Goal: Task Accomplishment & Management: Use online tool/utility

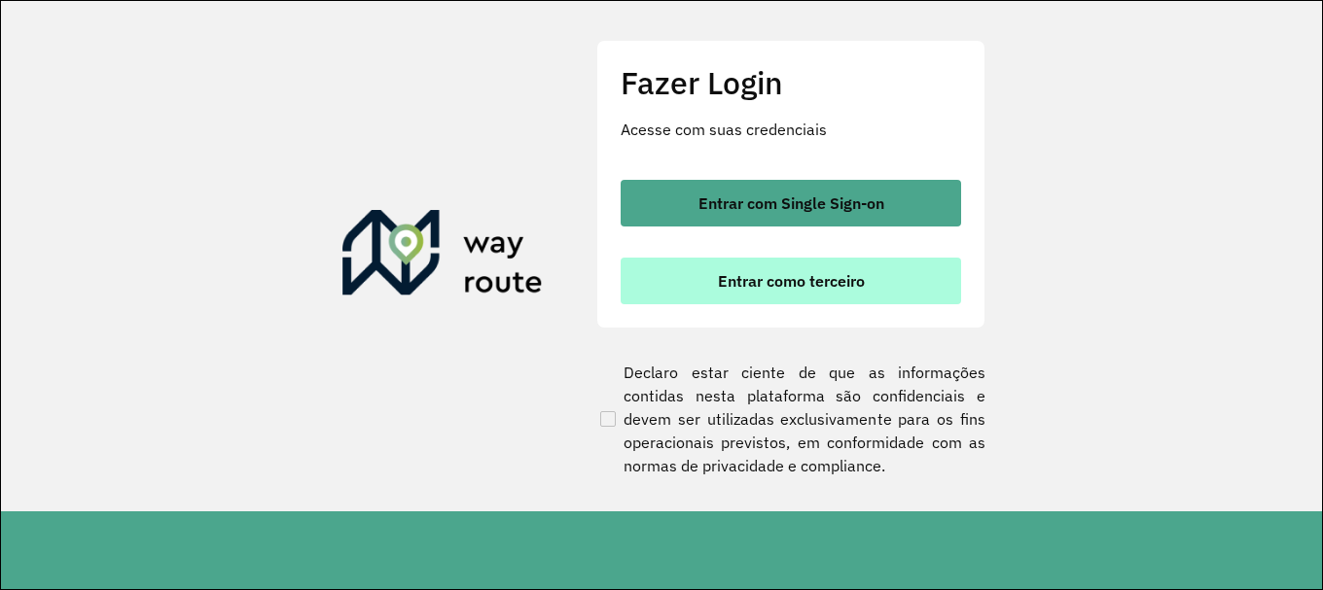
click at [786, 279] on span "Entrar como terceiro" at bounding box center [791, 281] width 147 height 16
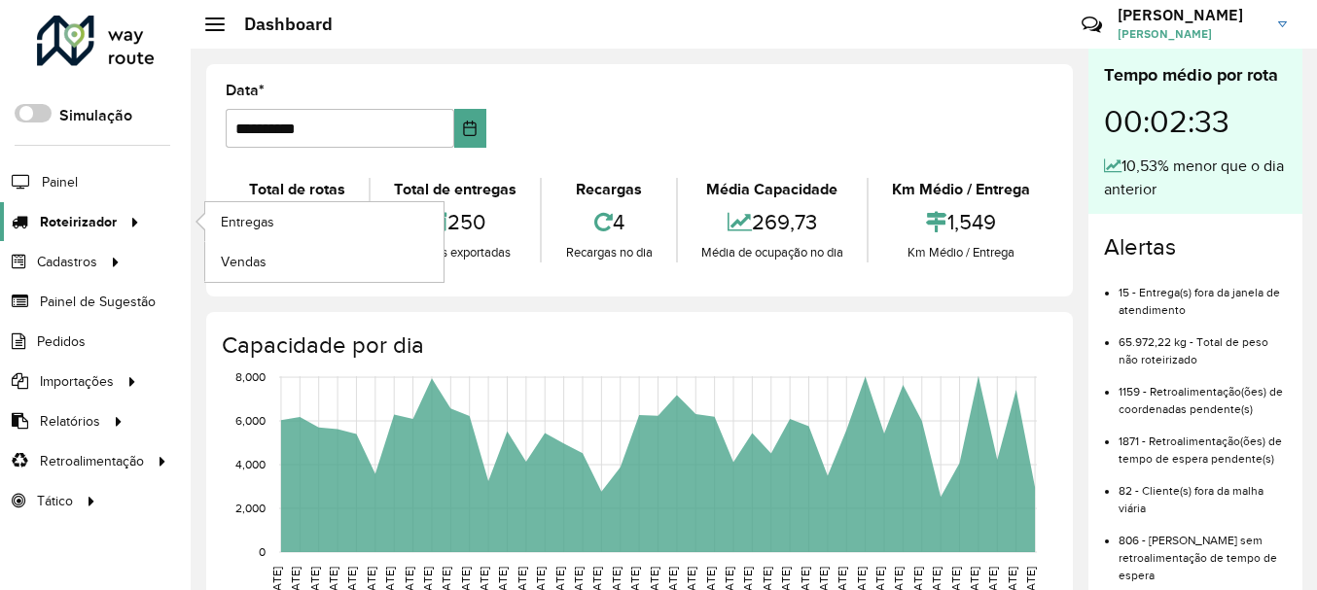
click at [102, 224] on span "Roteirizador" at bounding box center [78, 222] width 77 height 20
click at [231, 225] on span "Entregas" at bounding box center [248, 222] width 55 height 20
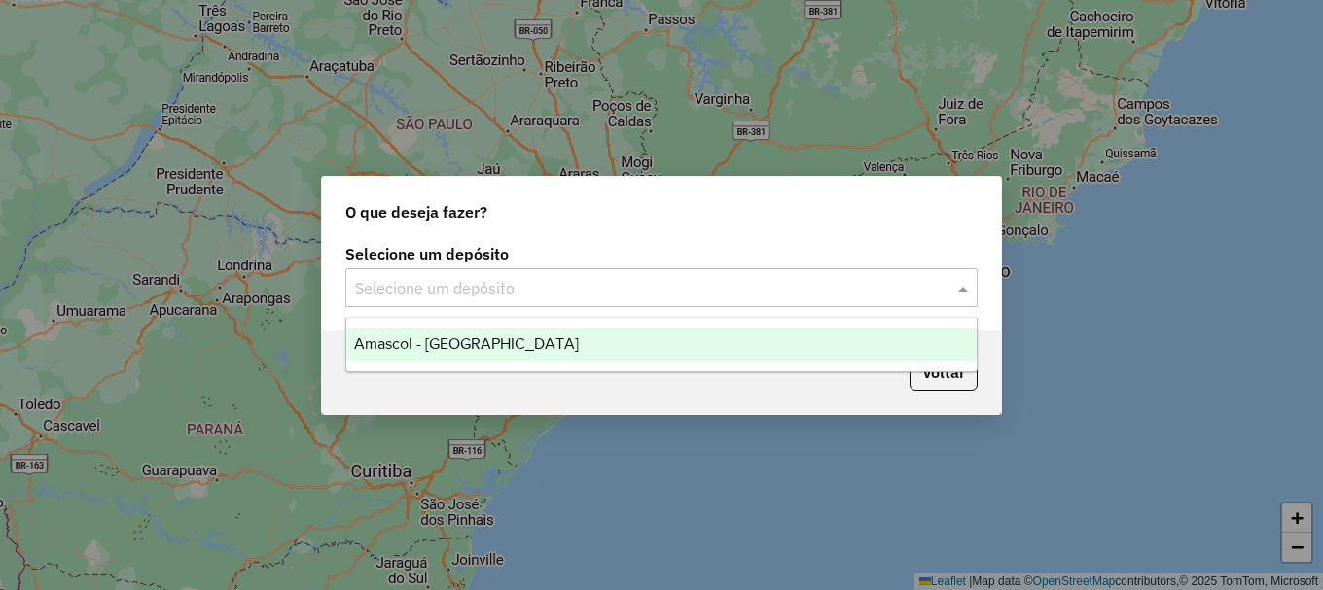
click at [961, 280] on span at bounding box center [965, 287] width 24 height 23
click at [489, 345] on span "Amascol - [GEOGRAPHIC_DATA]" at bounding box center [466, 344] width 225 height 17
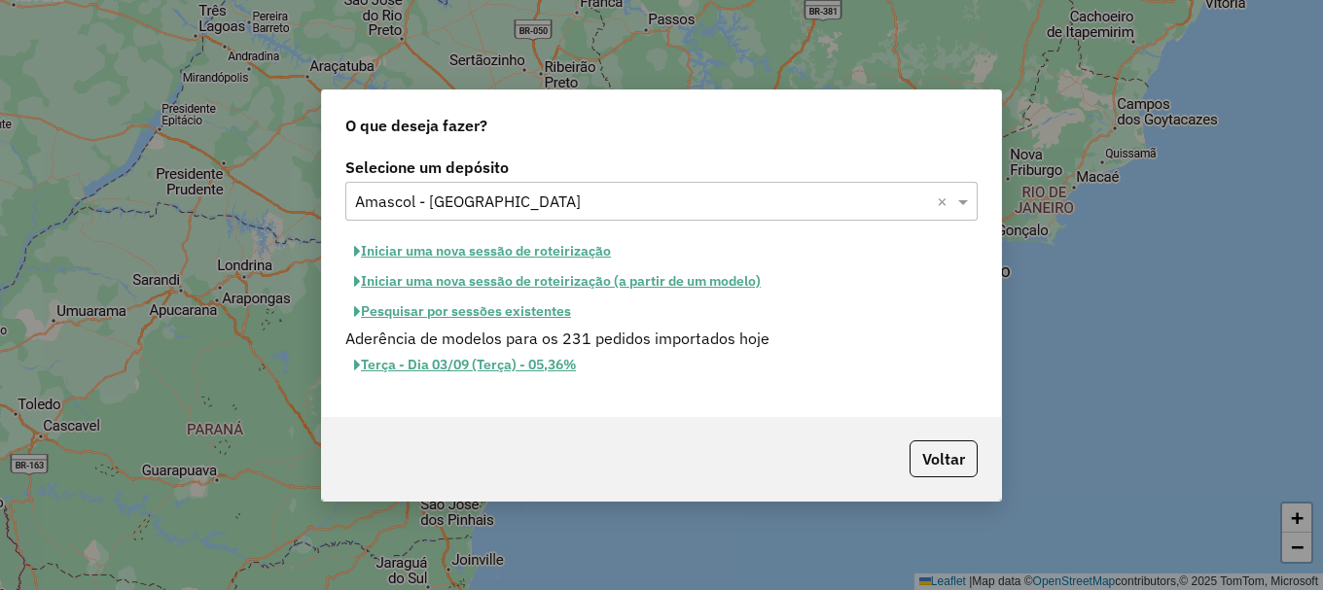
click at [534, 255] on button "Iniciar uma nova sessão de roteirização" at bounding box center [482, 251] width 274 height 30
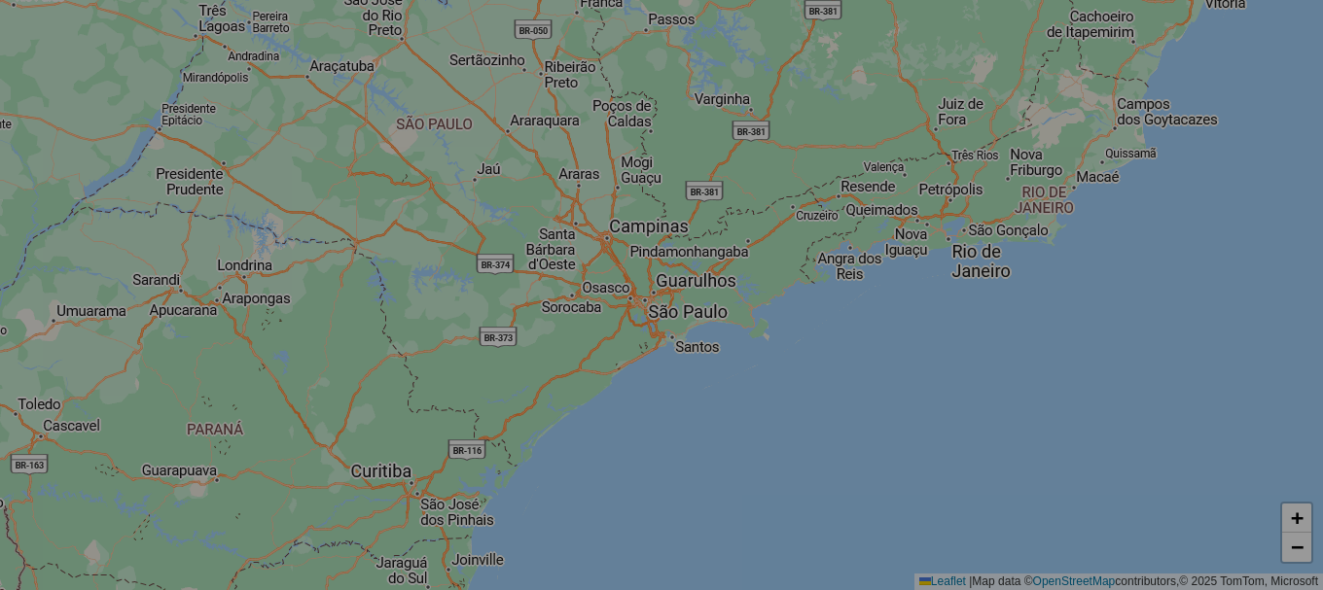
select select "*"
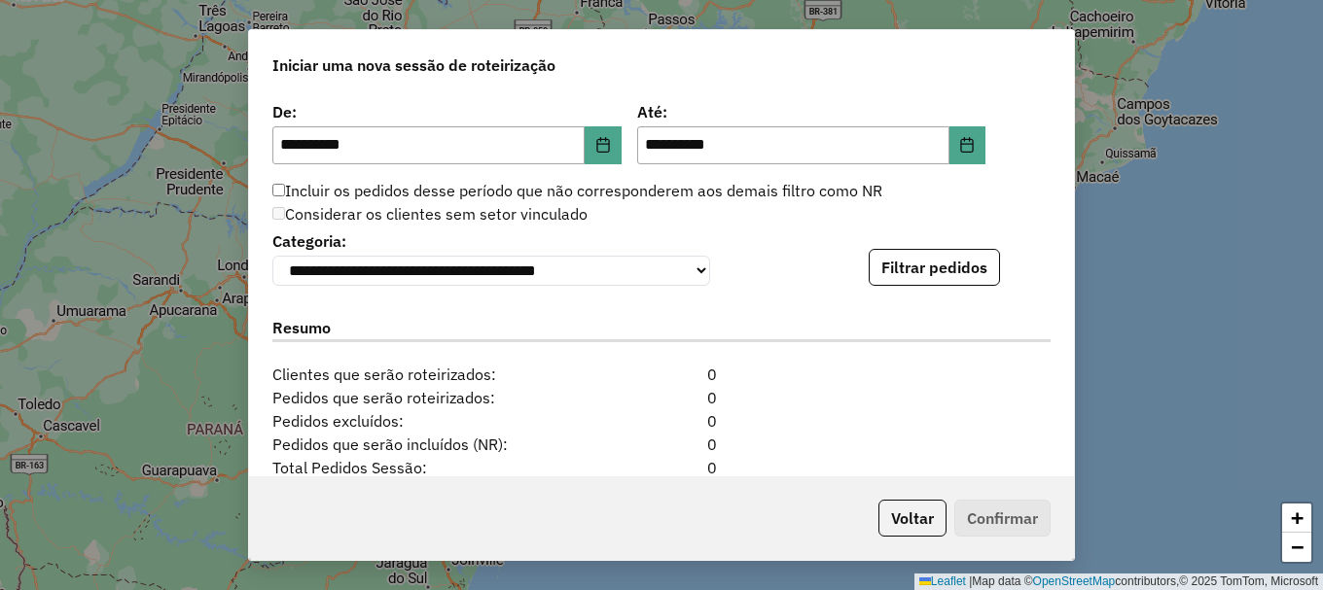
scroll to position [1791, 0]
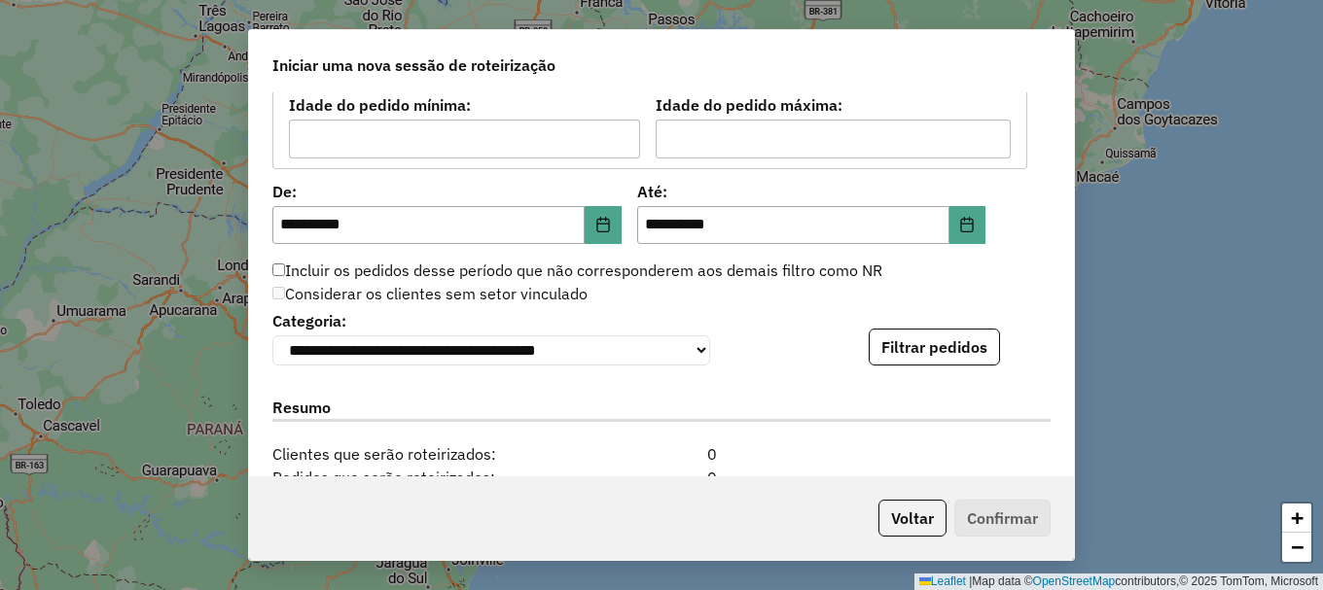
click at [961, 357] on button "Filtrar pedidos" at bounding box center [934, 347] width 131 height 37
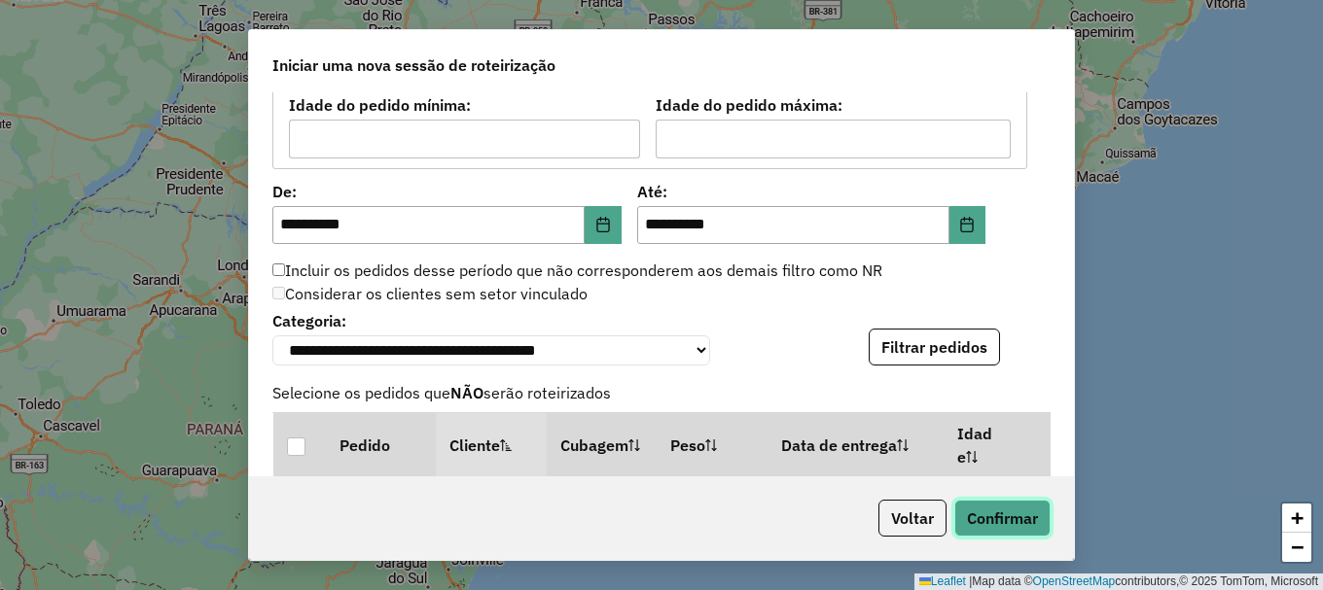
click at [1003, 524] on button "Confirmar" at bounding box center [1002, 518] width 96 height 37
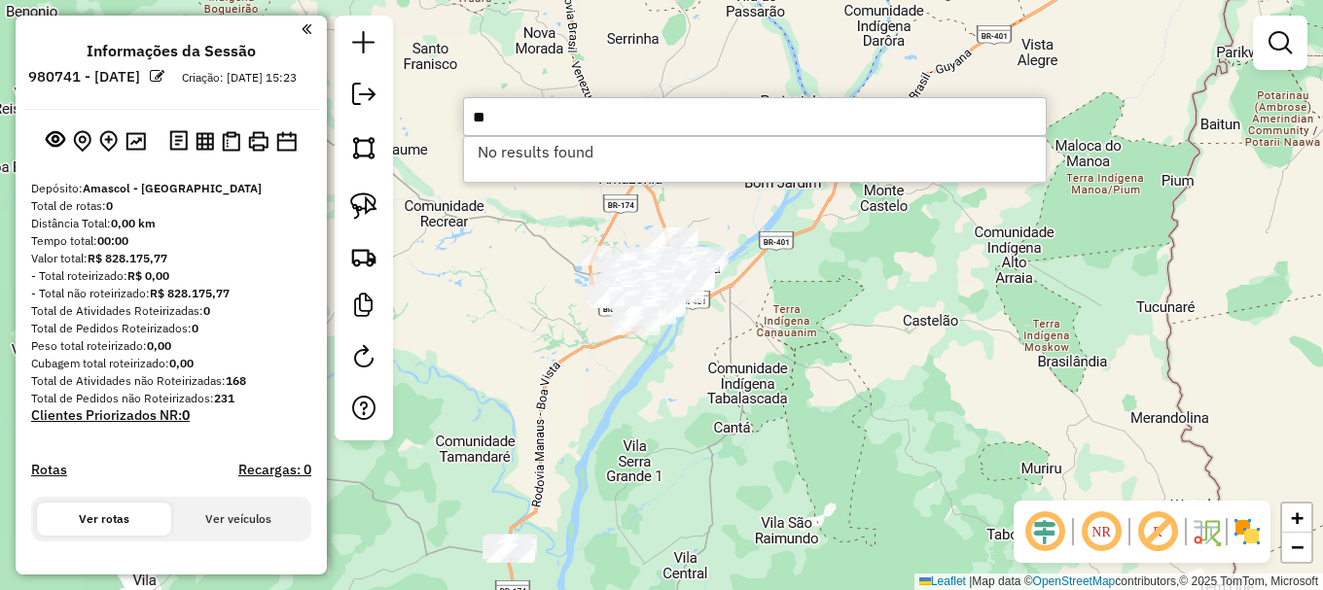
type input "*"
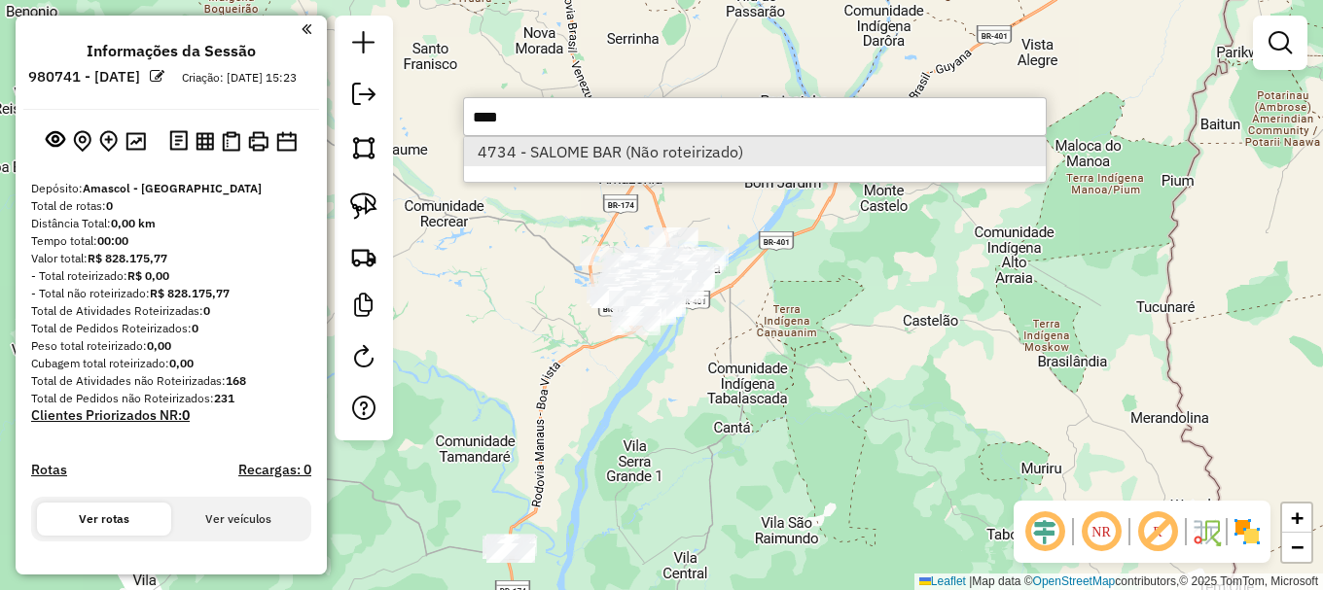
type input "****"
click at [558, 158] on li "4734 - SALOME BAR (Não roteirizado)" at bounding box center [755, 151] width 582 height 29
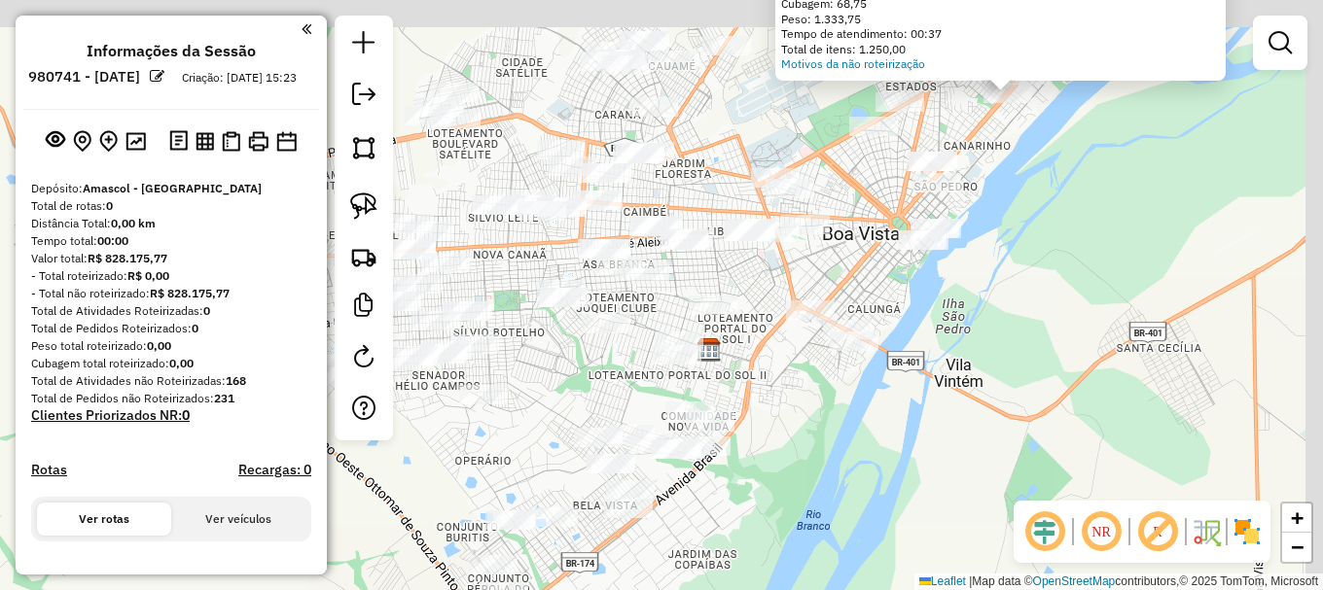
drag, startPoint x: 811, startPoint y: 320, endPoint x: 799, endPoint y: 466, distance: 146.4
click at [798, 464] on div "Atividade não roteirizada 4734 - SALOME BAR Endereço: VILLE ROY 1544 Bairro: CA…" at bounding box center [661, 295] width 1323 height 590
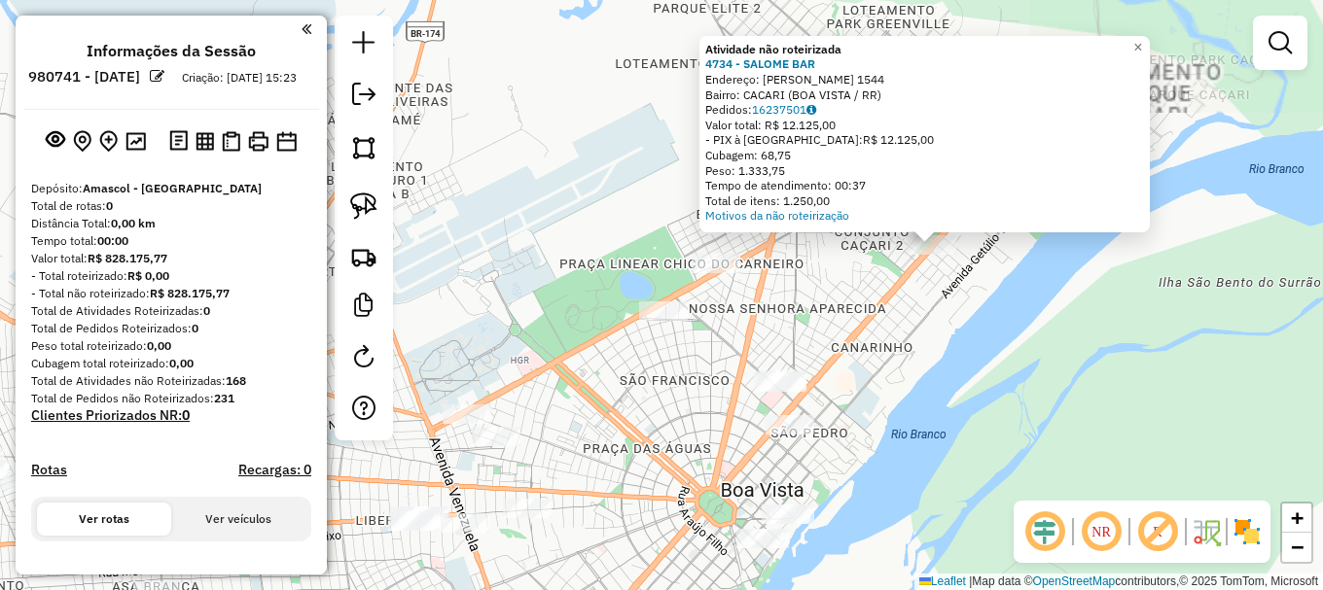
drag, startPoint x: 978, startPoint y: 234, endPoint x: 943, endPoint y: 318, distance: 90.7
click at [943, 318] on div "Atividade não roteirizada 4734 - SALOME BAR Endereço: VILLE ROY 1544 Bairro: CA…" at bounding box center [661, 295] width 1323 height 590
click at [367, 201] on img at bounding box center [363, 206] width 27 height 27
drag, startPoint x: 887, startPoint y: 260, endPoint x: 919, endPoint y: 230, distance: 44.0
click at [905, 231] on div "Atividade não roteirizada 4734 - SALOME BAR Endereço: VILLE ROY 1544 Bairro: CA…" at bounding box center [661, 295] width 1323 height 590
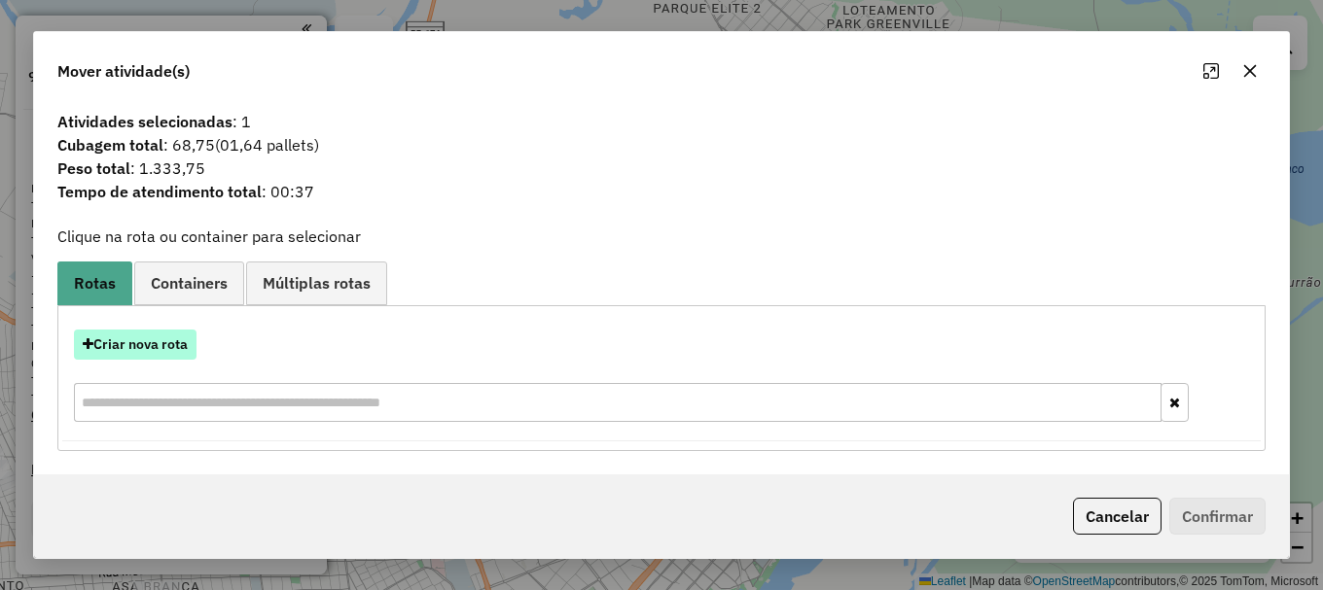
click at [180, 346] on button "Criar nova rota" at bounding box center [135, 345] width 123 height 30
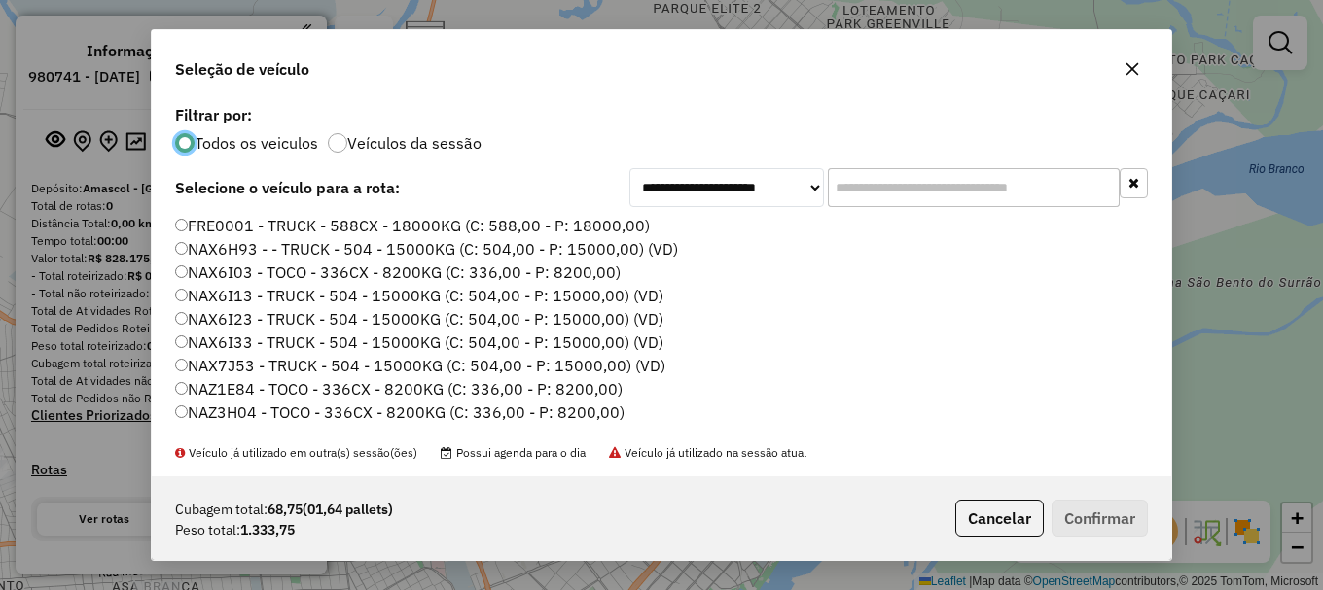
scroll to position [11, 6]
click at [1087, 526] on button "Confirmar" at bounding box center [1099, 518] width 96 height 37
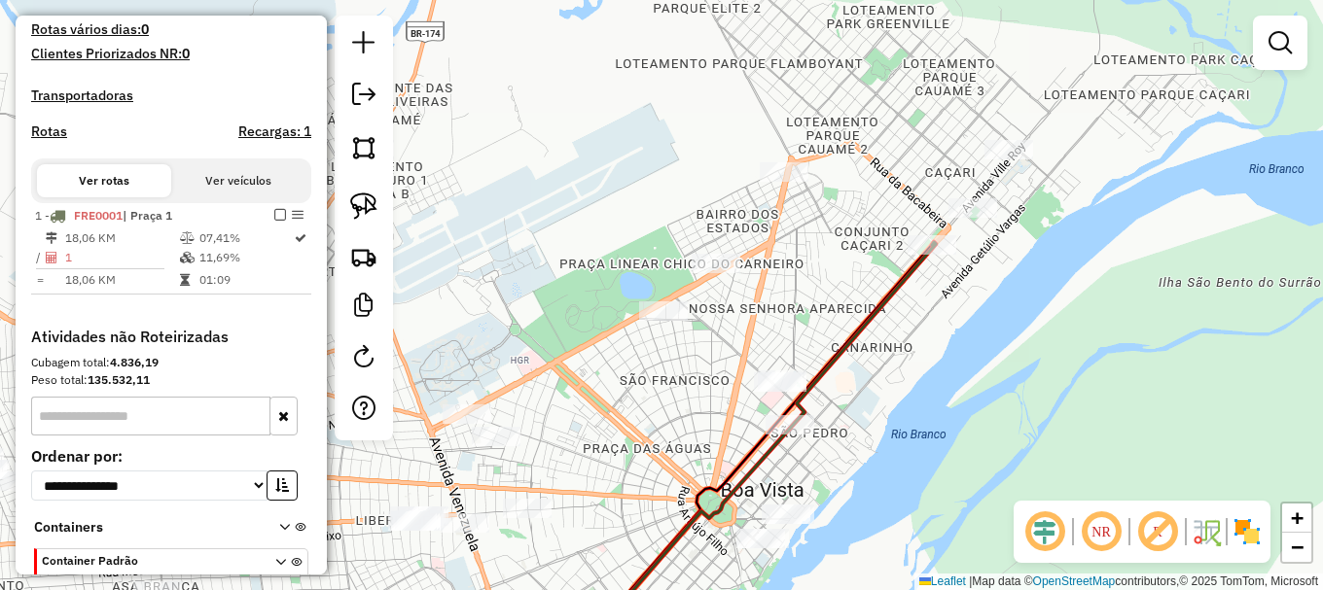
scroll to position [265, 0]
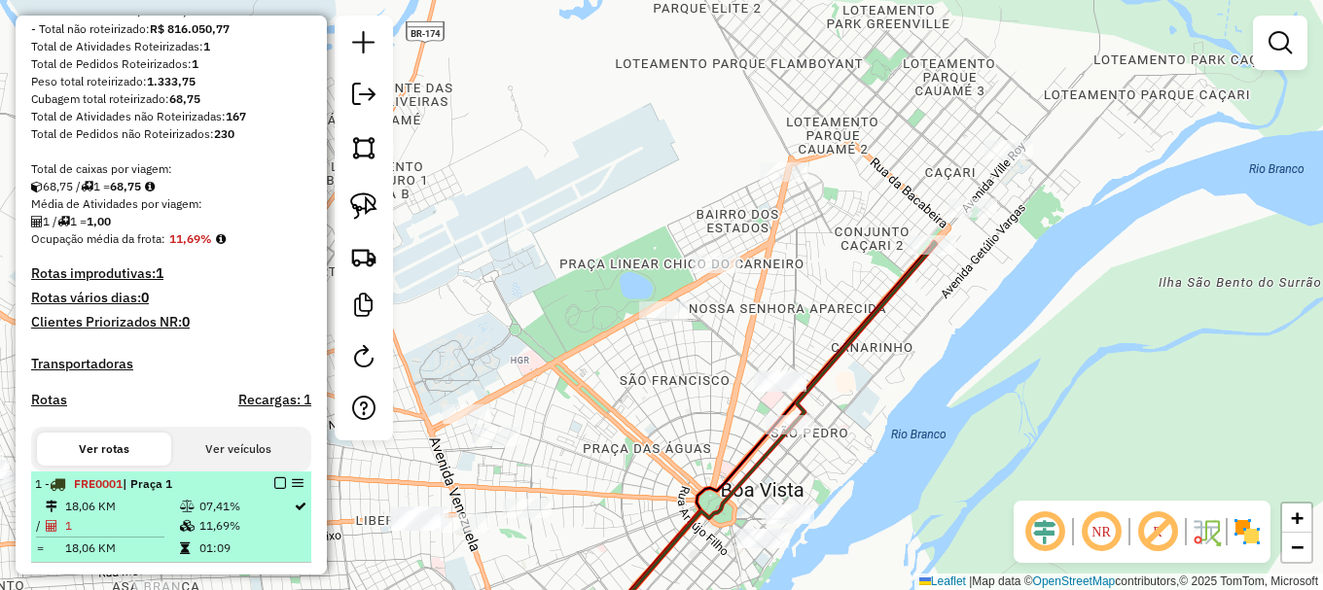
click at [275, 489] on em at bounding box center [280, 484] width 12 height 12
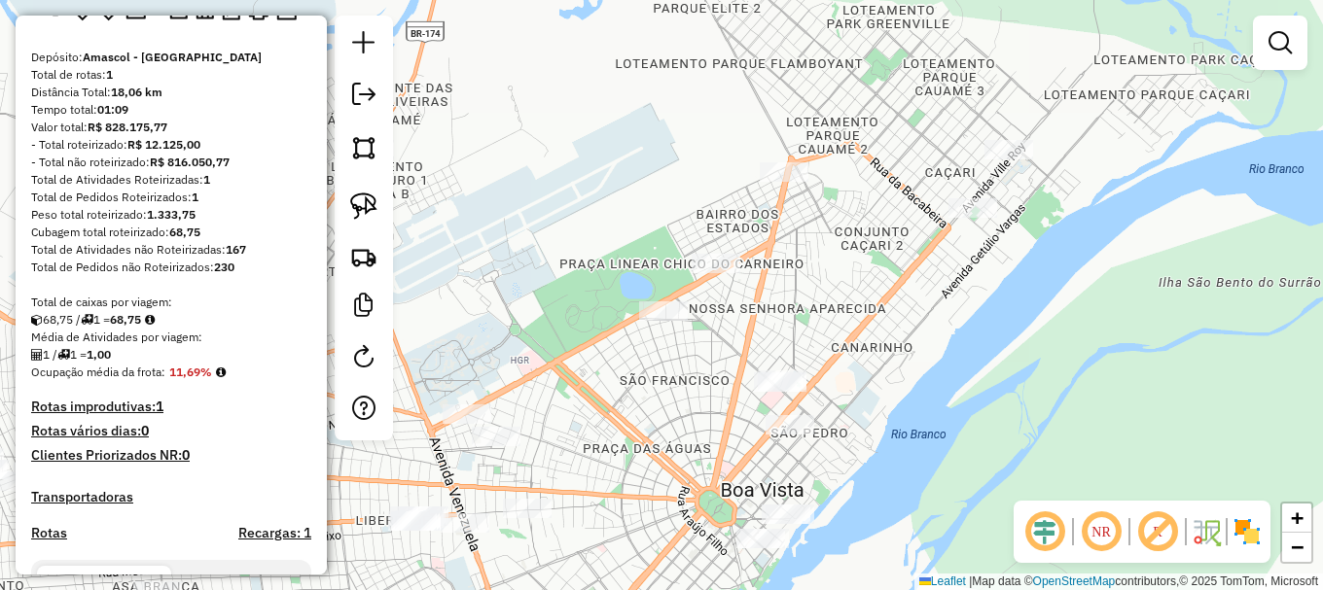
scroll to position [0, 0]
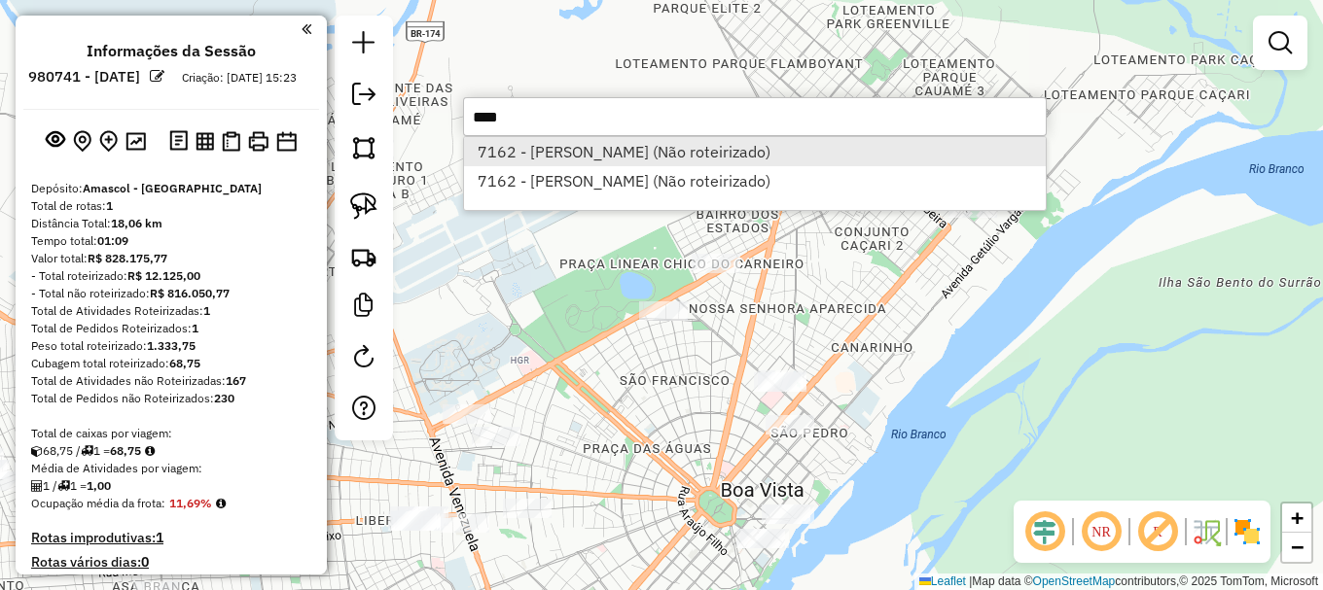
type input "****"
click at [597, 160] on li "7162 - GLEICIANE SILVA (Não roteirizado)" at bounding box center [755, 151] width 582 height 29
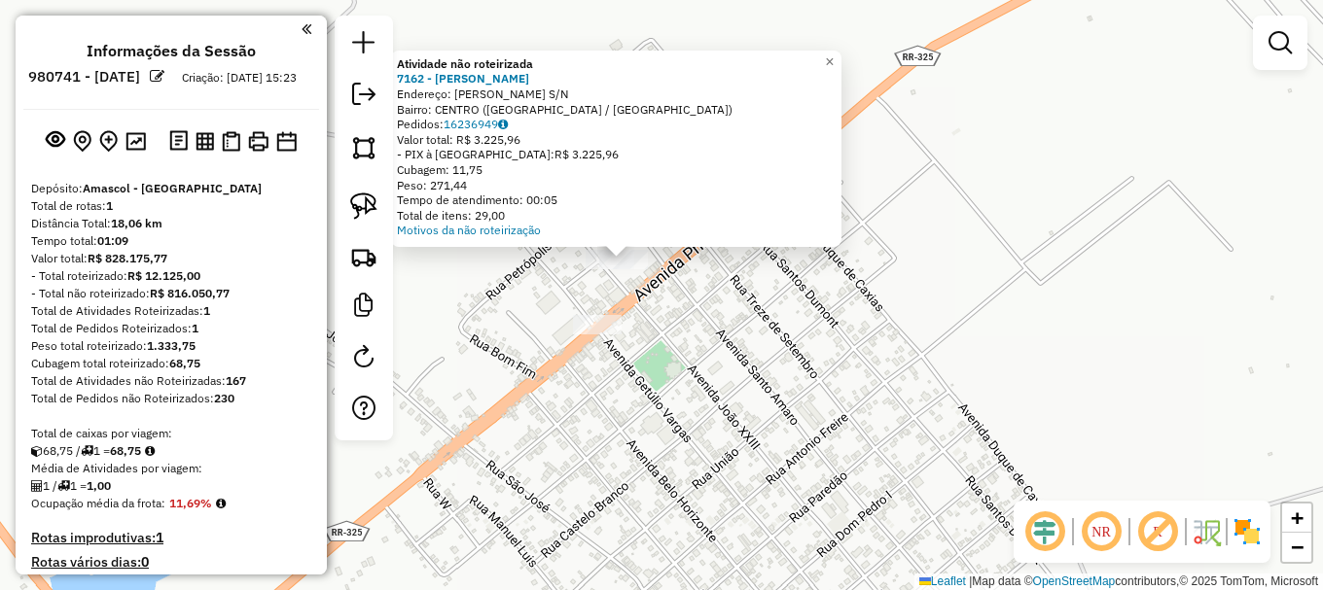
drag, startPoint x: 680, startPoint y: 336, endPoint x: 691, endPoint y: 352, distance: 19.7
click at [691, 352] on div "Atividade não roteirizada 7162 - GLEICIANE SILVA Endereço: JOAO XXIII S/N Bairr…" at bounding box center [661, 295] width 1323 height 590
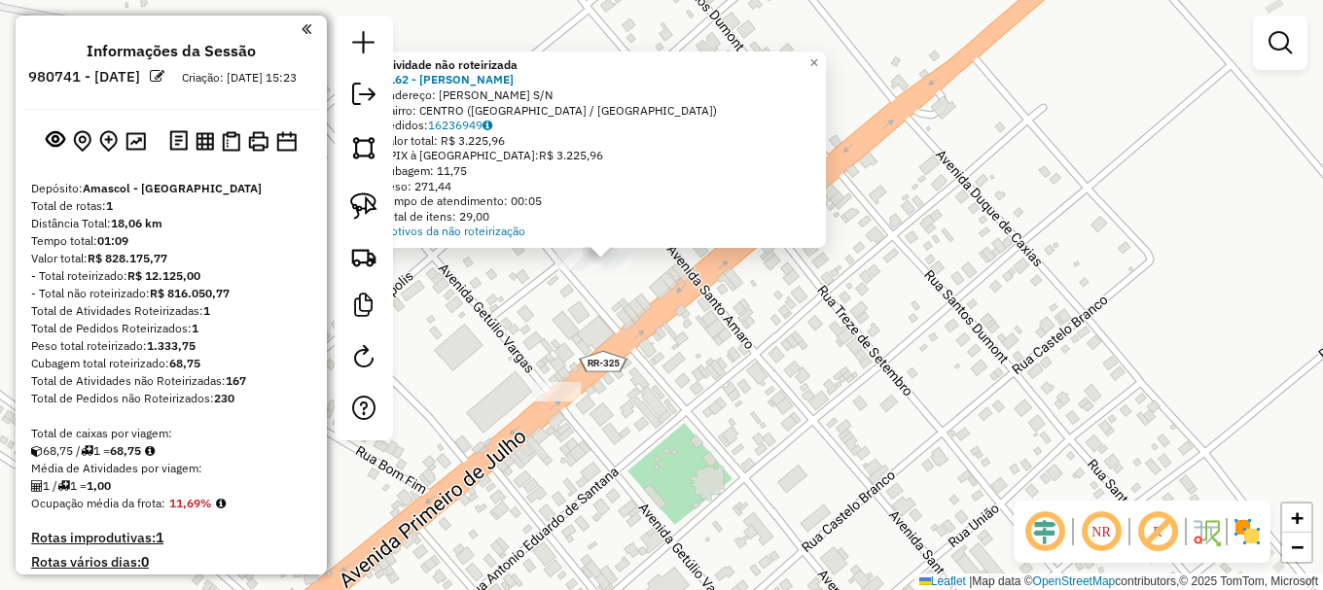
drag, startPoint x: 644, startPoint y: 303, endPoint x: 661, endPoint y: 325, distance: 27.6
click at [661, 325] on div "Atividade não roteirizada 7162 - GLEICIANE SILVA Endereço: JOAO XXIII S/N Bairr…" at bounding box center [661, 295] width 1323 height 590
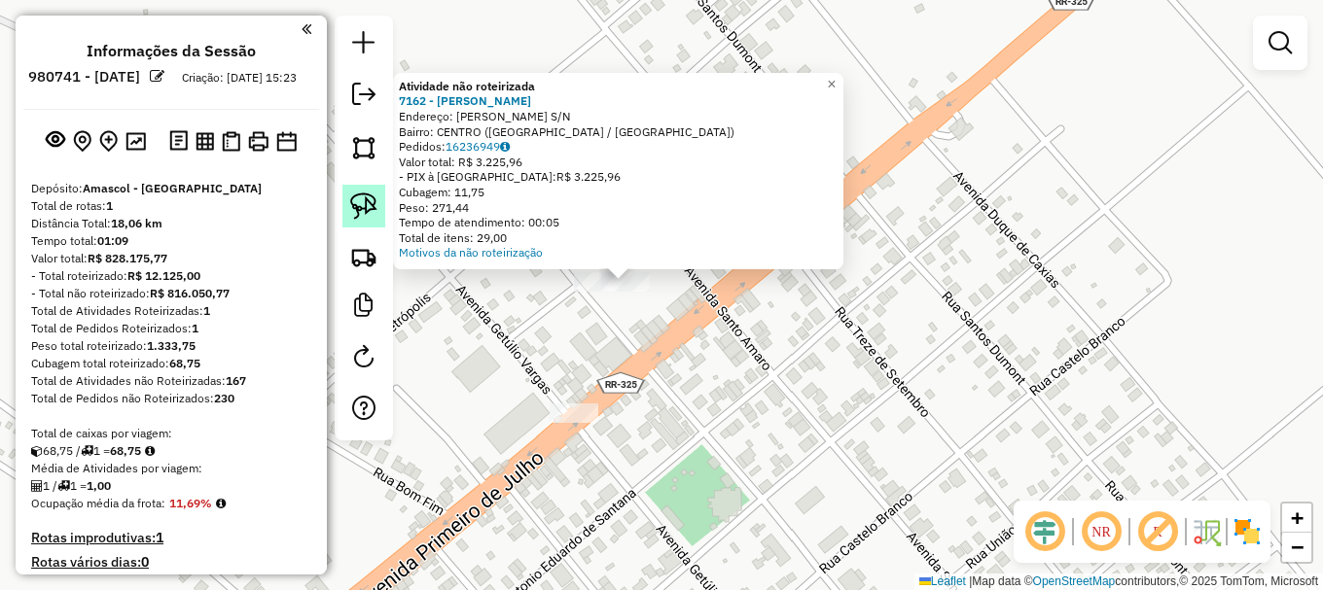
click at [374, 204] on img at bounding box center [363, 206] width 27 height 27
drag, startPoint x: 561, startPoint y: 300, endPoint x: 572, endPoint y: 269, distance: 32.0
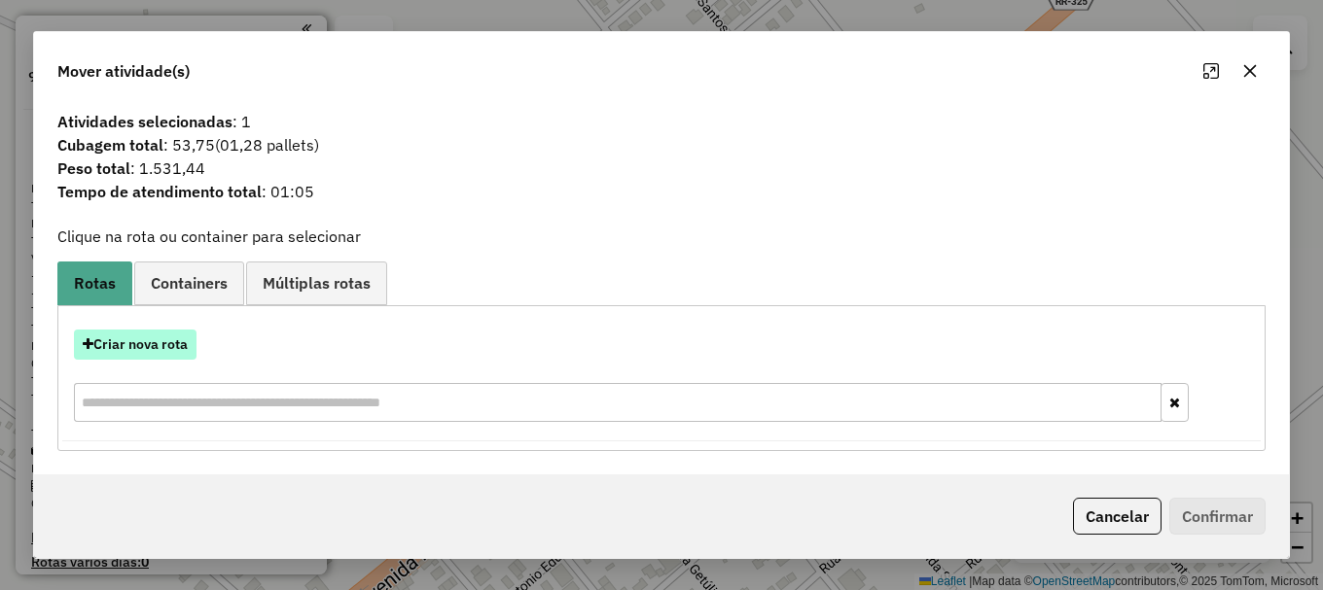
click at [125, 346] on button "Criar nova rota" at bounding box center [135, 345] width 123 height 30
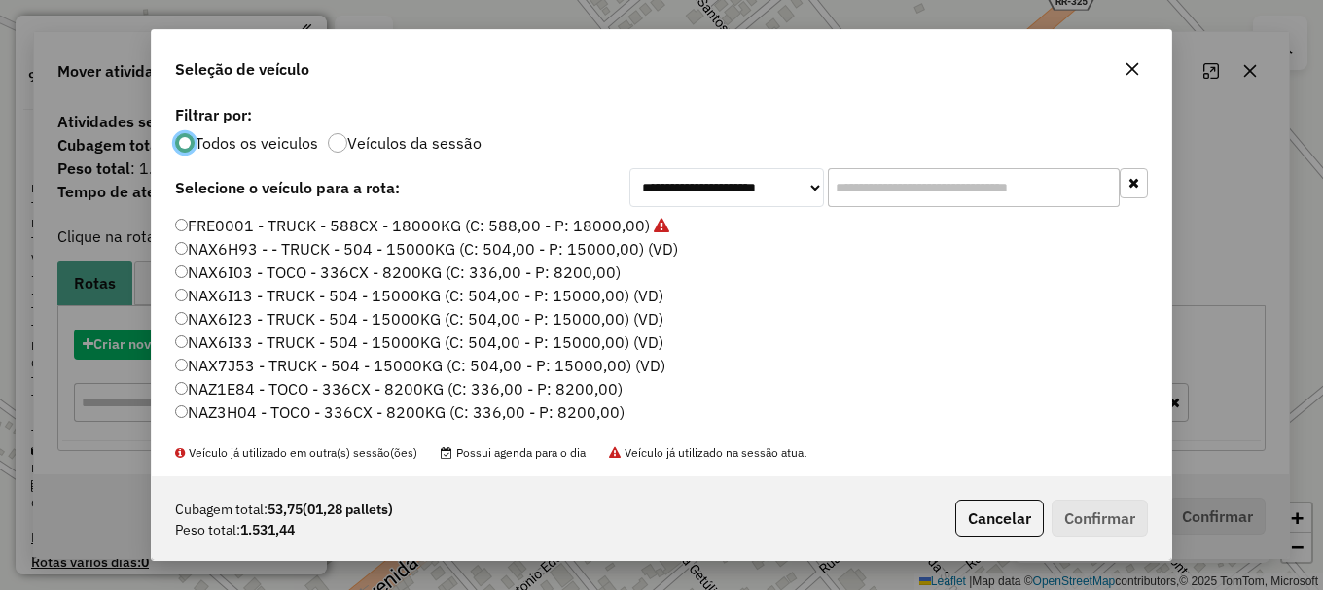
scroll to position [11, 6]
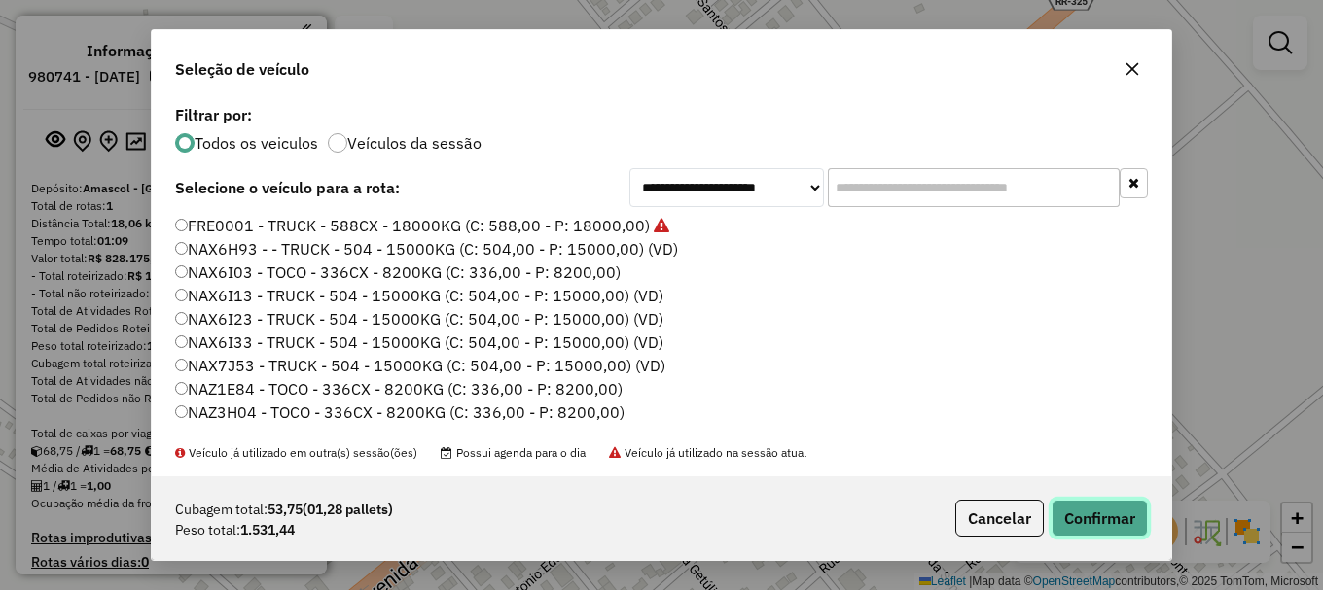
click at [1089, 527] on button "Confirmar" at bounding box center [1099, 518] width 96 height 37
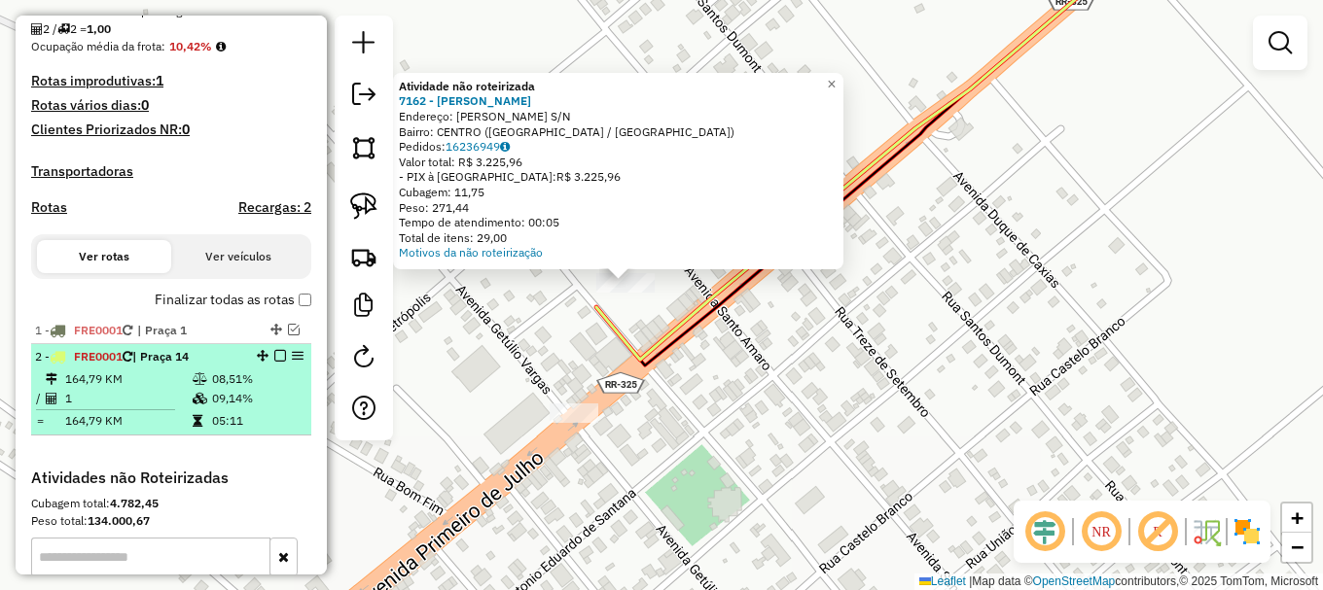
scroll to position [486, 0]
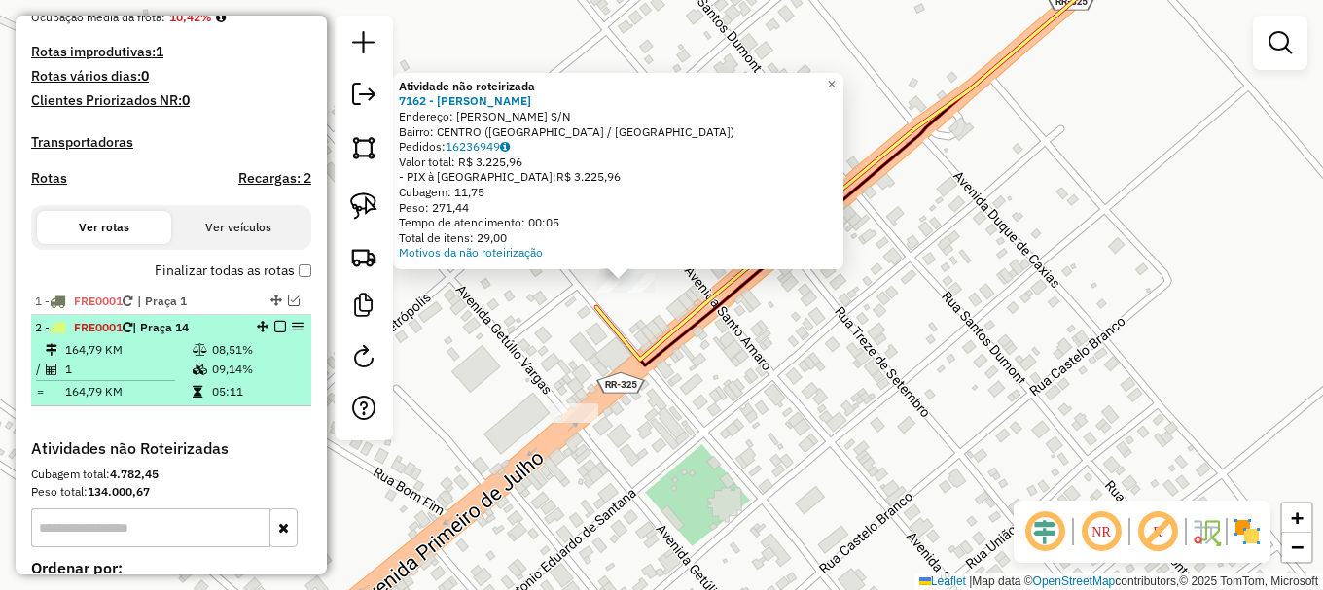
click at [276, 333] on em at bounding box center [280, 327] width 12 height 12
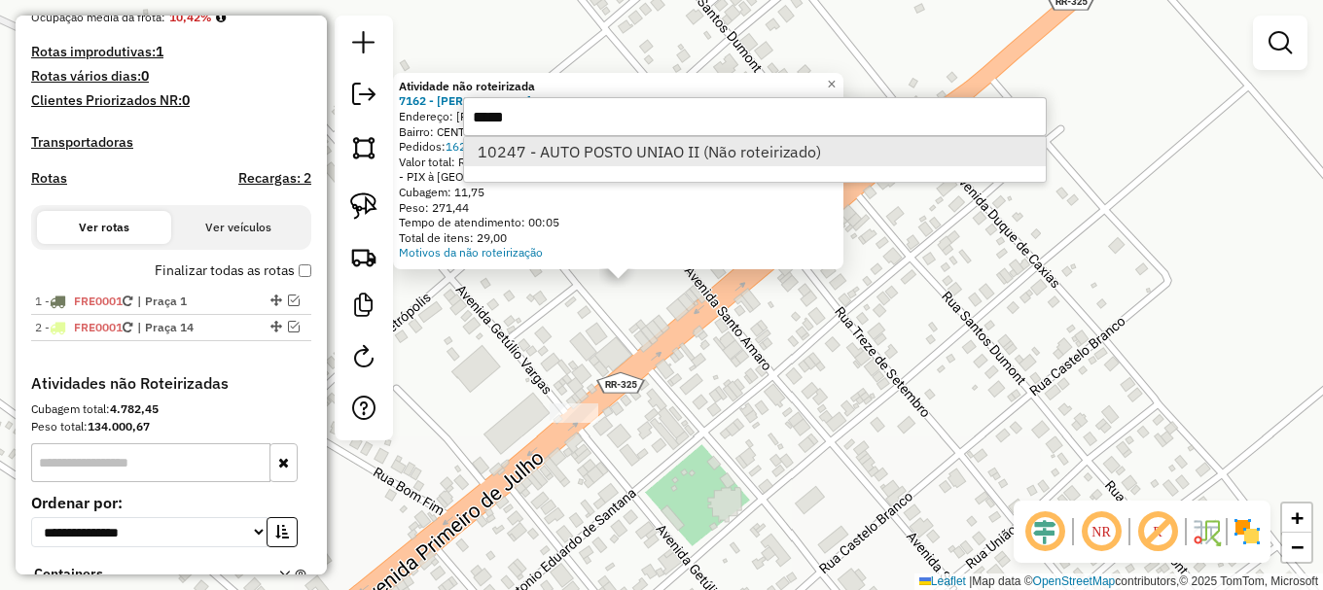
type input "*****"
click at [694, 144] on li "10247 - AUTO POSTO UNIAO II (Não roteirizado)" at bounding box center [755, 151] width 582 height 29
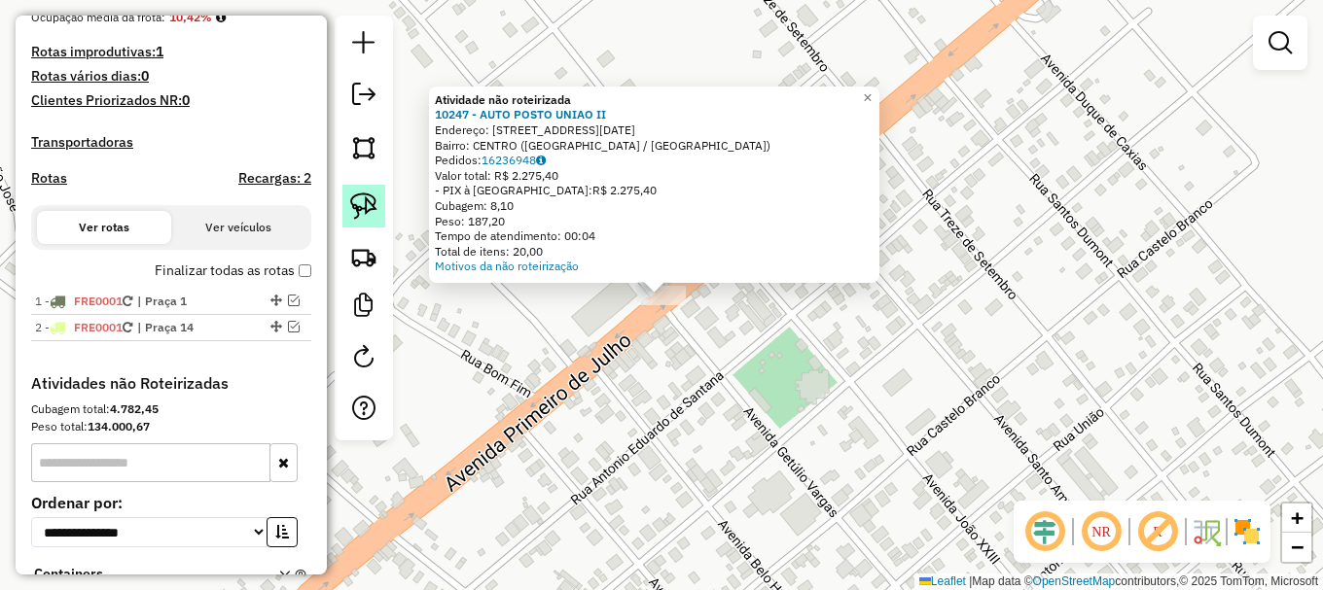
click at [372, 208] on img at bounding box center [363, 206] width 27 height 27
drag, startPoint x: 636, startPoint y: 313, endPoint x: 643, endPoint y: 278, distance: 35.7
click at [643, 278] on div "Atividade não roteirizada 10247 - AUTO POSTO UNIAO II Endereço: Av 1 de julho 2…" at bounding box center [661, 295] width 1323 height 590
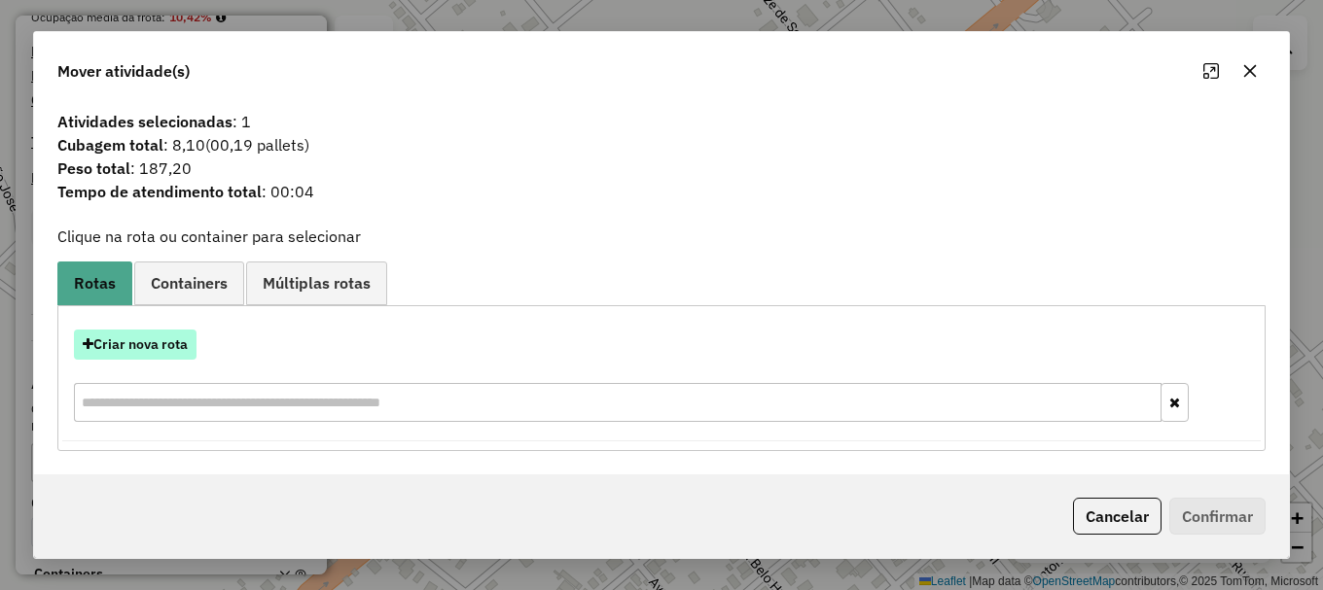
click at [159, 344] on button "Criar nova rota" at bounding box center [135, 345] width 123 height 30
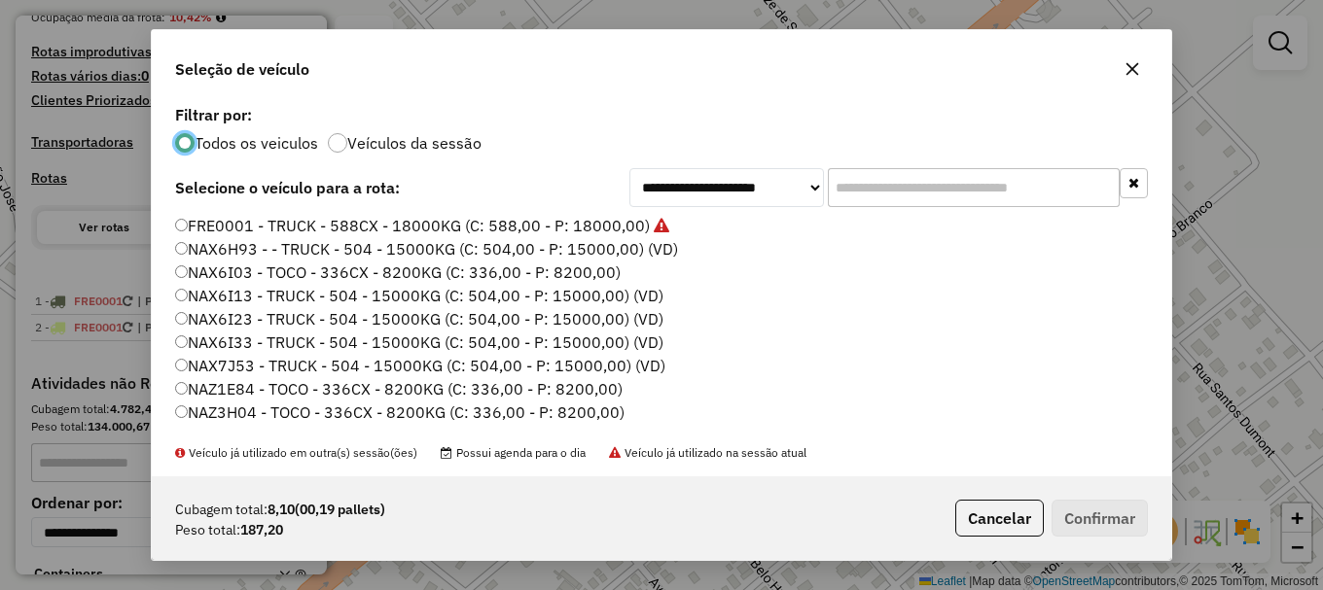
scroll to position [11, 6]
drag, startPoint x: 1087, startPoint y: 519, endPoint x: 1089, endPoint y: 494, distance: 25.4
click at [1087, 516] on button "Confirmar" at bounding box center [1099, 518] width 96 height 37
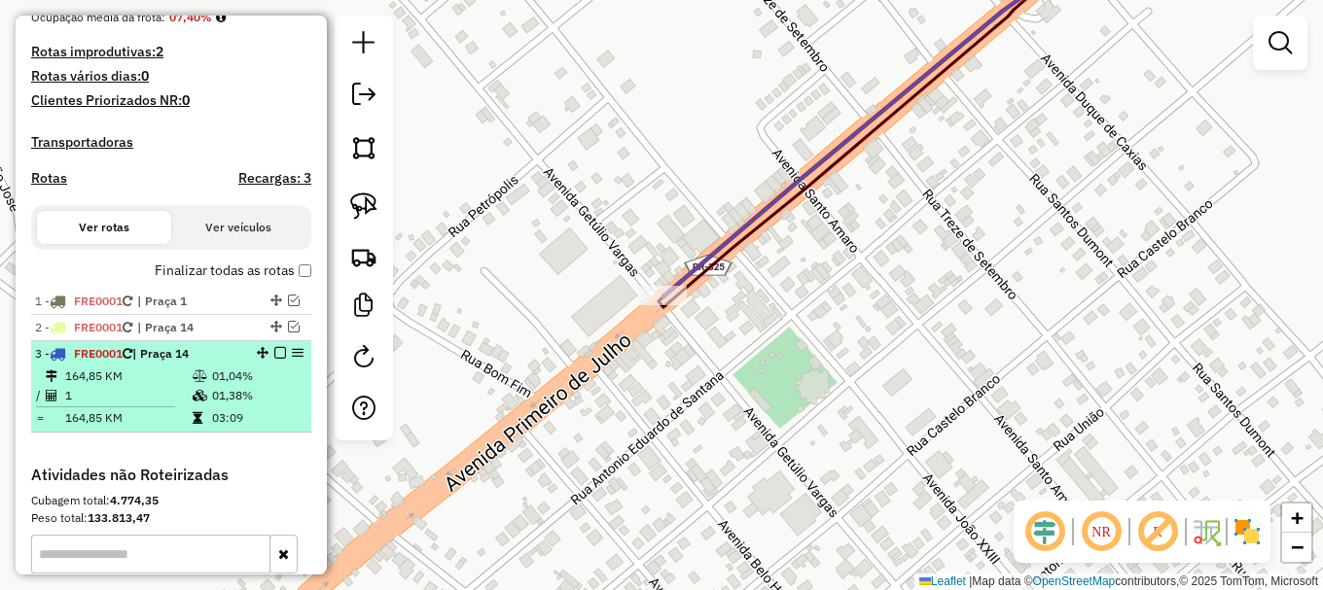
click at [283, 360] on li "3 - FRE0001 | Praça 14 164,85 KM 01,04% / 1 01,38% = 164,85 KM 03:09" at bounding box center [171, 386] width 280 height 91
select select "**********"
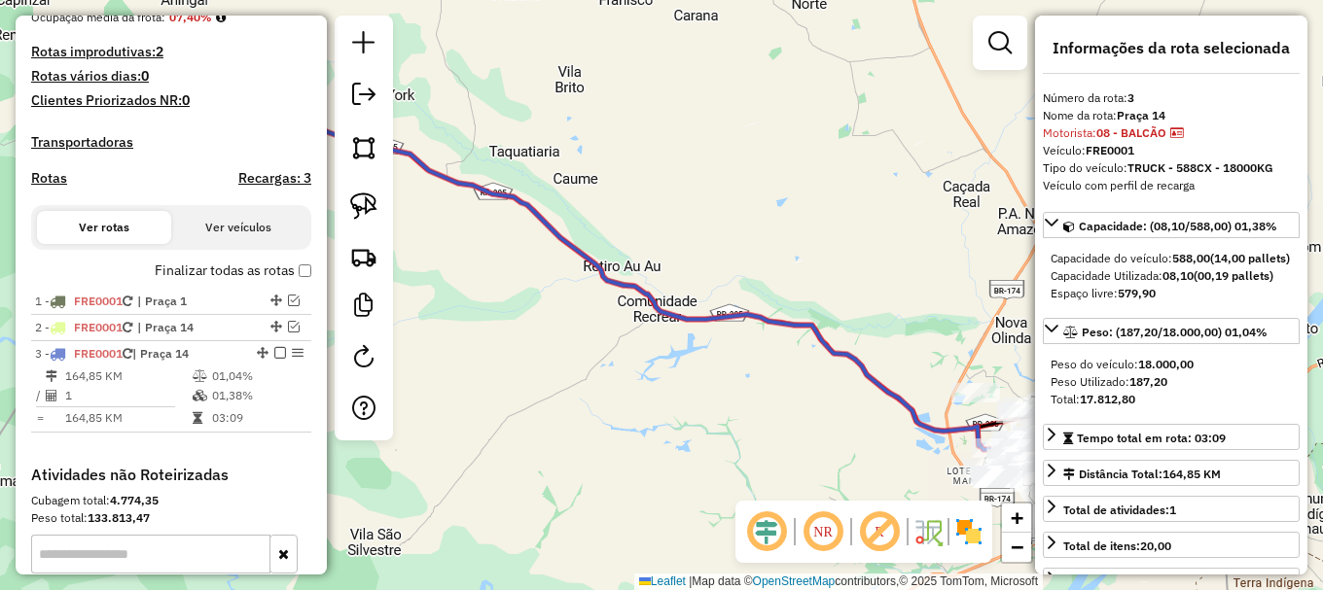
drag, startPoint x: 275, startPoint y: 368, endPoint x: 306, endPoint y: 364, distance: 31.4
click at [275, 359] on em at bounding box center [280, 353] width 12 height 12
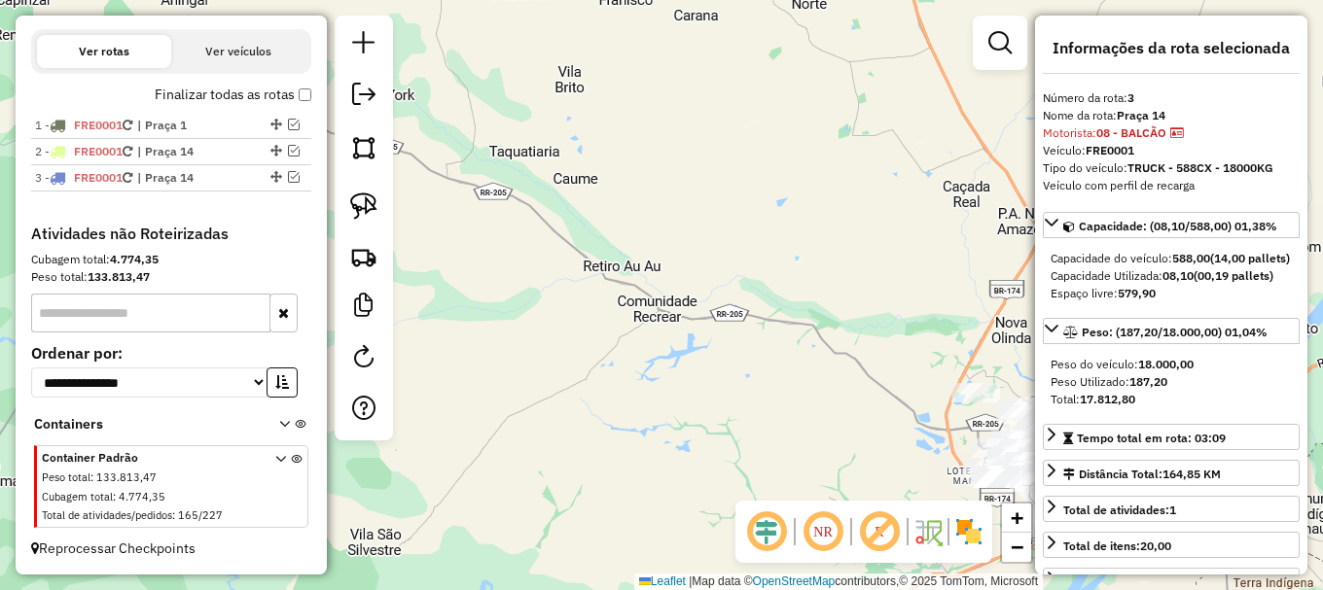
scroll to position [680, 0]
click at [527, 137] on div "Janela de atendimento Grade de atendimento Capacidade Transportadoras Veículos …" at bounding box center [661, 295] width 1323 height 590
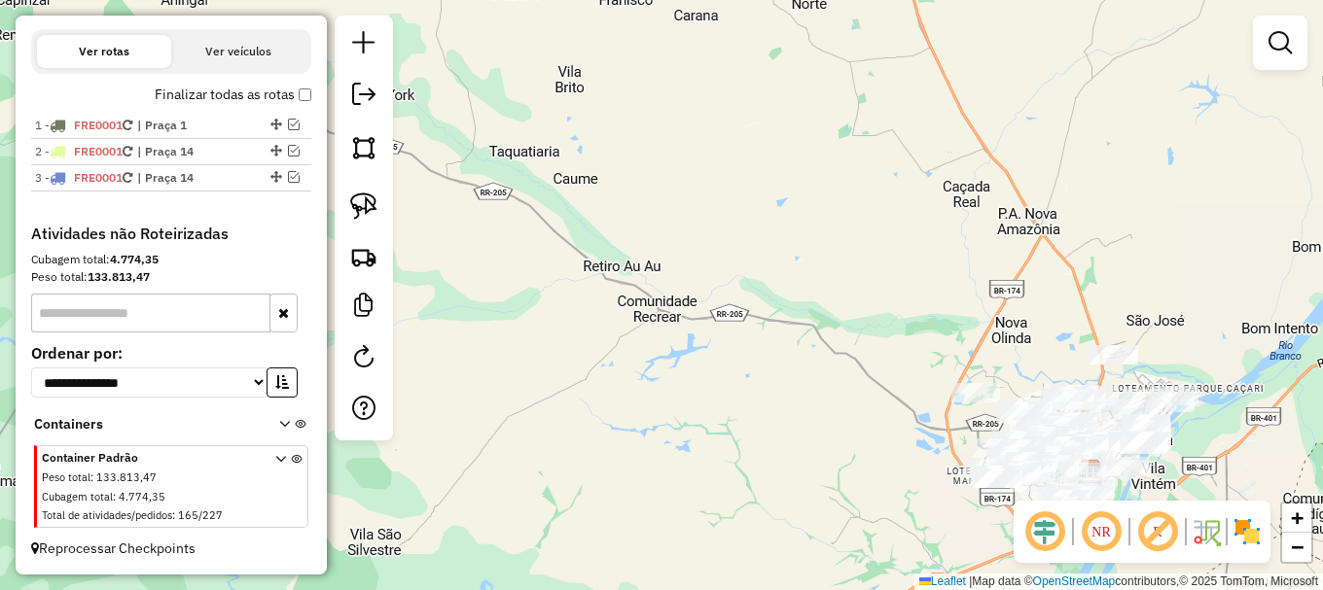
drag, startPoint x: 750, startPoint y: 384, endPoint x: 688, endPoint y: 209, distance: 185.8
click at [691, 210] on div "Janela de atendimento Grade de atendimento Capacidade Transportadoras Veículos …" at bounding box center [661, 295] width 1323 height 590
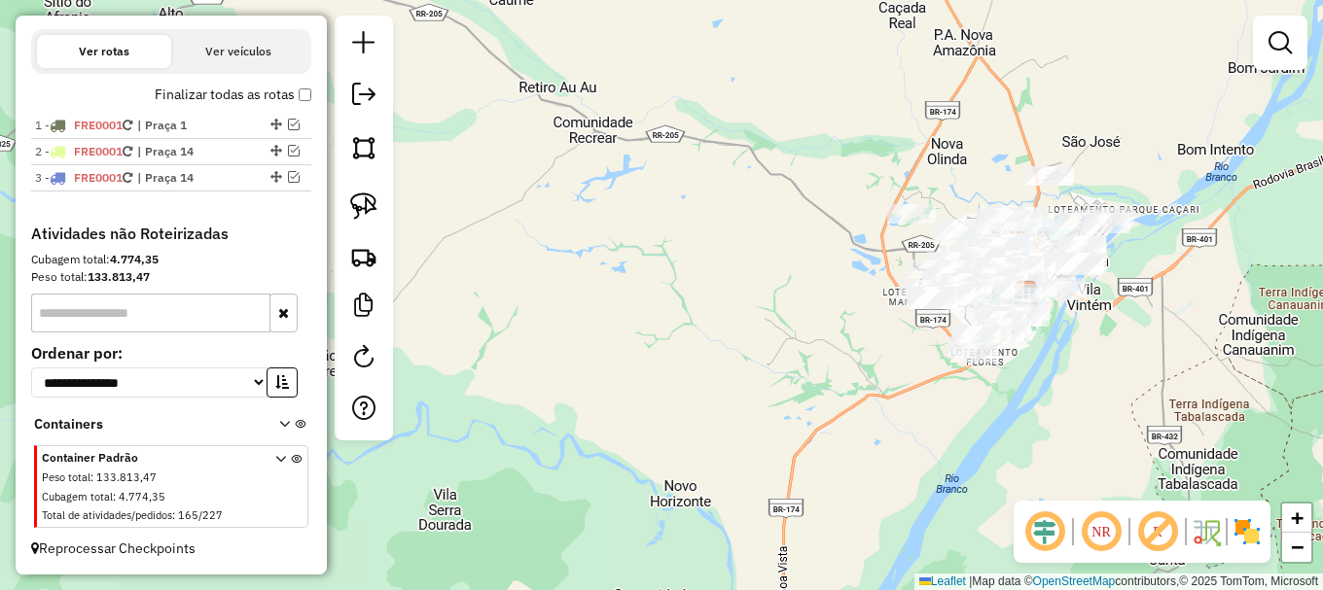
drag, startPoint x: 735, startPoint y: 293, endPoint x: 743, endPoint y: 306, distance: 15.7
click at [735, 297] on div "Janela de atendimento Grade de atendimento Capacidade Transportadoras Veículos …" at bounding box center [661, 295] width 1323 height 590
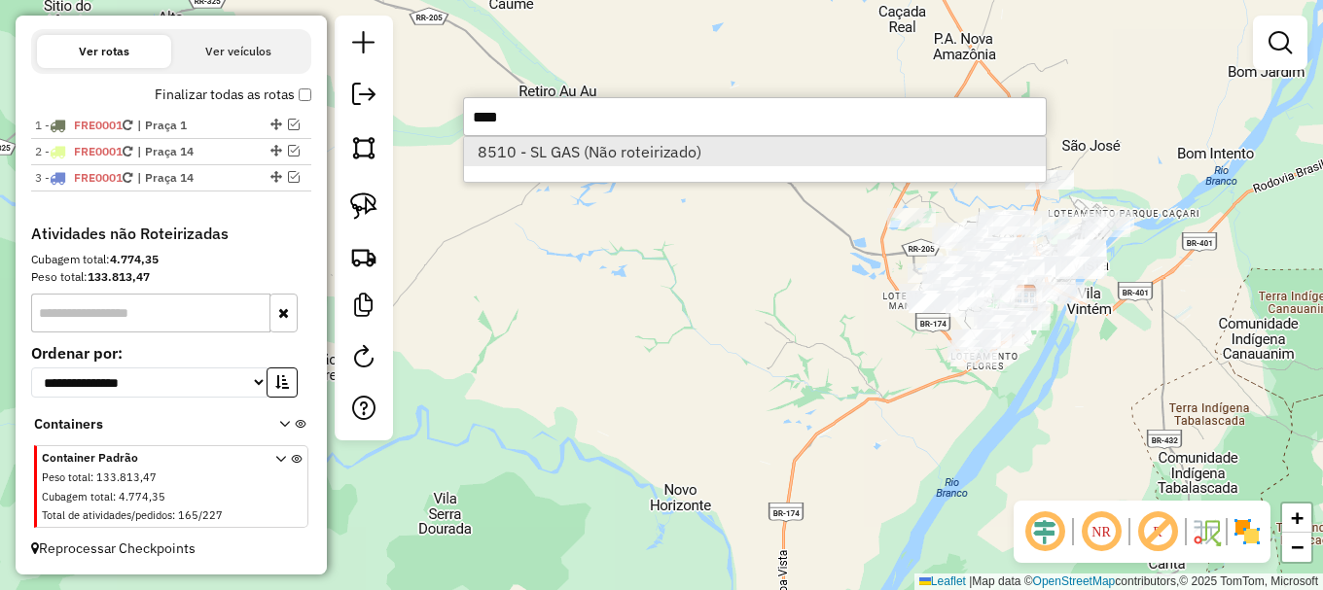
type input "****"
click at [587, 160] on li "8510 - SL GAS (Não roteirizado)" at bounding box center [755, 151] width 582 height 29
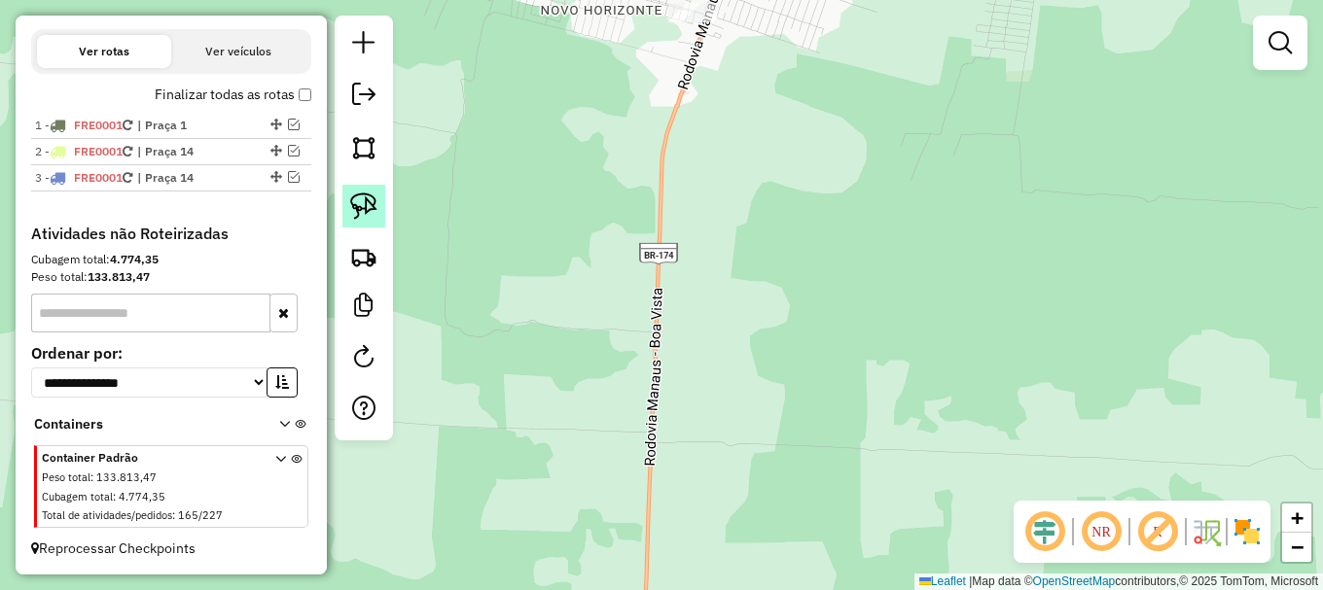
click at [367, 209] on img at bounding box center [363, 206] width 27 height 27
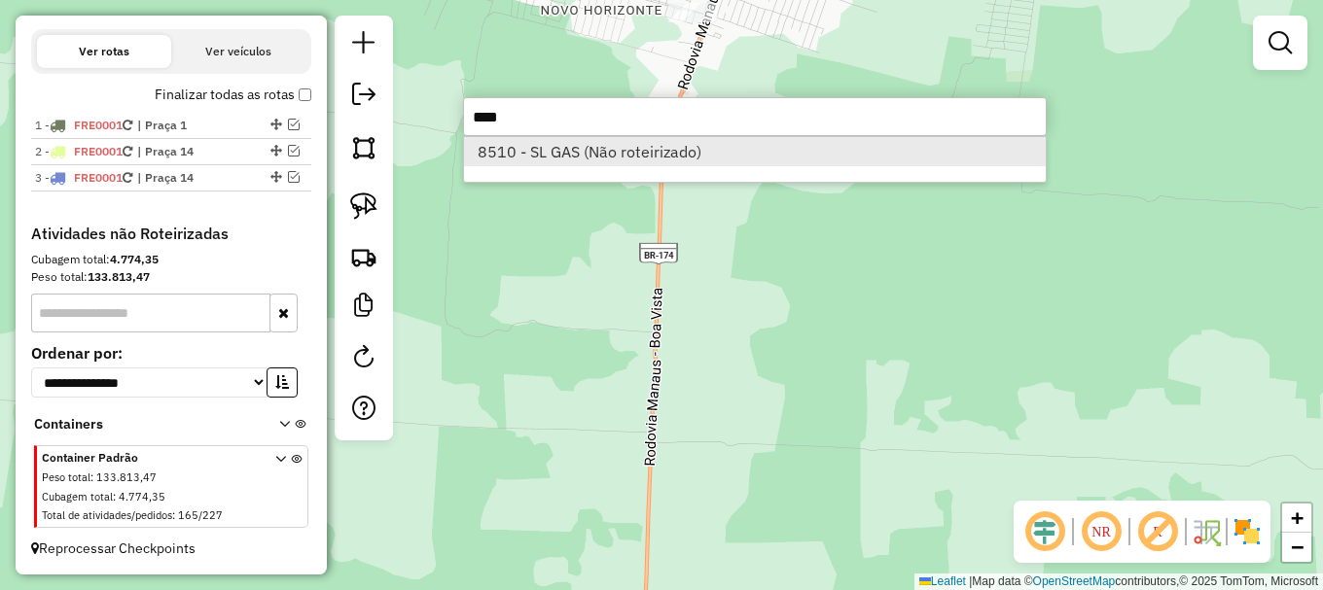
type input "****"
click at [526, 153] on li "8510 - SL GAS (Não roteirizado)" at bounding box center [755, 151] width 582 height 29
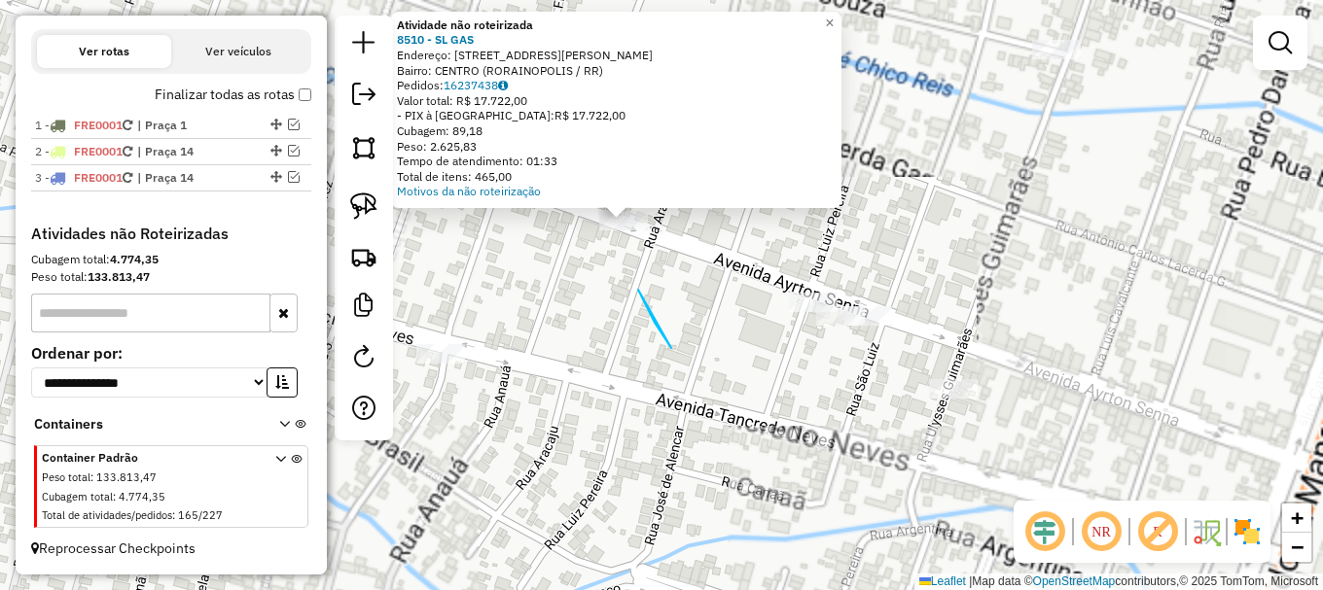
drag, startPoint x: 638, startPoint y: 290, endPoint x: 697, endPoint y: 386, distance: 113.1
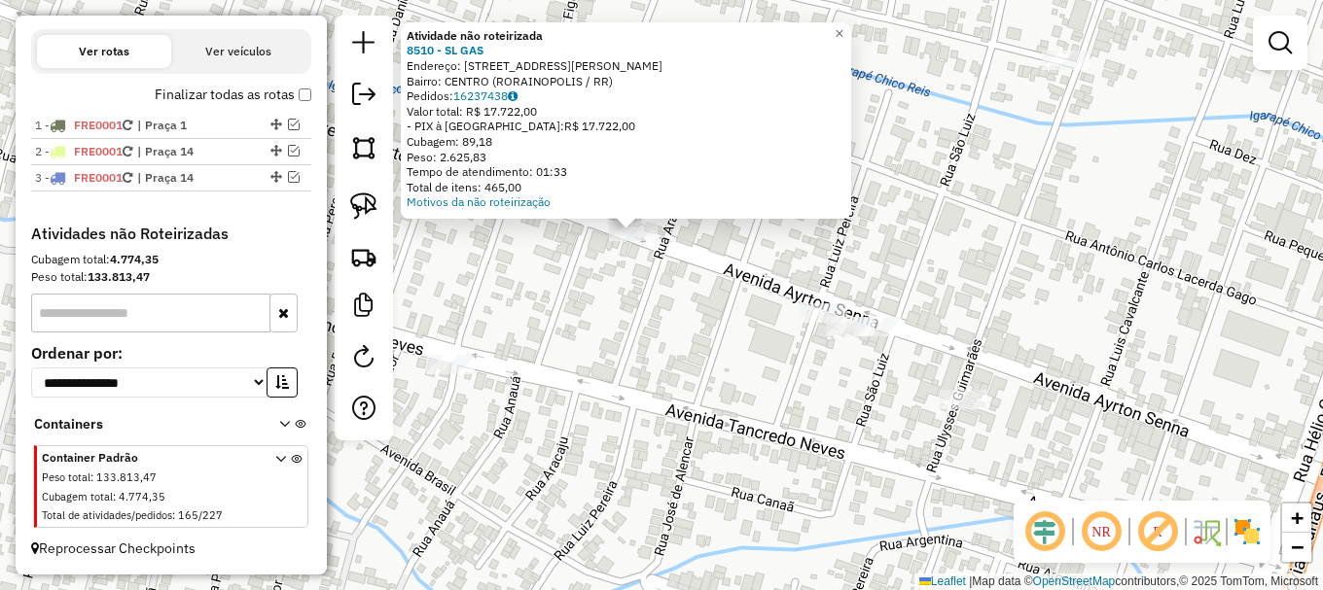
drag, startPoint x: 588, startPoint y: 225, endPoint x: 601, endPoint y: 241, distance: 20.8
click at [598, 236] on div "Atividade não roteirizada 8510 - SL GAS Endereço: AVENIDA AIRTON SENNA 555 Bair…" at bounding box center [661, 295] width 1323 height 590
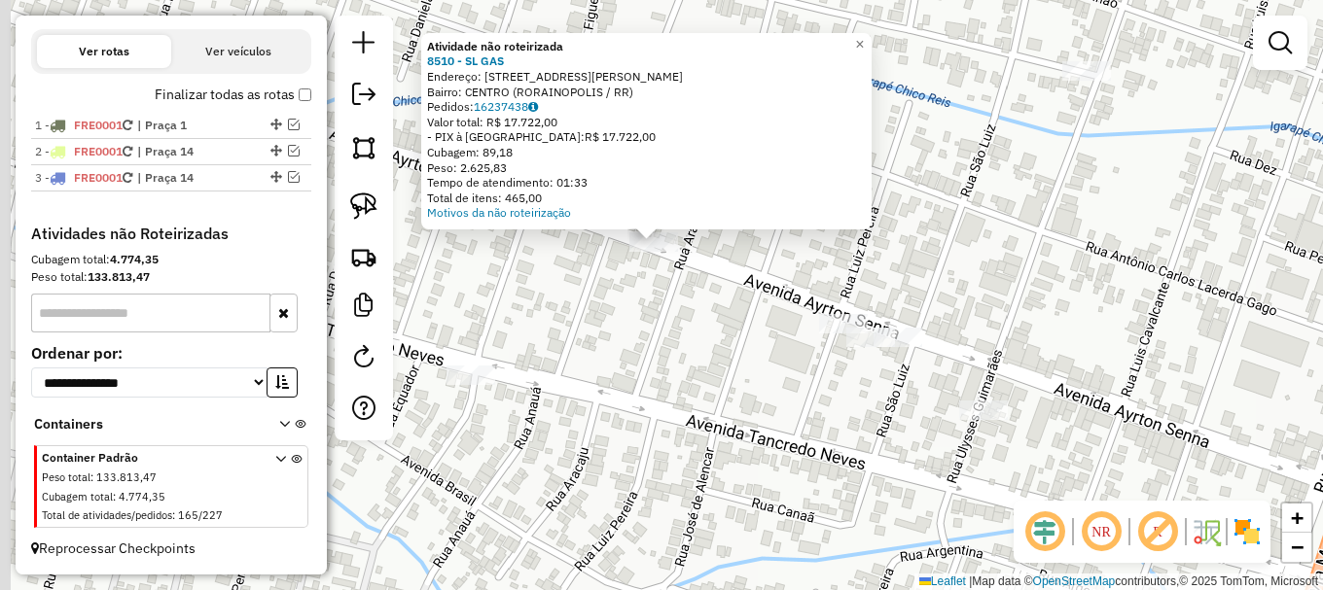
drag, startPoint x: 609, startPoint y: 258, endPoint x: 629, endPoint y: 267, distance: 22.6
click at [629, 267] on div "Atividade não roteirizada 8510 - SL GAS Endereço: AVENIDA AIRTON SENNA 555 Bair…" at bounding box center [661, 295] width 1323 height 590
drag, startPoint x: 369, startPoint y: 198, endPoint x: 390, endPoint y: 206, distance: 22.8
click at [370, 199] on img at bounding box center [363, 206] width 27 height 27
drag, startPoint x: 633, startPoint y: 262, endPoint x: 623, endPoint y: 236, distance: 27.5
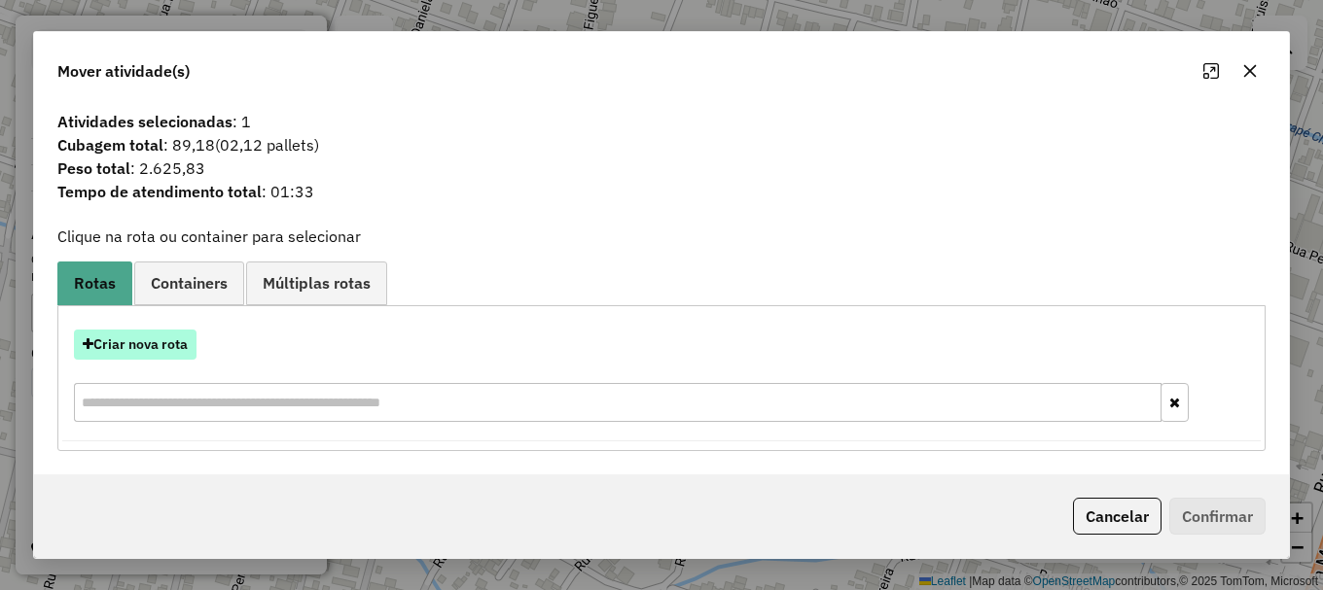
click at [145, 348] on button "Criar nova rota" at bounding box center [135, 345] width 123 height 30
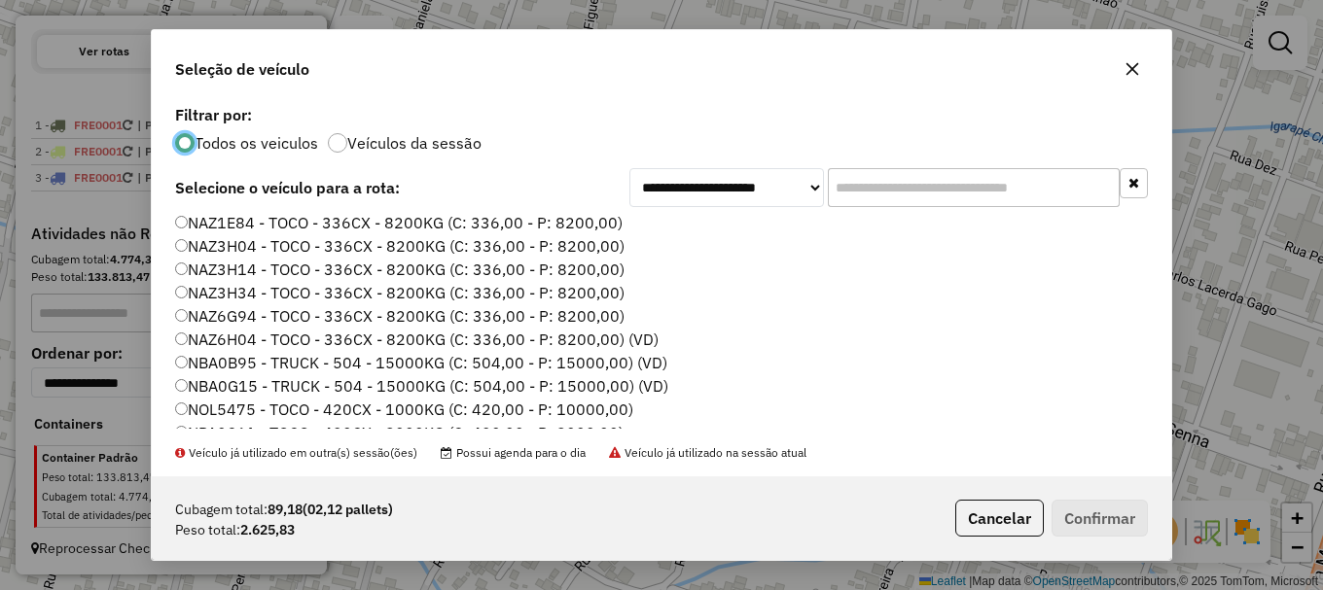
scroll to position [195, 0]
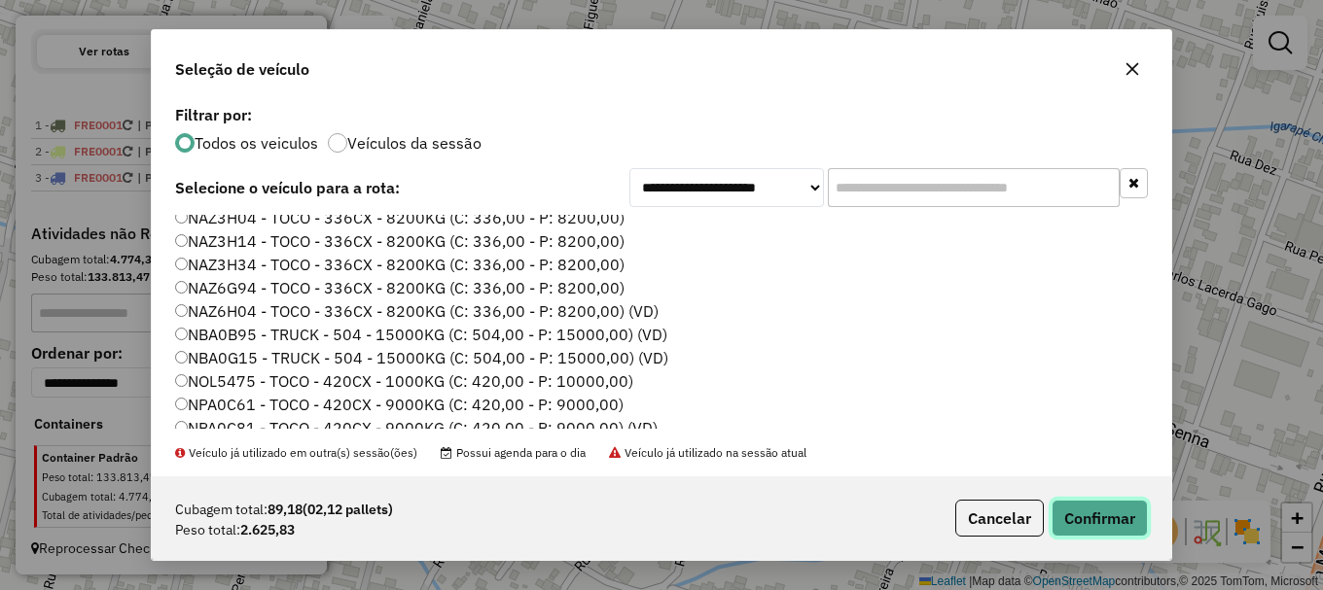
click at [1098, 523] on button "Confirmar" at bounding box center [1099, 518] width 96 height 37
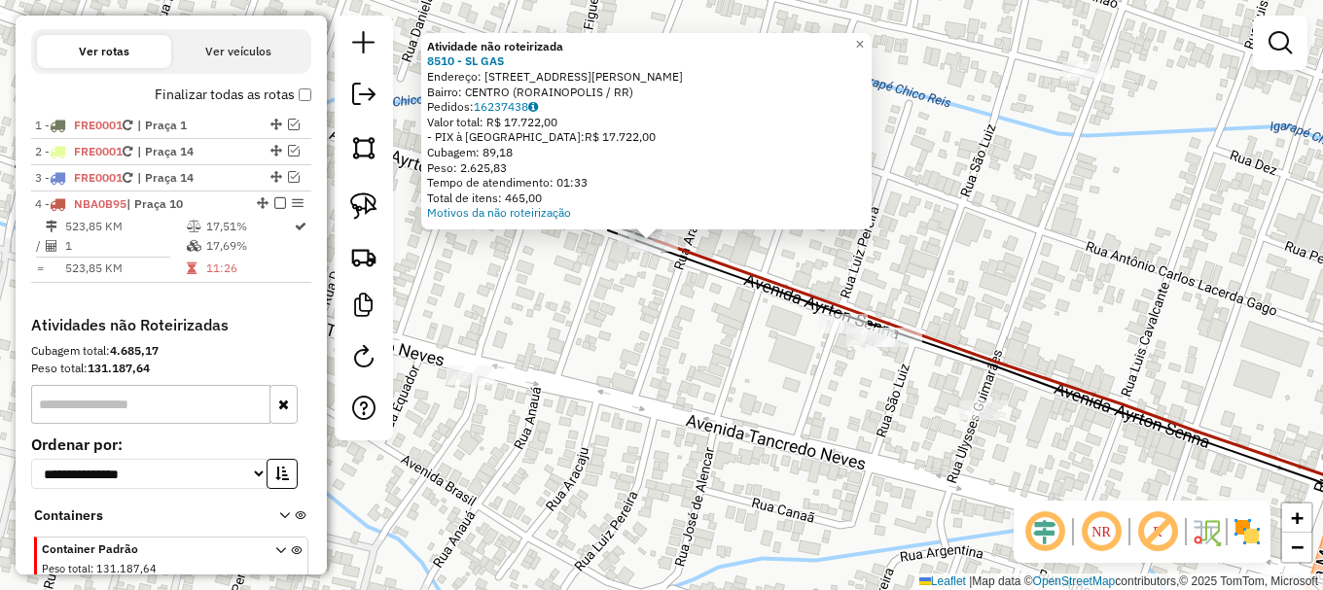
scroll to position [697, 0]
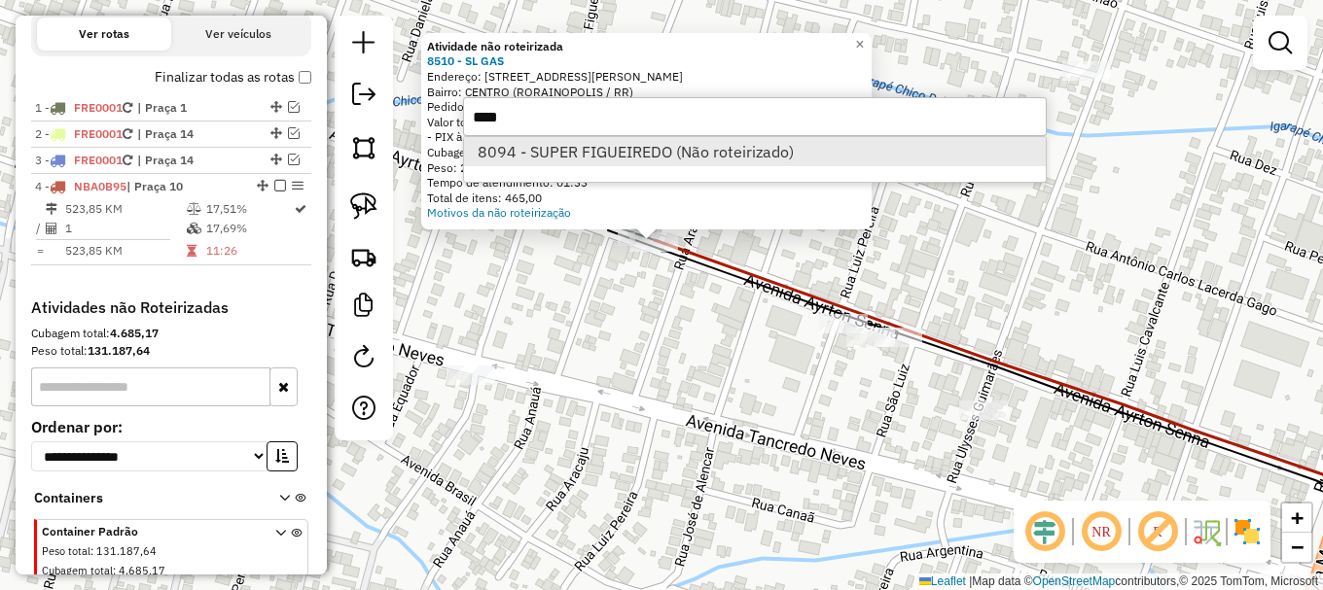
type input "****"
click at [668, 146] on li "8094 - SUPER FIGUEIREDO (Não roteirizado)" at bounding box center [755, 151] width 582 height 29
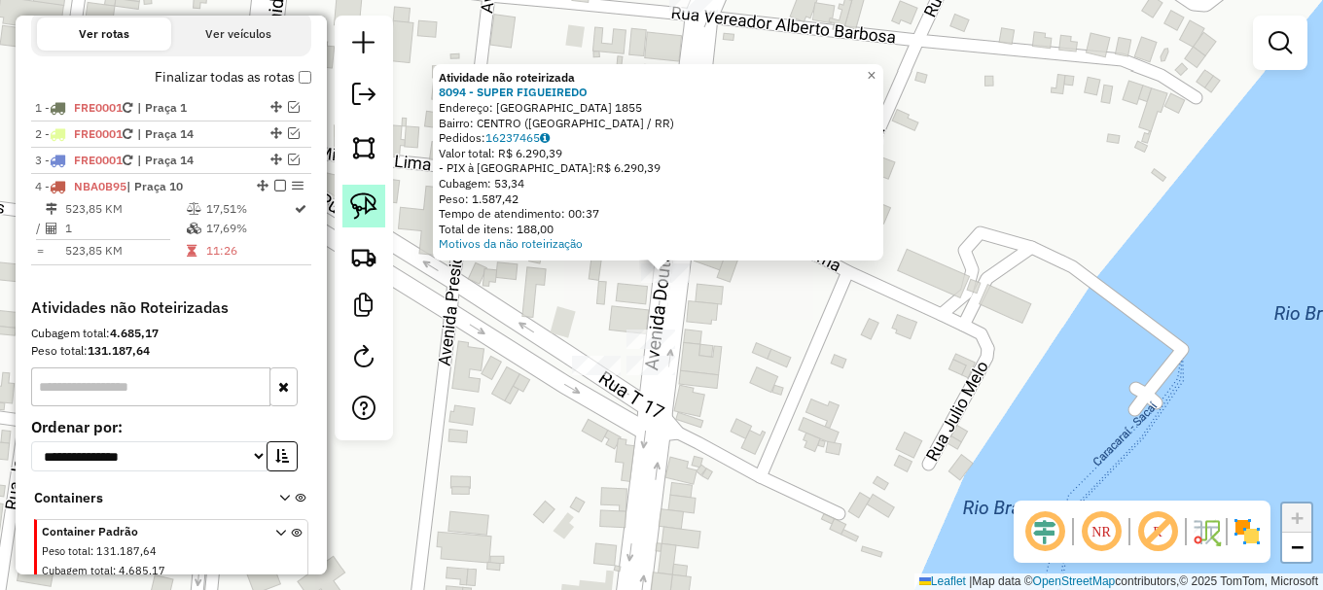
click at [370, 208] on img at bounding box center [363, 206] width 27 height 27
drag, startPoint x: 635, startPoint y: 290, endPoint x: 651, endPoint y: 253, distance: 40.1
click at [651, 253] on div "Atividade não roteirizada 8094 - SUPER FIGUEIREDO Endereço: AVENIDA DOUTOR ZANY…" at bounding box center [661, 295] width 1323 height 590
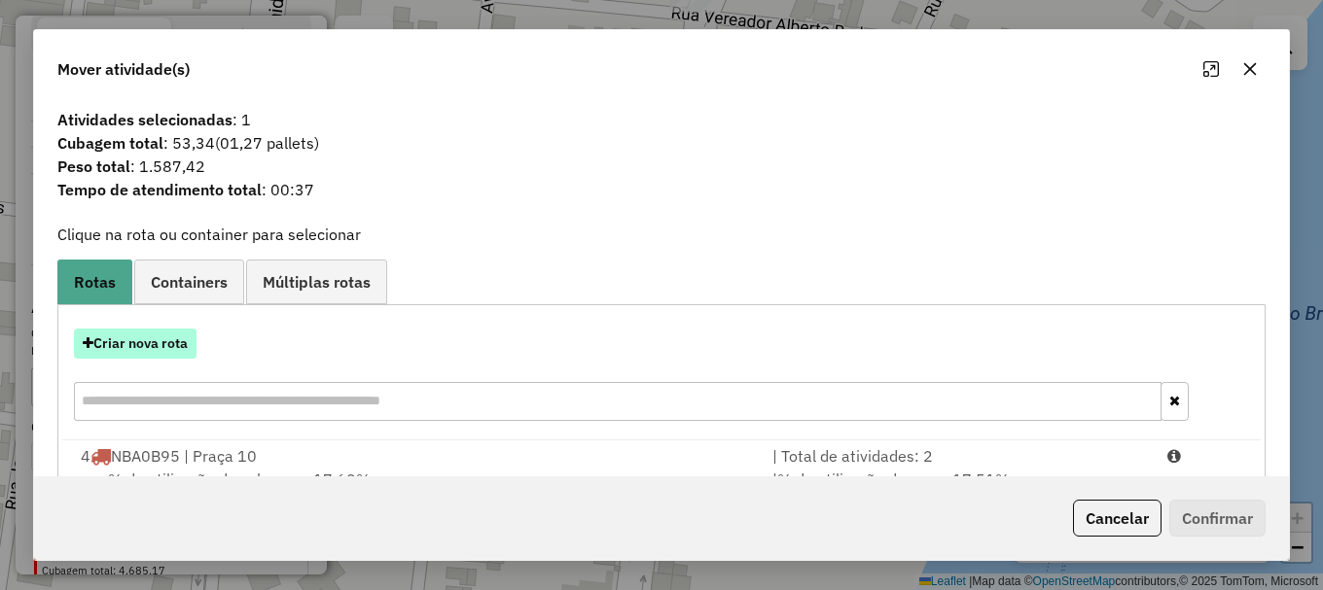
click at [147, 338] on button "Criar nova rota" at bounding box center [135, 344] width 123 height 30
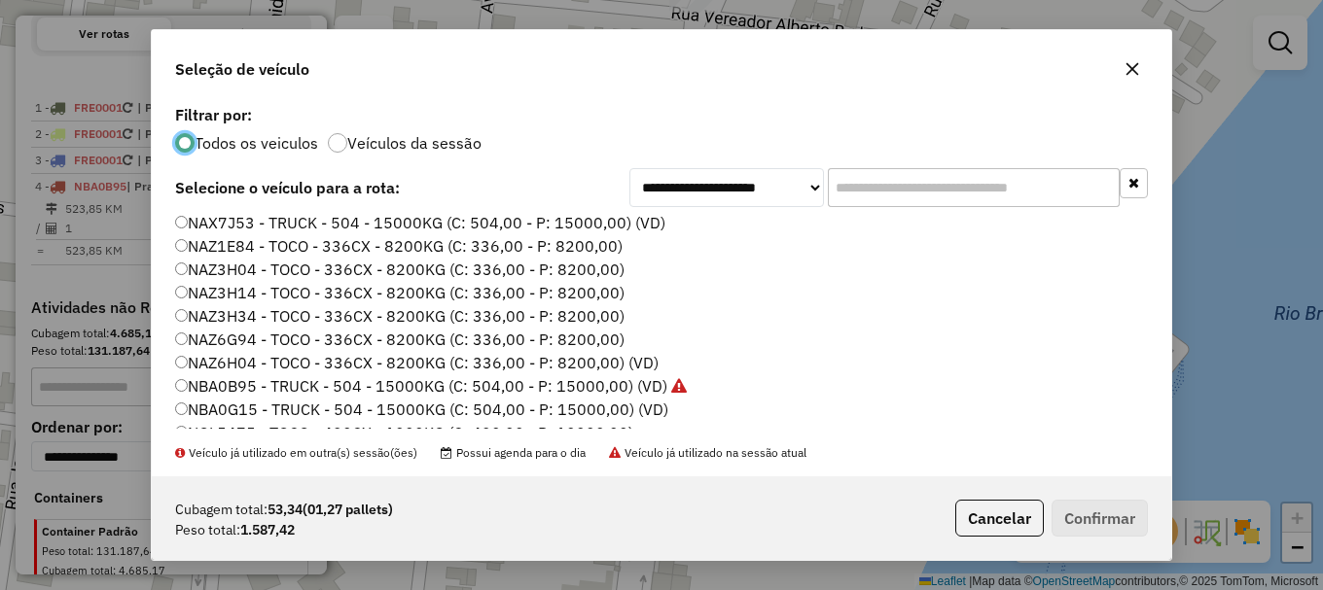
scroll to position [195, 0]
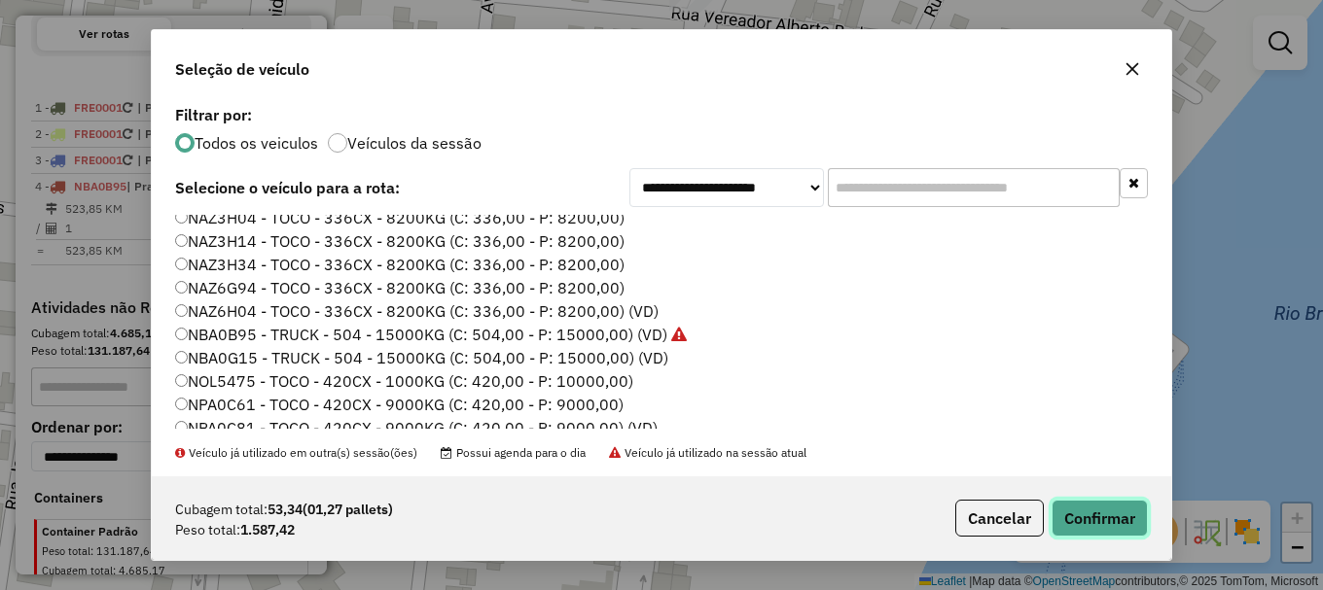
click at [1098, 524] on button "Confirmar" at bounding box center [1099, 518] width 96 height 37
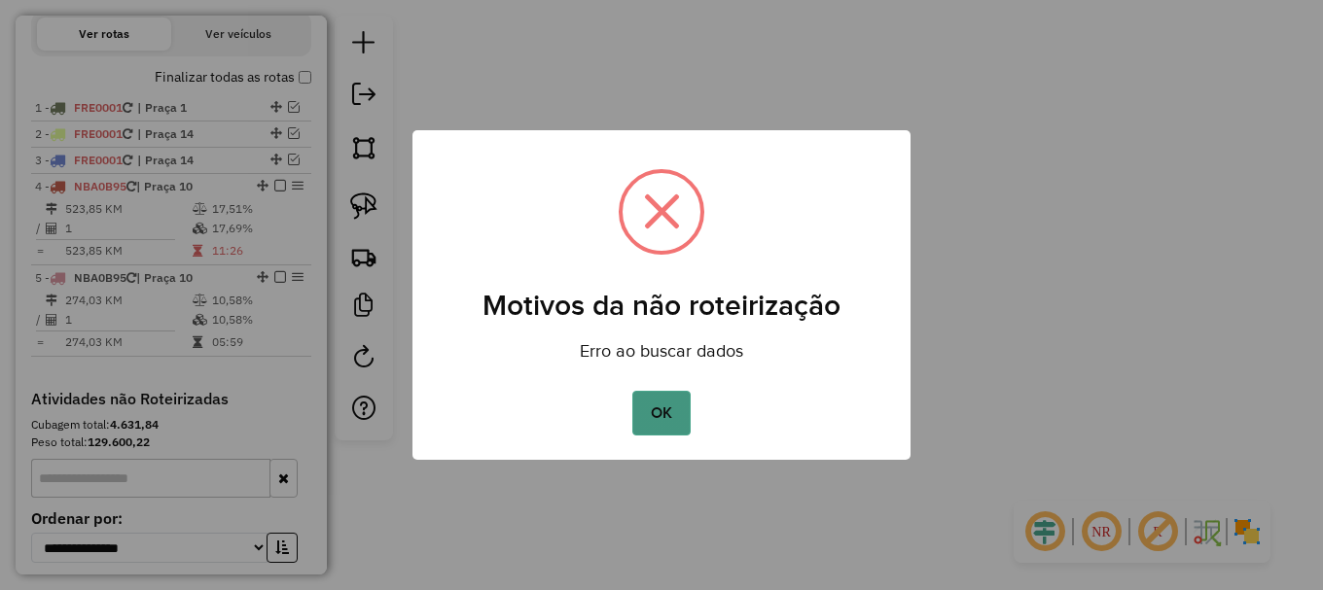
click at [658, 420] on button "OK" at bounding box center [660, 413] width 57 height 45
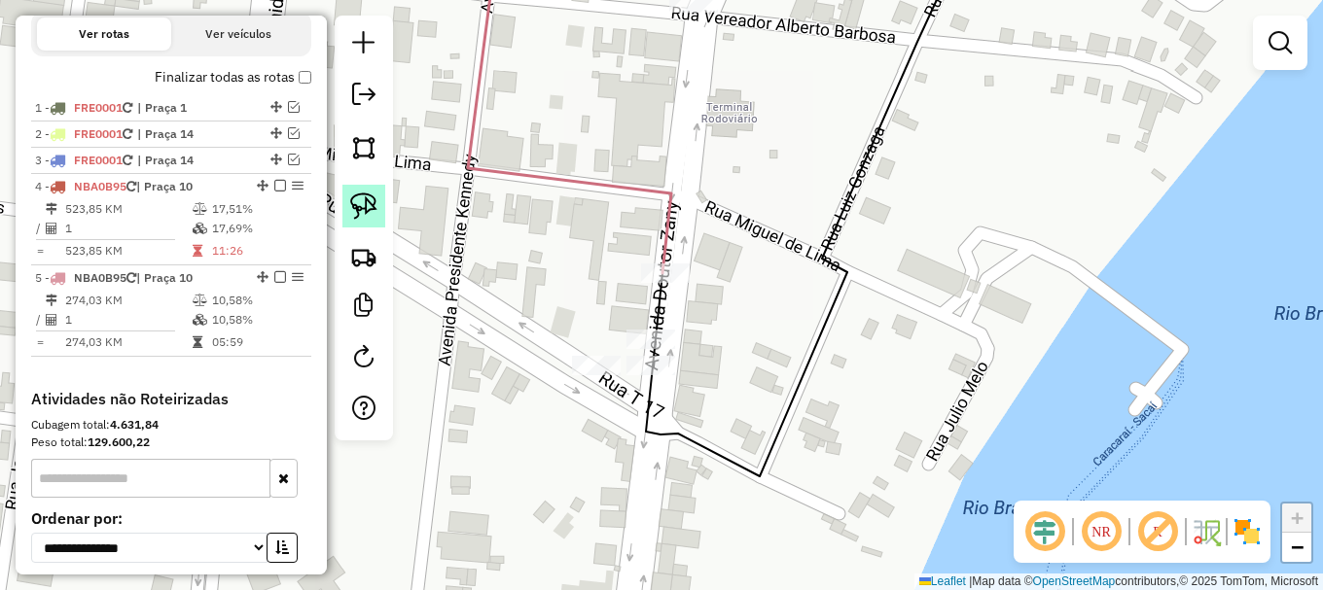
click at [371, 206] on img at bounding box center [363, 206] width 27 height 27
drag, startPoint x: 632, startPoint y: 284, endPoint x: 657, endPoint y: 246, distance: 45.1
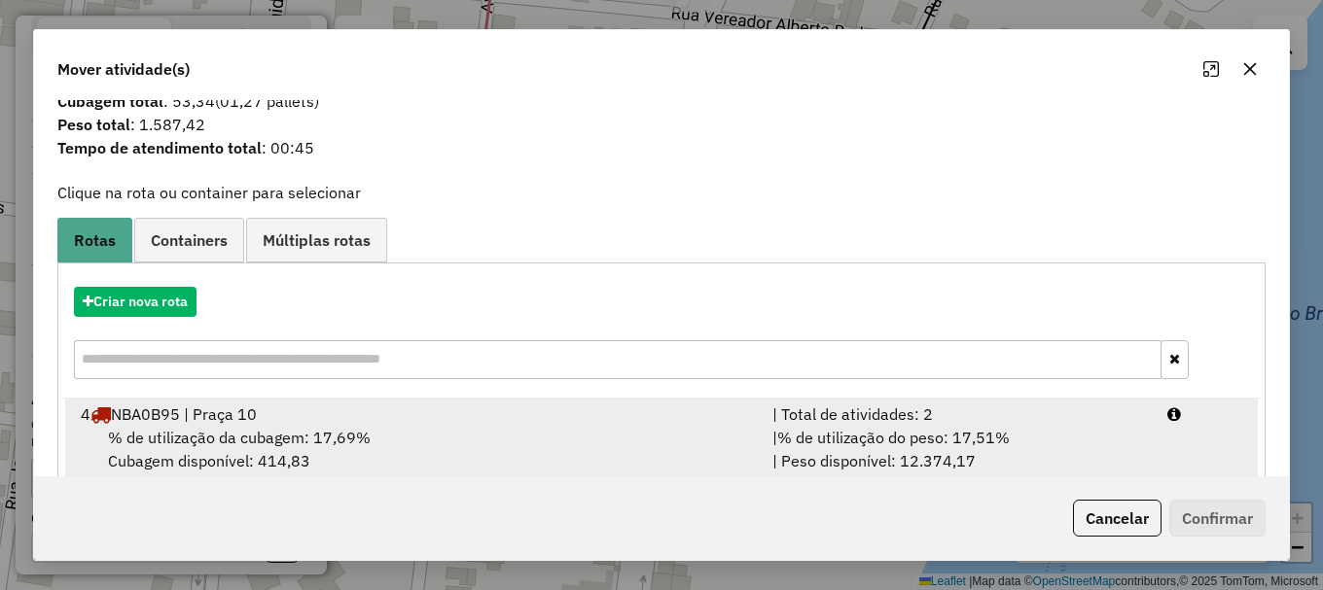
scroll to position [76, 0]
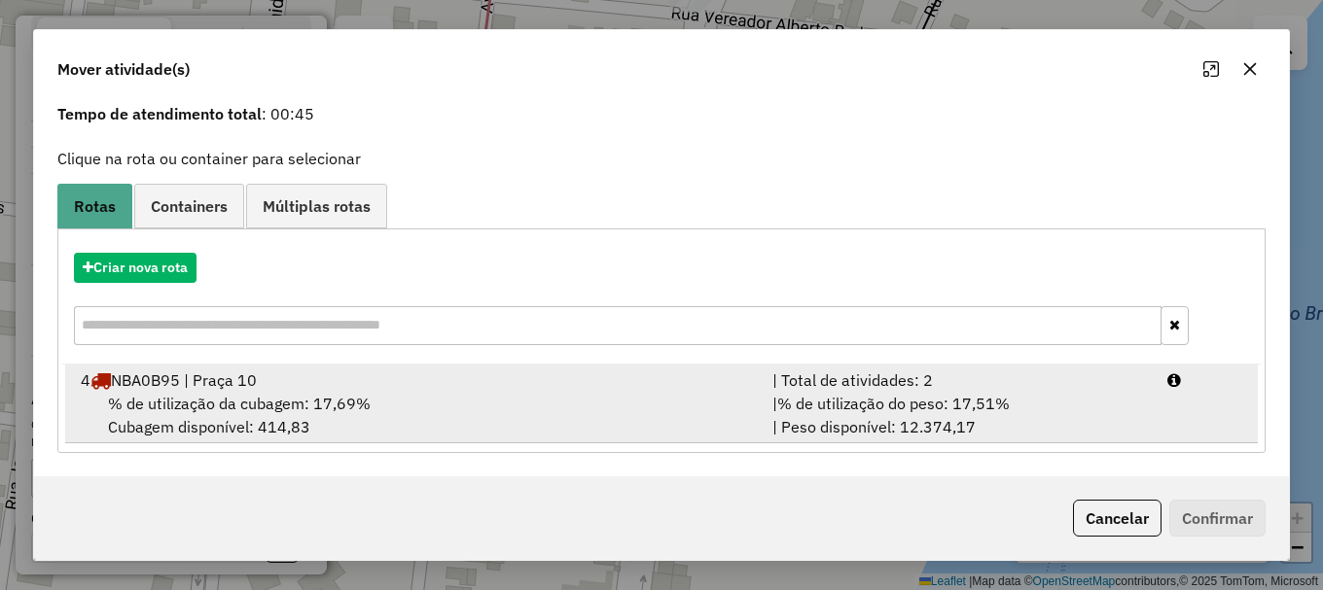
click at [217, 392] on div "% de utilização da cubagem: 17,69% Cubagem disponível: 414,83" at bounding box center [415, 415] width 692 height 47
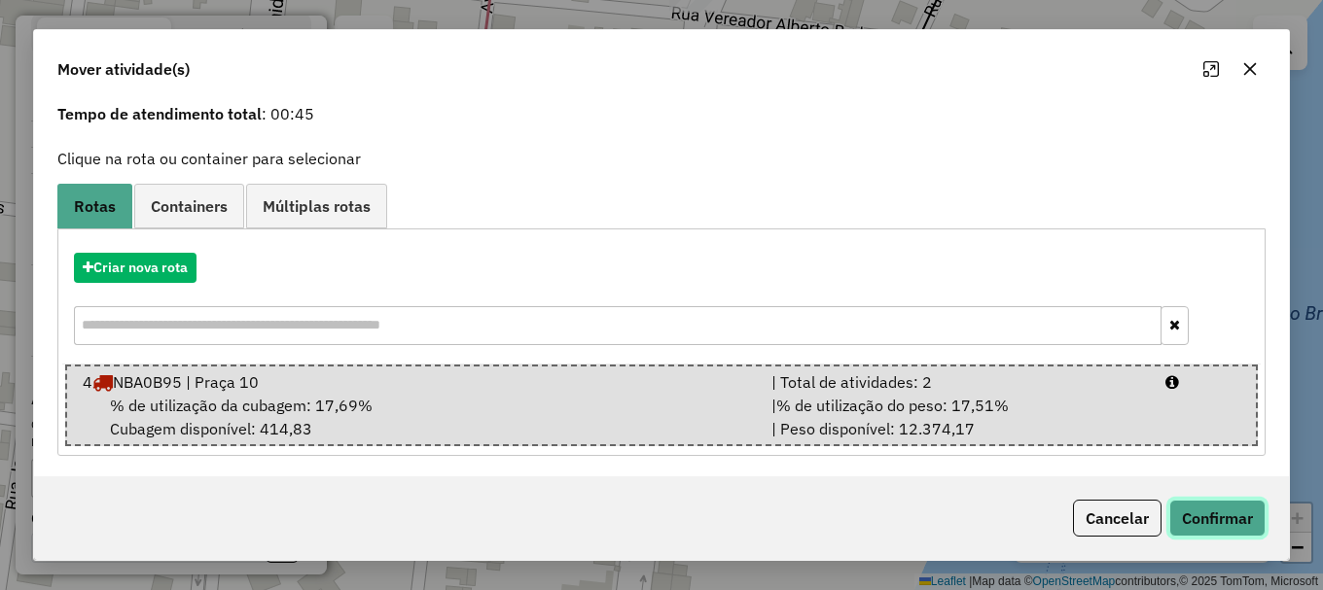
click at [1237, 527] on button "Confirmar" at bounding box center [1217, 518] width 96 height 37
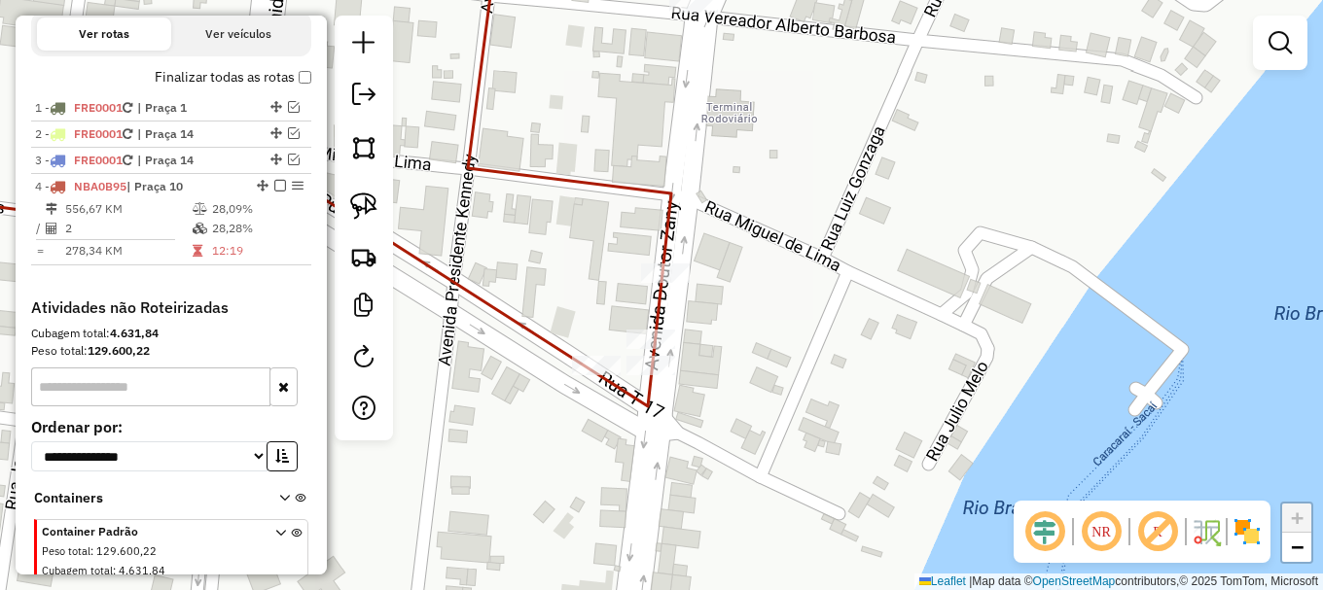
scroll to position [0, 0]
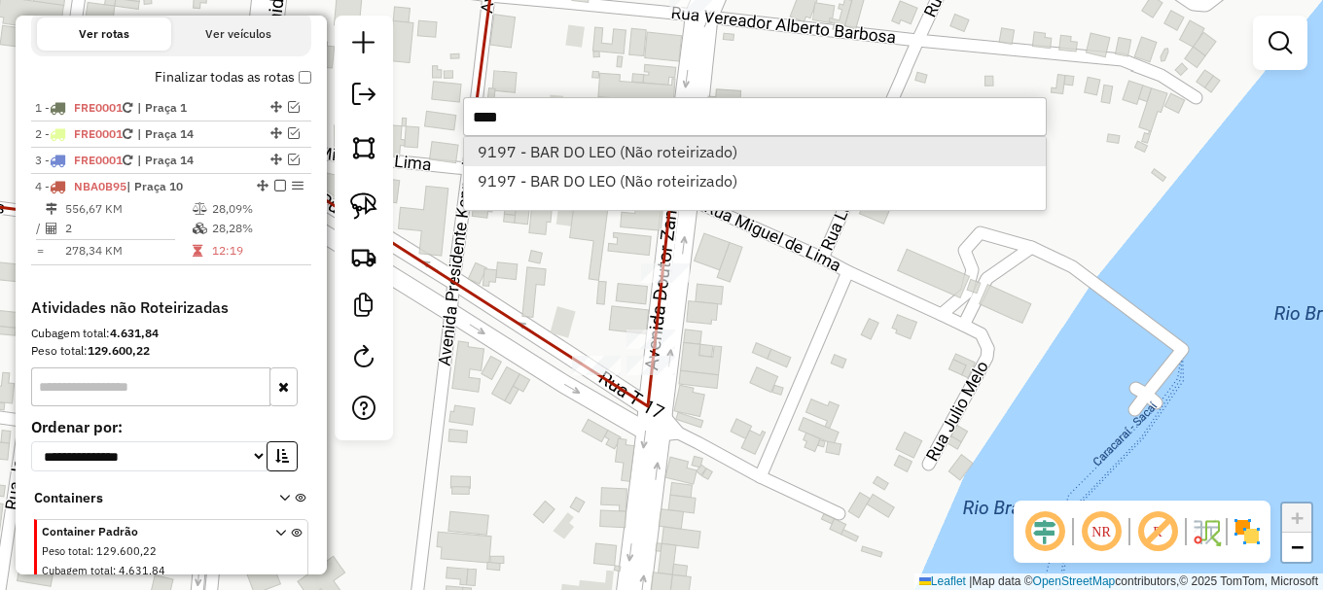
type input "****"
click at [560, 155] on li "9197 - BAR DO LEO (Não roteirizado)" at bounding box center [755, 151] width 582 height 29
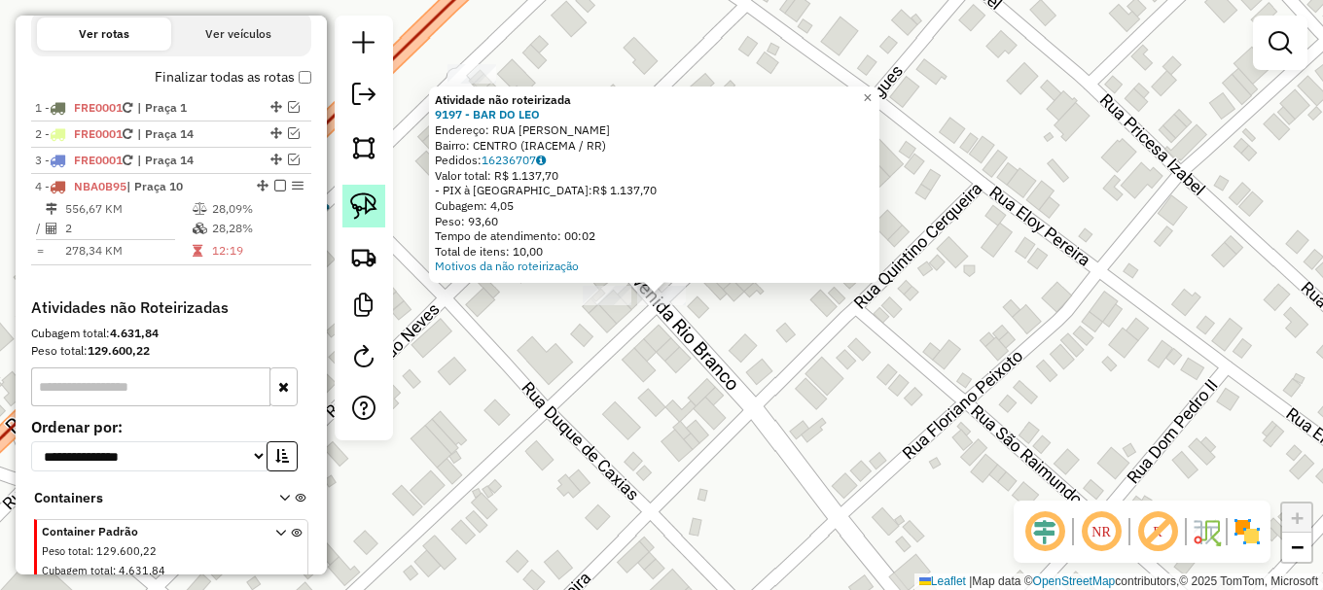
click at [366, 213] on img at bounding box center [363, 206] width 27 height 27
click at [600, 287] on div "Atividade não roteirizada 9197 - BAR DO LEO Endereço: RUA ISIDORO RODRIGUES SN …" at bounding box center [661, 295] width 1323 height 590
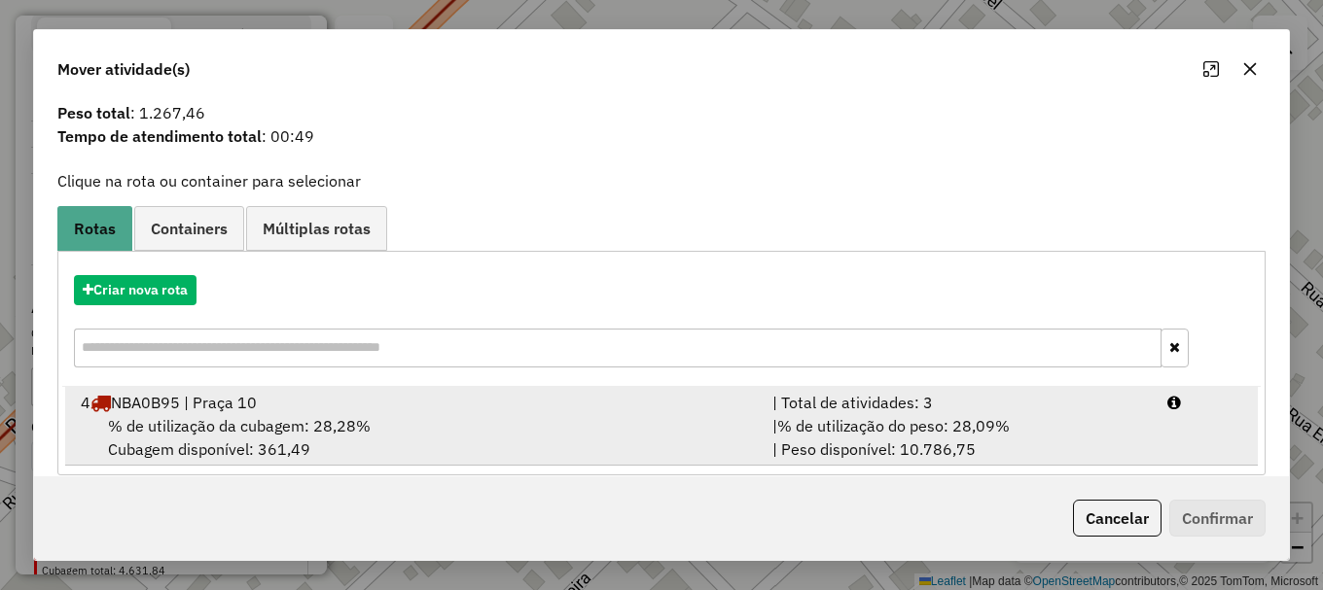
scroll to position [76, 0]
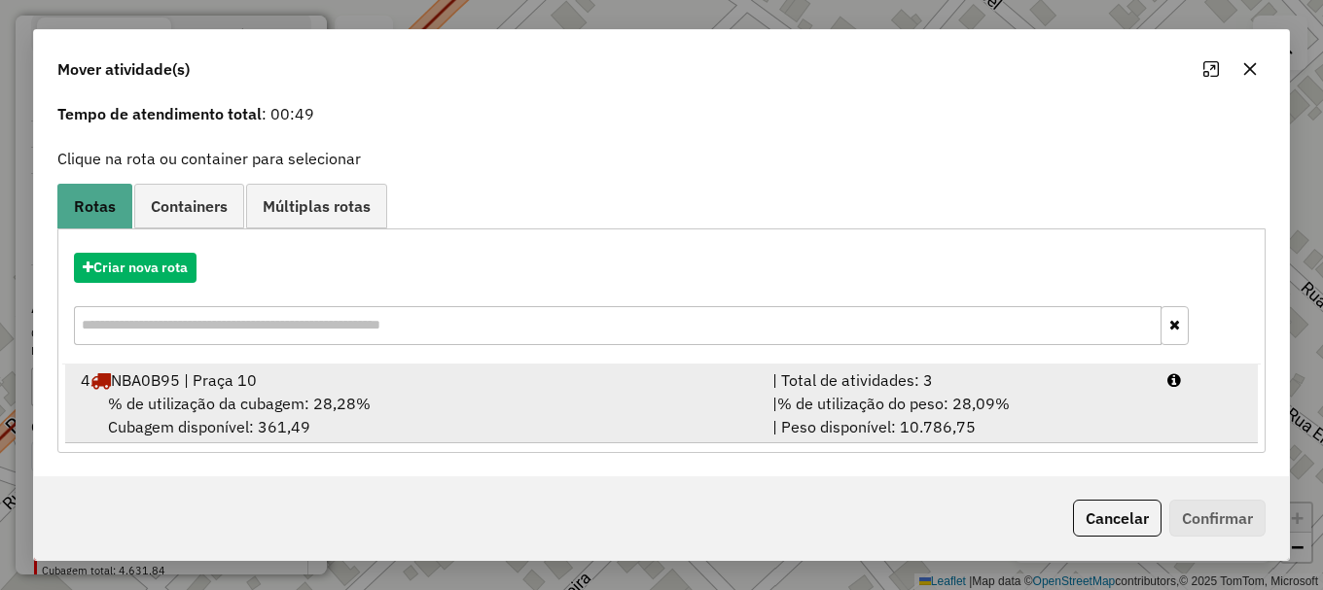
click at [170, 384] on div "4 NBA0B95 | Praça 10" at bounding box center [415, 380] width 692 height 23
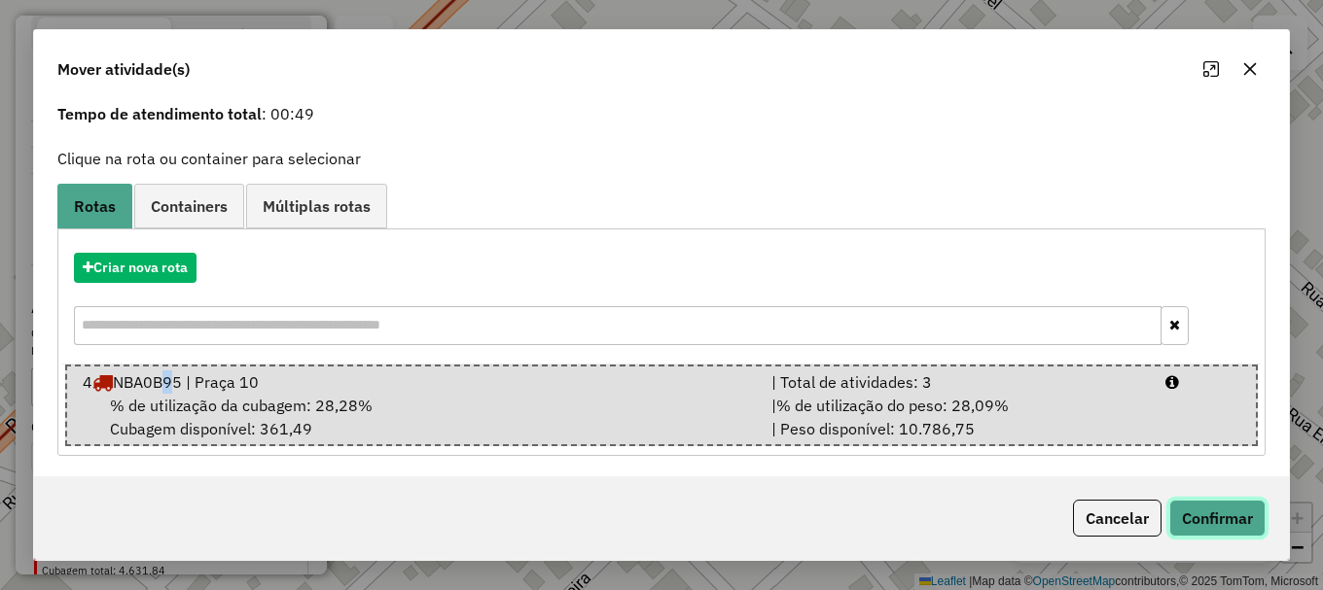
click at [1236, 518] on button "Confirmar" at bounding box center [1217, 518] width 96 height 37
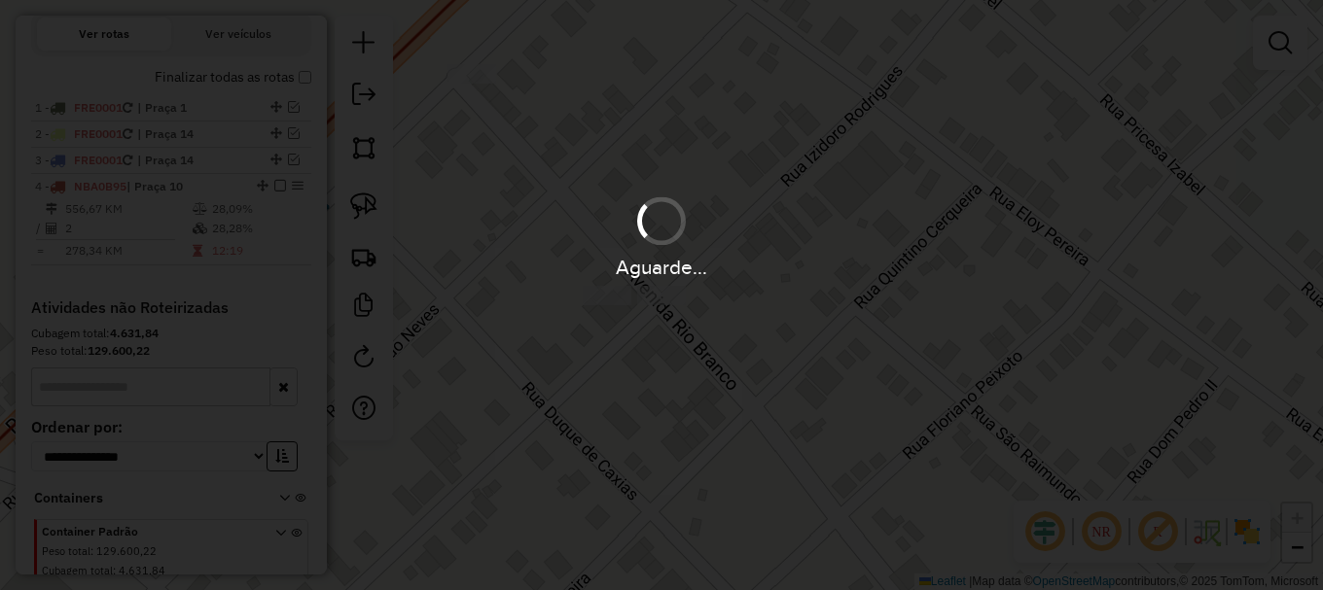
scroll to position [0, 0]
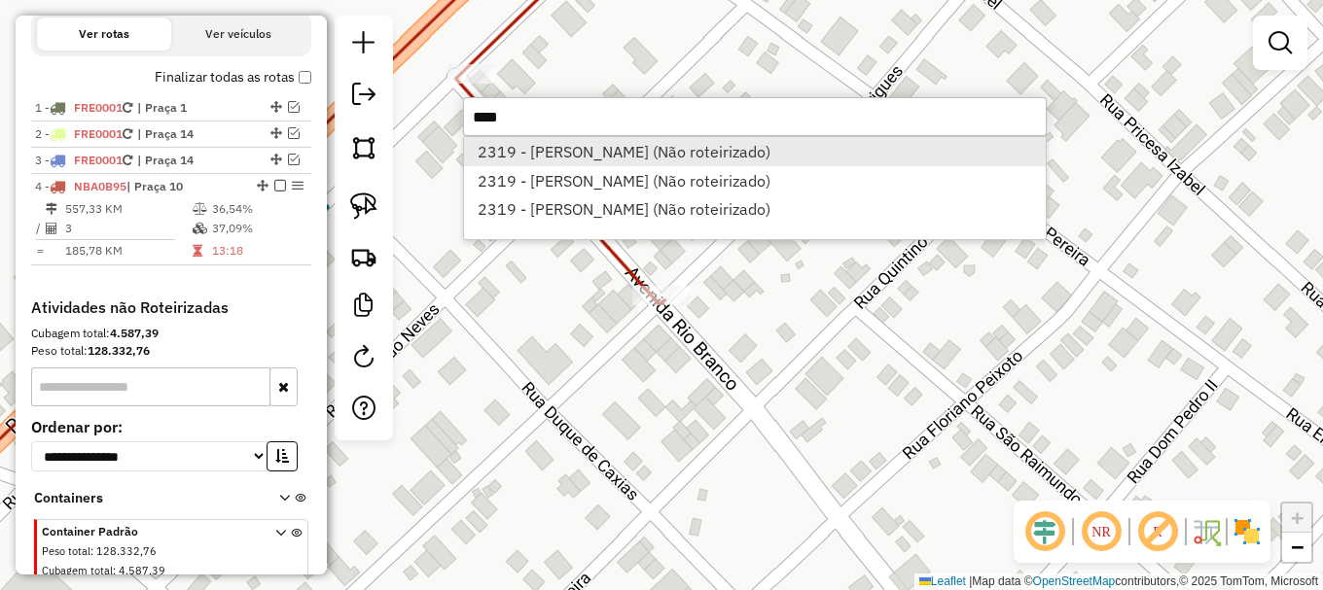
type input "****"
click at [638, 150] on li "2319 - L L VIANA (Não roteirizado)" at bounding box center [755, 151] width 582 height 29
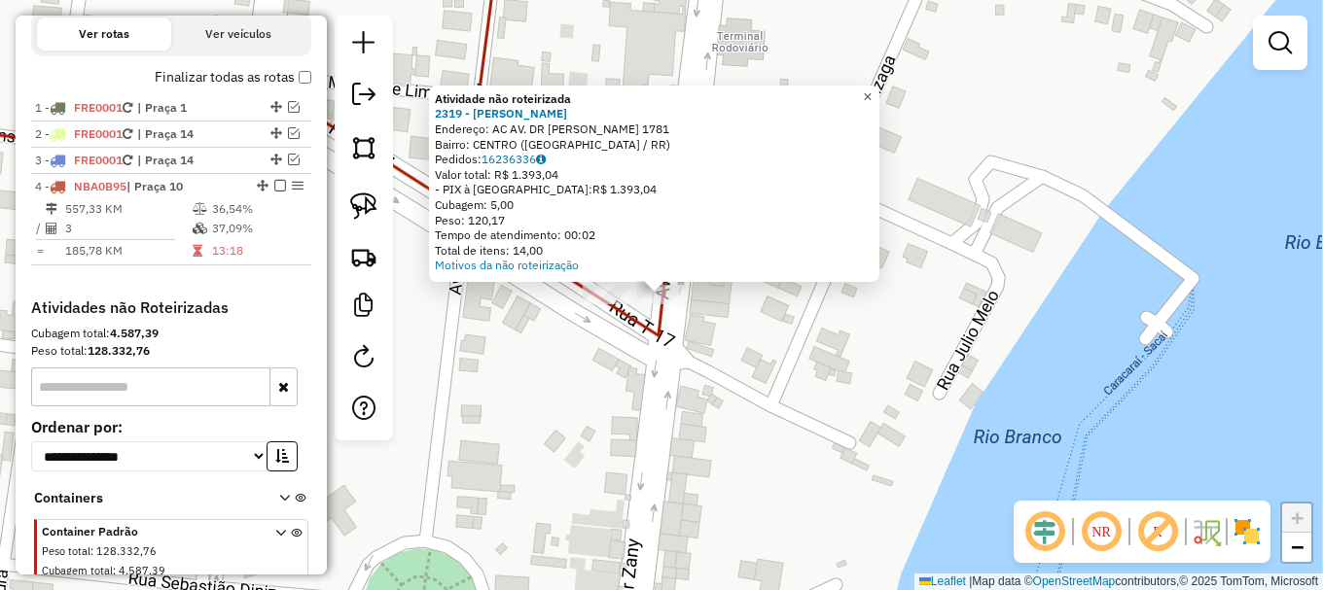
click at [879, 88] on link "×" at bounding box center [867, 97] width 23 height 23
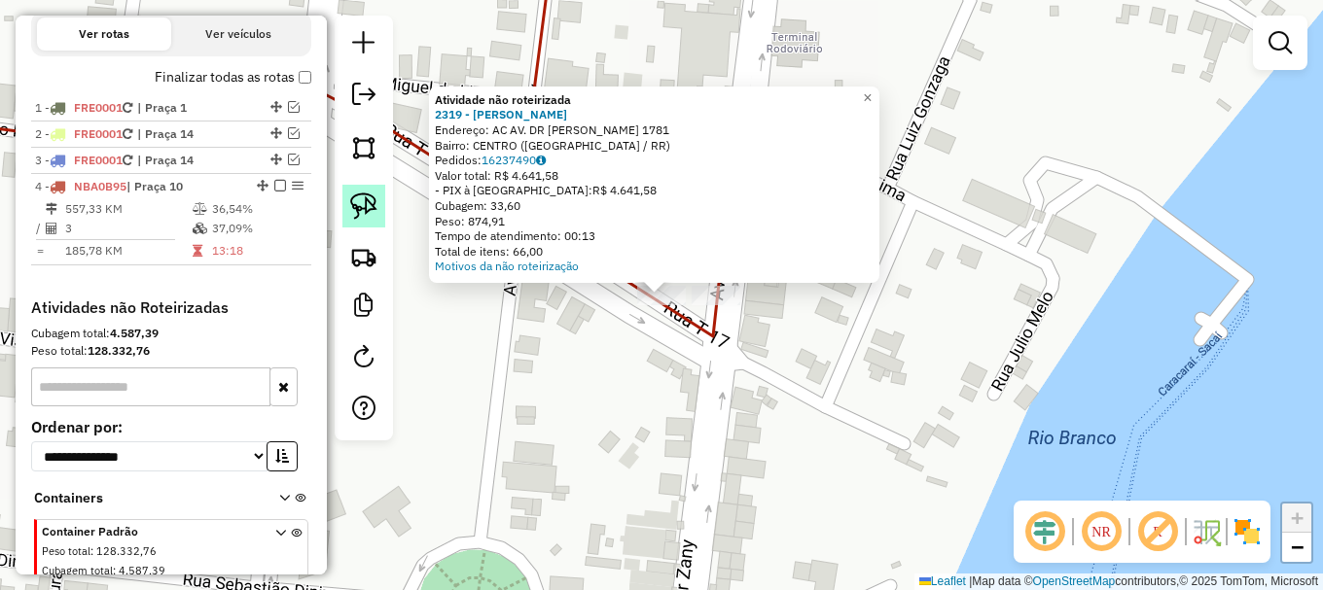
click at [377, 201] on link at bounding box center [363, 206] width 43 height 43
drag, startPoint x: 641, startPoint y: 309, endPoint x: 728, endPoint y: 280, distance: 91.4
click at [728, 280] on div "Atividade não roteirizada 2319 - L L VIANA Endereço: AC AV. DR ZANNY 1781 Bairr…" at bounding box center [661, 295] width 1323 height 590
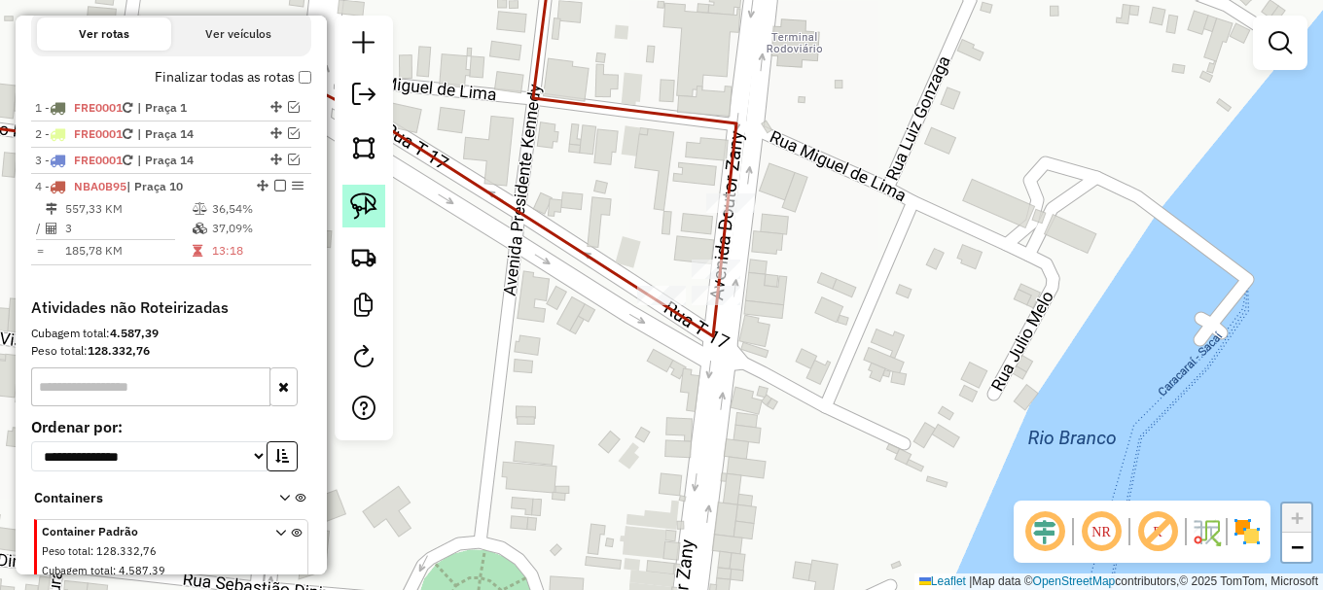
click at [375, 208] on img at bounding box center [363, 206] width 27 height 27
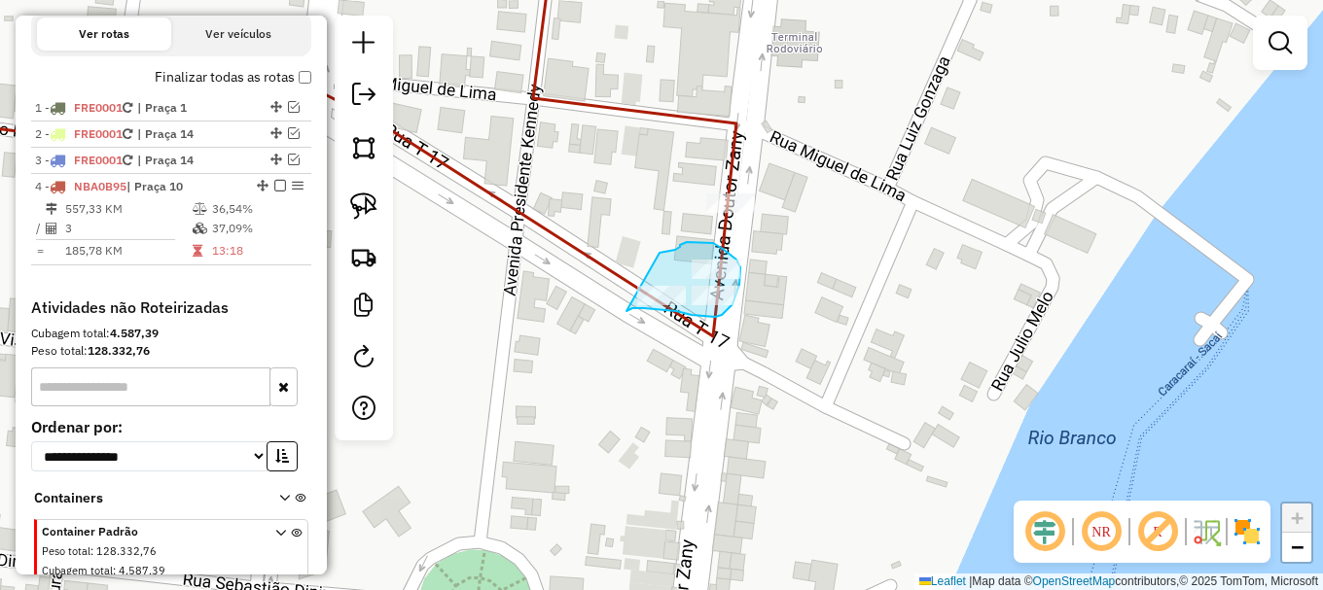
drag, startPoint x: 626, startPoint y: 311, endPoint x: 663, endPoint y: 262, distance: 61.9
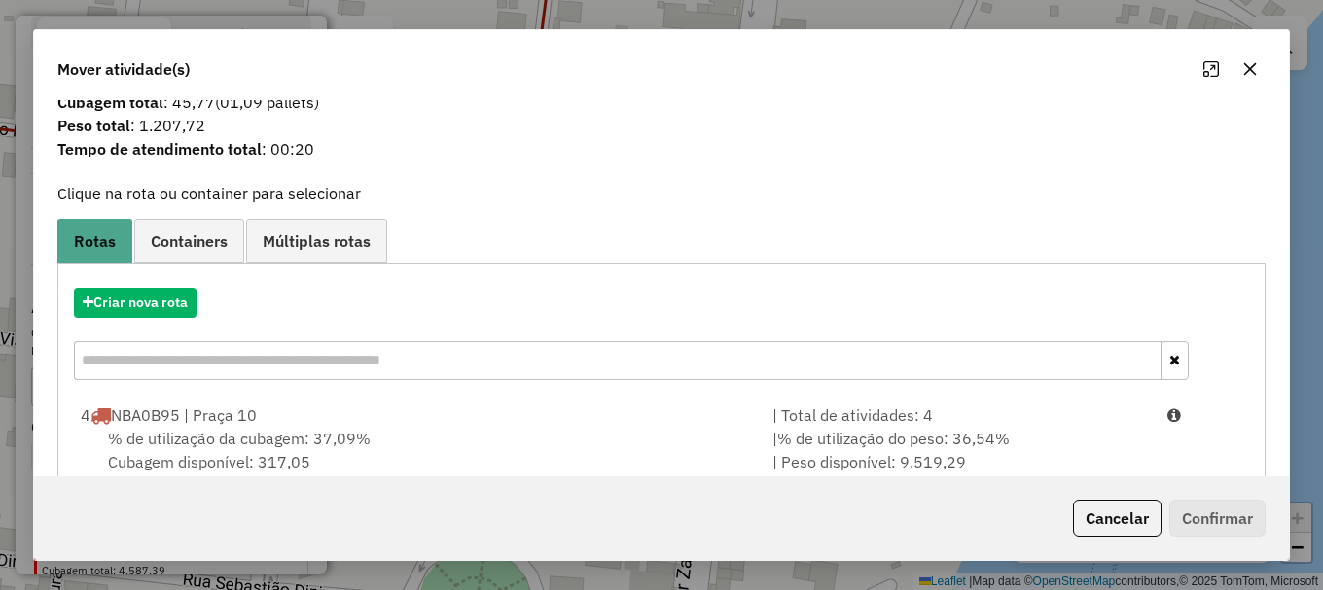
scroll to position [76, 0]
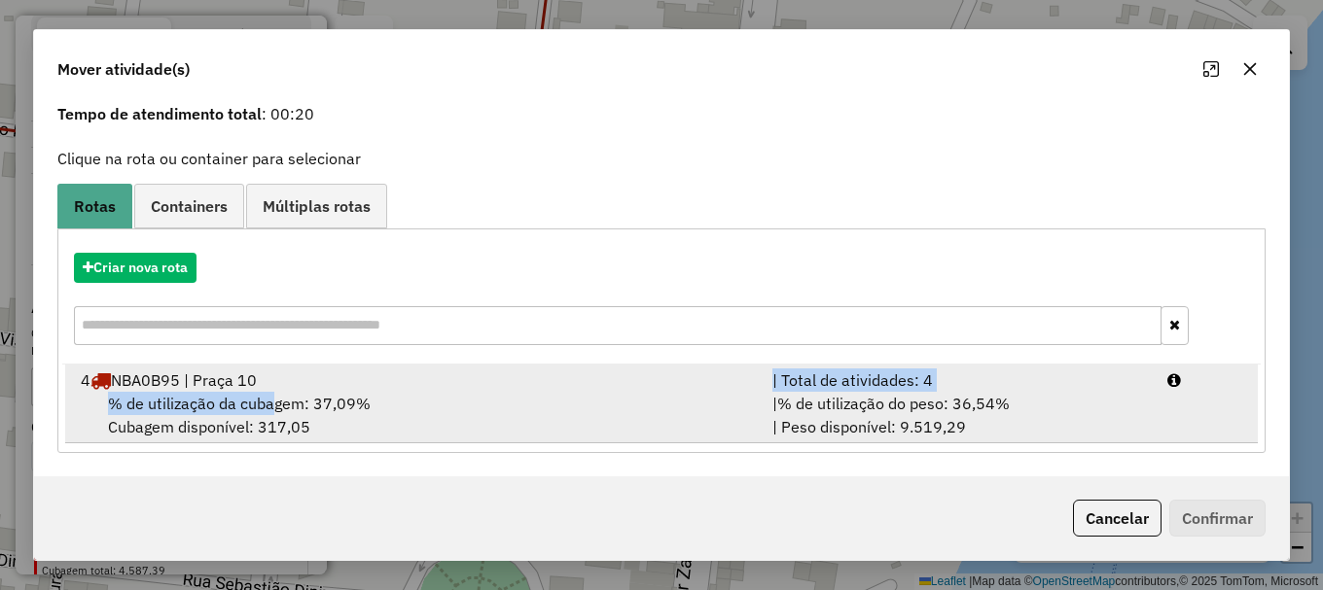
drag, startPoint x: 276, startPoint y: 391, endPoint x: 465, endPoint y: 381, distance: 188.9
click at [291, 388] on li "4 NBA0B95 | Praça 10 | Total de atividades: 4 % de utilização da cubagem: 37,09…" at bounding box center [661, 404] width 1192 height 79
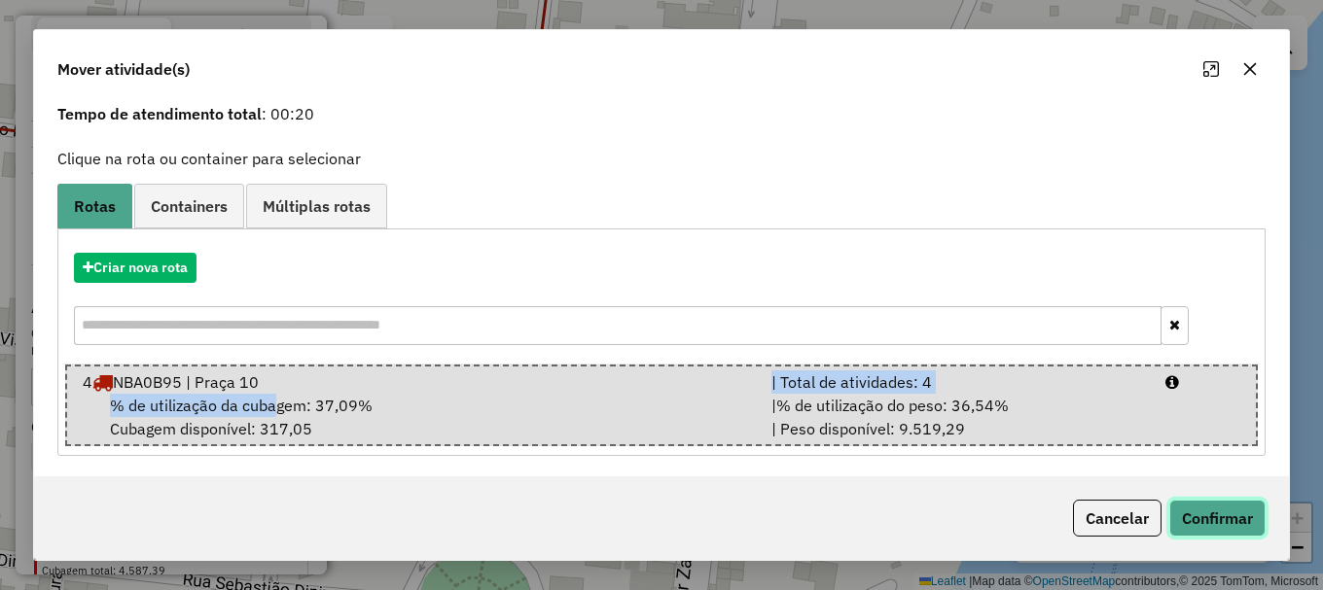
click at [1220, 524] on button "Confirmar" at bounding box center [1217, 518] width 96 height 37
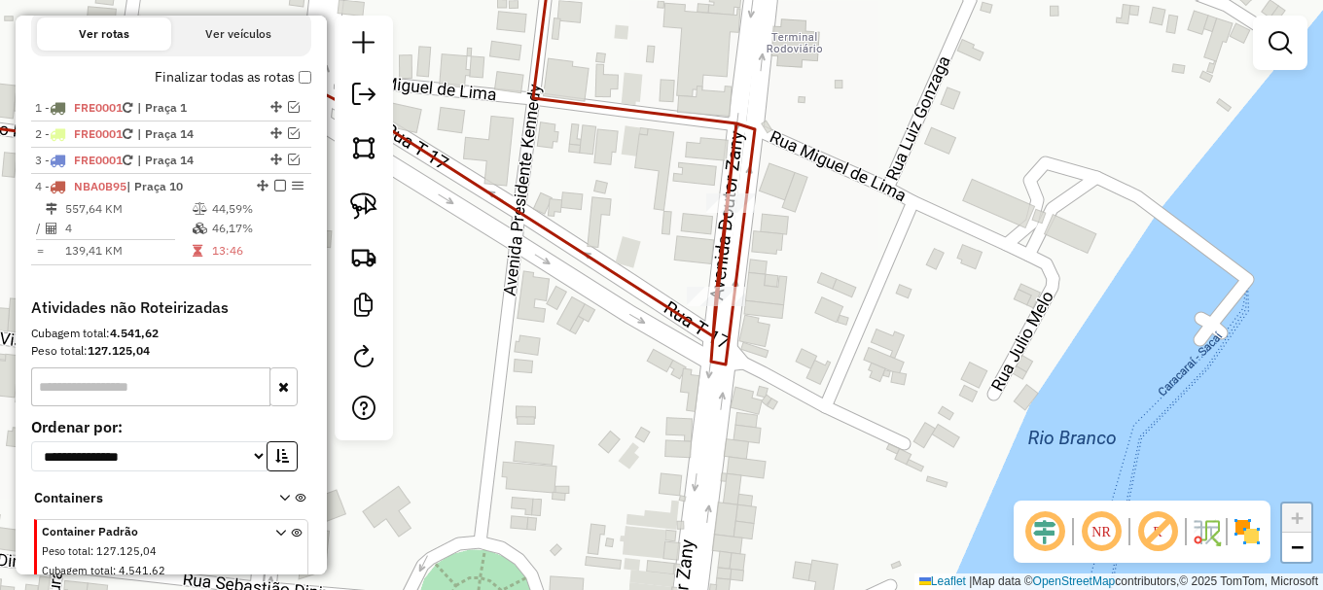
scroll to position [0, 0]
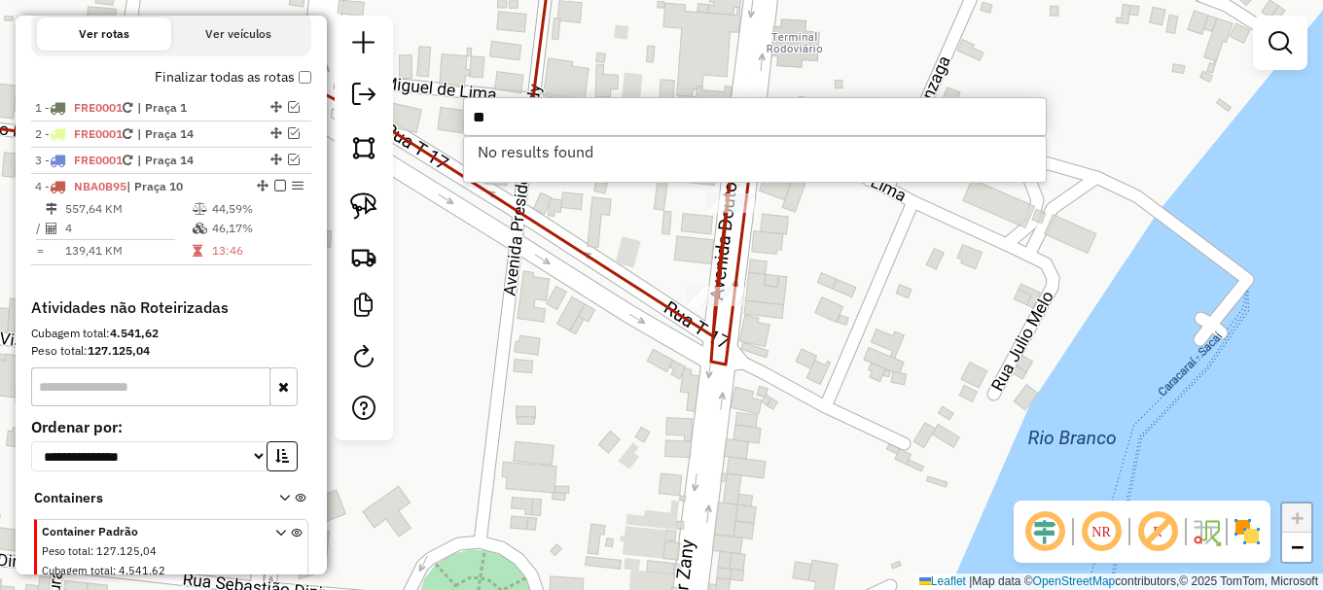
type input "*"
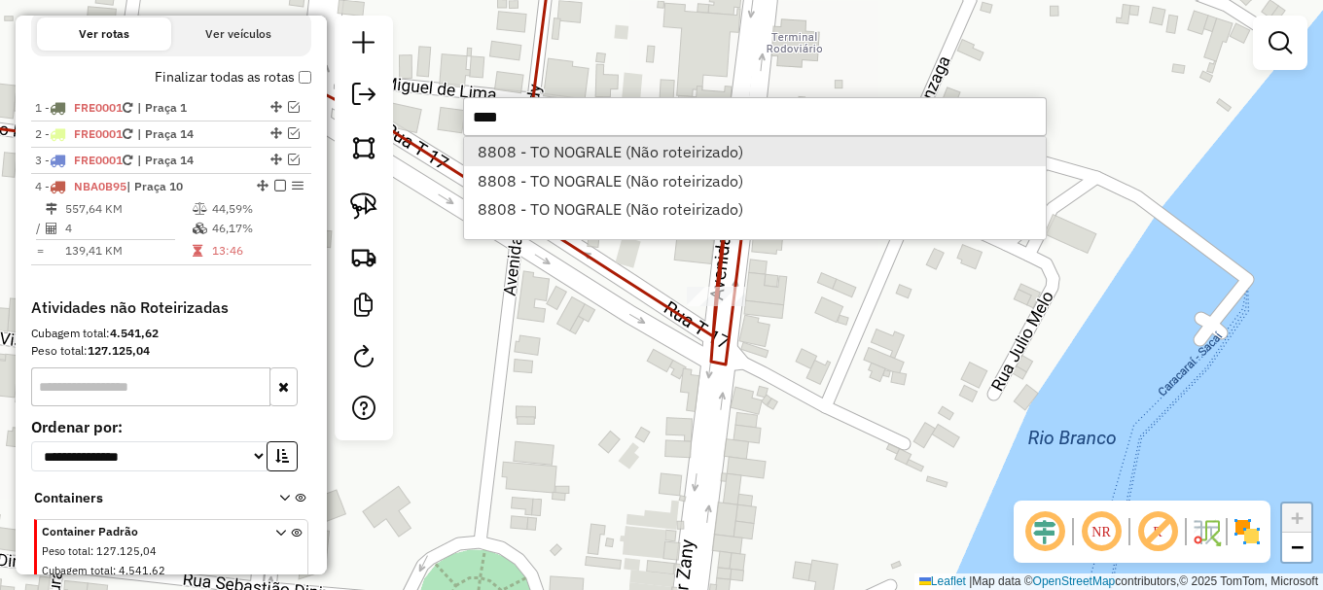
type input "****"
click at [575, 153] on li "8808 - TO NOGRALE (Não roteirizado)" at bounding box center [755, 151] width 582 height 29
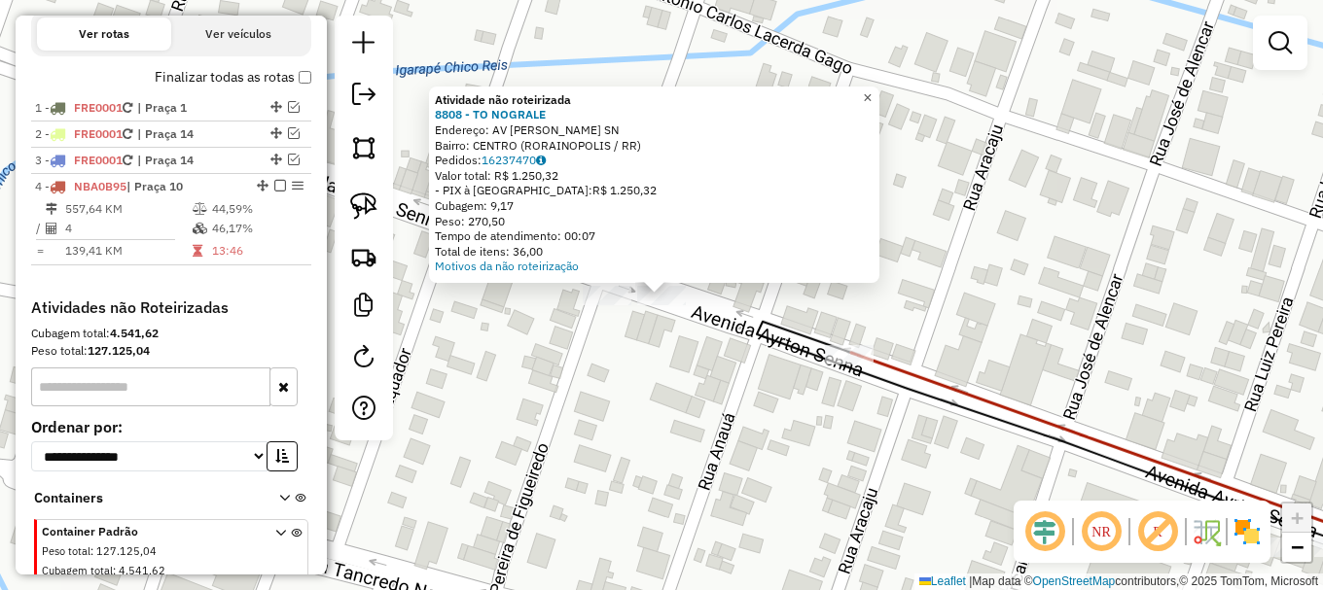
click at [872, 96] on span "×" at bounding box center [867, 97] width 9 height 17
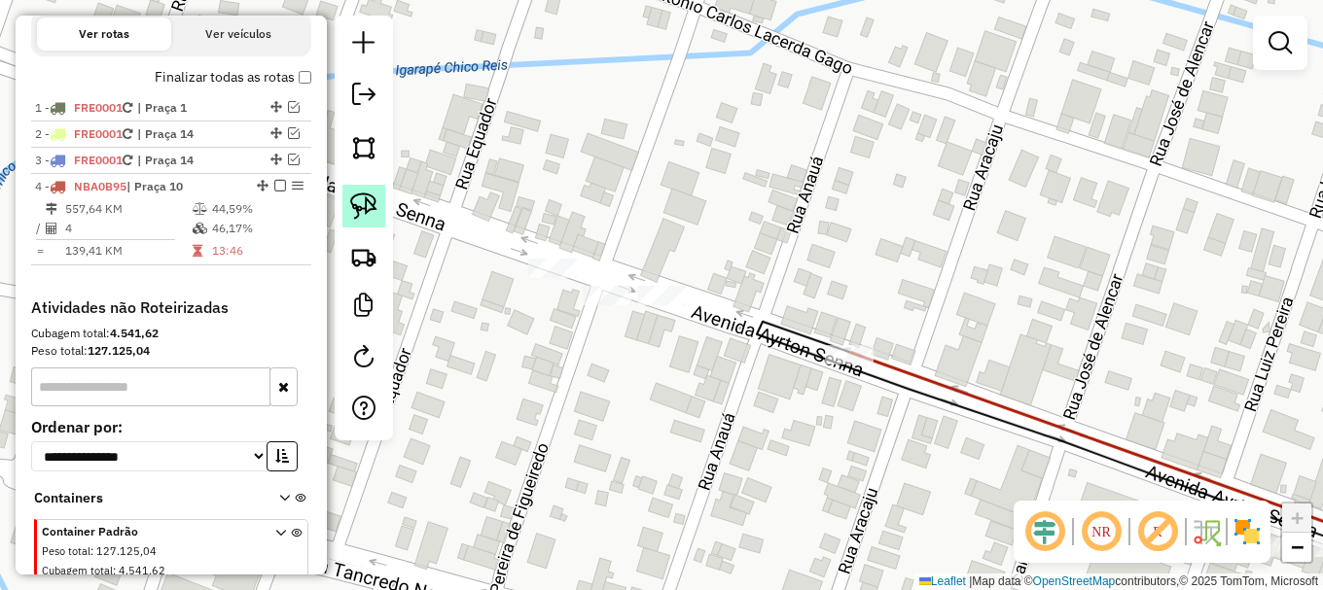
click at [366, 203] on img at bounding box center [363, 206] width 27 height 27
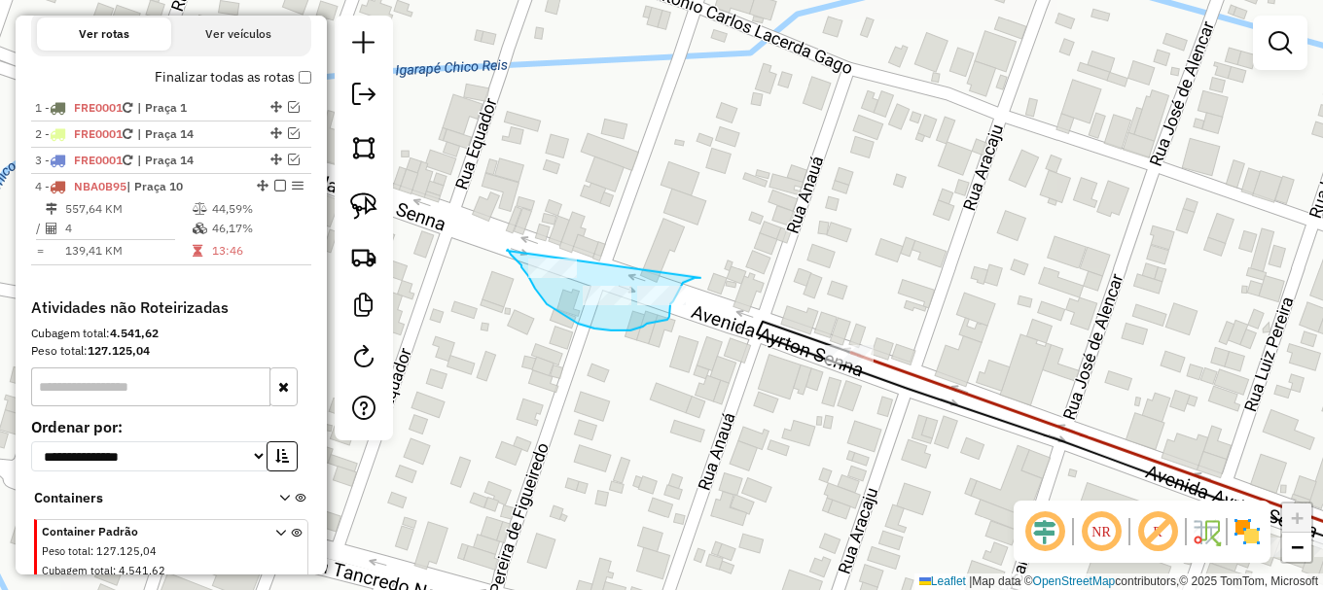
drag, startPoint x: 507, startPoint y: 249, endPoint x: 700, endPoint y: 277, distance: 195.6
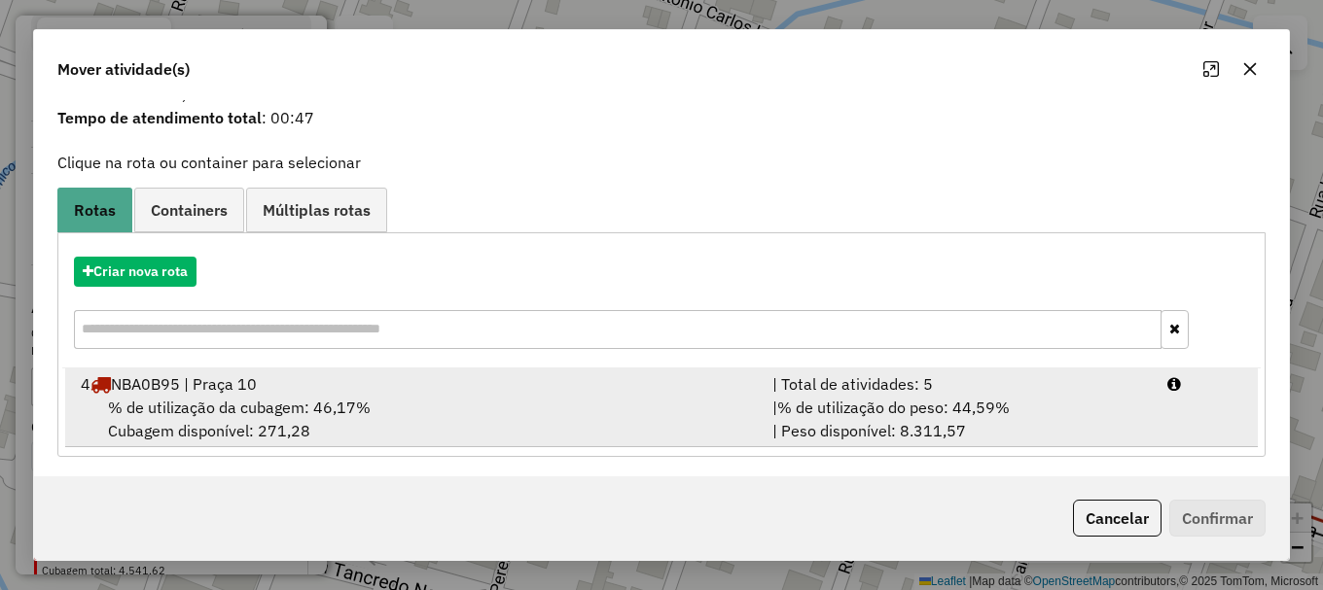
scroll to position [76, 0]
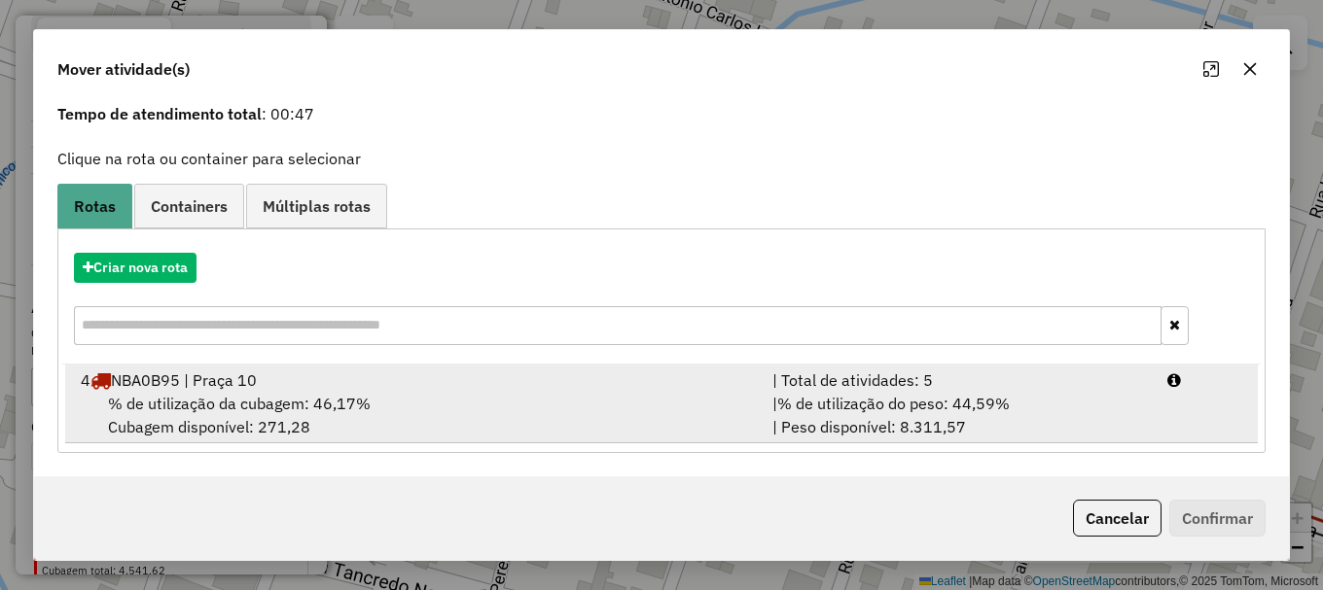
drag, startPoint x: 350, startPoint y: 420, endPoint x: 735, endPoint y: 416, distance: 385.2
click at [372, 417] on div "% de utilização da cubagem: 46,17% Cubagem disponível: 271,28" at bounding box center [415, 415] width 692 height 47
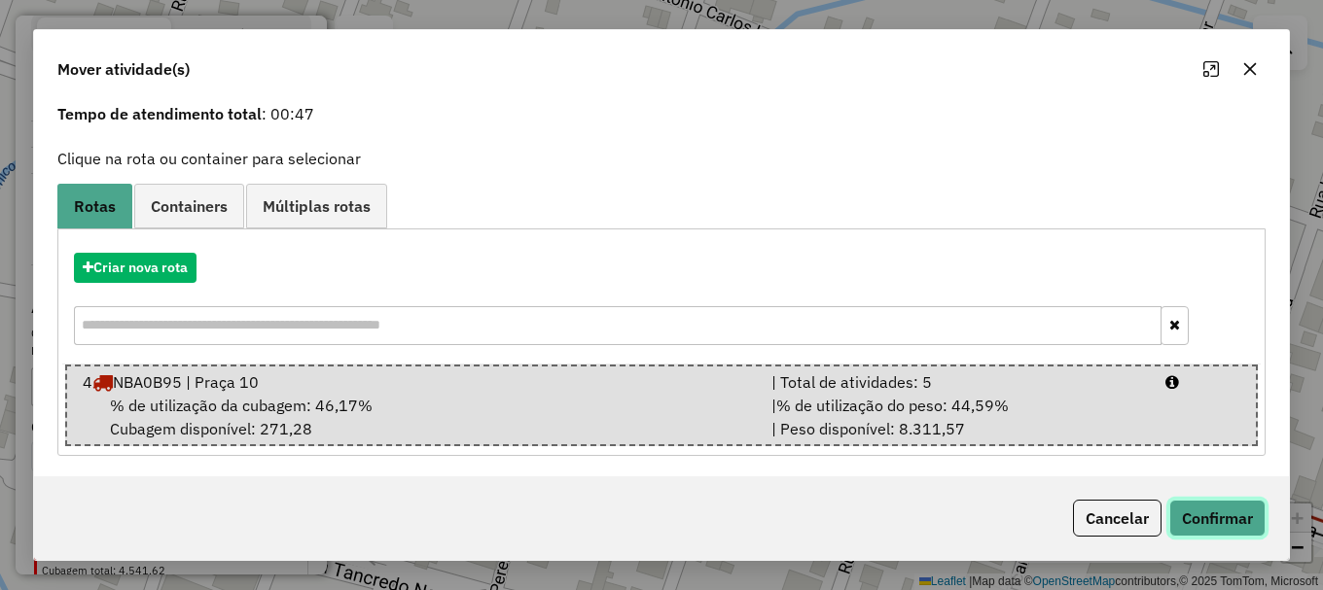
click at [1239, 521] on button "Confirmar" at bounding box center [1217, 518] width 96 height 37
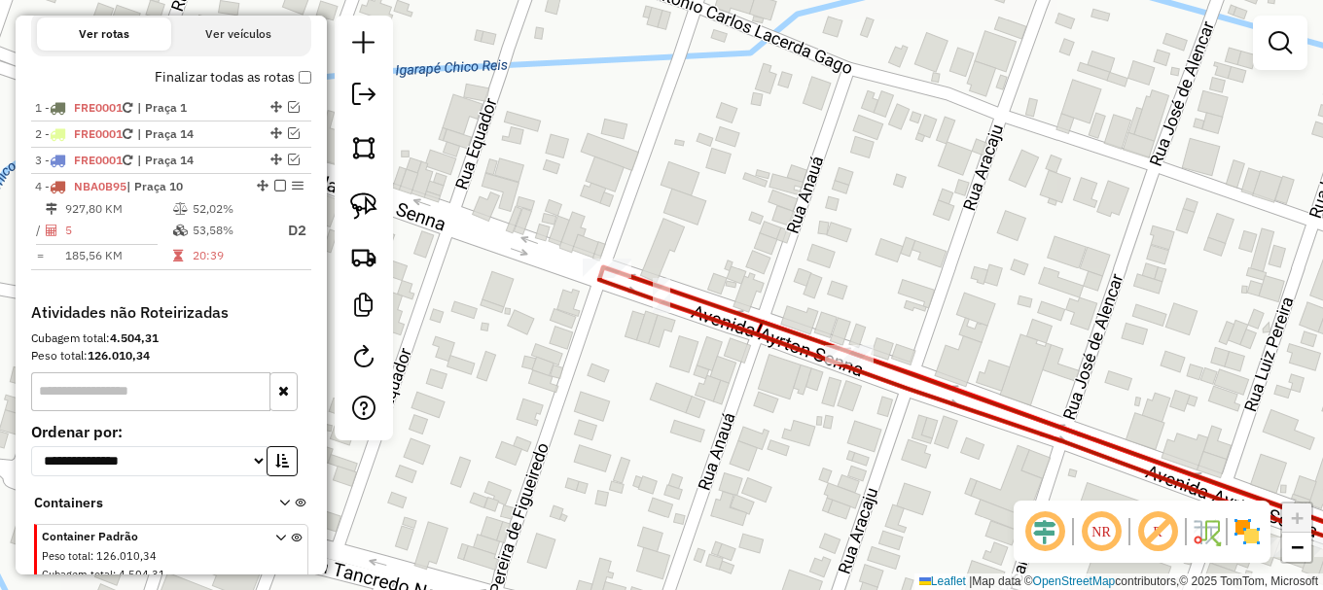
scroll to position [0, 0]
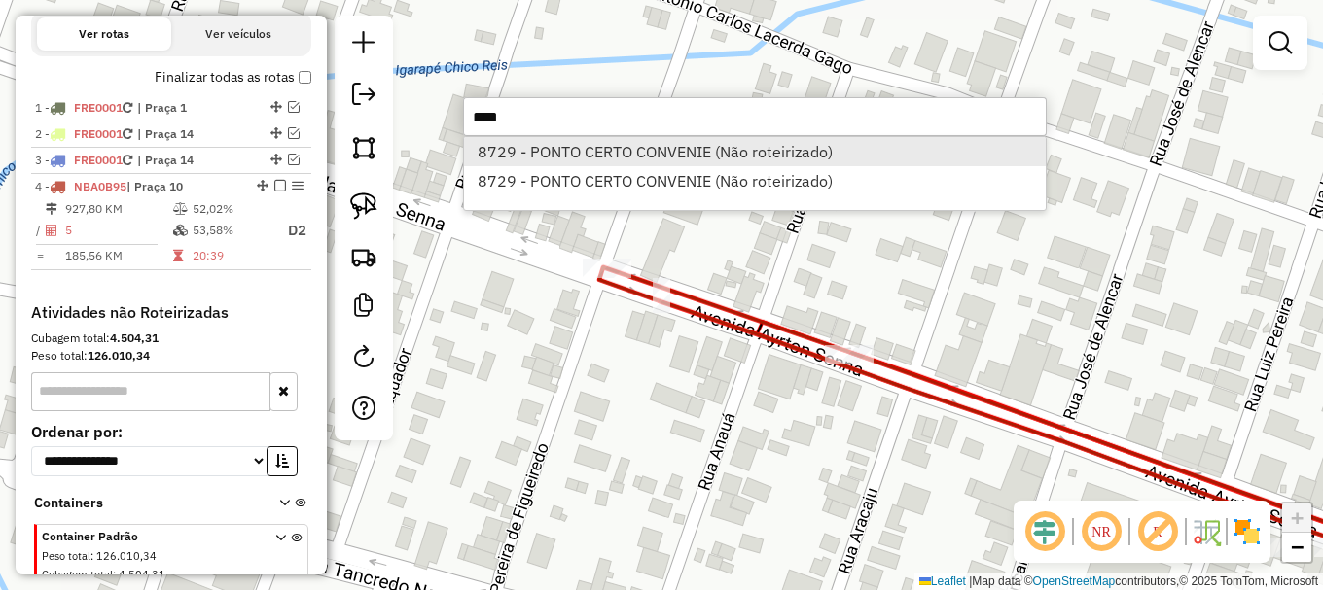
type input "****"
click at [623, 156] on li "8729 - PONTO CERTO CONVENIE (Não roteirizado)" at bounding box center [755, 151] width 582 height 29
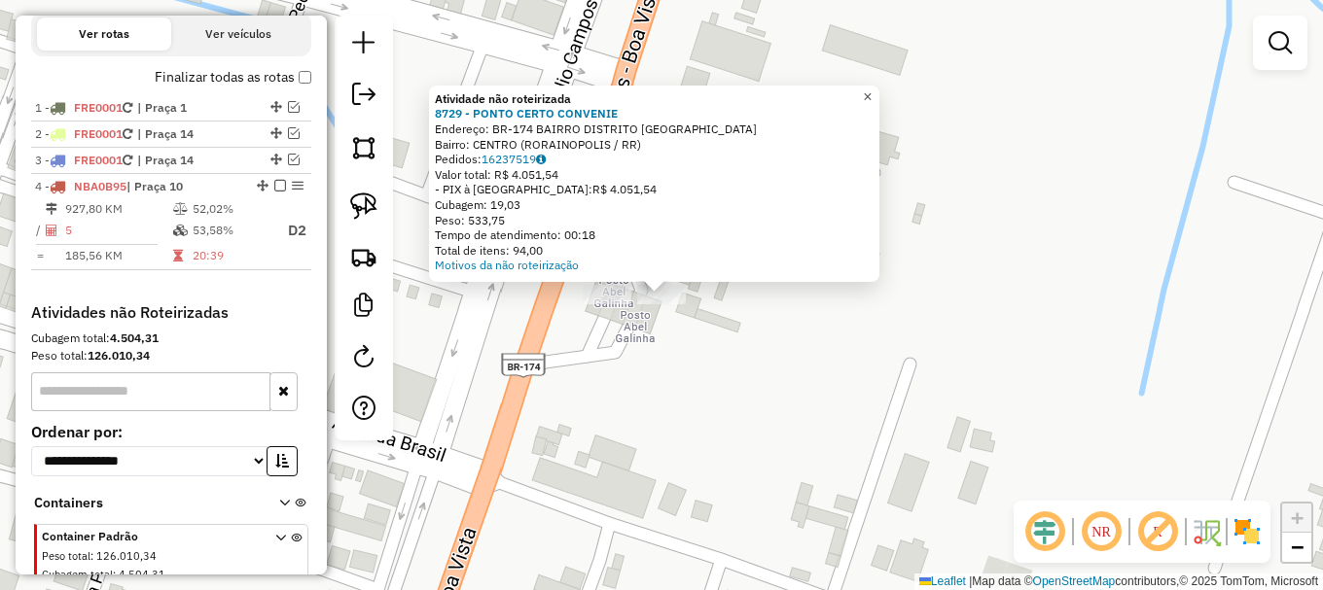
click at [872, 93] on span "×" at bounding box center [867, 97] width 9 height 17
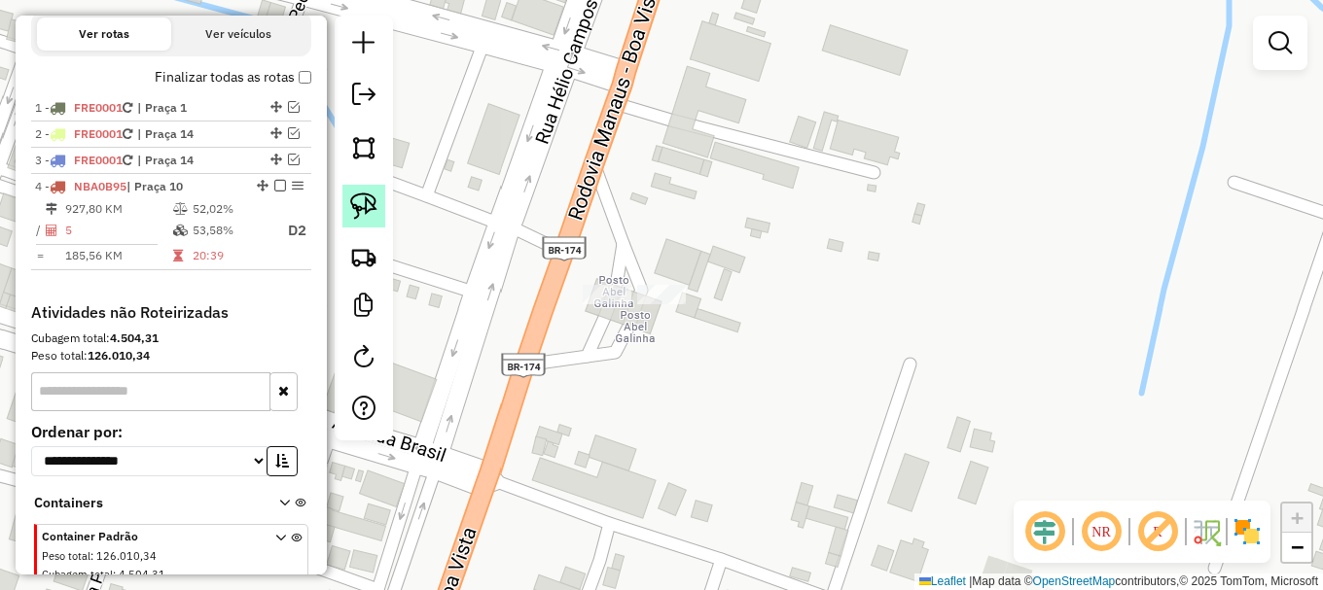
click at [371, 200] on img at bounding box center [363, 206] width 27 height 27
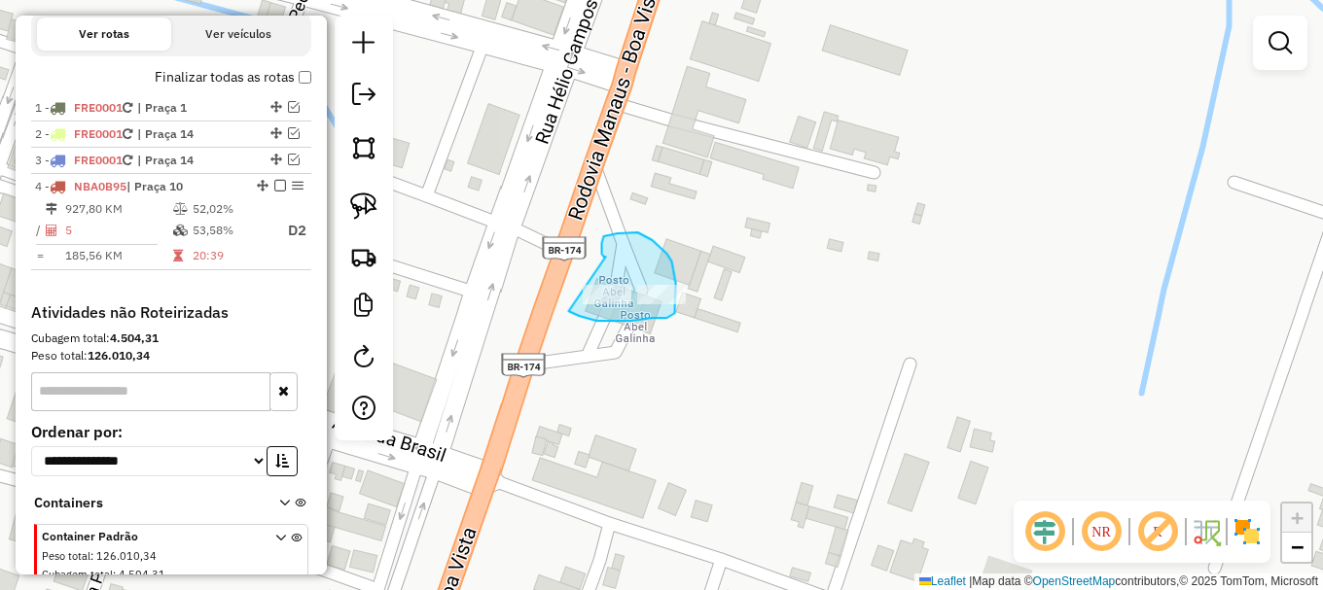
drag, startPoint x: 569, startPoint y: 311, endPoint x: 619, endPoint y: 253, distance: 76.6
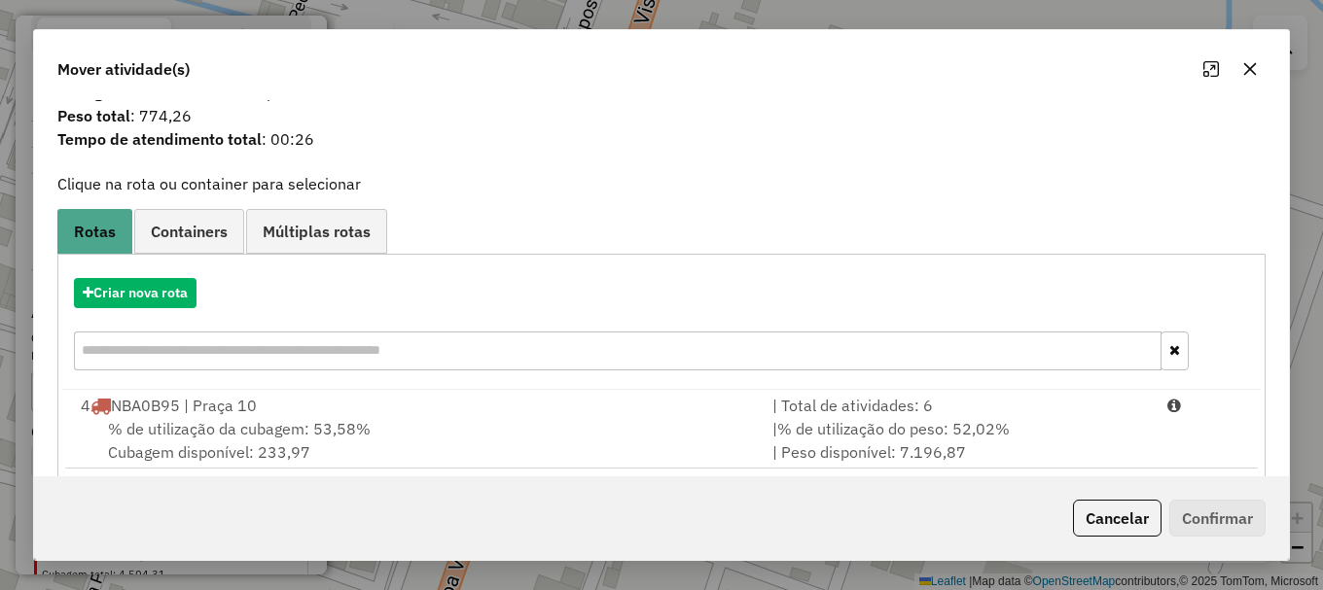
scroll to position [76, 0]
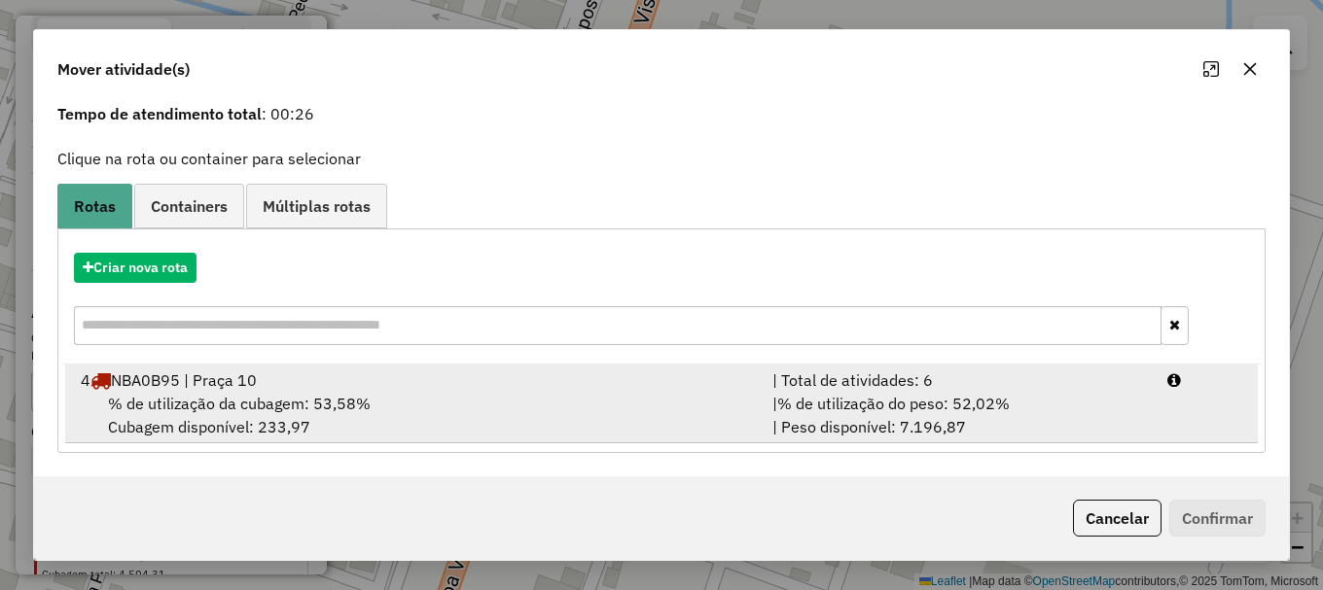
click at [239, 403] on span "% de utilização da cubagem: 53,58%" at bounding box center [239, 403] width 263 height 19
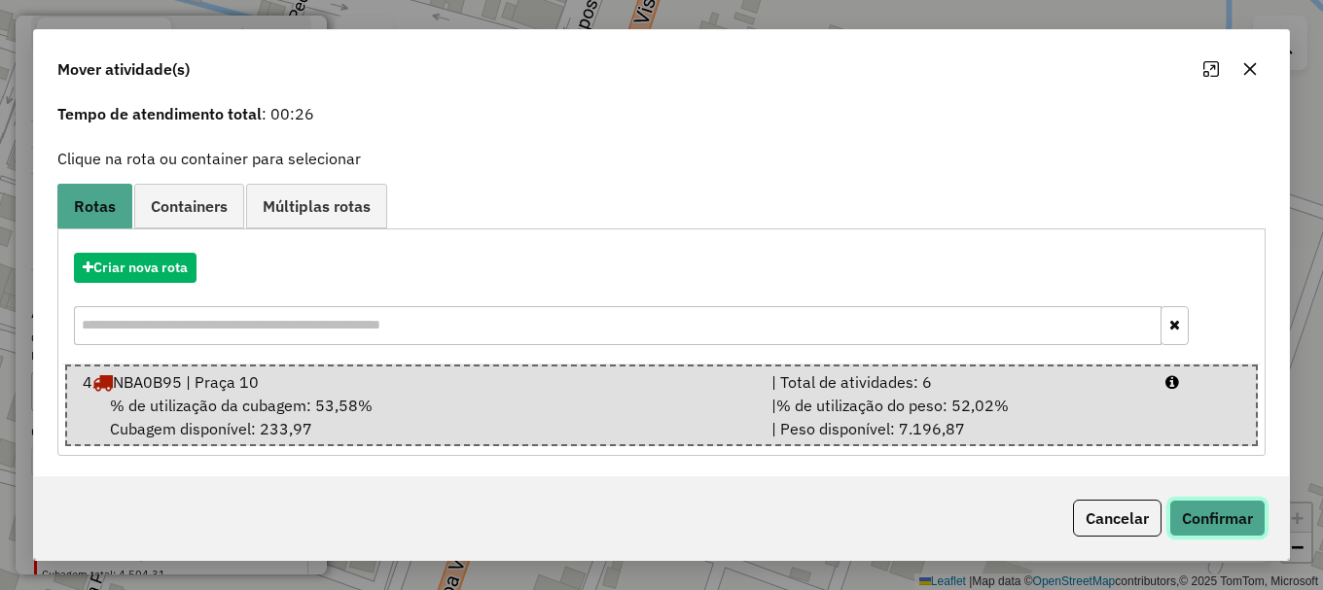
click at [1222, 525] on button "Confirmar" at bounding box center [1217, 518] width 96 height 37
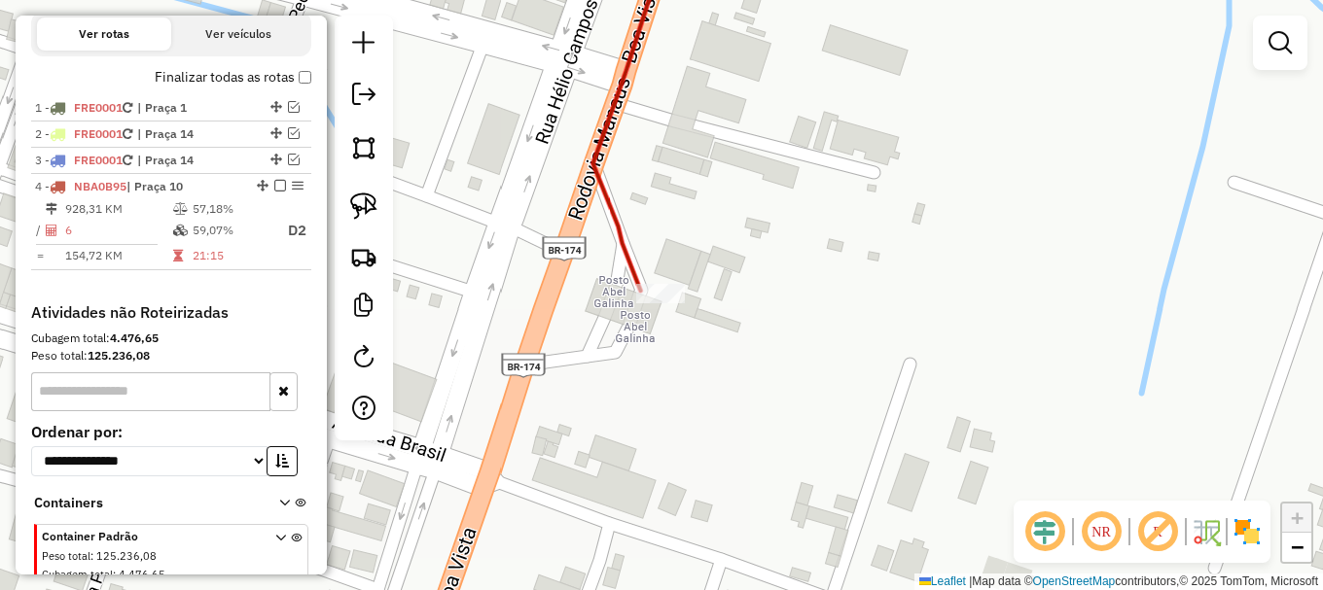
scroll to position [0, 0]
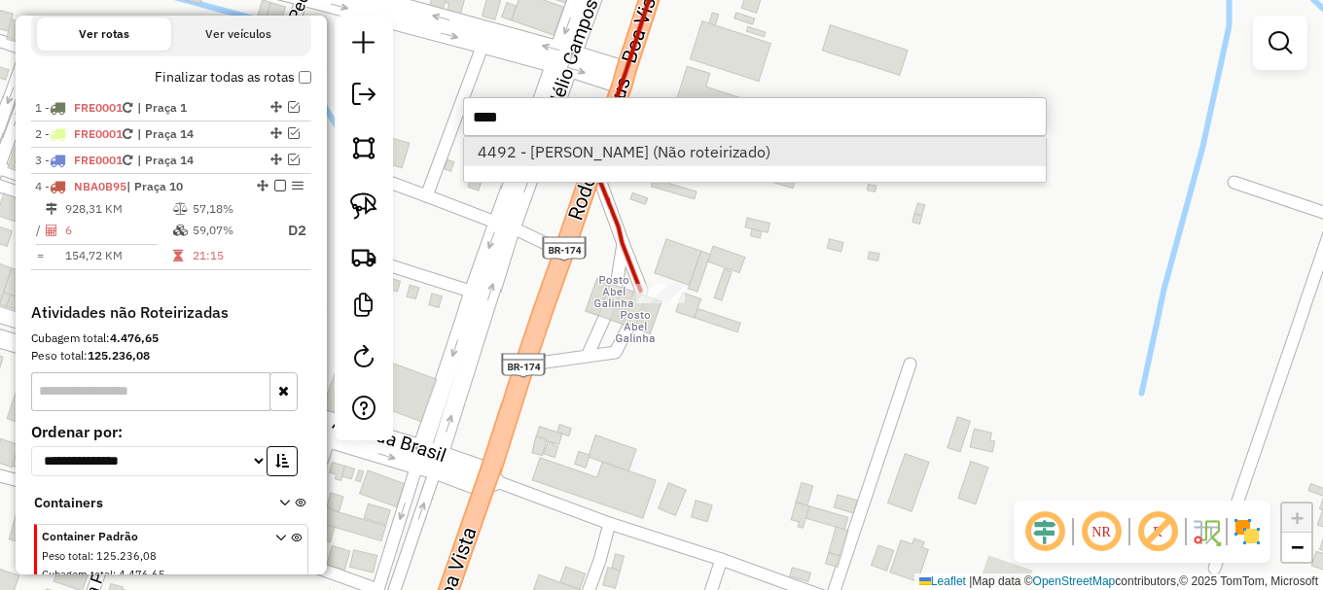
type input "****"
click at [630, 154] on li "4492 - ADEMAR CARVALHO FURT (Não roteirizado)" at bounding box center [755, 151] width 582 height 29
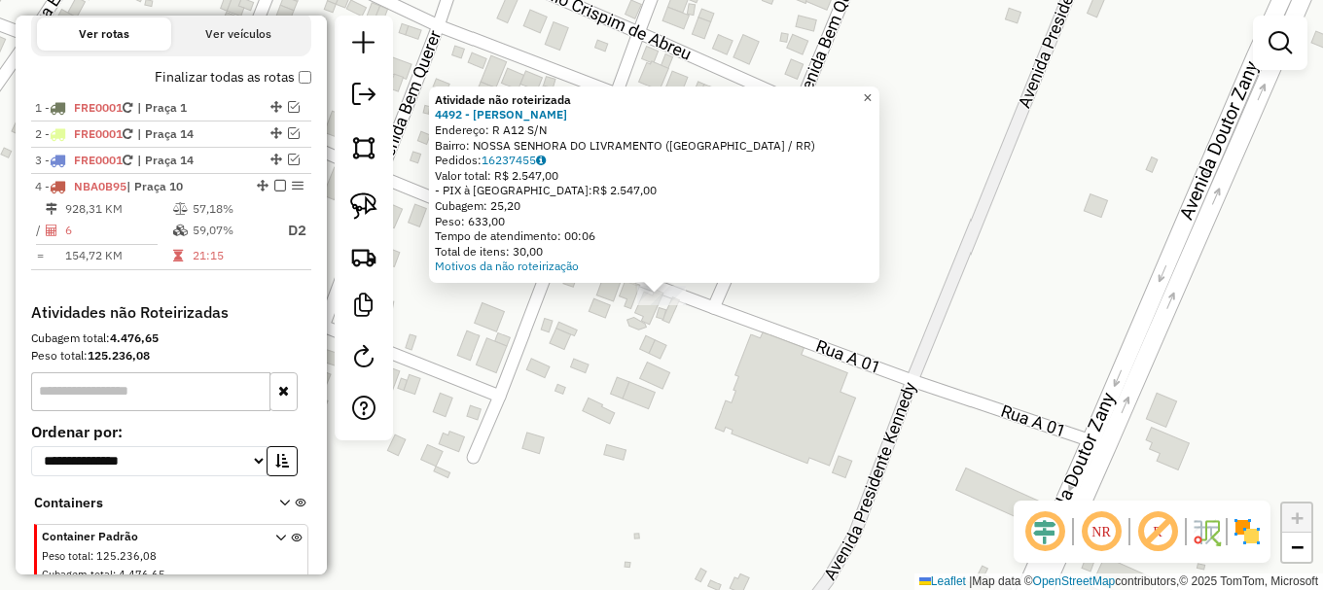
click at [872, 89] on span "×" at bounding box center [867, 97] width 9 height 17
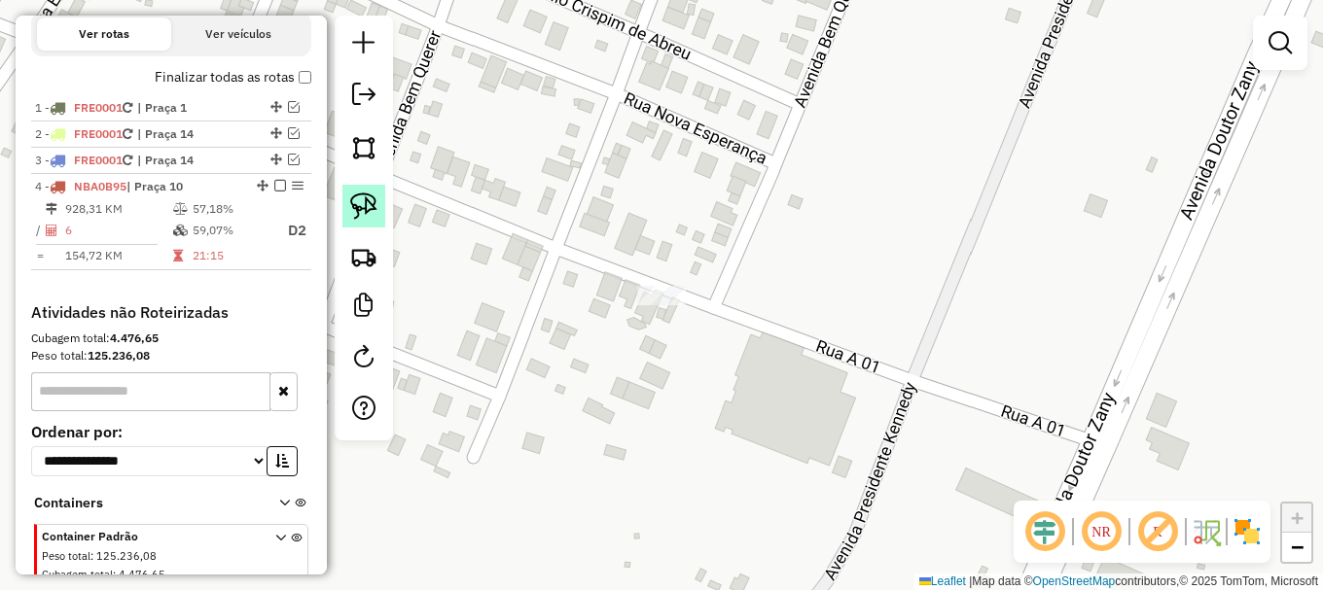
click at [367, 203] on img at bounding box center [363, 206] width 27 height 27
drag, startPoint x: 617, startPoint y: 313, endPoint x: 661, endPoint y: 240, distance: 85.6
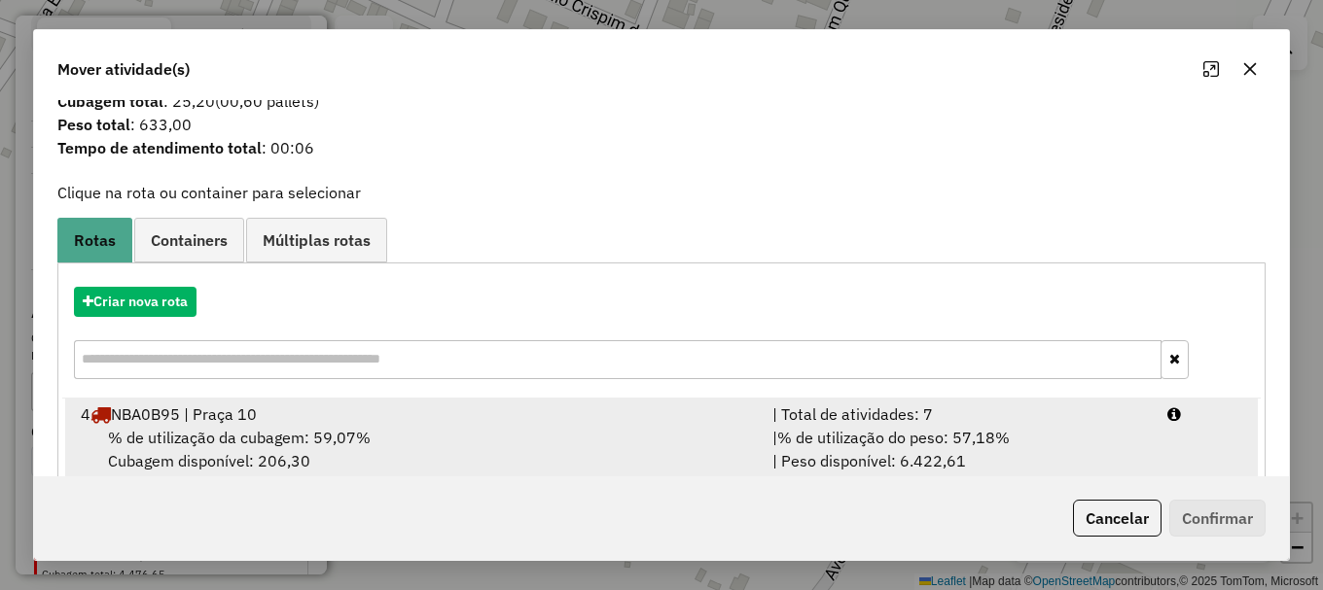
scroll to position [76, 0]
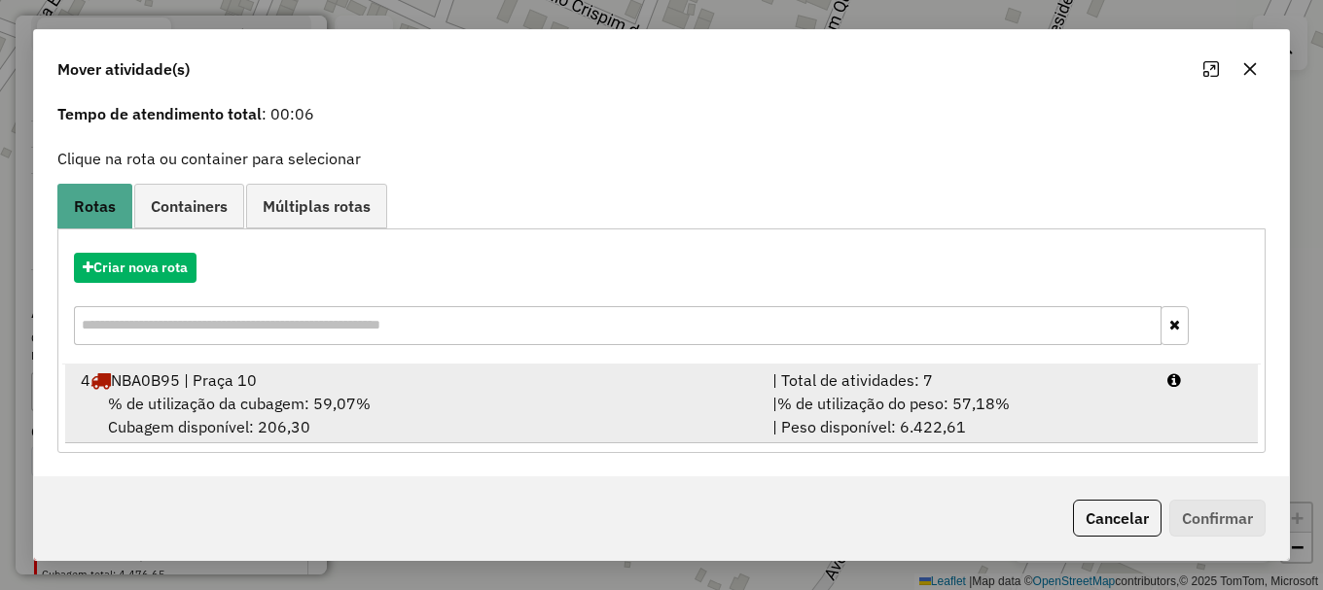
drag, startPoint x: 218, startPoint y: 403, endPoint x: 292, endPoint y: 405, distance: 73.9
click at [222, 402] on span "% de utilização da cubagem: 59,07%" at bounding box center [239, 403] width 263 height 19
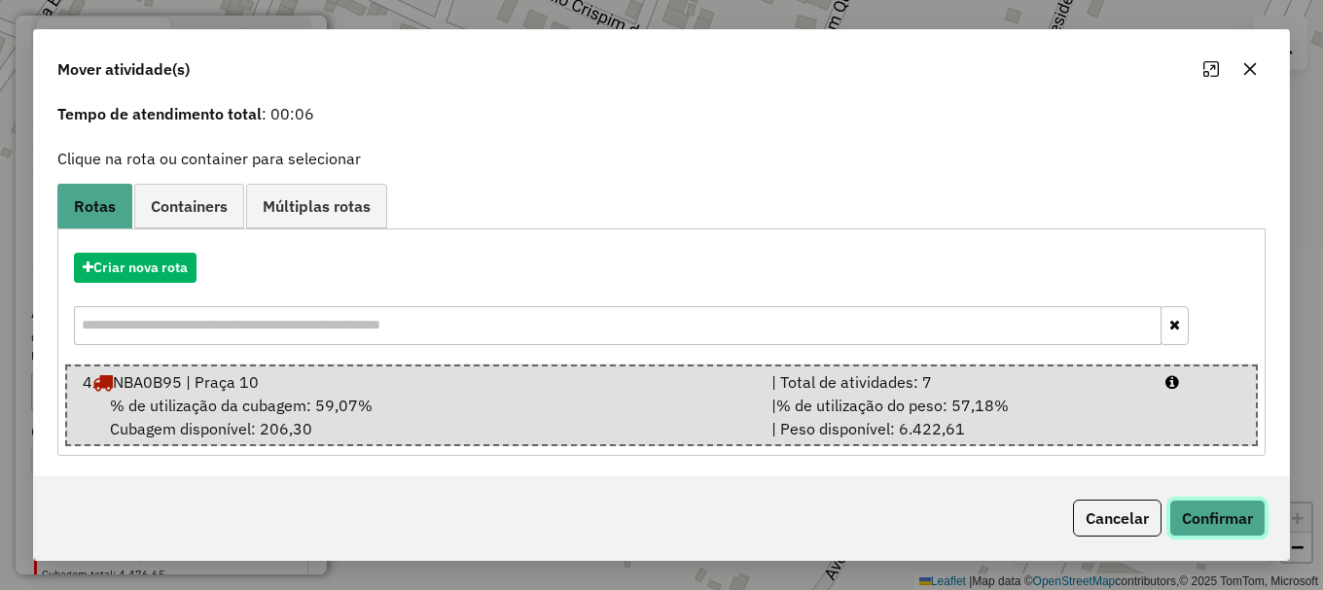
drag, startPoint x: 1212, startPoint y: 528, endPoint x: 1225, endPoint y: 523, distance: 13.5
click at [1222, 525] on button "Confirmar" at bounding box center [1217, 518] width 96 height 37
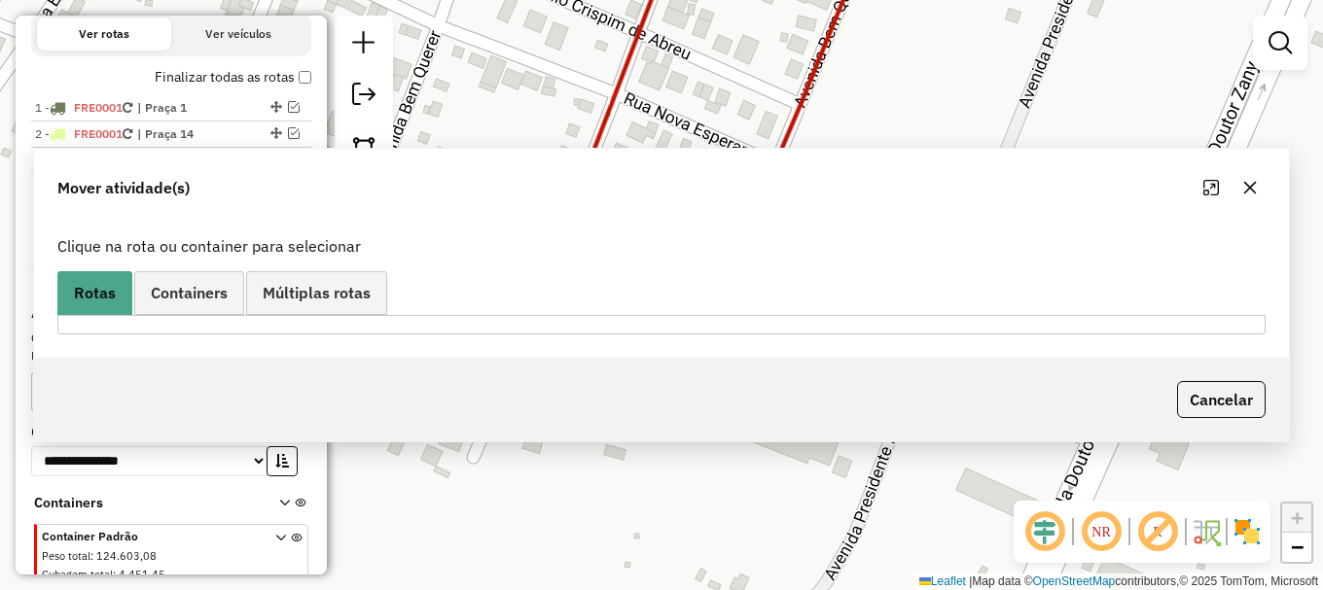
scroll to position [0, 0]
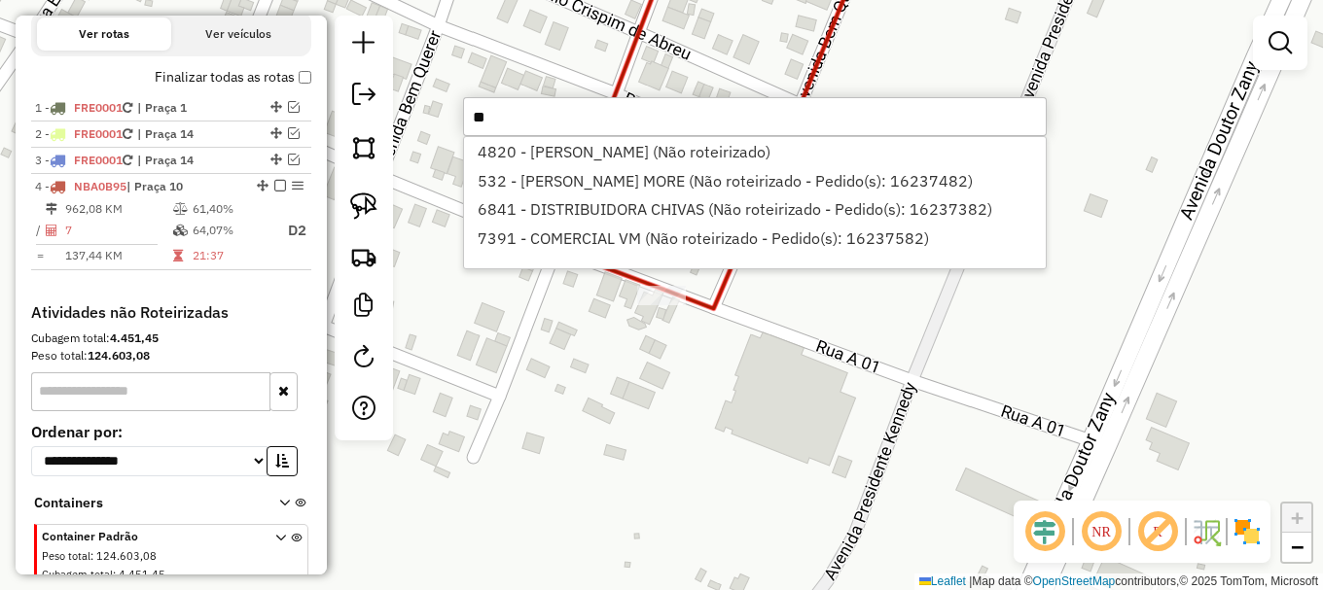
type input "*"
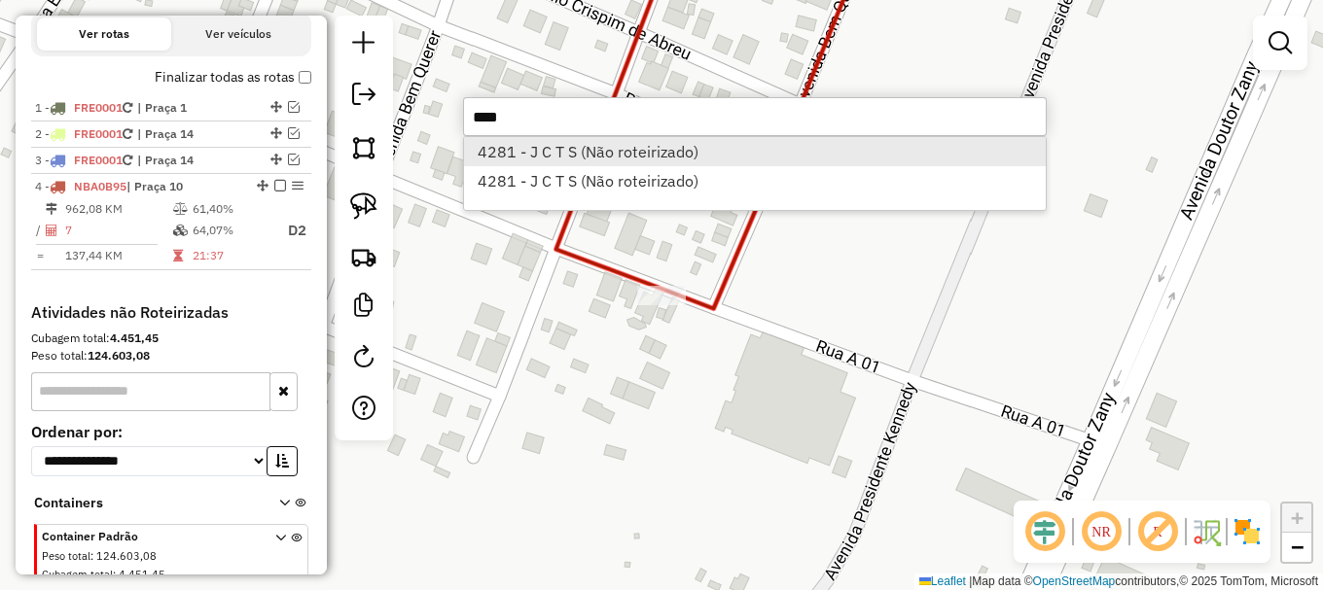
type input "****"
click at [668, 157] on li "4281 - J C T S (Não roteirizado)" at bounding box center [755, 151] width 582 height 29
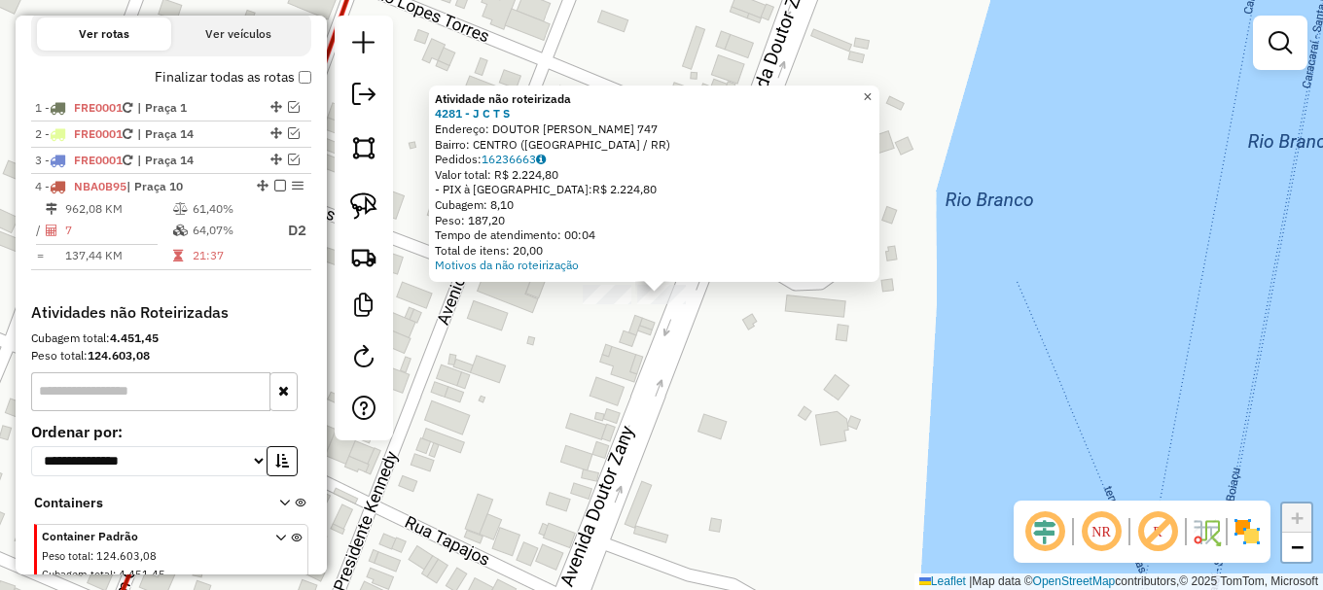
drag, startPoint x: 882, startPoint y: 89, endPoint x: 906, endPoint y: 113, distance: 33.0
click at [872, 89] on span "×" at bounding box center [867, 97] width 9 height 17
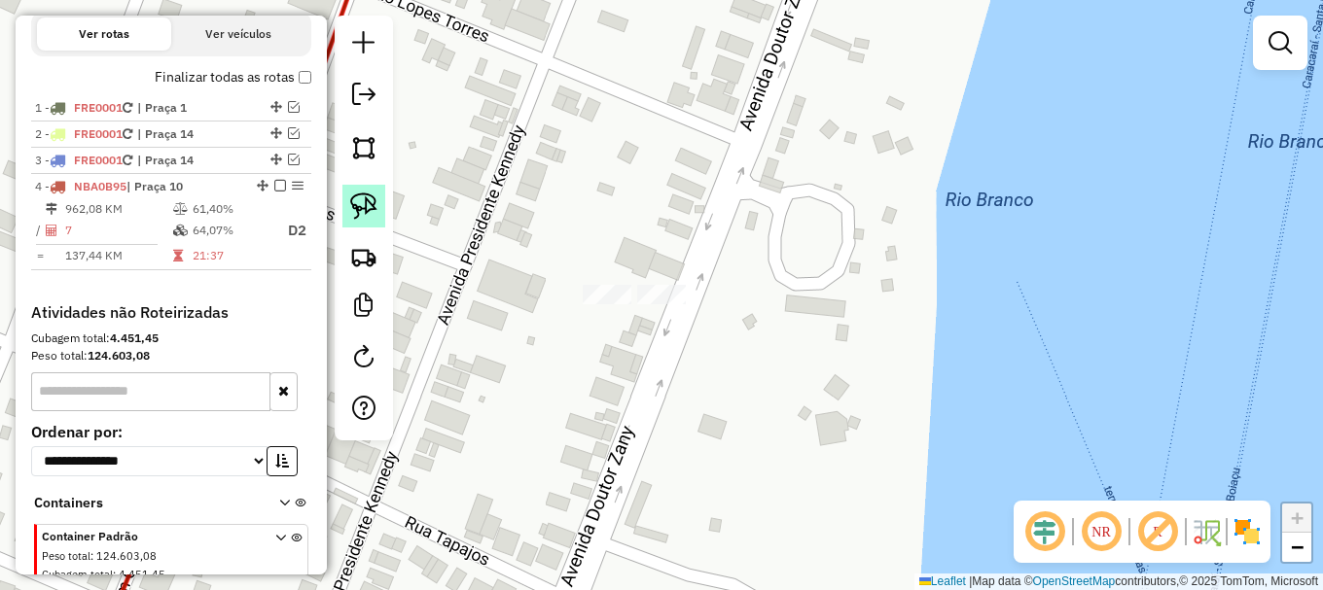
click at [369, 202] on img at bounding box center [363, 206] width 27 height 27
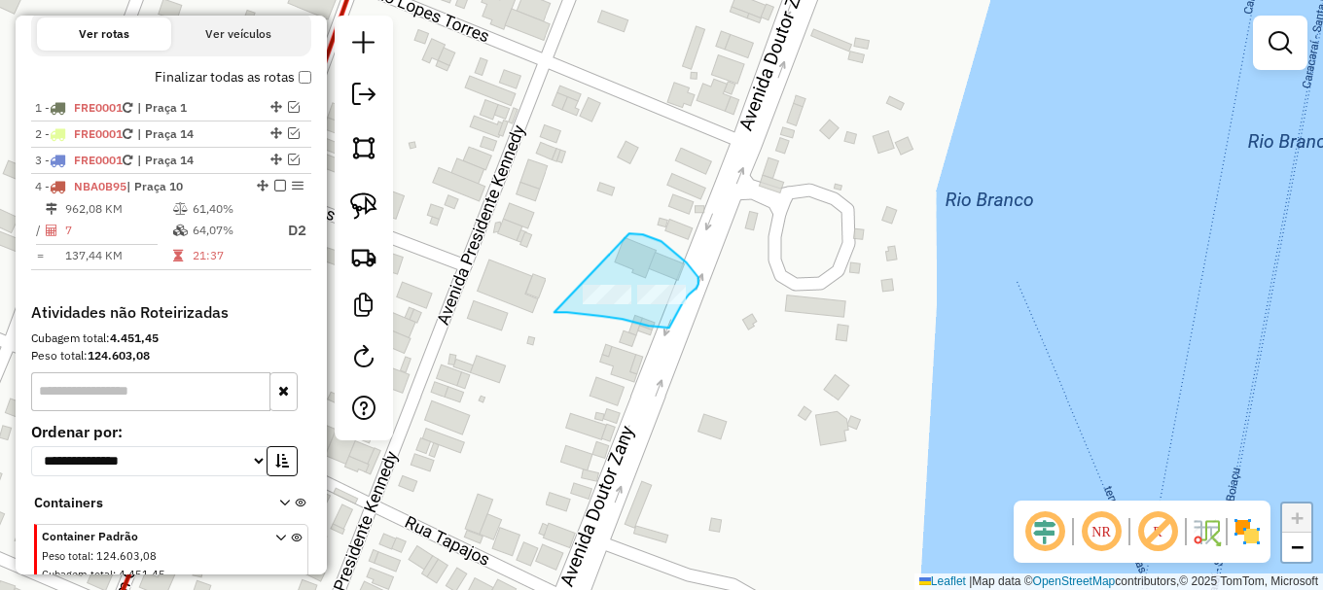
drag, startPoint x: 554, startPoint y: 312, endPoint x: 907, endPoint y: 252, distance: 357.2
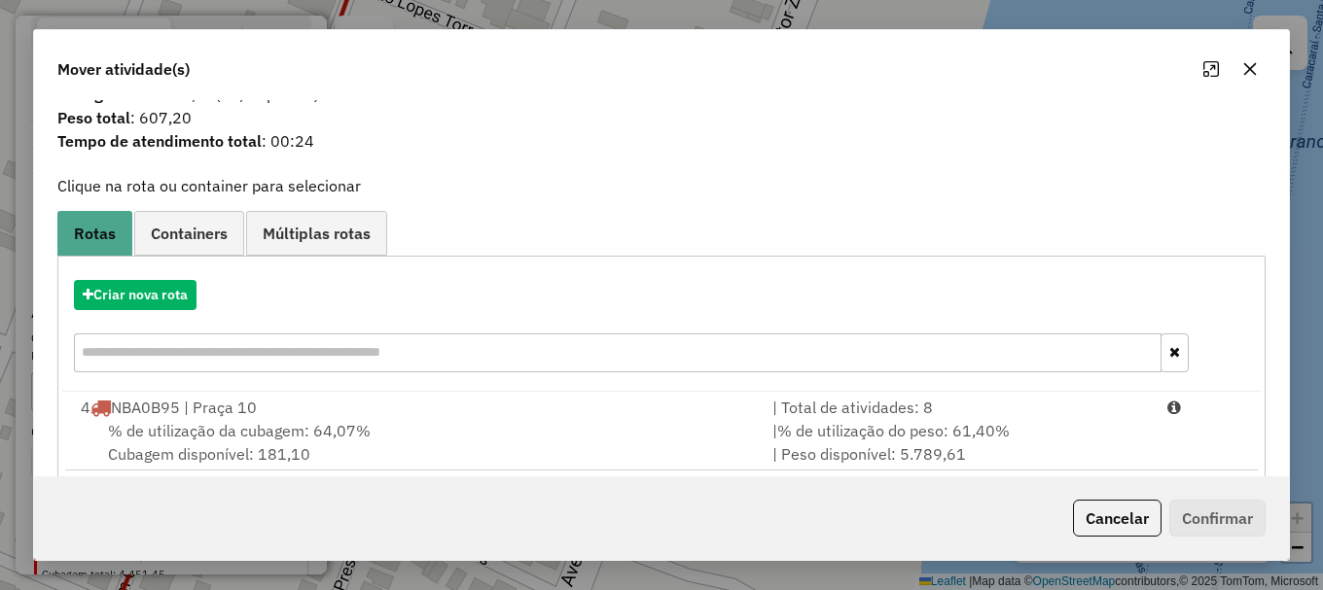
scroll to position [76, 0]
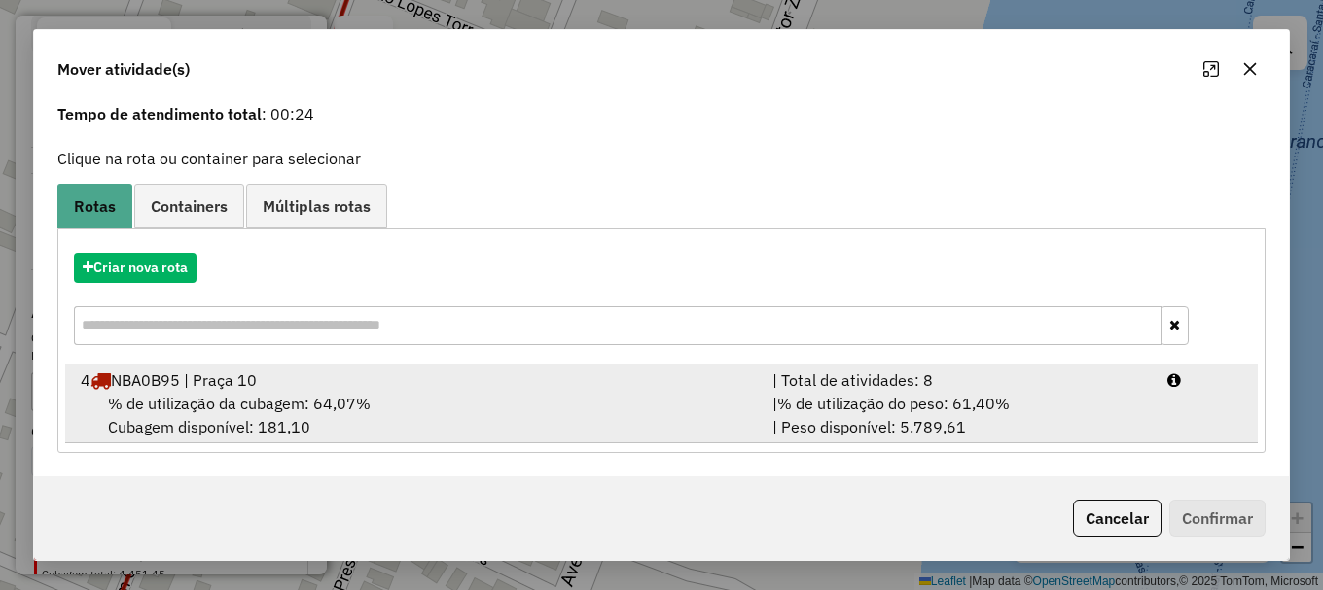
click at [227, 405] on span "% de utilização da cubagem: 64,07%" at bounding box center [239, 403] width 263 height 19
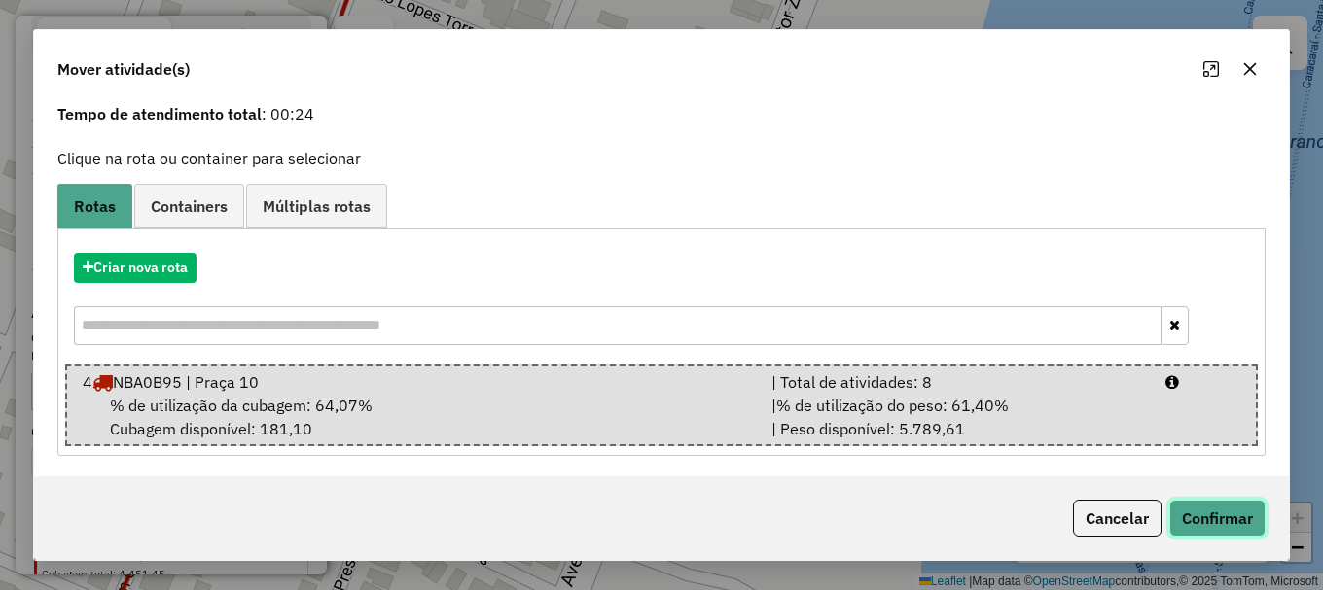
click at [1216, 526] on button "Confirmar" at bounding box center [1217, 518] width 96 height 37
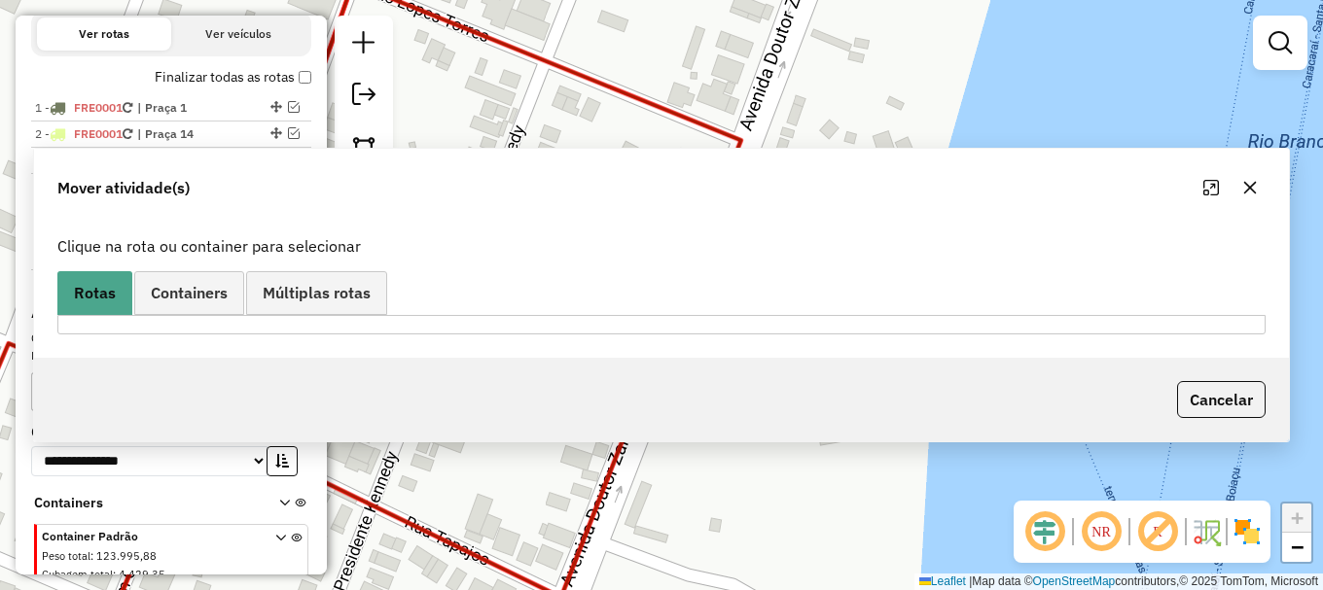
scroll to position [0, 0]
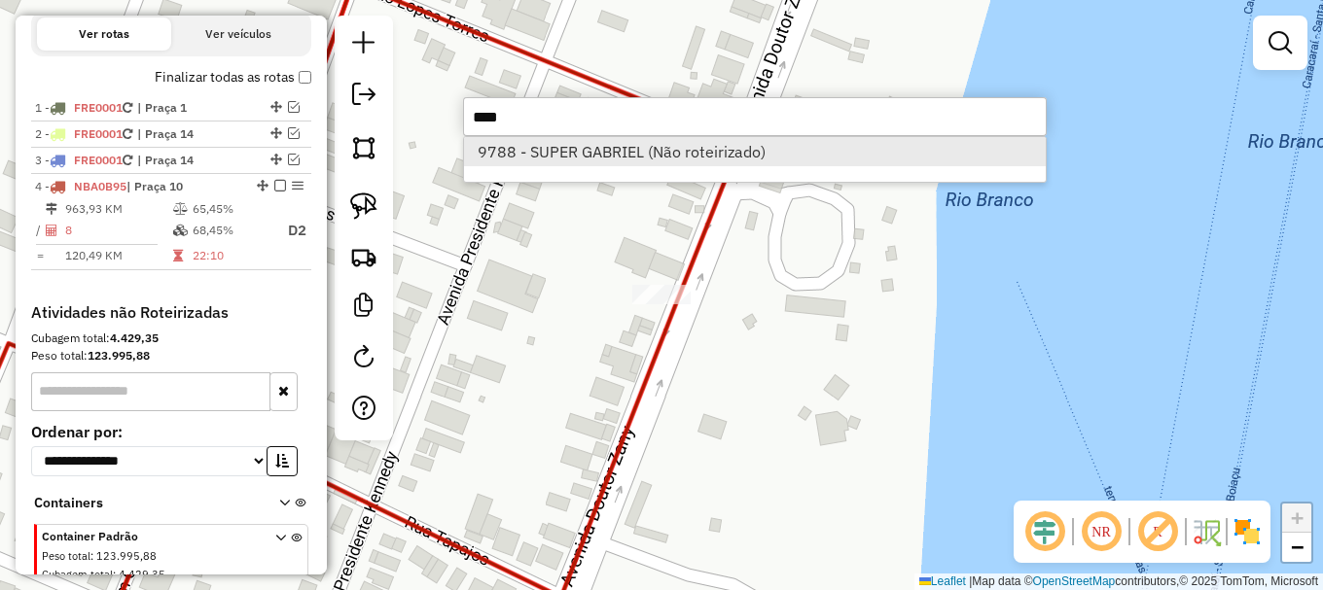
type input "****"
click at [553, 160] on li "9788 - SUPER GABRIEL (Não roteirizado)" at bounding box center [755, 151] width 582 height 29
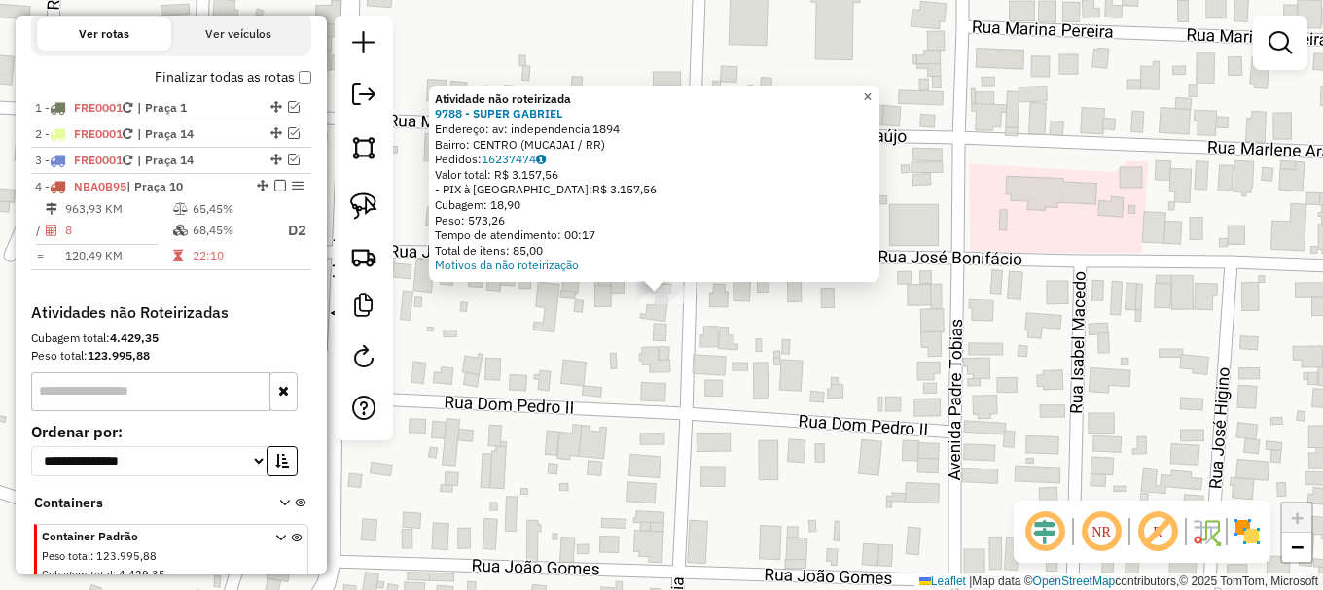
click at [879, 101] on link "×" at bounding box center [867, 97] width 23 height 23
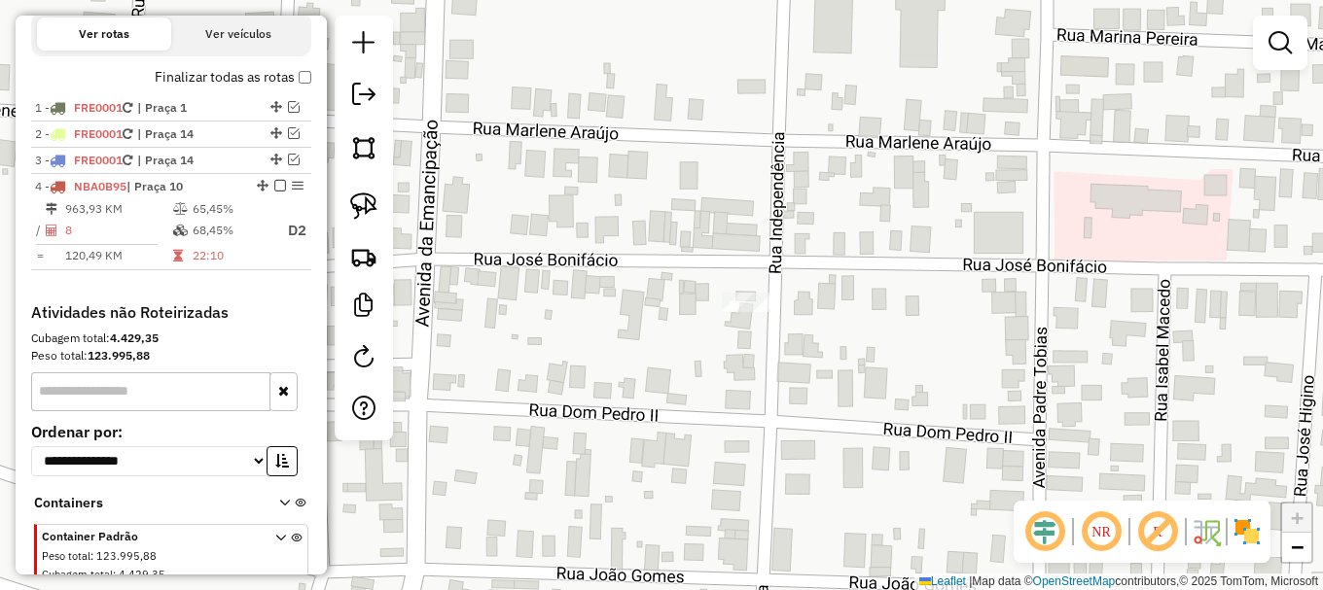
drag, startPoint x: 619, startPoint y: 321, endPoint x: 703, endPoint y: 329, distance: 85.0
click at [703, 329] on div "Janela de atendimento Grade de atendimento Capacidade Transportadoras Veículos …" at bounding box center [661, 295] width 1323 height 590
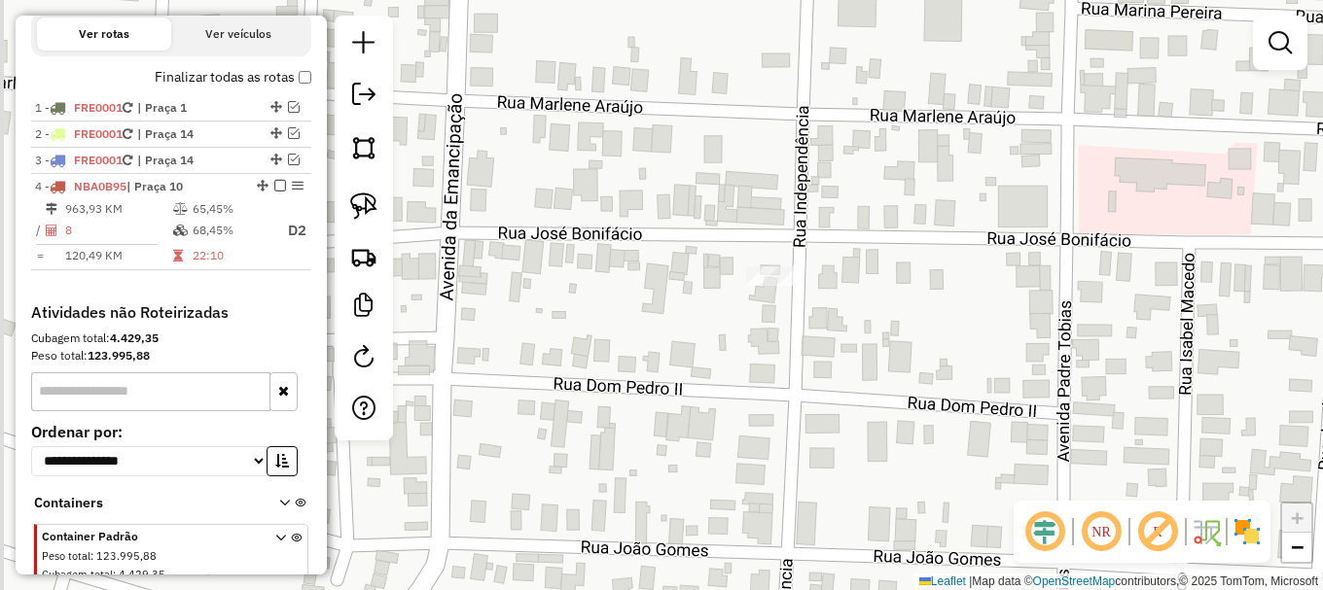
drag, startPoint x: 714, startPoint y: 314, endPoint x: 729, endPoint y: 299, distance: 21.3
click at [729, 299] on div "Janela de atendimento Grade de atendimento Capacidade Transportadoras Veículos …" at bounding box center [661, 295] width 1323 height 590
click at [365, 213] on img at bounding box center [363, 206] width 27 height 27
drag, startPoint x: 729, startPoint y: 300, endPoint x: 785, endPoint y: 241, distance: 81.2
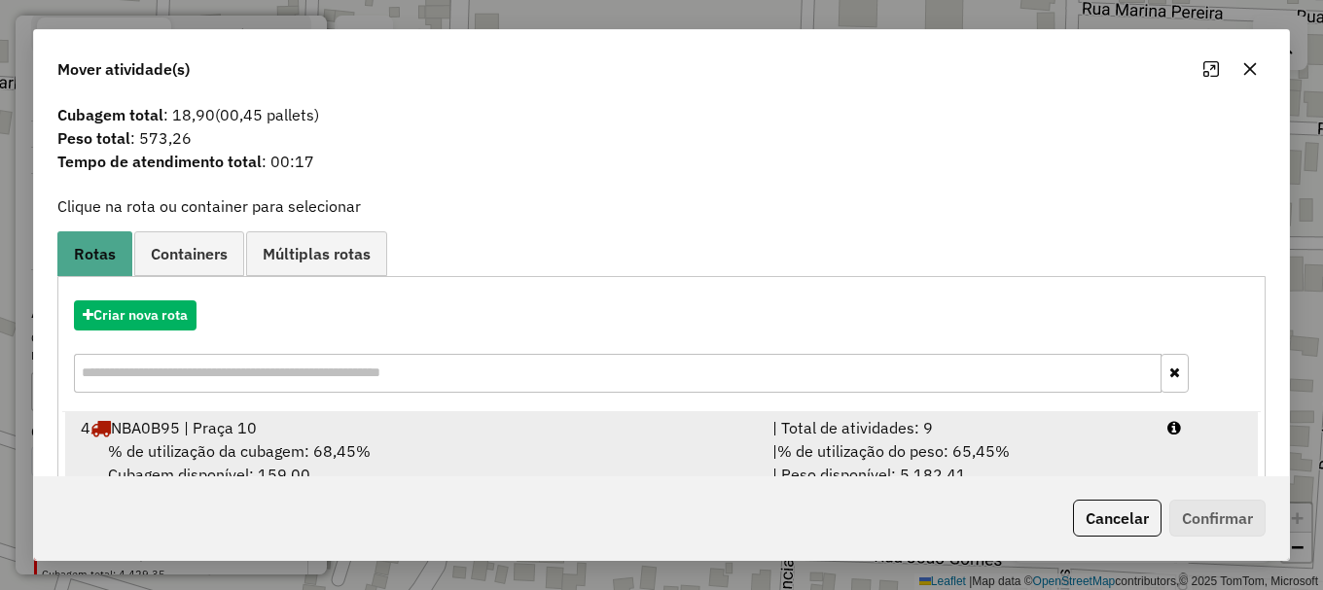
scroll to position [76, 0]
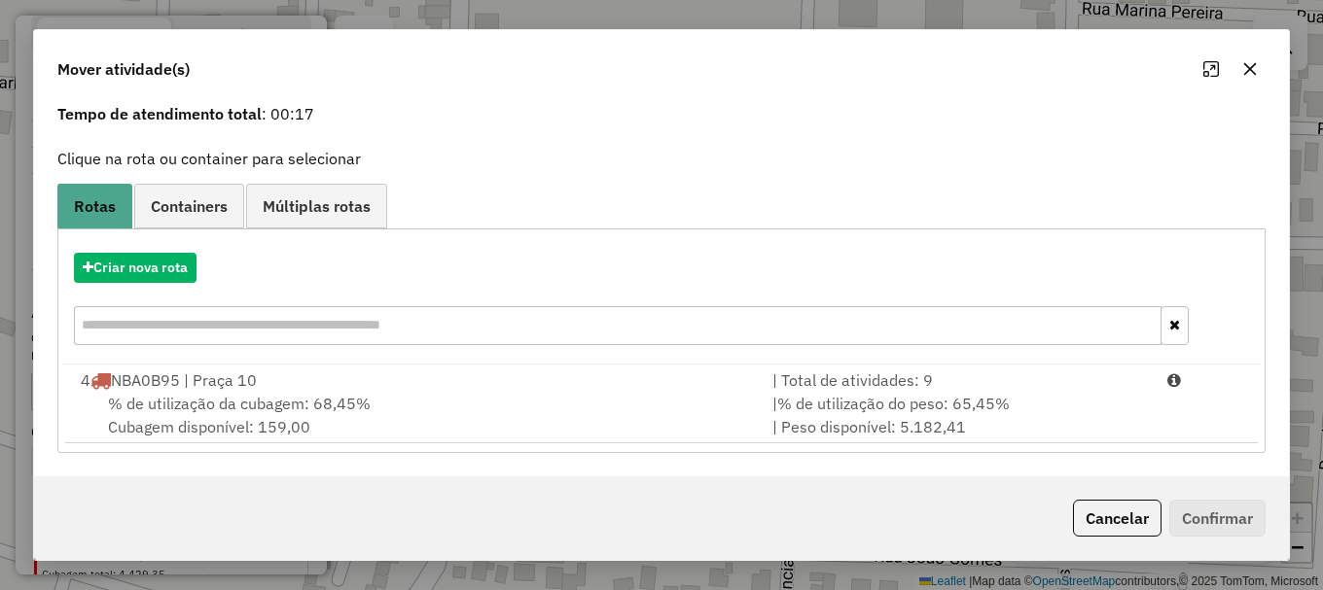
drag, startPoint x: 244, startPoint y: 395, endPoint x: 872, endPoint y: 476, distance: 632.5
click at [251, 392] on div "% de utilização da cubagem: 68,45% Cubagem disponível: 159,00" at bounding box center [415, 415] width 692 height 47
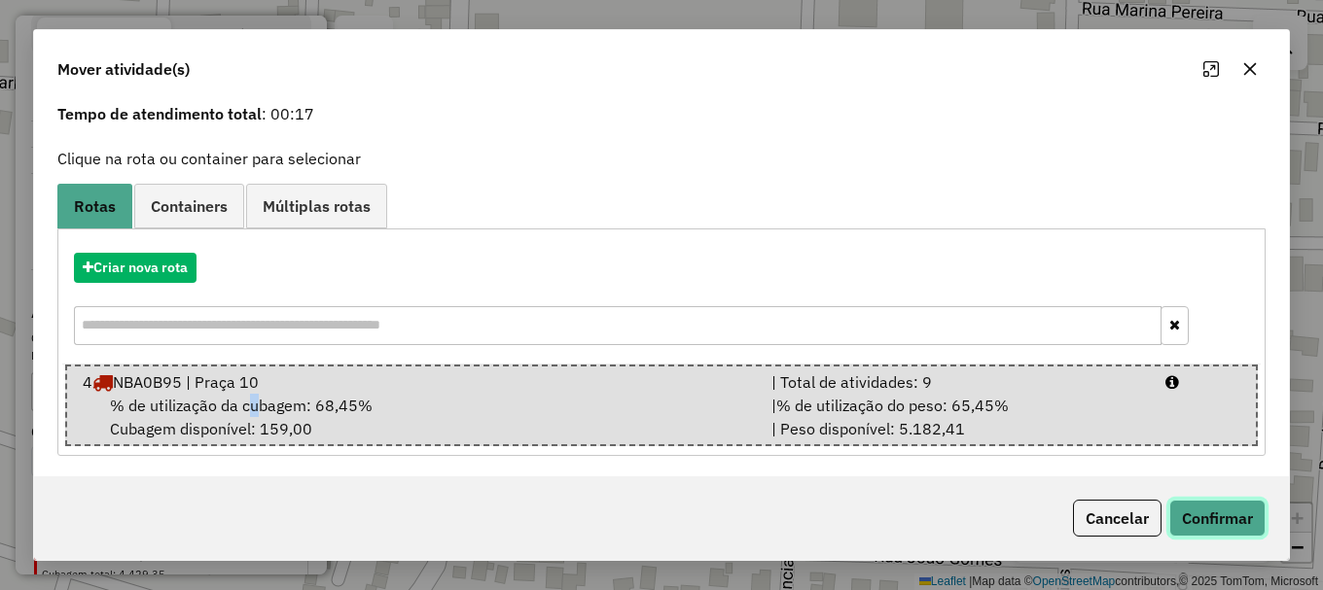
click at [1226, 523] on button "Confirmar" at bounding box center [1217, 518] width 96 height 37
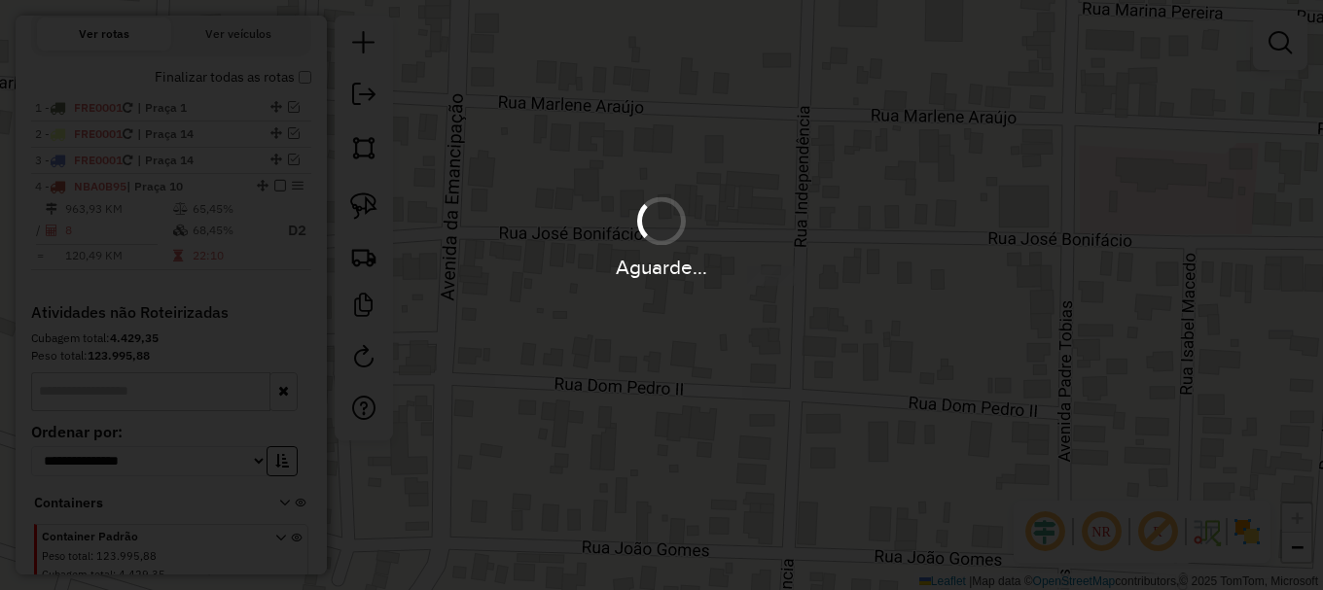
scroll to position [0, 0]
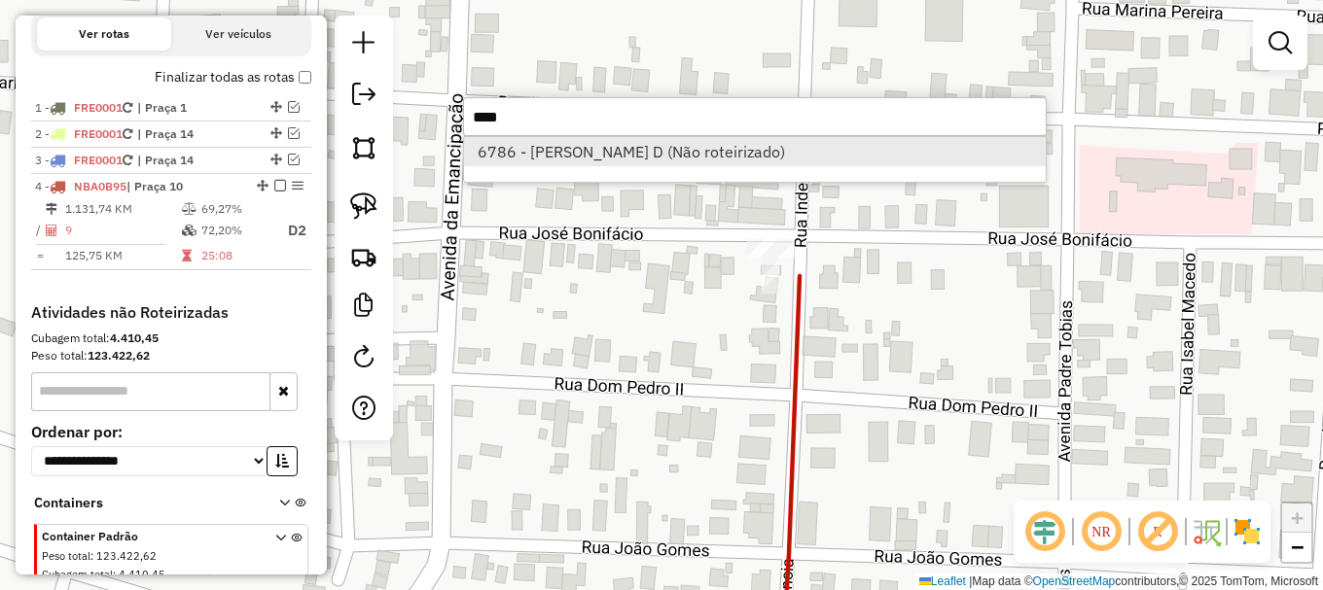
type input "****"
click at [634, 149] on li "6786 - MARIA LOHANY SILVA D (Não roteirizado)" at bounding box center [755, 151] width 582 height 29
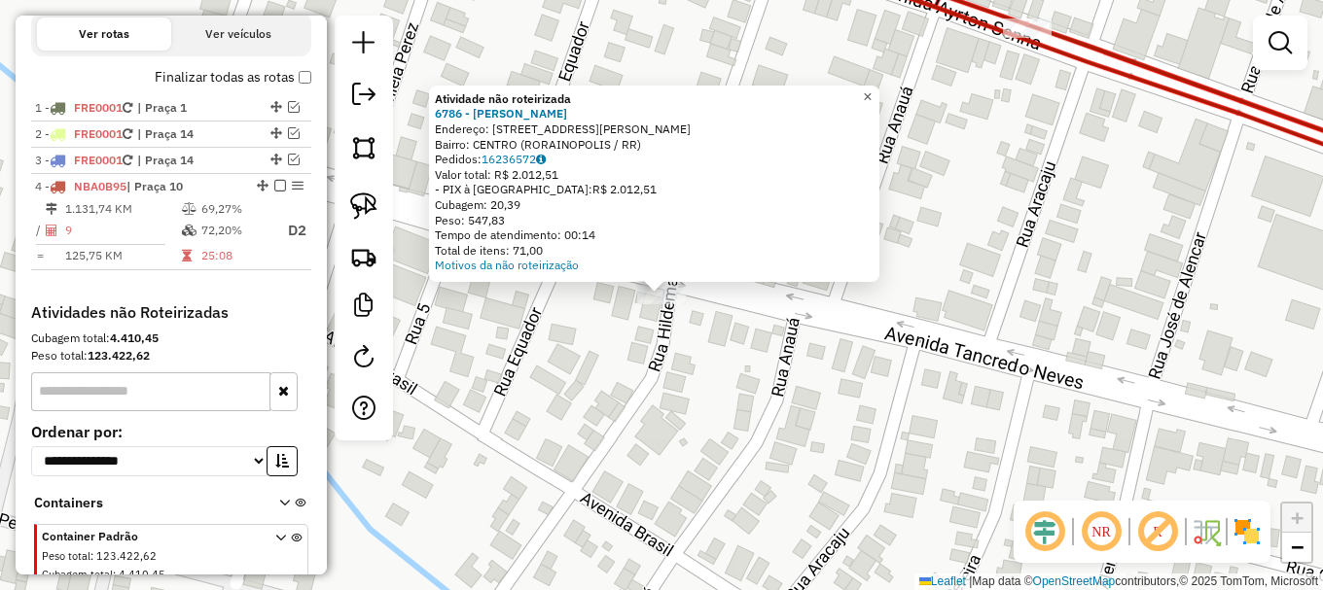
click at [872, 89] on span "×" at bounding box center [867, 97] width 9 height 17
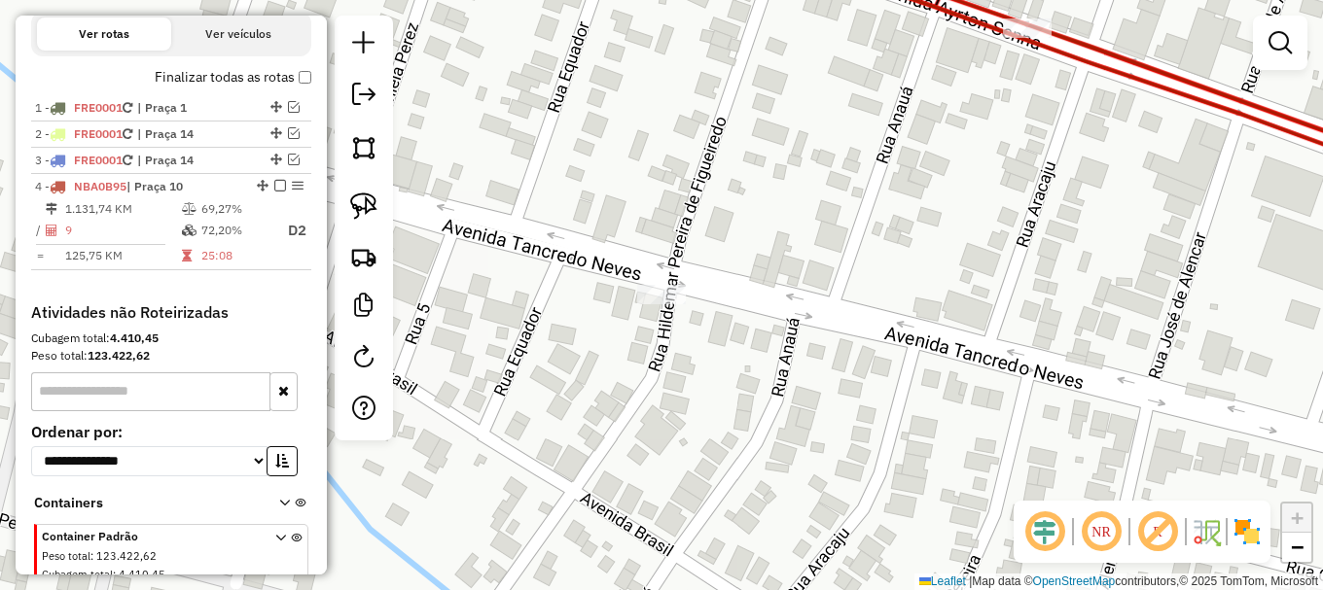
drag, startPoint x: 372, startPoint y: 204, endPoint x: 581, endPoint y: 299, distance: 229.4
click at [374, 204] on img at bounding box center [363, 206] width 27 height 27
drag, startPoint x: 614, startPoint y: 320, endPoint x: 653, endPoint y: 235, distance: 93.1
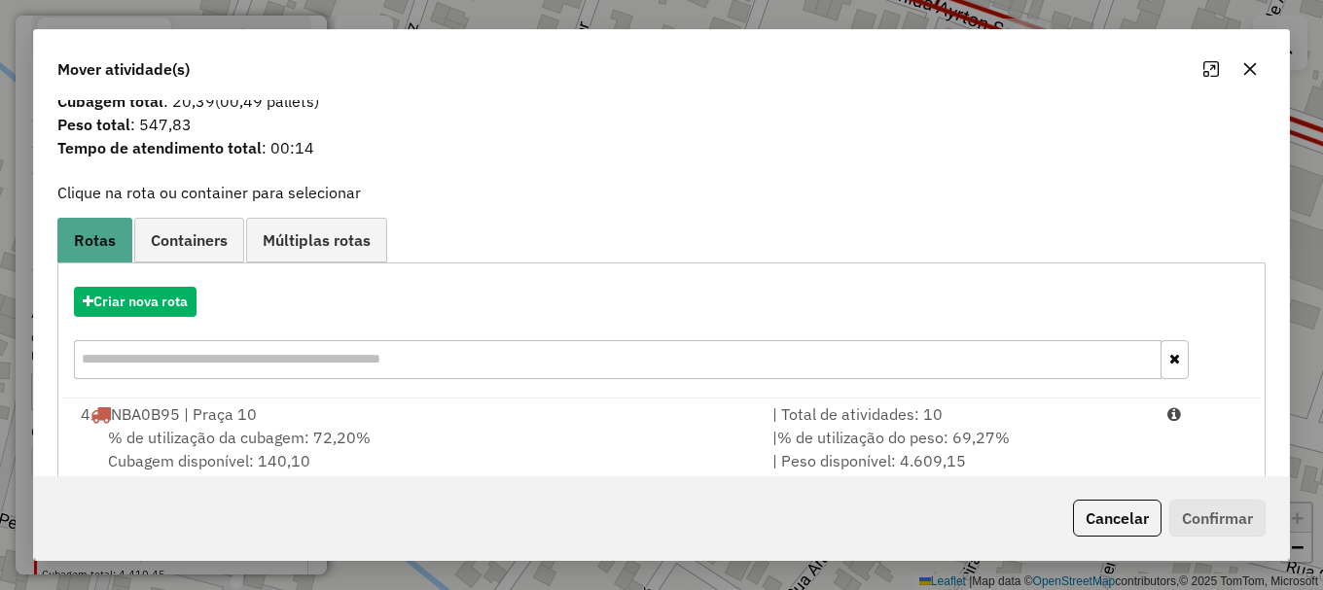
scroll to position [76, 0]
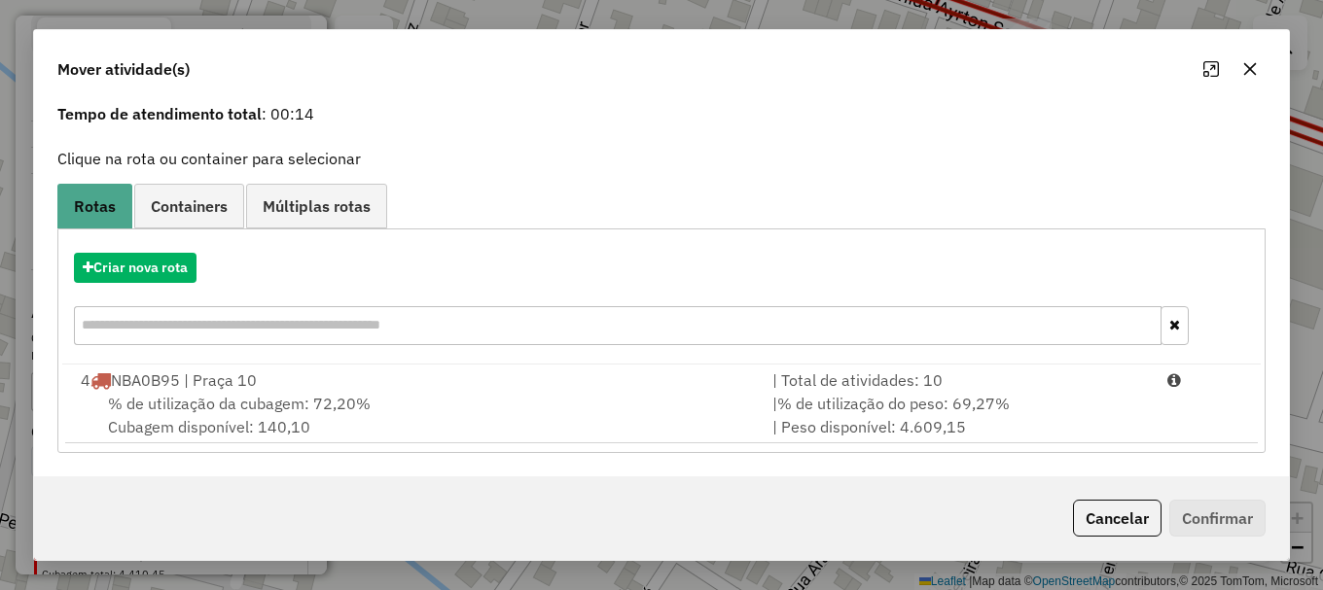
drag, startPoint x: 228, startPoint y: 397, endPoint x: 1322, endPoint y: 508, distance: 1099.8
click at [231, 395] on span "% de utilização da cubagem: 72,20%" at bounding box center [239, 403] width 263 height 19
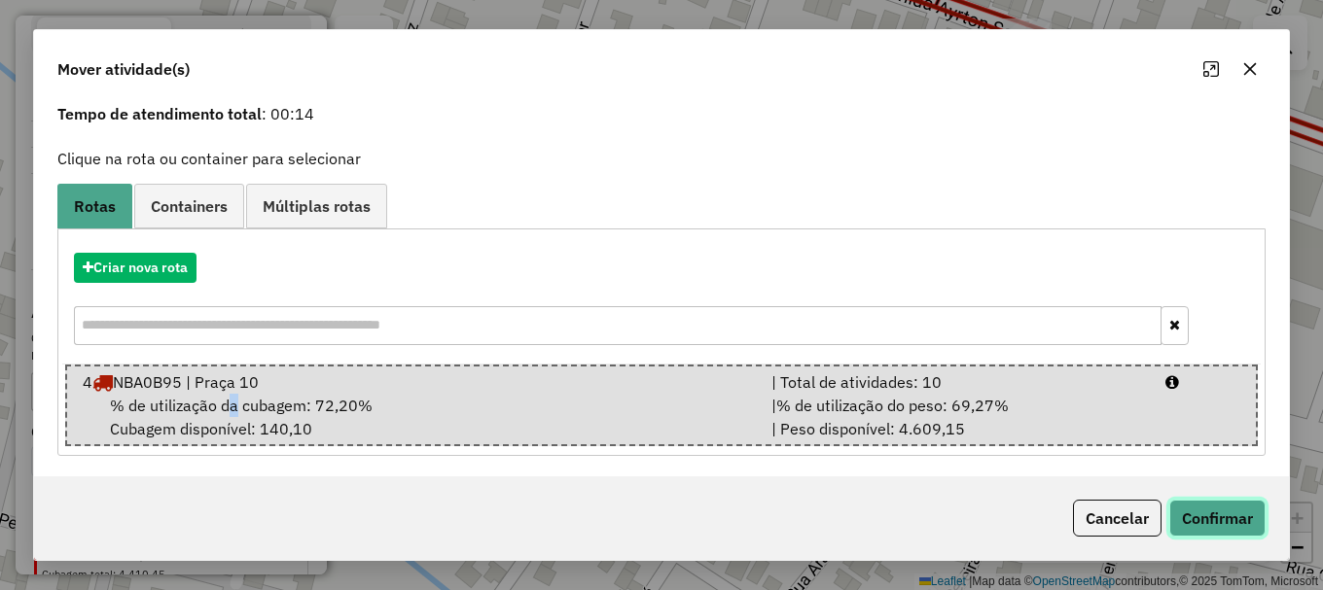
click at [1227, 513] on button "Confirmar" at bounding box center [1217, 518] width 96 height 37
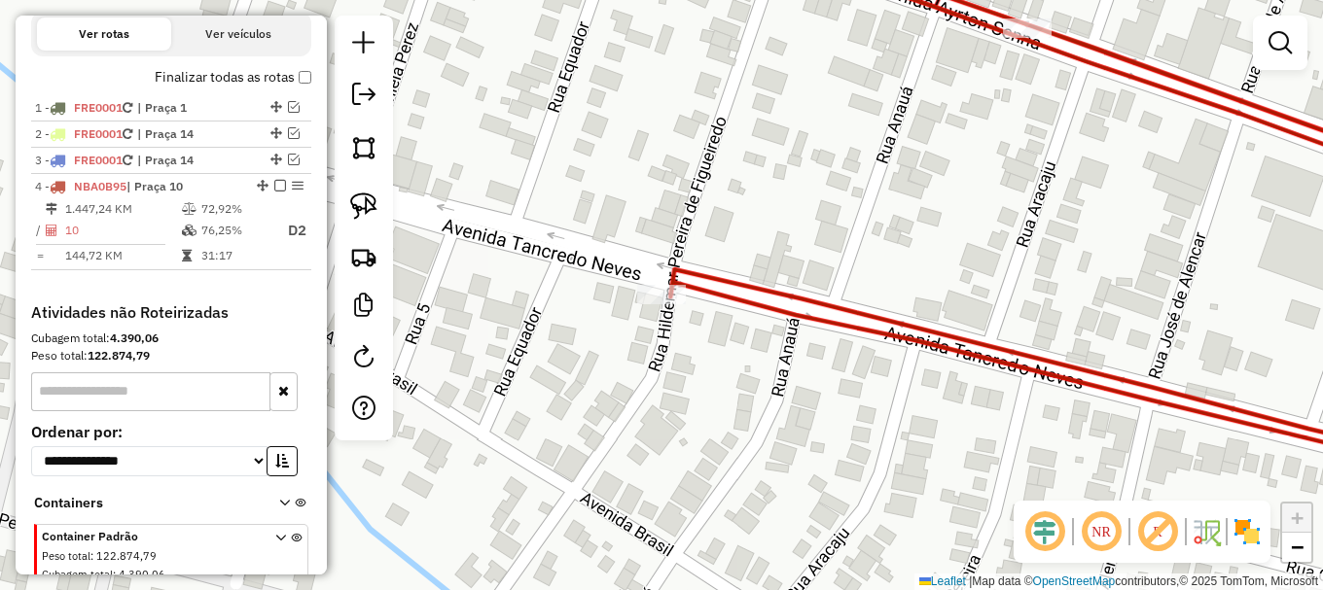
scroll to position [0, 0]
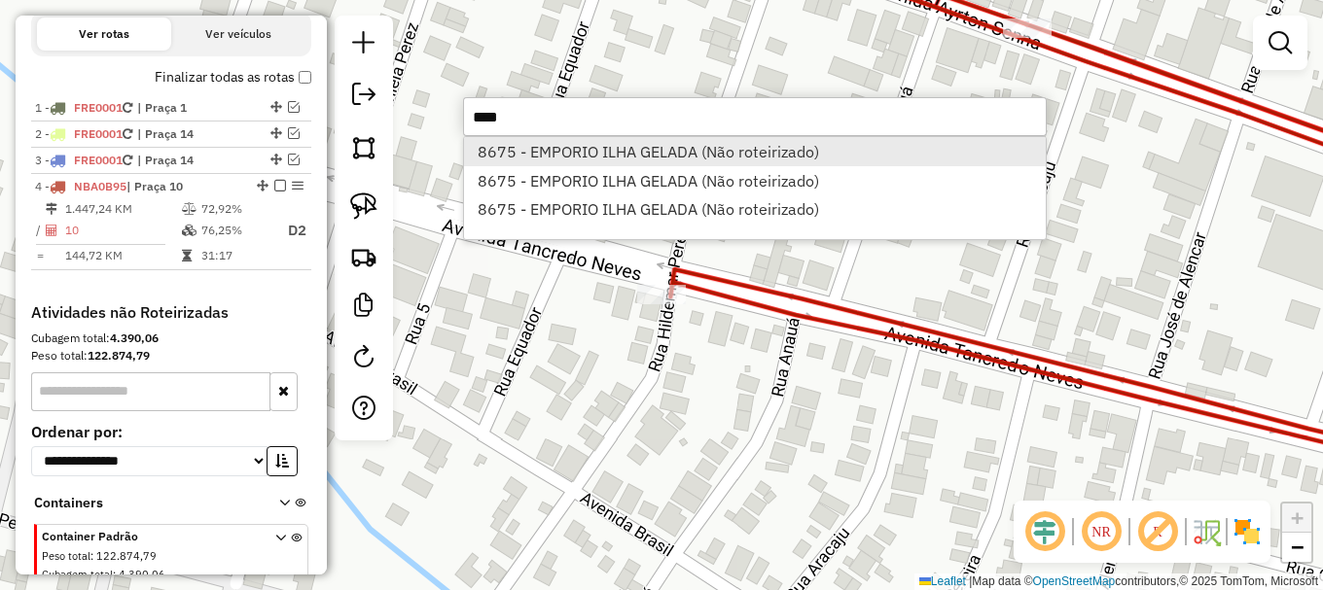
type input "****"
click at [664, 161] on li "8675 - EMPORIO ILHA GELADA (Não roteirizado)" at bounding box center [755, 151] width 582 height 29
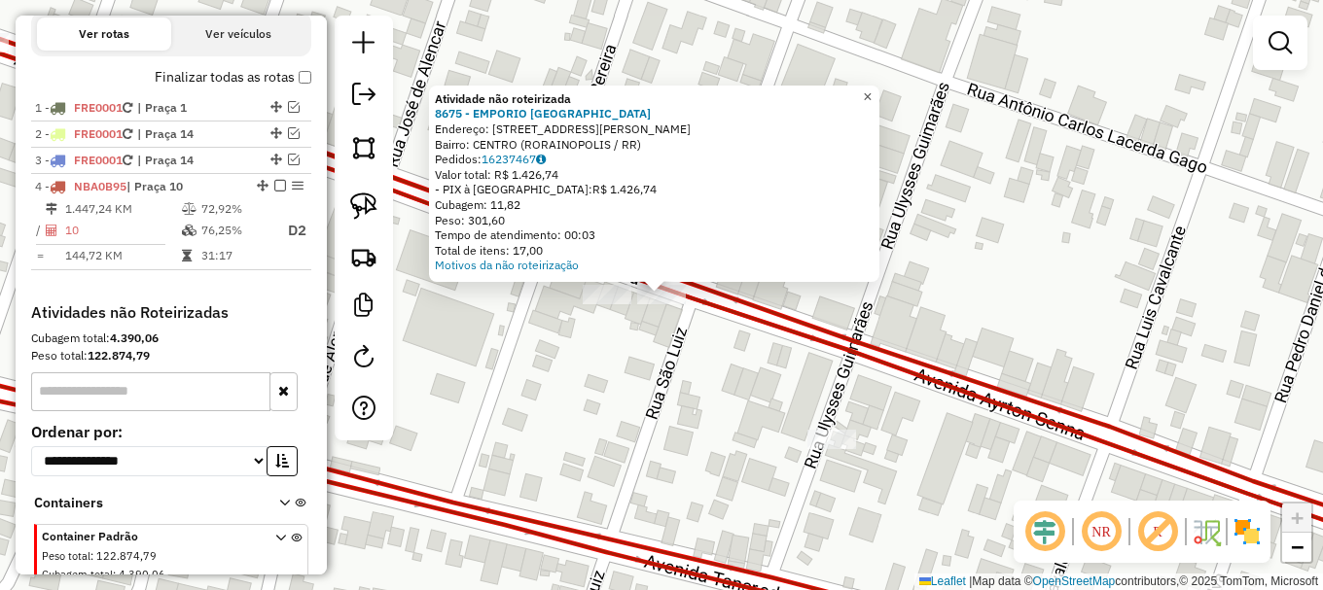
drag, startPoint x: 881, startPoint y: 92, endPoint x: 867, endPoint y: 133, distance: 43.4
click at [872, 93] on span "×" at bounding box center [867, 97] width 9 height 17
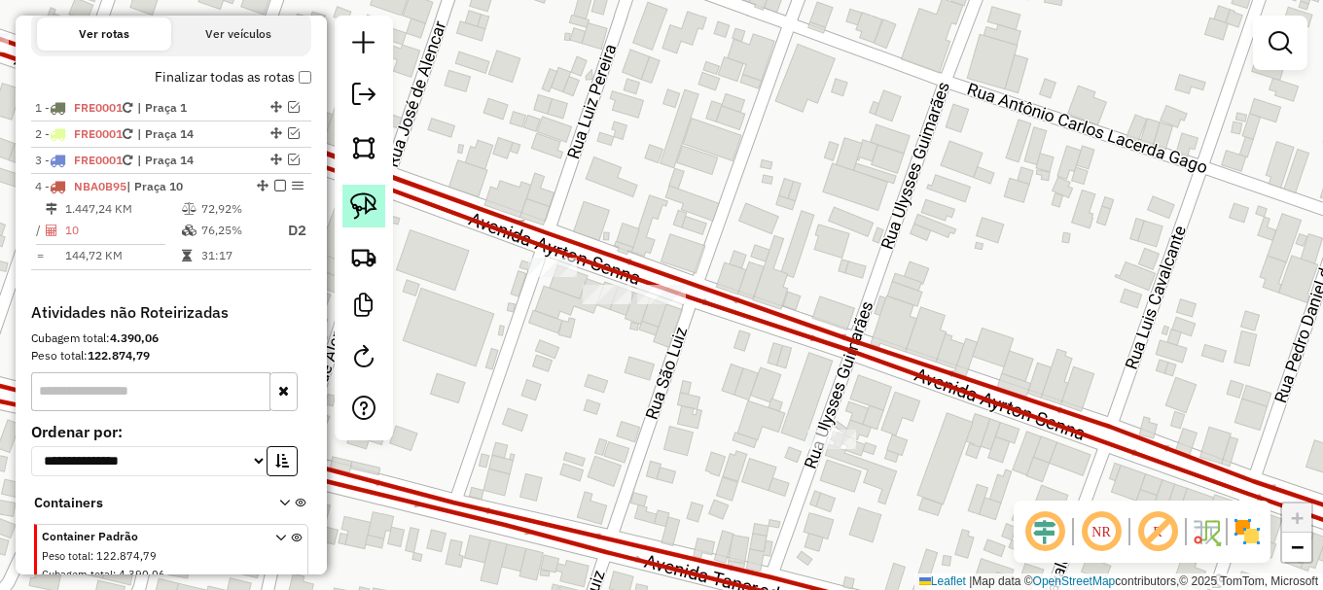
click at [374, 206] on img at bounding box center [363, 206] width 27 height 27
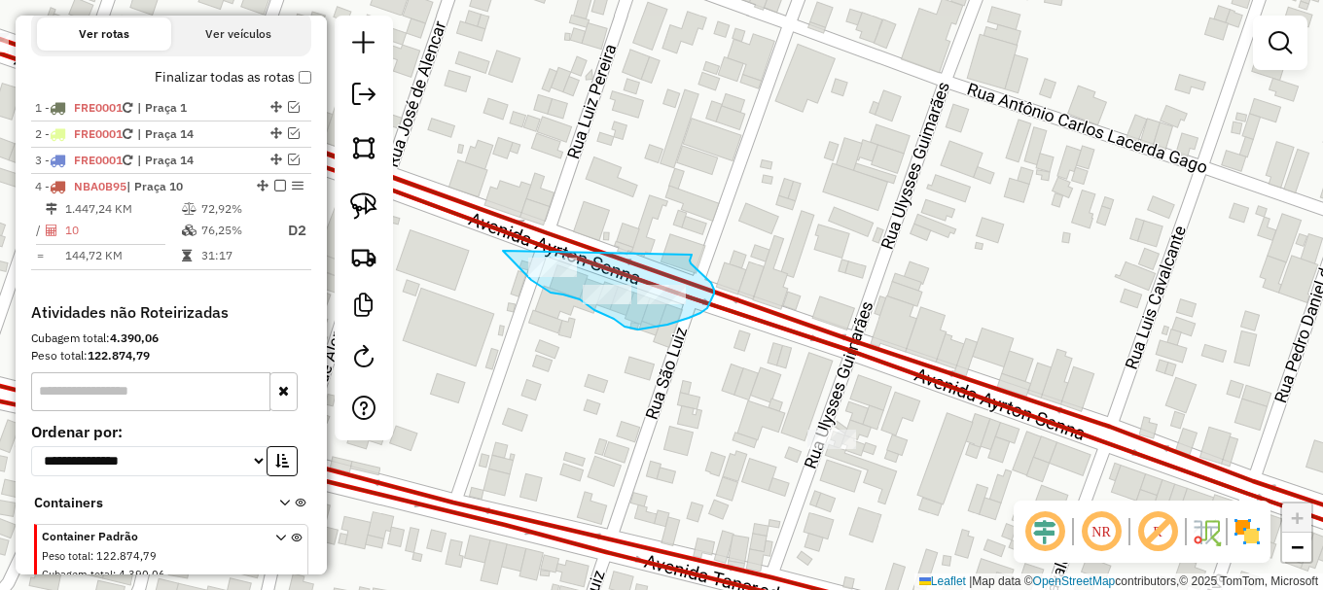
drag, startPoint x: 504, startPoint y: 252, endPoint x: 692, endPoint y: 255, distance: 187.7
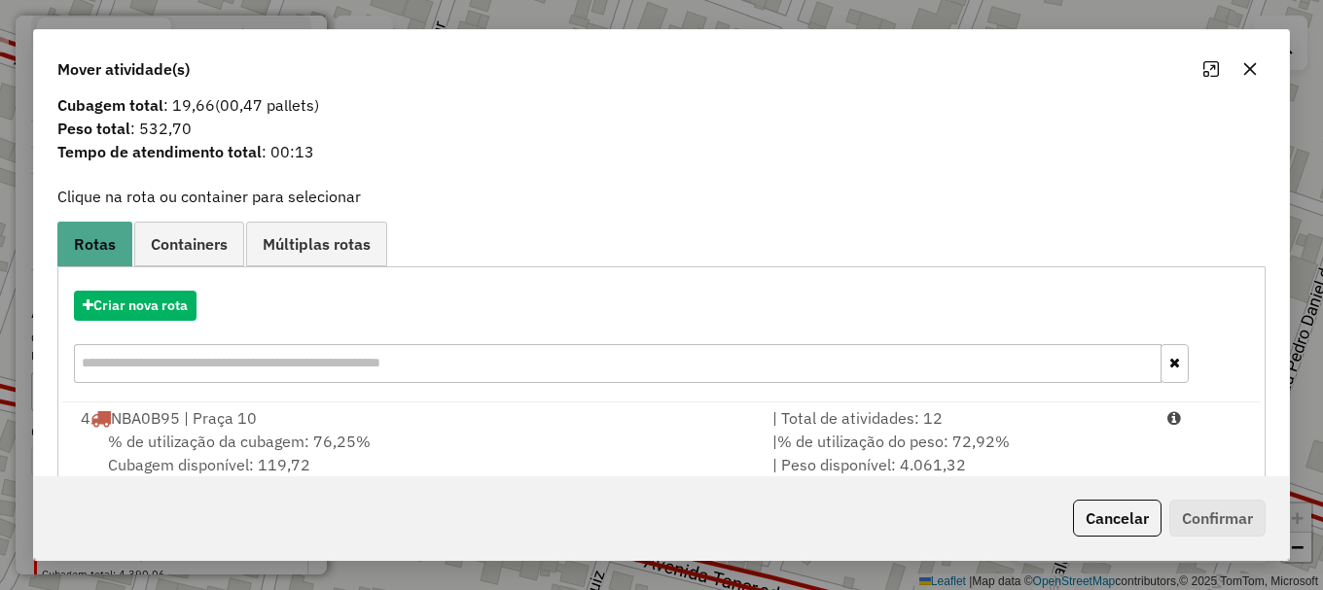
scroll to position [76, 0]
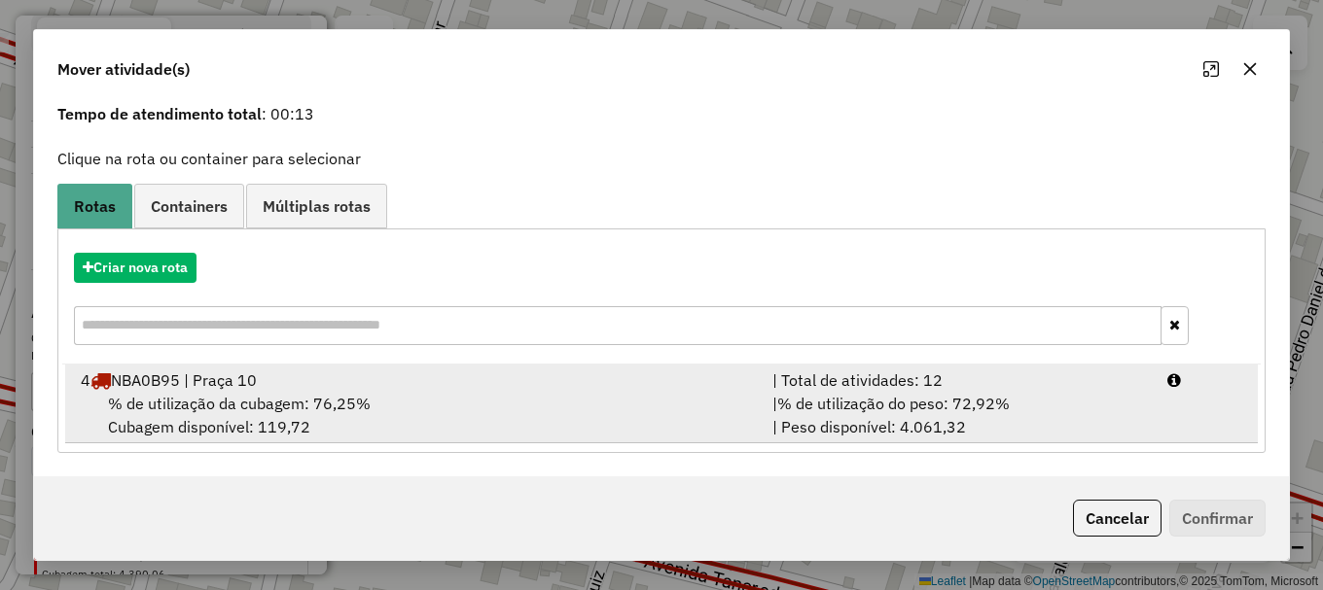
click at [196, 406] on span "% de utilização da cubagem: 76,25%" at bounding box center [239, 403] width 263 height 19
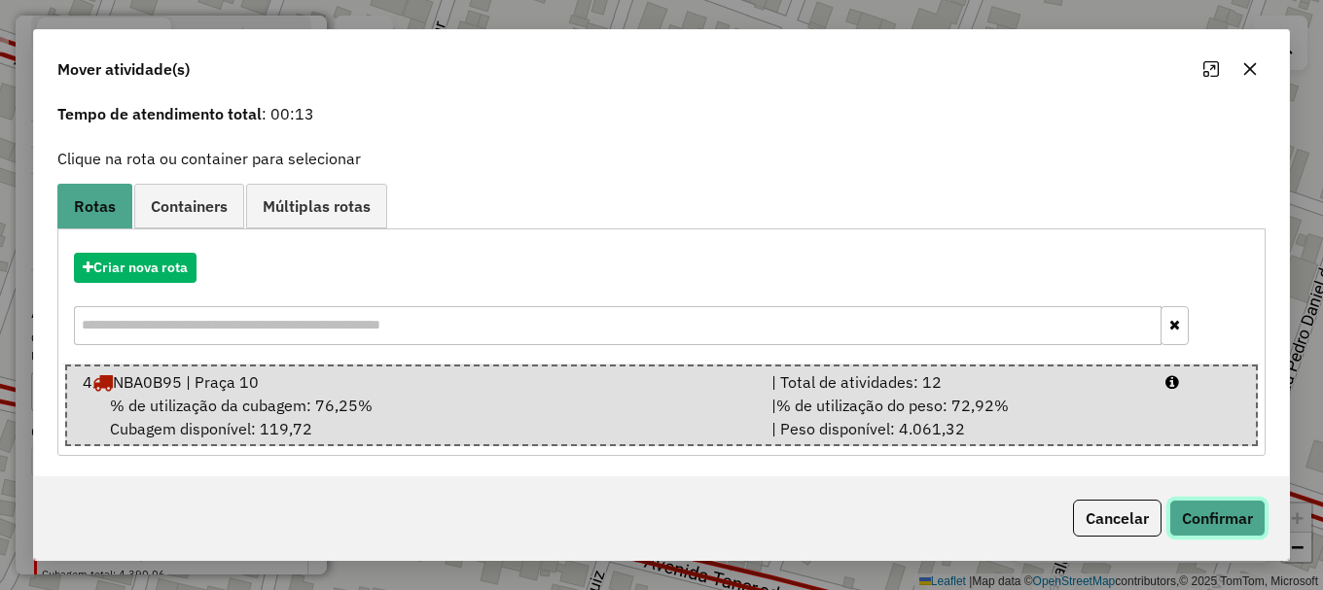
click at [1207, 523] on button "Confirmar" at bounding box center [1217, 518] width 96 height 37
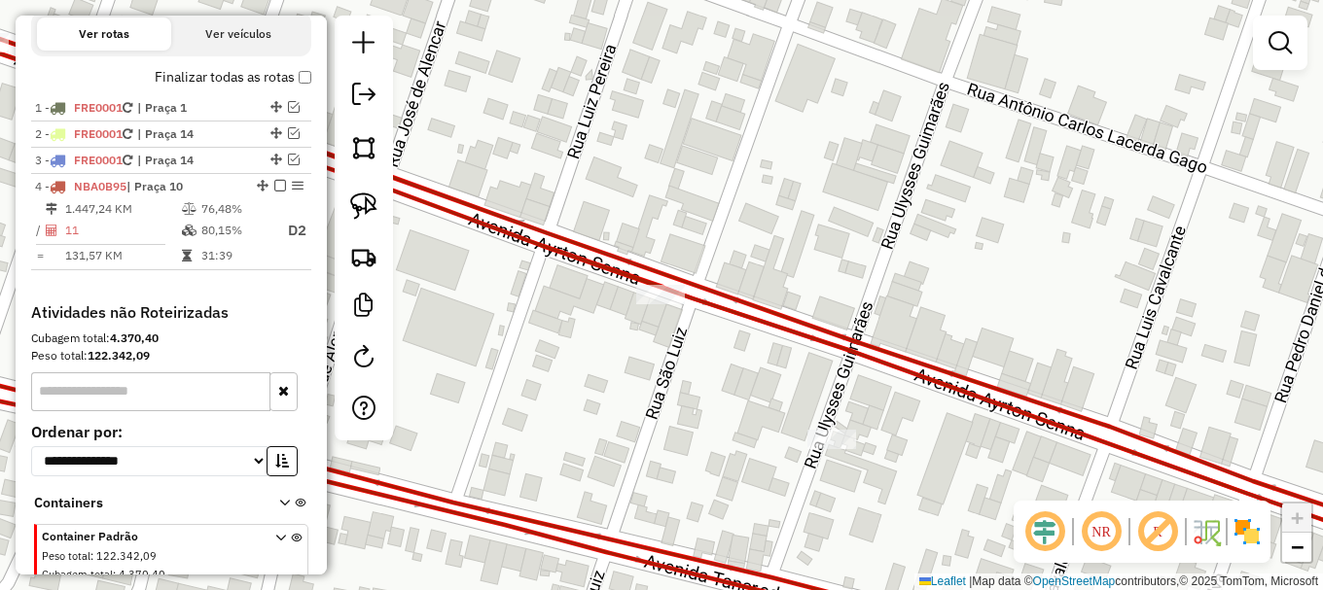
scroll to position [0, 0]
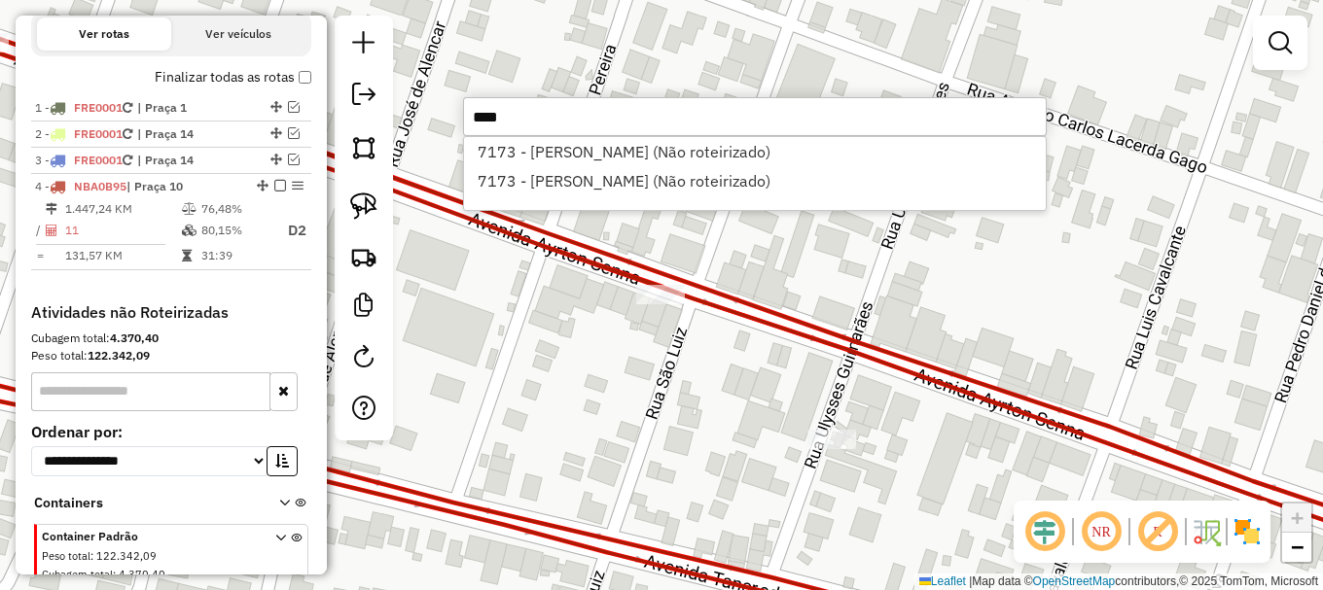
type input "****"
click at [673, 136] on div "7173 - MERCANTIL SOARES (Não roteirizado) 7173 - MERCANTIL SOARES (Não roteiriz…" at bounding box center [755, 173] width 584 height 75
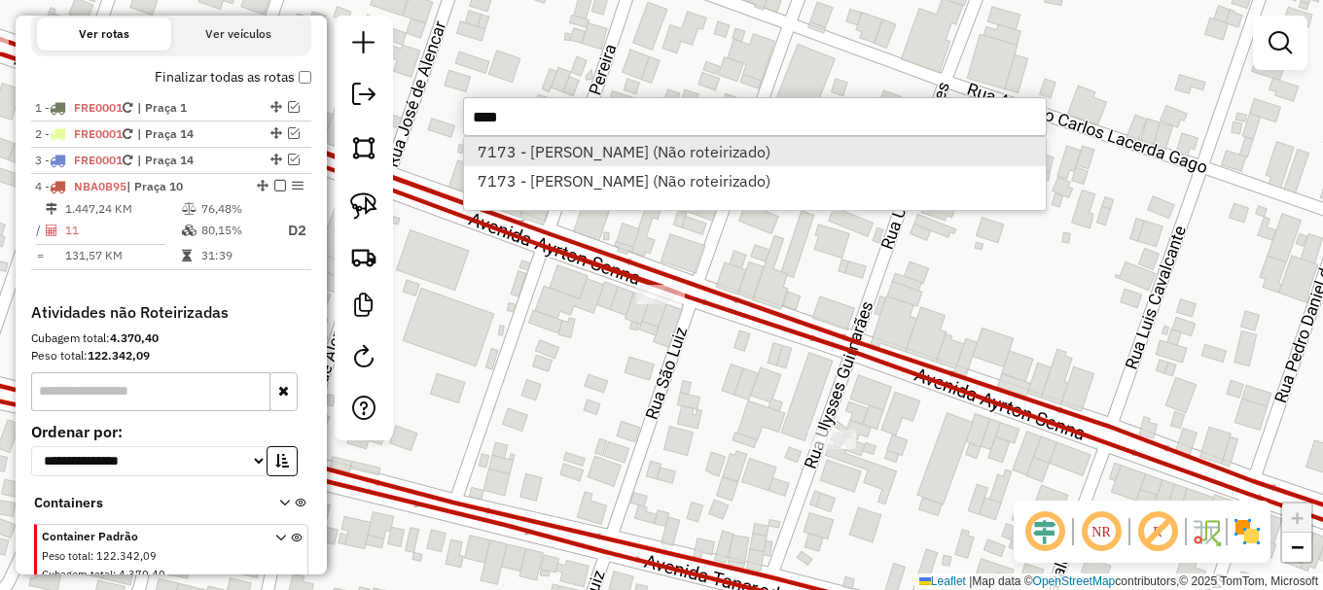
click at [659, 156] on li "7173 - MERCANTIL SOARES (Não roteirizado)" at bounding box center [755, 151] width 582 height 29
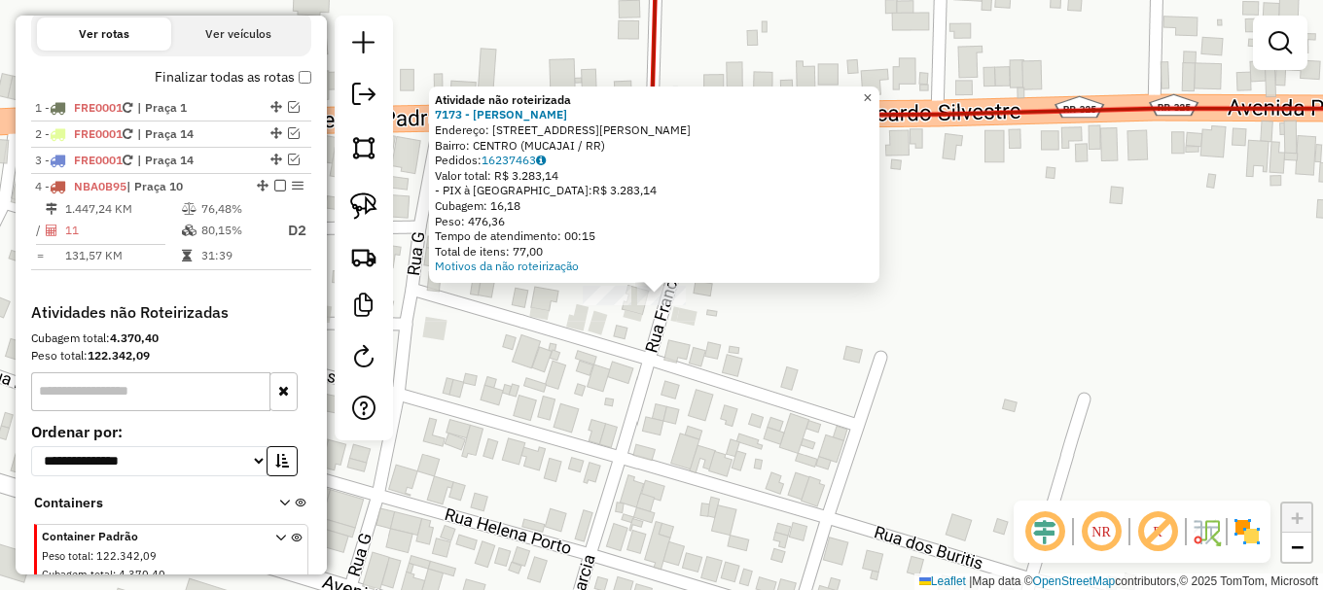
click at [872, 89] on span "×" at bounding box center [867, 97] width 9 height 17
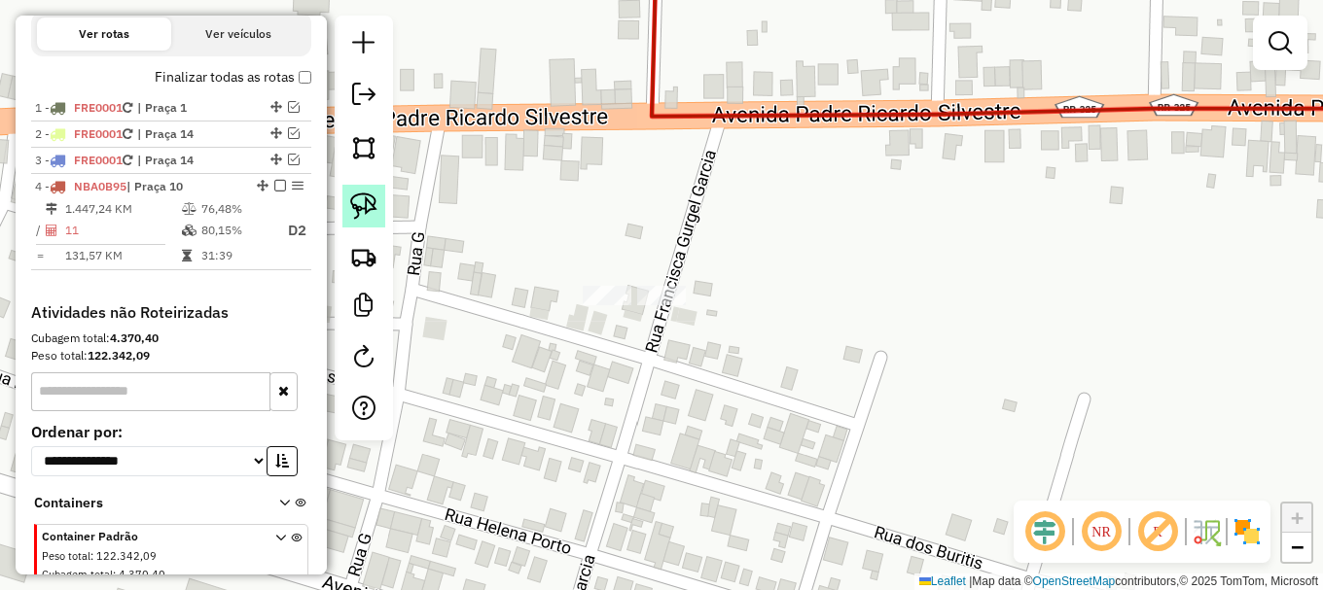
click at [367, 209] on img at bounding box center [363, 206] width 27 height 27
drag, startPoint x: 540, startPoint y: 272, endPoint x: 698, endPoint y: 282, distance: 158.8
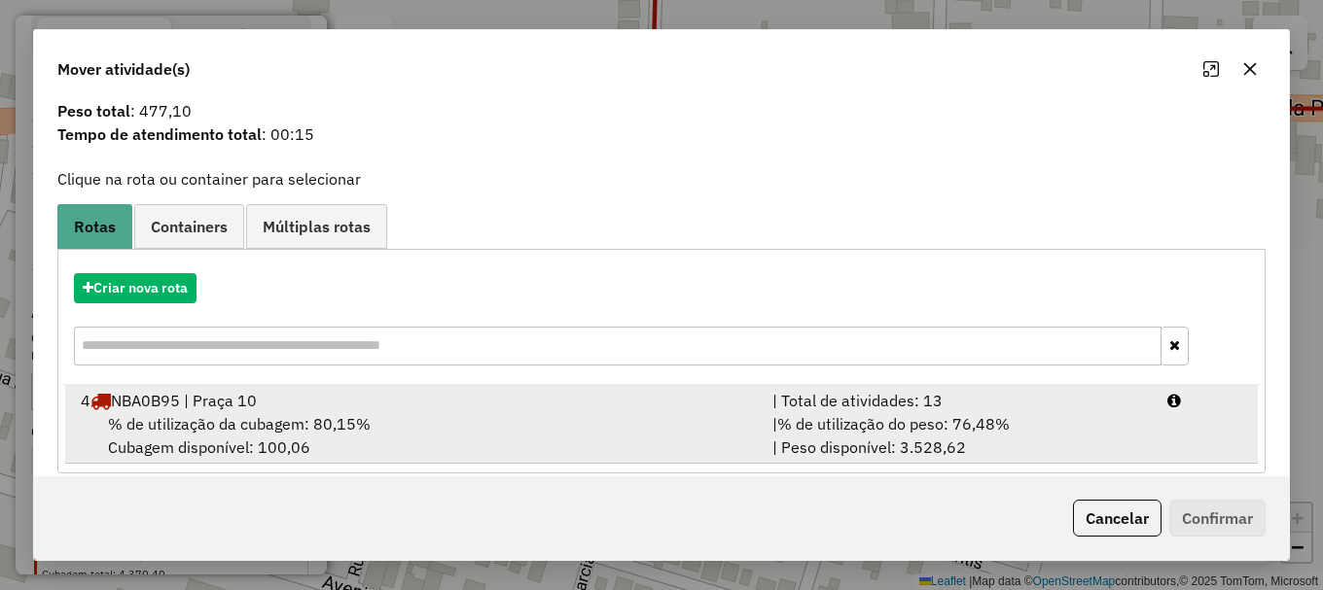
scroll to position [76, 0]
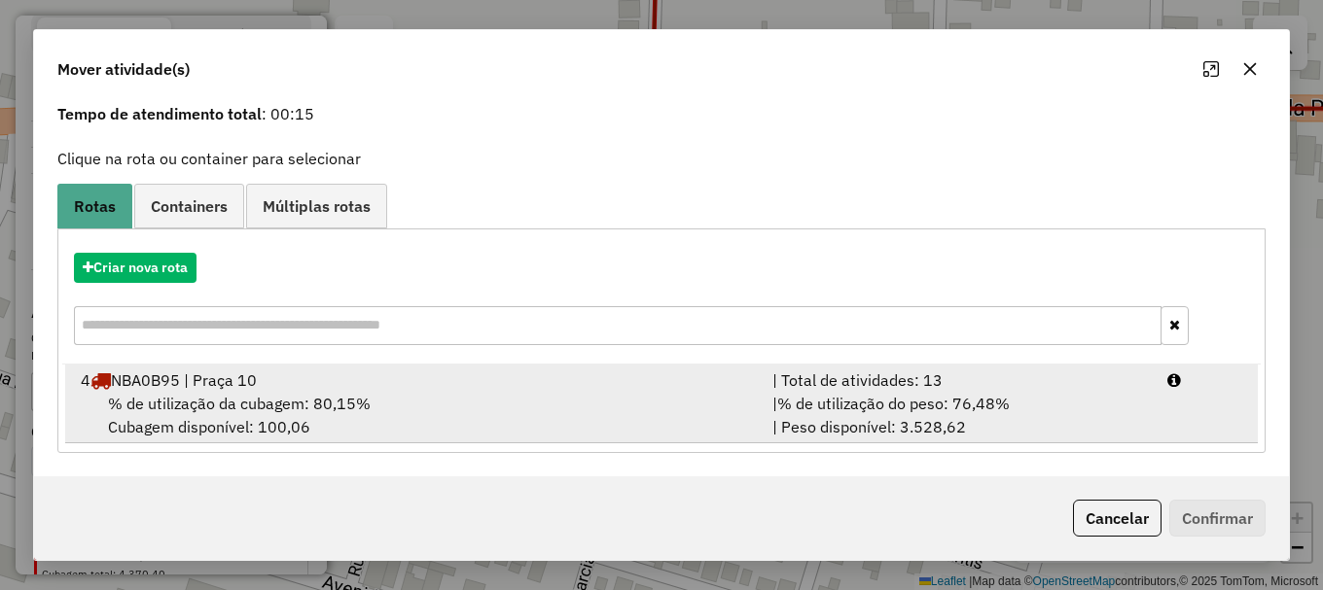
drag, startPoint x: 175, startPoint y: 411, endPoint x: 928, endPoint y: 442, distance: 753.4
click at [213, 404] on span "% de utilização da cubagem: 80,15%" at bounding box center [239, 403] width 263 height 19
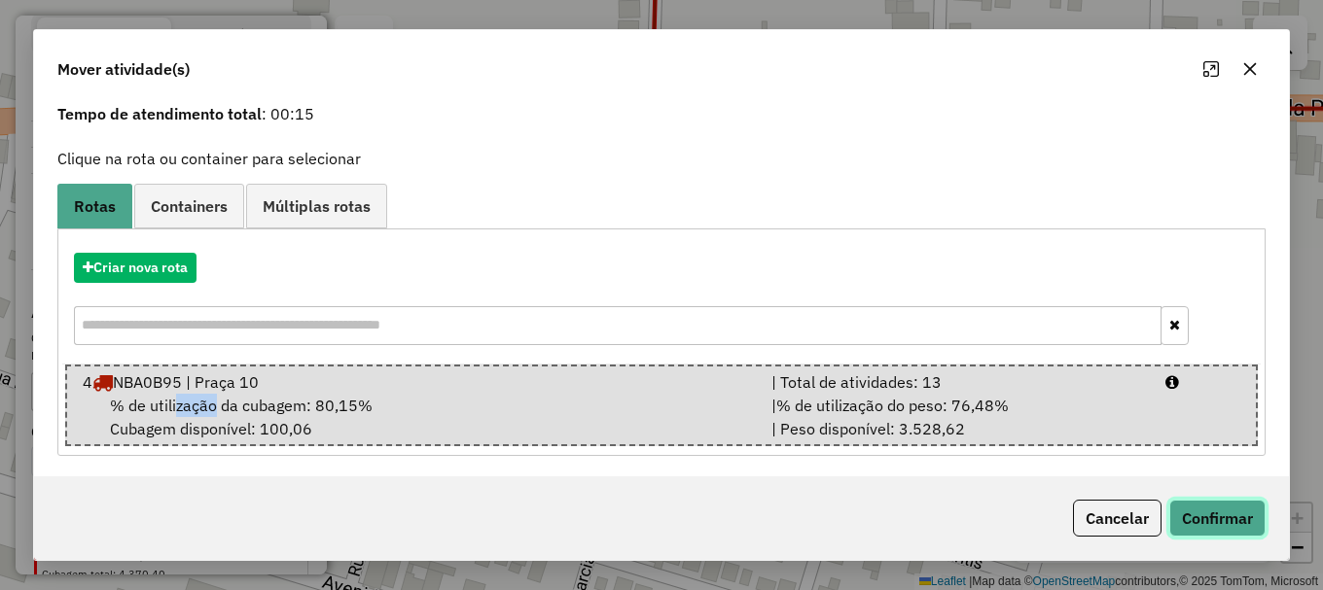
click at [1208, 520] on button "Confirmar" at bounding box center [1217, 518] width 96 height 37
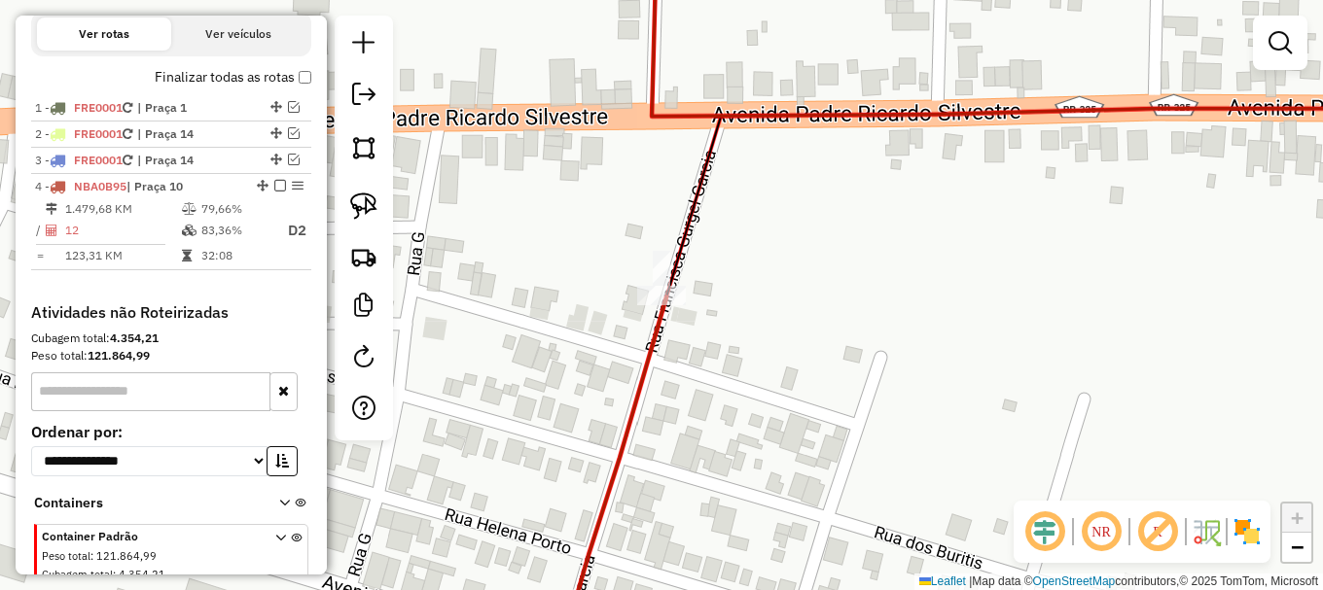
scroll to position [0, 0]
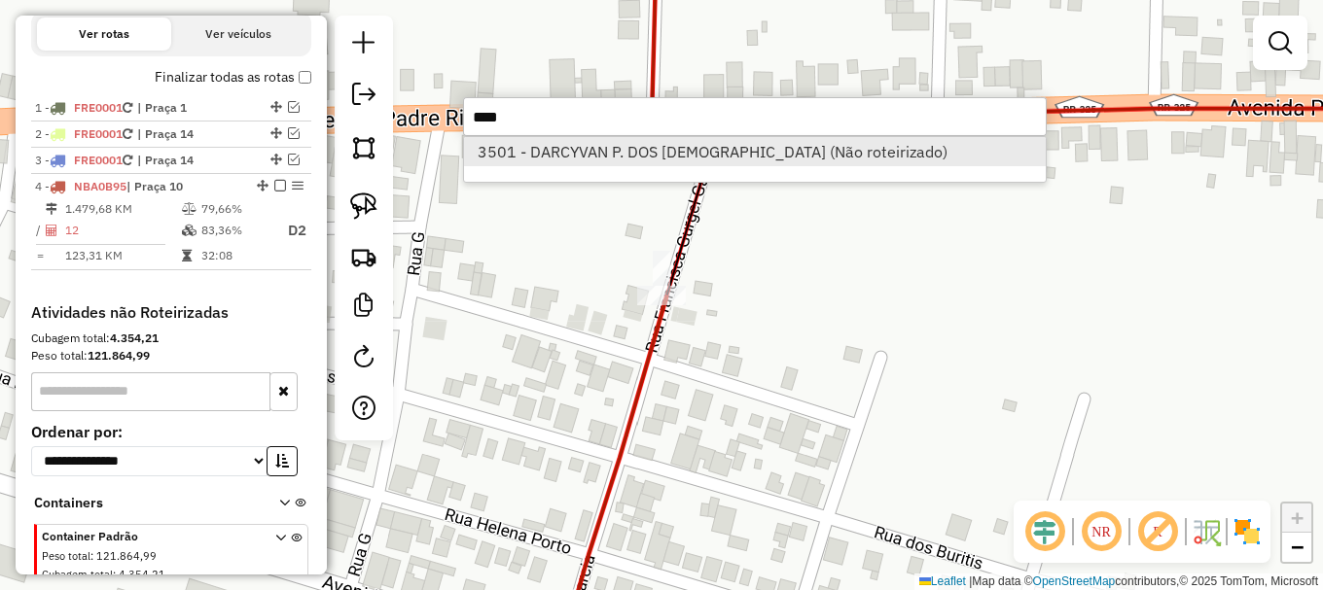
type input "****"
click at [596, 152] on li "3501 - DARCYVAN P. DOS SANT (Não roteirizado)" at bounding box center [755, 151] width 582 height 29
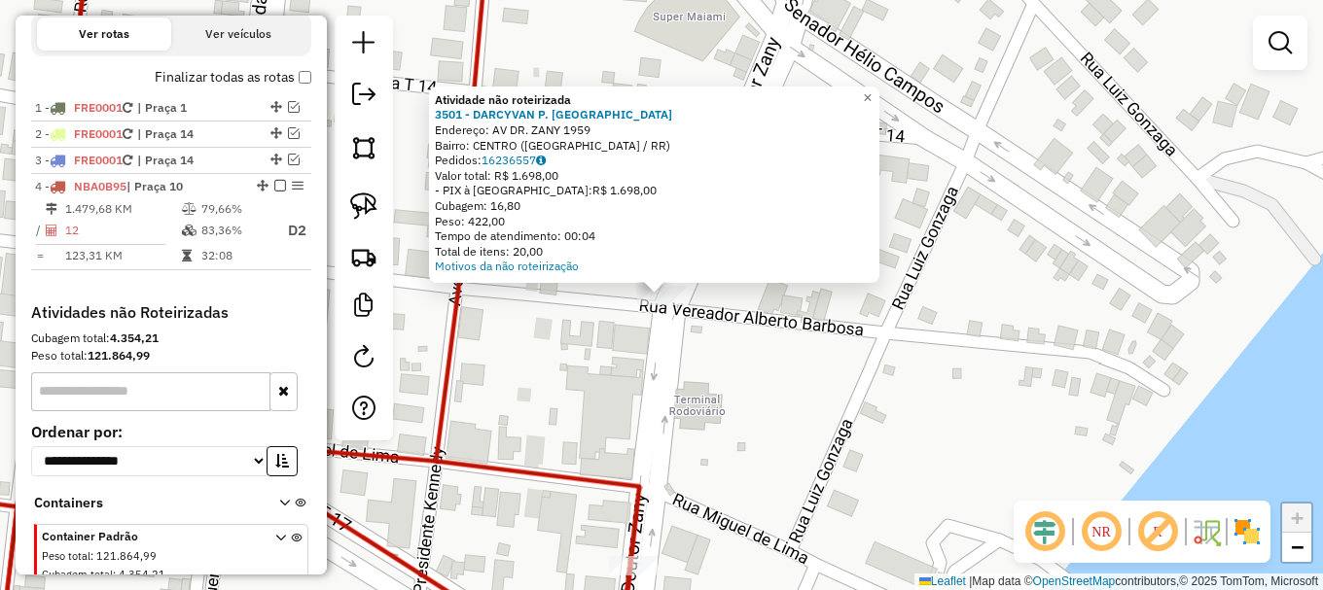
drag, startPoint x: 363, startPoint y: 206, endPoint x: 637, endPoint y: 312, distance: 294.1
click at [364, 206] on img at bounding box center [363, 206] width 27 height 27
click at [872, 90] on span "×" at bounding box center [867, 97] width 9 height 17
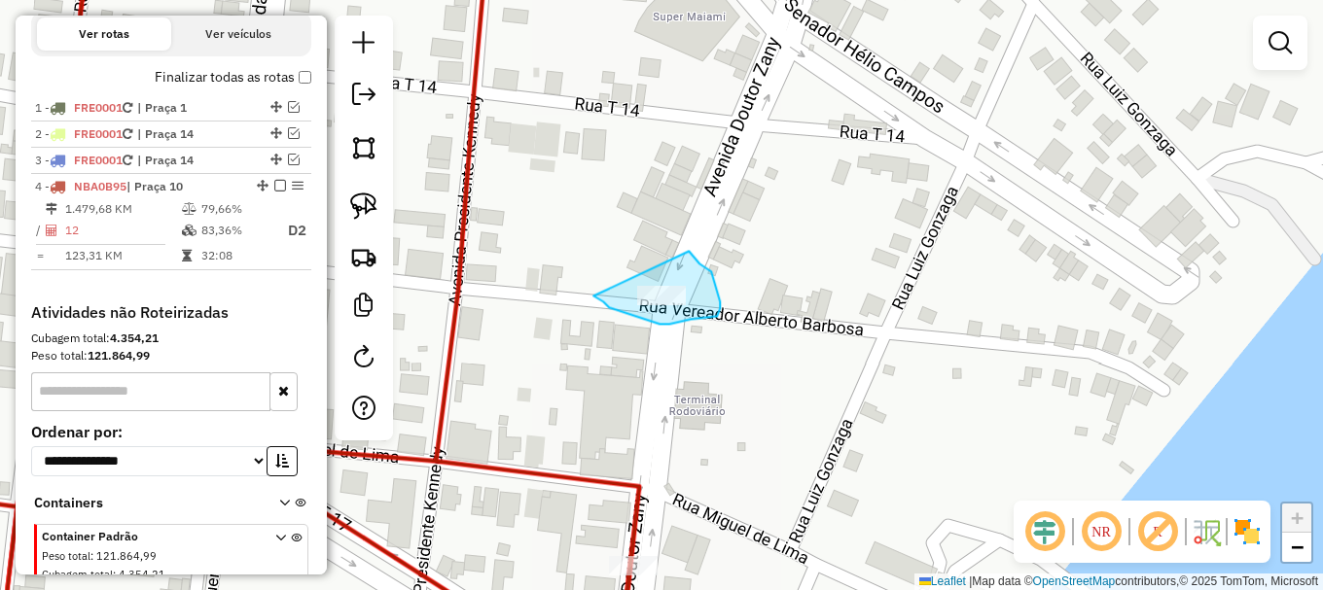
drag, startPoint x: 593, startPoint y: 296, endPoint x: 696, endPoint y: 259, distance: 109.5
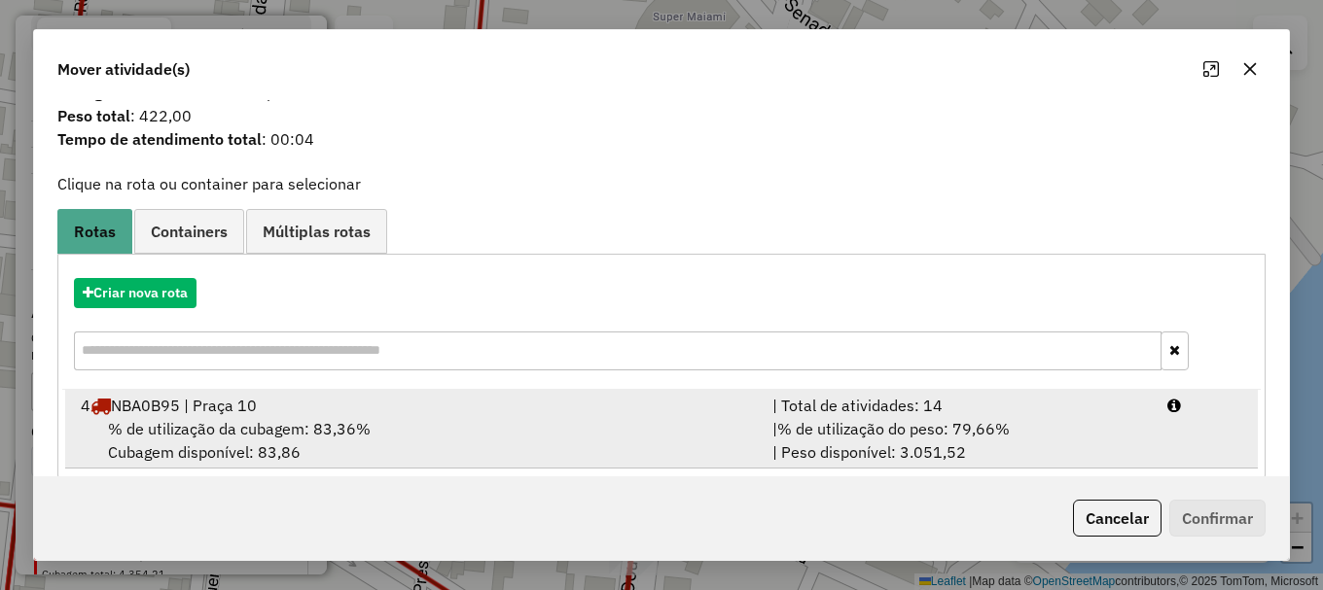
scroll to position [76, 0]
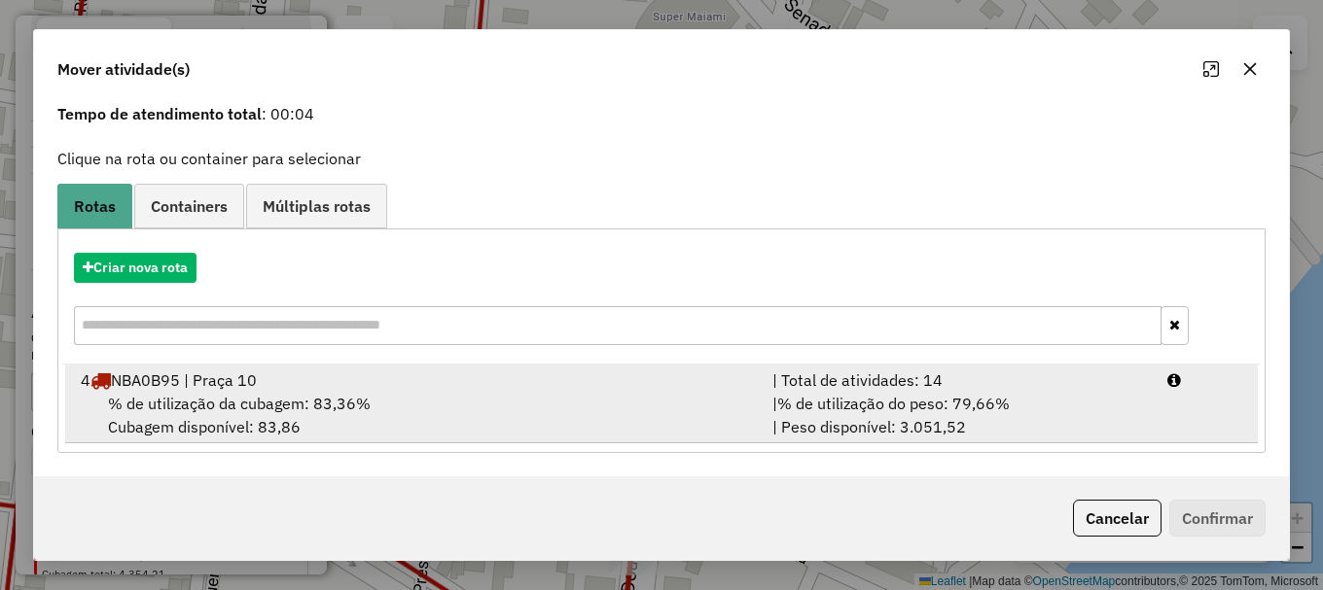
drag, startPoint x: 215, startPoint y: 420, endPoint x: 227, endPoint y: 419, distance: 11.7
click at [219, 419] on div "% de utilização da cubagem: 83,36% Cubagem disponível: 83,86" at bounding box center [415, 415] width 692 height 47
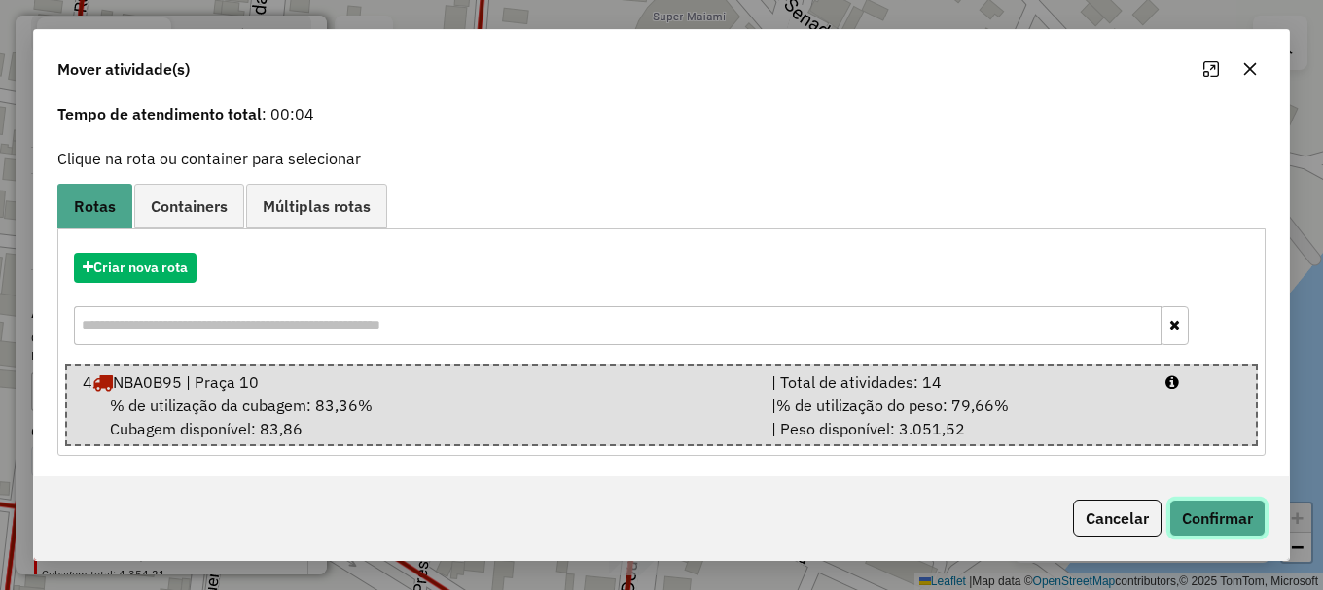
click at [1235, 516] on button "Confirmar" at bounding box center [1217, 518] width 96 height 37
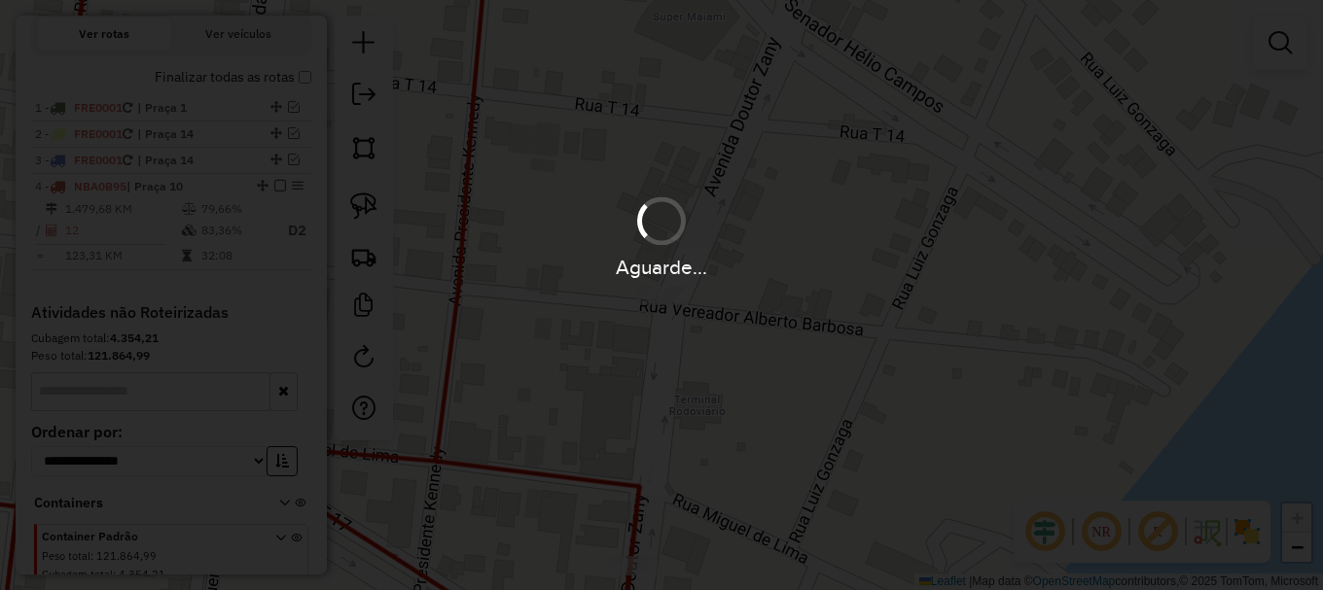
scroll to position [0, 0]
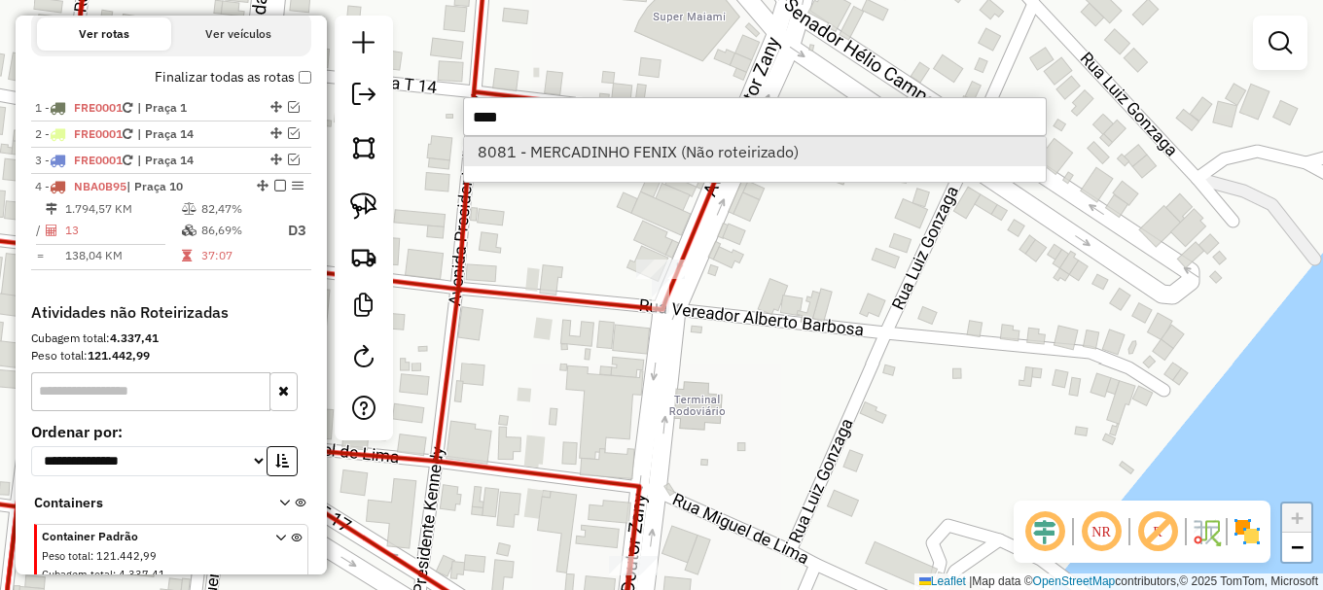
type input "****"
click at [648, 156] on li "8081 - MERCADINHO FENIX (Não roteirizado)" at bounding box center [755, 151] width 582 height 29
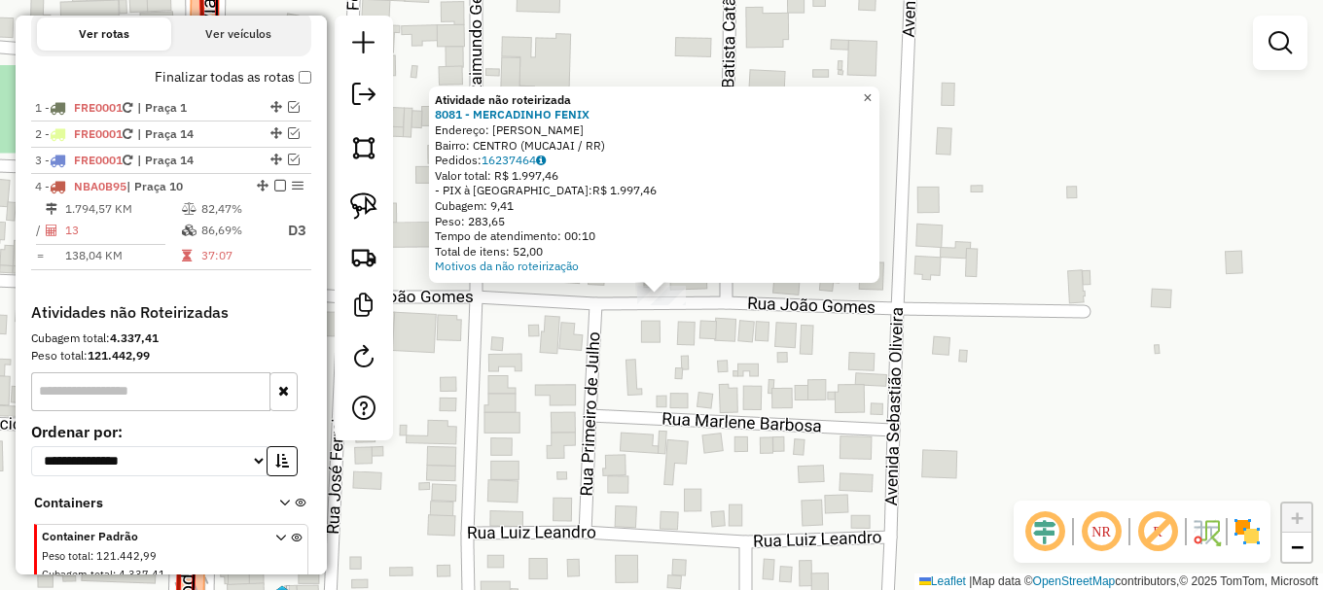
click at [879, 92] on link "×" at bounding box center [867, 98] width 23 height 23
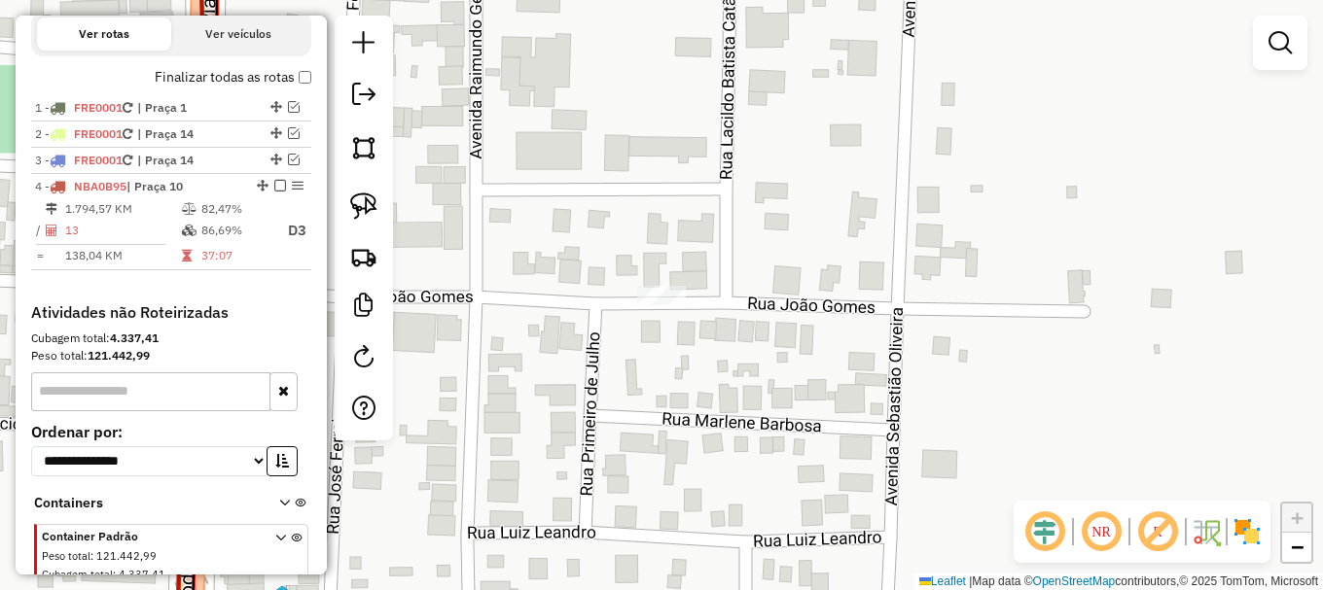
drag, startPoint x: 375, startPoint y: 204, endPoint x: 389, endPoint y: 215, distance: 17.3
click at [376, 206] on img at bounding box center [363, 206] width 27 height 27
drag, startPoint x: 609, startPoint y: 308, endPoint x: 666, endPoint y: 247, distance: 84.0
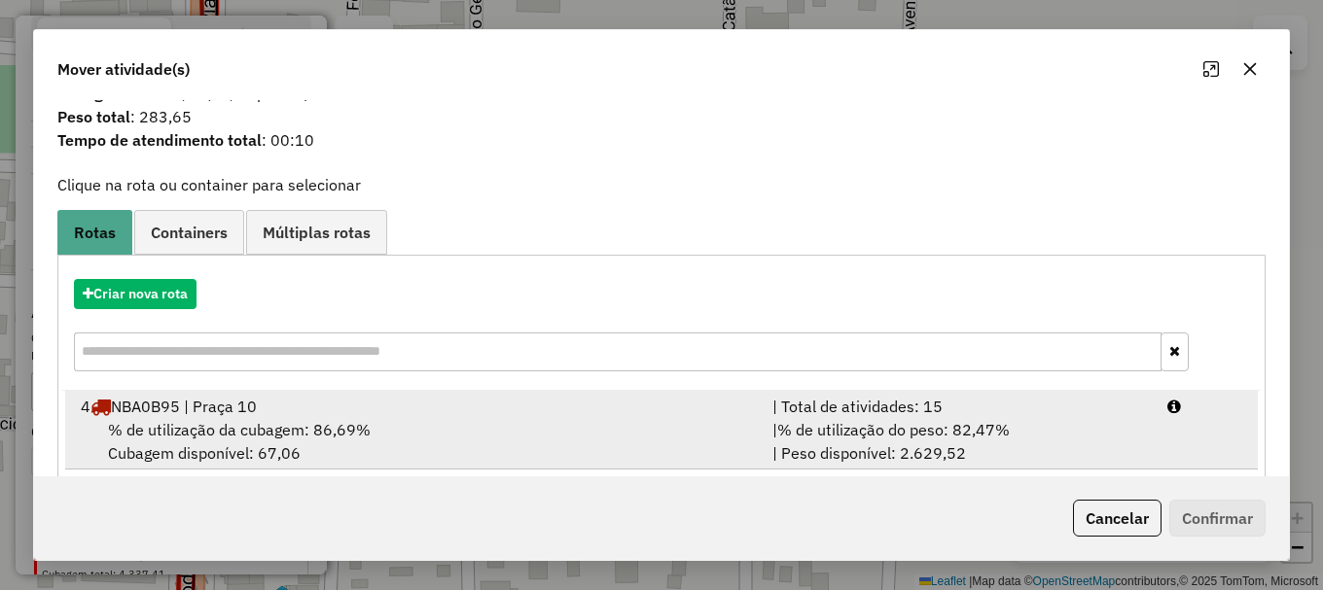
scroll to position [76, 0]
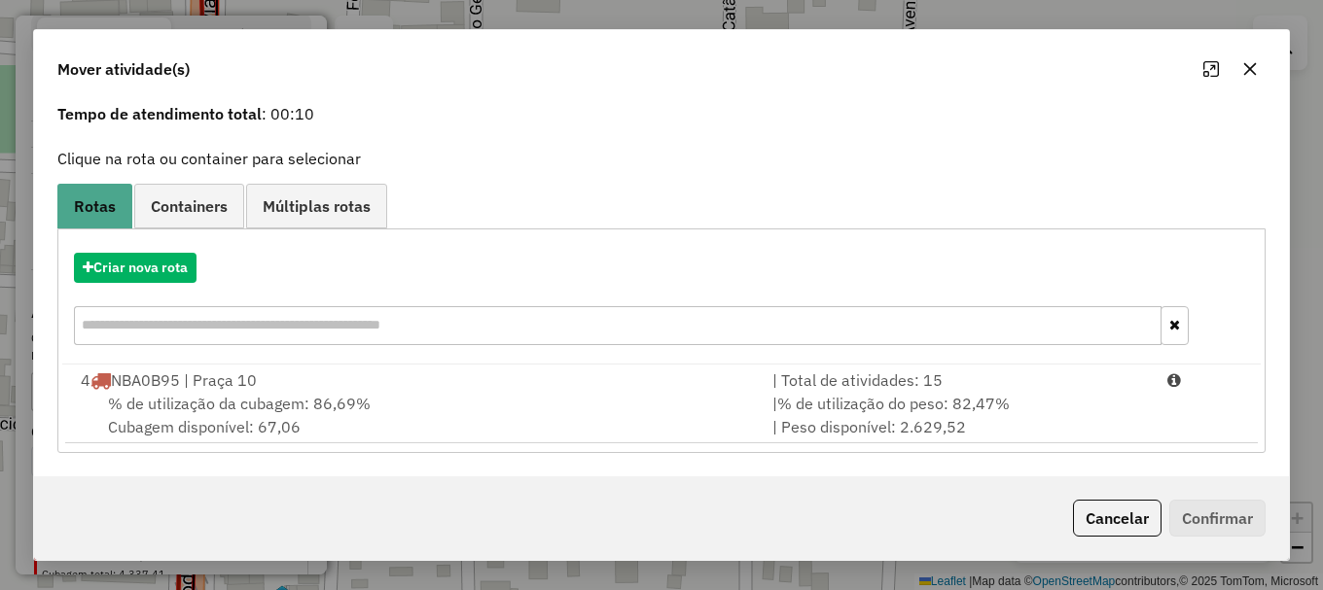
drag, startPoint x: 203, startPoint y: 409, endPoint x: 1217, endPoint y: 520, distance: 1019.6
click at [221, 409] on span "% de utilização da cubagem: 86,69%" at bounding box center [239, 403] width 263 height 19
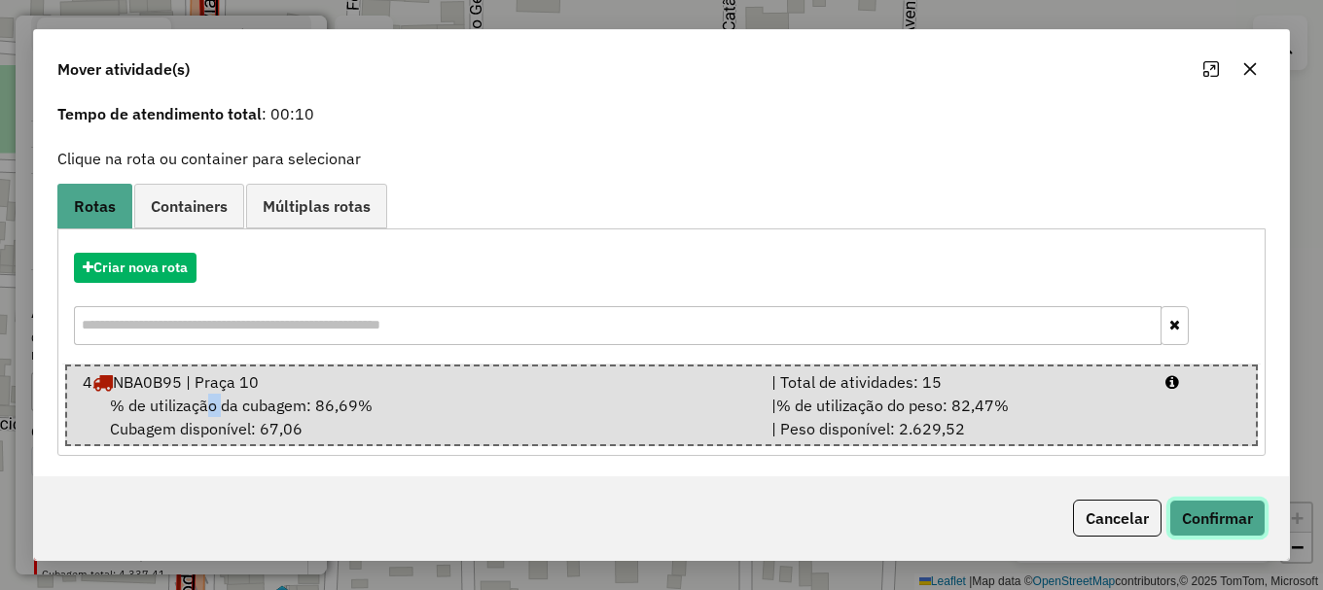
click at [1236, 525] on button "Confirmar" at bounding box center [1217, 518] width 96 height 37
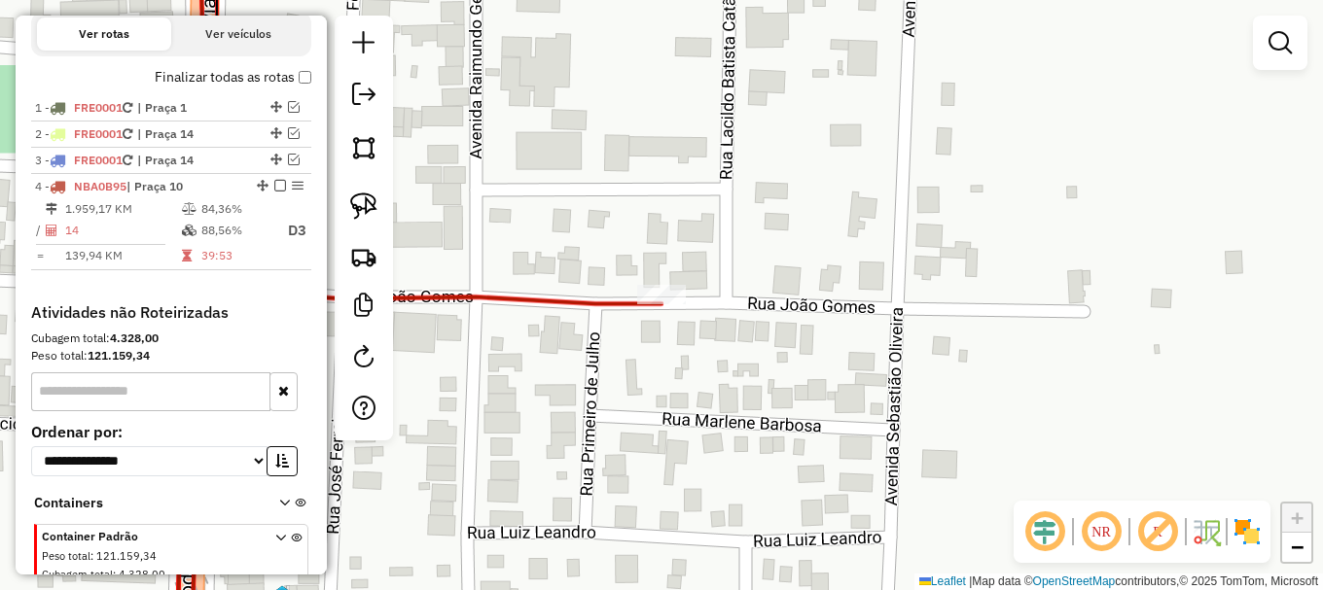
scroll to position [0, 0]
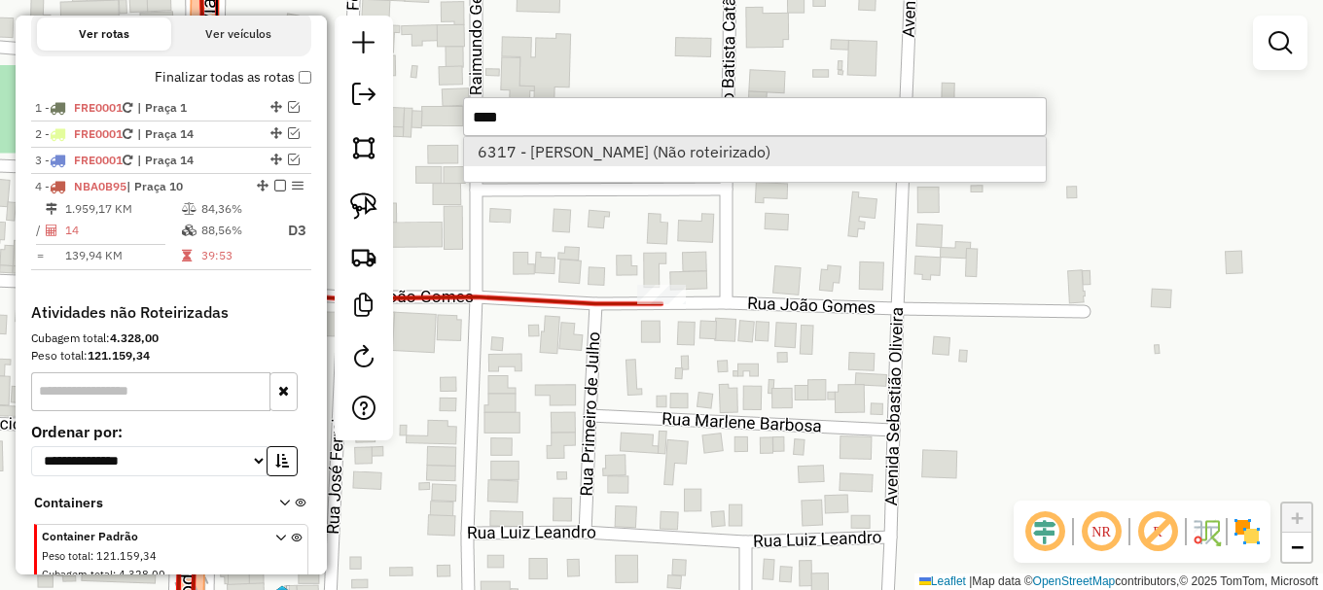
type input "****"
click at [593, 161] on li "6317 - RAIMUNDA CARLOS SILV (Não roteirizado)" at bounding box center [755, 151] width 582 height 29
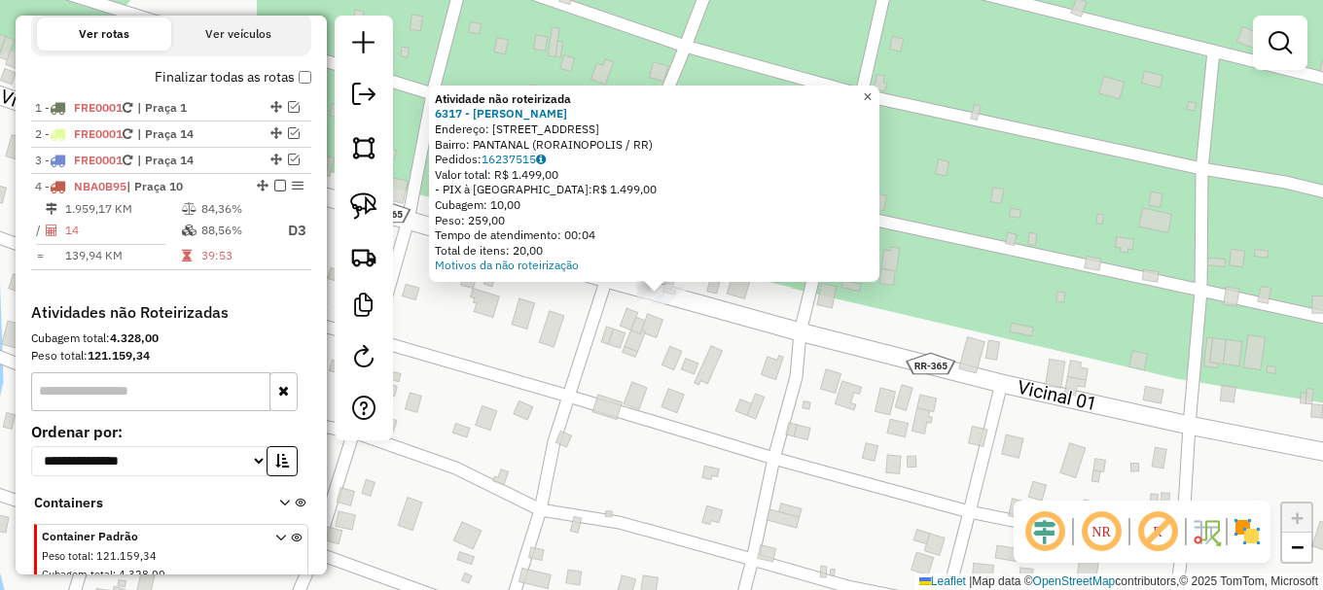
drag, startPoint x: 882, startPoint y: 95, endPoint x: 565, endPoint y: 134, distance: 319.5
click at [872, 94] on span "×" at bounding box center [867, 97] width 9 height 17
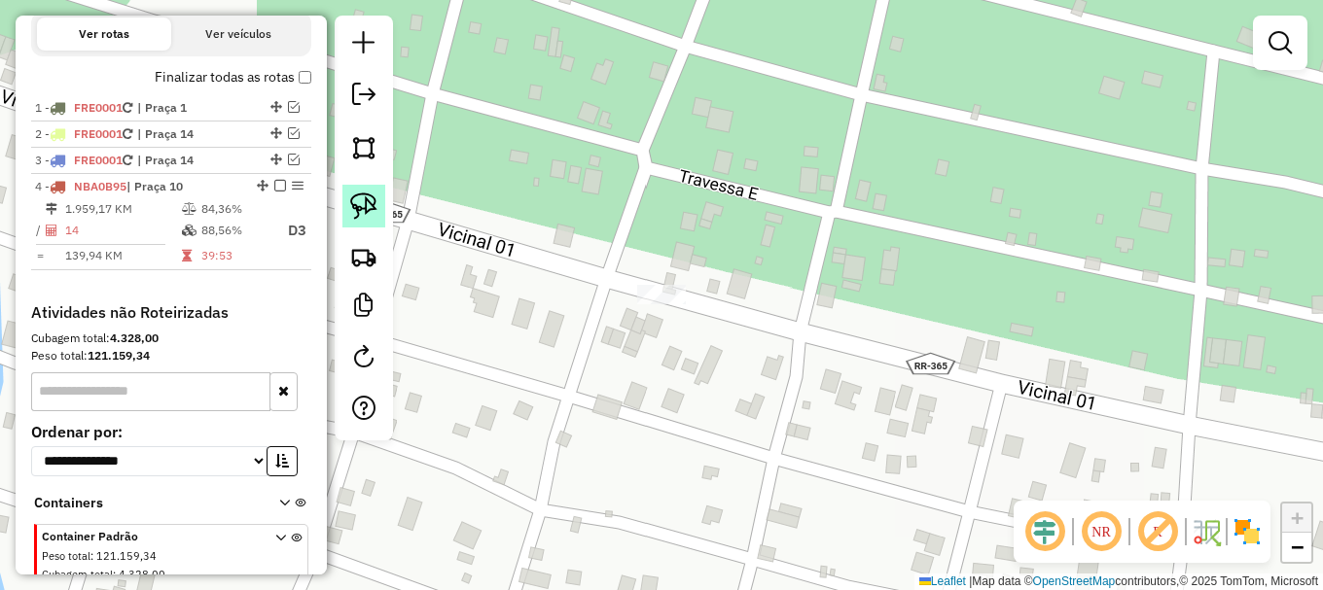
click at [356, 201] on img at bounding box center [363, 206] width 27 height 27
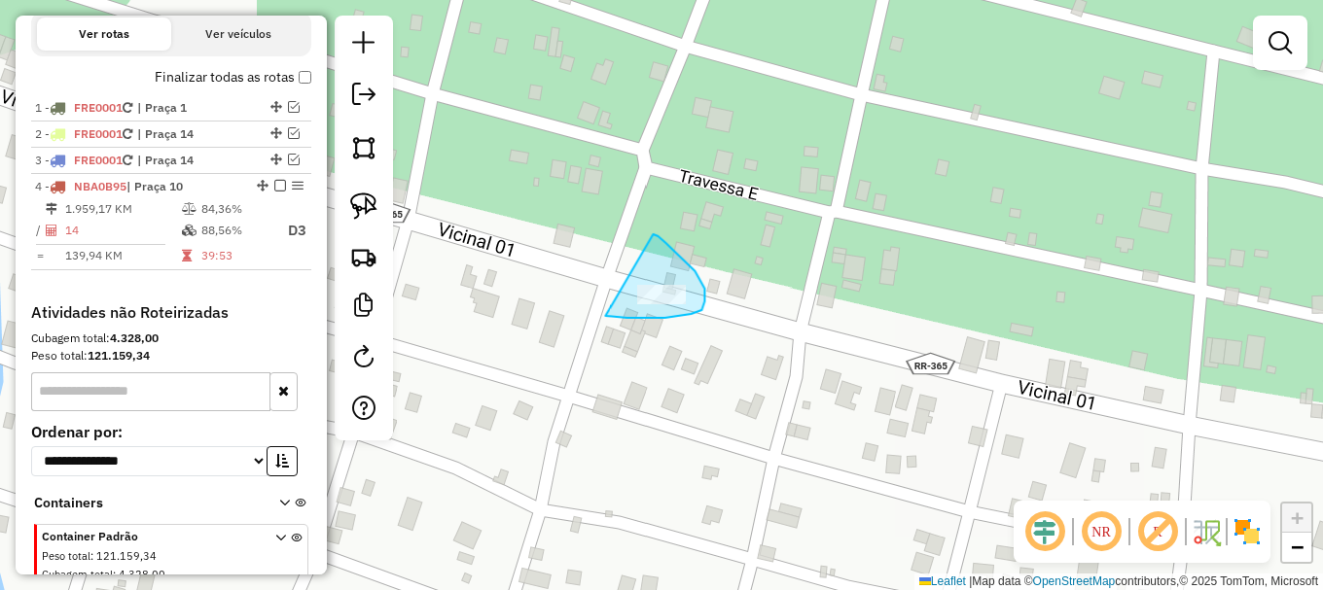
drag, startPoint x: 605, startPoint y: 316, endPoint x: 650, endPoint y: 234, distance: 93.2
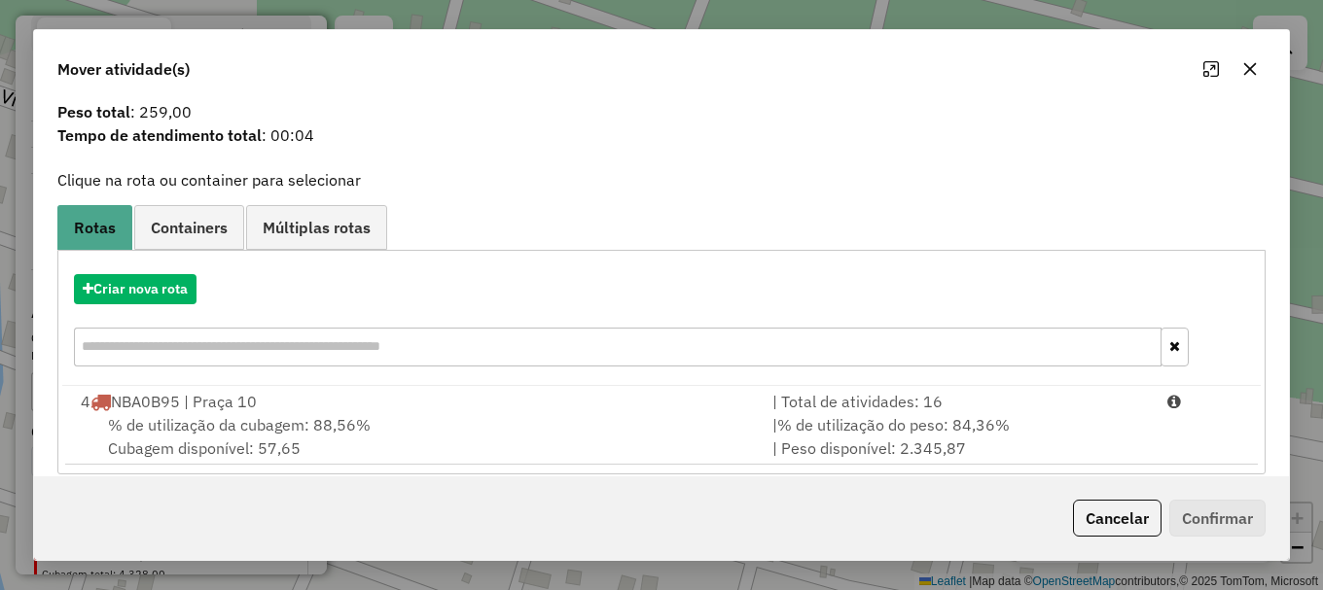
scroll to position [76, 0]
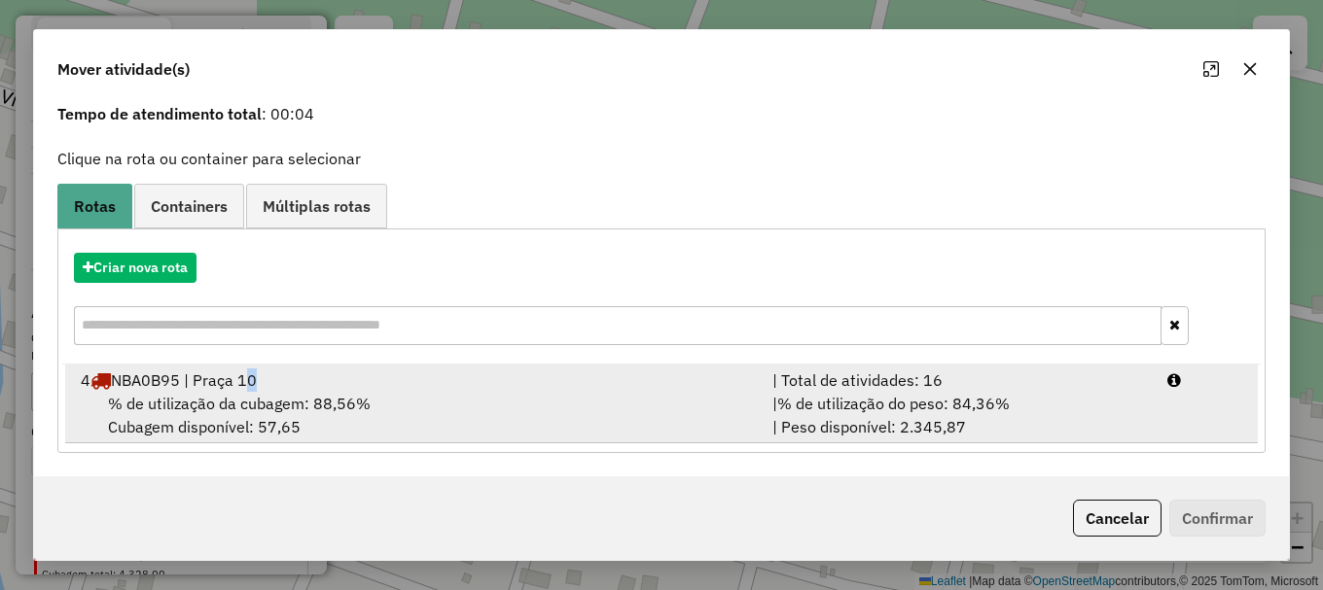
drag, startPoint x: 253, startPoint y: 389, endPoint x: 270, endPoint y: 384, distance: 18.2
click at [262, 385] on div "4 NBA0B95 | Praça 10" at bounding box center [415, 380] width 692 height 23
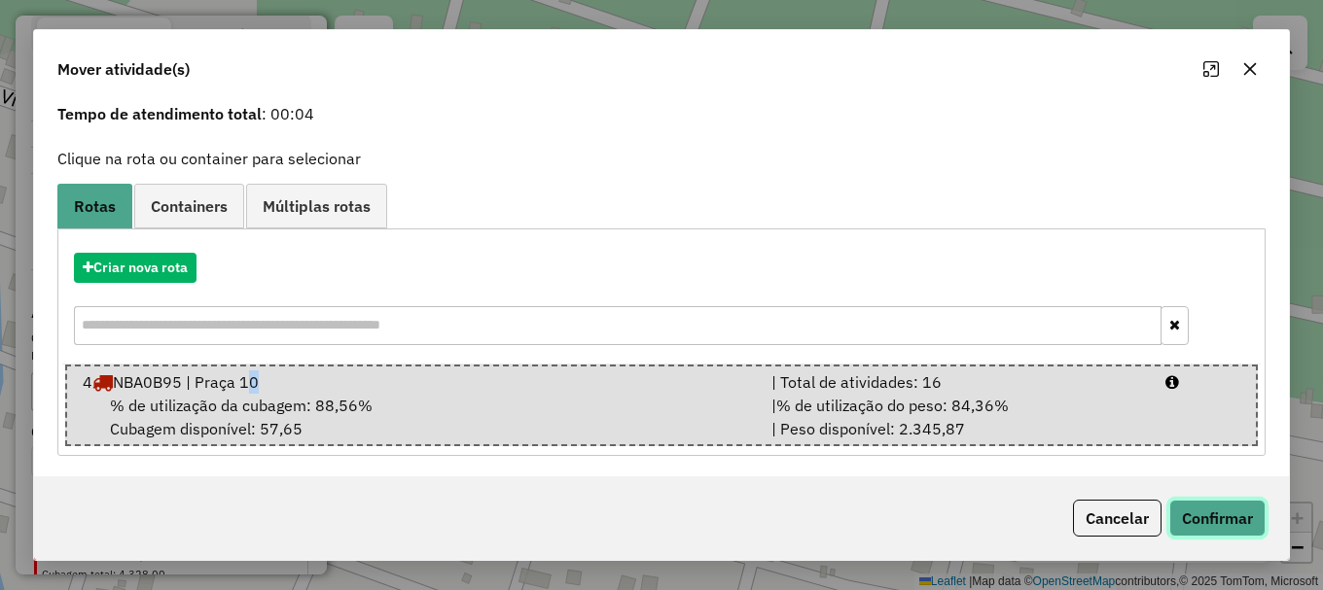
click at [1238, 509] on button "Confirmar" at bounding box center [1217, 518] width 96 height 37
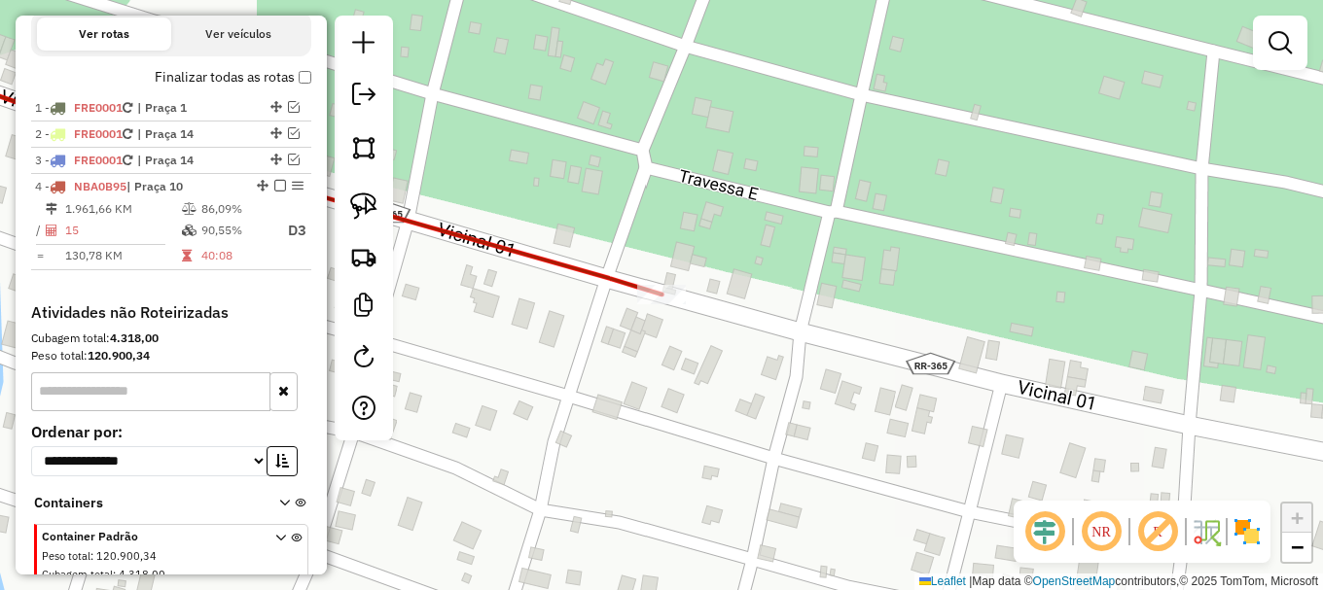
scroll to position [0, 0]
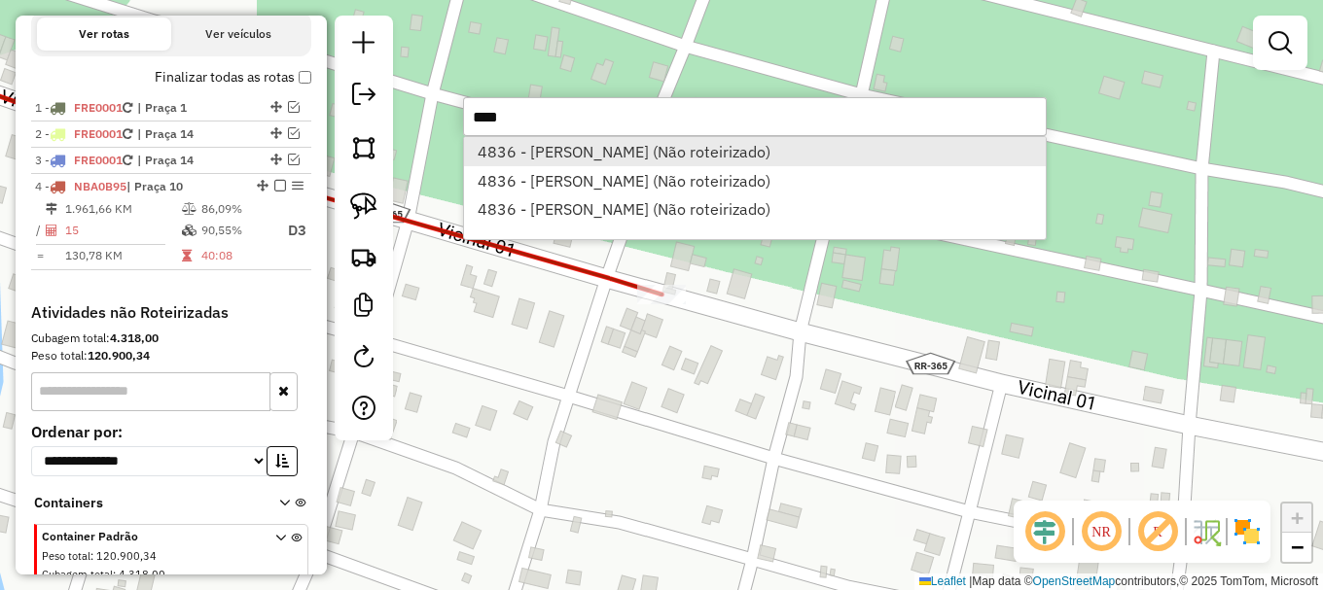
type input "****"
click at [538, 152] on li "4836 - THIAGO VICENTE PEREI (Não roteirizado)" at bounding box center [755, 151] width 582 height 29
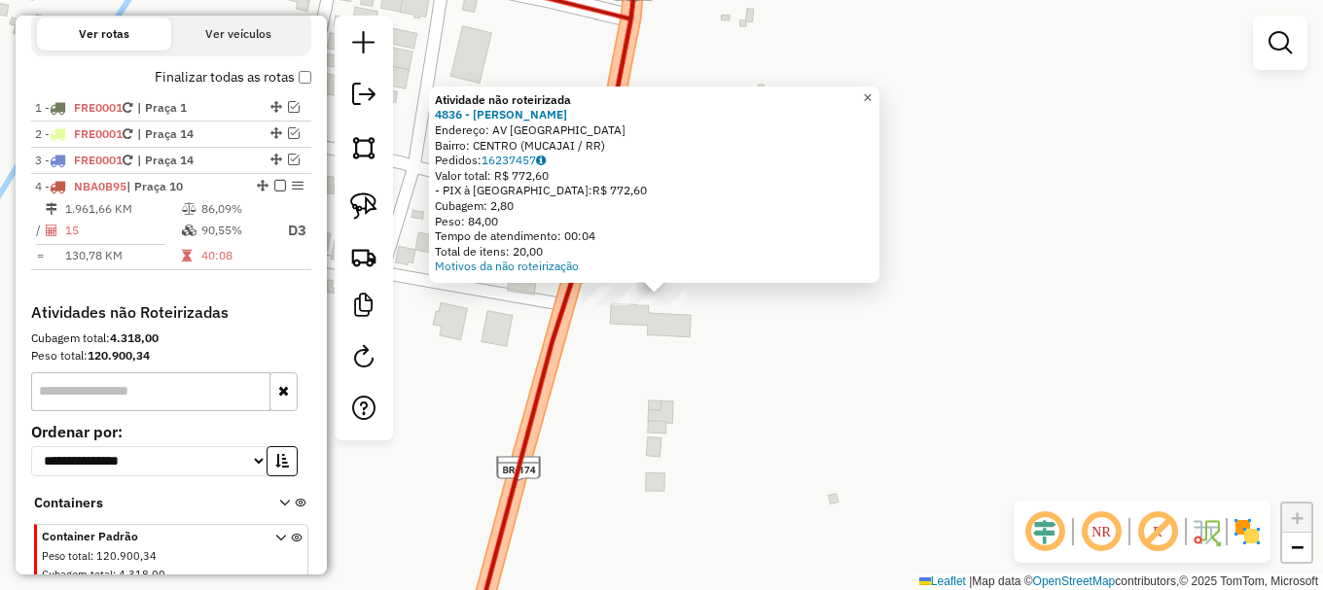
drag, startPoint x: 881, startPoint y: 85, endPoint x: 868, endPoint y: 93, distance: 16.2
click at [872, 89] on span "×" at bounding box center [867, 97] width 9 height 17
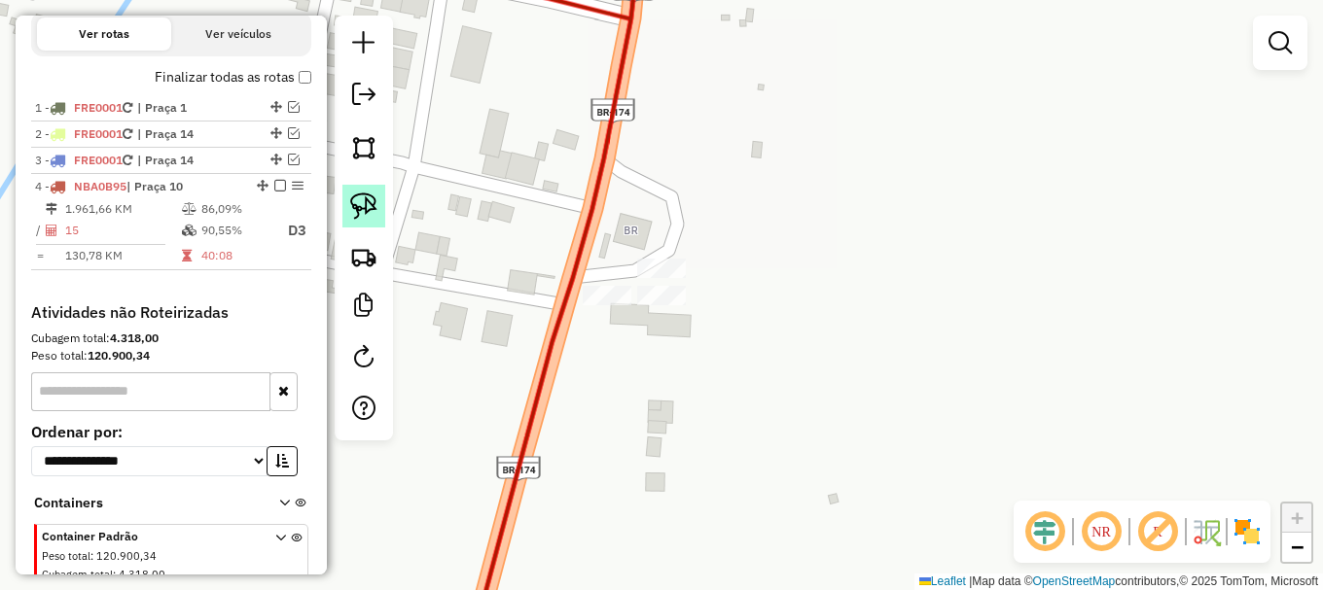
click at [359, 200] on img at bounding box center [363, 206] width 27 height 27
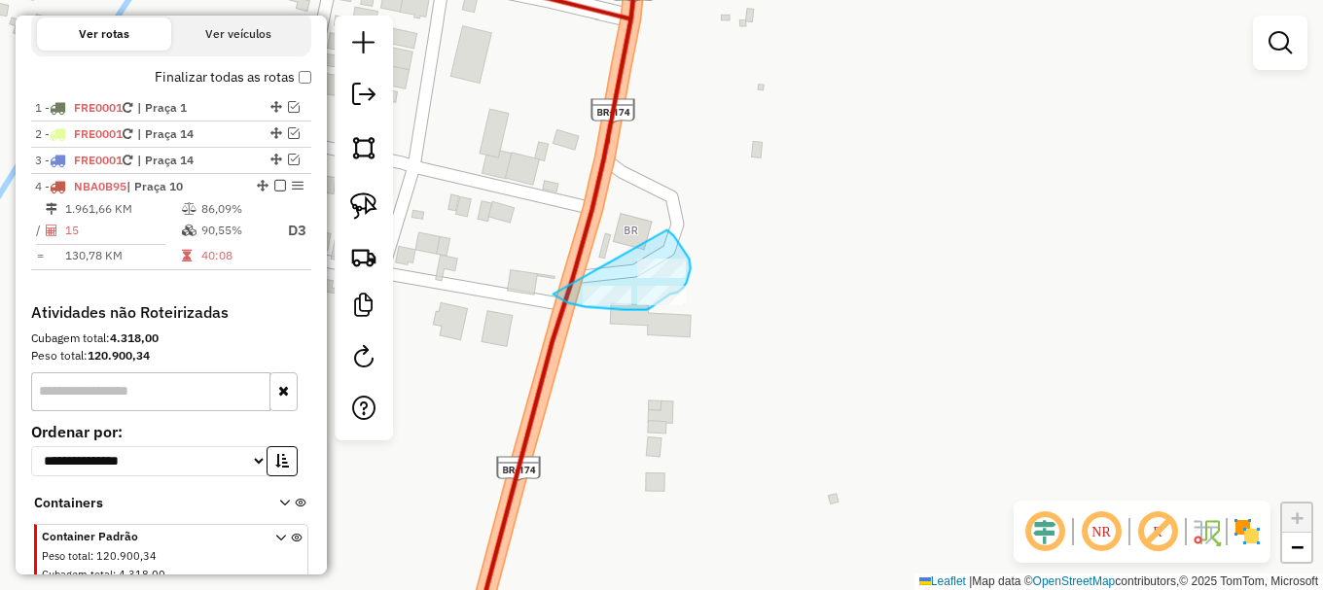
drag, startPoint x: 553, startPoint y: 294, endPoint x: 667, endPoint y: 230, distance: 130.7
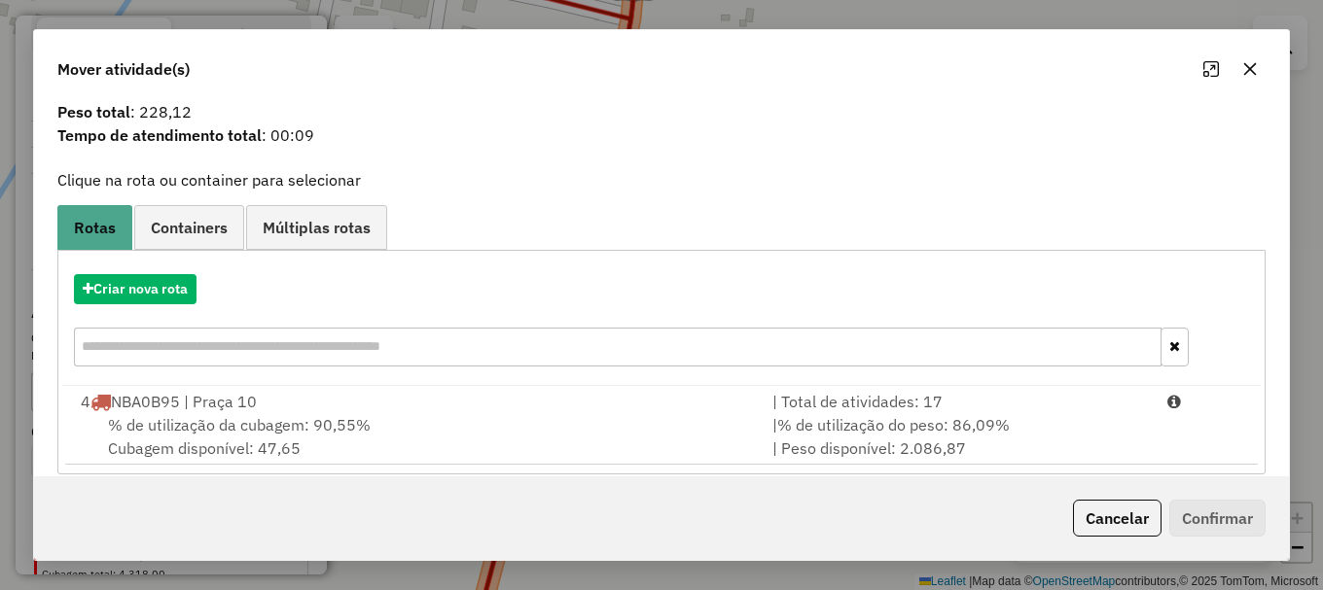
scroll to position [76, 0]
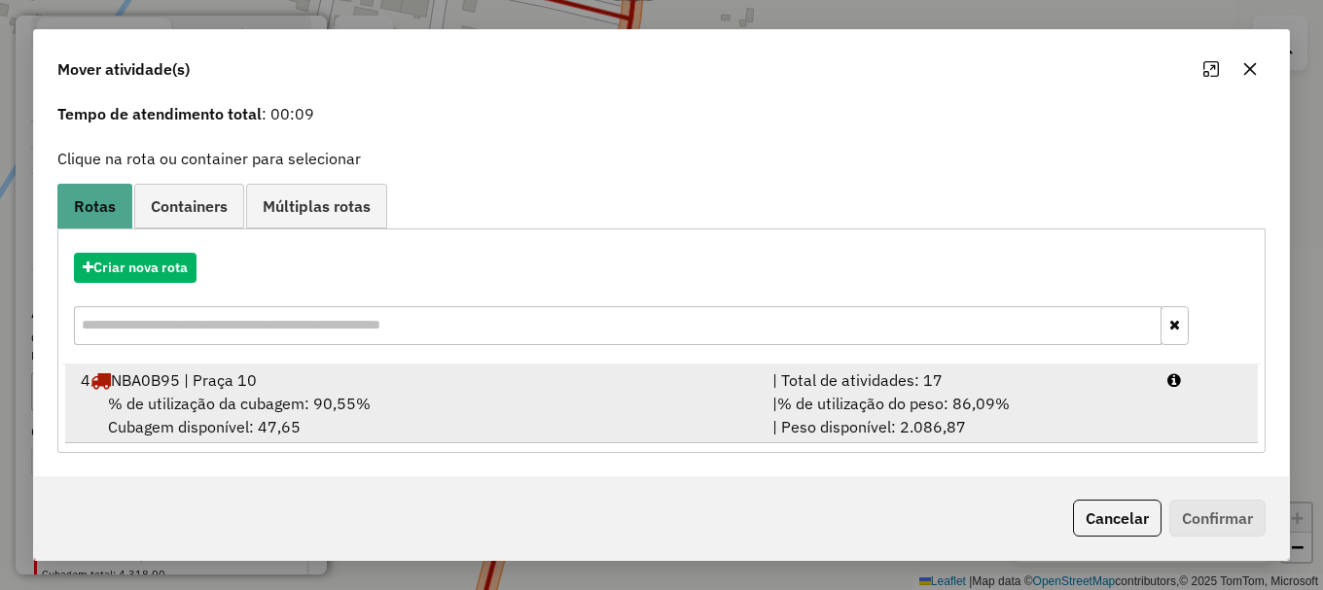
click at [304, 388] on div "4 NBA0B95 | Praça 10" at bounding box center [415, 380] width 692 height 23
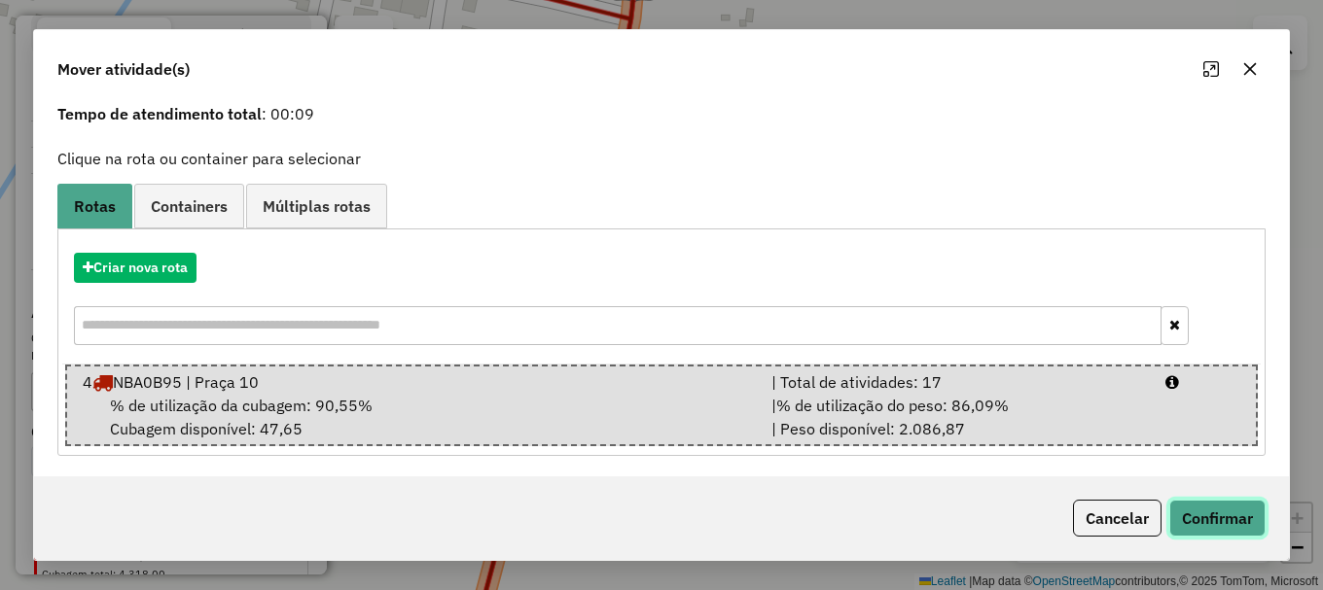
click at [1247, 525] on button "Confirmar" at bounding box center [1217, 518] width 96 height 37
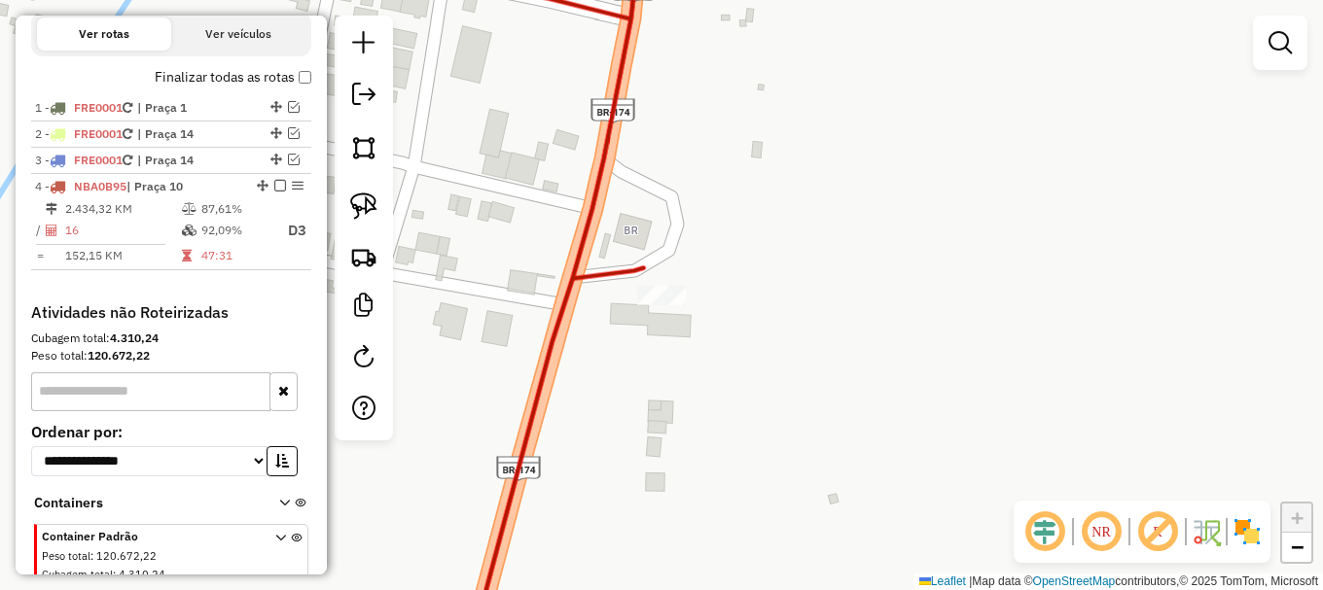
scroll to position [0, 0]
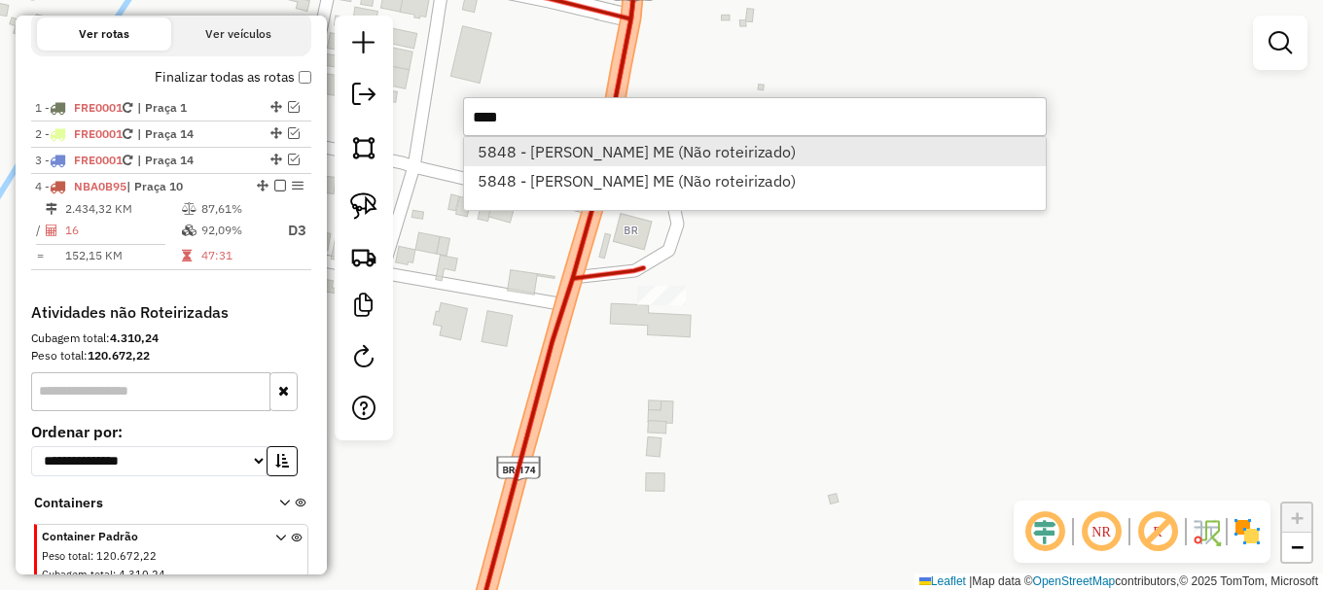
type input "****"
click at [566, 151] on li "5848 - JOSE M D AGUILAR ME (Não roteirizado)" at bounding box center [755, 151] width 582 height 29
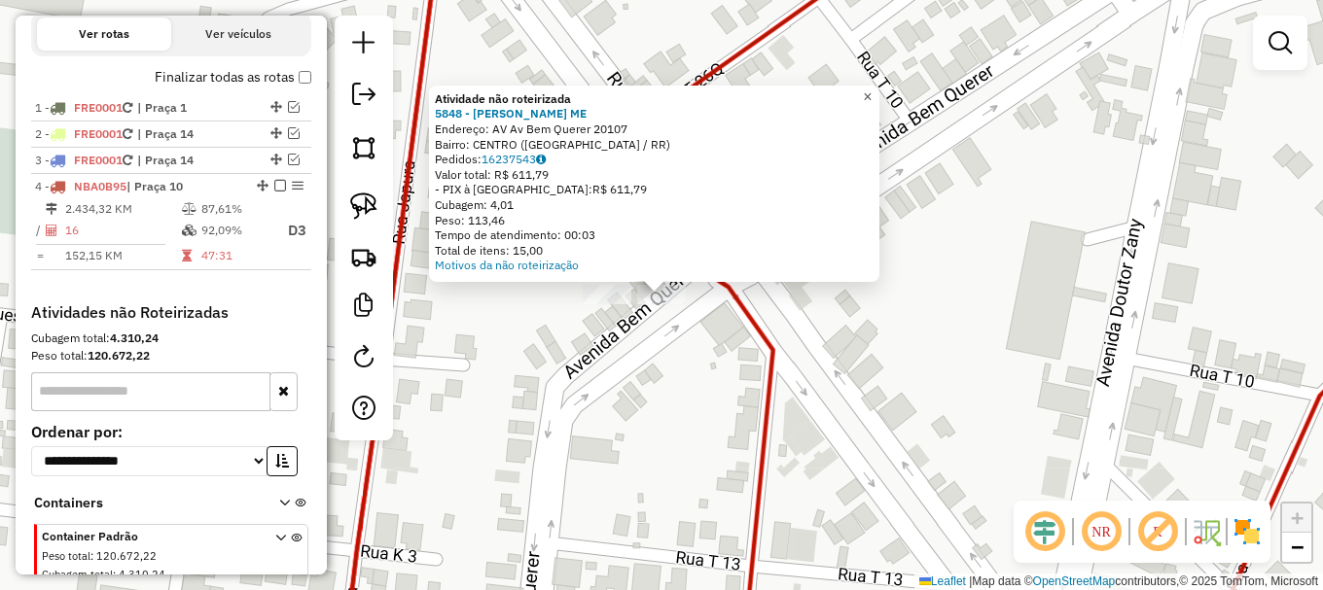
click at [872, 89] on span "×" at bounding box center [867, 97] width 9 height 17
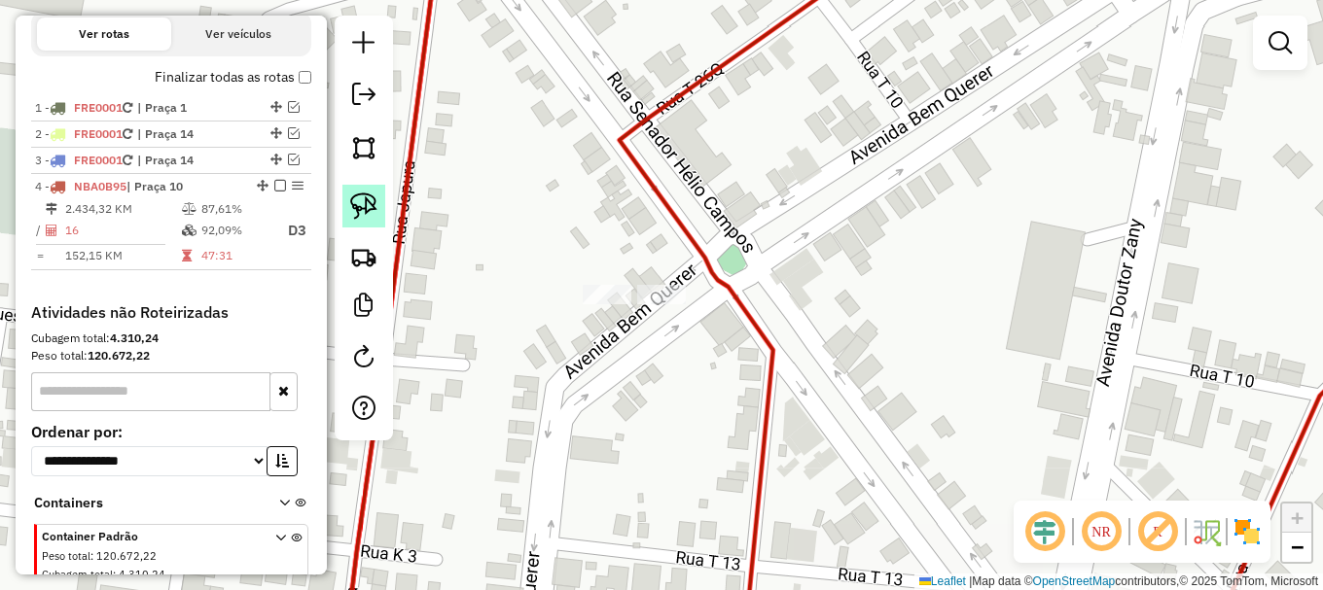
click at [373, 198] on img at bounding box center [363, 206] width 27 height 27
drag, startPoint x: 559, startPoint y: 275, endPoint x: 678, endPoint y: 276, distance: 118.7
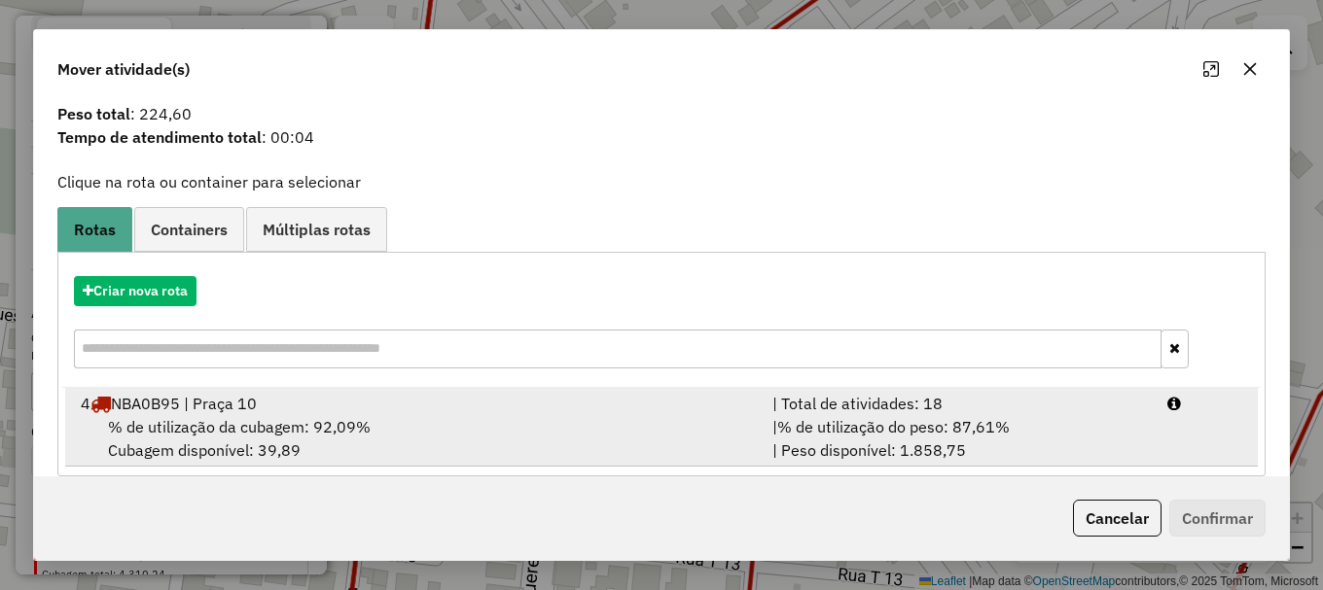
scroll to position [76, 0]
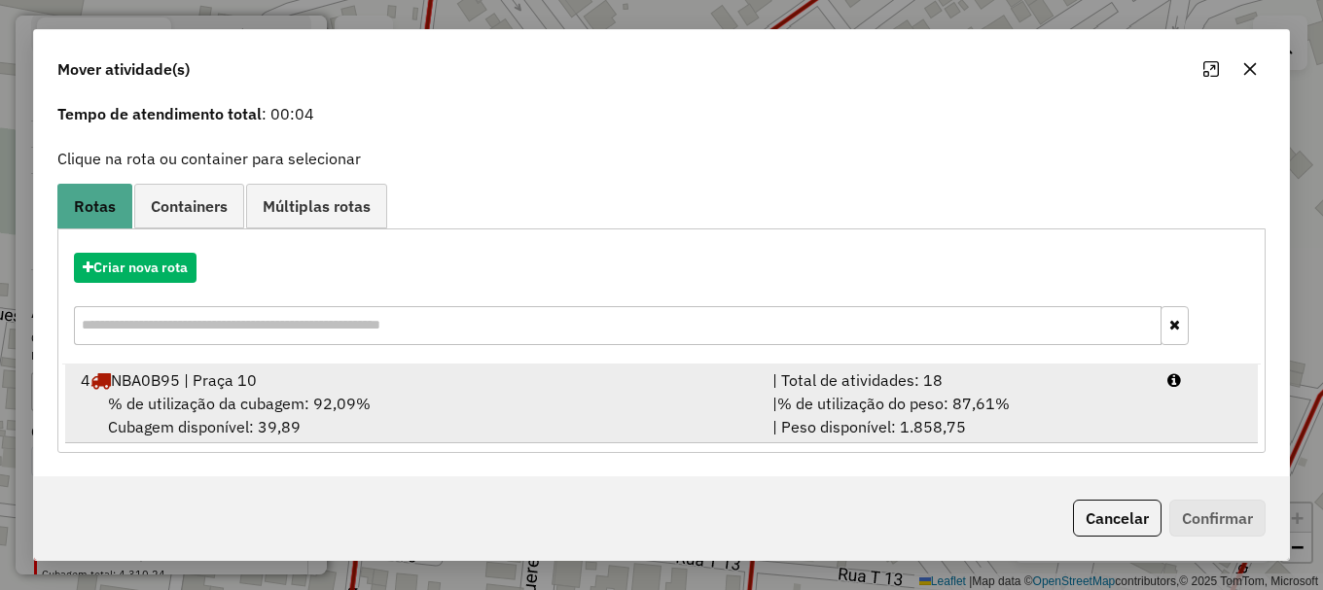
drag, startPoint x: 368, startPoint y: 407, endPoint x: 760, endPoint y: 439, distance: 393.3
click at [383, 403] on div "% de utilização da cubagem: 92,09% Cubagem disponível: 39,89" at bounding box center [415, 415] width 692 height 47
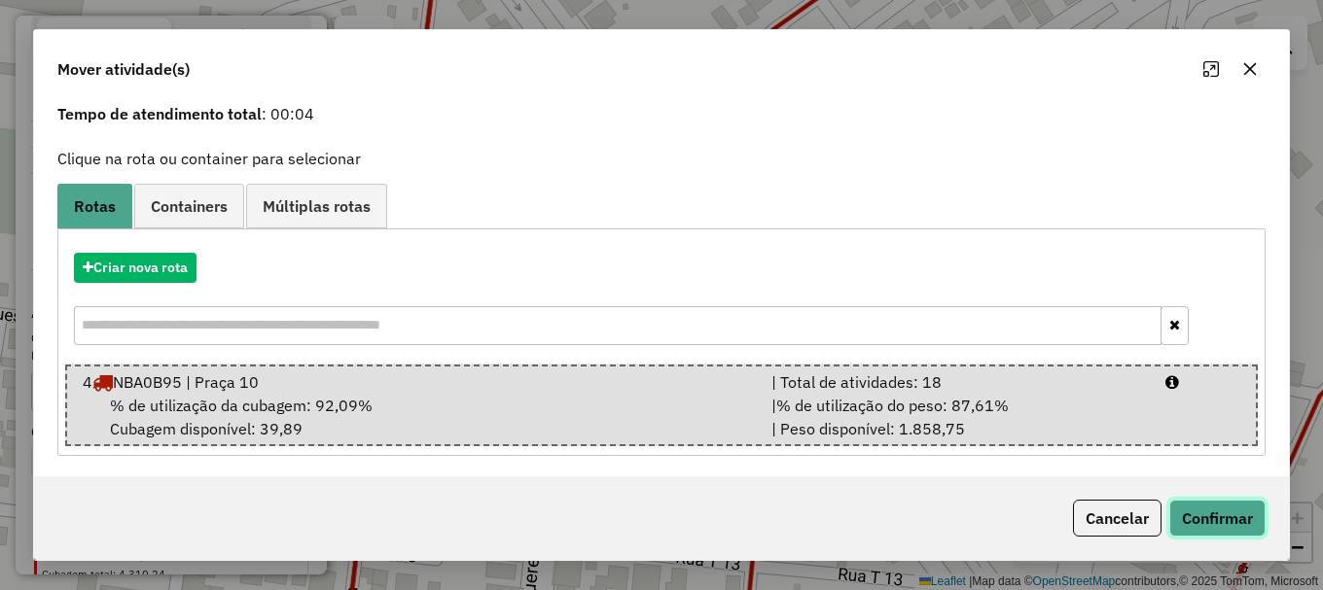
click at [1217, 525] on button "Confirmar" at bounding box center [1217, 518] width 96 height 37
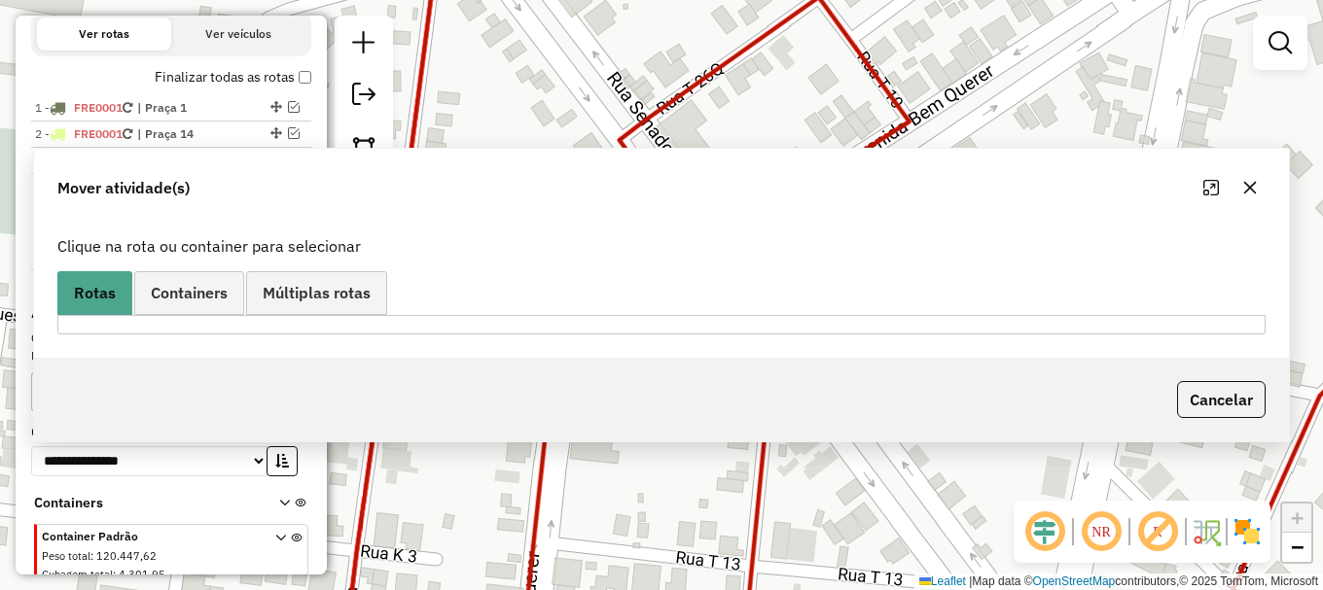
scroll to position [0, 0]
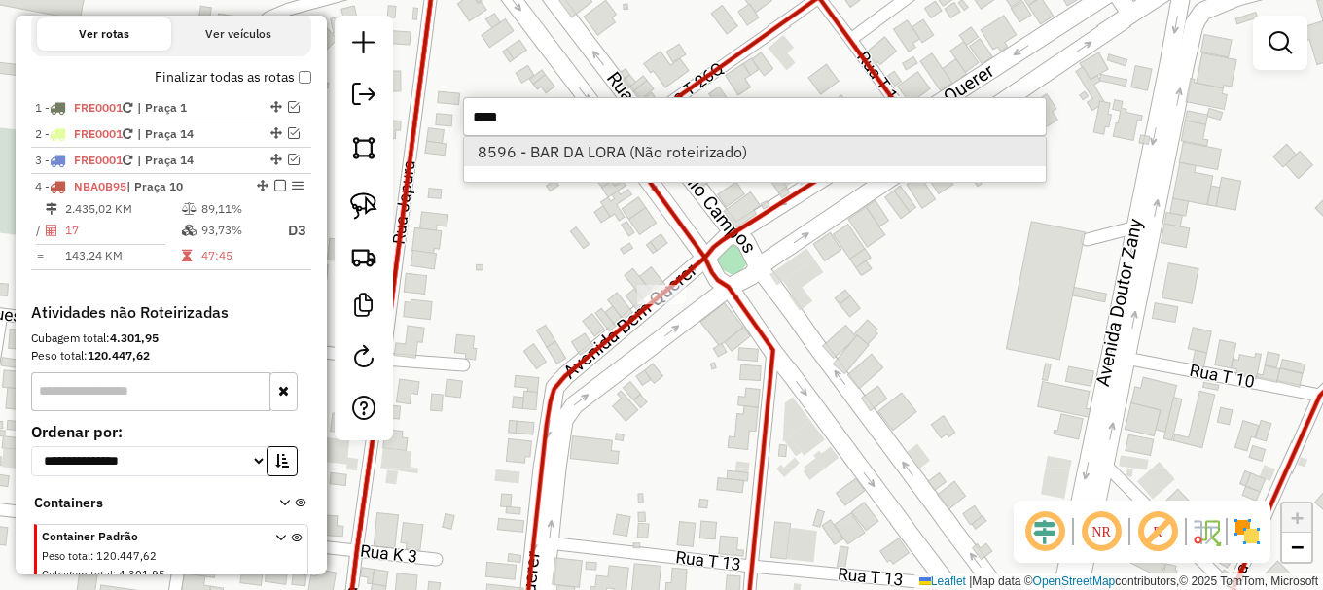
type input "****"
click at [608, 139] on li "8596 - BAR DA LORA (Não roteirizado)" at bounding box center [755, 151] width 582 height 29
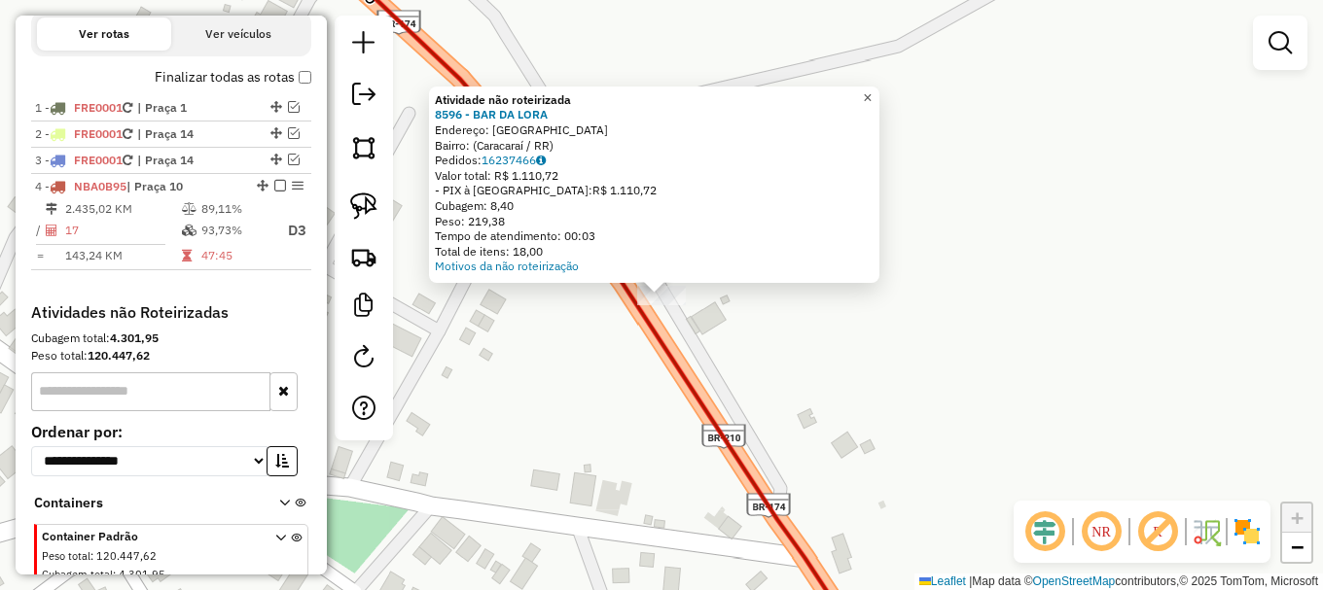
click at [872, 89] on span "×" at bounding box center [867, 97] width 9 height 17
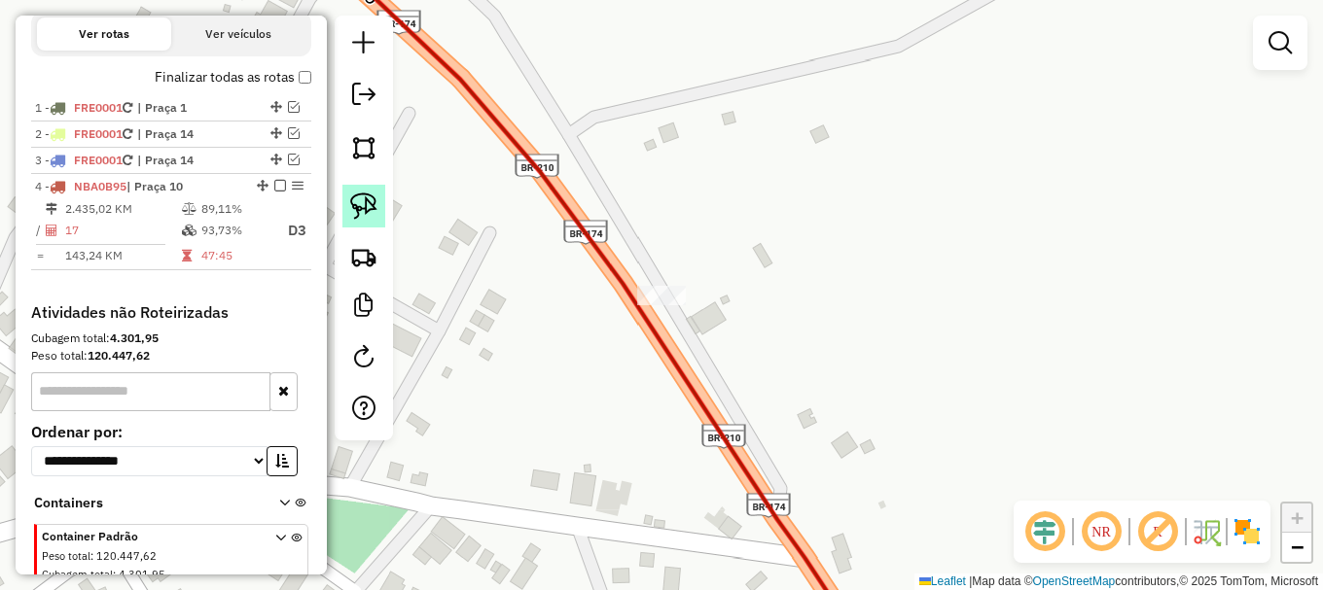
click at [364, 199] on img at bounding box center [363, 206] width 27 height 27
drag, startPoint x: 581, startPoint y: 298, endPoint x: 715, endPoint y: 326, distance: 137.2
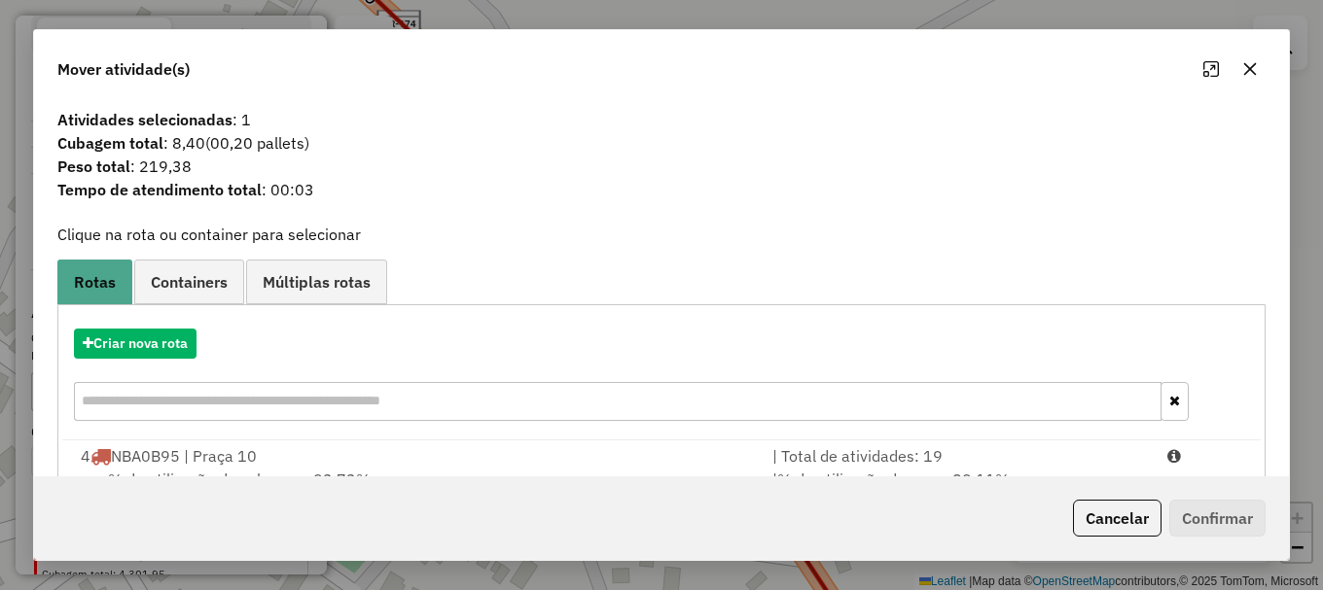
scroll to position [76, 0]
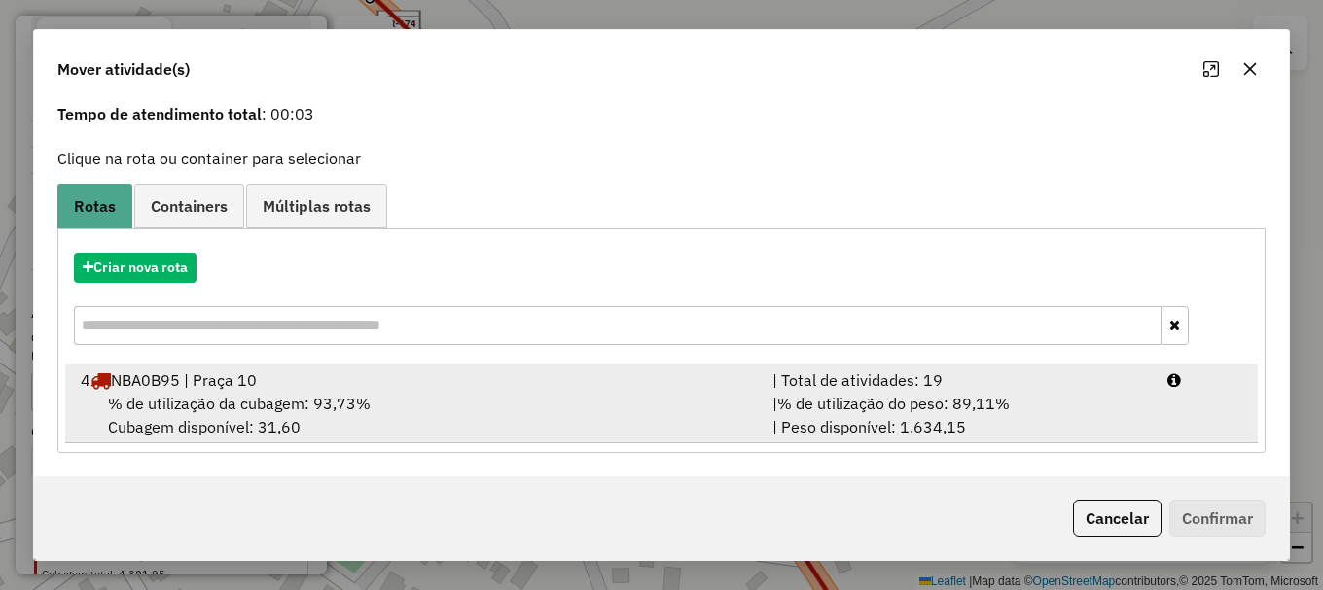
click at [248, 397] on span "% de utilização da cubagem: 93,73%" at bounding box center [239, 403] width 263 height 19
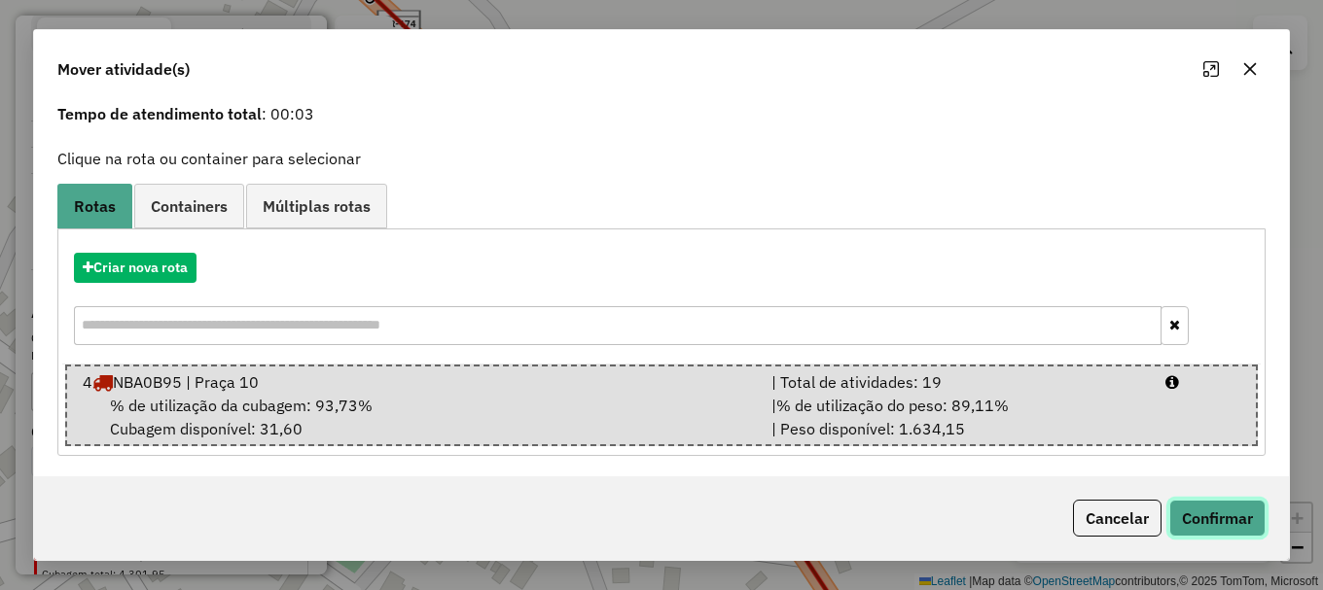
click at [1247, 527] on button "Confirmar" at bounding box center [1217, 518] width 96 height 37
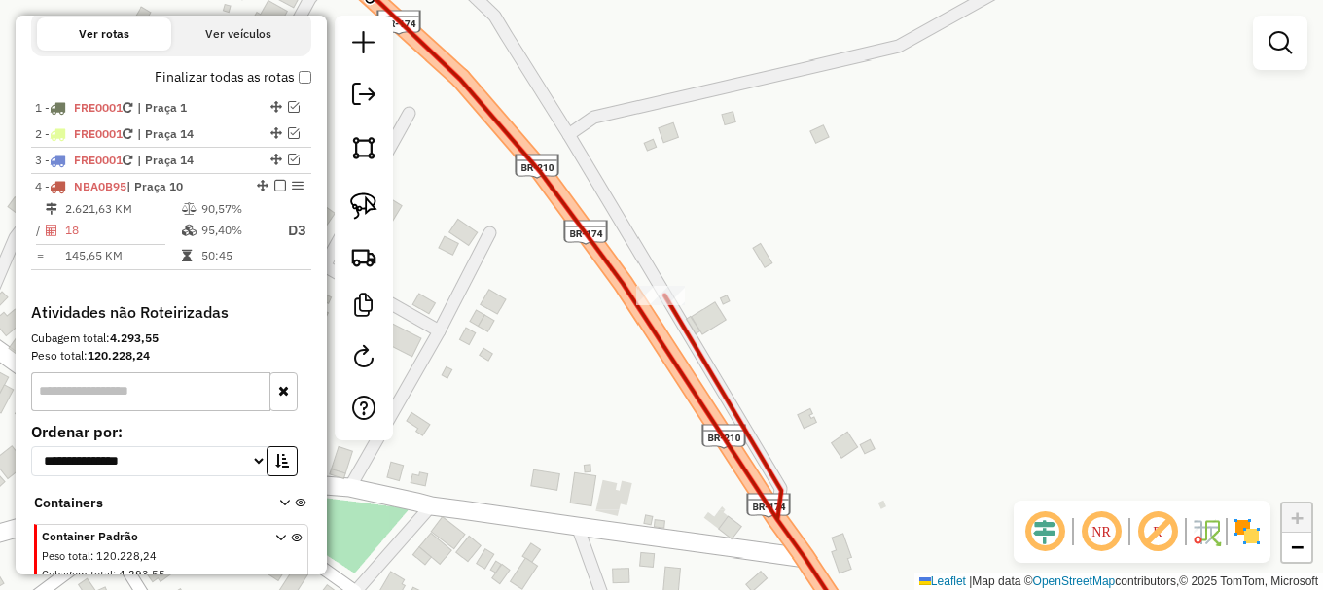
scroll to position [0, 0]
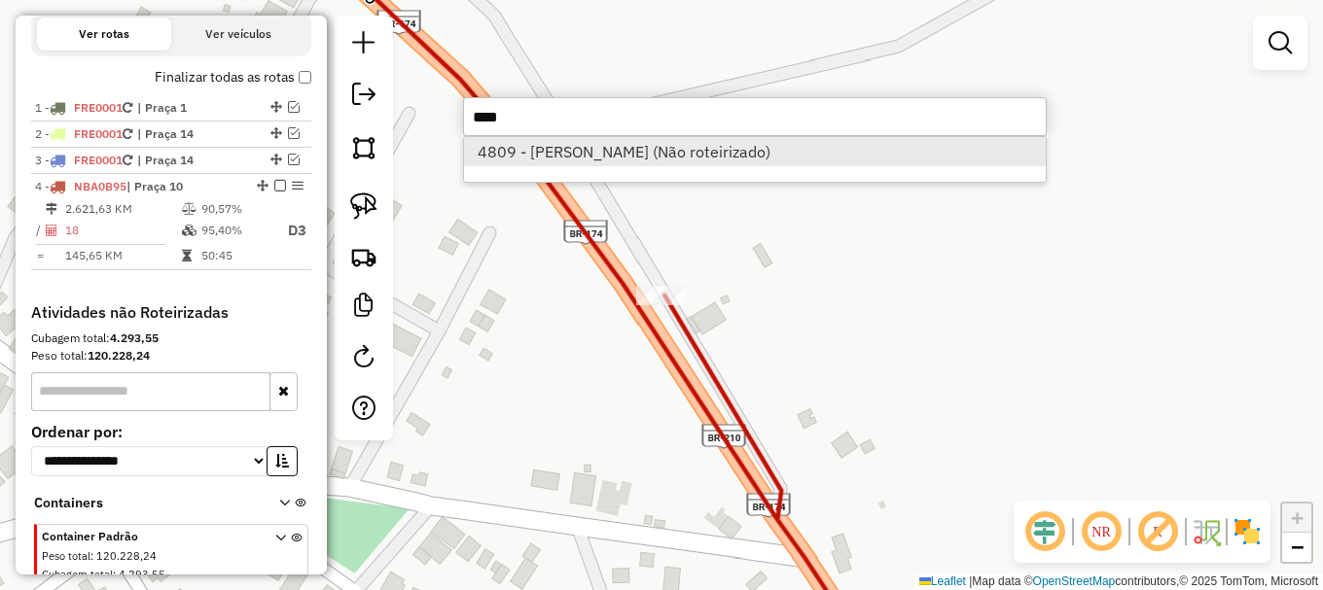
type input "****"
click at [605, 159] on li "4809 - WANDERSON BOLSANELLO (Não roteirizado)" at bounding box center [755, 151] width 582 height 29
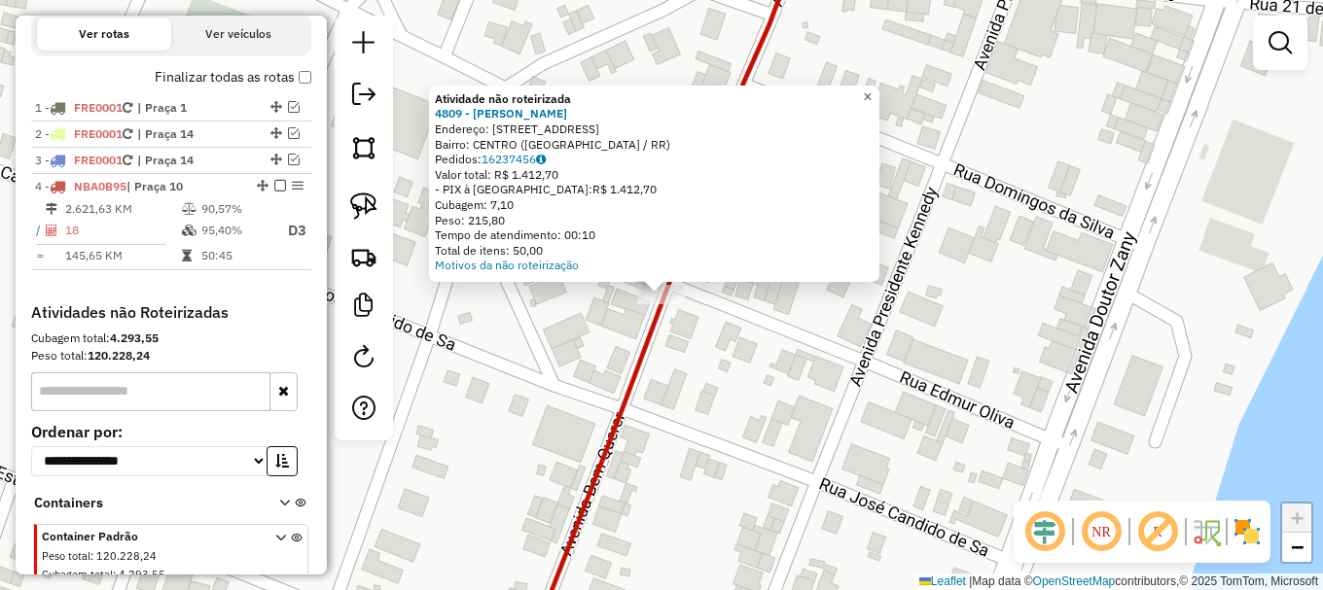
click at [872, 89] on span "×" at bounding box center [867, 97] width 9 height 17
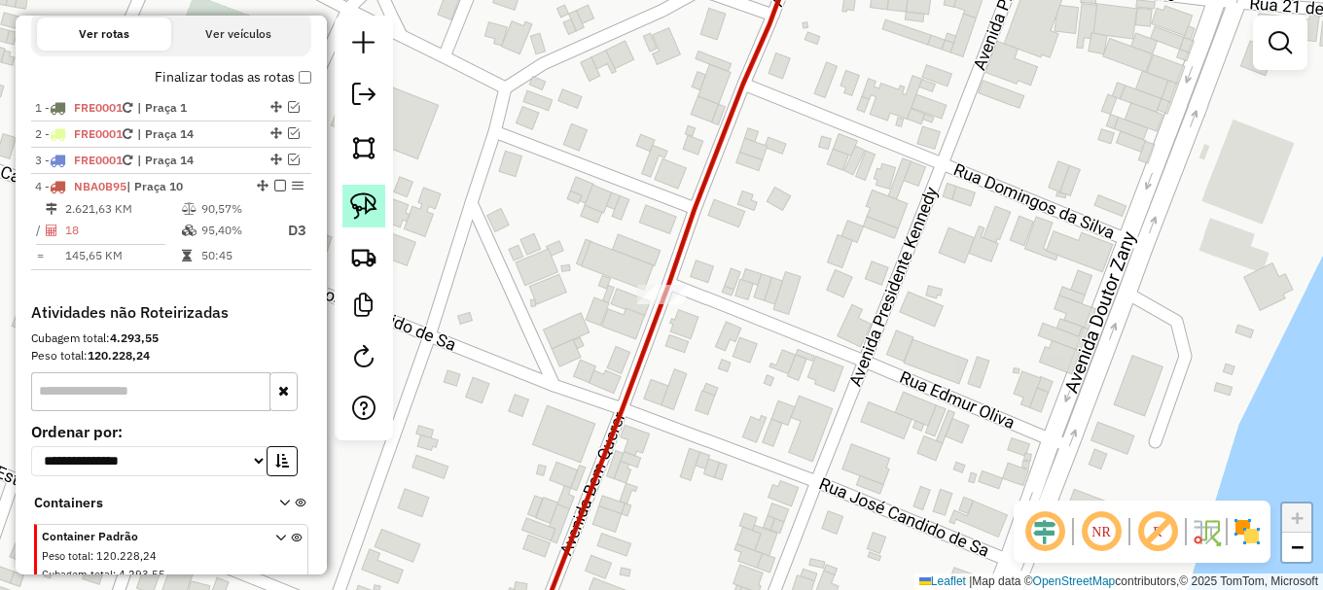
click at [363, 200] on img at bounding box center [363, 206] width 27 height 27
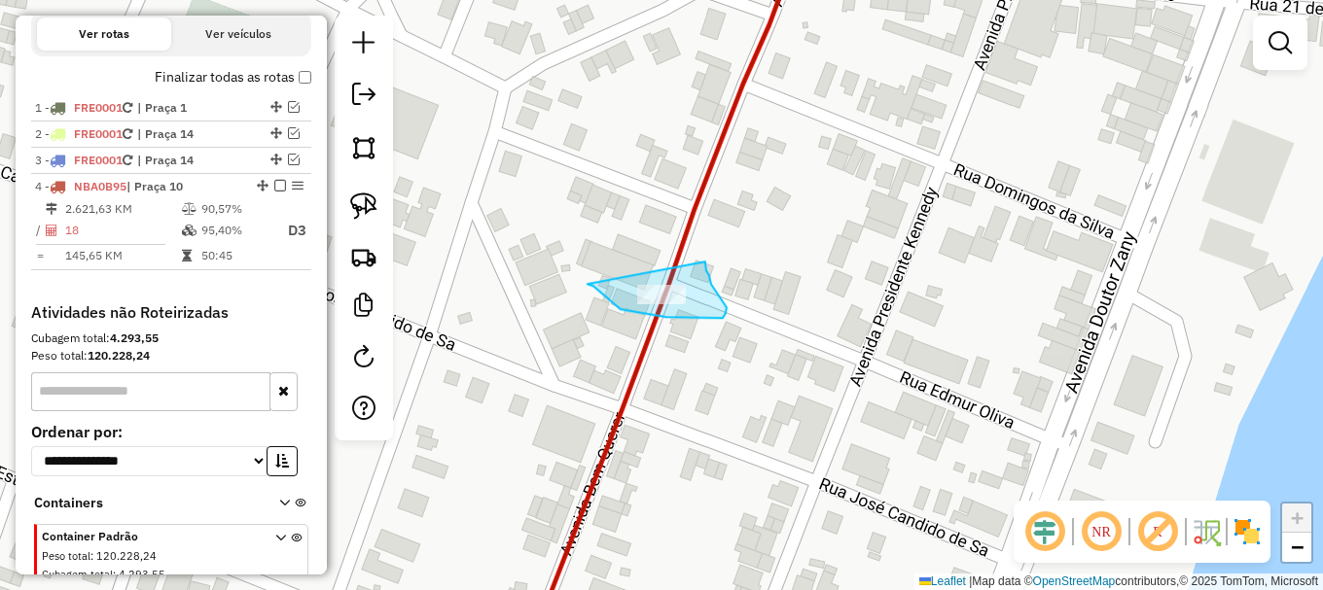
drag, startPoint x: 596, startPoint y: 289, endPoint x: 755, endPoint y: 267, distance: 160.0
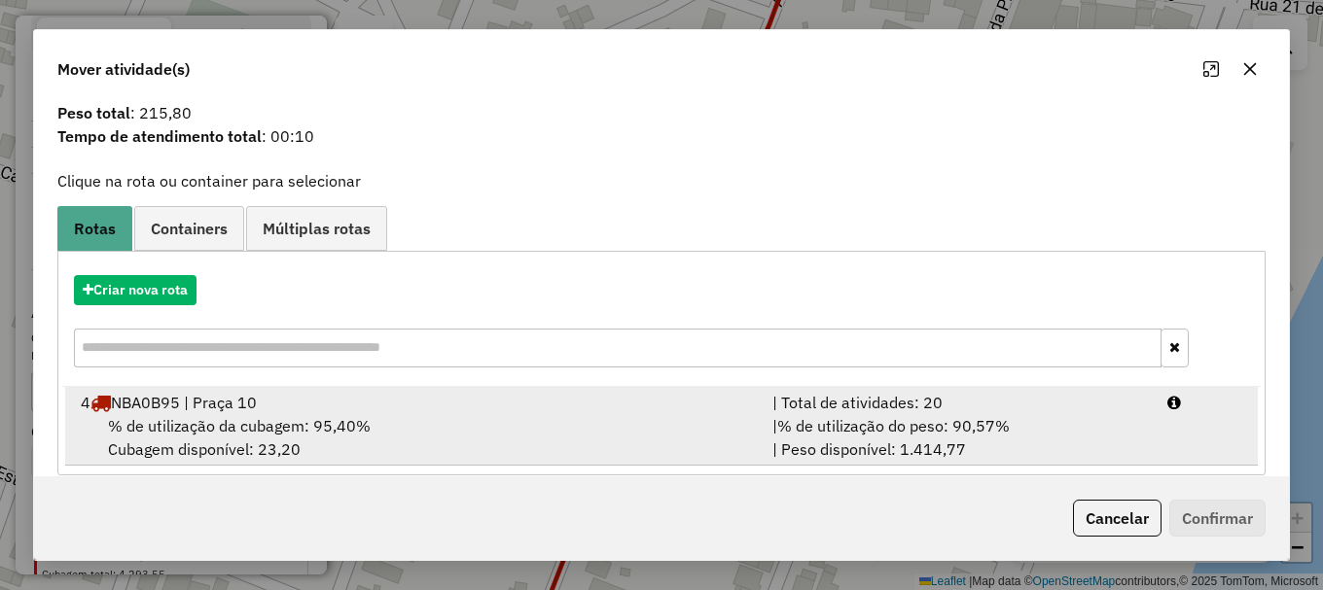
scroll to position [76, 0]
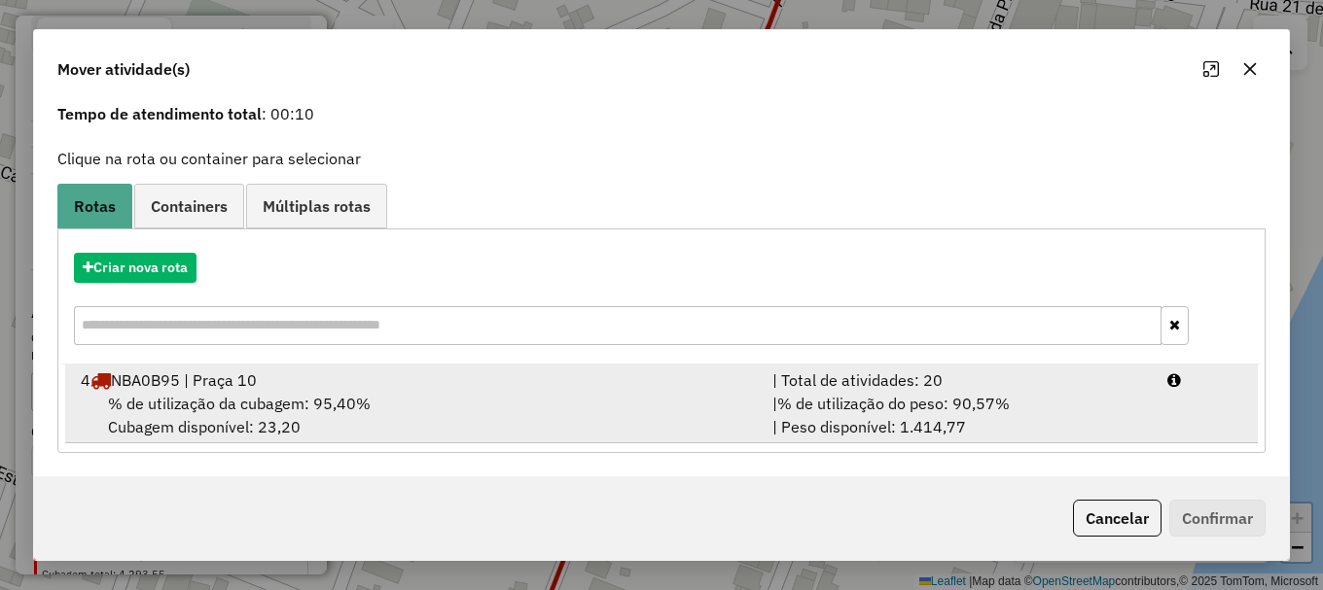
click at [172, 397] on span "% de utilização da cubagem: 95,40%" at bounding box center [239, 403] width 263 height 19
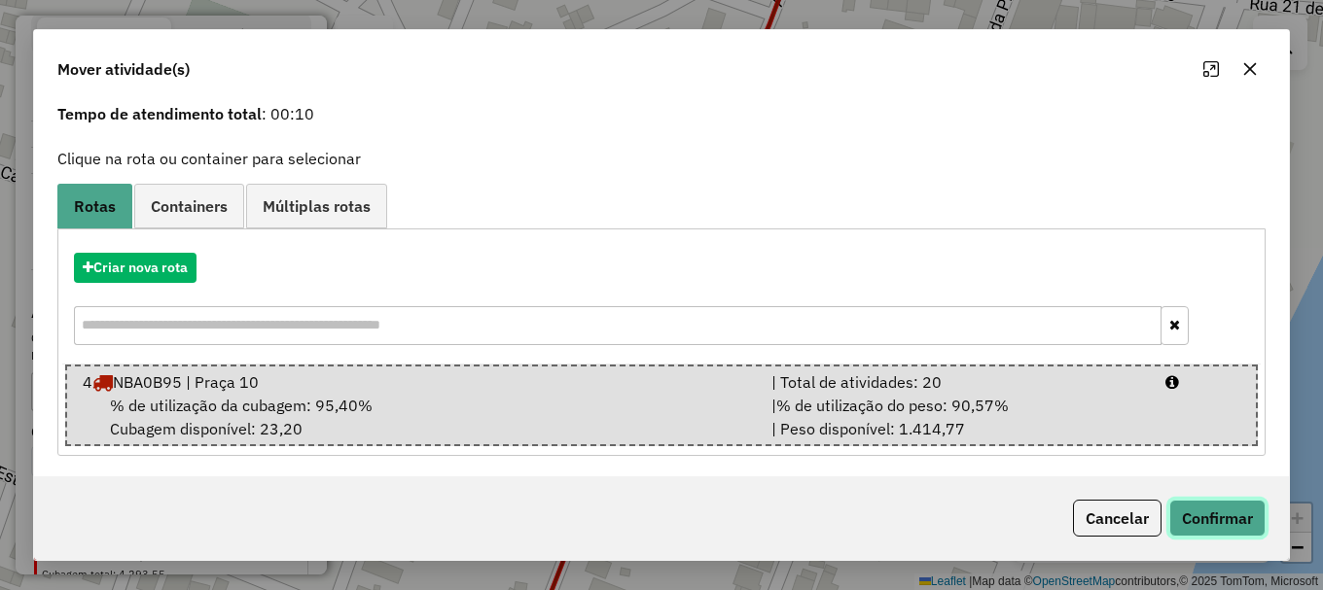
click at [1224, 524] on button "Confirmar" at bounding box center [1217, 518] width 96 height 37
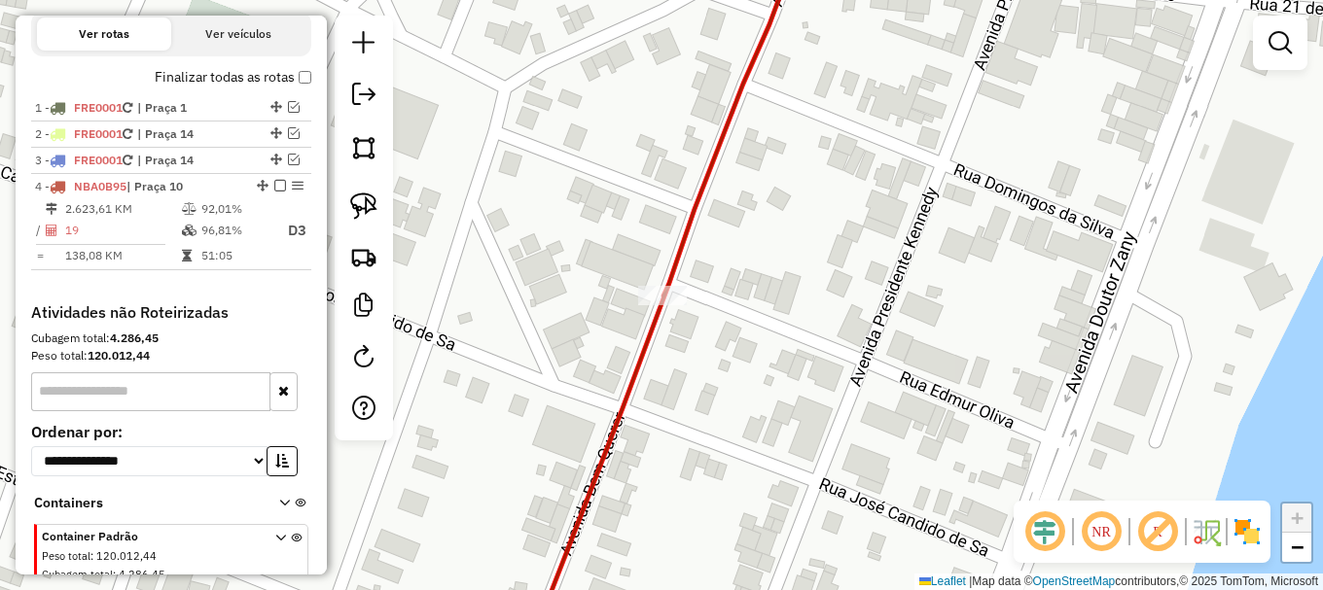
scroll to position [0, 0]
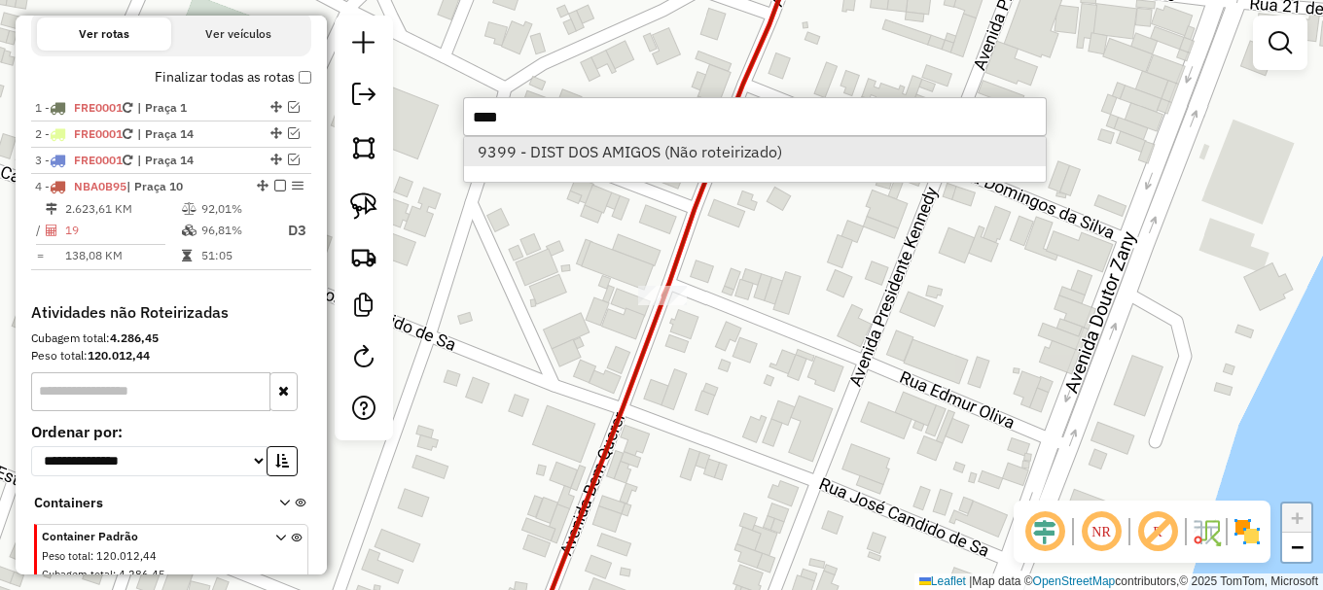
type input "****"
click at [586, 151] on li "9399 - DIST DOS AMIGOS (Não roteirizado)" at bounding box center [755, 151] width 582 height 29
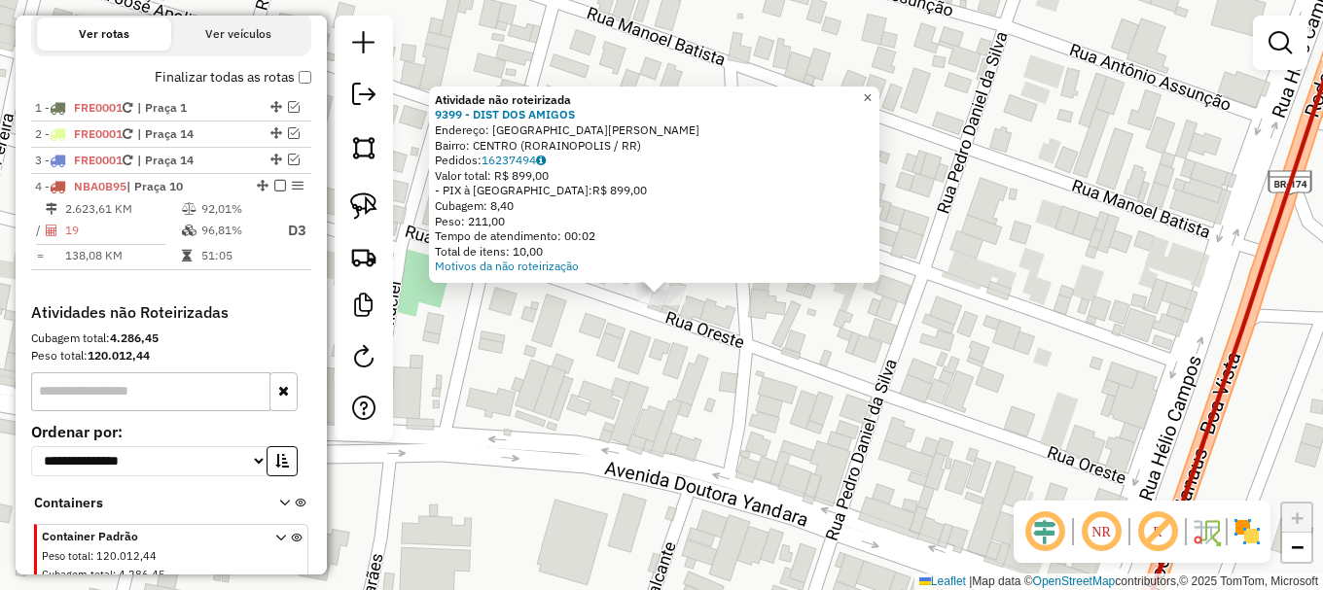
click at [872, 98] on span "×" at bounding box center [867, 97] width 9 height 17
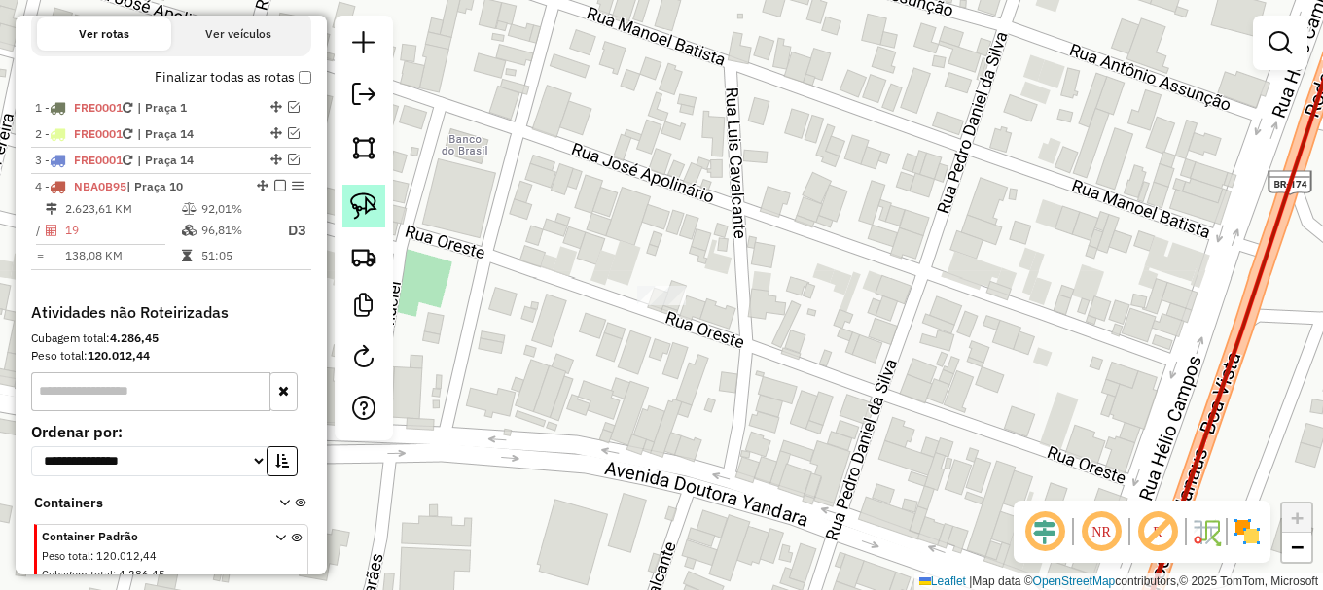
click at [361, 200] on img at bounding box center [363, 206] width 27 height 27
drag, startPoint x: 587, startPoint y: 283, endPoint x: 693, endPoint y: 329, distance: 114.6
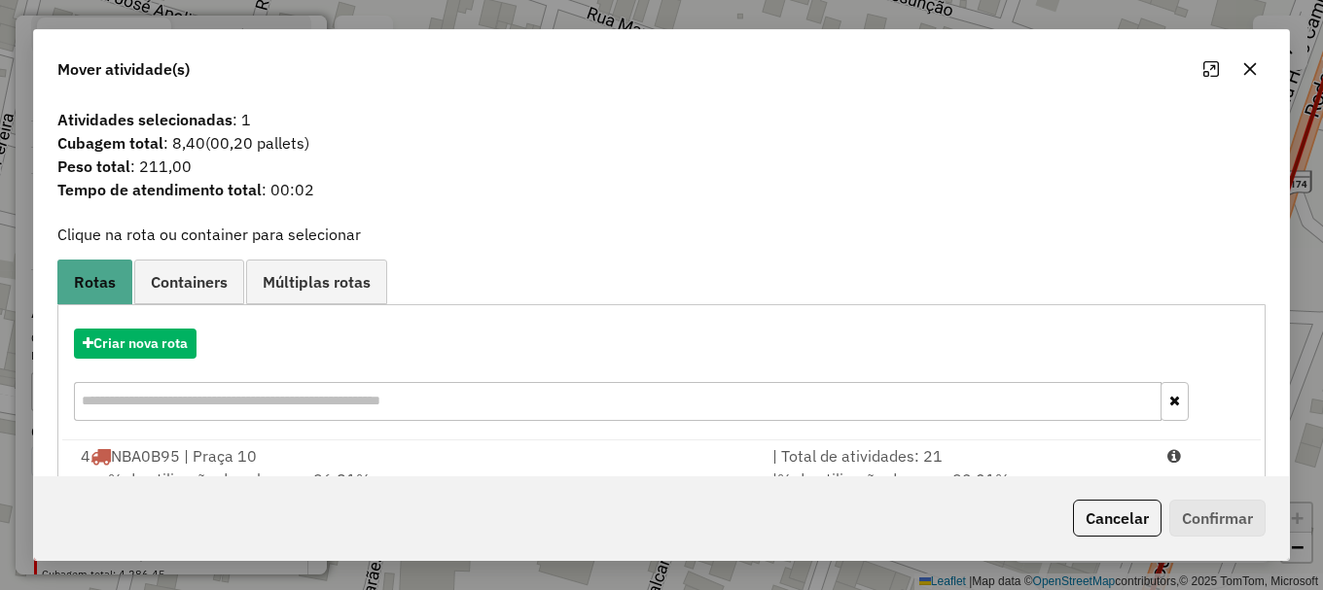
scroll to position [76, 0]
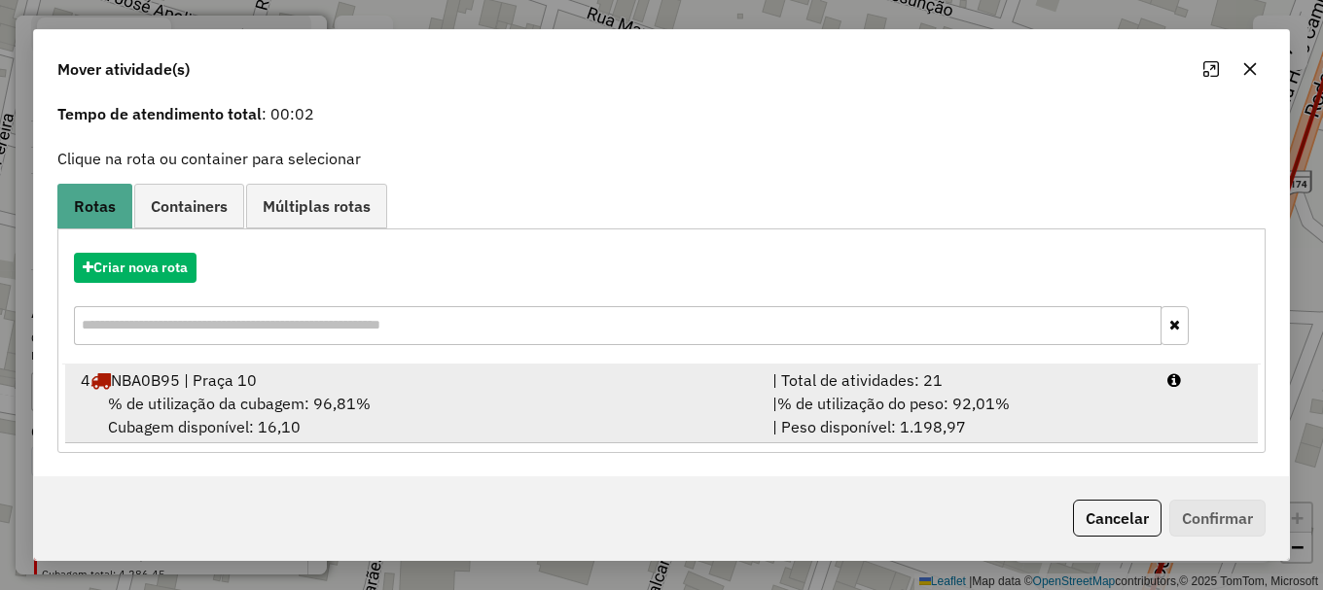
drag, startPoint x: 340, startPoint y: 420, endPoint x: 812, endPoint y: 453, distance: 472.9
click at [346, 417] on div "% de utilização da cubagem: 96,81% Cubagem disponível: 16,10" at bounding box center [415, 415] width 692 height 47
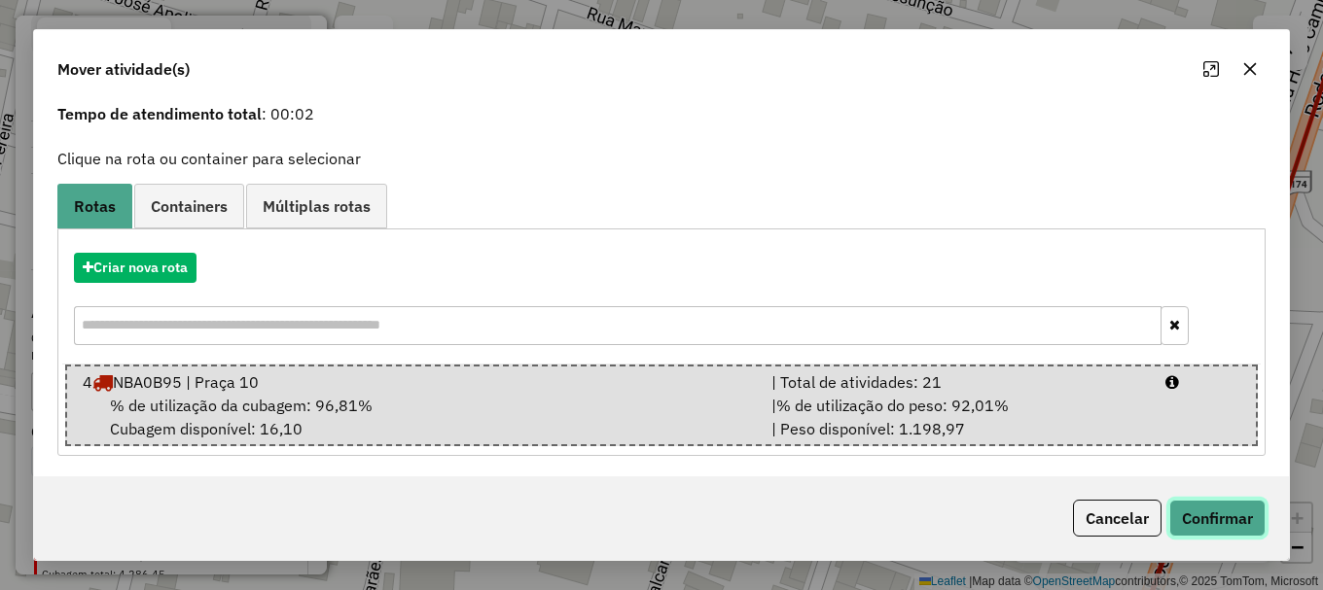
click at [1229, 526] on button "Confirmar" at bounding box center [1217, 518] width 96 height 37
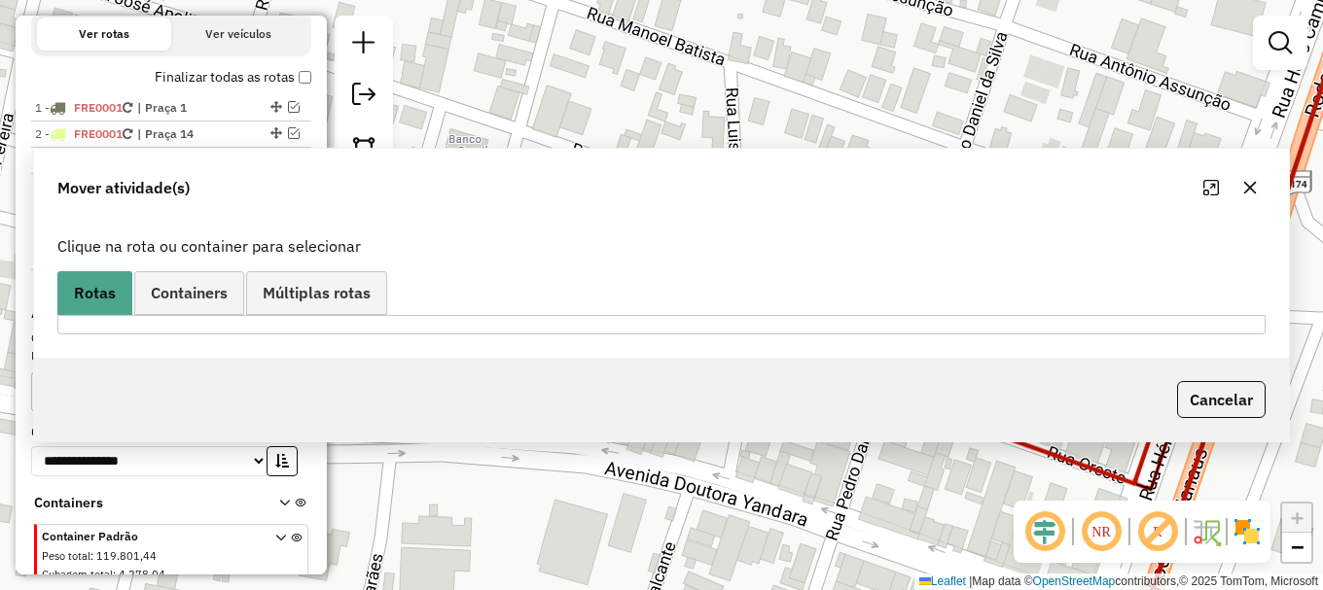
scroll to position [0, 0]
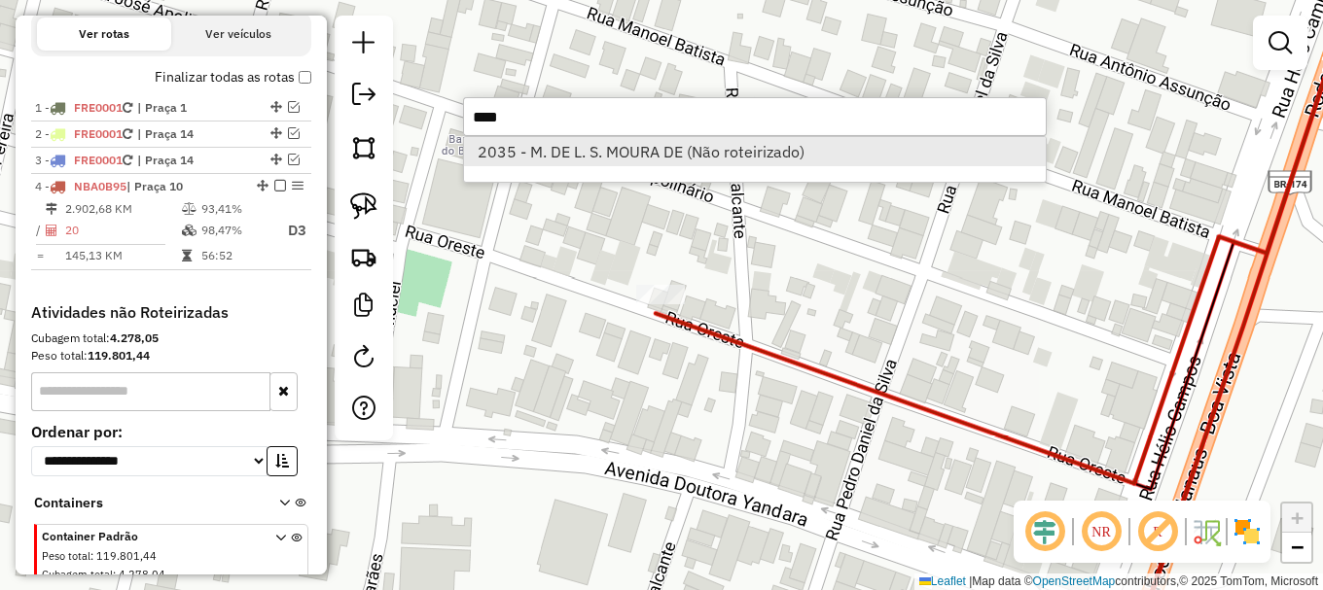
type input "****"
click at [604, 149] on li "2035 - M. DE L. S. MOURA DE (Não roteirizado)" at bounding box center [755, 151] width 582 height 29
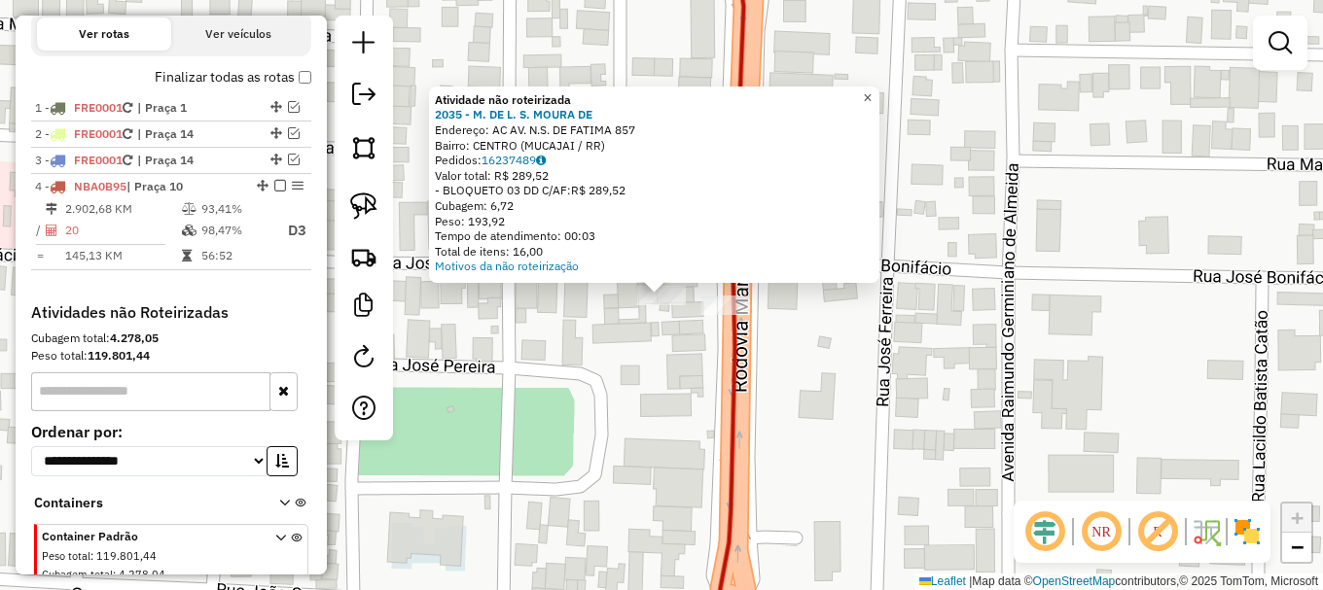
click at [872, 96] on span "×" at bounding box center [867, 97] width 9 height 17
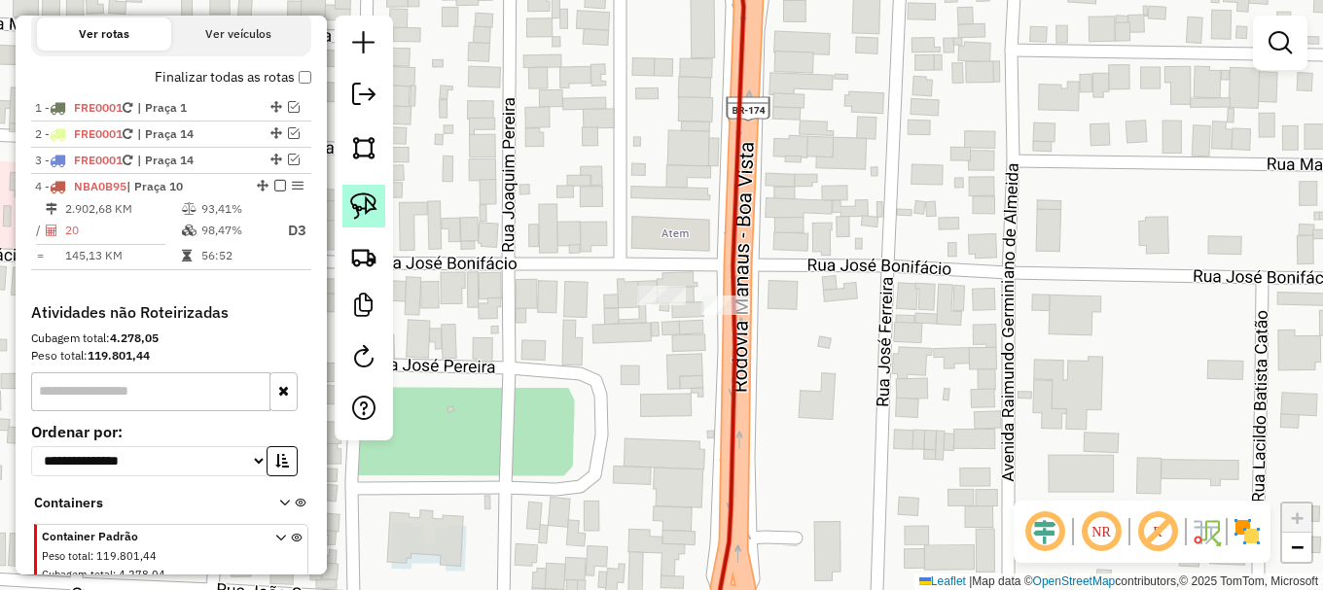
click at [365, 202] on img at bounding box center [363, 206] width 27 height 27
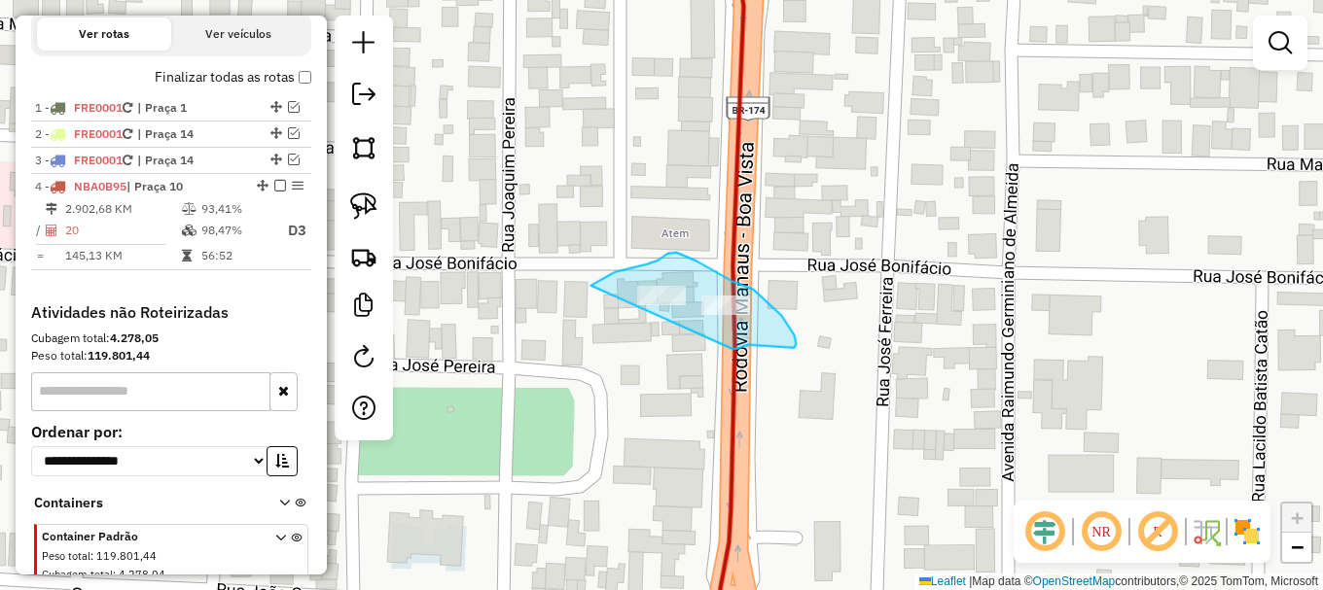
drag, startPoint x: 590, startPoint y: 285, endPoint x: 731, endPoint y: 348, distance: 154.6
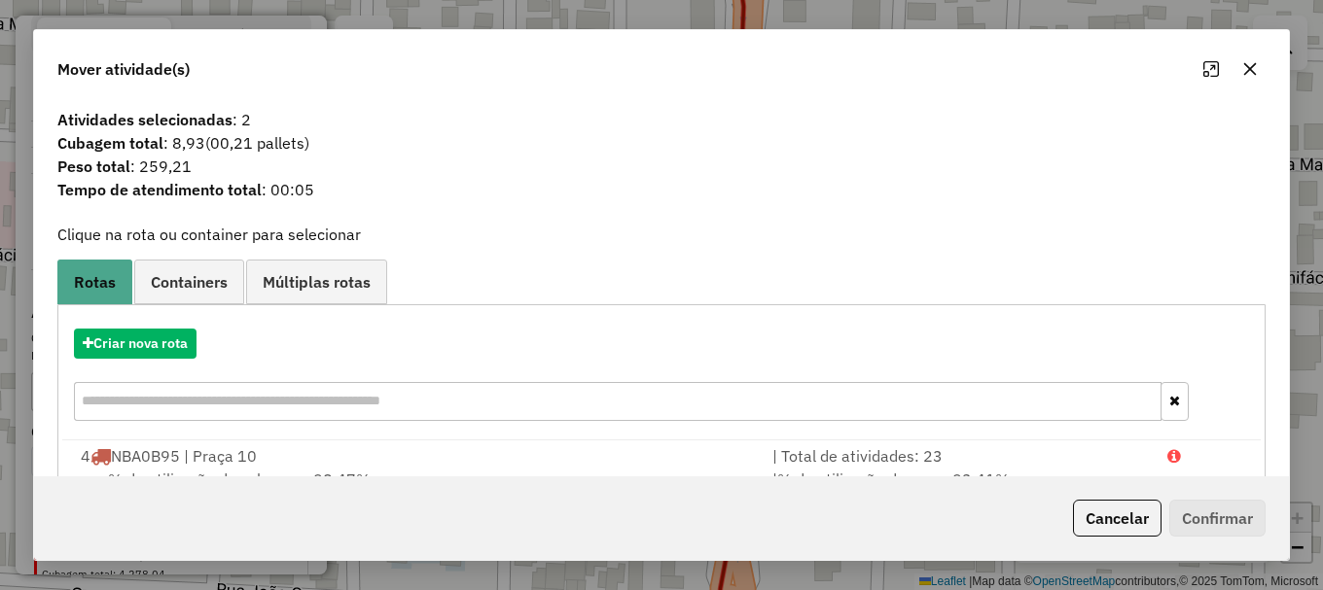
click at [1237, 67] on button "button" at bounding box center [1249, 68] width 31 height 31
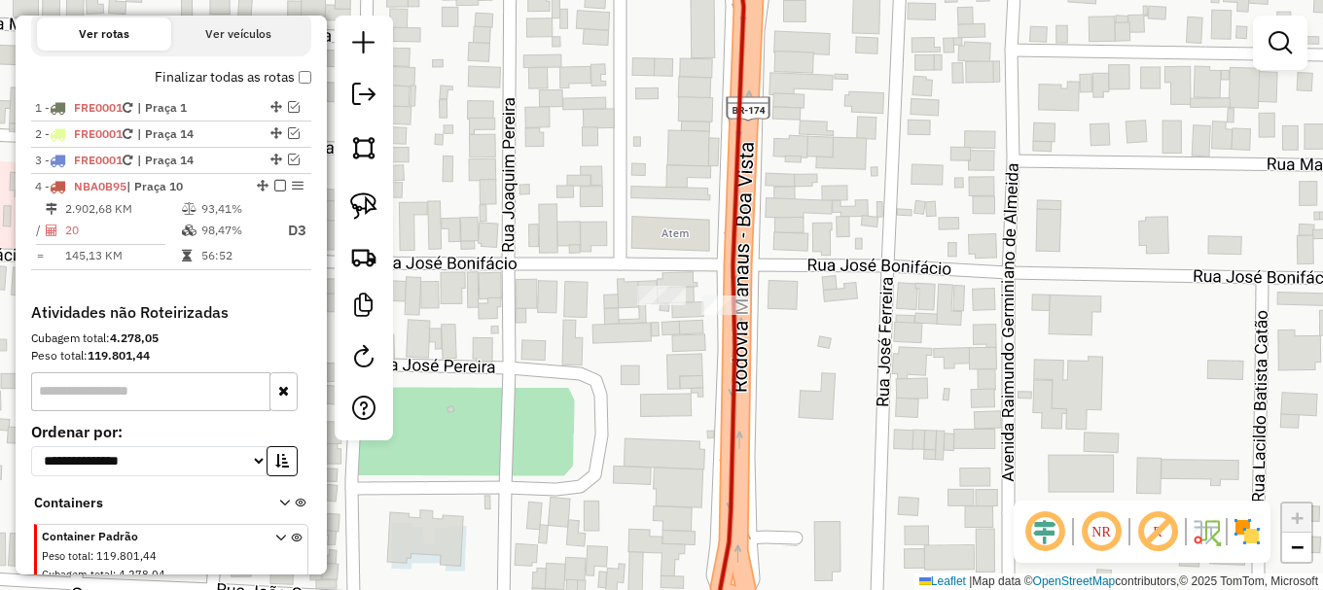
drag, startPoint x: 365, startPoint y: 203, endPoint x: 688, endPoint y: 329, distance: 346.4
click at [366, 203] on img at bounding box center [363, 206] width 27 height 27
drag, startPoint x: 605, startPoint y: 302, endPoint x: 656, endPoint y: 249, distance: 73.6
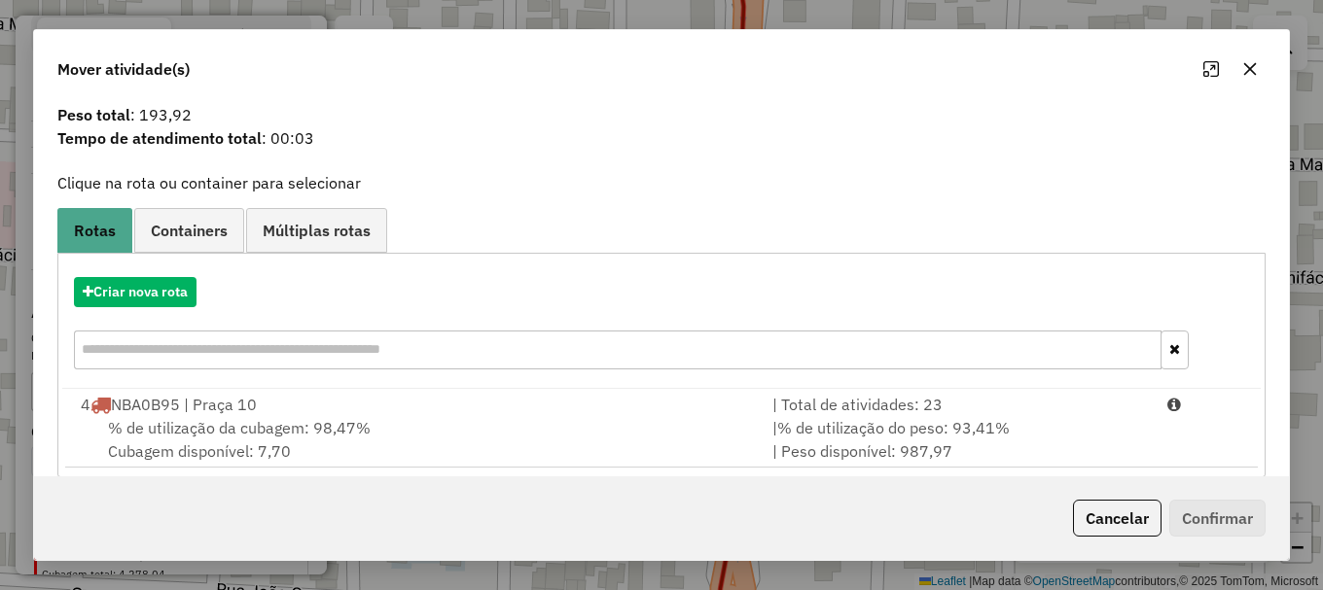
scroll to position [76, 0]
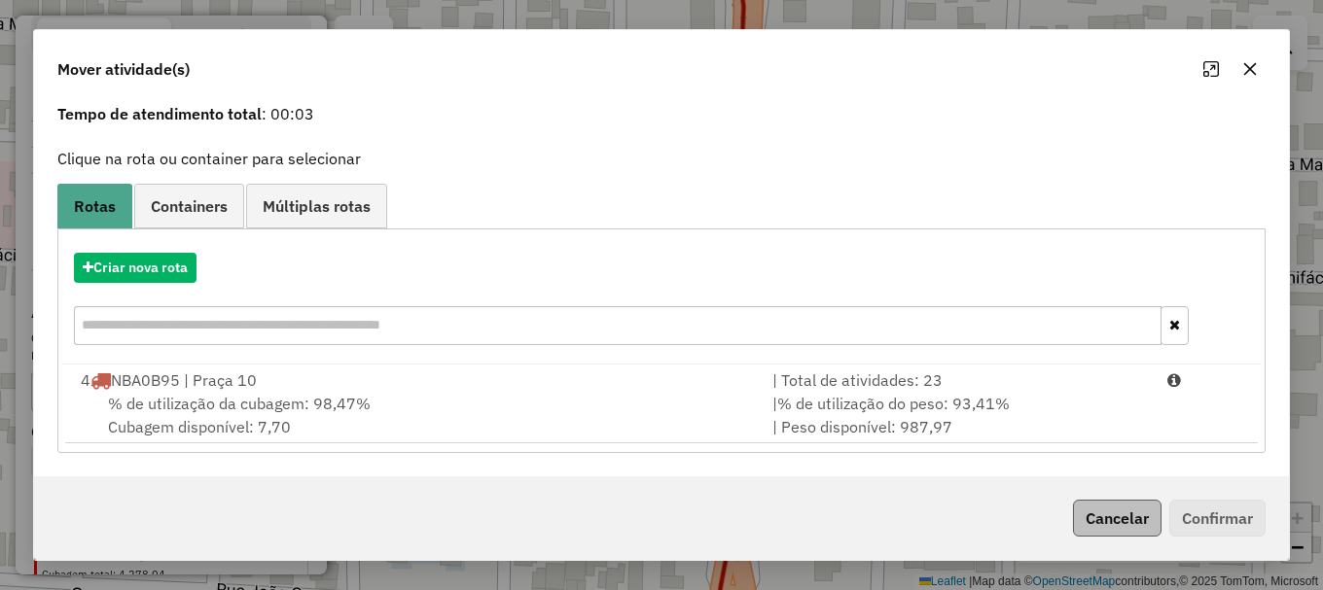
drag, startPoint x: 203, startPoint y: 398, endPoint x: 1094, endPoint y: 521, distance: 899.5
click at [207, 394] on span "% de utilização da cubagem: 98,47%" at bounding box center [239, 403] width 263 height 19
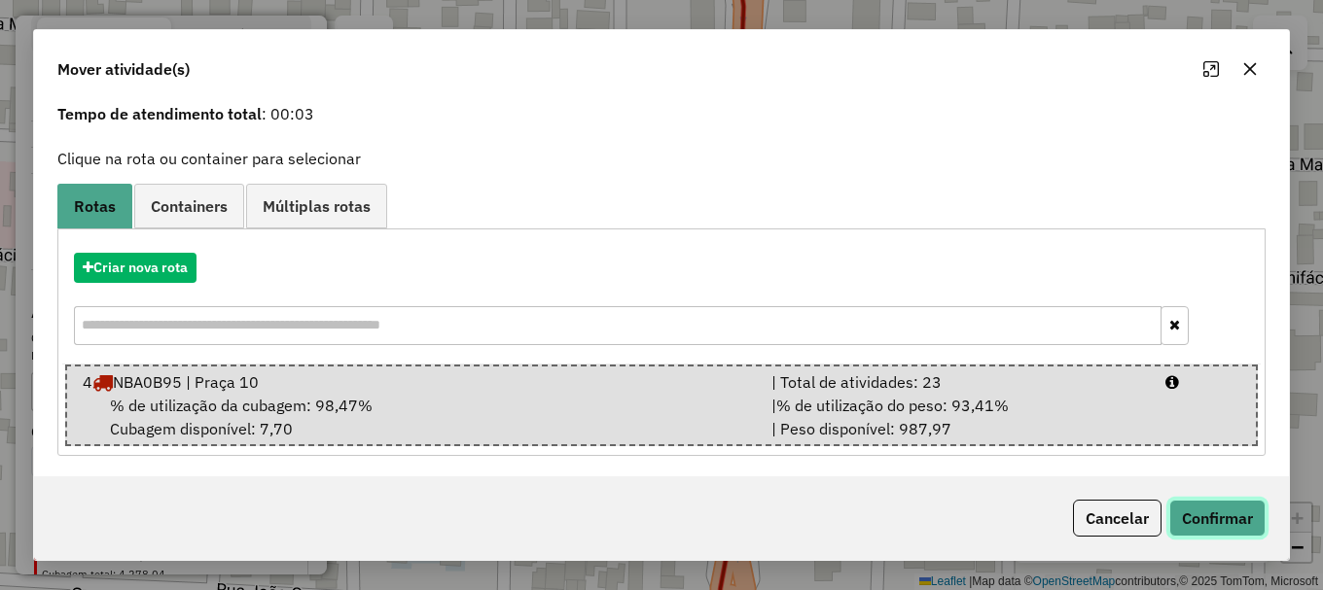
click at [1201, 519] on button "Confirmar" at bounding box center [1217, 518] width 96 height 37
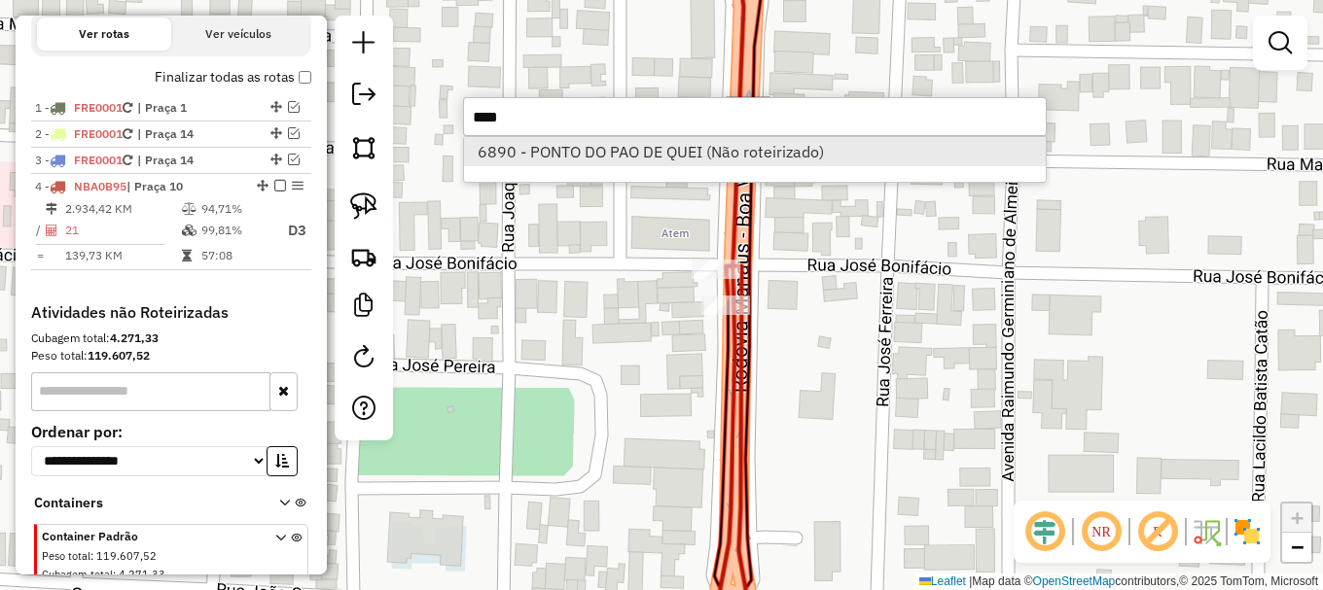
type input "****"
click at [619, 152] on li "6890 - PONTO DO PAO DE QUEI (Não roteirizado)" at bounding box center [755, 151] width 582 height 29
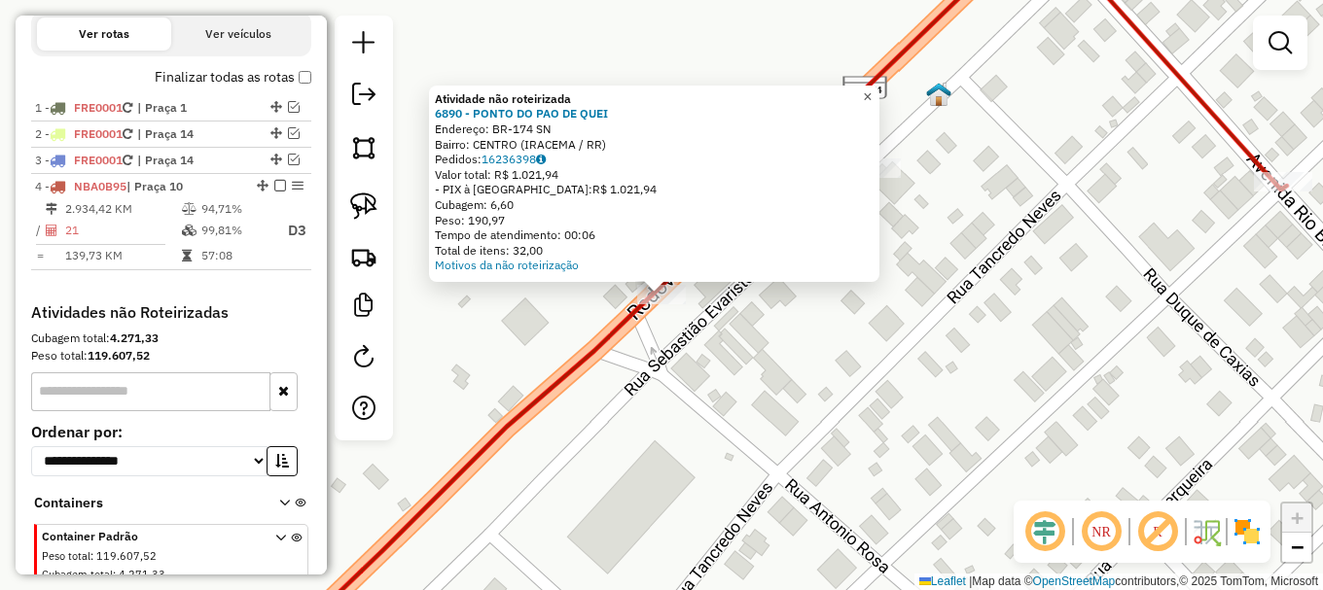
click at [879, 89] on link "×" at bounding box center [867, 97] width 23 height 23
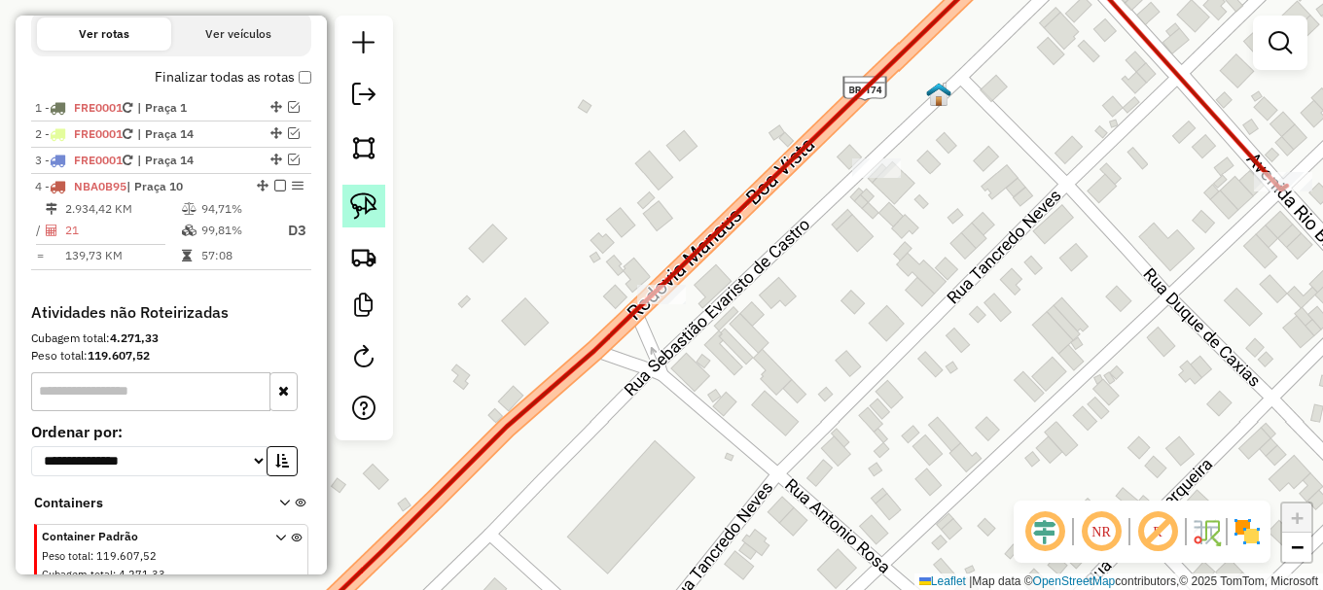
click at [370, 216] on img at bounding box center [363, 206] width 27 height 27
drag, startPoint x: 597, startPoint y: 289, endPoint x: 696, endPoint y: 260, distance: 103.4
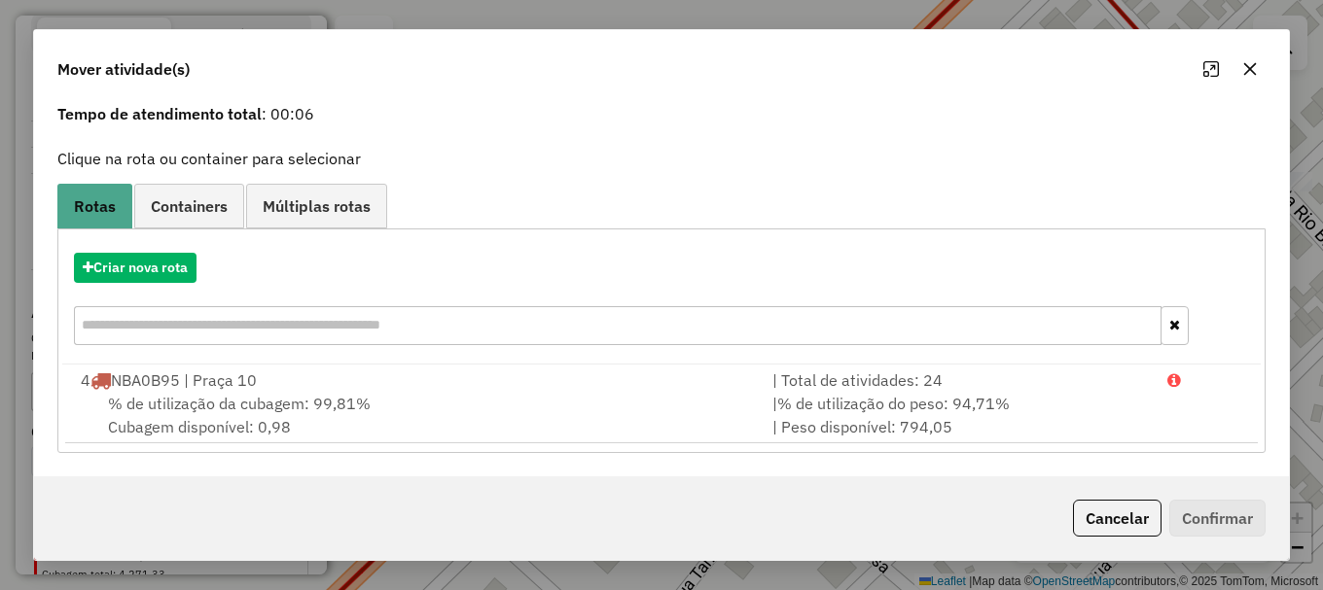
drag, startPoint x: 275, startPoint y: 415, endPoint x: 1082, endPoint y: 487, distance: 809.5
click at [280, 411] on div "% de utilização da cubagem: 99,81% Cubagem disponível: 0,98" at bounding box center [415, 415] width 692 height 47
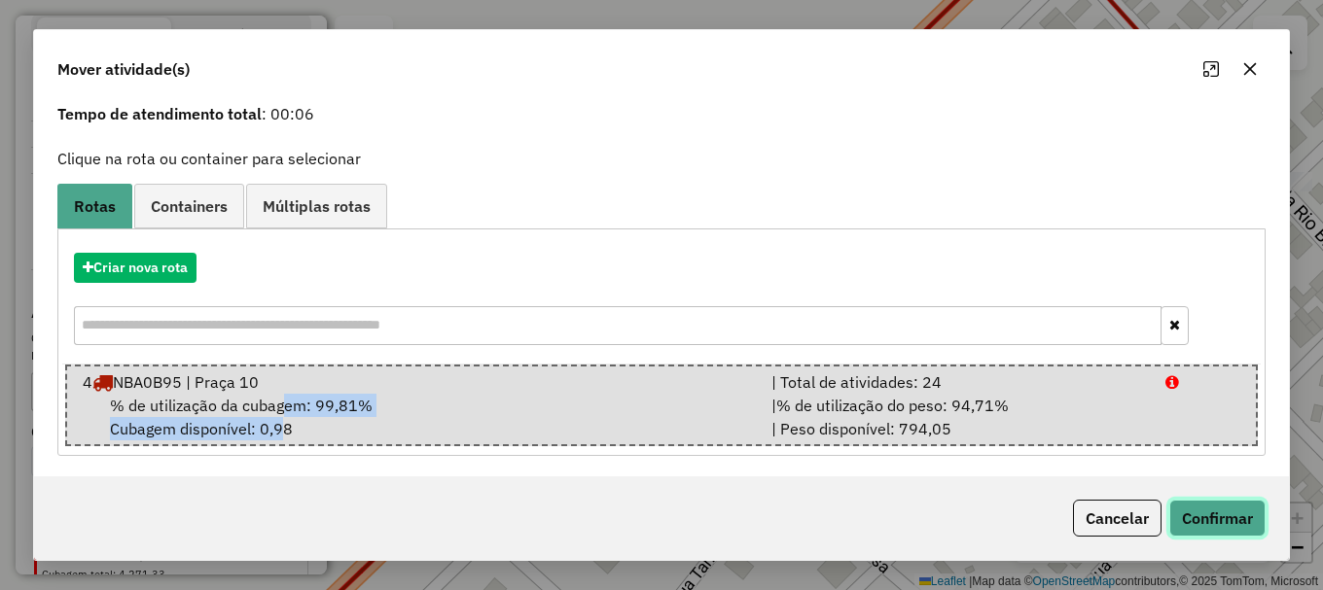
click at [1232, 512] on button "Confirmar" at bounding box center [1217, 518] width 96 height 37
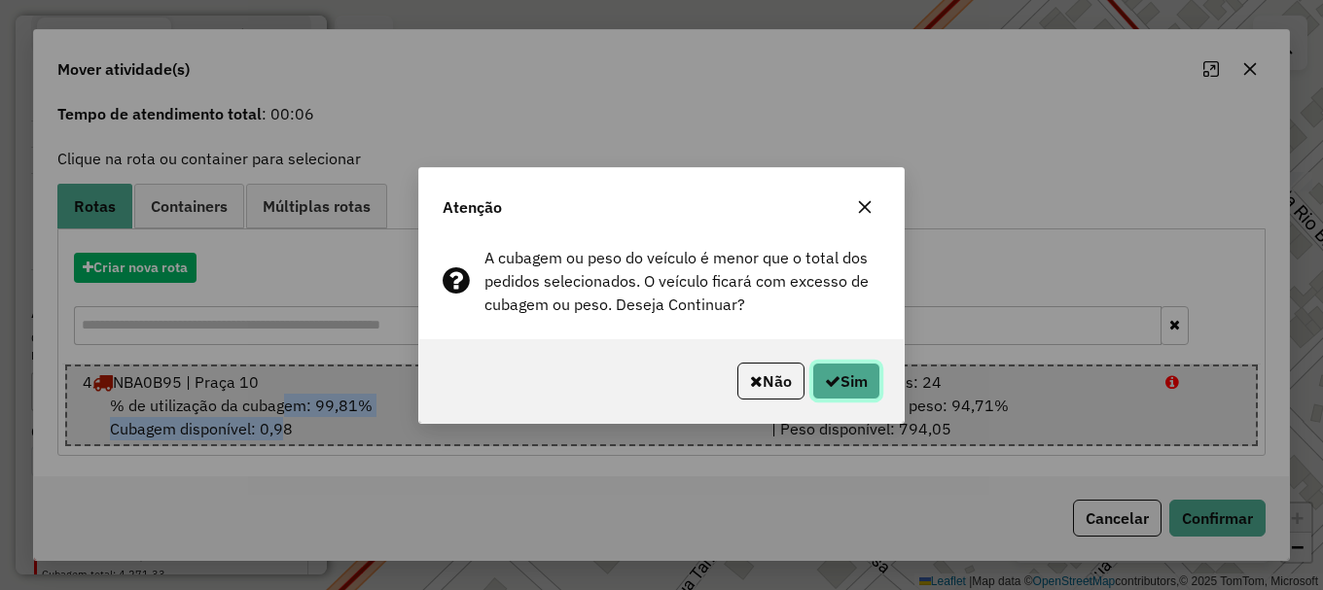
drag, startPoint x: 860, startPoint y: 377, endPoint x: 897, endPoint y: 366, distance: 38.8
click at [859, 378] on button "Sim" at bounding box center [846, 381] width 68 height 37
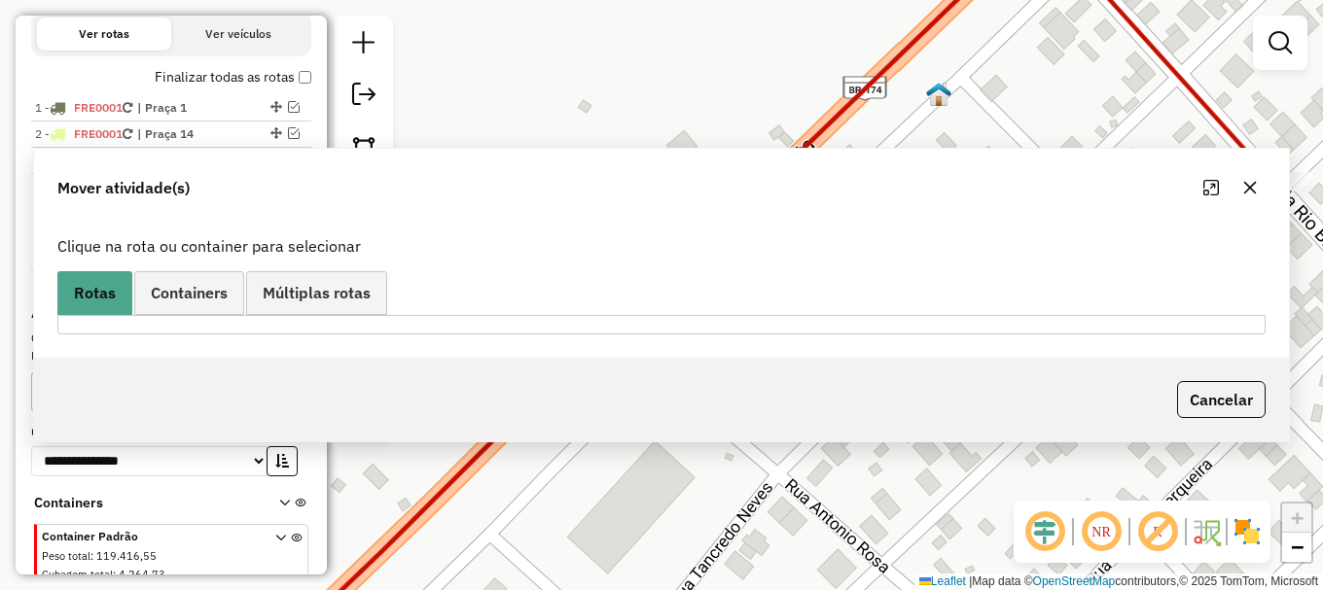
scroll to position [0, 0]
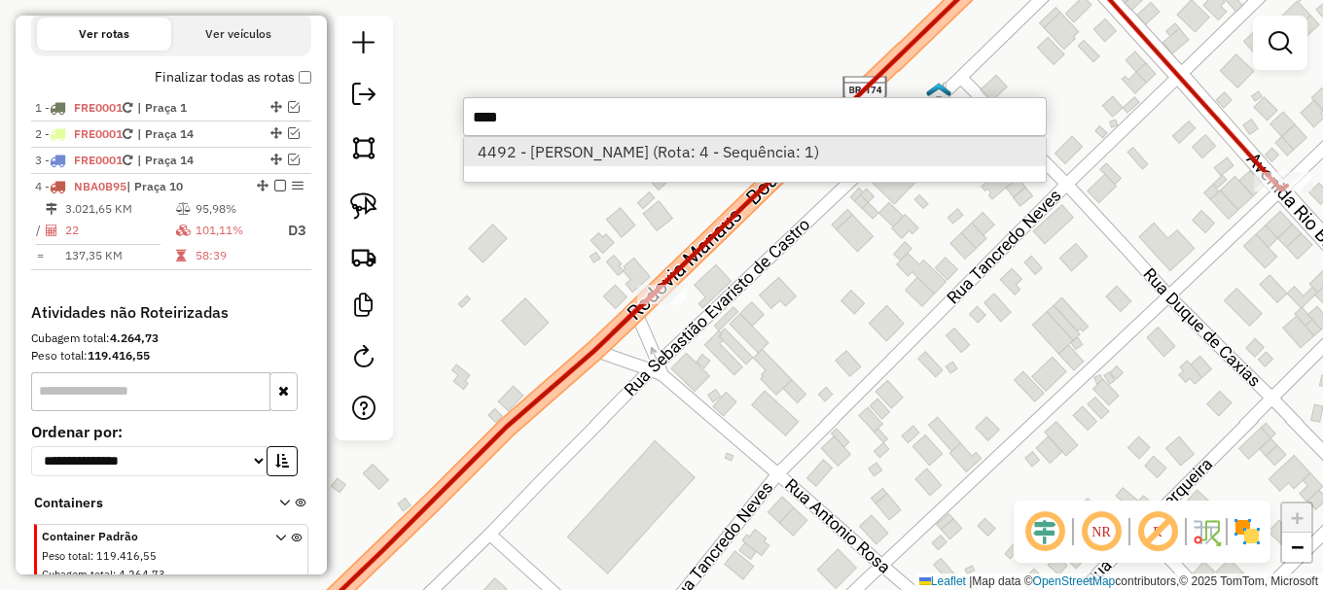
type input "****"
click at [602, 153] on li "4492 - ADEMAR CARVALHO FURT (Rota: 4 - Sequência: 1)" at bounding box center [755, 151] width 582 height 29
select select "**********"
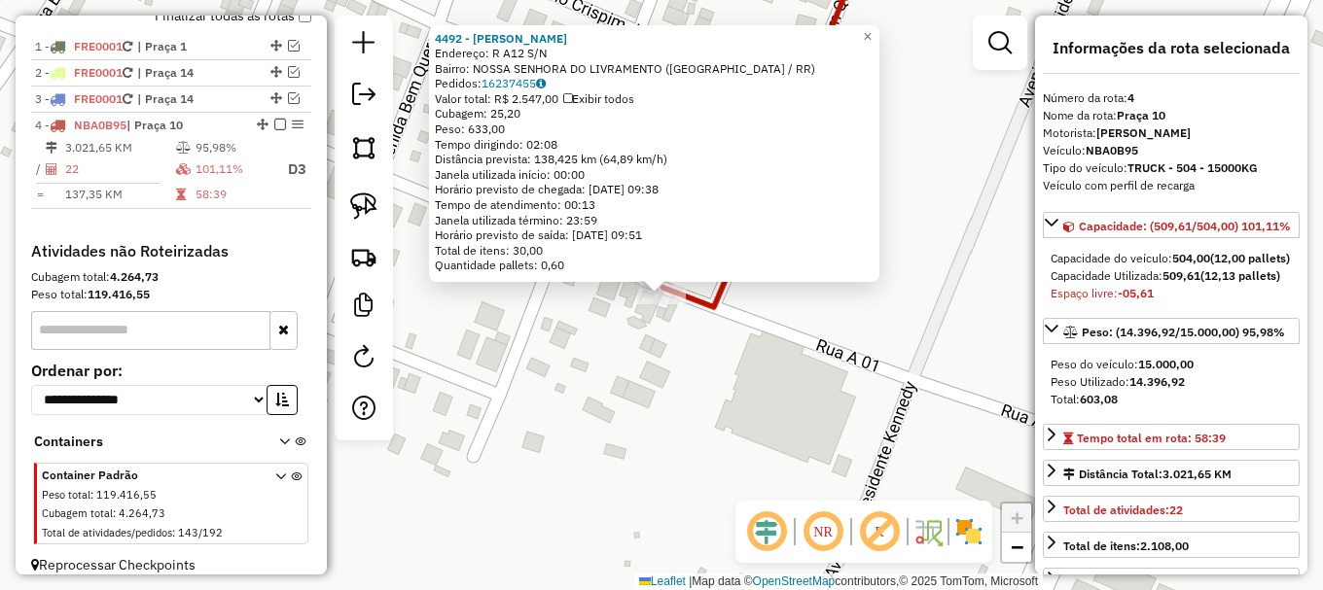
scroll to position [793, 0]
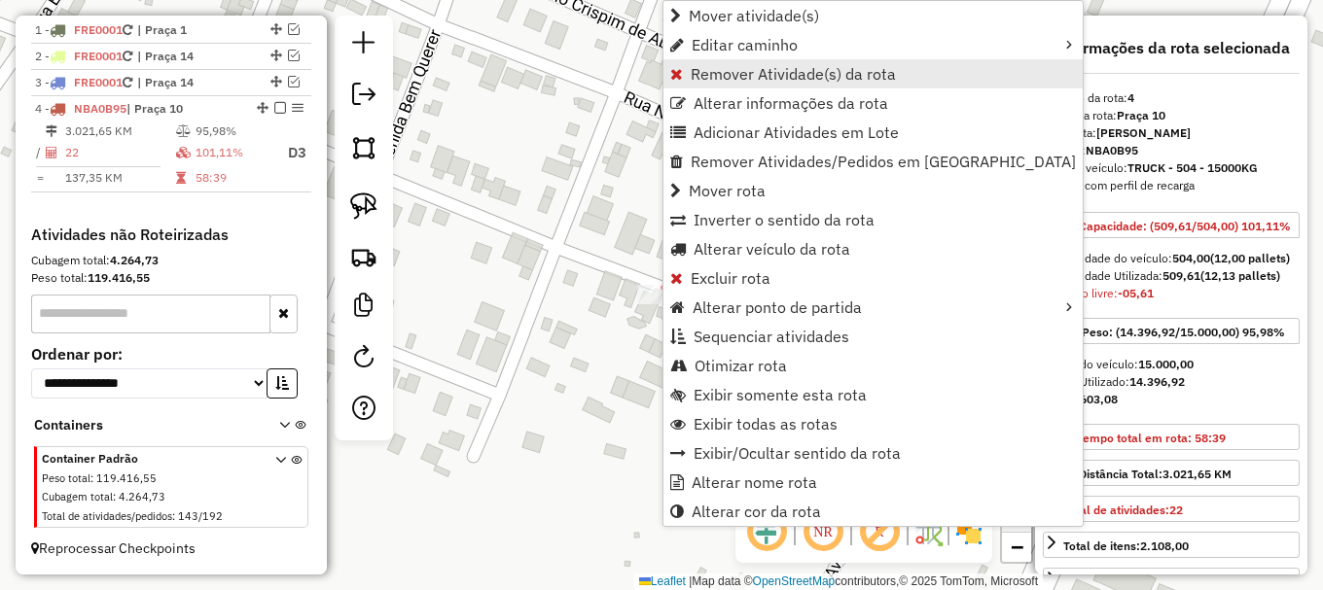
click at [755, 71] on span "Remover Atividade(s) da rota" at bounding box center [793, 74] width 205 height 16
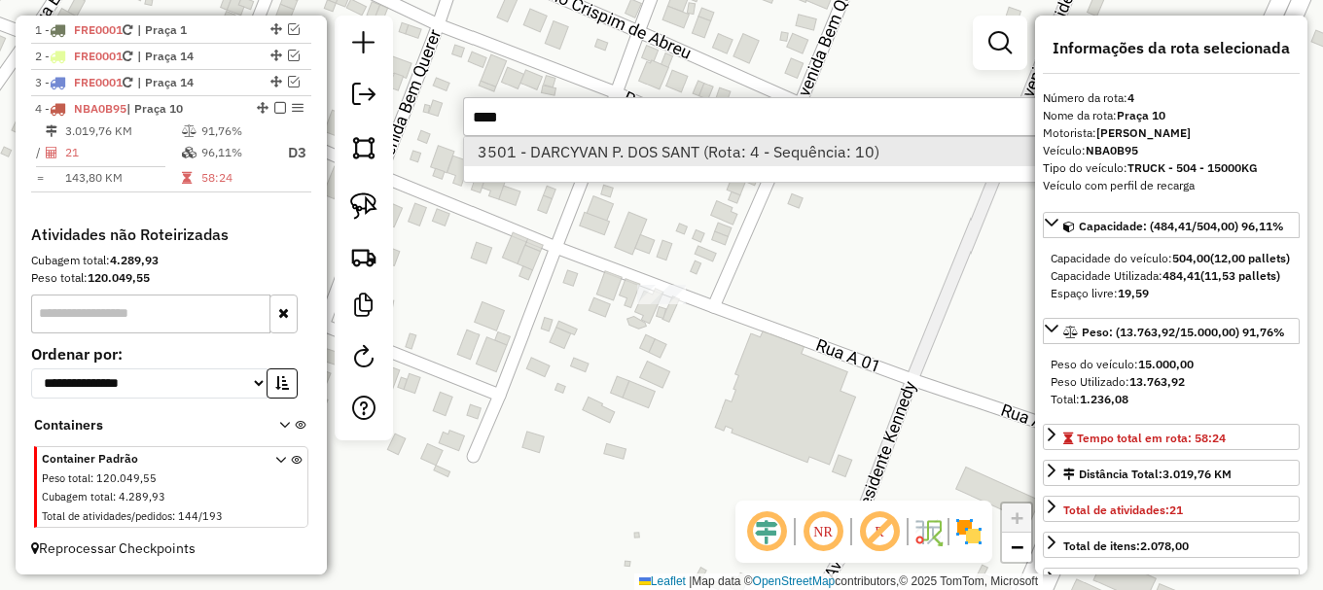
type input "****"
click at [612, 144] on li "3501 - DARCYVAN P. DOS SANT (Rota: 4 - Sequência: 10)" at bounding box center [755, 151] width 582 height 29
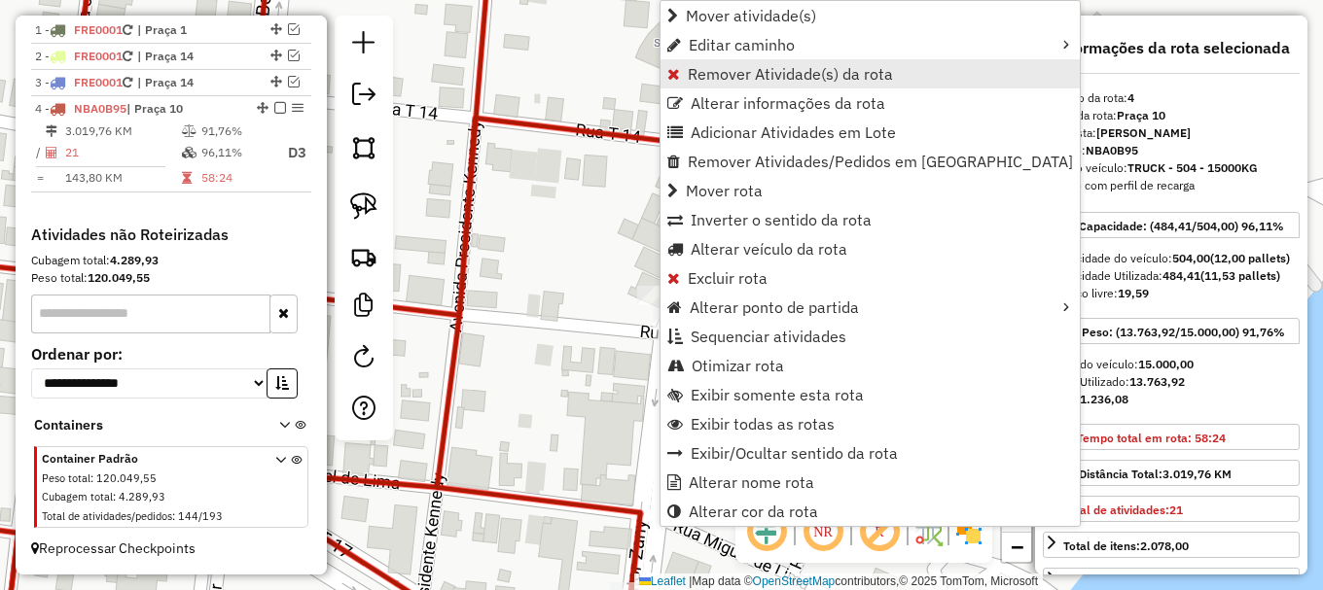
click at [814, 72] on span "Remover Atividade(s) da rota" at bounding box center [790, 74] width 205 height 16
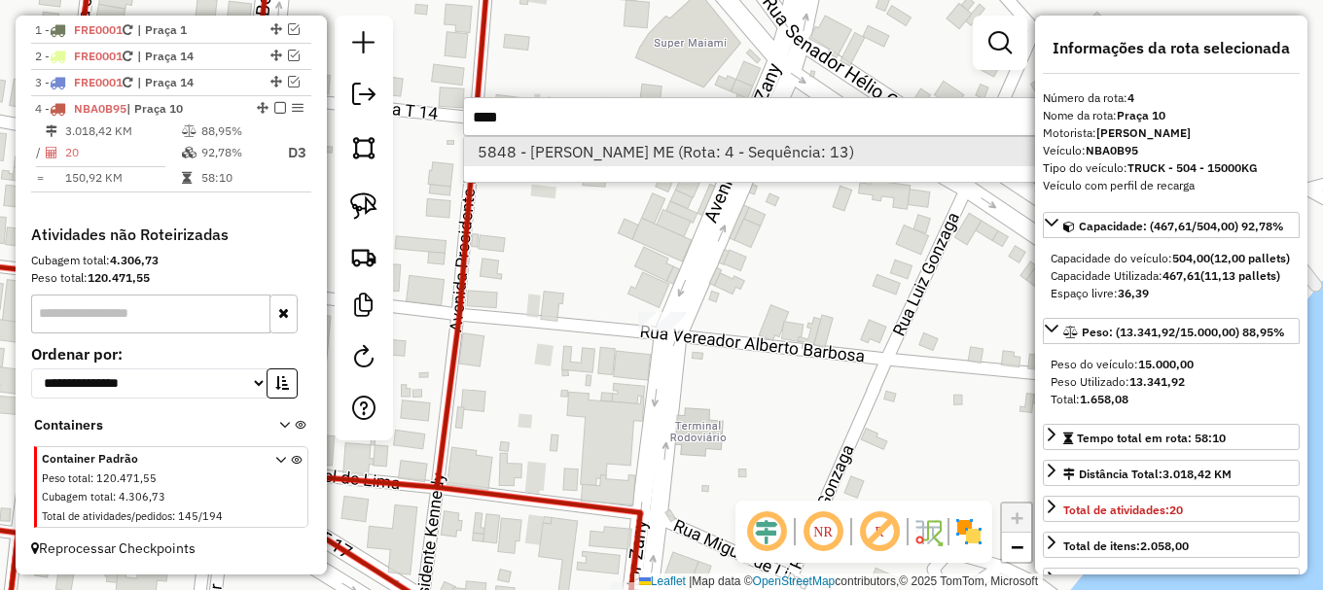
type input "****"
click at [672, 157] on li "5848 - JOSE M D AGUILAR ME (Rota: 4 - Sequência: 13)" at bounding box center [755, 151] width 582 height 29
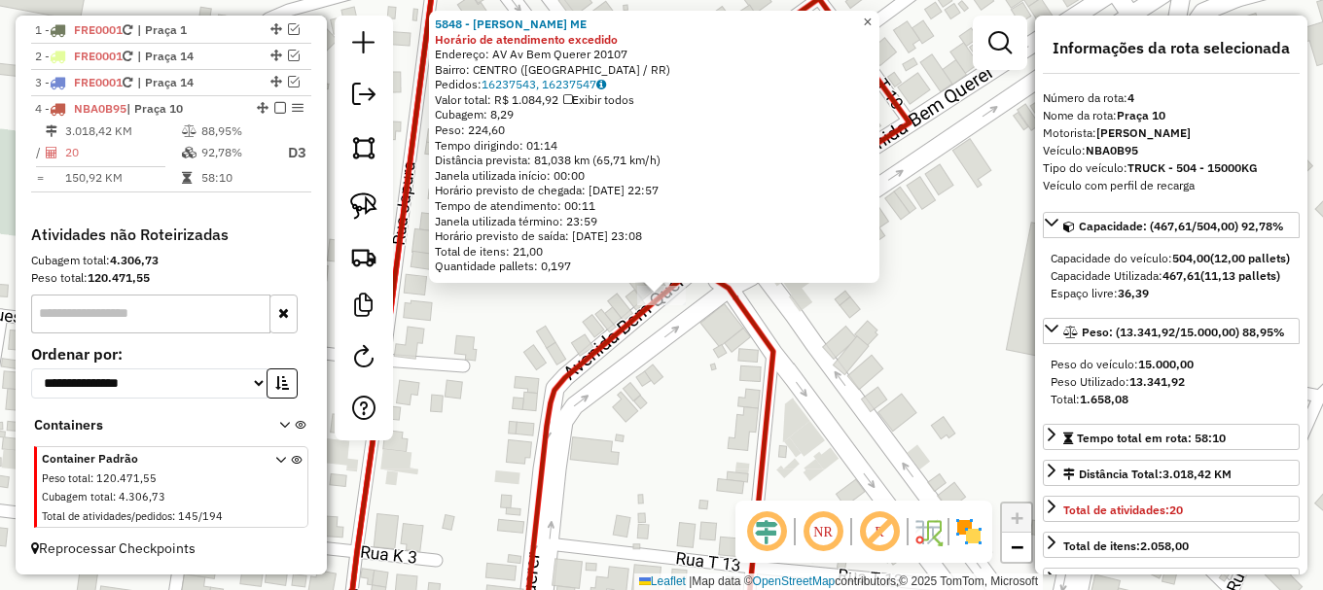
click at [872, 18] on span "×" at bounding box center [867, 22] width 9 height 17
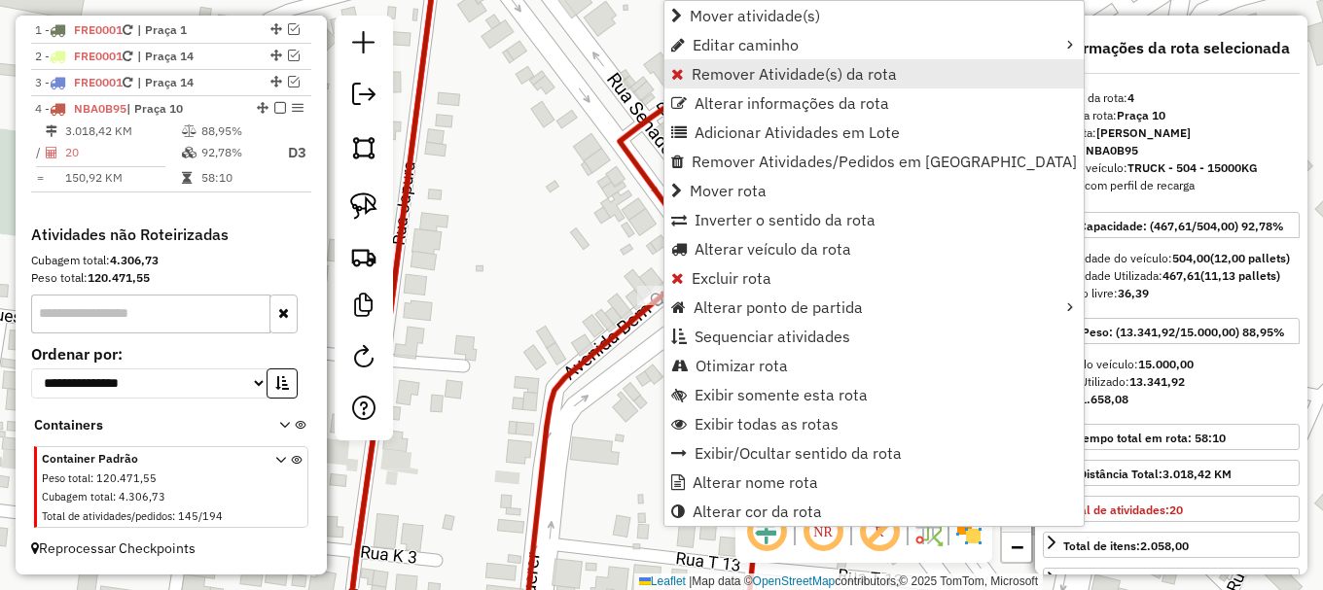
click at [811, 71] on span "Remover Atividade(s) da rota" at bounding box center [794, 74] width 205 height 16
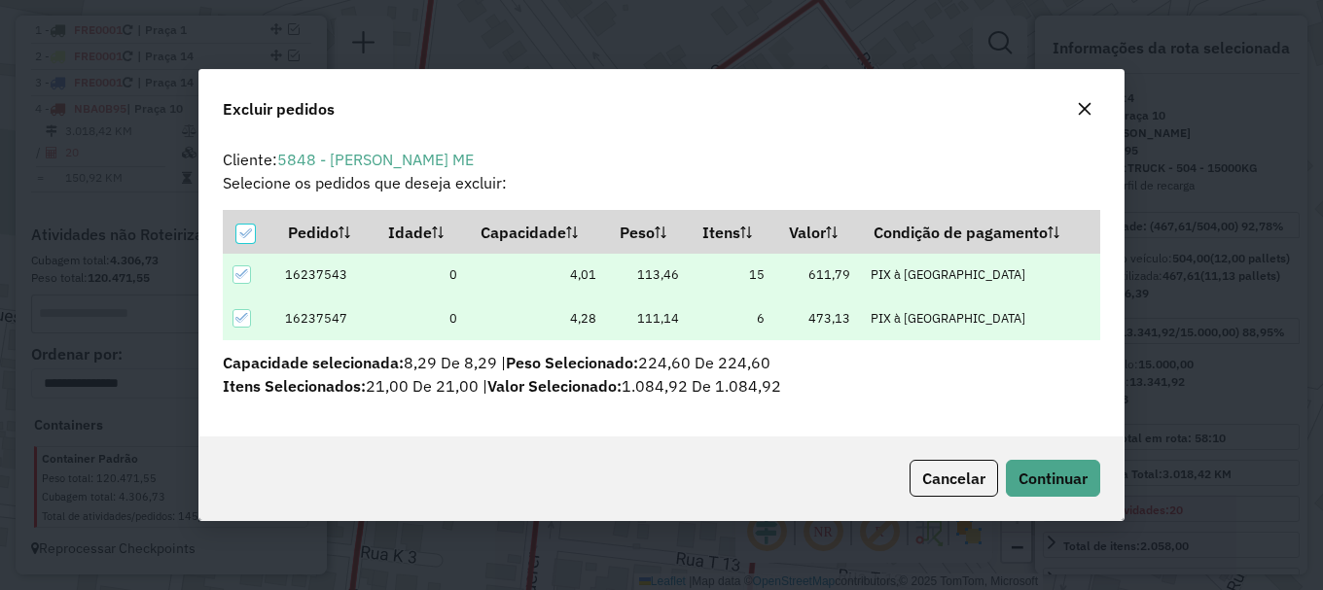
scroll to position [12, 6]
click at [1061, 478] on span "Continuar" at bounding box center [1052, 478] width 69 height 19
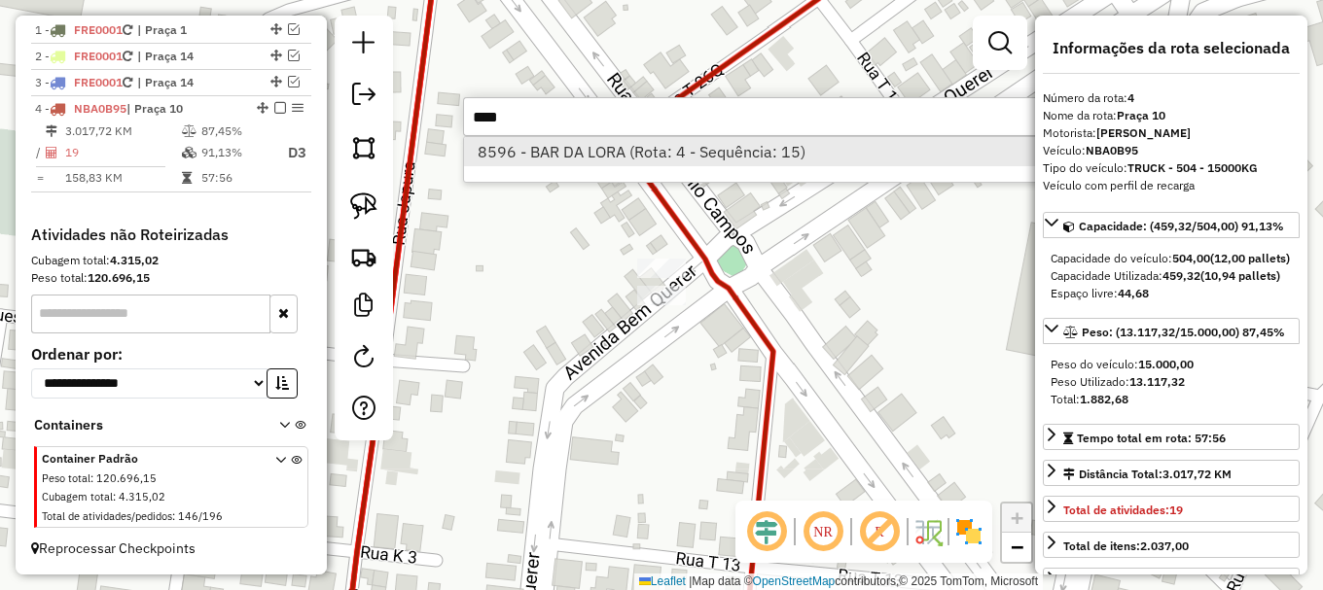
type input "****"
click at [696, 146] on li "8596 - BAR DA LORA (Rota: 4 - Sequência: 15)" at bounding box center [755, 151] width 582 height 29
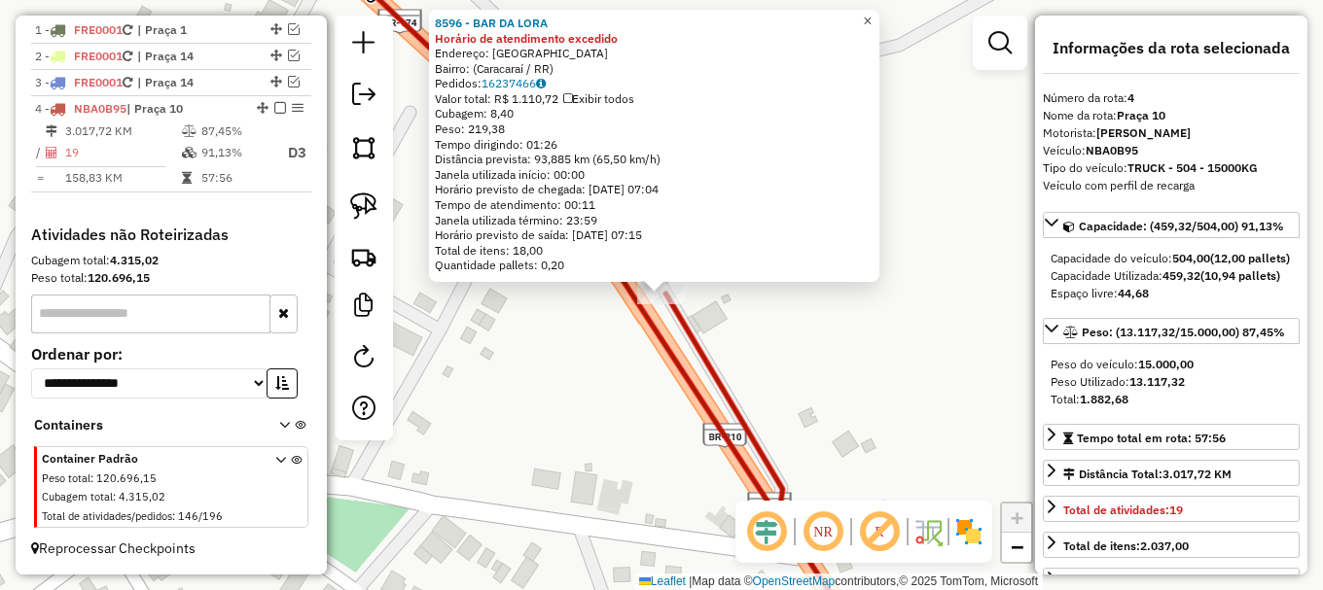
click at [872, 14] on span "×" at bounding box center [867, 21] width 9 height 17
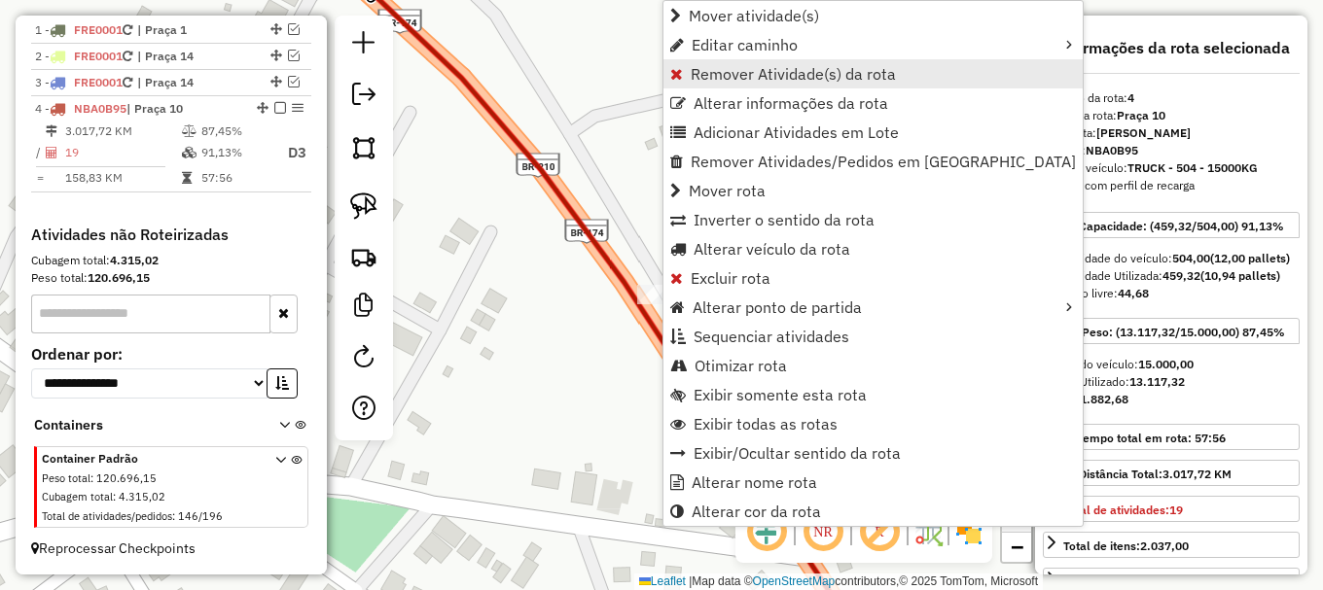
click at [791, 75] on span "Remover Atividade(s) da rota" at bounding box center [793, 74] width 205 height 16
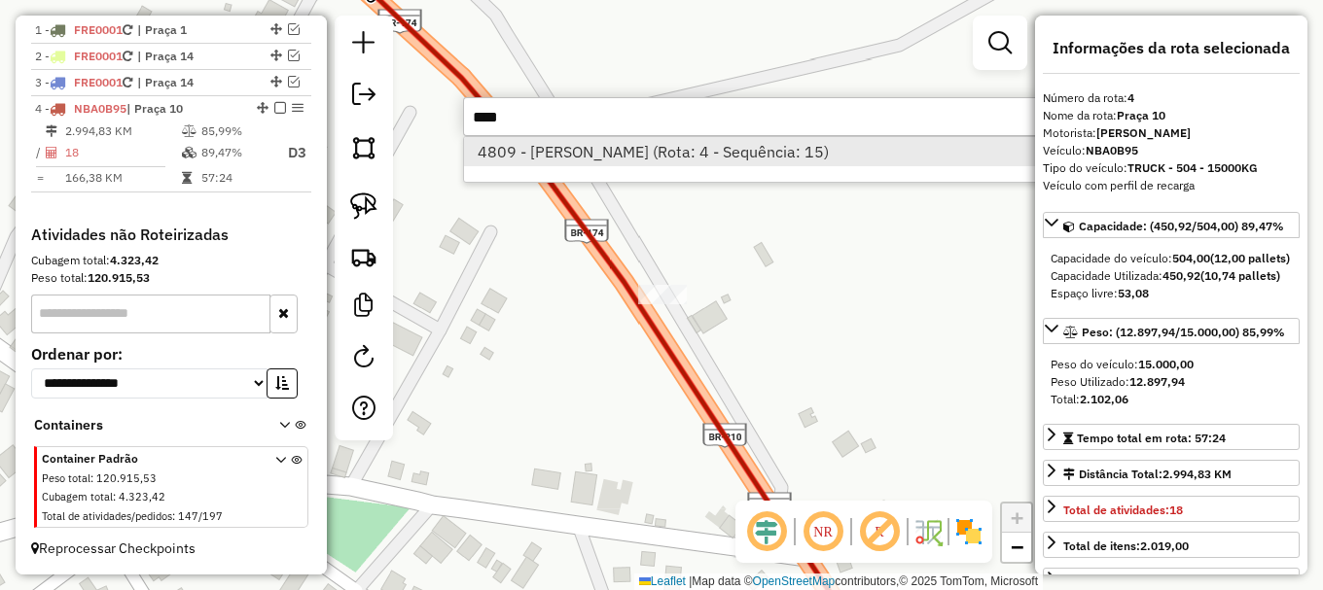
type input "****"
click at [626, 160] on li "4809 - WANDERSON BOLSANELLO (Rota: 4 - Sequência: 15)" at bounding box center [755, 151] width 582 height 29
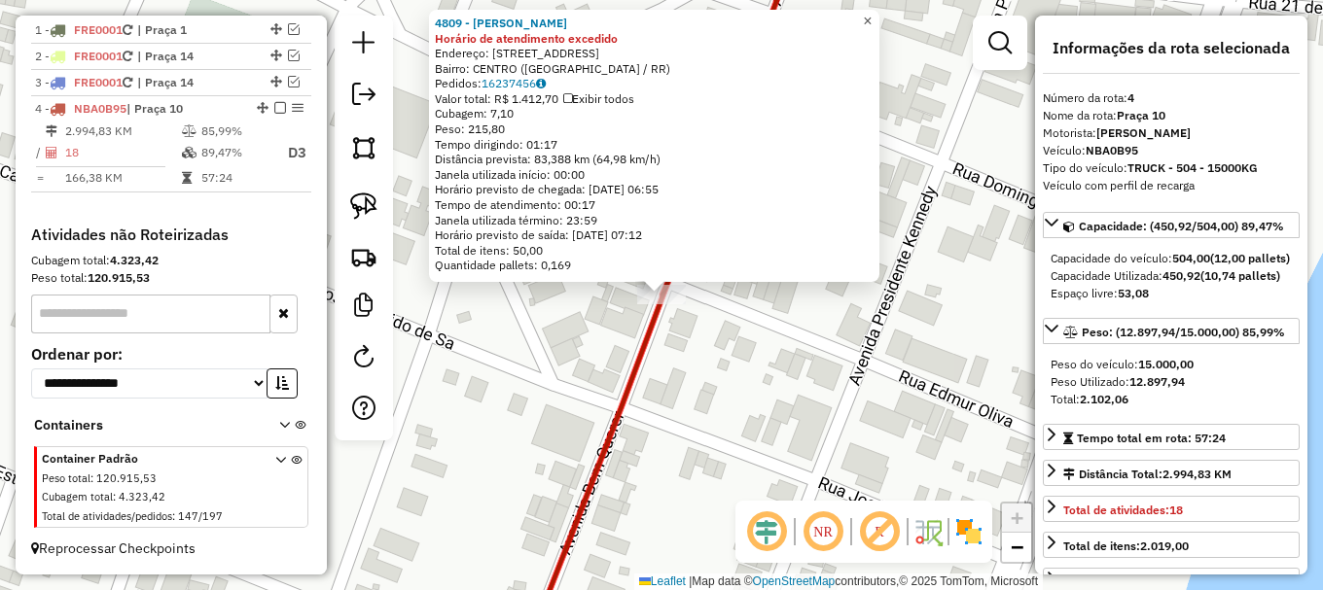
click at [879, 20] on link "×" at bounding box center [867, 21] width 23 height 23
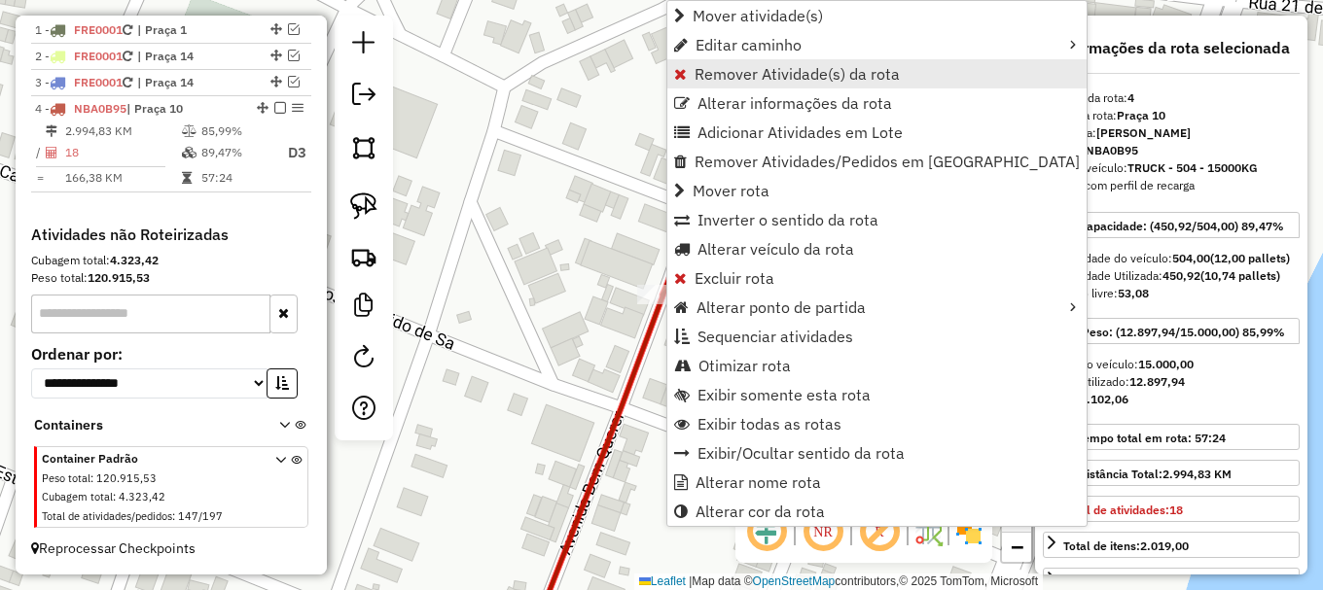
click at [797, 71] on span "Remover Atividade(s) da rota" at bounding box center [796, 74] width 205 height 16
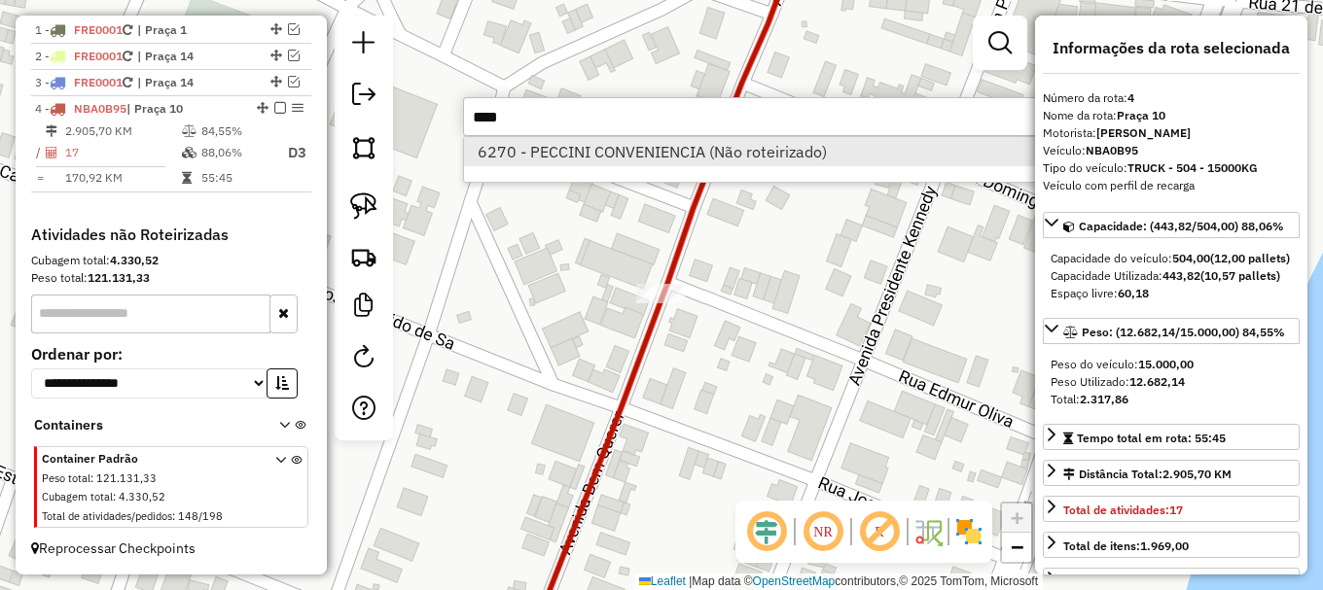
type input "****"
click at [629, 153] on li "6270 - PECCINI CONVENIENCIA (Não roteirizado)" at bounding box center [755, 151] width 582 height 29
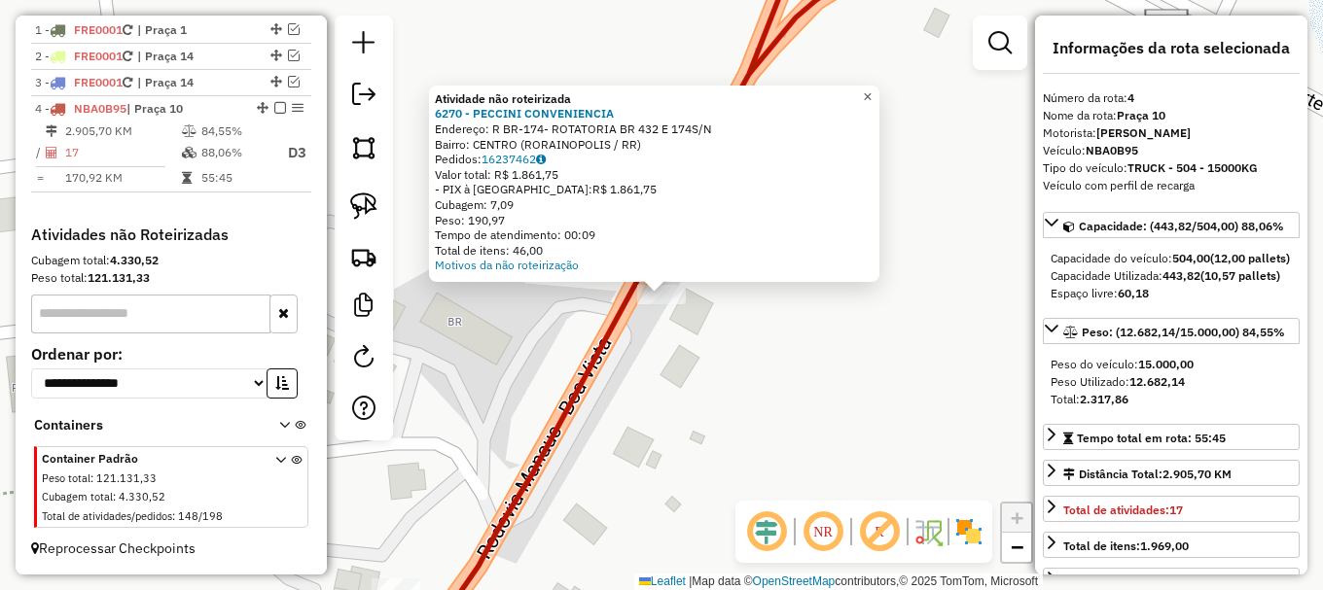
click at [872, 96] on span "×" at bounding box center [867, 97] width 9 height 17
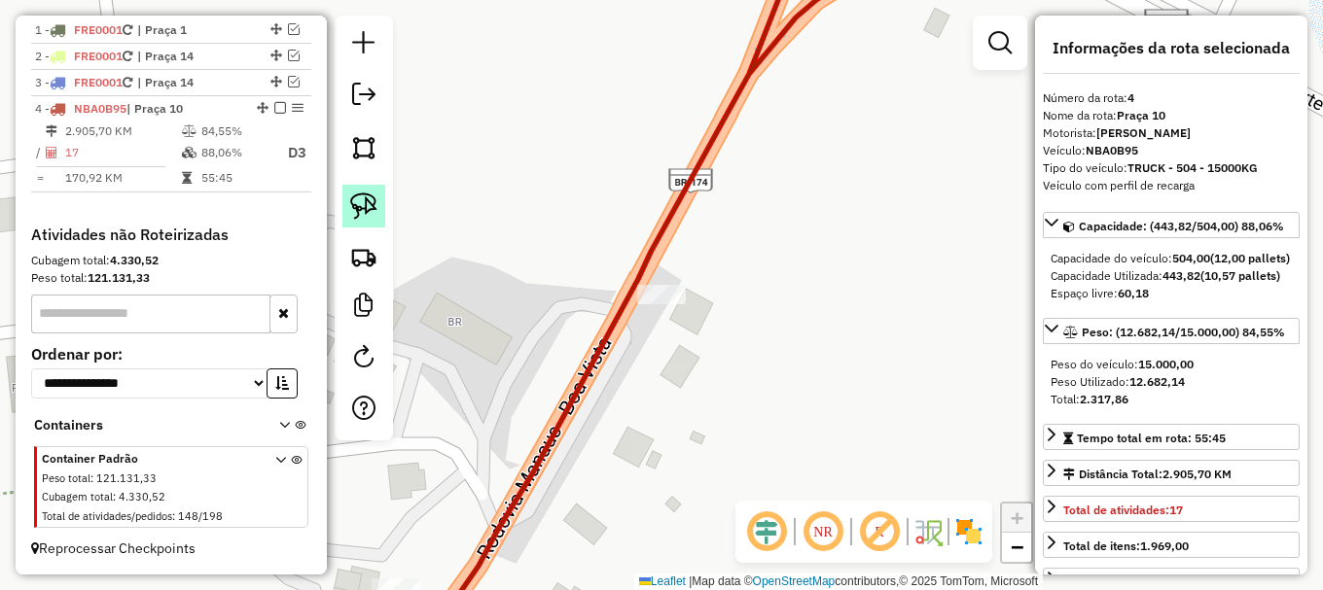
click at [372, 206] on img at bounding box center [363, 206] width 27 height 27
drag, startPoint x: 632, startPoint y: 315, endPoint x: 658, endPoint y: 252, distance: 68.5
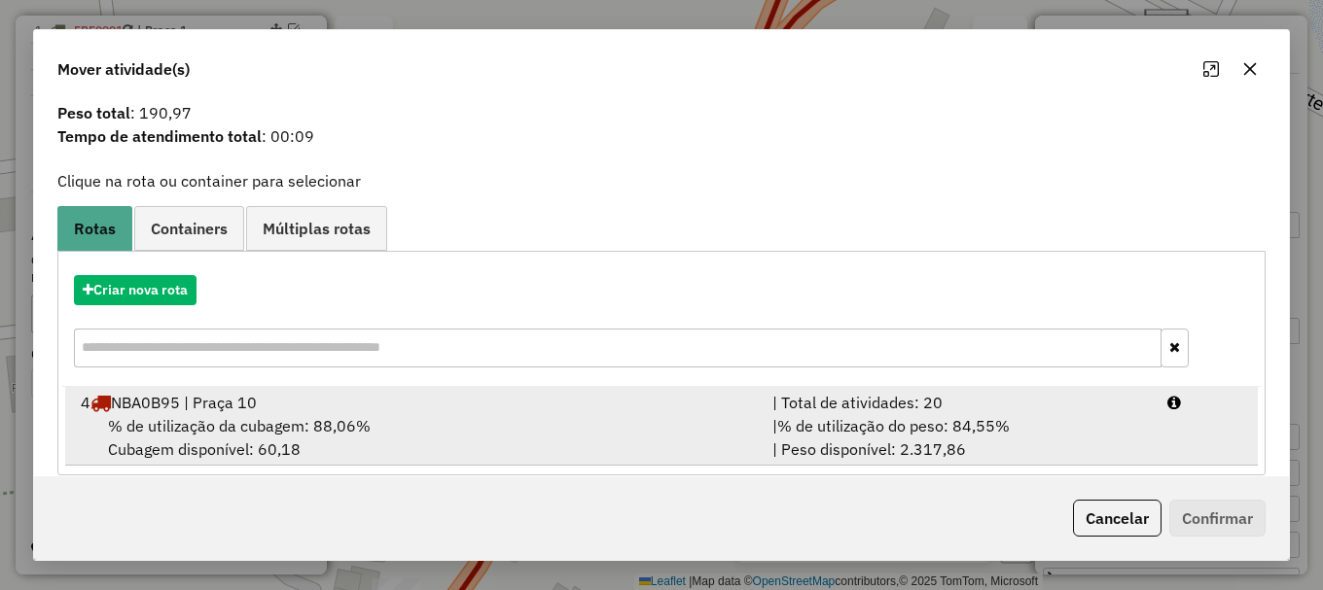
scroll to position [76, 0]
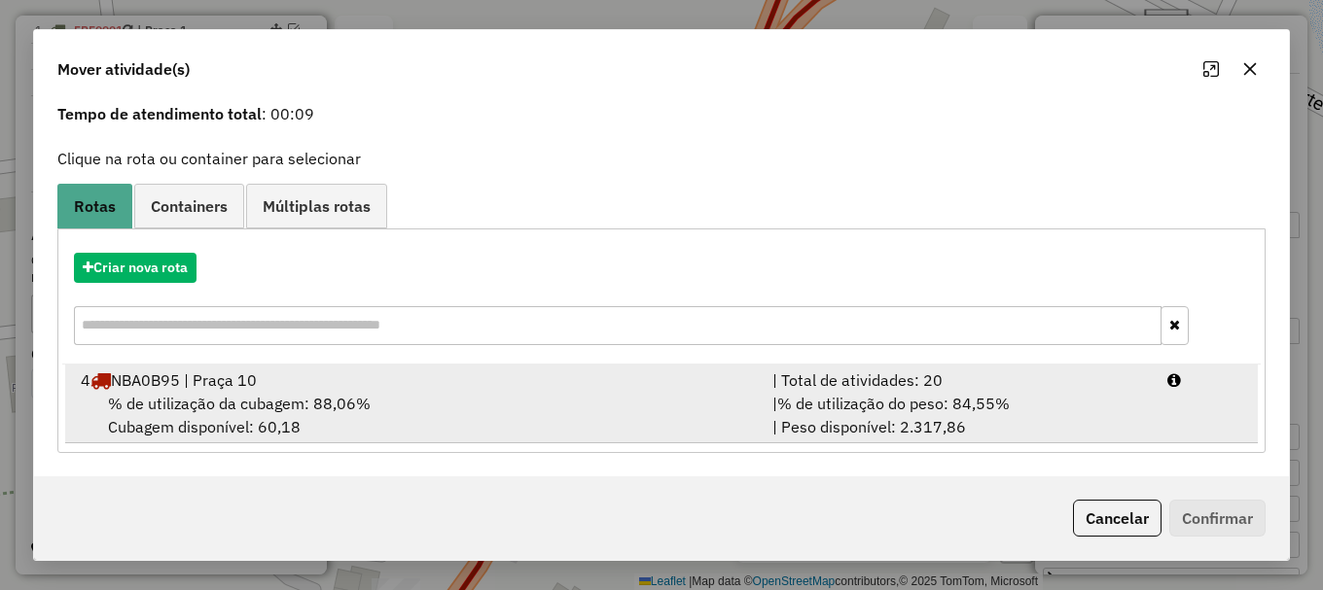
drag, startPoint x: 231, startPoint y: 393, endPoint x: 472, endPoint y: 391, distance: 240.3
click at [235, 392] on div "% de utilização da cubagem: 88,06% Cubagem disponível: 60,18" at bounding box center [415, 415] width 692 height 47
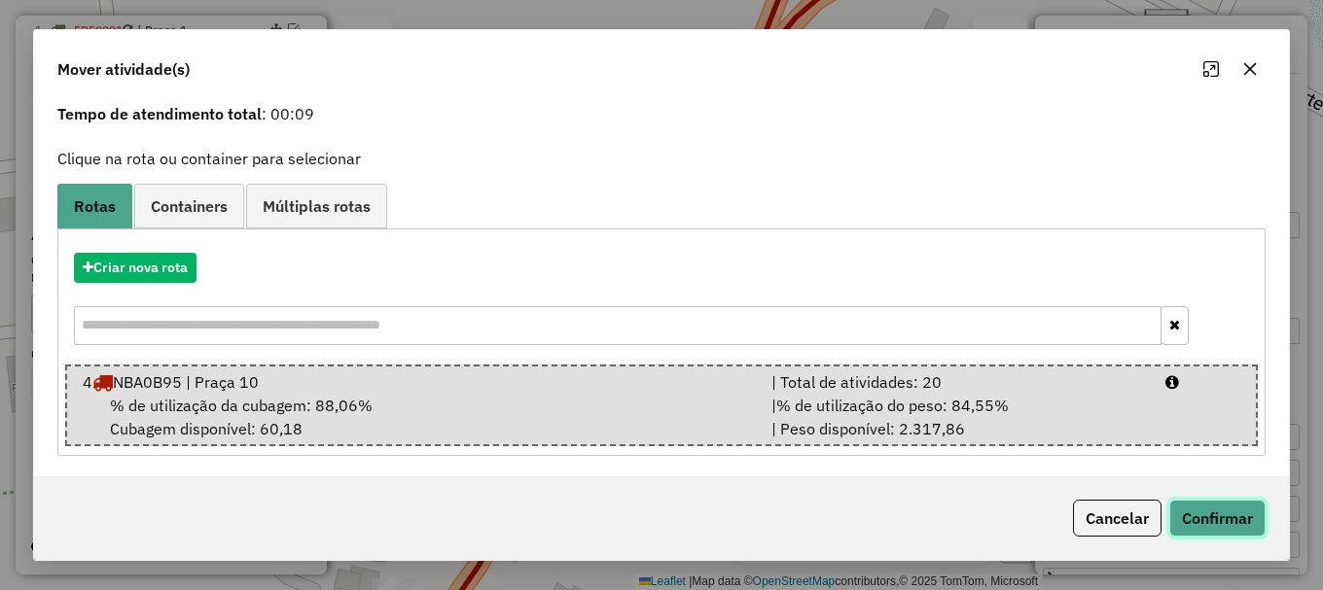
click at [1220, 517] on button "Confirmar" at bounding box center [1217, 518] width 96 height 37
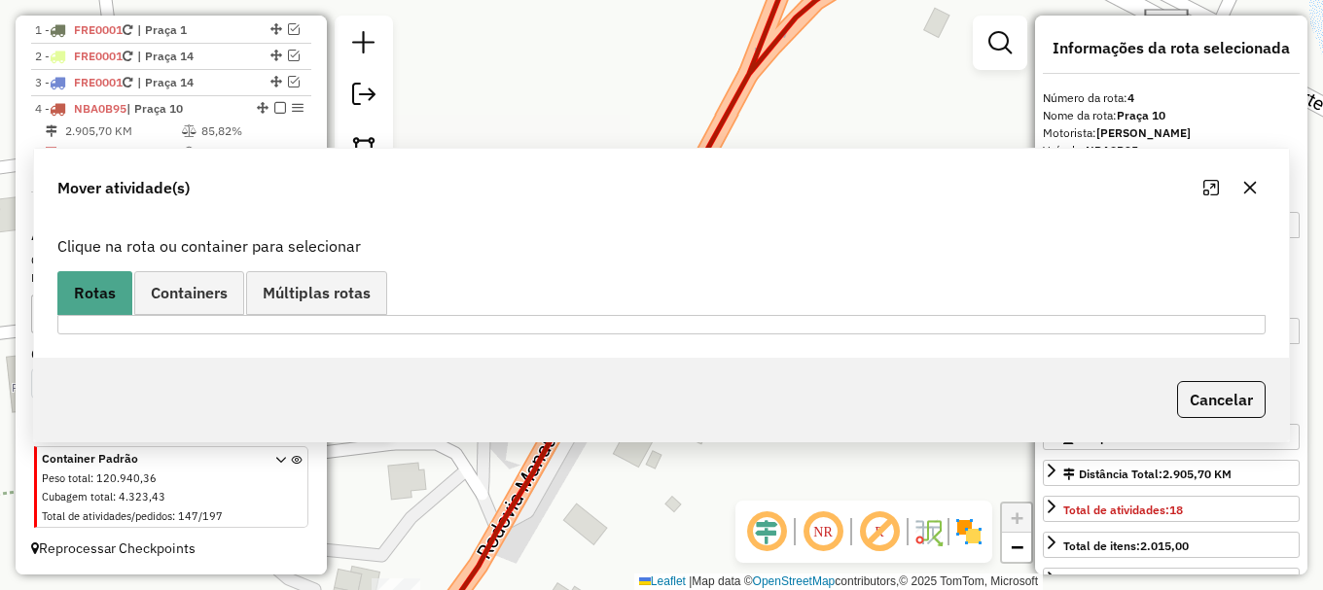
scroll to position [0, 0]
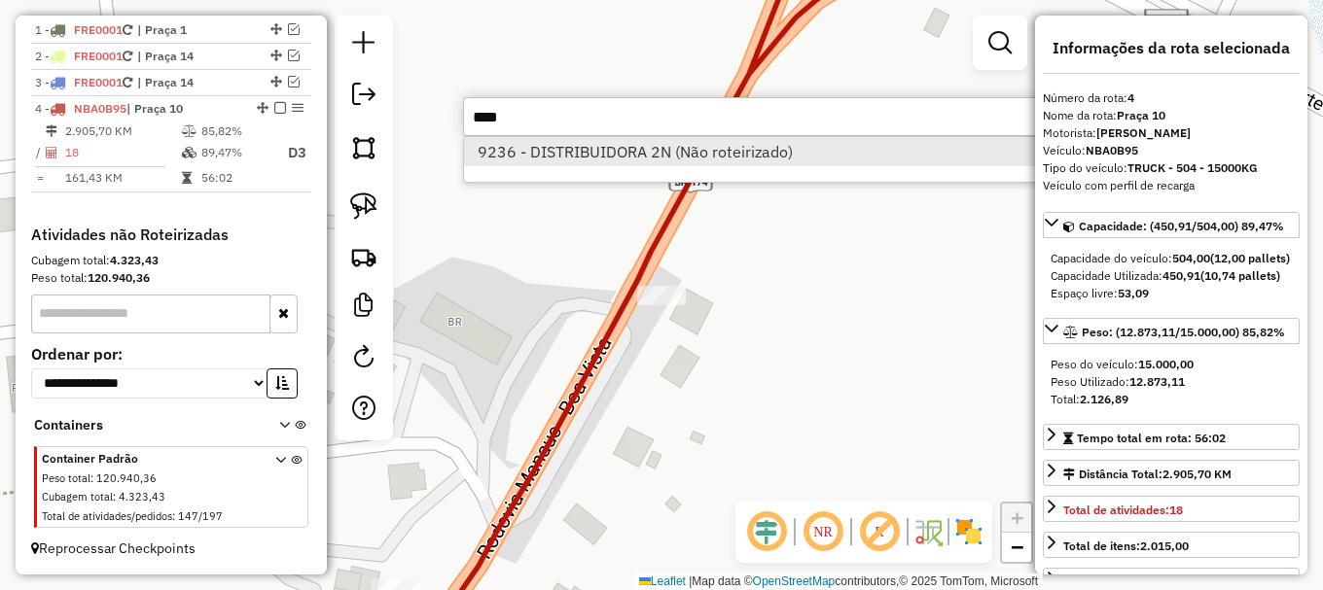
type input "****"
click at [666, 145] on li "9236 - DISTRIBUIDORA 2N (Não roteirizado)" at bounding box center [755, 151] width 582 height 29
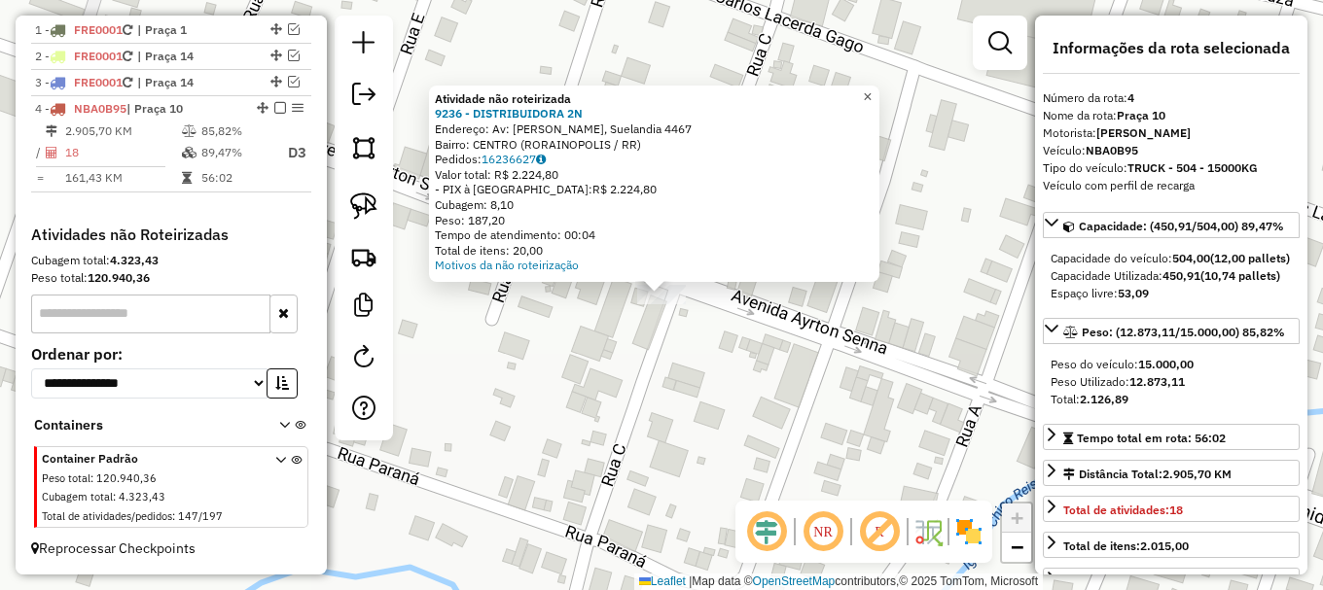
click at [872, 89] on span "×" at bounding box center [867, 97] width 9 height 17
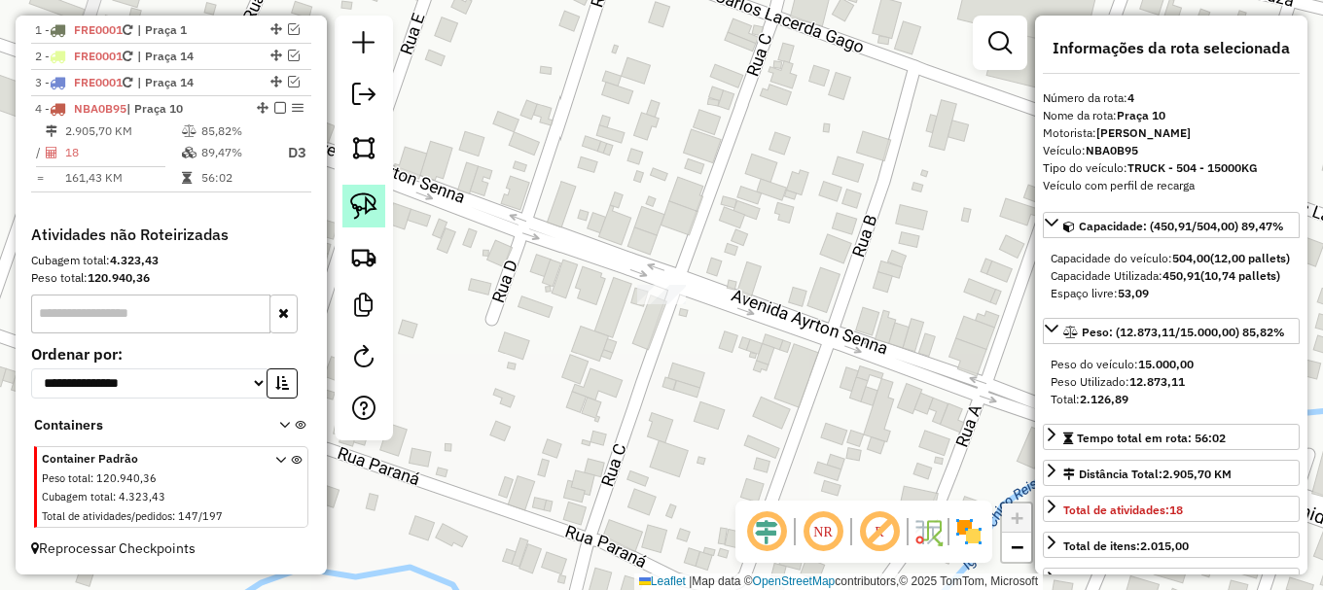
click at [374, 198] on img at bounding box center [363, 206] width 27 height 27
drag, startPoint x: 615, startPoint y: 318, endPoint x: 645, endPoint y: 242, distance: 81.6
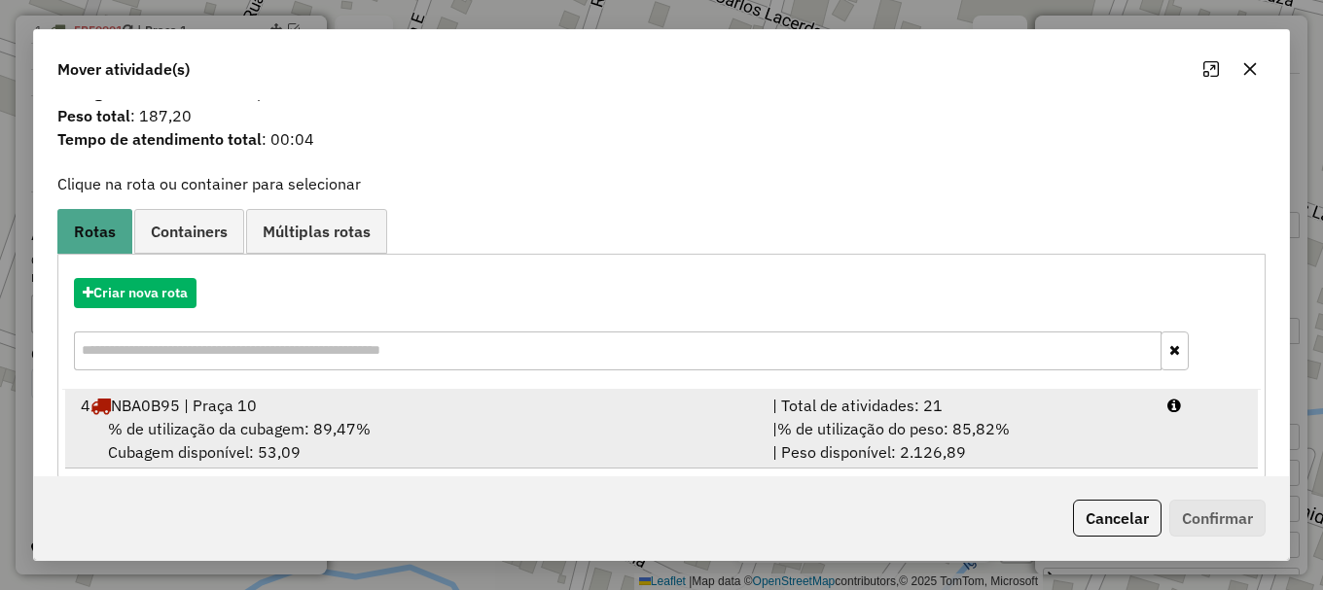
scroll to position [76, 0]
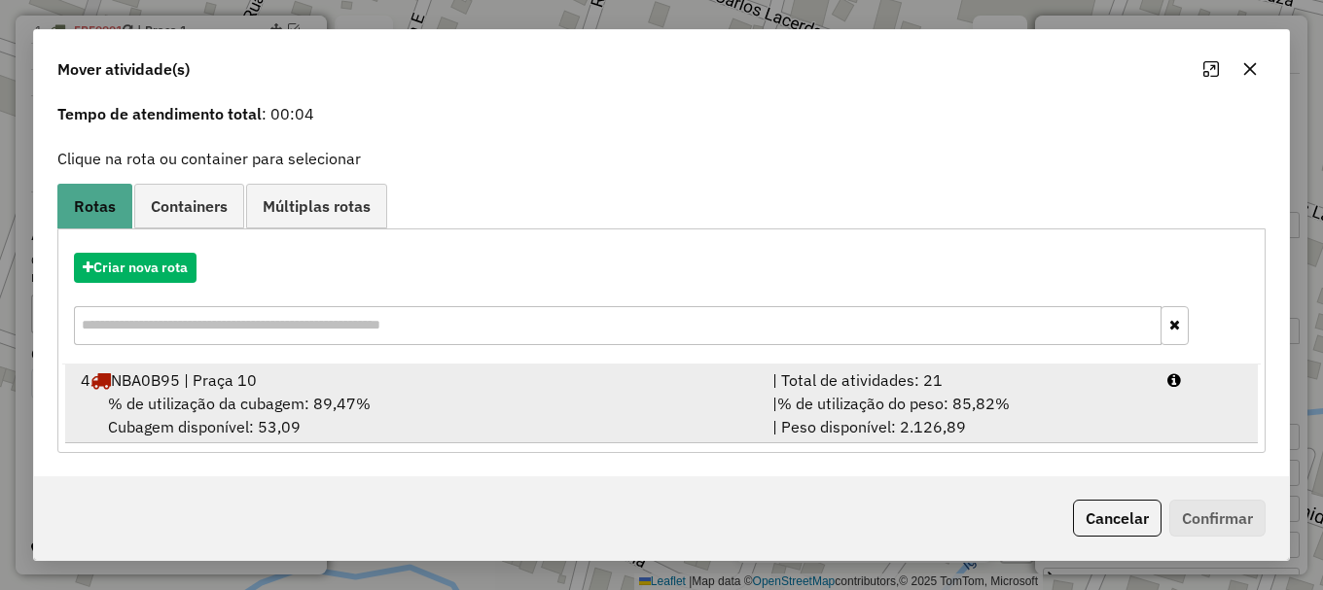
click at [296, 403] on span "% de utilização da cubagem: 89,47%" at bounding box center [239, 403] width 263 height 19
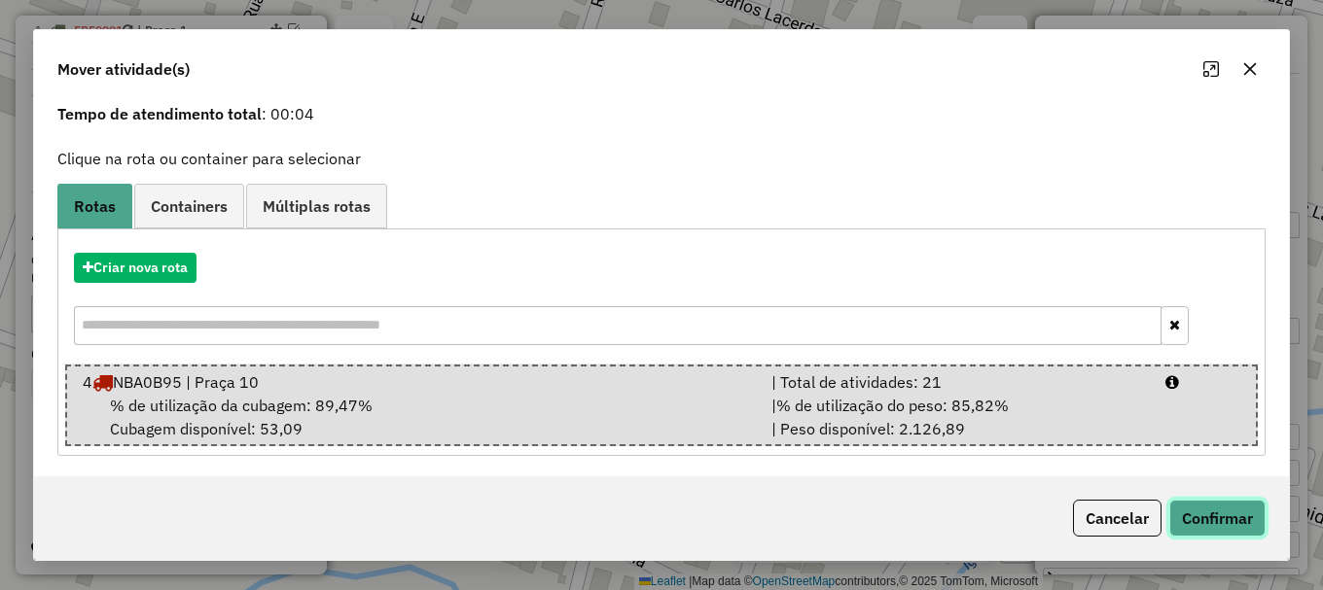
drag, startPoint x: 1217, startPoint y: 517, endPoint x: 1238, endPoint y: 509, distance: 23.1
click at [1237, 510] on button "Confirmar" at bounding box center [1217, 518] width 96 height 37
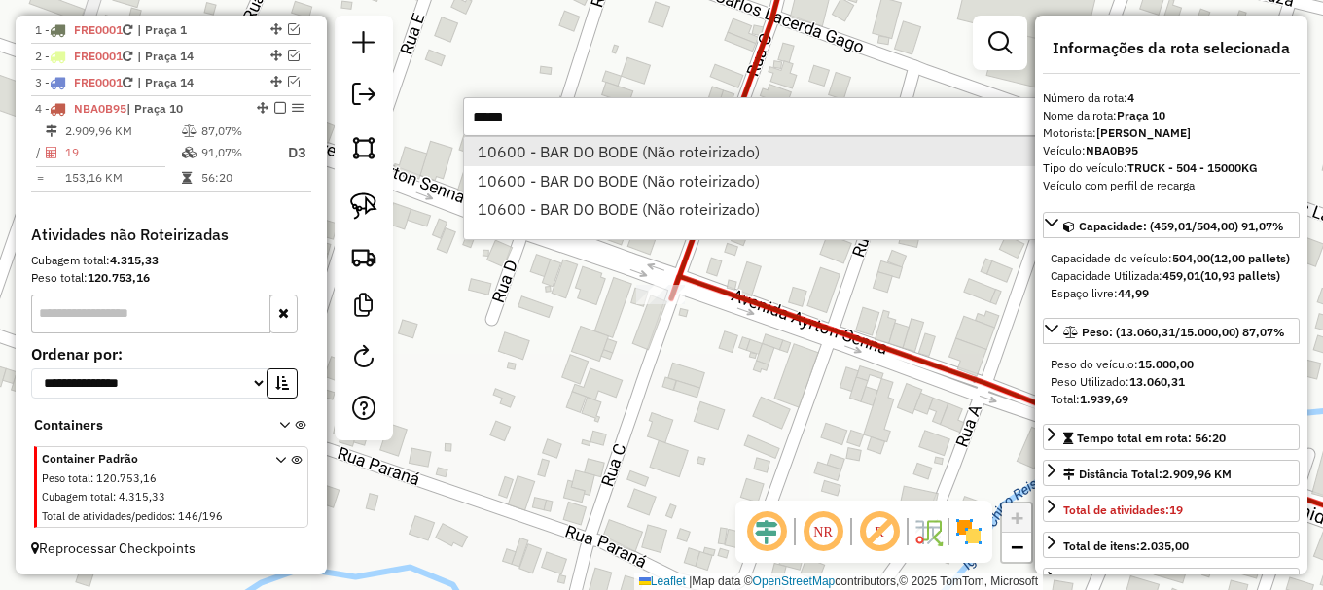
type input "*****"
click at [593, 153] on li "10600 - BAR DO BODE (Não roteirizado)" at bounding box center [755, 151] width 582 height 29
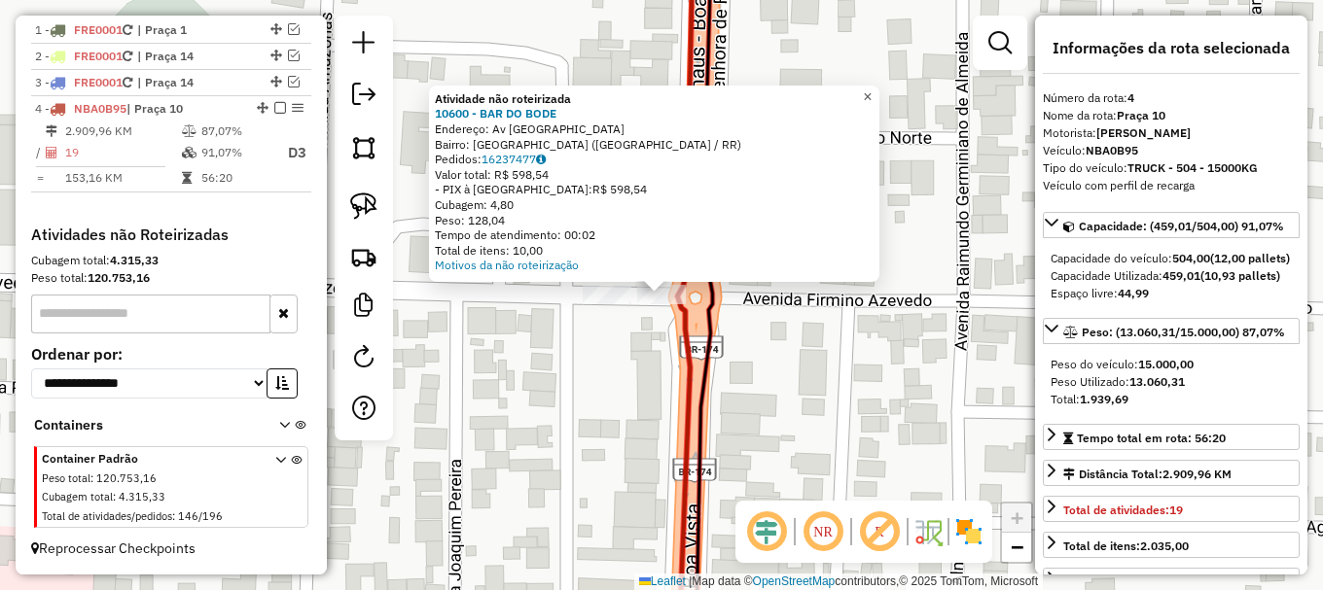
click at [872, 89] on span "×" at bounding box center [867, 97] width 9 height 17
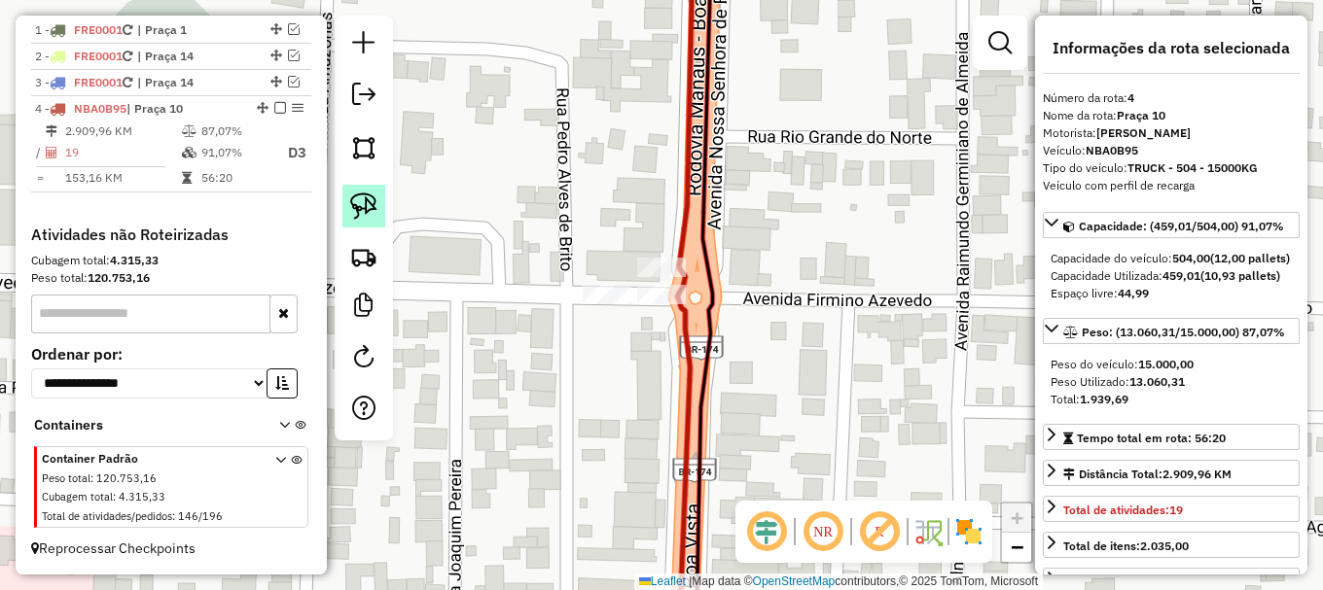
click at [361, 203] on img at bounding box center [363, 206] width 27 height 27
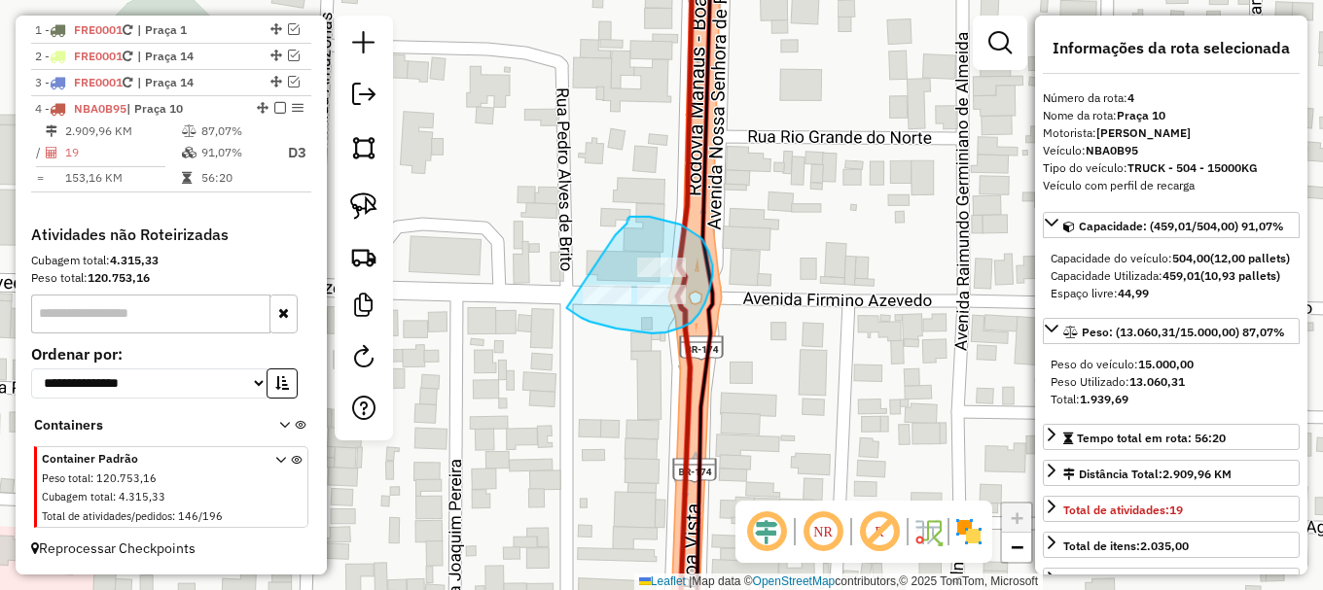
drag, startPoint x: 570, startPoint y: 311, endPoint x: 615, endPoint y: 236, distance: 87.2
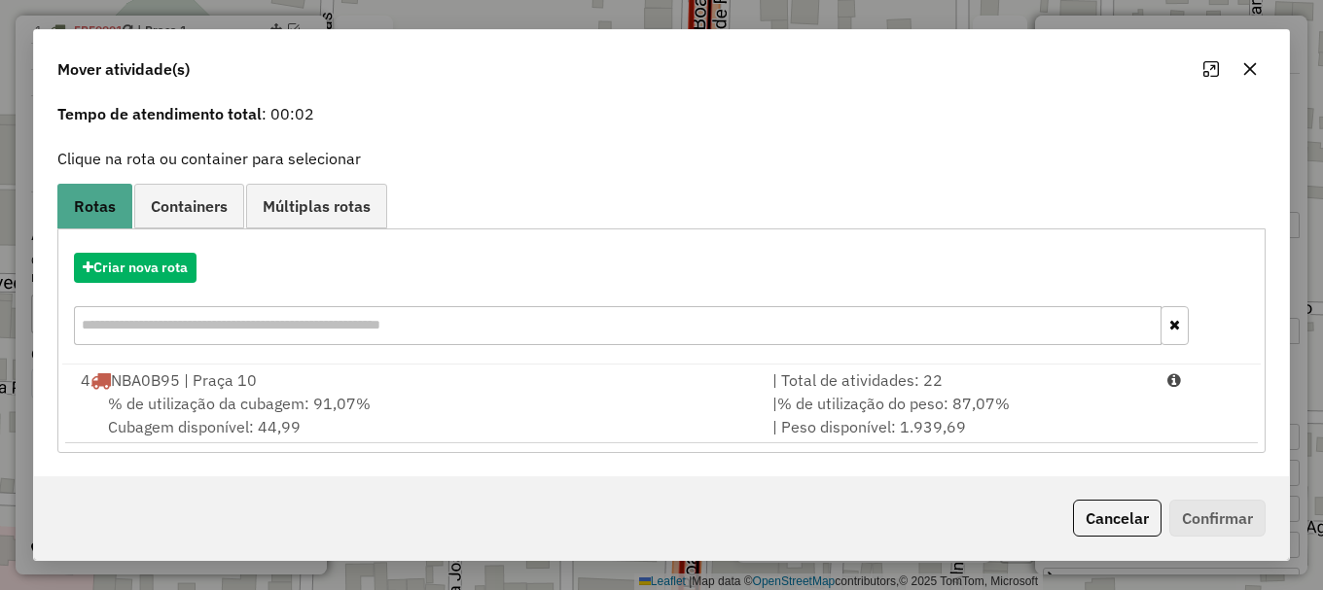
drag, startPoint x: 204, startPoint y: 419, endPoint x: 967, endPoint y: 446, distance: 763.0
click at [210, 417] on div "% de utilização da cubagem: 91,07% Cubagem disponível: 44,99" at bounding box center [415, 415] width 692 height 47
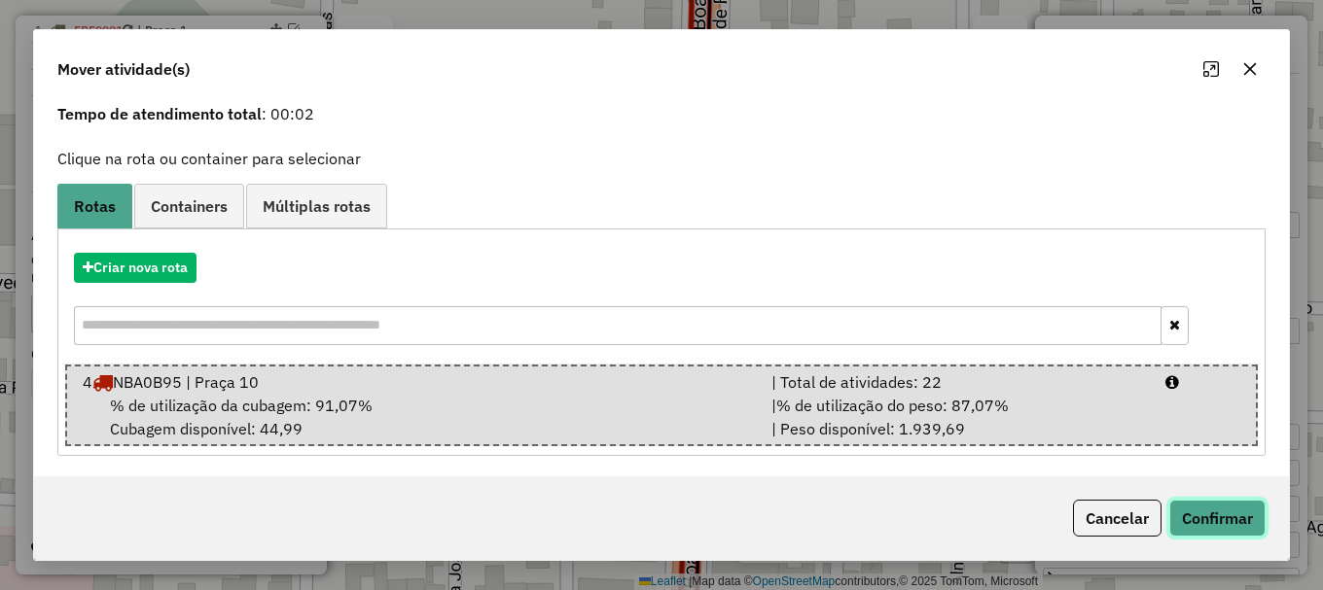
click at [1242, 516] on button "Confirmar" at bounding box center [1217, 518] width 96 height 37
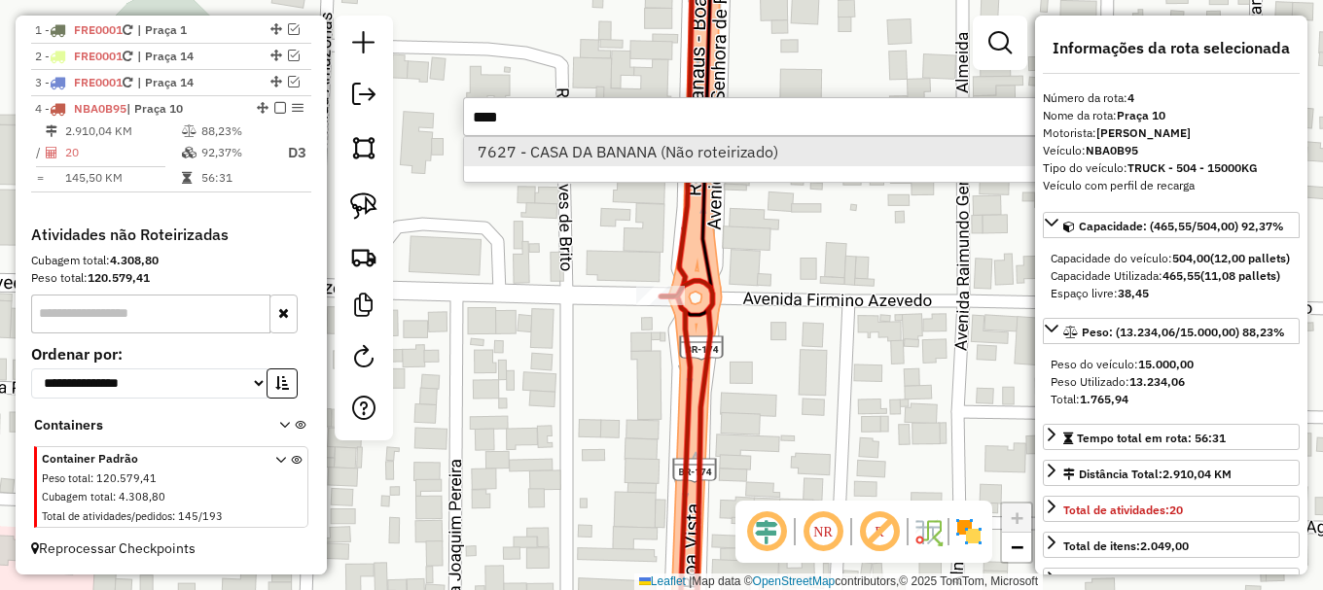
type input "****"
click at [559, 152] on li "7627 - CASA DA BANANA (Não roteirizado)" at bounding box center [755, 151] width 582 height 29
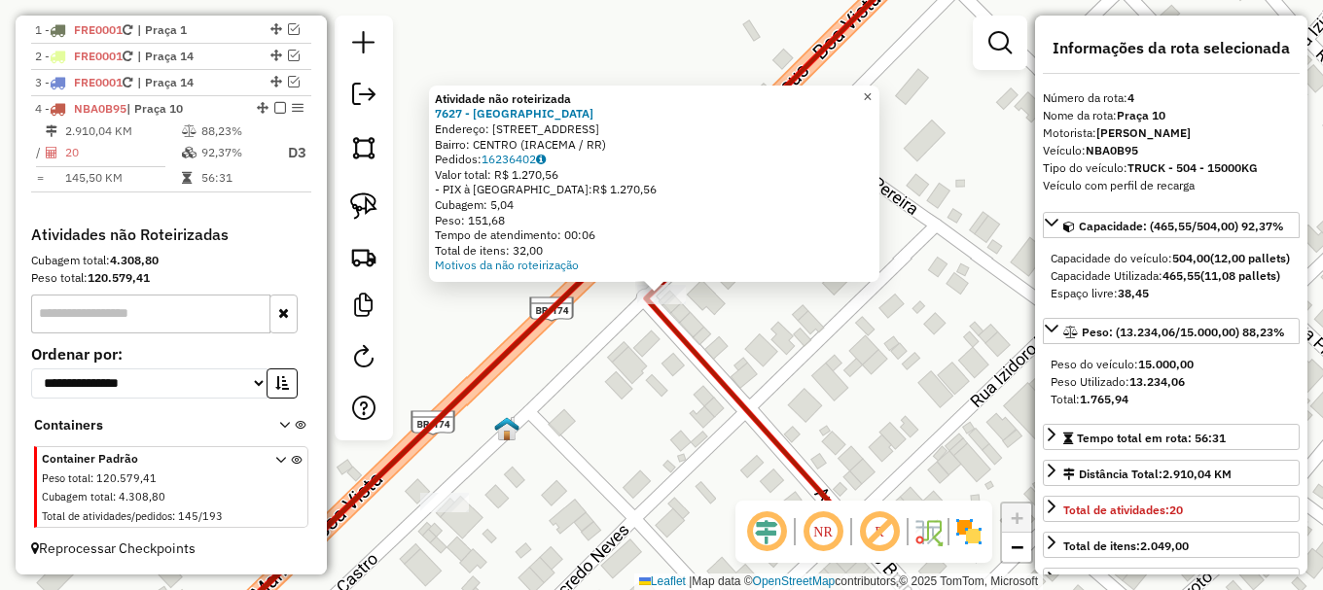
click at [872, 91] on span "×" at bounding box center [867, 97] width 9 height 17
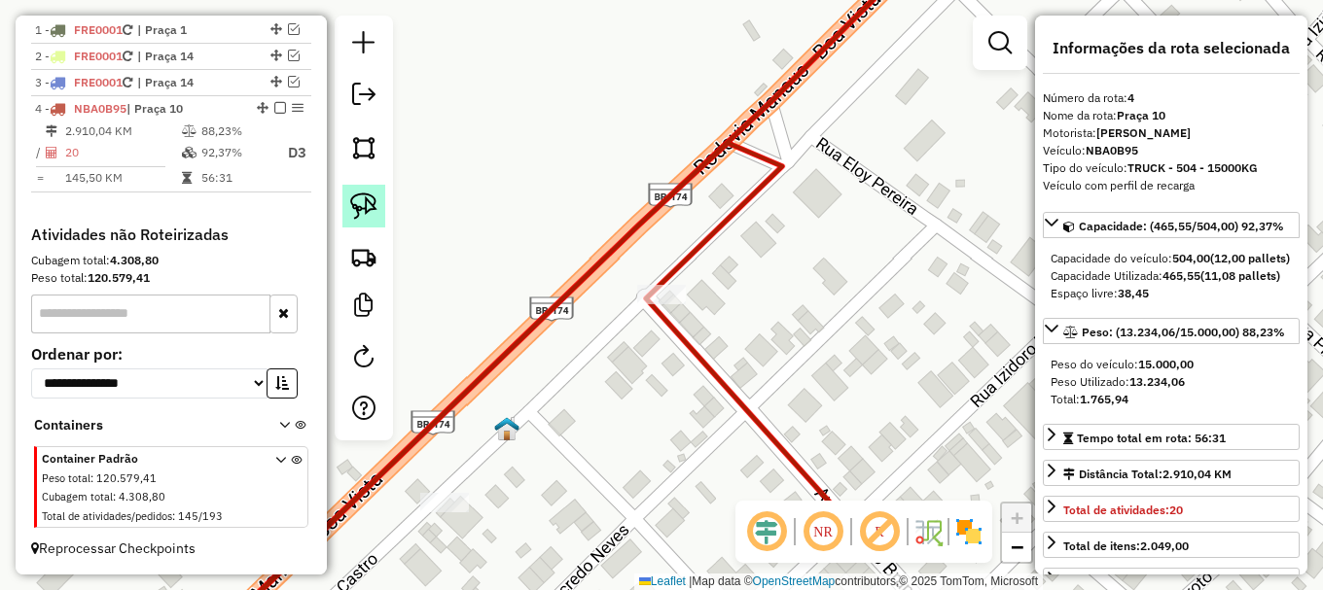
click at [372, 208] on img at bounding box center [363, 206] width 27 height 27
drag, startPoint x: 615, startPoint y: 301, endPoint x: 659, endPoint y: 263, distance: 58.7
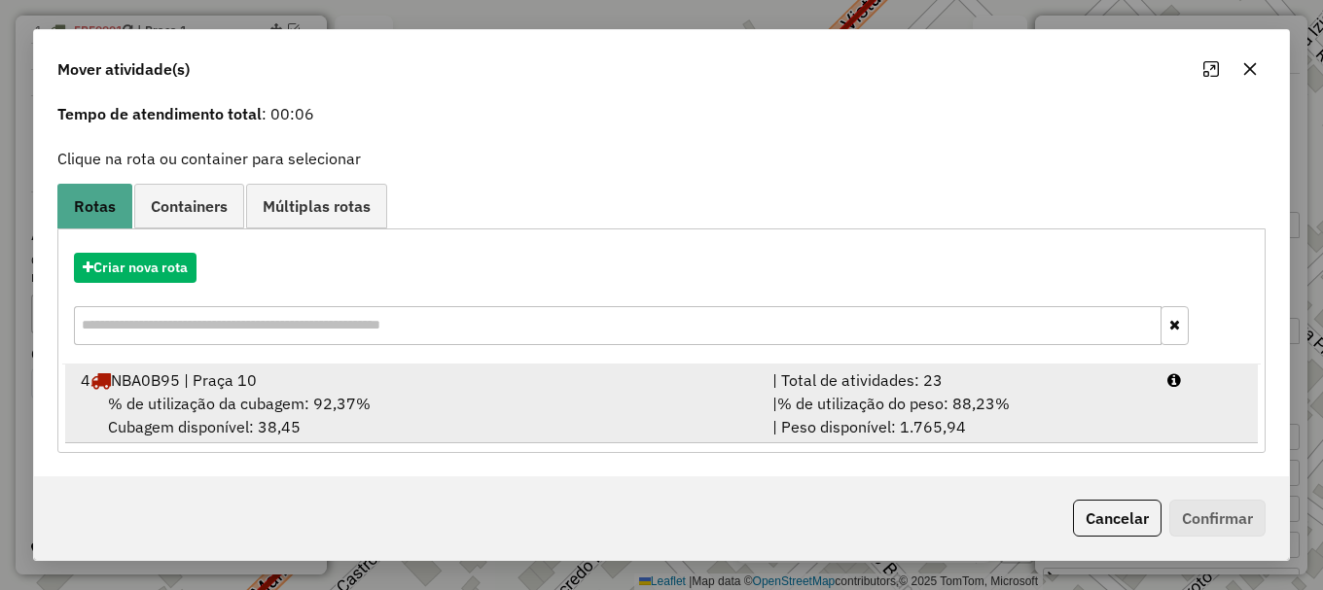
click at [170, 403] on span "% de utilização da cubagem: 92,37%" at bounding box center [239, 403] width 263 height 19
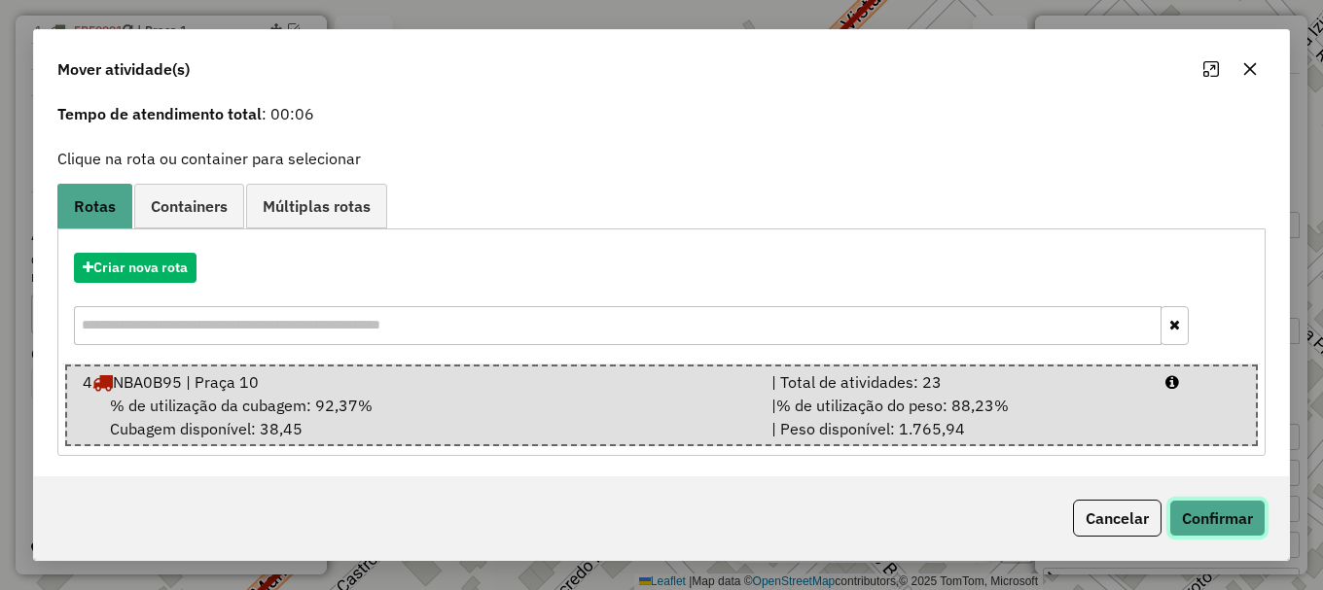
click at [1213, 518] on button "Confirmar" at bounding box center [1217, 518] width 96 height 37
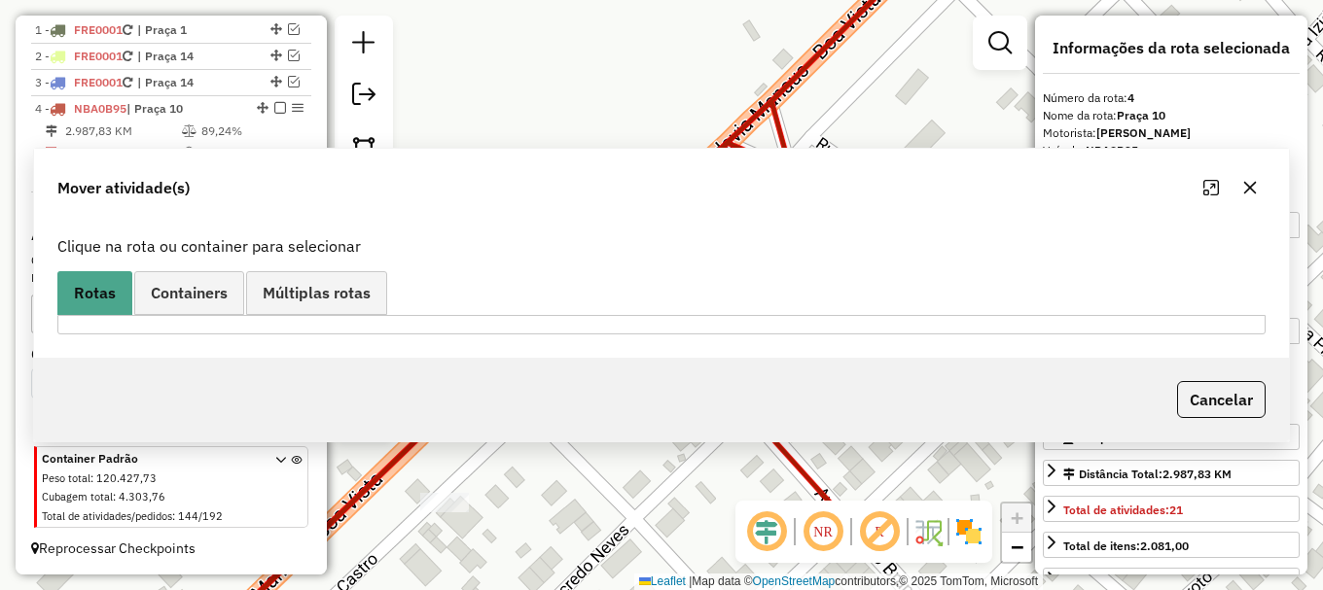
scroll to position [0, 0]
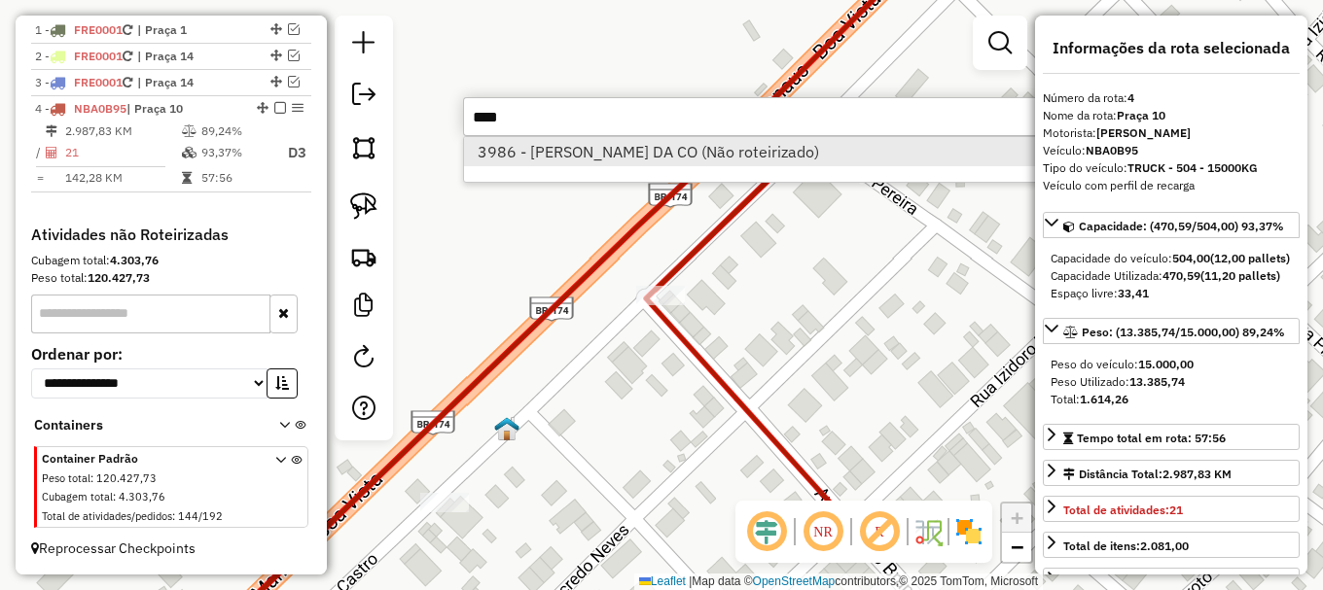
type input "****"
click at [603, 160] on li "3986 - MANACES VARELA DA CO (Não roteirizado)" at bounding box center [755, 151] width 582 height 29
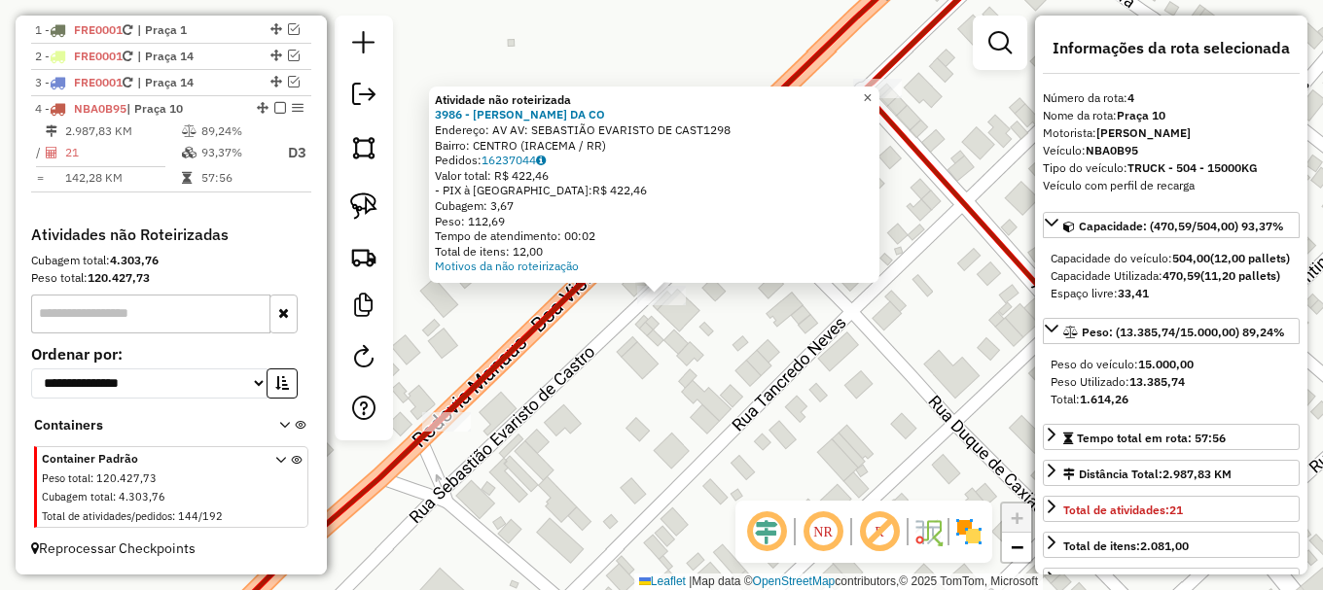
click at [872, 96] on span "×" at bounding box center [867, 97] width 9 height 17
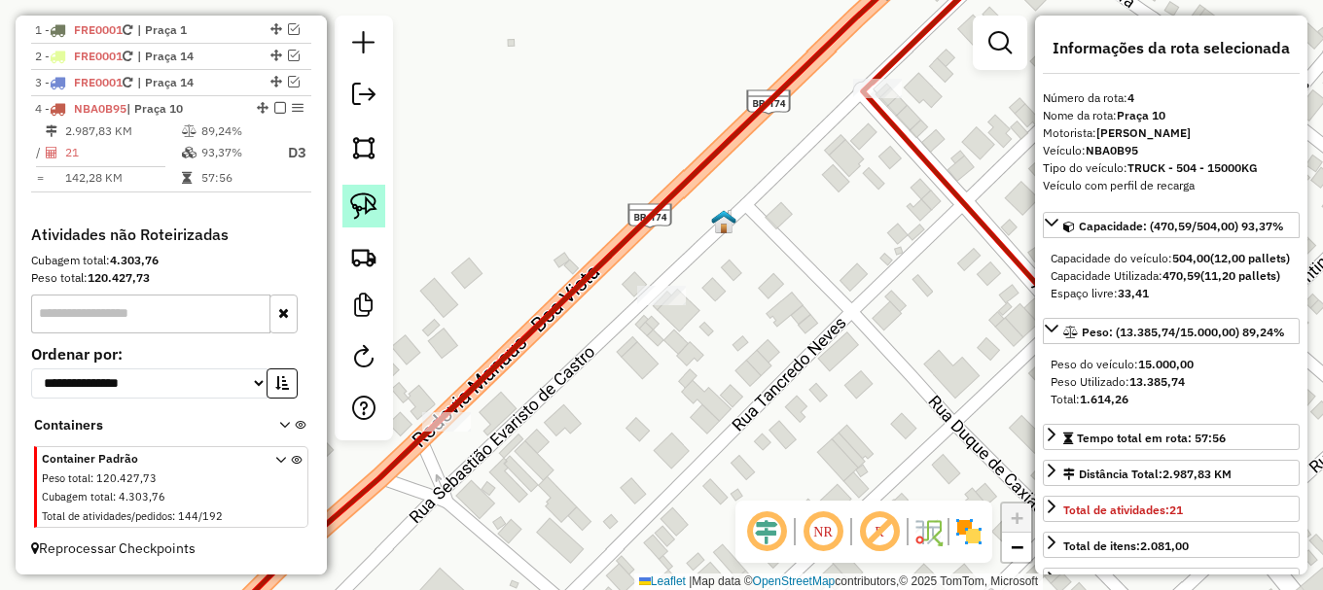
click at [365, 208] on img at bounding box center [363, 206] width 27 height 27
drag, startPoint x: 604, startPoint y: 314, endPoint x: 658, endPoint y: 247, distance: 86.4
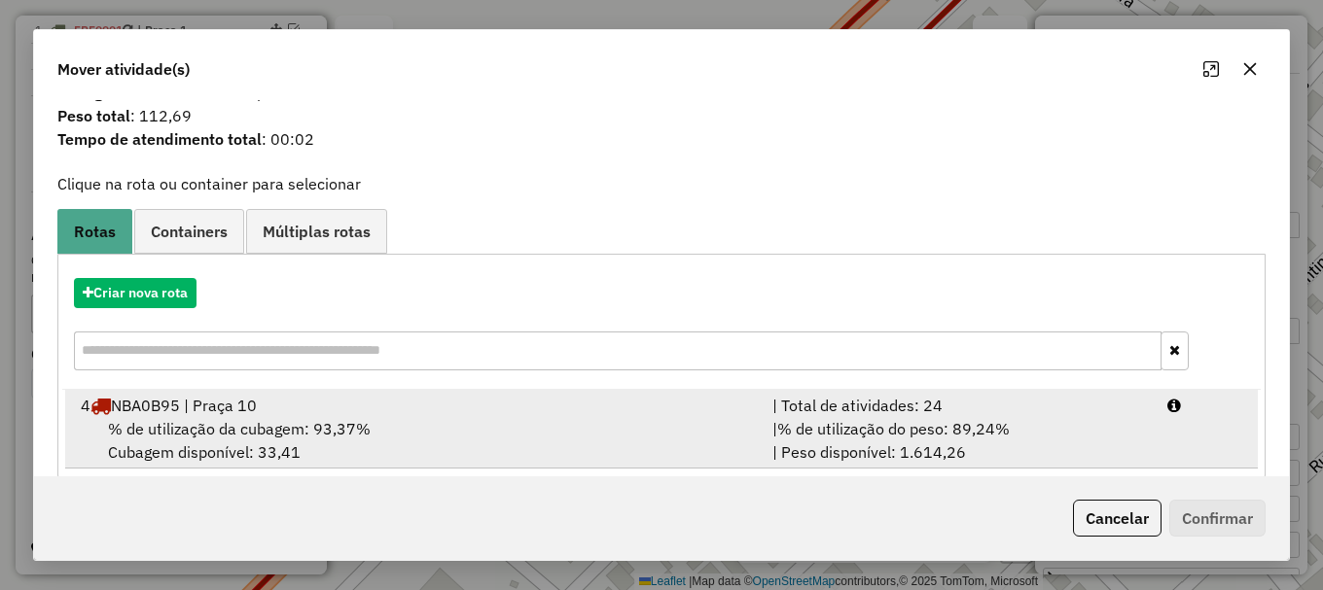
scroll to position [76, 0]
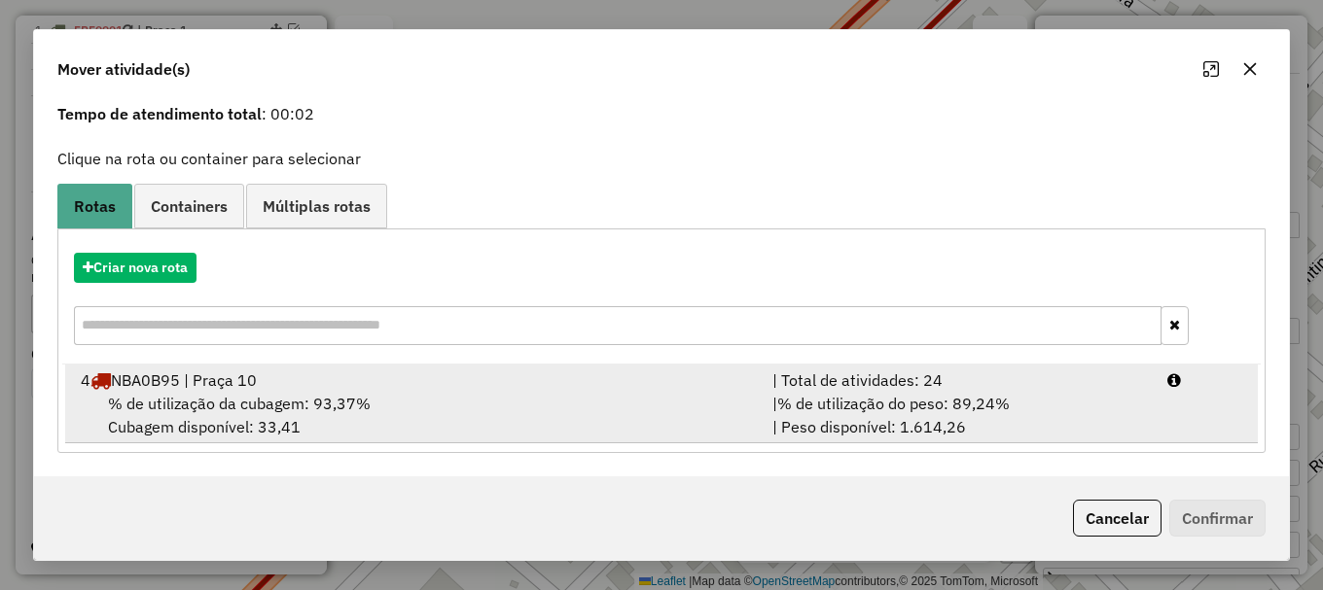
click at [288, 431] on div "% de utilização da cubagem: 93,37% Cubagem disponível: 33,41" at bounding box center [415, 415] width 692 height 47
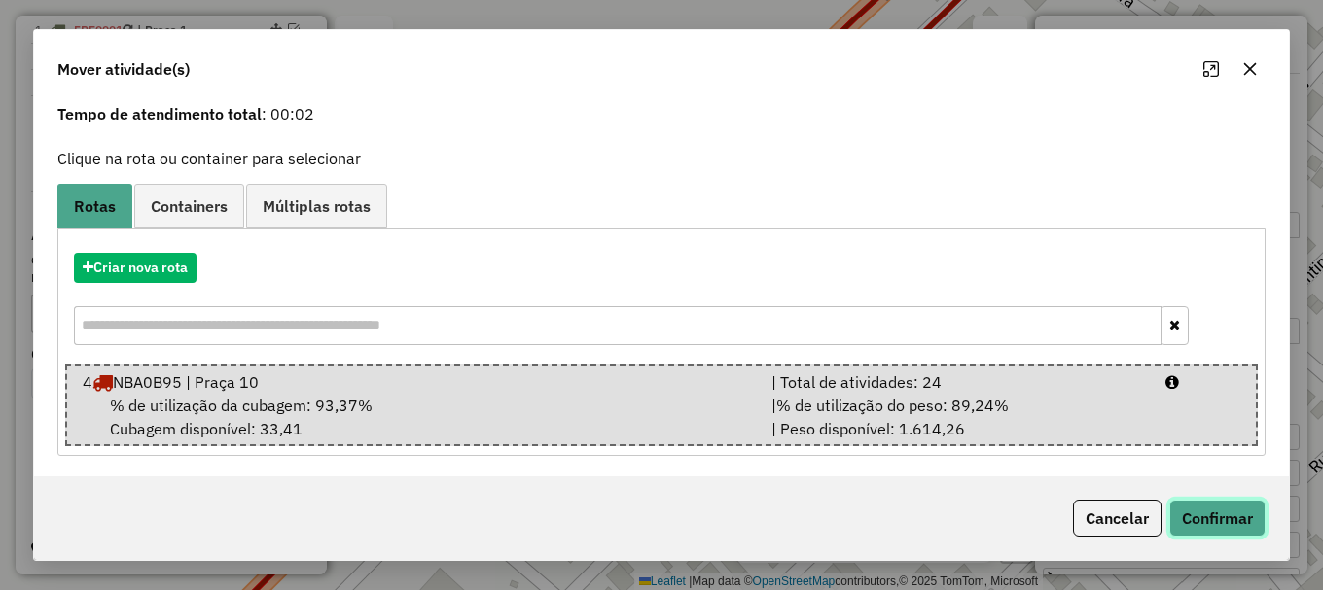
click at [1241, 524] on button "Confirmar" at bounding box center [1217, 518] width 96 height 37
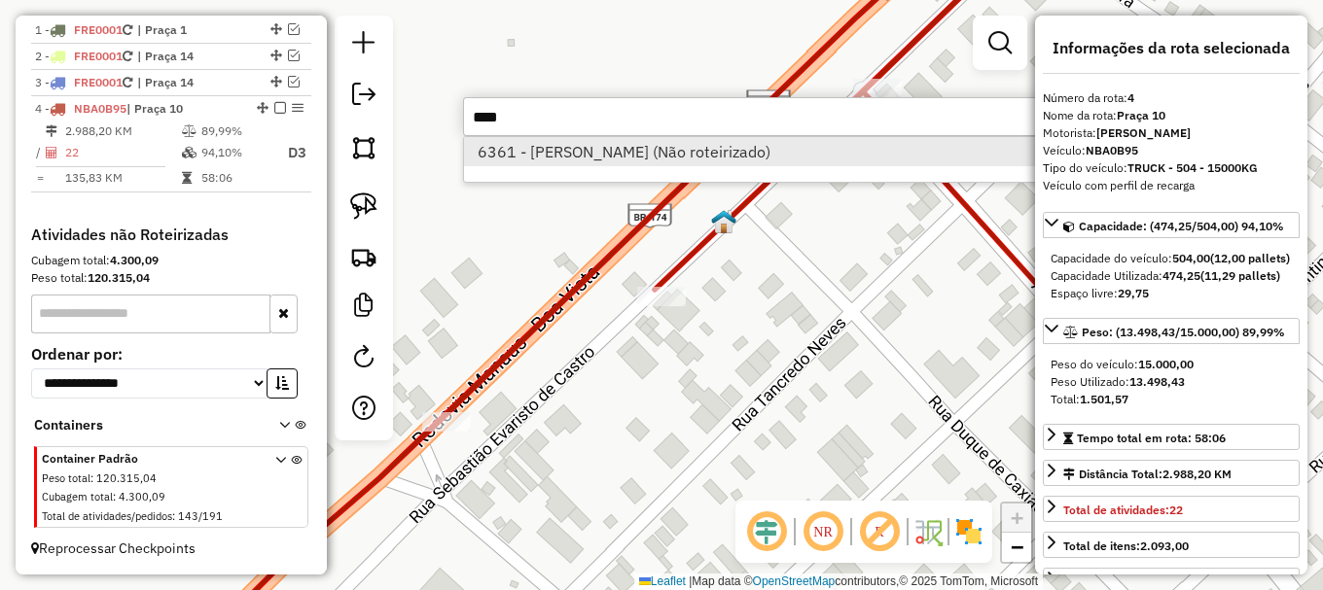
type input "****"
click at [577, 159] on li "6361 - IVANILSON SOUSA (Não roteirizado)" at bounding box center [755, 151] width 582 height 29
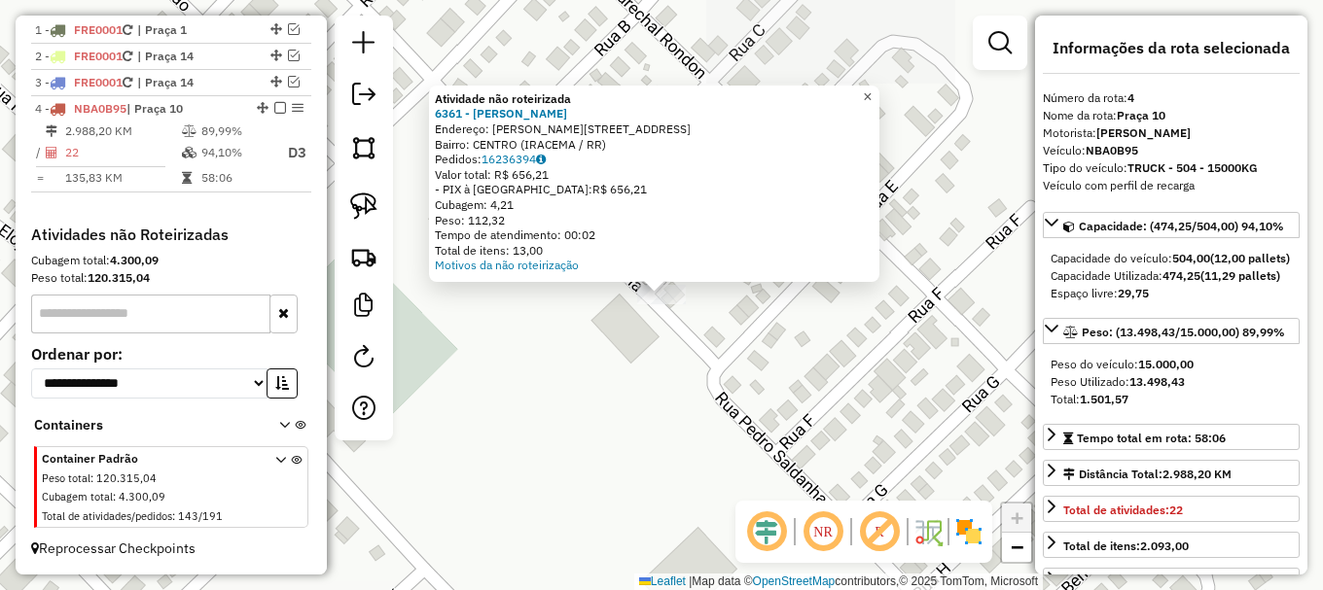
click at [872, 91] on span "×" at bounding box center [867, 97] width 9 height 17
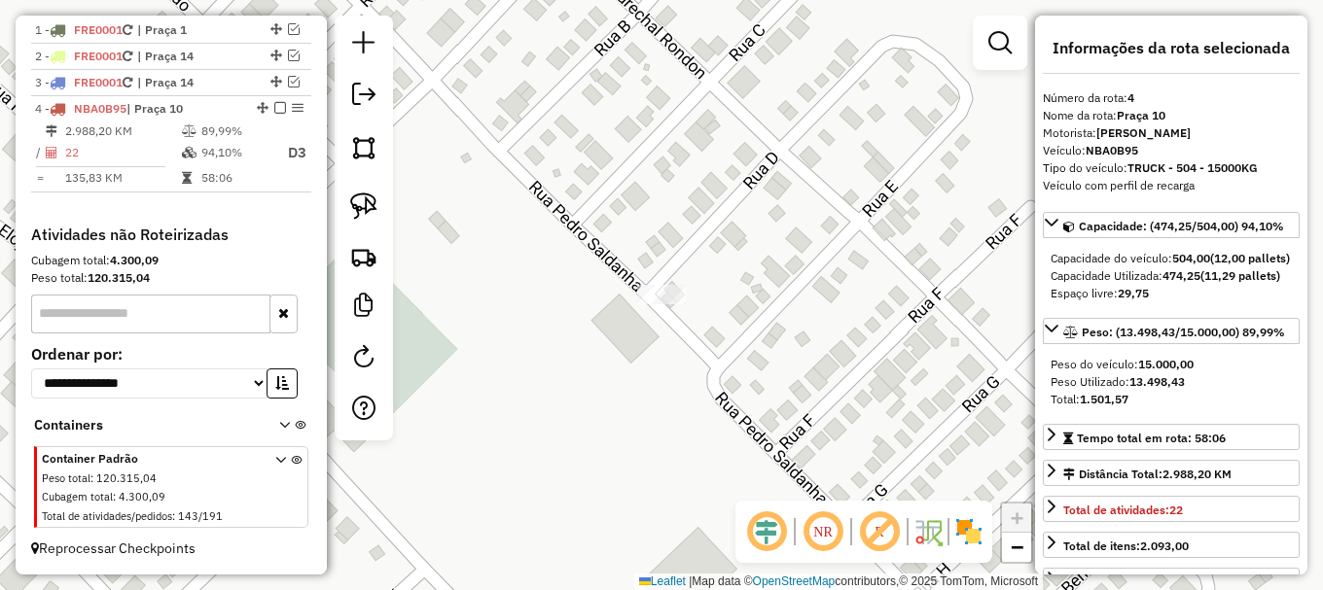
drag, startPoint x: 366, startPoint y: 201, endPoint x: 689, endPoint y: 302, distance: 338.4
click at [367, 201] on img at bounding box center [363, 206] width 27 height 27
drag, startPoint x: 607, startPoint y: 307, endPoint x: 681, endPoint y: 261, distance: 87.4
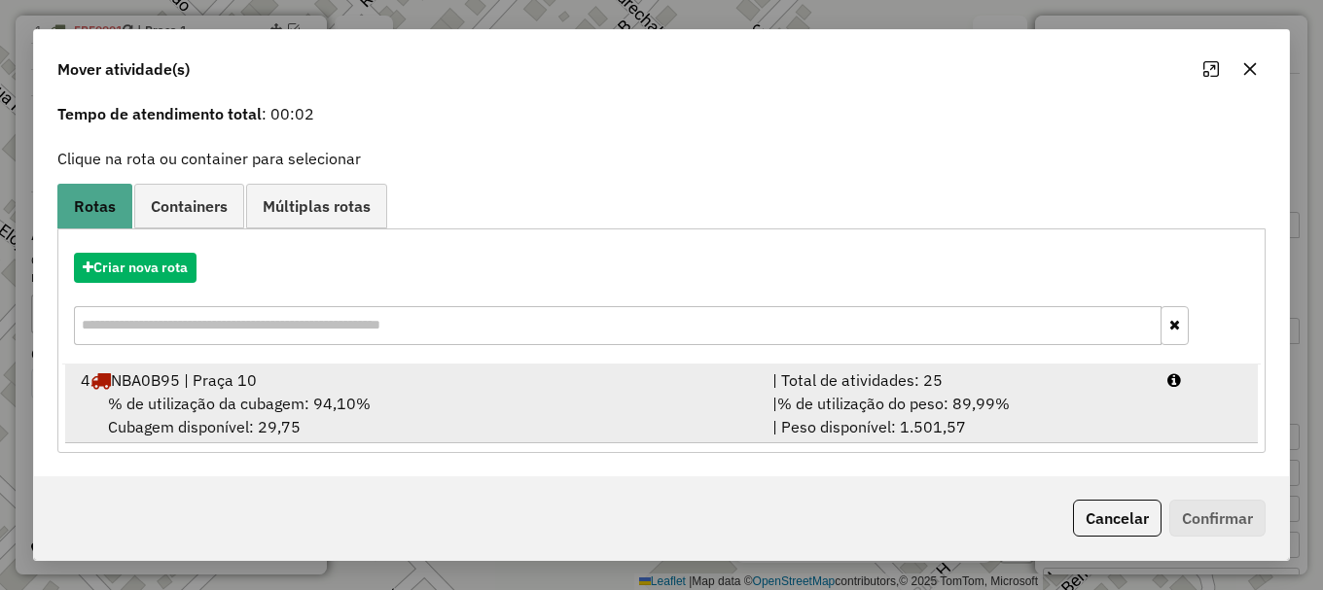
drag, startPoint x: 364, startPoint y: 416, endPoint x: 457, endPoint y: 412, distance: 93.5
click at [370, 415] on div "% de utilização da cubagem: 94,10% Cubagem disponível: 29,75" at bounding box center [415, 415] width 692 height 47
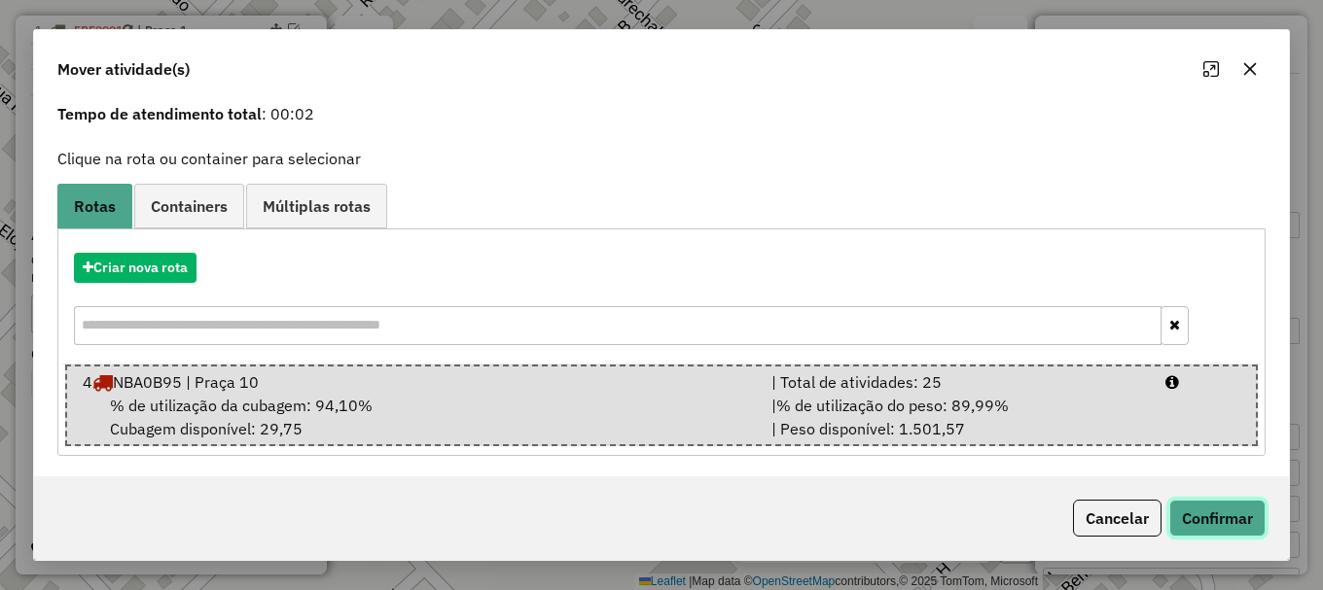
click at [1229, 516] on button "Confirmar" at bounding box center [1217, 518] width 96 height 37
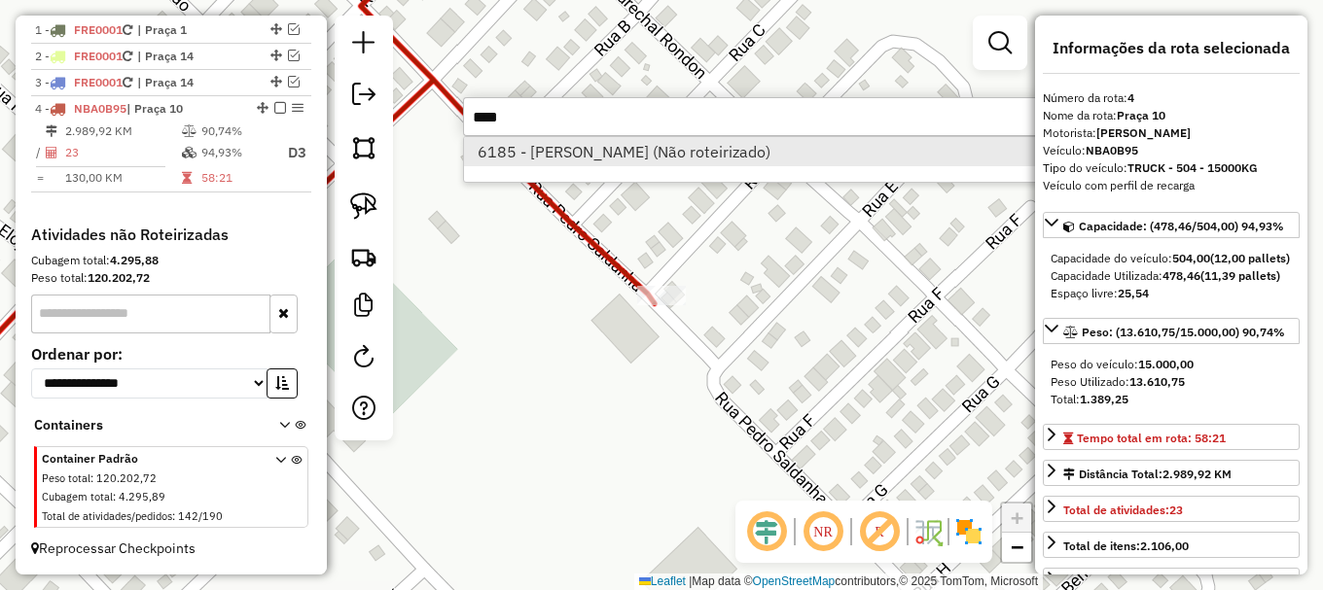
type input "****"
click at [630, 147] on li "6185 - DIEGO MOREIRA FREIRE (Não roteirizado)" at bounding box center [755, 151] width 582 height 29
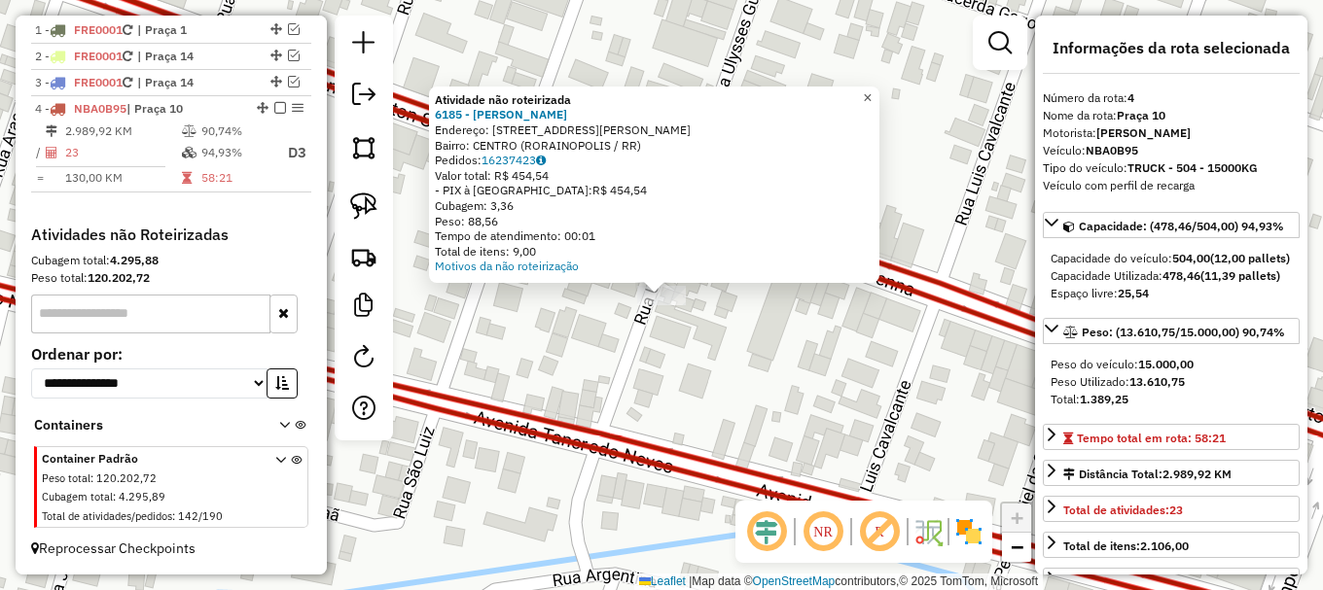
click at [872, 89] on span "×" at bounding box center [867, 97] width 9 height 17
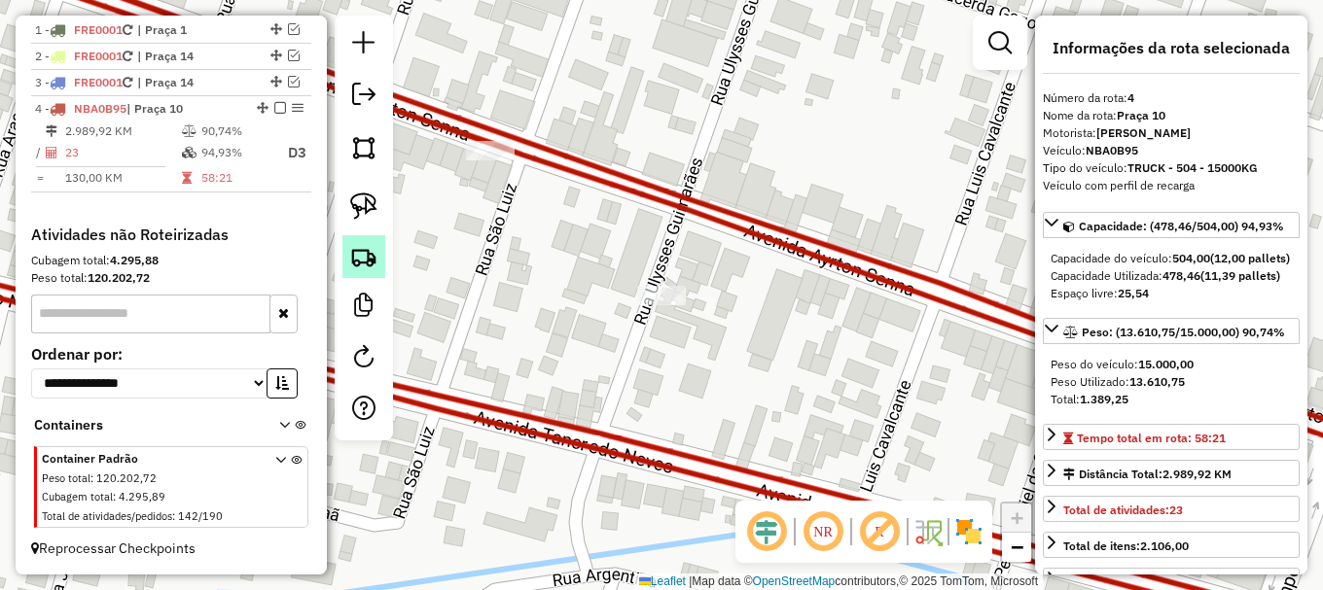
click at [361, 262] on img at bounding box center [363, 256] width 27 height 27
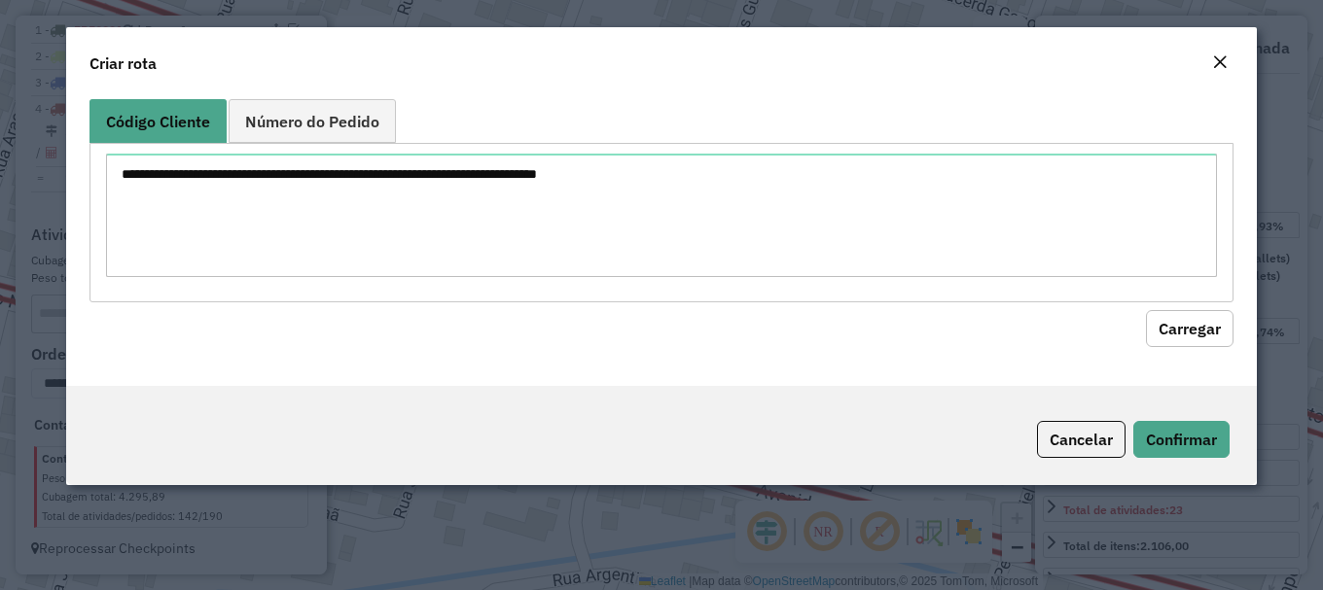
click at [1214, 60] on em "Close" at bounding box center [1220, 62] width 16 height 16
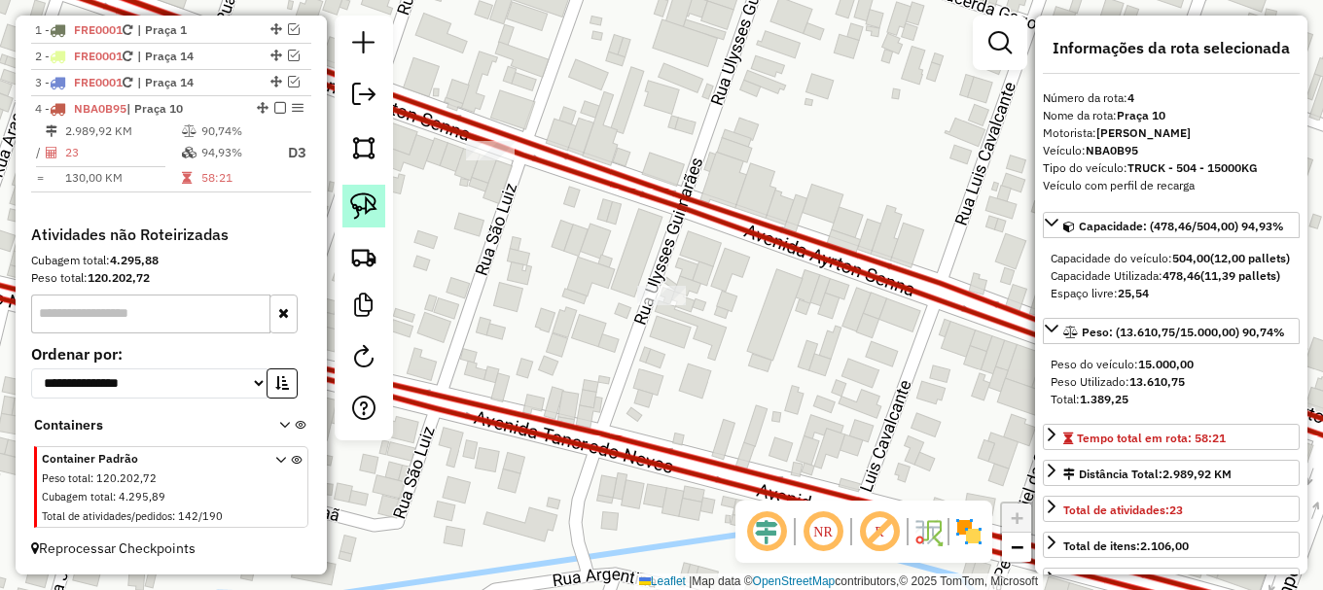
click at [371, 200] on img at bounding box center [363, 206] width 27 height 27
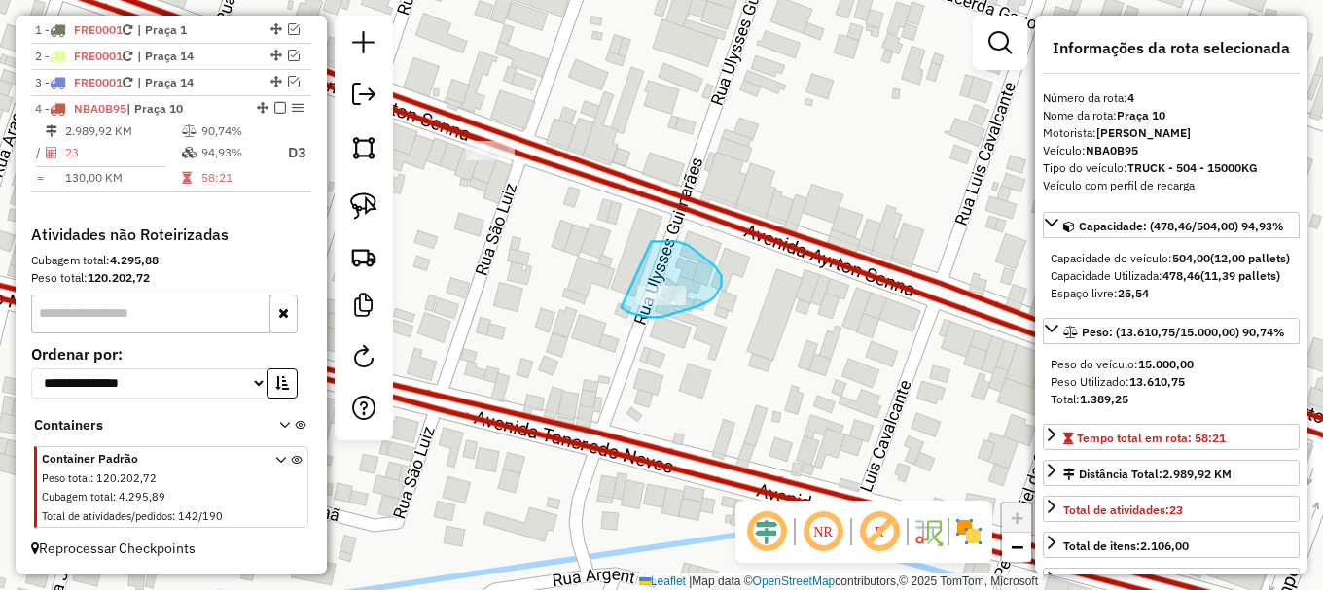
drag, startPoint x: 621, startPoint y: 307, endPoint x: 651, endPoint y: 241, distance: 72.7
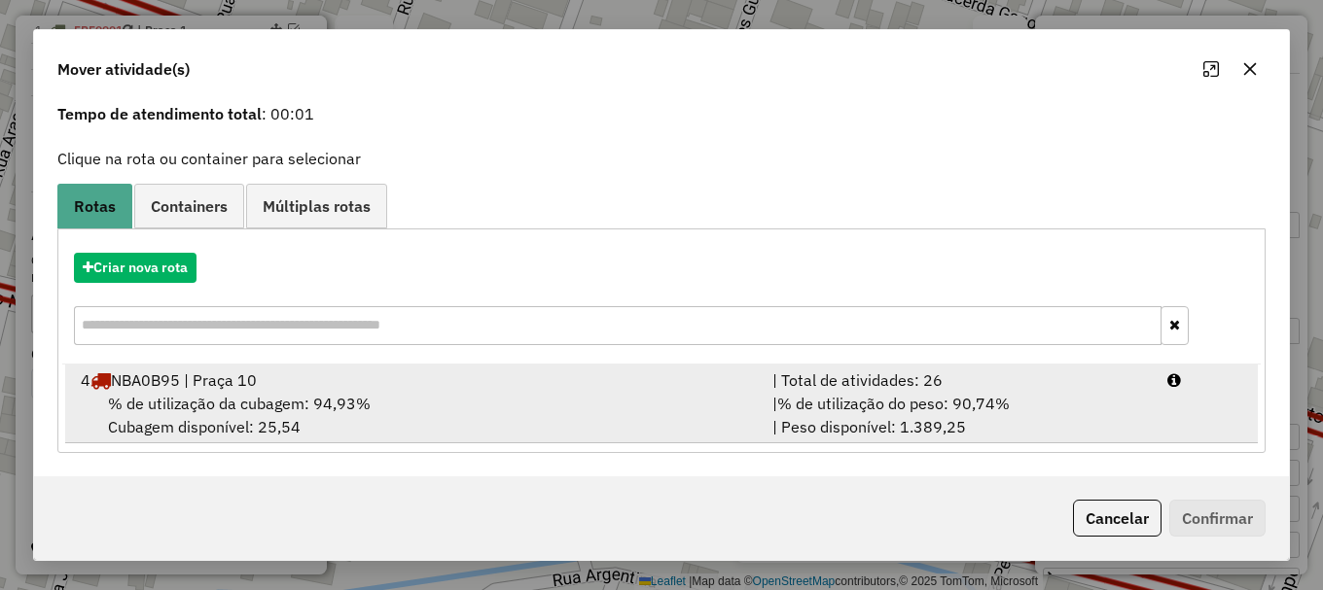
drag, startPoint x: 242, startPoint y: 398, endPoint x: 326, endPoint y: 387, distance: 84.3
click at [288, 389] on li "4 NBA0B95 | Praça 10 | Total de atividades: 26 % de utilização da cubagem: 94,9…" at bounding box center [661, 404] width 1192 height 79
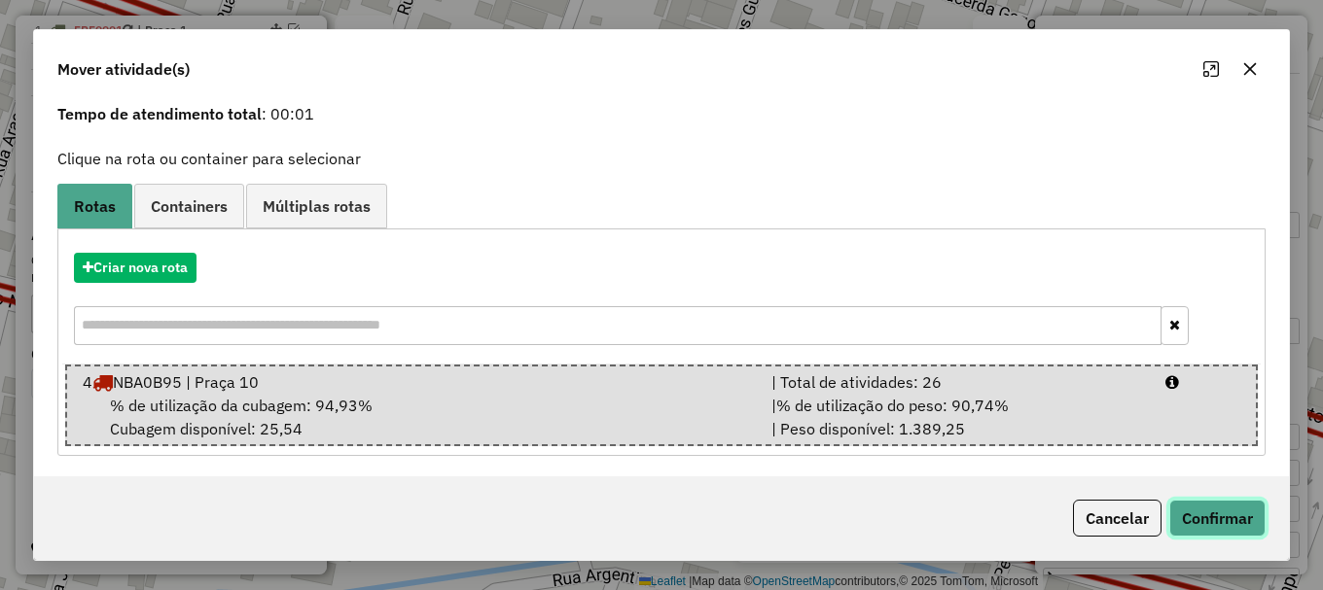
click at [1213, 520] on button "Confirmar" at bounding box center [1217, 518] width 96 height 37
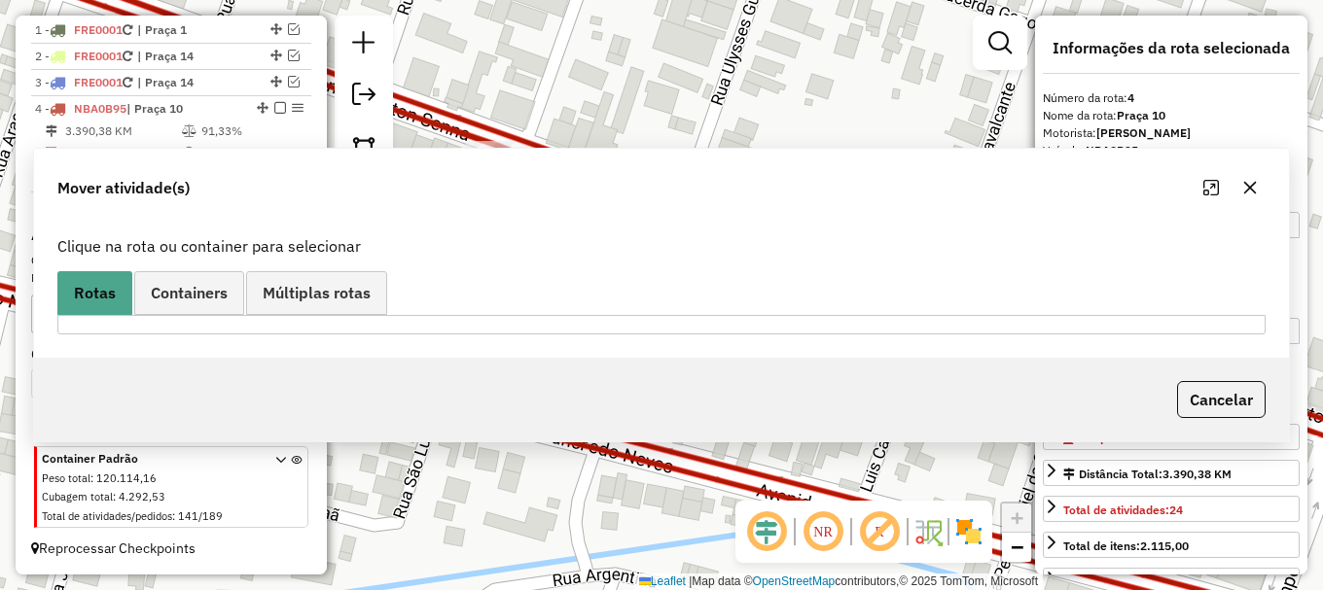
scroll to position [0, 0]
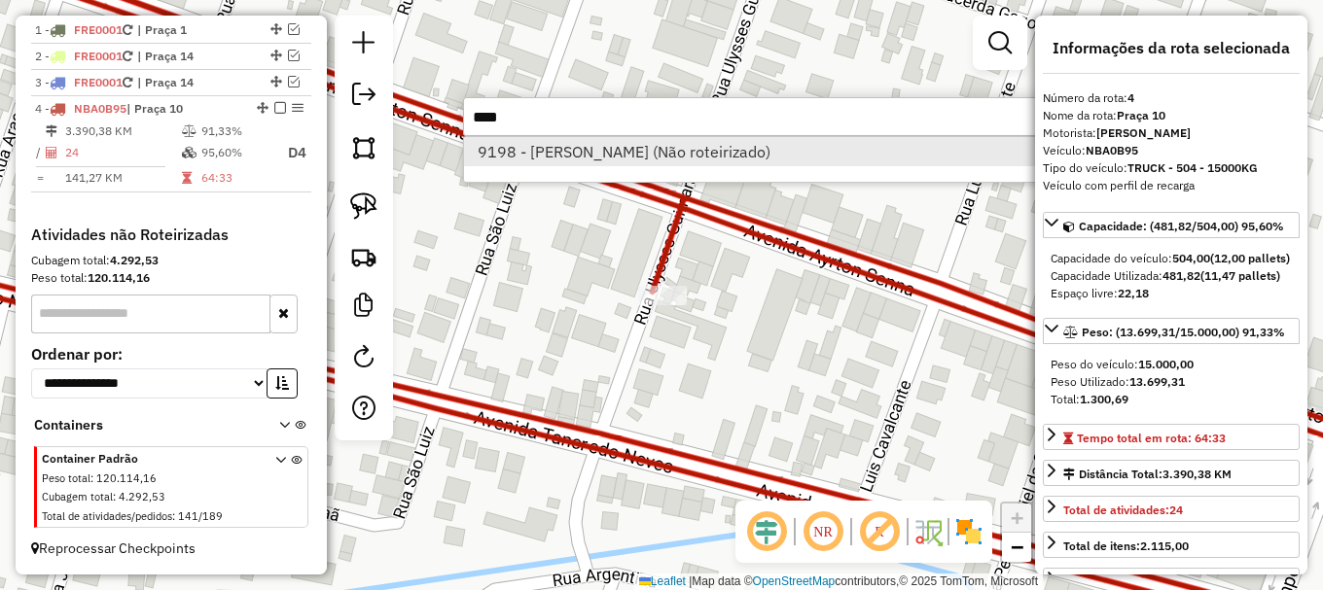
type input "****"
click at [629, 147] on li "9198 - ANDRE SOUZA (Não roteirizado)" at bounding box center [755, 151] width 582 height 29
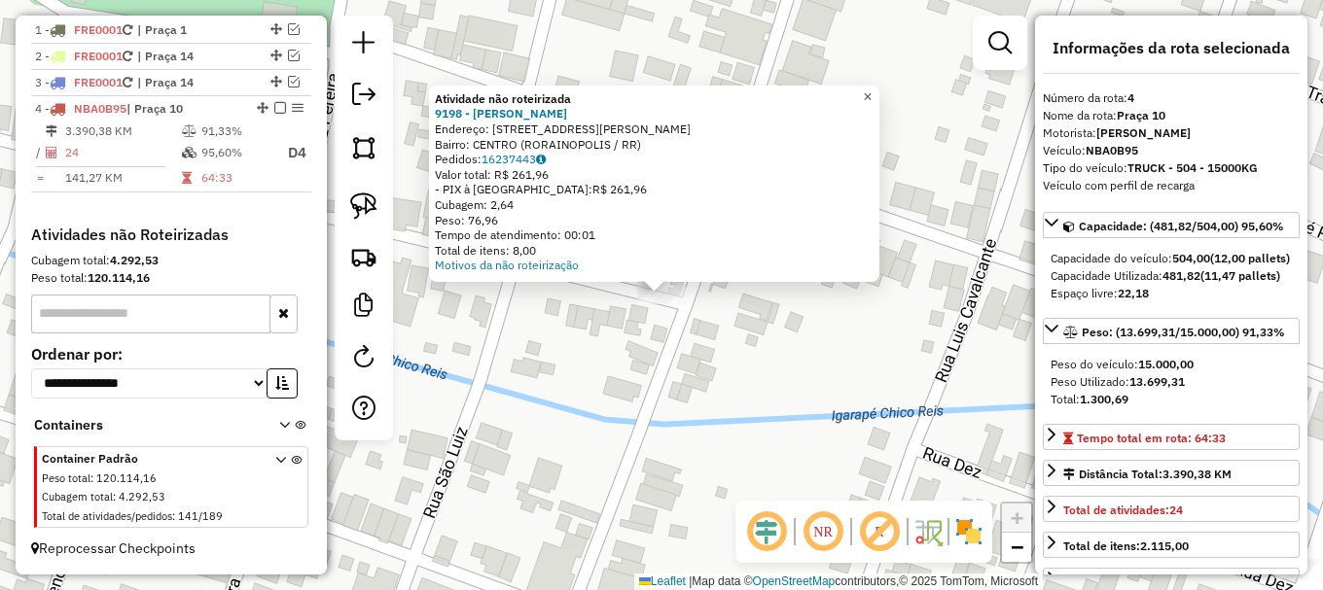
drag, startPoint x: 883, startPoint y: 88, endPoint x: 874, endPoint y: 96, distance: 12.4
click at [872, 89] on span "×" at bounding box center [867, 97] width 9 height 17
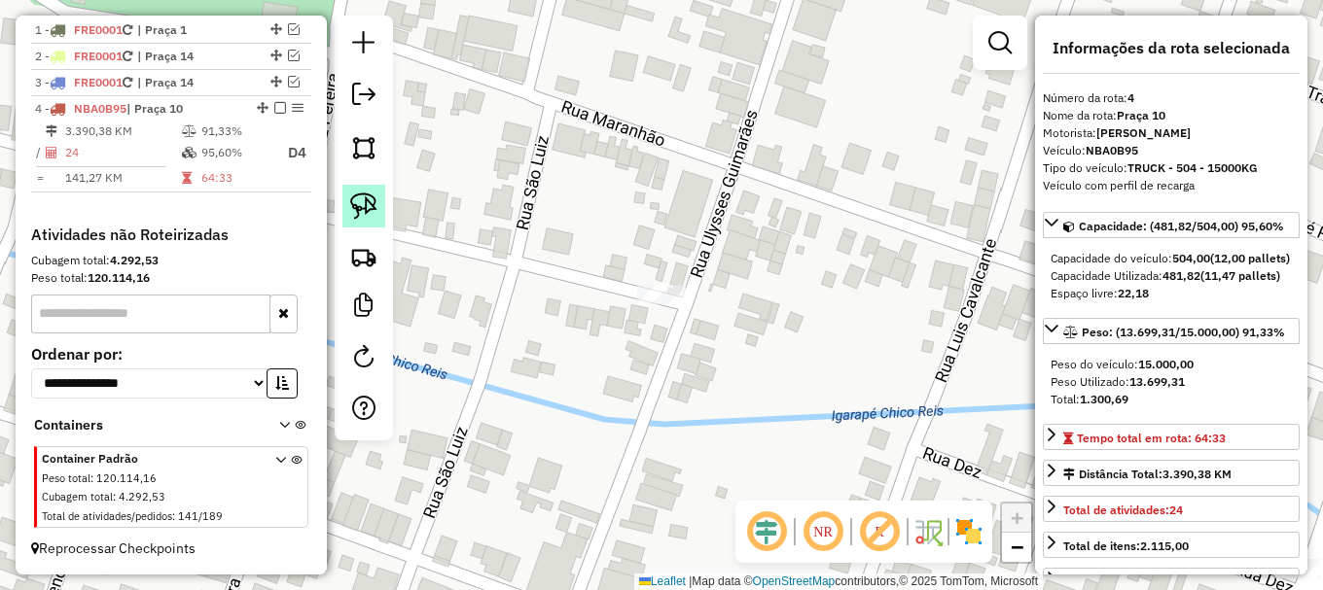
click at [373, 207] on img at bounding box center [363, 206] width 27 height 27
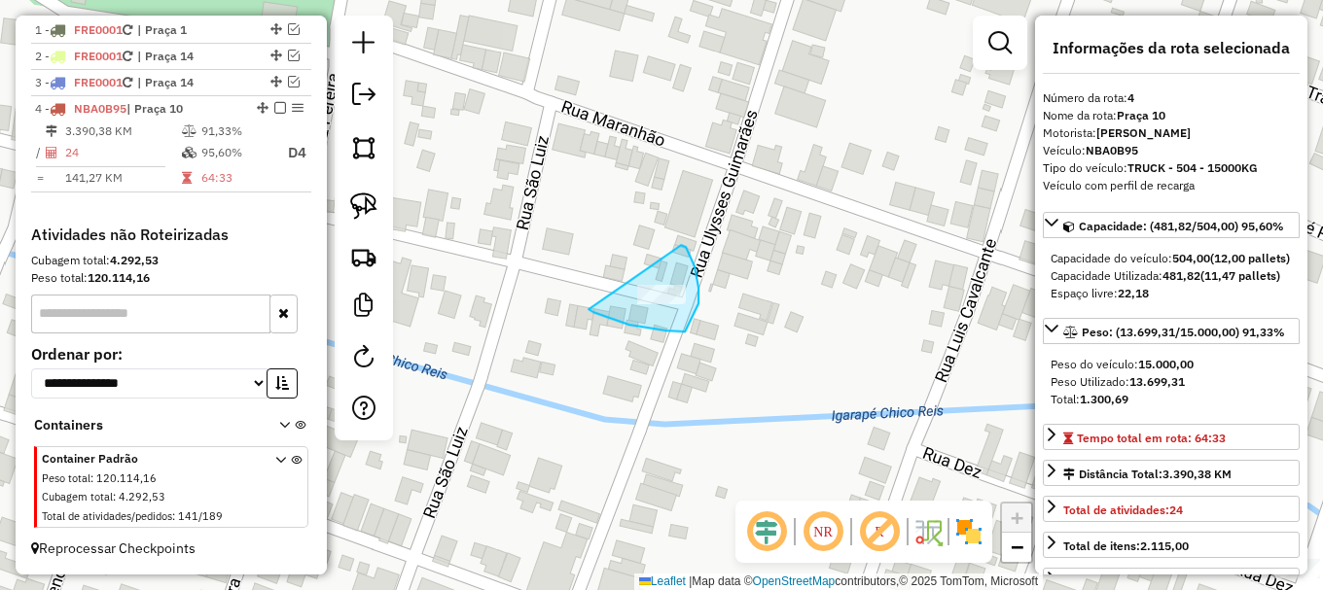
drag, startPoint x: 591, startPoint y: 311, endPoint x: 682, endPoint y: 249, distance: 109.8
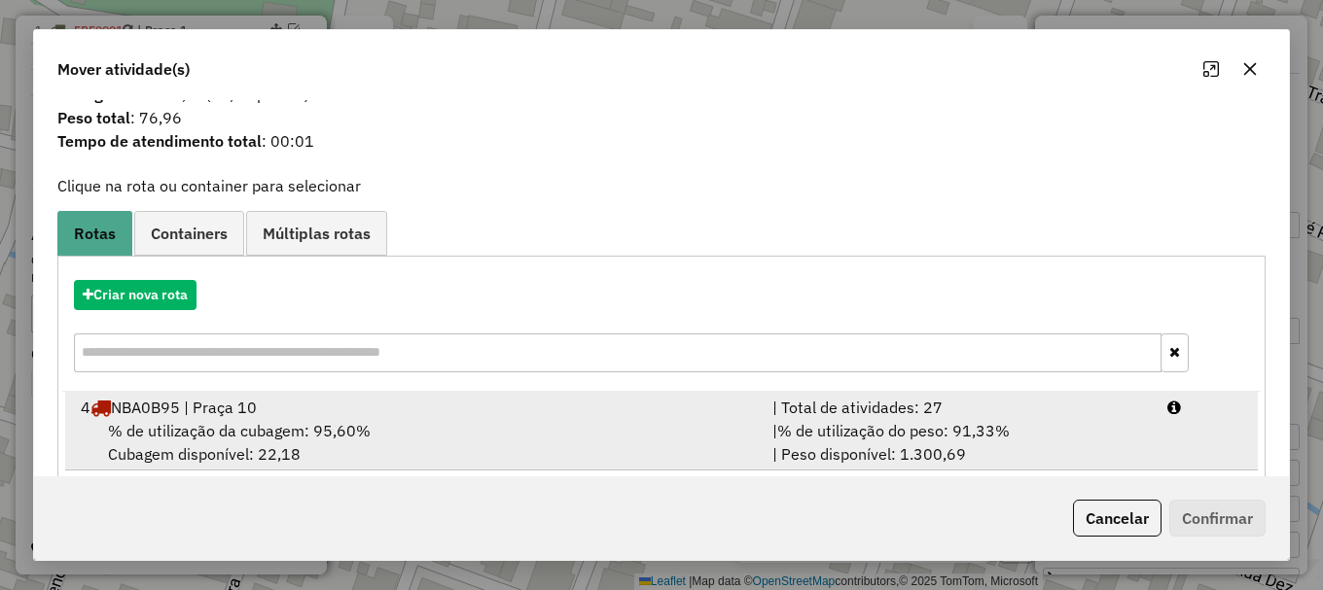
scroll to position [76, 0]
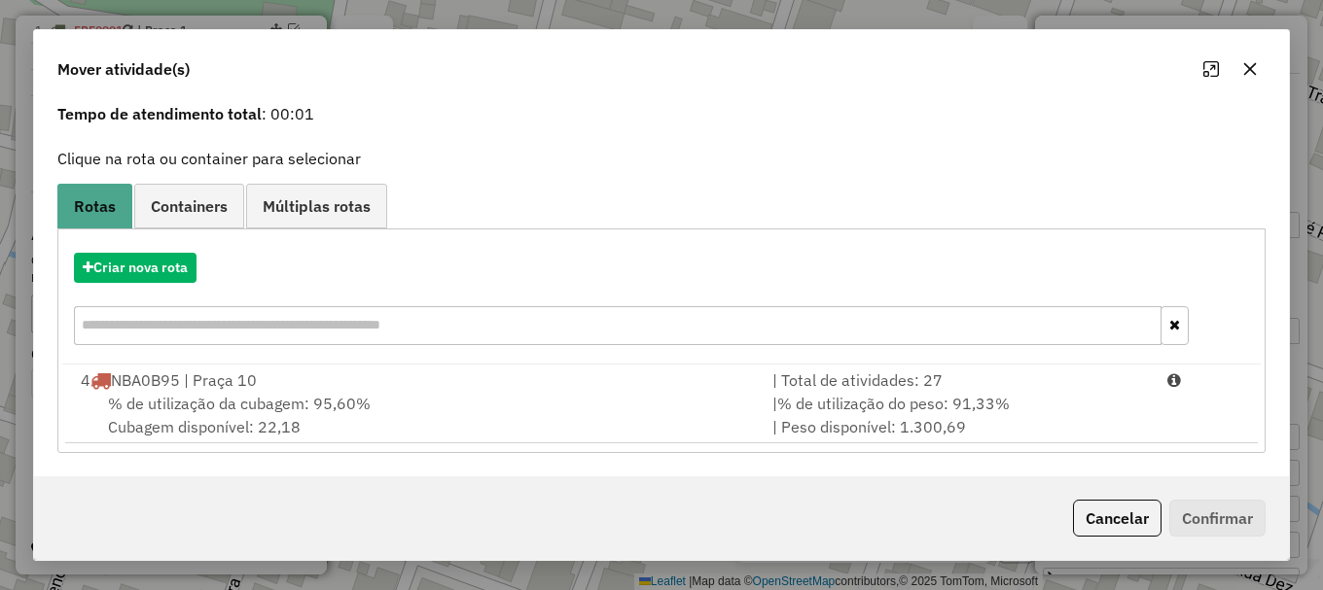
drag, startPoint x: 294, startPoint y: 409, endPoint x: 1259, endPoint y: 451, distance: 965.8
click at [321, 405] on span "% de utilização da cubagem: 95,60%" at bounding box center [239, 403] width 263 height 19
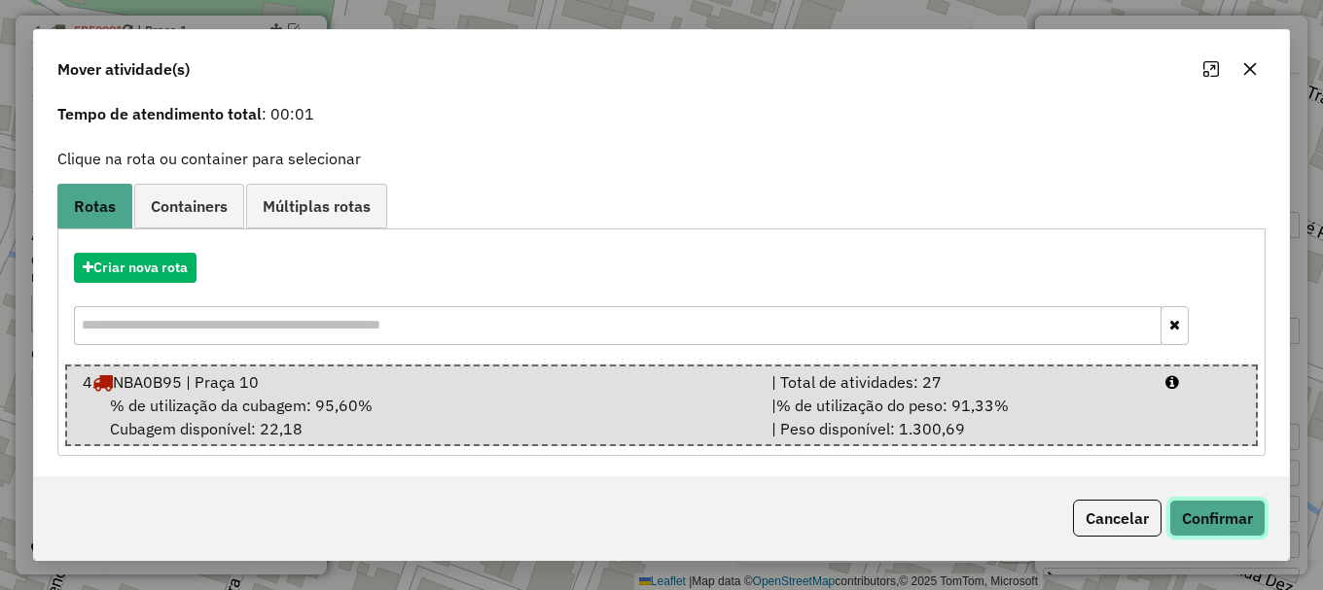
click at [1233, 511] on button "Confirmar" at bounding box center [1217, 518] width 96 height 37
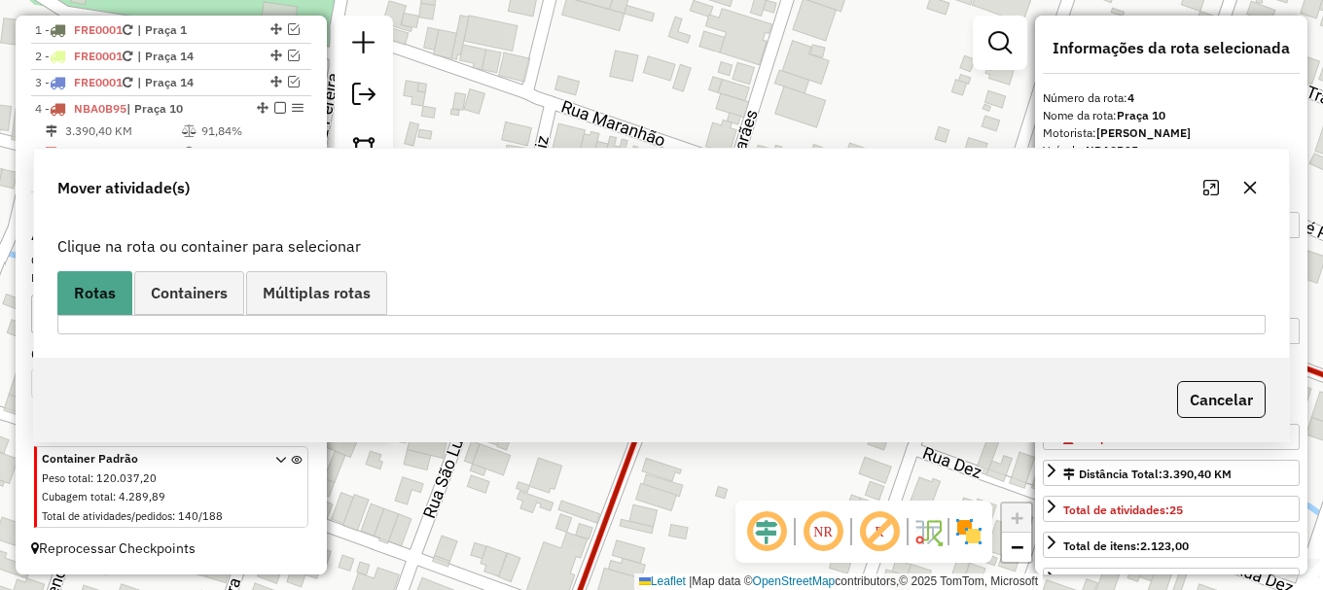
scroll to position [0, 0]
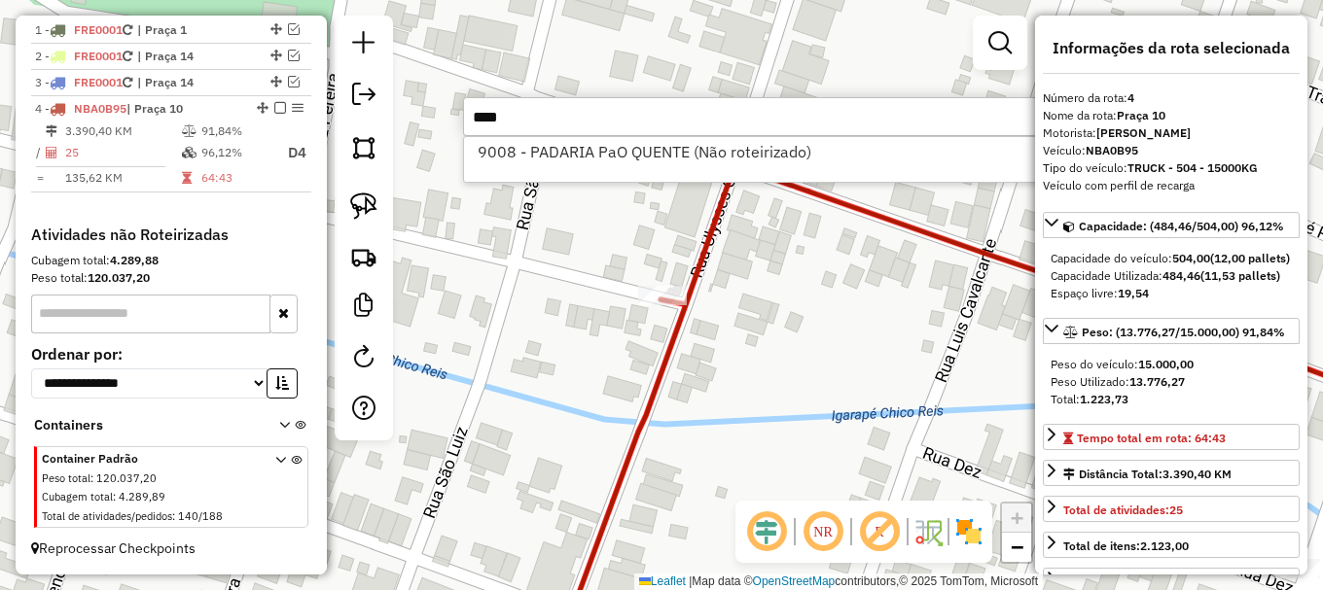
type input "****"
click at [657, 166] on div "9008 - PADARIA PaO QUENTE (Não roteirizado)" at bounding box center [755, 159] width 584 height 47
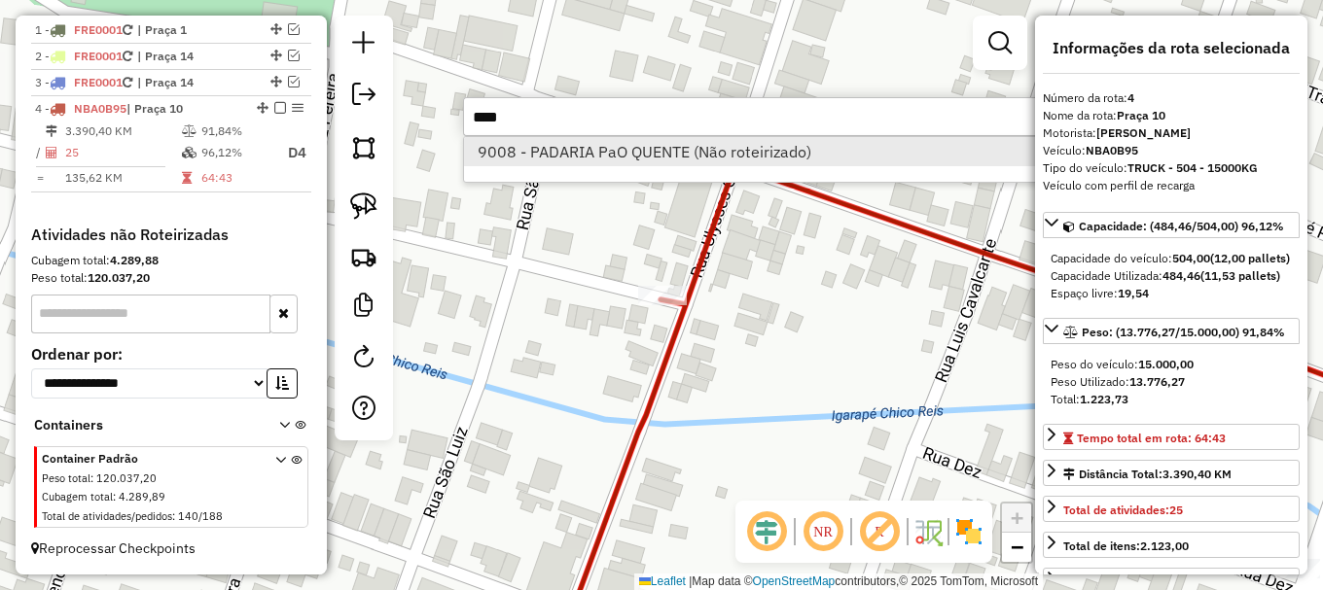
click at [657, 160] on li "9008 - PADARIA PaO QUENTE (Não roteirizado)" at bounding box center [755, 151] width 582 height 29
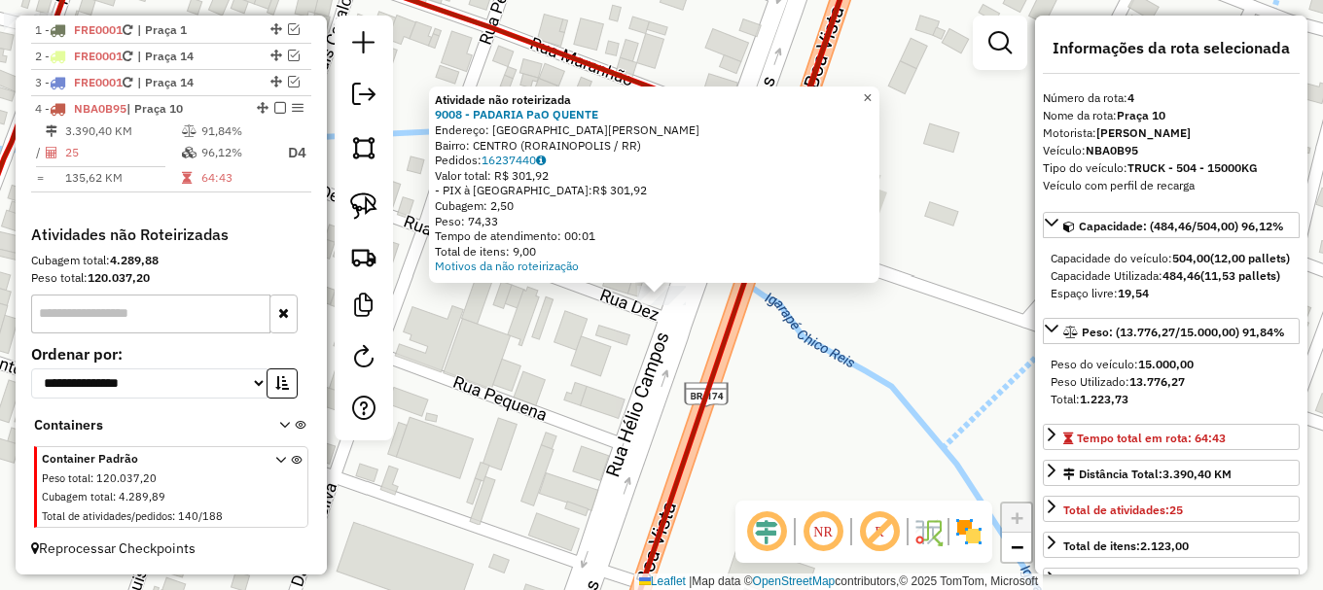
drag, startPoint x: 878, startPoint y: 91, endPoint x: 427, endPoint y: 157, distance: 456.0
click at [872, 92] on span "×" at bounding box center [867, 97] width 9 height 17
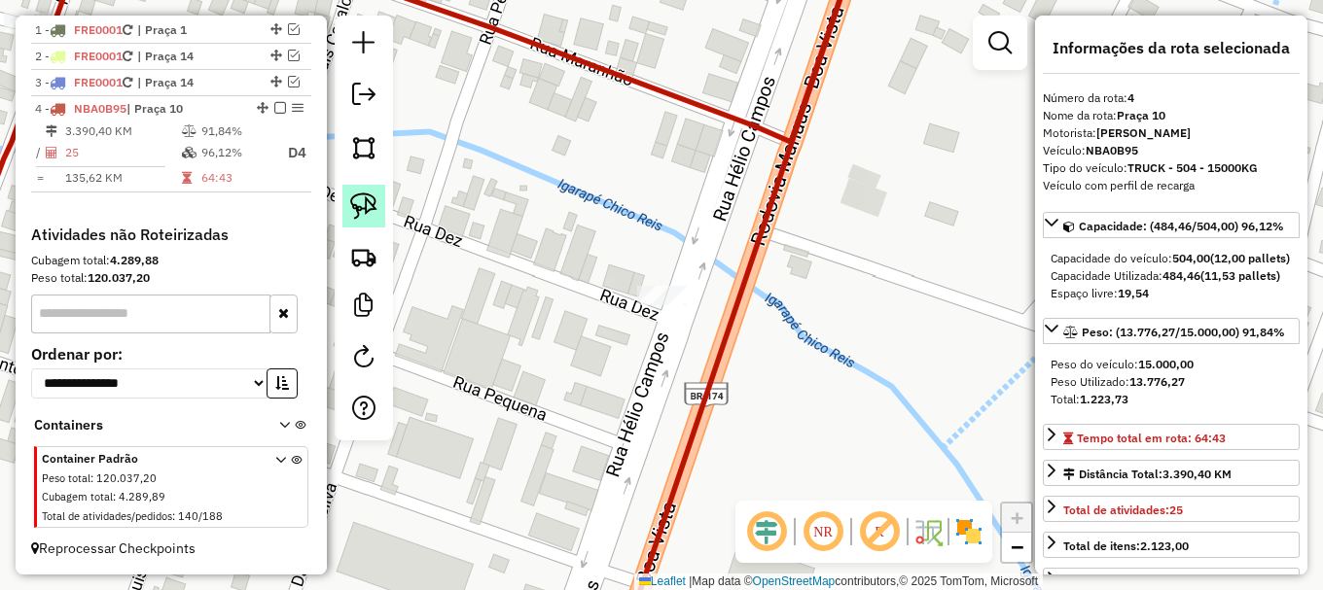
click at [358, 206] on img at bounding box center [363, 206] width 27 height 27
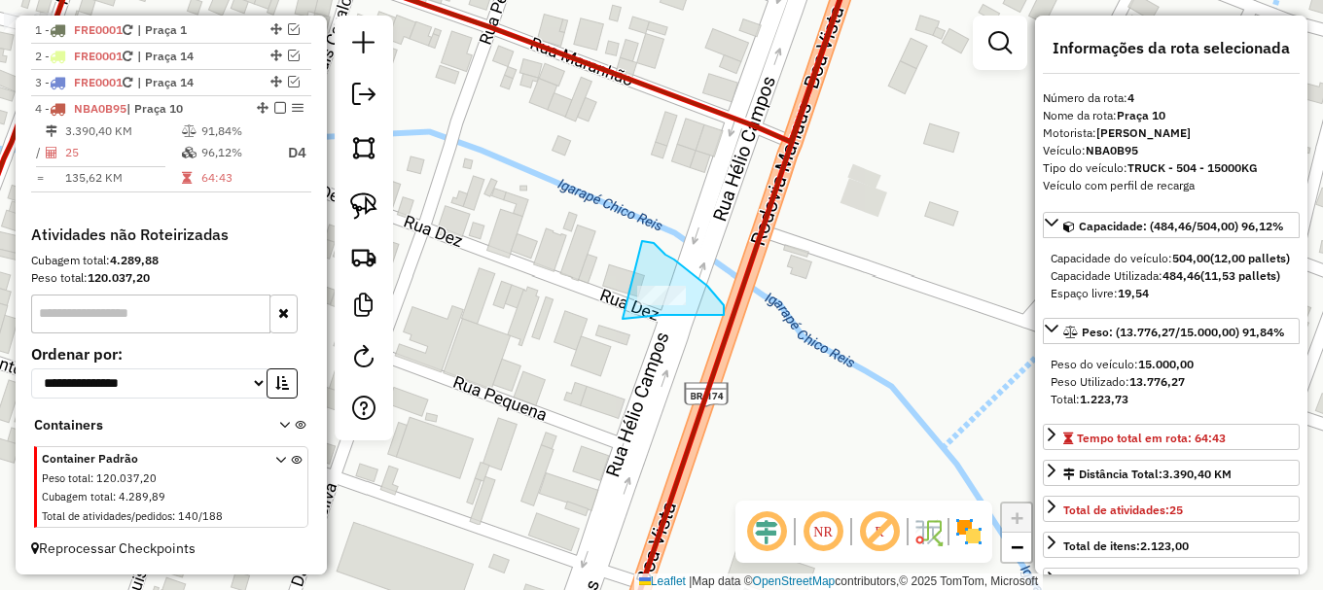
drag, startPoint x: 624, startPoint y: 319, endPoint x: 641, endPoint y: 241, distance: 79.6
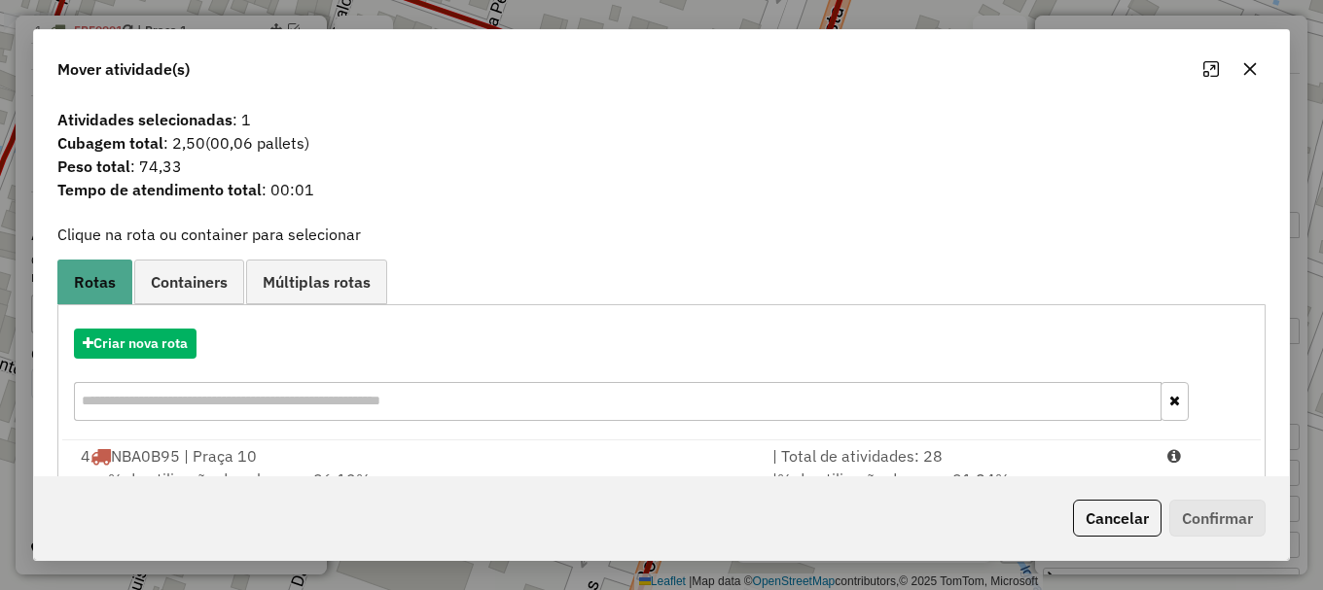
scroll to position [76, 0]
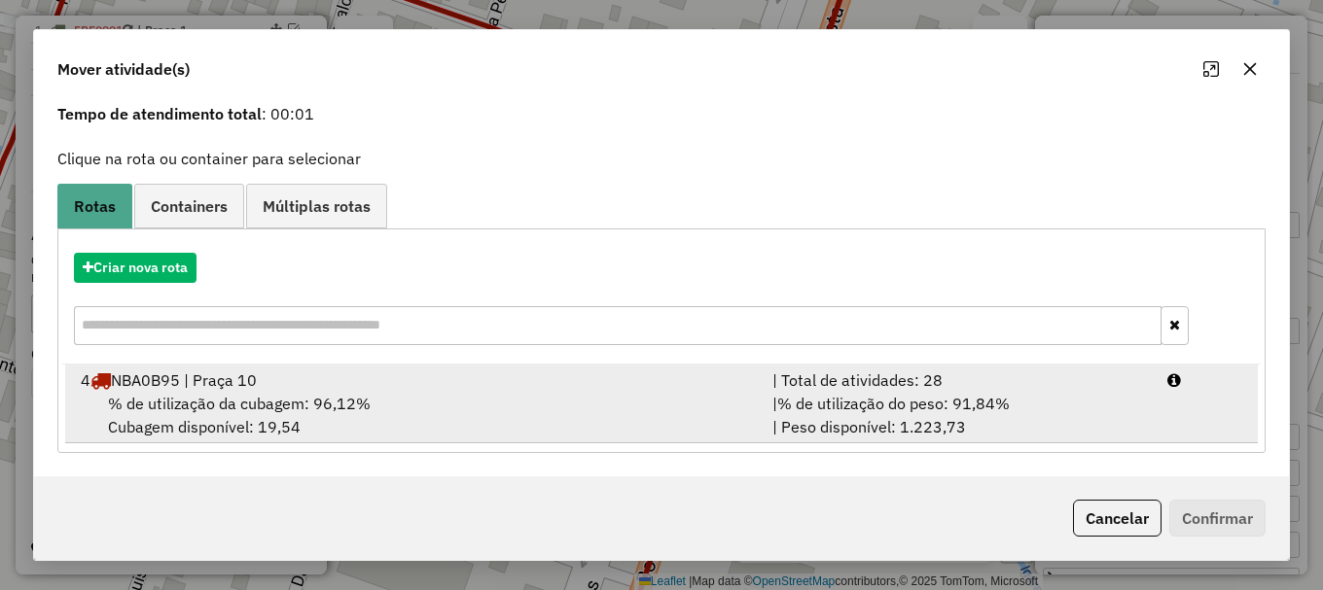
click at [170, 403] on span "% de utilização da cubagem: 96,12%" at bounding box center [239, 403] width 263 height 19
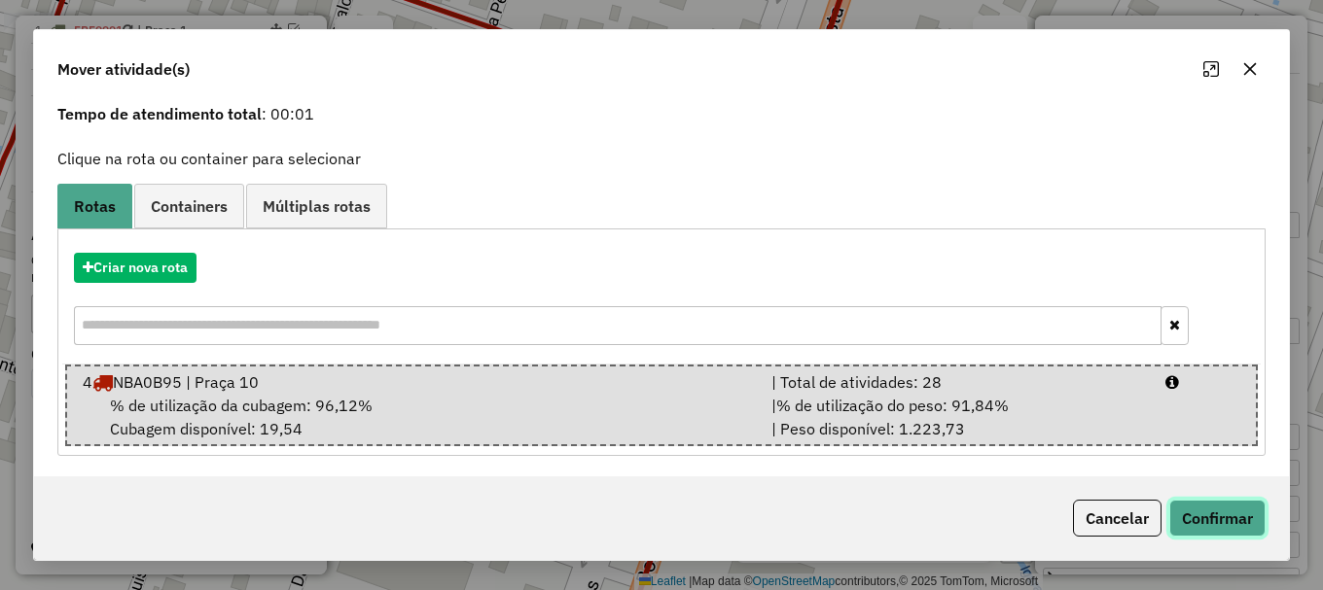
click at [1211, 505] on button "Confirmar" at bounding box center [1217, 518] width 96 height 37
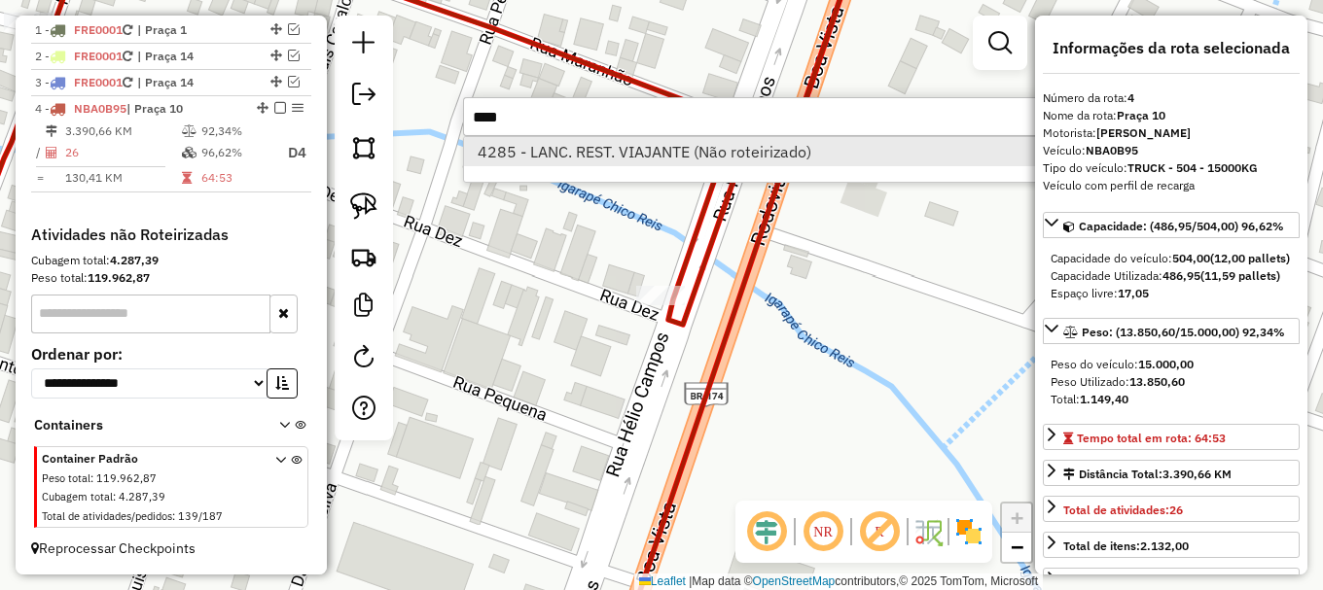
type input "****"
click at [677, 154] on li "4285 - LANC. REST. VIAJANTE (Não roteirizado)" at bounding box center [755, 151] width 582 height 29
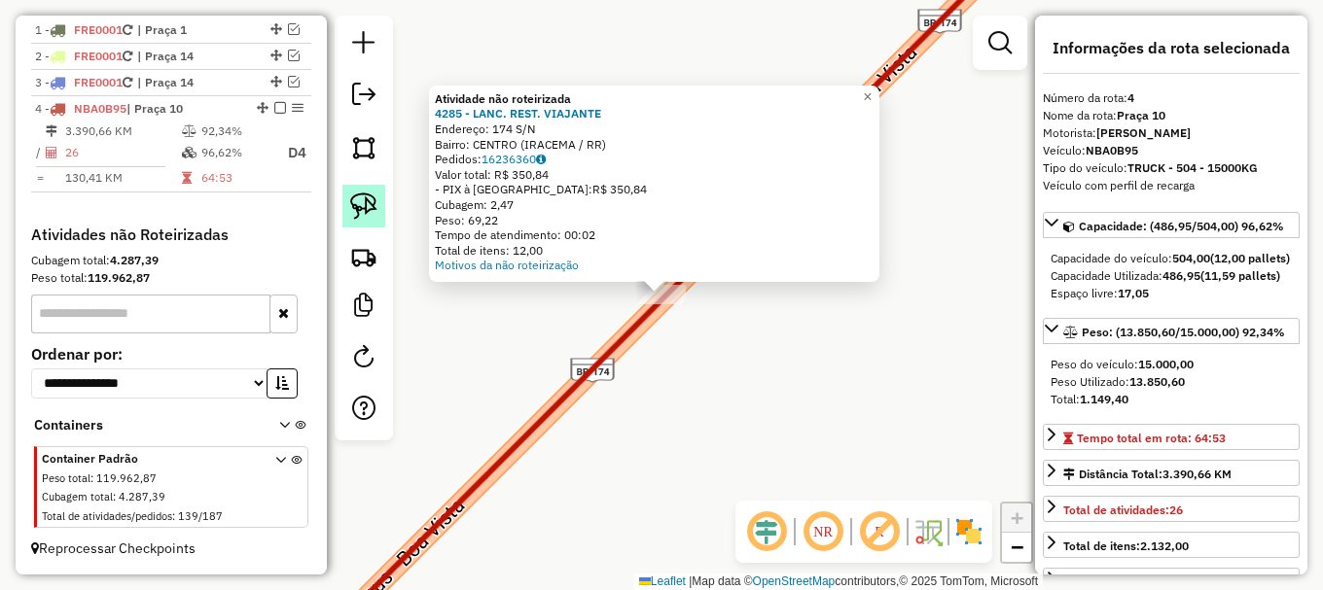
click at [368, 204] on img at bounding box center [363, 206] width 27 height 27
drag, startPoint x: 613, startPoint y: 320, endPoint x: 659, endPoint y: 264, distance: 73.2
click at [659, 264] on div "Atividade não roteirizada 4285 - LANC. REST. VIAJANTE Endereço: 174 S/N Bairro:…" at bounding box center [661, 295] width 1323 height 590
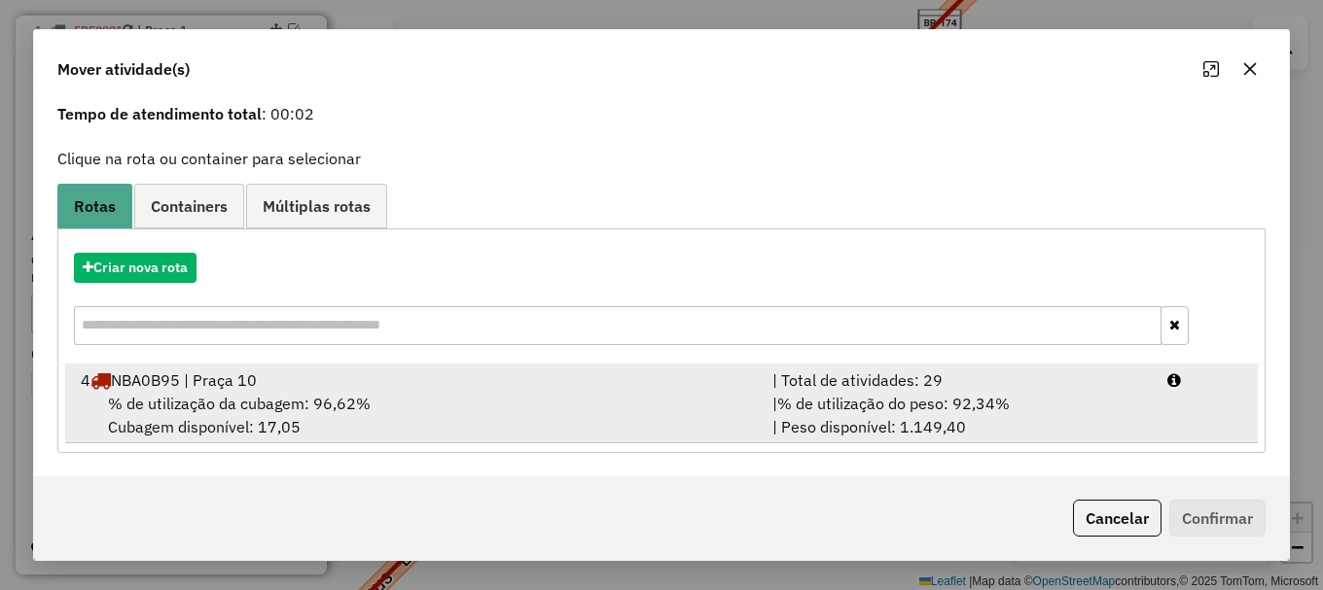
drag, startPoint x: 363, startPoint y: 426, endPoint x: 765, endPoint y: 427, distance: 401.7
click at [364, 426] on div "% de utilização da cubagem: 96,62% Cubagem disponível: 17,05" at bounding box center [415, 415] width 692 height 47
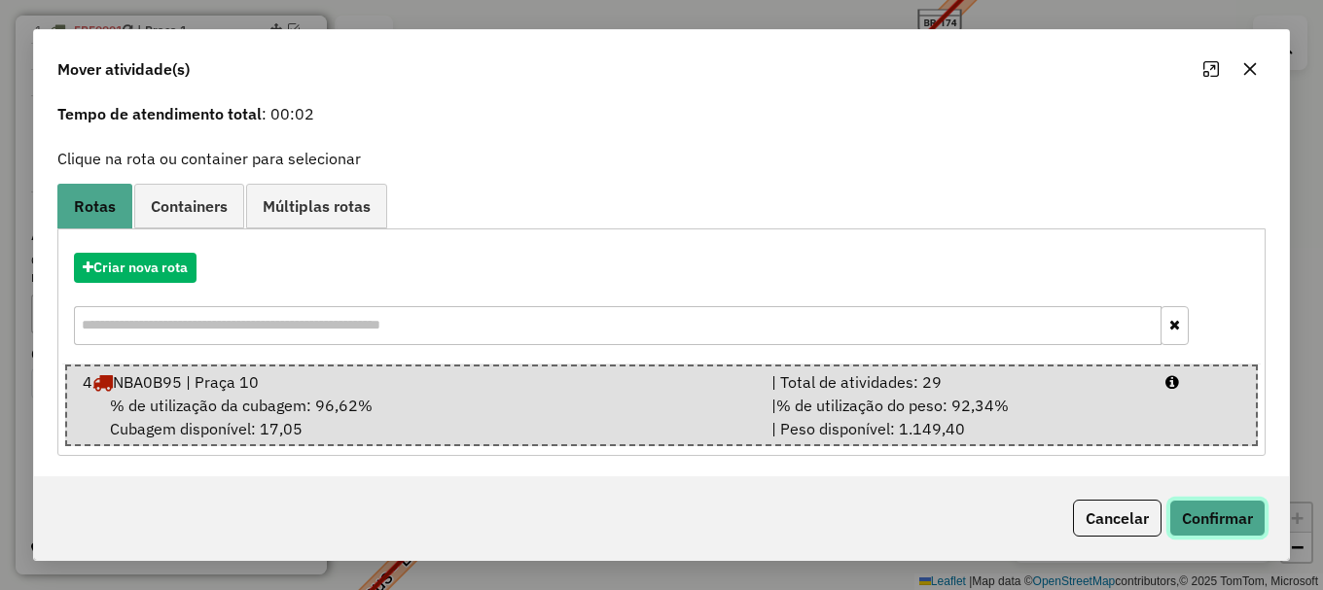
click at [1224, 529] on button "Confirmar" at bounding box center [1217, 518] width 96 height 37
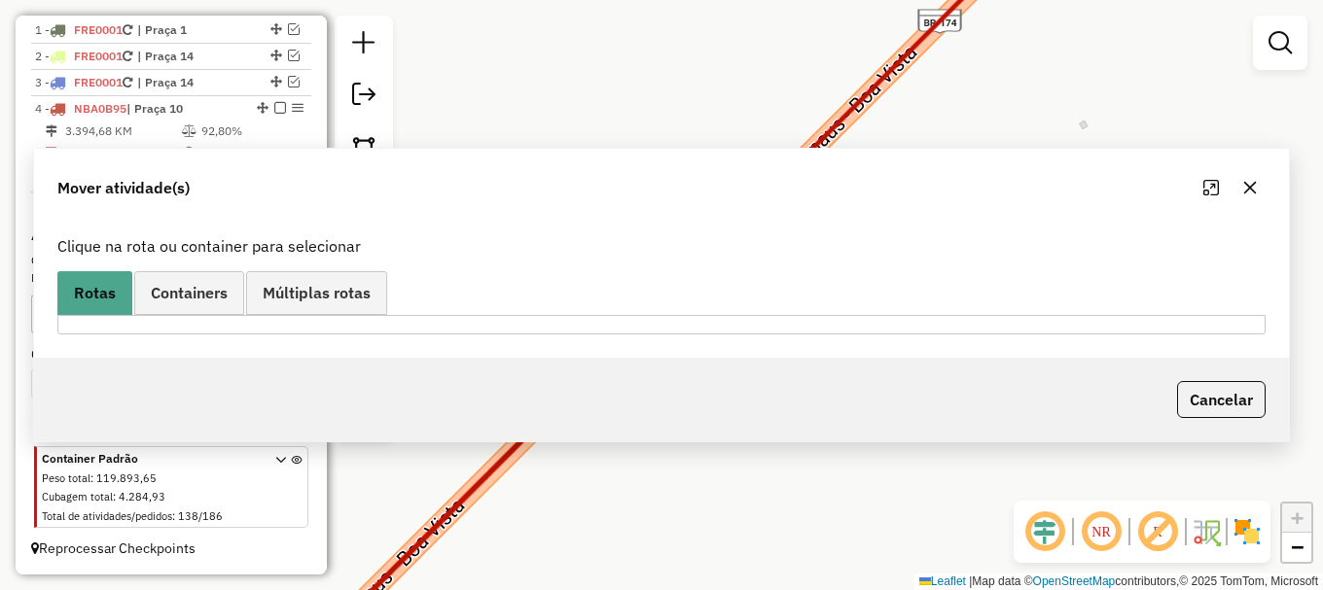
scroll to position [0, 0]
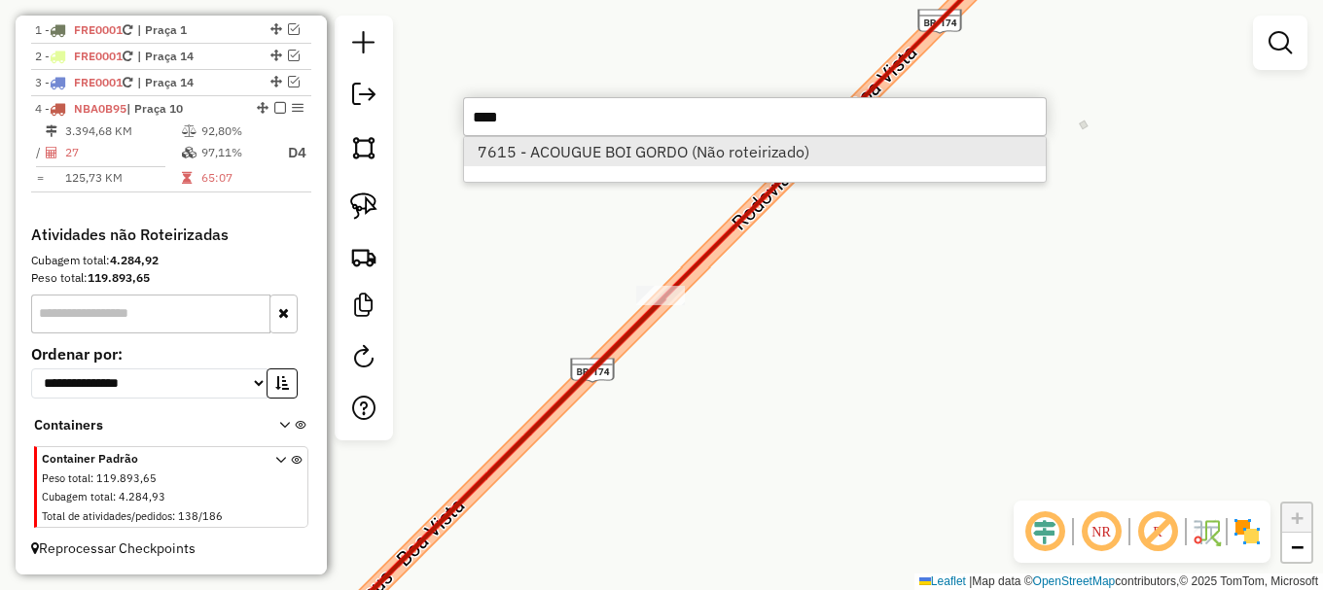
type input "****"
click at [623, 153] on li "7615 - ACOUGUE BOI GORDO (Não roteirizado)" at bounding box center [755, 151] width 582 height 29
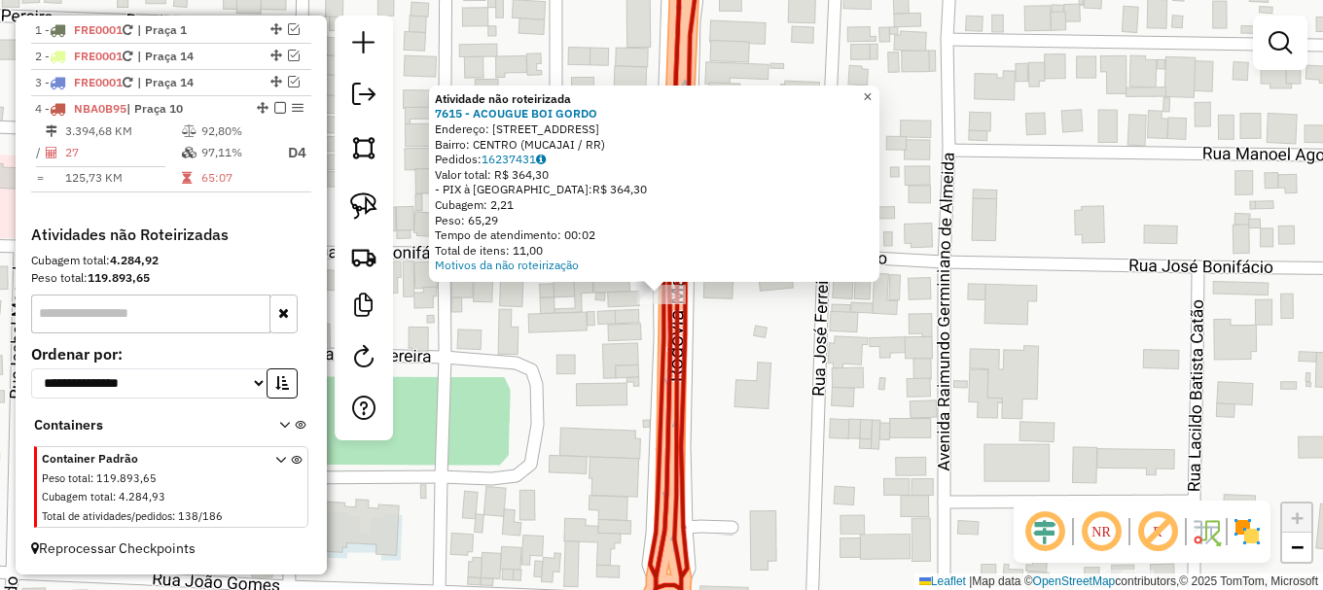
click at [872, 89] on span "×" at bounding box center [867, 97] width 9 height 17
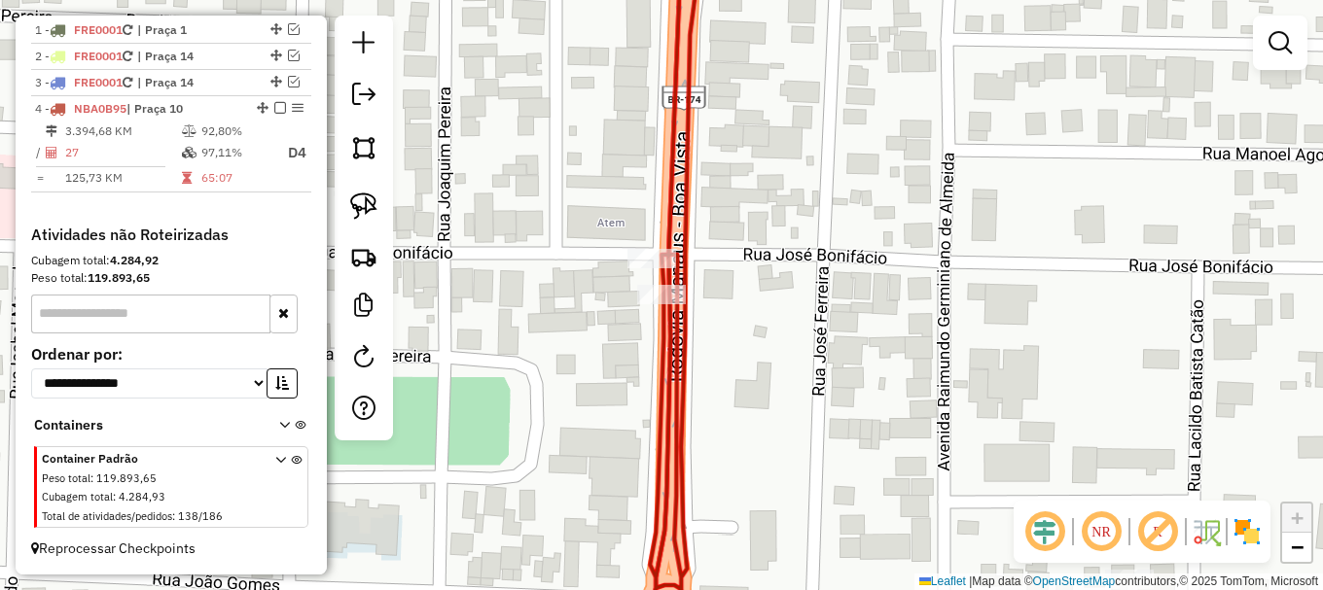
drag, startPoint x: 365, startPoint y: 209, endPoint x: 519, endPoint y: 267, distance: 165.3
click at [366, 209] on img at bounding box center [363, 206] width 27 height 27
drag, startPoint x: 612, startPoint y: 306, endPoint x: 683, endPoint y: 270, distance: 79.6
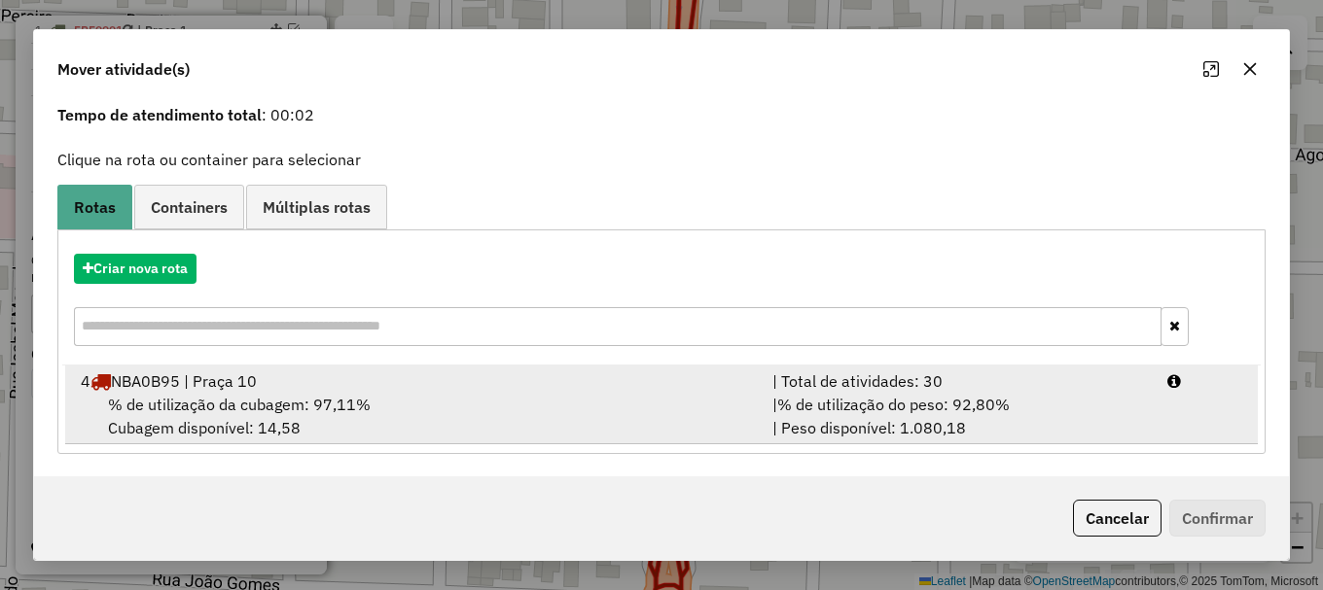
scroll to position [76, 0]
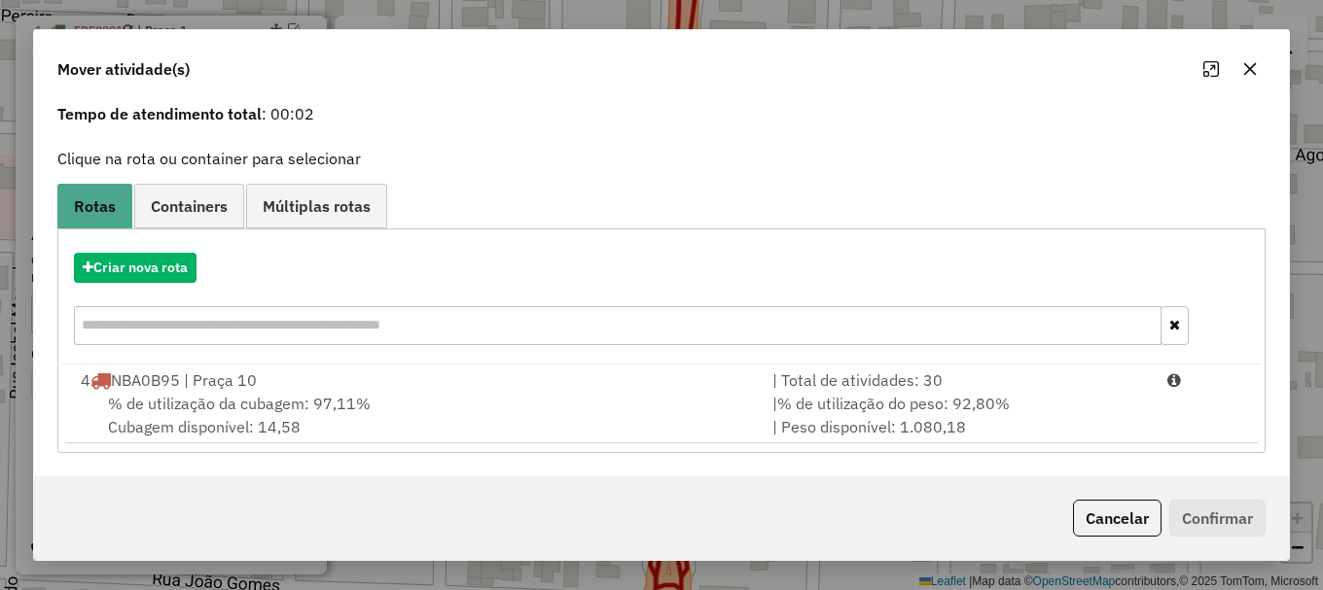
drag, startPoint x: 330, startPoint y: 411, endPoint x: 1322, endPoint y: 520, distance: 998.1
click at [338, 409] on span "% de utilização da cubagem: 97,11%" at bounding box center [239, 403] width 263 height 19
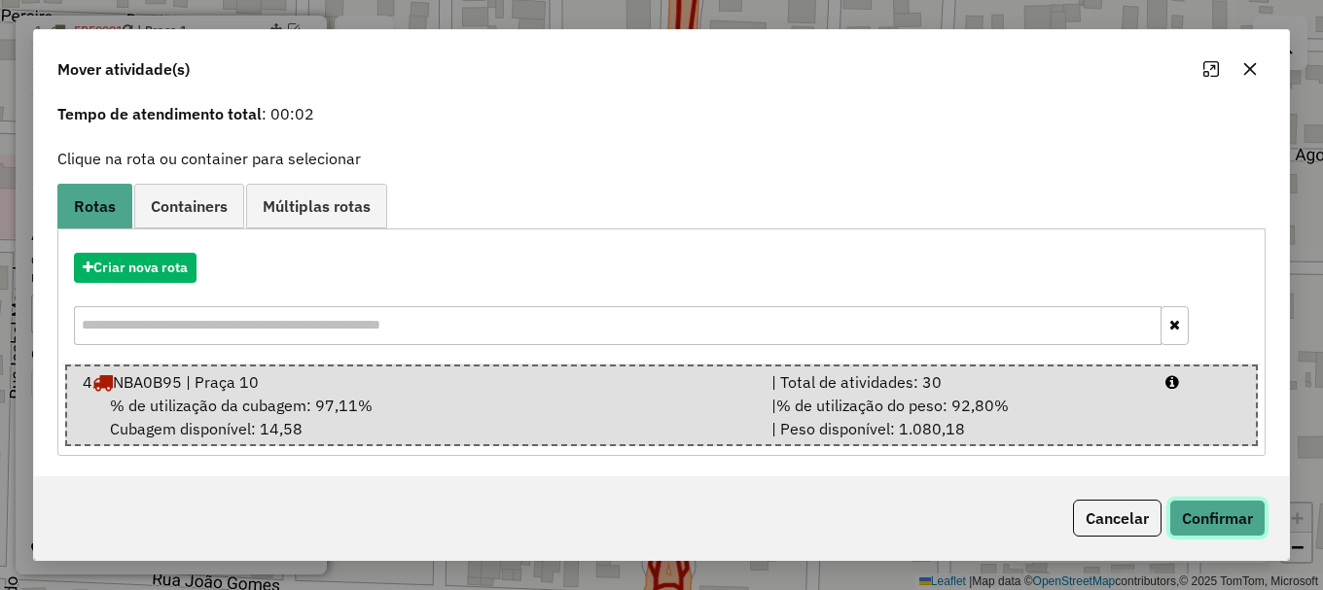
click at [1214, 517] on button "Confirmar" at bounding box center [1217, 518] width 96 height 37
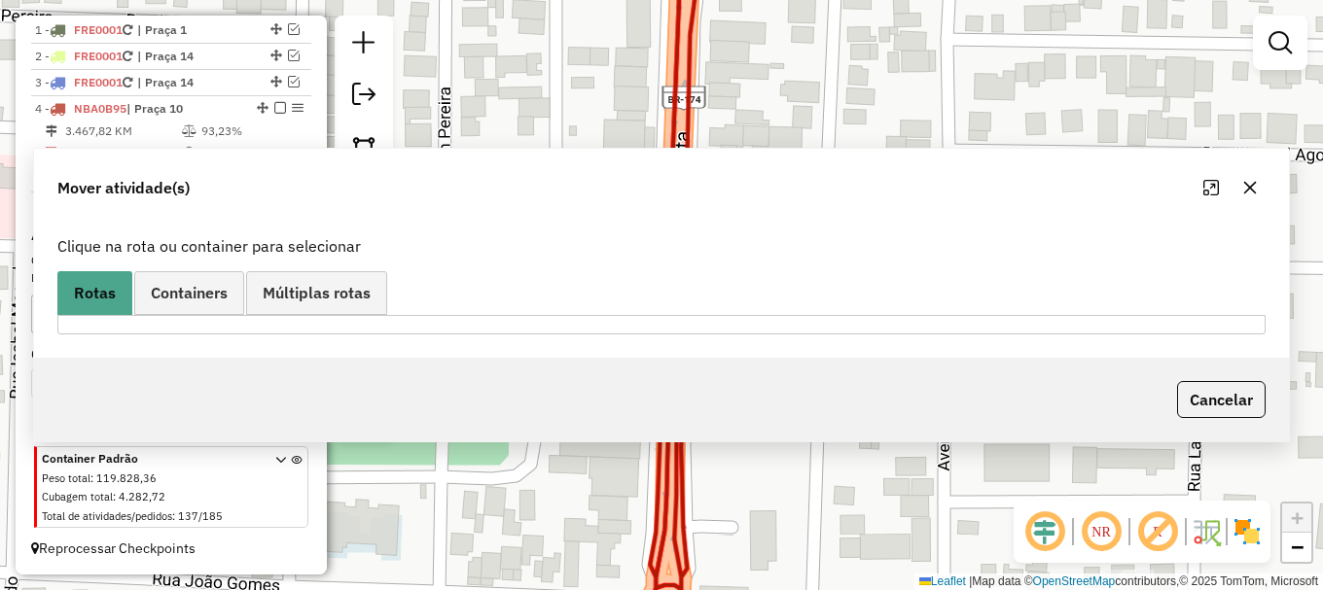
scroll to position [0, 0]
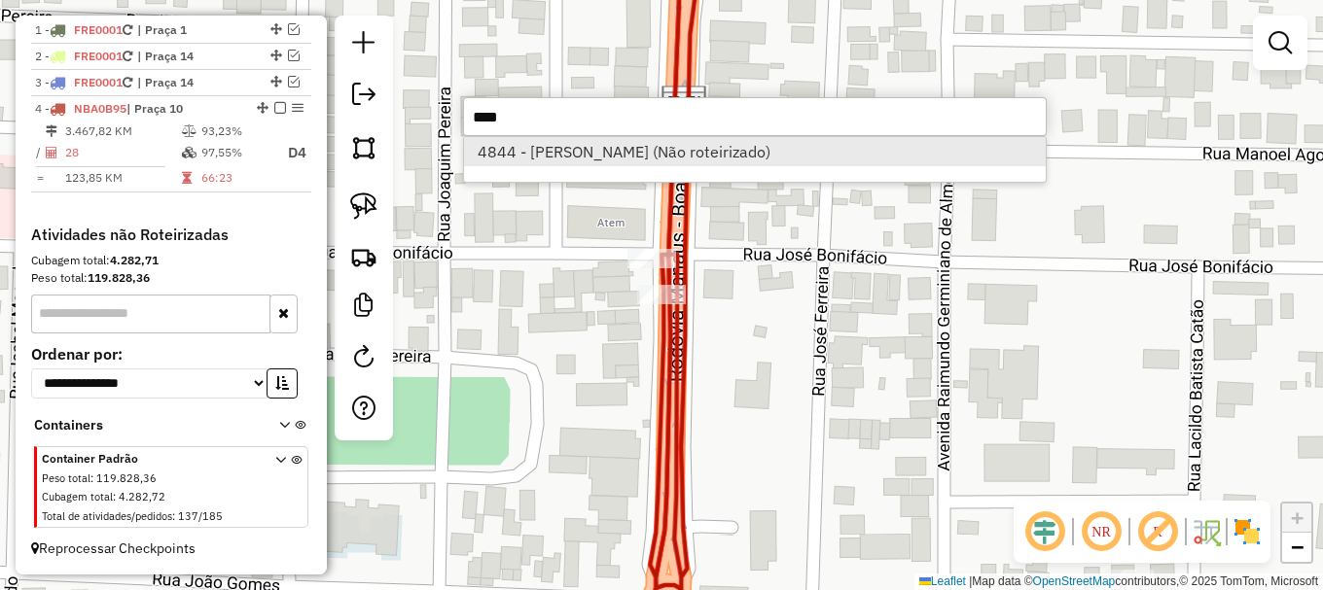
type input "****"
click at [516, 152] on li "4844 - JOSE MANOEL DE LIMA (Não roteirizado)" at bounding box center [755, 151] width 582 height 29
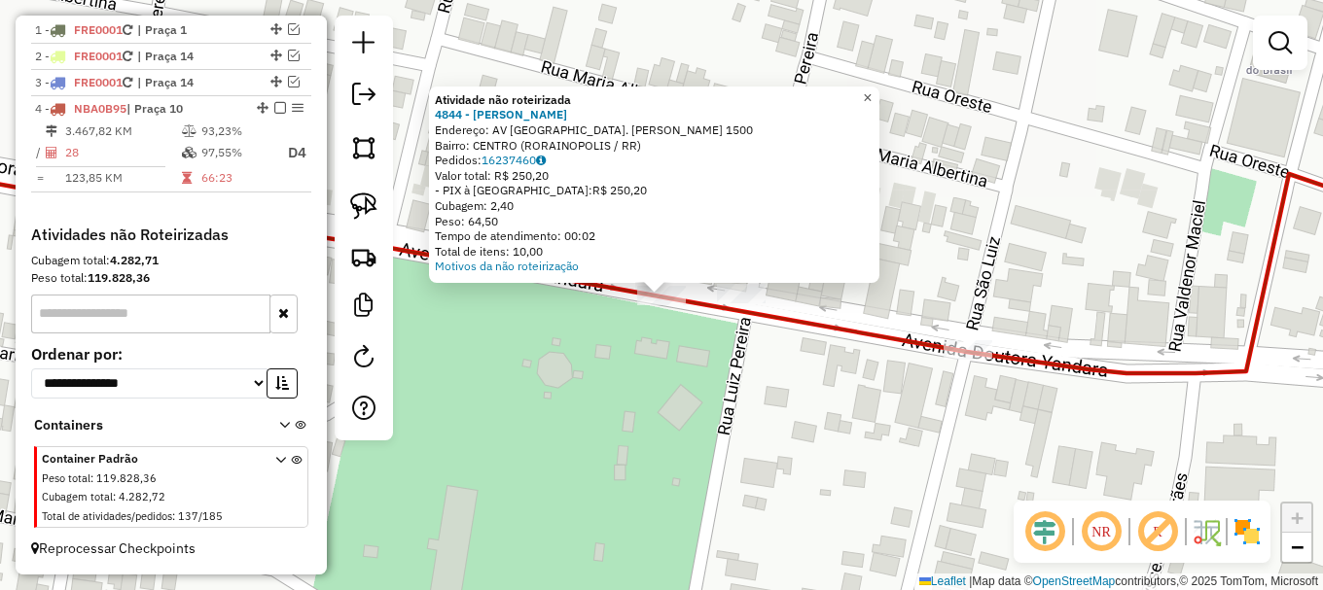
click at [872, 96] on span "×" at bounding box center [867, 97] width 9 height 17
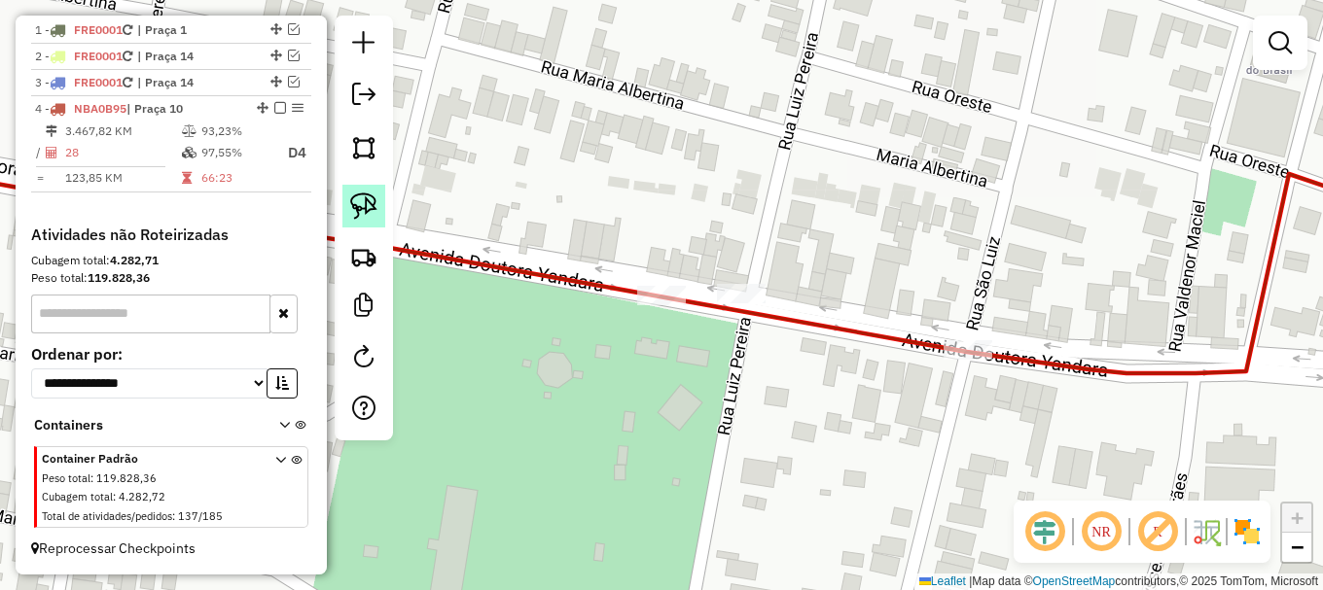
click at [372, 198] on img at bounding box center [363, 206] width 27 height 27
drag, startPoint x: 614, startPoint y: 301, endPoint x: 673, endPoint y: 269, distance: 67.0
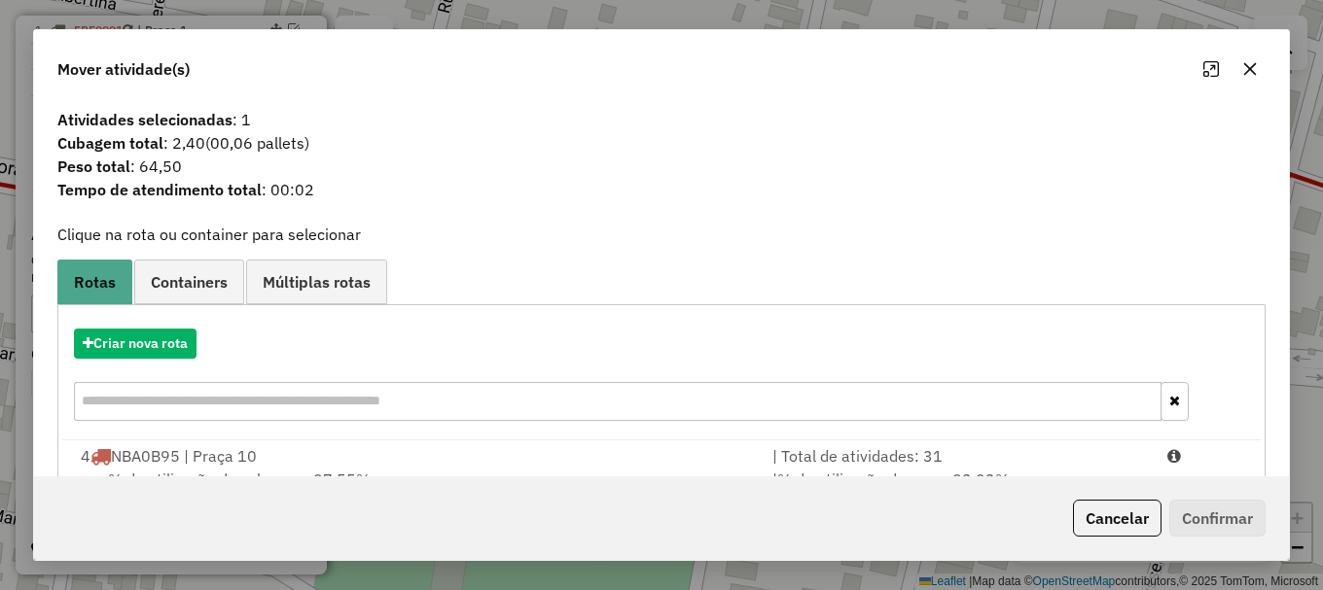
scroll to position [76, 0]
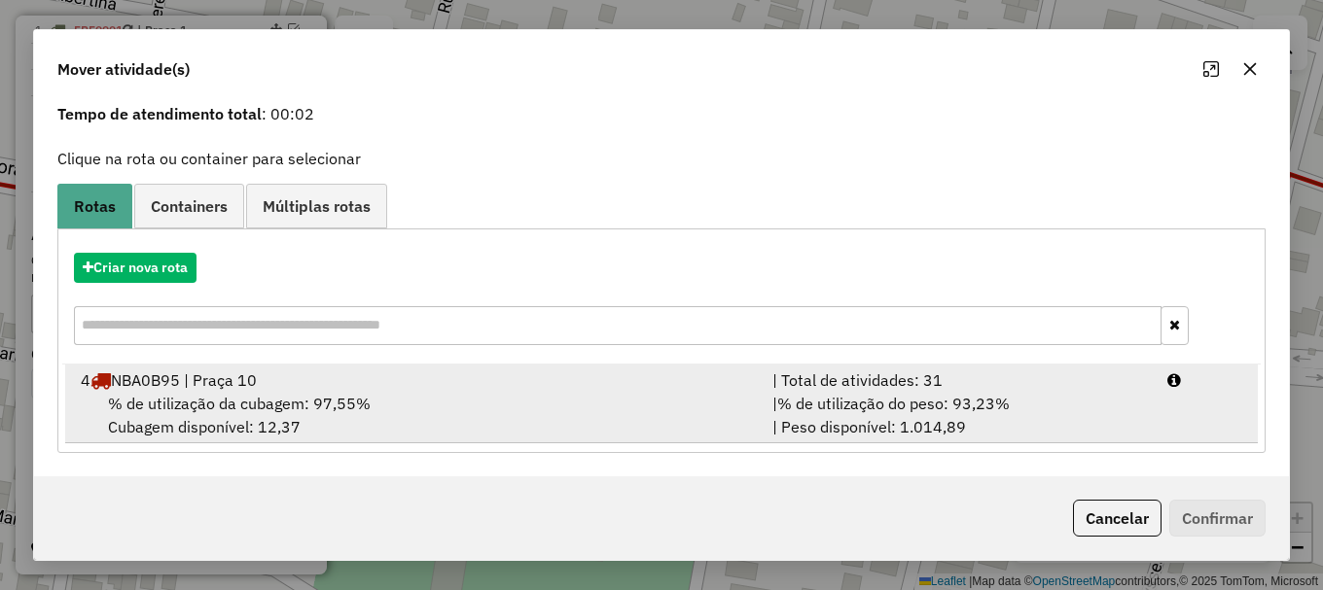
click at [341, 424] on div "% de utilização da cubagem: 97,55% Cubagem disponível: 12,37" at bounding box center [415, 415] width 692 height 47
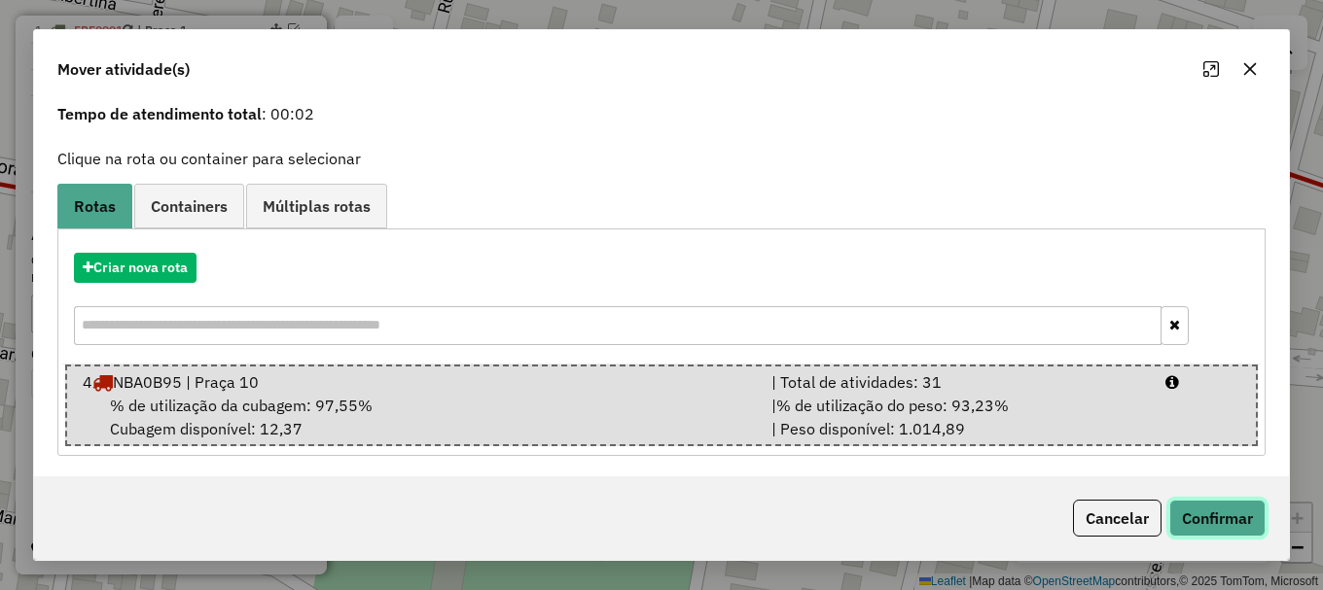
click at [1227, 514] on button "Confirmar" at bounding box center [1217, 518] width 96 height 37
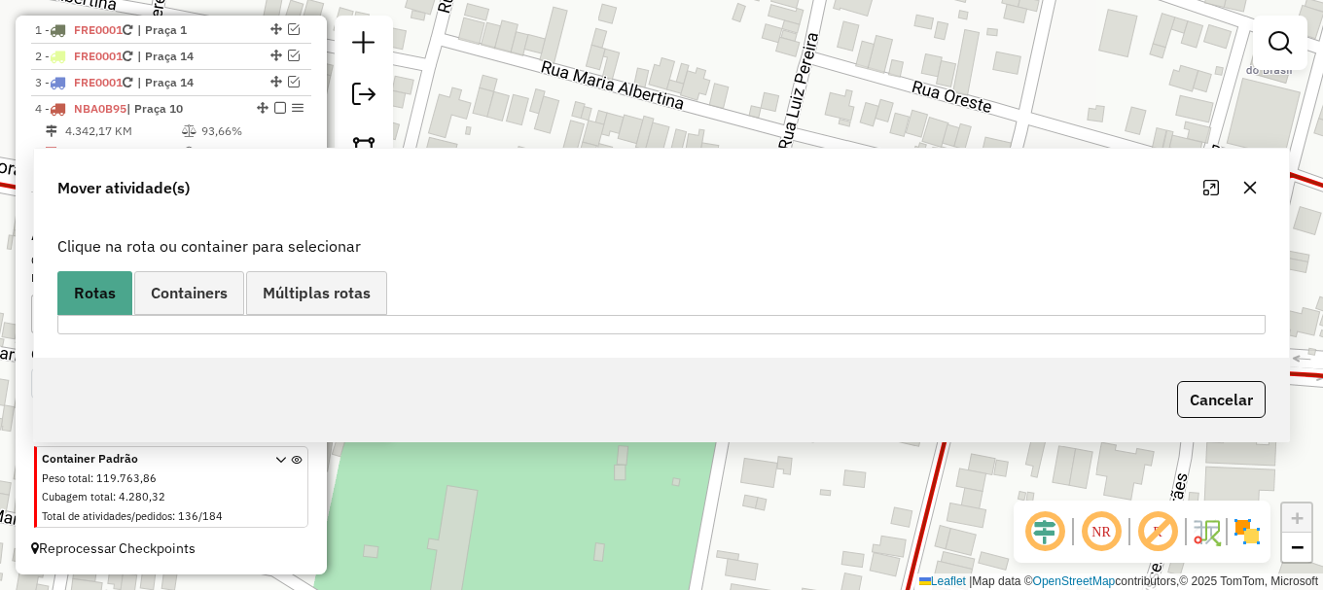
scroll to position [0, 0]
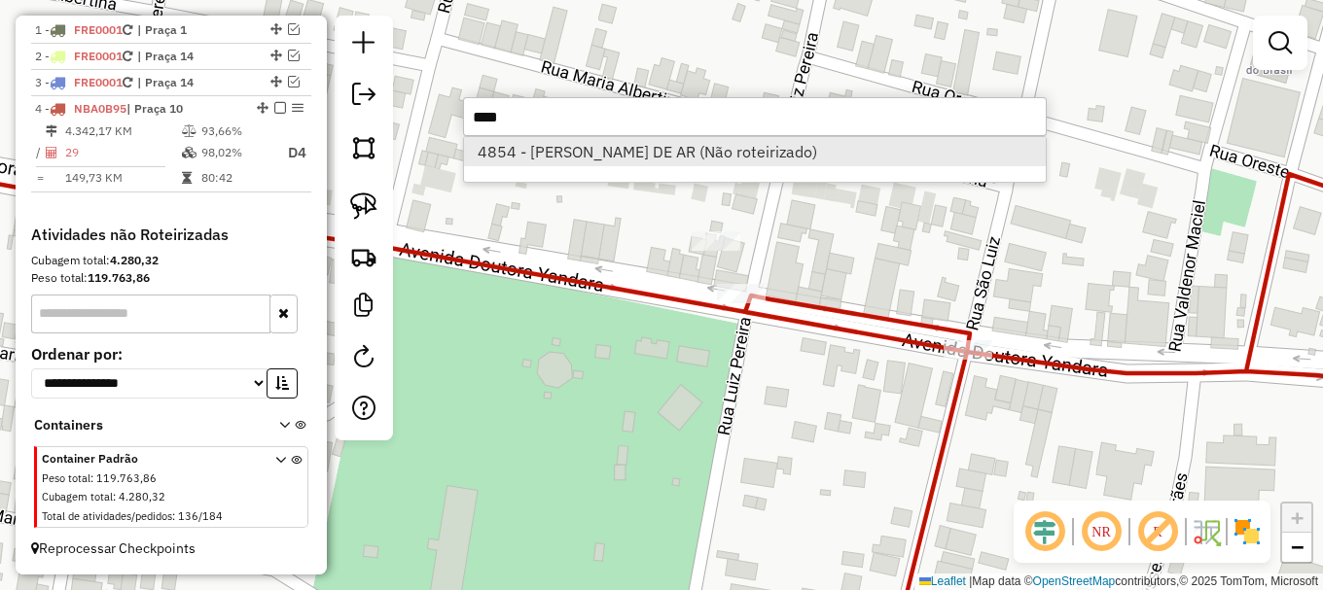
type input "****"
click at [640, 158] on li "4854 - AMAURI BATISTA DE AR (Não roteirizado)" at bounding box center [755, 151] width 582 height 29
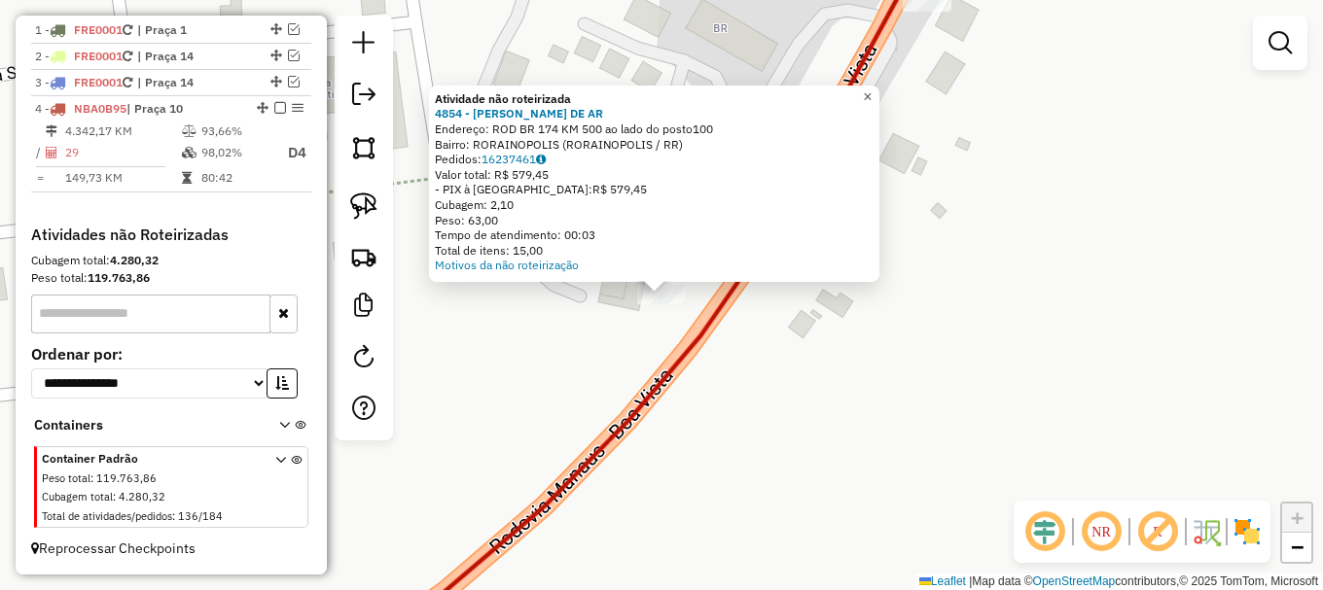
click at [872, 93] on span "×" at bounding box center [867, 97] width 9 height 17
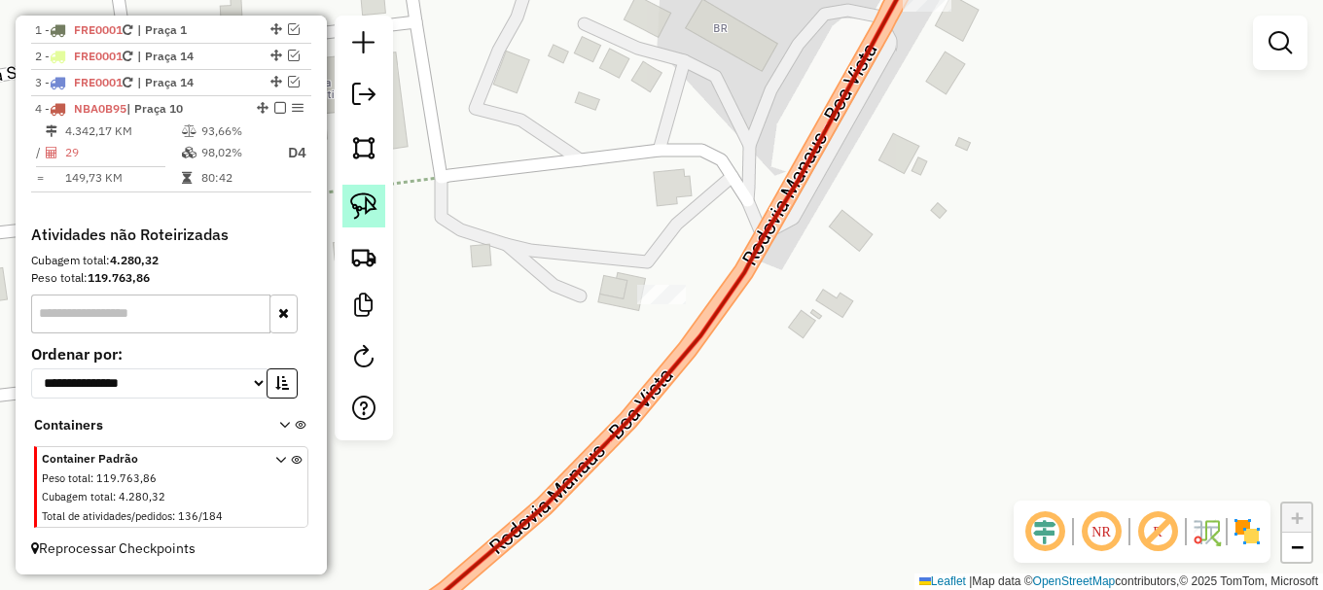
click at [370, 202] on img at bounding box center [363, 206] width 27 height 27
drag, startPoint x: 619, startPoint y: 312, endPoint x: 650, endPoint y: 256, distance: 64.4
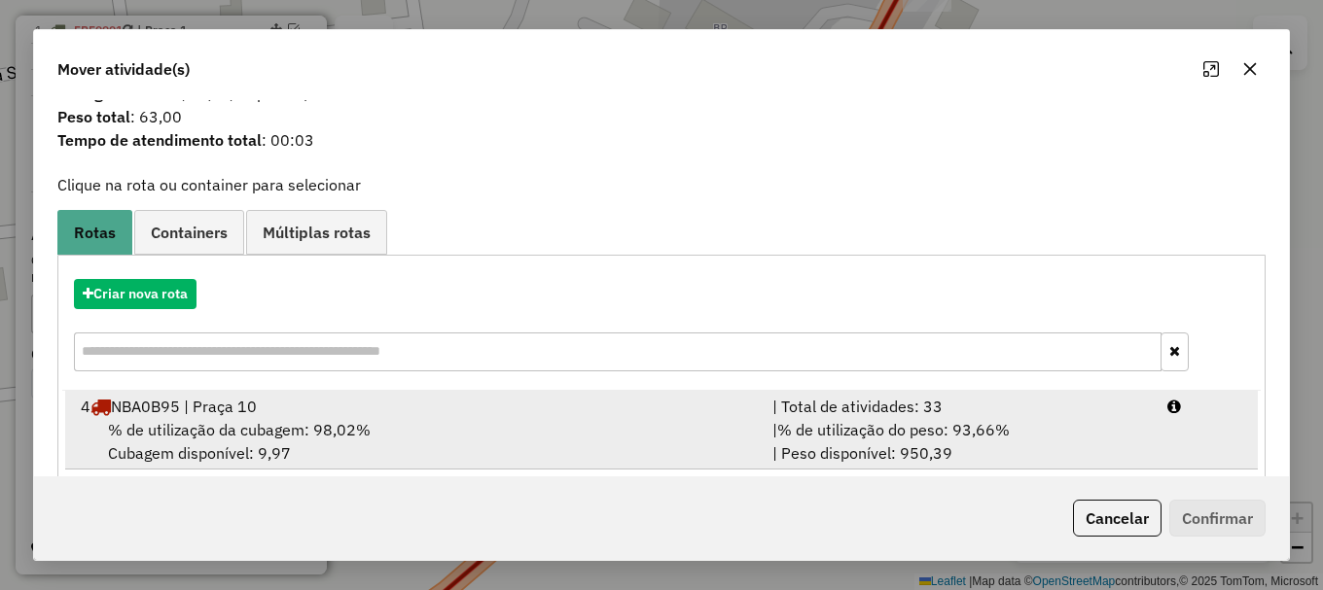
scroll to position [76, 0]
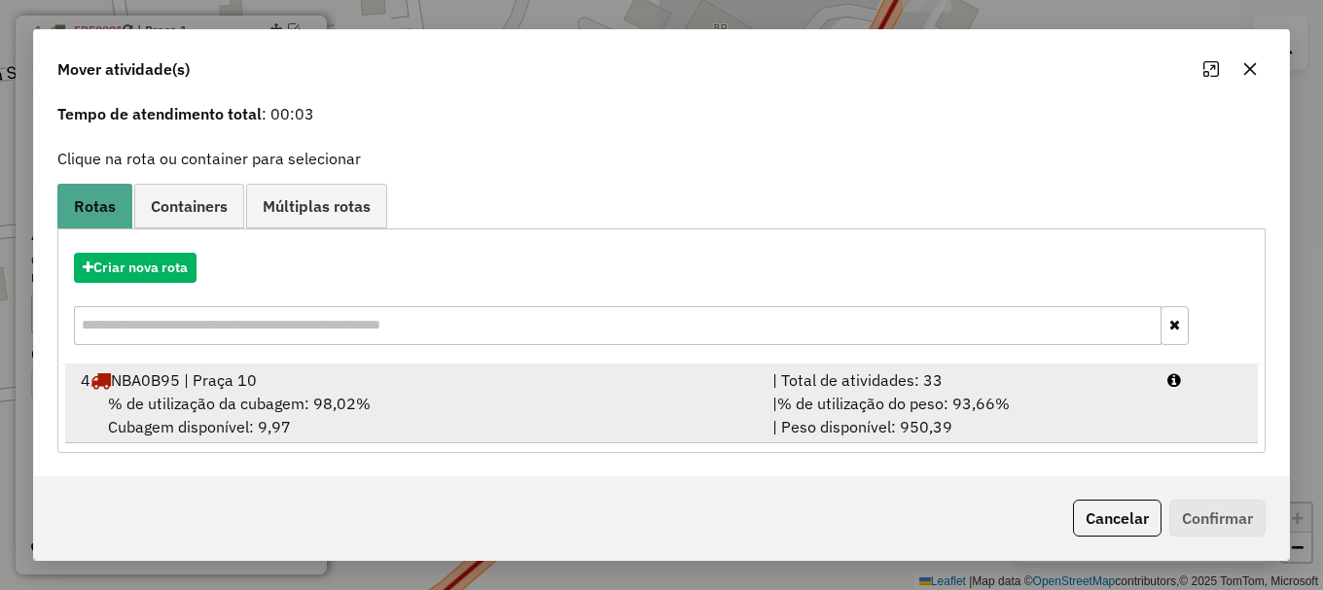
click at [353, 412] on span "% de utilização da cubagem: 98,02%" at bounding box center [239, 403] width 263 height 19
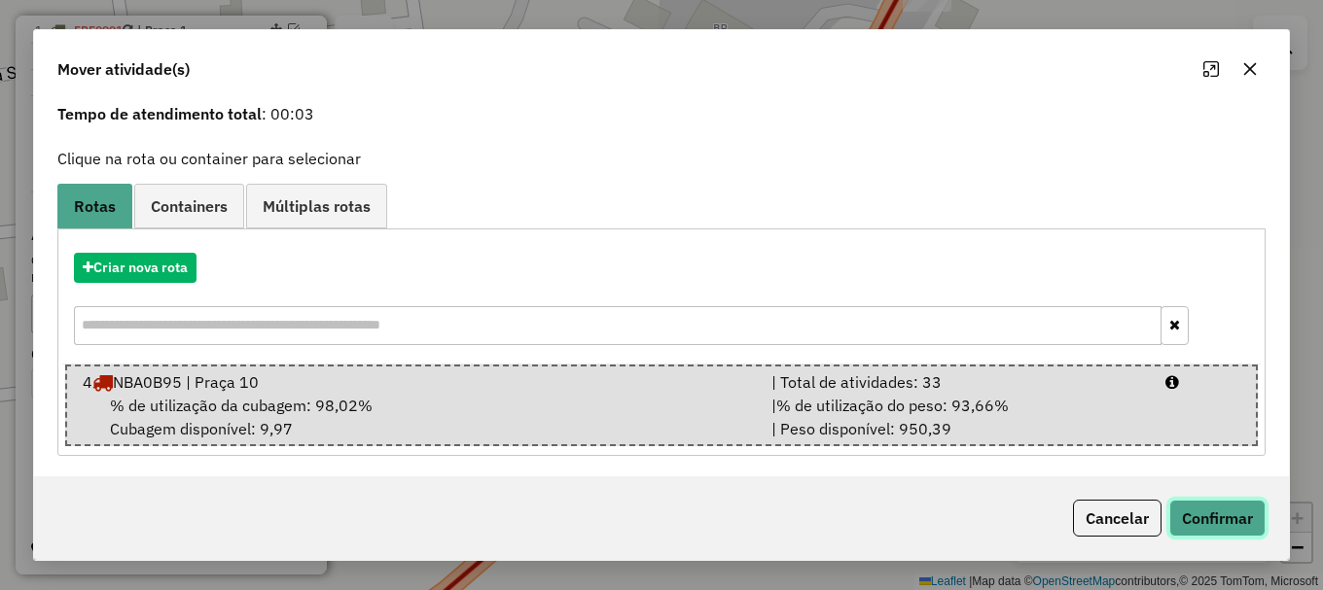
click at [1208, 519] on button "Confirmar" at bounding box center [1217, 518] width 96 height 37
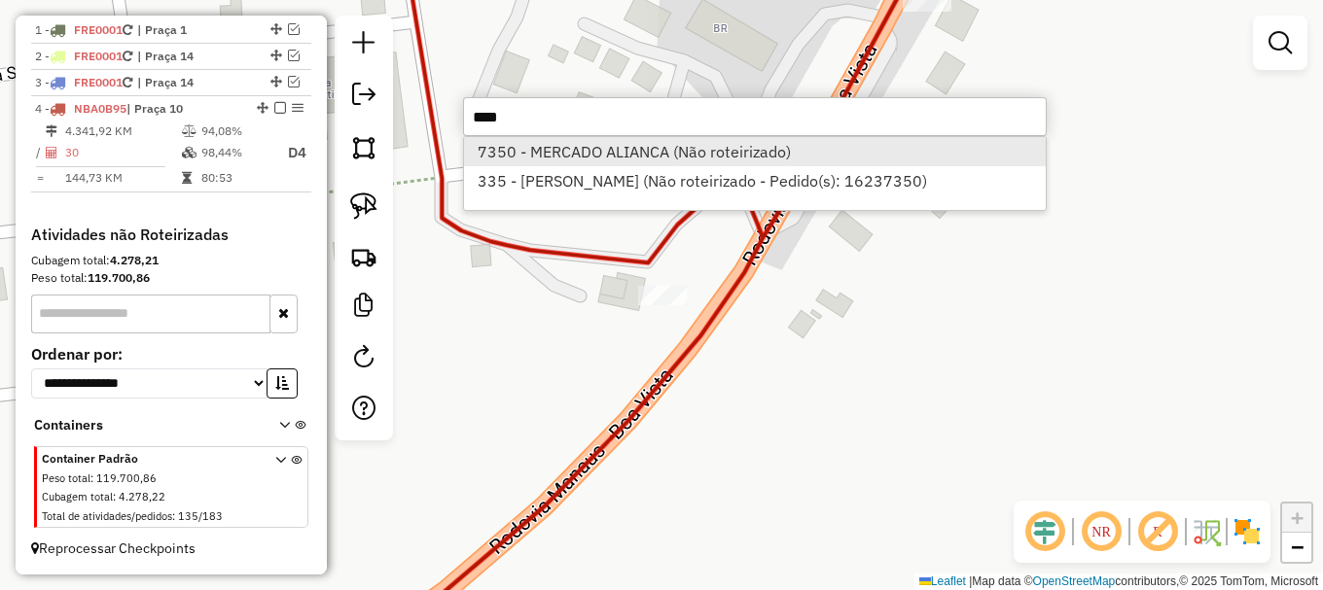
type input "****"
click at [572, 145] on li "7350 - MERCADO ALIANCA (Não roteirizado)" at bounding box center [755, 151] width 582 height 29
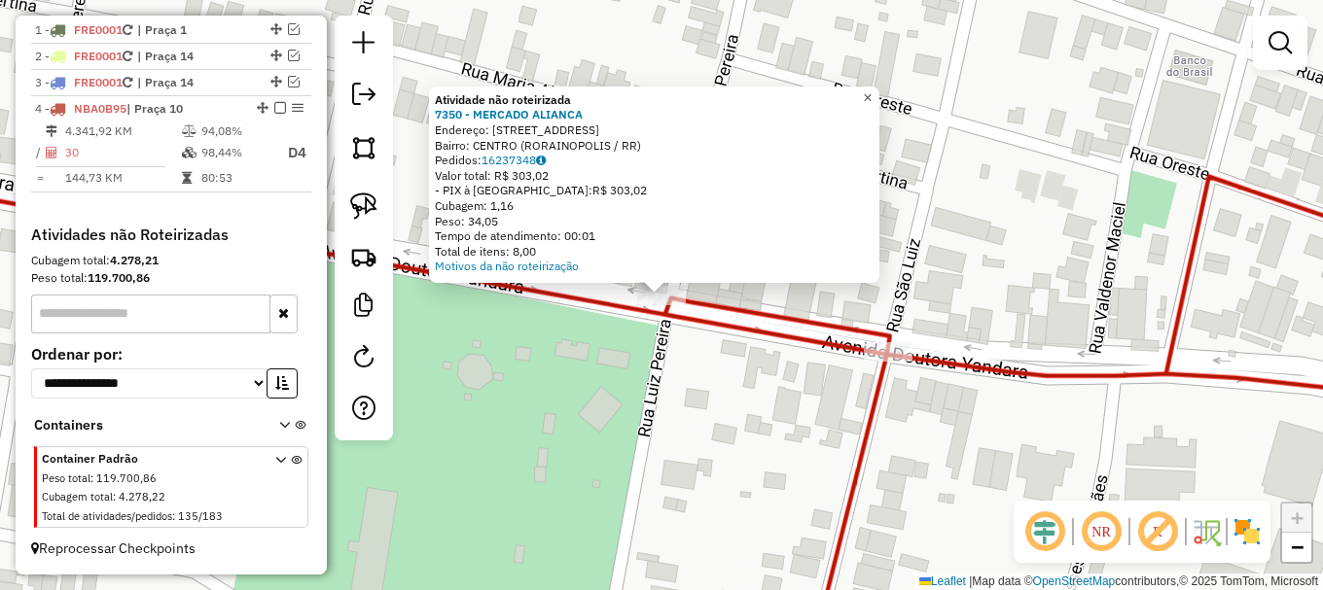
drag, startPoint x: 890, startPoint y: 87, endPoint x: 883, endPoint y: 95, distance: 11.1
click at [879, 89] on link "×" at bounding box center [867, 98] width 23 height 23
click at [366, 202] on img at bounding box center [363, 206] width 27 height 27
drag, startPoint x: 621, startPoint y: 289, endPoint x: 686, endPoint y: 278, distance: 66.0
click at [686, 278] on div "Atividade não roteirizada 7350 - MERCADO ALIANCA Endereço: AVENIDA DOUTORA YAND…" at bounding box center [661, 295] width 1323 height 590
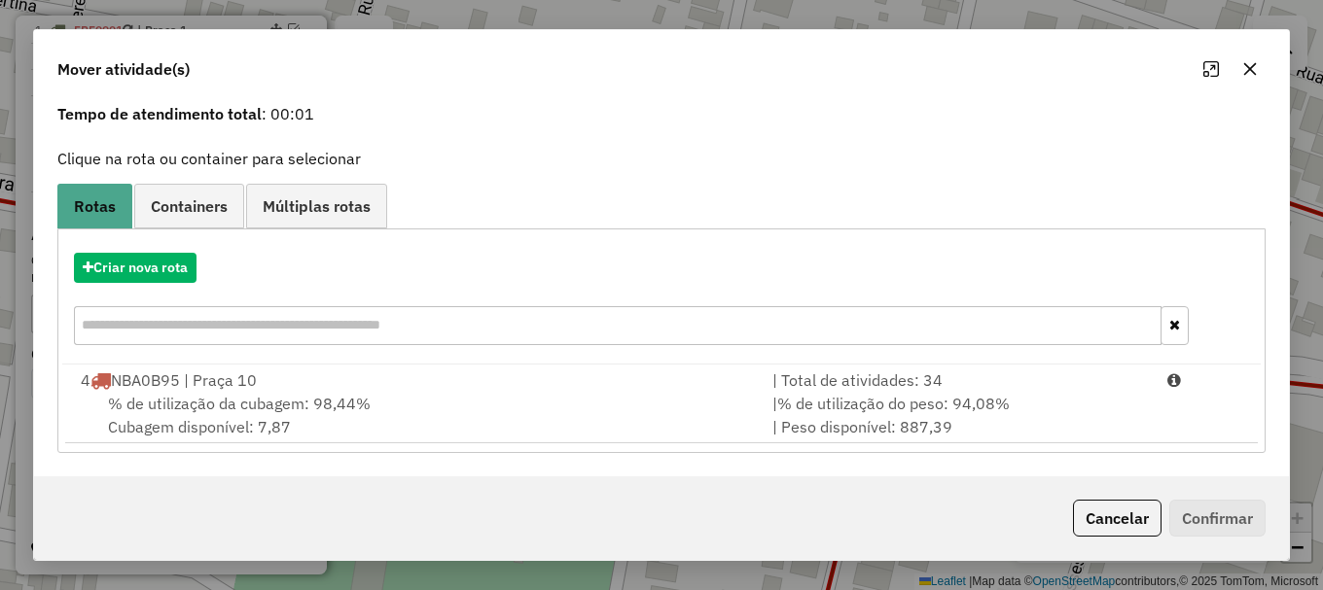
drag, startPoint x: 238, startPoint y: 413, endPoint x: 1048, endPoint y: 468, distance: 811.1
click at [242, 410] on span "% de utilização da cubagem: 98,44%" at bounding box center [239, 403] width 263 height 19
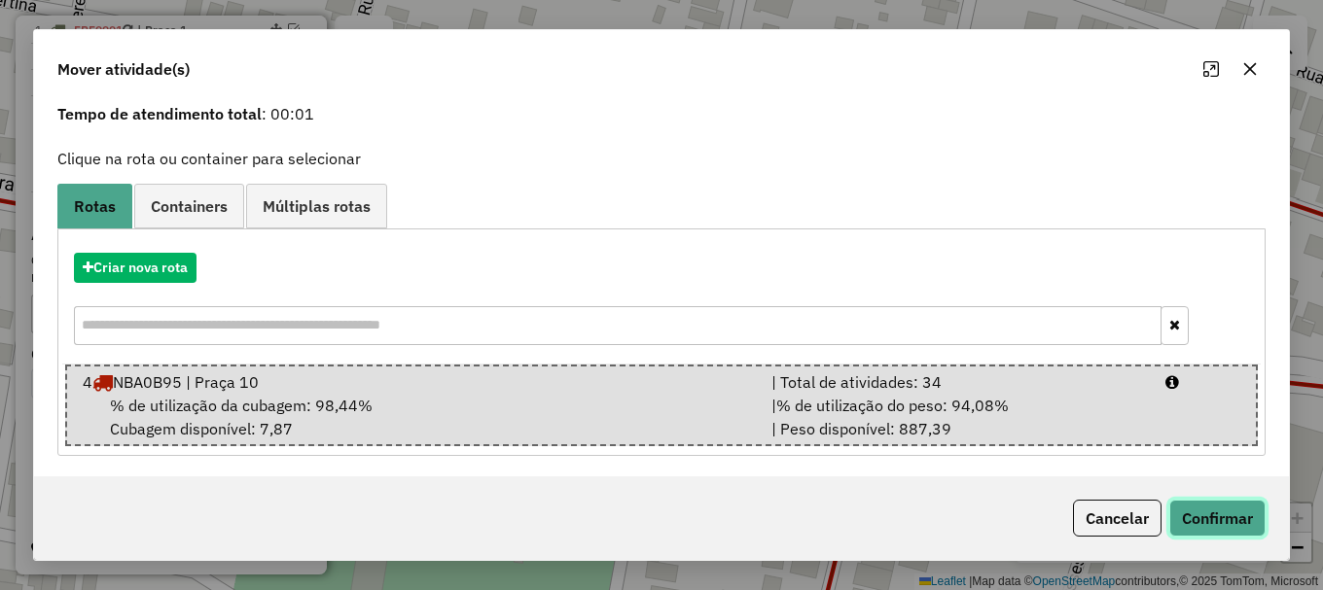
click at [1245, 524] on button "Confirmar" at bounding box center [1217, 518] width 96 height 37
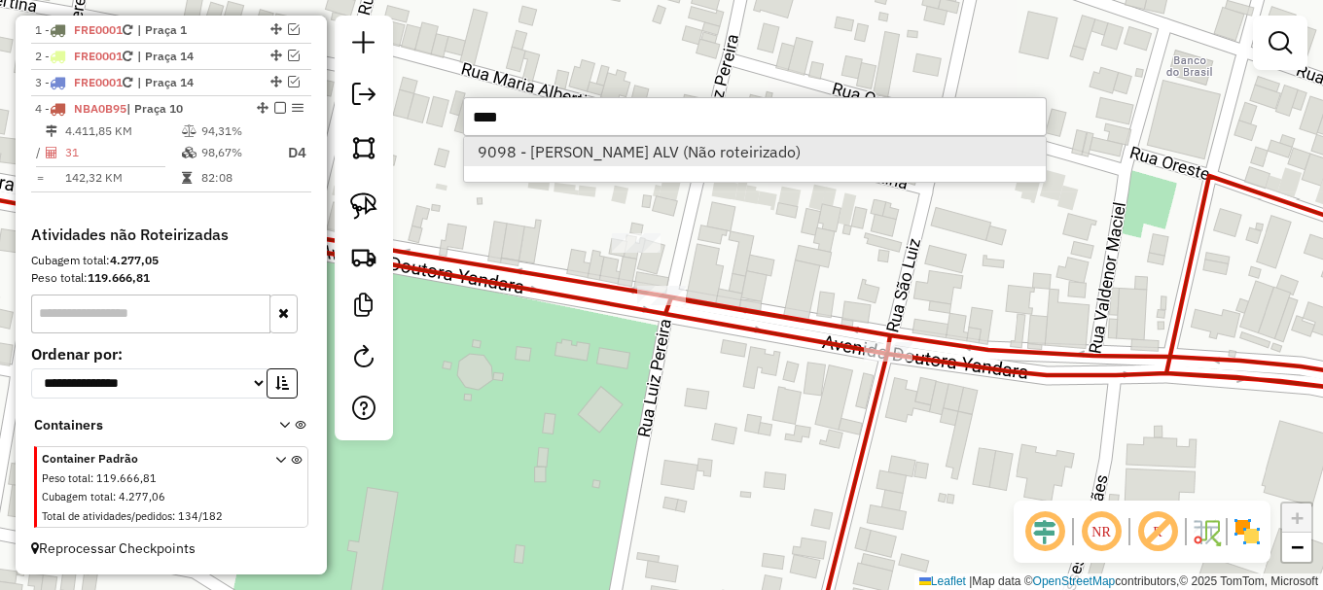
type input "****"
click at [639, 161] on li "9098 - DANILO SIQUEIRA ALV (Não roteirizado)" at bounding box center [755, 151] width 582 height 29
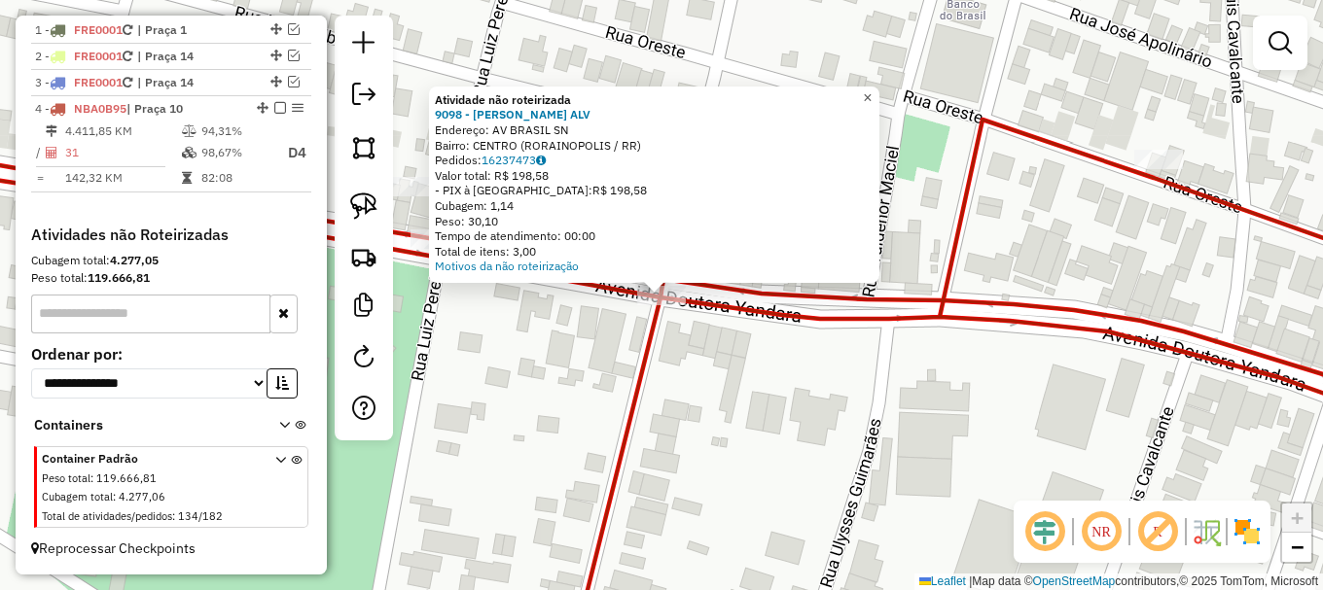
click at [879, 94] on link "×" at bounding box center [867, 98] width 23 height 23
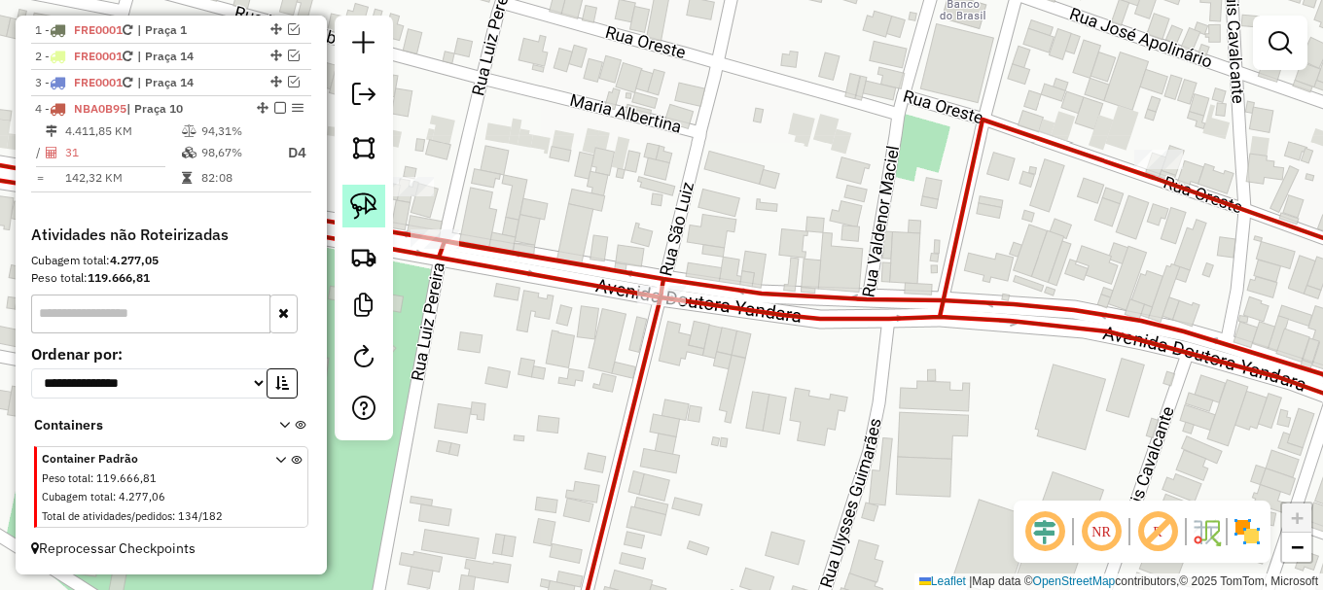
click at [369, 207] on img at bounding box center [363, 206] width 27 height 27
drag, startPoint x: 611, startPoint y: 304, endPoint x: 667, endPoint y: 262, distance: 70.8
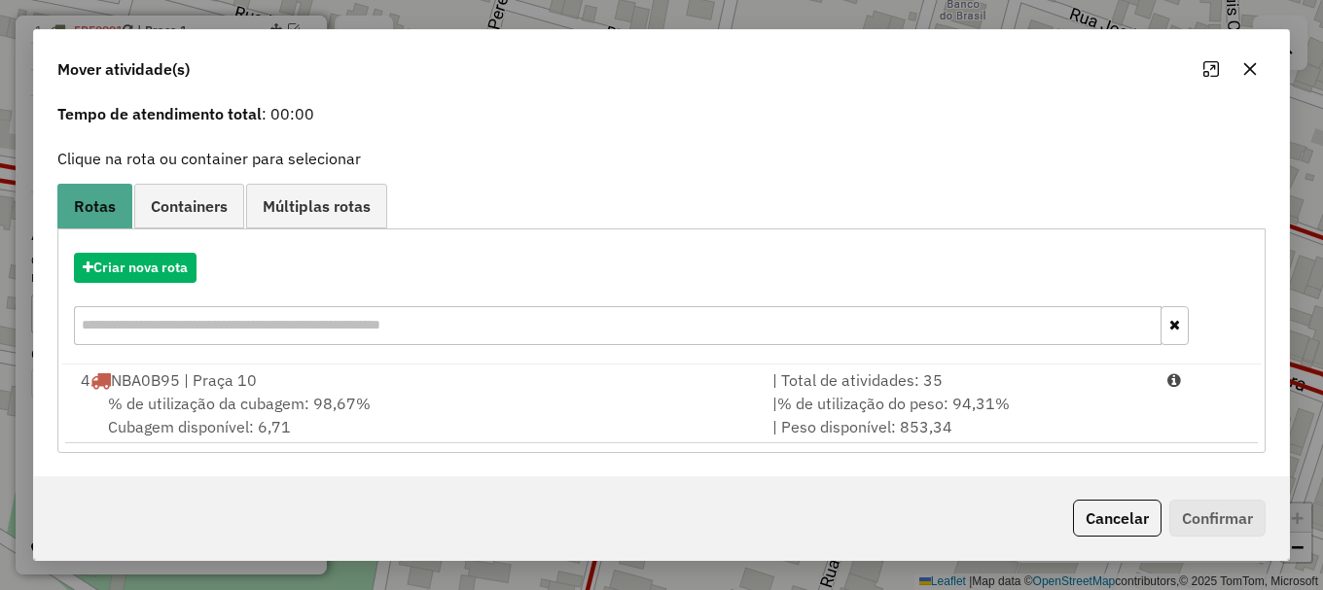
drag, startPoint x: 351, startPoint y: 419, endPoint x: 1322, endPoint y: 454, distance: 971.3
click at [358, 416] on div "% de utilização da cubagem: 98,67% Cubagem disponível: 6,71" at bounding box center [415, 415] width 692 height 47
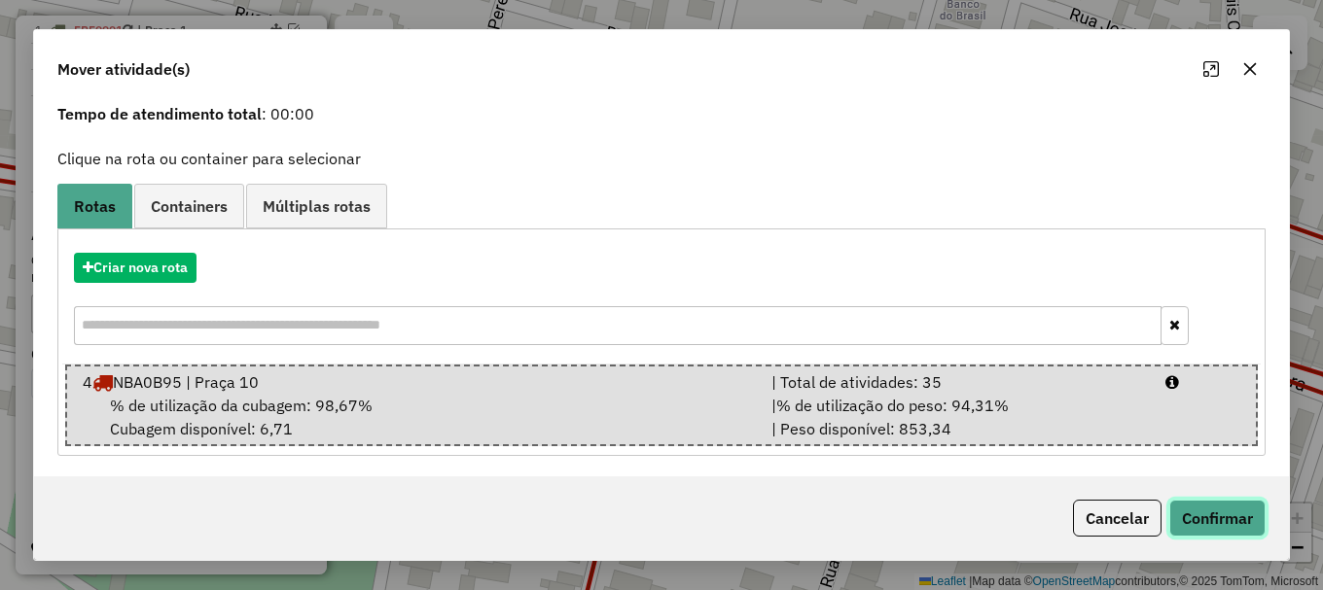
click at [1209, 522] on button "Confirmar" at bounding box center [1217, 518] width 96 height 37
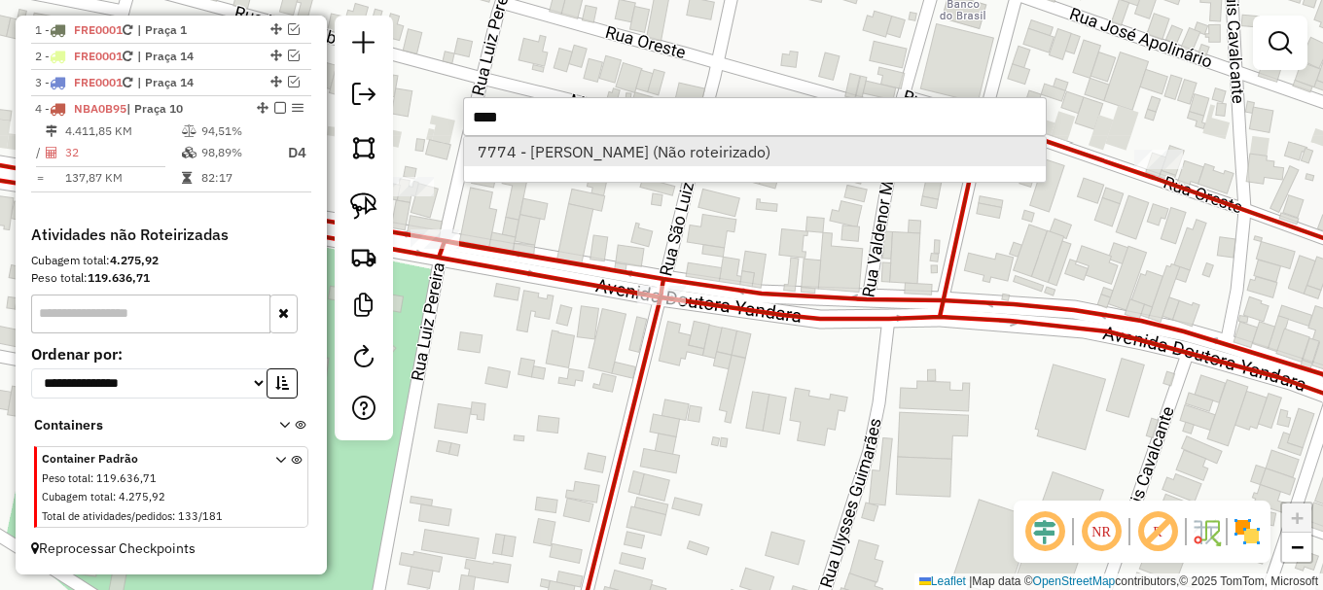
type input "****"
click at [627, 152] on li "7774 - MANU VIEIRA (Não roteirizado)" at bounding box center [755, 151] width 582 height 29
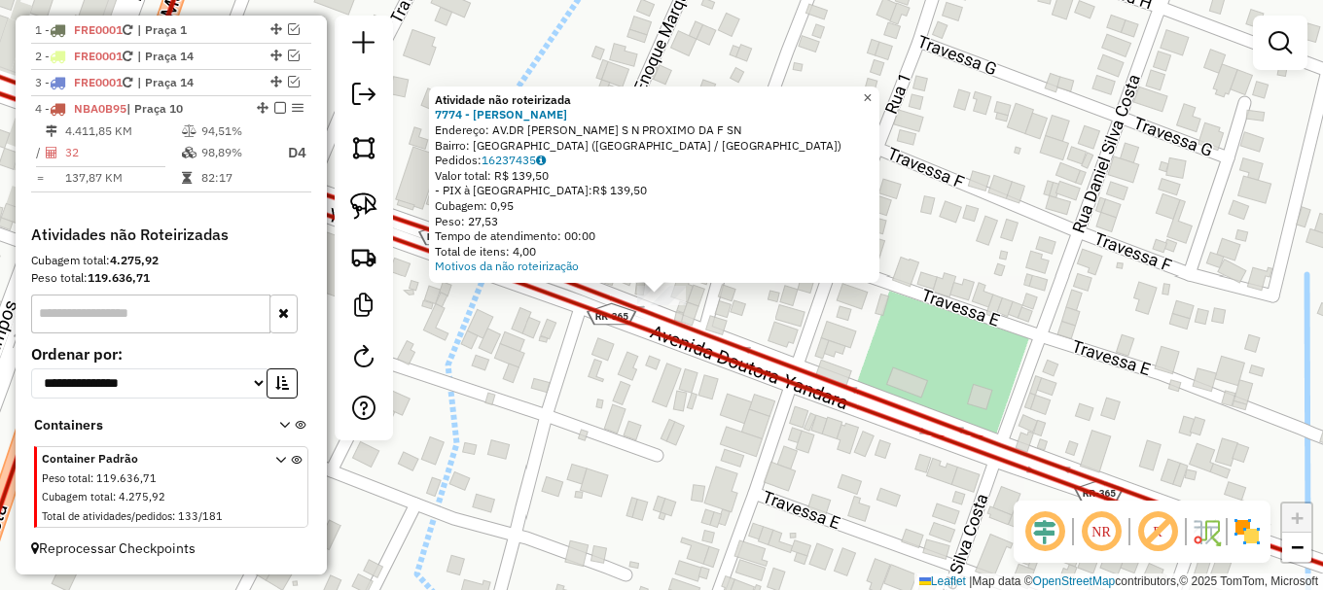
click at [872, 90] on span "×" at bounding box center [867, 97] width 9 height 17
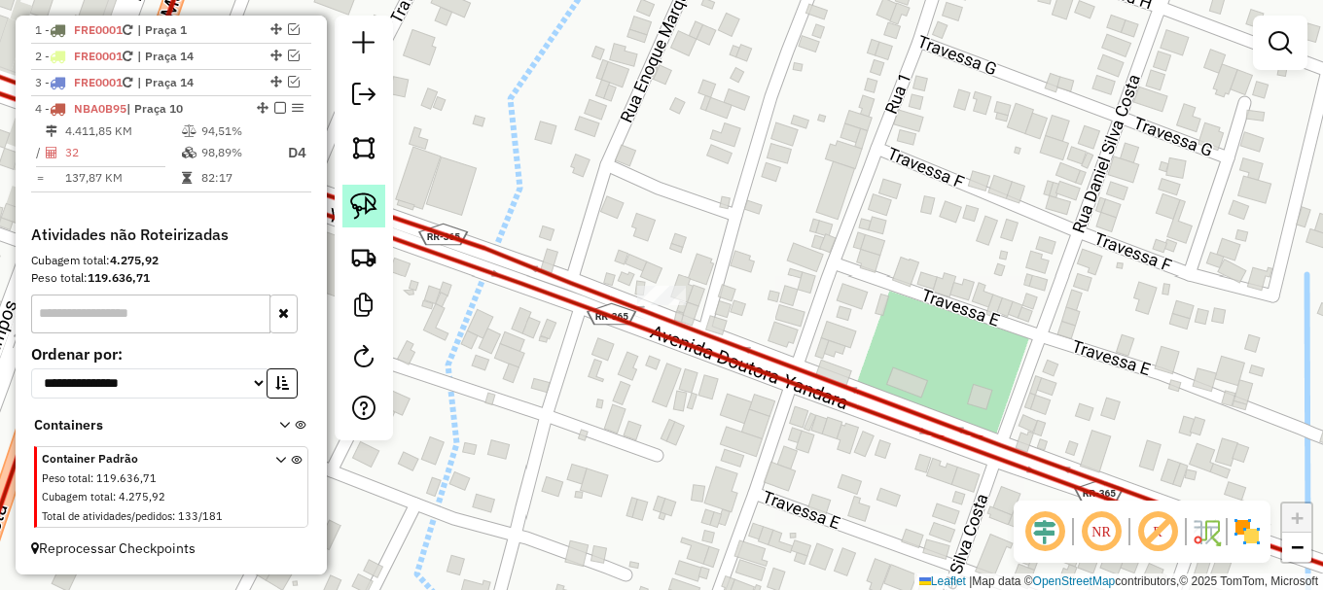
click at [362, 210] on img at bounding box center [363, 206] width 27 height 27
drag, startPoint x: 616, startPoint y: 309, endPoint x: 655, endPoint y: 255, distance: 66.9
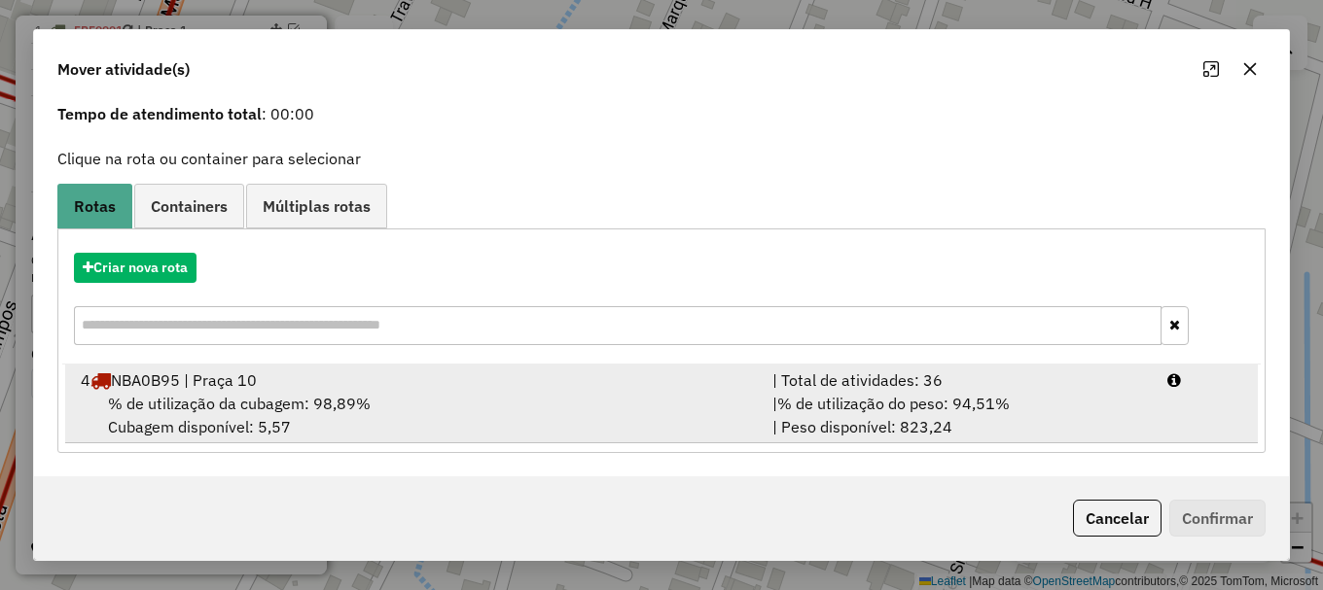
click at [260, 401] on span "% de utilização da cubagem: 98,89%" at bounding box center [239, 403] width 263 height 19
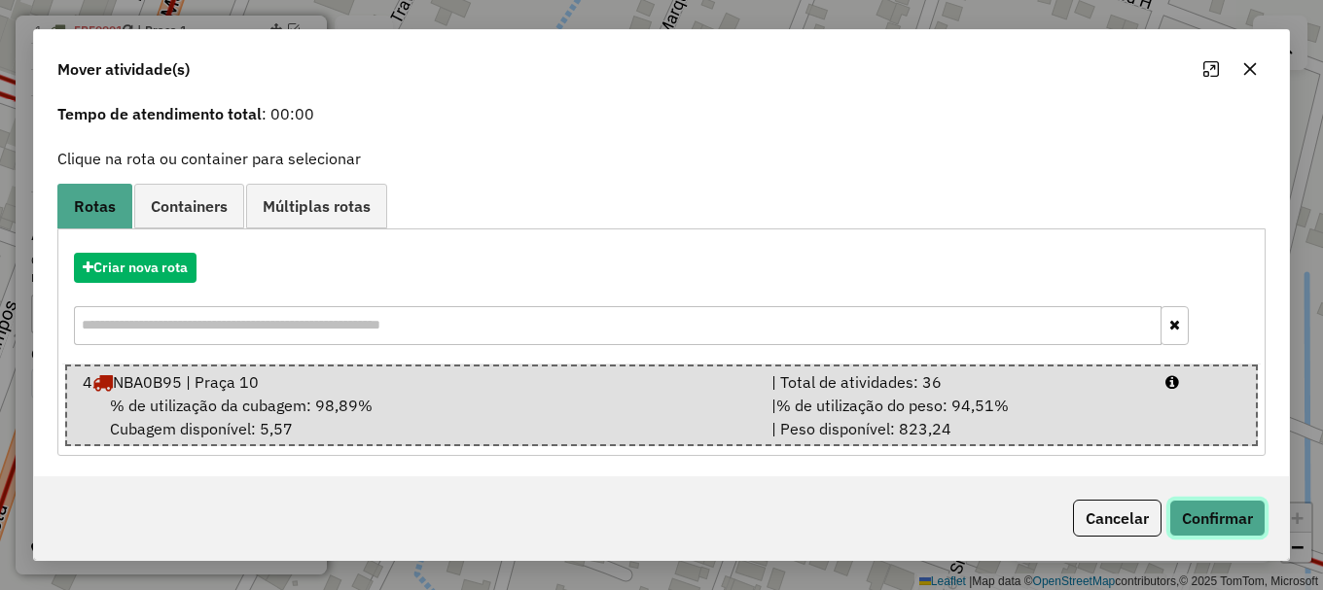
click at [1224, 521] on button "Confirmar" at bounding box center [1217, 518] width 96 height 37
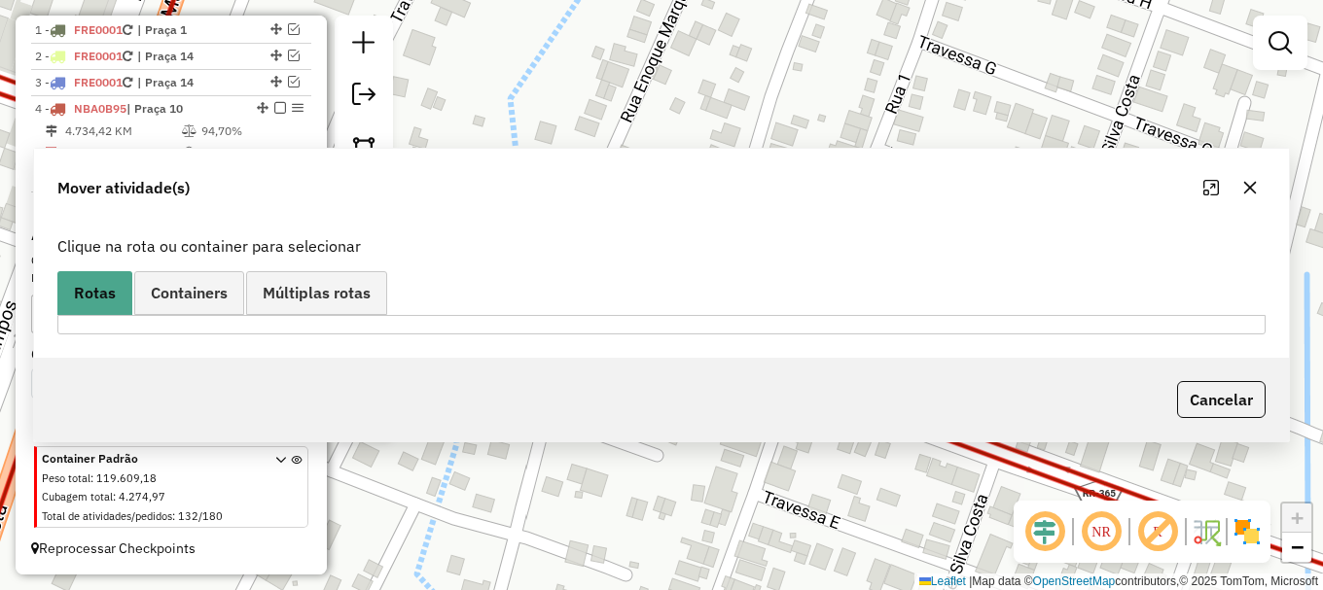
scroll to position [0, 0]
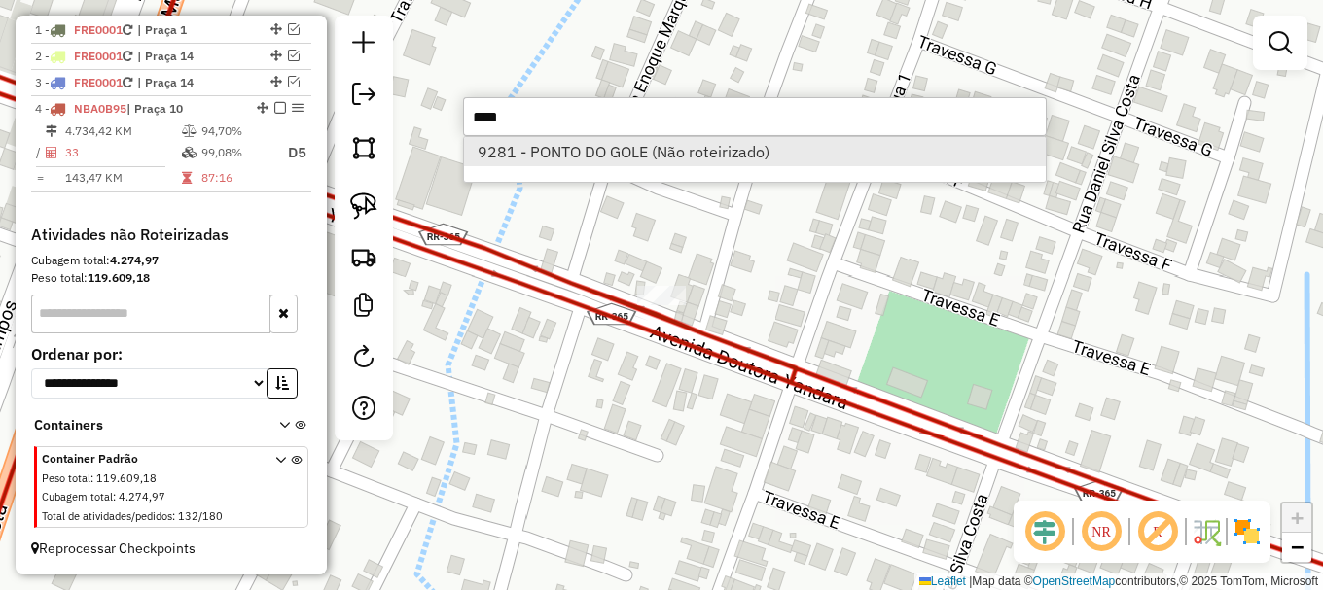
type input "****"
click at [572, 152] on li "9281 - PONTO DO GOLE (Não roteirizado)" at bounding box center [755, 151] width 582 height 29
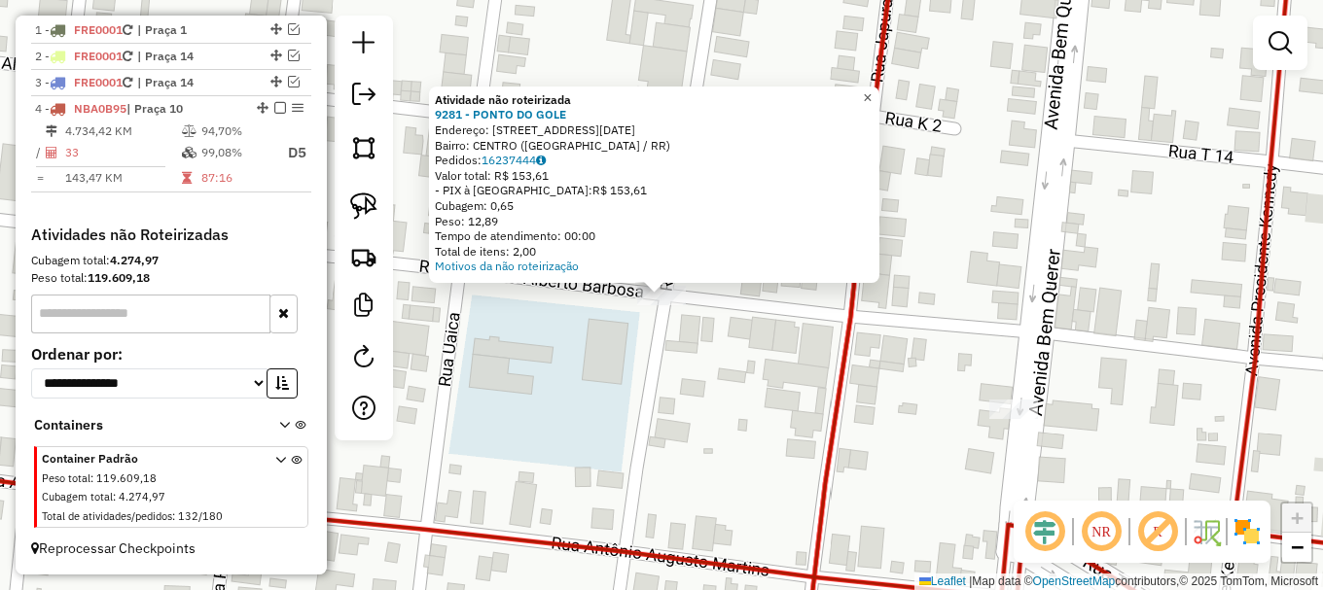
click at [872, 93] on span "×" at bounding box center [867, 97] width 9 height 17
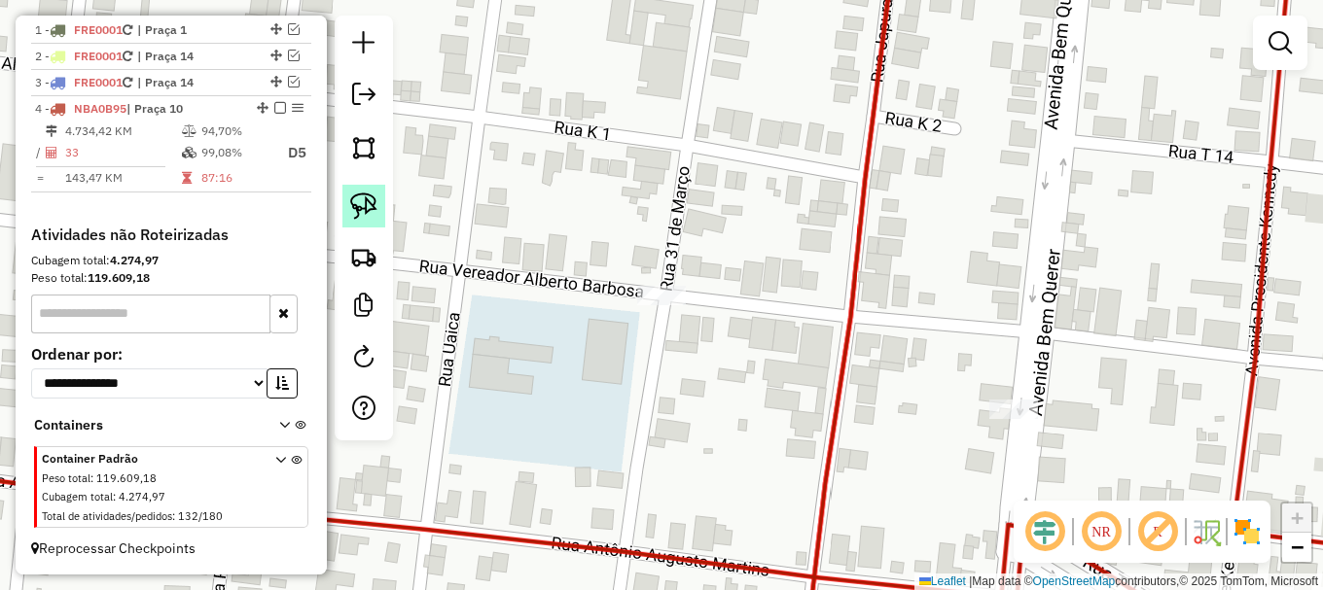
click at [372, 202] on img at bounding box center [363, 206] width 27 height 27
drag, startPoint x: 607, startPoint y: 313, endPoint x: 664, endPoint y: 252, distance: 84.0
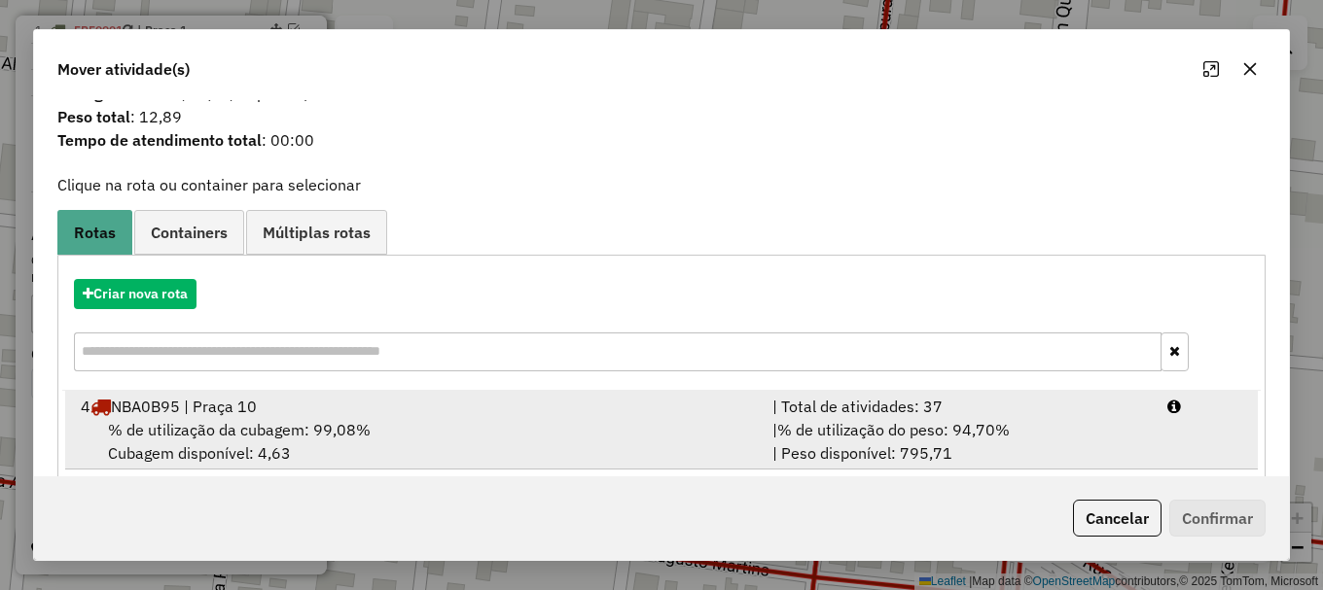
scroll to position [76, 0]
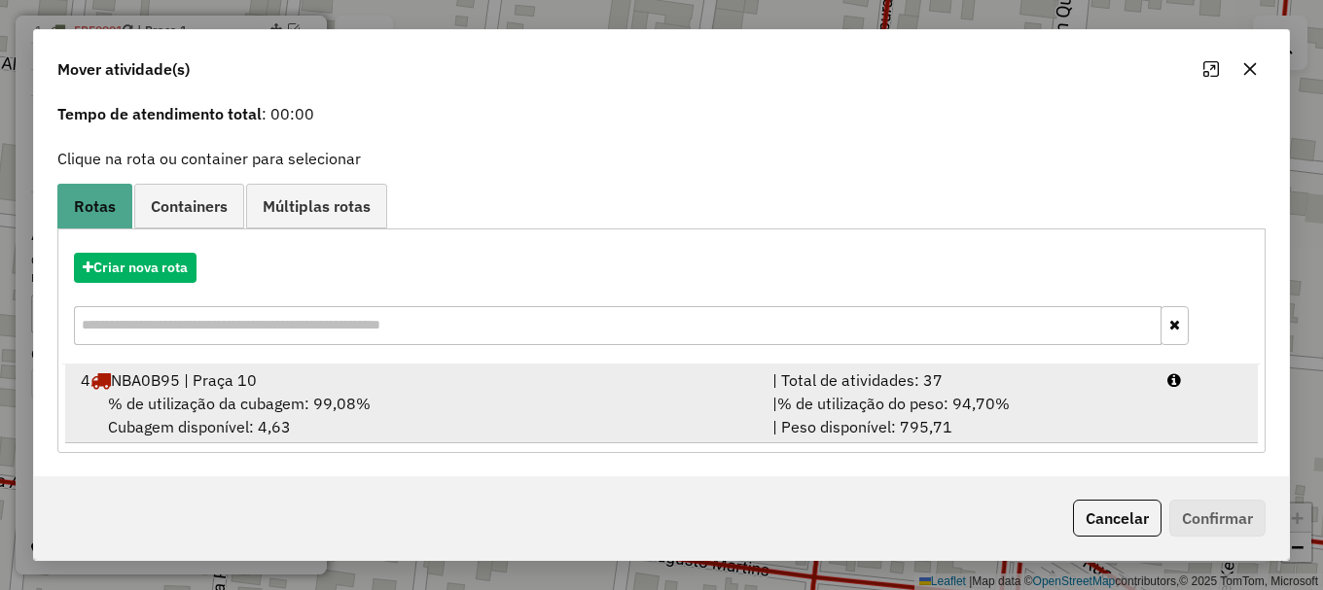
click at [314, 407] on span "% de utilização da cubagem: 99,08%" at bounding box center [239, 403] width 263 height 19
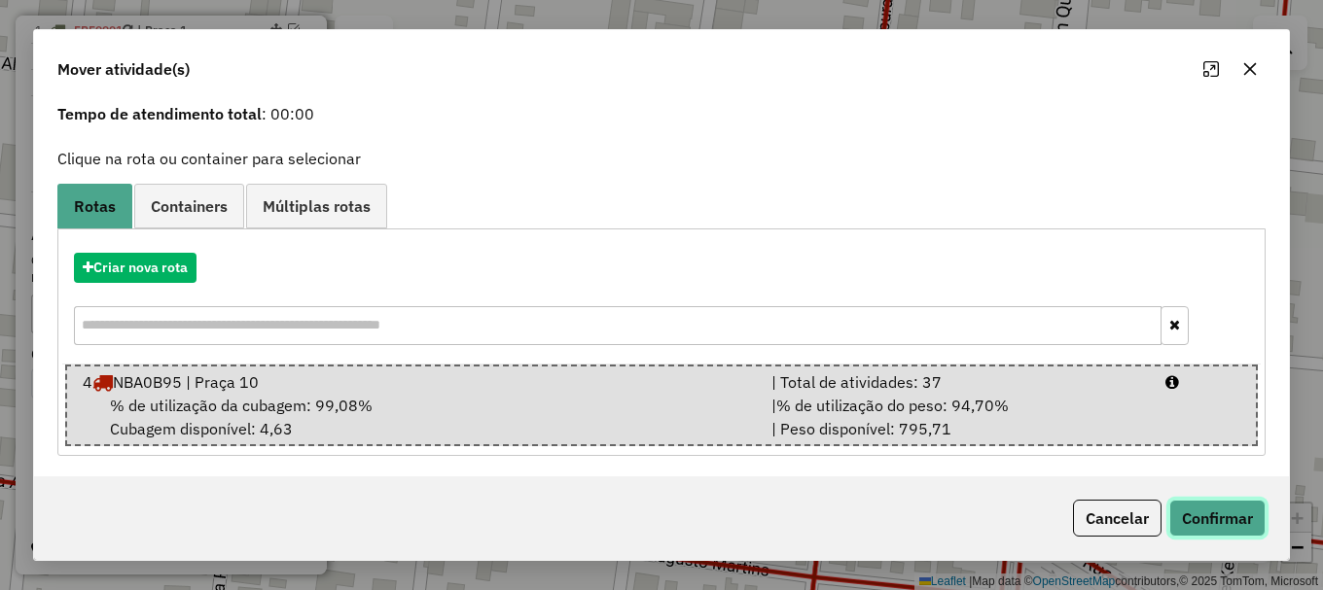
click at [1226, 508] on button "Confirmar" at bounding box center [1217, 518] width 96 height 37
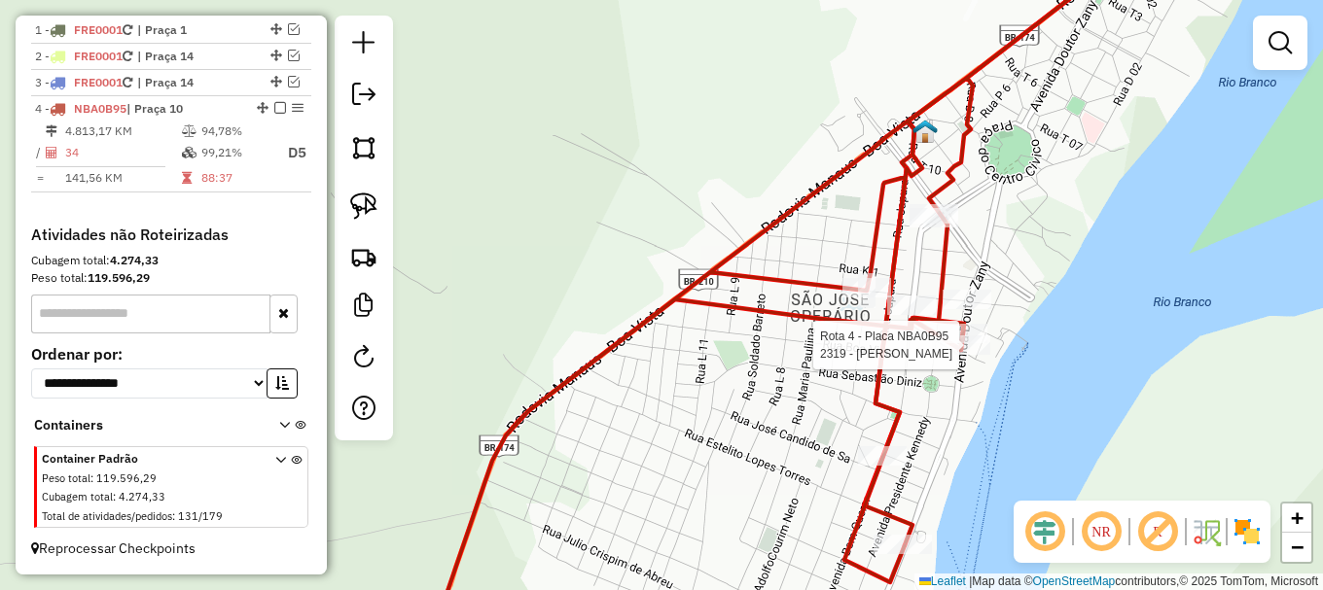
select select "**********"
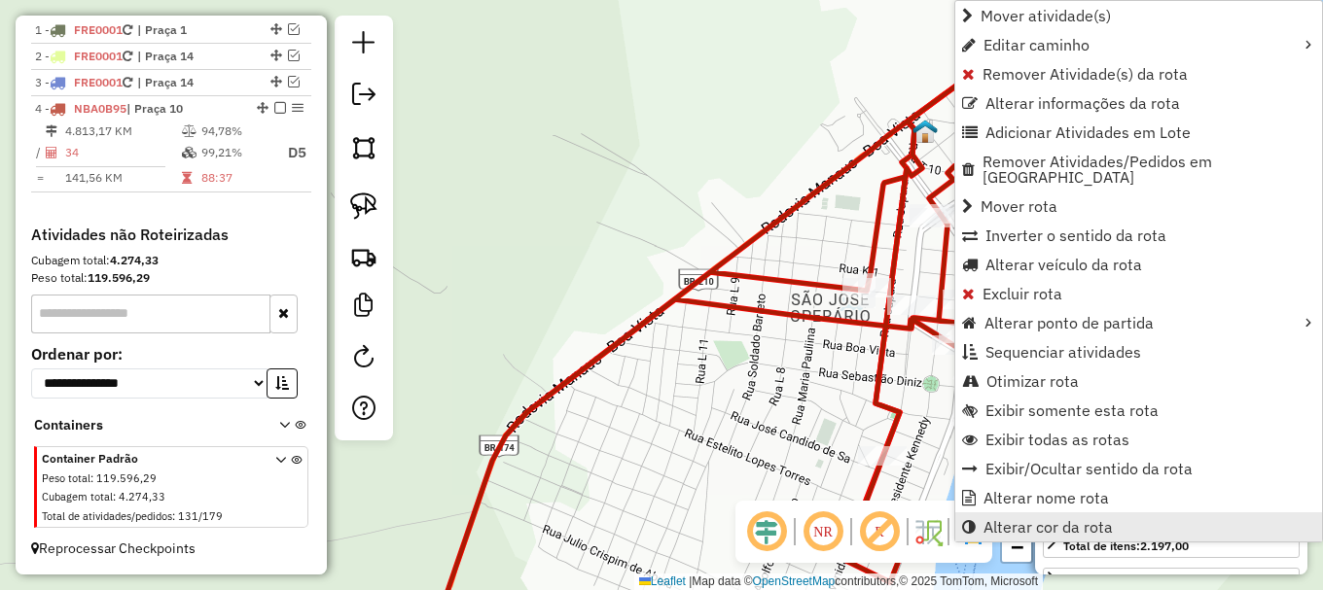
click at [1085, 519] on span "Alterar cor da rota" at bounding box center [1047, 527] width 129 height 16
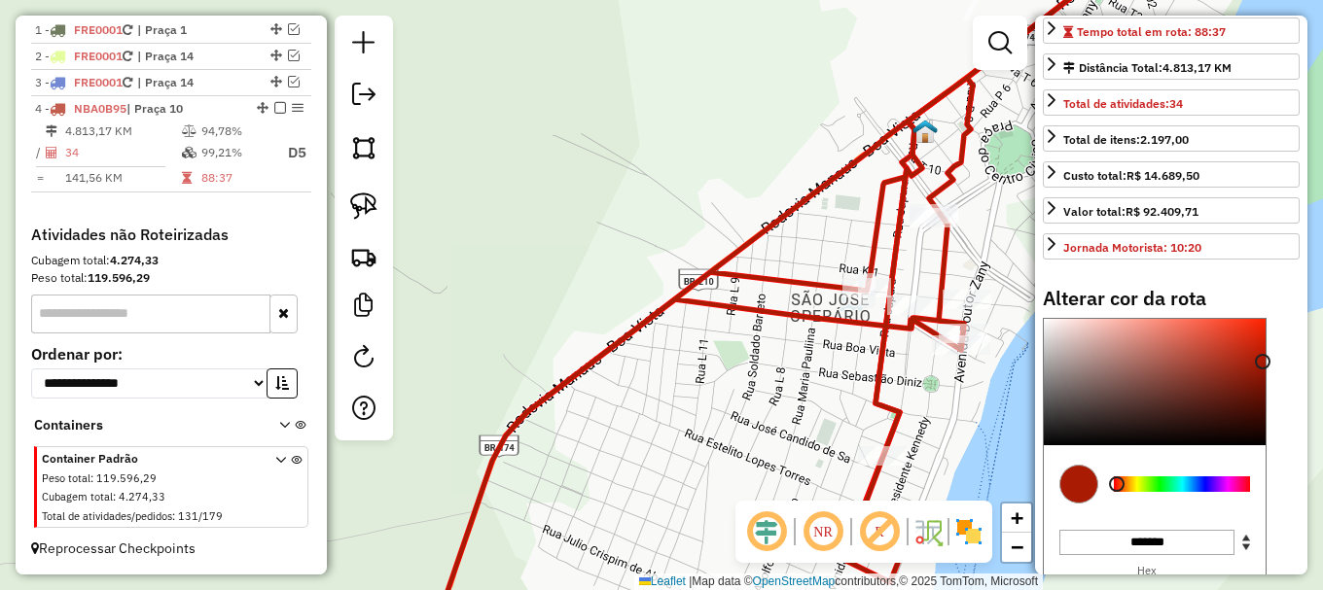
scroll to position [486, 0]
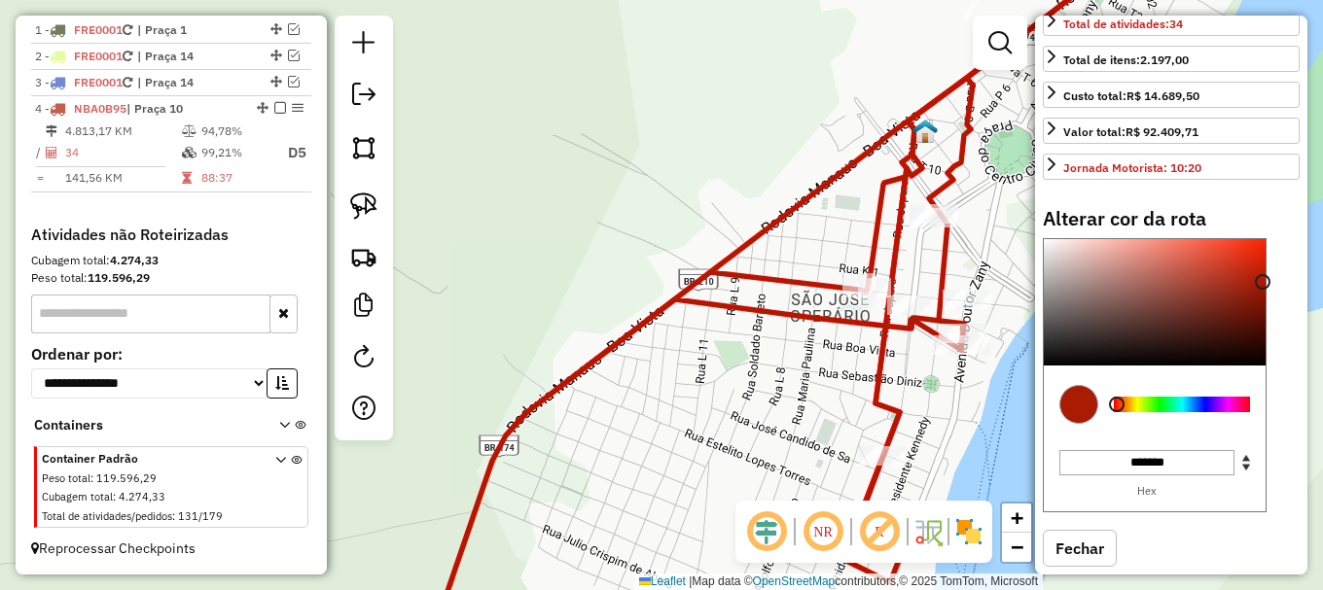
click at [1164, 412] on div at bounding box center [1182, 405] width 136 height 16
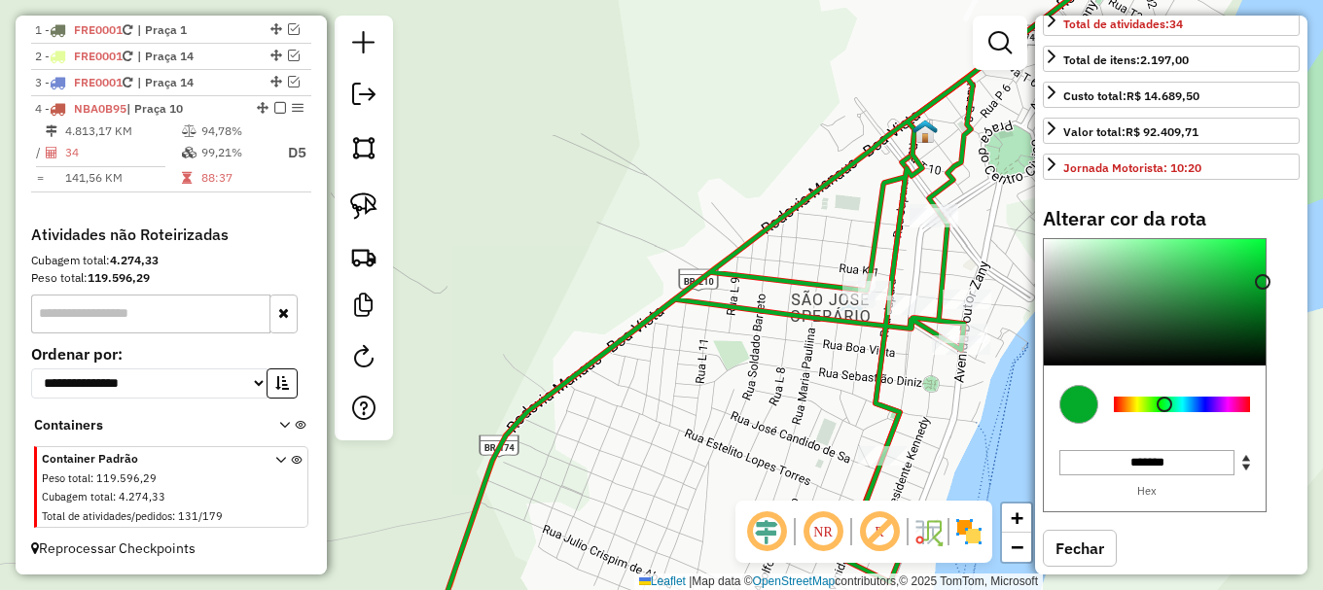
type input "*******"
click at [1255, 302] on div at bounding box center [1155, 302] width 222 height 126
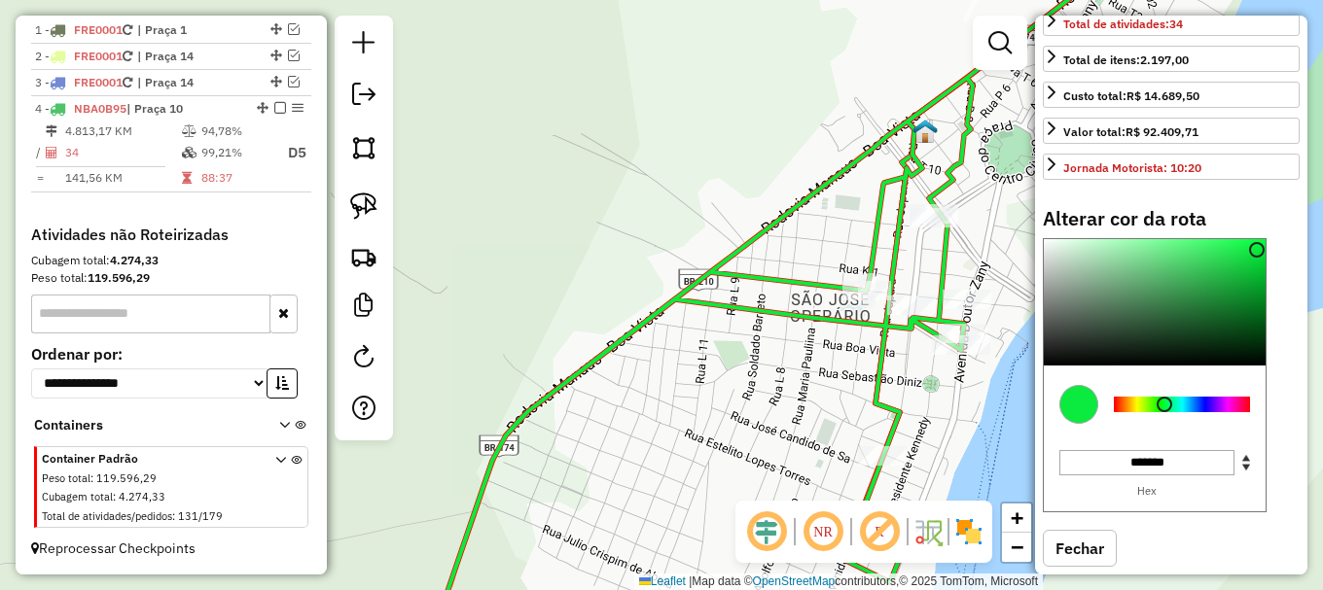
click at [739, 158] on div "Janela de atendimento Grade de atendimento Capacidade Transportadoras Veículos …" at bounding box center [661, 295] width 1323 height 590
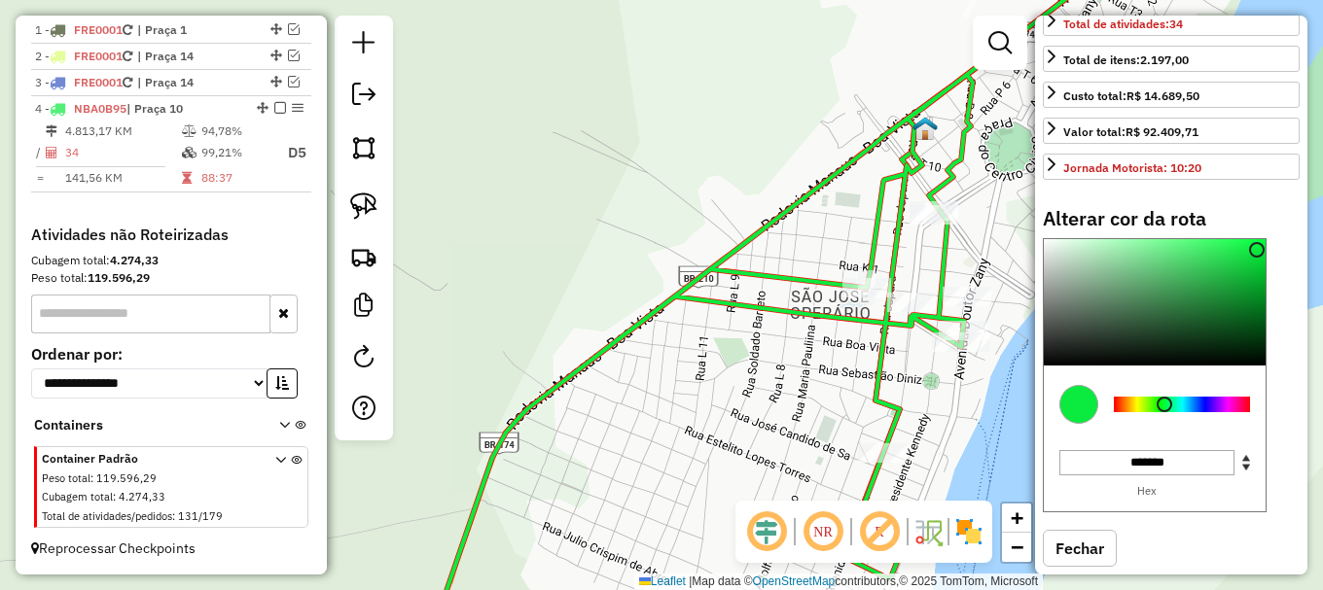
click at [760, 147] on div "Janela de atendimento Grade de atendimento Capacidade Transportadoras Veículos …" at bounding box center [661, 295] width 1323 height 590
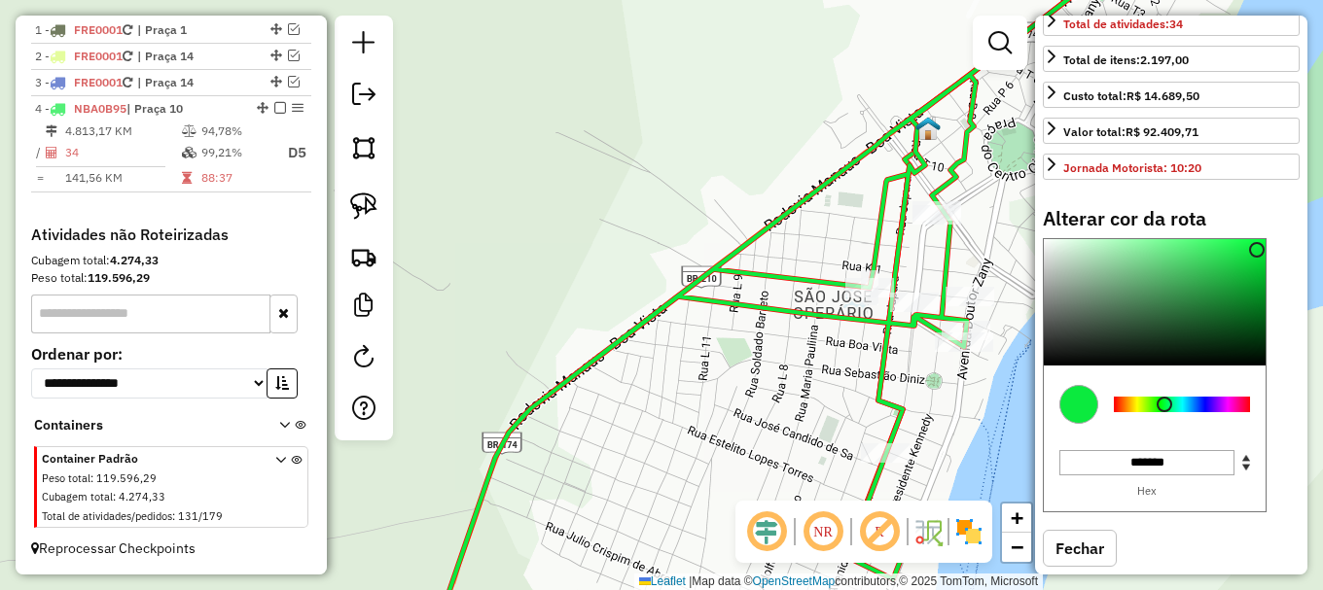
click at [760, 147] on div "Janela de atendimento Grade de atendimento Capacidade Transportadoras Veículos …" at bounding box center [661, 295] width 1323 height 590
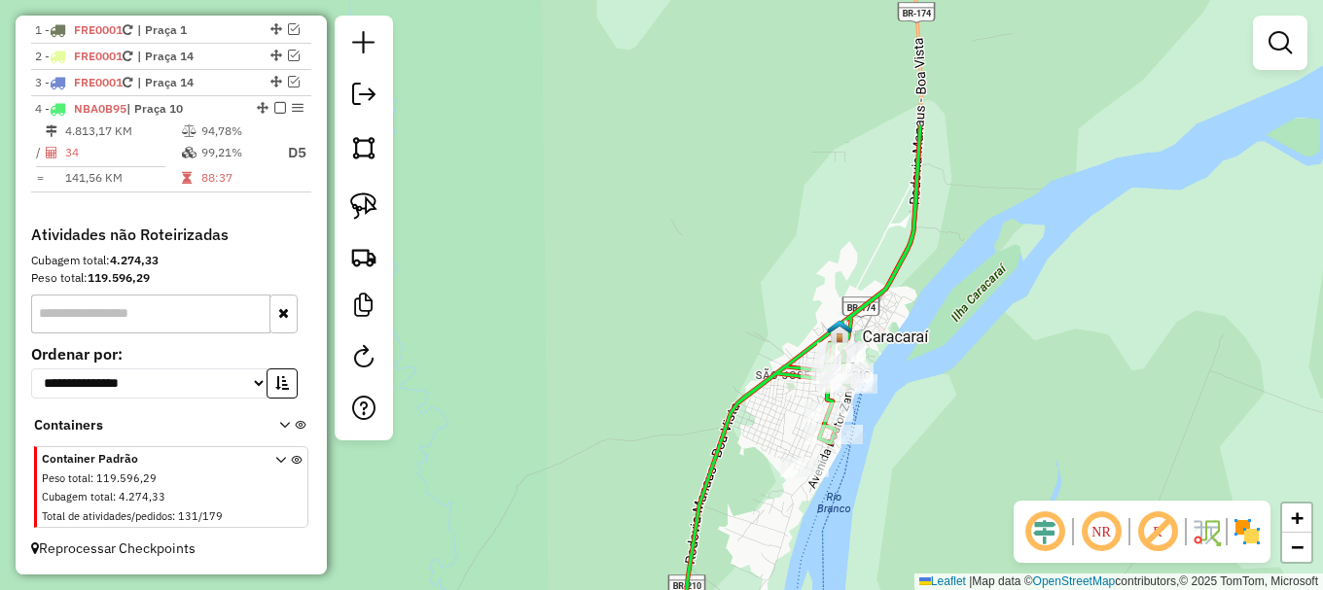
drag, startPoint x: 983, startPoint y: 234, endPoint x: 1018, endPoint y: 391, distance: 160.5
click at [1018, 391] on div "Janela de atendimento Grade de atendimento Capacidade Transportadoras Veículos …" at bounding box center [661, 295] width 1323 height 590
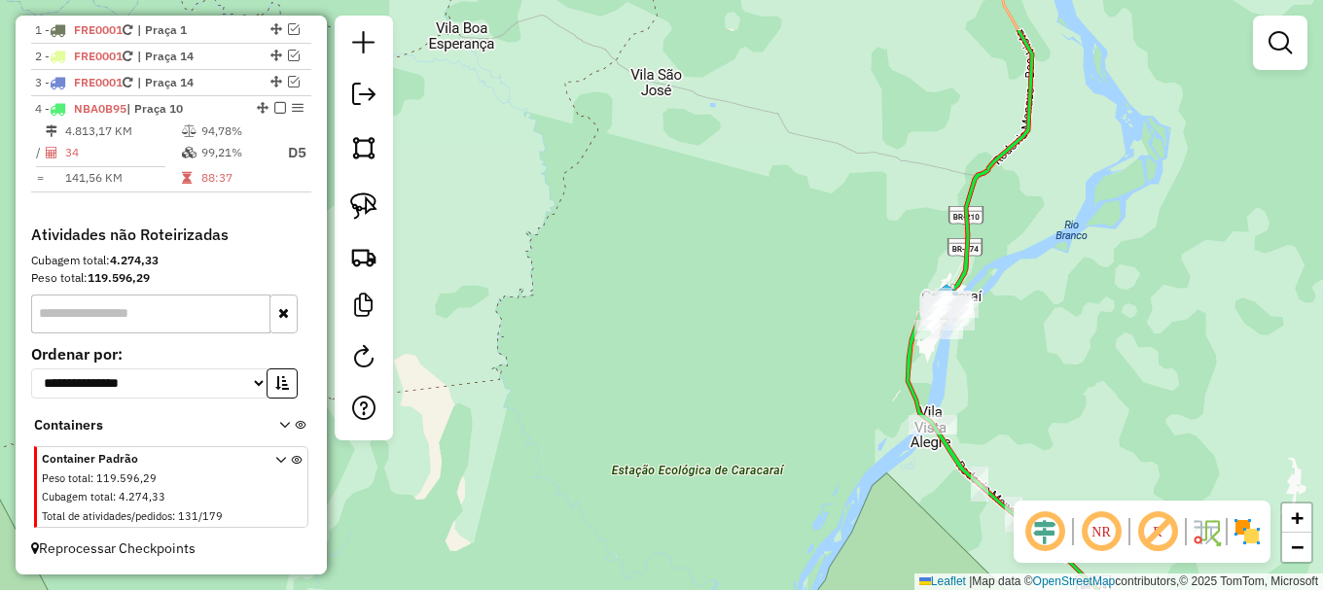
drag, startPoint x: 1049, startPoint y: 157, endPoint x: 1012, endPoint y: 267, distance: 117.2
click at [1012, 267] on div "Janela de atendimento Grade de atendimento Capacidade Transportadoras Veículos …" at bounding box center [661, 295] width 1323 height 590
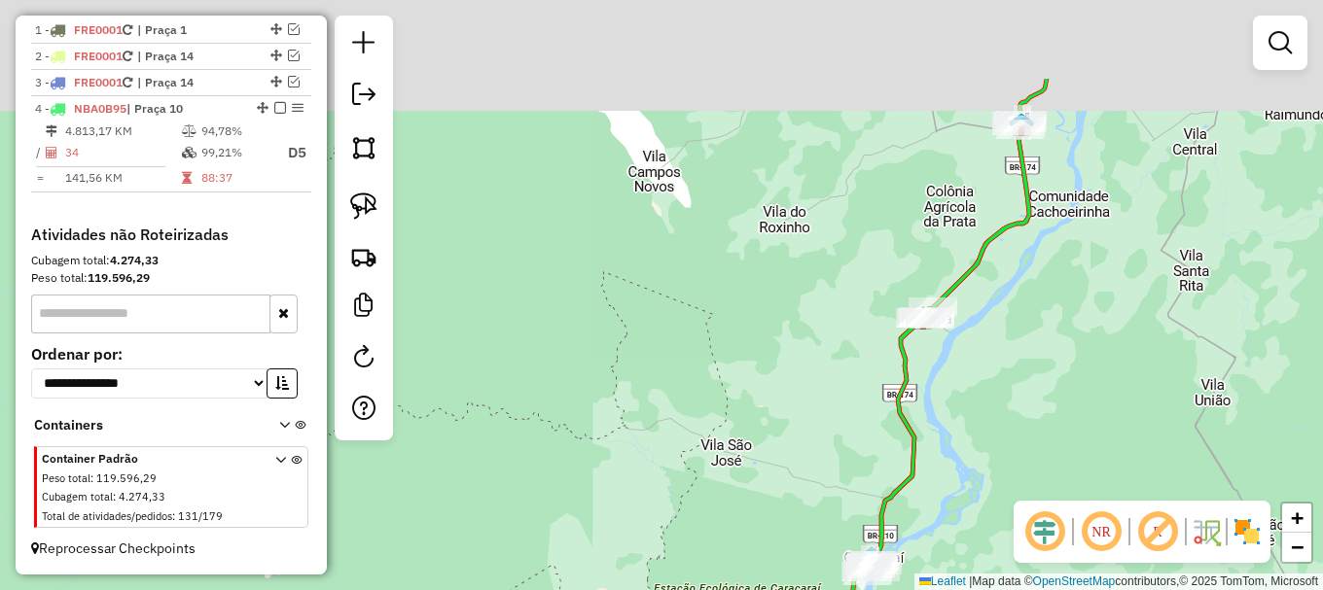
drag, startPoint x: 1138, startPoint y: 220, endPoint x: 1110, endPoint y: 282, distance: 68.3
click at [1110, 282] on div "Janela de atendimento Grade de atendimento Capacidade Transportadoras Veículos …" at bounding box center [661, 295] width 1323 height 590
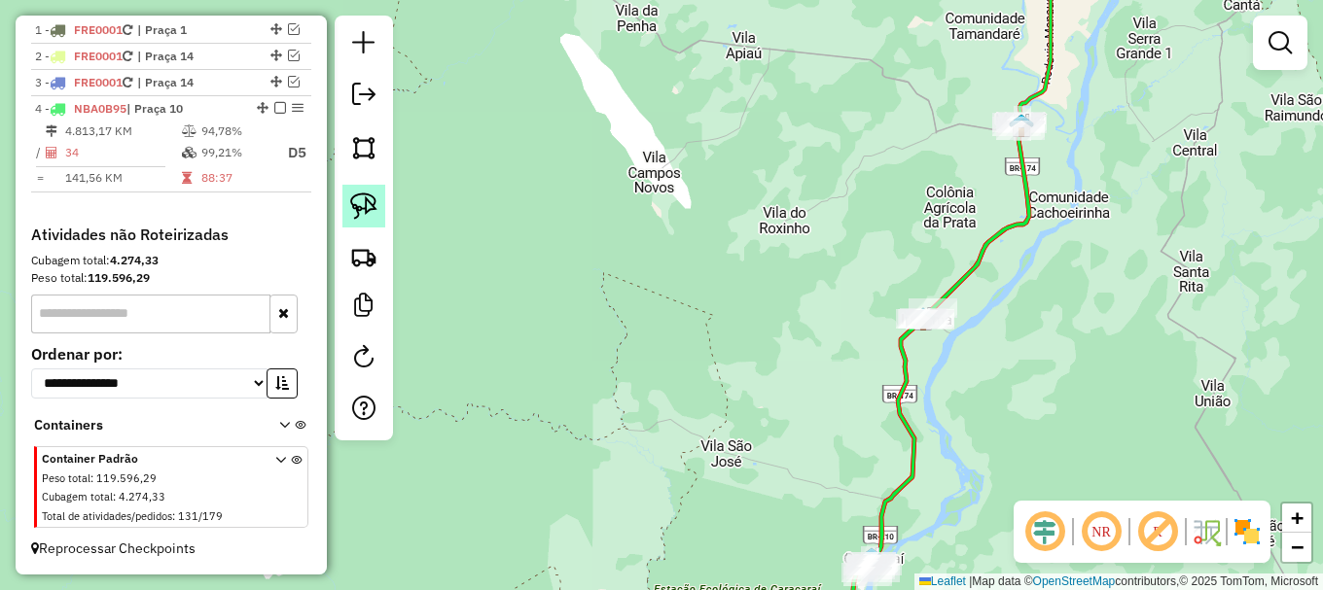
click at [371, 200] on img at bounding box center [363, 206] width 27 height 27
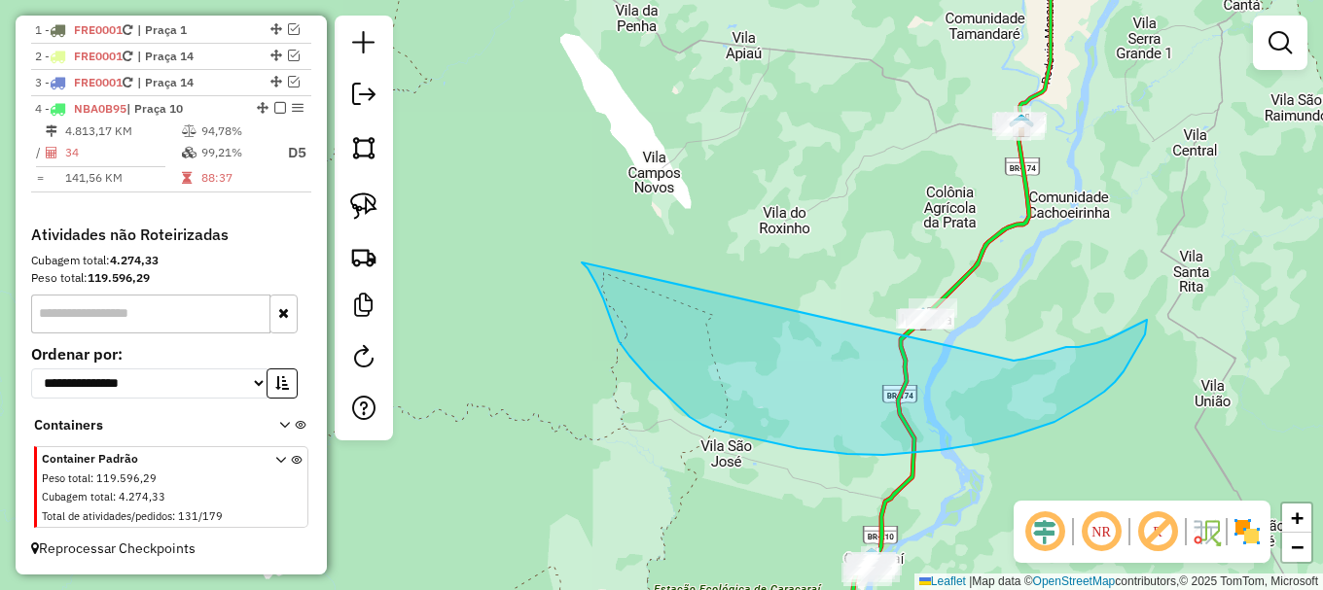
drag, startPoint x: 585, startPoint y: 266, endPoint x: 895, endPoint y: 344, distance: 320.1
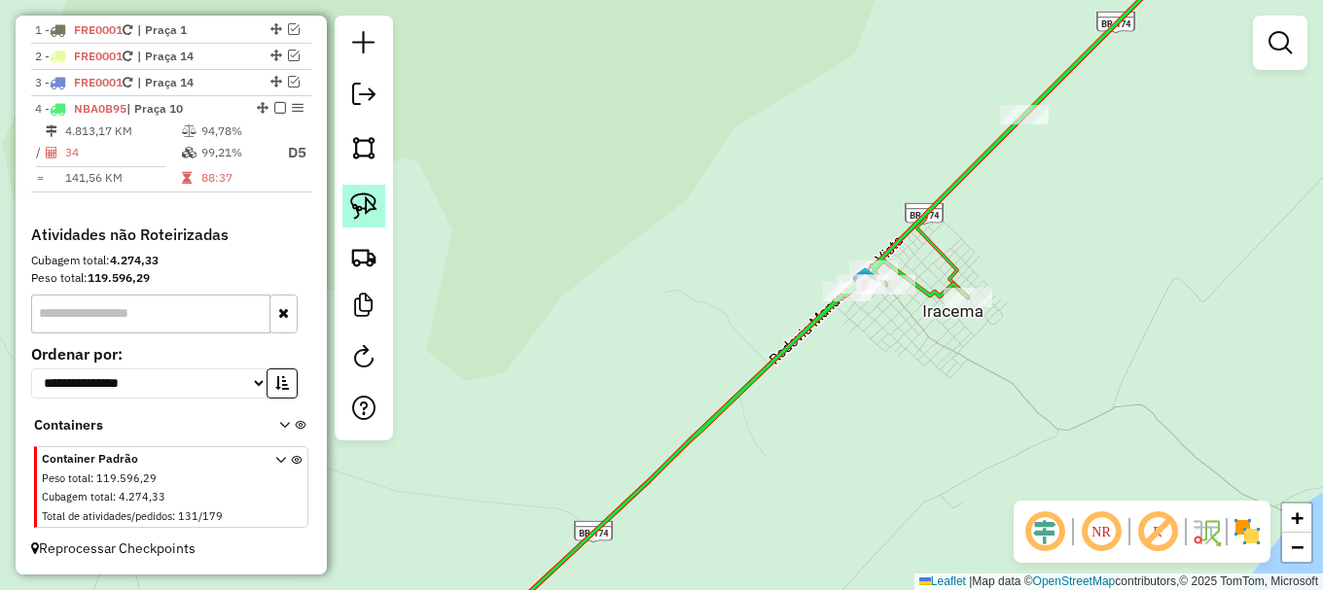
click at [371, 198] on img at bounding box center [363, 206] width 27 height 27
click at [371, 197] on img at bounding box center [363, 206] width 27 height 27
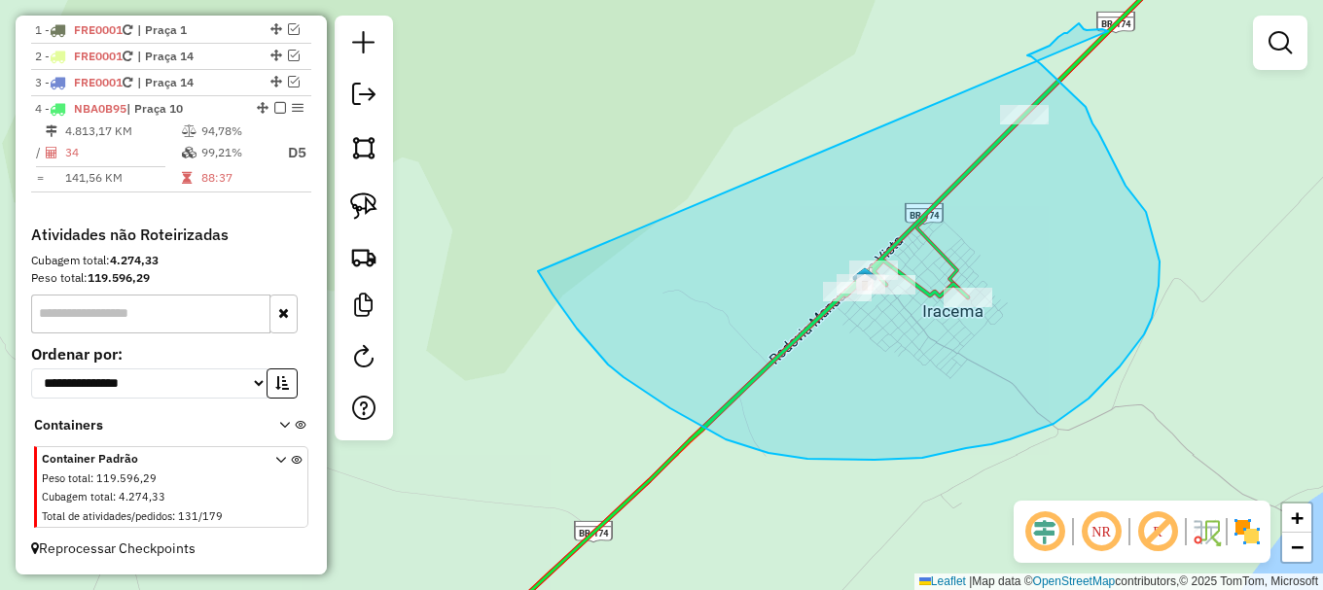
drag, startPoint x: 546, startPoint y: 284, endPoint x: 1108, endPoint y: 35, distance: 614.9
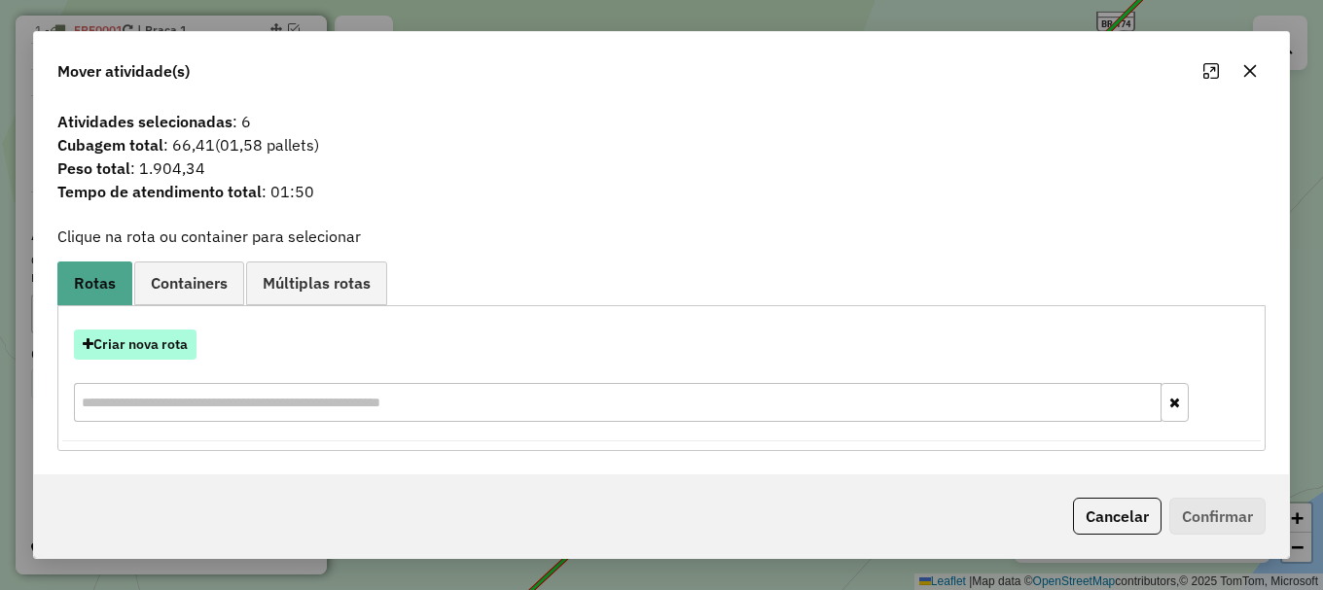
click at [128, 347] on button "Criar nova rota" at bounding box center [135, 345] width 123 height 30
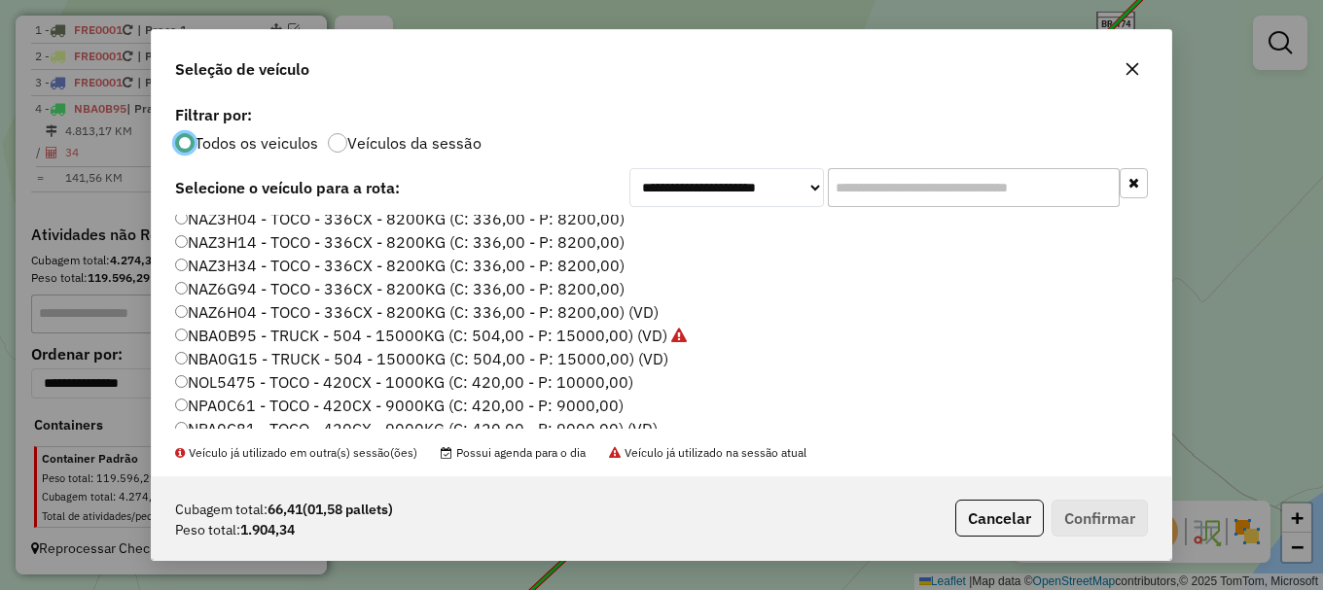
scroll to position [195, 0]
click at [243, 337] on label "NBA0B95 - TRUCK - 504 - 15000KG (C: 504,00 - P: 15000,00) (VD)" at bounding box center [431, 334] width 512 height 23
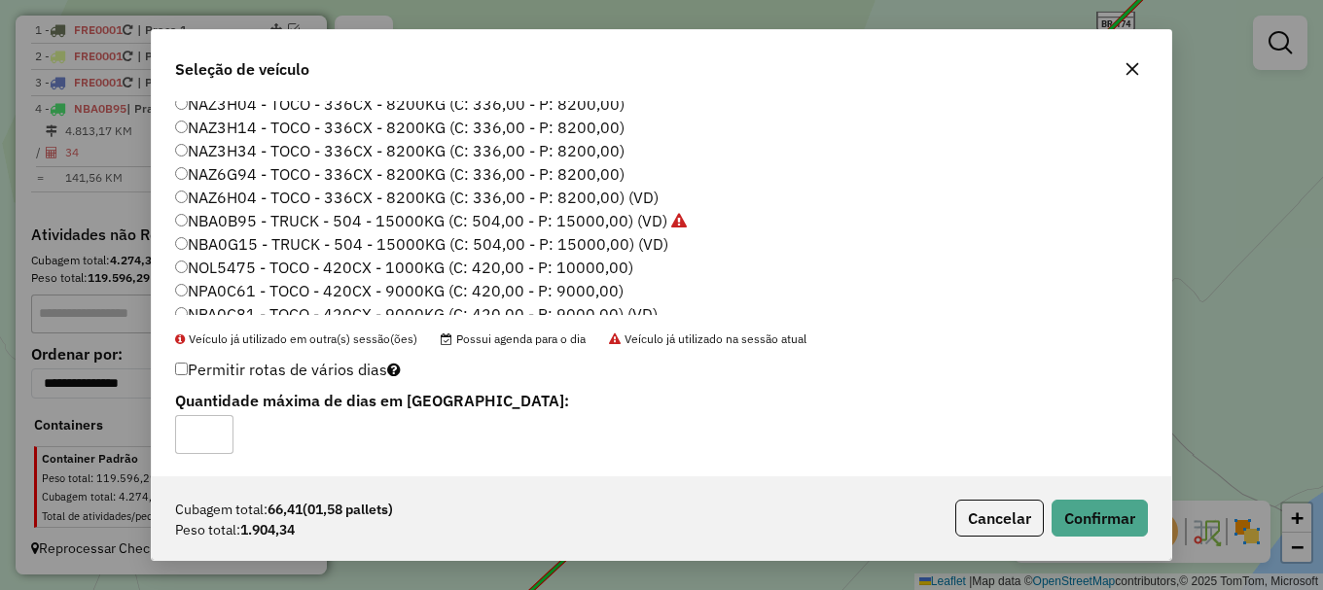
scroll to position [115, 0]
type input "*"
click at [1098, 518] on button "Confirmar" at bounding box center [1099, 518] width 96 height 37
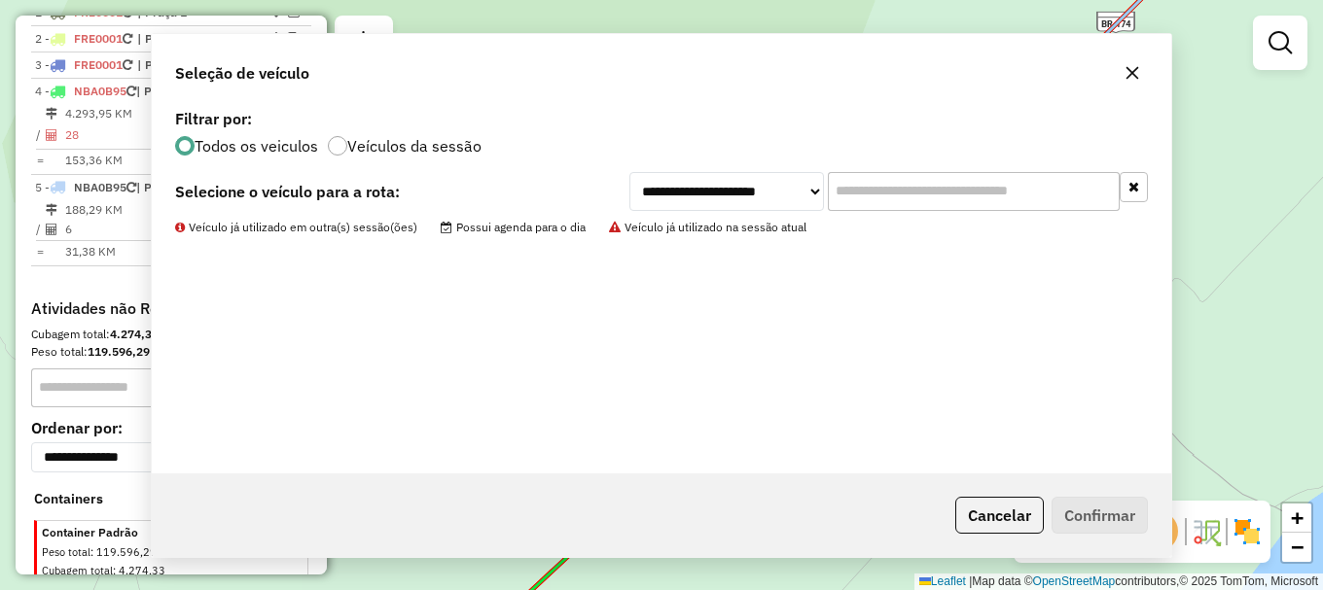
scroll to position [0, 0]
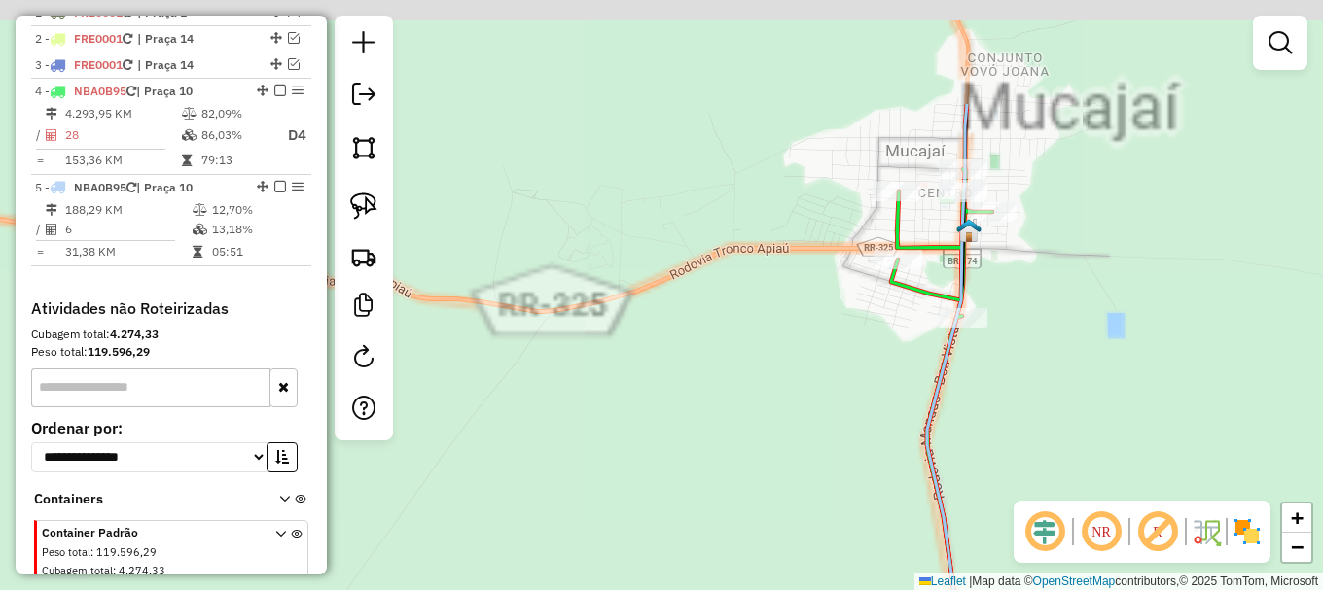
drag, startPoint x: 983, startPoint y: 91, endPoint x: 1011, endPoint y: 310, distance: 220.5
click at [1011, 310] on div "Janela de atendimento Grade de atendimento Capacidade Transportadoras Veículos …" at bounding box center [661, 295] width 1323 height 590
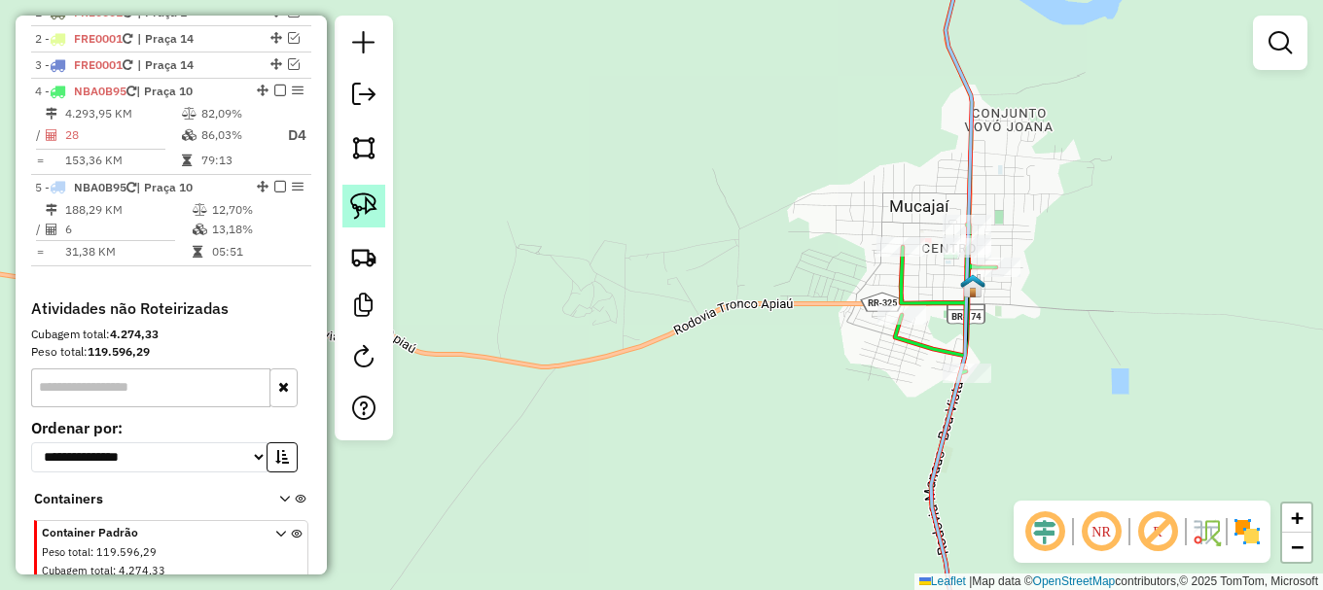
click at [374, 207] on img at bounding box center [363, 206] width 27 height 27
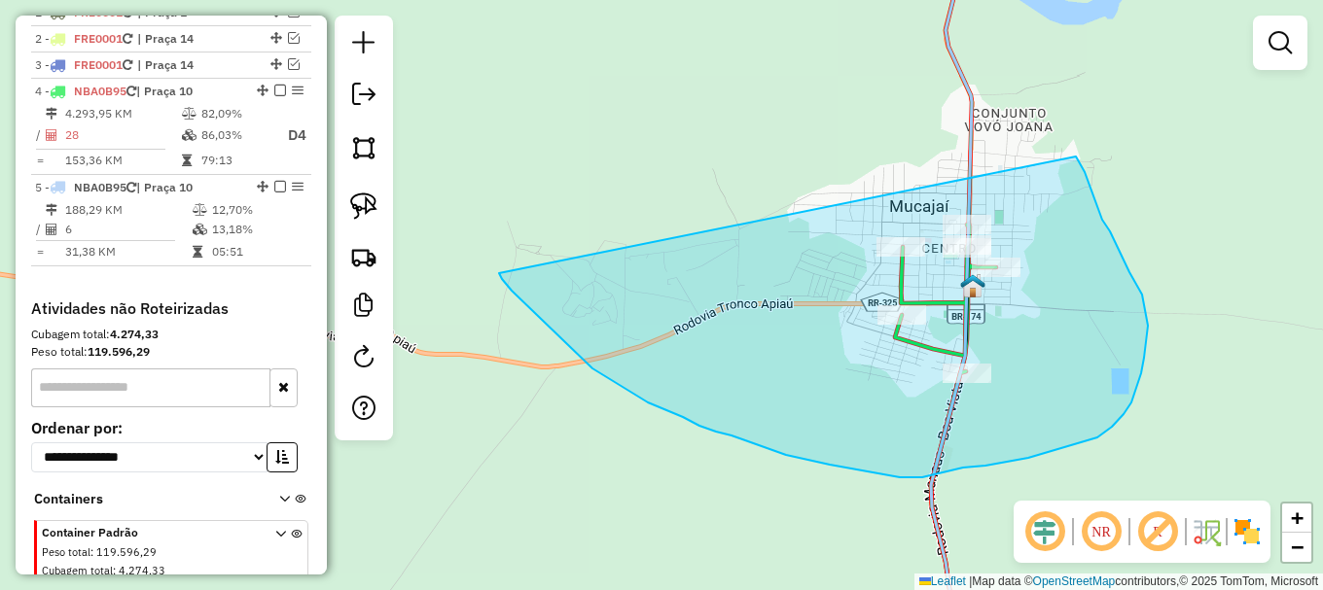
drag, startPoint x: 615, startPoint y: 382, endPoint x: 1061, endPoint y: 148, distance: 504.2
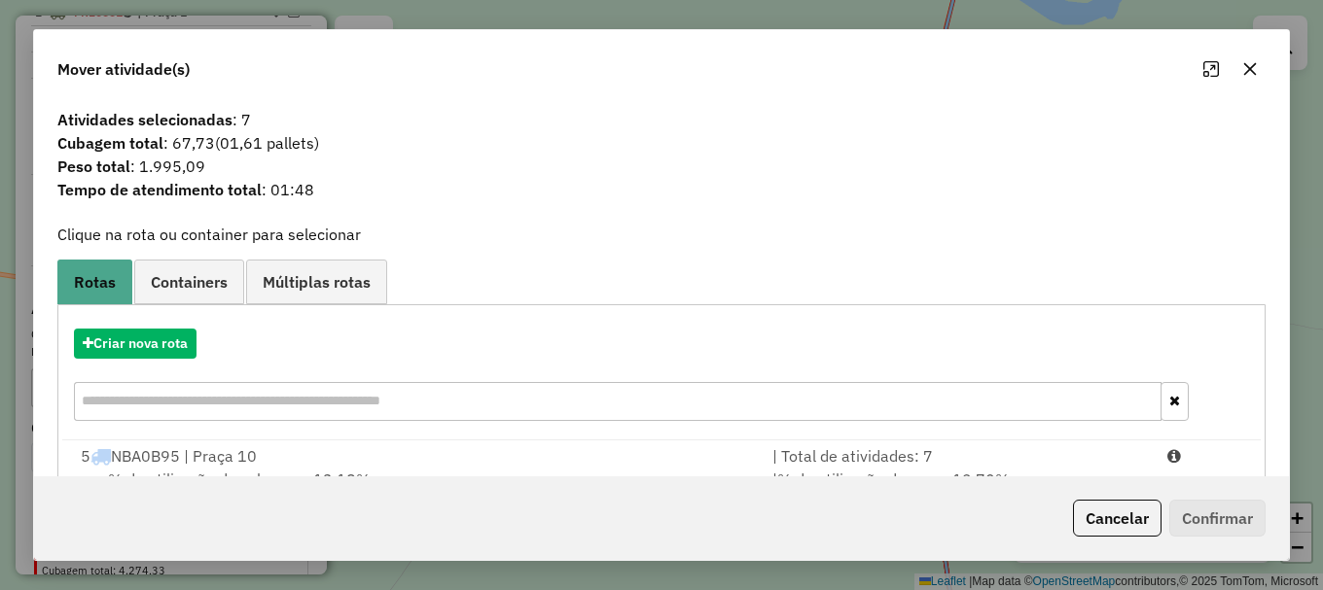
click at [1187, 457] on div at bounding box center [1205, 456] width 99 height 23
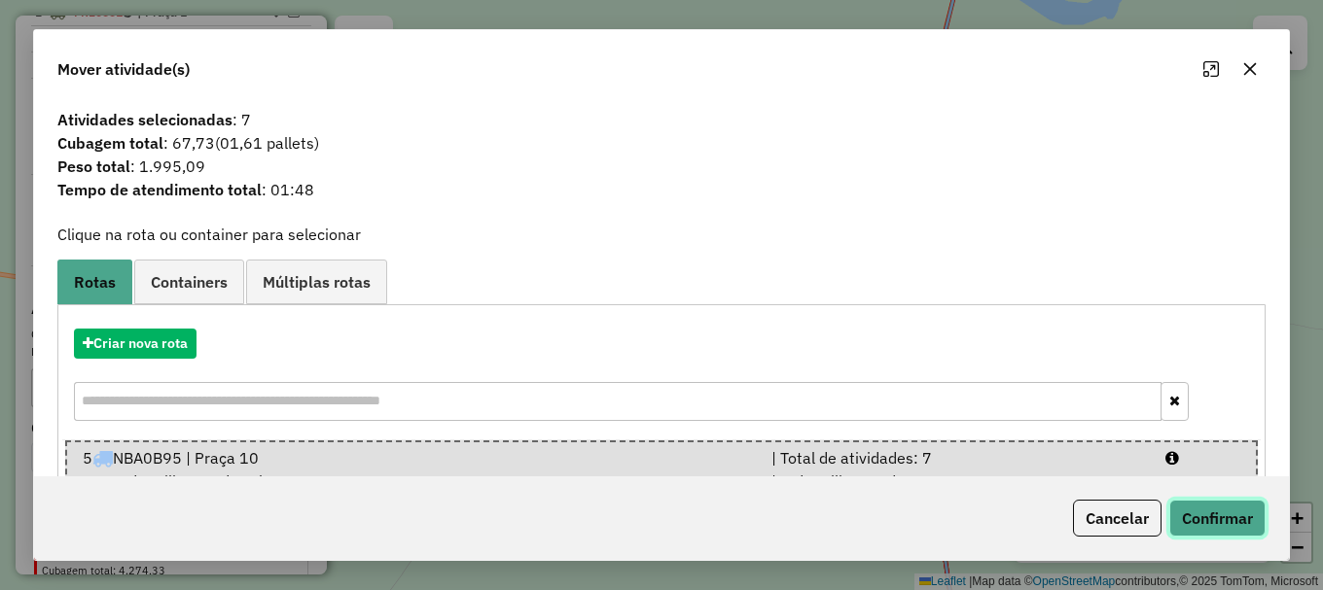
click at [1237, 522] on button "Confirmar" at bounding box center [1217, 518] width 96 height 37
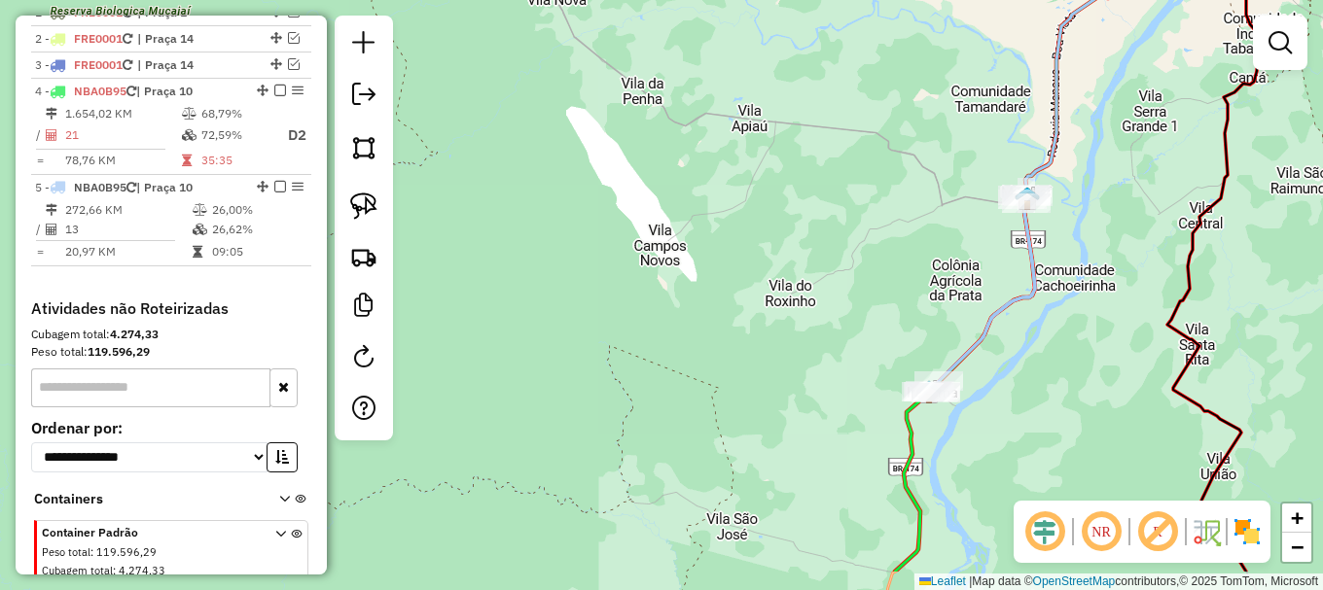
drag, startPoint x: 1132, startPoint y: 409, endPoint x: 1097, endPoint y: 178, distance: 233.2
click at [1113, 165] on div "Janela de atendimento Grade de atendimento Capacidade Transportadoras Veículos …" at bounding box center [661, 295] width 1323 height 590
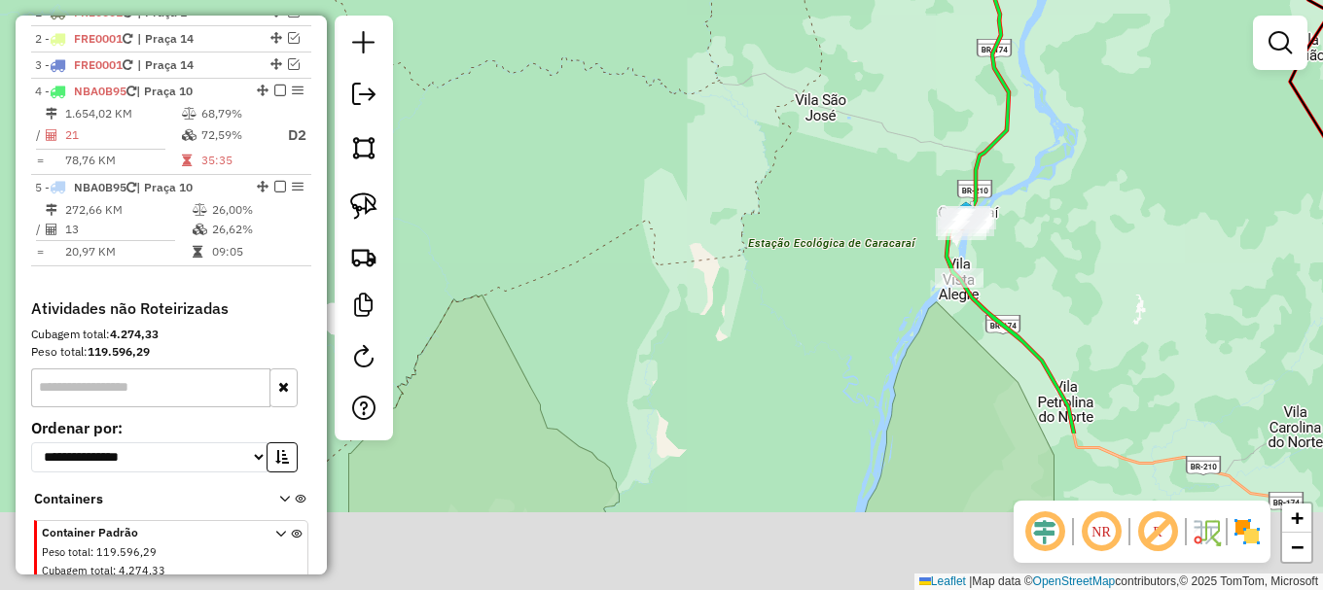
drag, startPoint x: 1080, startPoint y: 166, endPoint x: 1050, endPoint y: 183, distance: 33.5
click at [1085, 143] on div "Janela de atendimento Grade de atendimento Capacidade Transportadoras Veículos …" at bounding box center [661, 295] width 1323 height 590
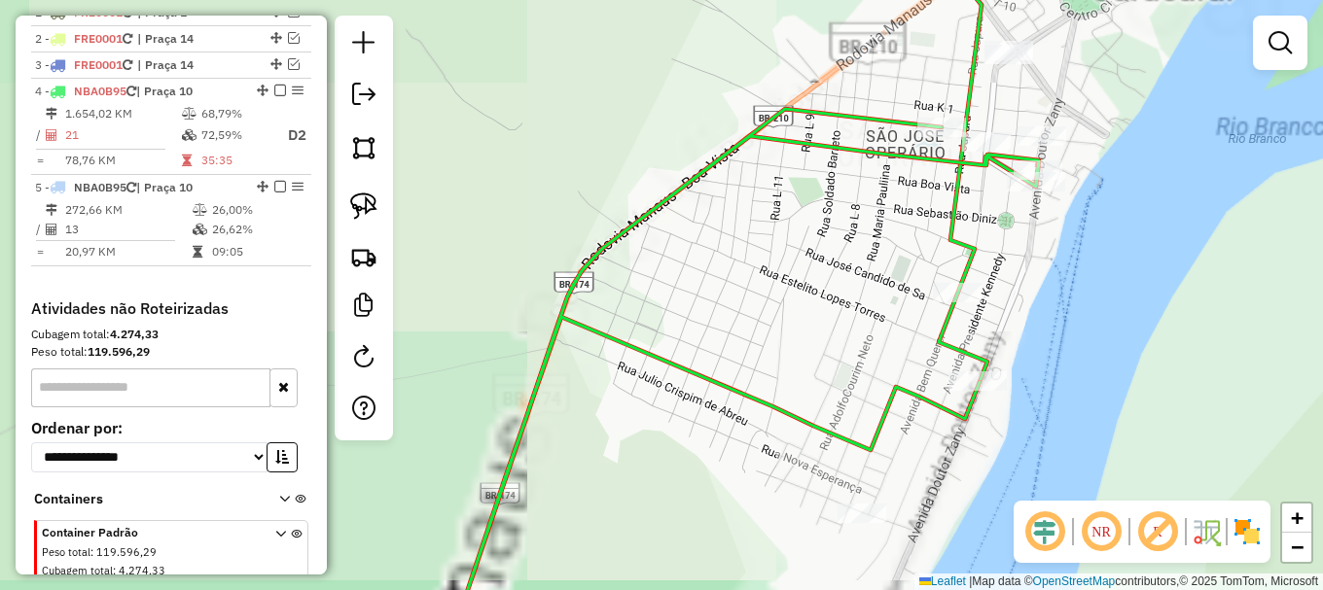
click at [1108, 180] on div "Janela de atendimento Grade de atendimento Capacidade Transportadoras Veículos …" at bounding box center [661, 295] width 1323 height 590
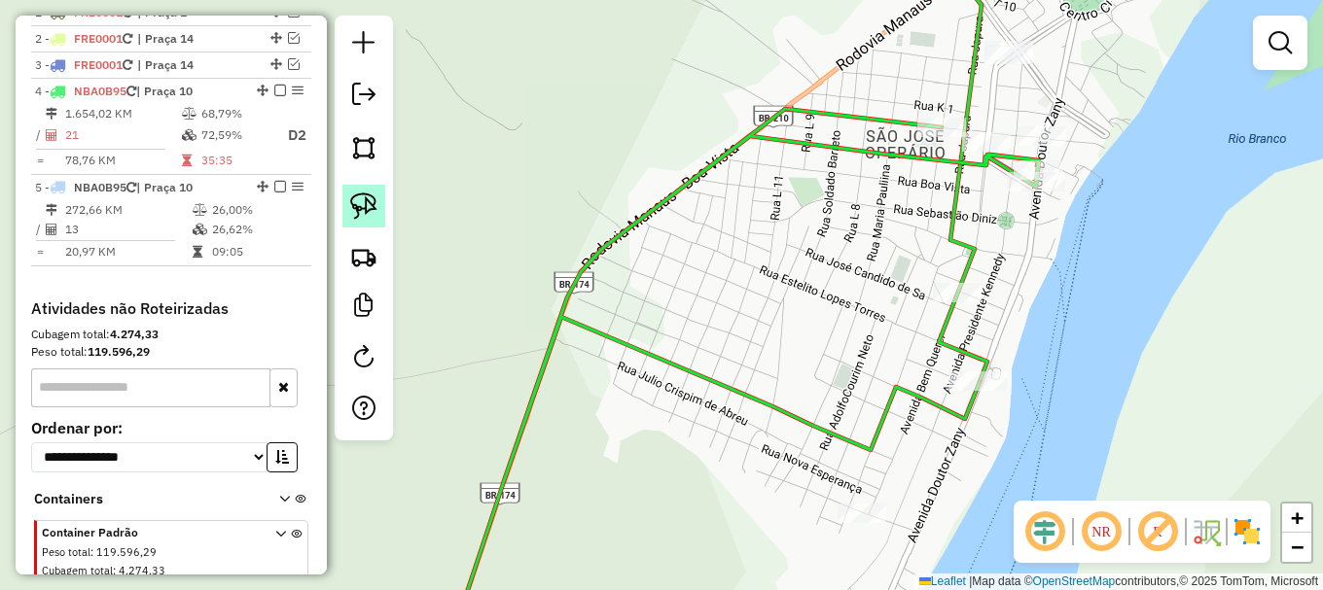
click at [369, 193] on img at bounding box center [363, 206] width 27 height 27
drag, startPoint x: 369, startPoint y: 193, endPoint x: 574, endPoint y: 362, distance: 266.0
click at [371, 195] on img at bounding box center [363, 206] width 27 height 27
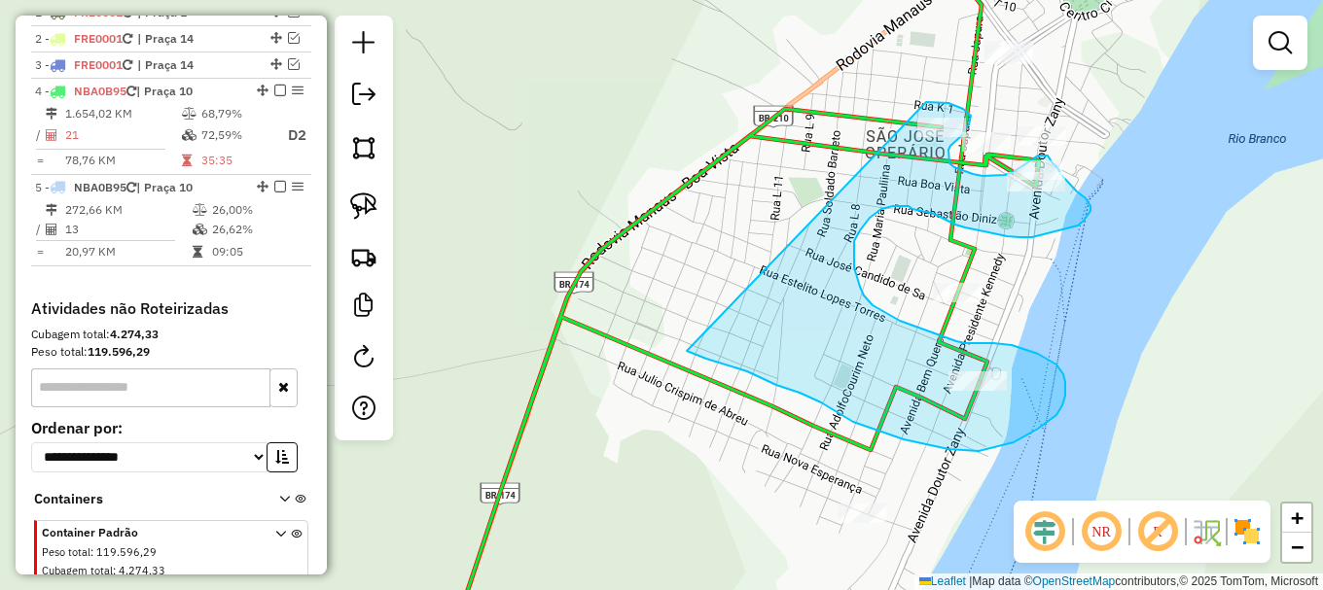
drag, startPoint x: 706, startPoint y: 359, endPoint x: 916, endPoint y: 104, distance: 330.3
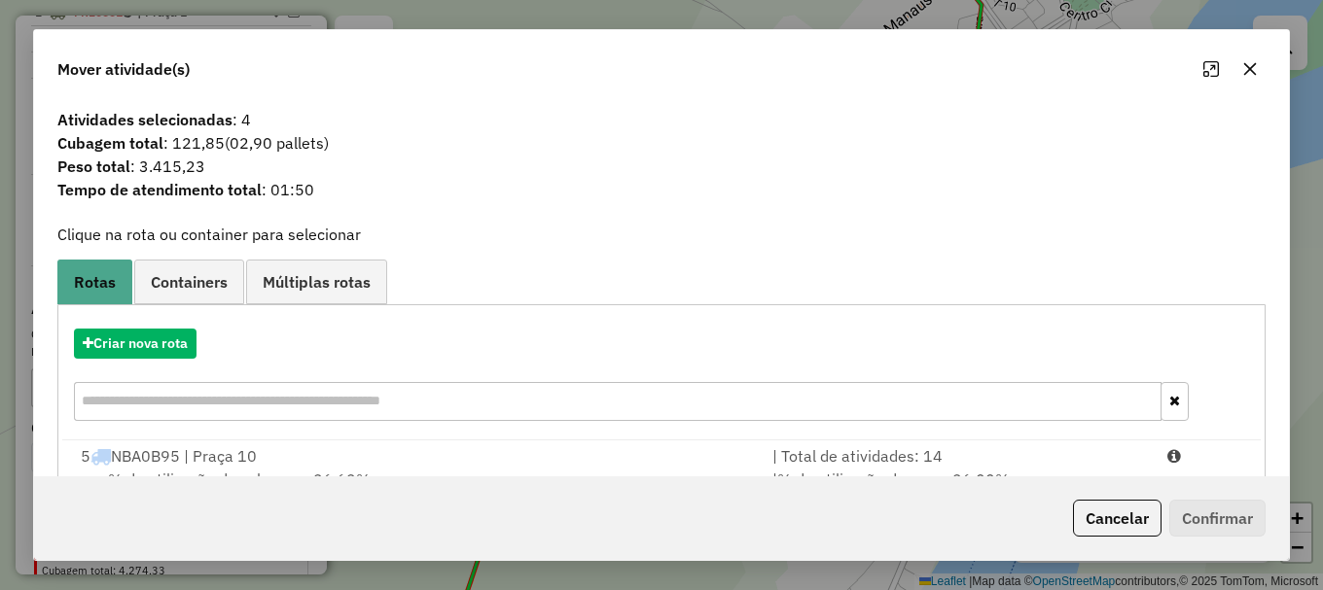
click at [1205, 457] on div at bounding box center [1205, 456] width 99 height 23
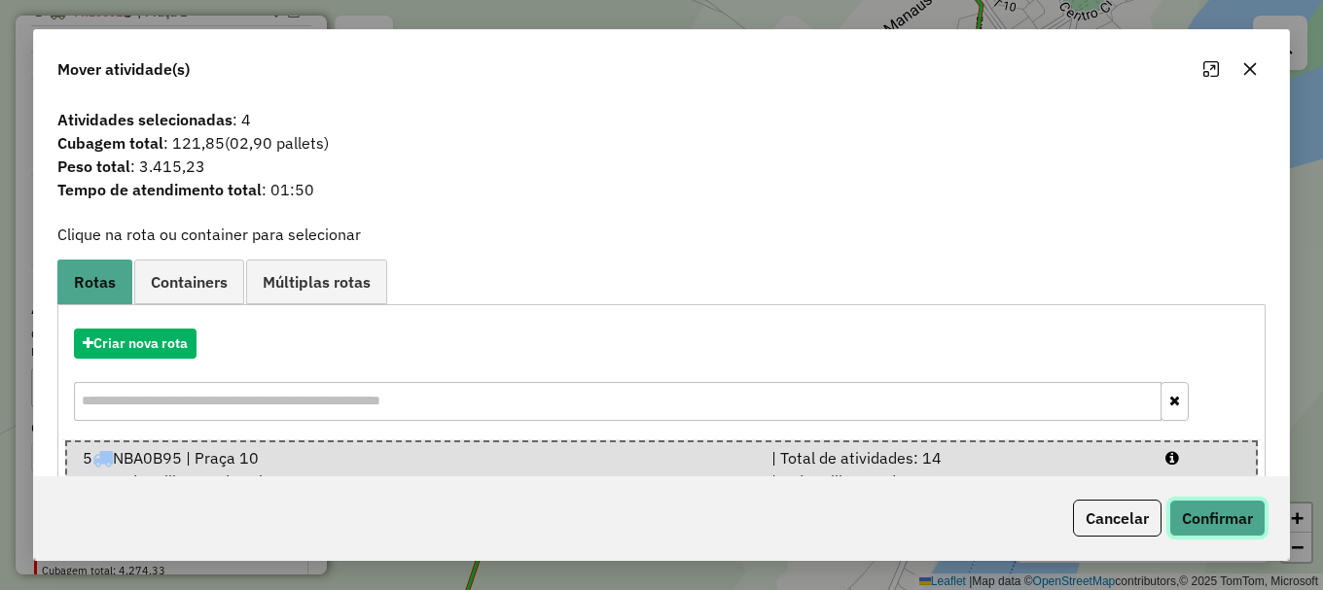
click at [1234, 514] on button "Confirmar" at bounding box center [1217, 518] width 96 height 37
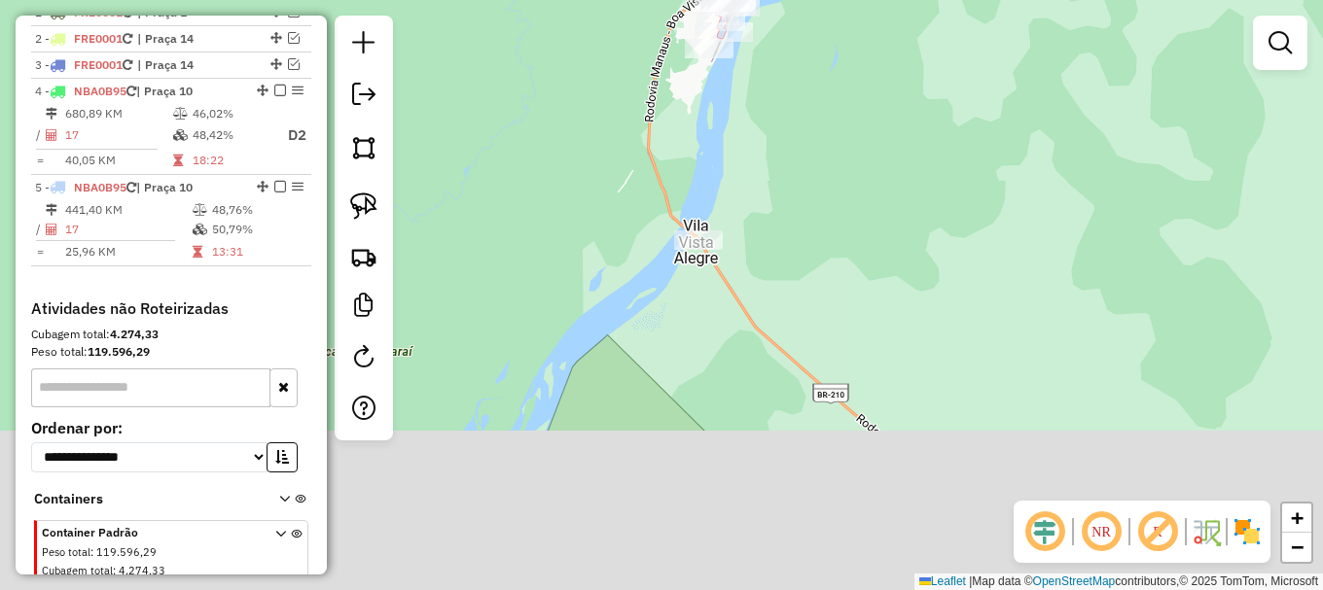
drag, startPoint x: 894, startPoint y: 422, endPoint x: 939, endPoint y: 141, distance: 284.6
click at [933, 148] on div "Janela de atendimento Grade de atendimento Capacidade Transportadoras Veículos …" at bounding box center [661, 295] width 1323 height 590
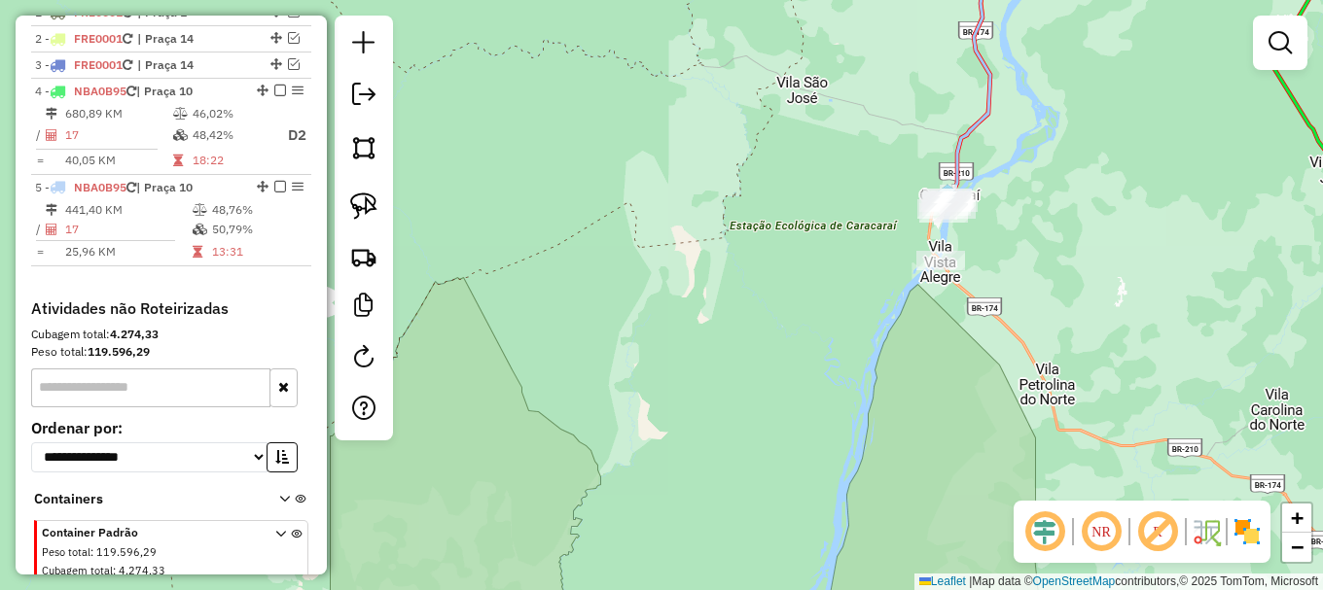
drag, startPoint x: 1066, startPoint y: 408, endPoint x: 981, endPoint y: 171, distance: 251.0
click at [988, 176] on div "Janela de atendimento Grade de atendimento Capacidade Transportadoras Veículos …" at bounding box center [661, 295] width 1323 height 590
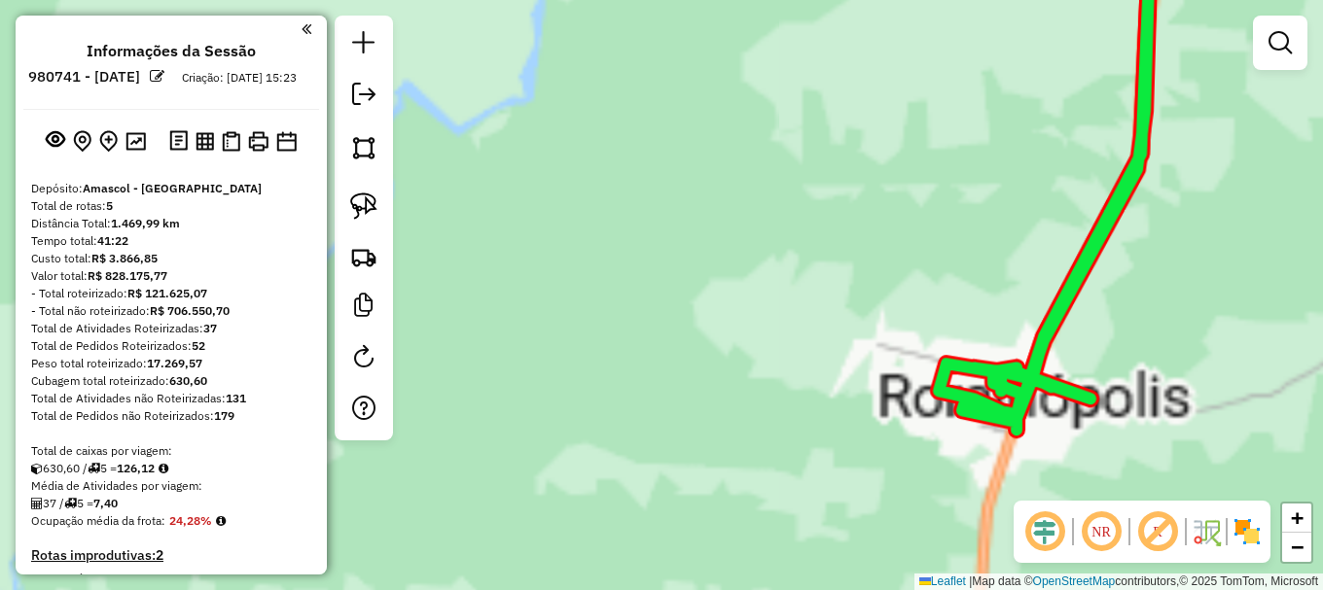
scroll to position [793, 0]
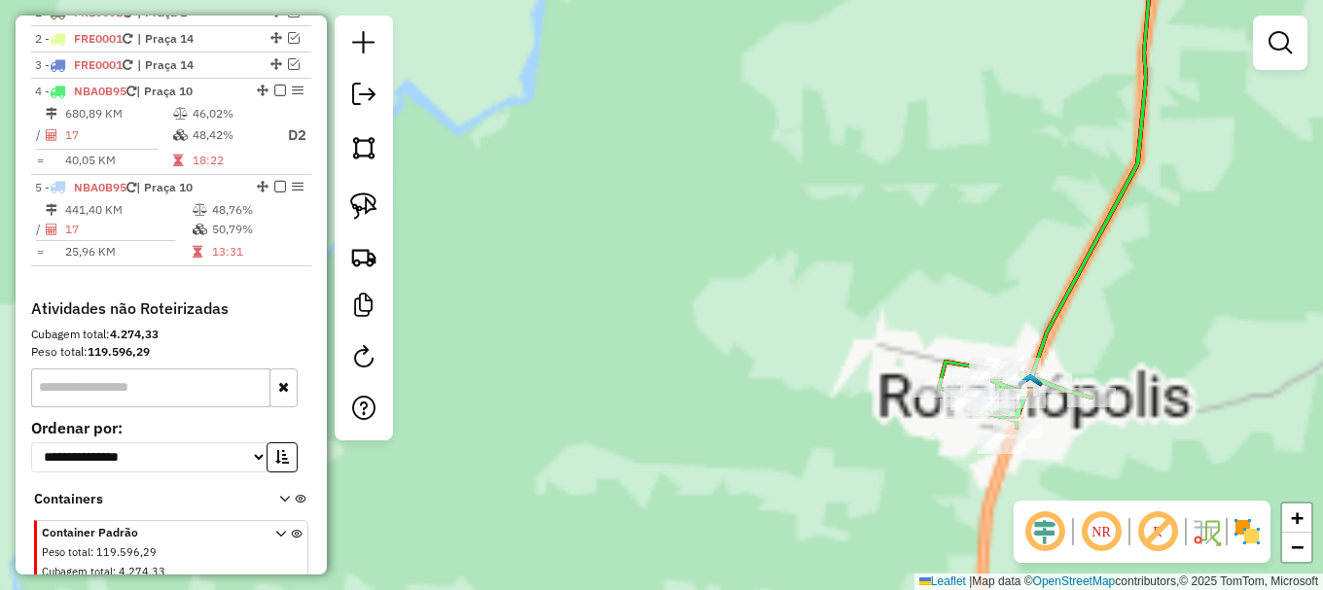
drag, startPoint x: 1150, startPoint y: 354, endPoint x: 1181, endPoint y: 187, distance: 170.2
click at [1183, 189] on div "Rota 4 - Placa NBA0B95 6317 - RAIMUNDA CARLOS SILV Janela de atendimento Grade …" at bounding box center [661, 295] width 1323 height 590
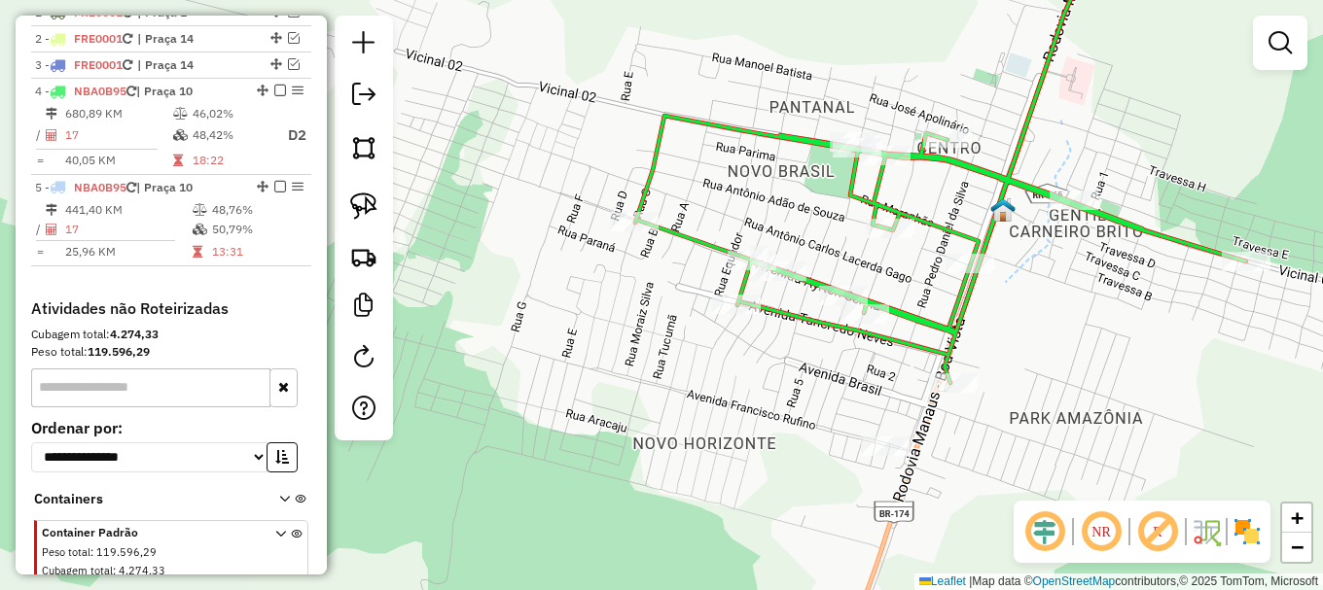
drag, startPoint x: 380, startPoint y: 215, endPoint x: 465, endPoint y: 300, distance: 119.7
click at [381, 215] on link at bounding box center [363, 206] width 43 height 43
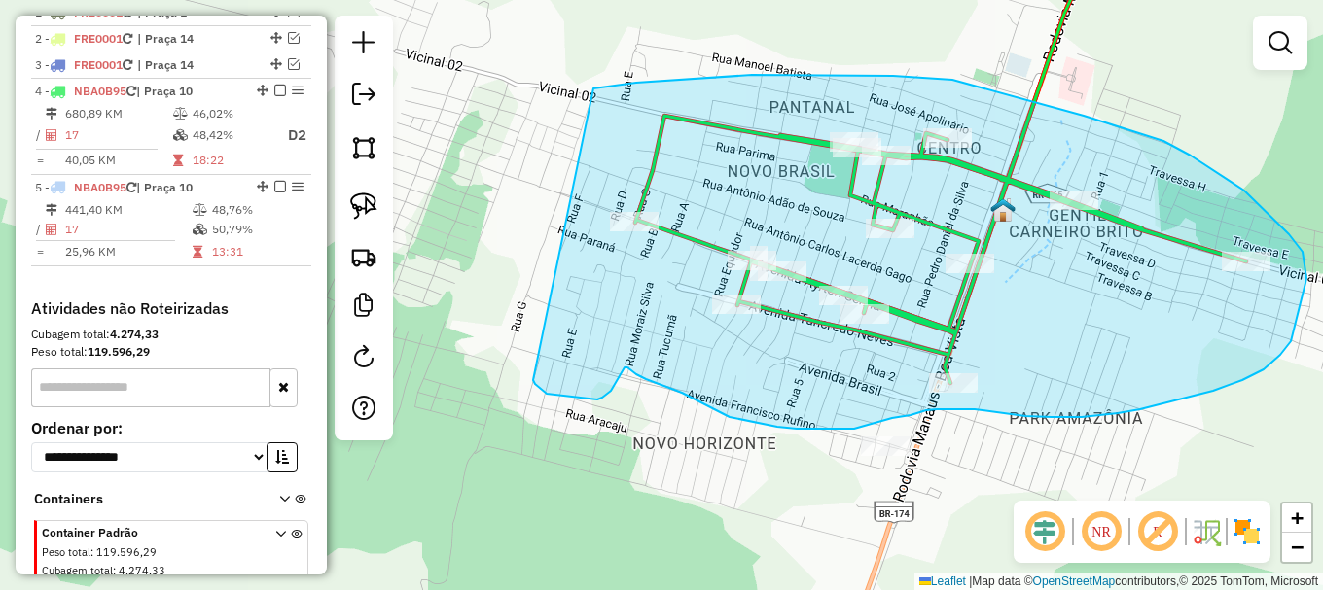
drag, startPoint x: 535, startPoint y: 384, endPoint x: 553, endPoint y: 102, distance: 282.7
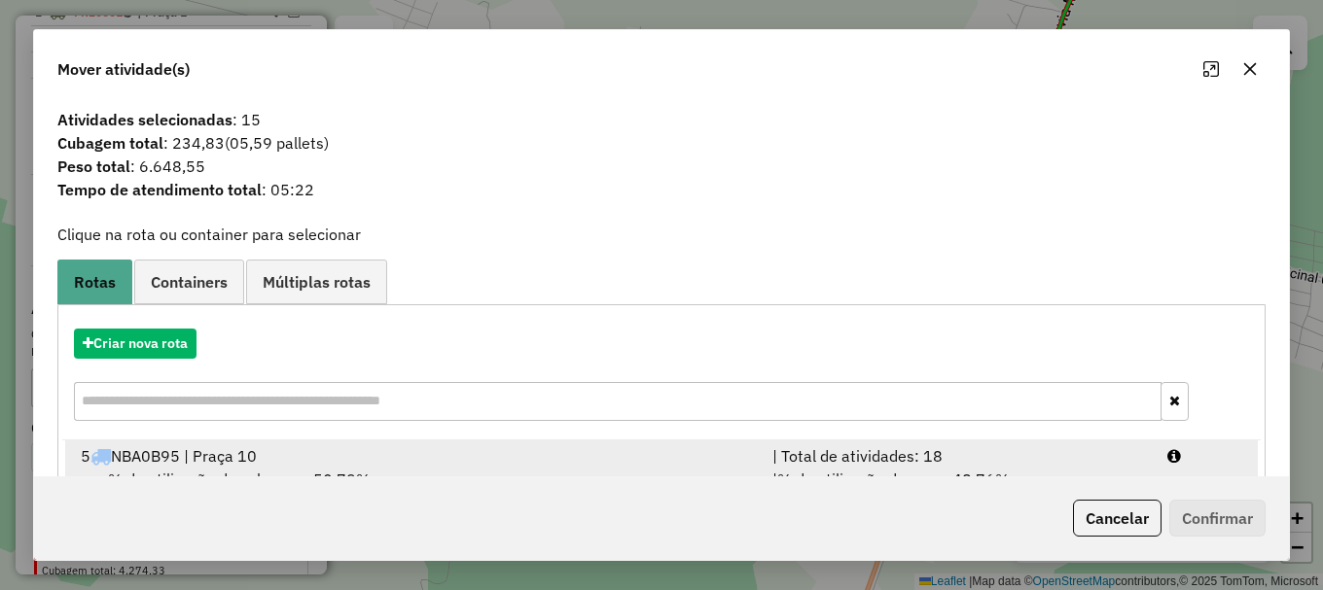
click at [1198, 452] on div at bounding box center [1205, 456] width 99 height 23
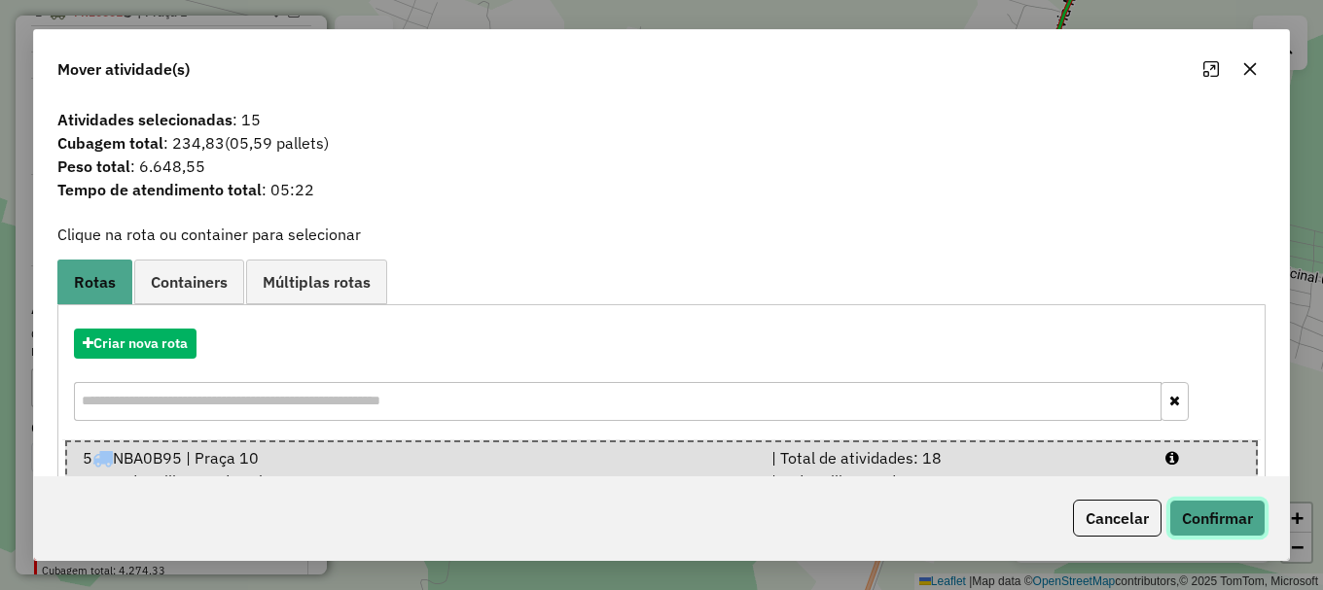
click at [1212, 516] on button "Confirmar" at bounding box center [1217, 518] width 96 height 37
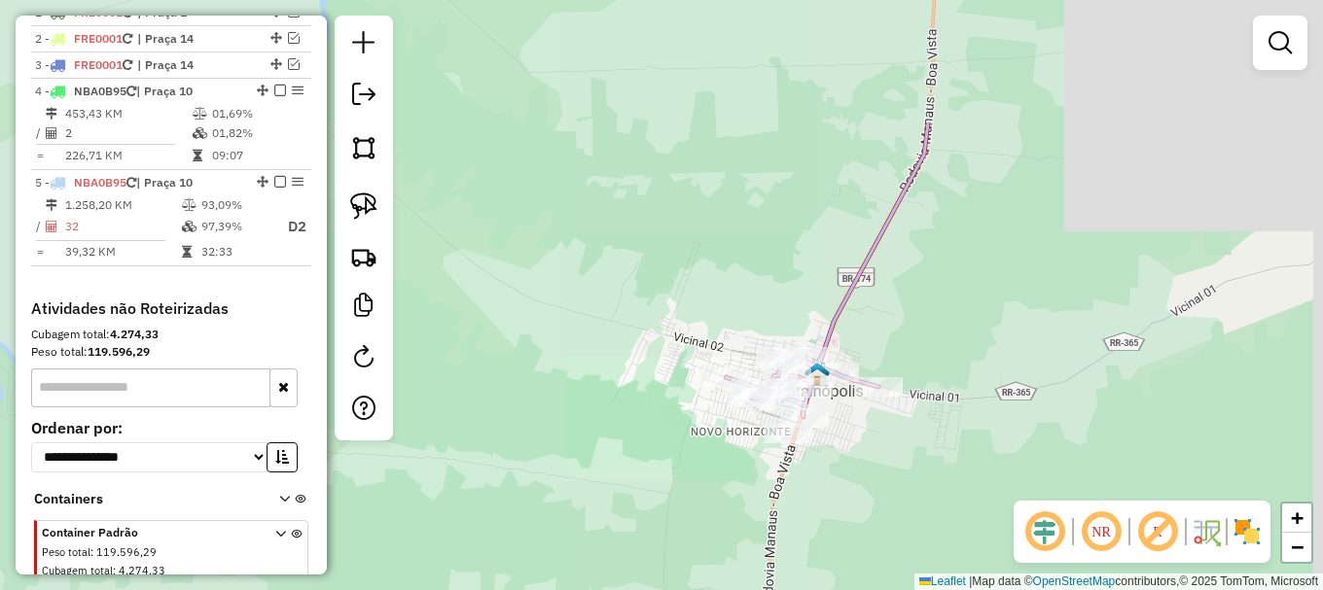
drag, startPoint x: 1046, startPoint y: 101, endPoint x: 957, endPoint y: 410, distance: 321.7
click at [953, 393] on div "Janela de atendimento Grade de atendimento Capacidade Transportadoras Veículos …" at bounding box center [661, 295] width 1323 height 590
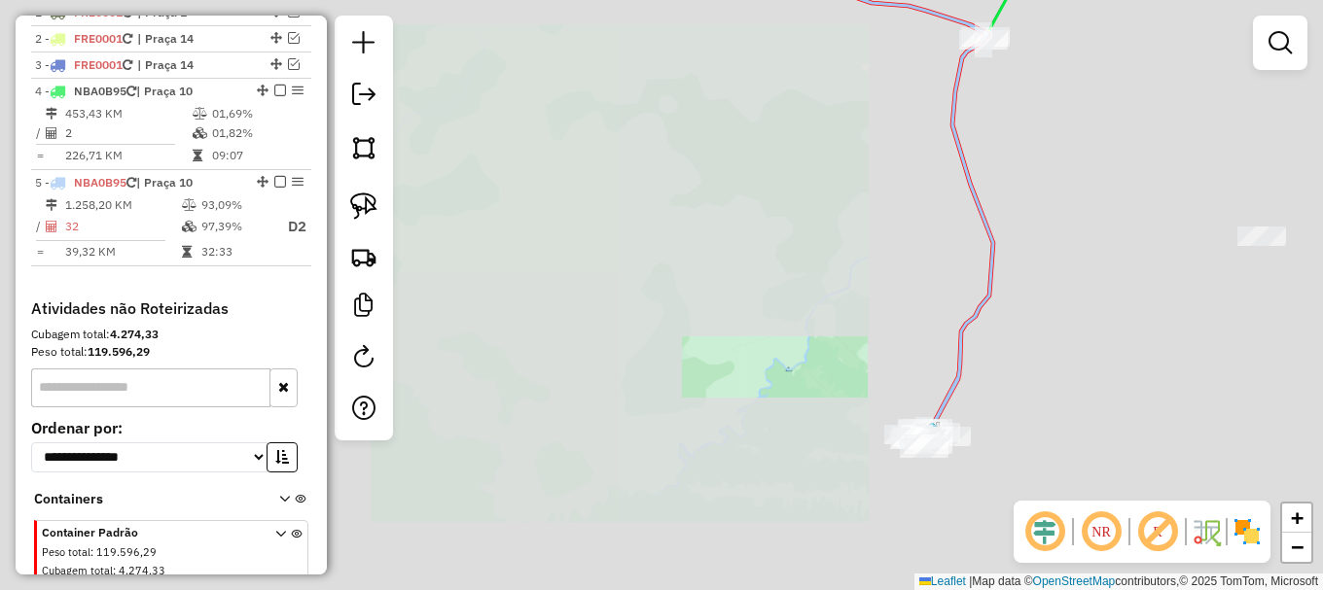
drag, startPoint x: 1016, startPoint y: 103, endPoint x: 1007, endPoint y: 251, distance: 148.2
click at [1007, 251] on div "Janela de atendimento Grade de atendimento Capacidade Transportadoras Veículos …" at bounding box center [661, 295] width 1323 height 590
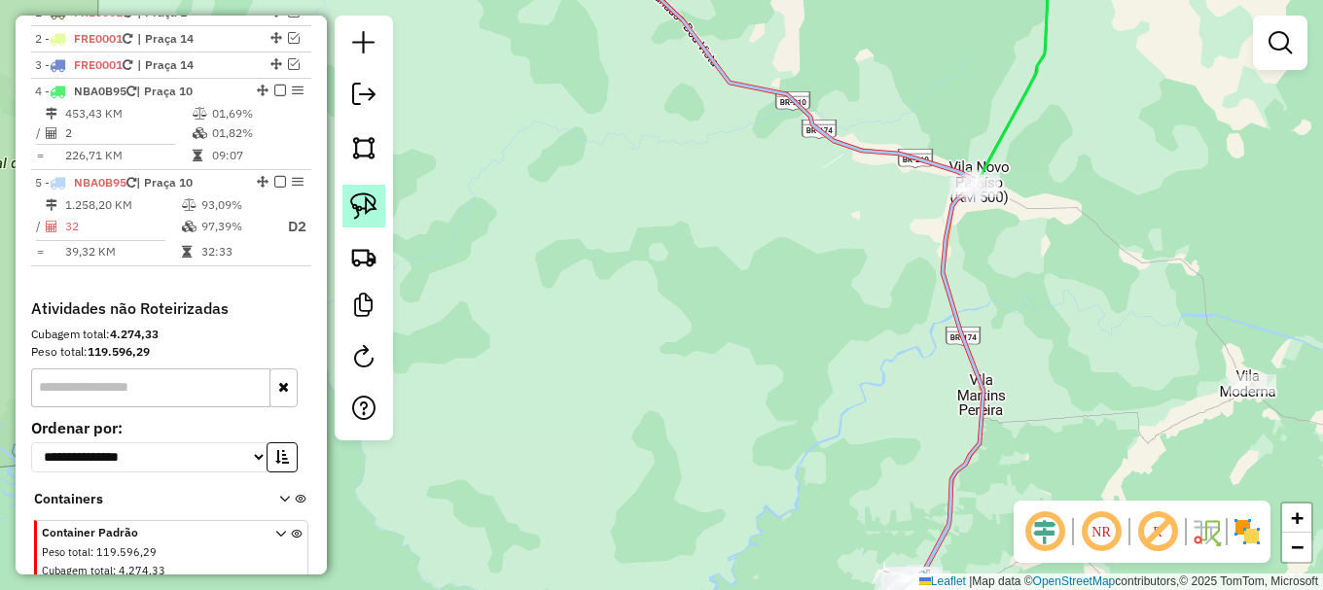
click at [377, 196] on link at bounding box center [363, 206] width 43 height 43
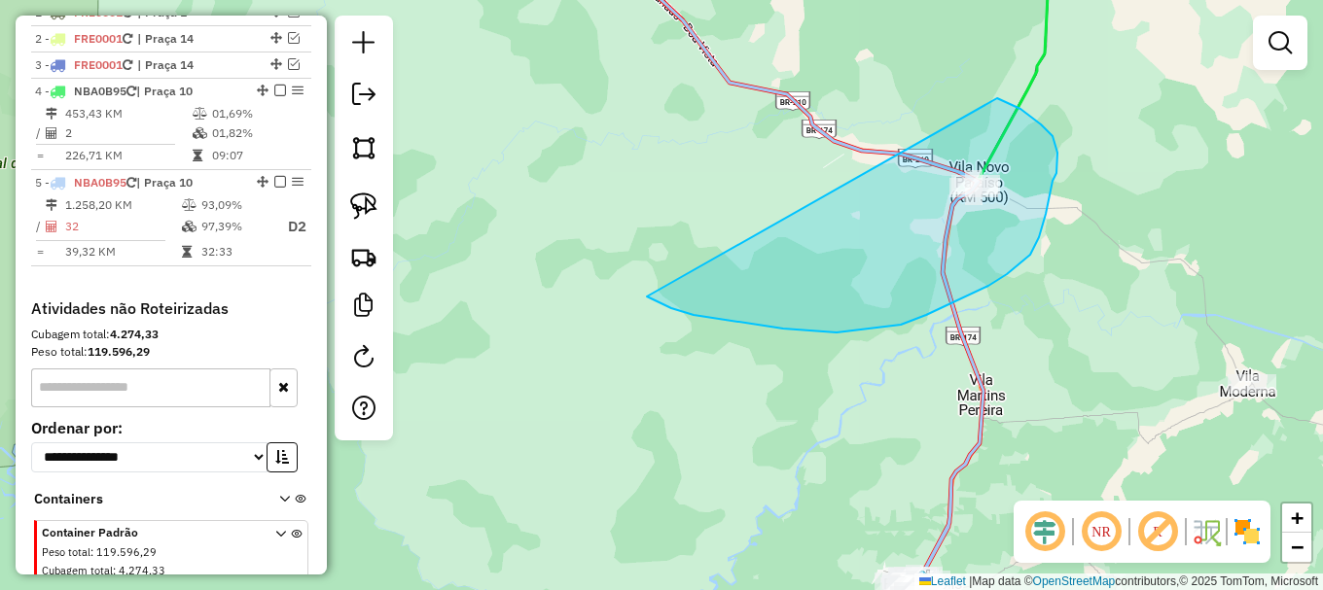
drag, startPoint x: 694, startPoint y: 315, endPoint x: 997, endPoint y: 98, distance: 373.0
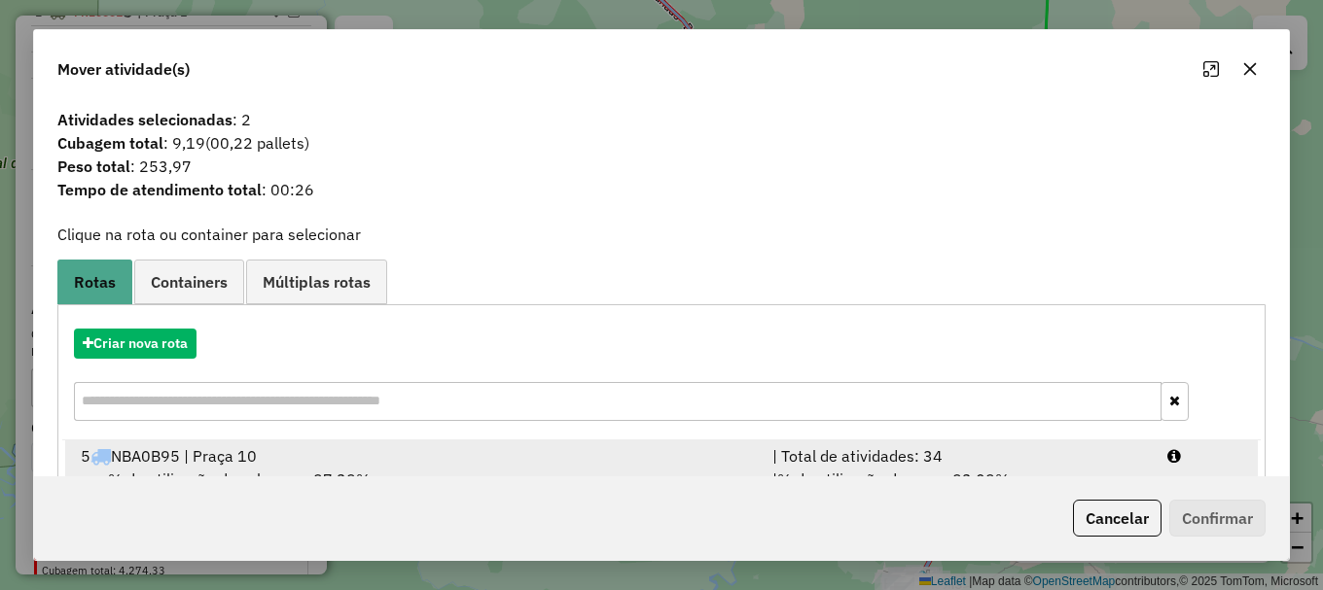
click at [1191, 447] on div at bounding box center [1205, 456] width 99 height 23
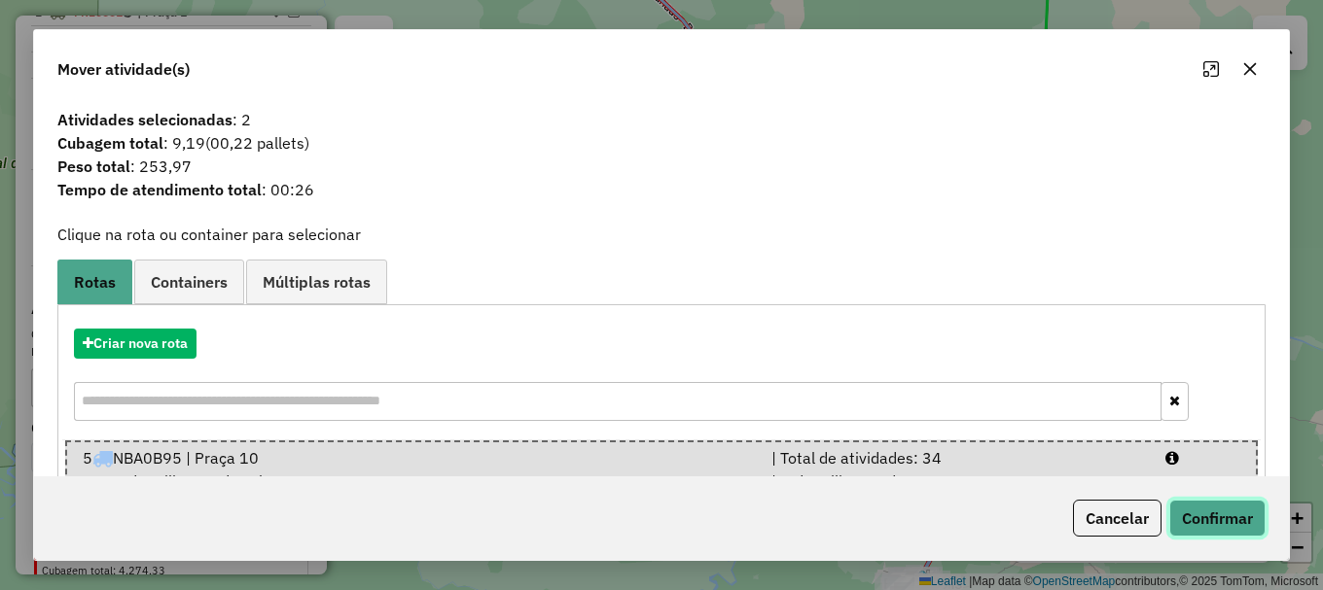
click at [1227, 516] on button "Confirmar" at bounding box center [1217, 518] width 96 height 37
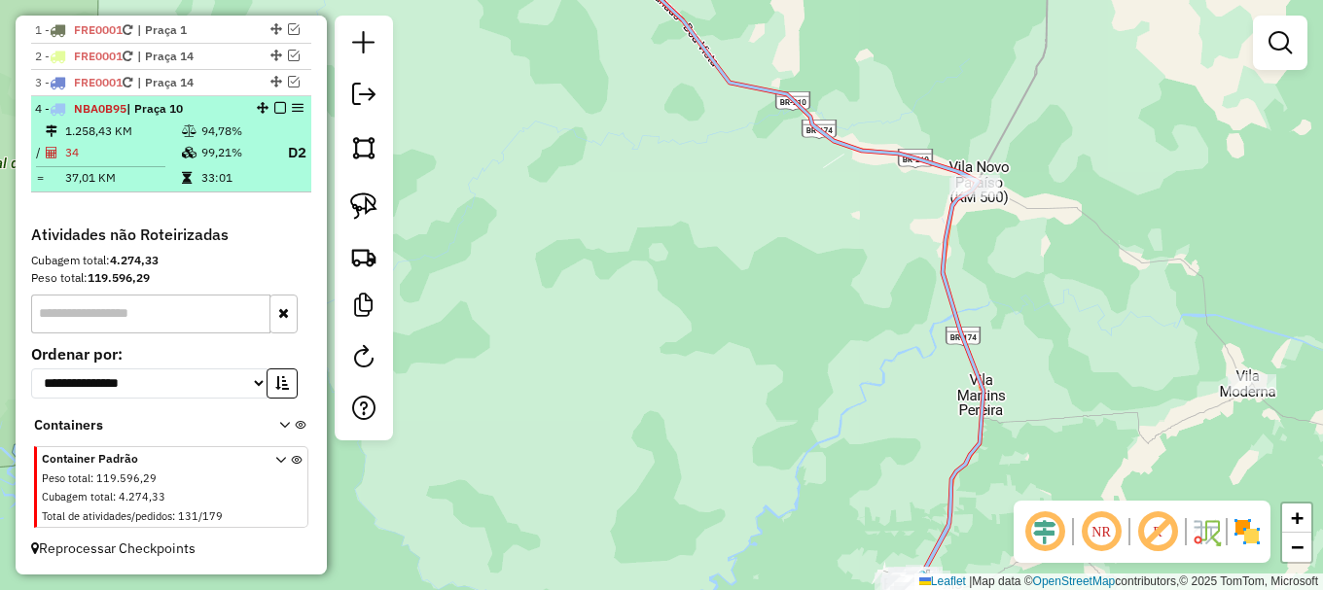
click at [274, 106] on em at bounding box center [280, 108] width 12 height 12
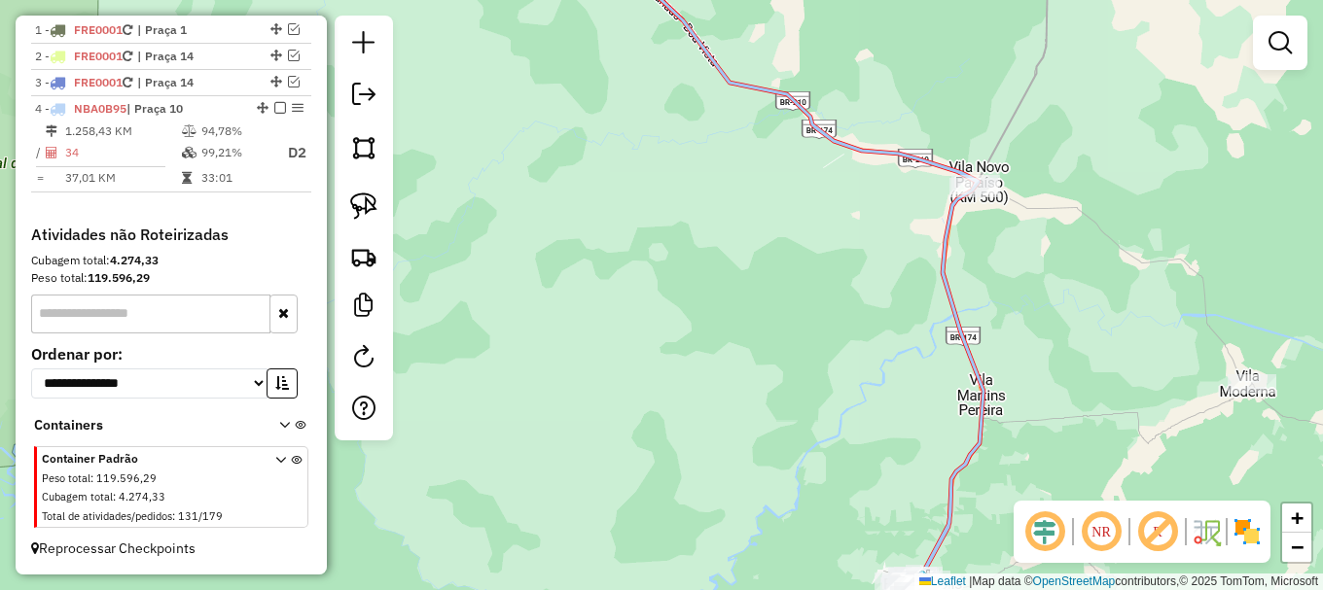
scroll to position [724, 0]
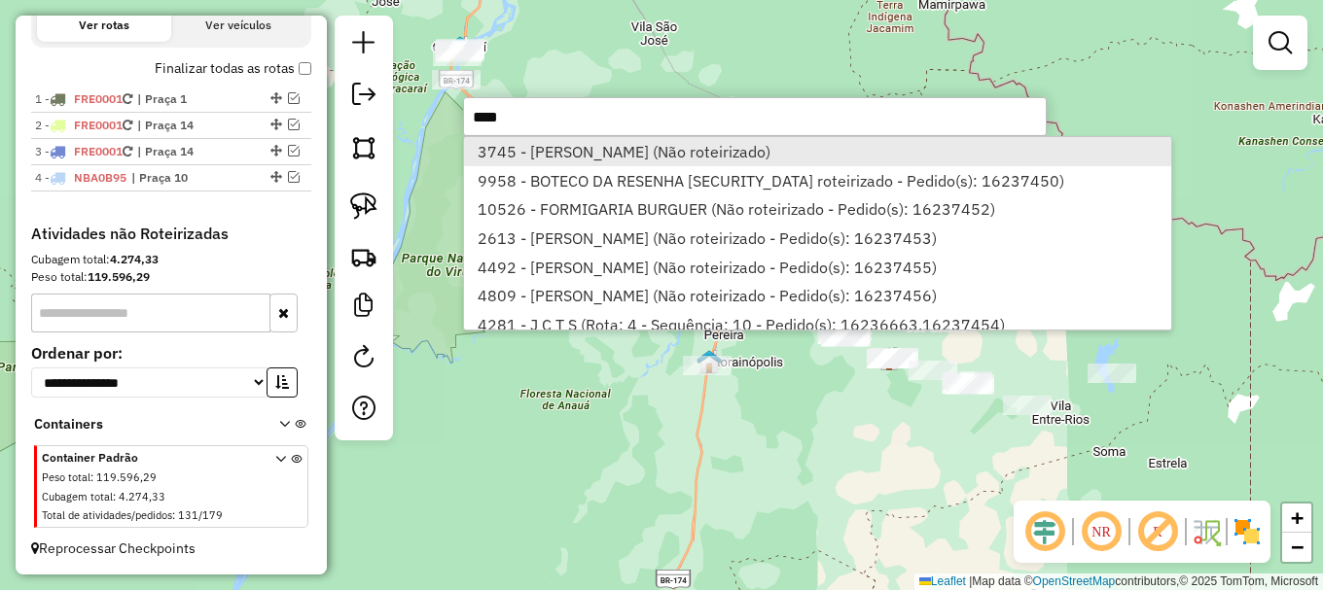
type input "****"
click at [531, 145] on li "3745 - EDSON GONCALVES LOPE (Não roteirizado)" at bounding box center [817, 151] width 707 height 29
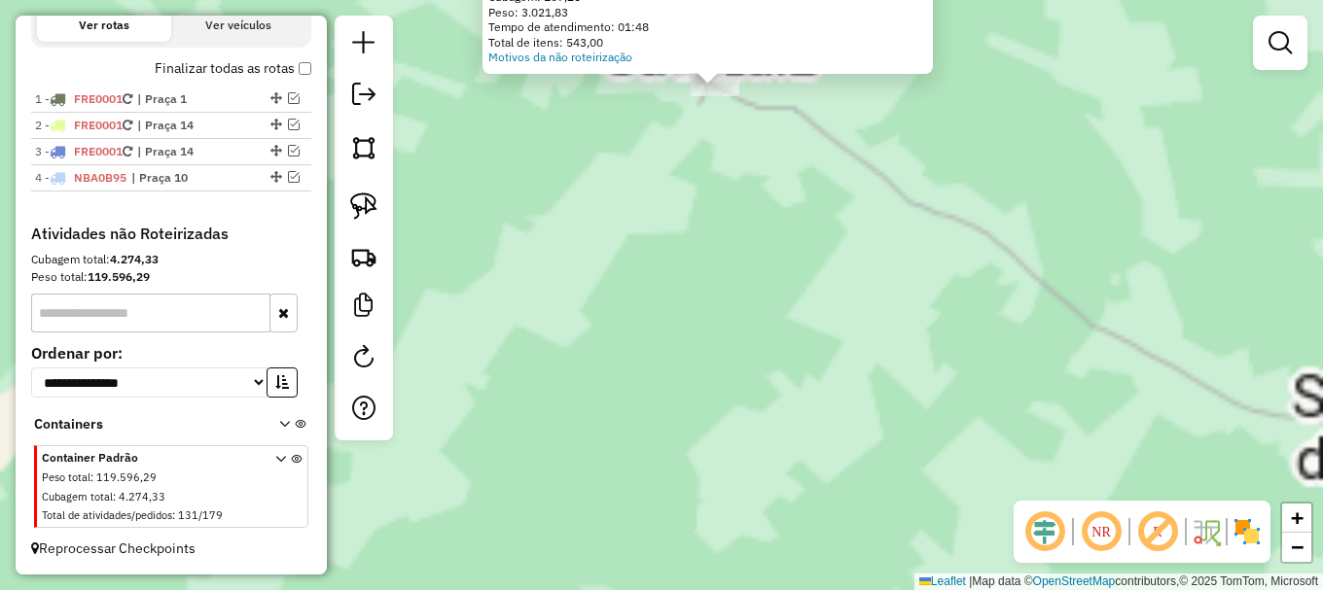
drag, startPoint x: 730, startPoint y: 241, endPoint x: 761, endPoint y: 320, distance: 84.4
click at [761, 320] on div "Atividade não roteirizada 3745 - EDSON GONCALVES LOPE Endereço: AV AV MACAPÁ 35…" at bounding box center [661, 295] width 1323 height 590
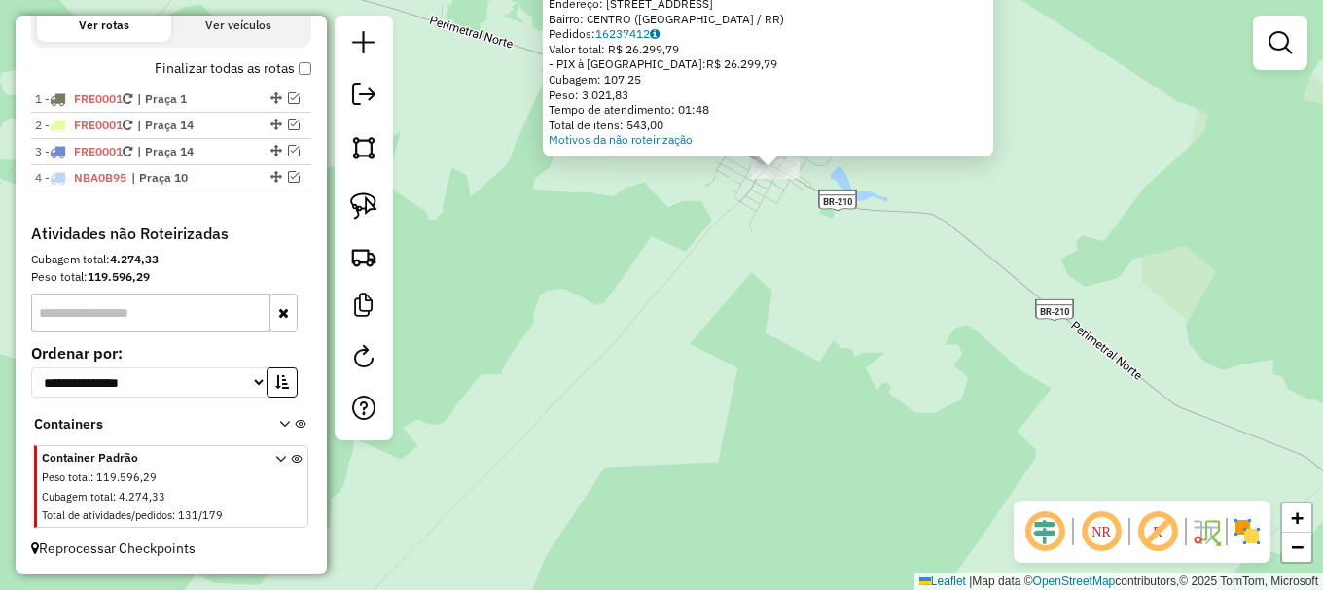
drag, startPoint x: 784, startPoint y: 196, endPoint x: 837, endPoint y: 385, distance: 196.1
click at [837, 385] on div "Atividade não roteirizada 3745 - EDSON GONCALVES LOPE Endereço: AV AV MACAPÁ 35…" at bounding box center [661, 295] width 1323 height 590
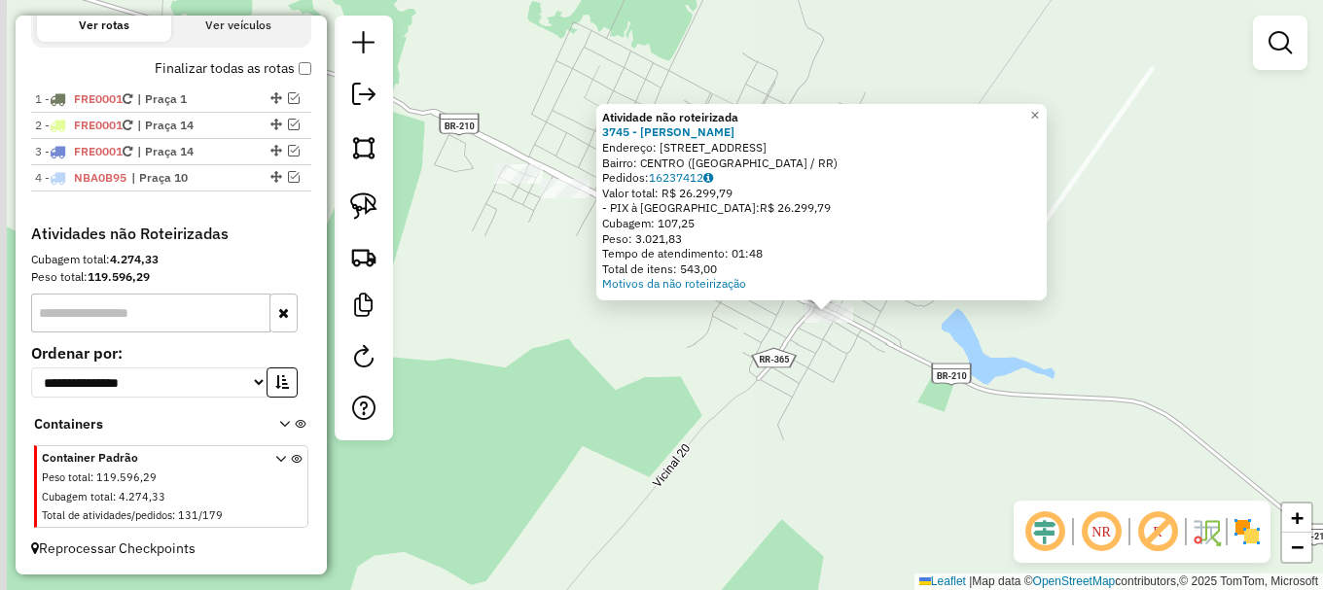
drag, startPoint x: 824, startPoint y: 337, endPoint x: 836, endPoint y: 371, distance: 36.0
click at [836, 371] on div "Atividade não roteirizada 3745 - EDSON GONCALVES LOPE Endereço: AV AV MACAPÁ 35…" at bounding box center [661, 295] width 1323 height 590
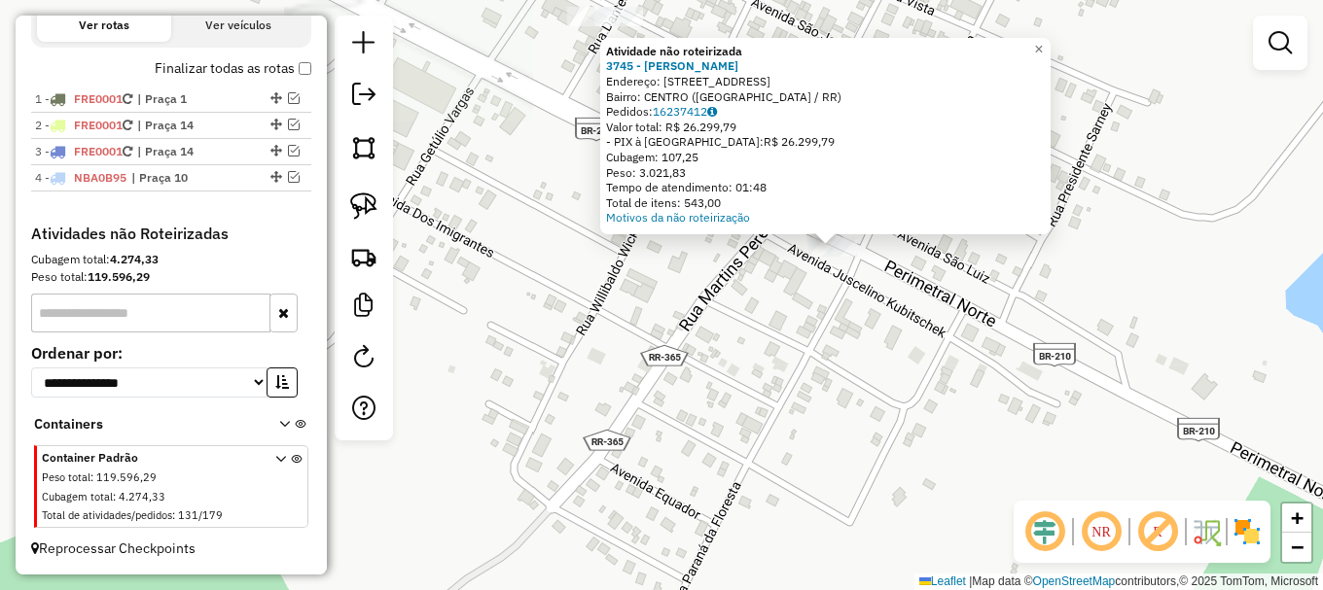
drag, startPoint x: 828, startPoint y: 286, endPoint x: 838, endPoint y: 348, distance: 63.2
click at [838, 347] on div "Atividade não roteirizada 3745 - EDSON GONCALVES LOPE Endereço: AV AV MACAPÁ 35…" at bounding box center [661, 295] width 1323 height 590
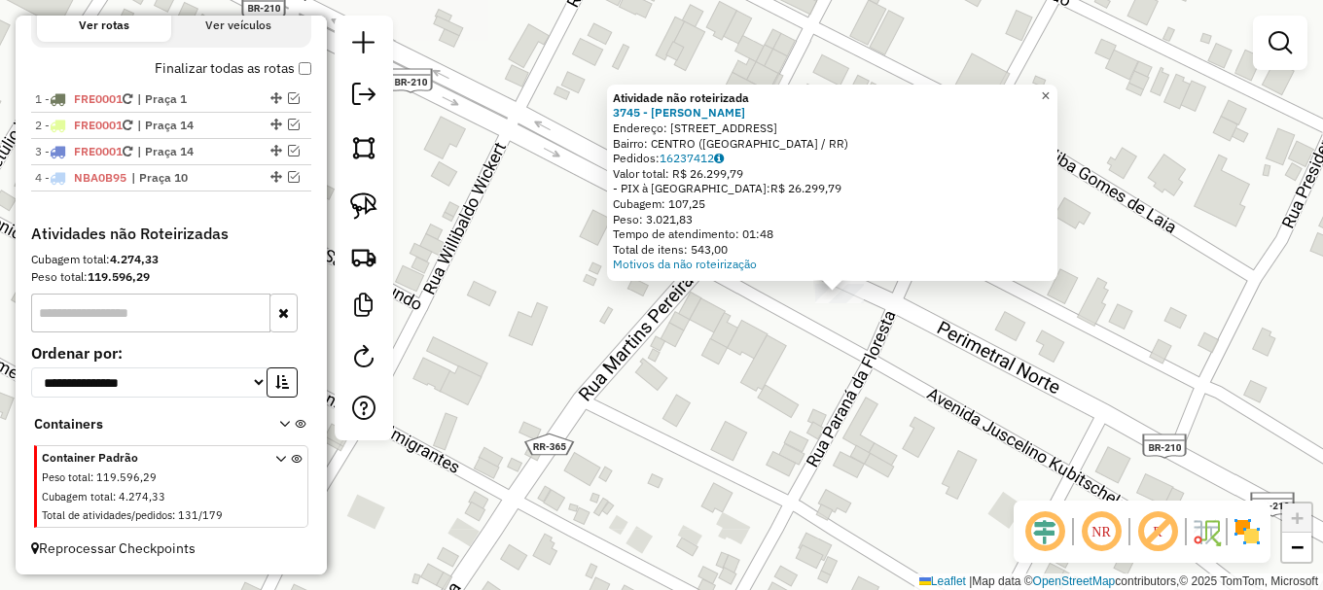
click at [1049, 88] on span "×" at bounding box center [1045, 96] width 9 height 17
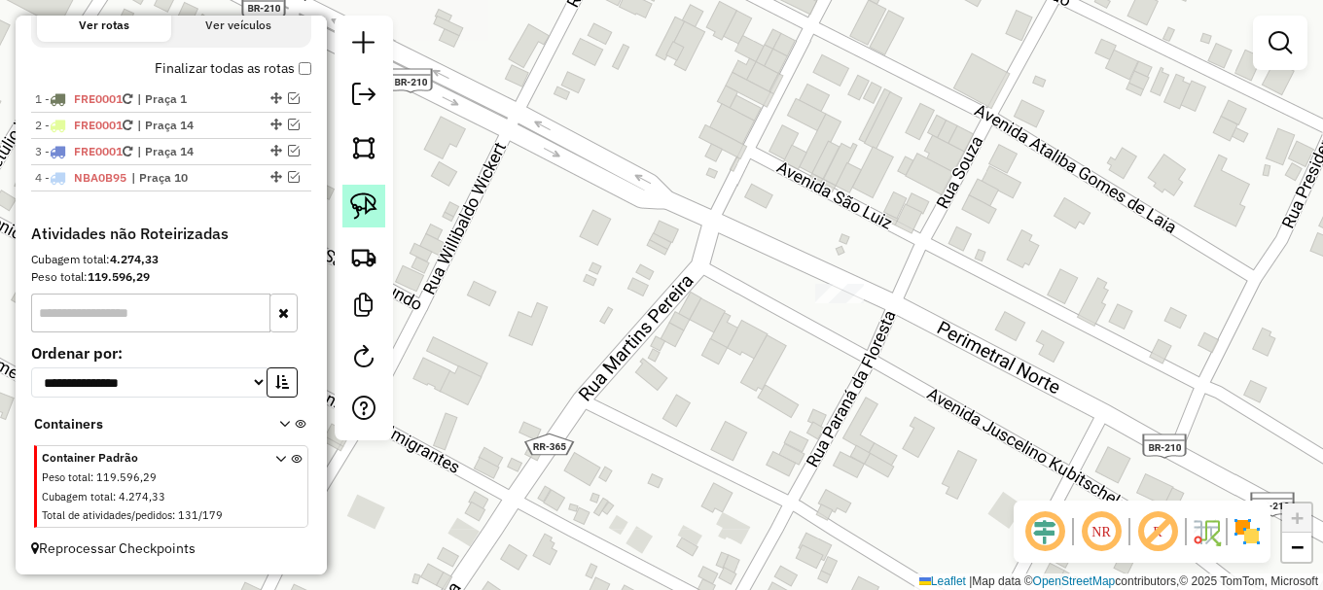
click at [357, 202] on img at bounding box center [363, 206] width 27 height 27
drag, startPoint x: 800, startPoint y: 313, endPoint x: 839, endPoint y: 262, distance: 64.6
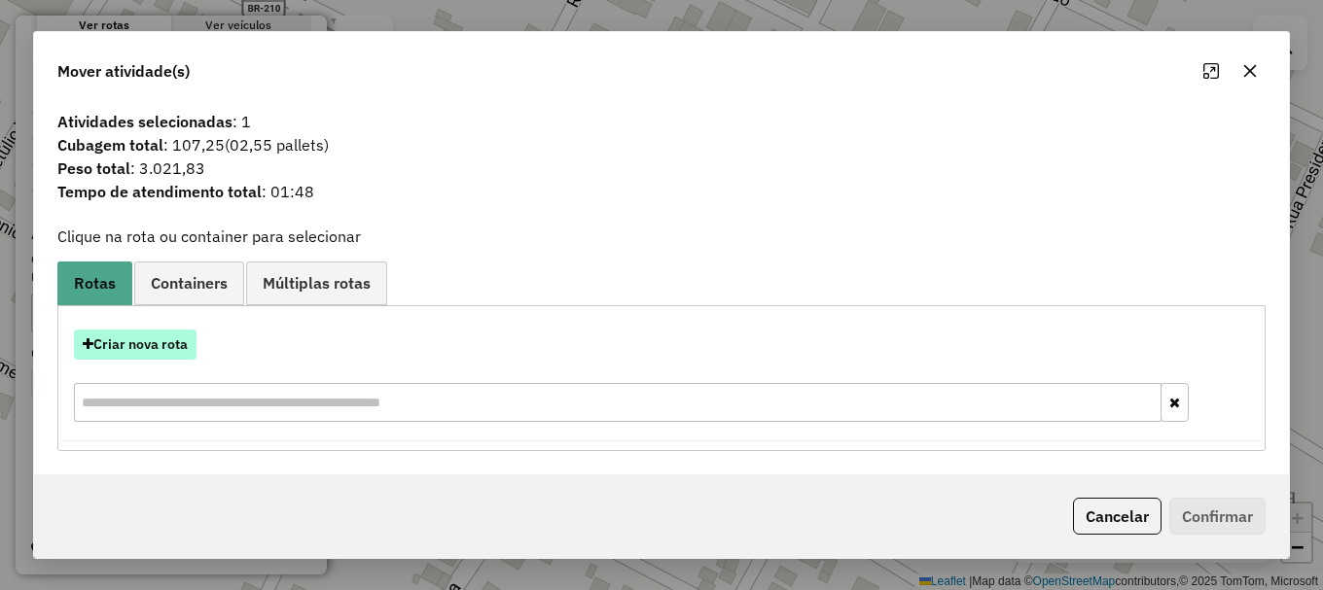
click at [131, 346] on button "Criar nova rota" at bounding box center [135, 345] width 123 height 30
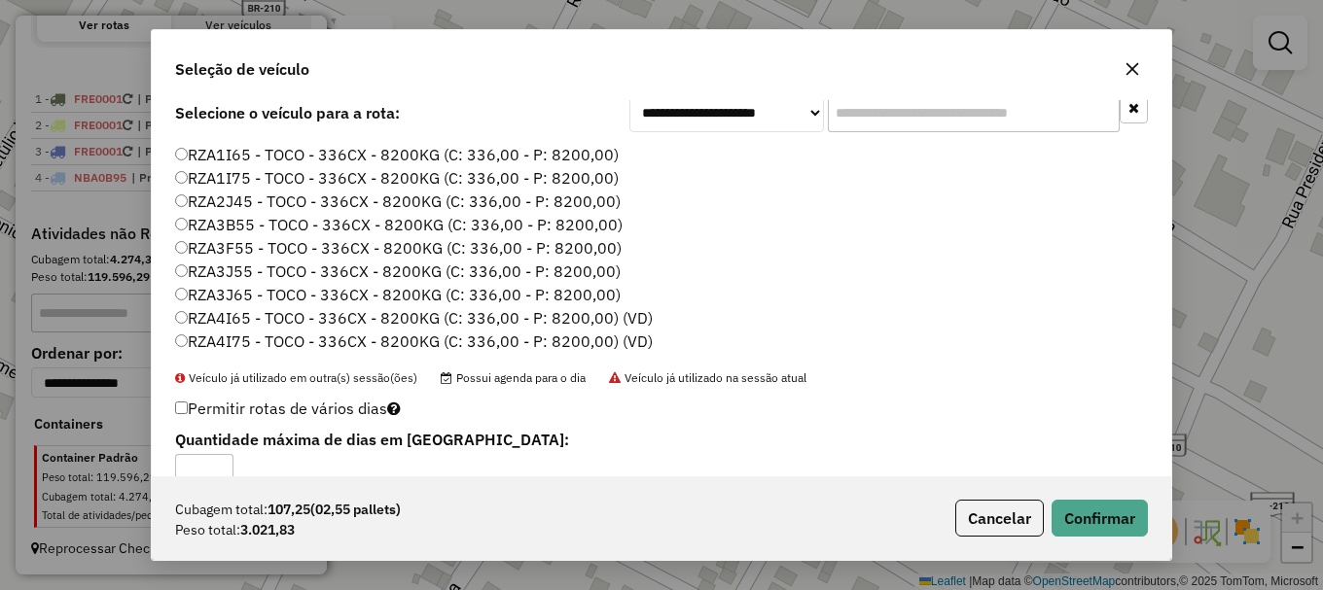
scroll to position [115, 0]
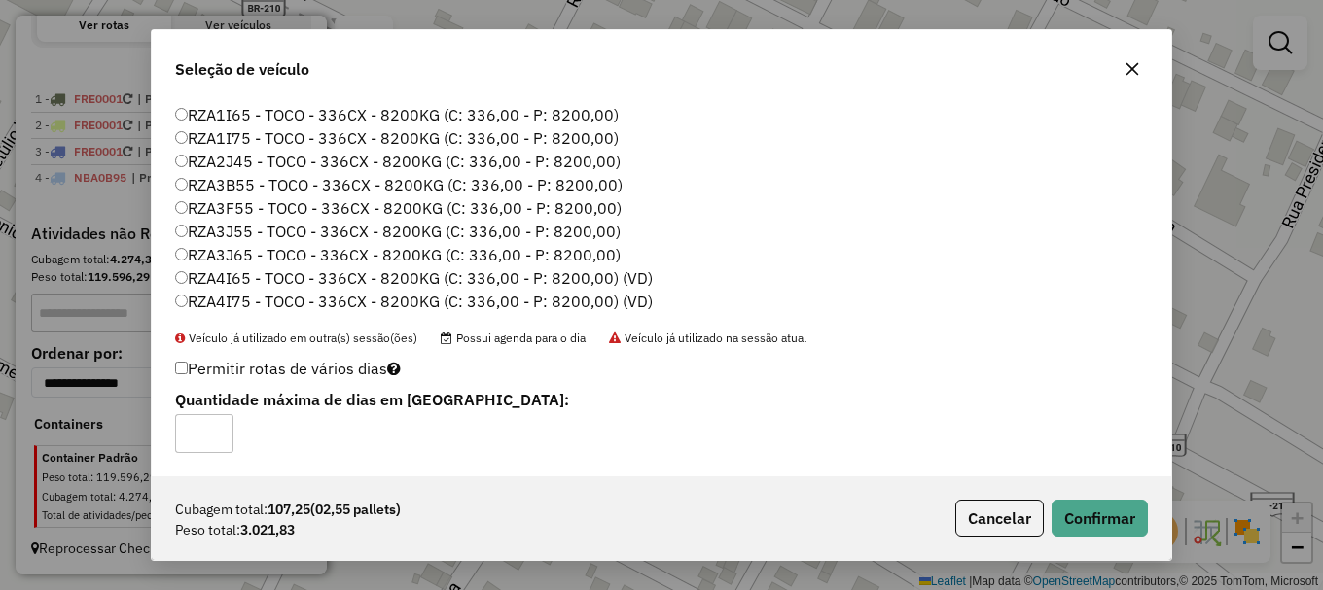
type input "*"
click at [1089, 520] on button "Confirmar" at bounding box center [1099, 518] width 96 height 37
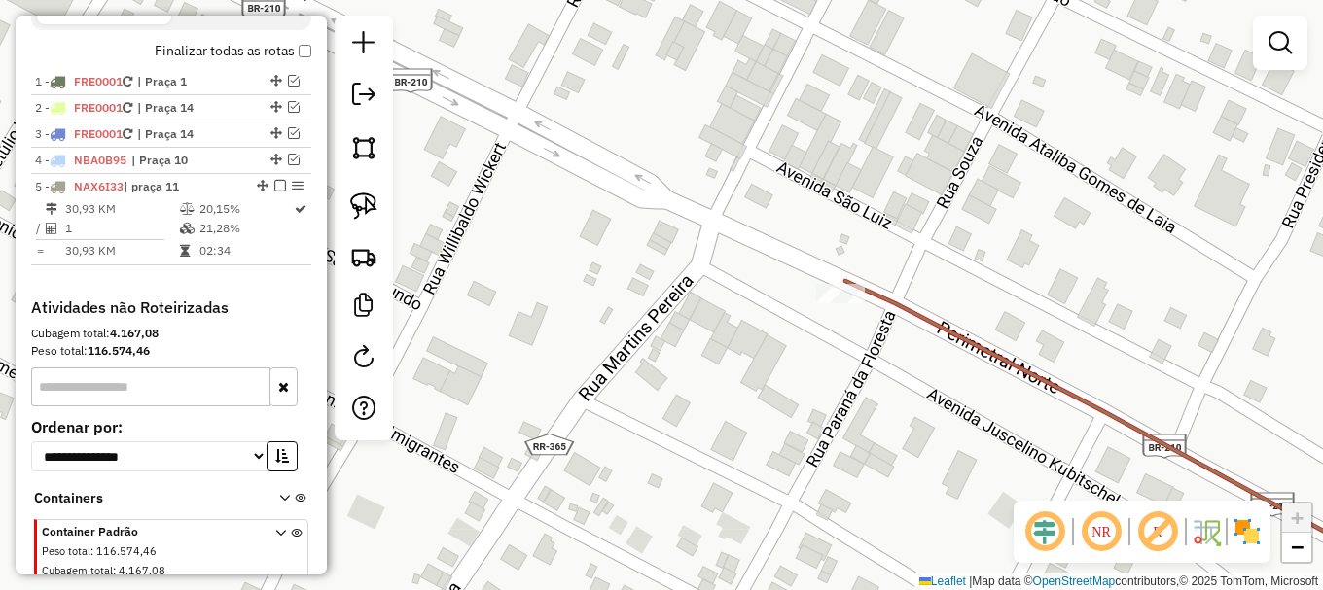
scroll to position [0, 0]
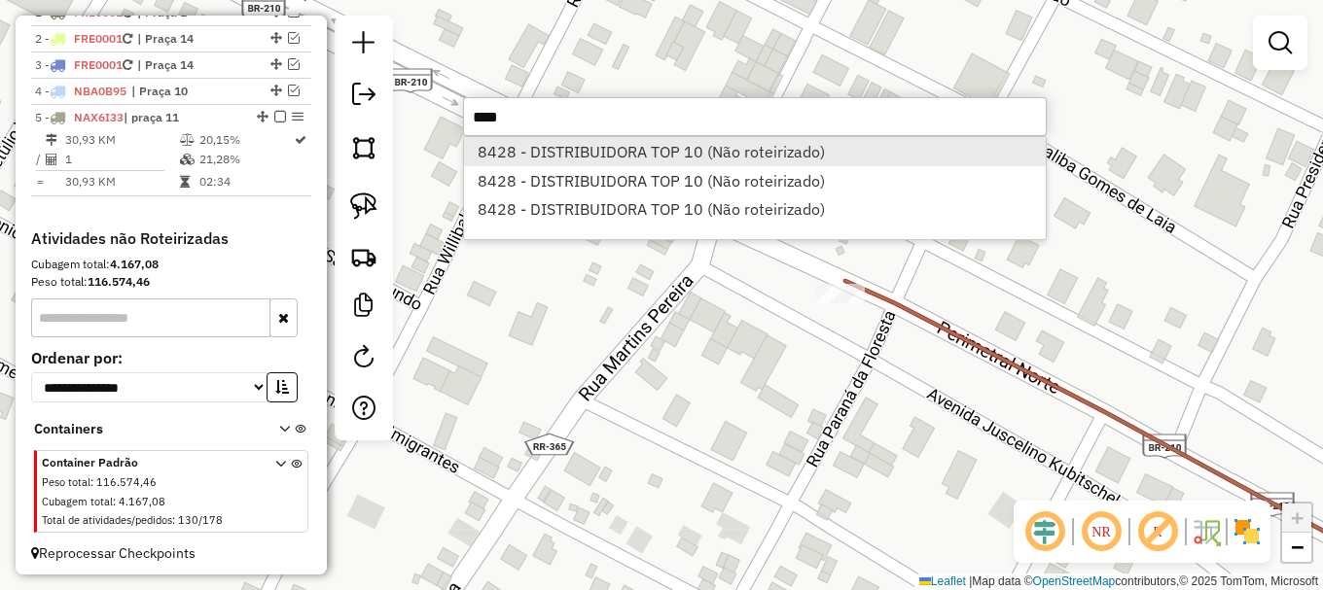
type input "****"
click at [595, 155] on li "8428 - DISTRIBUIDORA TOP 10 (Não roteirizado)" at bounding box center [755, 151] width 582 height 29
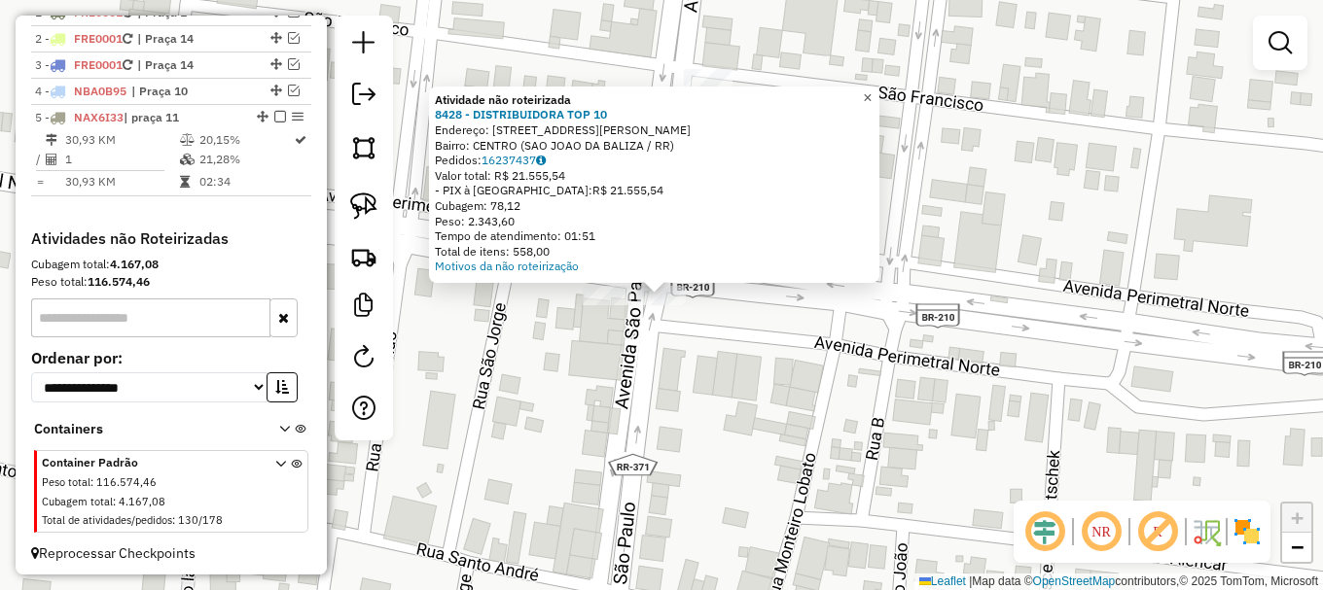
drag, startPoint x: 879, startPoint y: 90, endPoint x: 889, endPoint y: 97, distance: 11.9
click at [872, 91] on span "×" at bounding box center [867, 97] width 9 height 17
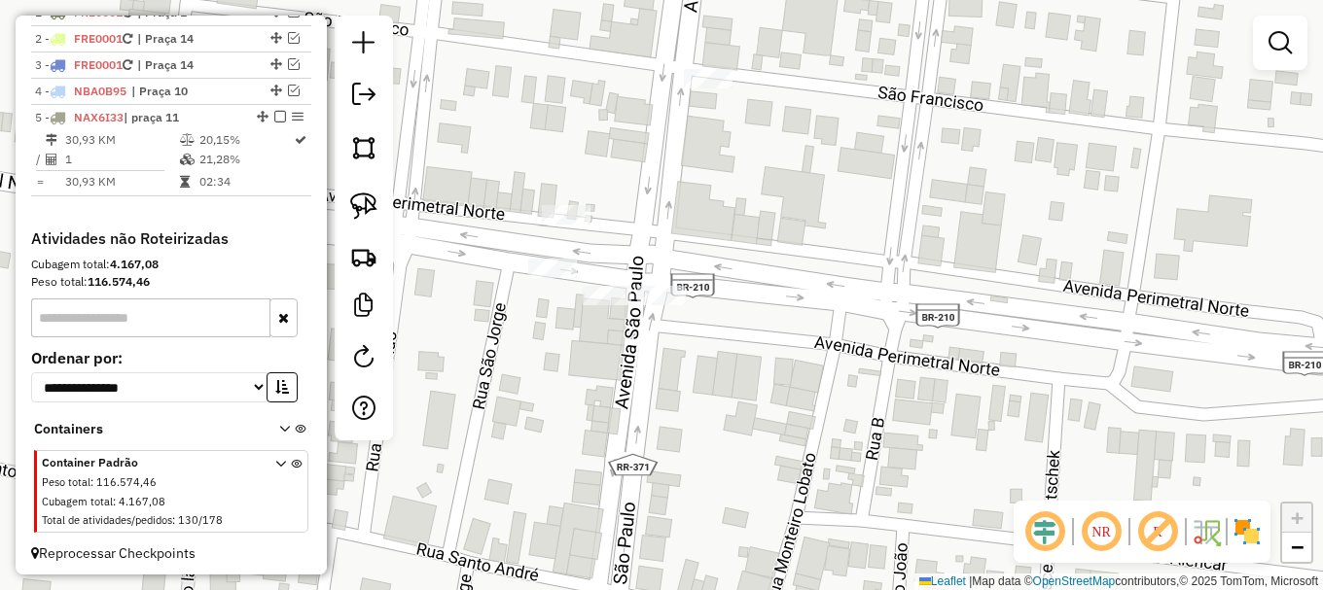
click at [663, 305] on div at bounding box center [661, 295] width 49 height 19
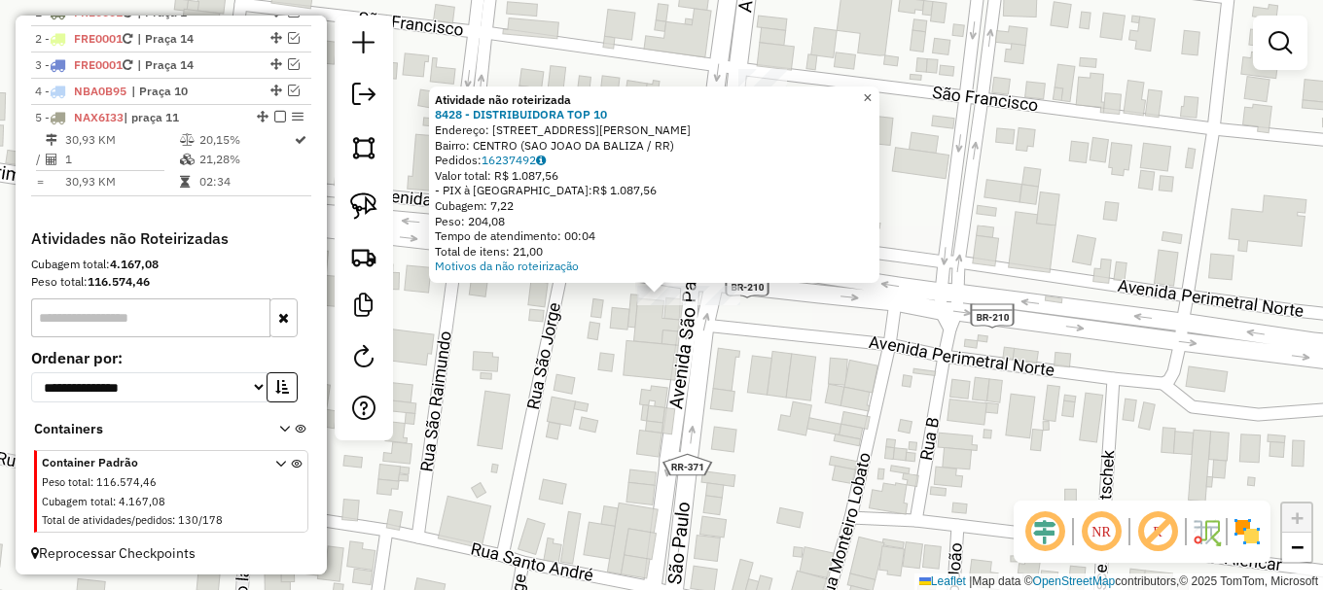
drag, startPoint x: 887, startPoint y: 89, endPoint x: 887, endPoint y: 100, distance: 11.7
click at [879, 91] on link "×" at bounding box center [867, 98] width 23 height 23
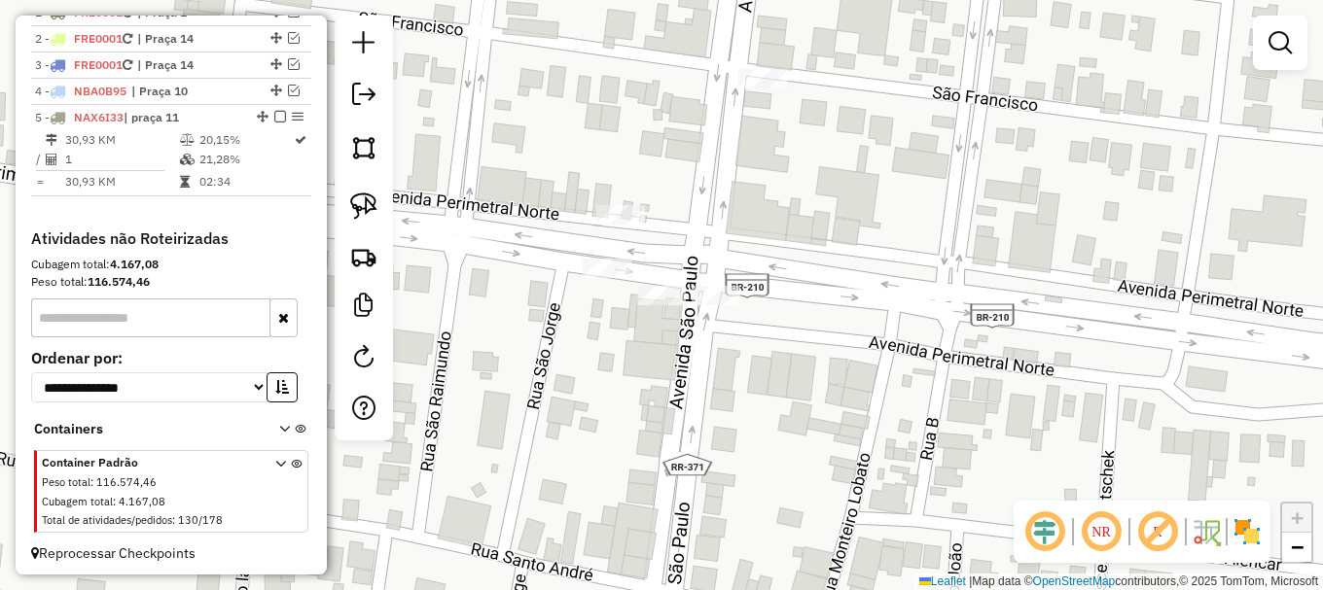
click at [609, 278] on div at bounding box center [607, 268] width 49 height 19
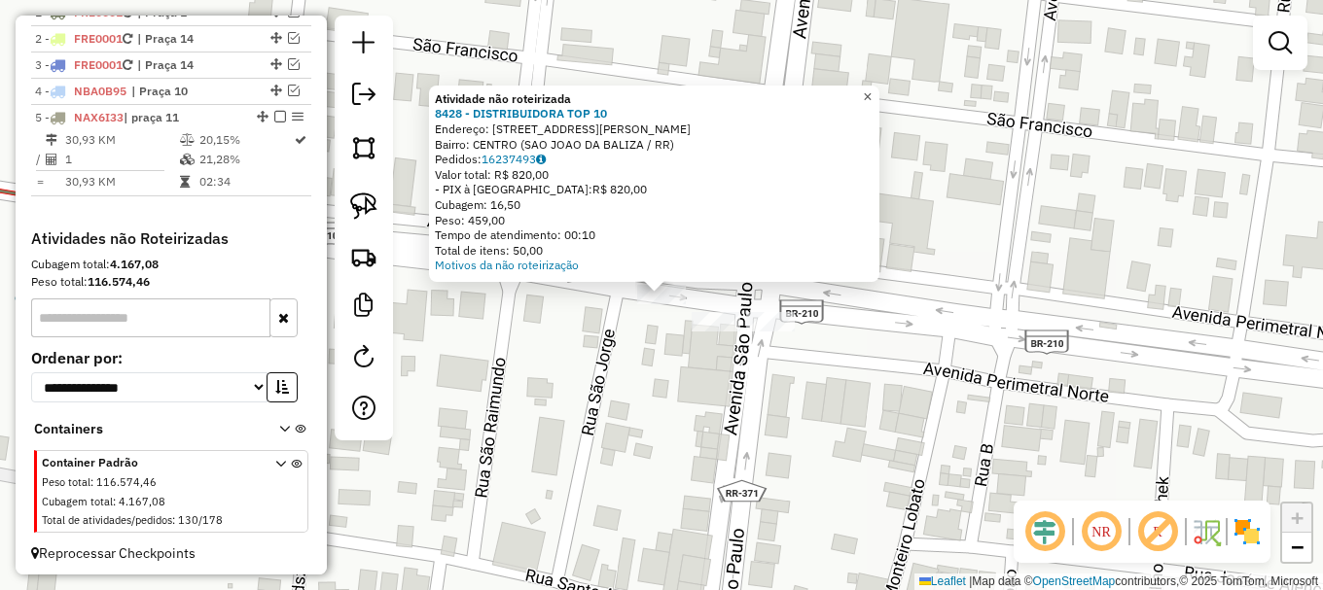
drag, startPoint x: 891, startPoint y: 82, endPoint x: 897, endPoint y: 93, distance: 13.0
click at [879, 86] on link "×" at bounding box center [867, 97] width 23 height 23
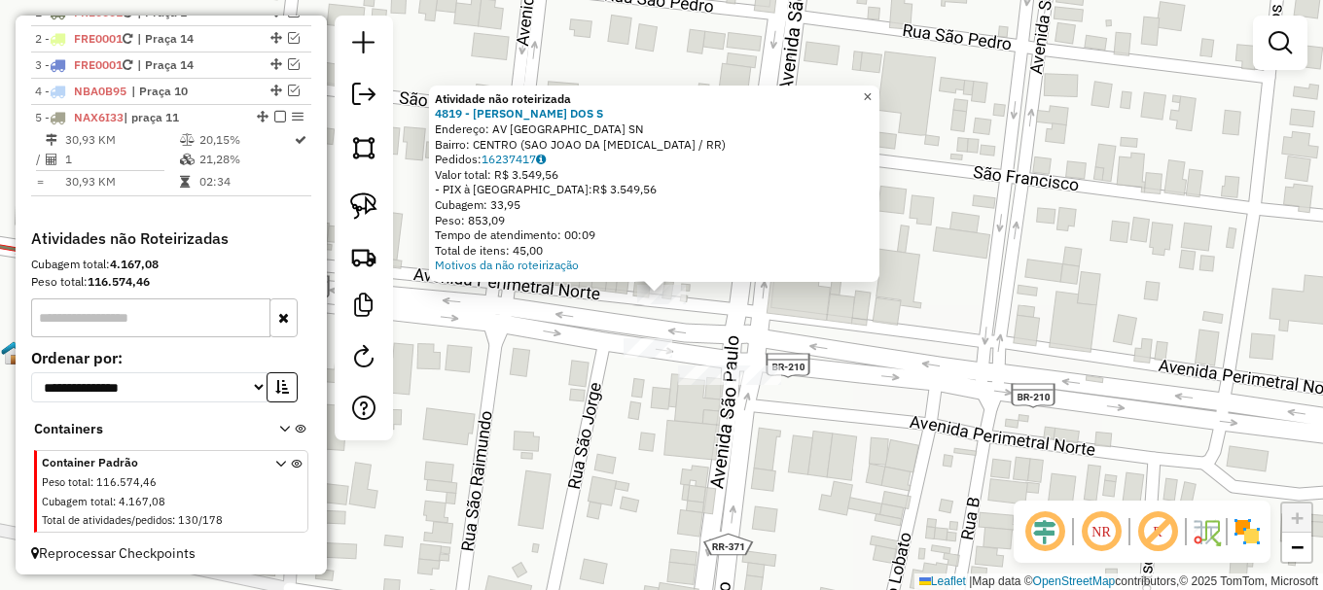
drag, startPoint x: 881, startPoint y: 86, endPoint x: 743, endPoint y: 116, distance: 141.4
click at [872, 89] on span "×" at bounding box center [867, 97] width 9 height 17
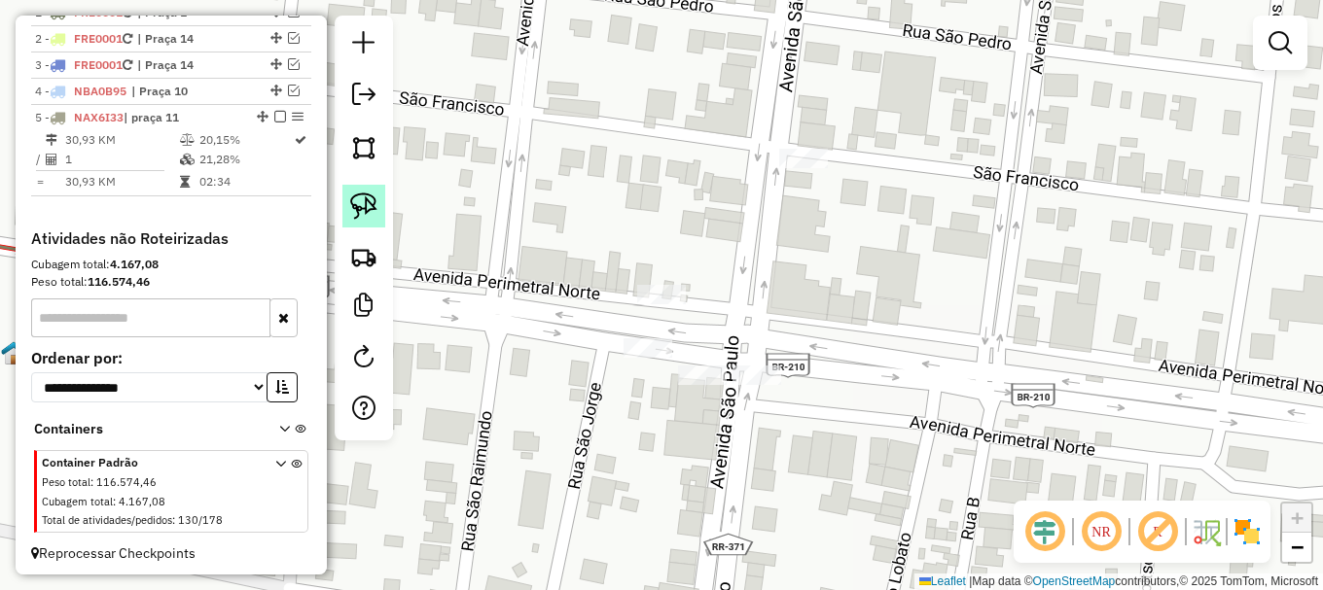
click at [364, 210] on img at bounding box center [363, 206] width 27 height 27
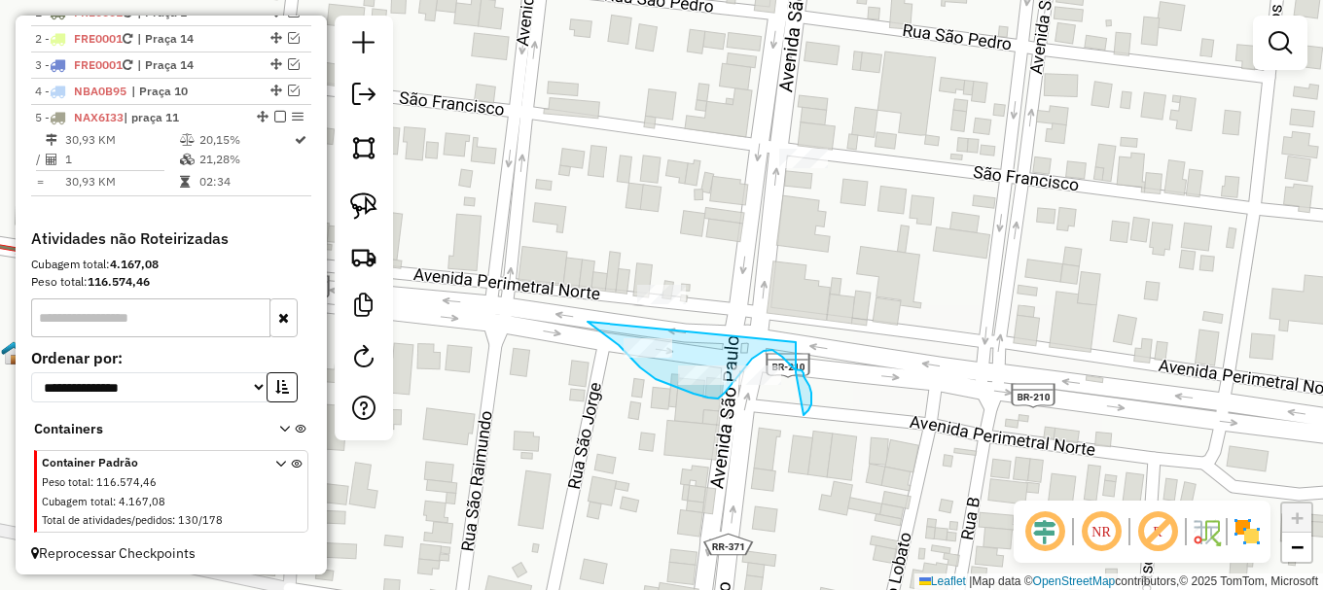
drag, startPoint x: 587, startPoint y: 322, endPoint x: 796, endPoint y: 344, distance: 209.3
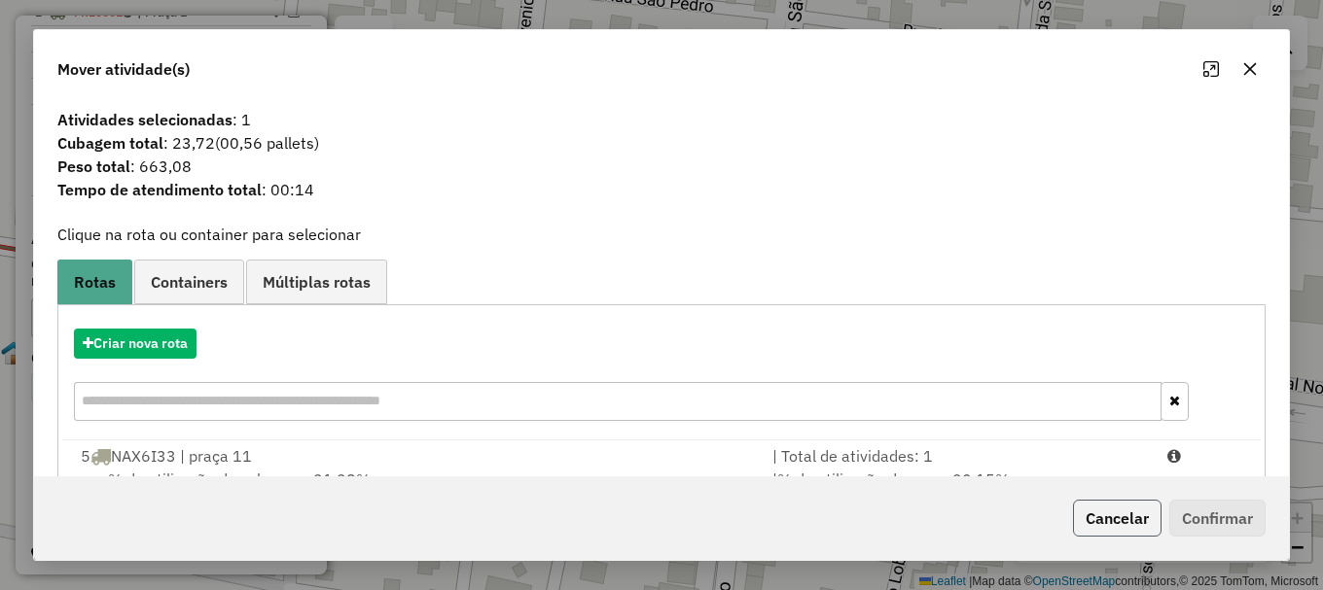
click at [1137, 511] on button "Cancelar" at bounding box center [1117, 518] width 89 height 37
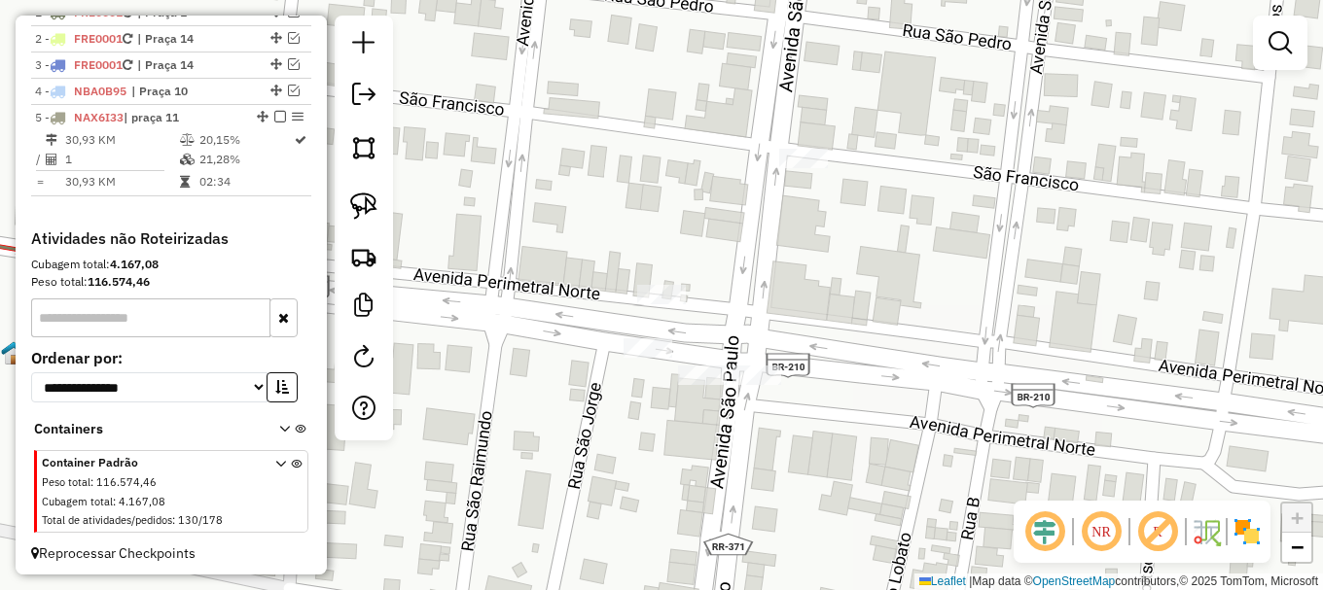
drag, startPoint x: 362, startPoint y: 207, endPoint x: 796, endPoint y: 440, distance: 492.2
click at [362, 208] on img at bounding box center [363, 206] width 27 height 27
drag, startPoint x: 594, startPoint y: 325, endPoint x: 806, endPoint y: 368, distance: 216.3
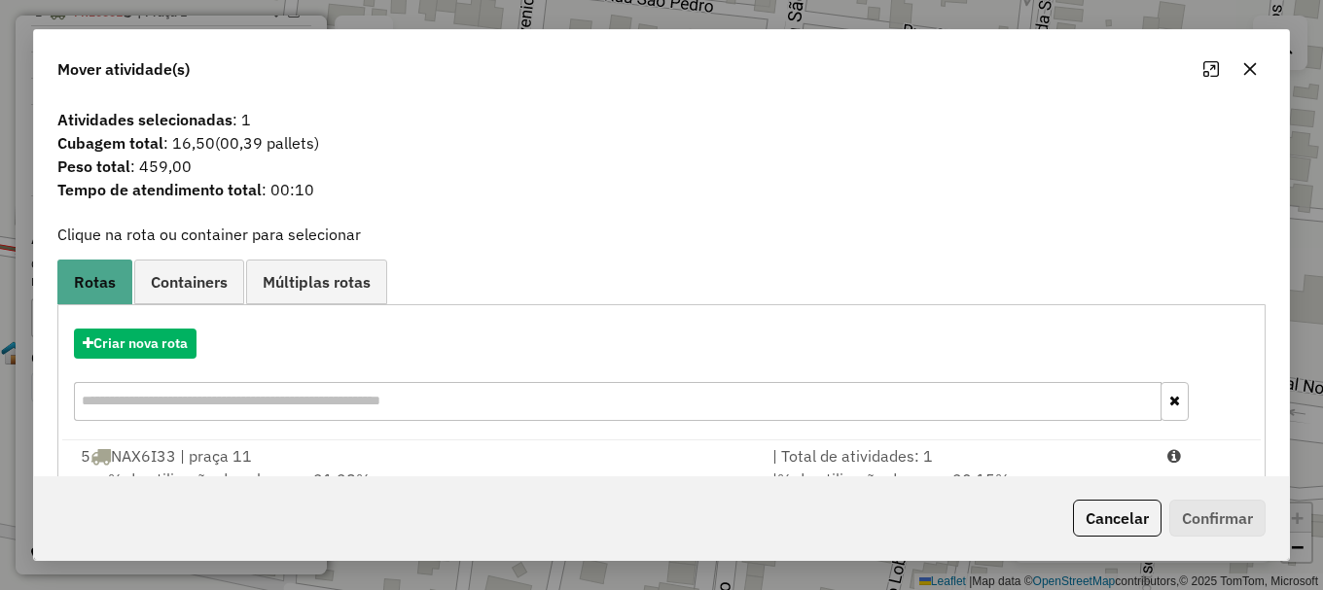
click at [1245, 72] on icon "button" at bounding box center [1250, 69] width 16 height 16
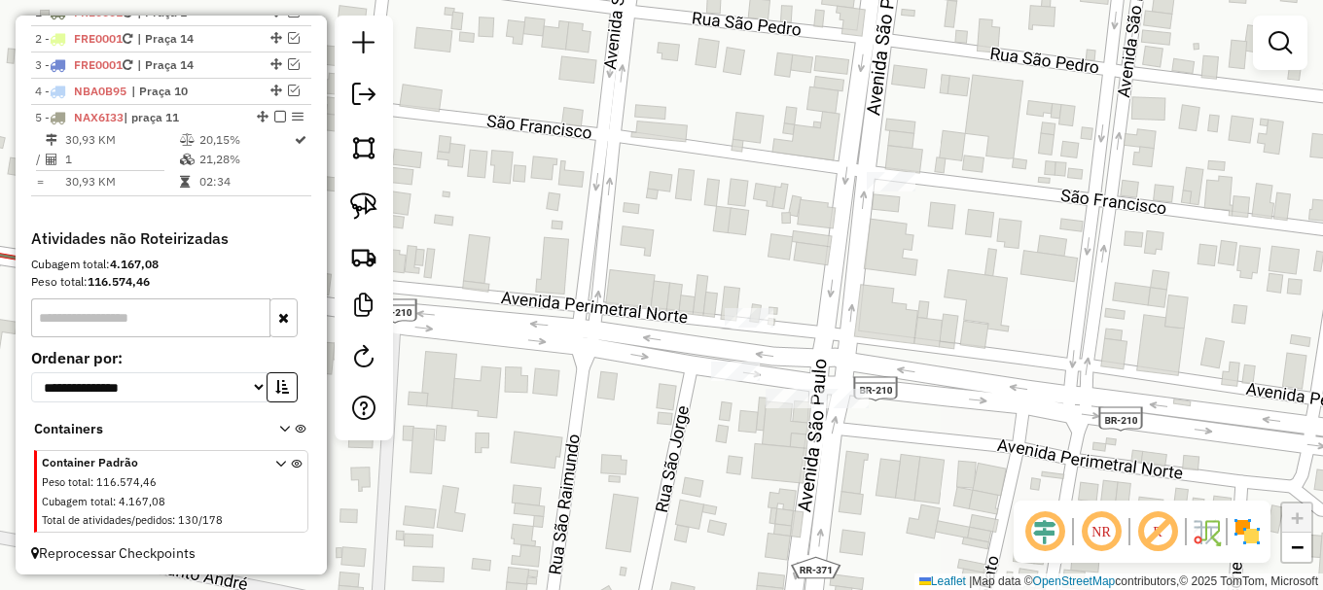
drag, startPoint x: 594, startPoint y: 379, endPoint x: 678, endPoint y: 401, distance: 86.3
click at [678, 401] on div "Janela de atendimento Grade de atendimento Capacidade Transportadoras Veículos …" at bounding box center [661, 295] width 1323 height 590
drag, startPoint x: 360, startPoint y: 193, endPoint x: 691, endPoint y: 360, distance: 370.6
click at [363, 195] on img at bounding box center [363, 206] width 27 height 27
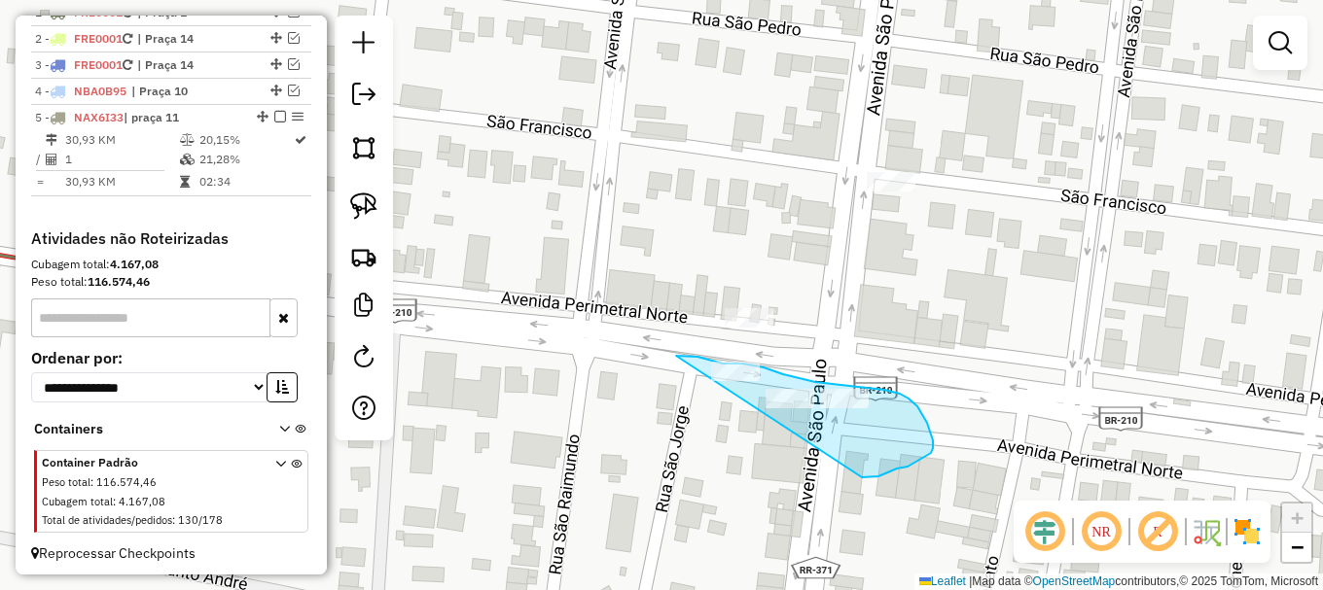
drag, startPoint x: 676, startPoint y: 356, endPoint x: 862, endPoint y: 480, distance: 223.1
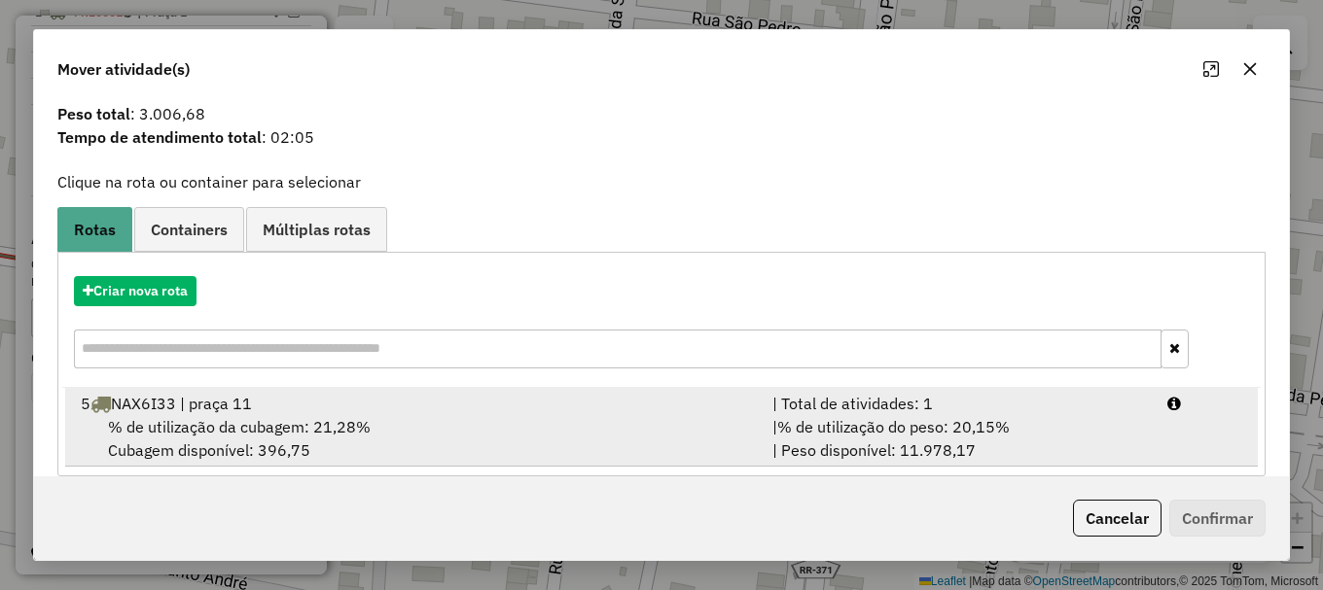
scroll to position [76, 0]
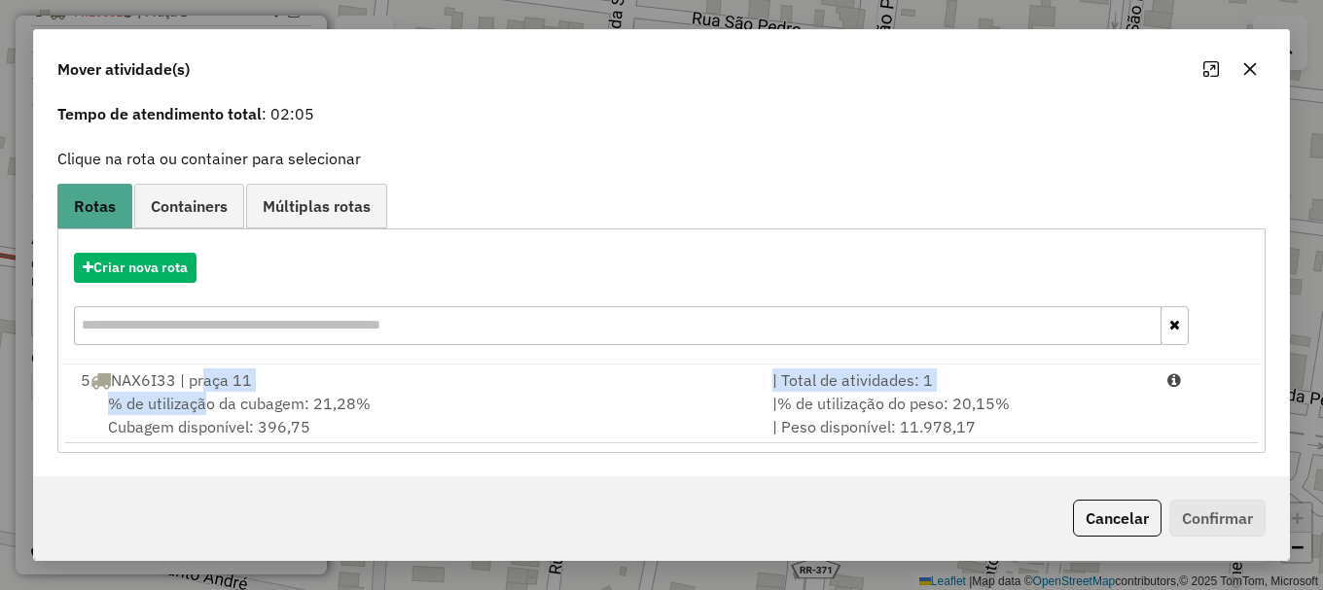
drag, startPoint x: 208, startPoint y: 390, endPoint x: 1042, endPoint y: 574, distance: 853.6
click at [219, 388] on li "5 NAX6I33 | praça 11 | Total de atividades: 1 % de utilização da cubagem: 21,28…" at bounding box center [661, 404] width 1192 height 79
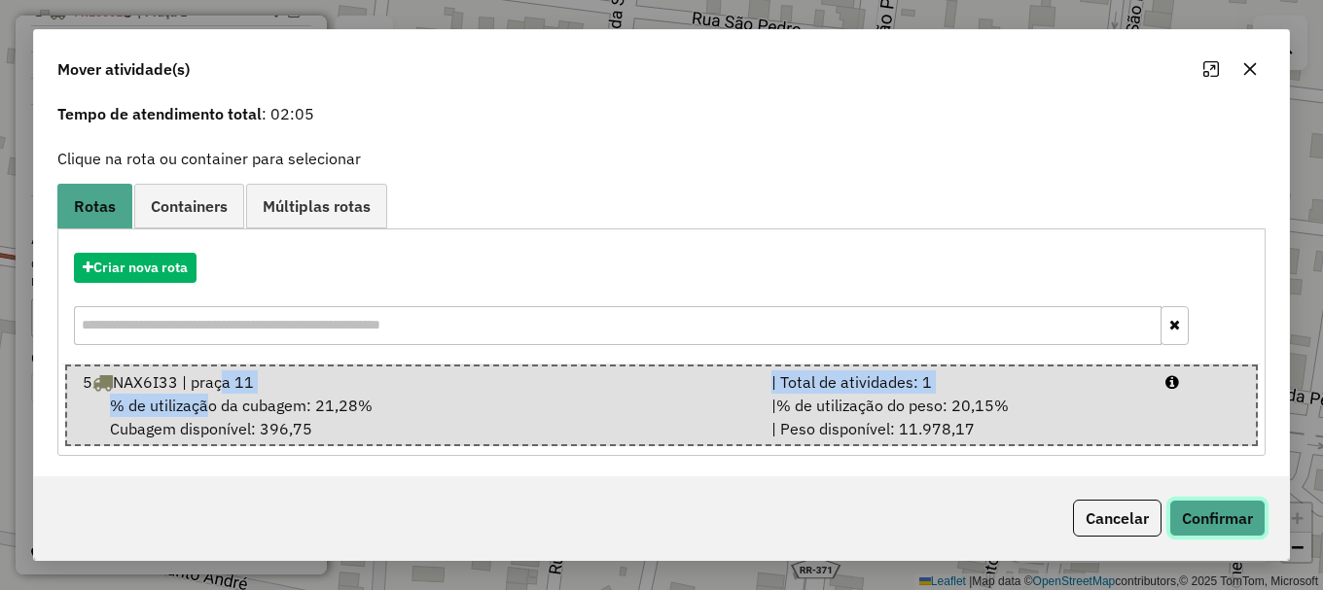
click at [1209, 521] on button "Confirmar" at bounding box center [1217, 518] width 96 height 37
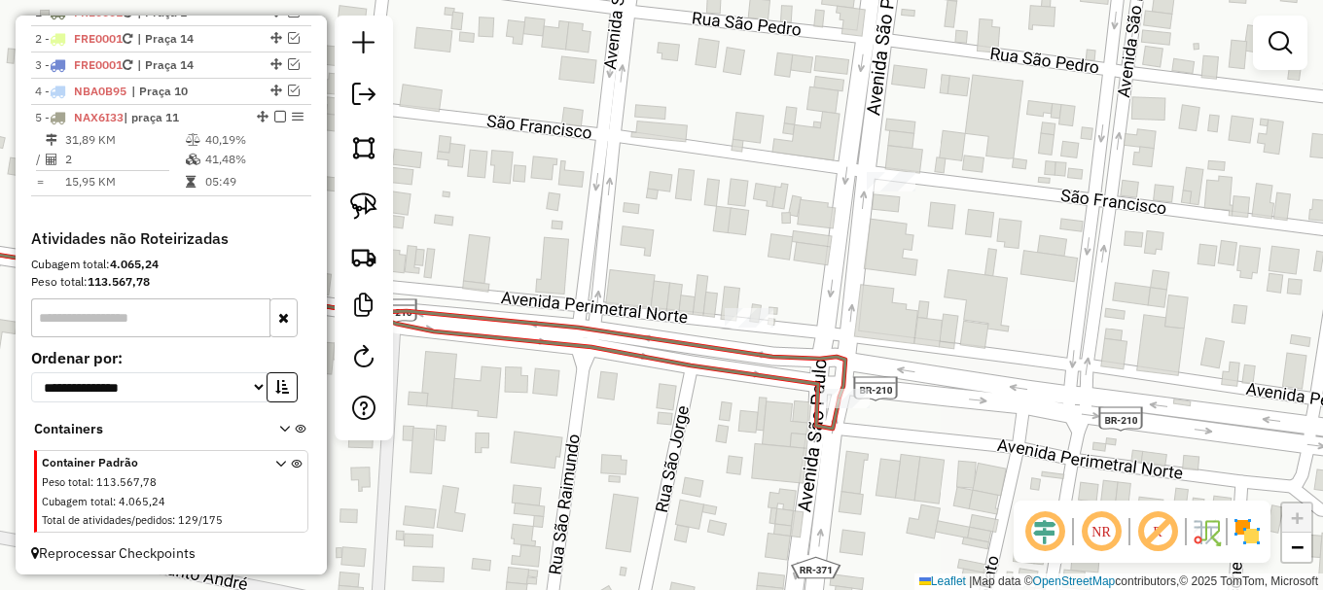
scroll to position [0, 0]
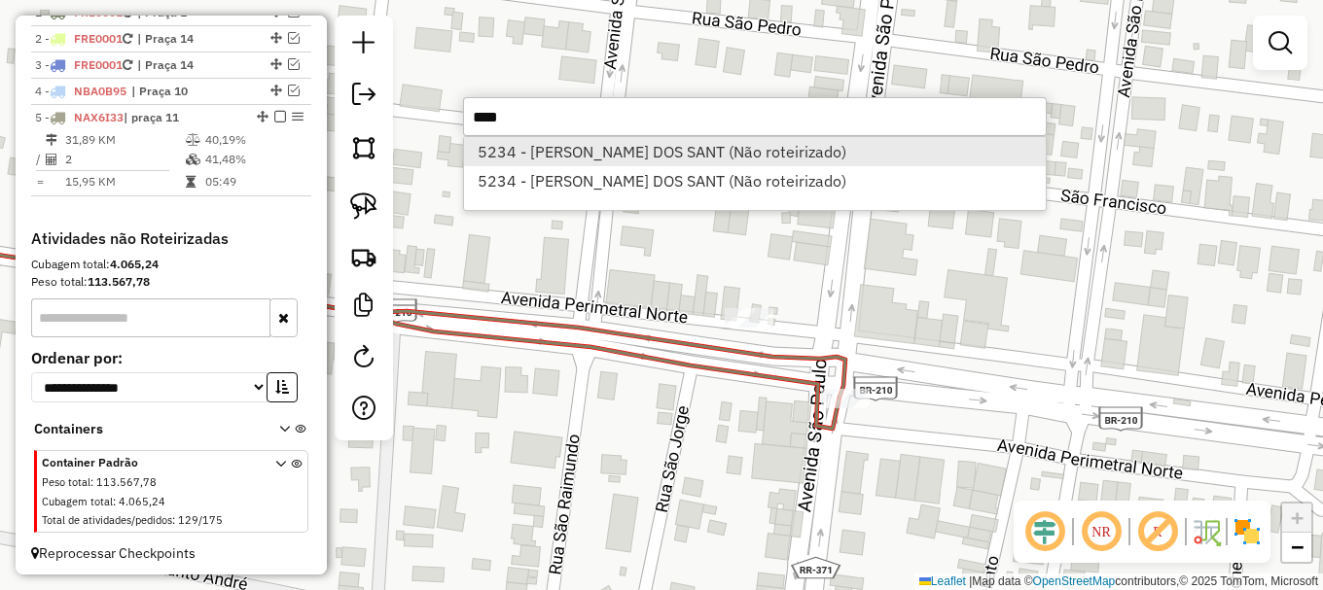
type input "****"
click at [580, 154] on li "5234 - ROQUE ALVES DOS SANT (Não roteirizado)" at bounding box center [755, 151] width 582 height 29
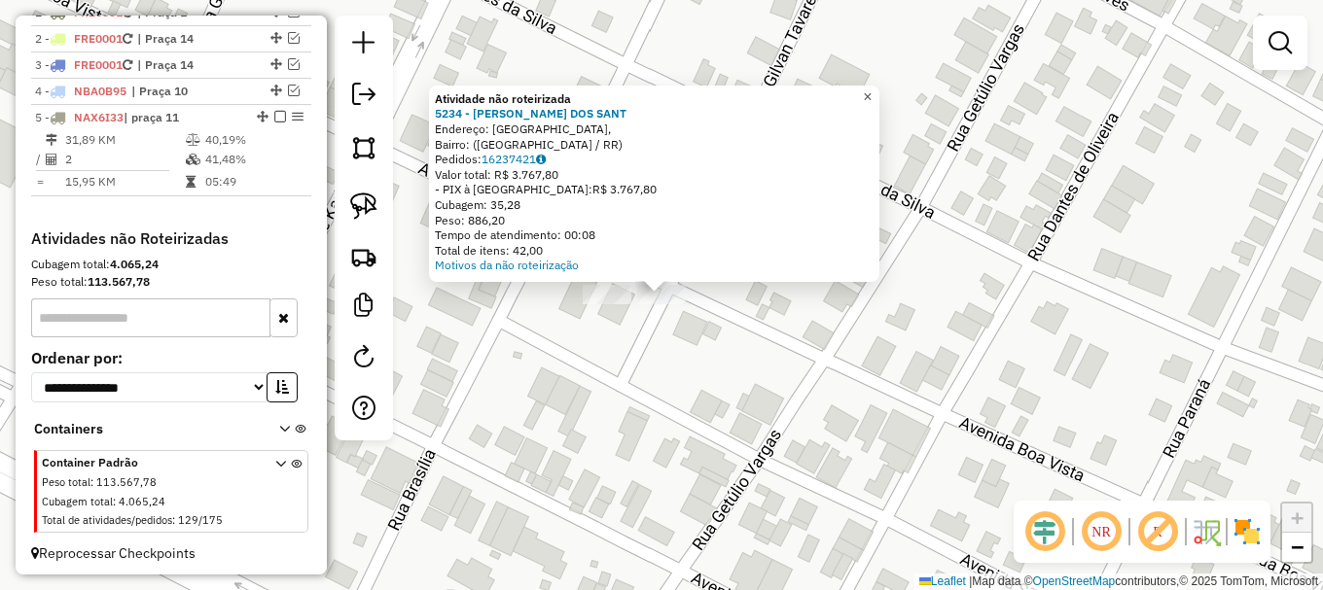
click at [872, 90] on span "×" at bounding box center [867, 97] width 9 height 17
click at [608, 304] on div at bounding box center [607, 294] width 49 height 19
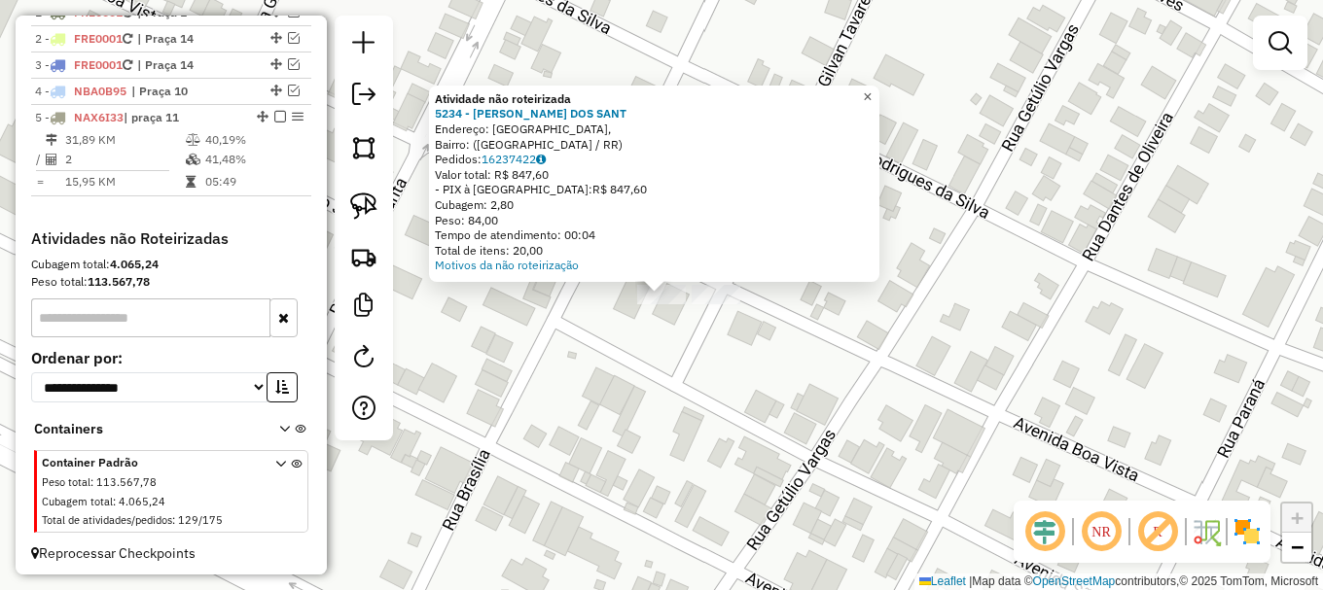
drag, startPoint x: 882, startPoint y: 90, endPoint x: 839, endPoint y: 94, distance: 43.0
click at [872, 91] on span "×" at bounding box center [867, 97] width 9 height 17
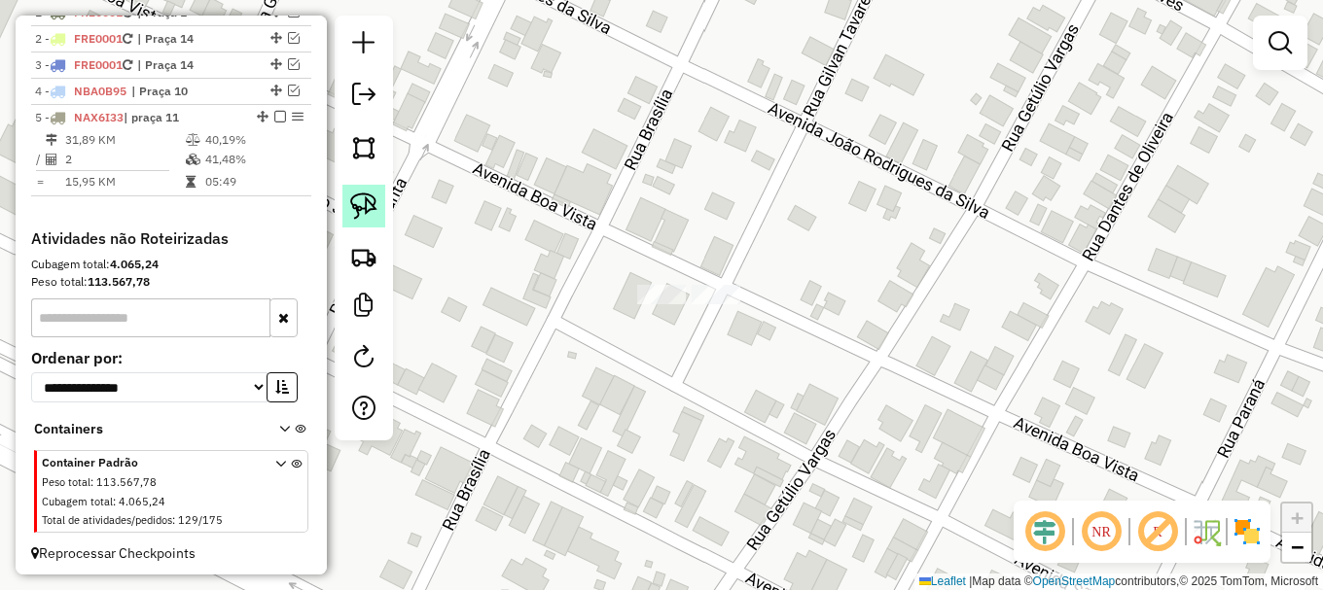
click at [367, 202] on img at bounding box center [363, 206] width 27 height 27
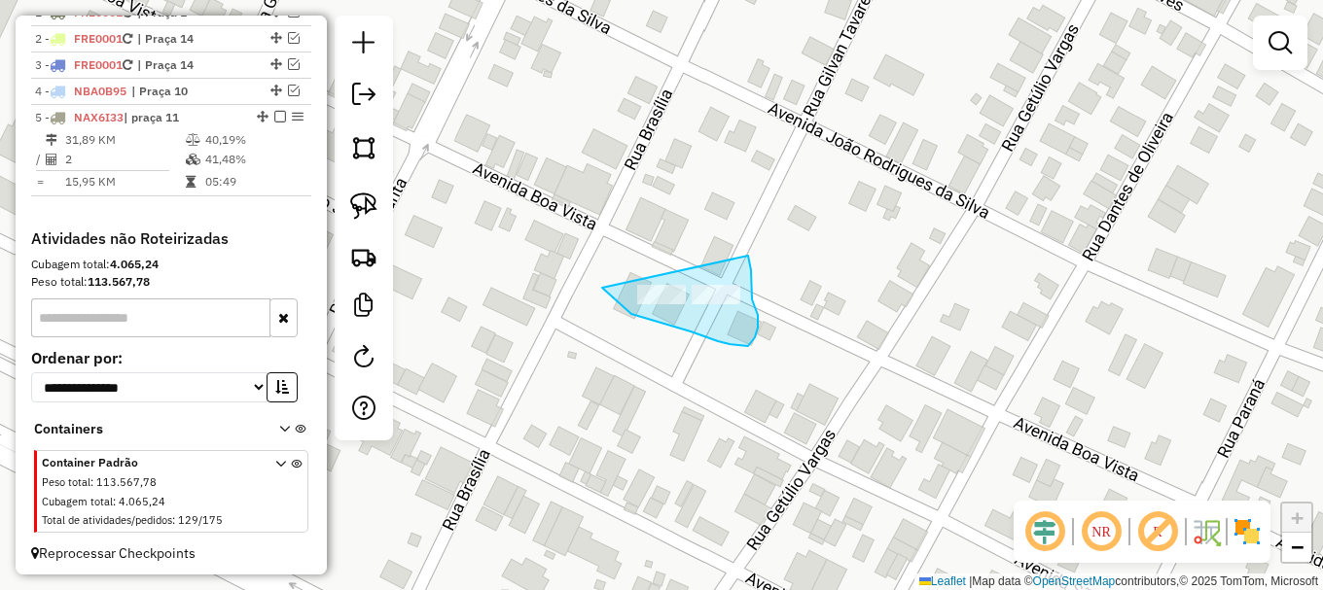
drag, startPoint x: 602, startPoint y: 288, endPoint x: 748, endPoint y: 258, distance: 149.0
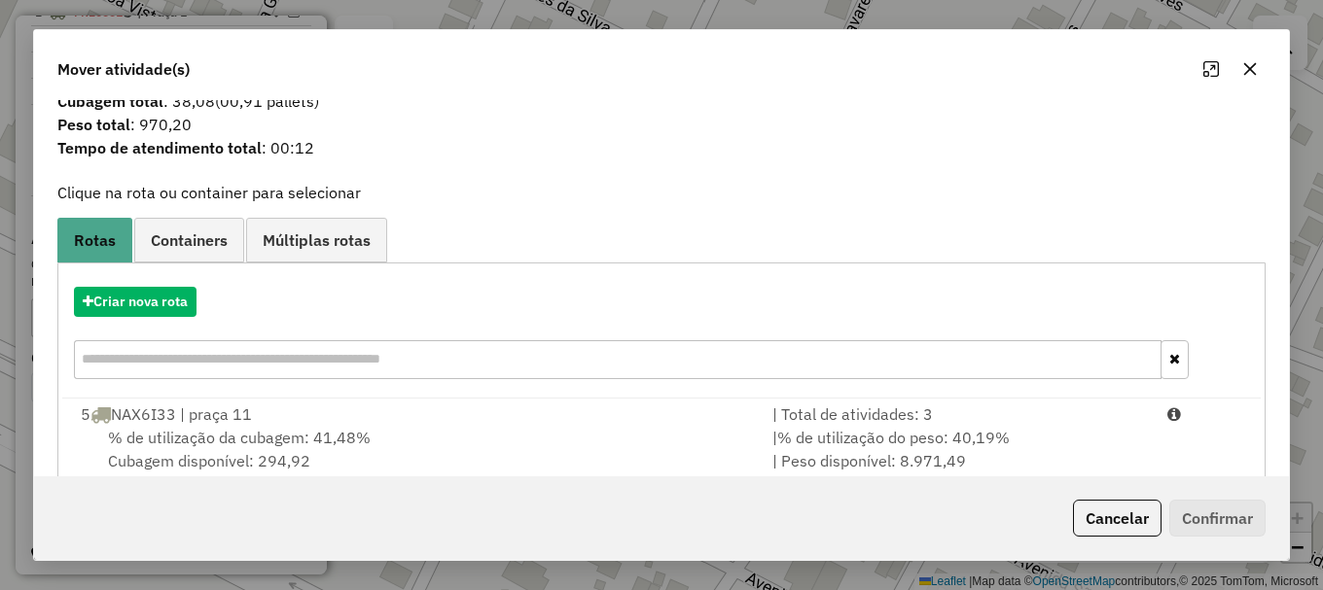
scroll to position [76, 0]
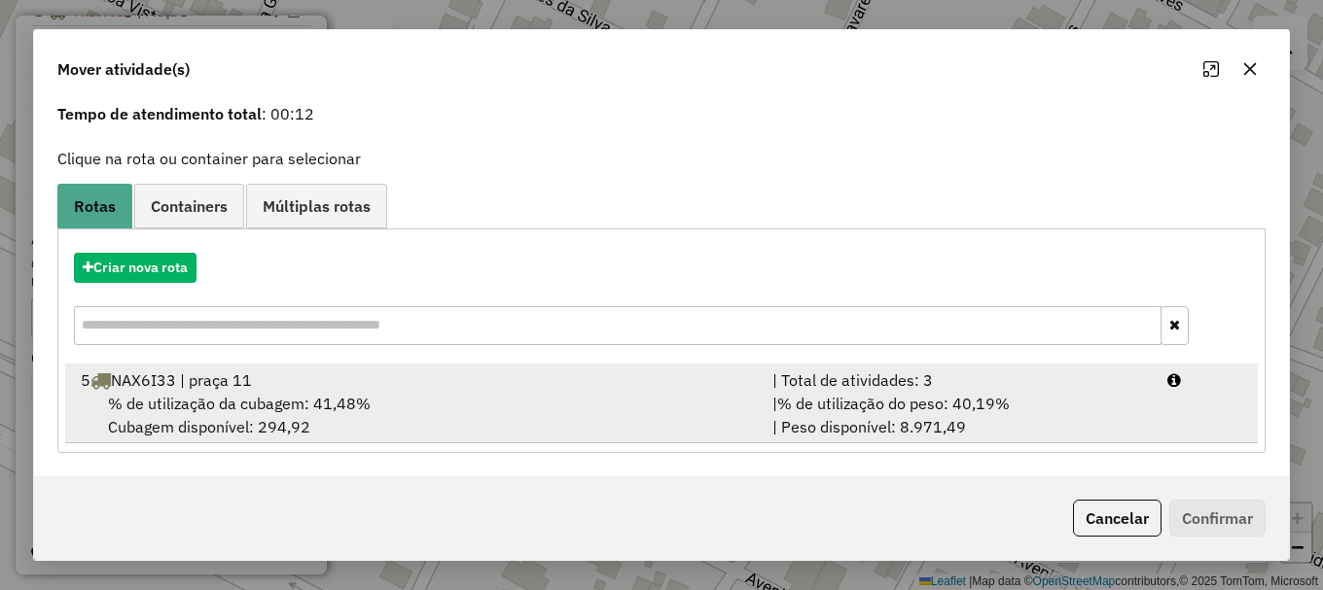
click at [225, 400] on span "% de utilização da cubagem: 41,48%" at bounding box center [239, 403] width 263 height 19
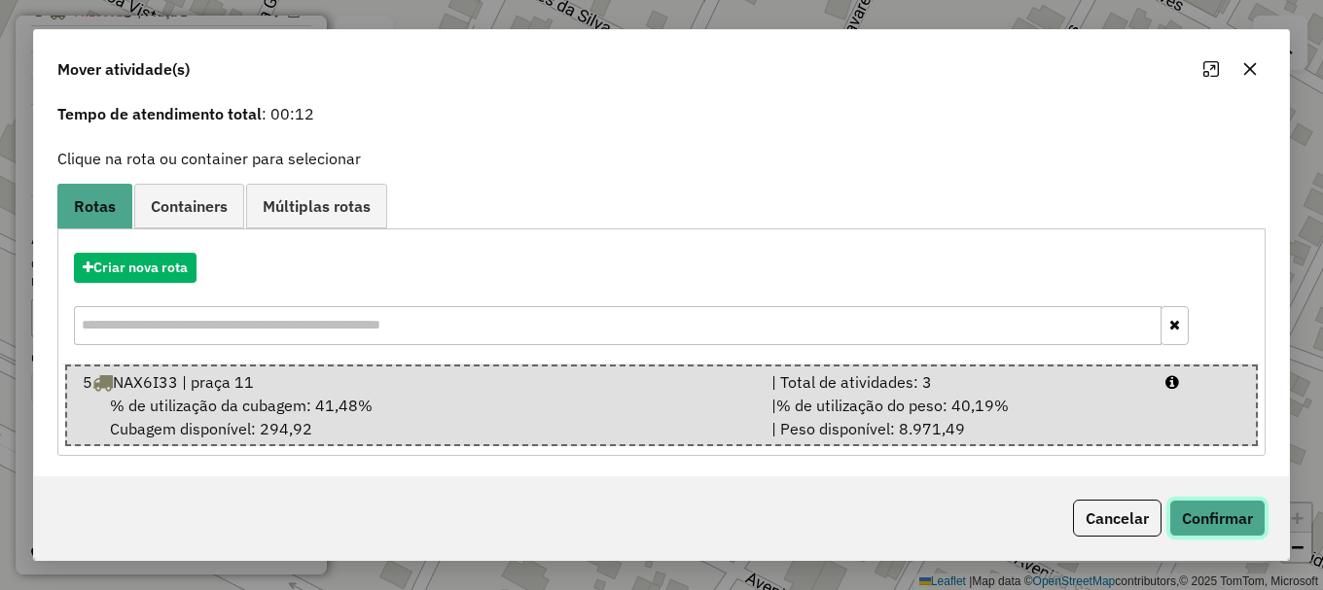
click at [1205, 516] on button "Confirmar" at bounding box center [1217, 518] width 96 height 37
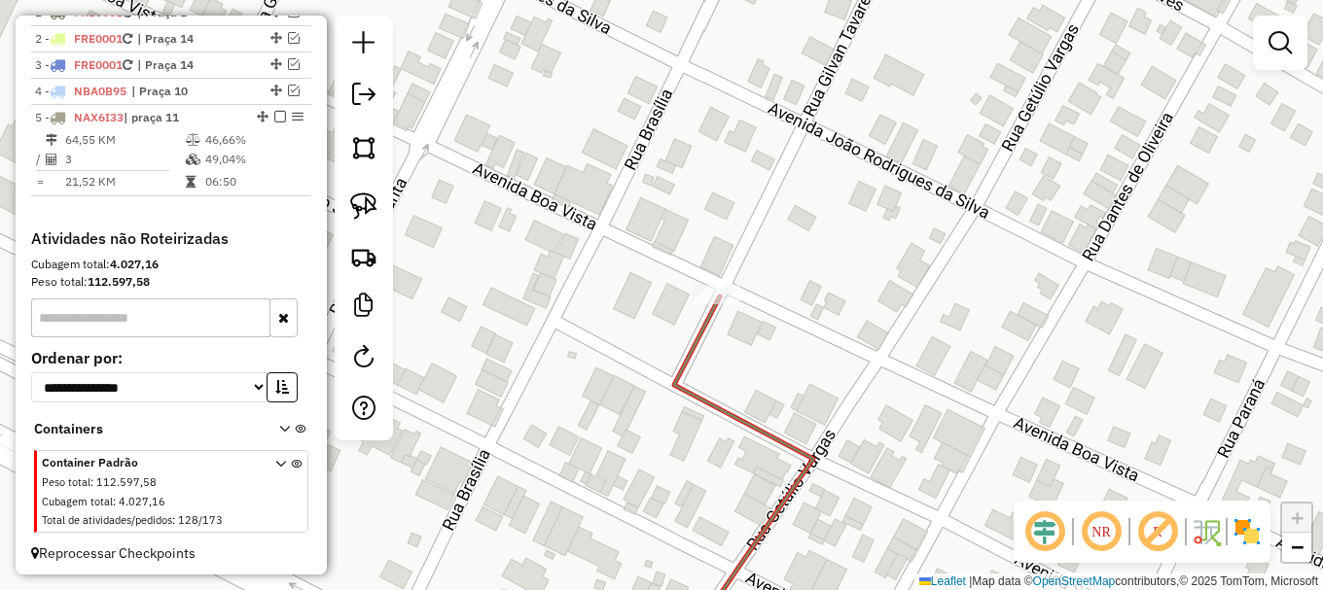
scroll to position [0, 0]
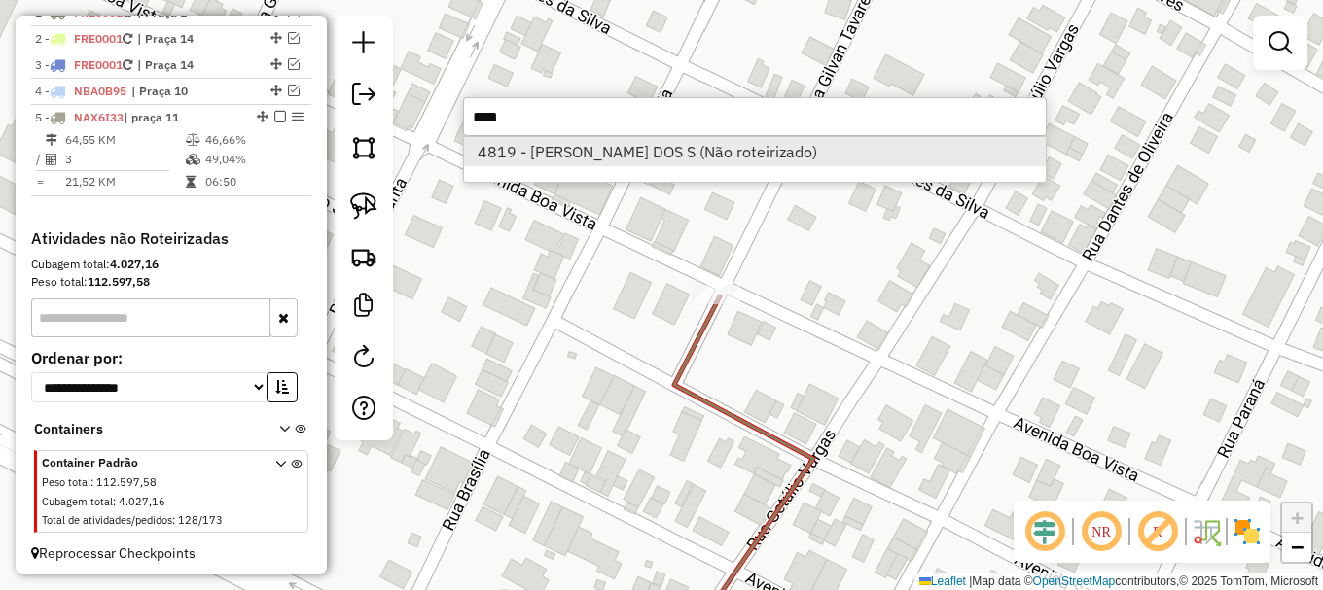
type input "****"
click at [588, 150] on li "4819 - DAVISON CHAVES DOS S (Não roteirizado)" at bounding box center [755, 151] width 582 height 29
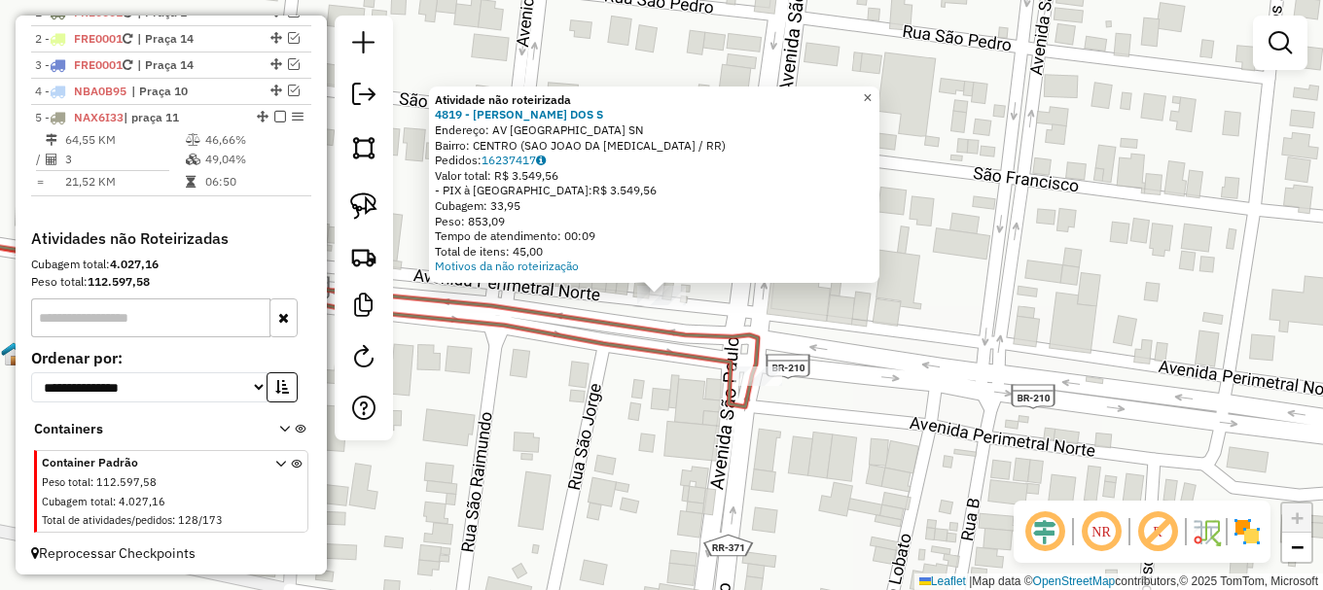
click at [879, 100] on link "×" at bounding box center [867, 98] width 23 height 23
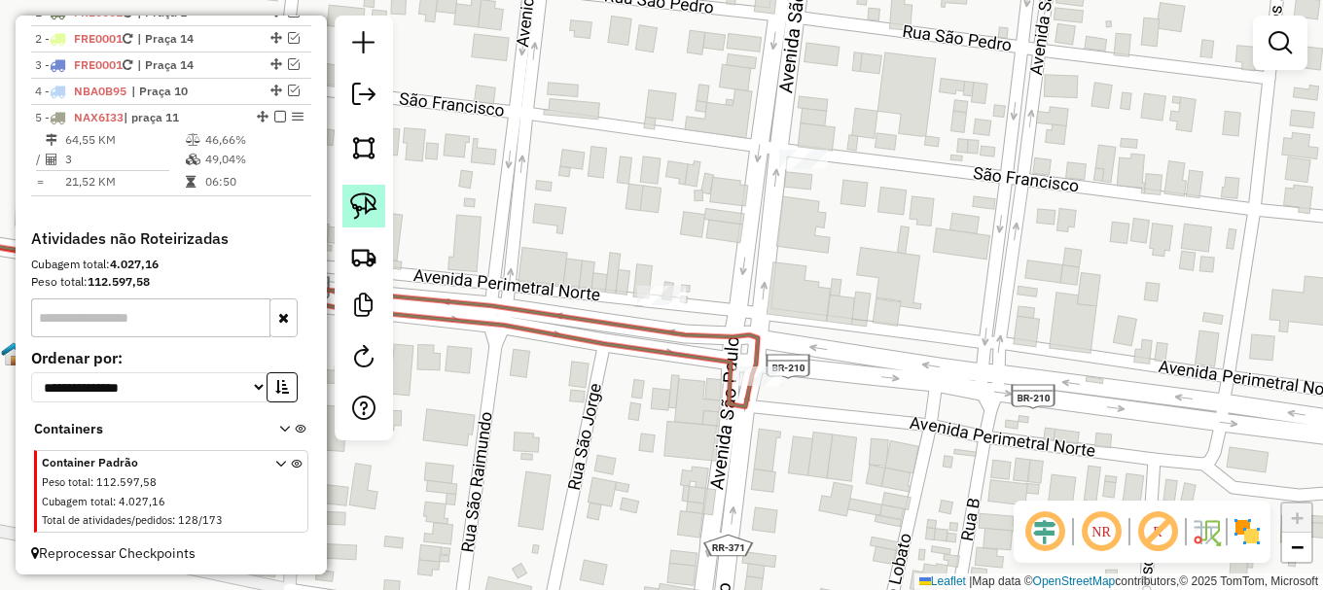
drag, startPoint x: 366, startPoint y: 204, endPoint x: 379, endPoint y: 213, distance: 16.2
click at [367, 206] on img at bounding box center [363, 206] width 27 height 27
drag, startPoint x: 630, startPoint y: 314, endPoint x: 674, endPoint y: 263, distance: 67.6
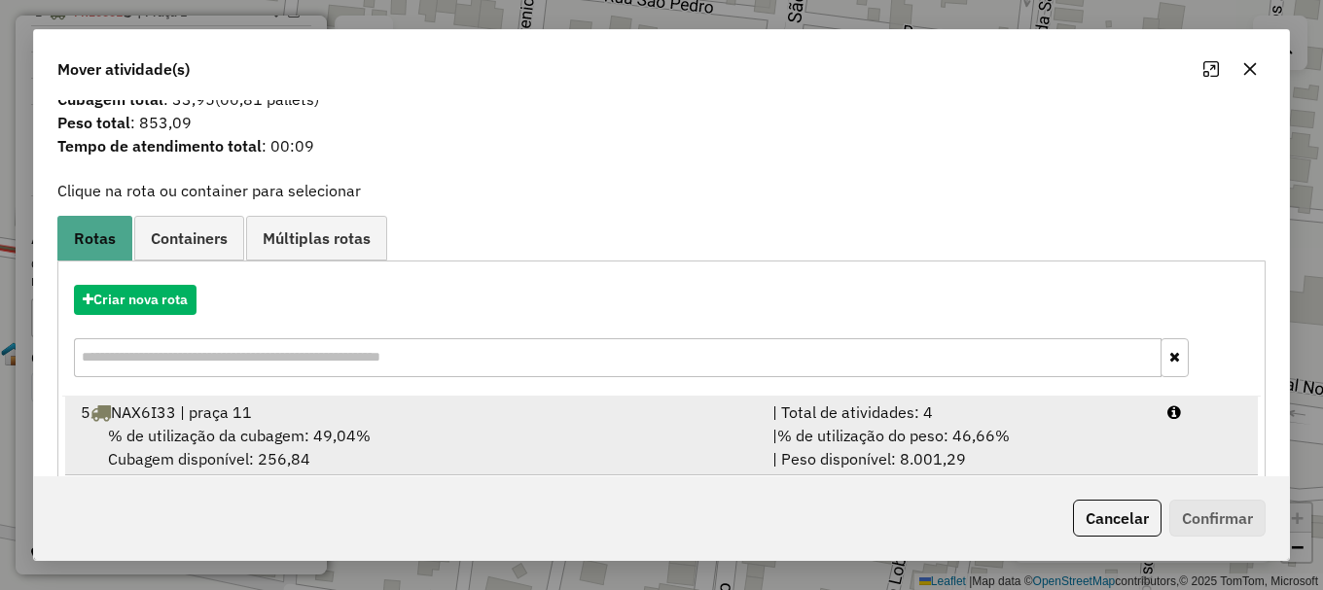
scroll to position [76, 0]
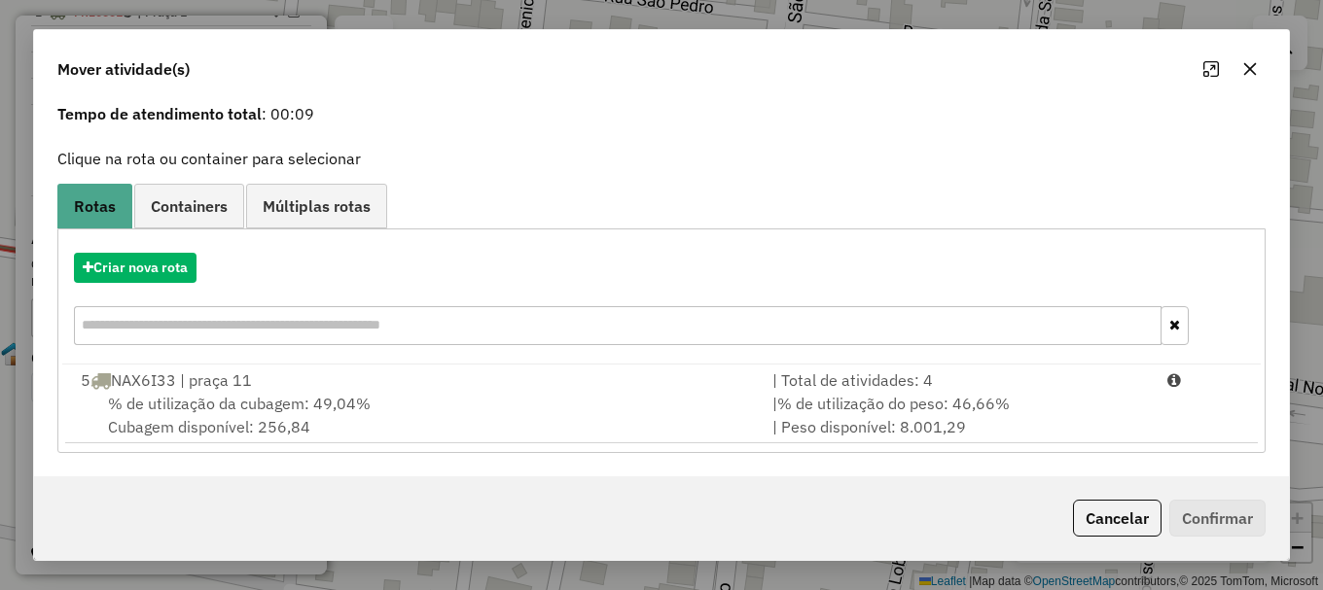
drag, startPoint x: 173, startPoint y: 383, endPoint x: 928, endPoint y: 508, distance: 765.0
click at [186, 387] on div "5 NAX6I33 | praça 11" at bounding box center [415, 380] width 692 height 23
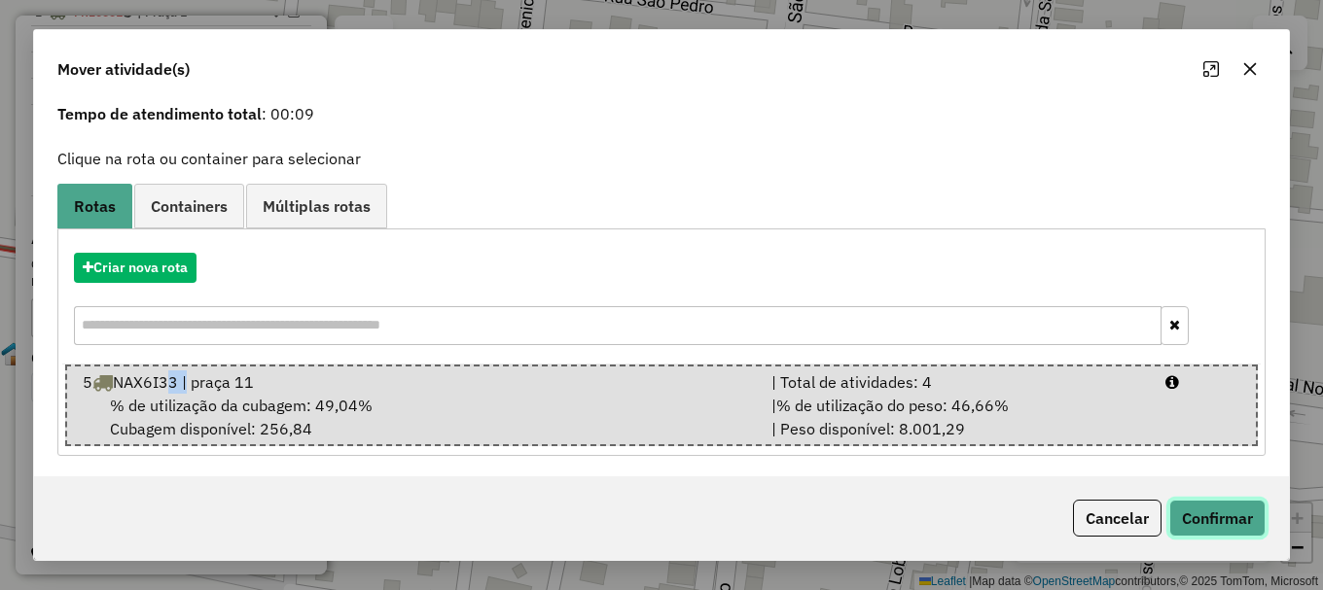
click at [1206, 524] on button "Confirmar" at bounding box center [1217, 518] width 96 height 37
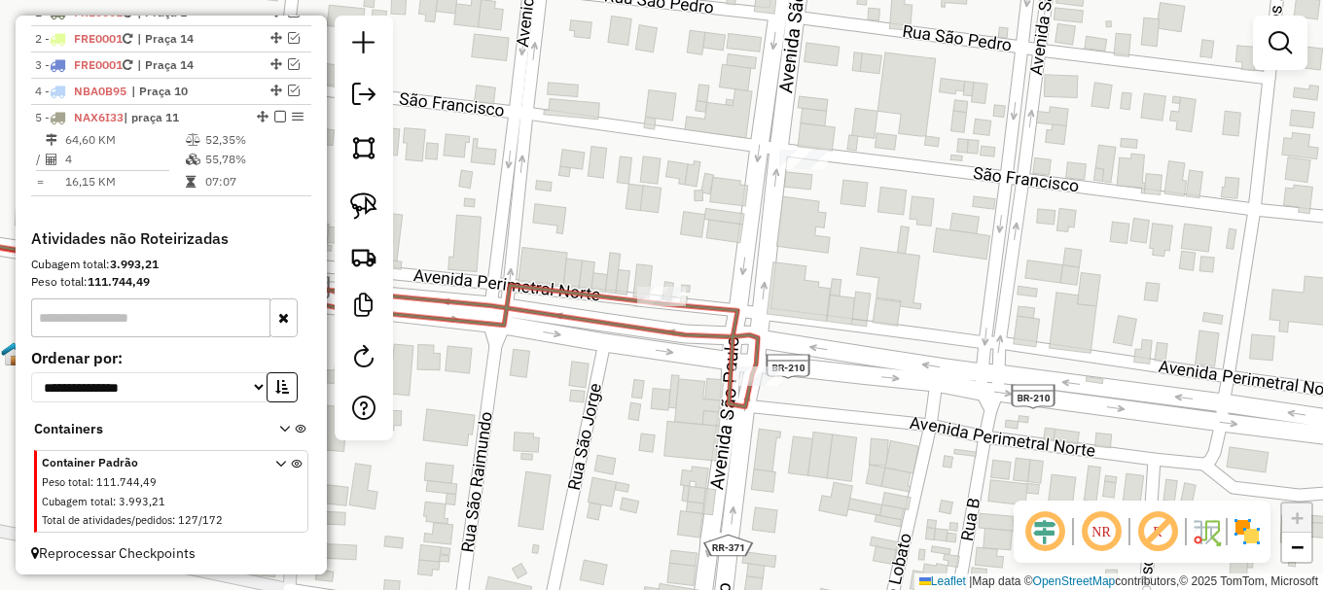
scroll to position [0, 0]
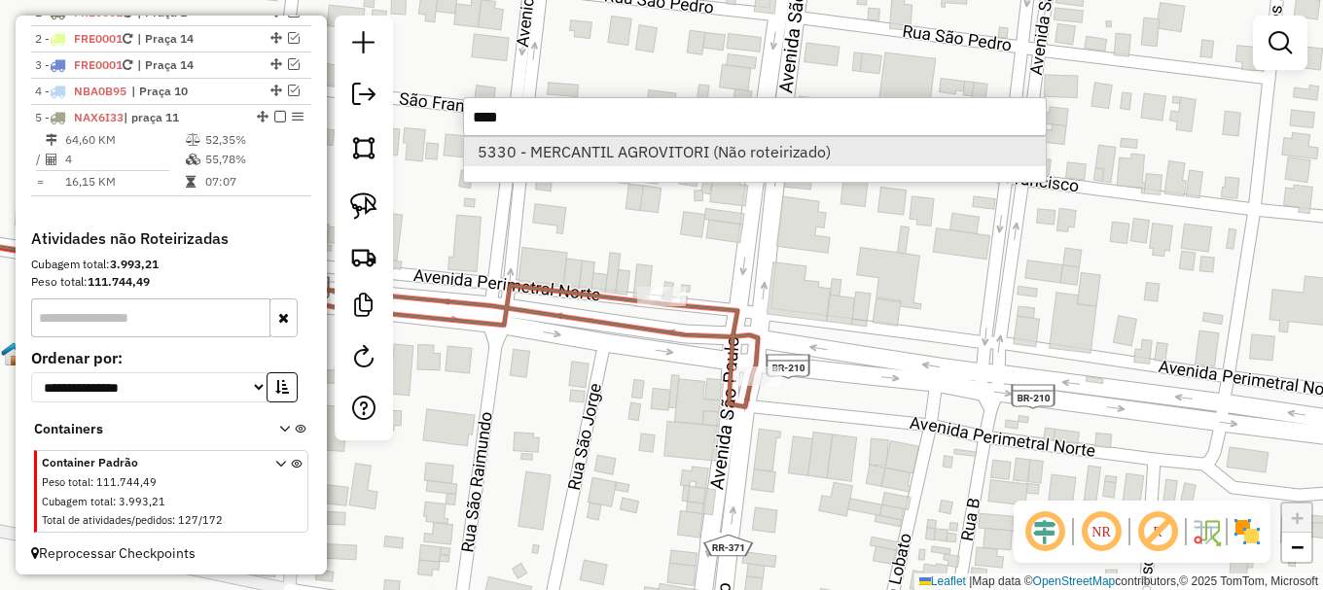
type input "****"
click at [623, 150] on li "5330 - MERCANTIL AGROVITORI (Não roteirizado)" at bounding box center [755, 151] width 582 height 29
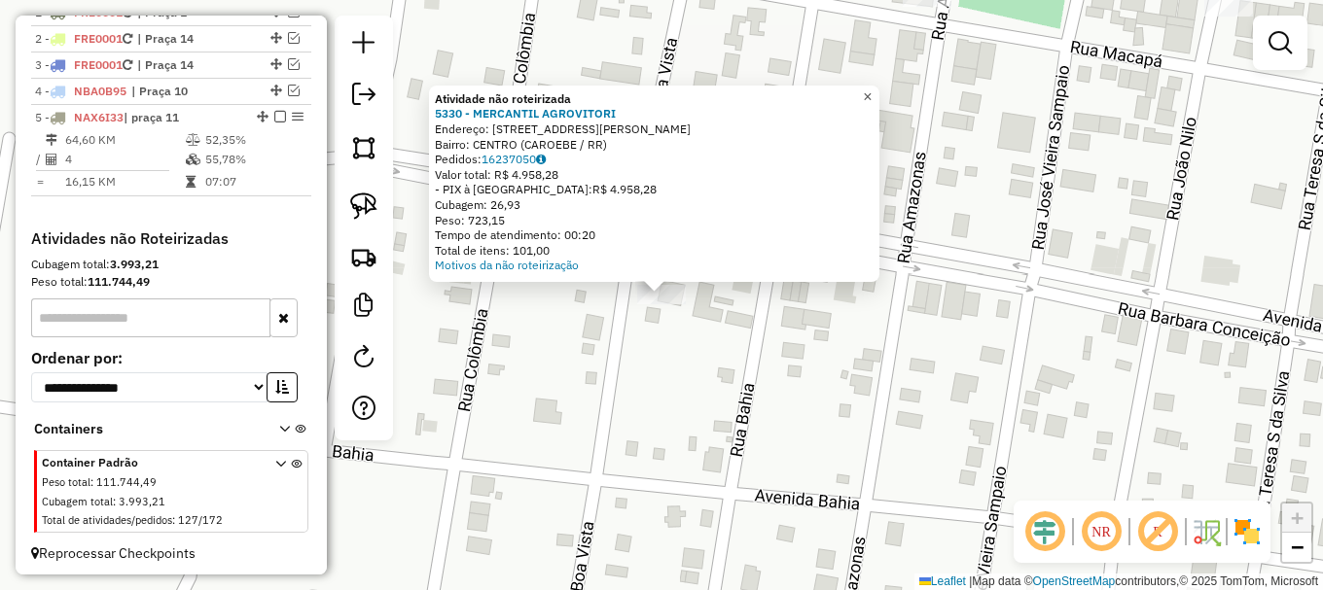
click at [872, 92] on span "×" at bounding box center [867, 97] width 9 height 17
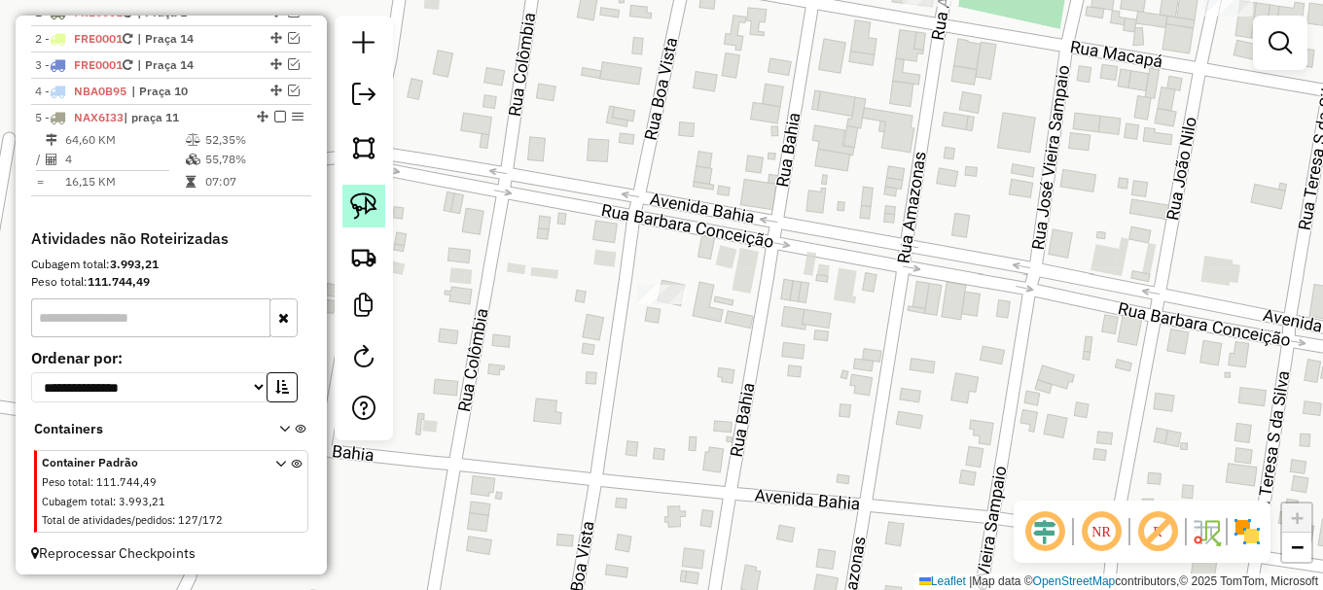
click at [364, 213] on img at bounding box center [363, 206] width 27 height 27
drag, startPoint x: 605, startPoint y: 302, endPoint x: 682, endPoint y: 244, distance: 96.5
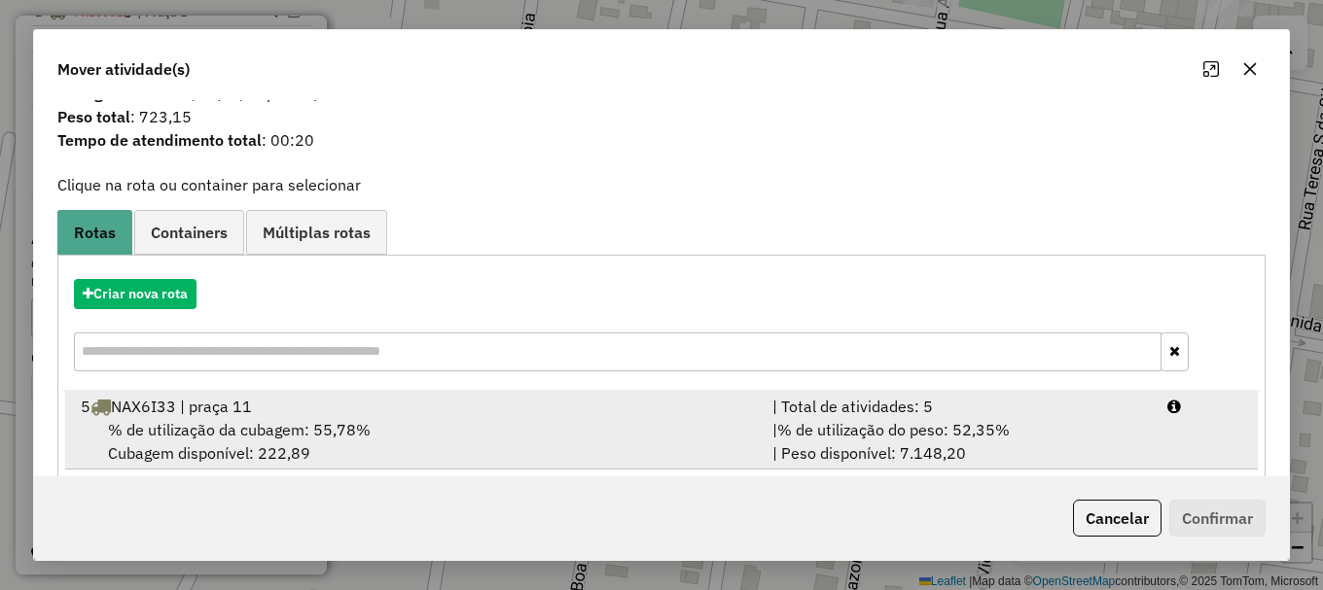
scroll to position [76, 0]
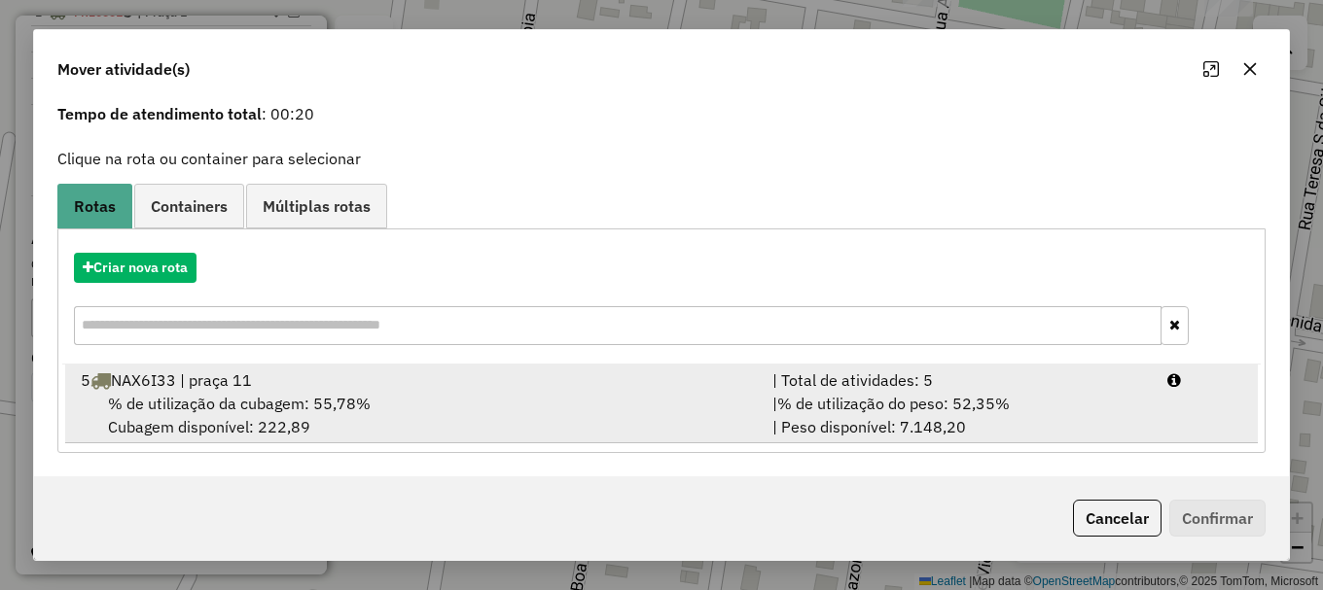
drag, startPoint x: 247, startPoint y: 399, endPoint x: 263, endPoint y: 399, distance: 15.6
click at [252, 399] on span "% de utilização da cubagem: 55,78%" at bounding box center [239, 403] width 263 height 19
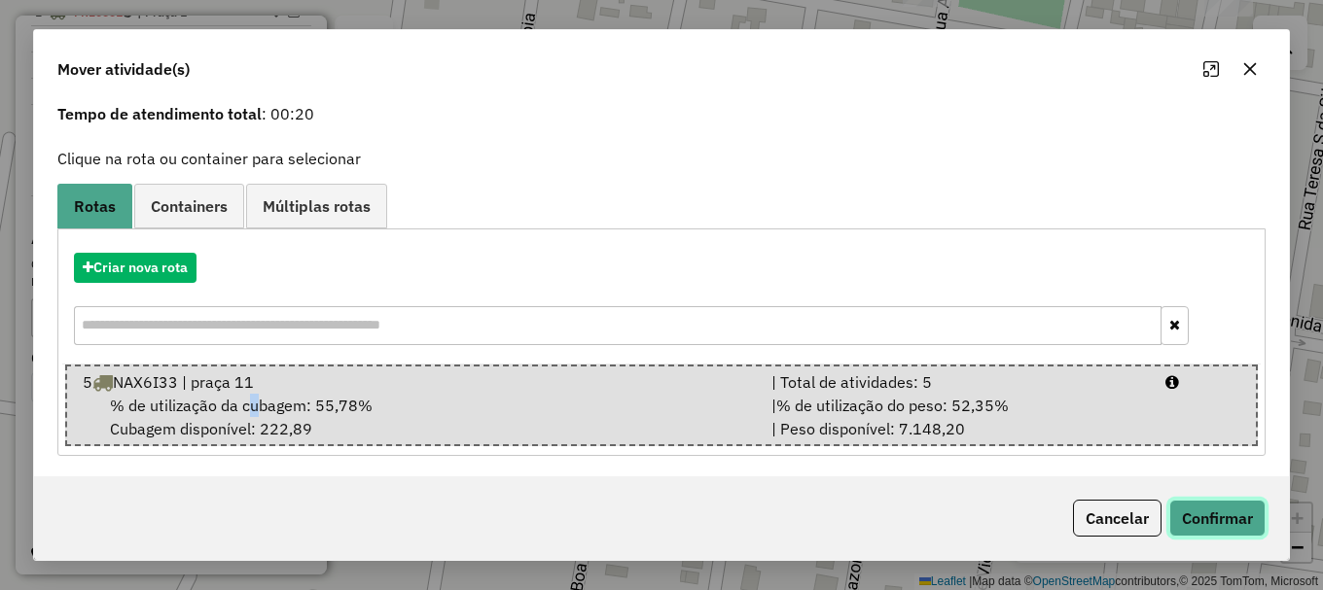
click at [1240, 528] on button "Confirmar" at bounding box center [1217, 518] width 96 height 37
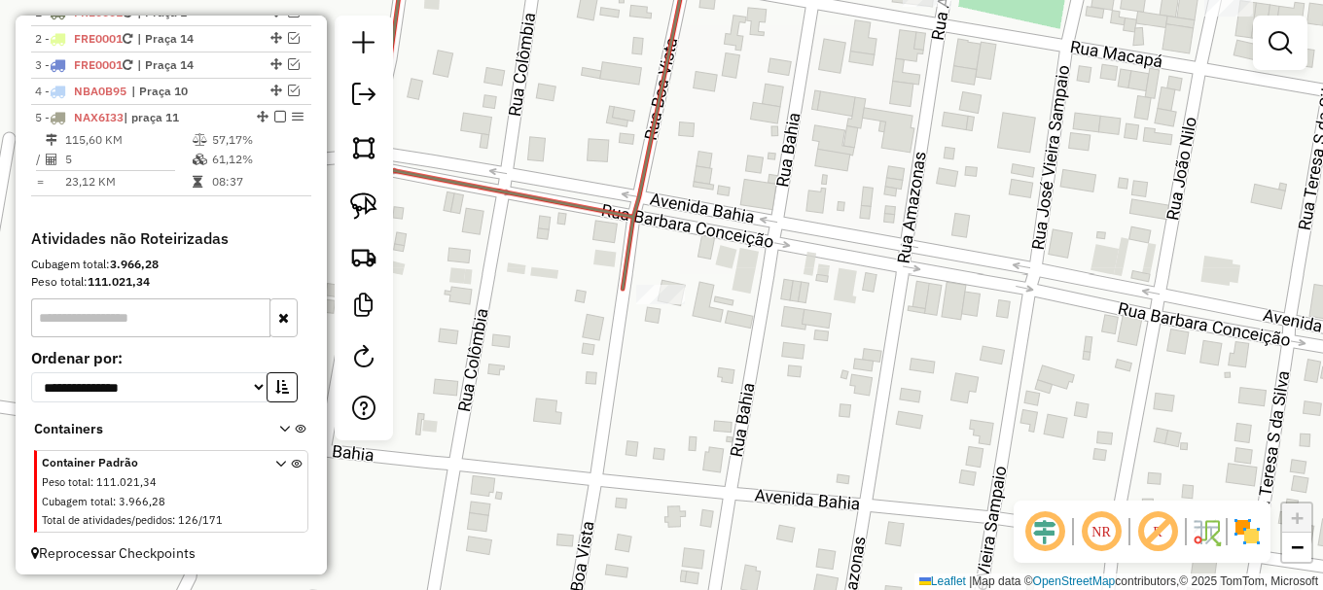
scroll to position [0, 0]
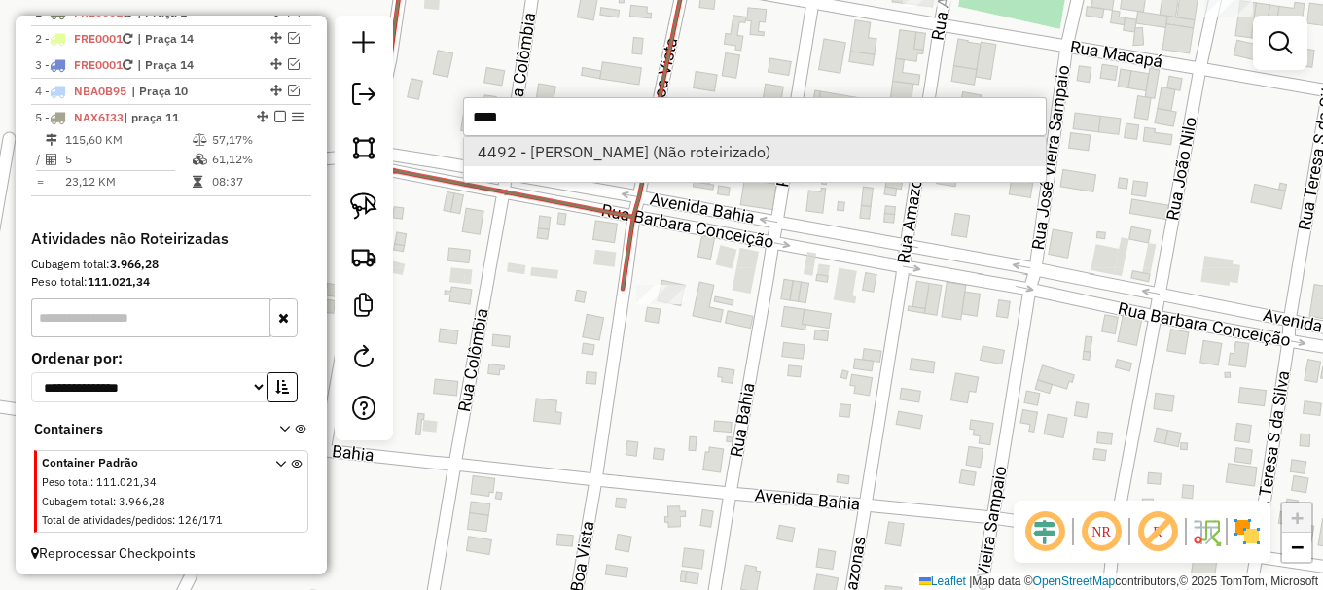
type input "****"
click at [653, 154] on li "4492 - ADEMAR CARVALHO FURT (Não roteirizado)" at bounding box center [755, 151] width 582 height 29
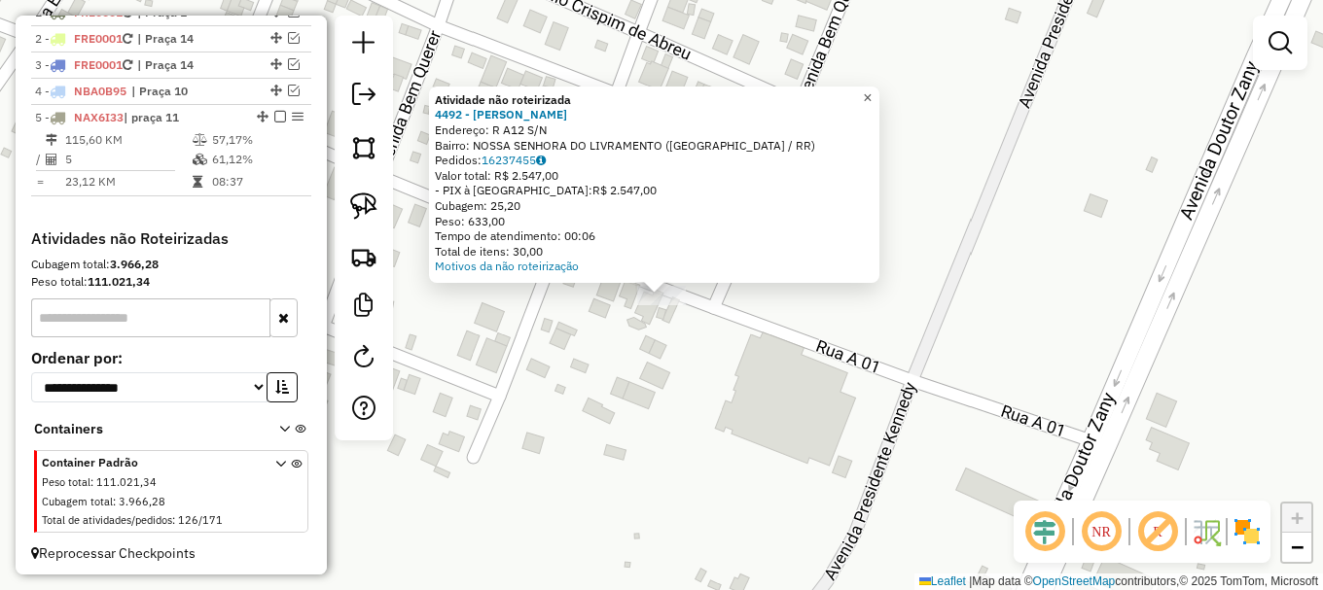
click at [872, 98] on span "×" at bounding box center [867, 97] width 9 height 17
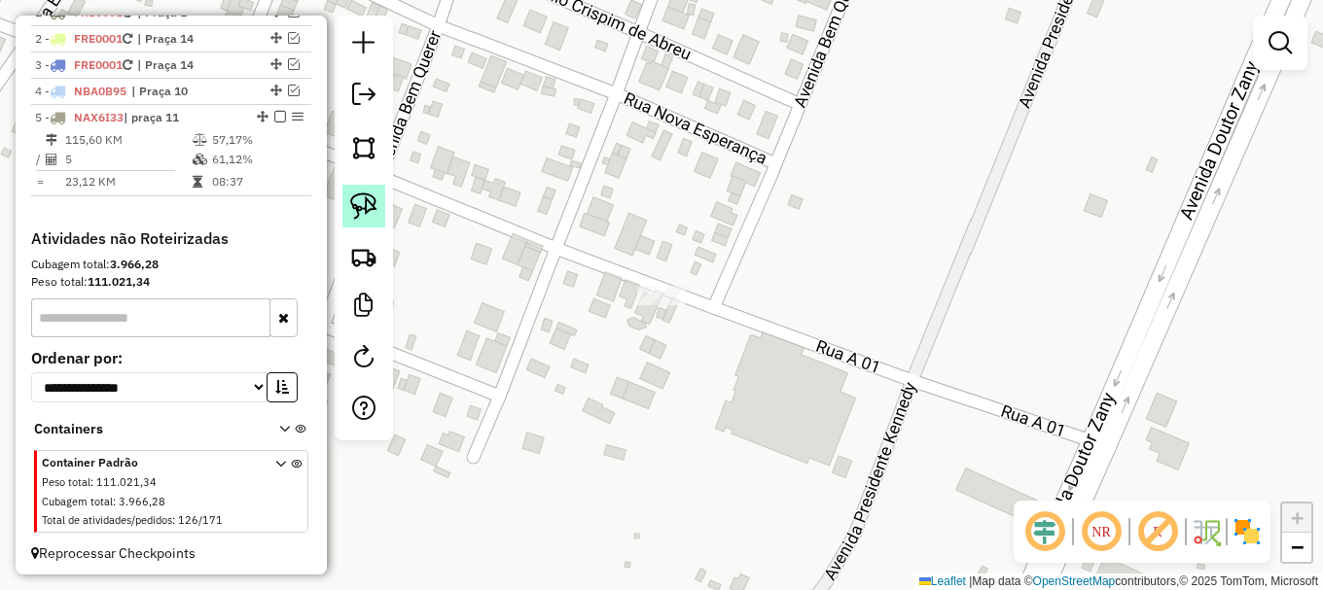
click at [367, 201] on img at bounding box center [363, 206] width 27 height 27
drag, startPoint x: 615, startPoint y: 313, endPoint x: 658, endPoint y: 247, distance: 79.3
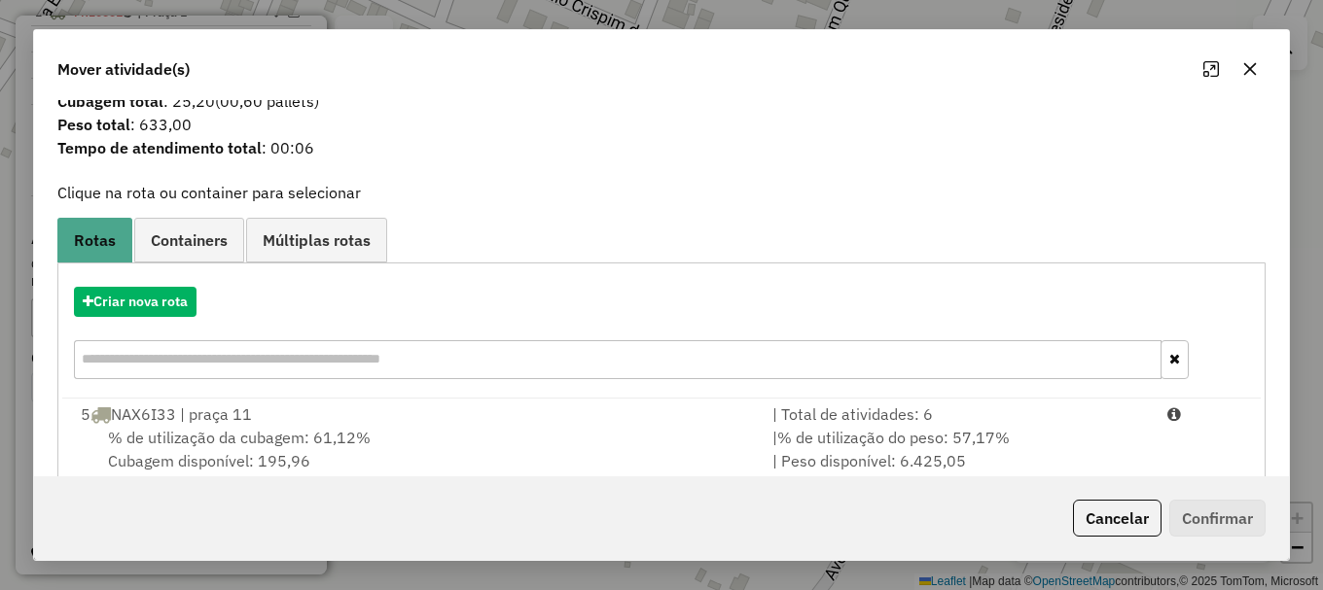
scroll to position [76, 0]
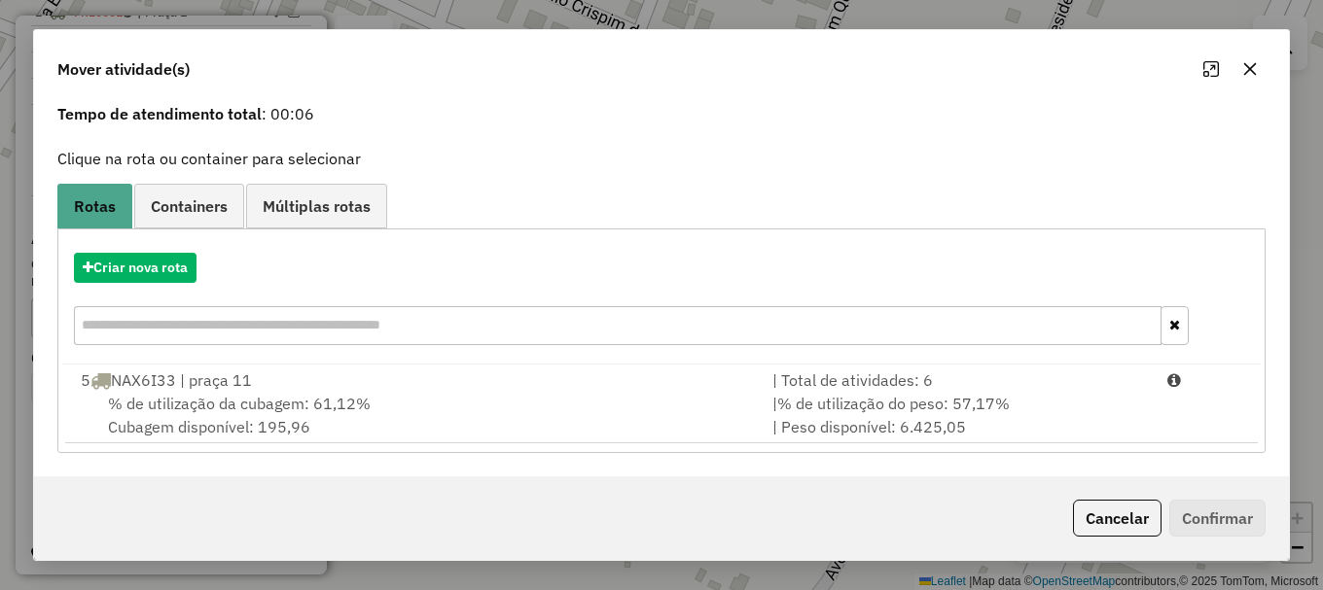
drag, startPoint x: 282, startPoint y: 402, endPoint x: 776, endPoint y: 489, distance: 501.8
click at [284, 401] on span "% de utilização da cubagem: 61,12%" at bounding box center [239, 403] width 263 height 19
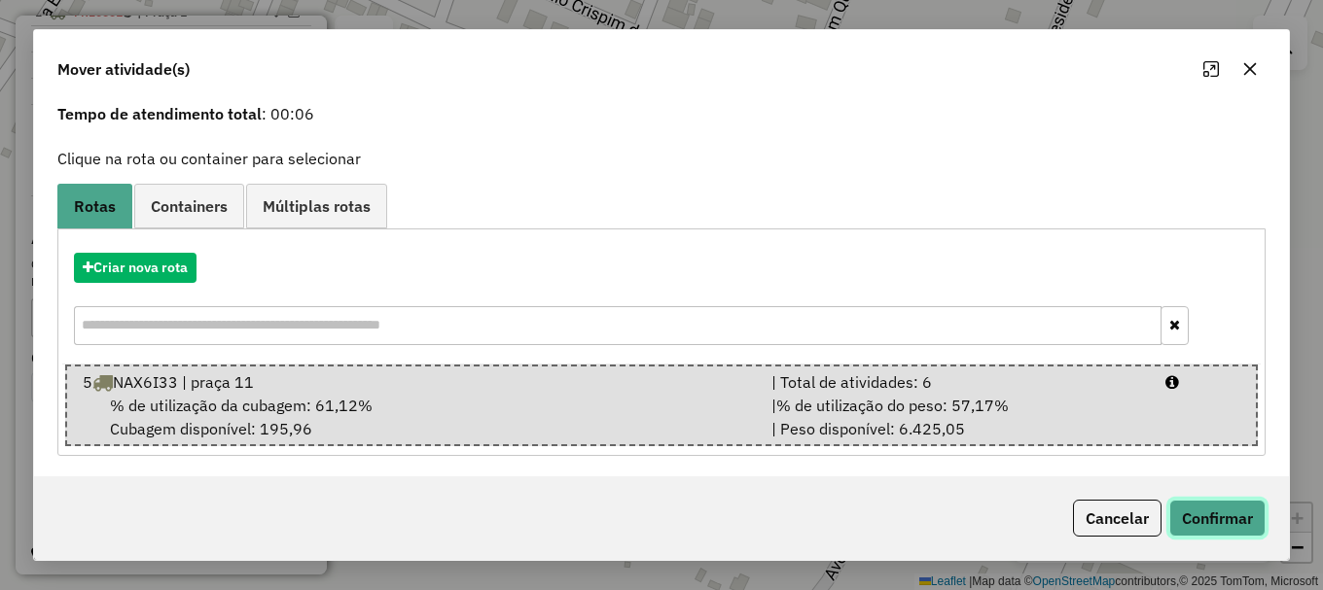
click at [1223, 521] on button "Confirmar" at bounding box center [1217, 518] width 96 height 37
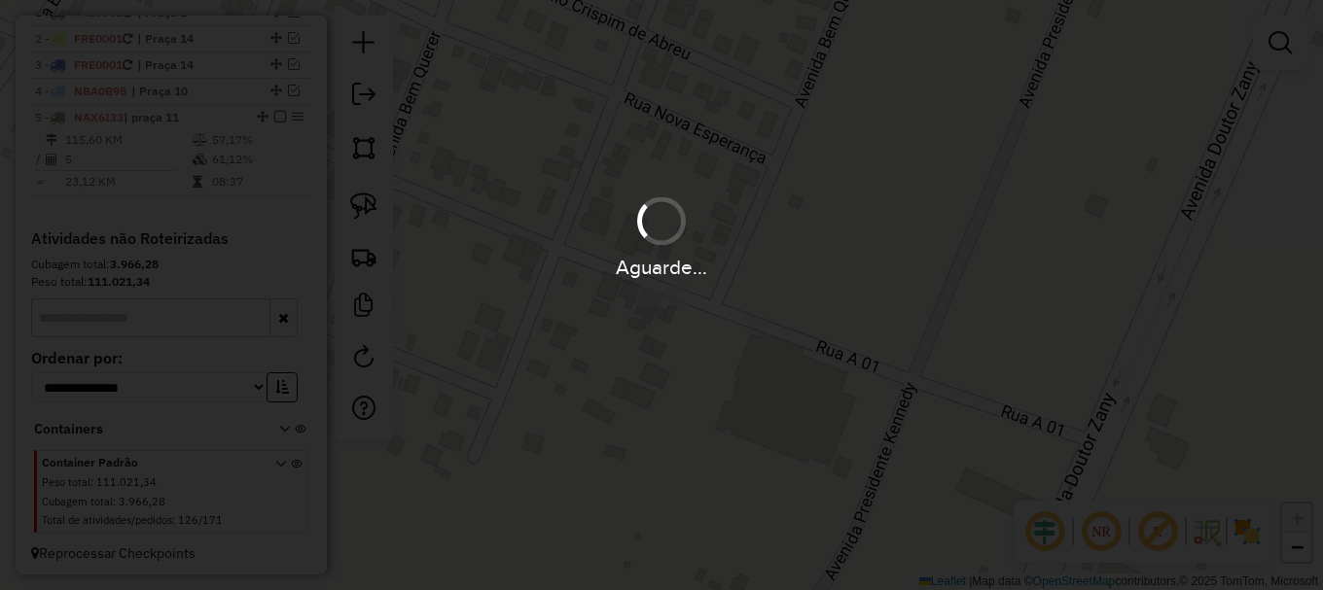
scroll to position [0, 0]
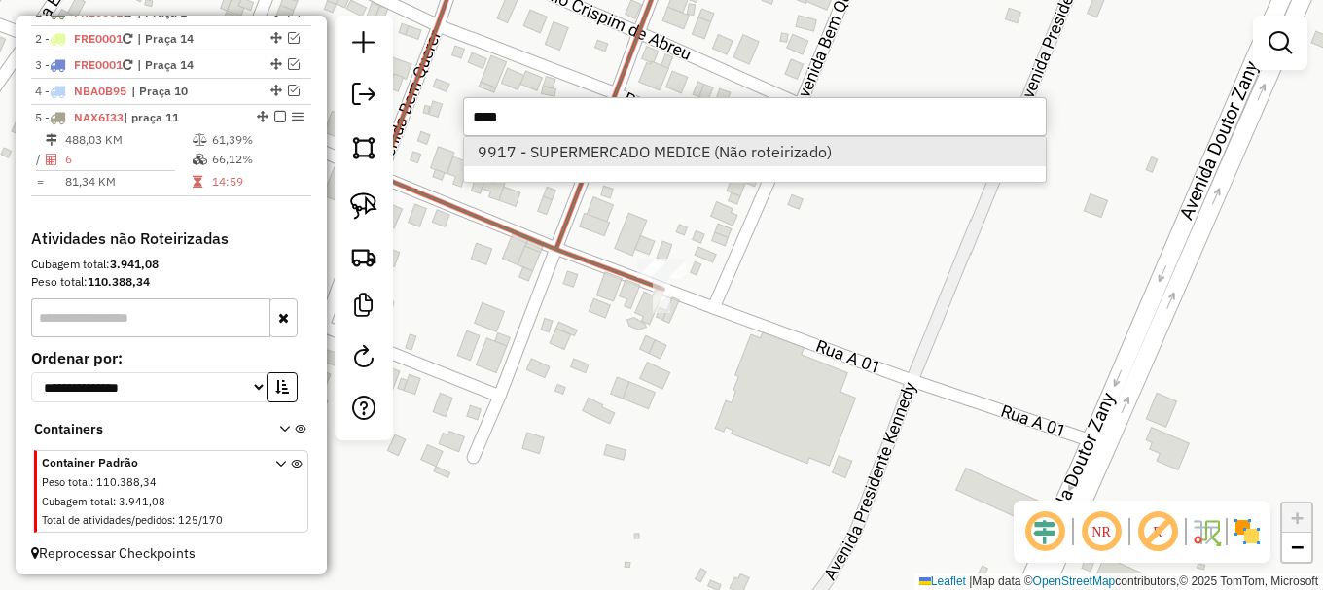
type input "****"
click at [561, 154] on li "9917 - SUPERMERCADO MEDICE (Não roteirizado)" at bounding box center [755, 151] width 582 height 29
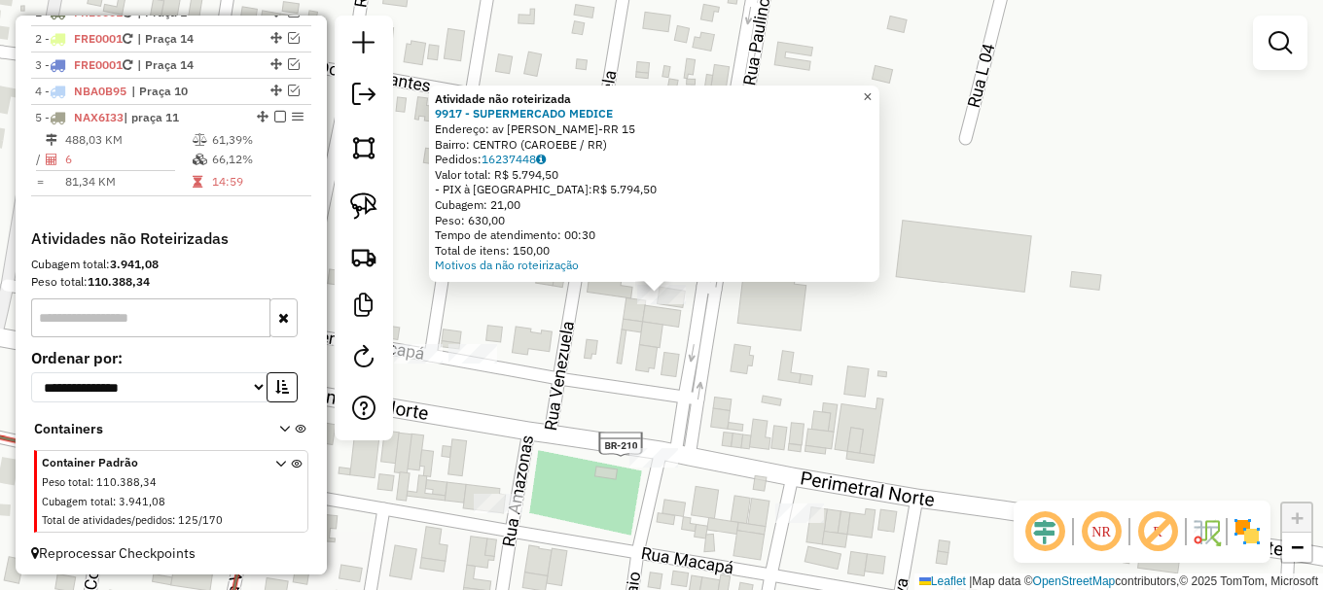
click at [879, 86] on link "×" at bounding box center [867, 97] width 23 height 23
click at [872, 89] on span "×" at bounding box center [867, 97] width 9 height 17
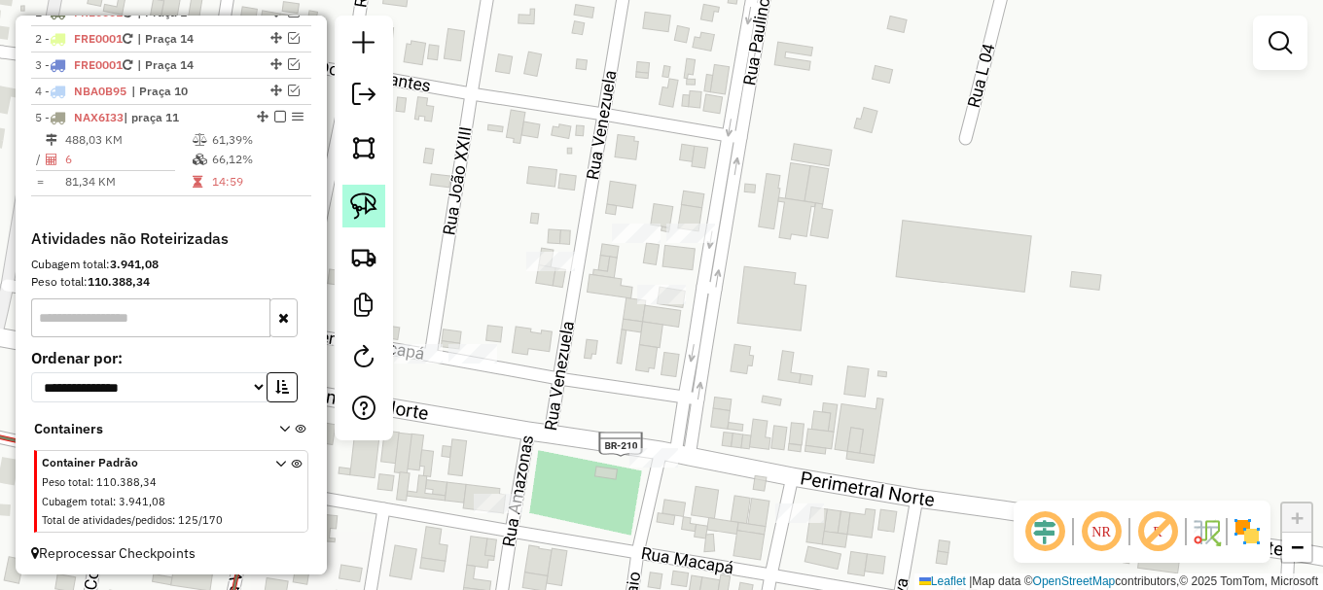
click at [377, 204] on link at bounding box center [363, 206] width 43 height 43
drag, startPoint x: 613, startPoint y: 309, endPoint x: 654, endPoint y: 261, distance: 63.5
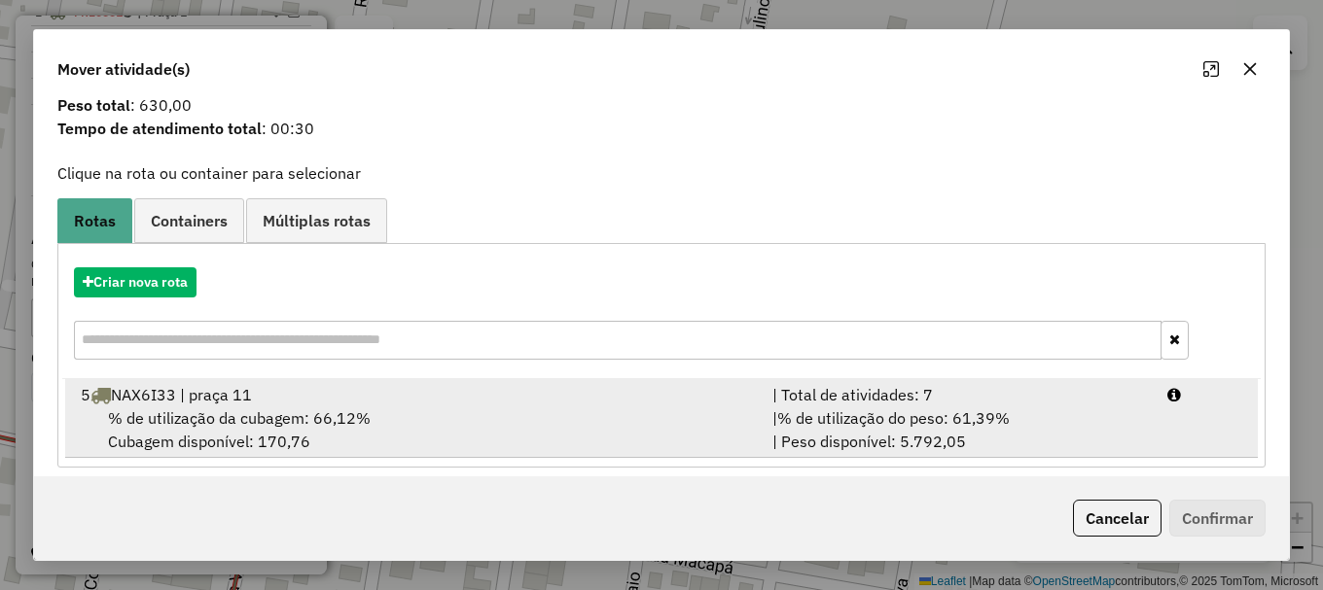
scroll to position [76, 0]
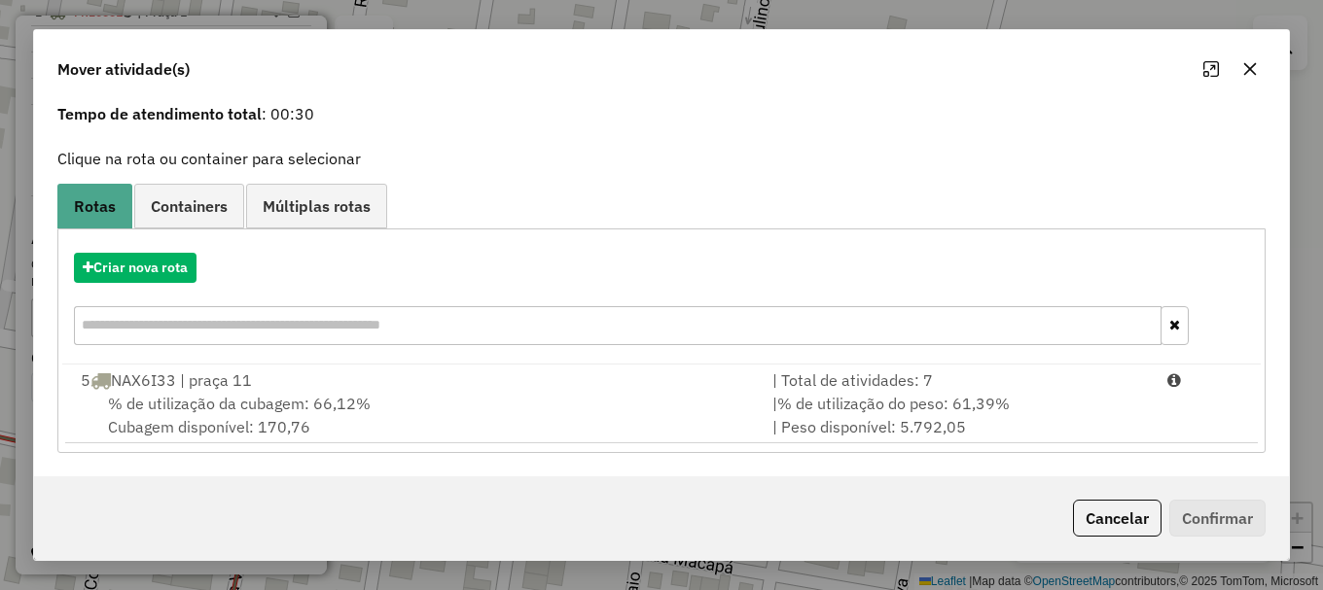
drag, startPoint x: 349, startPoint y: 393, endPoint x: 1233, endPoint y: 530, distance: 894.7
click at [350, 392] on div "% de utilização da cubagem: 66,12% Cubagem disponível: 170,76" at bounding box center [415, 415] width 692 height 47
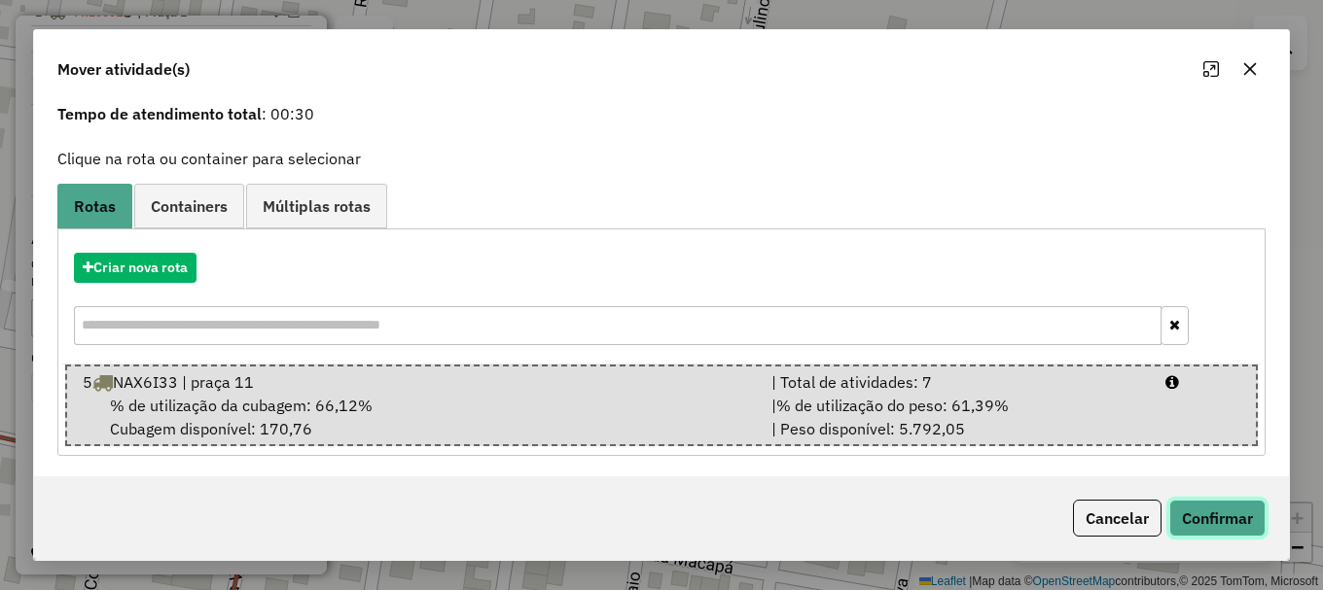
click at [1228, 522] on button "Confirmar" at bounding box center [1217, 518] width 96 height 37
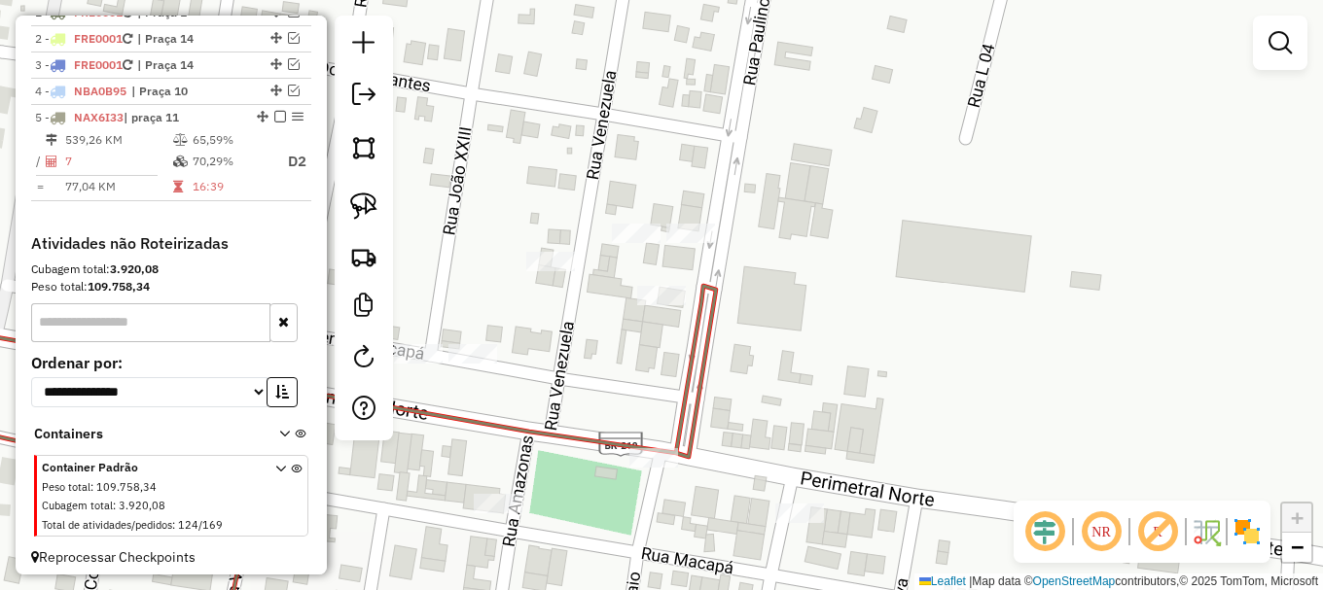
scroll to position [0, 0]
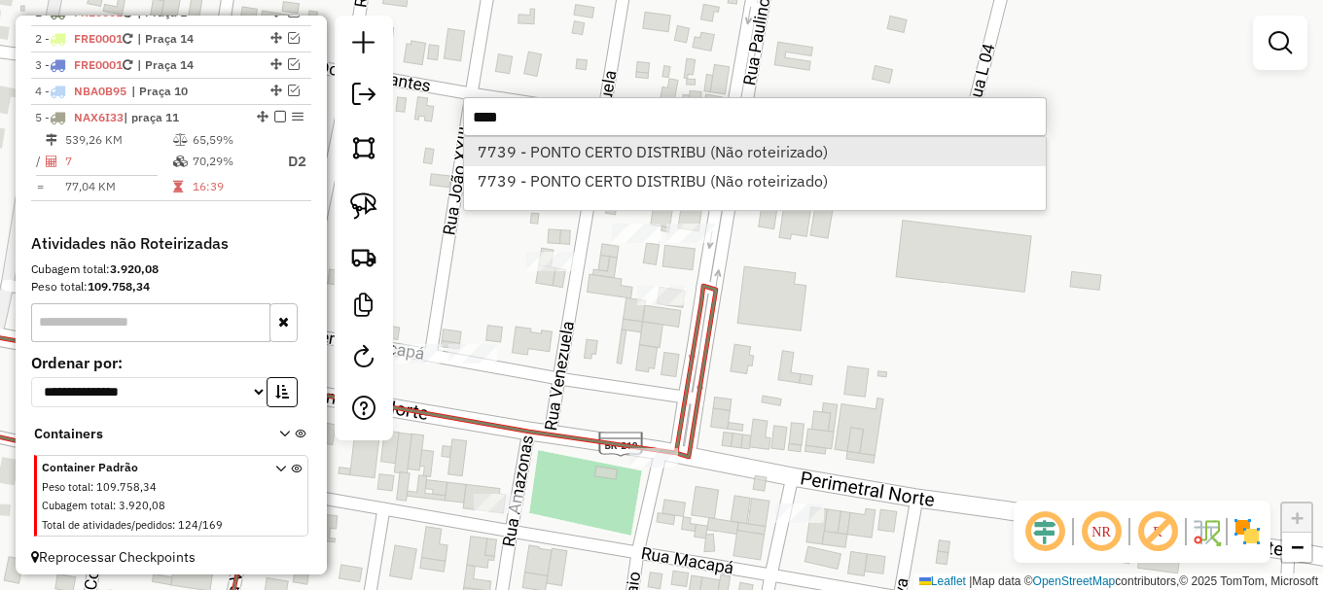
type input "****"
click at [697, 146] on li "7739 - PONTO CERTO DISTRIBU (Não roteirizado)" at bounding box center [755, 151] width 582 height 29
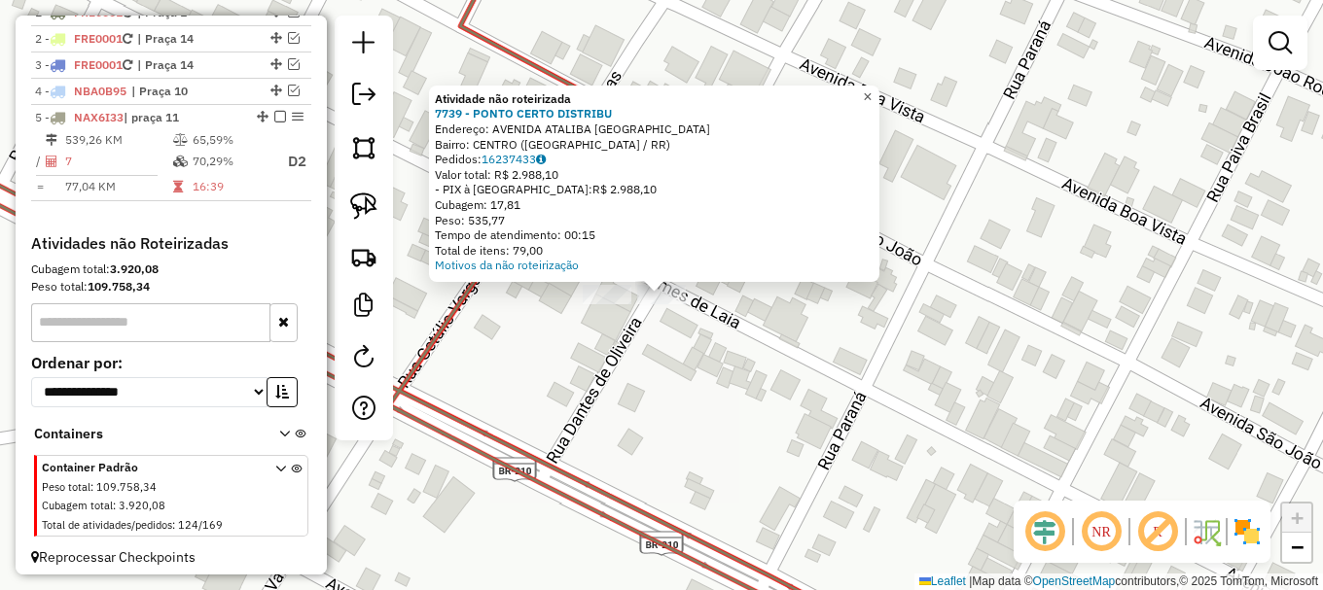
click at [872, 91] on span "×" at bounding box center [867, 97] width 9 height 17
drag, startPoint x: 881, startPoint y: 93, endPoint x: 765, endPoint y: 193, distance: 152.4
click at [872, 94] on span "×" at bounding box center [867, 97] width 9 height 17
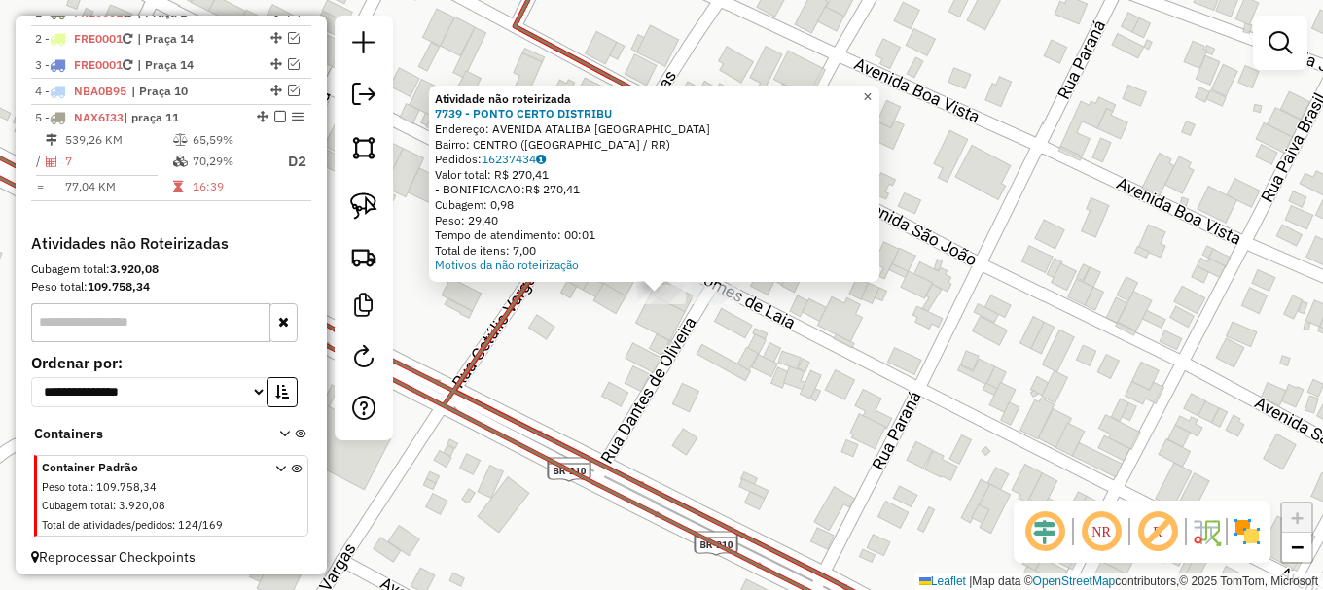
click at [872, 89] on span "×" at bounding box center [867, 97] width 9 height 17
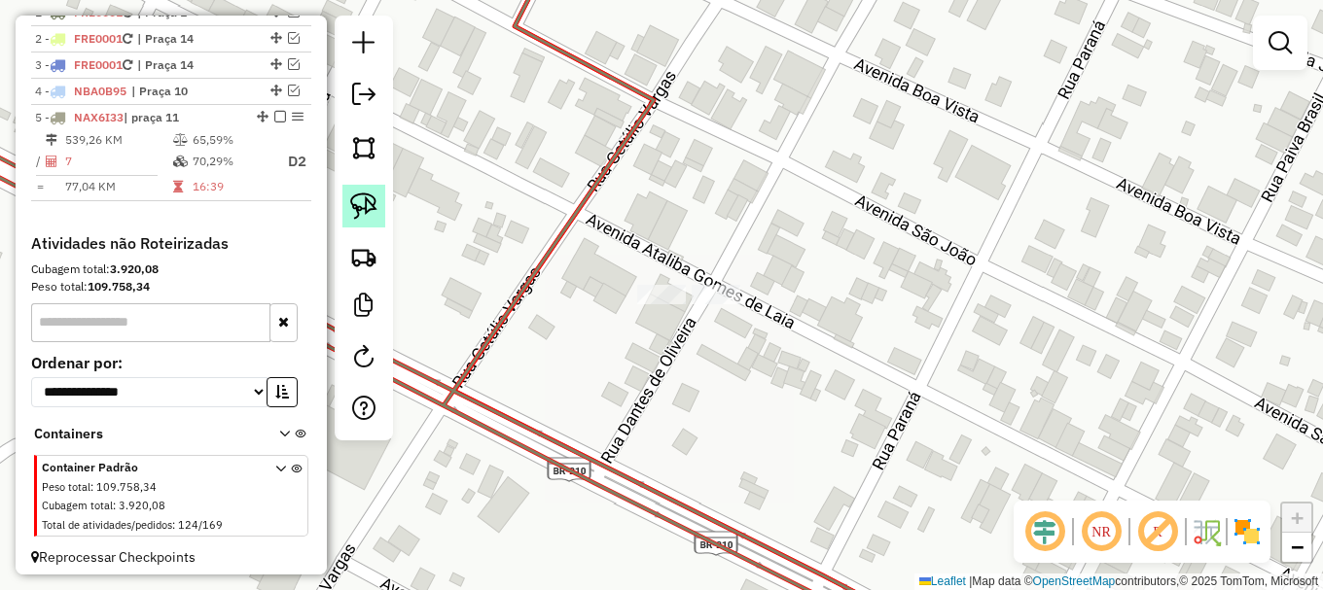
click at [365, 206] on img at bounding box center [363, 206] width 27 height 27
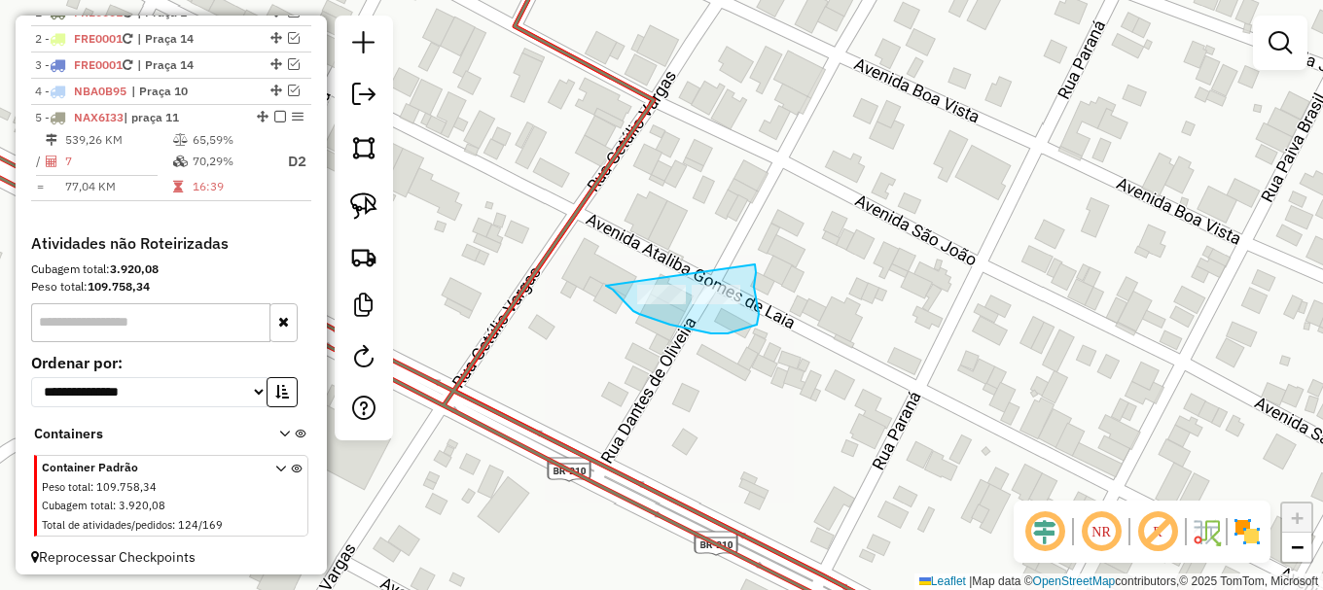
drag, startPoint x: 606, startPoint y: 286, endPoint x: 755, endPoint y: 265, distance: 150.3
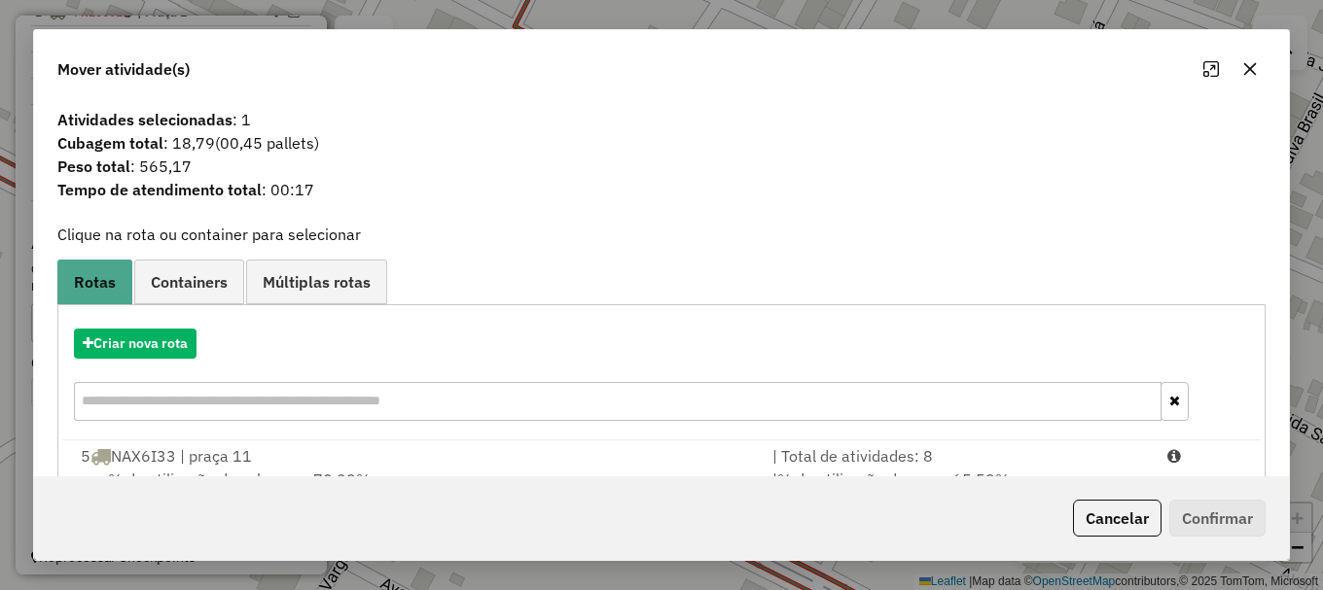
scroll to position [76, 0]
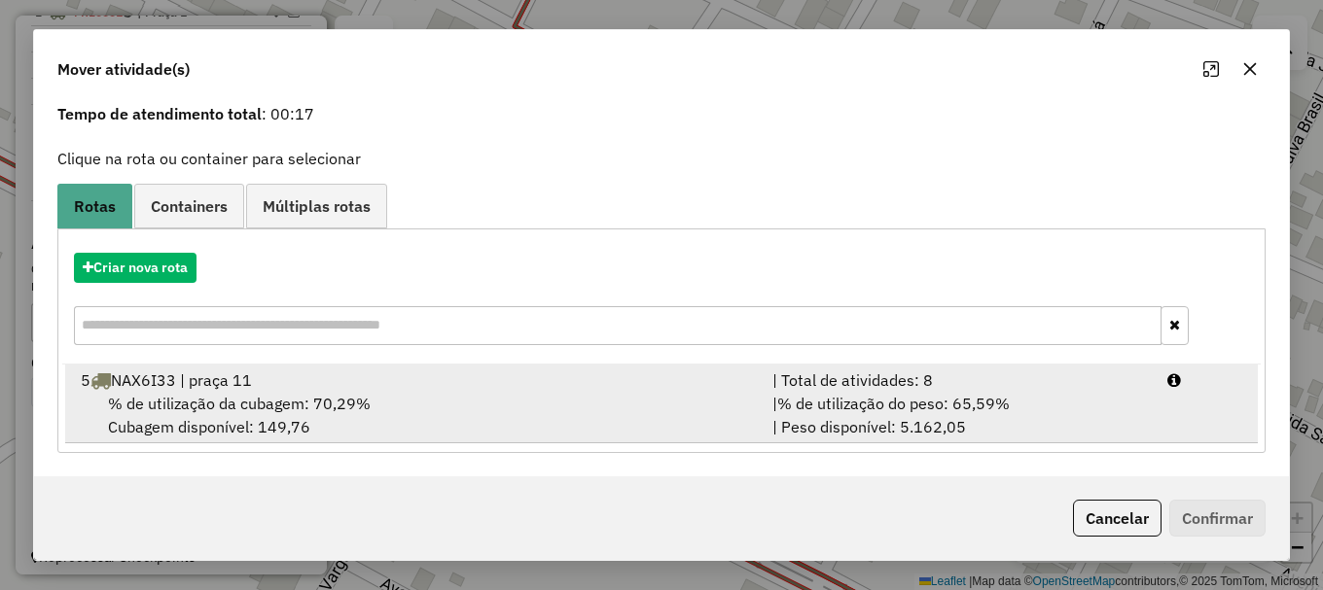
click at [366, 414] on div "% de utilização da cubagem: 70,29% Cubagem disponível: 149,76" at bounding box center [415, 415] width 692 height 47
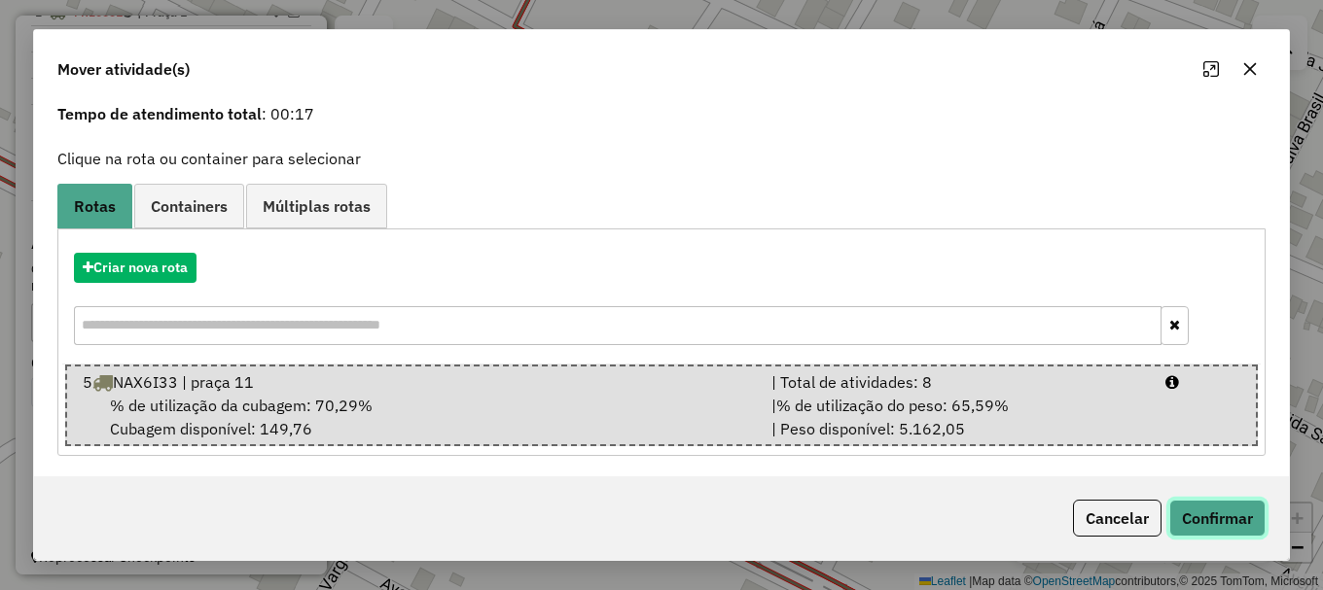
click at [1214, 517] on button "Confirmar" at bounding box center [1217, 518] width 96 height 37
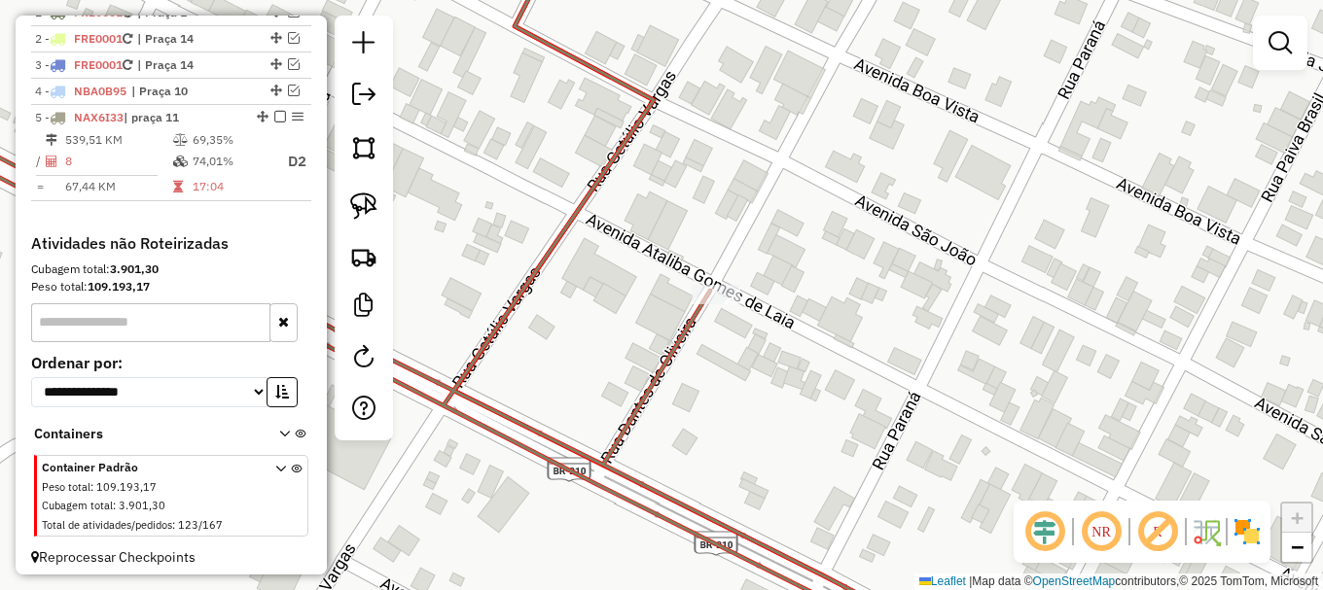
scroll to position [0, 0]
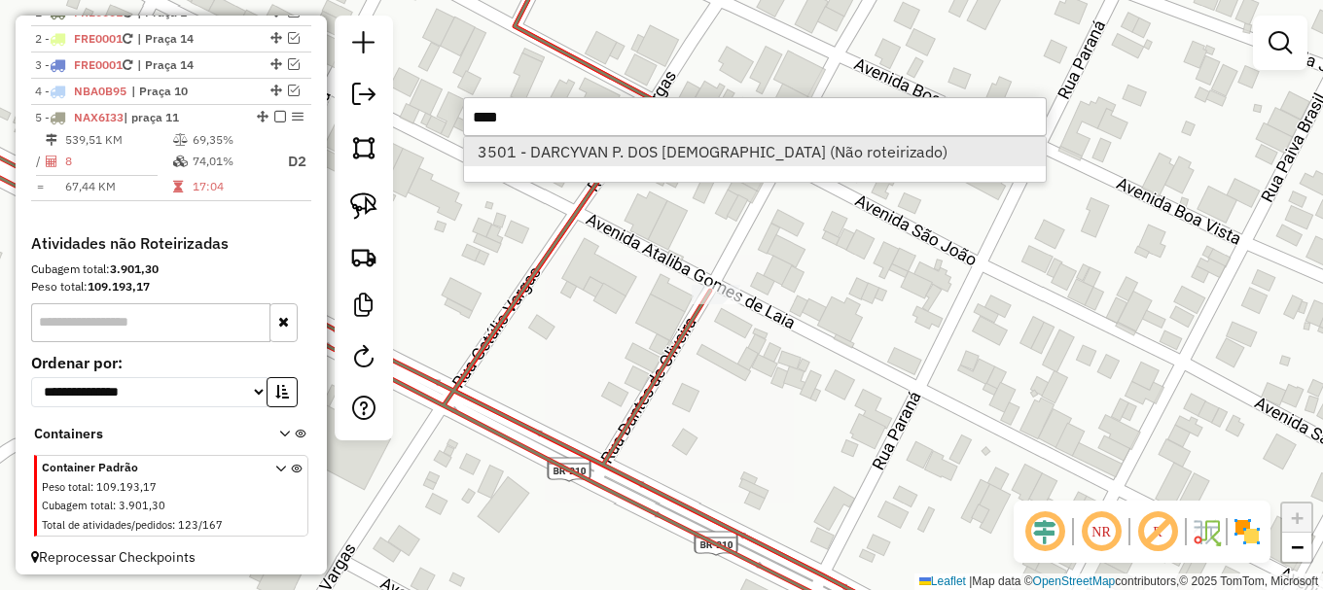
type input "****"
click at [651, 147] on li "3501 - DARCYVAN P. DOS SANT (Não roteirizado)" at bounding box center [755, 151] width 582 height 29
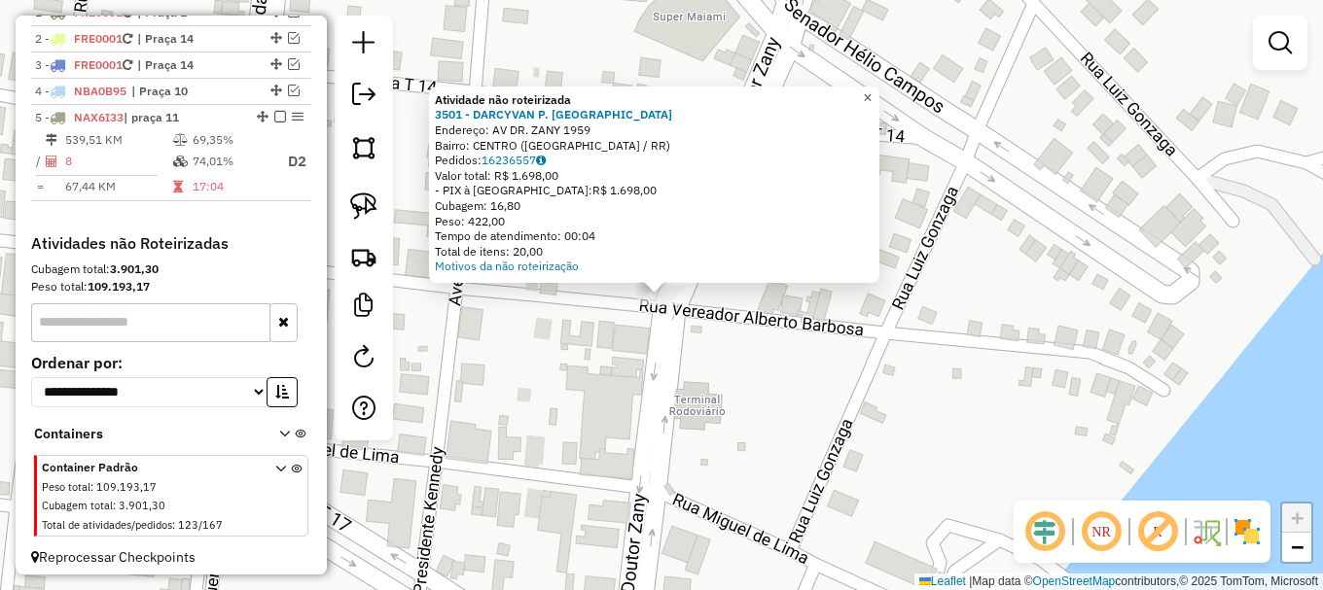
click at [872, 89] on span "×" at bounding box center [867, 97] width 9 height 17
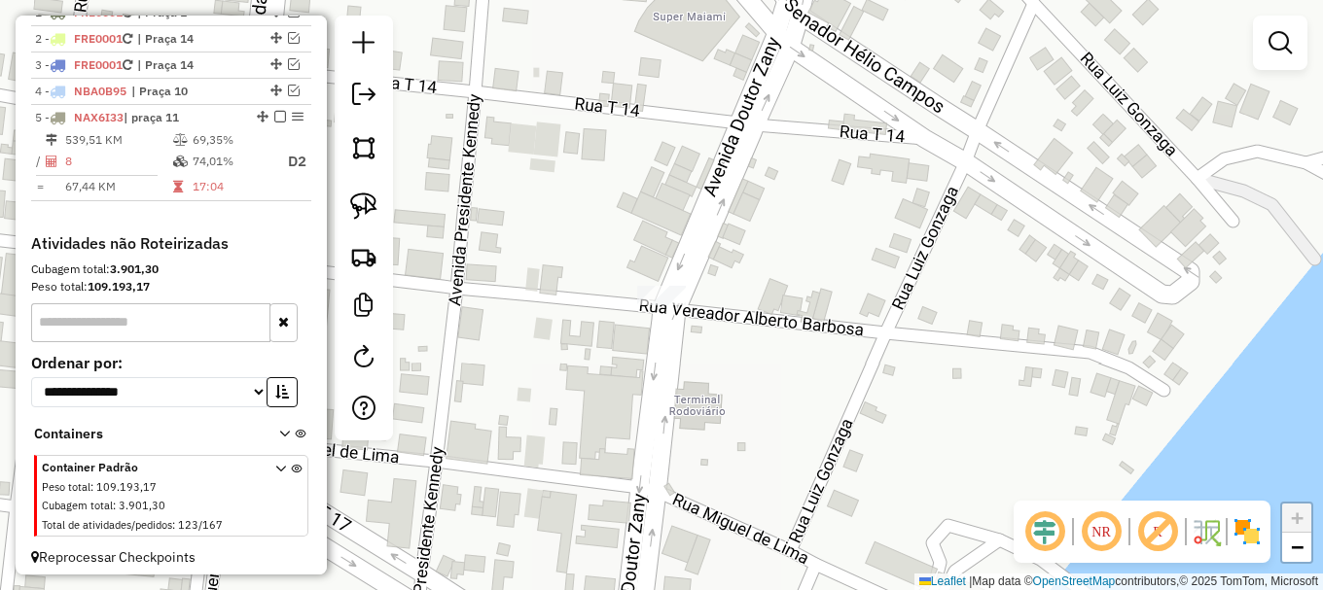
drag, startPoint x: 365, startPoint y: 199, endPoint x: 642, endPoint y: 312, distance: 299.3
click at [365, 198] on img at bounding box center [363, 206] width 27 height 27
drag, startPoint x: 604, startPoint y: 303, endPoint x: 680, endPoint y: 258, distance: 88.6
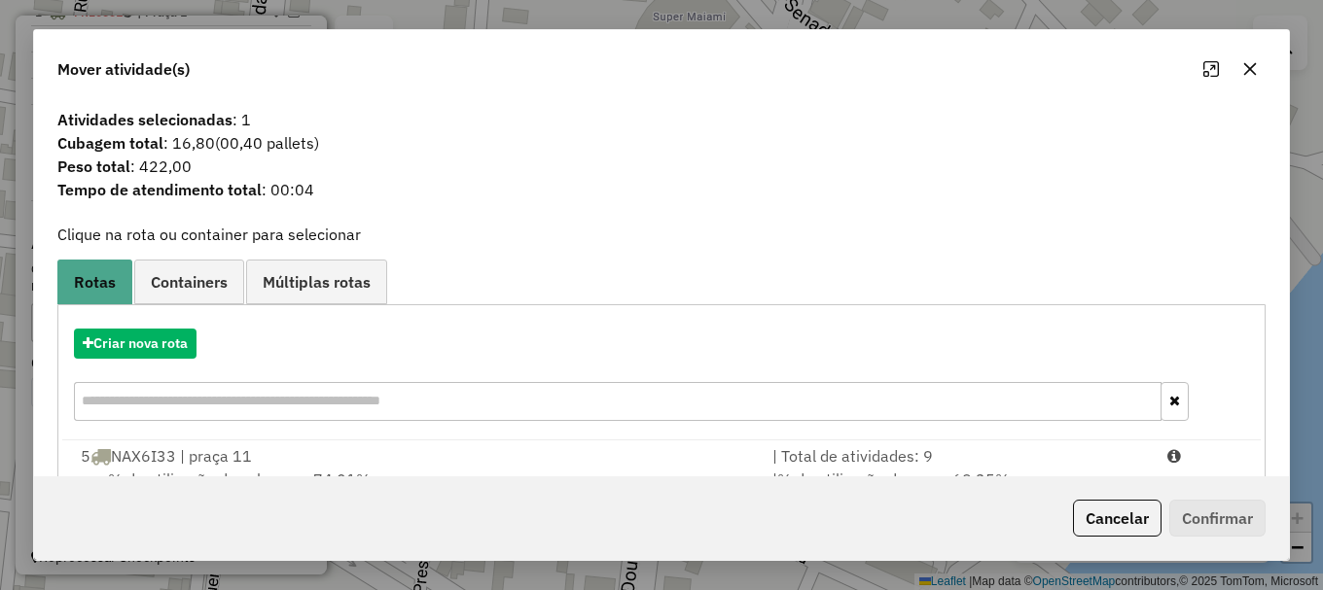
scroll to position [76, 0]
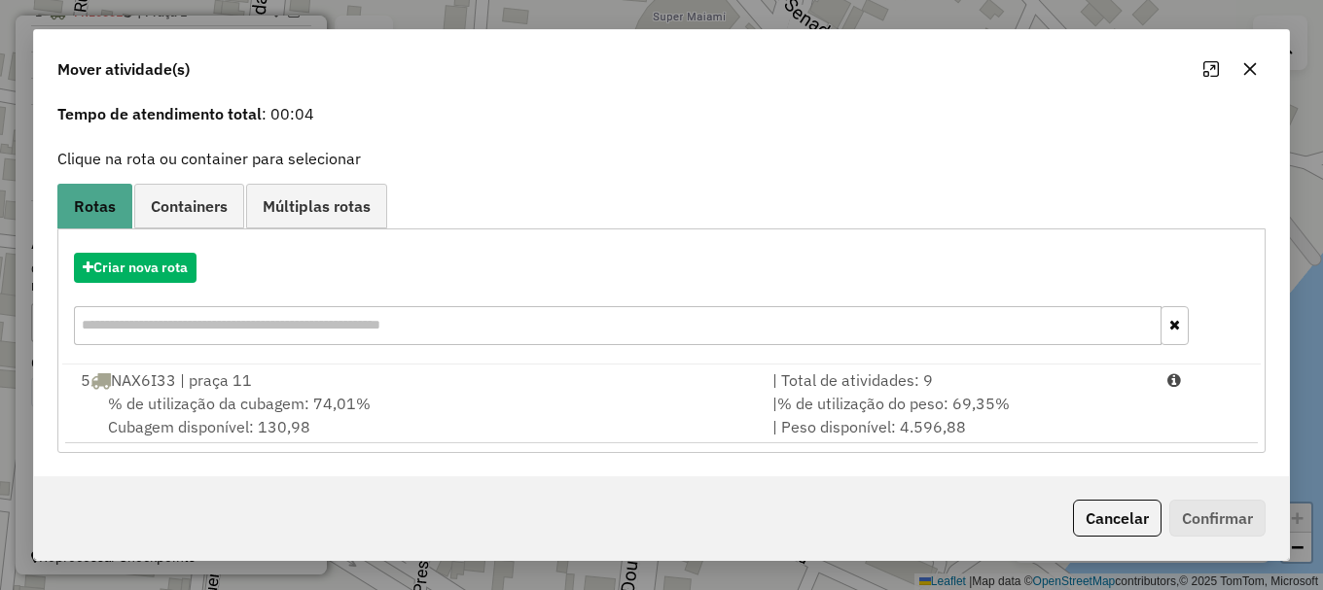
drag, startPoint x: 237, startPoint y: 395, endPoint x: 1004, endPoint y: 578, distance: 788.0
click at [239, 395] on span "% de utilização da cubagem: 74,01%" at bounding box center [239, 403] width 263 height 19
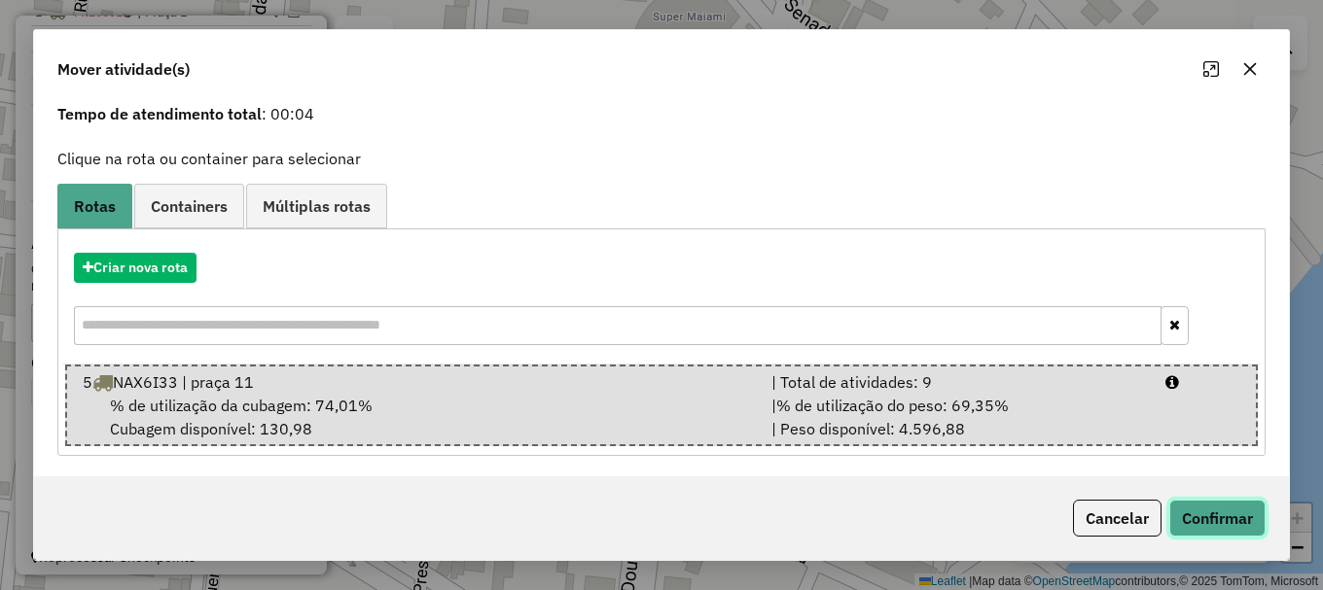
click at [1229, 521] on button "Confirmar" at bounding box center [1217, 518] width 96 height 37
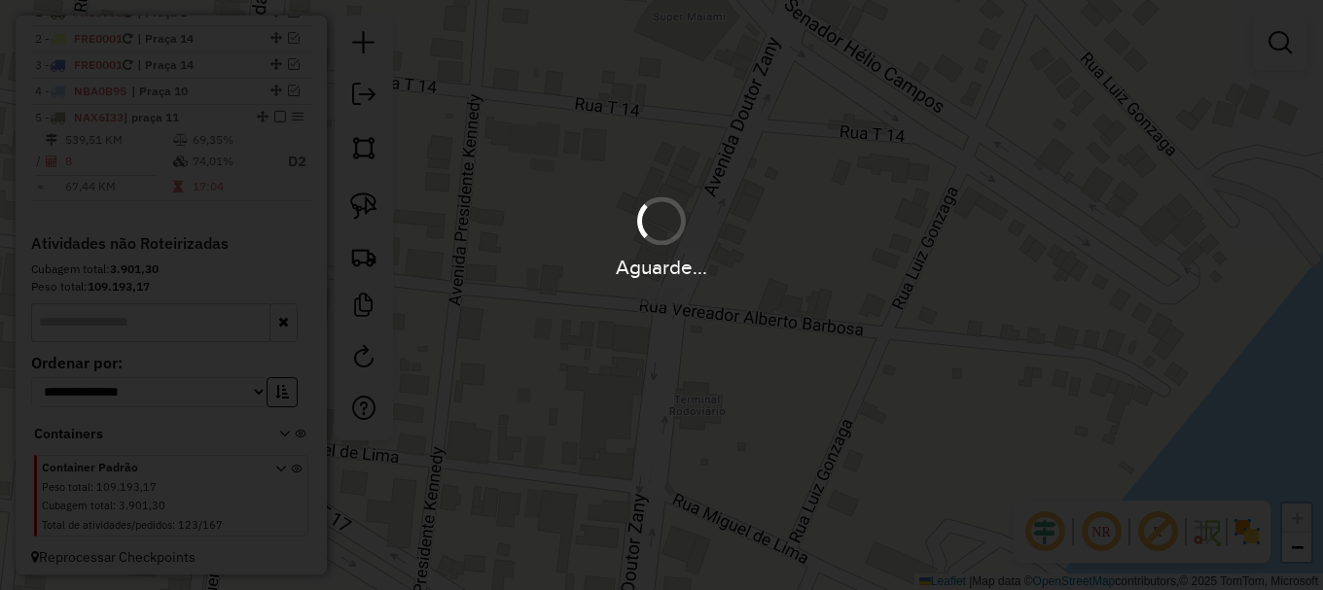
scroll to position [0, 0]
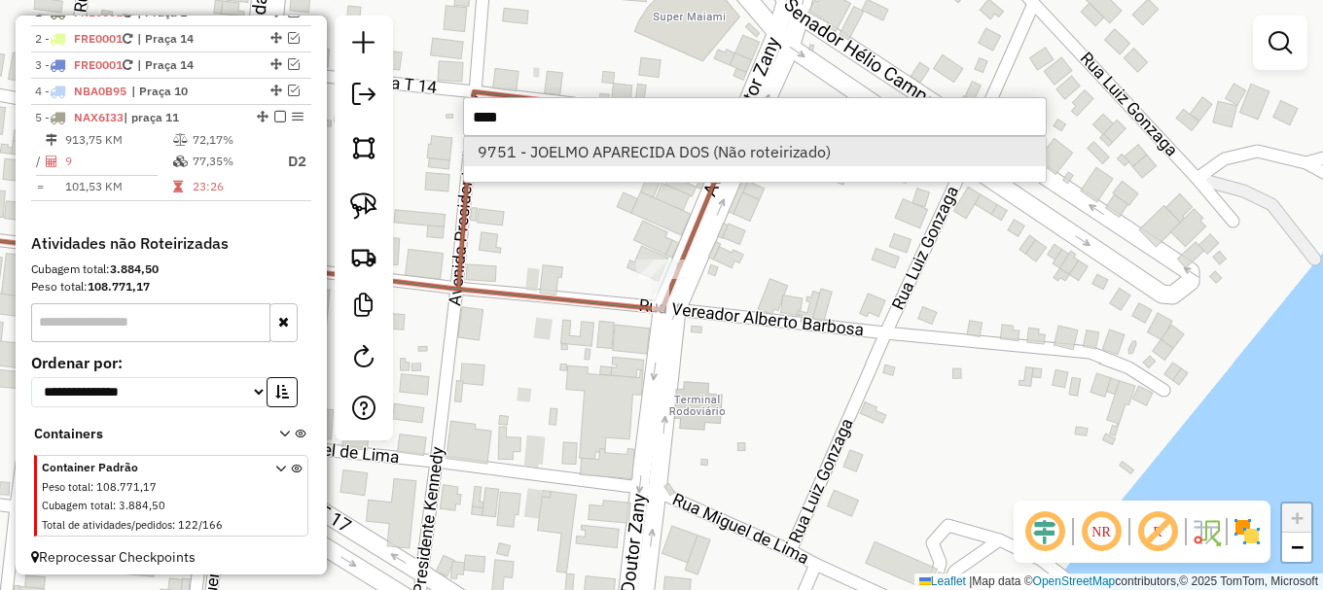
type input "****"
click at [669, 153] on li "9751 - JOELMO APARECIDA DOS (Não roteirizado)" at bounding box center [755, 151] width 582 height 29
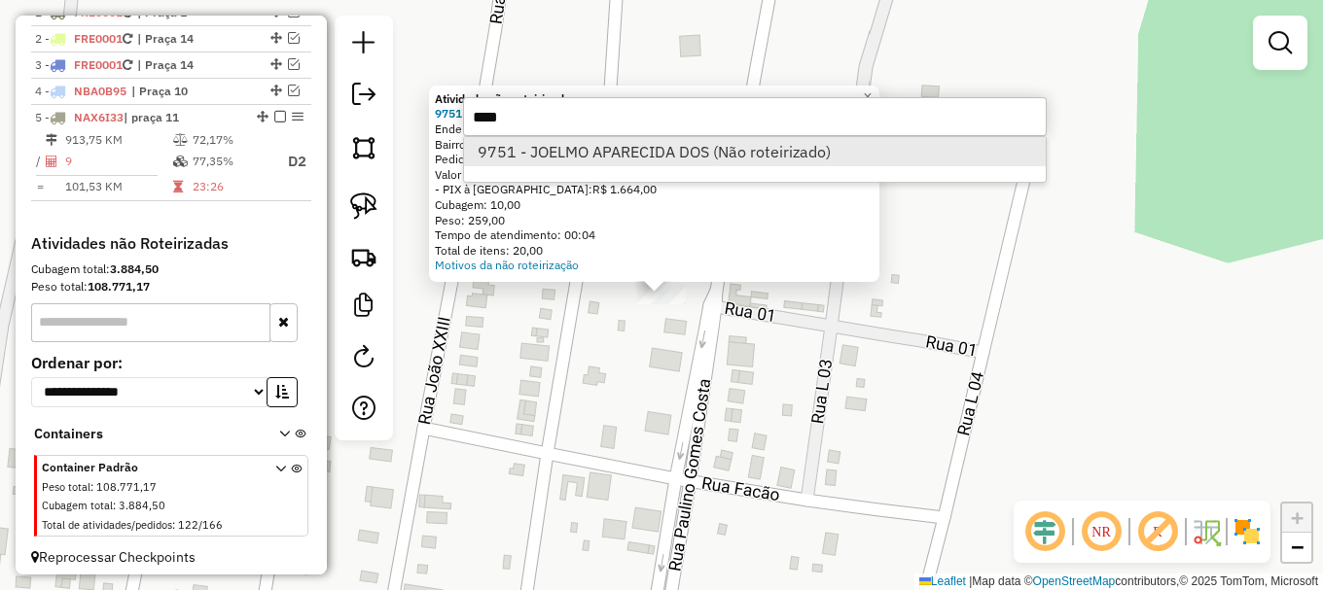
type input "****"
click at [690, 149] on li "9751 - JOELMO APARECIDA DOS (Não roteirizado)" at bounding box center [755, 151] width 582 height 29
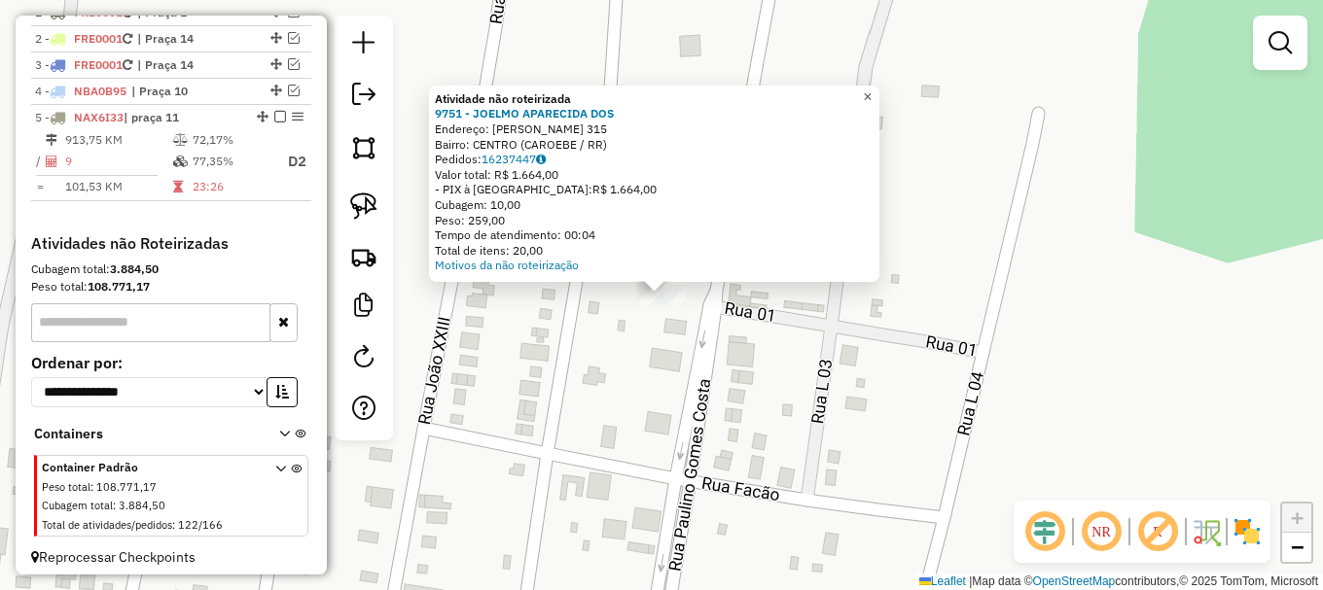
click at [872, 89] on span "×" at bounding box center [867, 97] width 9 height 17
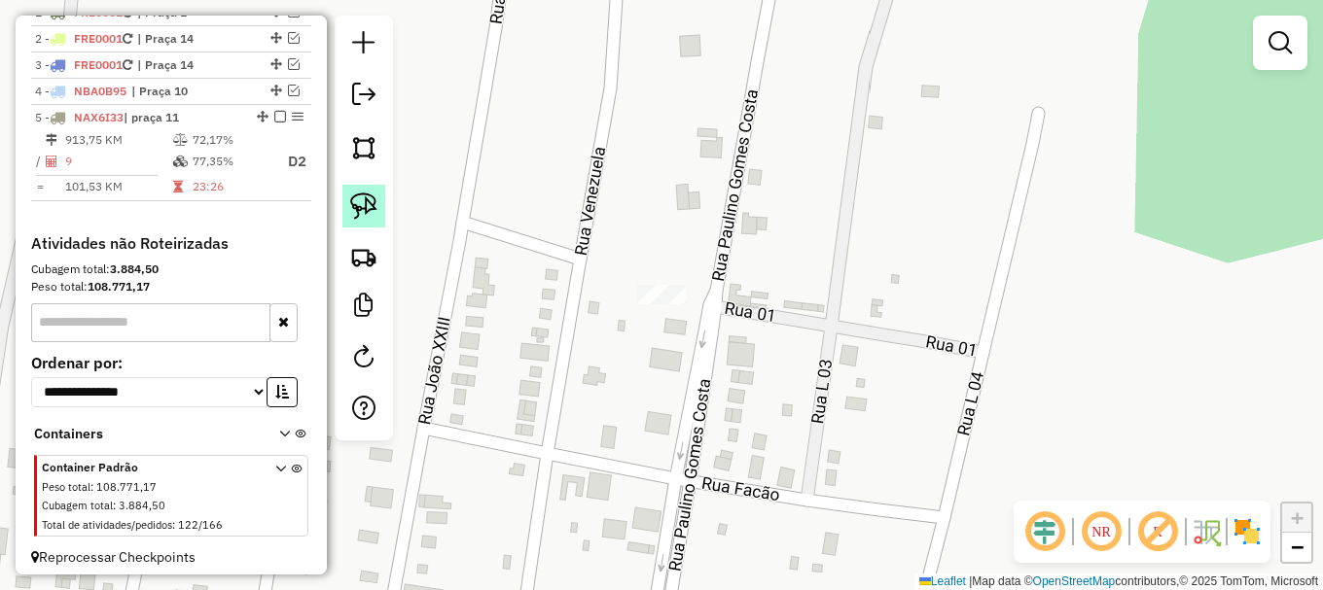
click at [371, 206] on img at bounding box center [363, 206] width 27 height 27
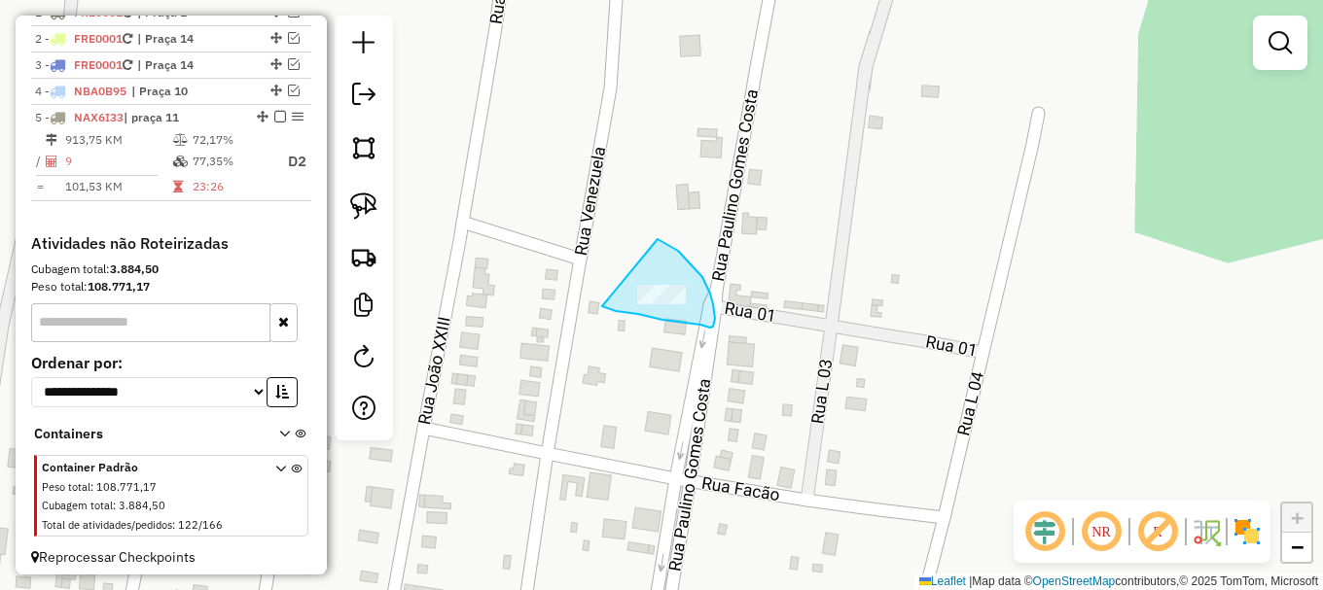
drag, startPoint x: 602, startPoint y: 306, endPoint x: 658, endPoint y: 239, distance: 87.1
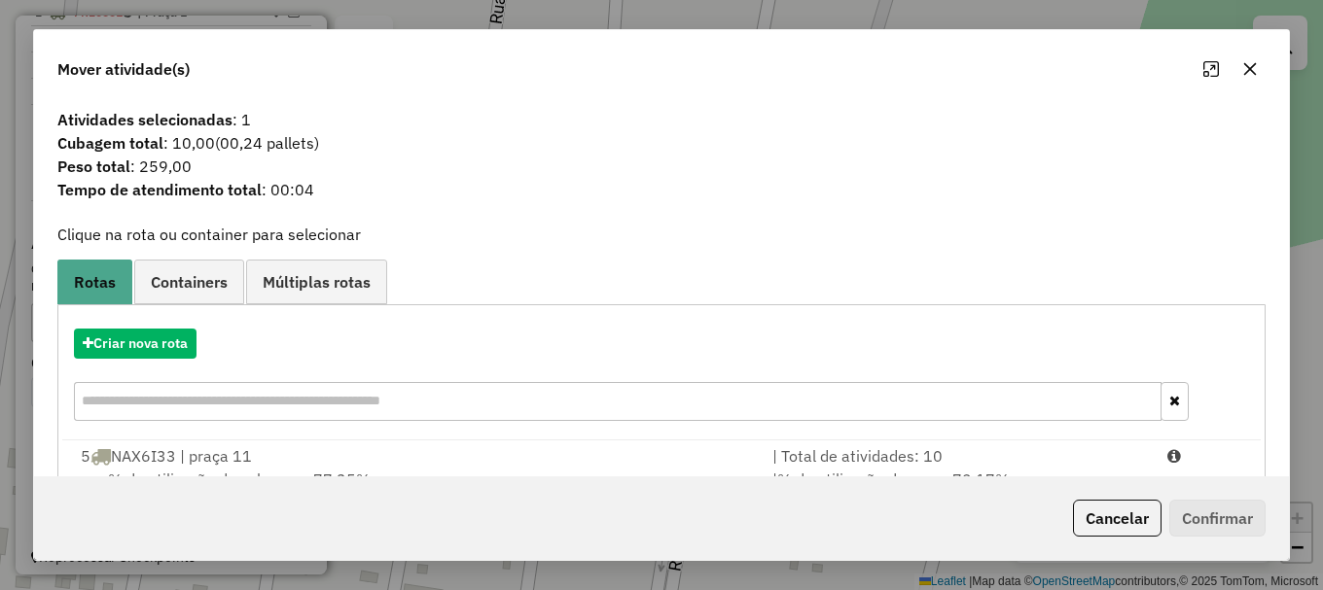
scroll to position [76, 0]
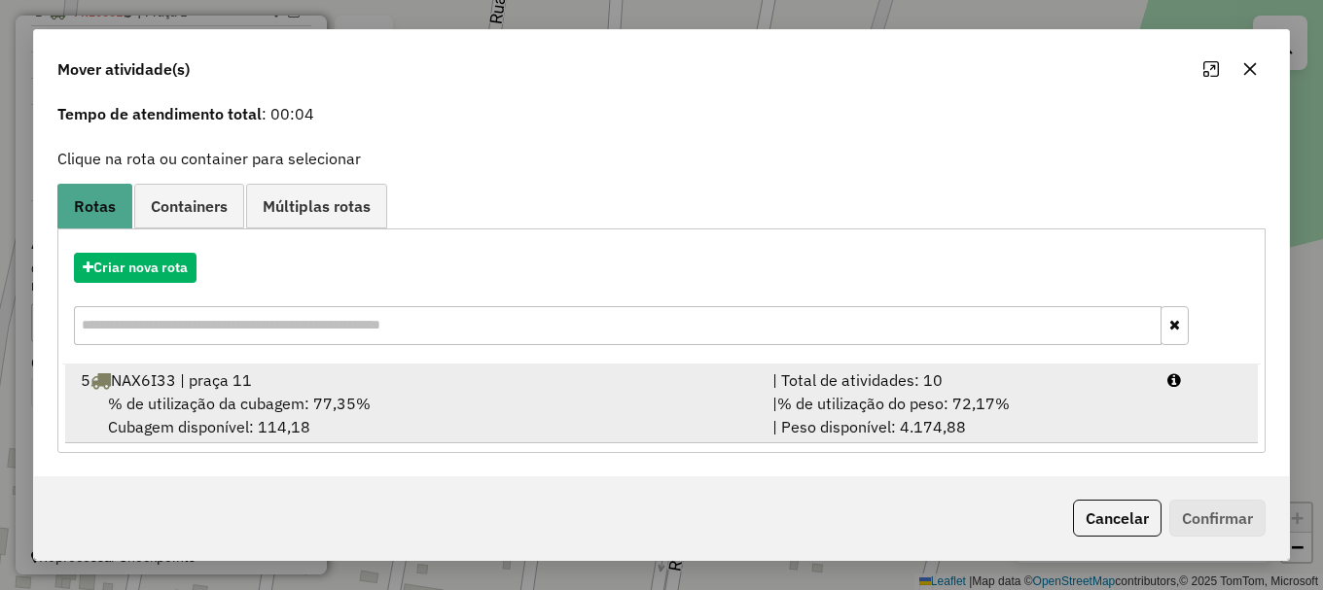
click at [255, 402] on span "% de utilização da cubagem: 77,35%" at bounding box center [239, 403] width 263 height 19
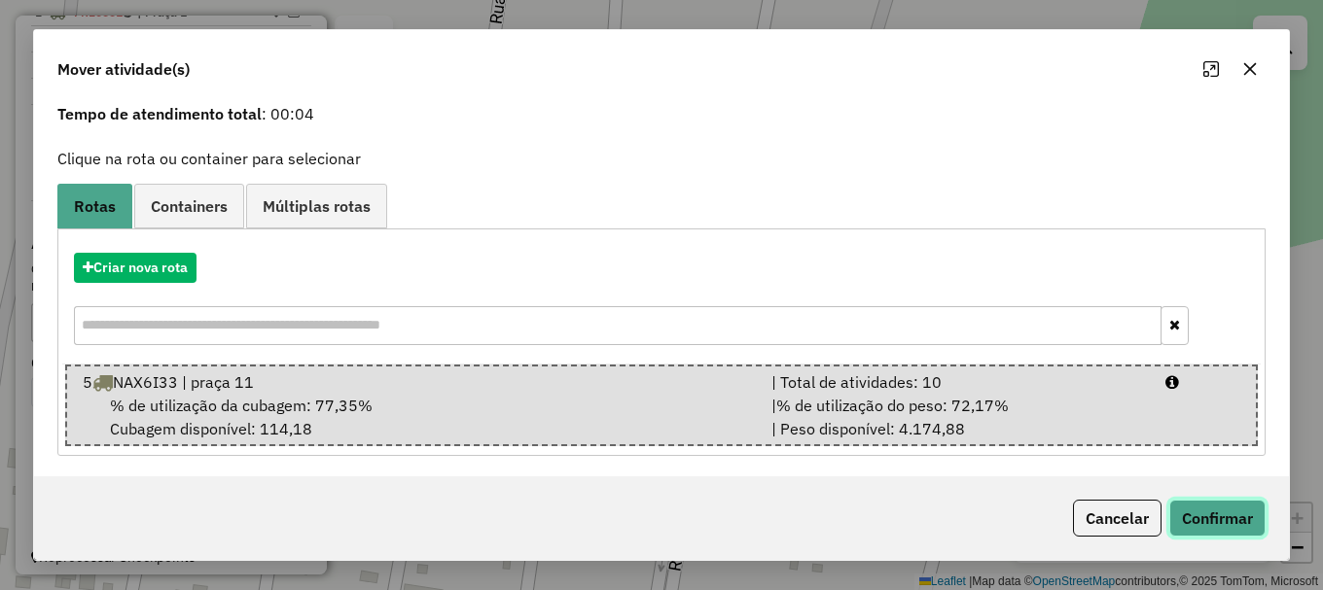
click at [1234, 519] on button "Confirmar" at bounding box center [1217, 518] width 96 height 37
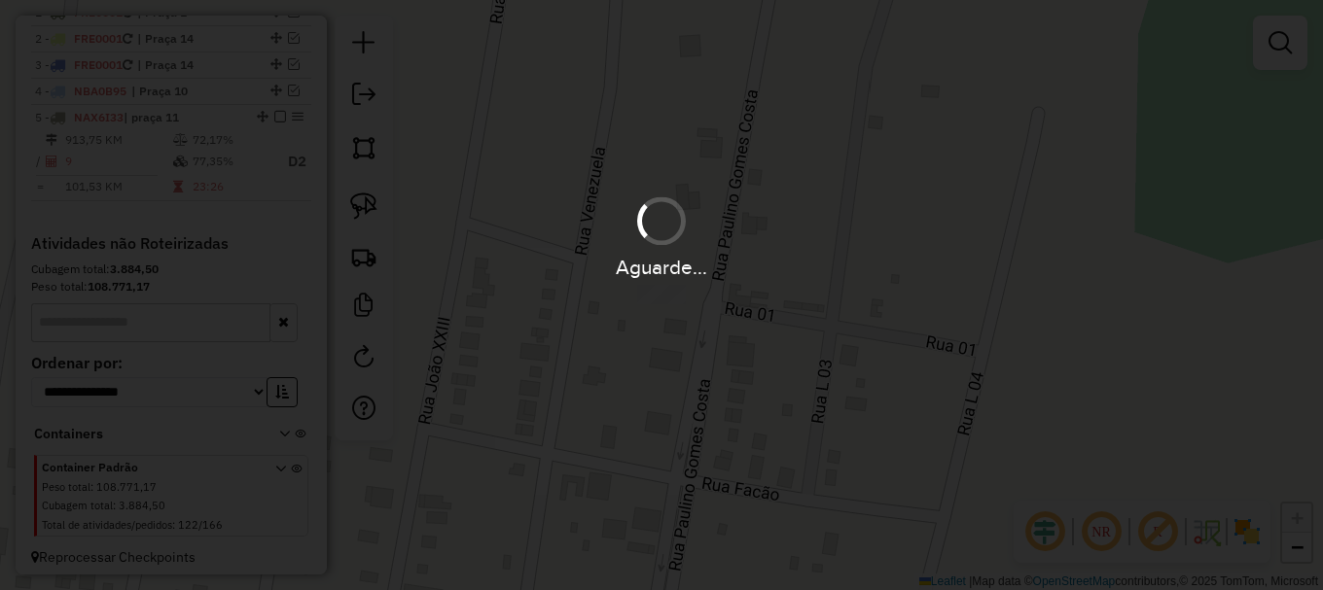
scroll to position [0, 0]
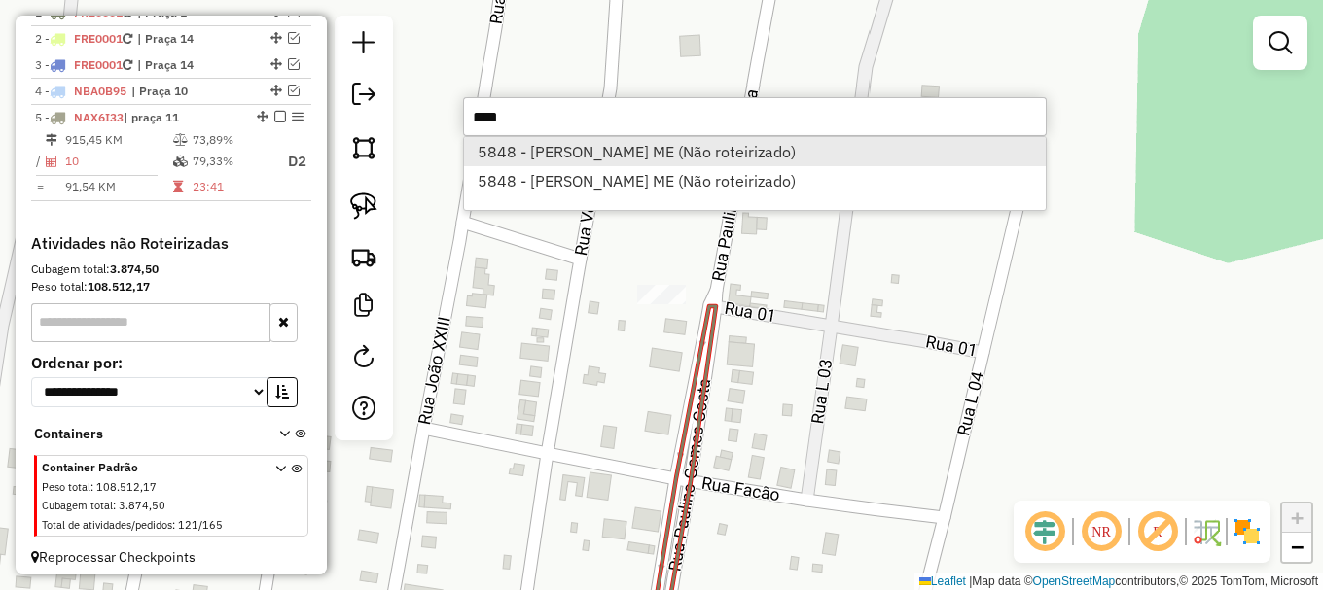
type input "****"
click at [674, 160] on li "5848 - JOSE M D AGUILAR ME (Não roteirizado)" at bounding box center [755, 151] width 582 height 29
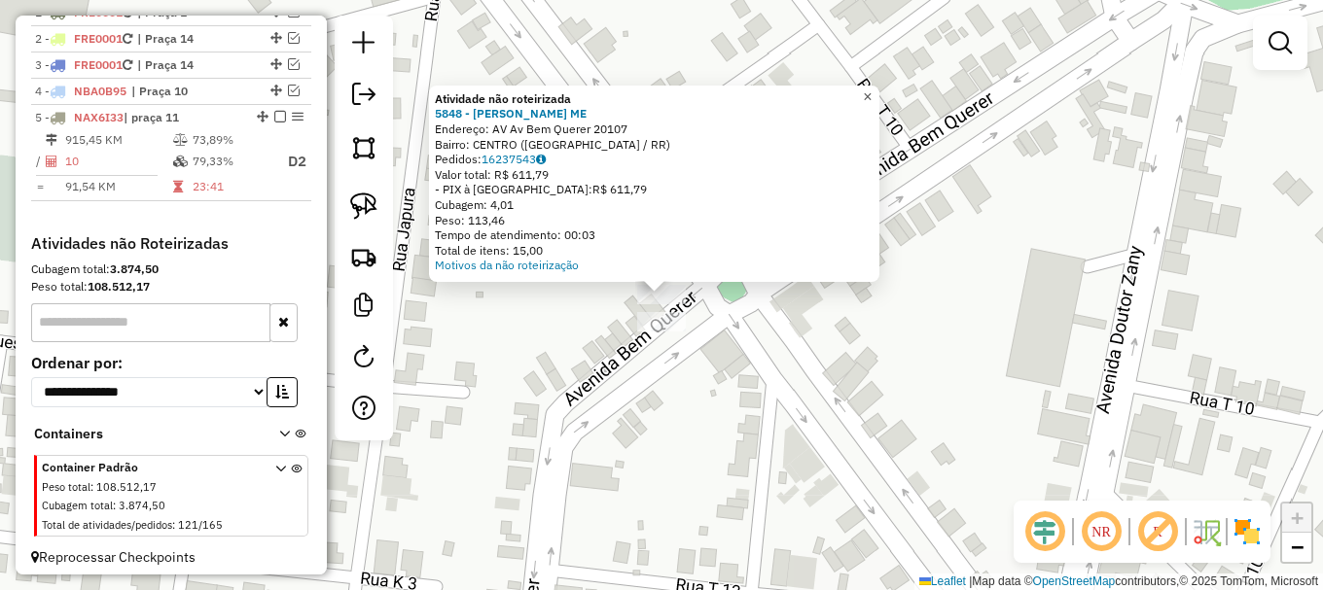
click at [872, 91] on span "×" at bounding box center [867, 97] width 9 height 17
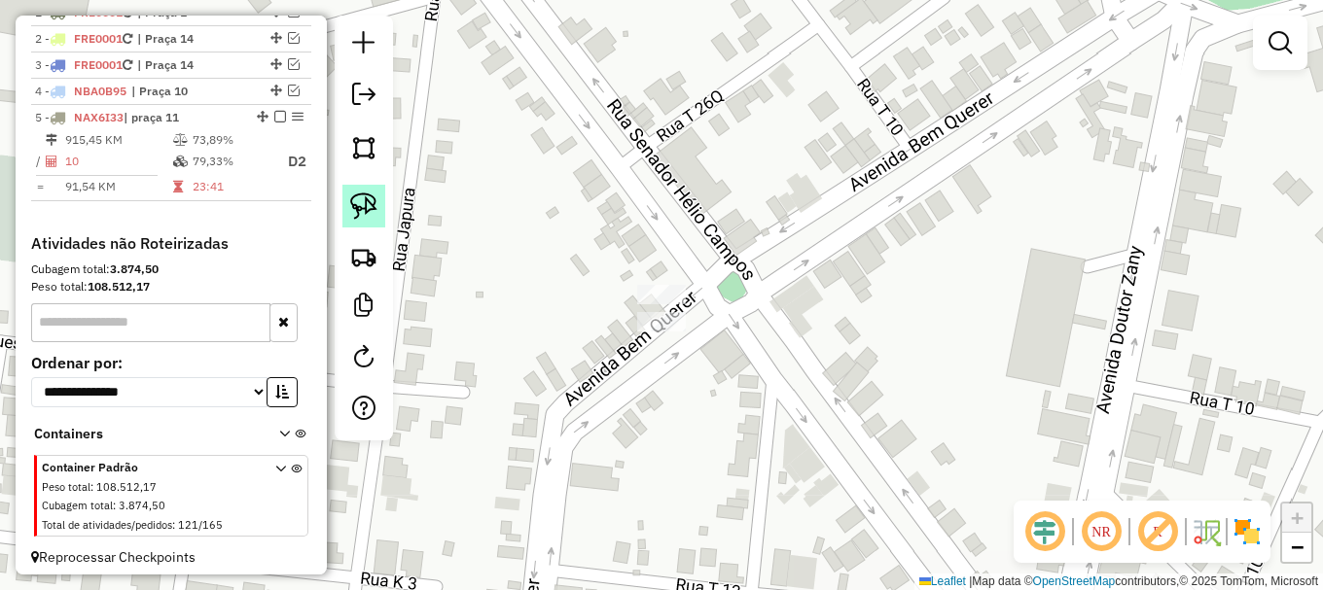
click at [375, 197] on img at bounding box center [363, 206] width 27 height 27
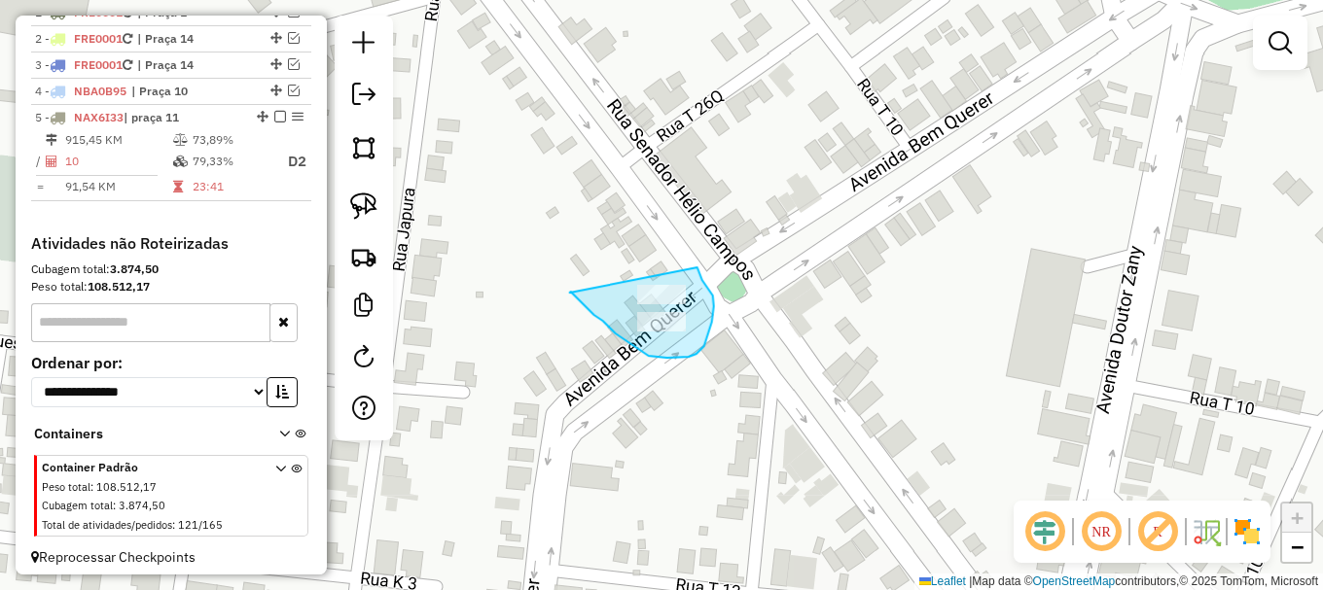
drag, startPoint x: 570, startPoint y: 293, endPoint x: 697, endPoint y: 267, distance: 129.9
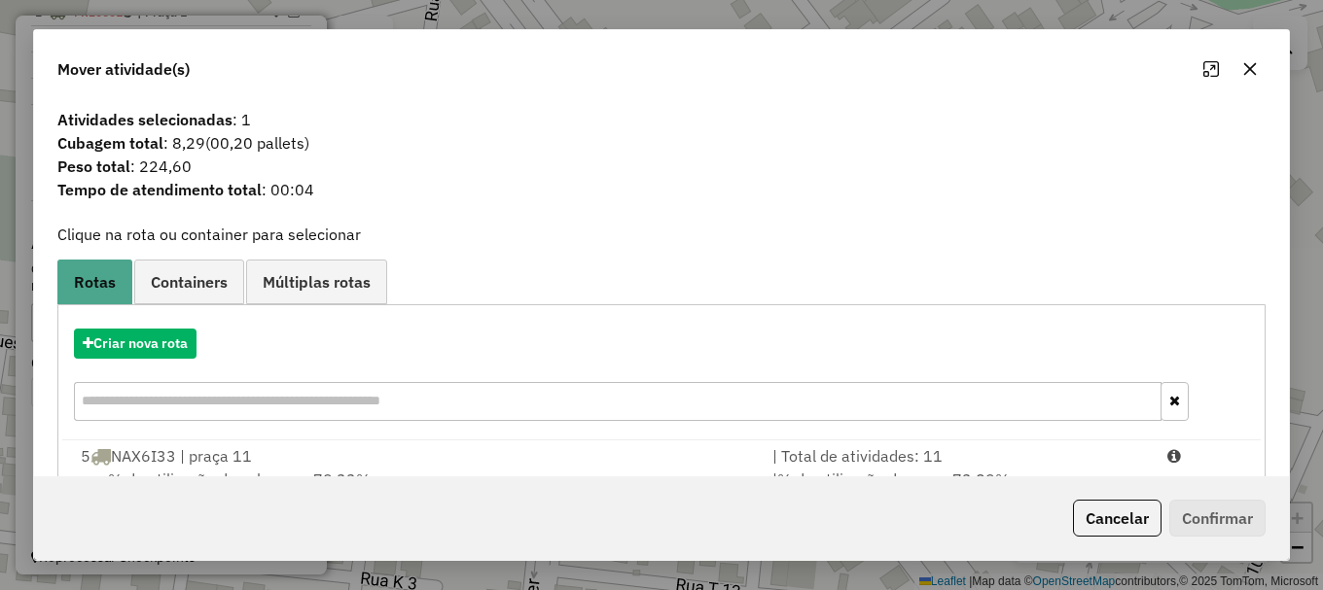
scroll to position [76, 0]
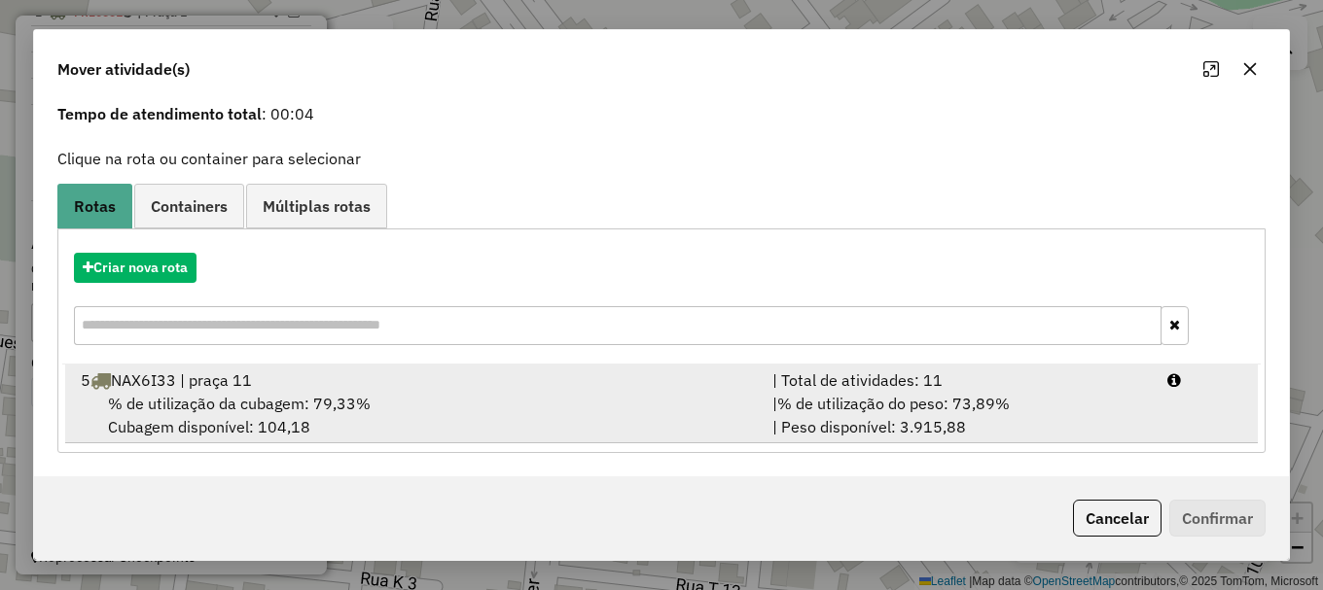
drag, startPoint x: 308, startPoint y: 385, endPoint x: 357, endPoint y: 382, distance: 48.7
click at [307, 385] on div "5 NAX6I33 | praça 11" at bounding box center [415, 380] width 692 height 23
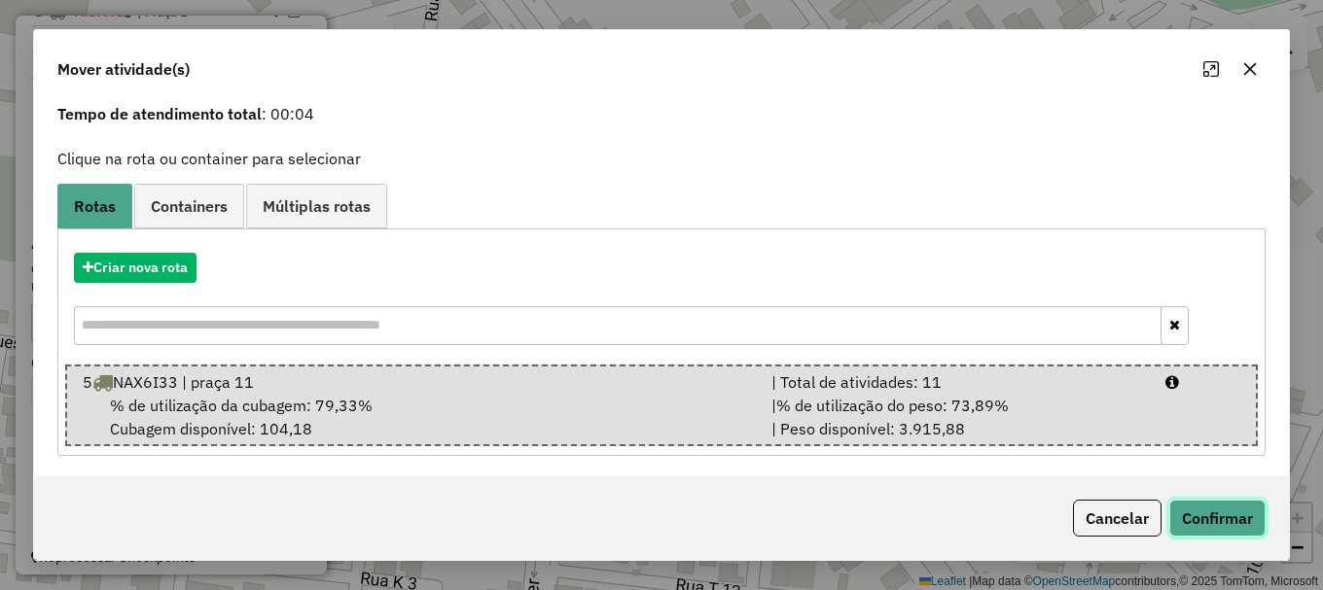
click at [1232, 527] on button "Confirmar" at bounding box center [1217, 518] width 96 height 37
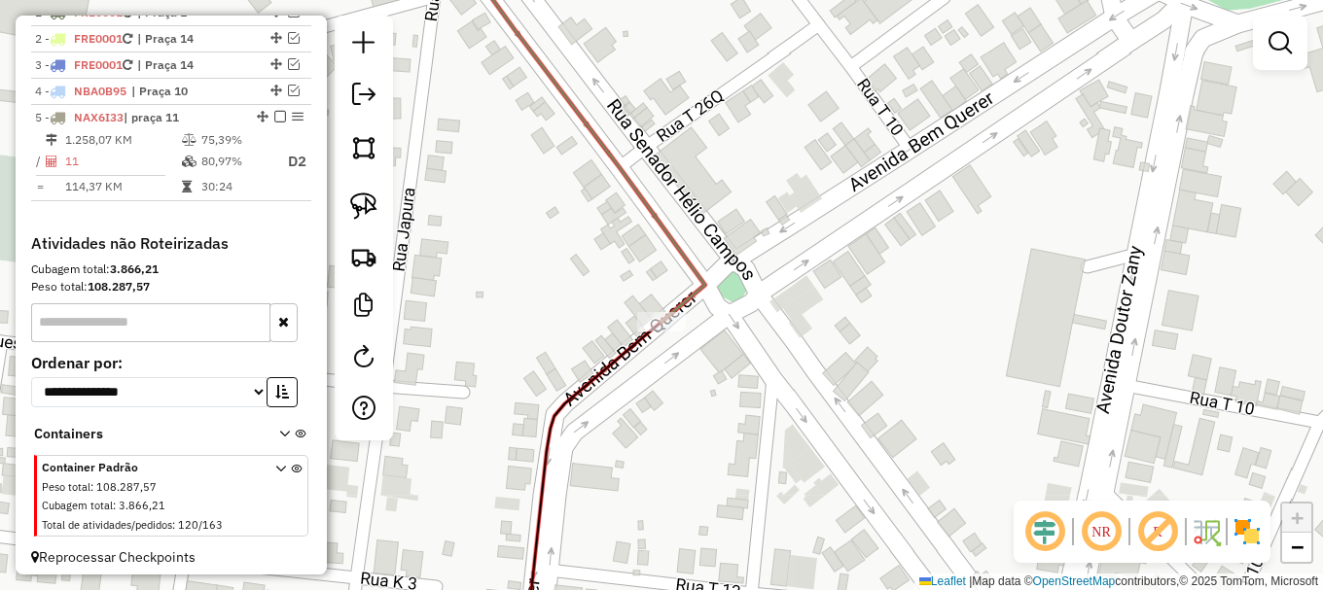
scroll to position [0, 0]
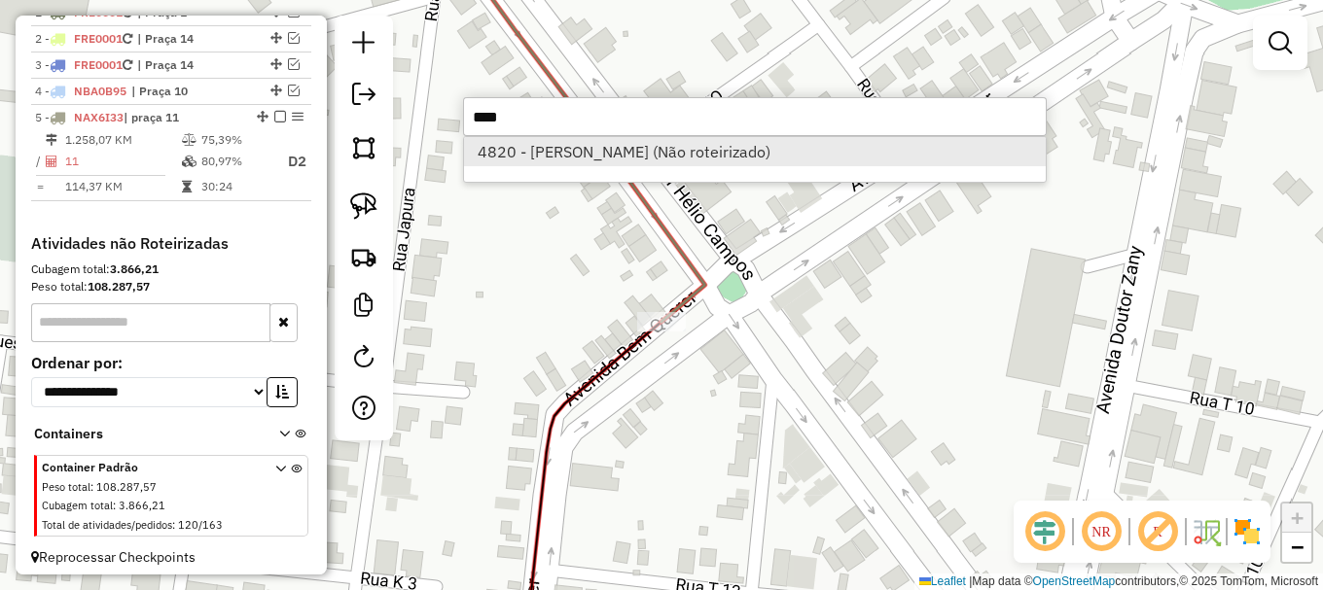
type input "****"
click at [608, 158] on li "4820 - M M P DA SILVA (Não roteirizado)" at bounding box center [755, 151] width 582 height 29
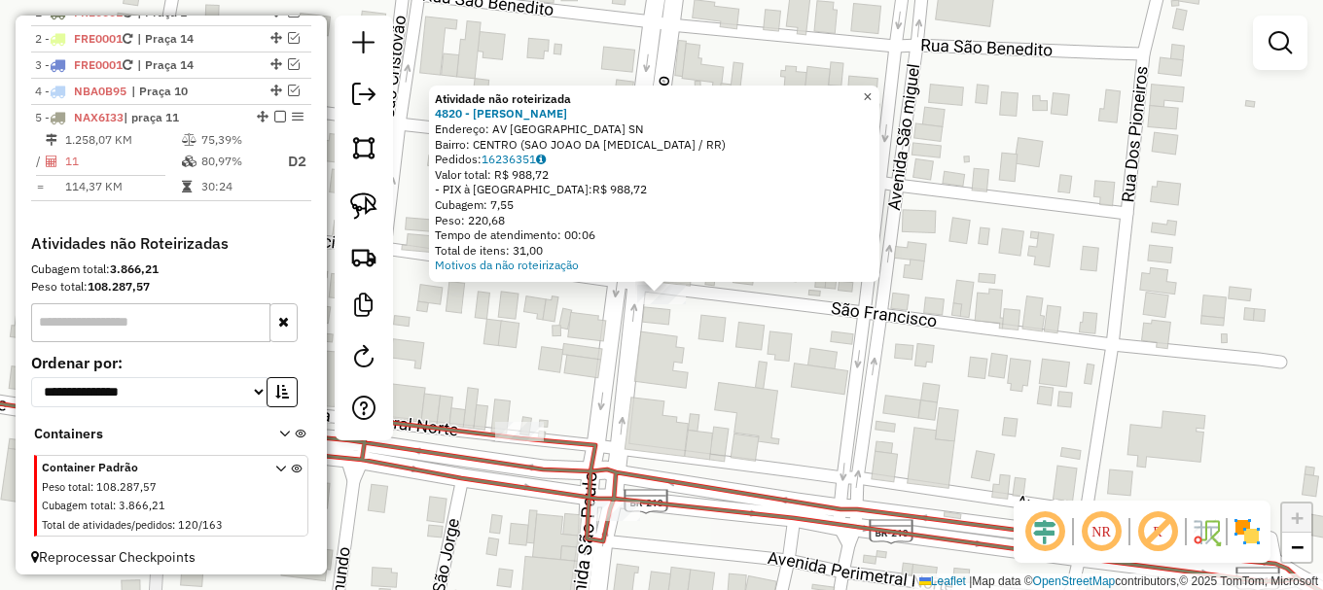
click at [872, 96] on span "×" at bounding box center [867, 97] width 9 height 17
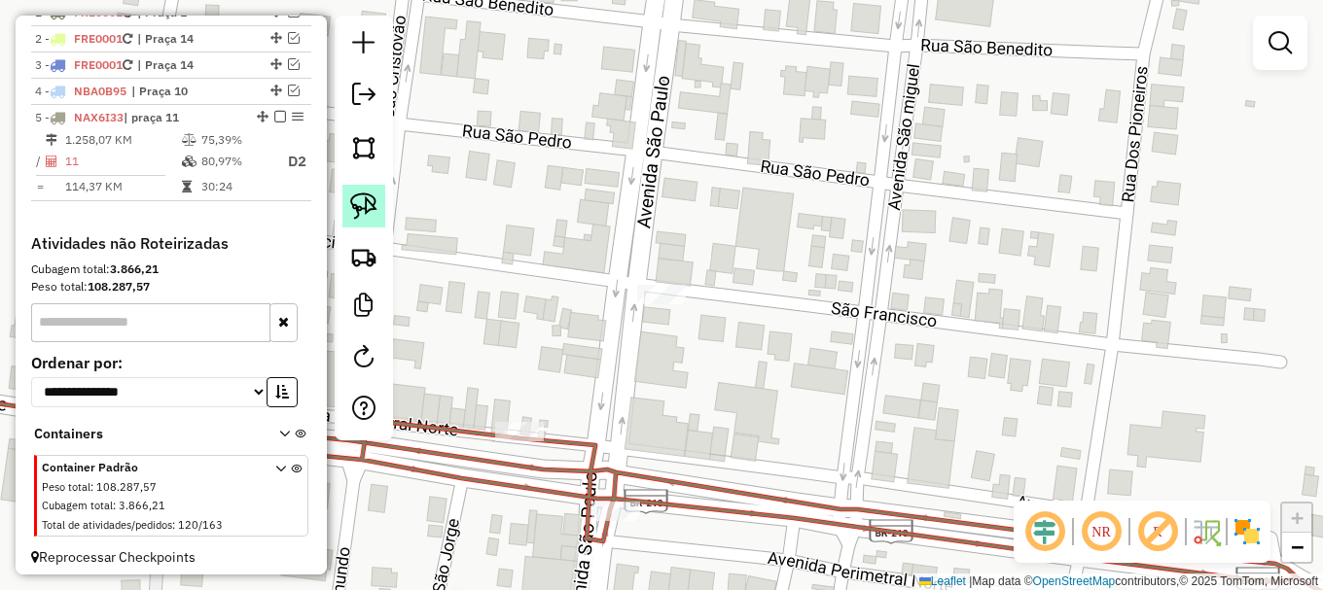
click at [365, 199] on img at bounding box center [363, 206] width 27 height 27
drag, startPoint x: 614, startPoint y: 310, endPoint x: 662, endPoint y: 242, distance: 83.7
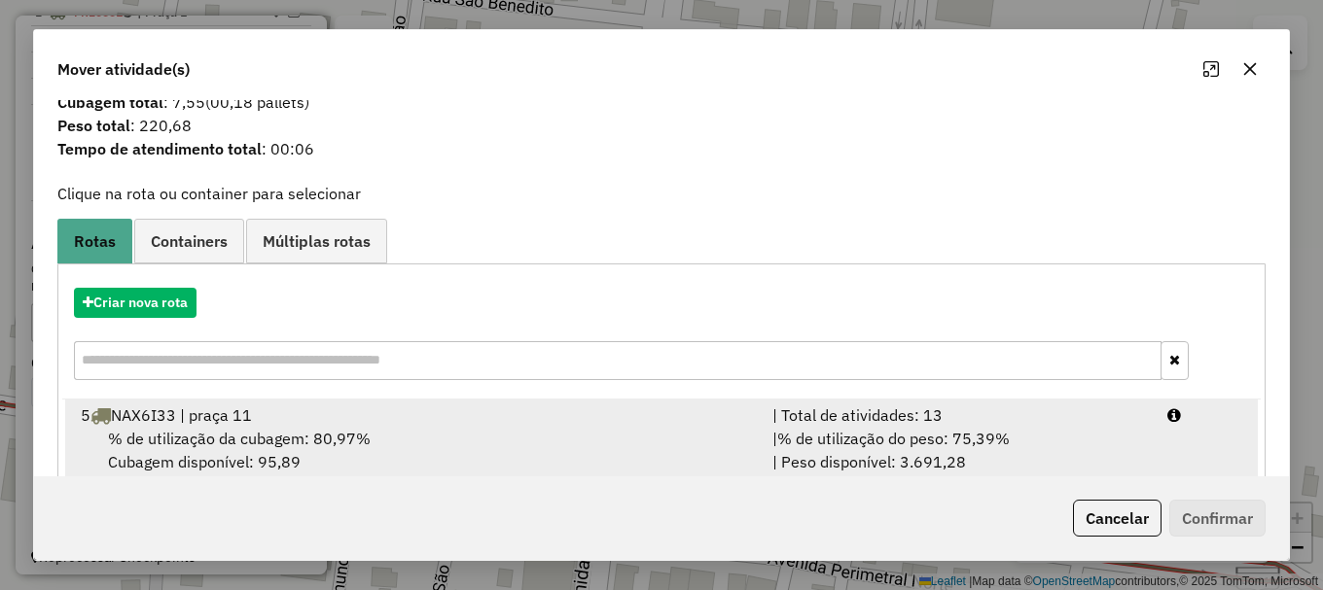
scroll to position [76, 0]
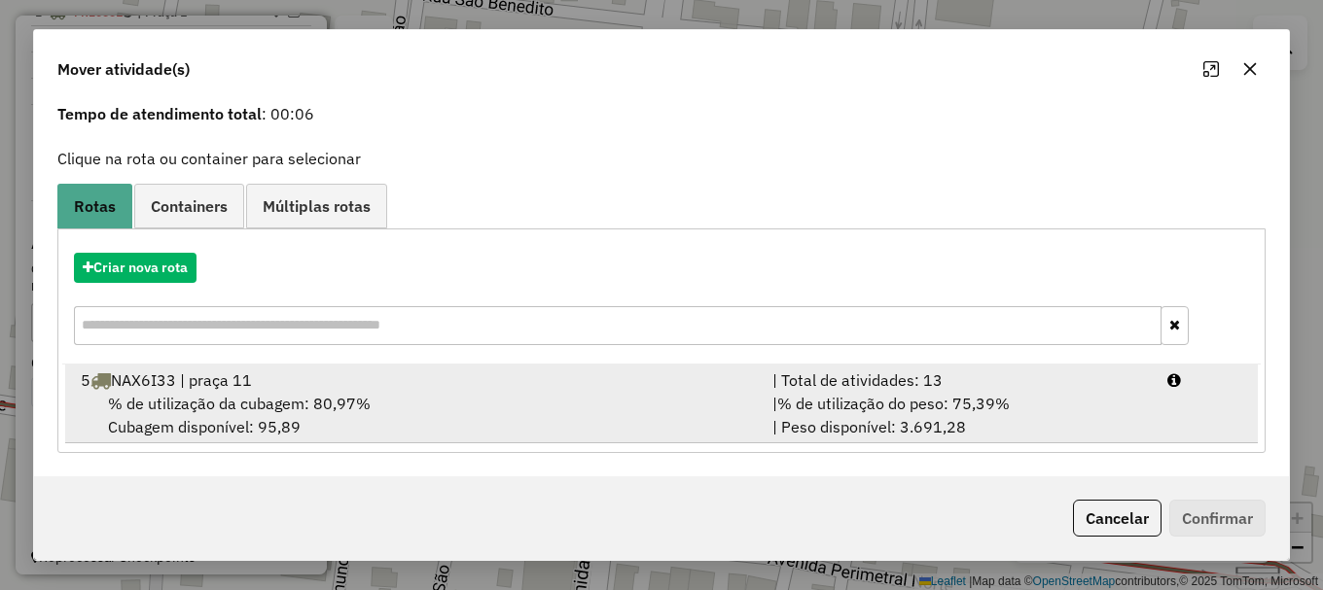
click at [297, 405] on span "% de utilização da cubagem: 80,97%" at bounding box center [239, 403] width 263 height 19
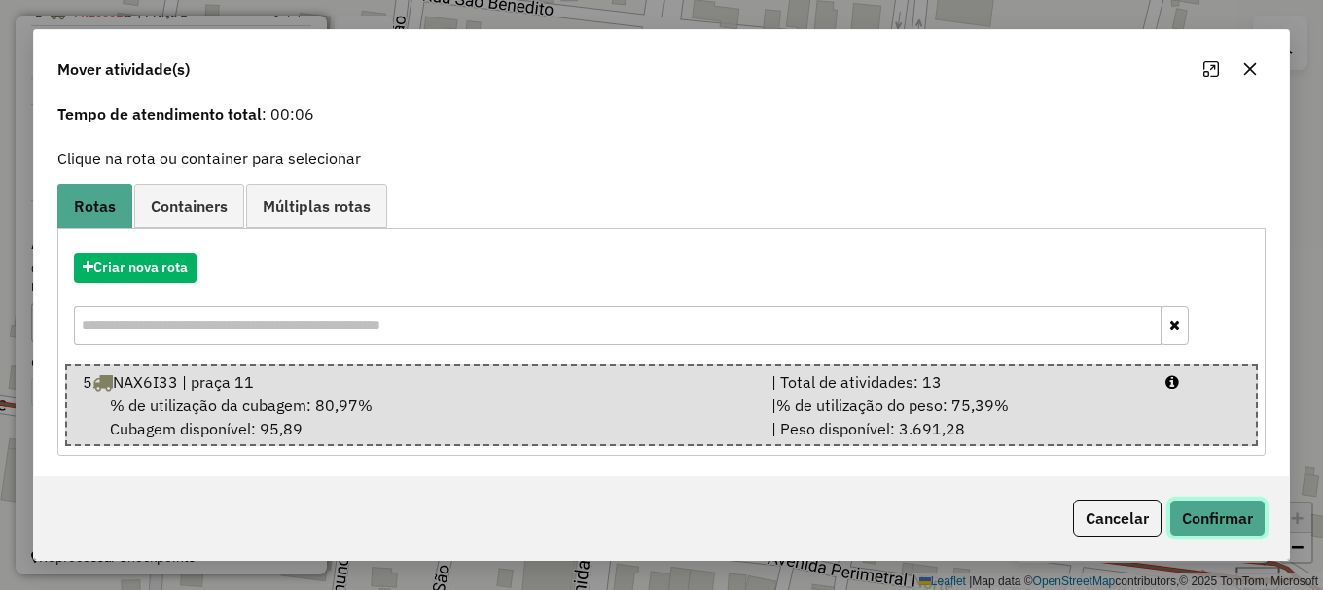
click at [1220, 516] on button "Confirmar" at bounding box center [1217, 518] width 96 height 37
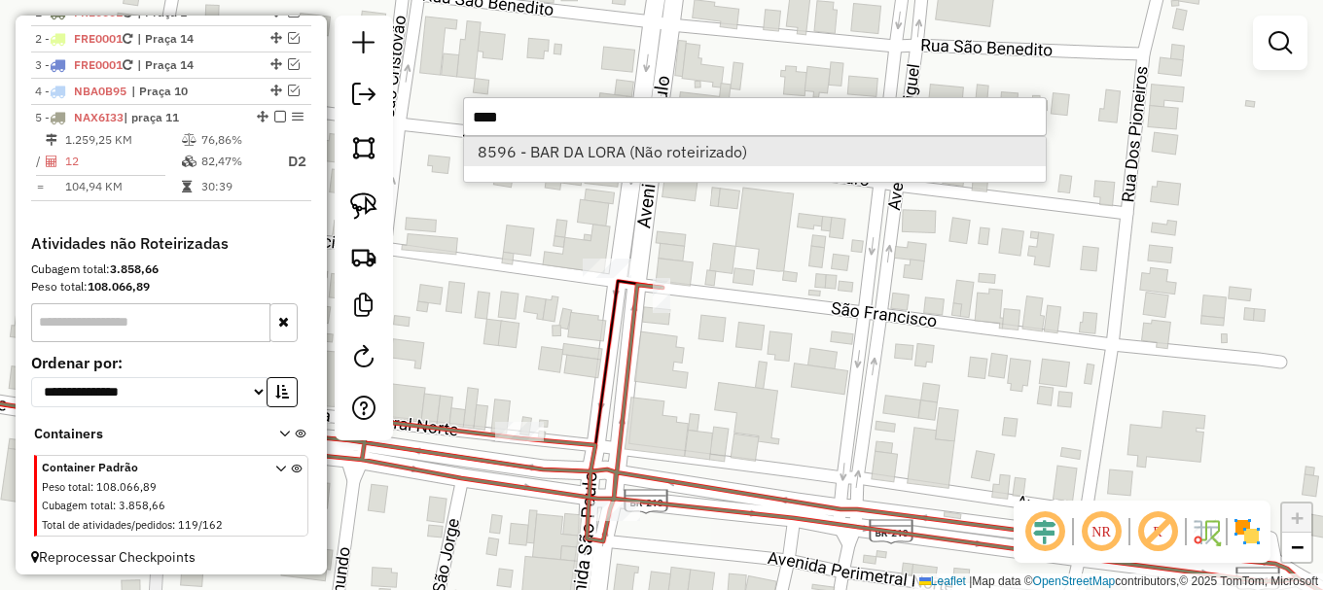
type input "****"
click at [579, 145] on li "8596 - BAR DA LORA (Não roteirizado)" at bounding box center [755, 151] width 582 height 29
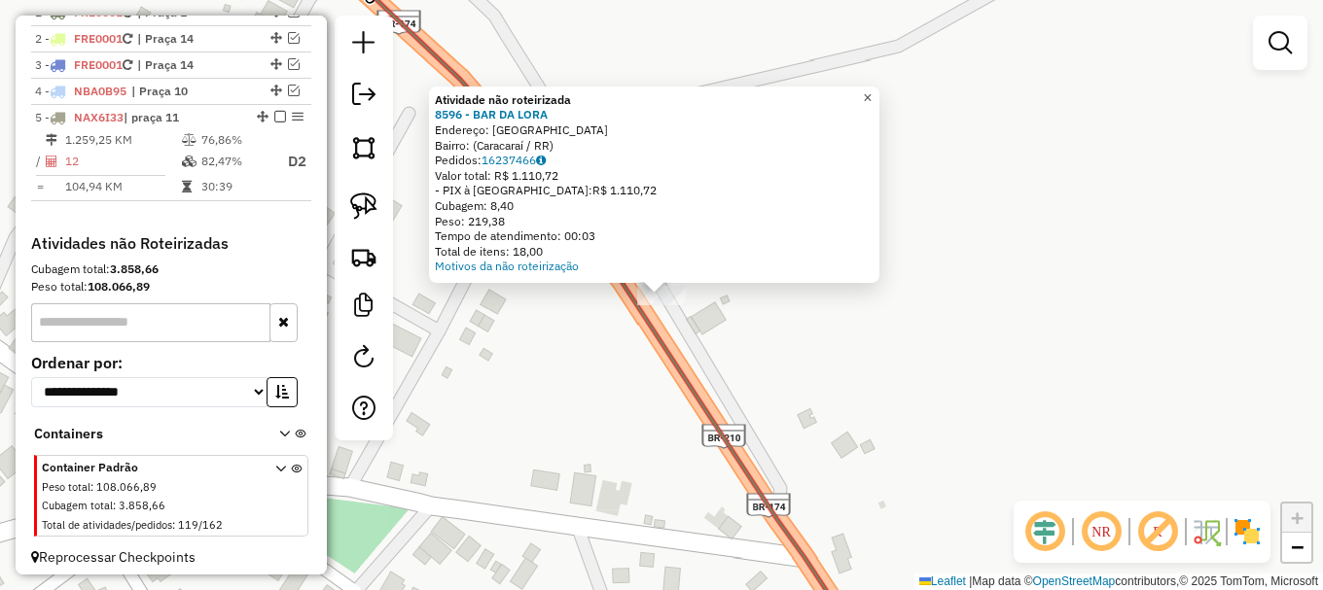
click at [872, 89] on span "×" at bounding box center [867, 97] width 9 height 17
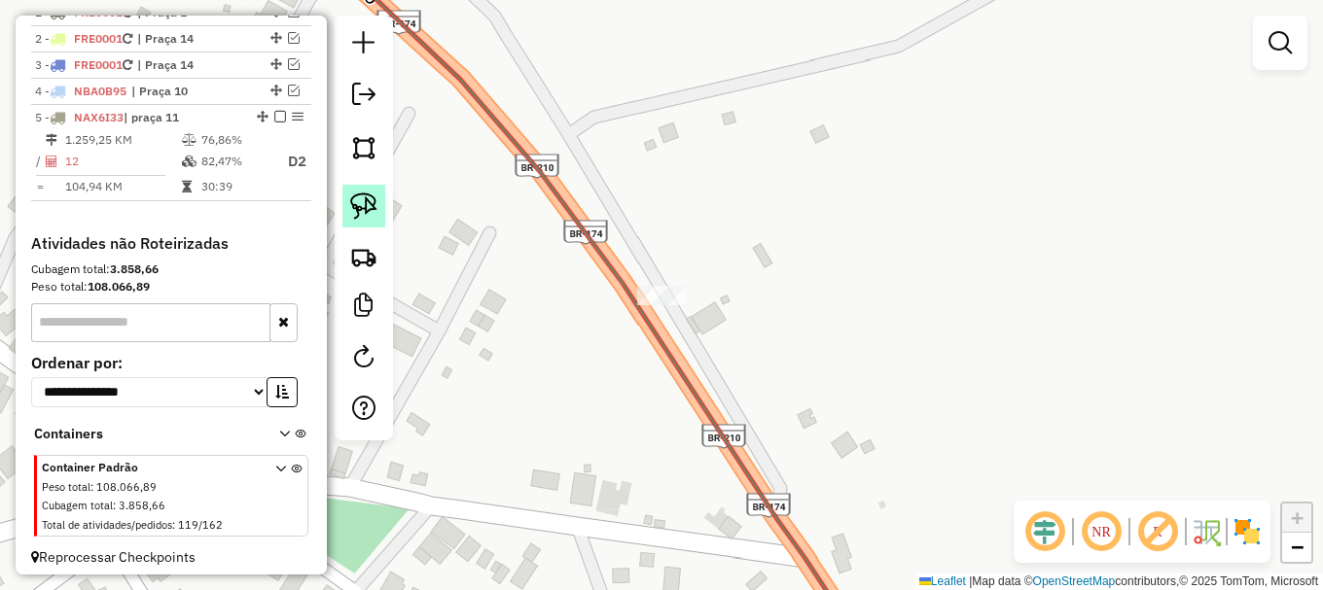
click at [374, 203] on img at bounding box center [363, 206] width 27 height 27
drag, startPoint x: 606, startPoint y: 298, endPoint x: 670, endPoint y: 258, distance: 75.6
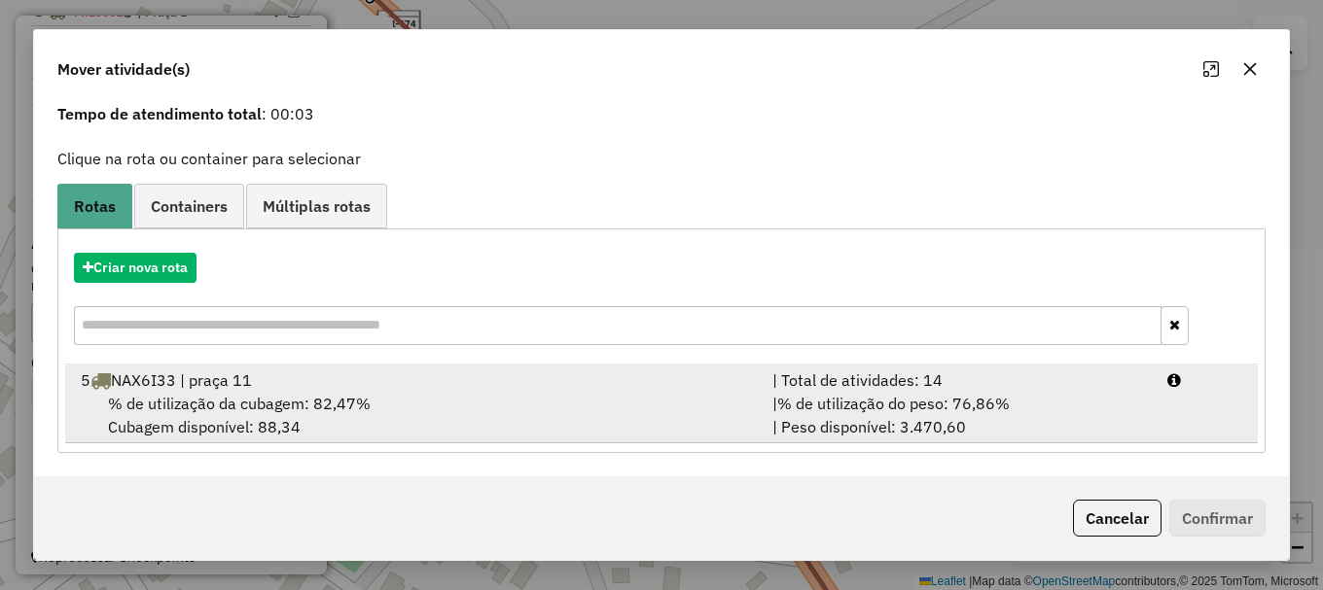
click at [315, 401] on span "% de utilização da cubagem: 82,47%" at bounding box center [239, 403] width 263 height 19
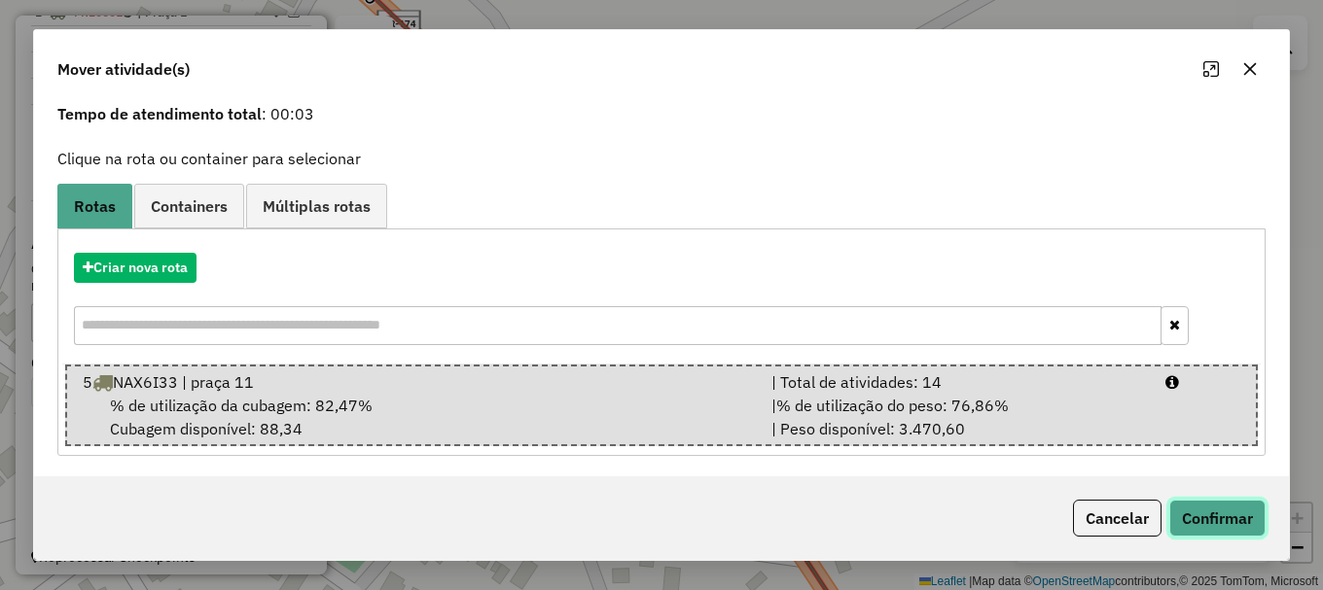
click at [1214, 526] on button "Confirmar" at bounding box center [1217, 518] width 96 height 37
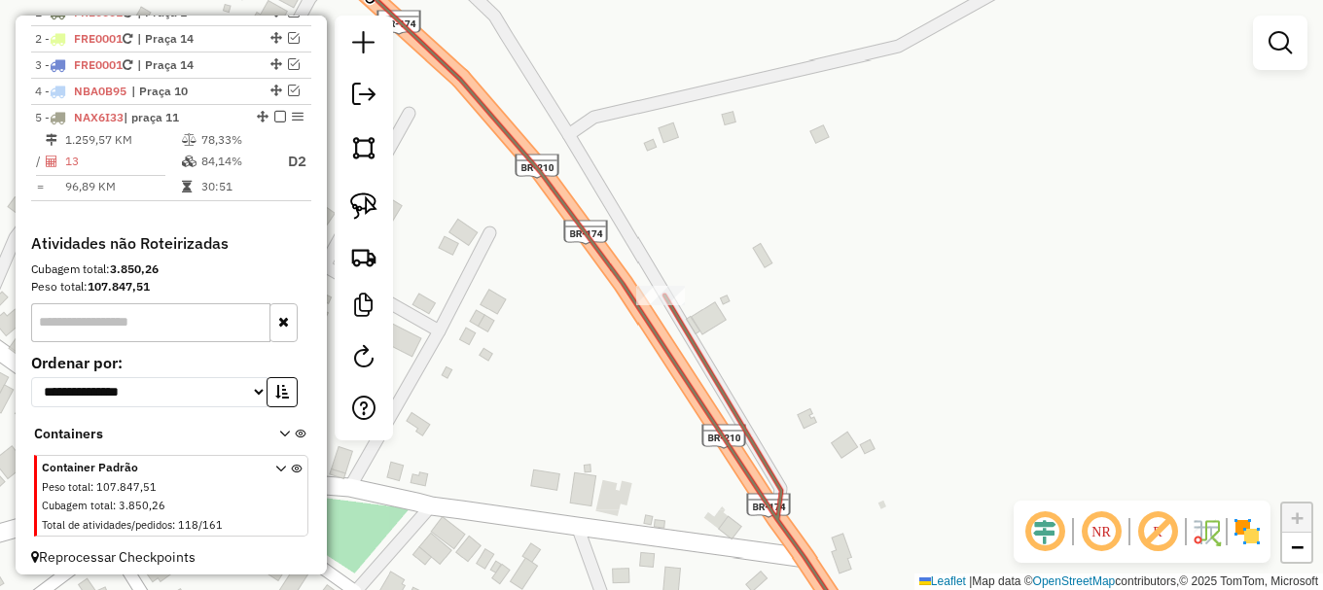
scroll to position [0, 0]
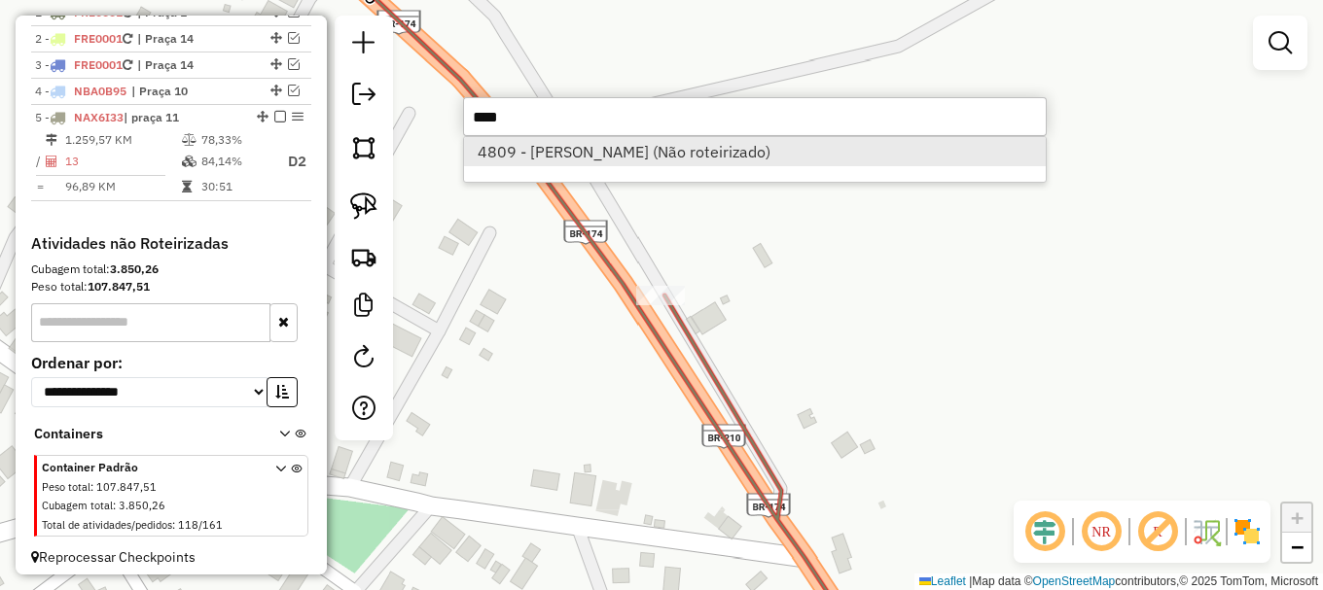
type input "****"
click at [624, 153] on li "4809 - WANDERSON BOLSANELLO (Não roteirizado)" at bounding box center [755, 151] width 582 height 29
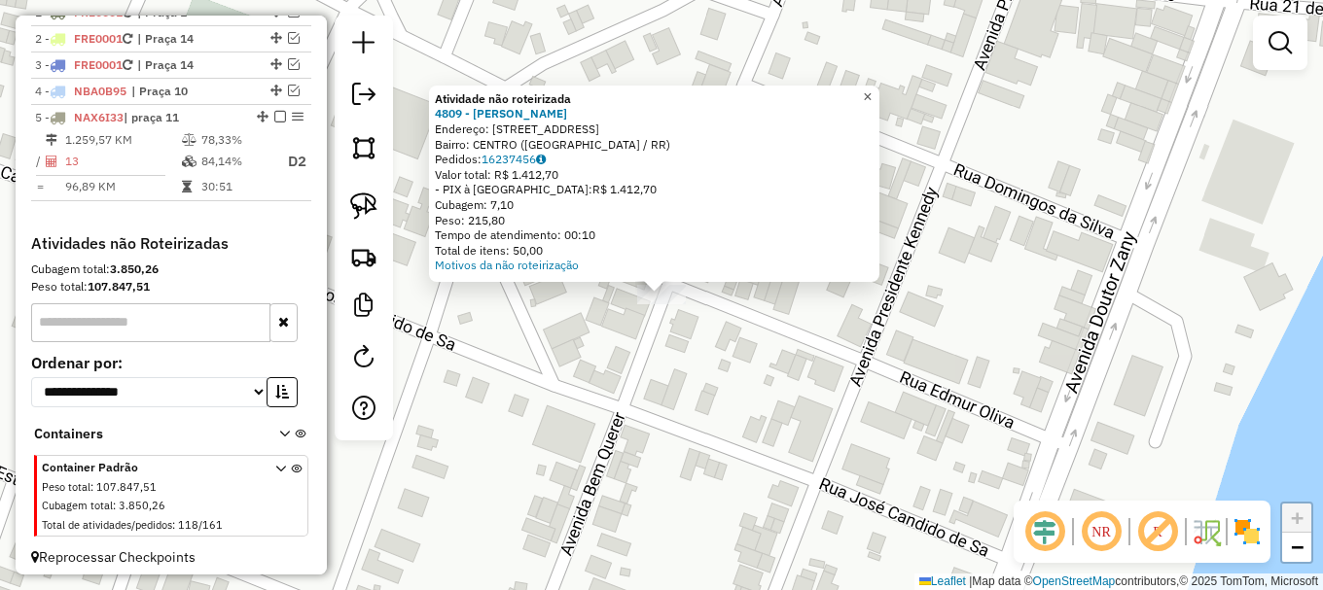
click at [872, 89] on span "×" at bounding box center [867, 97] width 9 height 17
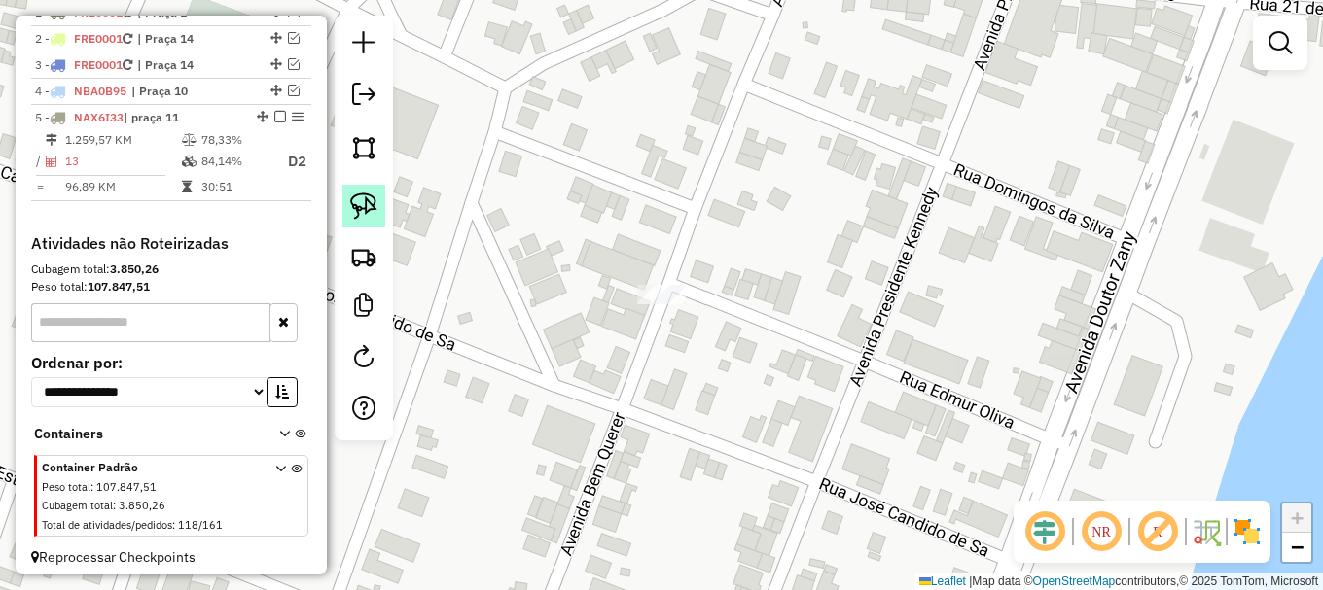
click at [376, 206] on img at bounding box center [363, 206] width 27 height 27
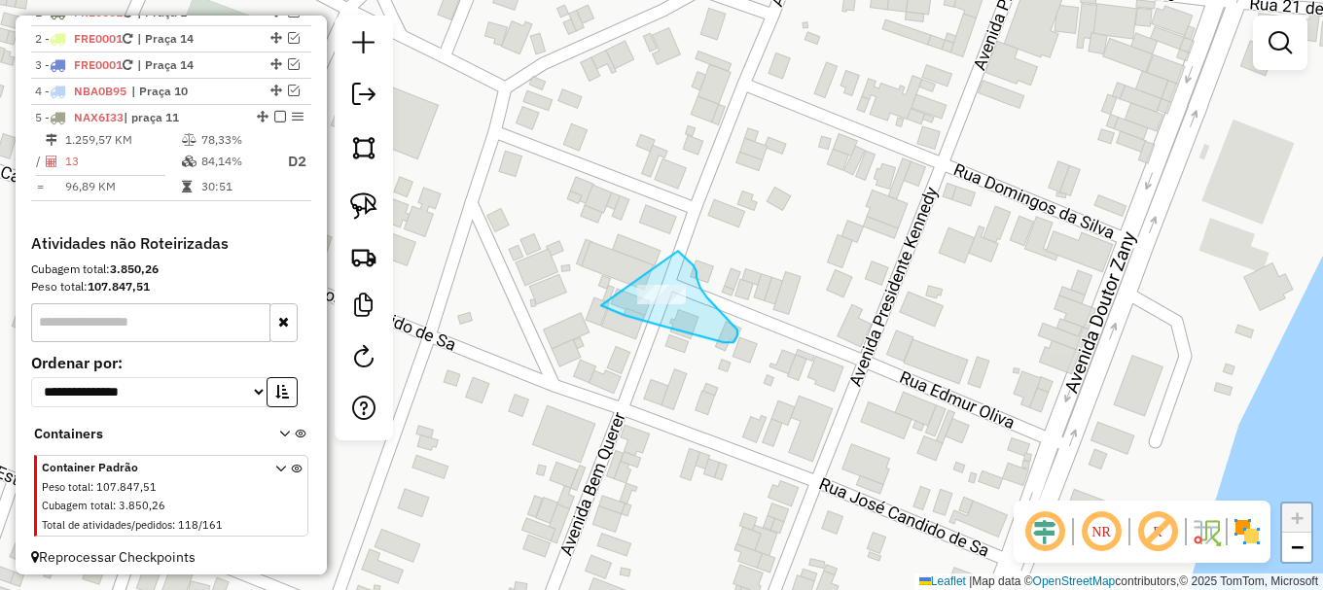
drag, startPoint x: 601, startPoint y: 305, endPoint x: 677, endPoint y: 253, distance: 92.3
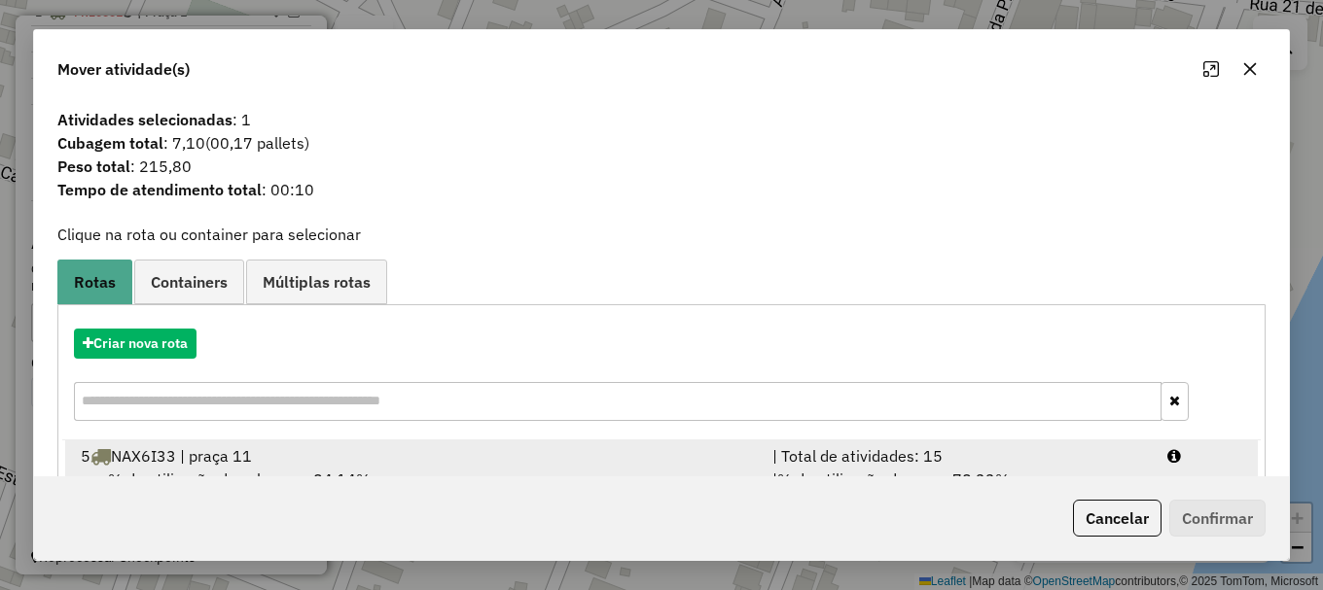
scroll to position [76, 0]
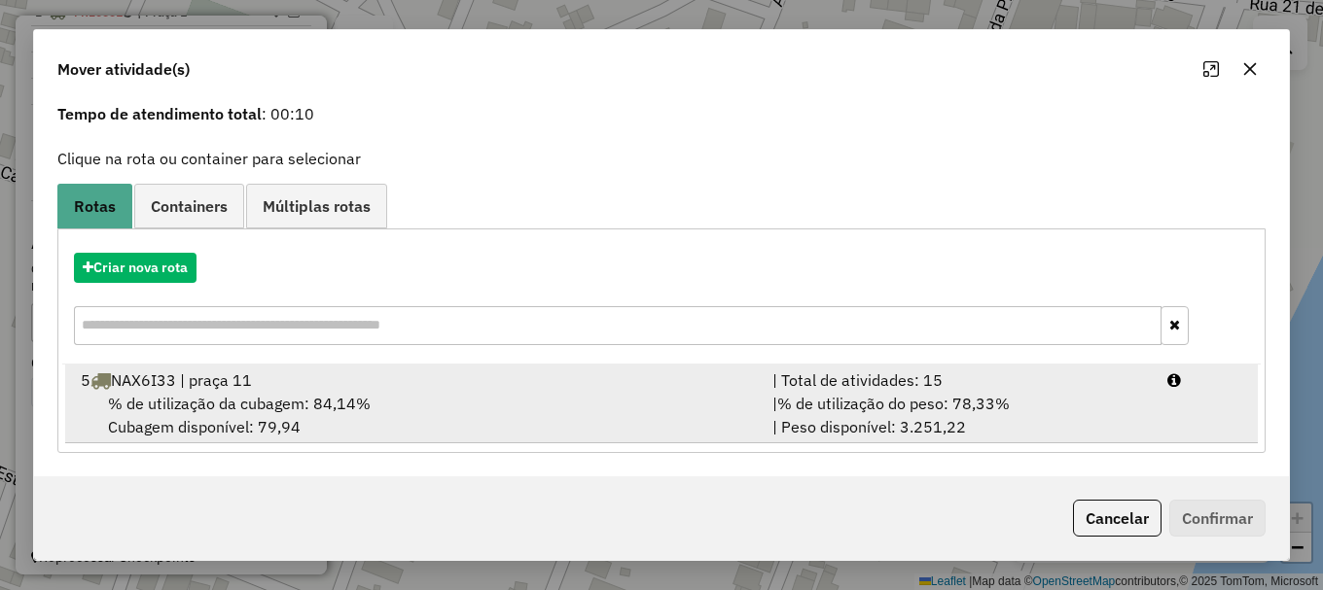
click at [287, 372] on div "5 NAX6I33 | praça 11" at bounding box center [415, 380] width 692 height 23
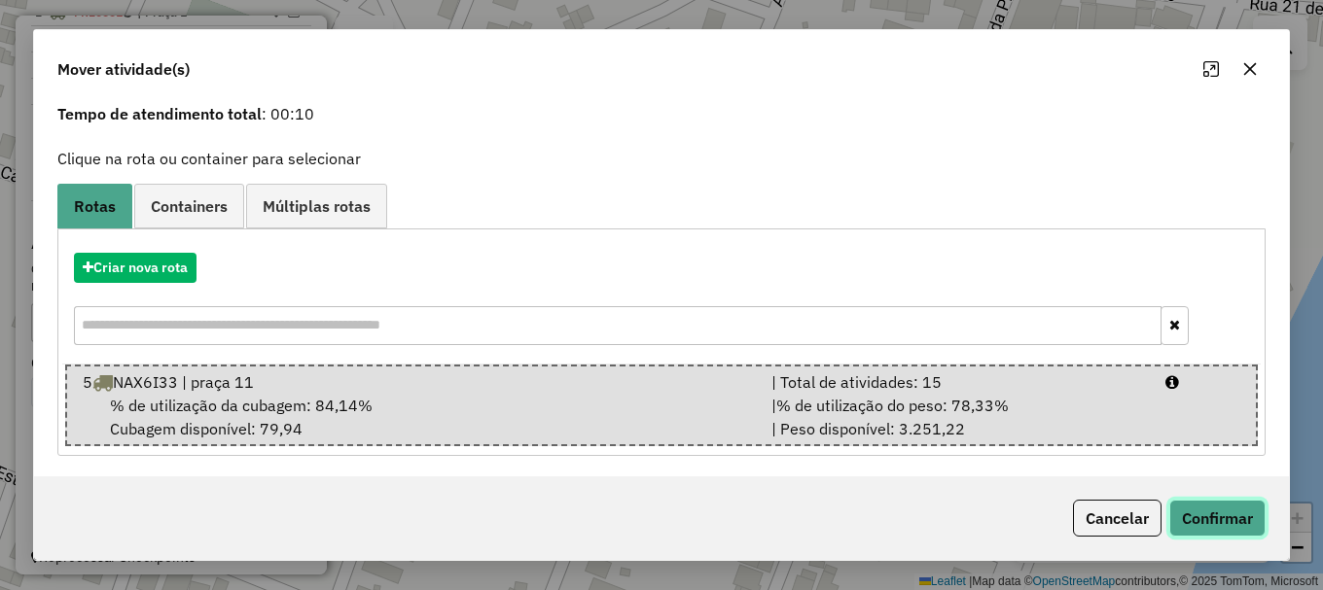
click at [1254, 530] on button "Confirmar" at bounding box center [1217, 518] width 96 height 37
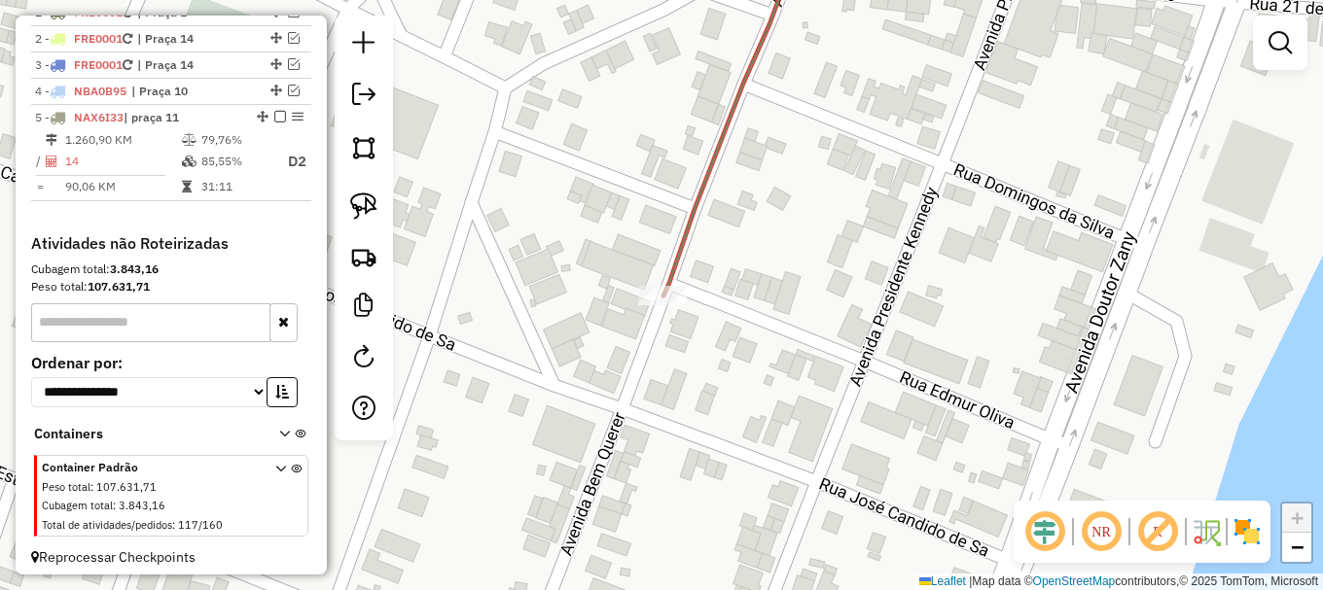
scroll to position [0, 0]
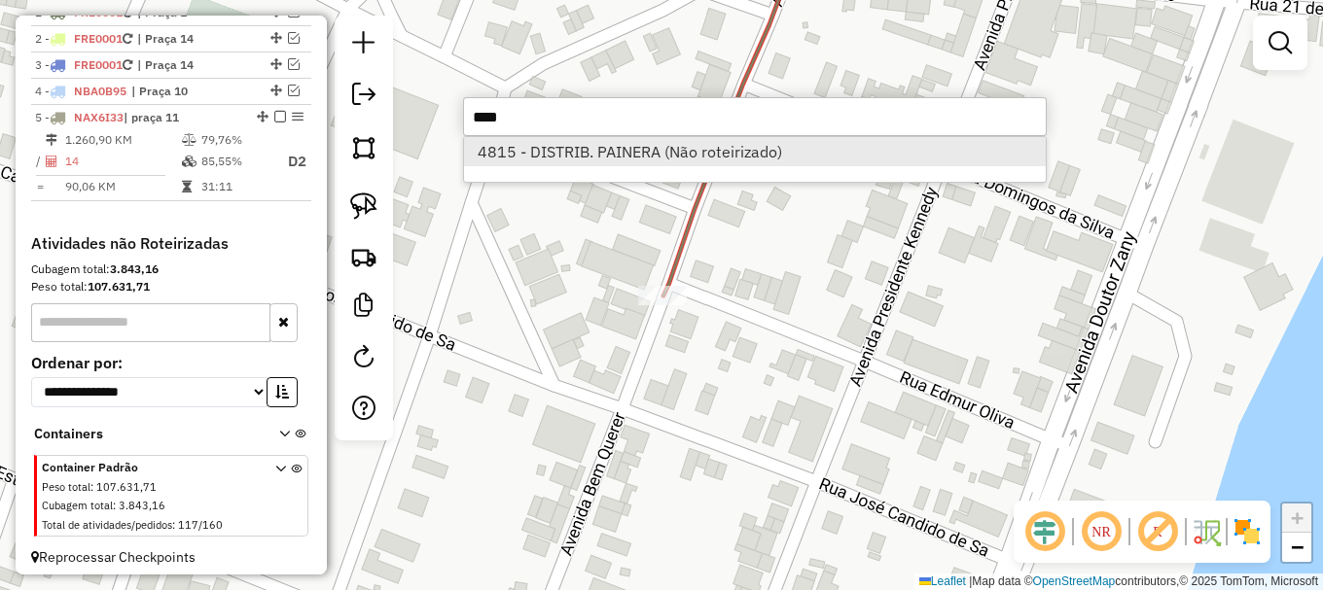
type input "****"
click at [659, 142] on li "4815 - DISTRIB. PAINERA (Não roteirizado)" at bounding box center [755, 151] width 582 height 29
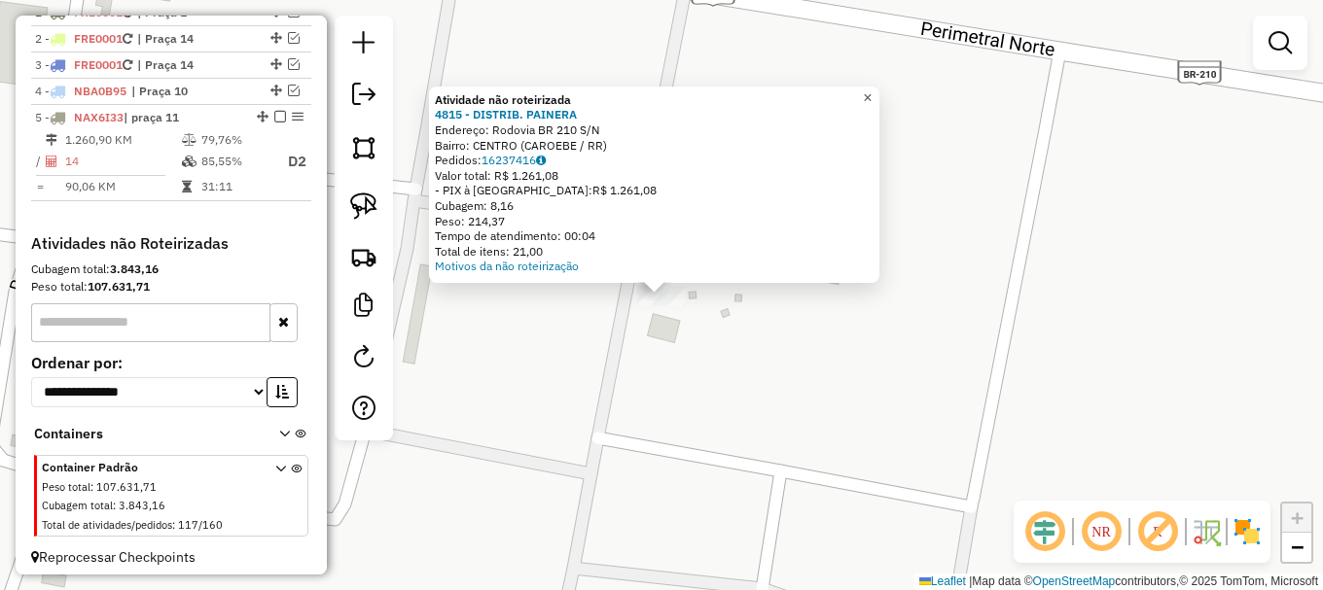
click at [872, 91] on span "×" at bounding box center [867, 97] width 9 height 17
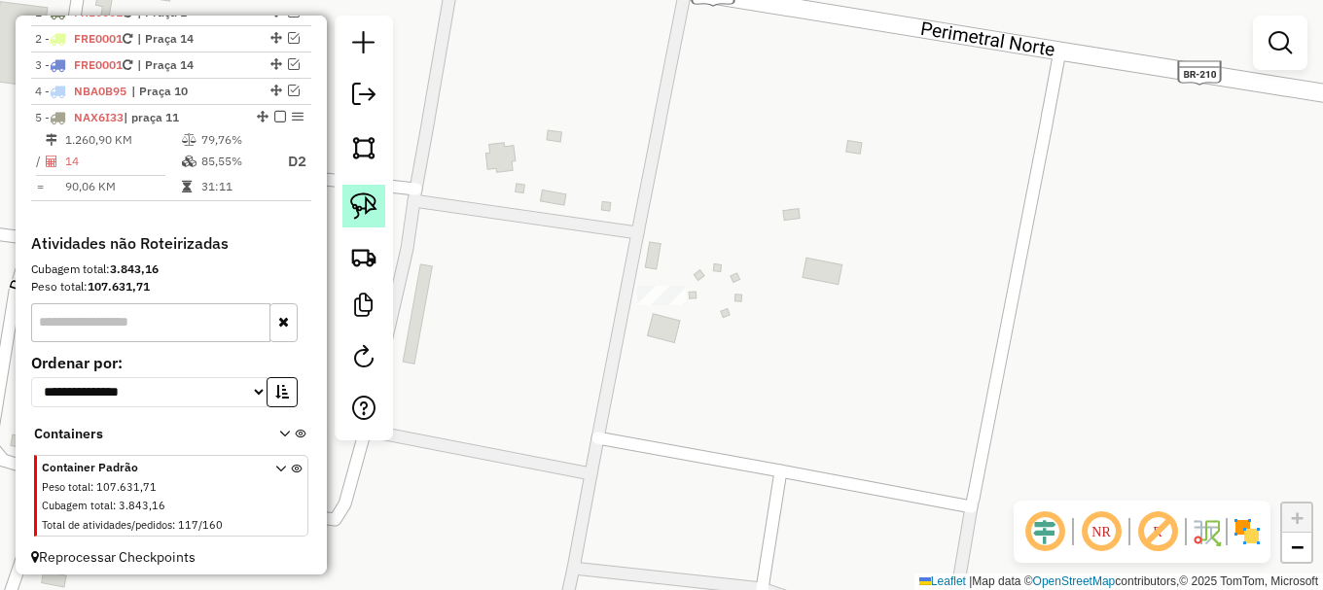
click at [362, 201] on img at bounding box center [363, 206] width 27 height 27
drag, startPoint x: 615, startPoint y: 305, endPoint x: 664, endPoint y: 254, distance: 71.5
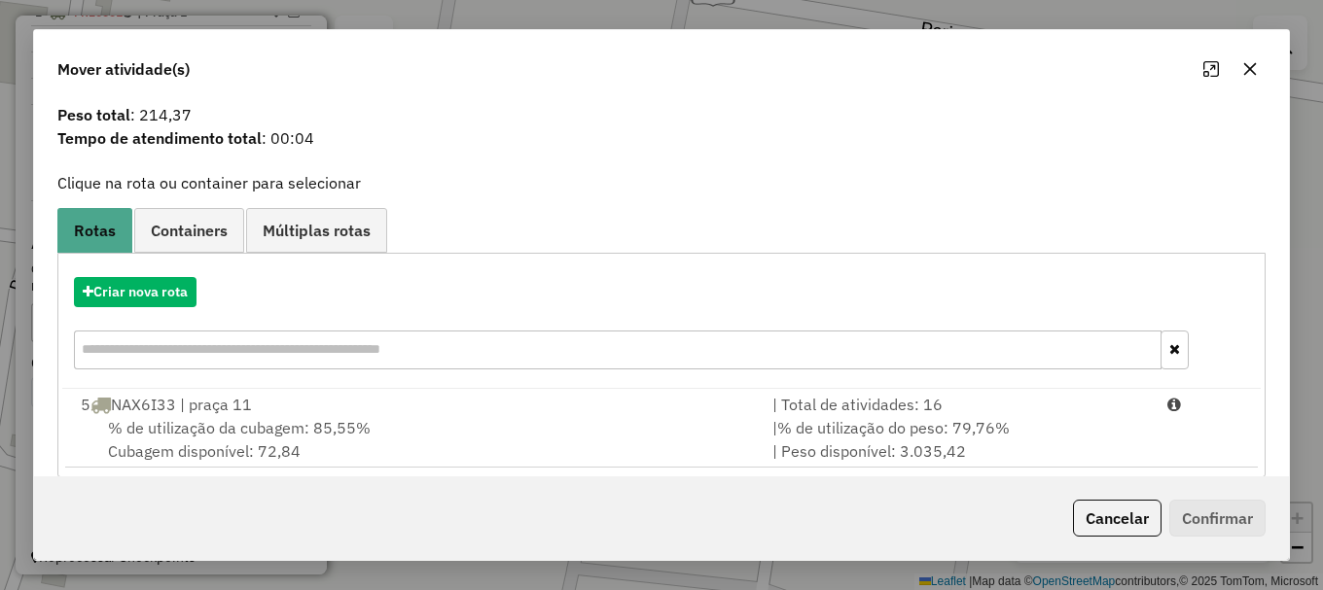
scroll to position [76, 0]
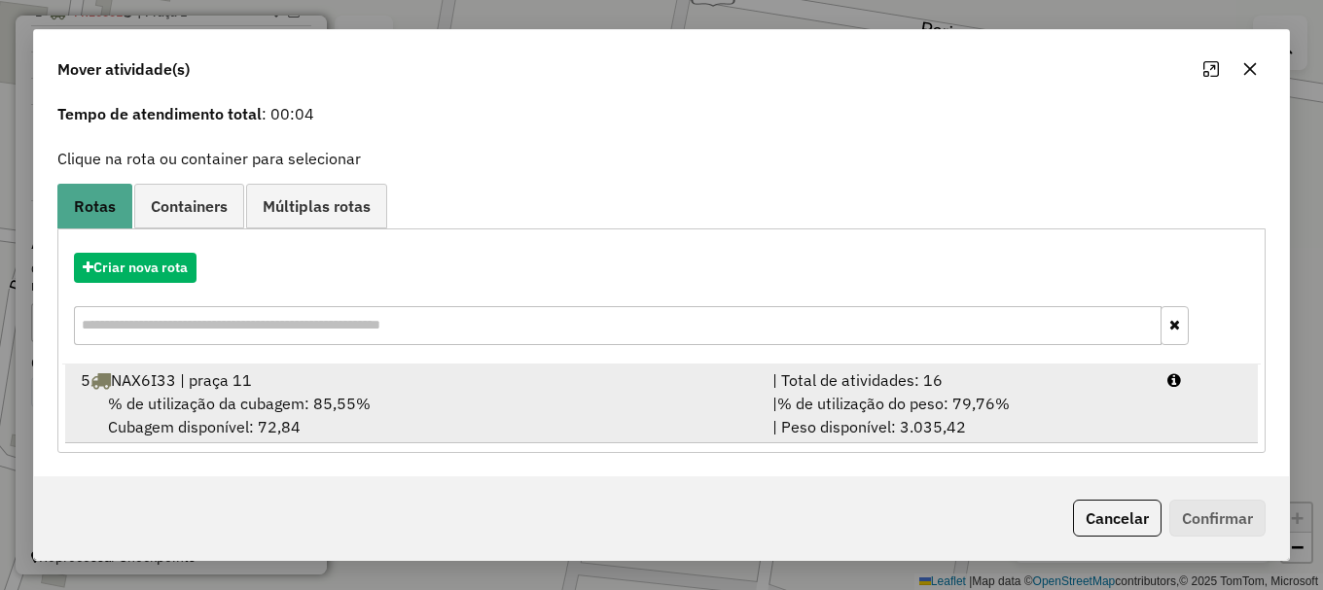
click at [304, 398] on span "% de utilização da cubagem: 85,55%" at bounding box center [239, 403] width 263 height 19
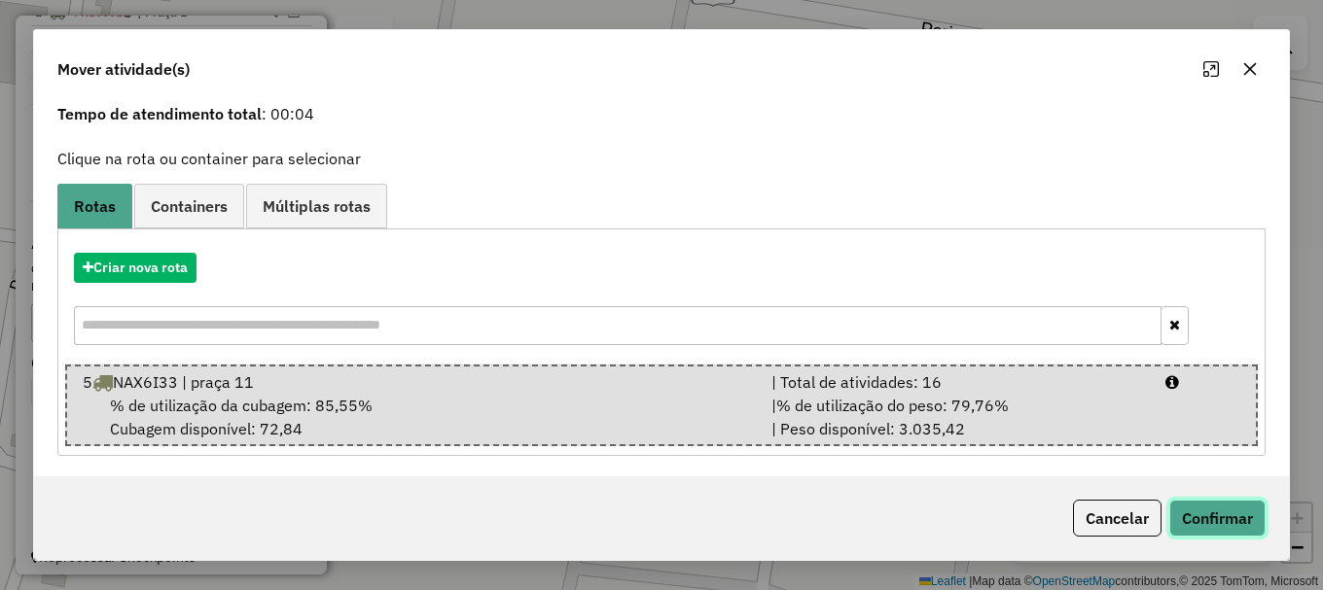
click at [1235, 525] on button "Confirmar" at bounding box center [1217, 518] width 96 height 37
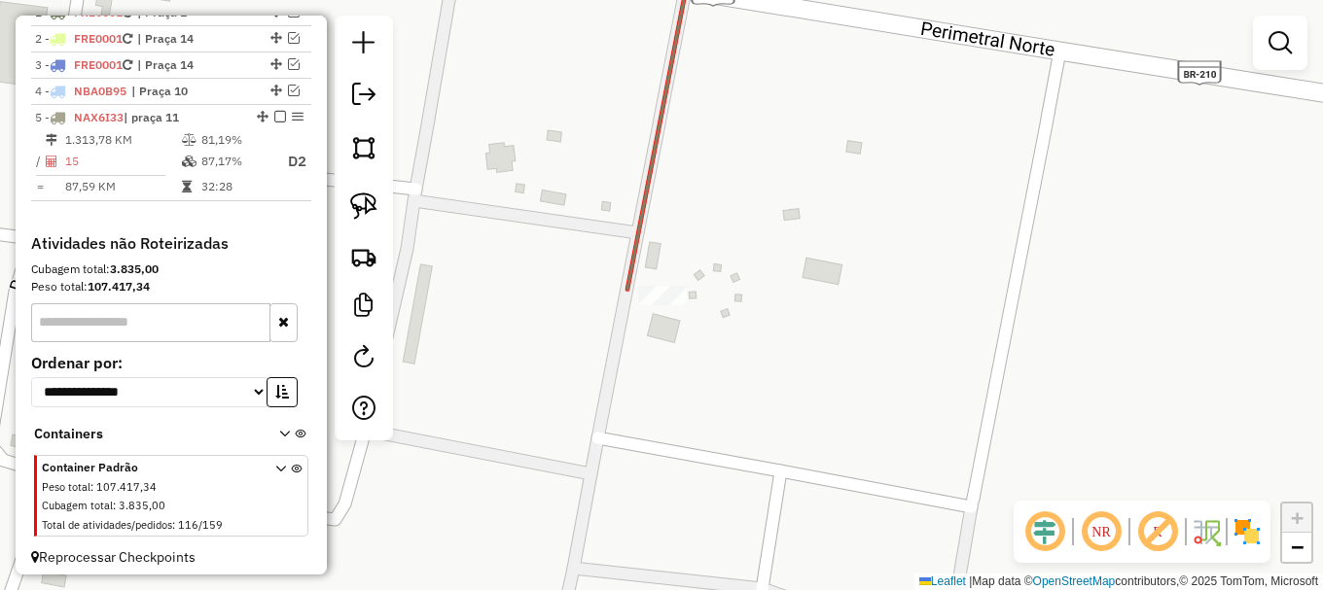
scroll to position [0, 0]
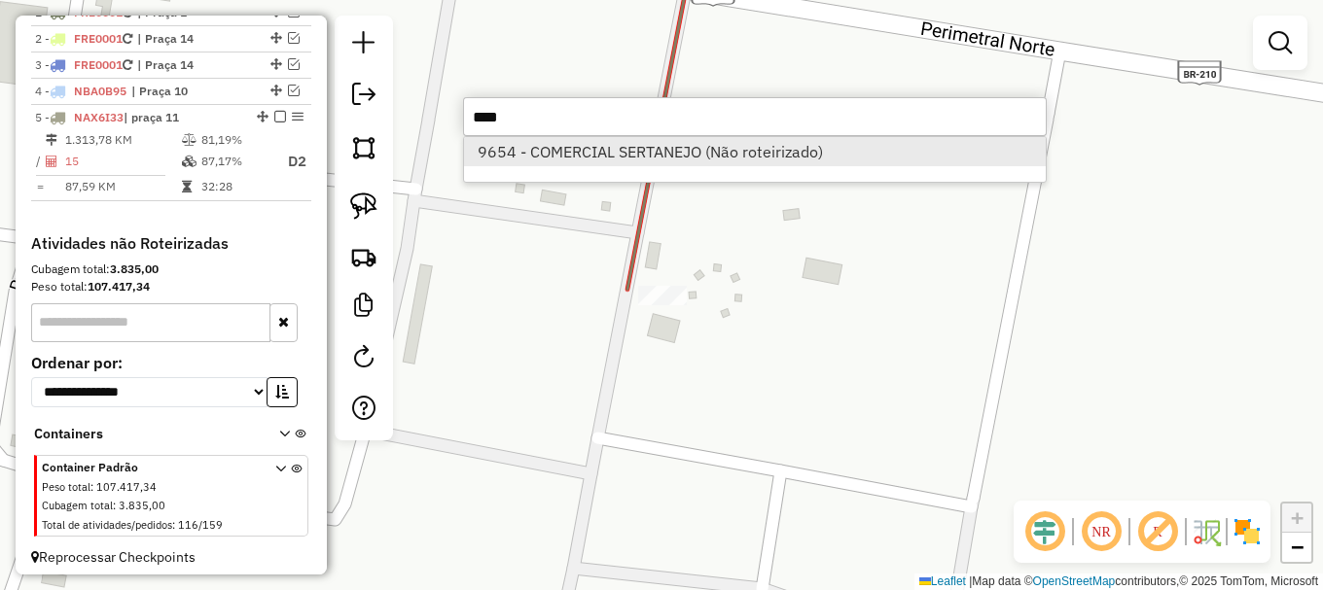
type input "****"
click at [592, 159] on li "9654 - COMERCIAL SERTANEJO (Não roteirizado)" at bounding box center [755, 151] width 582 height 29
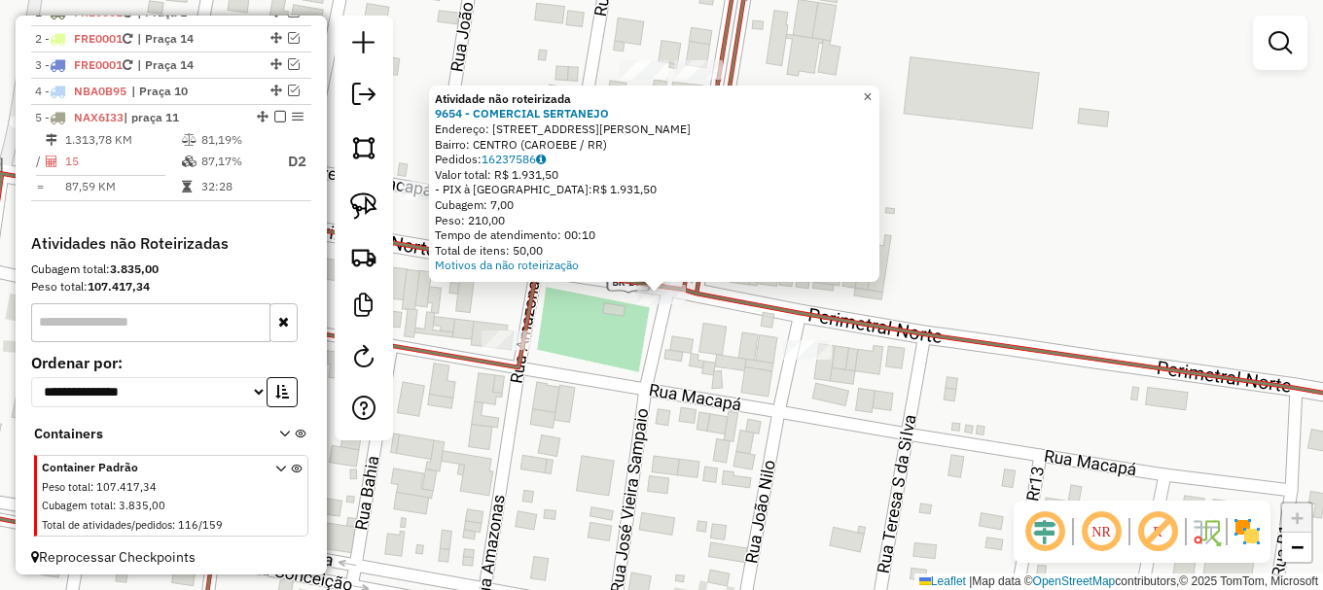
click at [872, 96] on span "×" at bounding box center [867, 97] width 9 height 17
click at [872, 89] on span "×" at bounding box center [867, 97] width 9 height 17
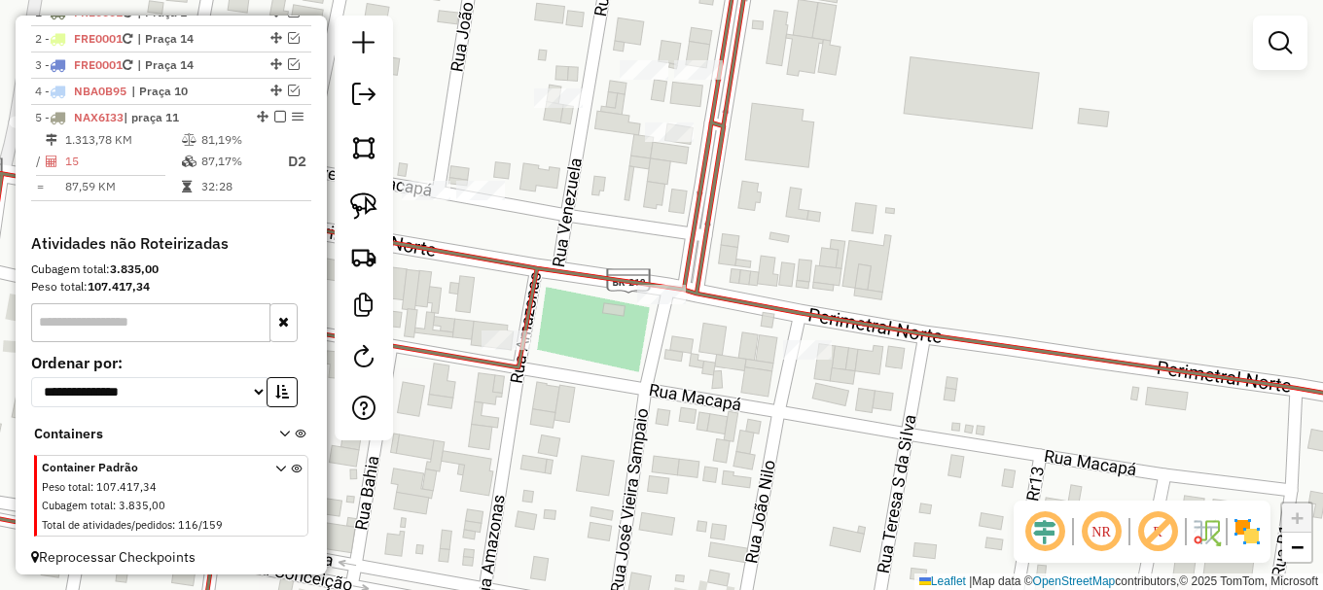
drag, startPoint x: 366, startPoint y: 198, endPoint x: 609, endPoint y: 330, distance: 276.4
click at [366, 199] on img at bounding box center [363, 206] width 27 height 27
drag, startPoint x: 601, startPoint y: 303, endPoint x: 660, endPoint y: 259, distance: 74.3
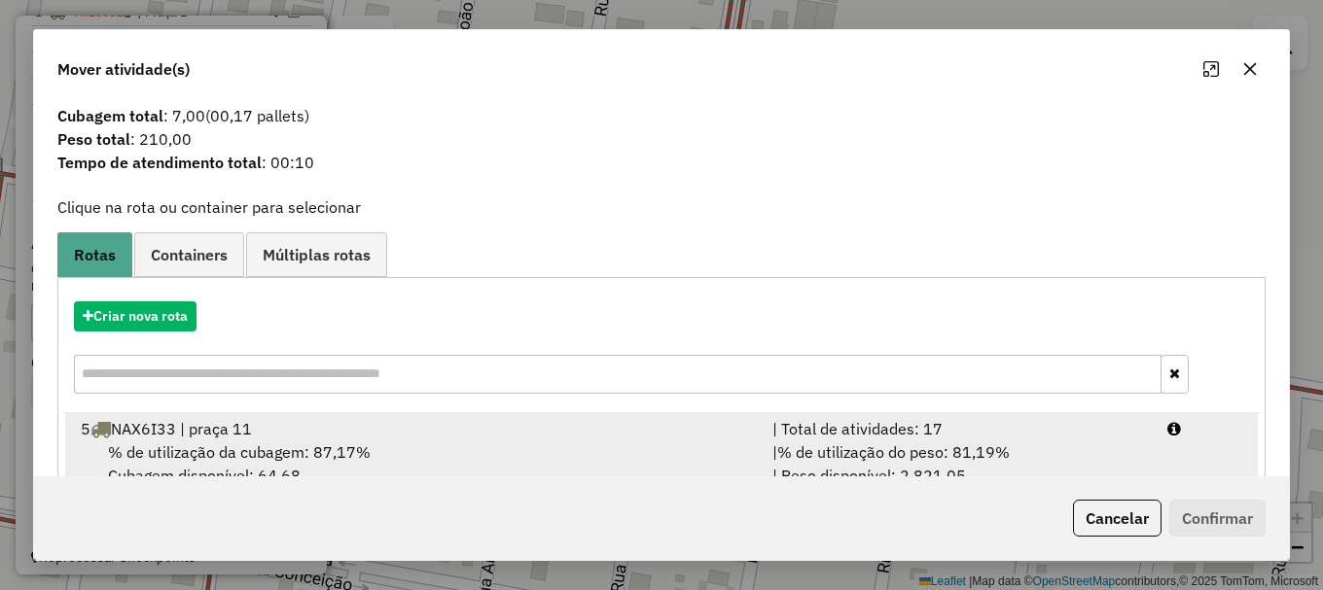
scroll to position [76, 0]
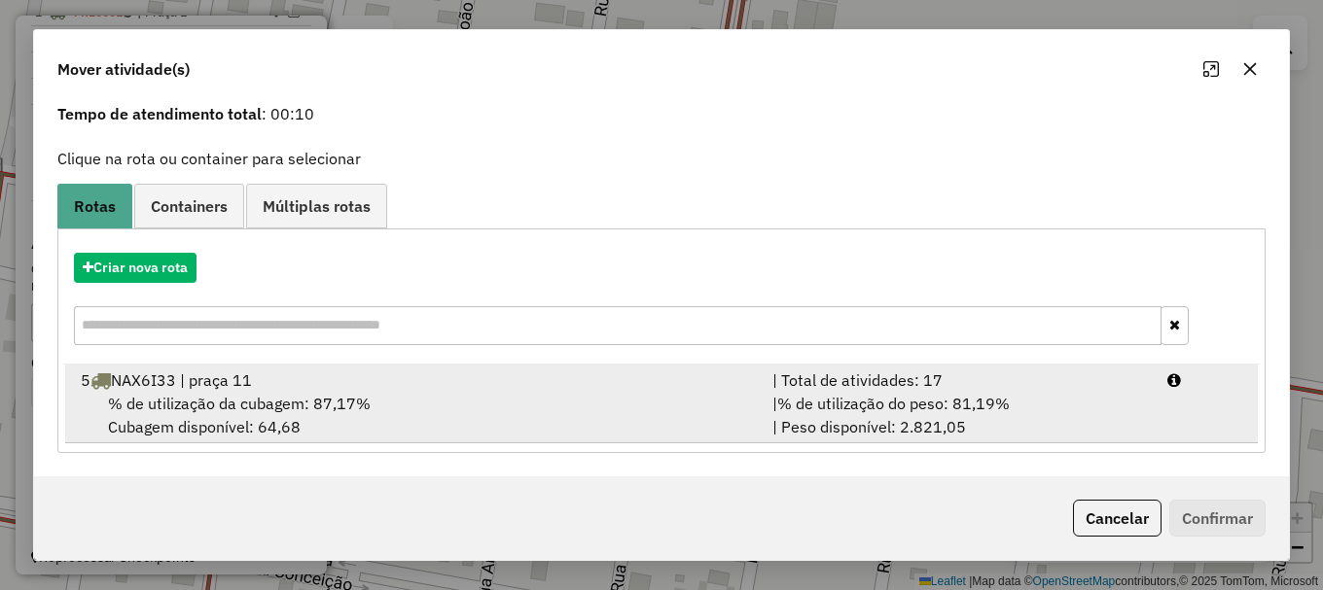
click at [382, 393] on div "% de utilização da cubagem: 87,17% Cubagem disponível: 64,68" at bounding box center [415, 415] width 692 height 47
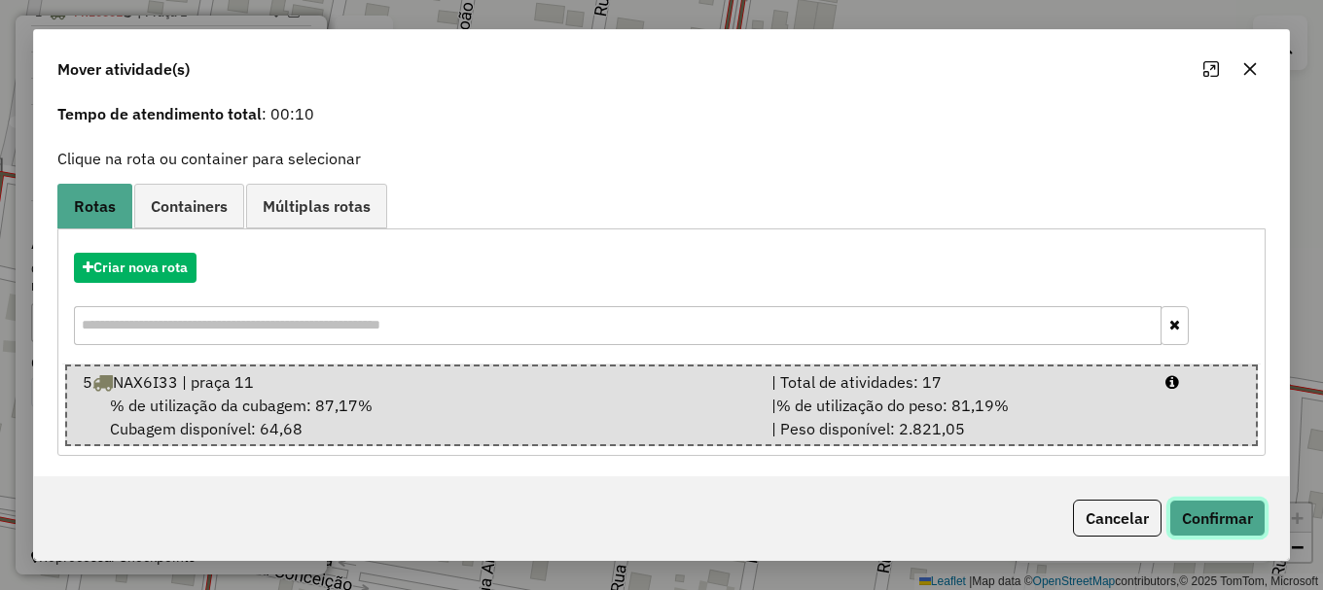
click at [1224, 521] on button "Confirmar" at bounding box center [1217, 518] width 96 height 37
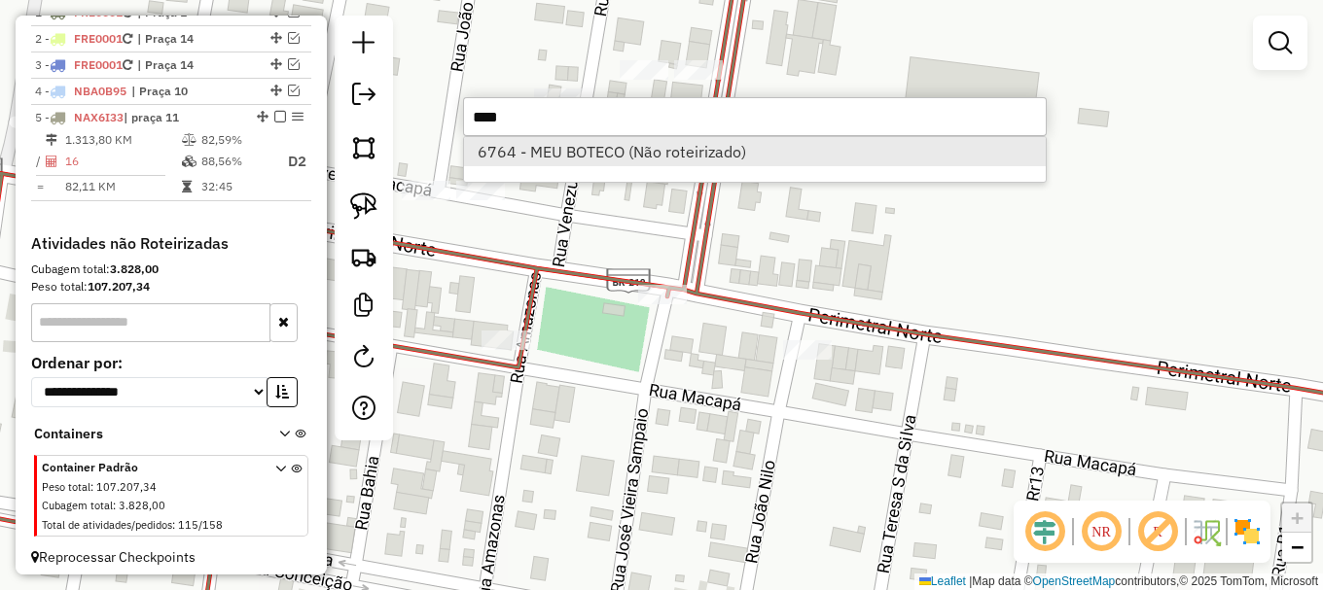
type input "****"
click at [554, 159] on li "6764 - MEU BOTECO (Não roteirizado)" at bounding box center [755, 151] width 582 height 29
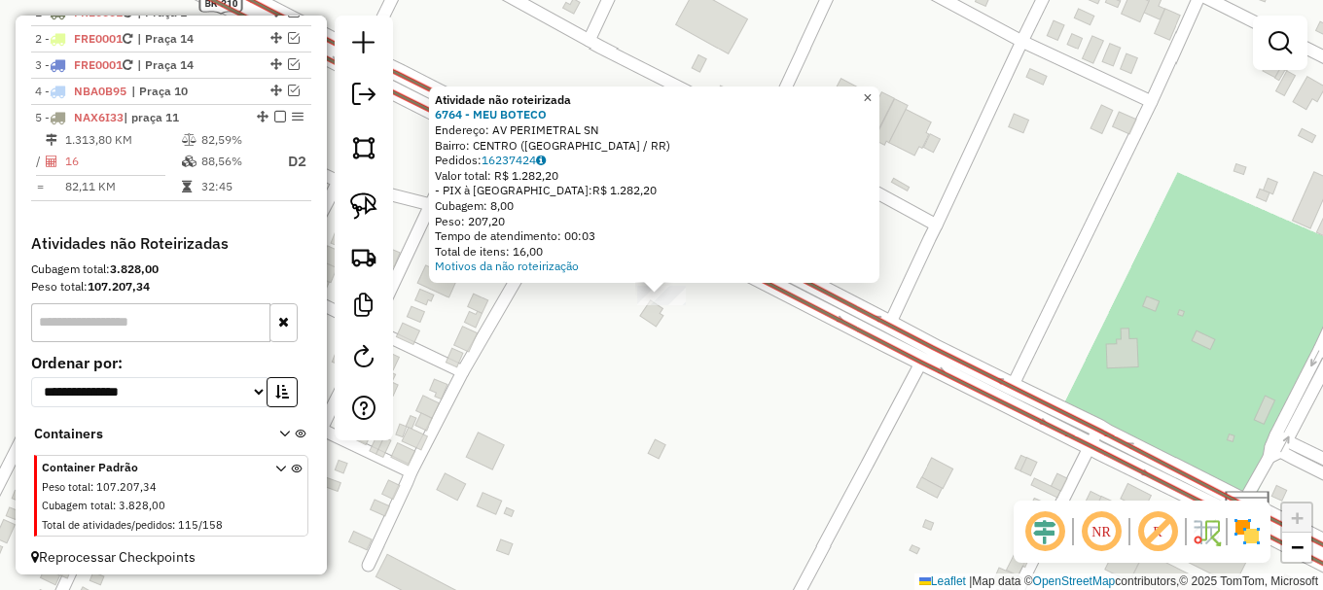
click at [872, 97] on span "×" at bounding box center [867, 97] width 9 height 17
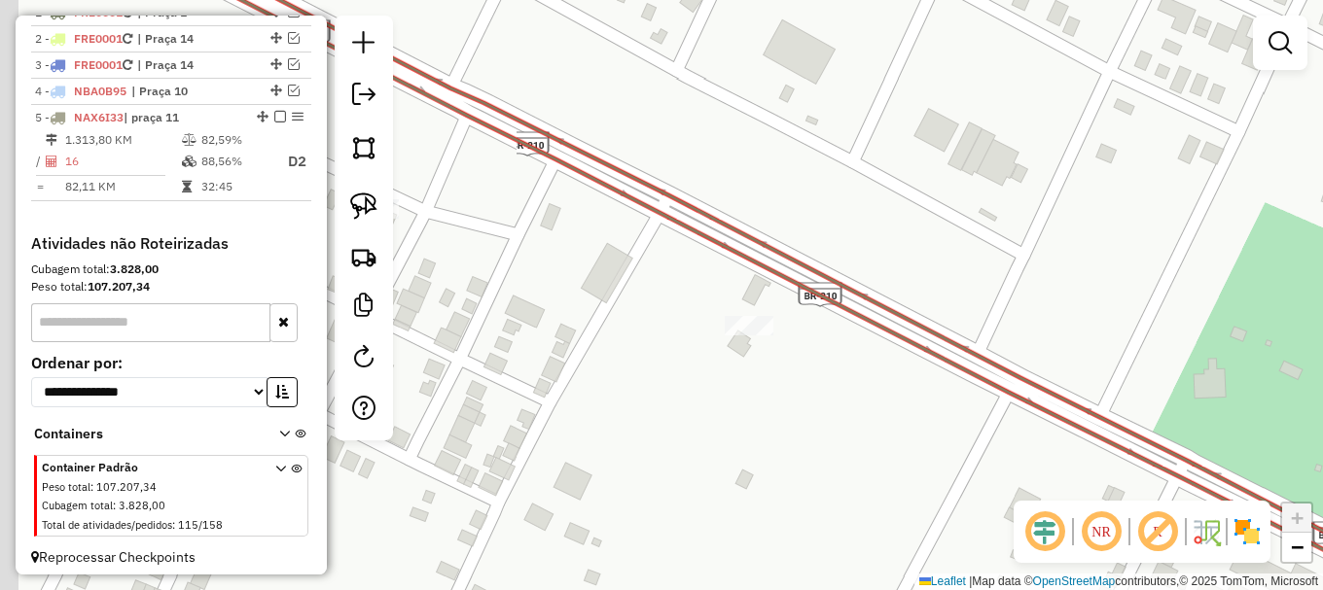
drag, startPoint x: 612, startPoint y: 314, endPoint x: 699, endPoint y: 344, distance: 92.6
click at [699, 344] on div "Janela de atendimento Grade de atendimento Capacidade Transportadoras Veículos …" at bounding box center [661, 295] width 1323 height 590
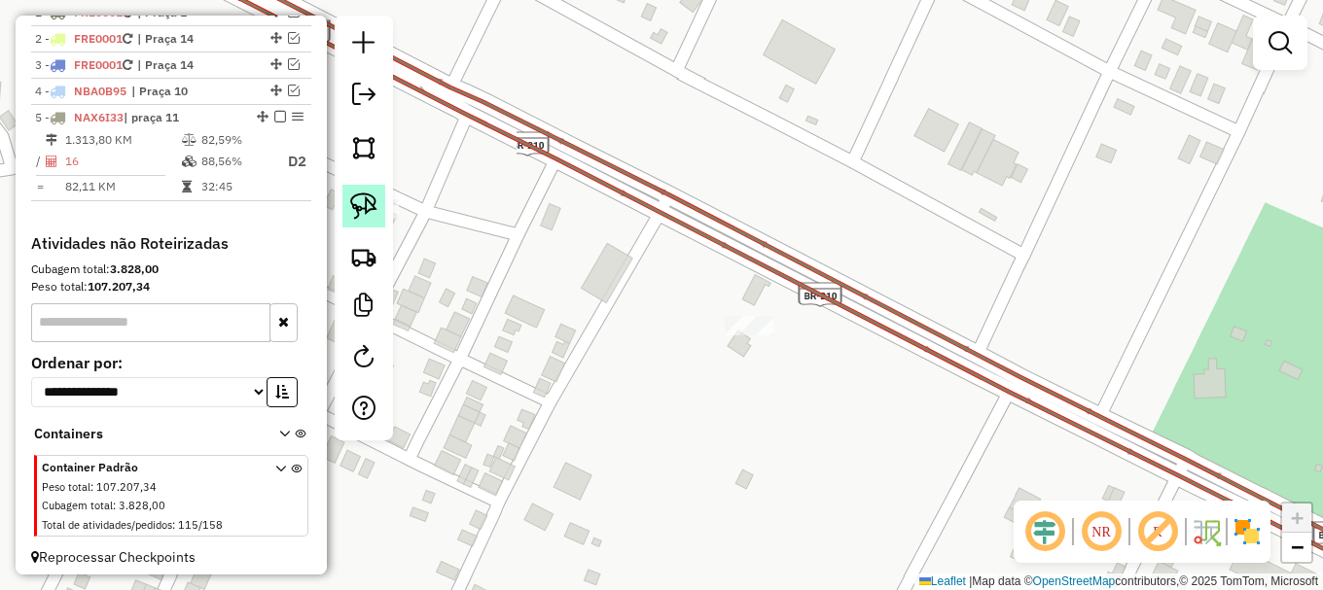
drag, startPoint x: 377, startPoint y: 207, endPoint x: 866, endPoint y: 373, distance: 515.5
click at [379, 210] on link at bounding box center [363, 206] width 43 height 43
drag, startPoint x: 706, startPoint y: 333, endPoint x: 744, endPoint y: 284, distance: 61.7
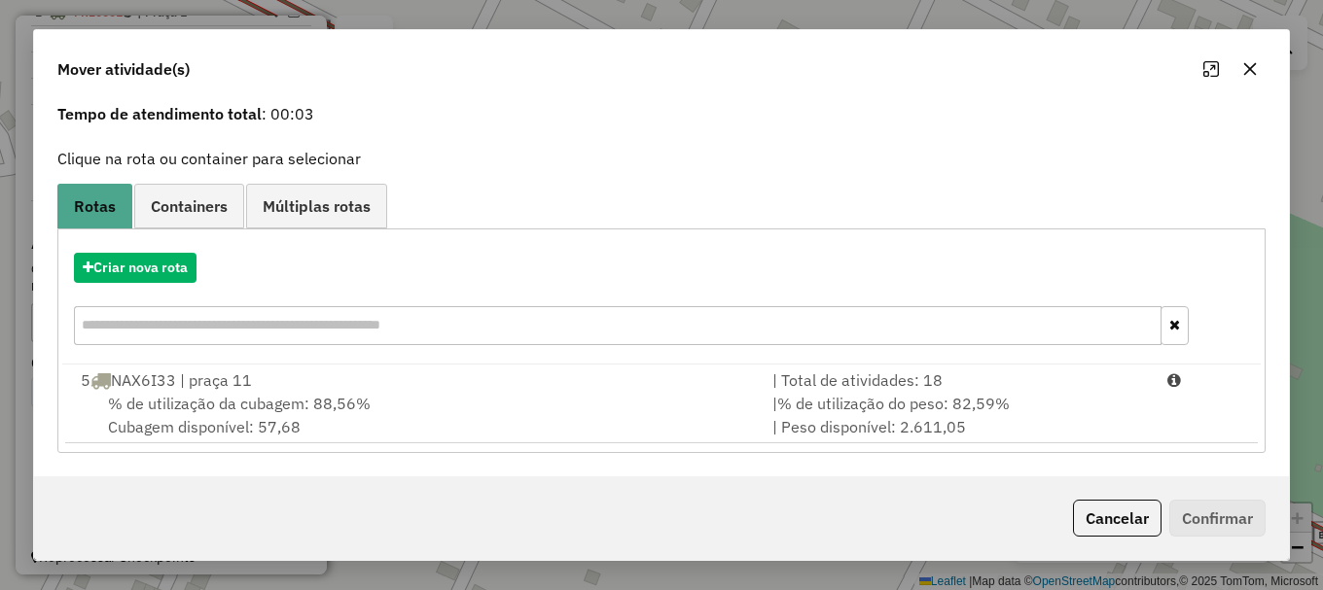
drag, startPoint x: 219, startPoint y: 408, endPoint x: 1026, endPoint y: 585, distance: 826.5
click at [225, 409] on span "% de utilização da cubagem: 88,56%" at bounding box center [239, 403] width 263 height 19
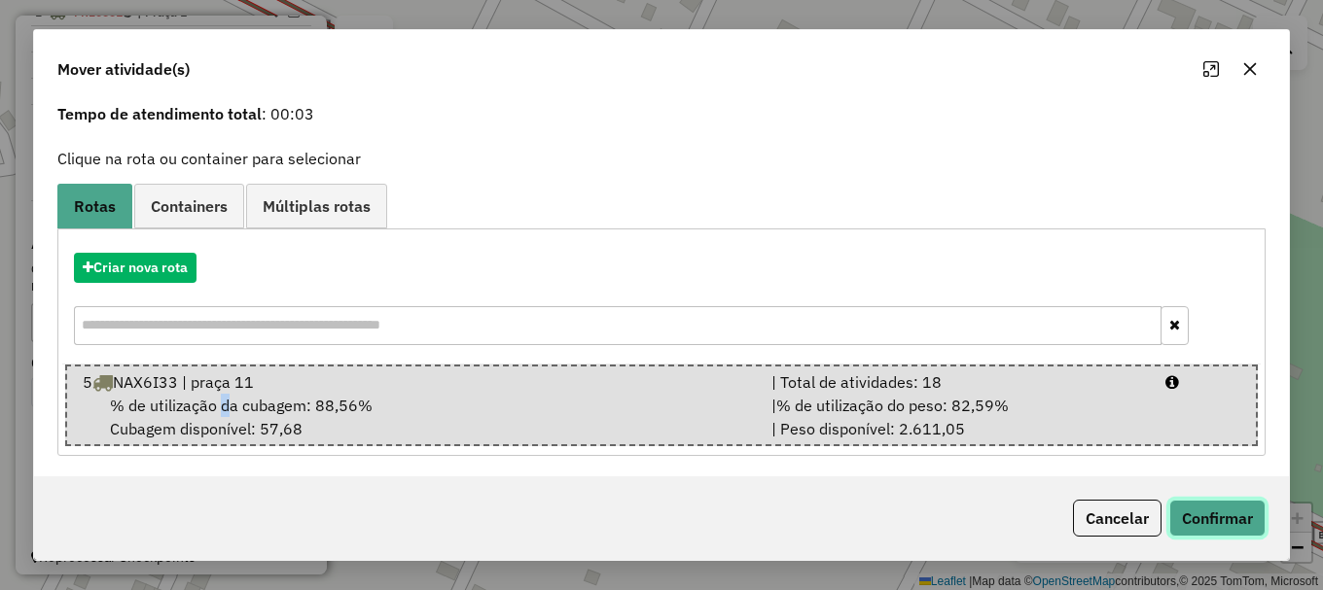
click at [1215, 523] on button "Confirmar" at bounding box center [1217, 518] width 96 height 37
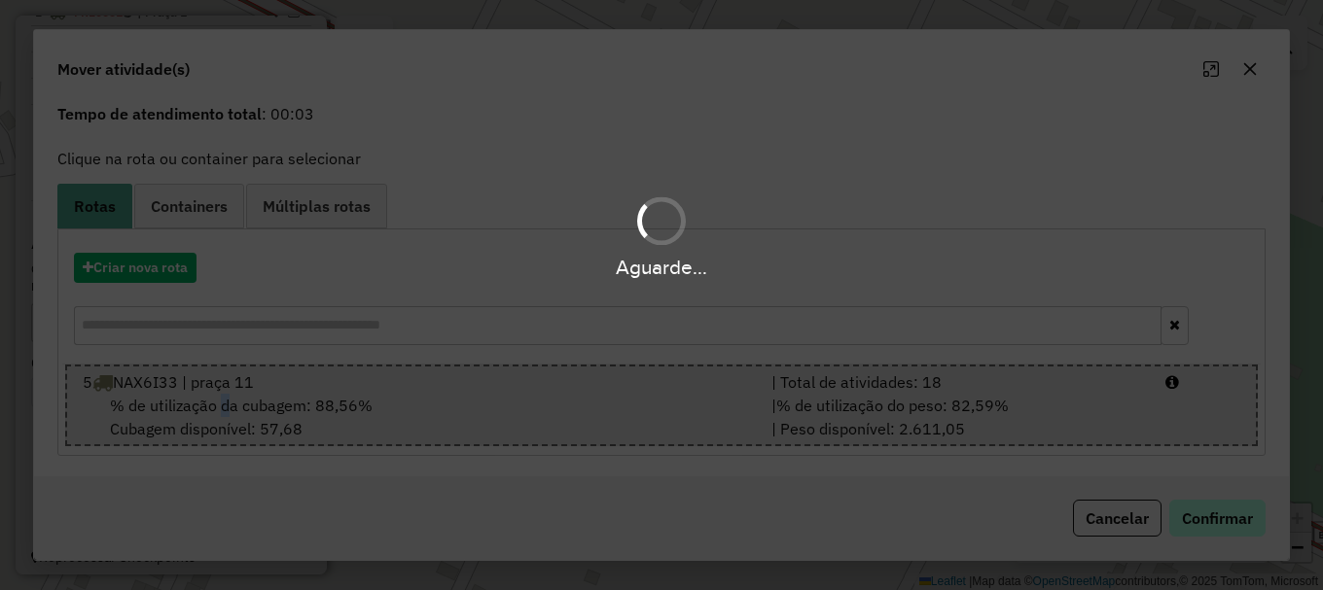
scroll to position [0, 0]
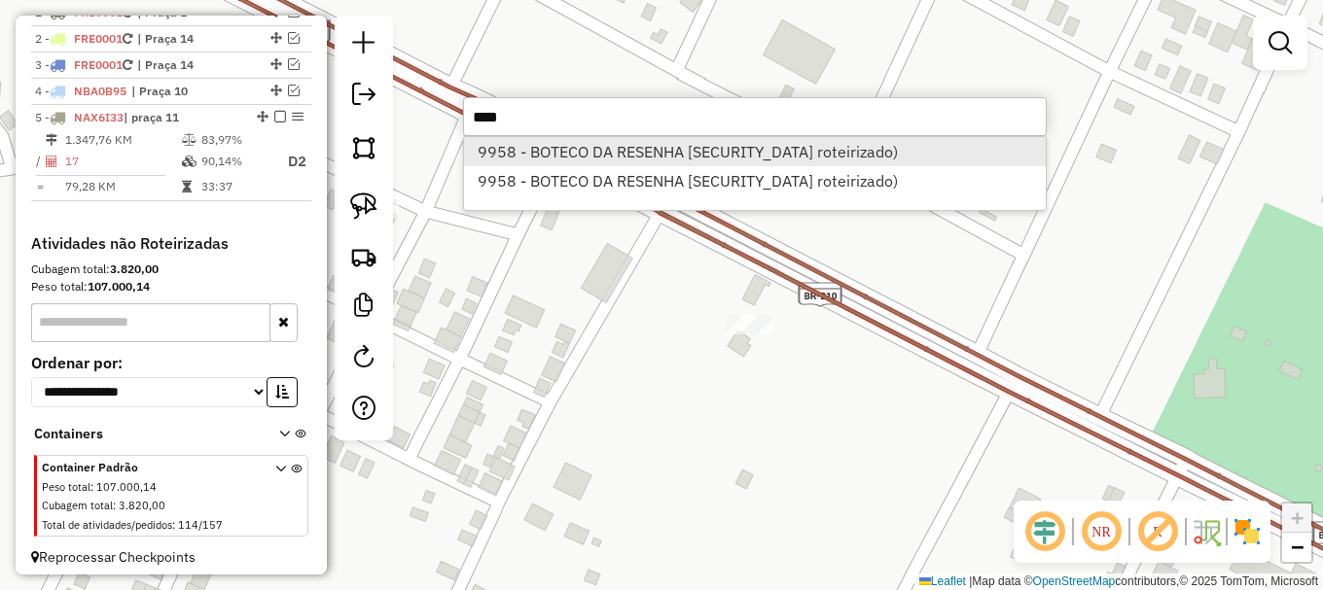
type input "****"
click at [642, 147] on li "9958 - BOTECO DA RESENHA (Não roteirizado)" at bounding box center [755, 151] width 582 height 29
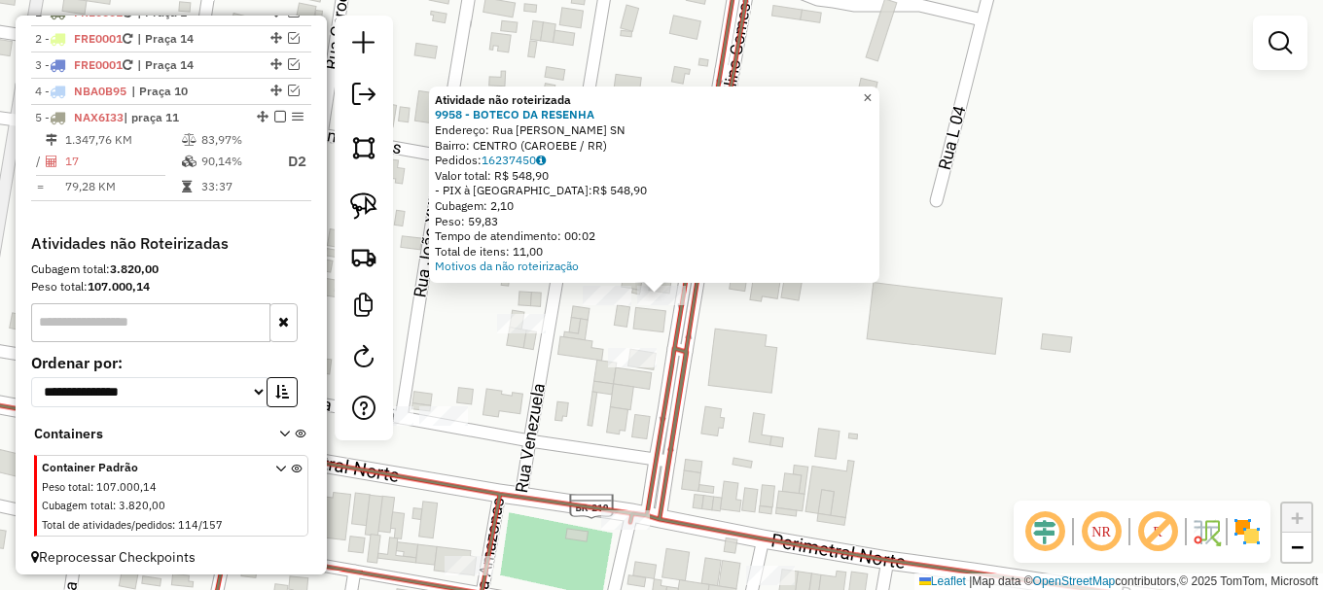
drag, startPoint x: 885, startPoint y: 90, endPoint x: 850, endPoint y: 207, distance: 121.9
click at [872, 91] on span "×" at bounding box center [867, 97] width 9 height 17
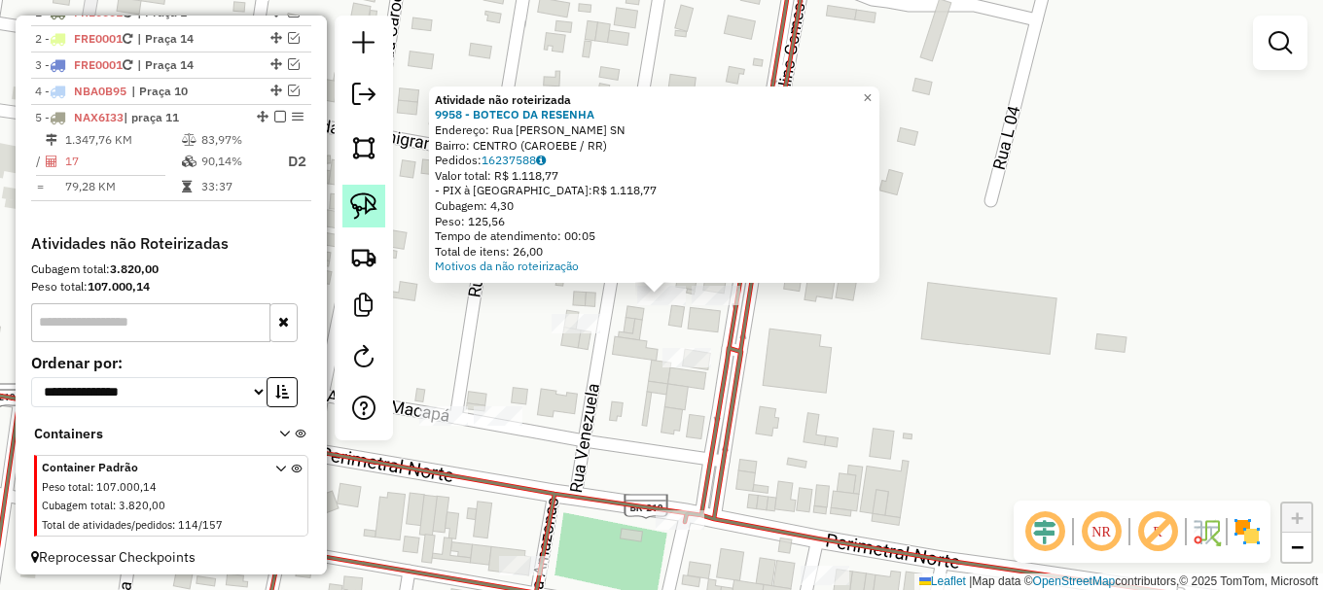
click at [374, 205] on img at bounding box center [363, 206] width 27 height 27
drag, startPoint x: 878, startPoint y: 88, endPoint x: 872, endPoint y: 101, distance: 15.2
click at [872, 90] on span "×" at bounding box center [867, 97] width 9 height 17
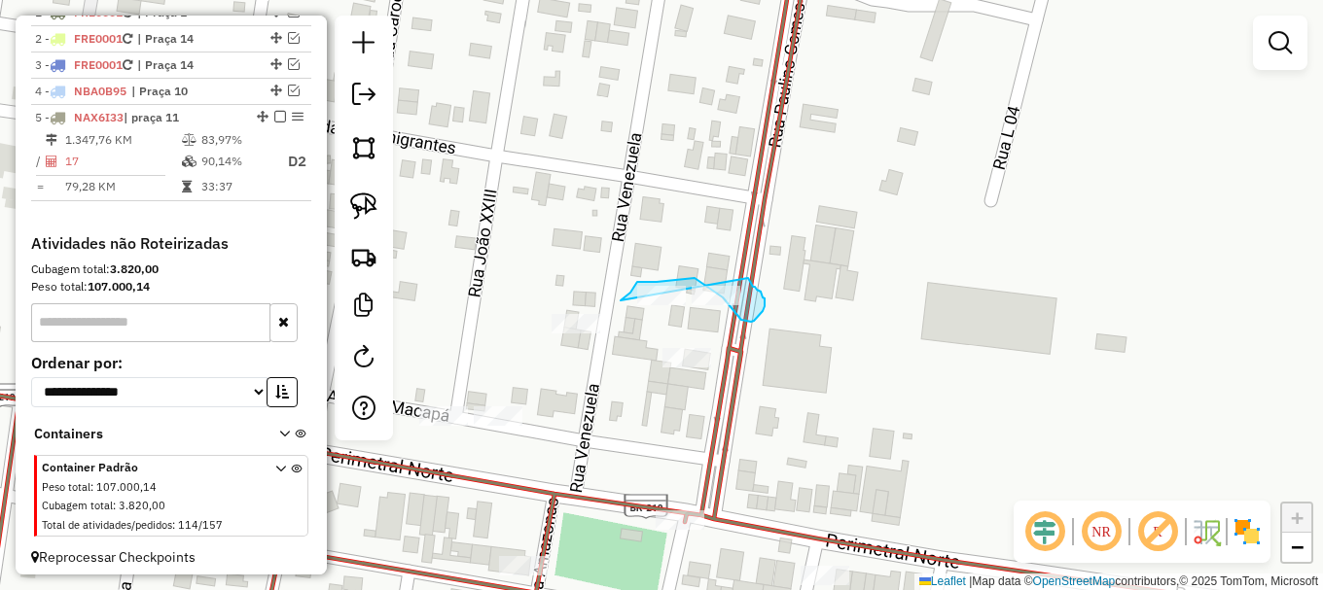
drag, startPoint x: 621, startPoint y: 301, endPoint x: 749, endPoint y: 283, distance: 129.6
drag, startPoint x: 373, startPoint y: 202, endPoint x: 458, endPoint y: 227, distance: 89.0
click at [375, 203] on img at bounding box center [363, 206] width 27 height 27
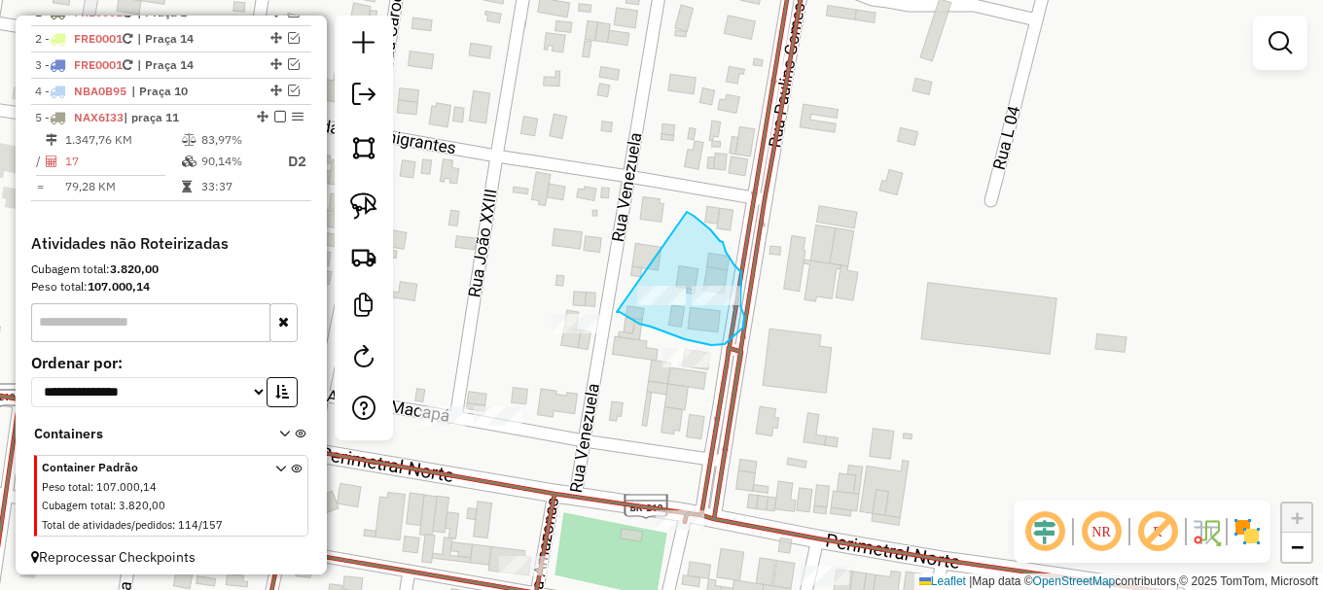
drag, startPoint x: 617, startPoint y: 312, endPoint x: 691, endPoint y: 218, distance: 119.9
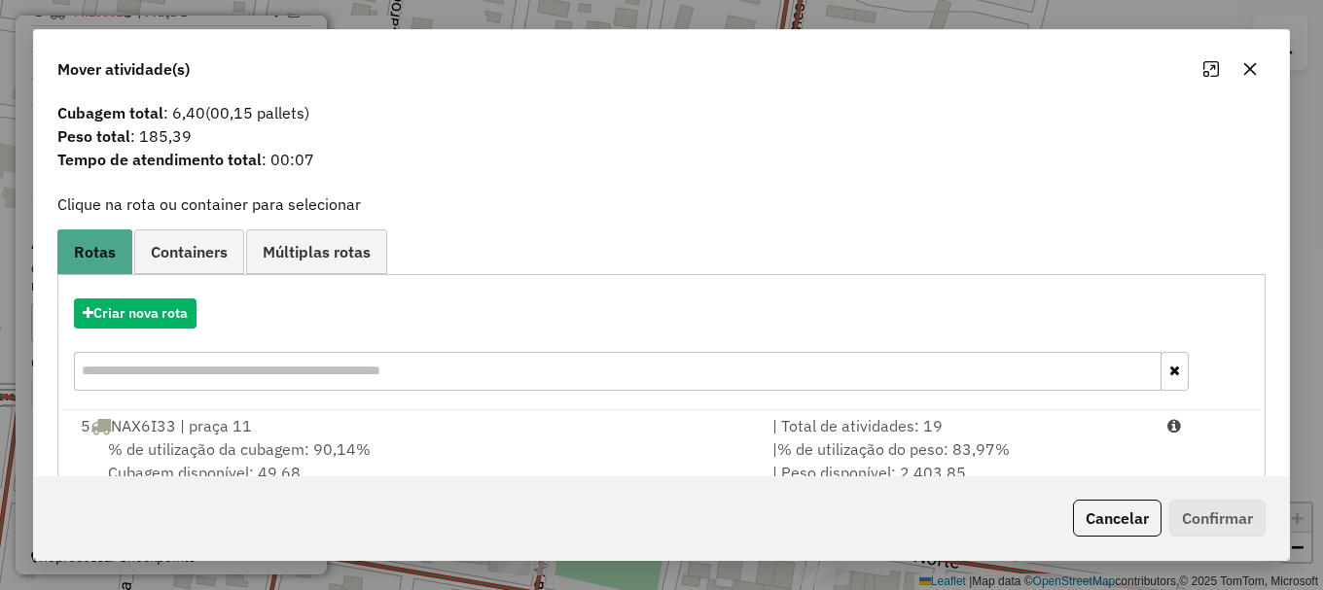
scroll to position [76, 0]
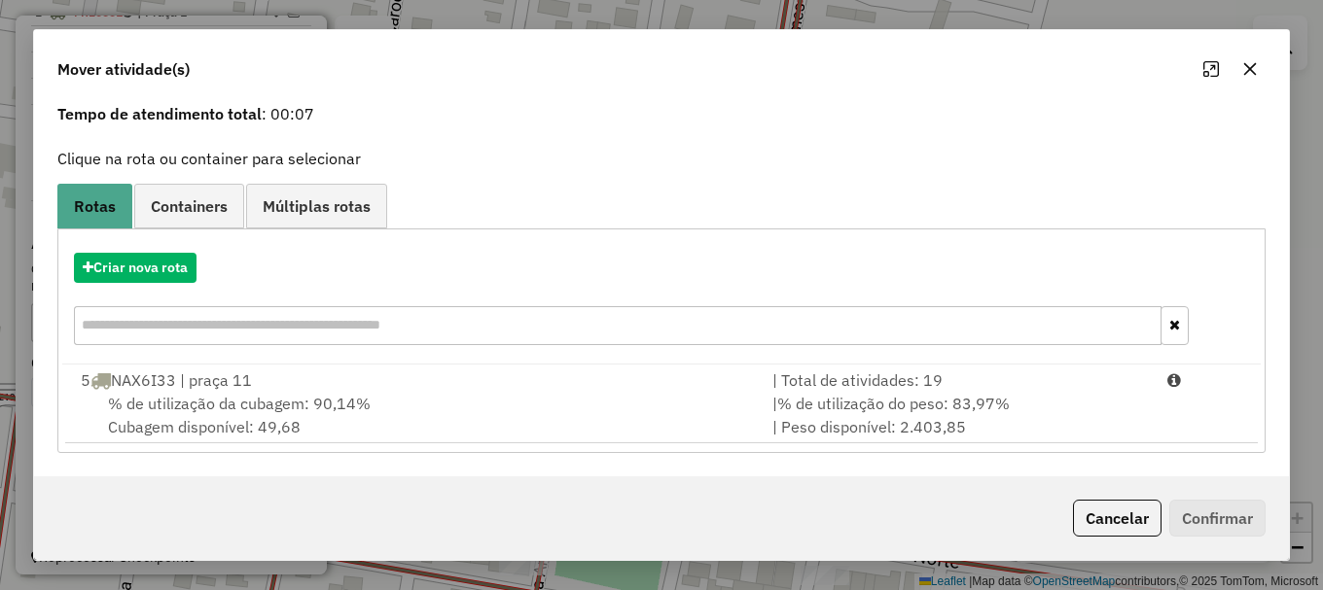
drag, startPoint x: 321, startPoint y: 376, endPoint x: 1135, endPoint y: 584, distance: 840.1
click at [322, 376] on div "5 NAX6I33 | praça 11" at bounding box center [415, 380] width 692 height 23
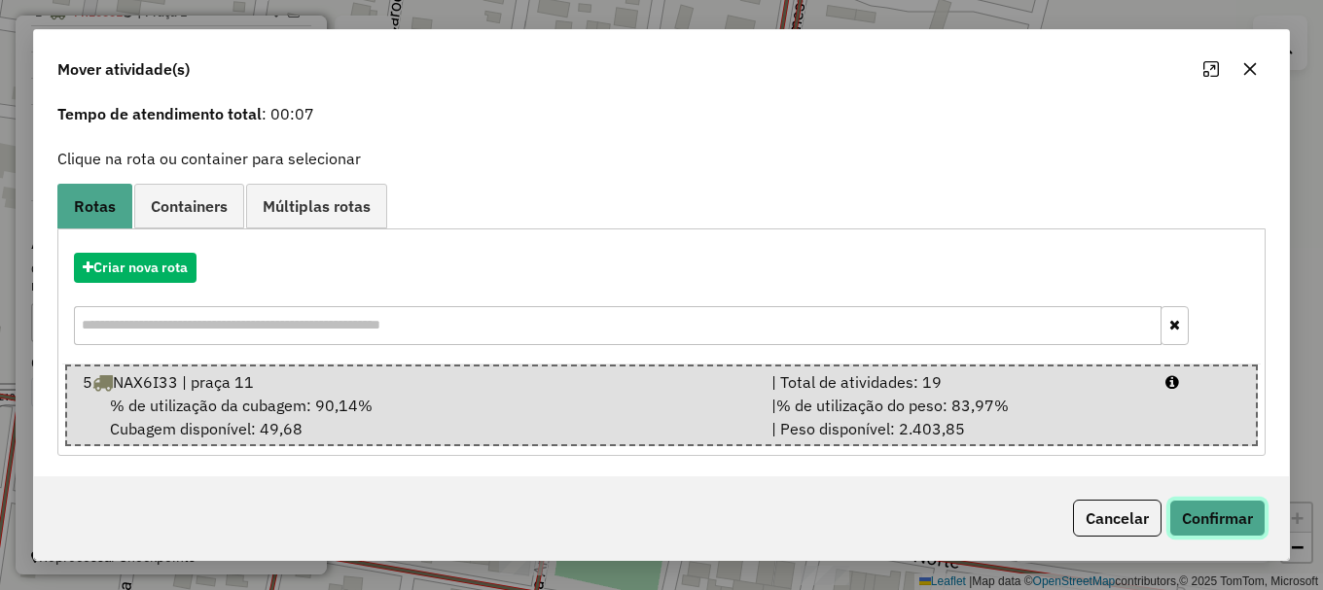
click at [1230, 519] on button "Confirmar" at bounding box center [1217, 518] width 96 height 37
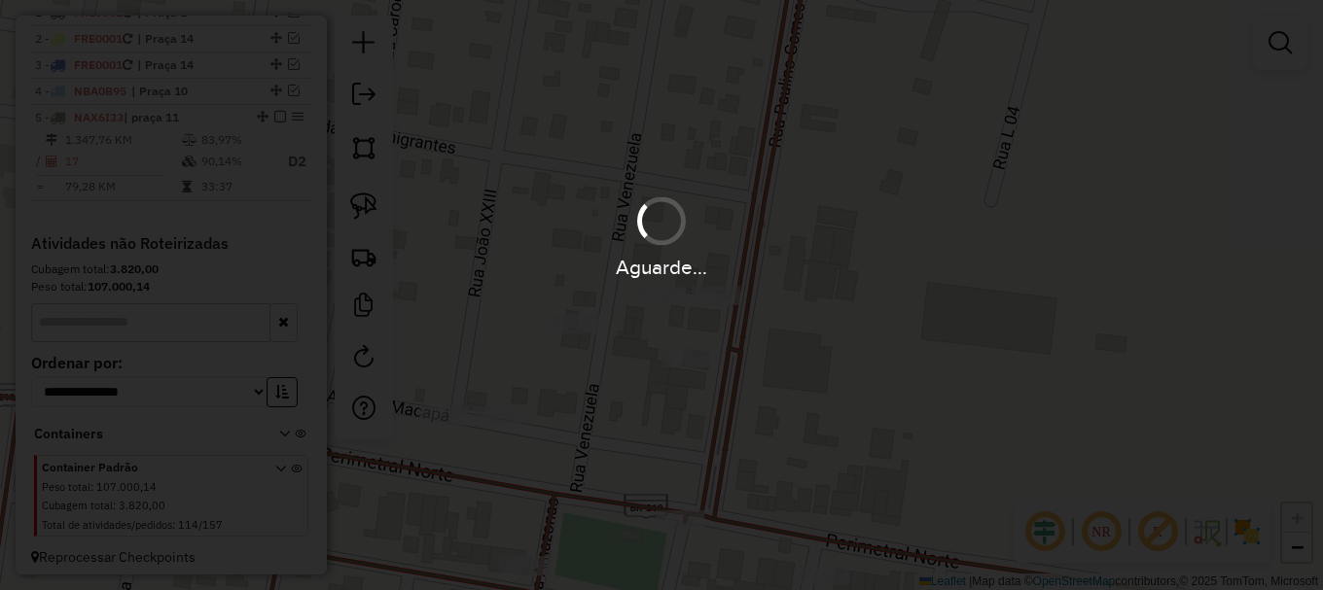
scroll to position [0, 0]
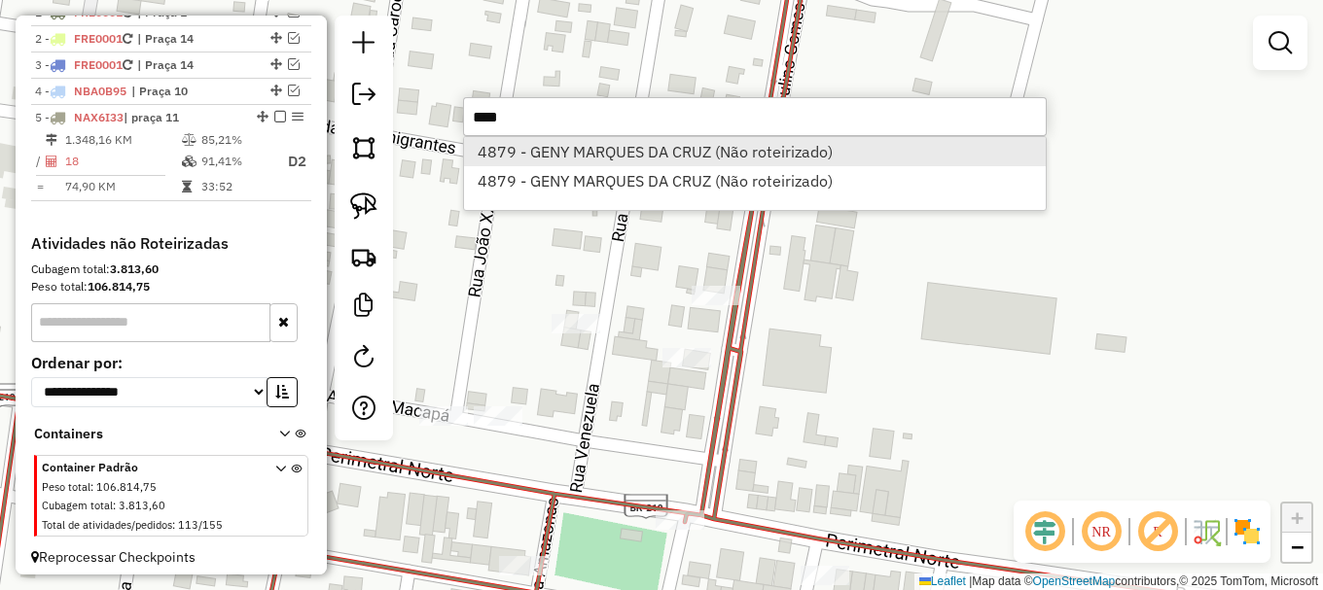
type input "****"
click at [674, 148] on li "4879 - GENY MARQUES DA CRUZ (Não roteirizado)" at bounding box center [755, 151] width 582 height 29
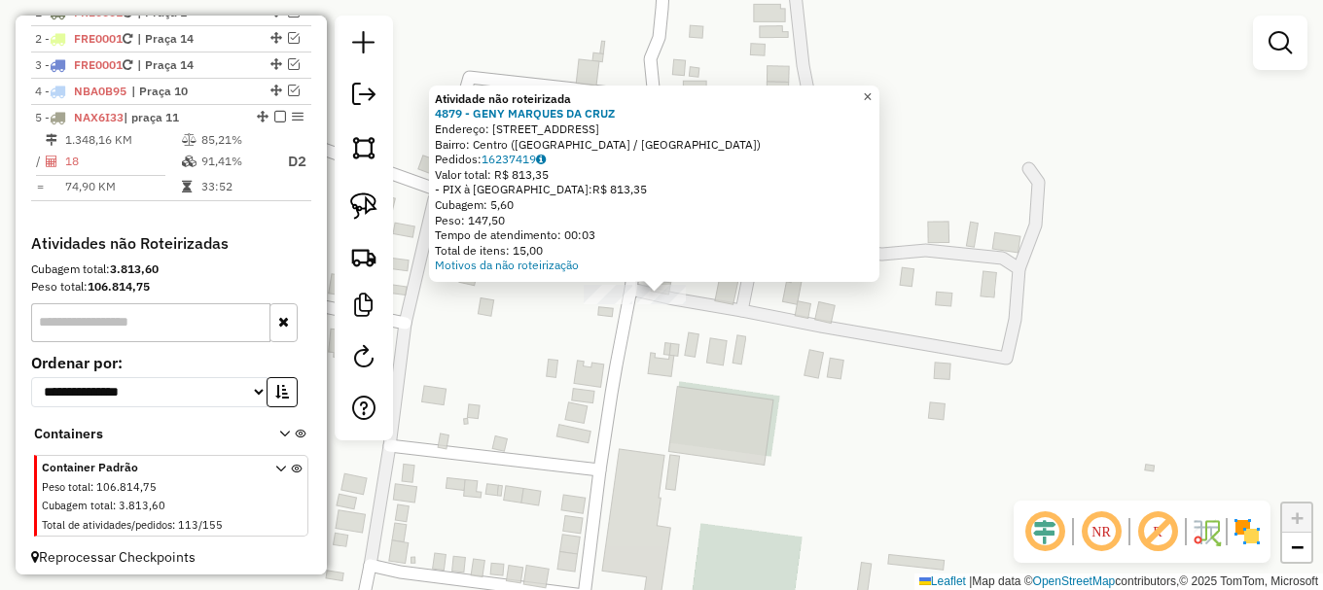
drag, startPoint x: 879, startPoint y: 89, endPoint x: 829, endPoint y: 199, distance: 121.9
click at [872, 90] on span "×" at bounding box center [867, 97] width 9 height 17
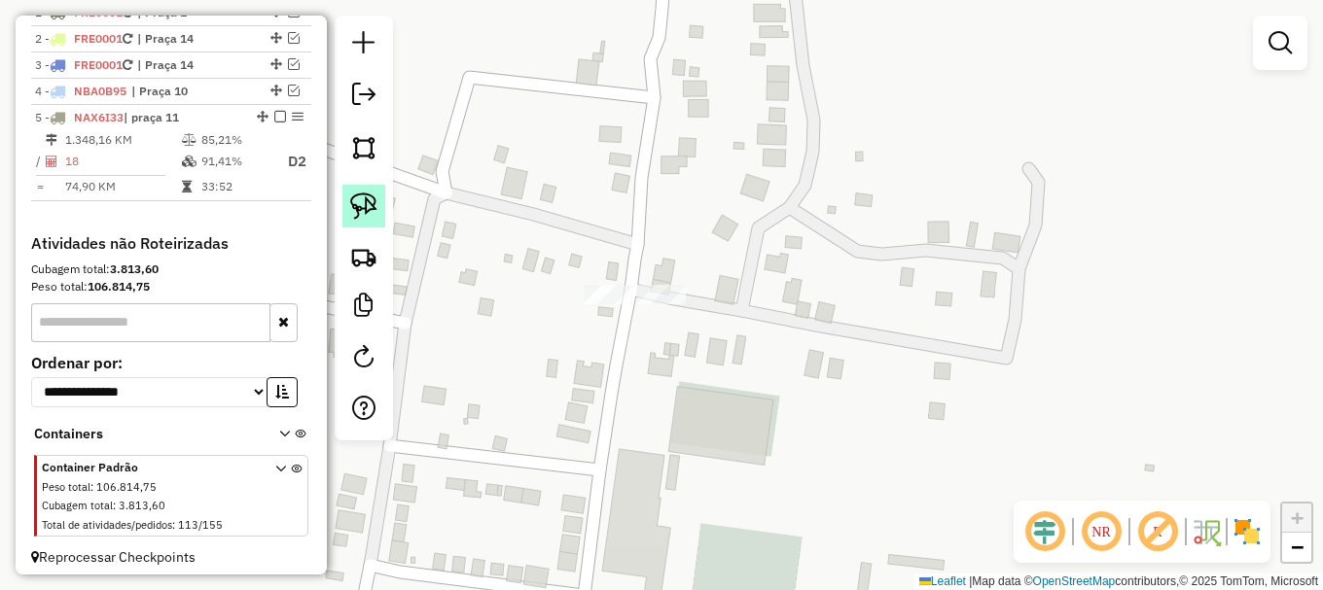
drag, startPoint x: 367, startPoint y: 191, endPoint x: 713, endPoint y: 314, distance: 367.6
click at [368, 193] on link at bounding box center [363, 206] width 43 height 43
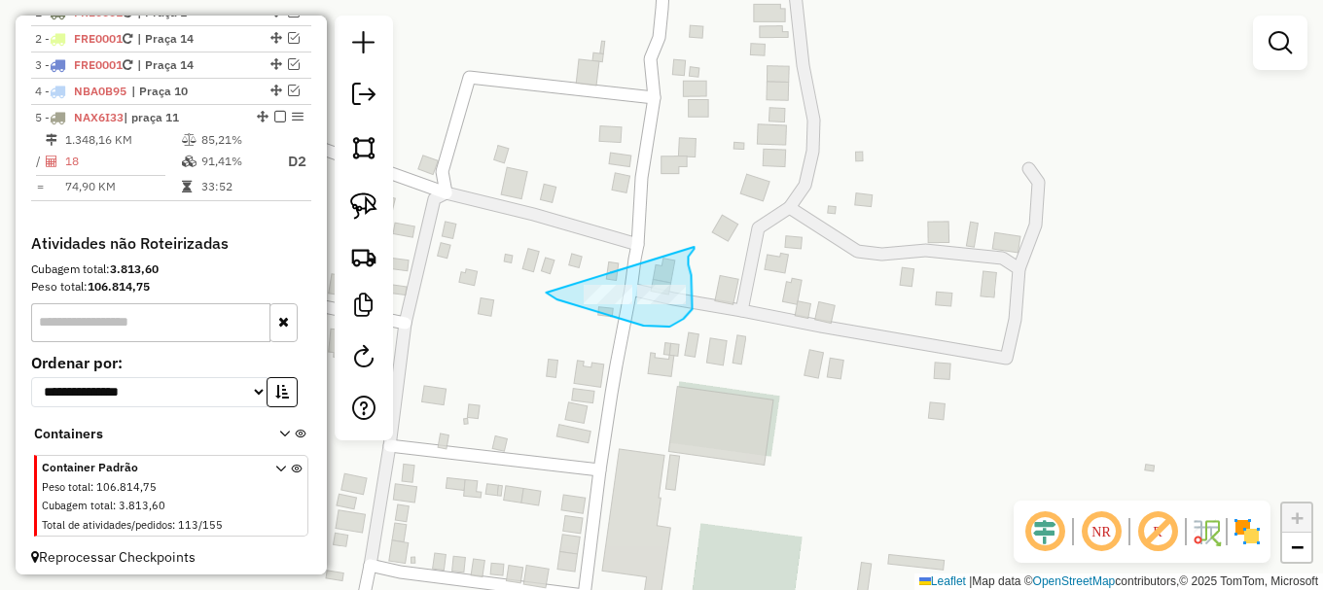
drag, startPoint x: 546, startPoint y: 293, endPoint x: 701, endPoint y: 255, distance: 160.2
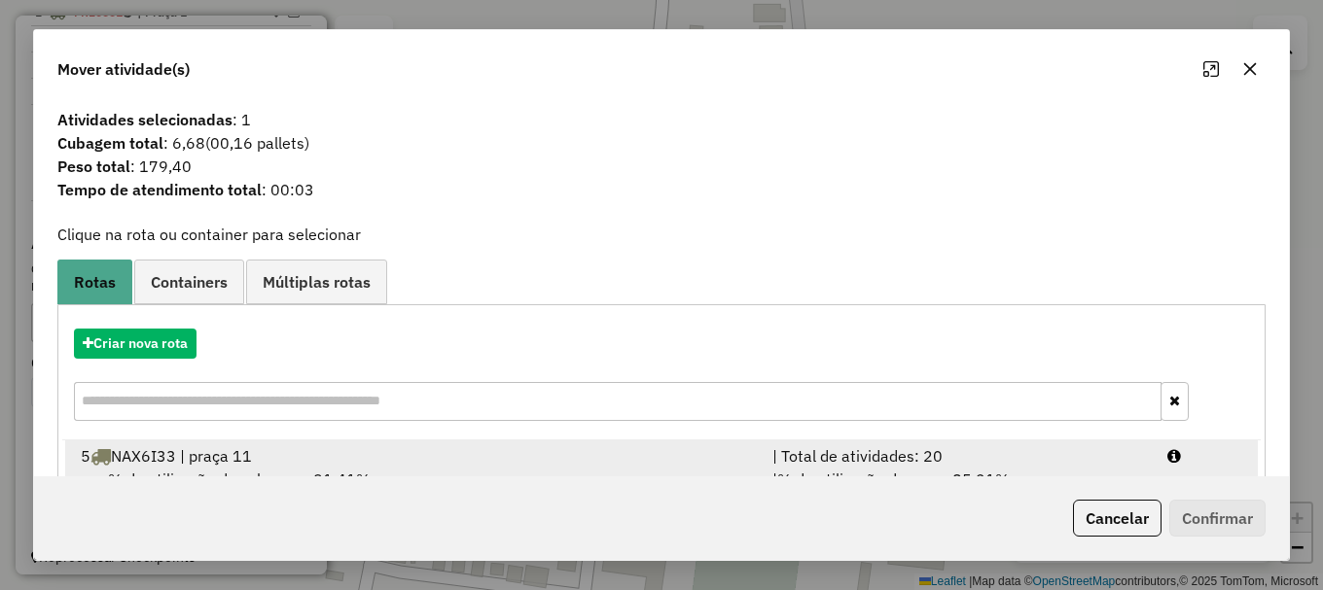
scroll to position [76, 0]
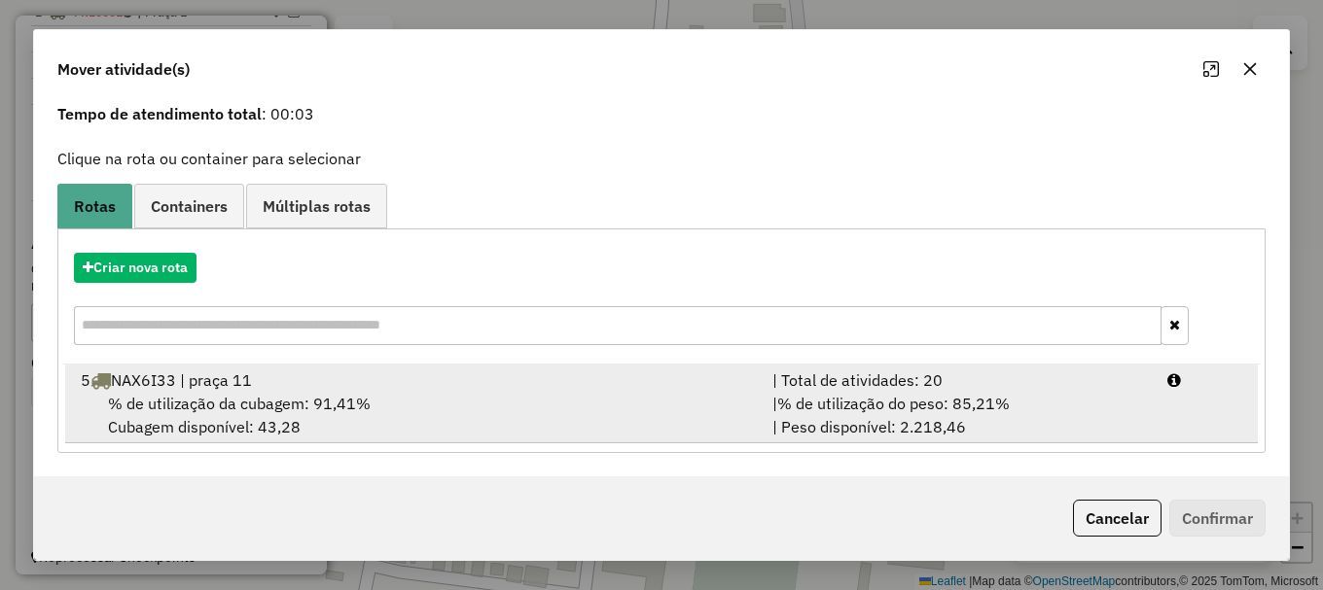
drag, startPoint x: 279, startPoint y: 419, endPoint x: 287, endPoint y: 412, distance: 10.3
click at [284, 414] on div "% de utilização da cubagem: 91,41% Cubagem disponível: 43,28" at bounding box center [415, 415] width 692 height 47
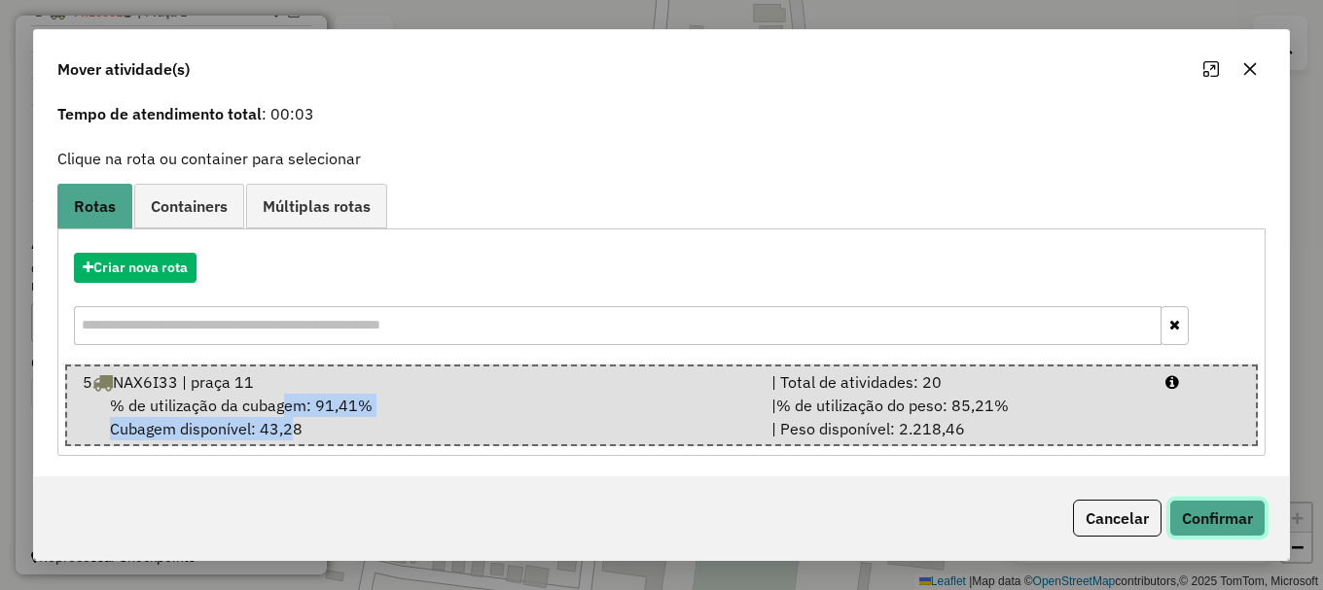
click at [1232, 525] on button "Confirmar" at bounding box center [1217, 518] width 96 height 37
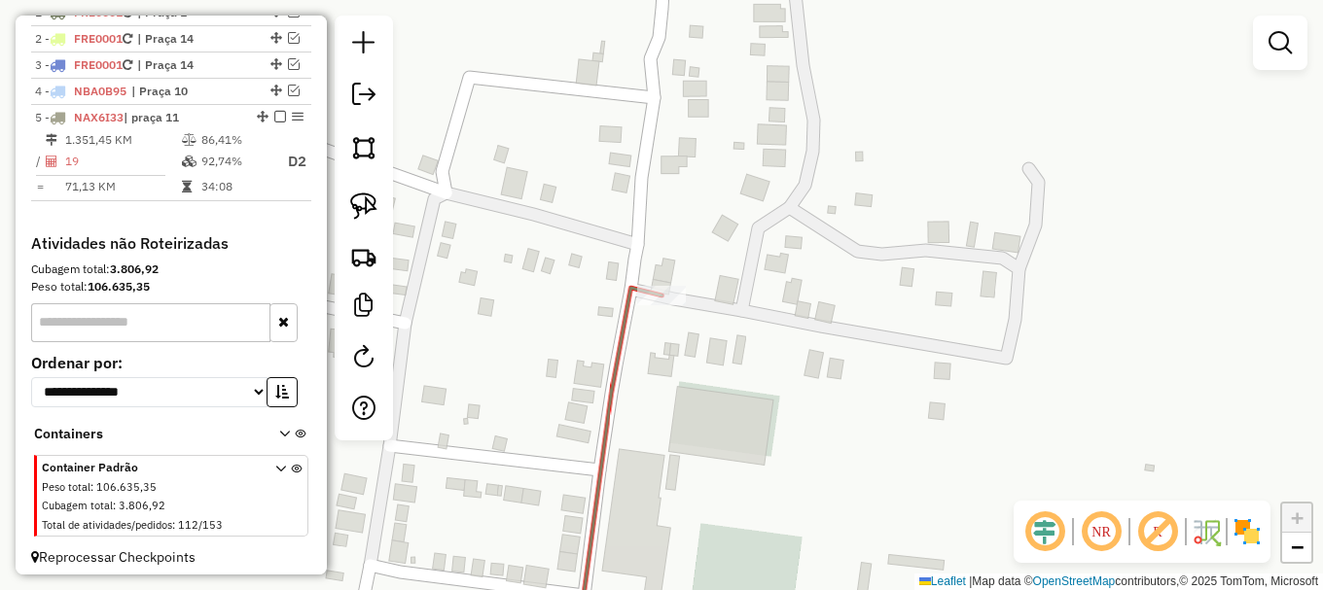
scroll to position [0, 0]
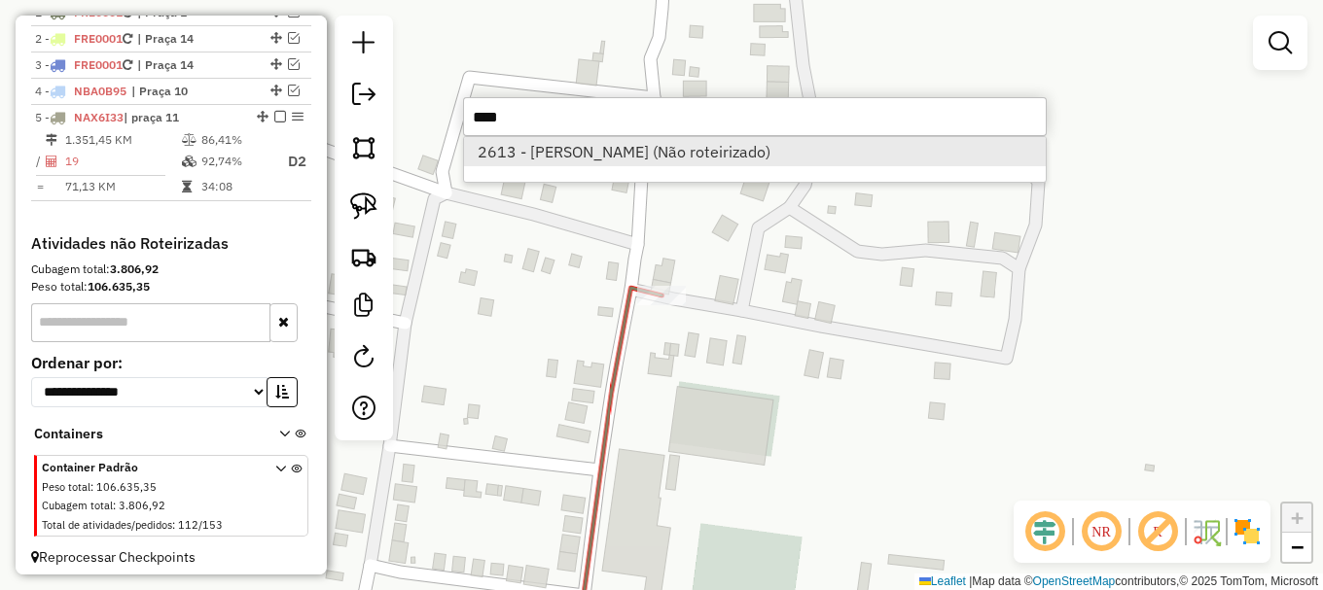
type input "****"
click at [681, 152] on li "2613 - FRANCISCO EDINARDO T (Não roteirizado)" at bounding box center [755, 151] width 582 height 29
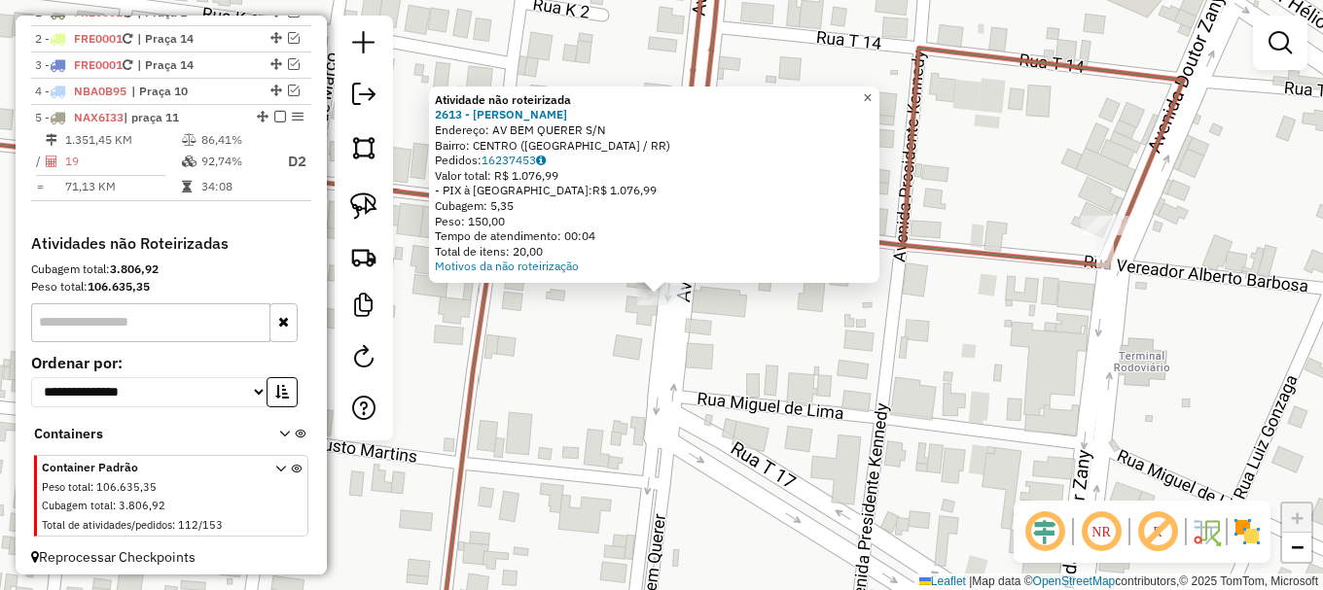
click at [872, 89] on span "×" at bounding box center [867, 97] width 9 height 17
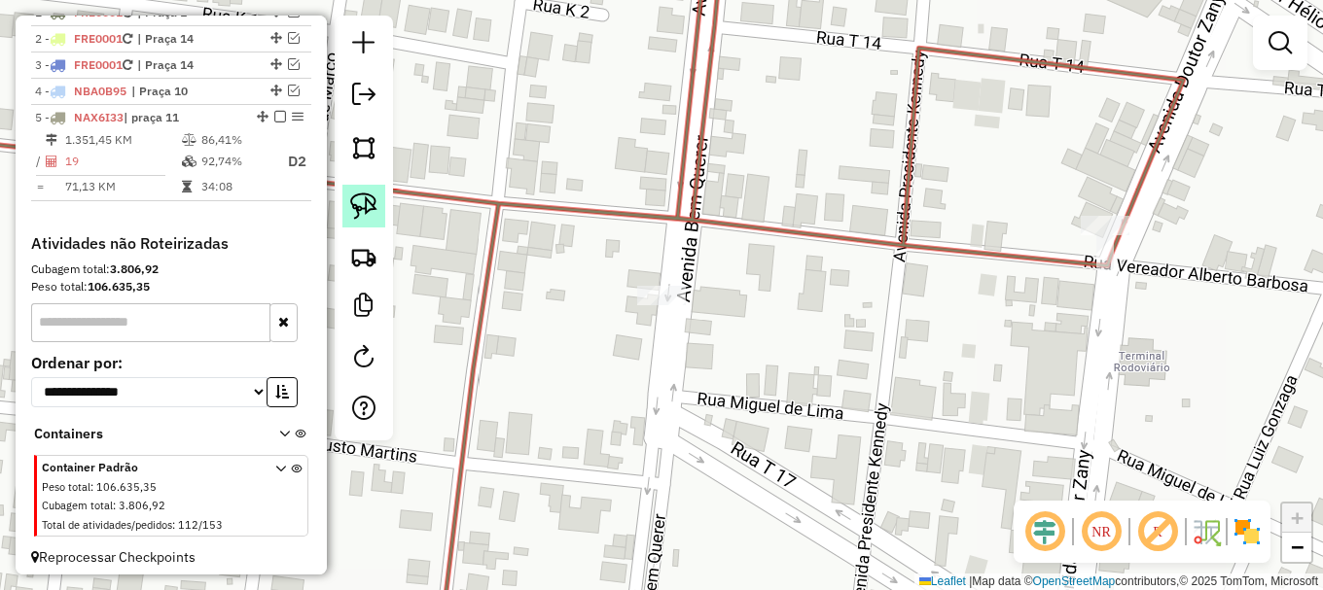
click at [359, 198] on img at bounding box center [363, 206] width 27 height 27
drag, startPoint x: 597, startPoint y: 297, endPoint x: 689, endPoint y: 259, distance: 99.0
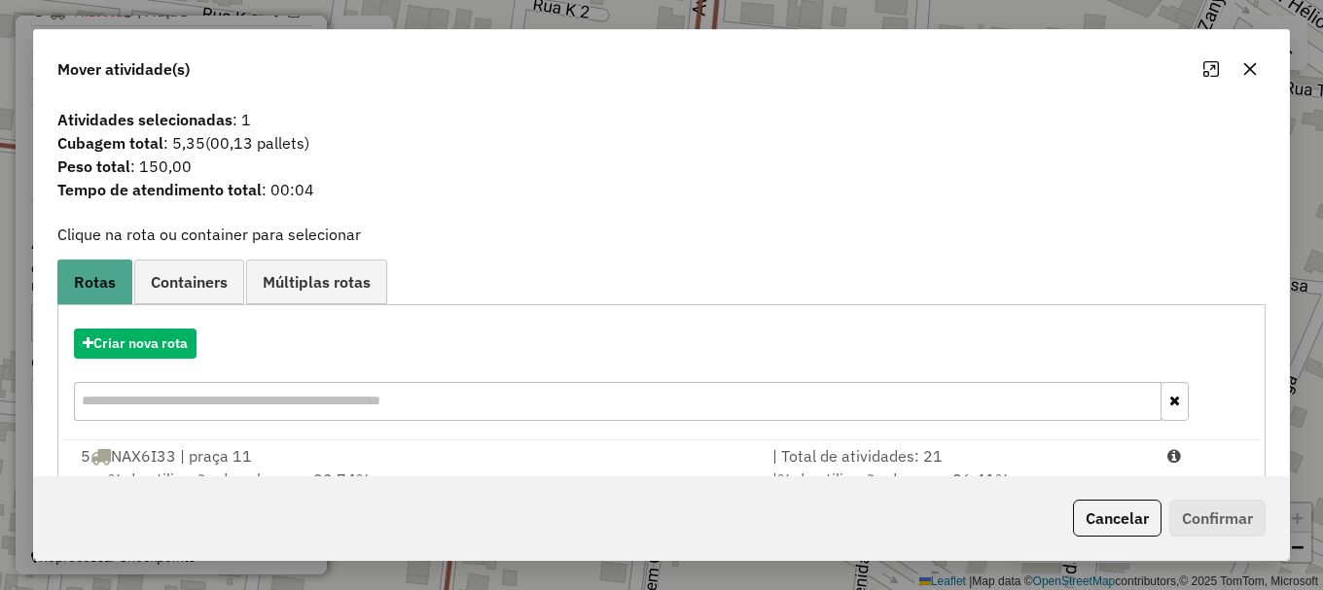
scroll to position [76, 0]
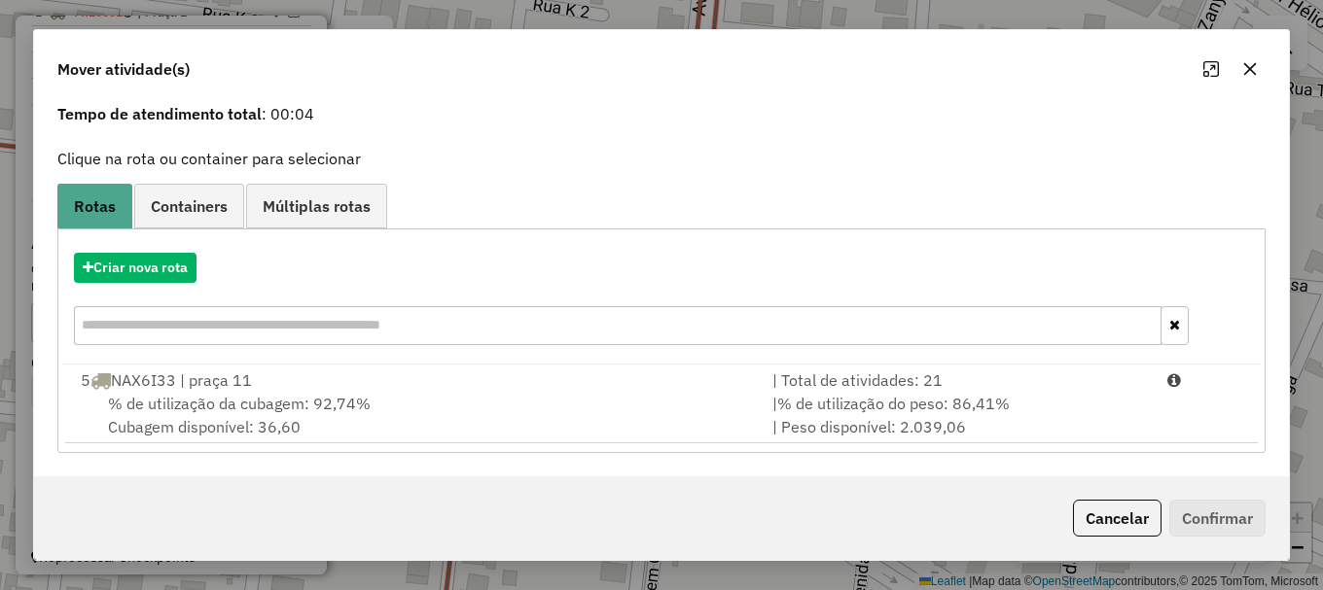
drag, startPoint x: 376, startPoint y: 407, endPoint x: 909, endPoint y: 467, distance: 536.4
click at [383, 403] on div "% de utilização da cubagem: 92,74% Cubagem disponível: 36,60" at bounding box center [415, 415] width 692 height 47
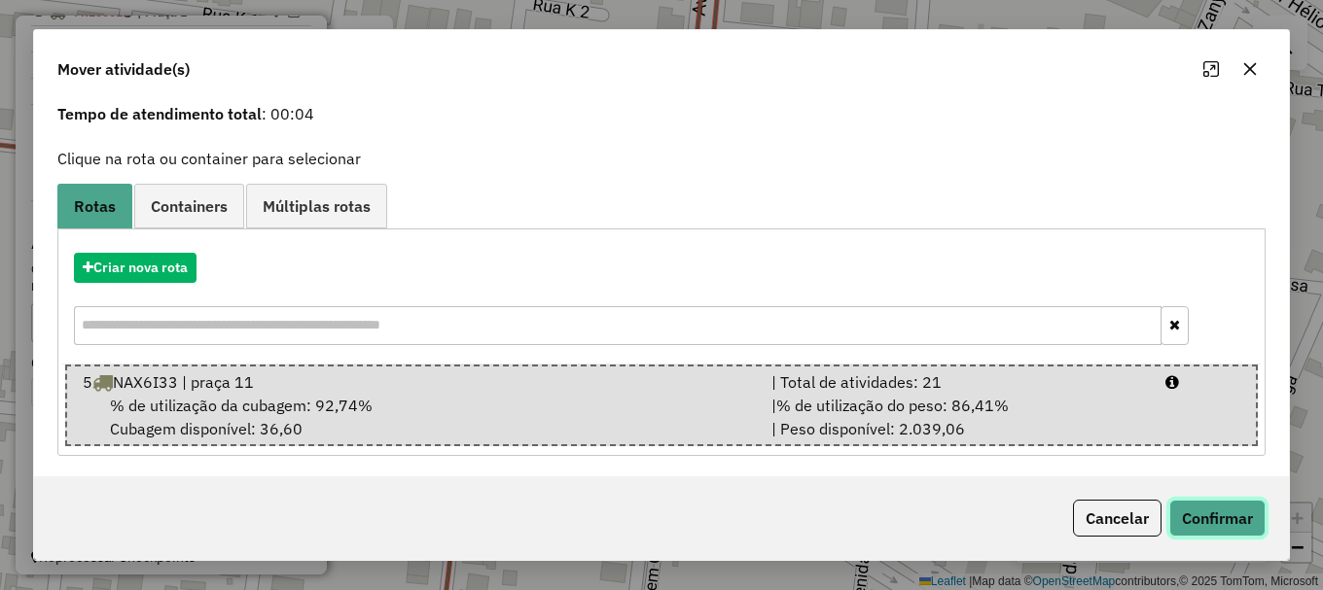
click at [1203, 514] on button "Confirmar" at bounding box center [1217, 518] width 96 height 37
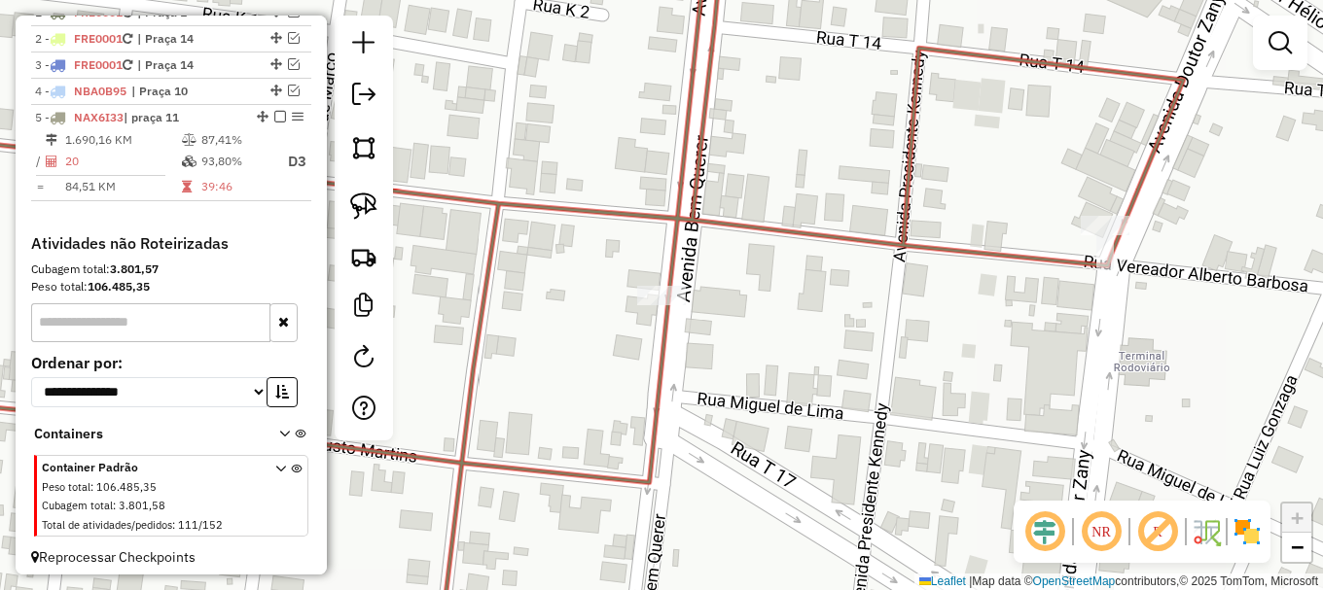
scroll to position [0, 0]
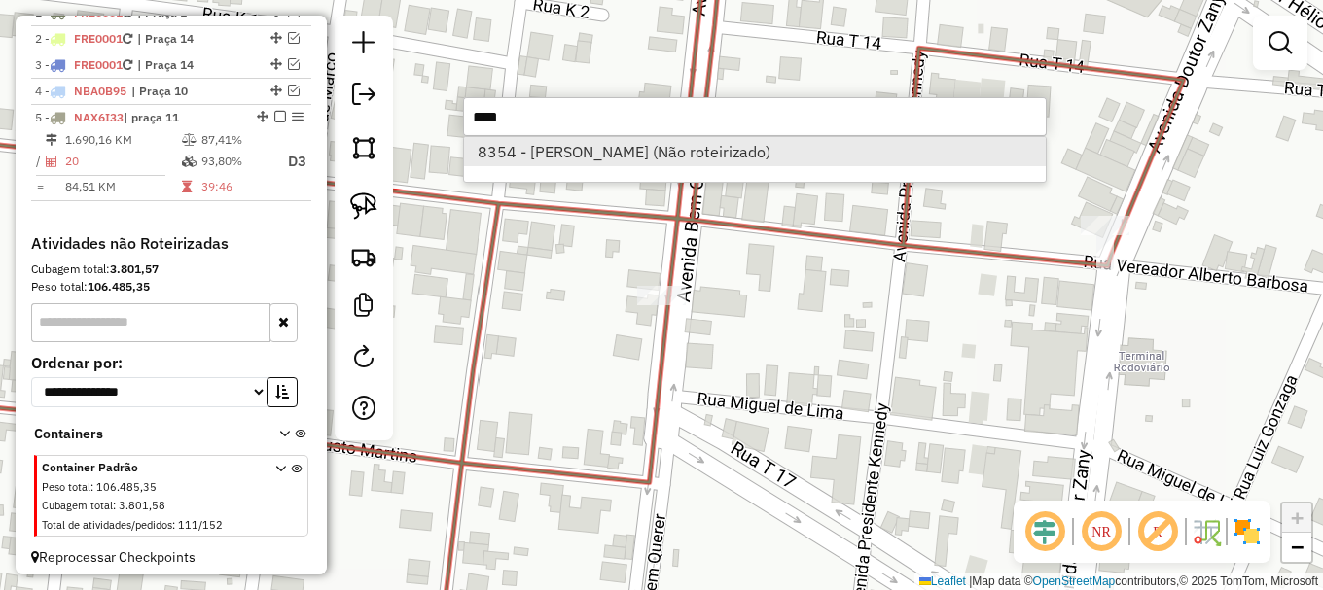
type input "****"
click at [681, 164] on li "8354 - QUEBRA GALHO (Não roteirizado)" at bounding box center [755, 151] width 582 height 29
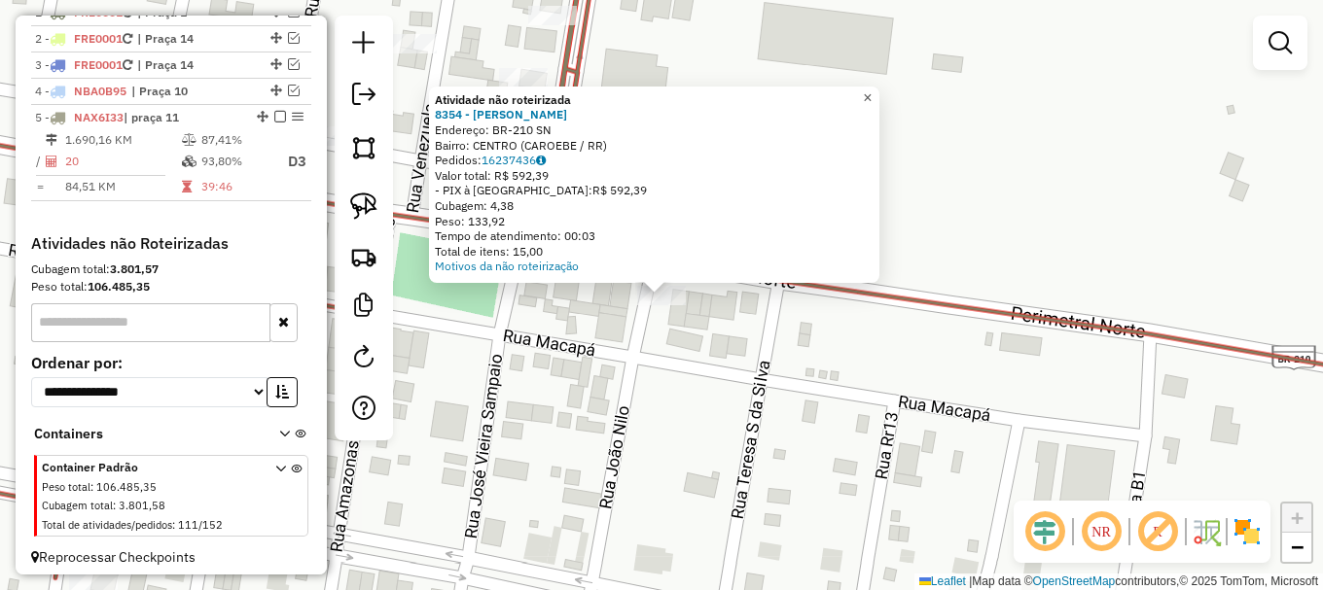
click at [872, 91] on span "×" at bounding box center [867, 97] width 9 height 17
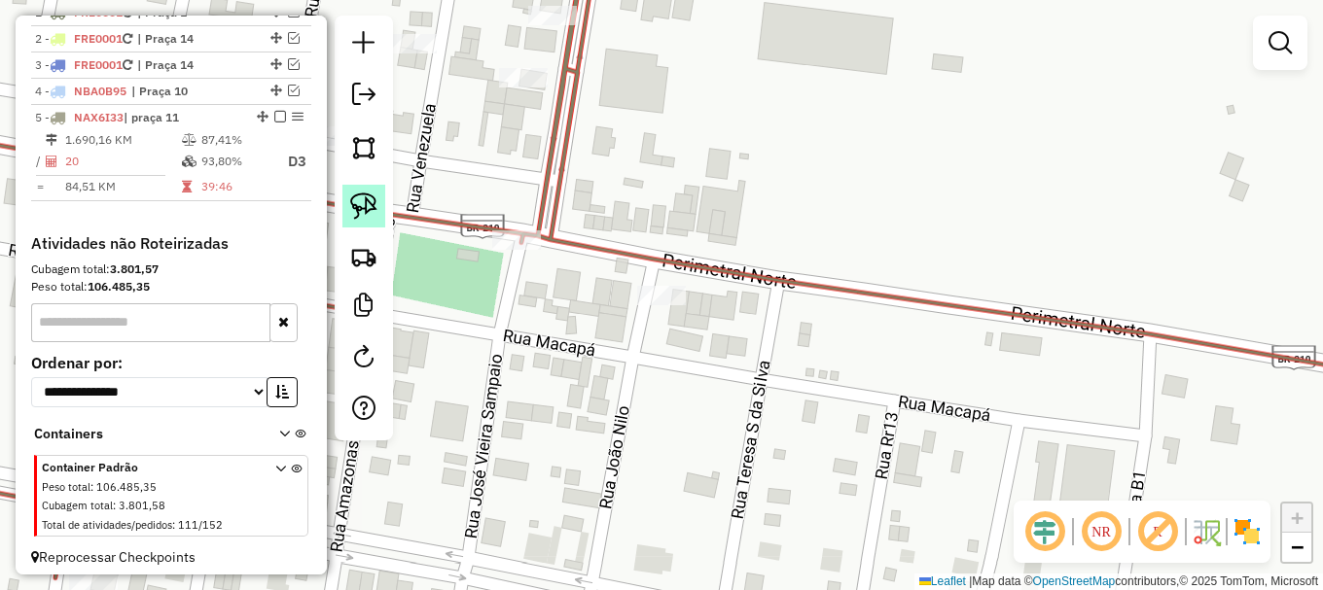
click at [365, 204] on img at bounding box center [363, 206] width 27 height 27
drag, startPoint x: 603, startPoint y: 308, endPoint x: 680, endPoint y: 259, distance: 91.5
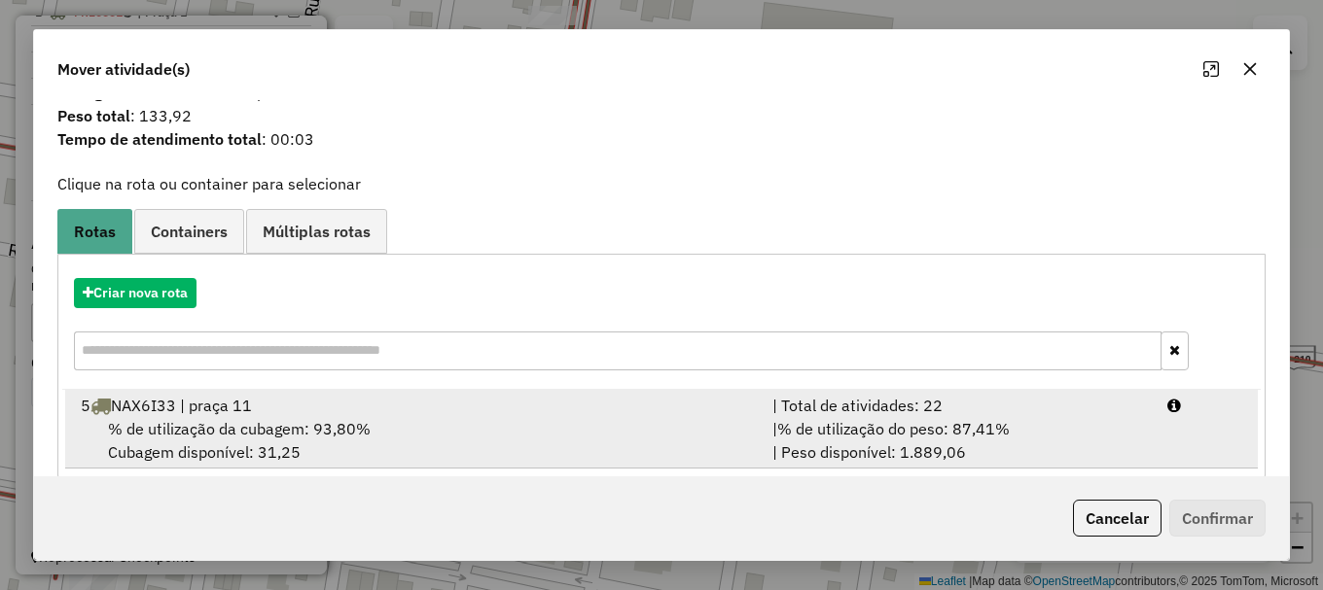
scroll to position [76, 0]
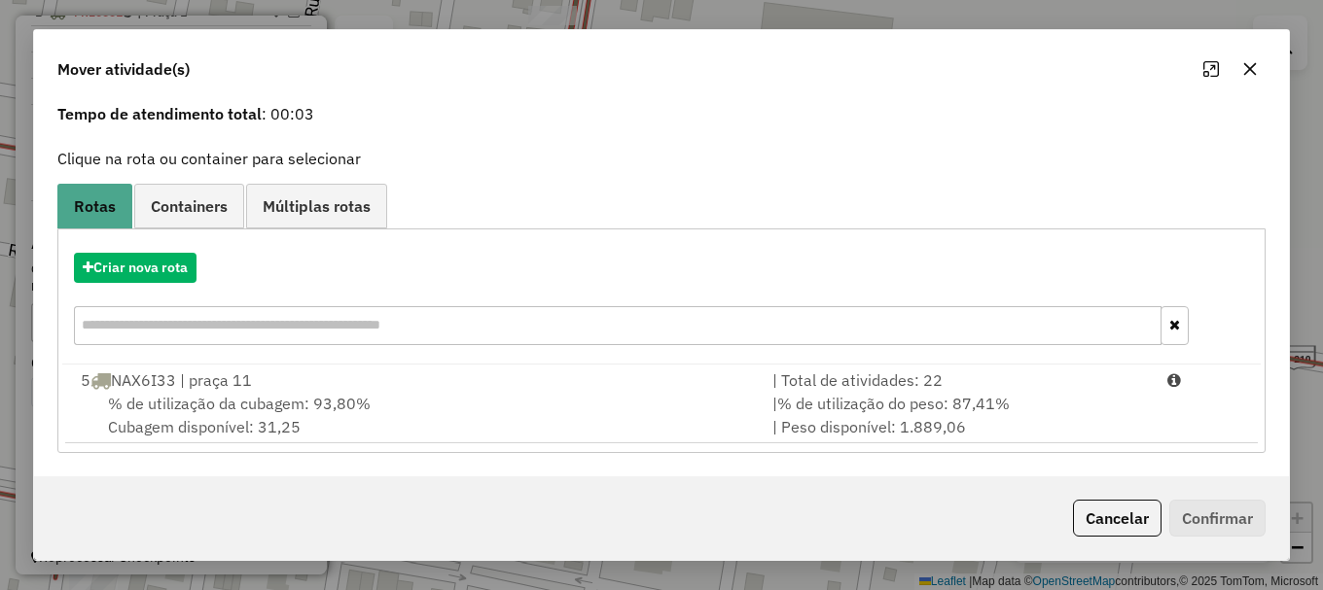
drag, startPoint x: 305, startPoint y: 415, endPoint x: 873, endPoint y: 469, distance: 570.5
click at [306, 415] on div "% de utilização da cubagem: 93,80% Cubagem disponível: 31,25" at bounding box center [415, 415] width 692 height 47
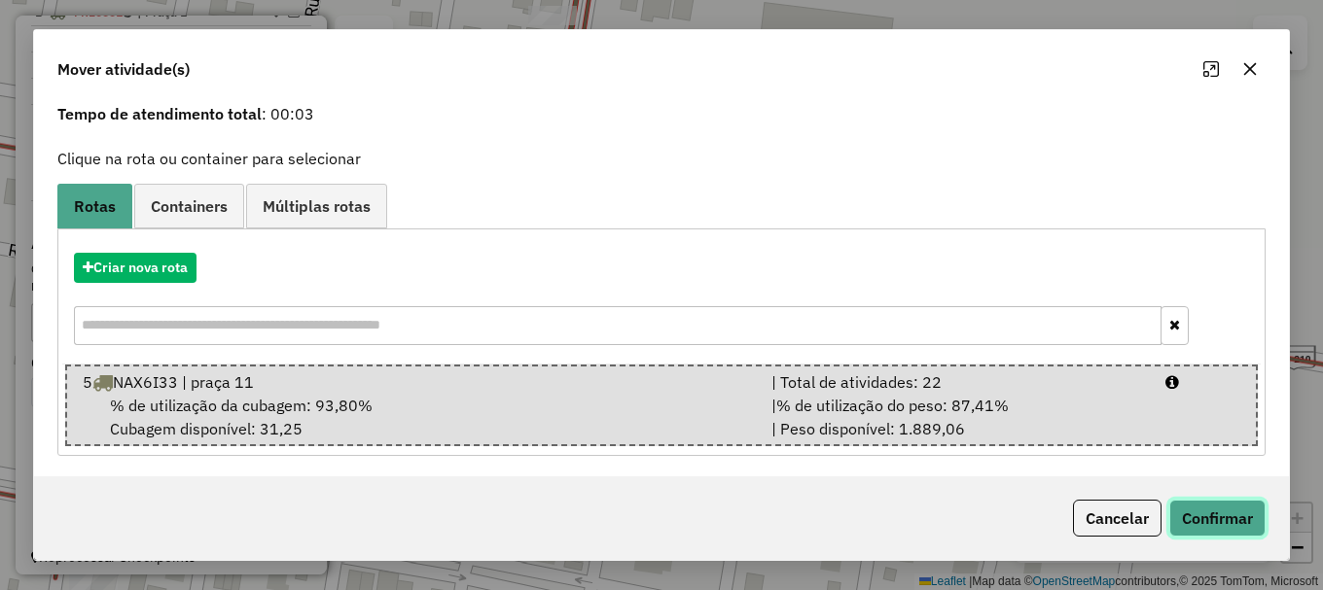
click at [1241, 519] on button "Confirmar" at bounding box center [1217, 518] width 96 height 37
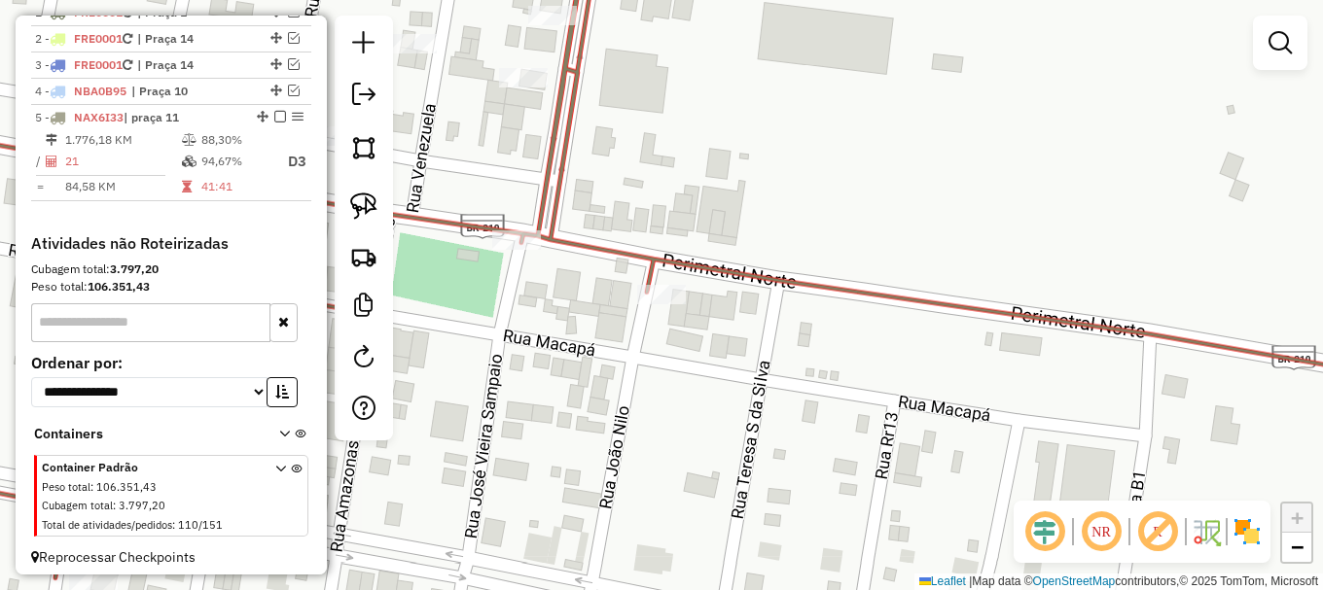
scroll to position [0, 0]
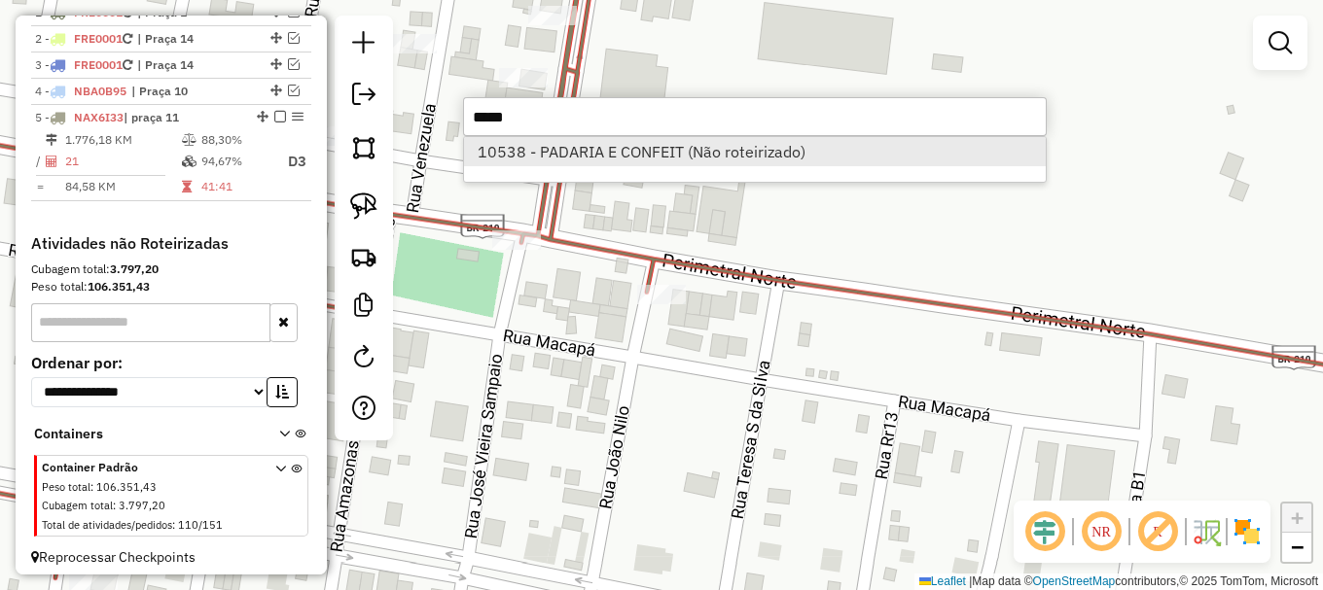
type input "*****"
click at [591, 159] on li "10538 - PADARIA E CONFEIT (Não roteirizado)" at bounding box center [755, 151] width 582 height 29
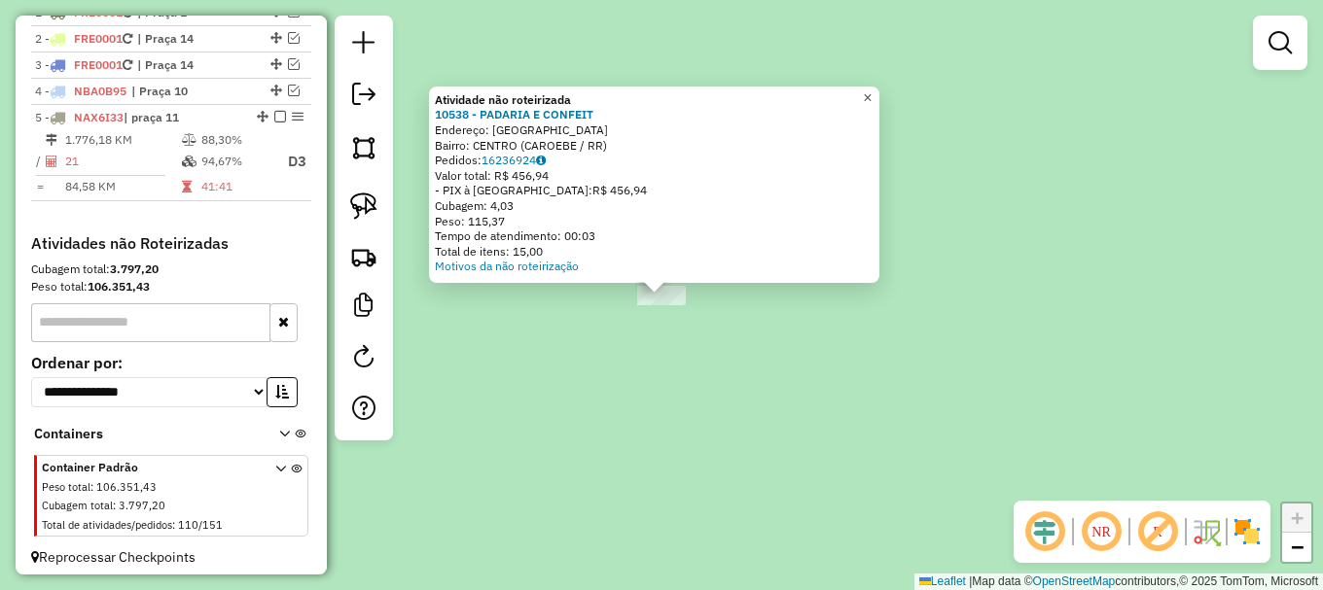
drag, startPoint x: 879, startPoint y: 89, endPoint x: 901, endPoint y: 180, distance: 93.0
click at [872, 91] on span "×" at bounding box center [867, 97] width 9 height 17
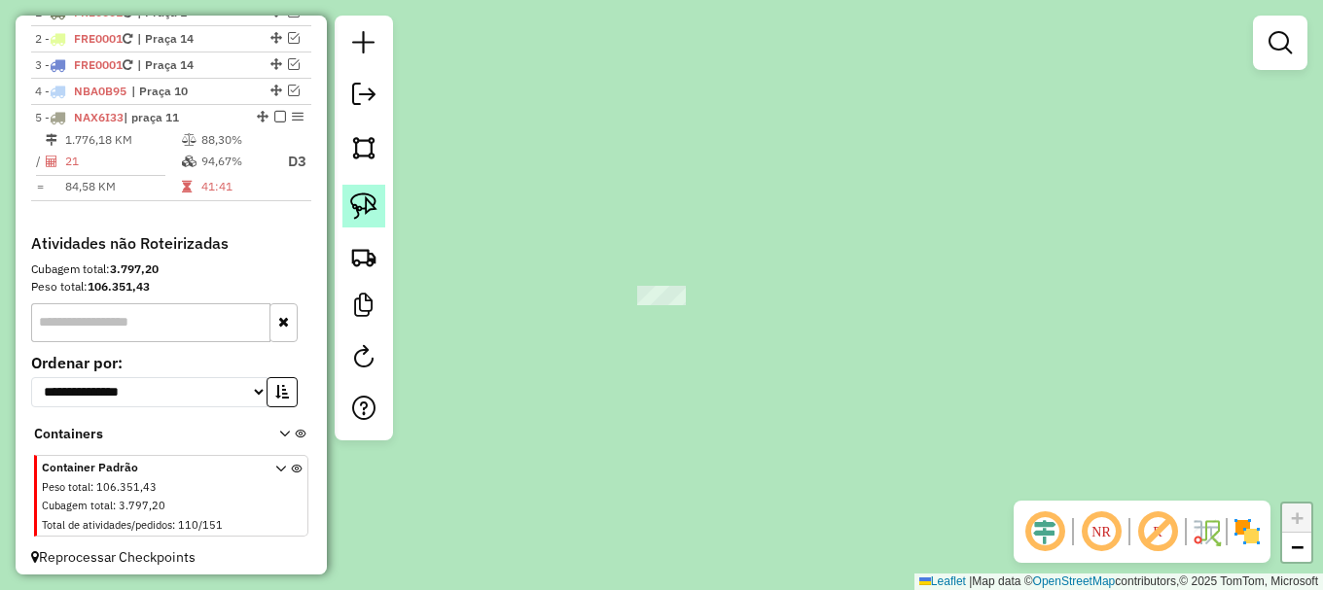
click at [363, 195] on img at bounding box center [363, 206] width 27 height 27
drag, startPoint x: 604, startPoint y: 306, endPoint x: 683, endPoint y: 259, distance: 92.1
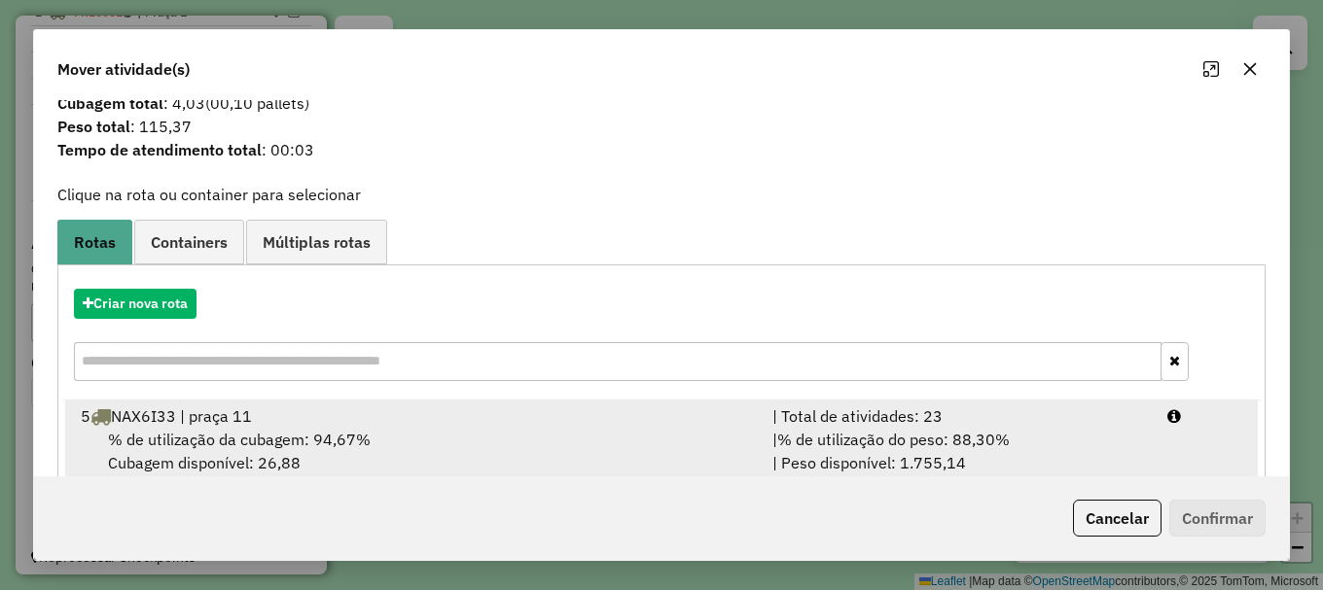
scroll to position [76, 0]
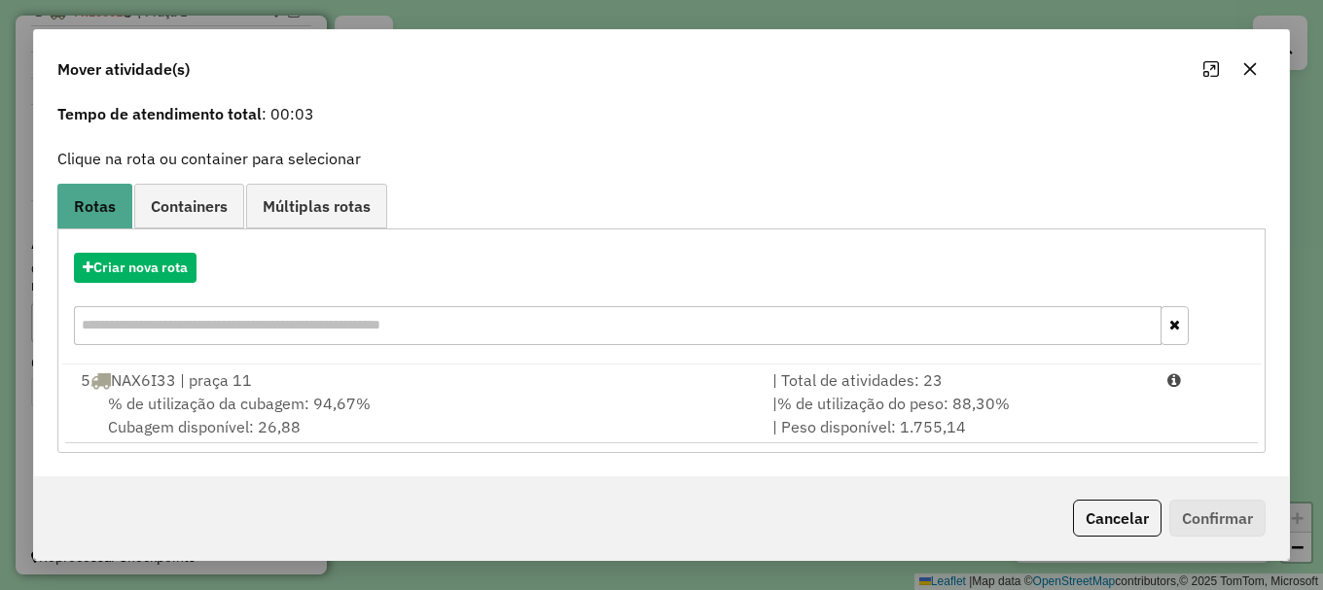
drag, startPoint x: 384, startPoint y: 397, endPoint x: 1322, endPoint y: 584, distance: 956.1
click at [389, 396] on div "% de utilização da cubagem: 94,67% Cubagem disponível: 26,88" at bounding box center [415, 415] width 692 height 47
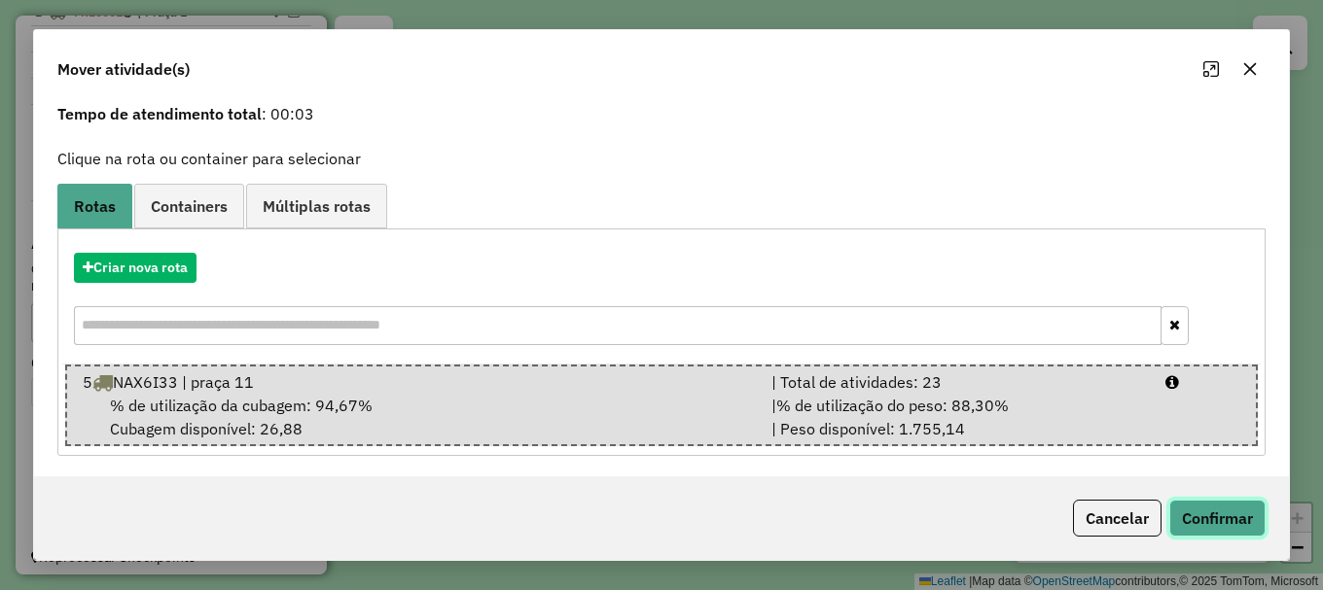
click at [1221, 518] on button "Confirmar" at bounding box center [1217, 518] width 96 height 37
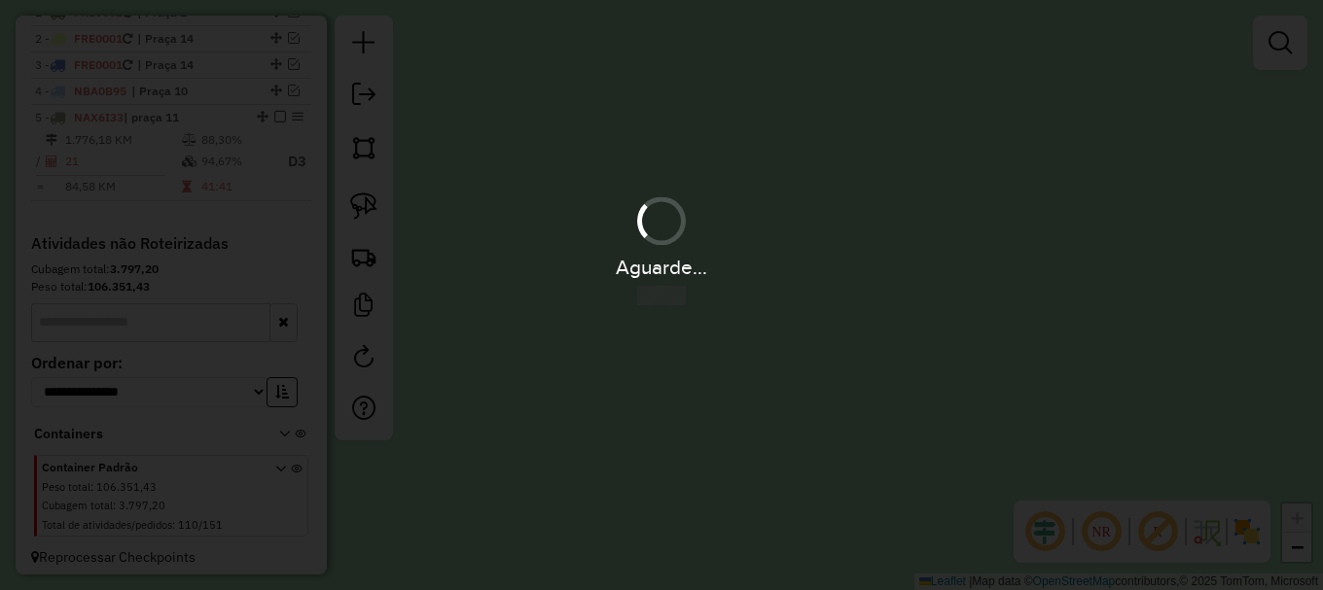
scroll to position [0, 0]
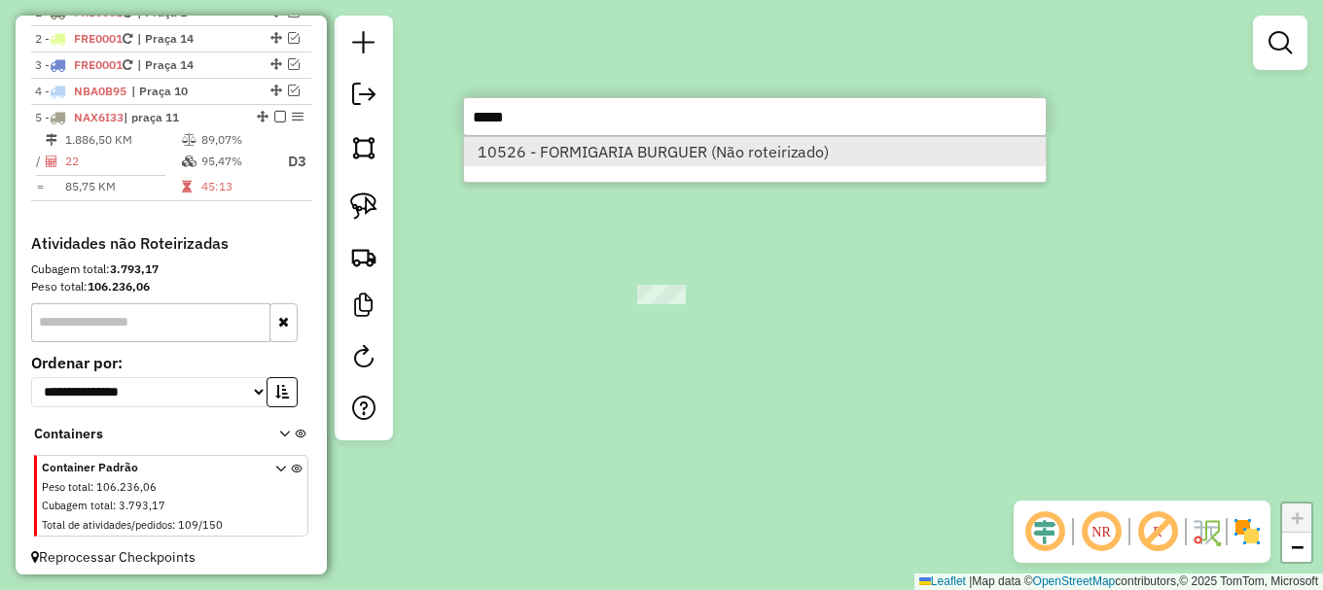
type input "*****"
click at [693, 148] on li "10526 - FORMIGARIA BURGUER (Não roteirizado)" at bounding box center [755, 151] width 582 height 29
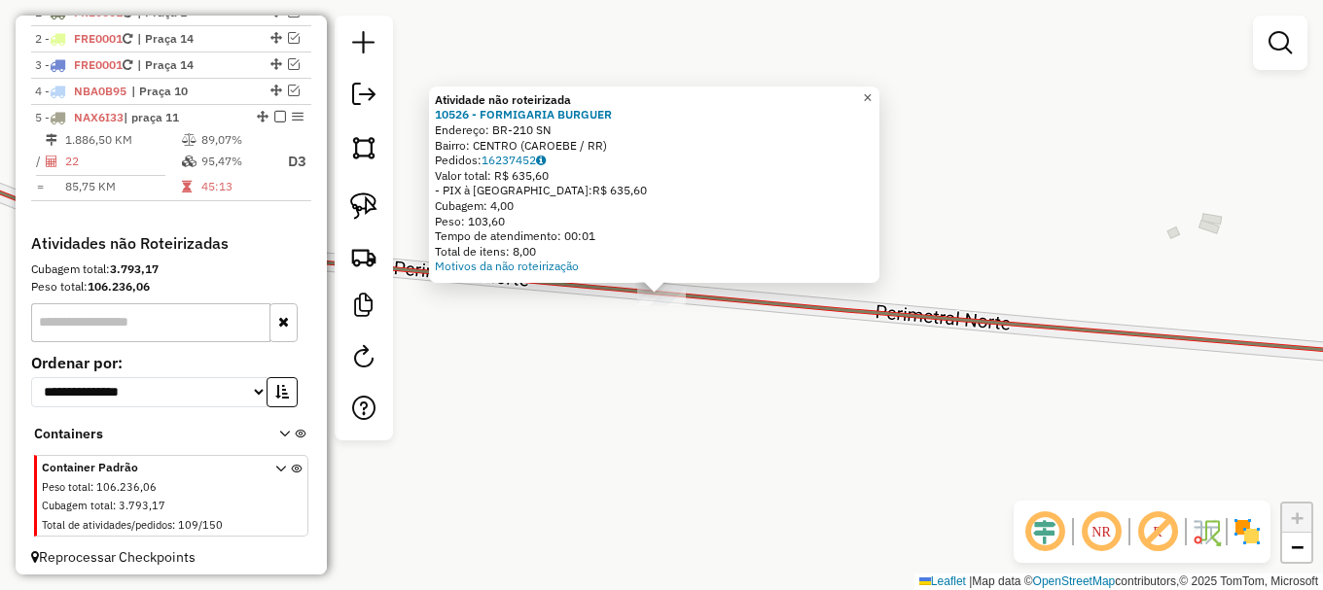
drag, startPoint x: 879, startPoint y: 81, endPoint x: 843, endPoint y: 119, distance: 52.3
click at [872, 89] on span "×" at bounding box center [867, 97] width 9 height 17
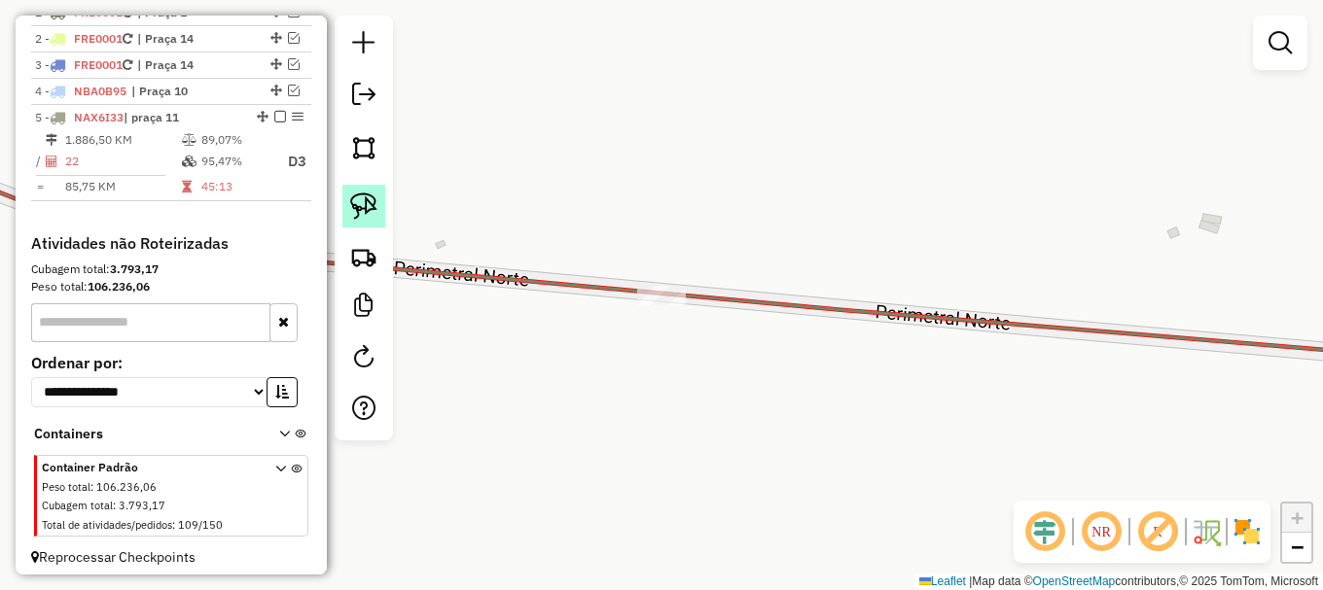
click at [368, 202] on img at bounding box center [363, 206] width 27 height 27
drag, startPoint x: 583, startPoint y: 297, endPoint x: 695, endPoint y: 265, distance: 117.3
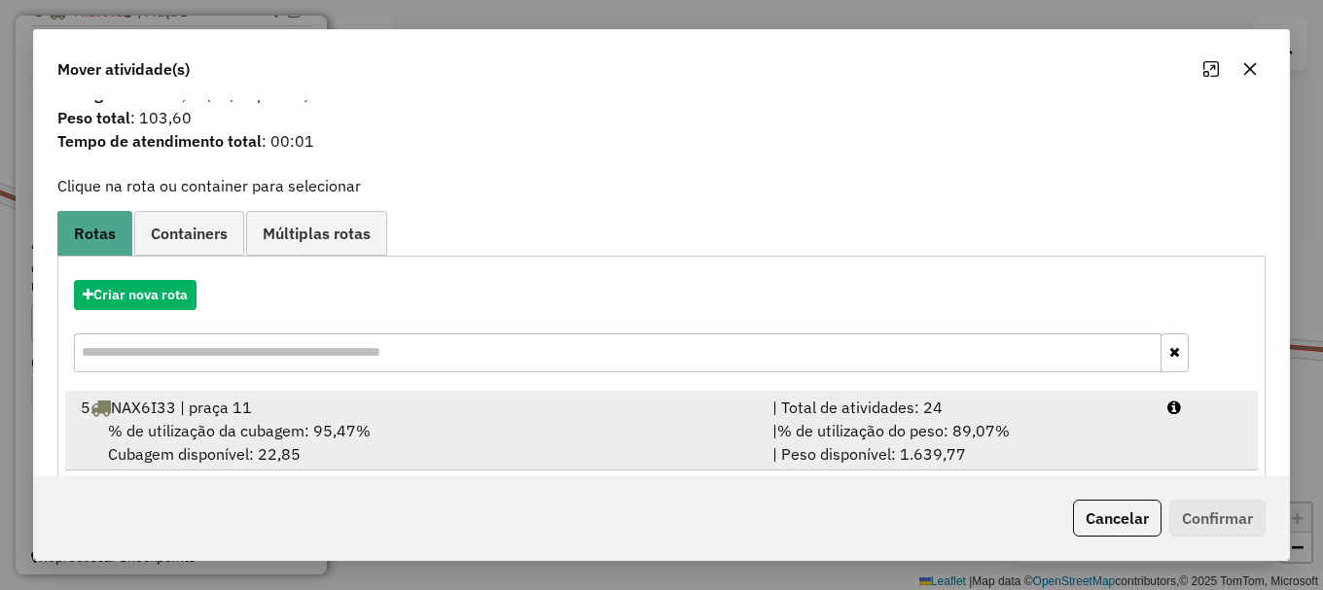
scroll to position [76, 0]
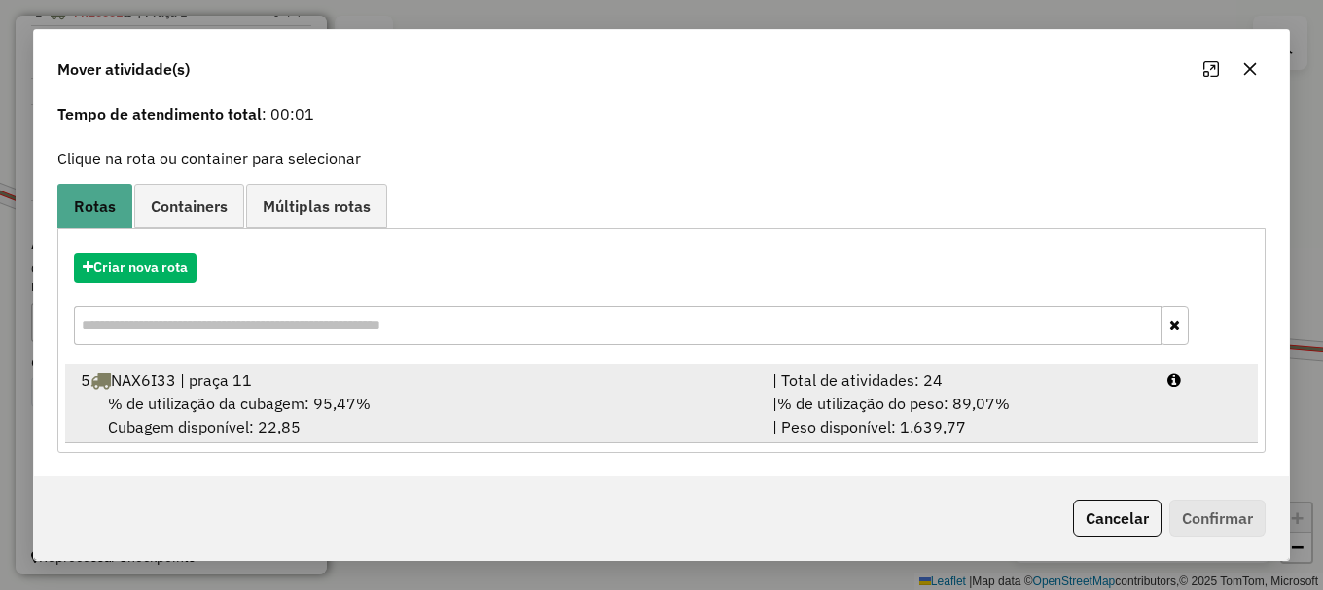
click at [333, 396] on span "% de utilização da cubagem: 95,47%" at bounding box center [239, 403] width 263 height 19
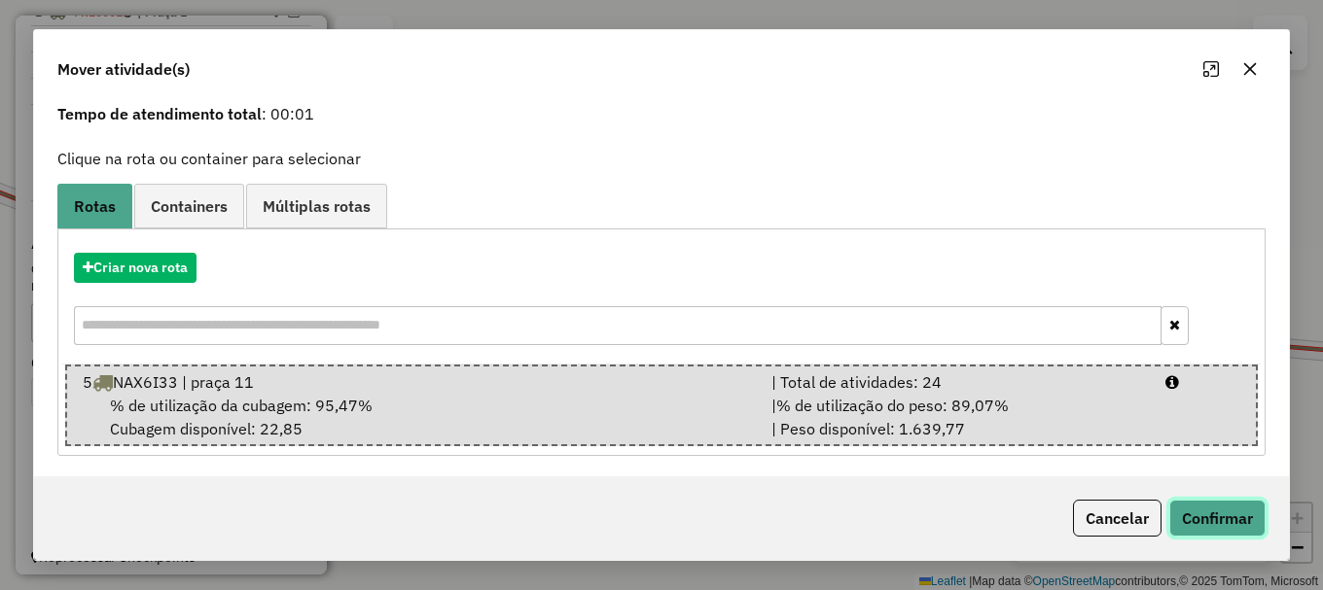
click at [1233, 521] on button "Confirmar" at bounding box center [1217, 518] width 96 height 37
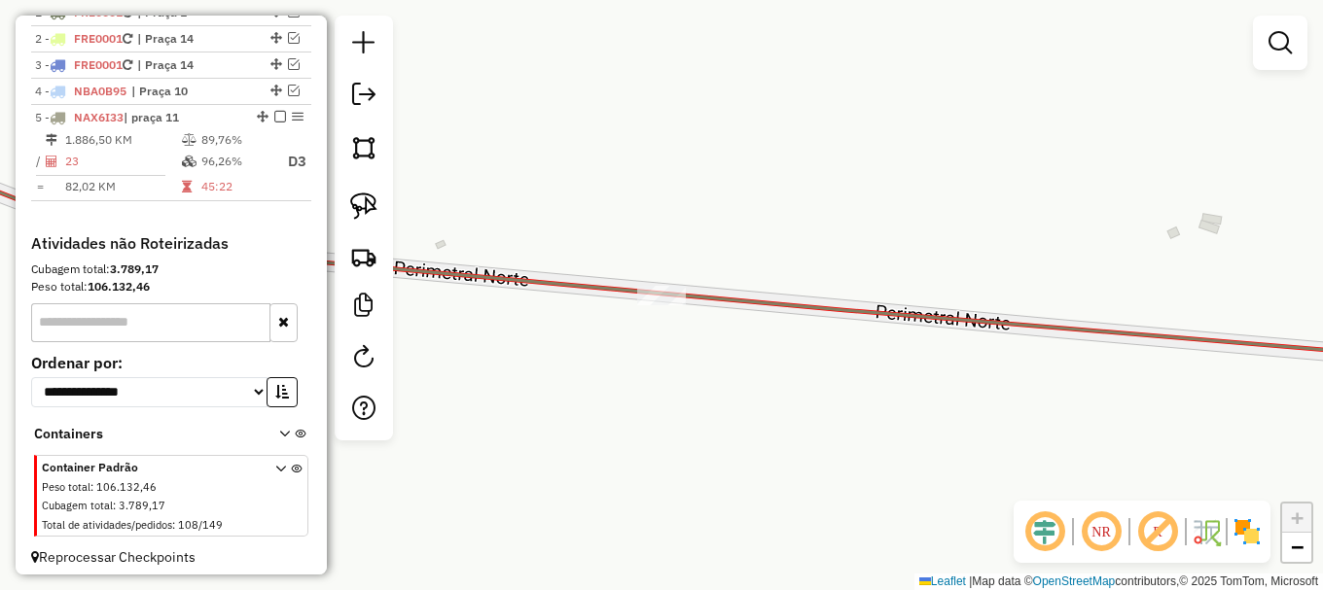
scroll to position [0, 0]
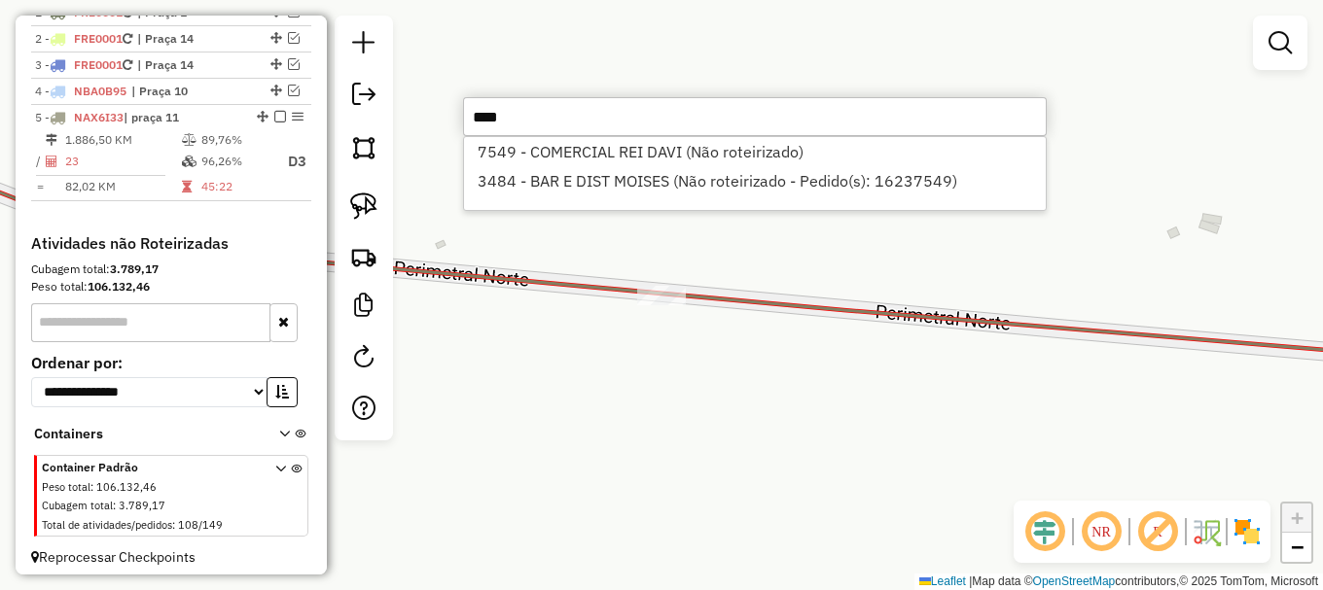
type input "****"
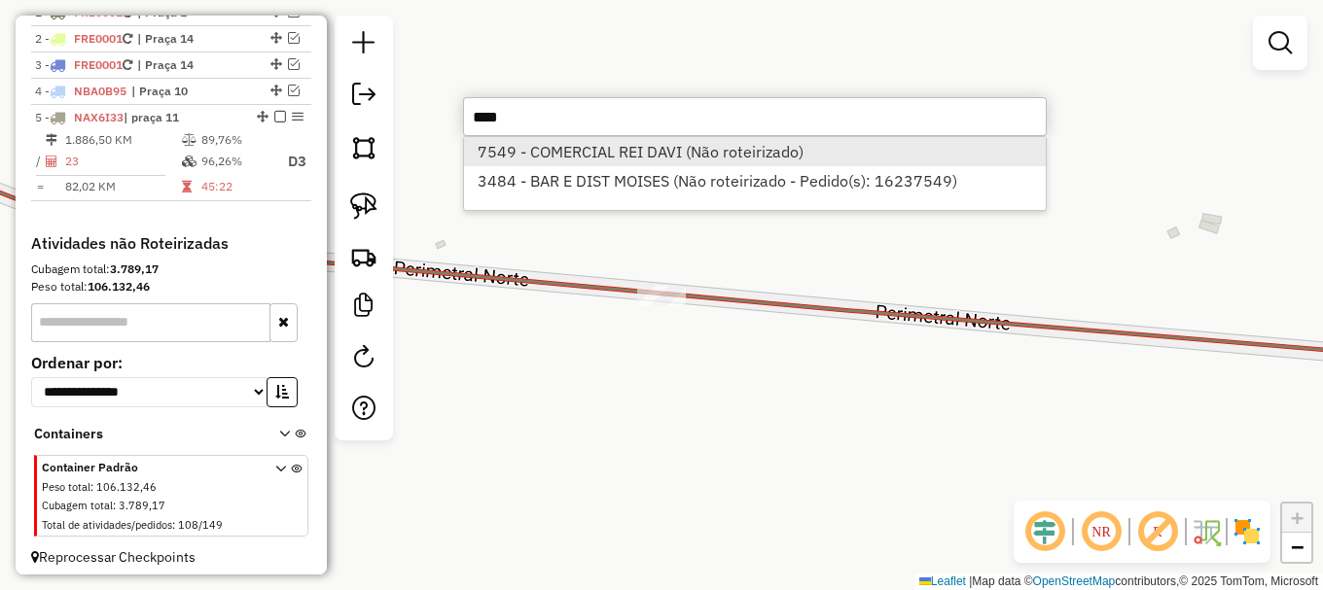
click at [620, 149] on li "7549 - COMERCIAL REI DAVI (Não roteirizado)" at bounding box center [755, 151] width 582 height 29
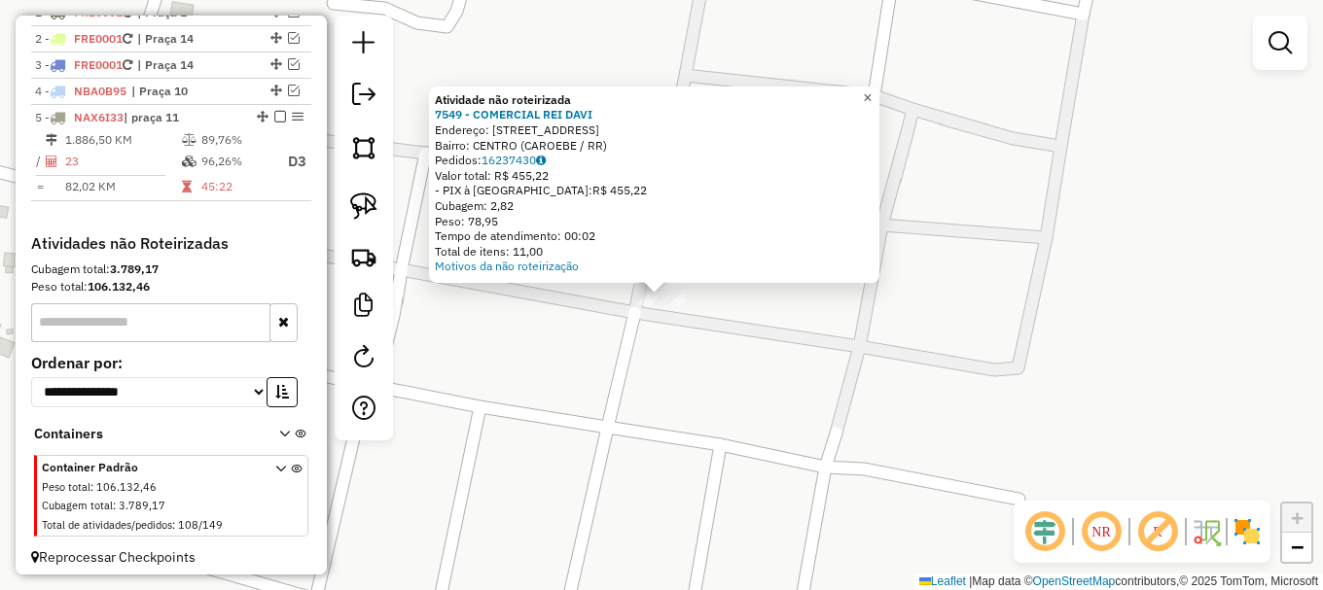
click at [872, 89] on span "×" at bounding box center [867, 97] width 9 height 17
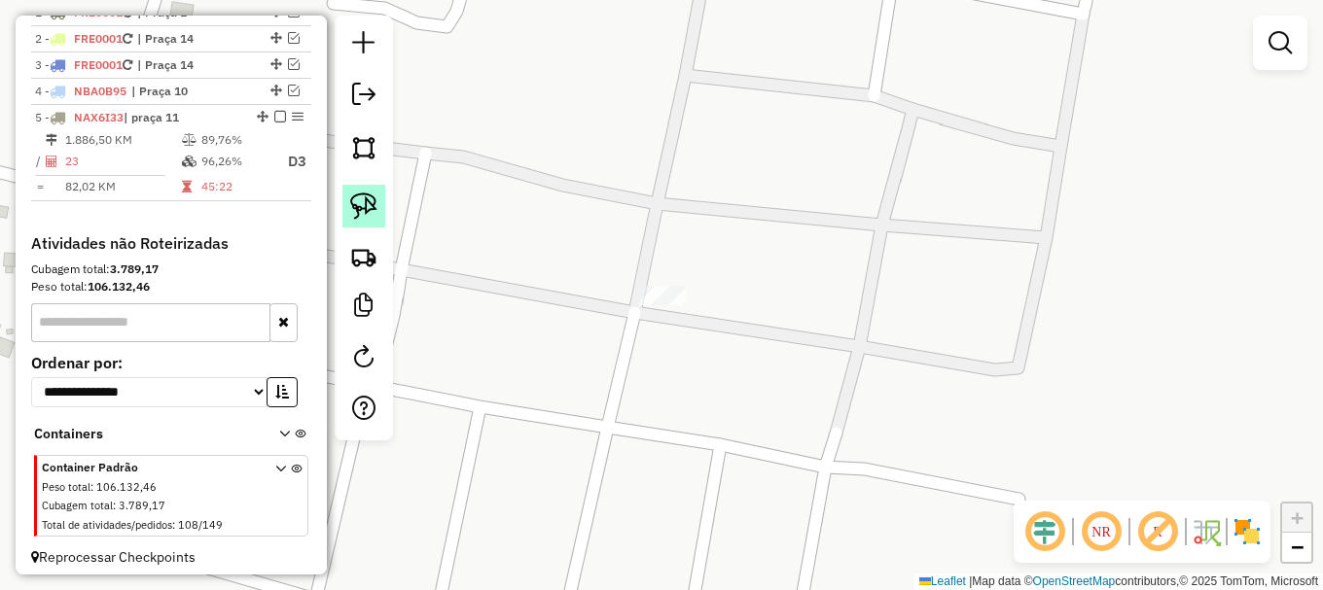
click at [368, 208] on img at bounding box center [363, 206] width 27 height 27
drag, startPoint x: 612, startPoint y: 308, endPoint x: 656, endPoint y: 259, distance: 66.2
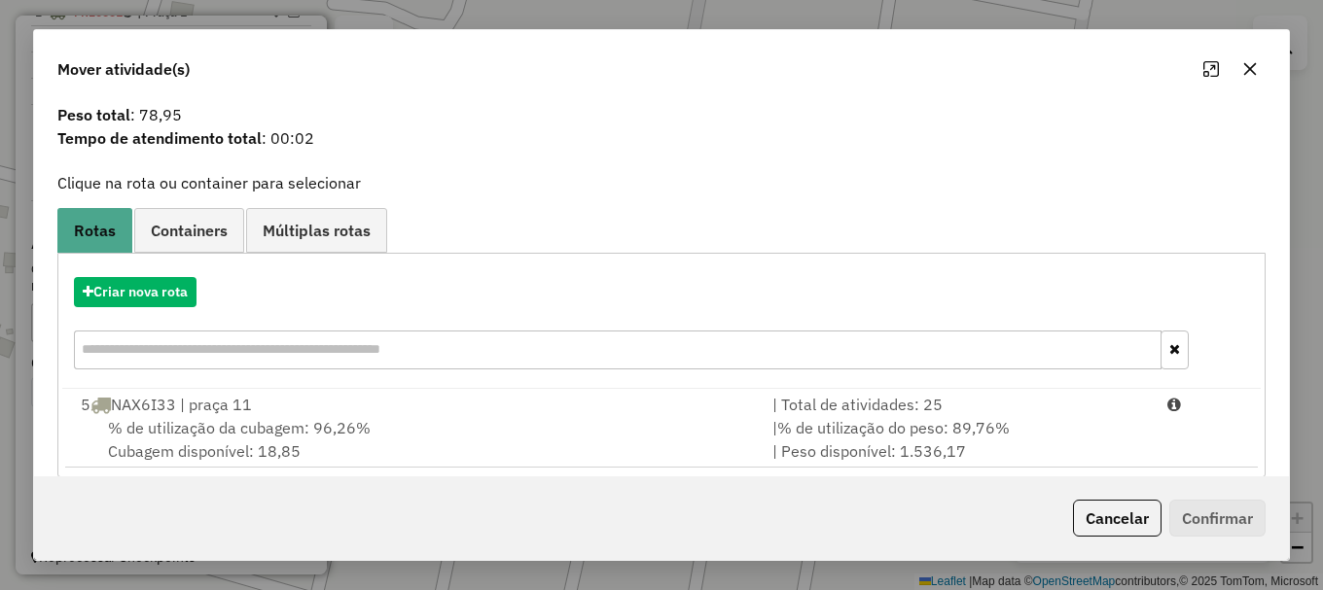
scroll to position [76, 0]
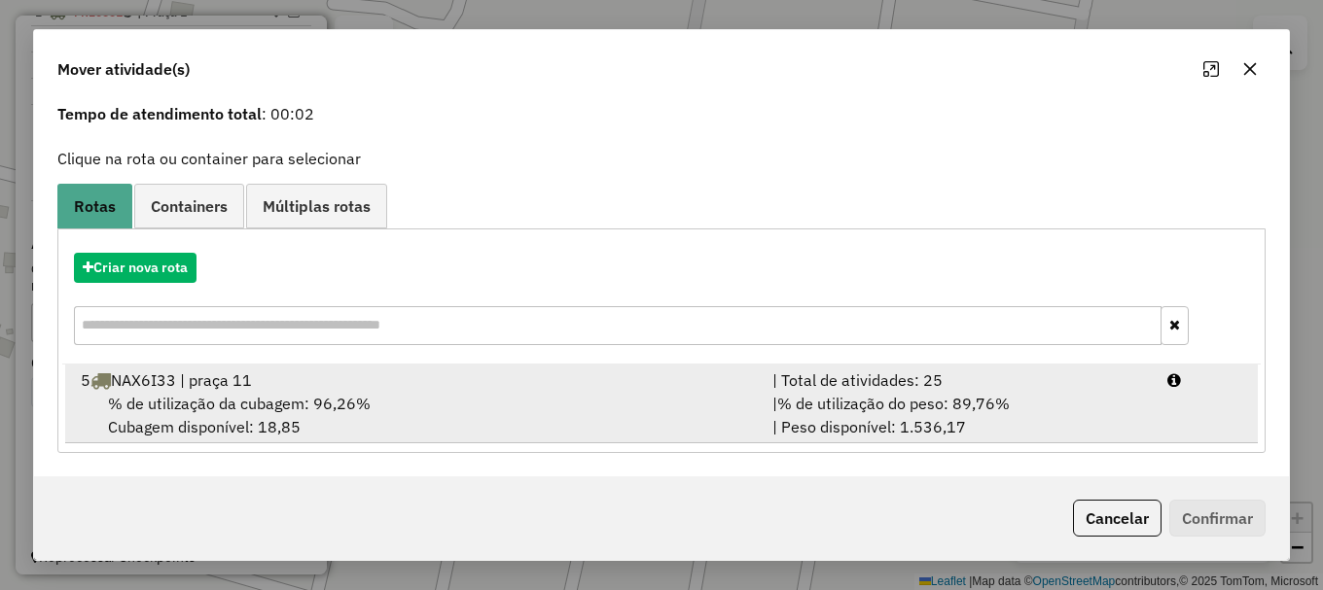
click at [407, 410] on div "% de utilização da cubagem: 96,26% Cubagem disponível: 18,85" at bounding box center [415, 415] width 692 height 47
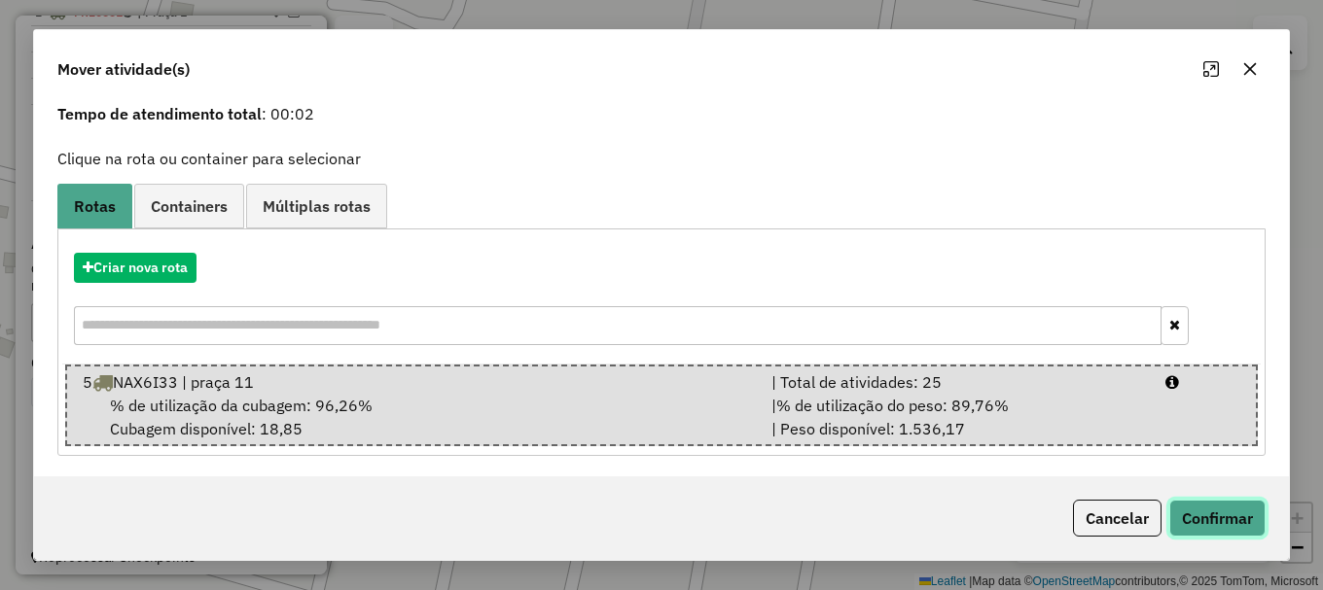
click at [1244, 525] on button "Confirmar" at bounding box center [1217, 518] width 96 height 37
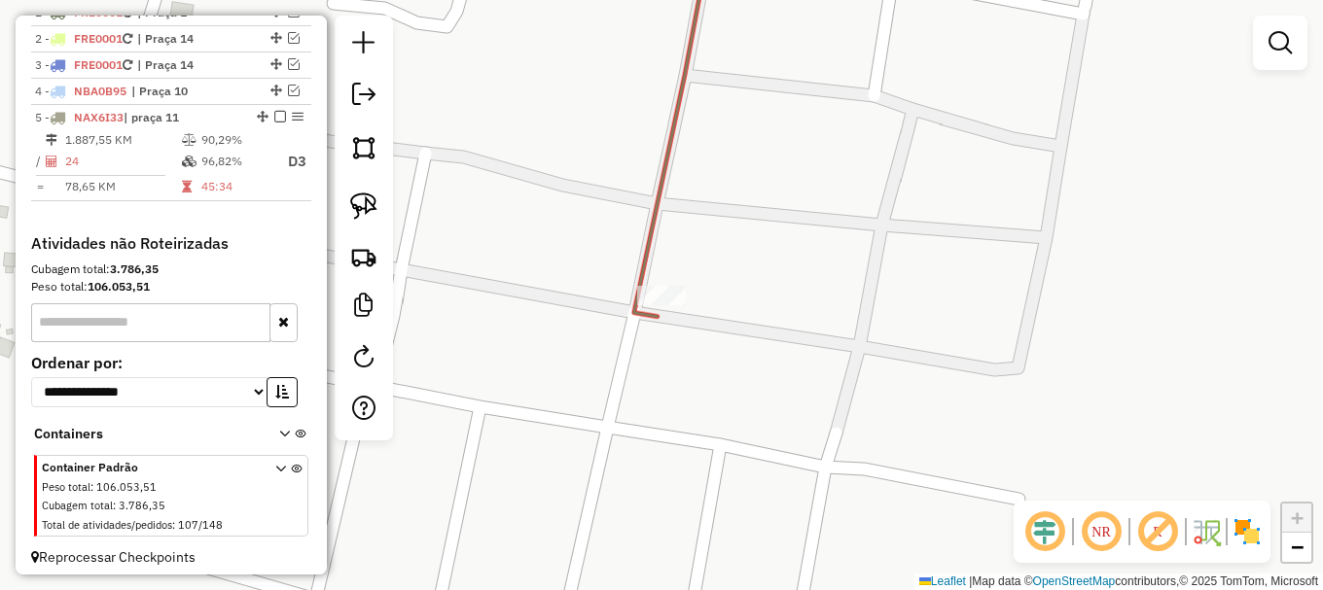
scroll to position [0, 0]
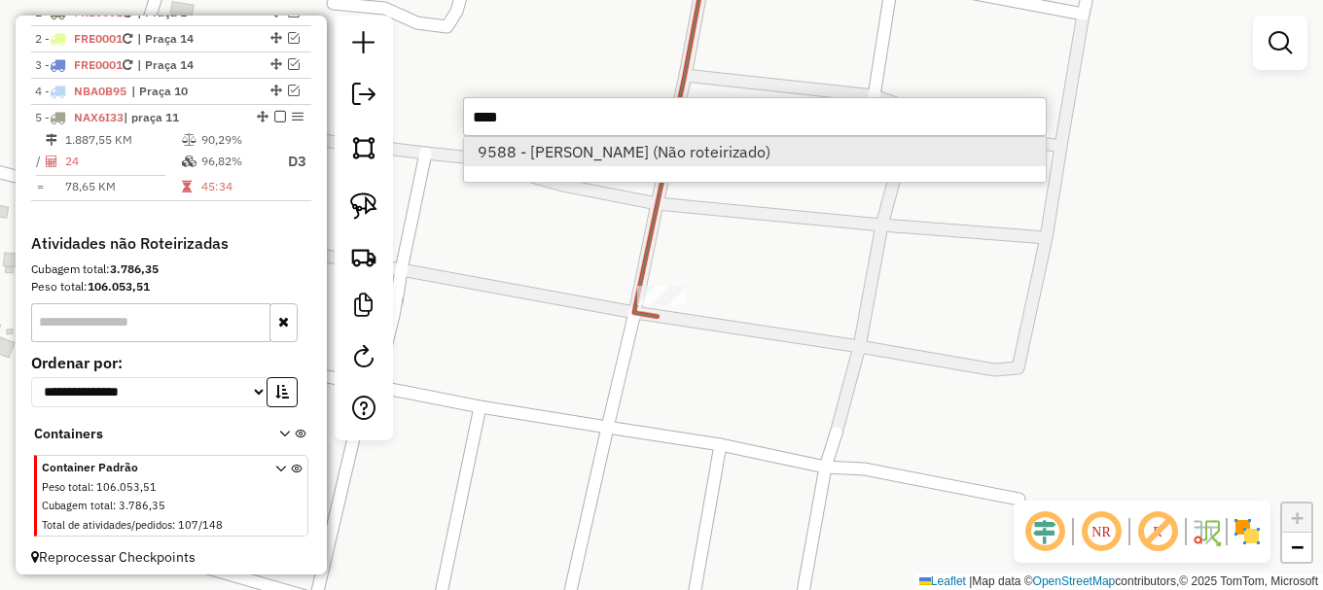
type input "****"
click at [623, 152] on li "9588 - CONVENIENCIA SOUZA (Não roteirizado)" at bounding box center [755, 151] width 582 height 29
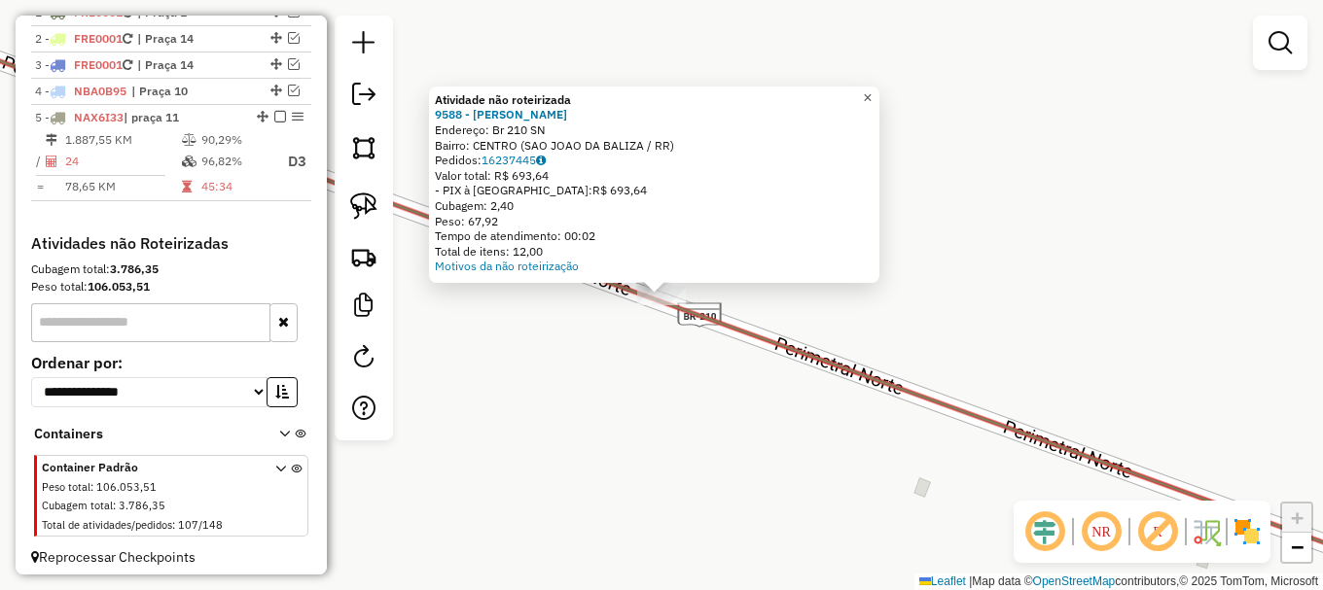
drag, startPoint x: 876, startPoint y: 84, endPoint x: 875, endPoint y: 100, distance: 16.6
click at [872, 89] on span "×" at bounding box center [867, 97] width 9 height 17
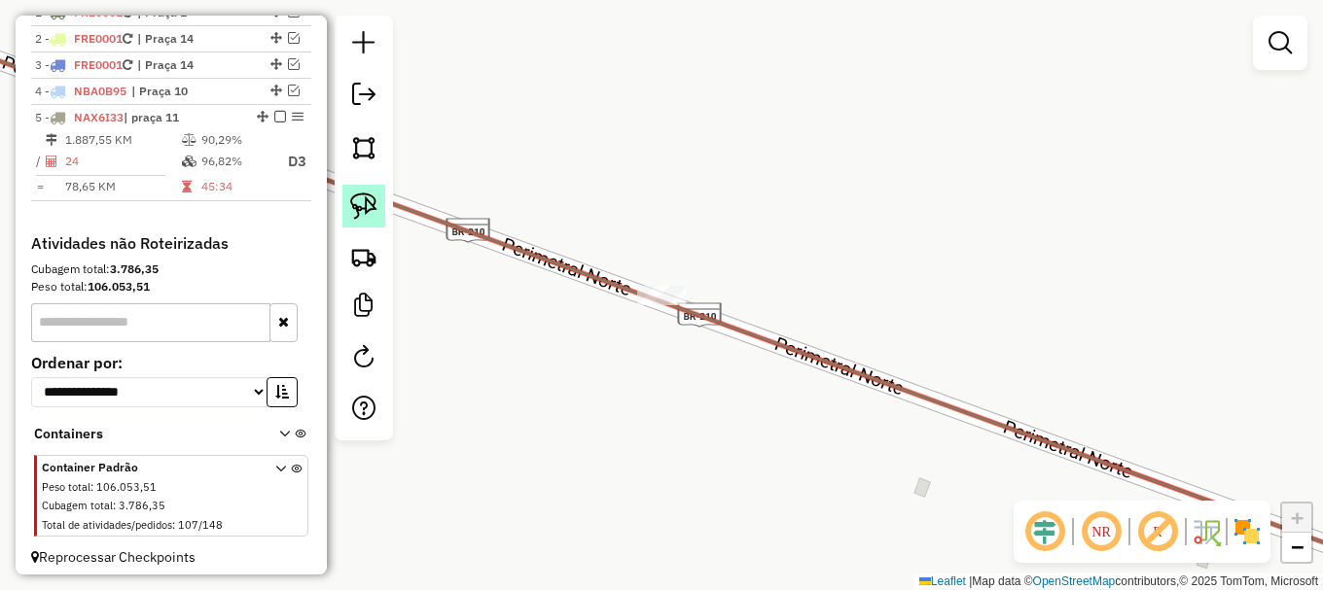
click at [358, 194] on img at bounding box center [363, 206] width 27 height 27
drag, startPoint x: 605, startPoint y: 291, endPoint x: 686, endPoint y: 264, distance: 85.2
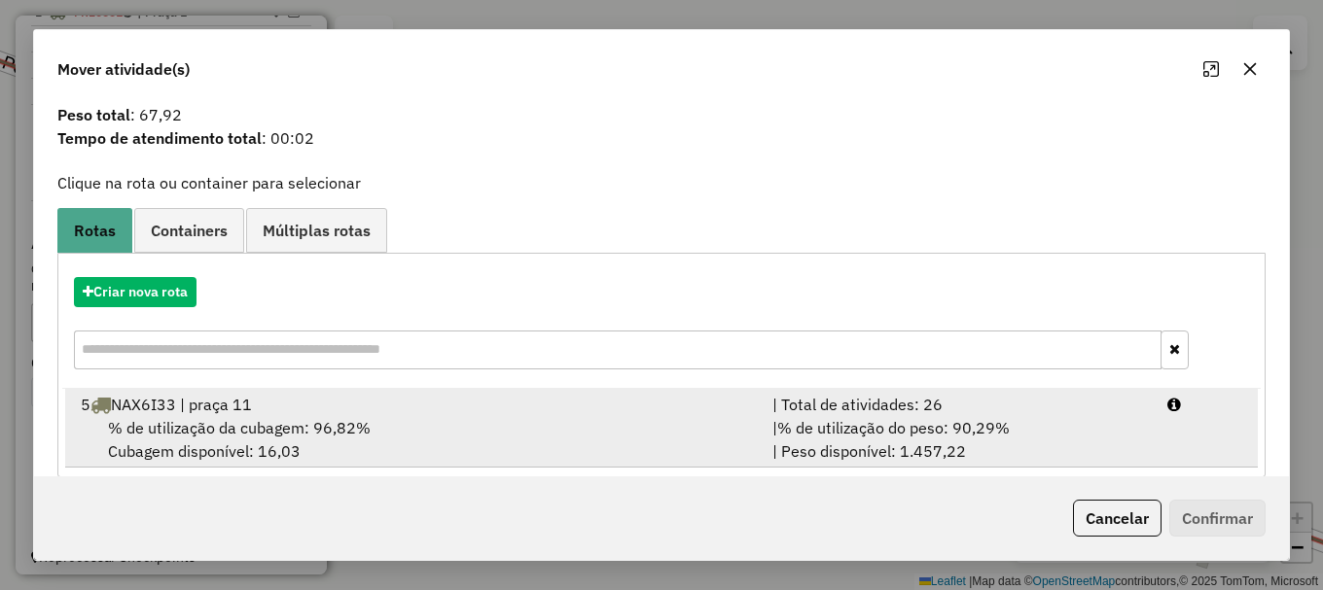
scroll to position [76, 0]
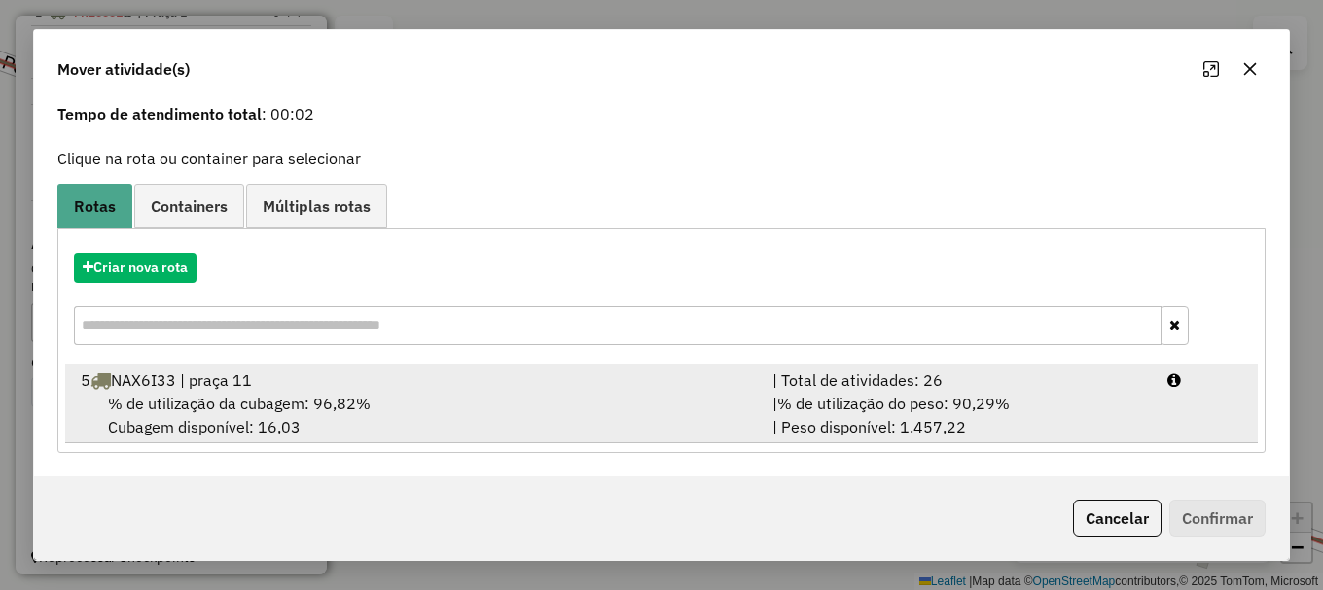
click at [357, 386] on div "5 NAX6I33 | praça 11" at bounding box center [415, 380] width 692 height 23
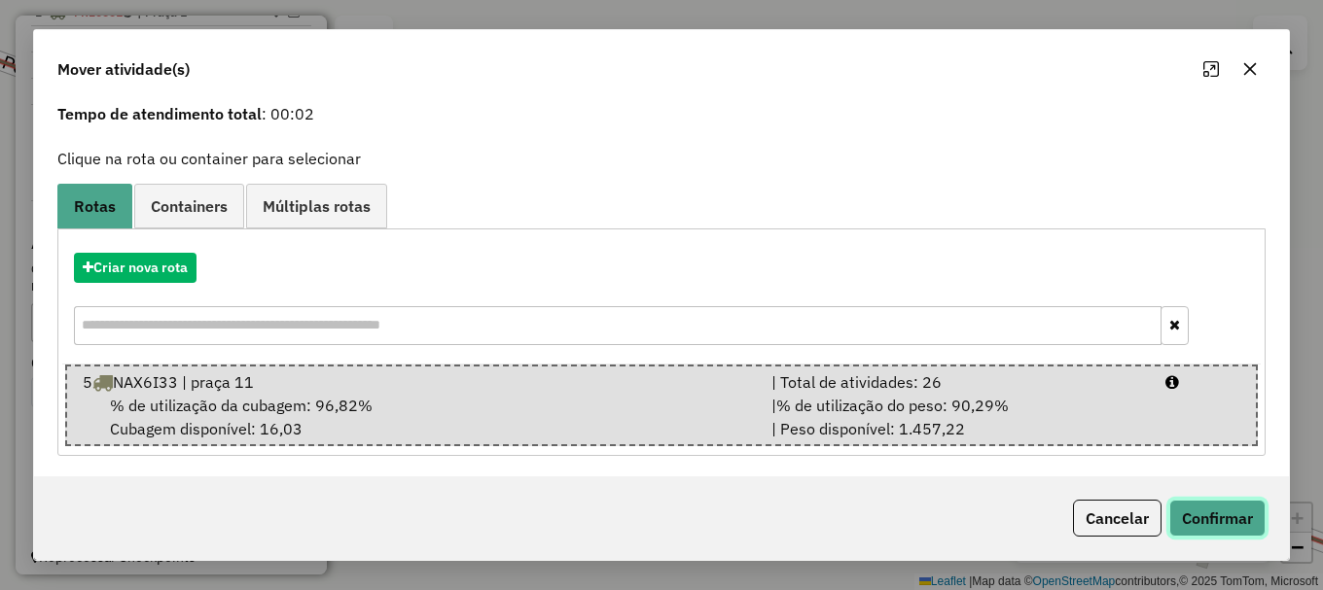
click at [1219, 522] on button "Confirmar" at bounding box center [1217, 518] width 96 height 37
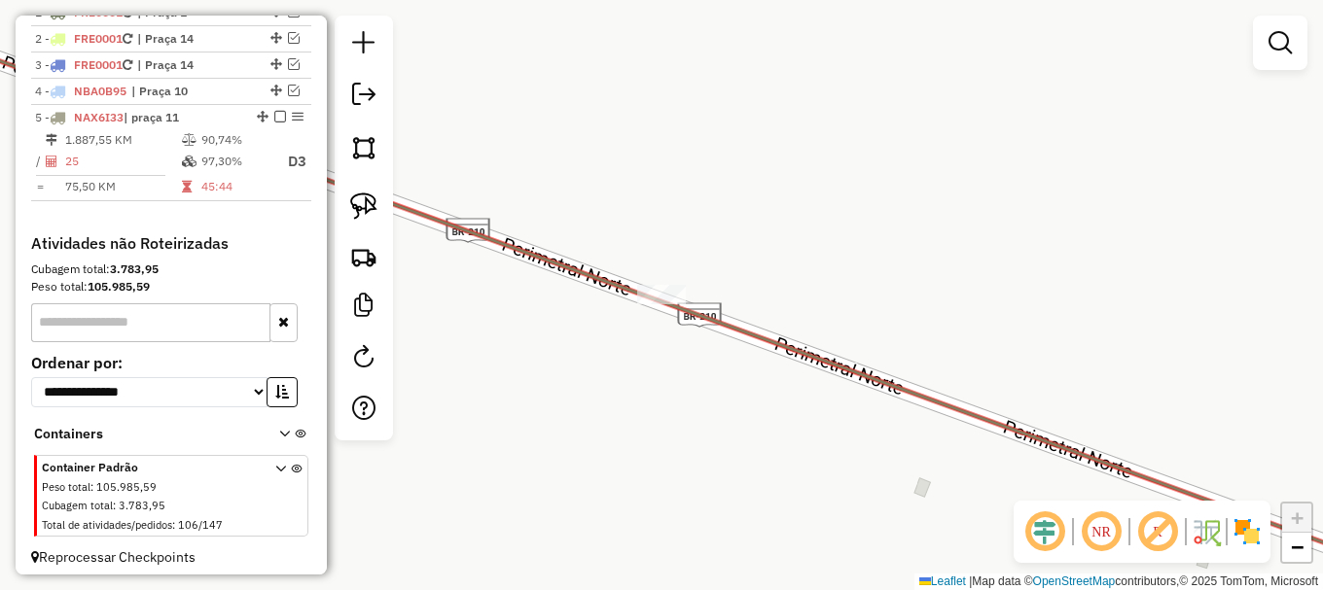
scroll to position [0, 0]
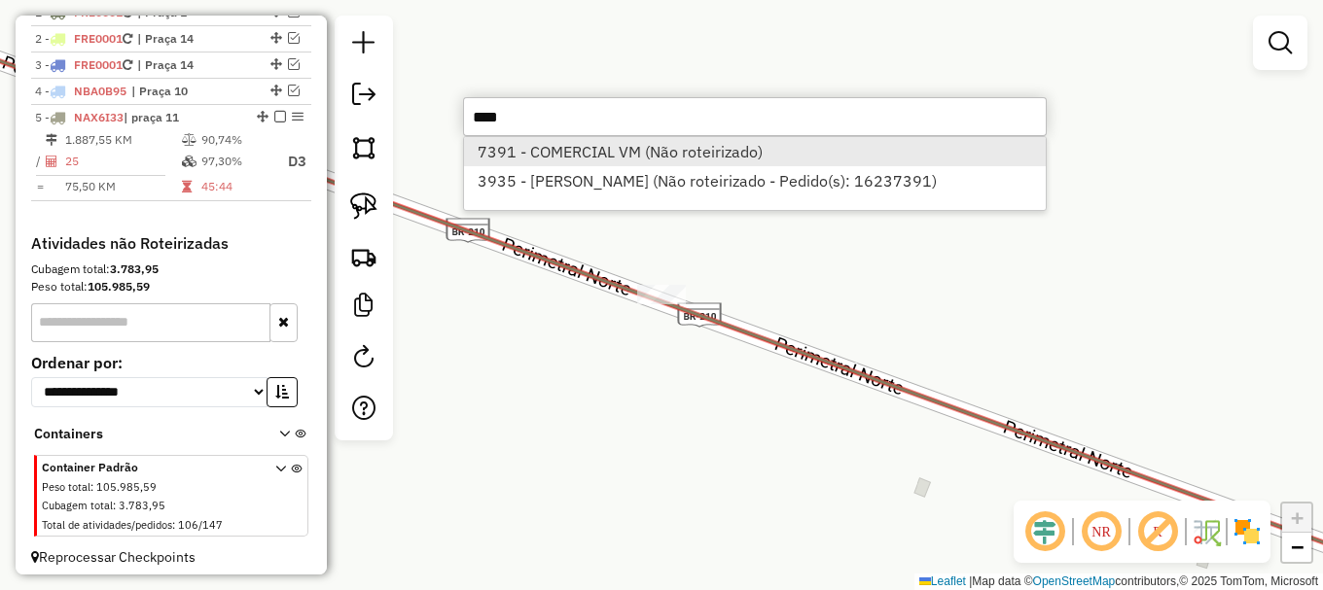
type input "****"
click at [522, 146] on li "7391 - COMERCIAL VM (Não roteirizado)" at bounding box center [755, 151] width 582 height 29
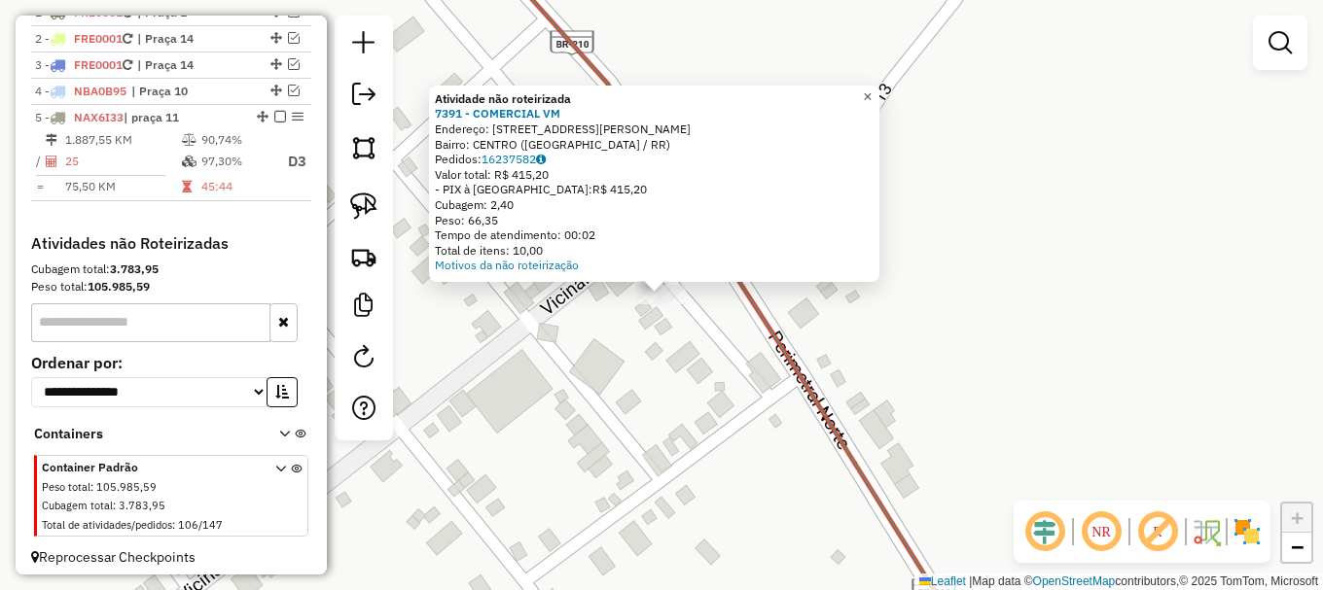
click at [872, 81] on div "Atividade não roteirizada 7391 - COMERCIAL VM Endereço: AV SaO LUIZ 1282 Bairro…" at bounding box center [661, 295] width 1323 height 590
drag, startPoint x: 356, startPoint y: 199, endPoint x: 692, endPoint y: 302, distance: 351.0
click at [357, 200] on img at bounding box center [363, 206] width 27 height 27
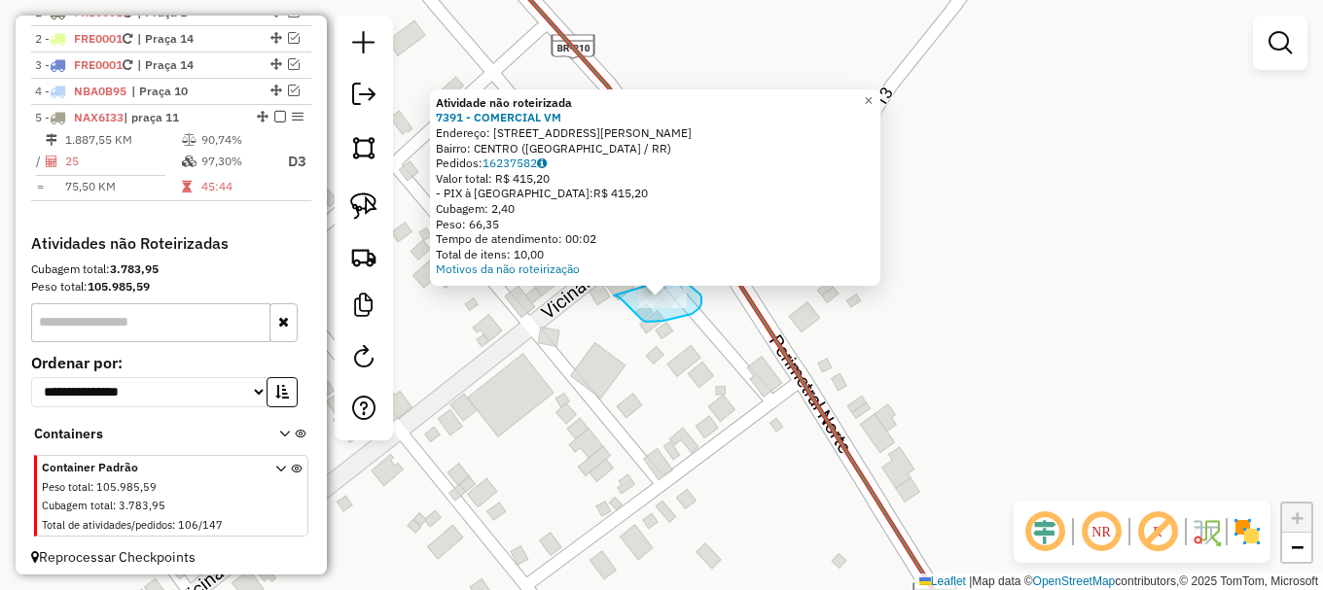
drag, startPoint x: 623, startPoint y: 301, endPoint x: 682, endPoint y: 275, distance: 64.5
click at [682, 275] on div "Atividade não roteirizada 7391 - COMERCIAL VM Endereço: AV SaO LUIZ 1282 Bairro…" at bounding box center [661, 295] width 1323 height 590
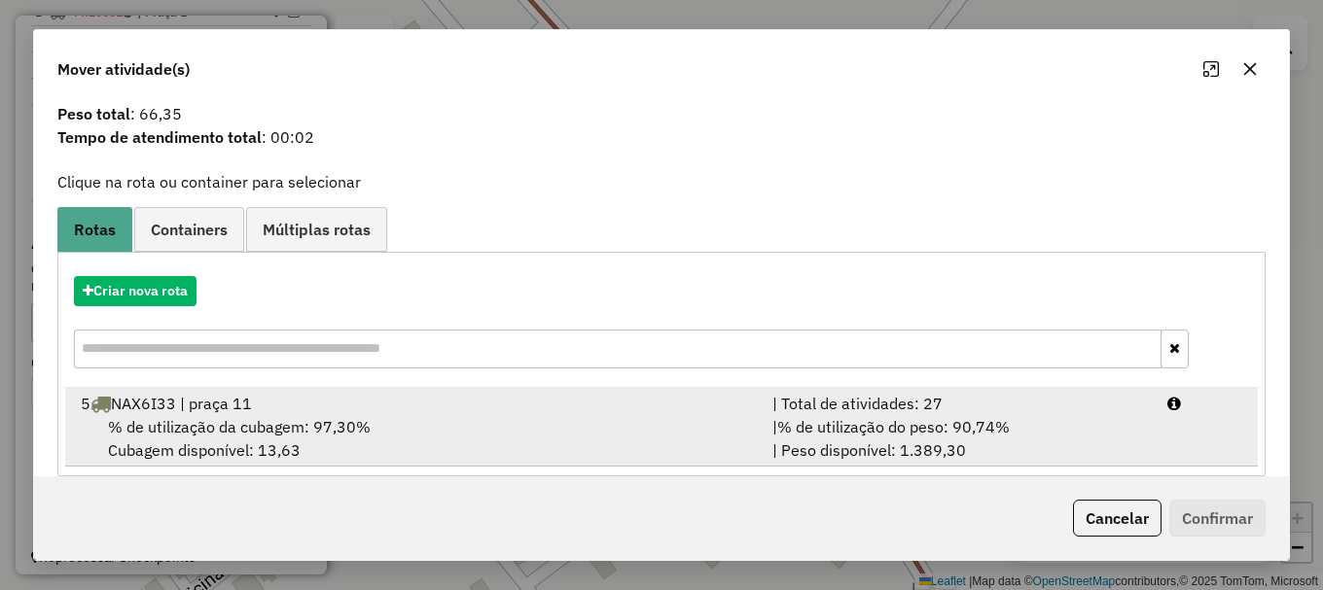
scroll to position [76, 0]
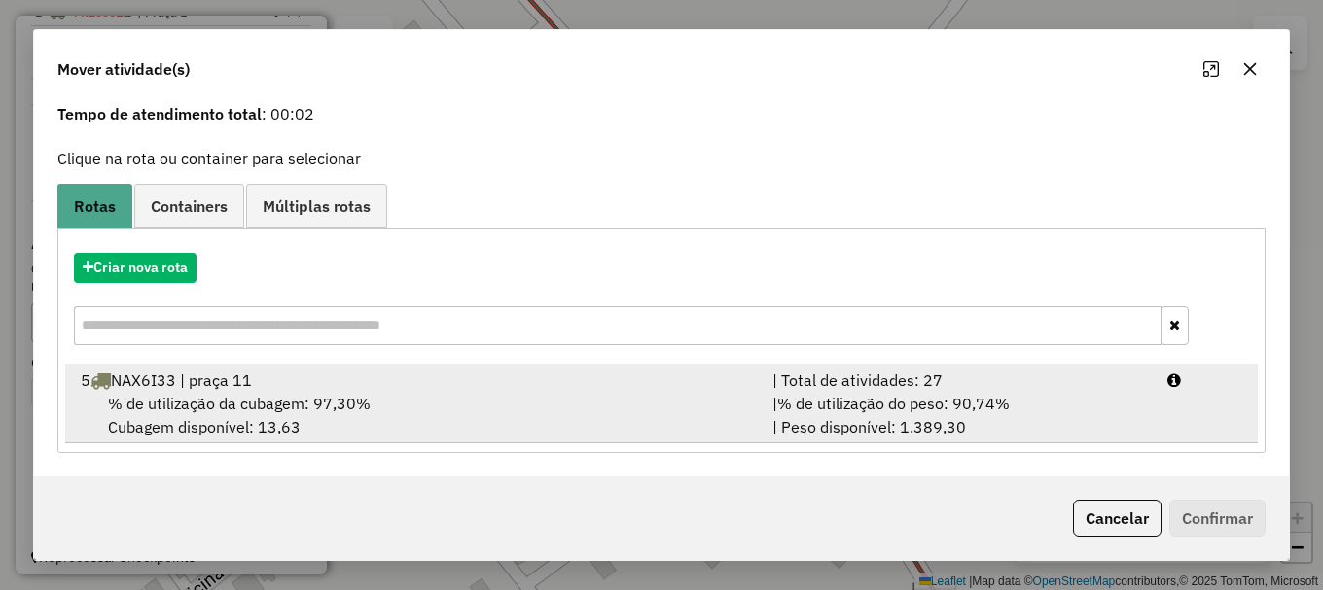
click at [343, 404] on span "% de utilização da cubagem: 97,30%" at bounding box center [239, 403] width 263 height 19
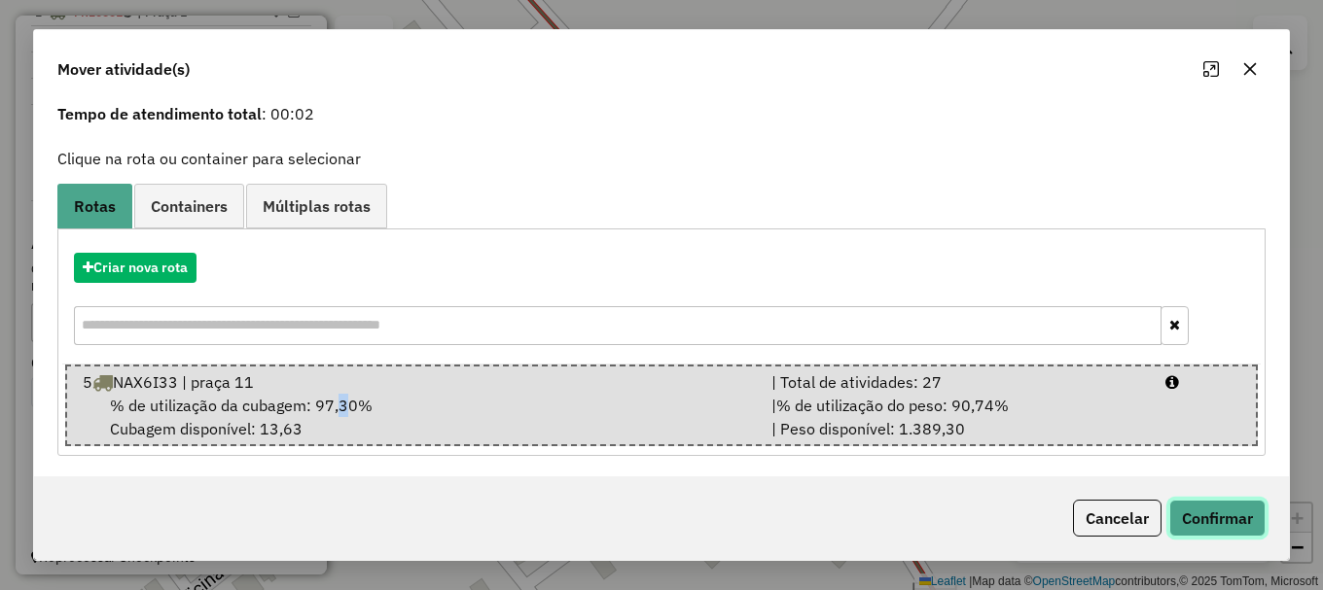
click at [1239, 517] on button "Confirmar" at bounding box center [1217, 518] width 96 height 37
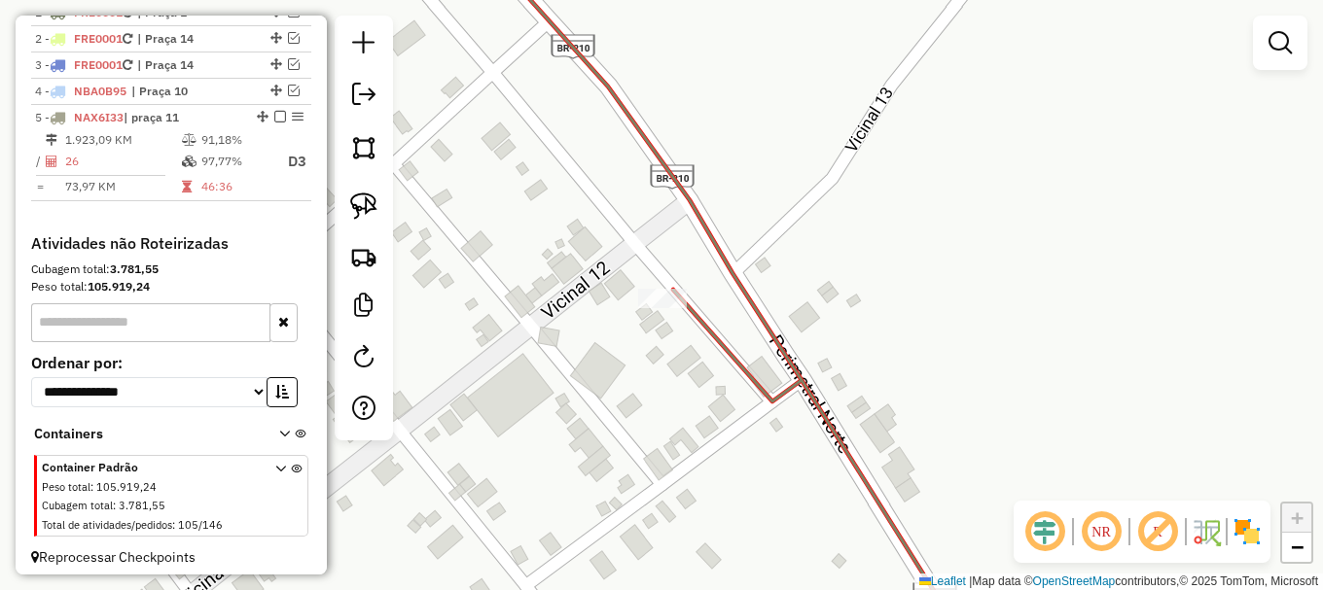
scroll to position [0, 0]
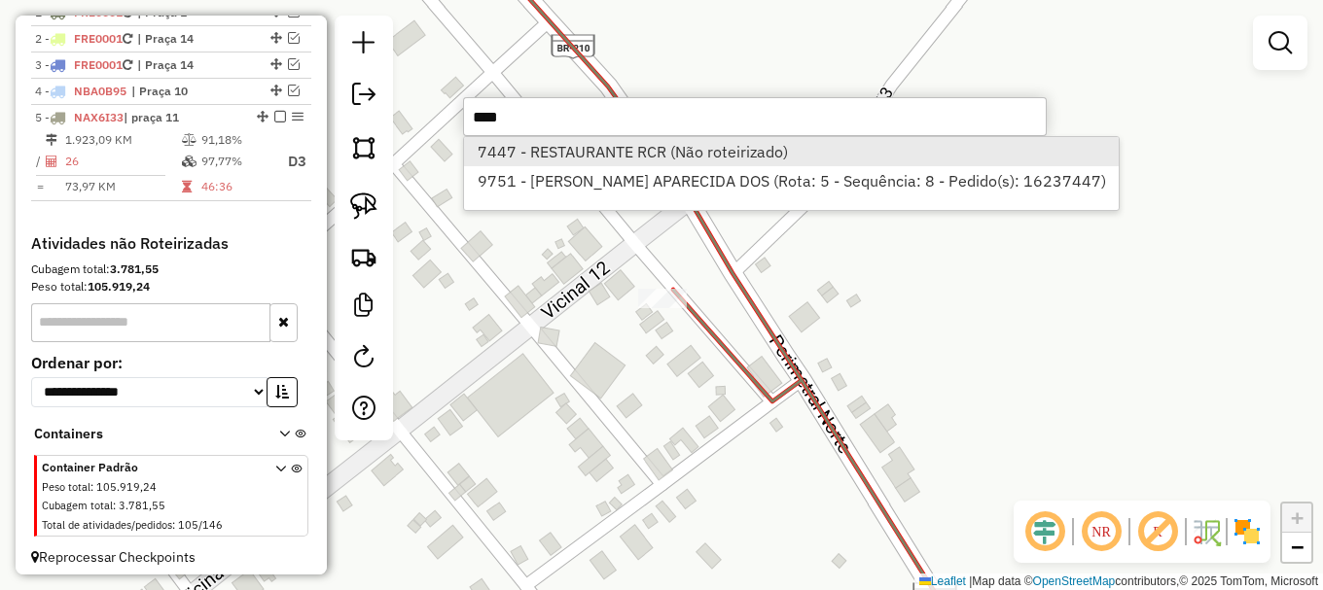
type input "****"
click at [566, 145] on li "7447 - RESTAURANTE RCR (Não roteirizado)" at bounding box center [791, 151] width 655 height 29
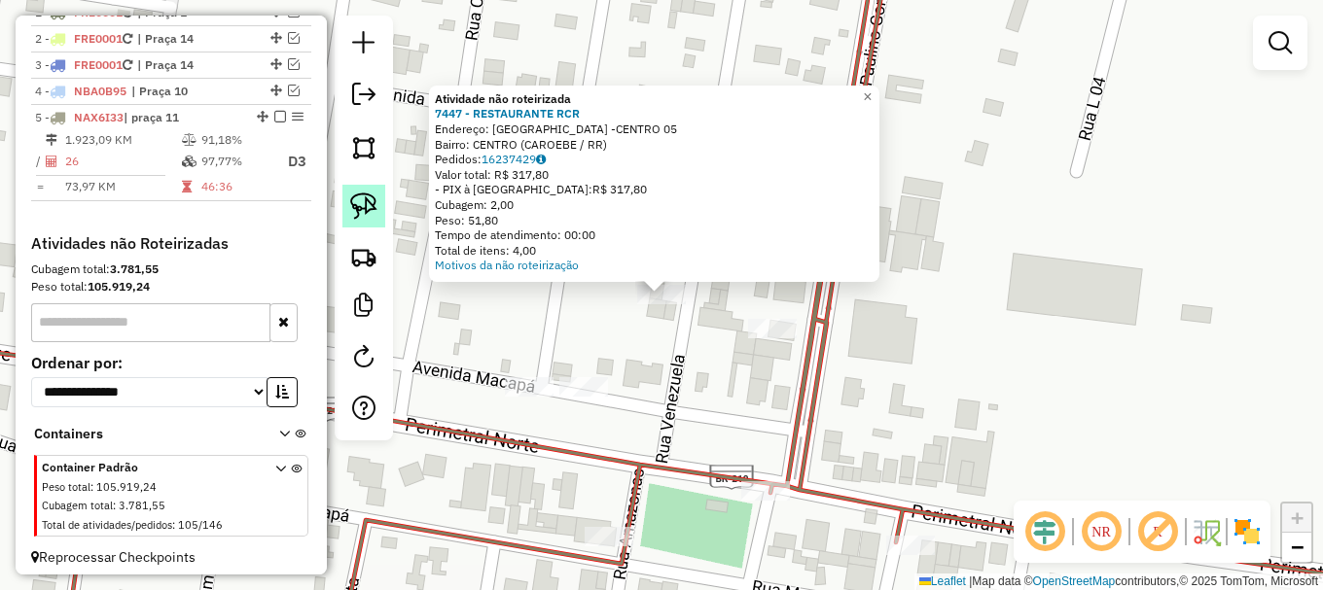
click at [369, 199] on img at bounding box center [363, 206] width 27 height 27
click at [872, 91] on span "×" at bounding box center [867, 97] width 9 height 17
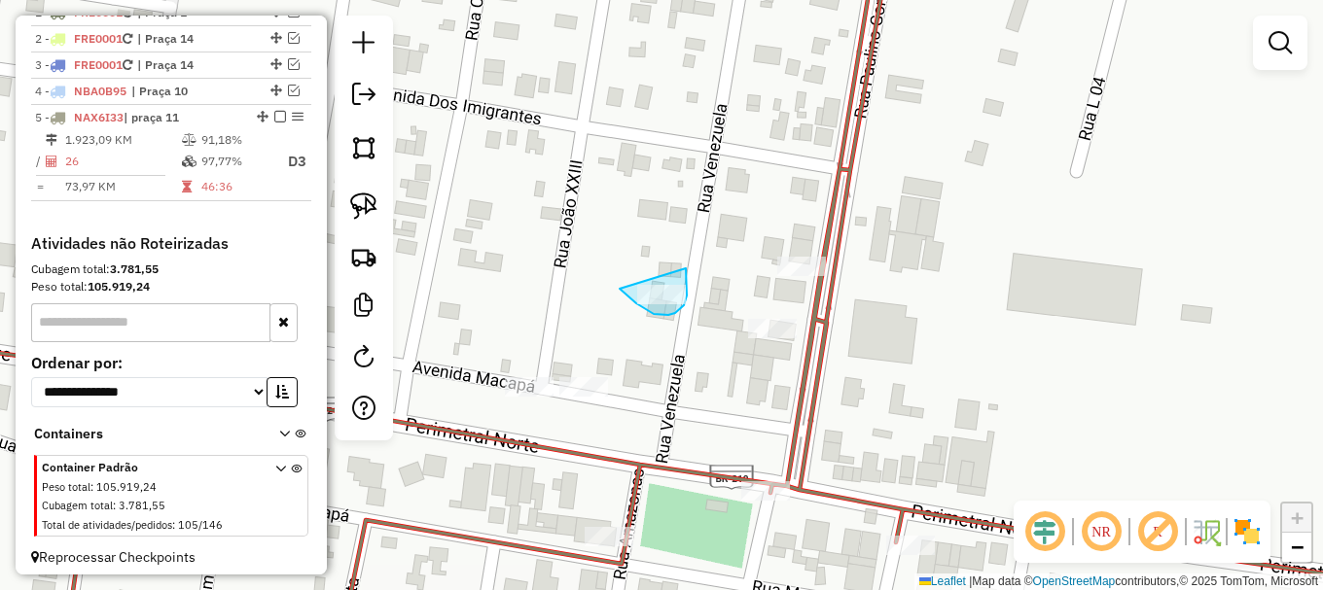
drag, startPoint x: 620, startPoint y: 289, endPoint x: 686, endPoint y: 268, distance: 69.2
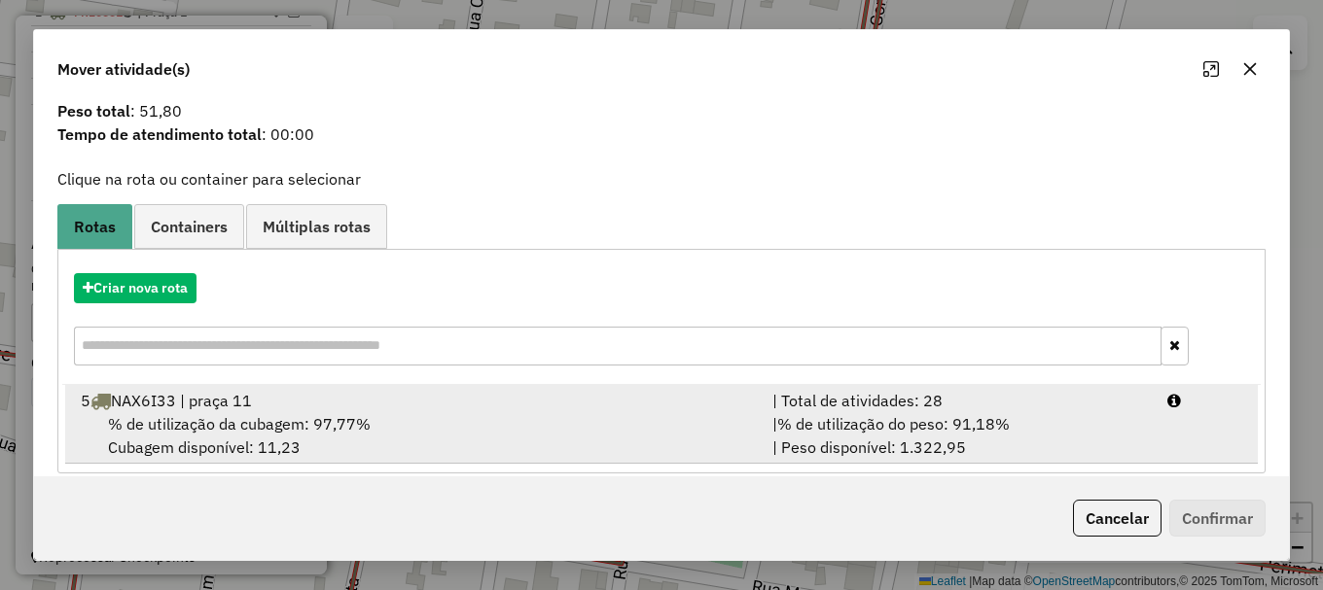
scroll to position [76, 0]
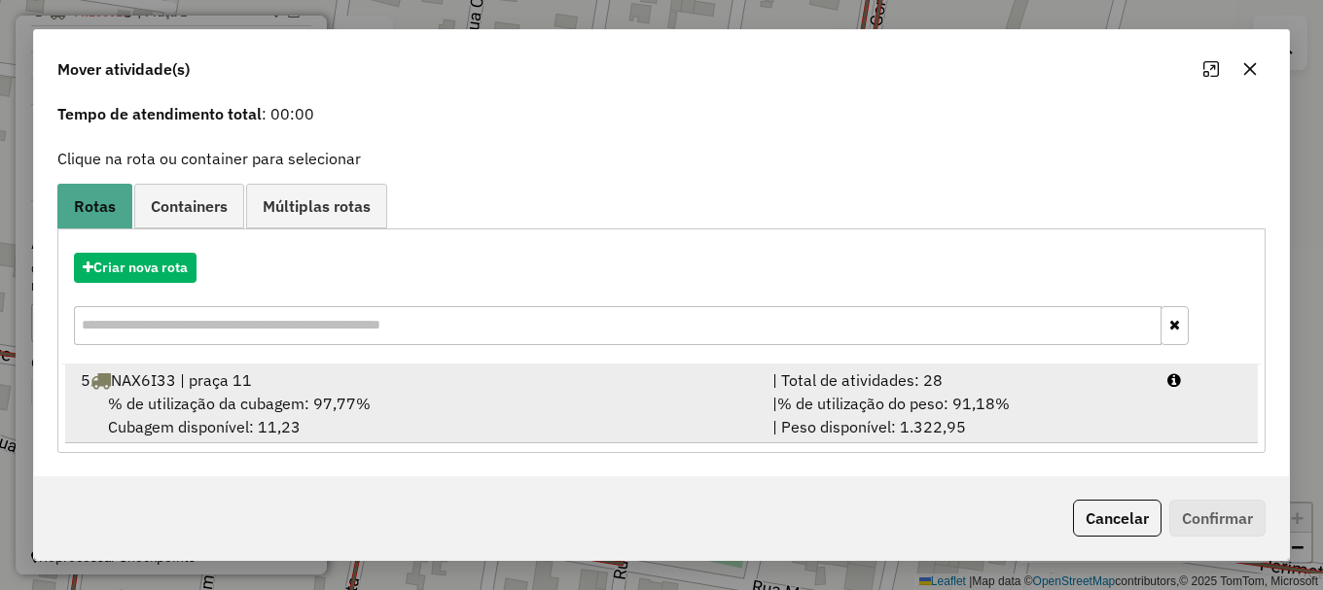
click at [444, 404] on div "% de utilização da cubagem: 97,77% Cubagem disponível: 11,23" at bounding box center [415, 415] width 692 height 47
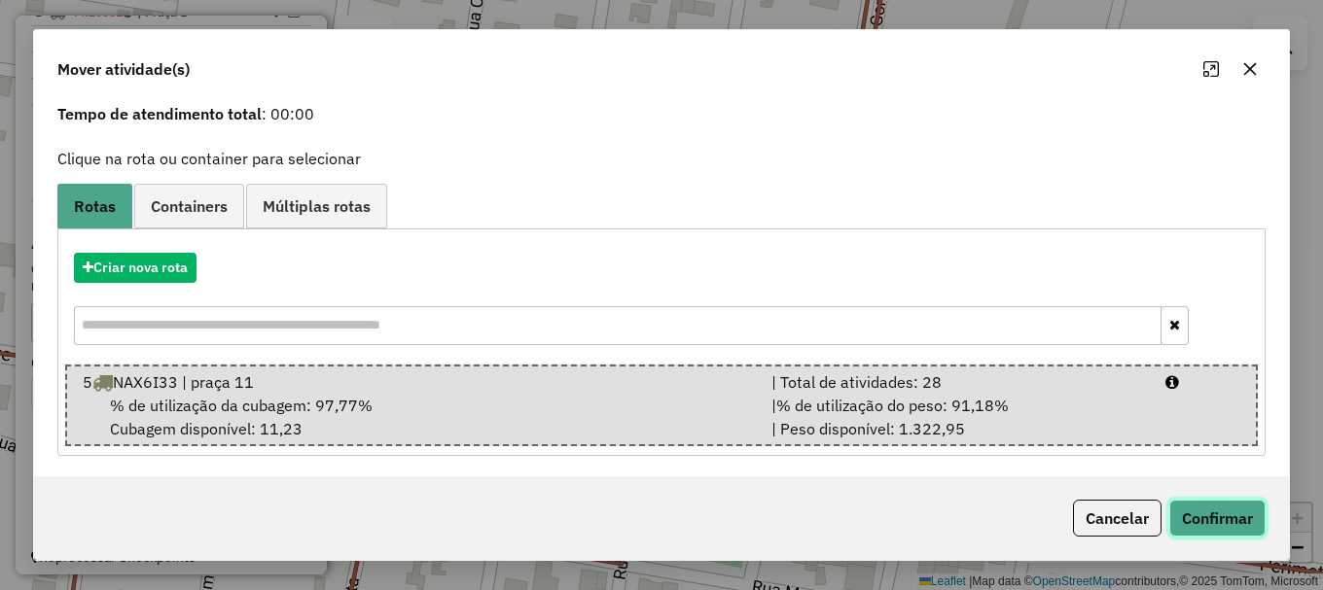
click at [1238, 520] on button "Confirmar" at bounding box center [1217, 518] width 96 height 37
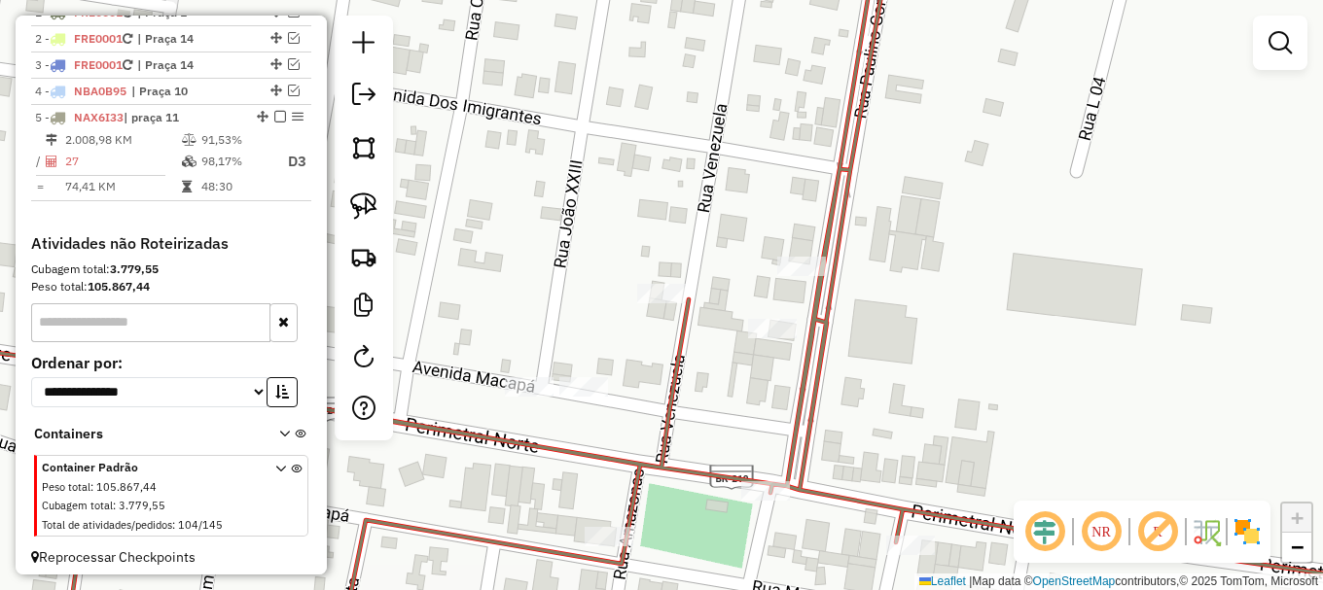
scroll to position [0, 0]
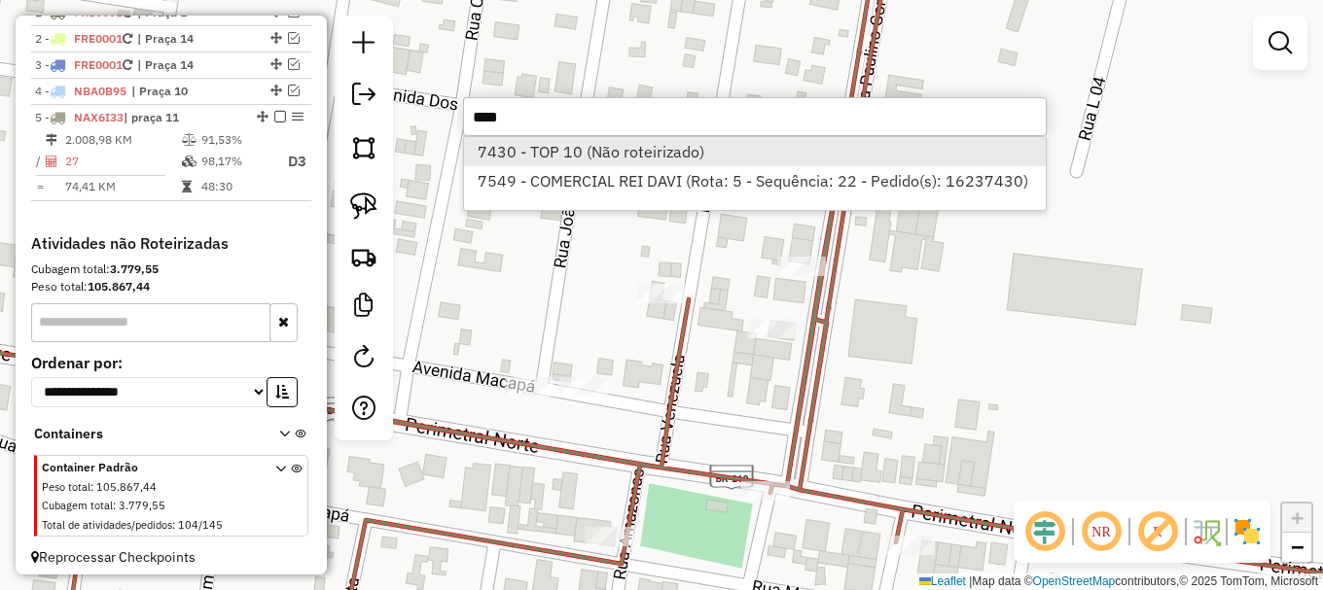
type input "****"
click at [611, 157] on li "7430 - TOP 10 (Não roteirizado)" at bounding box center [755, 151] width 582 height 29
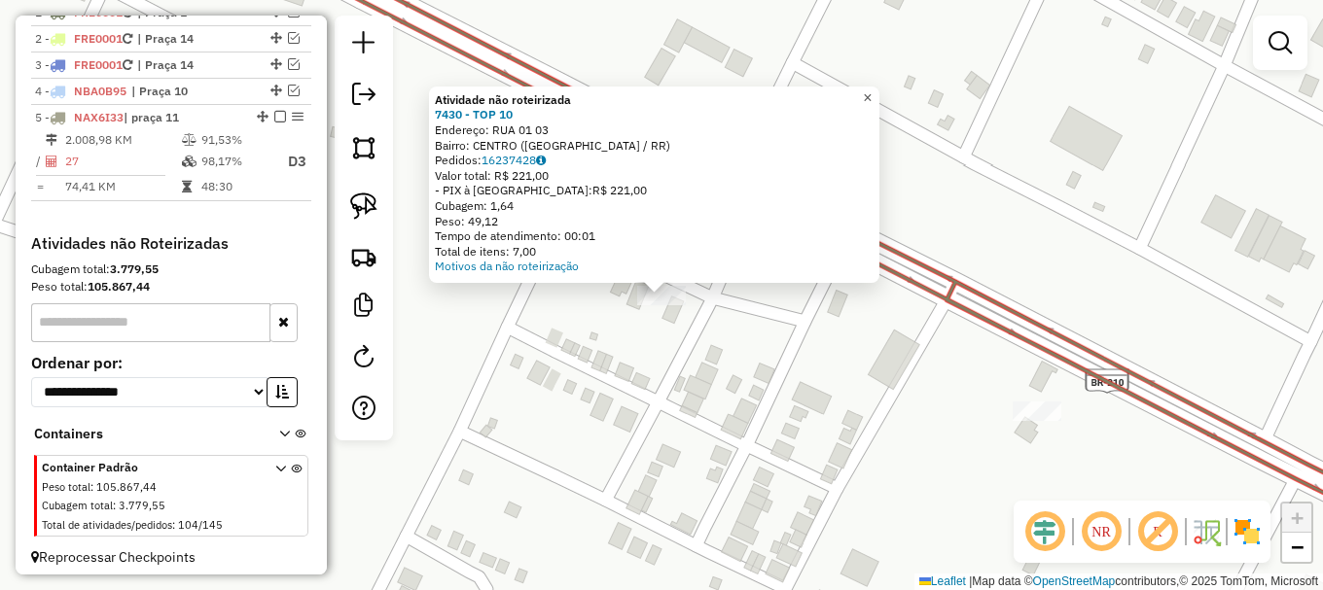
drag, startPoint x: 876, startPoint y: 89, endPoint x: 889, endPoint y: 108, distance: 22.4
click at [872, 91] on span "×" at bounding box center [867, 97] width 9 height 17
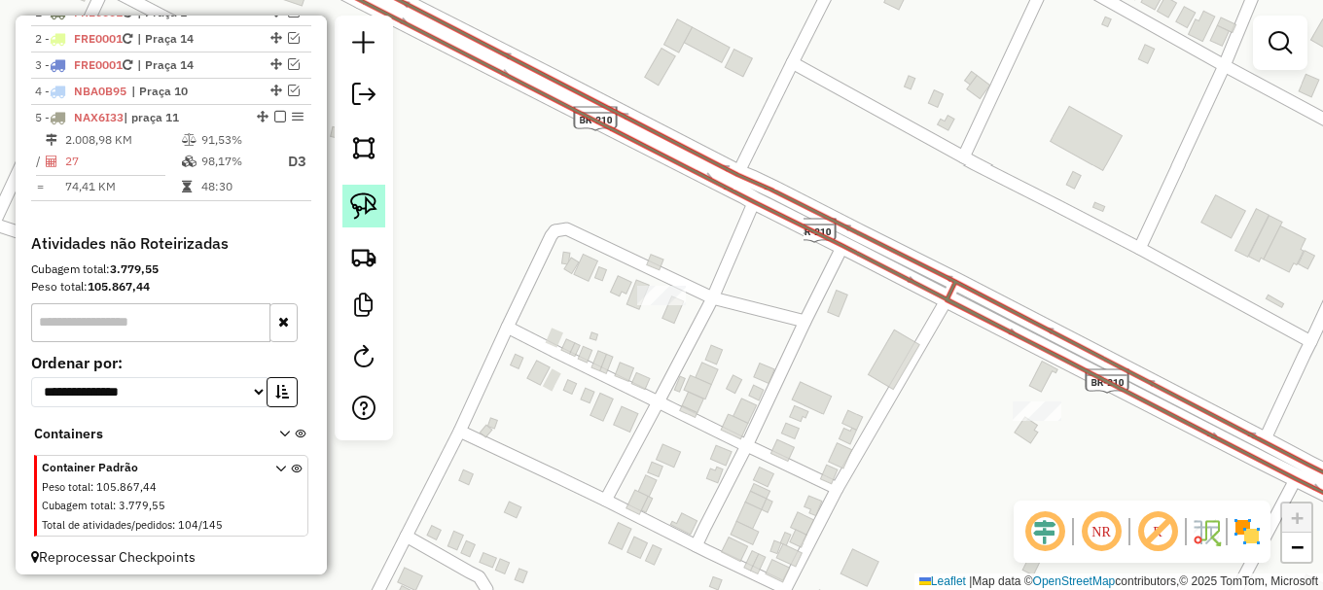
click at [365, 200] on img at bounding box center [363, 206] width 27 height 27
drag, startPoint x: 597, startPoint y: 299, endPoint x: 681, endPoint y: 264, distance: 90.7
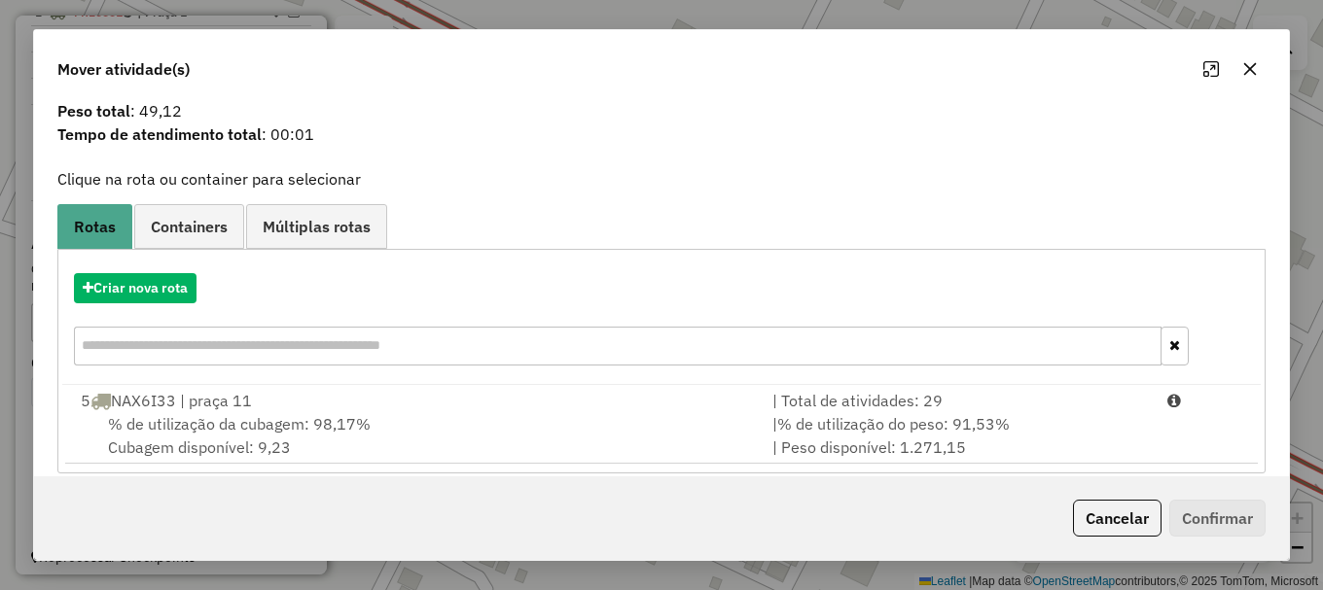
scroll to position [76, 0]
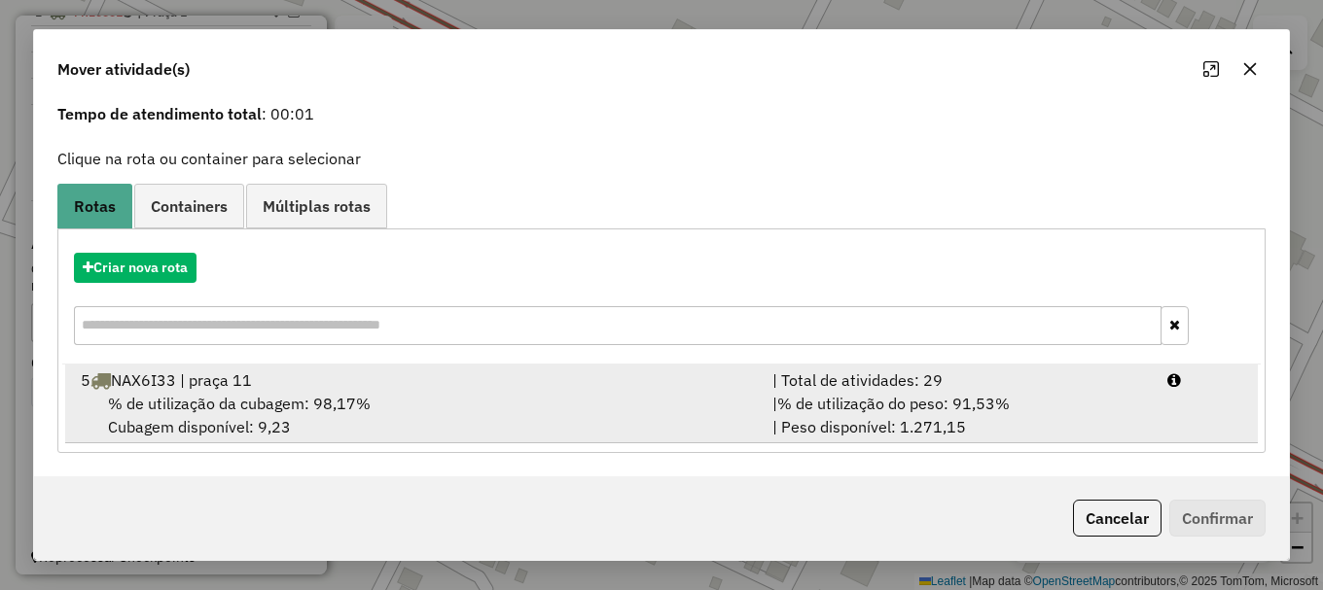
click at [393, 377] on div "5 NAX6I33 | praça 11" at bounding box center [415, 380] width 692 height 23
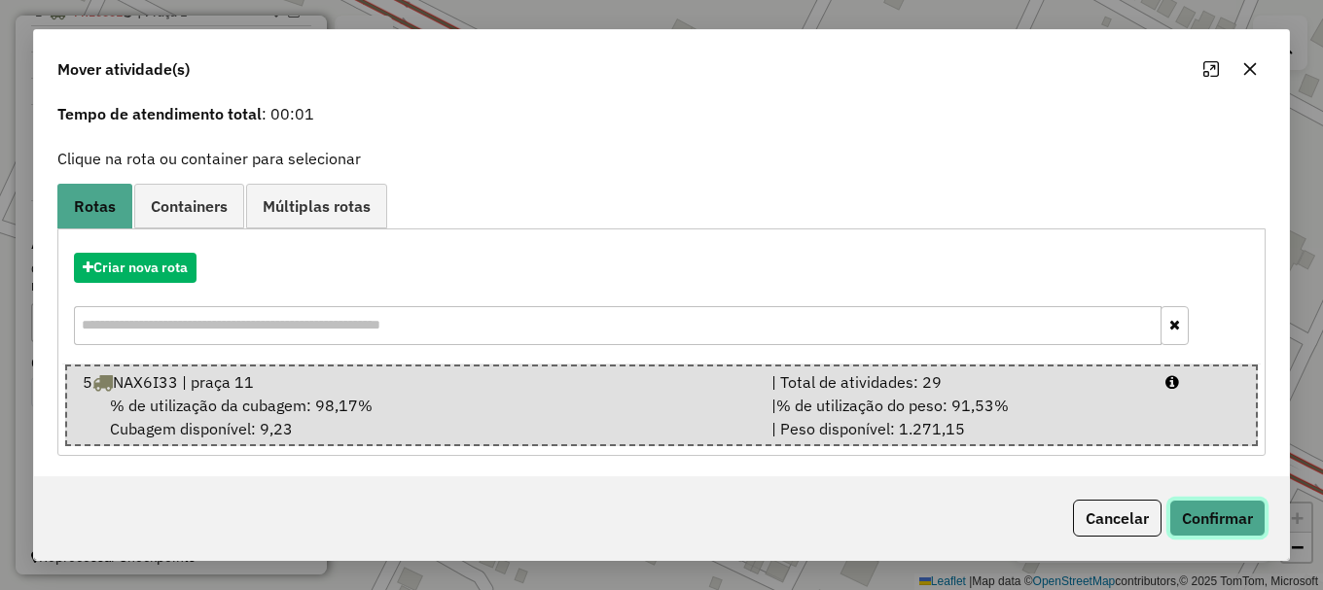
click at [1210, 516] on button "Confirmar" at bounding box center [1217, 518] width 96 height 37
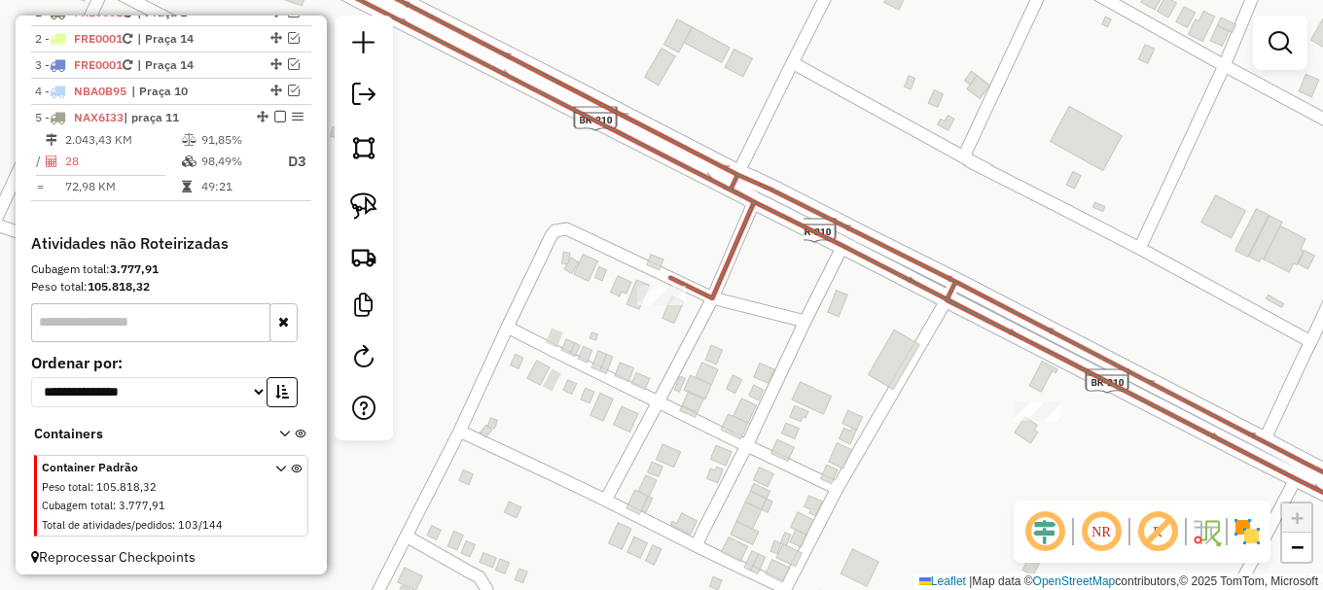
scroll to position [0, 0]
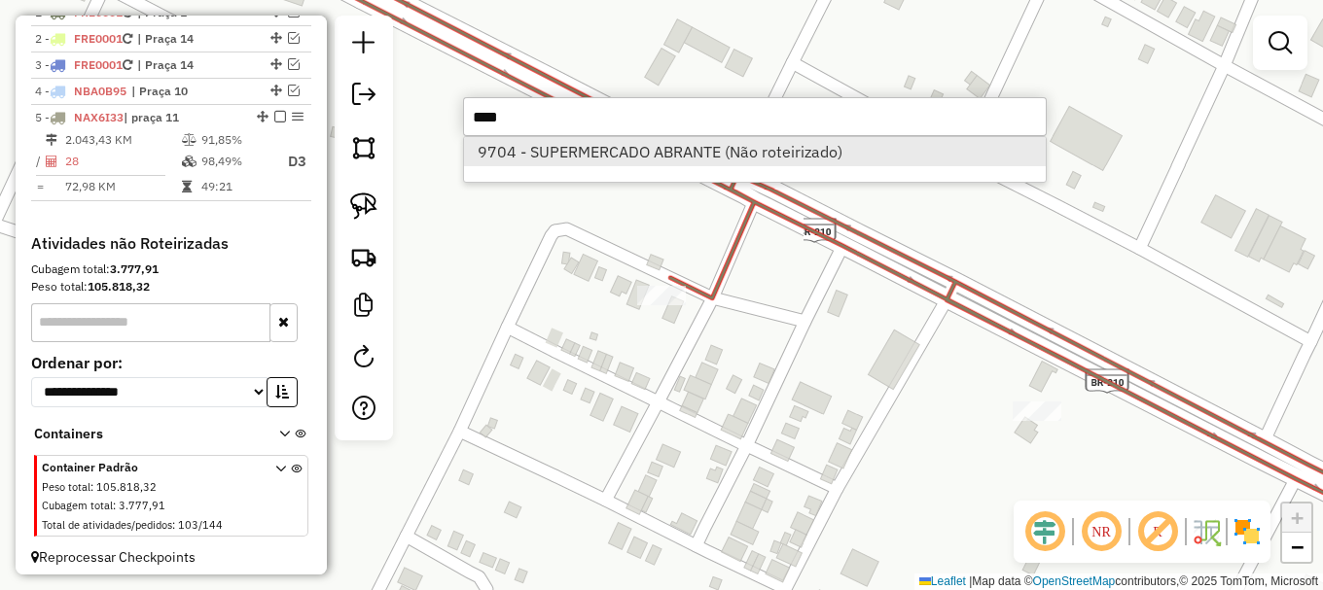
type input "****"
click at [583, 153] on li "9704 - SUPERMERCADO ABRANTE (Não roteirizado)" at bounding box center [755, 151] width 582 height 29
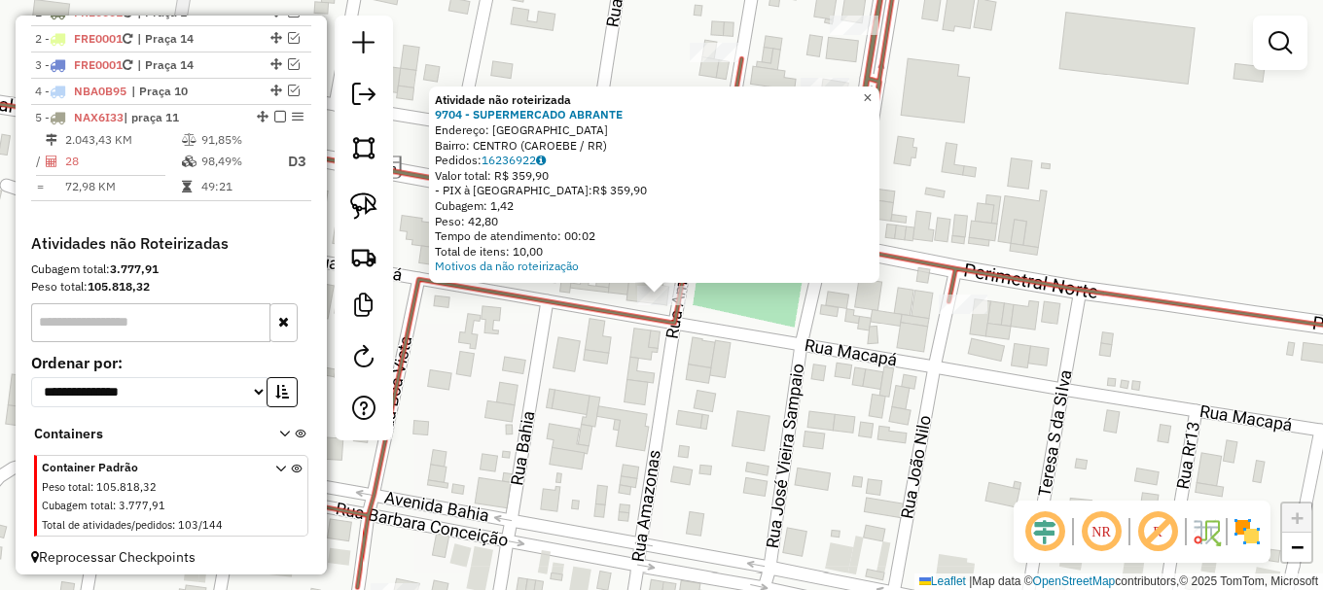
drag, startPoint x: 875, startPoint y: 86, endPoint x: 893, endPoint y: 141, distance: 58.1
click at [872, 89] on span "×" at bounding box center [867, 97] width 9 height 17
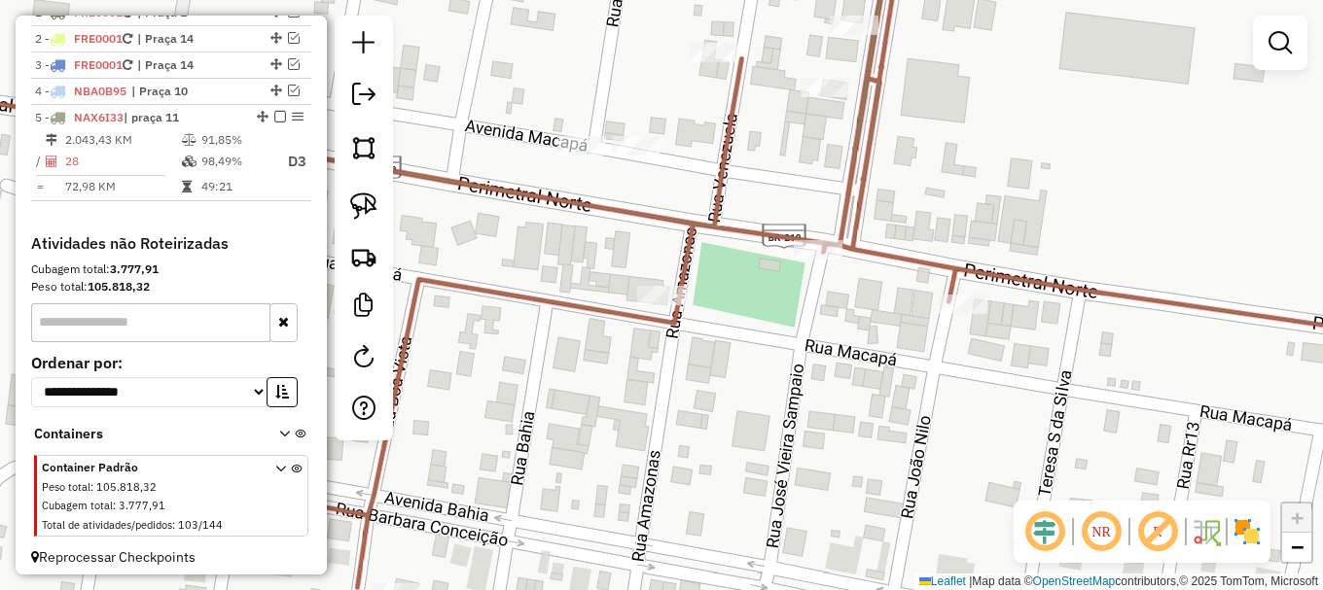
drag, startPoint x: 363, startPoint y: 208, endPoint x: 488, endPoint y: 255, distance: 133.9
click at [364, 208] on img at bounding box center [363, 206] width 27 height 27
drag, startPoint x: 596, startPoint y: 305, endPoint x: 669, endPoint y: 260, distance: 86.1
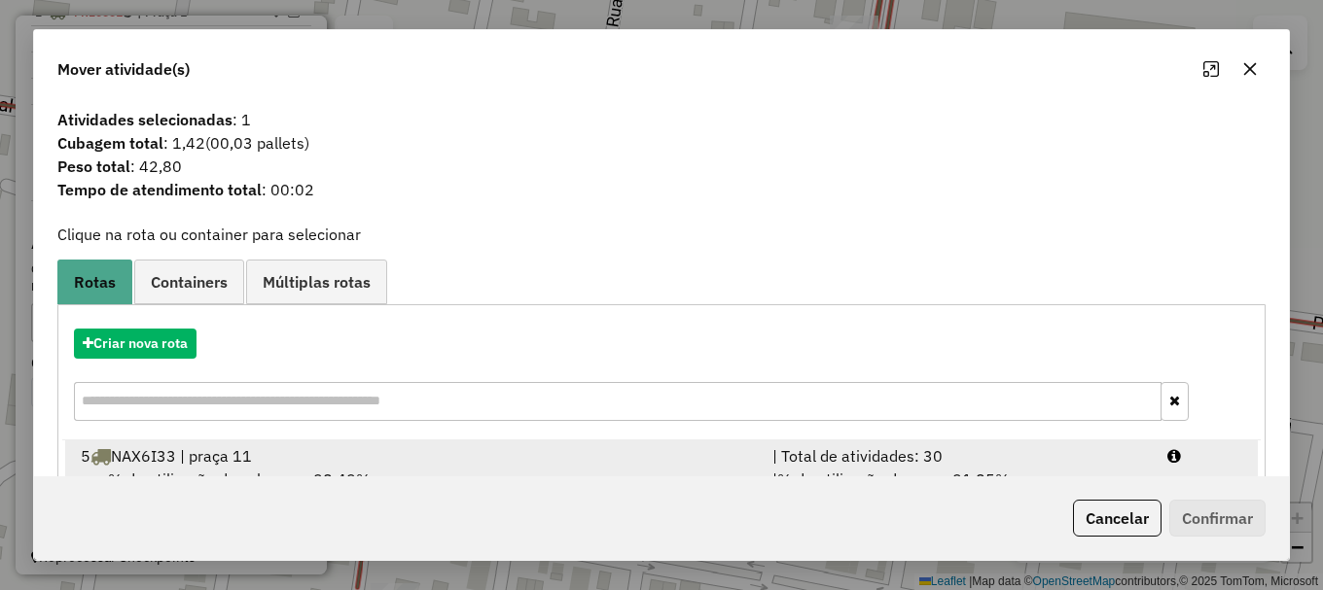
scroll to position [76, 0]
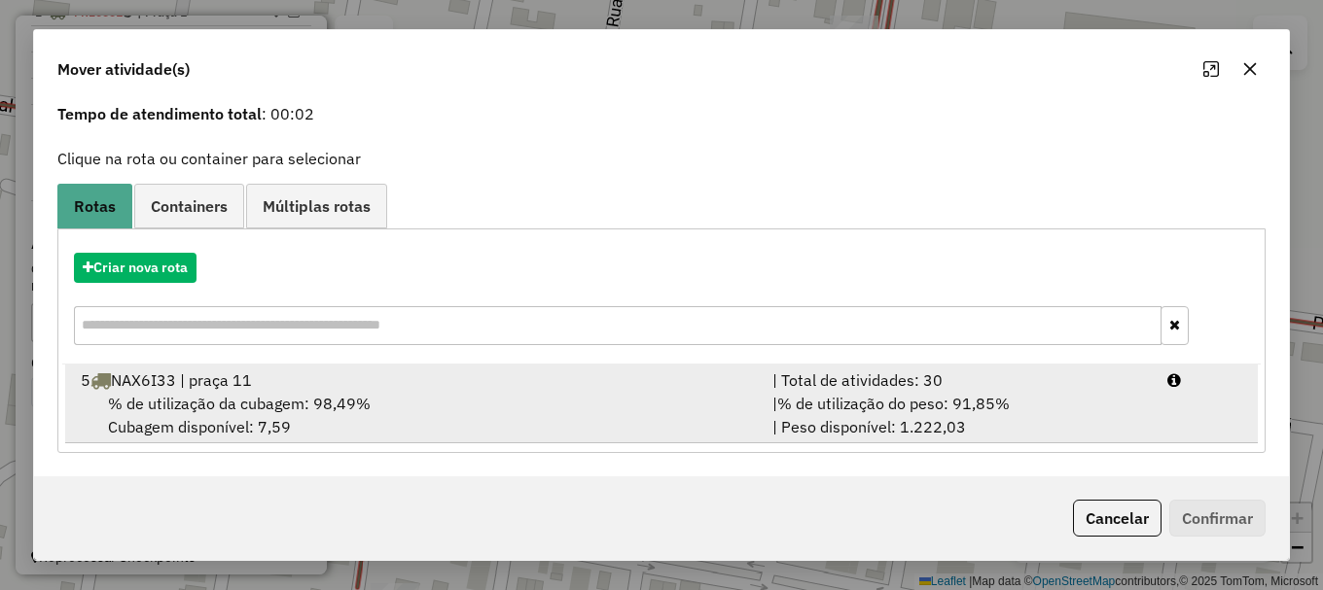
click at [341, 394] on span "% de utilização da cubagem: 98,49%" at bounding box center [239, 403] width 263 height 19
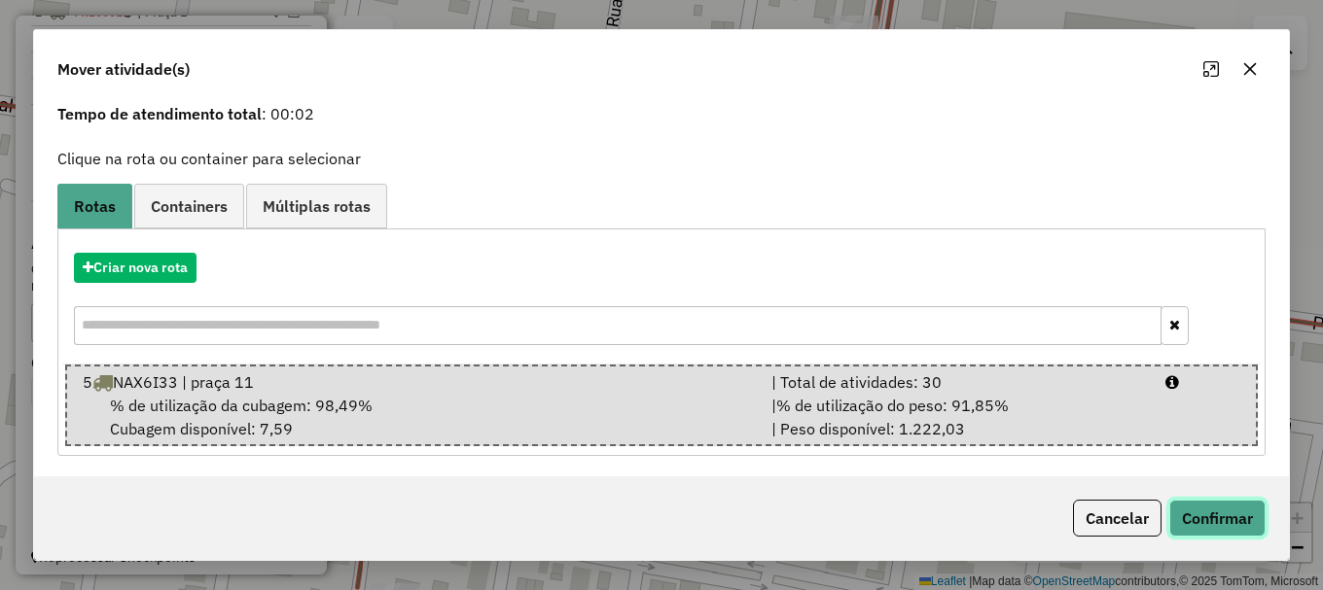
click at [1245, 519] on button "Confirmar" at bounding box center [1217, 518] width 96 height 37
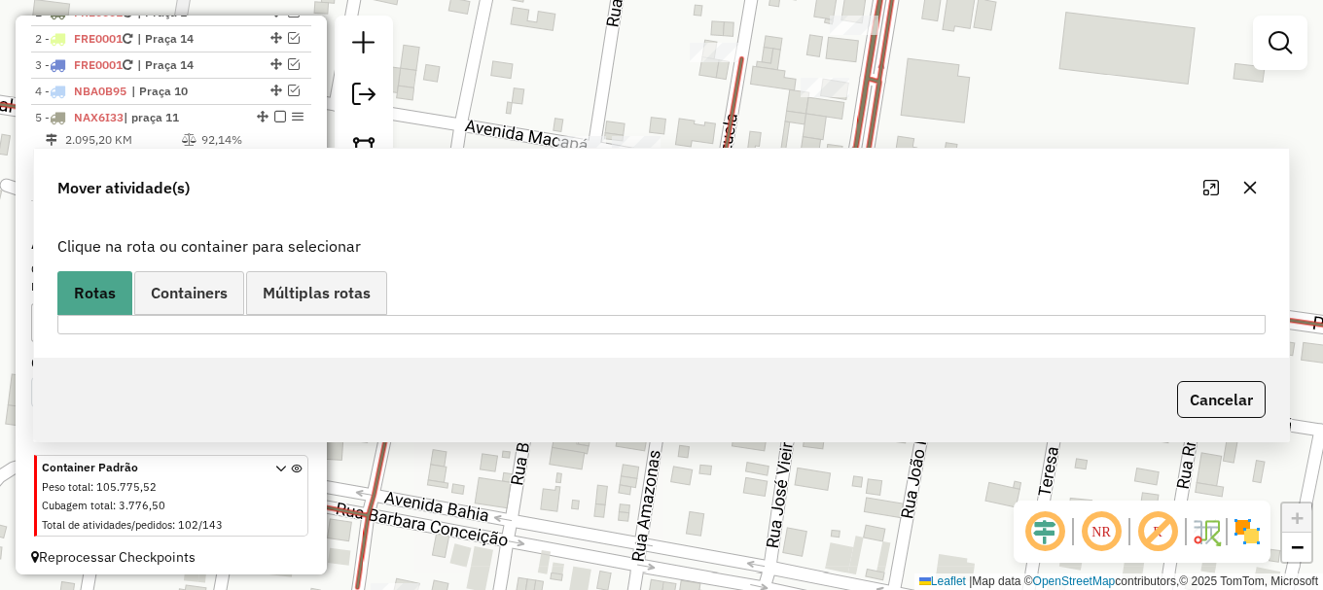
scroll to position [0, 0]
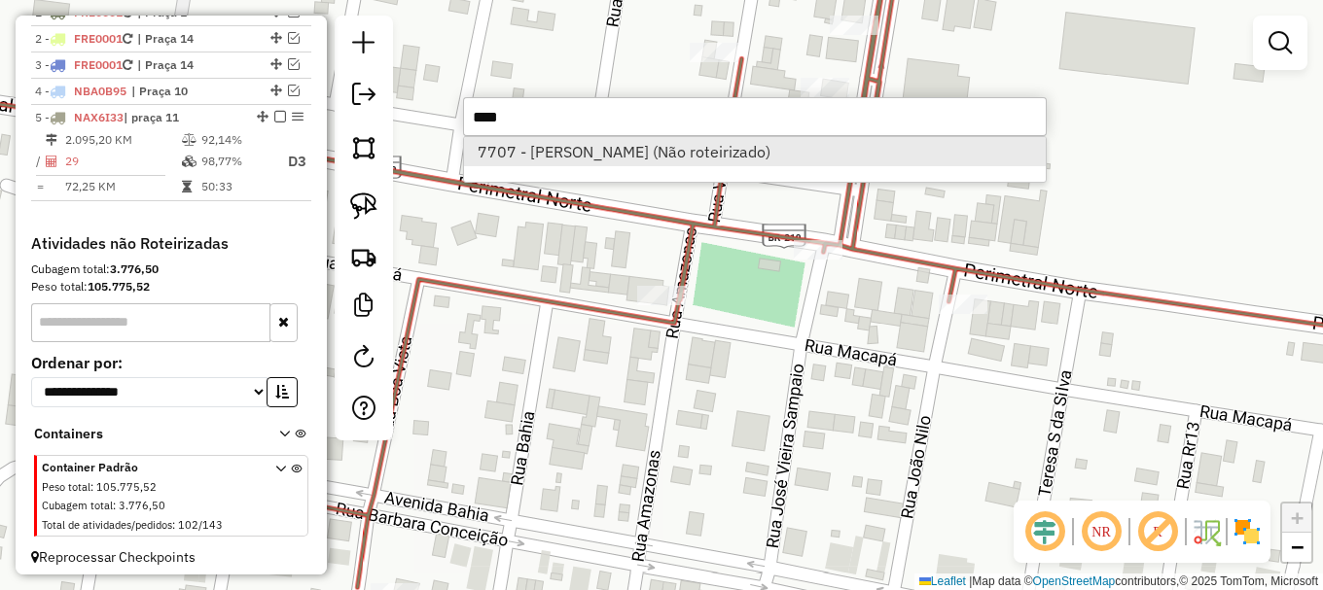
type input "****"
click at [629, 153] on li "7707 - MERCADINHO SOUSA (Não roteirizado)" at bounding box center [755, 151] width 582 height 29
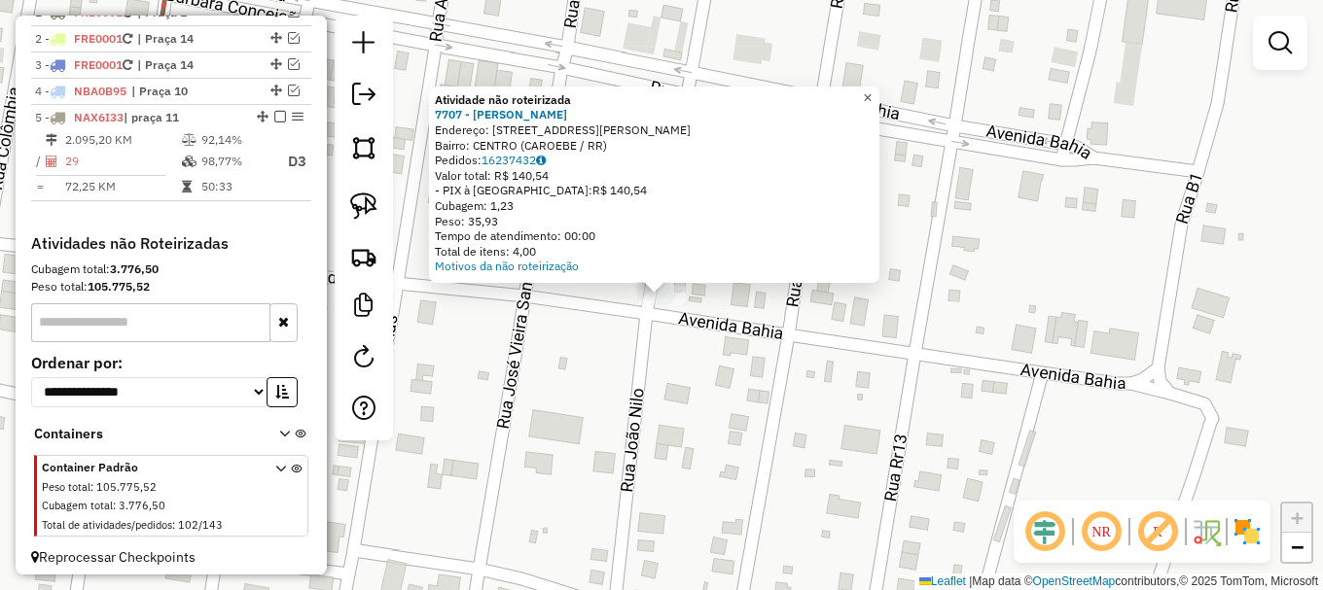
click at [872, 89] on span "×" at bounding box center [867, 97] width 9 height 17
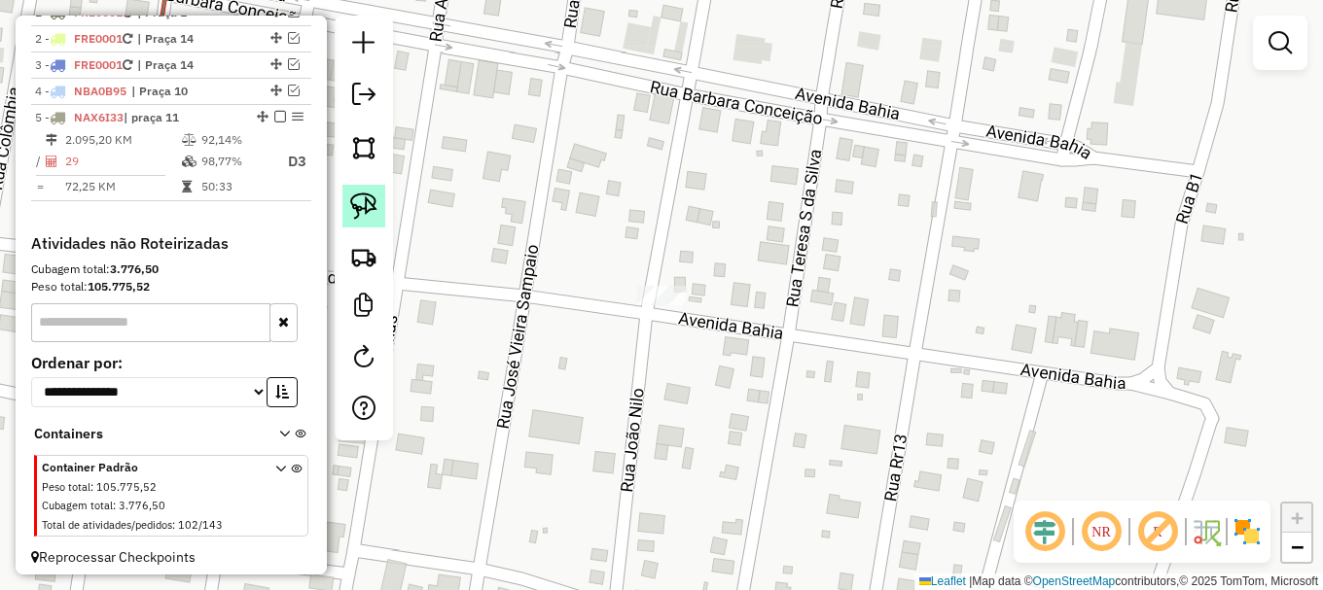
click at [366, 211] on img at bounding box center [363, 206] width 27 height 27
drag, startPoint x: 611, startPoint y: 309, endPoint x: 665, endPoint y: 246, distance: 83.5
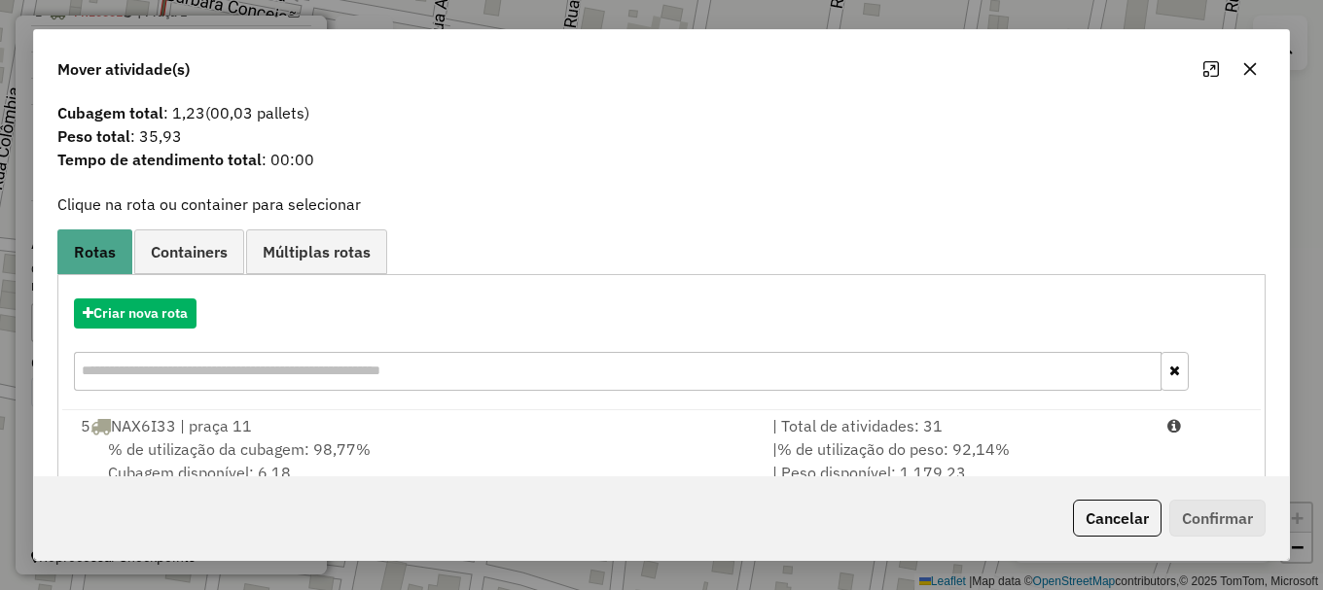
scroll to position [76, 0]
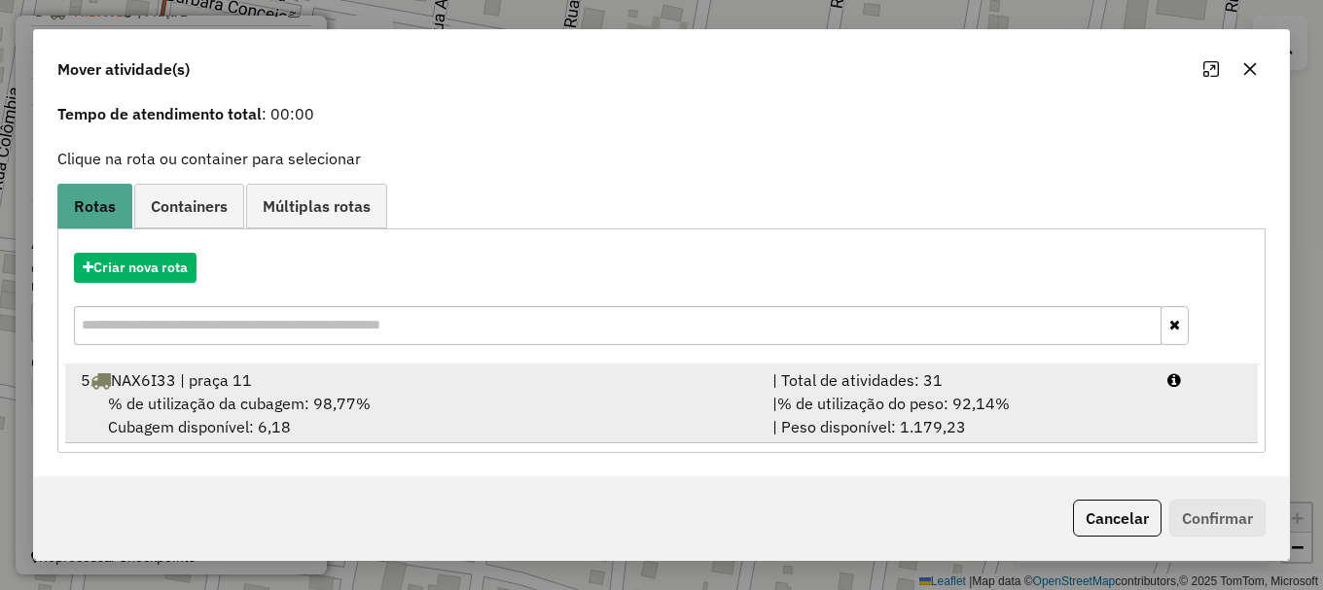
click at [317, 392] on div "% de utilização da cubagem: 98,77% Cubagem disponível: 6,18" at bounding box center [415, 415] width 692 height 47
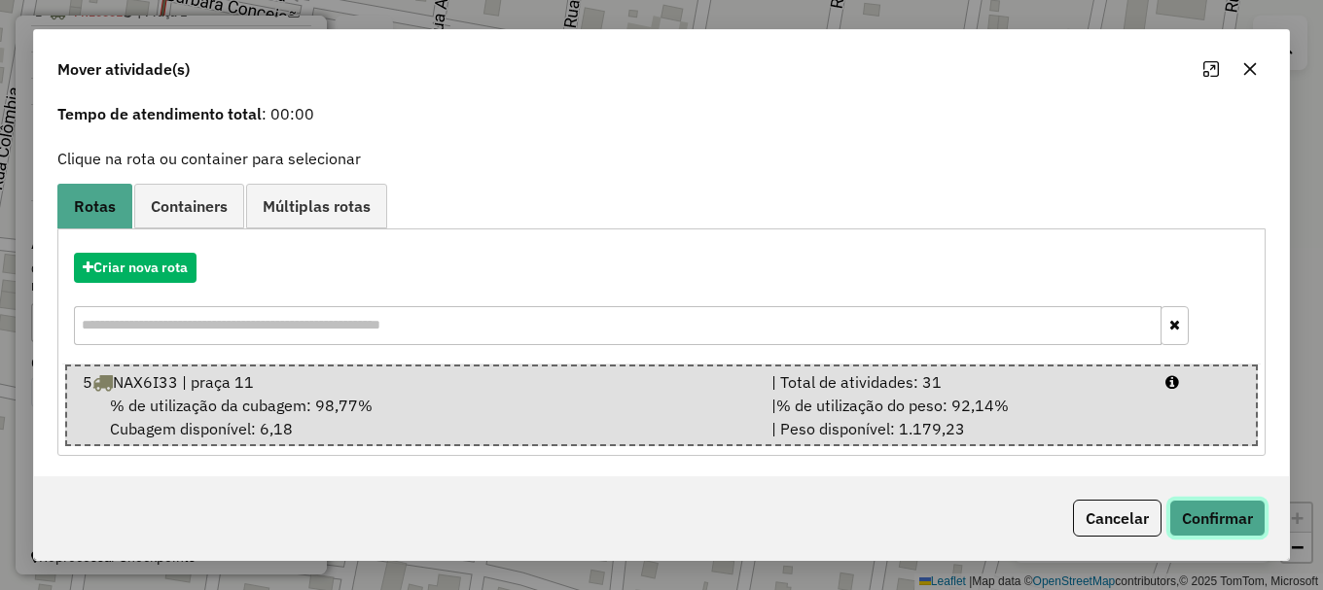
click at [1245, 522] on button "Confirmar" at bounding box center [1217, 518] width 96 height 37
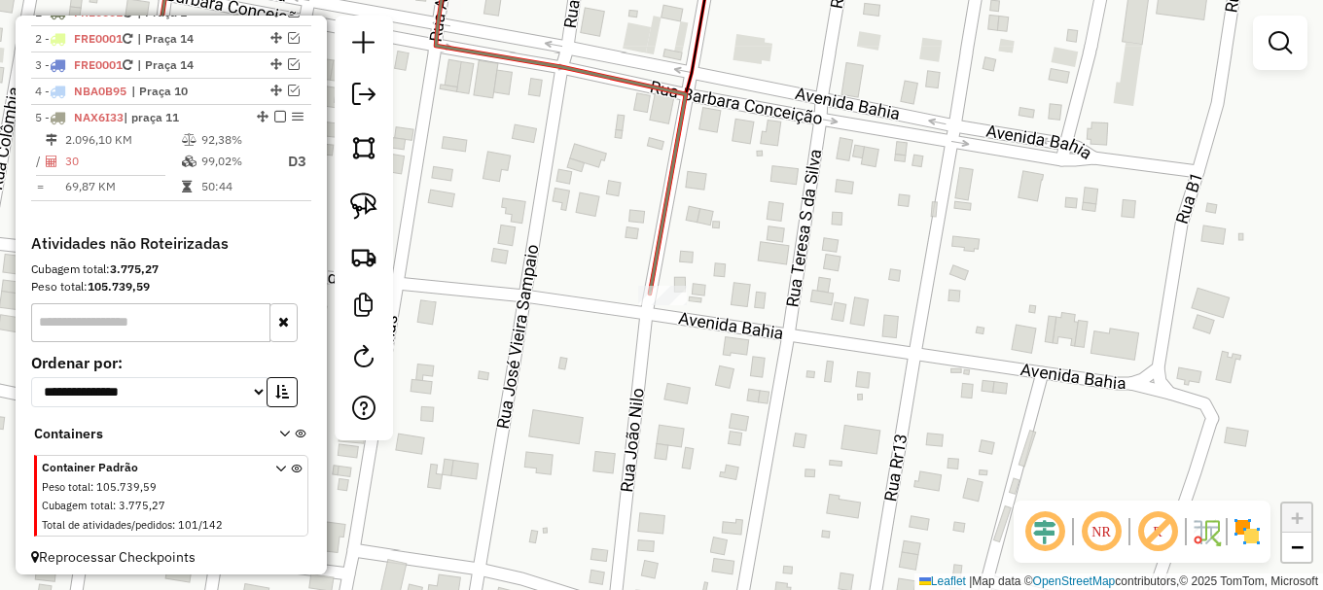
scroll to position [0, 0]
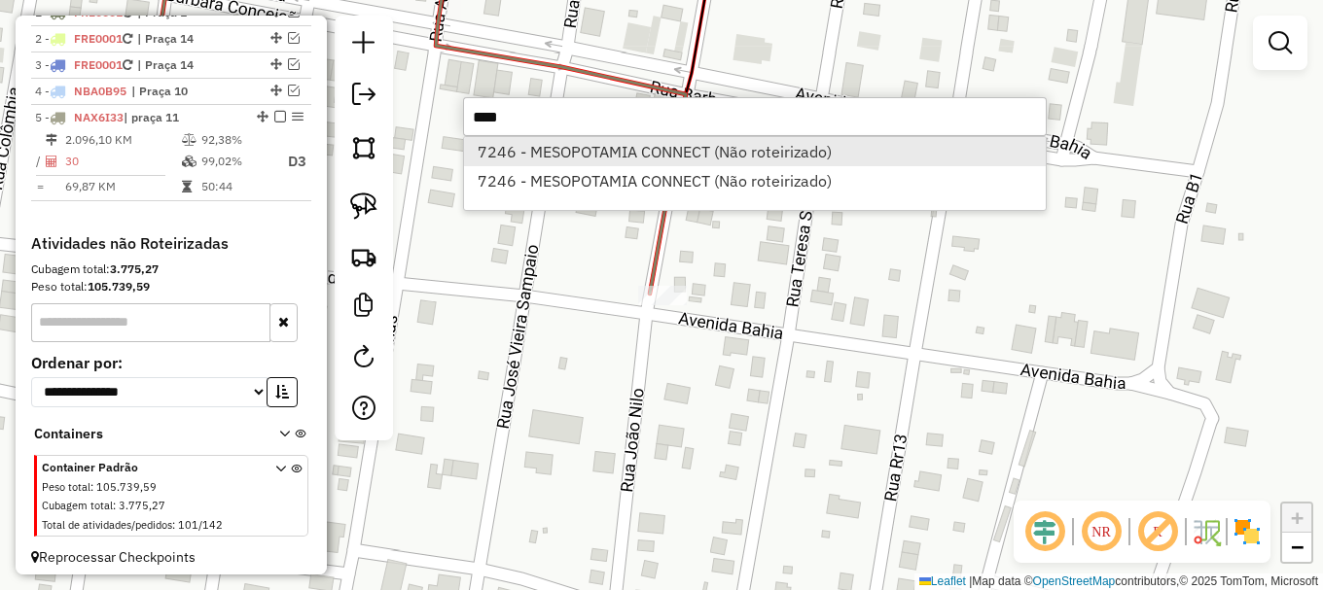
type input "****"
click at [618, 142] on li "7246 - MESOPOTAMIA CONNECT (Não roteirizado)" at bounding box center [755, 151] width 582 height 29
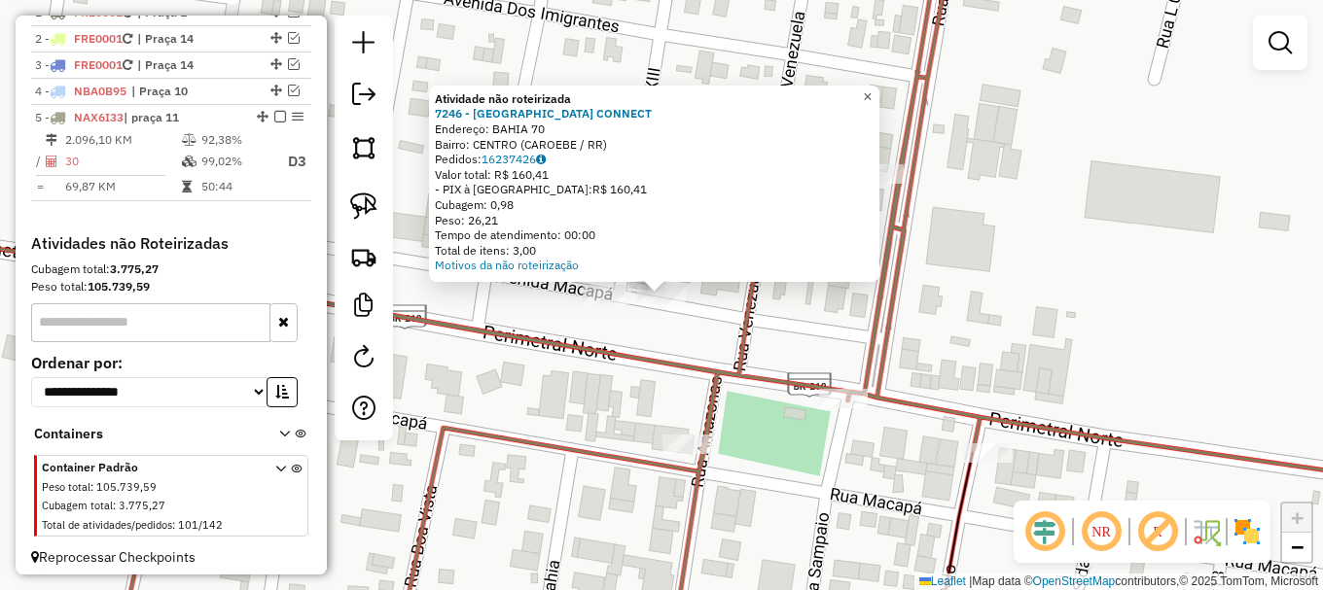
click at [878, 77] on div "Atividade não roteirizada 7246 - MESOPOTAMIA CONNECT Endereço: BAHIA 70 Bairro:…" at bounding box center [661, 295] width 1323 height 590
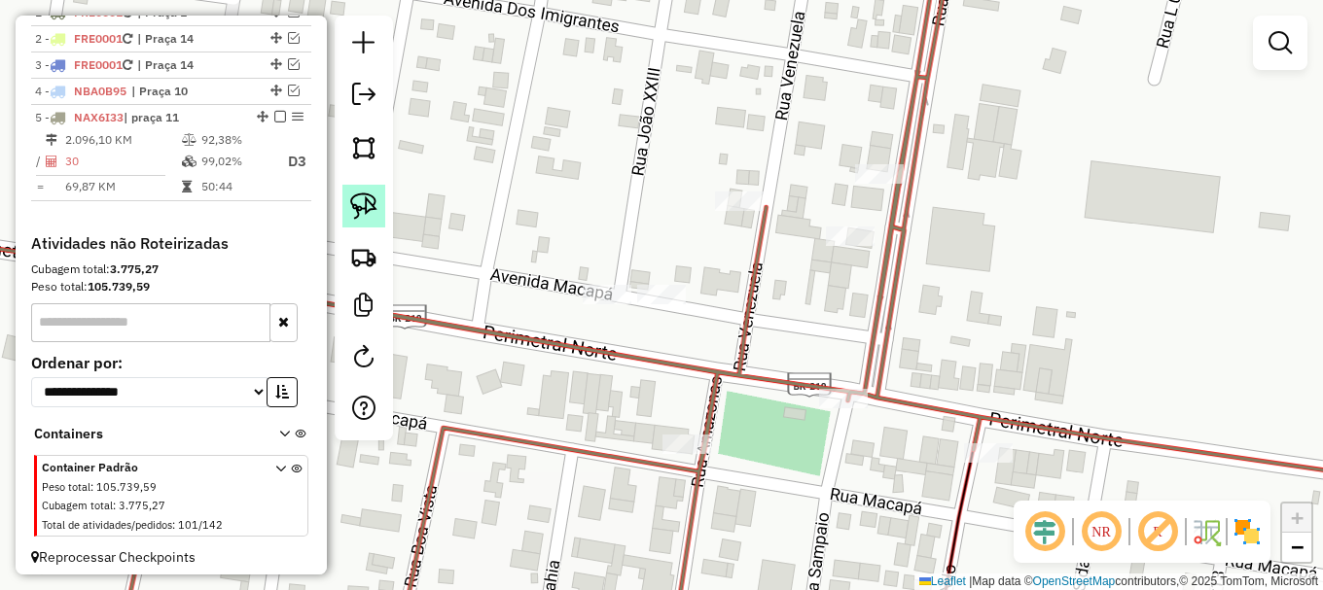
click at [367, 204] on img at bounding box center [363, 206] width 27 height 27
drag, startPoint x: 559, startPoint y: 292, endPoint x: 686, endPoint y: 281, distance: 126.9
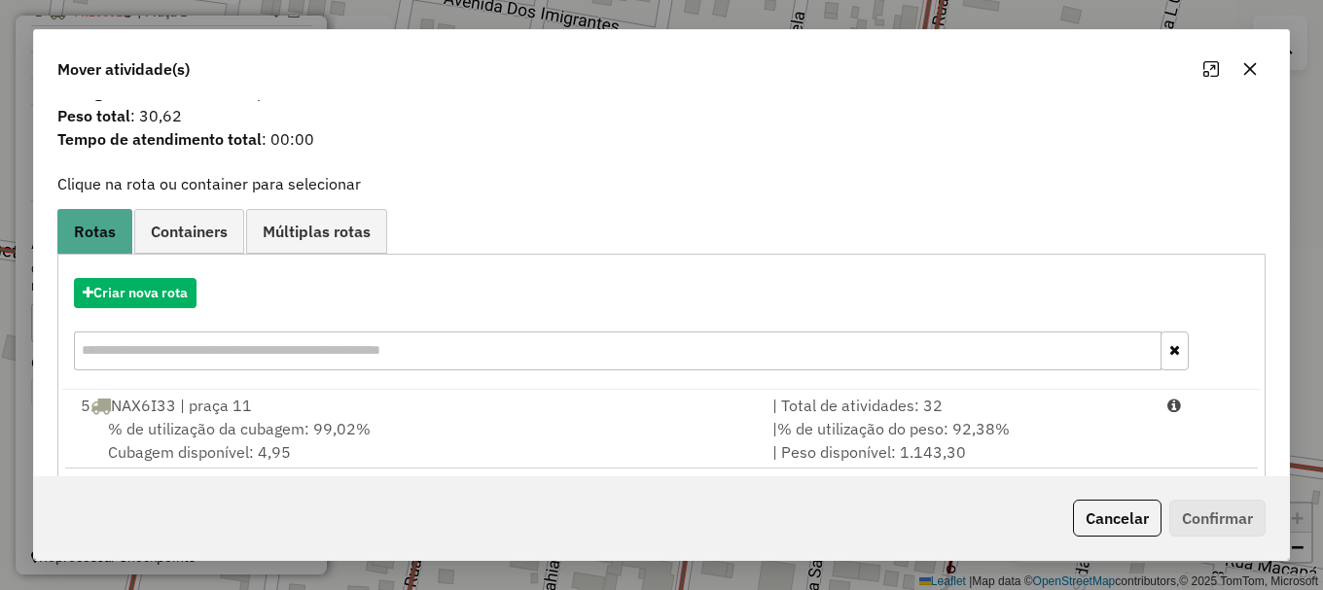
scroll to position [76, 0]
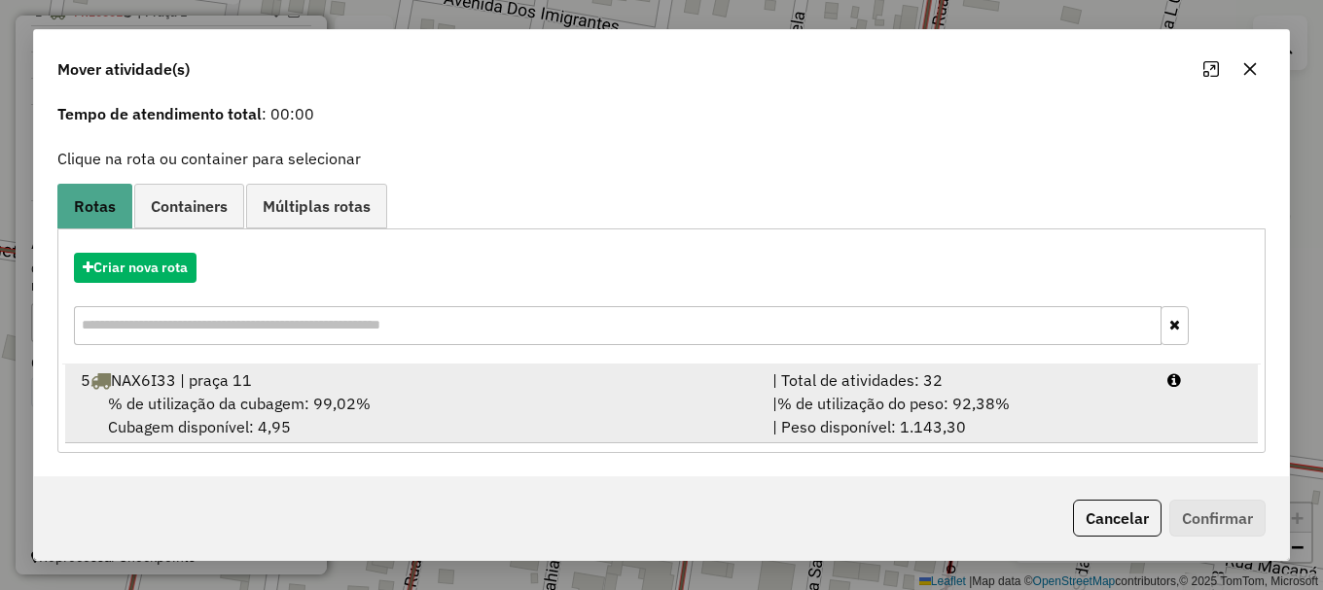
drag, startPoint x: 271, startPoint y: 411, endPoint x: 321, endPoint y: 406, distance: 49.9
click at [272, 411] on span "% de utilização da cubagem: 99,02%" at bounding box center [239, 403] width 263 height 19
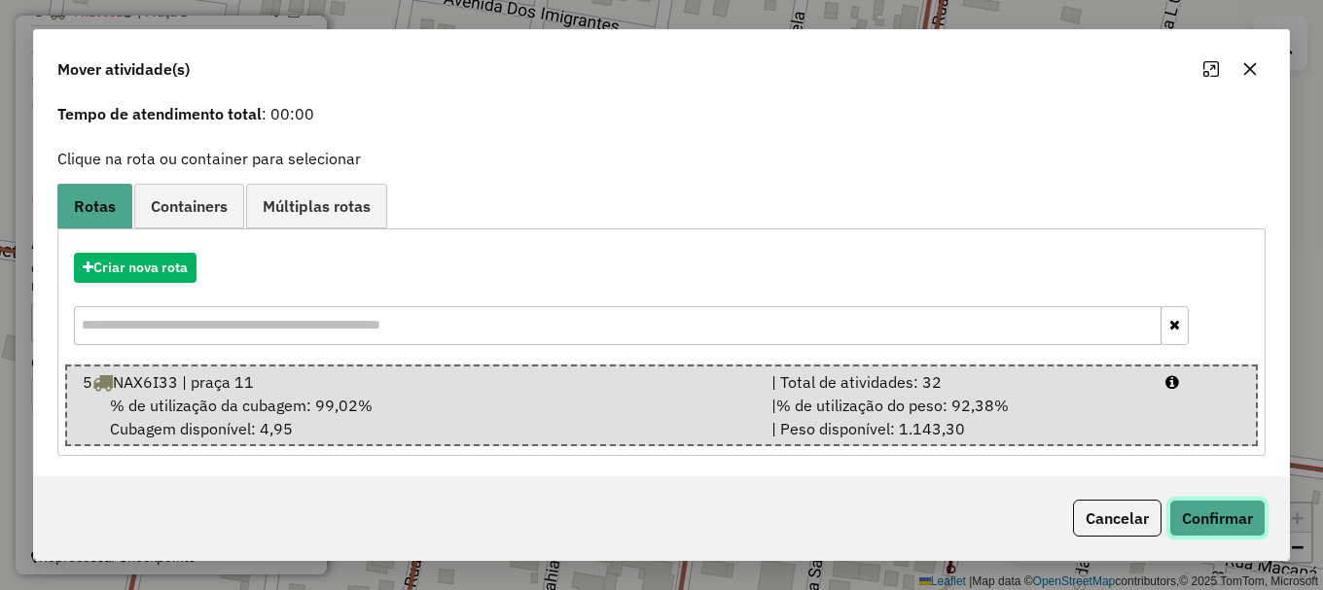
click at [1232, 537] on div "Cancelar Confirmar" at bounding box center [661, 519] width 1255 height 84
click at [1226, 526] on button "Confirmar" at bounding box center [1217, 518] width 96 height 37
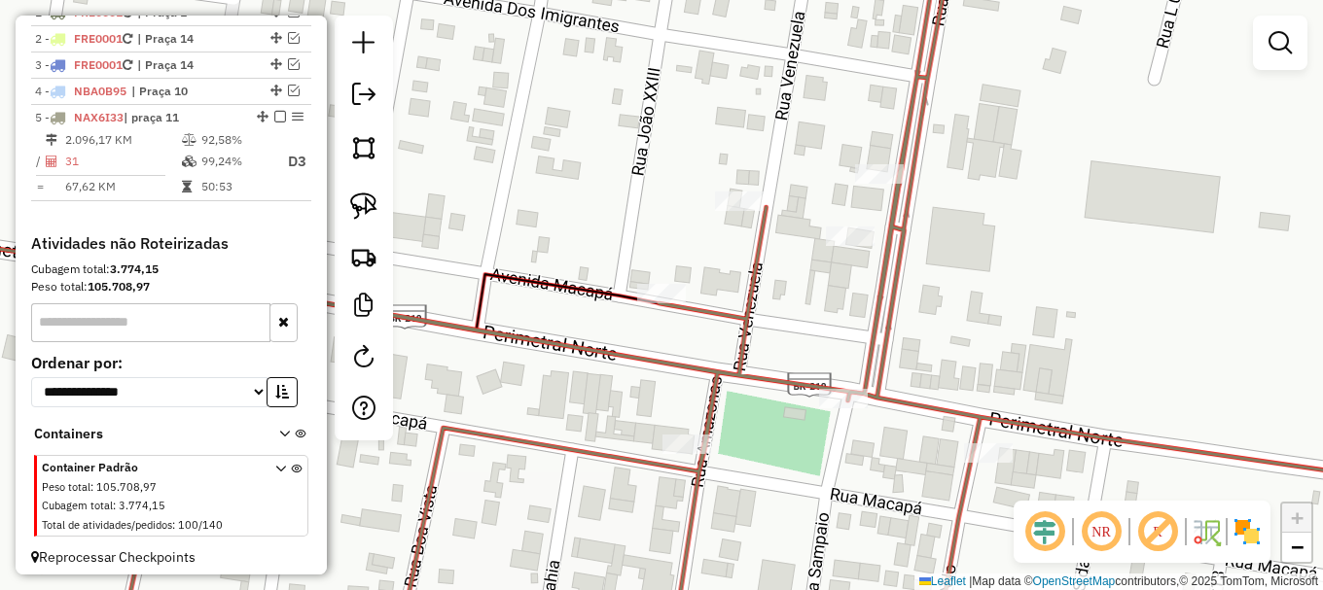
scroll to position [0, 0]
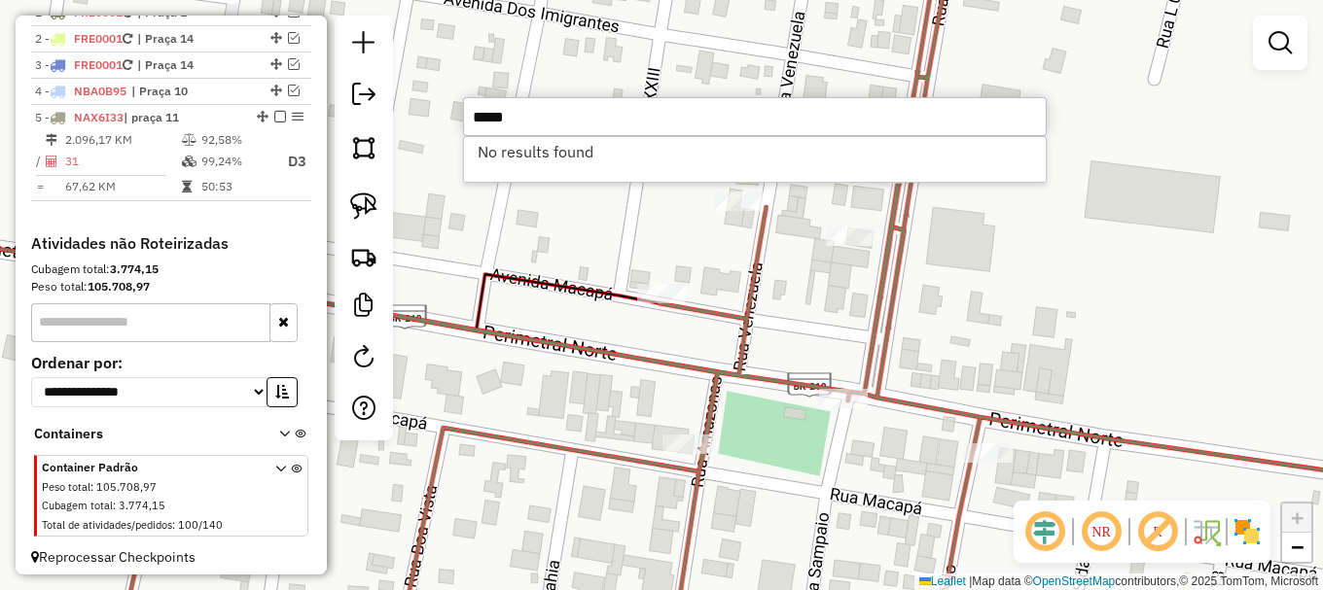
drag, startPoint x: 523, startPoint y: 103, endPoint x: 458, endPoint y: 99, distance: 65.3
click at [458, 98] on hb-router-mapa "Informações da Sessão 980741 - 18/08/2025 Criação: 16/08/2025 15:23 Depósito: A…" at bounding box center [661, 295] width 1323 height 590
type input "****"
click at [1240, 217] on div "Janela de atendimento Grade de atendimento Capacidade Transportadoras Veículos …" at bounding box center [661, 295] width 1323 height 590
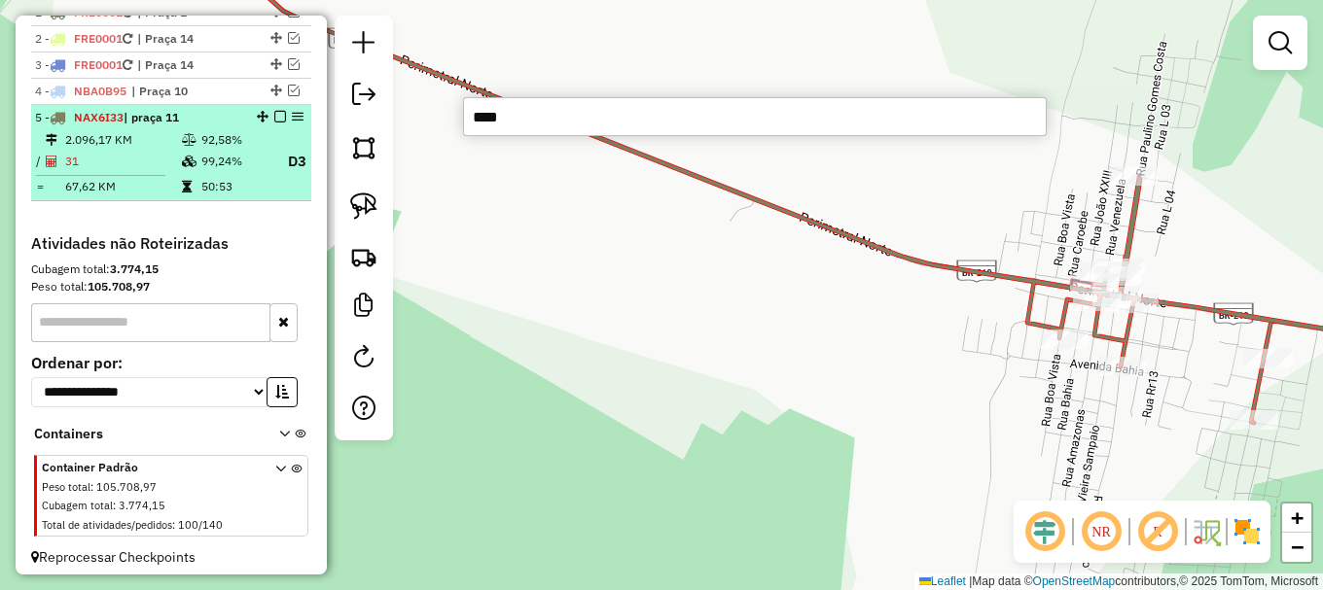
click at [275, 123] on em at bounding box center [280, 117] width 12 height 12
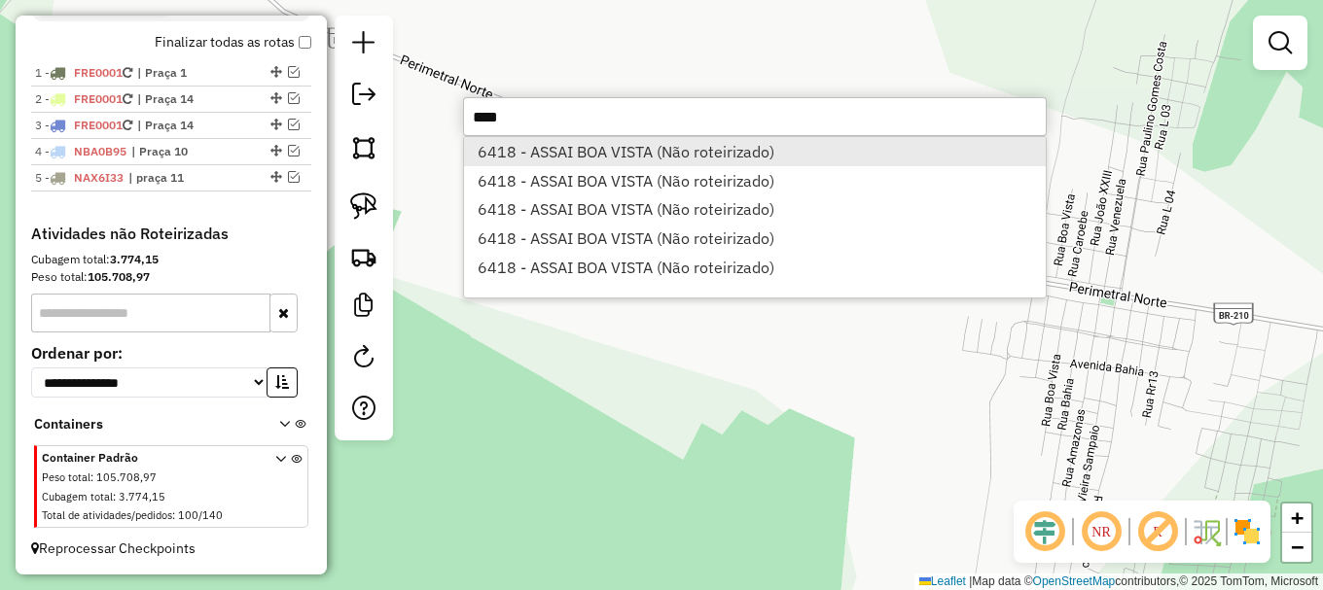
type input "****"
click at [579, 145] on li "6418 - ASSAI BOA VISTA (Não roteirizado)" at bounding box center [755, 151] width 582 height 29
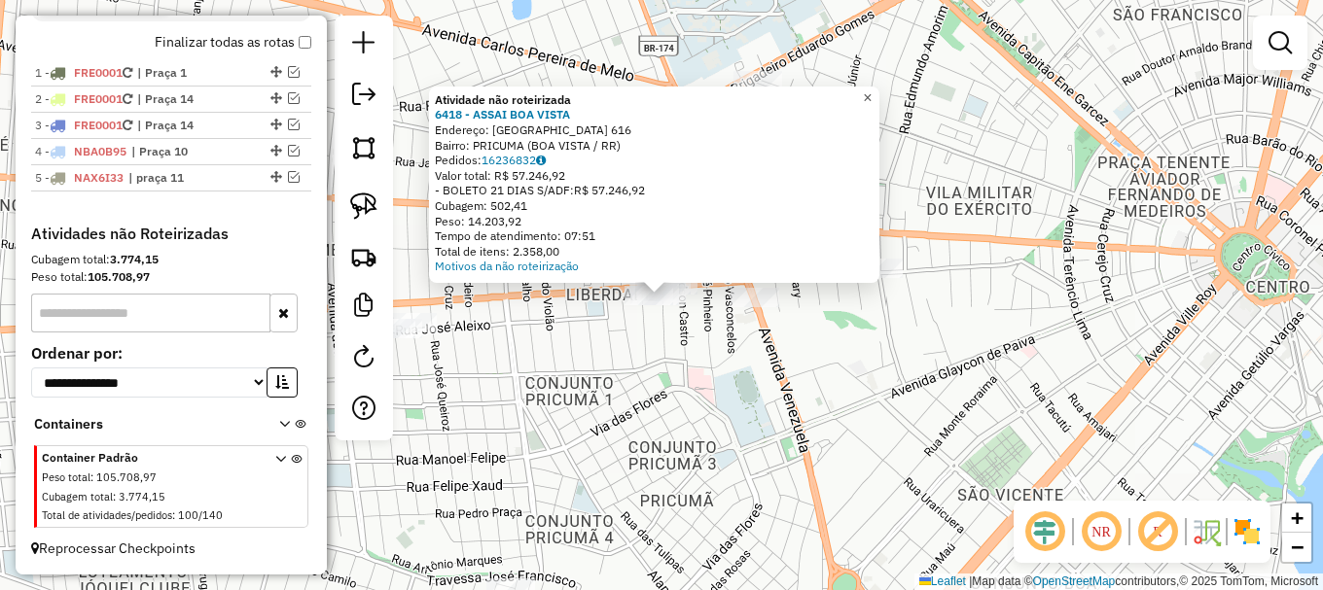
click at [879, 89] on link "×" at bounding box center [867, 98] width 23 height 23
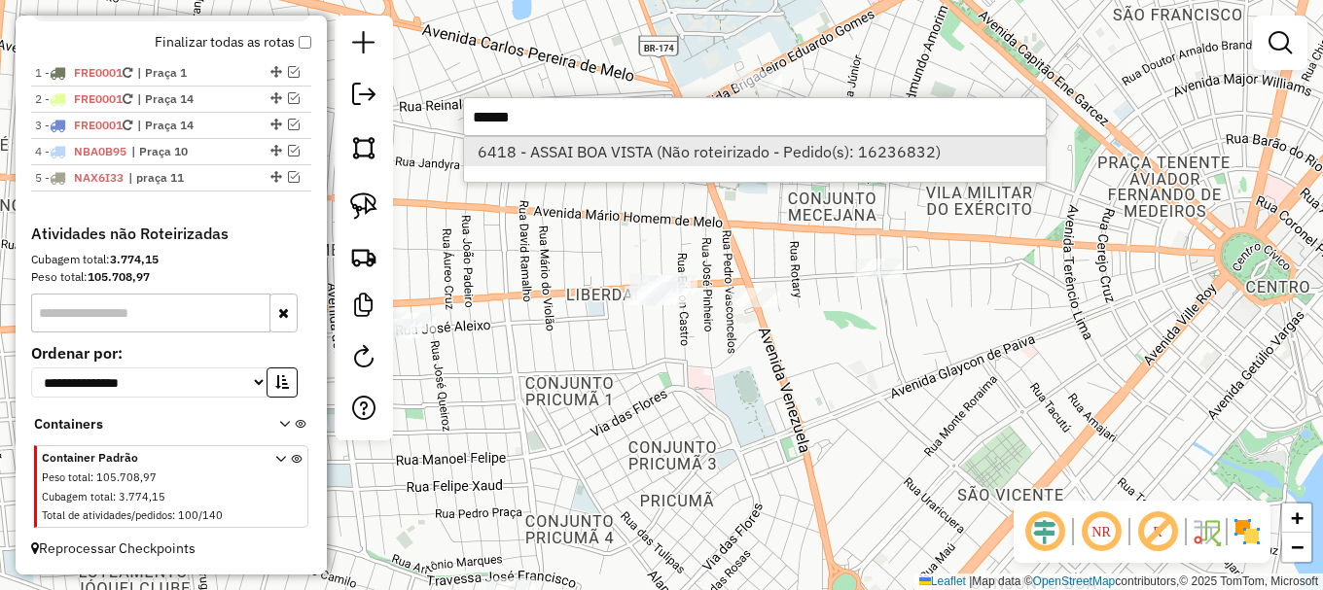
type input "******"
click at [626, 158] on li "6418 - ASSAI BOA VISTA (Não roteirizado - Pedido(s): 16236832)" at bounding box center [755, 151] width 582 height 29
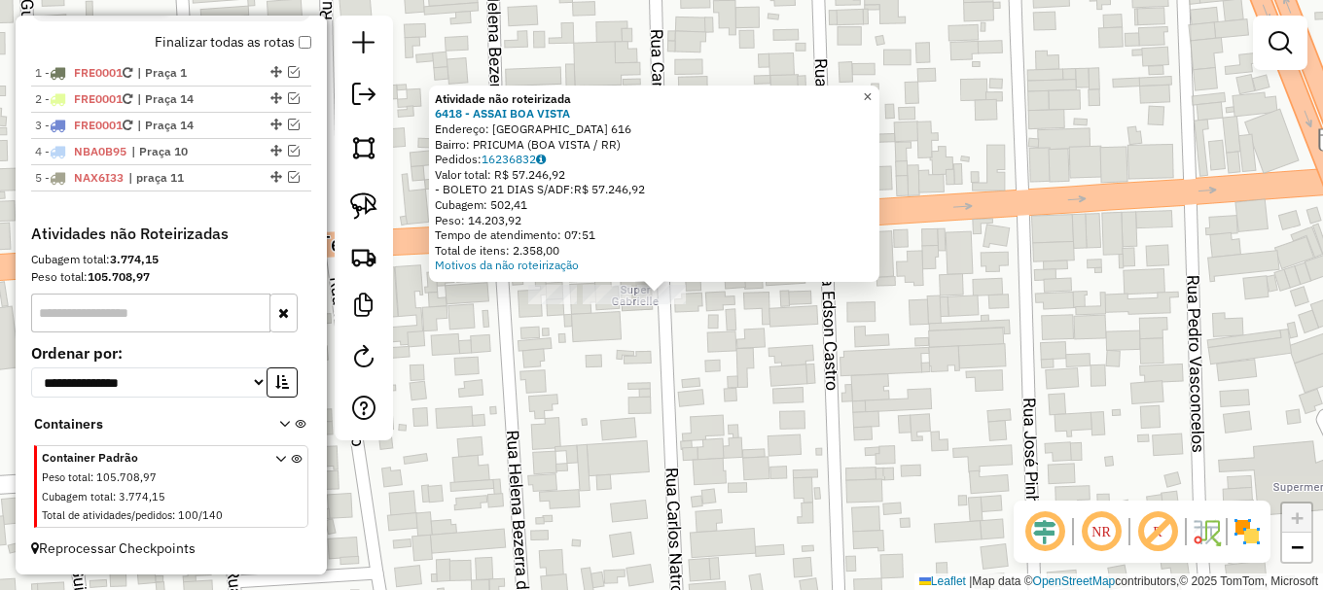
click at [872, 98] on span "×" at bounding box center [867, 97] width 9 height 17
click at [872, 94] on span "×" at bounding box center [867, 97] width 9 height 17
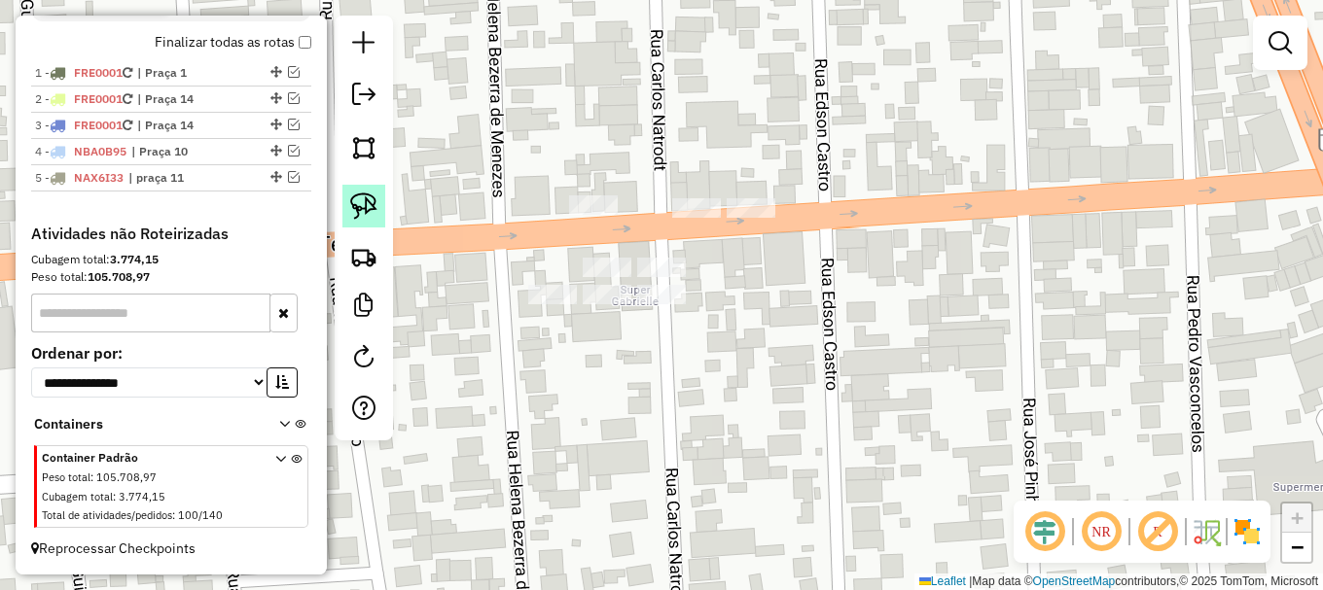
click at [367, 204] on img at bounding box center [363, 206] width 27 height 27
click at [372, 209] on img at bounding box center [363, 206] width 27 height 27
drag, startPoint x: 659, startPoint y: 316, endPoint x: 639, endPoint y: 304, distance: 23.5
click at [639, 304] on div "Janela de atendimento Grade de atendimento Capacidade Transportadoras Veículos …" at bounding box center [661, 295] width 1323 height 590
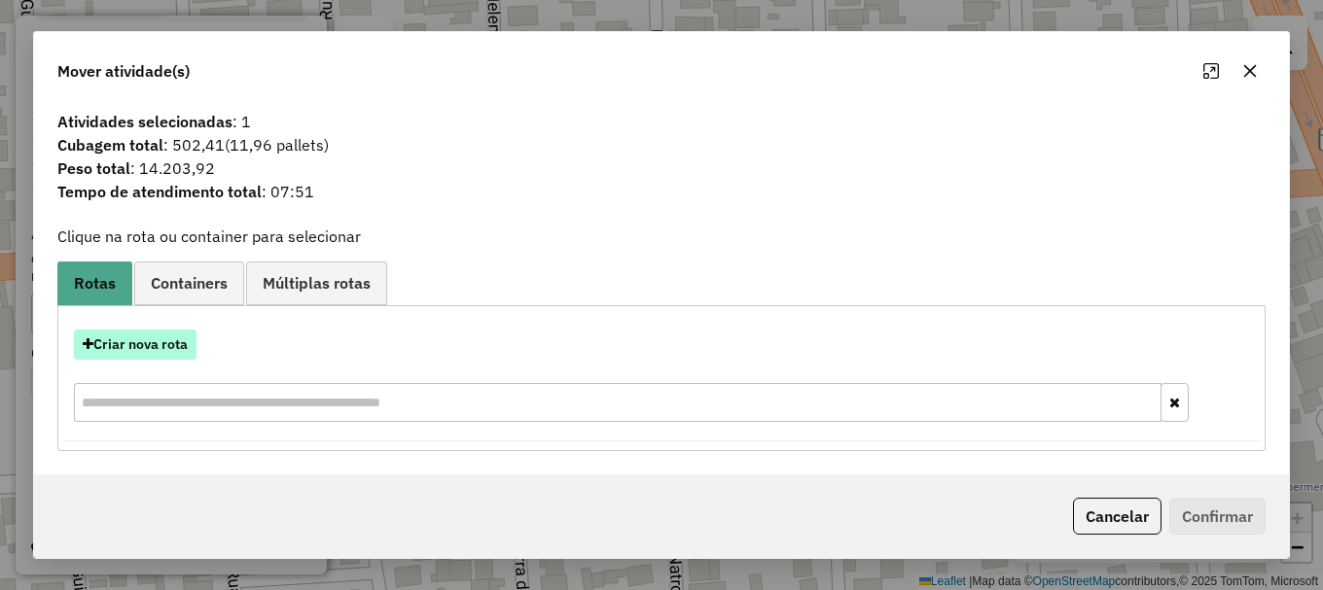
click at [104, 346] on button "Criar nova rota" at bounding box center [135, 345] width 123 height 30
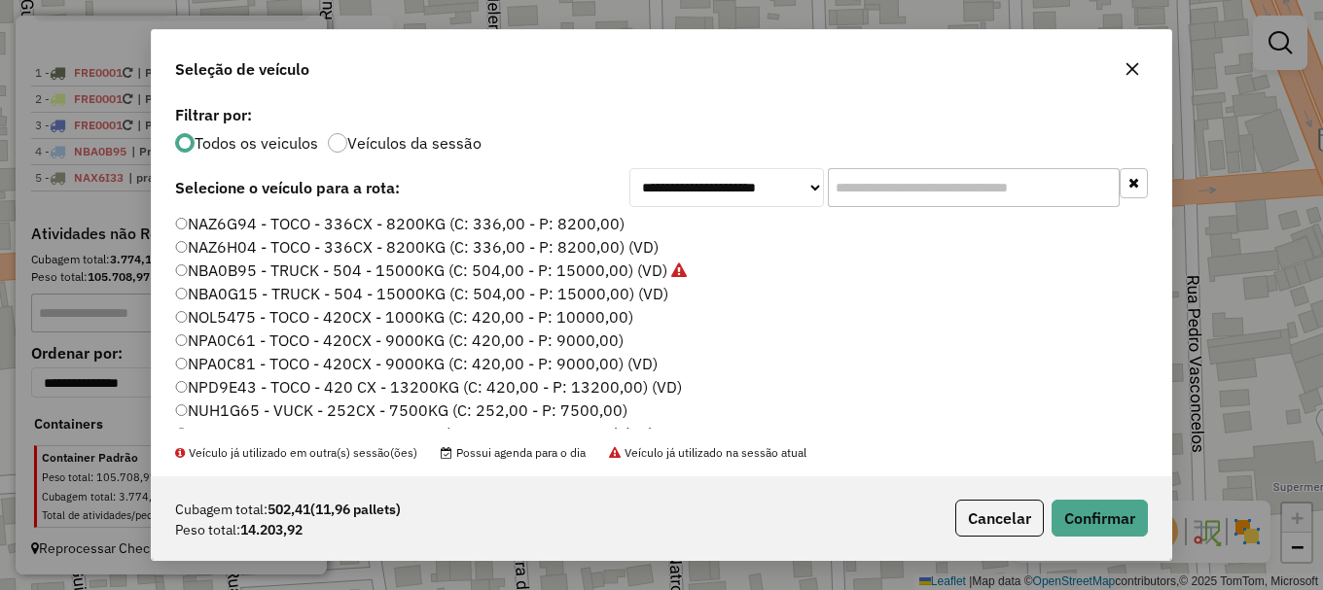
scroll to position [292, 0]
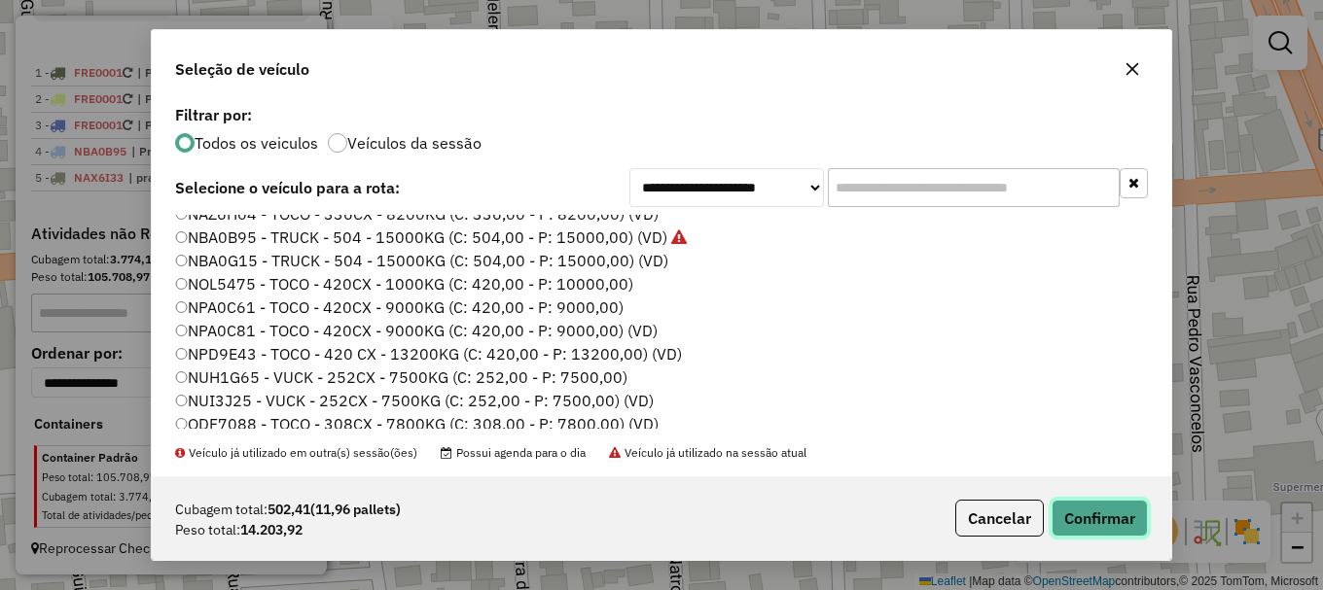
click at [1123, 525] on button "Confirmar" at bounding box center [1099, 518] width 96 height 37
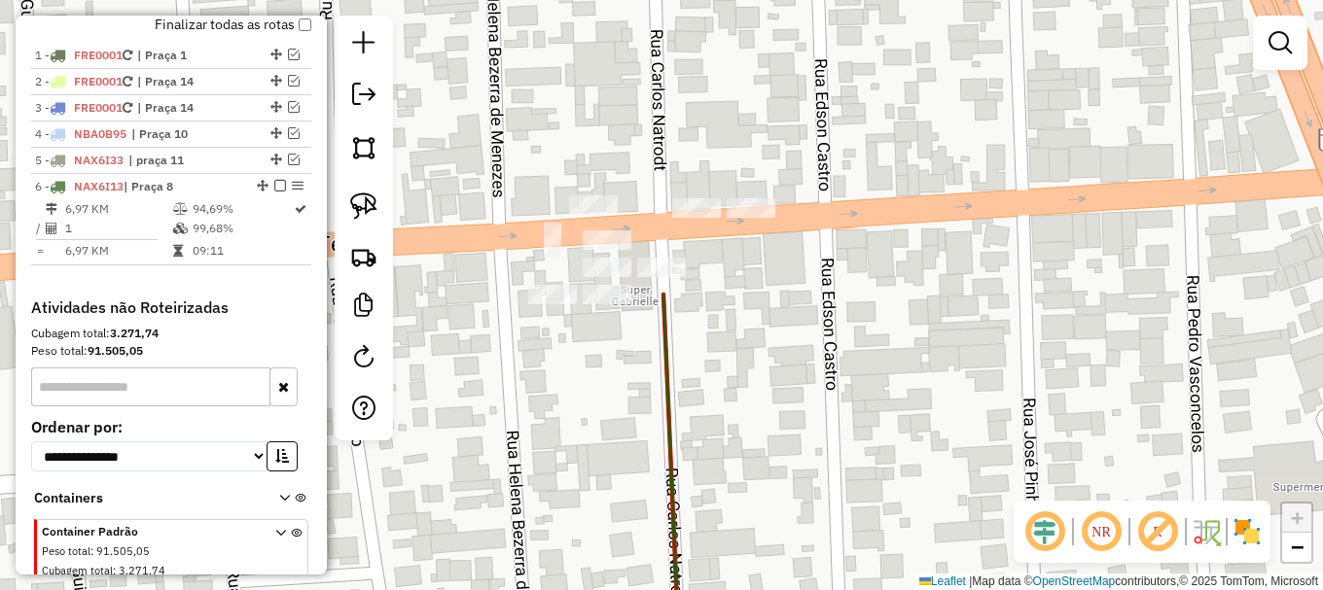
scroll to position [793, 0]
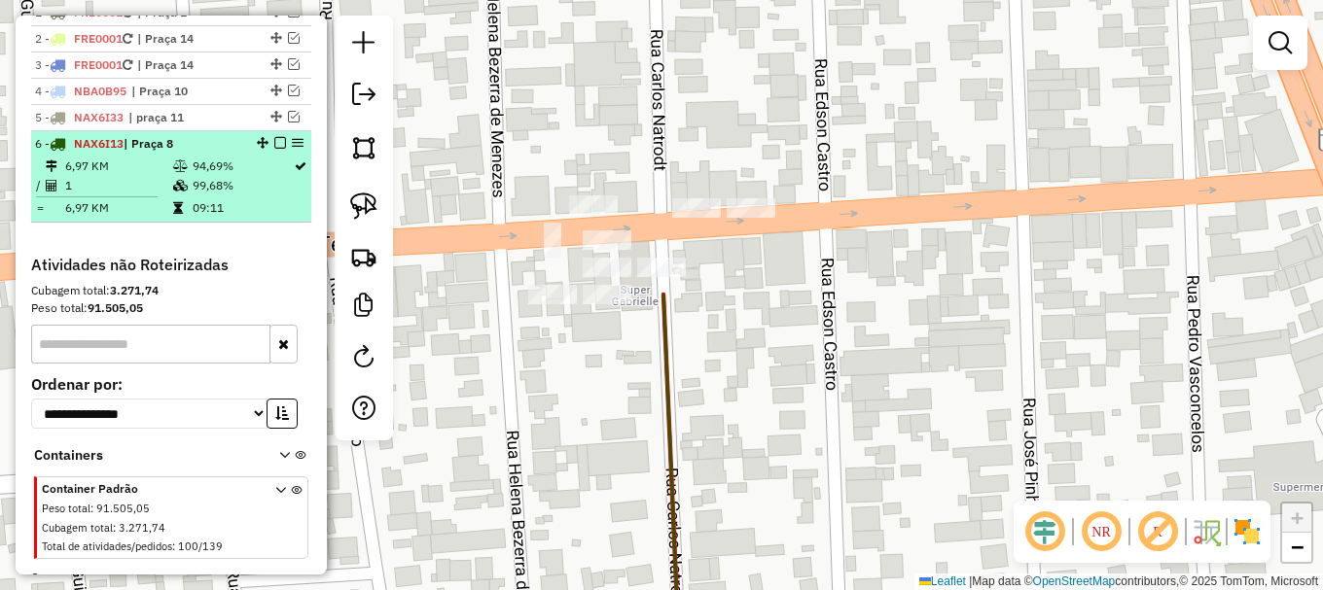
click at [276, 149] on em at bounding box center [280, 143] width 12 height 12
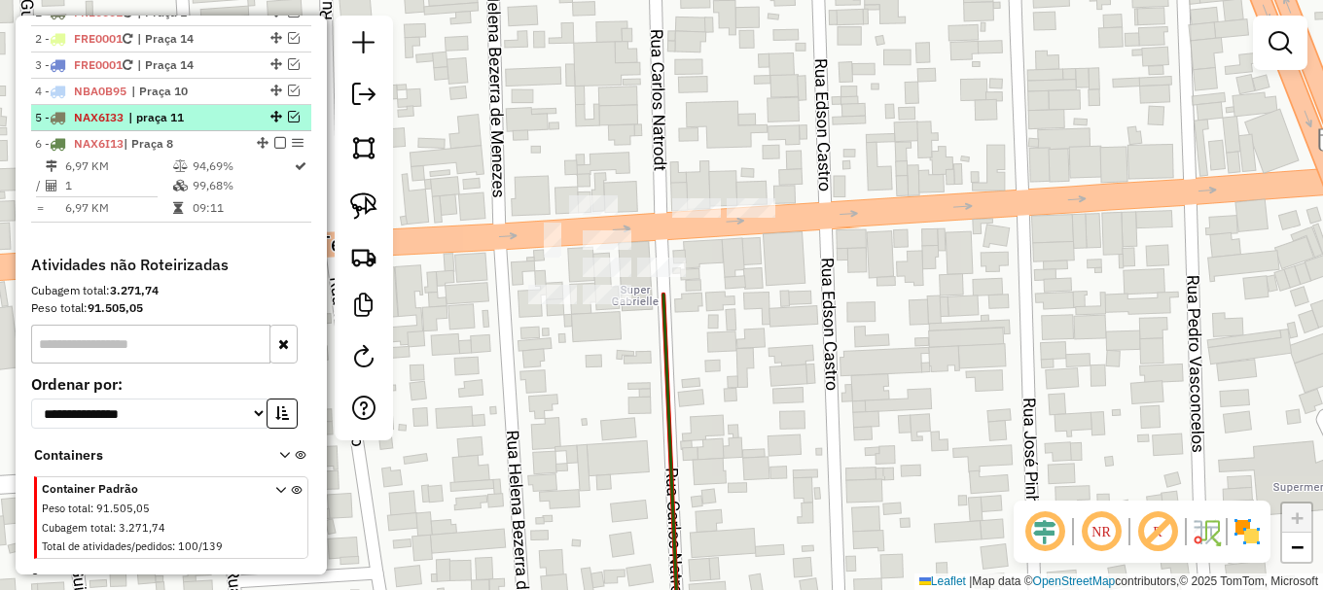
scroll to position [776, 0]
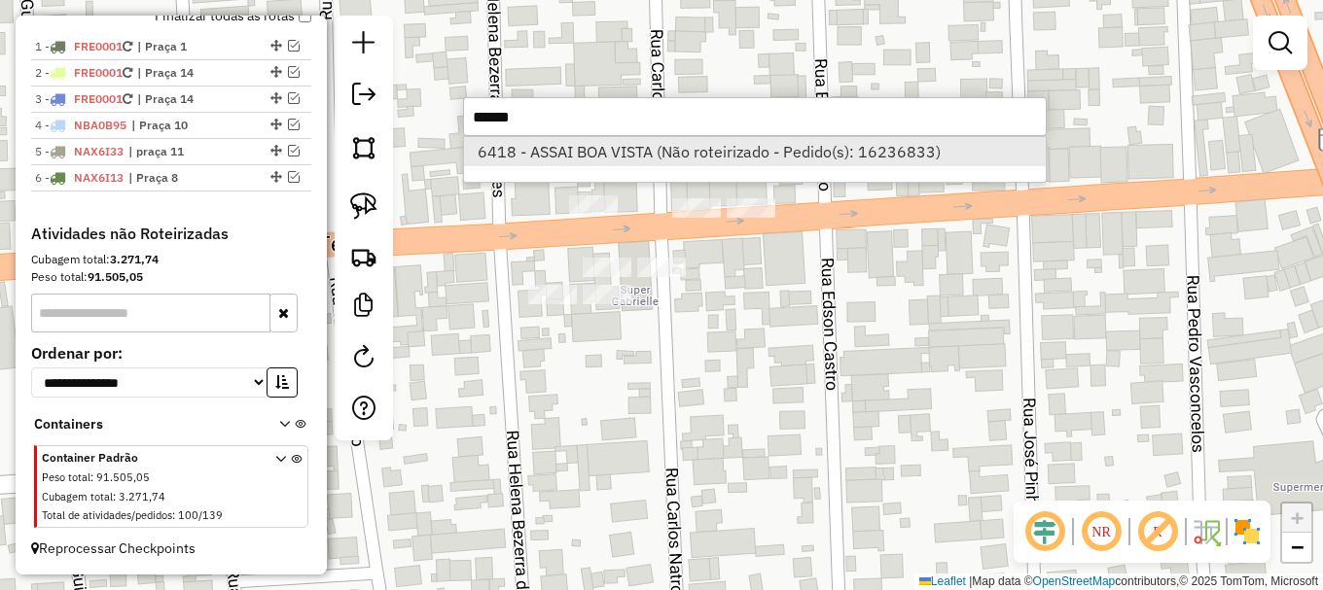
type input "******"
click at [669, 160] on li "6418 - ASSAI BOA VISTA (Não roteirizado - Pedido(s): 16236833)" at bounding box center [755, 151] width 582 height 29
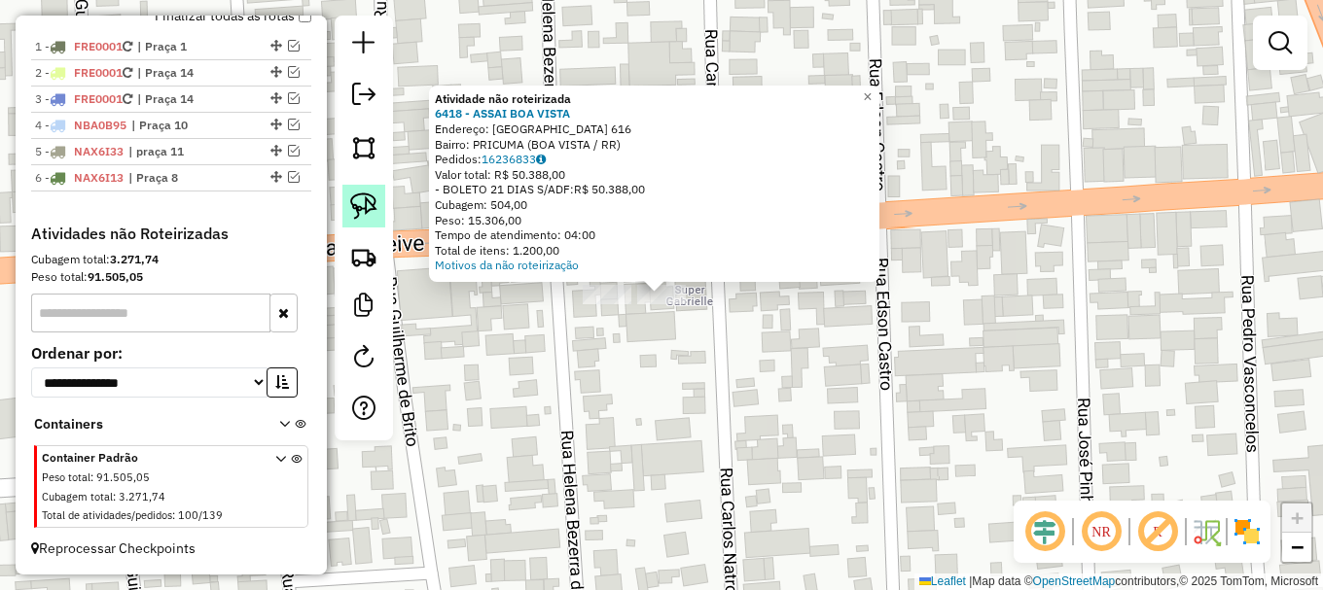
click at [365, 198] on img at bounding box center [363, 206] width 27 height 27
click at [638, 285] on div "Atividade não roteirizada 6418 - ASSAI BOA VISTA Endereço: BRASIL 616 Bairro: P…" at bounding box center [661, 295] width 1323 height 590
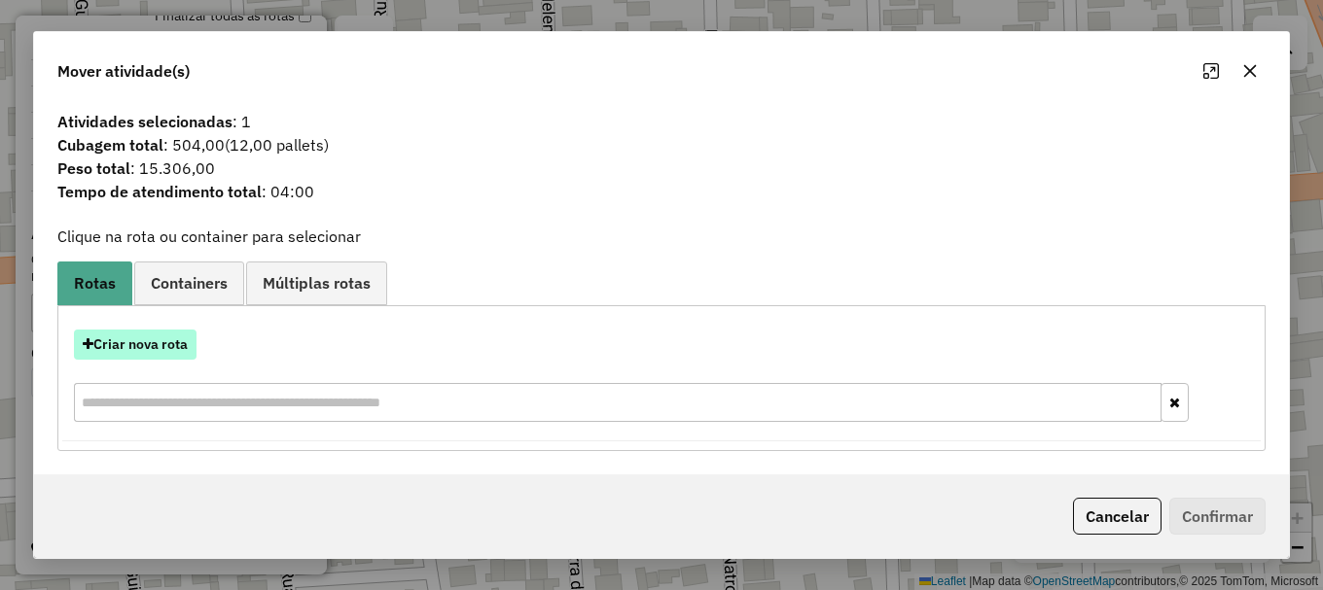
click at [172, 338] on button "Criar nova rota" at bounding box center [135, 345] width 123 height 30
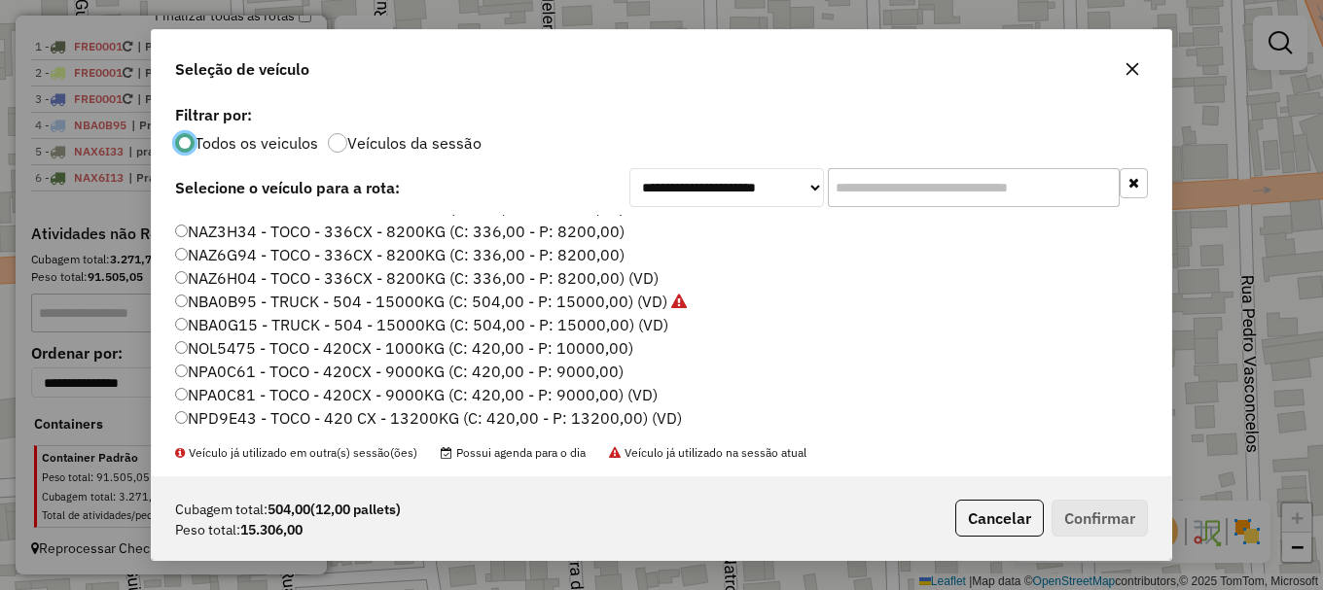
scroll to position [195, 0]
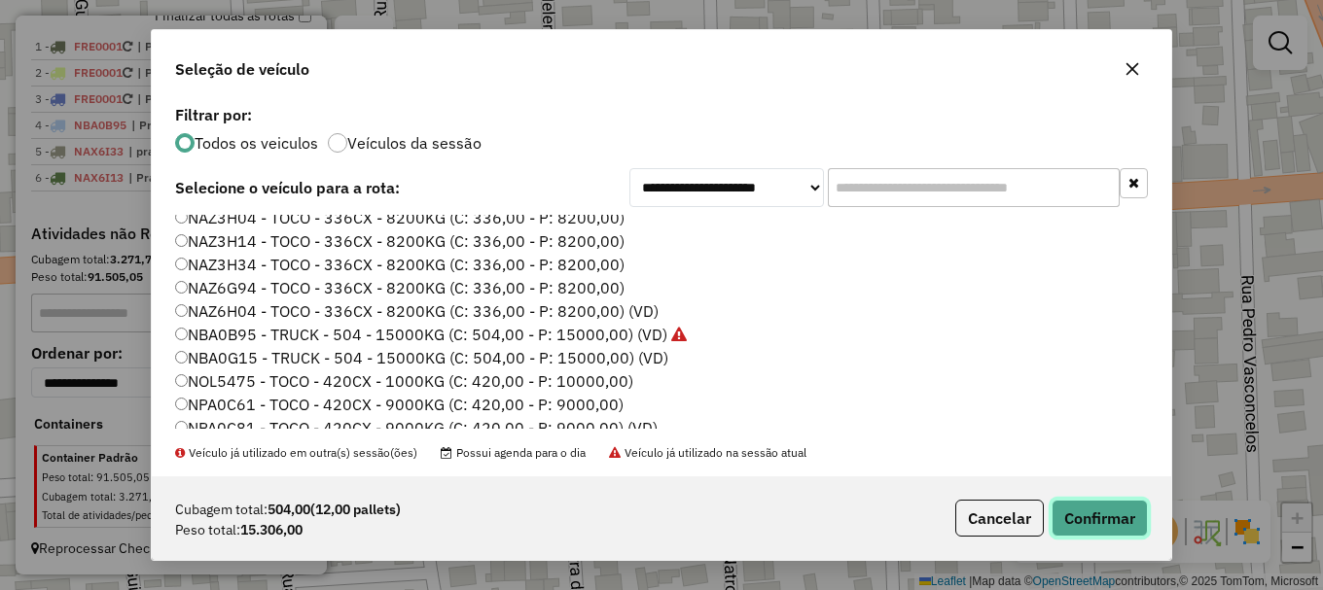
click at [1101, 515] on button "Confirmar" at bounding box center [1099, 518] width 96 height 37
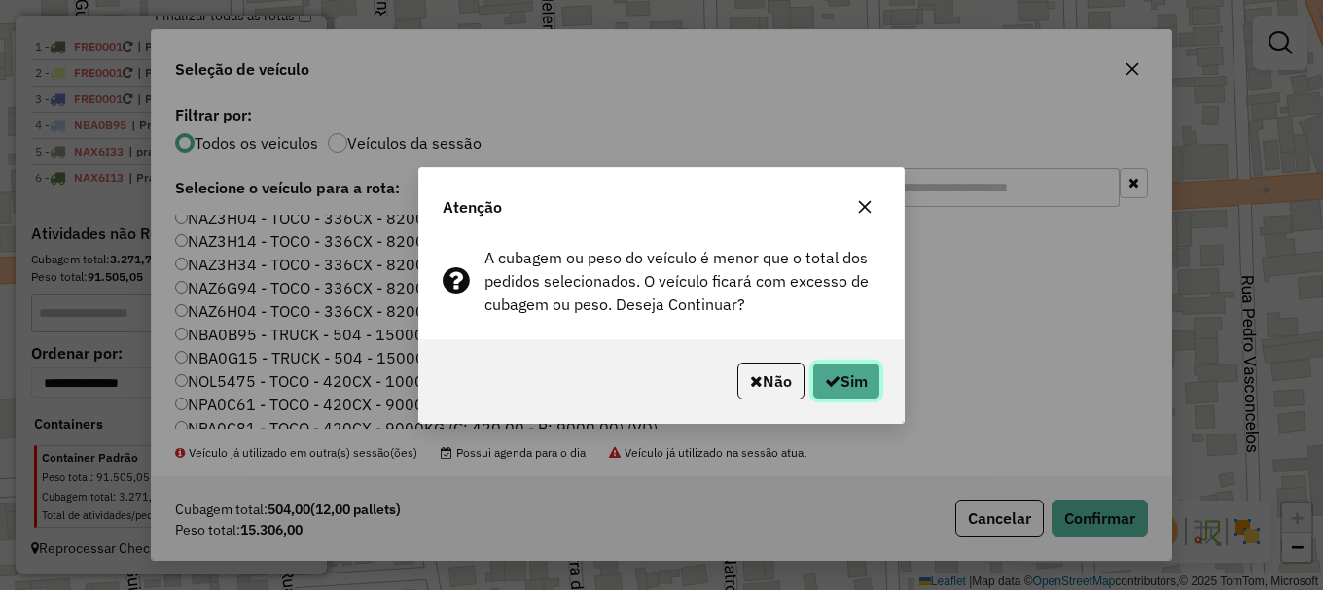
click at [852, 374] on button "Sim" at bounding box center [846, 381] width 68 height 37
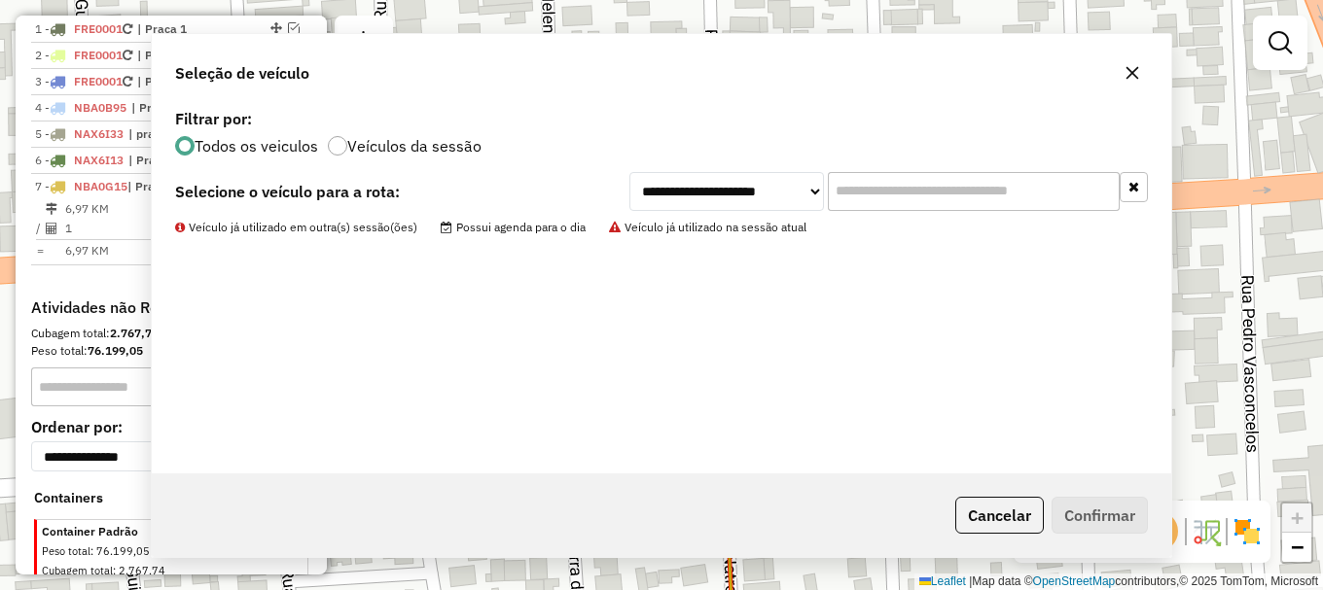
scroll to position [793, 0]
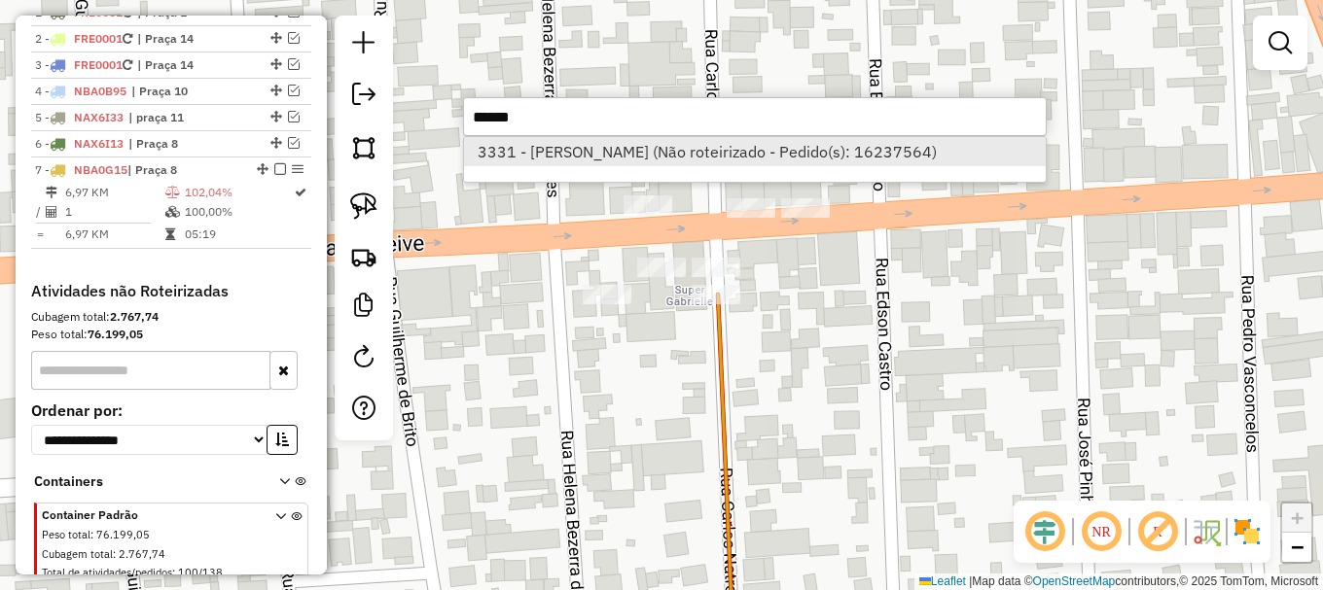
type input "******"
click at [642, 150] on li "3331 - FRANCISCO MONTEIRO B (Não roteirizado - Pedido(s): 16237564)" at bounding box center [755, 151] width 582 height 29
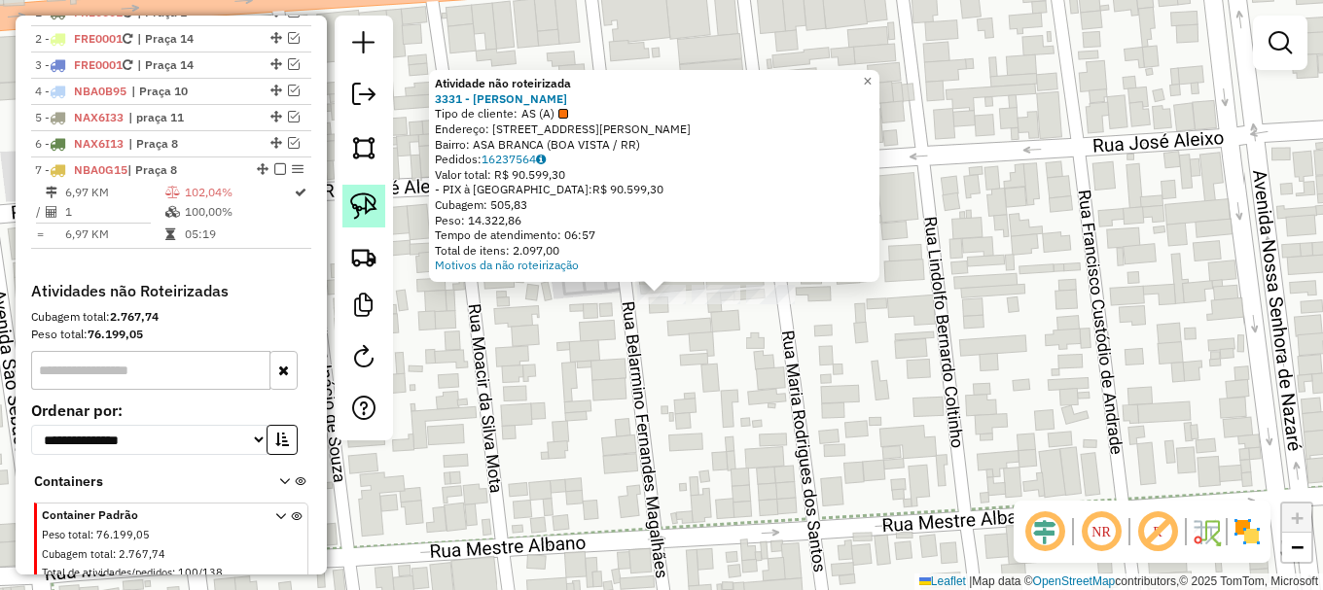
click at [357, 200] on img at bounding box center [363, 206] width 27 height 27
drag, startPoint x: 640, startPoint y: 324, endPoint x: 630, endPoint y: 274, distance: 50.6
click at [630, 274] on div "Atividade não roteirizada 3331 - FRANCISCO MONTEIRO B Tipo de cliente: AS (A) E…" at bounding box center [661, 295] width 1323 height 590
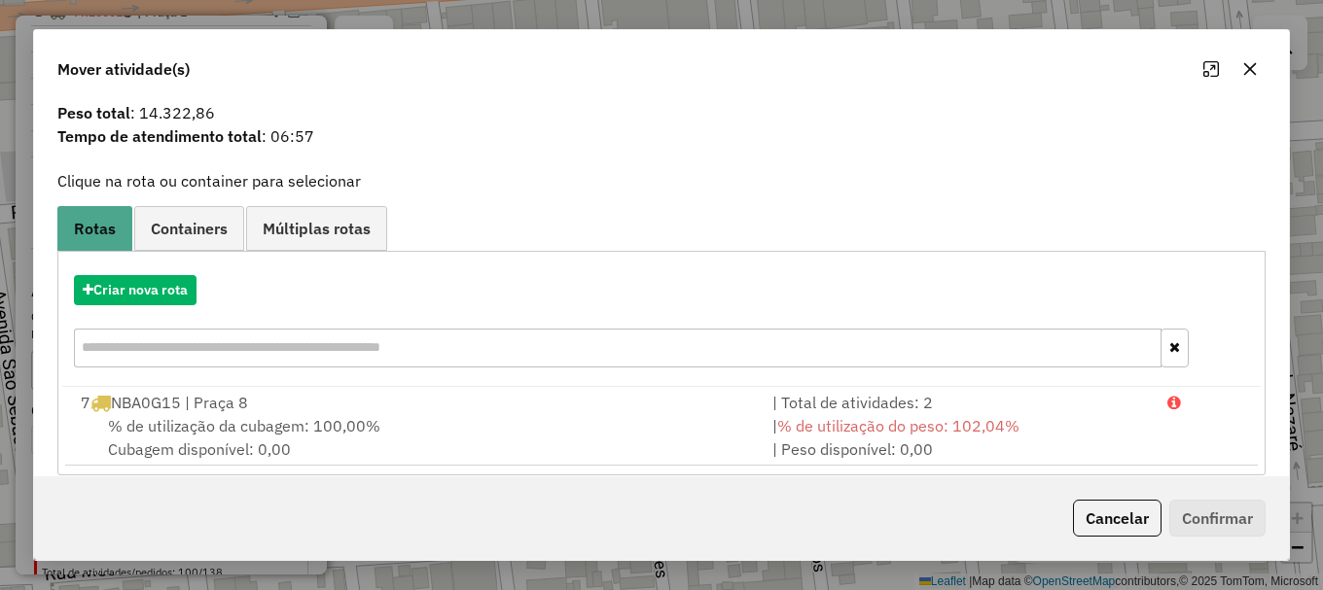
scroll to position [76, 0]
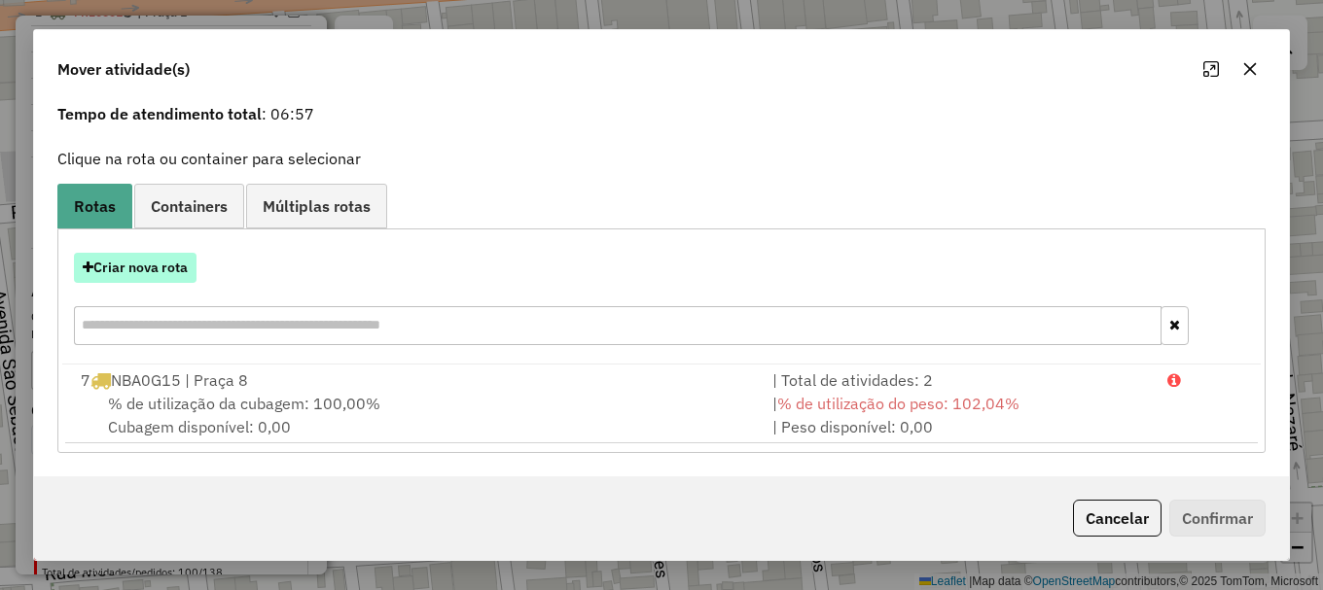
click at [158, 271] on button "Criar nova rota" at bounding box center [135, 268] width 123 height 30
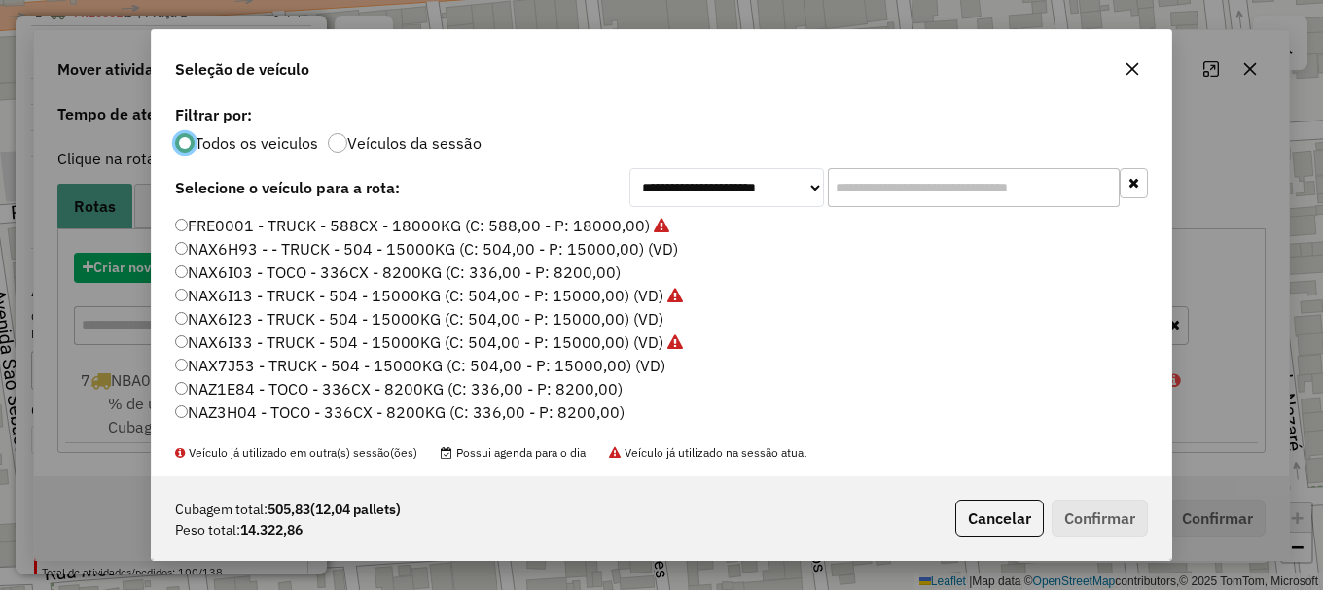
scroll to position [11, 6]
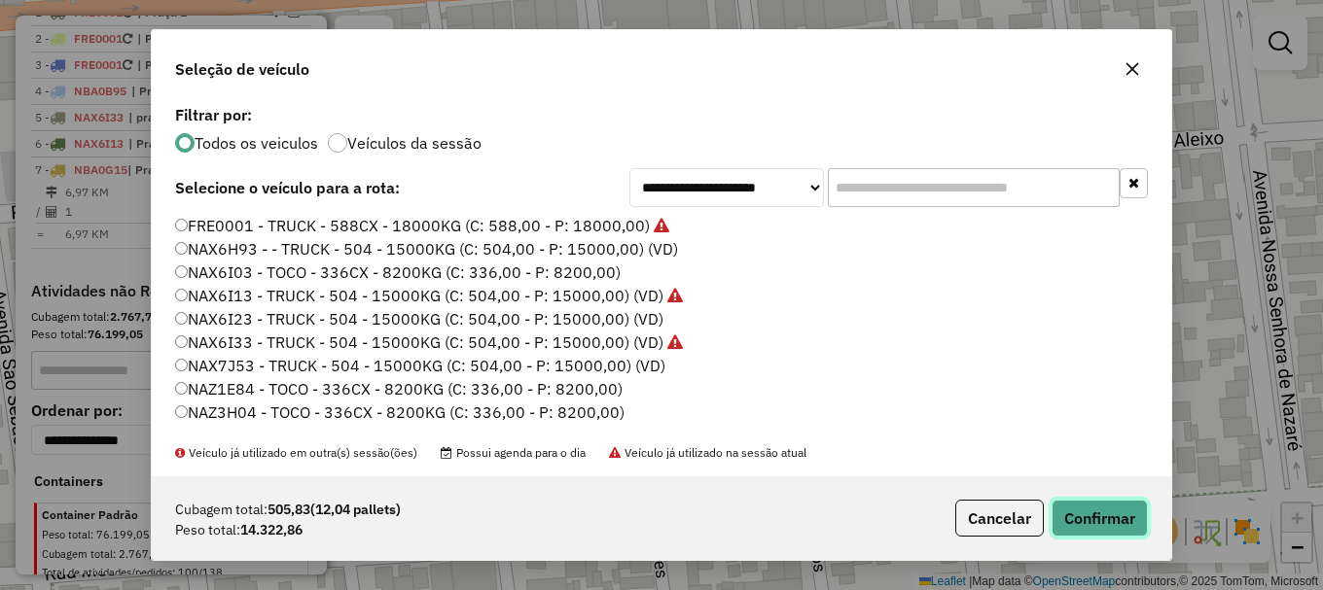
click at [1099, 521] on button "Confirmar" at bounding box center [1099, 518] width 96 height 37
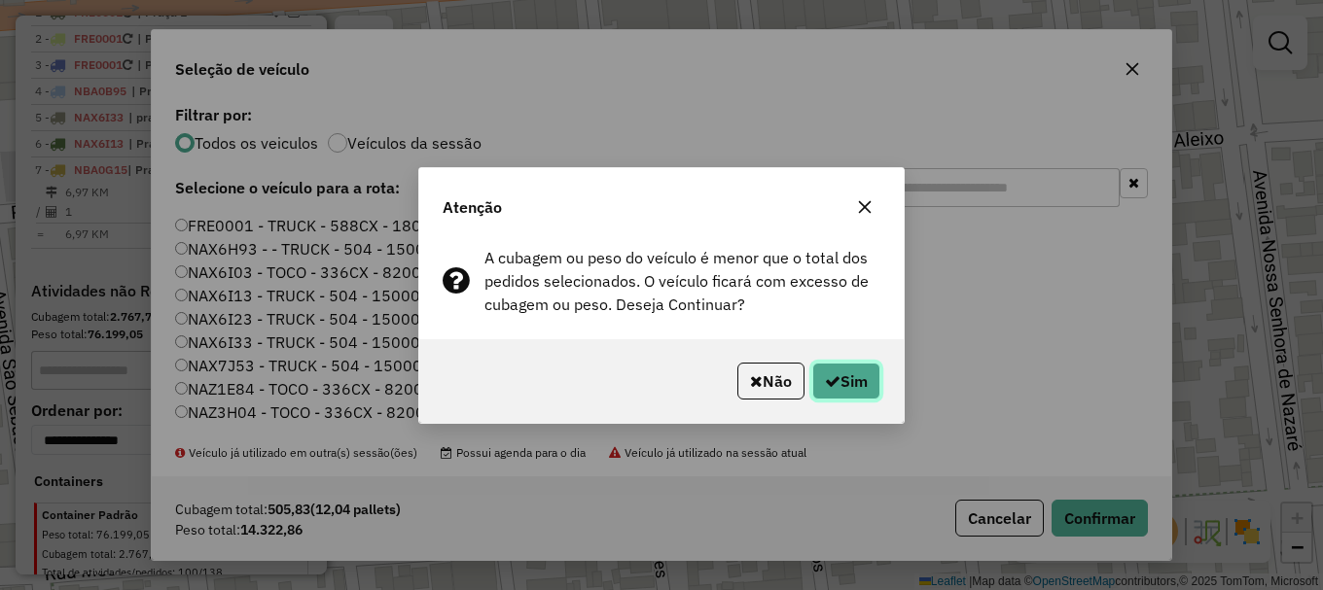
click at [841, 371] on button "Sim" at bounding box center [846, 381] width 68 height 37
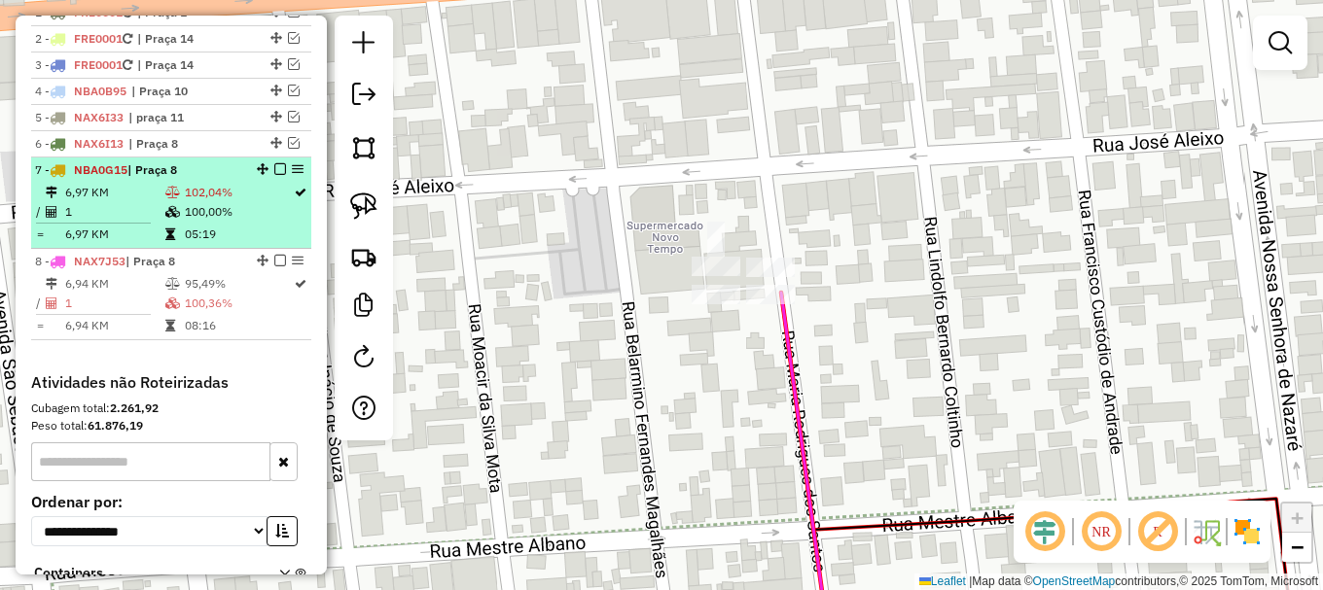
click at [274, 175] on em at bounding box center [280, 169] width 12 height 12
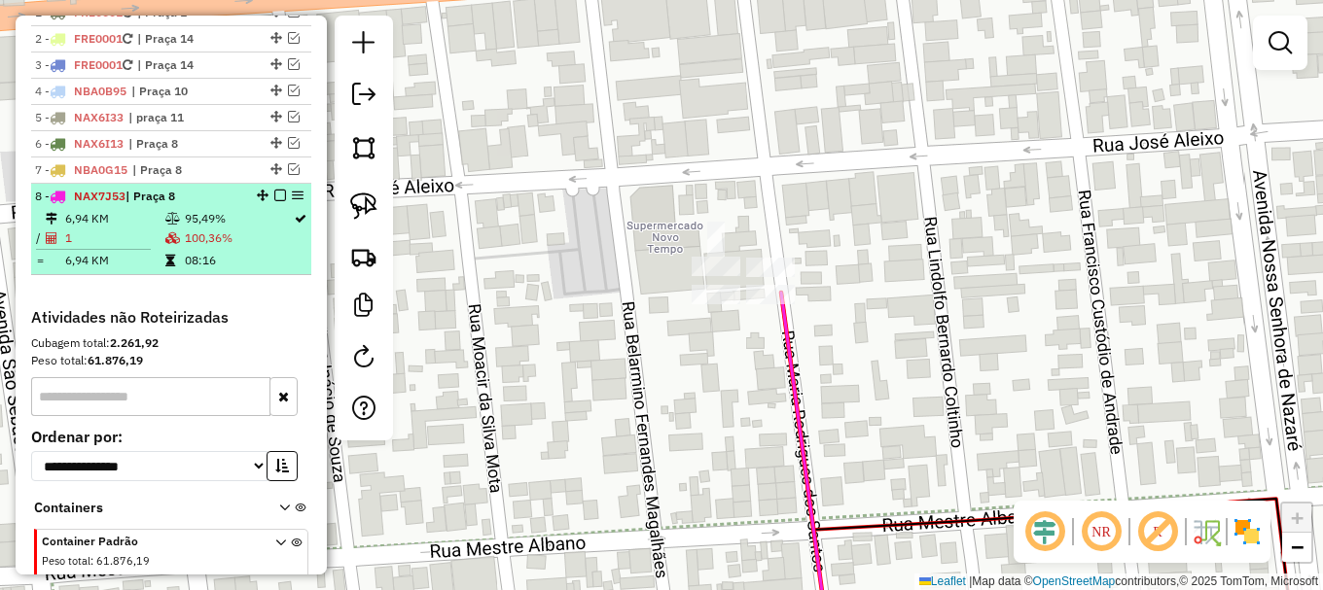
click at [275, 201] on em at bounding box center [280, 196] width 12 height 12
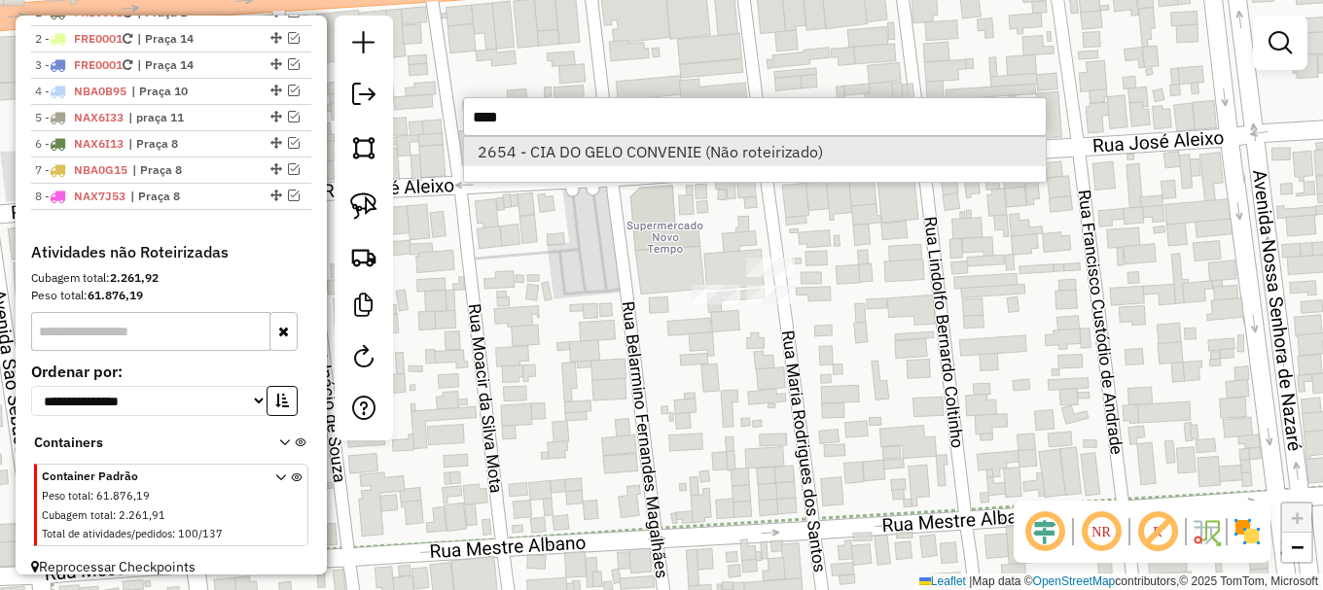
type input "****"
click at [579, 145] on li "2654 - CIA DO GELO CONVENIE (Não roteirizado)" at bounding box center [755, 151] width 582 height 29
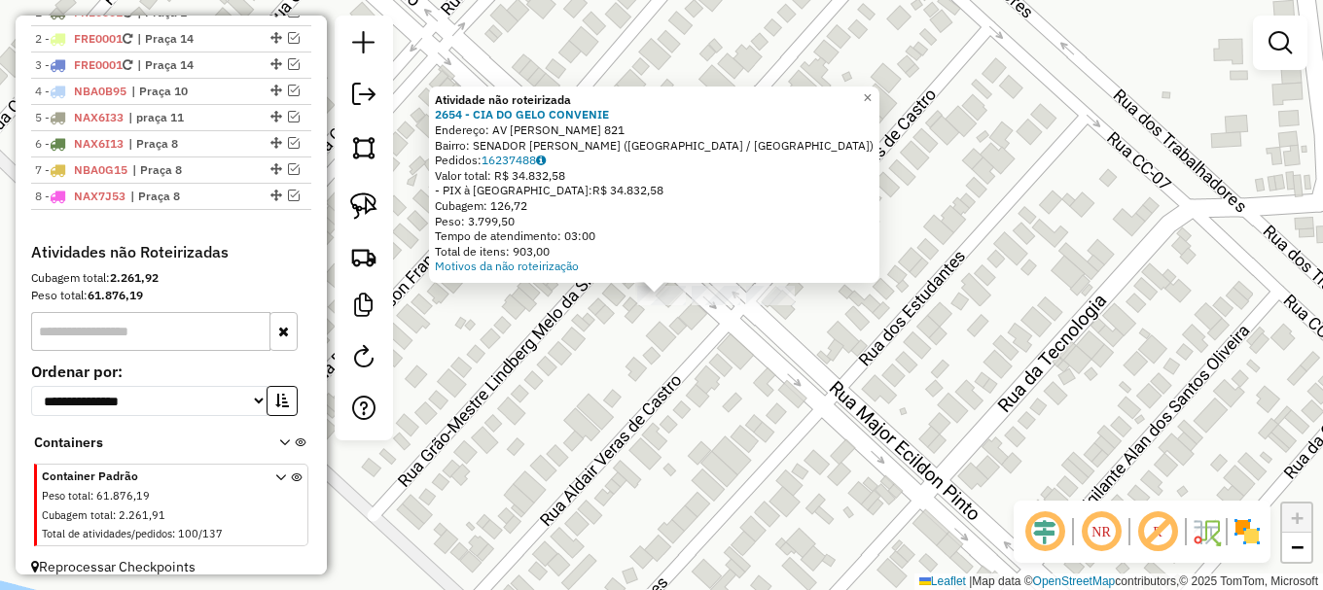
click at [708, 310] on div "Atividade não roteirizada 2654 - CIA DO GELO CONVENIE Endereço: AV FELINTO BARB…" at bounding box center [661, 295] width 1323 height 590
click at [363, 200] on img at bounding box center [363, 206] width 27 height 27
drag, startPoint x: 642, startPoint y: 323, endPoint x: 642, endPoint y: 285, distance: 37.9
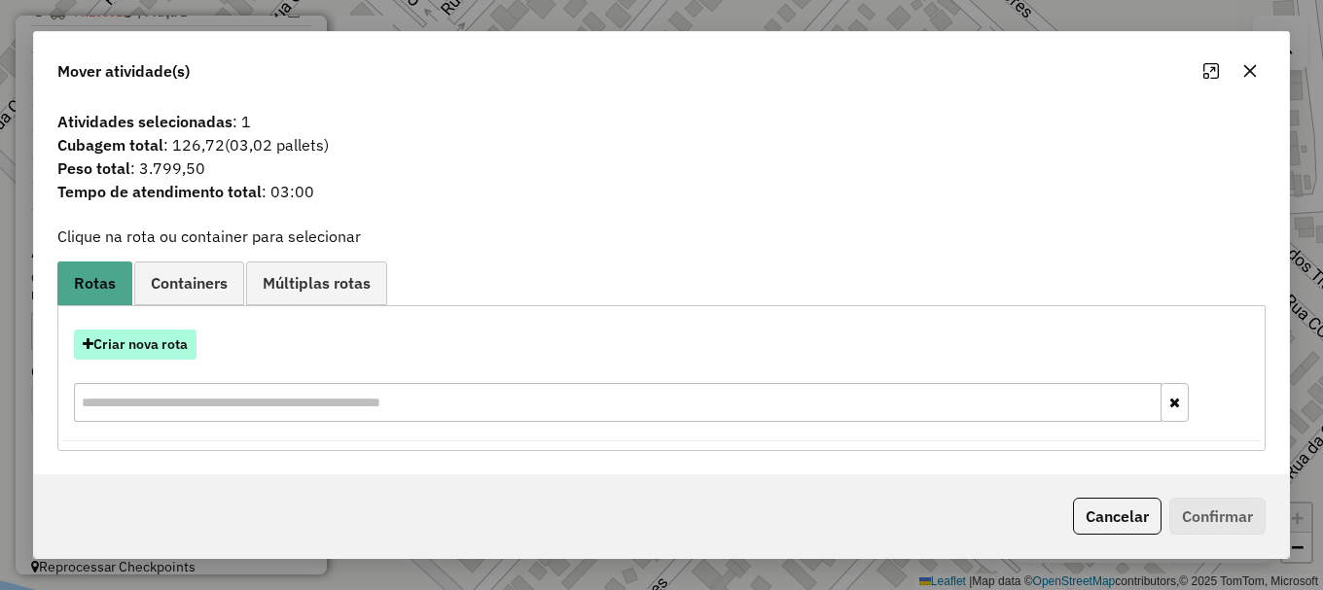
click at [128, 340] on button "Criar nova rota" at bounding box center [135, 345] width 123 height 30
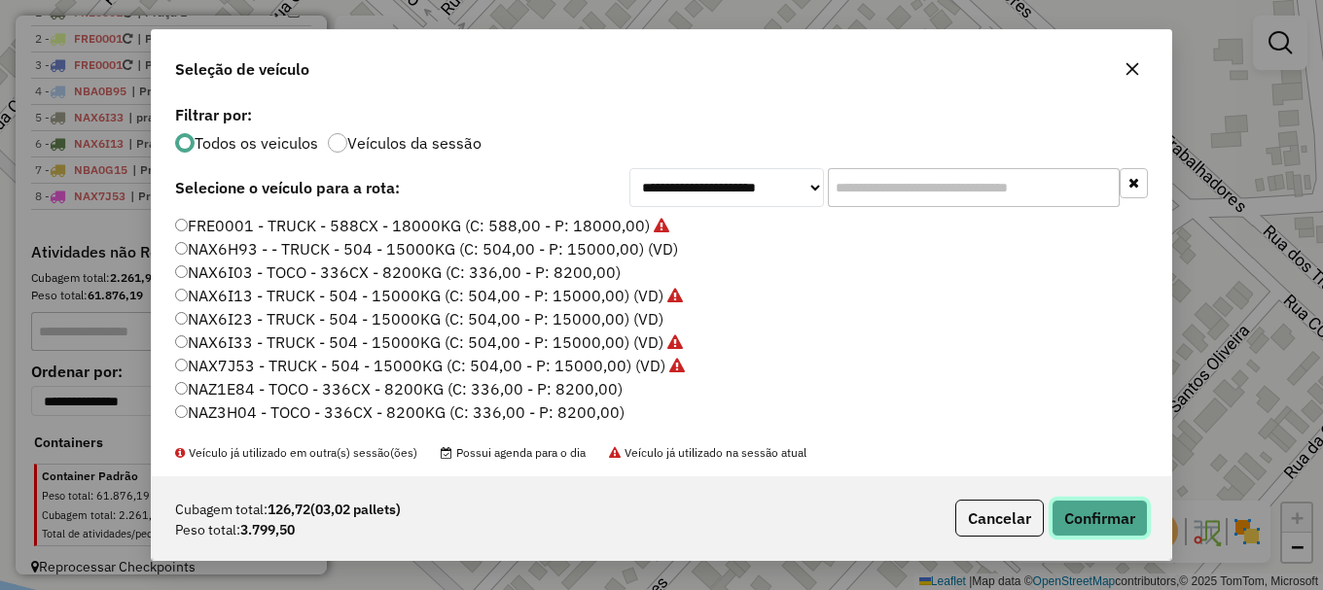
click at [1128, 520] on button "Confirmar" at bounding box center [1099, 518] width 96 height 37
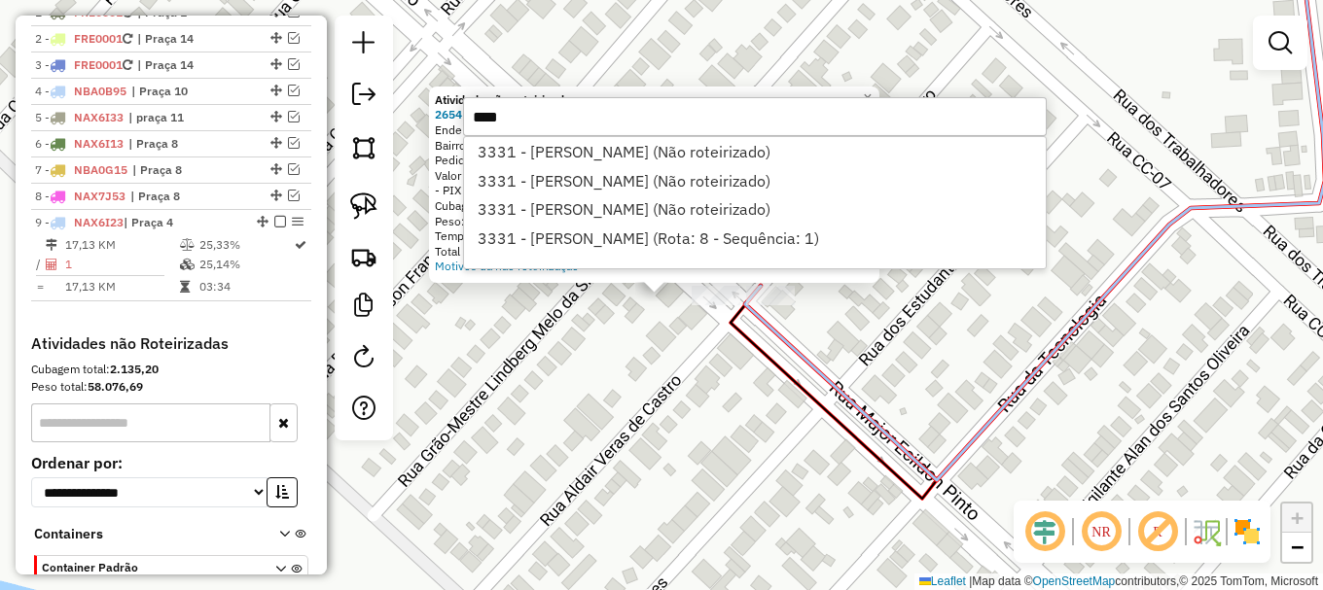
type input "****"
click at [870, 319] on div "Atividade não roteirizada 2654 - CIA DO GELO CONVENIE Endereço: AV FELINTO BARB…" at bounding box center [661, 295] width 1323 height 590
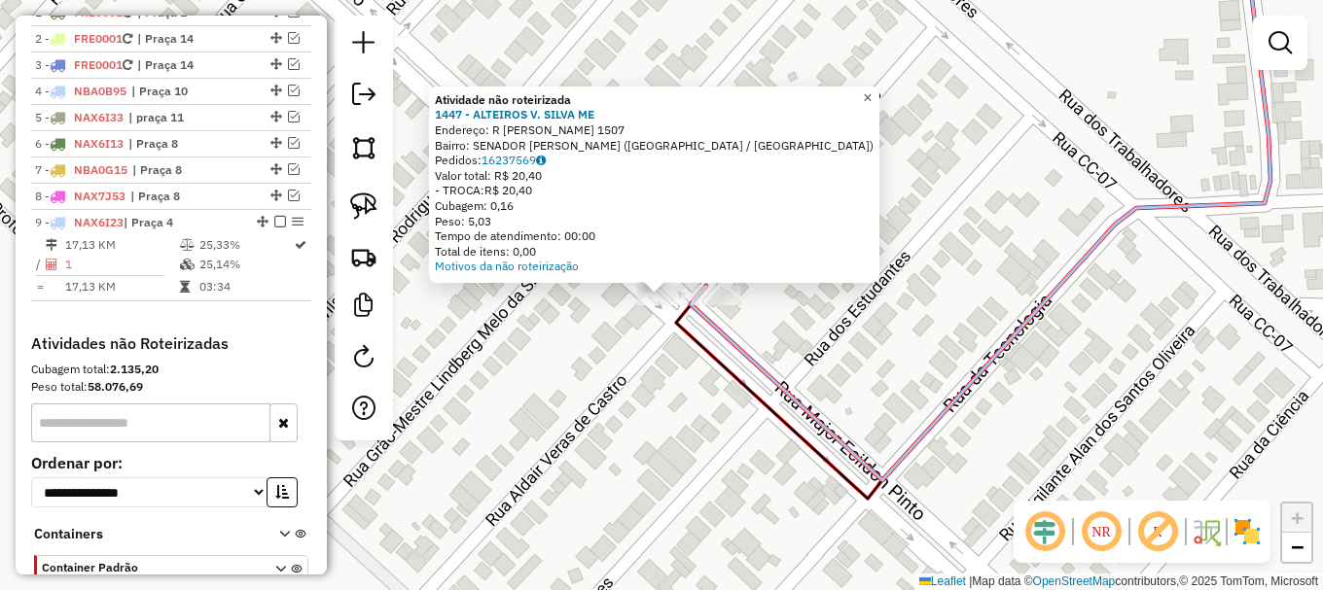
drag, startPoint x: 878, startPoint y: 88, endPoint x: 873, endPoint y: 169, distance: 81.8
click at [872, 90] on span "×" at bounding box center [867, 97] width 9 height 17
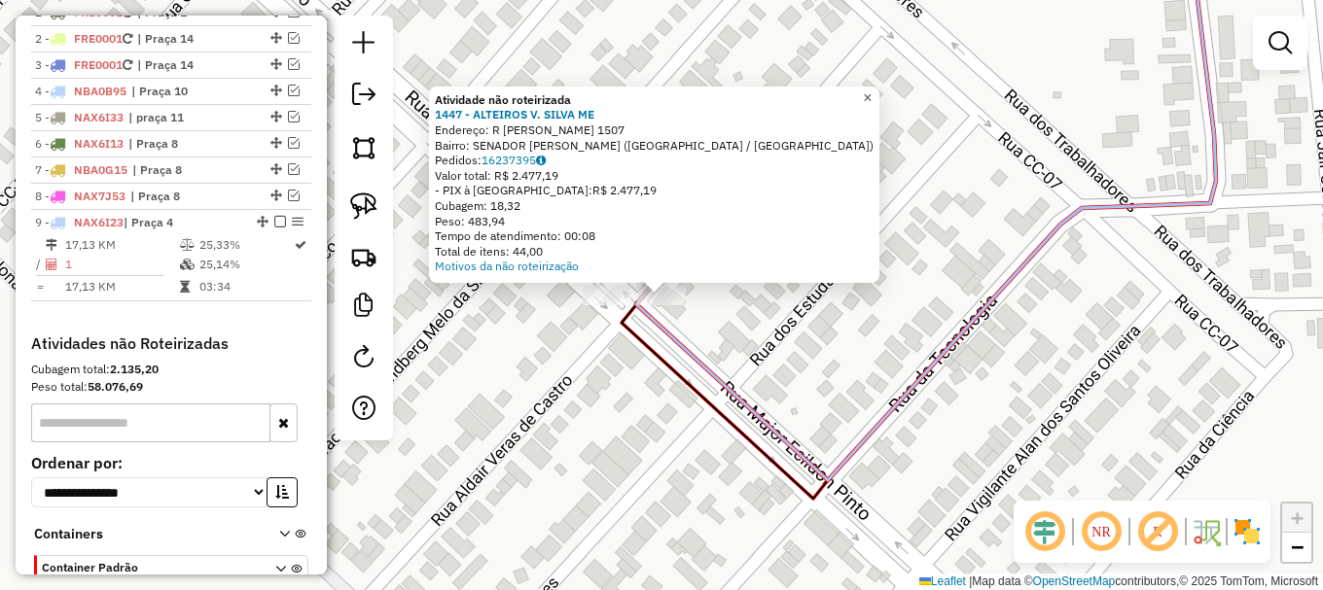
click at [872, 96] on span "×" at bounding box center [867, 97] width 9 height 17
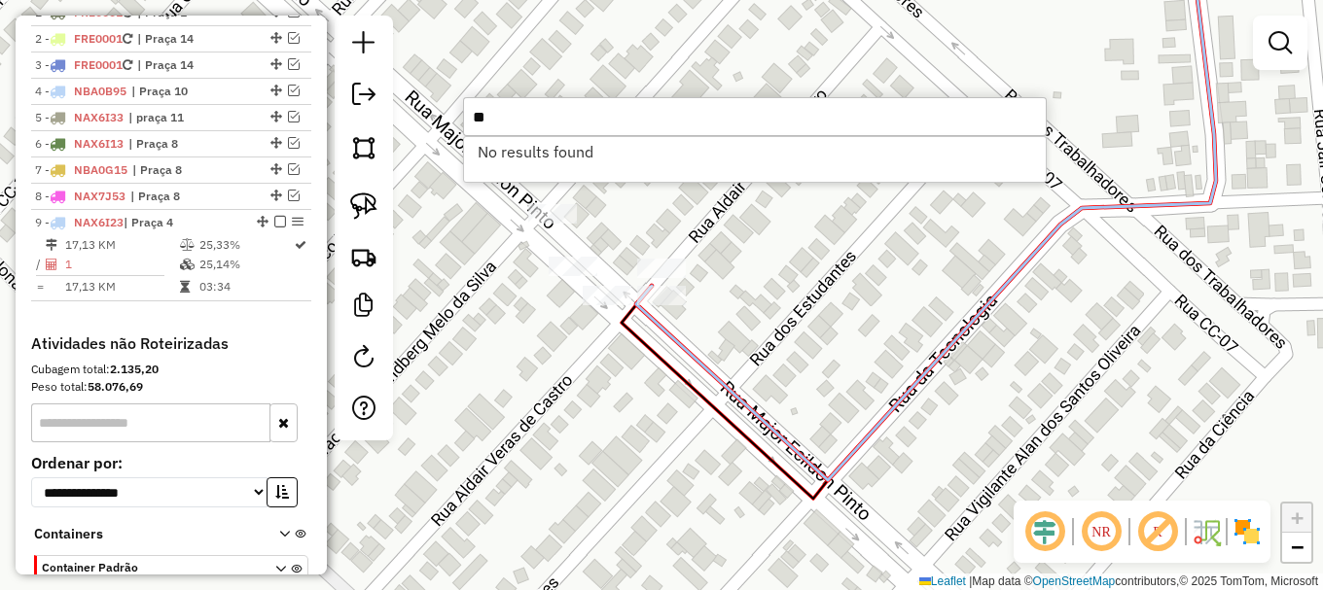
type input "*"
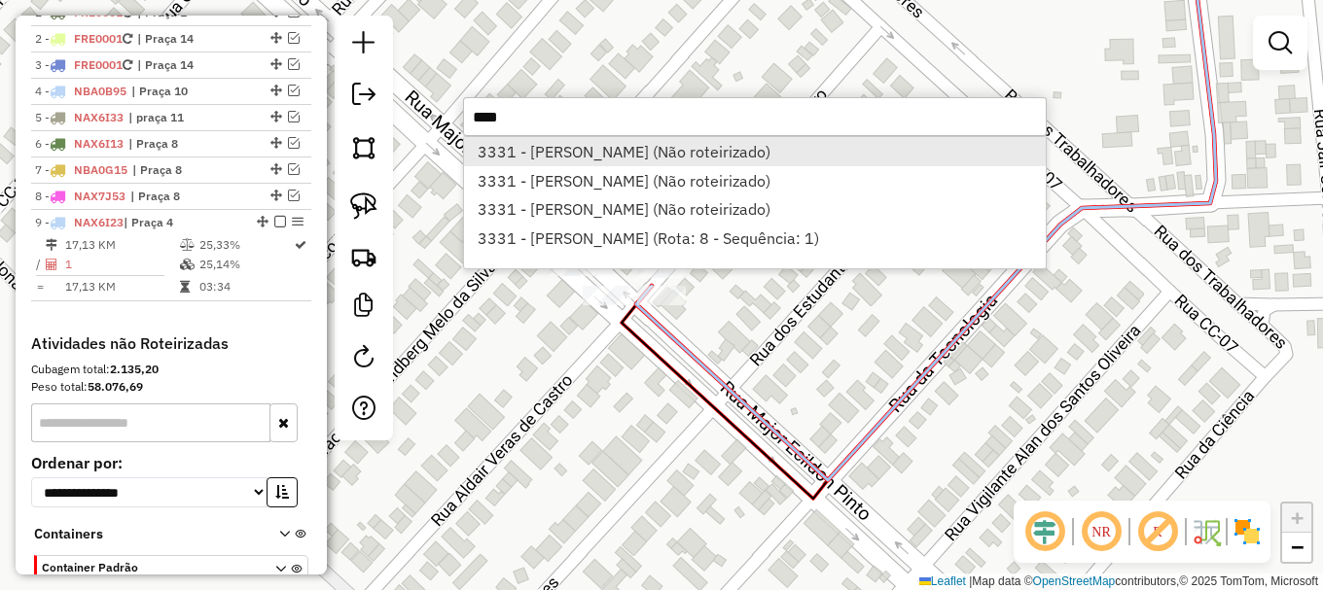
type input "****"
click at [531, 144] on li "3331 - FRANCISCO MONTEIRO B (Não roteirizado)" at bounding box center [755, 151] width 582 height 29
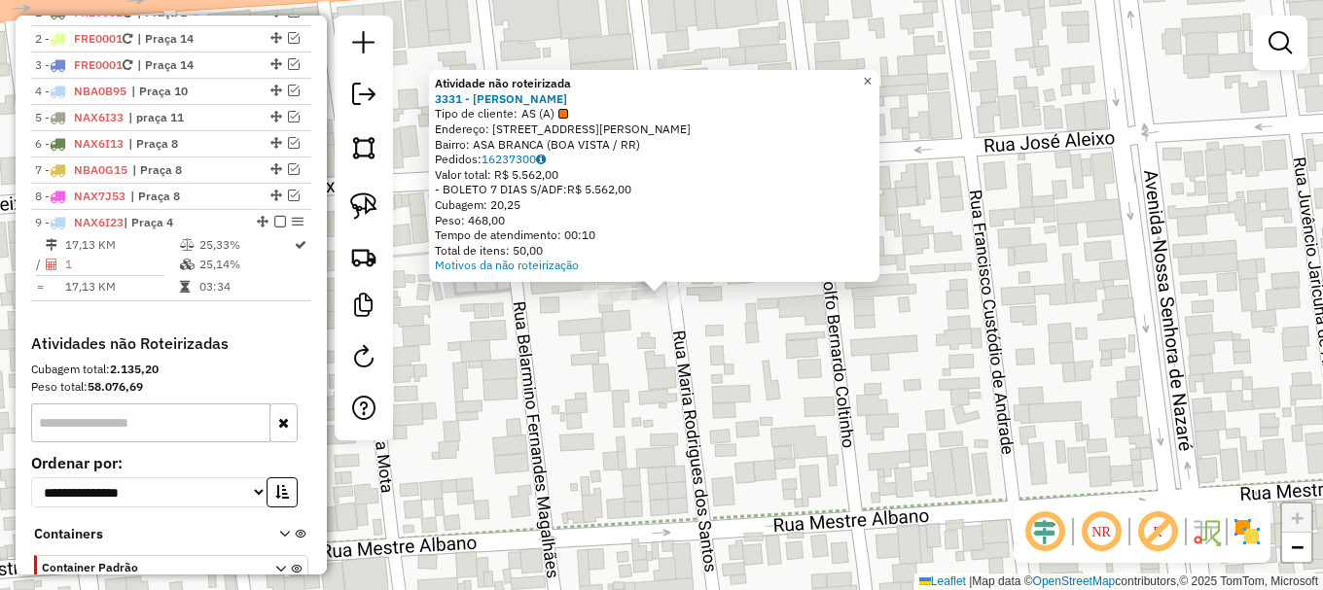
drag, startPoint x: 877, startPoint y: 80, endPoint x: 881, endPoint y: 92, distance: 13.2
click at [872, 83] on span "×" at bounding box center [867, 81] width 9 height 17
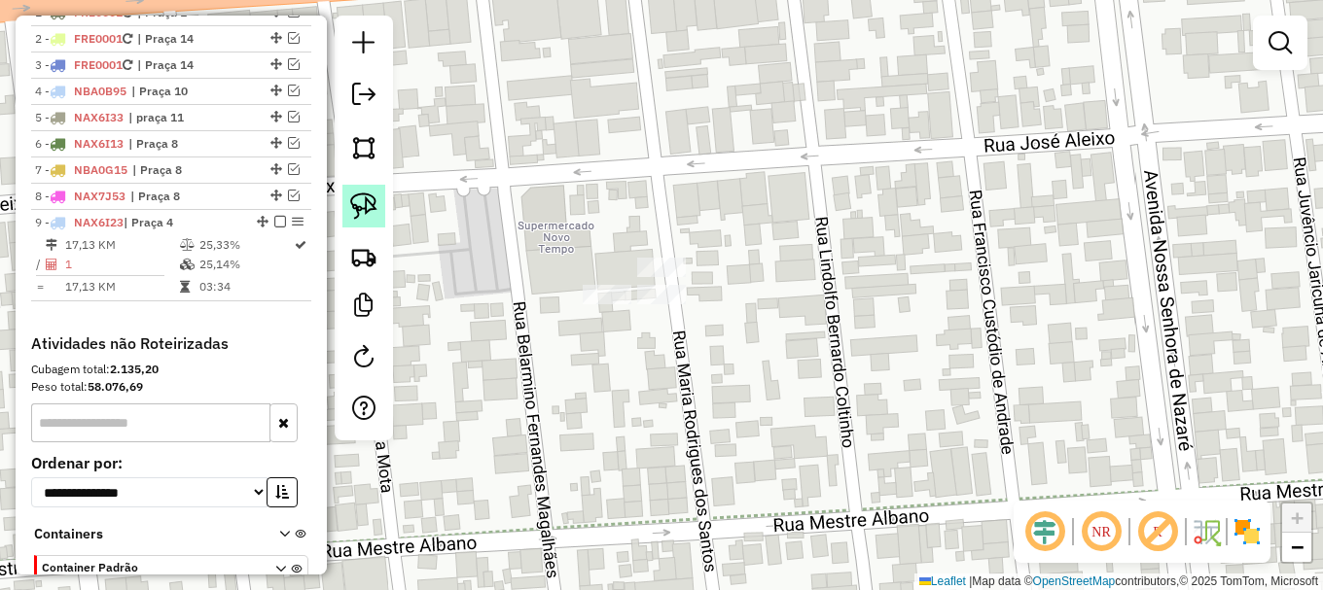
click at [362, 210] on img at bounding box center [363, 206] width 27 height 27
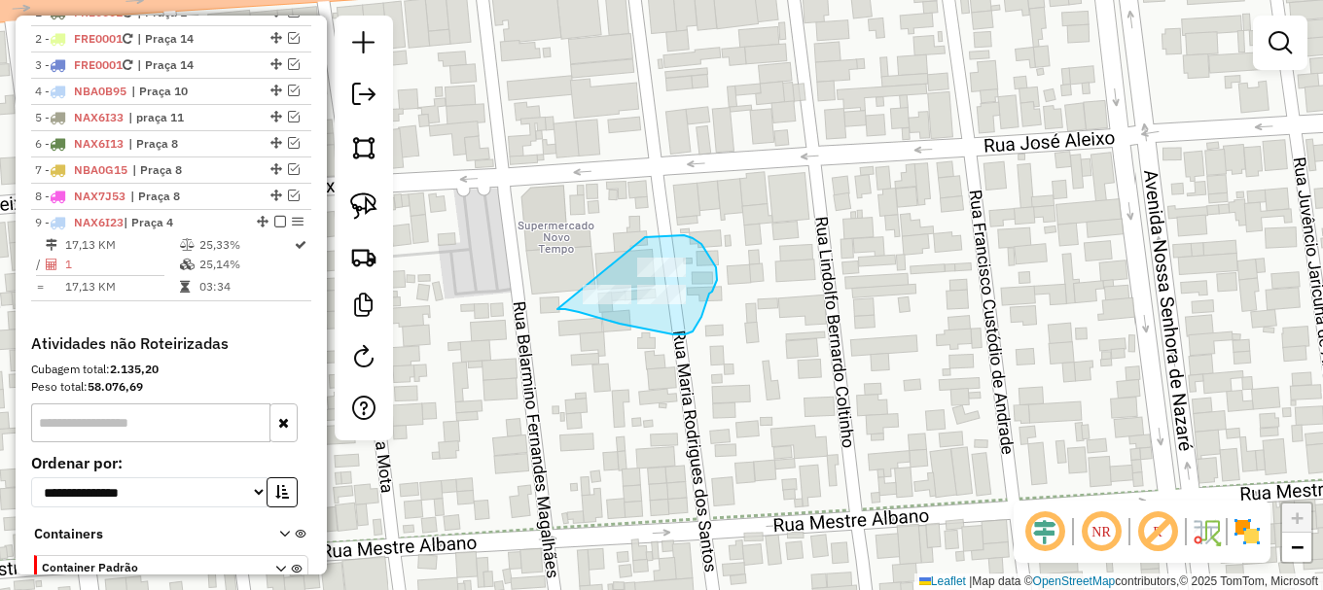
drag, startPoint x: 560, startPoint y: 309, endPoint x: 645, endPoint y: 242, distance: 108.0
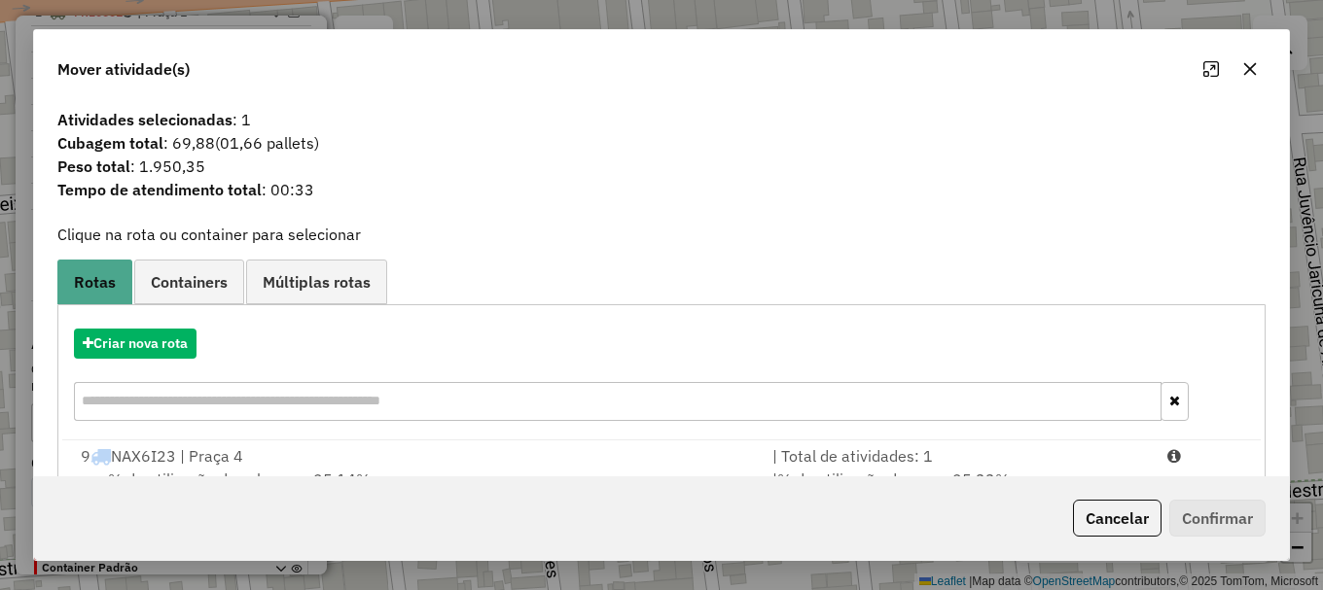
scroll to position [76, 0]
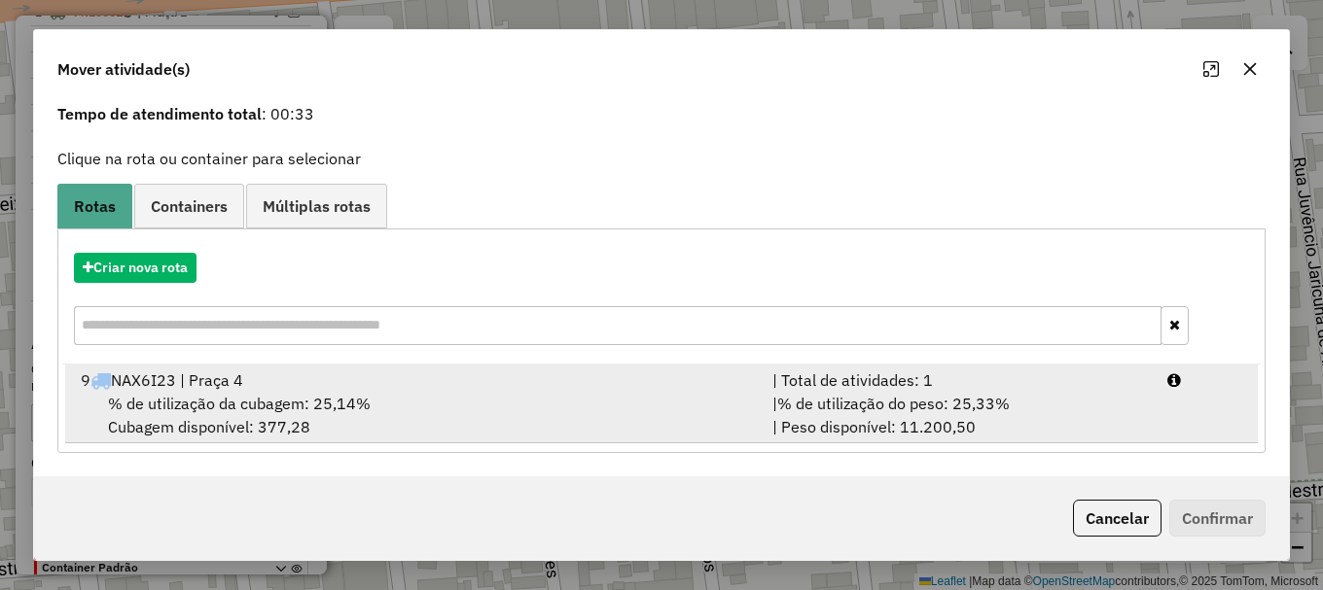
click at [250, 408] on span "% de utilização da cubagem: 25,14%" at bounding box center [239, 403] width 263 height 19
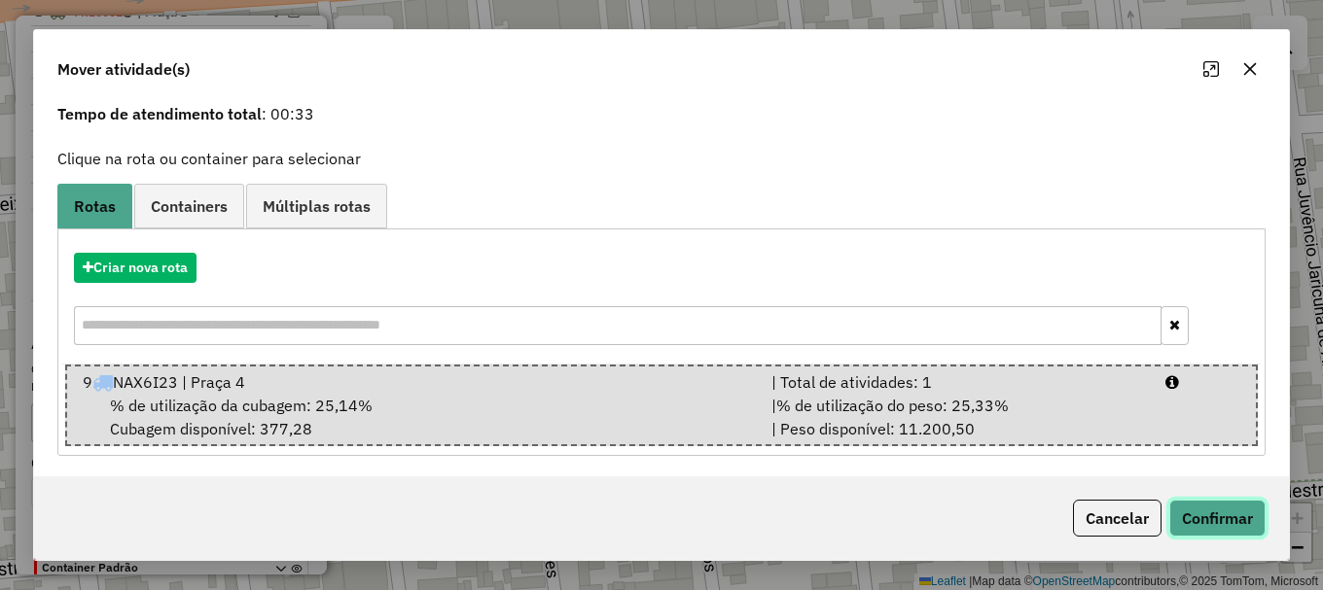
click at [1220, 518] on button "Confirmar" at bounding box center [1217, 518] width 96 height 37
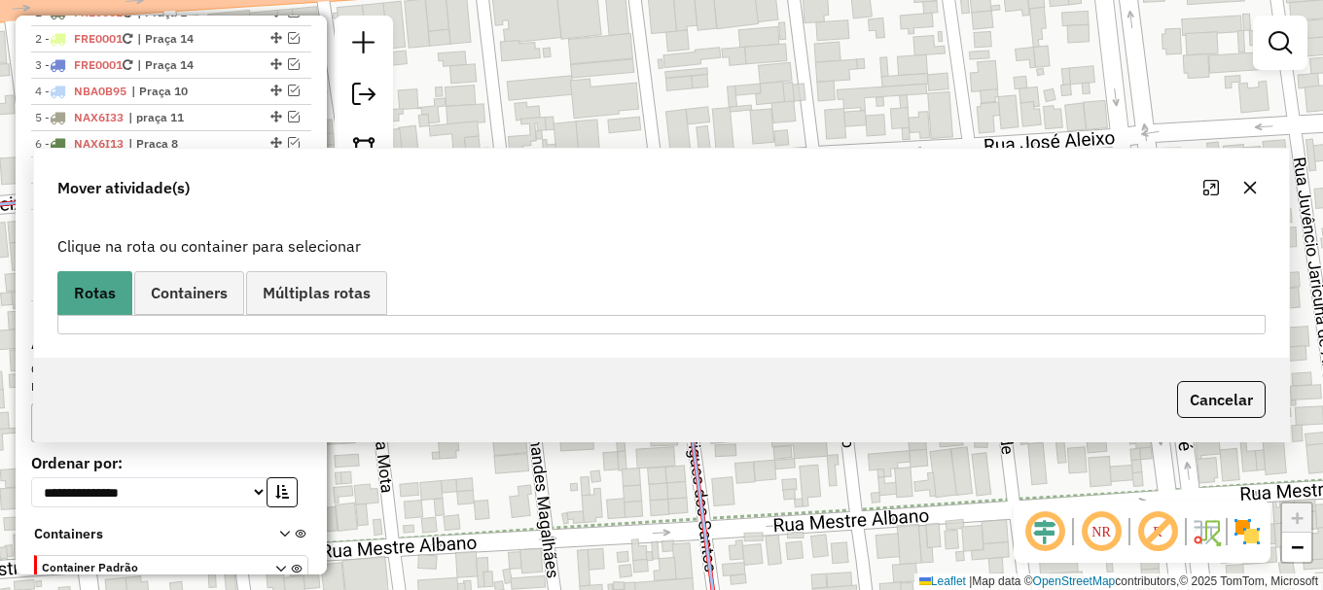
scroll to position [0, 0]
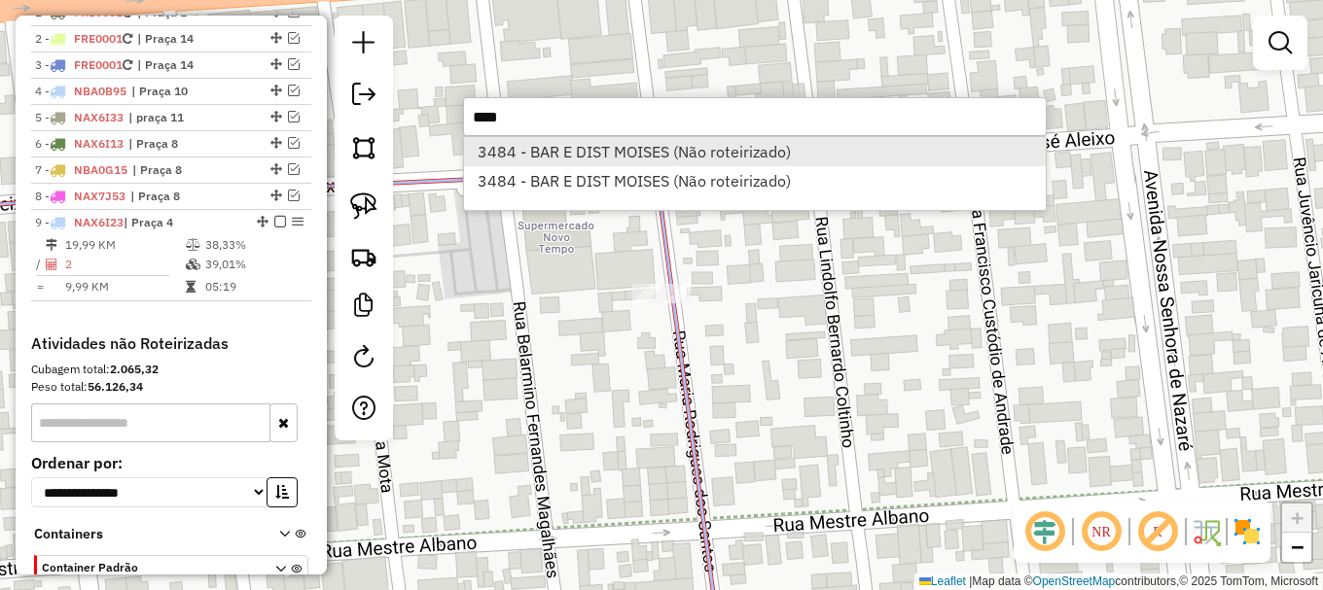
type input "****"
click at [582, 160] on li "3484 - BAR E DIST MOISES (Não roteirizado)" at bounding box center [755, 151] width 582 height 29
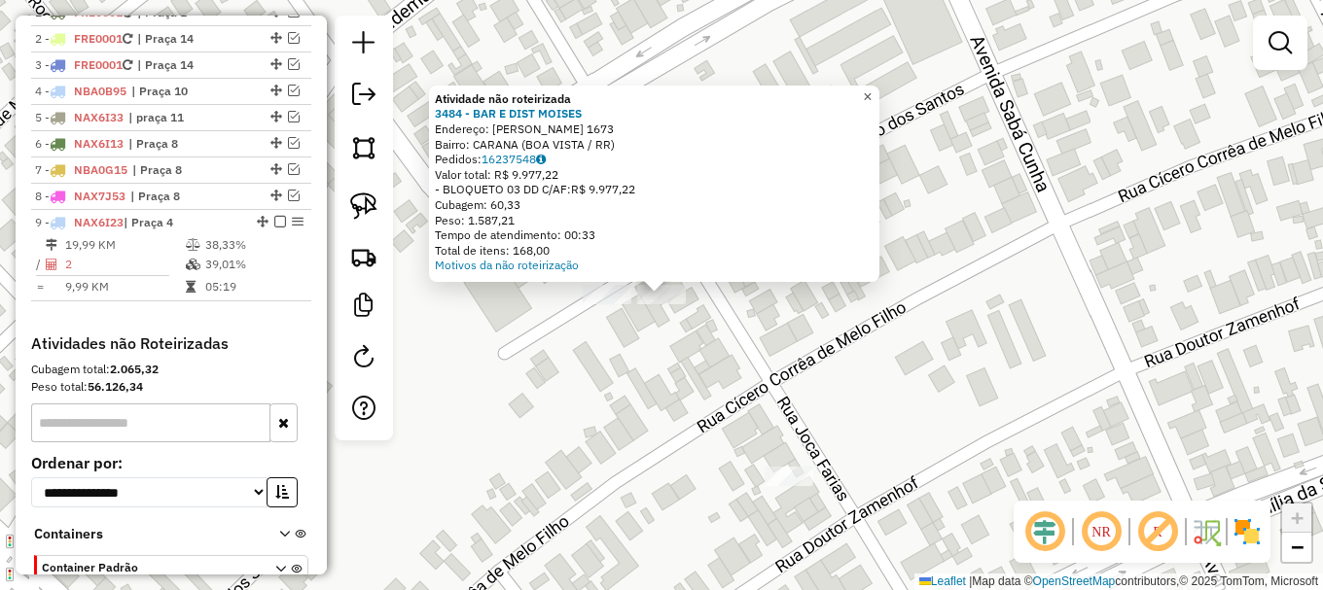
click at [879, 98] on link "×" at bounding box center [867, 97] width 23 height 23
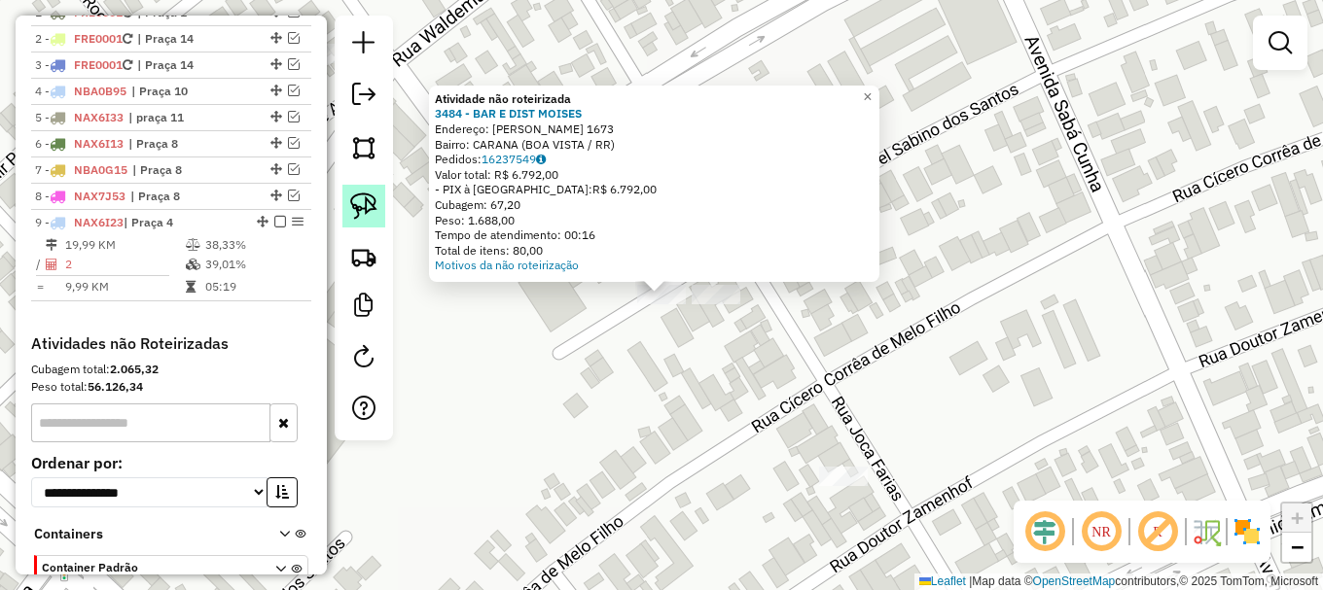
click at [369, 212] on img at bounding box center [363, 206] width 27 height 27
drag, startPoint x: 633, startPoint y: 309, endPoint x: 646, endPoint y: 265, distance: 46.5
click at [646, 265] on div "Atividade não roteirizada 3484 - BAR E DIST MOISES Endereço: JOCA FARIAS 1673 B…" at bounding box center [661, 295] width 1323 height 590
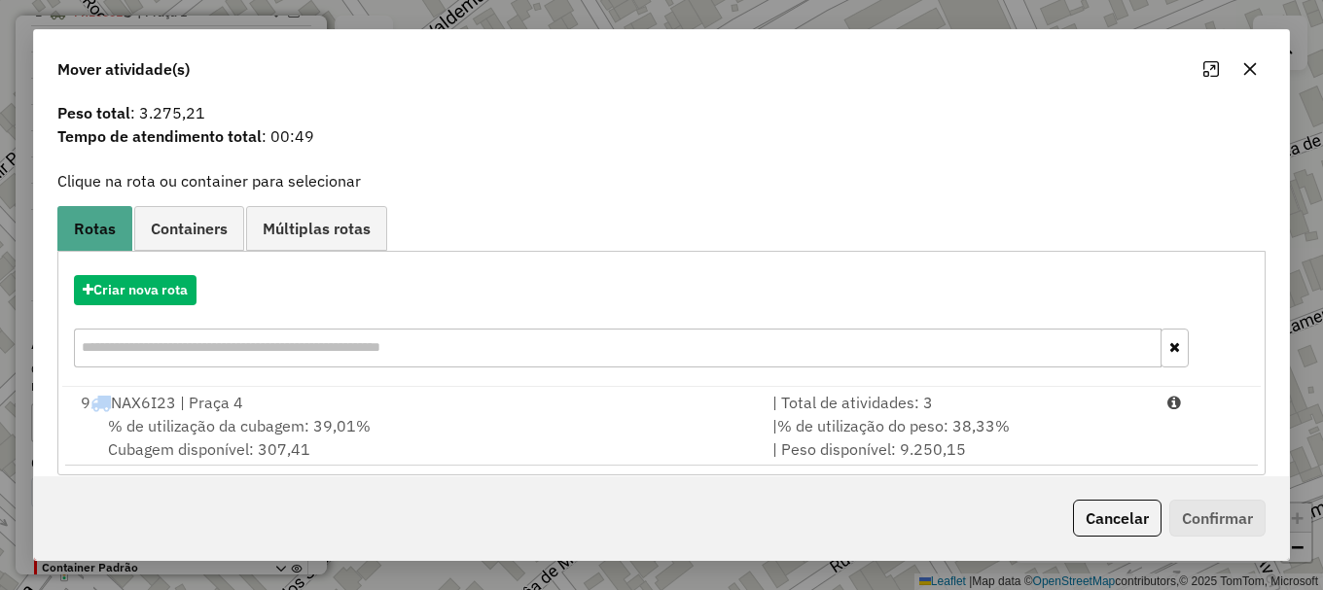
scroll to position [76, 0]
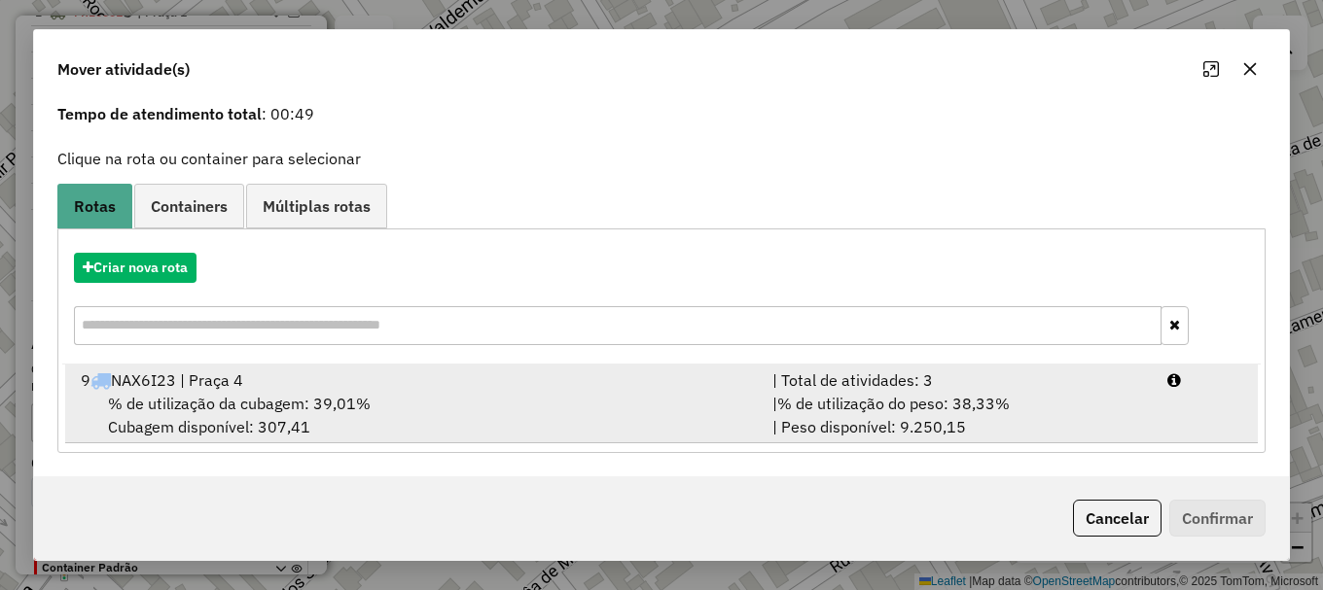
click at [207, 415] on div "% de utilização da cubagem: 39,01% Cubagem disponível: 307,41" at bounding box center [415, 415] width 692 height 47
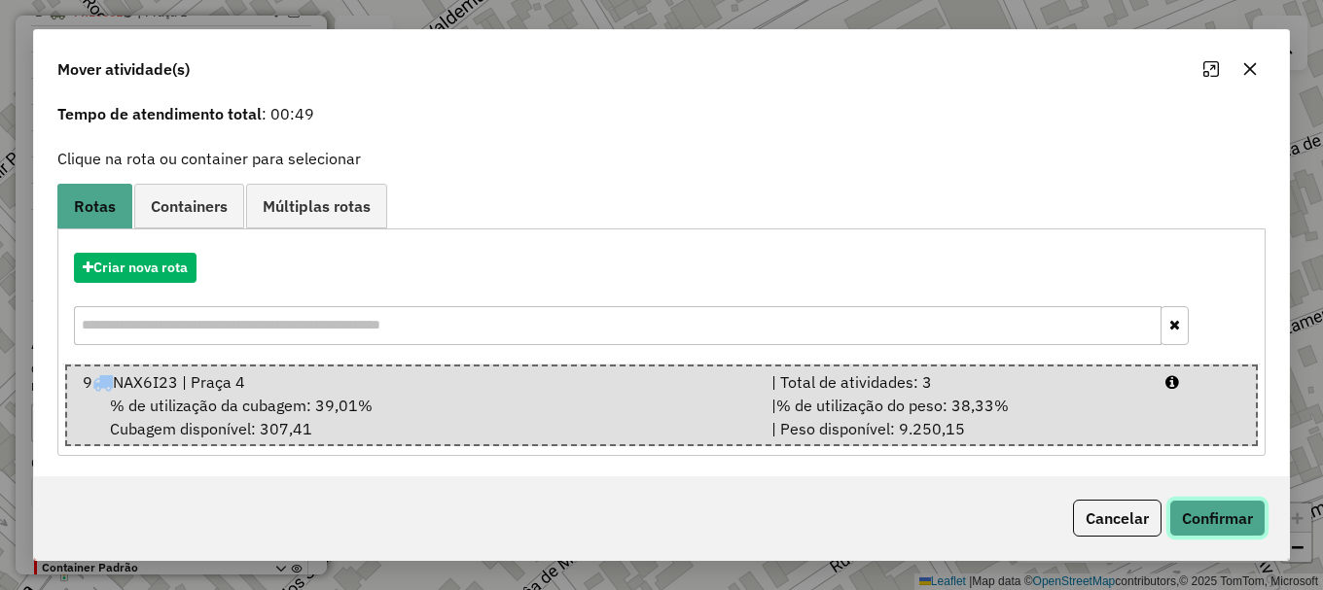
click at [1237, 520] on button "Confirmar" at bounding box center [1217, 518] width 96 height 37
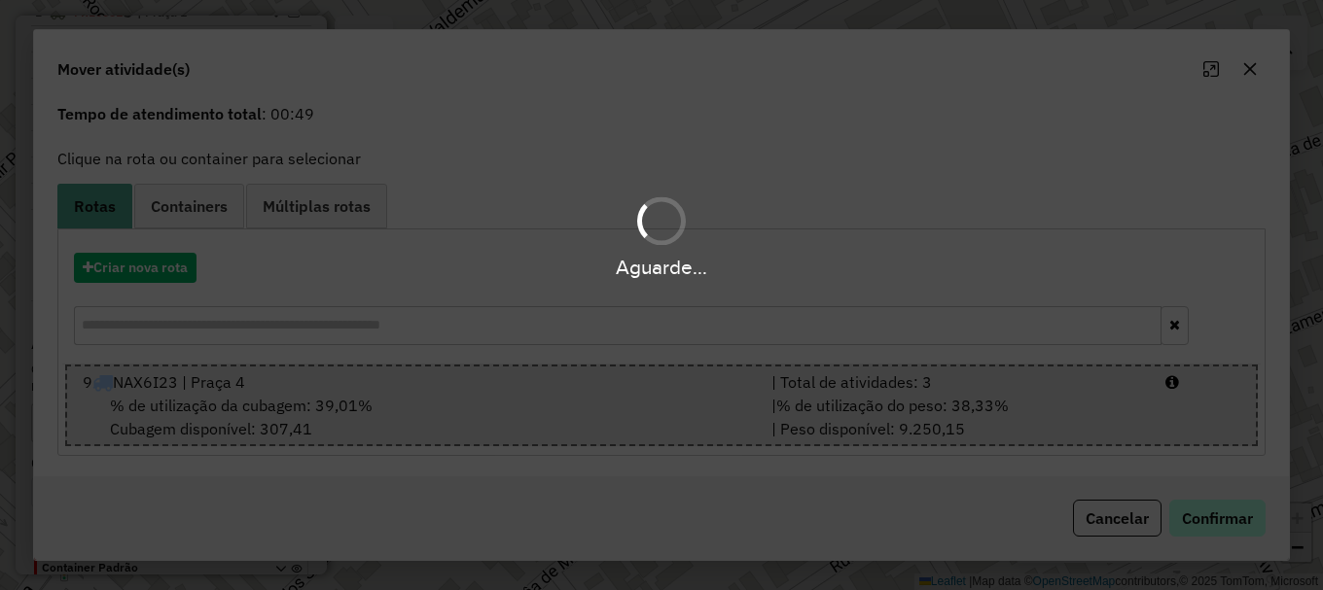
scroll to position [0, 0]
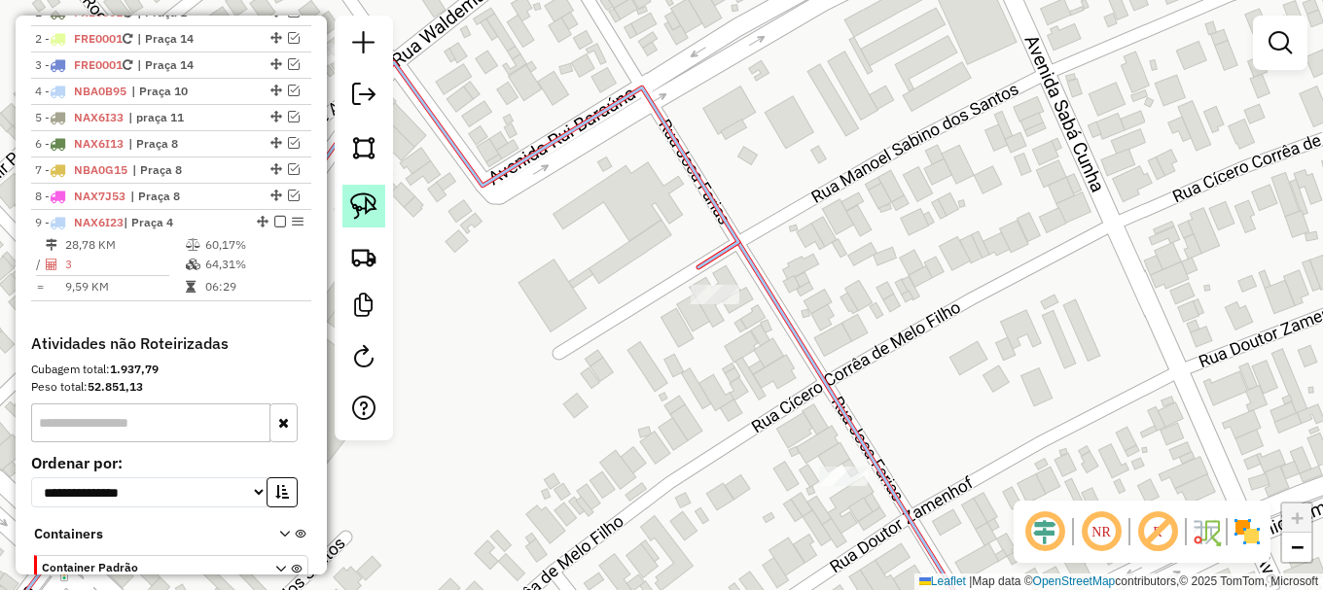
click at [364, 203] on img at bounding box center [363, 206] width 27 height 27
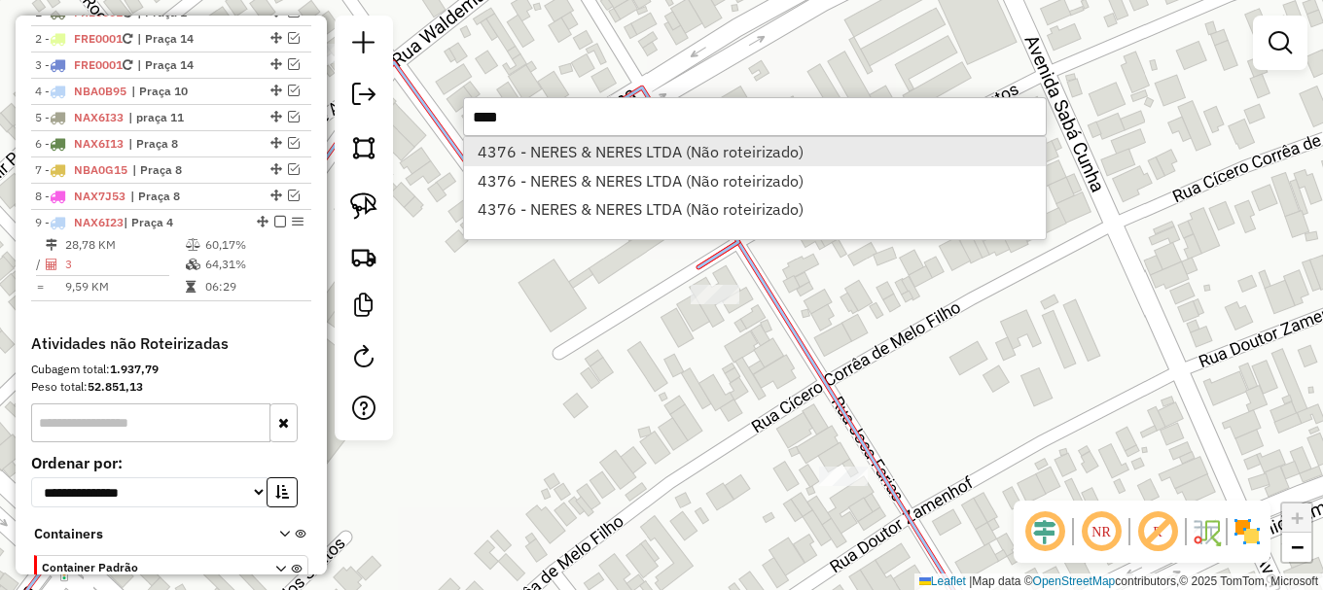
type input "****"
click at [605, 152] on li "4376 - NERES & NERES LTDA (Não roteirizado)" at bounding box center [755, 151] width 582 height 29
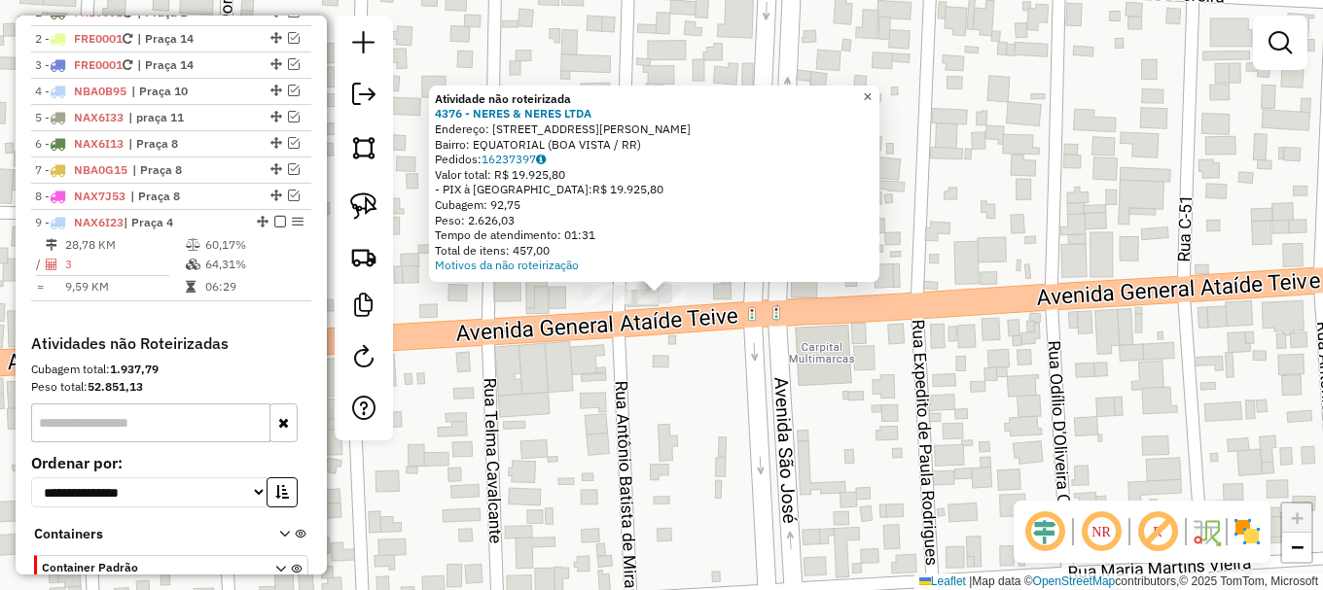
click at [872, 89] on span "×" at bounding box center [867, 97] width 9 height 17
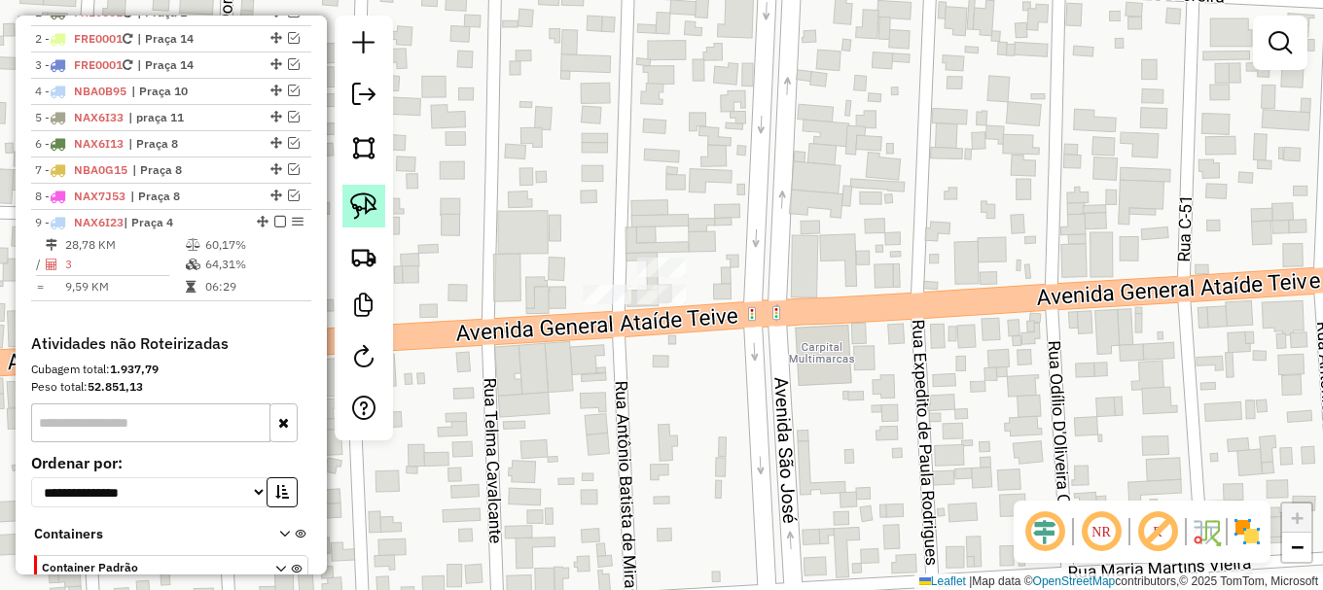
click at [369, 197] on img at bounding box center [363, 206] width 27 height 27
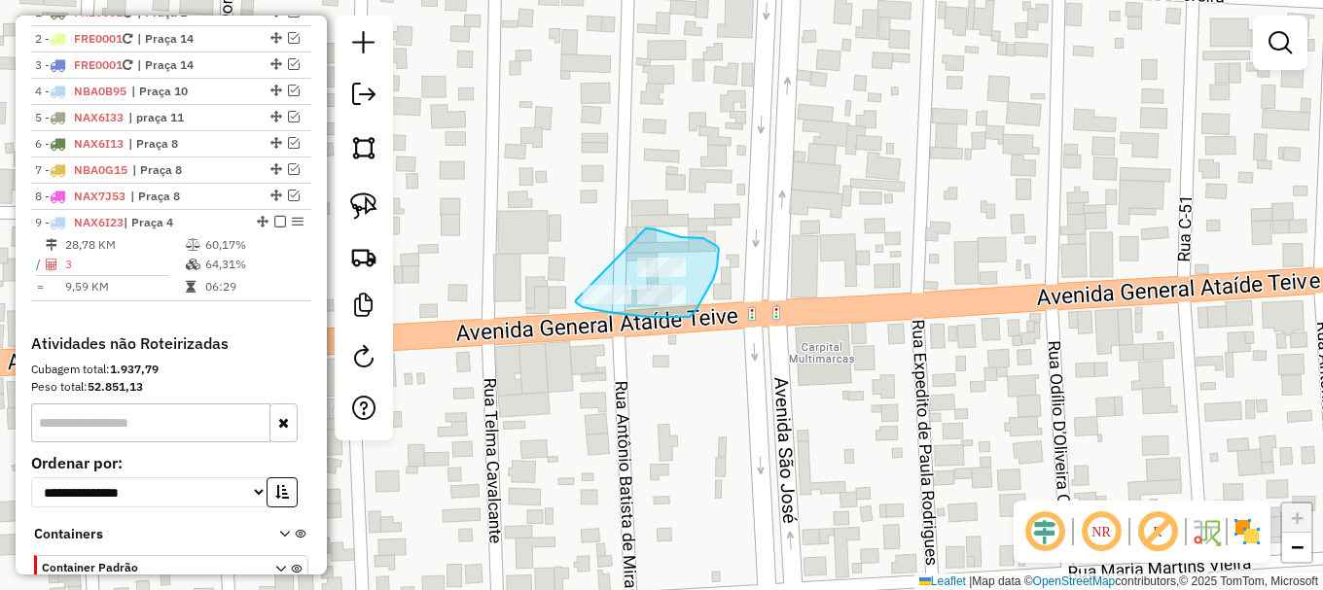
drag, startPoint x: 576, startPoint y: 301, endPoint x: 645, endPoint y: 229, distance: 99.7
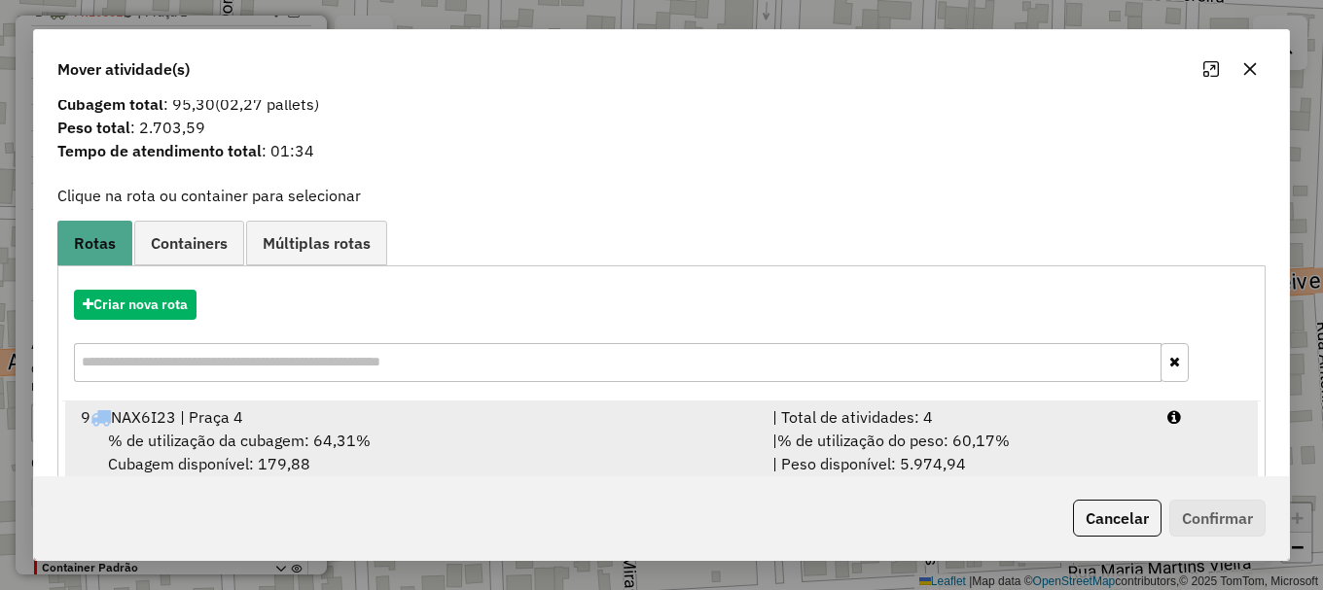
scroll to position [76, 0]
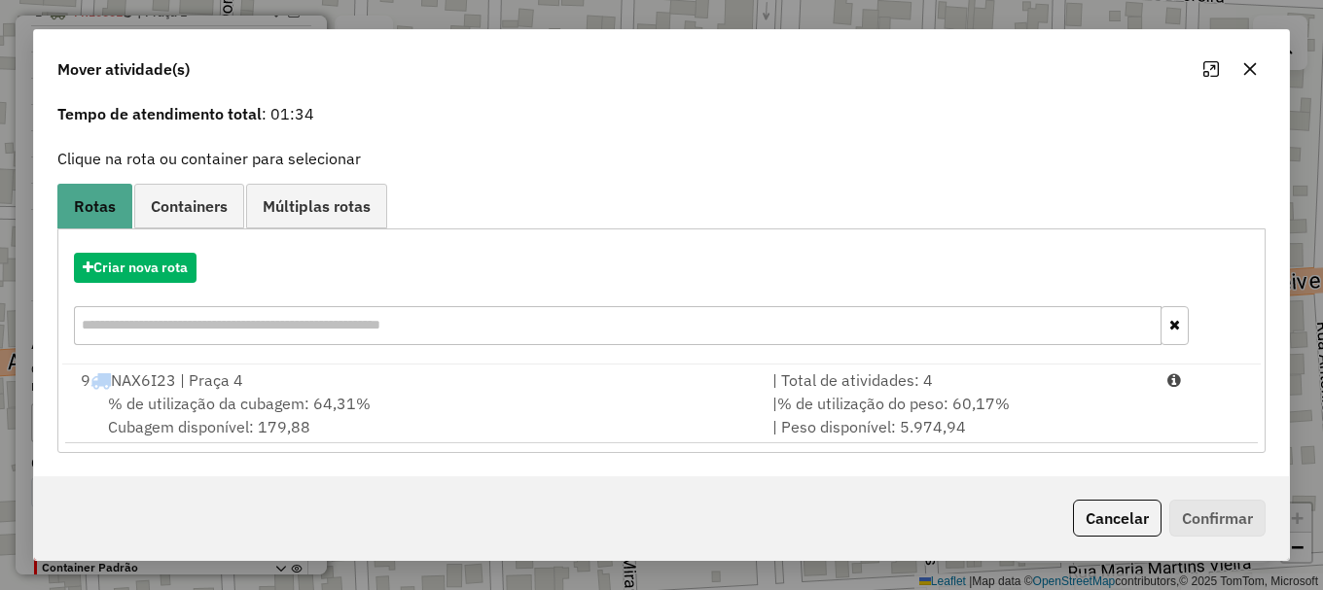
drag, startPoint x: 165, startPoint y: 408, endPoint x: 1035, endPoint y: 473, distance: 872.0
click at [170, 408] on span "% de utilização da cubagem: 64,31%" at bounding box center [239, 403] width 263 height 19
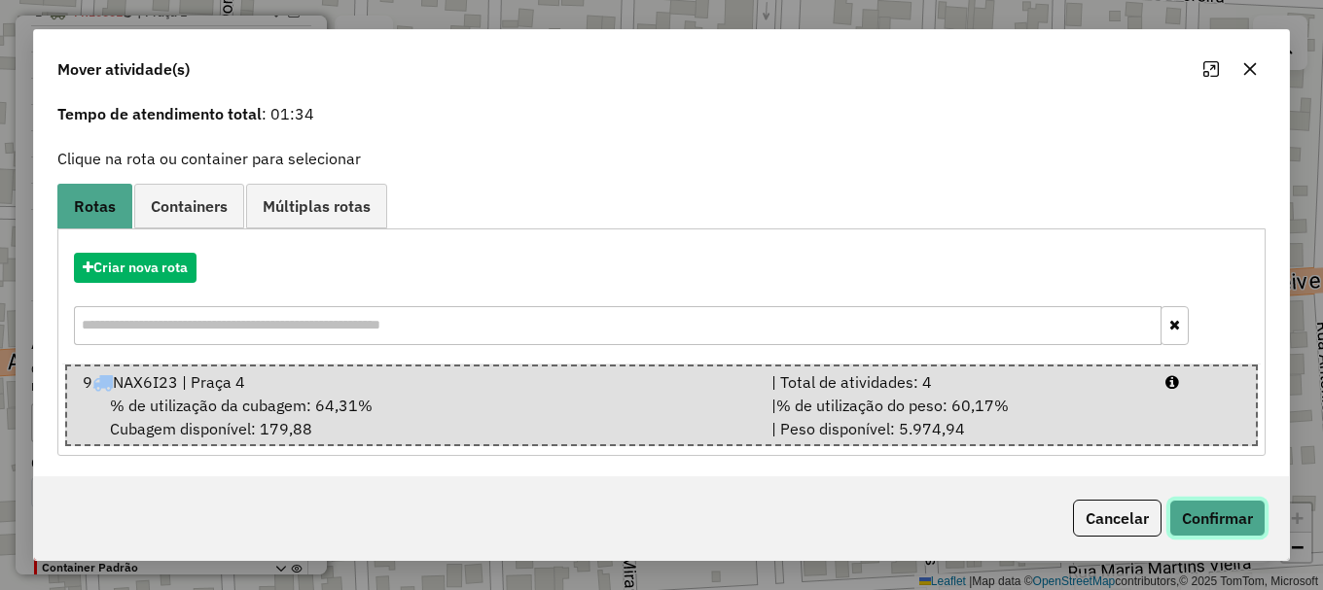
click at [1240, 513] on button "Confirmar" at bounding box center [1217, 518] width 96 height 37
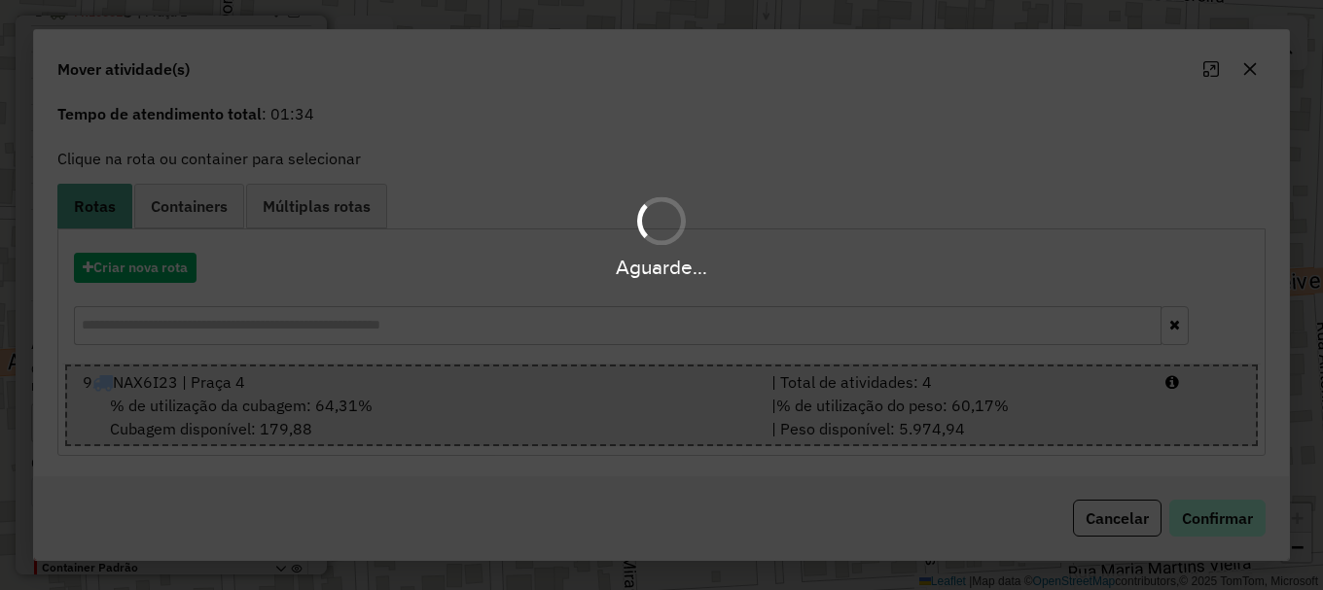
scroll to position [0, 0]
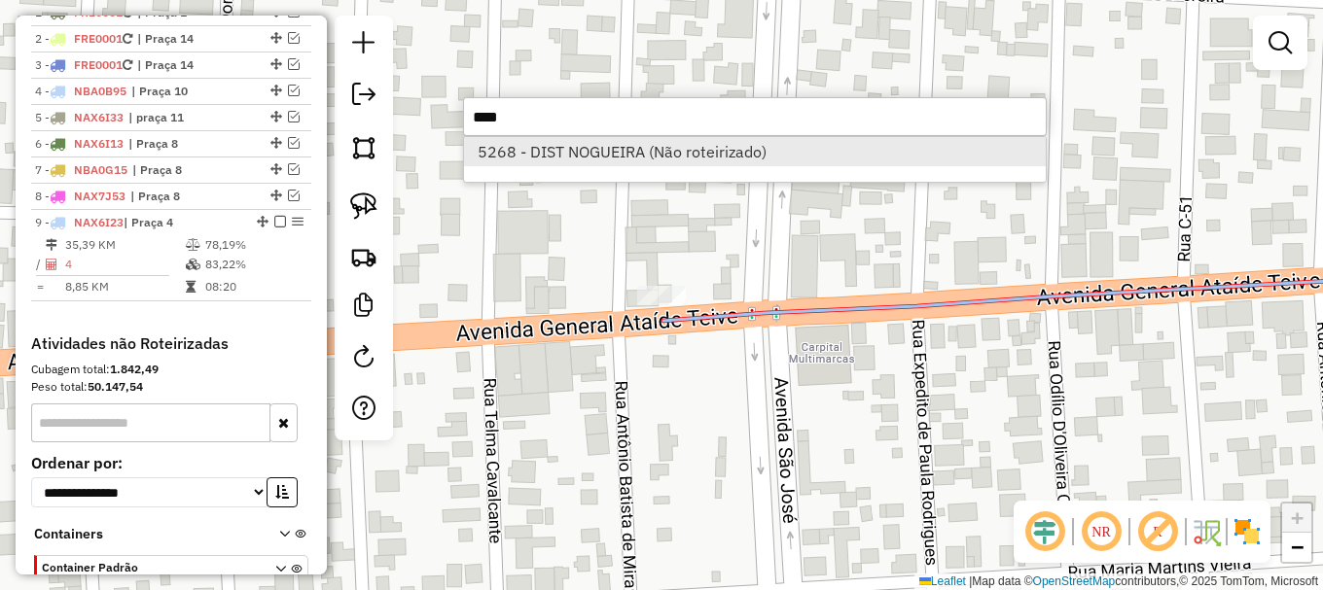
type input "****"
click at [653, 155] on li "5268 - DIST NOGUEIRA (Não roteirizado)" at bounding box center [755, 151] width 582 height 29
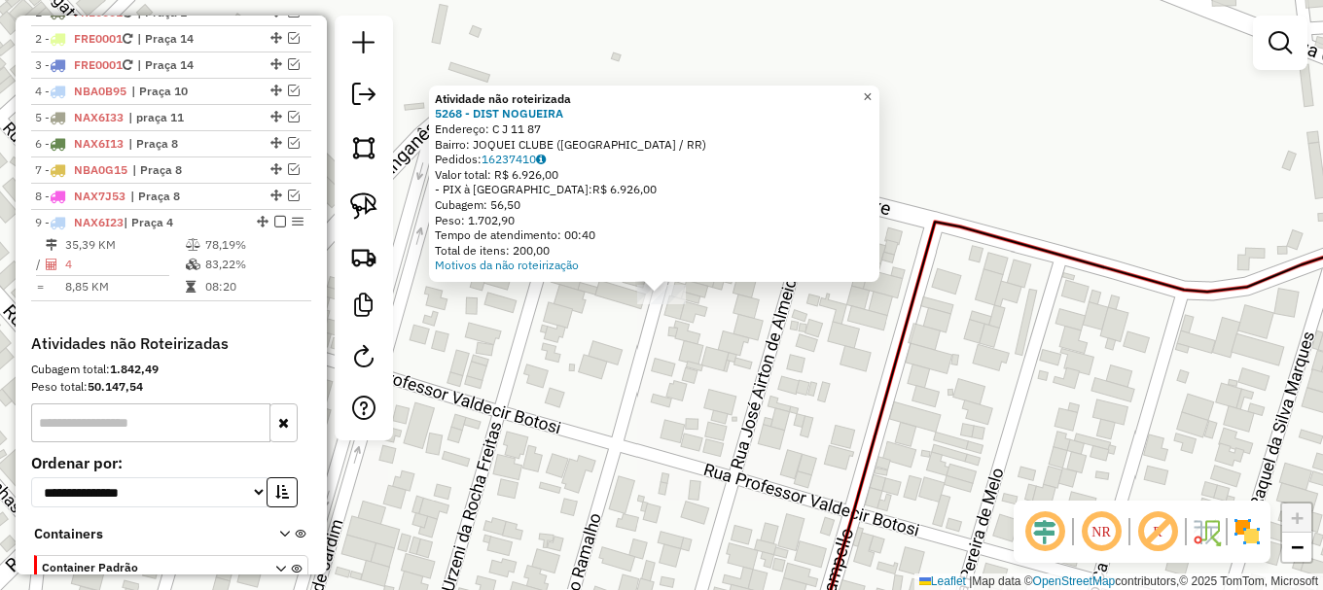
click at [872, 91] on span "×" at bounding box center [867, 97] width 9 height 17
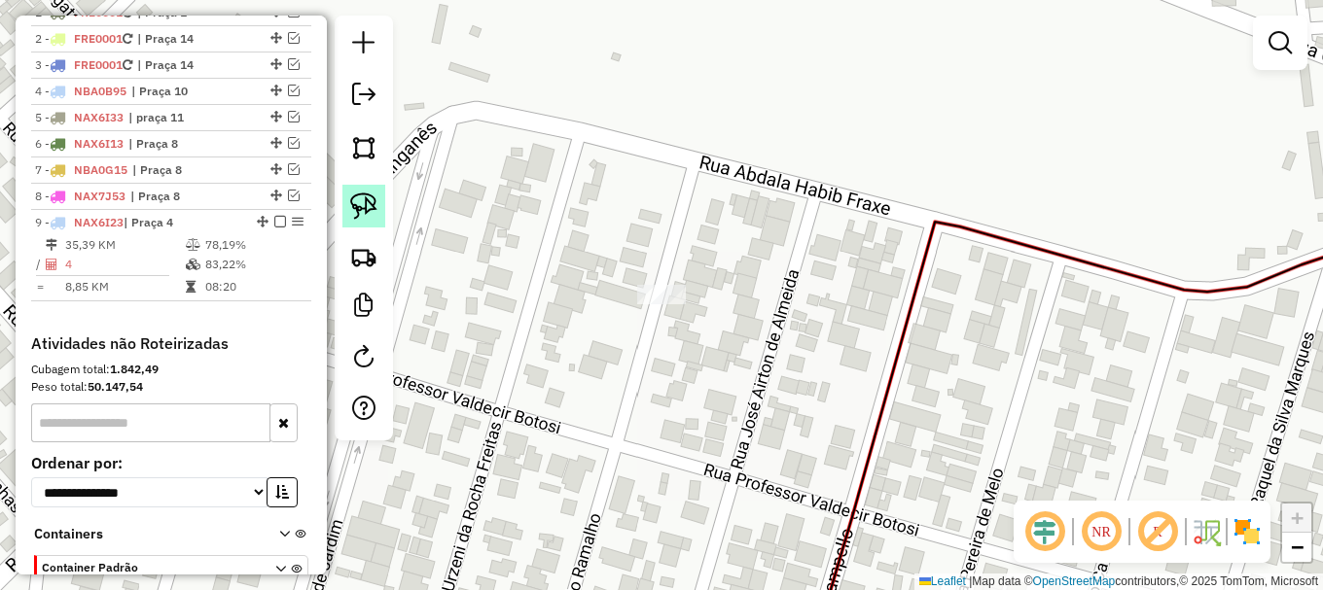
click at [369, 196] on img at bounding box center [363, 206] width 27 height 27
drag, startPoint x: 623, startPoint y: 319, endPoint x: 663, endPoint y: 251, distance: 79.4
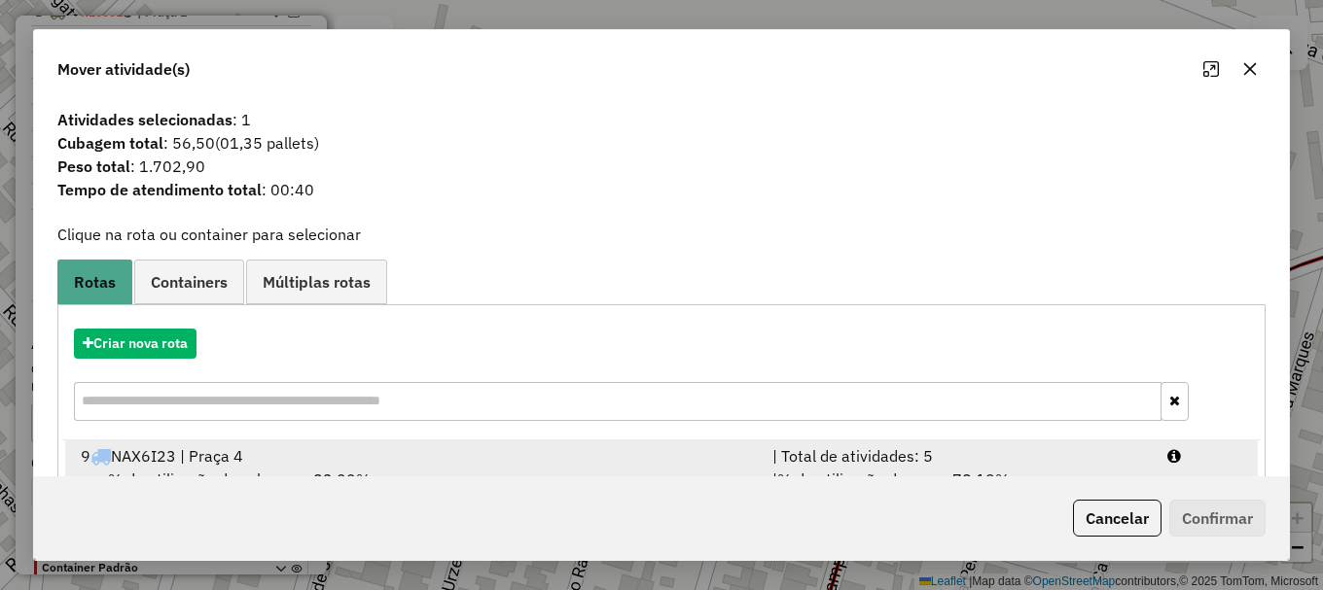
click at [239, 456] on div "9 NAX6I23 | Praça 4" at bounding box center [415, 456] width 692 height 23
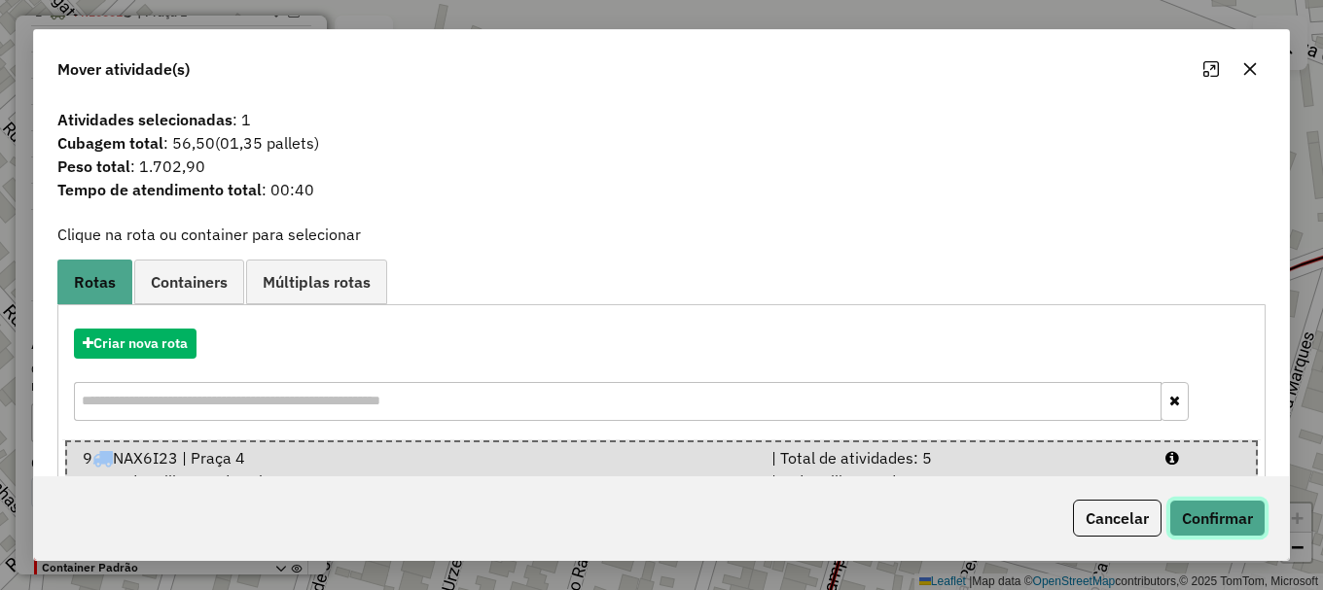
click at [1217, 523] on button "Confirmar" at bounding box center [1217, 518] width 96 height 37
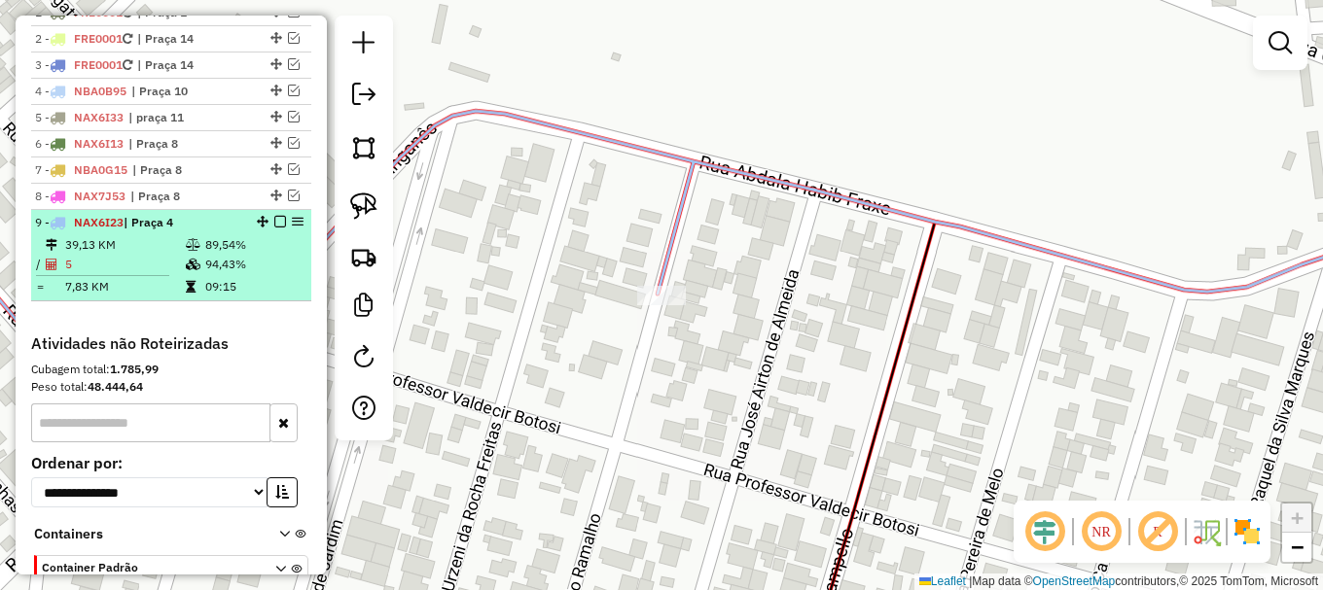
click at [274, 228] on em at bounding box center [280, 222] width 12 height 12
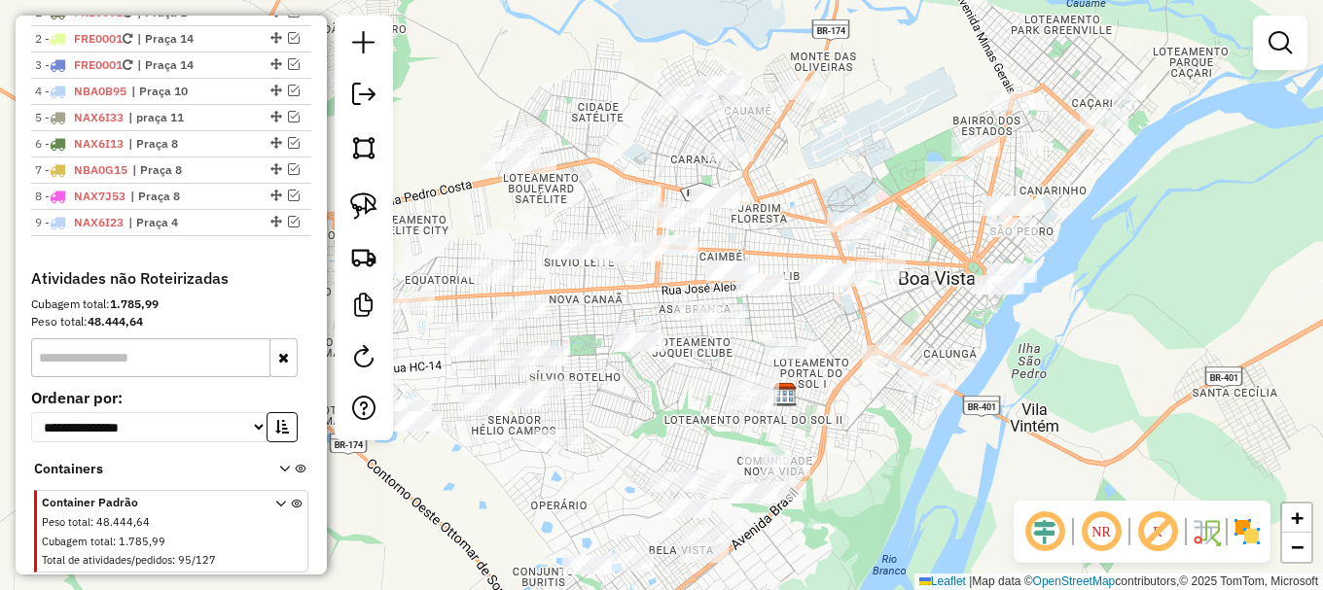
drag, startPoint x: 1033, startPoint y: 340, endPoint x: 842, endPoint y: 410, distance: 203.1
click at [842, 410] on div "Janela de atendimento Grade de atendimento Capacidade Transportadoras Veículos …" at bounding box center [661, 295] width 1323 height 590
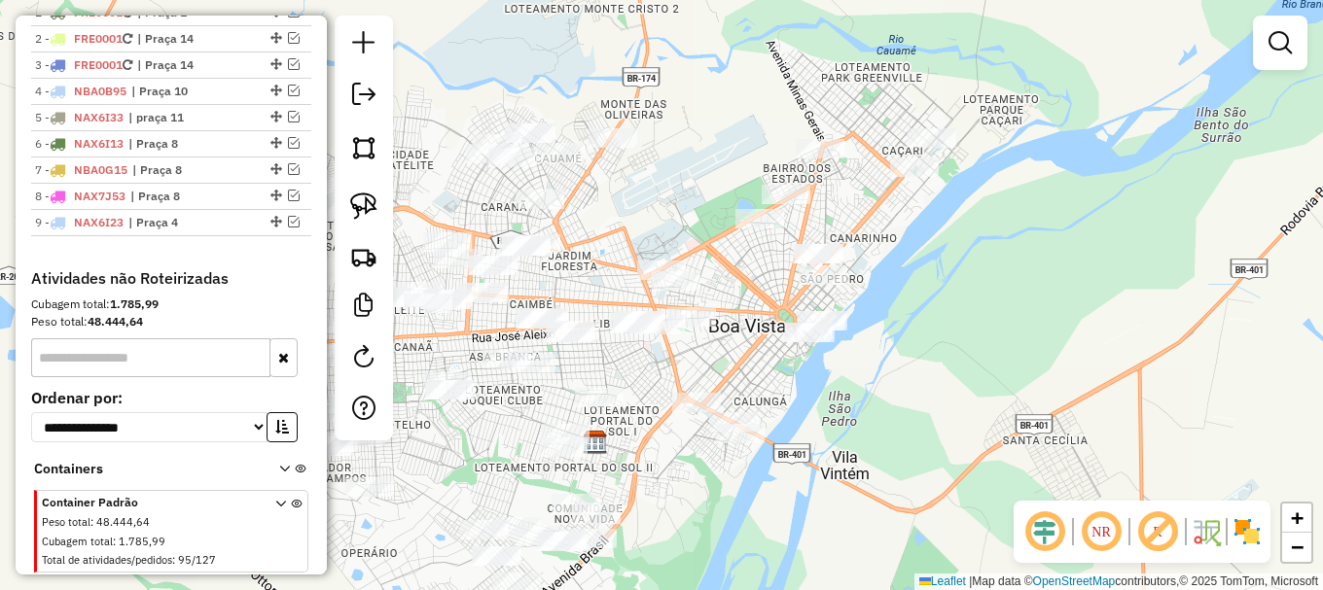
drag, startPoint x: 1040, startPoint y: 338, endPoint x: 901, endPoint y: 392, distance: 149.0
click at [901, 392] on div "Janela de atendimento Grade de atendimento Capacidade Transportadoras Veículos …" at bounding box center [661, 295] width 1323 height 590
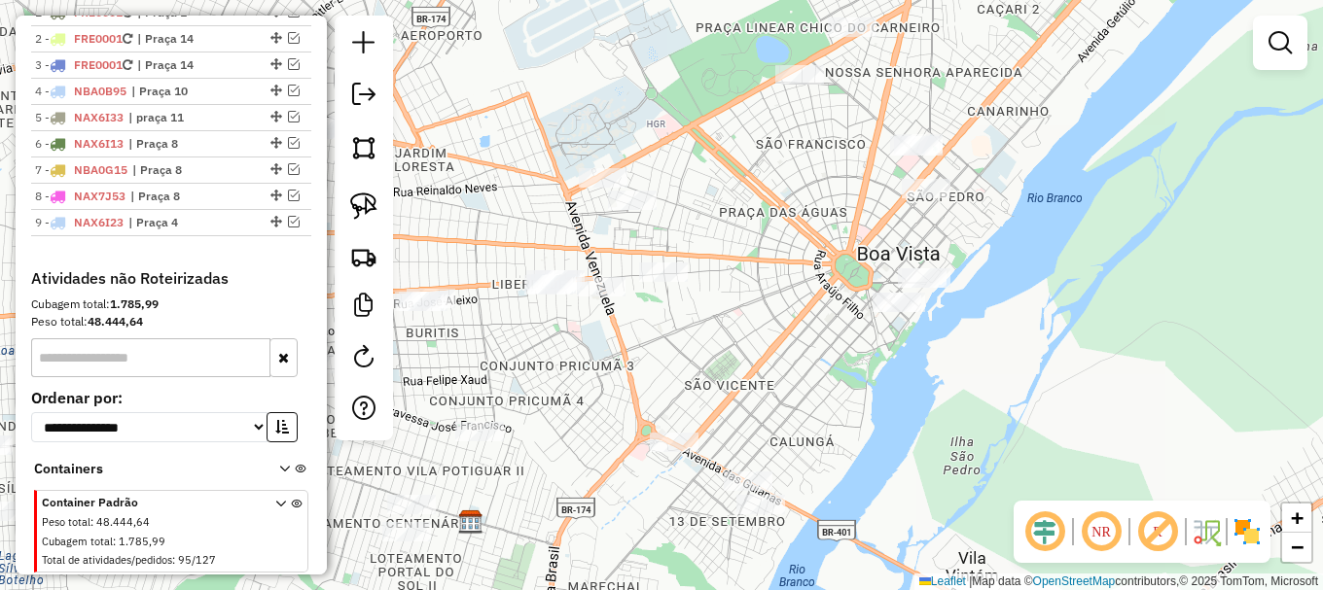
drag, startPoint x: 694, startPoint y: 347, endPoint x: 670, endPoint y: 362, distance: 28.4
click at [715, 355] on div "Janela de atendimento Grade de atendimento Capacidade Transportadoras Veículos …" at bounding box center [661, 295] width 1323 height 590
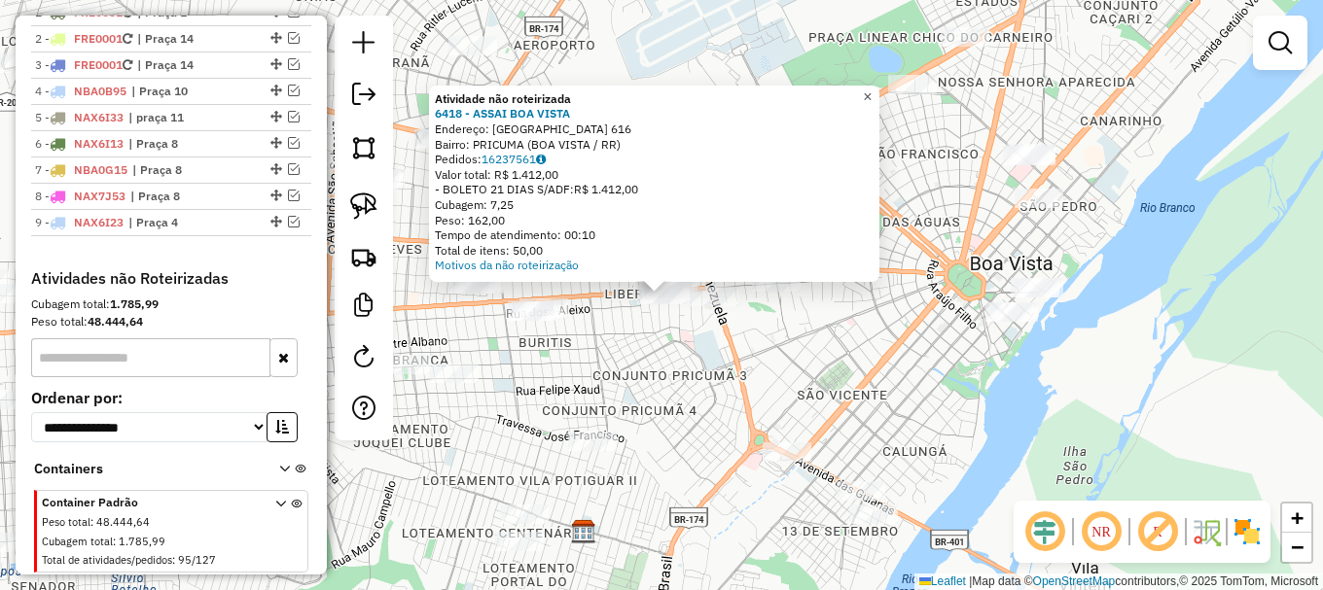
click at [879, 94] on link "×" at bounding box center [867, 97] width 23 height 23
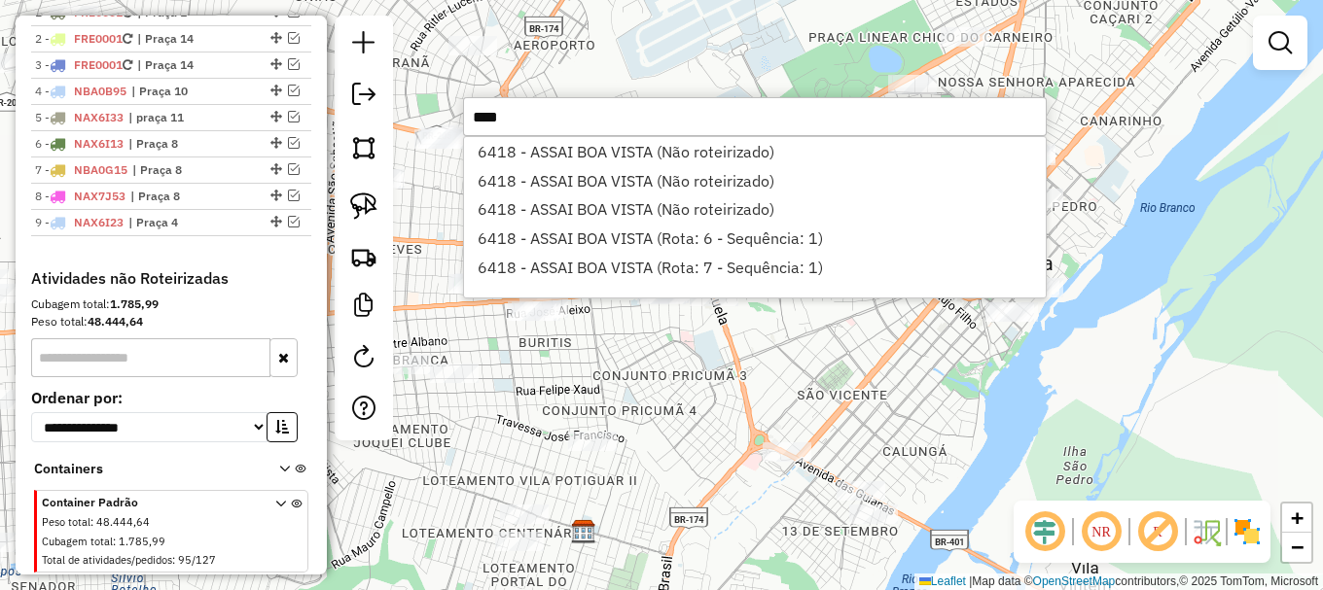
type input "****"
click at [597, 80] on div "Janela de atendimento Grade de atendimento Capacidade Transportadoras Veículos …" at bounding box center [661, 295] width 1323 height 590
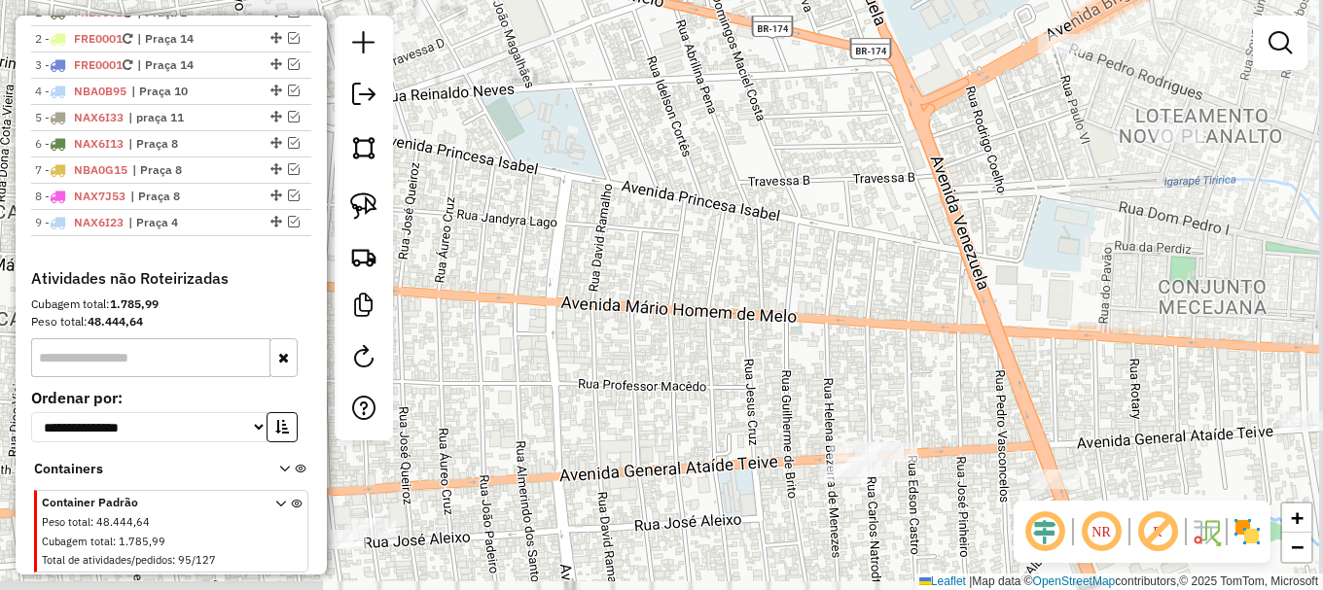
drag, startPoint x: 907, startPoint y: 377, endPoint x: 511, endPoint y: 217, distance: 427.2
click at [511, 217] on div "Janela de atendimento Grade de atendimento Capacidade Transportadoras Veículos …" at bounding box center [661, 295] width 1323 height 590
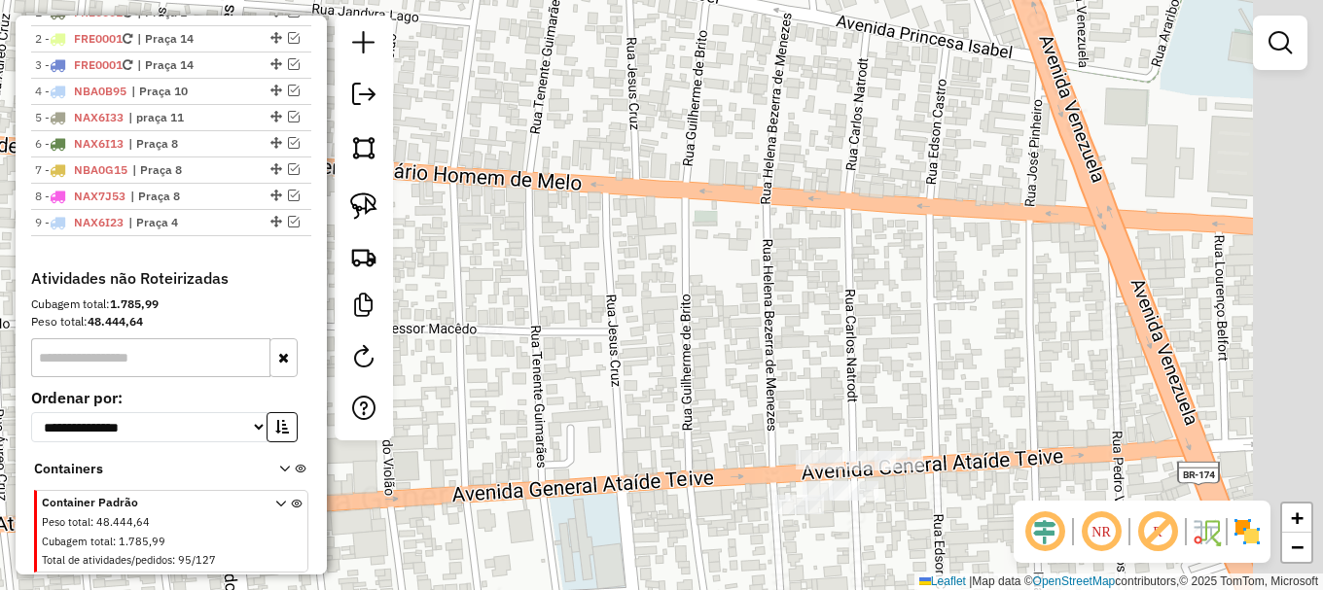
drag, startPoint x: 848, startPoint y: 334, endPoint x: 692, endPoint y: 162, distance: 232.0
click at [693, 163] on div "Janela de atendimento Grade de atendimento Capacidade Transportadoras Veículos …" at bounding box center [661, 295] width 1323 height 590
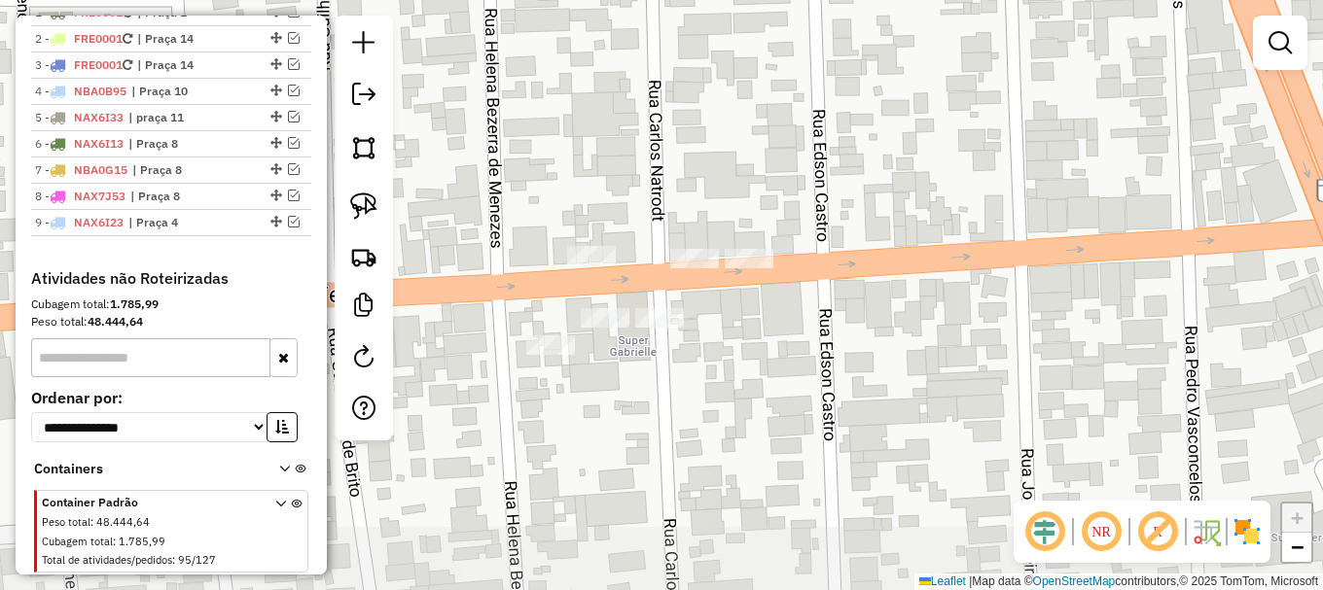
drag, startPoint x: 886, startPoint y: 366, endPoint x: 867, endPoint y: 276, distance: 91.6
click at [867, 276] on div "Janela de atendimento Grade de atendimento Capacidade Transportadoras Veículos …" at bounding box center [661, 295] width 1323 height 590
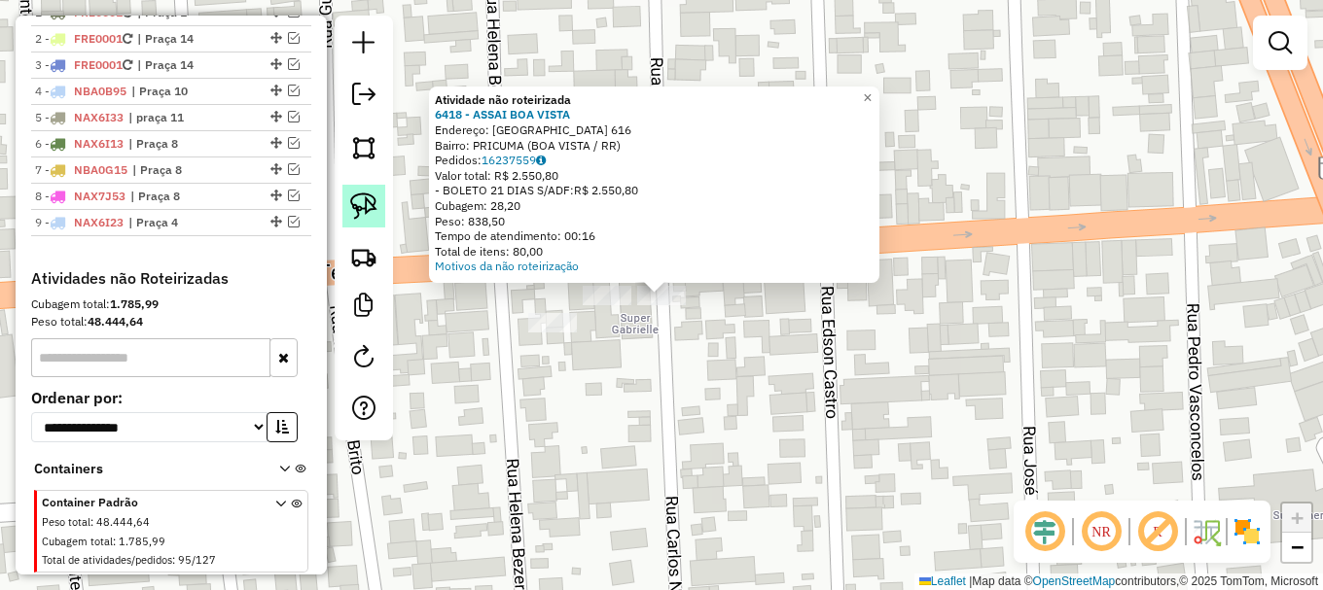
click at [363, 202] on img at bounding box center [363, 206] width 27 height 27
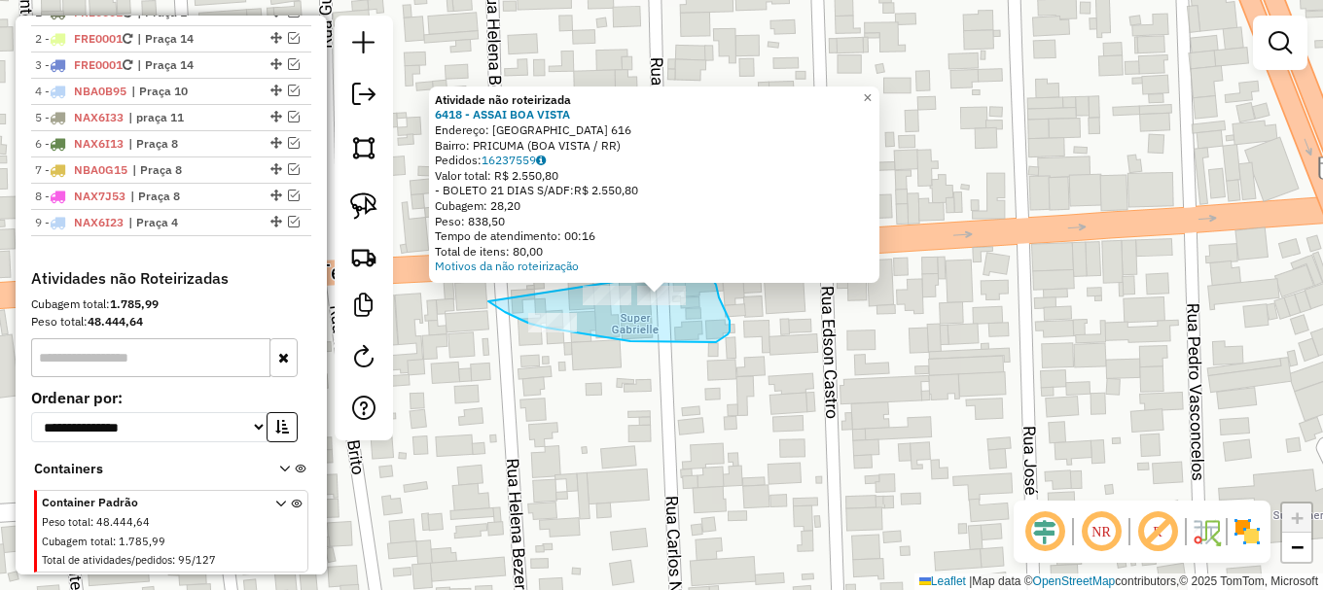
drag, startPoint x: 510, startPoint y: 314, endPoint x: 708, endPoint y: 267, distance: 203.8
click at [708, 267] on div "Atividade não roteirizada 6418 - ASSAI BOA VISTA Endereço: BRASIL 616 Bairro: P…" at bounding box center [661, 295] width 1323 height 590
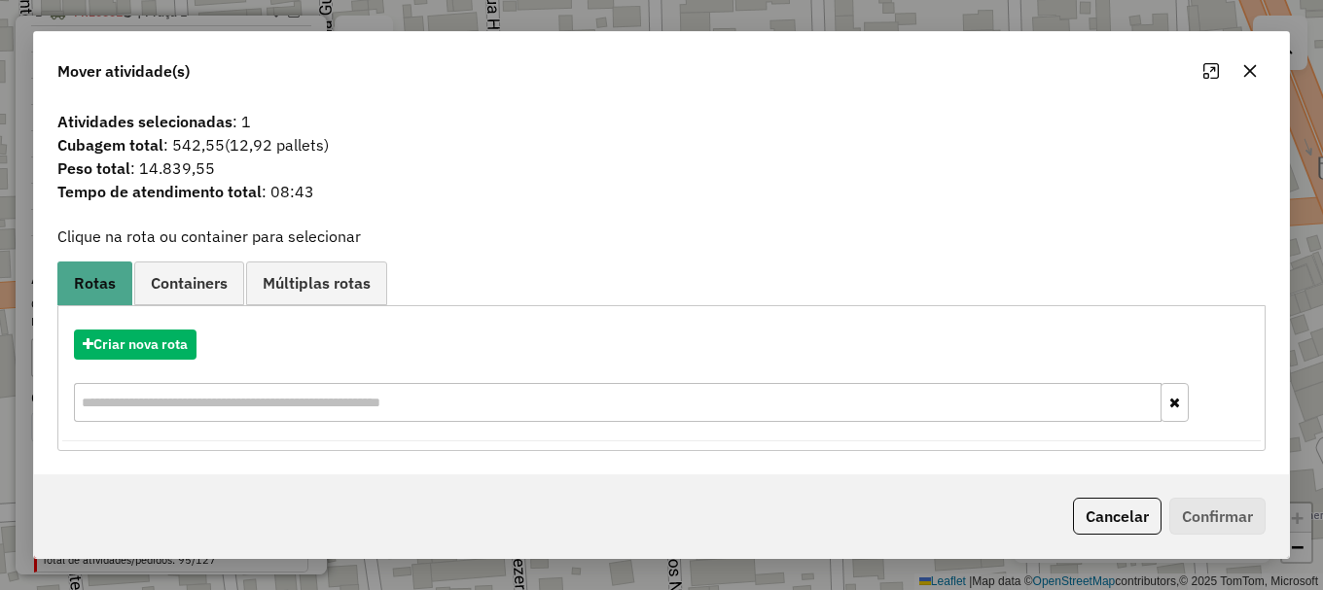
click at [1246, 77] on icon "button" at bounding box center [1250, 70] width 13 height 13
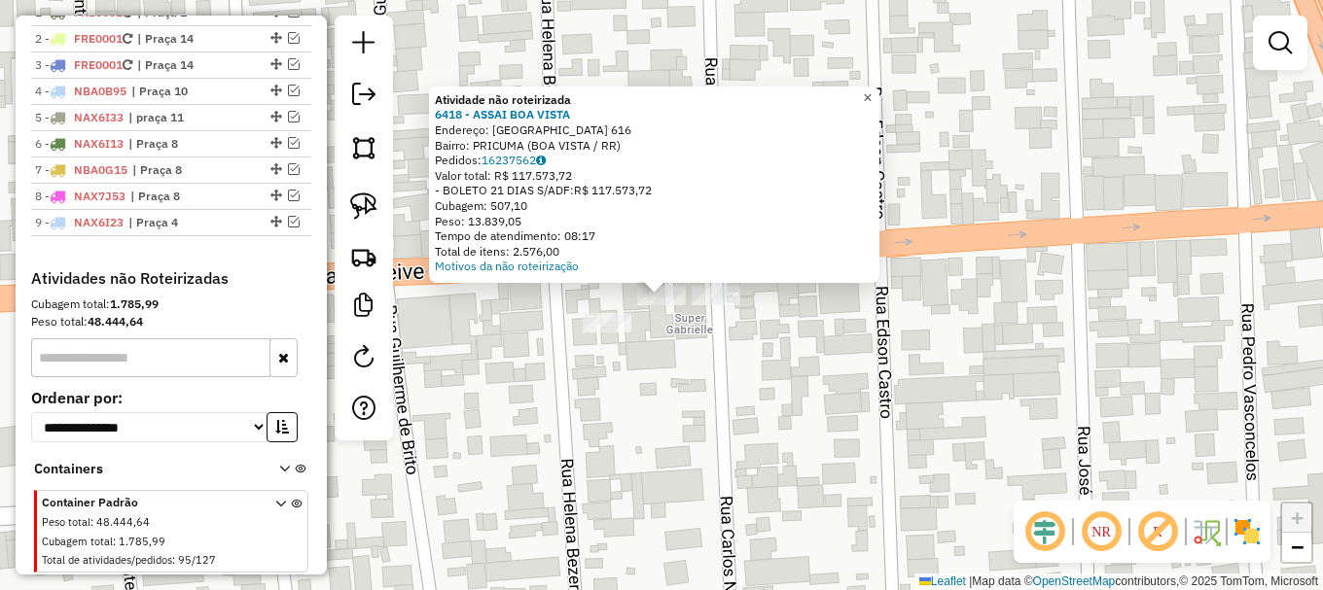
click at [872, 99] on span "×" at bounding box center [867, 97] width 9 height 17
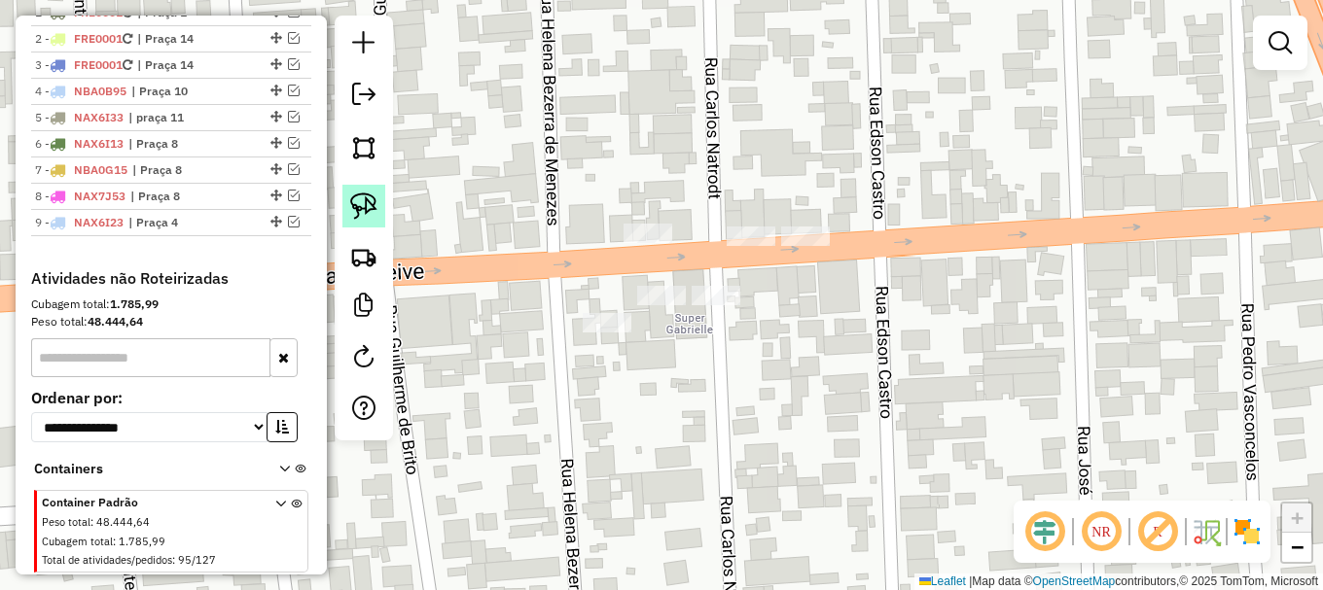
click at [361, 203] on img at bounding box center [363, 206] width 27 height 27
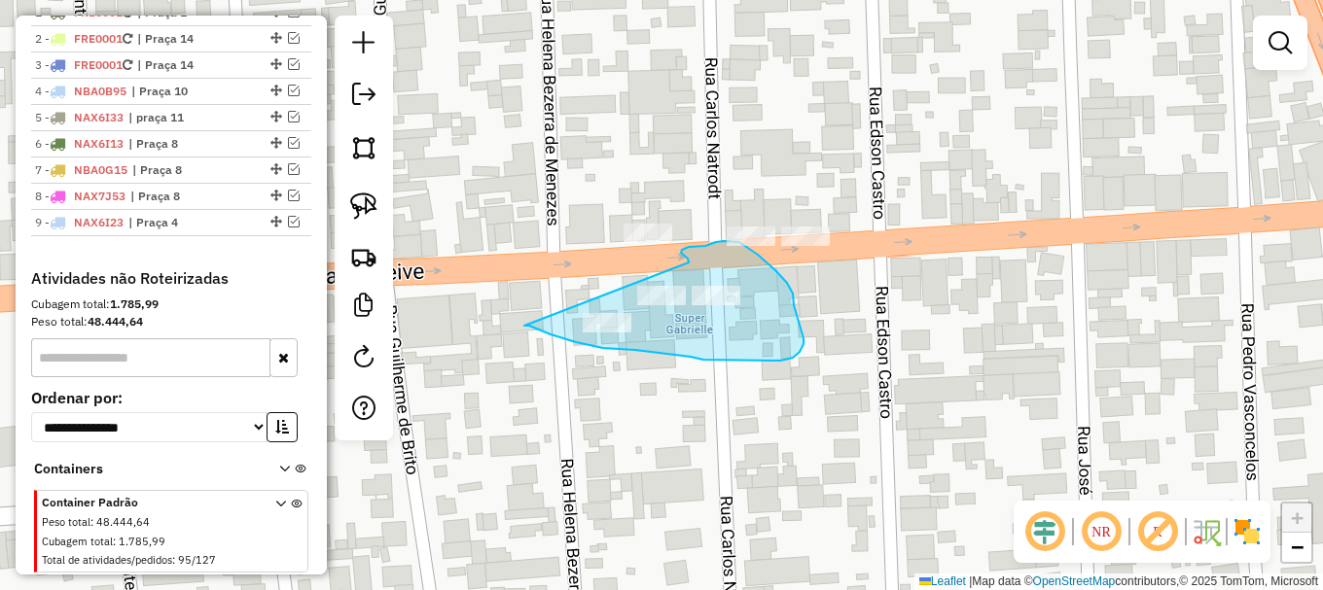
drag, startPoint x: 531, startPoint y: 327, endPoint x: 689, endPoint y: 263, distance: 170.1
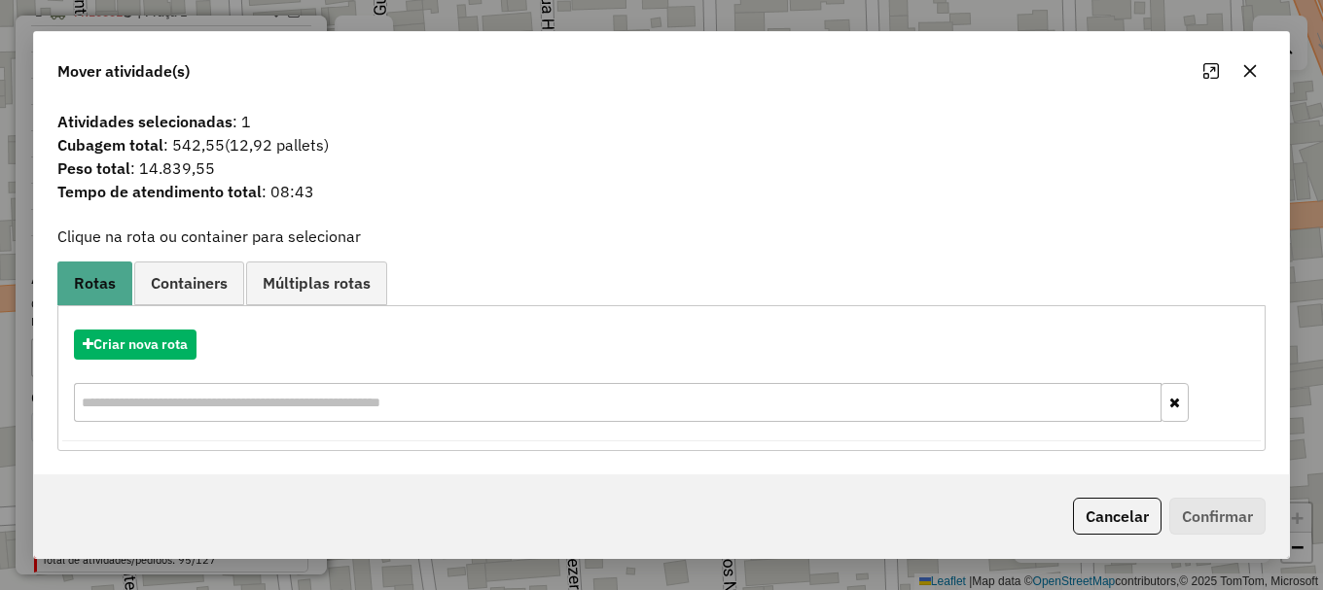
drag, startPoint x: 1245, startPoint y: 61, endPoint x: 1282, endPoint y: 104, distance: 56.5
click at [1245, 64] on button "button" at bounding box center [1249, 70] width 31 height 31
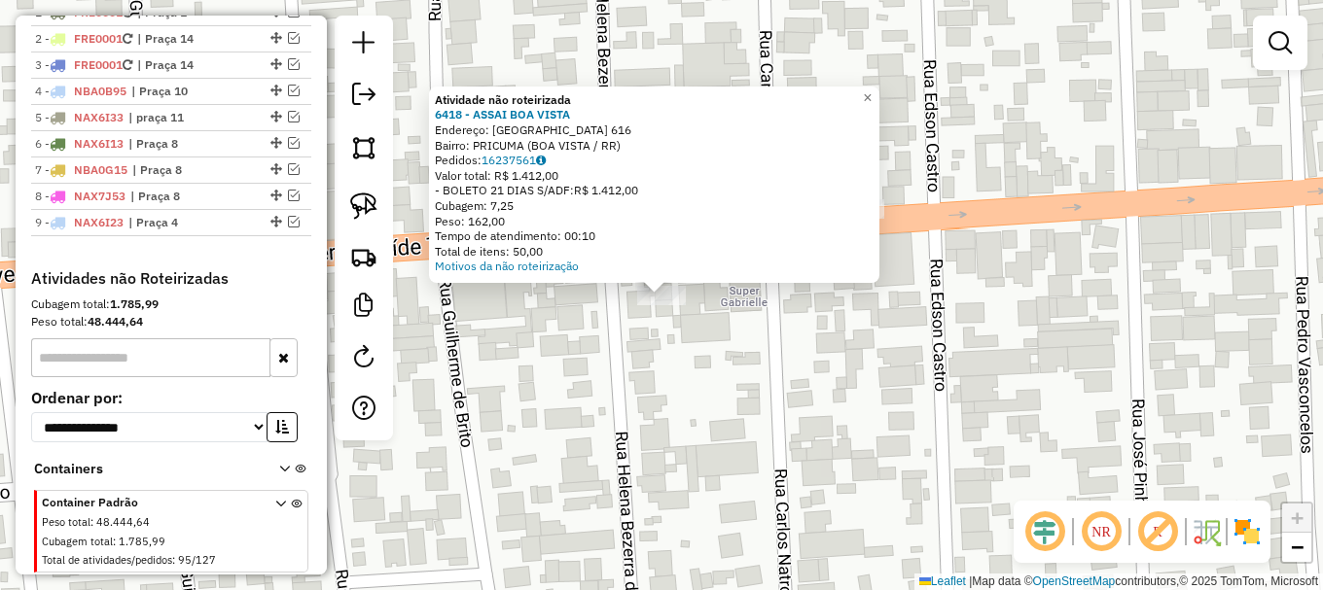
click at [786, 362] on div "Atividade não roteirizada 6418 - ASSAI BOA VISTA Endereço: BRASIL 616 Bairro: P…" at bounding box center [661, 295] width 1323 height 590
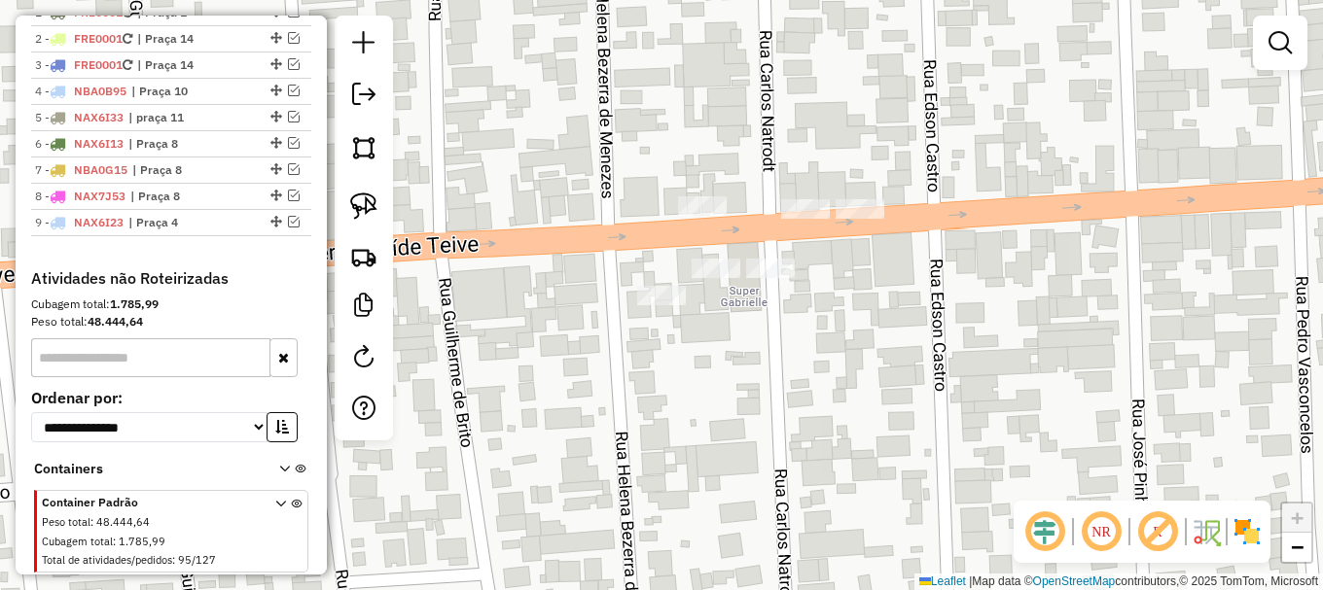
click at [767, 278] on div at bounding box center [770, 268] width 49 height 19
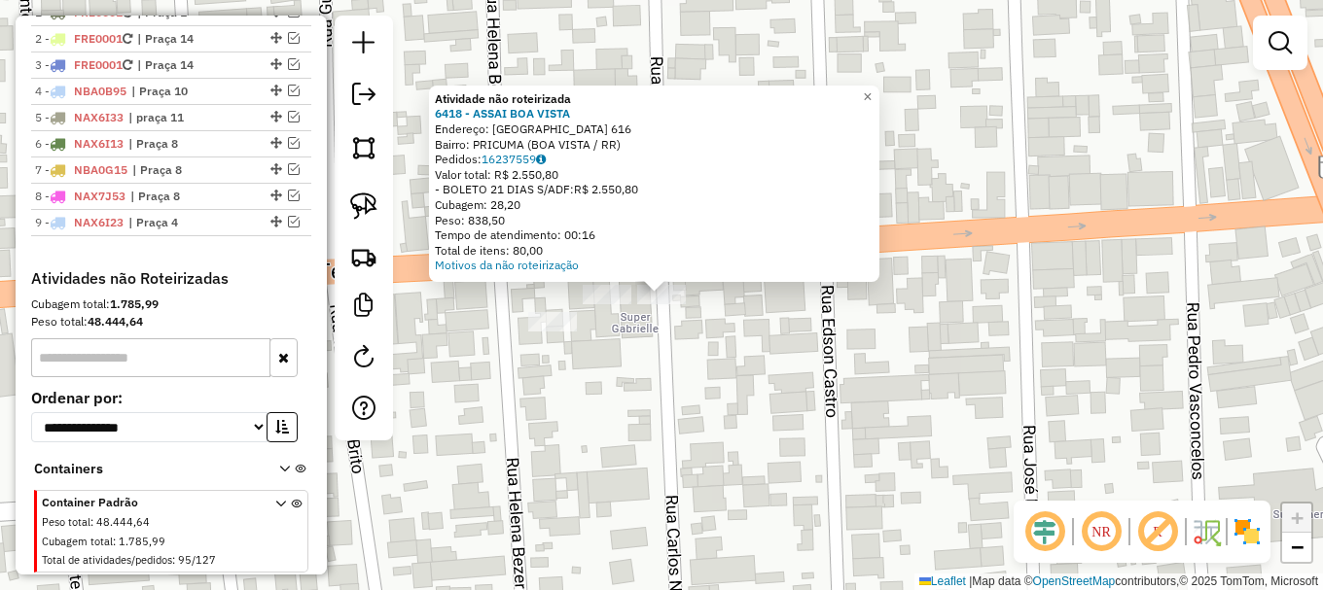
click at [943, 384] on div "Atividade não roteirizada 6418 - ASSAI BOA VISTA Endereço: BRASIL 616 Bairro: P…" at bounding box center [661, 295] width 1323 height 590
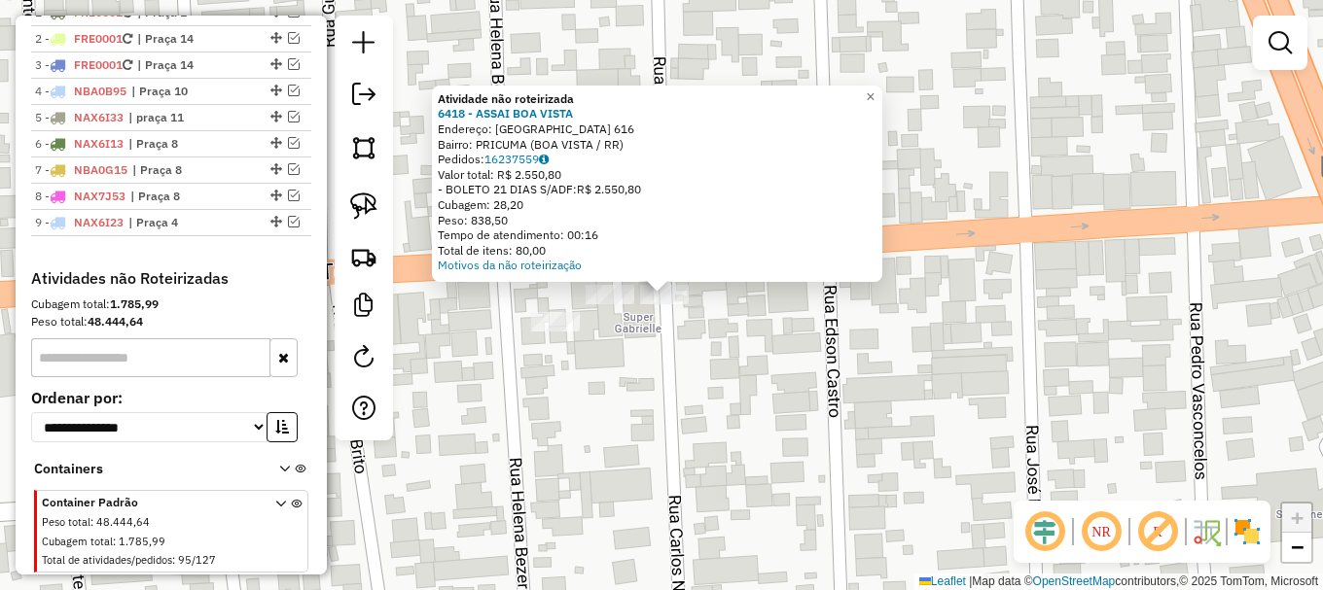
click at [876, 103] on div "Atividade não roteirizada" at bounding box center [657, 99] width 439 height 16
drag, startPoint x: 883, startPoint y: 91, endPoint x: 924, endPoint y: 134, distance: 59.2
click at [874, 92] on span "×" at bounding box center [870, 97] width 9 height 17
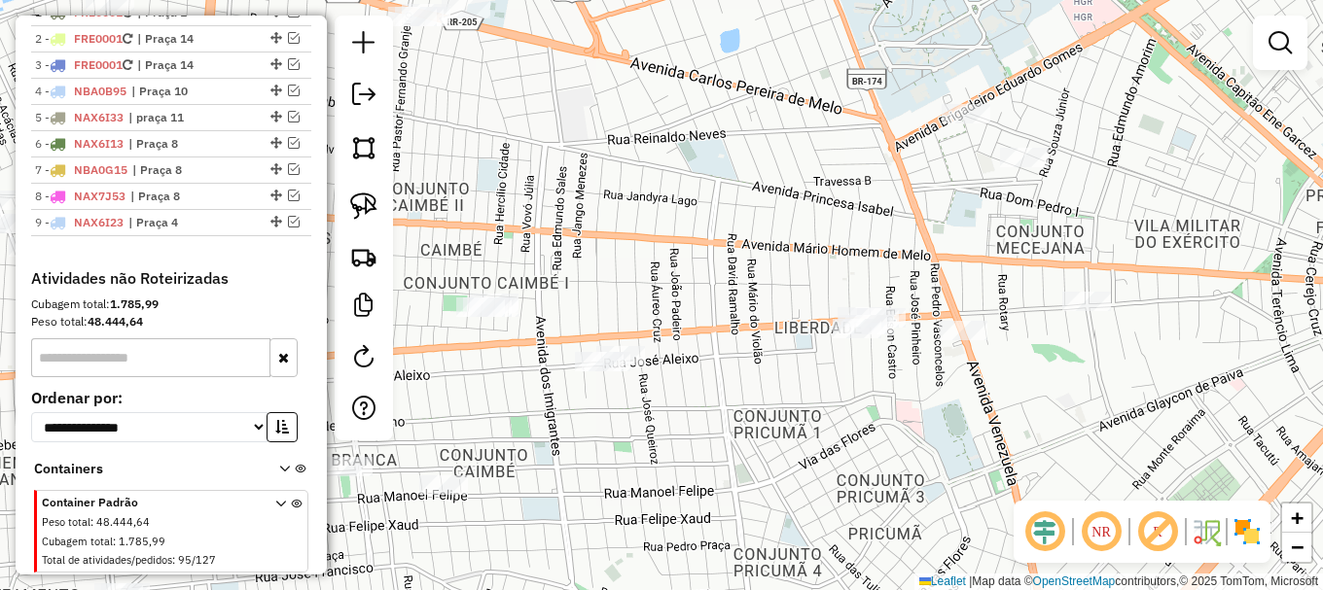
drag, startPoint x: 1159, startPoint y: 385, endPoint x: 957, endPoint y: 356, distance: 204.4
click at [964, 360] on div "Janela de atendimento Grade de atendimento Capacidade Transportadoras Veículos …" at bounding box center [661, 295] width 1323 height 590
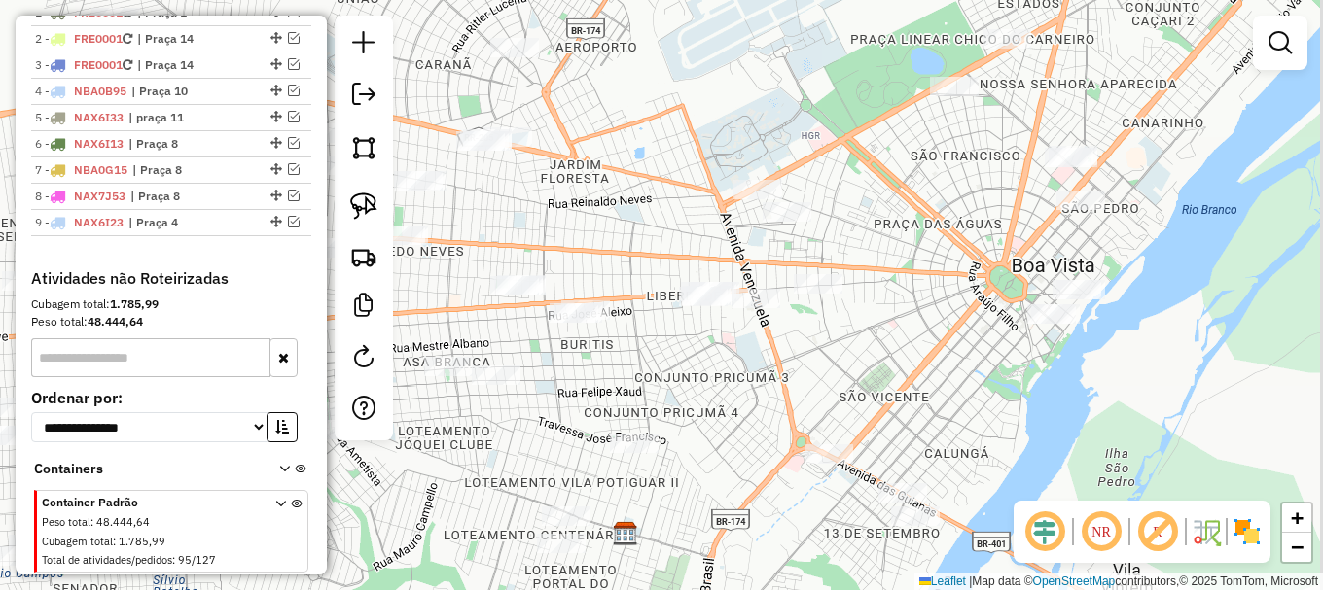
drag, startPoint x: 1104, startPoint y: 340, endPoint x: 883, endPoint y: 306, distance: 223.4
click at [883, 306] on div "Janela de atendimento Grade de atendimento Capacidade Transportadoras Veículos …" at bounding box center [661, 295] width 1323 height 590
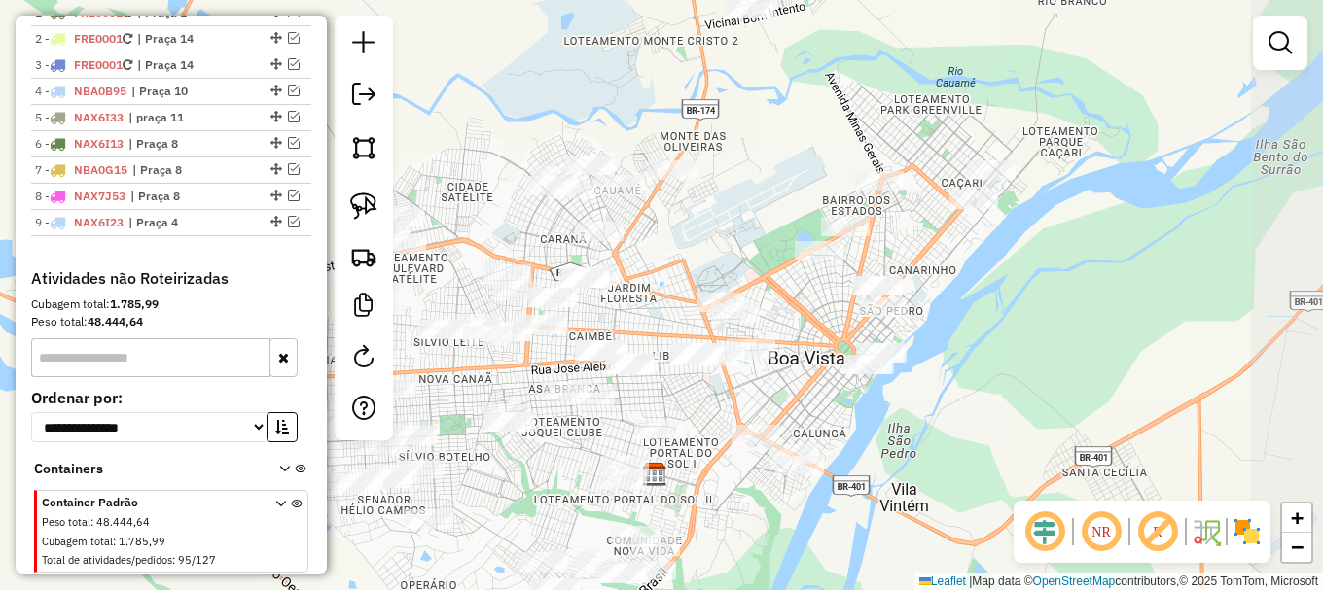
drag, startPoint x: 1126, startPoint y: 277, endPoint x: 971, endPoint y: 350, distance: 171.9
click at [971, 350] on div "Janela de atendimento Grade de atendimento Capacidade Transportadoras Veículos …" at bounding box center [661, 295] width 1323 height 590
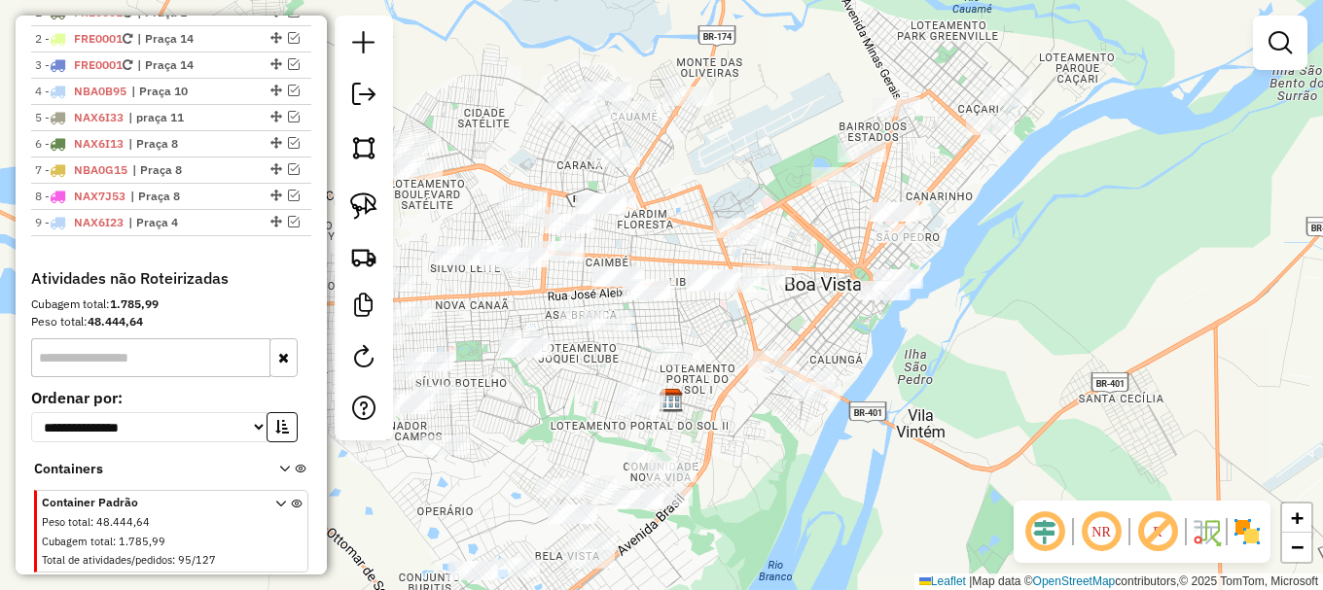
drag, startPoint x: 982, startPoint y: 395, endPoint x: 1000, endPoint y: 321, distance: 76.0
click at [1000, 321] on div "Janela de atendimento Grade de atendimento Capacidade Transportadoras Veículos …" at bounding box center [661, 295] width 1323 height 590
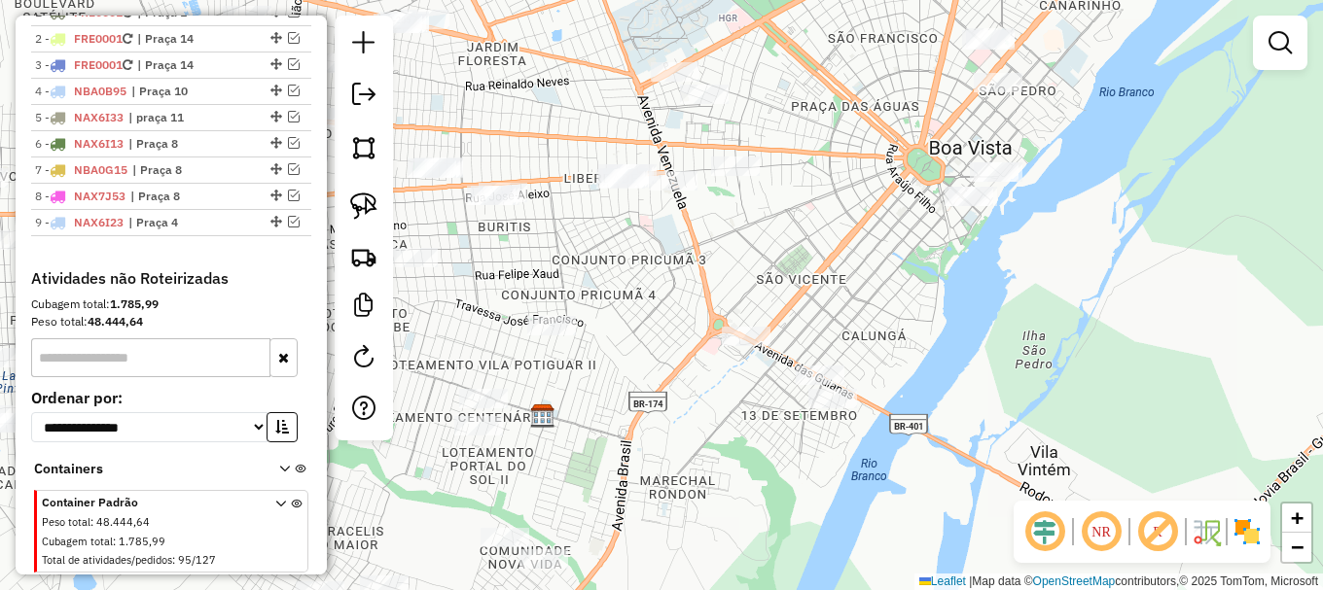
drag, startPoint x: 944, startPoint y: 403, endPoint x: 925, endPoint y: 322, distance: 83.0
click at [925, 322] on div "Janela de atendimento Grade de atendimento Capacidade Transportadoras Veículos …" at bounding box center [661, 295] width 1323 height 590
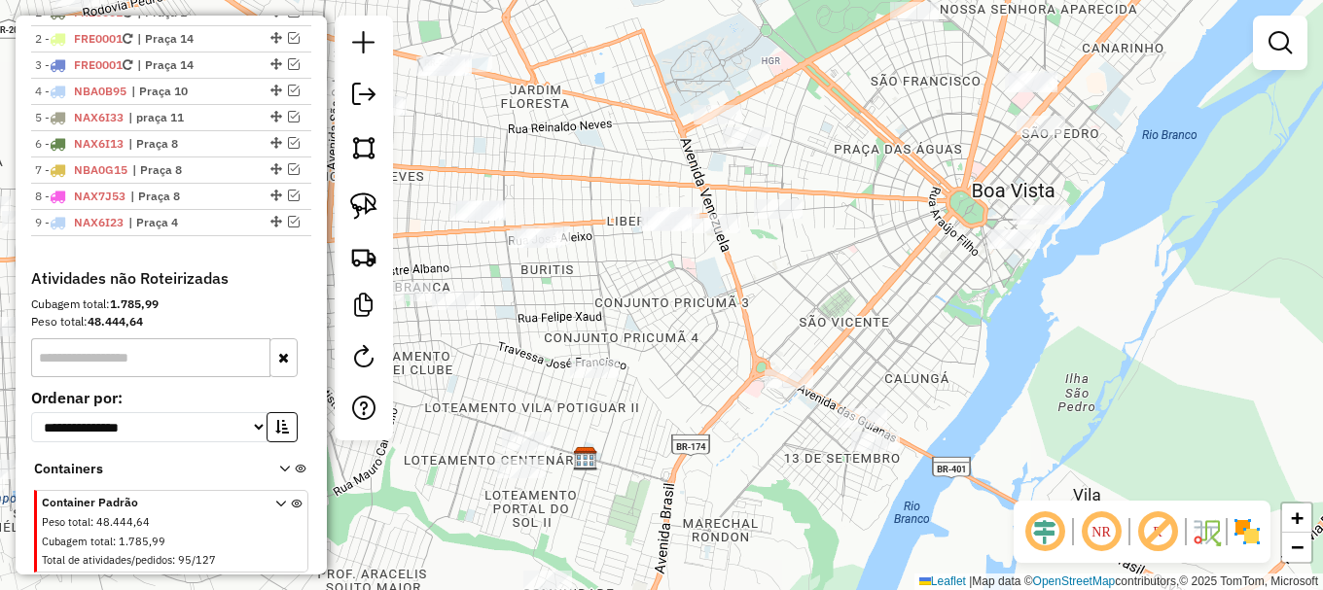
drag, startPoint x: 1065, startPoint y: 333, endPoint x: 1108, endPoint y: 375, distance: 60.5
click at [1108, 375] on div "Janela de atendimento Grade de atendimento Capacidade Transportadoras Veículos …" at bounding box center [661, 295] width 1323 height 590
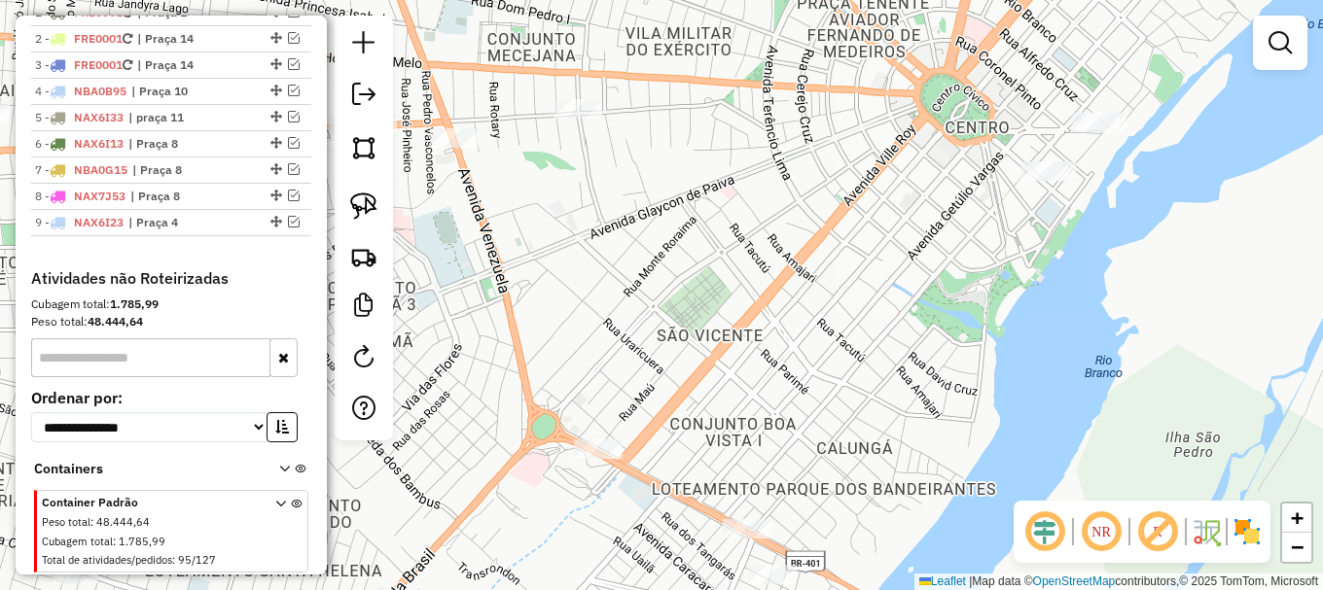
drag, startPoint x: 958, startPoint y: 301, endPoint x: 682, endPoint y: 231, distance: 285.0
click at [681, 230] on div "Janela de atendimento Grade de atendimento Capacidade Transportadoras Veículos …" at bounding box center [661, 295] width 1323 height 590
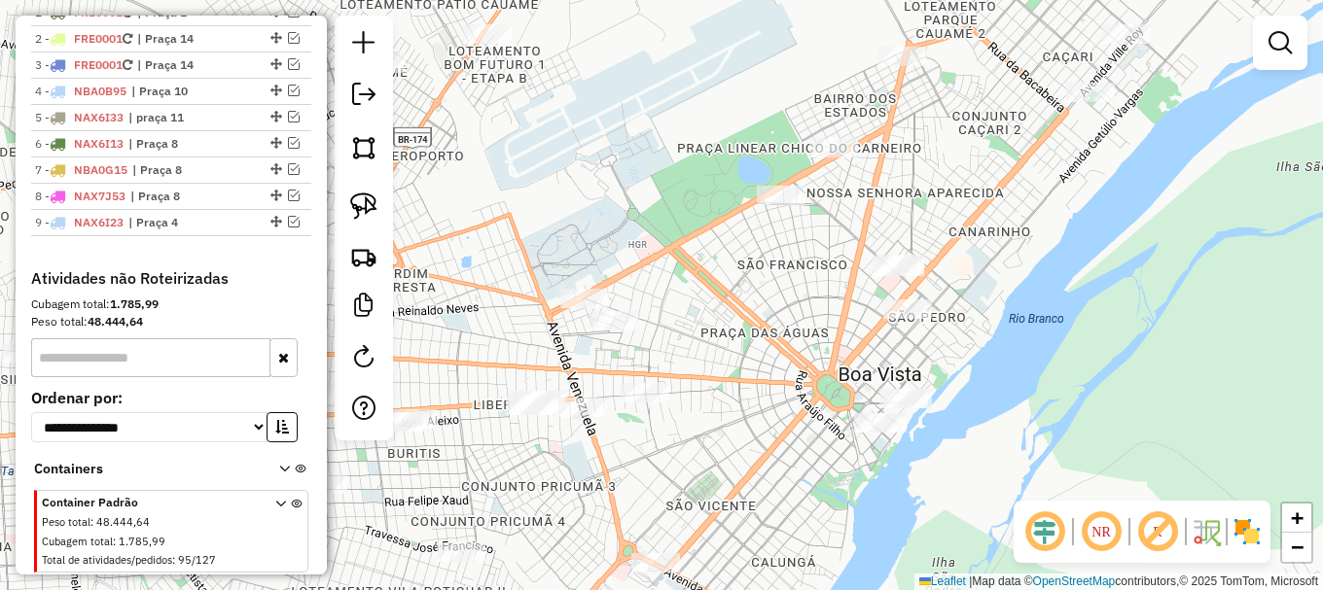
drag, startPoint x: 866, startPoint y: 279, endPoint x: 788, endPoint y: 498, distance: 232.3
click at [788, 498] on div "Janela de atendimento Grade de atendimento Capacidade Transportadoras Veículos …" at bounding box center [661, 295] width 1323 height 590
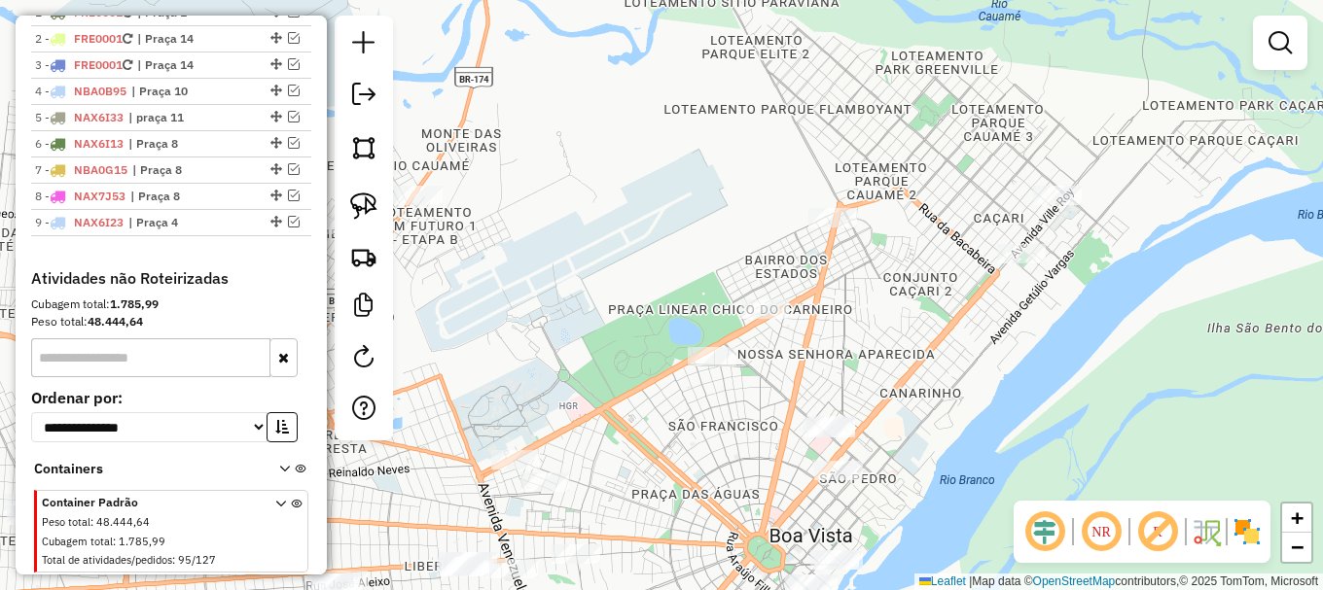
drag, startPoint x: 1001, startPoint y: 244, endPoint x: 931, endPoint y: 402, distance: 172.4
click at [931, 402] on div "Janela de atendimento Grade de atendimento Capacidade Transportadoras Veículos …" at bounding box center [661, 295] width 1323 height 590
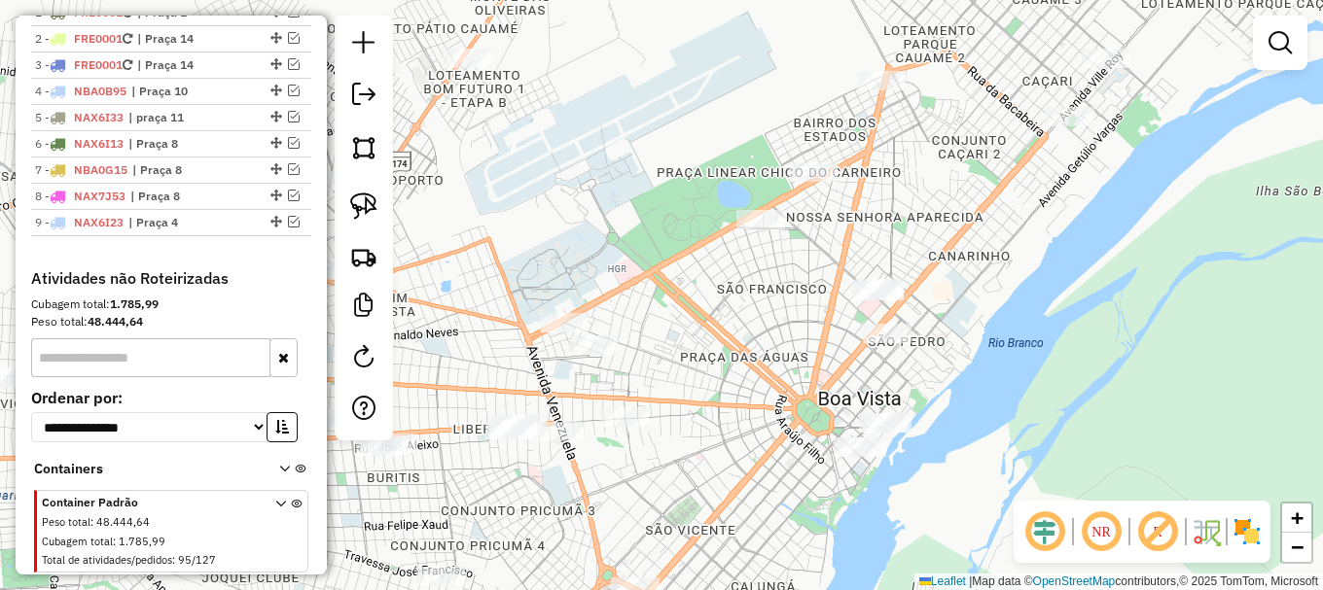
drag, startPoint x: 949, startPoint y: 440, endPoint x: 1024, endPoint y: 252, distance: 202.1
click at [1022, 249] on div "Janela de atendimento Grade de atendimento Capacidade Transportadoras Veículos …" at bounding box center [661, 295] width 1323 height 590
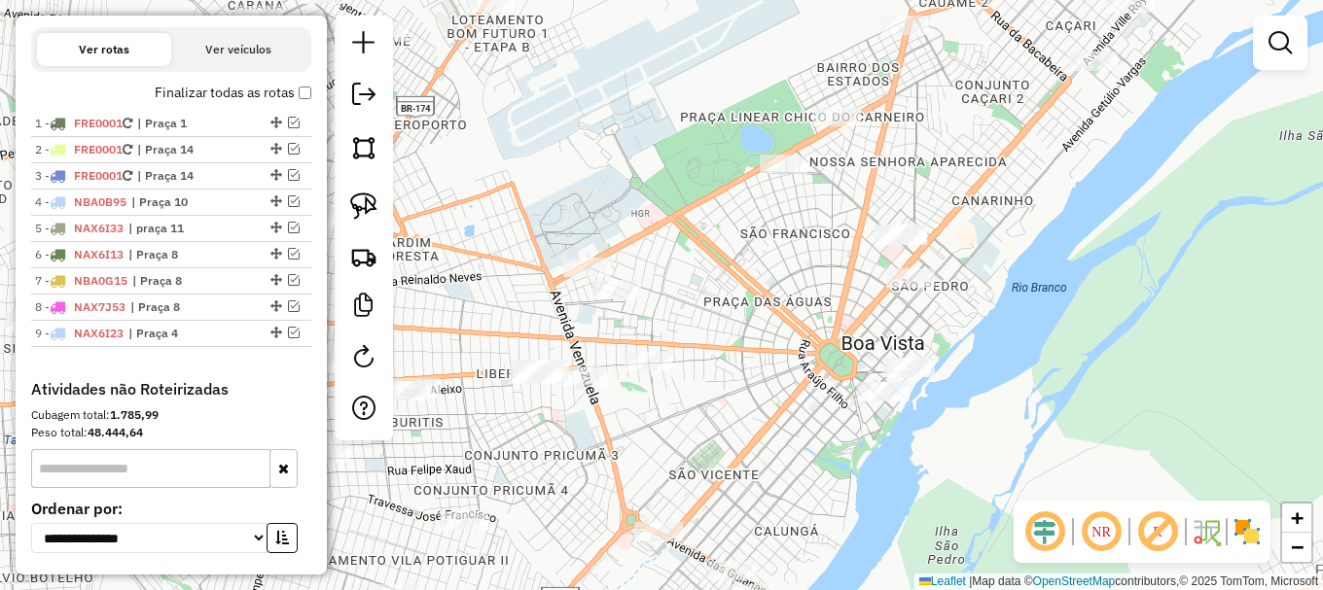
scroll to position [598, 0]
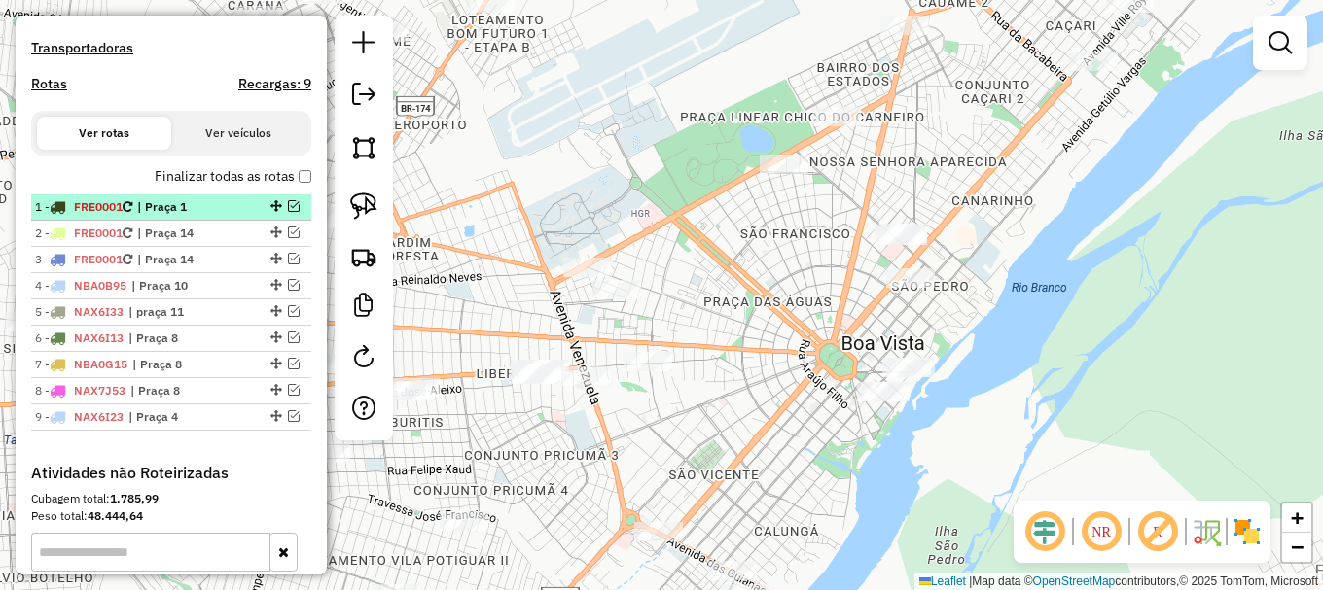
click at [122, 214] on span "FRE0001" at bounding box center [98, 206] width 49 height 15
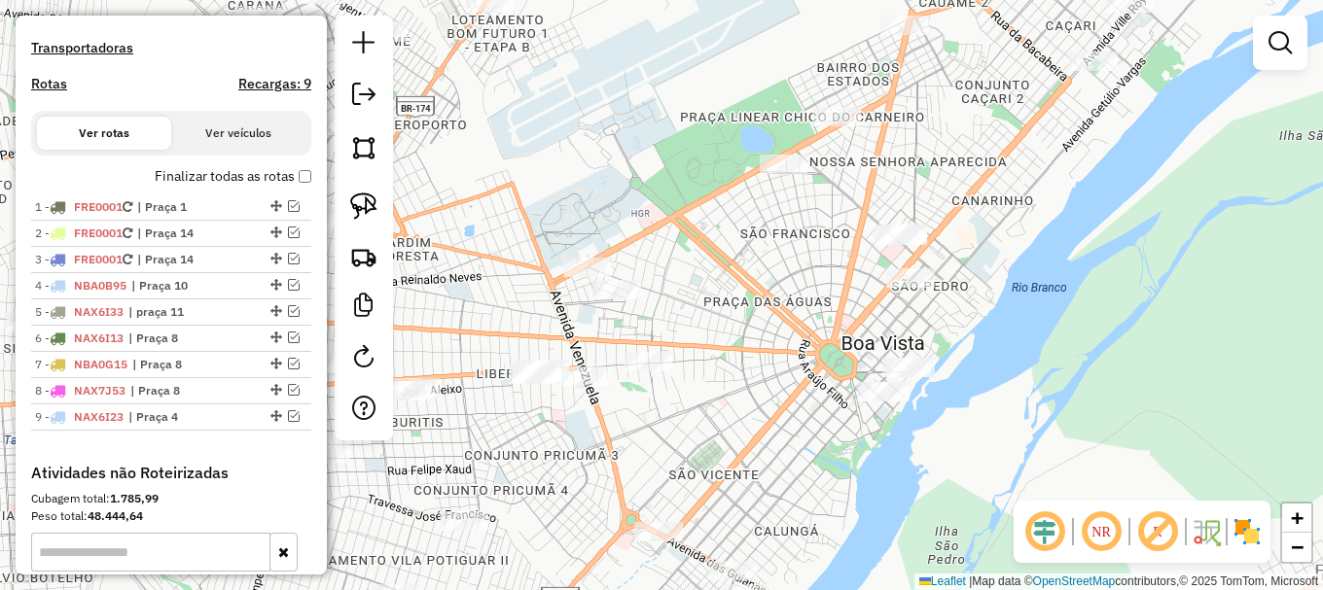
select select "**********"
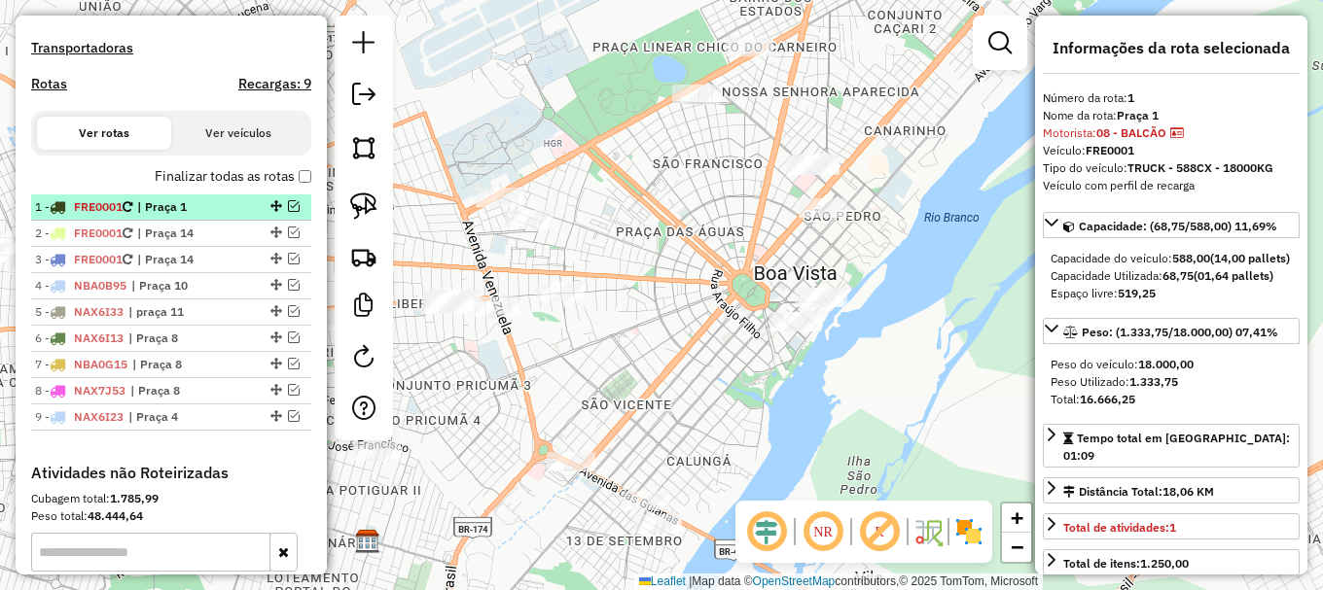
click at [288, 212] on em at bounding box center [294, 206] width 12 height 12
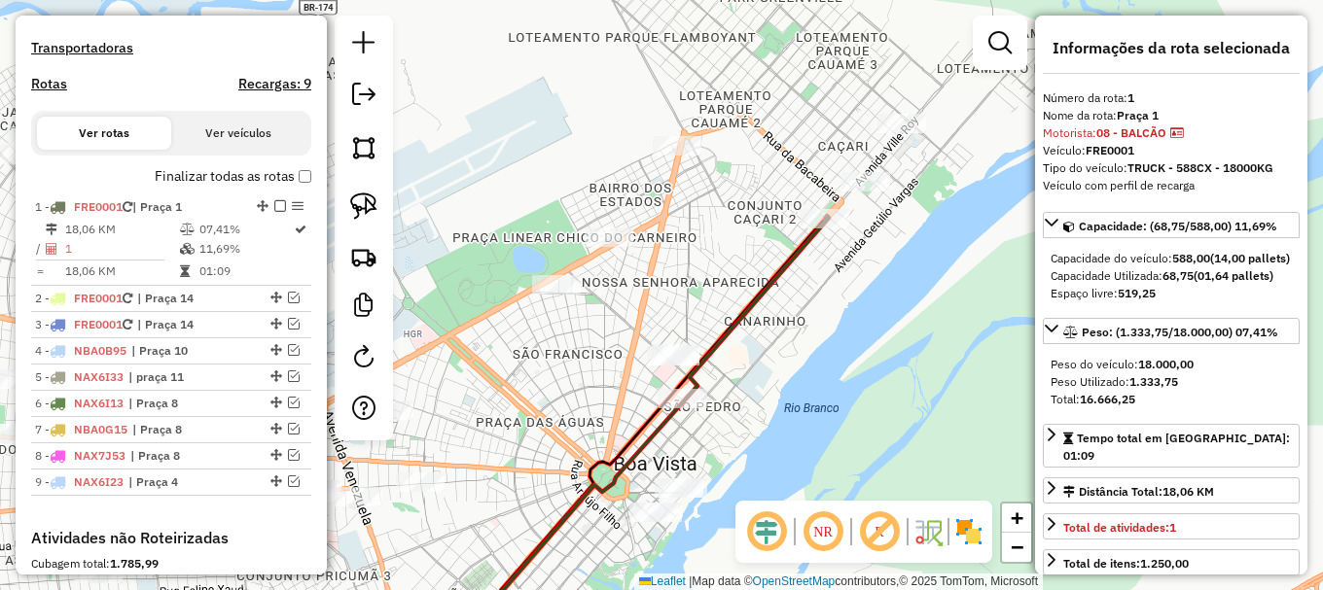
drag, startPoint x: 913, startPoint y: 237, endPoint x: 785, endPoint y: 340, distance: 164.7
click at [766, 433] on div "Janela de atendimento Grade de atendimento Capacidade Transportadoras Veículos …" at bounding box center [661, 295] width 1323 height 590
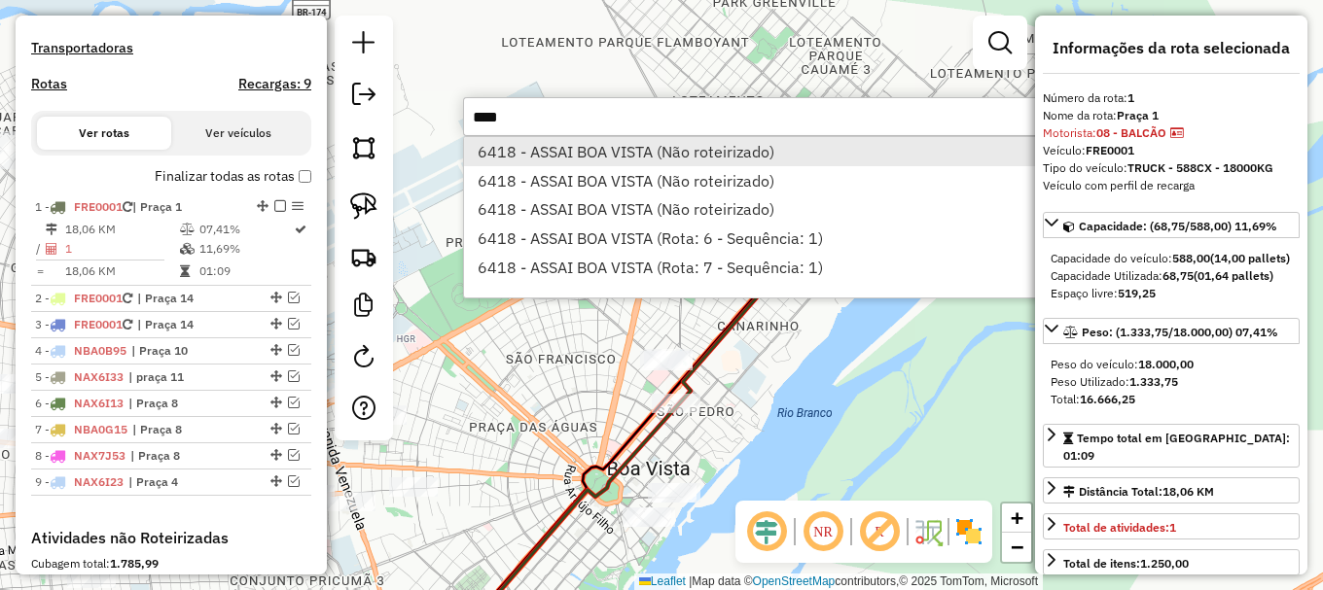
type input "****"
click at [568, 155] on li "6418 - ASSAI BOA VISTA (Não roteirizado)" at bounding box center [755, 151] width 582 height 29
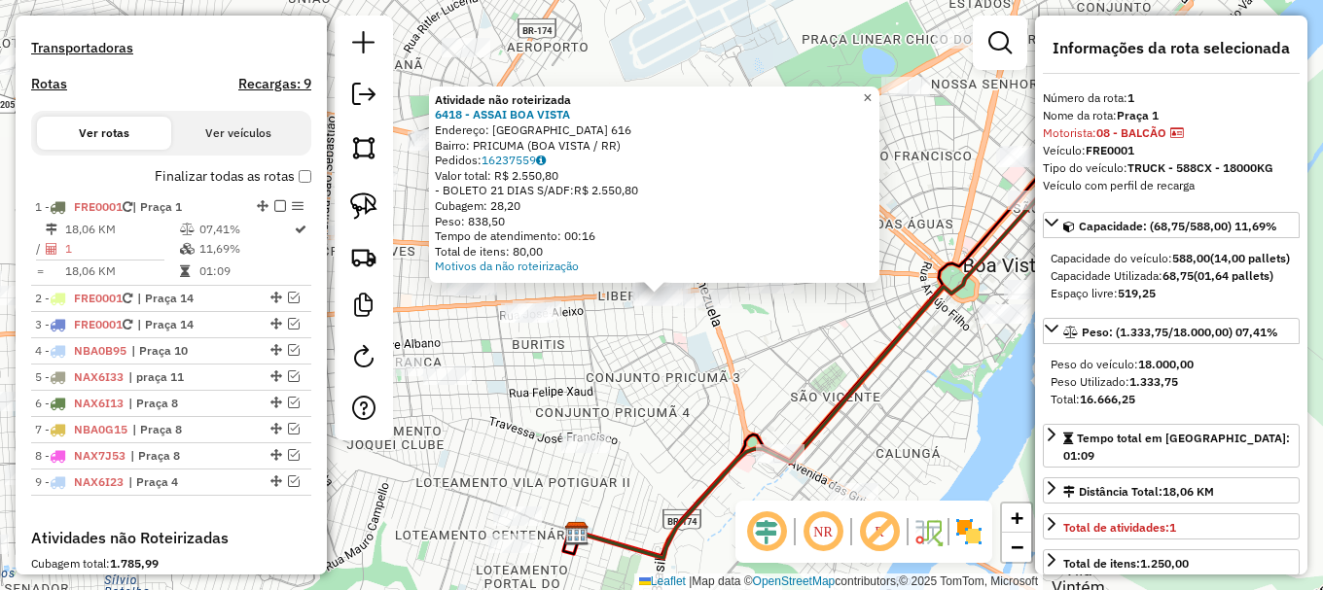
click at [883, 79] on div "Atividade não roteirizada 6418 - ASSAI BOA VISTA Endereço: BRASIL 616 Bairro: P…" at bounding box center [661, 295] width 1323 height 590
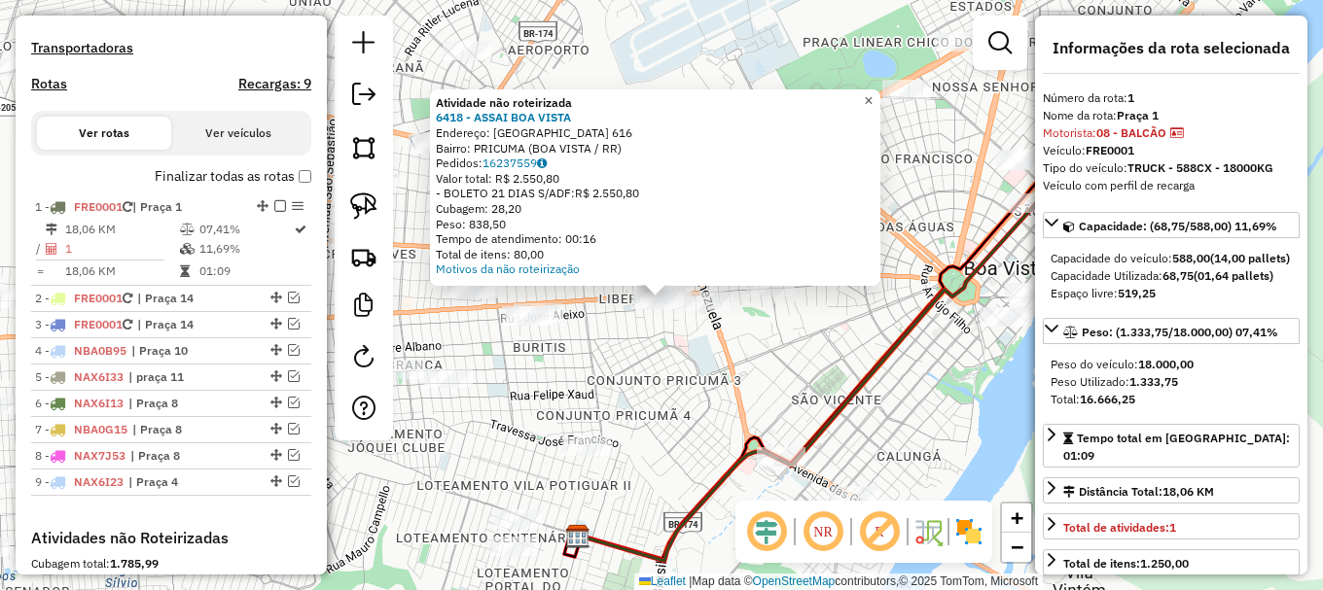
click at [872, 92] on span "×" at bounding box center [868, 100] width 9 height 17
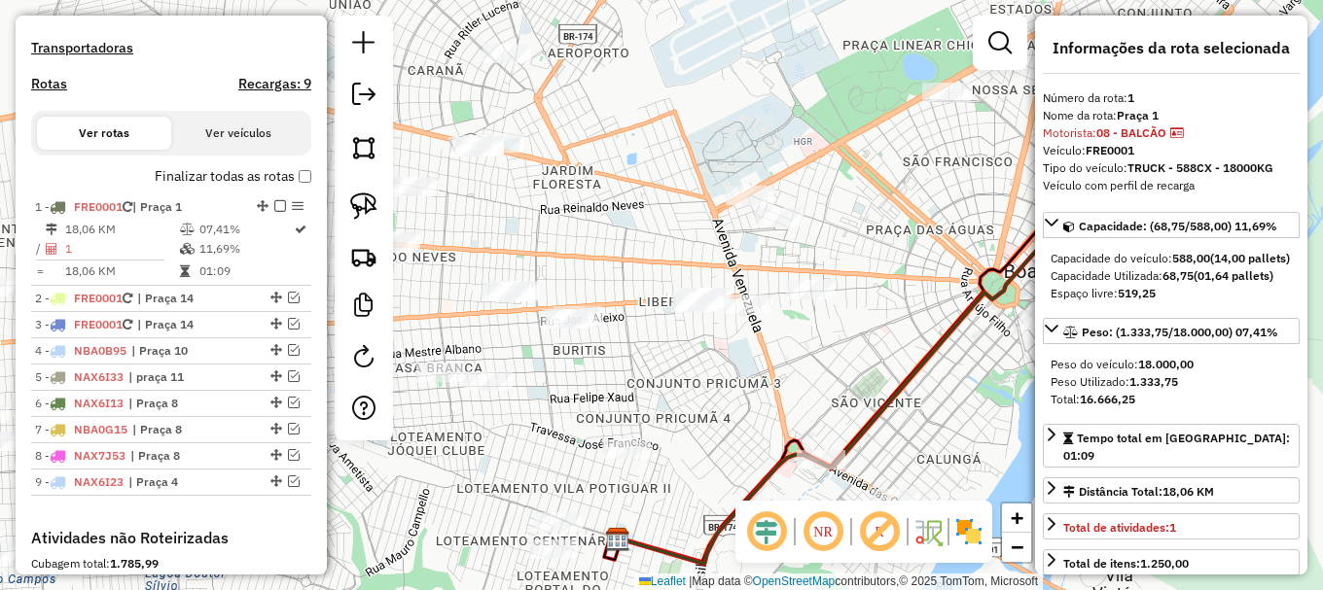
drag, startPoint x: 626, startPoint y: 312, endPoint x: 666, endPoint y: 315, distance: 40.0
click at [666, 315] on div "Janela de atendimento Grade de atendimento Capacidade Transportadoras Veículos …" at bounding box center [661, 295] width 1323 height 590
drag, startPoint x: 365, startPoint y: 197, endPoint x: 629, endPoint y: 295, distance: 281.9
click at [365, 199] on img at bounding box center [363, 206] width 27 height 27
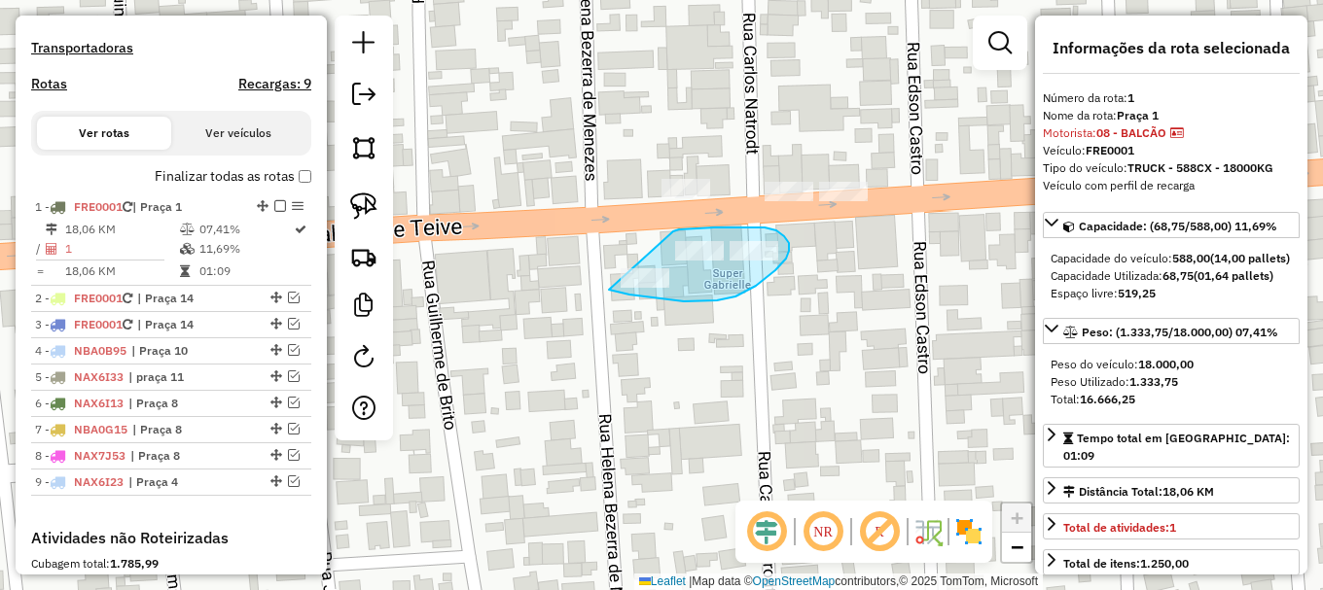
drag, startPoint x: 609, startPoint y: 290, endPoint x: 673, endPoint y: 232, distance: 86.1
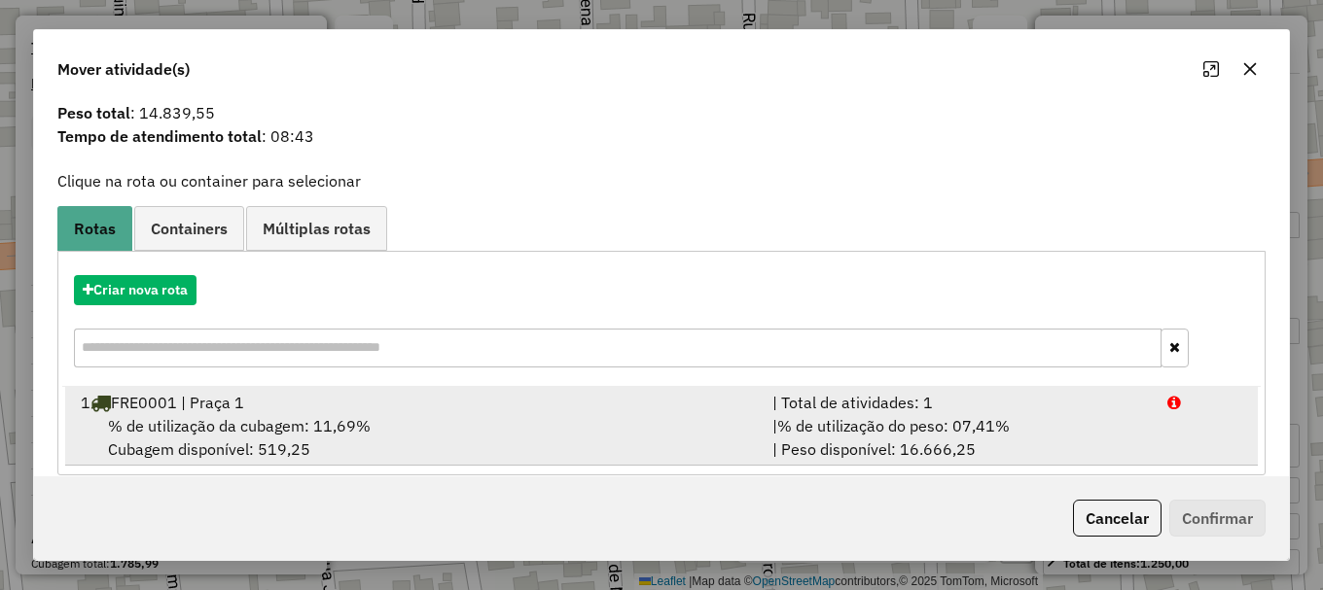
scroll to position [76, 0]
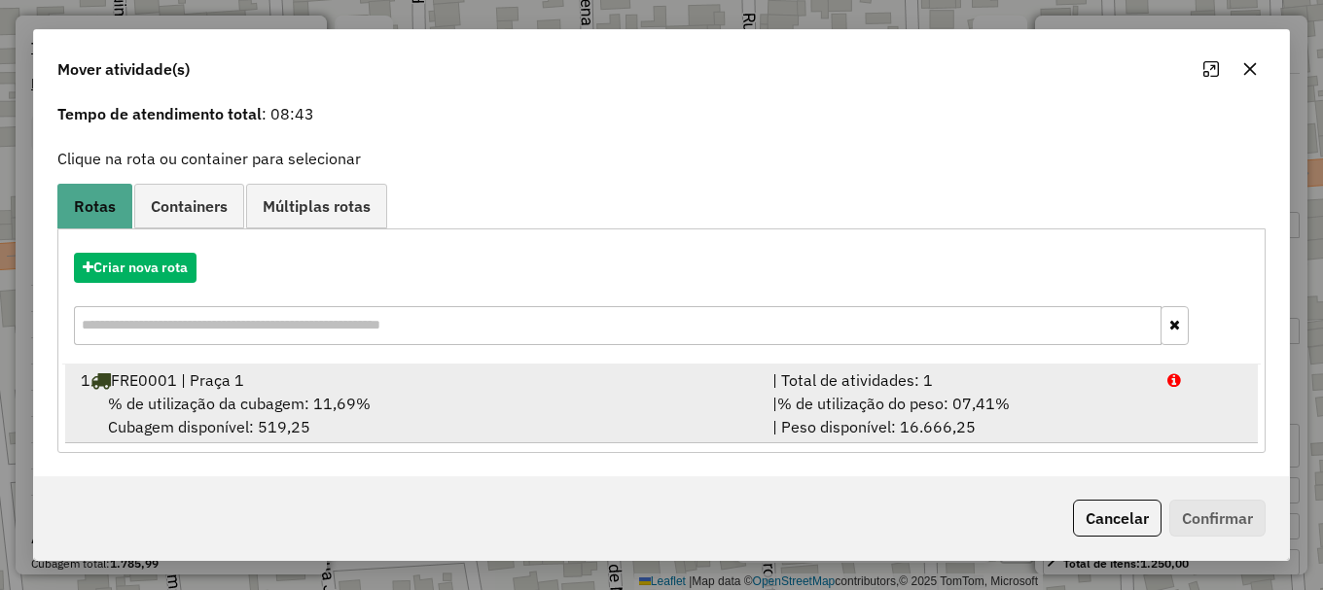
click at [384, 405] on div "% de utilização da cubagem: 11,69% Cubagem disponível: 519,25" at bounding box center [415, 415] width 692 height 47
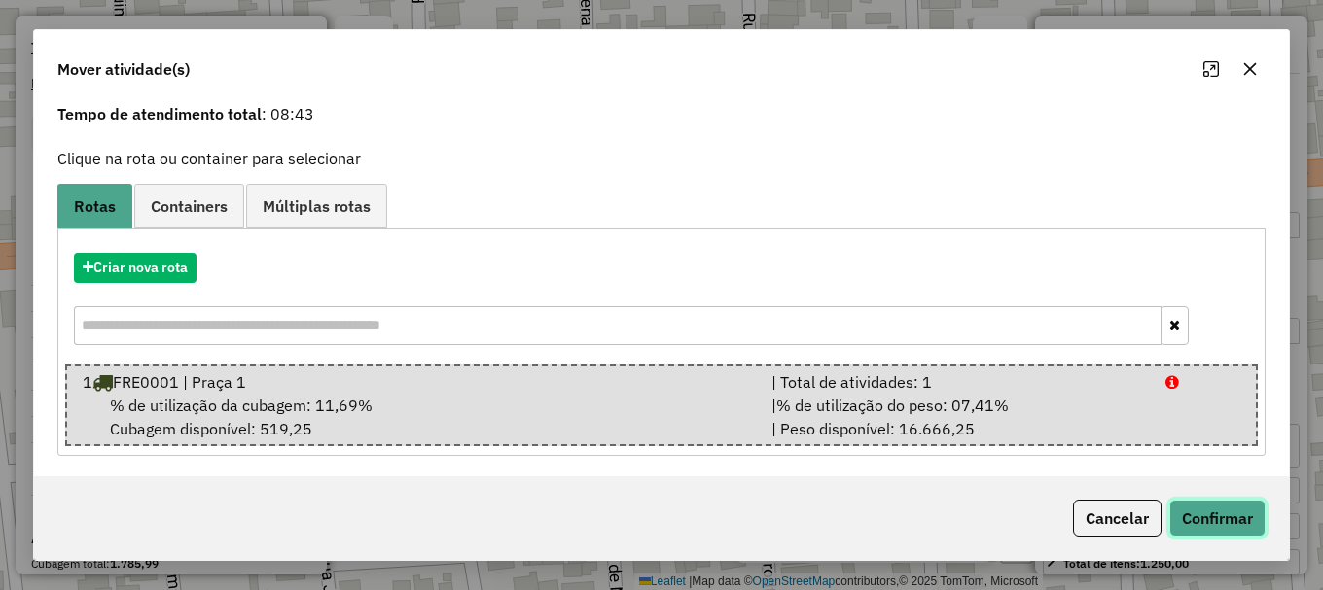
click at [1236, 522] on button "Confirmar" at bounding box center [1217, 518] width 96 height 37
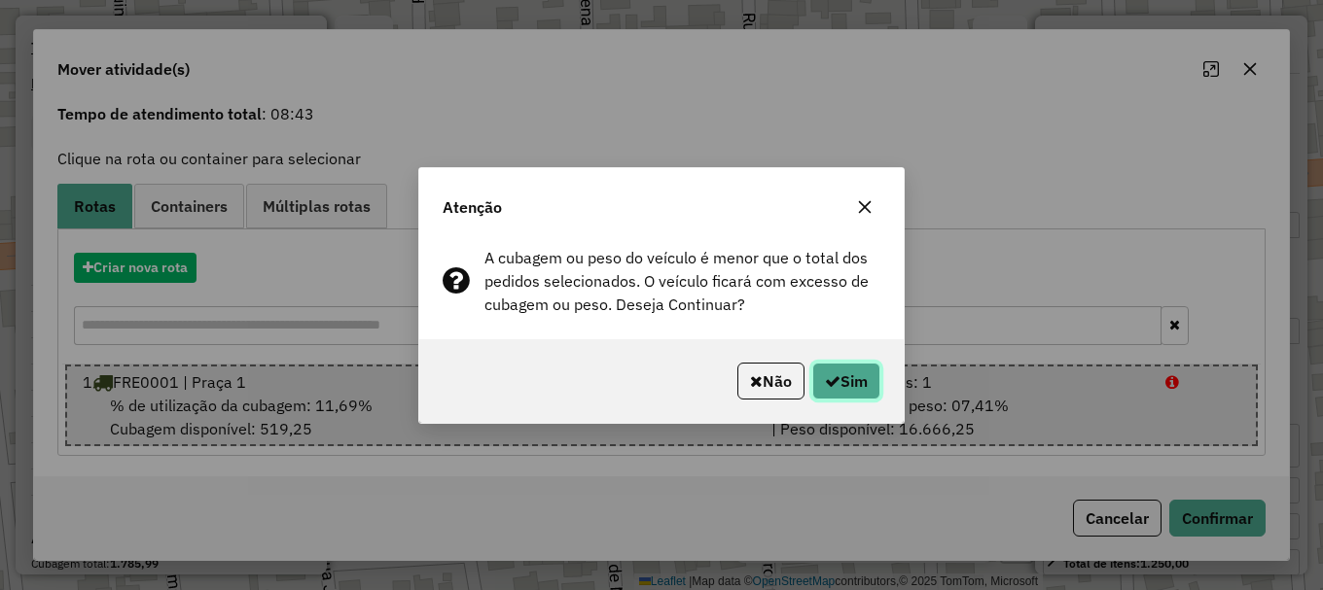
click at [850, 386] on button "Sim" at bounding box center [846, 381] width 68 height 37
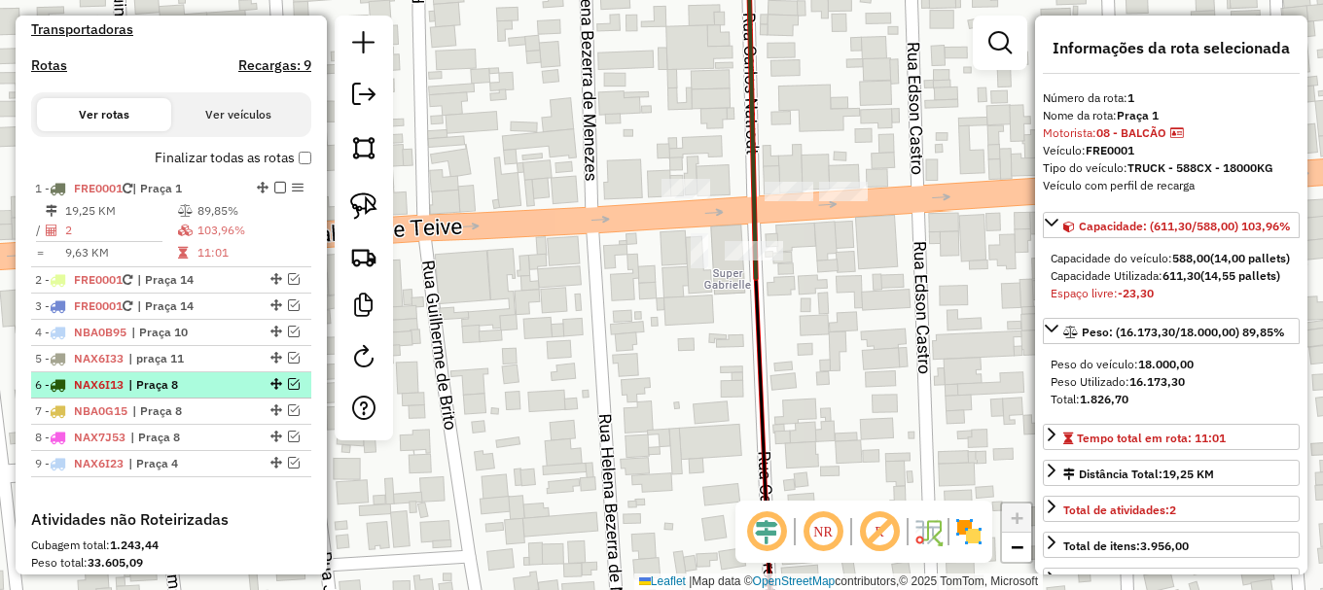
scroll to position [600, 0]
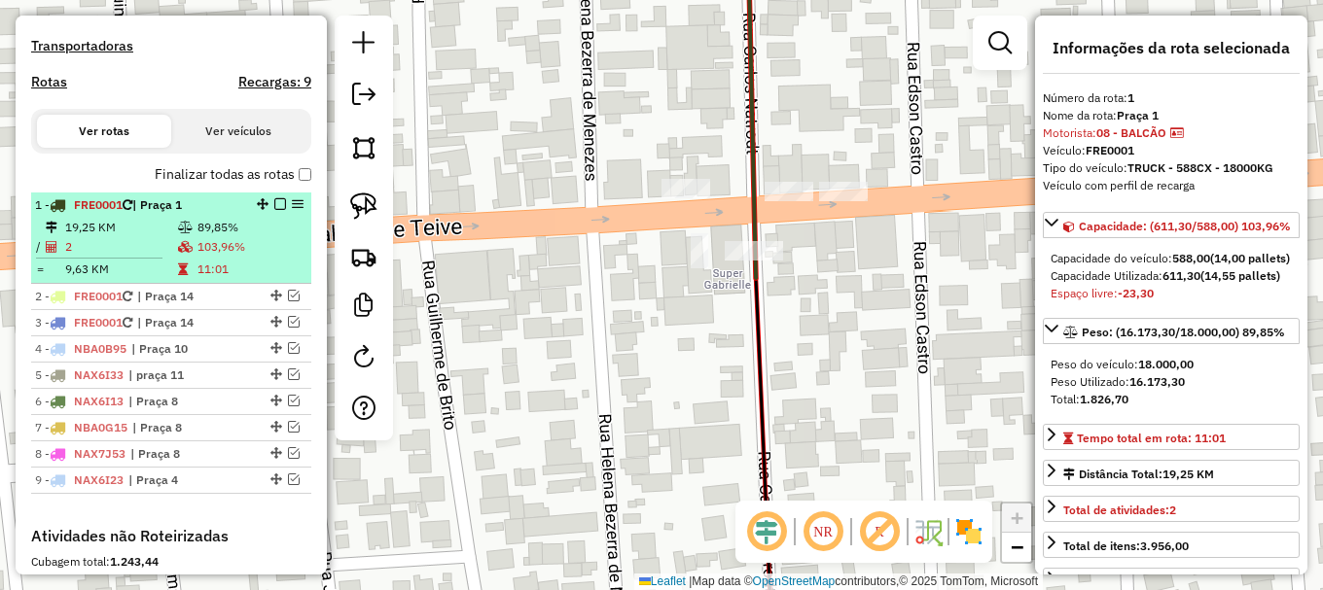
click at [280, 210] on div at bounding box center [274, 204] width 58 height 12
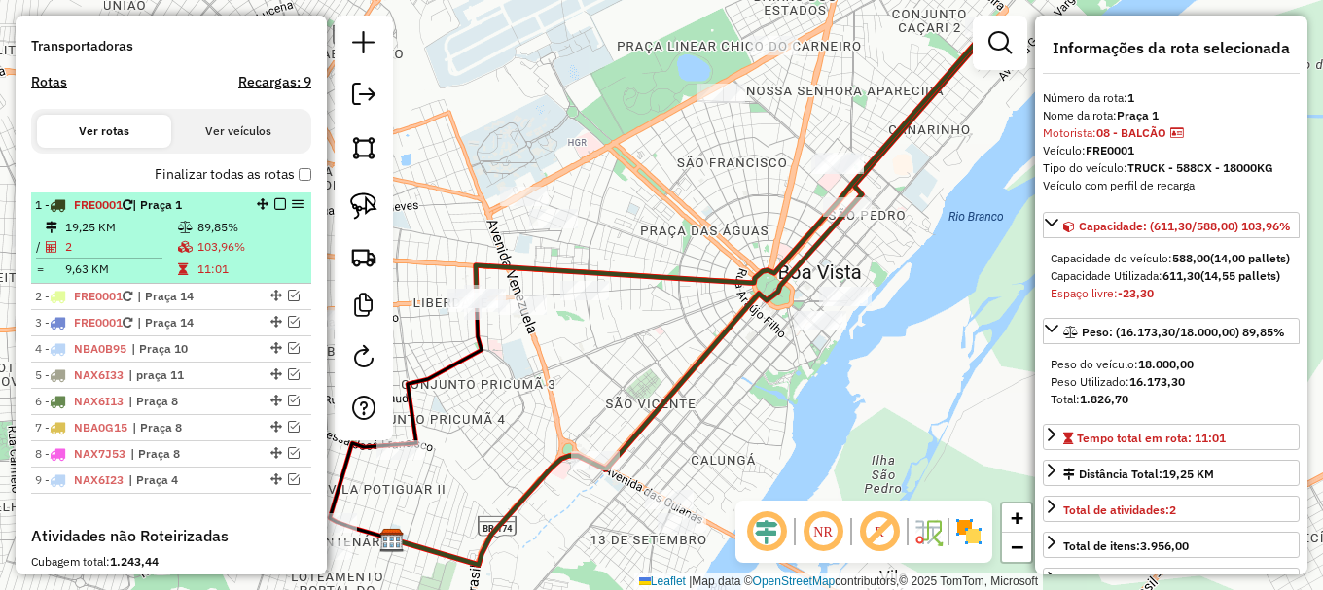
click at [278, 210] on em at bounding box center [280, 204] width 12 height 12
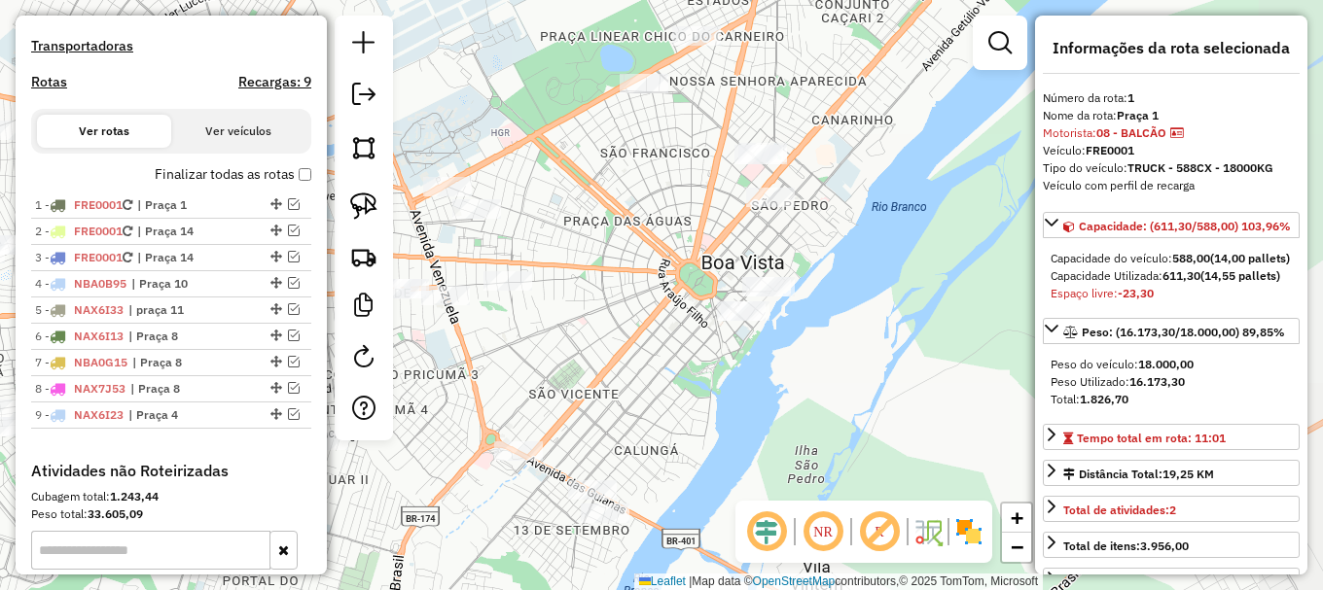
drag, startPoint x: 815, startPoint y: 402, endPoint x: 742, endPoint y: 394, distance: 73.4
click at [741, 393] on div "Janela de atendimento Grade de atendimento Capacidade Transportadoras Veículos …" at bounding box center [661, 295] width 1323 height 590
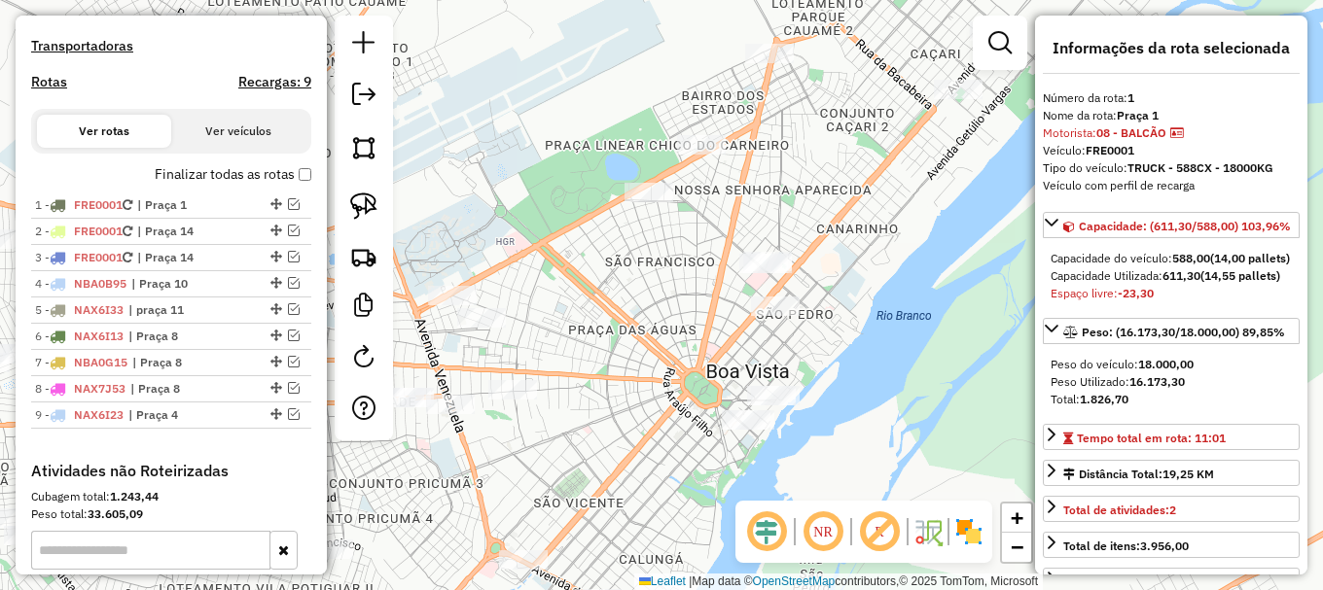
drag, startPoint x: 910, startPoint y: 323, endPoint x: 887, endPoint y: 369, distance: 51.3
click at [897, 387] on div "Janela de atendimento Grade de atendimento Capacidade Transportadoras Veículos …" at bounding box center [661, 295] width 1323 height 590
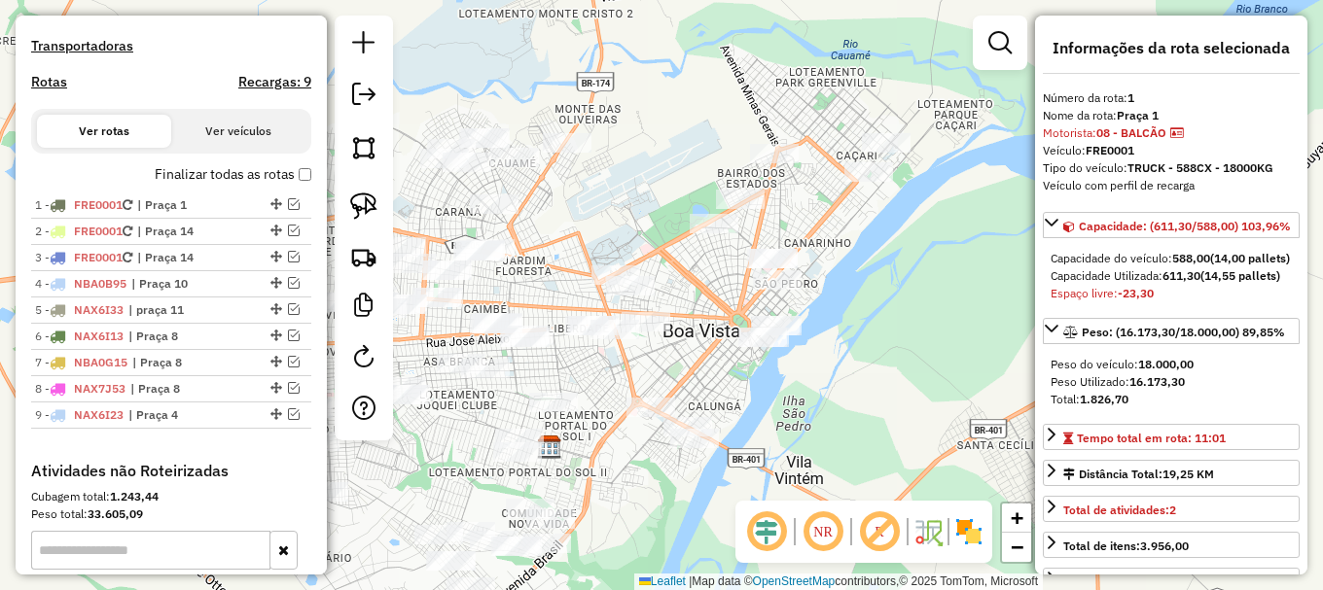
drag, startPoint x: 945, startPoint y: 250, endPoint x: 891, endPoint y: 199, distance: 74.3
click at [891, 199] on div "Janela de atendimento Grade de atendimento Capacidade Transportadoras Veículos …" at bounding box center [661, 295] width 1323 height 590
click at [357, 201] on img at bounding box center [363, 206] width 27 height 27
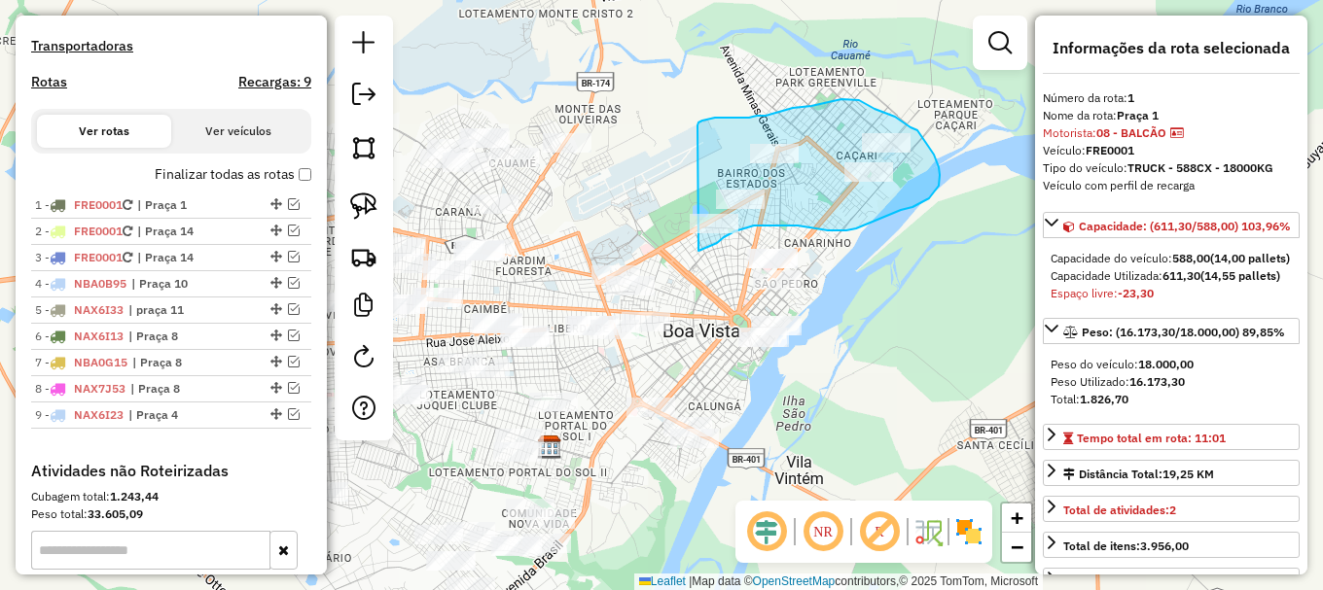
drag, startPoint x: 702, startPoint y: 249, endPoint x: 722, endPoint y: 137, distance: 113.5
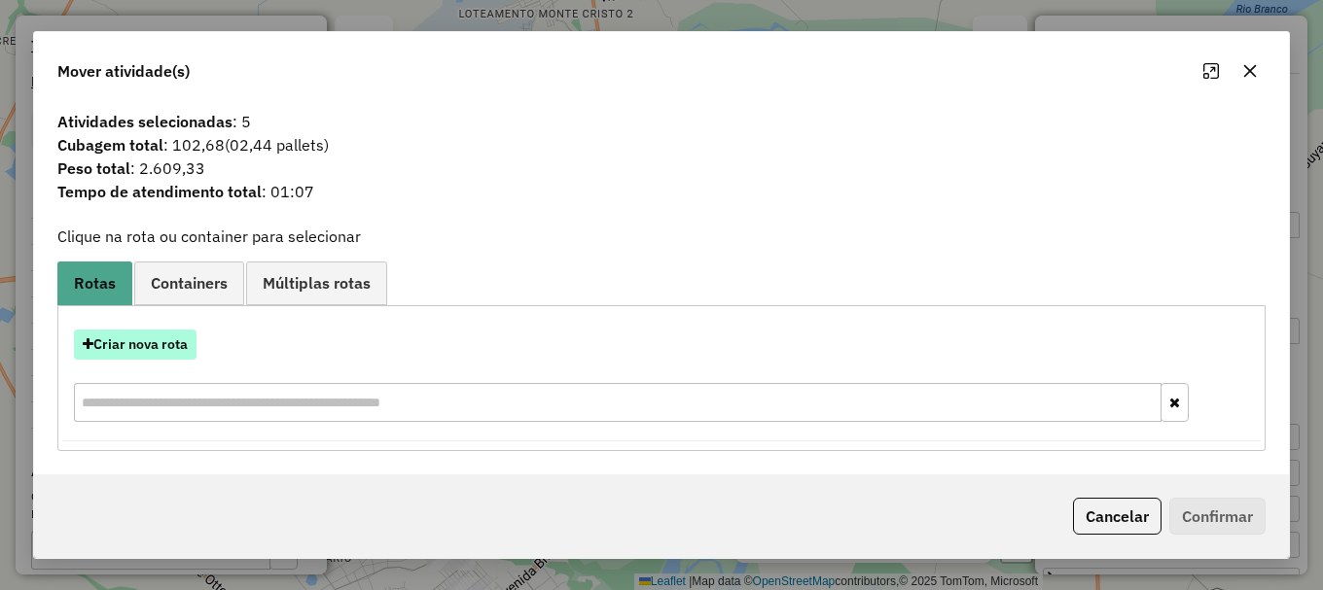
click at [144, 351] on button "Criar nova rota" at bounding box center [135, 345] width 123 height 30
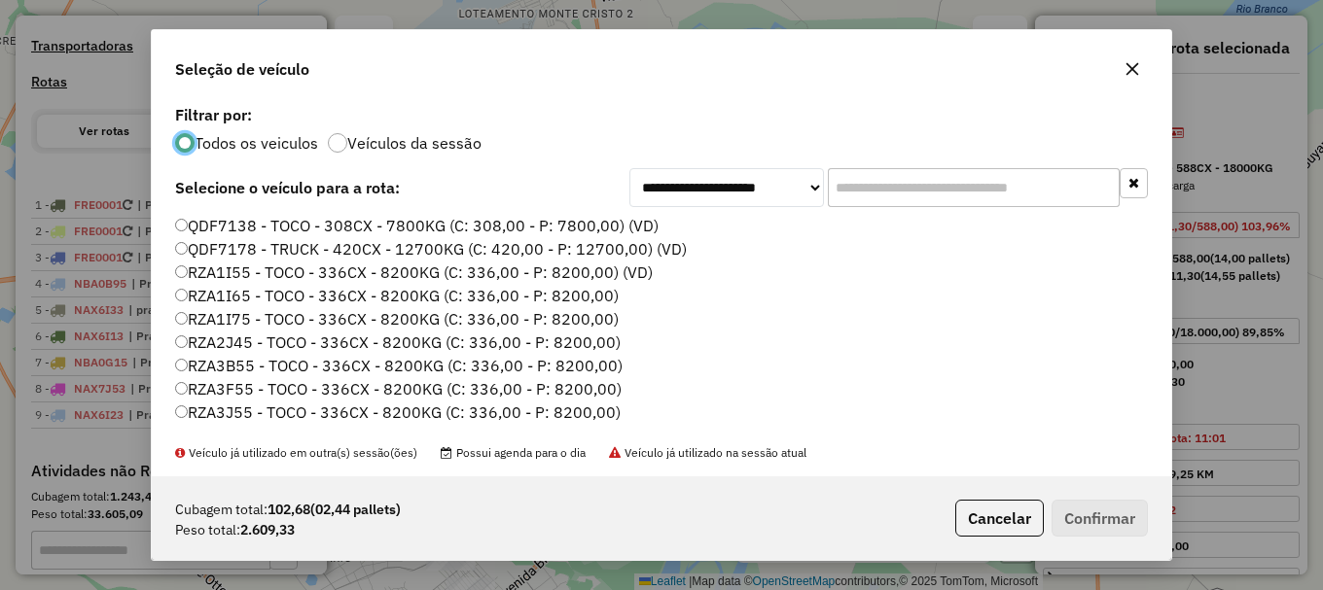
scroll to position [650, 0]
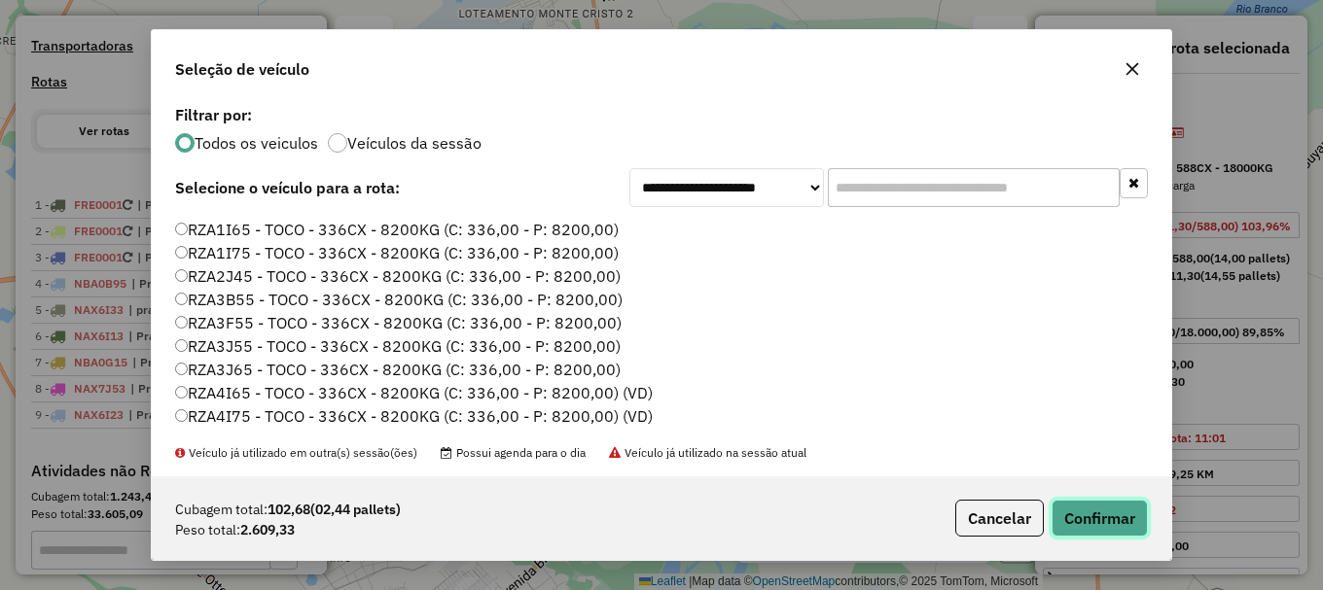
click at [1103, 516] on button "Confirmar" at bounding box center [1099, 518] width 96 height 37
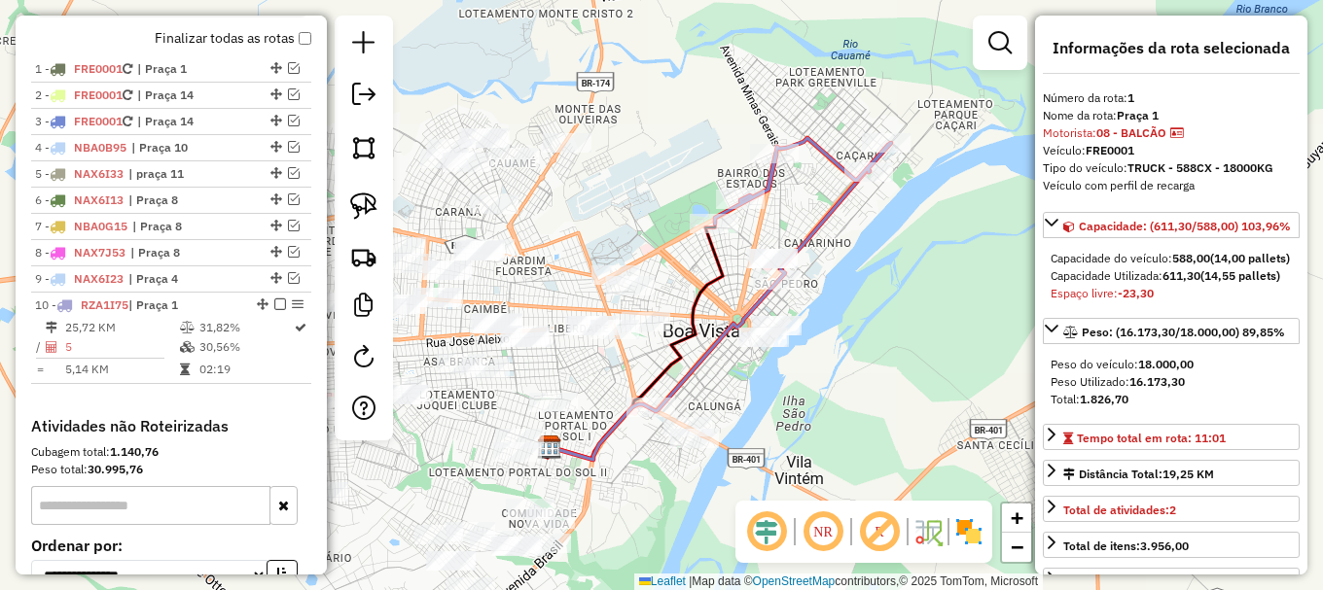
scroll to position [795, 0]
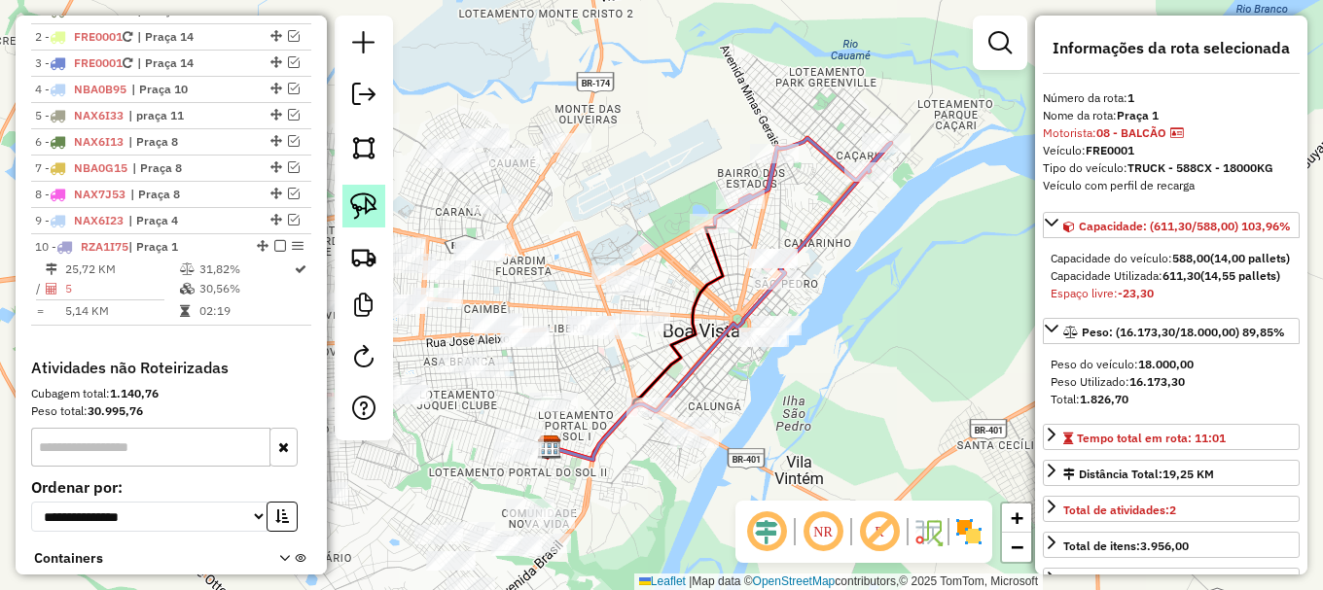
click at [369, 208] on img at bounding box center [363, 206] width 27 height 27
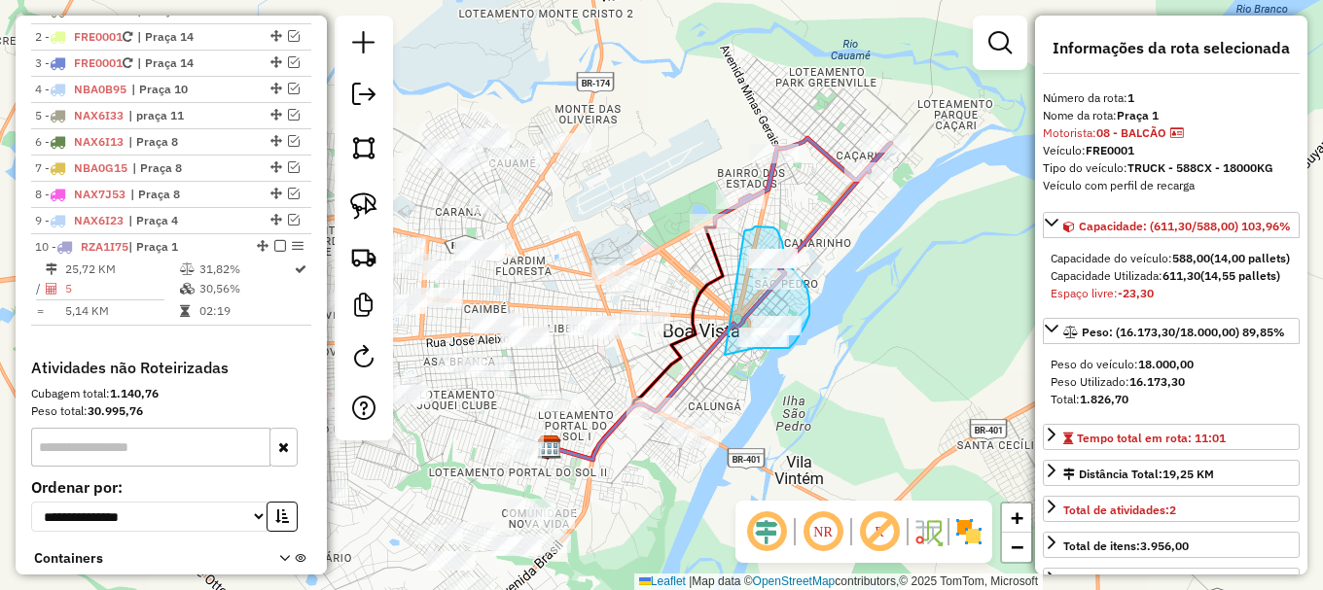
drag, startPoint x: 725, startPoint y: 355, endPoint x: 754, endPoint y: 240, distance: 118.4
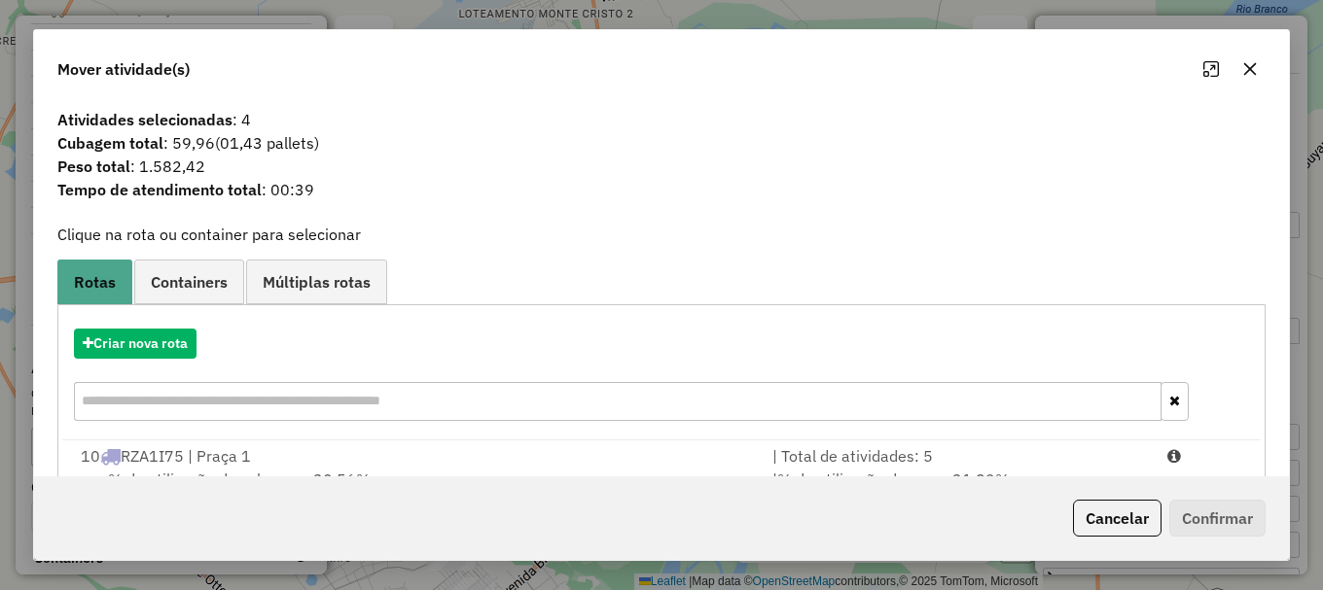
scroll to position [76, 0]
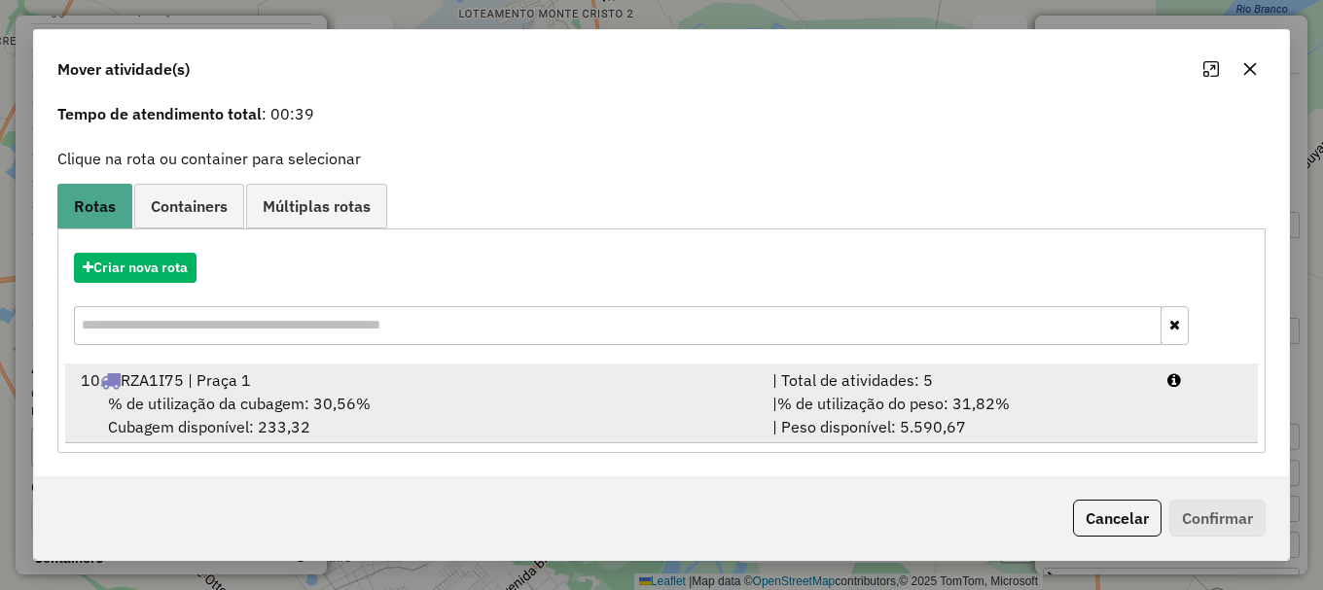
drag, startPoint x: 348, startPoint y: 398, endPoint x: 889, endPoint y: 407, distance: 540.9
click at [358, 395] on span "% de utilização da cubagem: 30,56%" at bounding box center [239, 403] width 263 height 19
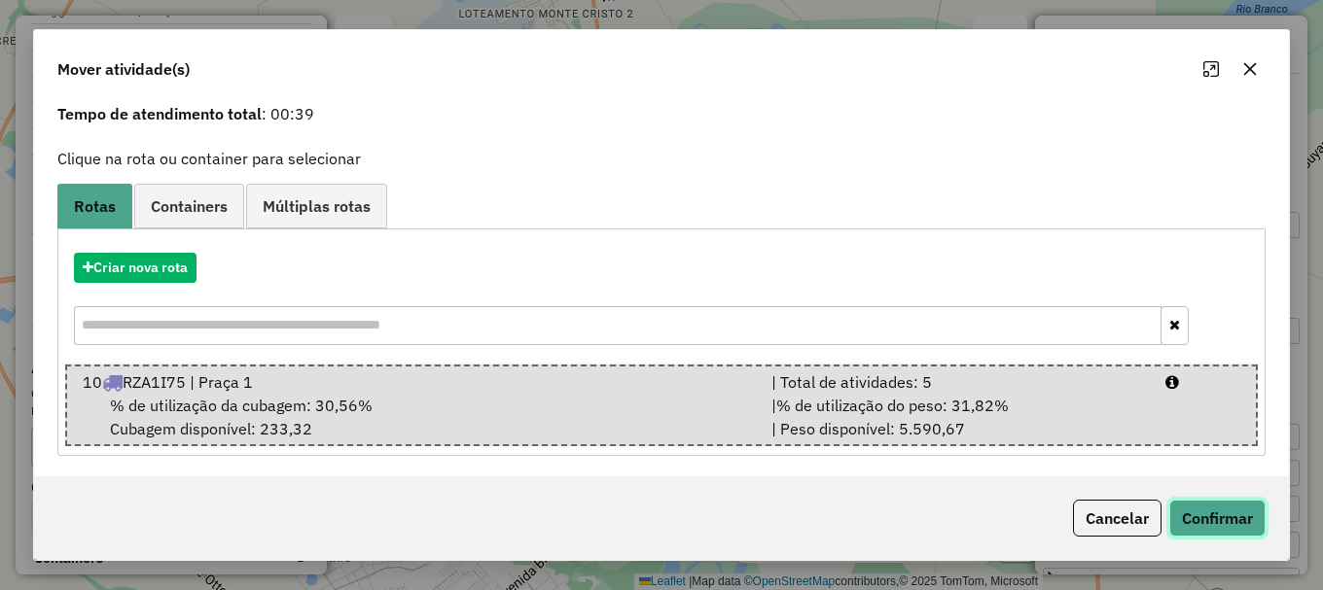
click at [1207, 523] on button "Confirmar" at bounding box center [1217, 518] width 96 height 37
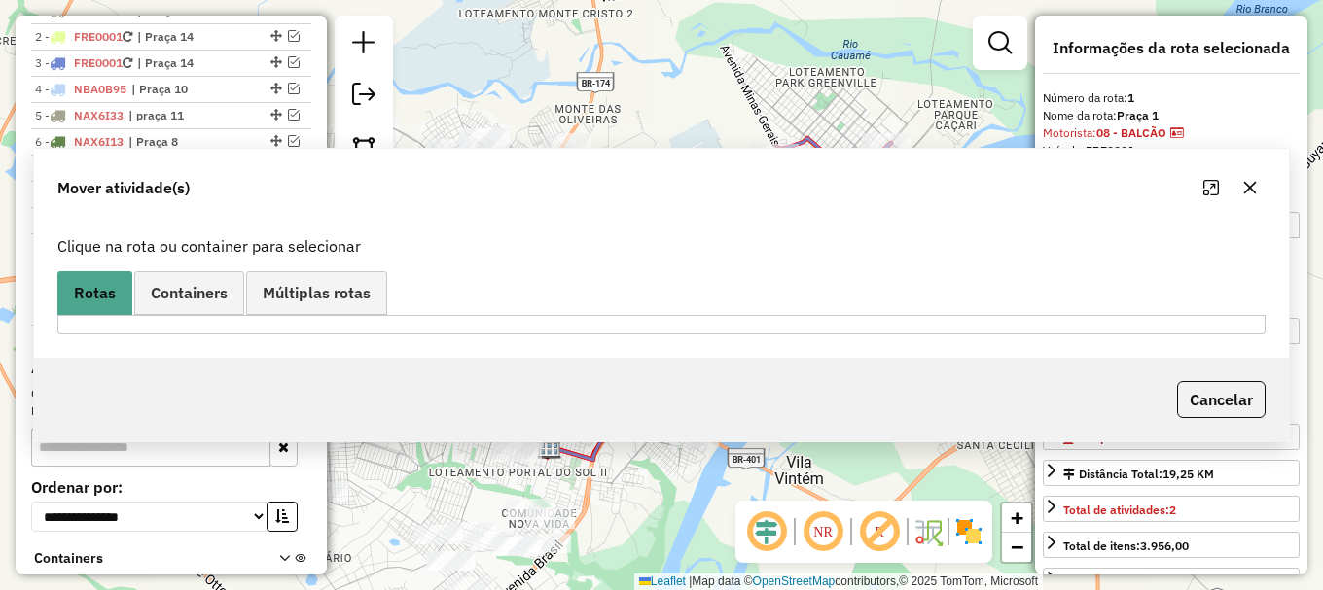
scroll to position [0, 0]
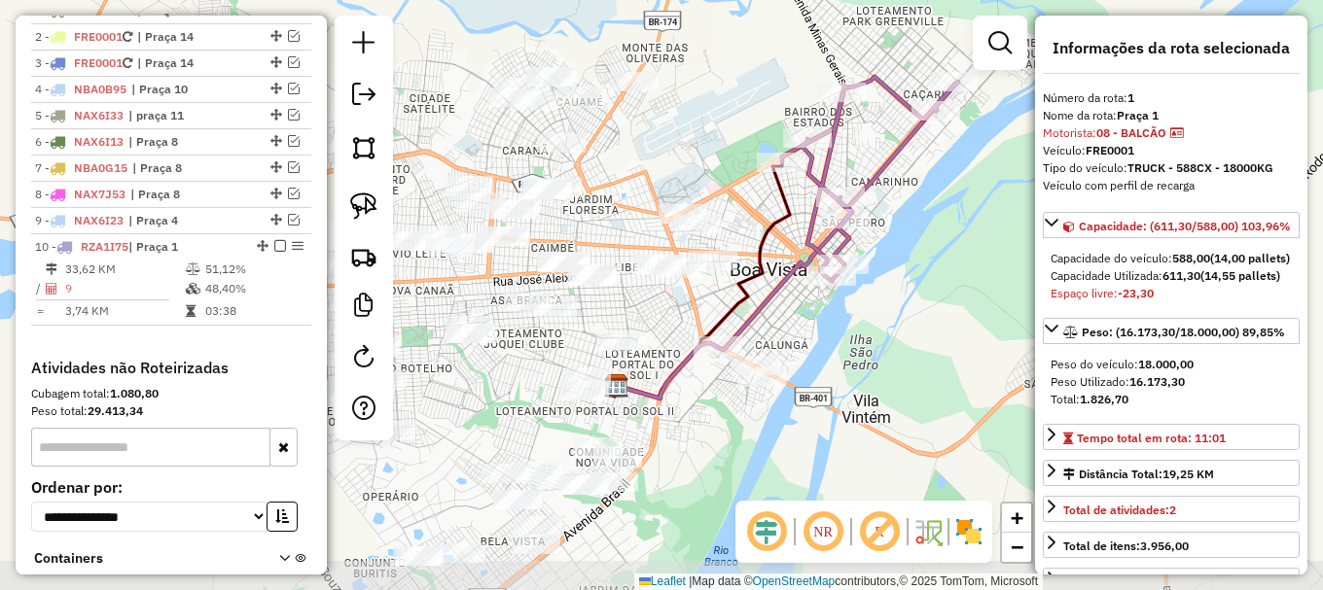
drag, startPoint x: 804, startPoint y: 401, endPoint x: 868, endPoint y: 340, distance: 87.4
click at [868, 340] on div "Janela de atendimento Grade de atendimento Capacidade Transportadoras Veículos …" at bounding box center [661, 295] width 1323 height 590
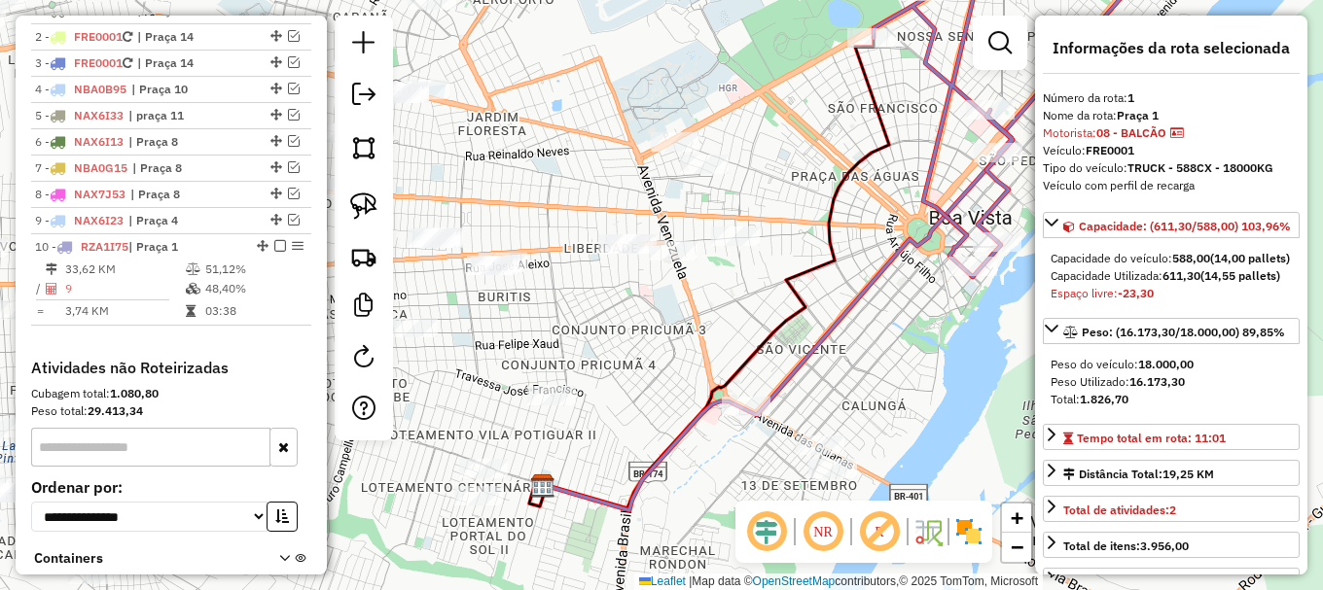
drag, startPoint x: 678, startPoint y: 302, endPoint x: 644, endPoint y: 319, distance: 38.3
click at [656, 319] on div "Janela de atendimento Grade de atendimento Capacidade Transportadoras Veículos …" at bounding box center [661, 295] width 1323 height 590
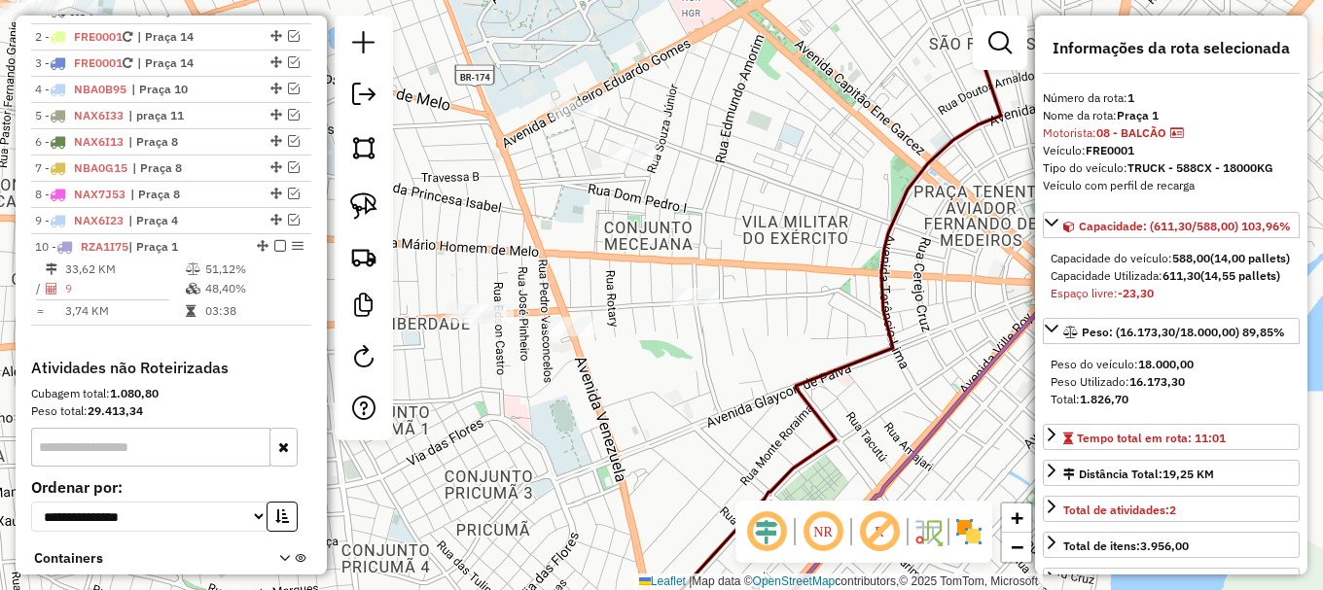
drag, startPoint x: 708, startPoint y: 293, endPoint x: 610, endPoint y: 375, distance: 128.4
click at [610, 375] on div "Janela de atendimento Grade de atendimento Capacidade Transportadoras Veículos …" at bounding box center [661, 295] width 1323 height 590
click at [367, 202] on img at bounding box center [363, 206] width 27 height 27
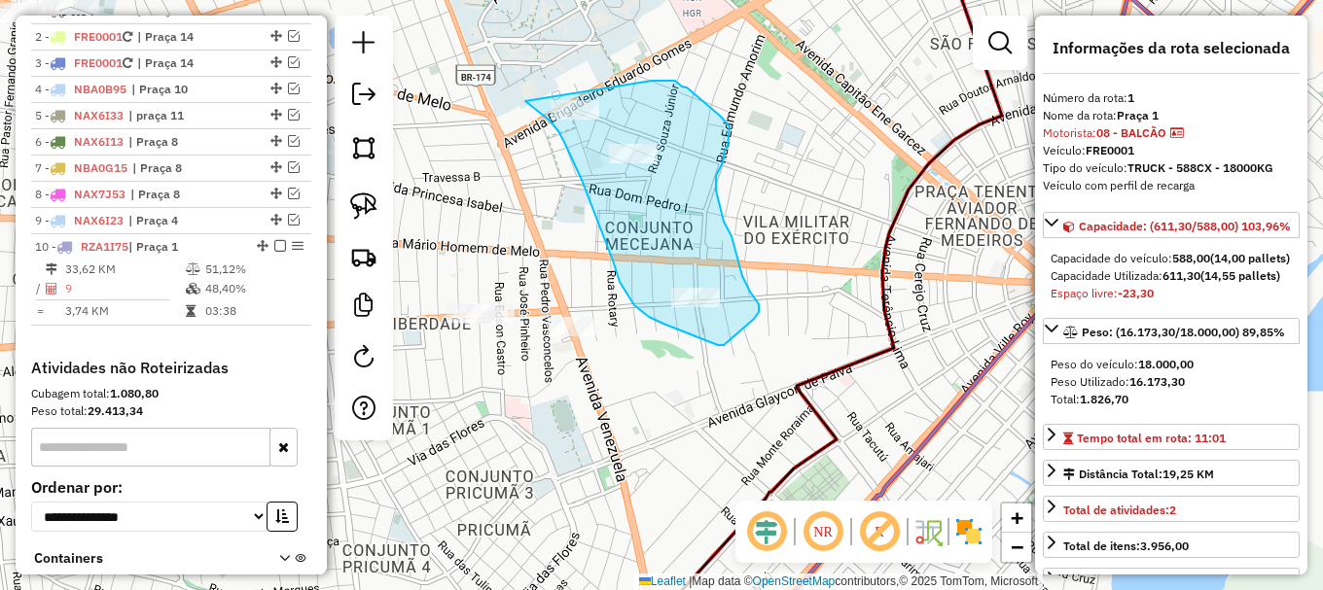
drag, startPoint x: 525, startPoint y: 101, endPoint x: 654, endPoint y: 85, distance: 129.5
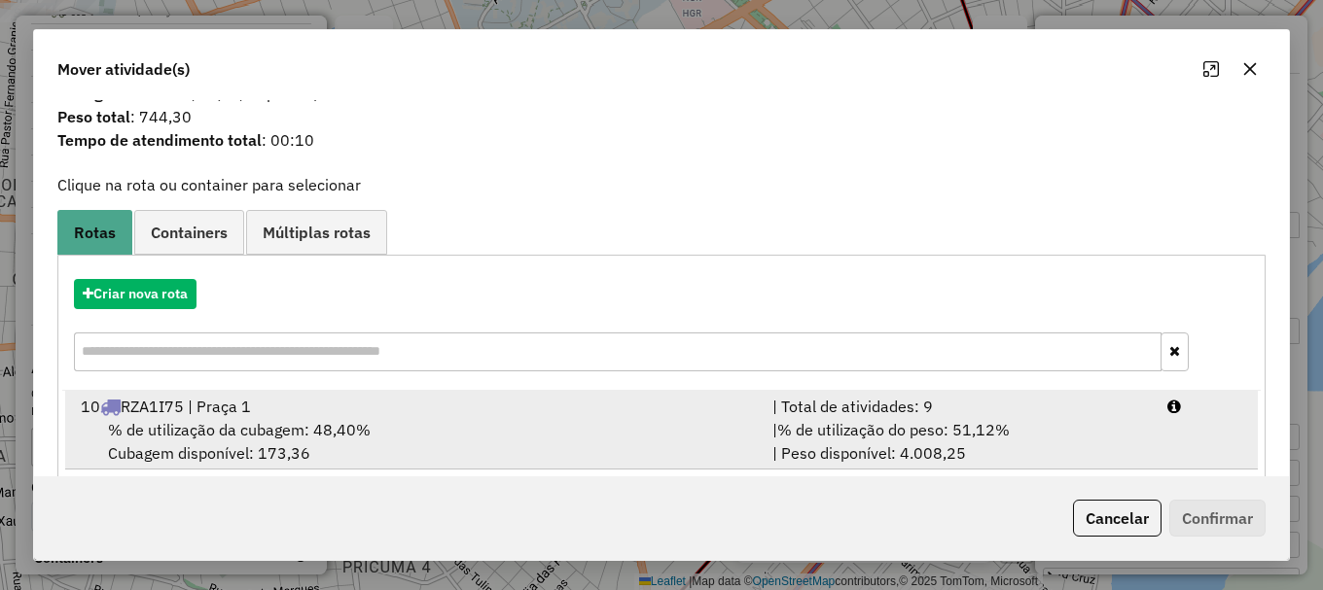
scroll to position [76, 0]
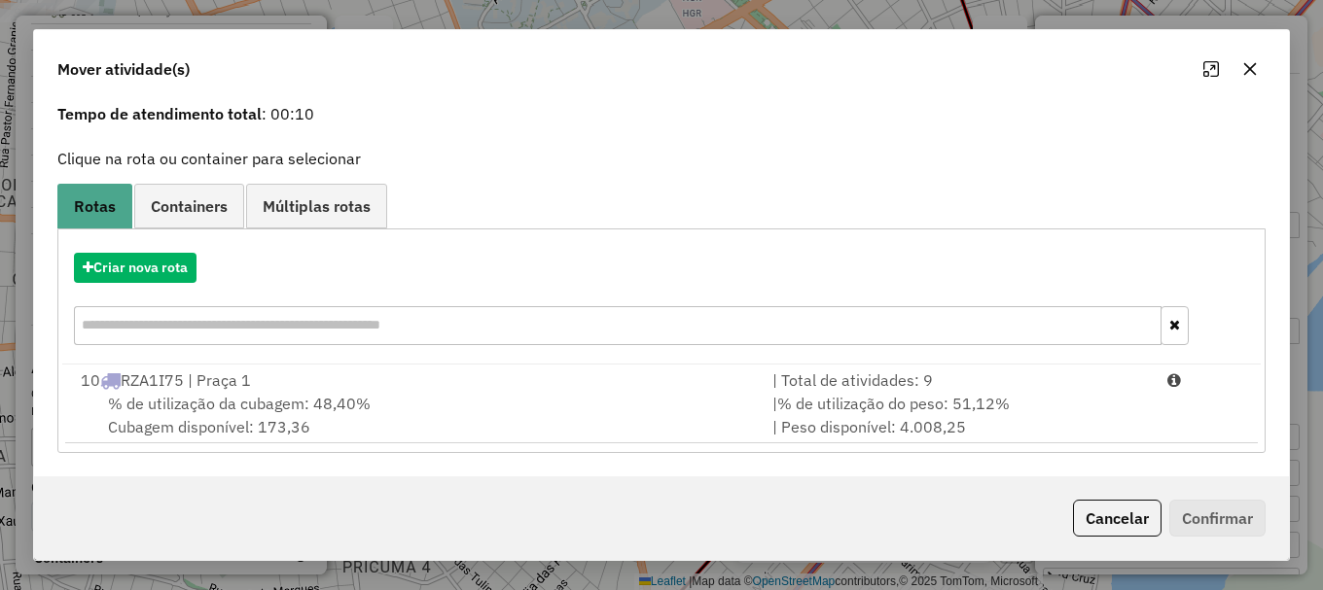
drag, startPoint x: 158, startPoint y: 408, endPoint x: 921, endPoint y: 473, distance: 766.3
click at [161, 401] on span "% de utilização da cubagem: 48,40%" at bounding box center [239, 403] width 263 height 19
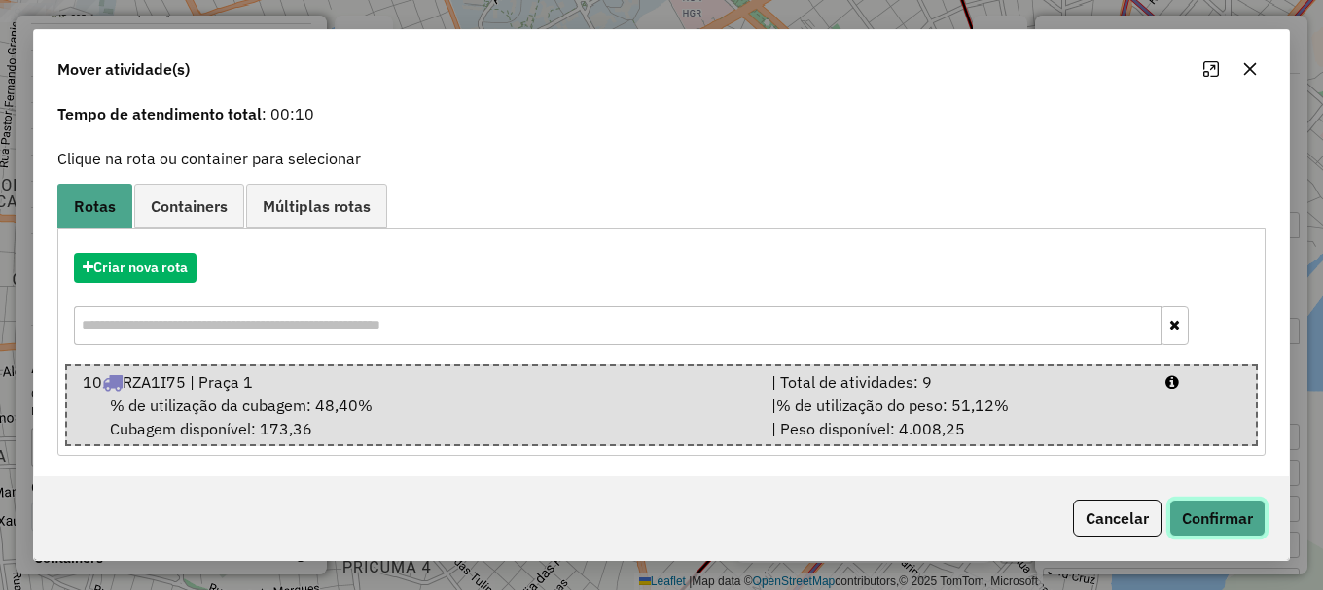
click at [1209, 513] on button "Confirmar" at bounding box center [1217, 518] width 96 height 37
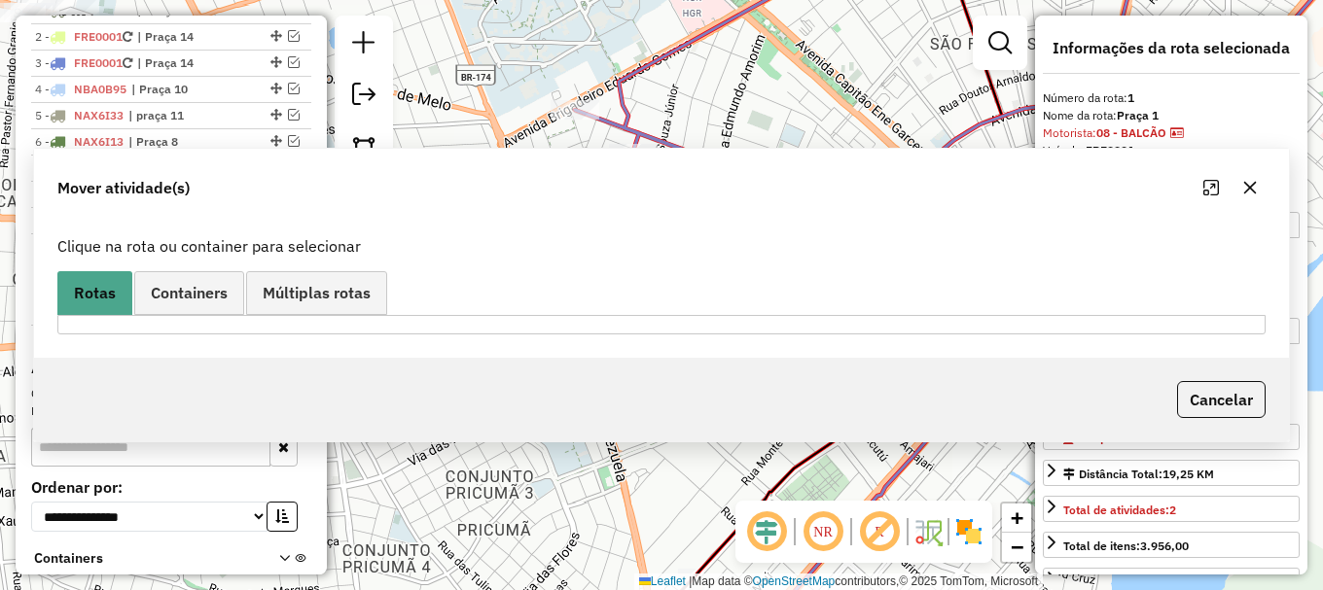
scroll to position [0, 0]
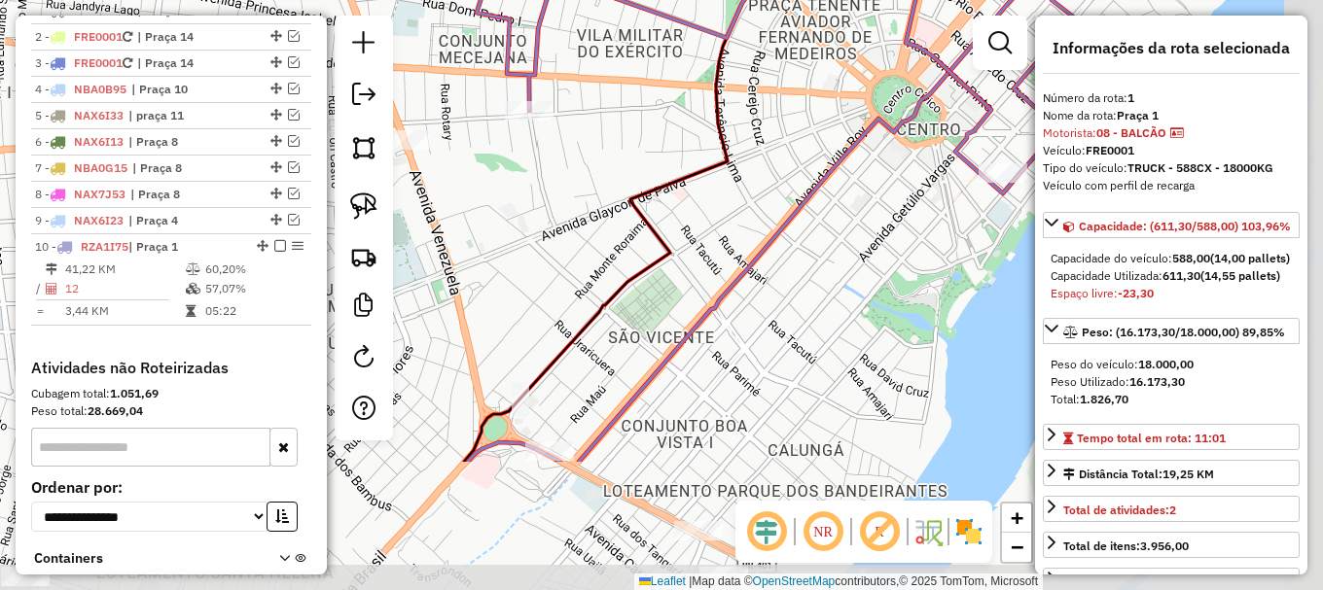
drag, startPoint x: 724, startPoint y: 382, endPoint x: 557, endPoint y: 194, distance: 251.5
click at [557, 195] on div "Janela de atendimento Grade de atendimento Capacidade Transportadoras Veículos …" at bounding box center [661, 295] width 1323 height 590
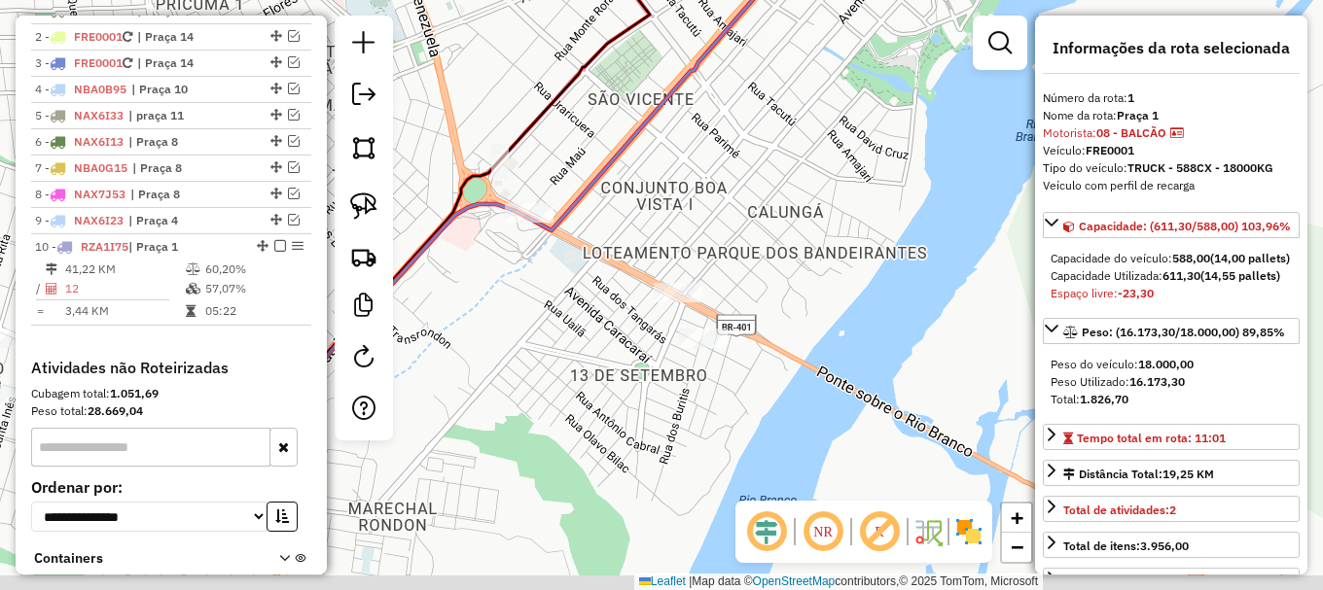
drag, startPoint x: 776, startPoint y: 333, endPoint x: 777, endPoint y: 121, distance: 212.0
click at [770, 113] on div "Janela de atendimento Grade de atendimento Capacidade Transportadoras Veículos …" at bounding box center [661, 295] width 1323 height 590
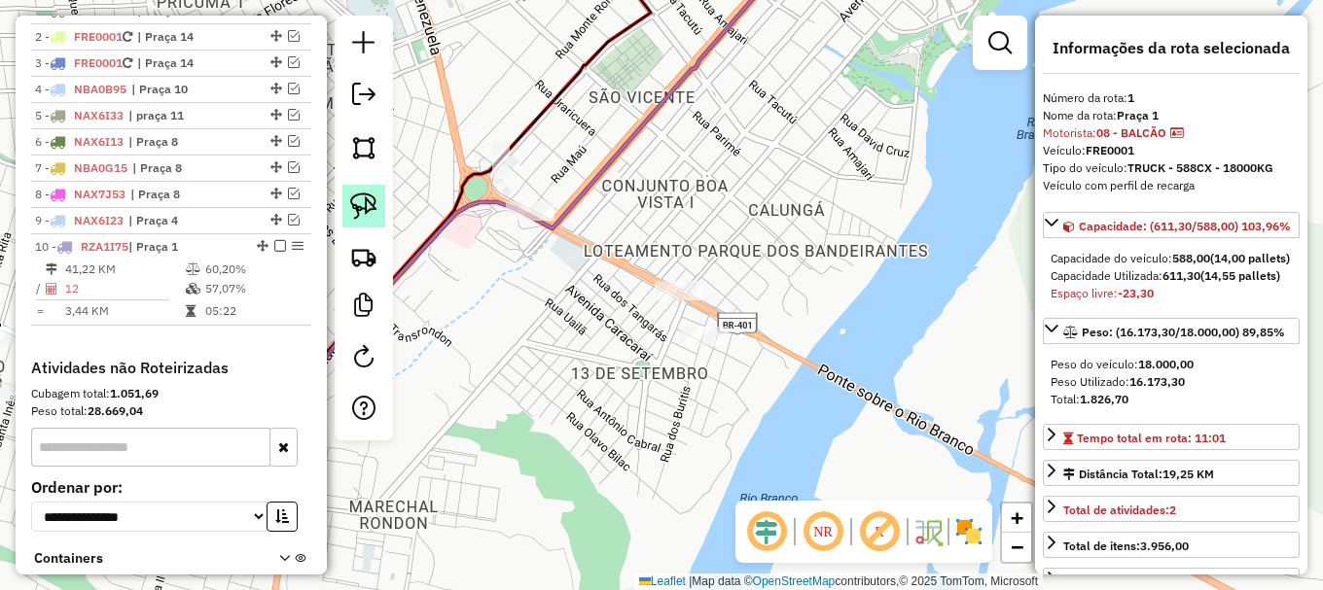
click at [374, 214] on img at bounding box center [363, 206] width 27 height 27
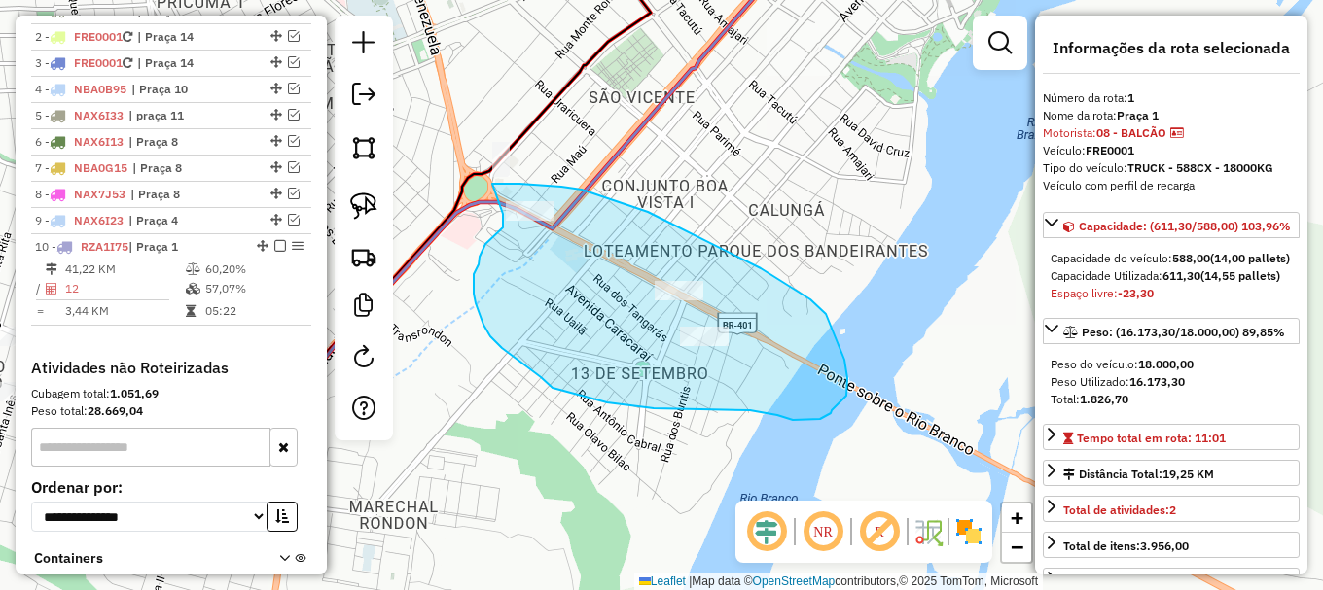
drag, startPoint x: 492, startPoint y: 184, endPoint x: 502, endPoint y: 214, distance: 31.7
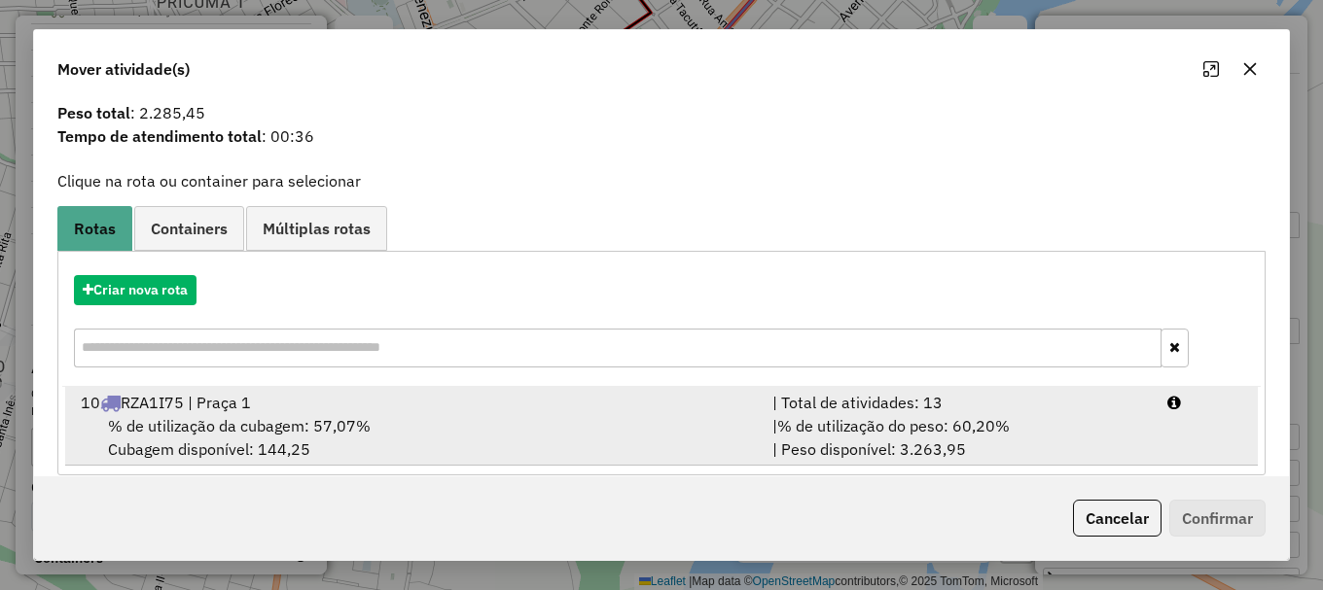
scroll to position [76, 0]
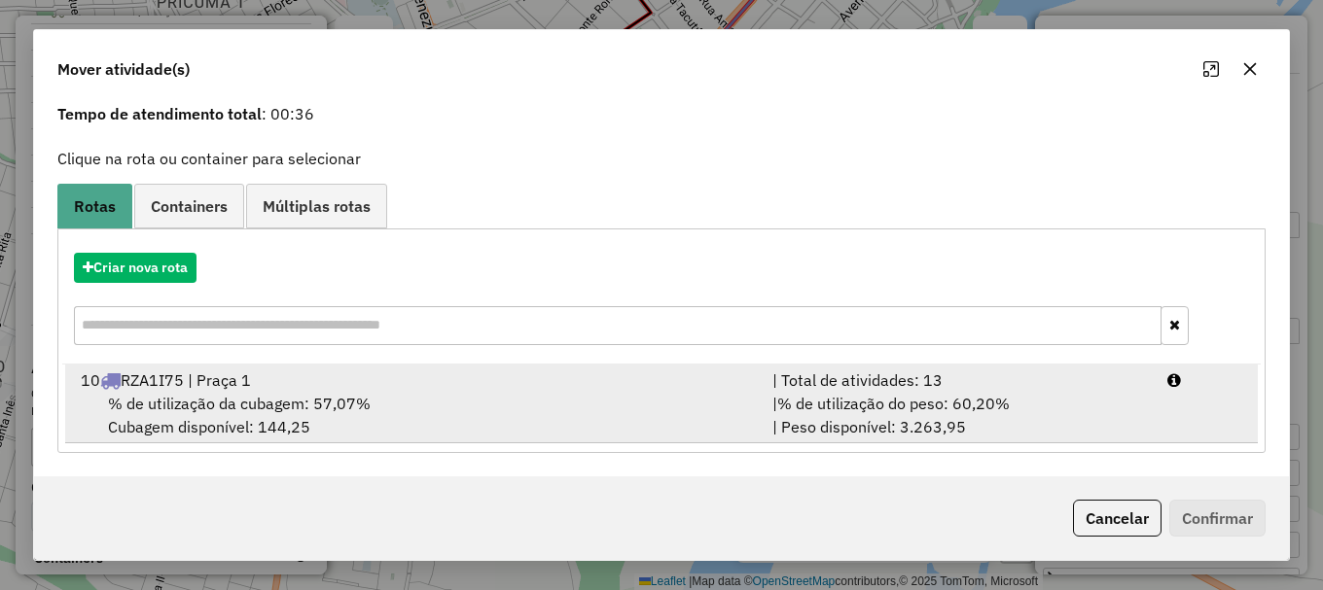
drag, startPoint x: 334, startPoint y: 416, endPoint x: 535, endPoint y: 428, distance: 201.7
click at [342, 415] on div "% de utilização da cubagem: 57,07% Cubagem disponível: 144,25" at bounding box center [415, 415] width 692 height 47
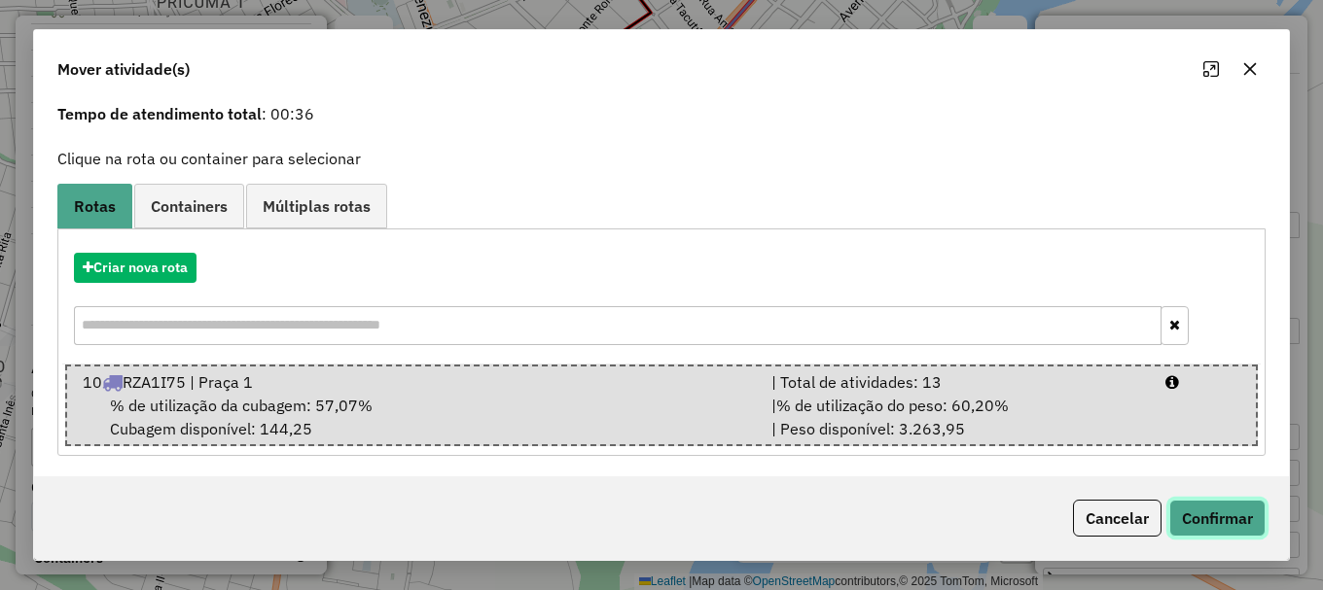
click at [1214, 528] on button "Confirmar" at bounding box center [1217, 518] width 96 height 37
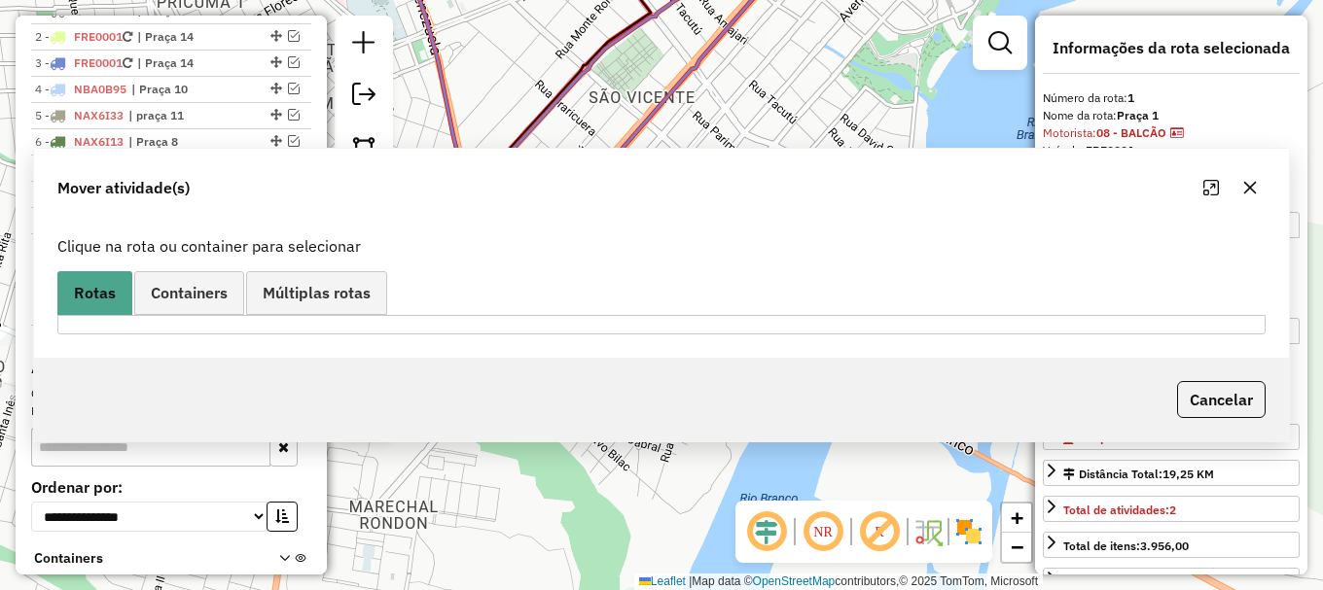
scroll to position [0, 0]
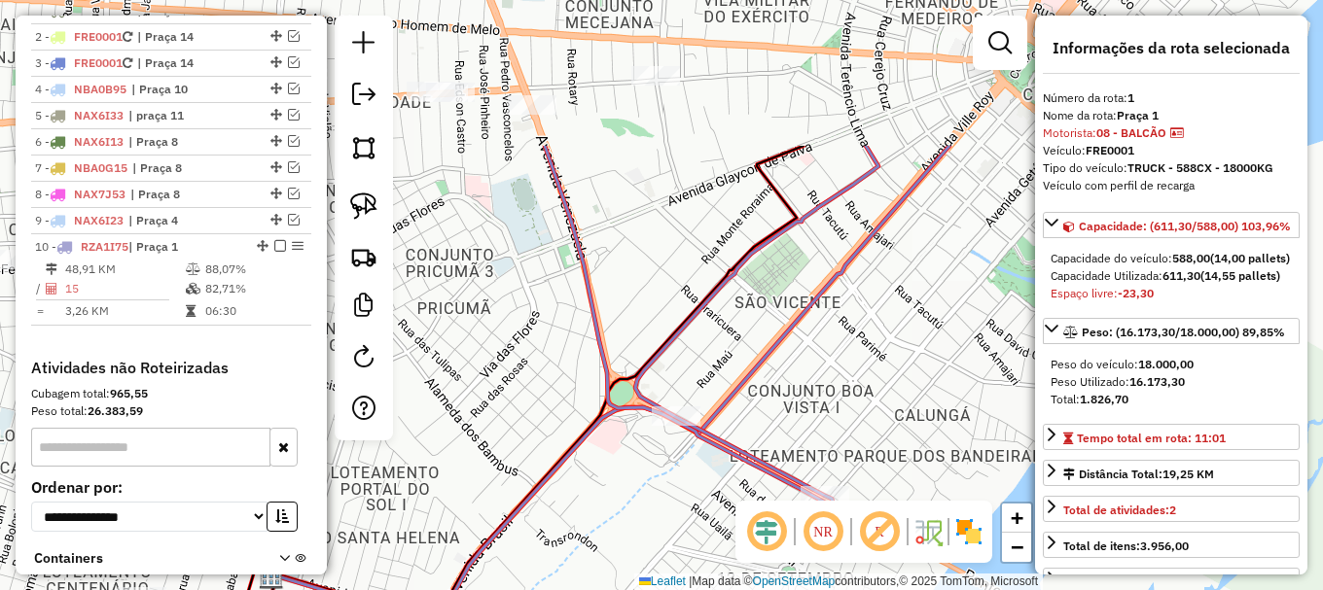
drag, startPoint x: 785, startPoint y: 189, endPoint x: 928, endPoint y: 400, distance: 254.9
click at [929, 400] on div "Janela de atendimento Grade de atendimento Capacidade Transportadoras Veículos …" at bounding box center [661, 295] width 1323 height 590
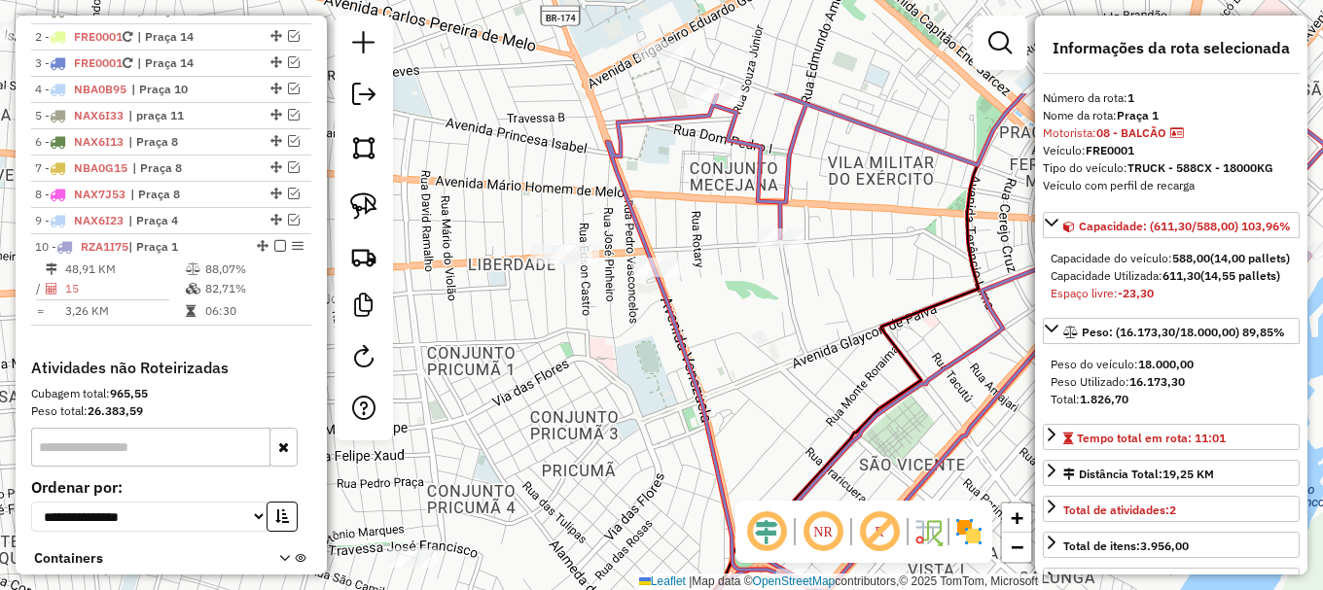
drag, startPoint x: 659, startPoint y: 198, endPoint x: 777, endPoint y: 345, distance: 188.2
click at [777, 345] on div "Janela de atendimento Grade de atendimento Capacidade Transportadoras Veículos …" at bounding box center [661, 295] width 1323 height 590
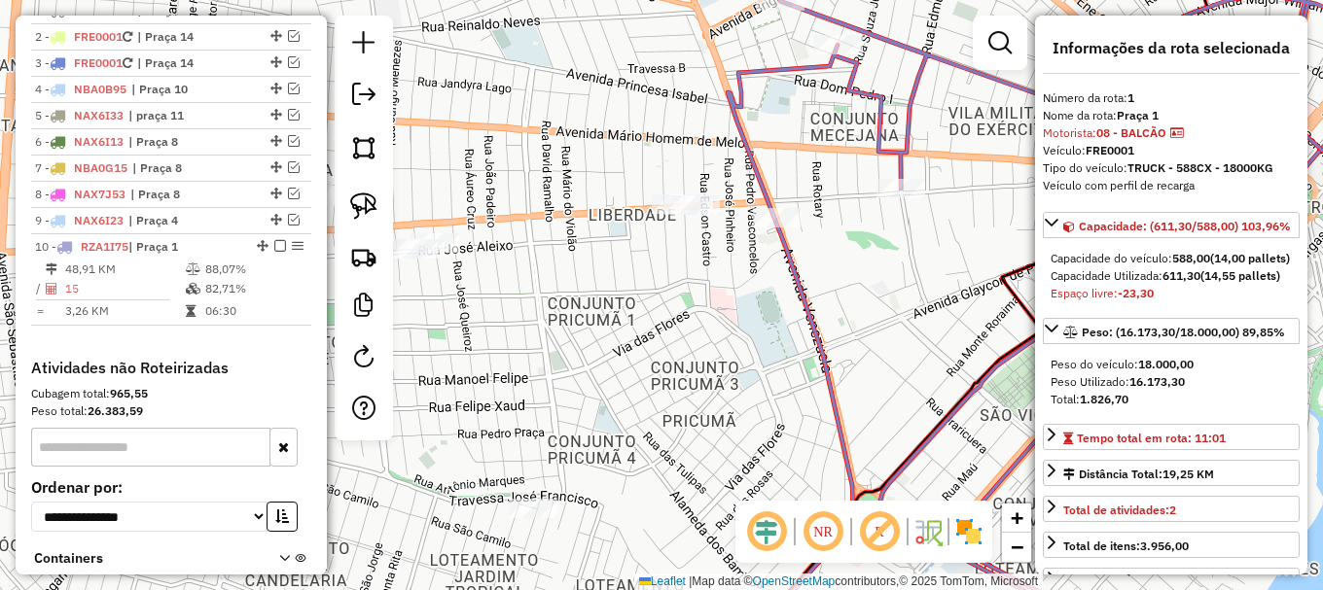
drag, startPoint x: 786, startPoint y: 366, endPoint x: 907, endPoint y: 316, distance: 130.4
click at [907, 316] on div "Janela de atendimento Grade de atendimento Capacidade Transportadoras Veículos …" at bounding box center [661, 295] width 1323 height 590
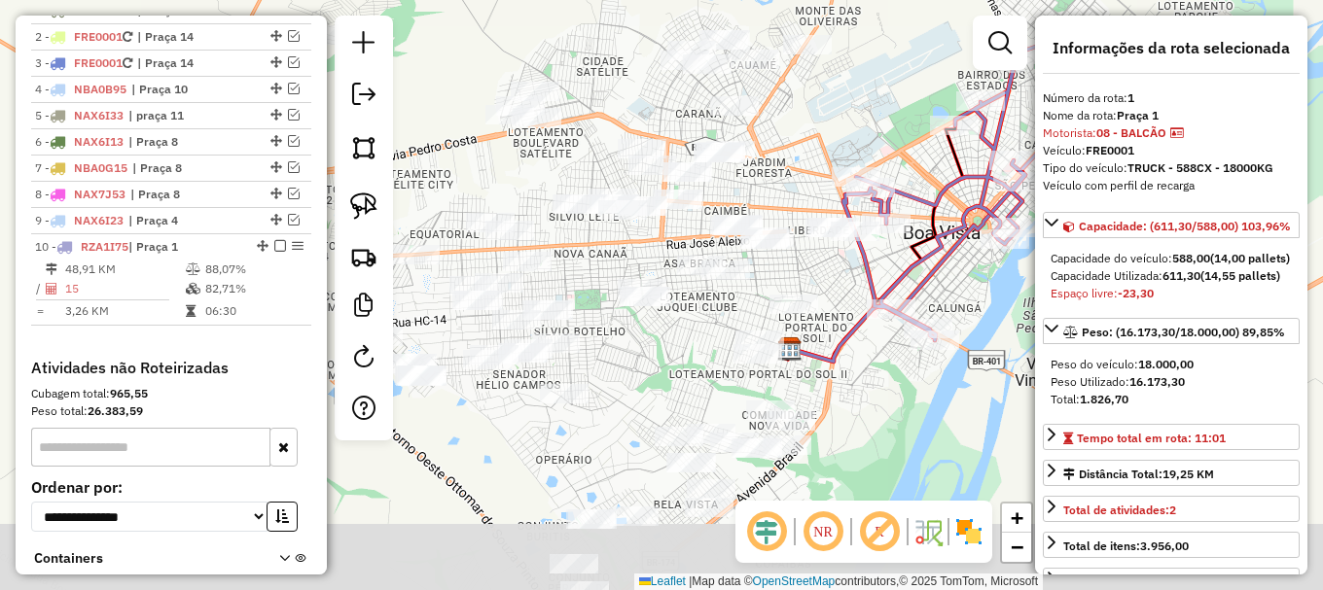
drag, startPoint x: 765, startPoint y: 396, endPoint x: 842, endPoint y: 305, distance: 119.3
click at [842, 305] on div "Janela de atendimento Grade de atendimento Capacidade Transportadoras Veículos …" at bounding box center [661, 295] width 1323 height 590
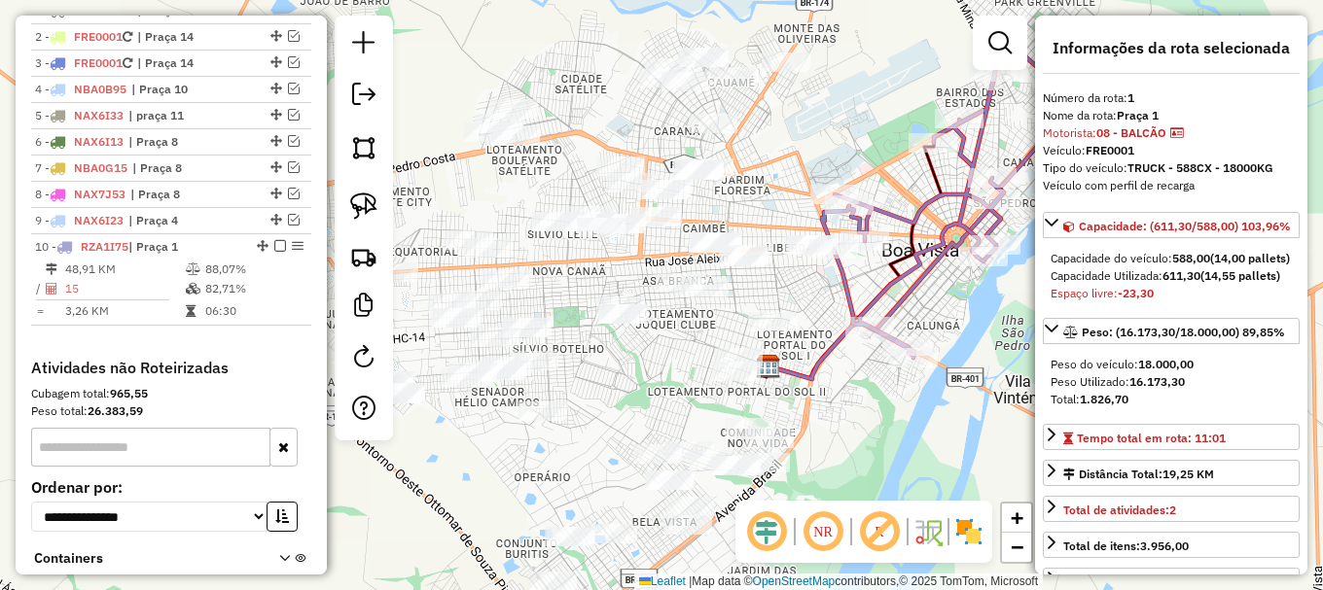
drag, startPoint x: 819, startPoint y: 262, endPoint x: 777, endPoint y: 305, distance: 60.5
click at [777, 305] on div "Janela de atendimento Grade de atendimento Capacidade Transportadoras Veículos …" at bounding box center [661, 295] width 1323 height 590
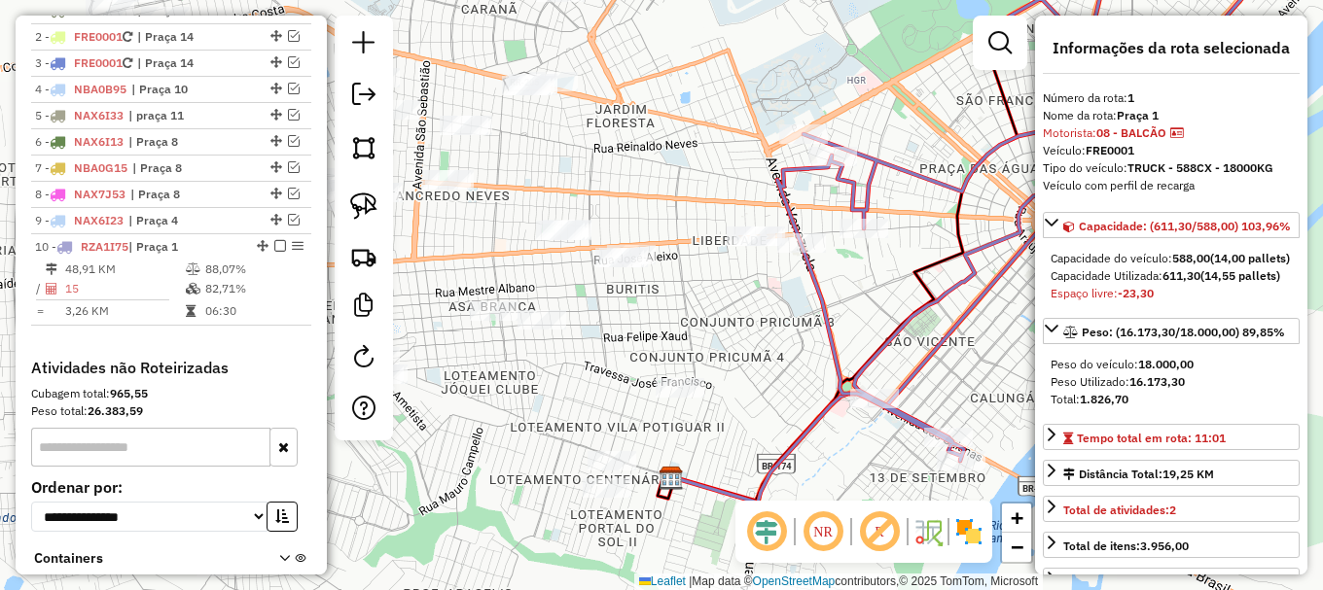
drag, startPoint x: 821, startPoint y: 264, endPoint x: 742, endPoint y: 314, distance: 93.6
click at [742, 314] on div "Janela de atendimento Grade de atendimento Capacidade Transportadoras Veículos …" at bounding box center [661, 295] width 1323 height 590
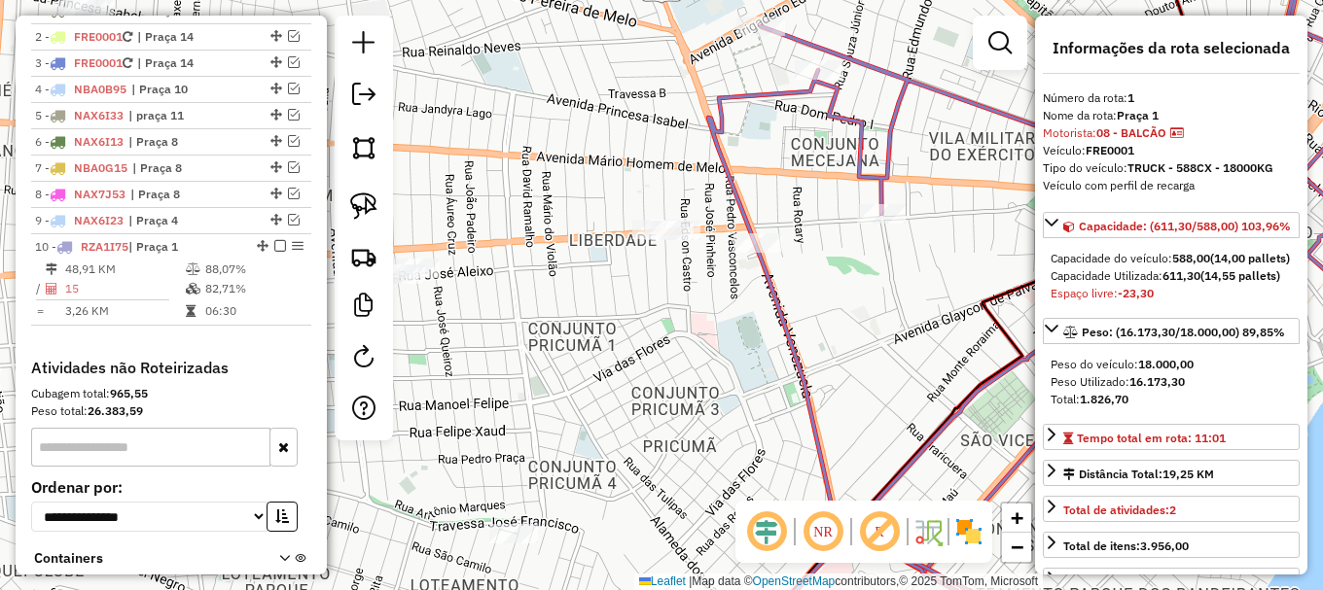
drag, startPoint x: 728, startPoint y: 271, endPoint x: 698, endPoint y: 305, distance: 44.8
click at [698, 302] on div "Janela de atendimento Grade de atendimento Capacidade Transportadoras Veículos …" at bounding box center [661, 295] width 1323 height 590
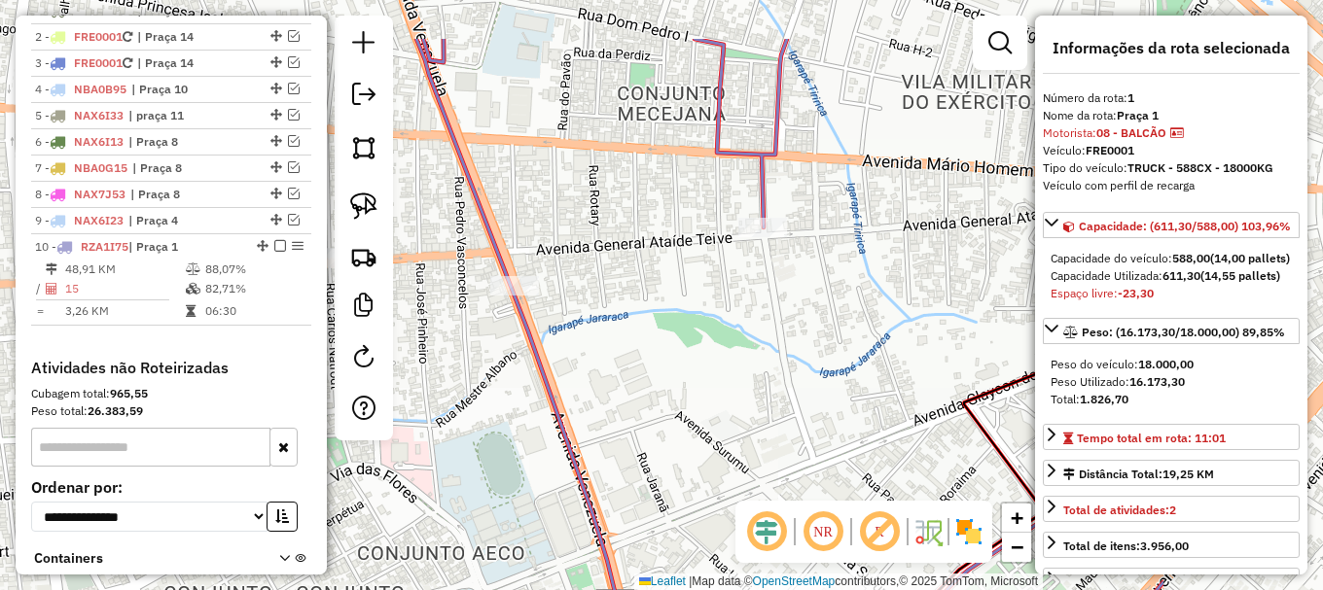
drag, startPoint x: 947, startPoint y: 206, endPoint x: 667, endPoint y: 305, distance: 297.2
click at [664, 304] on div "Janela de atendimento Grade de atendimento Capacidade Transportadoras Veículos …" at bounding box center [661, 295] width 1323 height 590
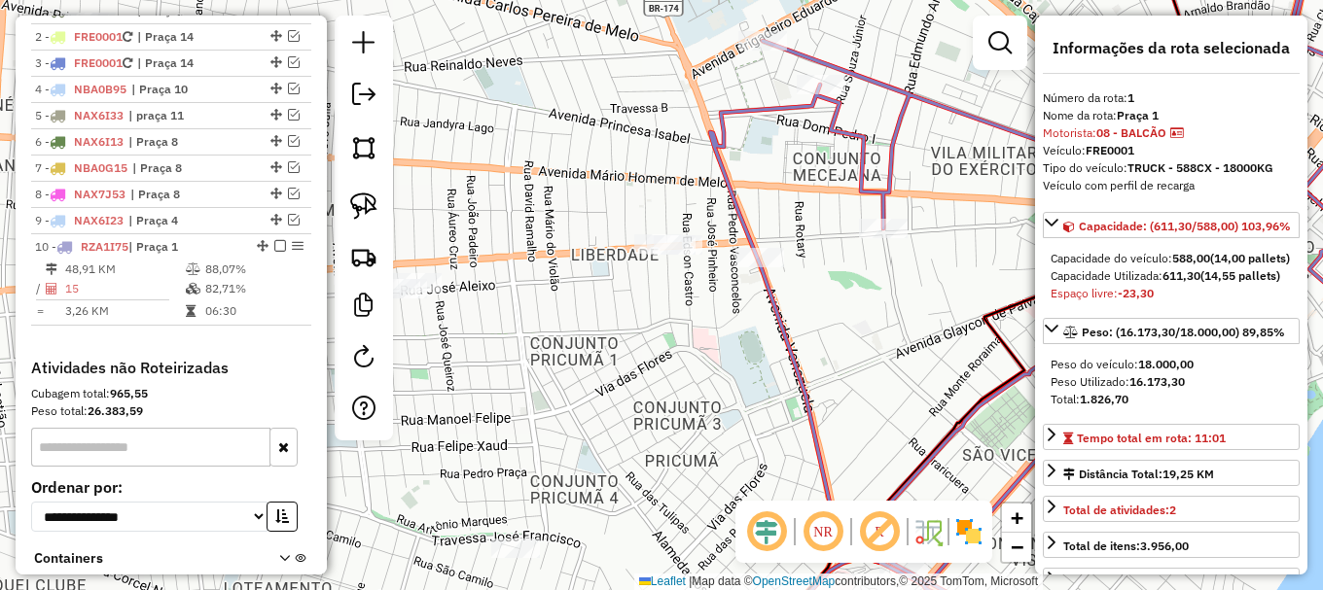
drag, startPoint x: 713, startPoint y: 346, endPoint x: 866, endPoint y: 311, distance: 156.7
click at [866, 311] on div "Janela de atendimento Grade de atendimento Capacidade Transportadoras Veículos …" at bounding box center [661, 295] width 1323 height 590
click at [369, 207] on img at bounding box center [363, 206] width 27 height 27
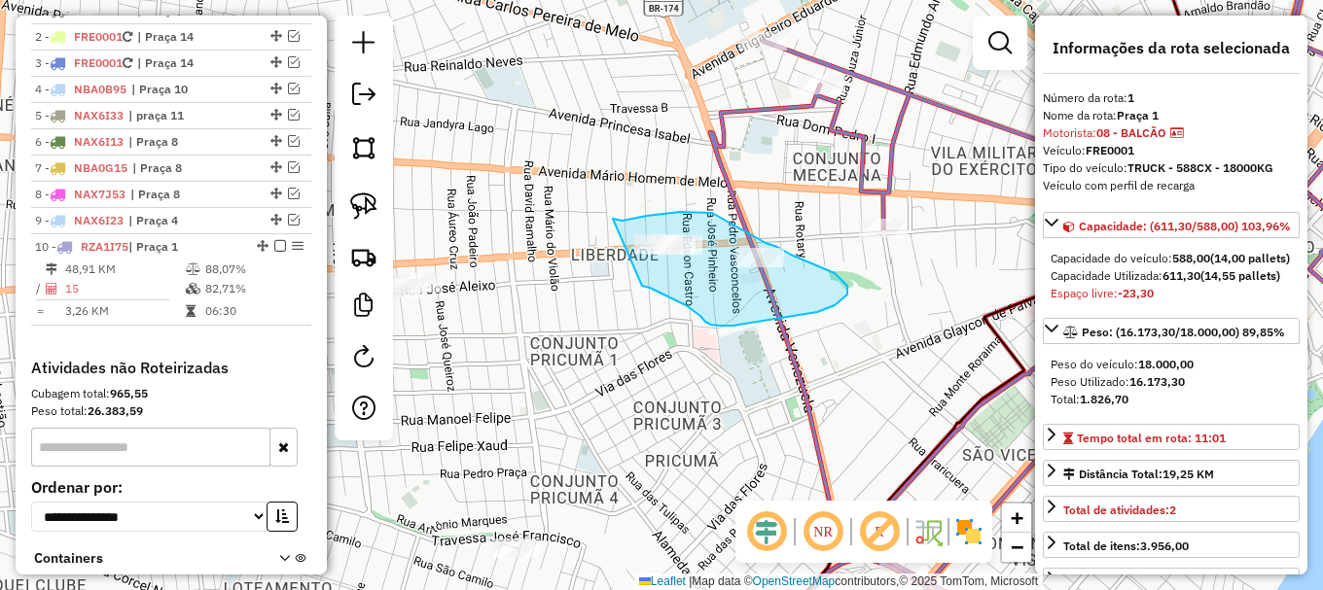
drag, startPoint x: 619, startPoint y: 221, endPoint x: 642, endPoint y: 286, distance: 69.2
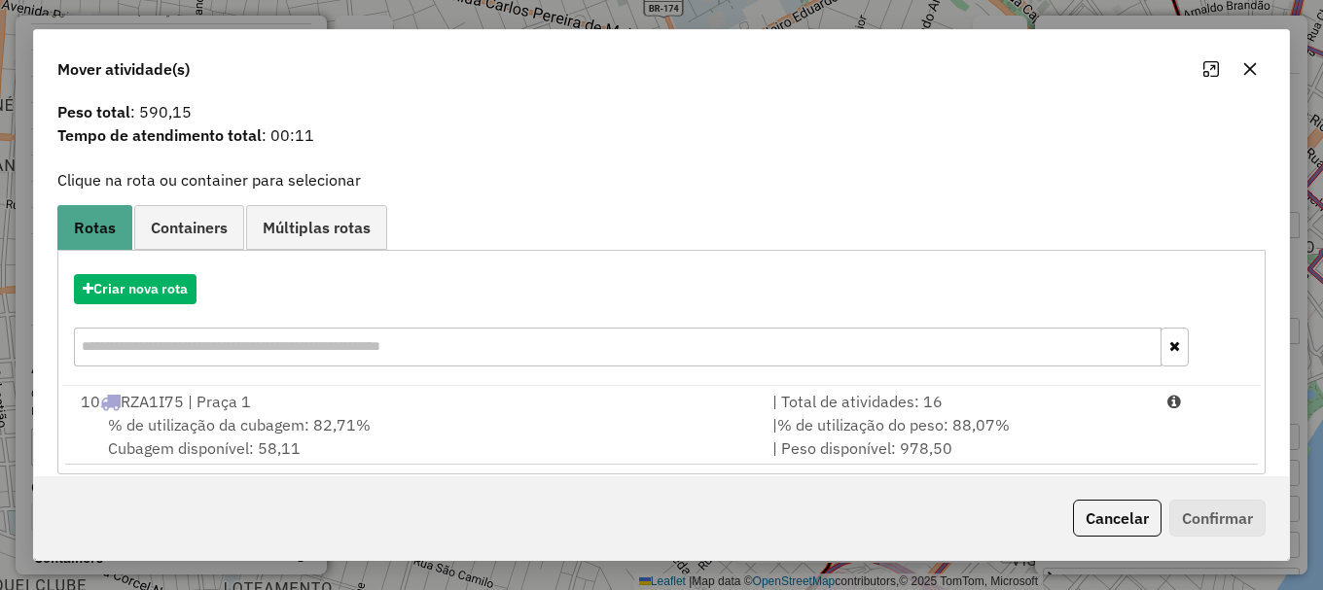
scroll to position [76, 0]
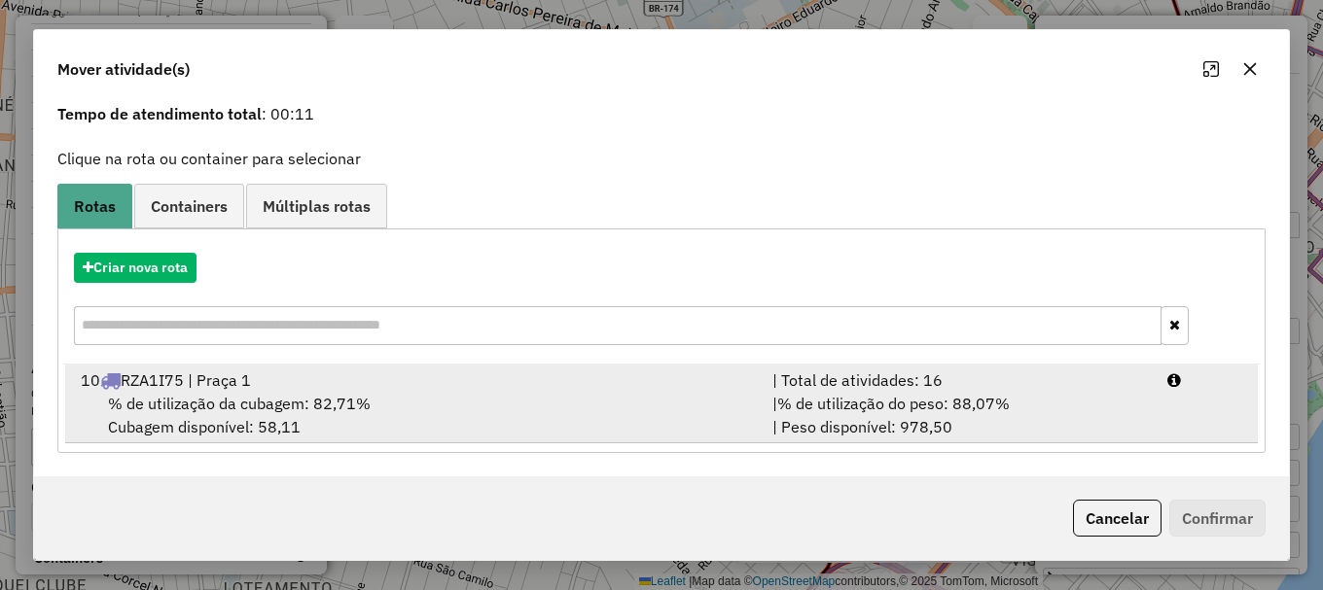
click at [231, 394] on span "% de utilização da cubagem: 82,71%" at bounding box center [239, 403] width 263 height 19
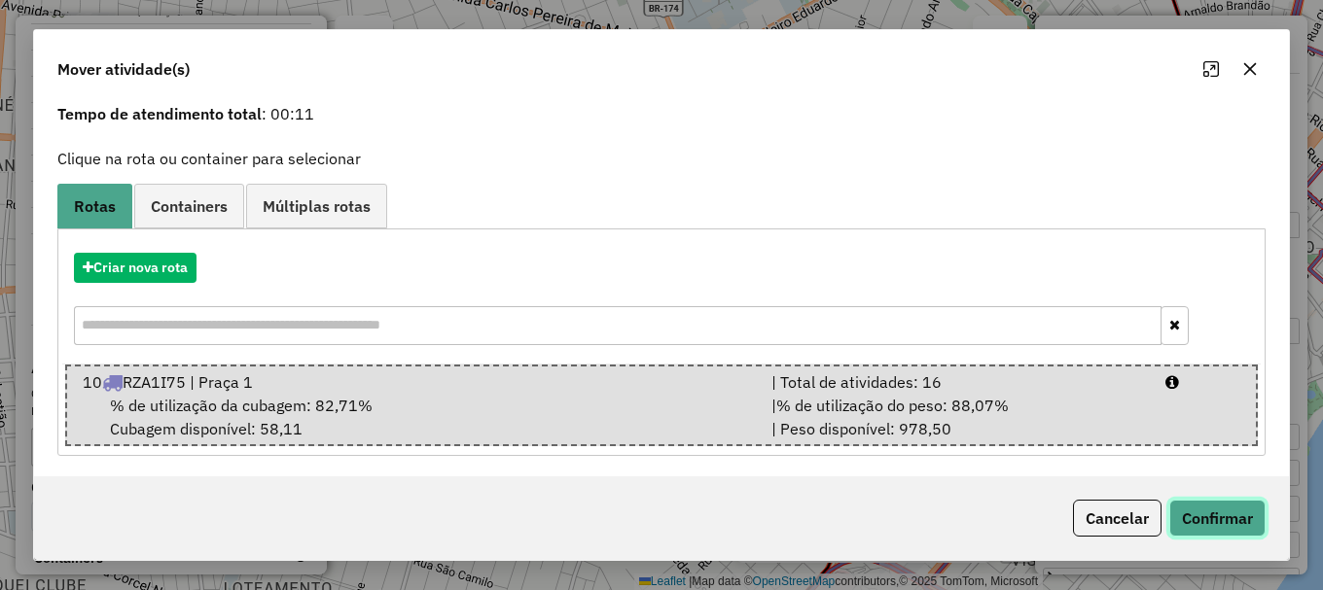
click at [1208, 515] on button "Confirmar" at bounding box center [1217, 518] width 96 height 37
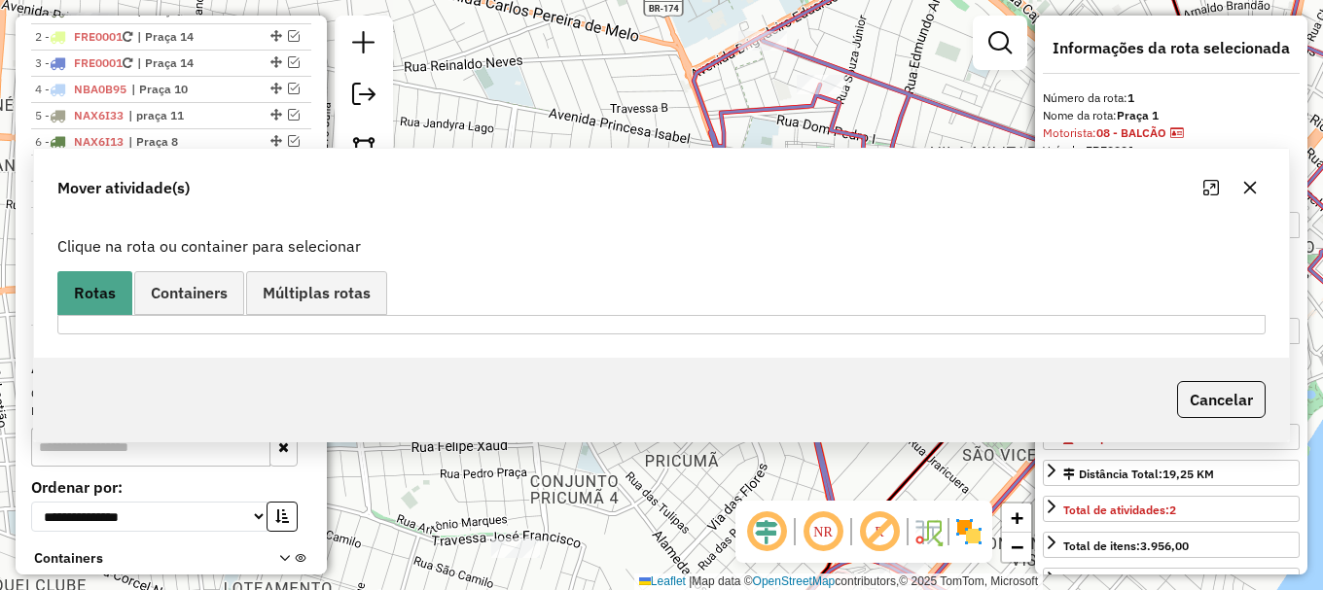
scroll to position [0, 0]
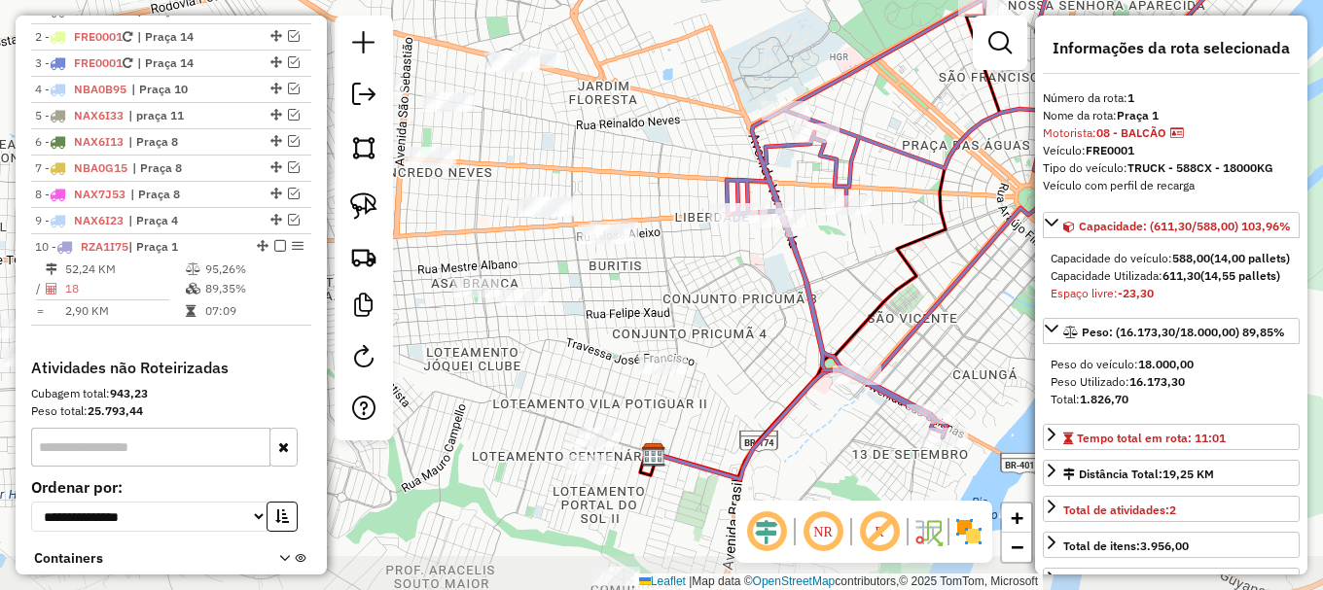
drag, startPoint x: 857, startPoint y: 368, endPoint x: 905, endPoint y: 272, distance: 106.6
click at [891, 274] on div "Janela de atendimento Grade de atendimento Capacidade Transportadoras Veículos …" at bounding box center [661, 295] width 1323 height 590
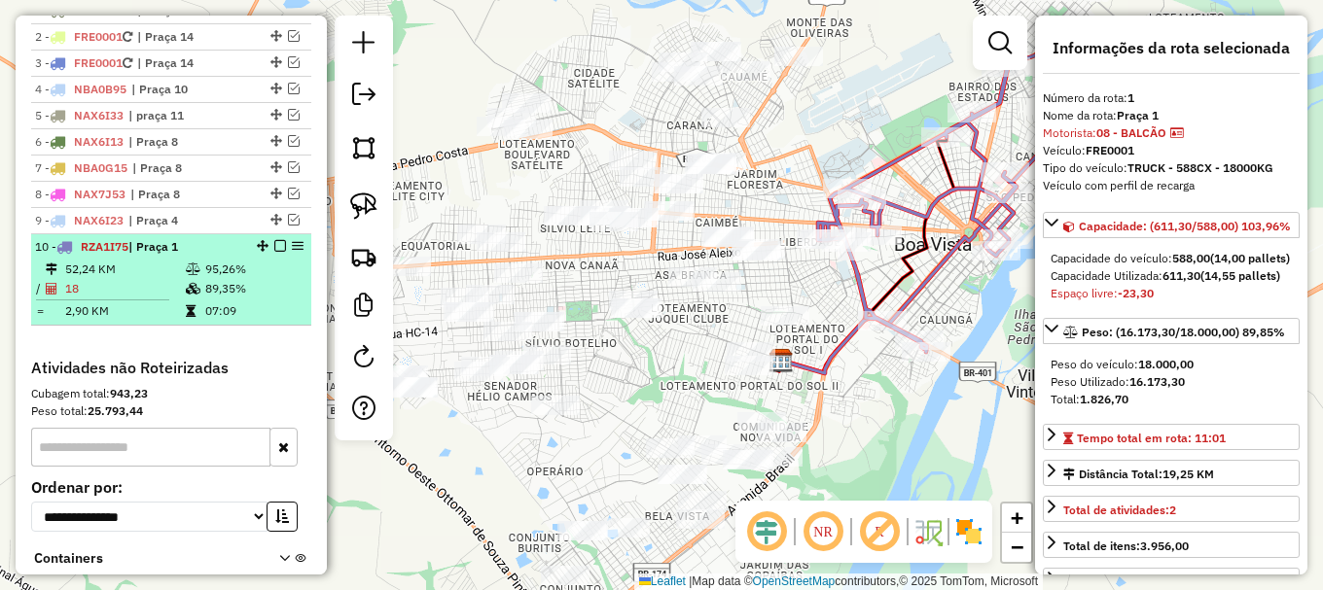
drag, startPoint x: 274, startPoint y: 261, endPoint x: 567, endPoint y: 264, distance: 292.8
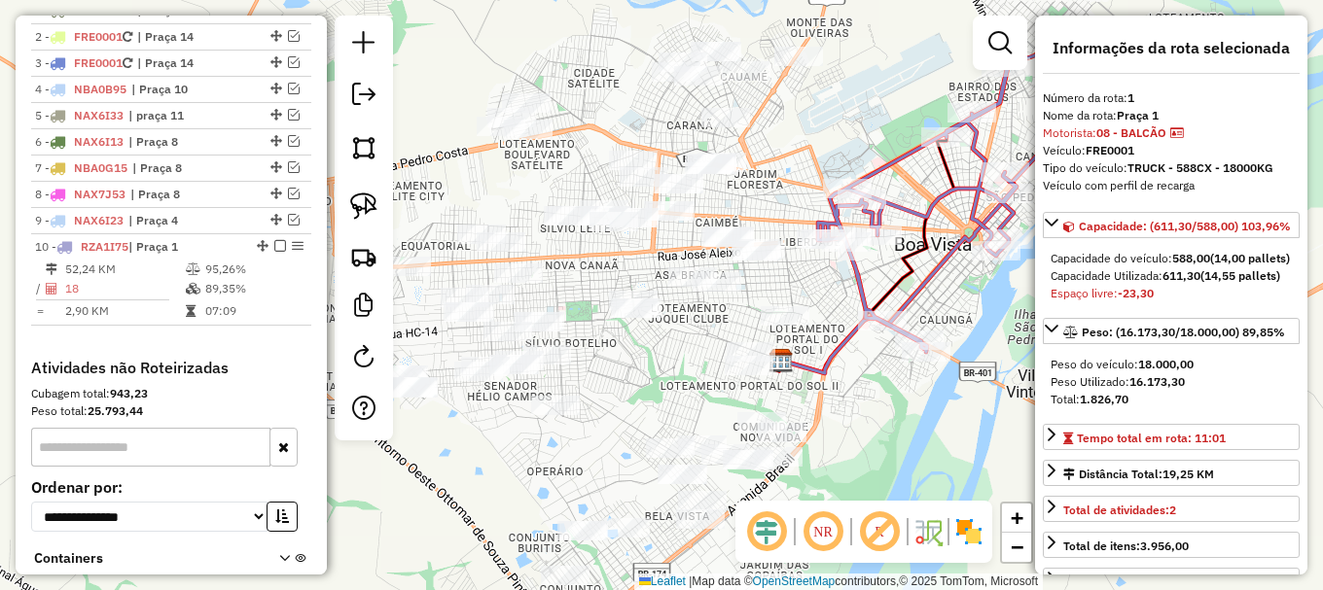
click at [274, 252] on em at bounding box center [280, 246] width 12 height 12
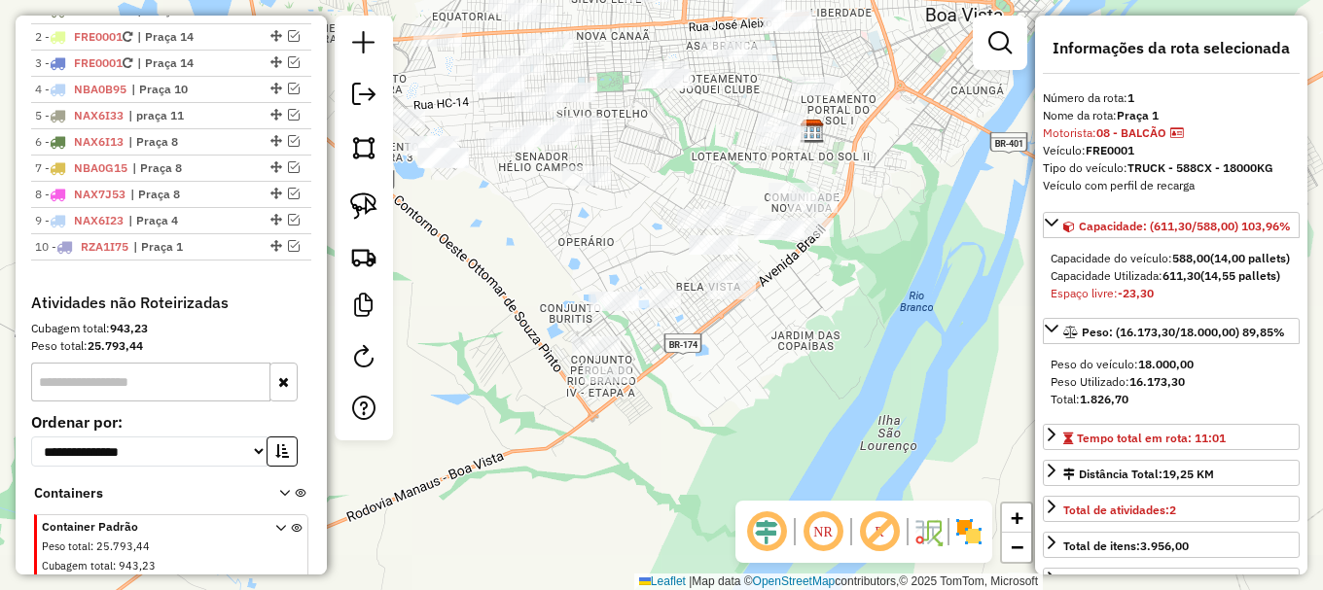
drag, startPoint x: 887, startPoint y: 353, endPoint x: 876, endPoint y: 165, distance: 188.0
click at [903, 139] on div "Janela de atendimento Grade de atendimento Capacidade Transportadoras Veículos …" at bounding box center [661, 295] width 1323 height 590
click at [369, 204] on img at bounding box center [363, 206] width 27 height 27
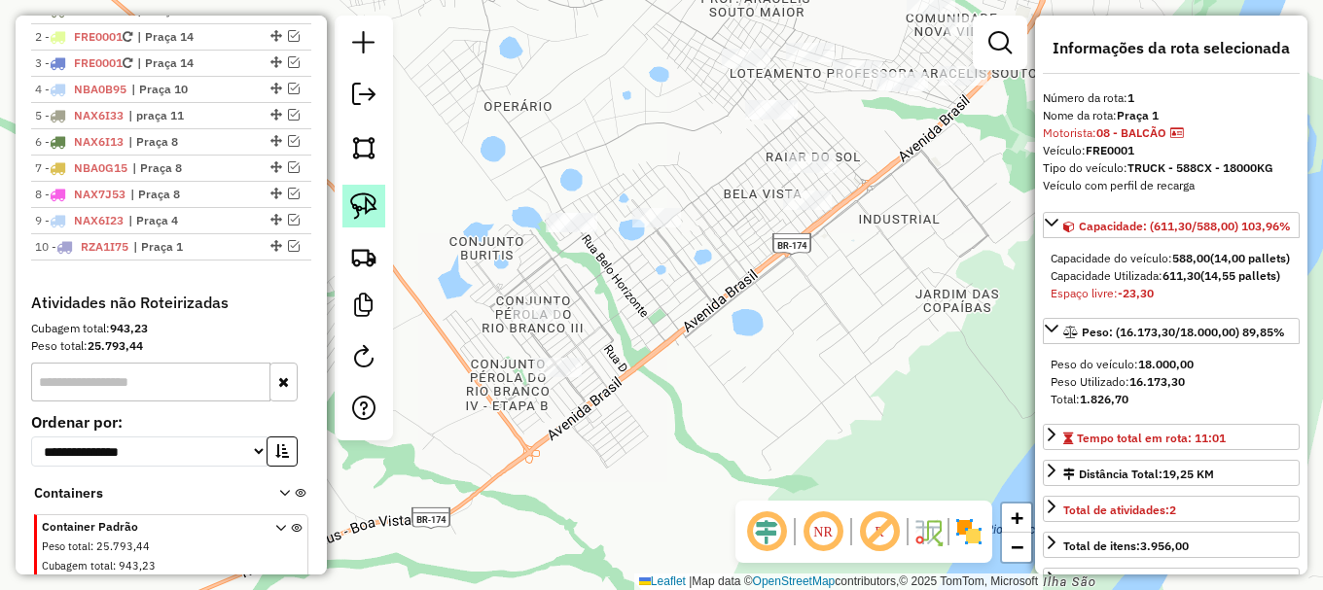
click at [363, 203] on img at bounding box center [363, 206] width 27 height 27
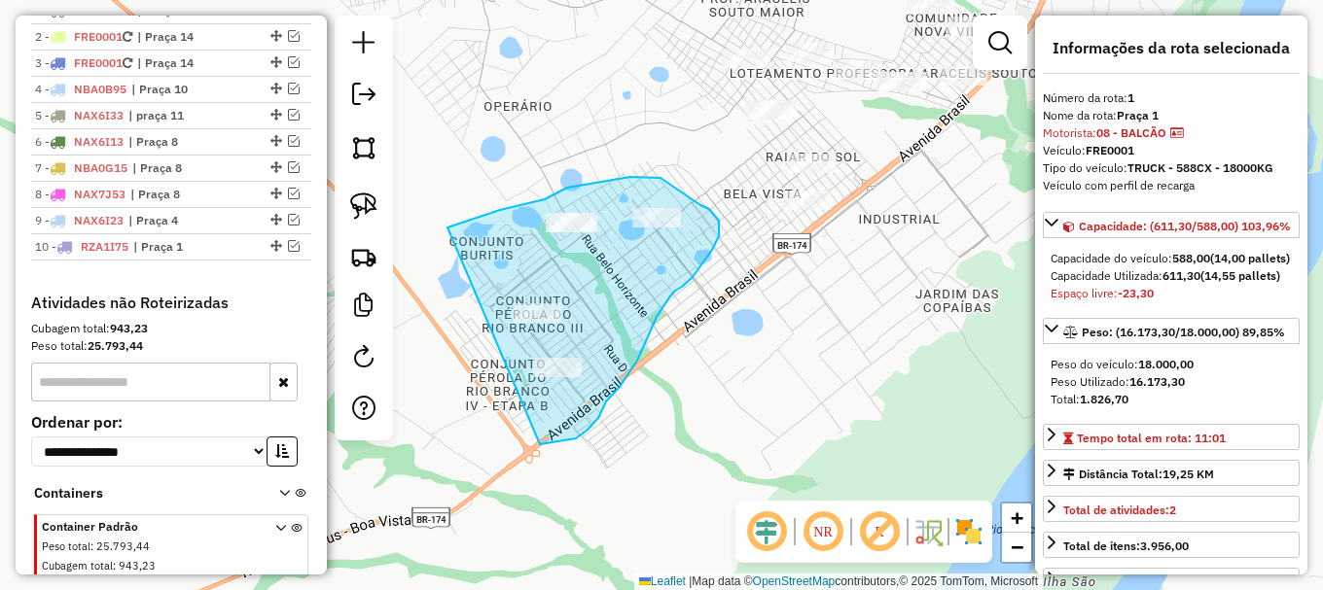
drag, startPoint x: 451, startPoint y: 227, endPoint x: 548, endPoint y: 432, distance: 226.7
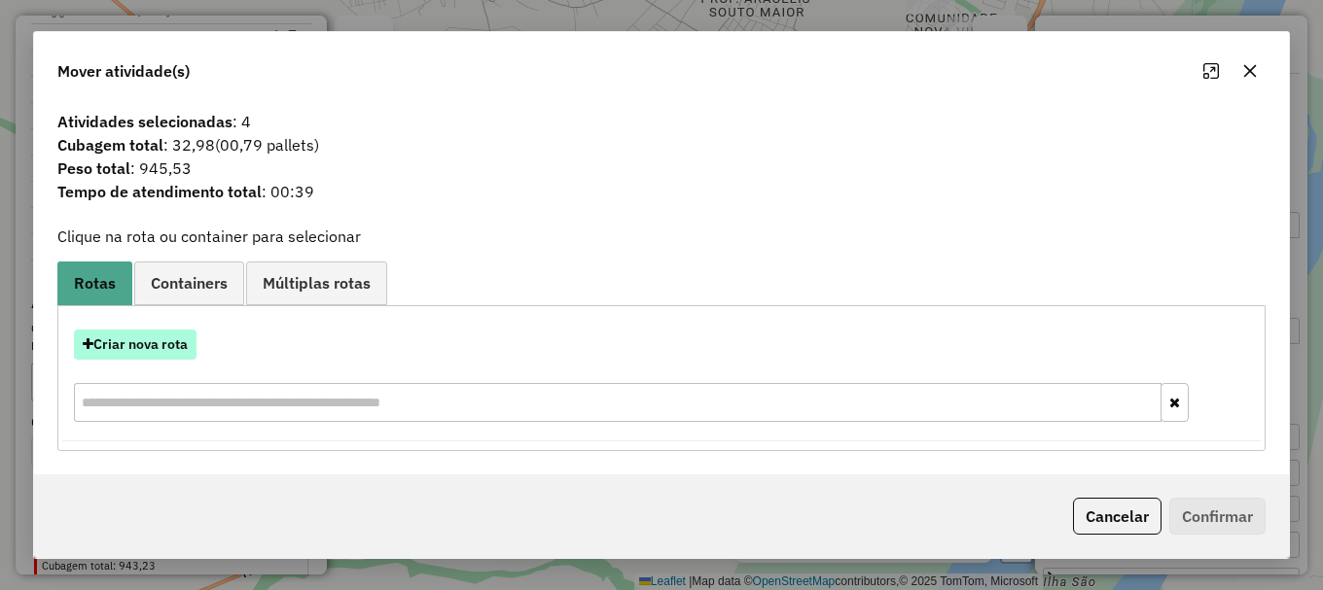
click at [131, 342] on button "Criar nova rota" at bounding box center [135, 345] width 123 height 30
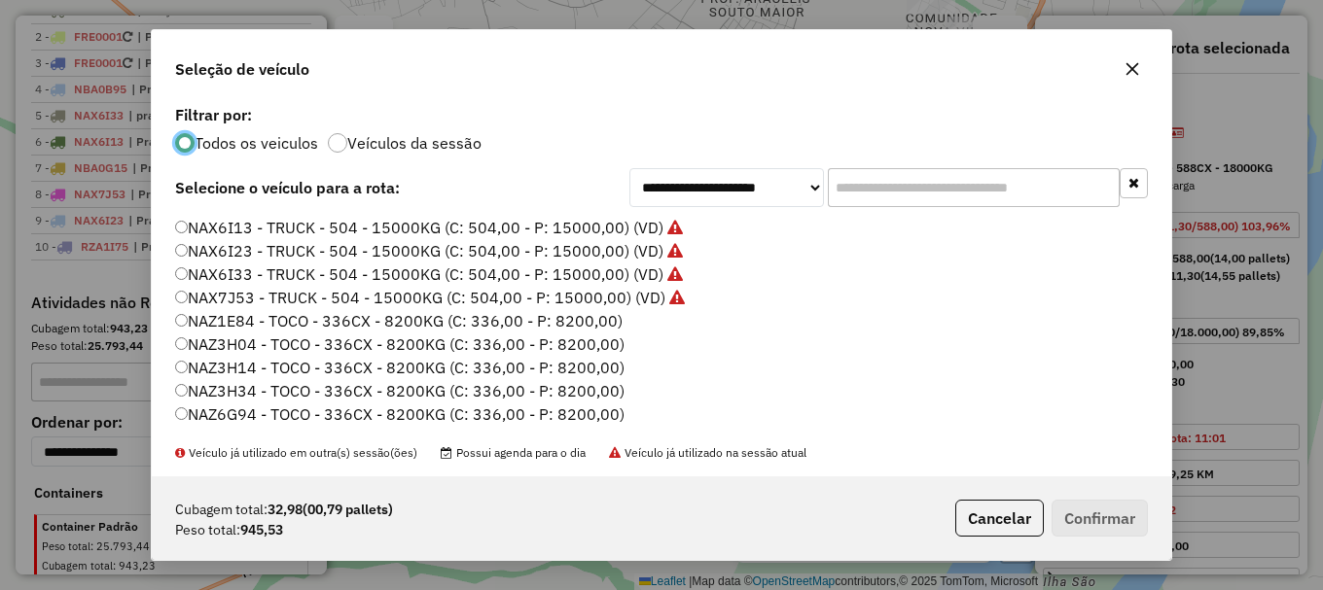
scroll to position [195, 0]
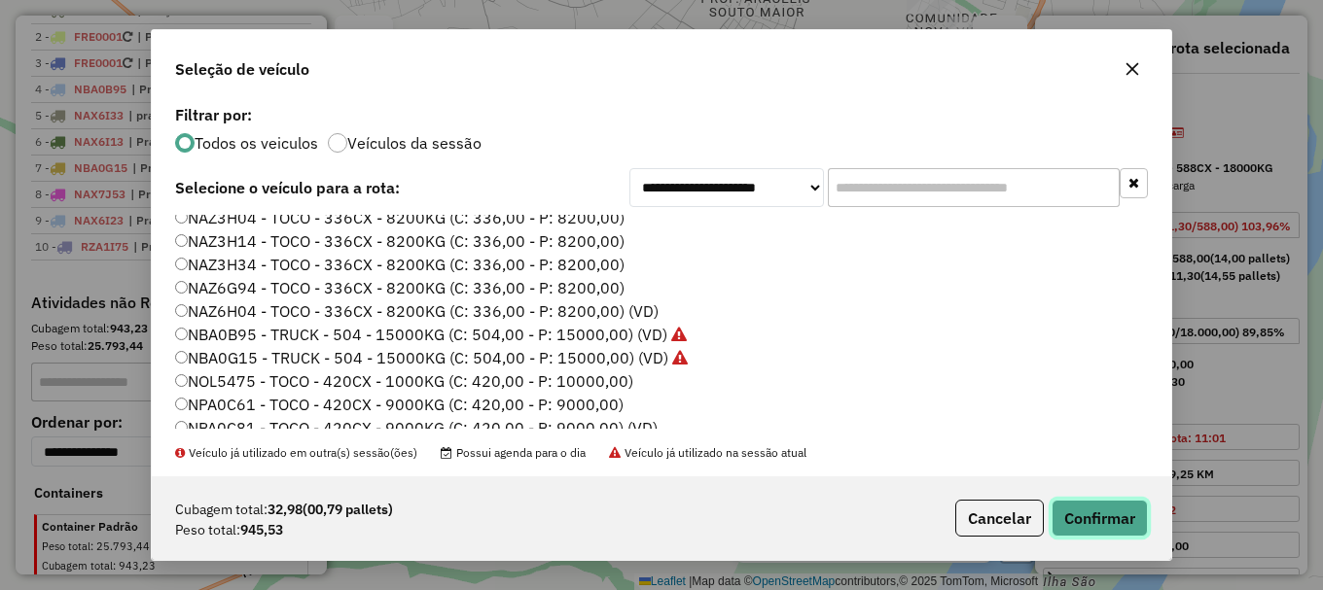
click at [1131, 517] on button "Confirmar" at bounding box center [1099, 518] width 96 height 37
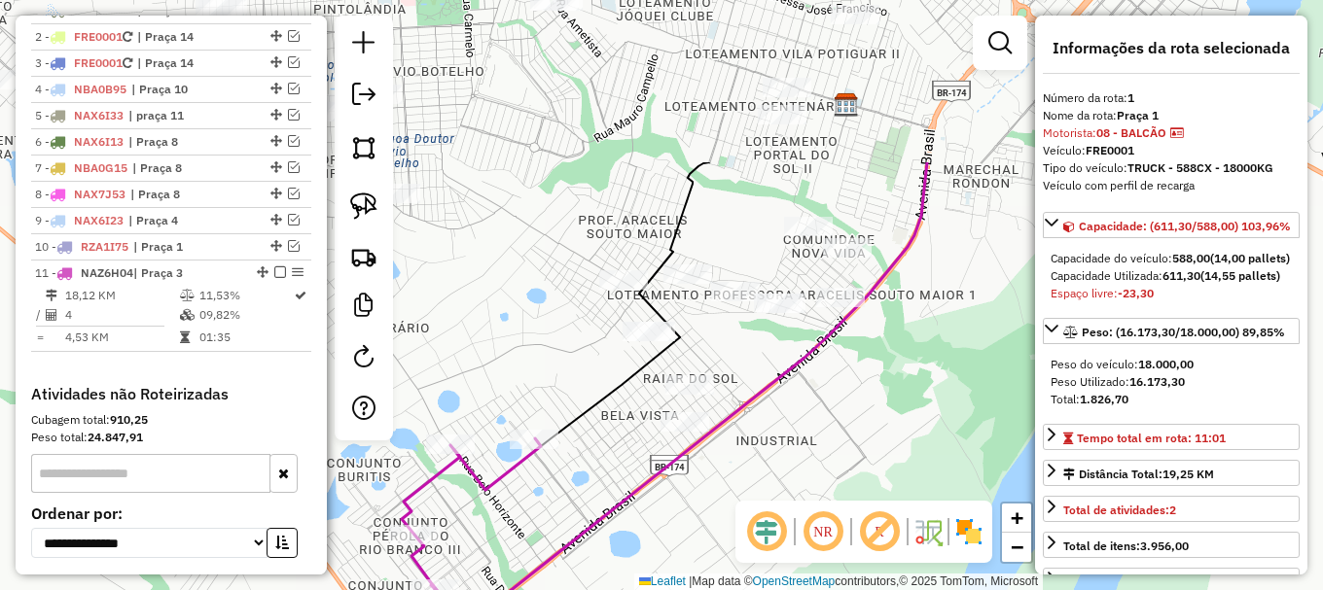
drag, startPoint x: 872, startPoint y: 335, endPoint x: 761, endPoint y: 549, distance: 241.0
click at [761, 548] on hb-router-mapa "Informações da Sessão 980741 - 18/08/2025 Criação: 16/08/2025 15:23 Depósito: A…" at bounding box center [661, 295] width 1323 height 590
click at [365, 200] on img at bounding box center [363, 206] width 27 height 27
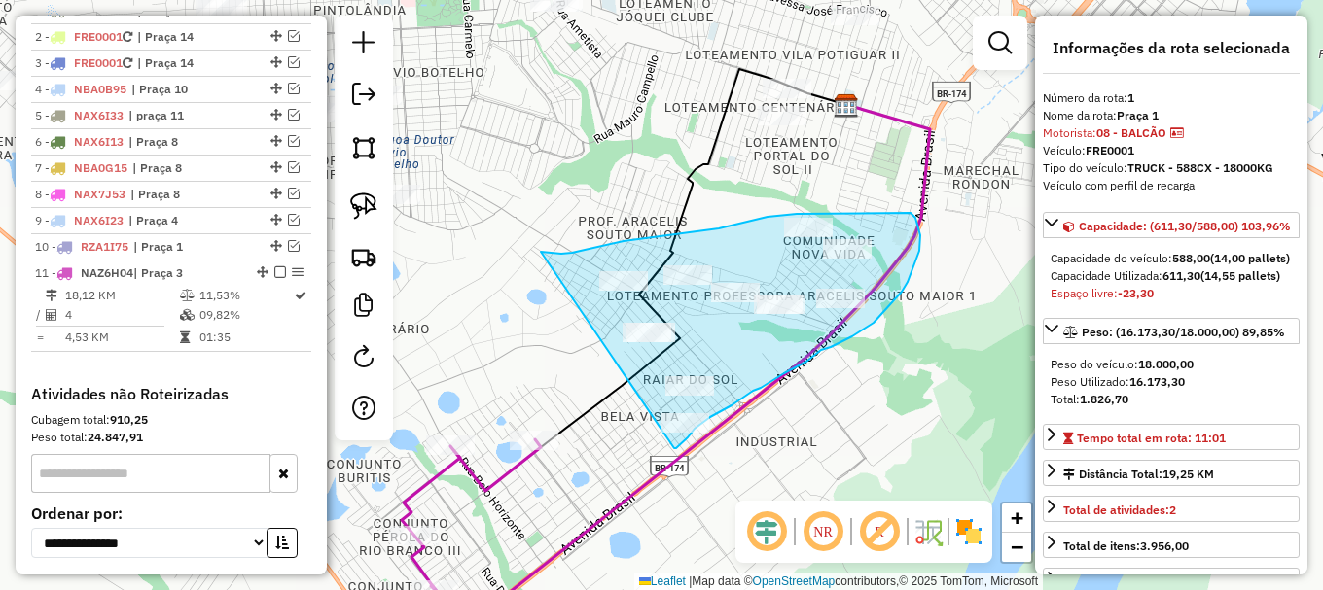
drag, startPoint x: 543, startPoint y: 252, endPoint x: 674, endPoint y: 449, distance: 237.1
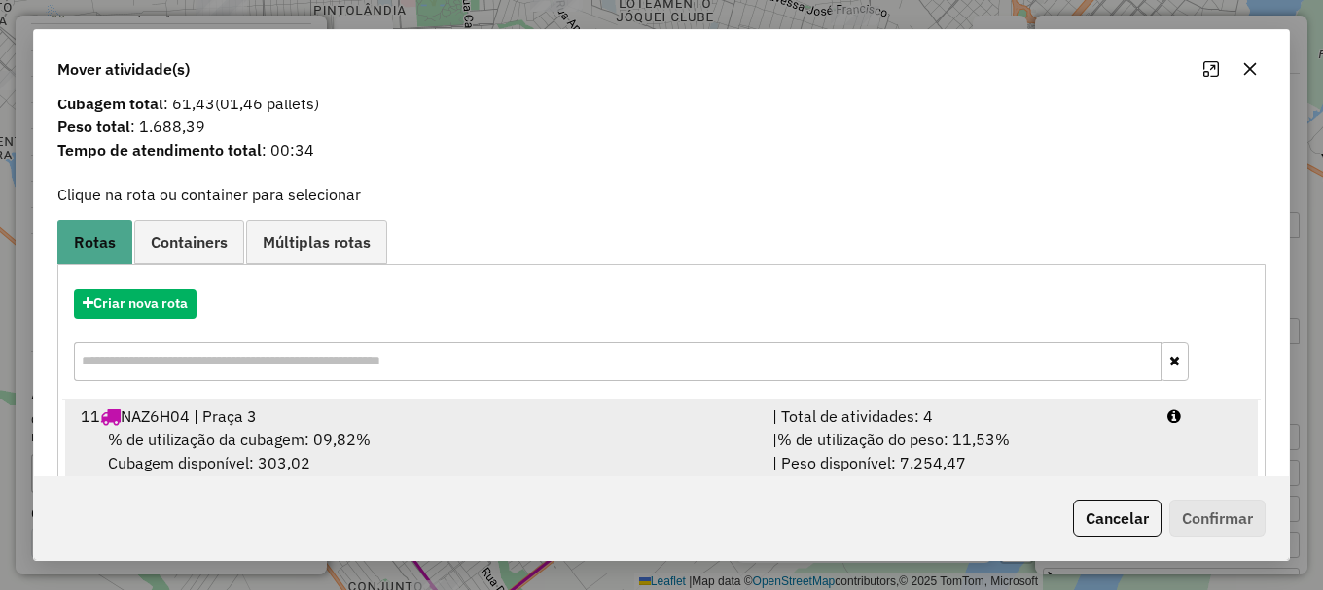
scroll to position [76, 0]
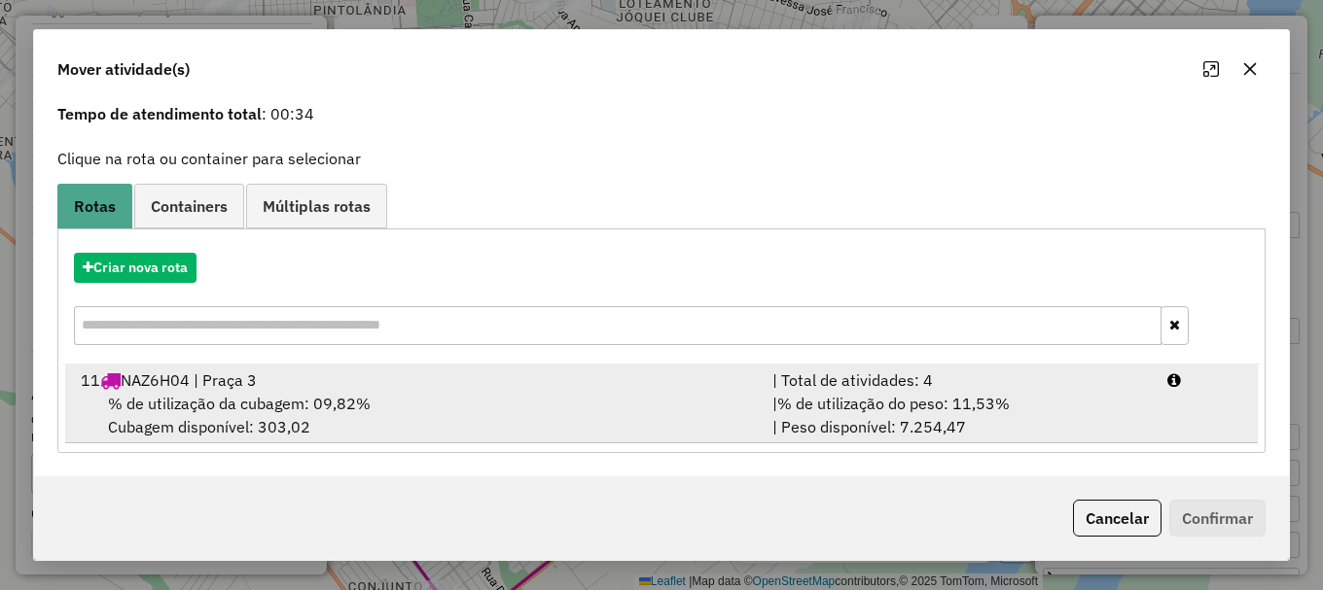
click at [209, 394] on span "% de utilização da cubagem: 09,82%" at bounding box center [239, 403] width 263 height 19
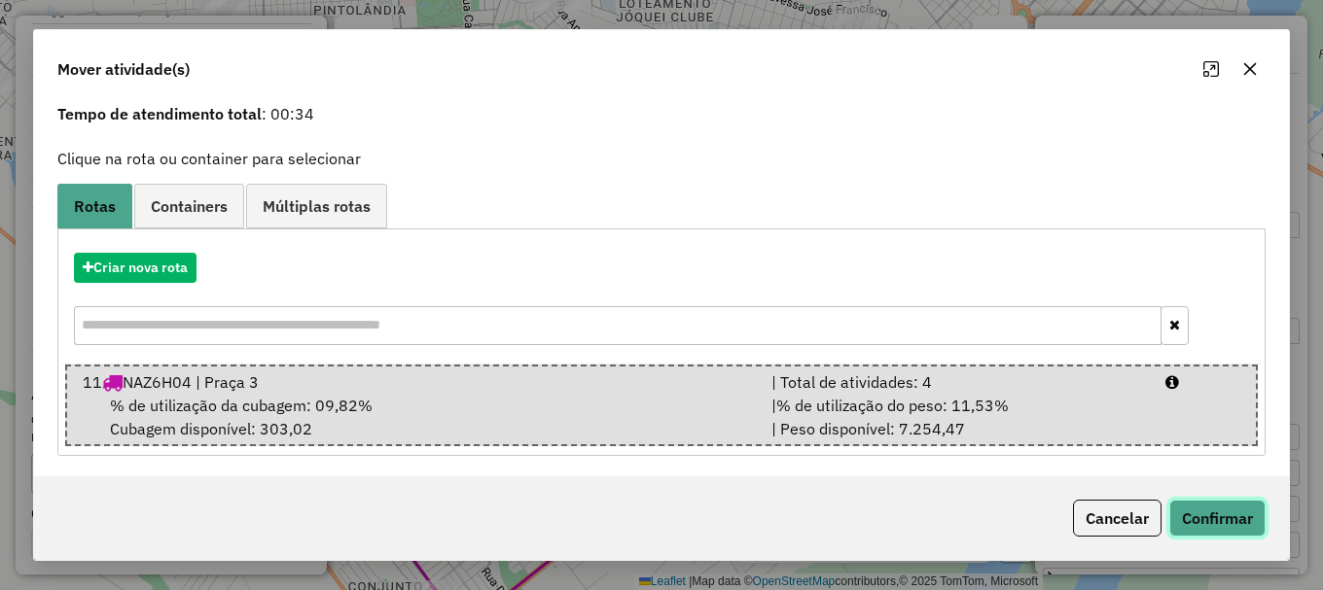
click at [1225, 507] on button "Confirmar" at bounding box center [1217, 518] width 96 height 37
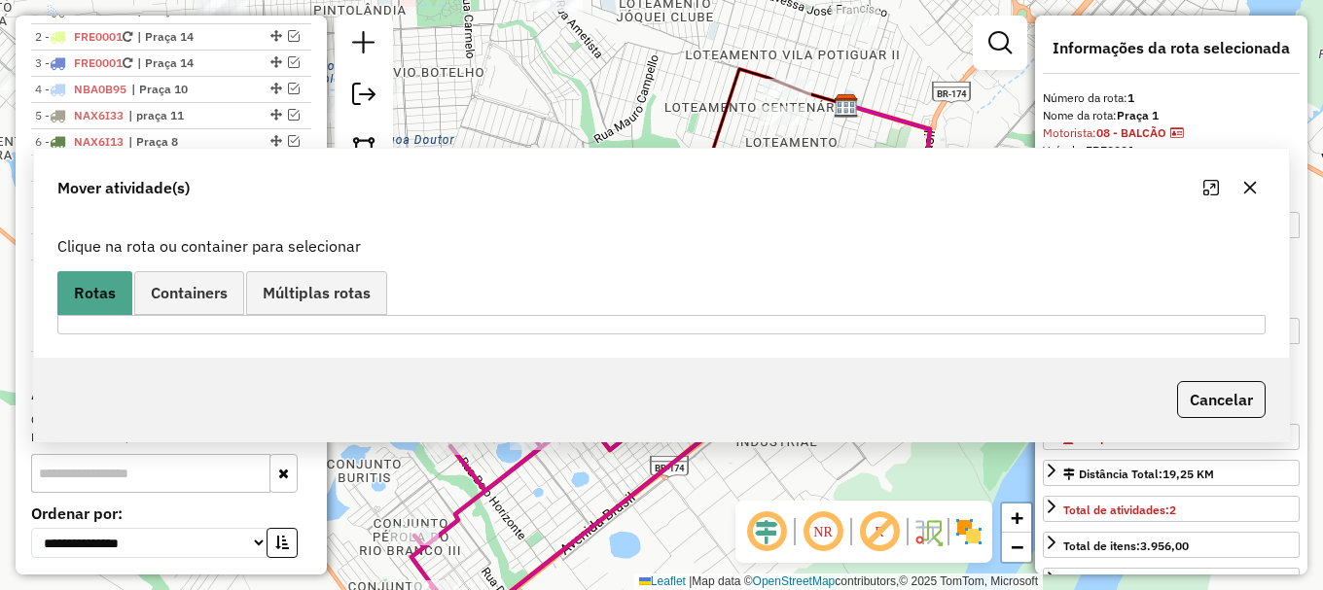
scroll to position [0, 0]
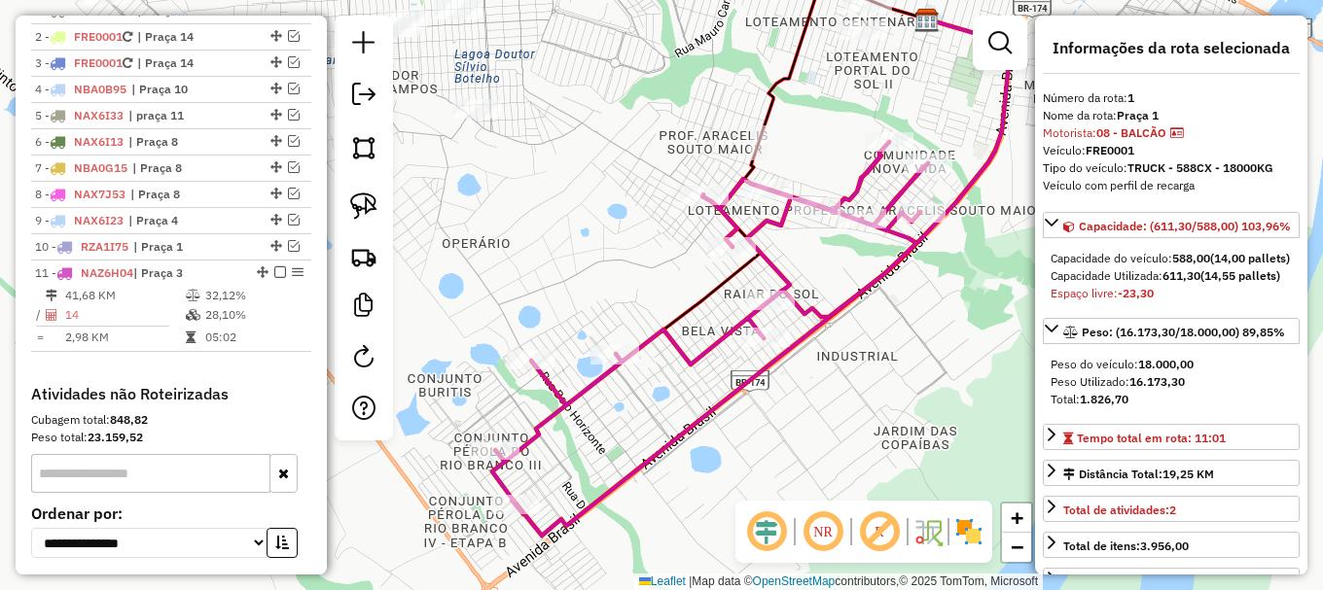
drag, startPoint x: 909, startPoint y: 358, endPoint x: 974, endPoint y: 265, distance: 113.3
click at [977, 265] on div "Janela de atendimento Grade de atendimento Capacidade Transportadoras Veículos …" at bounding box center [661, 295] width 1323 height 590
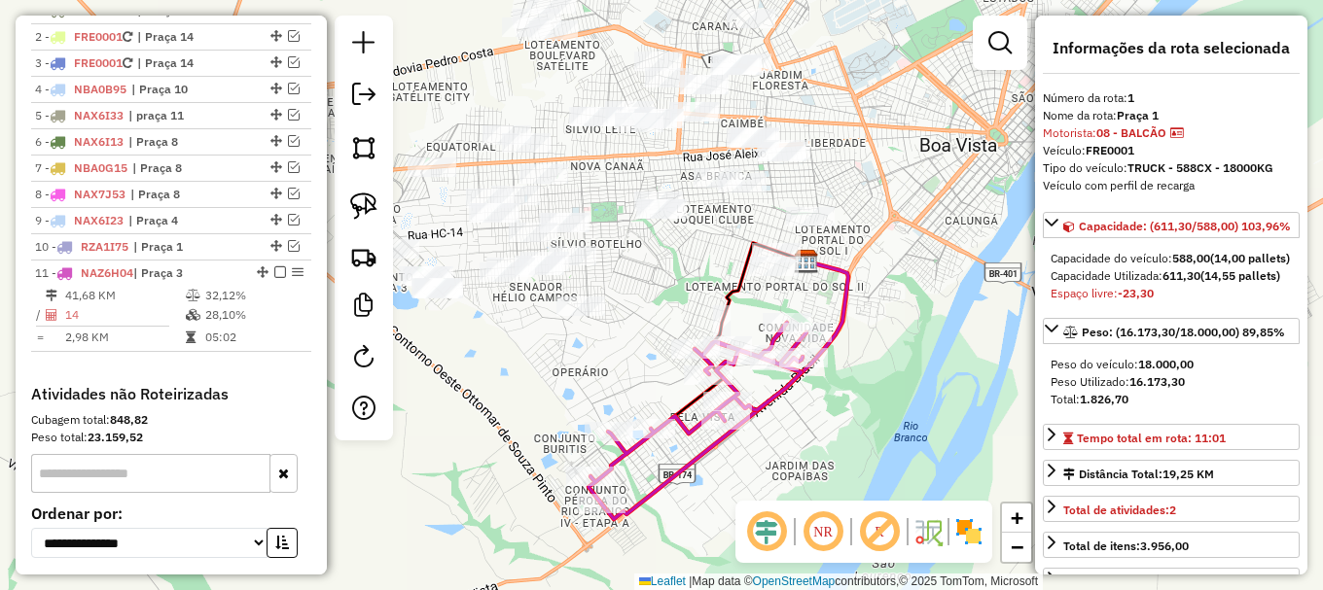
drag, startPoint x: 927, startPoint y: 311, endPoint x: 798, endPoint y: 423, distance: 171.0
click at [798, 423] on div "Janela de atendimento Grade de atendimento Capacidade Transportadoras Veículos …" at bounding box center [661, 295] width 1323 height 590
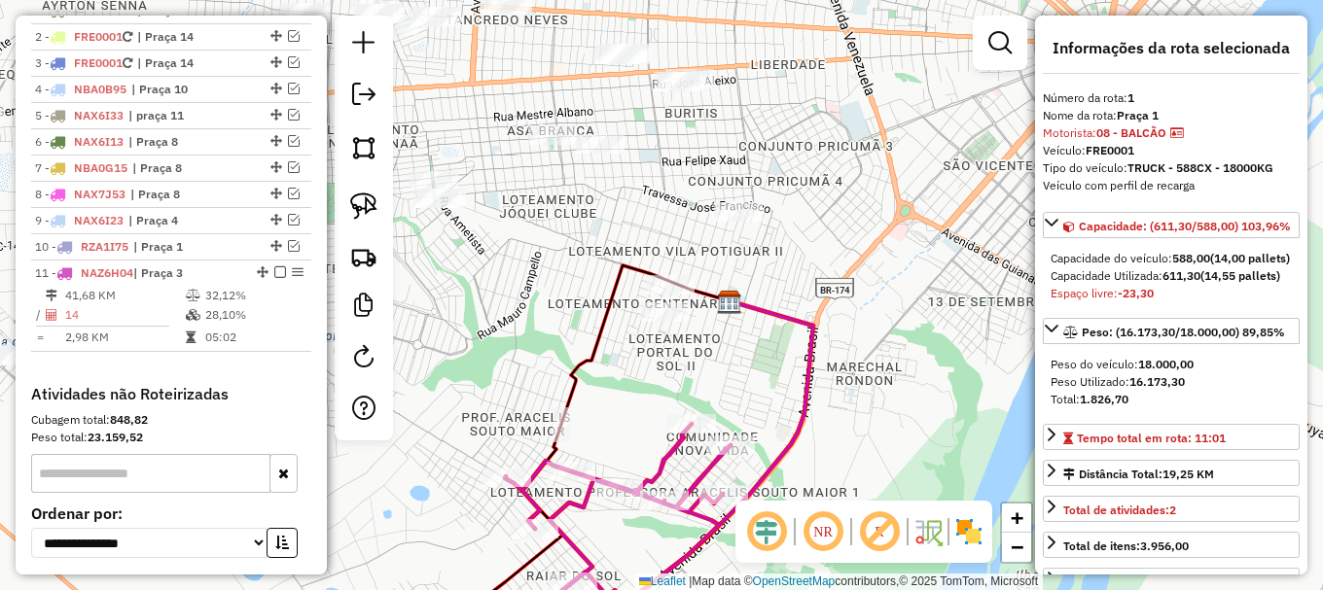
drag, startPoint x: 790, startPoint y: 302, endPoint x: 746, endPoint y: 362, distance: 74.5
click at [773, 365] on div "Janela de atendimento Grade de atendimento Capacidade Transportadoras Veículos …" at bounding box center [661, 295] width 1323 height 590
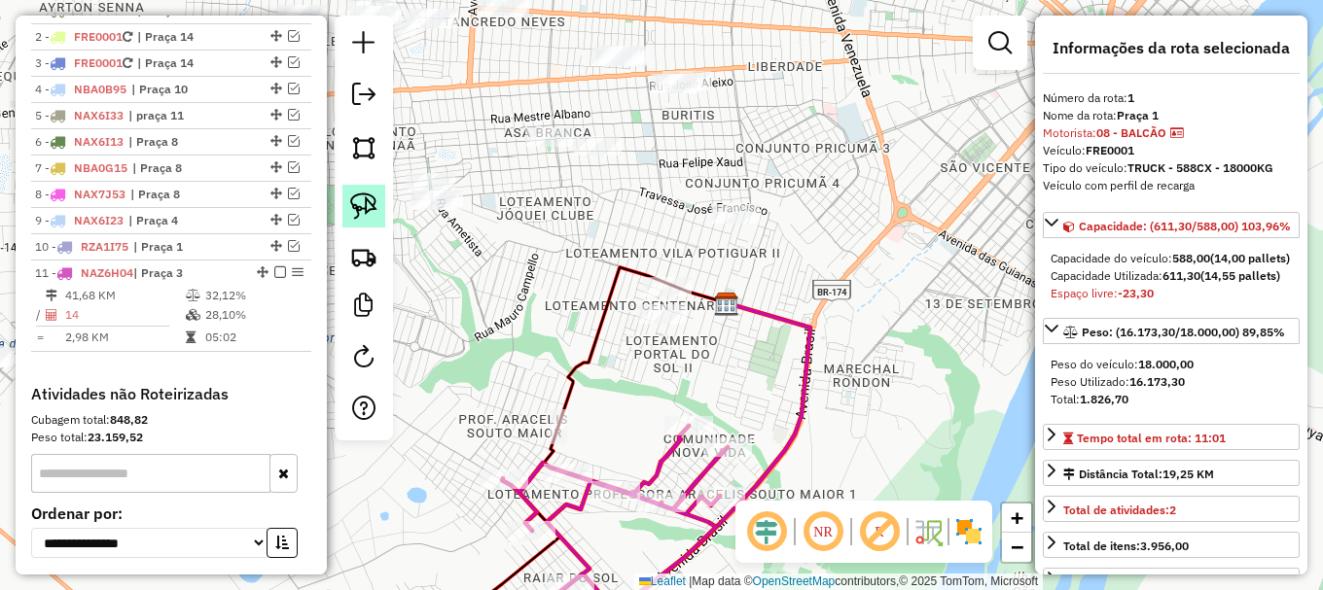
click at [365, 206] on img at bounding box center [363, 206] width 27 height 27
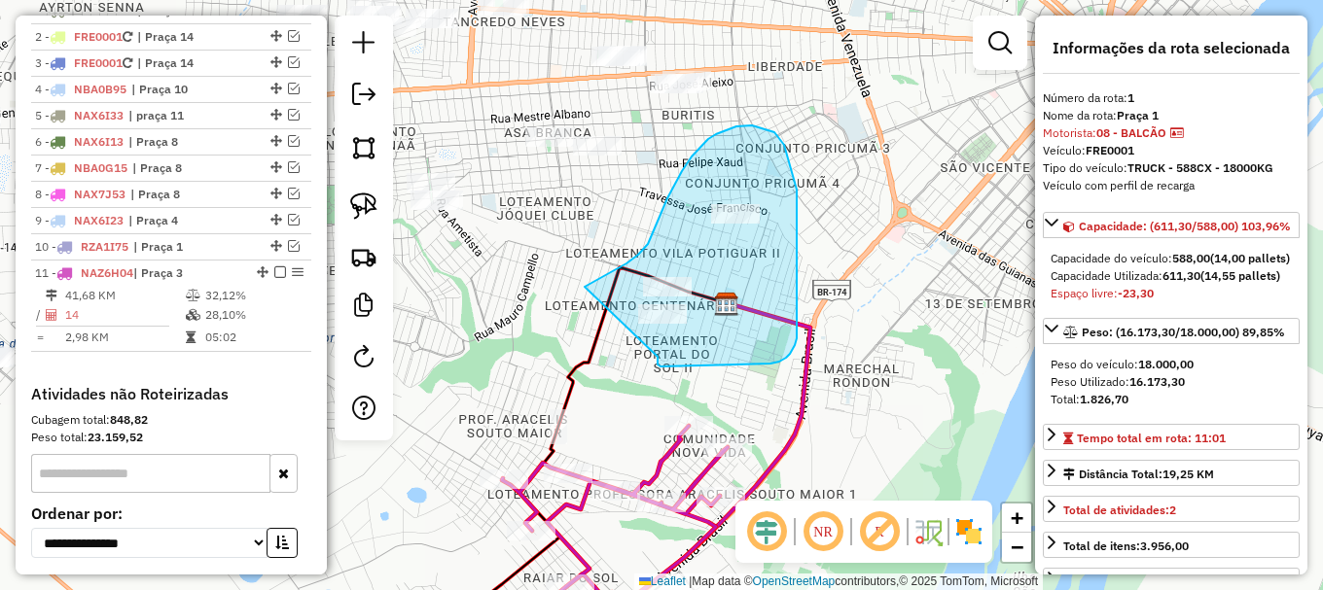
drag, startPoint x: 597, startPoint y: 279, endPoint x: 658, endPoint y: 357, distance: 98.4
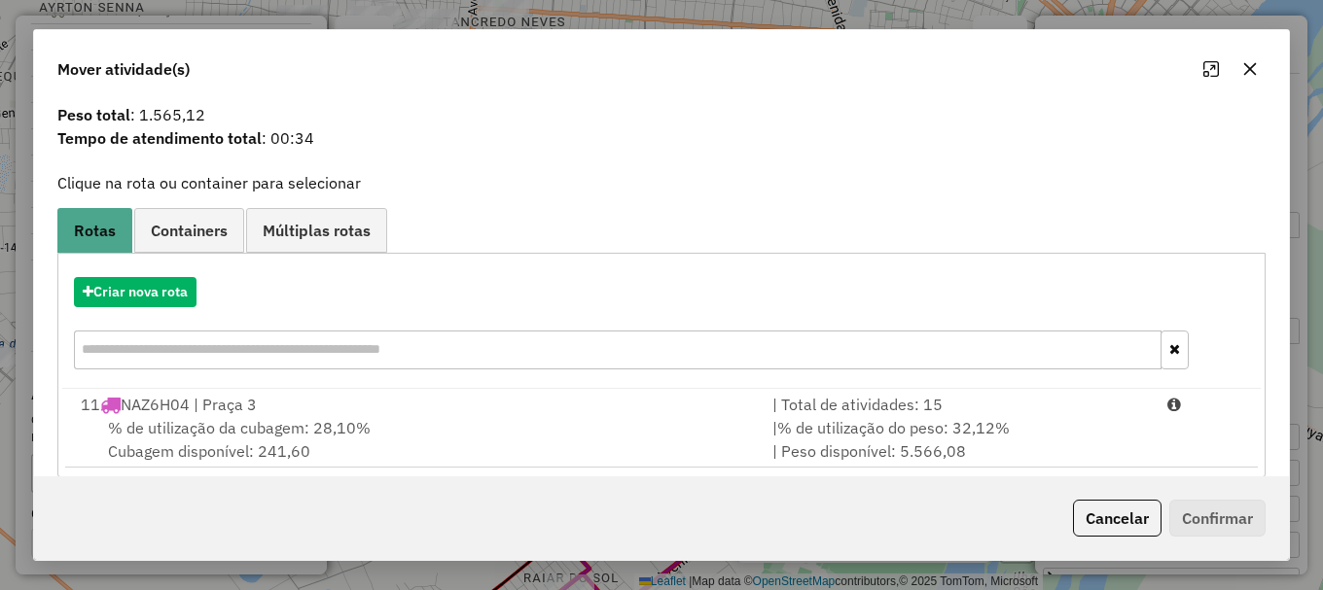
scroll to position [76, 0]
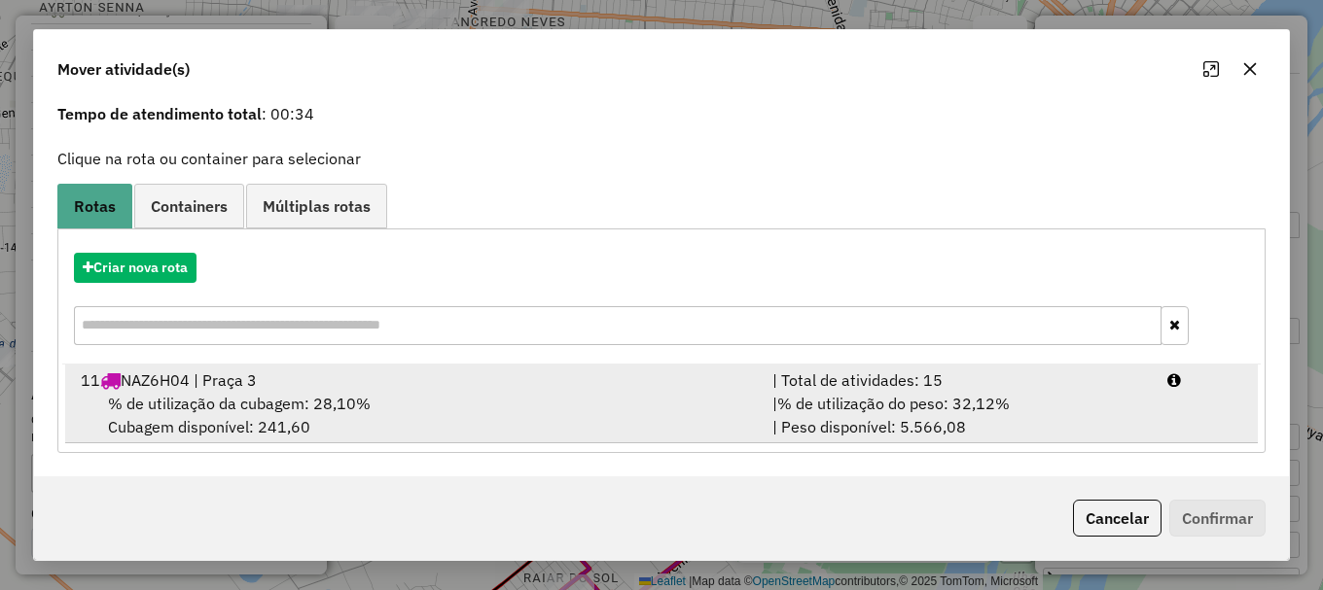
click at [436, 396] on div "% de utilização da cubagem: 28,10% Cubagem disponível: 241,60" at bounding box center [415, 415] width 692 height 47
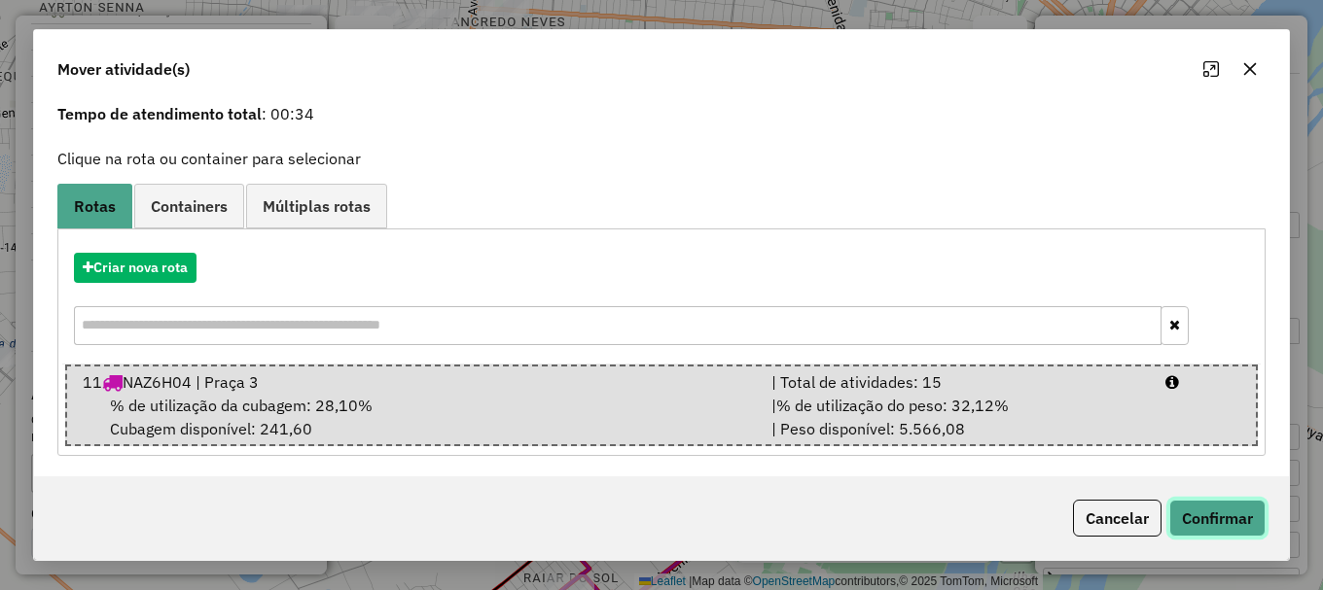
click at [1230, 510] on button "Confirmar" at bounding box center [1217, 518] width 96 height 37
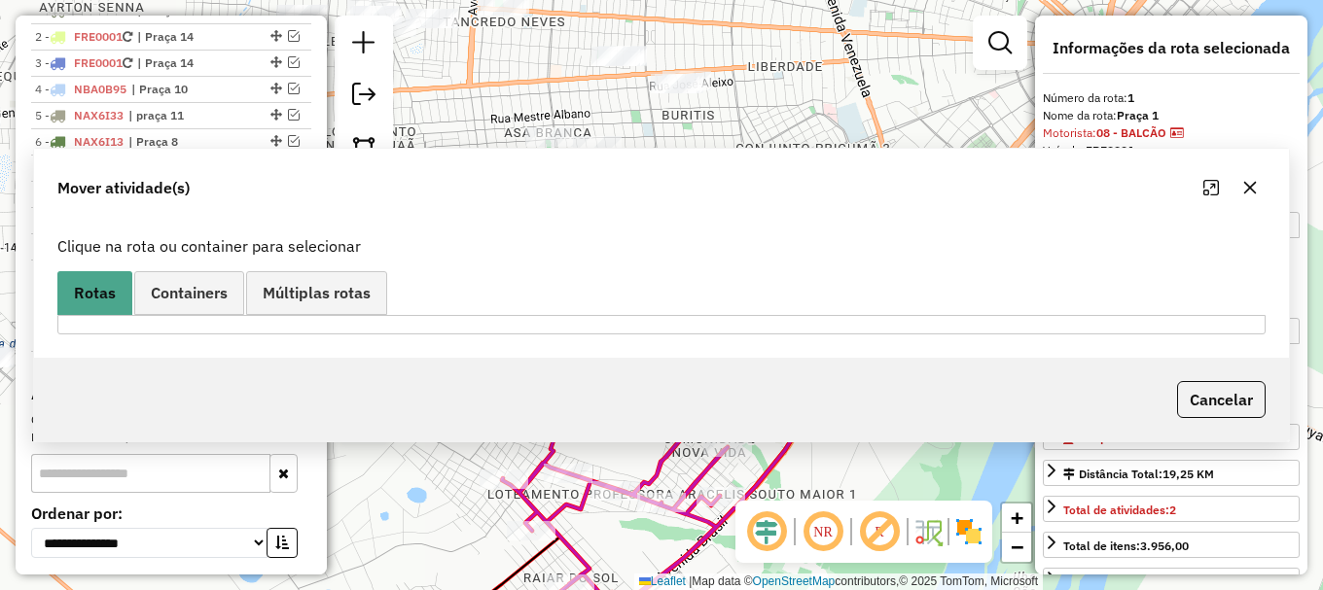
scroll to position [0, 0]
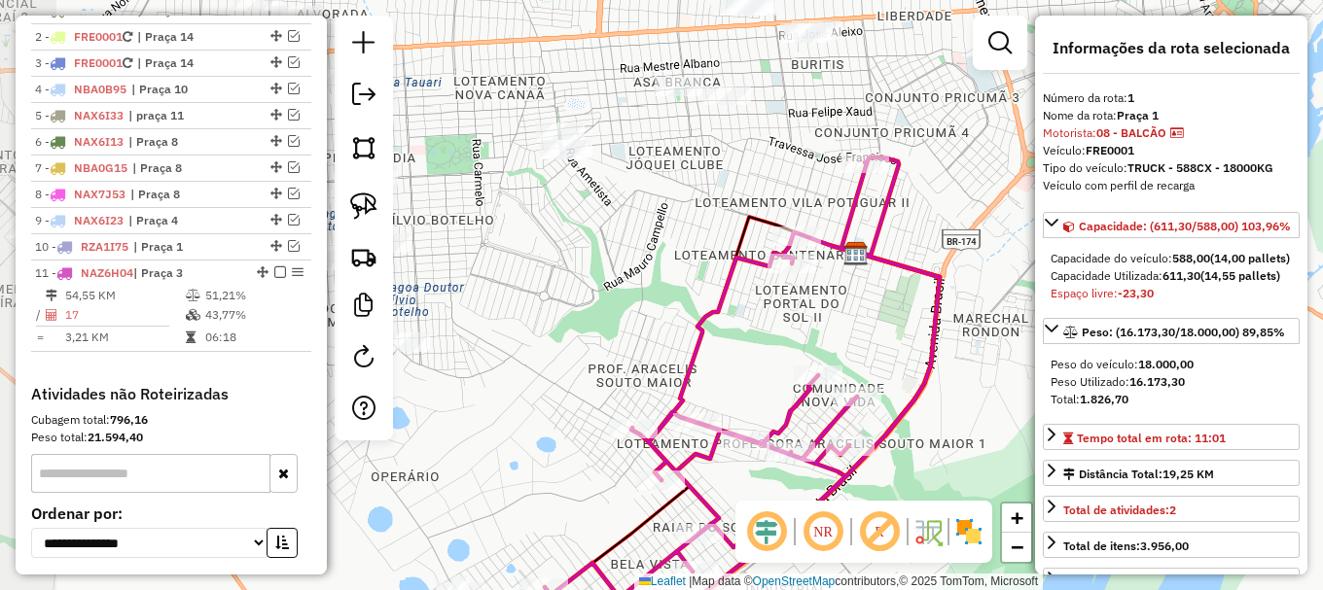
drag, startPoint x: 919, startPoint y: 341, endPoint x: 1025, endPoint y: 296, distance: 115.5
click at [1025, 296] on div "Janela de atendimento Grade de atendimento Capacidade Transportadoras Veículos …" at bounding box center [661, 295] width 1323 height 590
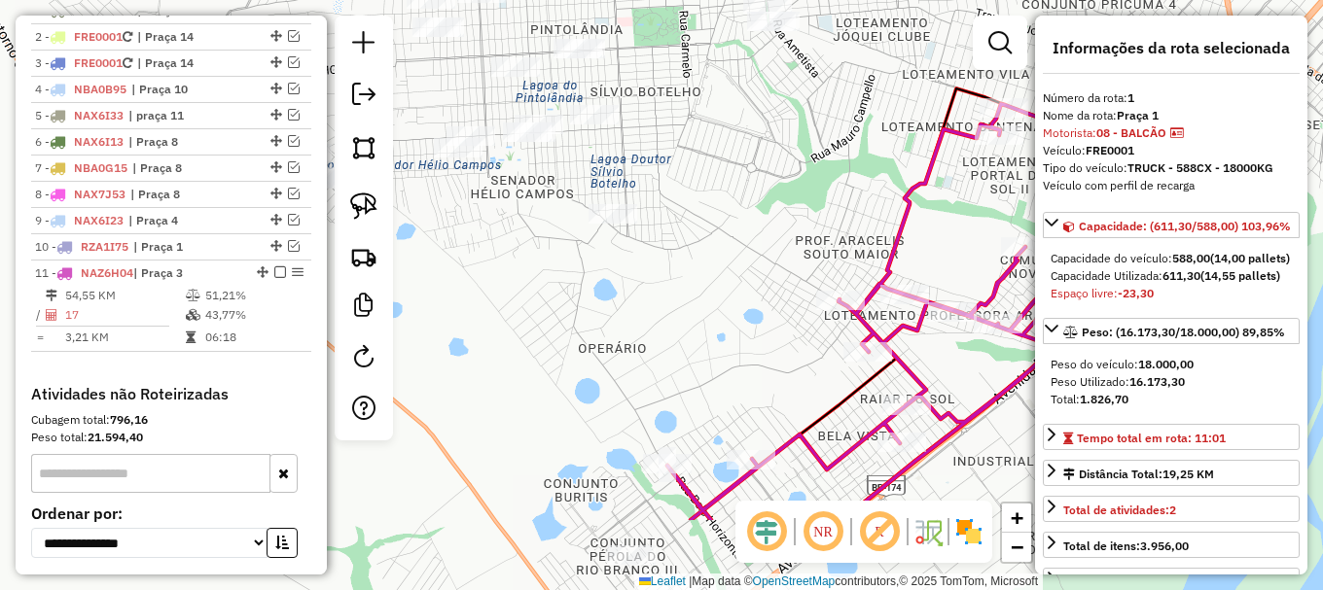
drag, startPoint x: 697, startPoint y: 248, endPoint x: 850, endPoint y: 156, distance: 178.5
click at [896, 107] on div "Janela de atendimento Grade de atendimento Capacidade Transportadoras Veículos …" at bounding box center [661, 295] width 1323 height 590
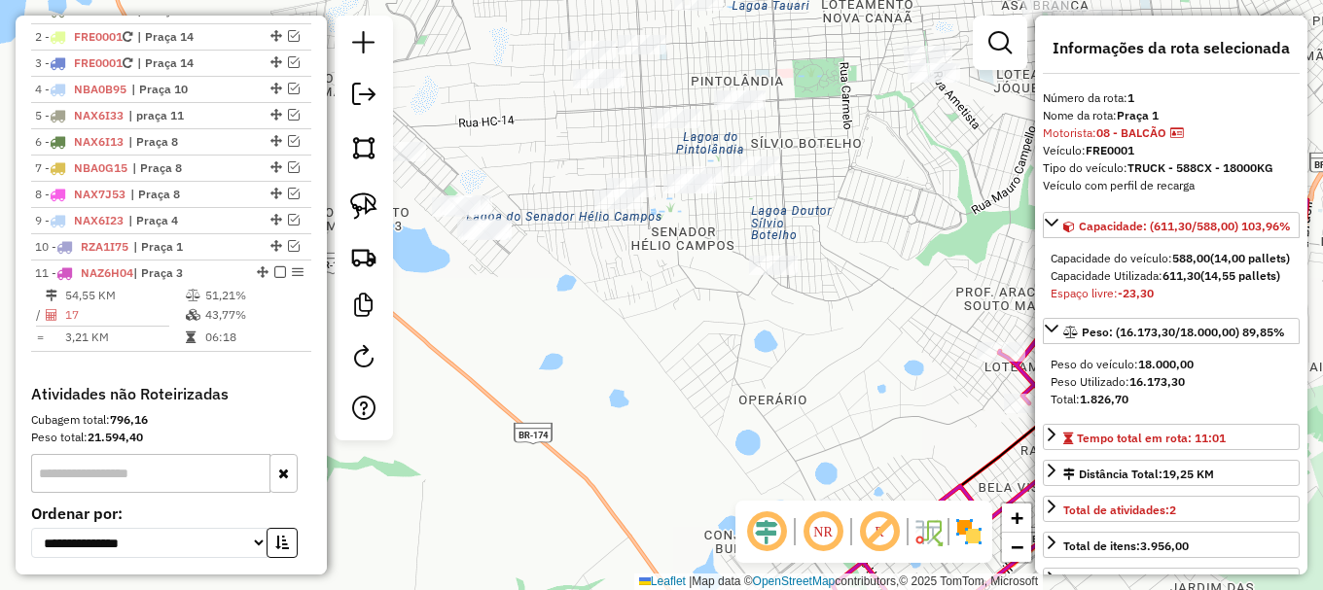
drag, startPoint x: 662, startPoint y: 291, endPoint x: 820, endPoint y: 339, distance: 164.9
click at [820, 339] on div "Janela de atendimento Grade de atendimento Capacidade Transportadoras Veículos …" at bounding box center [661, 295] width 1323 height 590
drag, startPoint x: 998, startPoint y: 44, endPoint x: 1057, endPoint y: 148, distance: 119.8
click at [998, 46] on em at bounding box center [999, 42] width 23 height 23
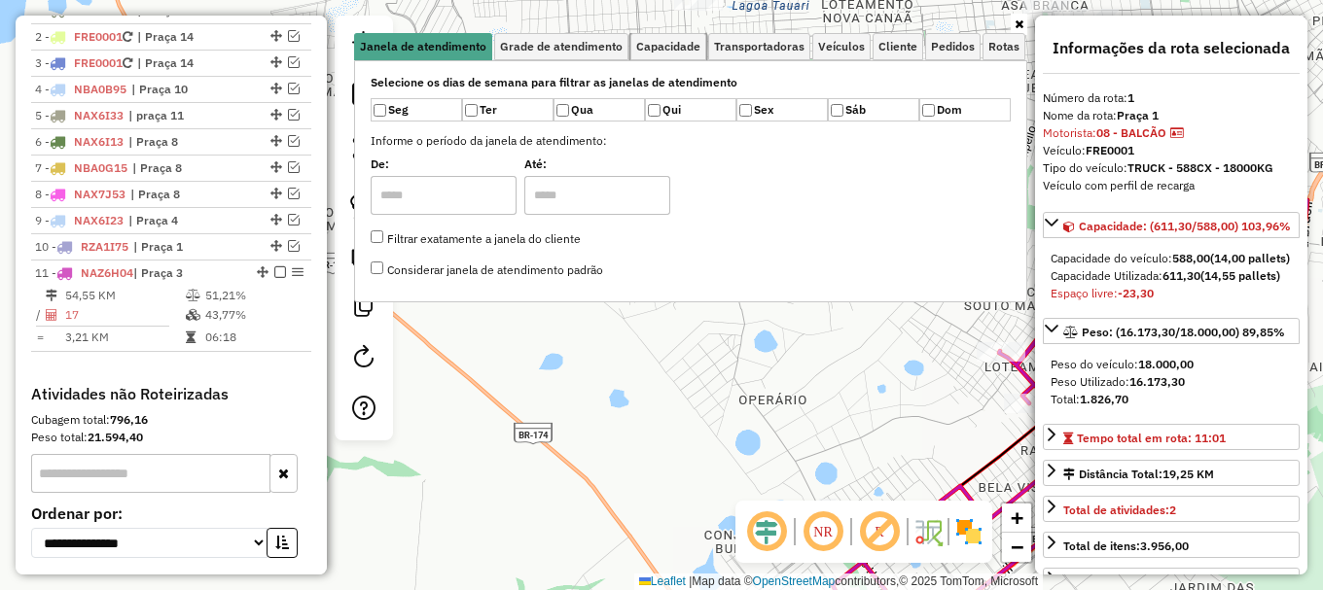
drag, startPoint x: 686, startPoint y: 46, endPoint x: 700, endPoint y: 63, distance: 22.8
click at [688, 48] on span "Capacidade" at bounding box center [668, 47] width 64 height 12
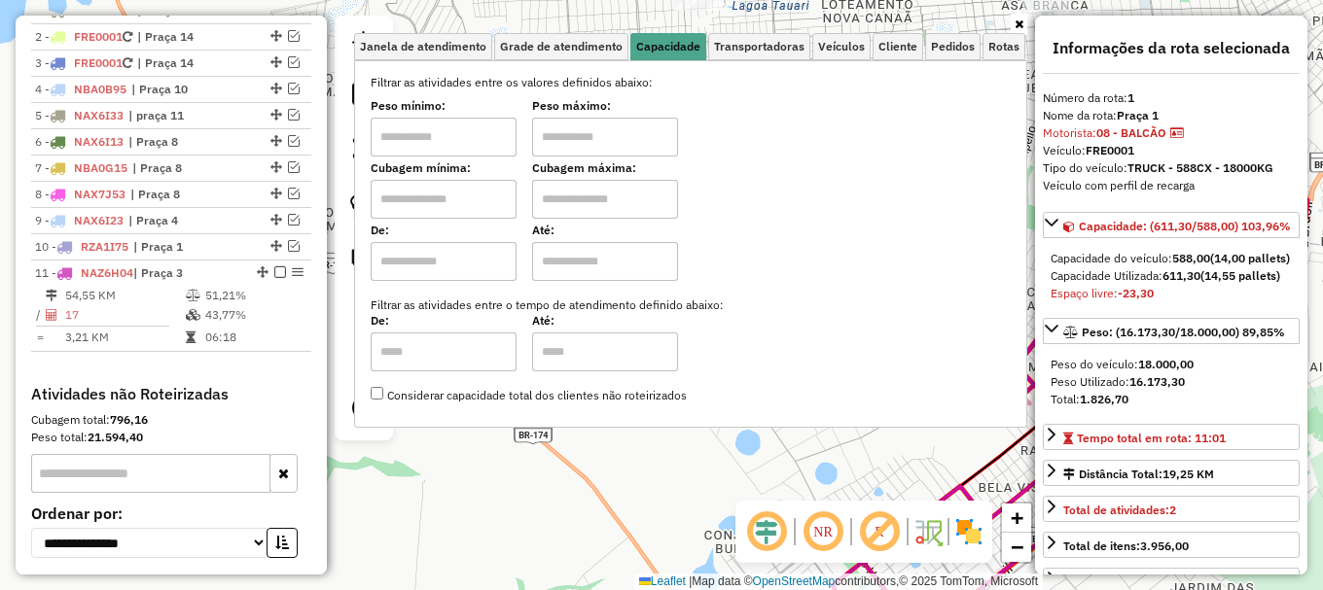
click at [429, 198] on input "text" at bounding box center [444, 199] width 146 height 39
type input "*****"
click at [562, 203] on input "text" at bounding box center [605, 199] width 146 height 39
type input "*******"
click at [526, 492] on div "Limpar filtros Janela de atendimento Grade de atendimento Capacidade Transporta…" at bounding box center [661, 295] width 1323 height 590
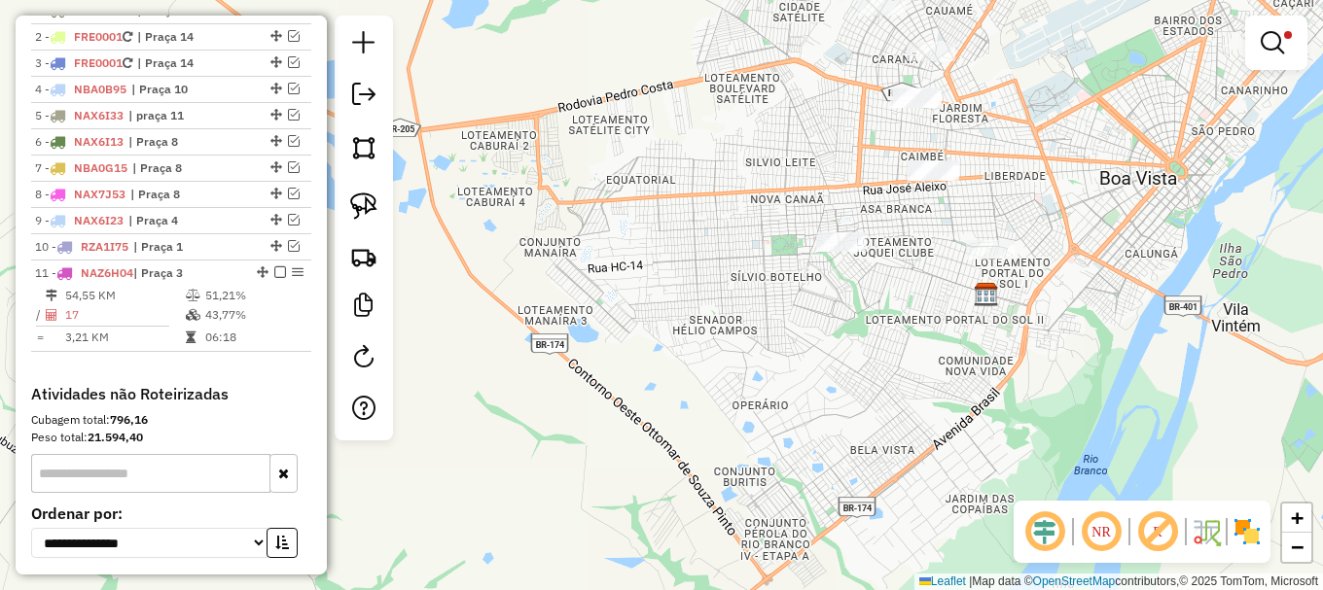
drag, startPoint x: 959, startPoint y: 314, endPoint x: 864, endPoint y: 348, distance: 101.2
click at [864, 348] on div "Limpar filtros Janela de atendimento Grade de atendimento Capacidade Transporta…" at bounding box center [661, 295] width 1323 height 590
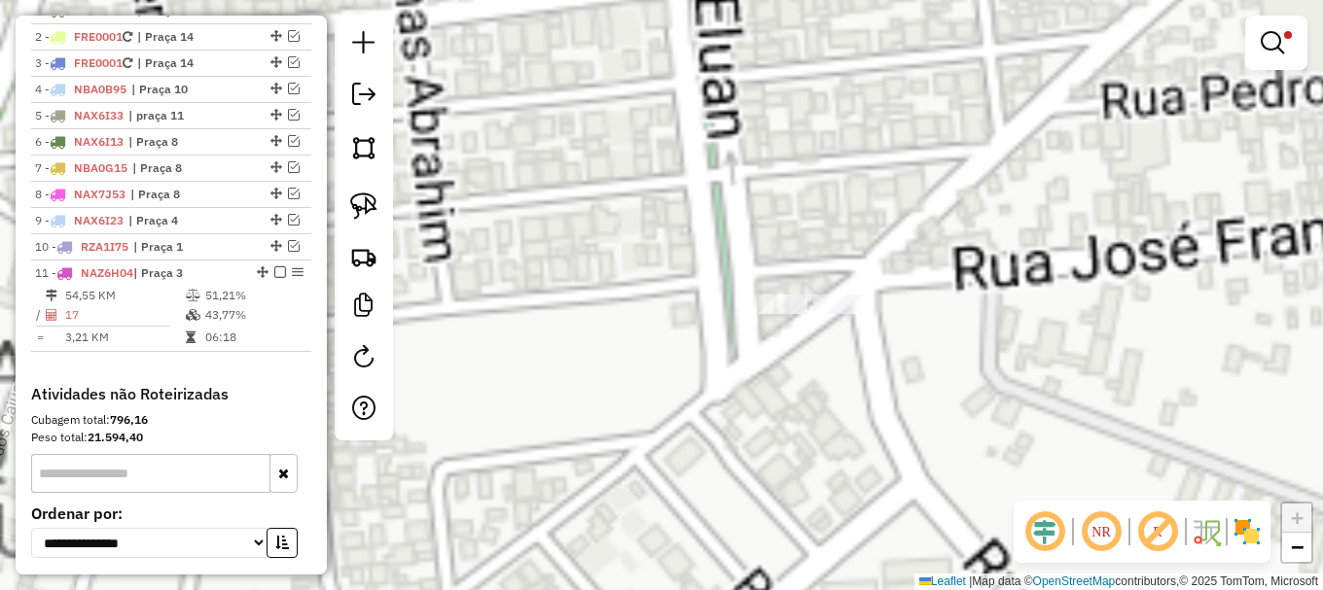
drag, startPoint x: 828, startPoint y: 199, endPoint x: 835, endPoint y: 321, distance: 121.8
click at [838, 408] on div "Limpar filtros Janela de atendimento Grade de atendimento Capacidade Transporta…" at bounding box center [661, 295] width 1323 height 590
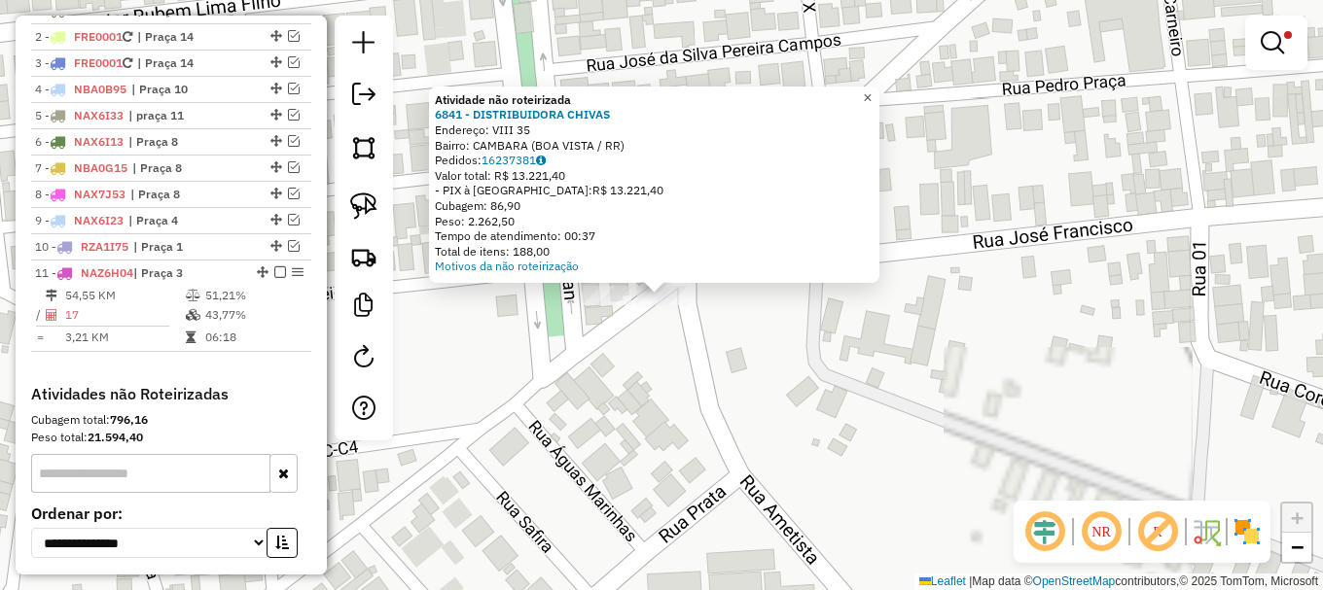
click at [872, 89] on span "×" at bounding box center [867, 97] width 9 height 17
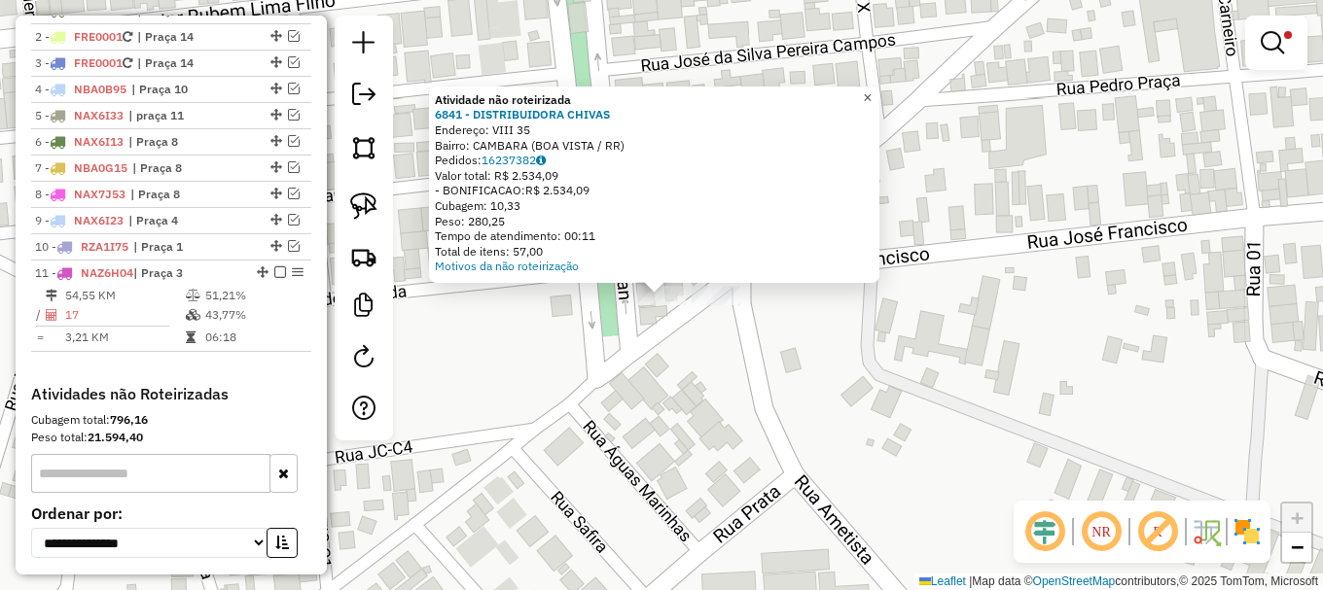
drag, startPoint x: 880, startPoint y: 90, endPoint x: 1003, endPoint y: 329, distance: 268.0
click at [872, 92] on span "×" at bounding box center [867, 97] width 9 height 17
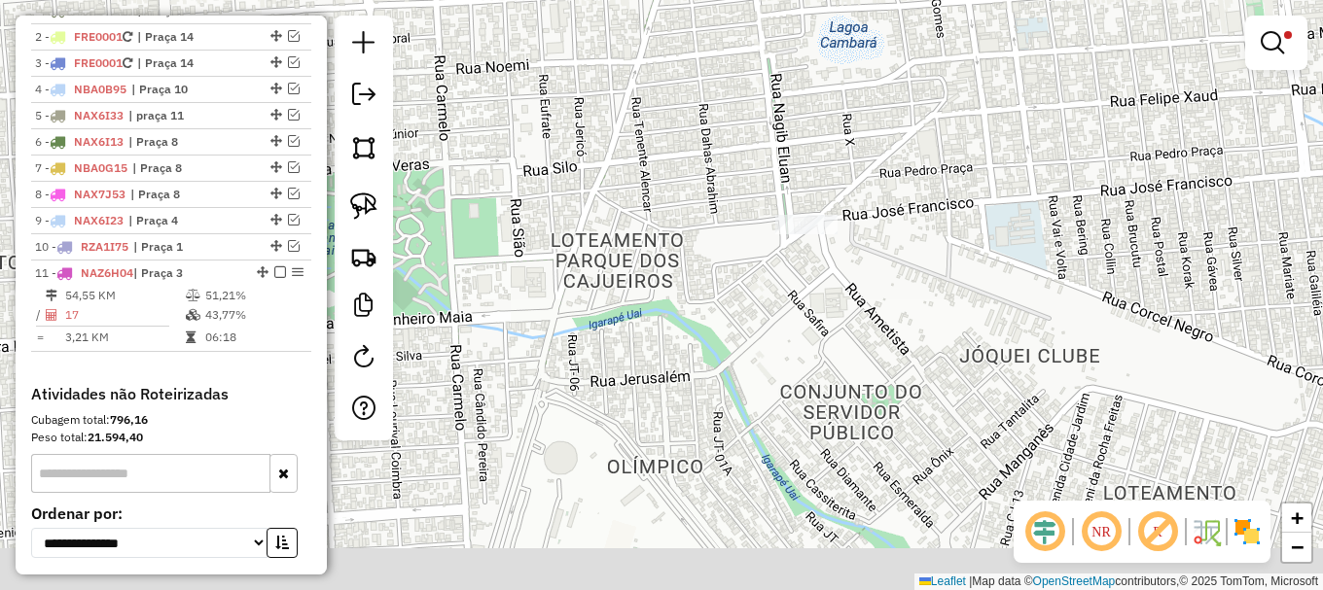
drag, startPoint x: 867, startPoint y: 432, endPoint x: 852, endPoint y: 292, distance: 140.8
click at [852, 292] on div "Limpar filtros Janela de atendimento Grade de atendimento Capacidade Transporta…" at bounding box center [661, 295] width 1323 height 590
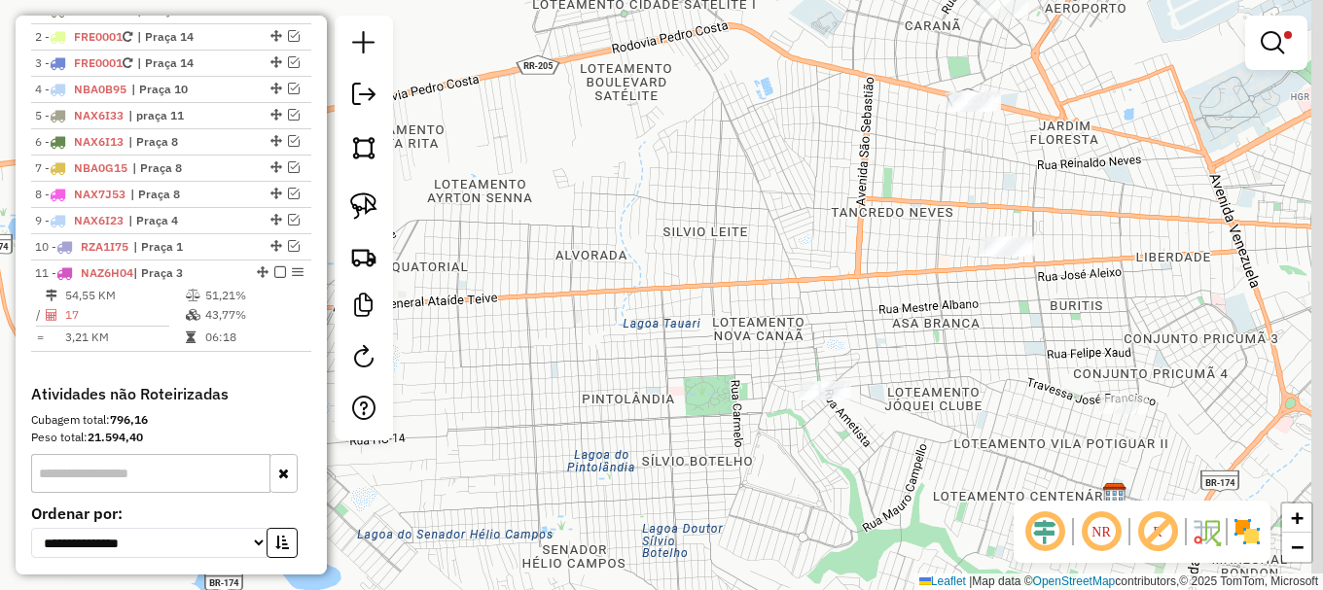
drag, startPoint x: 878, startPoint y: 343, endPoint x: 826, endPoint y: 491, distance: 156.9
click at [826, 491] on div "Limpar filtros Janela de atendimento Grade de atendimento Capacidade Transporta…" at bounding box center [661, 295] width 1323 height 590
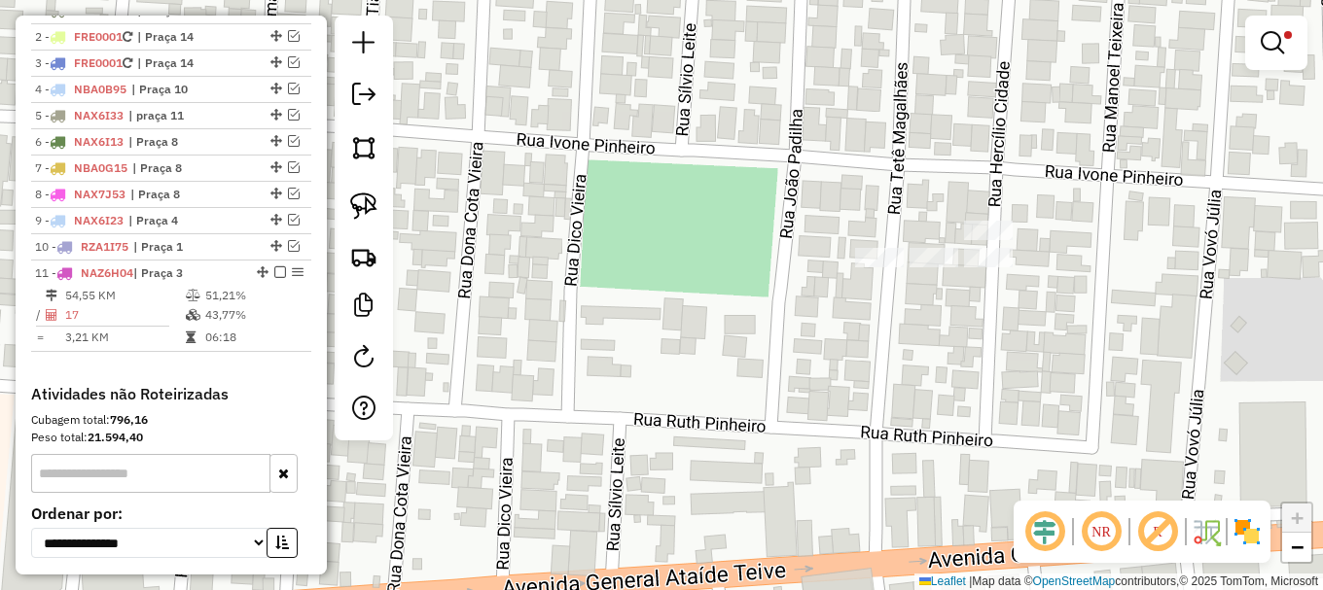
drag, startPoint x: 362, startPoint y: 202, endPoint x: 932, endPoint y: 268, distance: 573.8
click at [362, 203] on img at bounding box center [363, 206] width 27 height 27
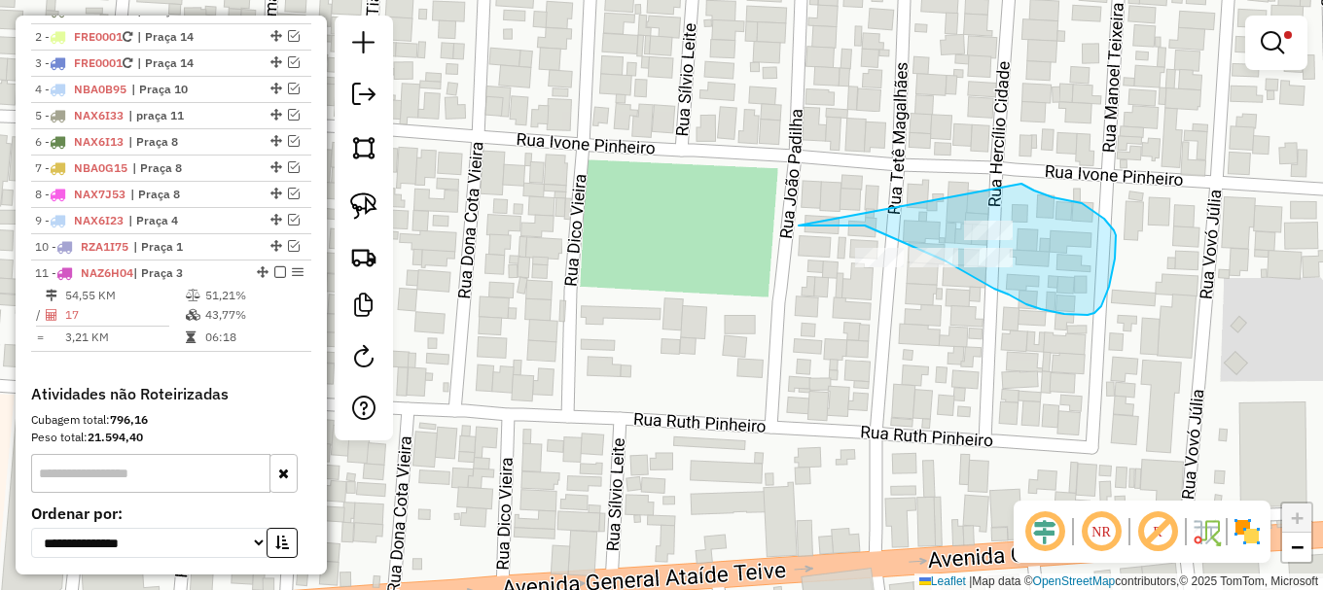
drag, startPoint x: 801, startPoint y: 225, endPoint x: 1014, endPoint y: 189, distance: 216.0
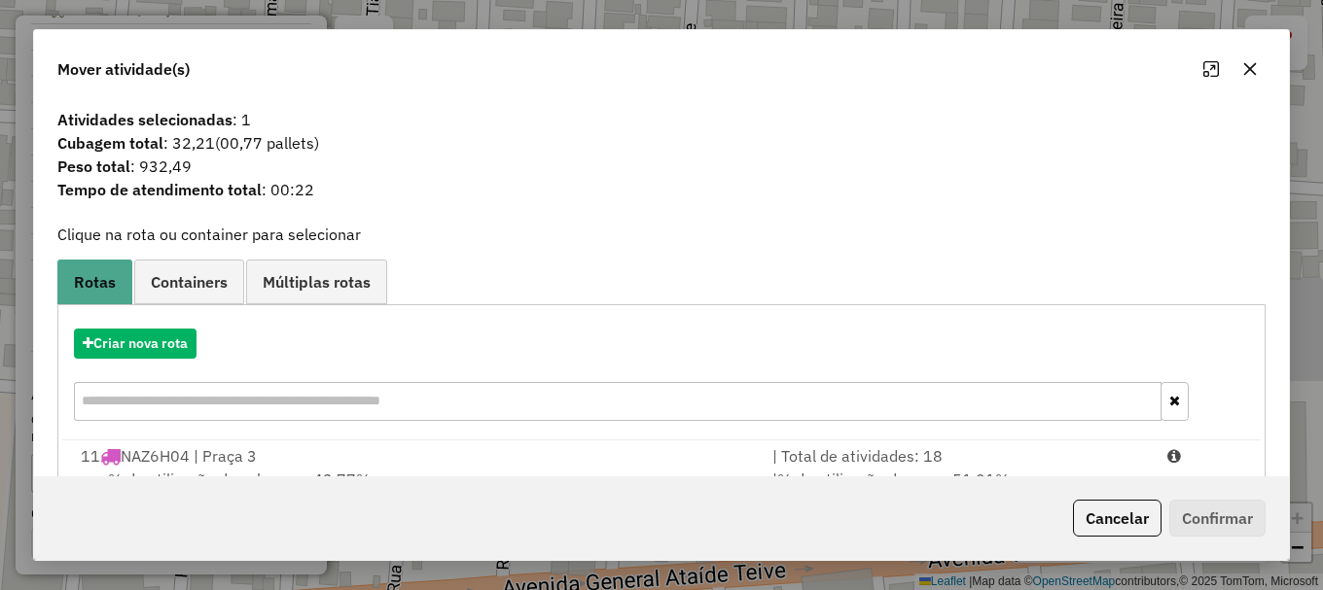
drag, startPoint x: 1249, startPoint y: 72, endPoint x: 1071, endPoint y: 199, distance: 218.9
click at [1234, 83] on div at bounding box center [1230, 68] width 70 height 31
click at [1246, 66] on icon "button" at bounding box center [1250, 69] width 13 height 13
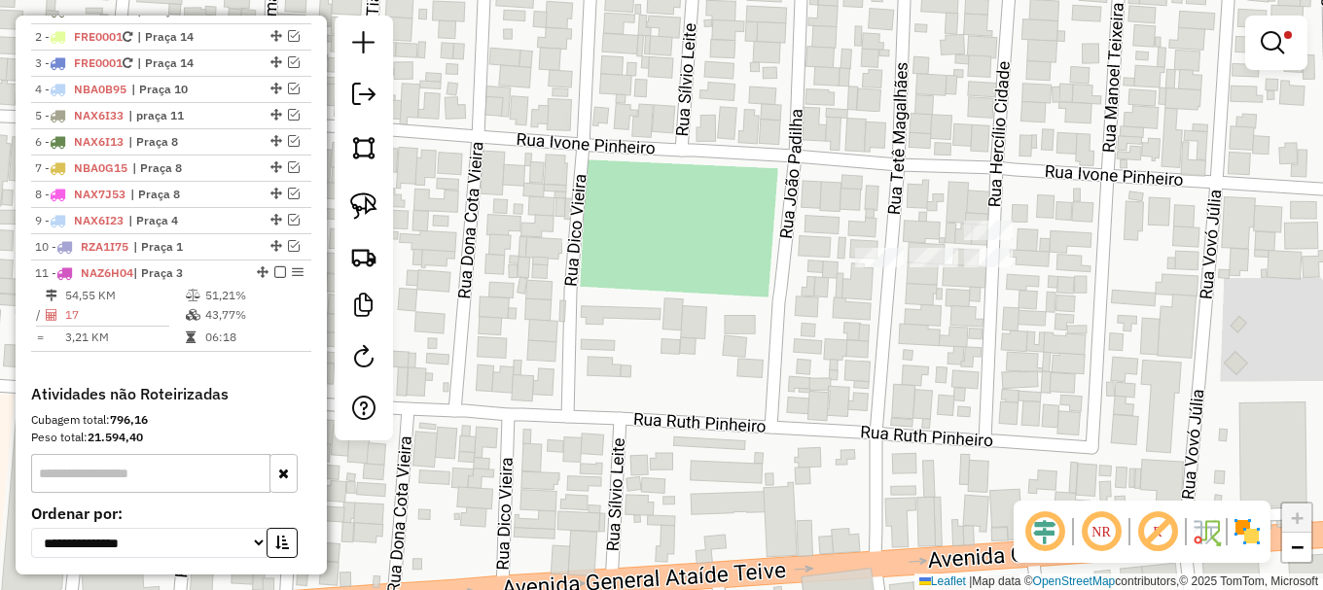
drag, startPoint x: 369, startPoint y: 202, endPoint x: 635, endPoint y: 247, distance: 270.2
click at [369, 205] on img at bounding box center [363, 206] width 27 height 27
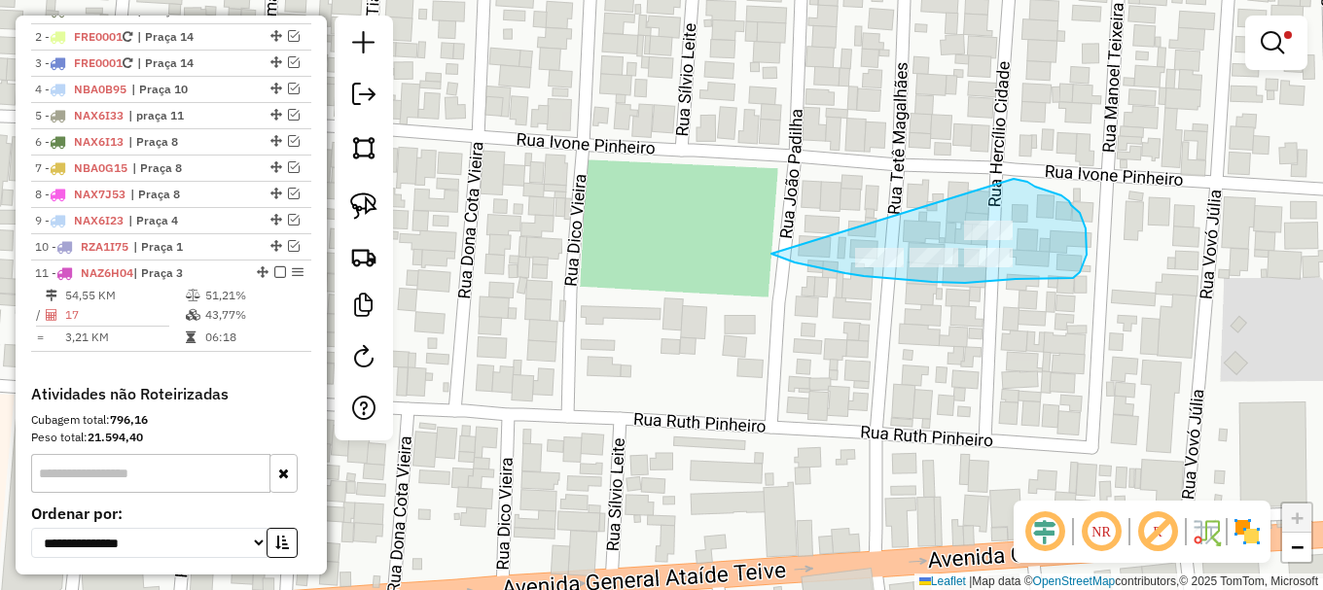
drag, startPoint x: 771, startPoint y: 254, endPoint x: 1010, endPoint y: 180, distance: 249.5
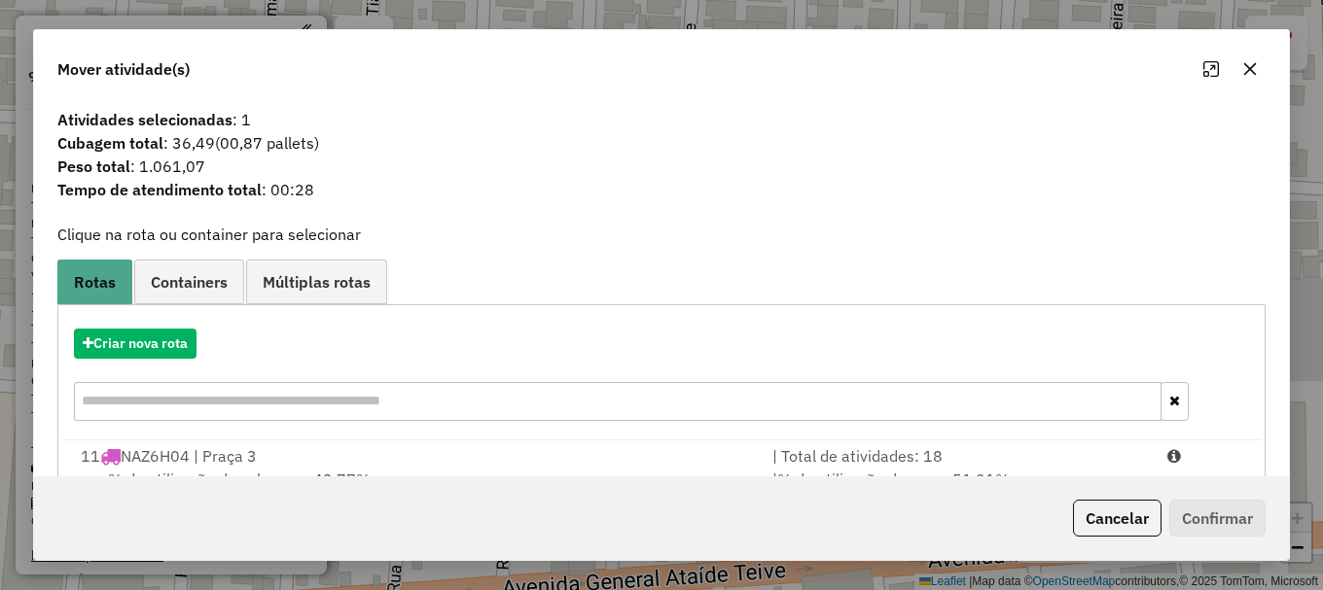
scroll to position [795, 0]
click at [1246, 73] on icon "button" at bounding box center [1250, 69] width 13 height 13
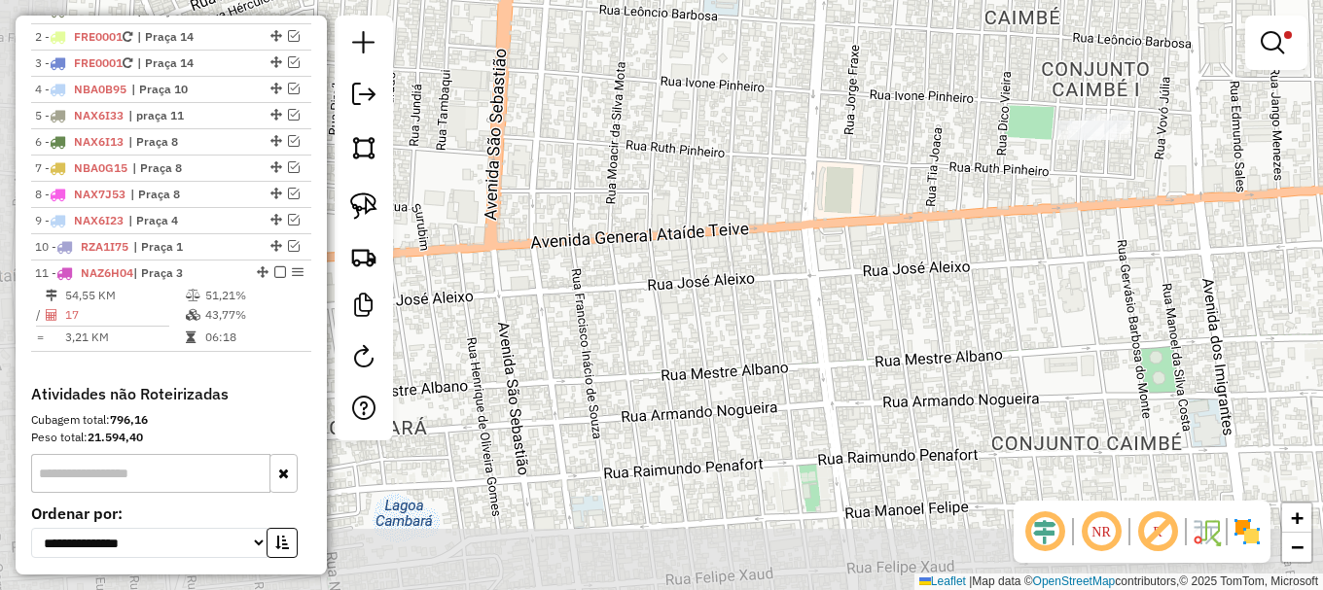
drag, startPoint x: 916, startPoint y: 417, endPoint x: 1001, endPoint y: 231, distance: 205.0
click at [999, 231] on div "Limpar filtros Janela de atendimento Grade de atendimento Capacidade Transporta…" at bounding box center [661, 295] width 1323 height 590
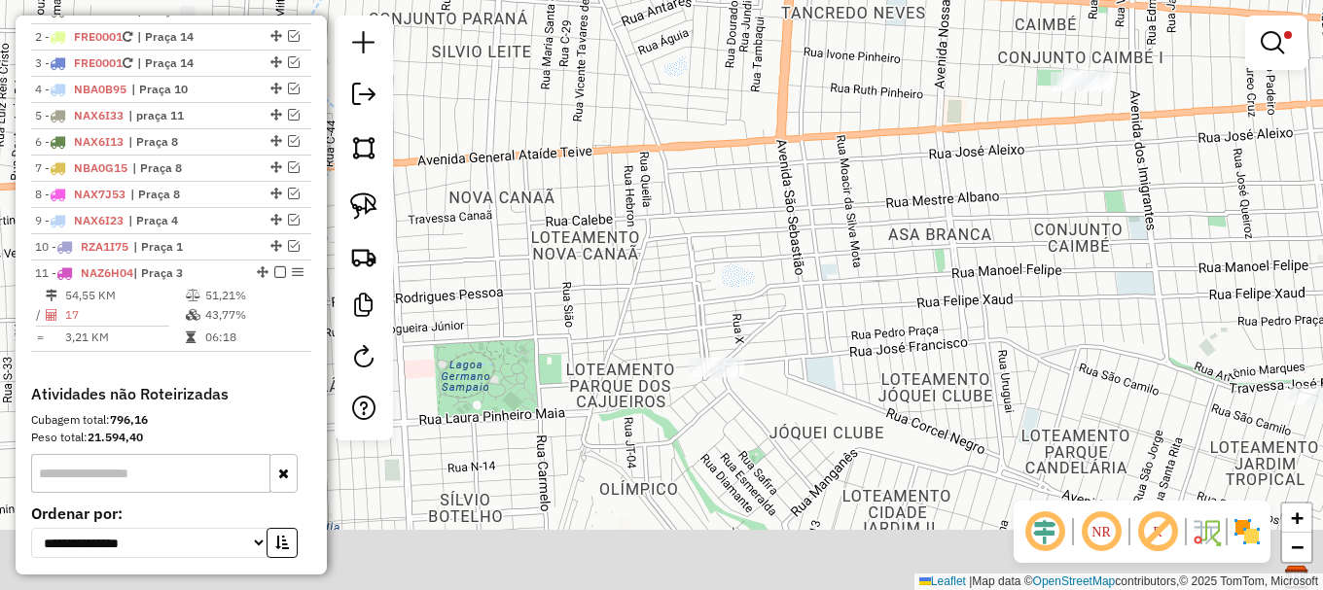
drag, startPoint x: 915, startPoint y: 363, endPoint x: 962, endPoint y: 232, distance: 138.4
click at [962, 232] on div "Limpar filtros Janela de atendimento Grade de atendimento Capacidade Transporta…" at bounding box center [661, 295] width 1323 height 590
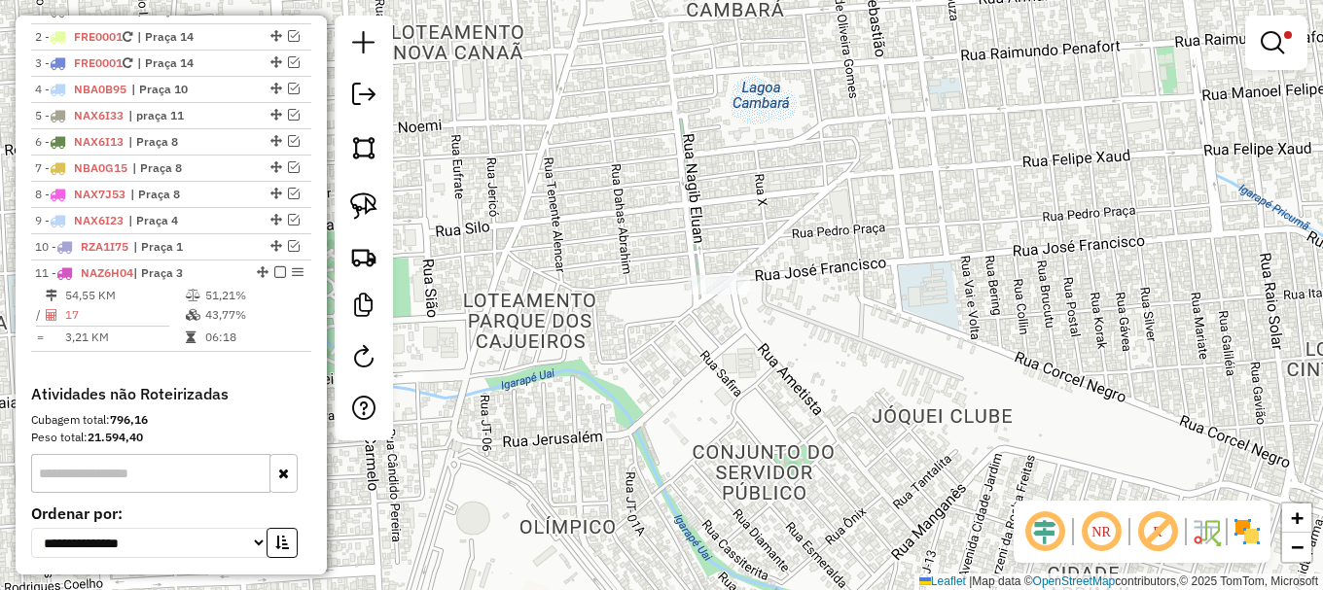
drag, startPoint x: 899, startPoint y: 337, endPoint x: 950, endPoint y: 294, distance: 67.0
click at [970, 285] on div "Limpar filtros Janela de atendimento Grade de atendimento Capacidade Transporta…" at bounding box center [661, 295] width 1323 height 590
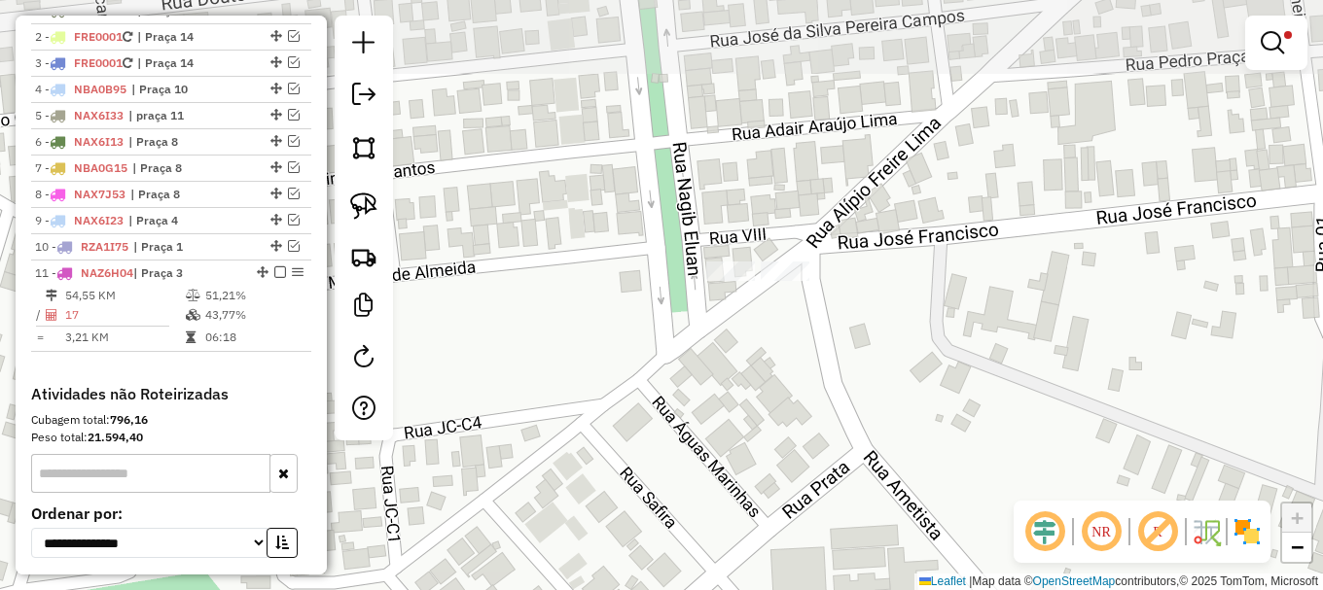
drag, startPoint x: 737, startPoint y: 258, endPoint x: 762, endPoint y: 350, distance: 95.5
click at [762, 350] on div "Limpar filtros Janela de atendimento Grade de atendimento Capacidade Transporta…" at bounding box center [661, 295] width 1323 height 590
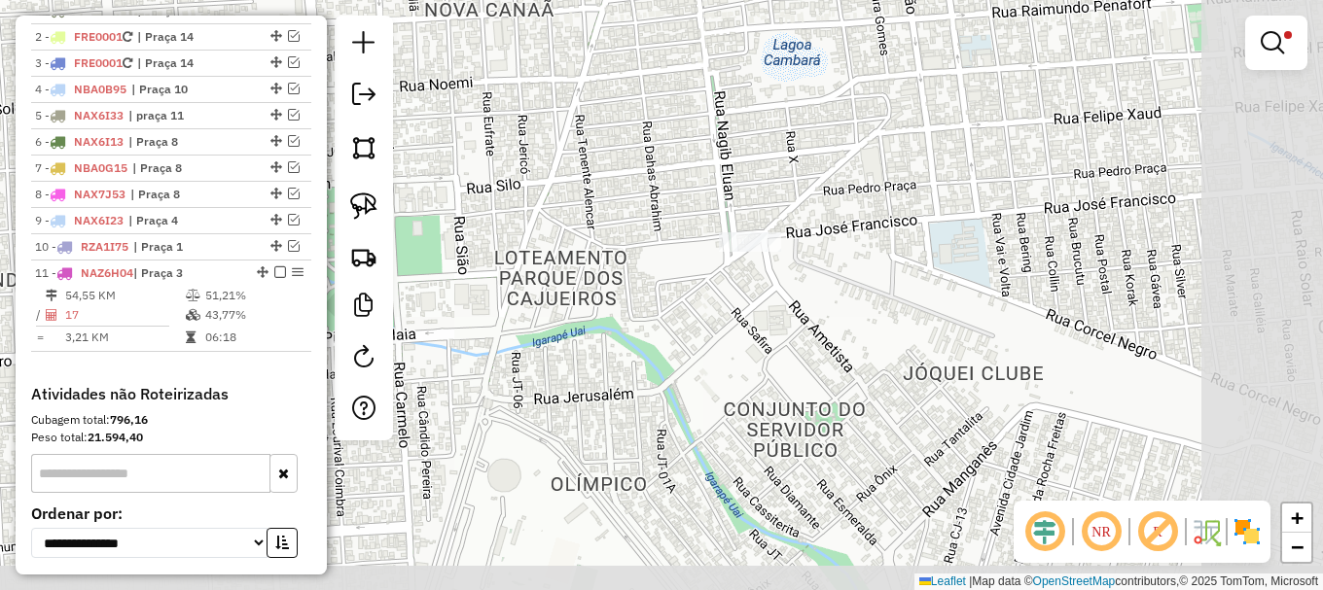
drag, startPoint x: 1089, startPoint y: 388, endPoint x: 847, endPoint y: 267, distance: 271.0
click at [852, 265] on div "Limpar filtros Janela de atendimento Grade de atendimento Capacidade Transporta…" at bounding box center [661, 295] width 1323 height 590
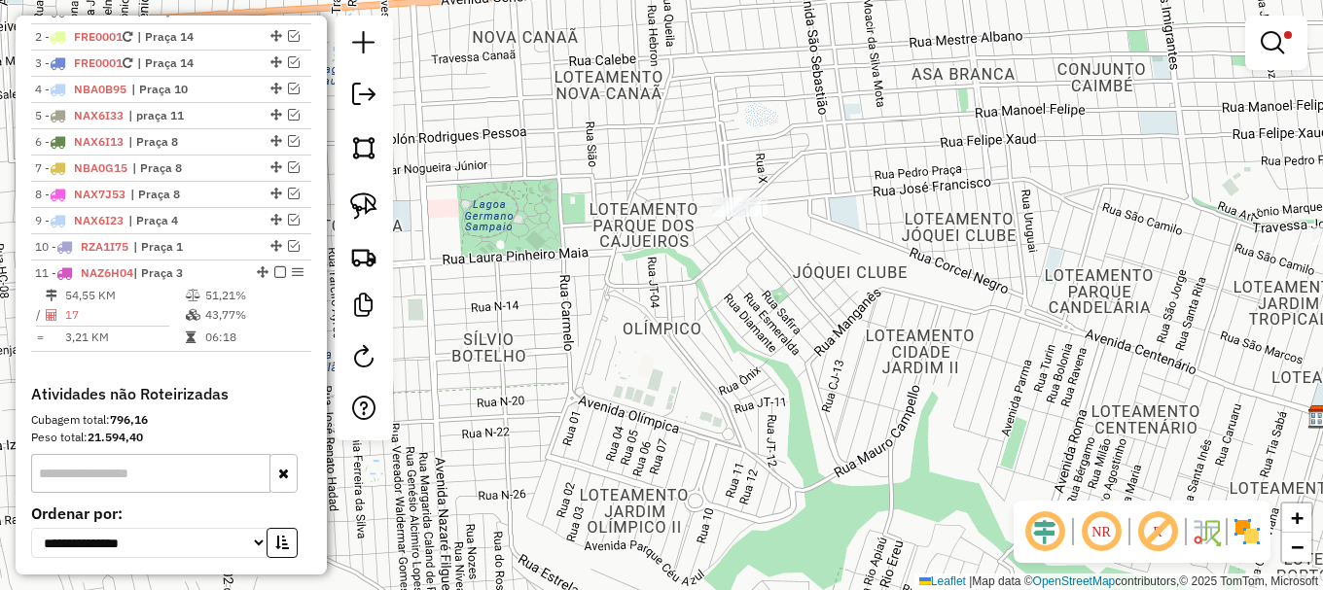
drag, startPoint x: 913, startPoint y: 336, endPoint x: 811, endPoint y: 224, distance: 151.5
click at [812, 223] on div "Limpar filtros Janela de atendimento Grade de atendimento Capacidade Transporta…" at bounding box center [661, 295] width 1323 height 590
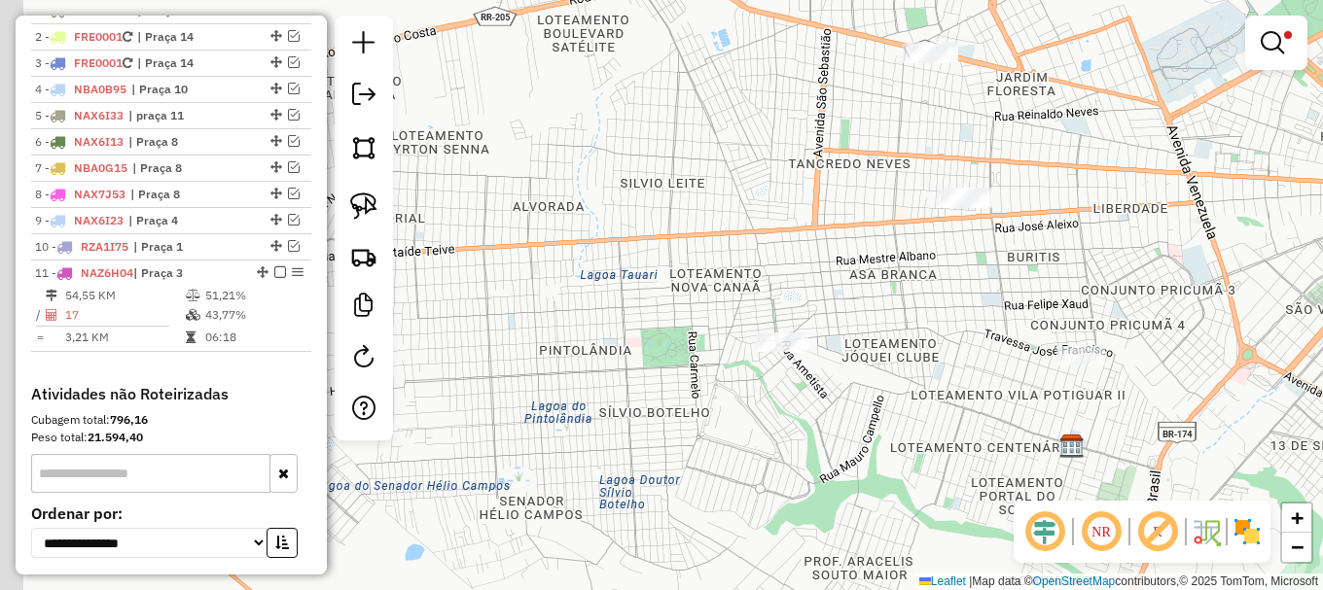
drag, startPoint x: 803, startPoint y: 250, endPoint x: 840, endPoint y: 410, distance: 164.7
click at [840, 410] on div "Limpar filtros Janela de atendimento Grade de atendimento Capacidade Transporta…" at bounding box center [661, 295] width 1323 height 590
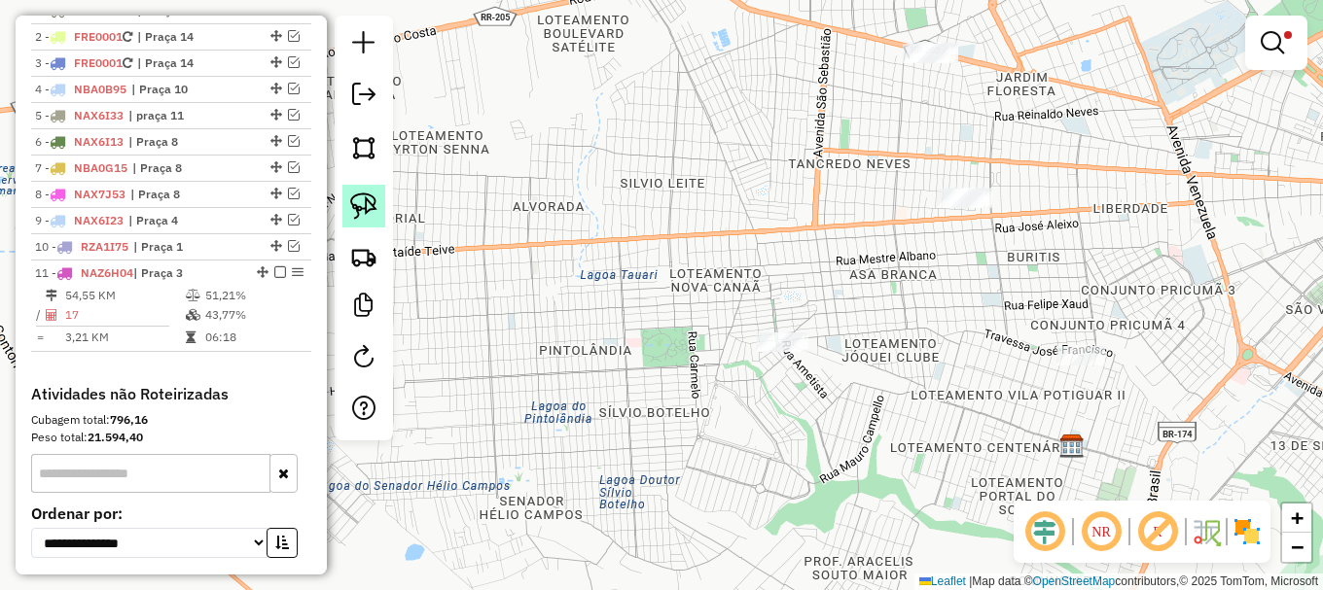
click at [378, 202] on link at bounding box center [363, 206] width 43 height 43
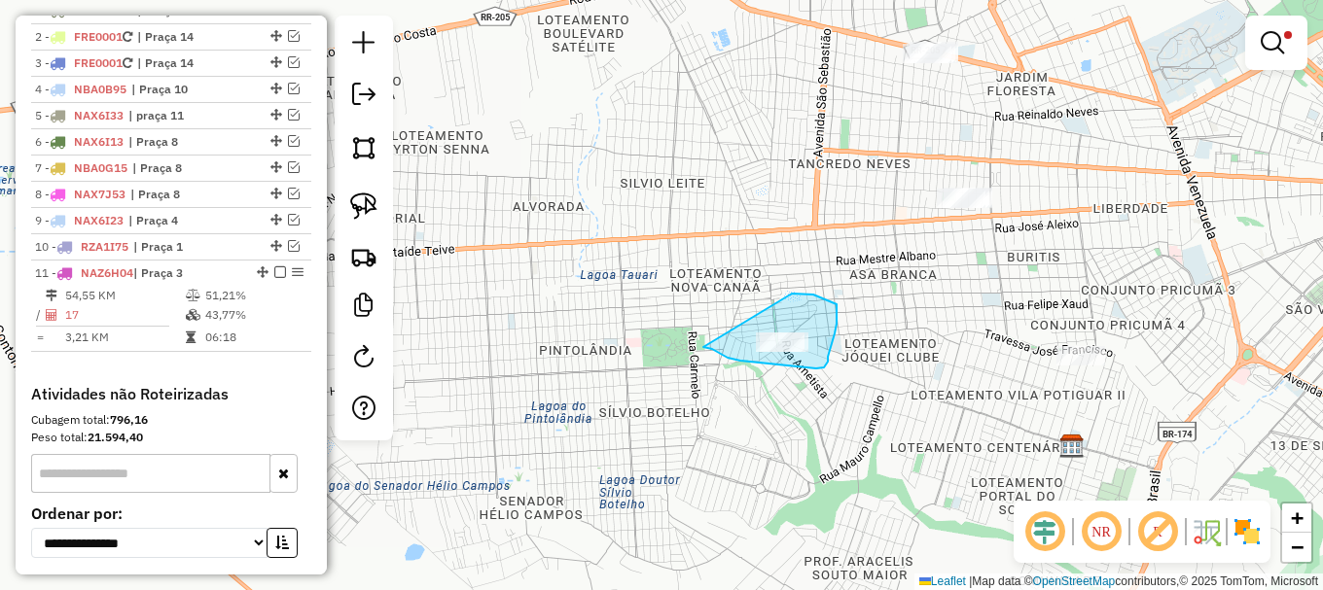
drag, startPoint x: 716, startPoint y: 352, endPoint x: 789, endPoint y: 297, distance: 91.6
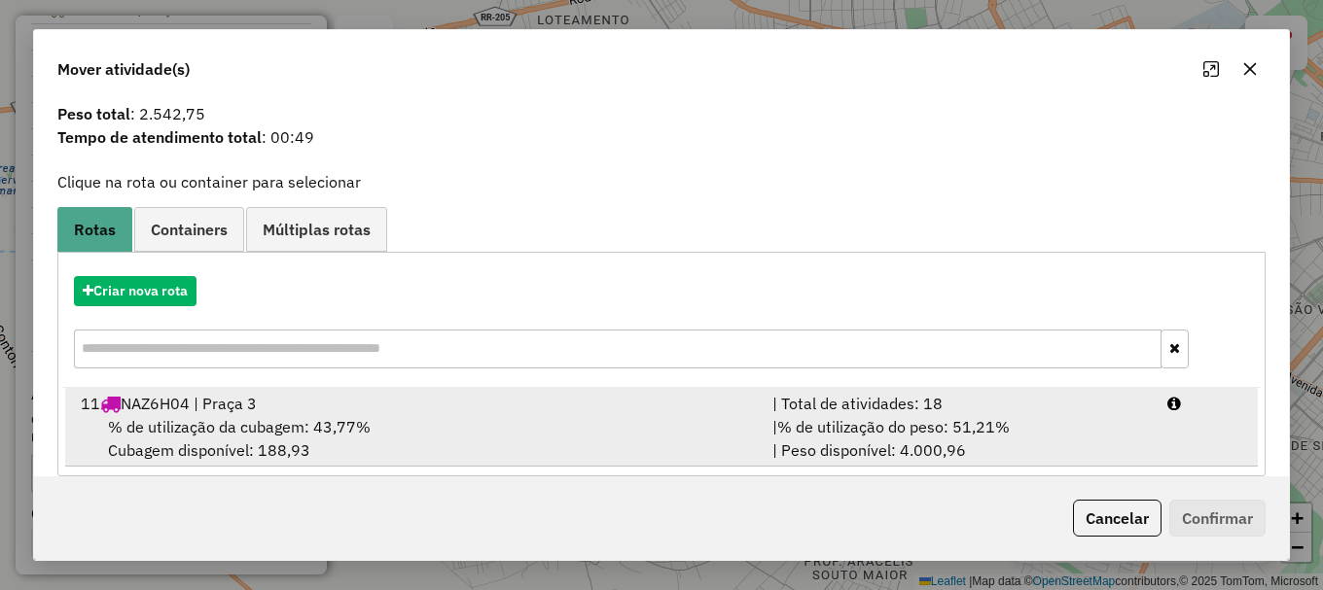
scroll to position [76, 0]
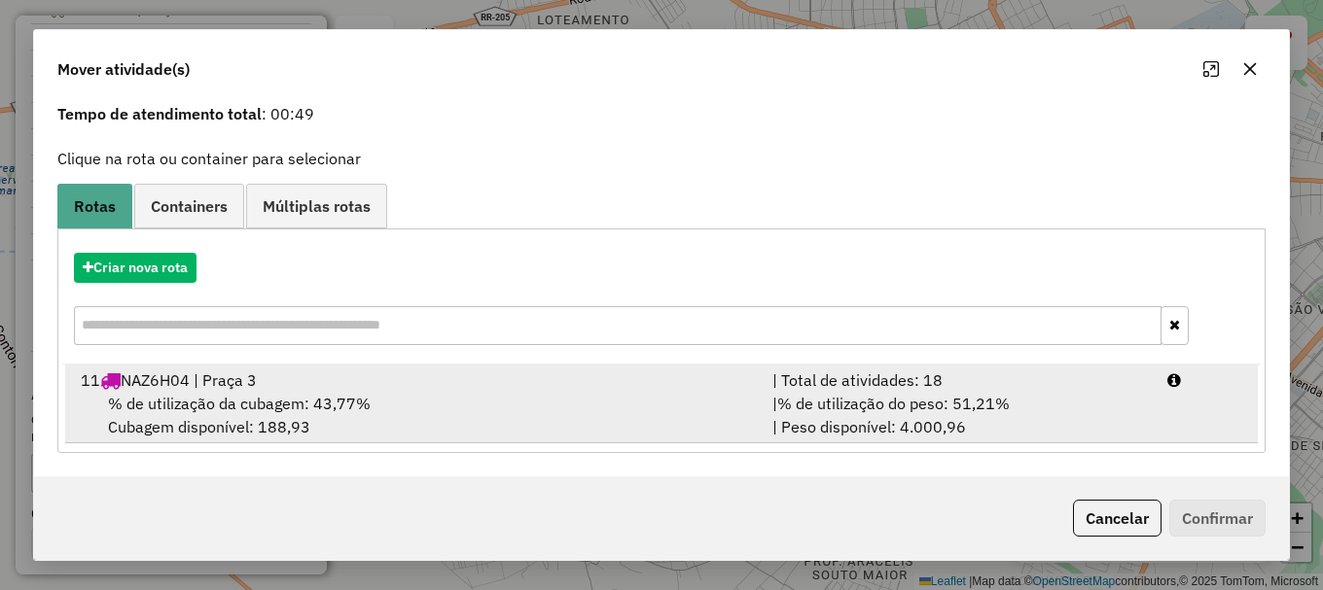
drag, startPoint x: 261, startPoint y: 397, endPoint x: 312, endPoint y: 387, distance: 52.5
click at [262, 397] on span "% de utilização da cubagem: 43,77%" at bounding box center [239, 403] width 263 height 19
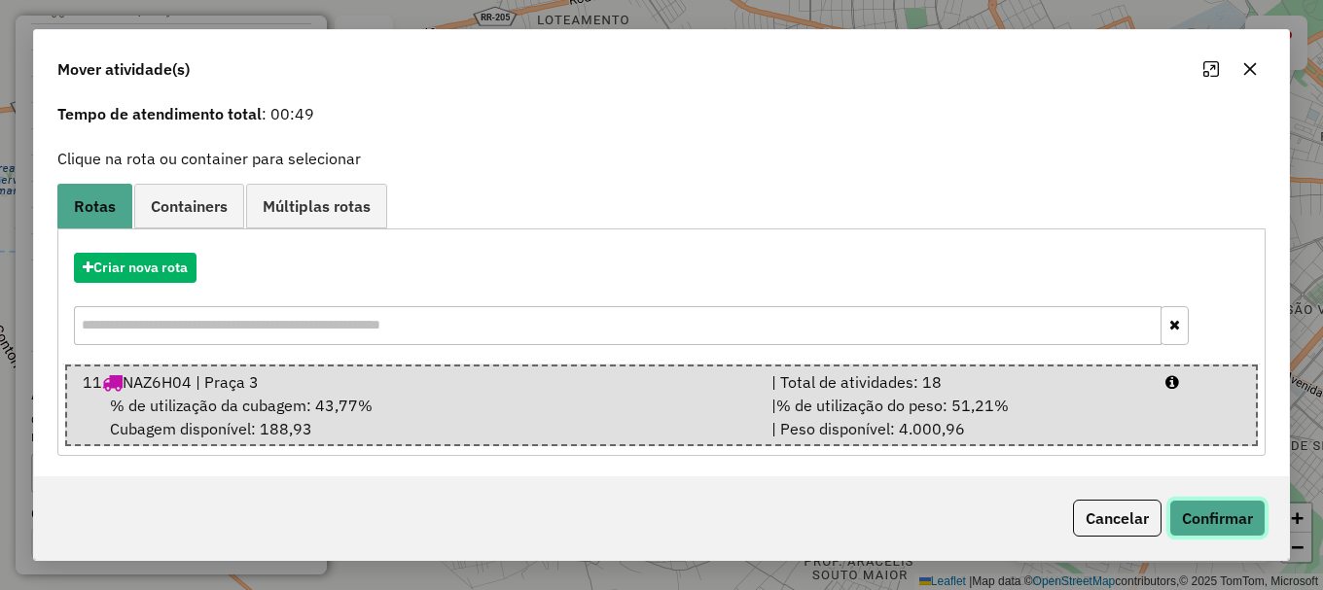
click at [1213, 522] on button "Confirmar" at bounding box center [1217, 518] width 96 height 37
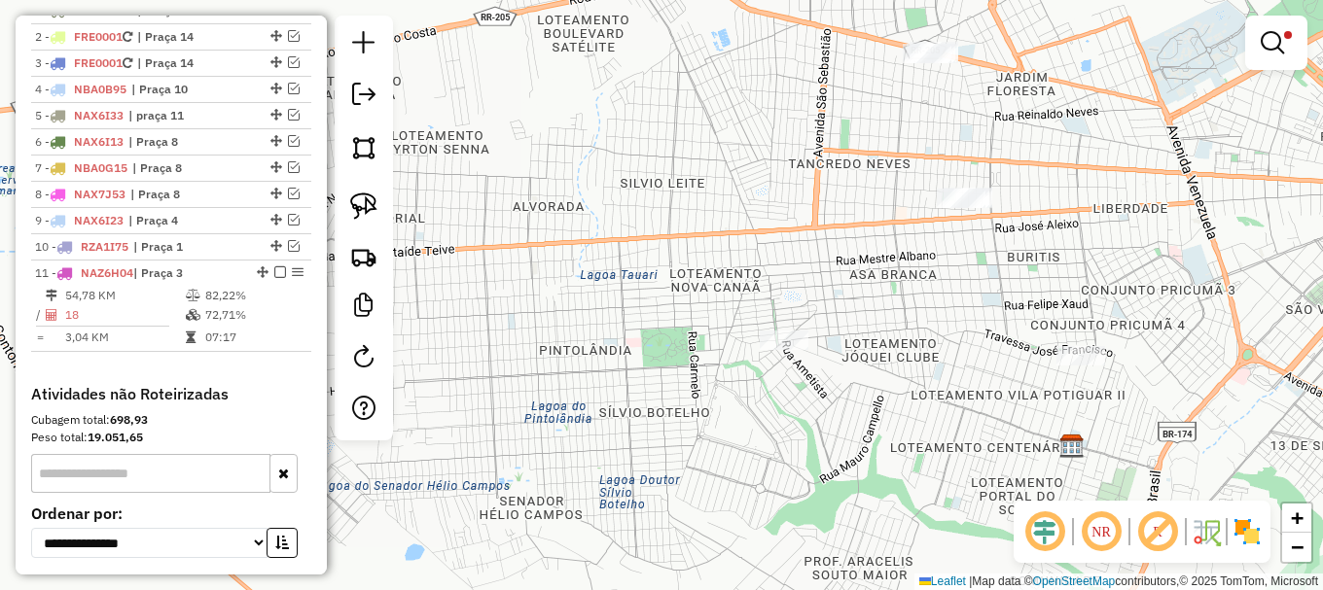
scroll to position [0, 0]
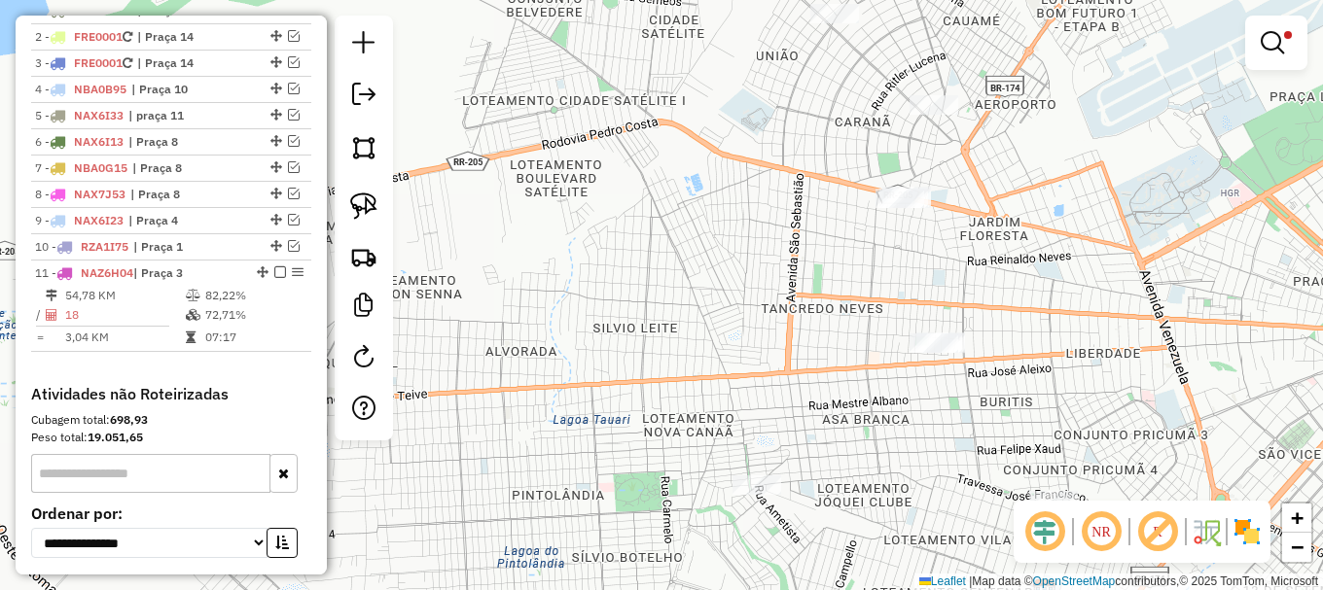
drag, startPoint x: 1002, startPoint y: 267, endPoint x: 982, endPoint y: 411, distance: 145.3
click at [977, 416] on div "Limpar filtros Janela de atendimento Grade de atendimento Capacidade Transporta…" at bounding box center [661, 295] width 1323 height 590
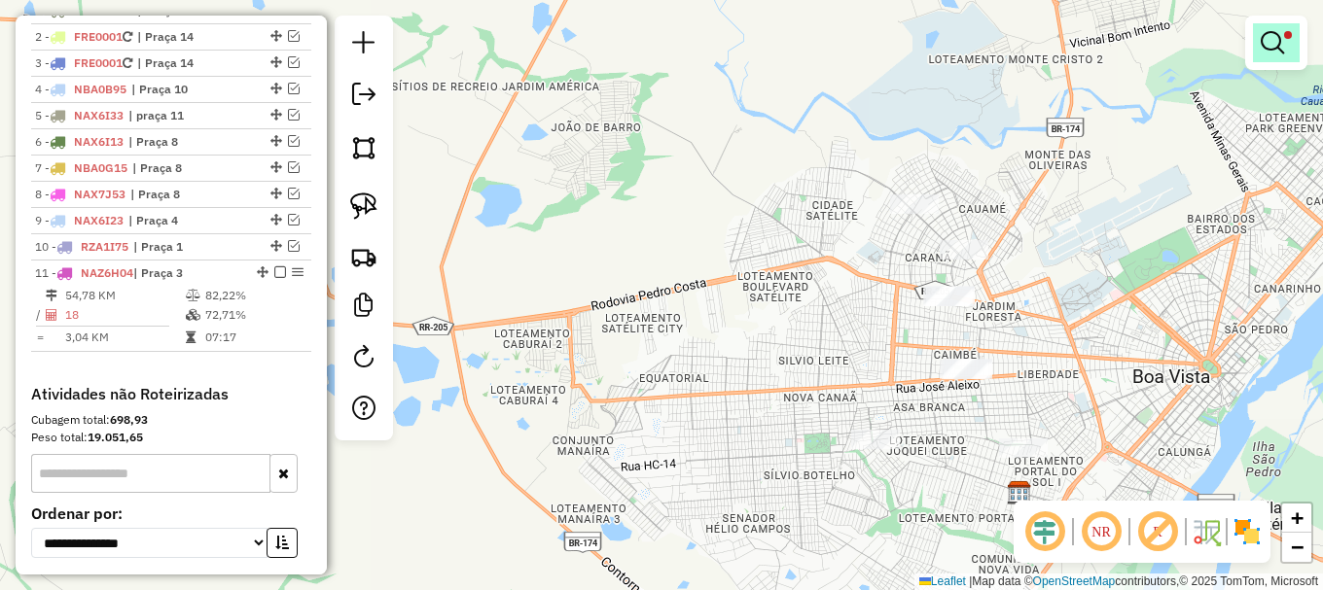
click at [1270, 55] on link at bounding box center [1276, 42] width 47 height 39
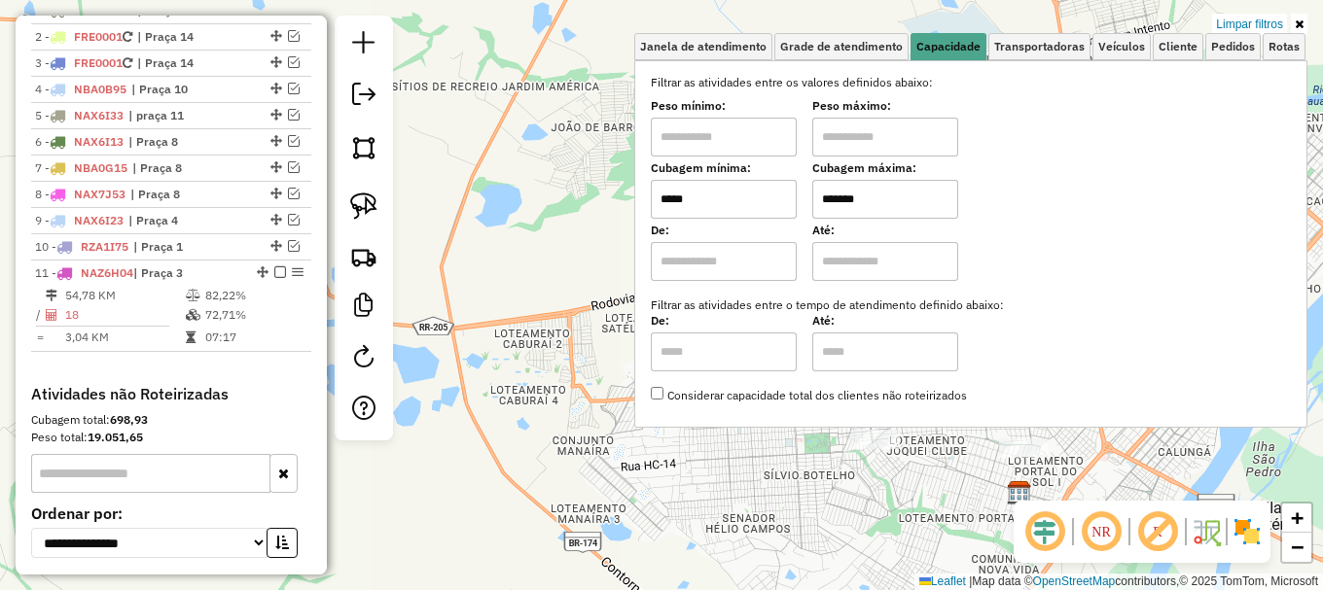
drag, startPoint x: 662, startPoint y: 182, endPoint x: 642, endPoint y: 175, distance: 21.5
click at [642, 175] on div "Selecione os dias de semana para filtrar as janelas de atendimento Seg Ter Qua …" at bounding box center [970, 244] width 673 height 368
click at [1238, 22] on link "Limpar filtros" at bounding box center [1249, 24] width 75 height 21
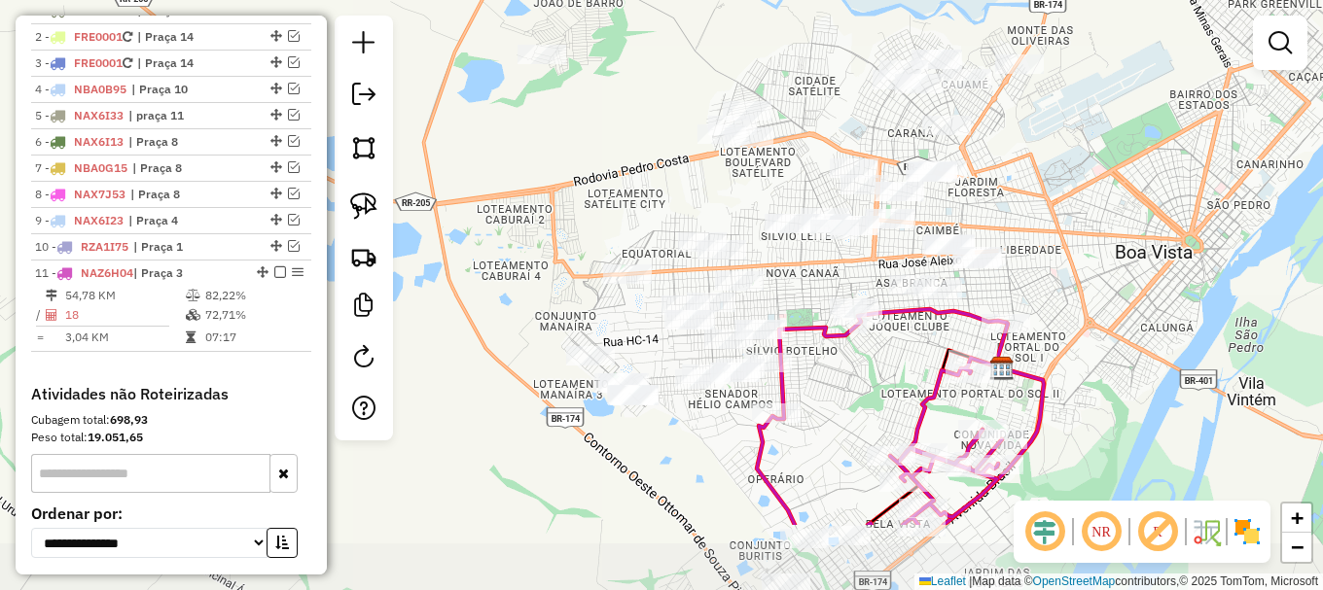
drag, startPoint x: 1145, startPoint y: 330, endPoint x: 1124, endPoint y: 195, distance: 136.7
click at [1124, 195] on div "Janela de atendimento Grade de atendimento Capacidade Transportadoras Veículos …" at bounding box center [661, 295] width 1323 height 590
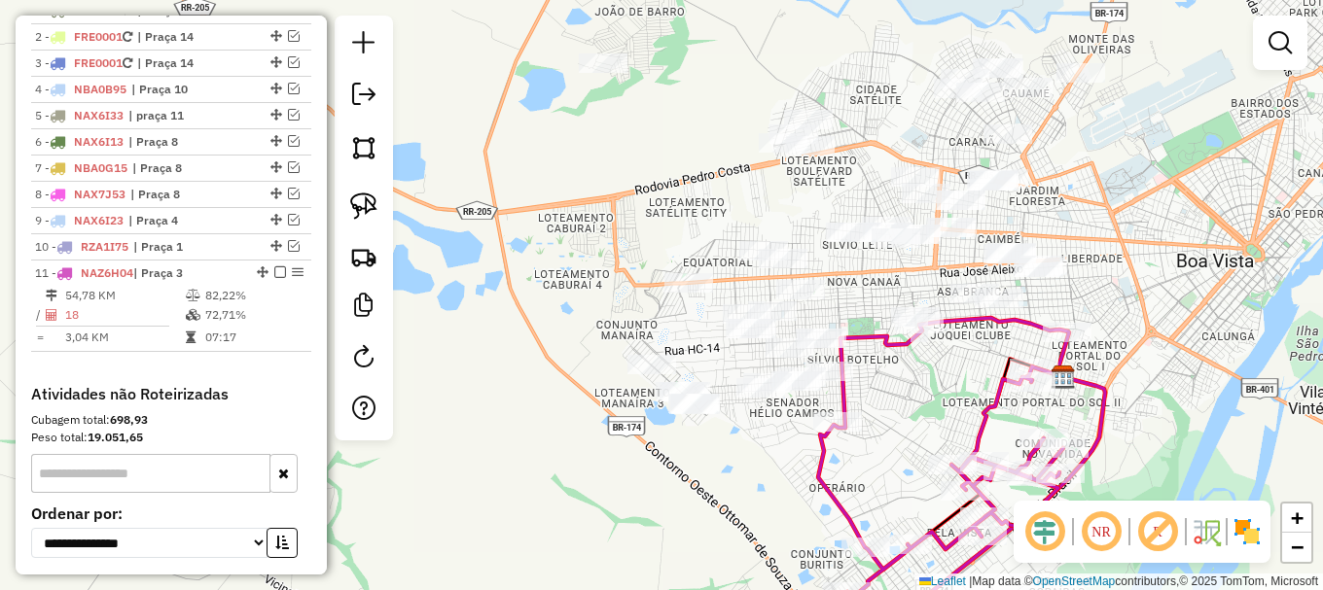
drag, startPoint x: 1175, startPoint y: 266, endPoint x: 1239, endPoint y: 294, distance: 70.1
click at [1239, 294] on div "Janela de atendimento Grade de atendimento Capacidade Transportadoras Veículos …" at bounding box center [661, 295] width 1323 height 590
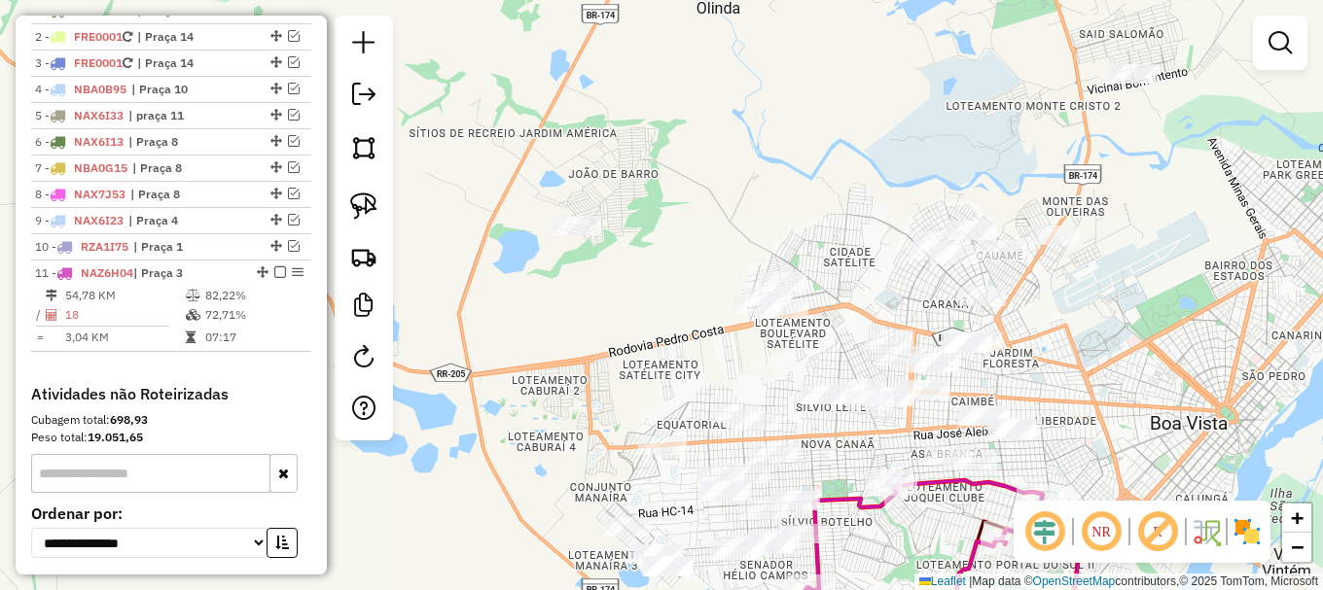
drag, startPoint x: 1102, startPoint y: 271, endPoint x: 1067, endPoint y: 401, distance: 134.0
click at [1067, 401] on div "Janela de atendimento Grade de atendimento Capacidade Transportadoras Veículos …" at bounding box center [661, 295] width 1323 height 590
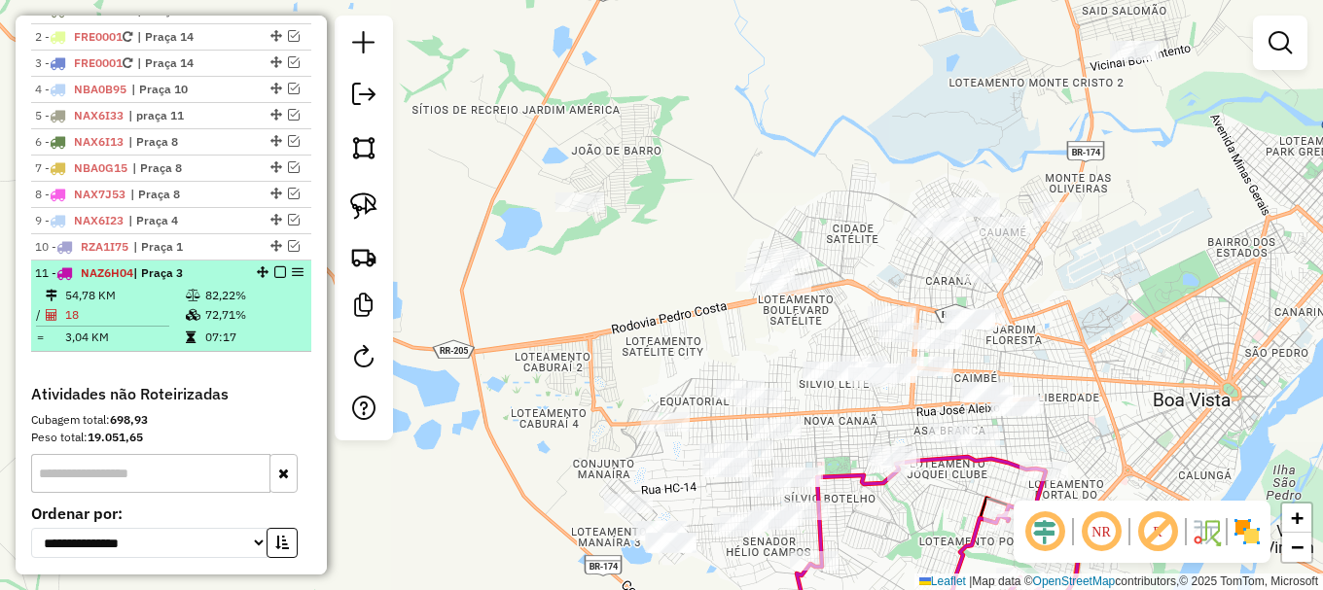
click at [276, 278] on em at bounding box center [280, 273] width 12 height 12
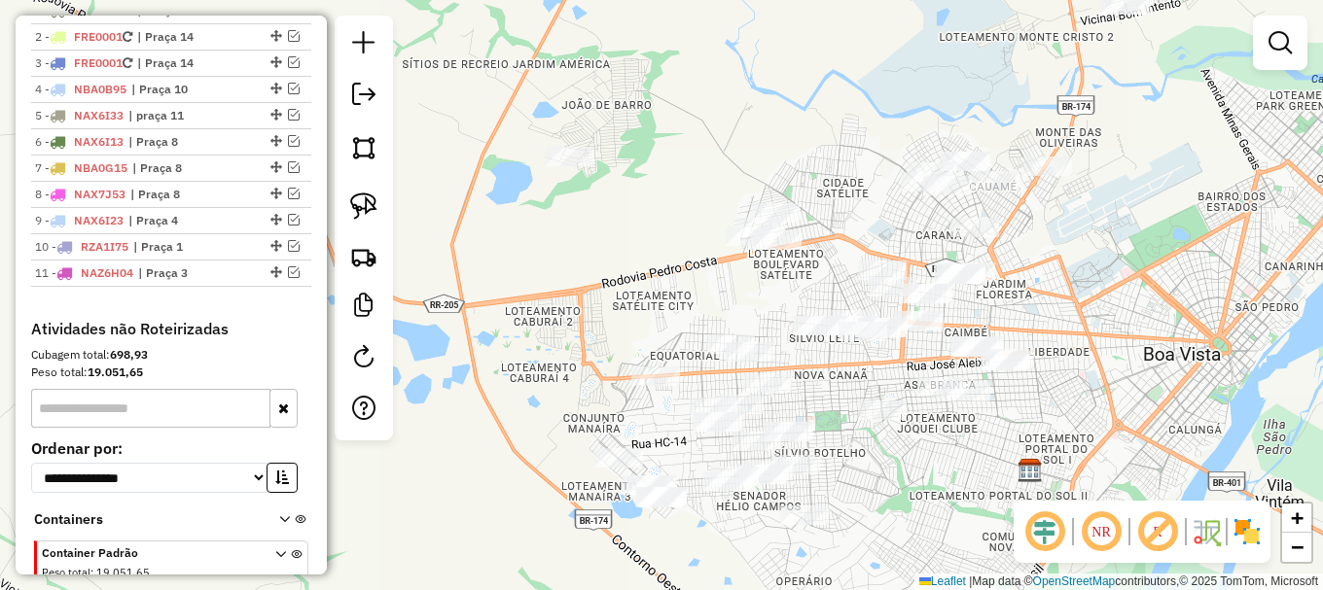
drag, startPoint x: 1105, startPoint y: 371, endPoint x: 1094, endPoint y: 326, distance: 46.0
click at [1094, 326] on div "Janela de atendimento Grade de atendimento Capacidade Transportadoras Veículos …" at bounding box center [661, 295] width 1323 height 590
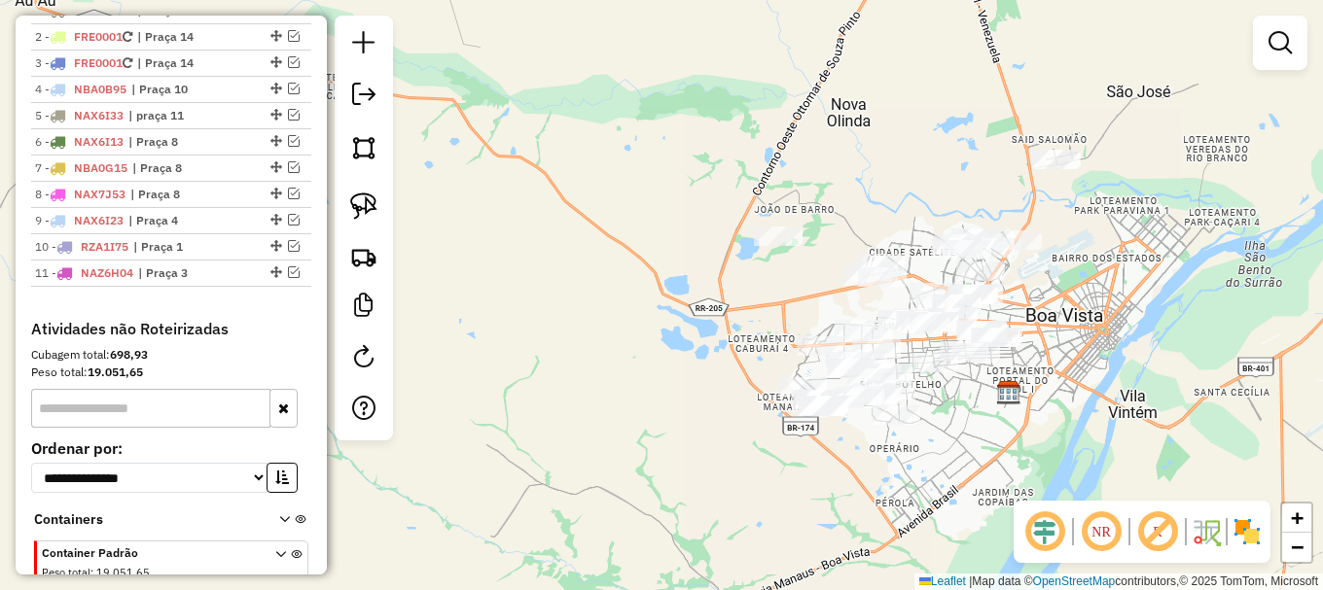
drag, startPoint x: 1111, startPoint y: 216, endPoint x: 1078, endPoint y: 253, distance: 49.6
click at [1078, 253] on div "Janela de atendimento Grade de atendimento Capacidade Transportadoras Veículos …" at bounding box center [661, 295] width 1323 height 590
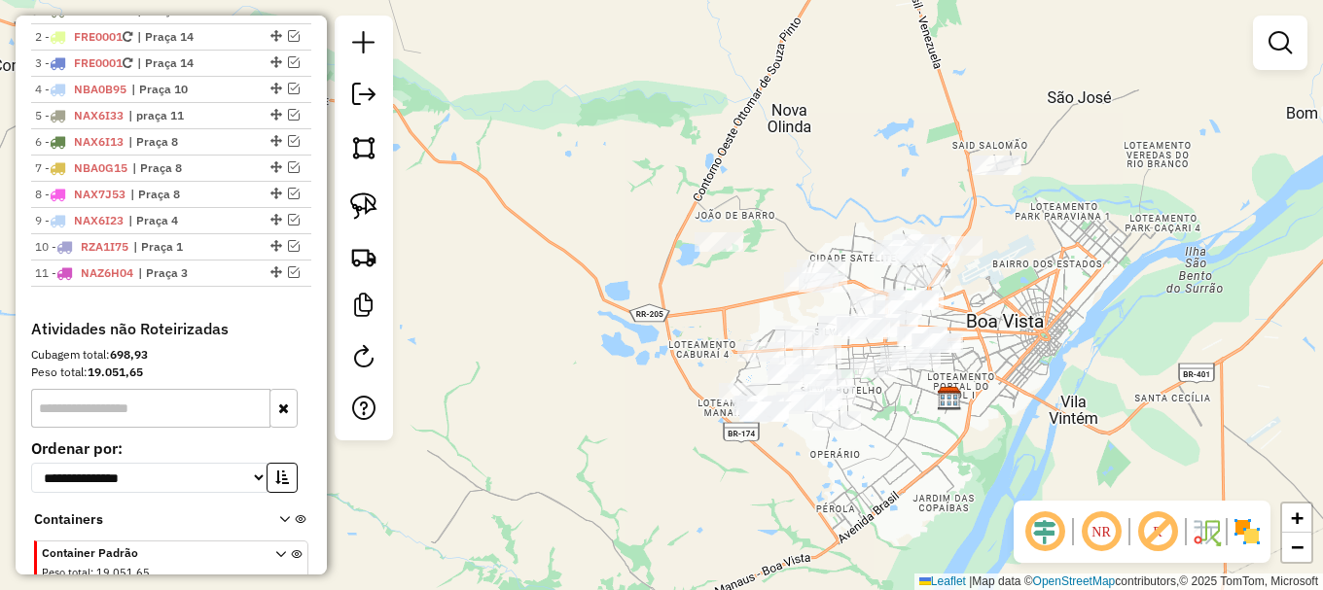
drag, startPoint x: 1095, startPoint y: 302, endPoint x: 1037, endPoint y: 308, distance: 58.7
click at [1037, 308] on div "Janela de atendimento Grade de atendimento Capacidade Transportadoras Veículos …" at bounding box center [661, 295] width 1323 height 590
click at [367, 209] on img at bounding box center [363, 206] width 27 height 27
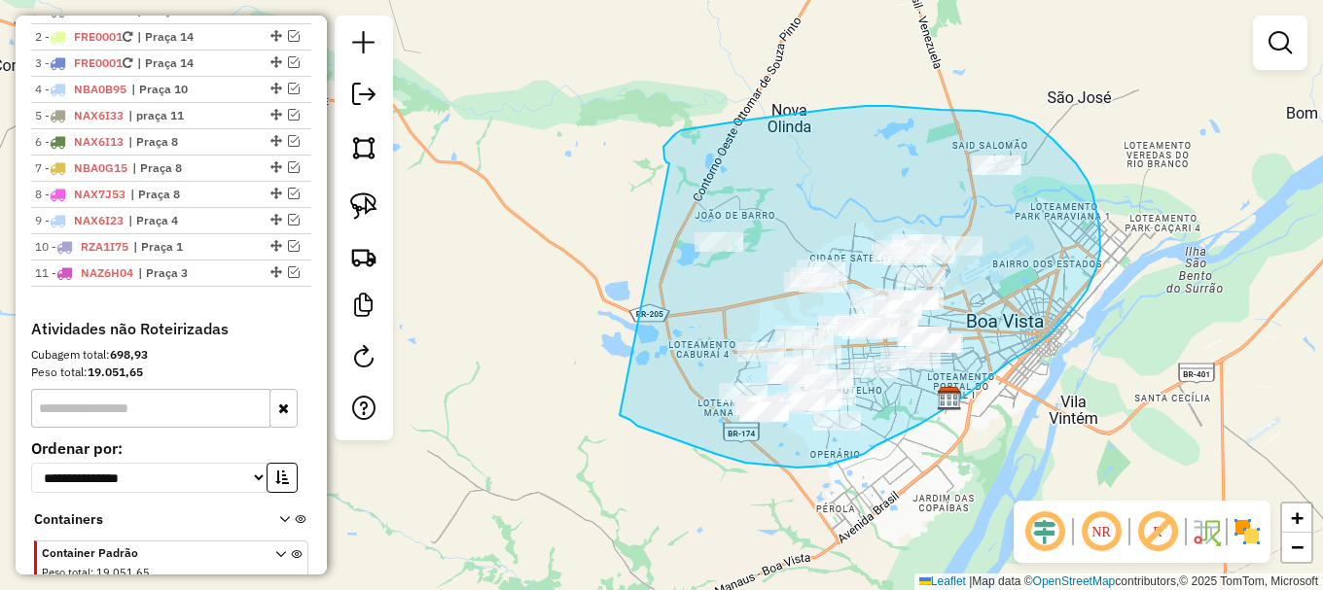
drag, startPoint x: 620, startPoint y: 415, endPoint x: 672, endPoint y: 165, distance: 255.4
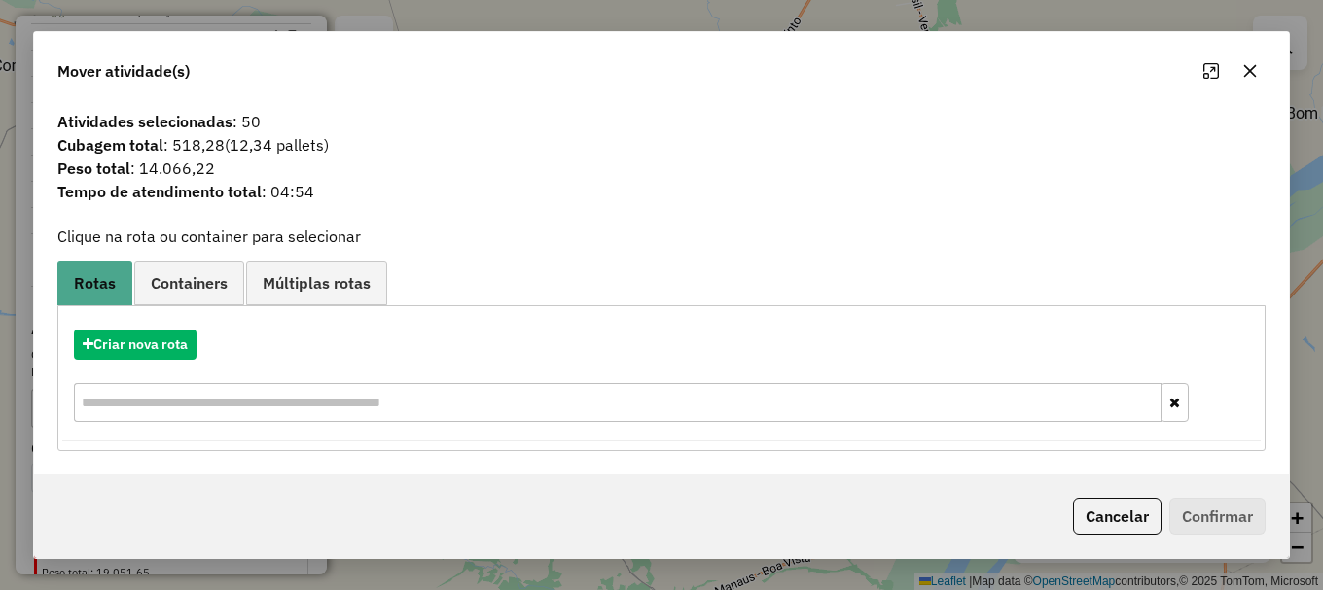
click at [1244, 63] on icon "button" at bounding box center [1250, 71] width 16 height 16
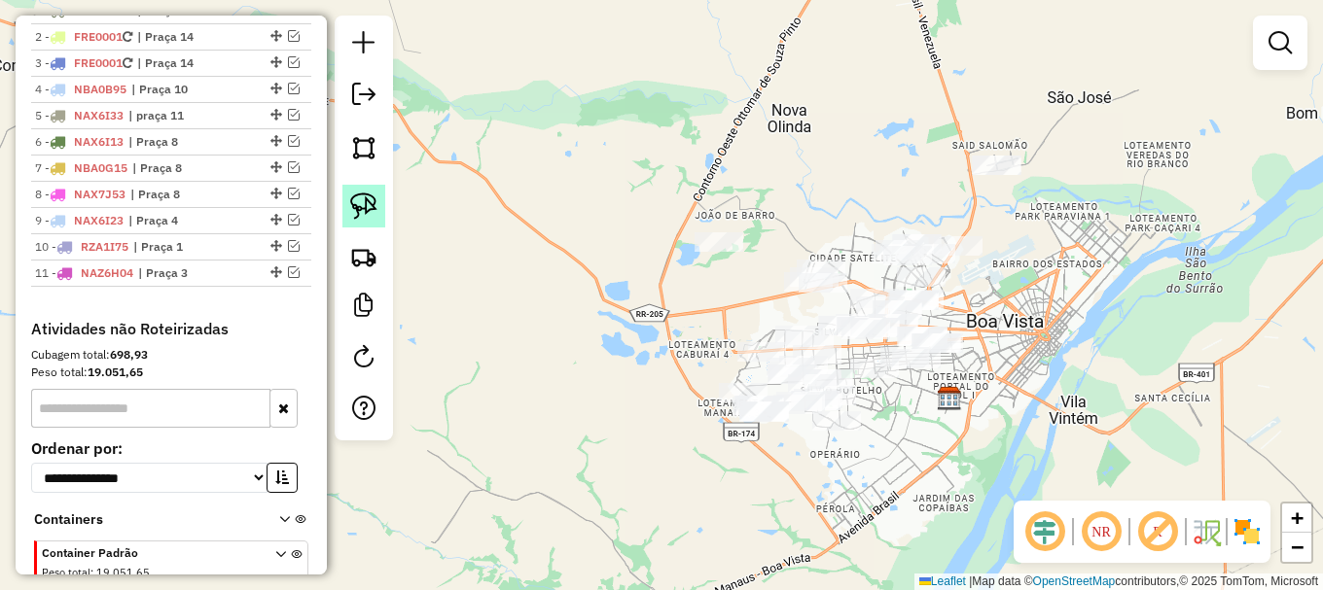
click at [371, 207] on img at bounding box center [363, 206] width 27 height 27
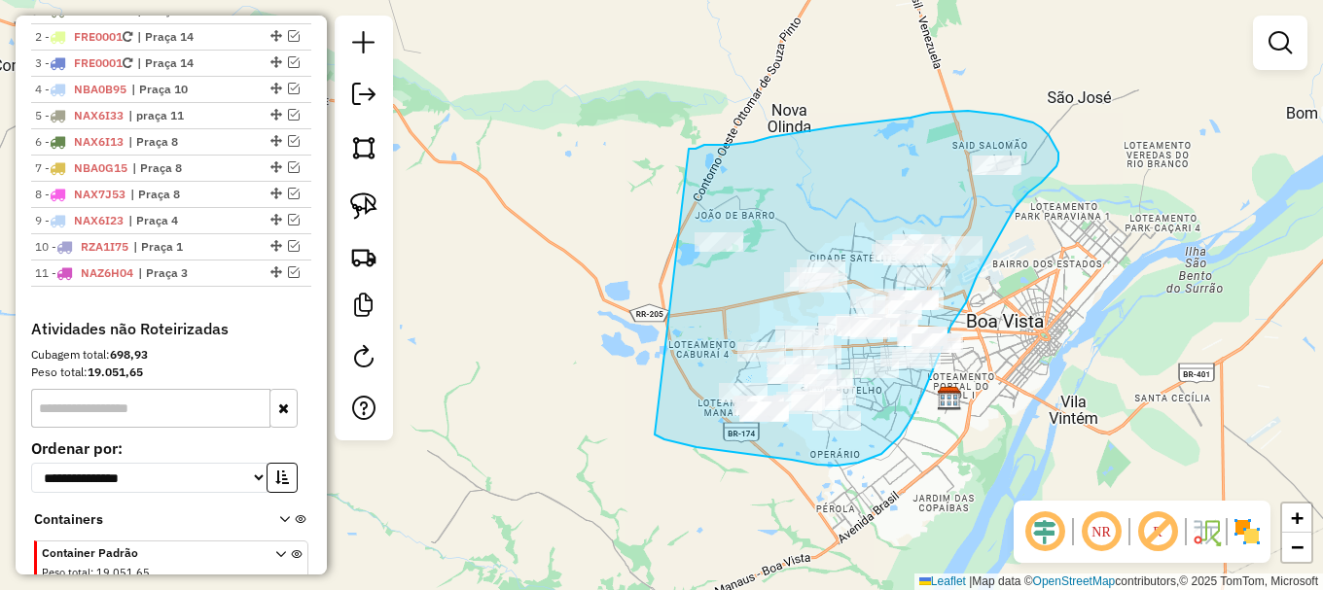
drag, startPoint x: 655, startPoint y: 435, endPoint x: 689, endPoint y: 150, distance: 287.0
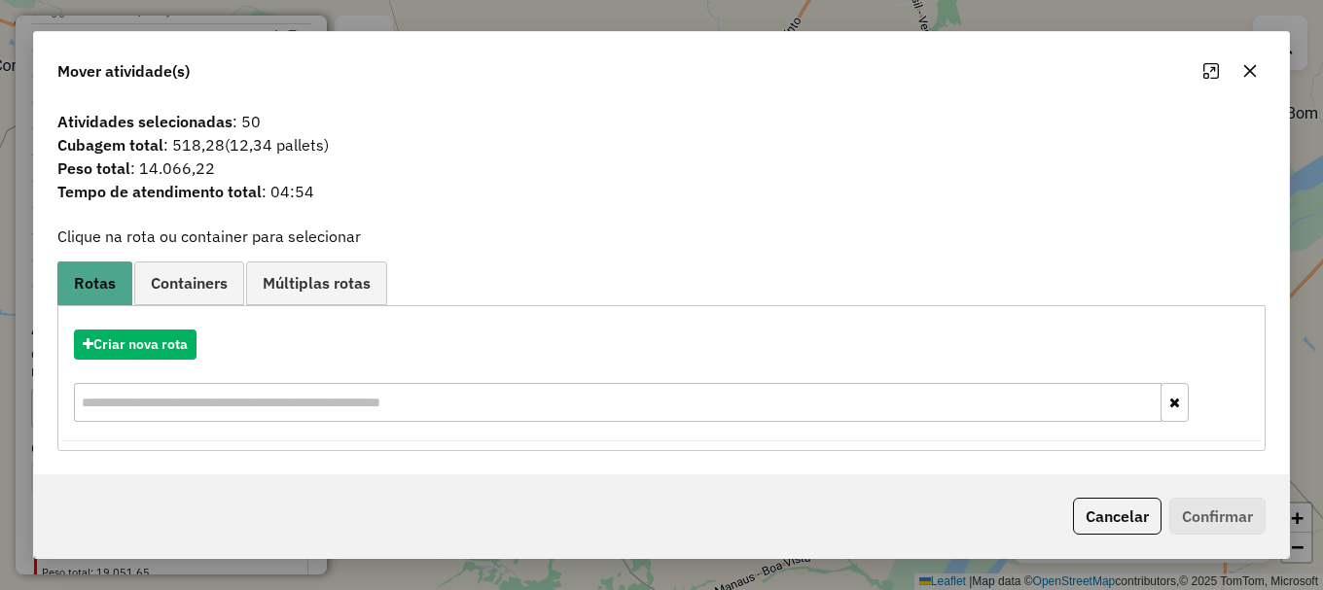
click at [1255, 88] on div "Mover atividade(s)" at bounding box center [661, 67] width 1255 height 70
click at [1250, 65] on icon "button" at bounding box center [1250, 71] width 16 height 16
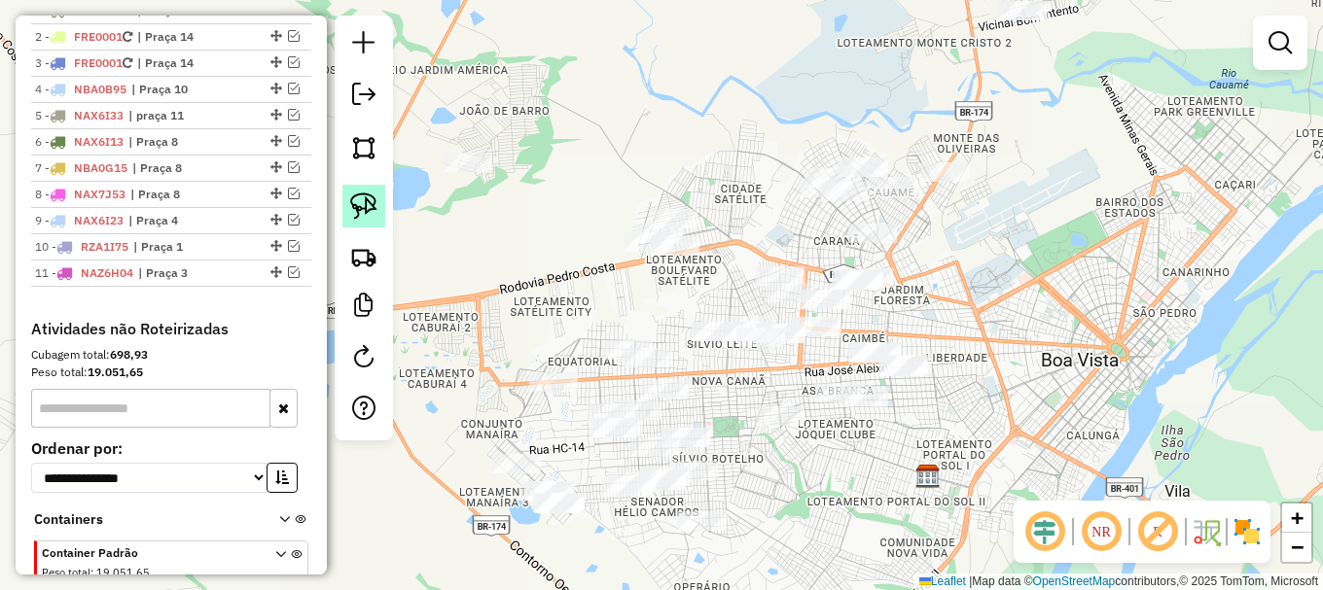
click at [369, 205] on img at bounding box center [363, 206] width 27 height 27
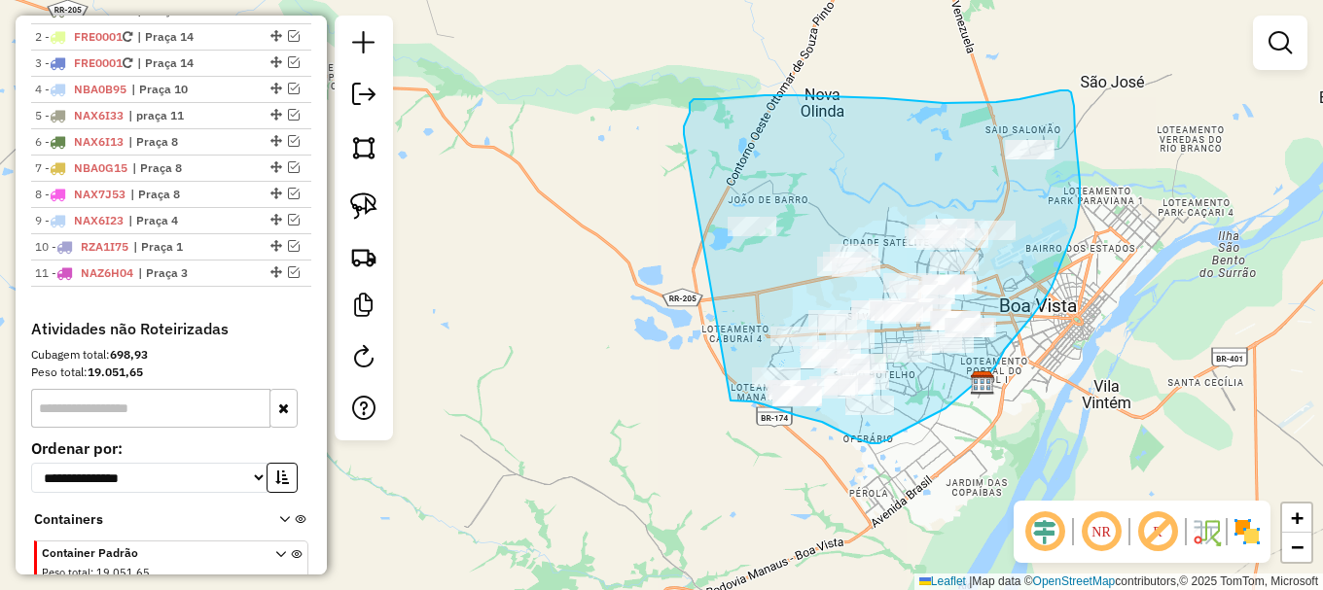
drag, startPoint x: 730, startPoint y: 401, endPoint x: 685, endPoint y: 135, distance: 269.4
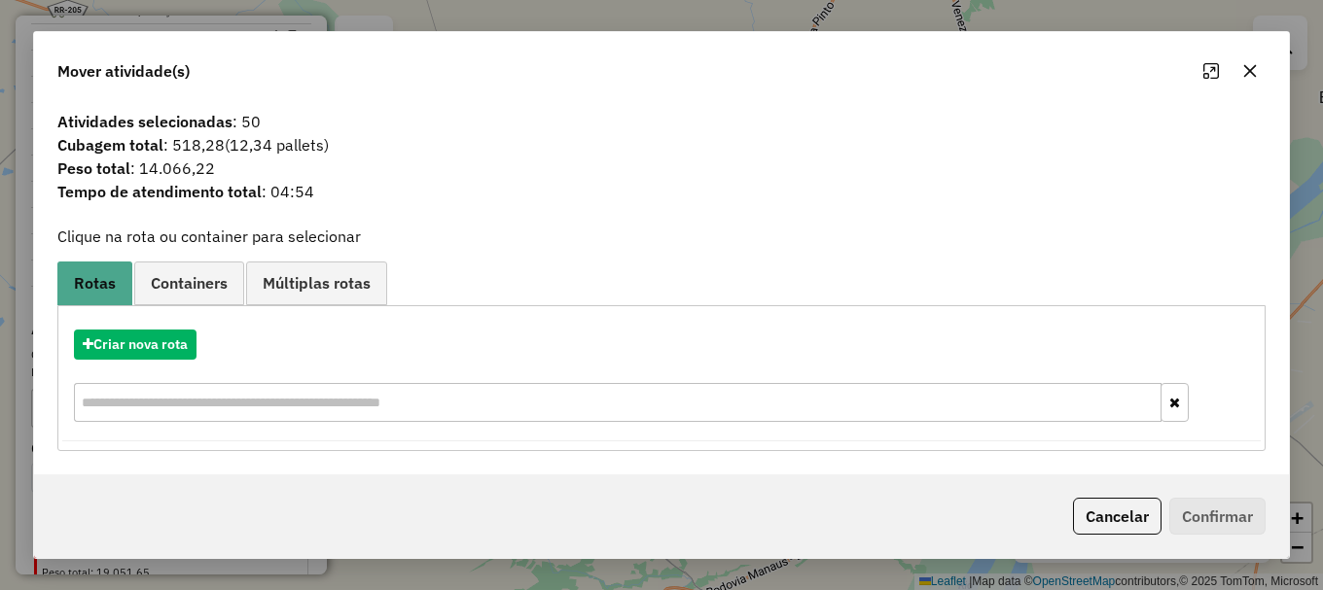
click at [1254, 80] on button "button" at bounding box center [1249, 70] width 31 height 31
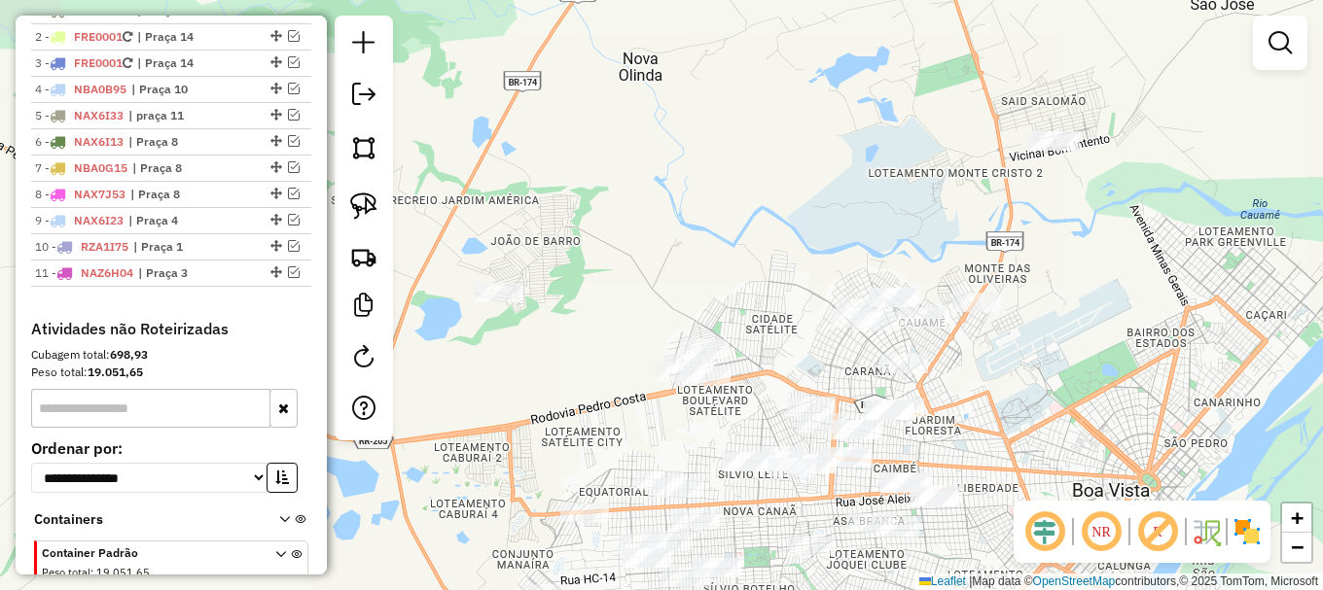
drag, startPoint x: 1008, startPoint y: 324, endPoint x: 948, endPoint y: 556, distance: 239.9
click at [948, 556] on div "Janela de atendimento Grade de atendimento Capacidade Transportadoras Veículos …" at bounding box center [661, 295] width 1323 height 590
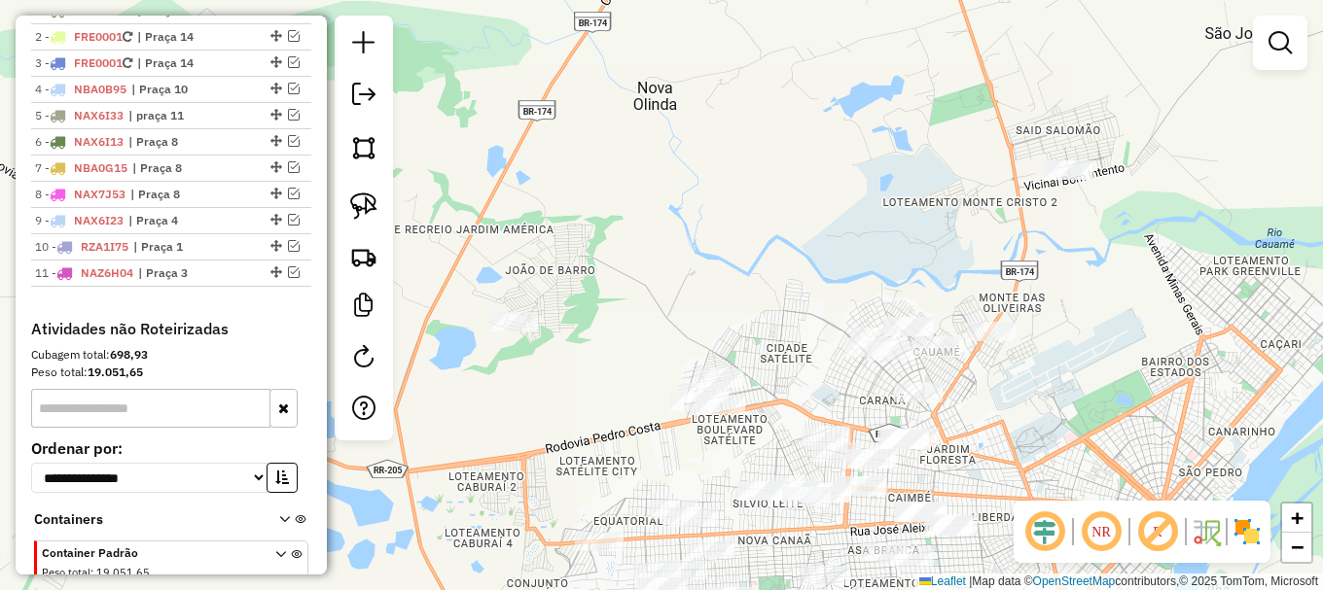
drag, startPoint x: 1094, startPoint y: 364, endPoint x: 1107, endPoint y: 389, distance: 28.3
click at [1107, 389] on div "Janela de atendimento Grade de atendimento Capacidade Transportadoras Veículos …" at bounding box center [661, 295] width 1323 height 590
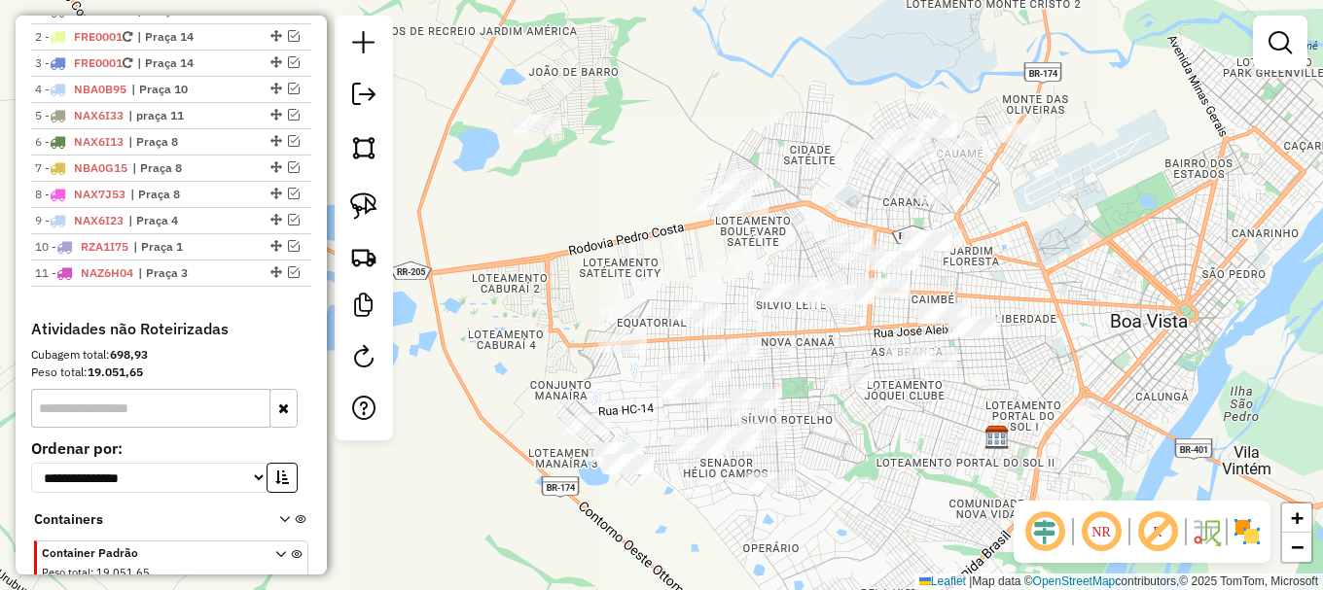
drag, startPoint x: 1105, startPoint y: 392, endPoint x: 1122, endPoint y: 212, distance: 180.8
click at [1122, 212] on div "Janela de atendimento Grade de atendimento Capacidade Transportadoras Veículos …" at bounding box center [661, 295] width 1323 height 590
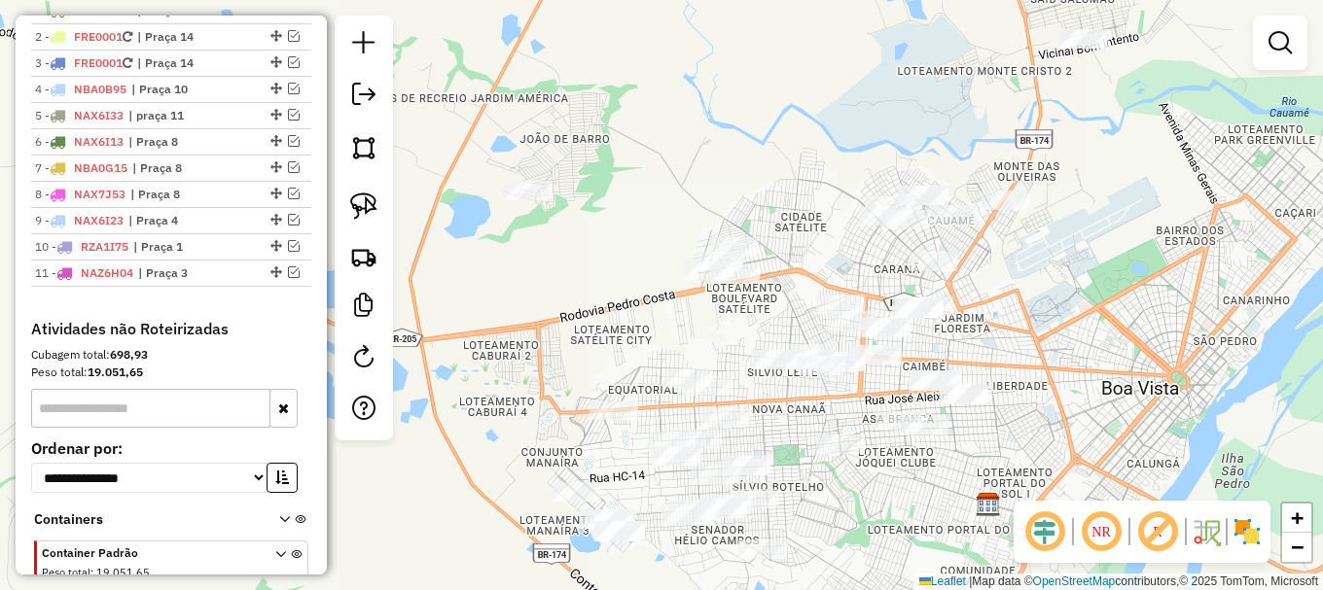
drag, startPoint x: 1113, startPoint y: 262, endPoint x: 1116, endPoint y: 290, distance: 28.4
click at [1116, 290] on div "Janela de atendimento Grade de atendimento Capacidade Transportadoras Veículos …" at bounding box center [661, 295] width 1323 height 590
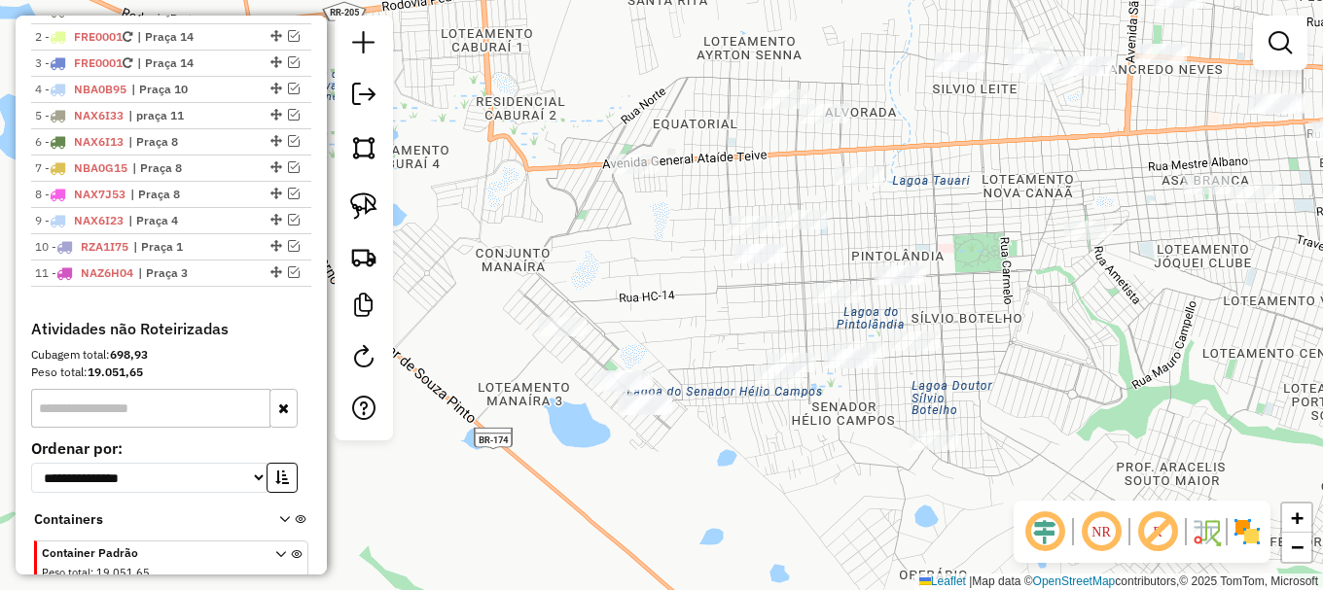
drag, startPoint x: 836, startPoint y: 480, endPoint x: 1083, endPoint y: 302, distance: 304.3
click at [1083, 302] on div "Janela de atendimento Grade de atendimento Capacidade Transportadoras Veículos …" at bounding box center [661, 295] width 1323 height 590
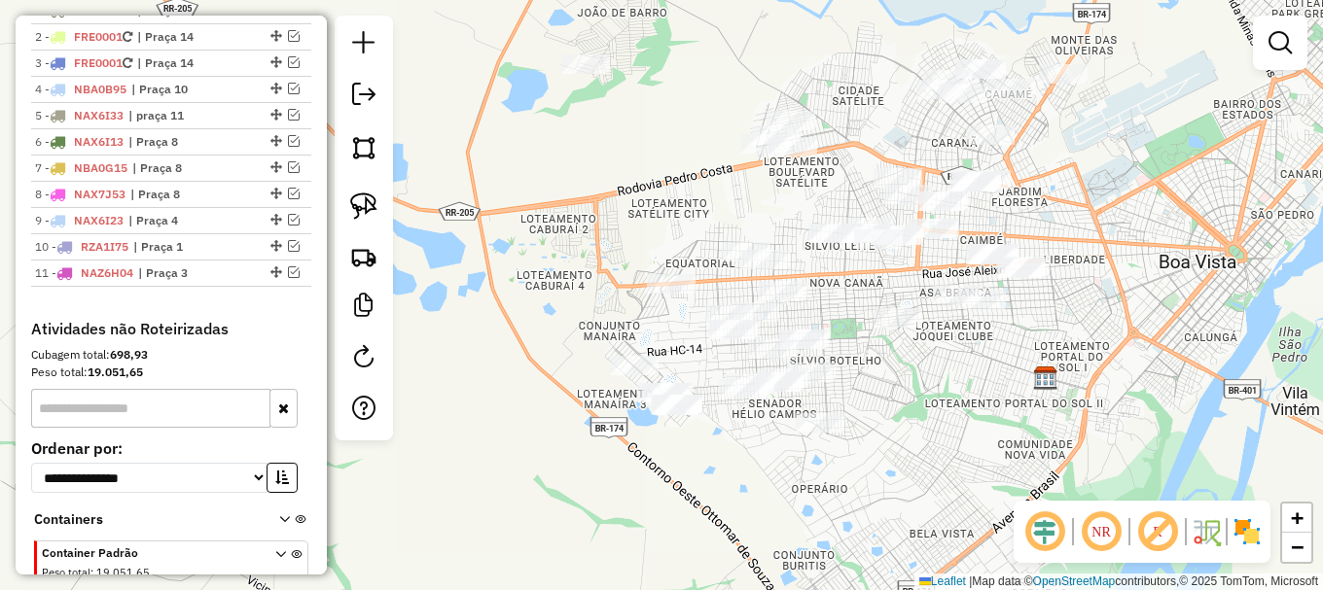
drag, startPoint x: 1181, startPoint y: 322, endPoint x: 942, endPoint y: 392, distance: 249.3
click at [959, 394] on div "Janela de atendimento Grade de atendimento Capacidade Transportadoras Veículos …" at bounding box center [661, 295] width 1323 height 590
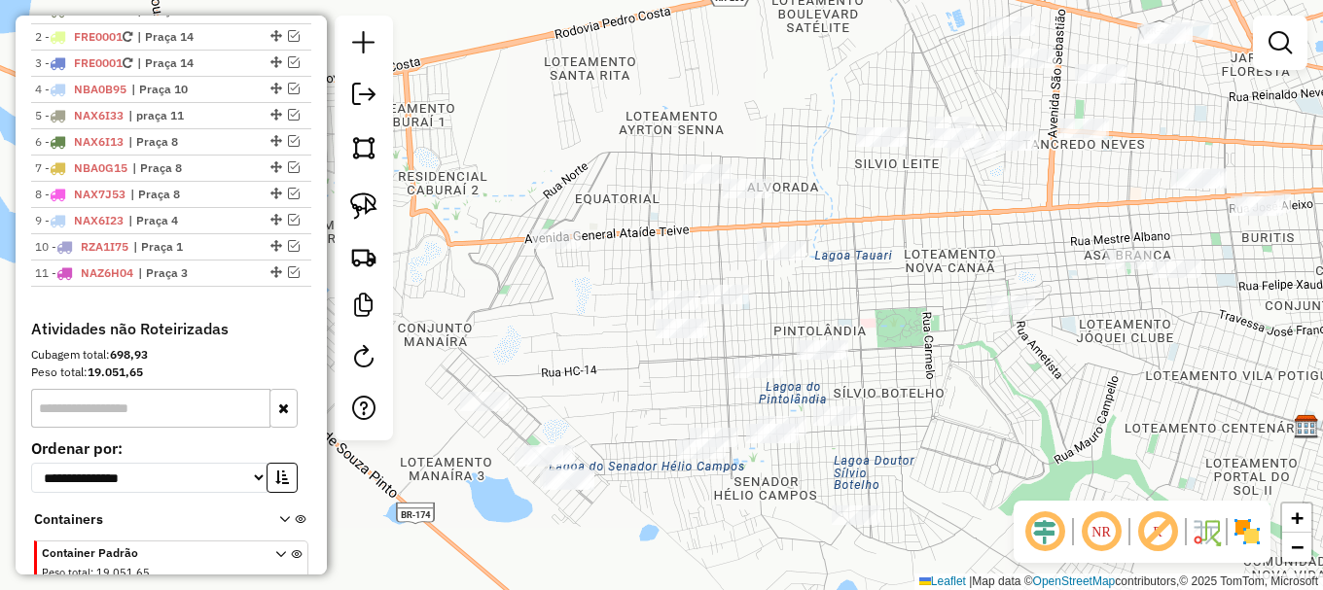
drag, startPoint x: 862, startPoint y: 302, endPoint x: 893, endPoint y: 265, distance: 49.1
click at [893, 265] on div "Janela de atendimento Grade de atendimento Capacidade Transportadoras Veículos …" at bounding box center [661, 295] width 1323 height 590
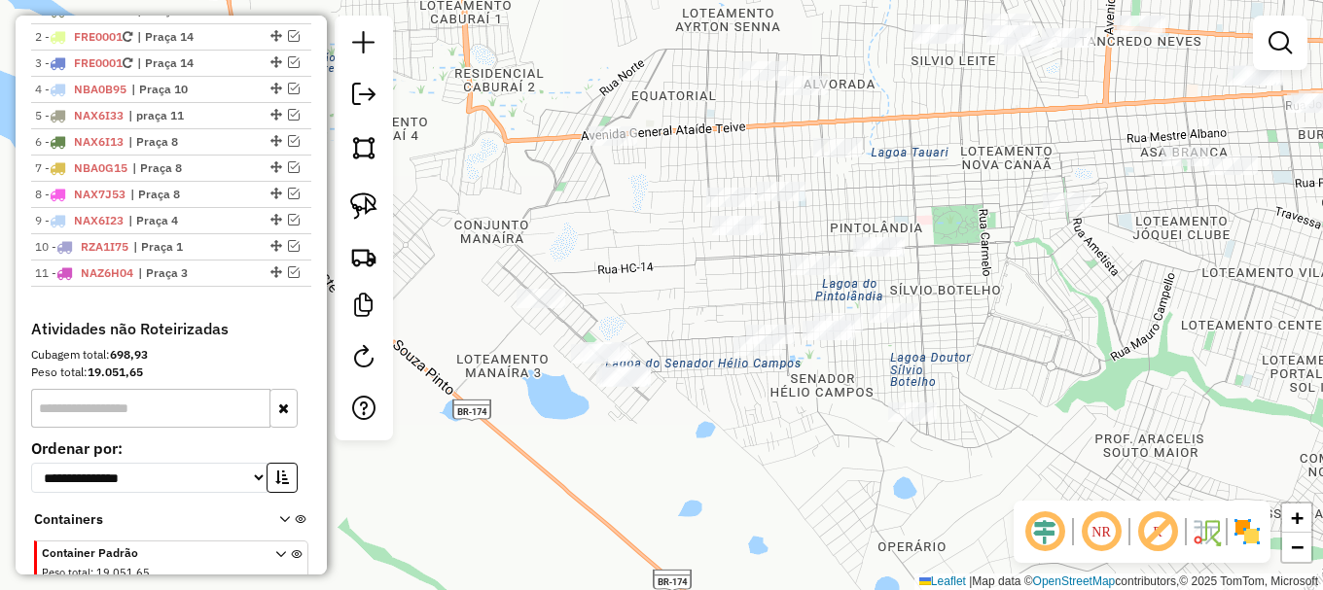
drag, startPoint x: 1022, startPoint y: 409, endPoint x: 1073, endPoint y: 313, distance: 108.8
click at [1073, 313] on div "Janela de atendimento Grade de atendimento Capacidade Transportadoras Veículos …" at bounding box center [661, 295] width 1323 height 590
click at [370, 210] on img at bounding box center [363, 206] width 27 height 27
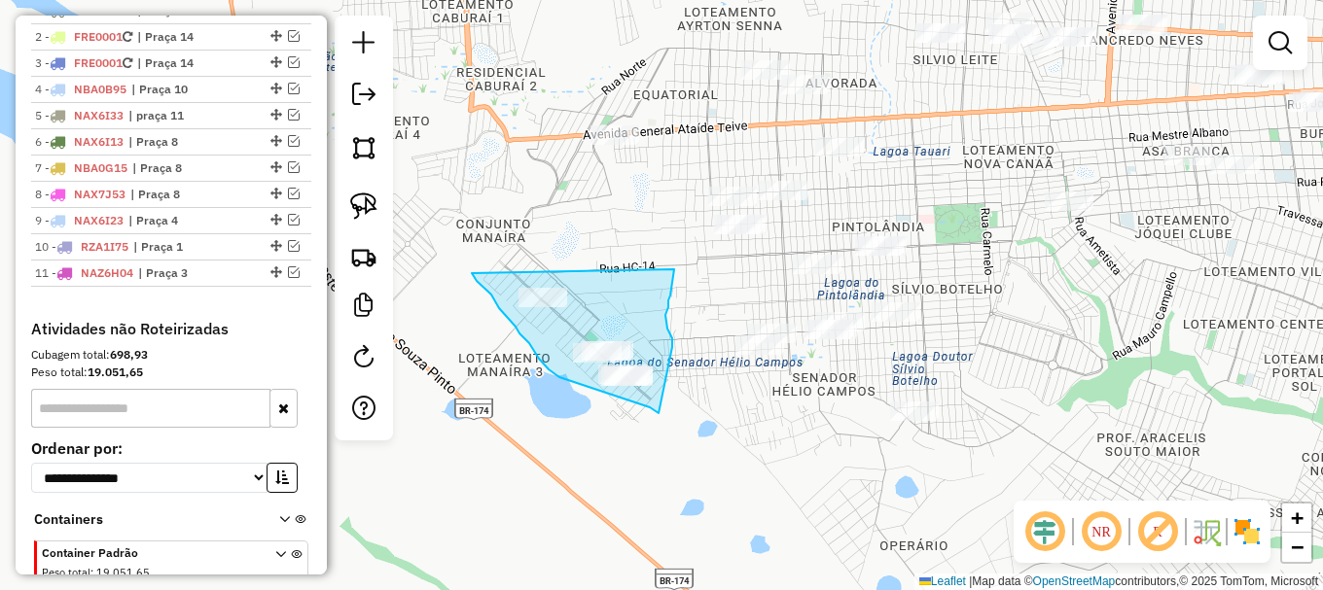
drag, startPoint x: 472, startPoint y: 273, endPoint x: 674, endPoint y: 269, distance: 202.4
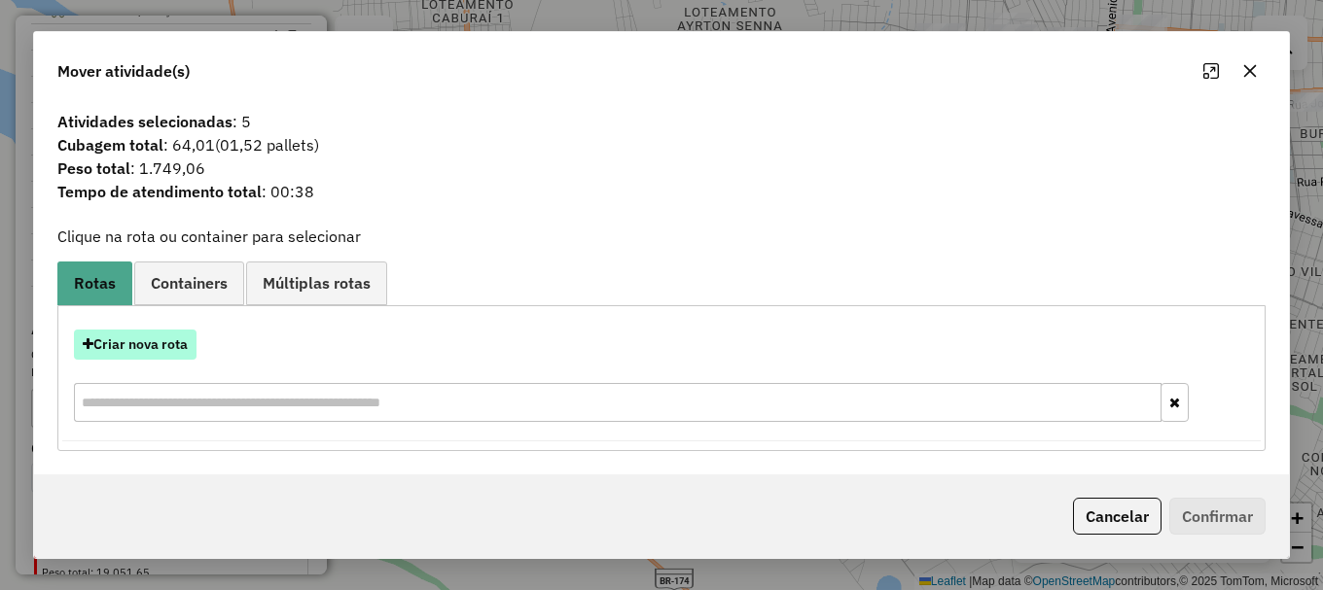
click at [133, 349] on button "Criar nova rota" at bounding box center [135, 345] width 123 height 30
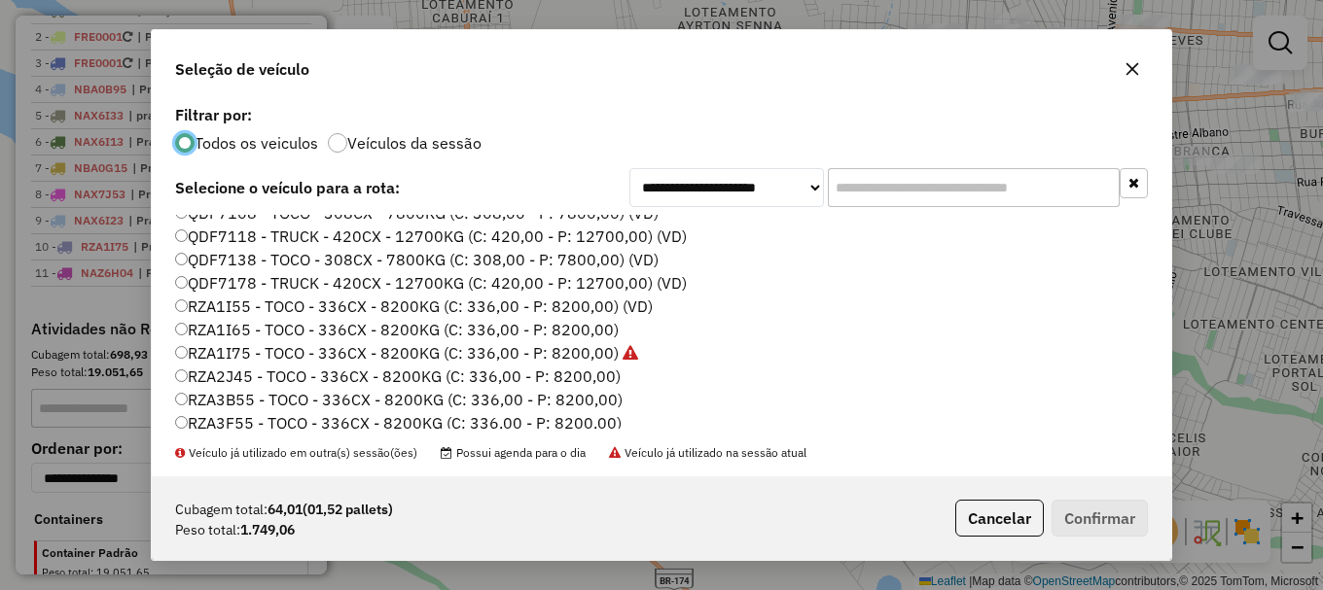
scroll to position [584, 0]
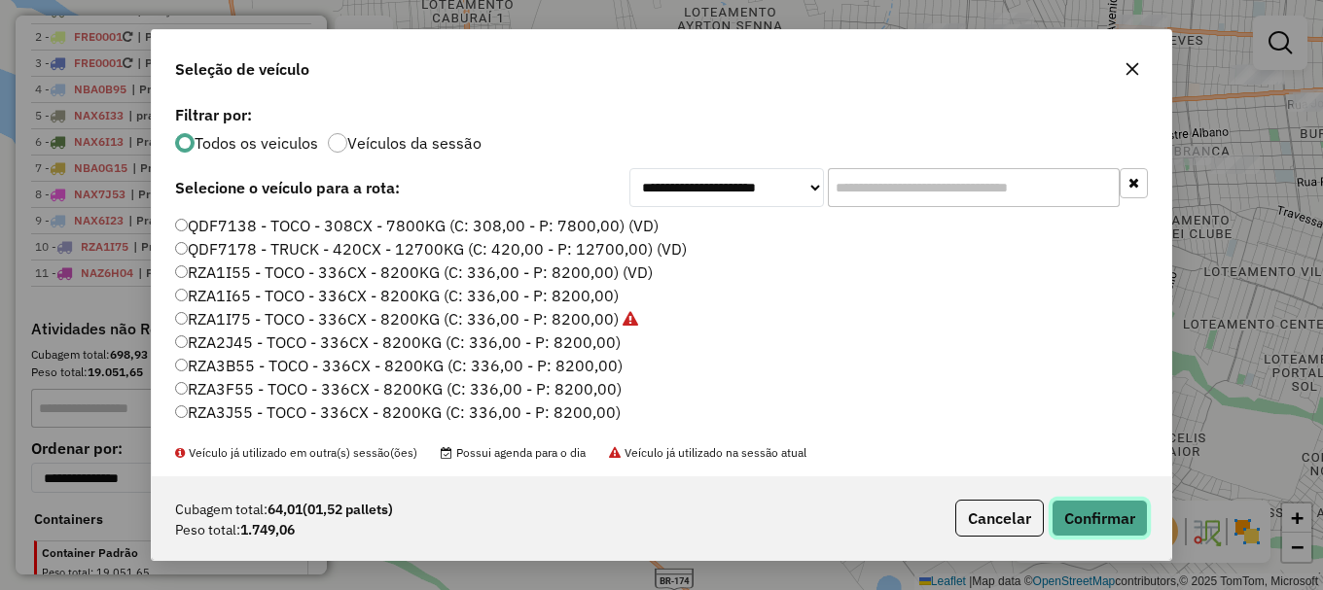
click at [1101, 520] on button "Confirmar" at bounding box center [1099, 518] width 96 height 37
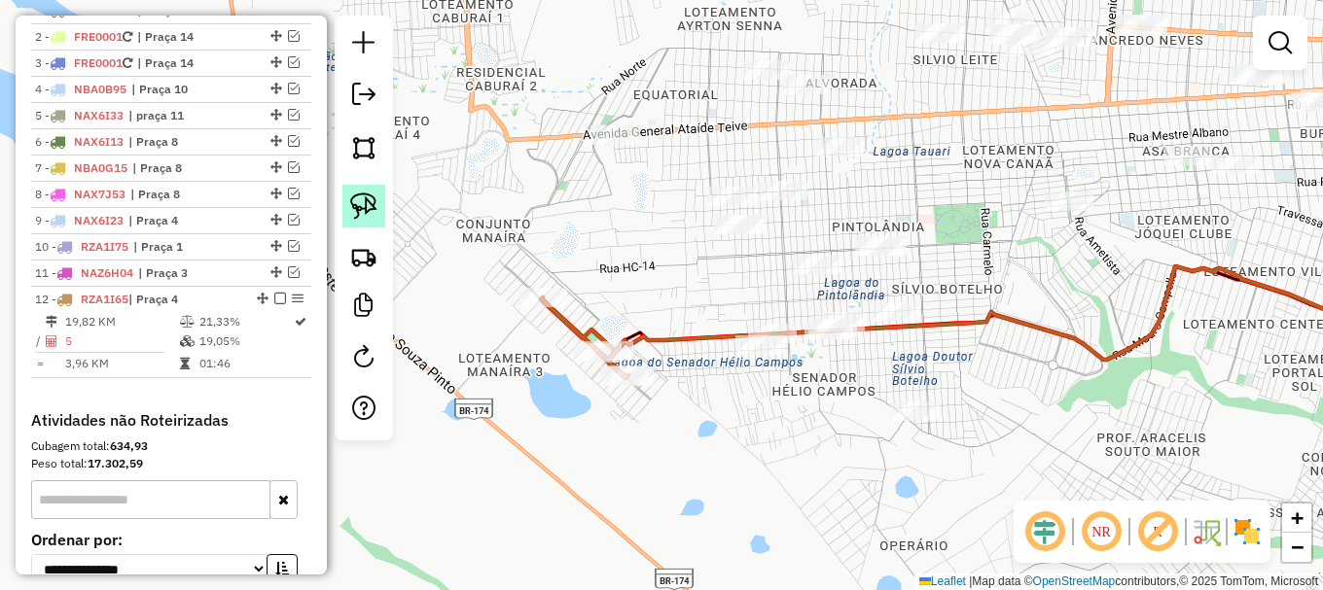
click at [366, 204] on img at bounding box center [363, 206] width 27 height 27
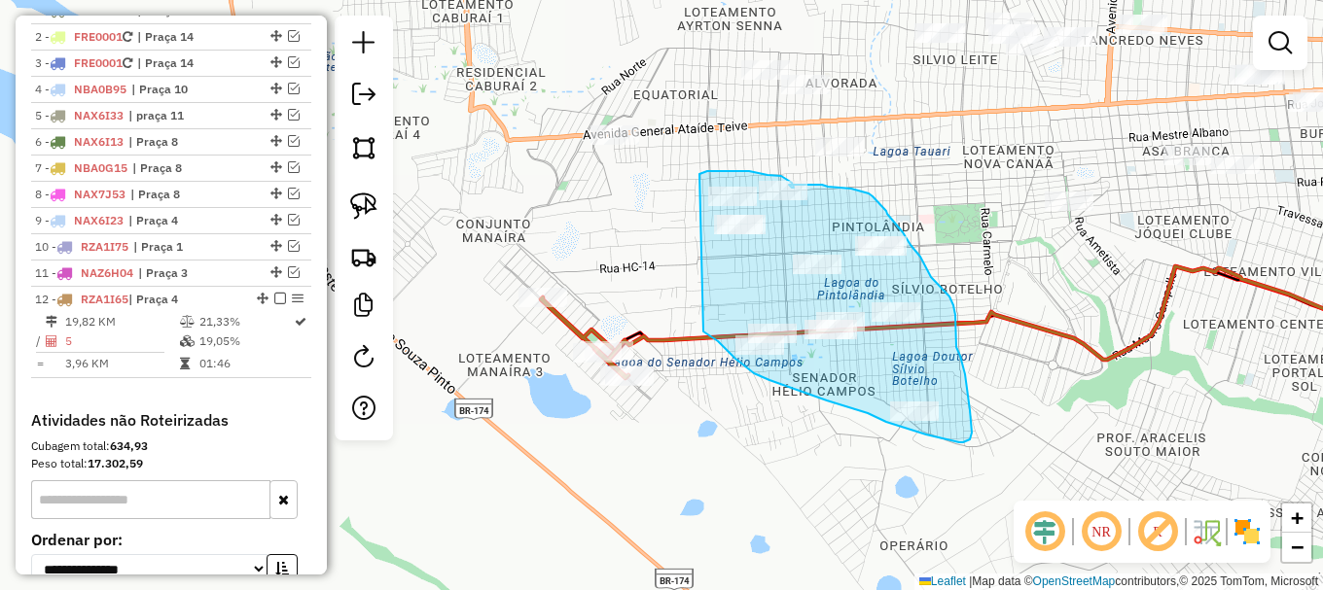
drag, startPoint x: 703, startPoint y: 332, endPoint x: 732, endPoint y: 183, distance: 151.7
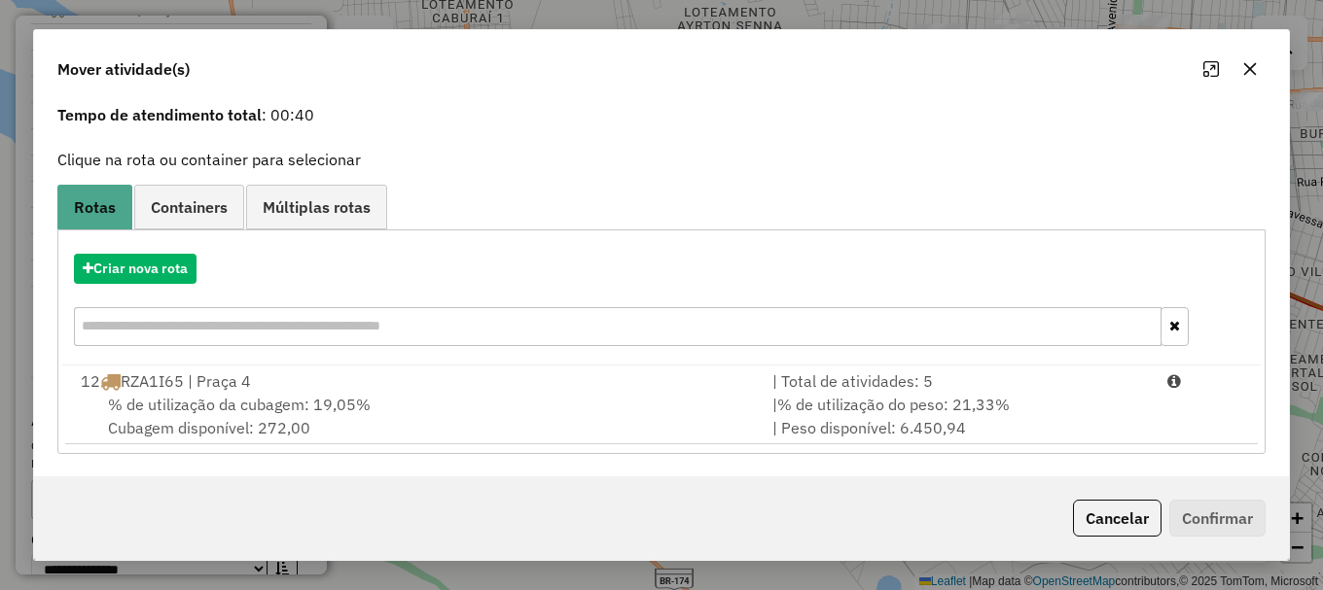
scroll to position [76, 0]
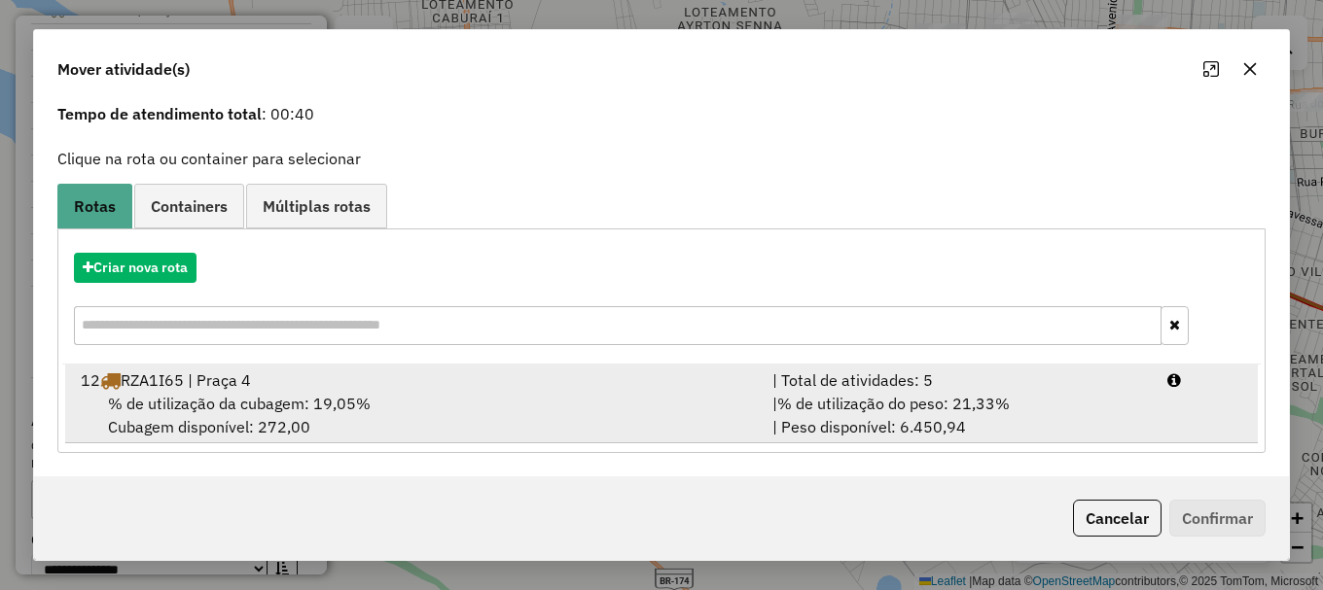
click at [306, 398] on span "% de utilização da cubagem: 19,05%" at bounding box center [239, 403] width 263 height 19
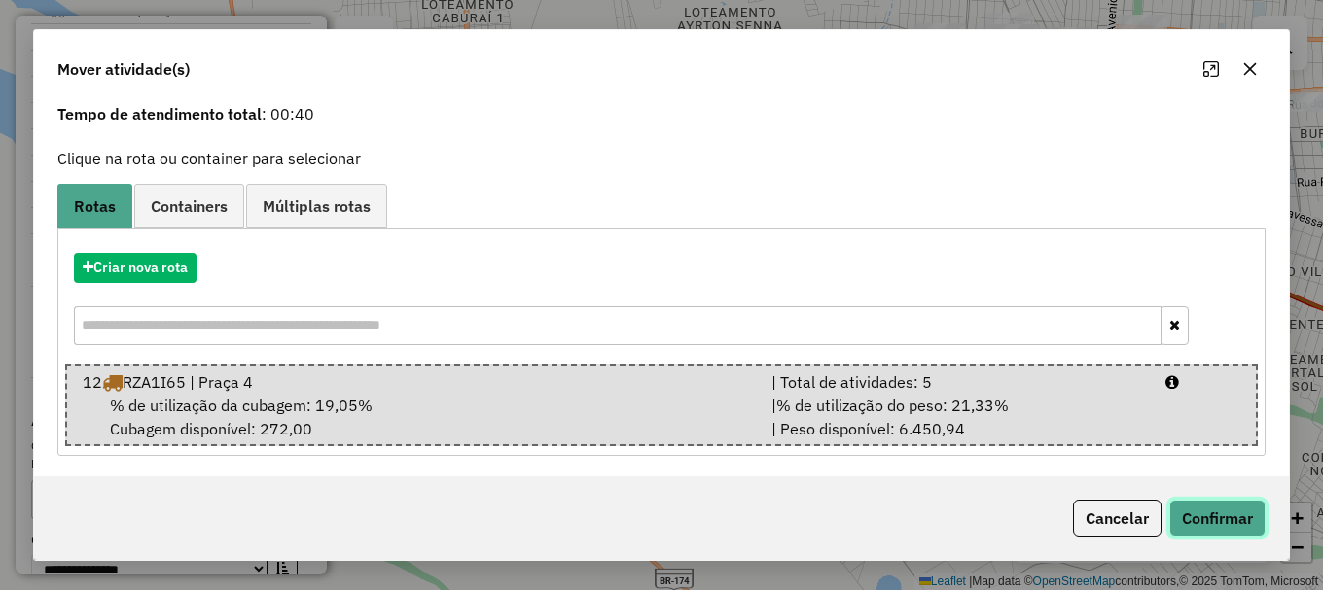
click at [1200, 519] on button "Confirmar" at bounding box center [1217, 518] width 96 height 37
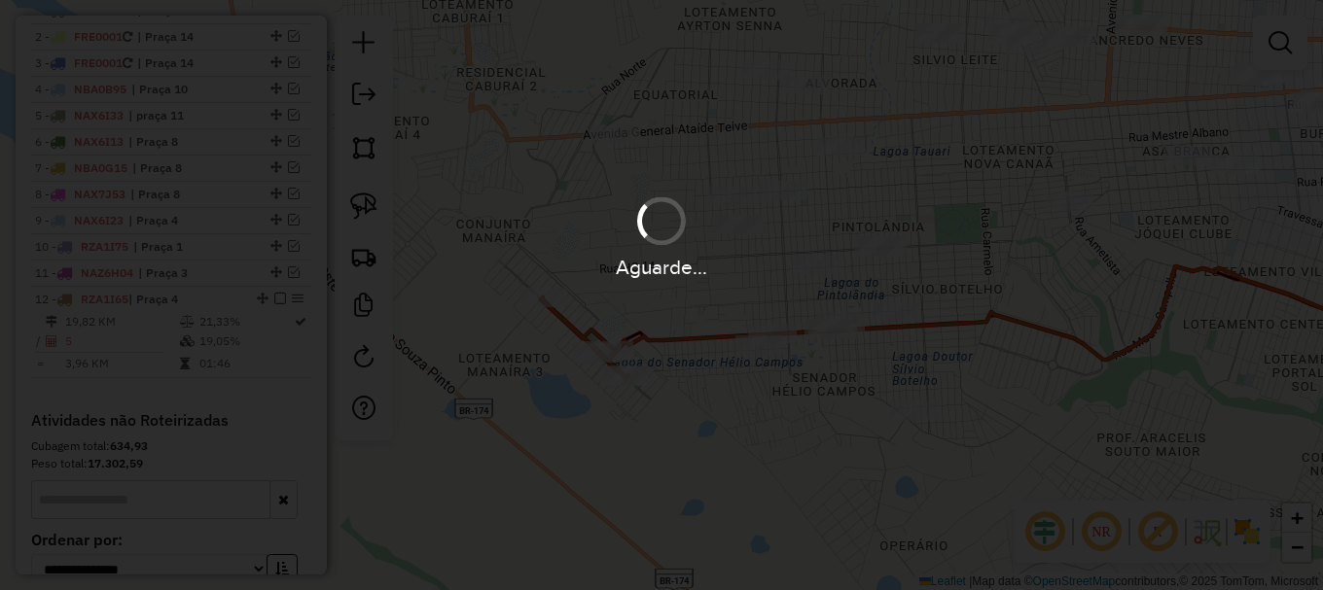
scroll to position [0, 0]
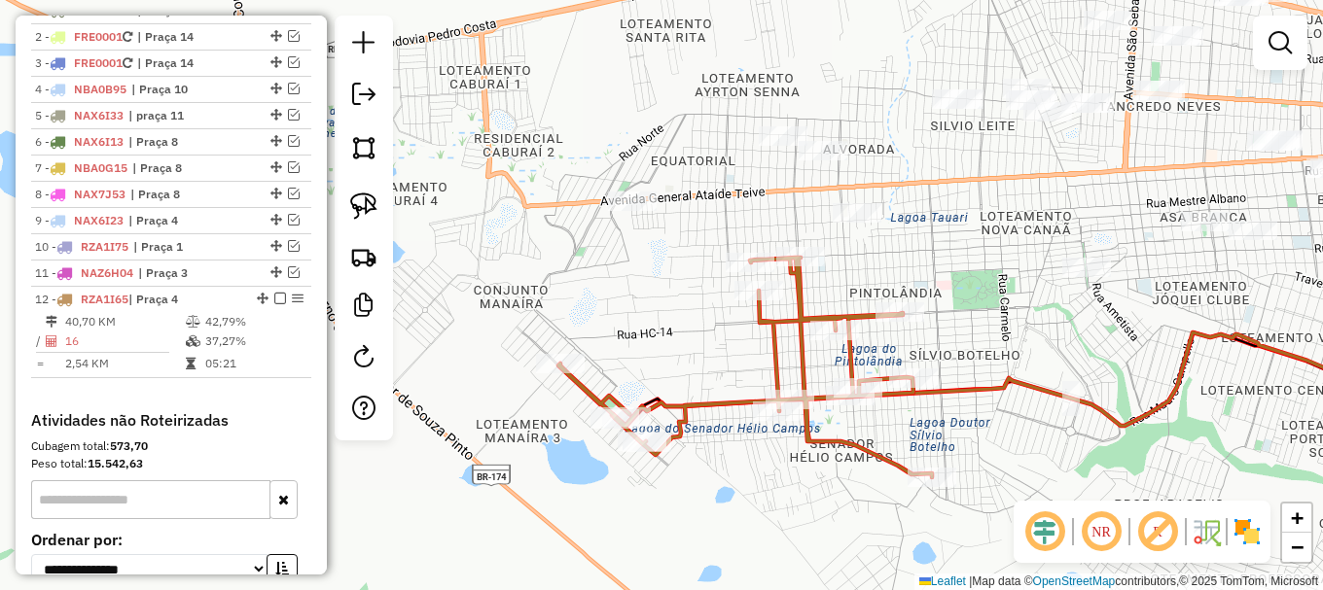
drag, startPoint x: 953, startPoint y: 283, endPoint x: 975, endPoint y: 356, distance: 76.0
click at [976, 356] on div "Janela de atendimento Grade de atendimento Capacidade Transportadoras Veículos …" at bounding box center [661, 295] width 1323 height 590
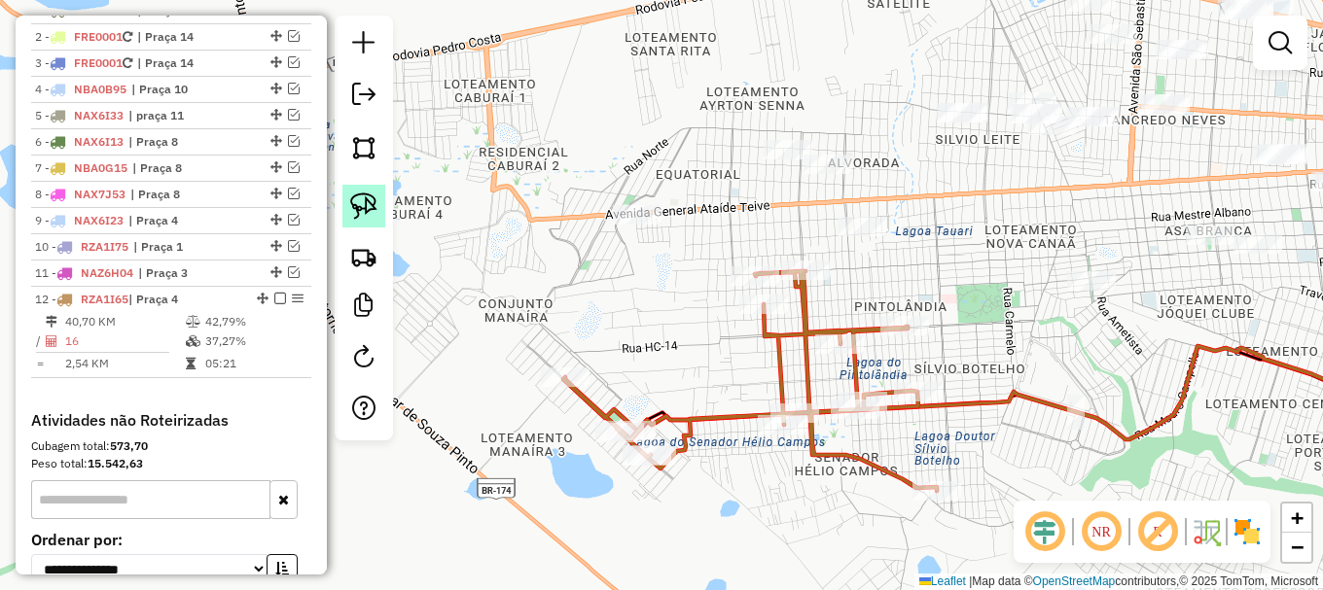
click at [366, 206] on img at bounding box center [363, 206] width 27 height 27
drag, startPoint x: 800, startPoint y: 231, endPoint x: 889, endPoint y: 199, distance: 94.2
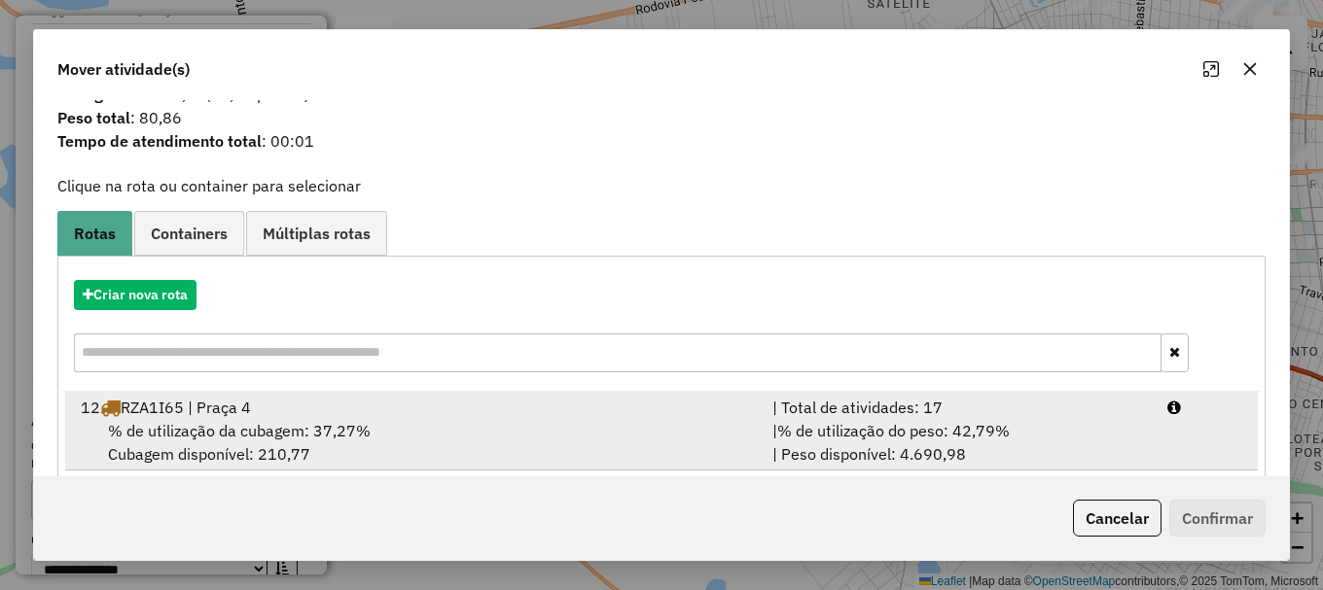
scroll to position [76, 0]
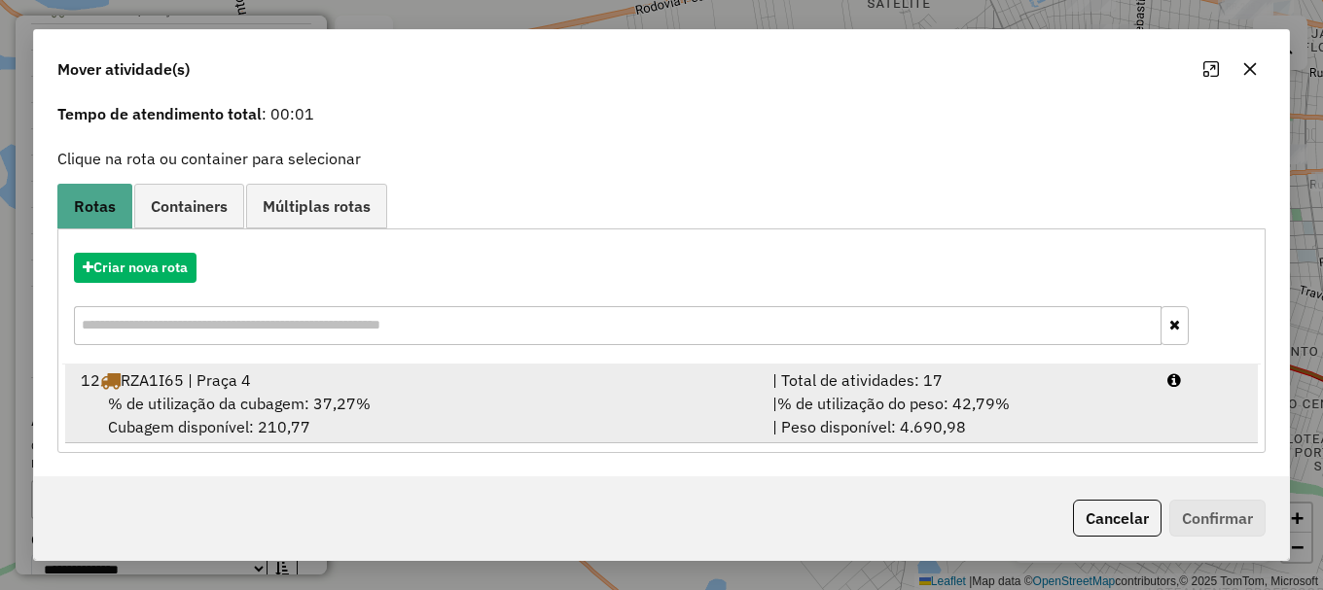
click at [240, 404] on span "% de utilização da cubagem: 37,27%" at bounding box center [239, 403] width 263 height 19
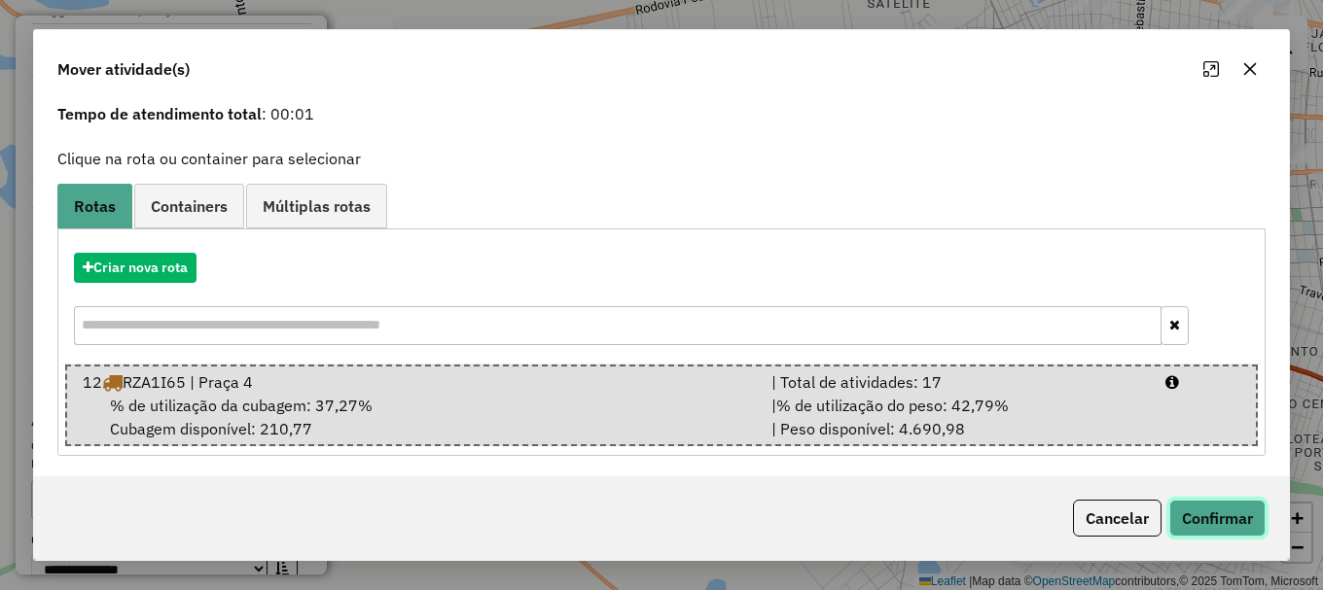
click at [1202, 525] on button "Confirmar" at bounding box center [1217, 518] width 96 height 37
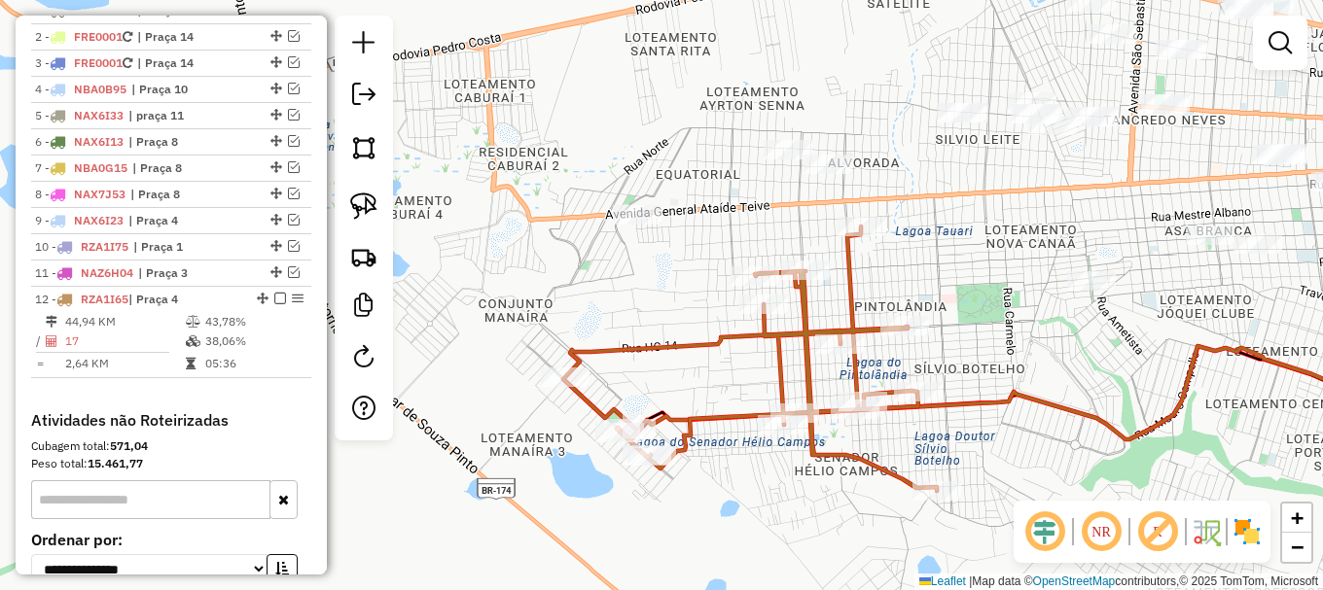
scroll to position [0, 0]
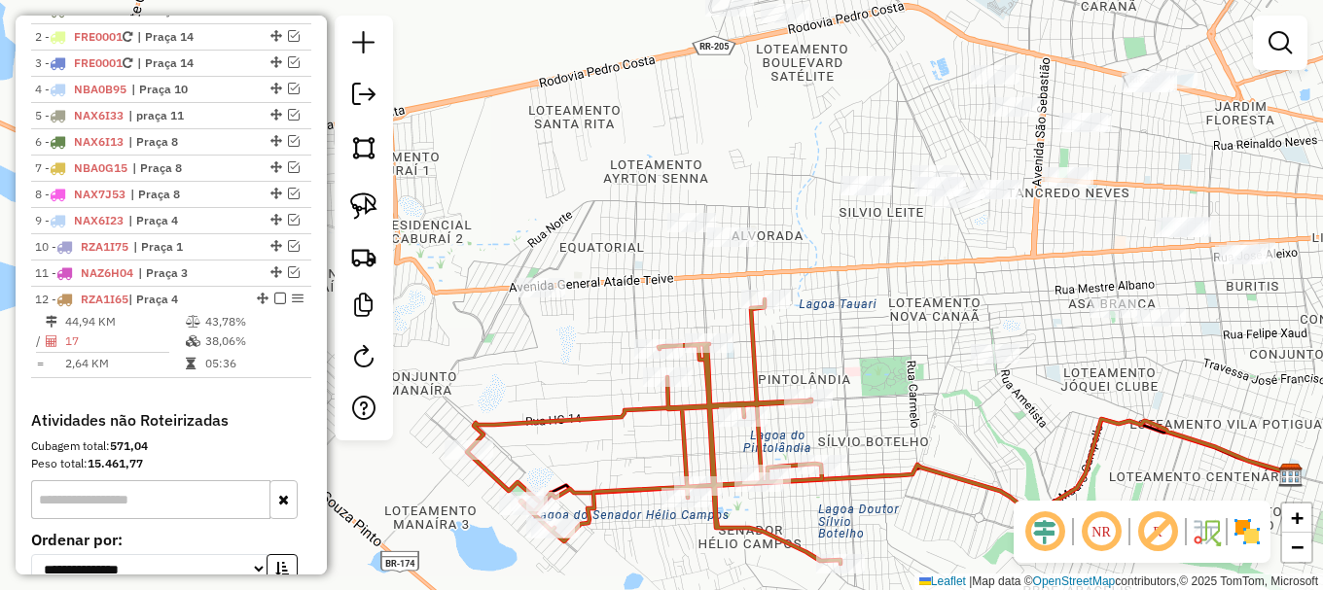
drag, startPoint x: 1042, startPoint y: 337, endPoint x: 945, endPoint y: 409, distance: 120.8
click at [945, 409] on div "Janela de atendimento Grade de atendimento Capacidade Transportadoras Veículos …" at bounding box center [661, 295] width 1323 height 590
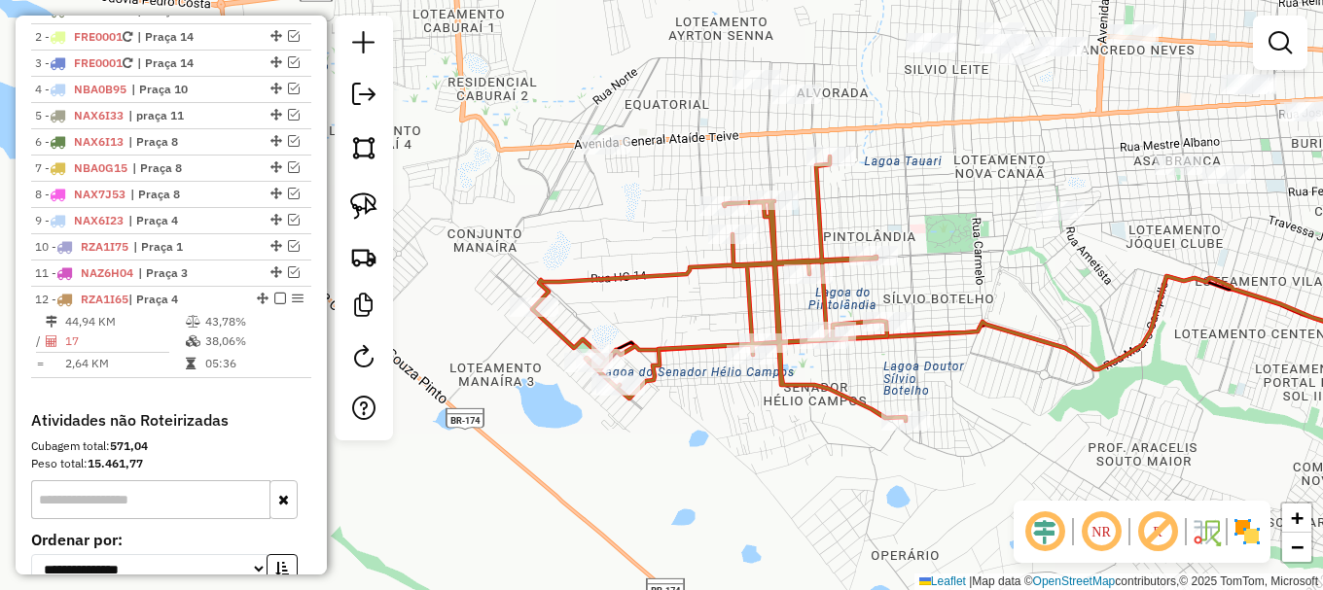
drag, startPoint x: 1022, startPoint y: 361, endPoint x: 944, endPoint y: 237, distance: 146.0
click at [944, 237] on div "Janela de atendimento Grade de atendimento Capacidade Transportadoras Veículos …" at bounding box center [661, 295] width 1323 height 590
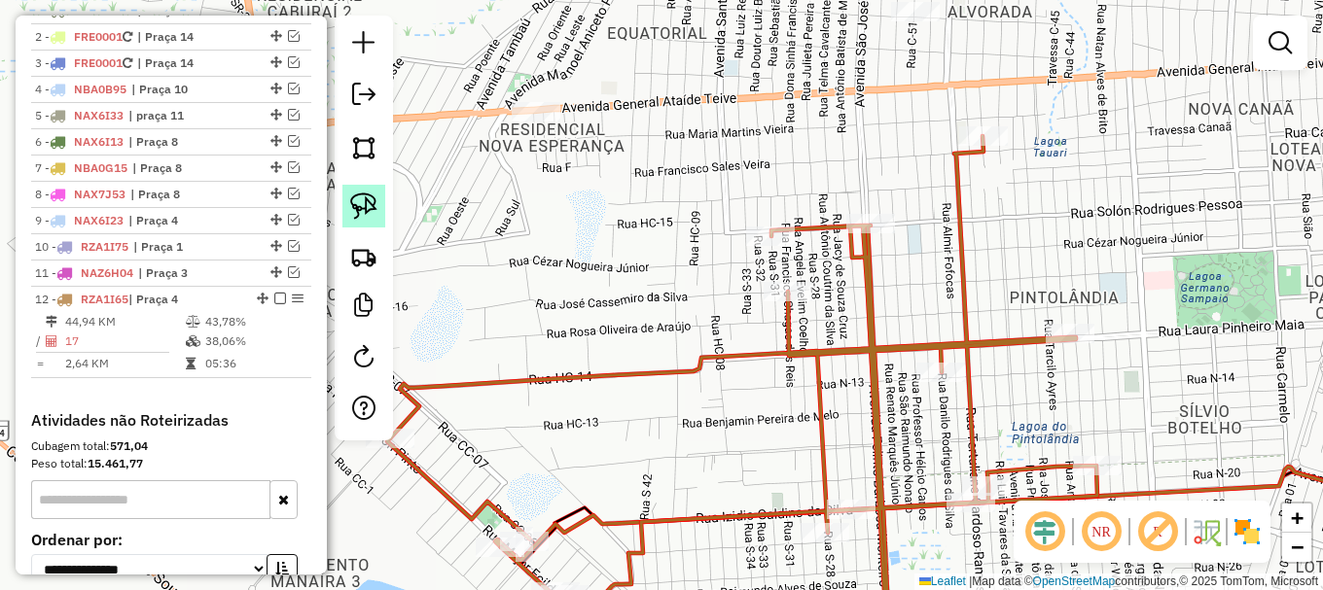
click at [368, 210] on img at bounding box center [363, 206] width 27 height 27
drag, startPoint x: 480, startPoint y: 137, endPoint x: 514, endPoint y: 72, distance: 73.1
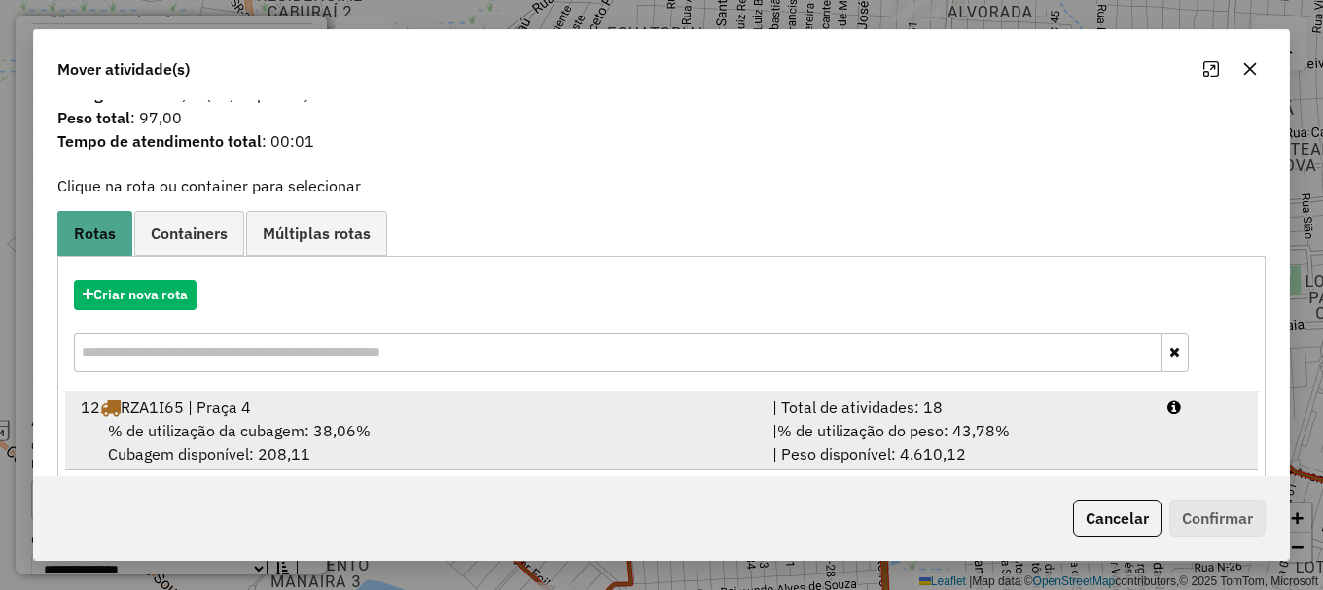
scroll to position [76, 0]
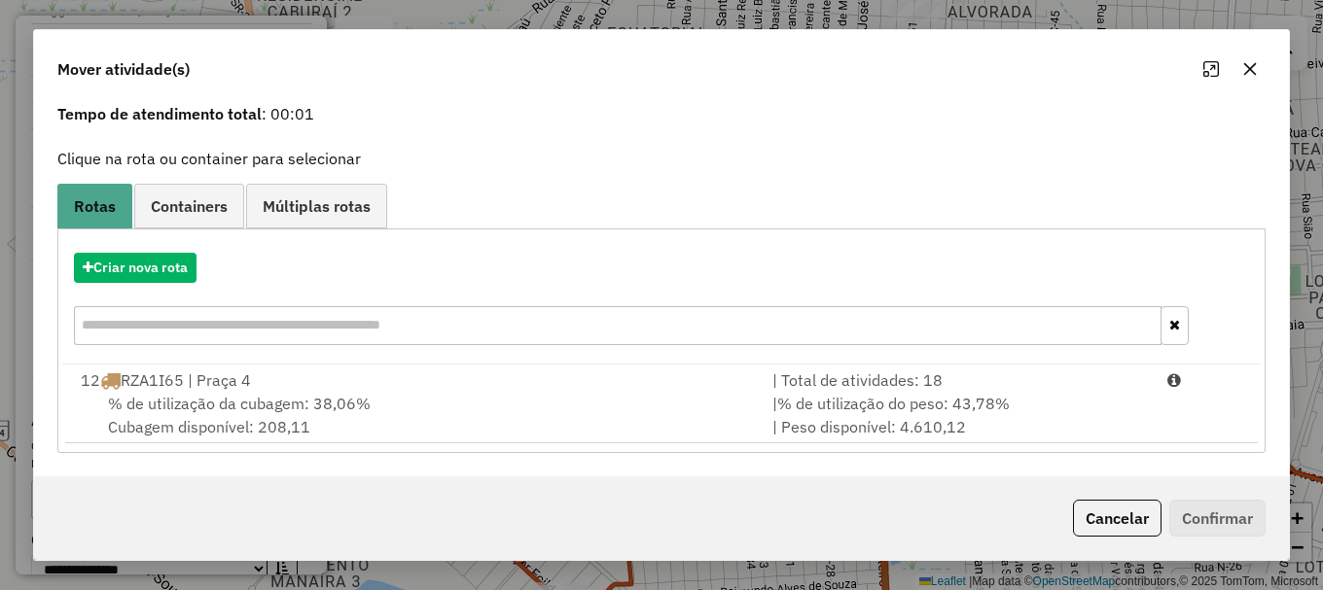
drag, startPoint x: 278, startPoint y: 399, endPoint x: 1322, endPoint y: 481, distance: 1046.9
click at [288, 395] on span "% de utilização da cubagem: 38,06%" at bounding box center [239, 403] width 263 height 19
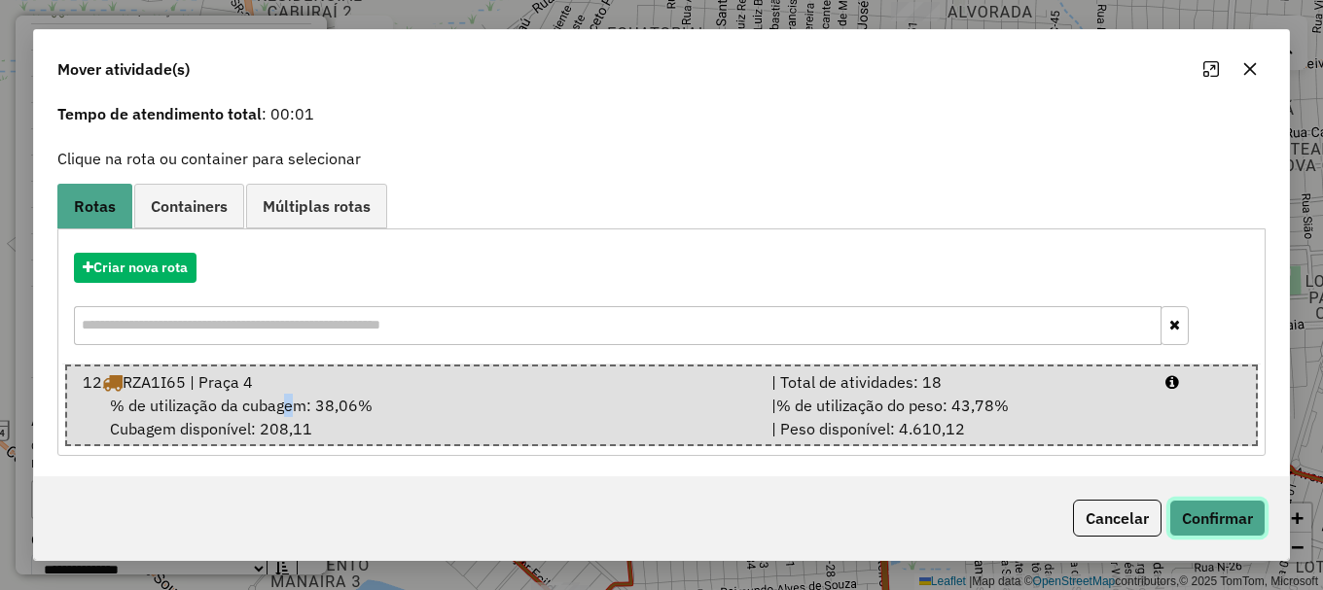
drag, startPoint x: 1240, startPoint y: 525, endPoint x: 1040, endPoint y: 485, distance: 204.3
click at [1237, 525] on button "Confirmar" at bounding box center [1217, 518] width 96 height 37
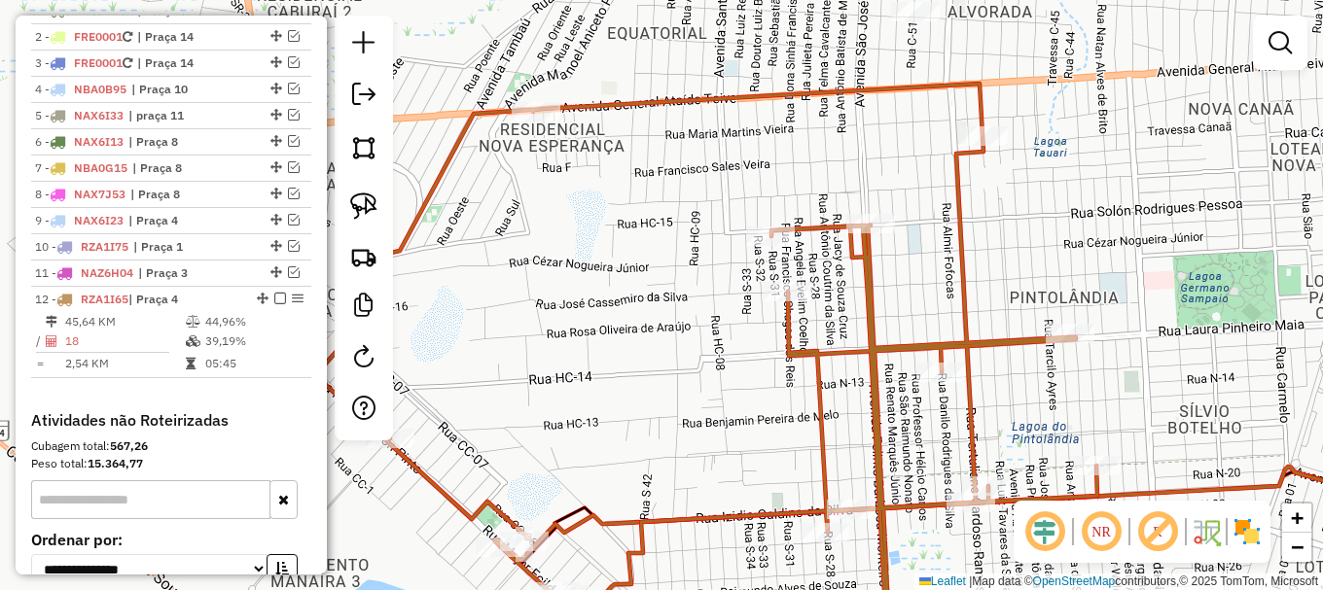
scroll to position [0, 0]
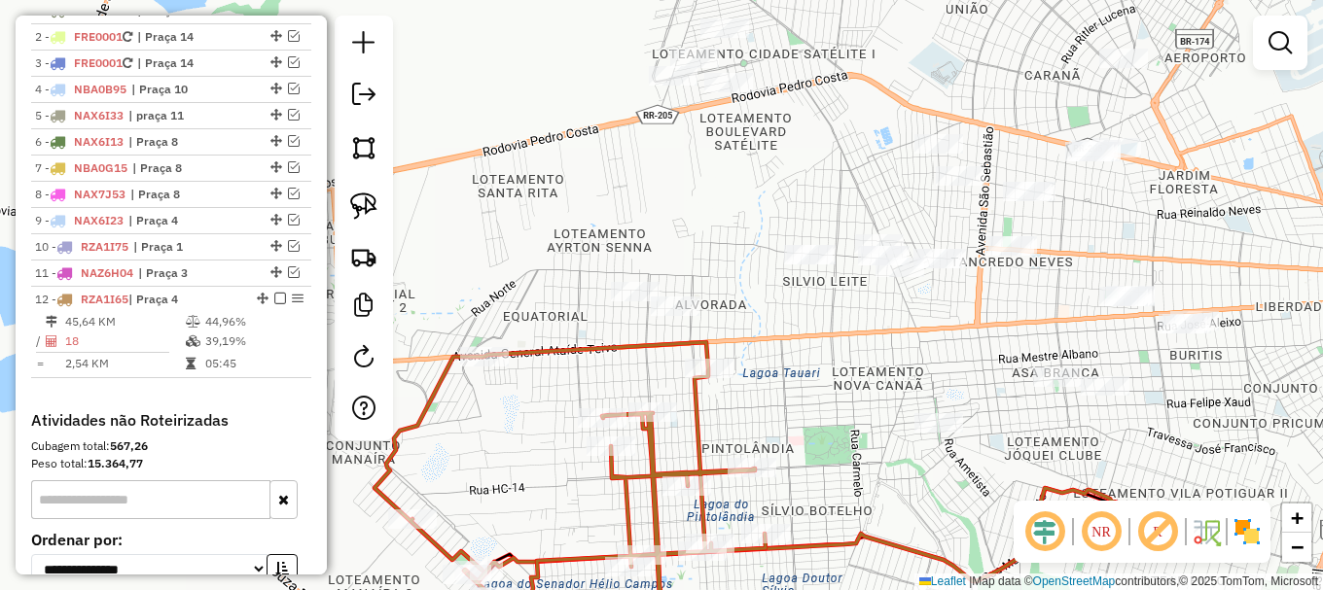
drag, startPoint x: 769, startPoint y: 202, endPoint x: 597, endPoint y: 397, distance: 259.8
click at [593, 399] on div "Janela de atendimento Grade de atendimento Capacidade Transportadoras Veículos …" at bounding box center [661, 295] width 1323 height 590
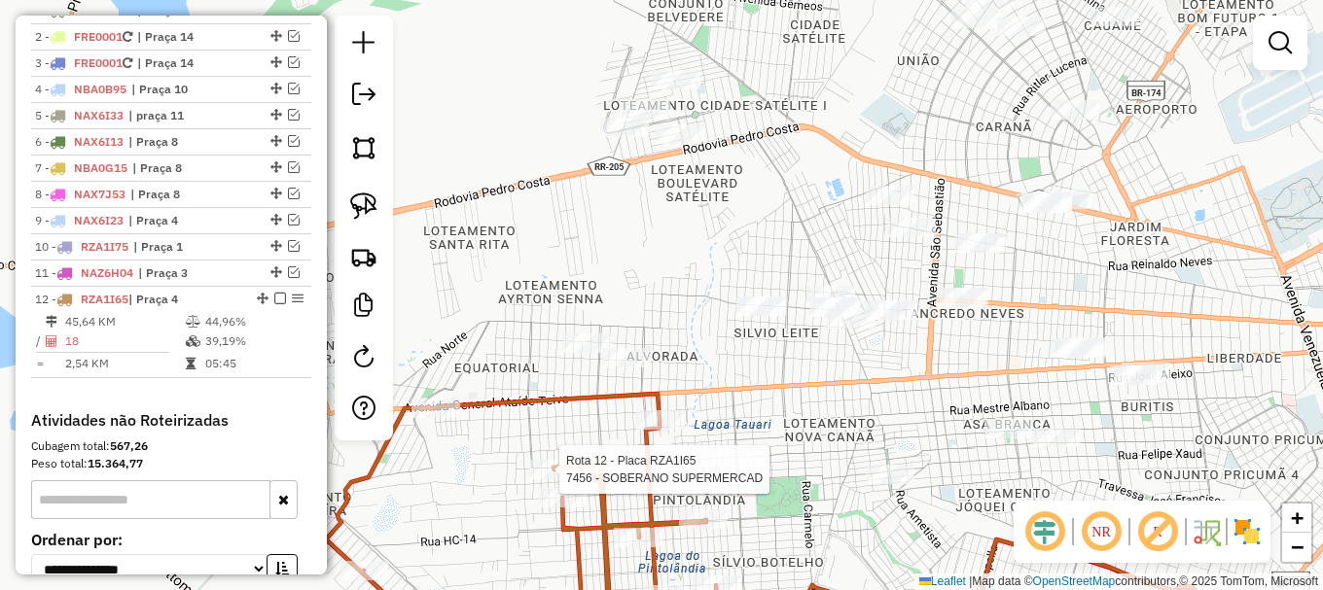
drag, startPoint x: 925, startPoint y: 346, endPoint x: 887, endPoint y: 410, distance: 74.6
click at [887, 410] on div "Rota 12 - Placa RZA1I65 7456 - SOBERANO SUPERMERCAD Janela de atendimento Grade…" at bounding box center [661, 295] width 1323 height 590
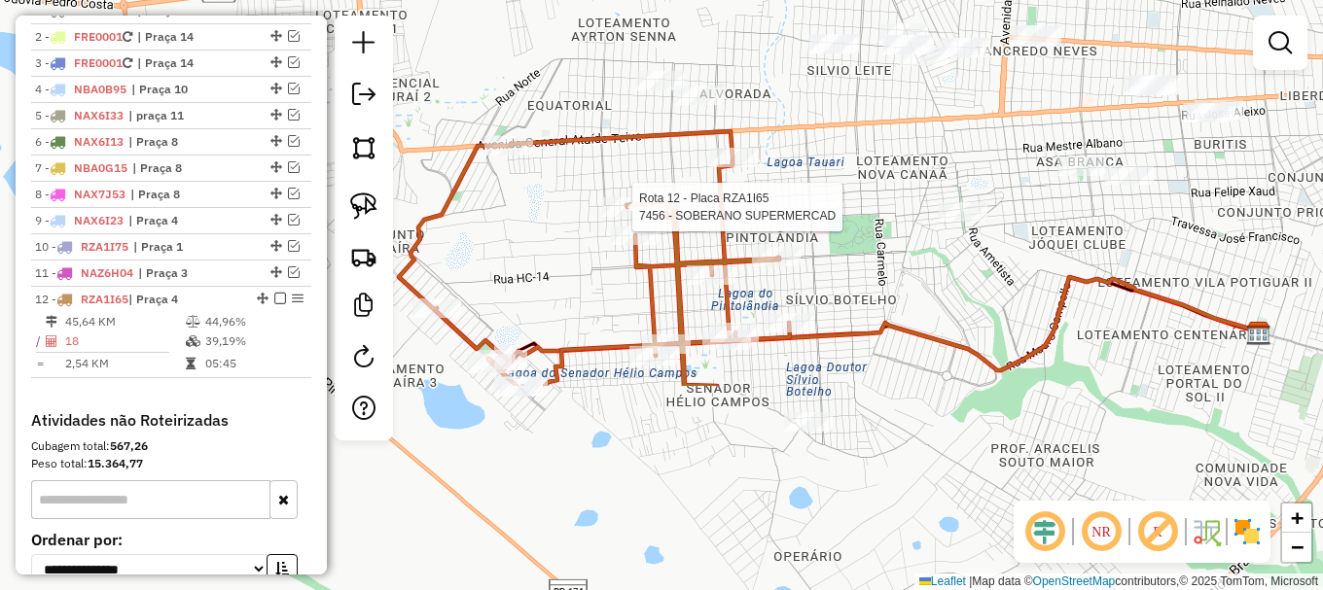
drag, startPoint x: 855, startPoint y: 416, endPoint x: 934, endPoint y: 174, distance: 254.7
click at [934, 174] on div "Rota 12 - Placa RZA1I65 7456 - SOBERANO SUPERMERCAD Janela de atendimento Grade…" at bounding box center [661, 295] width 1323 height 590
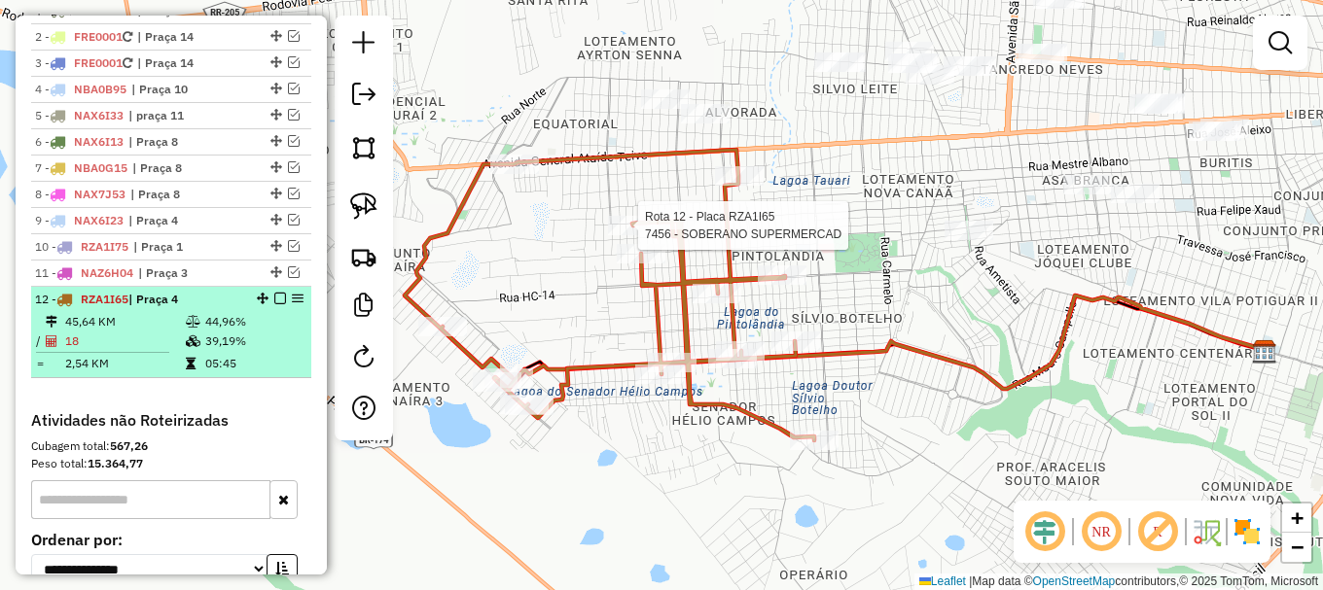
click at [277, 304] on em at bounding box center [280, 299] width 12 height 12
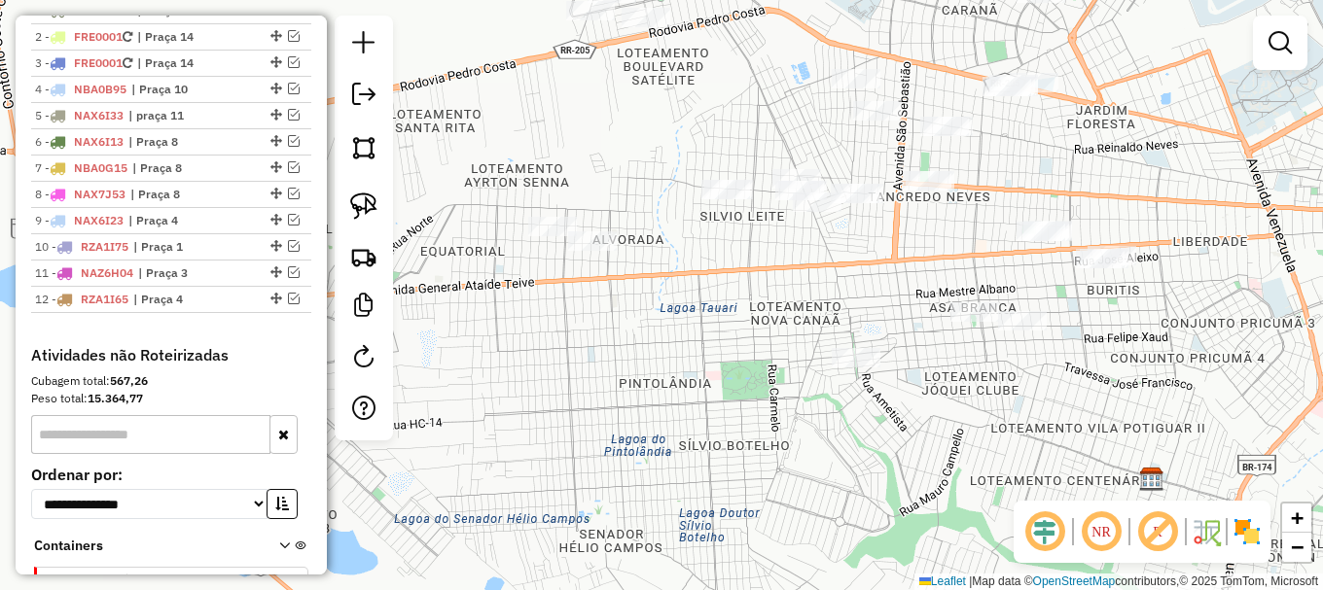
drag, startPoint x: 866, startPoint y: 284, endPoint x: 761, endPoint y: 405, distance: 159.9
click at [761, 405] on div "Janela de atendimento Grade de atendimento Capacidade Transportadoras Veículos …" at bounding box center [661, 295] width 1323 height 590
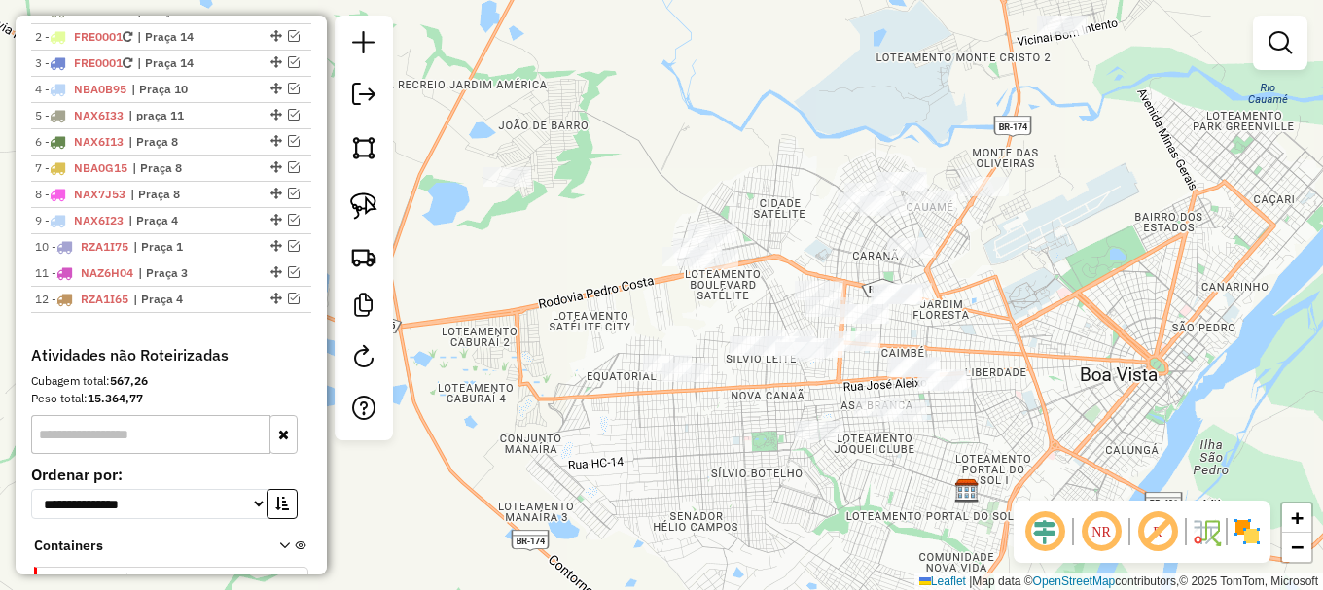
drag, startPoint x: 1098, startPoint y: 382, endPoint x: 971, endPoint y: 451, distance: 144.9
click at [971, 451] on div "Janela de atendimento Grade de atendimento Capacidade Transportadoras Veículos …" at bounding box center [661, 295] width 1323 height 590
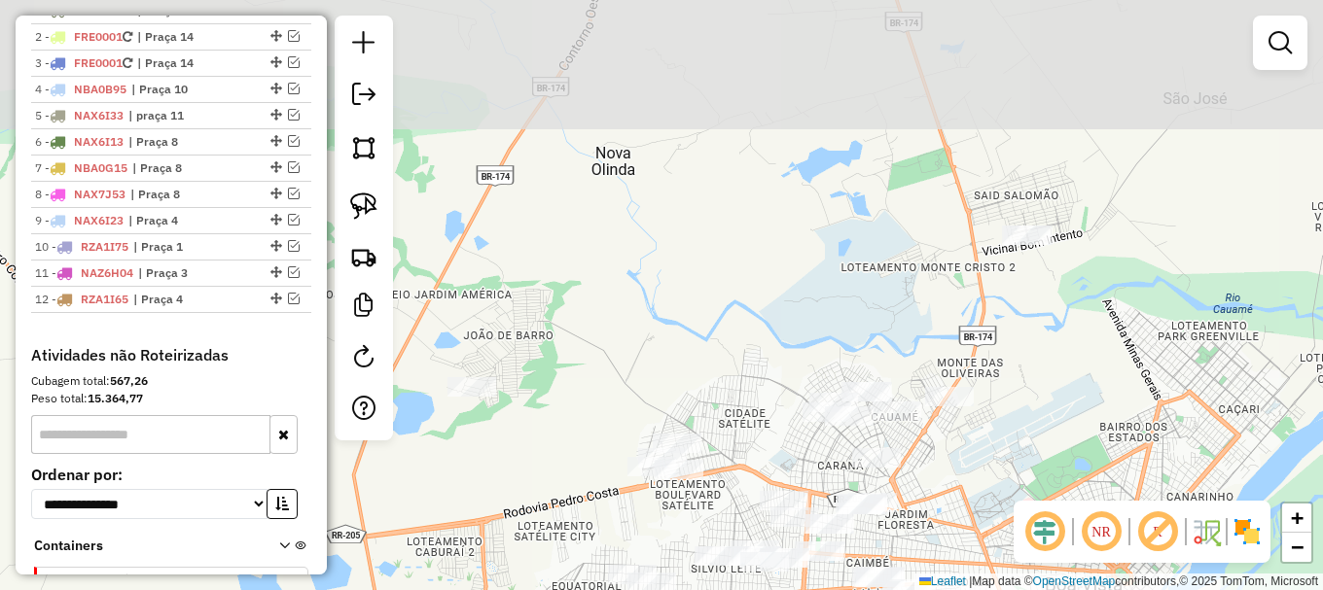
drag, startPoint x: 1086, startPoint y: 252, endPoint x: 1050, endPoint y: 455, distance: 206.4
click at [1050, 455] on div "Janela de atendimento Grade de atendimento Capacidade Transportadoras Veículos …" at bounding box center [661, 295] width 1323 height 590
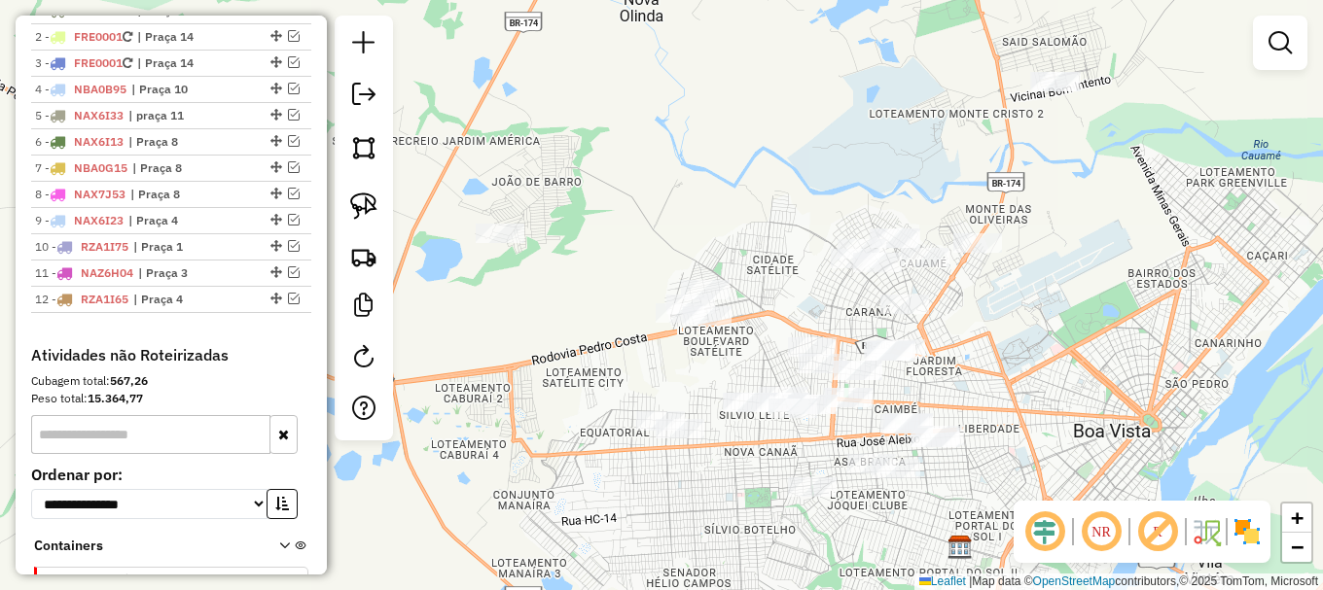
drag, startPoint x: 1105, startPoint y: 365, endPoint x: 1132, endPoint y: 208, distance: 158.9
click at [1132, 208] on div "Janela de atendimento Grade de atendimento Capacidade Transportadoras Veículos …" at bounding box center [661, 295] width 1323 height 590
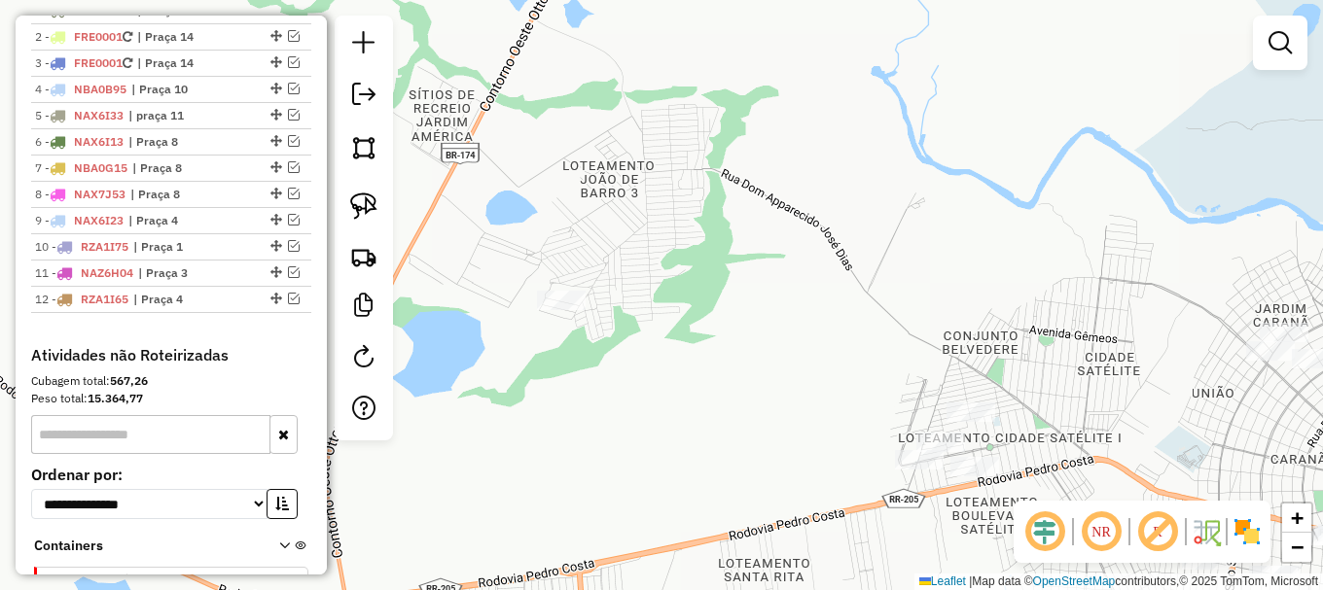
drag, startPoint x: 773, startPoint y: 247, endPoint x: 1243, endPoint y: 386, distance: 490.0
click at [1243, 386] on div "Janela de atendimento Grade de atendimento Capacidade Transportadoras Veículos …" at bounding box center [661, 295] width 1323 height 590
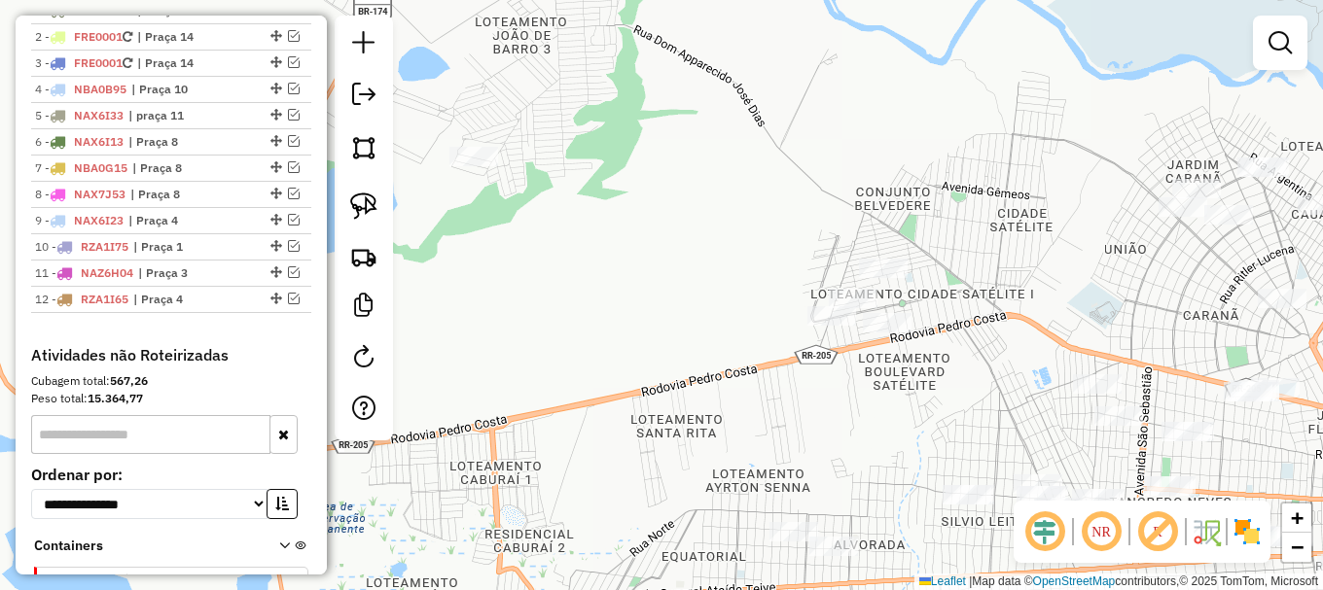
drag, startPoint x: 1119, startPoint y: 316, endPoint x: 956, endPoint y: 131, distance: 246.0
click at [956, 131] on div "Janela de atendimento Grade de atendimento Capacidade Transportadoras Veículos …" at bounding box center [661, 295] width 1323 height 590
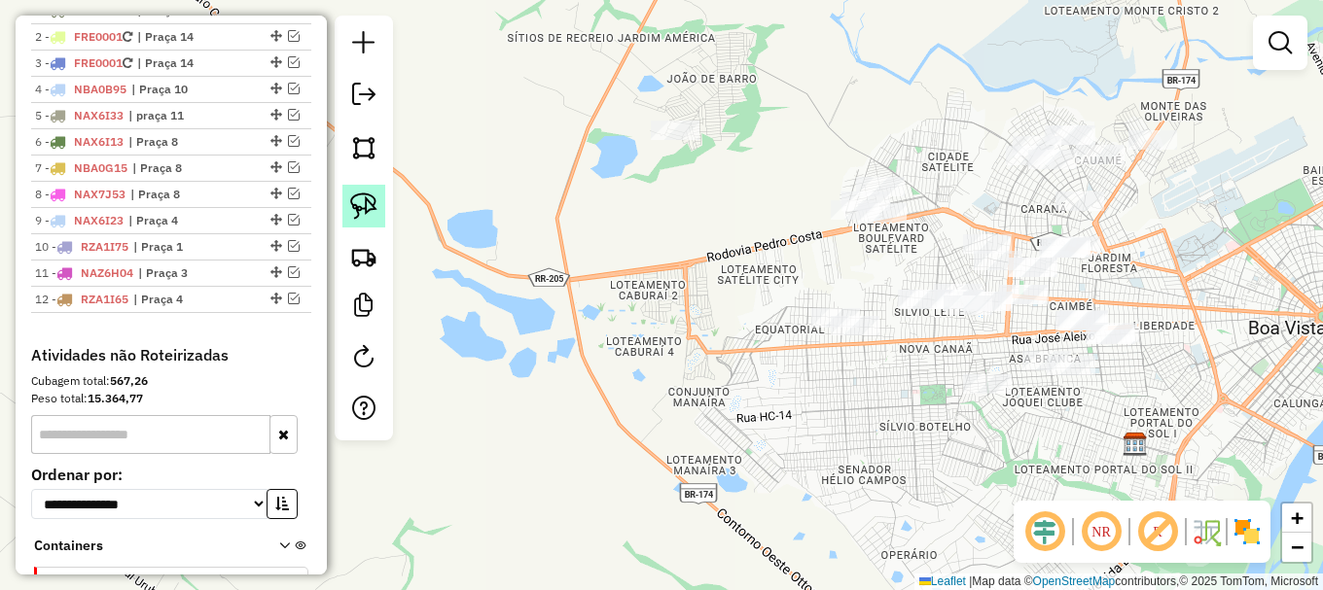
click at [353, 202] on img at bounding box center [363, 206] width 27 height 27
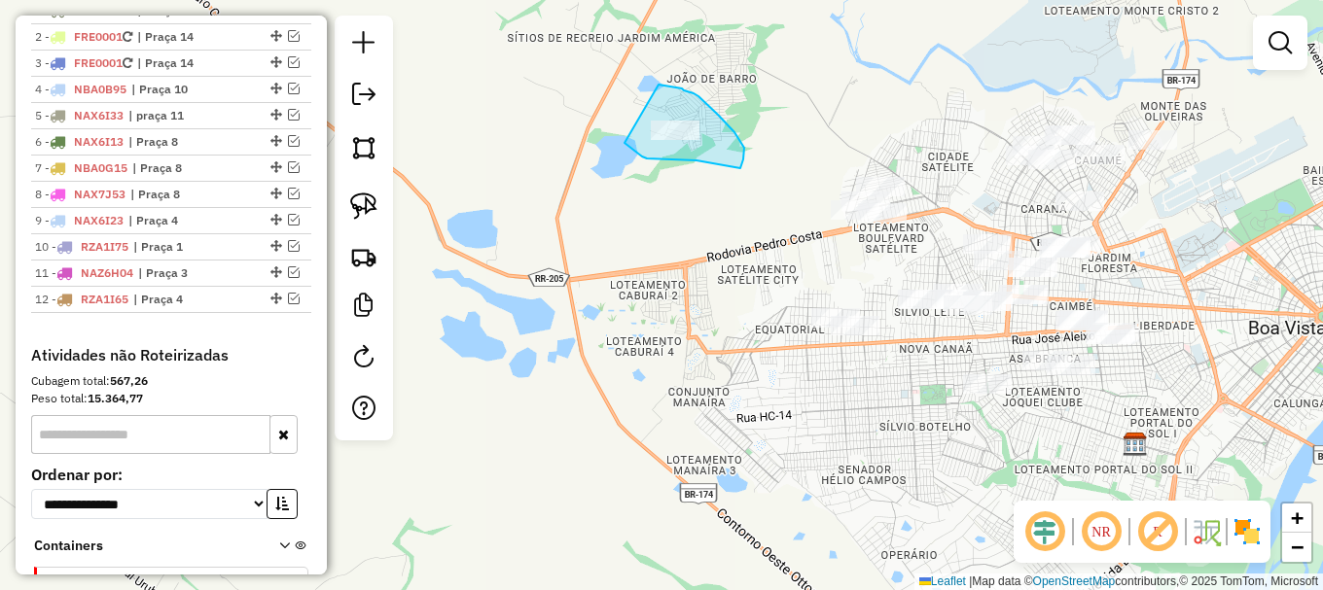
drag, startPoint x: 624, startPoint y: 143, endPoint x: 657, endPoint y: 85, distance: 66.6
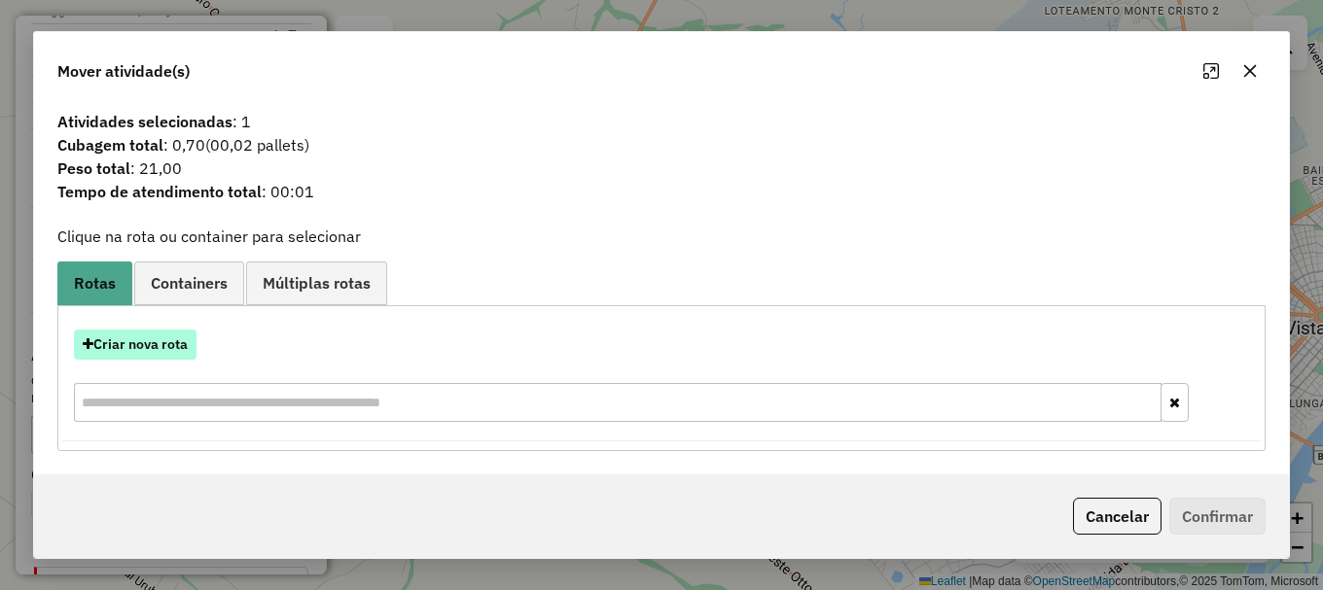
click at [164, 354] on button "Criar nova rota" at bounding box center [135, 345] width 123 height 30
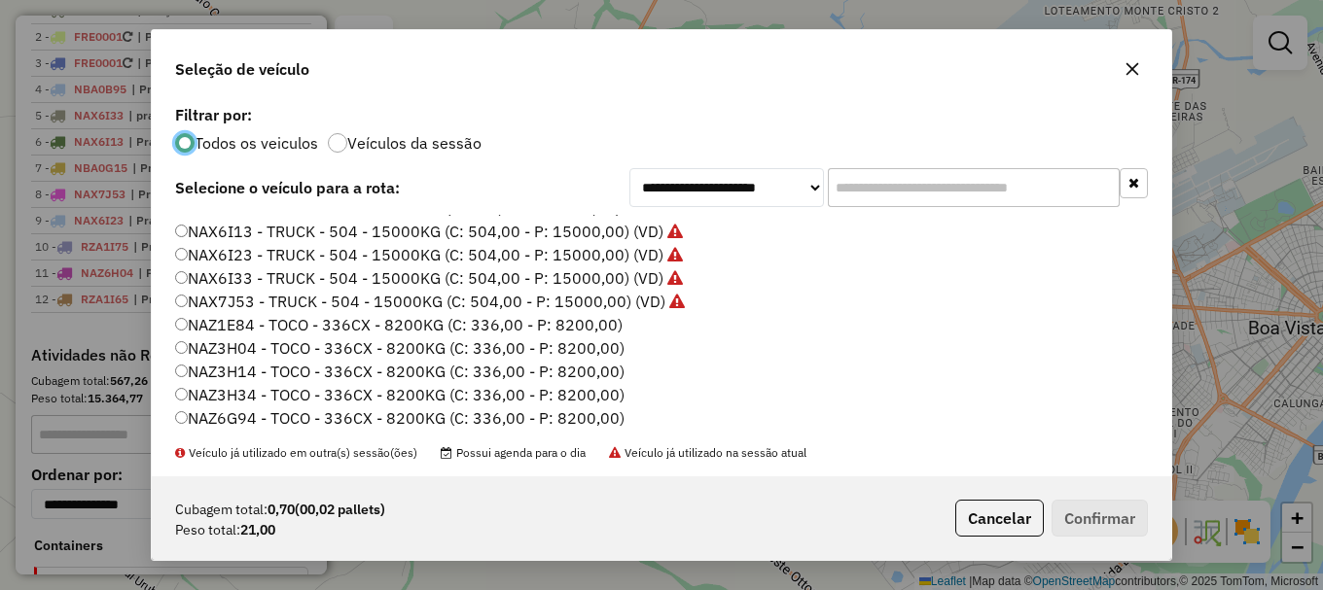
scroll to position [97, 0]
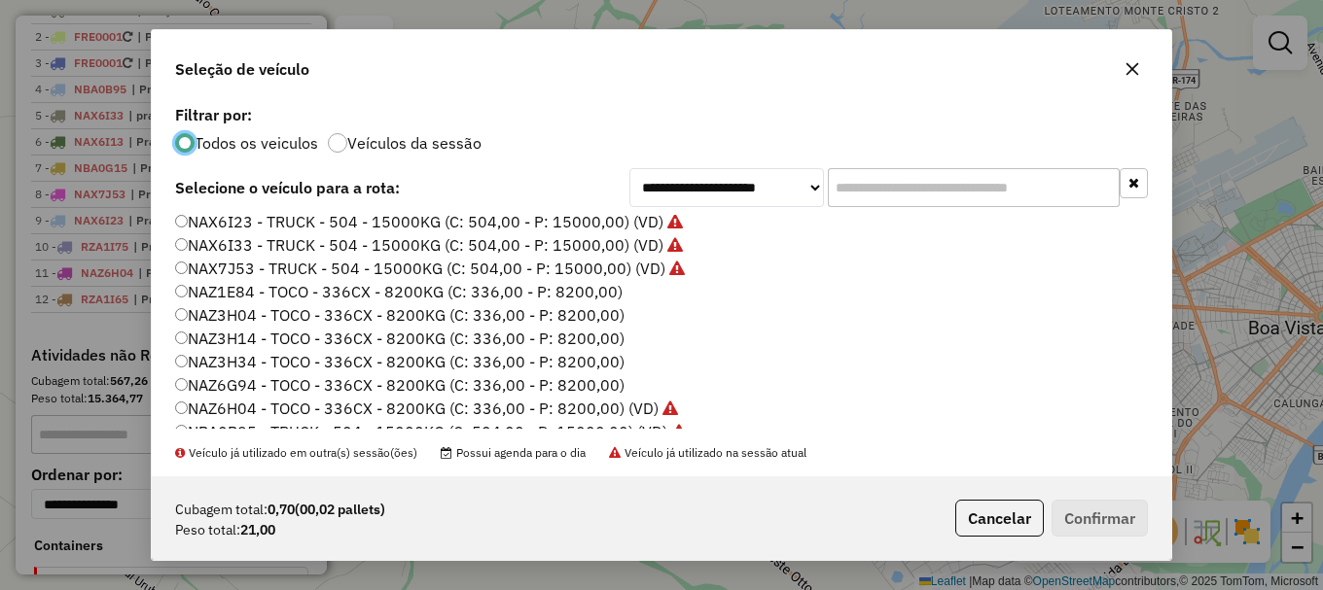
click at [244, 322] on label "NAZ3H04 - TOCO - 336CX - 8200KG (C: 336,00 - P: 8200,00)" at bounding box center [399, 314] width 449 height 23
click at [1083, 521] on button "Confirmar" at bounding box center [1099, 518] width 96 height 37
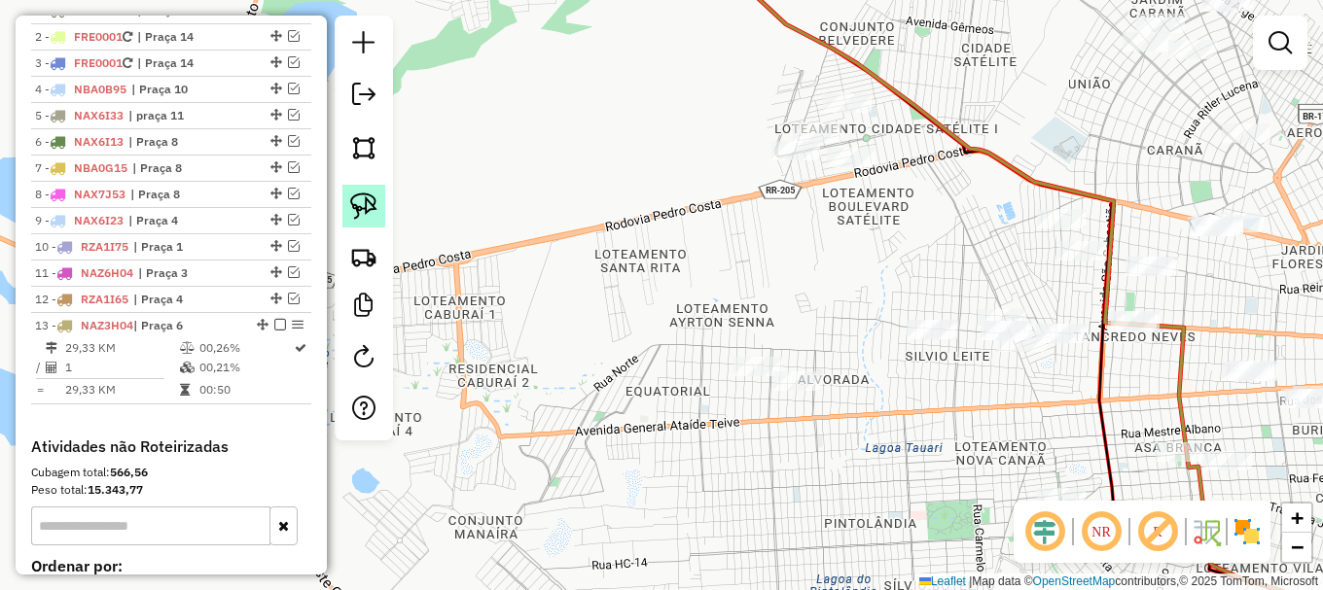
click at [358, 204] on img at bounding box center [363, 206] width 27 height 27
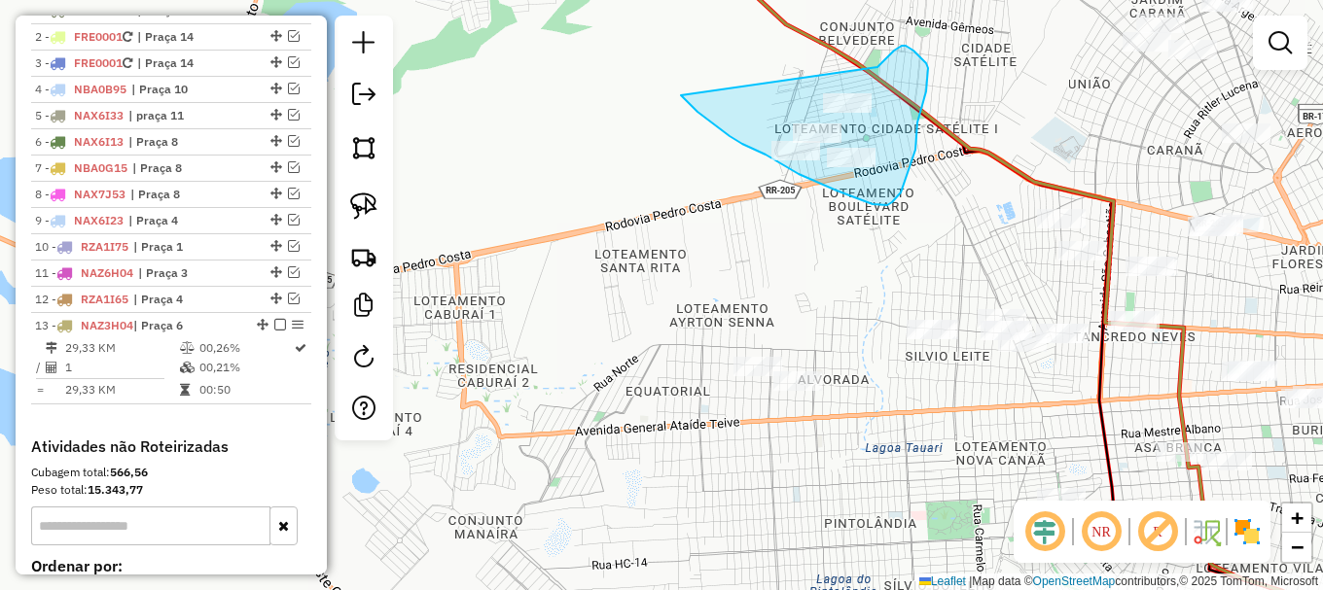
drag, startPoint x: 689, startPoint y: 104, endPoint x: 910, endPoint y: 69, distance: 224.5
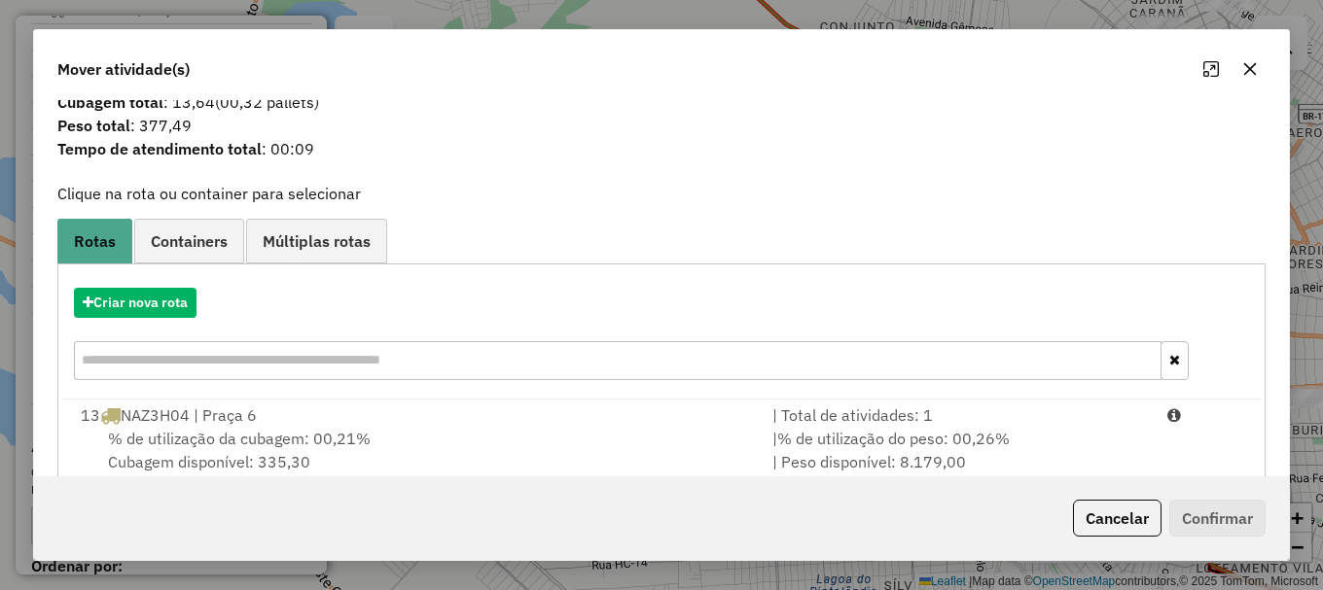
scroll to position [76, 0]
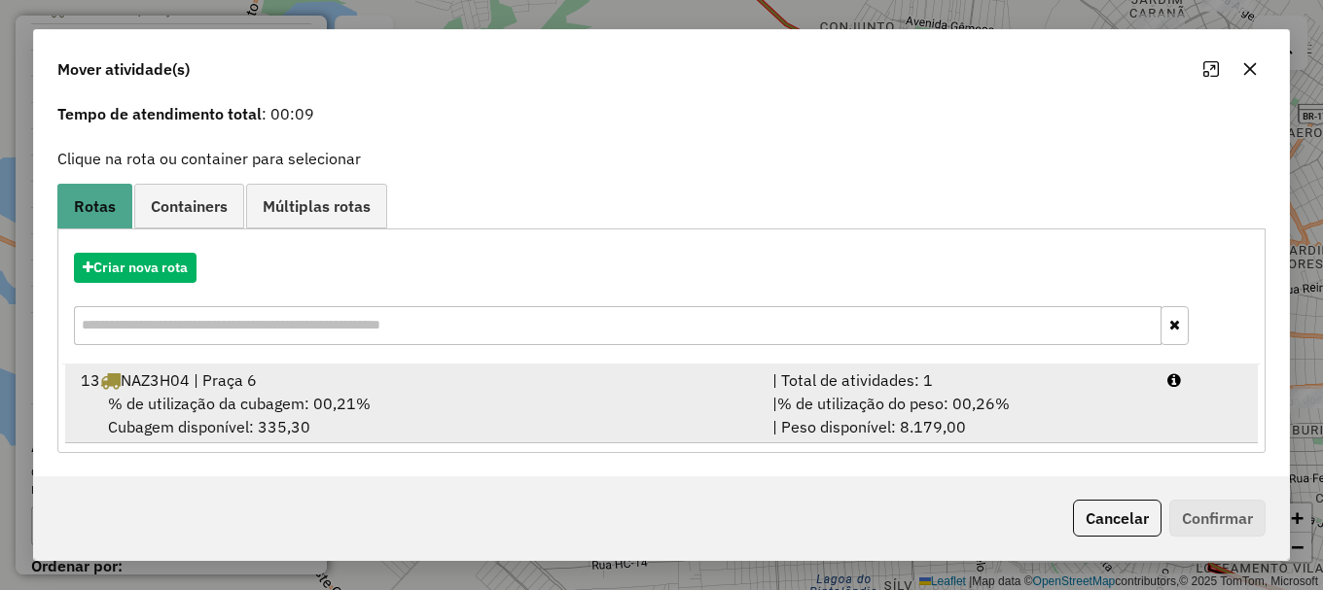
drag, startPoint x: 256, startPoint y: 414, endPoint x: 302, endPoint y: 415, distance: 45.7
click at [260, 414] on div "% de utilização da cubagem: 00,21% Cubagem disponível: 335,30" at bounding box center [415, 415] width 692 height 47
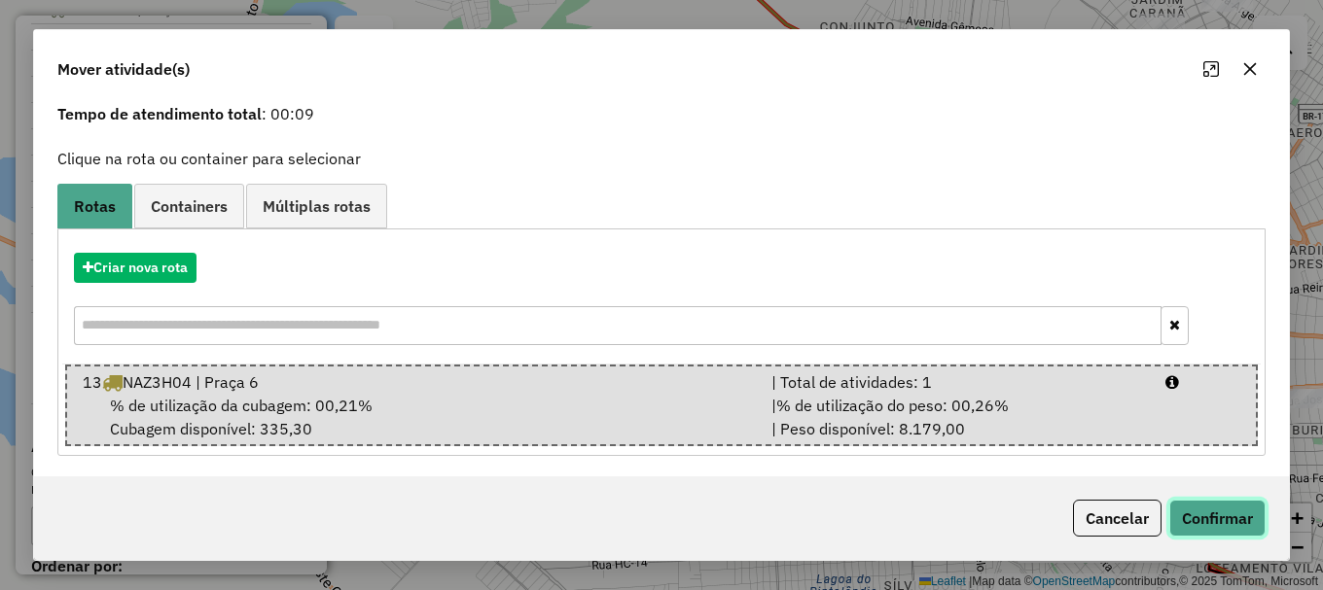
click at [1221, 517] on button "Confirmar" at bounding box center [1217, 518] width 96 height 37
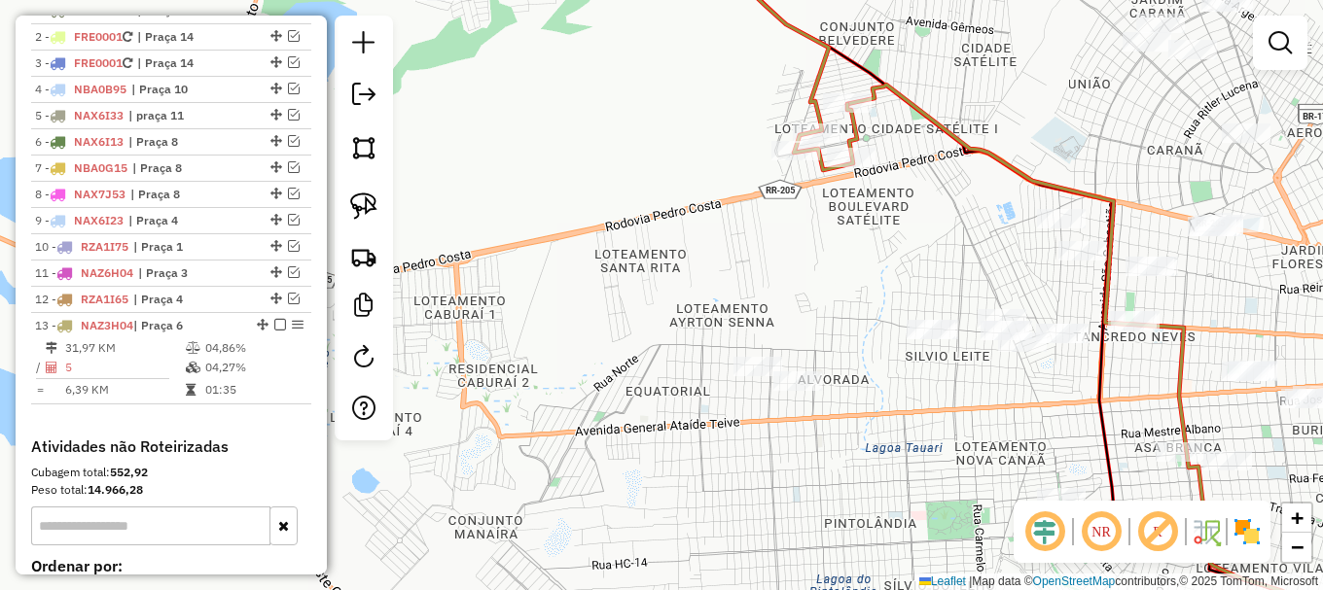
scroll to position [0, 0]
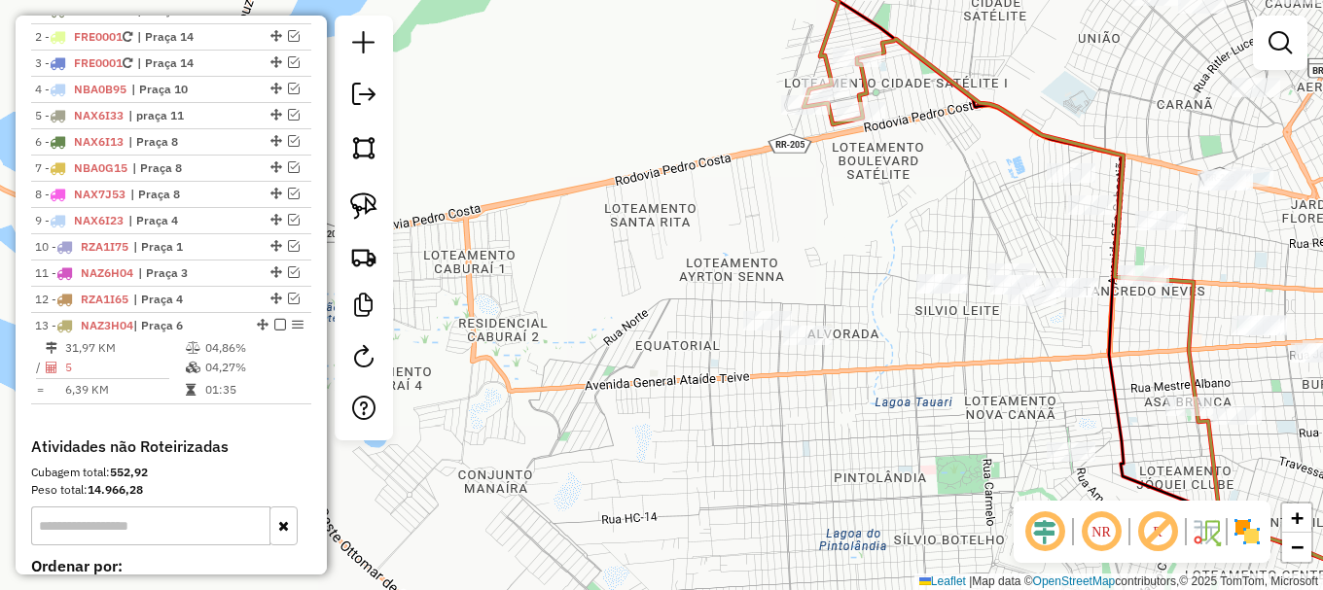
drag, startPoint x: 947, startPoint y: 427, endPoint x: 957, endPoint y: 382, distance: 45.8
click at [957, 382] on div "Janela de atendimento Grade de atendimento Capacidade Transportadoras Veículos …" at bounding box center [661, 295] width 1323 height 590
click at [365, 202] on img at bounding box center [363, 206] width 27 height 27
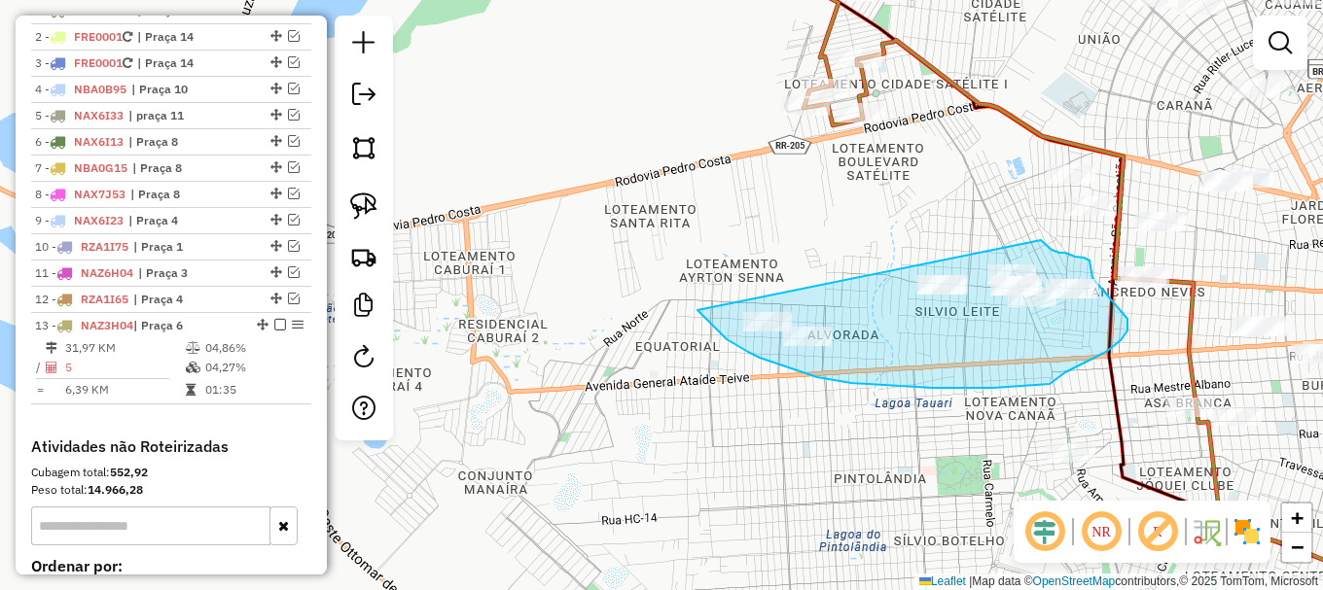
drag, startPoint x: 703, startPoint y: 316, endPoint x: 1039, endPoint y: 240, distance: 344.0
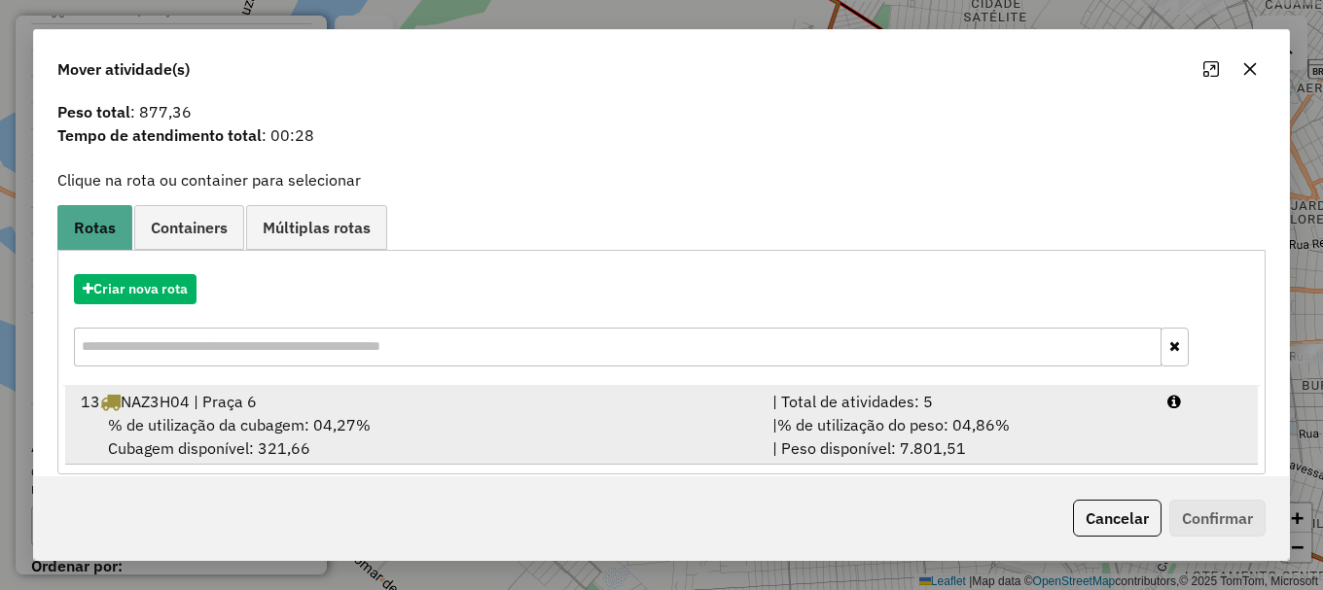
scroll to position [76, 0]
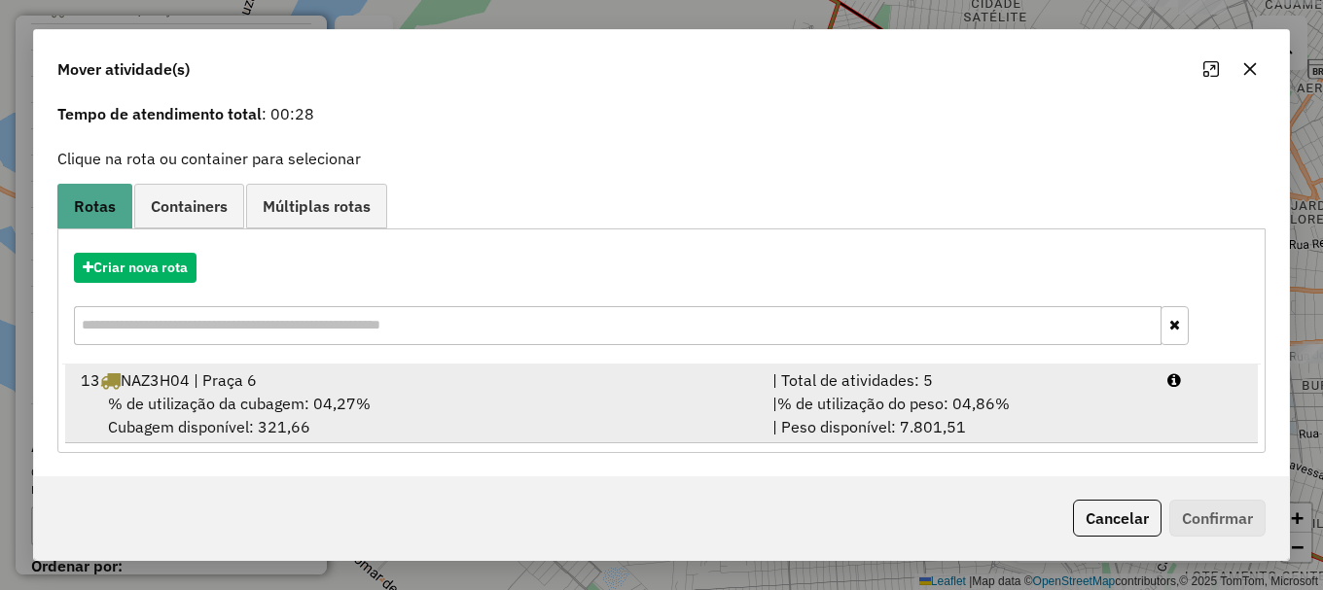
drag, startPoint x: 371, startPoint y: 414, endPoint x: 402, endPoint y: 407, distance: 32.1
click at [391, 408] on div "% de utilização da cubagem: 04,27% Cubagem disponível: 321,66" at bounding box center [415, 415] width 692 height 47
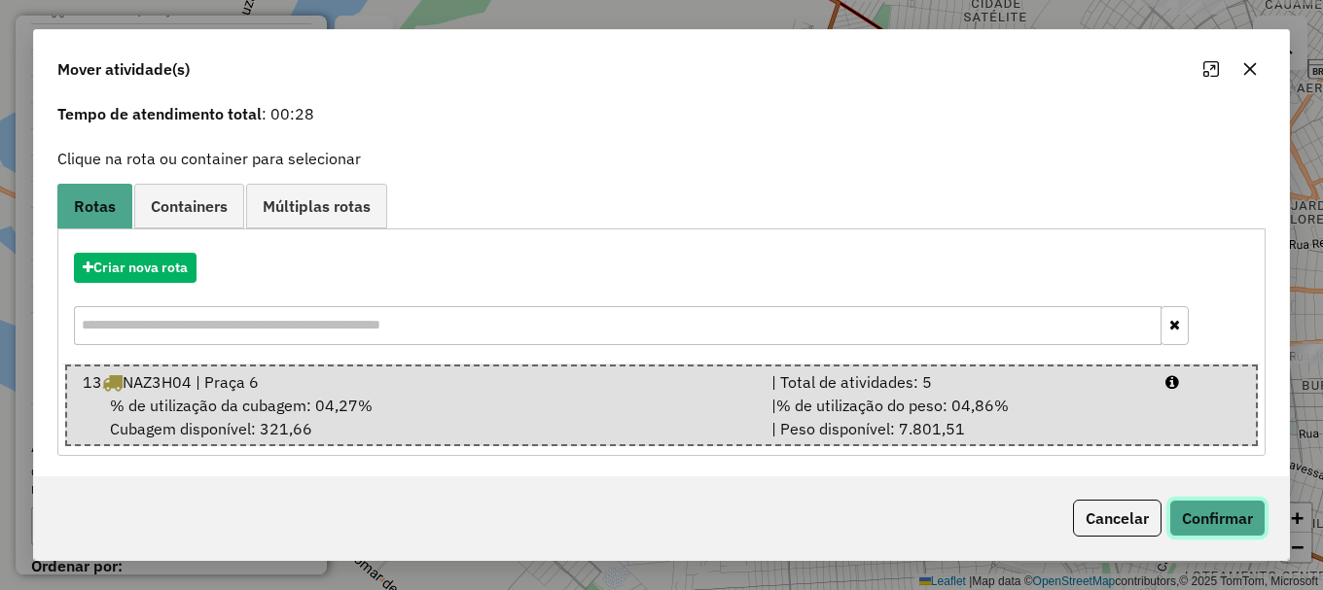
click at [1246, 526] on button "Confirmar" at bounding box center [1217, 518] width 96 height 37
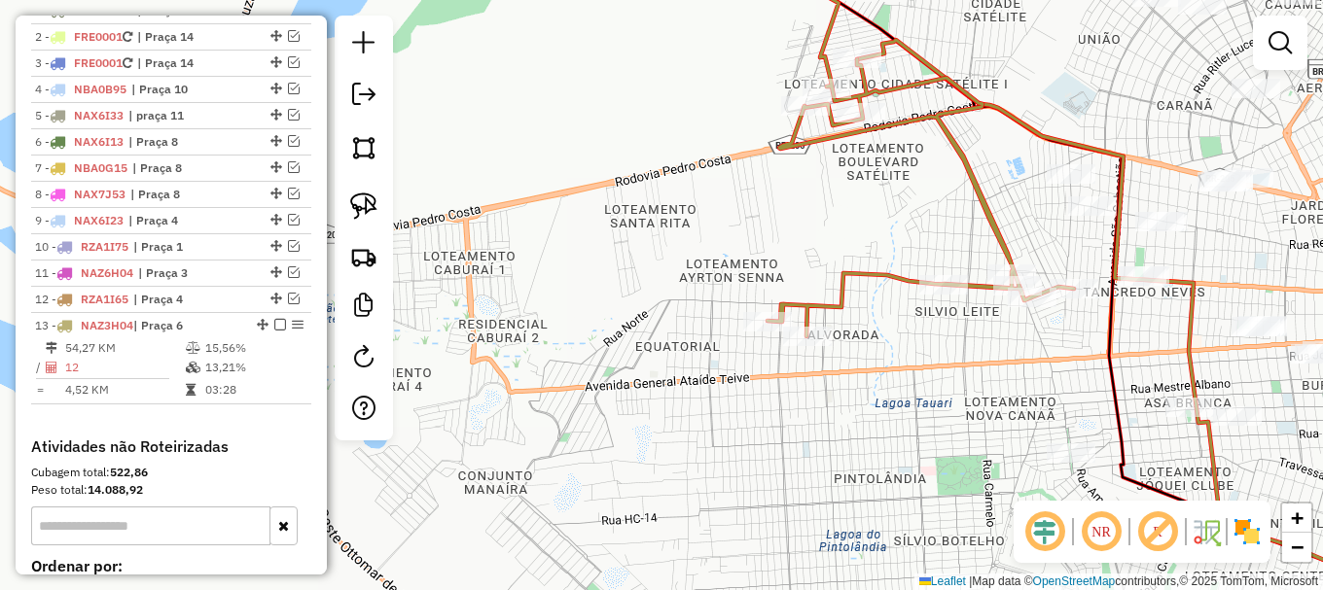
scroll to position [0, 0]
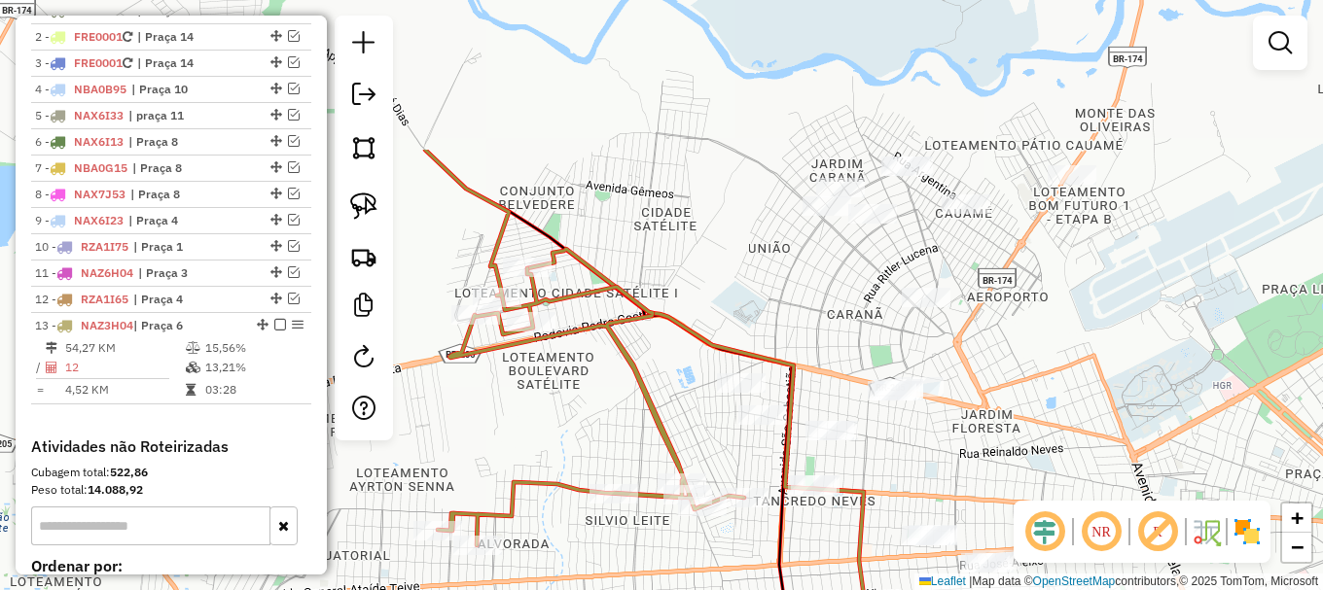
drag, startPoint x: 1047, startPoint y: 405, endPoint x: 717, endPoint y: 600, distance: 383.3
click at [717, 589] on html "Aguarde... Pop-up bloqueado! Seu navegador bloqueou automáticamente a abertura …" at bounding box center [661, 295] width 1323 height 590
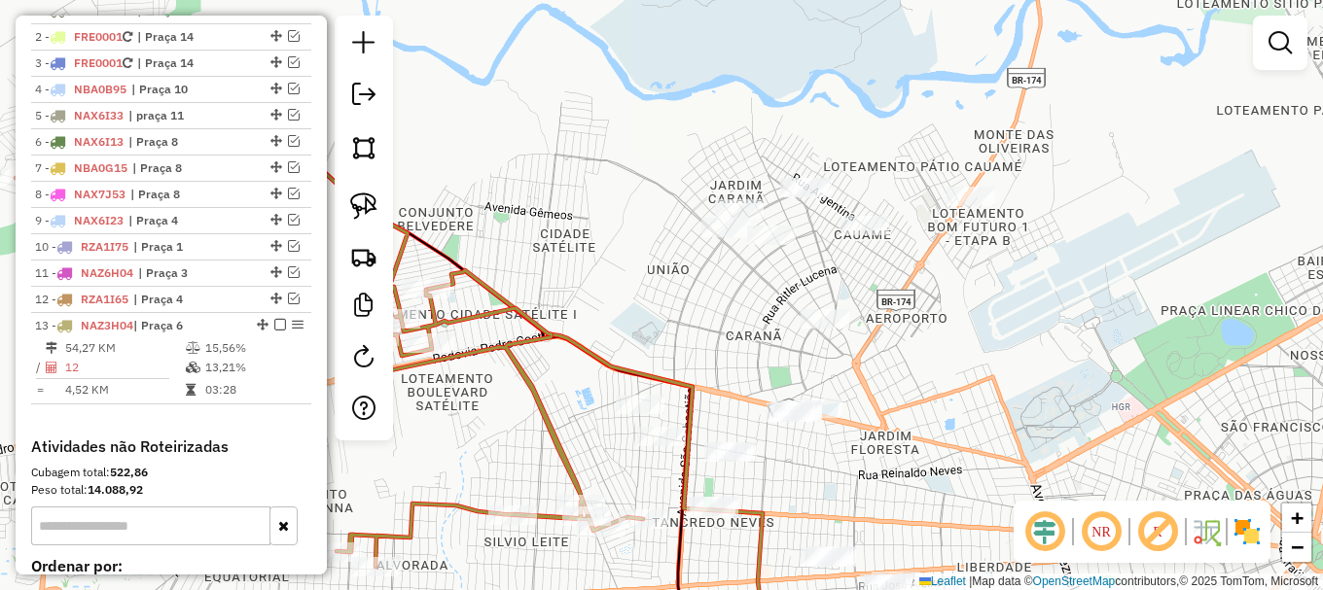
drag, startPoint x: 1172, startPoint y: 110, endPoint x: 1074, endPoint y: 139, distance: 102.5
click at [1074, 139] on div "Janela de atendimento Grade de atendimento Capacidade Transportadoras Veículos …" at bounding box center [661, 295] width 1323 height 590
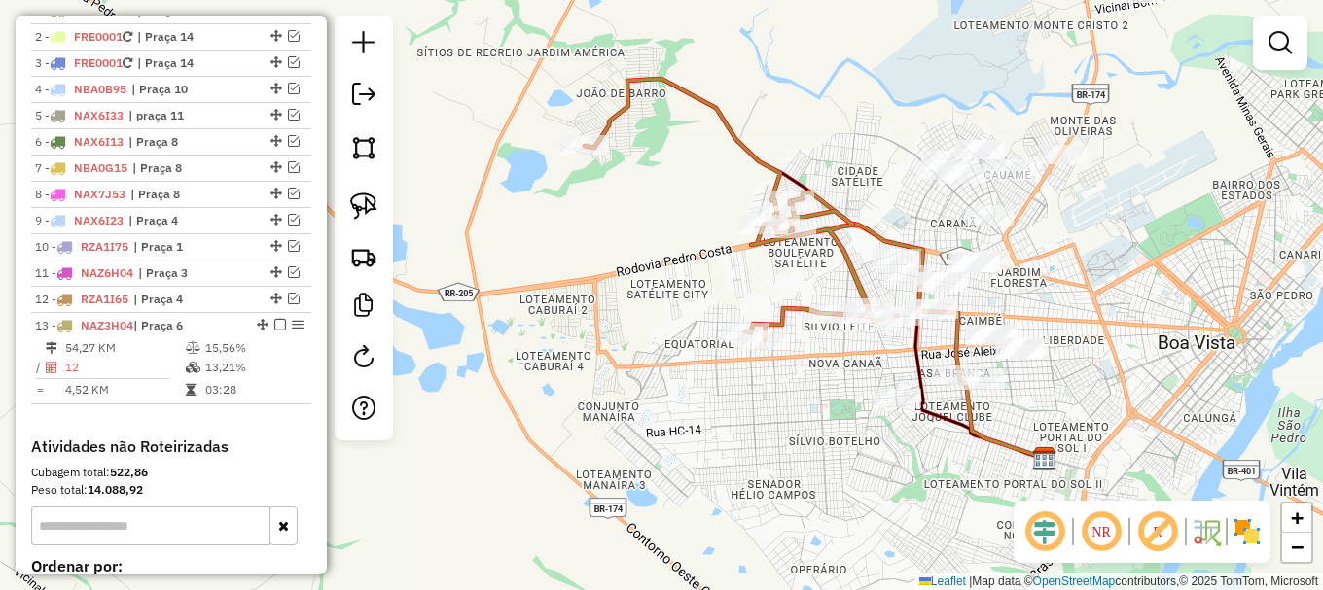
drag, startPoint x: 1091, startPoint y: 333, endPoint x: 644, endPoint y: 338, distance: 447.5
click at [1121, 305] on div "Janela de atendimento Grade de atendimento Capacidade Transportadoras Veículos …" at bounding box center [661, 295] width 1323 height 590
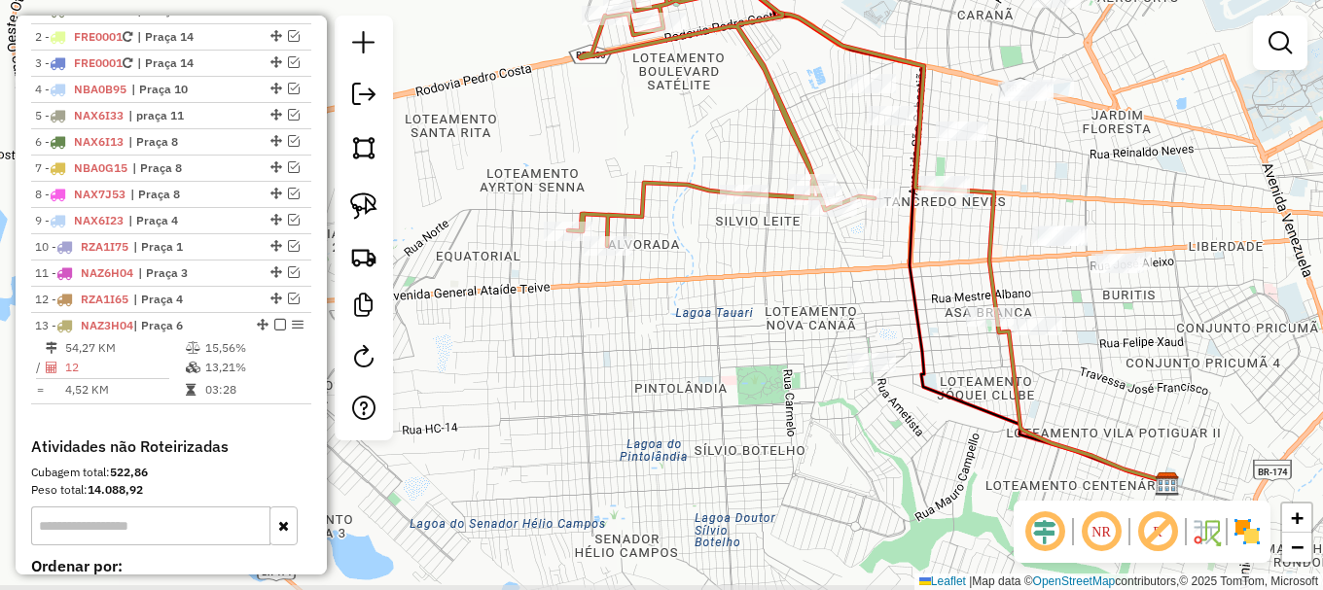
drag, startPoint x: 907, startPoint y: 399, endPoint x: 707, endPoint y: 324, distance: 213.0
click at [707, 324] on div "Janela de atendimento Grade de atendimento Capacidade Transportadoras Veículos …" at bounding box center [661, 295] width 1323 height 590
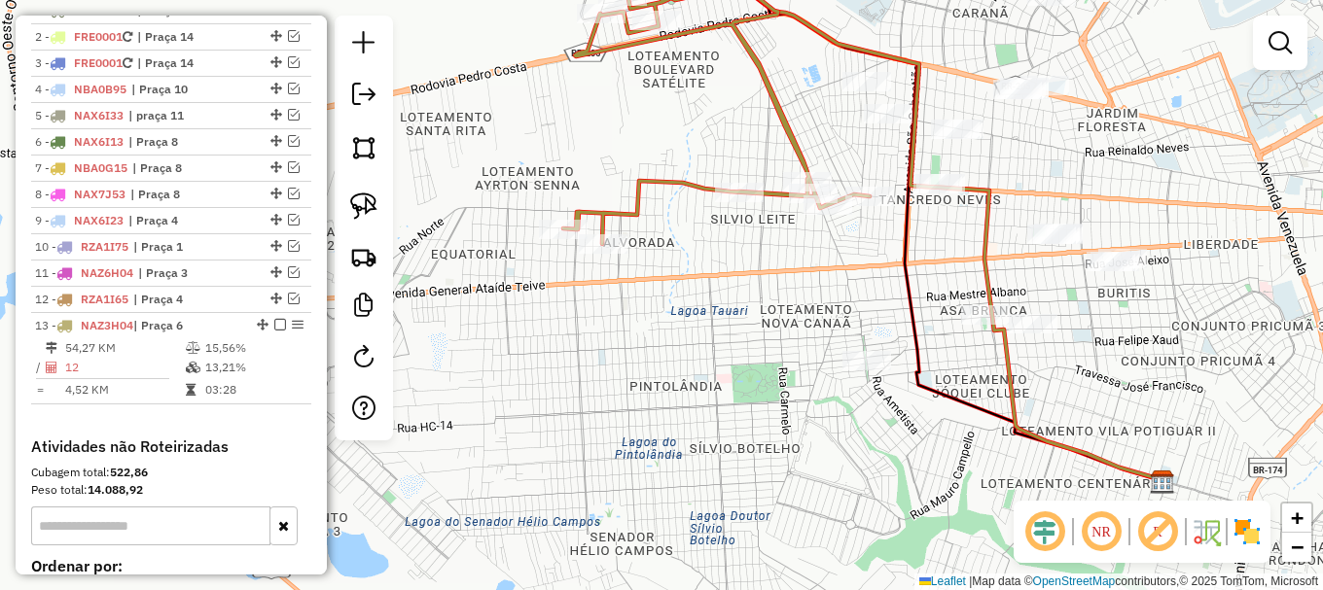
drag, startPoint x: 364, startPoint y: 200, endPoint x: 1033, endPoint y: 349, distance: 685.5
click at [367, 202] on img at bounding box center [363, 206] width 27 height 27
drag, startPoint x: 804, startPoint y: 378, endPoint x: 881, endPoint y: 321, distance: 95.9
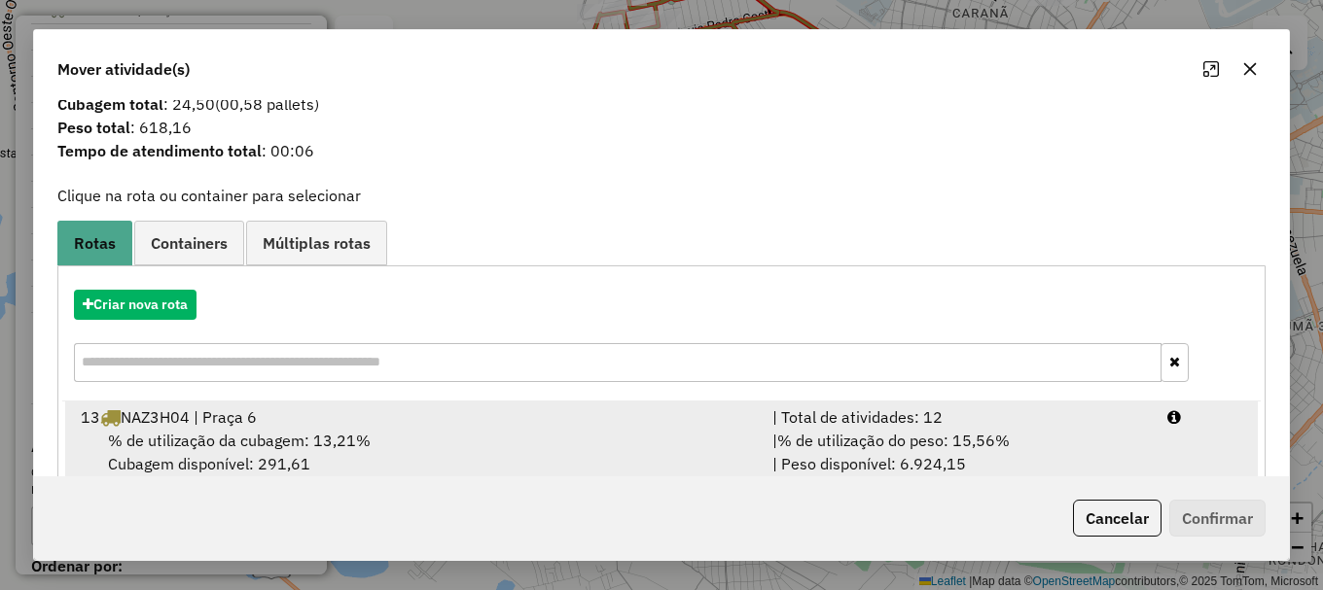
scroll to position [76, 0]
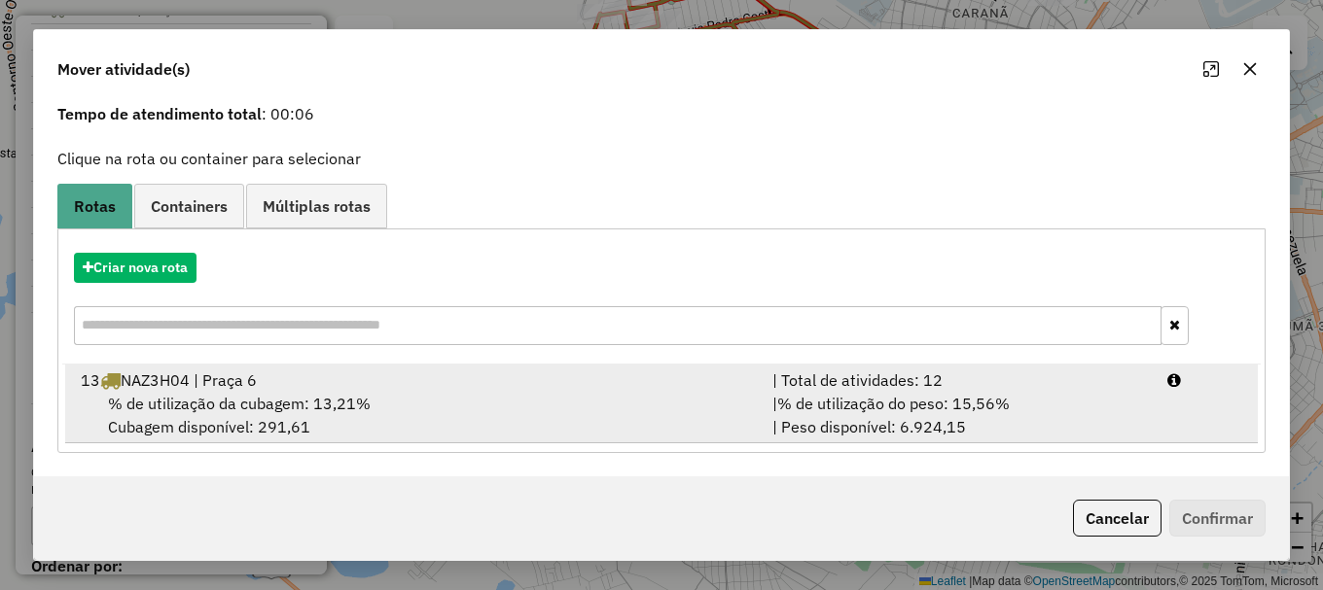
drag, startPoint x: 431, startPoint y: 422, endPoint x: 903, endPoint y: 432, distance: 471.8
click at [440, 420] on div "% de utilização da cubagem: 13,21% Cubagem disponível: 291,61" at bounding box center [415, 415] width 692 height 47
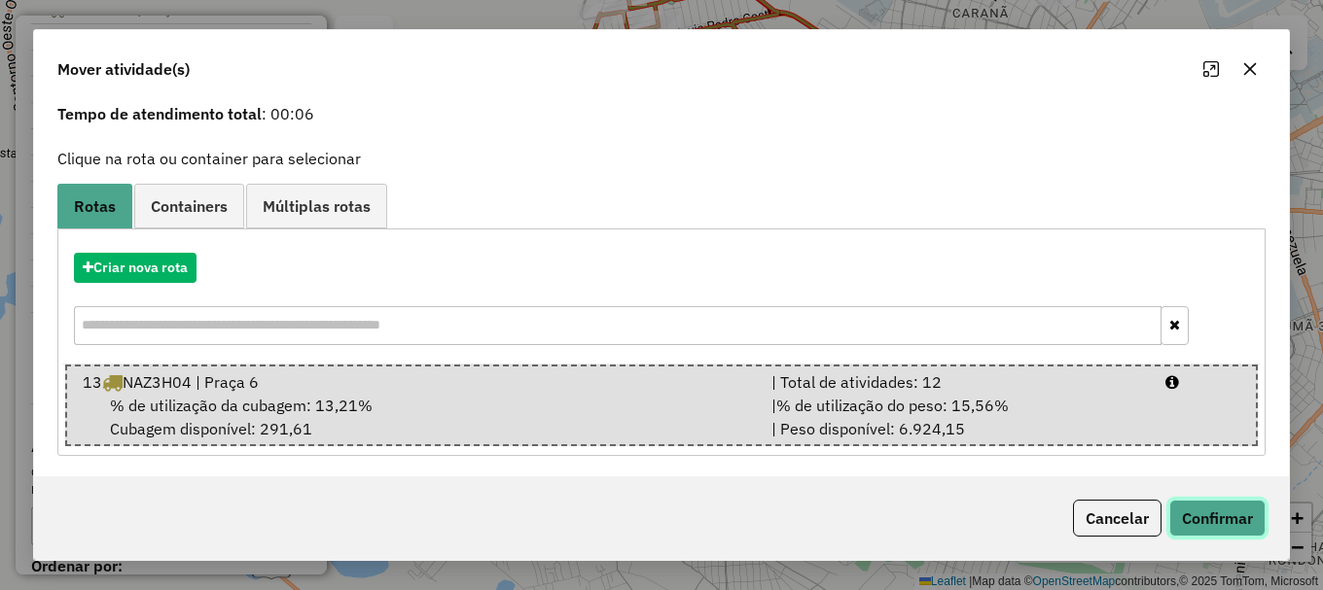
click at [1203, 518] on button "Confirmar" at bounding box center [1217, 518] width 96 height 37
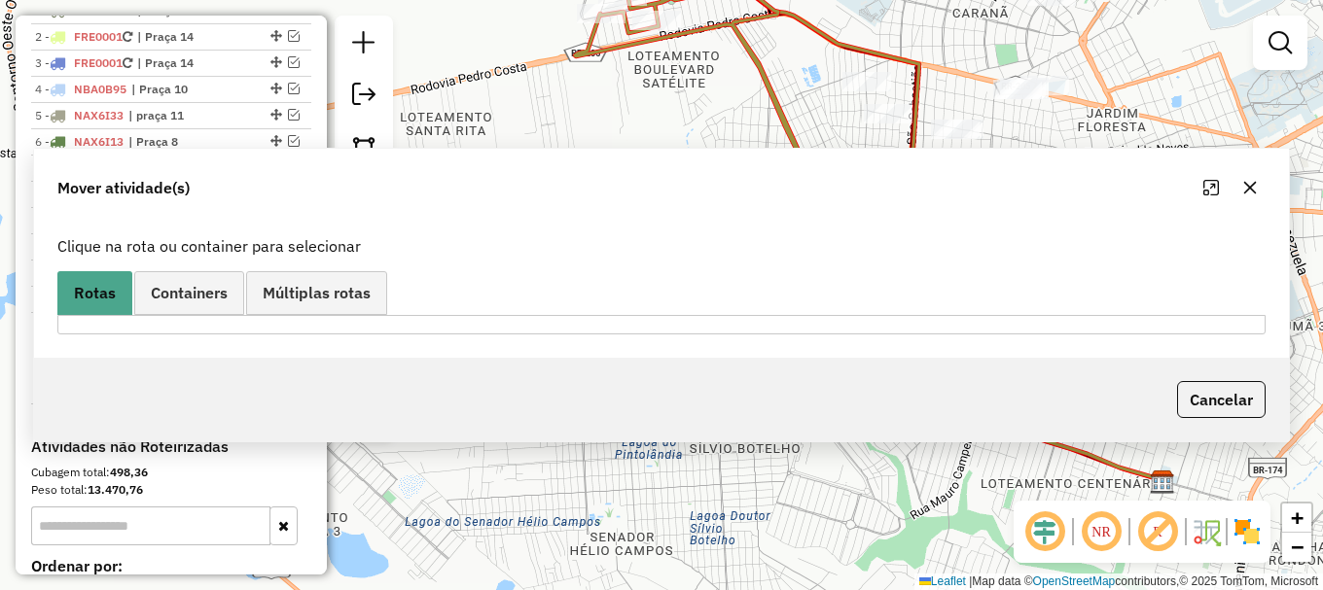
scroll to position [0, 0]
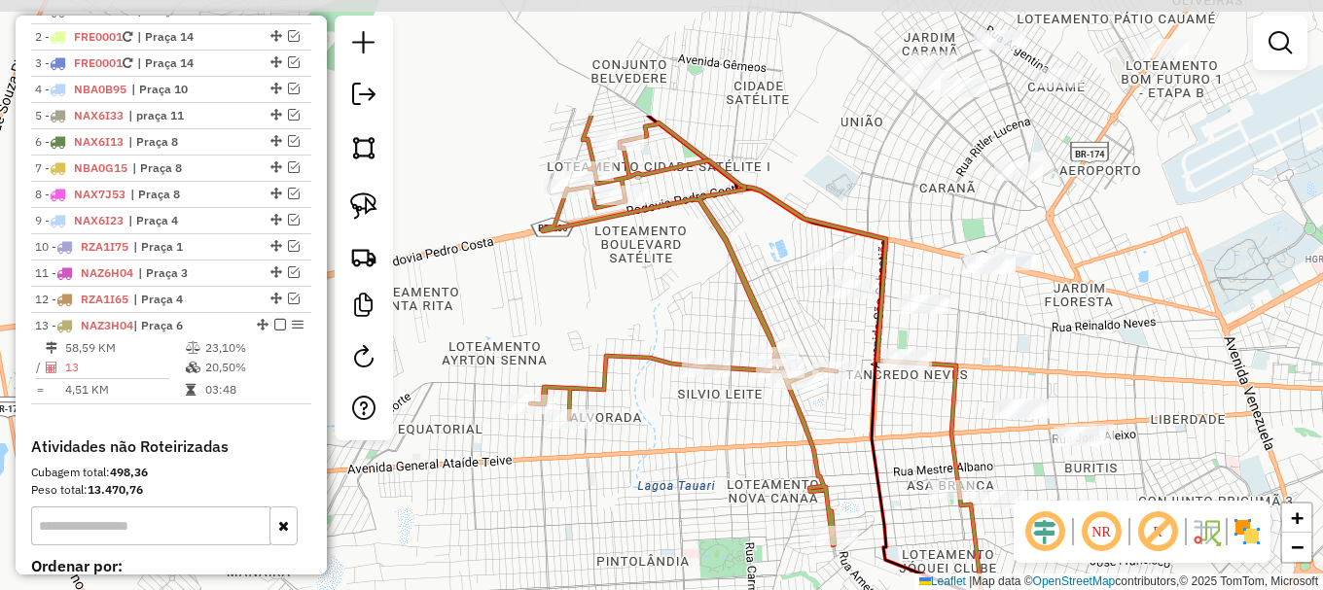
drag, startPoint x: 1209, startPoint y: 257, endPoint x: 1174, endPoint y: 432, distance: 178.5
click at [1174, 432] on div "Janela de atendimento Grade de atendimento Capacidade Transportadoras Veículos …" at bounding box center [661, 295] width 1323 height 590
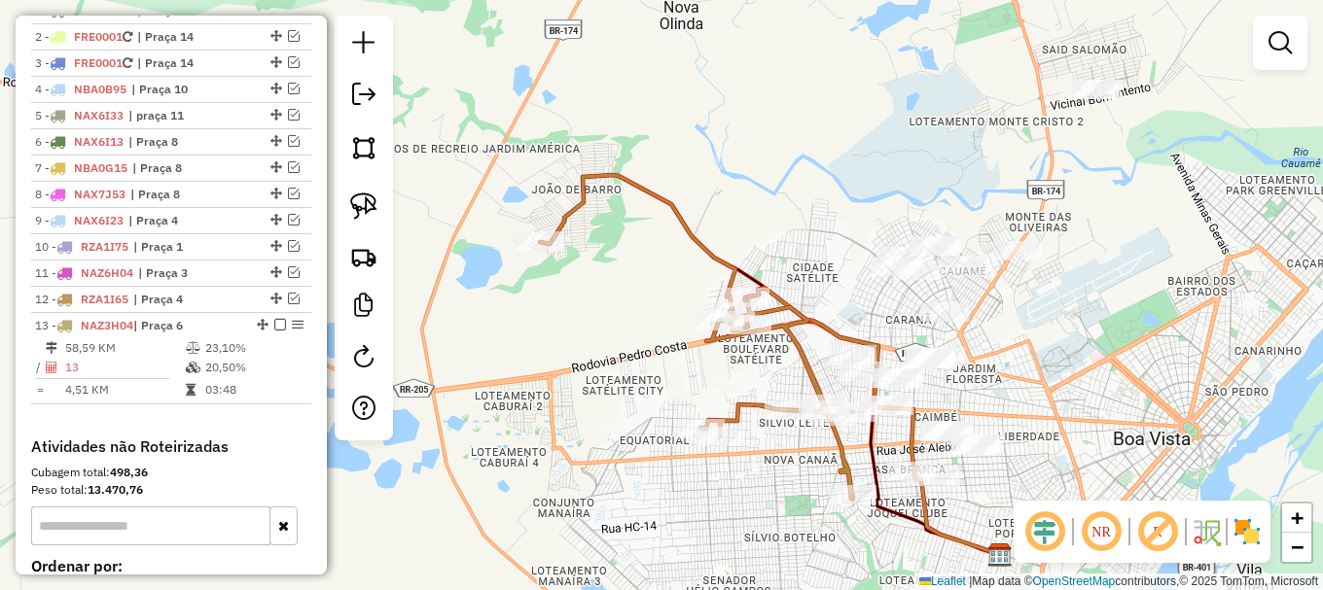
drag, startPoint x: 1197, startPoint y: 325, endPoint x: 1041, endPoint y: 345, distance: 157.9
click at [1041, 345] on div "Janela de atendimento Grade de atendimento Capacidade Transportadoras Veículos …" at bounding box center [661, 295] width 1323 height 590
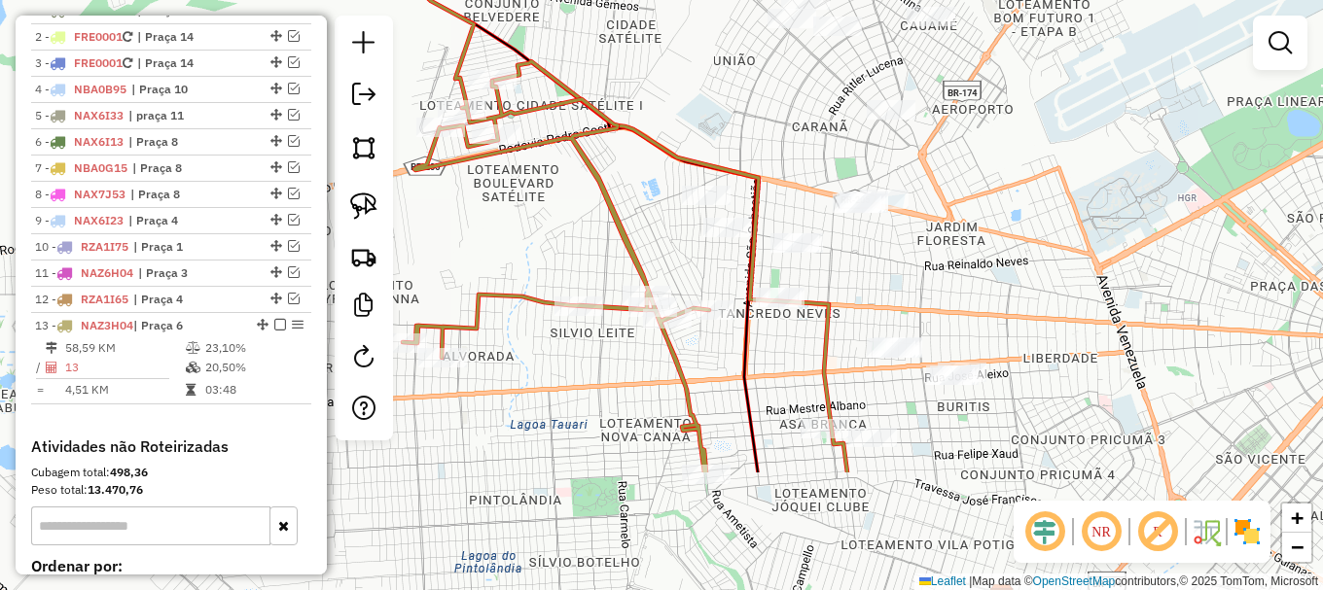
drag, startPoint x: 1084, startPoint y: 393, endPoint x: 1140, endPoint y: 219, distance: 183.0
click at [1140, 218] on div "Janela de atendimento Grade de atendimento Capacidade Transportadoras Veículos …" at bounding box center [661, 295] width 1323 height 590
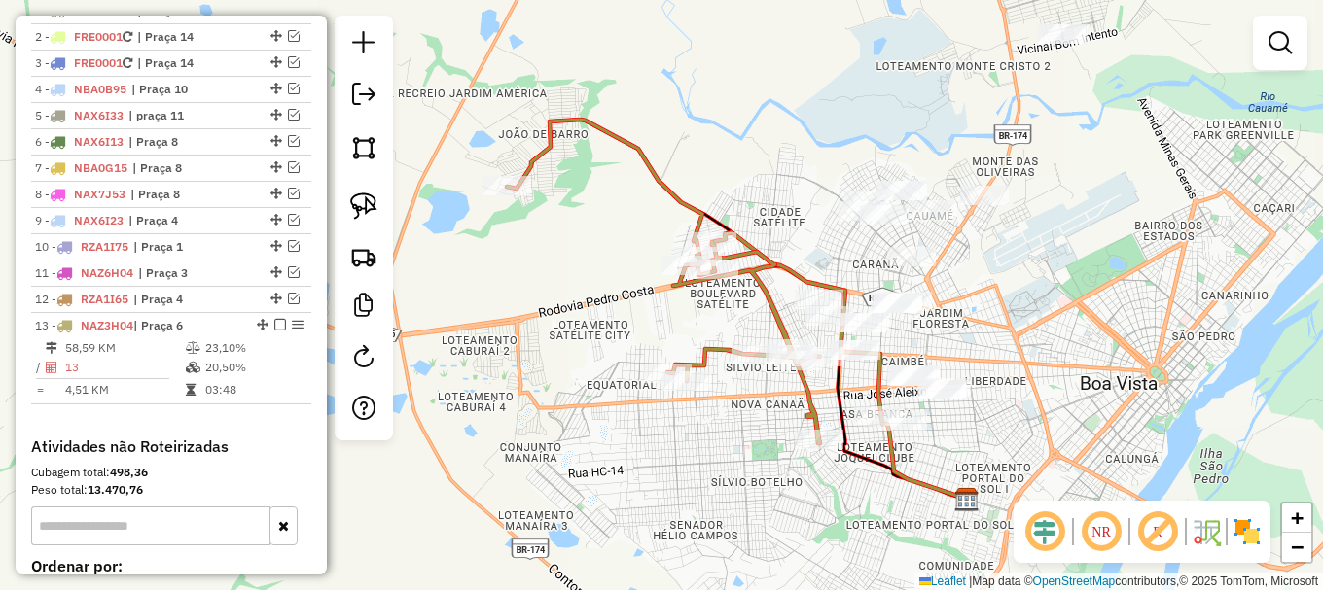
drag, startPoint x: 1178, startPoint y: 218, endPoint x: 1075, endPoint y: 305, distance: 135.3
click at [1075, 305] on div "Janela de atendimento Grade de atendimento Capacidade Transportadoras Veículos …" at bounding box center [661, 295] width 1323 height 590
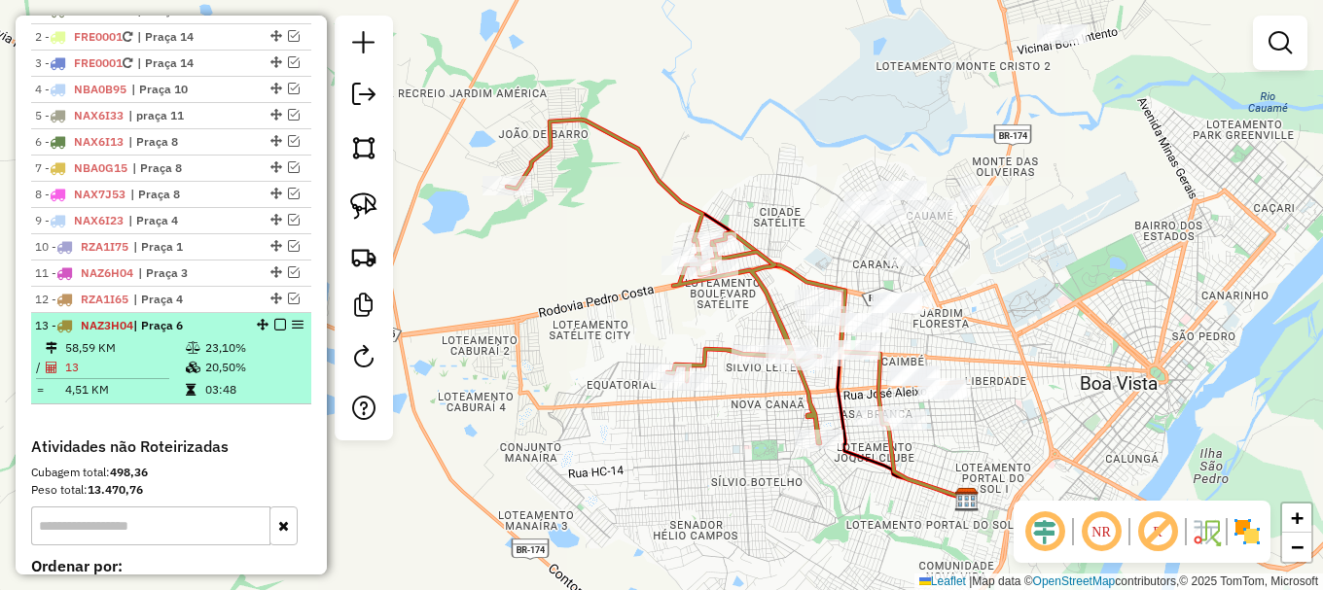
click at [276, 331] on em at bounding box center [280, 325] width 12 height 12
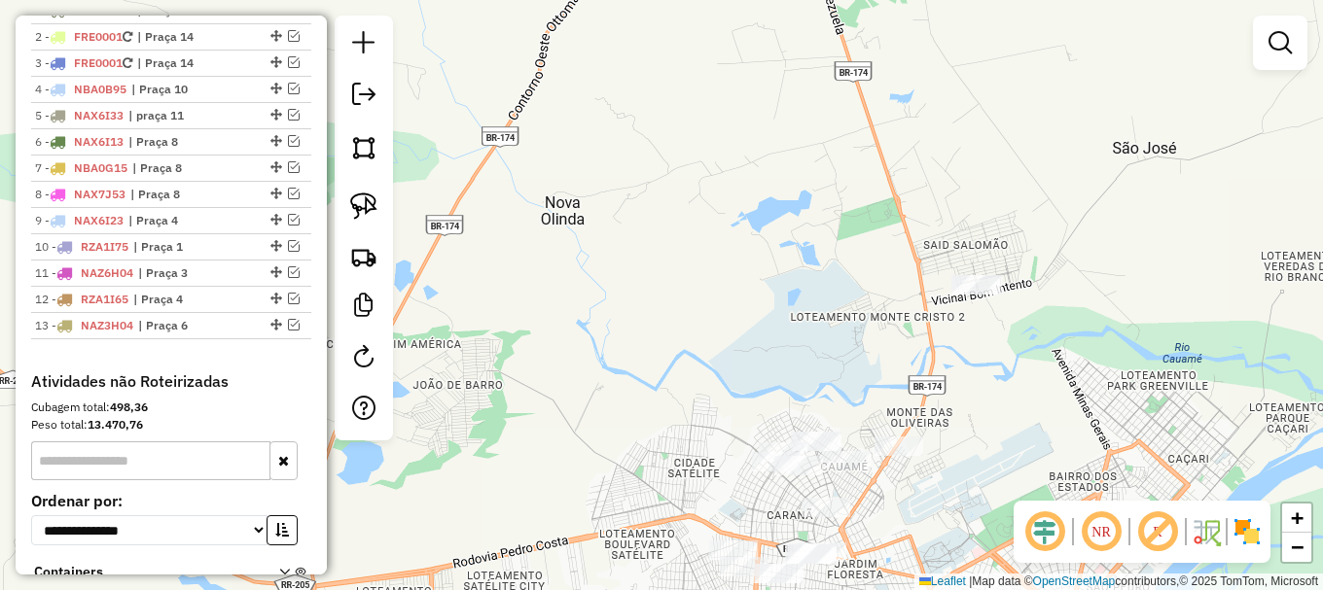
drag, startPoint x: 1322, startPoint y: 298, endPoint x: 1162, endPoint y: 562, distance: 308.9
click at [1210, 562] on hb-router-mapa "Informações da Sessão 980741 - 18/08/2025 Criação: 16/08/2025 15:23 Depósito: A…" at bounding box center [661, 295] width 1323 height 590
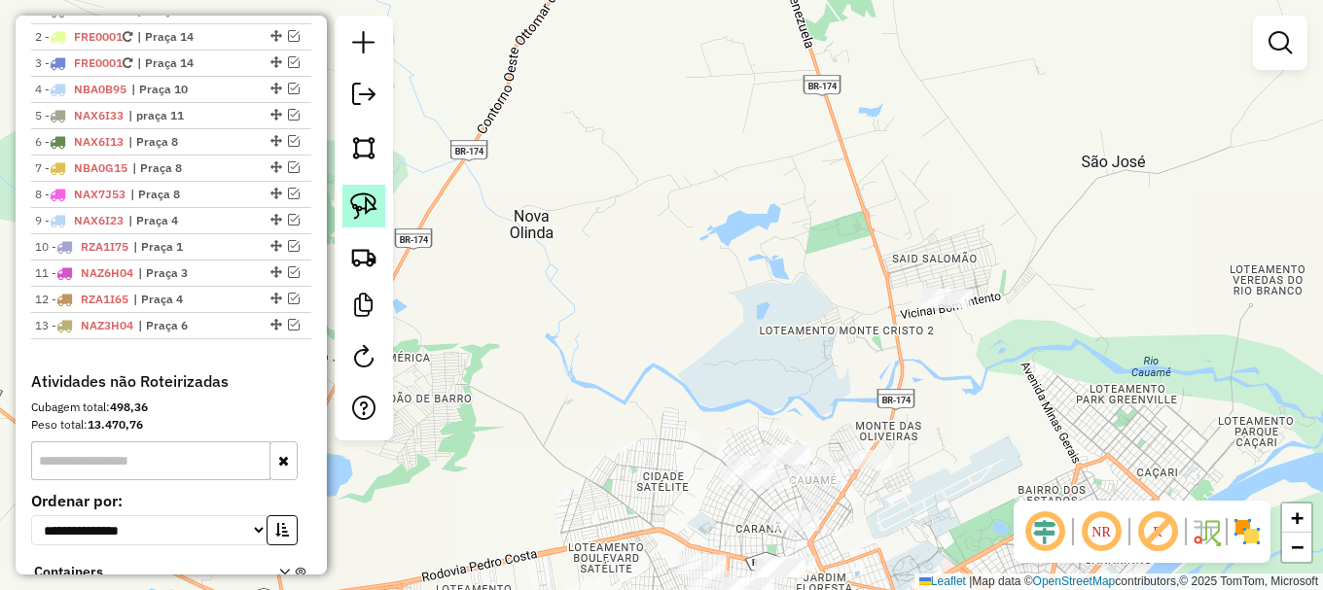
click at [377, 212] on link at bounding box center [363, 206] width 43 height 43
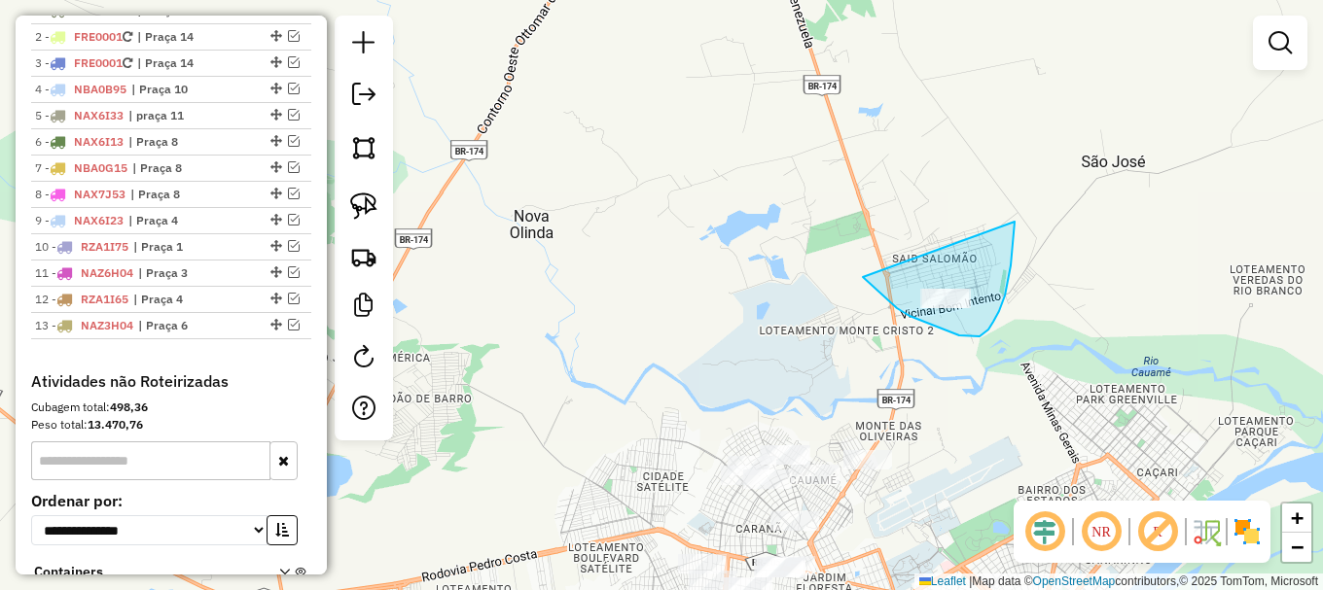
drag, startPoint x: 863, startPoint y: 277, endPoint x: 1014, endPoint y: 222, distance: 161.5
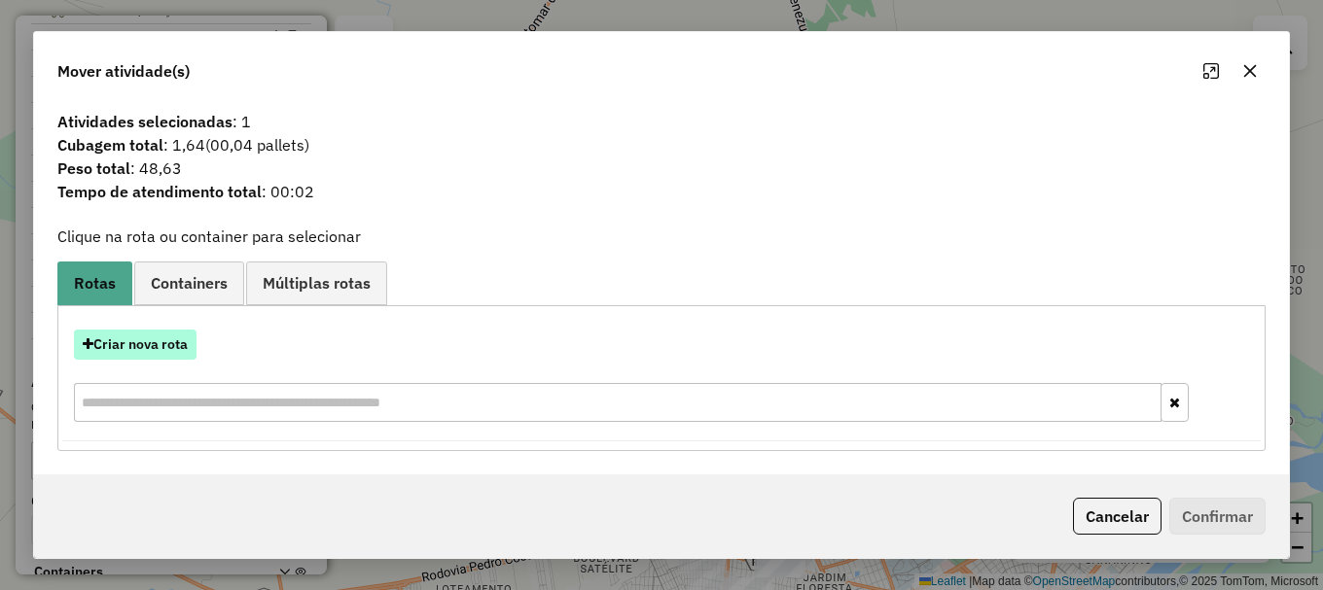
click at [121, 331] on button "Criar nova rota" at bounding box center [135, 345] width 123 height 30
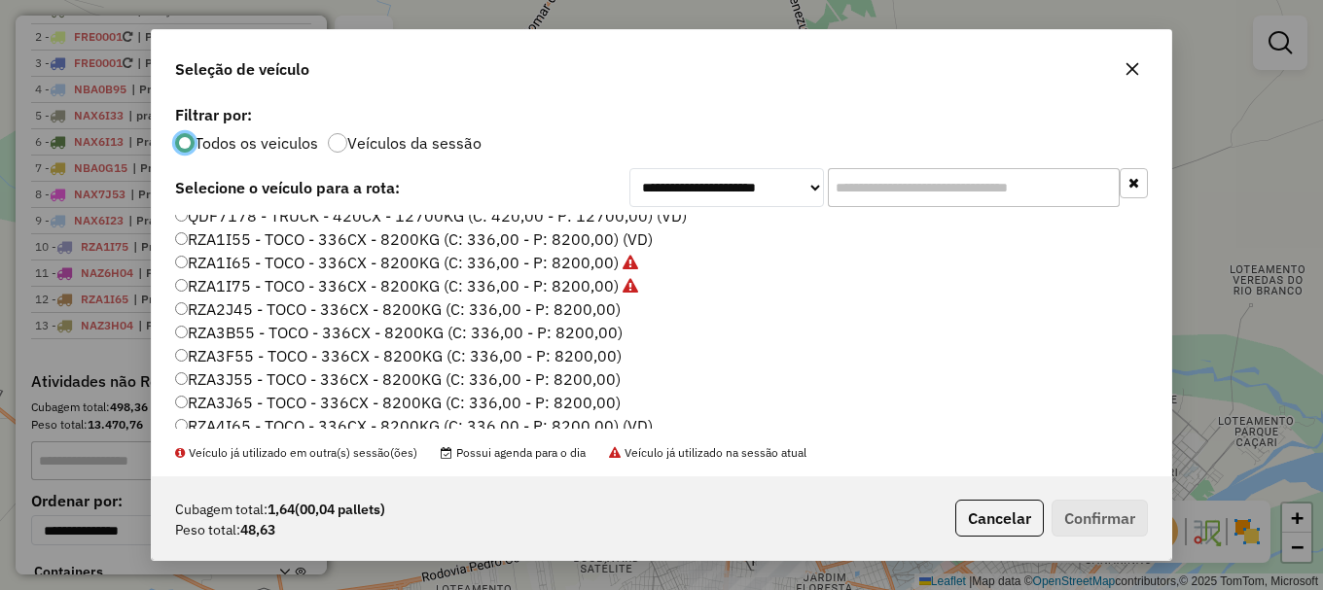
scroll to position [650, 0]
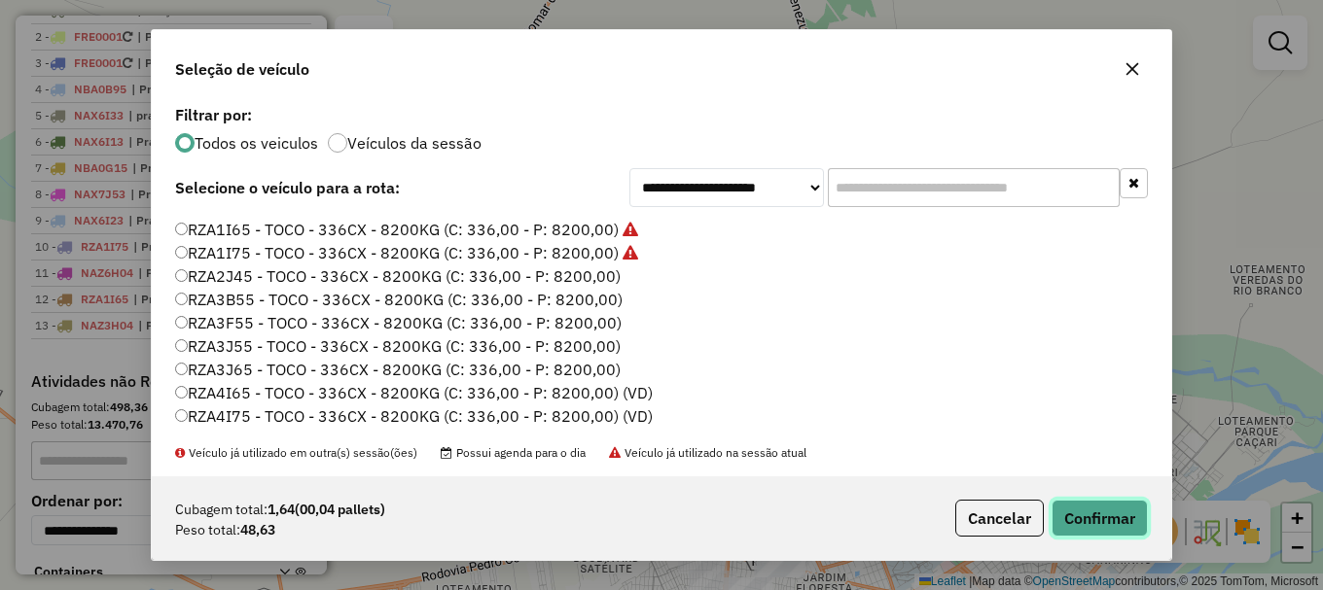
click at [1105, 523] on button "Confirmar" at bounding box center [1099, 518] width 96 height 37
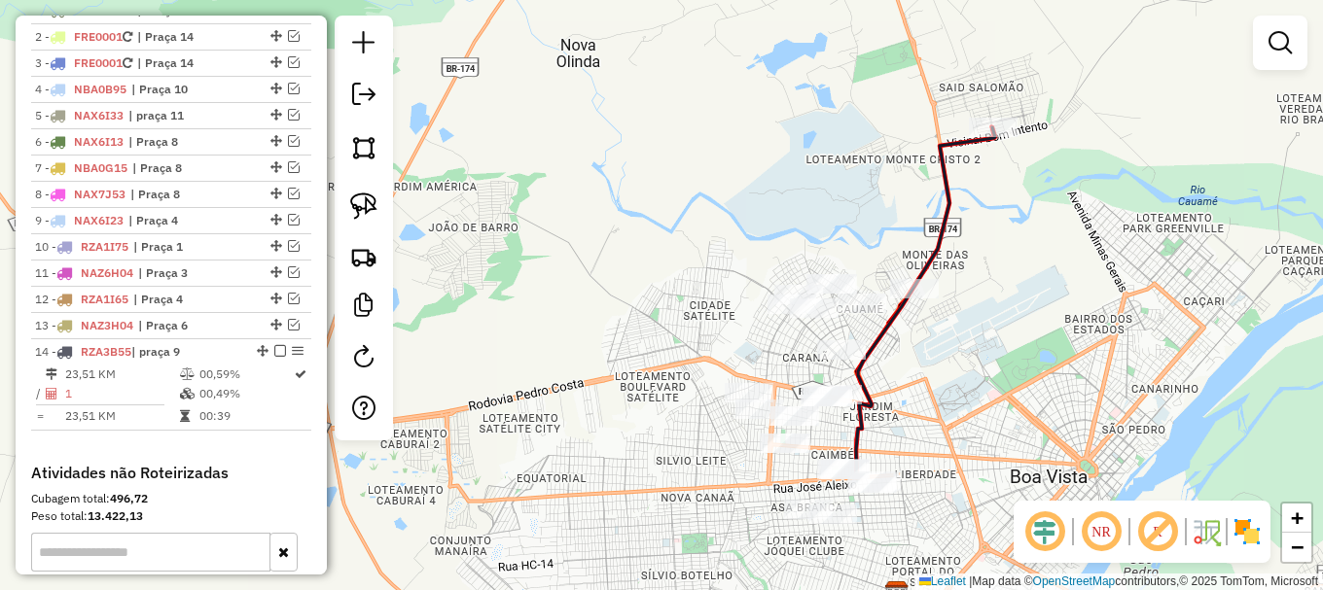
drag, startPoint x: 1062, startPoint y: 398, endPoint x: 1155, endPoint y: 182, distance: 234.9
click at [1155, 182] on div "Janela de atendimento Grade de atendimento Capacidade Transportadoras Veículos …" at bounding box center [661, 295] width 1323 height 590
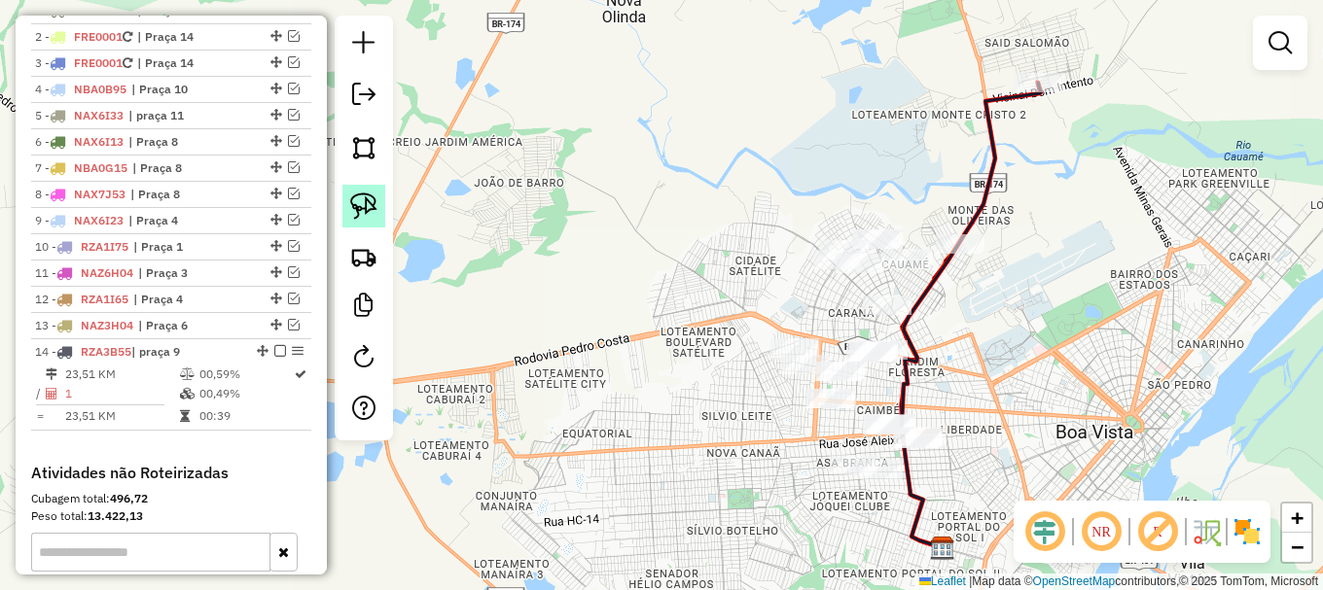
click at [367, 210] on img at bounding box center [363, 206] width 27 height 27
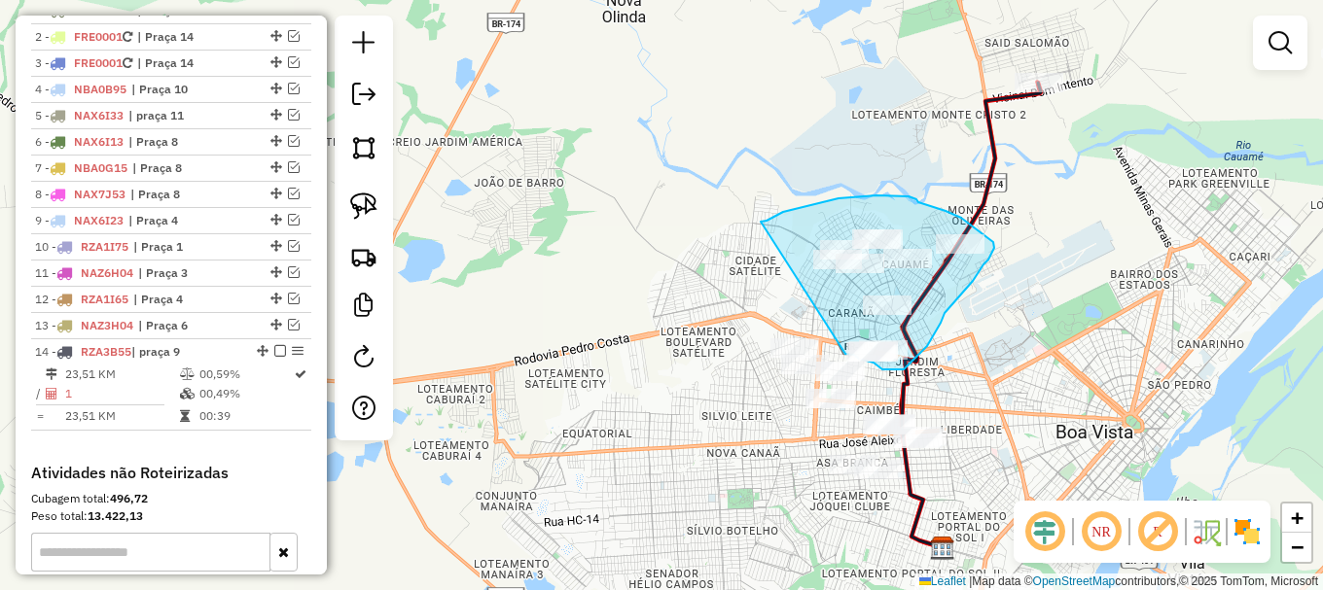
drag, startPoint x: 761, startPoint y: 222, endPoint x: 845, endPoint y: 354, distance: 157.0
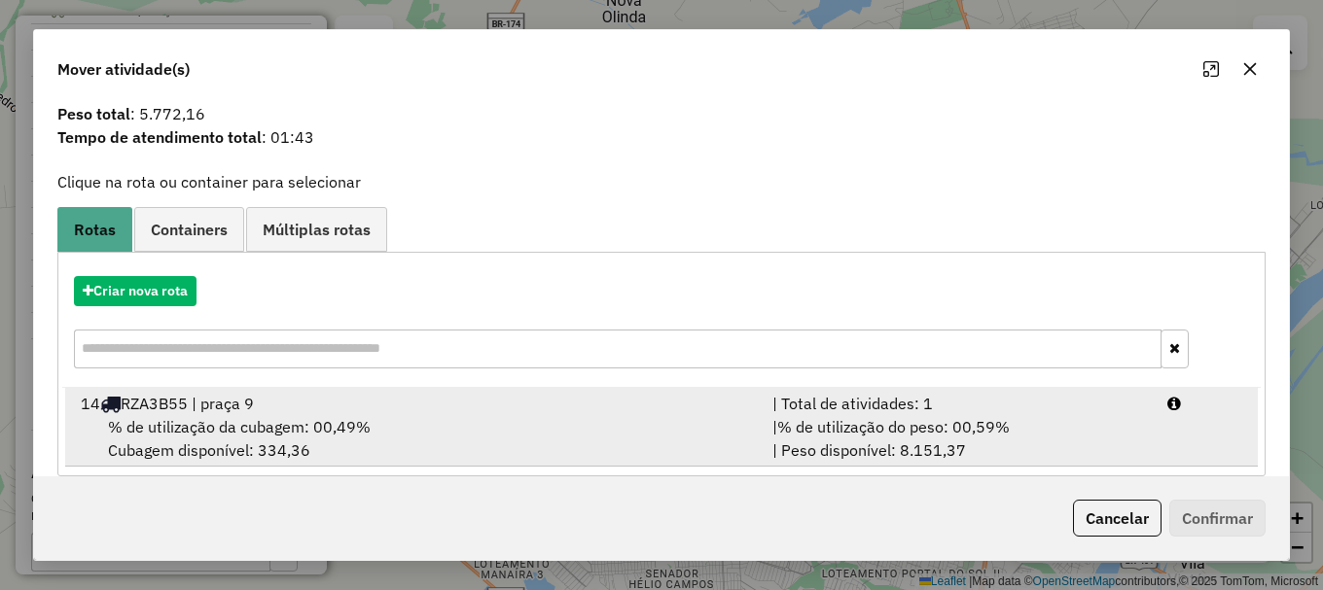
scroll to position [76, 0]
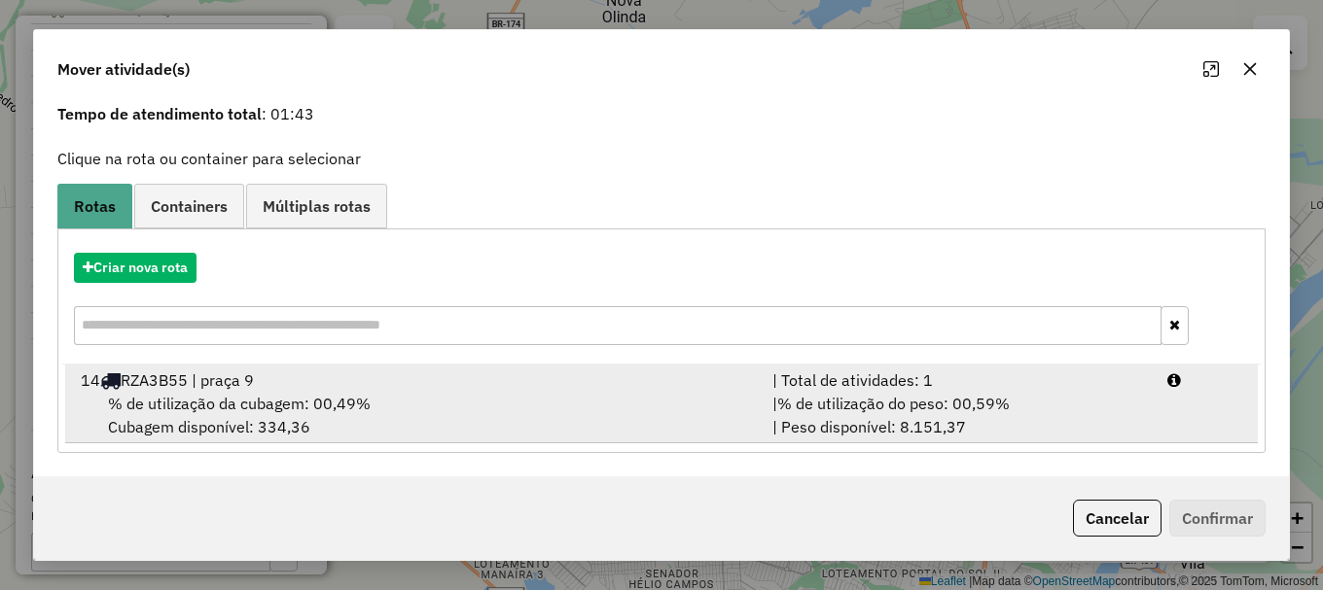
click at [264, 388] on div "14 RZA3B55 | praça 9" at bounding box center [415, 380] width 692 height 23
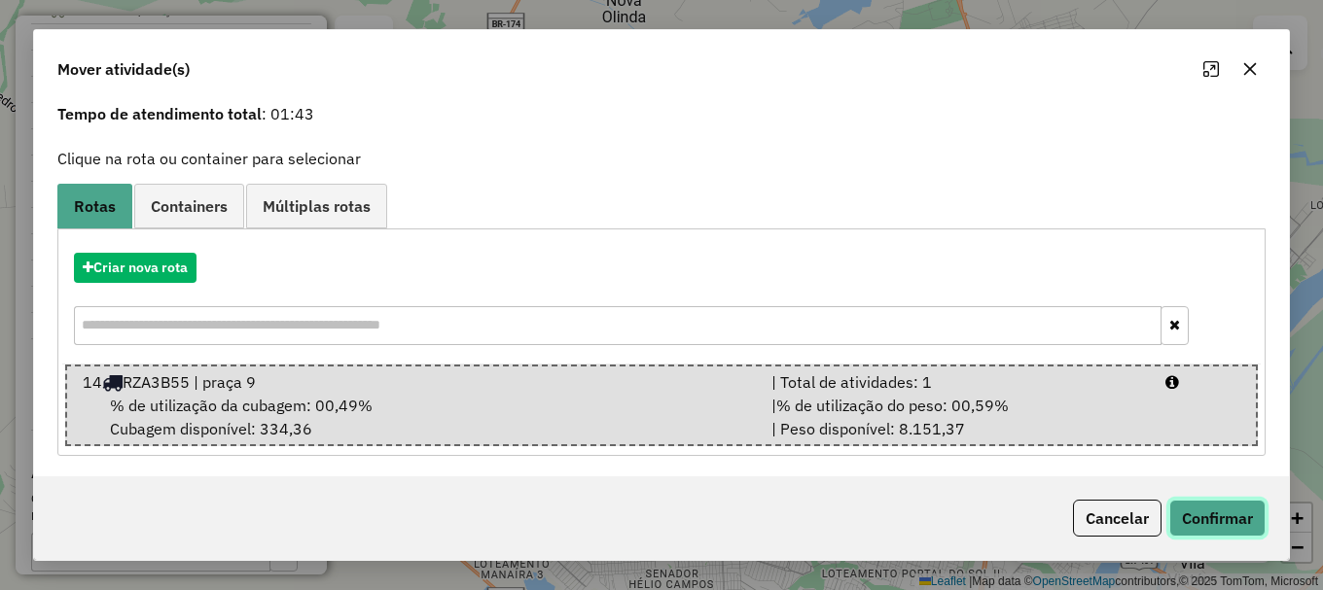
click at [1217, 521] on button "Confirmar" at bounding box center [1217, 518] width 96 height 37
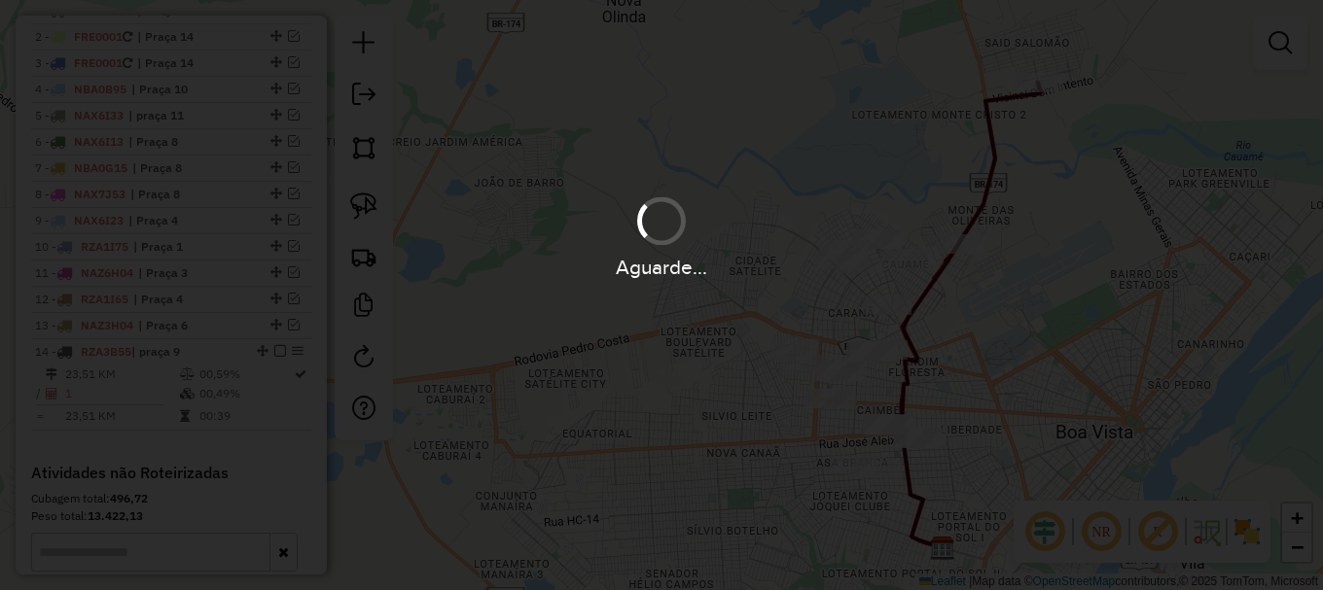
scroll to position [0, 0]
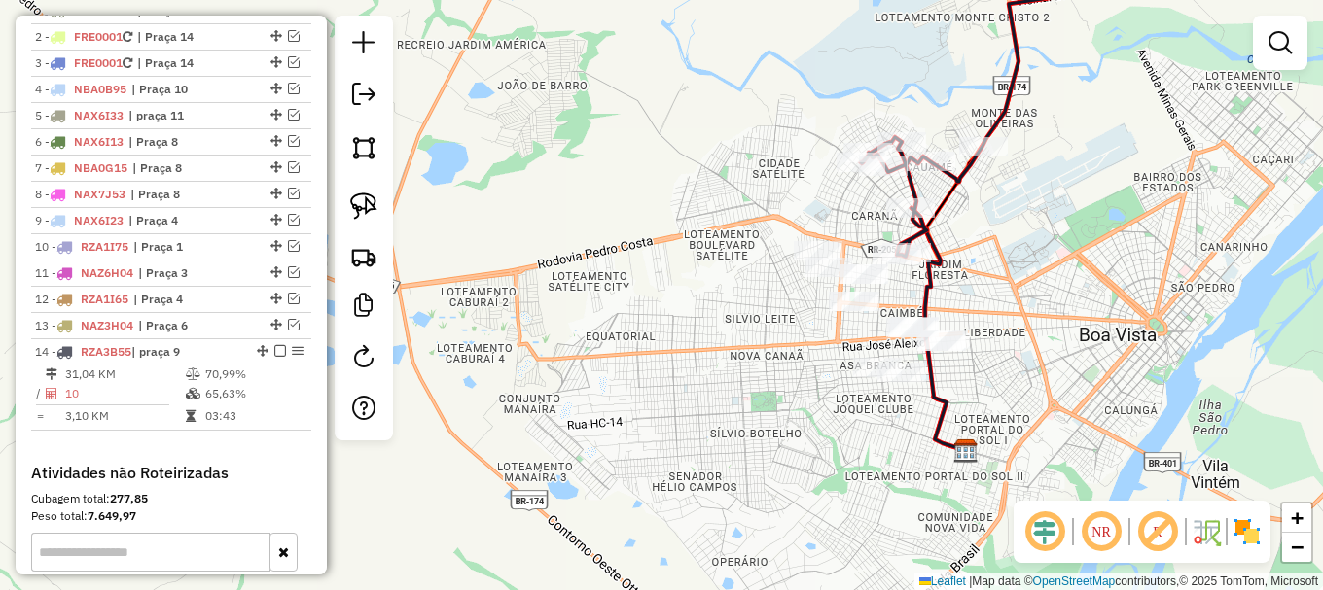
drag, startPoint x: 1073, startPoint y: 385, endPoint x: 1095, endPoint y: 294, distance: 94.1
click at [1095, 294] on div "Janela de atendimento Grade de atendimento Capacidade Transportadoras Veículos …" at bounding box center [661, 295] width 1323 height 590
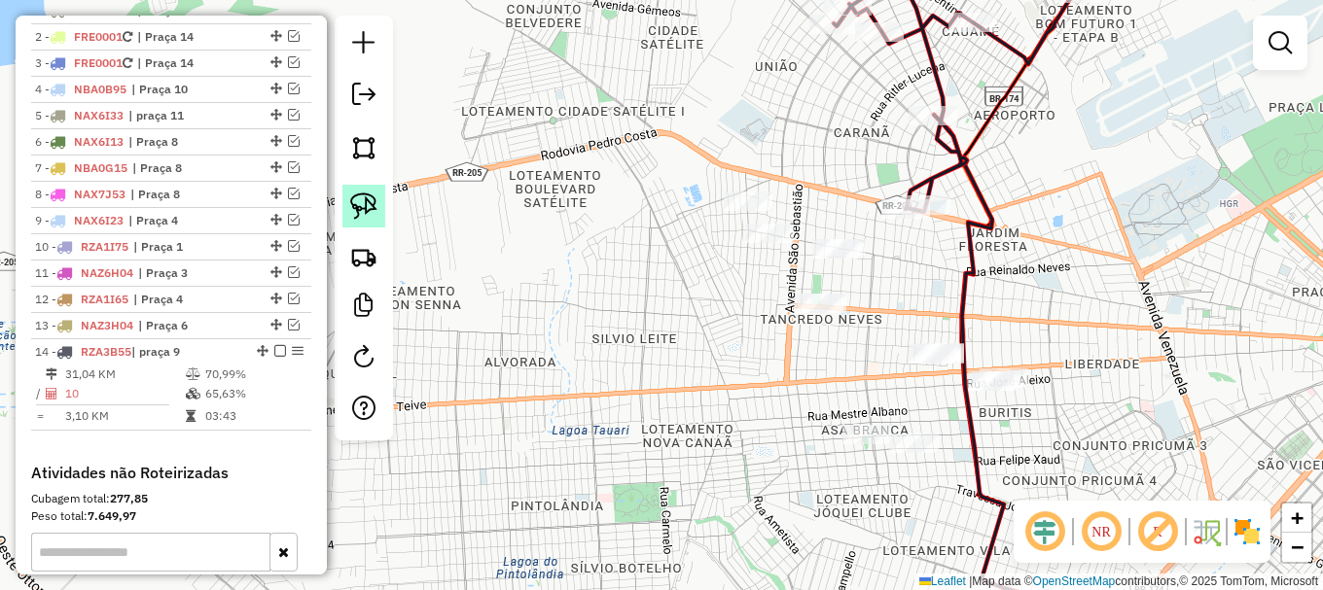
click at [366, 206] on img at bounding box center [363, 206] width 27 height 27
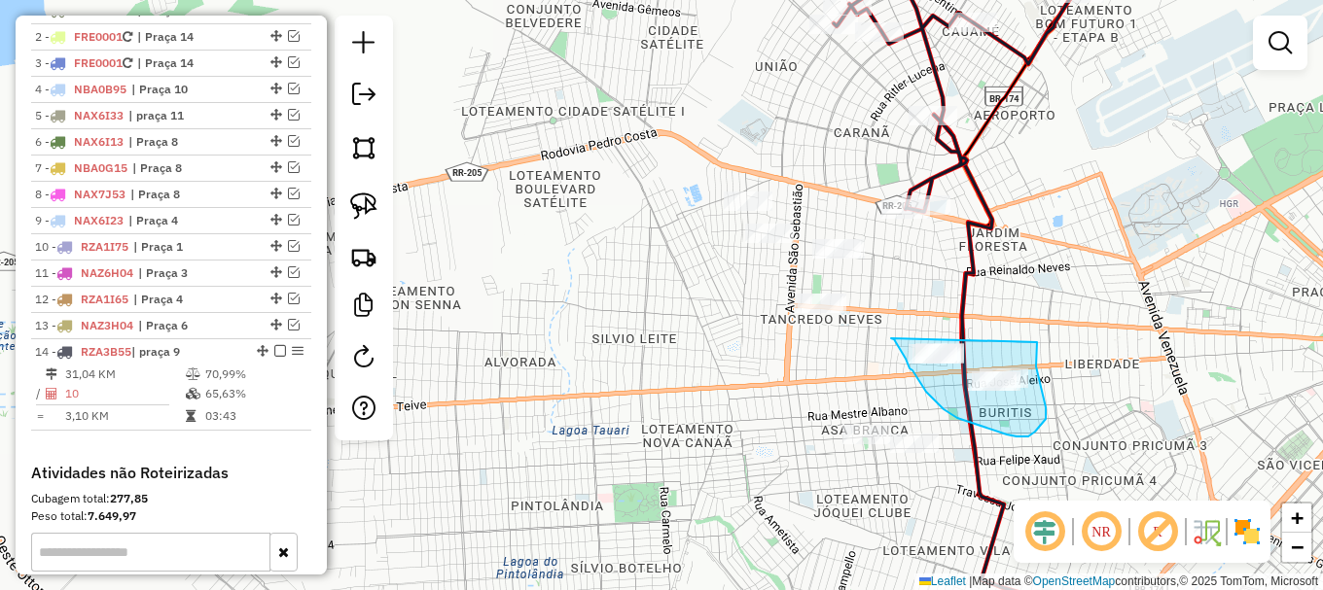
drag, startPoint x: 891, startPoint y: 338, endPoint x: 1037, endPoint y: 342, distance: 146.0
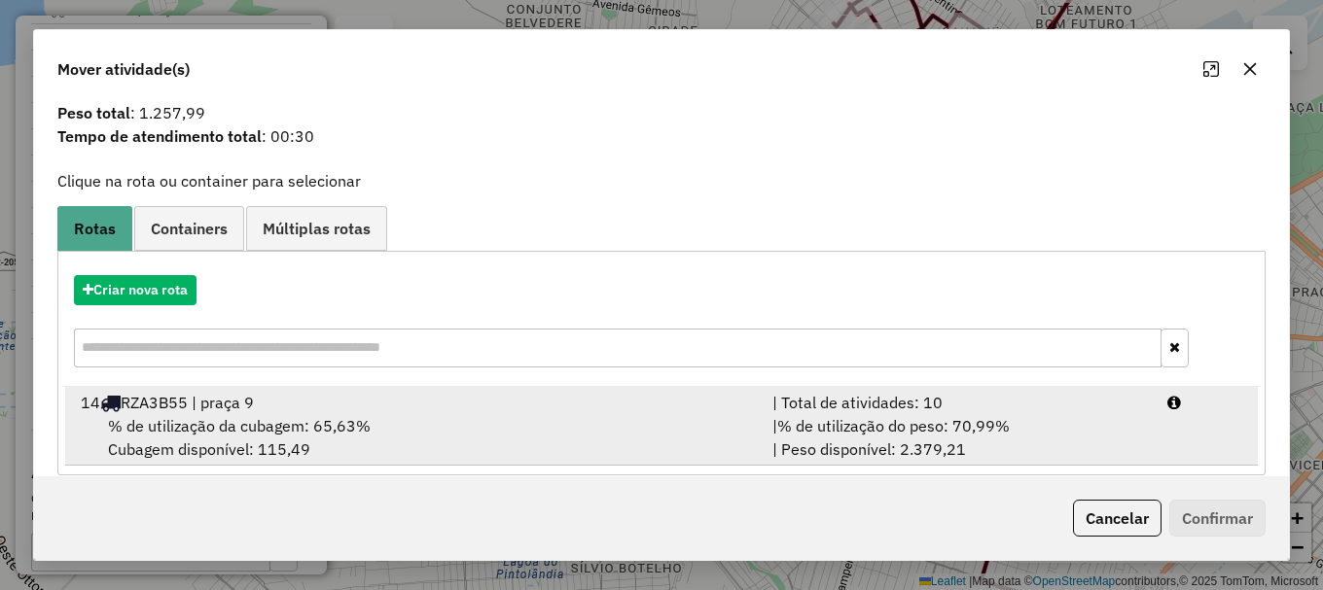
scroll to position [76, 0]
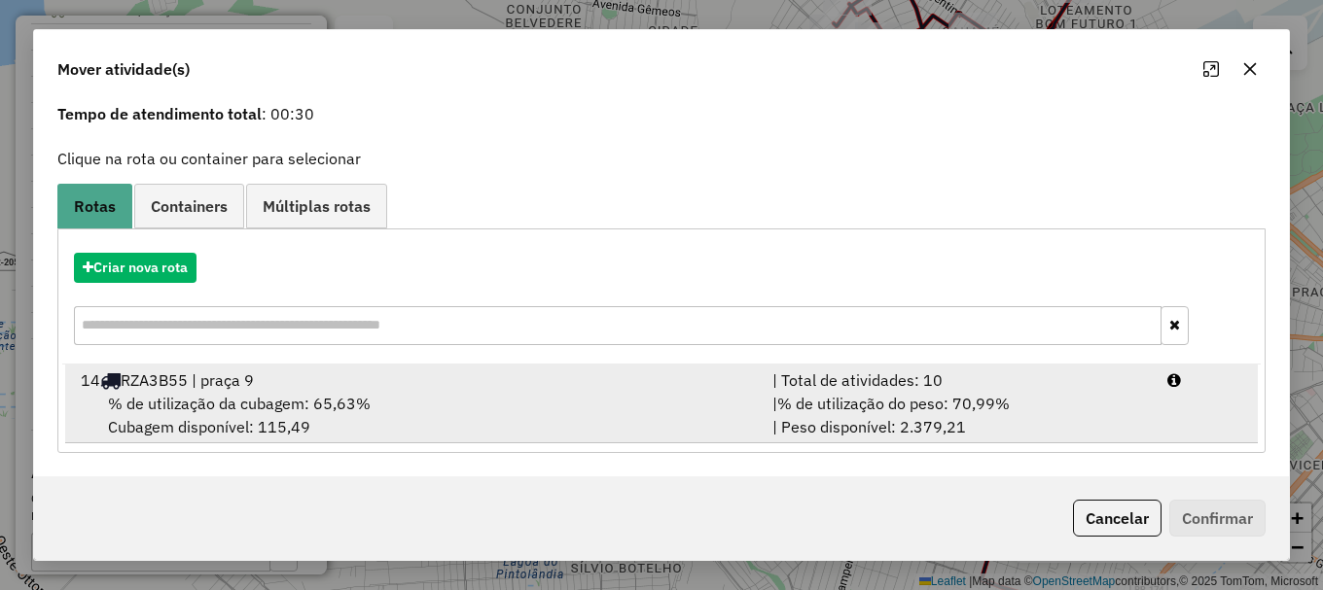
click at [249, 395] on span "% de utilização da cubagem: 65,63%" at bounding box center [239, 403] width 263 height 19
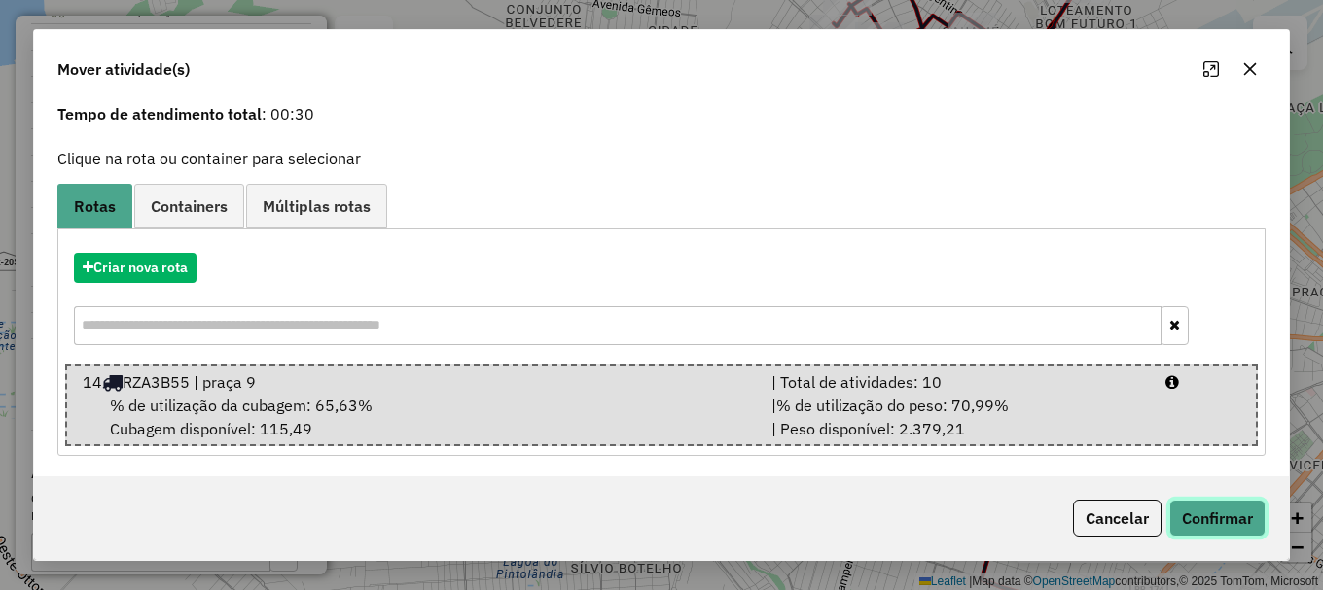
click at [1221, 514] on button "Confirmar" at bounding box center [1217, 518] width 96 height 37
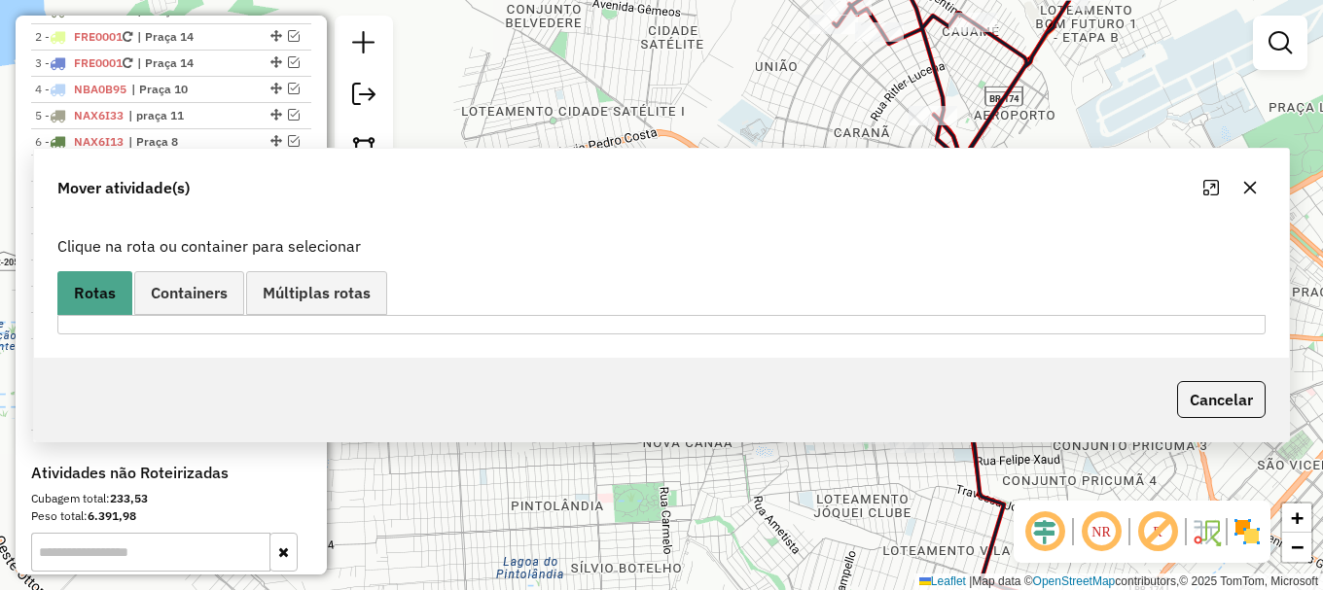
scroll to position [0, 0]
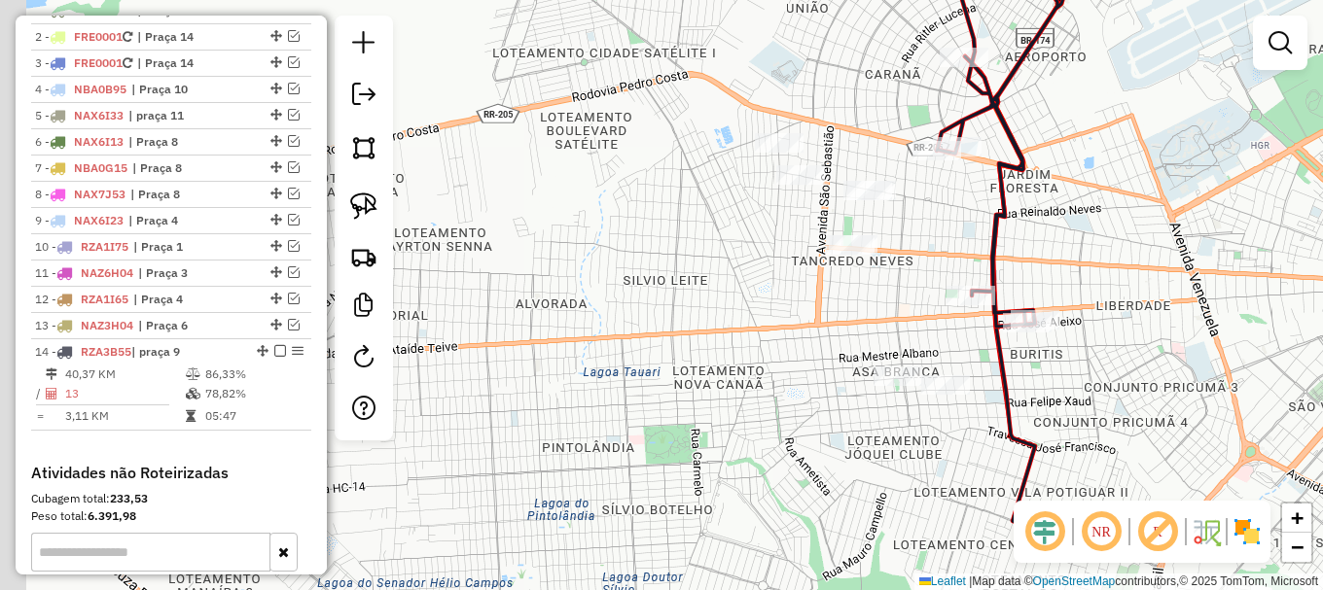
drag, startPoint x: 1141, startPoint y: 393, endPoint x: 1175, endPoint y: 307, distance: 92.1
click at [1175, 307] on div "Janela de atendimento Grade de atendimento Capacidade Transportadoras Veículos …" at bounding box center [661, 295] width 1323 height 590
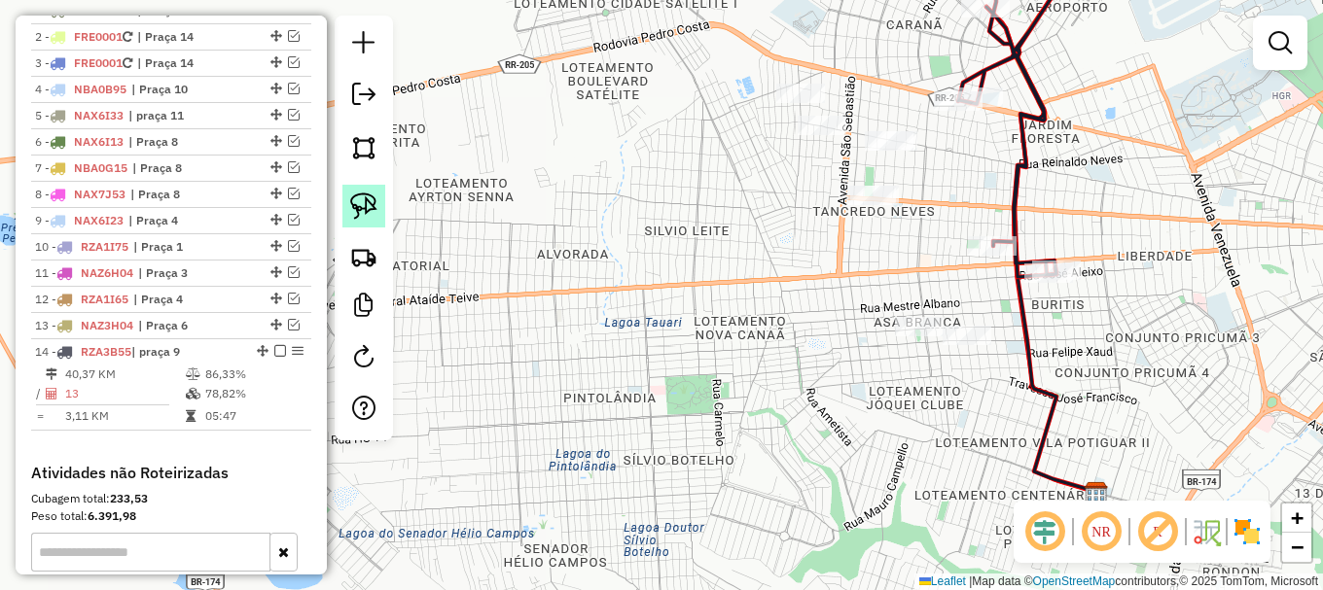
click at [368, 208] on img at bounding box center [363, 206] width 27 height 27
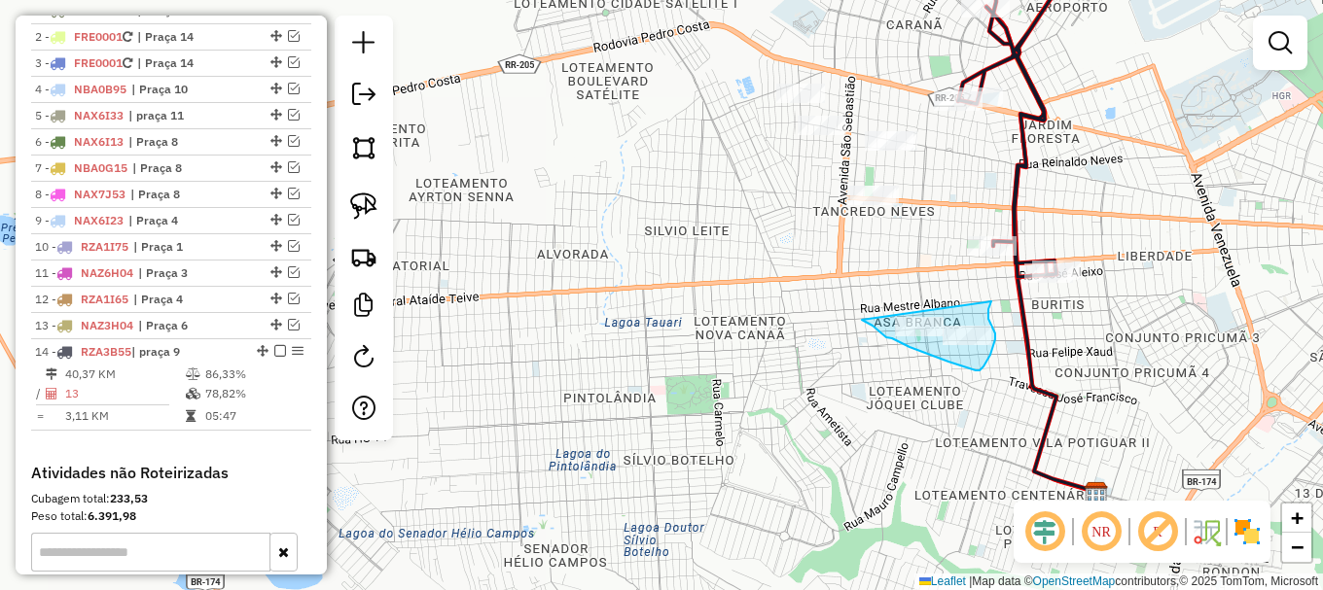
drag, startPoint x: 869, startPoint y: 324, endPoint x: 992, endPoint y: 301, distance: 125.7
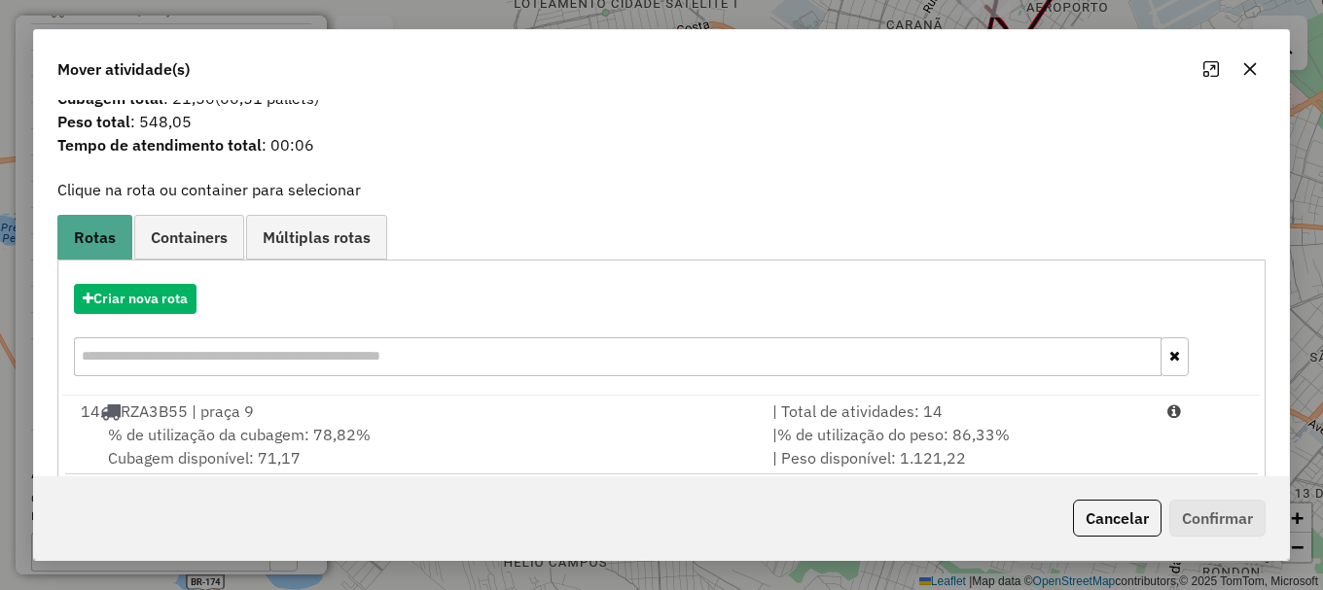
scroll to position [76, 0]
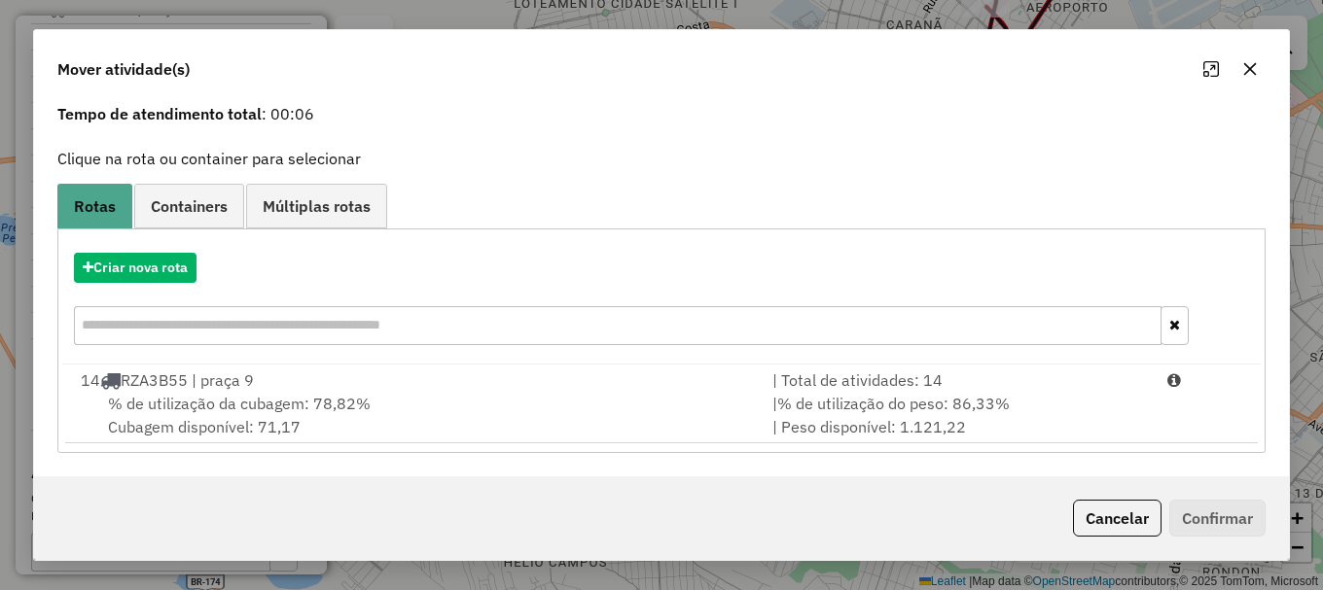
drag, startPoint x: 326, startPoint y: 398, endPoint x: 1277, endPoint y: 499, distance: 956.6
click at [331, 396] on span "% de utilização da cubagem: 78,82%" at bounding box center [239, 403] width 263 height 19
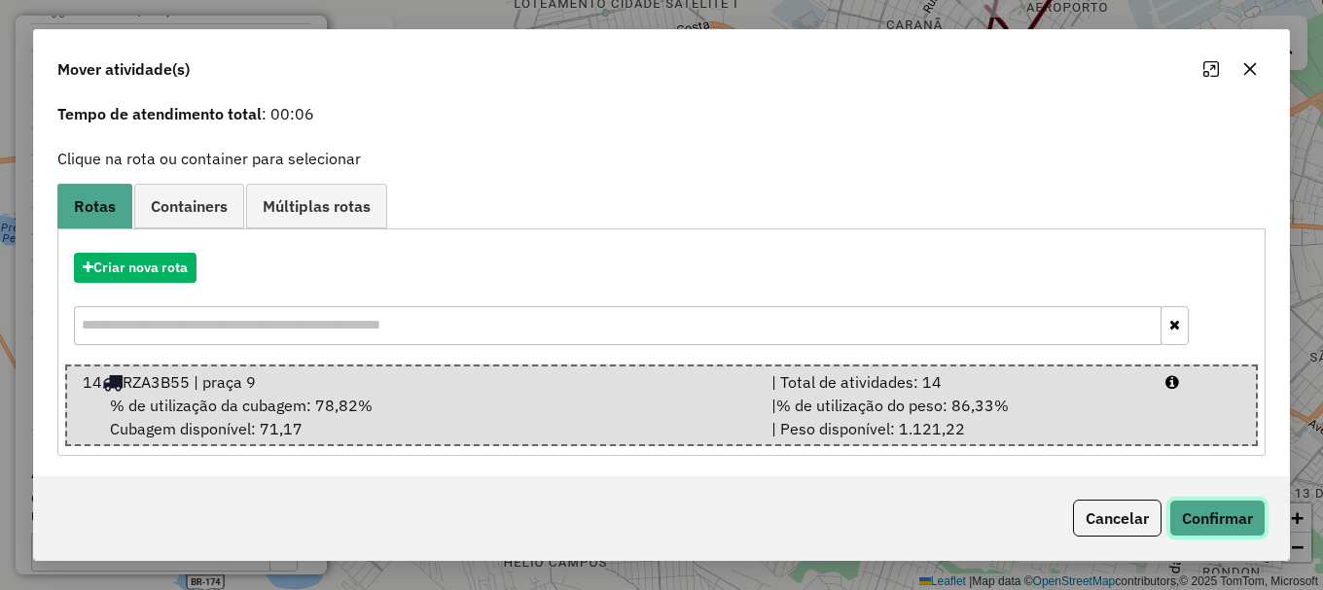
click at [1249, 525] on button "Confirmar" at bounding box center [1217, 518] width 96 height 37
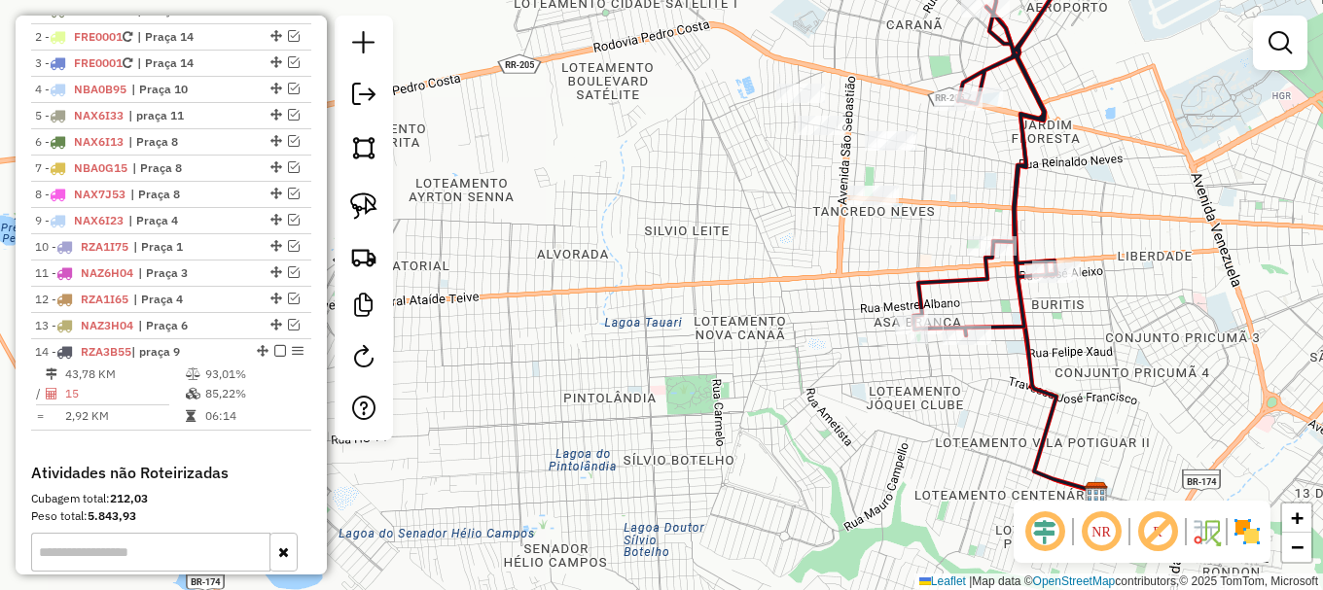
scroll to position [0, 0]
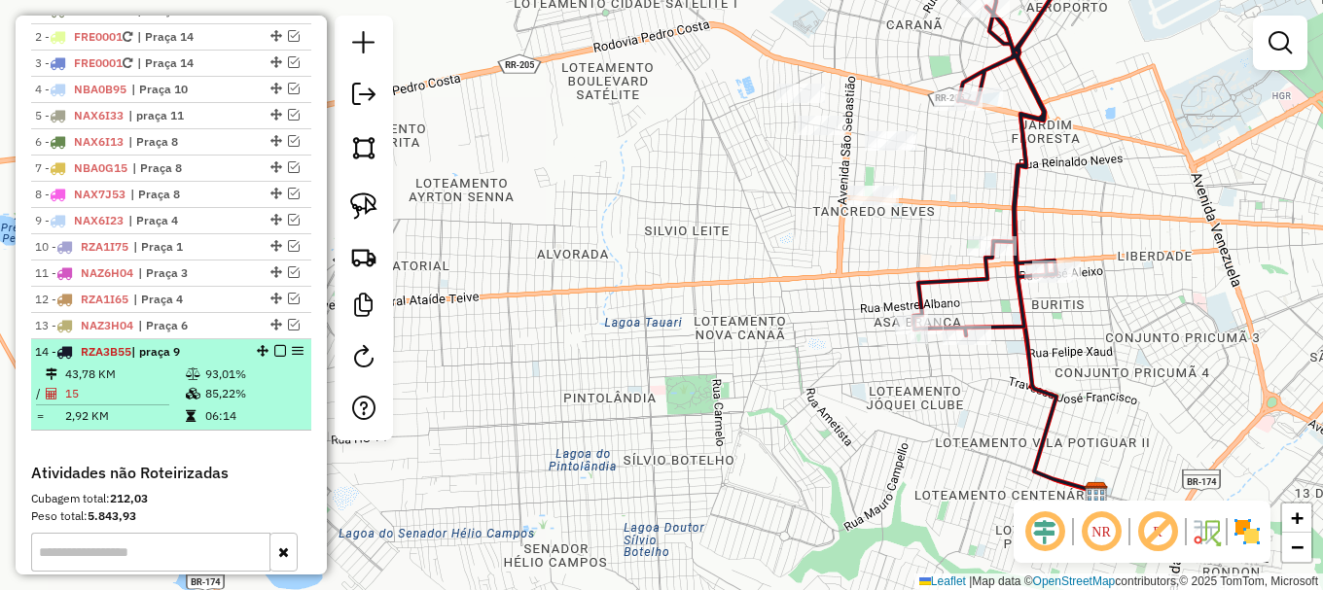
click at [276, 357] on em at bounding box center [280, 351] width 12 height 12
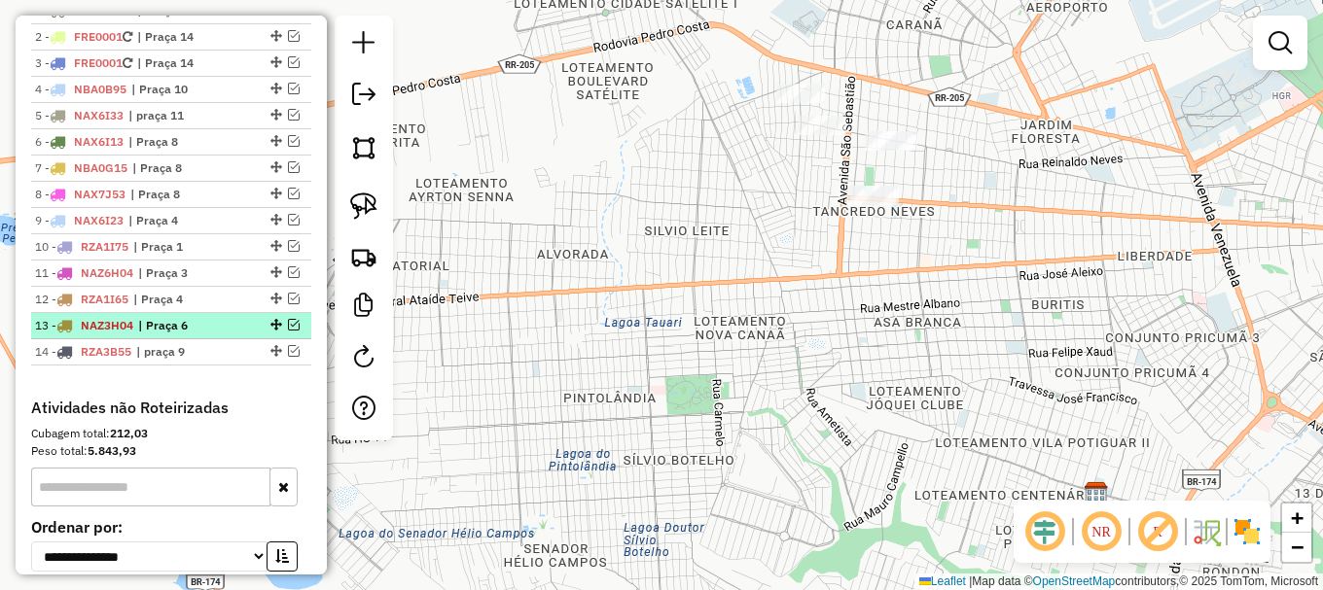
click at [114, 333] on span "NAZ3H04" at bounding box center [107, 325] width 53 height 15
select select "**********"
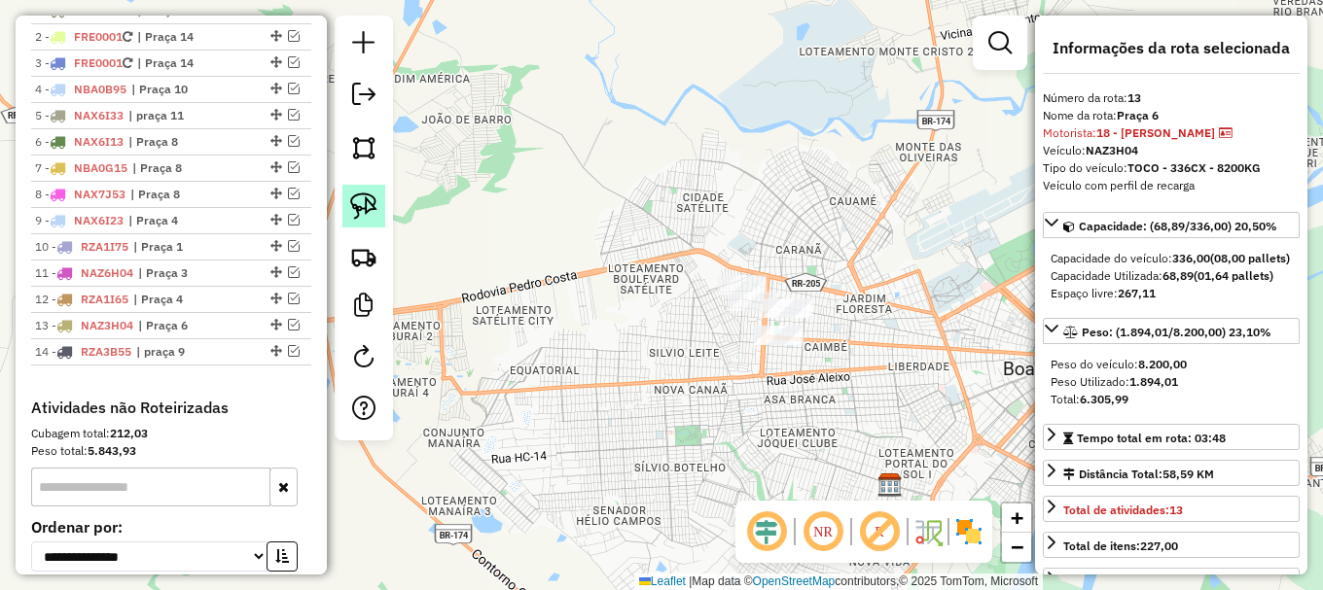
click at [371, 210] on img at bounding box center [363, 206] width 27 height 27
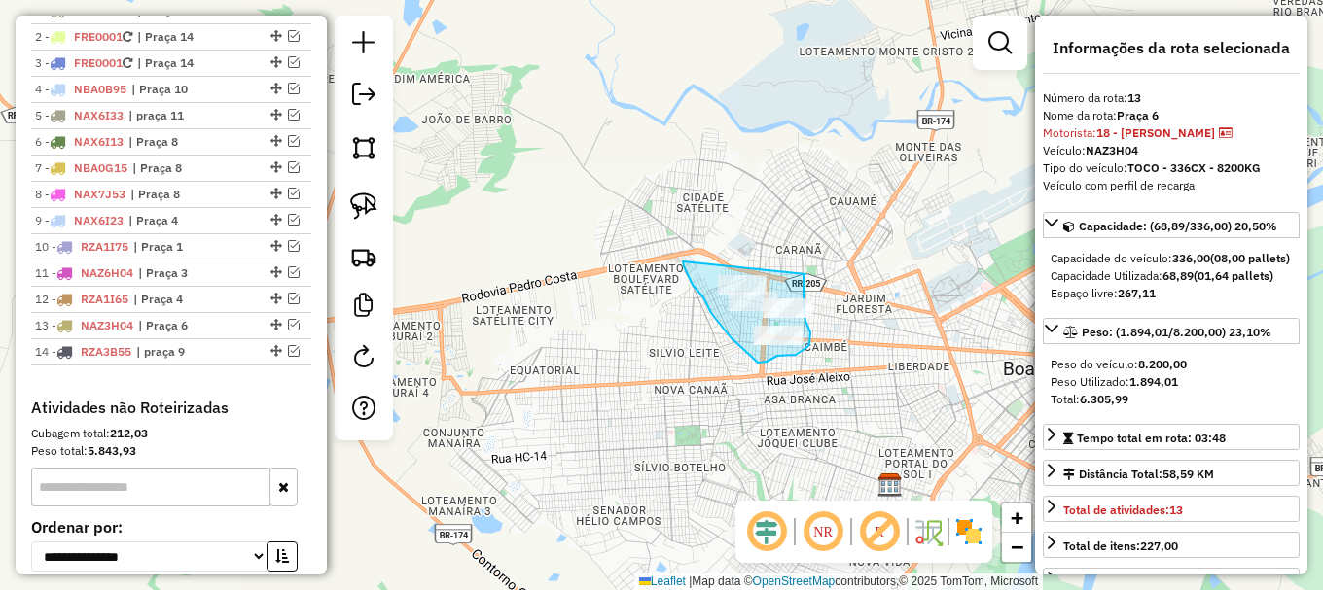
drag, startPoint x: 683, startPoint y: 262, endPoint x: 828, endPoint y: 267, distance: 145.0
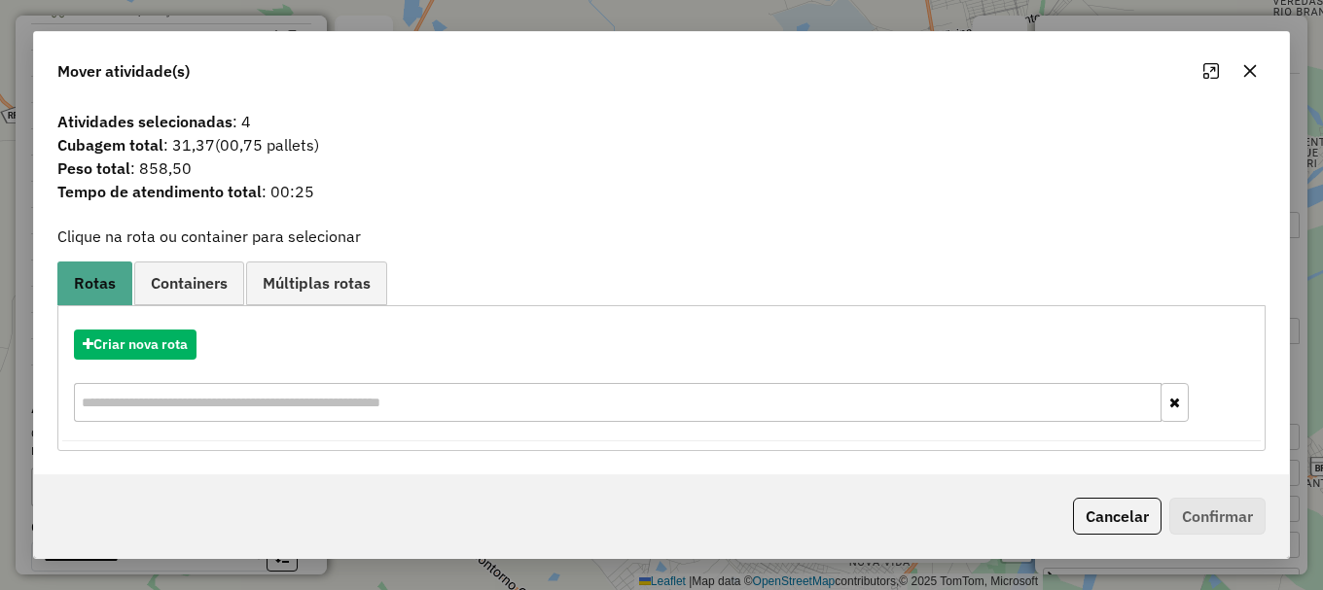
drag, startPoint x: 1244, startPoint y: 75, endPoint x: 1223, endPoint y: 105, distance: 37.0
click at [1244, 76] on icon "button" at bounding box center [1250, 71] width 16 height 16
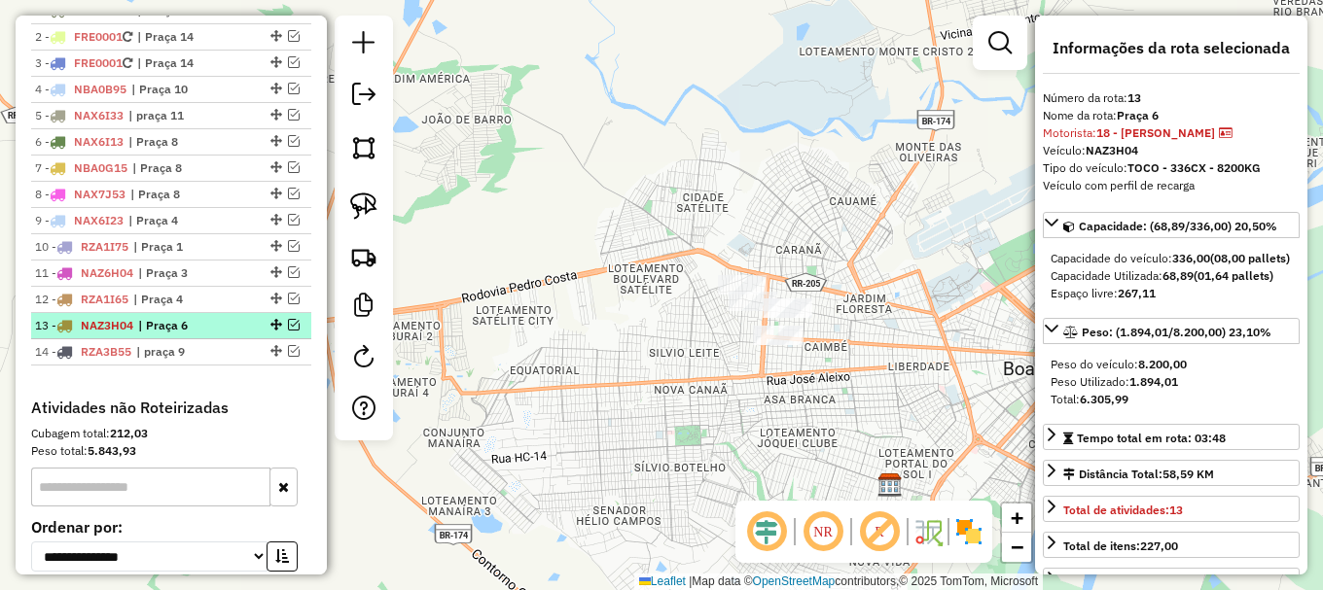
click at [288, 331] on em at bounding box center [294, 325] width 12 height 12
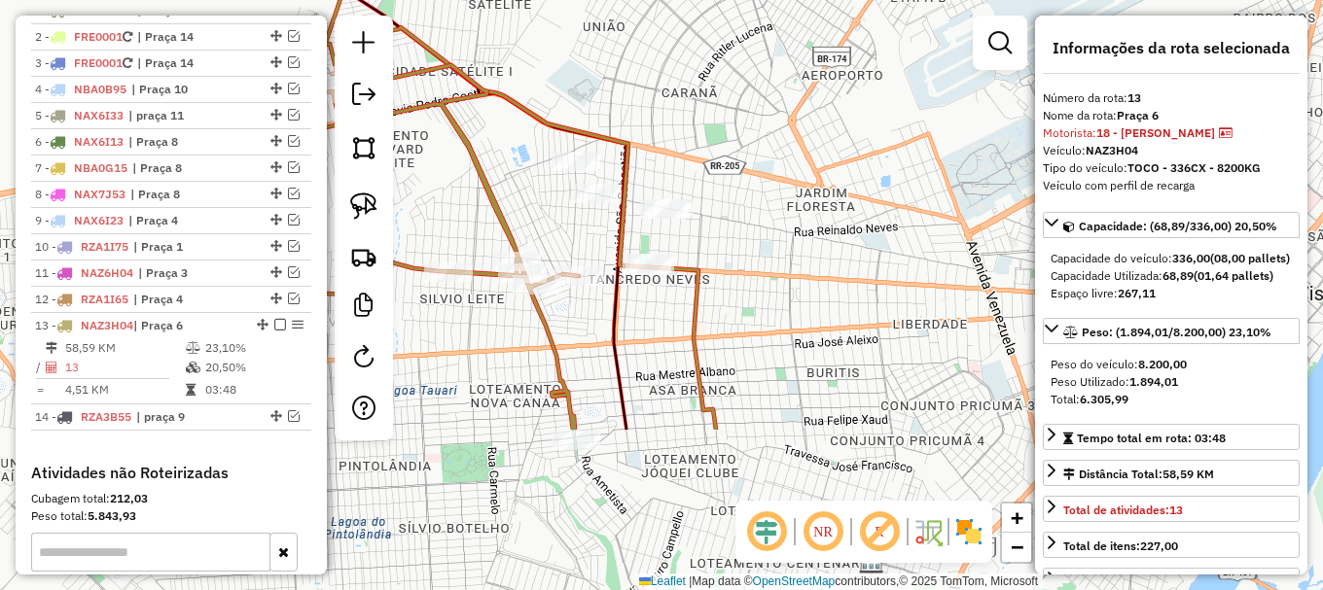
drag, startPoint x: 766, startPoint y: 361, endPoint x: 951, endPoint y: 215, distance: 235.5
click at [993, 170] on div "Janela de atendimento Grade de atendimento Capacidade Transportadoras Veículos …" at bounding box center [661, 295] width 1323 height 590
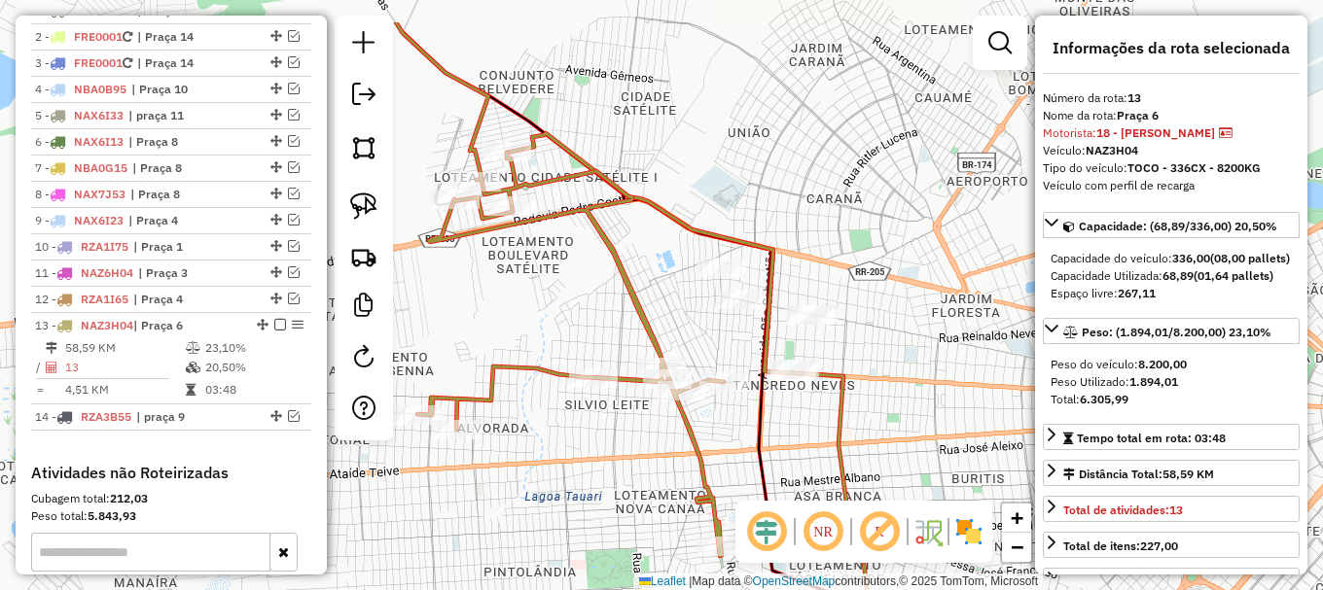
drag, startPoint x: 957, startPoint y: 292, endPoint x: 974, endPoint y: 314, distance: 27.8
click at [983, 313] on div "Janela de atendimento Grade de atendimento Capacidade Transportadoras Veículos …" at bounding box center [661, 295] width 1323 height 590
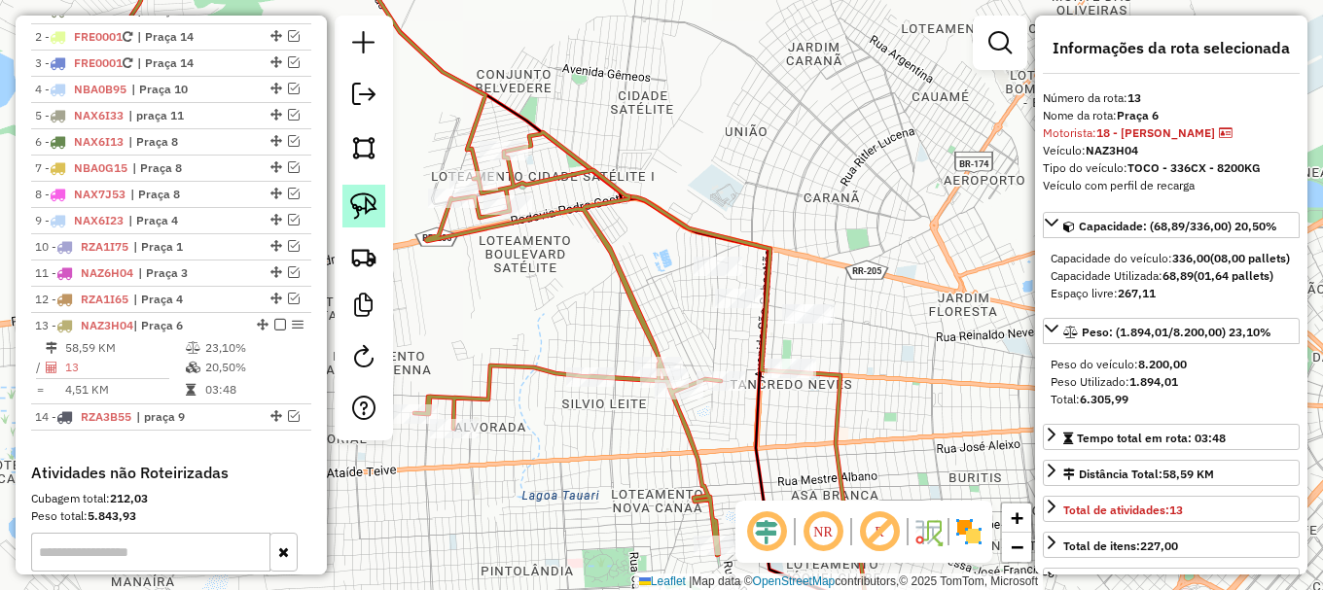
click at [362, 204] on img at bounding box center [363, 206] width 27 height 27
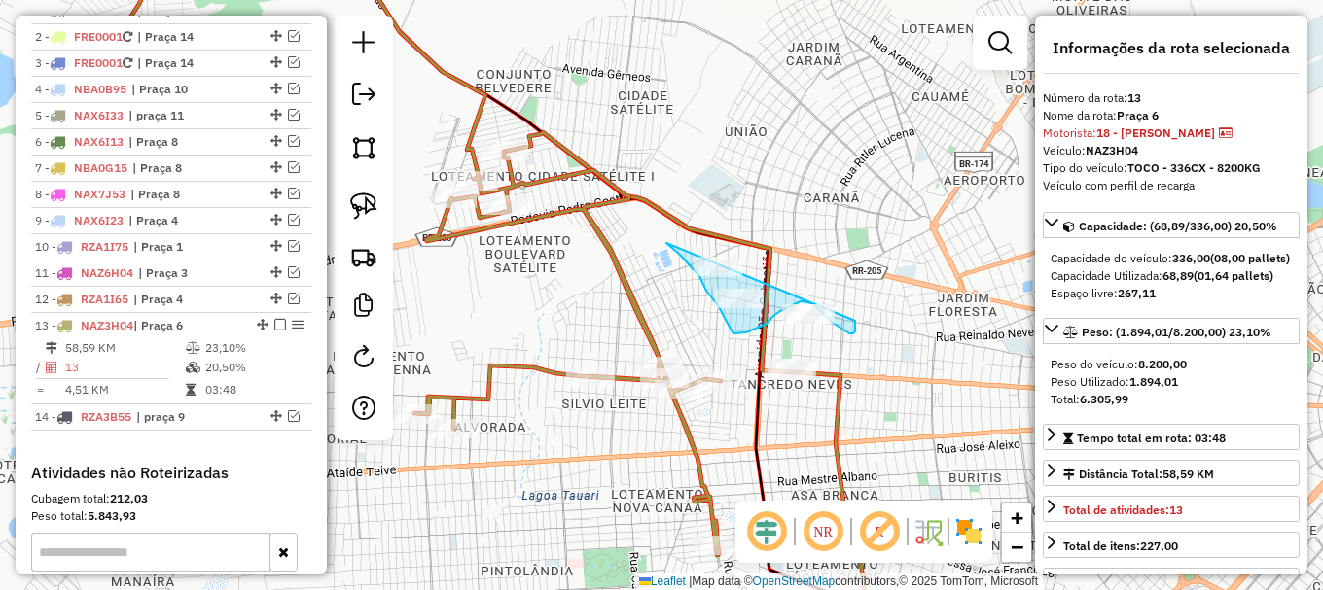
drag, startPoint x: 666, startPoint y: 243, endPoint x: 853, endPoint y: 320, distance: 201.9
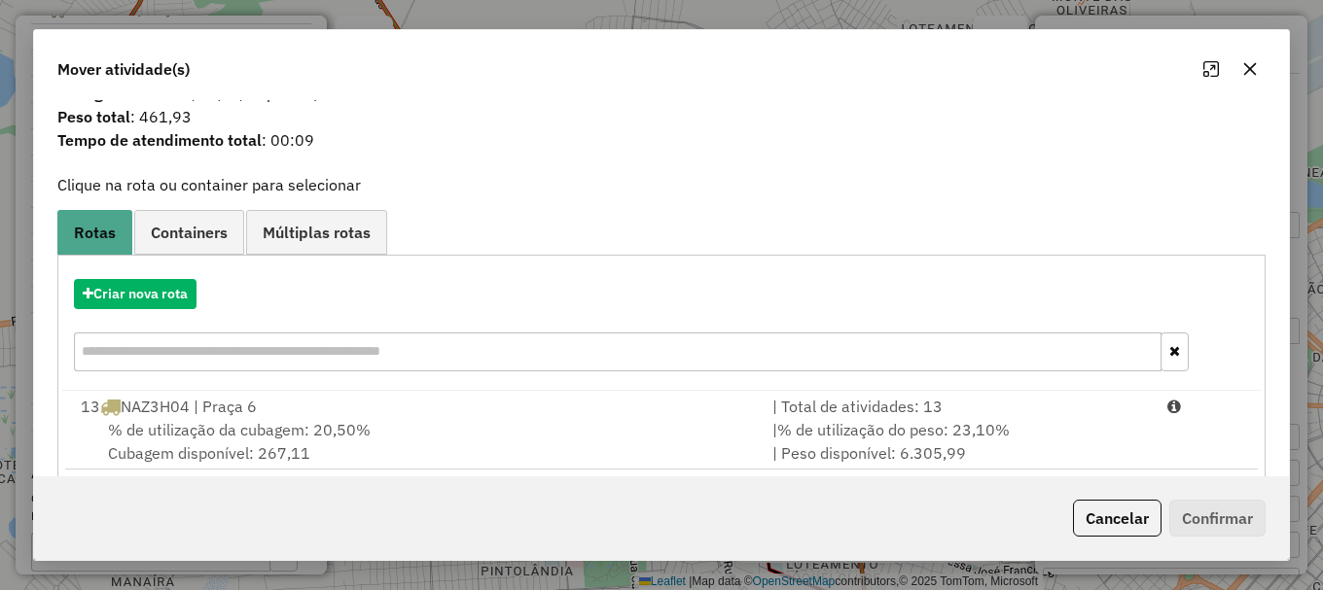
scroll to position [76, 0]
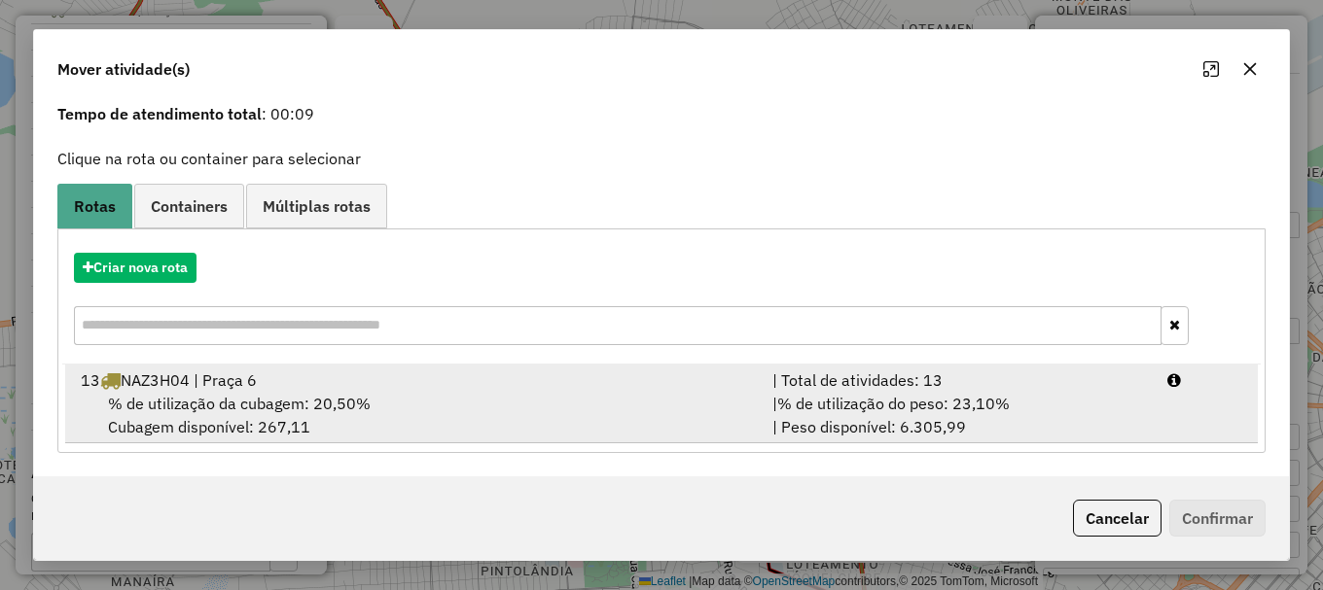
click at [273, 418] on div "% de utilização da cubagem: 20,50% Cubagem disponível: 267,11" at bounding box center [415, 415] width 692 height 47
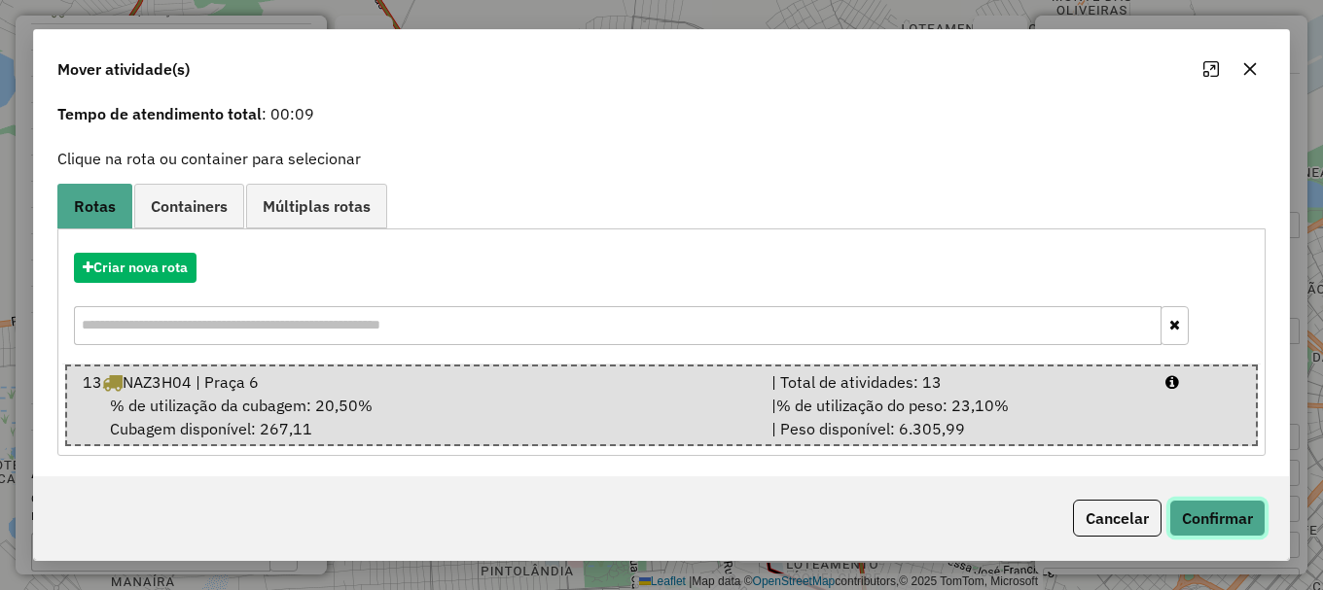
click at [1198, 517] on button "Confirmar" at bounding box center [1217, 518] width 96 height 37
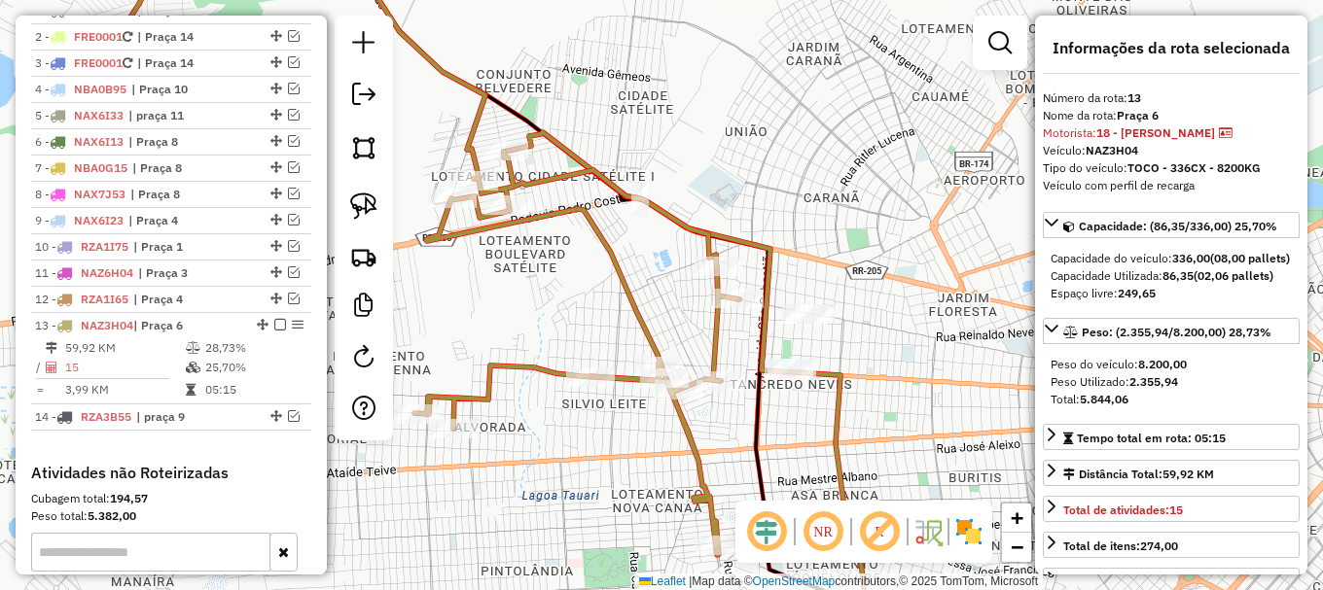
scroll to position [1051, 0]
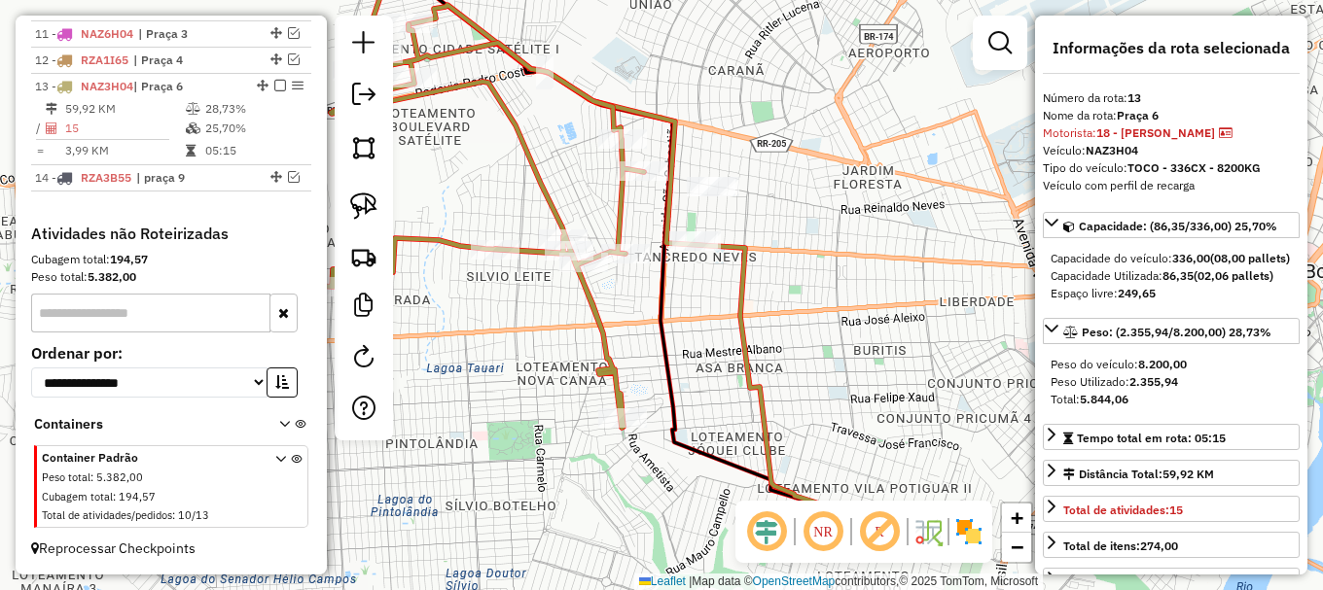
drag, startPoint x: 908, startPoint y: 314, endPoint x: 815, endPoint y: 211, distance: 139.1
click at [815, 211] on div "Janela de atendimento Grade de atendimento Capacidade Transportadoras Veículos …" at bounding box center [661, 295] width 1323 height 590
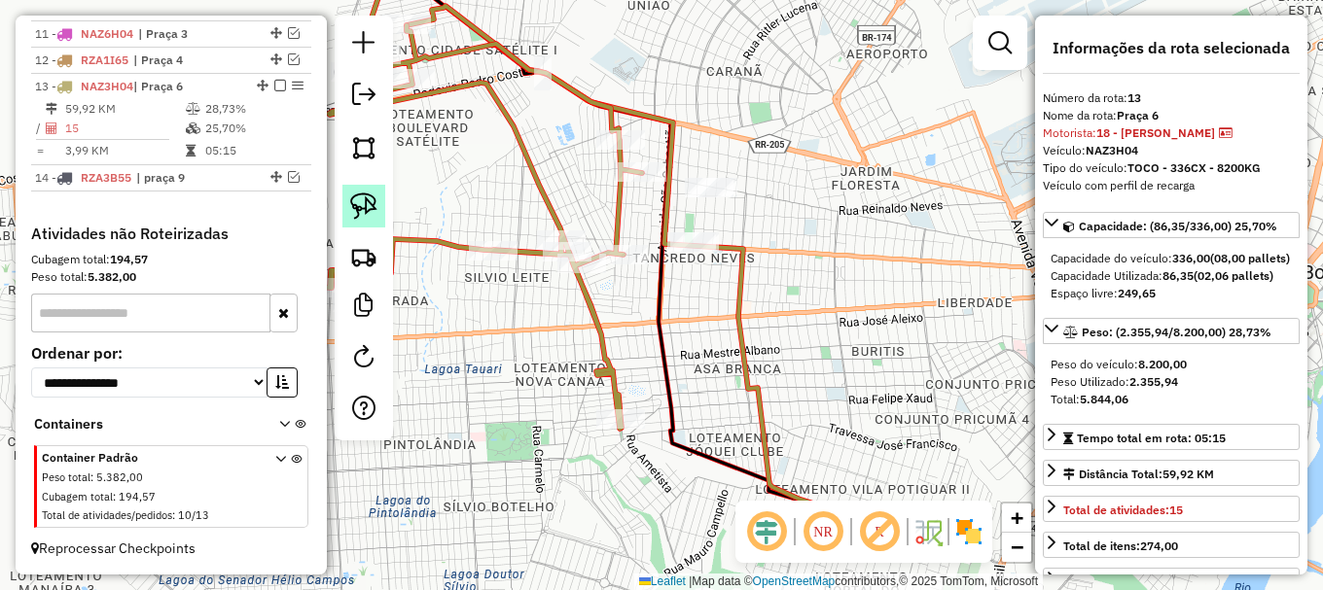
click at [370, 212] on img at bounding box center [363, 206] width 27 height 27
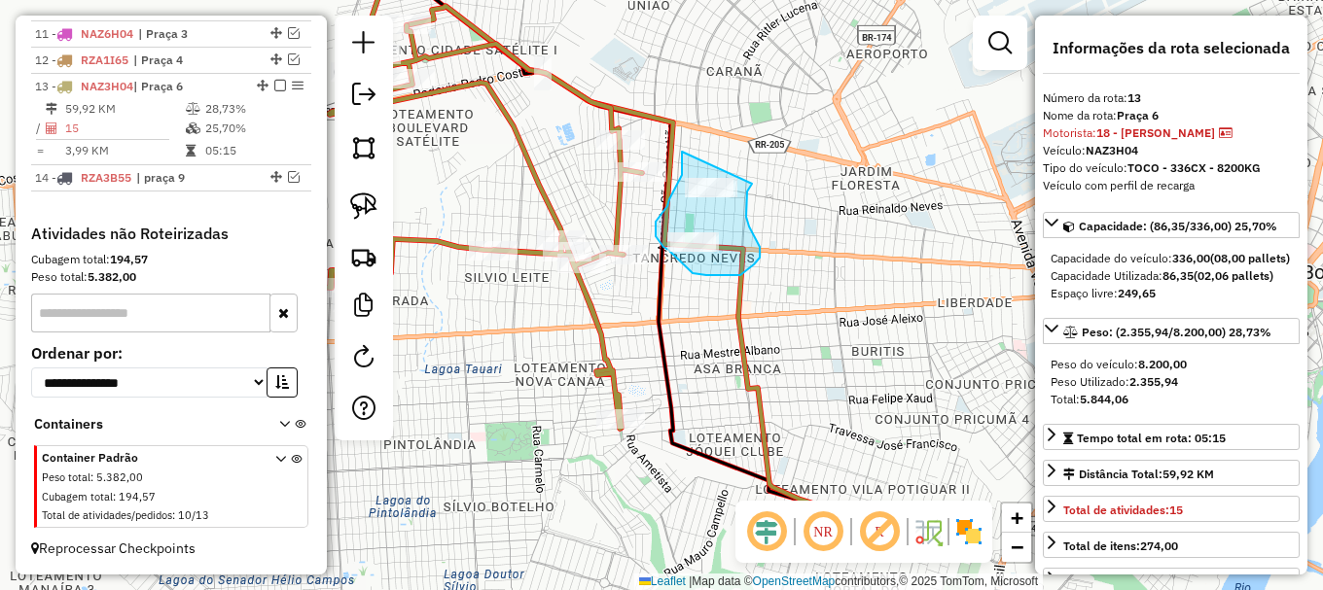
drag, startPoint x: 682, startPoint y: 152, endPoint x: 752, endPoint y: 184, distance: 77.0
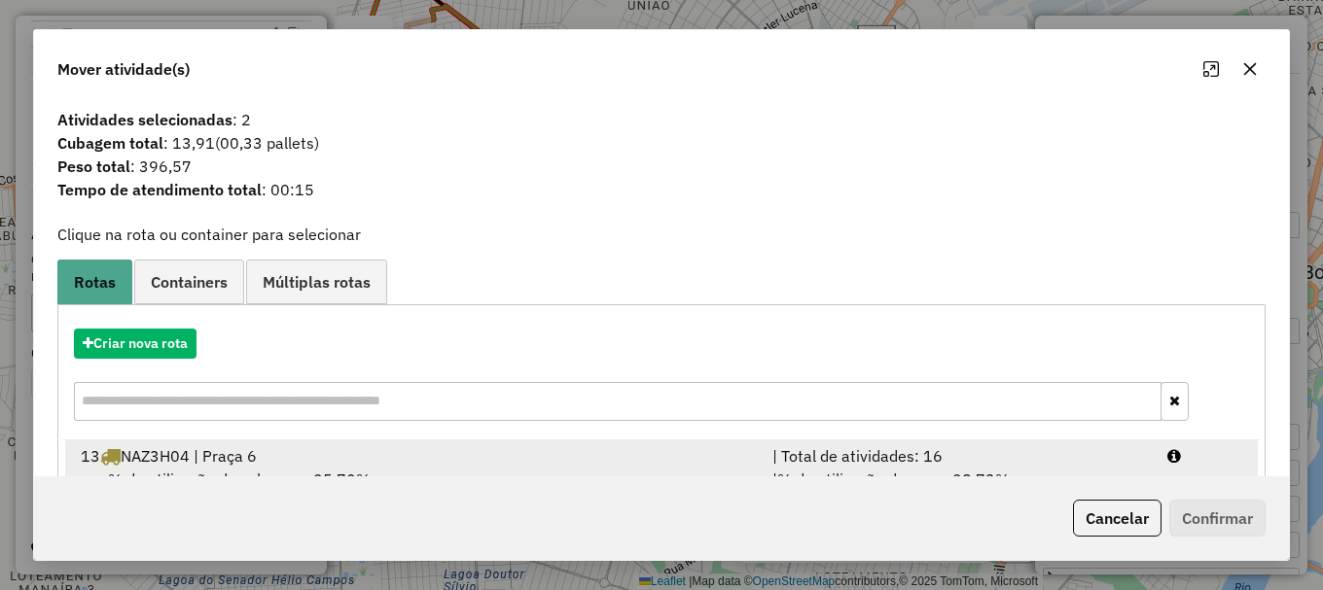
scroll to position [76, 0]
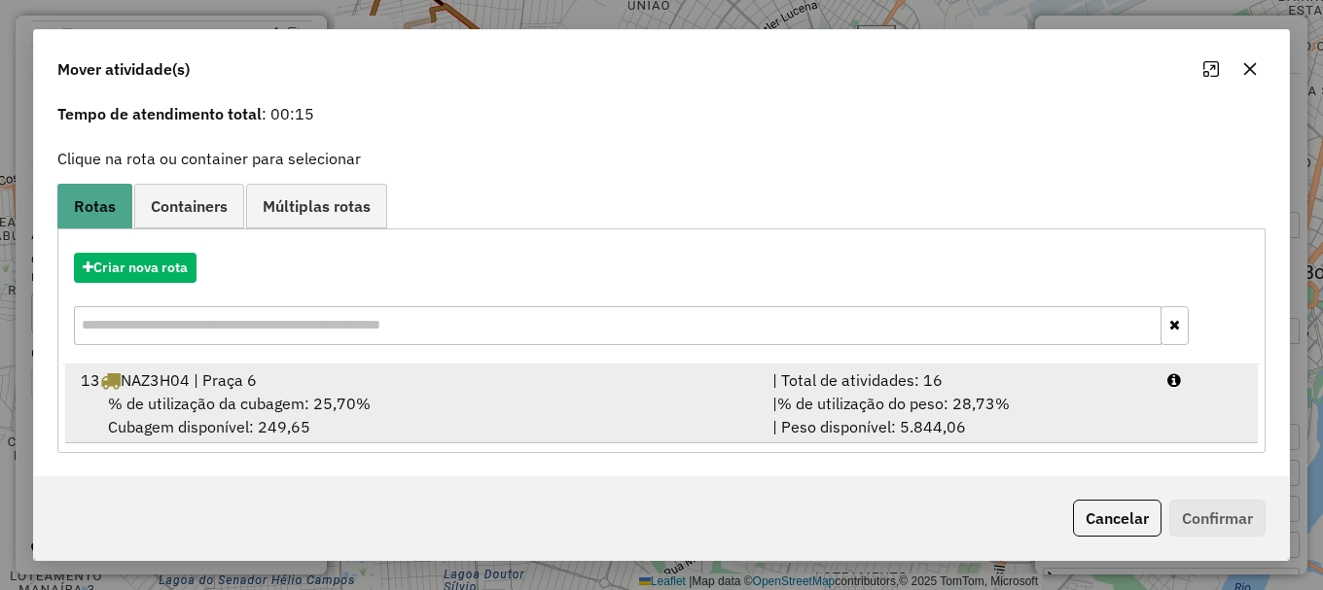
drag, startPoint x: 428, startPoint y: 400, endPoint x: 1316, endPoint y: 499, distance: 893.6
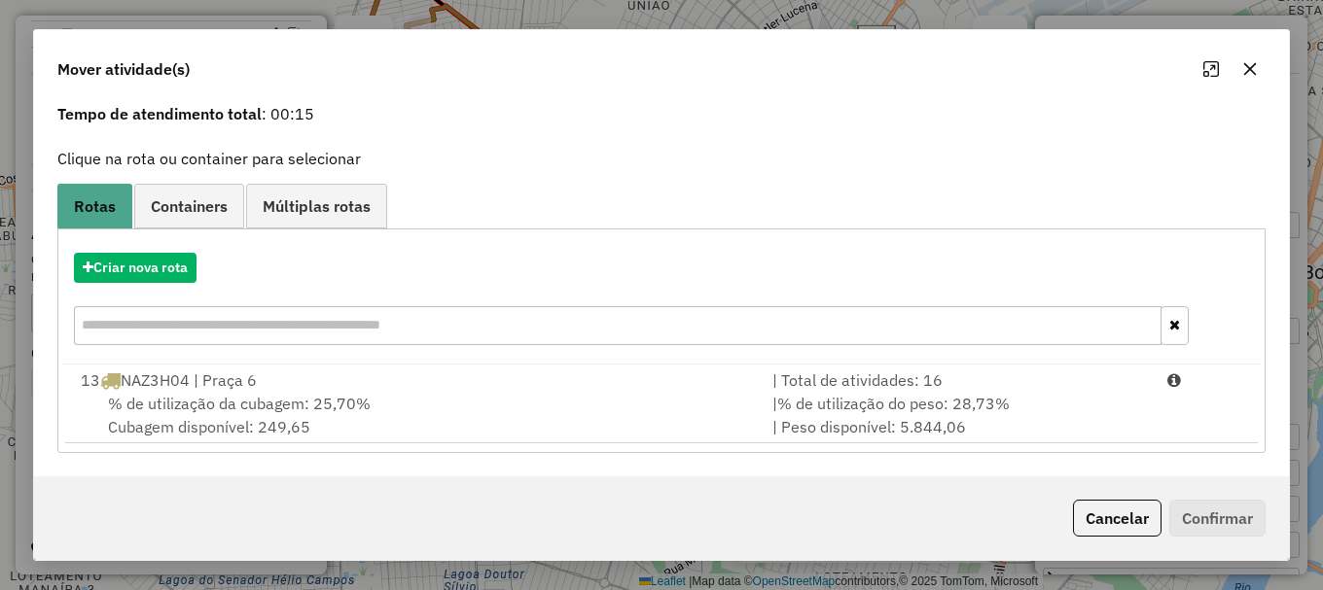
click at [439, 395] on div "% de utilização da cubagem: 25,70% Cubagem disponível: 249,65" at bounding box center [415, 415] width 692 height 47
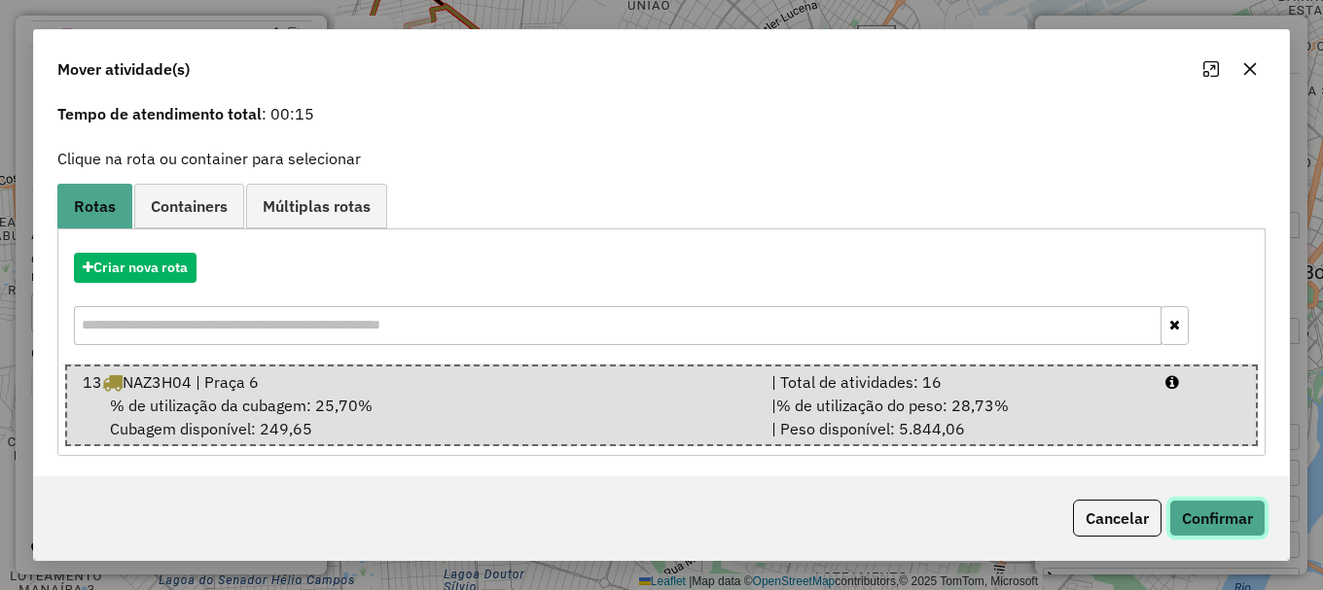
click at [1231, 523] on button "Confirmar" at bounding box center [1217, 518] width 96 height 37
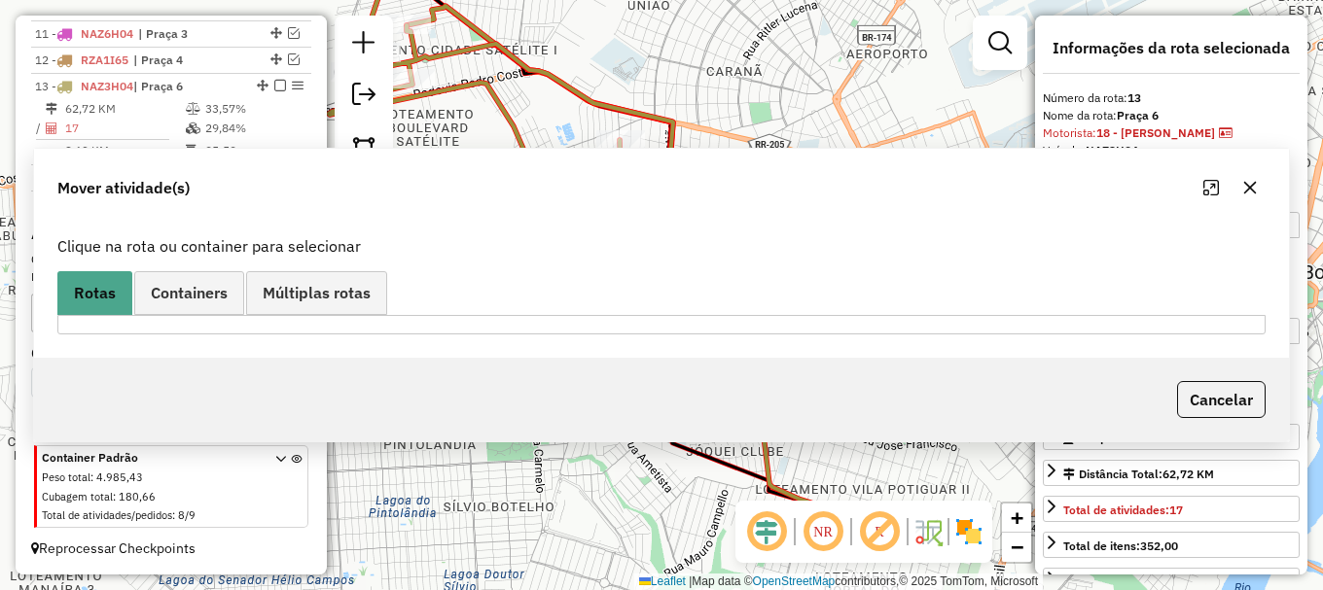
scroll to position [0, 0]
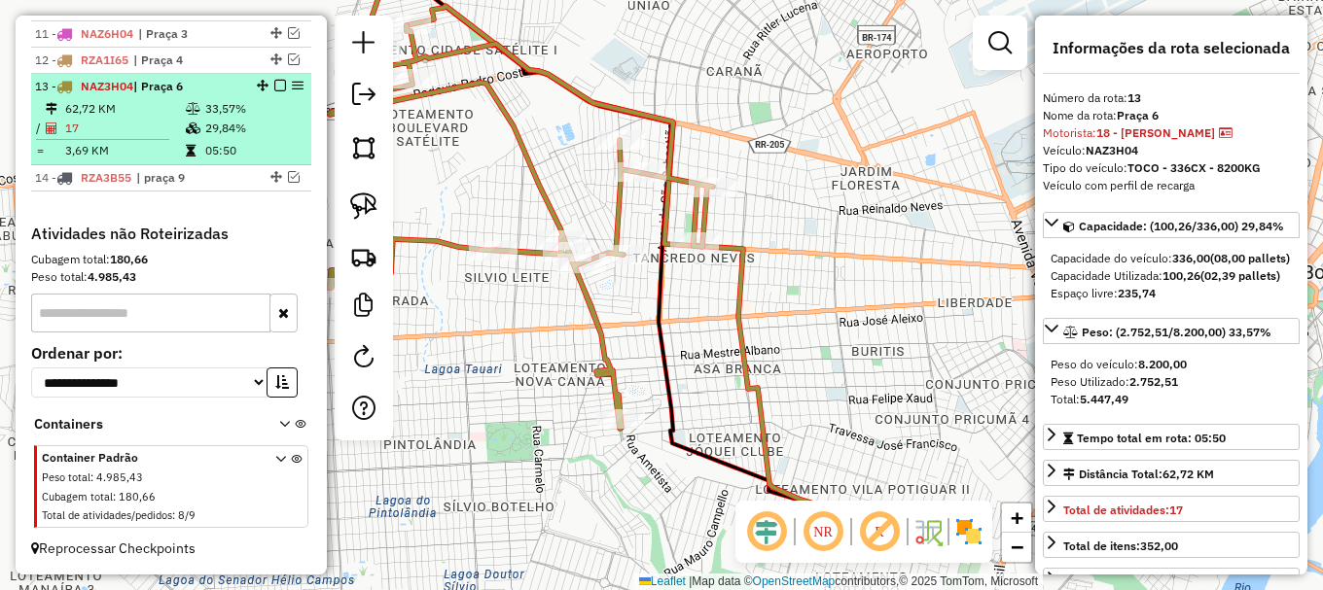
click at [276, 87] on em at bounding box center [280, 86] width 12 height 12
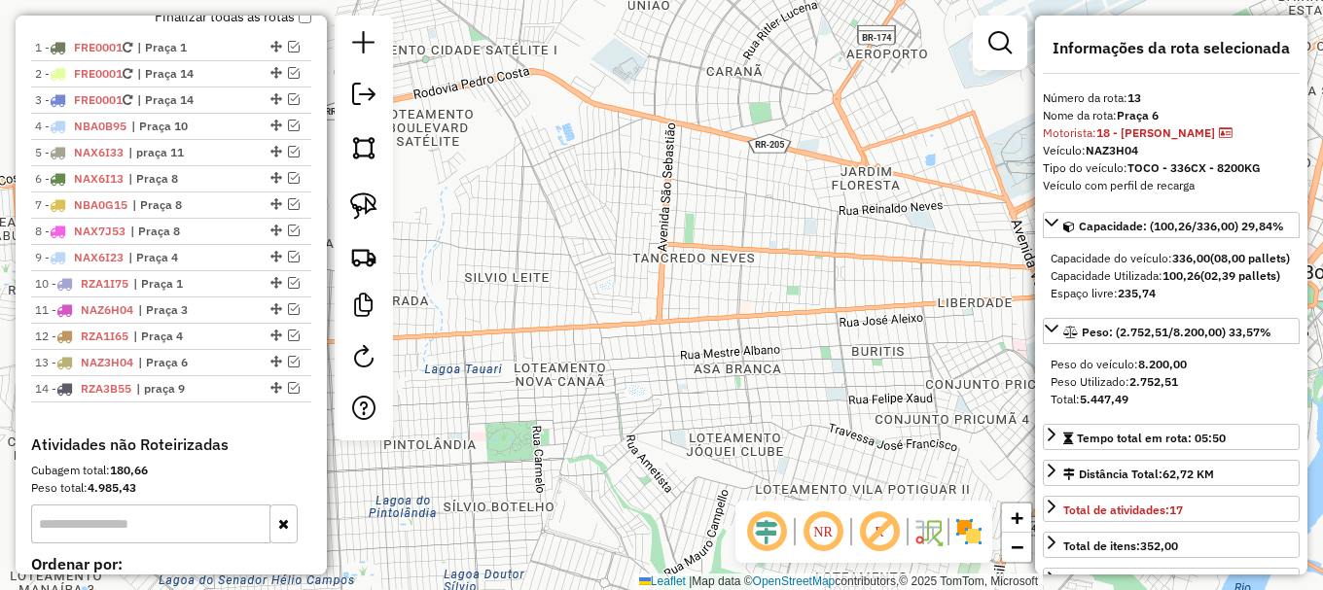
scroll to position [792, 0]
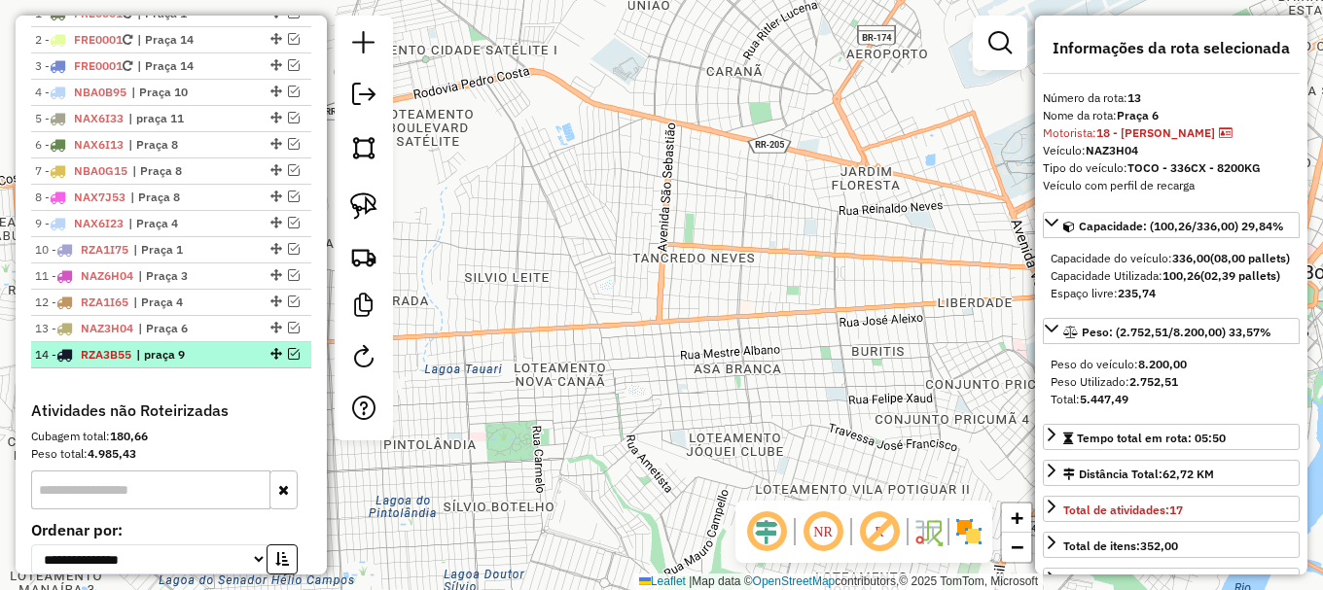
click at [214, 364] on span "| praça 9" at bounding box center [180, 355] width 89 height 18
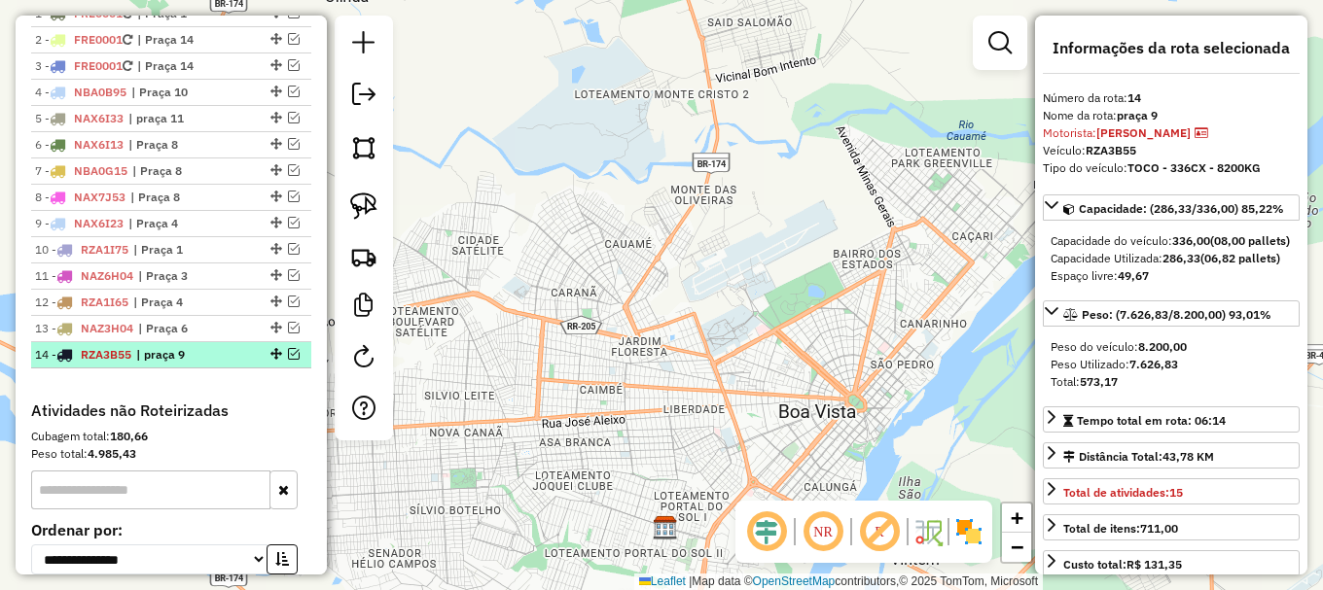
click at [288, 360] on em at bounding box center [294, 354] width 12 height 12
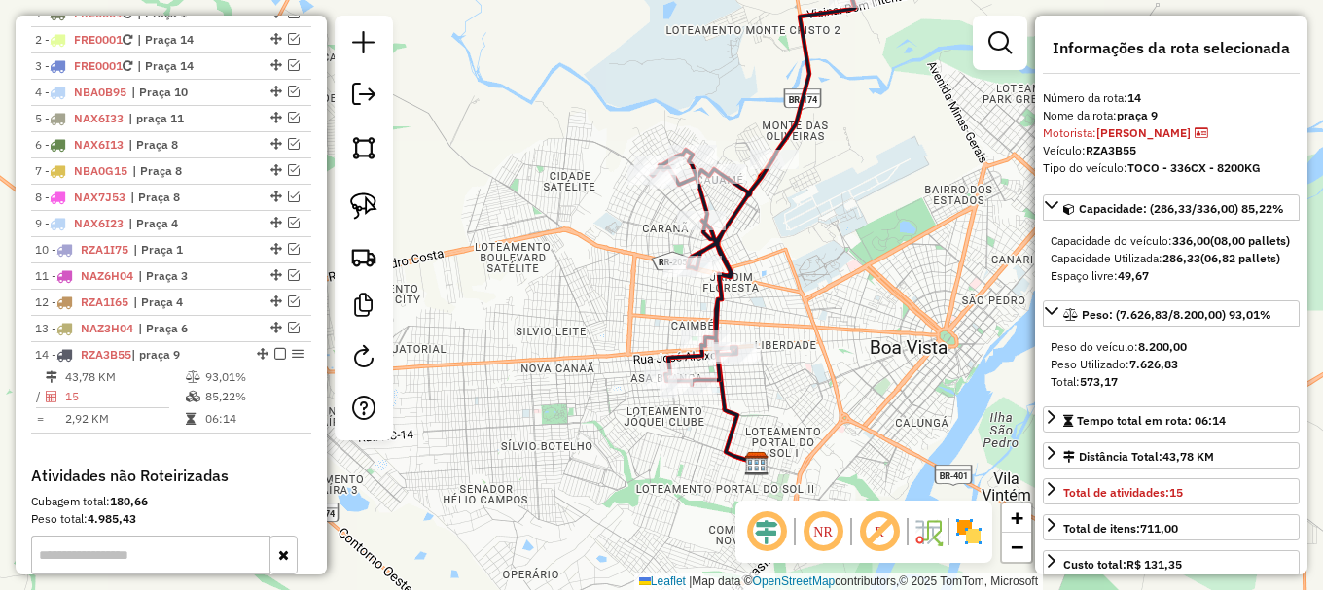
drag, startPoint x: 748, startPoint y: 342, endPoint x: 855, endPoint y: 264, distance: 132.9
click at [854, 264] on div "Janela de atendimento Grade de atendimento Capacidade Transportadoras Veículos …" at bounding box center [661, 295] width 1323 height 590
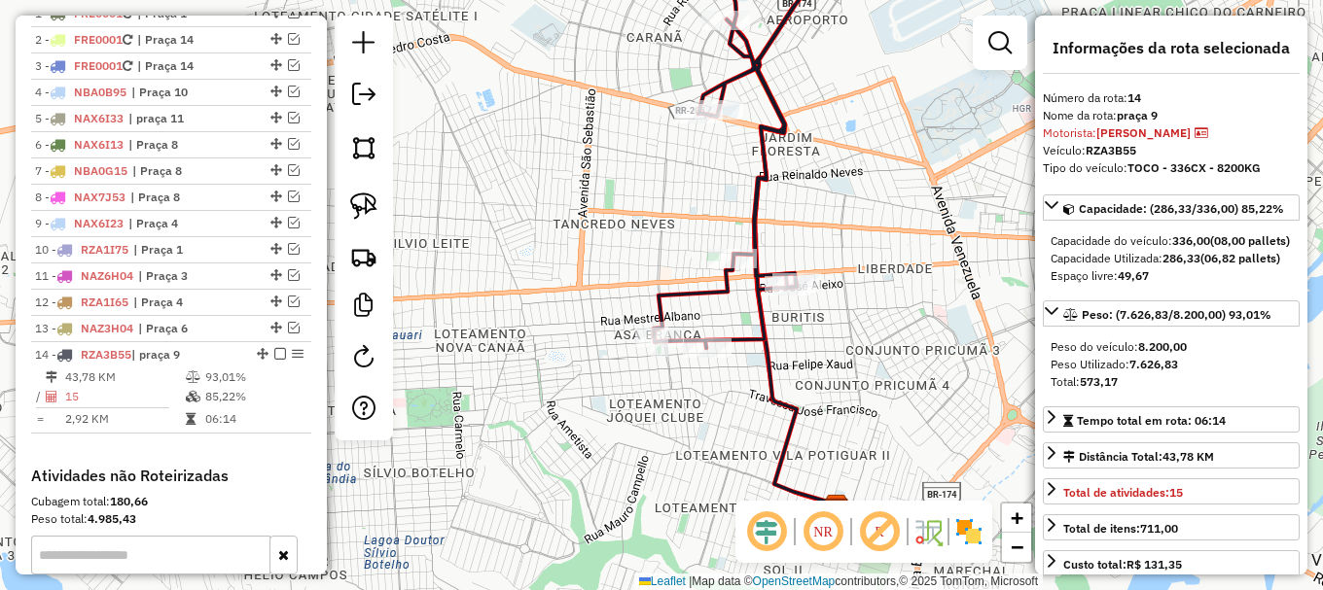
drag, startPoint x: 766, startPoint y: 429, endPoint x: 866, endPoint y: 335, distance: 136.9
click at [866, 336] on div "Janela de atendimento Grade de atendimento Capacidade Transportadoras Veículos …" at bounding box center [661, 295] width 1323 height 590
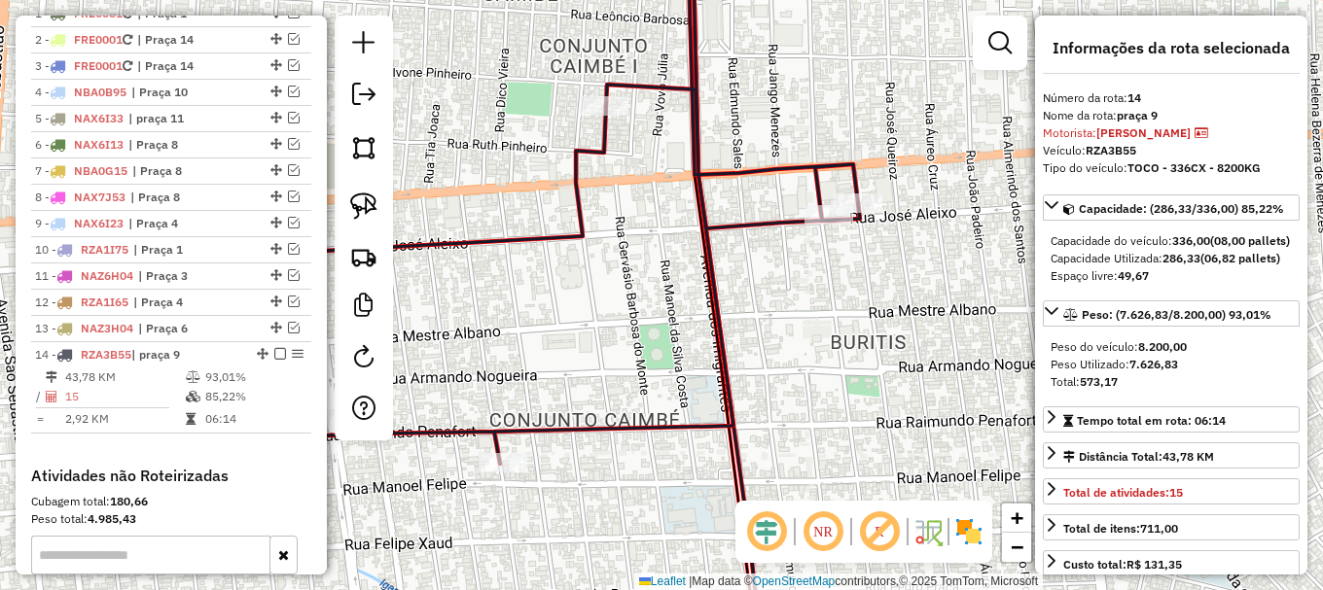
drag, startPoint x: 817, startPoint y: 301, endPoint x: 906, endPoint y: 330, distance: 93.2
click at [906, 330] on div "Janela de atendimento Grade de atendimento Capacidade Transportadoras Veículos …" at bounding box center [661, 295] width 1323 height 590
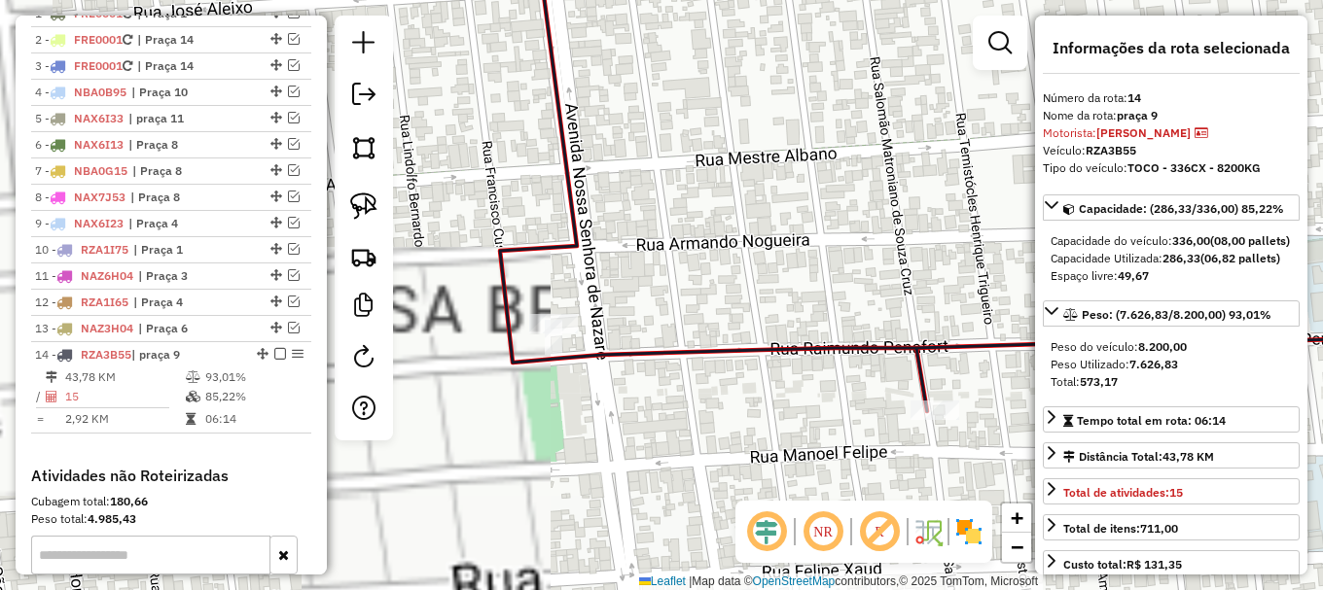
drag, startPoint x: 640, startPoint y: 351, endPoint x: 681, endPoint y: 279, distance: 82.8
click at [684, 278] on div "Janela de atendimento Grade de atendimento Capacidade Transportadoras Veículos …" at bounding box center [661, 295] width 1323 height 590
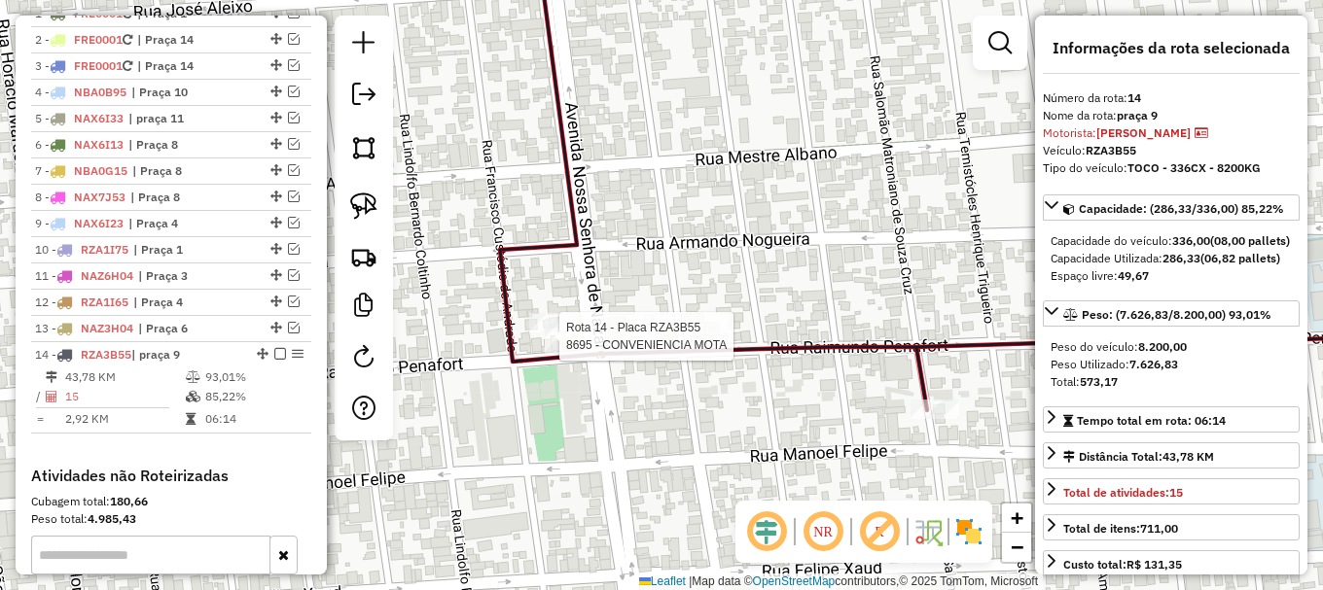
scroll to position [1051, 0]
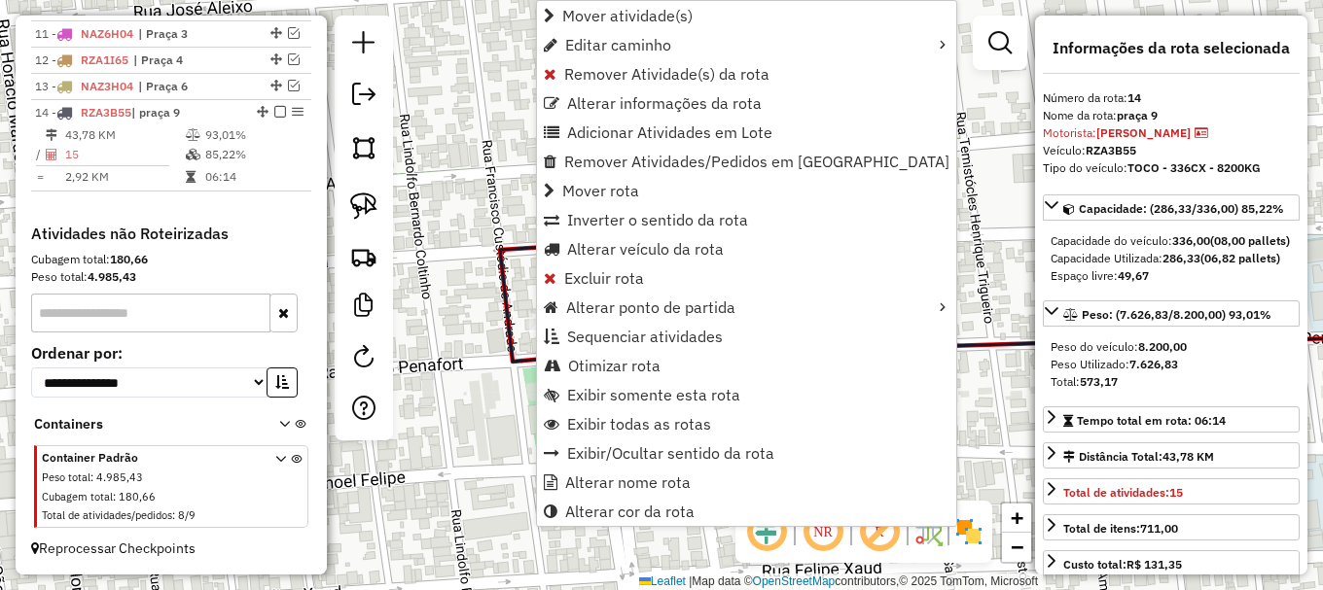
click at [464, 459] on div "Janela de atendimento Grade de atendimento Capacidade Transportadoras Veículos …" at bounding box center [661, 295] width 1323 height 590
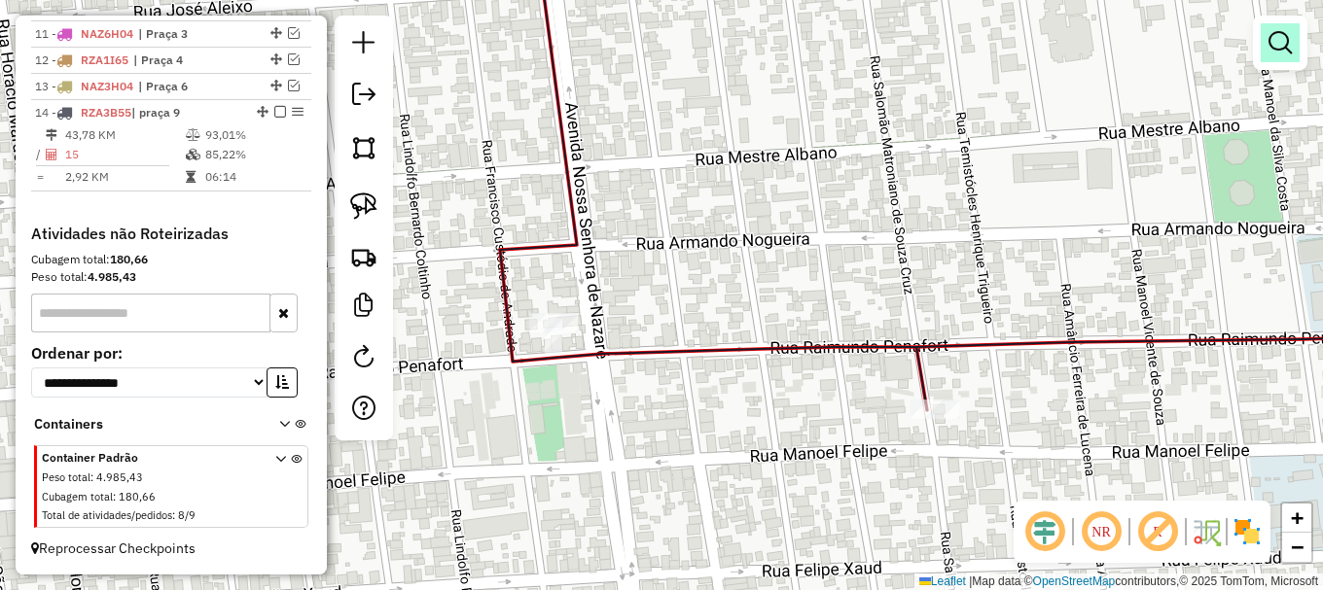
click at [1277, 44] on em at bounding box center [1279, 42] width 23 height 23
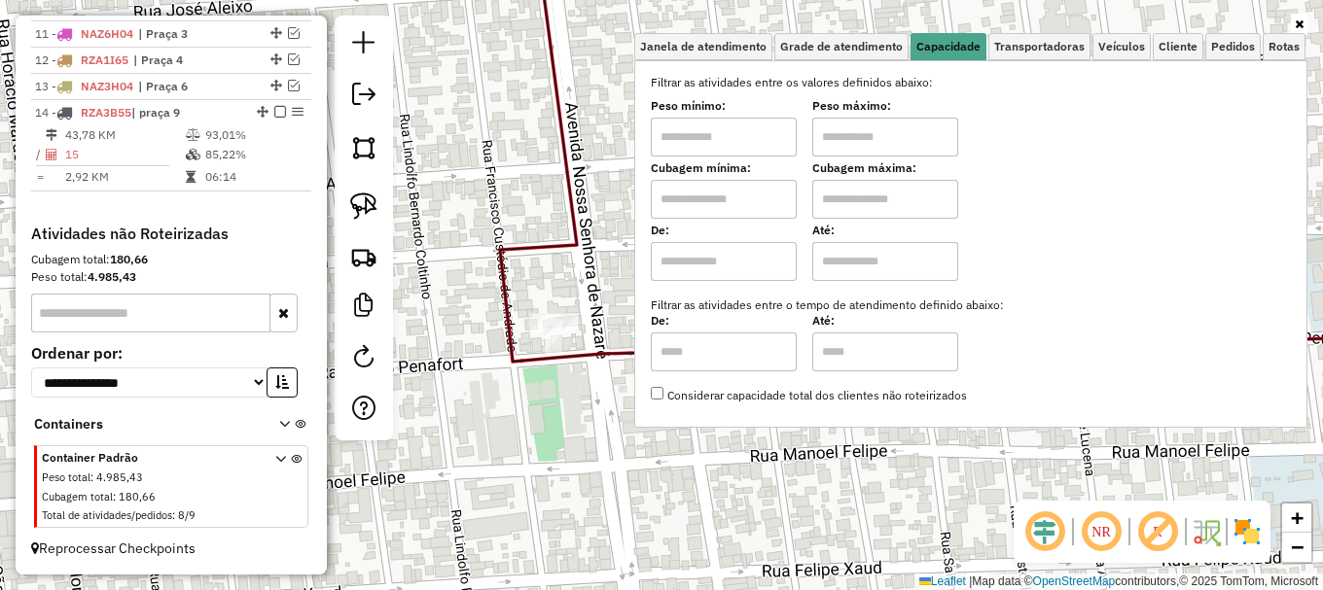
click at [701, 203] on input "text" at bounding box center [724, 199] width 146 height 39
type input "*****"
click at [876, 201] on input "text" at bounding box center [885, 199] width 146 height 39
type input "*******"
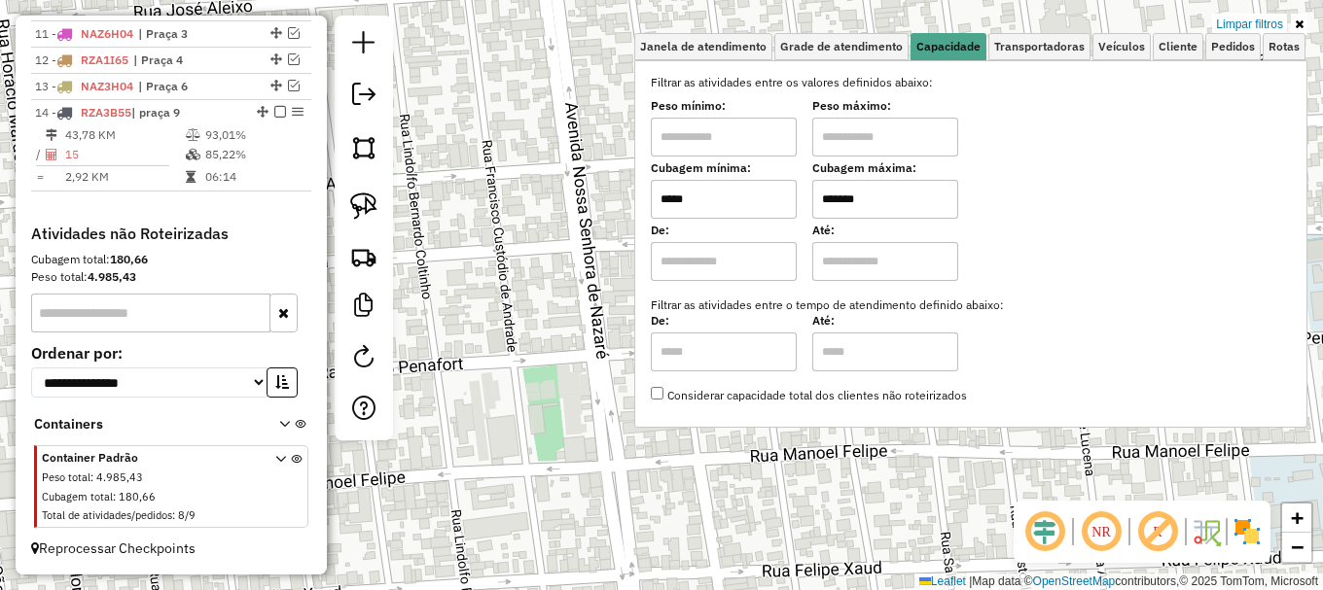
click at [825, 493] on div "Limpar filtros Janela de atendimento Grade de atendimento Capacidade Transporta…" at bounding box center [661, 295] width 1323 height 590
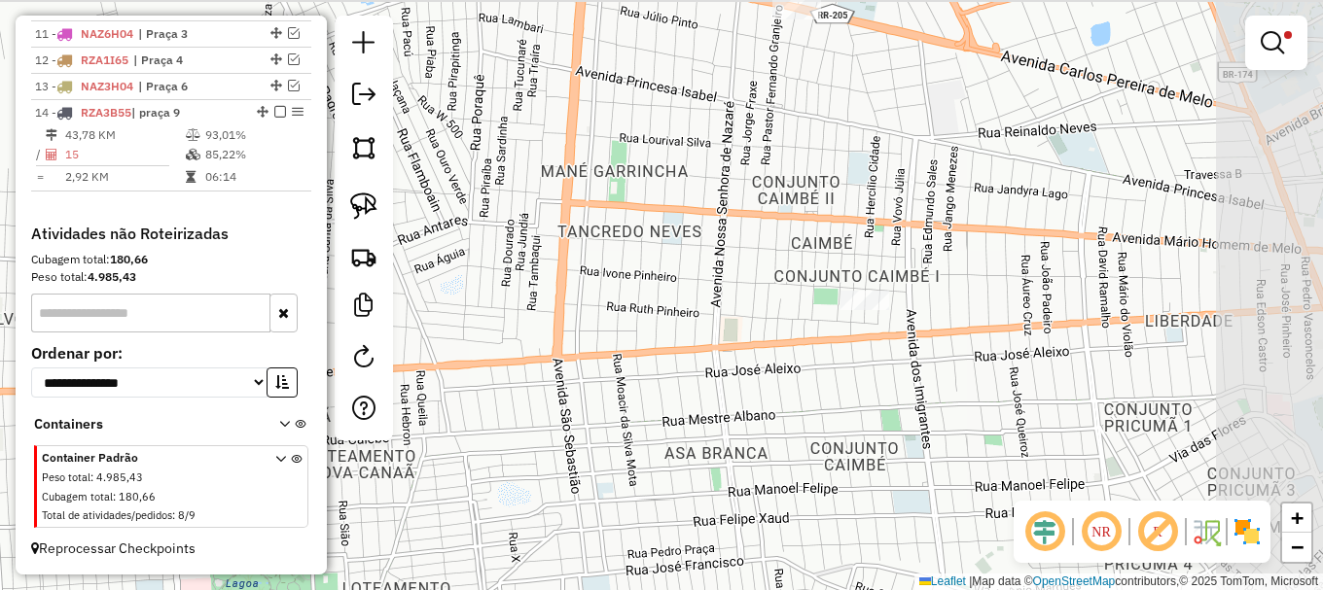
drag, startPoint x: 1125, startPoint y: 321, endPoint x: 866, endPoint y: 446, distance: 288.4
click at [866, 448] on div "Limpar filtros Janela de atendimento Grade de atendimento Capacidade Transporta…" at bounding box center [661, 295] width 1323 height 590
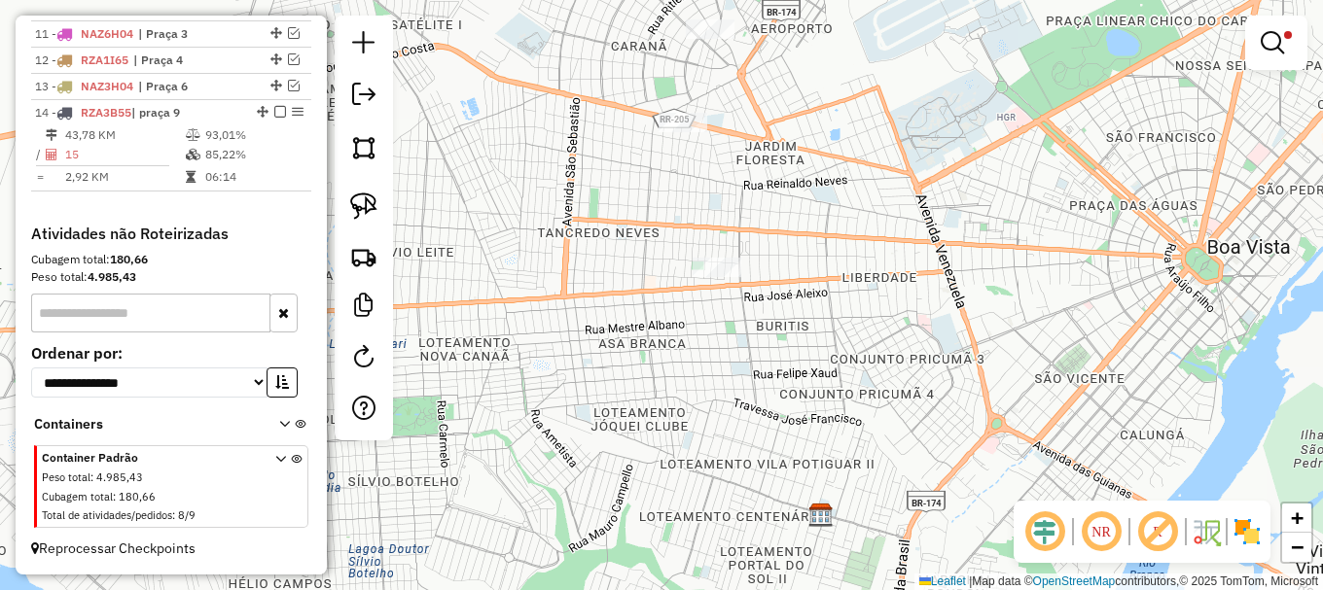
drag, startPoint x: 1025, startPoint y: 268, endPoint x: 854, endPoint y: 214, distance: 179.6
click at [854, 214] on div "Limpar filtros Janela de atendimento Grade de atendimento Capacidade Transporta…" at bounding box center [661, 295] width 1323 height 590
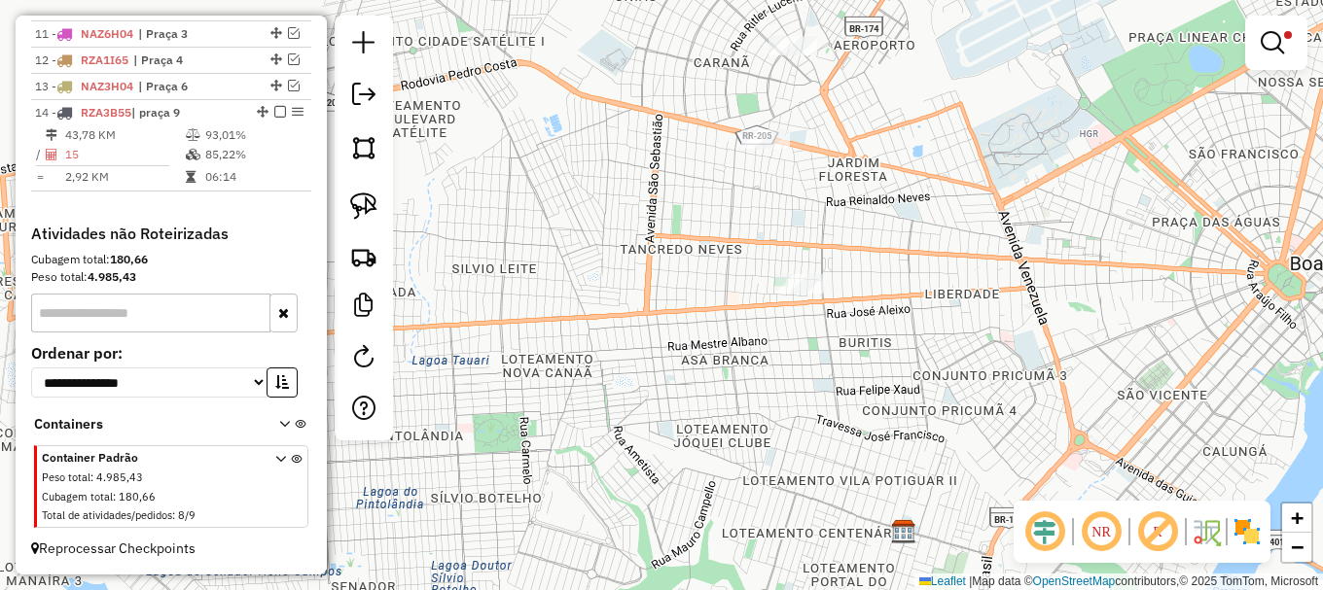
drag, startPoint x: 802, startPoint y: 224, endPoint x: 882, endPoint y: 240, distance: 81.5
click at [882, 240] on div "Limpar filtros Janela de atendimento Grade de atendimento Capacidade Transporta…" at bounding box center [661, 295] width 1323 height 590
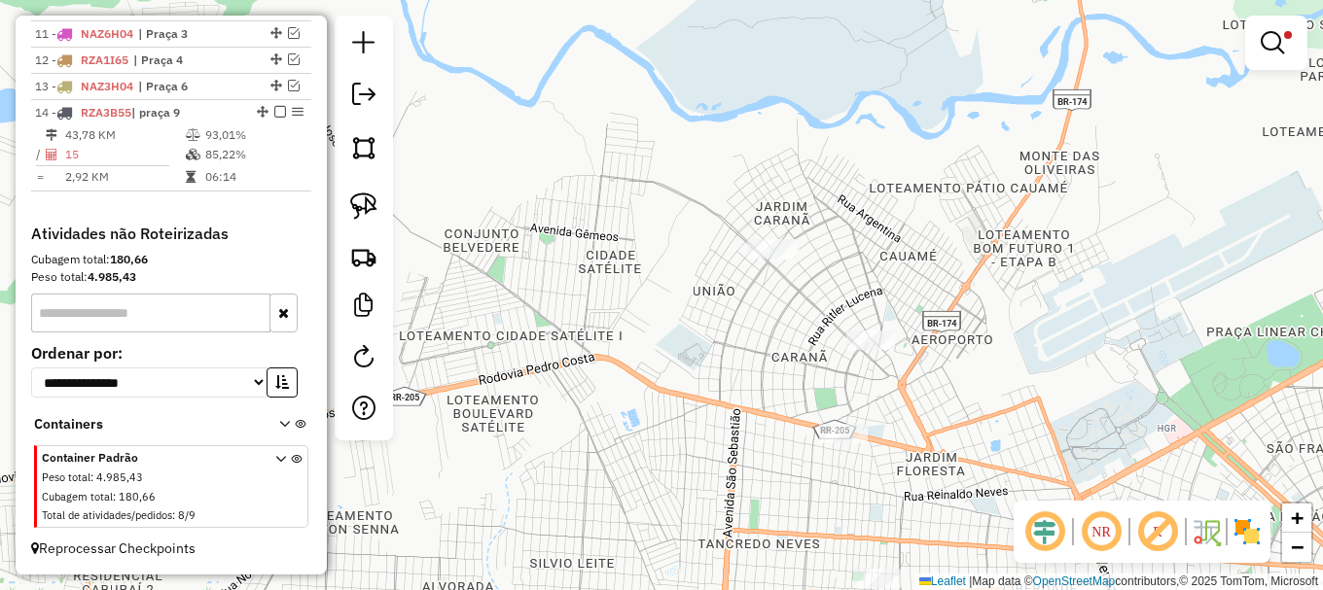
drag, startPoint x: 1049, startPoint y: 216, endPoint x: 1087, endPoint y: 414, distance: 202.0
click at [1089, 416] on div "Limpar filtros Janela de atendimento Grade de atendimento Capacidade Transporta…" at bounding box center [661, 295] width 1323 height 590
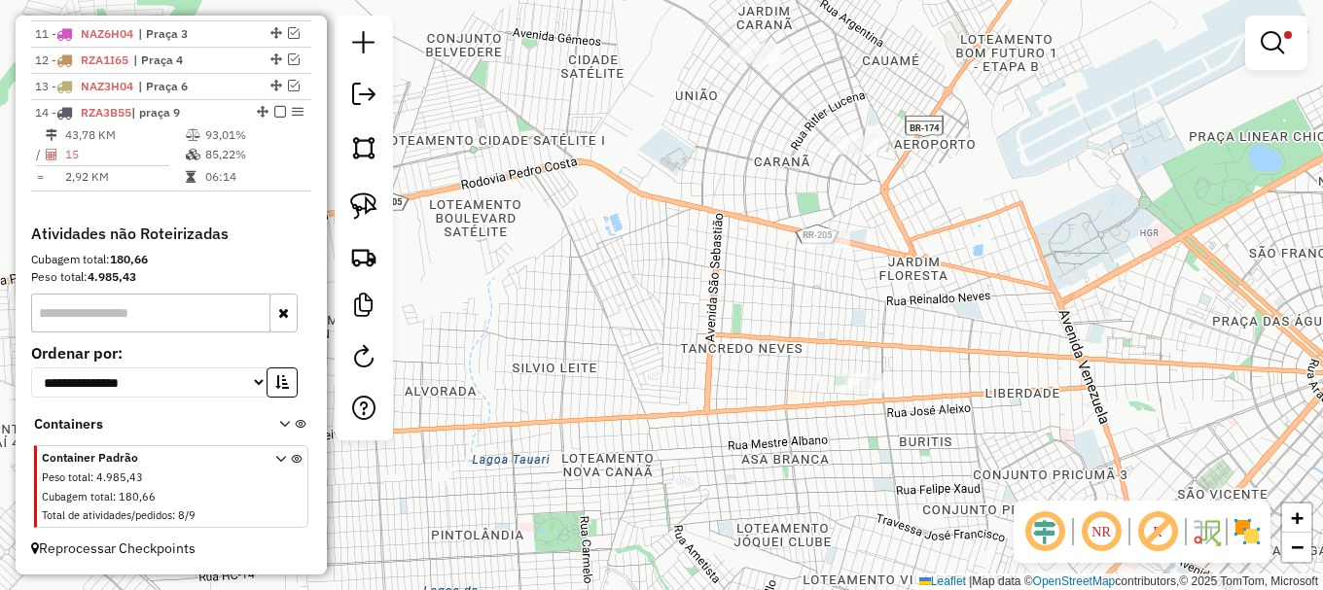
drag, startPoint x: 1051, startPoint y: 341, endPoint x: 1034, endPoint y: 138, distance: 204.0
click at [1034, 138] on div "Limpar filtros Janela de atendimento Grade de atendimento Capacidade Transporta…" at bounding box center [661, 295] width 1323 height 590
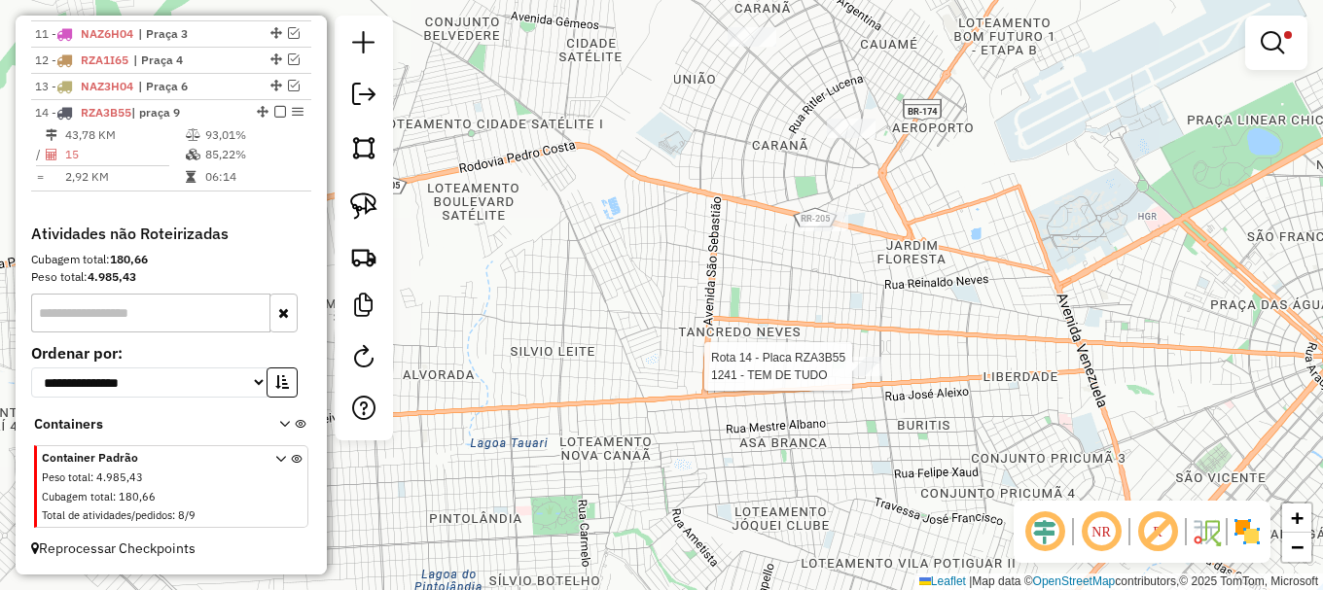
select select "**********"
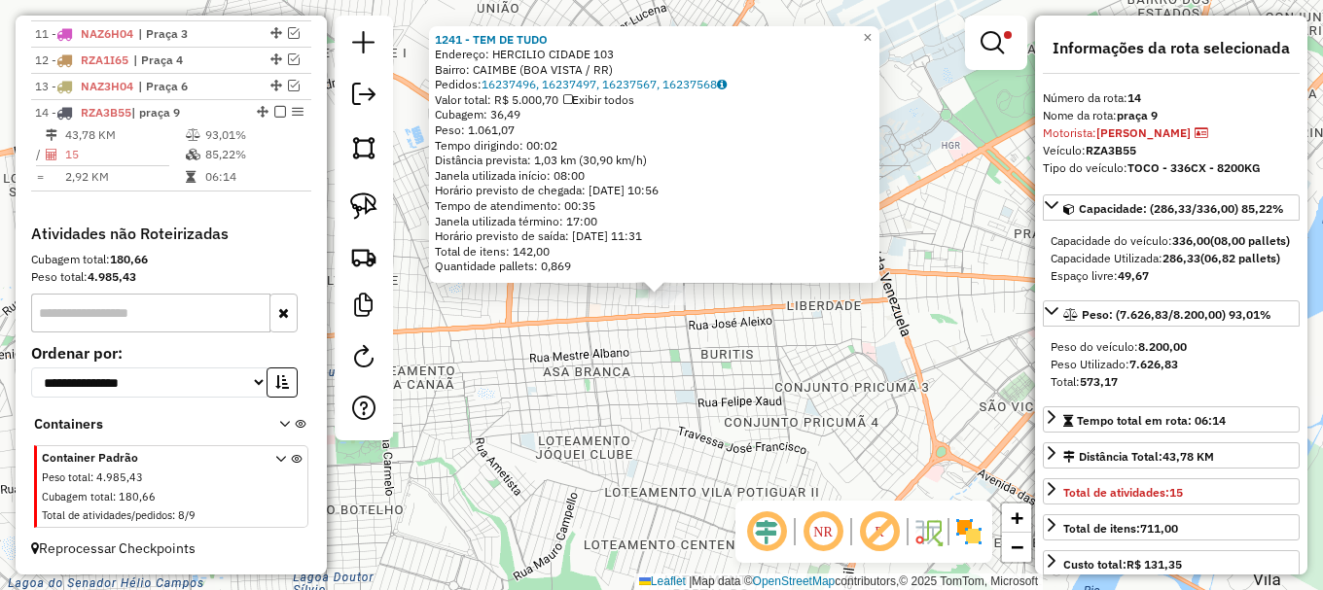
click at [911, 331] on div "1241 - TEM DE TUDO Endereço: HERCILIO CIDADE 103 Bairro: CAIMBE (BOA VISTA / RR…" at bounding box center [661, 295] width 1323 height 590
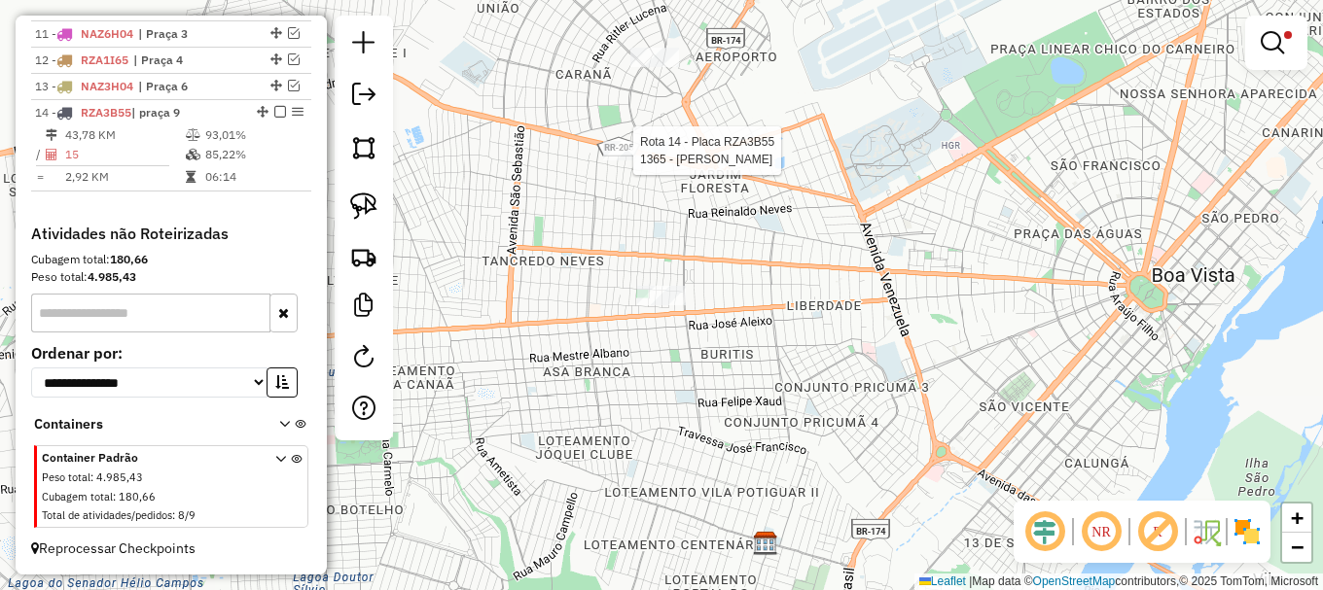
select select "**********"
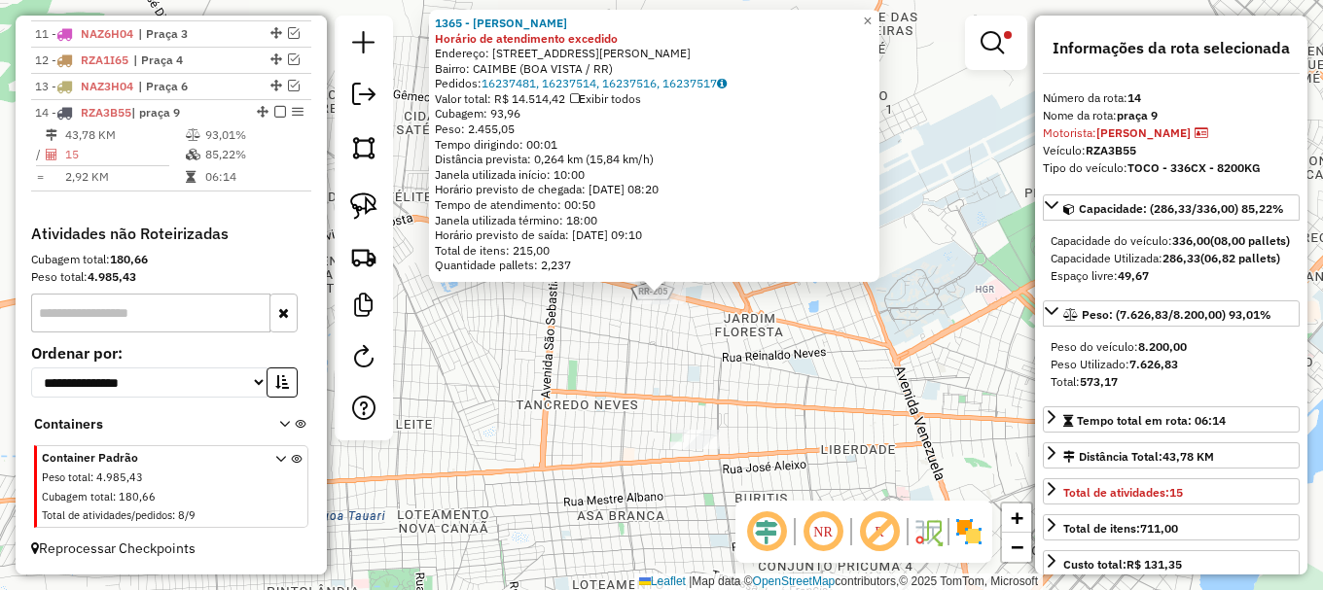
click at [947, 181] on div "1365 - JOAO BATISTA DA SILV Horário de atendimento excedido Endereço: AV CARLOS…" at bounding box center [661, 295] width 1323 height 590
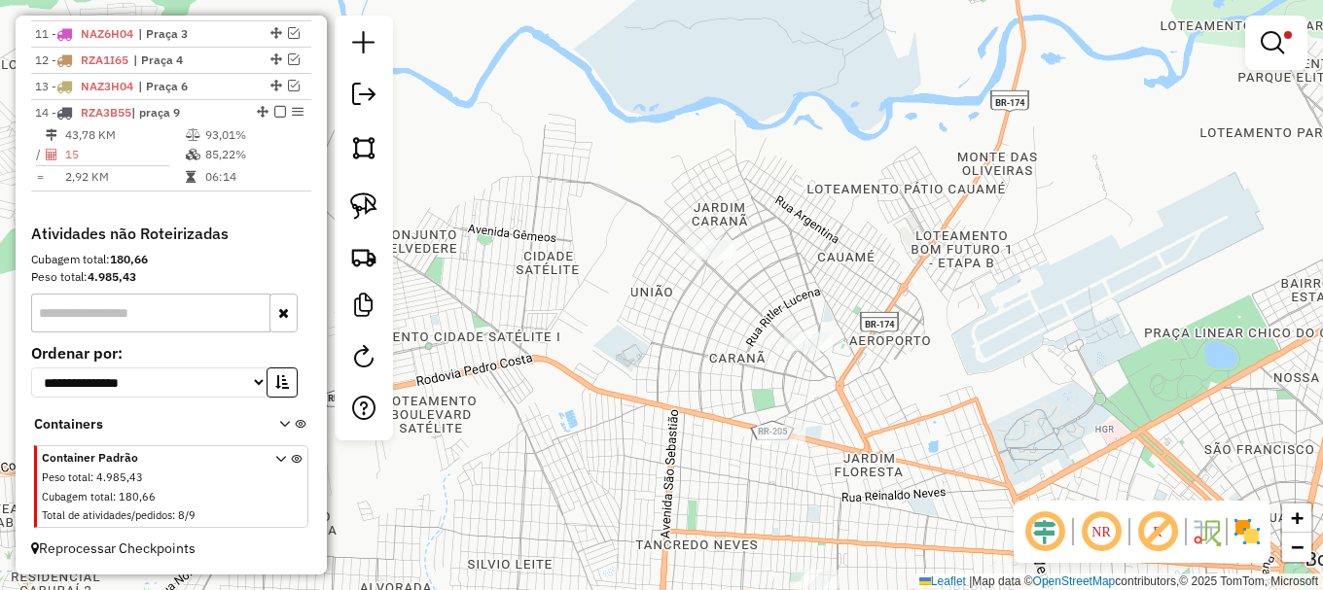
drag, startPoint x: 954, startPoint y: 193, endPoint x: 1074, endPoint y: 333, distance: 184.2
click at [1074, 333] on div "Limpar filtros Janela de atendimento Grade de atendimento Capacidade Transporta…" at bounding box center [661, 295] width 1323 height 590
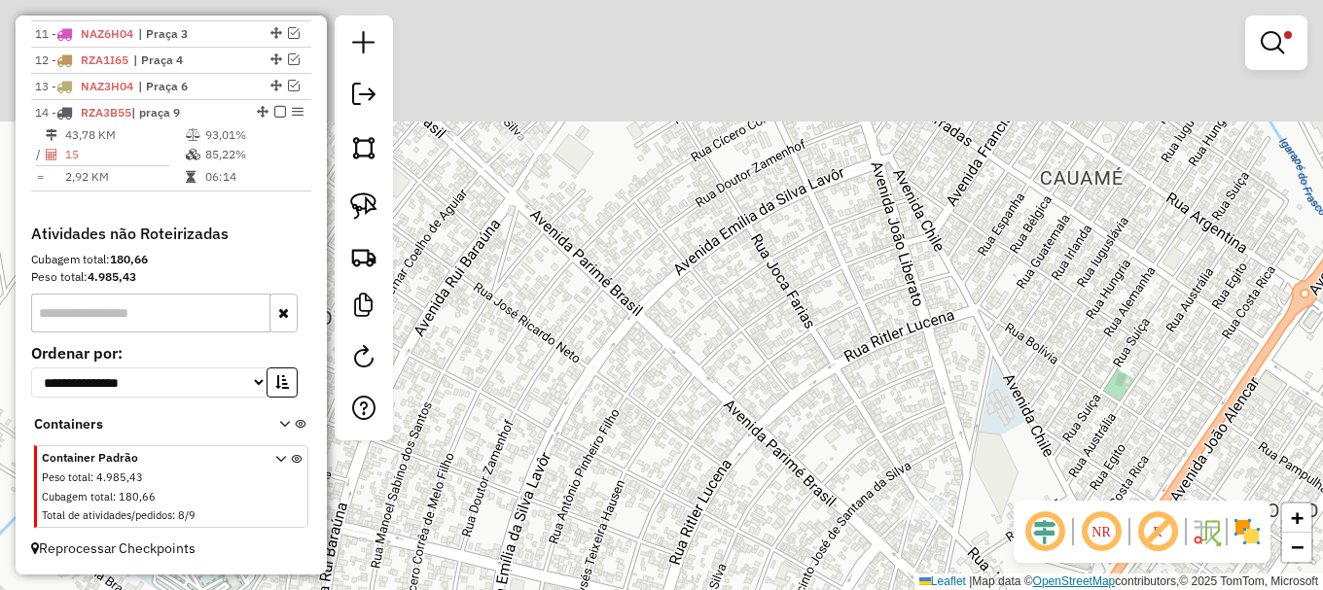
drag, startPoint x: 998, startPoint y: 352, endPoint x: 1071, endPoint y: 580, distance: 239.0
click at [1087, 589] on html "Aplicando filtros Pop-up bloqueado! Seu navegador bloqueou automáticamente a ab…" at bounding box center [661, 295] width 1323 height 590
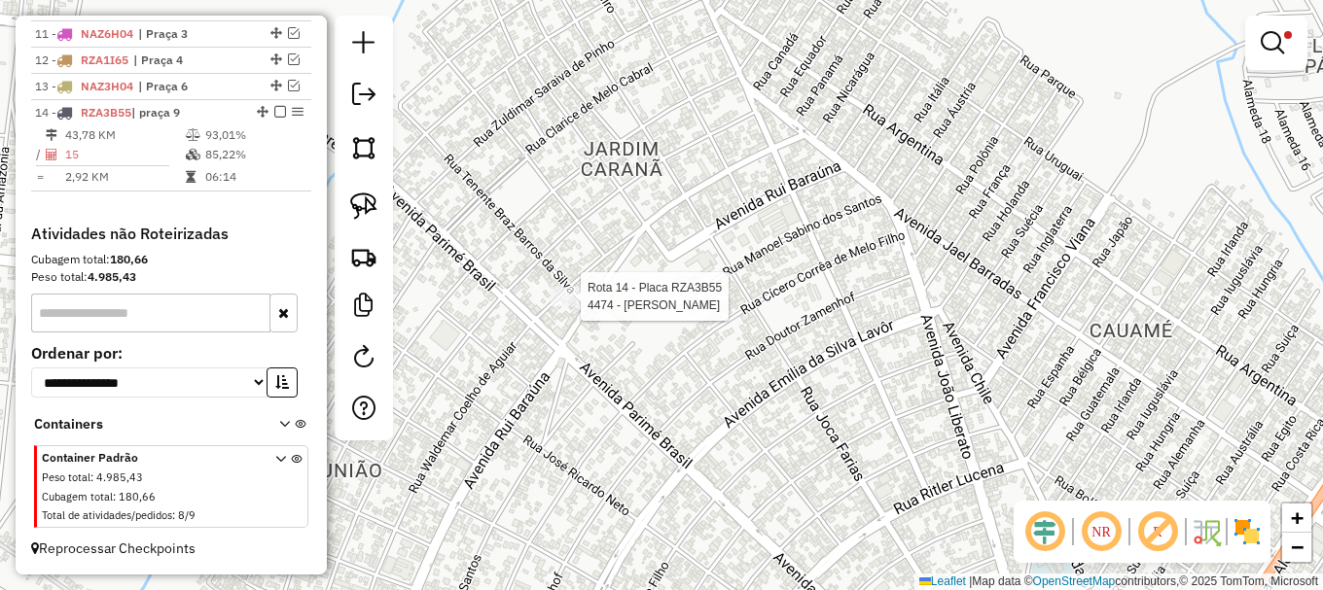
select select "**********"
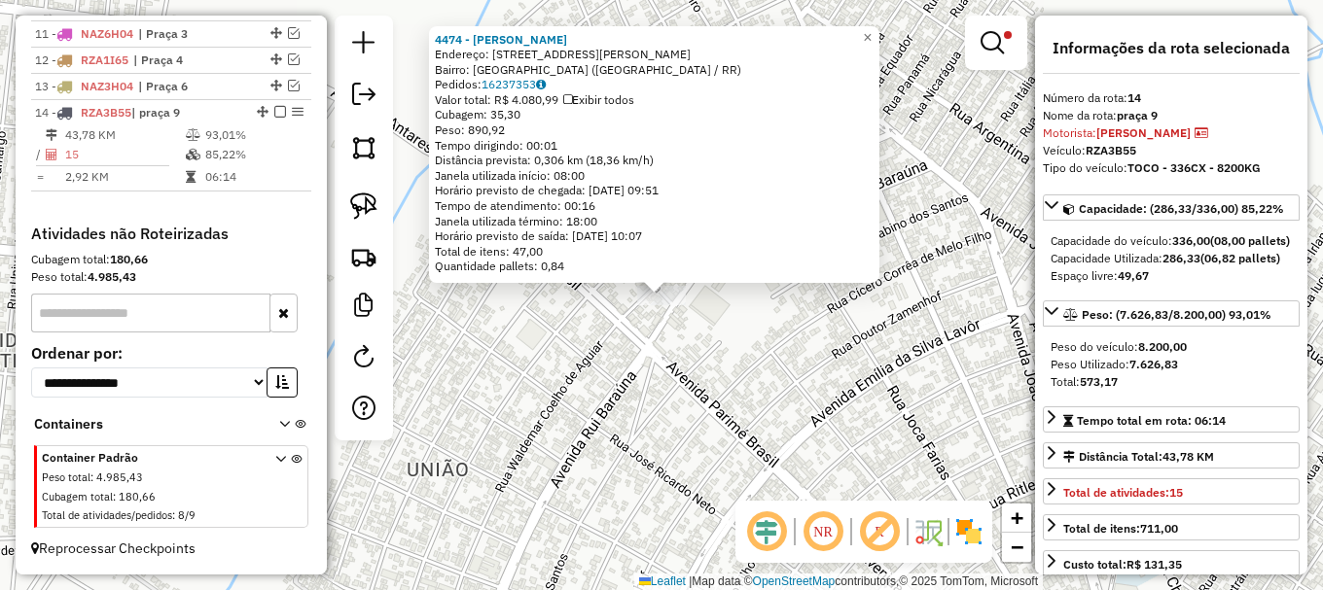
click at [713, 415] on div "4474 - ROGERIO OLIVEIRA ALV Endereço: R WALDEMAR COELHO DE AGUIAR 739 Bairro: J…" at bounding box center [661, 295] width 1323 height 590
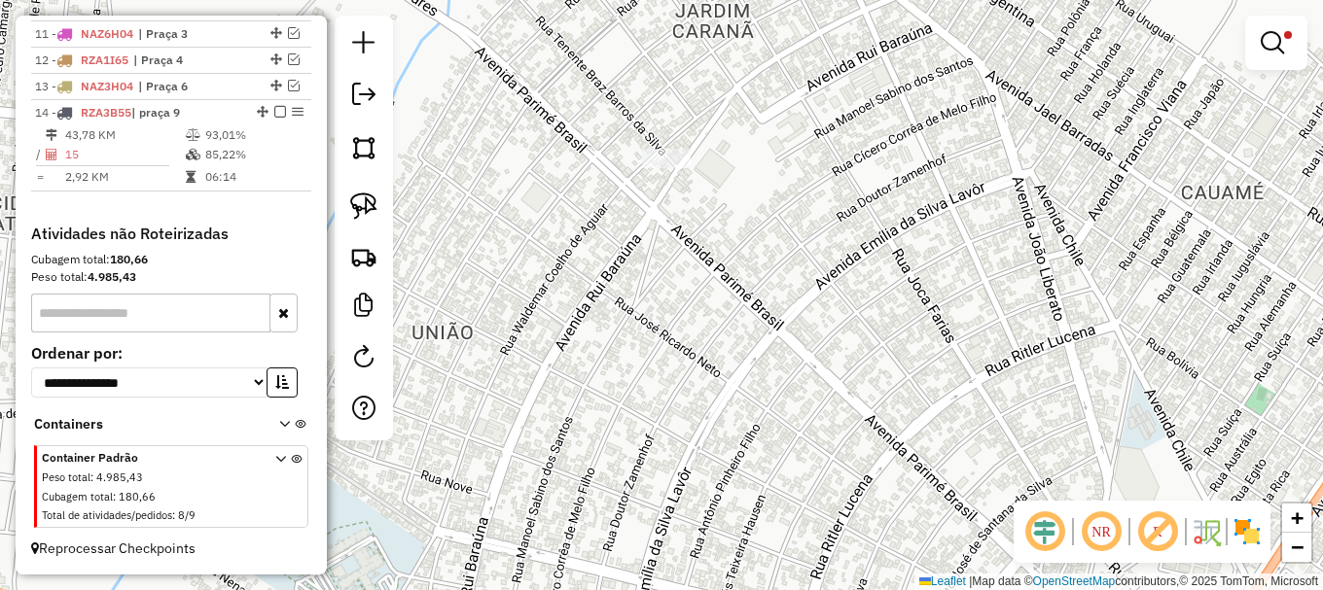
drag, startPoint x: 874, startPoint y: 346, endPoint x: 853, endPoint y: 243, distance: 105.3
click at [853, 244] on div "Limpar filtros Janela de atendimento Grade de atendimento Capacidade Transporta…" at bounding box center [661, 295] width 1323 height 590
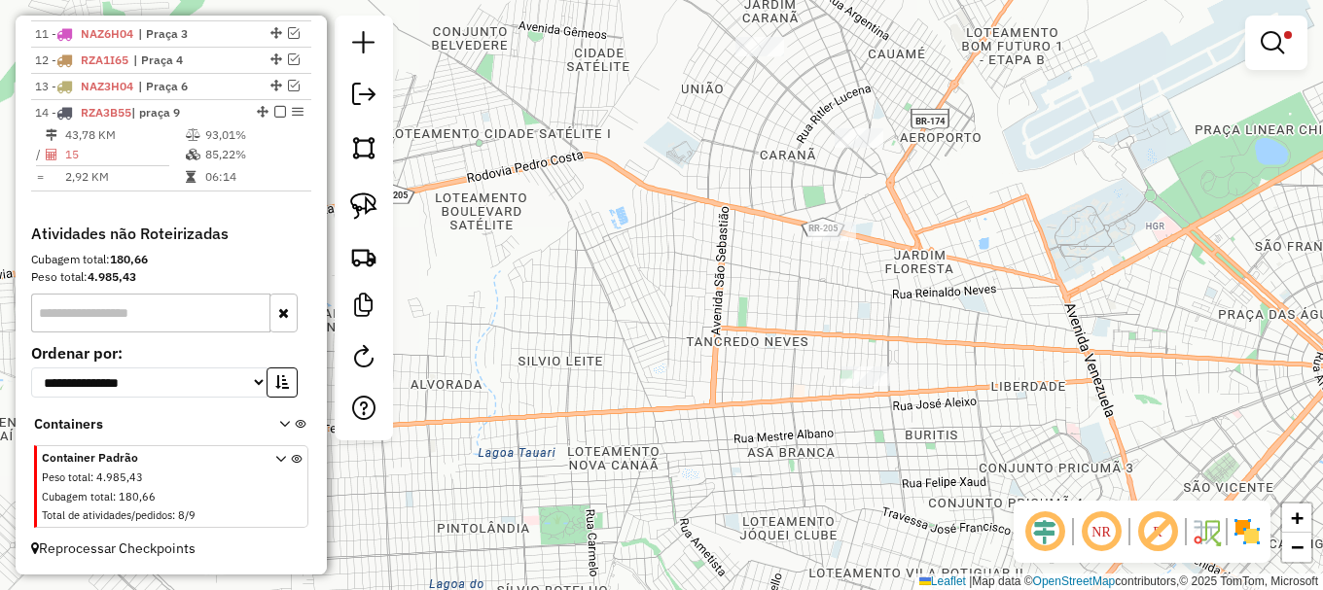
drag, startPoint x: 1030, startPoint y: 345, endPoint x: 992, endPoint y: 204, distance: 146.0
click at [992, 204] on div "Limpar filtros Janela de atendimento Grade de atendimento Capacidade Transporta…" at bounding box center [661, 295] width 1323 height 590
select select "**********"
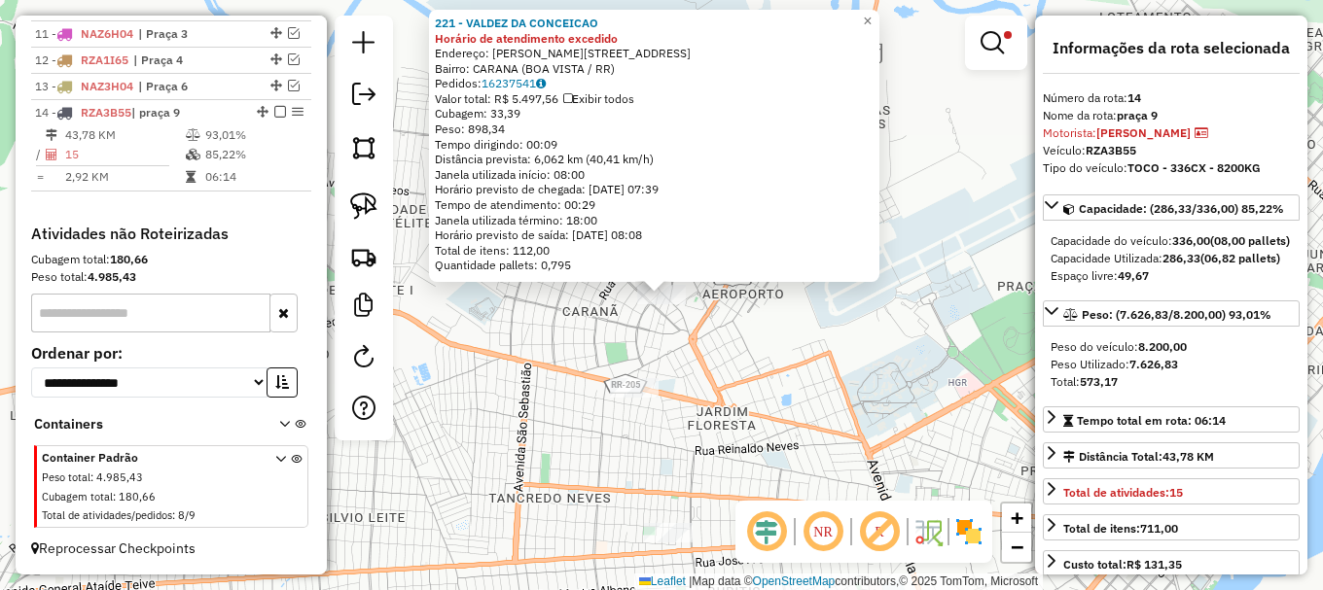
drag, startPoint x: 976, startPoint y: 172, endPoint x: 982, endPoint y: 201, distance: 30.0
click at [976, 173] on div "221 - VALDEZ DA CONCEICAO Horário de atendimento excedido Endereço: R JOCA FARI…" at bounding box center [661, 295] width 1323 height 590
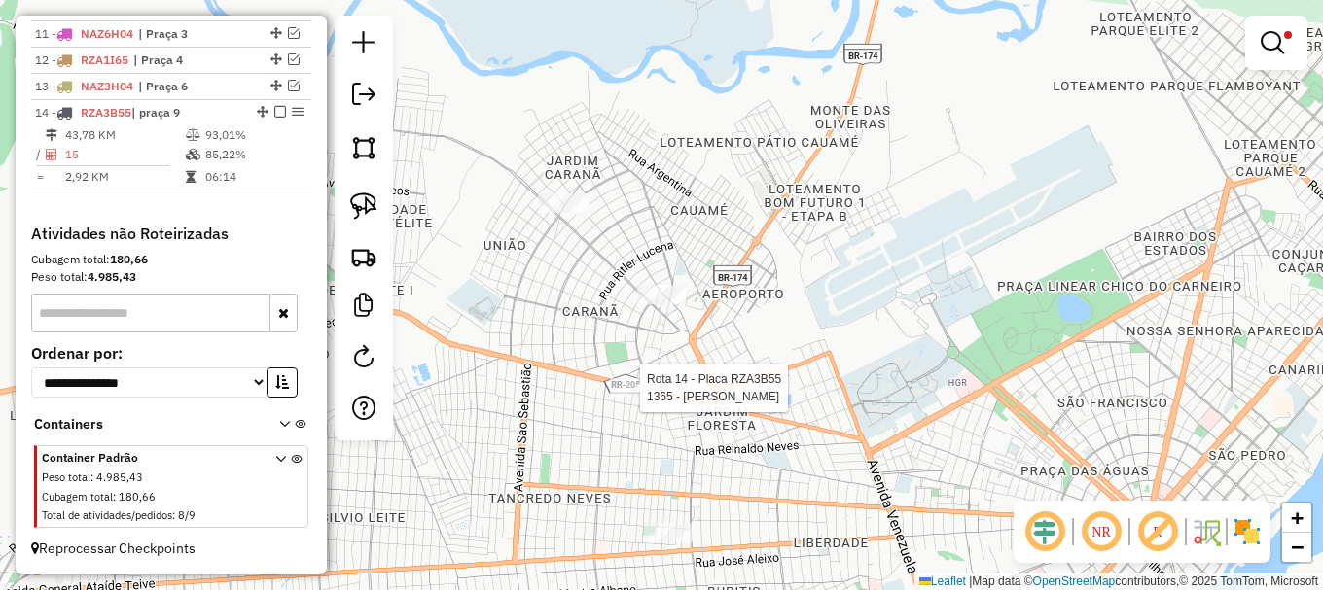
select select "**********"
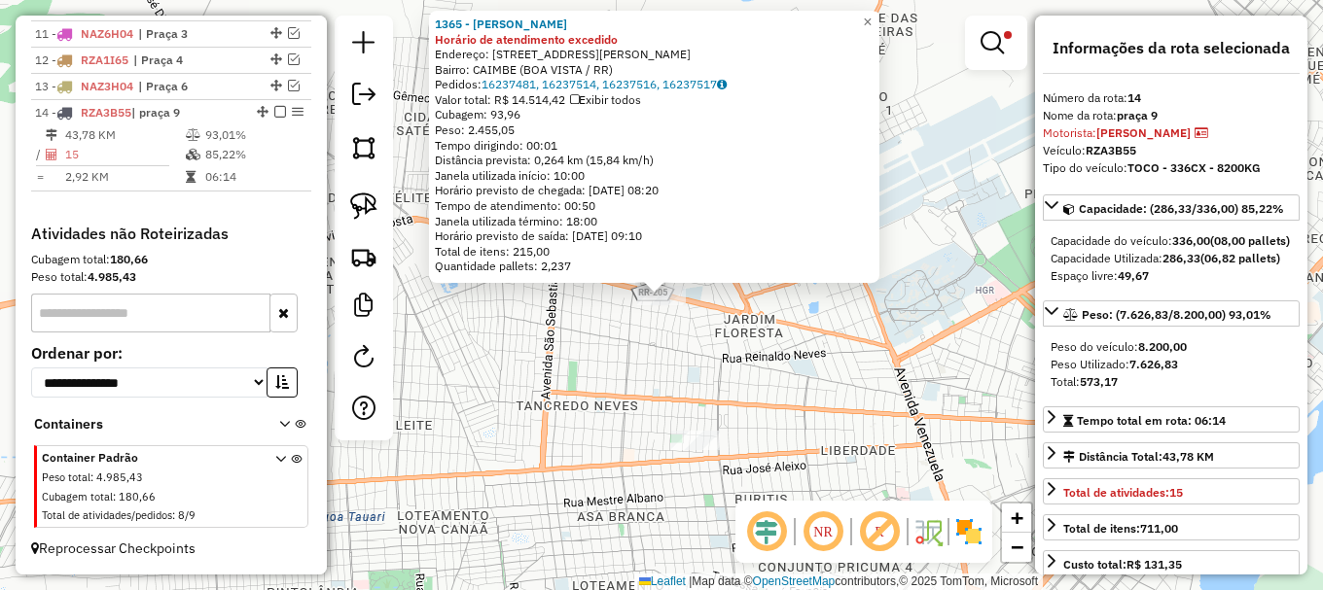
click at [823, 391] on div "1365 - JOAO BATISTA DA SILV Horário de atendimento excedido Endereço: AV CARLOS…" at bounding box center [661, 295] width 1323 height 590
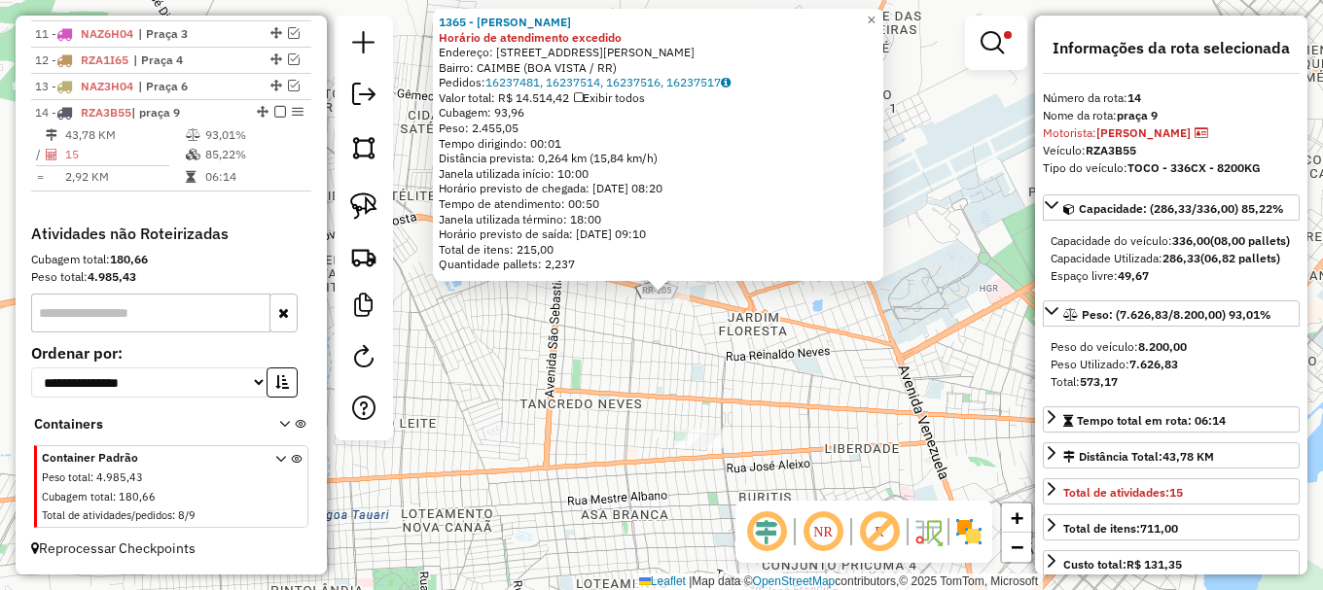
click at [785, 375] on div "1365 - JOAO BATISTA DA SILV Horário de atendimento excedido Endereço: AV CARLOS…" at bounding box center [661, 295] width 1323 height 590
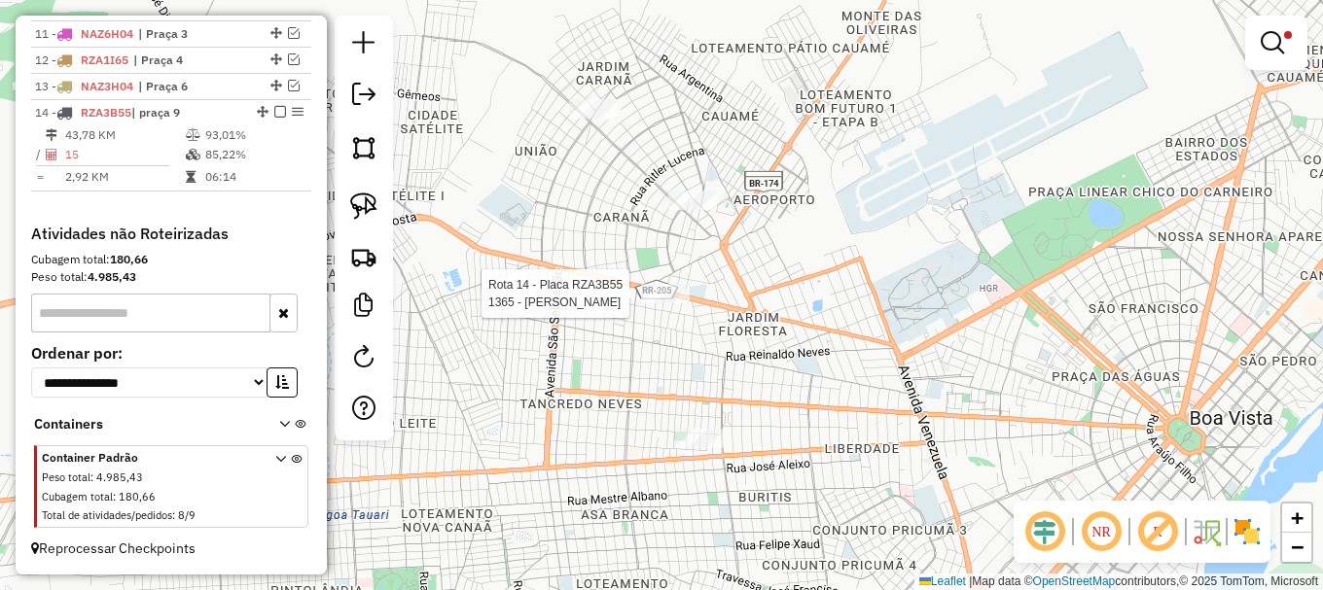
select select "**********"
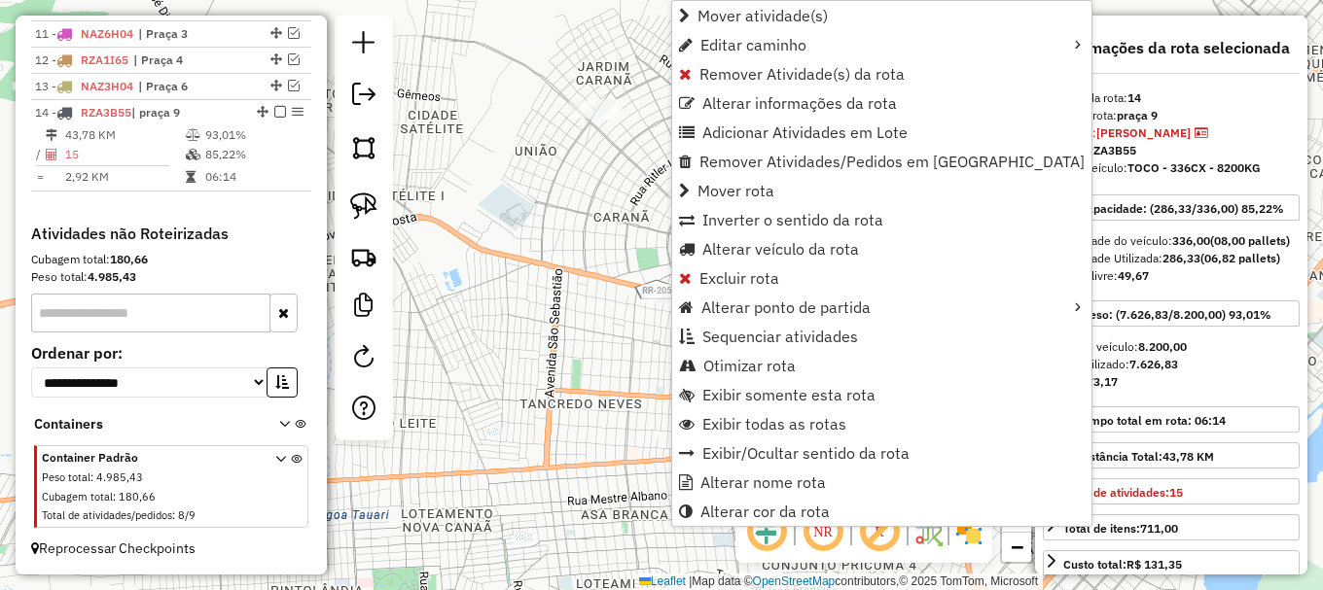
click at [516, 309] on div "Limpar filtros Janela de atendimento Grade de atendimento Capacidade Transporta…" at bounding box center [661, 295] width 1323 height 590
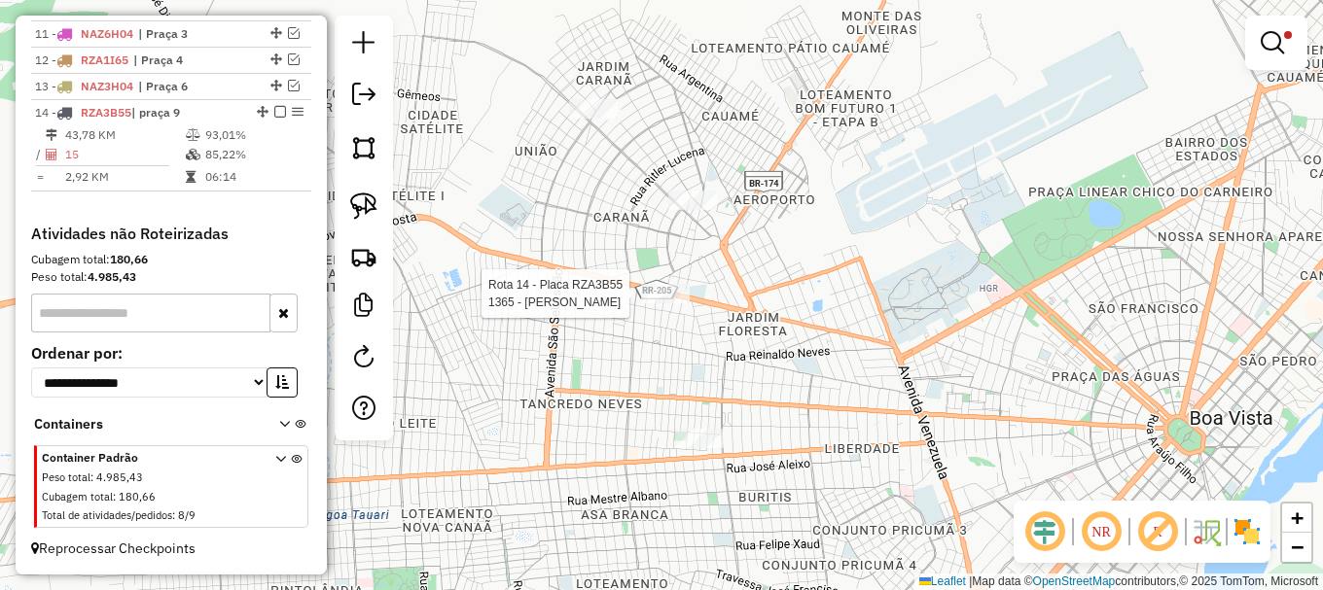
select select "**********"
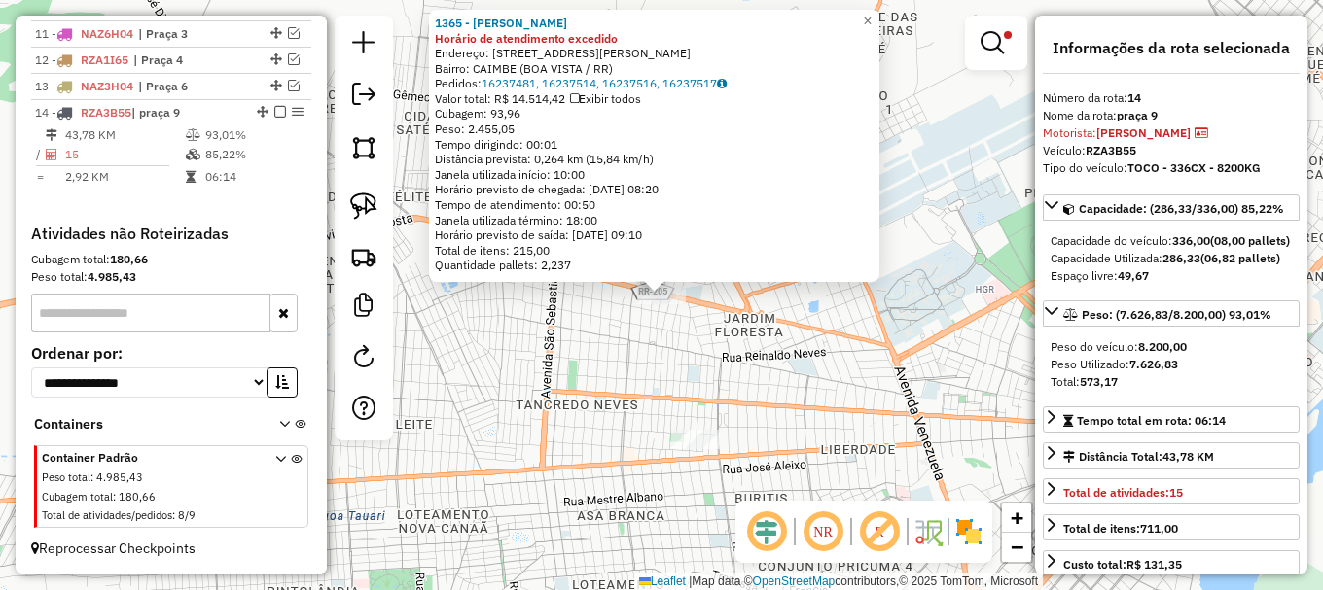
click at [522, 340] on div "1365 - JOAO BATISTA DA SILV Horário de atendimento excedido Endereço: AV CARLOS…" at bounding box center [661, 295] width 1323 height 590
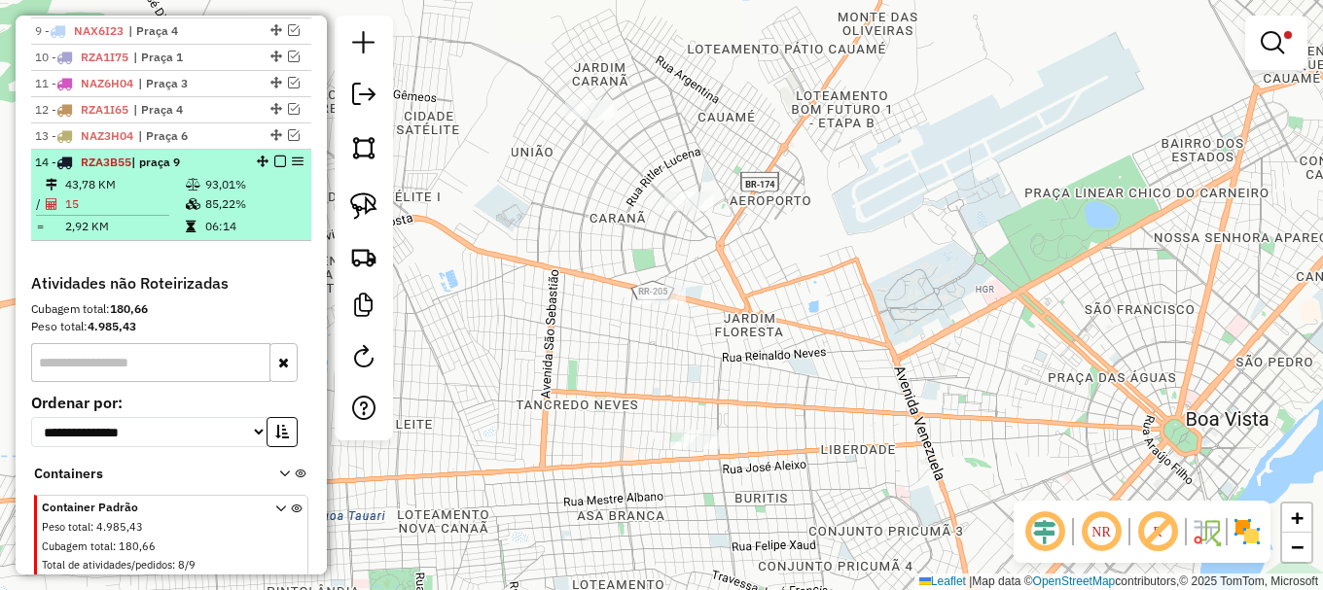
scroll to position [954, 0]
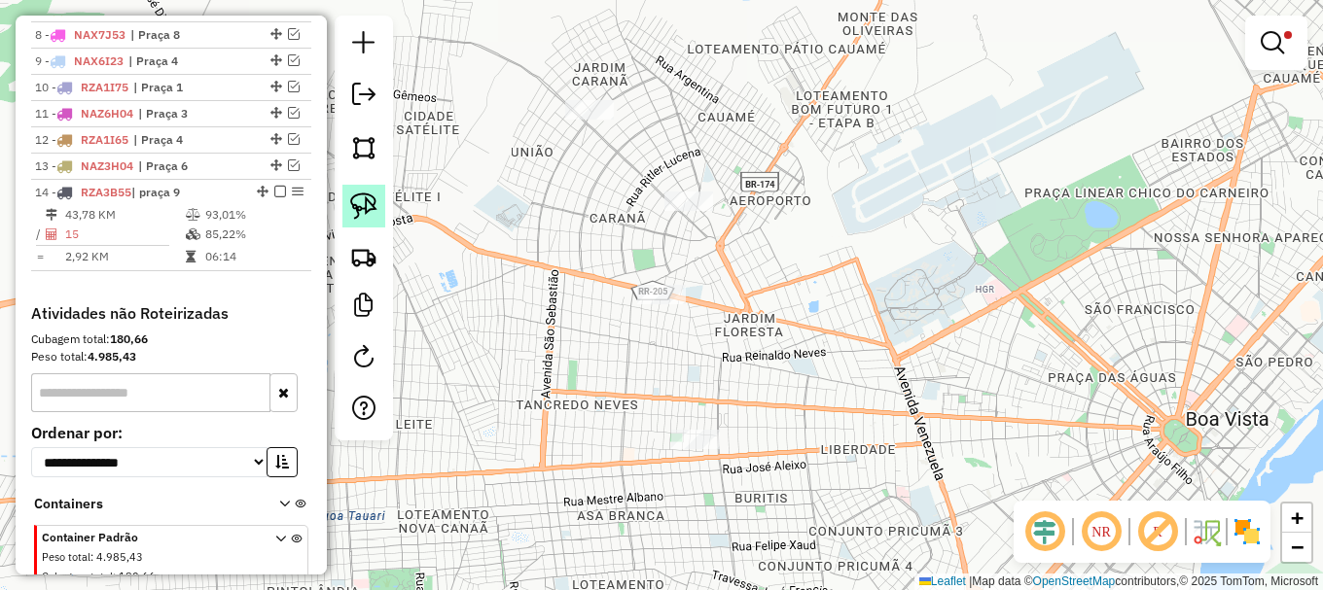
click at [368, 203] on img at bounding box center [363, 206] width 27 height 27
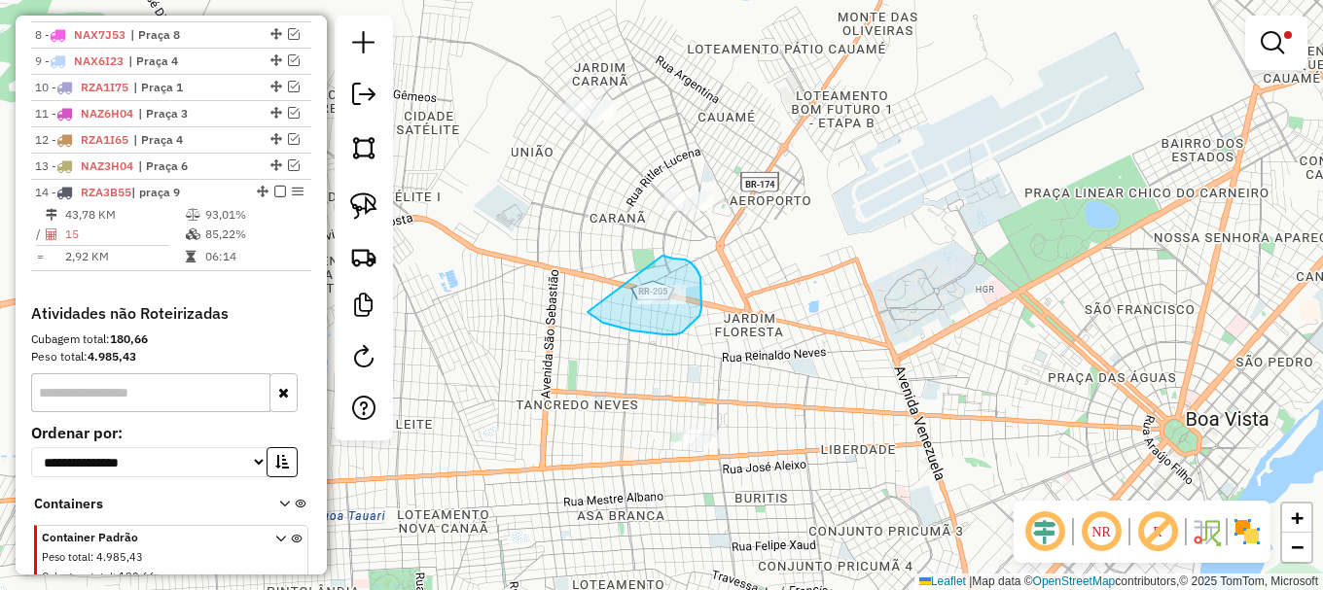
drag, startPoint x: 612, startPoint y: 325, endPoint x: 660, endPoint y: 255, distance: 85.3
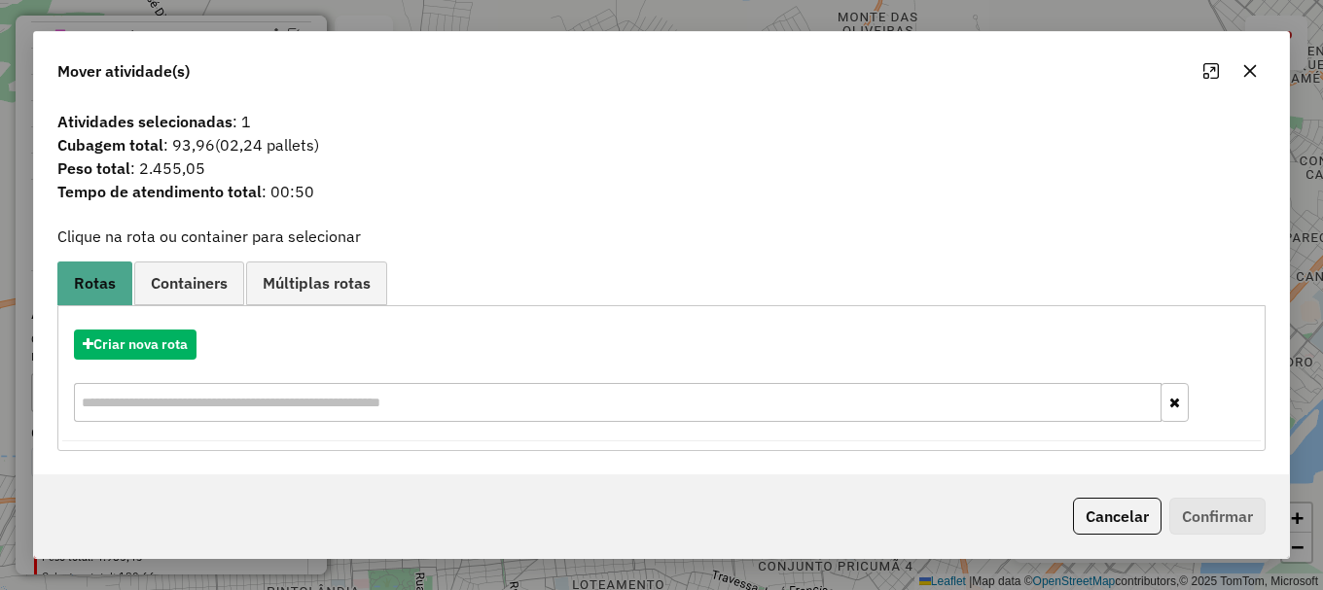
click at [1249, 72] on icon "button" at bounding box center [1250, 70] width 13 height 13
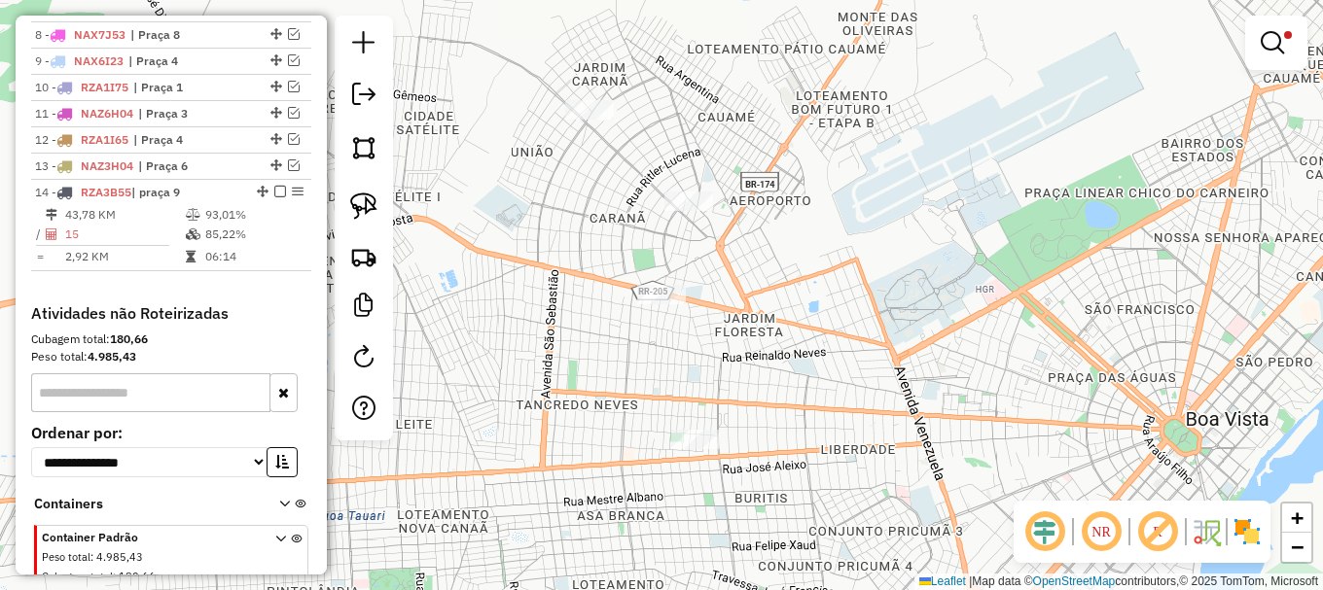
scroll to position [857, 0]
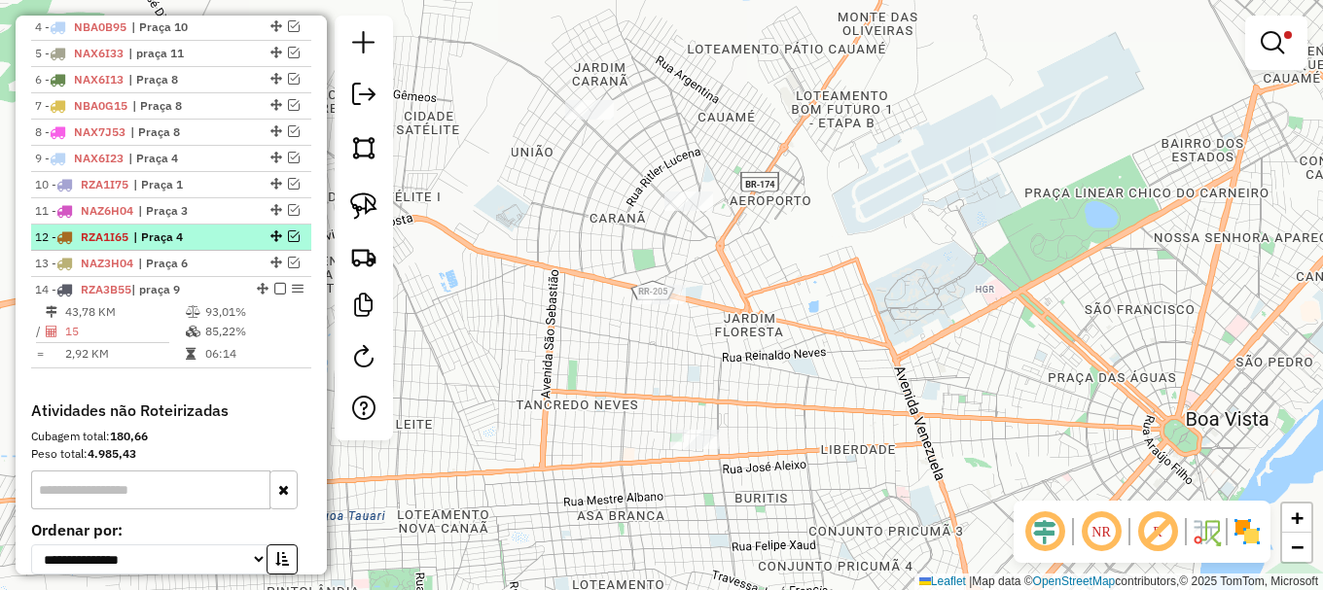
click at [288, 242] on em at bounding box center [294, 237] width 12 height 12
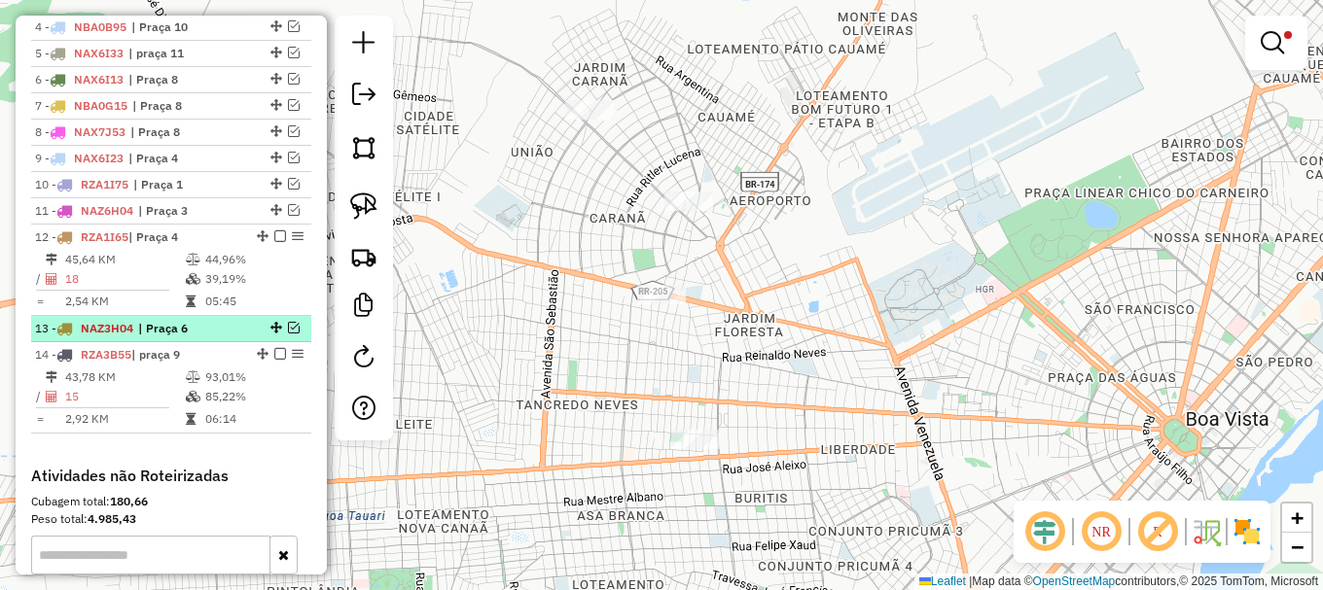
click at [288, 334] on em at bounding box center [294, 328] width 12 height 12
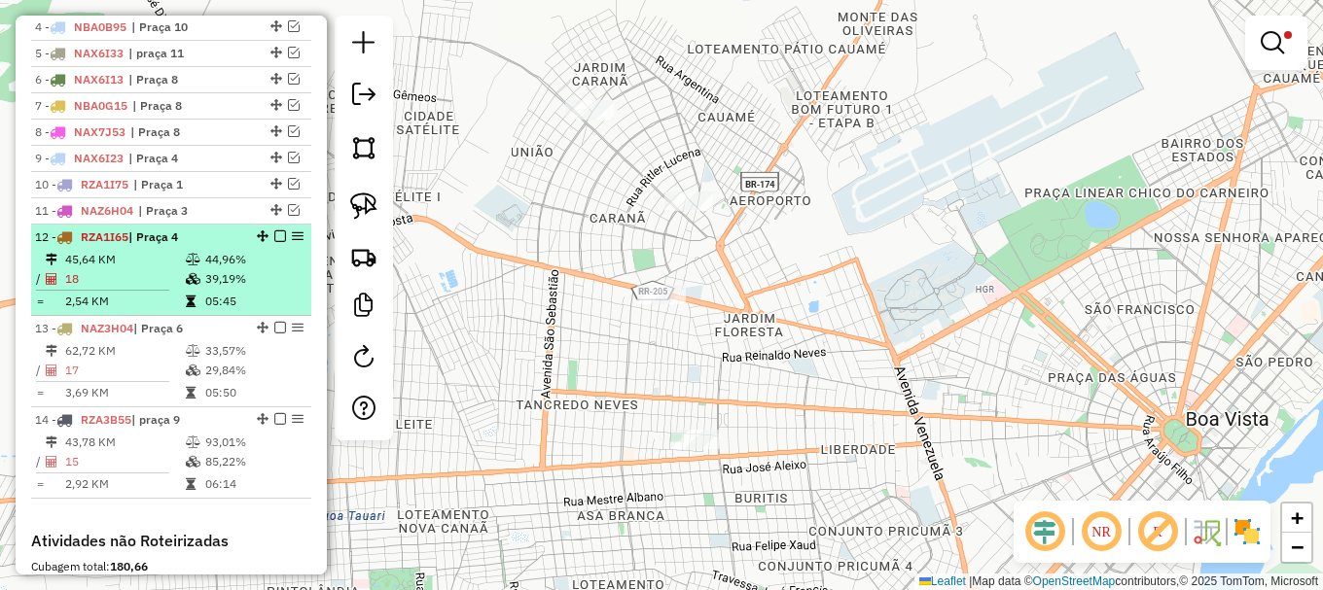
click at [274, 242] on em at bounding box center [280, 237] width 12 height 12
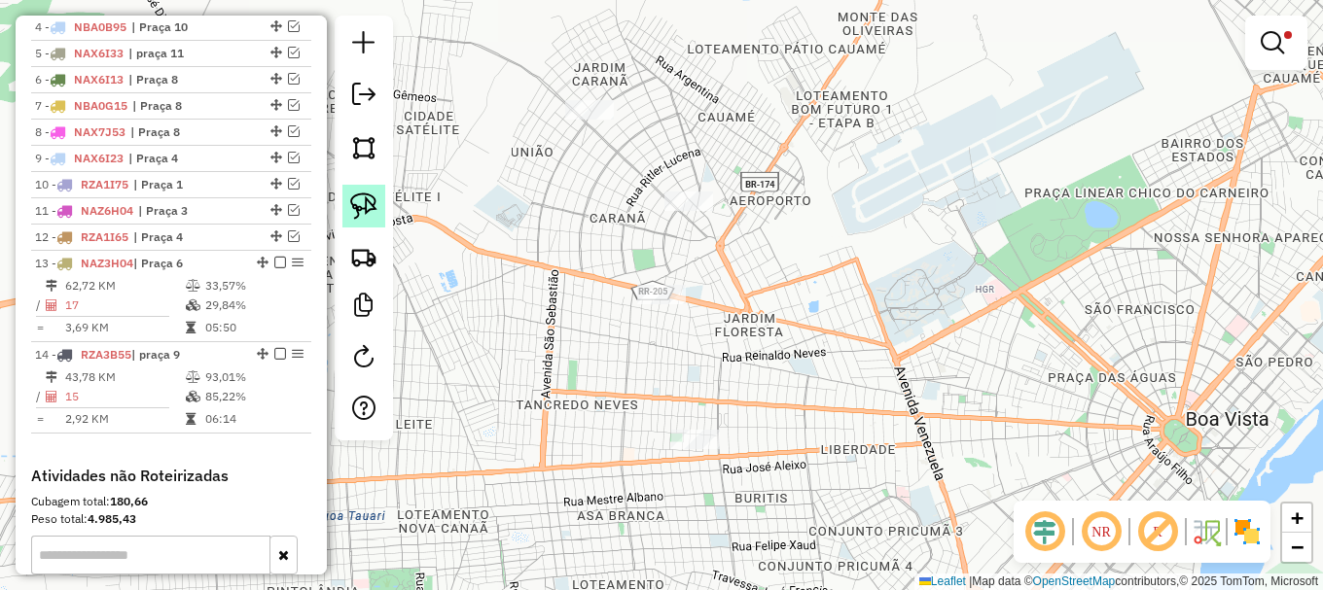
click at [371, 207] on img at bounding box center [363, 206] width 27 height 27
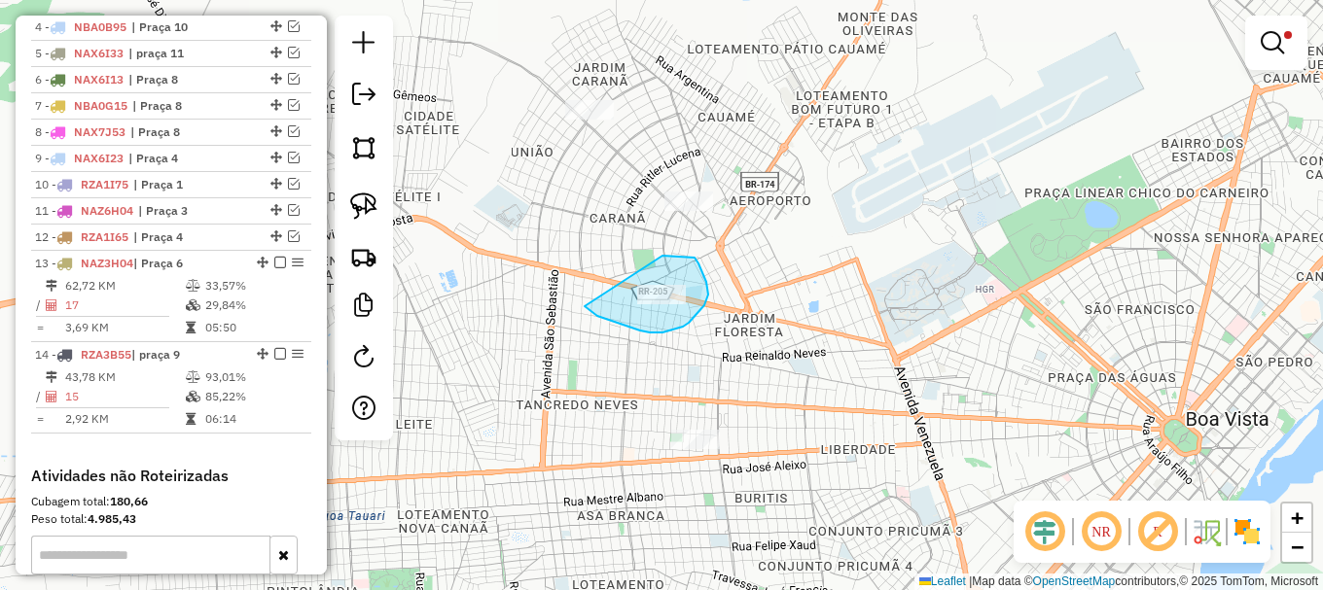
drag, startPoint x: 585, startPoint y: 306, endPoint x: 660, endPoint y: 255, distance: 91.7
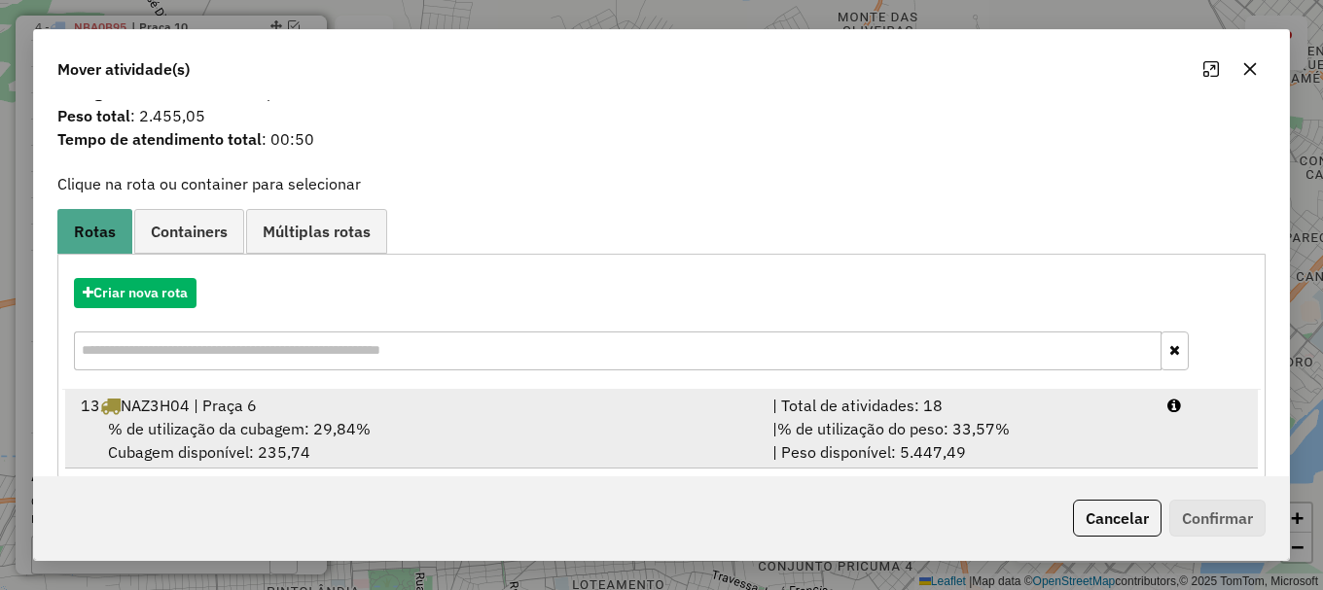
scroll to position [76, 0]
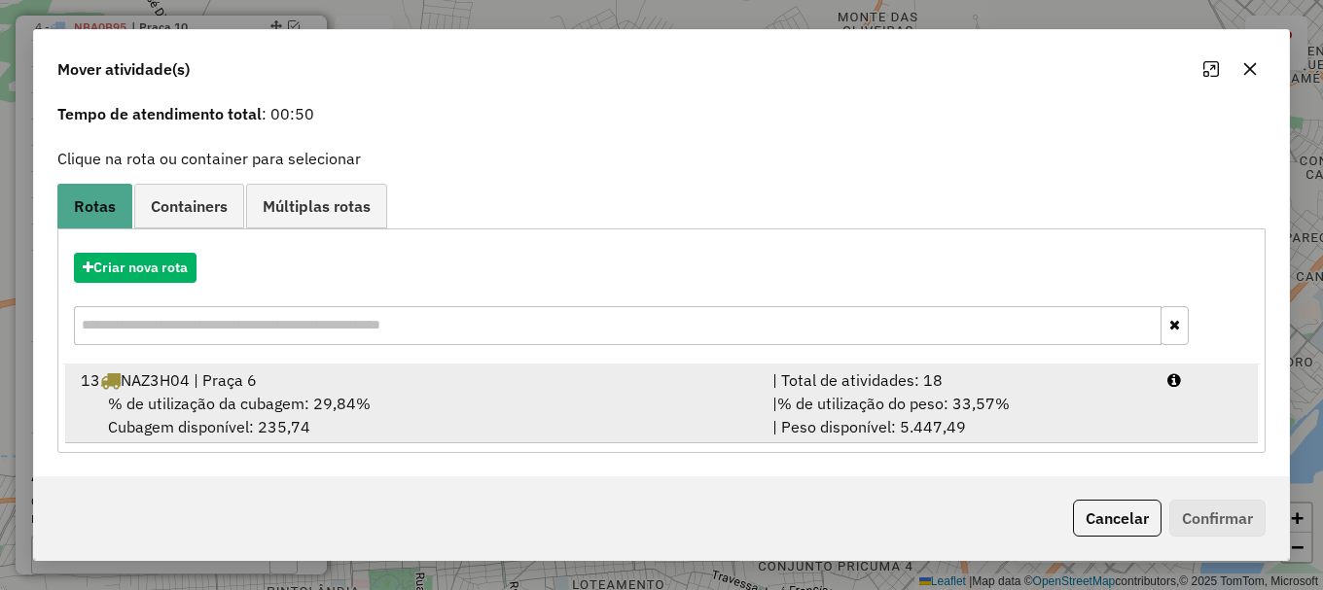
click at [236, 395] on span "% de utilização da cubagem: 29,84%" at bounding box center [239, 403] width 263 height 19
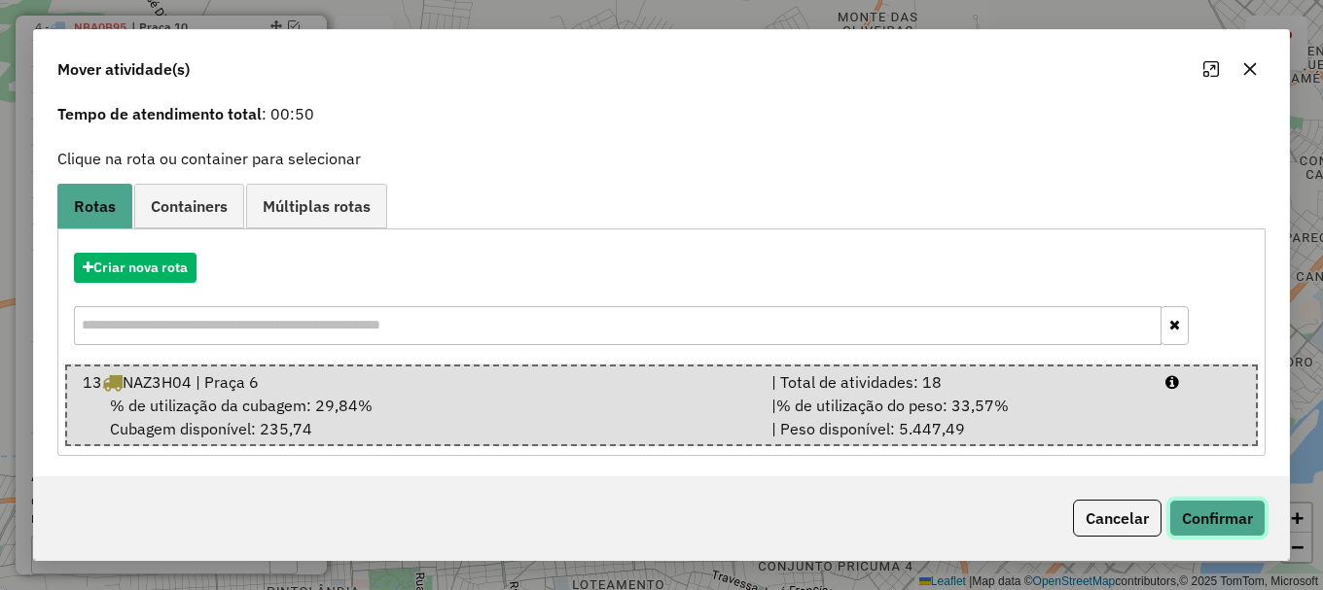
click at [1211, 520] on button "Confirmar" at bounding box center [1217, 518] width 96 height 37
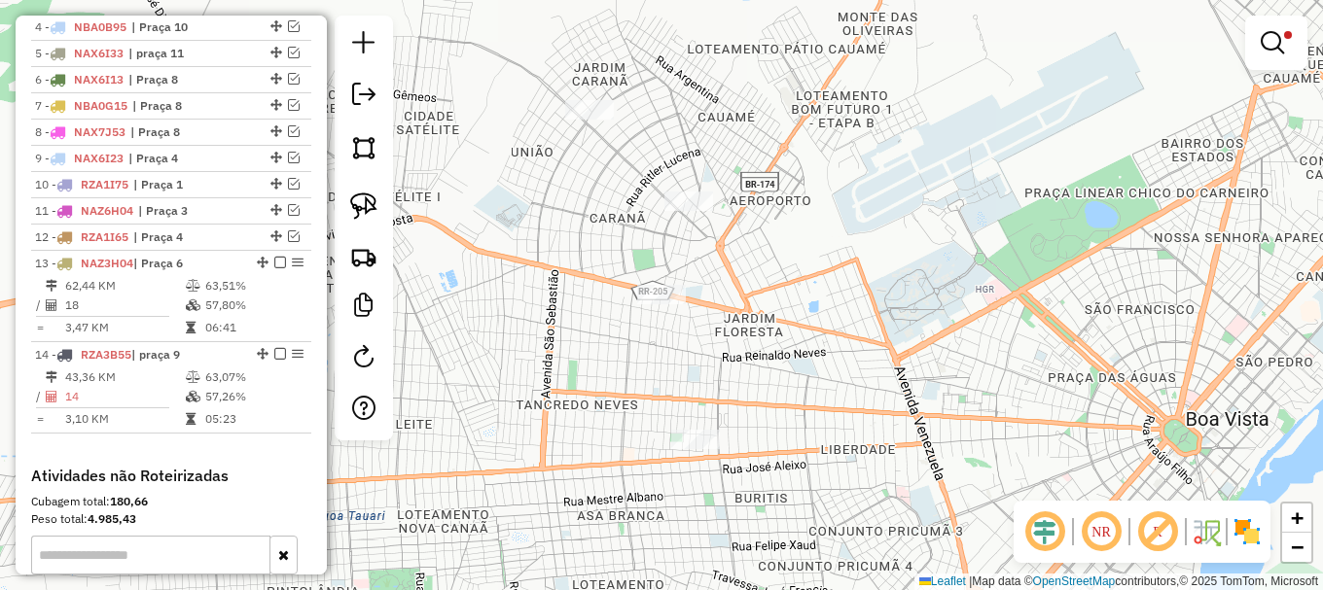
scroll to position [0, 0]
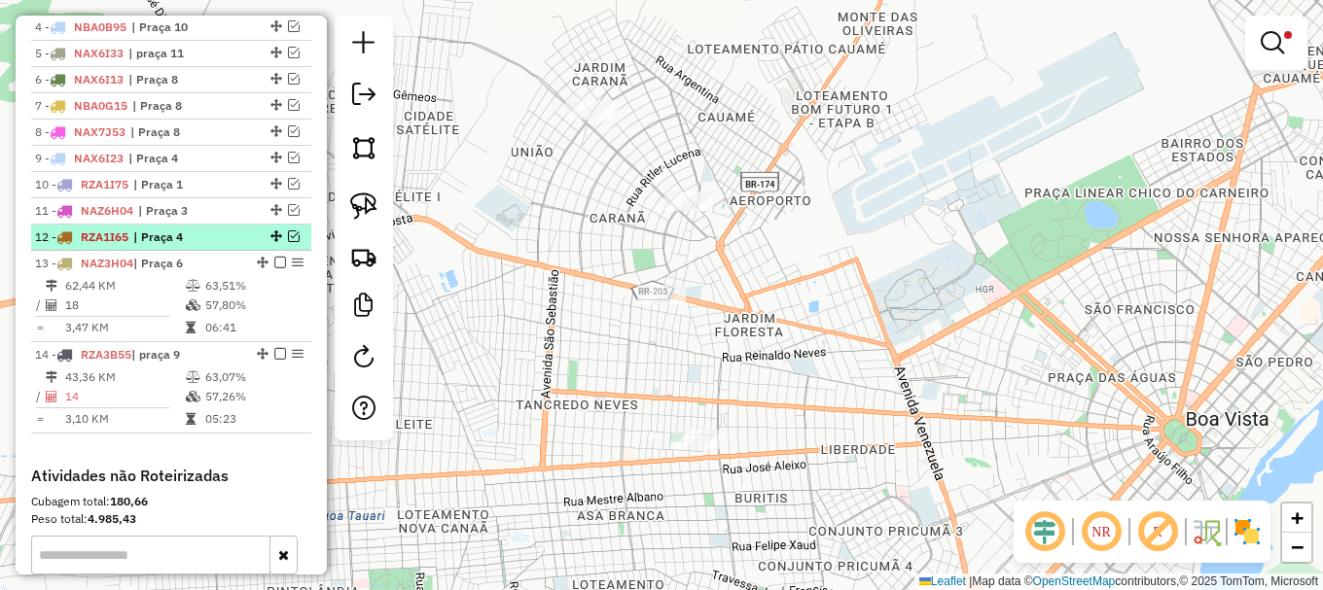
click at [288, 242] on em at bounding box center [294, 237] width 12 height 12
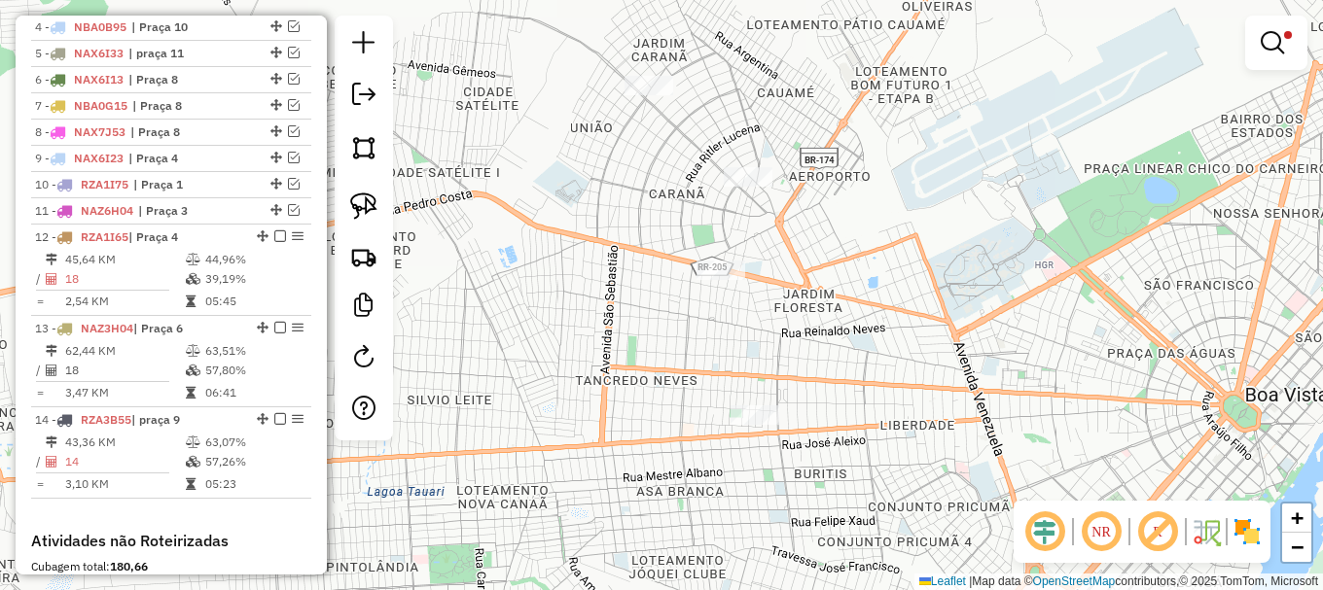
drag, startPoint x: 826, startPoint y: 297, endPoint x: 887, endPoint y: 277, distance: 64.3
click at [887, 277] on div "Limpar filtros Janela de atendimento Grade de atendimento Capacidade Transporta…" at bounding box center [661, 295] width 1323 height 590
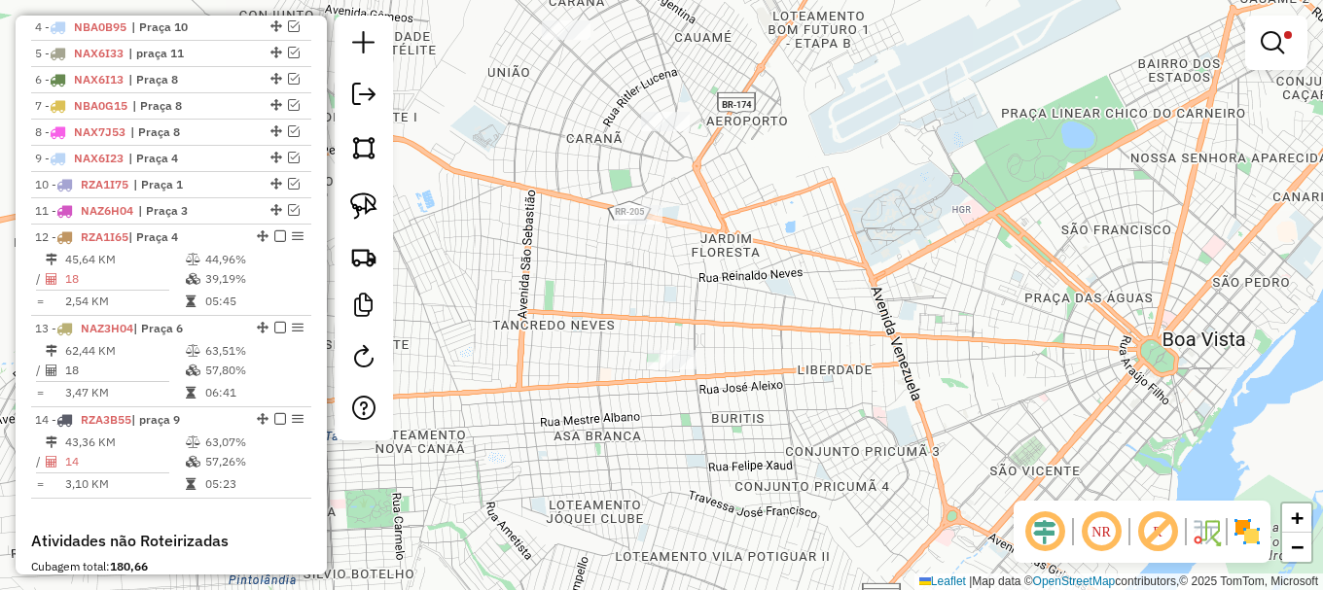
drag, startPoint x: 1050, startPoint y: 363, endPoint x: 893, endPoint y: 196, distance: 229.1
click at [895, 196] on div "Limpar filtros Janela de atendimento Grade de atendimento Capacidade Transporta…" at bounding box center [661, 295] width 1323 height 590
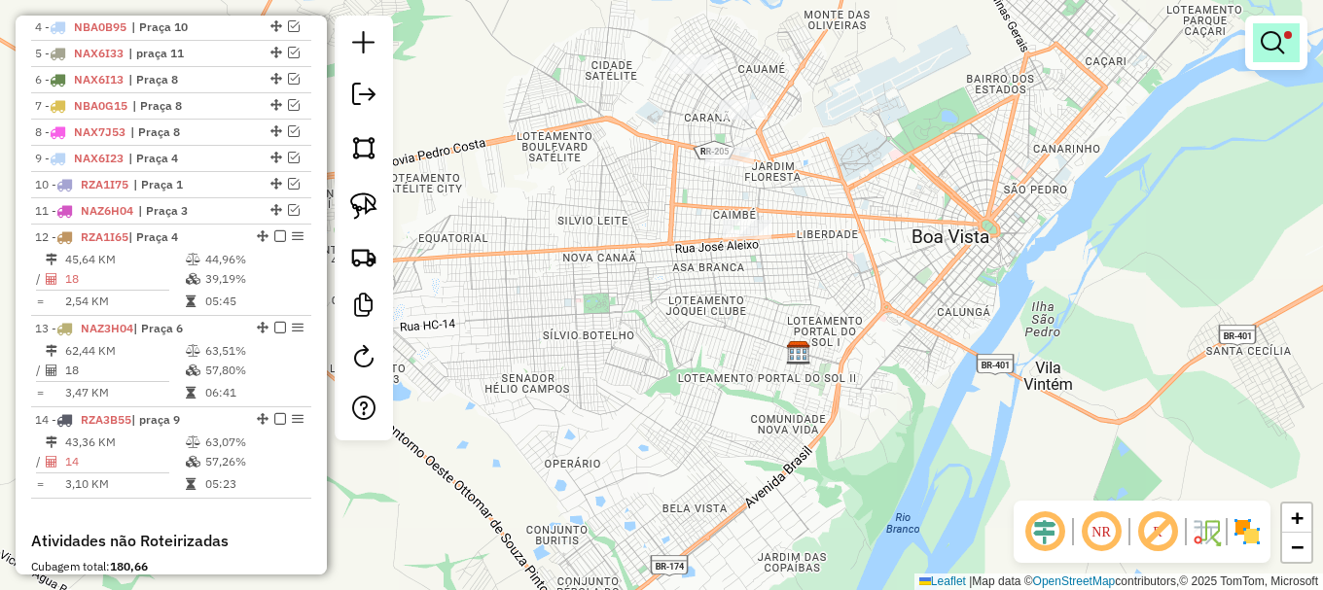
click at [1288, 33] on span at bounding box center [1288, 35] width 8 height 8
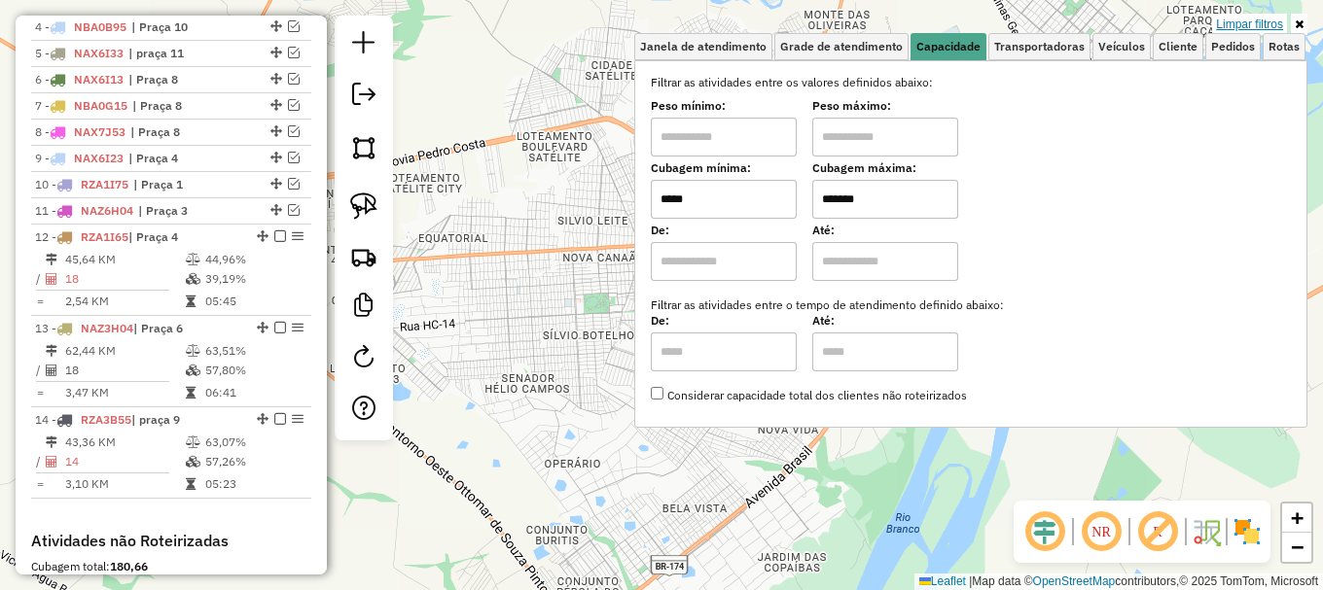
click at [1279, 22] on link "Limpar filtros" at bounding box center [1249, 24] width 75 height 21
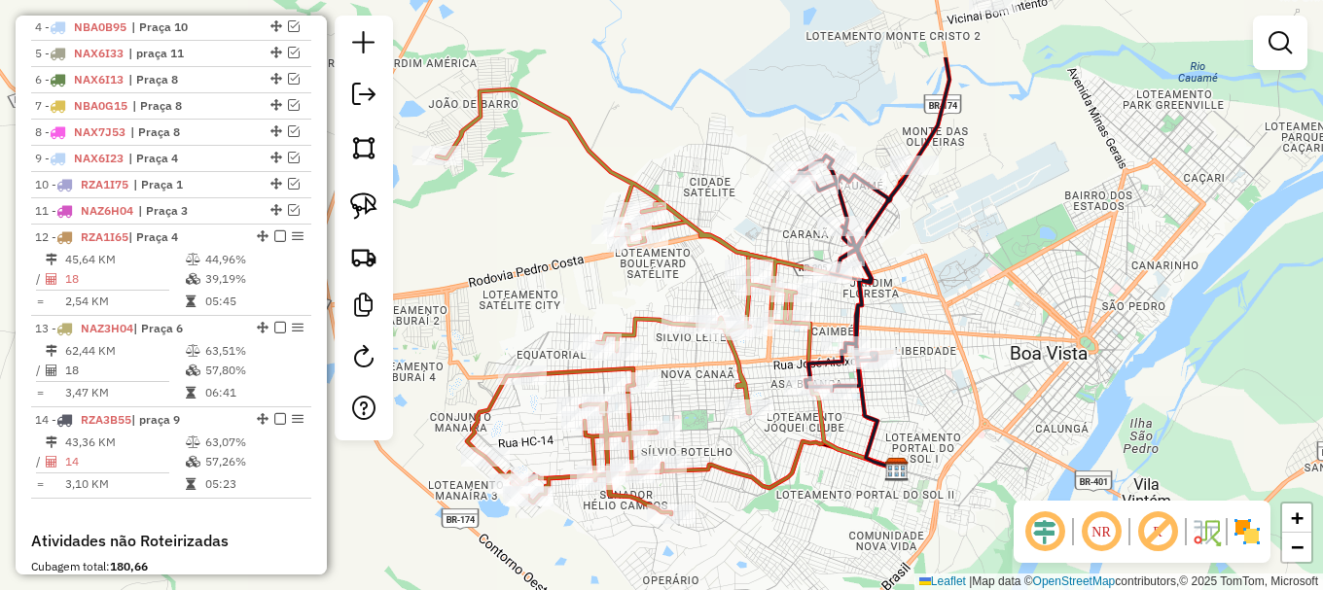
drag, startPoint x: 991, startPoint y: 217, endPoint x: 1089, endPoint y: 332, distance: 151.1
click at [1089, 332] on div "Janela de atendimento Grade de atendimento Capacidade Transportadoras Veículos …" at bounding box center [661, 295] width 1323 height 590
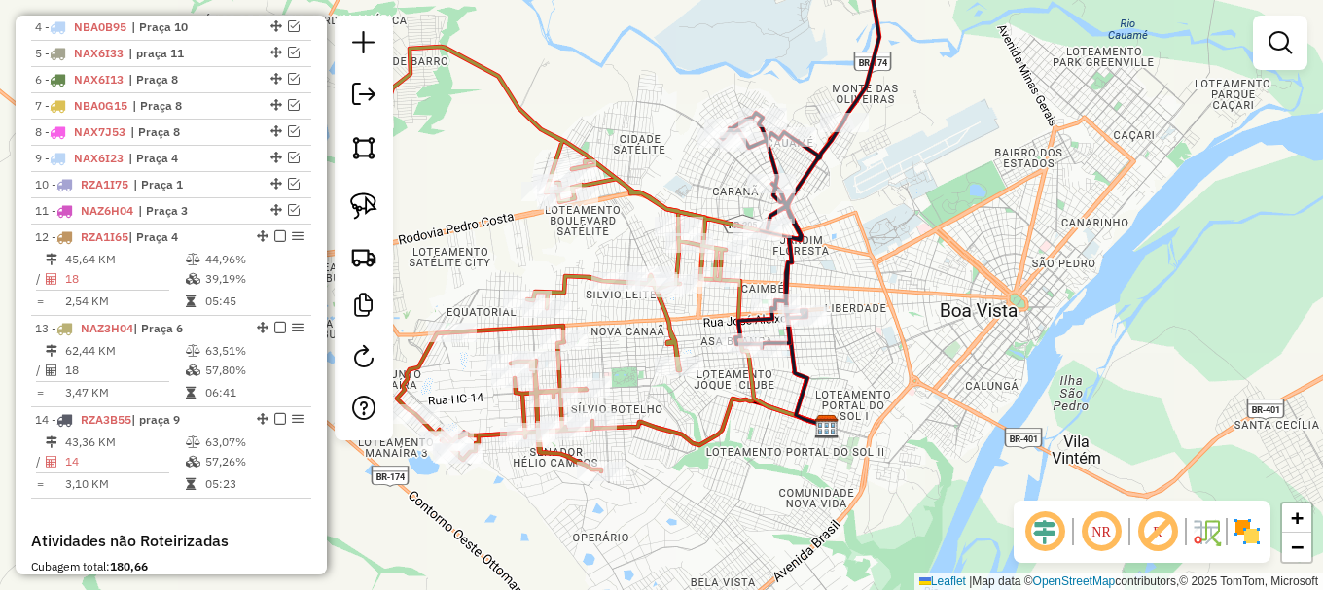
drag, startPoint x: 1060, startPoint y: 321, endPoint x: 1014, endPoint y: 302, distance: 50.6
click at [1011, 300] on div "Janela de atendimento Grade de atendimento Capacidade Transportadoras Veículos …" at bounding box center [661, 295] width 1323 height 590
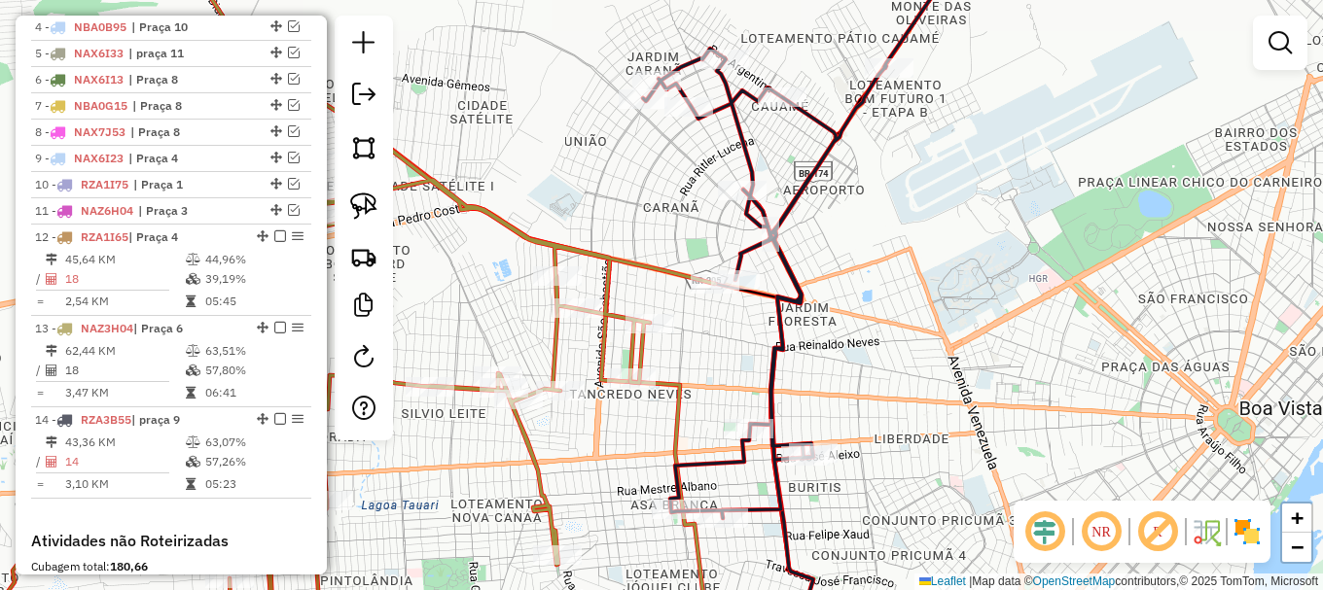
drag, startPoint x: 913, startPoint y: 245, endPoint x: 983, endPoint y: 302, distance: 90.5
click at [983, 302] on div "Janela de atendimento Grade de atendimento Capacidade Transportadoras Veículos …" at bounding box center [661, 295] width 1323 height 590
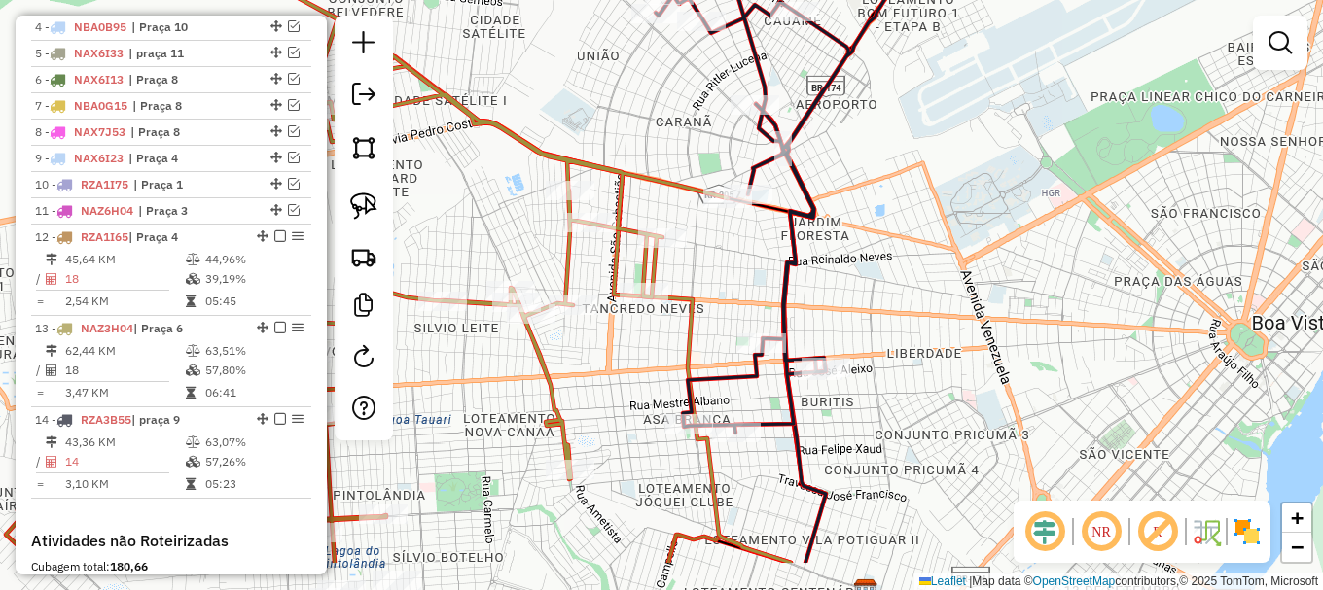
drag, startPoint x: 981, startPoint y: 347, endPoint x: 996, endPoint y: 254, distance: 94.5
click at [996, 254] on div "Janela de atendimento Grade de atendimento Capacidade Transportadoras Veículos …" at bounding box center [661, 295] width 1323 height 590
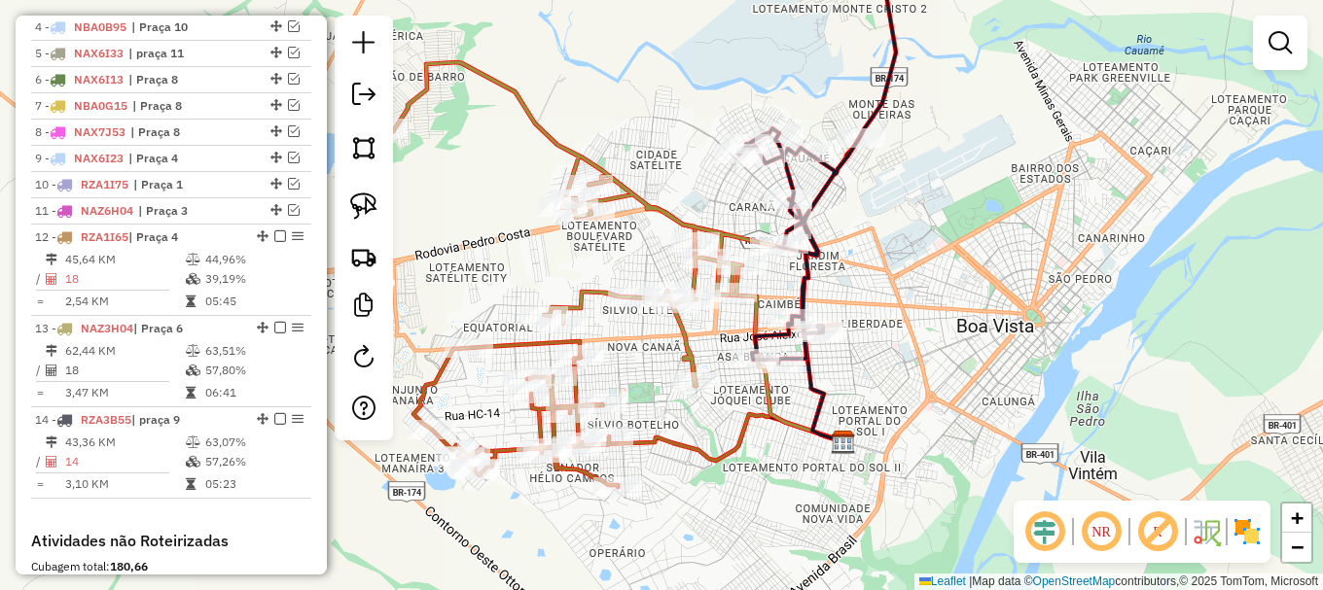
drag, startPoint x: 1029, startPoint y: 261, endPoint x: 941, endPoint y: 285, distance: 91.8
click at [941, 285] on div "Janela de atendimento Grade de atendimento Capacidade Transportadoras Veículos …" at bounding box center [661, 295] width 1323 height 590
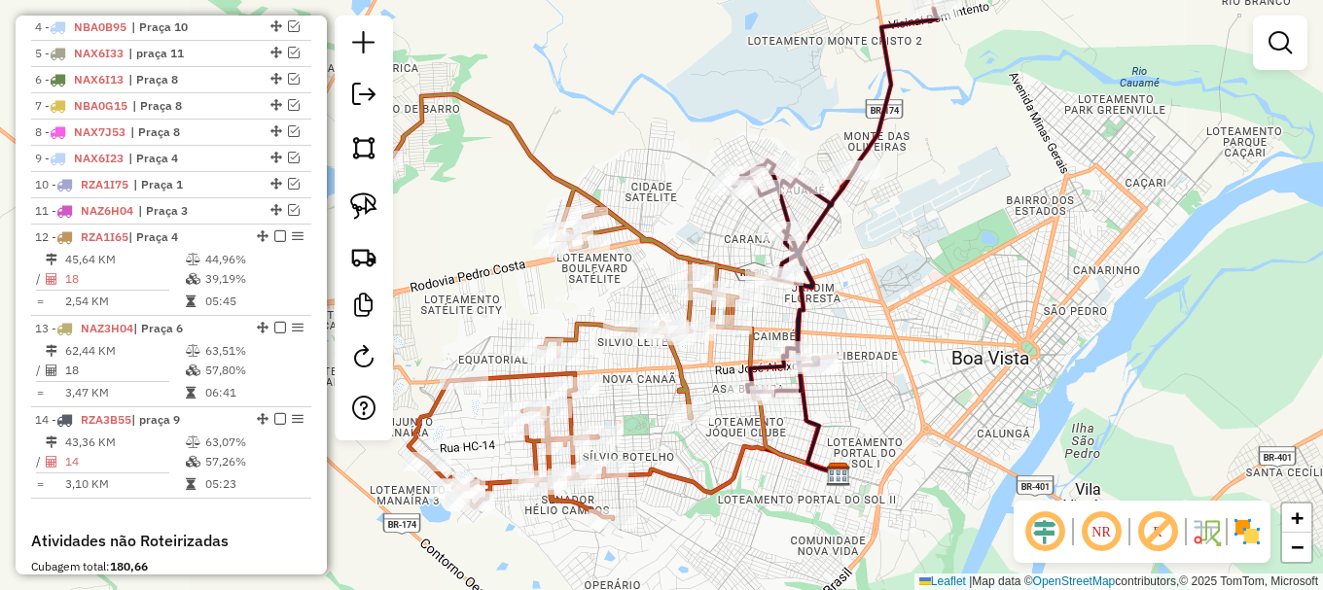
drag, startPoint x: 926, startPoint y: 247, endPoint x: 919, endPoint y: 281, distance: 34.7
click at [921, 280] on div "Janela de atendimento Grade de atendimento Capacidade Transportadoras Veículos …" at bounding box center [661, 295] width 1323 height 590
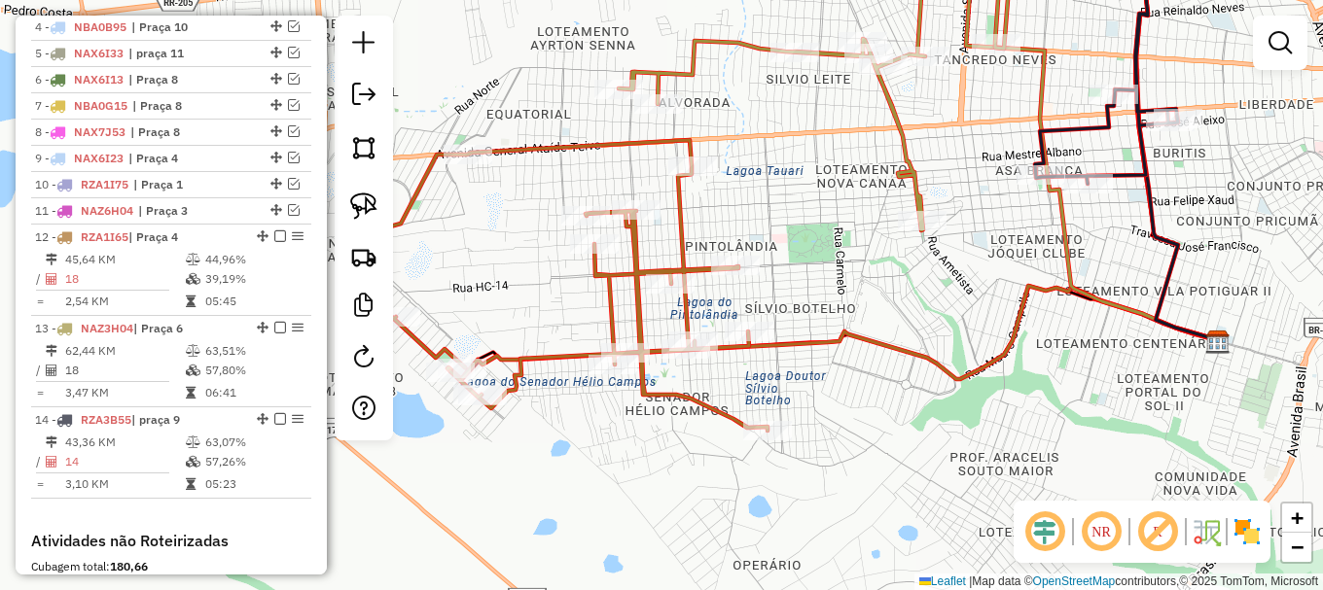
drag, startPoint x: 630, startPoint y: 392, endPoint x: 793, endPoint y: 203, distance: 249.0
click at [793, 203] on div "Janela de atendimento Grade de atendimento Capacidade Transportadoras Veículos …" at bounding box center [661, 295] width 1323 height 590
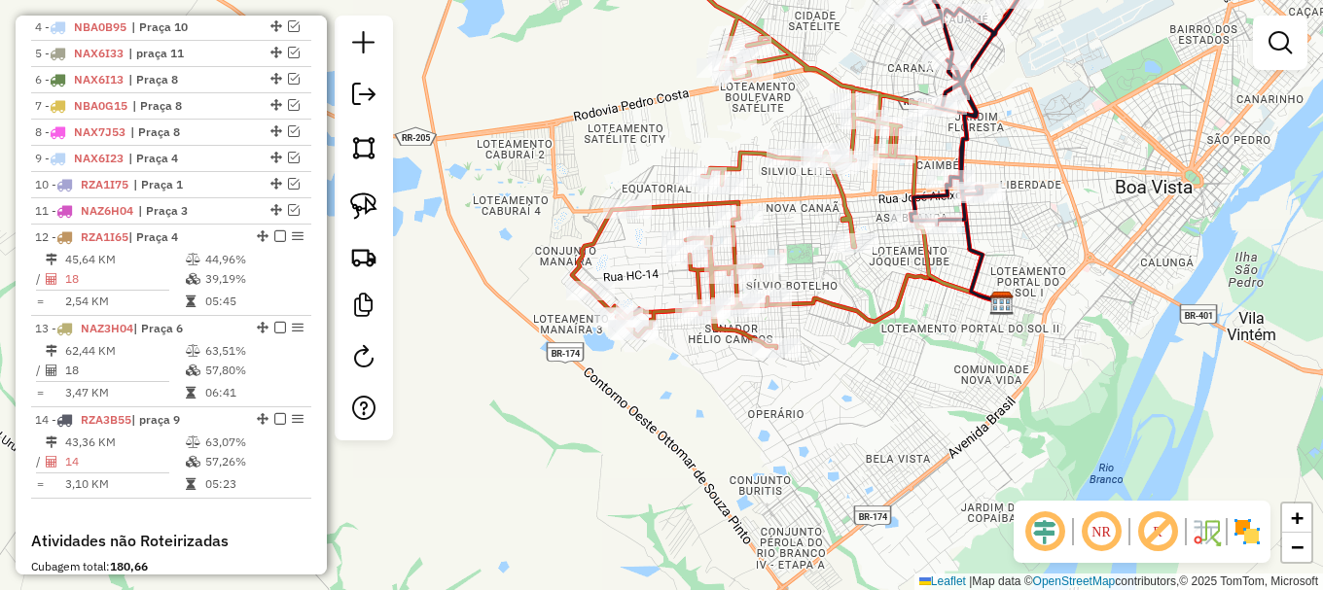
drag, startPoint x: 948, startPoint y: 353, endPoint x: 945, endPoint y: 379, distance: 26.4
click at [945, 379] on div "Janela de atendimento Grade de atendimento Capacidade Transportadoras Veículos …" at bounding box center [661, 295] width 1323 height 590
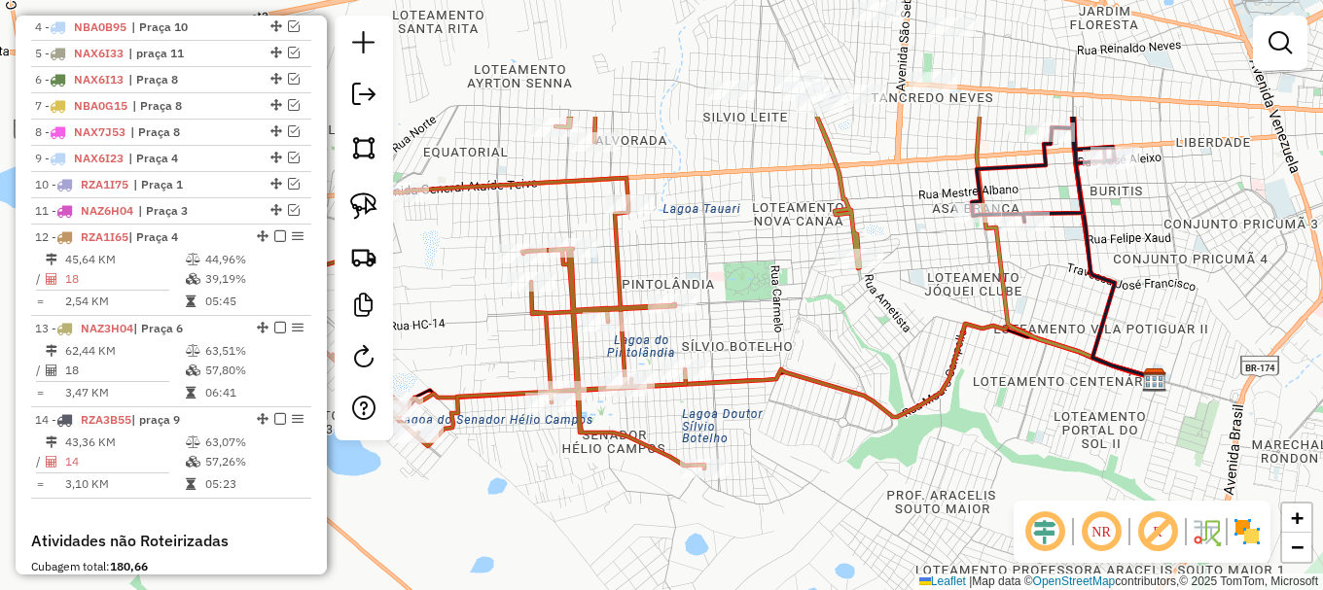
drag, startPoint x: 891, startPoint y: 407, endPoint x: 949, endPoint y: 516, distance: 123.6
click at [943, 516] on div "Janela de atendimento Grade de atendimento Capacidade Transportadoras Veículos …" at bounding box center [661, 295] width 1323 height 590
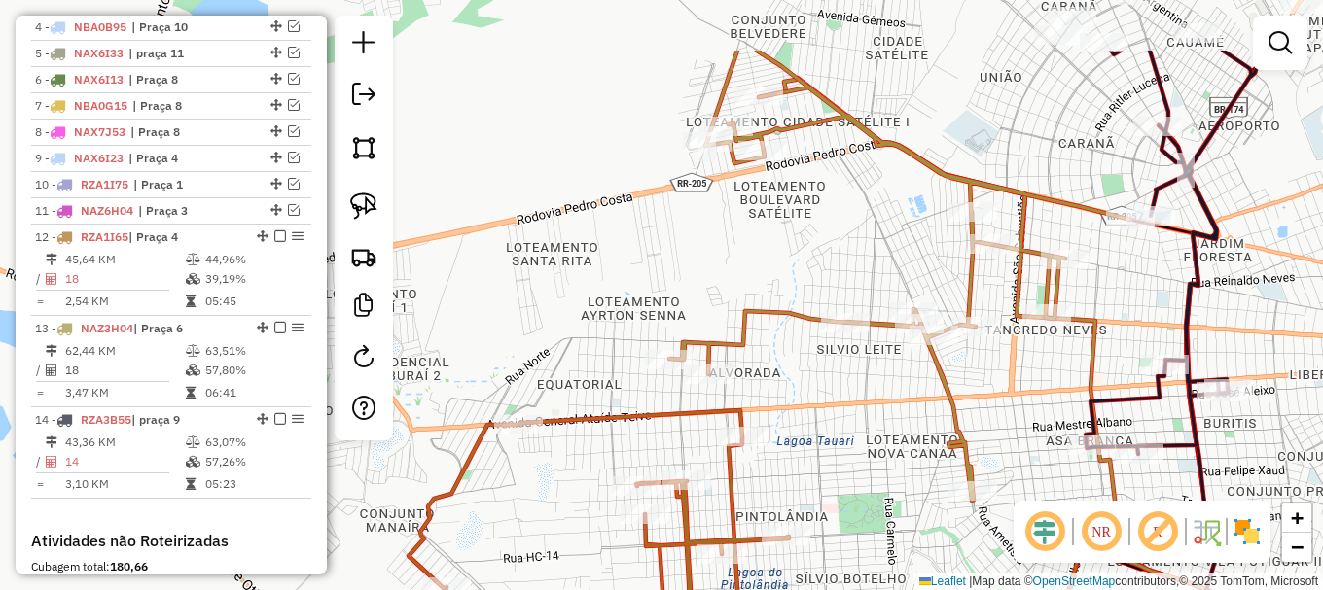
drag, startPoint x: 839, startPoint y: 338, endPoint x: 861, endPoint y: 450, distance: 113.9
click at [861, 450] on div "Janela de atendimento Grade de atendimento Capacidade Transportadoras Veículos …" at bounding box center [661, 295] width 1323 height 590
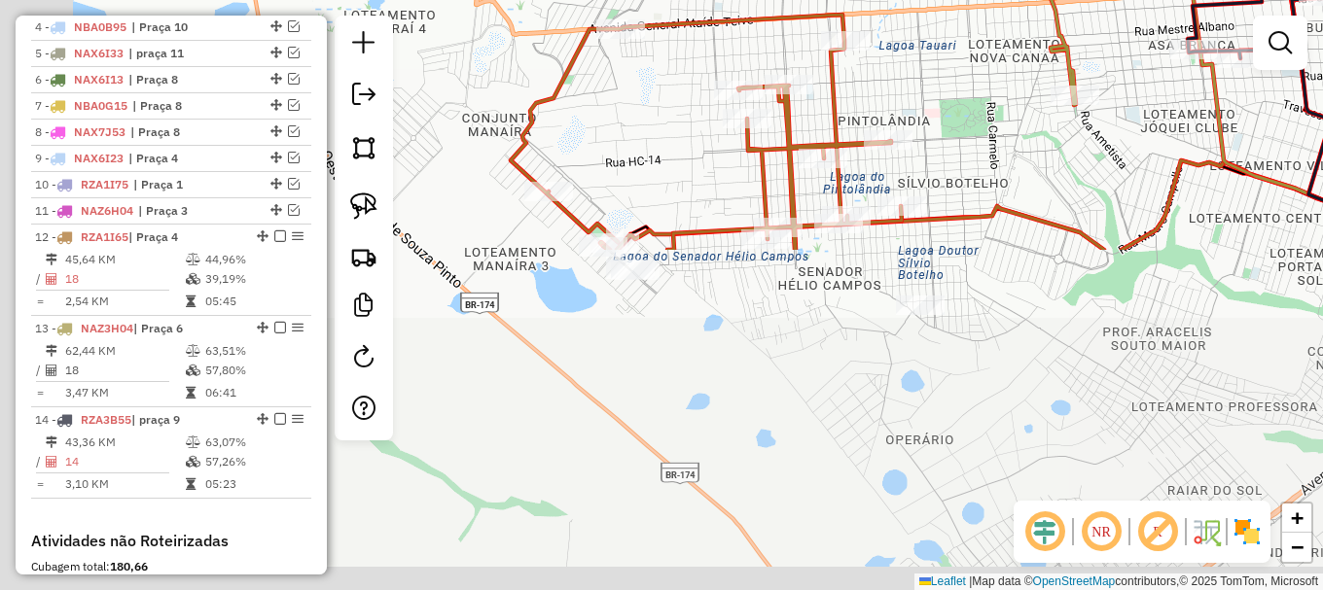
drag, startPoint x: 843, startPoint y: 429, endPoint x: 950, endPoint y: 37, distance: 406.3
click at [950, 37] on div "Janela de atendimento Grade de atendimento Capacidade Transportadoras Veículos …" at bounding box center [661, 295] width 1323 height 590
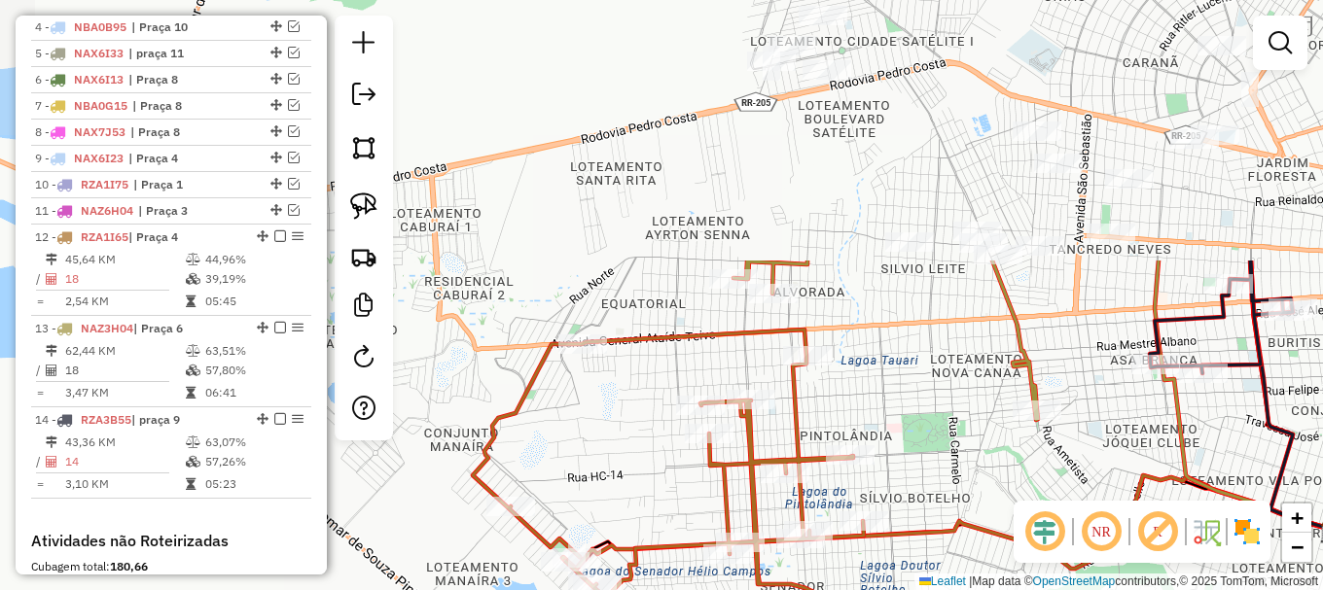
drag, startPoint x: 990, startPoint y: 261, endPoint x: 962, endPoint y: 512, distance: 252.5
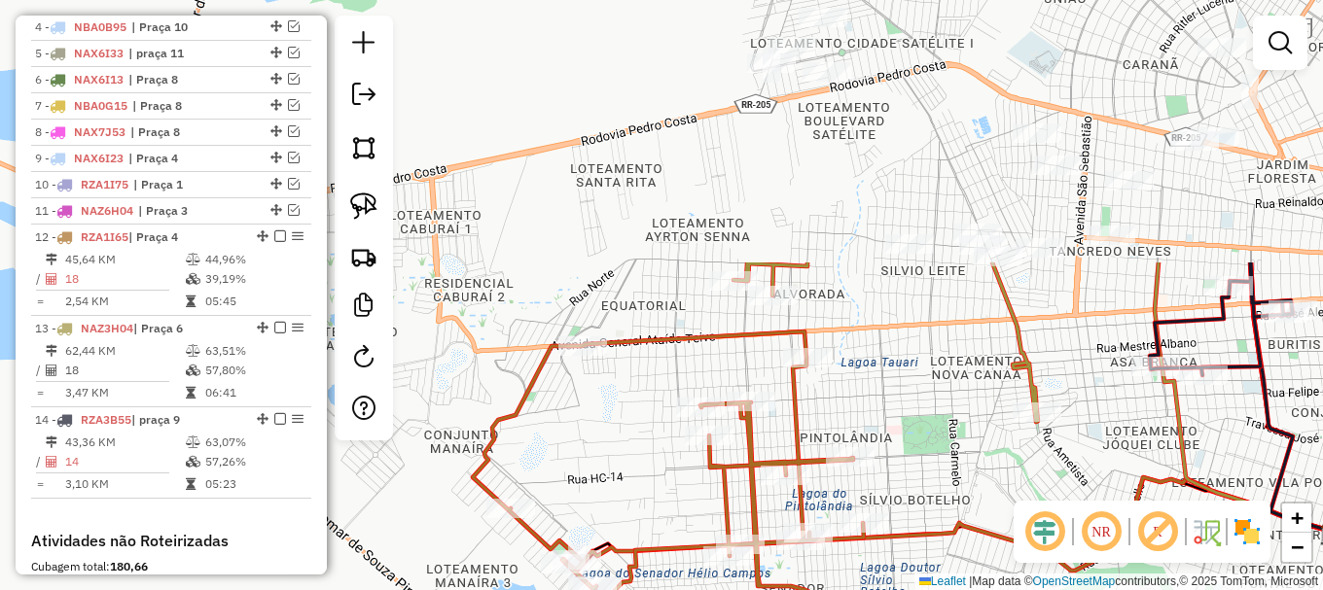
click at [962, 512] on icon at bounding box center [949, 524] width 774 height 93
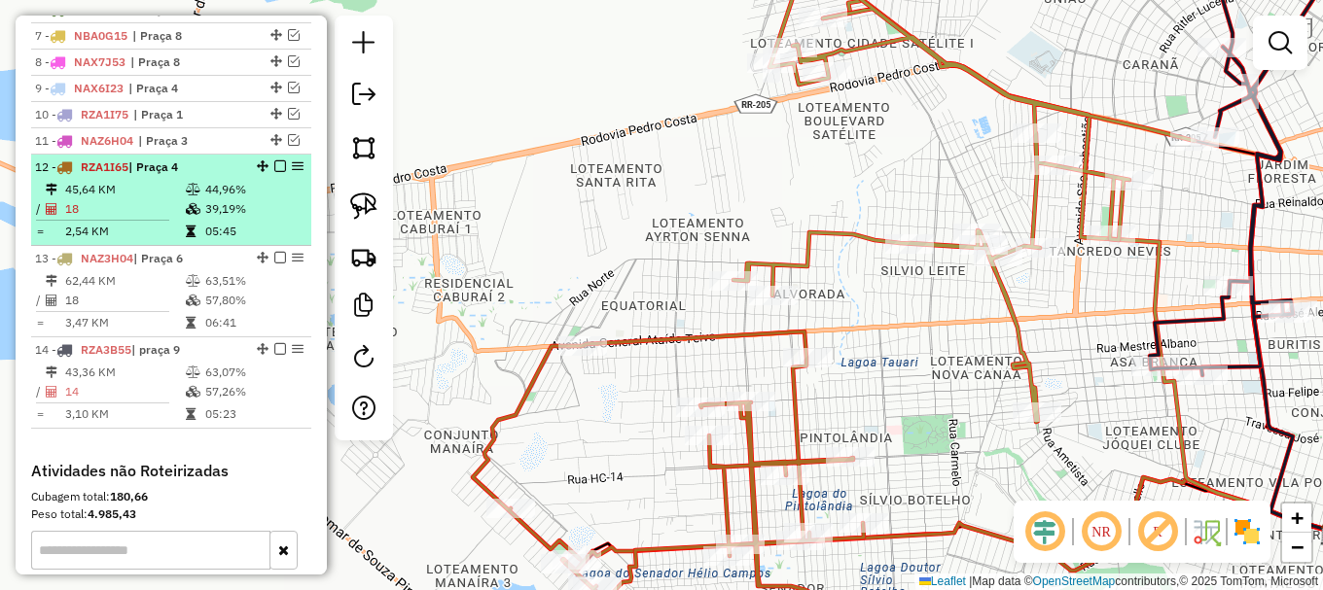
scroll to position [954, 0]
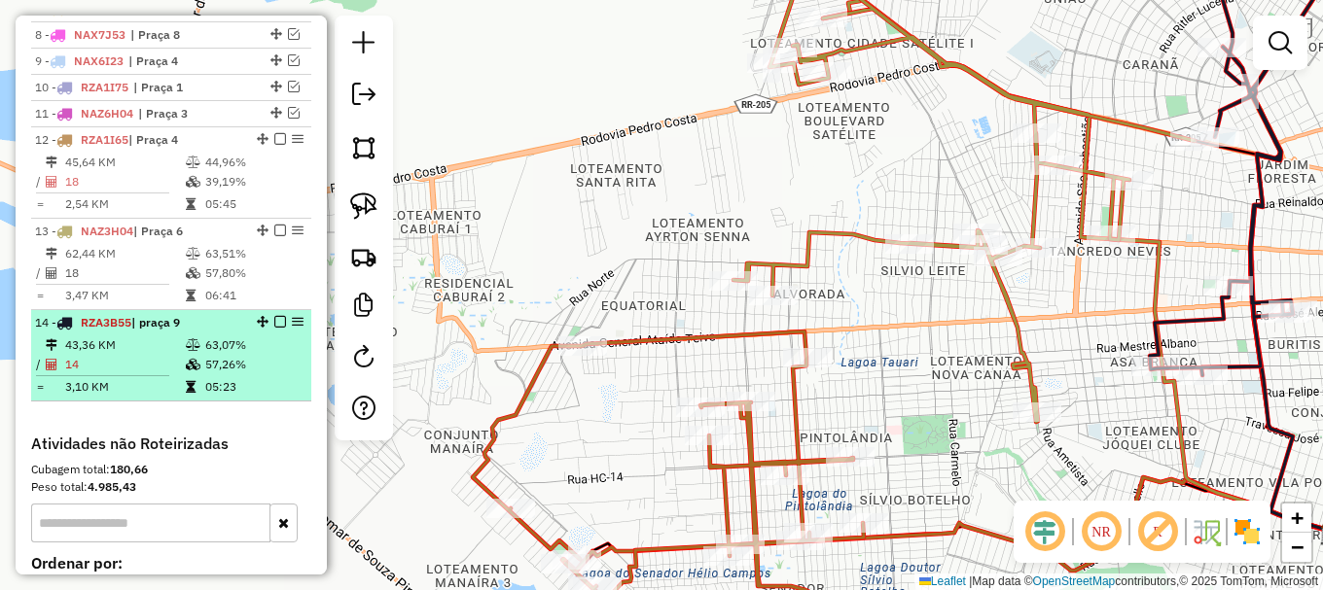
click at [274, 328] on em at bounding box center [280, 322] width 12 height 12
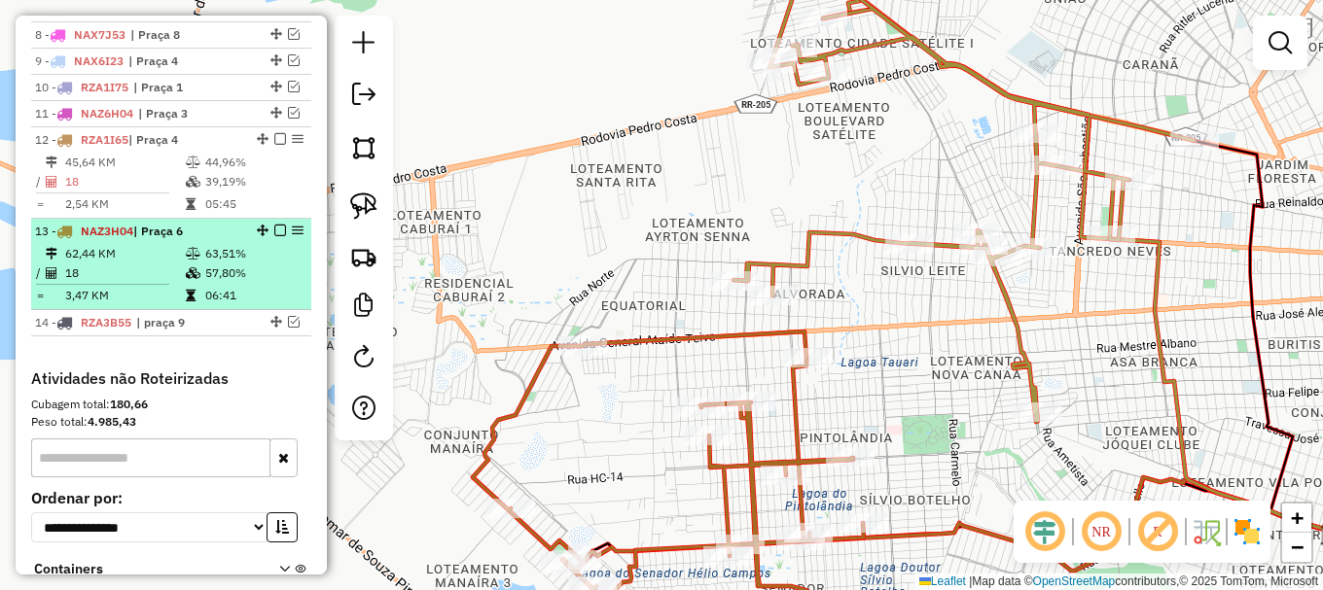
click at [275, 236] on em at bounding box center [280, 231] width 12 height 12
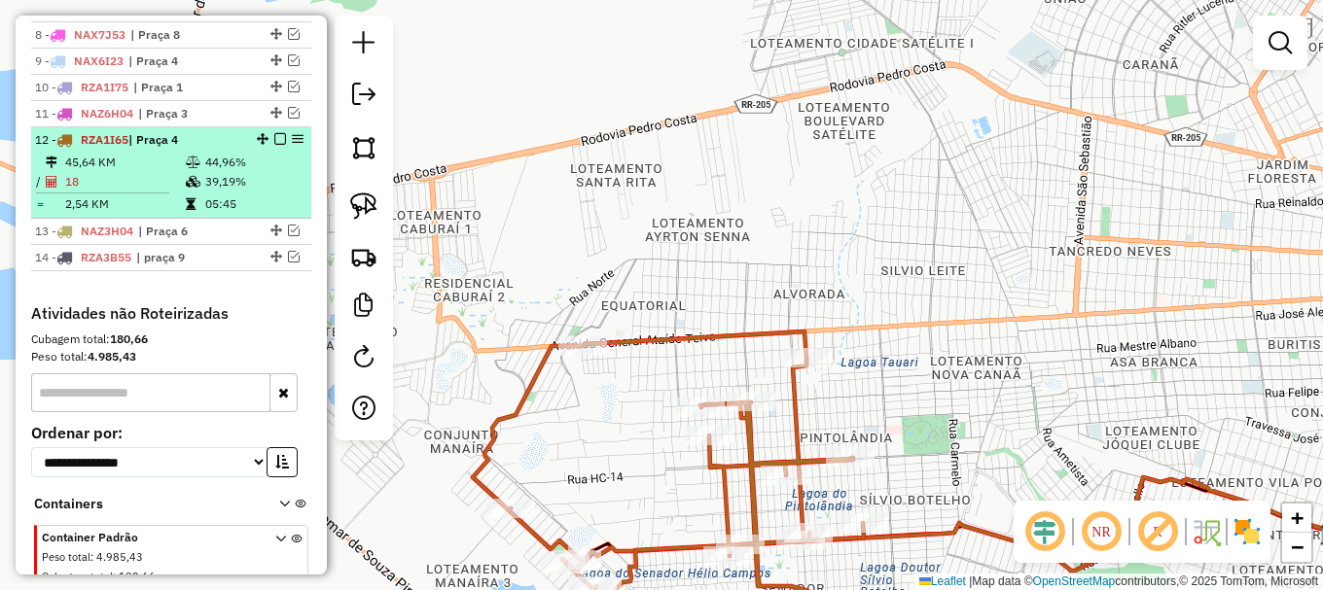
scroll to position [857, 0]
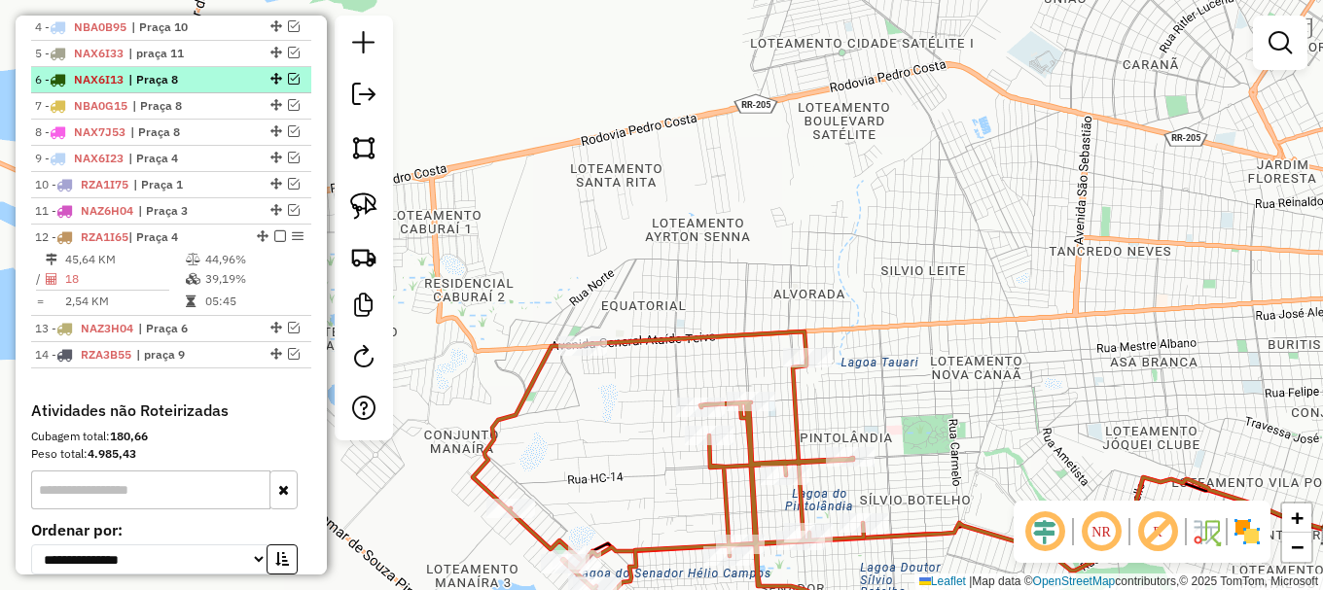
click at [289, 85] on em at bounding box center [294, 79] width 12 height 12
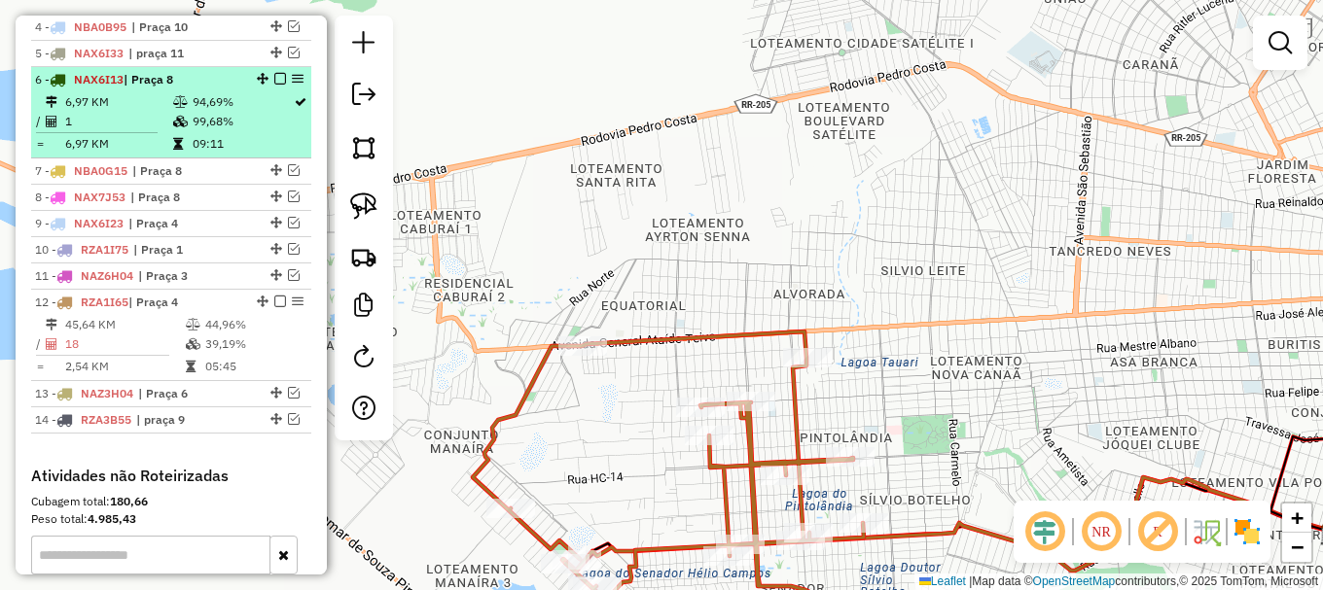
click at [274, 85] on em at bounding box center [280, 79] width 12 height 12
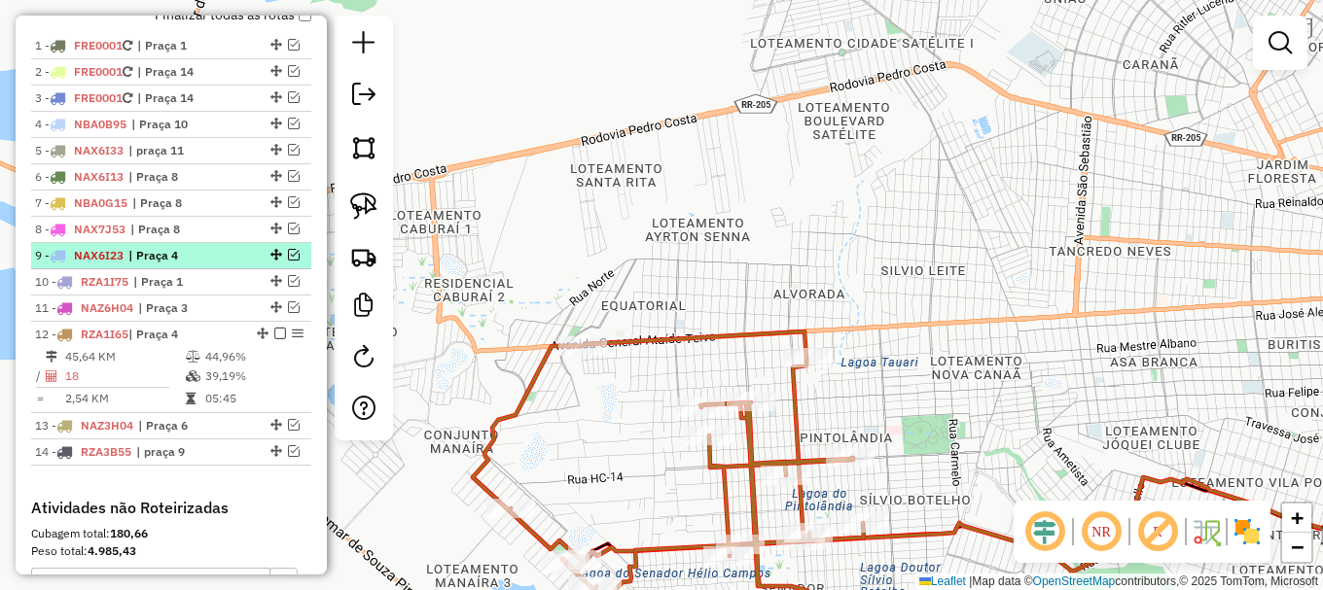
scroll to position [662, 0]
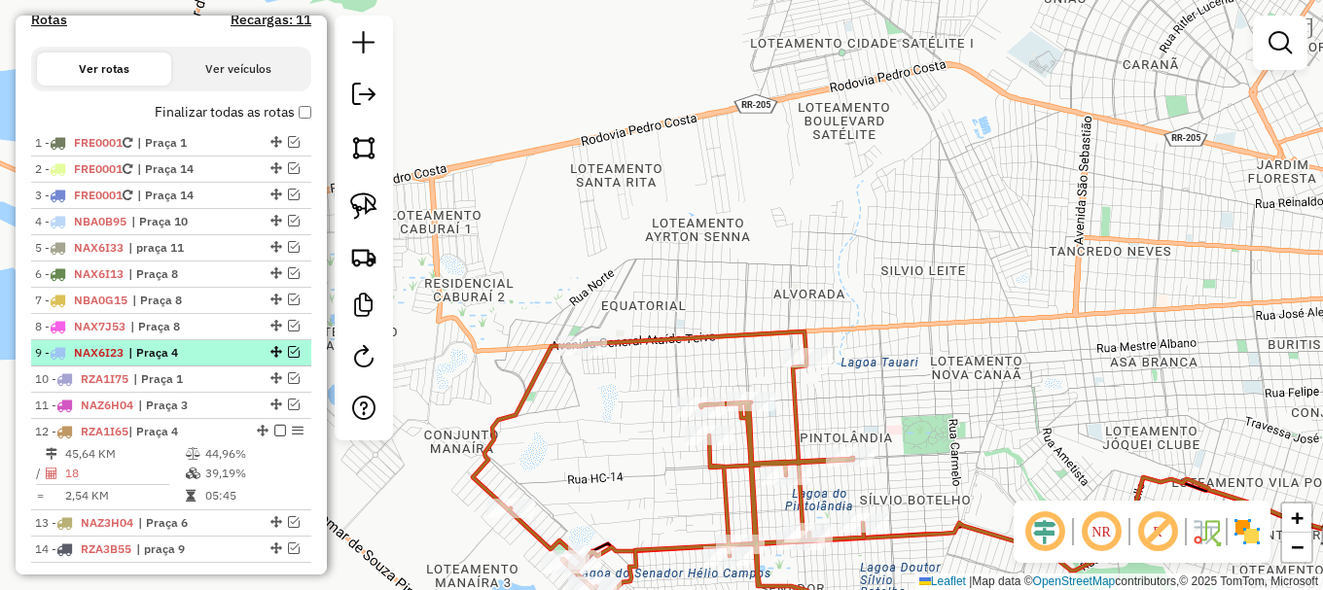
click at [288, 358] on em at bounding box center [294, 352] width 12 height 12
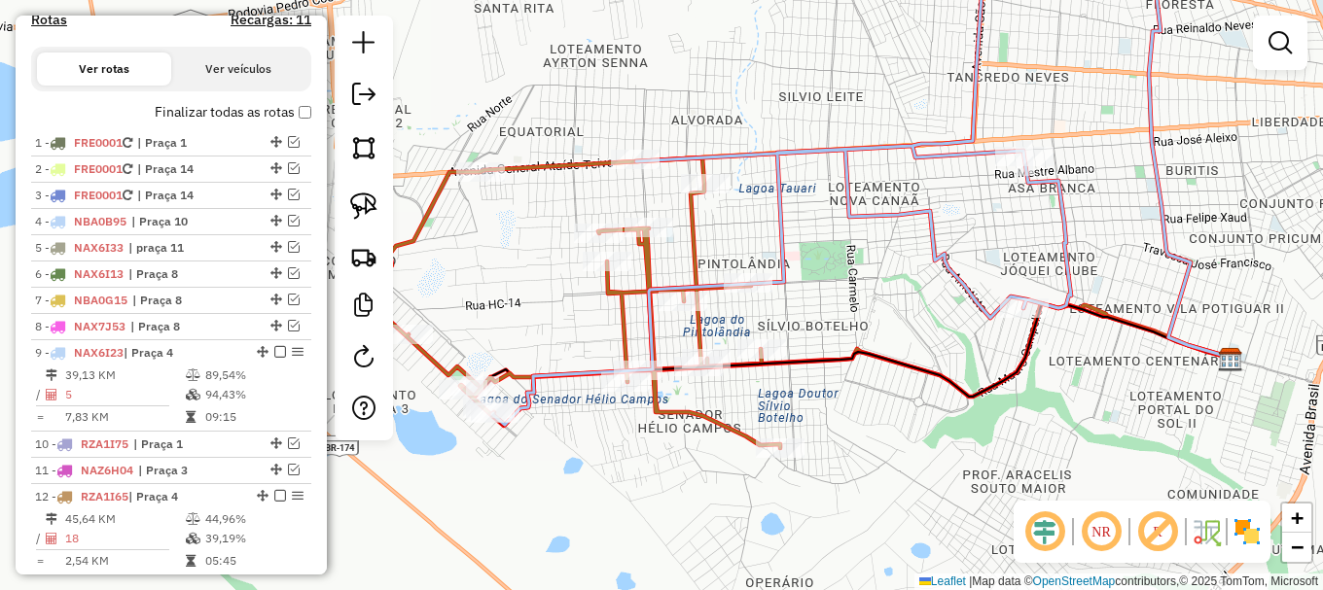
drag, startPoint x: 1239, startPoint y: 381, endPoint x: 1137, endPoint y: 207, distance: 201.8
click at [1137, 207] on div "Janela de atendimento Grade de atendimento Capacidade Transportadoras Veículos …" at bounding box center [661, 295] width 1323 height 590
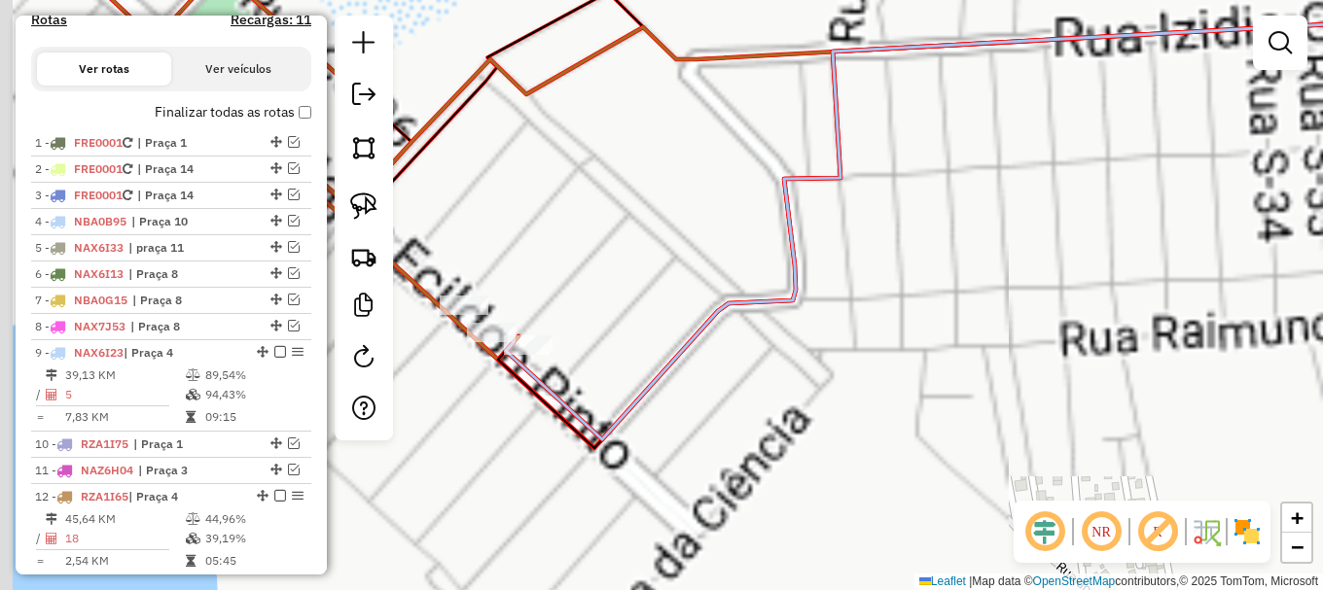
drag, startPoint x: 542, startPoint y: 367, endPoint x: 787, endPoint y: 459, distance: 261.9
click at [788, 459] on div "Janela de atendimento Grade de atendimento Capacidade Transportadoras Veículos …" at bounding box center [661, 295] width 1323 height 590
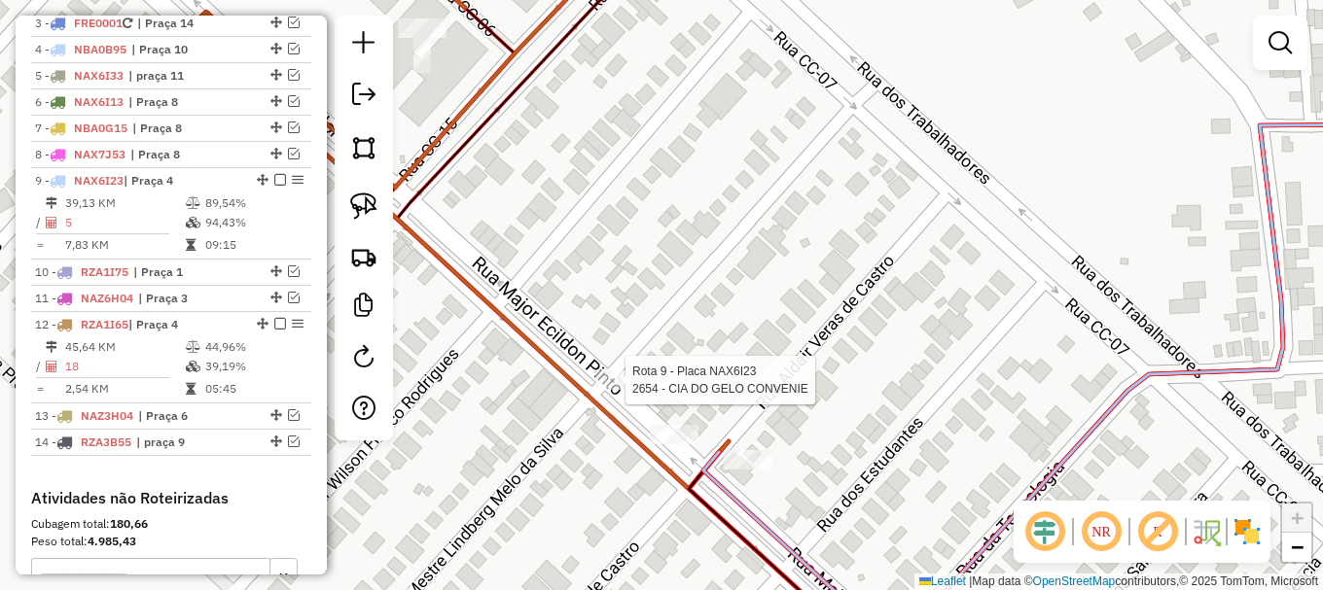
select select "**********"
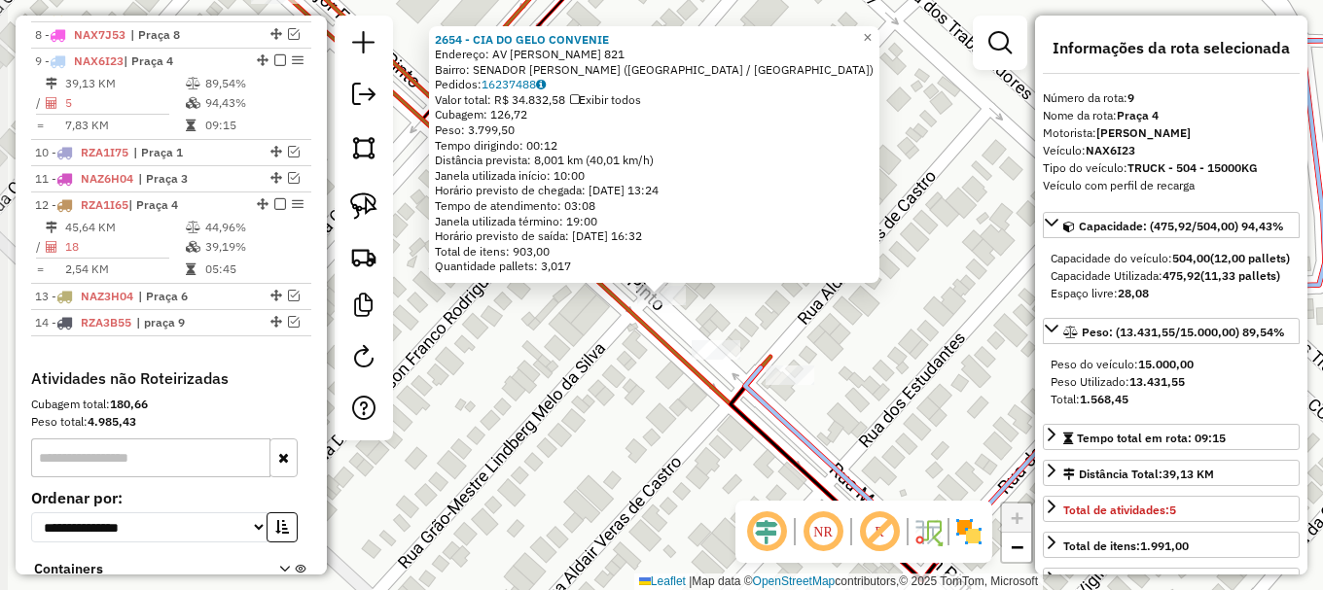
scroll to position [1005, 0]
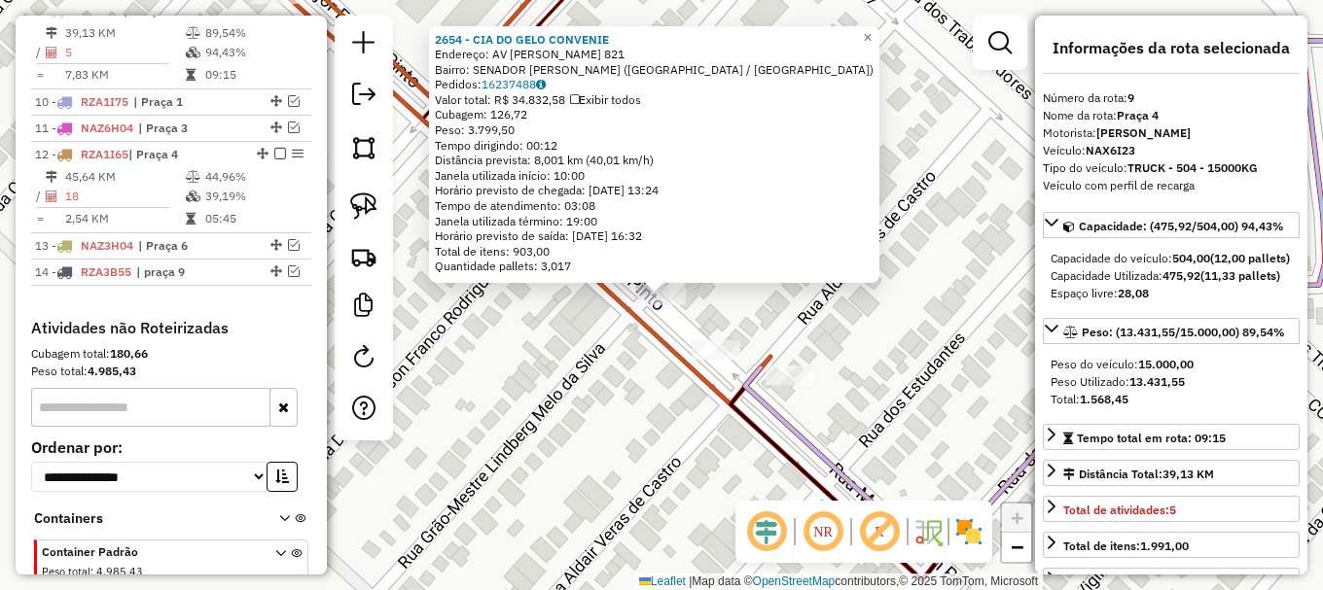
click at [608, 424] on div "2654 - CIA DO GELO CONVENIE Endereço: AV FELINTO BARBOSA MONTEIRO 821 Bairro: S…" at bounding box center [661, 295] width 1323 height 590
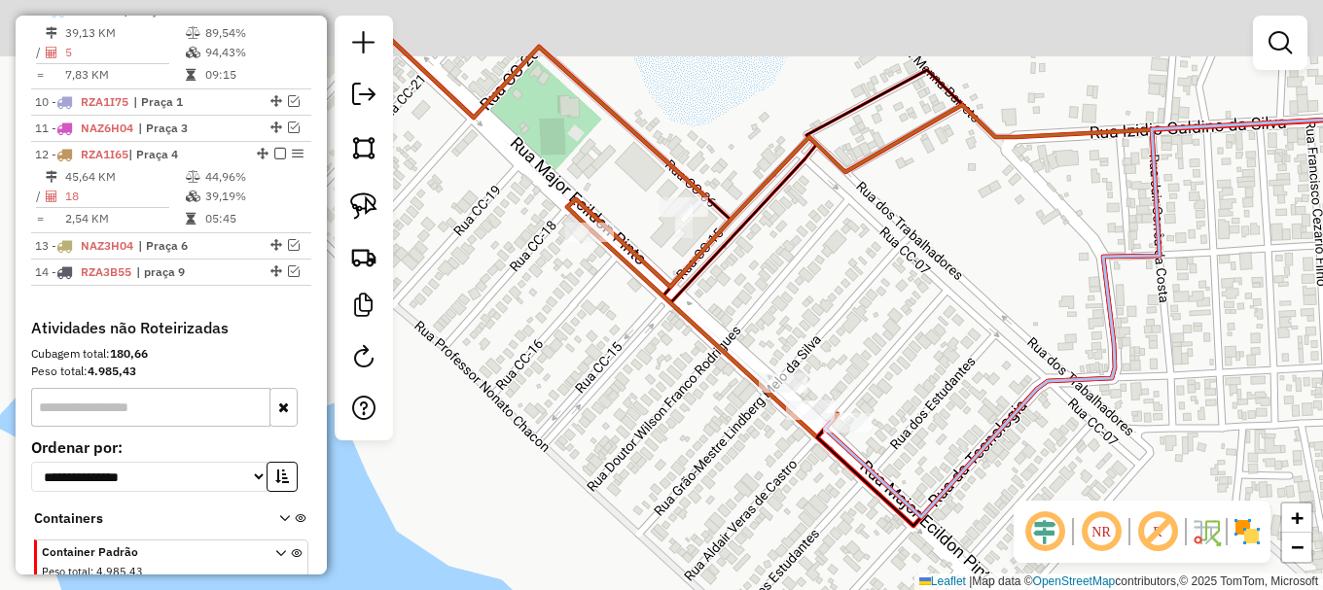
drag, startPoint x: 1132, startPoint y: 264, endPoint x: 790, endPoint y: 438, distance: 384.1
click at [784, 455] on div "Janela de atendimento Grade de atendimento Capacidade Transportadoras Veículos …" at bounding box center [661, 295] width 1323 height 590
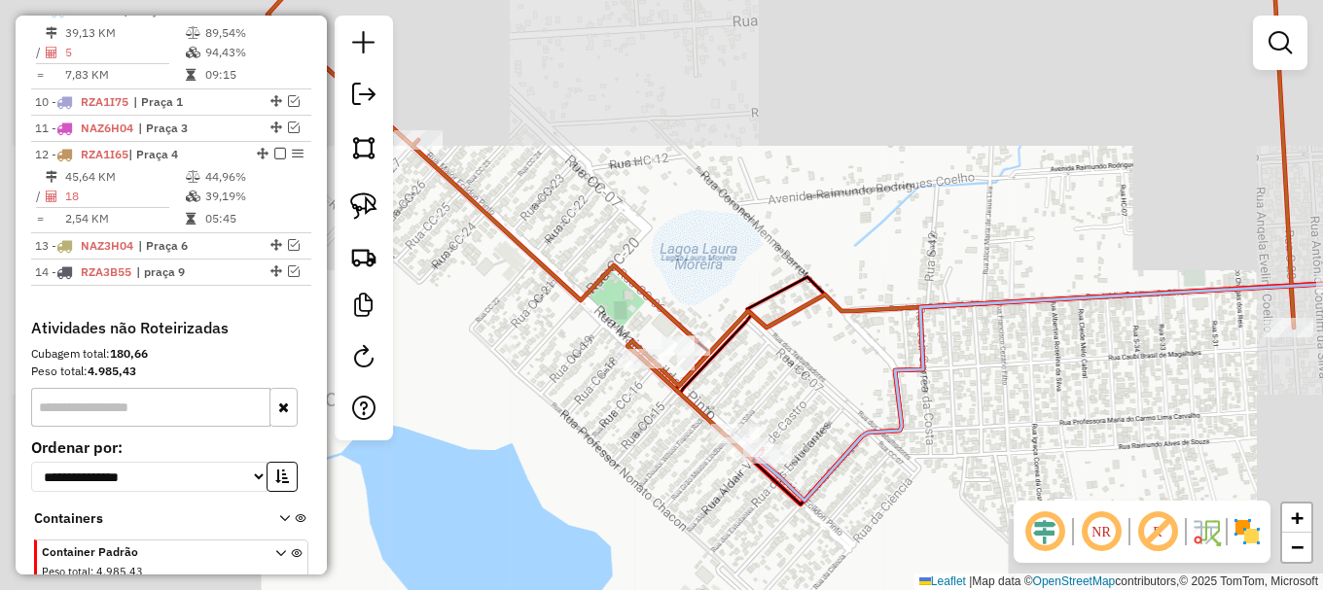
drag, startPoint x: 1137, startPoint y: 389, endPoint x: 912, endPoint y: 400, distance: 224.9
click at [915, 403] on div "Janela de atendimento Grade de atendimento Capacidade Transportadoras Veículos …" at bounding box center [661, 295] width 1323 height 590
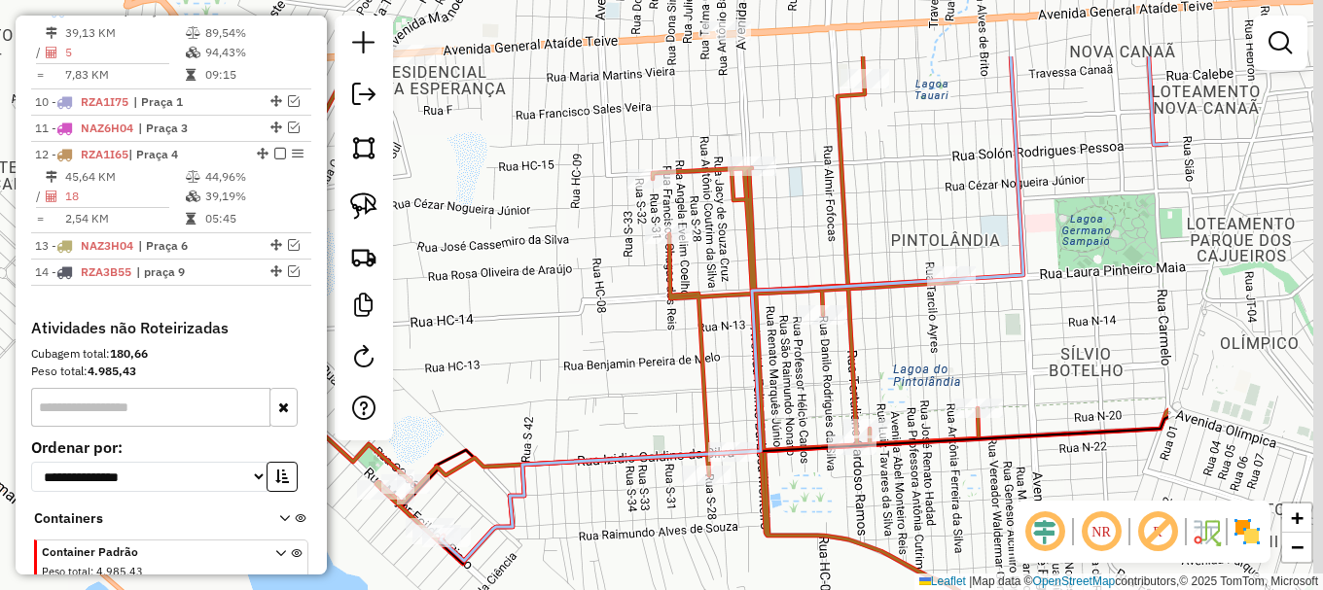
drag, startPoint x: 1179, startPoint y: 421, endPoint x: 874, endPoint y: 534, distance: 324.7
click at [874, 534] on div "Janela de atendimento Grade de atendimento Capacidade Transportadoras Veículos …" at bounding box center [661, 295] width 1323 height 590
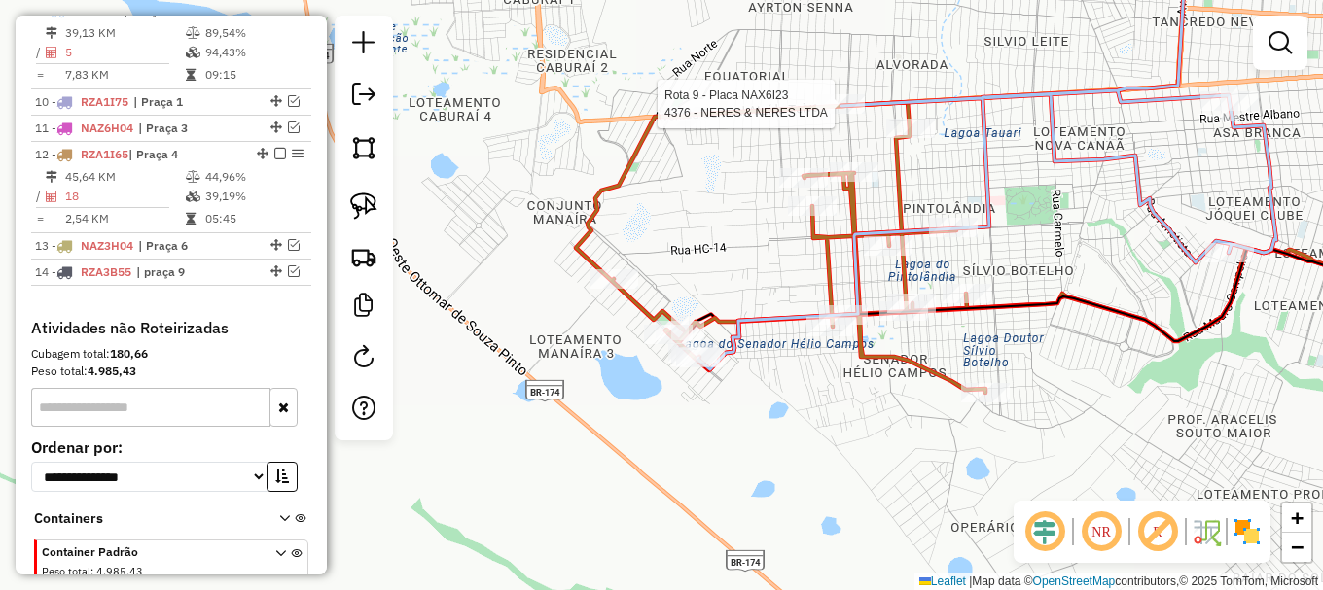
select select "**********"
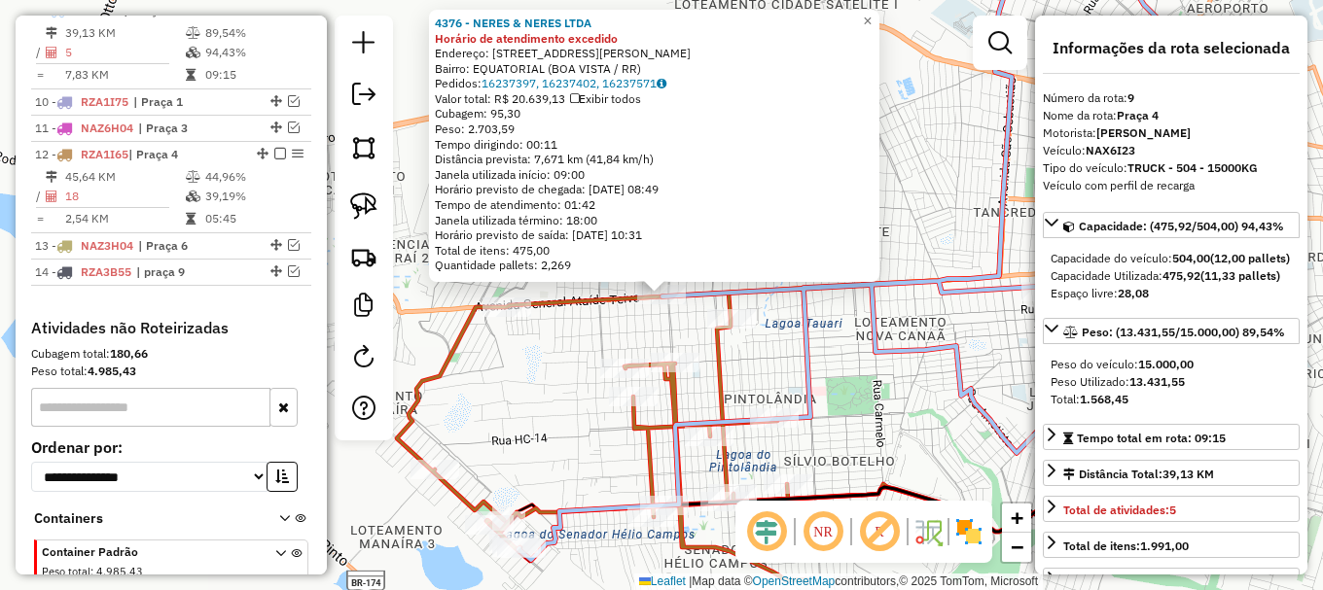
click at [955, 170] on div "4376 - NERES & NERES LTDA Horário de atendimento excedido Endereço: AV GENERAL …" at bounding box center [661, 295] width 1323 height 590
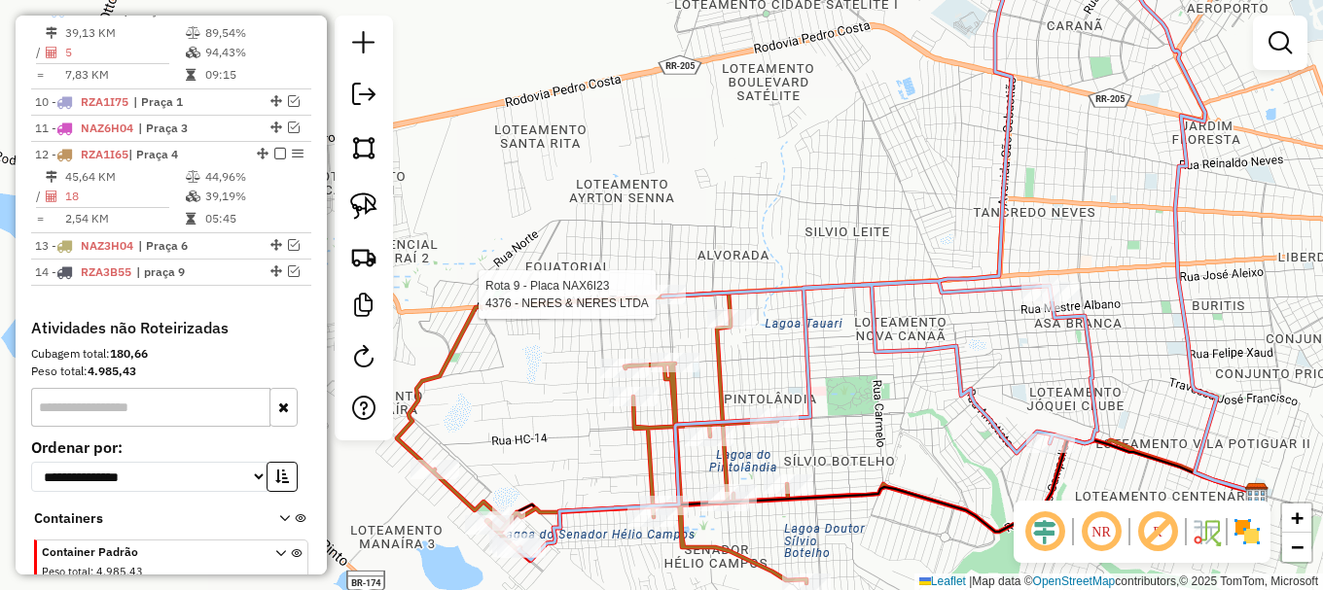
select select "**********"
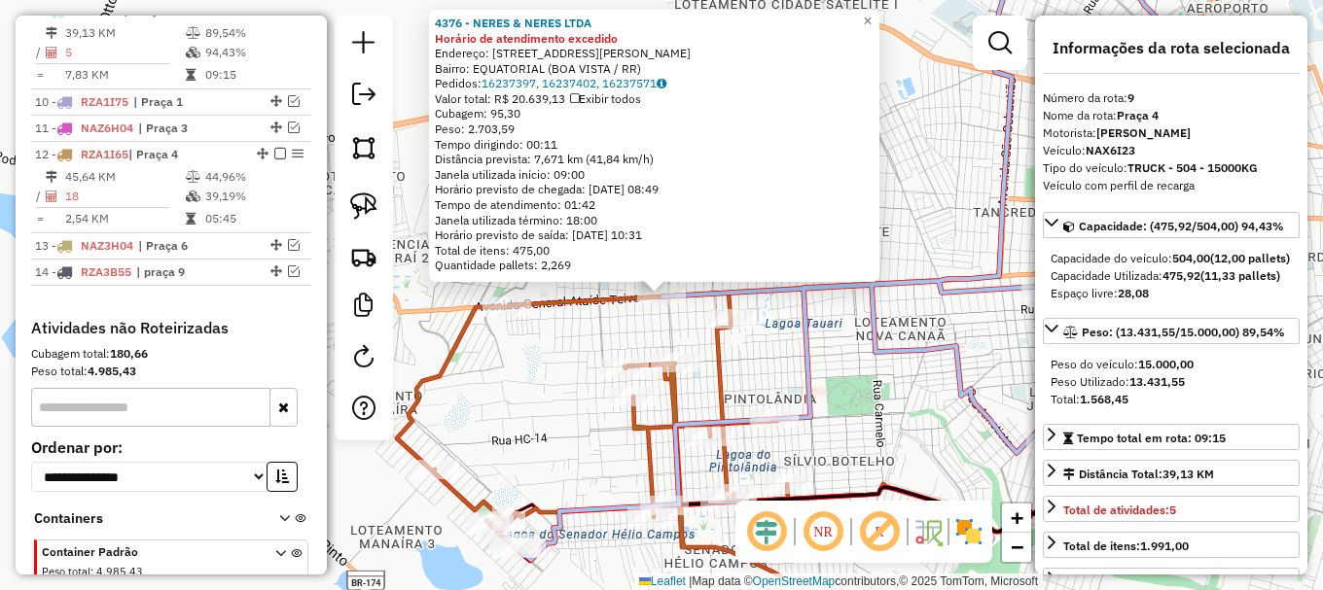
click at [957, 232] on div "4376 - NERES & NERES LTDA Horário de atendimento excedido Endereço: AV GENERAL …" at bounding box center [661, 295] width 1323 height 590
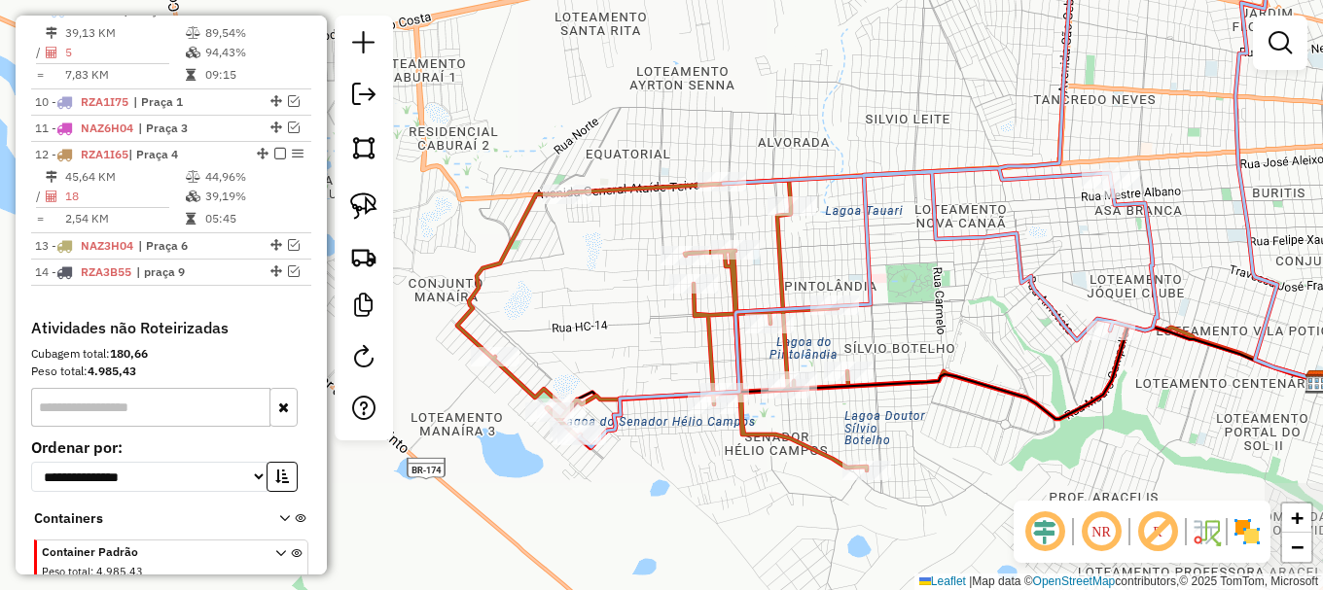
drag, startPoint x: 973, startPoint y: 383, endPoint x: 1033, endPoint y: 274, distance: 124.5
click at [1033, 272] on icon at bounding box center [868, 138] width 579 height 620
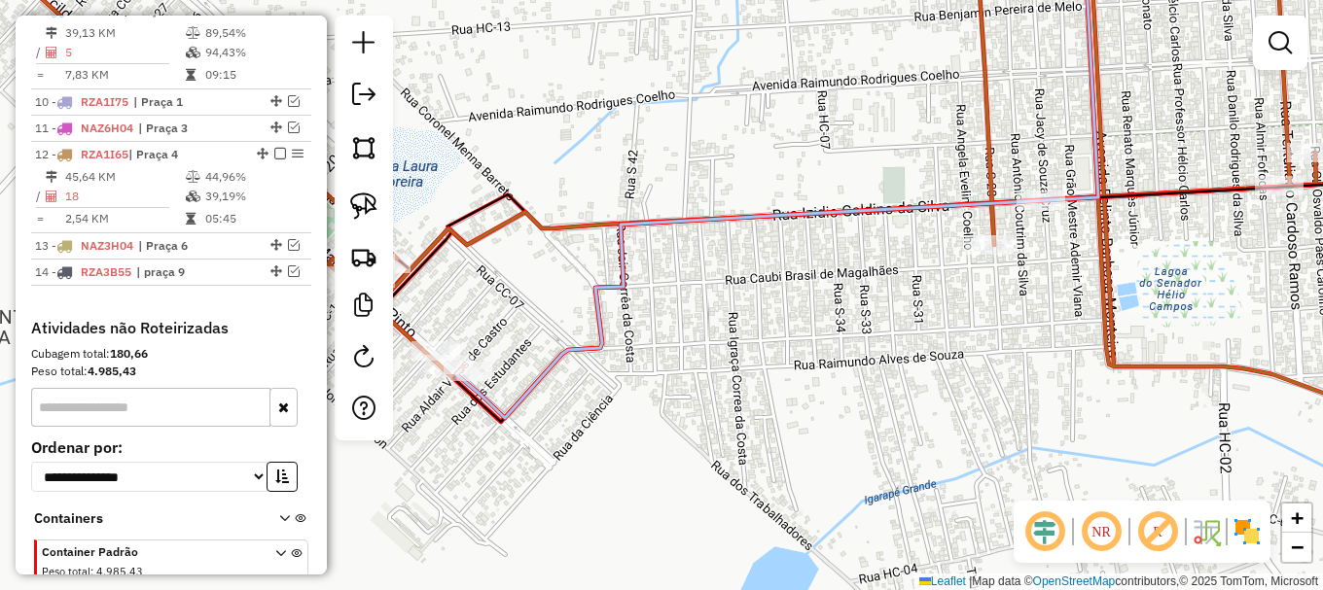
drag, startPoint x: 590, startPoint y: 408, endPoint x: 843, endPoint y: 462, distance: 258.7
click at [843, 462] on div "Janela de atendimento Grade de atendimento Capacidade Transportadoras Veículos …" at bounding box center [661, 295] width 1323 height 590
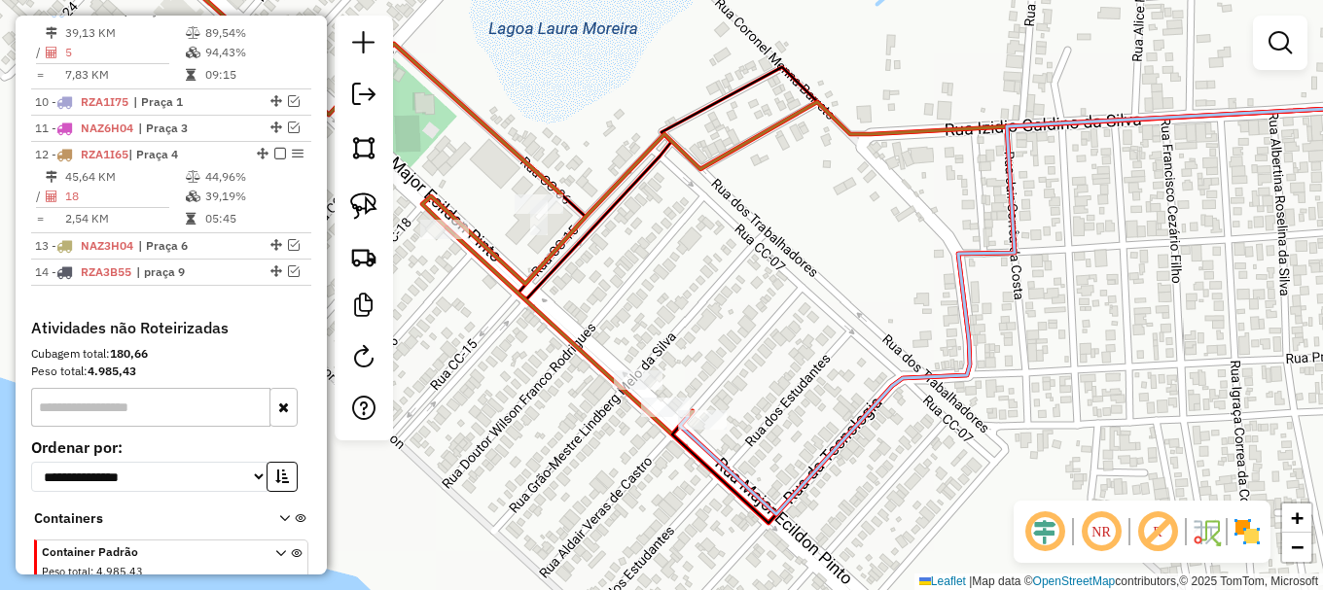
drag, startPoint x: 694, startPoint y: 449, endPoint x: 879, endPoint y: 482, distance: 187.7
click at [879, 482] on div "Janela de atendimento Grade de atendimento Capacidade Transportadoras Veículos …" at bounding box center [661, 295] width 1323 height 590
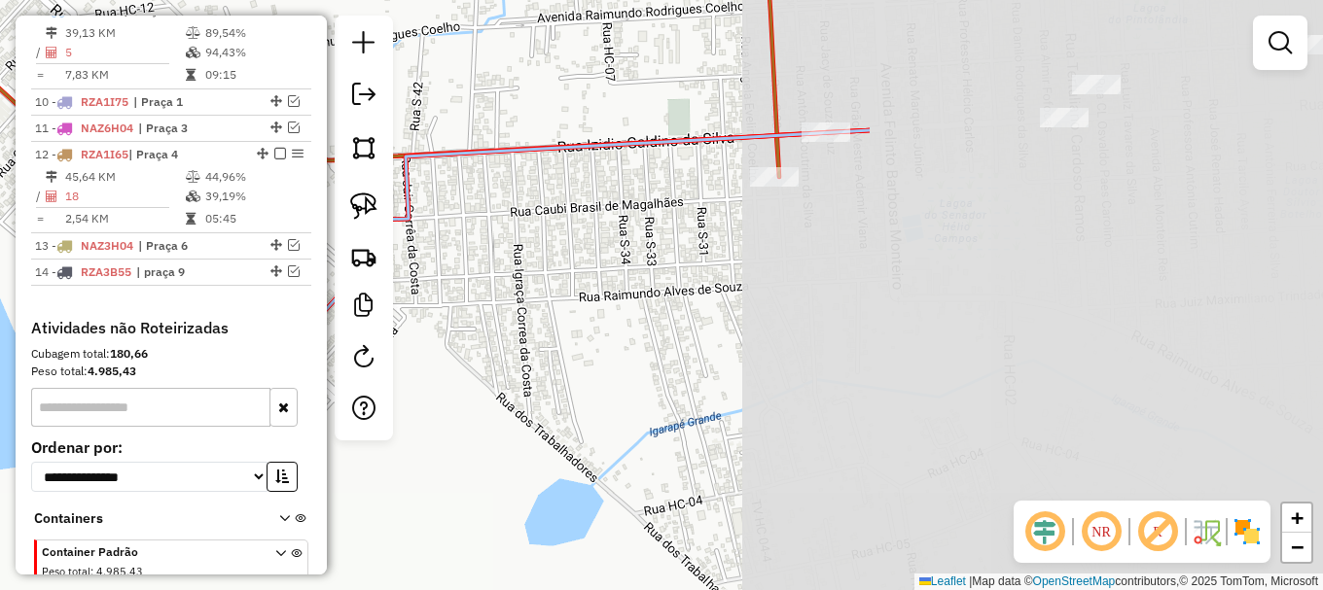
drag, startPoint x: 1162, startPoint y: 399, endPoint x: 557, endPoint y: 316, distance: 610.6
click at [533, 320] on div "Janela de atendimento Grade de atendimento Capacidade Transportadoras Veículos …" at bounding box center [661, 295] width 1323 height 590
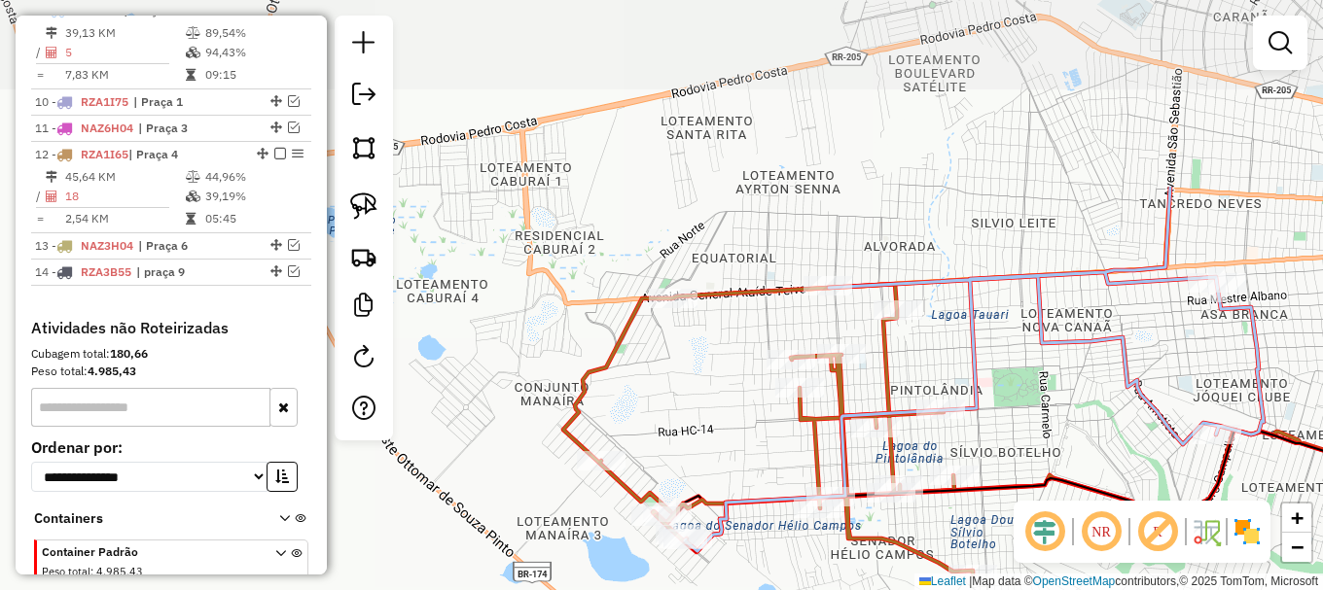
drag, startPoint x: 984, startPoint y: 267, endPoint x: 1064, endPoint y: 514, distance: 258.7
click at [1064, 514] on hb-router-mapa "Informações da Sessão 980741 - 18/08/2025 Criação: 16/08/2025 15:23 Depósito: A…" at bounding box center [661, 295] width 1323 height 590
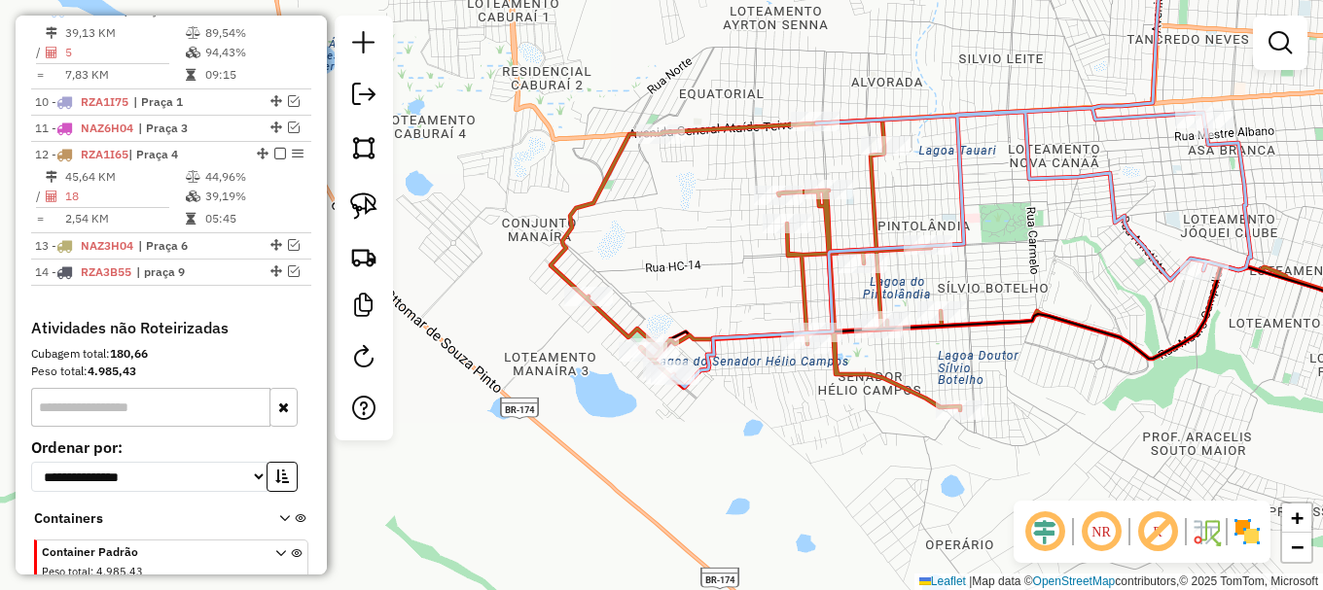
drag, startPoint x: 1092, startPoint y: 406, endPoint x: 978, endPoint y: 199, distance: 236.0
click at [978, 199] on div "Janela de atendimento Grade de atendimento Capacidade Transportadoras Veículos …" at bounding box center [661, 295] width 1323 height 590
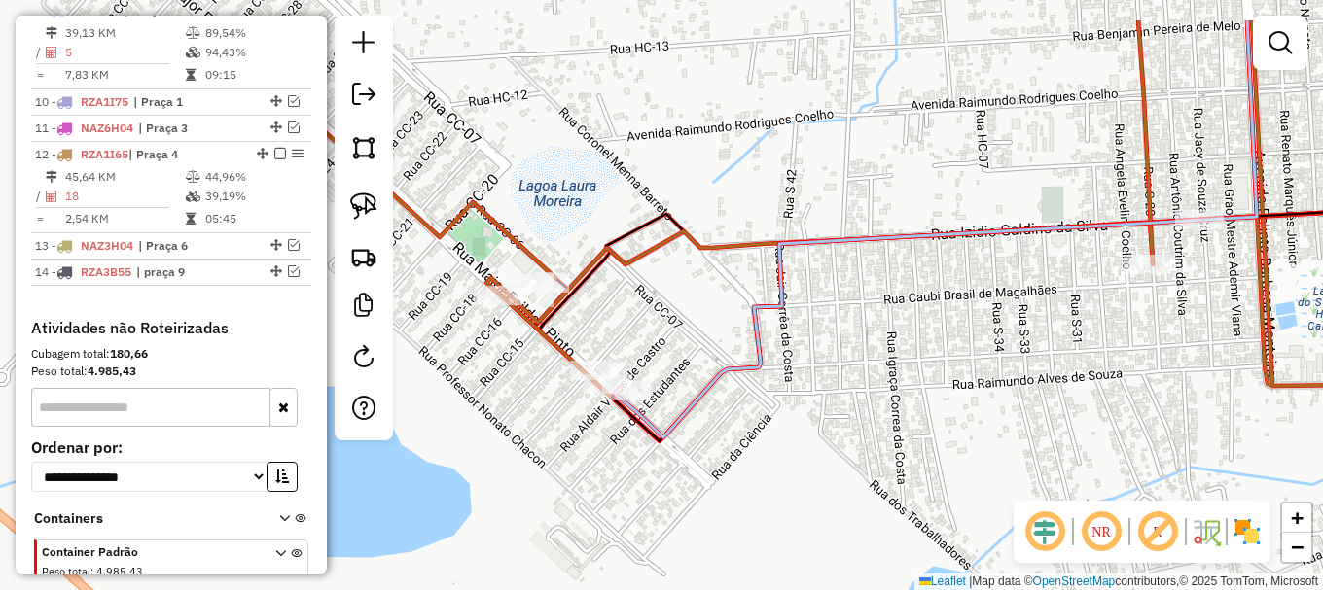
drag, startPoint x: 658, startPoint y: 388, endPoint x: 720, endPoint y: 468, distance: 100.6
click at [720, 468] on div "Janela de atendimento Grade de atendimento Capacidade Transportadoras Veículos …" at bounding box center [661, 295] width 1323 height 590
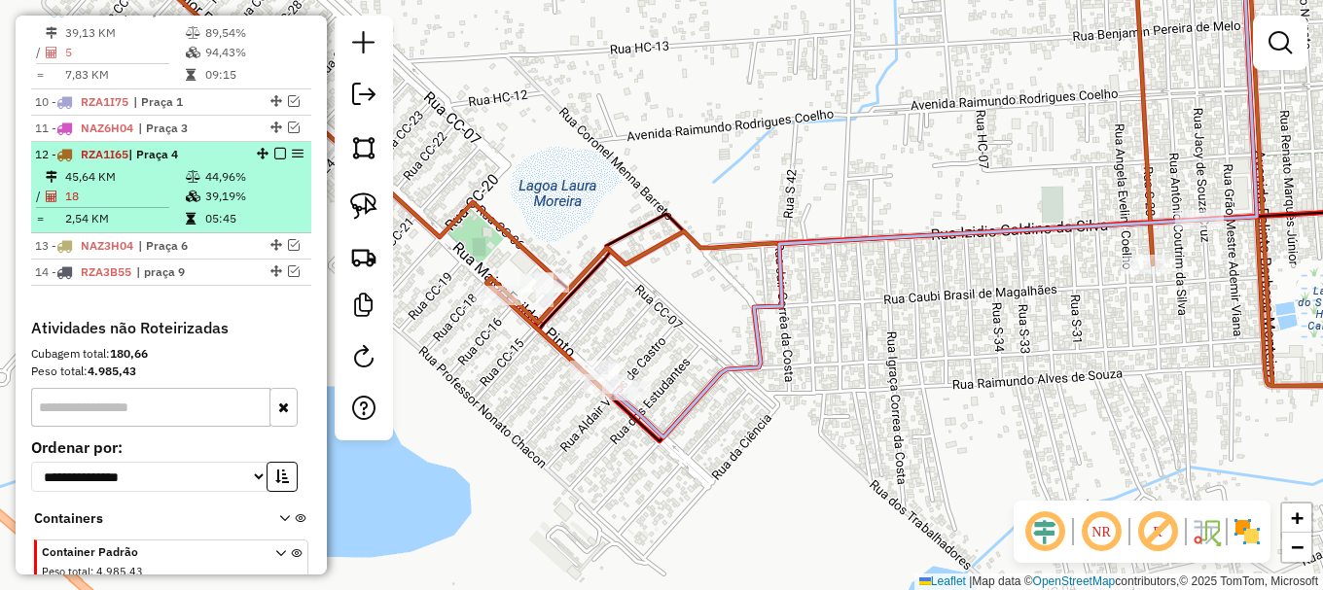
scroll to position [907, 0]
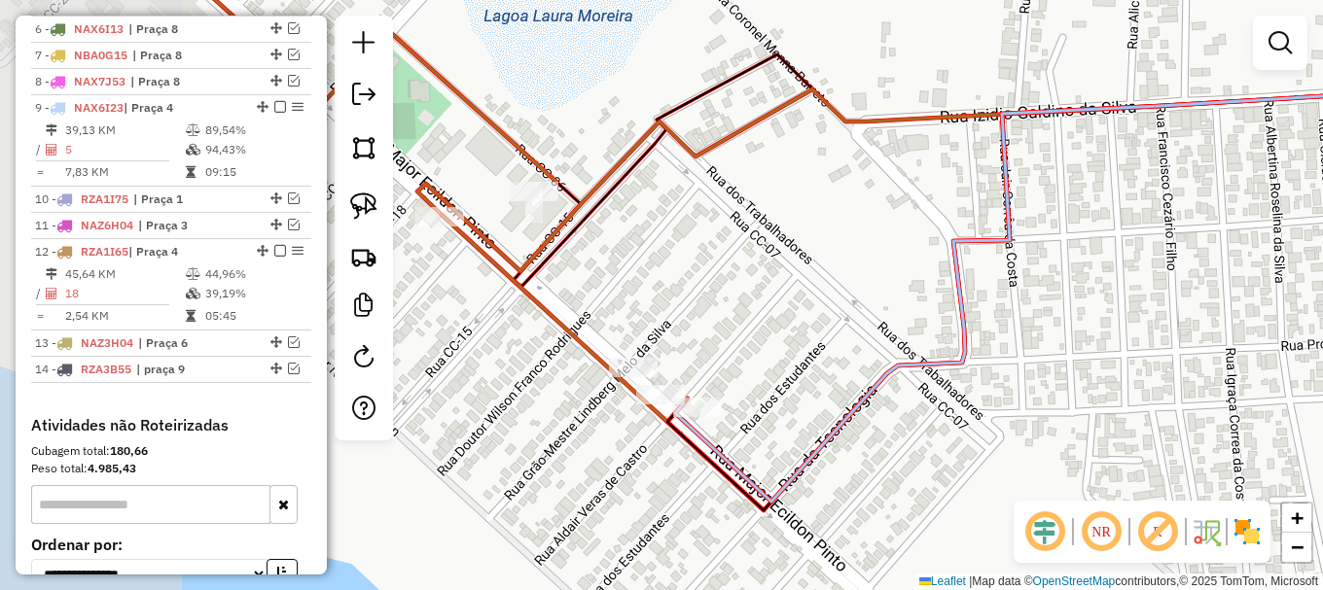
drag, startPoint x: 618, startPoint y: 346, endPoint x: 805, endPoint y: 324, distance: 189.1
click at [802, 324] on div "Janela de atendimento Grade de atendimento Capacidade Transportadoras Veículos …" at bounding box center [661, 295] width 1323 height 590
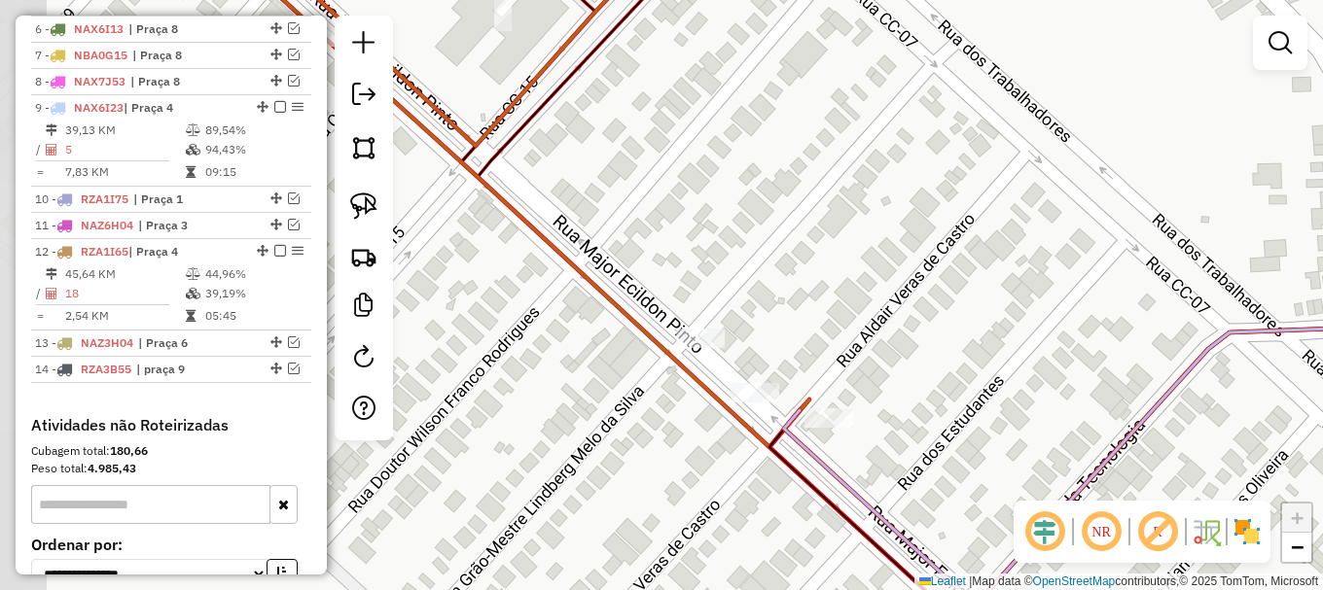
drag, startPoint x: 744, startPoint y: 347, endPoint x: 874, endPoint y: 324, distance: 132.4
click at [874, 324] on div "Janela de atendimento Grade de atendimento Capacidade Transportadoras Veículos …" at bounding box center [661, 295] width 1323 height 590
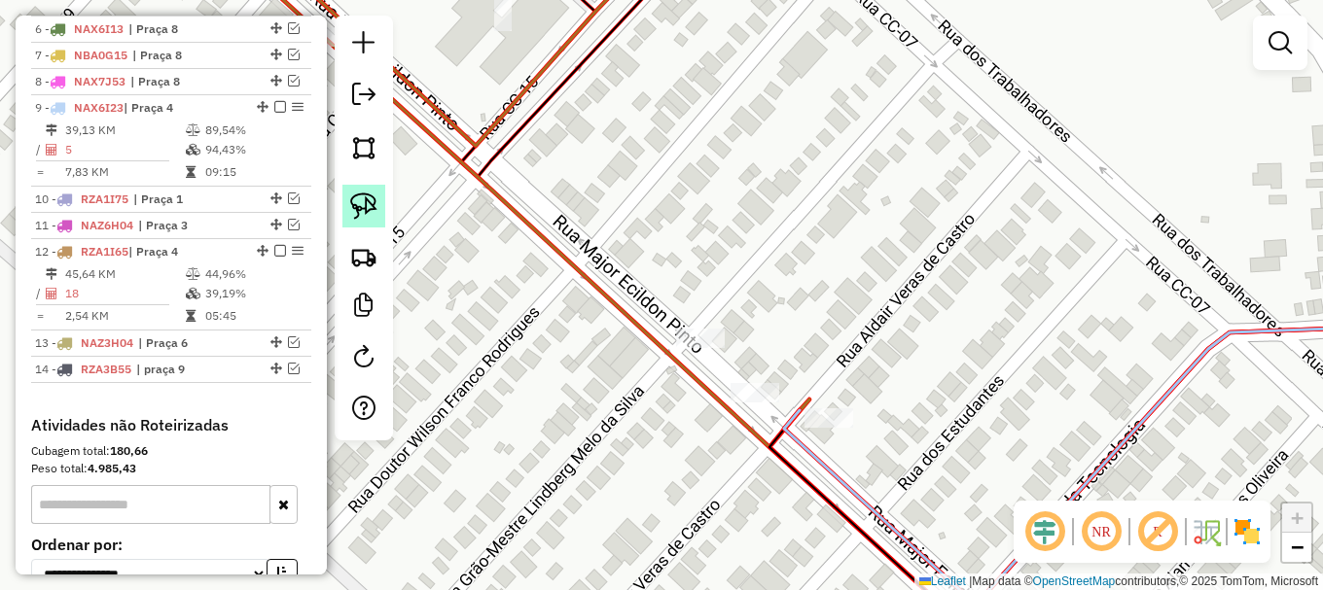
click at [363, 203] on img at bounding box center [363, 206] width 27 height 27
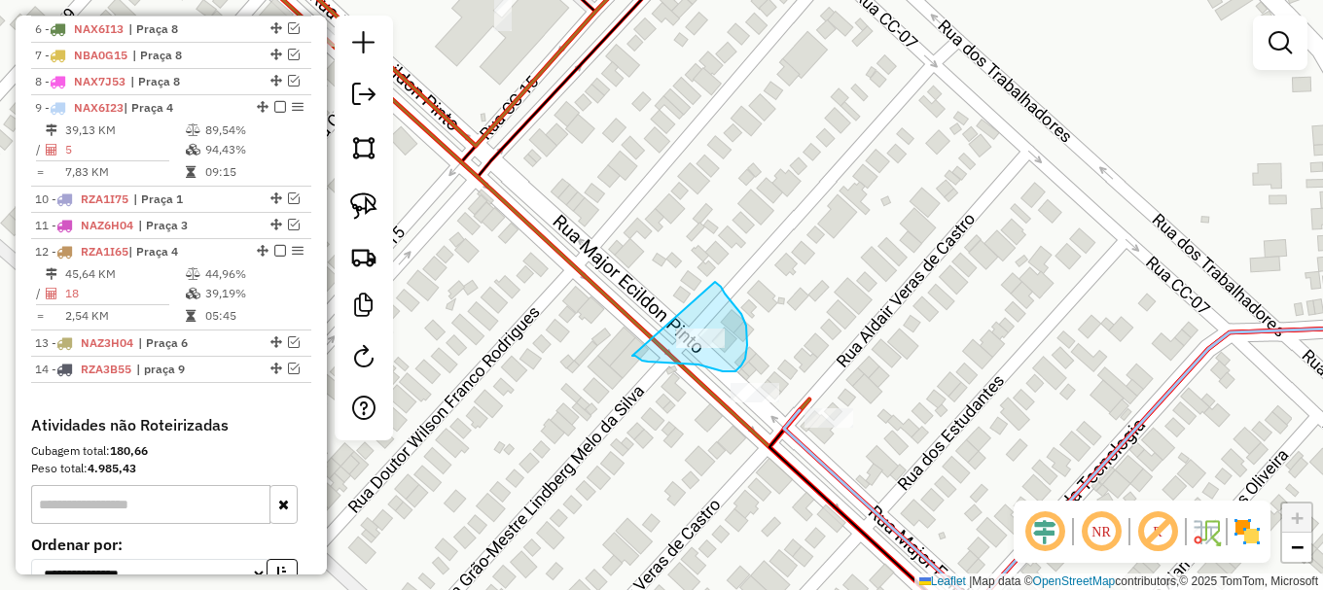
drag, startPoint x: 632, startPoint y: 356, endPoint x: 715, endPoint y: 282, distance: 110.9
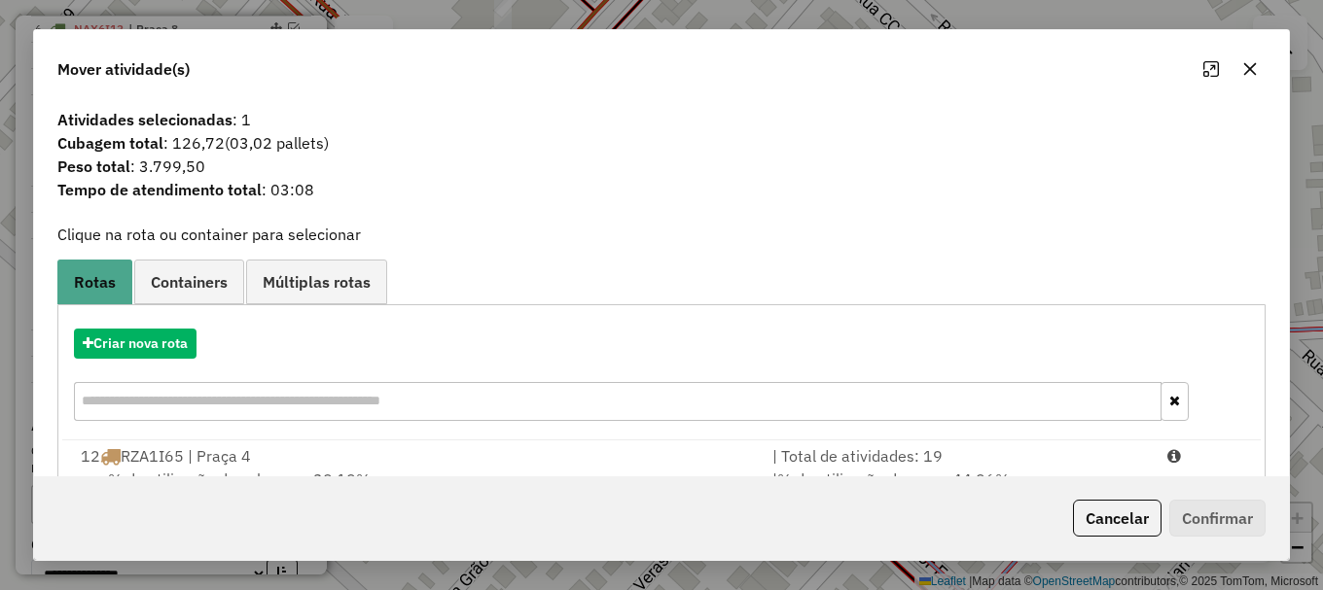
click at [1249, 69] on icon "button" at bounding box center [1250, 69] width 13 height 13
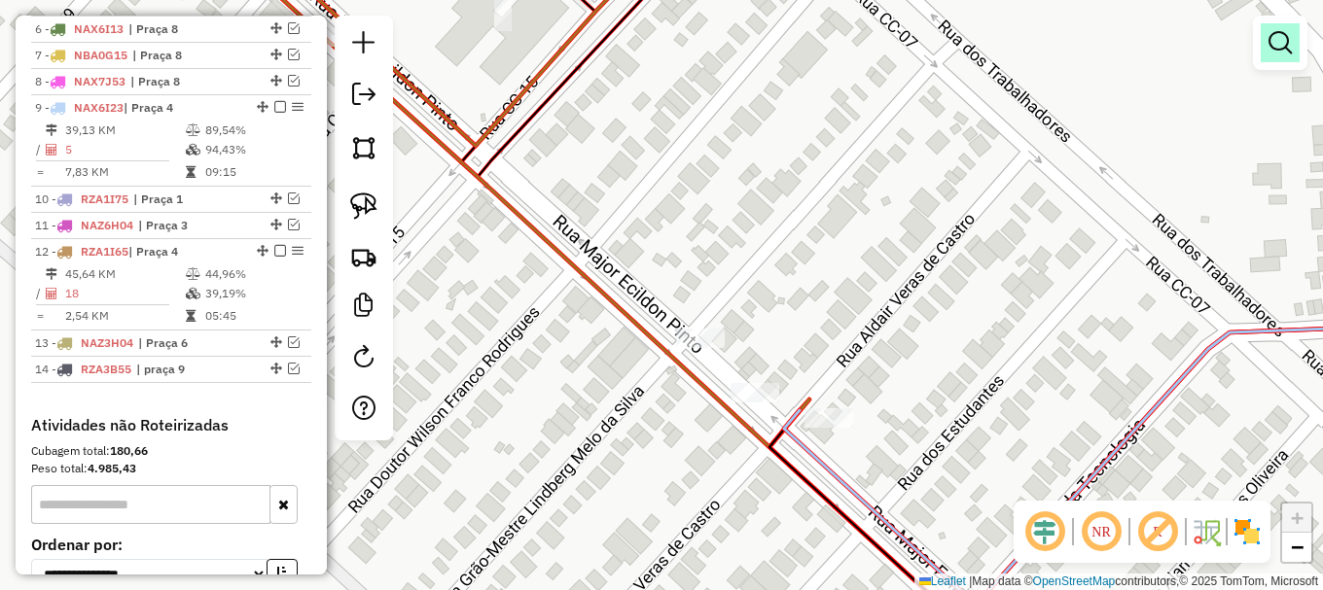
click at [1274, 43] on em at bounding box center [1279, 42] width 23 height 23
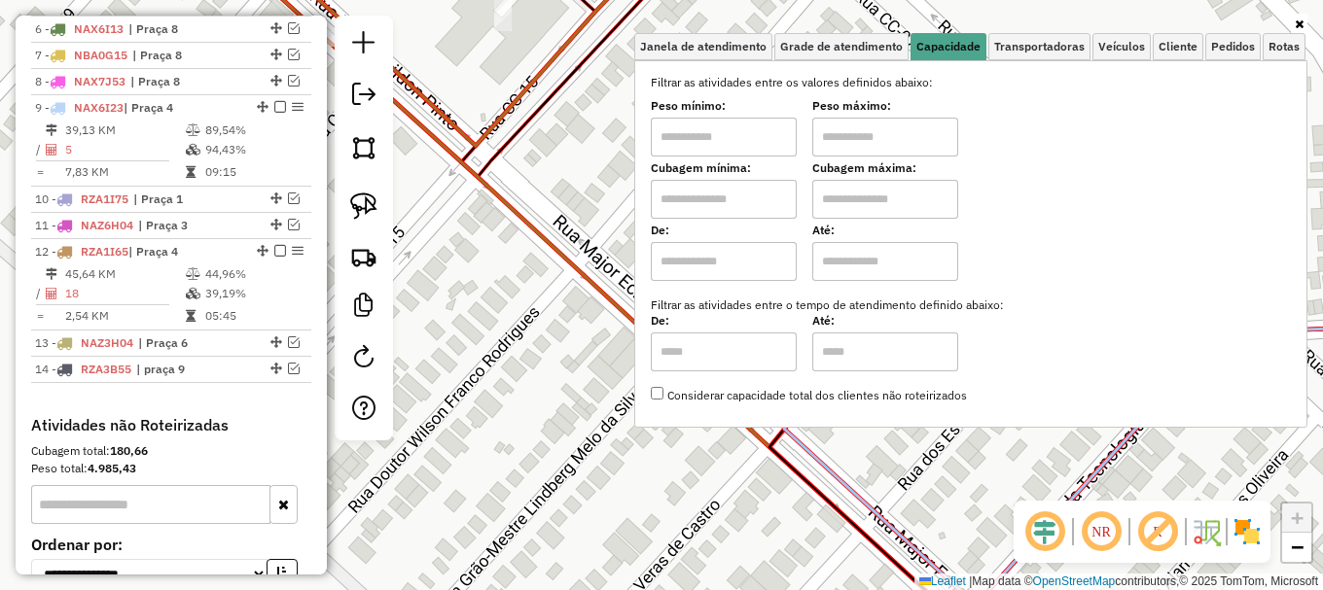
click at [702, 194] on input "text" at bounding box center [724, 199] width 146 height 39
type input "*****"
click at [875, 207] on input "text" at bounding box center [885, 199] width 146 height 39
type input "*******"
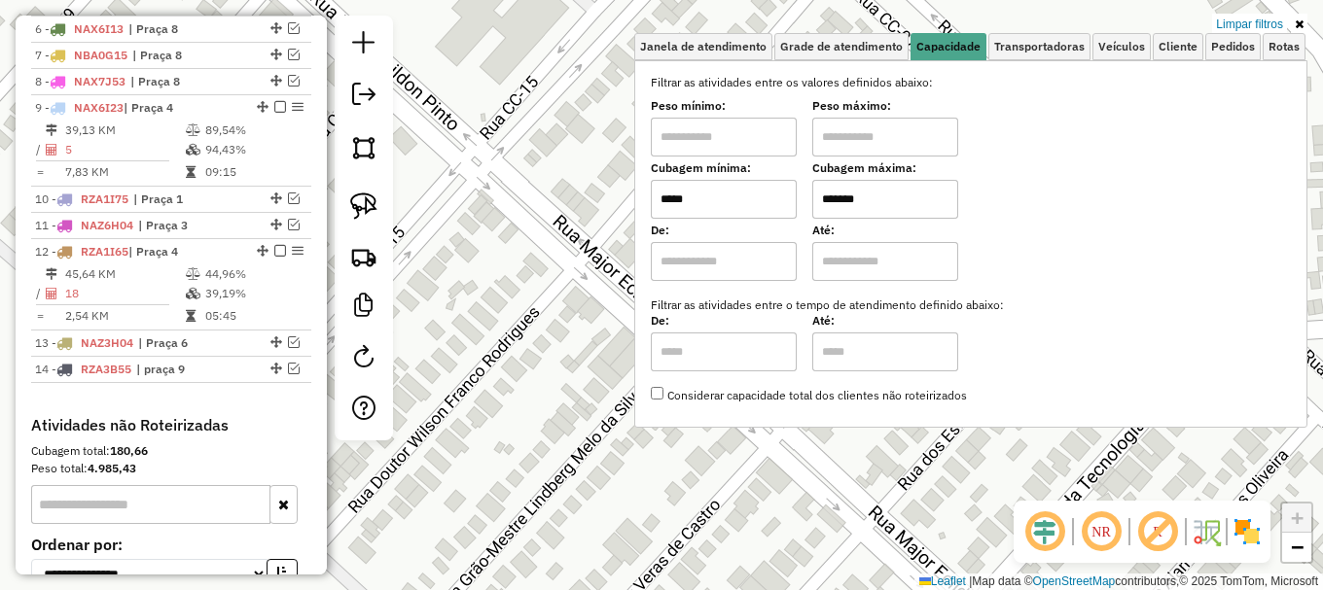
click at [893, 454] on div "Limpar filtros Janela de atendimento Grade de atendimento Capacidade Transporta…" at bounding box center [661, 295] width 1323 height 590
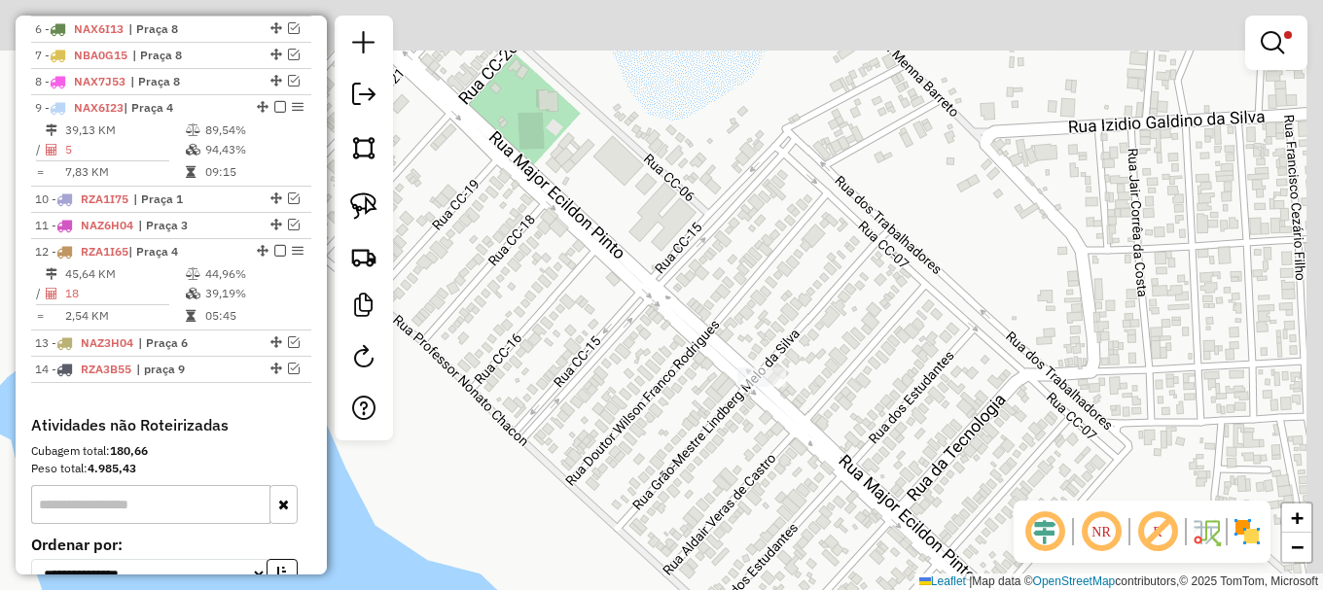
drag, startPoint x: 1022, startPoint y: 302, endPoint x: 893, endPoint y: 465, distance: 208.4
click at [893, 465] on div "Limpar filtros Janela de atendimento Grade de atendimento Capacidade Transporta…" at bounding box center [661, 295] width 1323 height 590
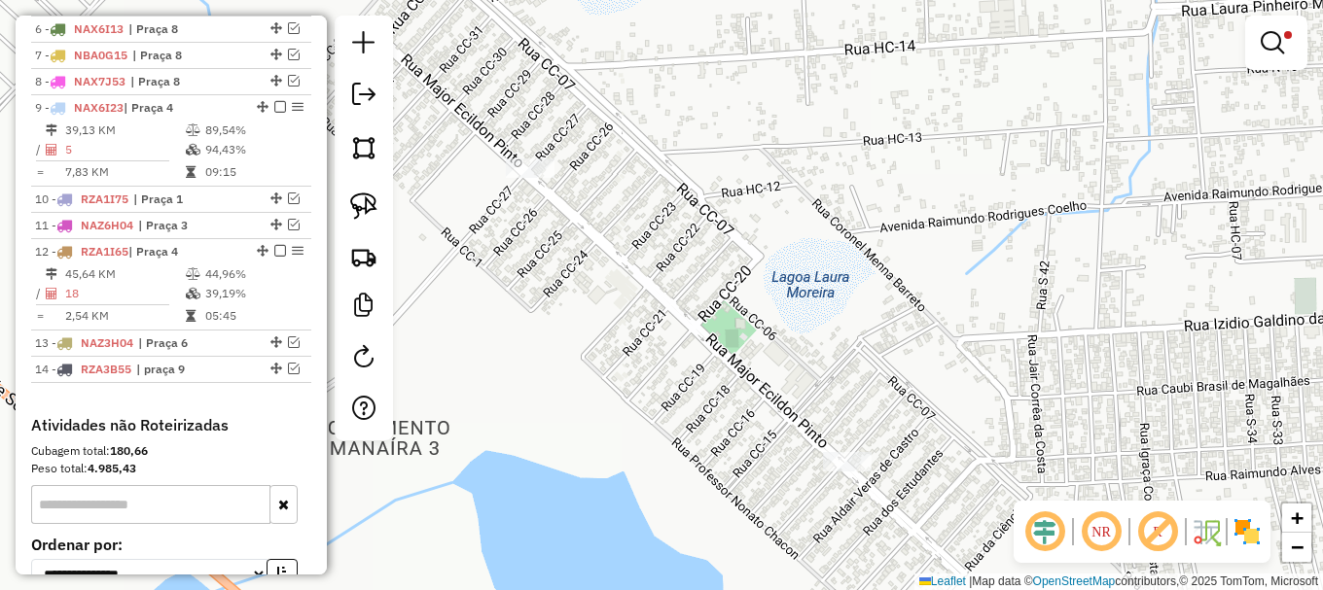
drag, startPoint x: 982, startPoint y: 389, endPoint x: 1038, endPoint y: 431, distance: 69.4
click at [1039, 440] on div "Limpar filtros Janela de atendimento Grade de atendimento Capacidade Transporta…" at bounding box center [661, 295] width 1323 height 590
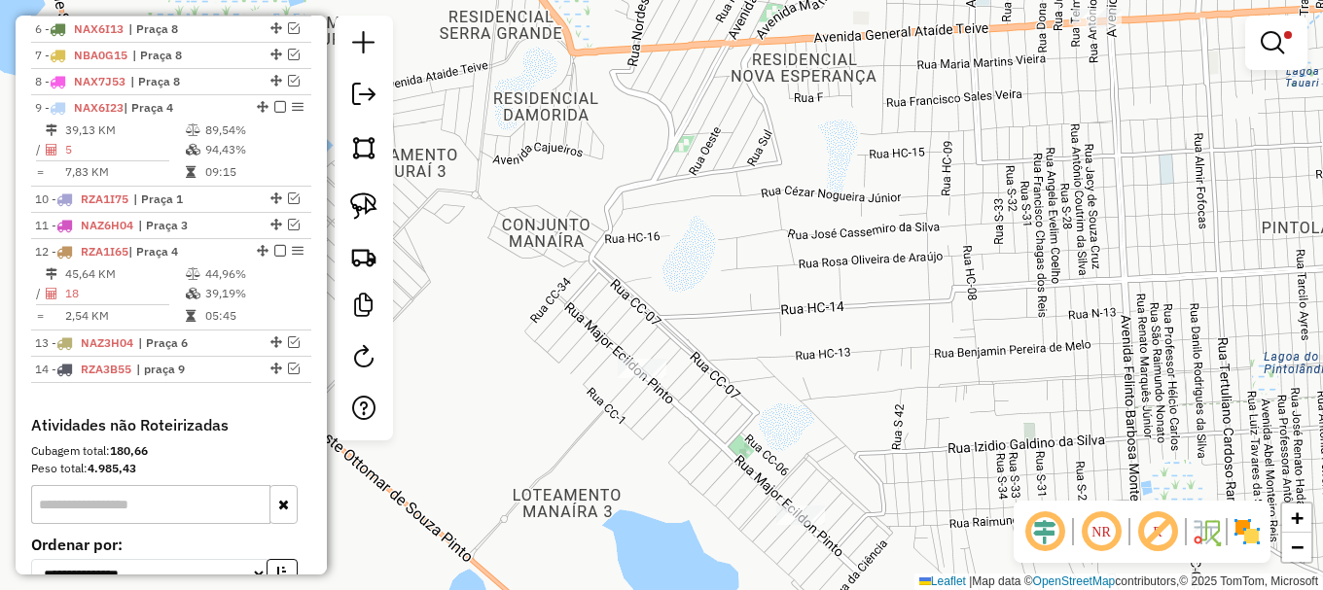
drag, startPoint x: 1079, startPoint y: 290, endPoint x: 939, endPoint y: 372, distance: 162.2
click at [939, 372] on div "Limpar filtros Janela de atendimento Grade de atendimento Capacidade Transporta…" at bounding box center [661, 295] width 1323 height 590
select select "**********"
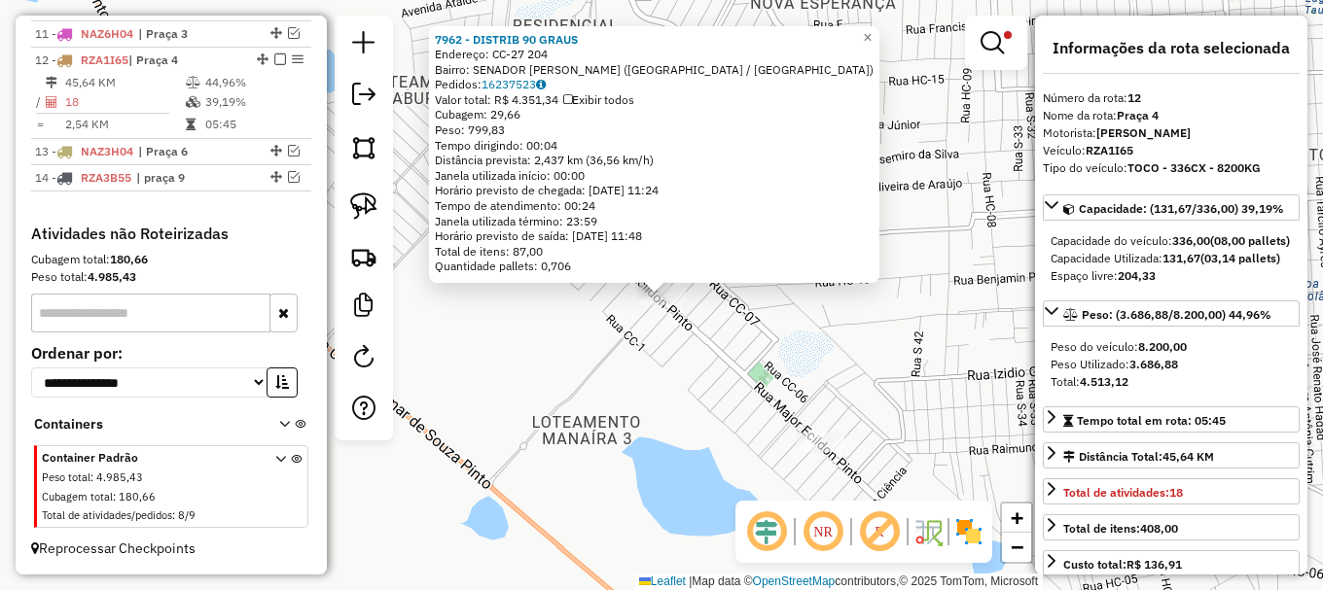
scroll to position [1117, 0]
click at [867, 372] on div "7962 - DISTRIB 90 GRAUS Endereço: CC-27 204 Bairro: SENADOR HELIO CAMPOS (BOA V…" at bounding box center [661, 295] width 1323 height 590
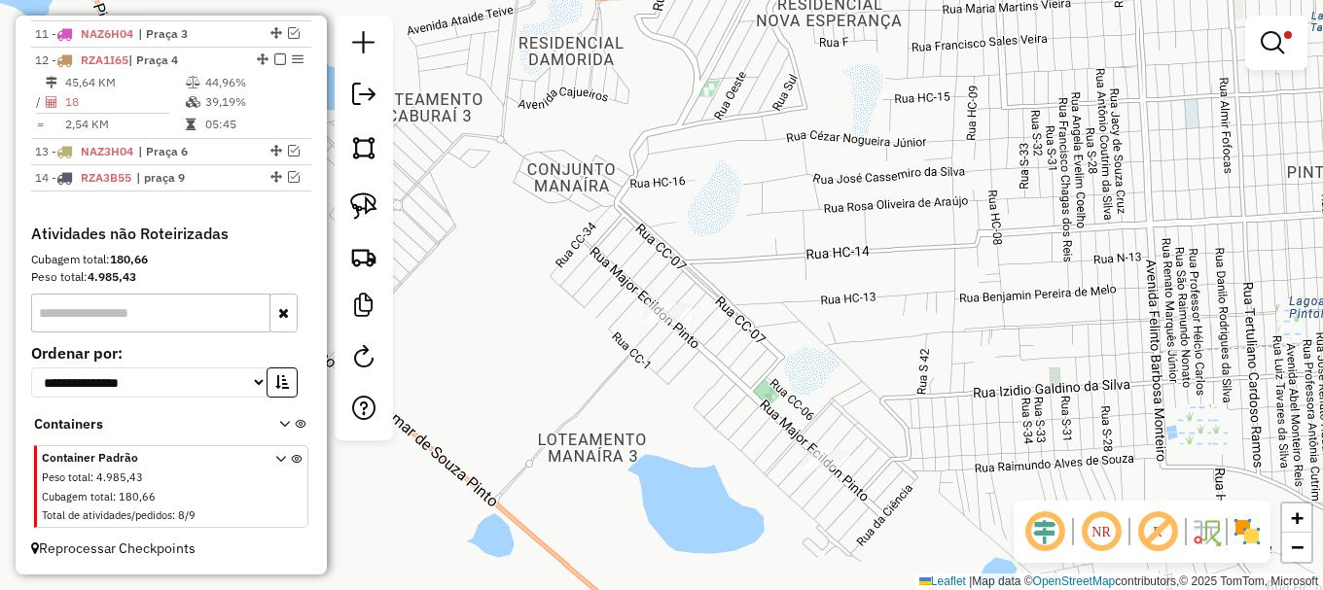
drag, startPoint x: 923, startPoint y: 231, endPoint x: 849, endPoint y: 410, distance: 193.6
click at [850, 410] on div "Limpar filtros Janela de atendimento Grade de atendimento Capacidade Transporta…" at bounding box center [661, 295] width 1323 height 590
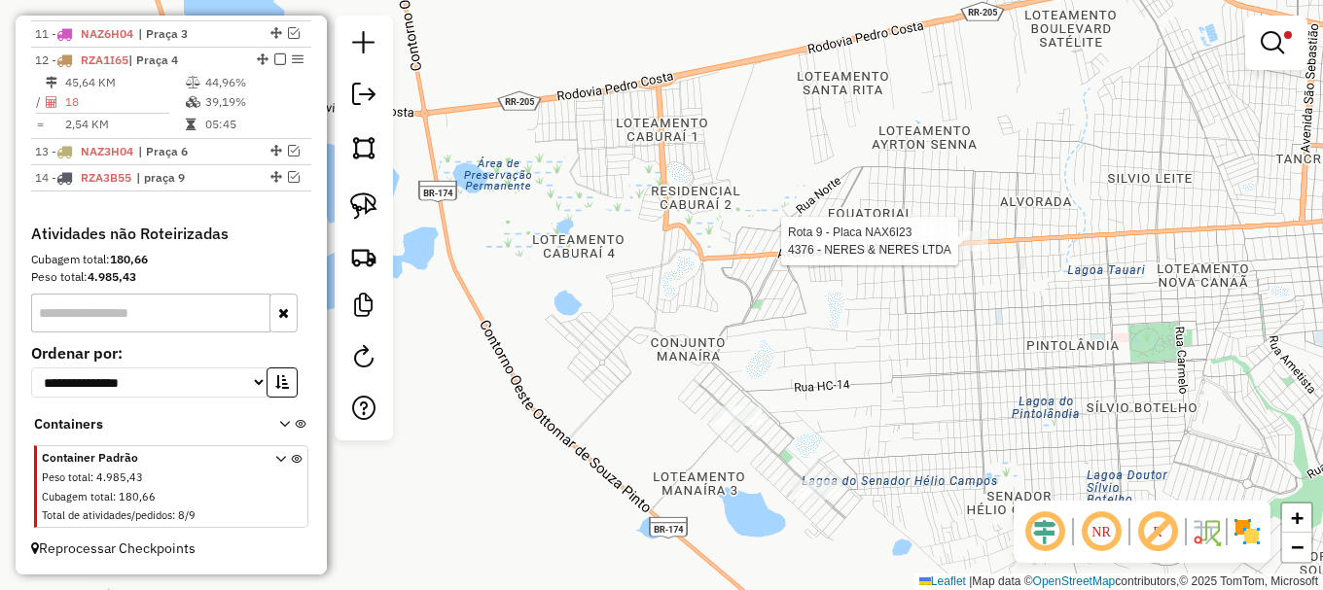
select select "**********"
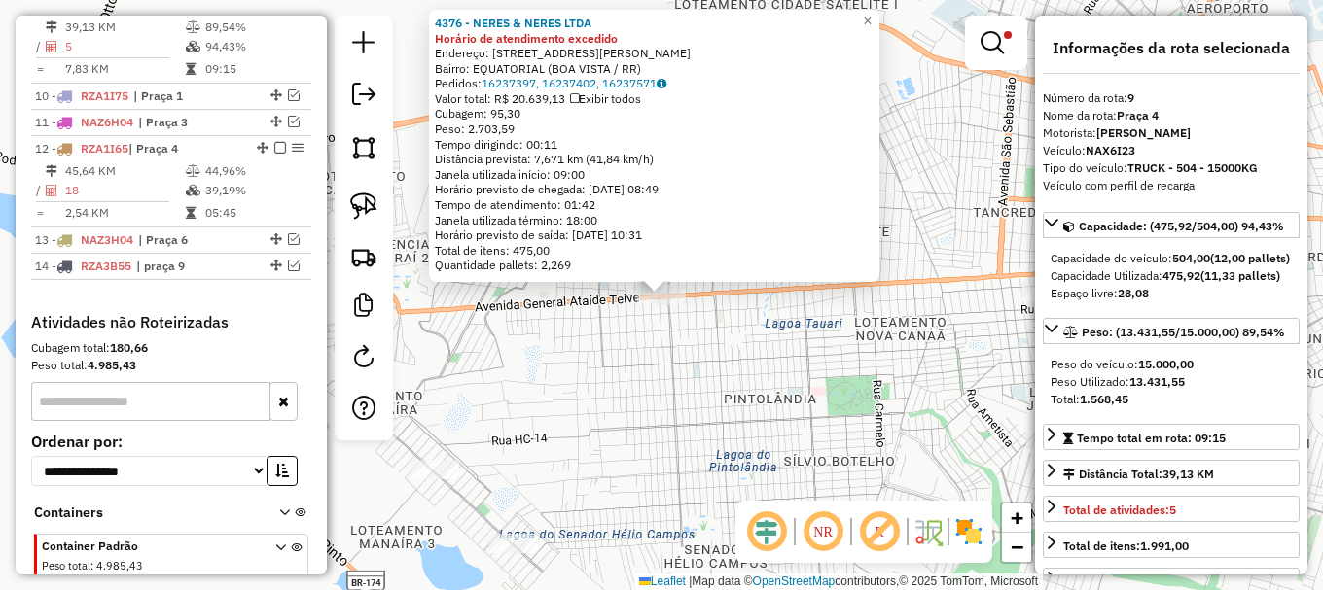
scroll to position [1005, 0]
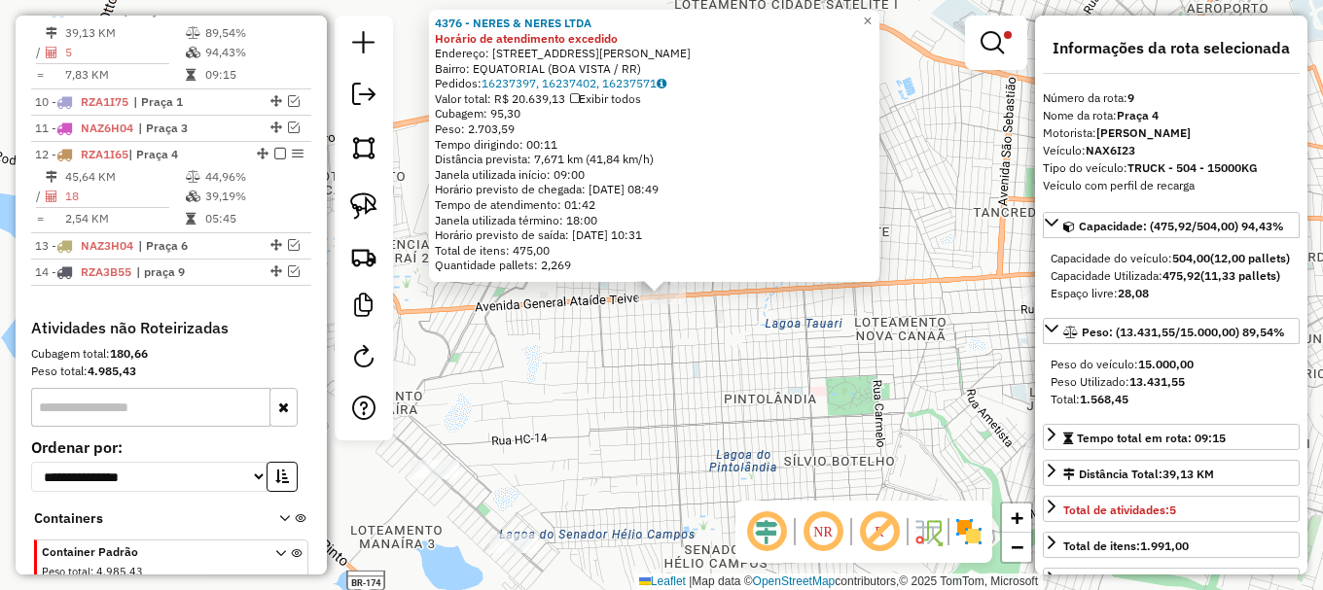
click at [910, 395] on div "4376 - NERES & NERES LTDA Horário de atendimento excedido Endereço: AV GENERAL …" at bounding box center [661, 295] width 1323 height 590
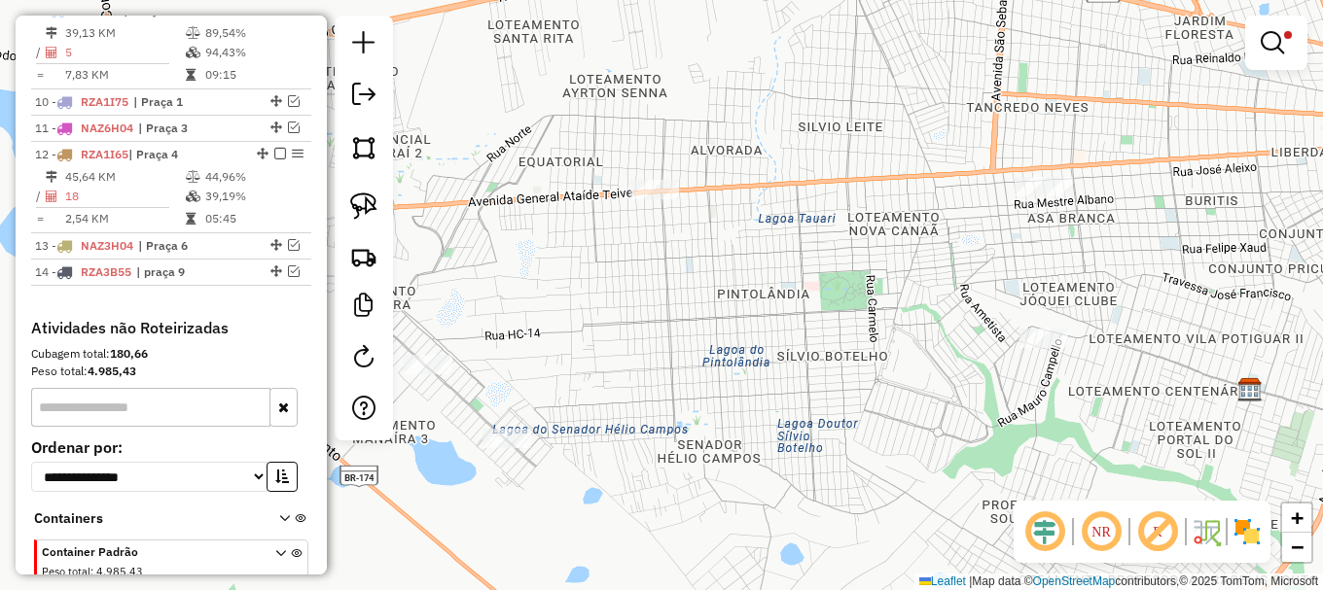
drag, startPoint x: 918, startPoint y: 354, endPoint x: 968, endPoint y: 264, distance: 103.2
click at [909, 253] on div "Limpar filtros Janela de atendimento Grade de atendimento Capacidade Transporta…" at bounding box center [661, 295] width 1323 height 590
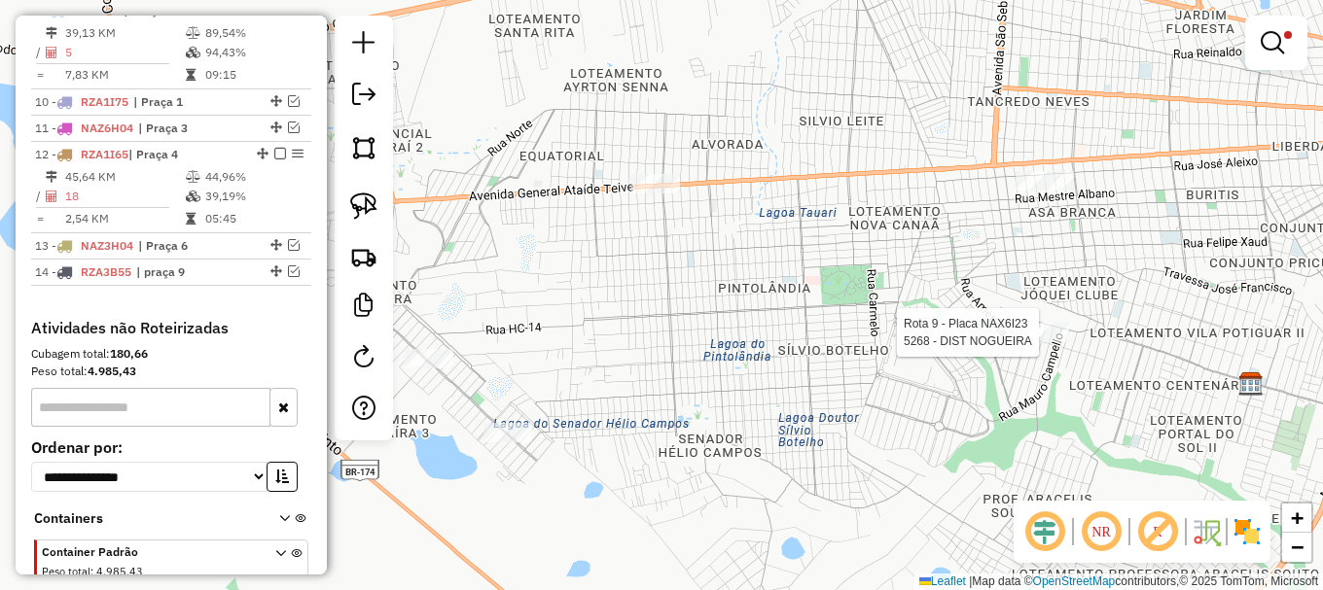
select select "**********"
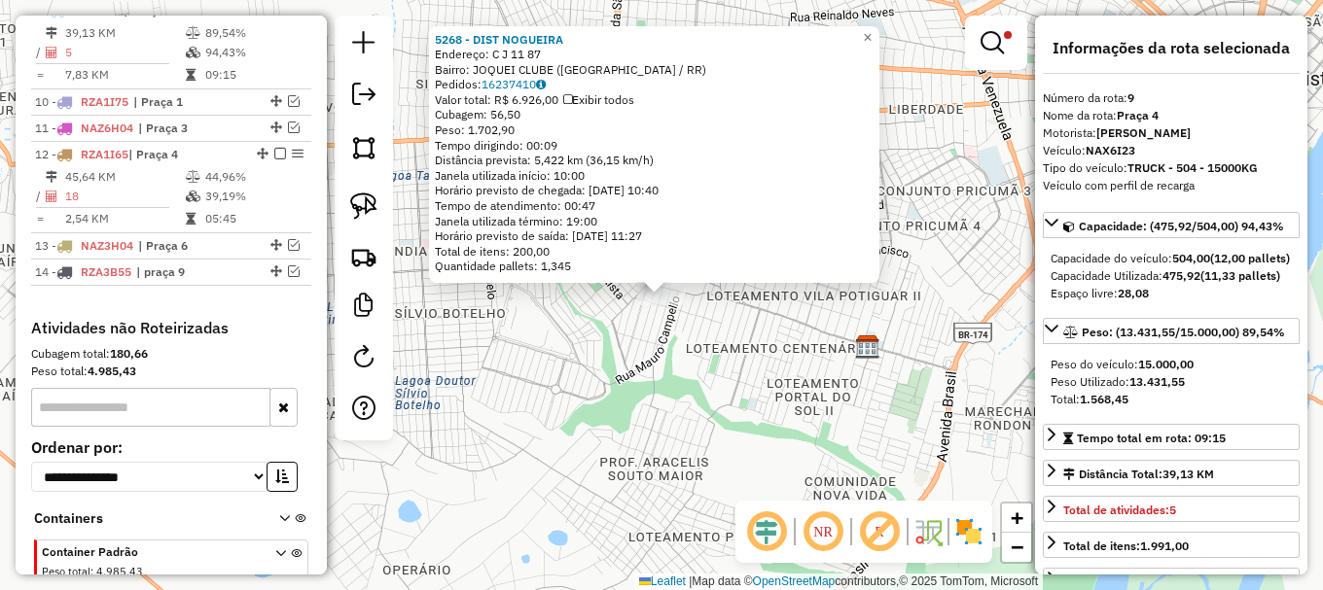
click at [762, 371] on div "5268 - DIST NOGUEIRA Endereço: C J 11 87 Bairro: JOQUEI CLUBE (BOA VISTA / RR) …" at bounding box center [661, 295] width 1323 height 590
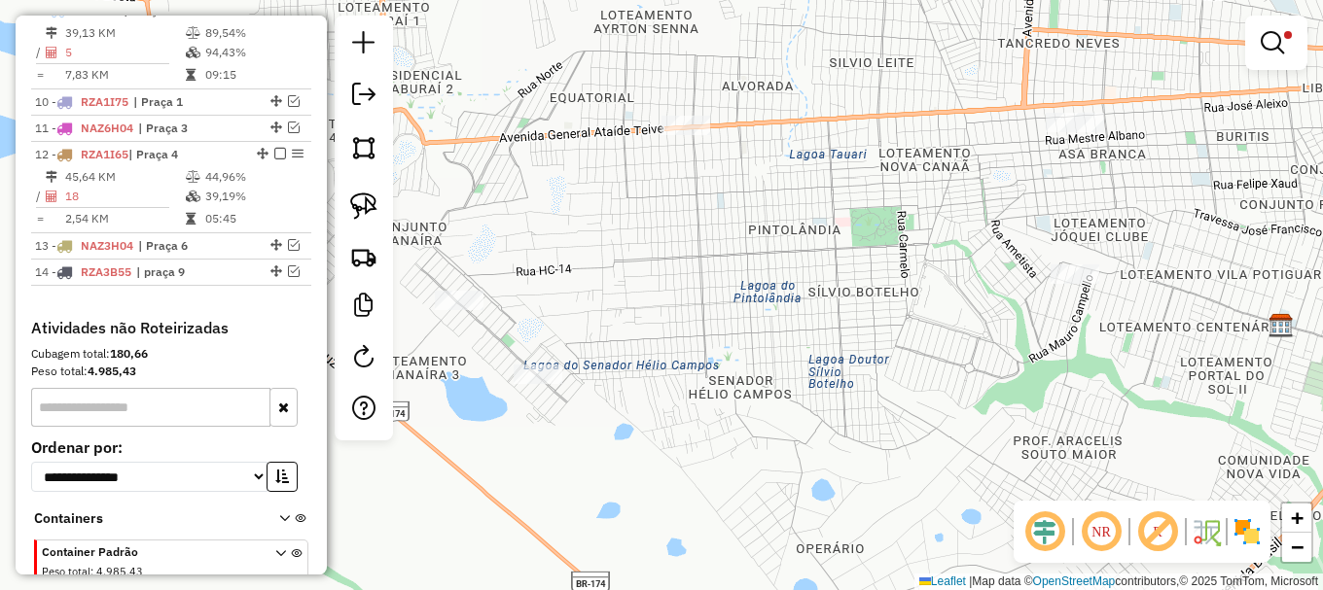
drag, startPoint x: 757, startPoint y: 425, endPoint x: 1157, endPoint y: 406, distance: 401.2
click at [1157, 406] on div "Limpar filtros Janela de atendimento Grade de atendimento Capacidade Transporta…" at bounding box center [661, 295] width 1323 height 590
select select "**********"
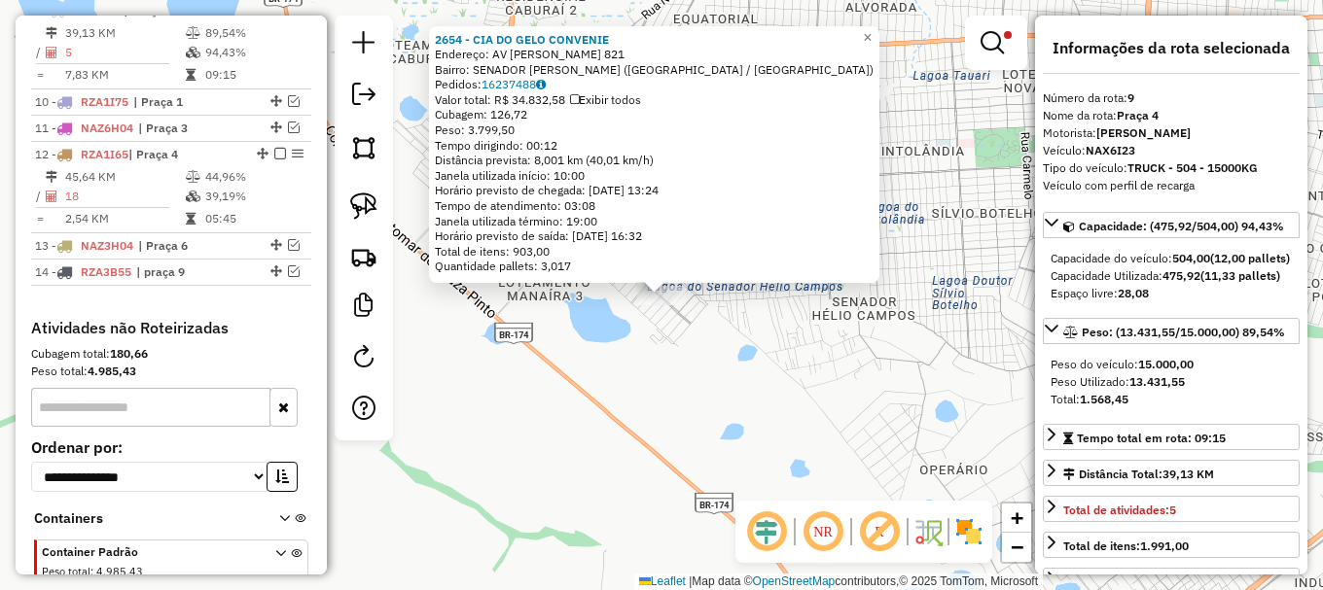
click at [705, 428] on div "2654 - CIA DO GELO CONVENIE Endereço: AV FELINTO BARBOSA MONTEIRO 821 Bairro: S…" at bounding box center [661, 295] width 1323 height 590
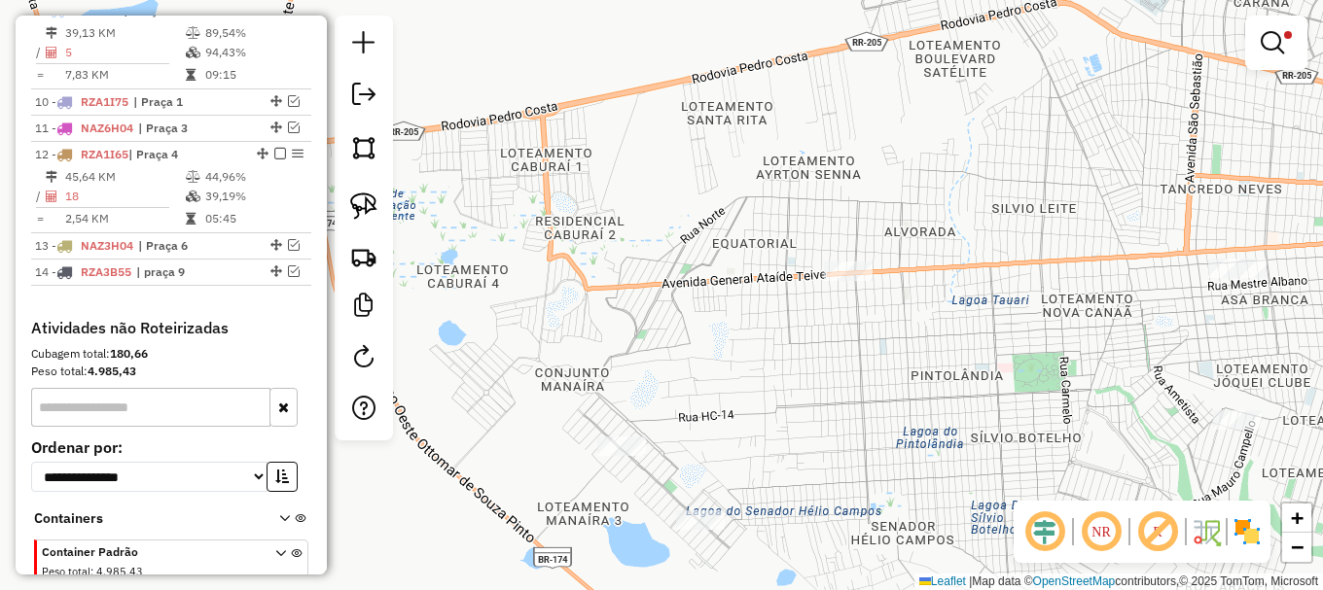
drag, startPoint x: 840, startPoint y: 237, endPoint x: 874, endPoint y: 462, distance: 227.2
click at [874, 462] on div "Limpar filtros Janela de atendimento Grade de atendimento Capacidade Transporta…" at bounding box center [661, 295] width 1323 height 590
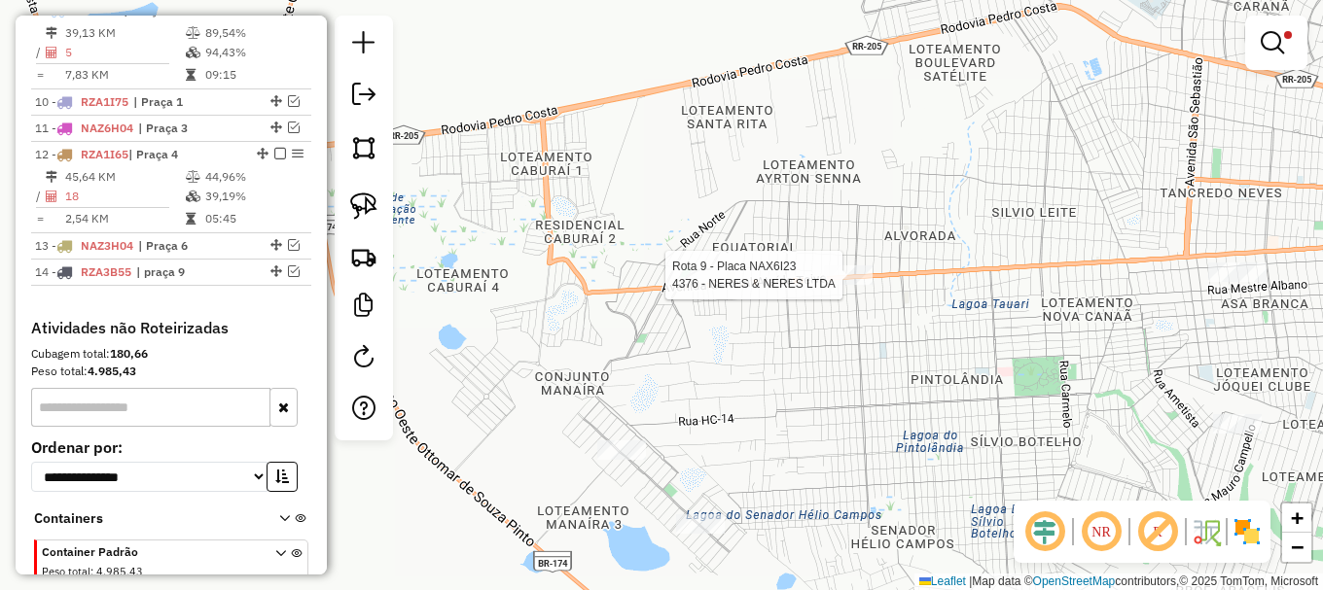
select select "**********"
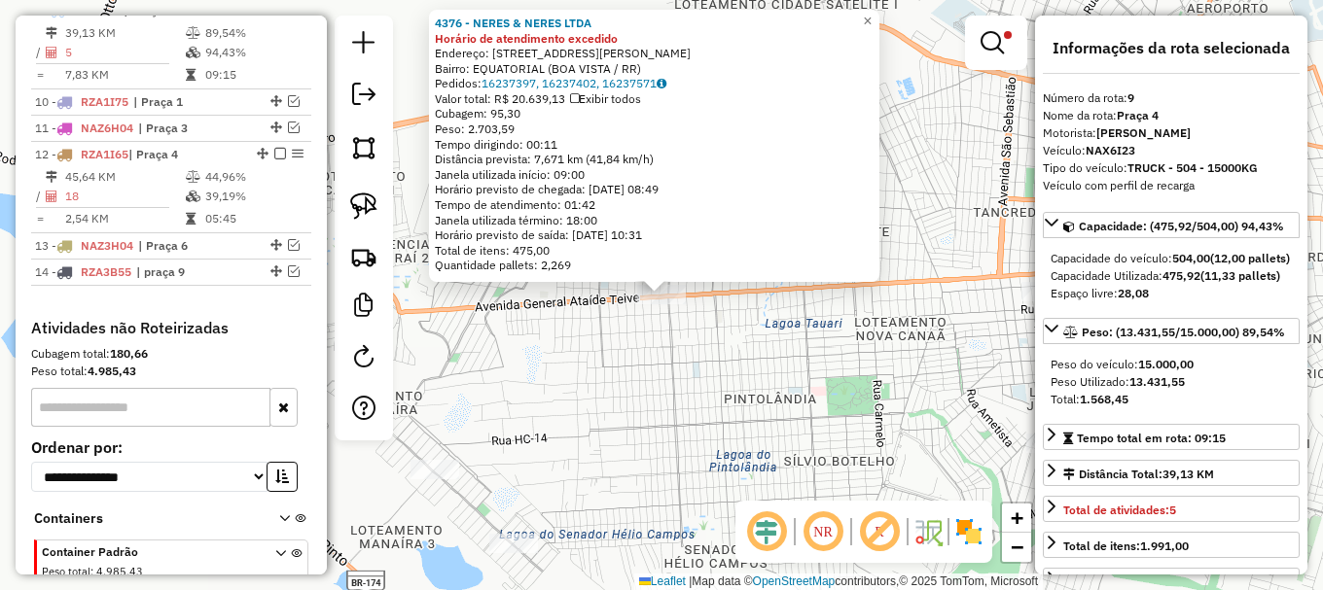
click at [817, 402] on div "4376 - NERES & NERES LTDA Horário de atendimento excedido Endereço: AV GENERAL …" at bounding box center [661, 295] width 1323 height 590
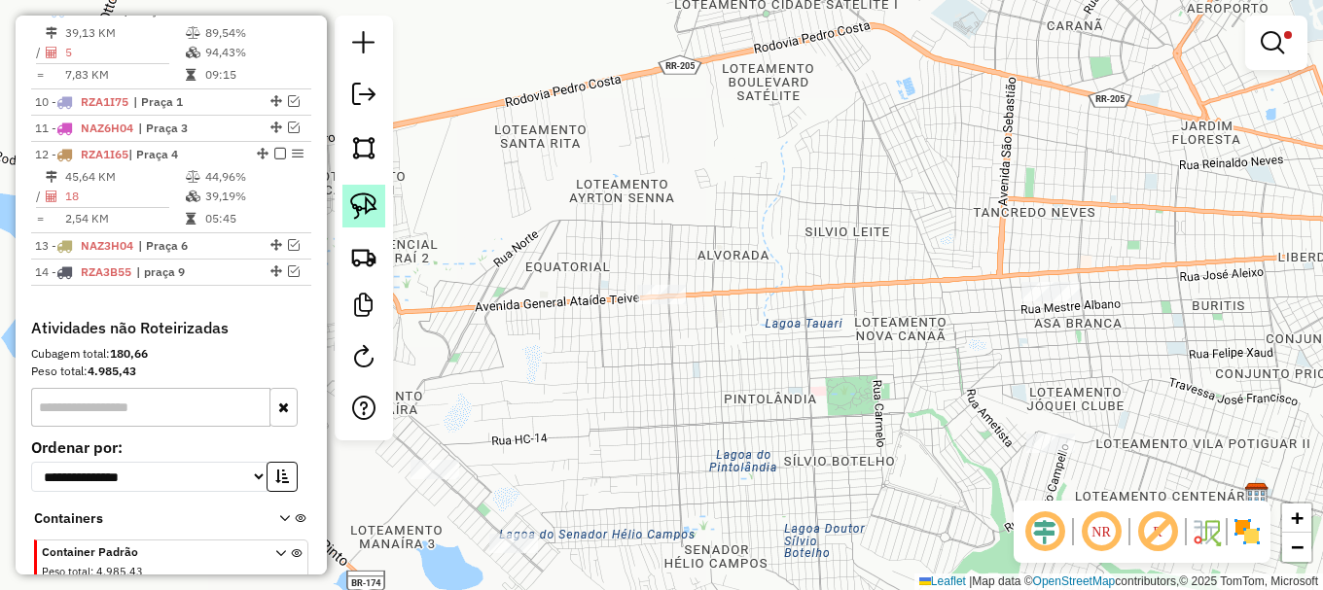
click at [359, 209] on img at bounding box center [363, 206] width 27 height 27
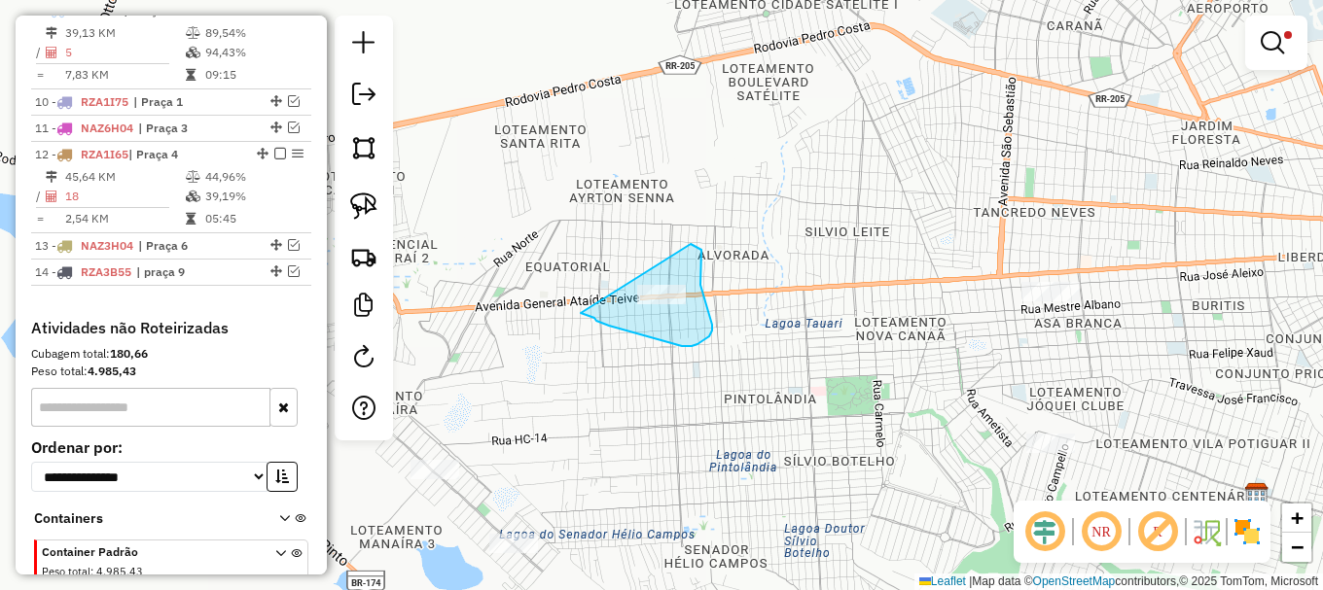
drag, startPoint x: 581, startPoint y: 313, endPoint x: 691, endPoint y: 244, distance: 129.8
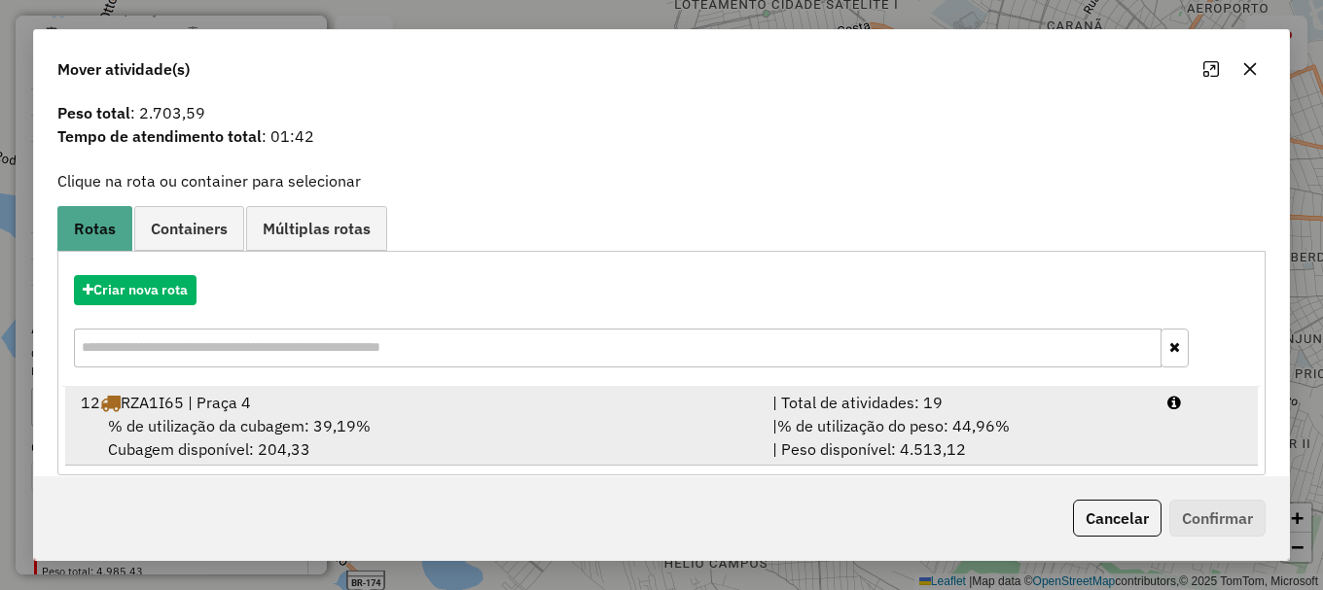
scroll to position [76, 0]
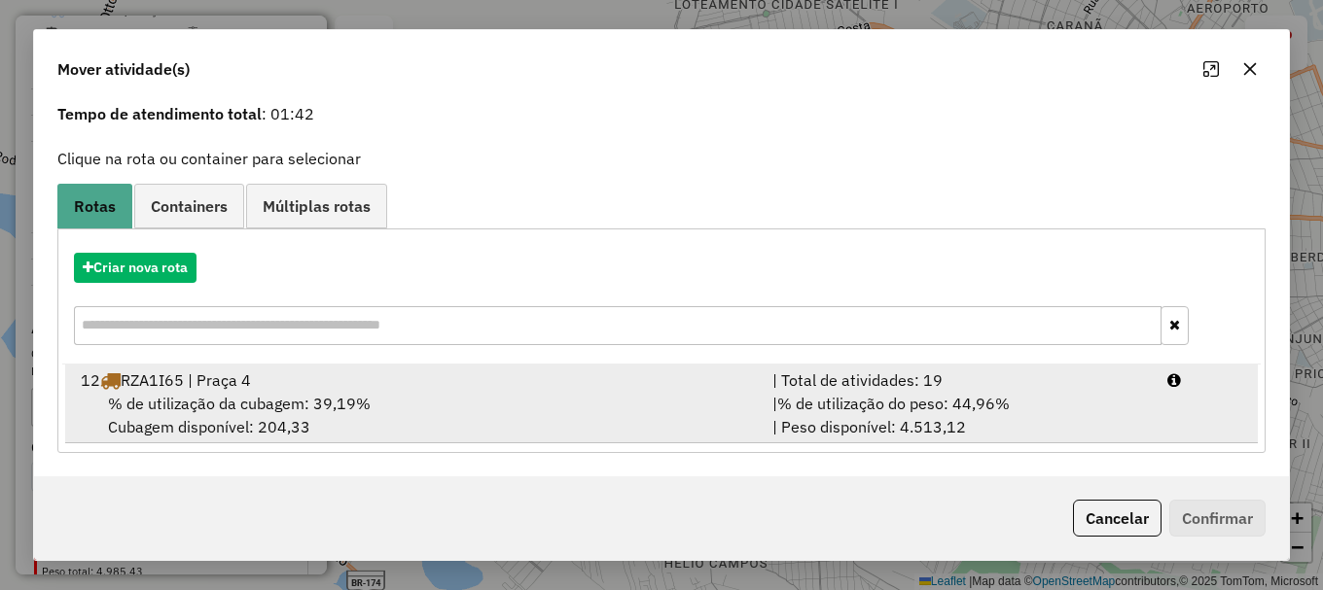
click at [268, 410] on span "% de utilização da cubagem: 39,19%" at bounding box center [239, 403] width 263 height 19
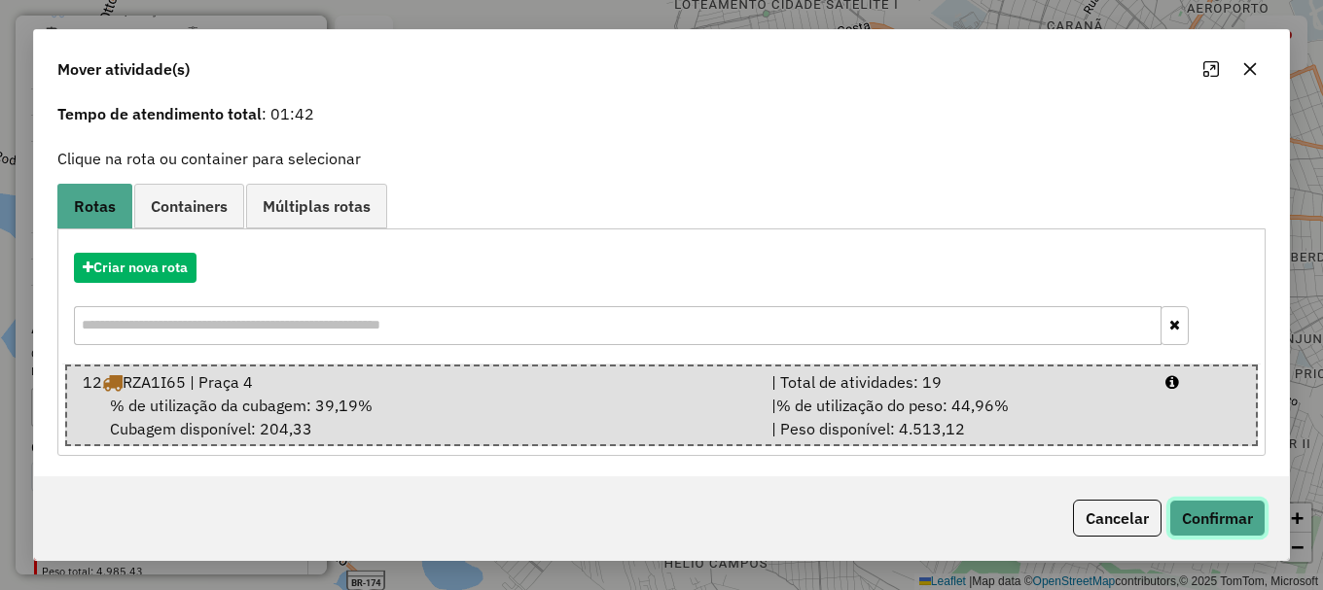
click at [1228, 522] on button "Confirmar" at bounding box center [1217, 518] width 96 height 37
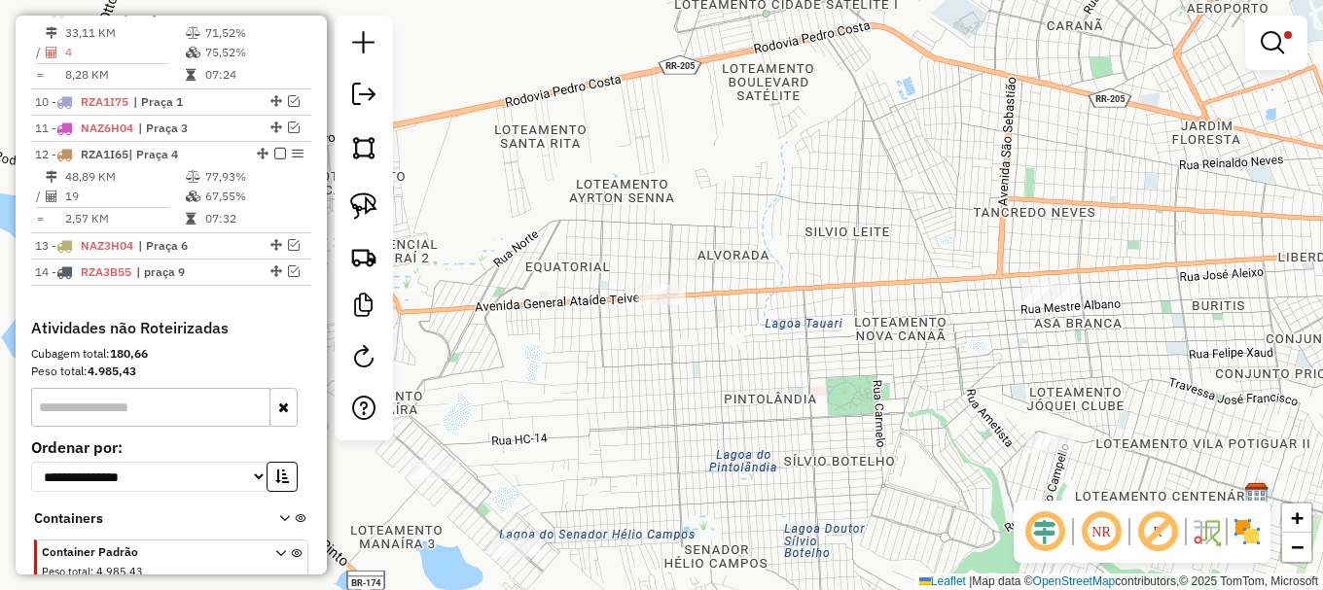
scroll to position [0, 0]
click at [1279, 39] on em at bounding box center [1272, 42] width 23 height 23
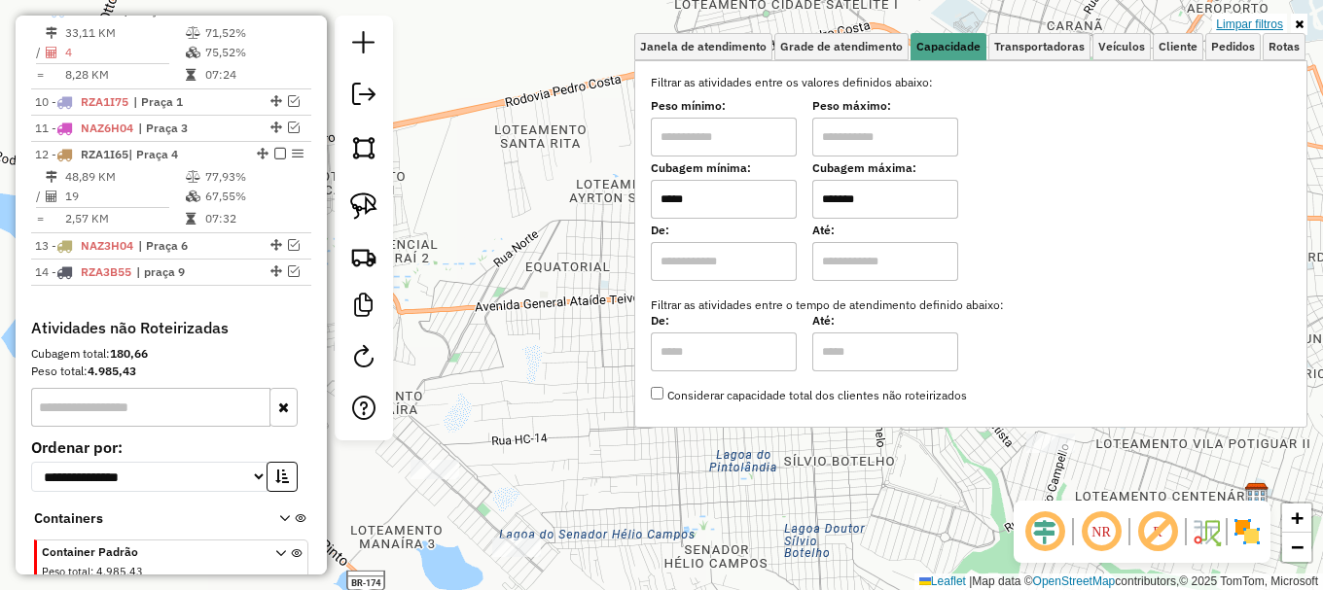
click at [1255, 19] on link "Limpar filtros" at bounding box center [1249, 24] width 75 height 21
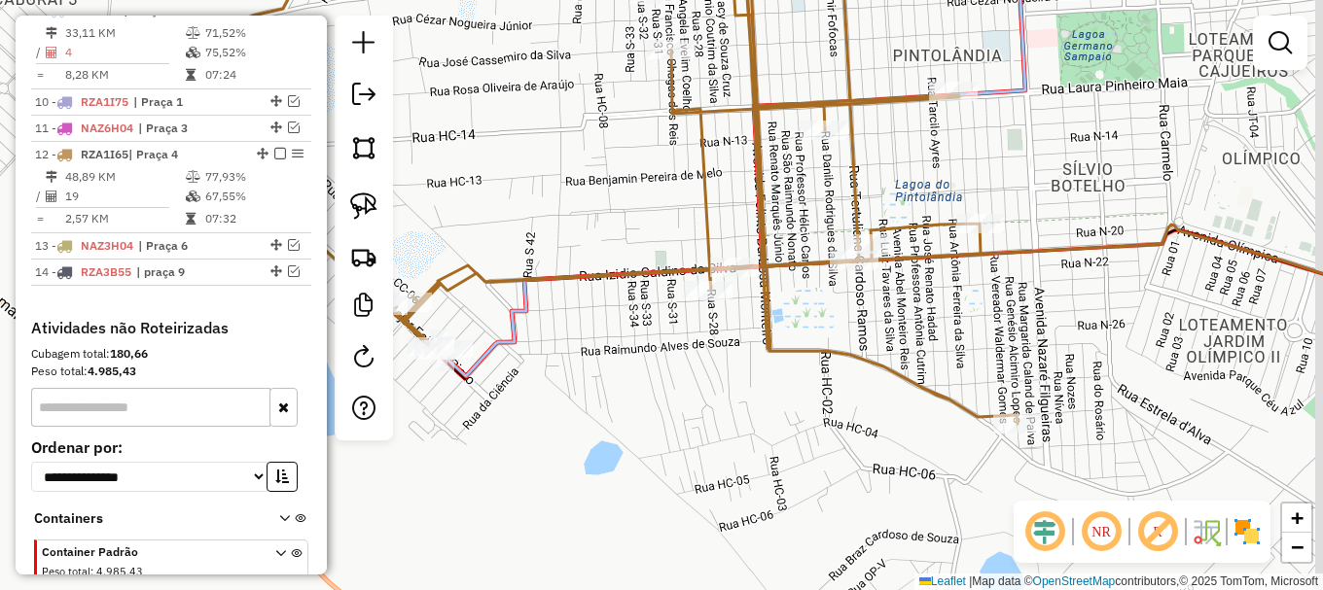
drag, startPoint x: 1172, startPoint y: 276, endPoint x: 1059, endPoint y: 282, distance: 113.0
click at [1059, 282] on div "Janela de atendimento Grade de atendimento Capacidade Transportadoras Veículos …" at bounding box center [661, 295] width 1323 height 590
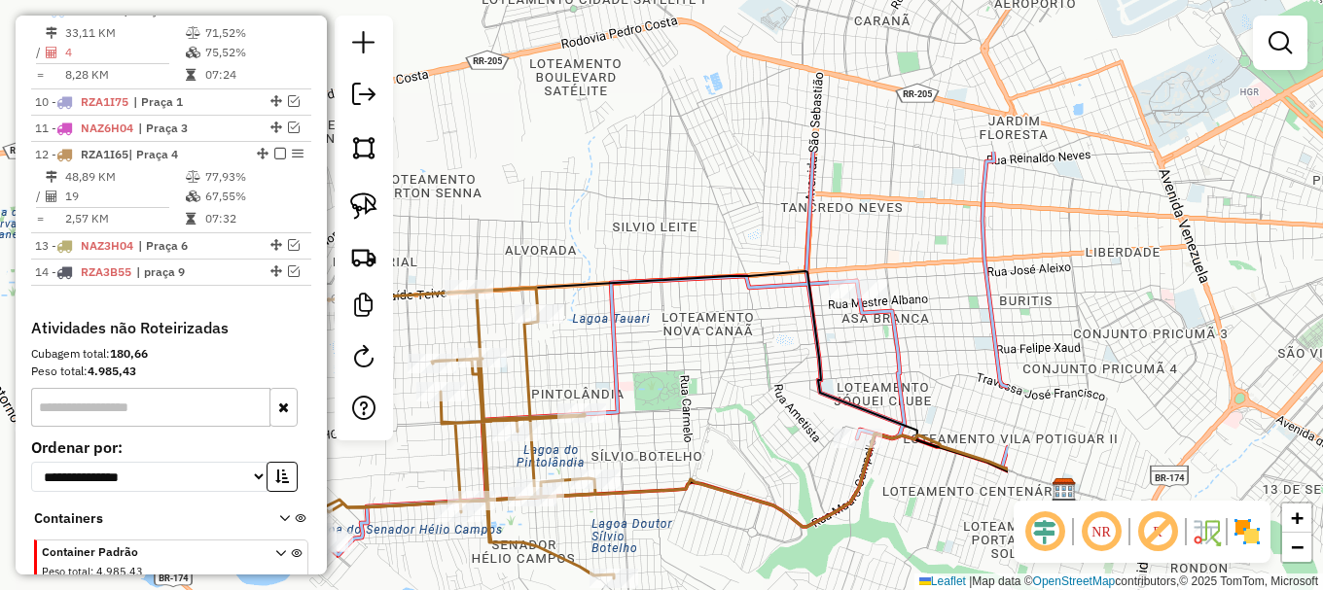
drag, startPoint x: 1174, startPoint y: 276, endPoint x: 733, endPoint y: 452, distance: 474.5
click at [725, 484] on icon at bounding box center [651, 480] width 714 height 93
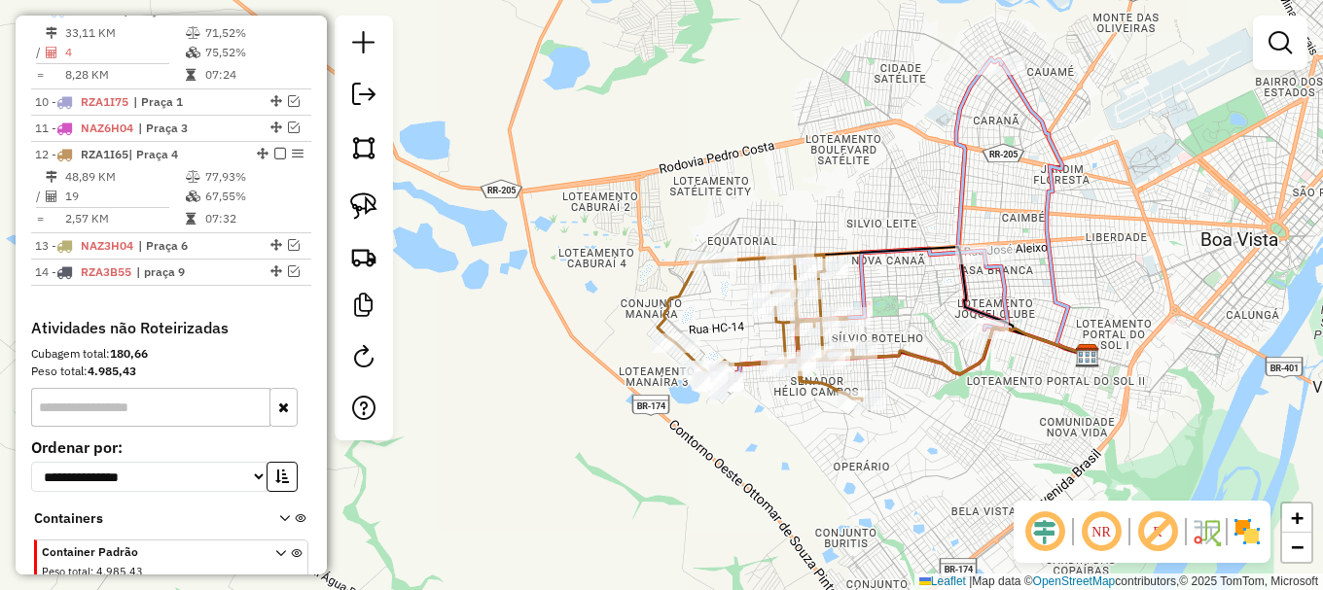
drag, startPoint x: 1080, startPoint y: 397, endPoint x: 1172, endPoint y: 324, distance: 117.7
click at [1172, 324] on div "Janela de atendimento Grade de atendimento Capacidade Transportadoras Veículos …" at bounding box center [661, 295] width 1323 height 590
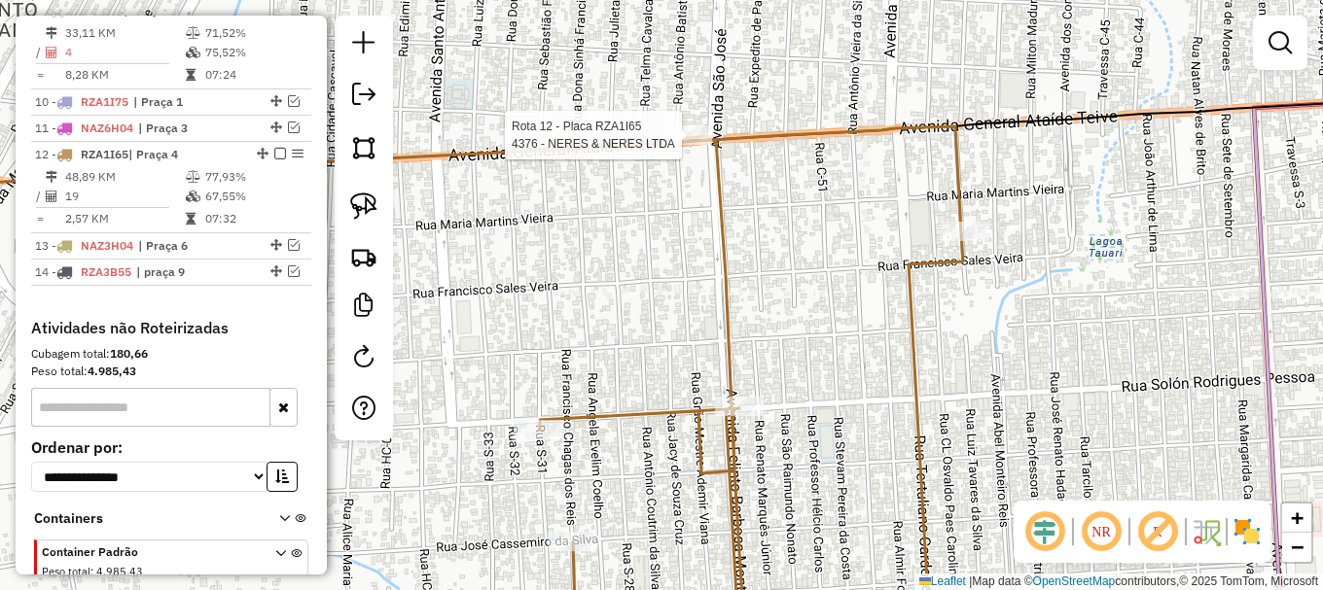
select select "**********"
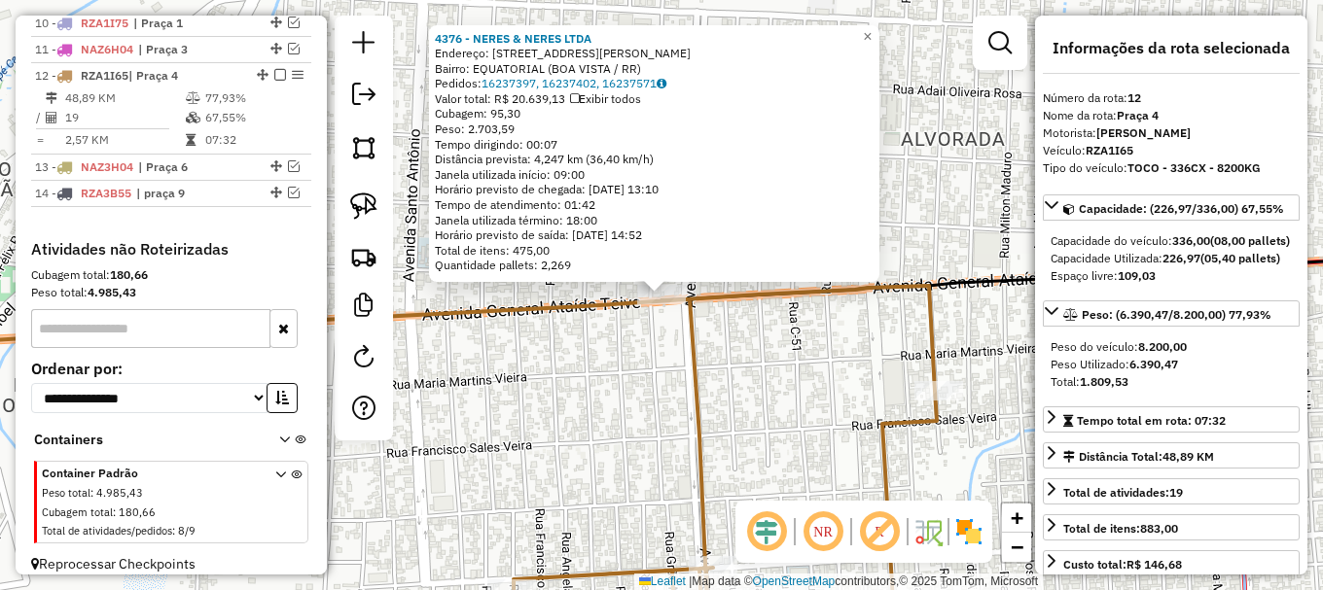
scroll to position [1117, 0]
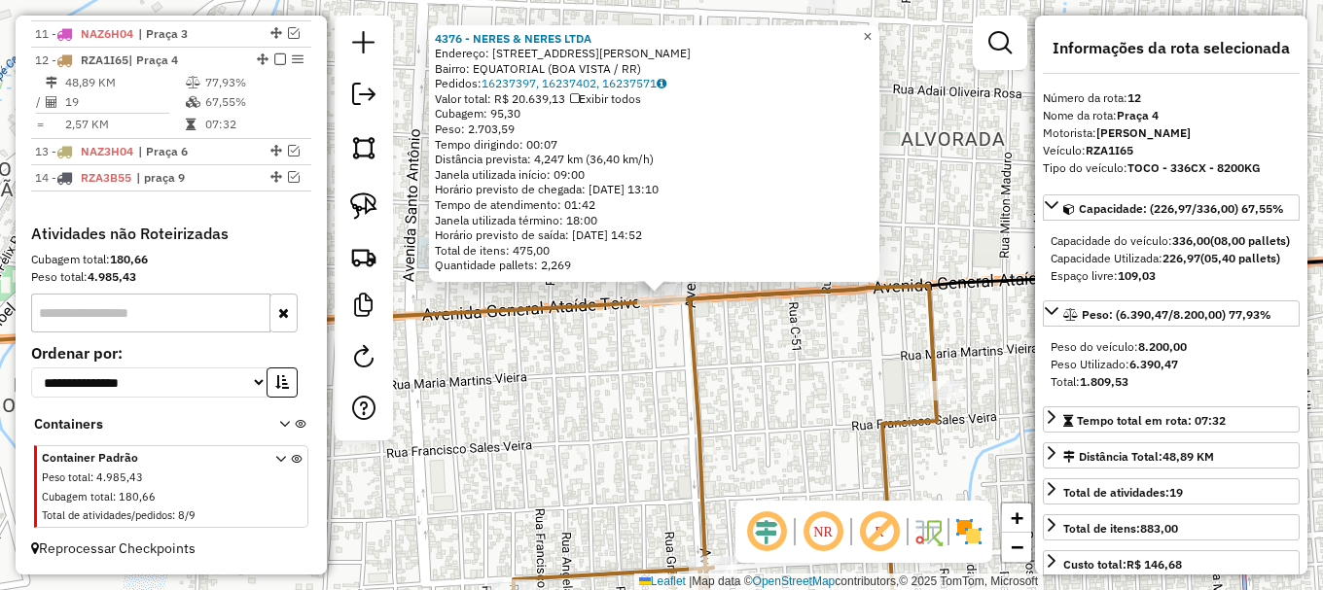
click at [872, 28] on span "×" at bounding box center [867, 36] width 9 height 17
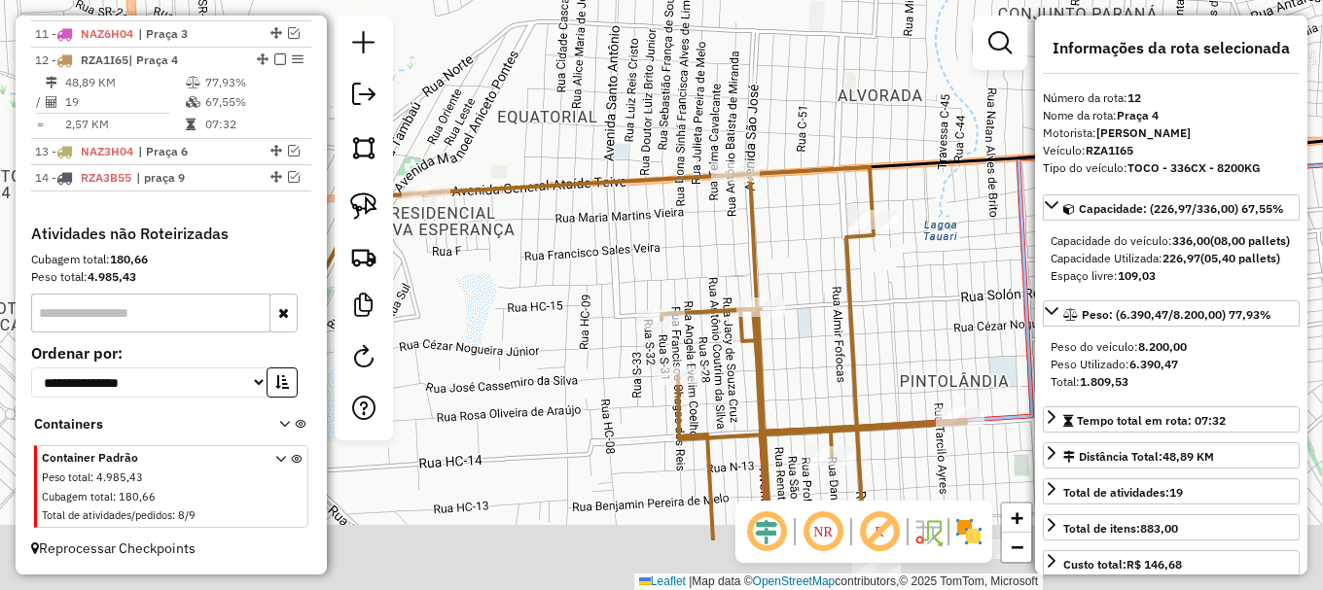
drag, startPoint x: 832, startPoint y: 327, endPoint x: 753, endPoint y: 152, distance: 192.0
click at [753, 152] on div "Janela de atendimento Grade de atendimento Capacidade Transportadoras Veículos …" at bounding box center [661, 295] width 1323 height 590
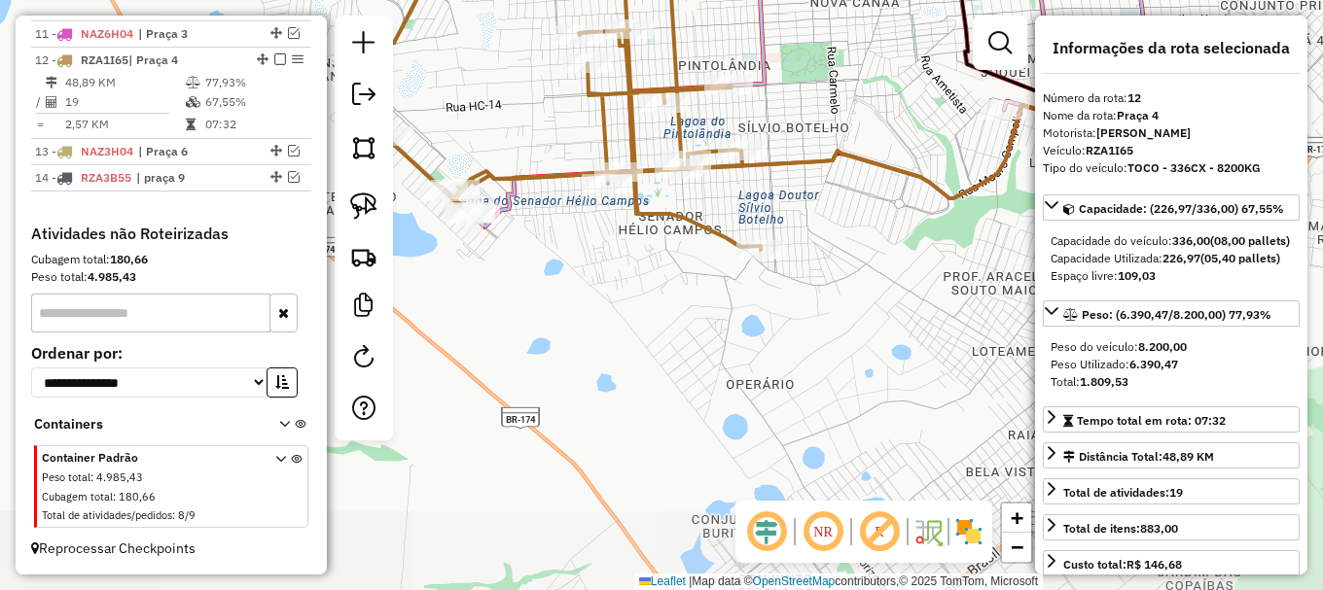
drag, startPoint x: 940, startPoint y: 296, endPoint x: 819, endPoint y: 153, distance: 187.1
click at [819, 153] on icon at bounding box center [828, 151] width 774 height 93
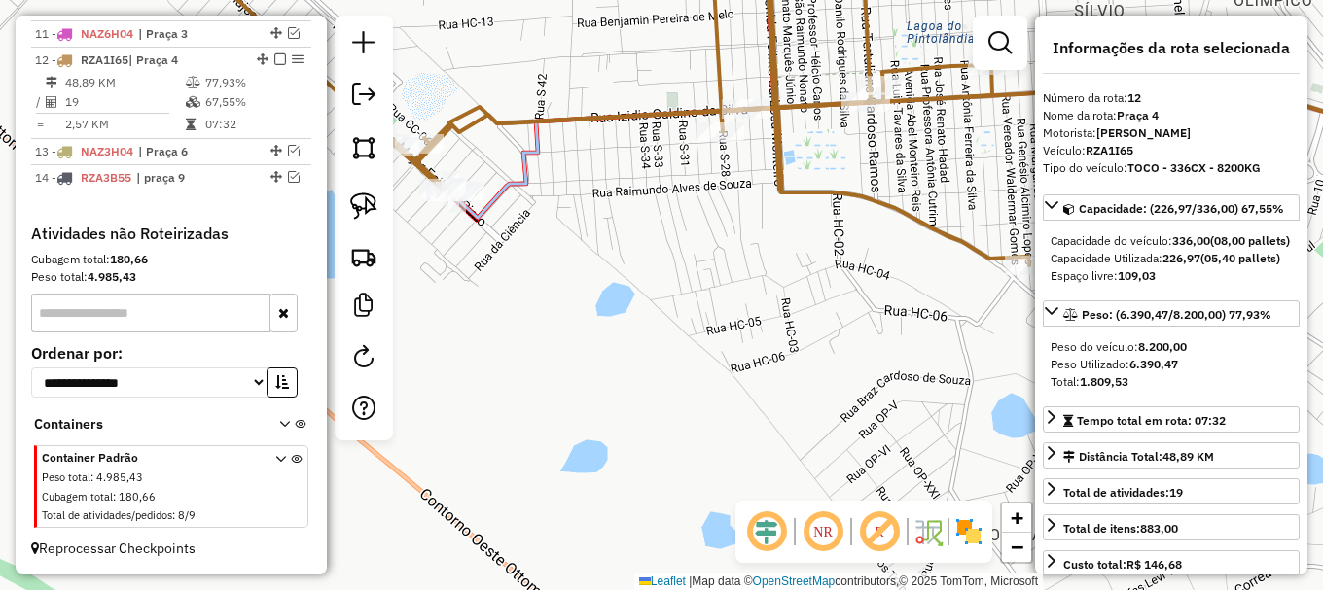
drag, startPoint x: 480, startPoint y: 230, endPoint x: 559, endPoint y: 302, distance: 107.4
click at [564, 302] on div "Janela de atendimento Grade de atendimento Capacidade Transportadoras Veículos …" at bounding box center [661, 295] width 1323 height 590
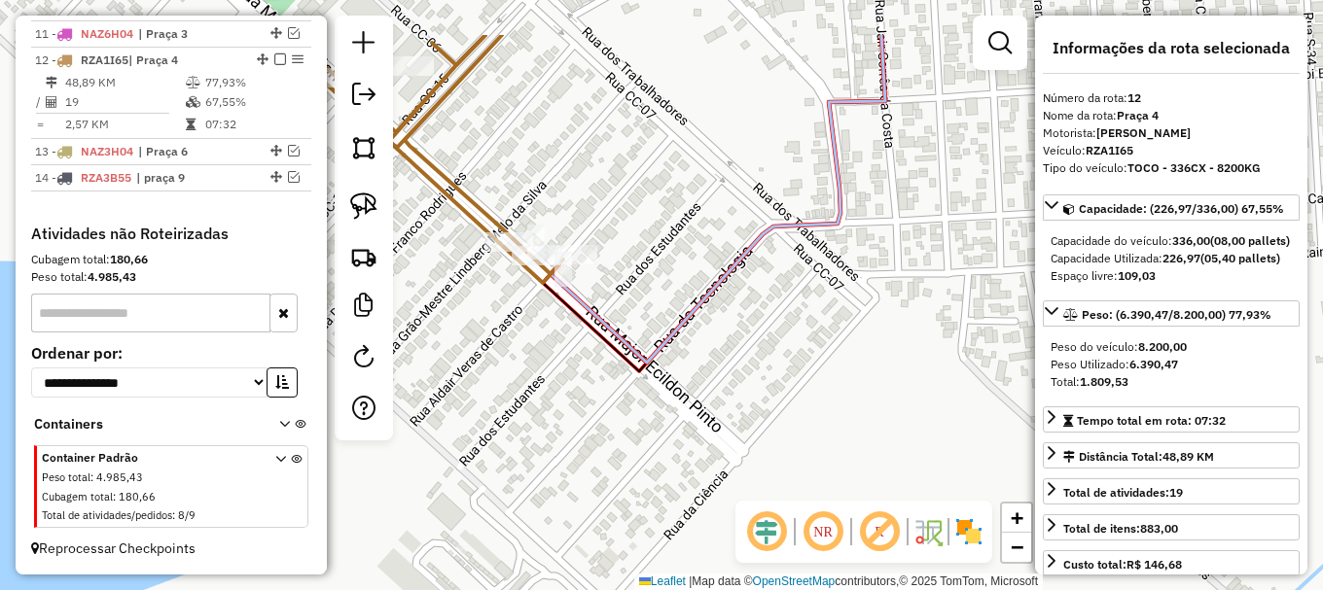
drag, startPoint x: 480, startPoint y: 219, endPoint x: 539, endPoint y: 328, distance: 124.0
click at [539, 328] on div "Janela de atendimento Grade de atendimento Capacidade Transportadoras Veículos …" at bounding box center [661, 295] width 1323 height 590
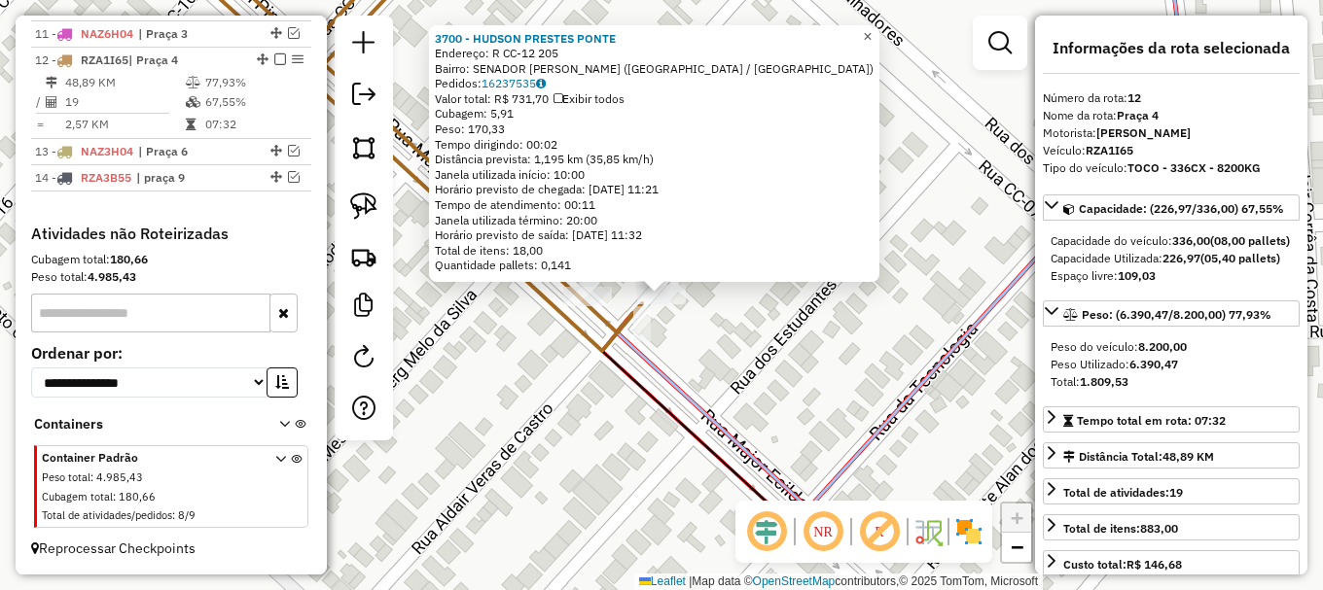
click at [872, 36] on span "×" at bounding box center [867, 36] width 9 height 17
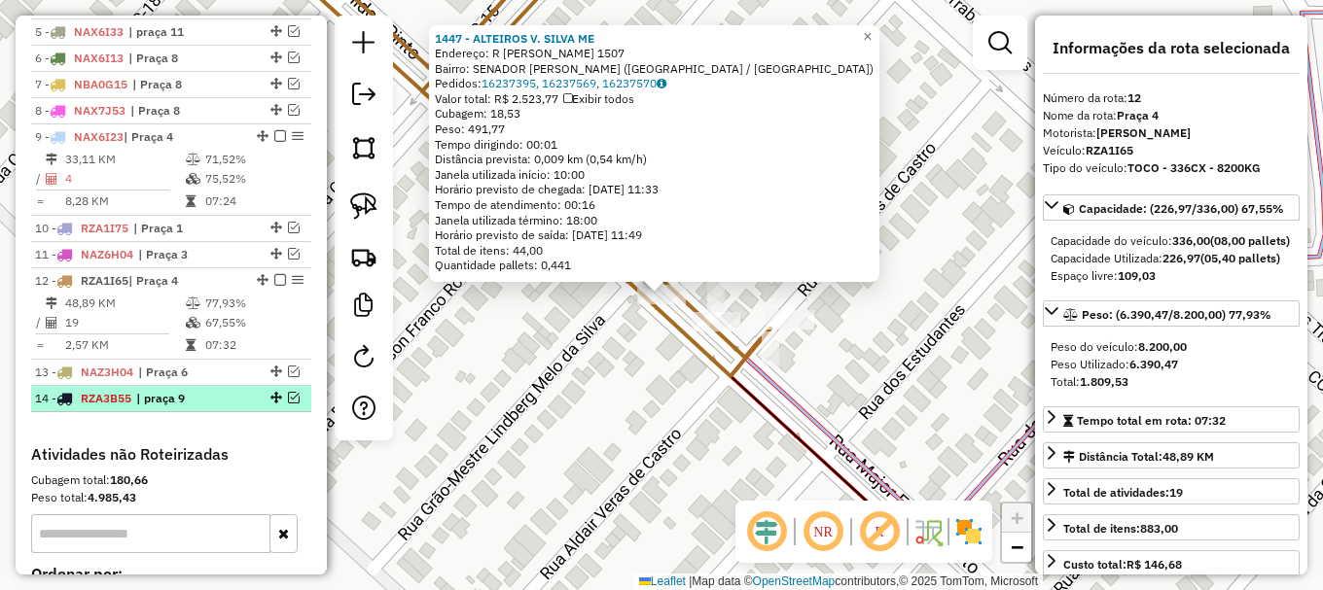
scroll to position [825, 0]
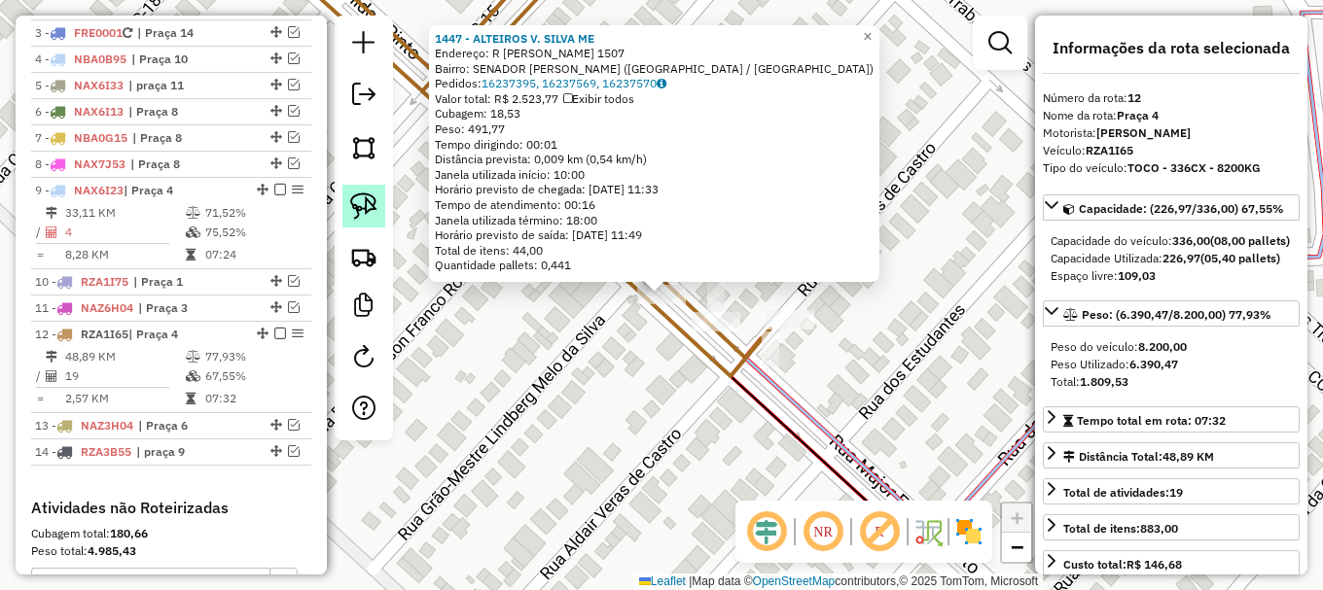
click at [364, 204] on img at bounding box center [363, 206] width 27 height 27
drag, startPoint x: 605, startPoint y: 303, endPoint x: 675, endPoint y: 274, distance: 75.9
click at [675, 274] on div "1447 - ALTEIROS V. SILVA ME Endereço: R IZIDIO GALDINO DA SILVA 1507 Bairro: SE…" at bounding box center [661, 295] width 1323 height 590
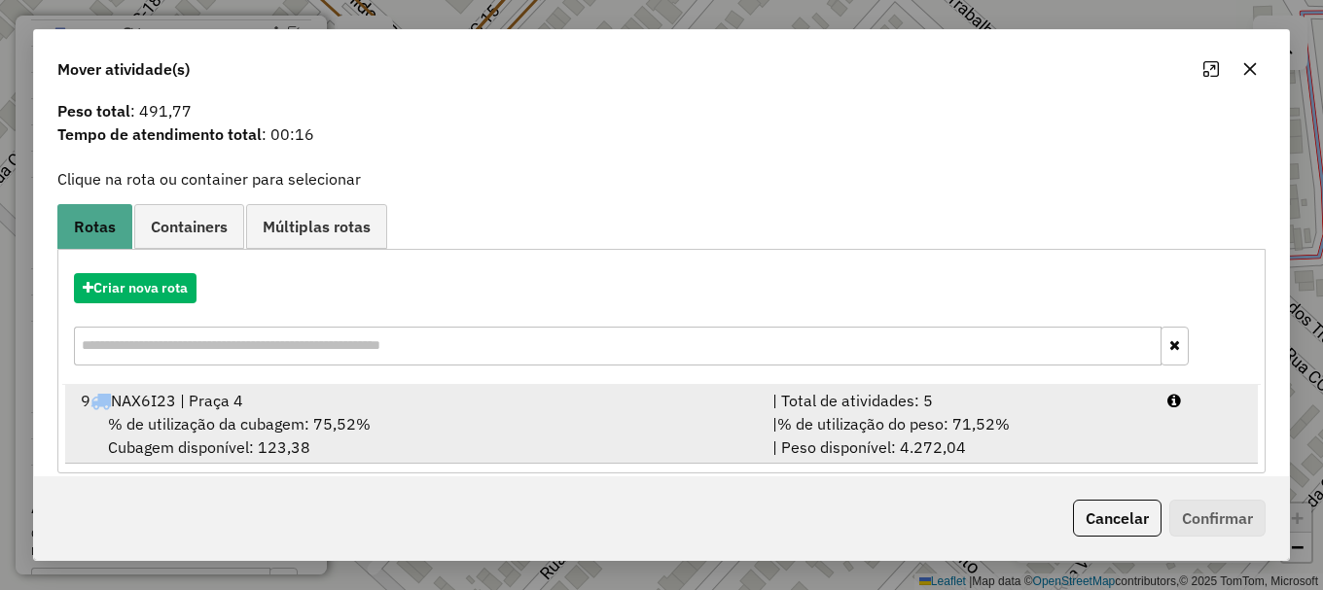
scroll to position [76, 0]
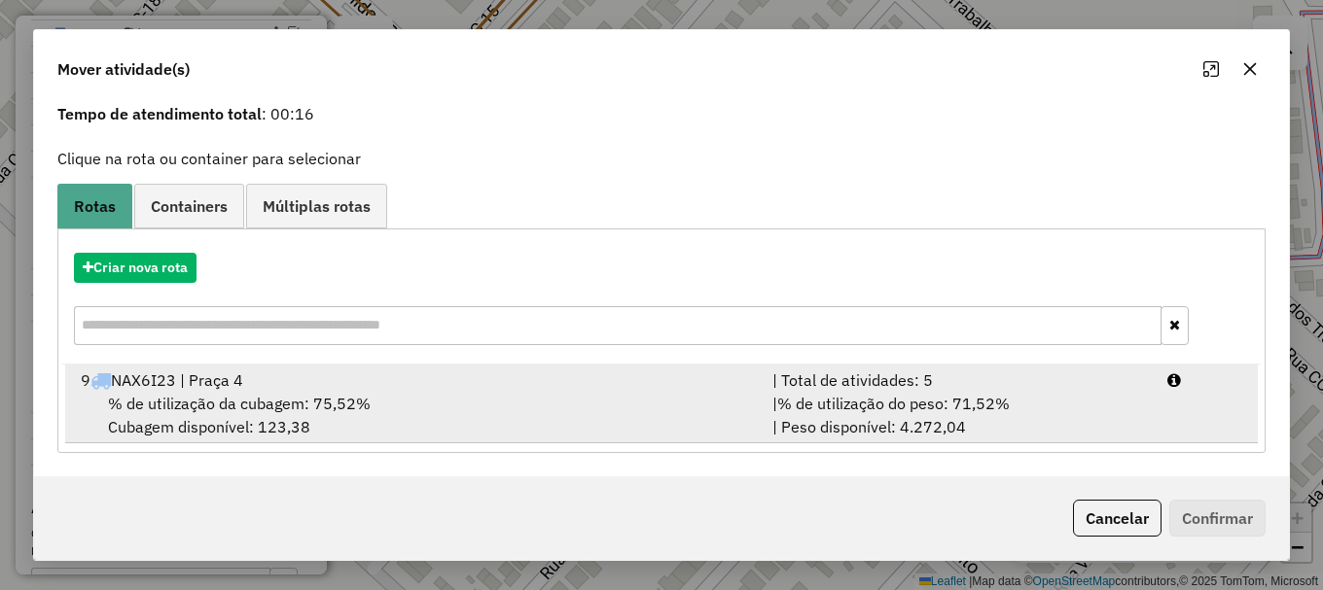
click at [188, 417] on div "% de utilização da cubagem: 75,52% Cubagem disponível: 123,38" at bounding box center [415, 415] width 692 height 47
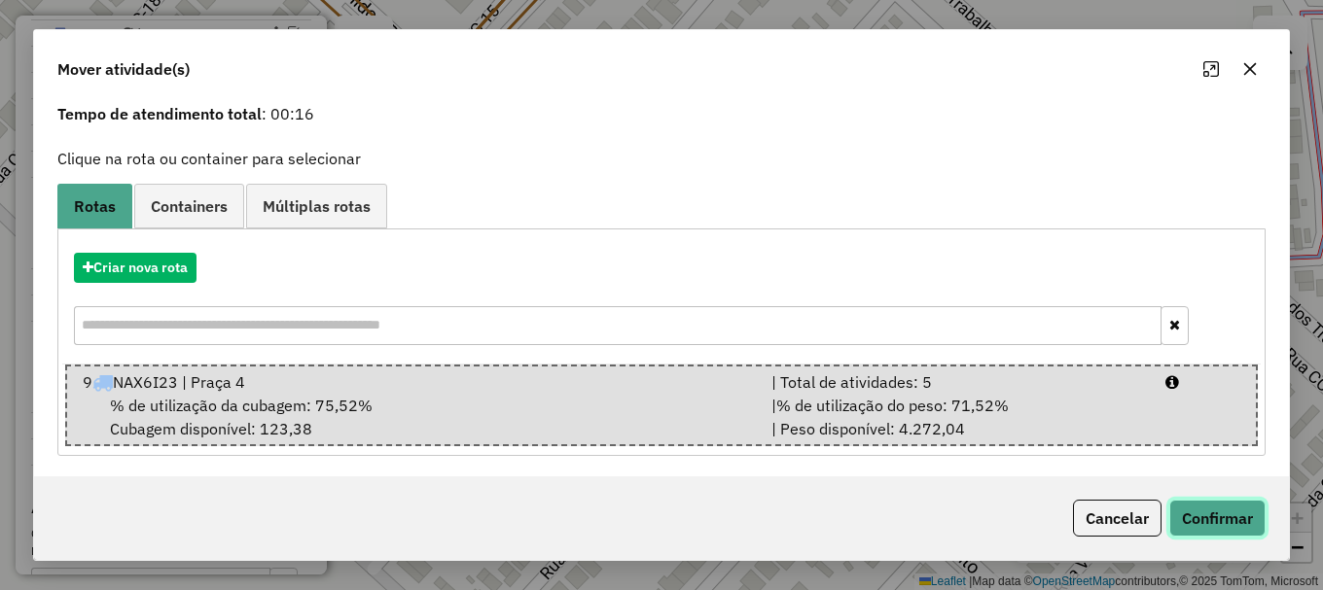
click at [1213, 525] on button "Confirmar" at bounding box center [1217, 518] width 96 height 37
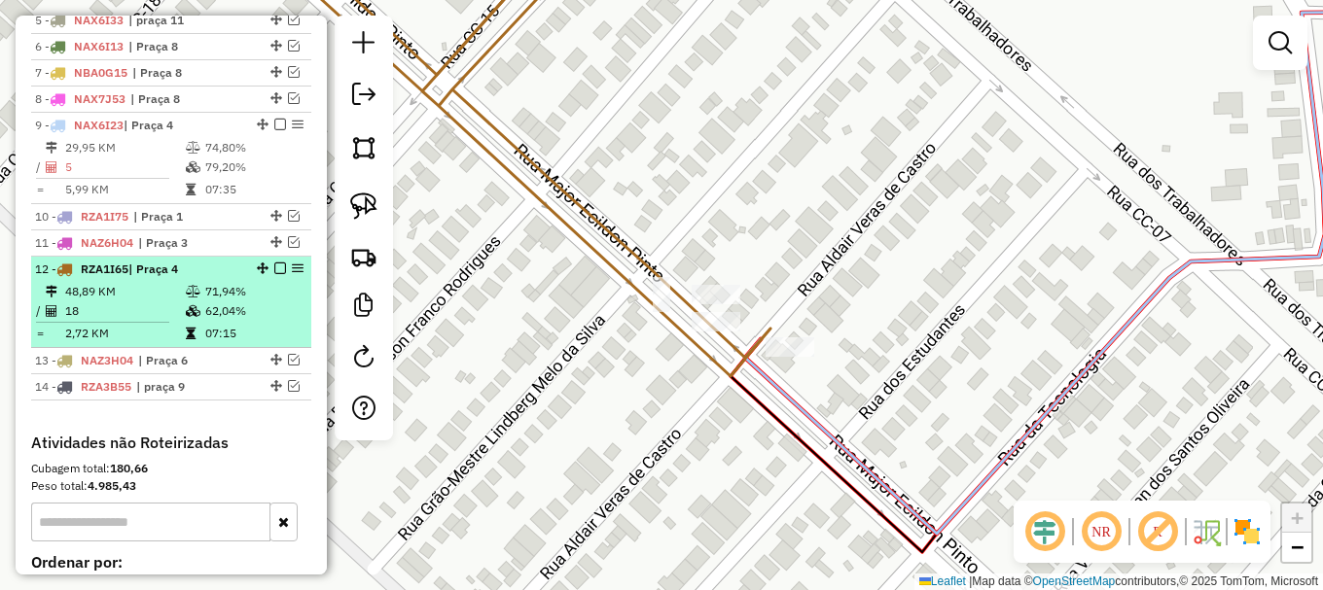
scroll to position [922, 0]
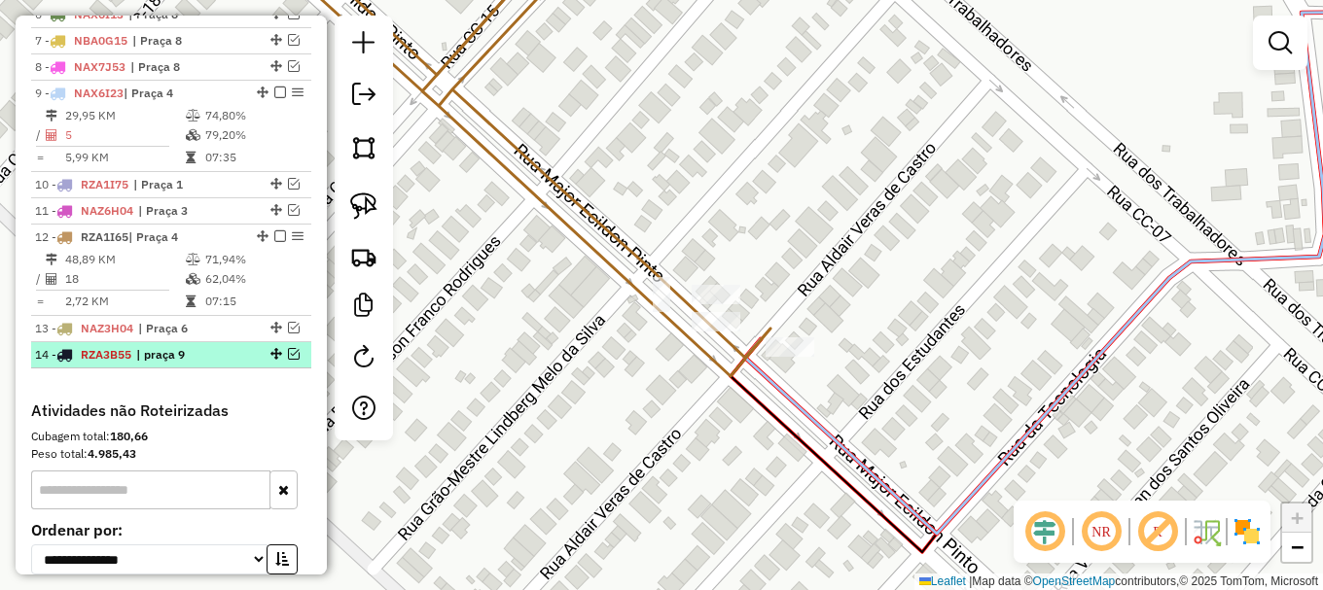
click at [289, 360] on em at bounding box center [294, 354] width 12 height 12
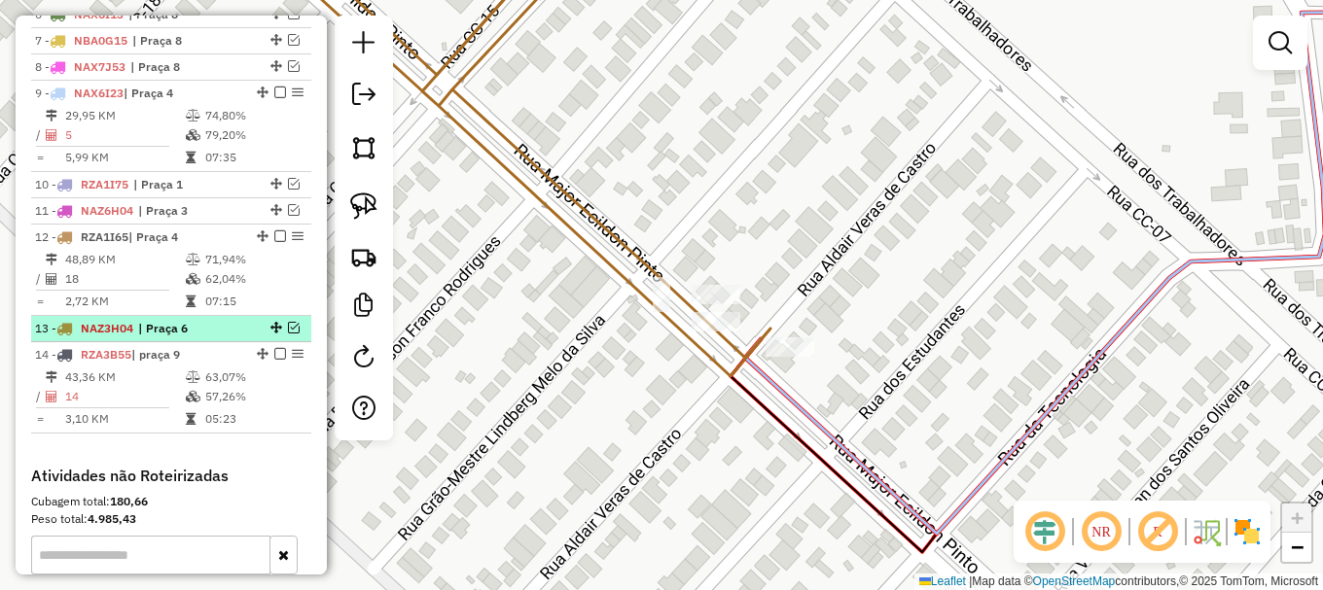
click at [288, 334] on em at bounding box center [294, 328] width 12 height 12
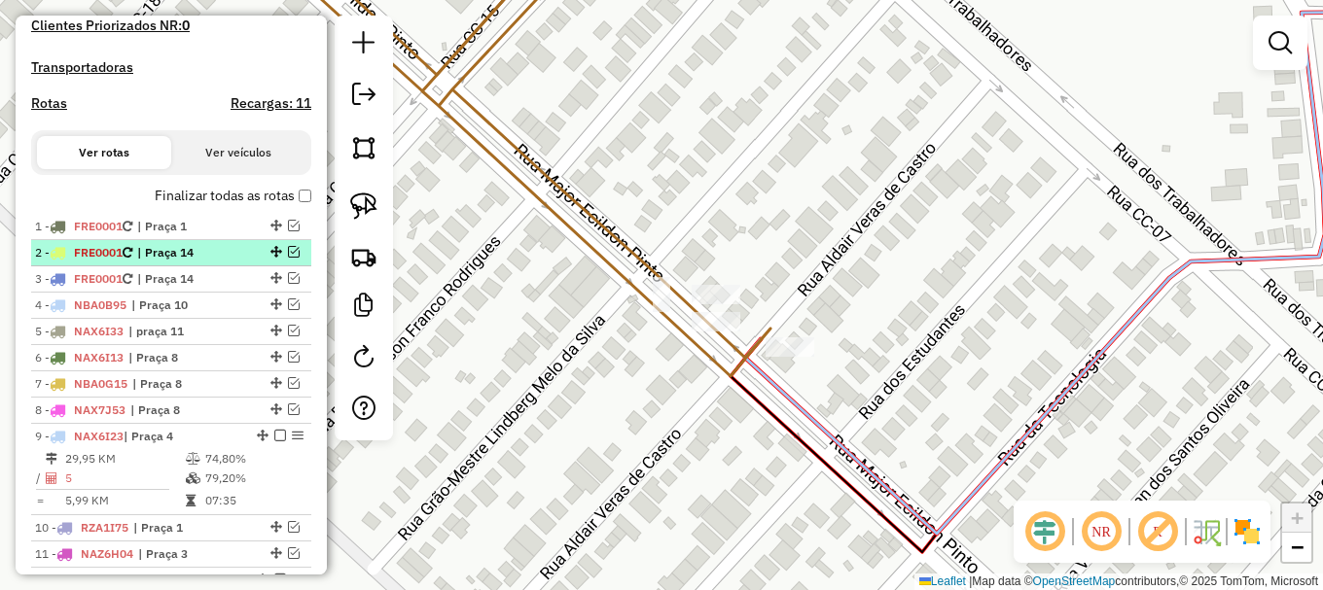
scroll to position [584, 0]
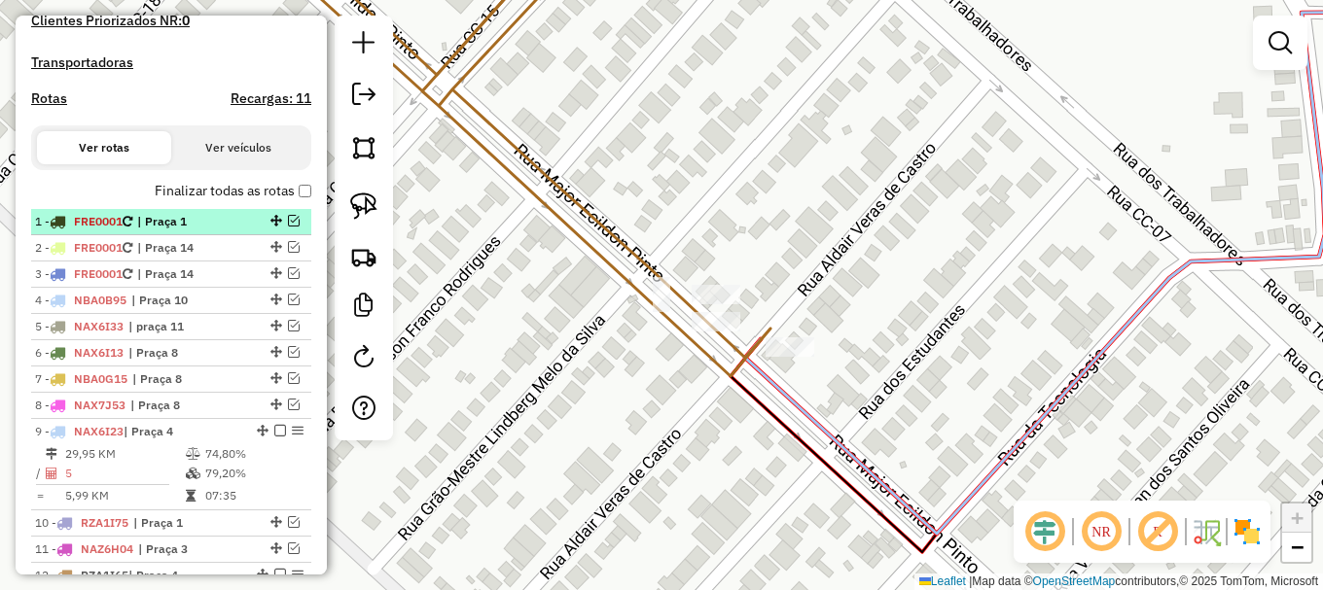
click at [289, 227] on em at bounding box center [294, 221] width 12 height 12
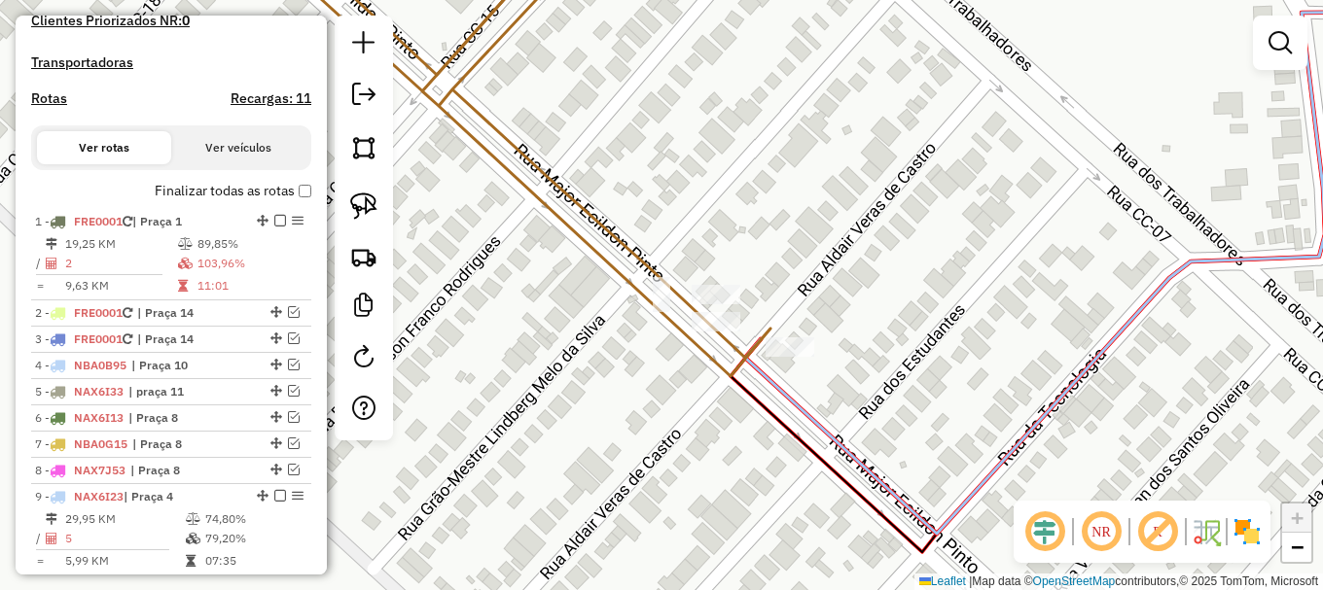
click at [529, 292] on div "Janela de atendimento Grade de atendimento Capacidade Transportadoras Veículos …" at bounding box center [661, 295] width 1323 height 590
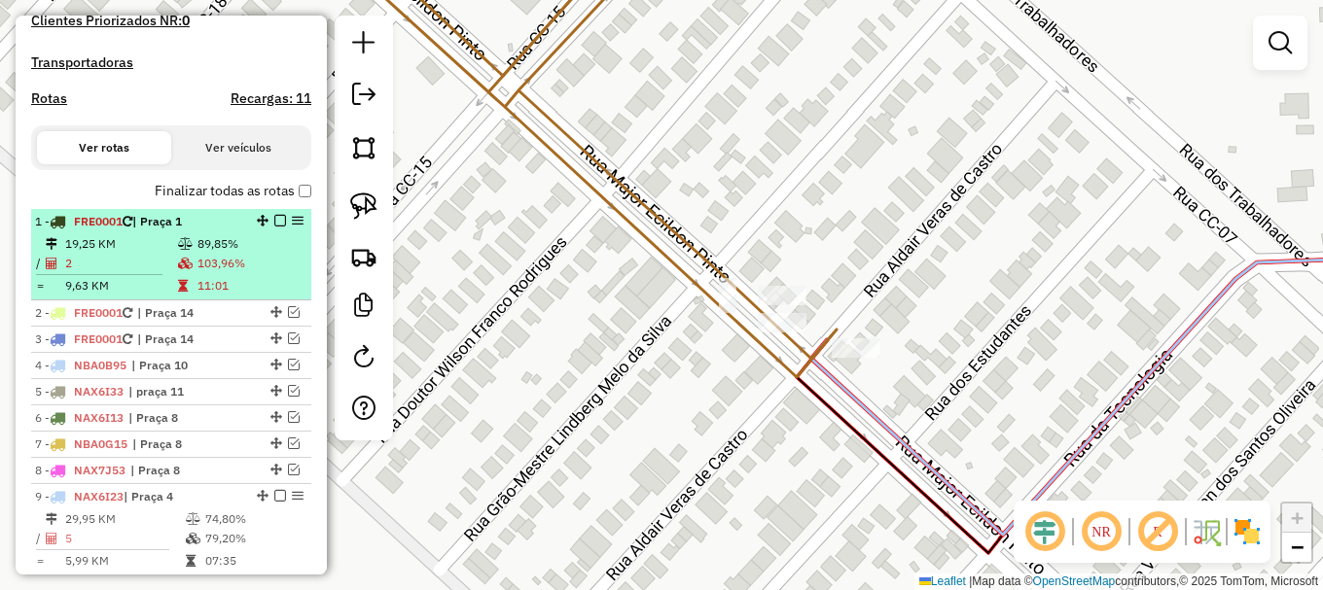
click at [120, 254] on td "19,25 KM" at bounding box center [120, 243] width 113 height 19
select select "**********"
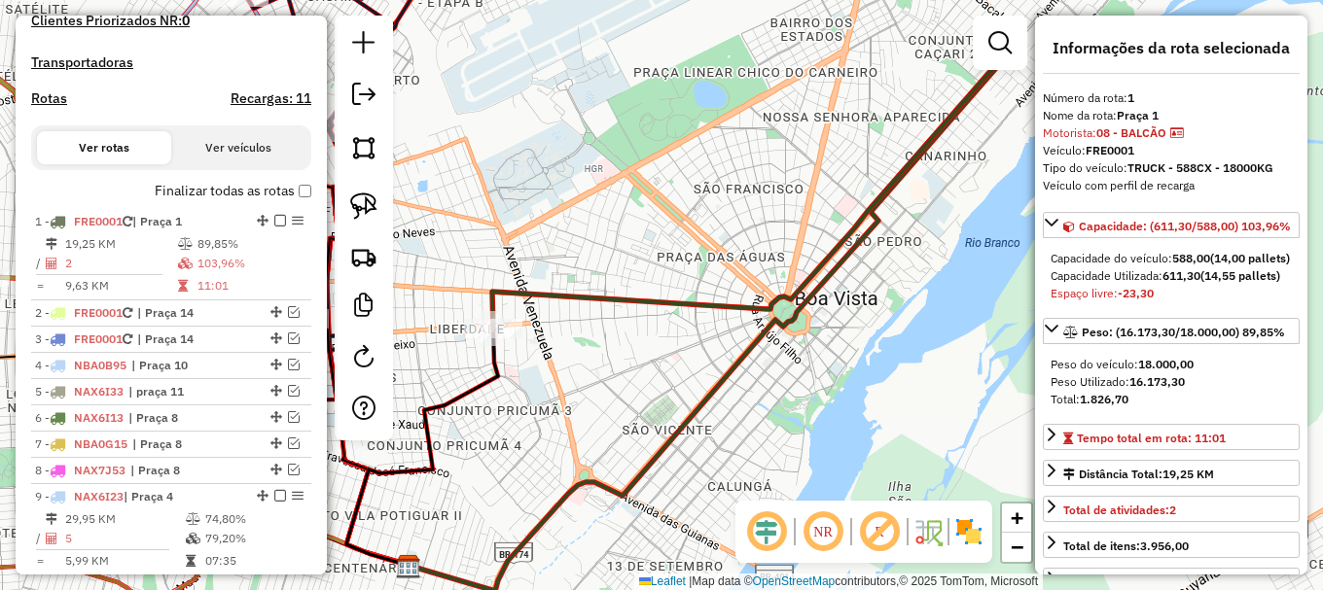
drag, startPoint x: 880, startPoint y: 341, endPoint x: 897, endPoint y: 369, distance: 31.9
click at [897, 369] on div "Janela de atendimento Grade de atendimento Capacidade Transportadoras Veículos …" at bounding box center [661, 295] width 1323 height 590
click at [824, 357] on div "Janela de atendimento Grade de atendimento Capacidade Transportadoras Veículos …" at bounding box center [661, 295] width 1323 height 590
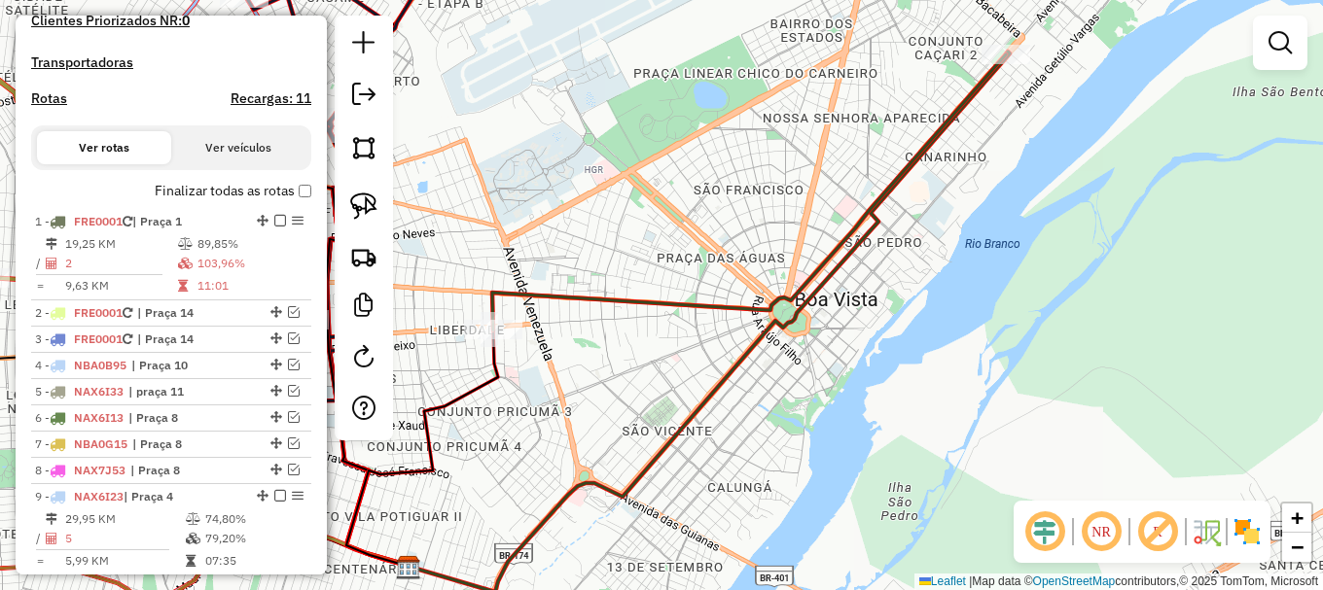
click at [824, 357] on div "Janela de atendimento Grade de atendimento Capacidade Transportadoras Veículos …" at bounding box center [661, 295] width 1323 height 590
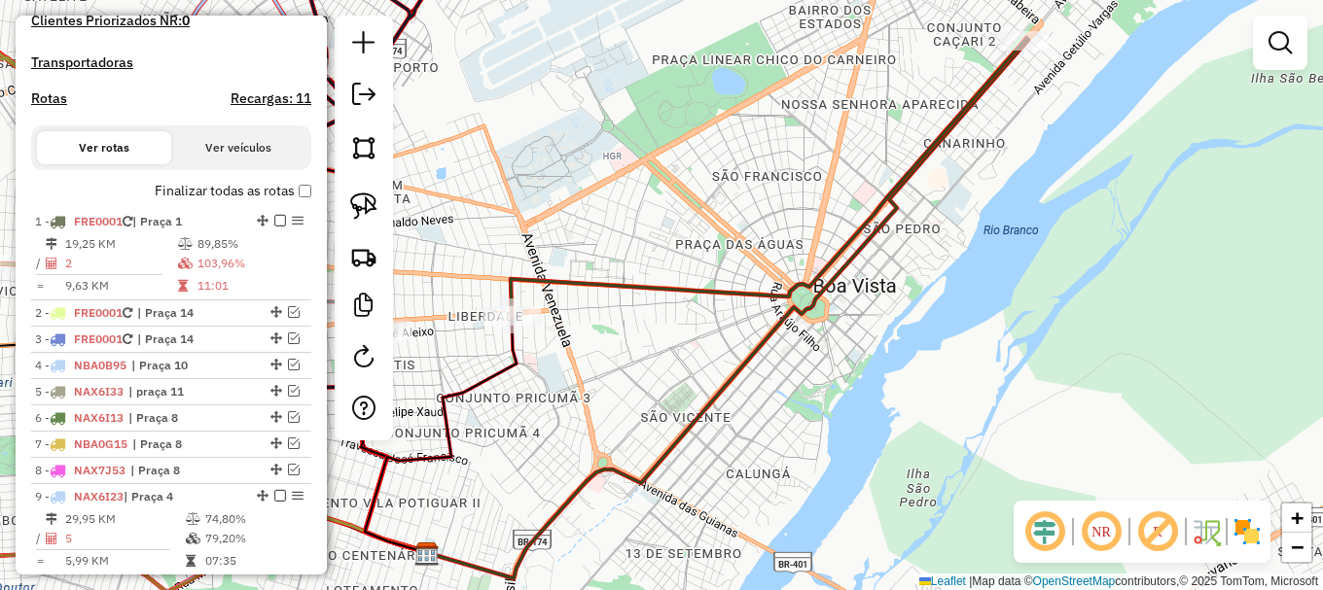
click at [555, 276] on icon at bounding box center [768, 179] width 514 height 276
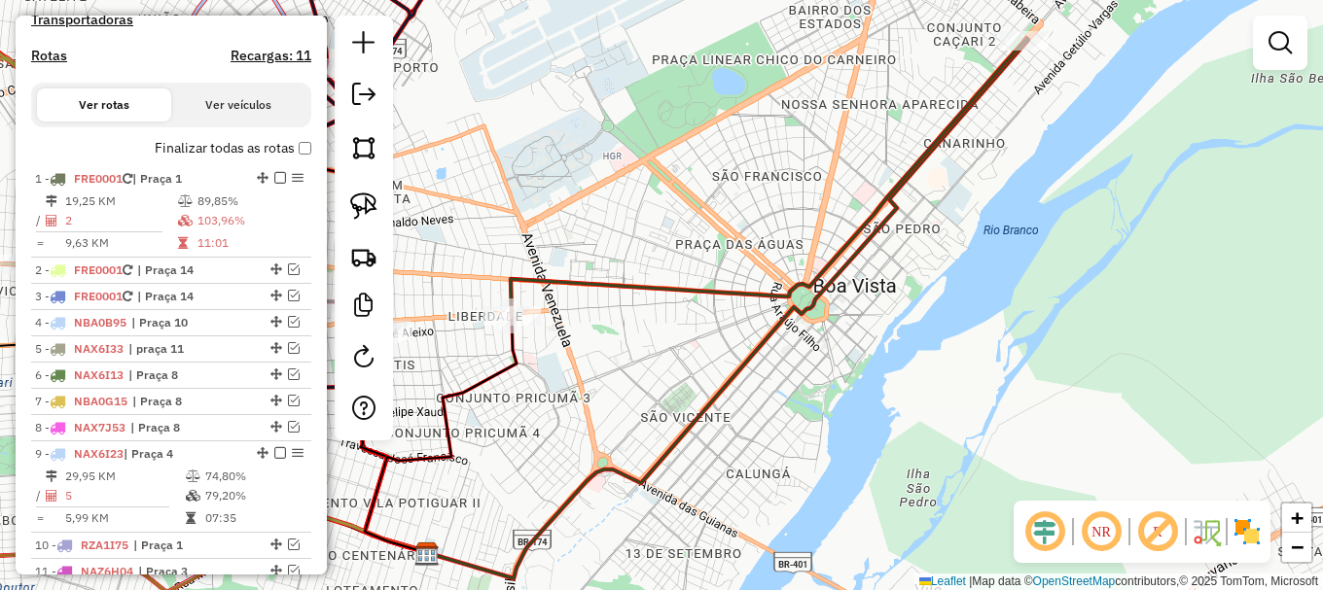
select select "**********"
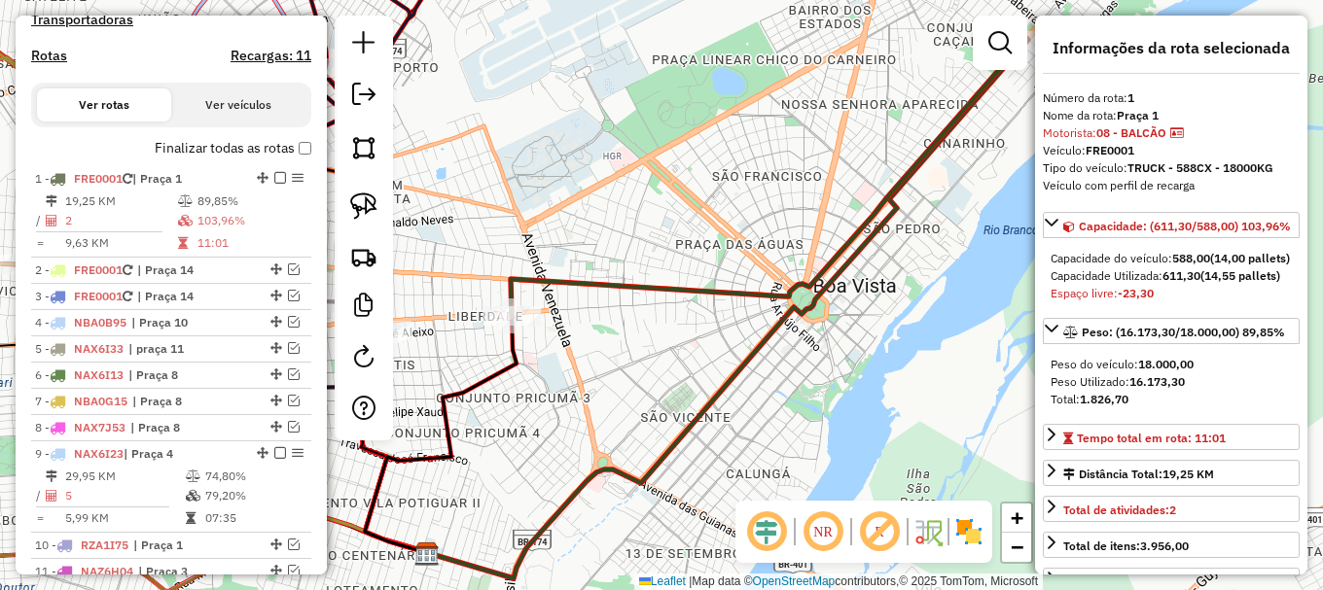
click at [555, 276] on icon at bounding box center [768, 179] width 514 height 276
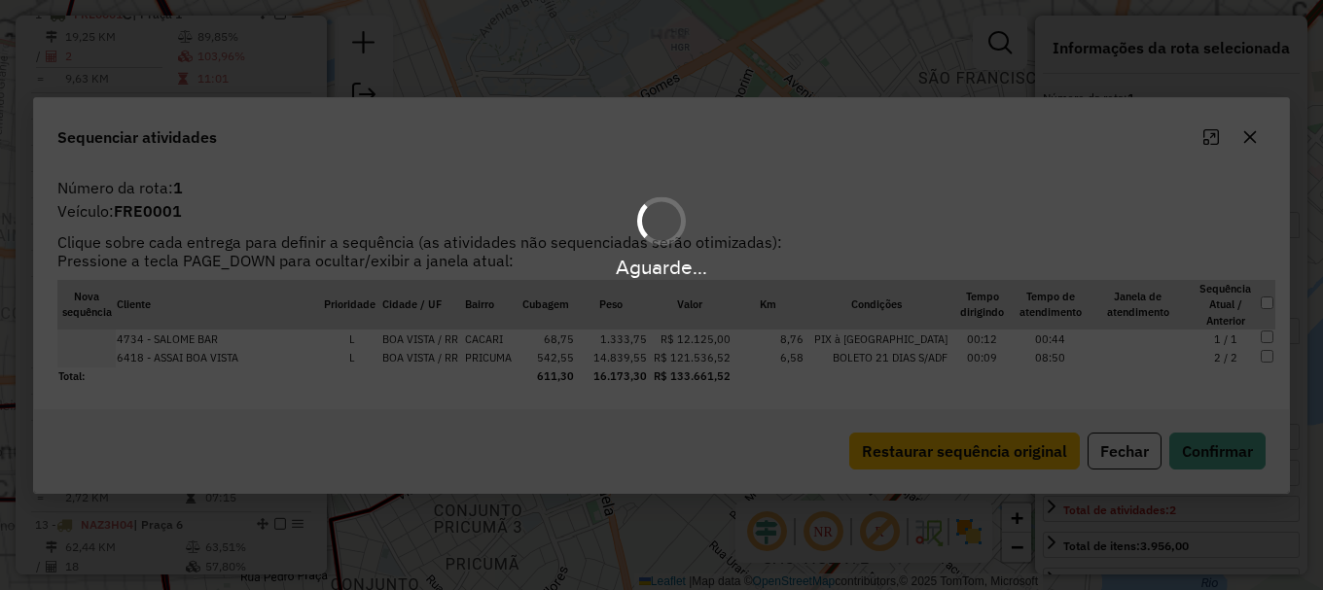
scroll to position [796, 0]
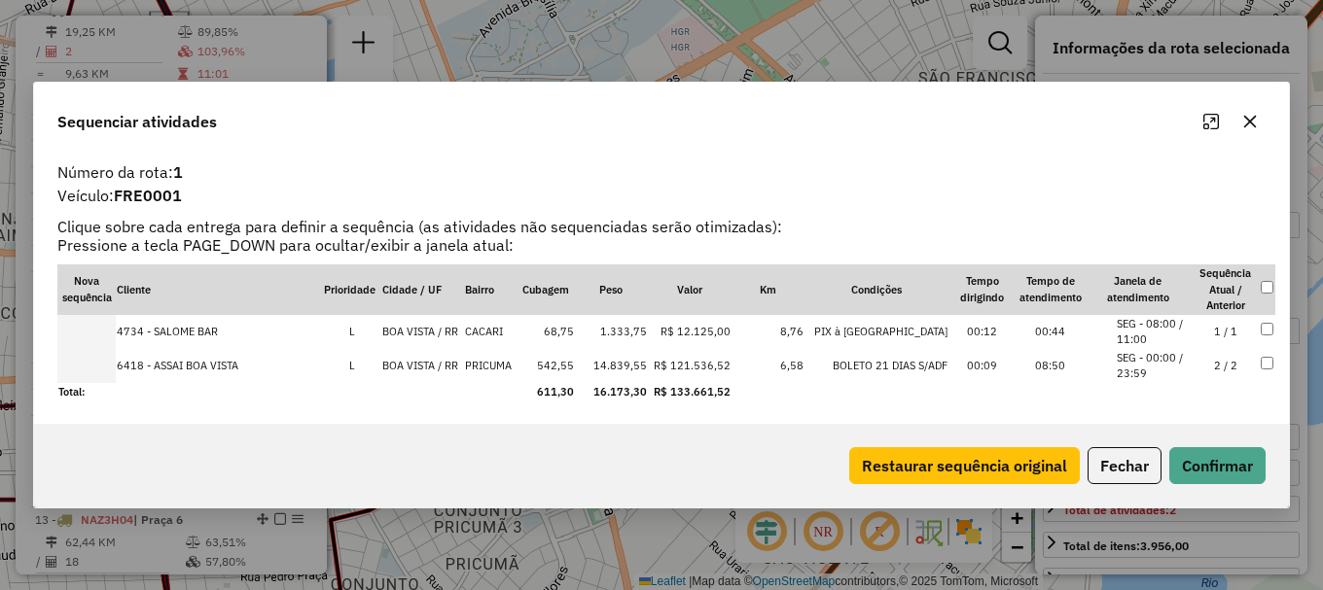
click at [1256, 120] on icon "button" at bounding box center [1250, 122] width 16 height 16
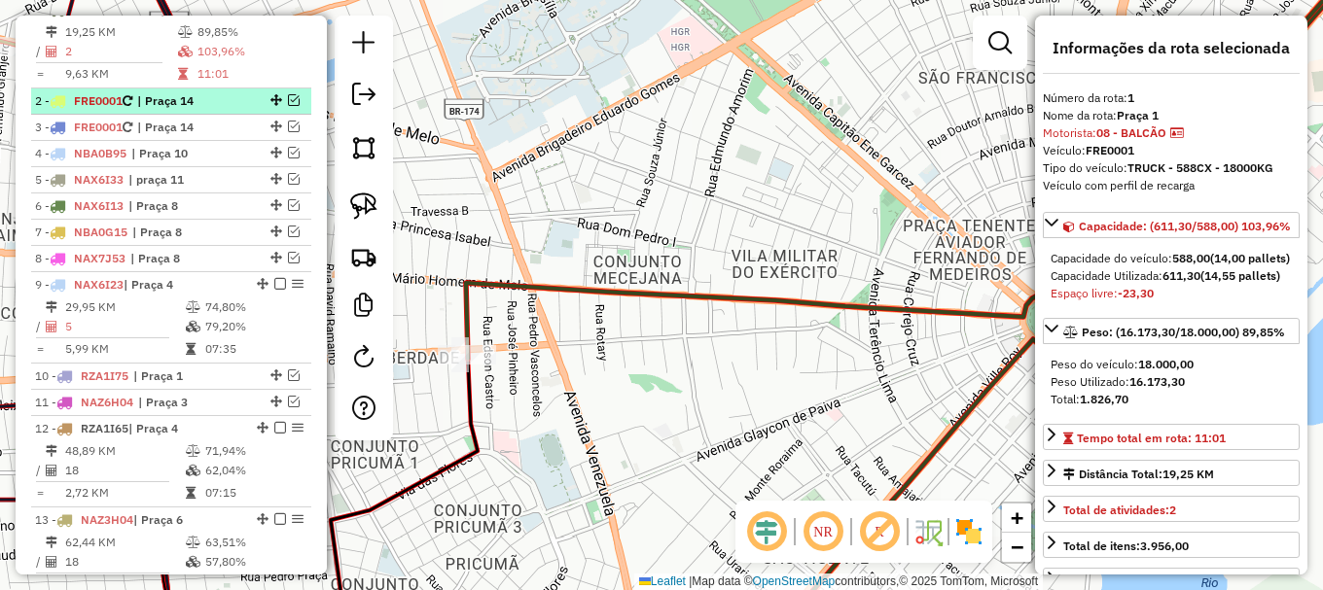
click at [288, 106] on em at bounding box center [294, 100] width 12 height 12
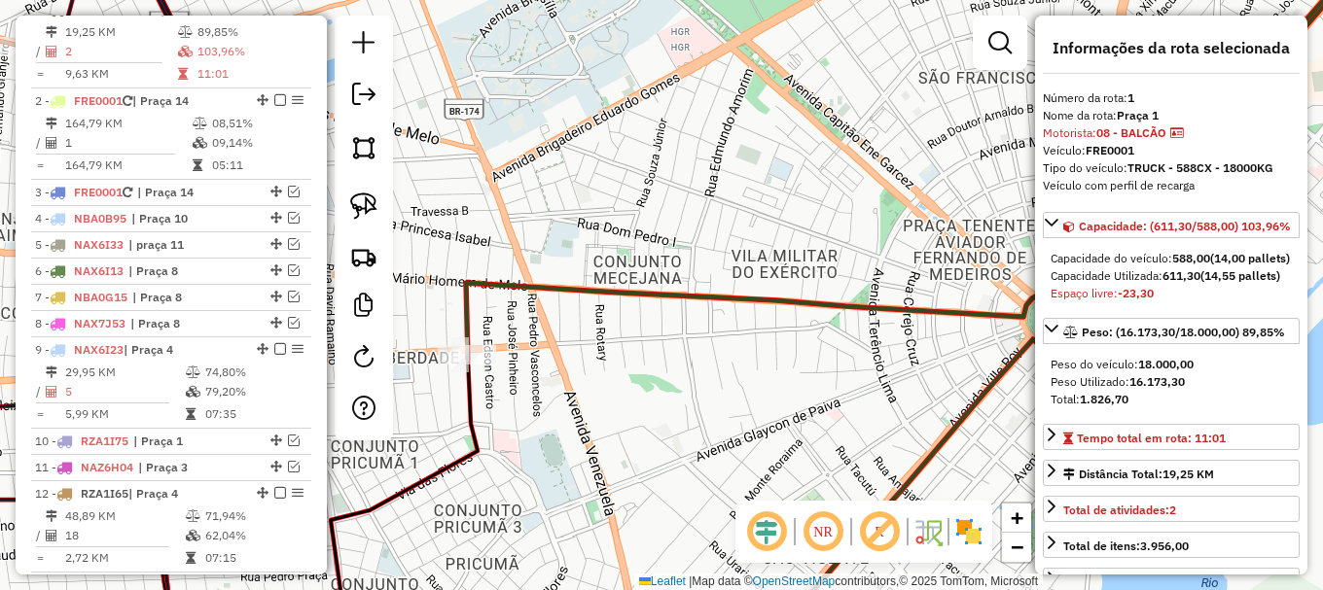
click at [762, 307] on icon at bounding box center [920, 150] width 909 height 418
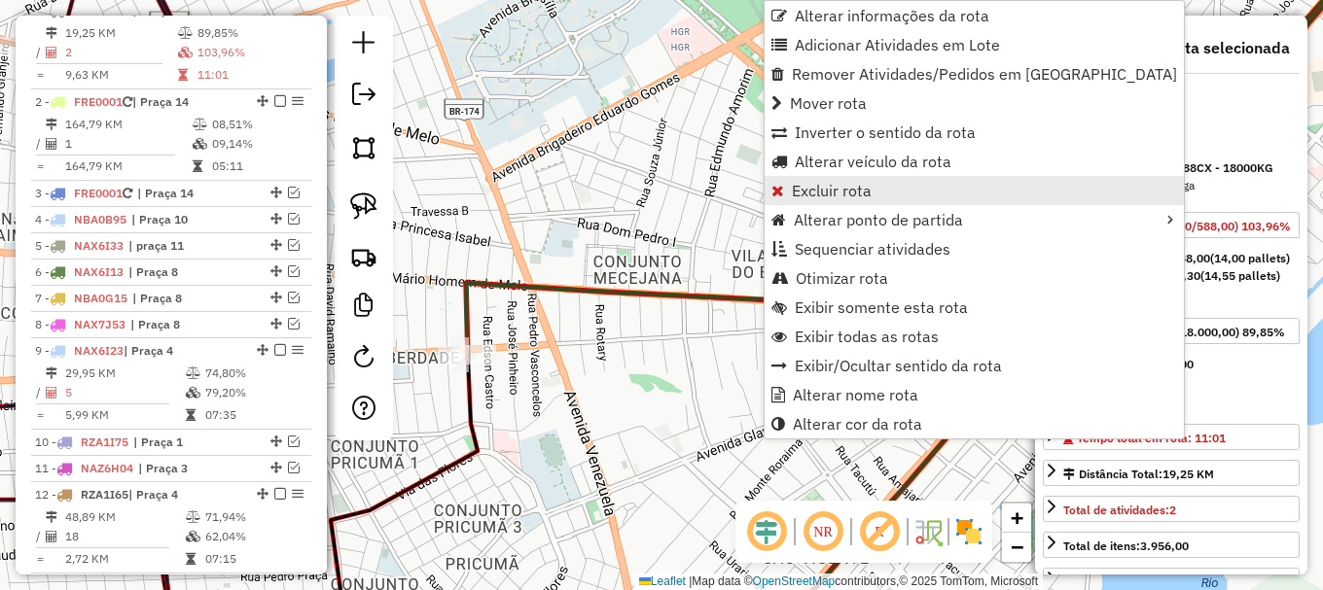
click at [868, 191] on span "Excluir rota" at bounding box center [832, 191] width 80 height 16
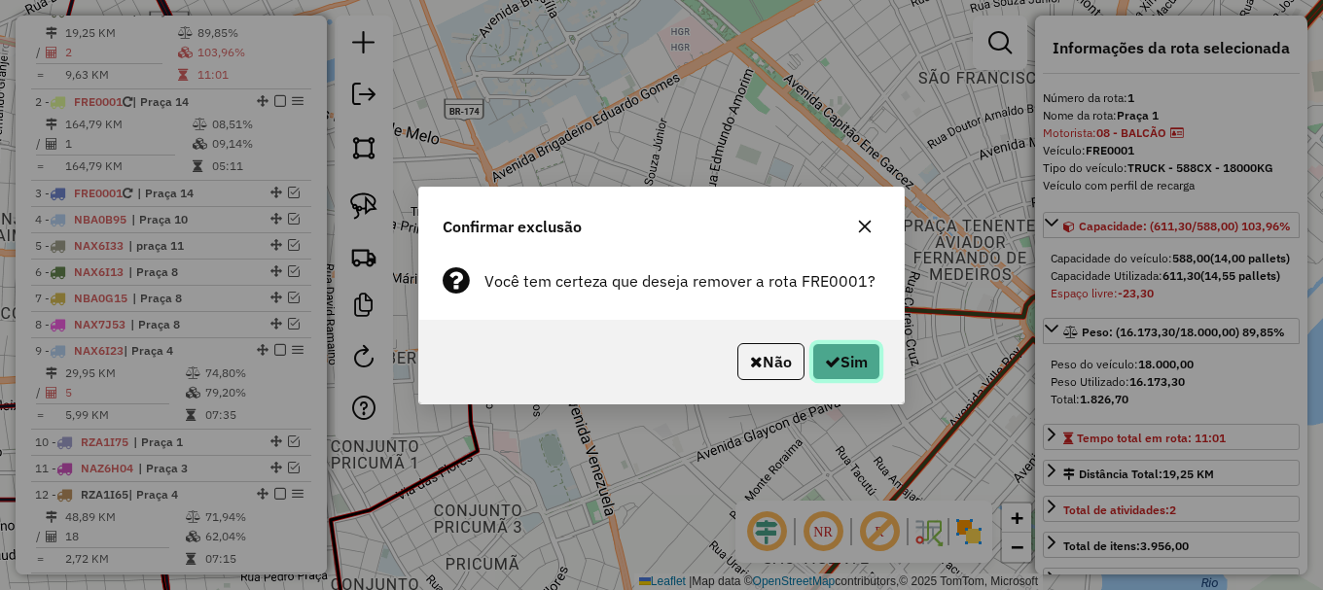
click at [864, 372] on button "Sim" at bounding box center [846, 361] width 68 height 37
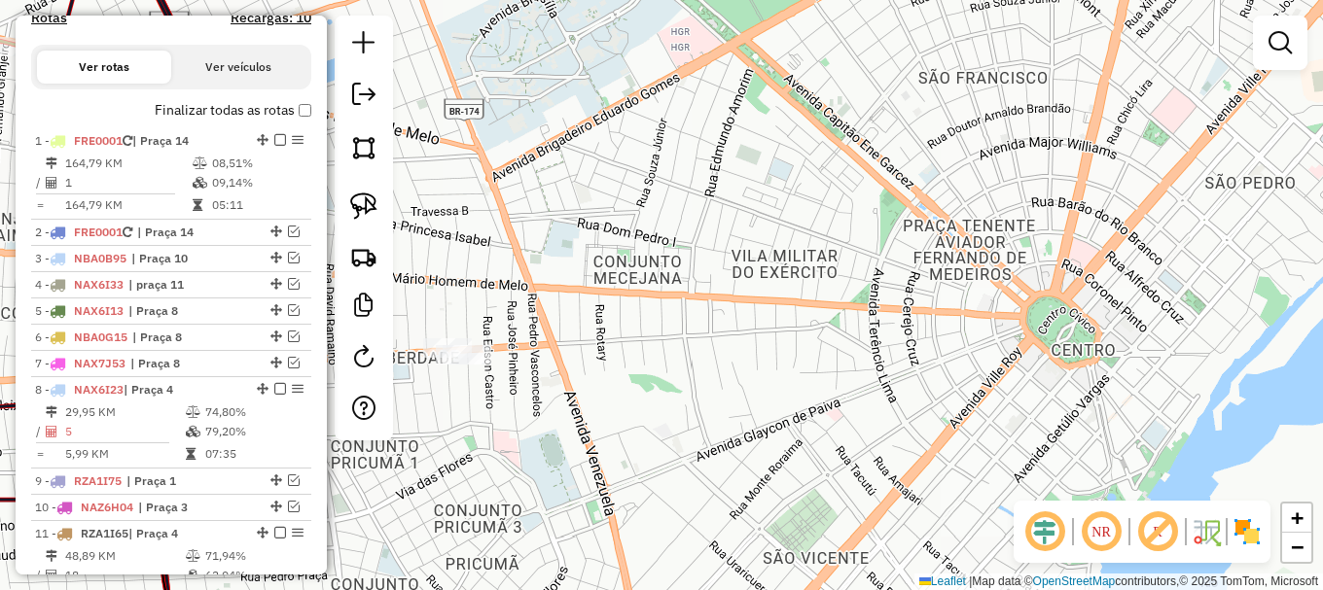
scroll to position [697, 0]
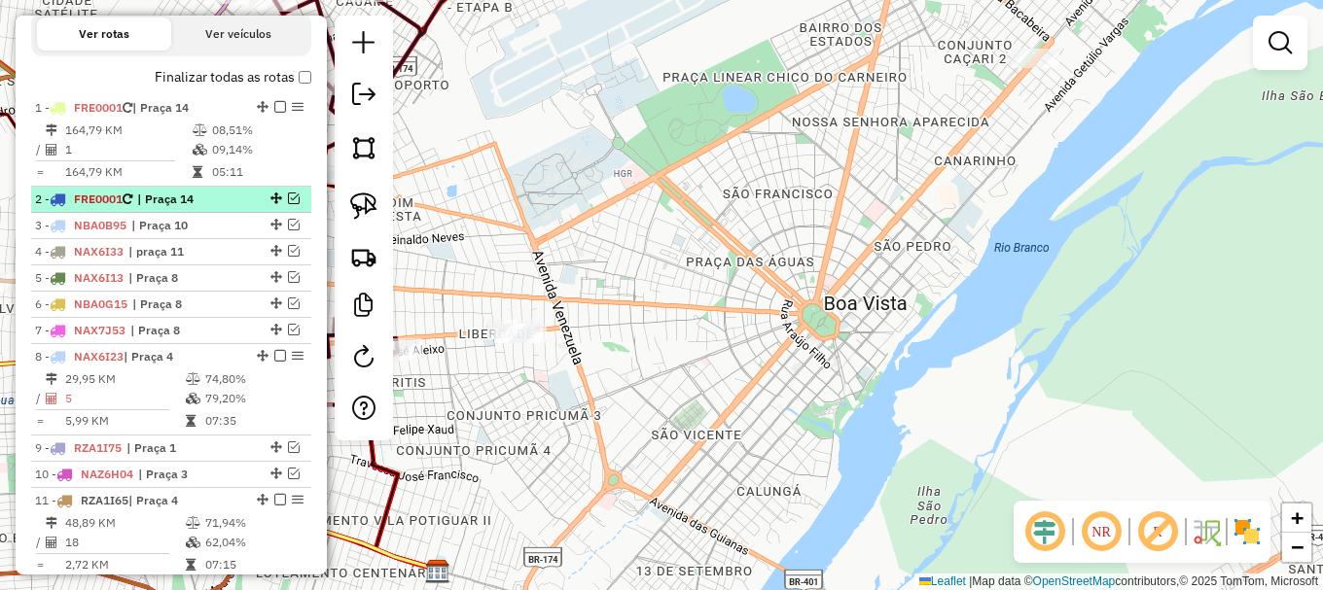
click at [120, 206] on span "FRE0001" at bounding box center [98, 199] width 49 height 15
select select "**********"
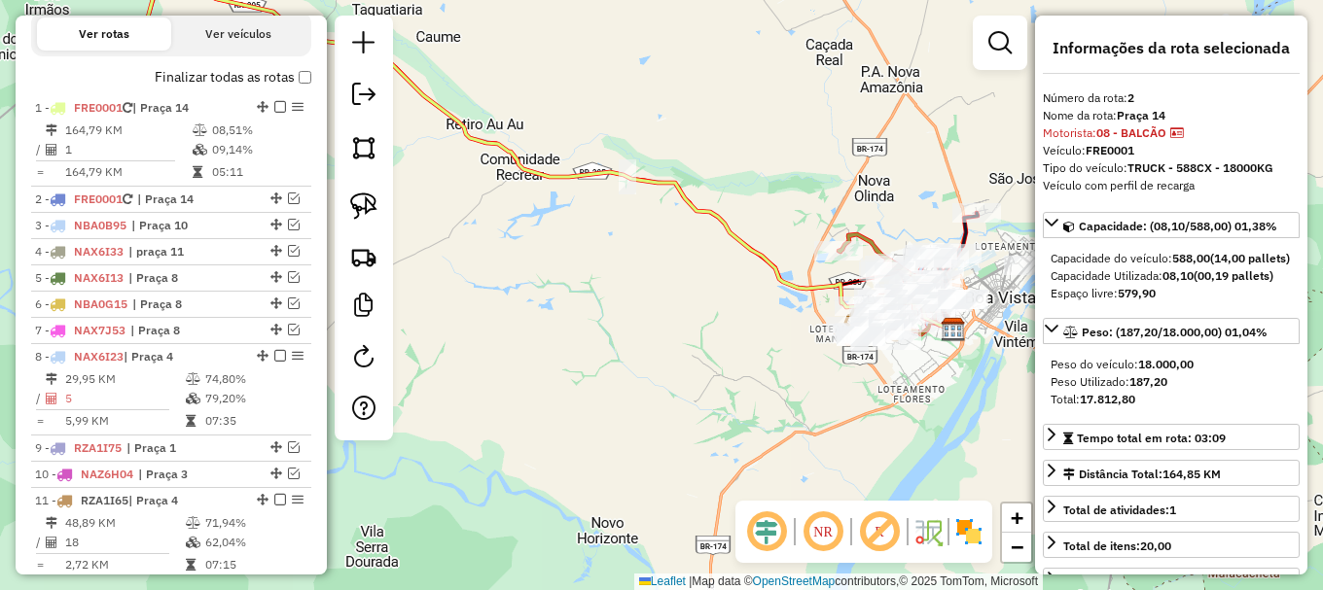
drag, startPoint x: 917, startPoint y: 324, endPoint x: 780, endPoint y: 182, distance: 197.4
click at [780, 182] on div "Janela de atendimento Grade de atendimento Capacidade Transportadoras Veículos …" at bounding box center [661, 295] width 1323 height 590
click at [669, 189] on icon at bounding box center [524, 153] width 858 height 353
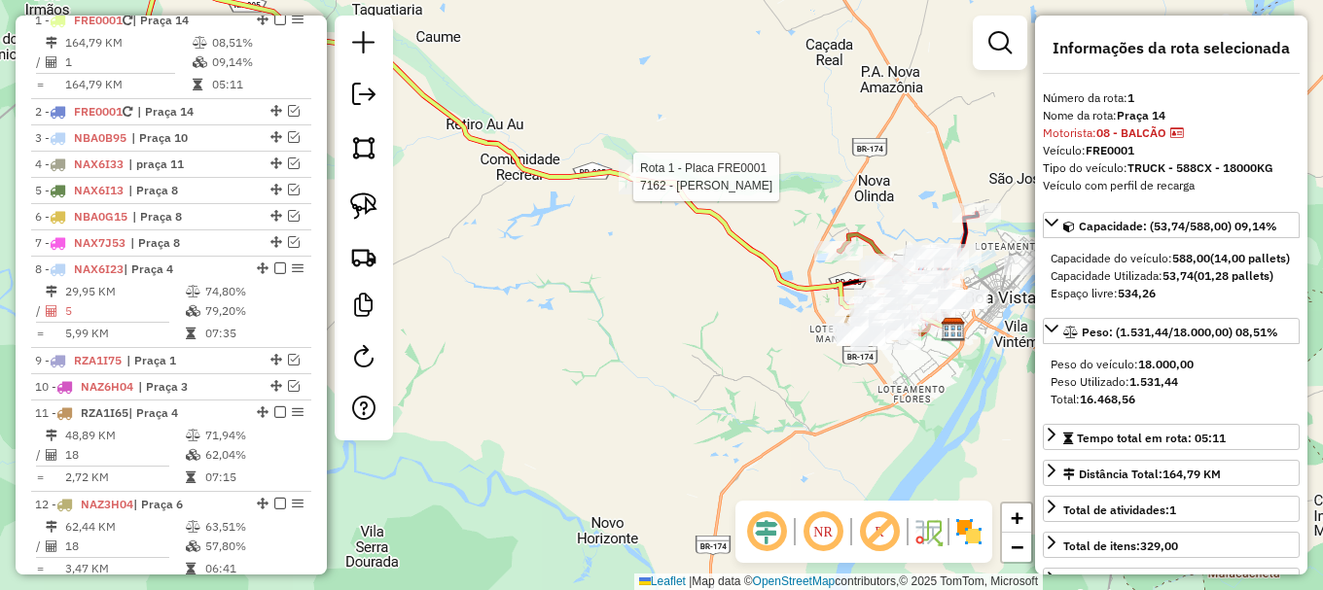
scroll to position [795, 0]
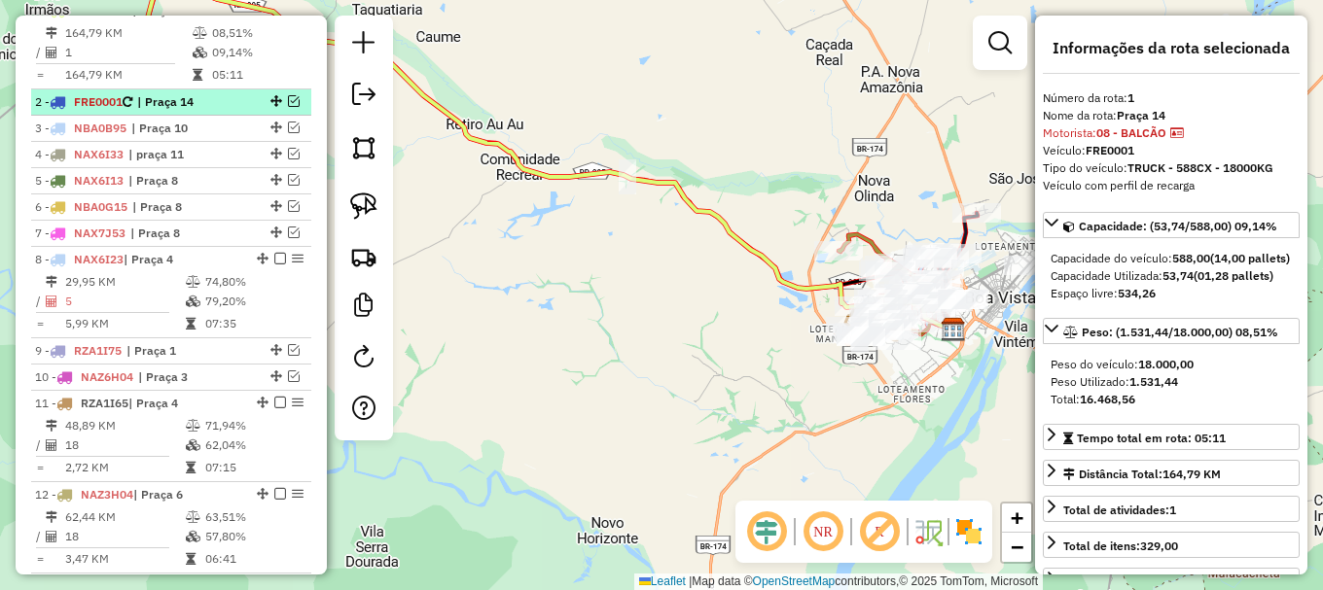
click at [103, 109] on span "FRE0001" at bounding box center [98, 101] width 49 height 15
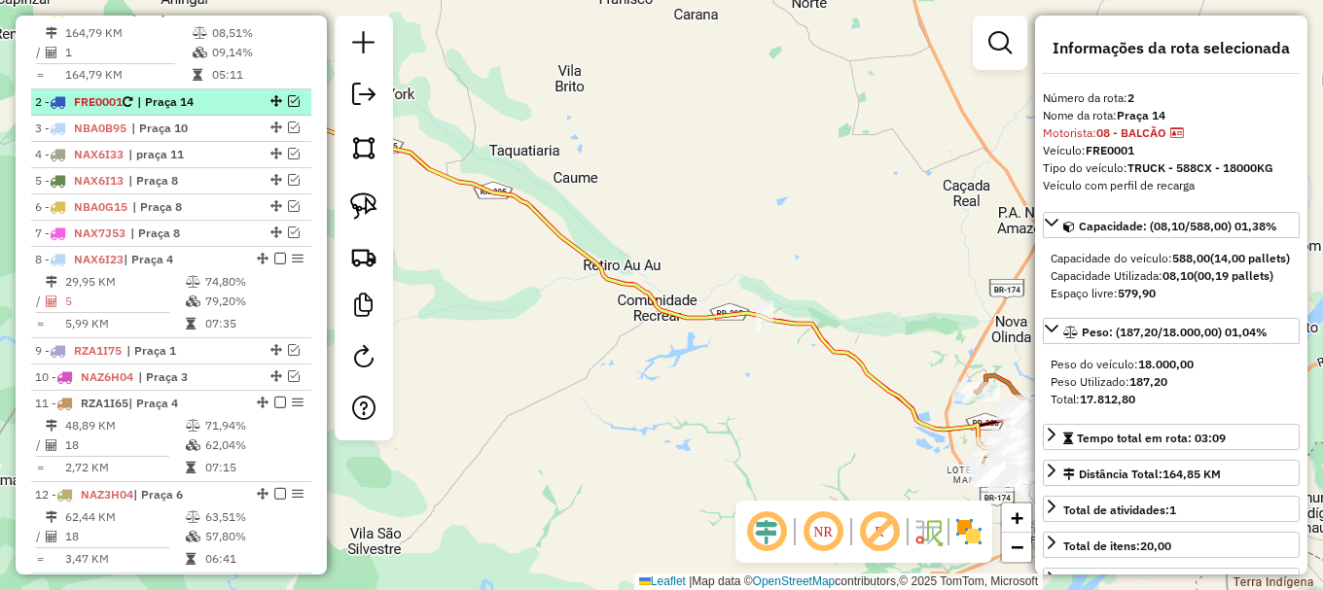
click at [295, 111] on div "2 - FRE0001 | Praça 14" at bounding box center [171, 102] width 272 height 18
click at [289, 107] on em at bounding box center [294, 101] width 12 height 12
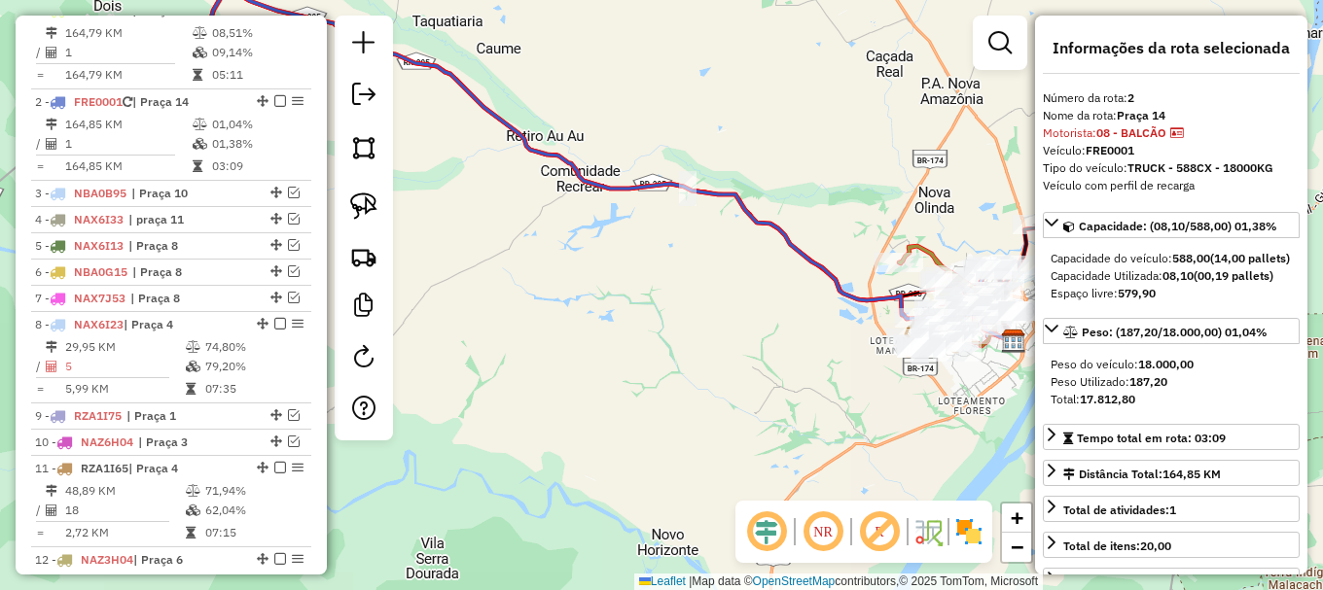
drag, startPoint x: 861, startPoint y: 228, endPoint x: 791, endPoint y: 110, distance: 137.0
click at [791, 110] on div "Janela de atendimento Grade de atendimento Capacidade Transportadoras Veículos …" at bounding box center [661, 295] width 1323 height 590
click at [720, 194] on icon at bounding box center [585, 164] width 858 height 353
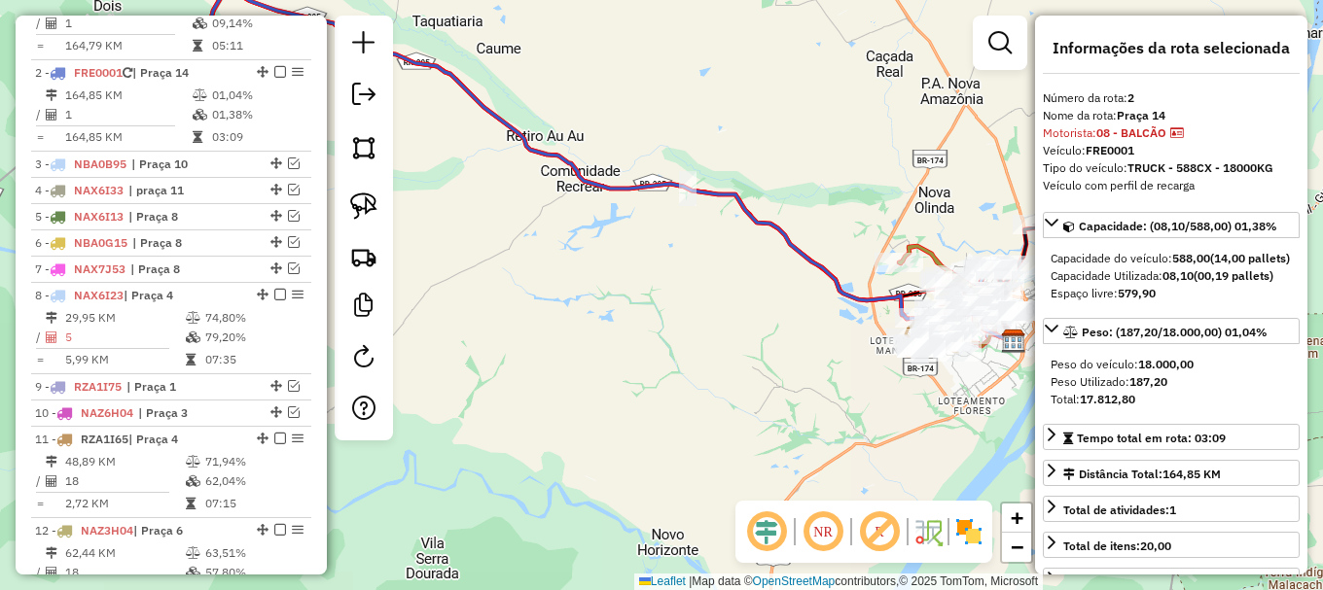
scroll to position [886, 0]
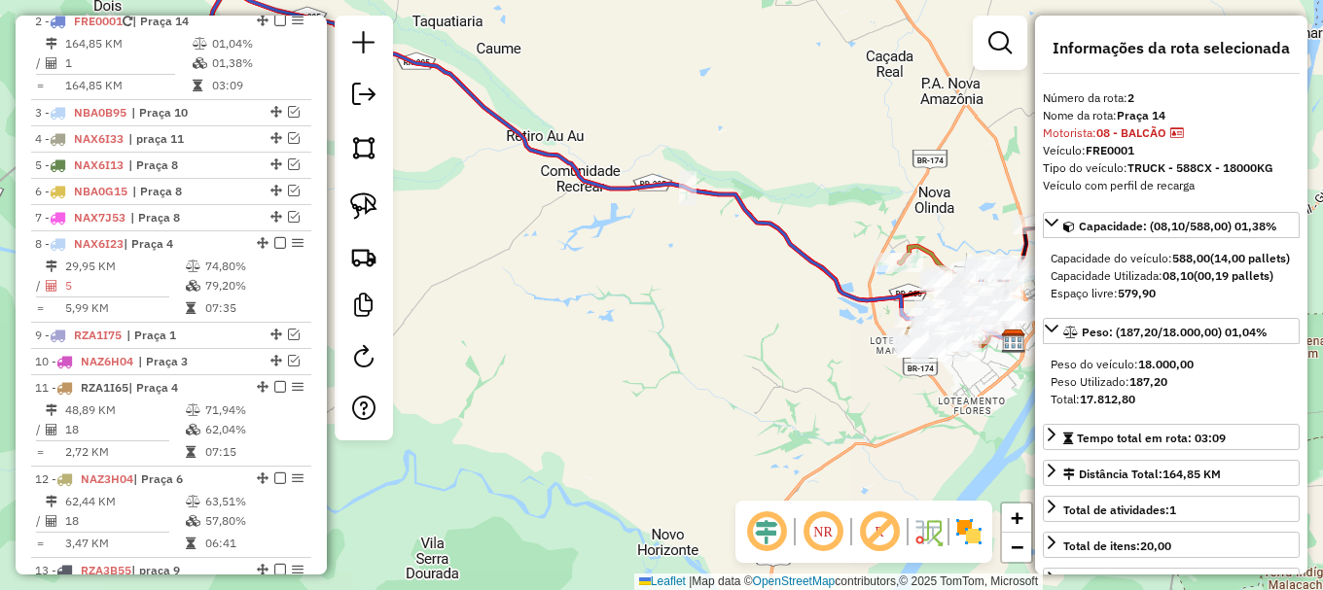
click at [720, 194] on icon at bounding box center [585, 164] width 858 height 353
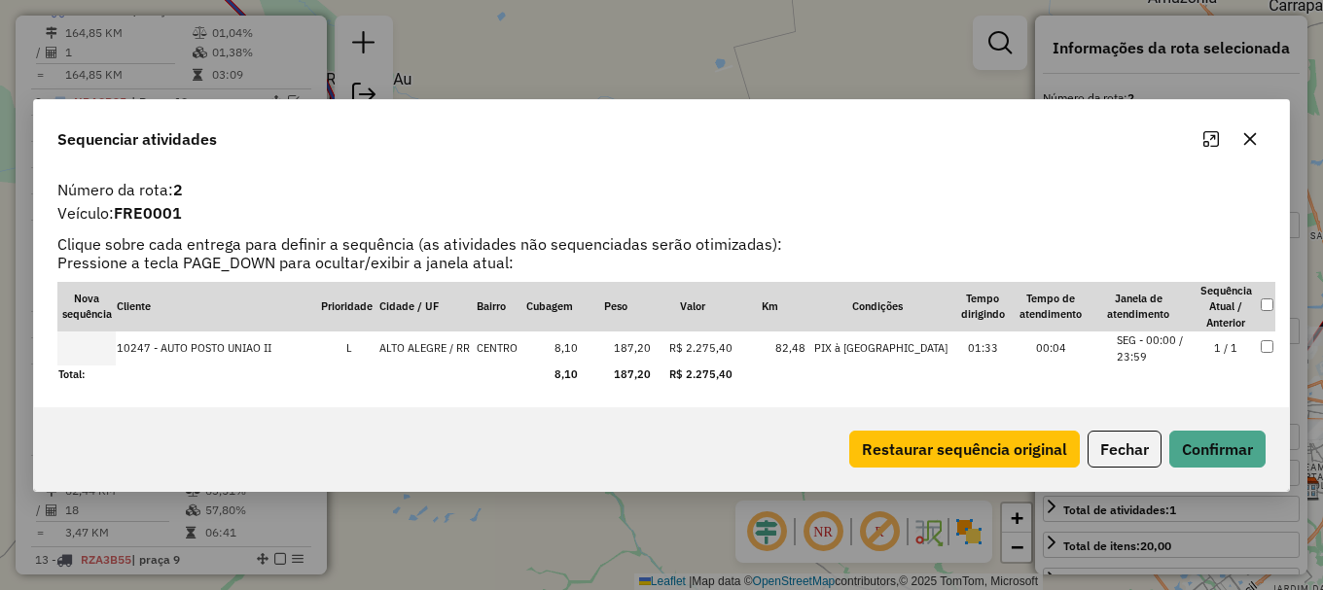
click at [1252, 136] on icon "button" at bounding box center [1250, 138] width 13 height 13
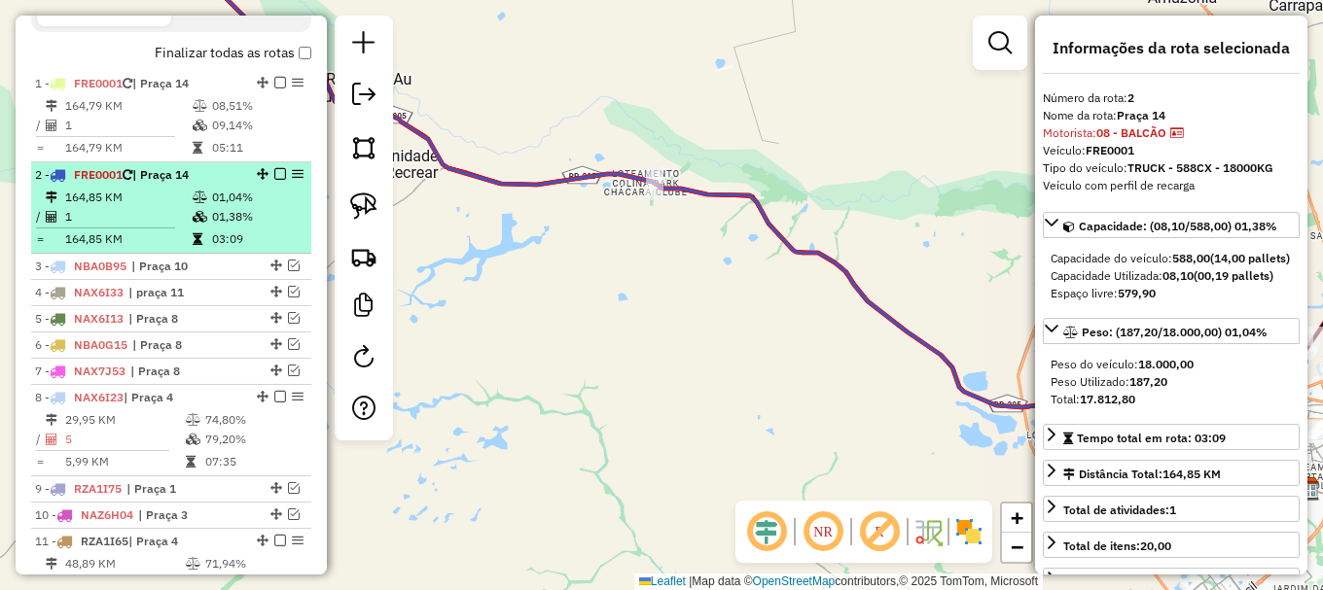
scroll to position [692, 0]
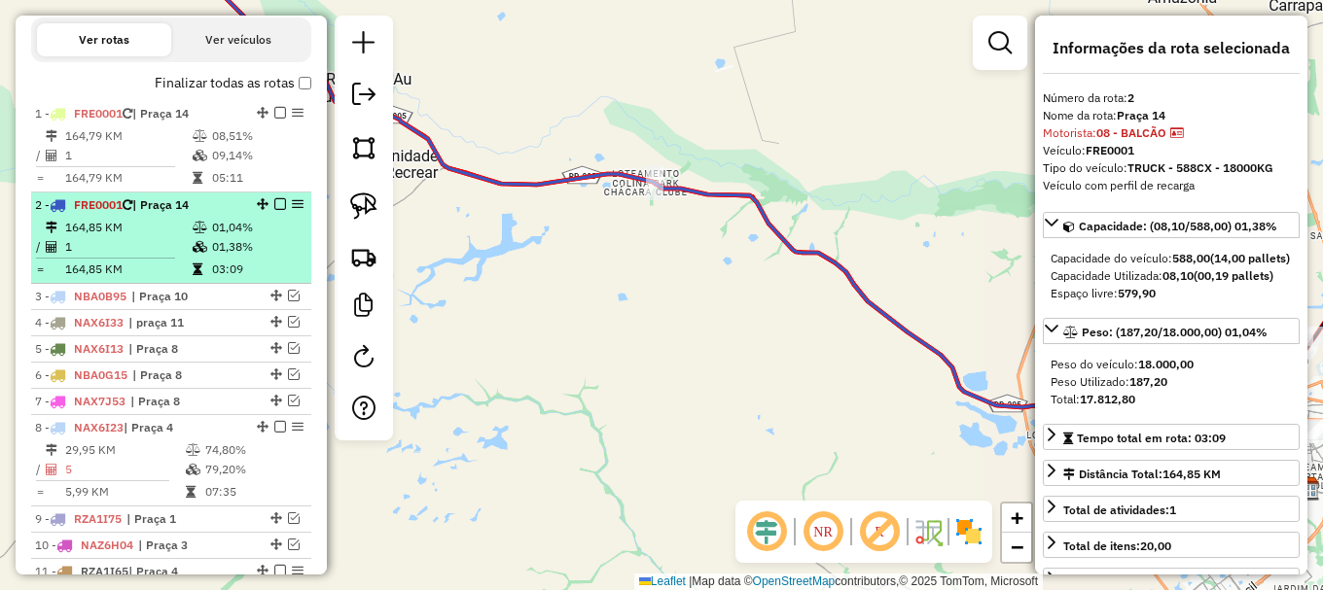
click at [126, 237] on td "164,85 KM" at bounding box center [127, 227] width 127 height 19
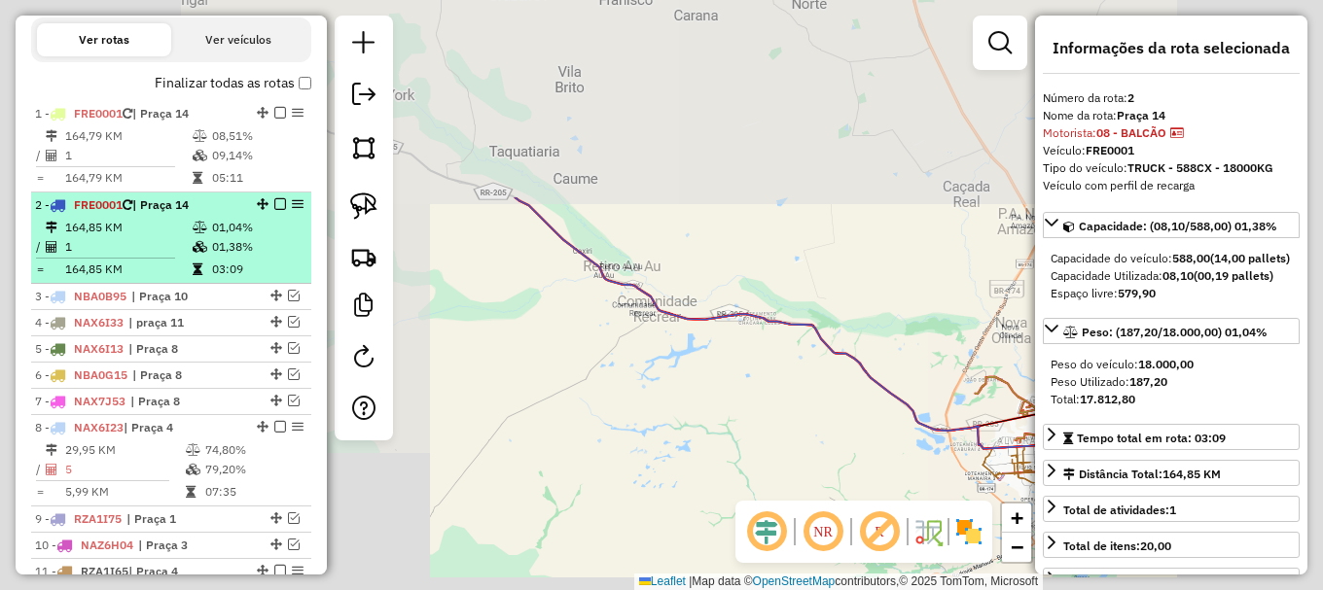
click at [126, 237] on td "164,85 KM" at bounding box center [127, 227] width 127 height 19
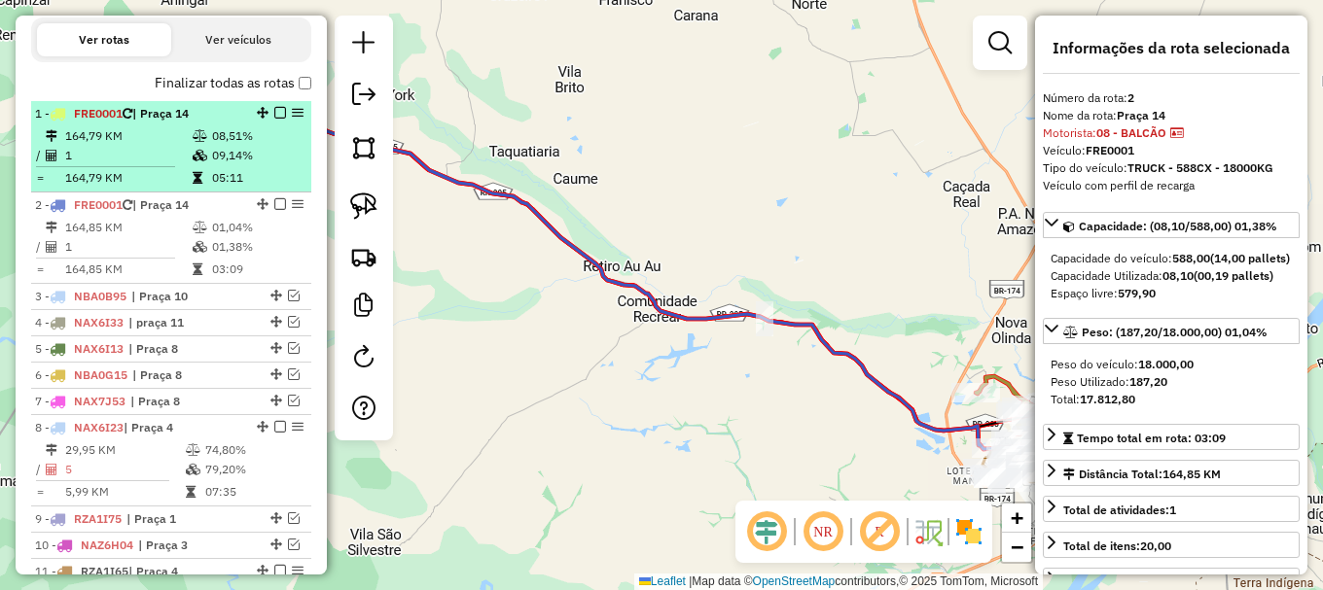
click at [139, 146] on td "164,79 KM" at bounding box center [127, 135] width 127 height 19
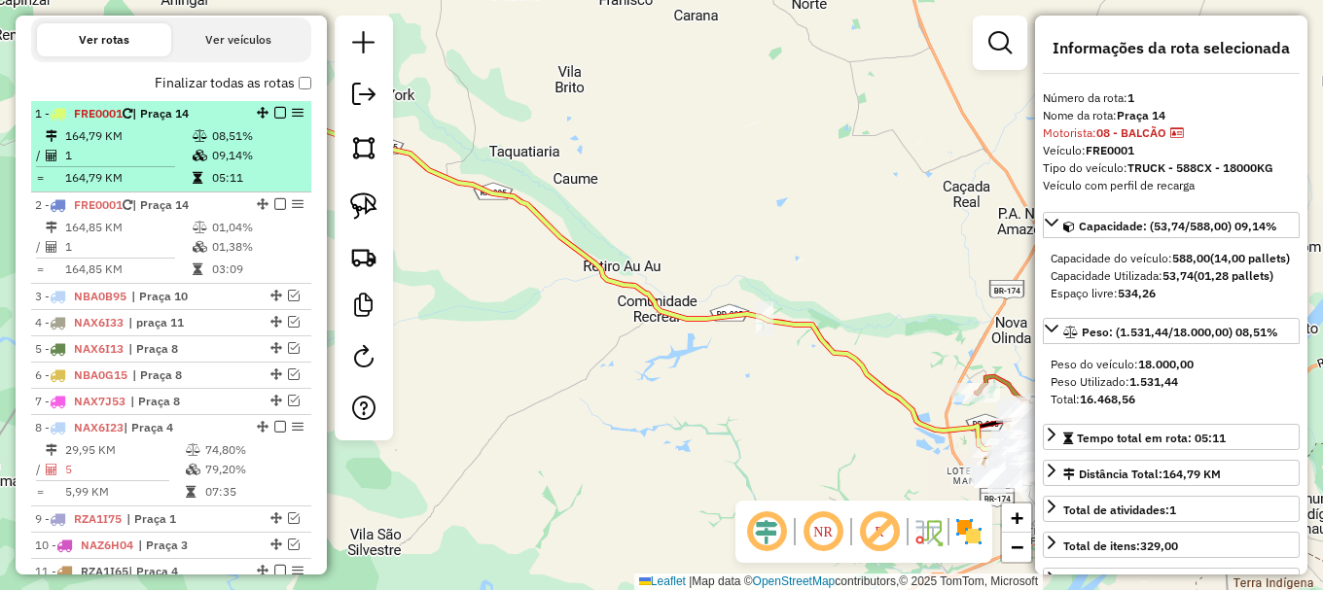
click at [139, 146] on td "164,79 KM" at bounding box center [127, 135] width 127 height 19
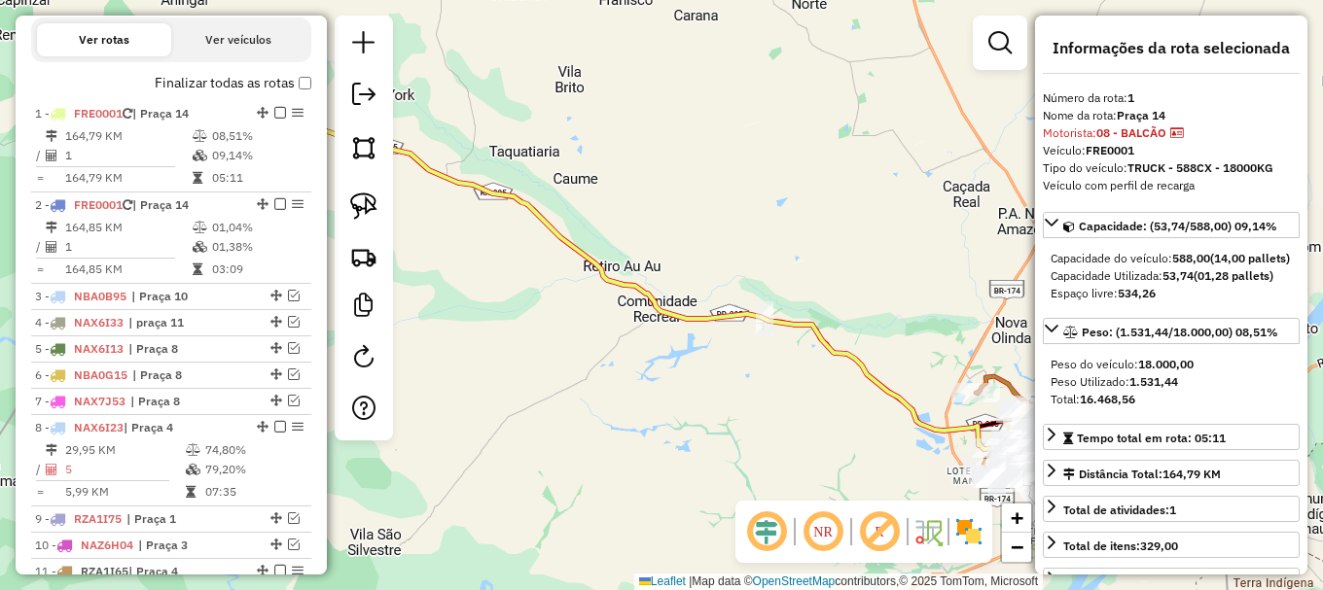
click at [615, 281] on icon at bounding box center [661, 295] width 858 height 353
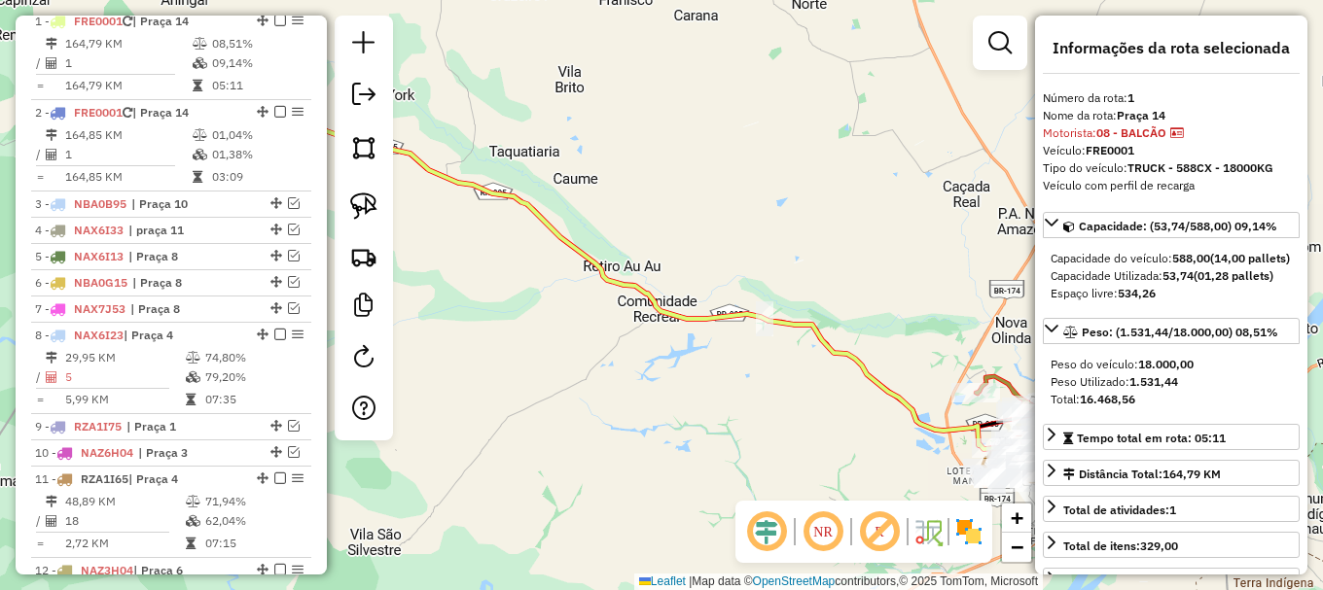
click at [615, 281] on icon at bounding box center [661, 295] width 858 height 353
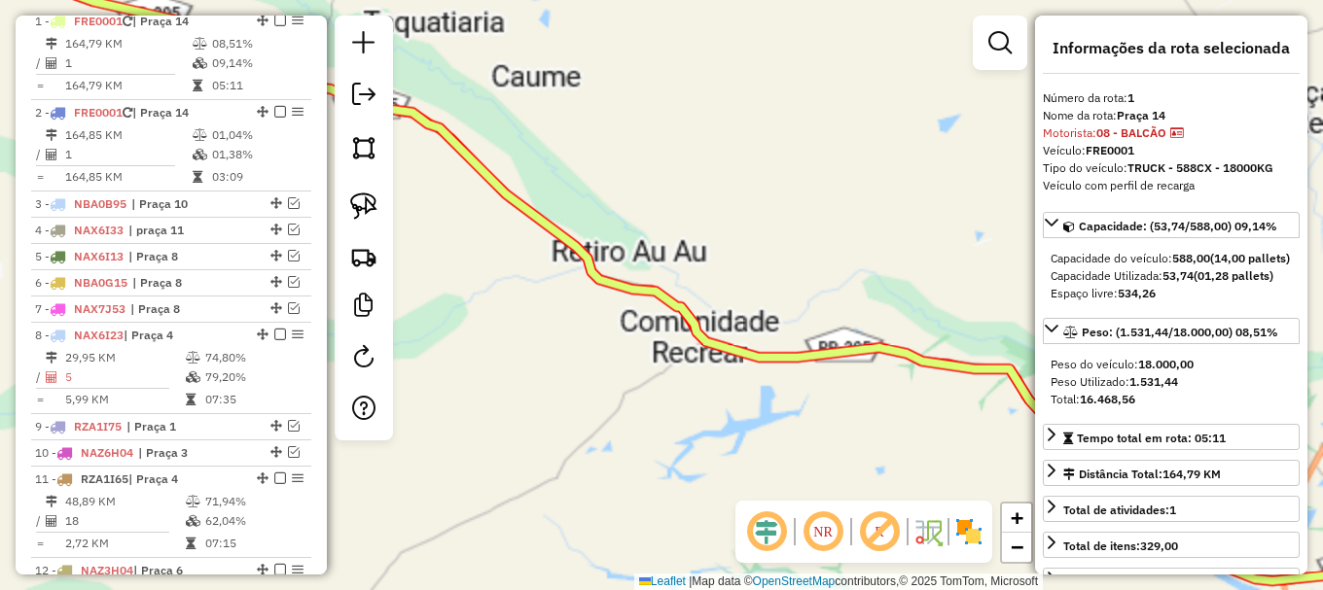
scroll to position [795, 0]
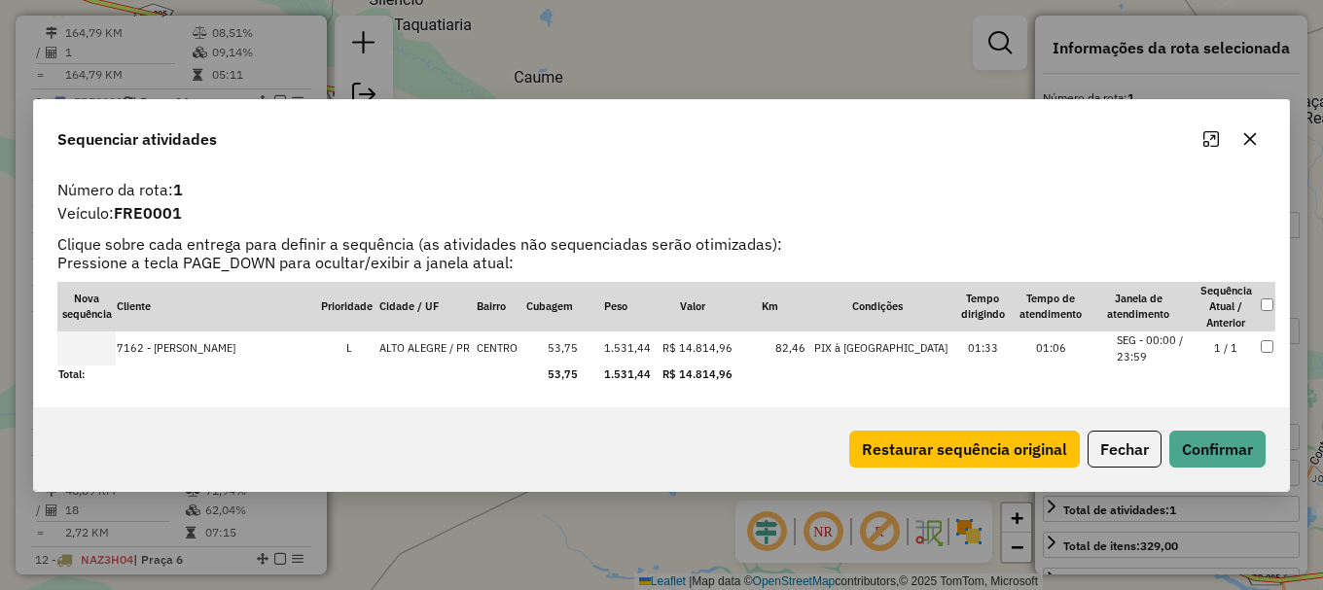
click at [1248, 138] on icon "button" at bounding box center [1250, 139] width 16 height 16
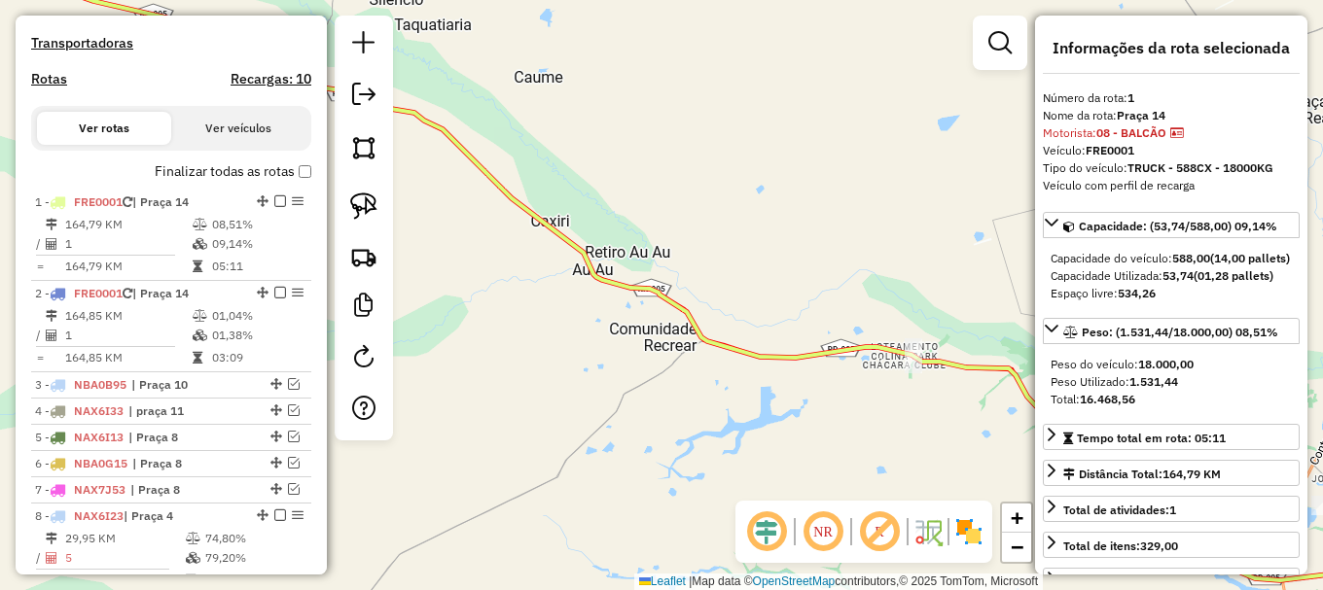
scroll to position [600, 0]
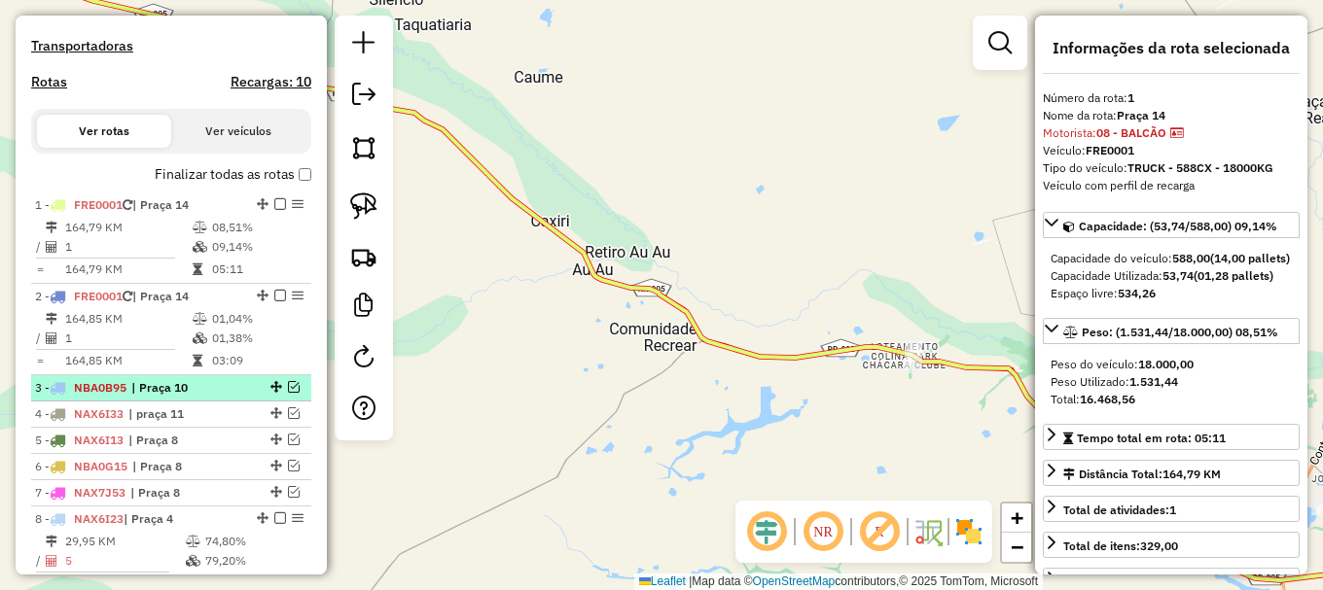
click at [288, 393] on em at bounding box center [294, 387] width 12 height 12
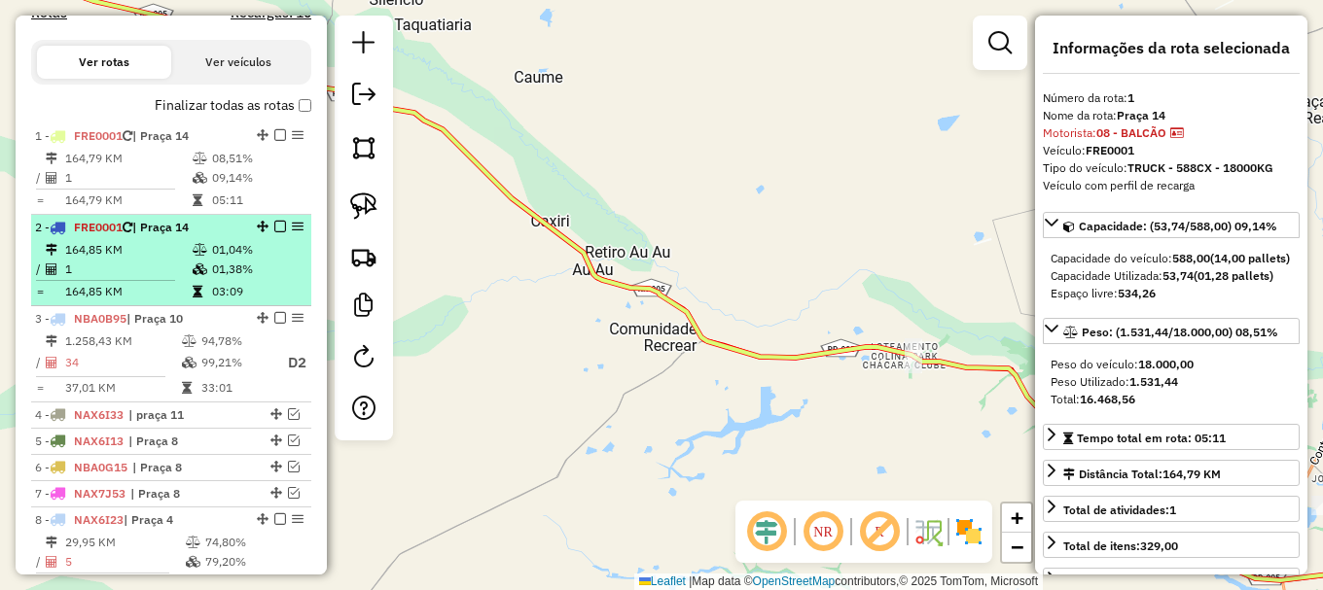
scroll to position [697, 0]
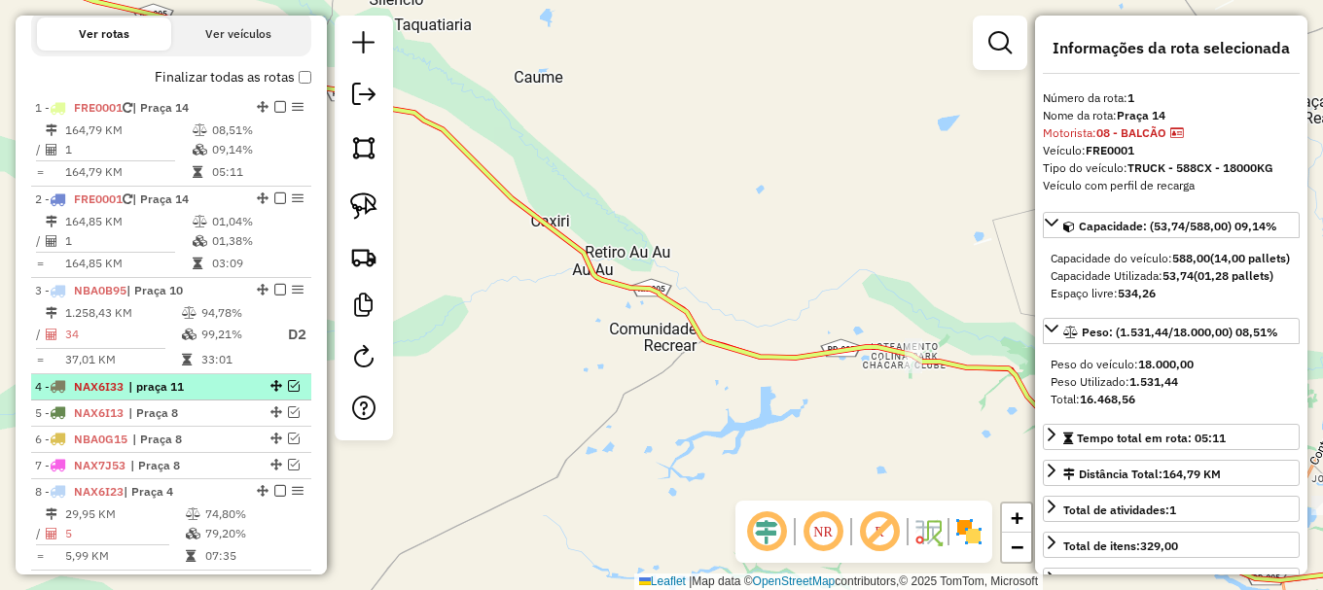
click at [290, 392] on em at bounding box center [294, 386] width 12 height 12
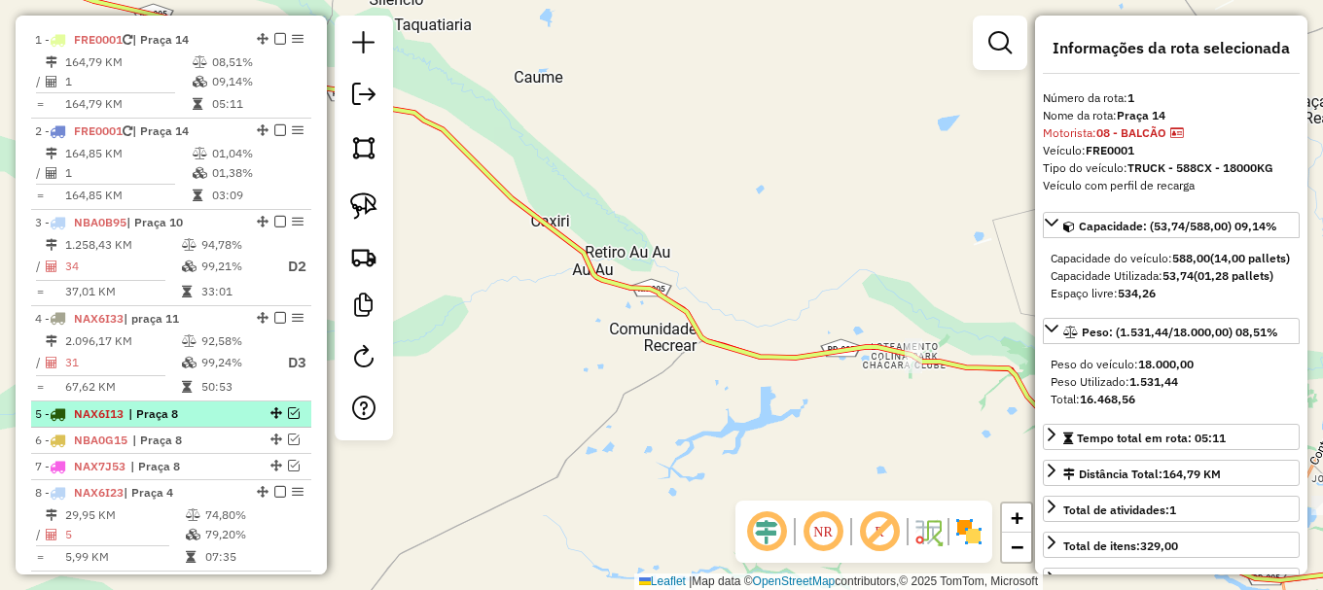
scroll to position [795, 0]
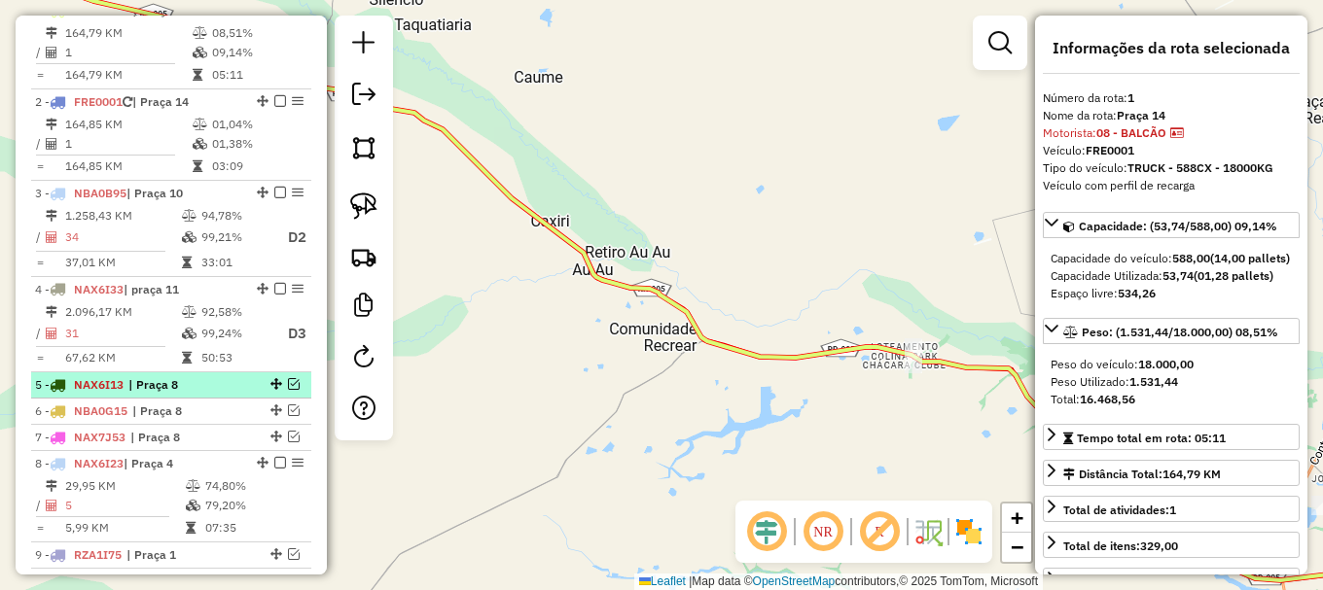
click at [288, 390] on em at bounding box center [294, 384] width 12 height 12
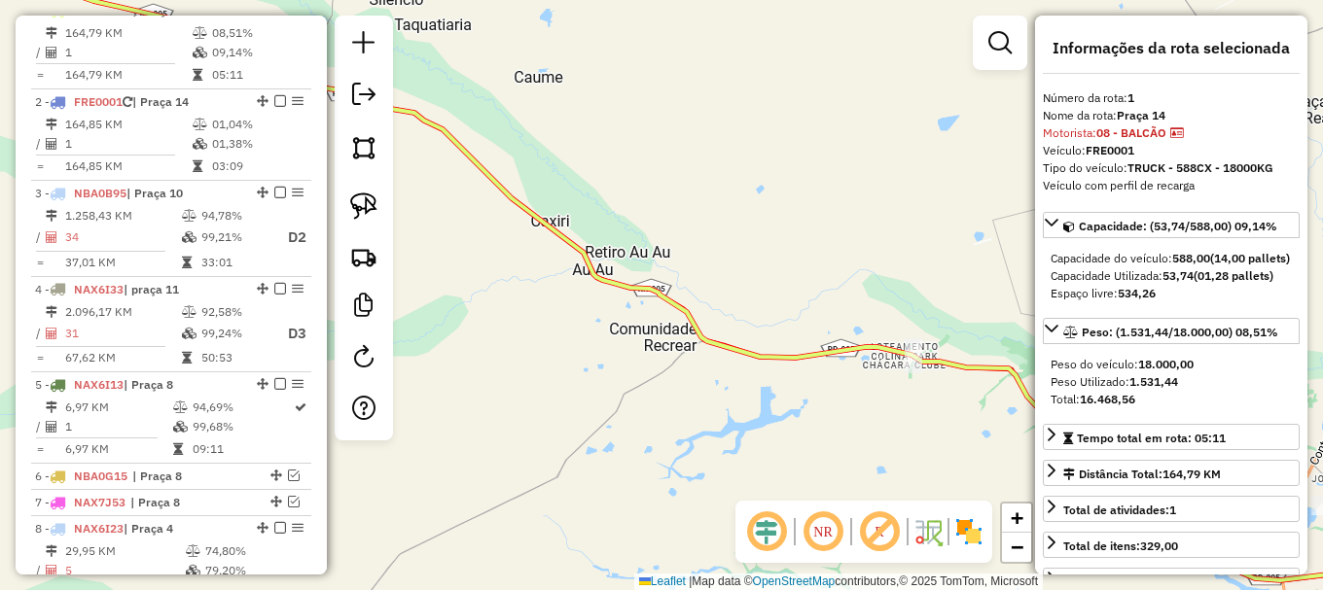
scroll to position [892, 0]
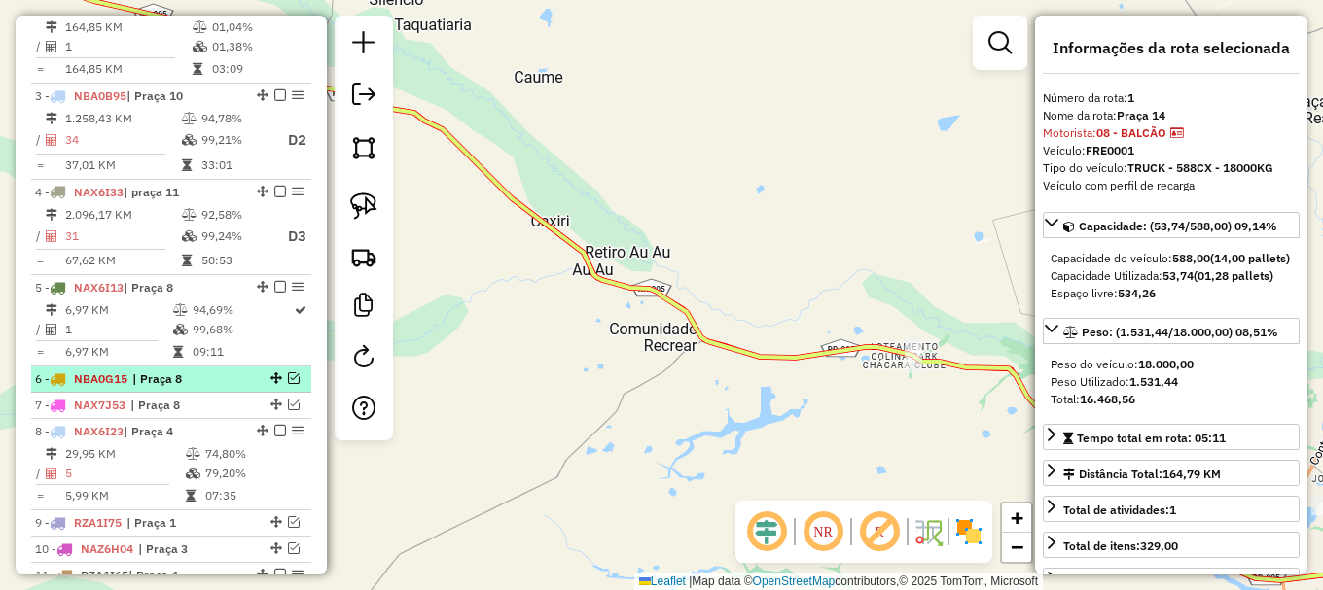
click at [288, 384] on em at bounding box center [294, 379] width 12 height 12
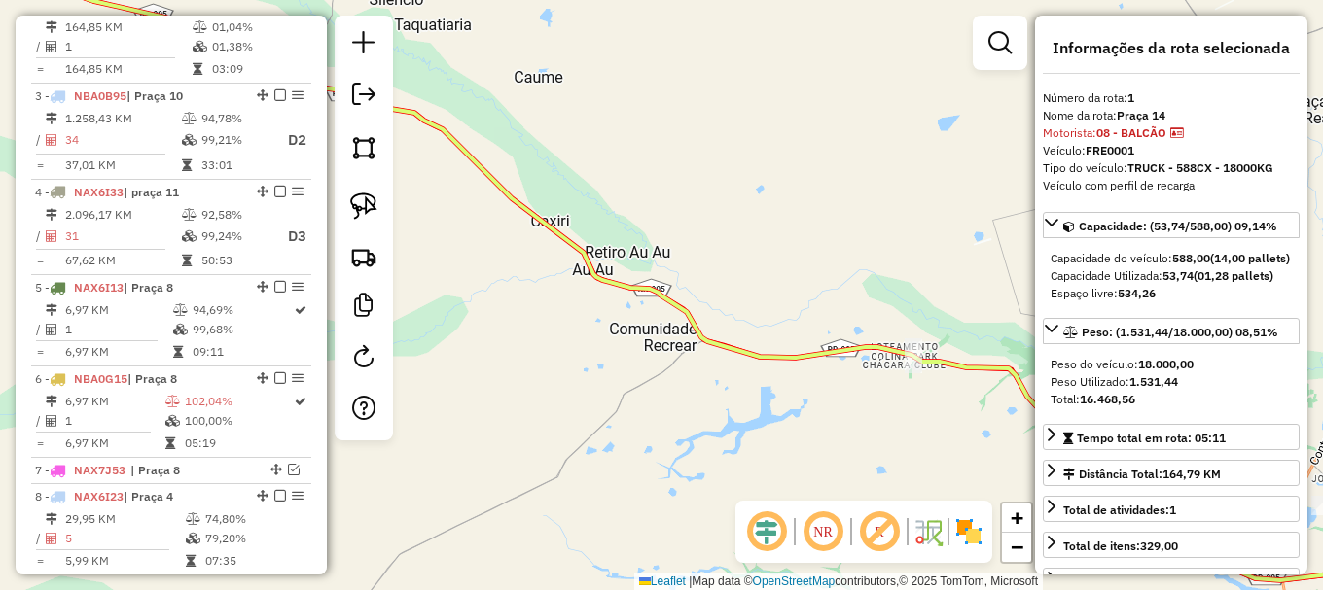
scroll to position [989, 0]
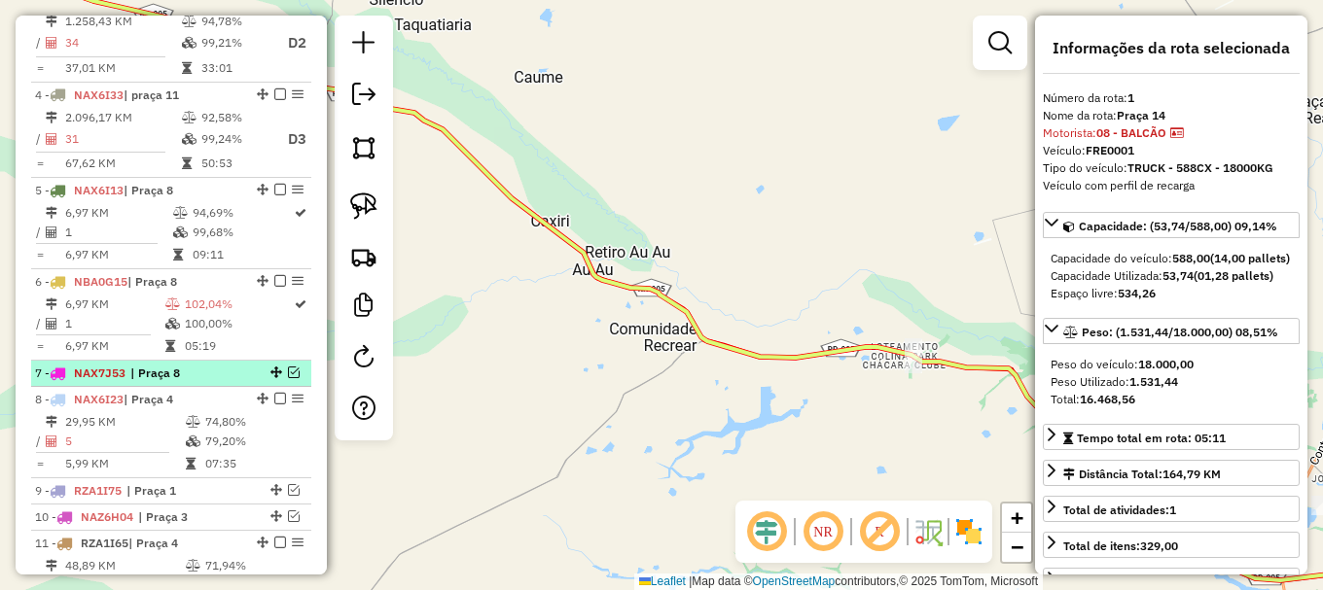
click at [289, 378] on em at bounding box center [294, 373] width 12 height 12
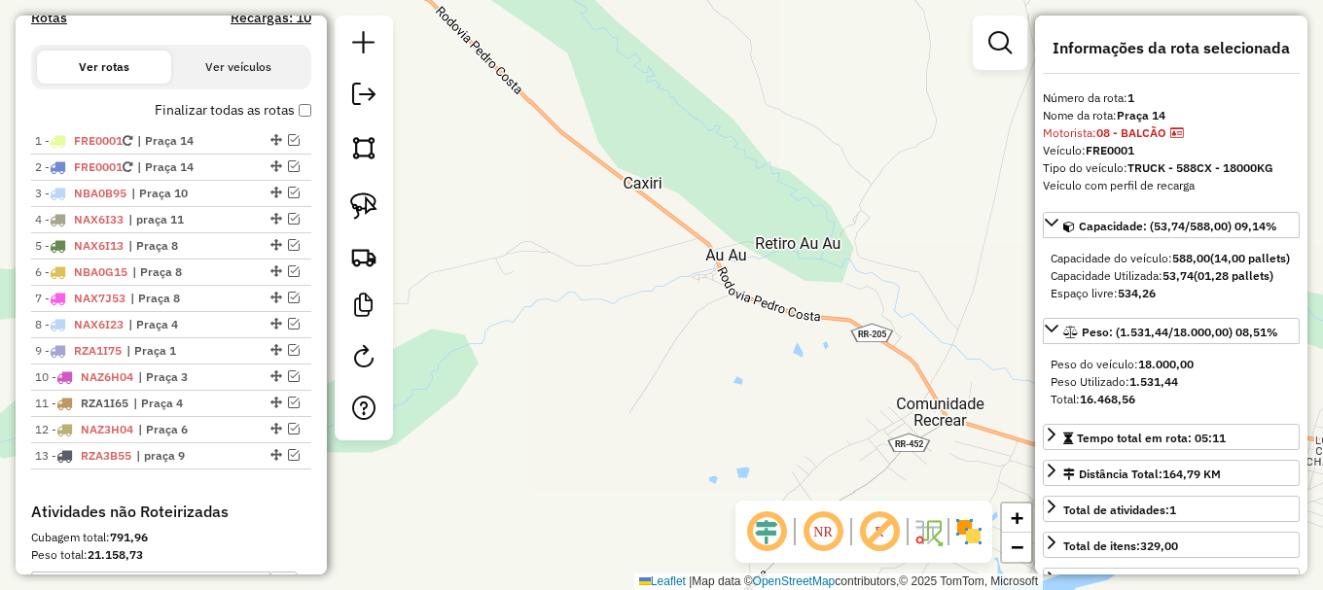
scroll to position [567, 0]
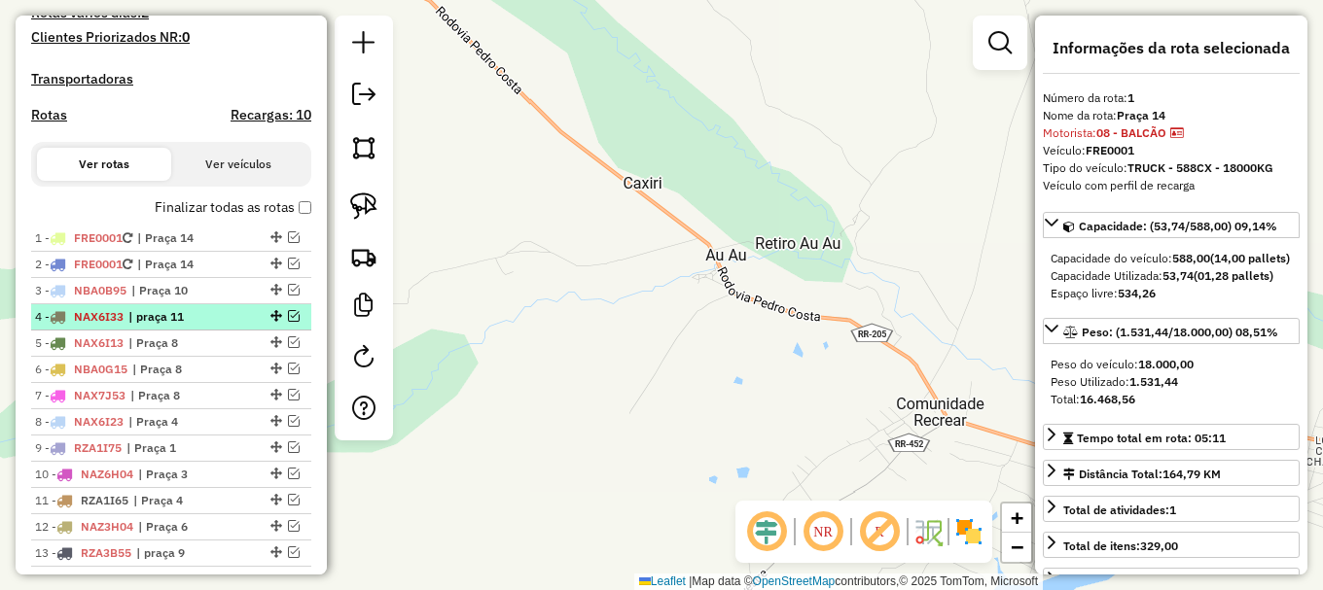
click at [123, 324] on span "NAX6I33" at bounding box center [99, 316] width 50 height 15
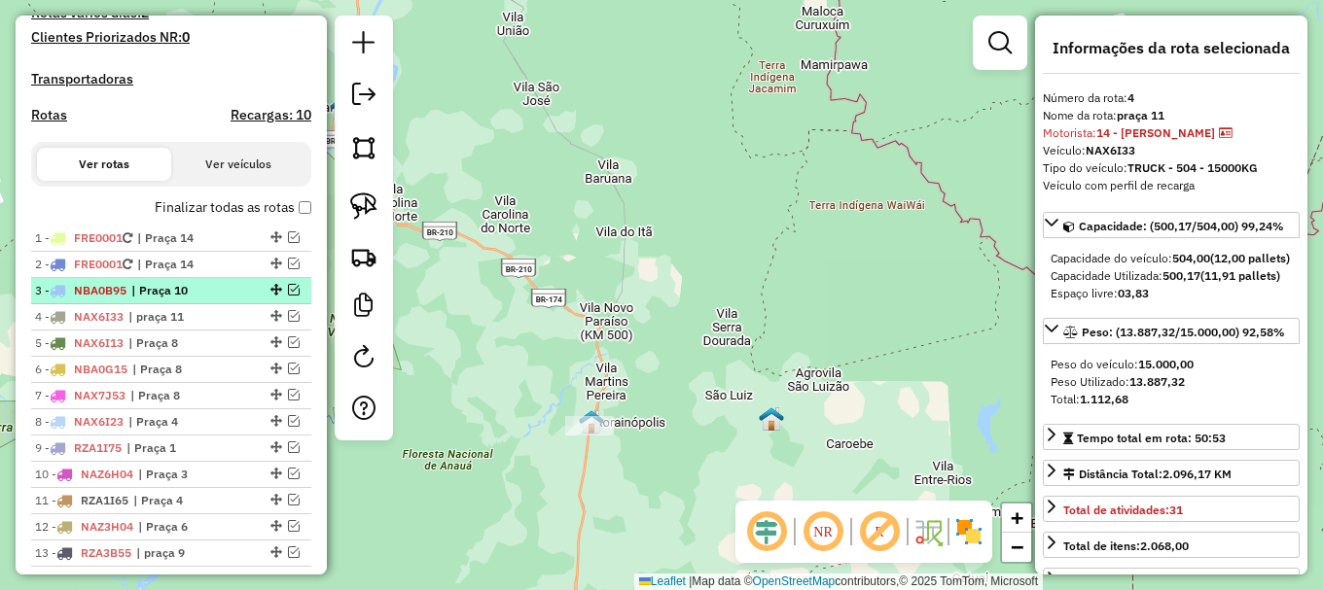
click at [112, 298] on span "NBA0B95" at bounding box center [100, 290] width 53 height 15
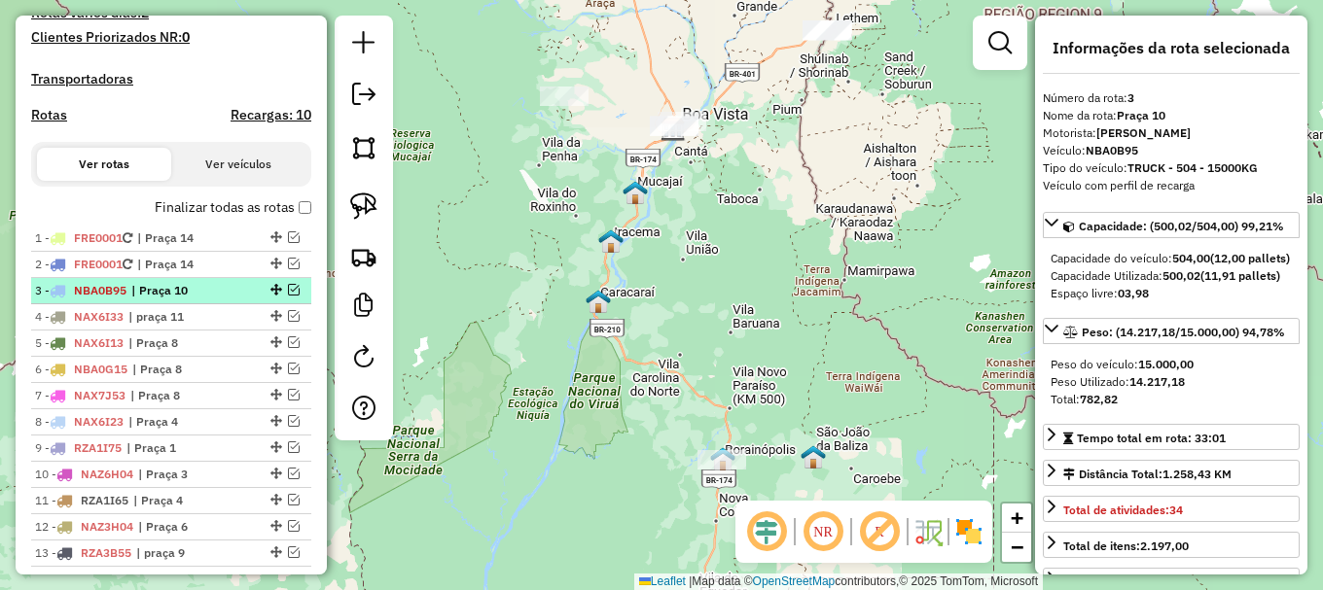
click at [290, 296] on em at bounding box center [294, 290] width 12 height 12
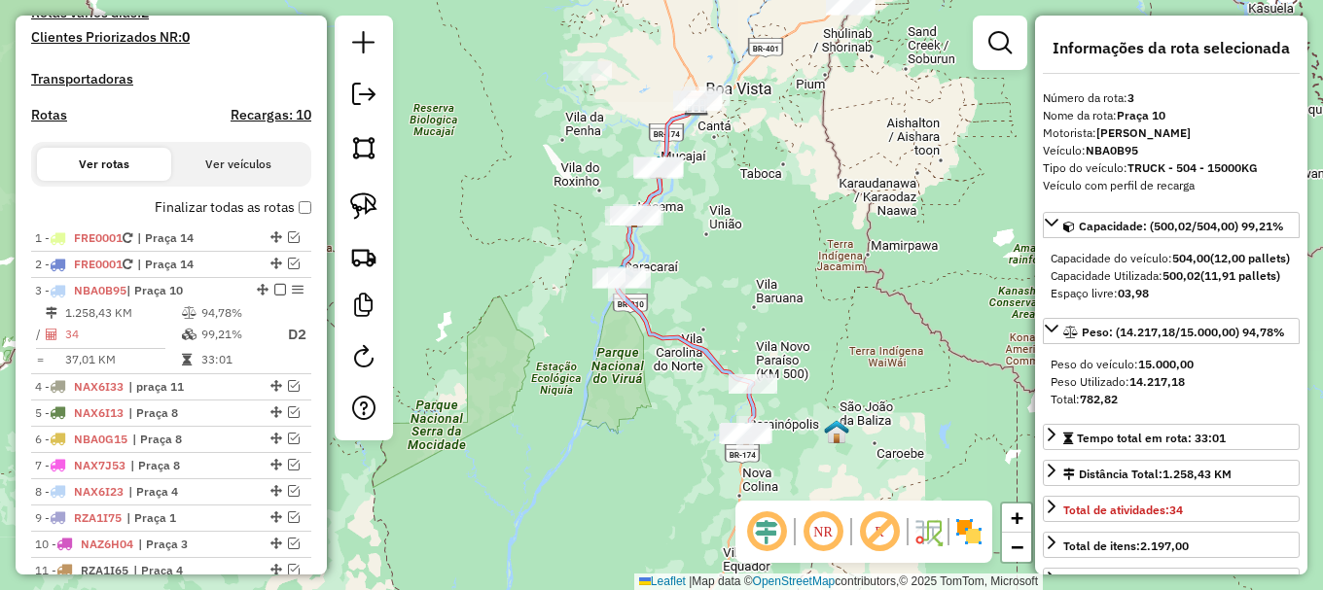
drag, startPoint x: 862, startPoint y: 269, endPoint x: 885, endPoint y: 243, distance: 35.1
click at [885, 243] on div "Janela de atendimento Grade de atendimento Capacidade Transportadoras Veículos …" at bounding box center [661, 295] width 1323 height 590
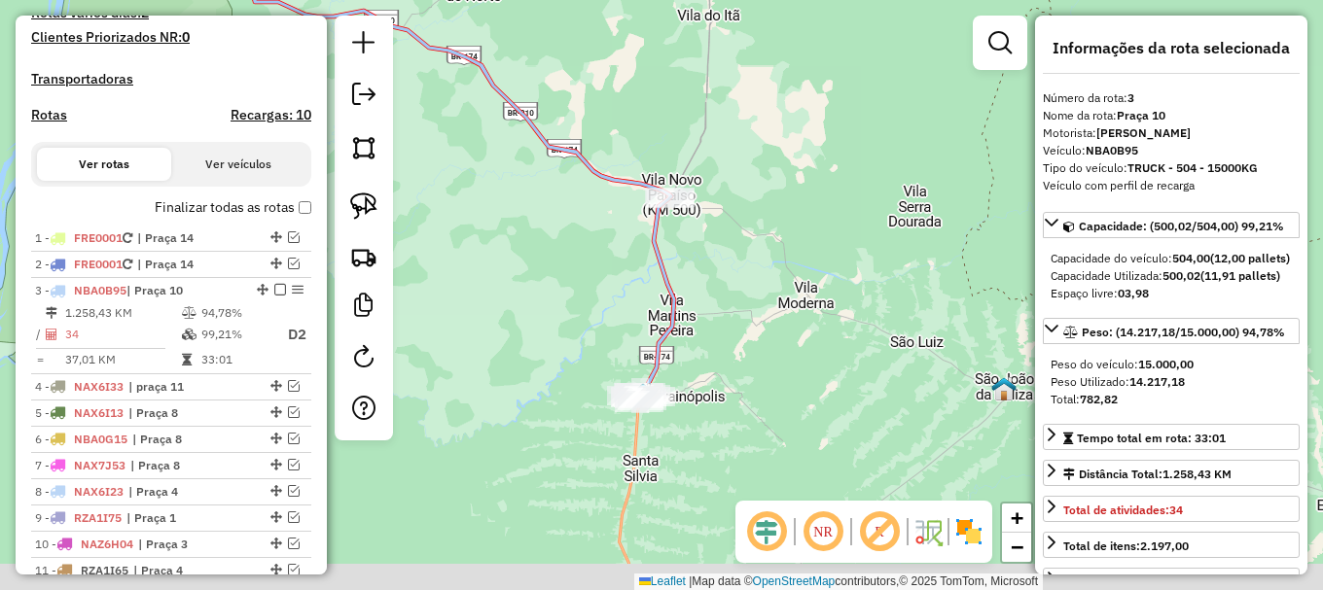
drag, startPoint x: 721, startPoint y: 312, endPoint x: 729, endPoint y: 280, distance: 33.3
click at [729, 280] on div "Janela de atendimento Grade de atendimento Capacidade Transportadoras Veículos …" at bounding box center [661, 295] width 1323 height 590
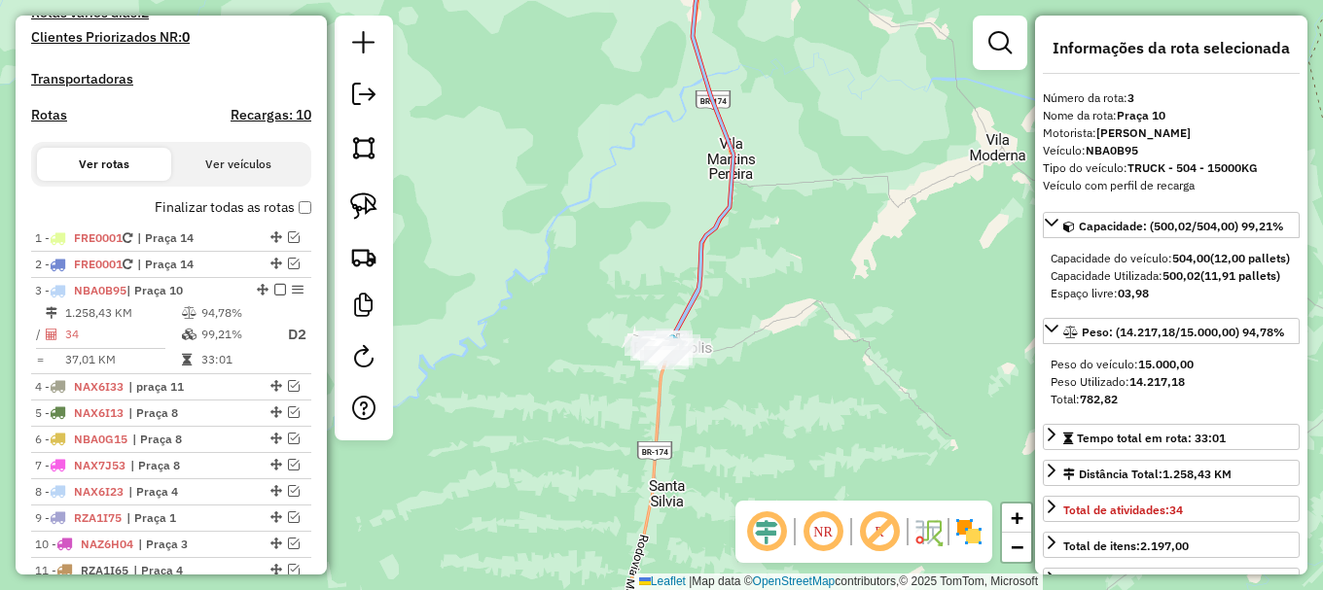
drag, startPoint x: 724, startPoint y: 389, endPoint x: 825, endPoint y: 265, distance: 160.4
click at [825, 265] on div "Janela de atendimento Grade de atendimento Capacidade Transportadoras Veículos …" at bounding box center [661, 295] width 1323 height 590
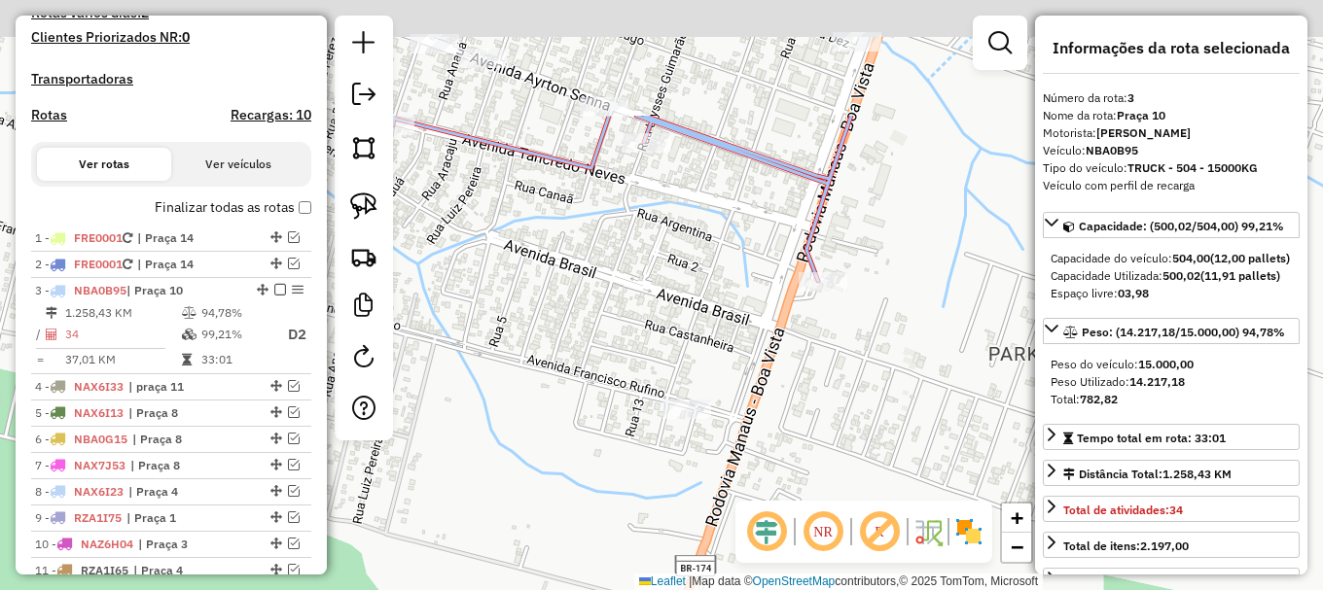
drag, startPoint x: 858, startPoint y: 348, endPoint x: 829, endPoint y: 487, distance: 142.1
click at [829, 487] on div "Janela de atendimento Grade de atendimento Capacidade Transportadoras Veículos …" at bounding box center [661, 295] width 1323 height 590
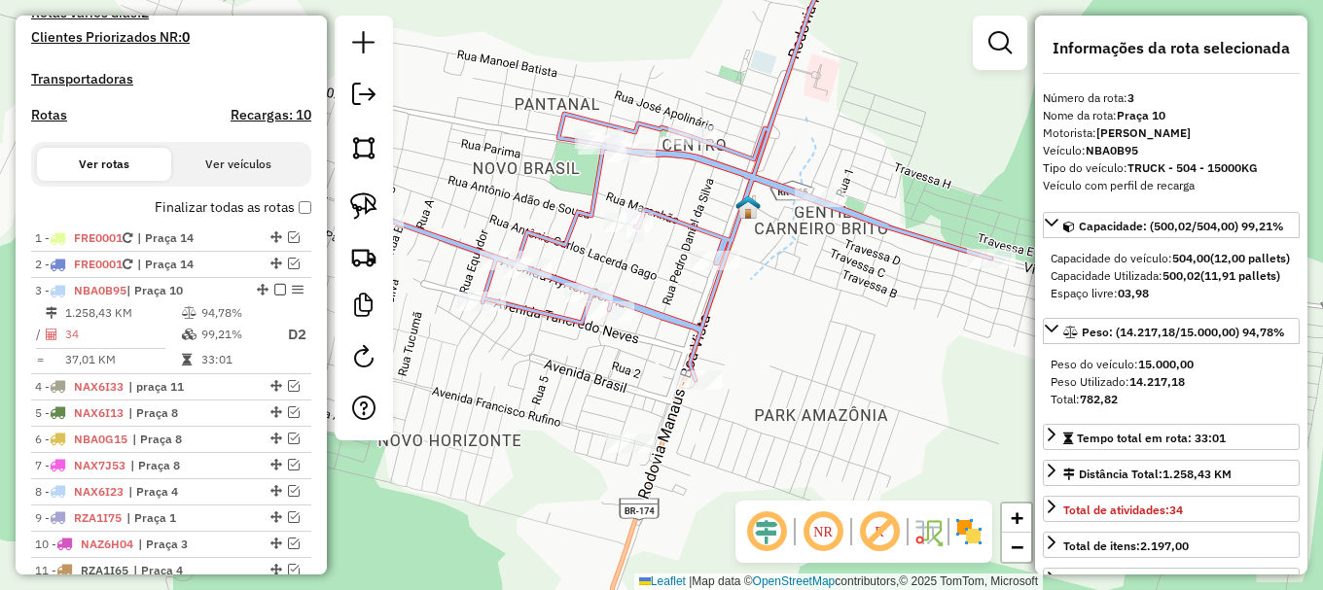
drag, startPoint x: 909, startPoint y: 341, endPoint x: 775, endPoint y: 361, distance: 135.6
click at [770, 367] on div "Janela de atendimento Grade de atendimento Capacidade Transportadoras Veículos …" at bounding box center [661, 295] width 1323 height 590
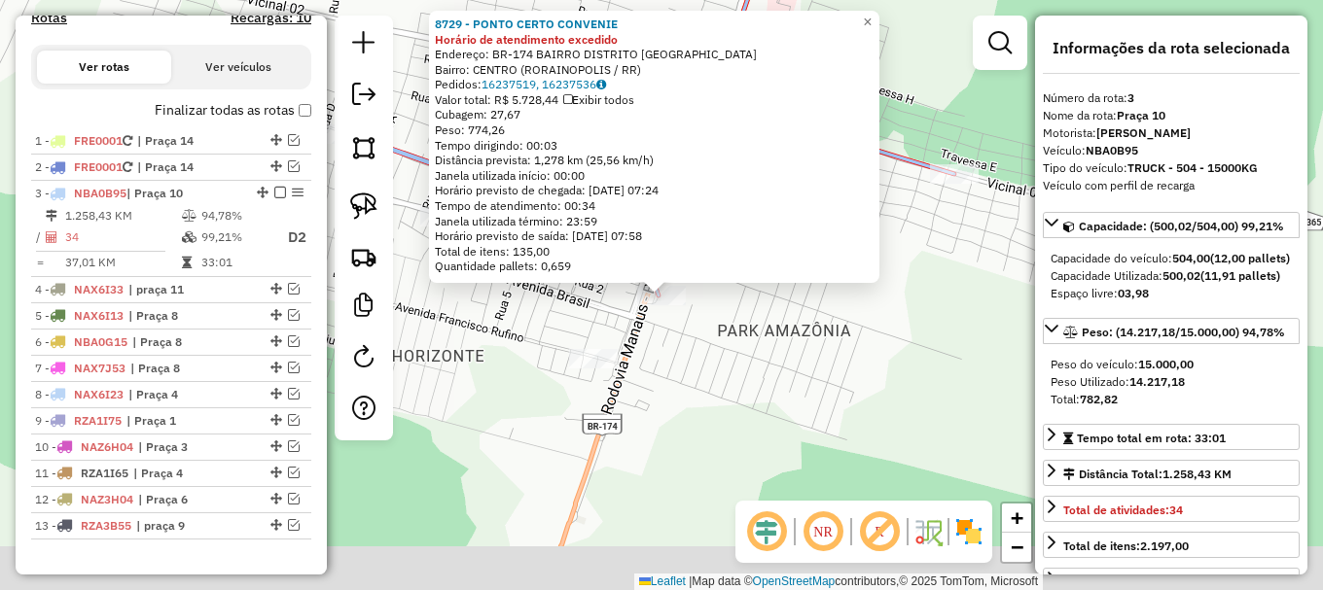
click at [709, 371] on div "Rota 3 - Placa NBA0B95 8729 - PONTO CERTO CONVENIE 8729 - PONTO CERTO CONVENIE …" at bounding box center [661, 295] width 1323 height 590
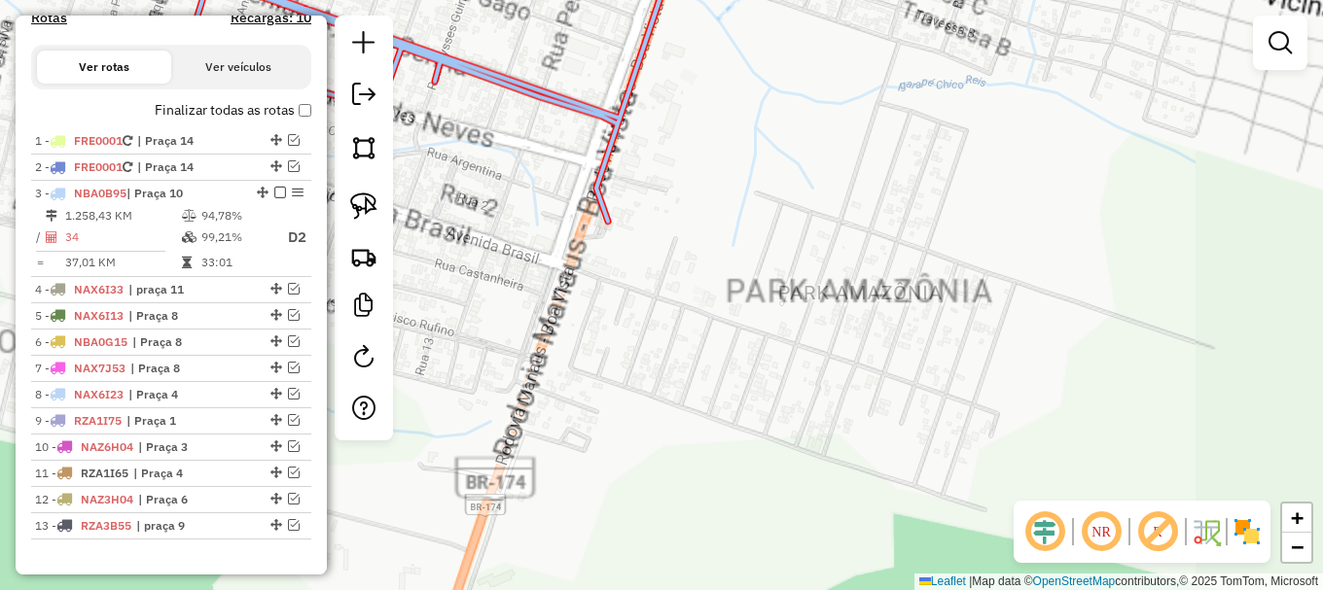
scroll to position [847, 0]
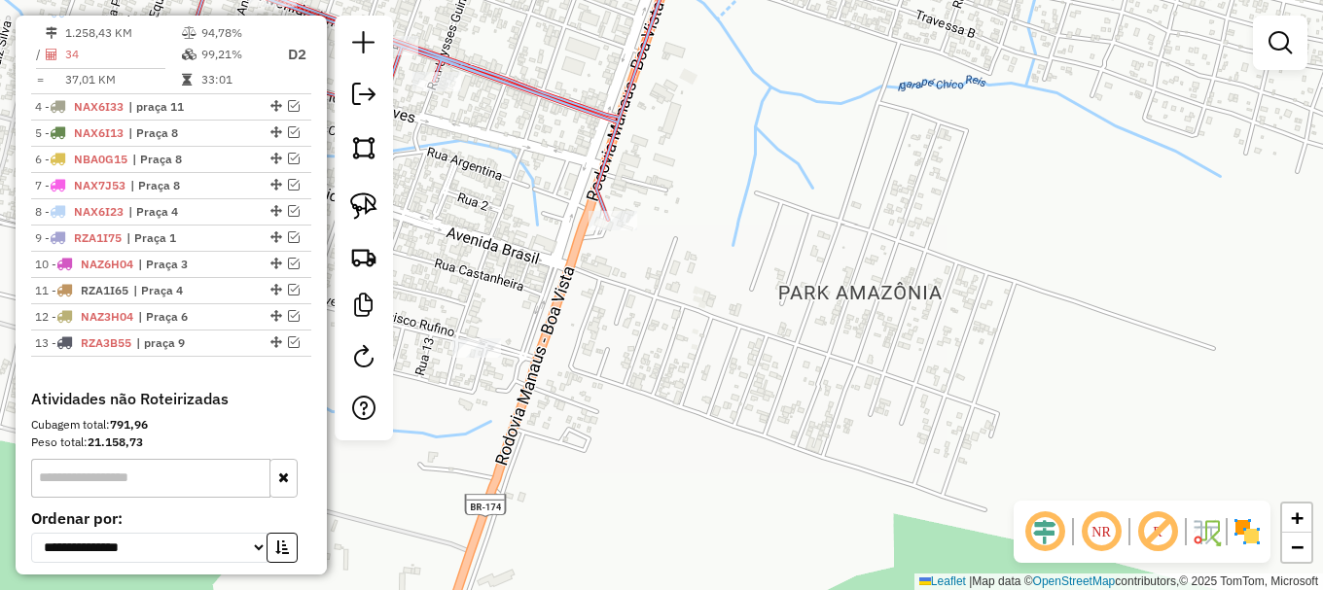
click at [618, 126] on icon at bounding box center [650, 80] width 1097 height 279
select select "**********"
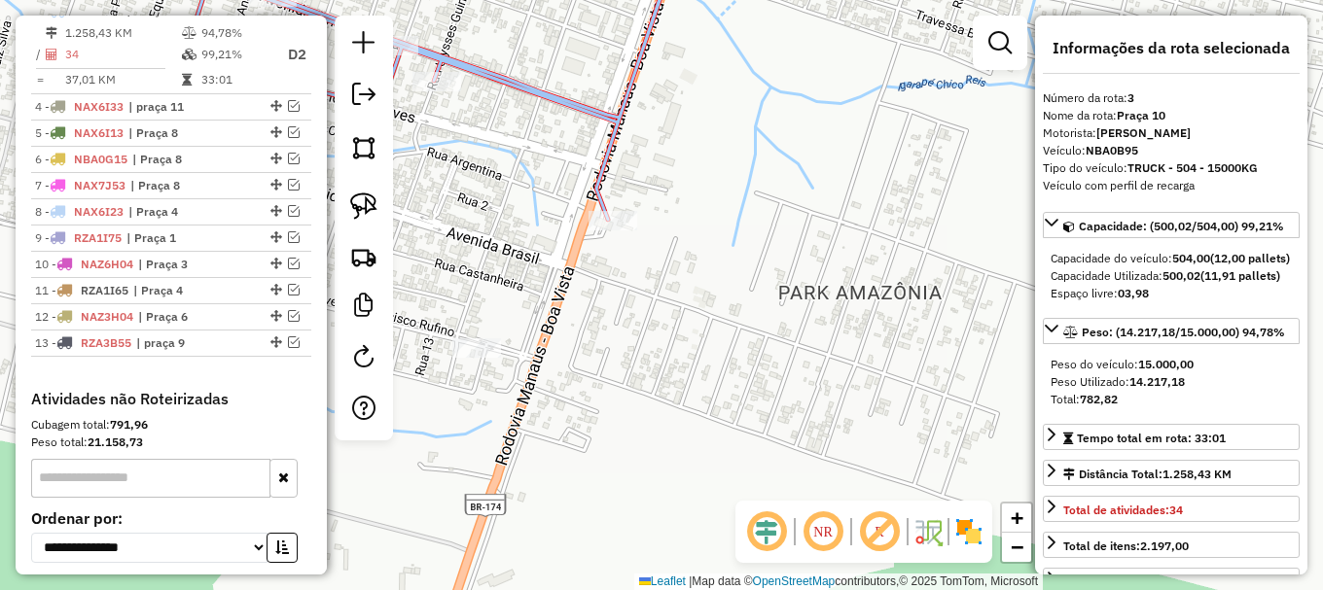
click at [618, 126] on icon at bounding box center [650, 80] width 1097 height 279
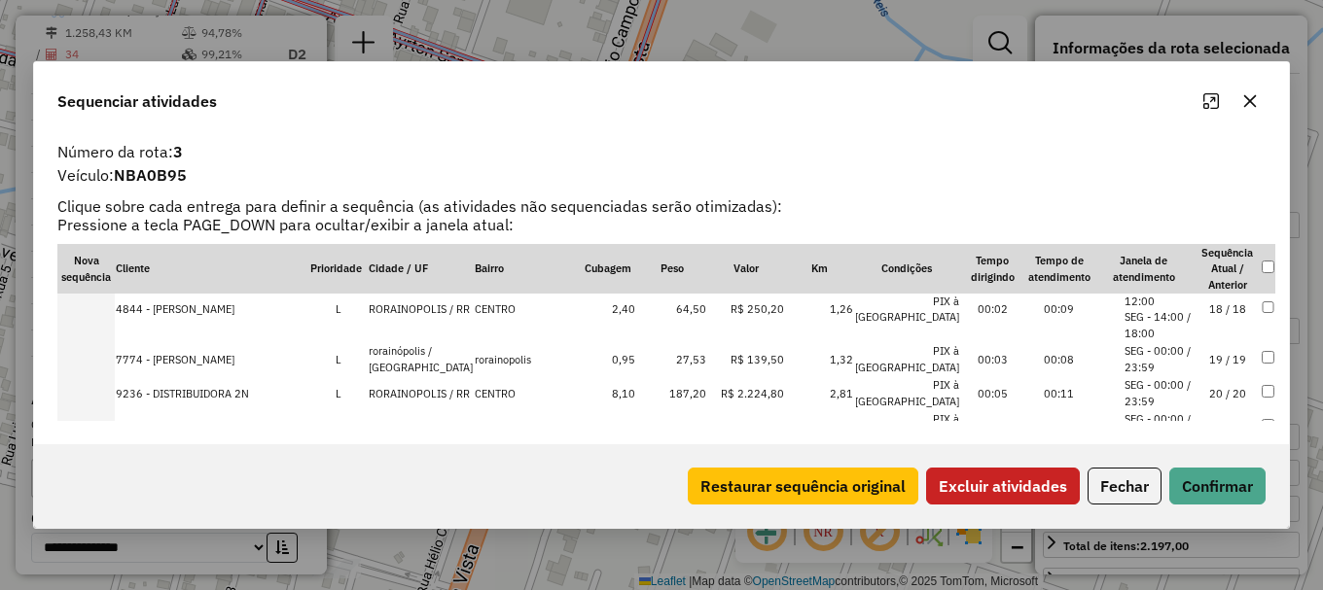
scroll to position [594, 0]
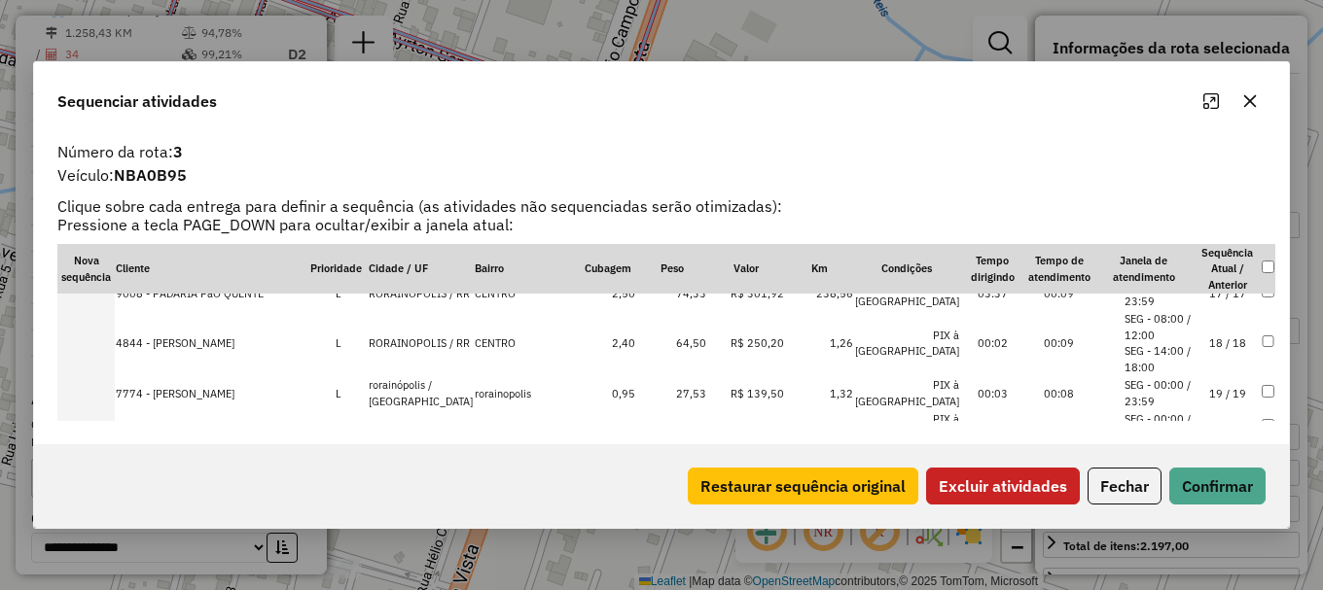
click at [1264, 332] on tbody "6890 - PONTO DO PAO DE QUEI L IRACEMA / RR CENTRO 6,60 190,97 R$ 1.021,94 92,70…" at bounding box center [666, 335] width 1218 height 1272
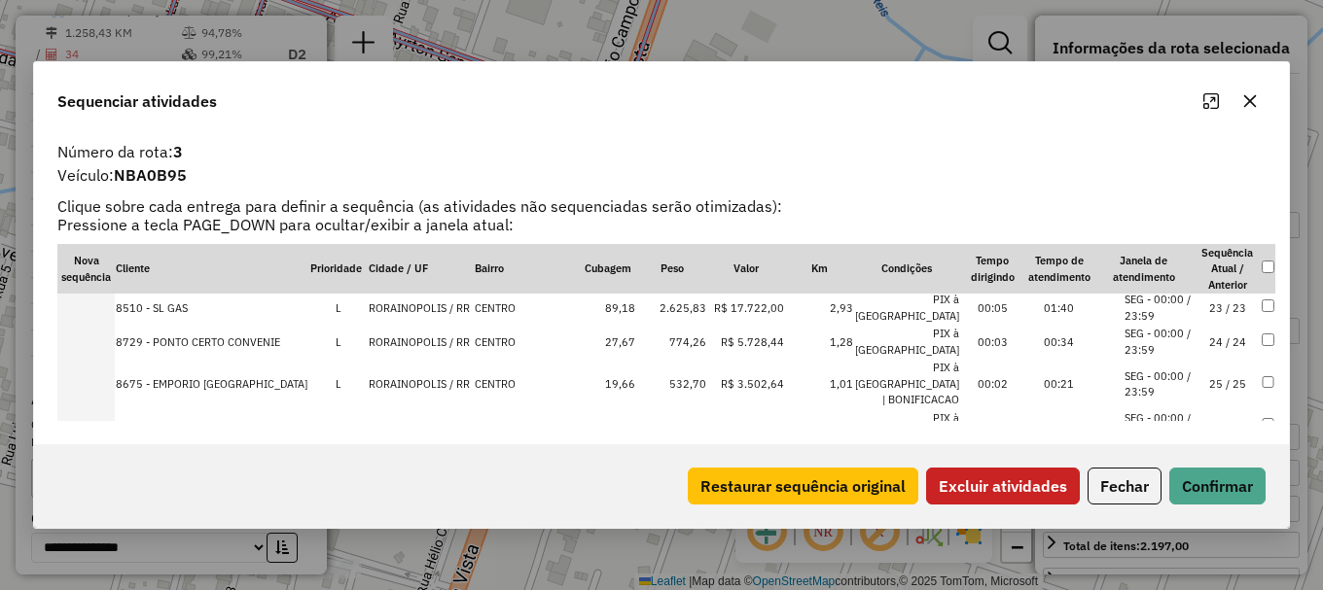
scroll to position [789, 0]
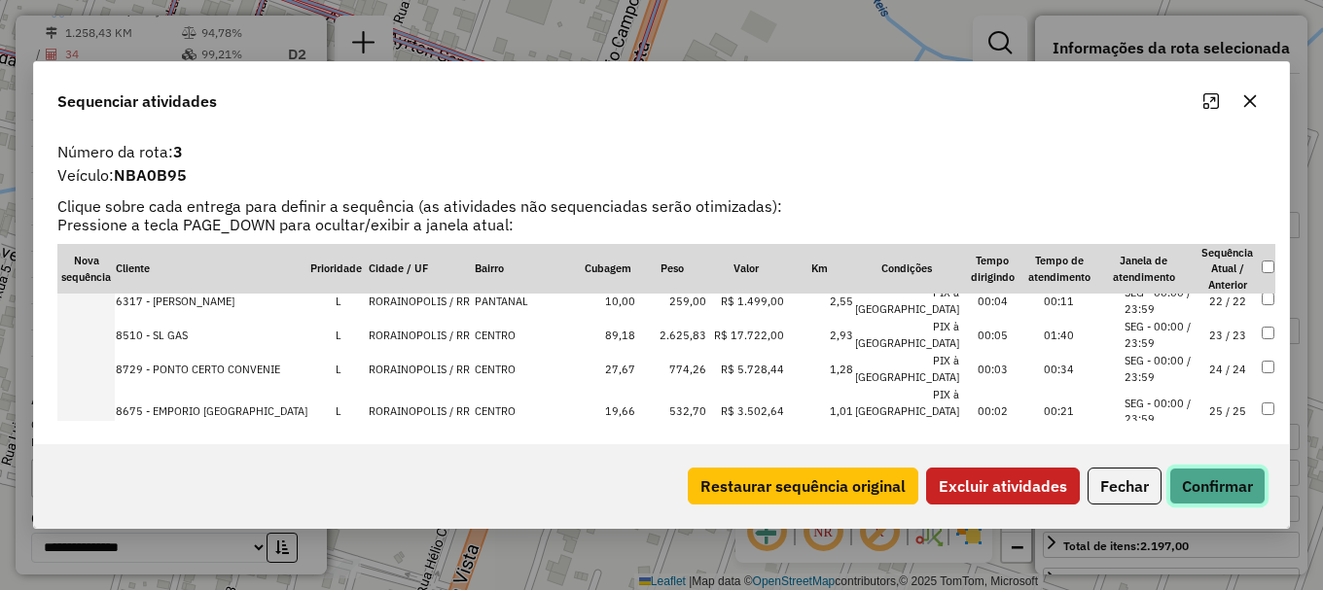
click at [1214, 484] on button "Confirmar" at bounding box center [1217, 486] width 96 height 37
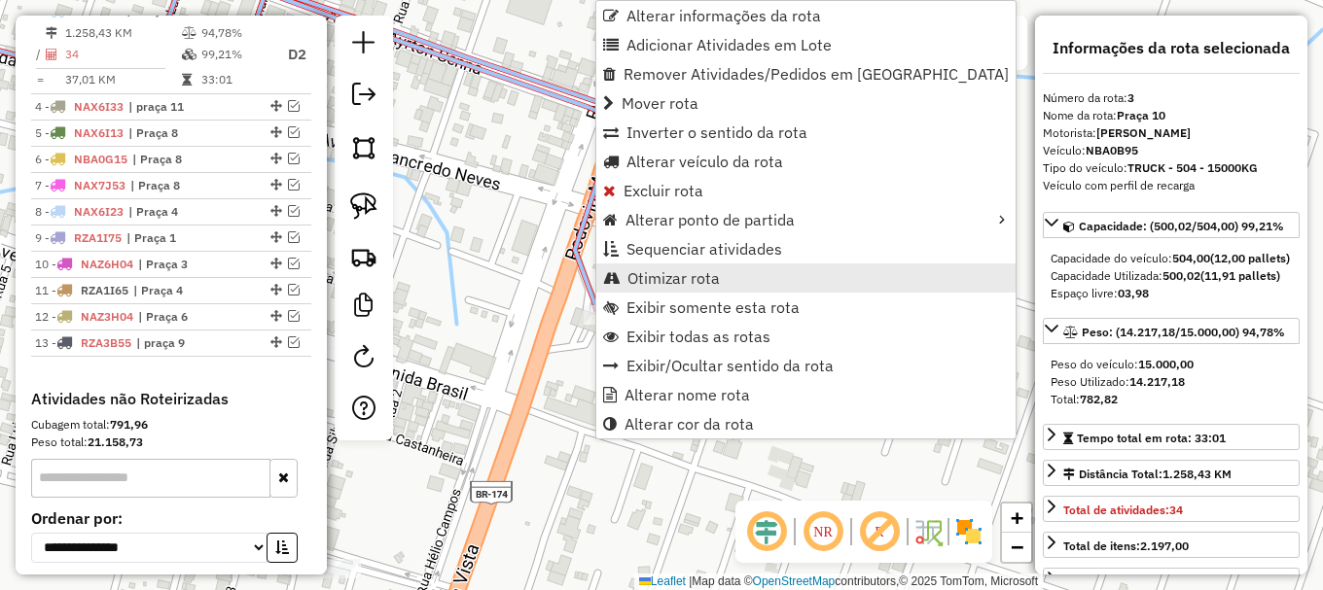
click at [698, 282] on span "Otimizar rota" at bounding box center [673, 278] width 92 height 16
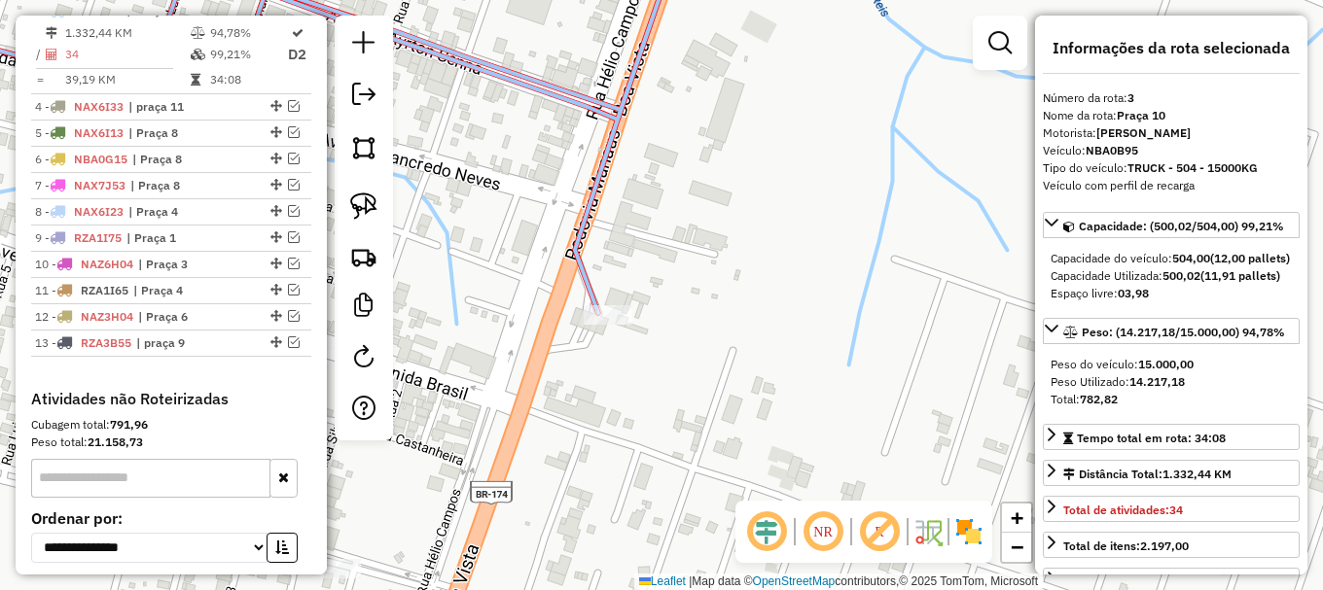
click at [600, 173] on icon at bounding box center [273, 127] width 811 height 373
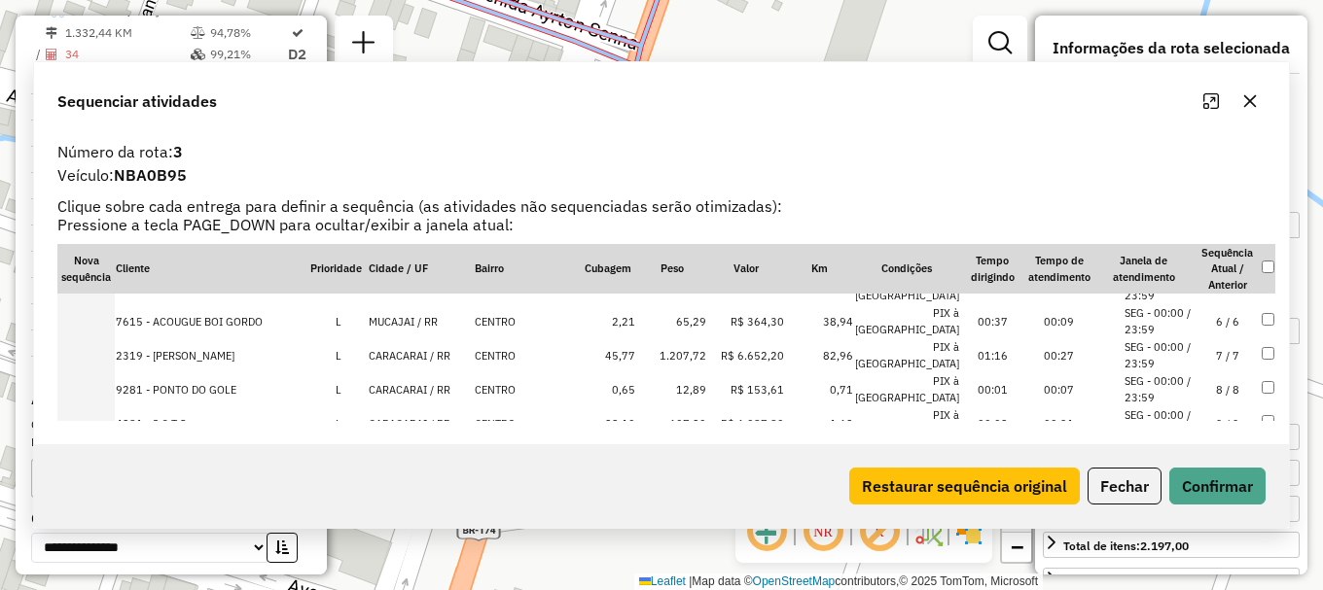
scroll to position [195, 0]
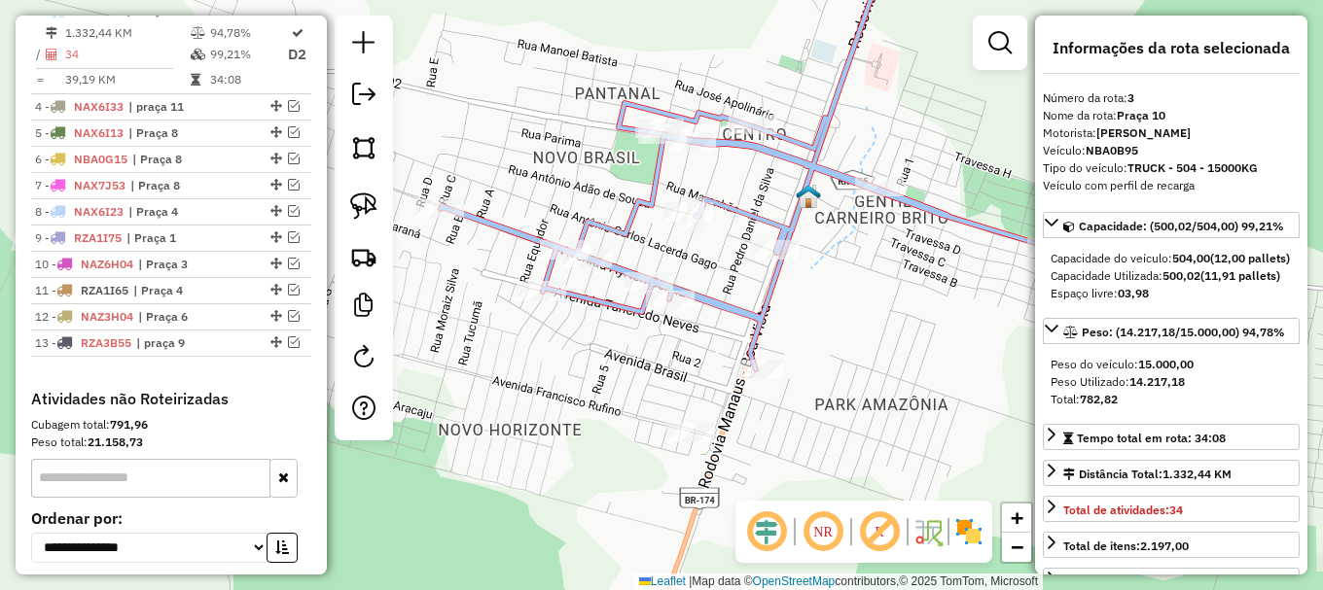
drag, startPoint x: 834, startPoint y: 271, endPoint x: 883, endPoint y: 323, distance: 71.5
click at [883, 323] on div "Janela de atendimento Grade de atendimento Capacidade Transportadoras Veículos …" at bounding box center [661, 295] width 1323 height 590
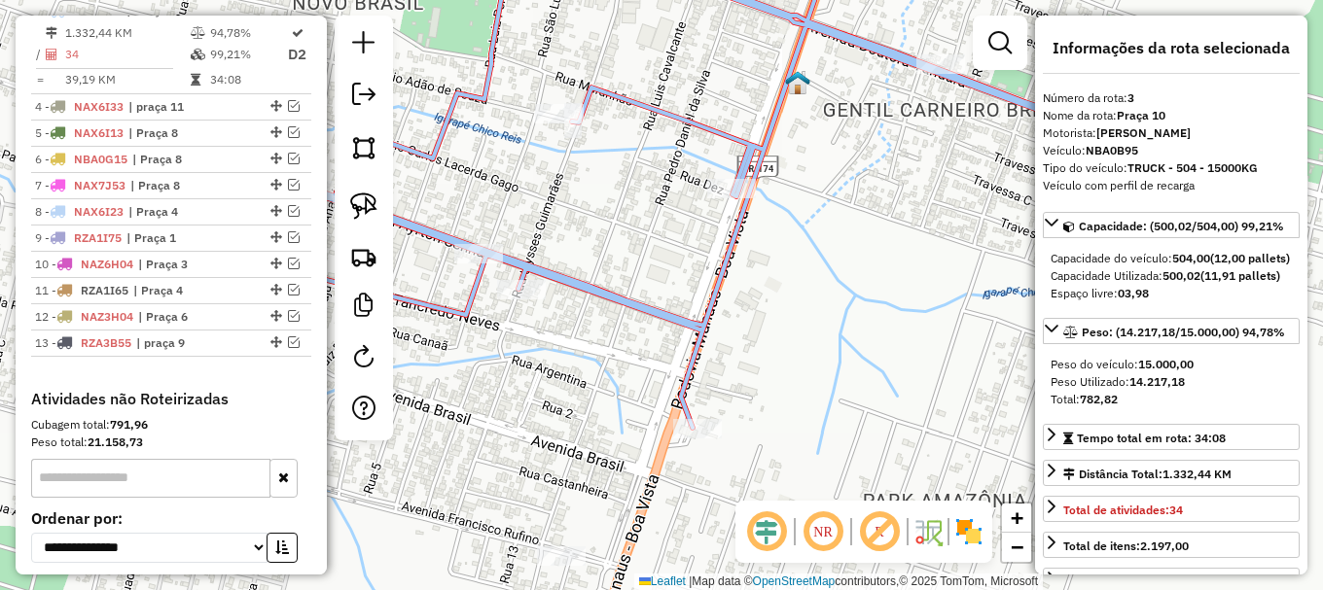
click at [706, 323] on icon at bounding box center [673, 184] width 1221 height 487
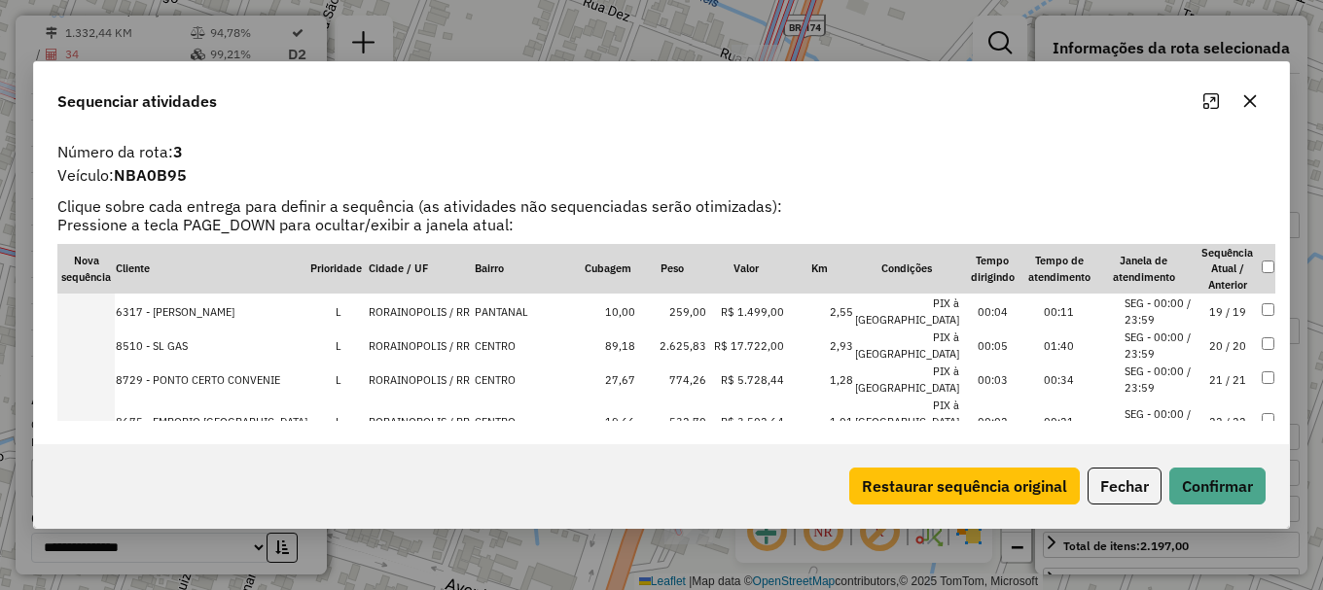
scroll to position [681, 0]
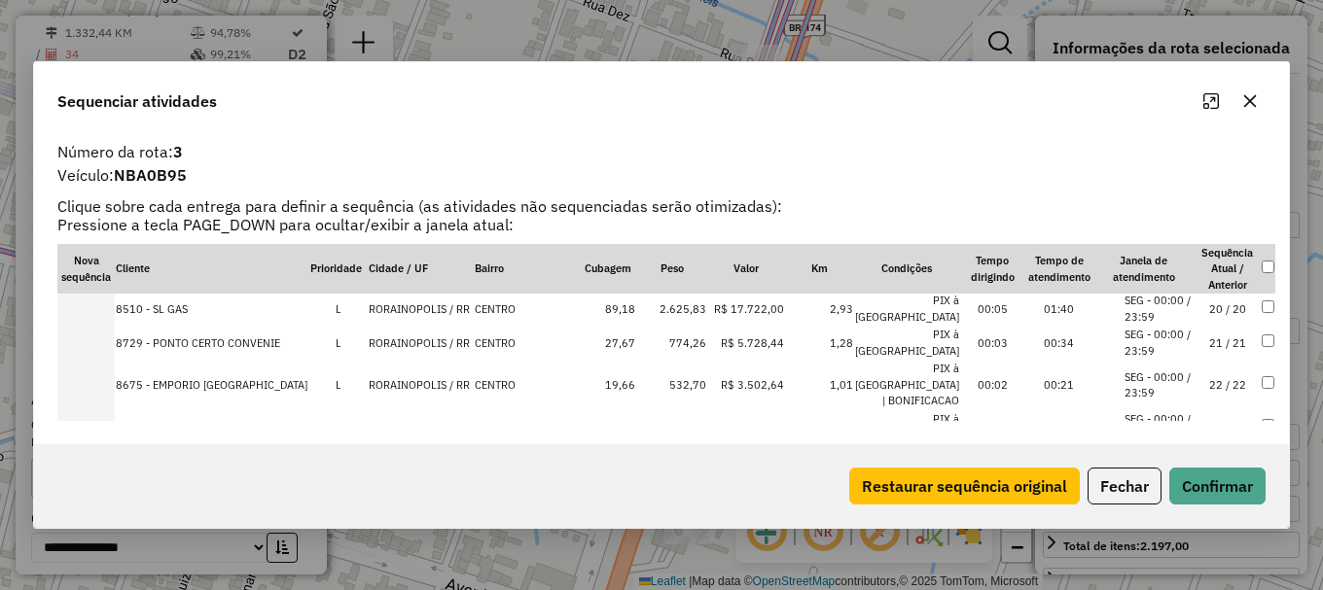
click at [1135, 342] on li "SEG - 00:00 / 23:59" at bounding box center [1158, 343] width 69 height 32
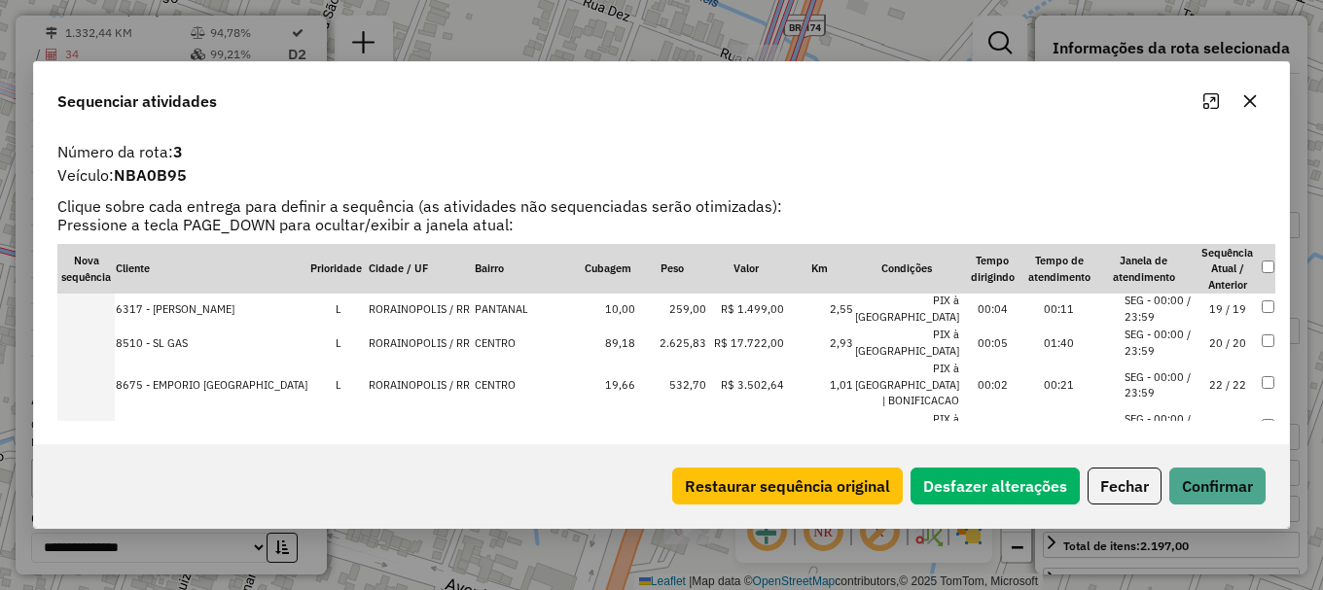
scroll to position [715, 0]
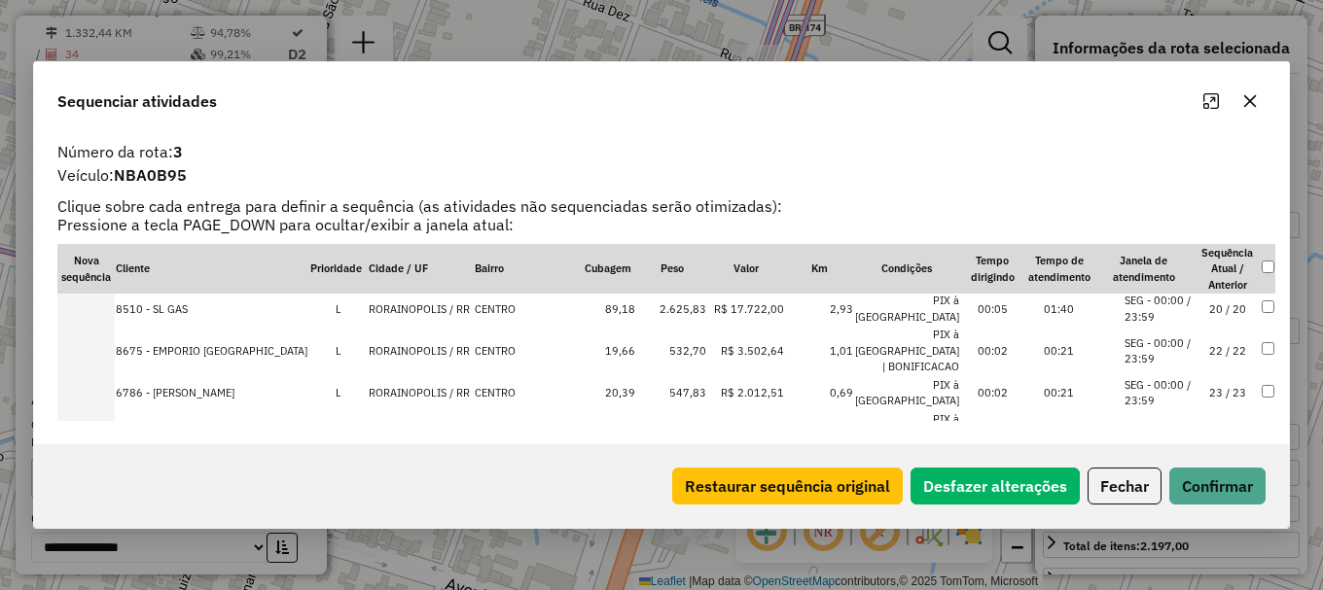
click at [1135, 341] on li "SEG - 00:00 / 23:59" at bounding box center [1158, 352] width 69 height 32
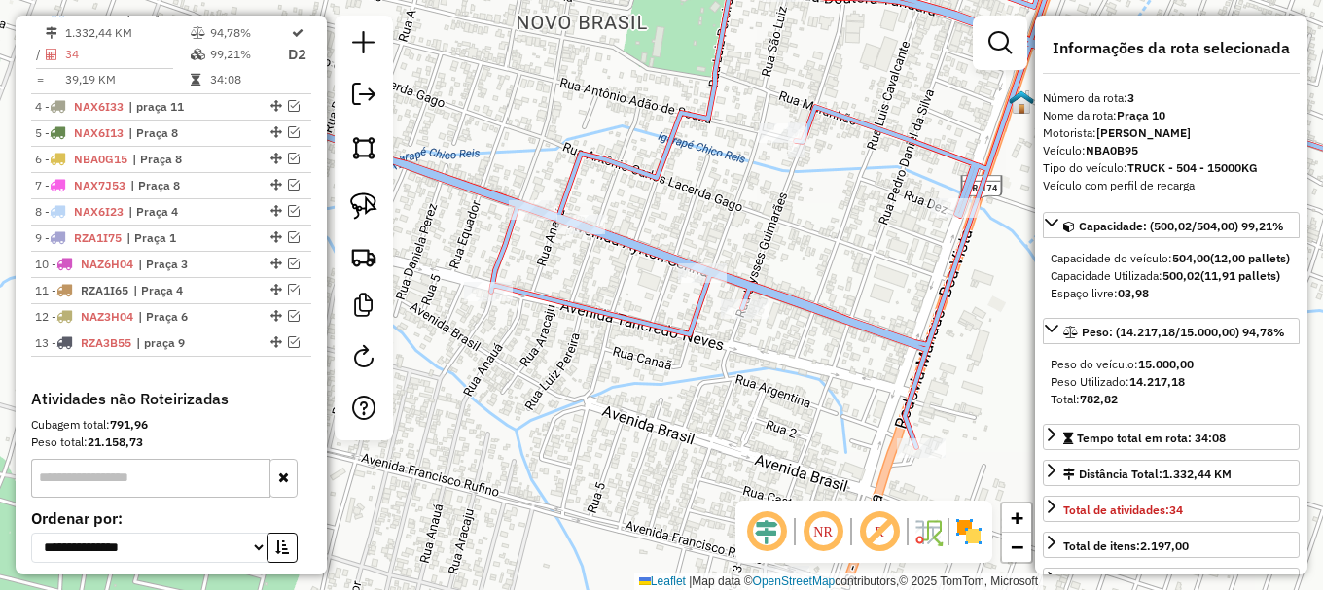
drag, startPoint x: 761, startPoint y: 270, endPoint x: 846, endPoint y: 275, distance: 85.7
click at [846, 275] on div "Janela de atendimento Grade de atendimento Capacidade Transportadoras Veículos …" at bounding box center [661, 295] width 1323 height 590
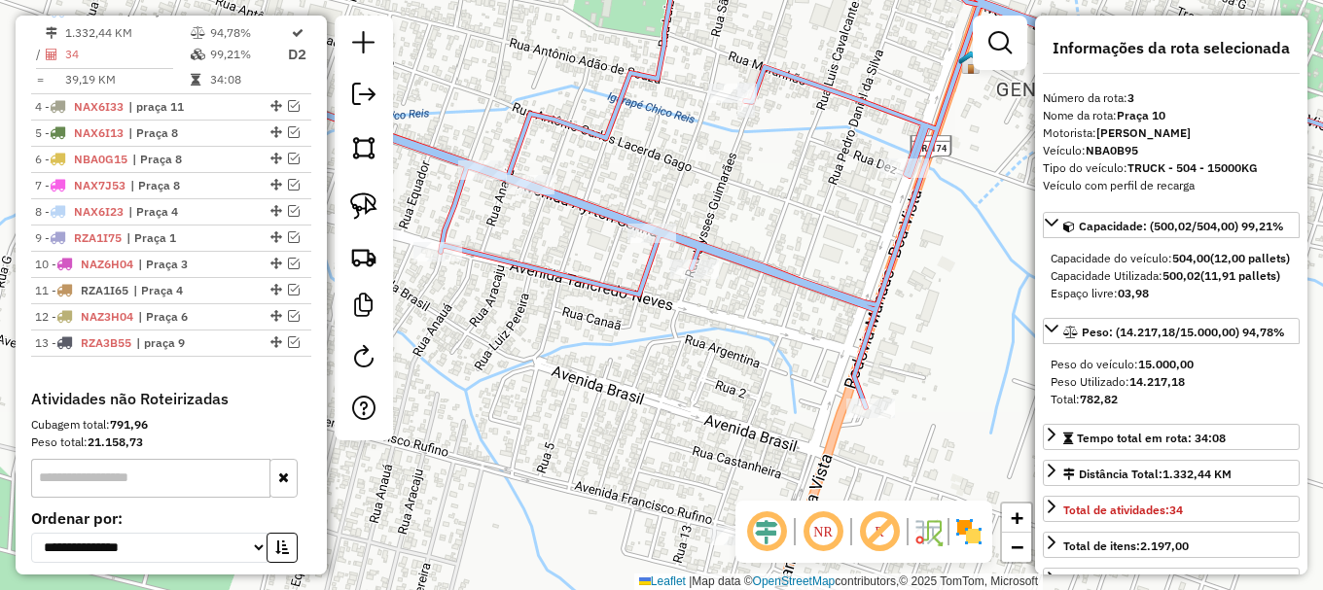
click at [875, 303] on icon at bounding box center [845, 174] width 1219 height 467
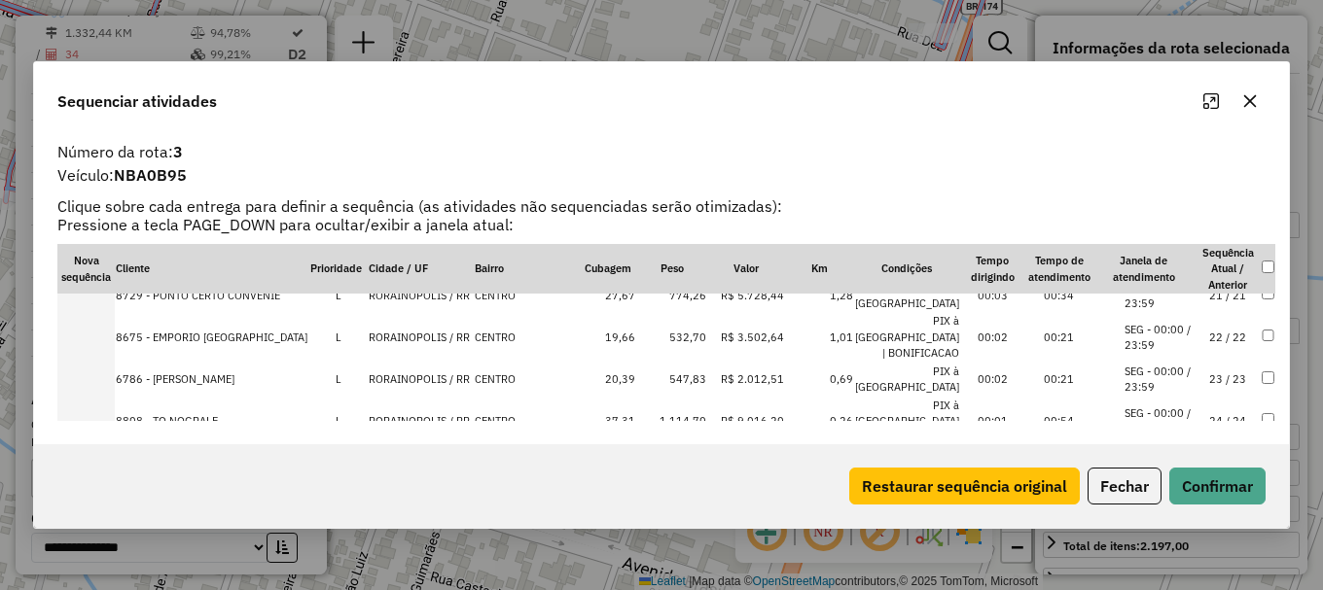
scroll to position [681, 0]
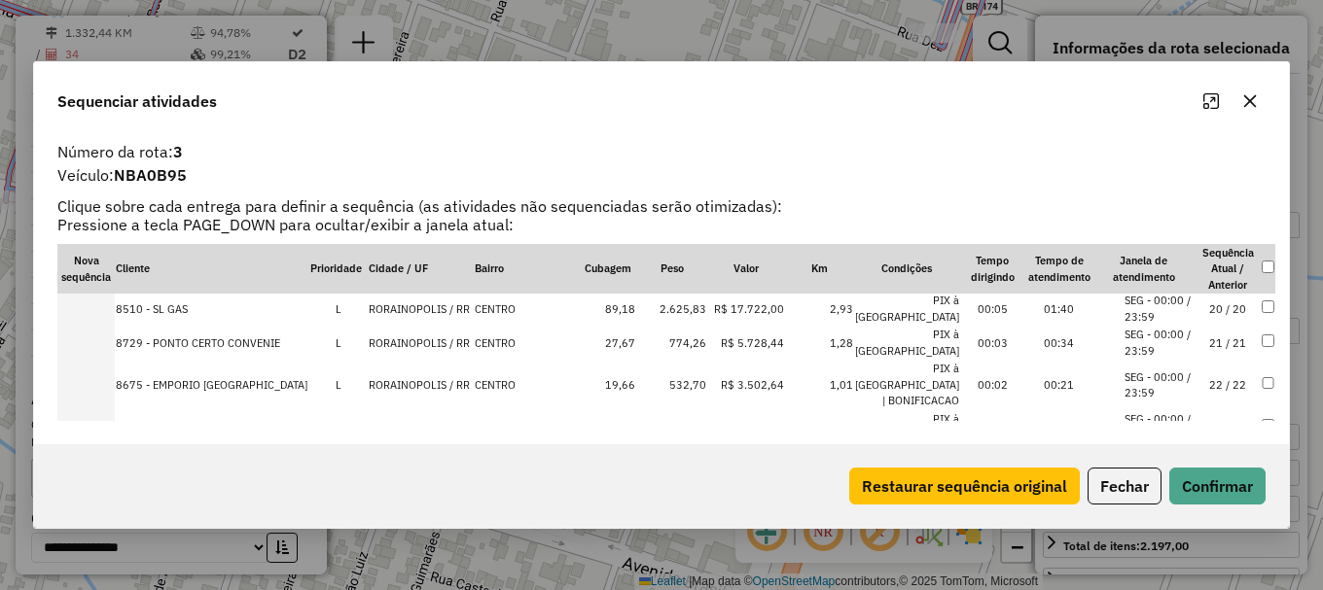
click at [1124, 345] on li "SEG - 00:00 / 23:59" at bounding box center [1158, 343] width 69 height 32
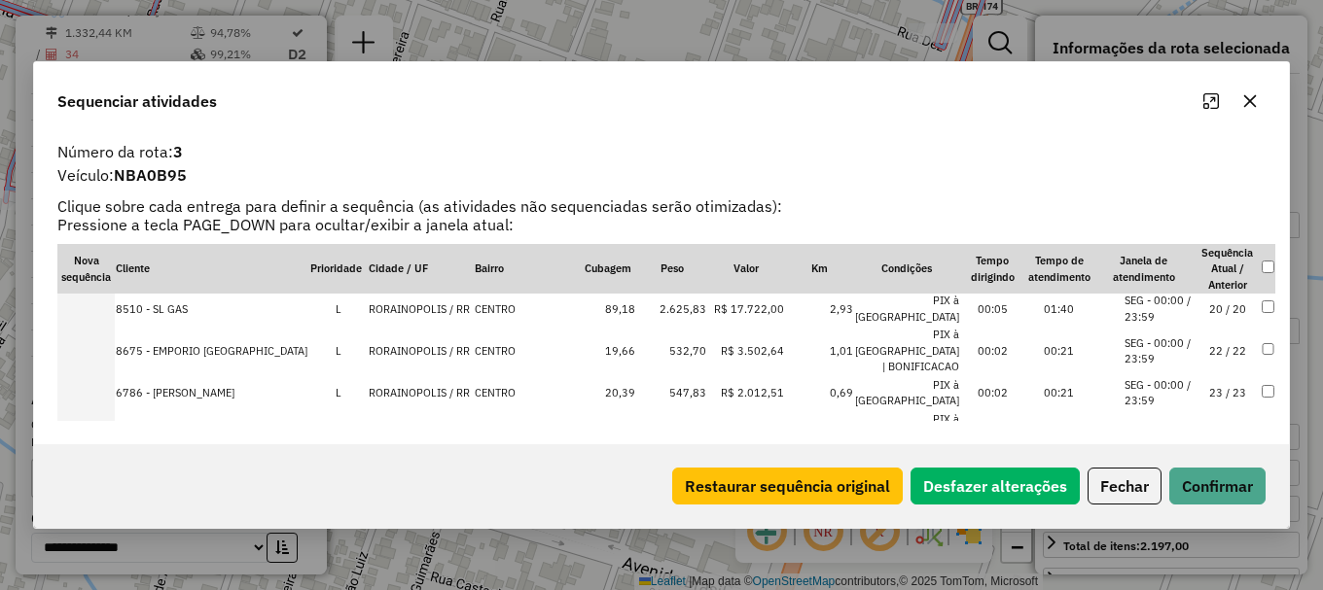
click at [1124, 345] on li "SEG - 00:00 / 23:59" at bounding box center [1158, 352] width 69 height 32
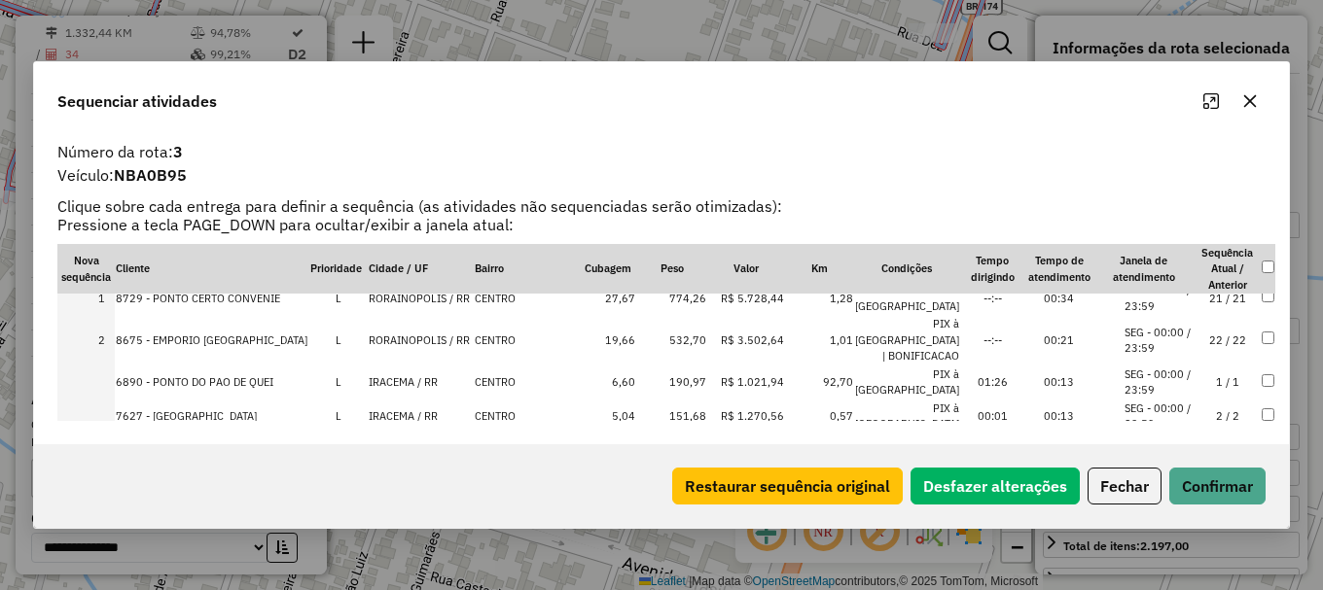
scroll to position [0, 0]
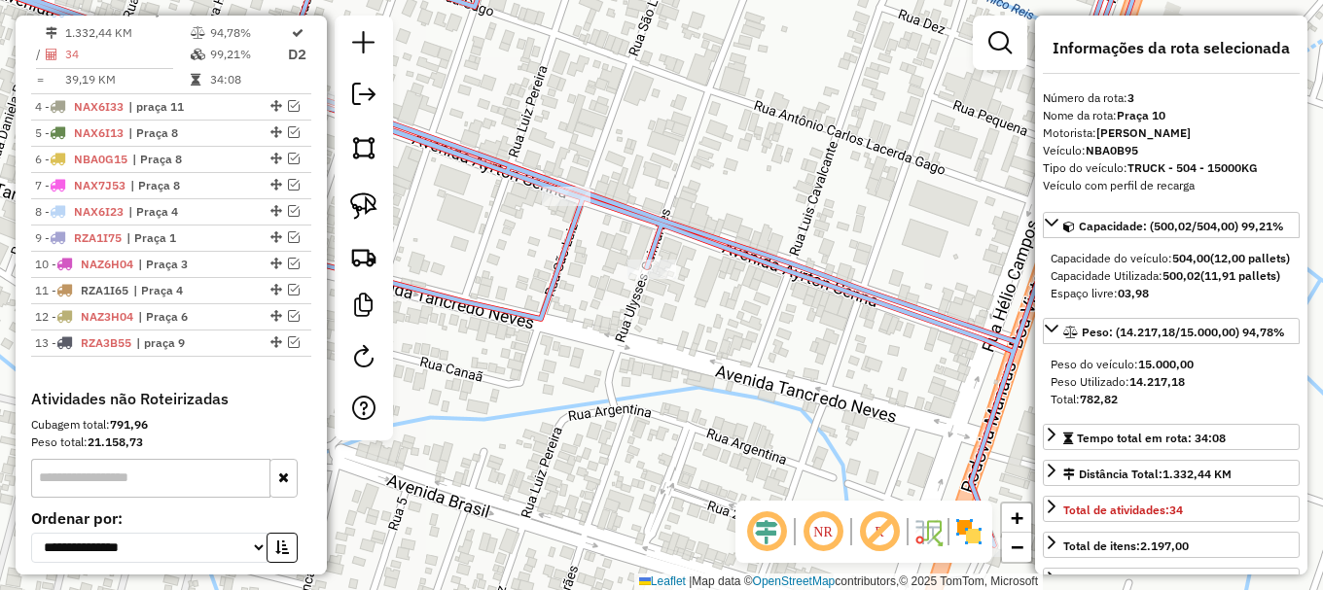
drag, startPoint x: 735, startPoint y: 311, endPoint x: 858, endPoint y: 335, distance: 124.8
click at [861, 336] on div "Janela de atendimento Grade de atendimento Capacidade Transportadoras Veículos …" at bounding box center [661, 295] width 1323 height 590
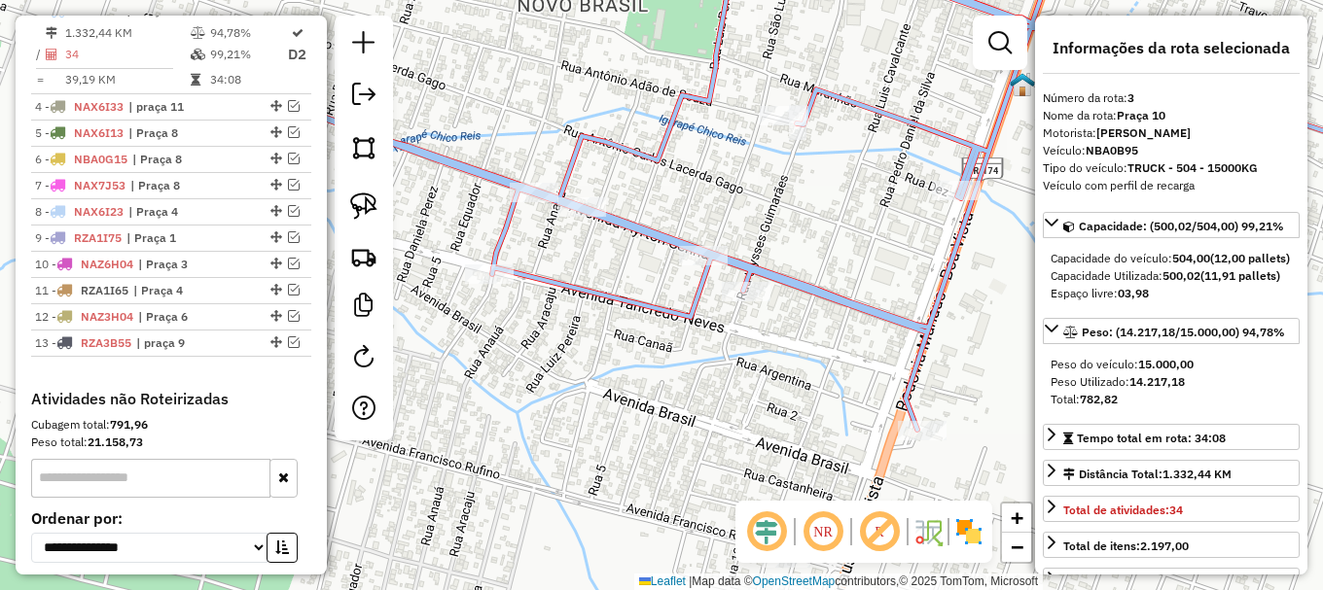
click at [926, 334] on icon at bounding box center [871, 185] width 1167 height 489
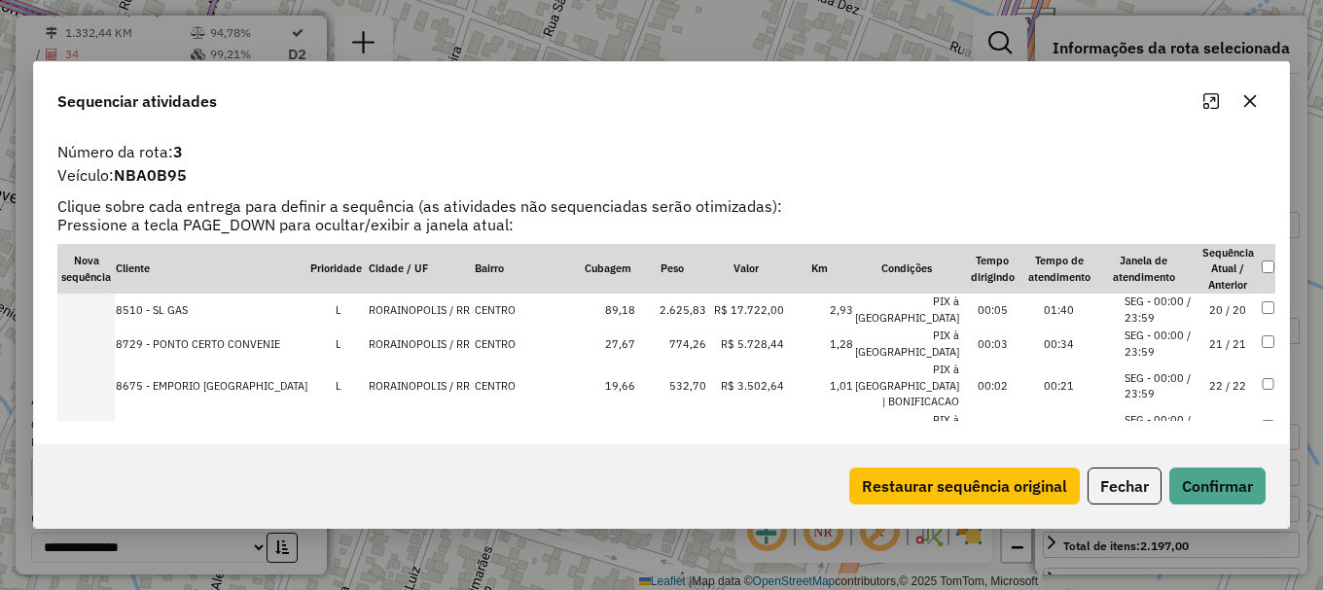
scroll to position [681, 0]
click at [1124, 345] on li "SEG - 00:00 / 23:59" at bounding box center [1158, 343] width 69 height 32
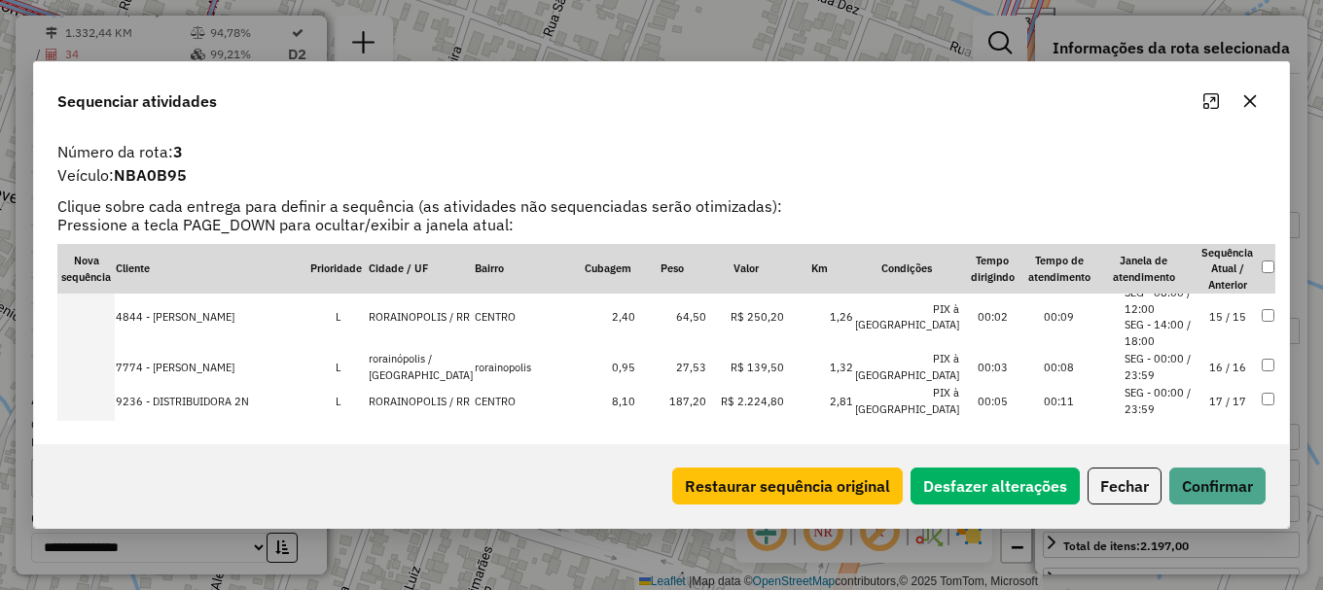
scroll to position [618, 0]
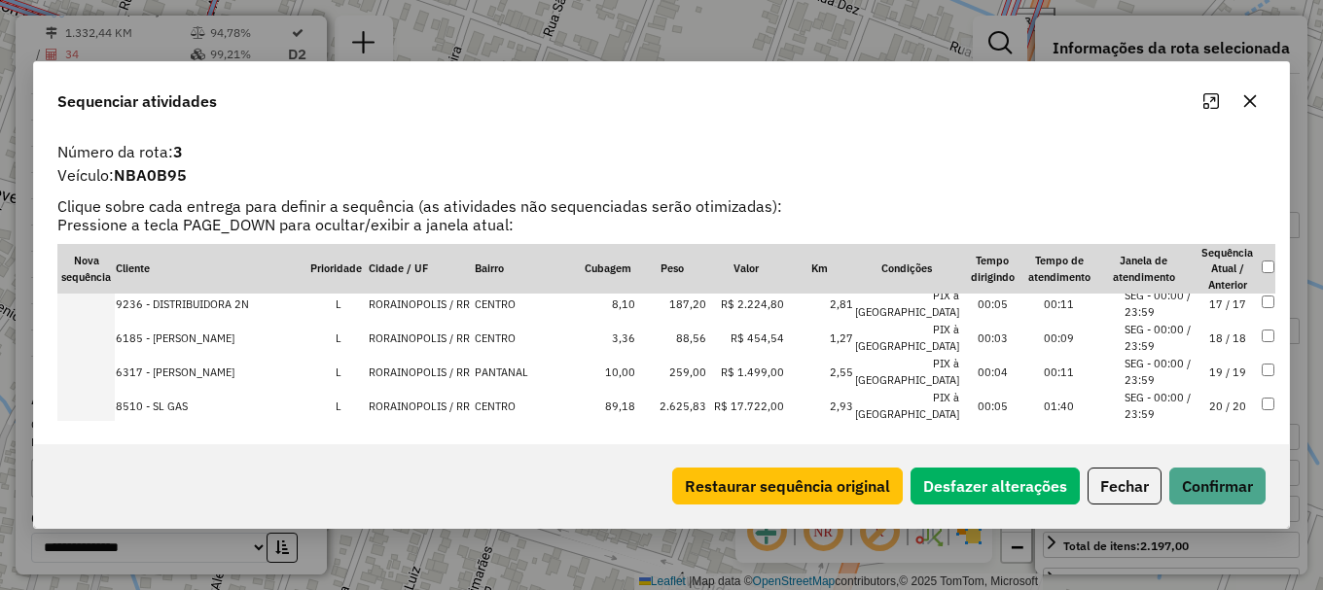
click at [1124, 337] on li "SEG - 00:00 / 23:59" at bounding box center [1158, 338] width 69 height 32
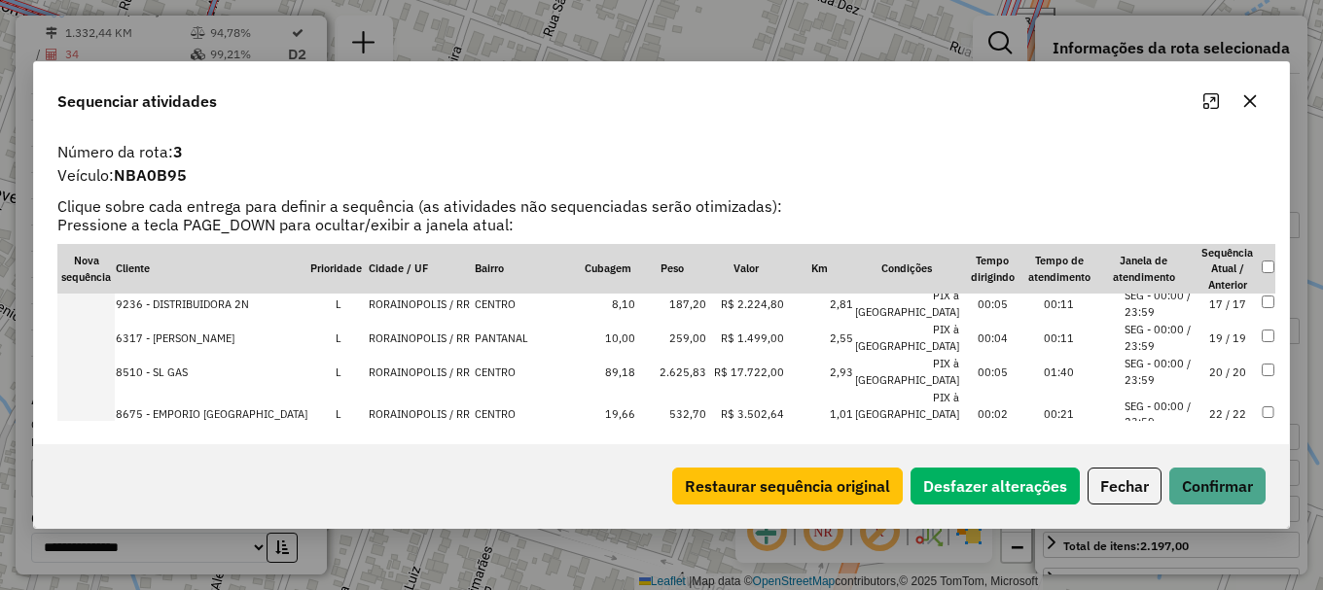
scroll to position [749, 0]
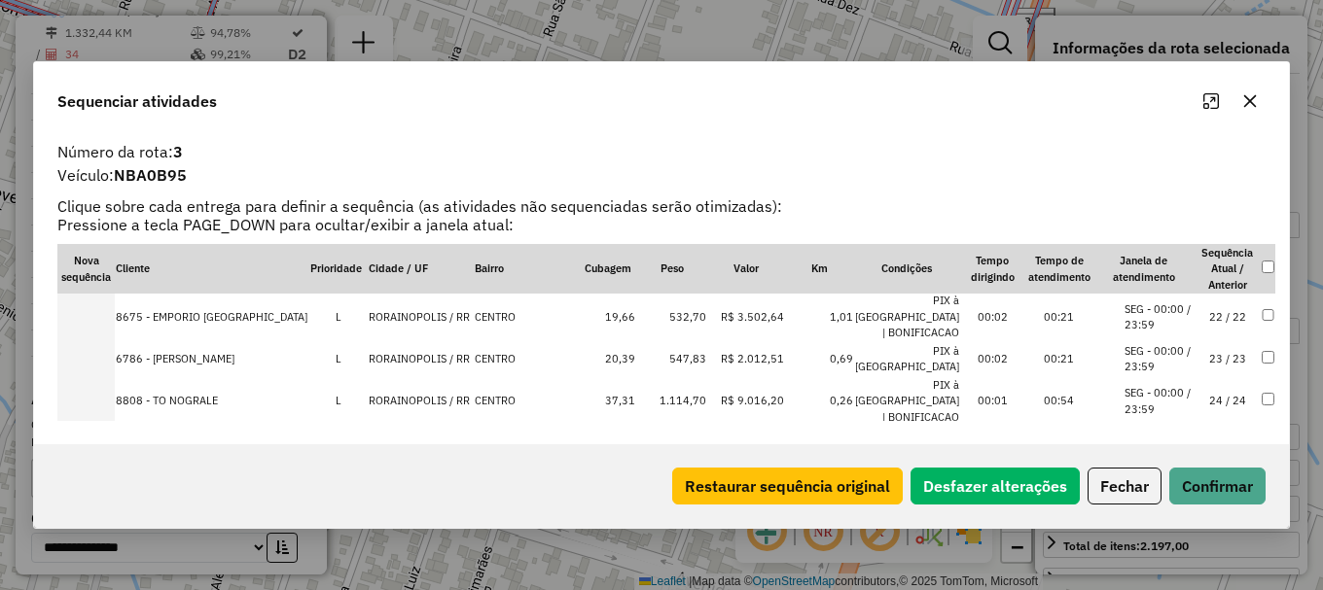
click at [1127, 302] on li "SEG - 00:00 / 23:59" at bounding box center [1158, 318] width 69 height 32
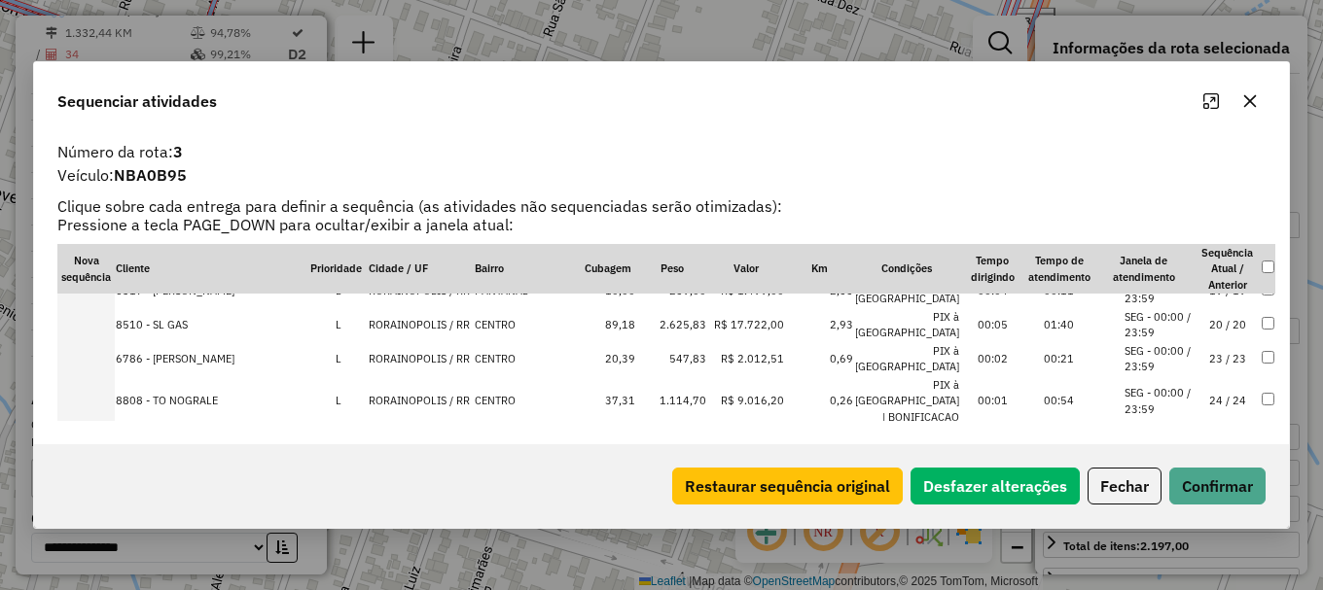
scroll to position [783, 0]
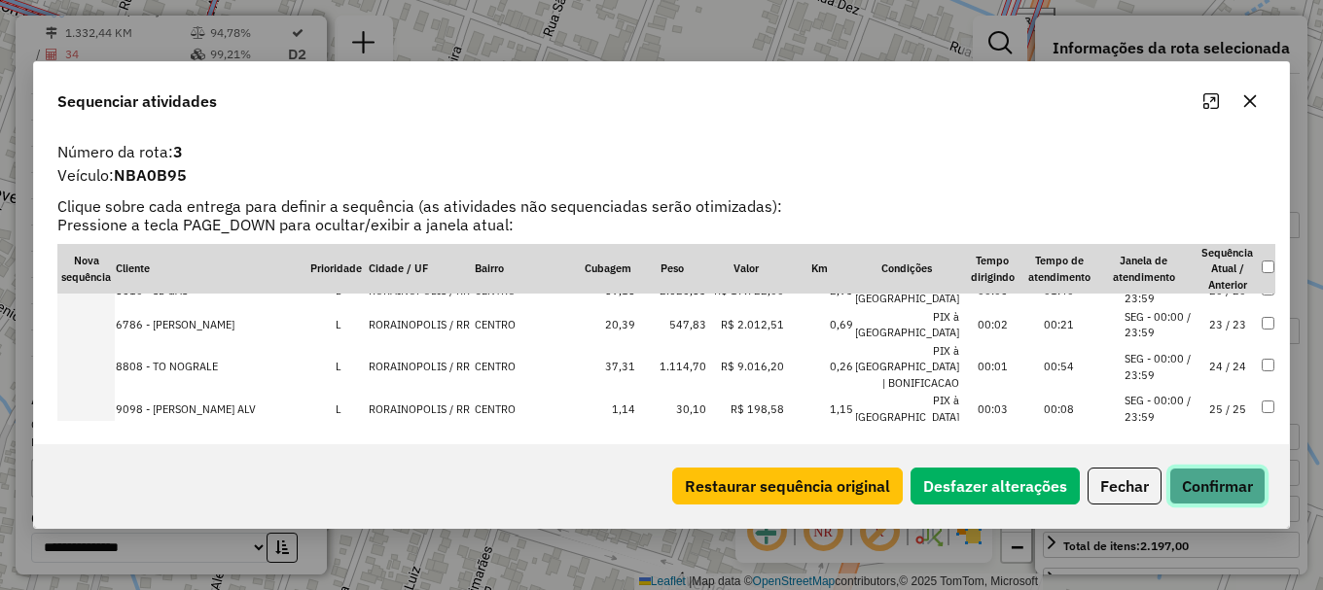
click at [1218, 483] on button "Confirmar" at bounding box center [1217, 486] width 96 height 37
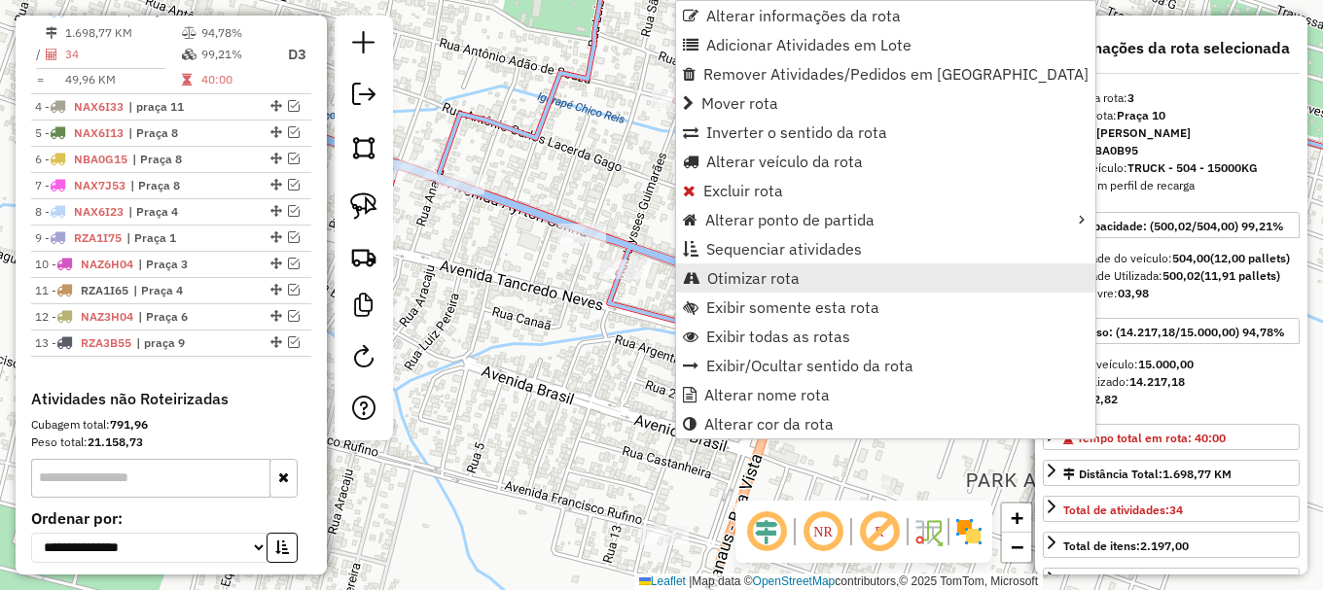
click at [722, 279] on span "Otimizar rota" at bounding box center [753, 278] width 92 height 16
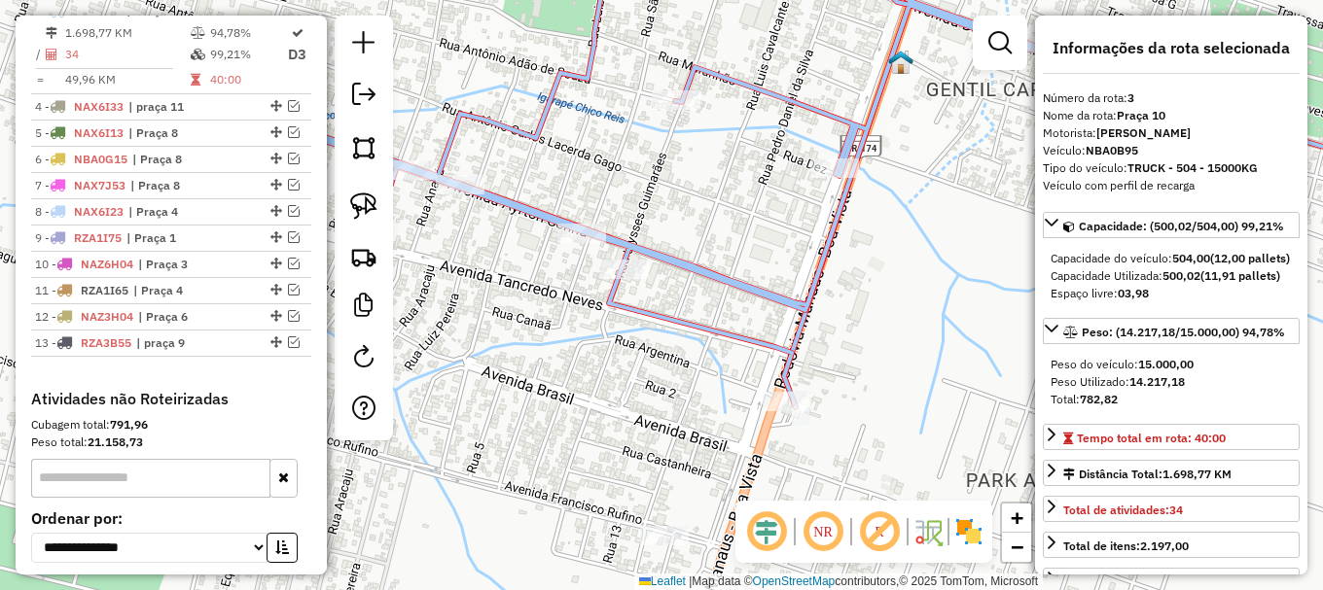
click at [755, 290] on icon at bounding box center [776, 174] width 1221 height 467
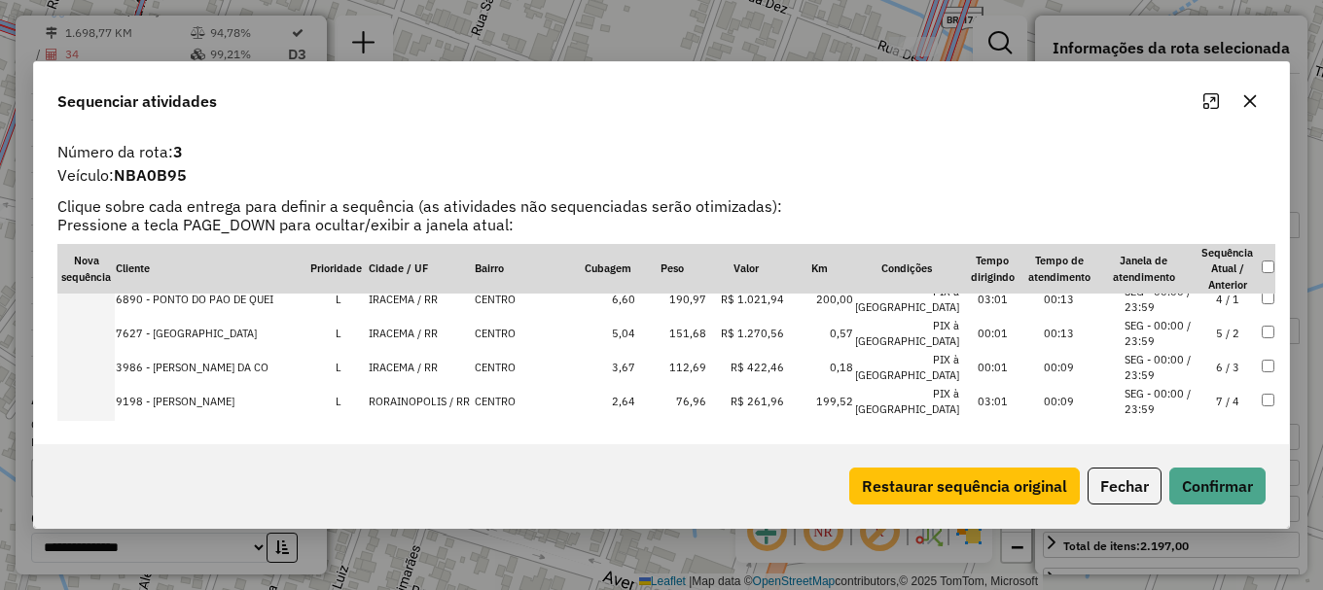
scroll to position [97, 0]
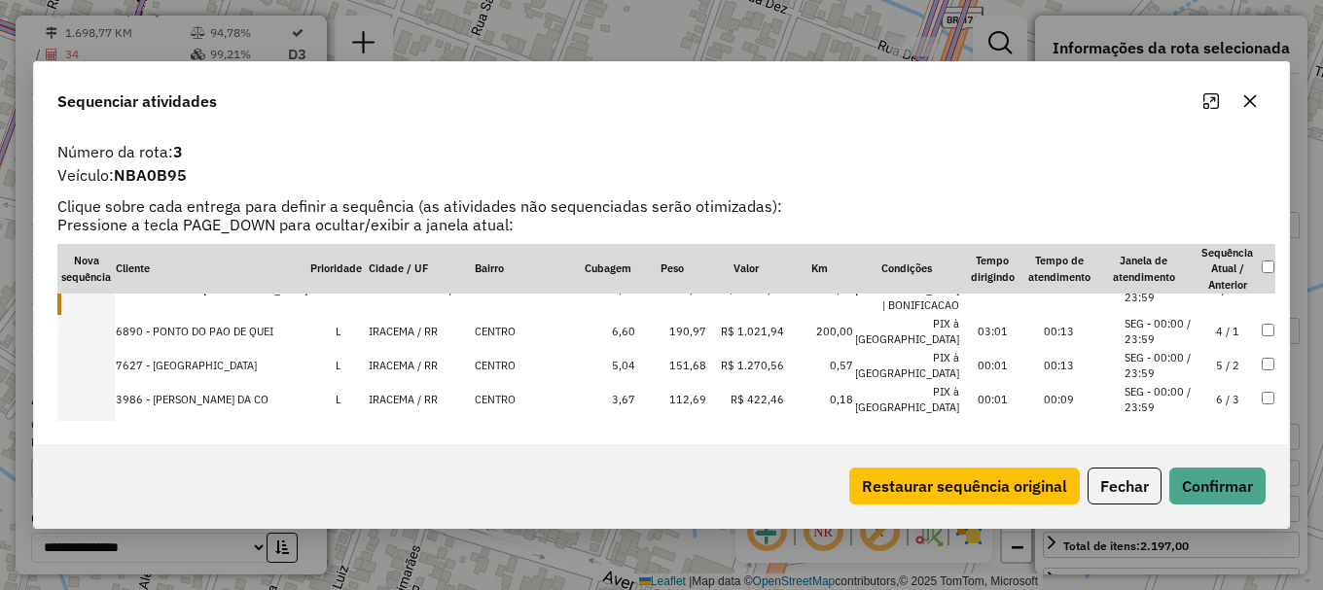
click at [414, 417] on td "RORAINOPOLIS / RR" at bounding box center [421, 434] width 106 height 34
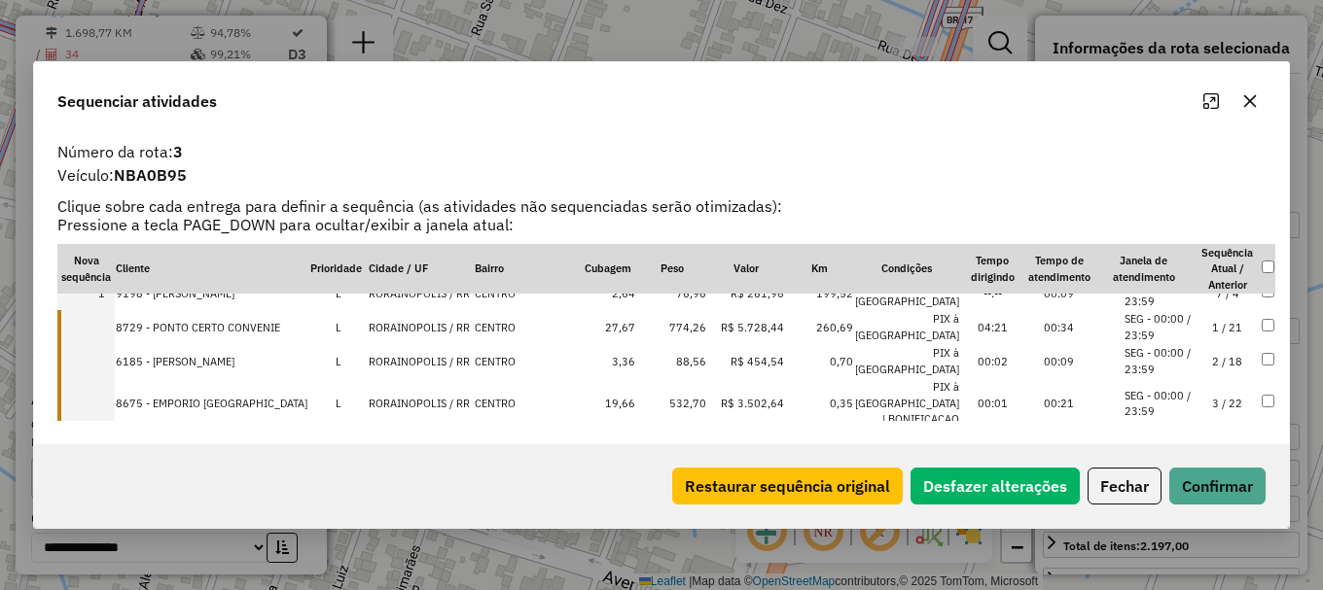
scroll to position [0, 0]
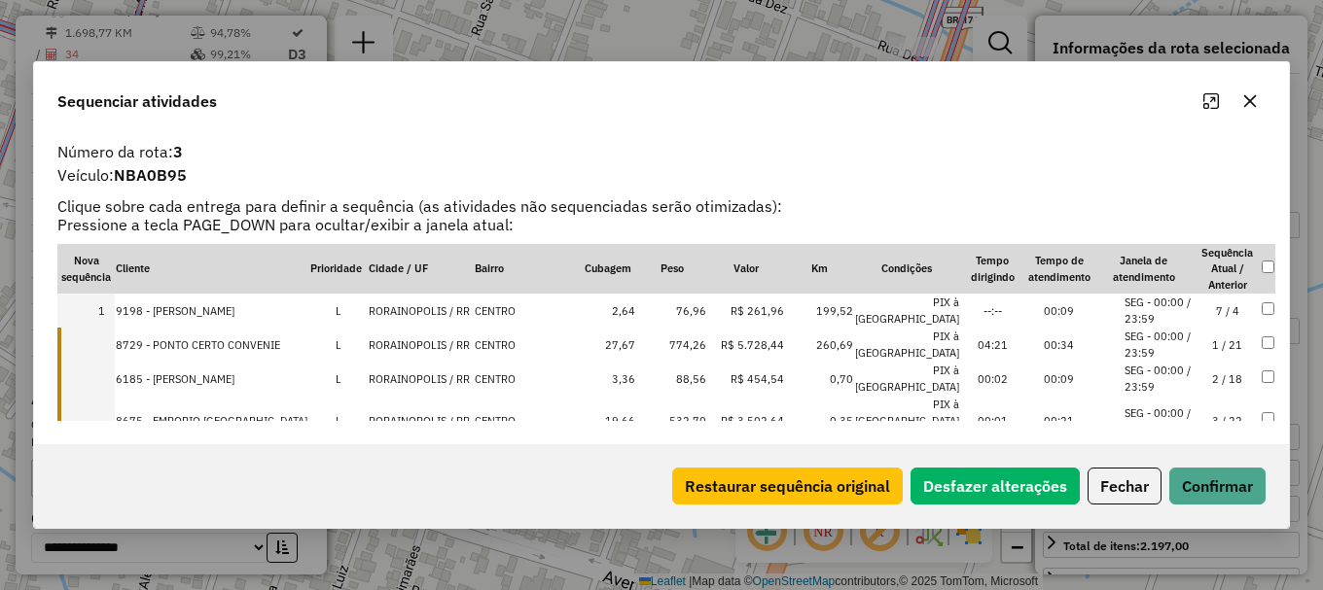
click at [425, 302] on td "RORAINOPOLIS / RR" at bounding box center [421, 311] width 106 height 34
click at [423, 337] on td "RORAINOPOLIS / RR" at bounding box center [421, 345] width 106 height 34
click at [420, 372] on td "RORAINOPOLIS / RR" at bounding box center [421, 379] width 106 height 34
click at [425, 406] on td "RORAINOPOLIS / RR" at bounding box center [421, 421] width 106 height 51
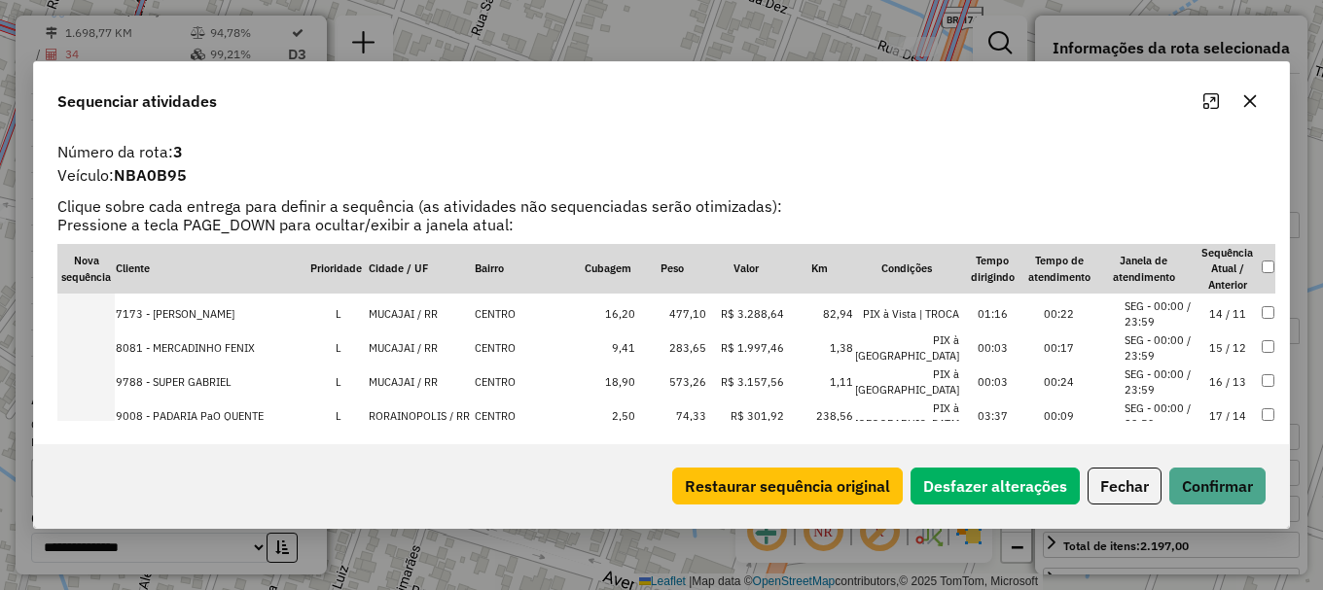
scroll to position [486, 0]
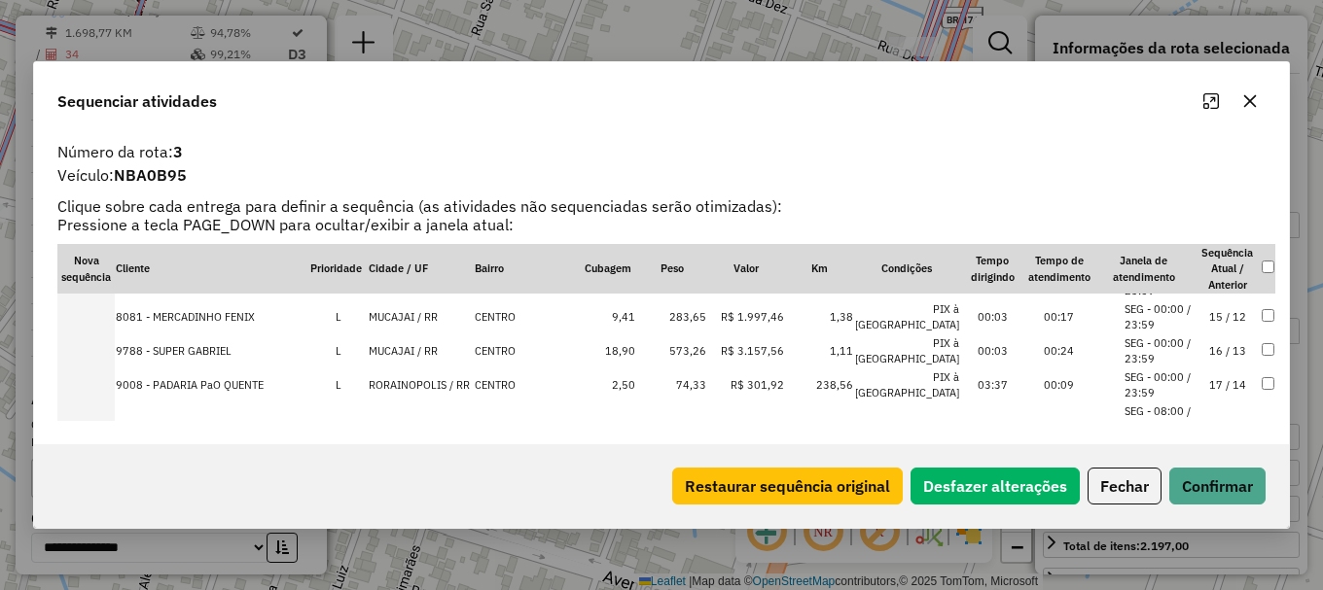
click at [426, 369] on td "RORAINOPOLIS / RR" at bounding box center [421, 386] width 106 height 34
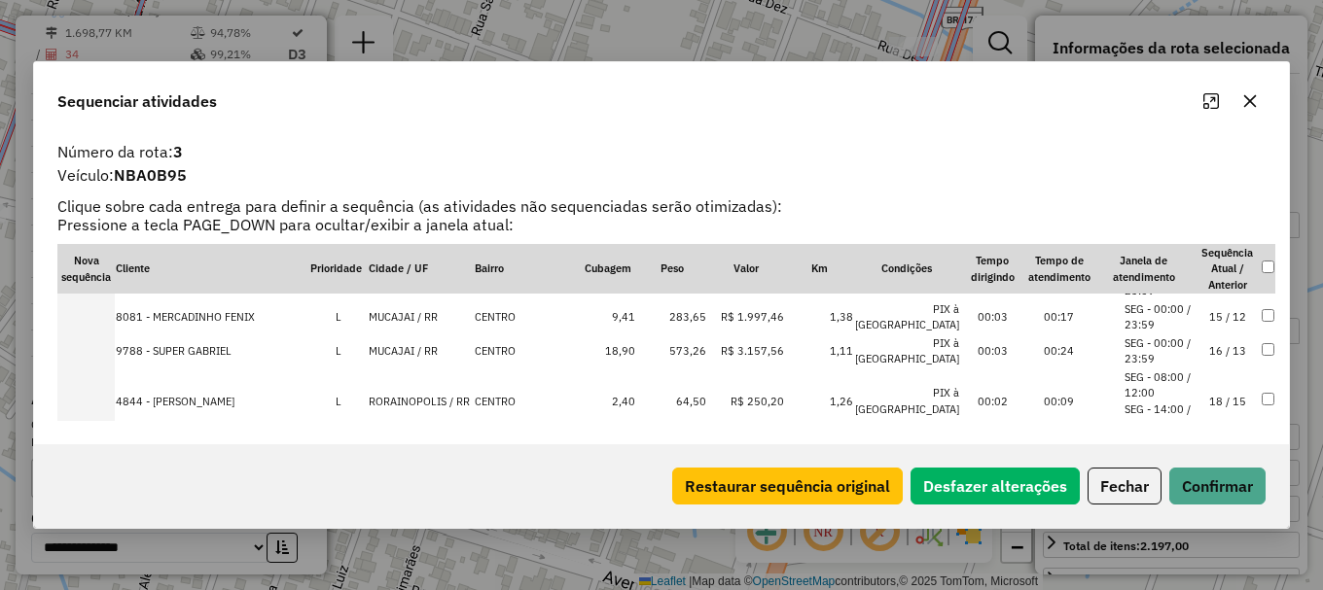
click at [410, 379] on td "RORAINOPOLIS / RR" at bounding box center [421, 402] width 106 height 66
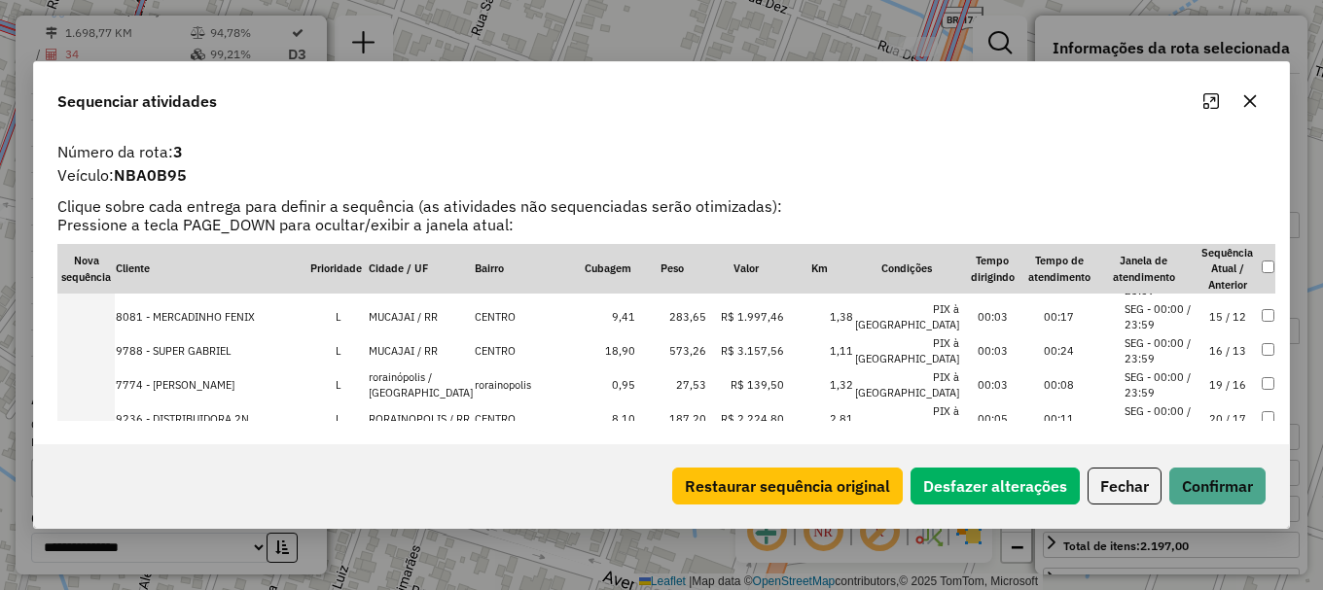
click at [417, 369] on td "rorainópolis / RR" at bounding box center [421, 386] width 106 height 34
click at [405, 369] on td "RORAINOPOLIS / RR" at bounding box center [421, 386] width 106 height 34
click at [434, 369] on td "RORAINOPOLIS / RR" at bounding box center [421, 386] width 106 height 34
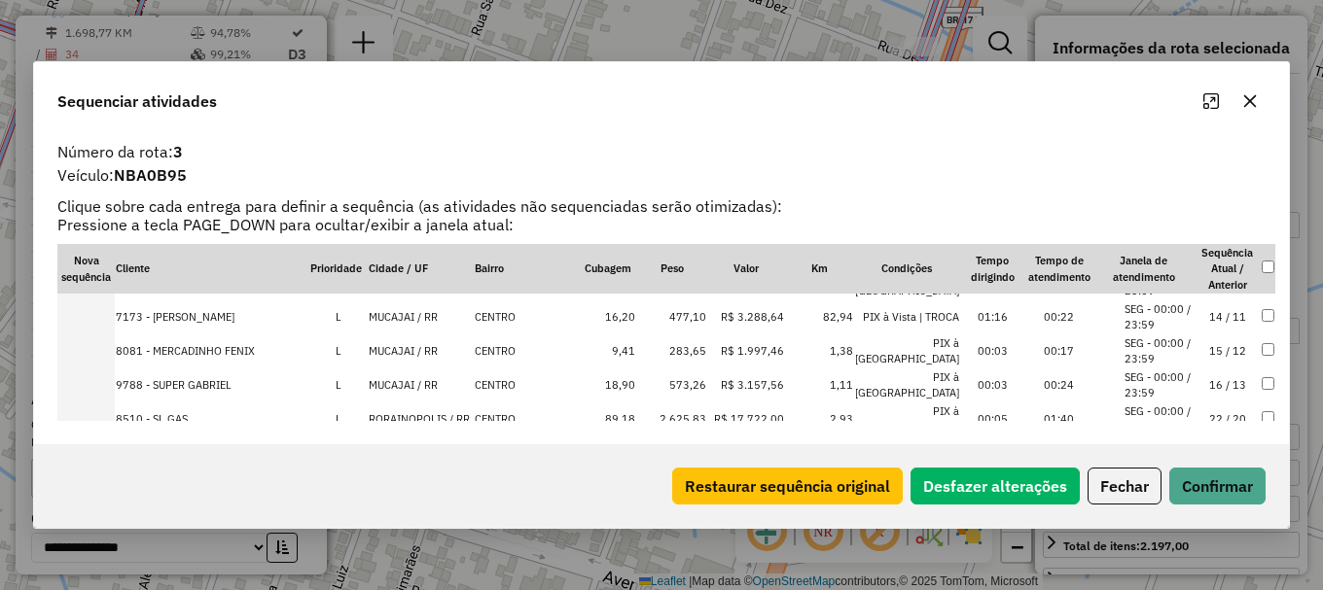
scroll to position [689, 0]
click at [430, 369] on td "RORAINOPOLIS / RR" at bounding box center [421, 386] width 106 height 34
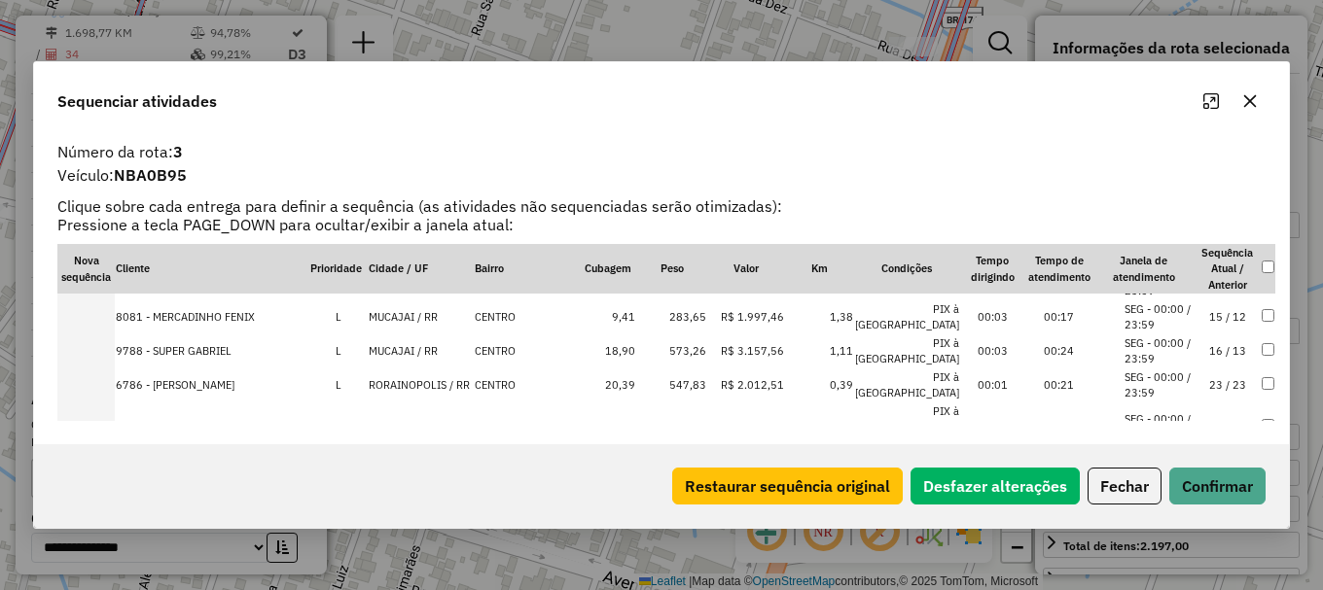
click at [434, 369] on td "RORAINOPOLIS / RR" at bounding box center [421, 386] width 106 height 34
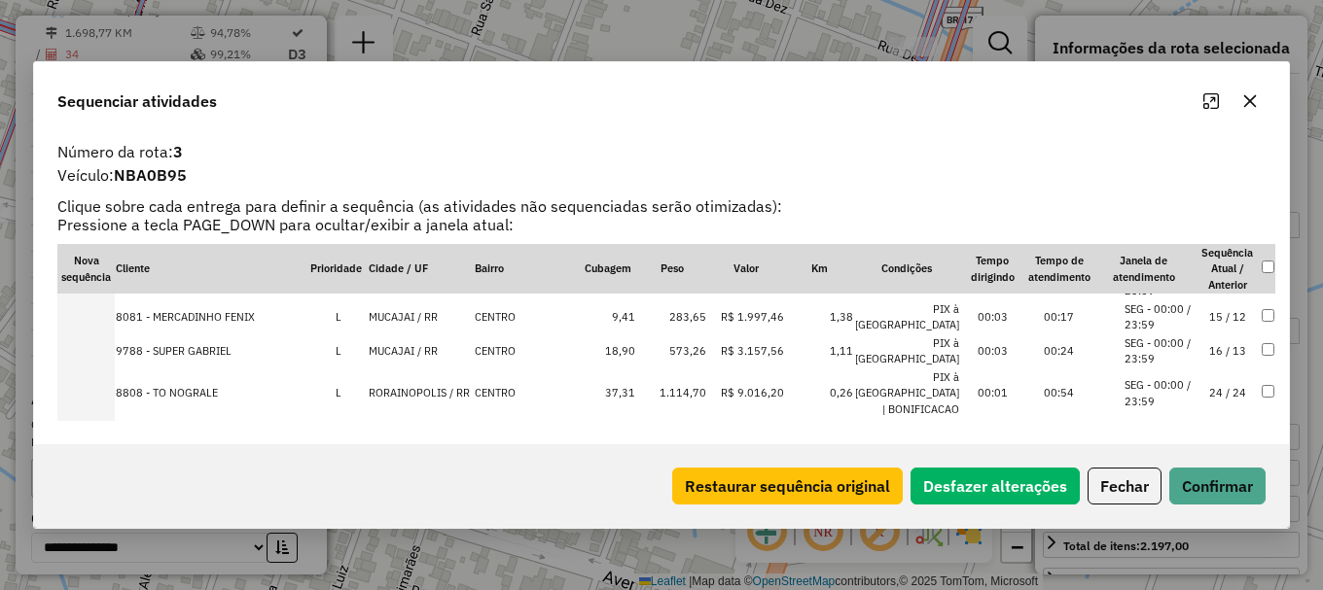
click at [430, 369] on td "RORAINOPOLIS / RR" at bounding box center [421, 394] width 106 height 51
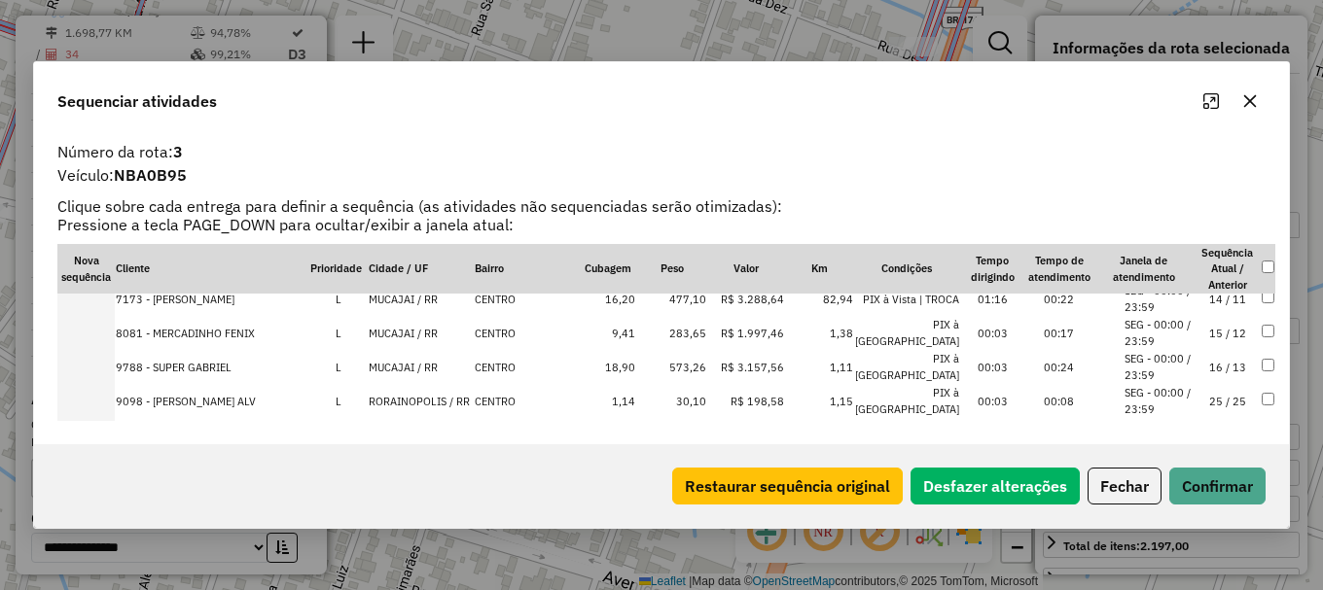
click at [430, 384] on td "RORAINOPOLIS / RR" at bounding box center [421, 401] width 106 height 34
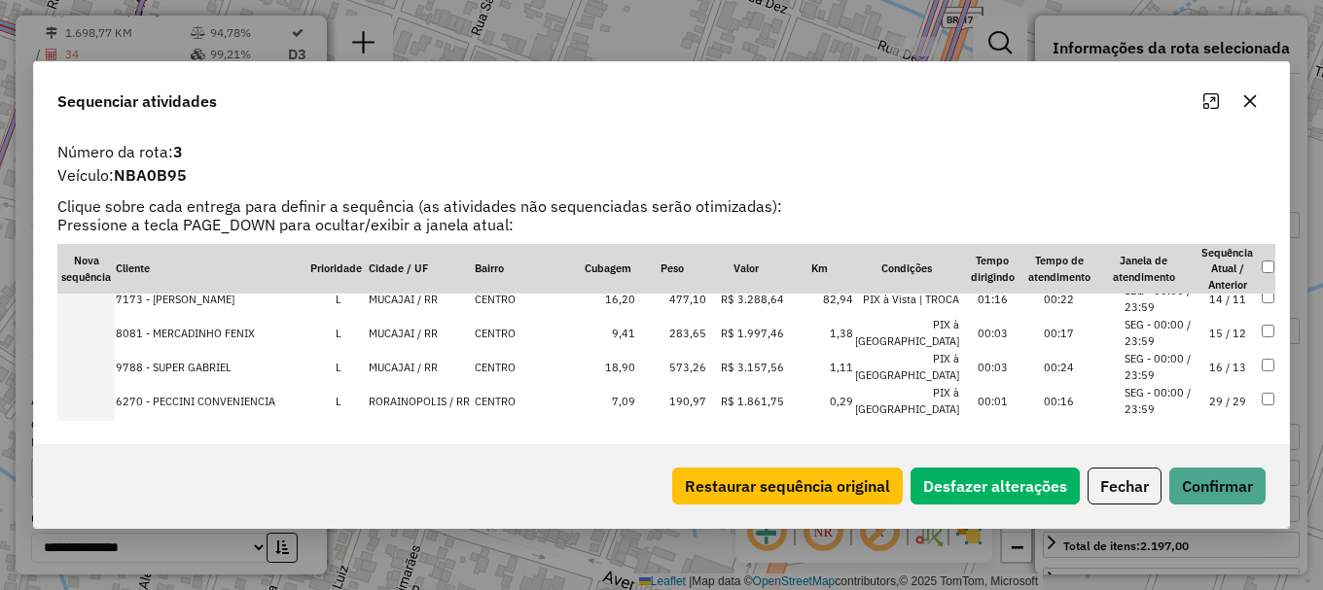
click at [430, 384] on td "RORAINOPOLIS / RR" at bounding box center [421, 401] width 106 height 34
click at [415, 318] on td "CARACARAI / RR" at bounding box center [421, 335] width 106 height 34
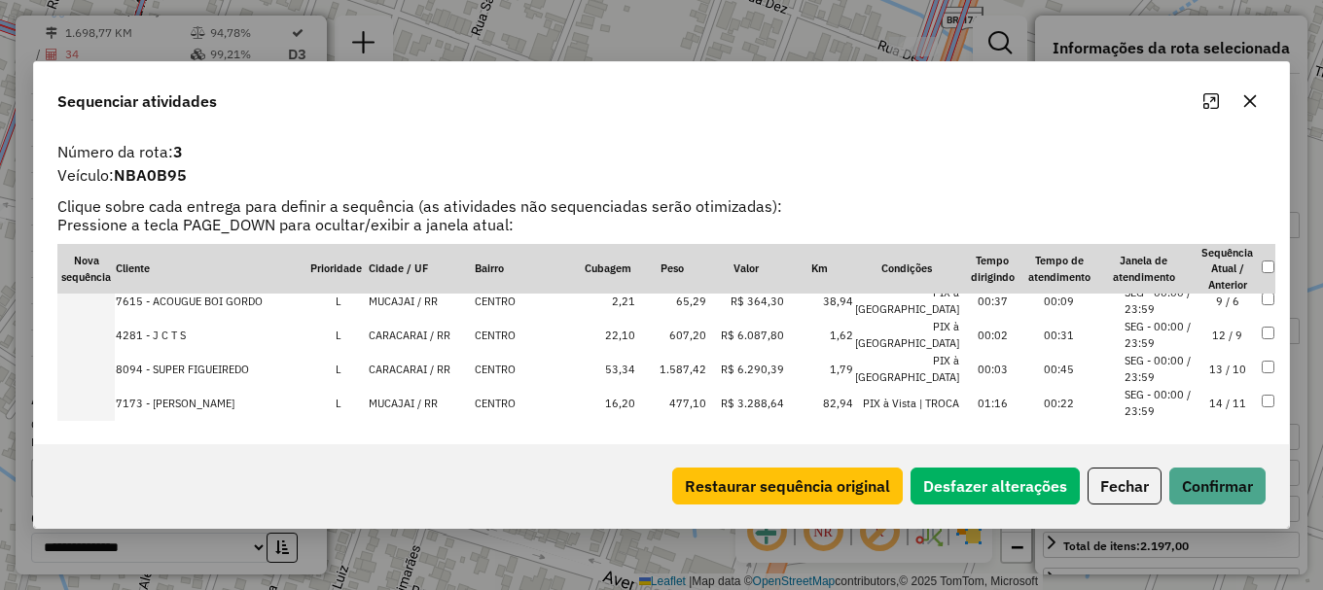
click at [415, 318] on td "CARACARAI / RR" at bounding box center [421, 335] width 106 height 34
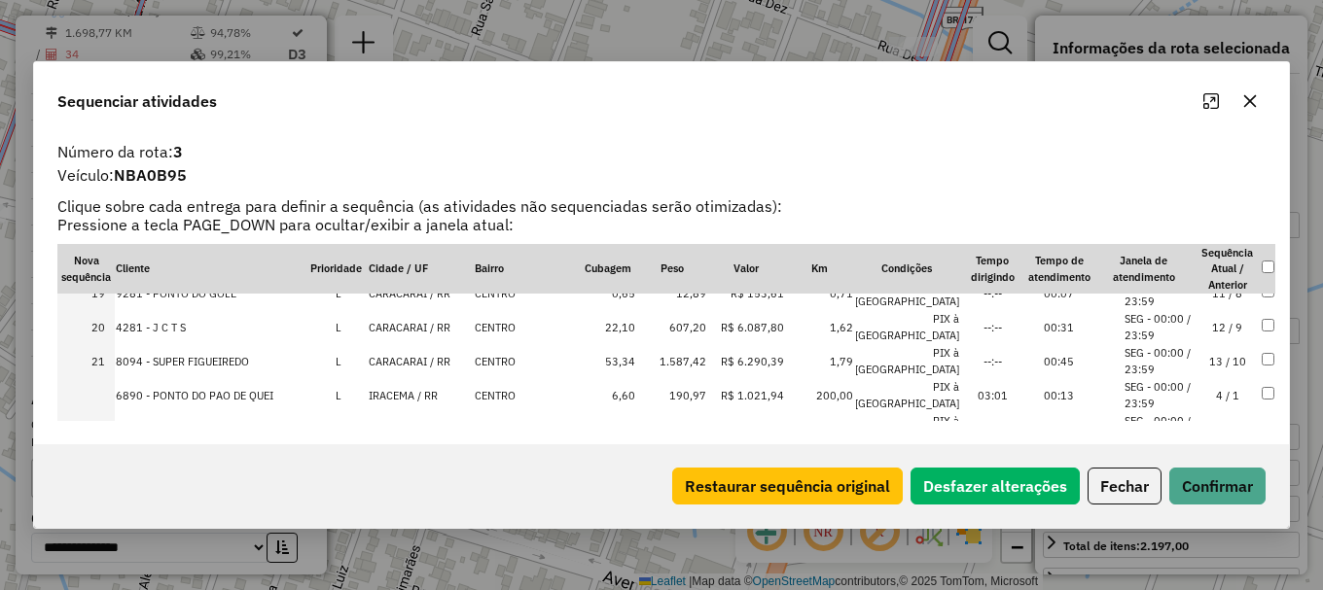
scroll to position [692, 0]
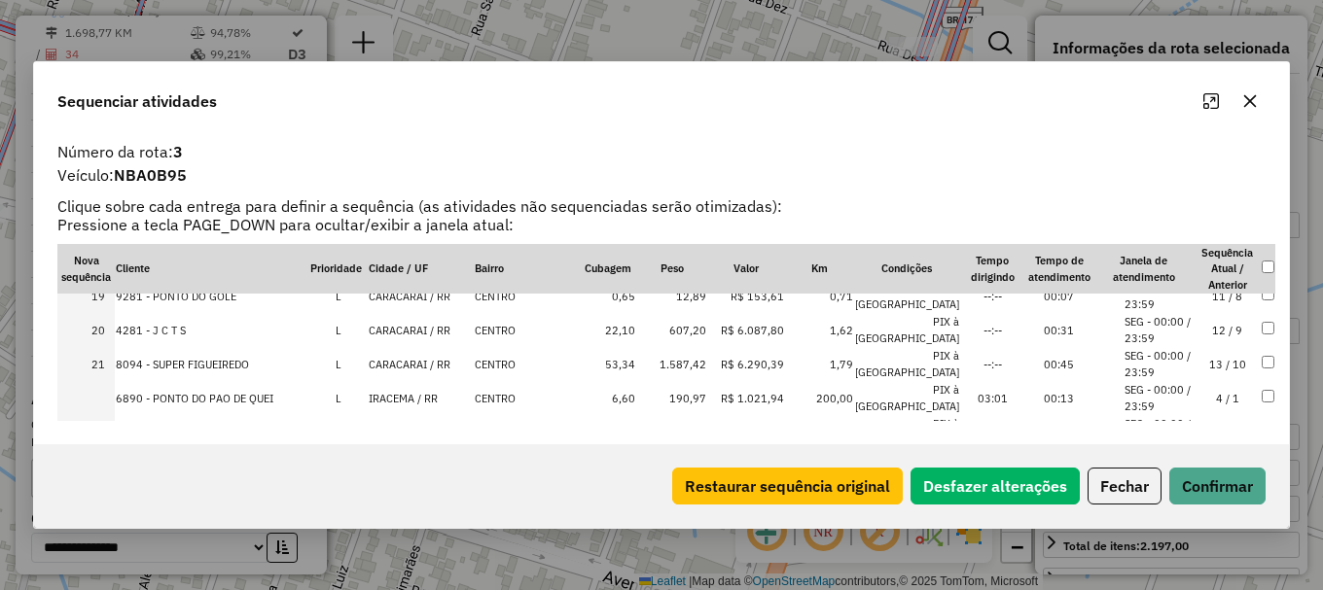
click at [398, 381] on td "IRACEMA / RR" at bounding box center [421, 398] width 106 height 34
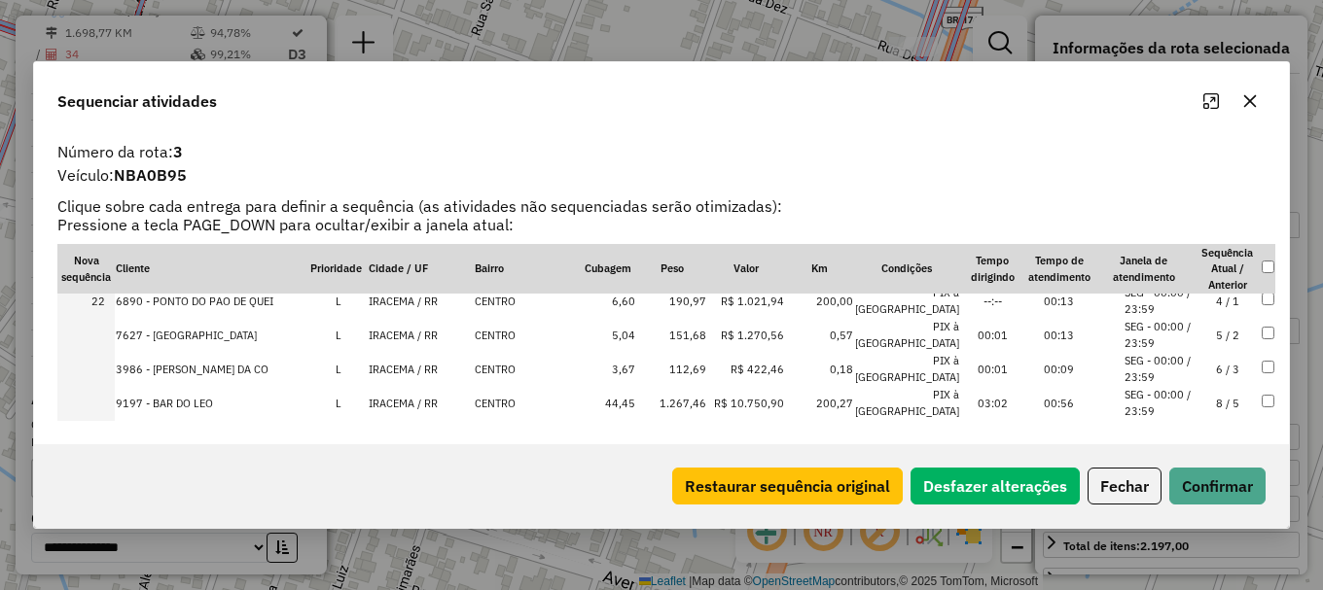
click at [391, 352] on td "IRACEMA / RR" at bounding box center [421, 369] width 106 height 34
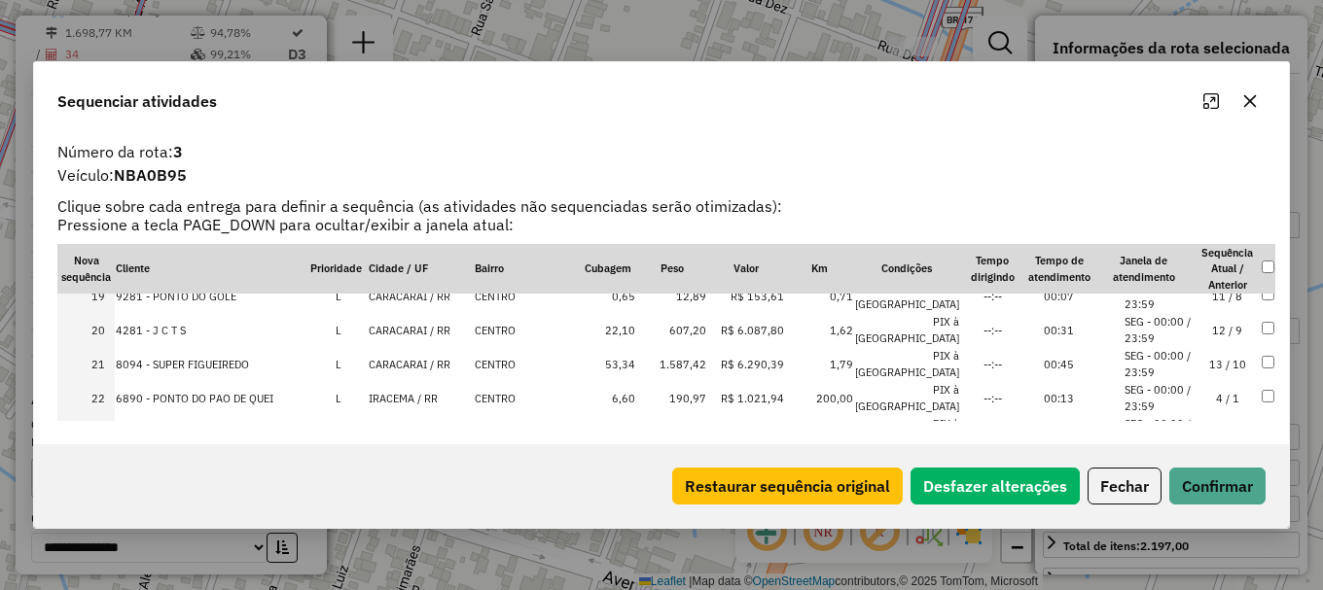
click at [410, 381] on td "IRACEMA / RR" at bounding box center [421, 398] width 106 height 34
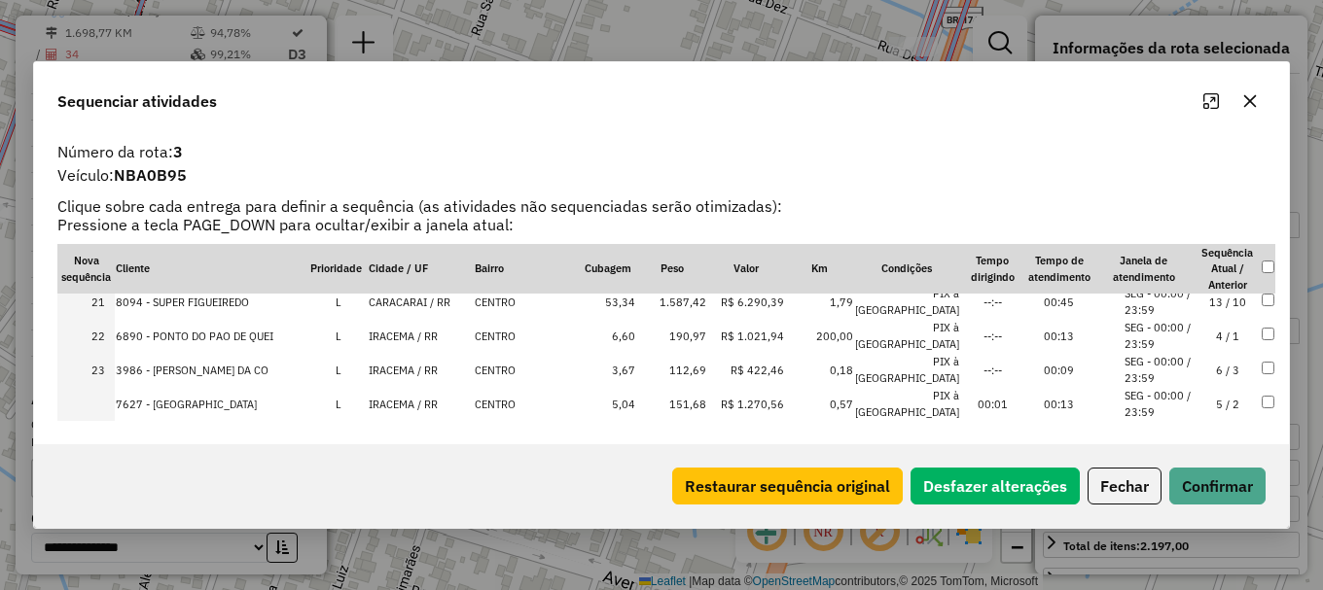
scroll to position [789, 0]
click at [376, 352] on td "IRACEMA / RR" at bounding box center [421, 369] width 106 height 34
click at [397, 386] on td "IRACEMA / RR" at bounding box center [421, 403] width 106 height 34
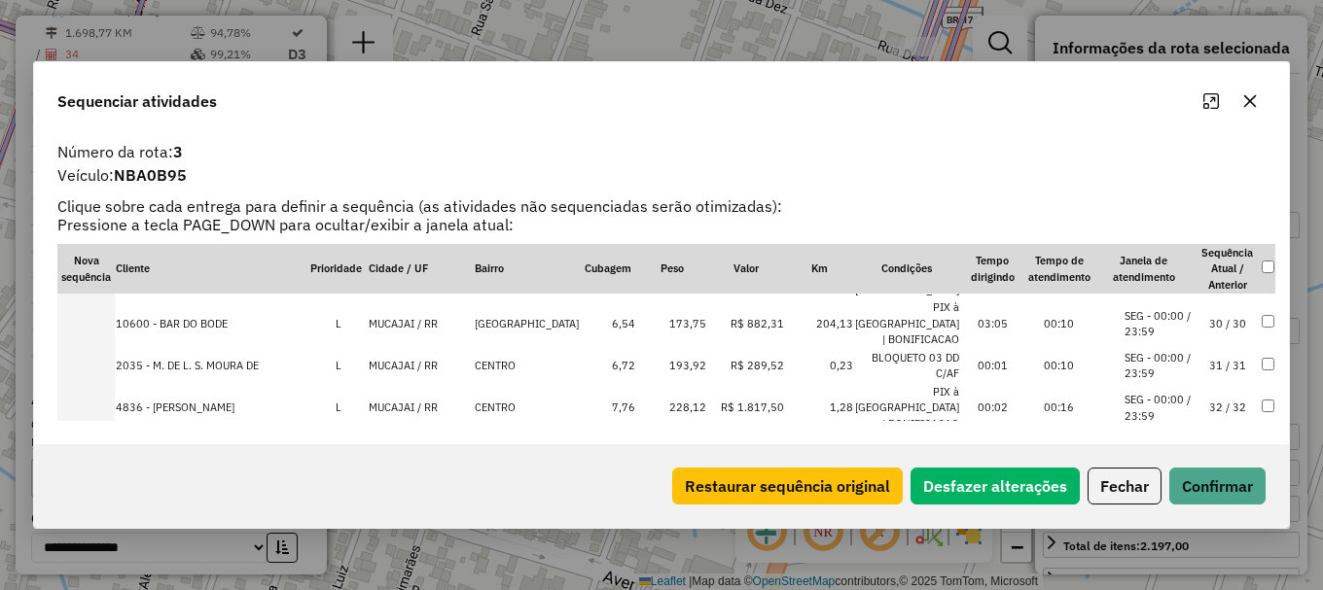
scroll to position [1081, 0]
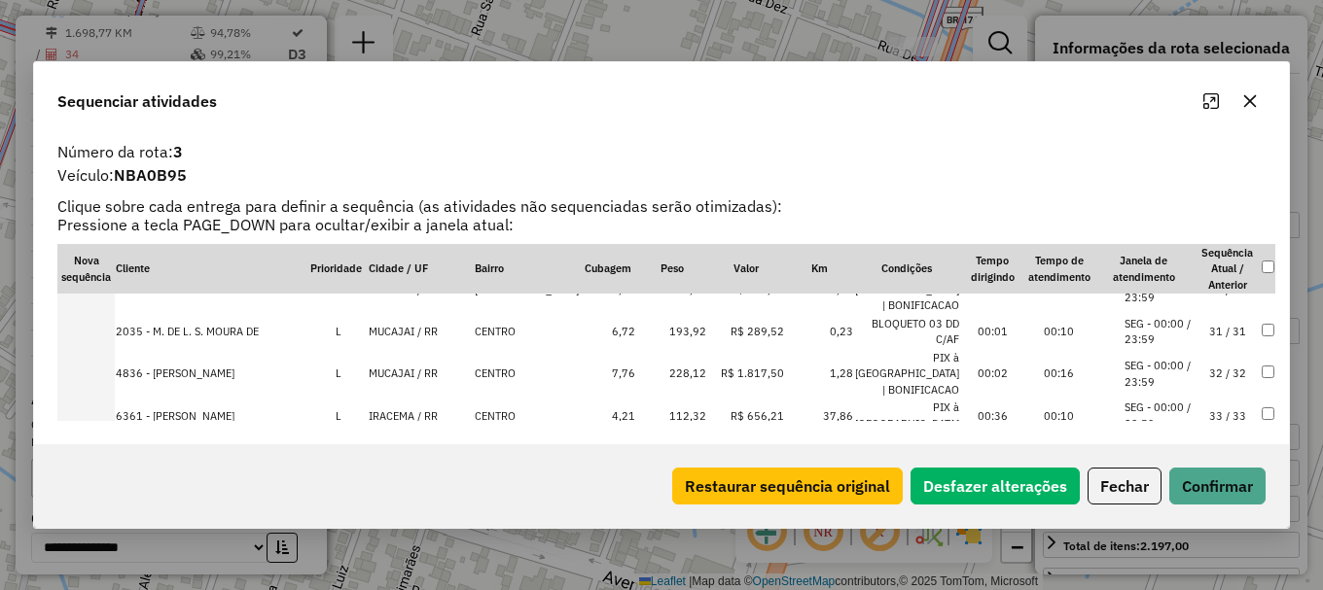
click at [394, 399] on td "IRACEMA / RR" at bounding box center [421, 416] width 106 height 34
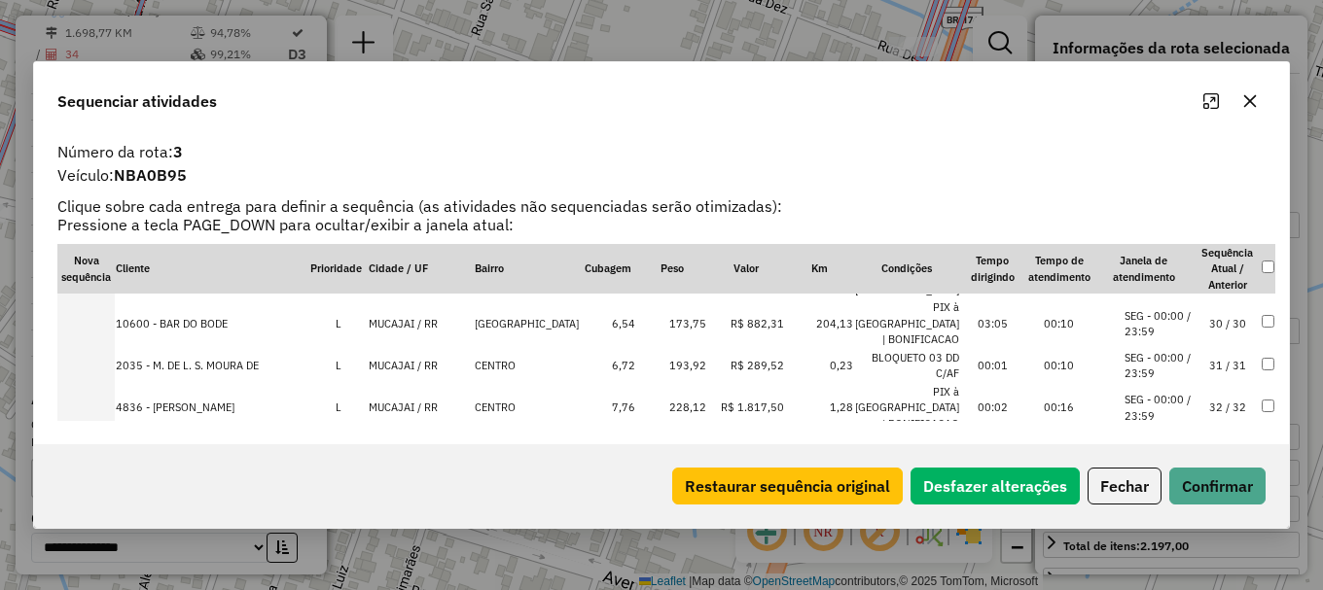
click at [411, 433] on td "IRACEMA / RR" at bounding box center [421, 450] width 106 height 34
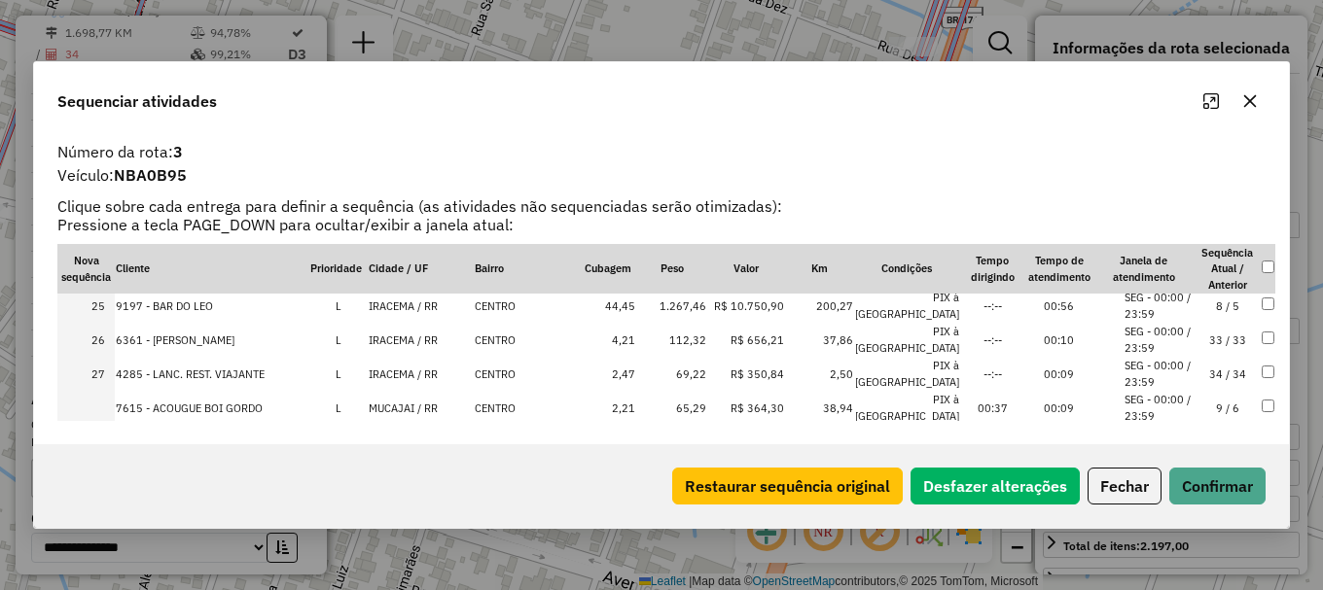
scroll to position [983, 0]
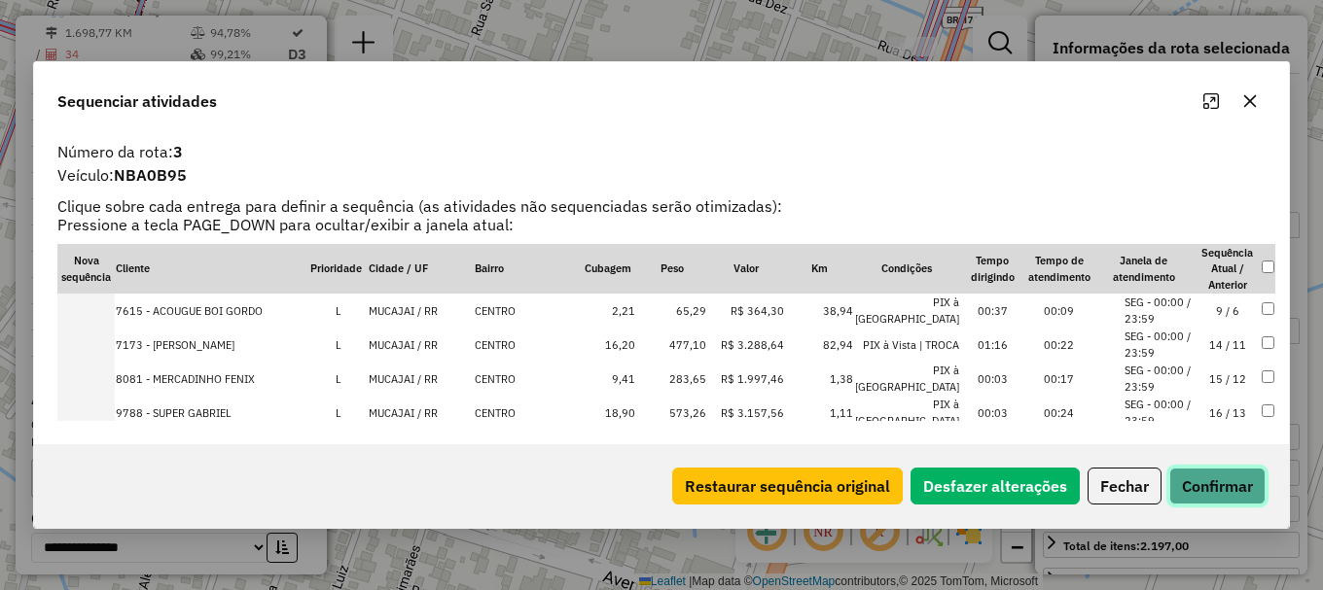
click at [1229, 485] on button "Confirmar" at bounding box center [1217, 486] width 96 height 37
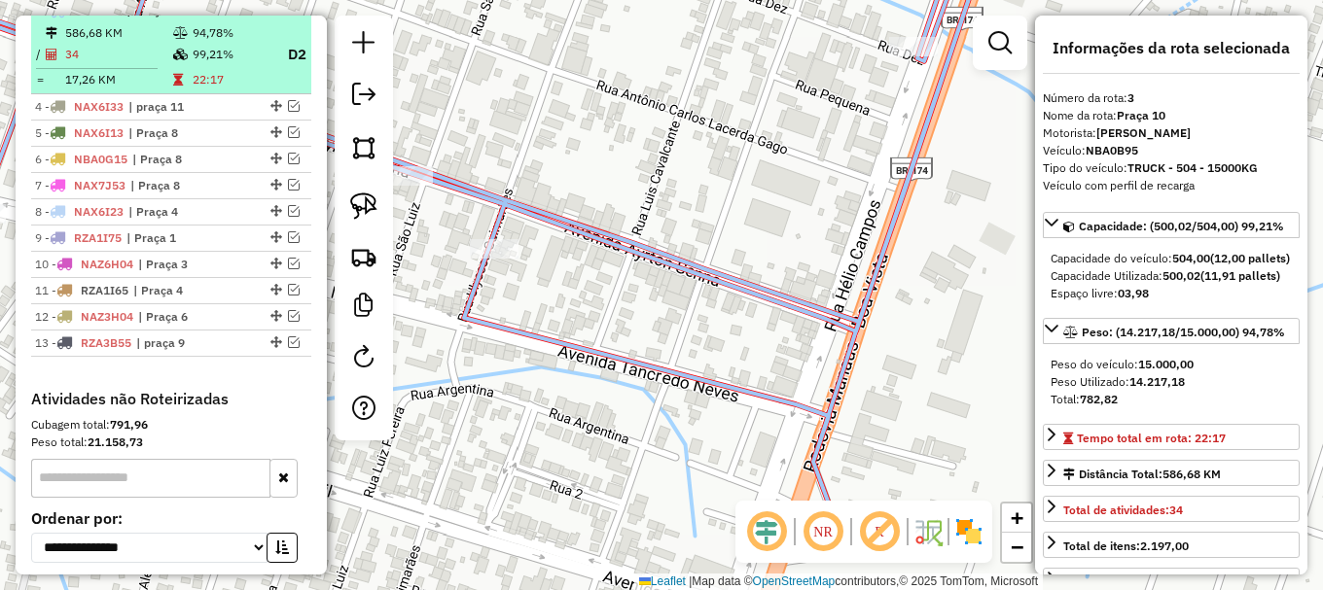
scroll to position [750, 0]
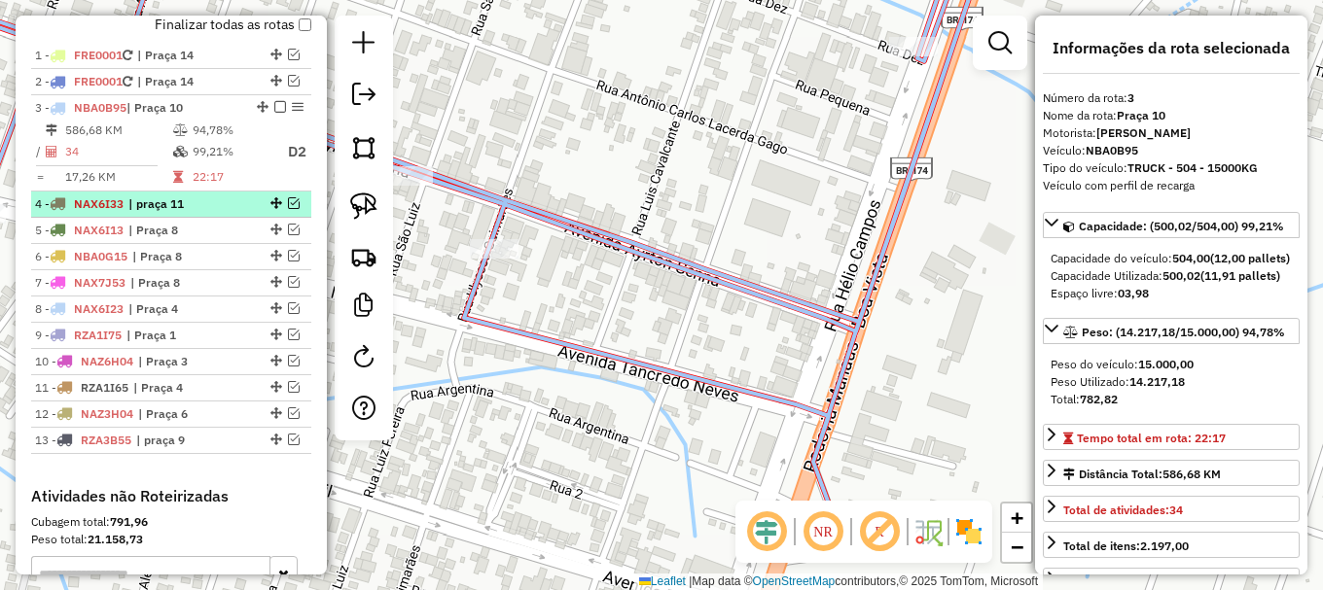
click at [289, 209] on em at bounding box center [294, 203] width 12 height 12
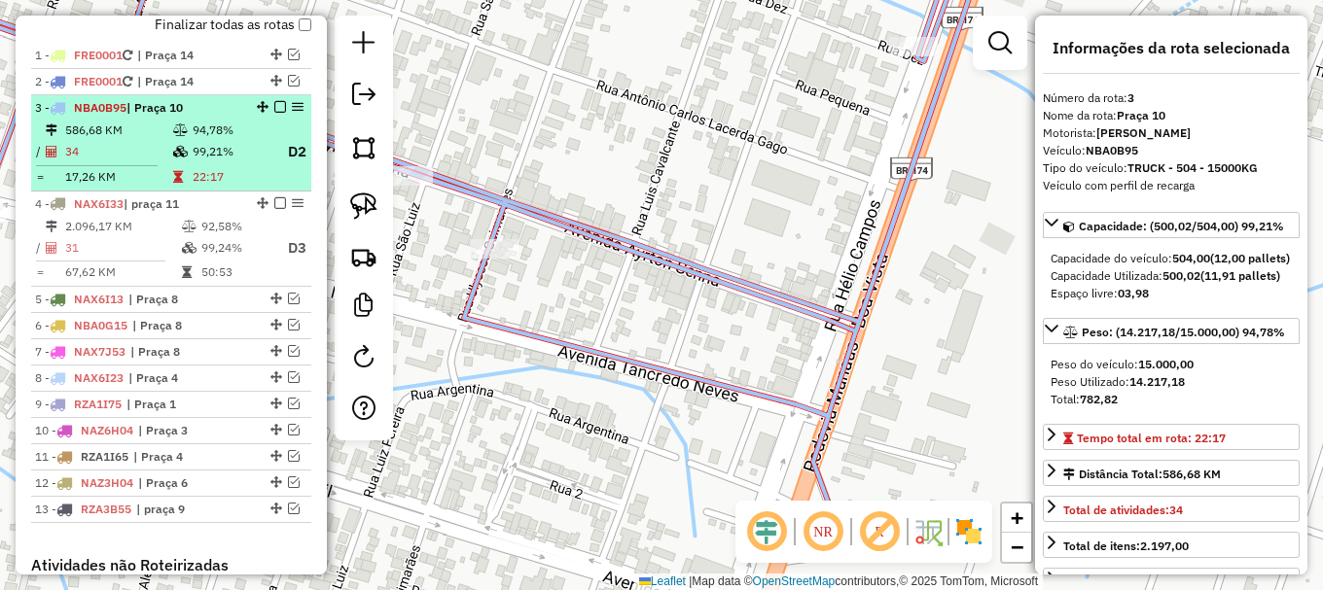
click at [268, 113] on div at bounding box center [274, 107] width 58 height 12
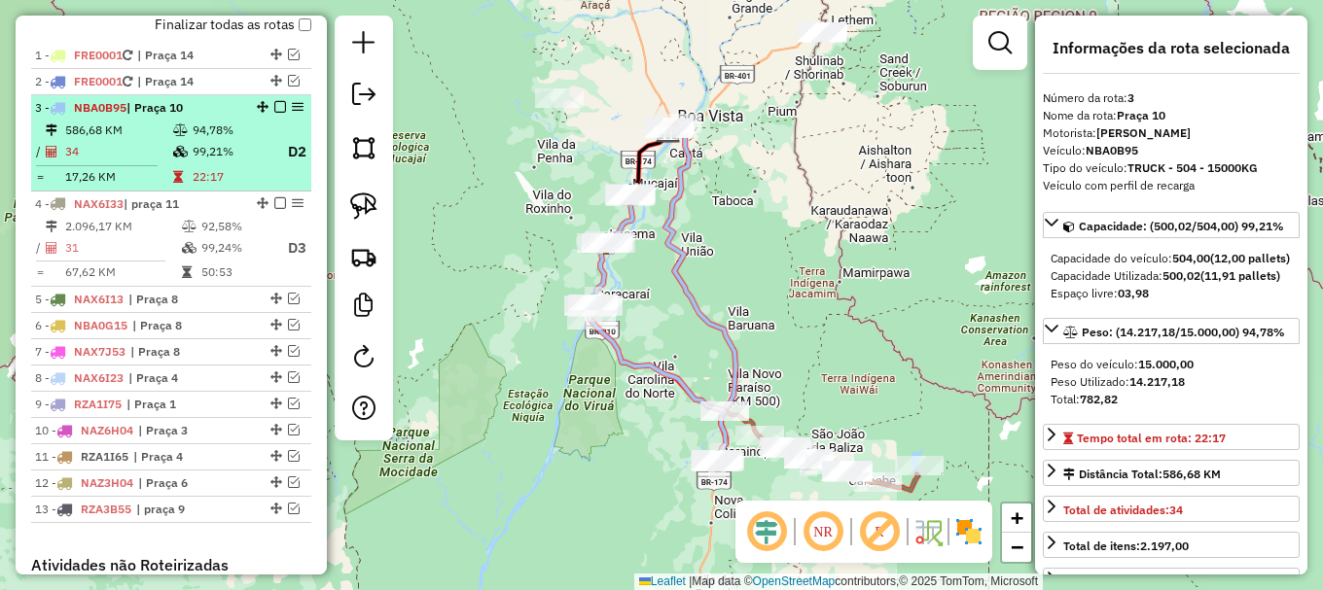
click at [280, 113] on div at bounding box center [274, 107] width 58 height 12
click at [274, 113] on em at bounding box center [280, 107] width 12 height 12
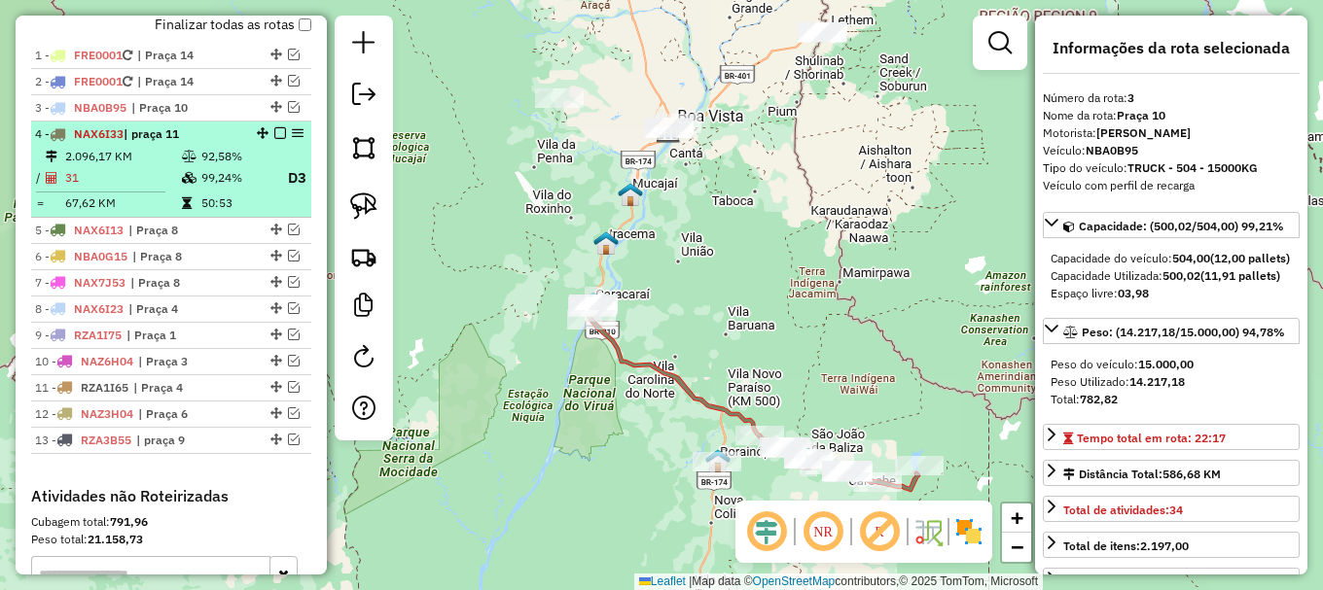
click at [159, 166] on td "2.096,17 KM" at bounding box center [122, 156] width 117 height 19
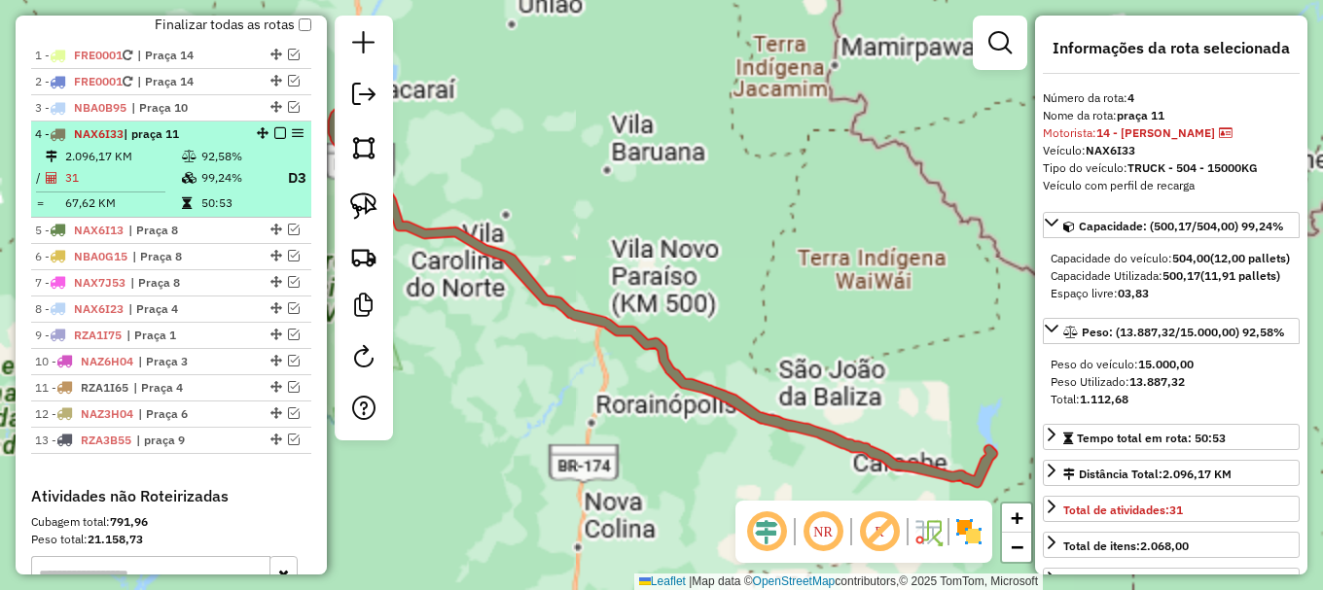
click at [159, 166] on td "2.096,17 KM" at bounding box center [122, 156] width 117 height 19
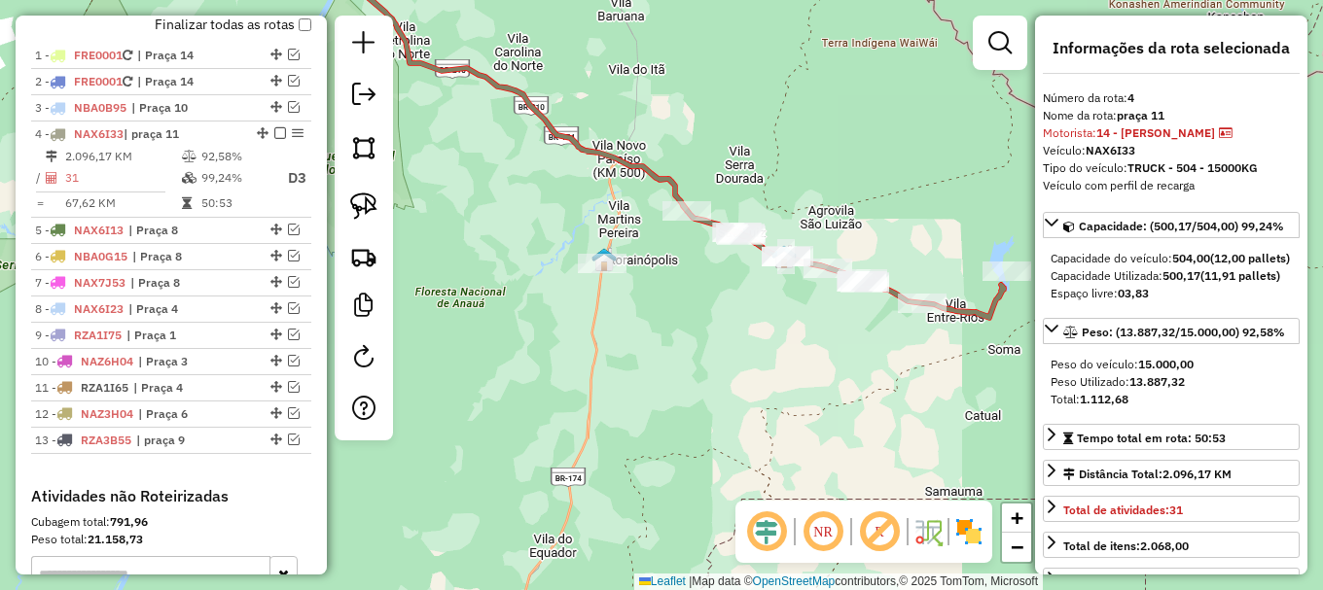
drag, startPoint x: 783, startPoint y: 300, endPoint x: 798, endPoint y: 147, distance: 153.4
click at [793, 132] on div "Janela de atendimento Grade de atendimento Capacidade Transportadoras Veículos …" at bounding box center [661, 295] width 1323 height 590
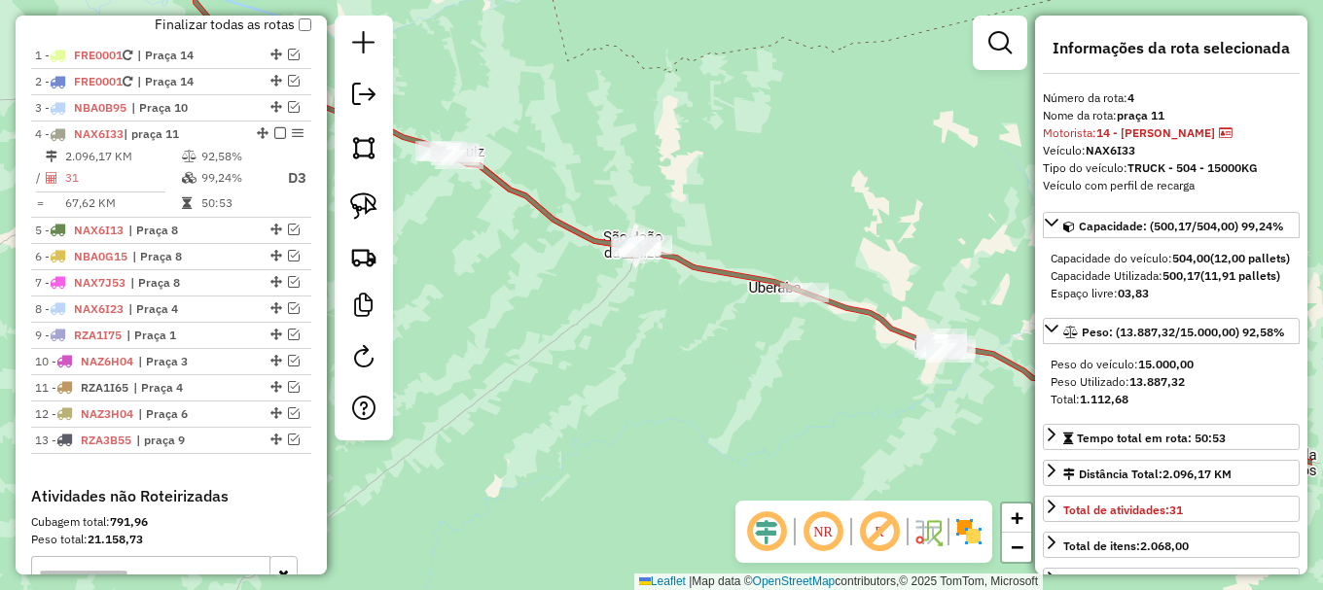
drag, startPoint x: 725, startPoint y: 232, endPoint x: 652, endPoint y: 213, distance: 75.5
click at [658, 213] on div "Janela de atendimento Grade de atendimento Capacidade Transportadoras Veículos …" at bounding box center [661, 295] width 1323 height 590
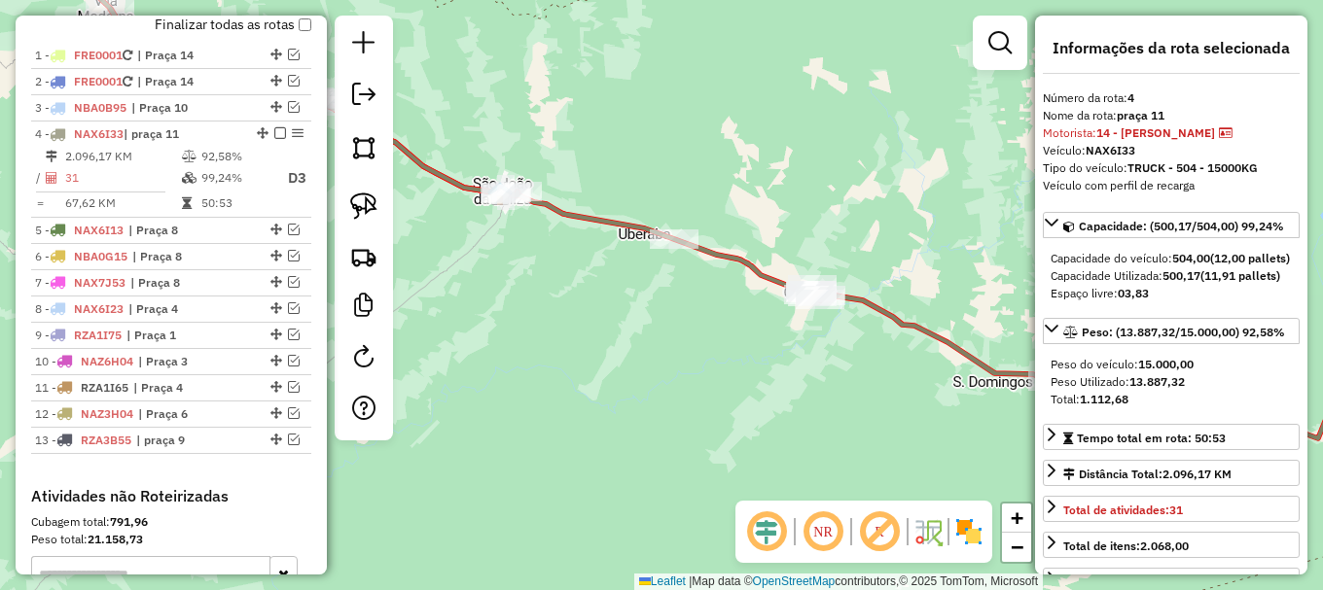
drag, startPoint x: 799, startPoint y: 237, endPoint x: 498, endPoint y: 116, distance: 324.2
click at [506, 118] on div "Janela de atendimento Grade de atendimento Capacidade Transportadoras Veículos …" at bounding box center [661, 295] width 1323 height 590
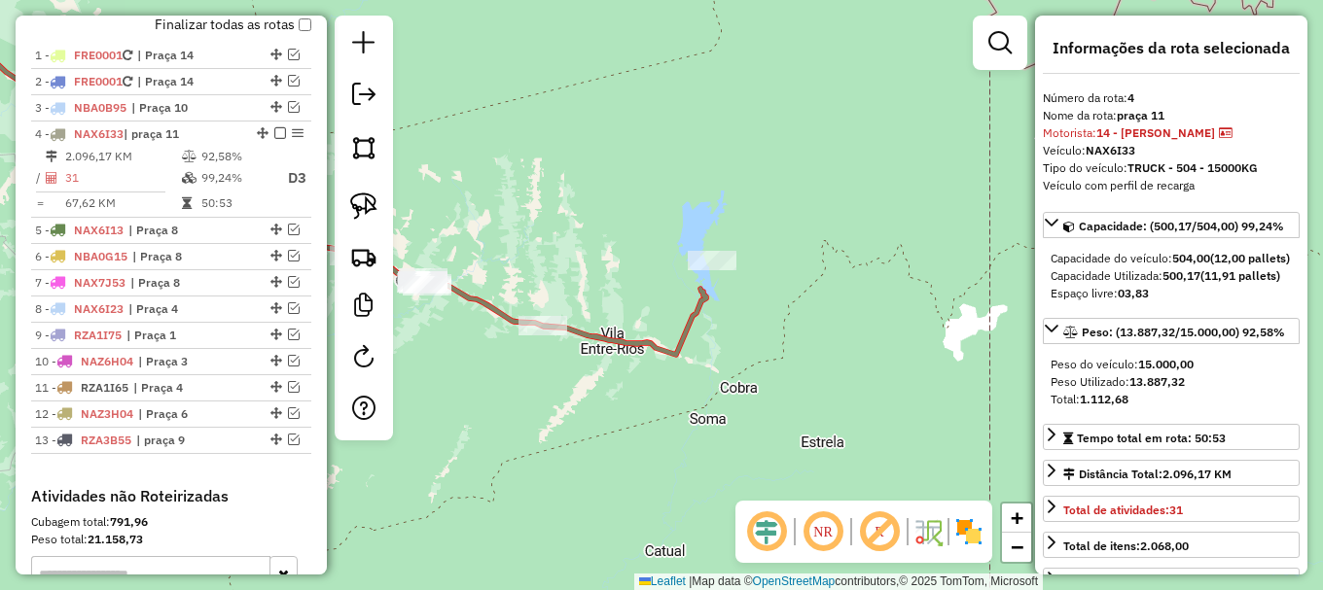
drag, startPoint x: 910, startPoint y: 301, endPoint x: 727, endPoint y: 401, distance: 209.4
click at [727, 401] on div "Janela de atendimento Grade de atendimento Capacidade Transportadoras Veículos …" at bounding box center [661, 295] width 1323 height 590
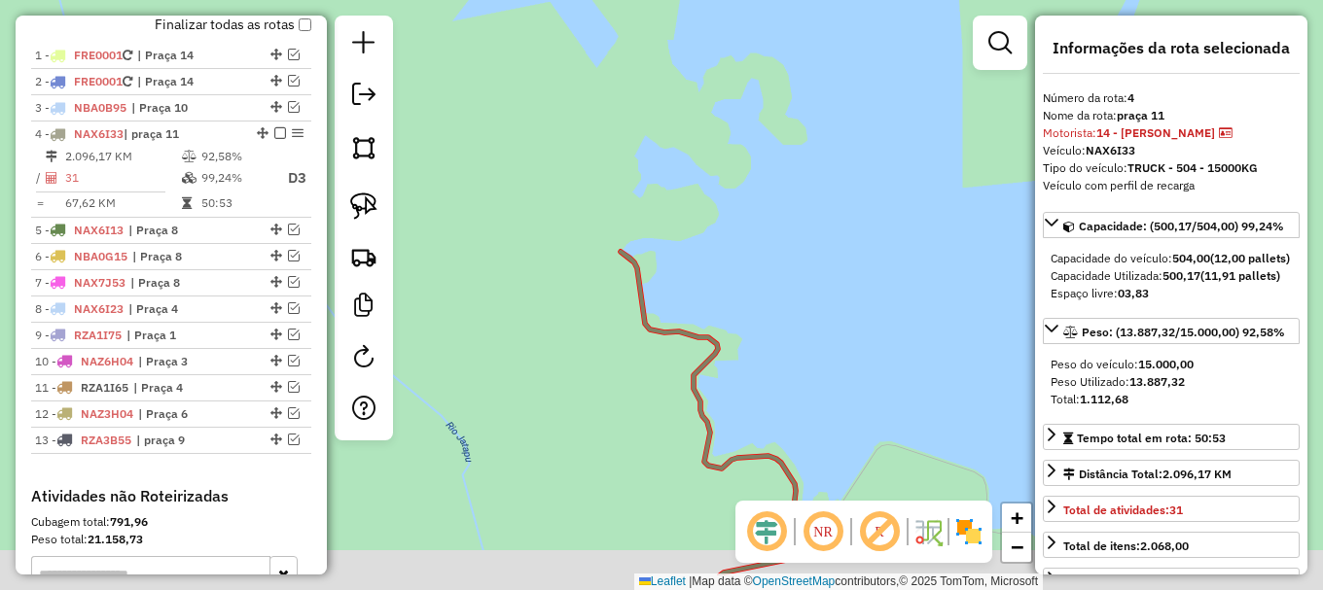
drag, startPoint x: 771, startPoint y: 342, endPoint x: 763, endPoint y: 220, distance: 122.9
click at [763, 227] on div "Janela de atendimento Grade de atendimento Capacidade Transportadoras Veículos …" at bounding box center [661, 295] width 1323 height 590
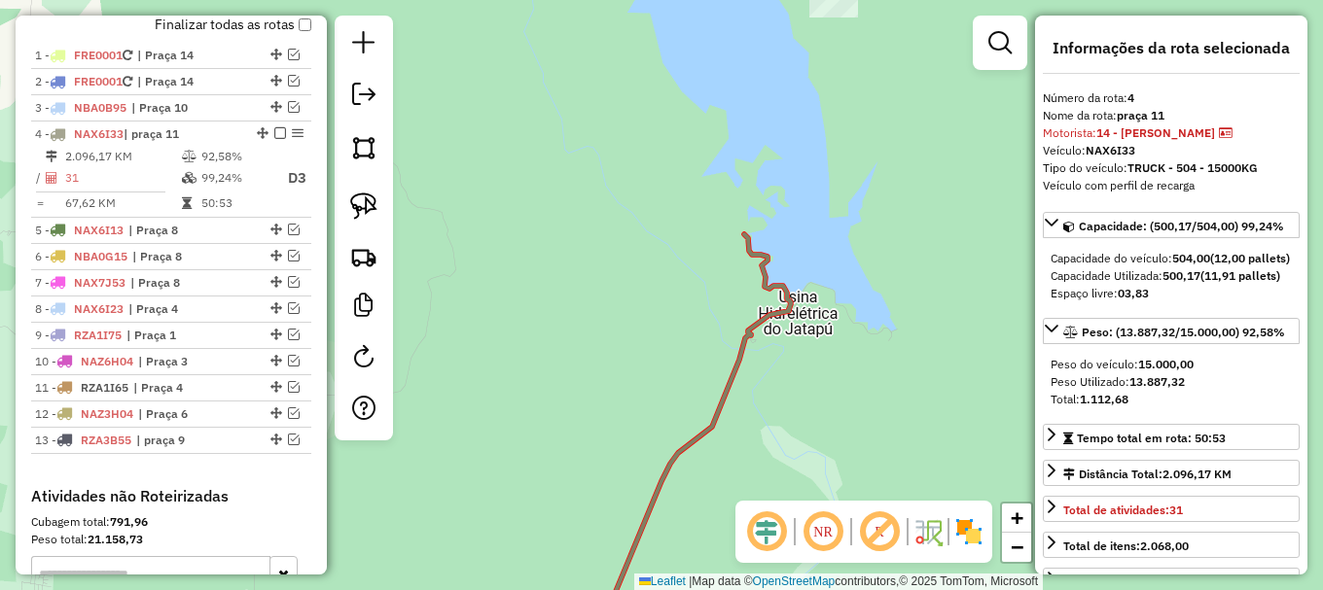
drag, startPoint x: 853, startPoint y: 285, endPoint x: 884, endPoint y: 344, distance: 67.0
click at [884, 344] on div "Janela de atendimento Grade de atendimento Capacidade Transportadoras Veículos …" at bounding box center [661, 295] width 1323 height 590
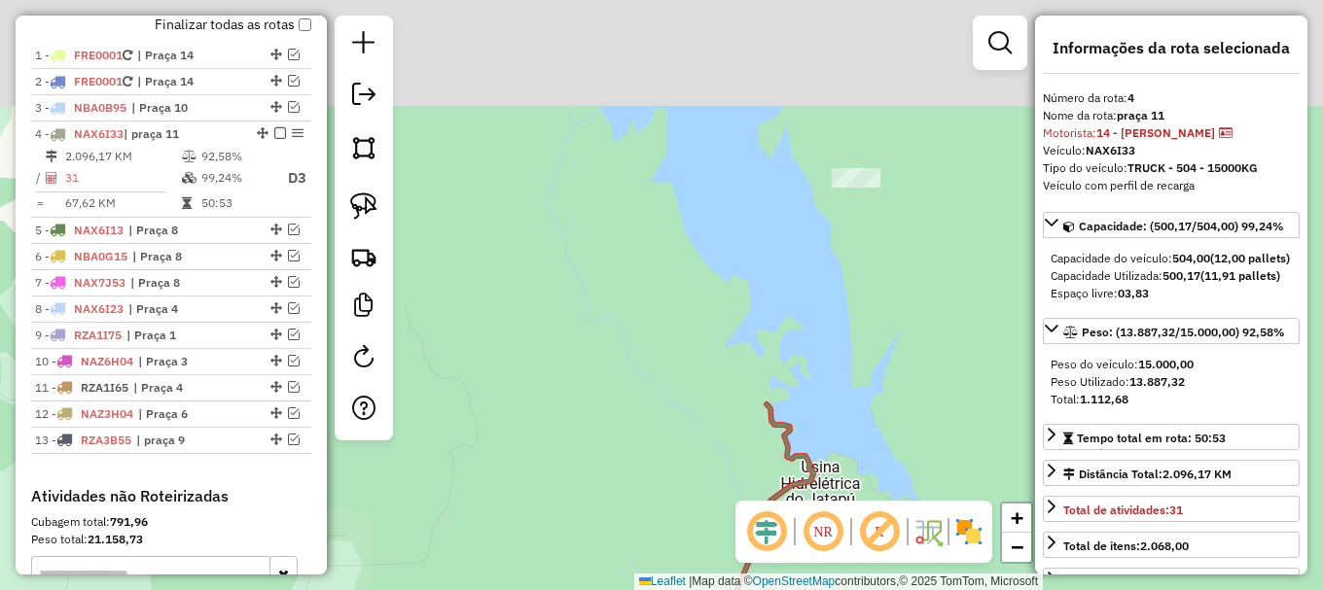
drag, startPoint x: 878, startPoint y: 238, endPoint x: 867, endPoint y: 291, distance: 53.8
click at [881, 355] on div "Janela de atendimento Grade de atendimento Capacidade Transportadoras Veículos …" at bounding box center [661, 295] width 1323 height 590
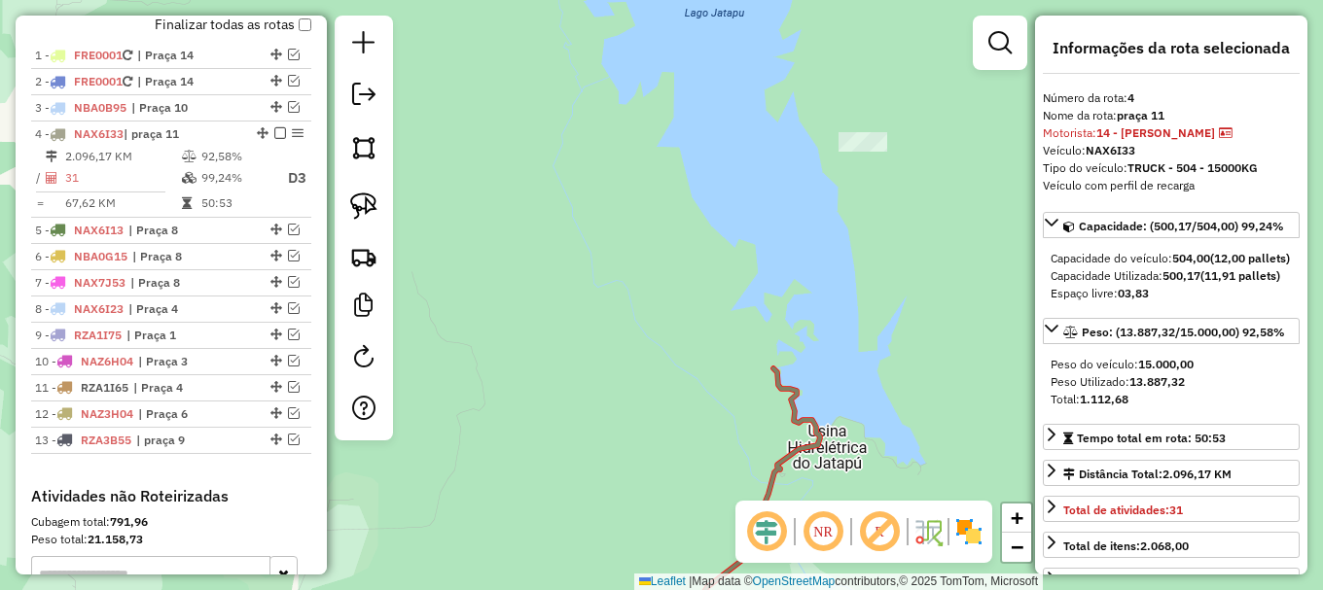
drag, startPoint x: 880, startPoint y: 420, endPoint x: 917, endPoint y: 247, distance: 177.0
click at [917, 247] on div "Janela de atendimento Grade de atendimento Capacidade Transportadoras Veículos …" at bounding box center [661, 295] width 1323 height 590
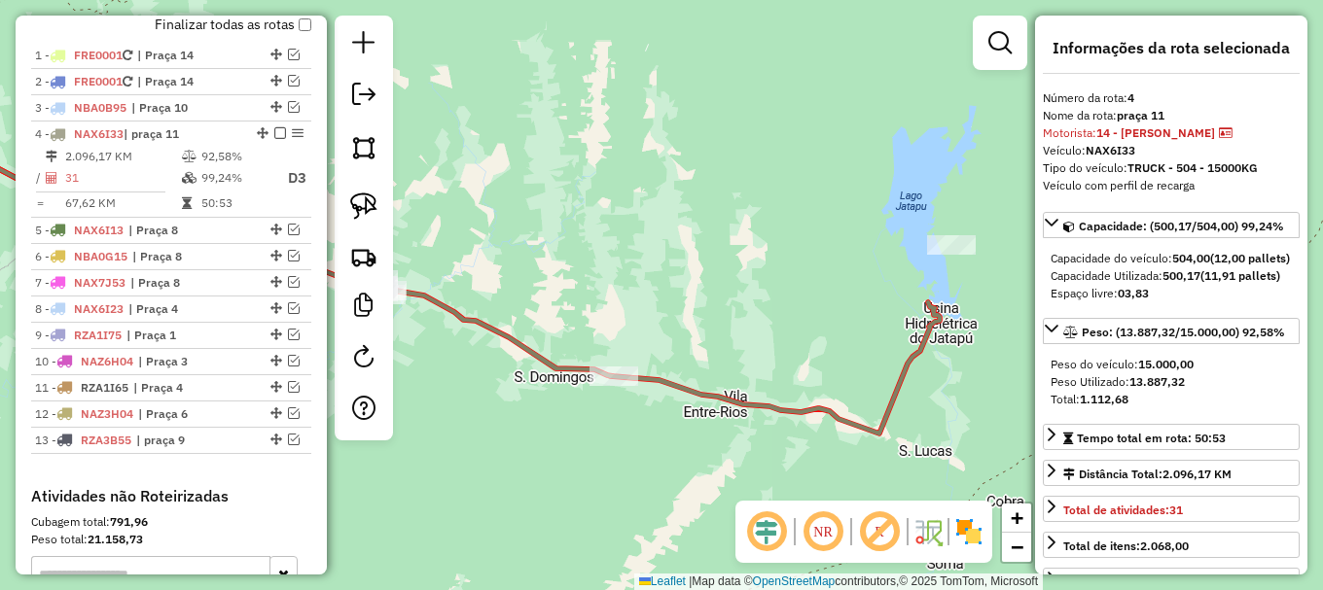
drag, startPoint x: 908, startPoint y: 431, endPoint x: 936, endPoint y: 427, distance: 27.5
click at [936, 427] on div "Janela de atendimento Grade de atendimento Capacidade Transportadoras Veículos …" at bounding box center [661, 295] width 1323 height 590
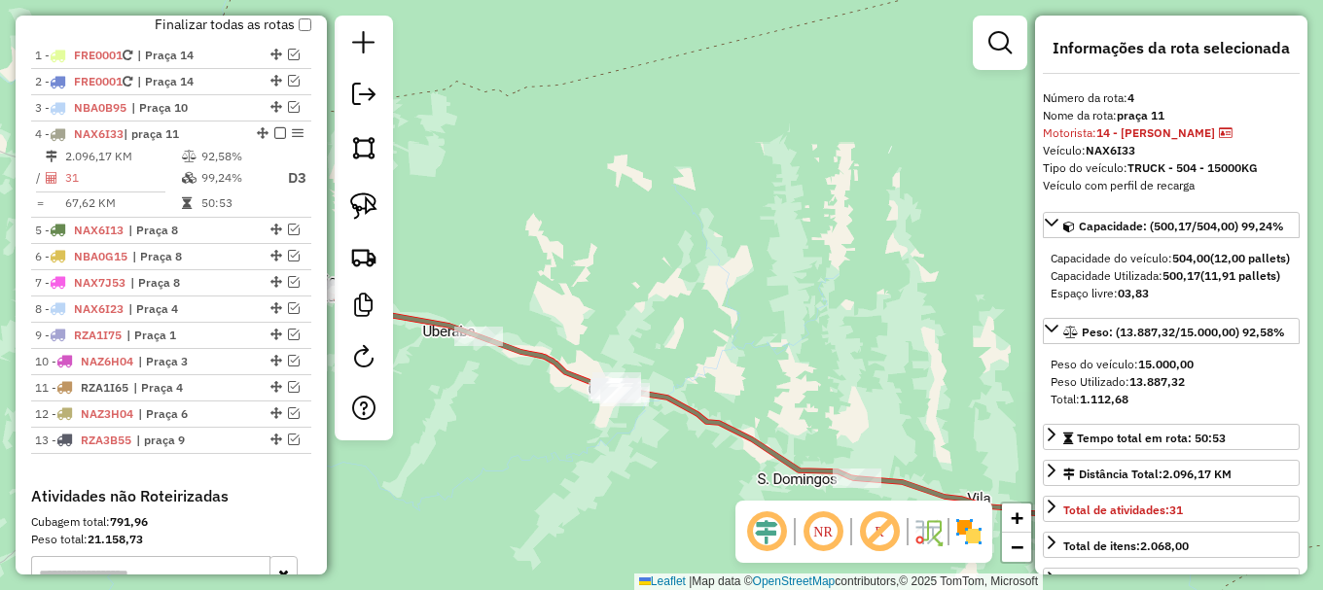
drag, startPoint x: 592, startPoint y: 246, endPoint x: 807, endPoint y: 320, distance: 227.3
click at [807, 320] on div "Janela de atendimento Grade de atendimento Capacidade Transportadoras Veículos …" at bounding box center [661, 295] width 1323 height 590
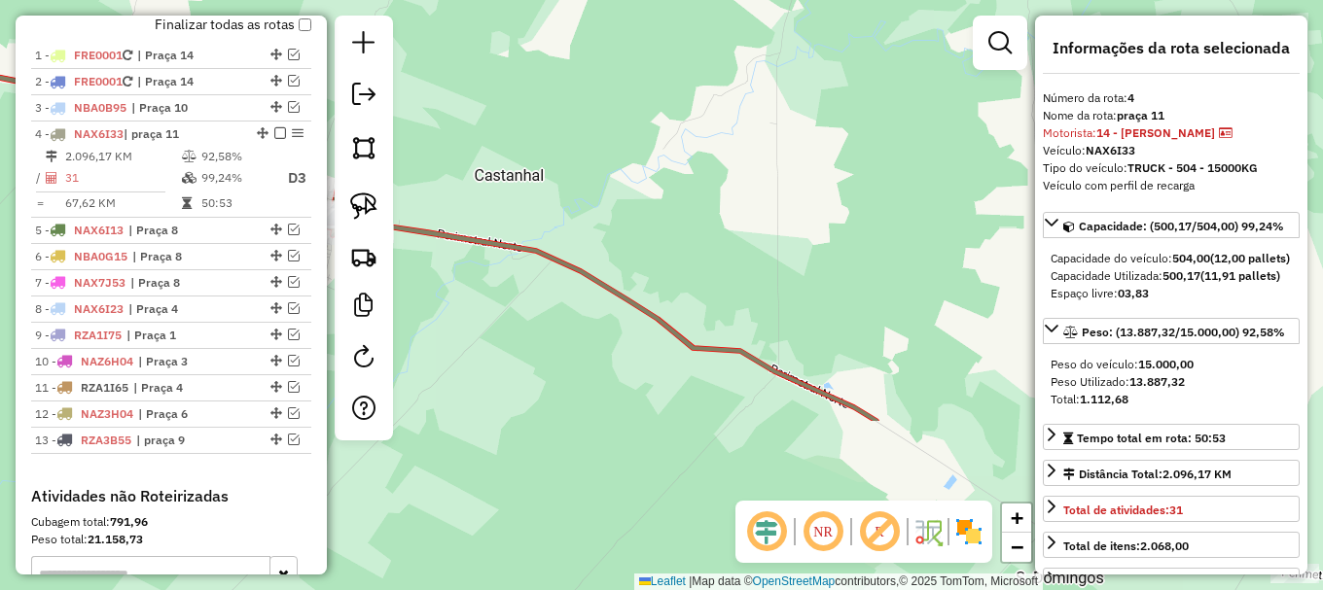
drag, startPoint x: 693, startPoint y: 337, endPoint x: 773, endPoint y: 163, distance: 191.0
click at [774, 161] on div "Janela de atendimento Grade de atendimento Capacidade Transportadoras Veículos …" at bounding box center [661, 295] width 1323 height 590
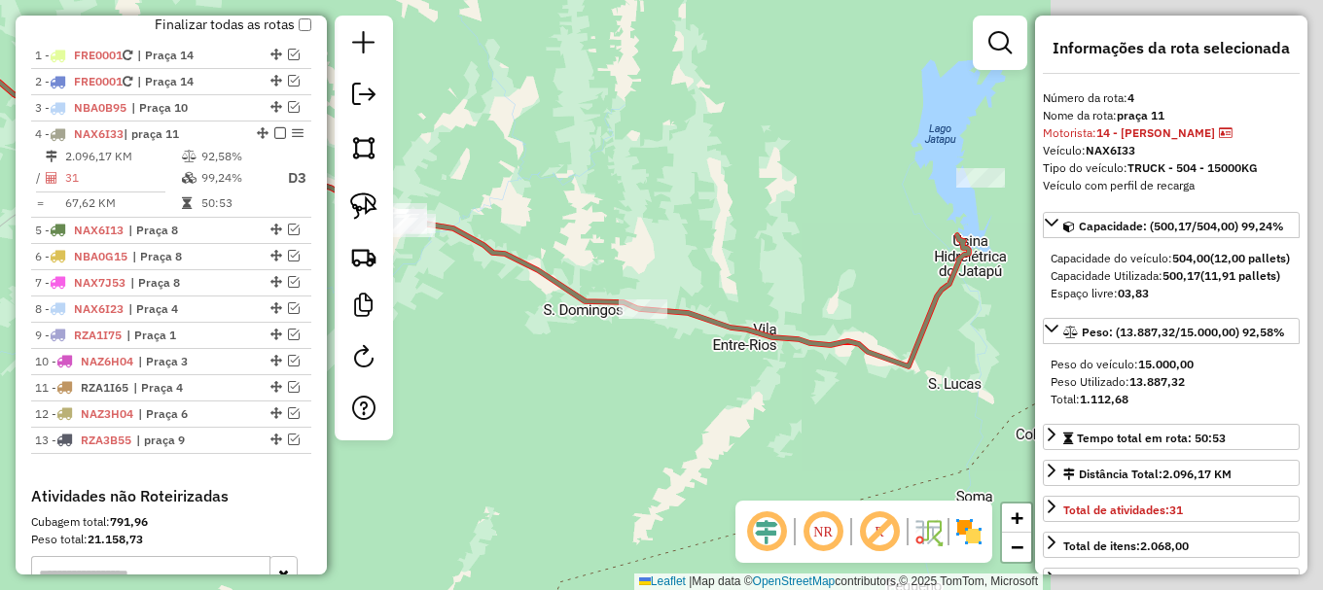
drag, startPoint x: 933, startPoint y: 216, endPoint x: 581, endPoint y: 246, distance: 353.4
click at [552, 255] on div "Janela de atendimento Grade de atendimento Capacidade Transportadoras Veículos …" at bounding box center [661, 295] width 1323 height 590
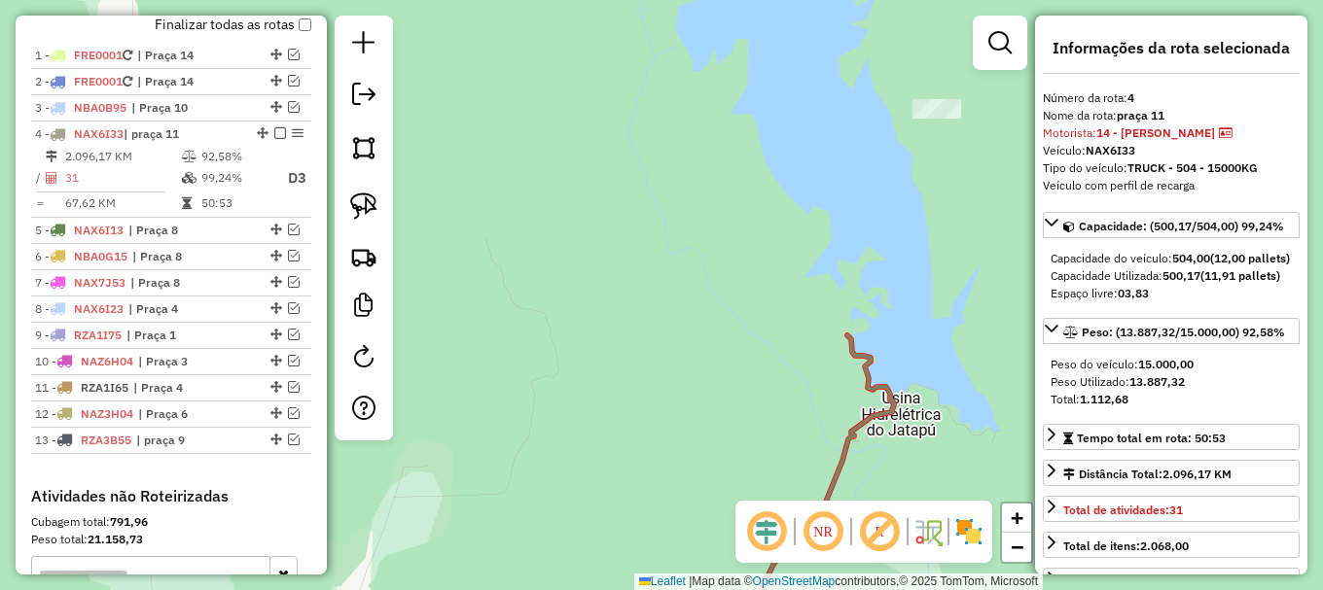
drag, startPoint x: 868, startPoint y: 258, endPoint x: 887, endPoint y: 139, distance: 120.2
click at [887, 139] on div "Janela de atendimento Grade de atendimento Capacidade Transportadoras Veículos …" at bounding box center [661, 295] width 1323 height 590
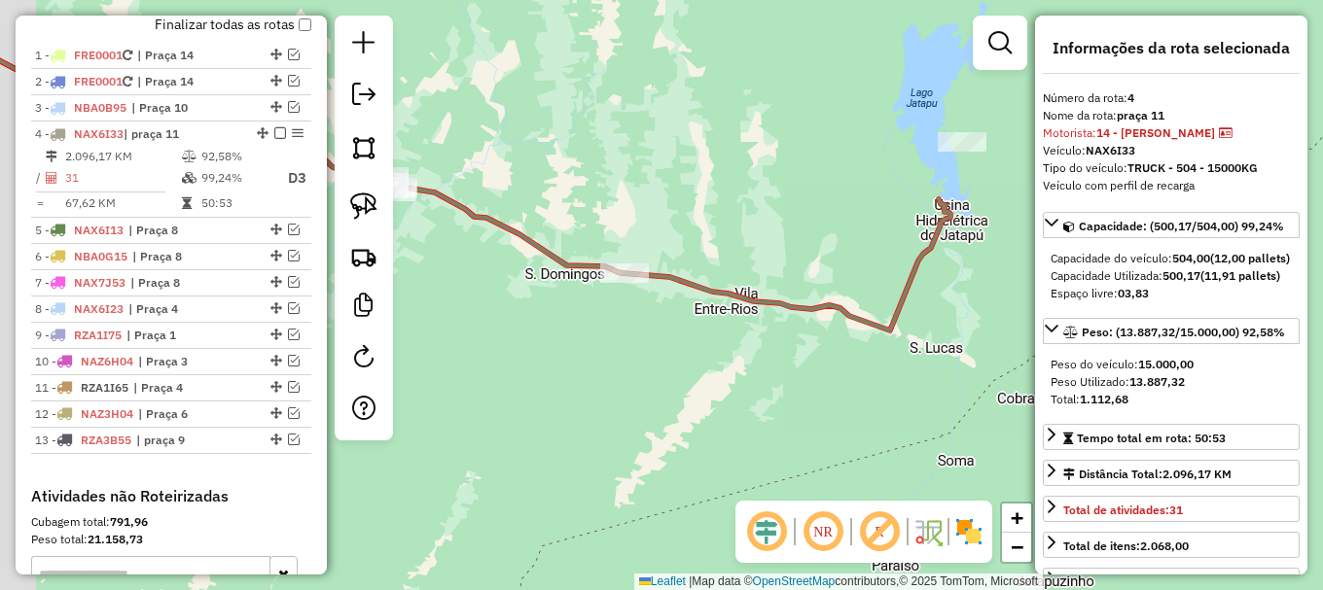
drag, startPoint x: 694, startPoint y: 266, endPoint x: 805, endPoint y: 283, distance: 112.3
click at [831, 269] on div "Janela de atendimento Grade de atendimento Capacidade Transportadoras Veículos …" at bounding box center [661, 295] width 1323 height 590
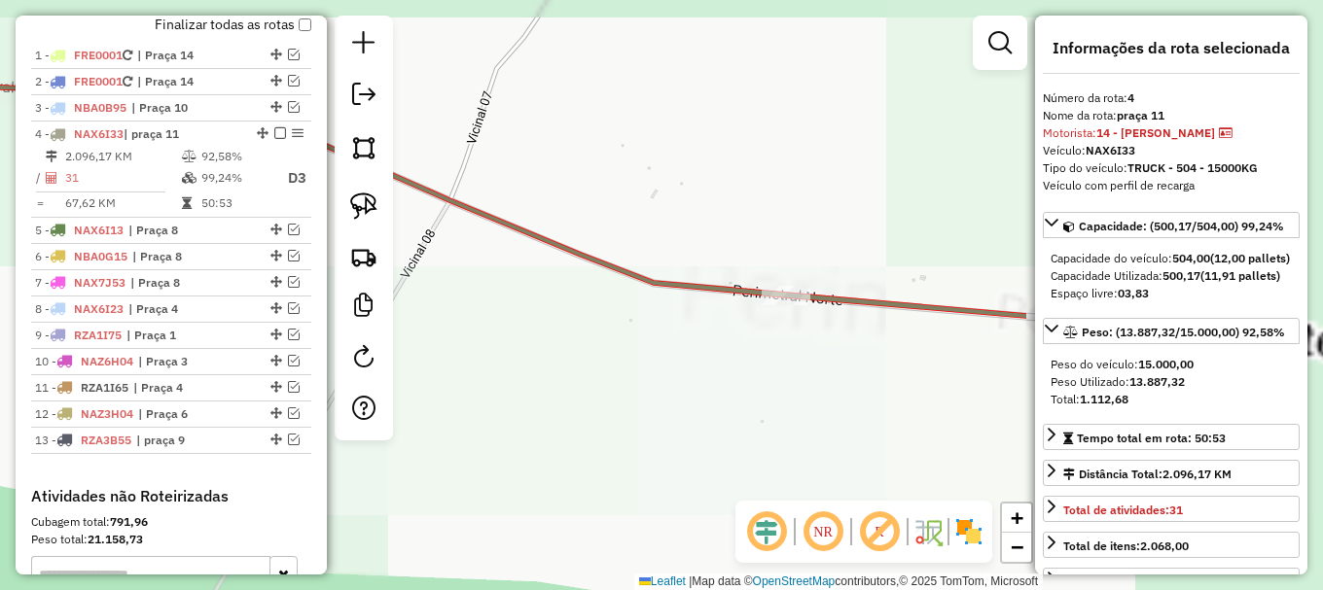
drag, startPoint x: 743, startPoint y: 321, endPoint x: 452, endPoint y: 327, distance: 290.9
click at [432, 377] on div "Janela de atendimento Grade de atendimento Capacidade Transportadoras Veículos …" at bounding box center [661, 295] width 1323 height 590
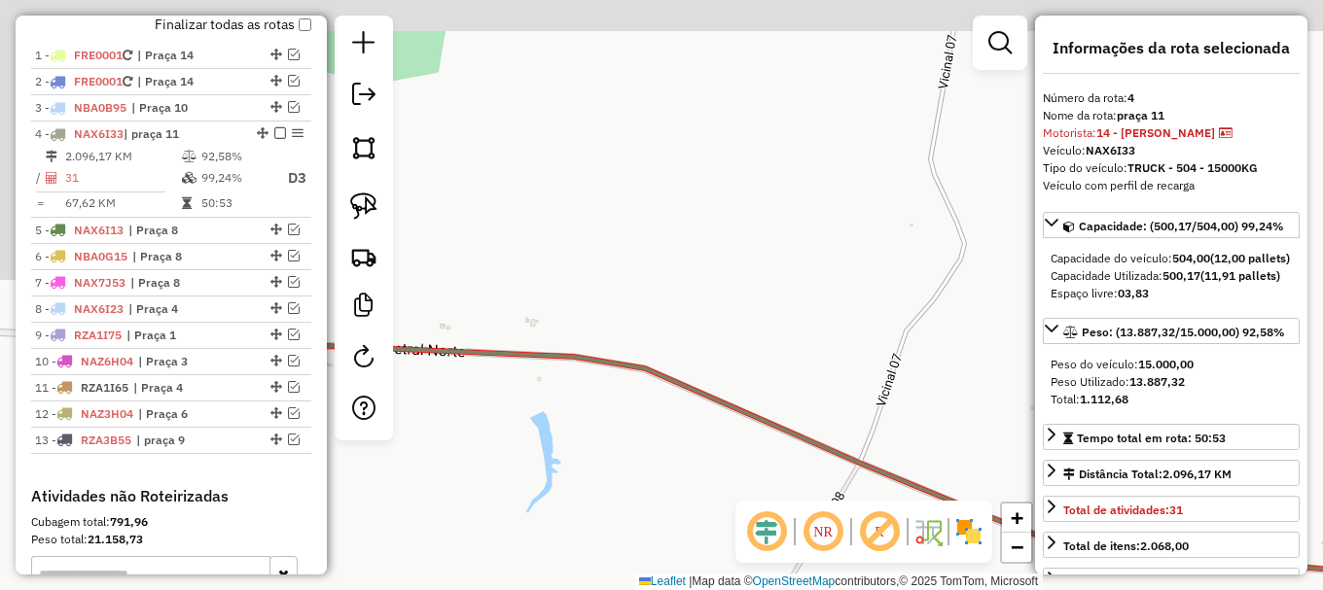
drag, startPoint x: 524, startPoint y: 205, endPoint x: 869, endPoint y: 398, distance: 394.5
click at [985, 465] on div "Janela de atendimento Grade de atendimento Capacidade Transportadoras Veículos …" at bounding box center [661, 295] width 1323 height 590
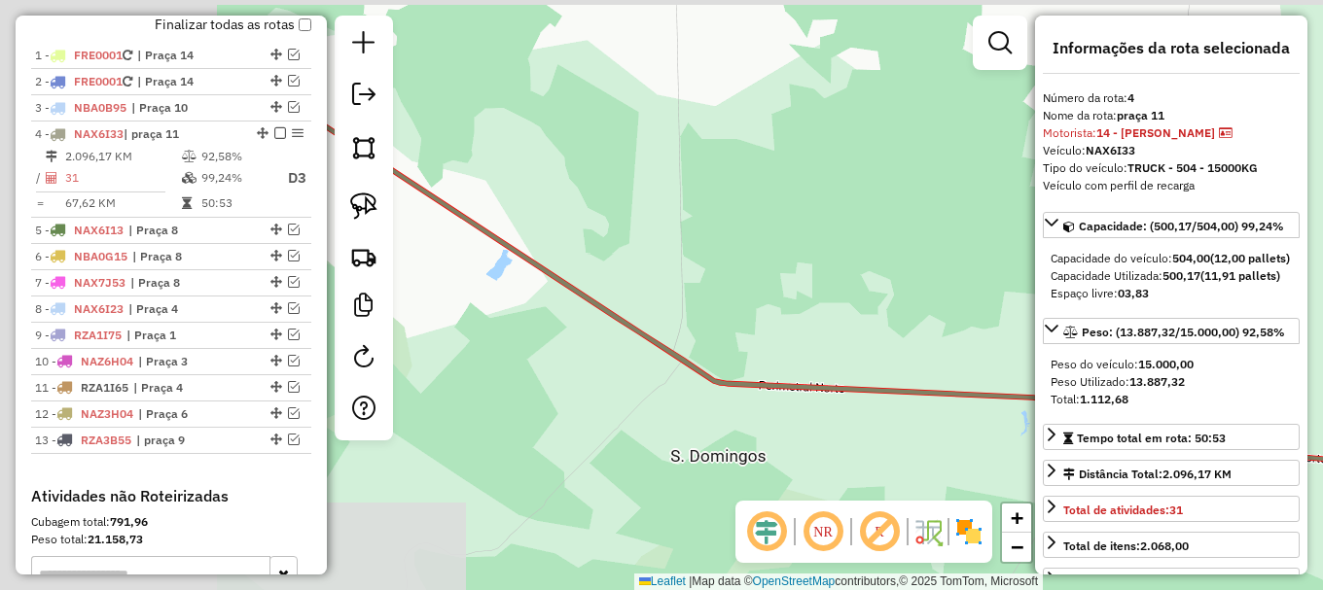
drag, startPoint x: 552, startPoint y: 276, endPoint x: 1020, endPoint y: 328, distance: 470.7
click at [1020, 328] on div "Janela de atendimento Grade de atendimento Capacidade Transportadoras Veículos …" at bounding box center [661, 295] width 1323 height 590
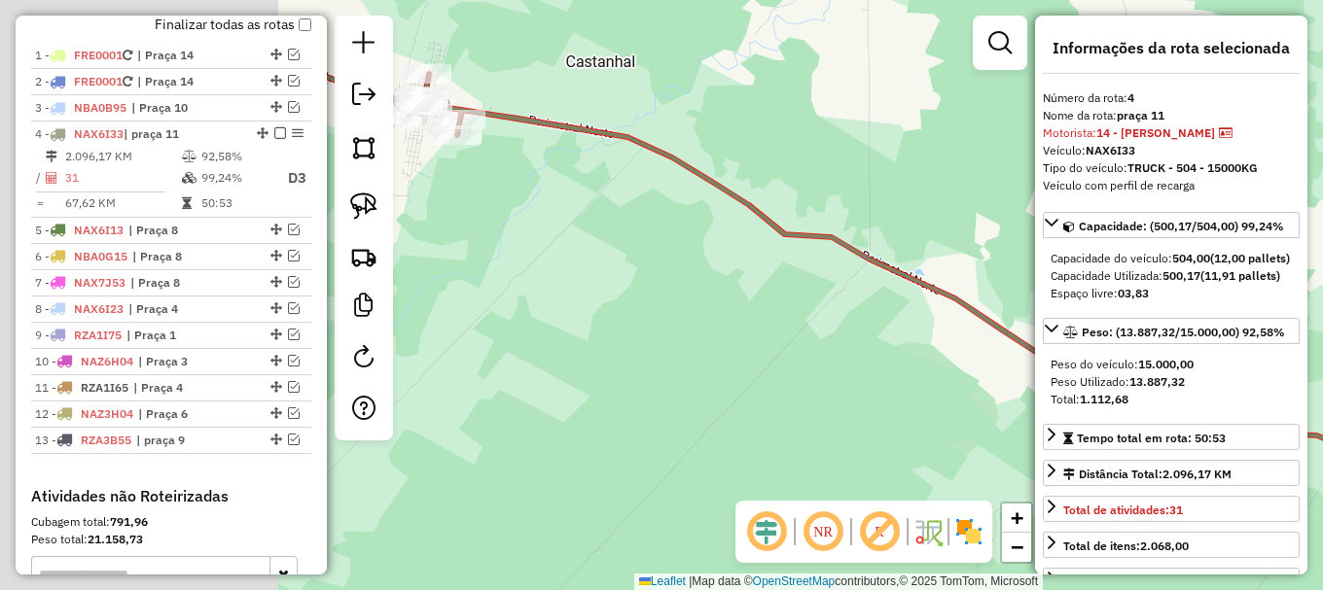
drag, startPoint x: 621, startPoint y: 256, endPoint x: 955, endPoint y: 338, distance: 344.4
click at [967, 338] on div "Janela de atendimento Grade de atendimento Capacidade Transportadoras Veículos …" at bounding box center [661, 295] width 1323 height 590
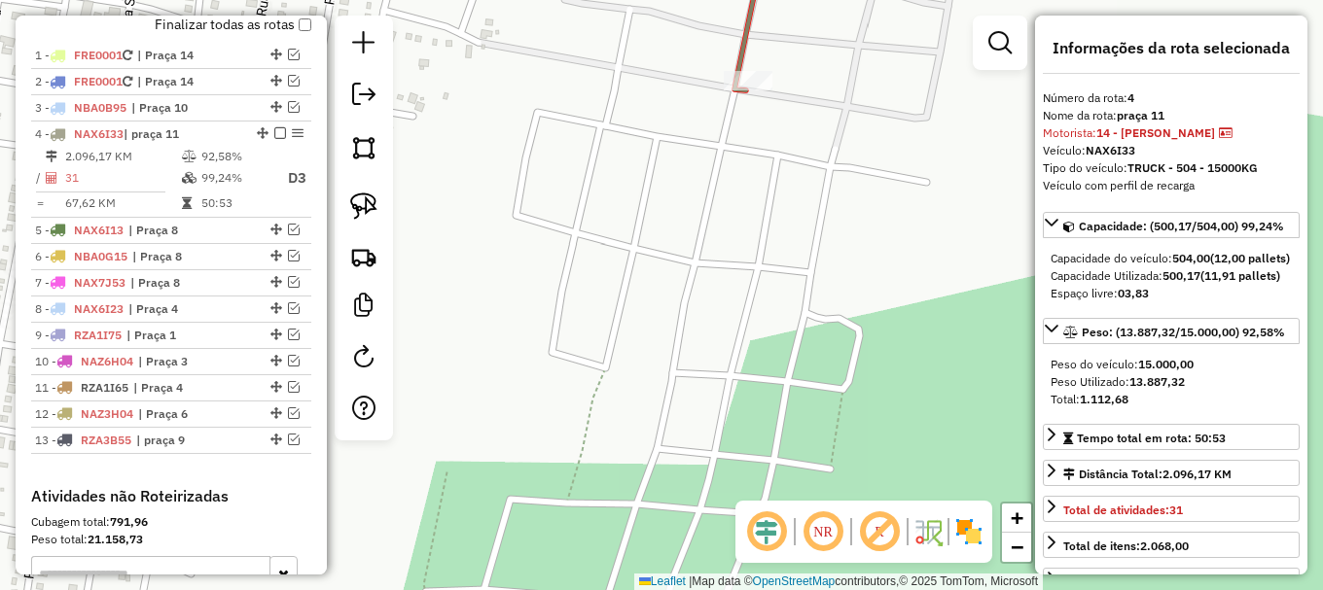
drag, startPoint x: 760, startPoint y: 191, endPoint x: 803, endPoint y: 365, distance: 179.5
click at [802, 362] on div "Janela de atendimento Grade de atendimento Capacidade Transportadoras Veículos …" at bounding box center [661, 295] width 1323 height 590
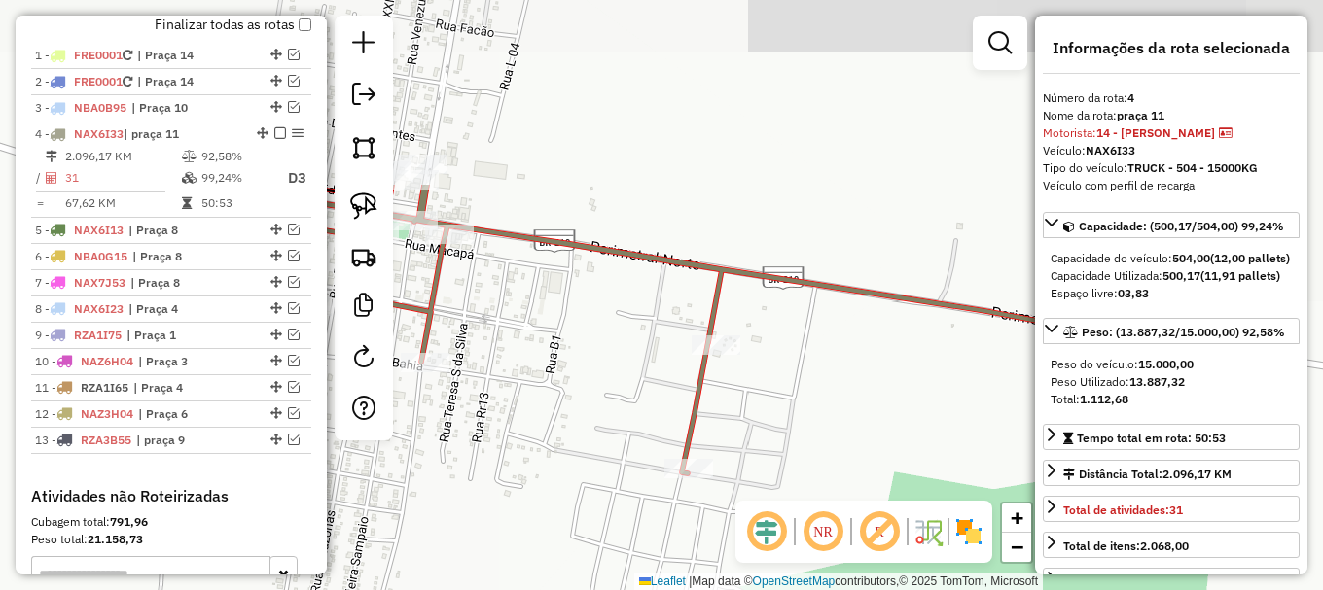
drag, startPoint x: 914, startPoint y: 179, endPoint x: 772, endPoint y: 420, distance: 279.9
click at [765, 423] on div "Janela de atendimento Grade de atendimento Capacidade Transportadoras Veículos …" at bounding box center [661, 295] width 1323 height 590
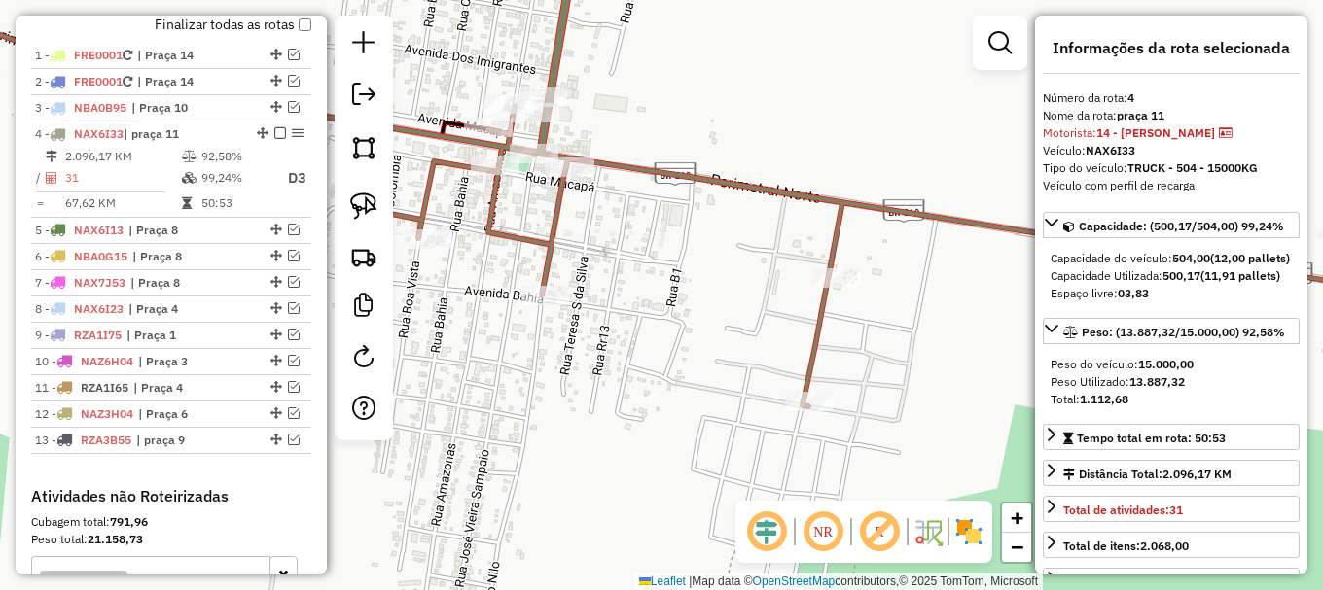
drag, startPoint x: 812, startPoint y: 351, endPoint x: 930, endPoint y: 283, distance: 136.0
click at [930, 283] on div "Janela de atendimento Grade de atendimento Capacidade Transportadoras Veículos …" at bounding box center [661, 295] width 1323 height 590
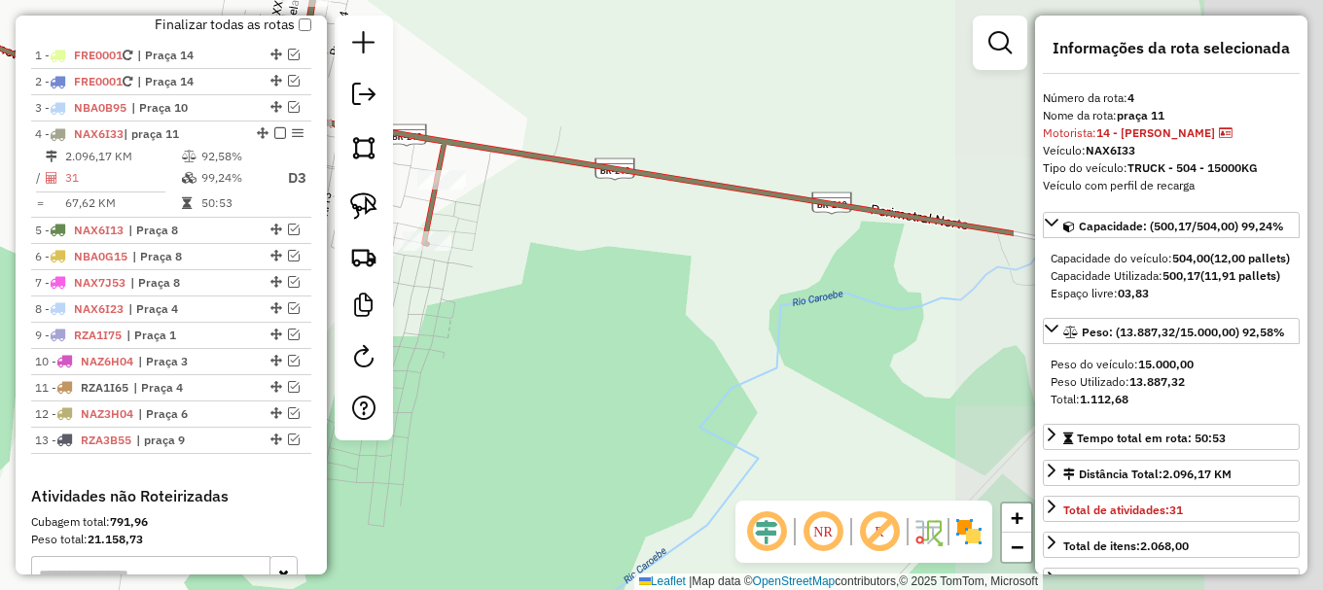
drag, startPoint x: 951, startPoint y: 353, endPoint x: 526, endPoint y: 258, distance: 435.6
click at [511, 255] on div "Janela de atendimento Grade de atendimento Capacidade Transportadoras Veículos …" at bounding box center [661, 295] width 1323 height 590
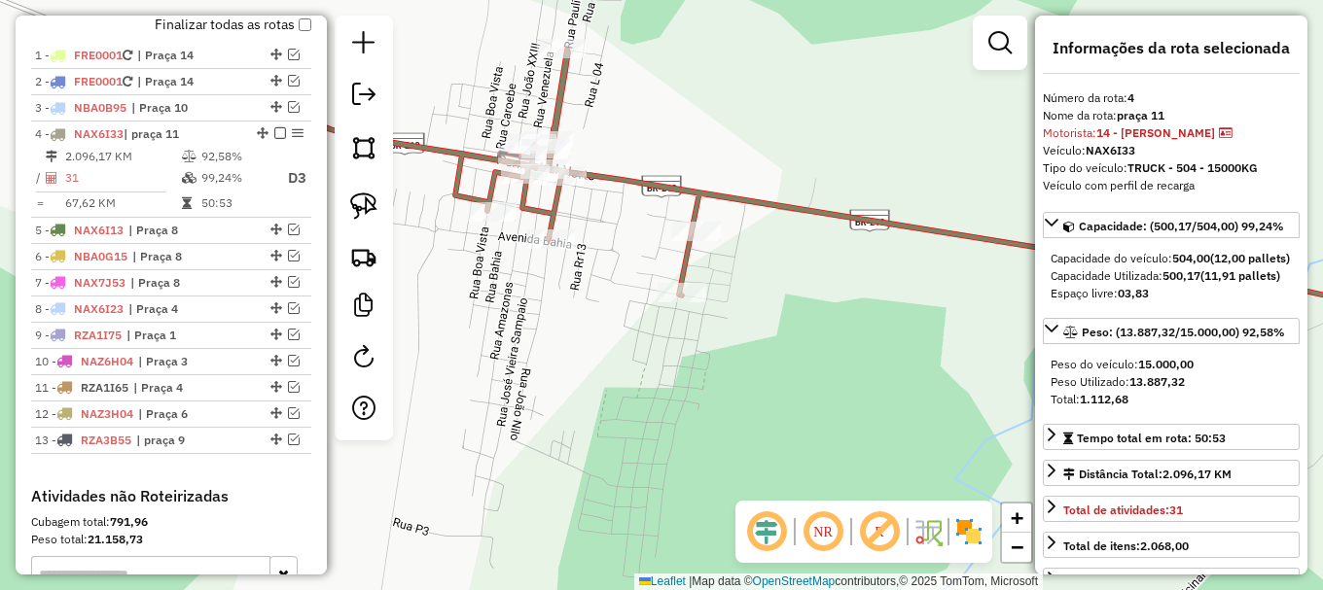
drag, startPoint x: 728, startPoint y: 291, endPoint x: 883, endPoint y: 309, distance: 156.7
click at [883, 309] on div "Janela de atendimento Grade de atendimento Capacidade Transportadoras Veículos …" at bounding box center [661, 295] width 1323 height 590
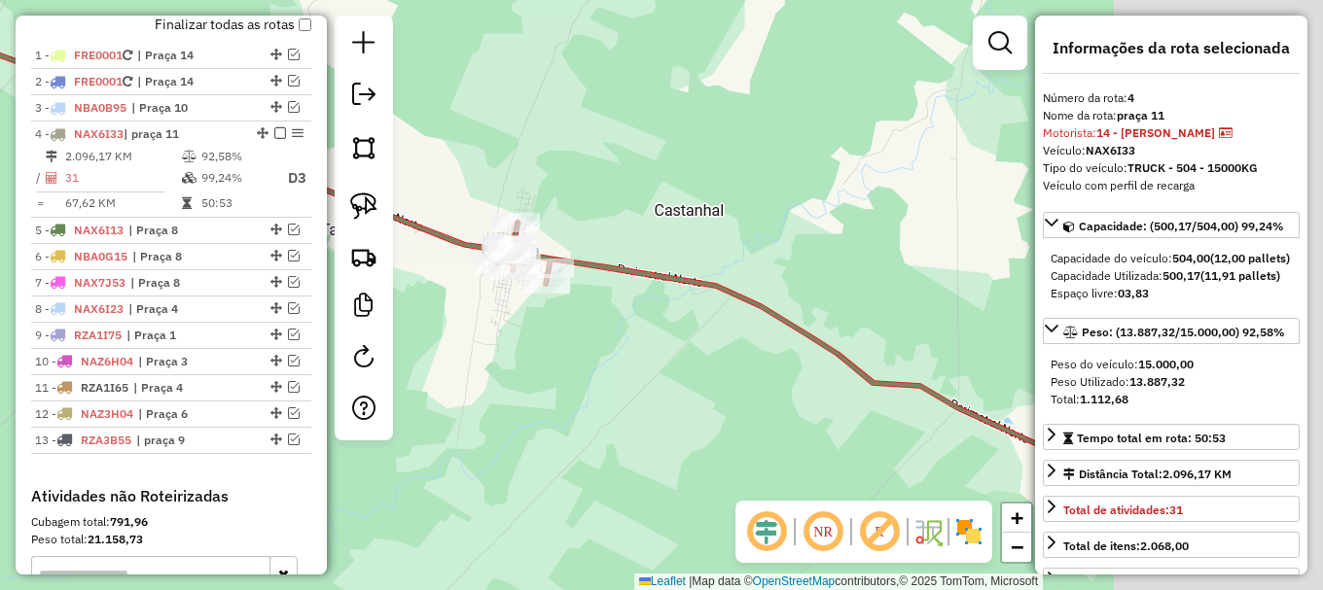
drag, startPoint x: 929, startPoint y: 338, endPoint x: 459, endPoint y: 296, distance: 471.7
click at [459, 298] on div "Janela de atendimento Grade de atendimento Capacidade Transportadoras Veículos …" at bounding box center [661, 295] width 1323 height 590
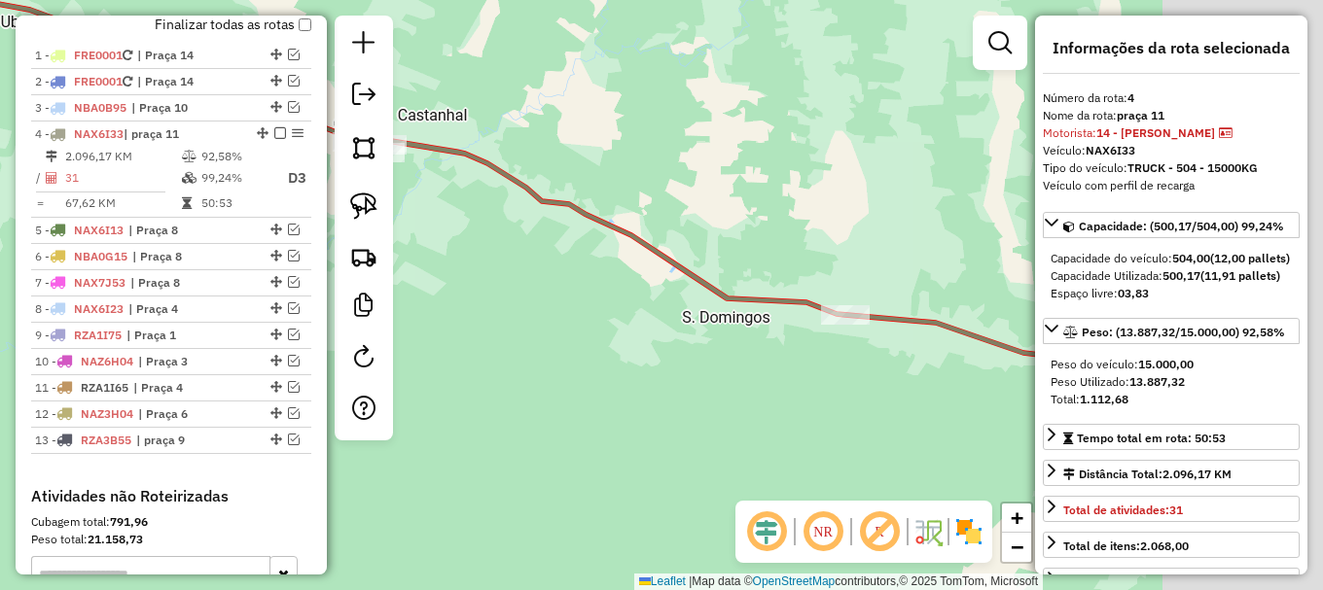
drag, startPoint x: 879, startPoint y: 372, endPoint x: 688, endPoint y: 231, distance: 237.3
click at [691, 231] on div "Janela de atendimento Grade de atendimento Capacidade Transportadoras Veículos …" at bounding box center [661, 295] width 1323 height 590
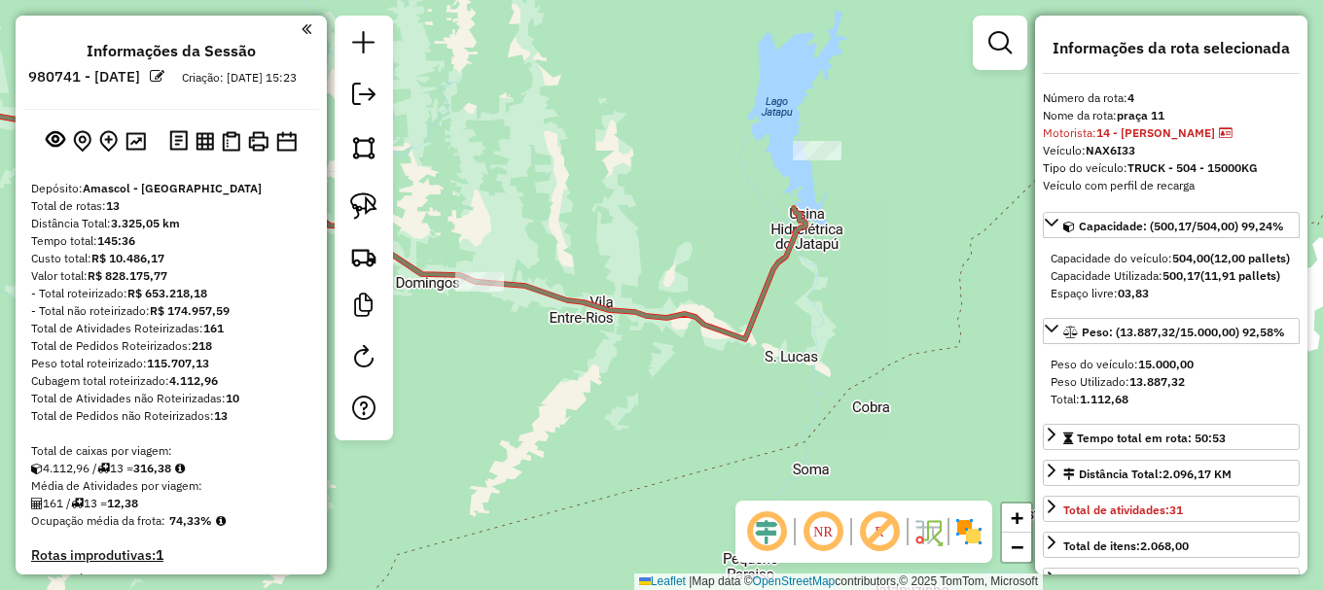
select select "**********"
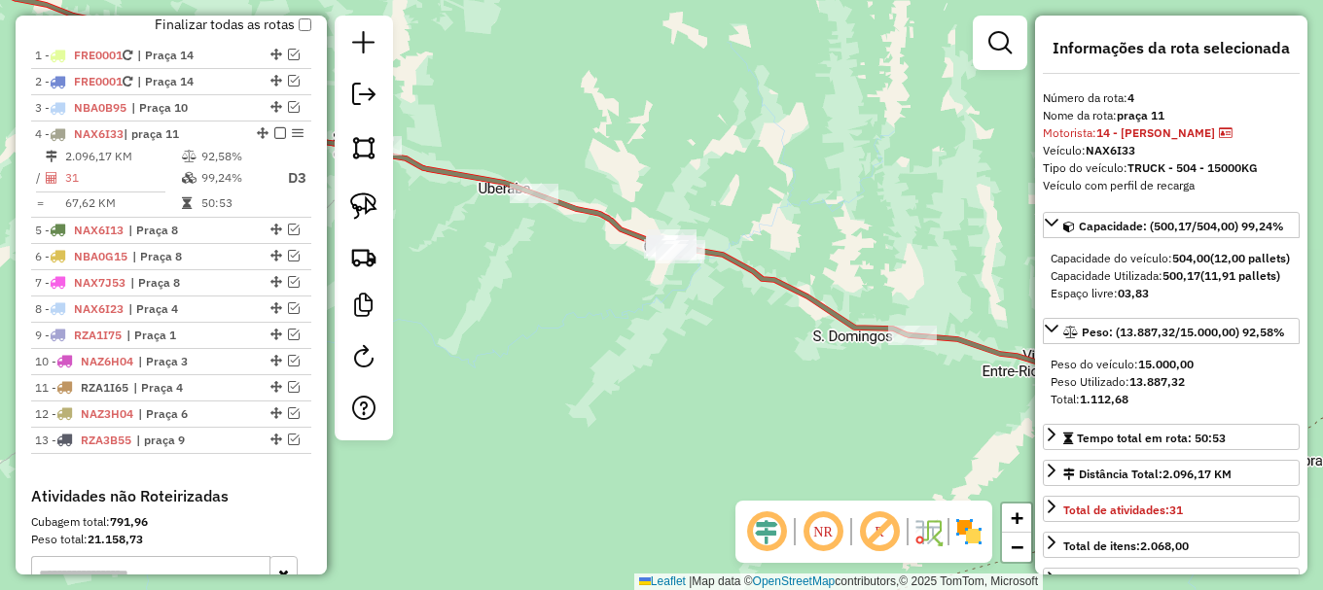
click at [977, 417] on div "Janela de atendimento Grade de atendimento Capacidade Transportadoras Veículos …" at bounding box center [661, 295] width 1323 height 590
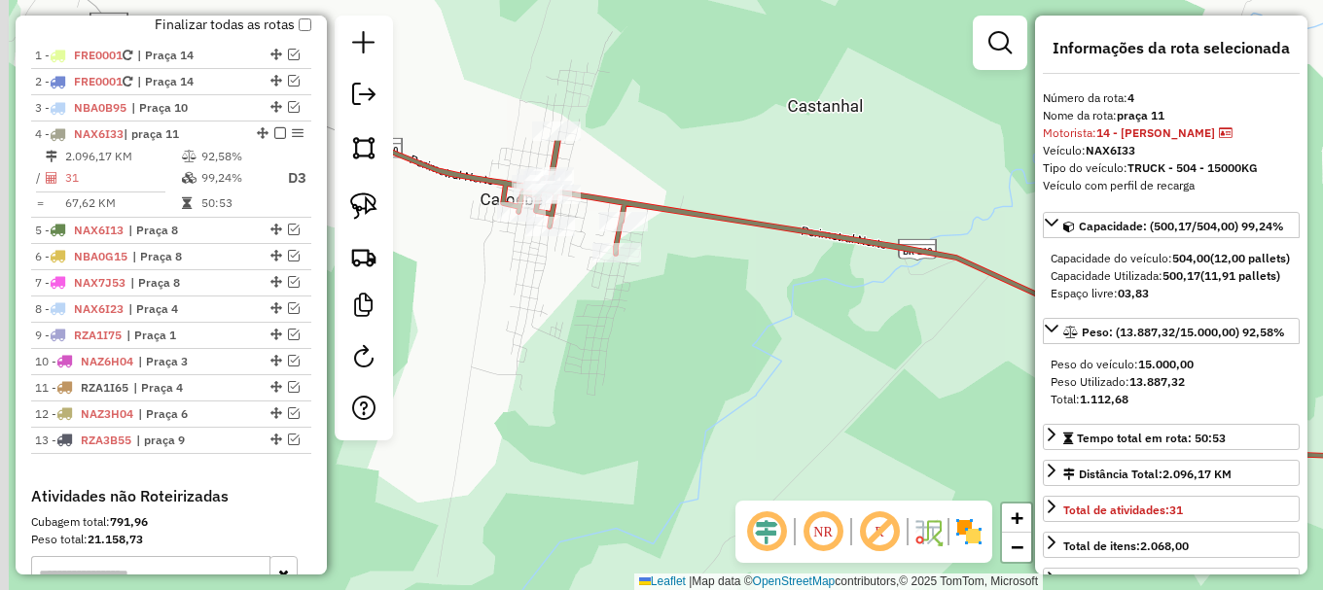
drag, startPoint x: 550, startPoint y: 137, endPoint x: 658, endPoint y: 316, distance: 209.0
click at [644, 334] on div "Janela de atendimento Grade de atendimento Capacidade Transportadoras Veículos …" at bounding box center [661, 295] width 1323 height 590
click at [745, 221] on icon at bounding box center [725, 225] width 1460 height 569
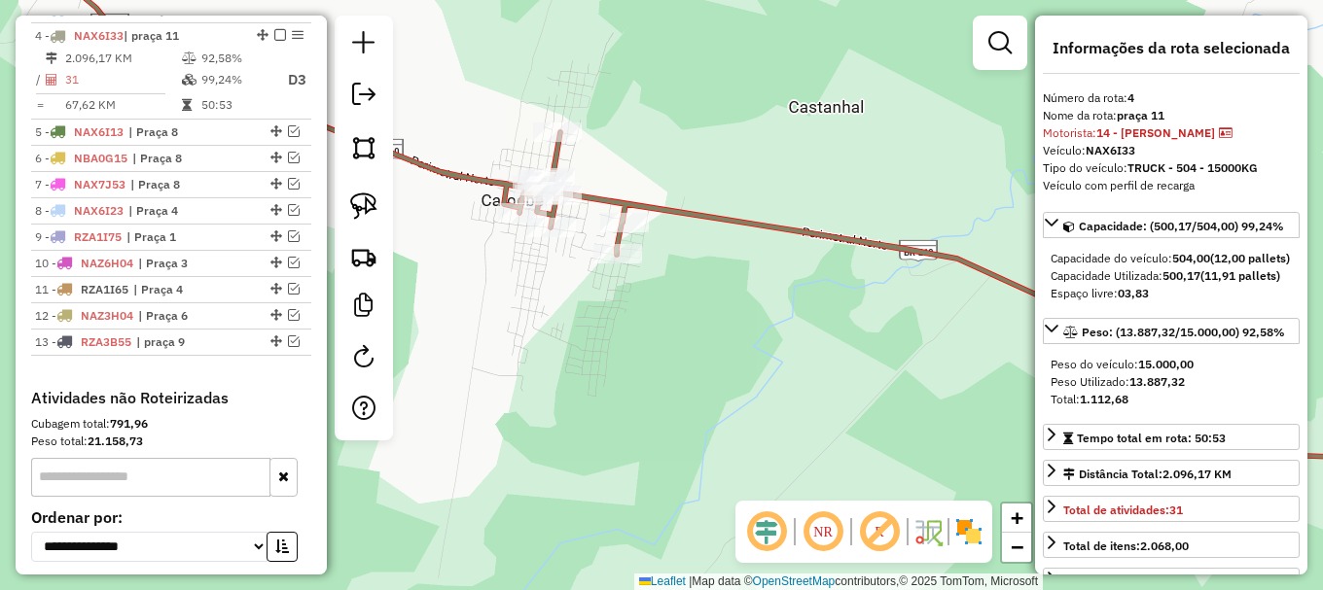
click at [745, 221] on icon at bounding box center [725, 225] width 1460 height 569
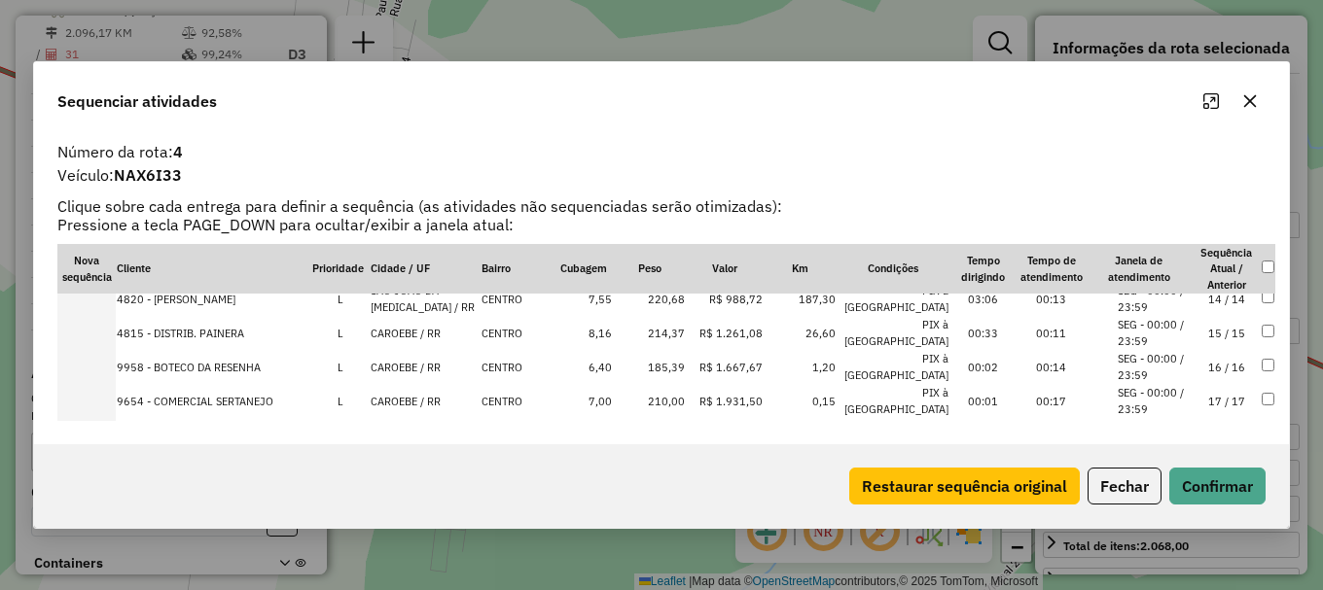
scroll to position [584, 0]
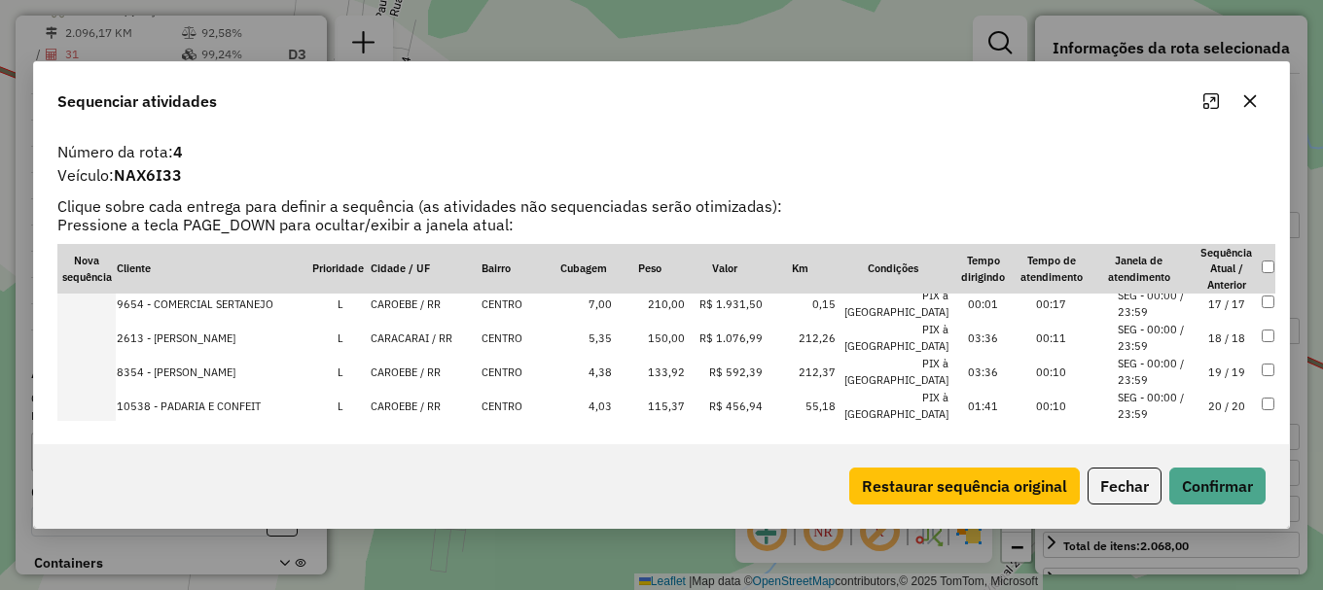
click at [1142, 390] on li "SEG - 00:00 / 23:59" at bounding box center [1155, 406] width 74 height 32
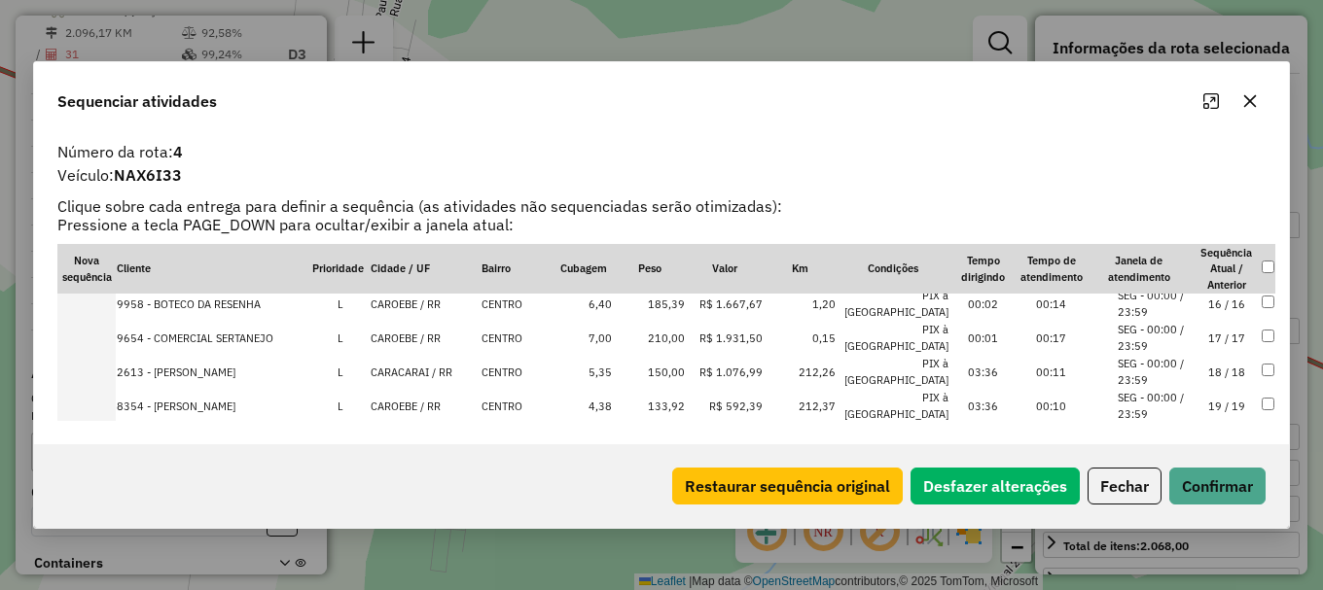
scroll to position [618, 0]
click at [1133, 390] on li "SEG - 00:00 / 23:59" at bounding box center [1155, 406] width 74 height 32
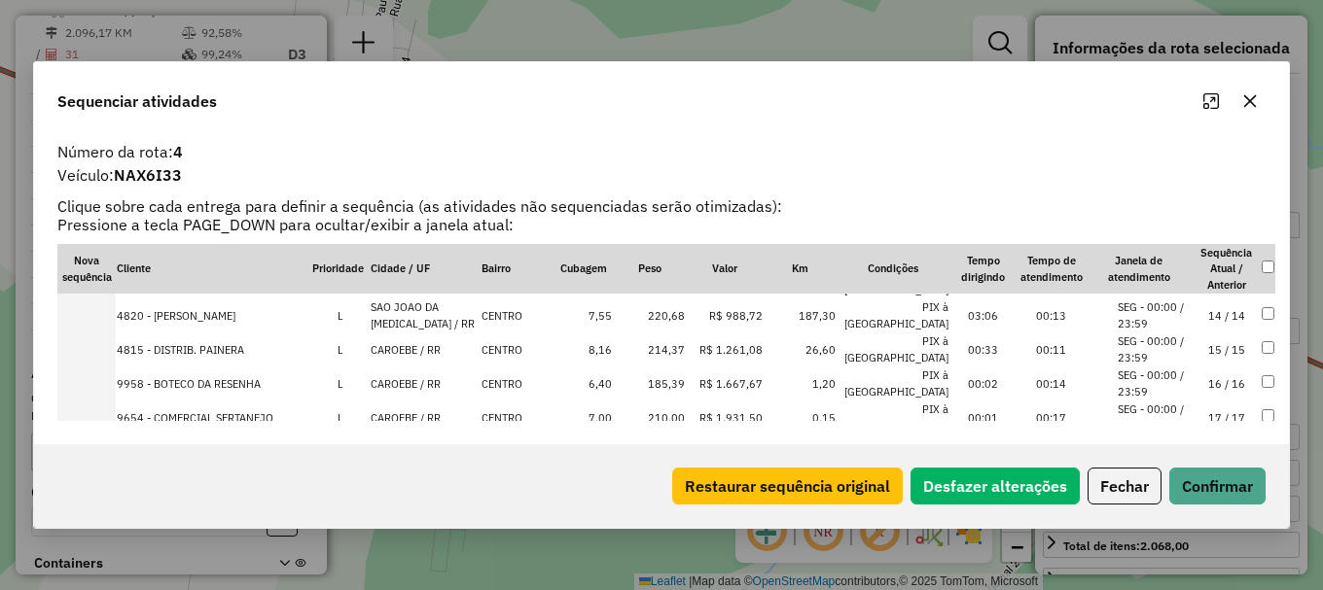
scroll to position [457, 0]
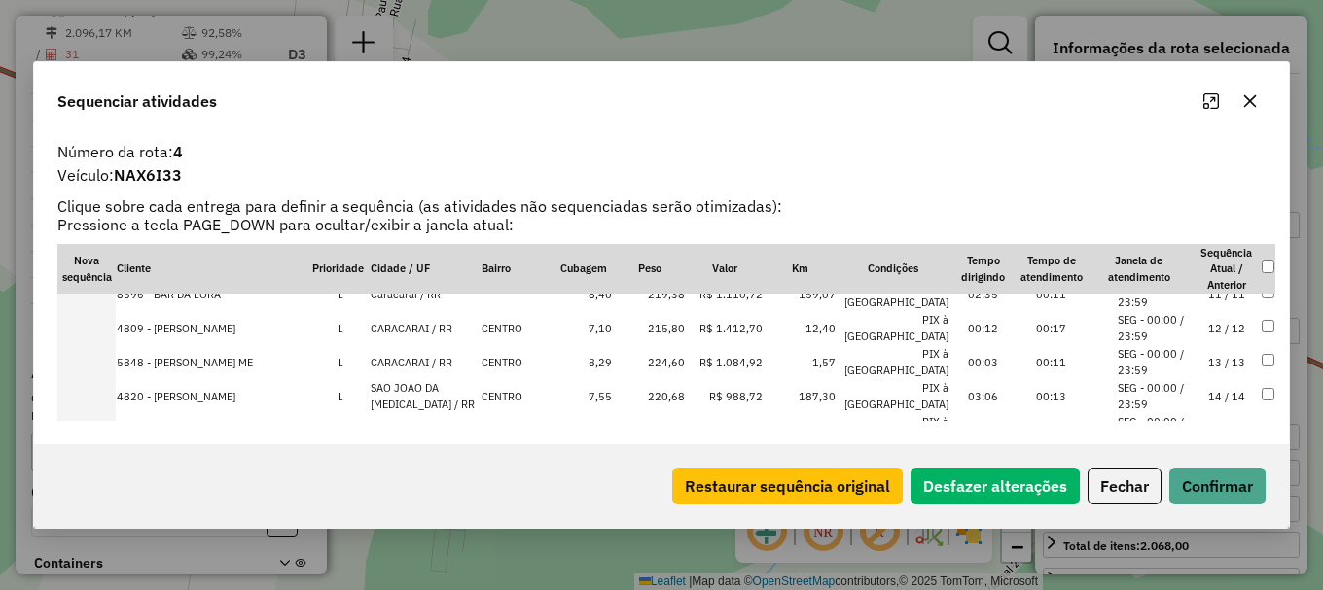
click at [1132, 414] on li "SEG - 00:00 / 23:59" at bounding box center [1155, 430] width 74 height 32
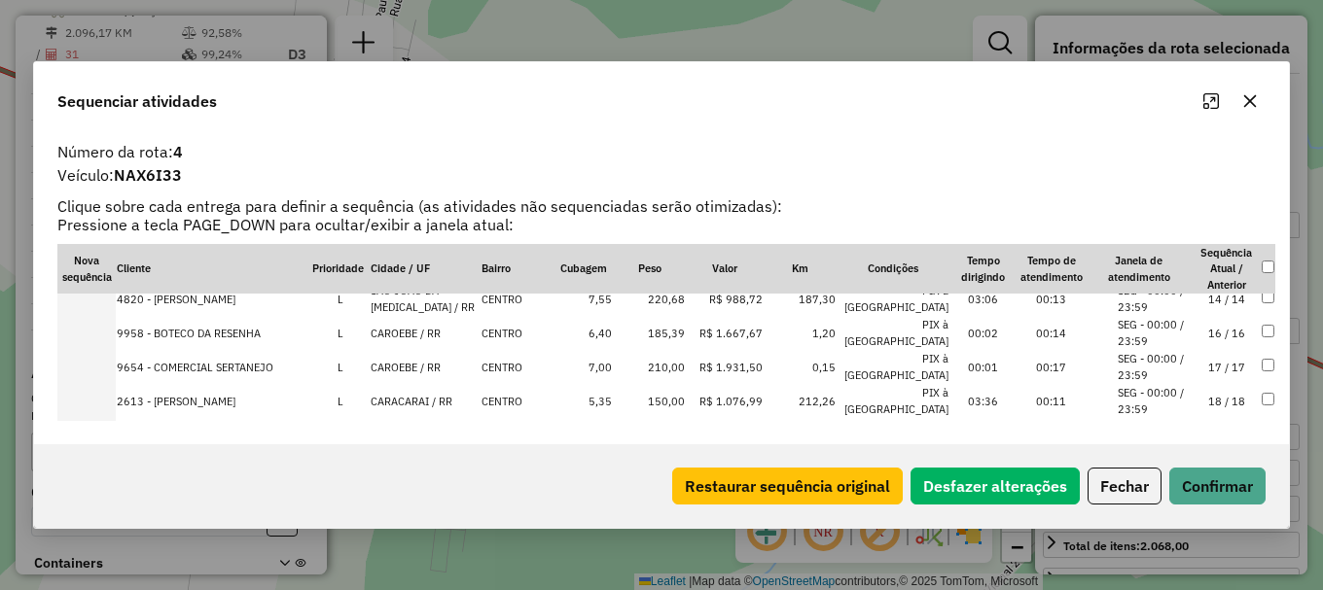
scroll to position [686, 0]
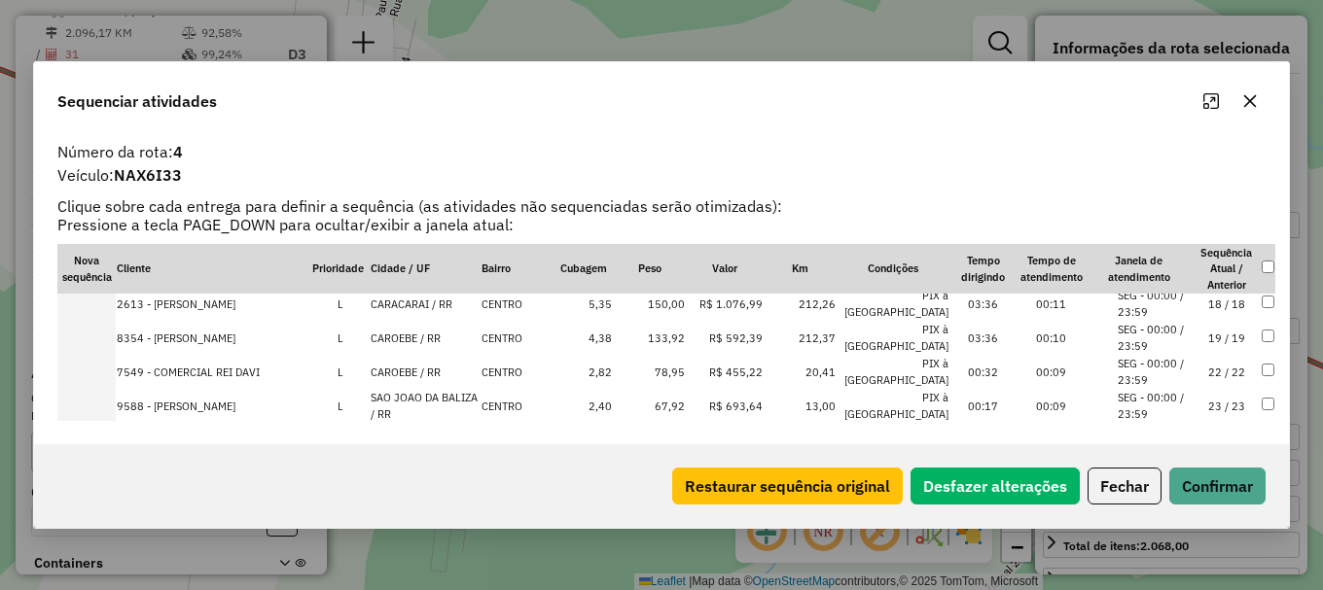
click at [1127, 356] on li "SEG - 00:00 / 23:59" at bounding box center [1155, 372] width 74 height 32
click at [1216, 479] on button "Confirmar" at bounding box center [1217, 486] width 96 height 37
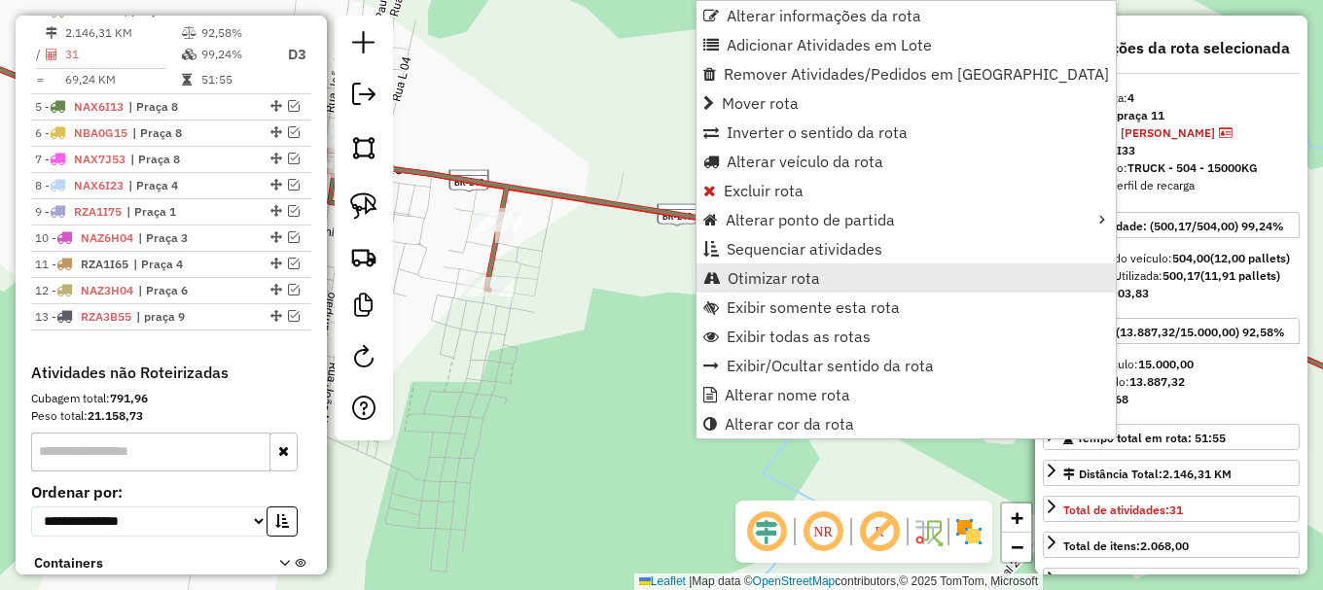
click at [781, 284] on span "Otimizar rota" at bounding box center [774, 278] width 92 height 16
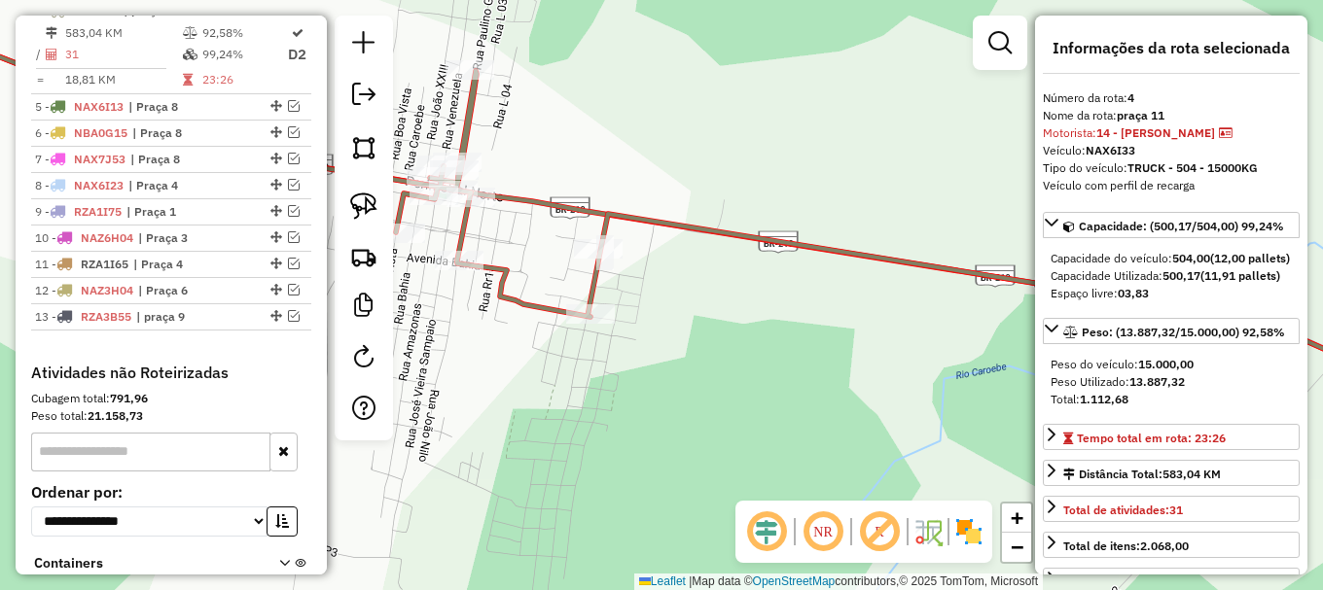
drag, startPoint x: 818, startPoint y: 298, endPoint x: 829, endPoint y: 302, distance: 11.4
click at [829, 302] on div "Janela de atendimento Grade de atendimento Capacidade Transportadoras Veículos …" at bounding box center [661, 295] width 1323 height 590
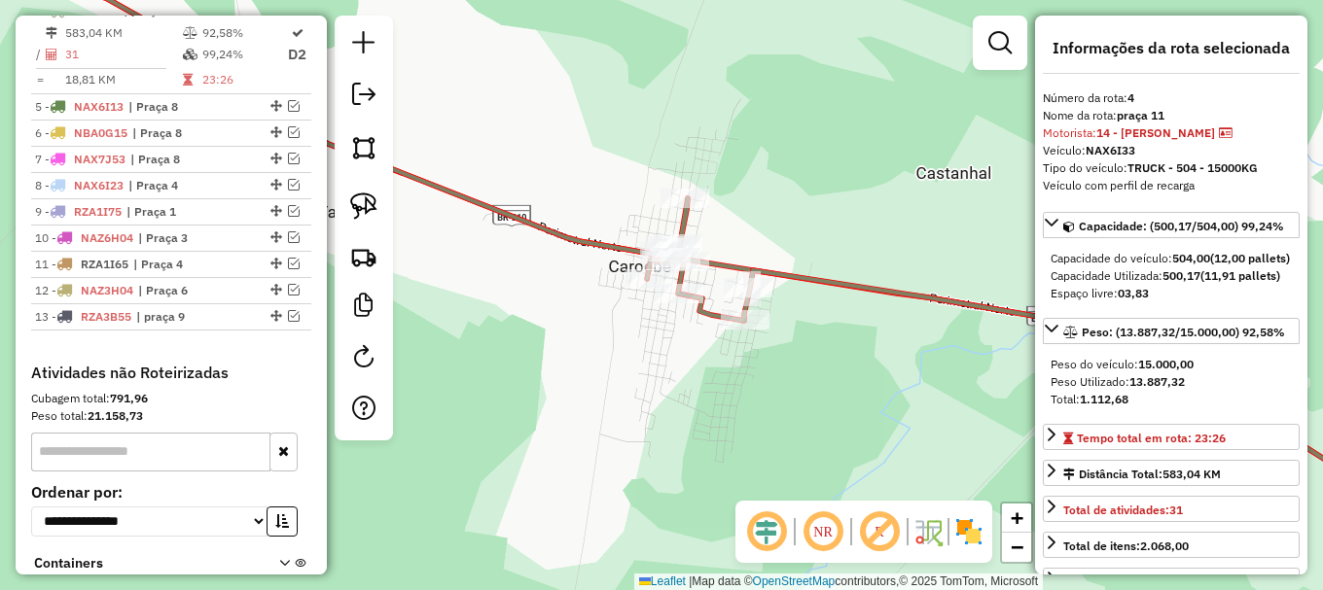
drag, startPoint x: 759, startPoint y: 270, endPoint x: 839, endPoint y: 304, distance: 87.6
click at [839, 304] on div "Janela de atendimento Grade de atendimento Capacidade Transportadoras Veículos …" at bounding box center [661, 295] width 1323 height 590
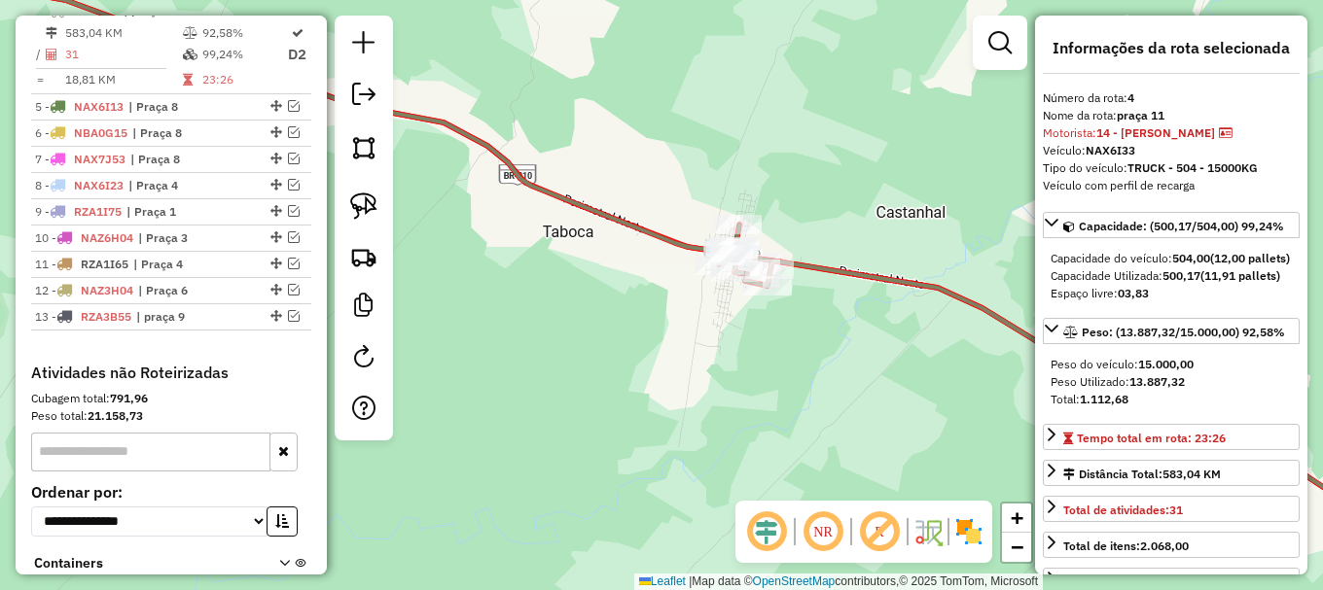
drag, startPoint x: 853, startPoint y: 342, endPoint x: 775, endPoint y: 316, distance: 82.1
click at [775, 316] on div "Janela de atendimento Grade de atendimento Capacidade Transportadoras Veículos …" at bounding box center [661, 295] width 1323 height 590
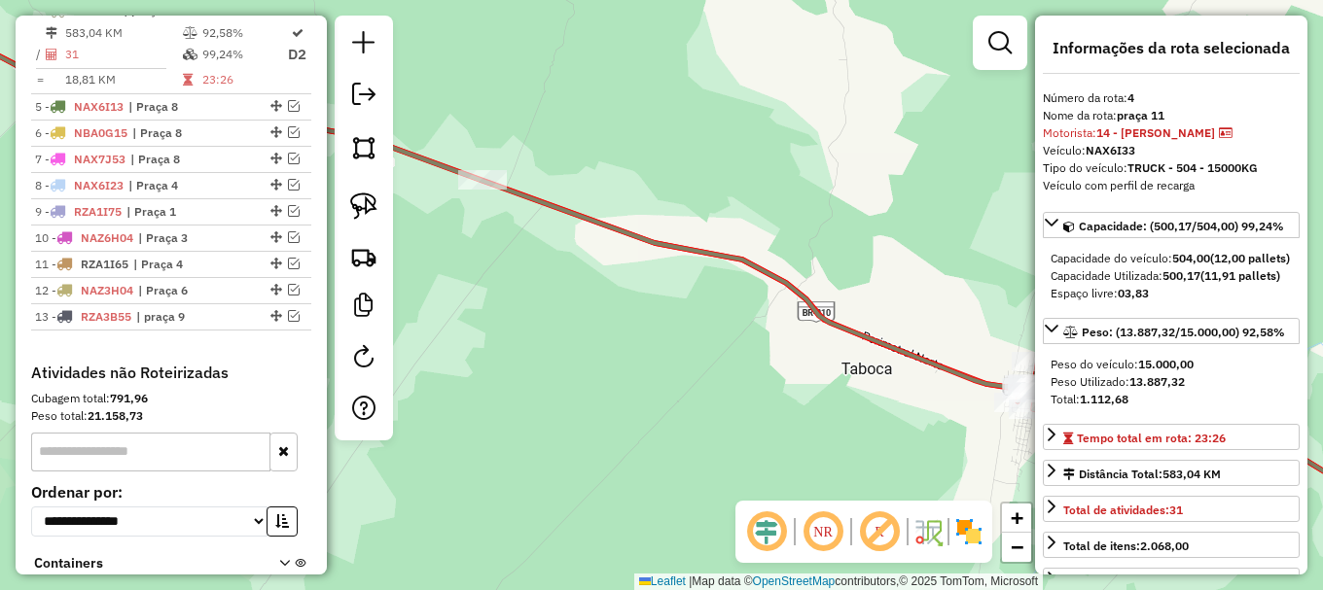
drag, startPoint x: 543, startPoint y: 165, endPoint x: 866, endPoint y: 256, distance: 335.4
click at [885, 272] on div "Janela de atendimento Grade de atendimento Capacidade Transportadoras Veículos …" at bounding box center [661, 295] width 1323 height 590
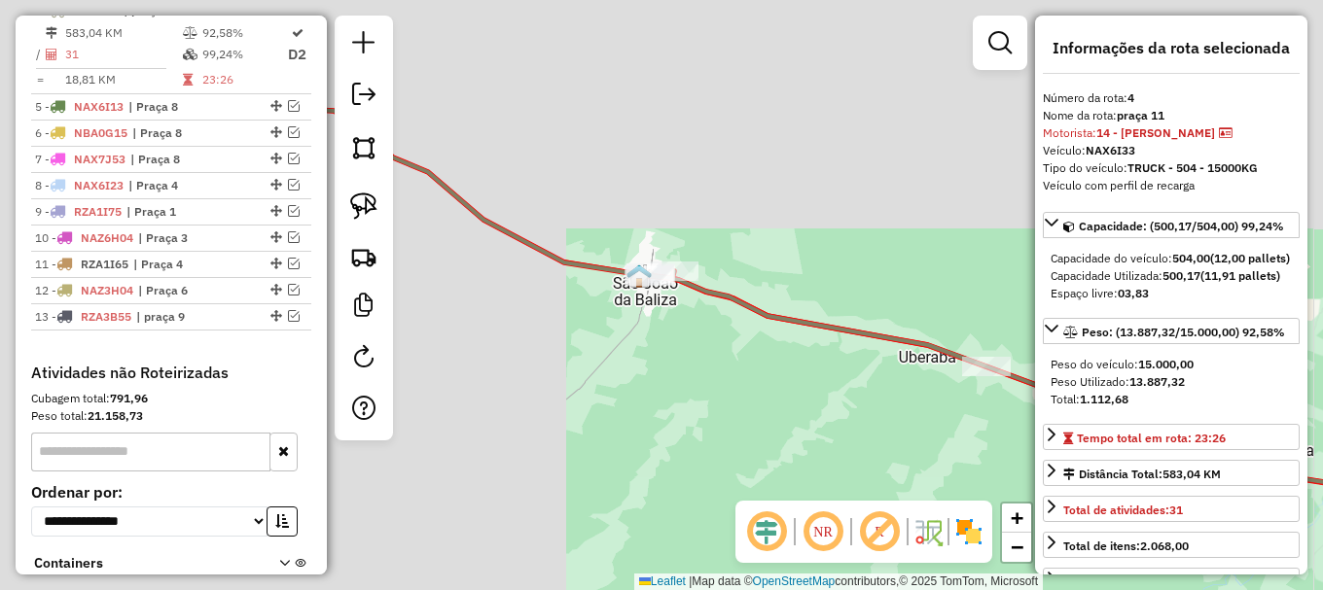
drag, startPoint x: 606, startPoint y: 267, endPoint x: 850, endPoint y: 370, distance: 265.0
click at [897, 409] on div "Janela de atendimento Grade de atendimento Capacidade Transportadoras Veículos …" at bounding box center [661, 295] width 1323 height 590
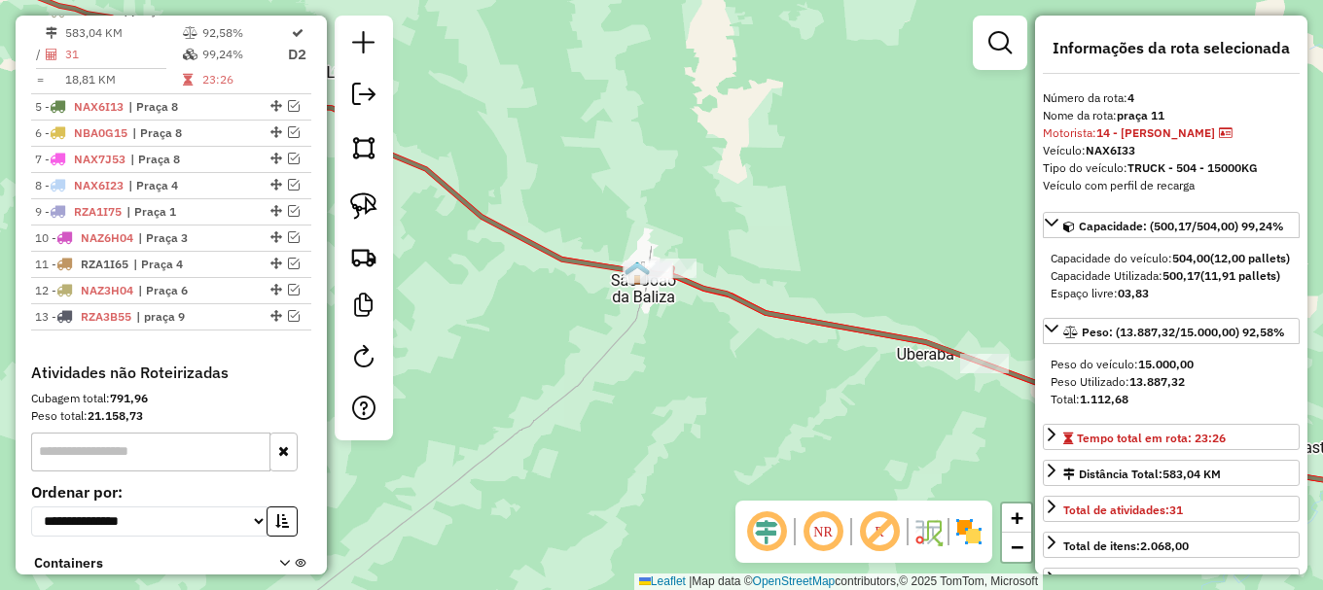
click at [766, 316] on icon at bounding box center [669, 238] width 1572 height 595
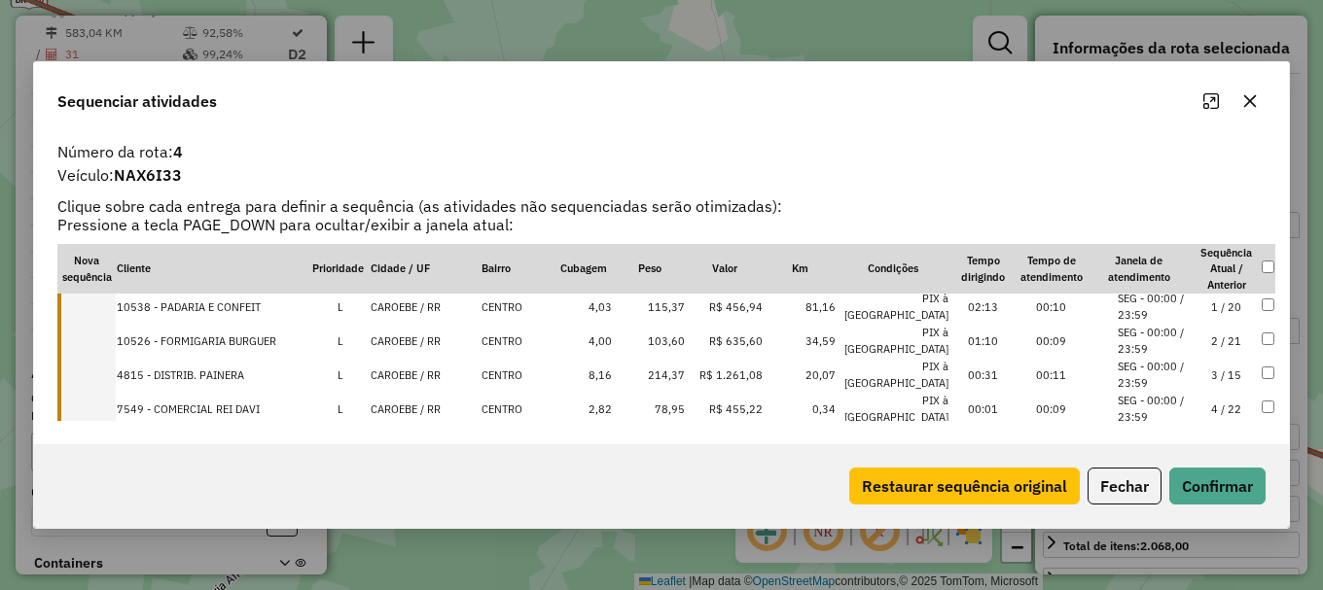
scroll to position [0, 0]
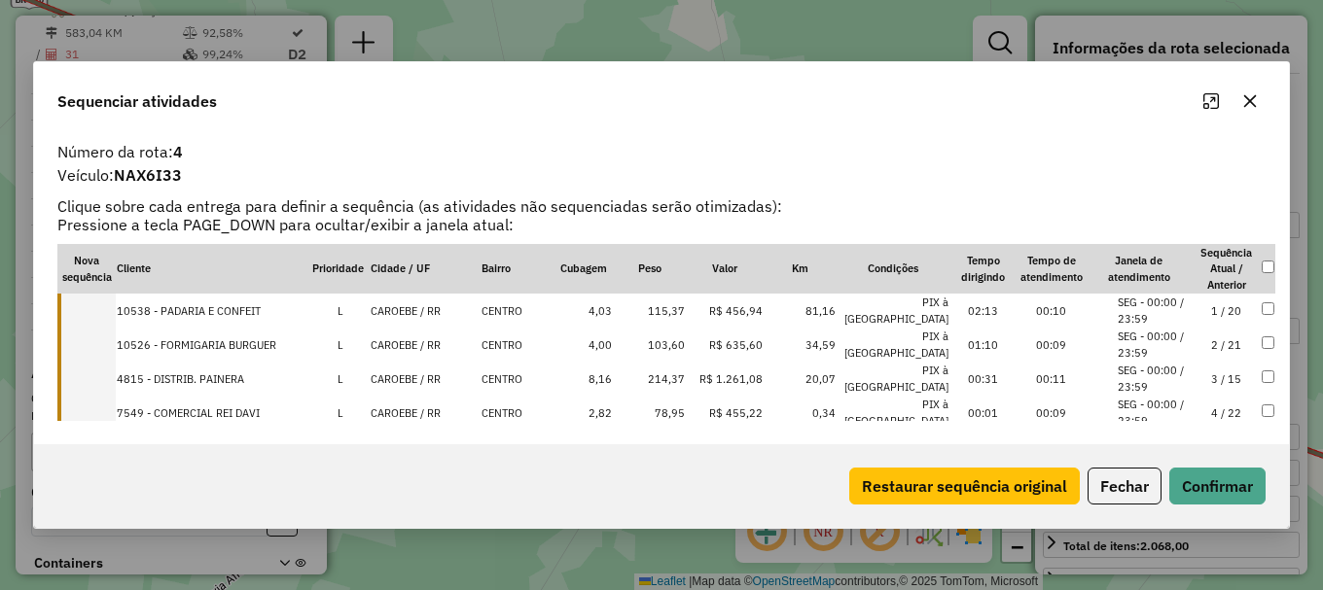
click at [410, 312] on td "CAROEBE / RR" at bounding box center [425, 311] width 110 height 34
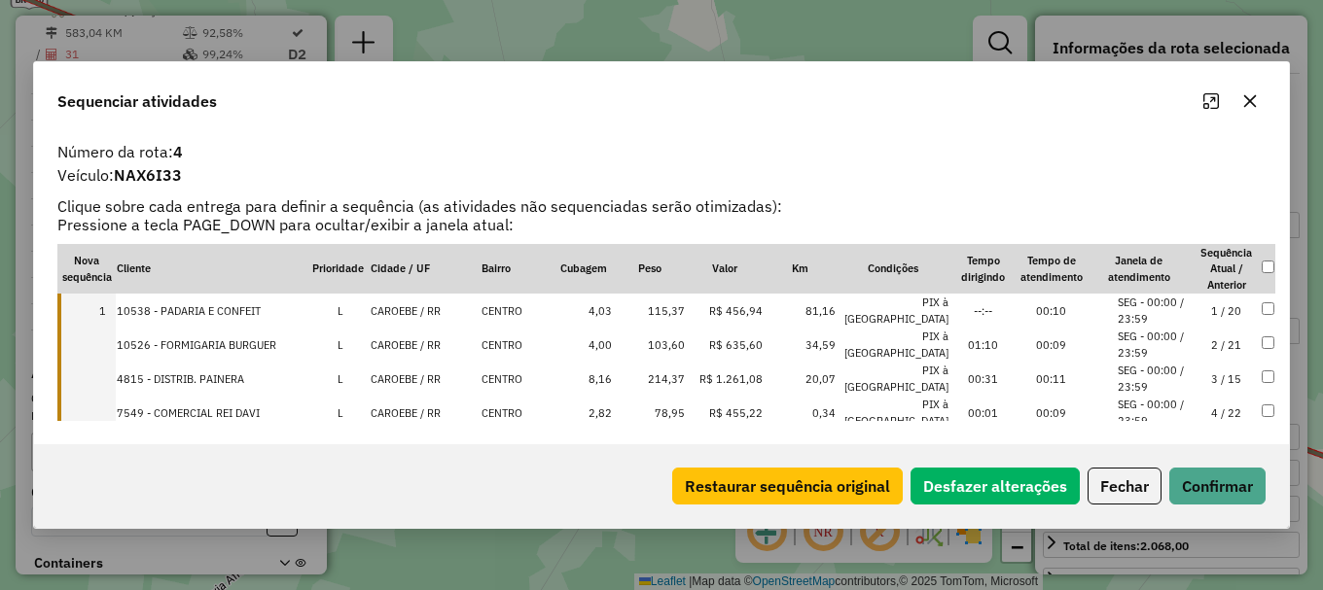
click at [417, 340] on td "CAROEBE / RR" at bounding box center [425, 345] width 110 height 34
click at [417, 381] on td "CAROEBE / RR" at bounding box center [425, 379] width 110 height 34
click at [410, 409] on td "CAROEBE / RR" at bounding box center [425, 413] width 110 height 34
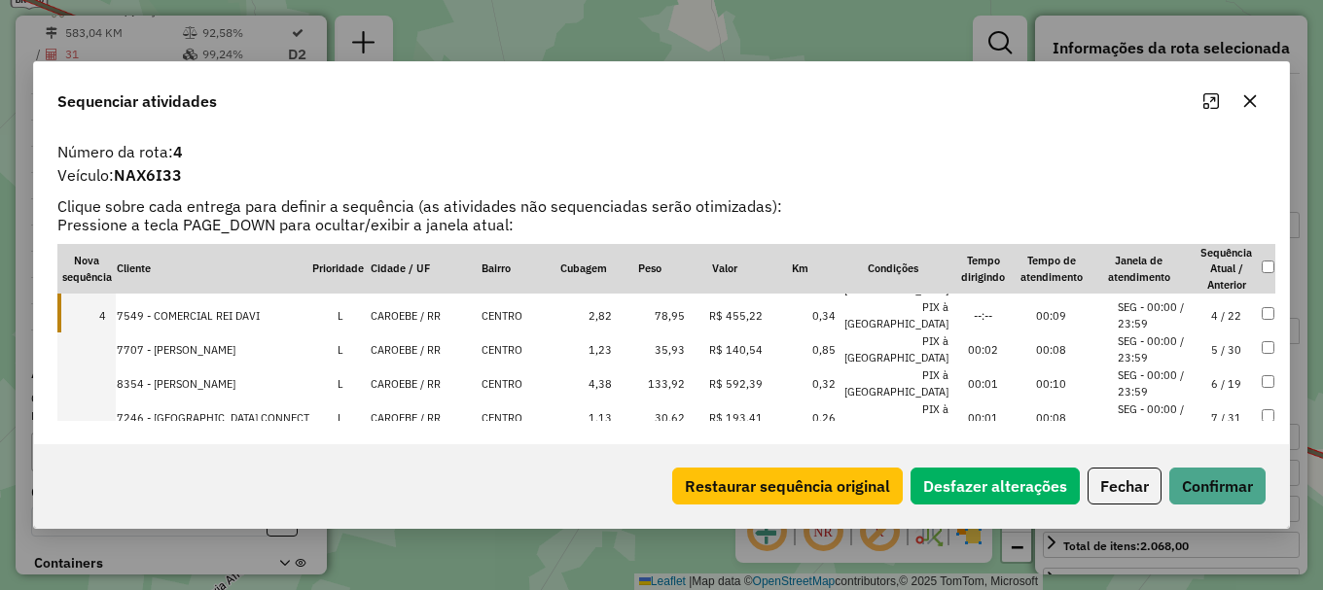
click at [412, 353] on td "CAROEBE / RR" at bounding box center [425, 350] width 110 height 34
click at [423, 382] on td "CAROEBE / RR" at bounding box center [425, 384] width 110 height 34
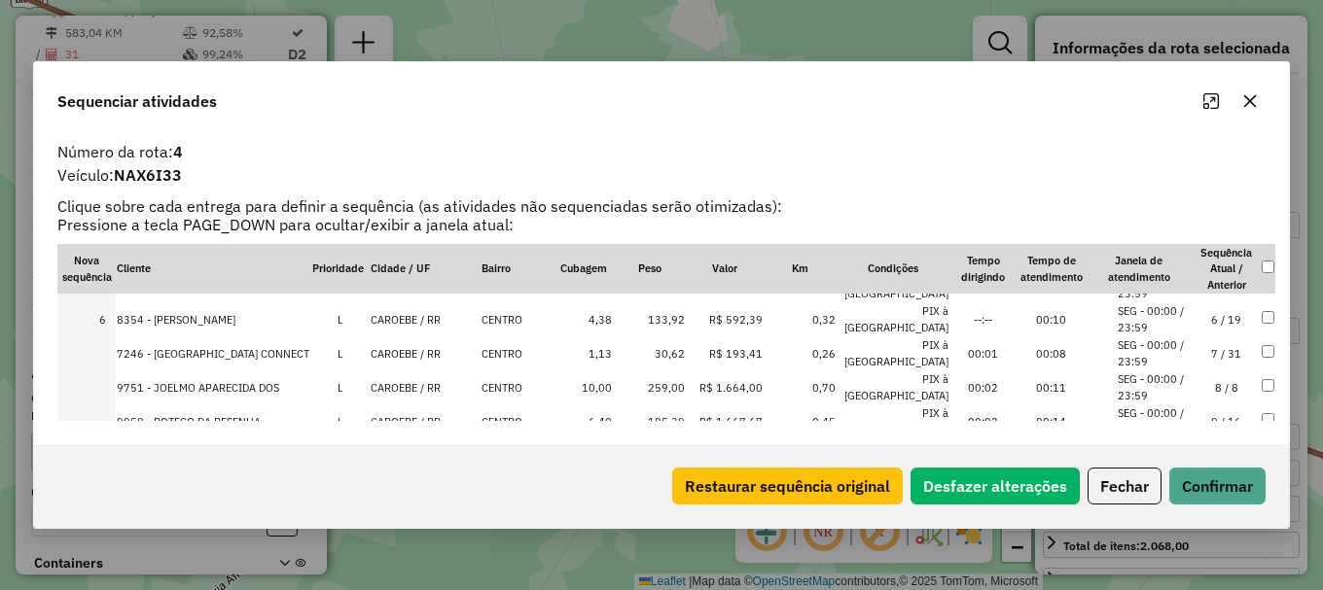
scroll to position [195, 0]
click at [397, 321] on td "CAROEBE / RR" at bounding box center [425, 320] width 110 height 34
click at [421, 358] on td "CAROEBE / RR" at bounding box center [425, 355] width 110 height 34
click at [424, 384] on td "CAROEBE / RR" at bounding box center [425, 389] width 110 height 34
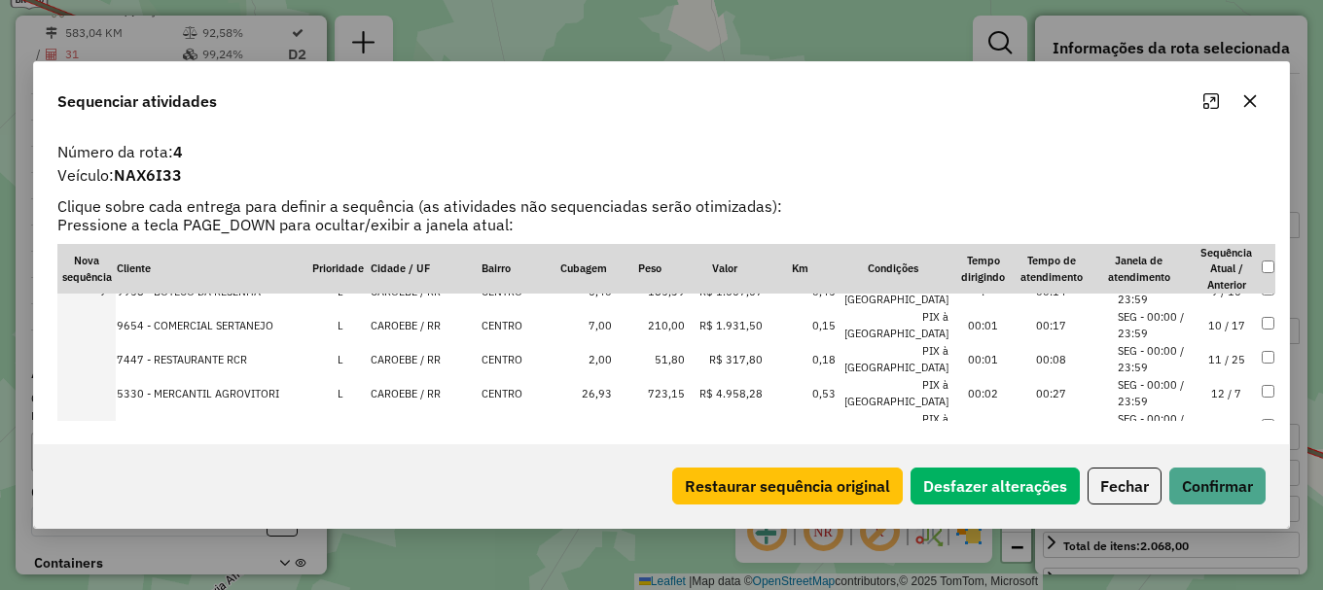
click at [414, 322] on td "CAROEBE / RR" at bounding box center [425, 325] width 110 height 34
click at [425, 361] on td "CAROEBE / RR" at bounding box center [425, 359] width 110 height 34
click at [433, 386] on td "CAROEBE / RR" at bounding box center [425, 393] width 110 height 34
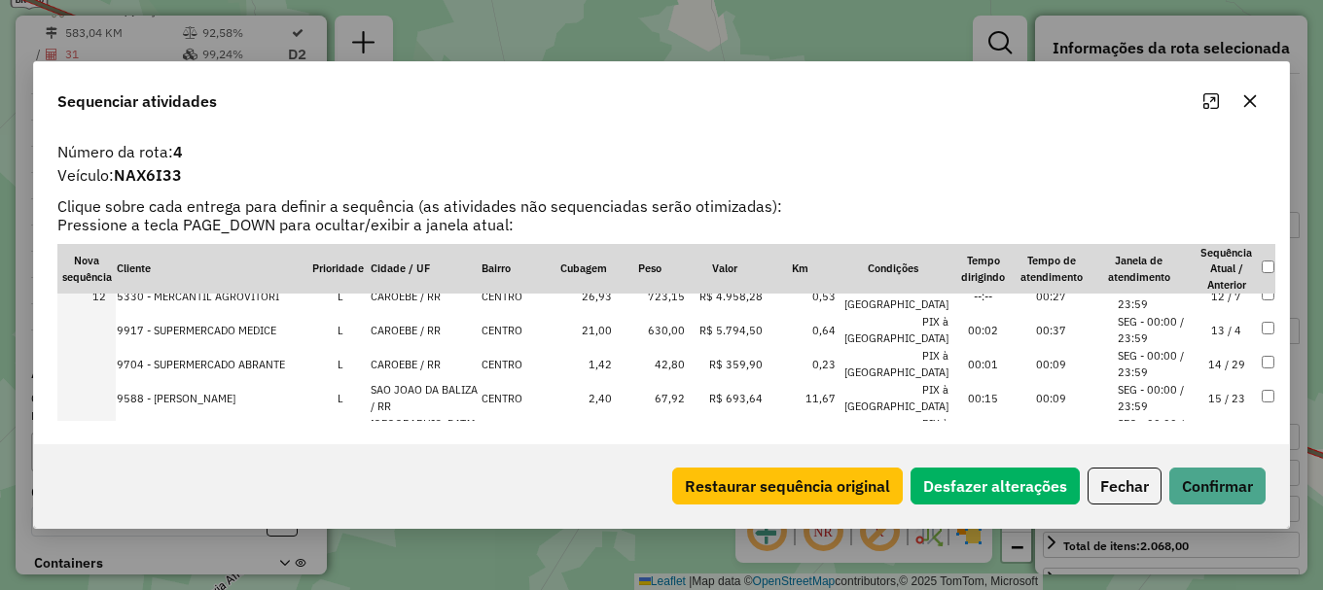
click at [390, 329] on td "CAROEBE / RR" at bounding box center [425, 330] width 110 height 34
click at [399, 368] on td "CAROEBE / RR" at bounding box center [425, 364] width 110 height 34
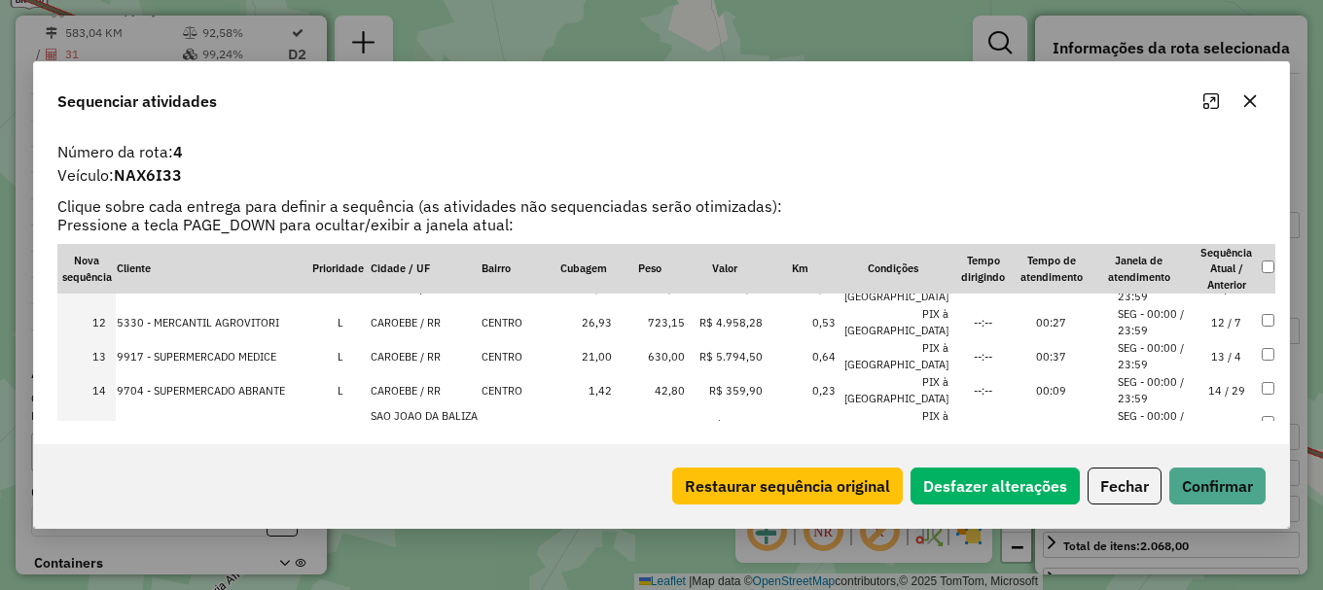
scroll to position [460, 0]
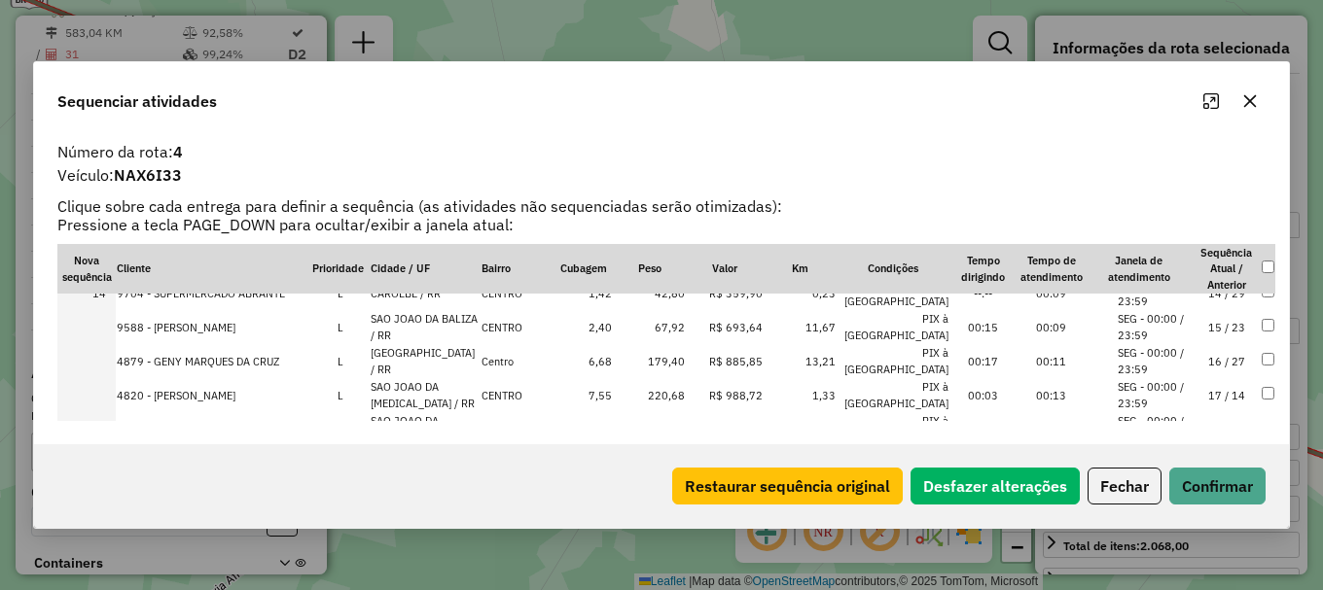
click at [398, 324] on td "SAO JOAO DA BALIZA / RR" at bounding box center [425, 327] width 110 height 34
click at [397, 366] on td "[GEOGRAPHIC_DATA] / RR" at bounding box center [425, 361] width 110 height 34
click at [409, 396] on td "SAO JOAO DA [MEDICAL_DATA] / RR" at bounding box center [425, 395] width 110 height 34
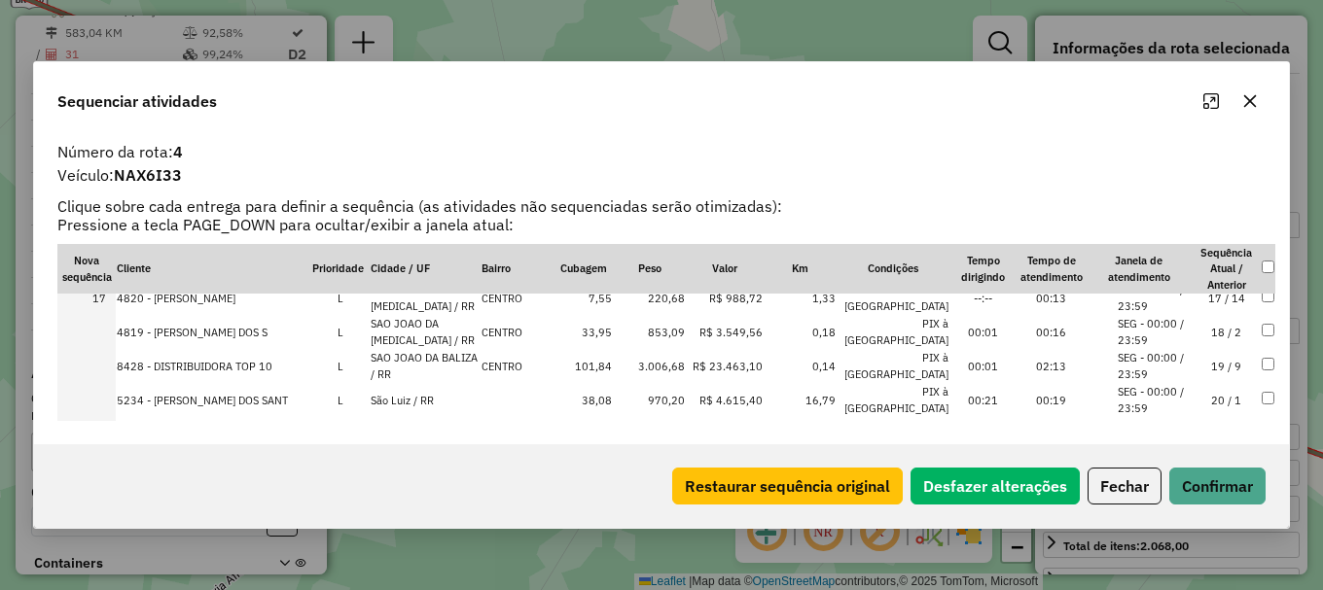
click at [401, 317] on td "SAO JOAO DA [MEDICAL_DATA] / RR" at bounding box center [425, 332] width 110 height 34
click at [409, 358] on td "SAO JOAO DA BALIZA / RR" at bounding box center [425, 366] width 110 height 34
click at [405, 397] on td "São Luiz / RR" at bounding box center [425, 400] width 110 height 34
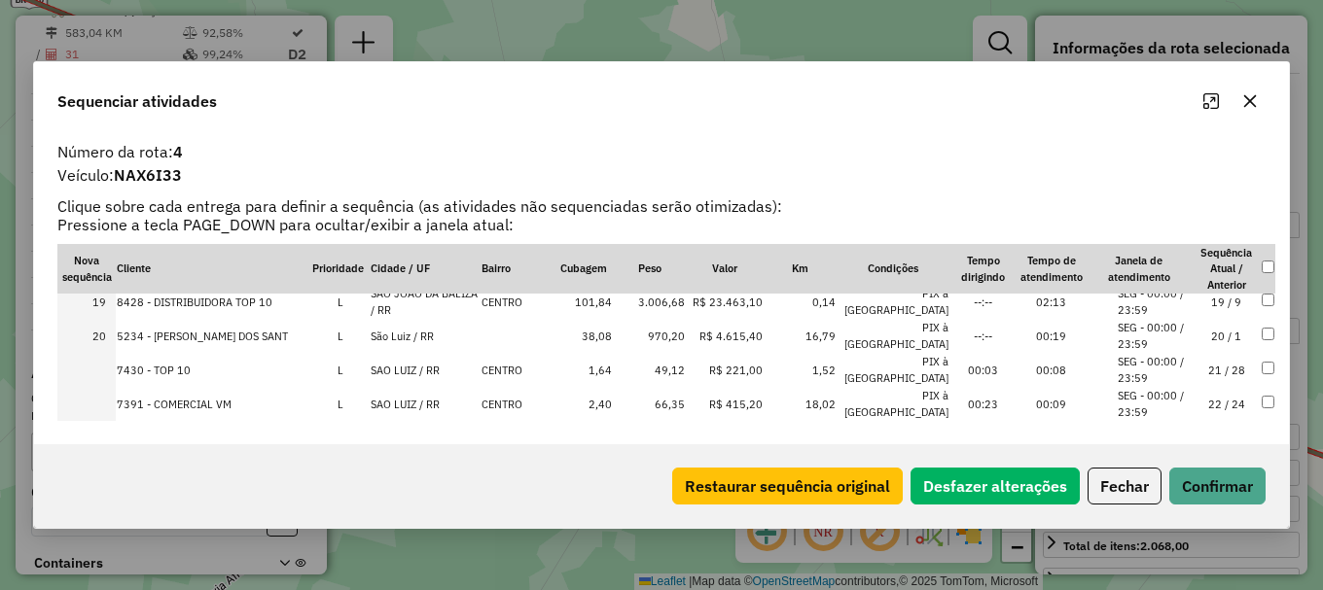
scroll to position [655, 0]
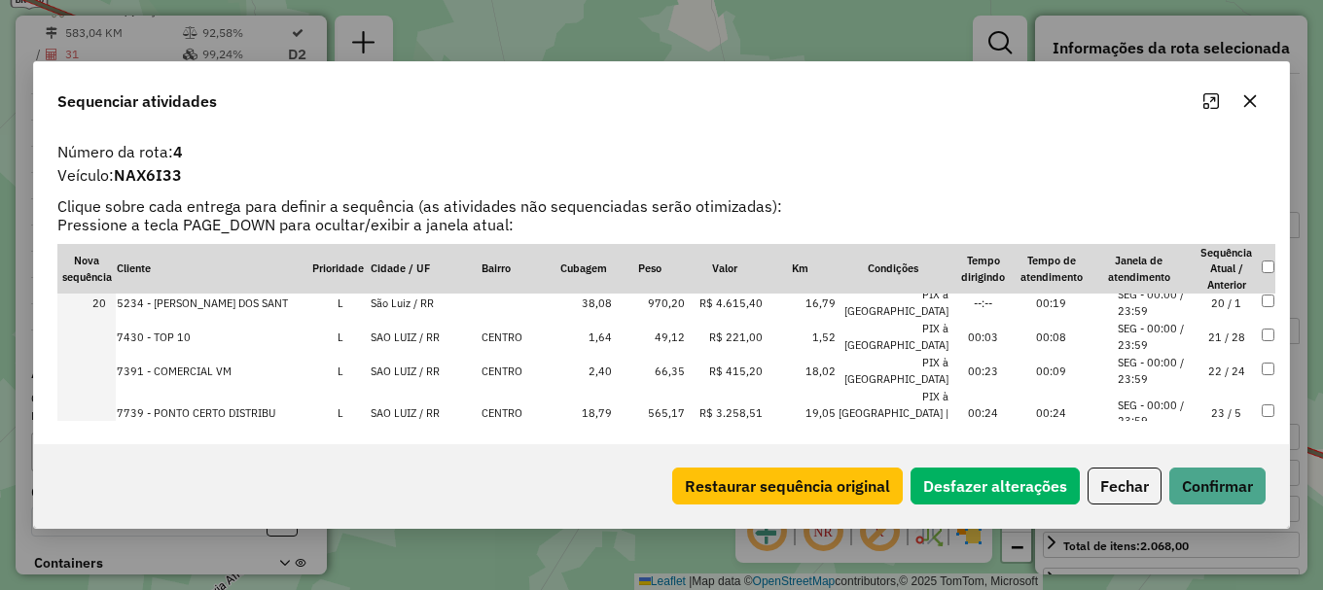
click at [398, 332] on td "SAO LUIZ / RR" at bounding box center [425, 337] width 110 height 34
click at [421, 371] on td "SAO LUIZ / RR" at bounding box center [425, 371] width 110 height 34
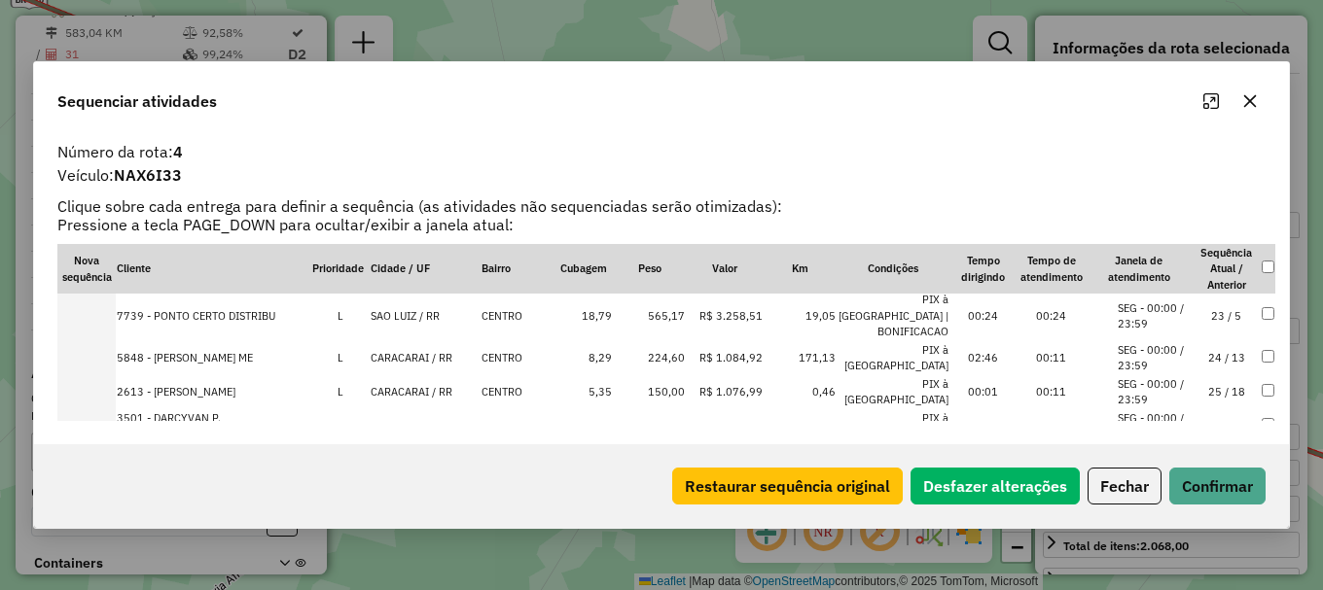
click at [386, 302] on td "SAO LUIZ / RR" at bounding box center [425, 316] width 110 height 51
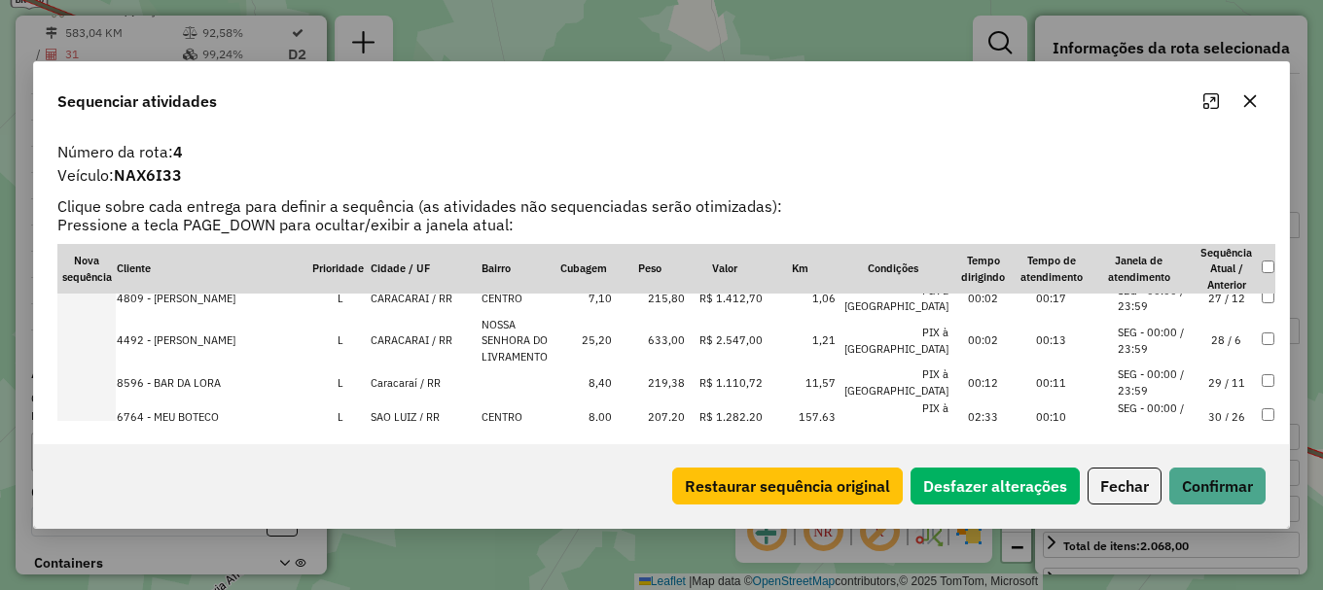
scroll to position [946, 0]
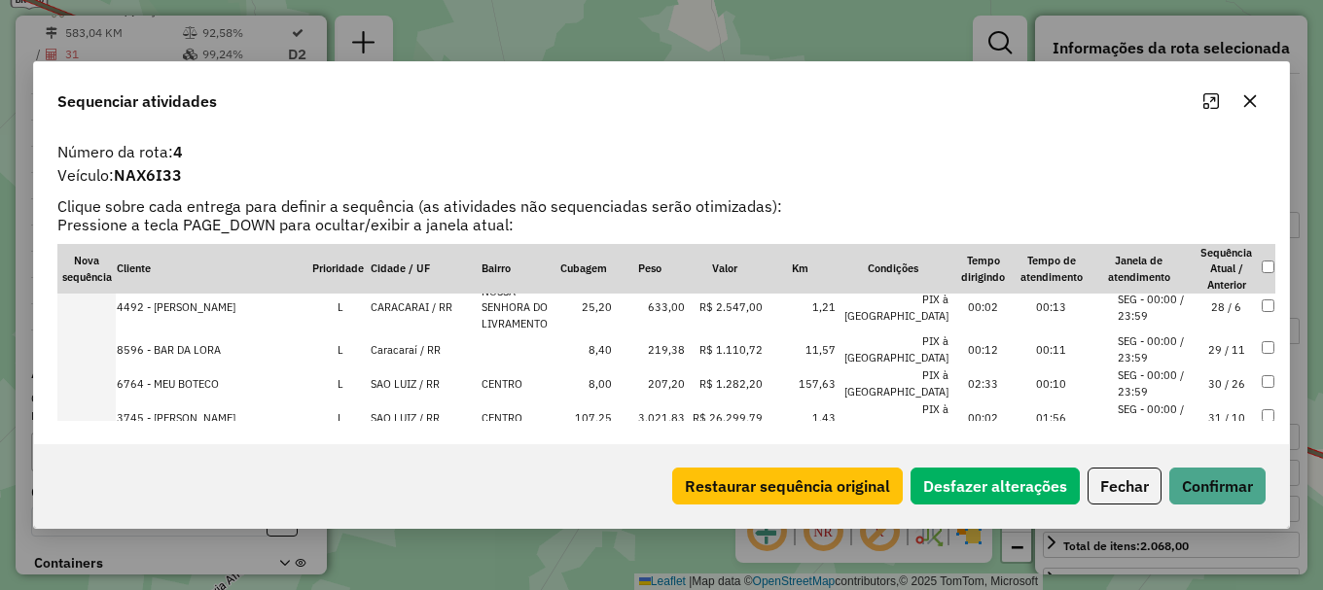
click at [408, 367] on td "SAO LUIZ / RR" at bounding box center [425, 384] width 110 height 34
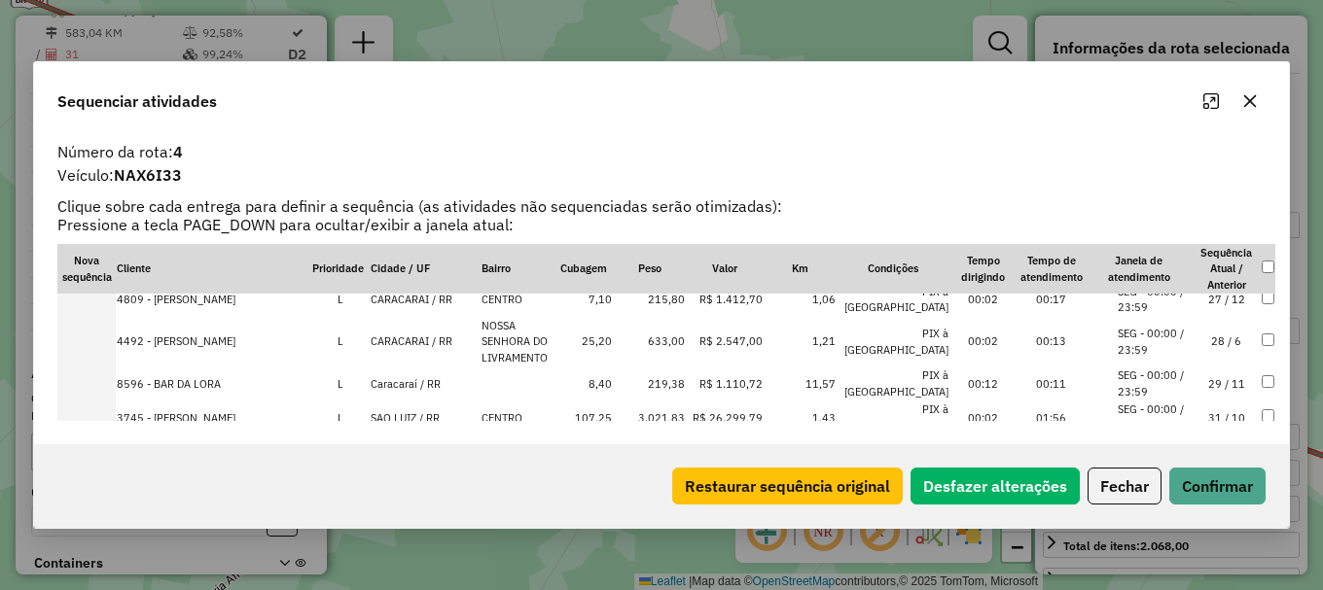
click at [412, 401] on td "SAO LUIZ / RR" at bounding box center [425, 418] width 110 height 34
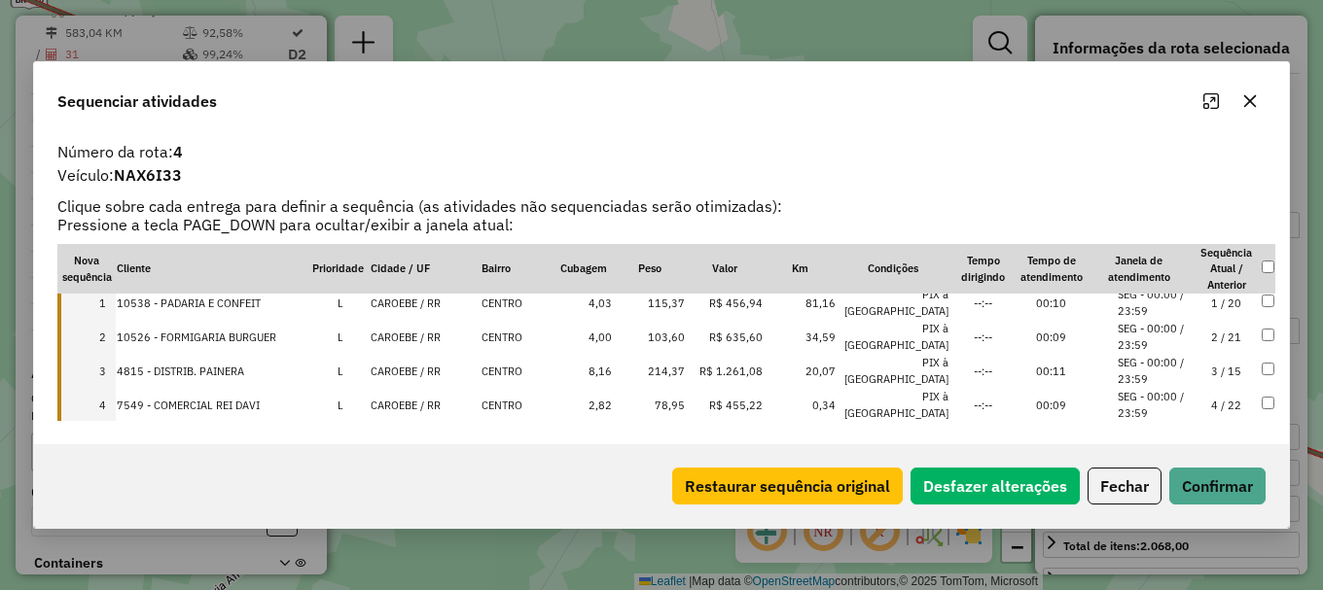
scroll to position [0, 0]
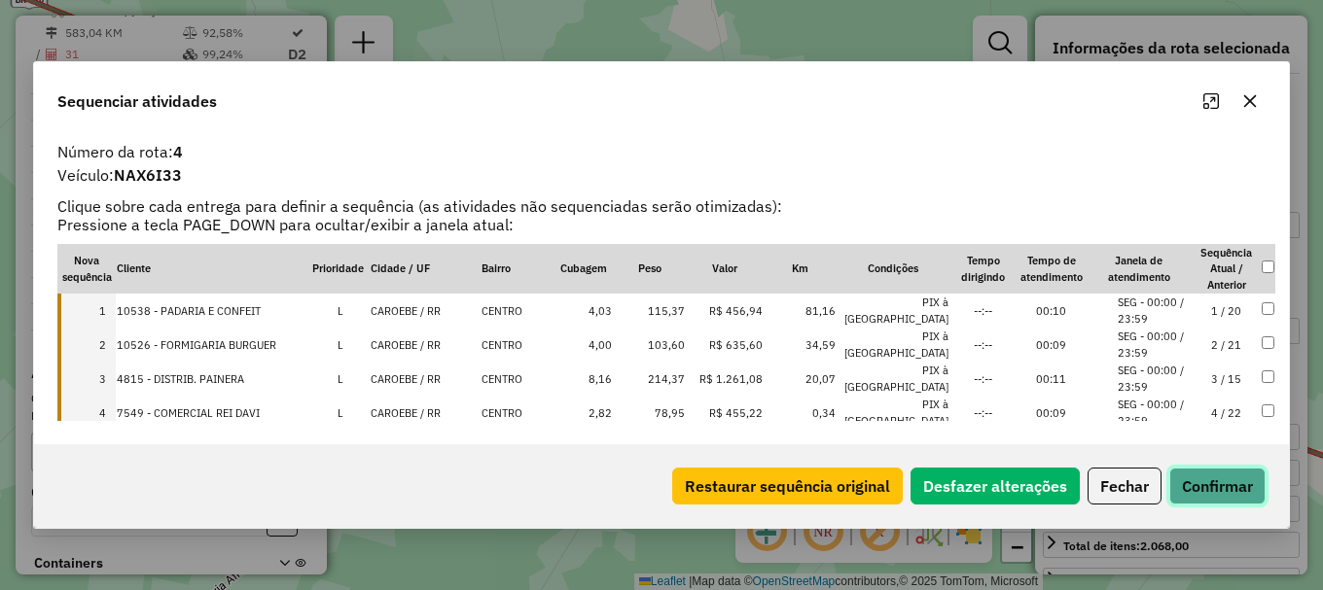
click at [1234, 481] on button "Confirmar" at bounding box center [1217, 486] width 96 height 37
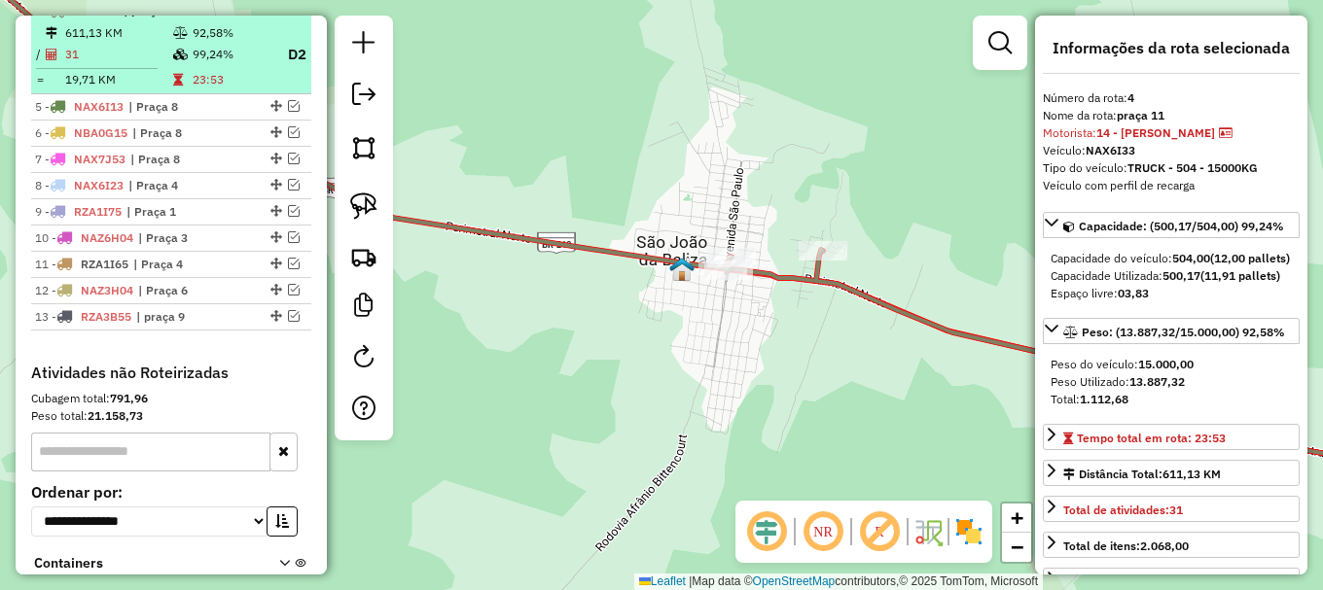
click at [279, 19] on div "4 - NAX6I33 | praça 11" at bounding box center [171, 11] width 272 height 18
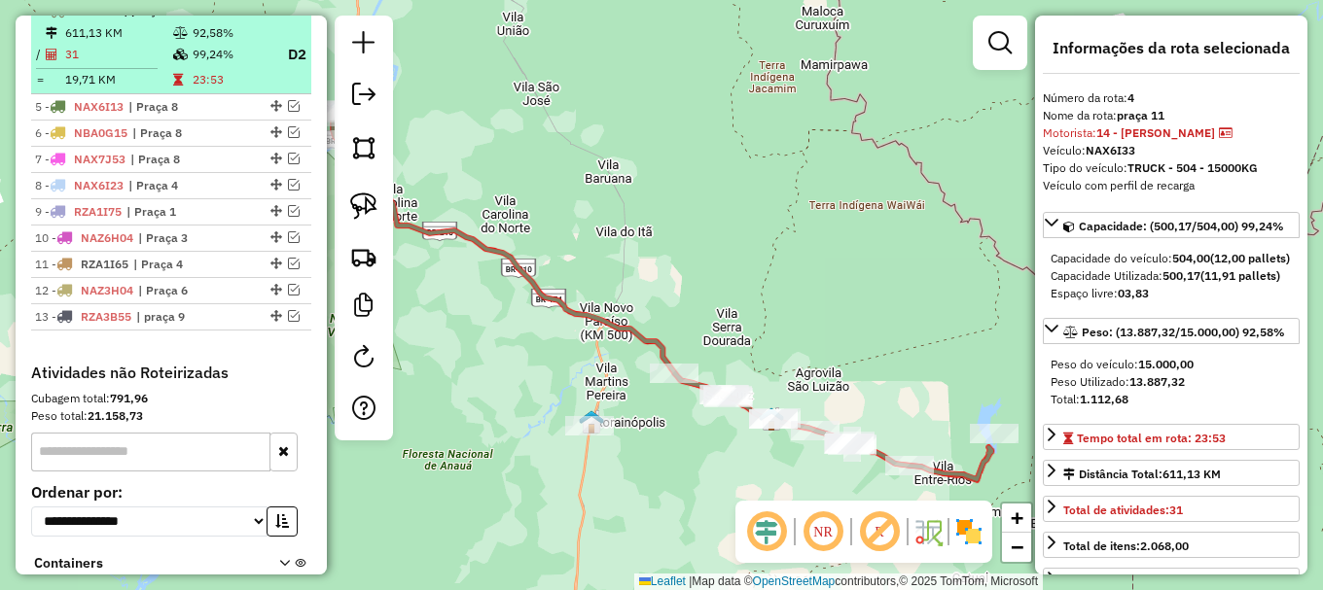
click at [275, 16] on em at bounding box center [280, 10] width 12 height 12
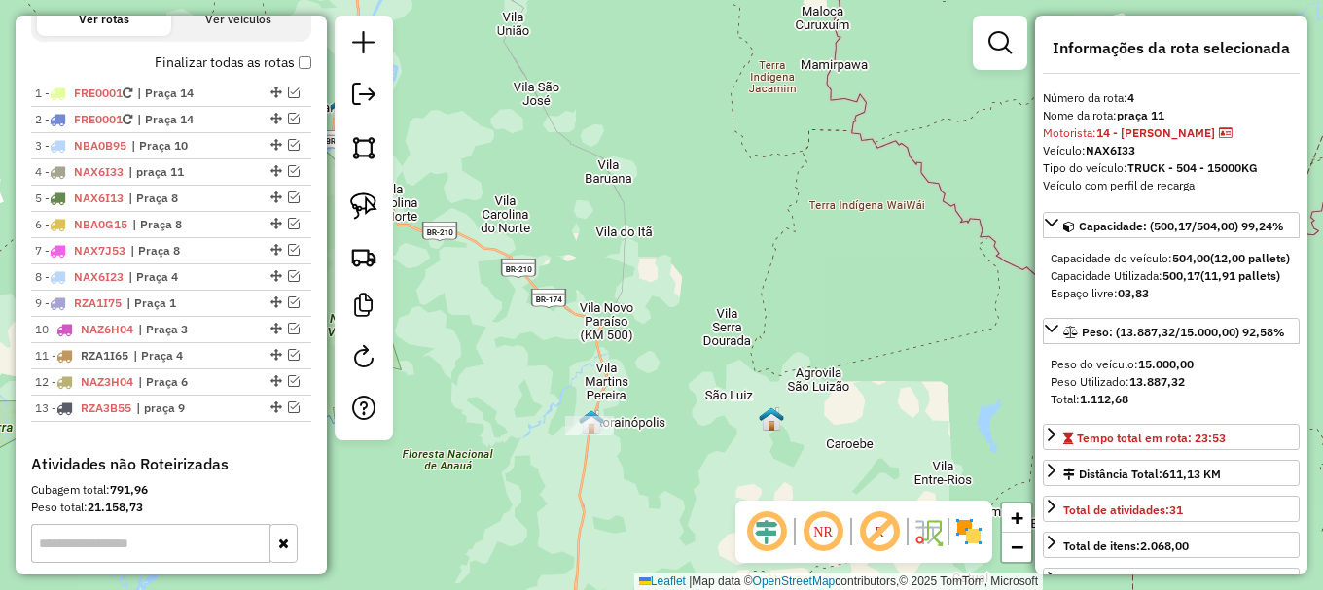
scroll to position [679, 0]
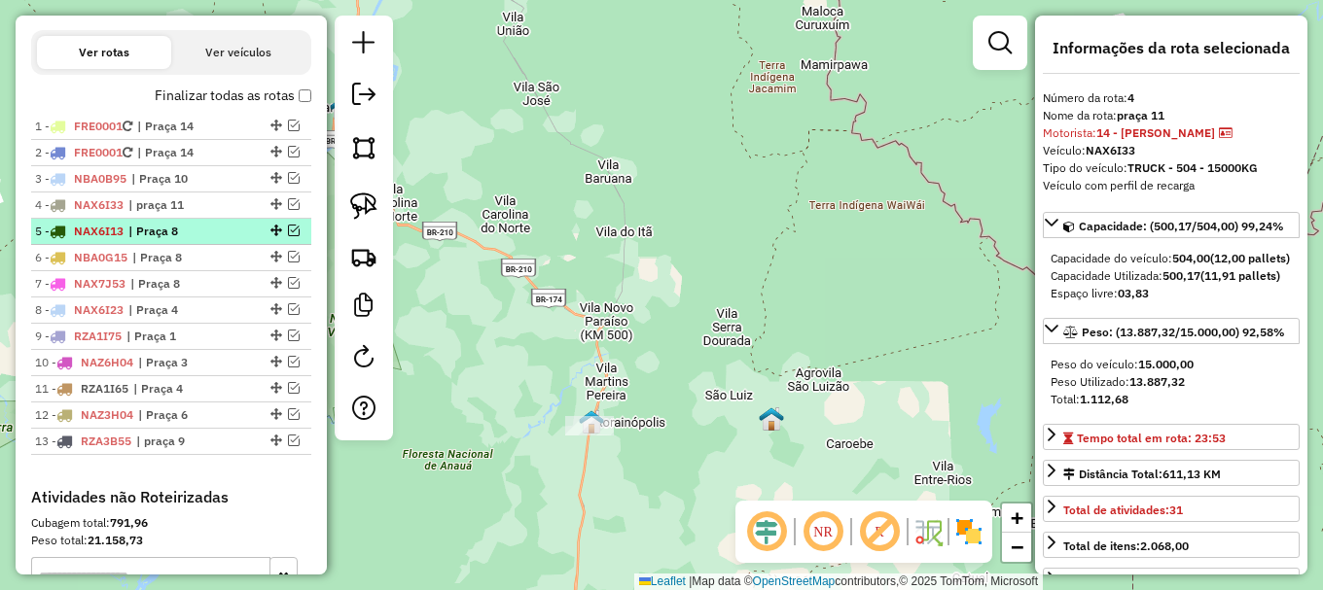
click at [291, 236] on em at bounding box center [294, 231] width 12 height 12
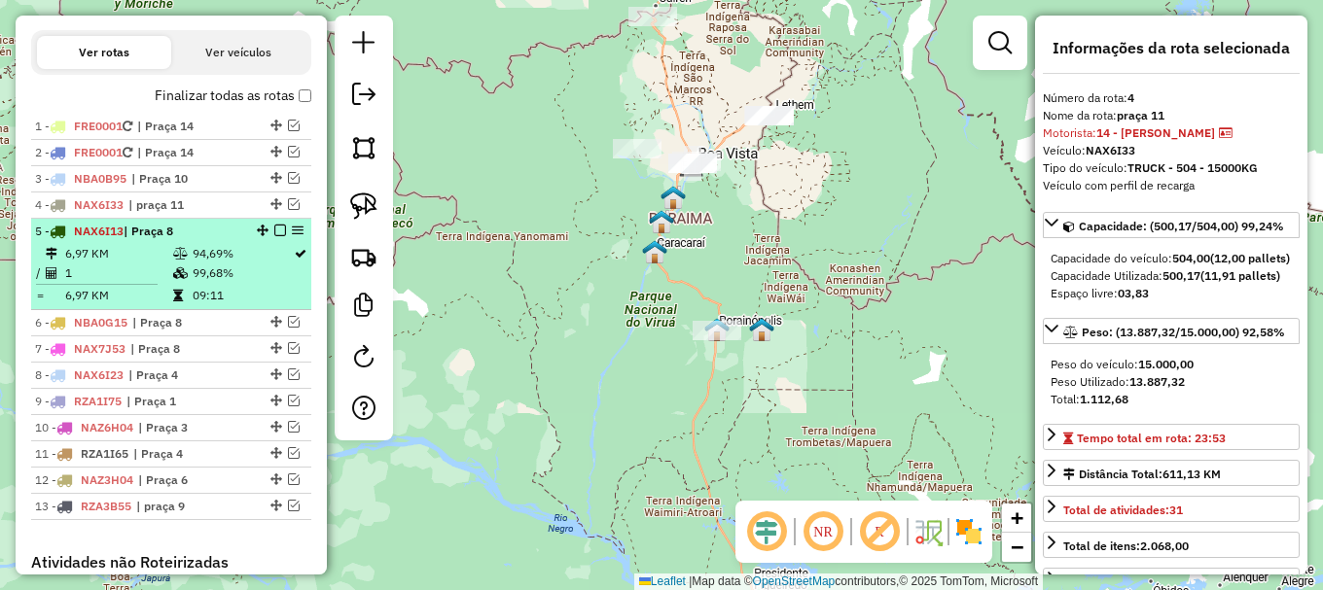
click at [93, 259] on li "5 - NAX6I13 | Praça 8 6,97 KM 94,69% / 1 99,68% = 6,97 KM 09:11" at bounding box center [171, 264] width 280 height 91
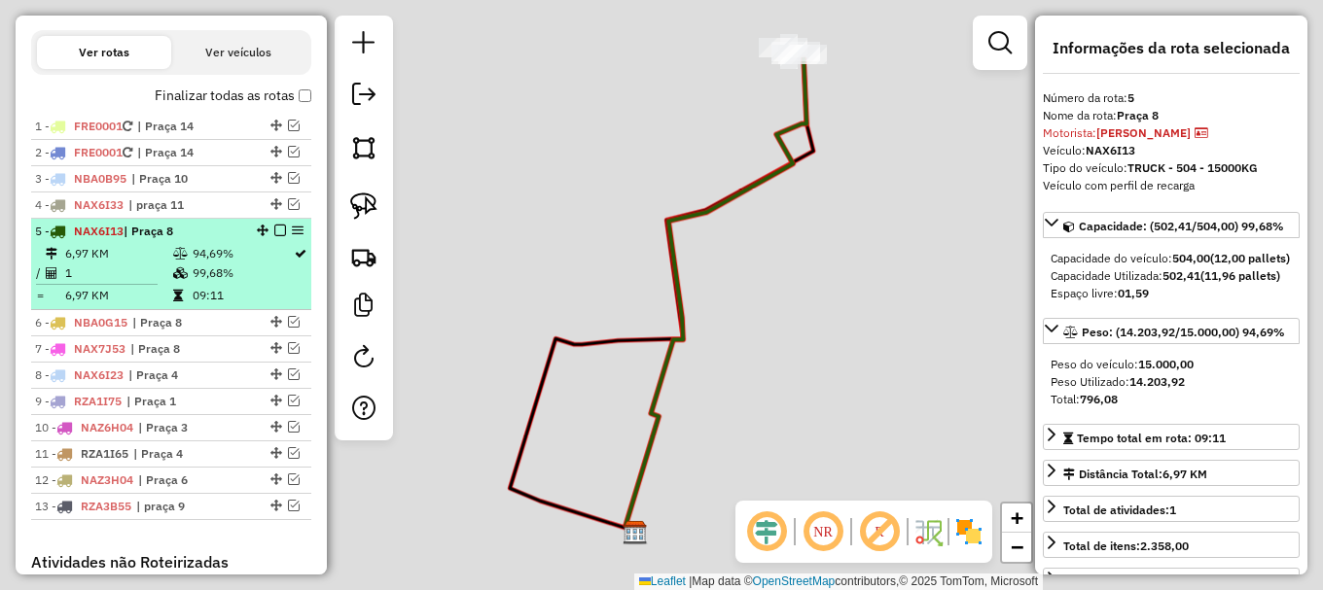
click at [93, 259] on li "5 - NAX6I13 | Praça 8 6,97 KM 94,69% / 1 99,68% = 6,97 KM 09:11" at bounding box center [171, 264] width 280 height 91
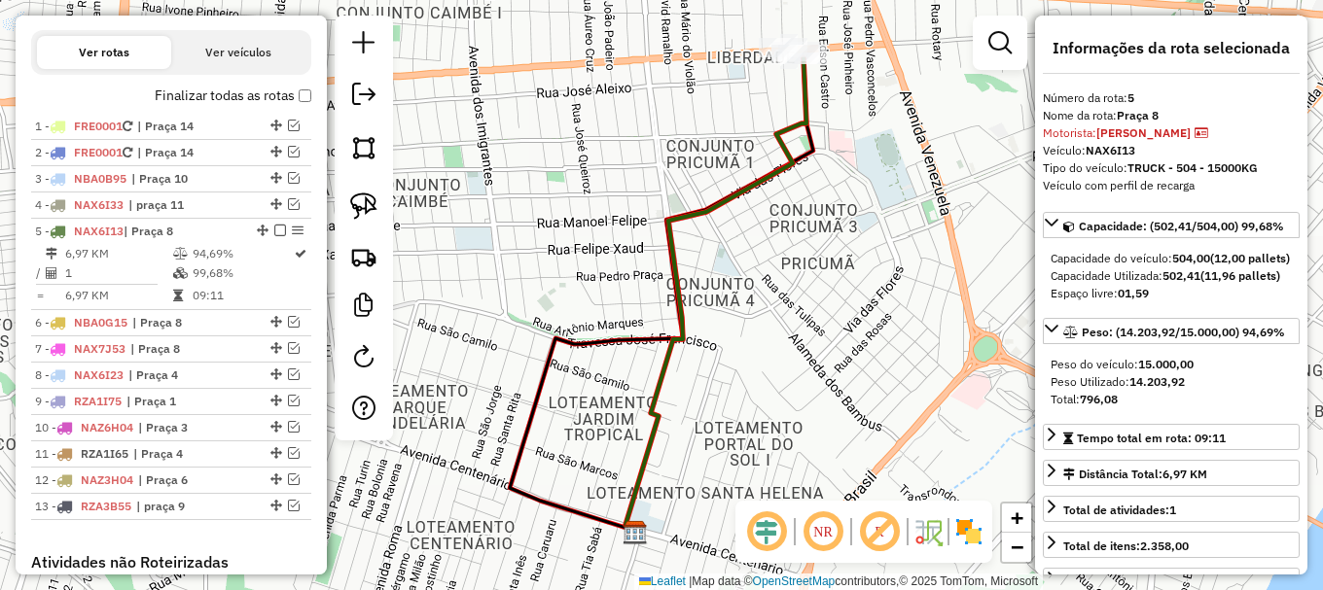
click at [681, 314] on icon at bounding box center [715, 295] width 181 height 474
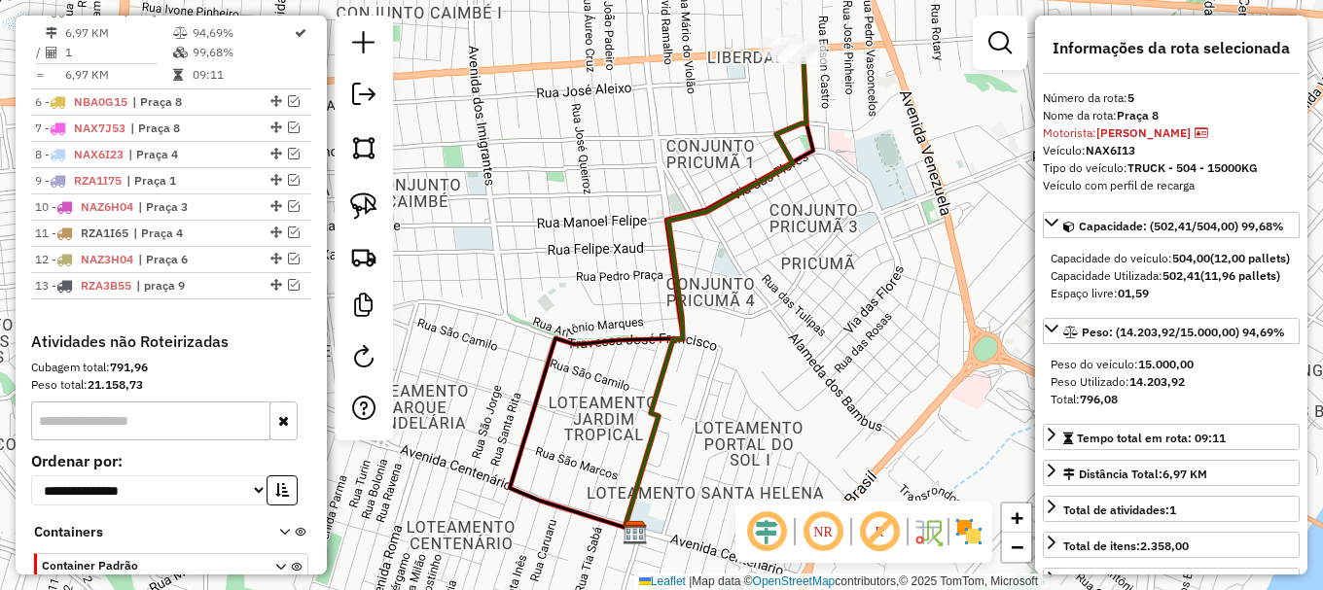
click at [681, 314] on icon at bounding box center [715, 295] width 181 height 474
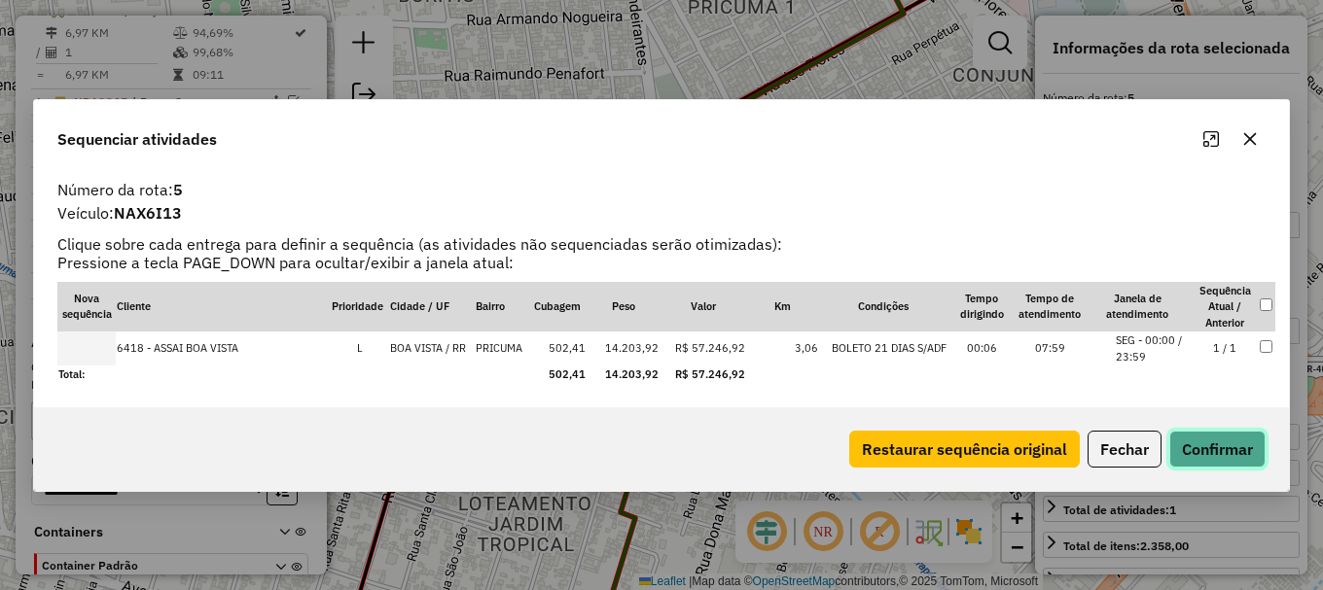
click at [1241, 449] on button "Confirmar" at bounding box center [1217, 449] width 96 height 37
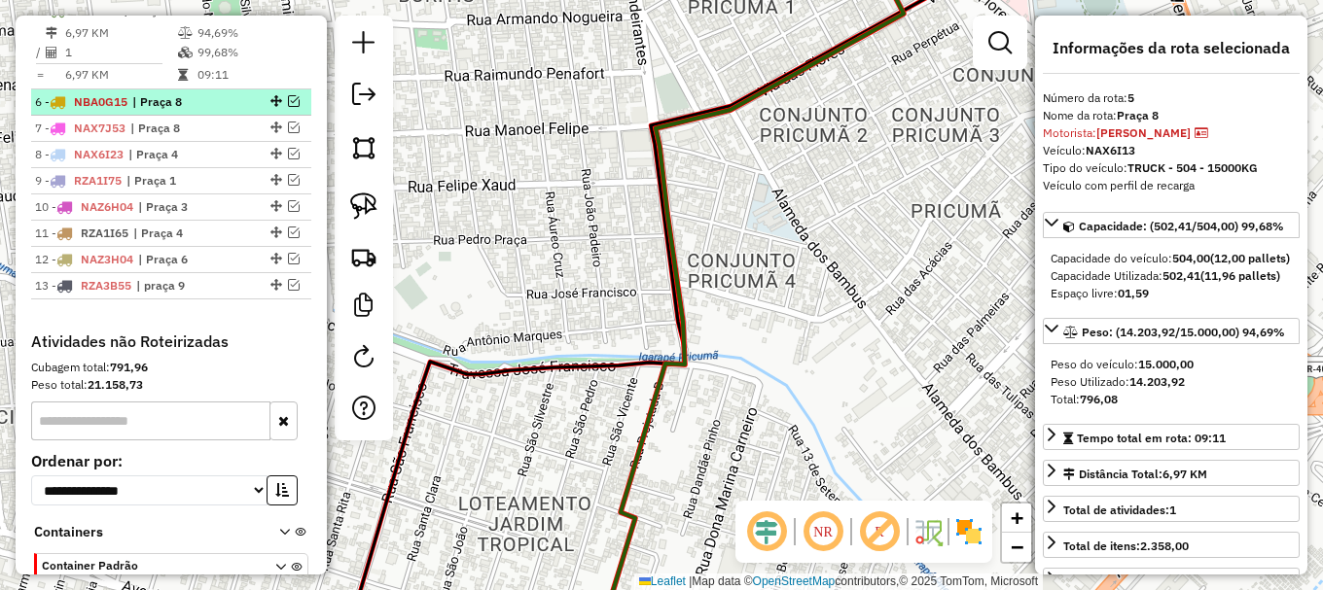
scroll to position [802, 0]
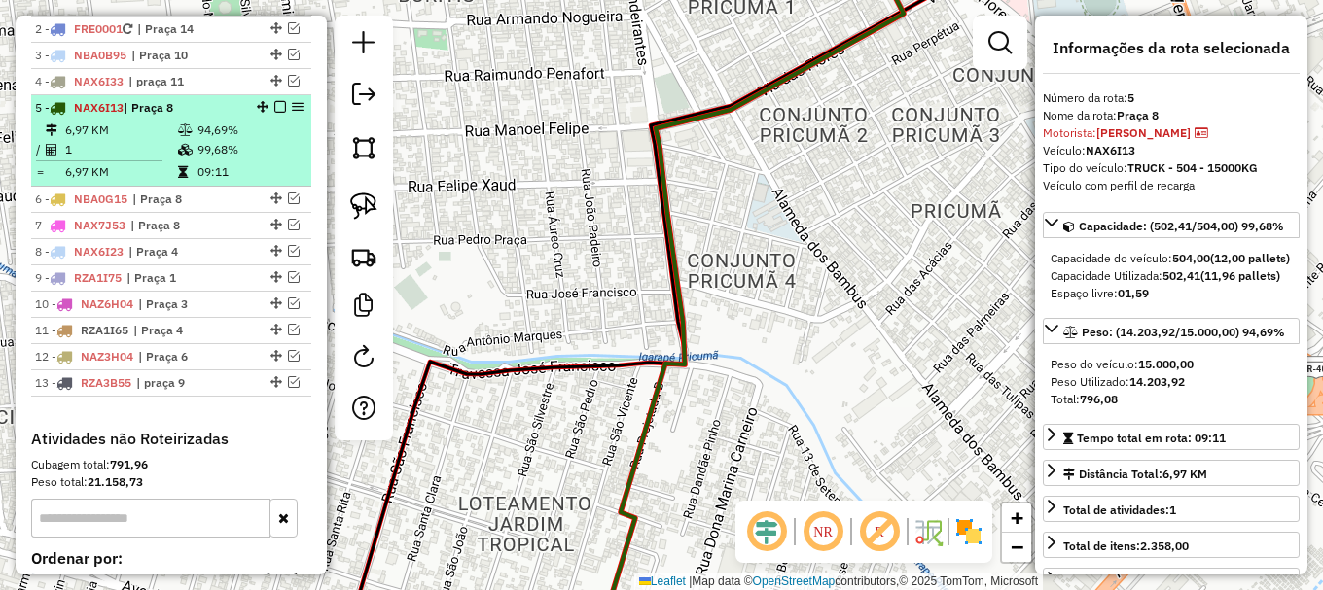
click at [280, 113] on div at bounding box center [274, 107] width 58 height 12
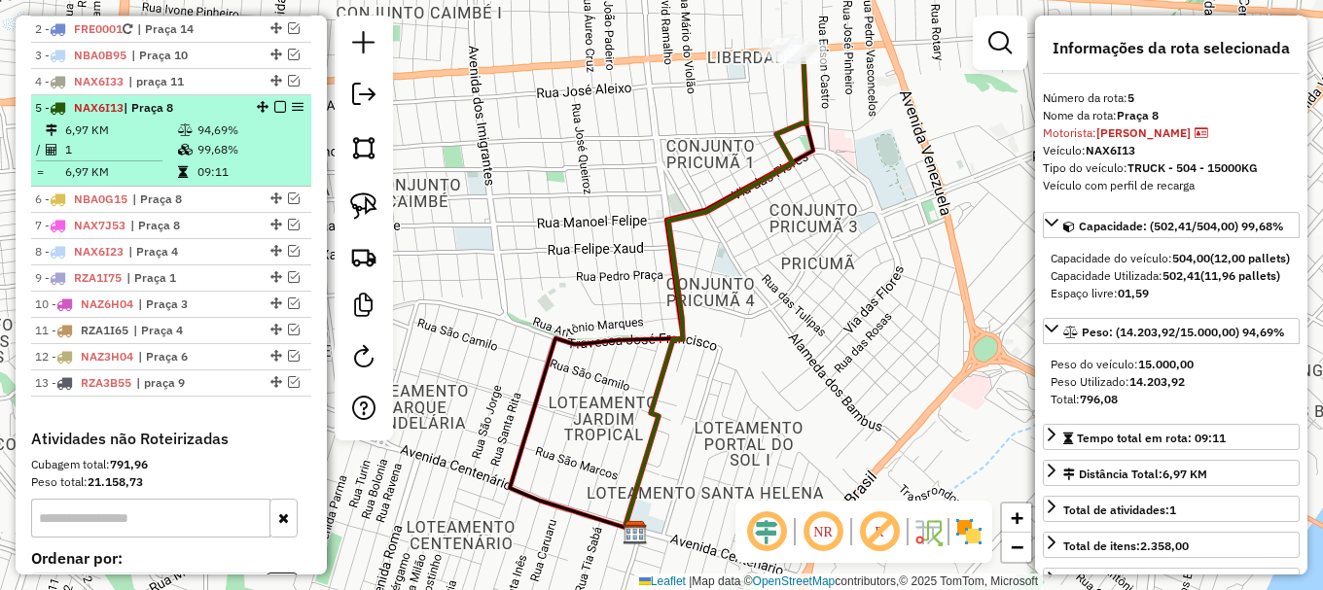
click at [278, 113] on em at bounding box center [280, 107] width 12 height 12
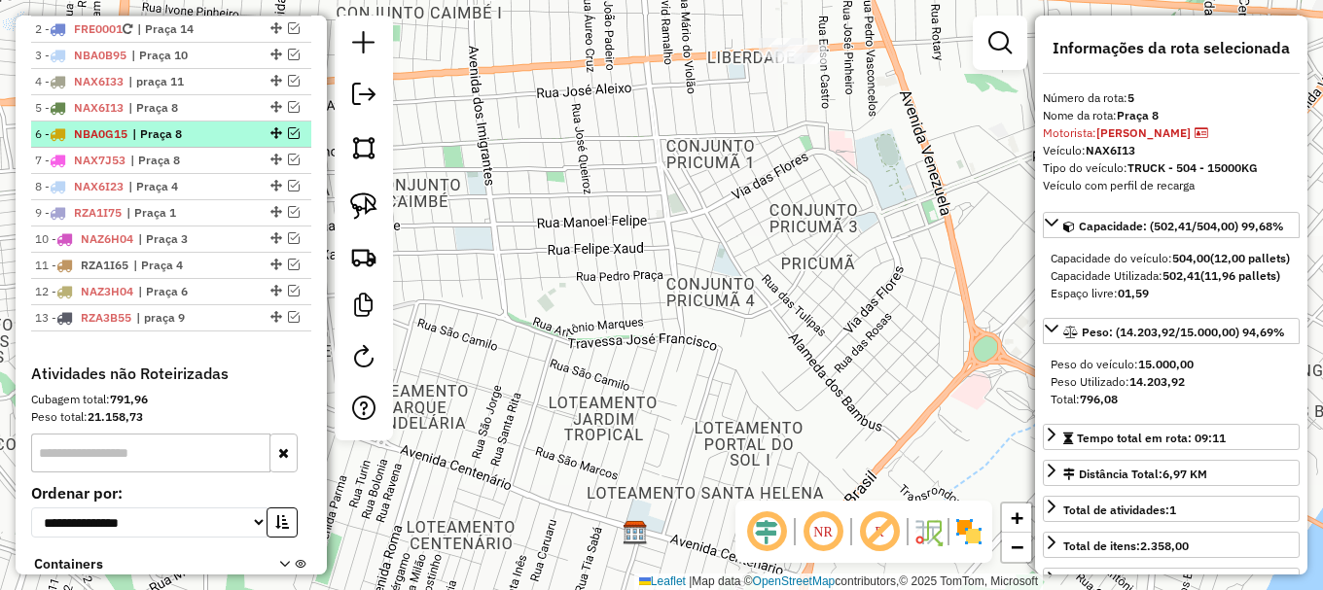
click at [200, 143] on span "| Praça 8" at bounding box center [176, 134] width 89 height 18
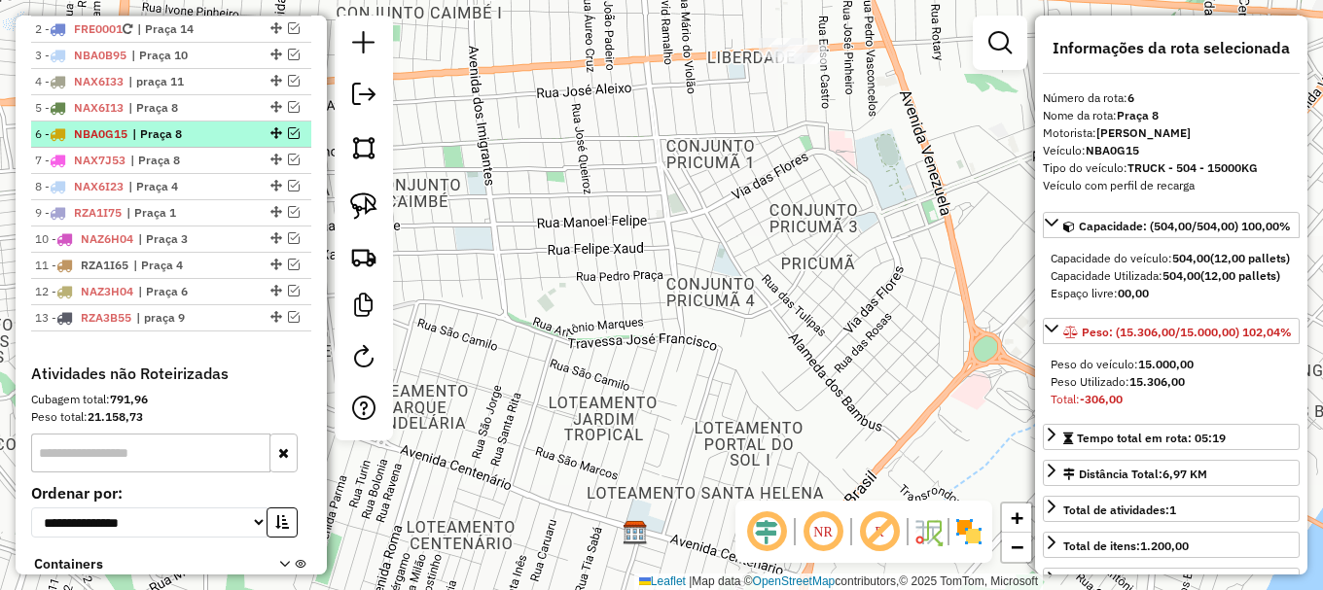
click at [201, 143] on span "| Praça 8" at bounding box center [176, 134] width 89 height 18
click at [288, 139] on em at bounding box center [294, 133] width 12 height 12
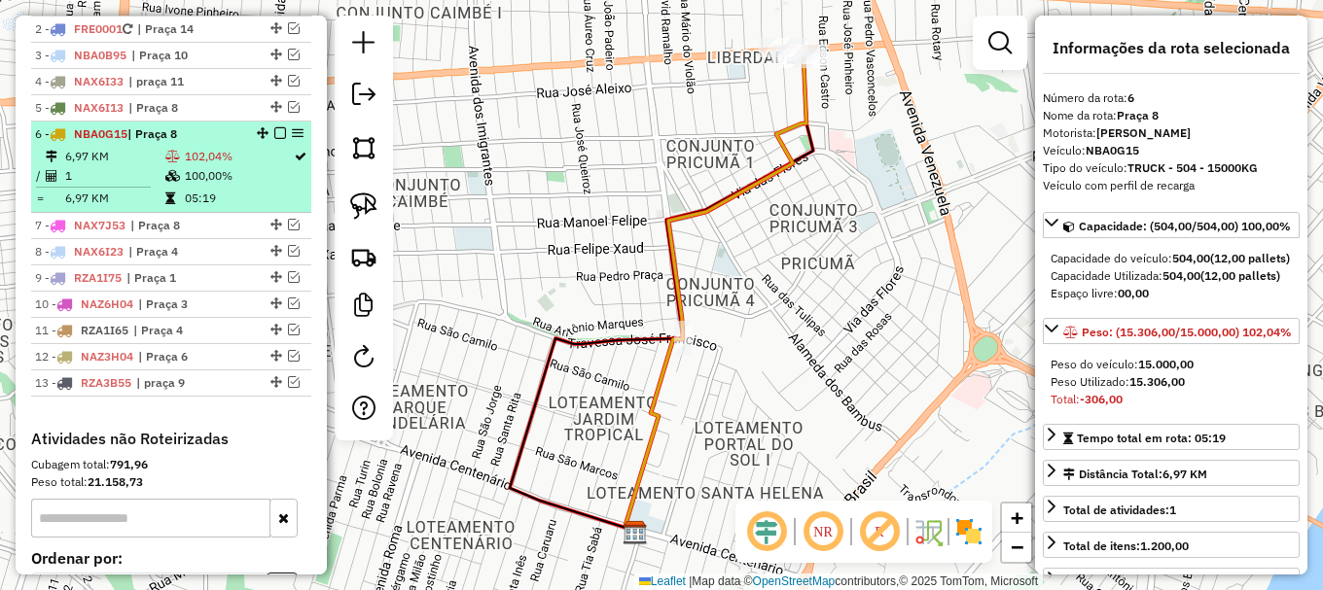
click at [194, 186] on td "100,00%" at bounding box center [238, 175] width 109 height 19
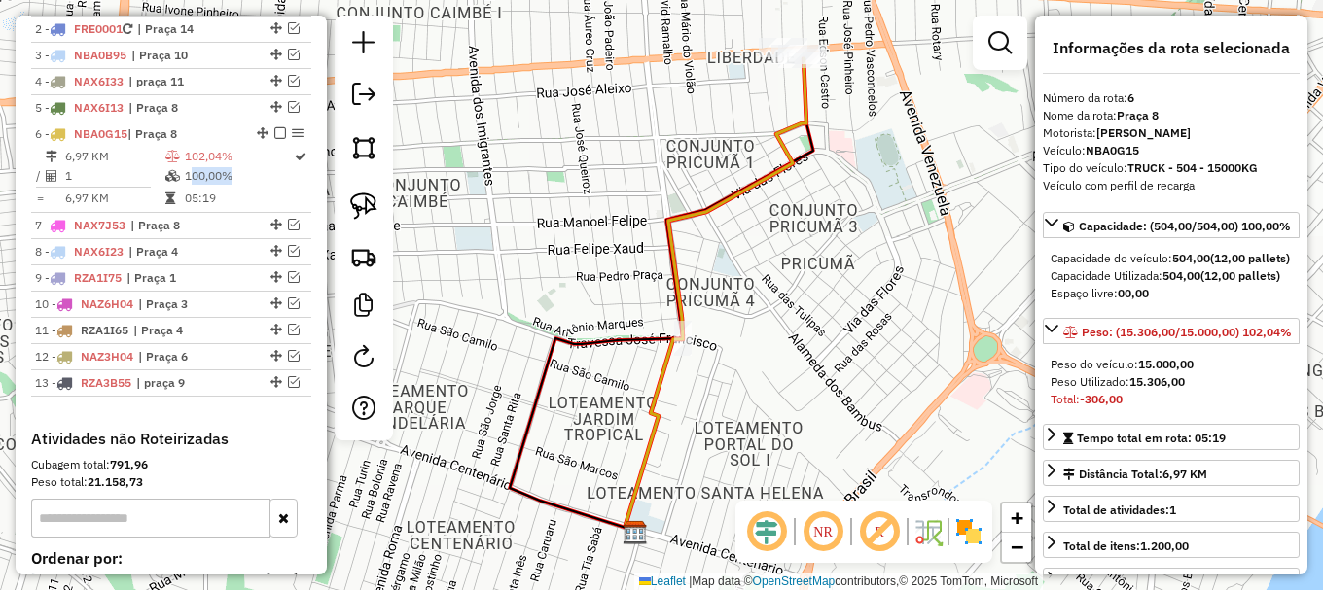
click at [684, 284] on icon at bounding box center [715, 295] width 181 height 474
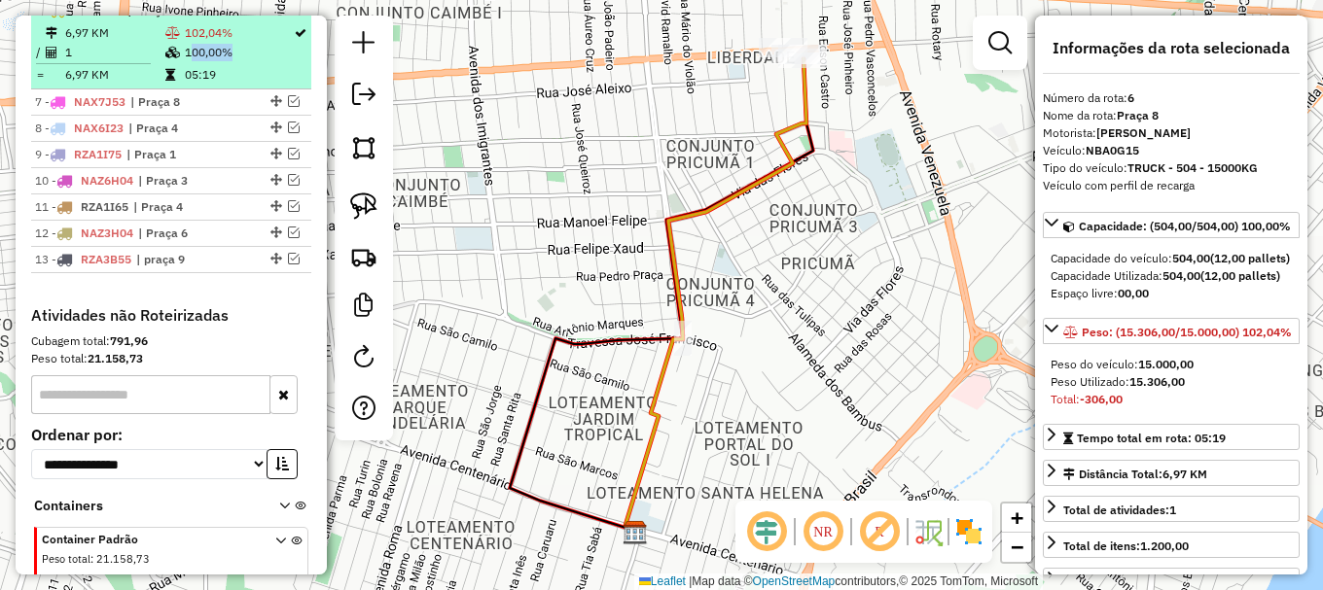
scroll to position [829, 0]
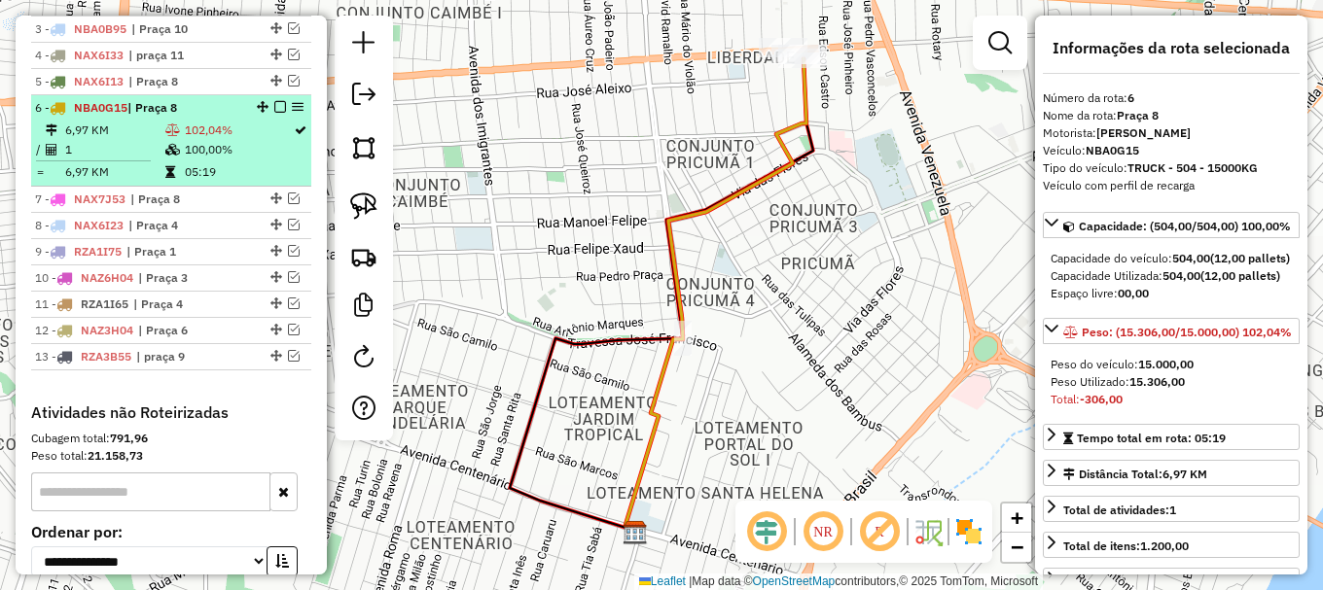
click at [99, 160] on td "1" at bounding box center [114, 149] width 100 height 19
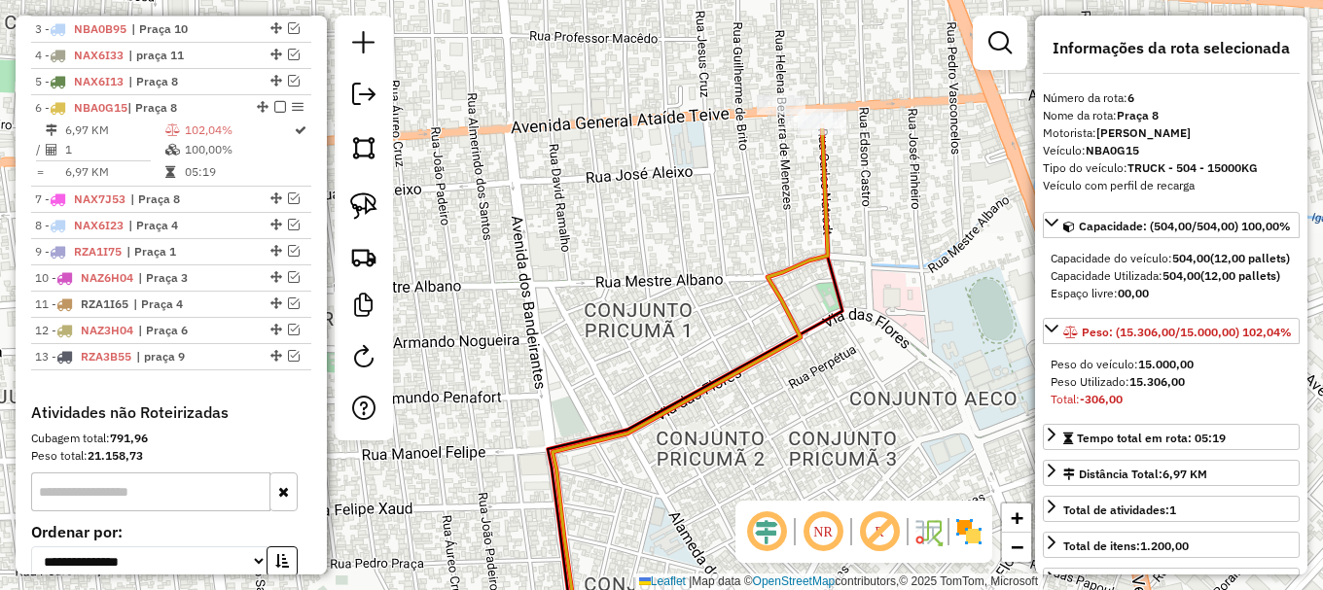
drag, startPoint x: 834, startPoint y: 144, endPoint x: 832, endPoint y: 196, distance: 51.6
click at [838, 207] on div "Janela de atendimento Grade de atendimento Capacidade Transportadoras Veículos …" at bounding box center [661, 295] width 1323 height 590
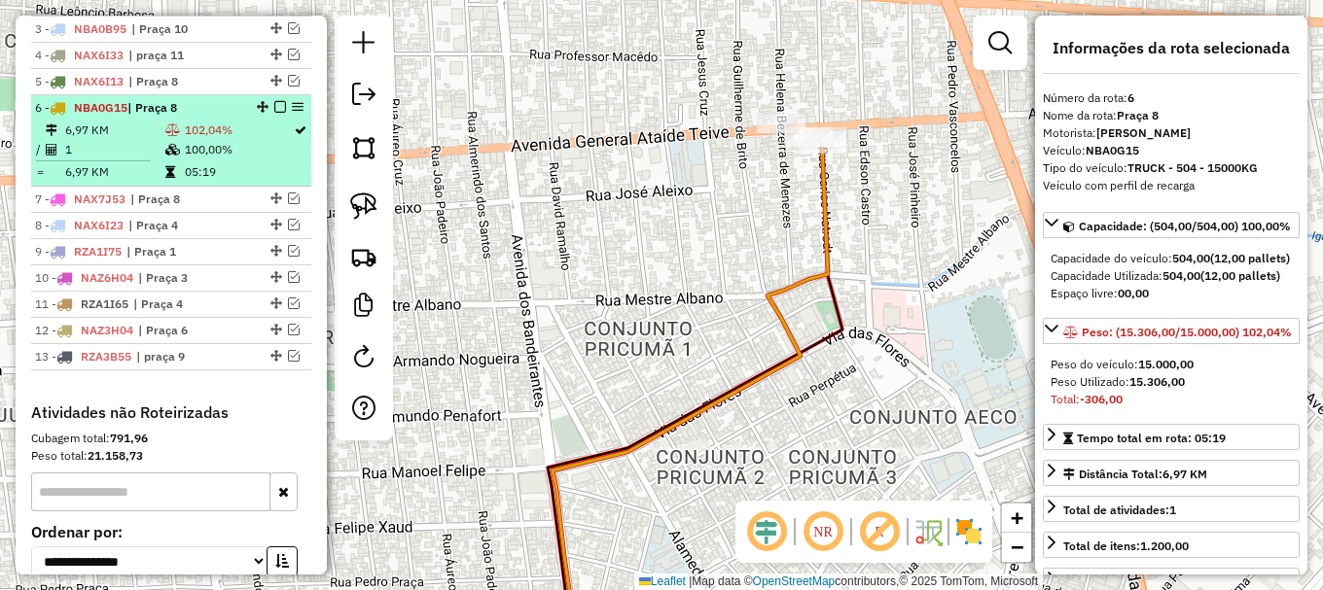
click at [280, 113] on div at bounding box center [274, 107] width 58 height 12
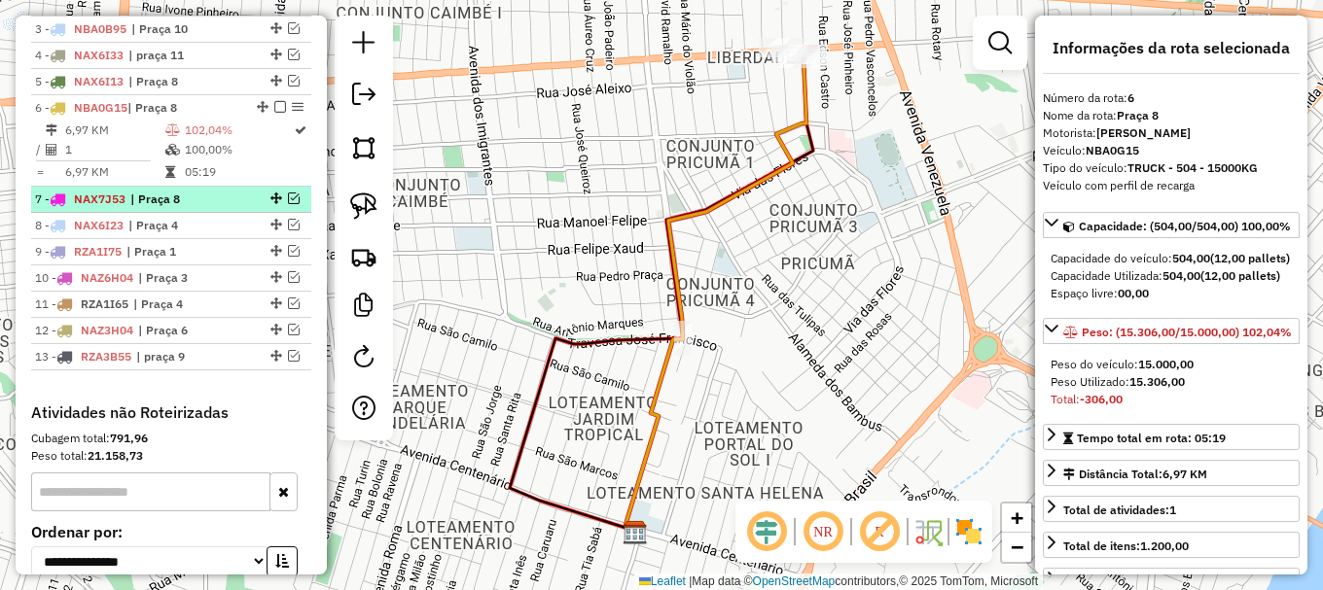
click at [100, 206] on span "NAX7J53" at bounding box center [100, 199] width 52 height 15
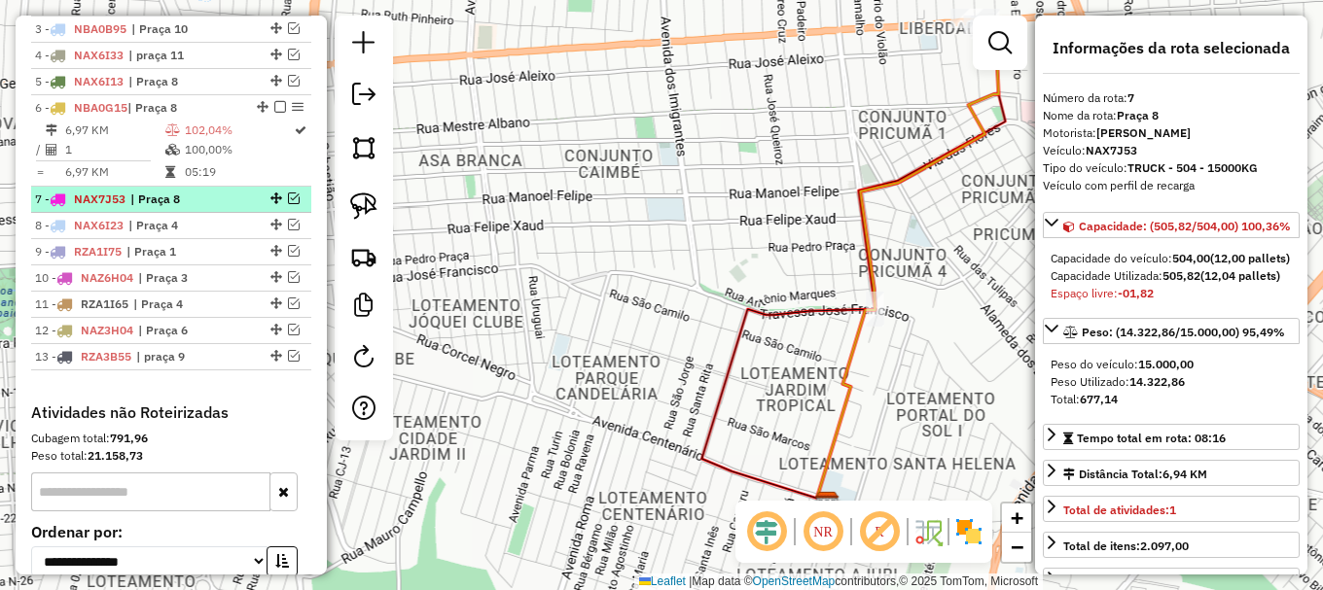
click at [100, 206] on span "NAX7J53" at bounding box center [100, 199] width 52 height 15
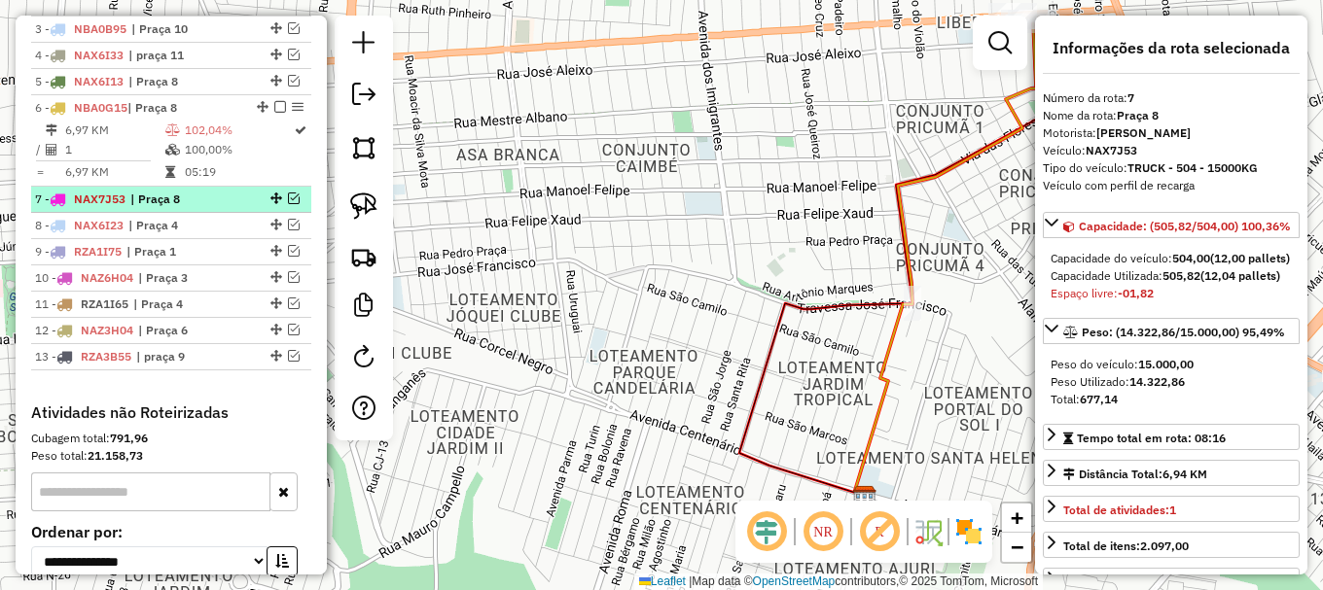
click at [100, 206] on span "NAX7J53" at bounding box center [100, 199] width 52 height 15
click at [292, 204] on em at bounding box center [294, 199] width 12 height 12
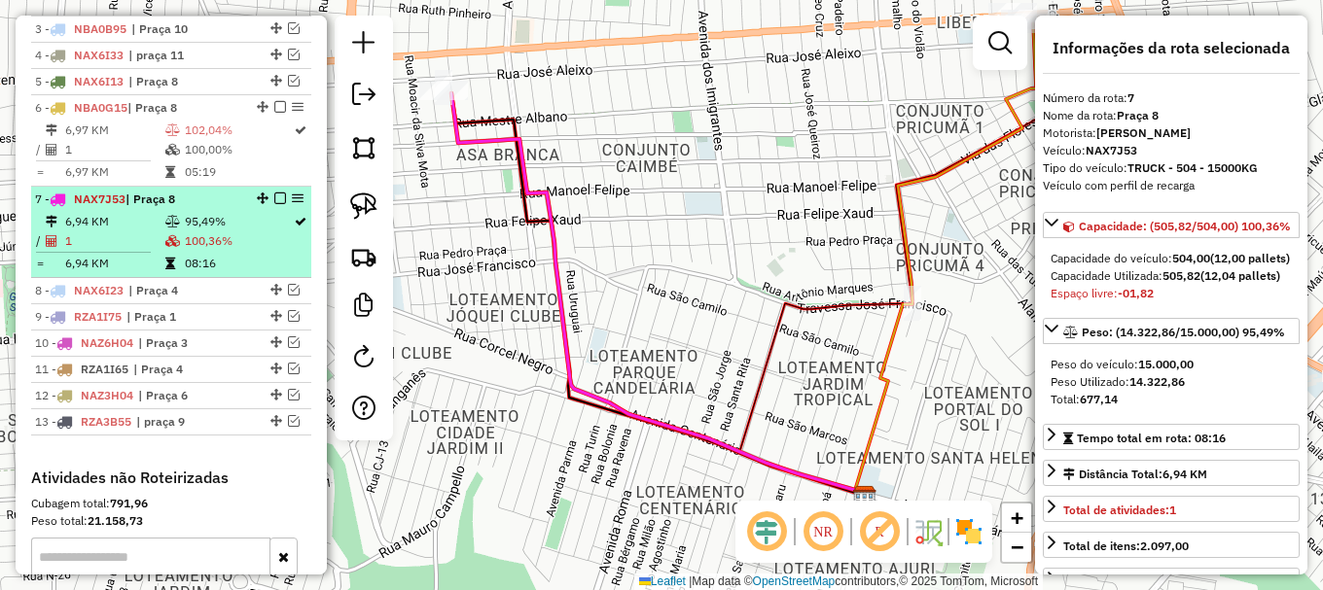
click at [281, 229] on li "7 - NAX7J53 | Praça 8 6,94 KM 95,49% / 1 100,36% = 6,94 KM 08:16" at bounding box center [171, 232] width 280 height 91
click at [282, 208] on div "7 - NAX7J53 | Praça 8" at bounding box center [171, 200] width 272 height 18
click at [276, 204] on em at bounding box center [280, 199] width 12 height 12
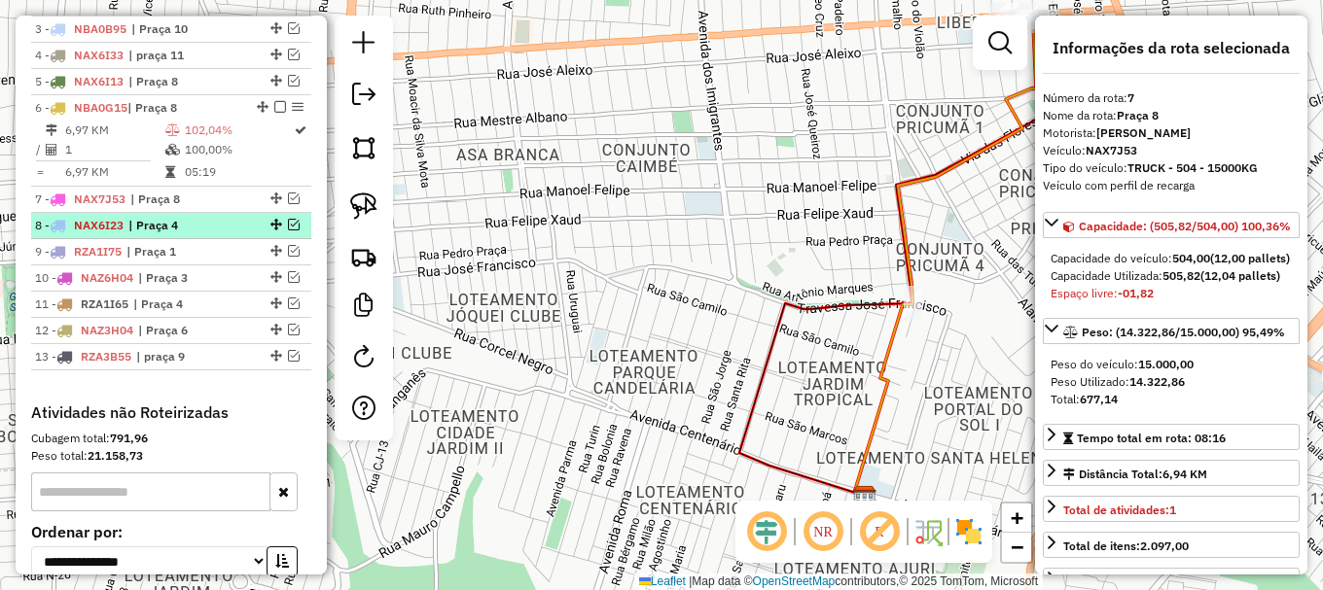
click at [143, 234] on span "| Praça 4" at bounding box center [172, 226] width 89 height 18
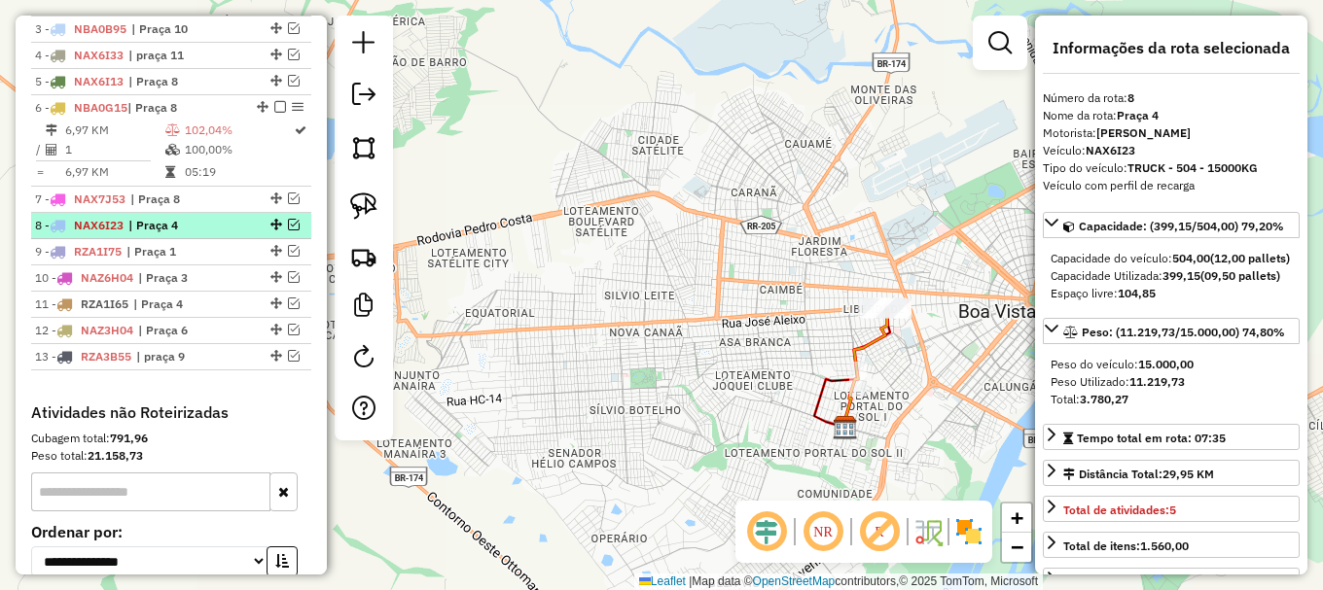
click at [288, 231] on em at bounding box center [294, 225] width 12 height 12
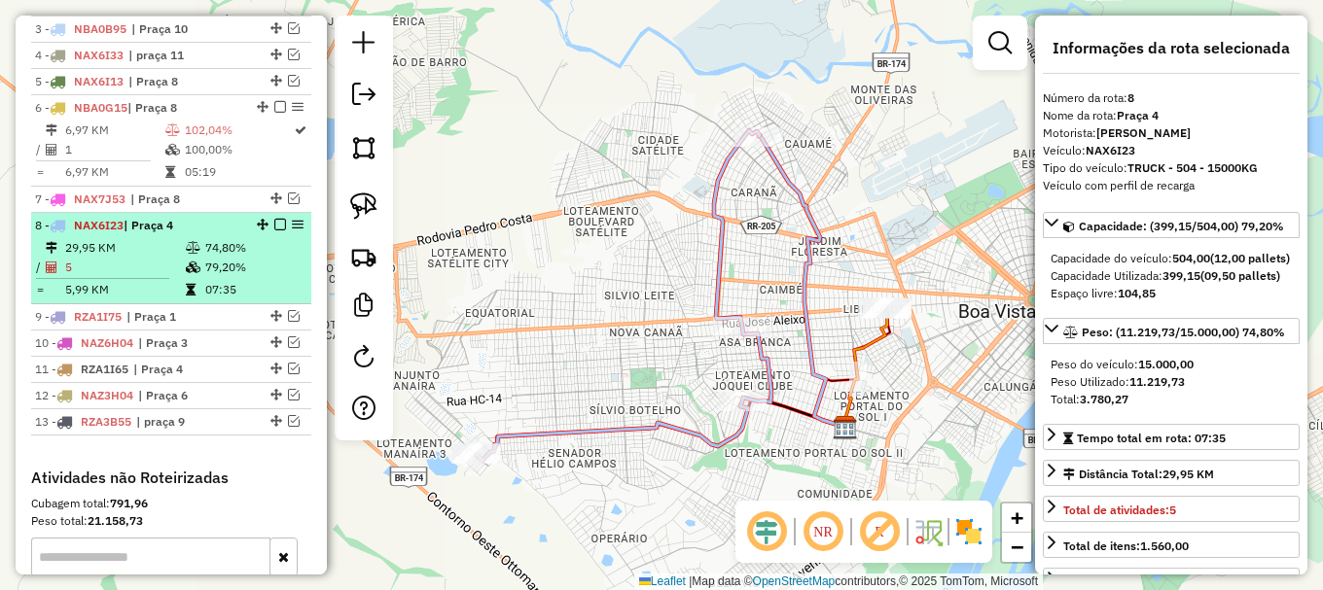
click at [120, 277] on td "5" at bounding box center [124, 267] width 121 height 19
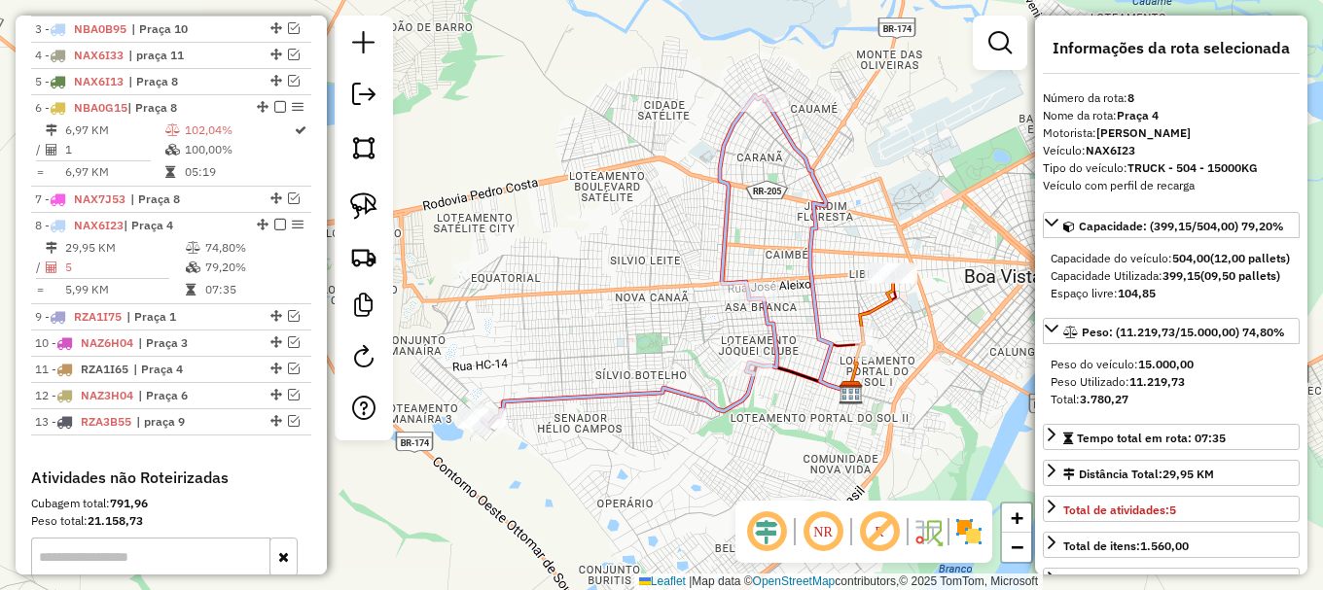
drag, startPoint x: 870, startPoint y: 253, endPoint x: 875, endPoint y: 218, distance: 35.5
click at [875, 218] on div "Janela de atendimento Grade de atendimento Capacidade Transportadoras Veículos …" at bounding box center [661, 295] width 1323 height 590
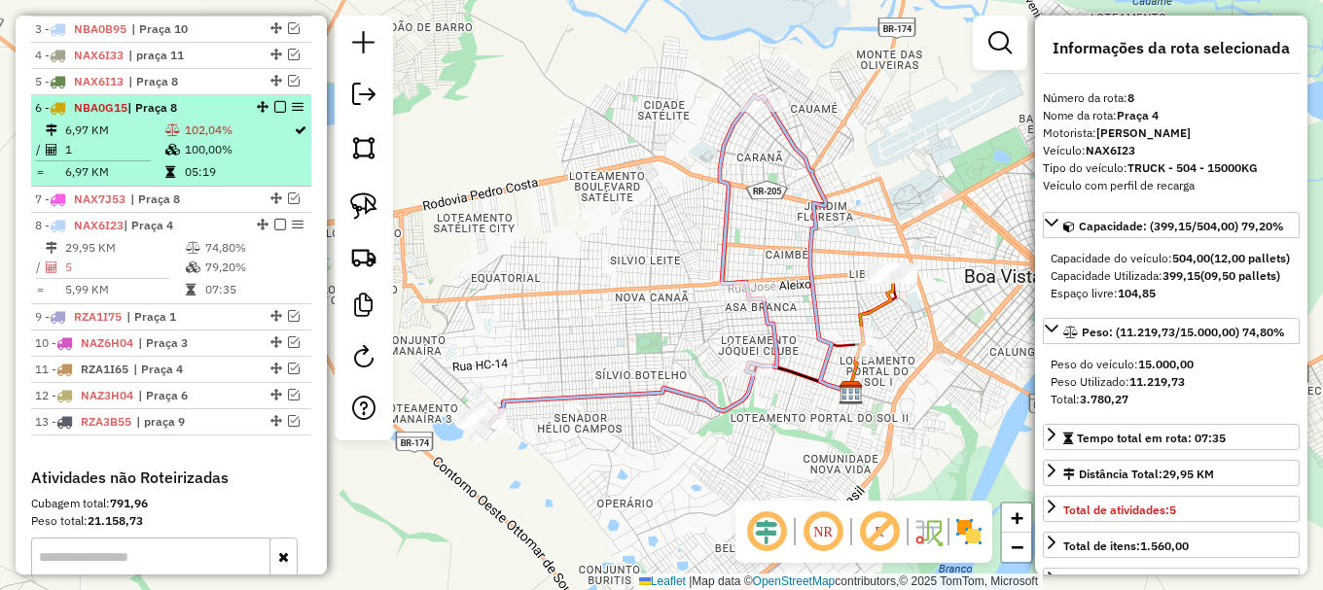
click at [274, 113] on em at bounding box center [280, 107] width 12 height 12
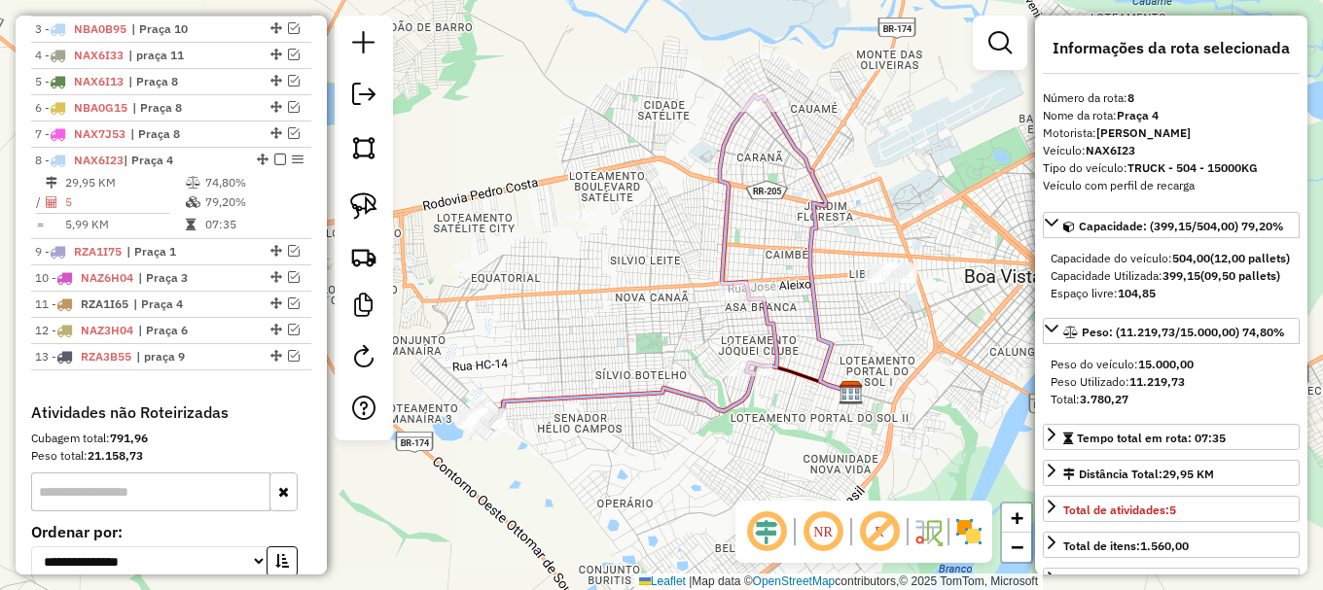
click at [724, 267] on icon at bounding box center [629, 260] width 295 height 331
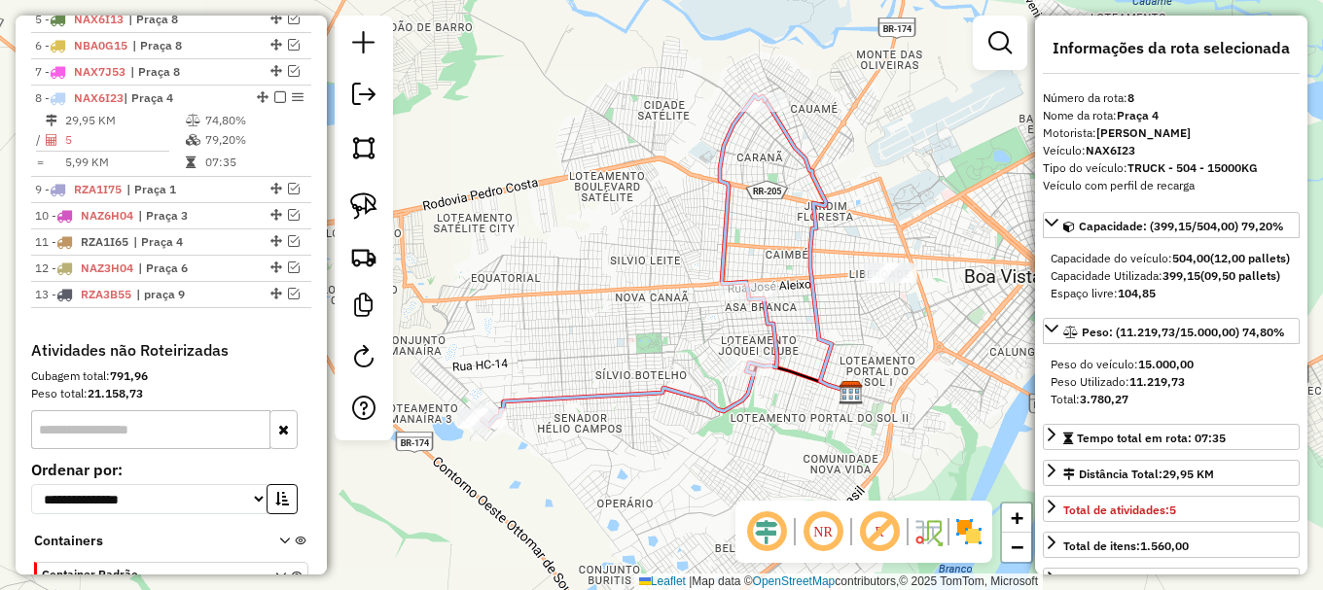
click at [724, 267] on icon at bounding box center [629, 260] width 295 height 331
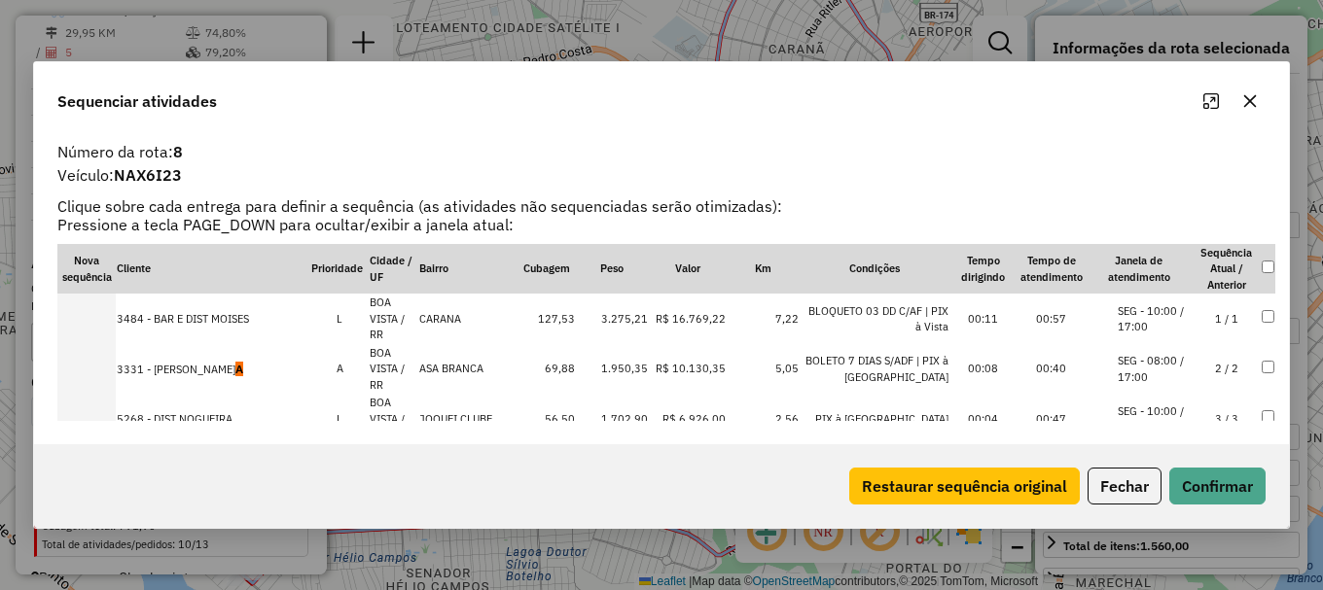
scroll to position [61, 0]
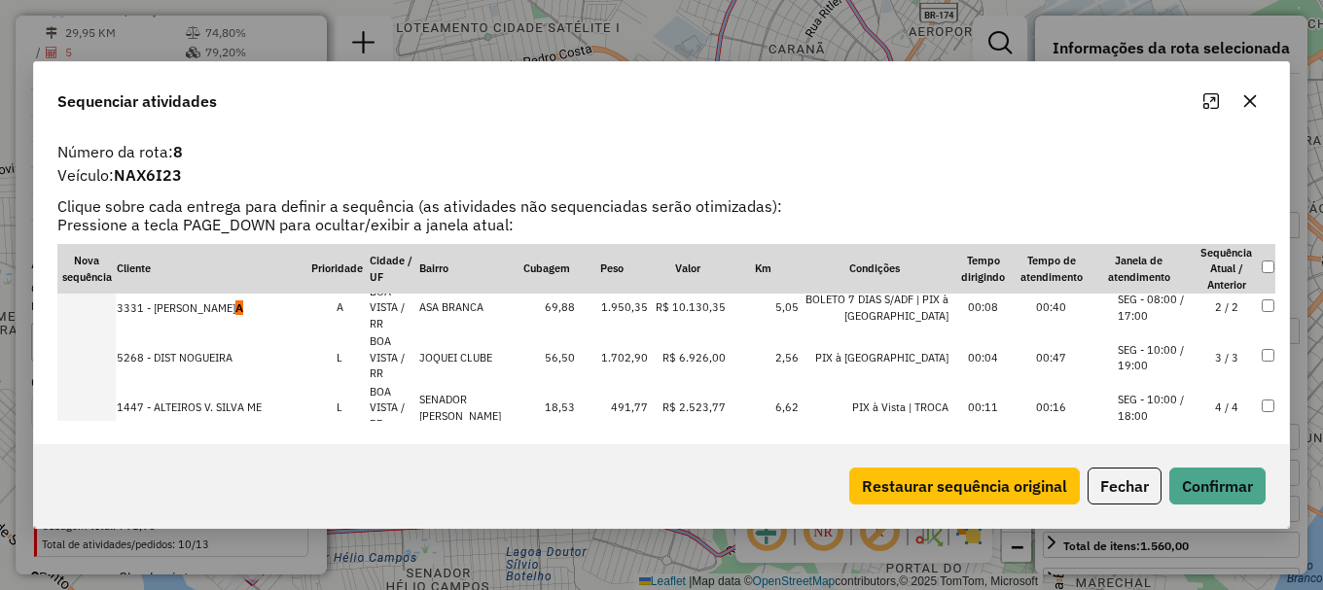
click at [83, 433] on td at bounding box center [86, 458] width 58 height 51
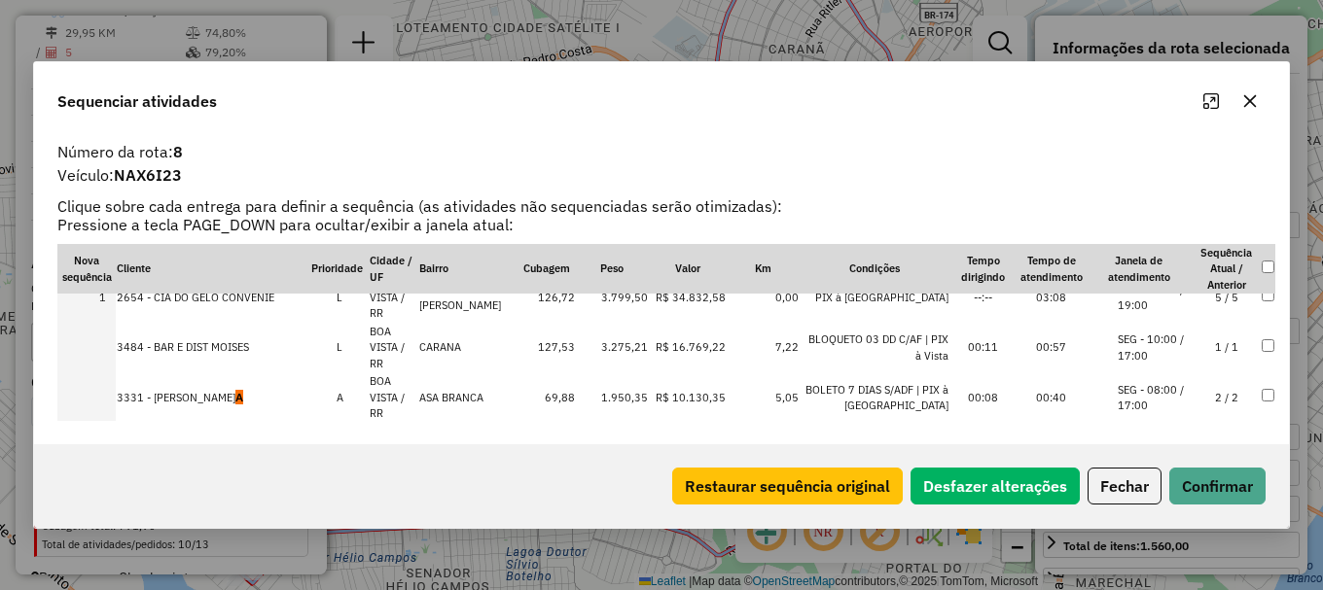
scroll to position [0, 0]
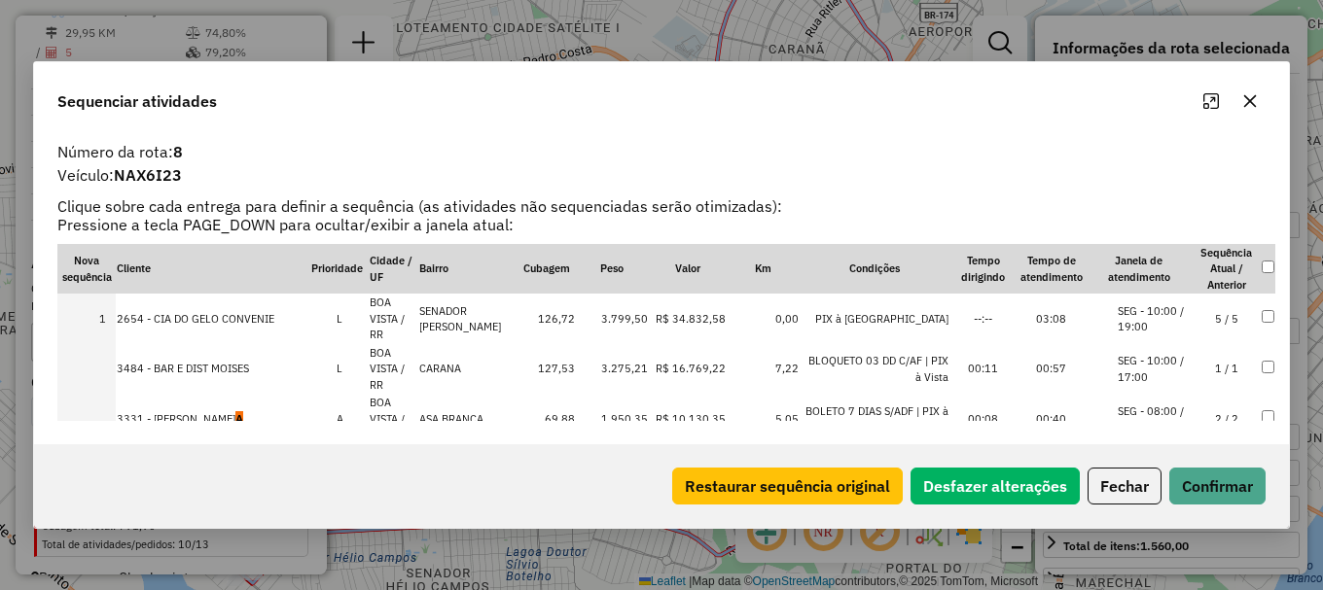
click at [94, 394] on td at bounding box center [86, 419] width 58 height 51
click at [78, 394] on td at bounding box center [86, 419] width 58 height 51
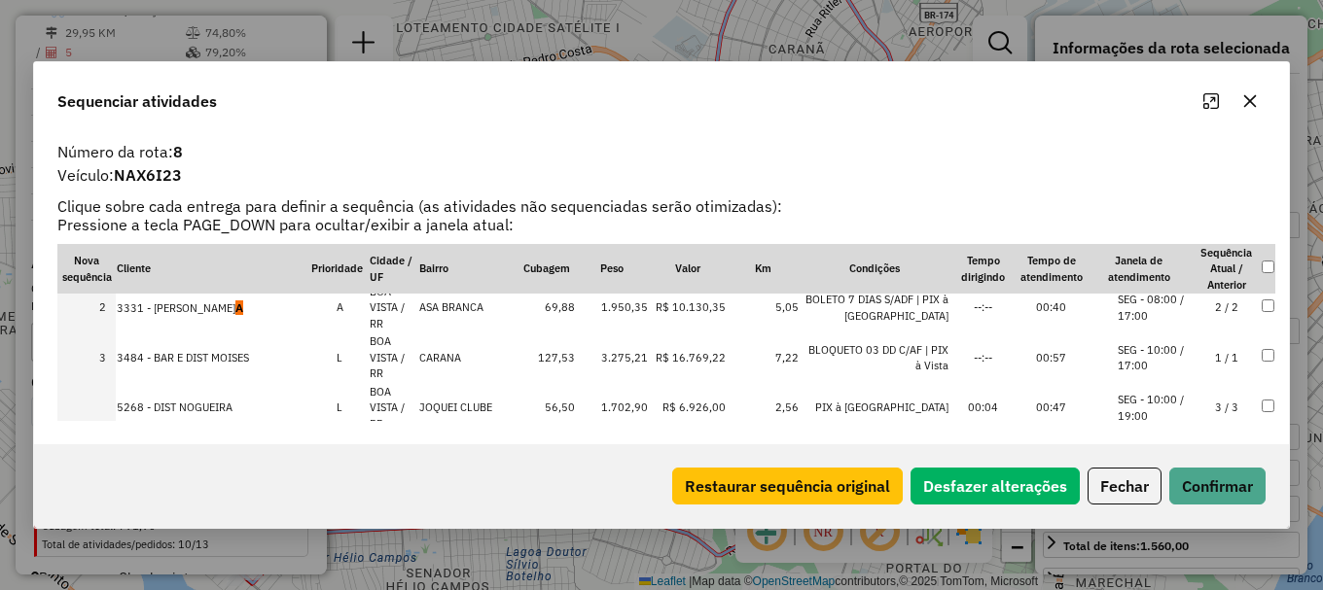
click at [91, 383] on td at bounding box center [86, 408] width 58 height 51
click at [104, 383] on td "4" at bounding box center [86, 408] width 58 height 51
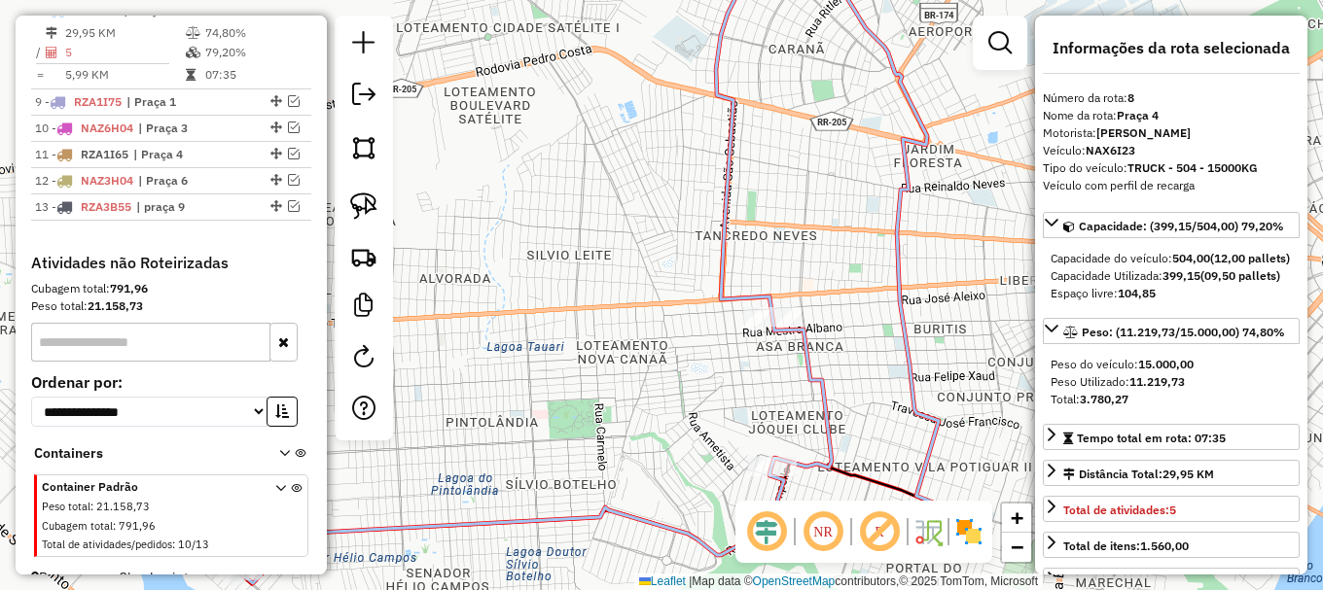
click at [729, 298] on icon at bounding box center [535, 262] width 591 height 643
click at [729, 297] on icon at bounding box center [535, 262] width 591 height 643
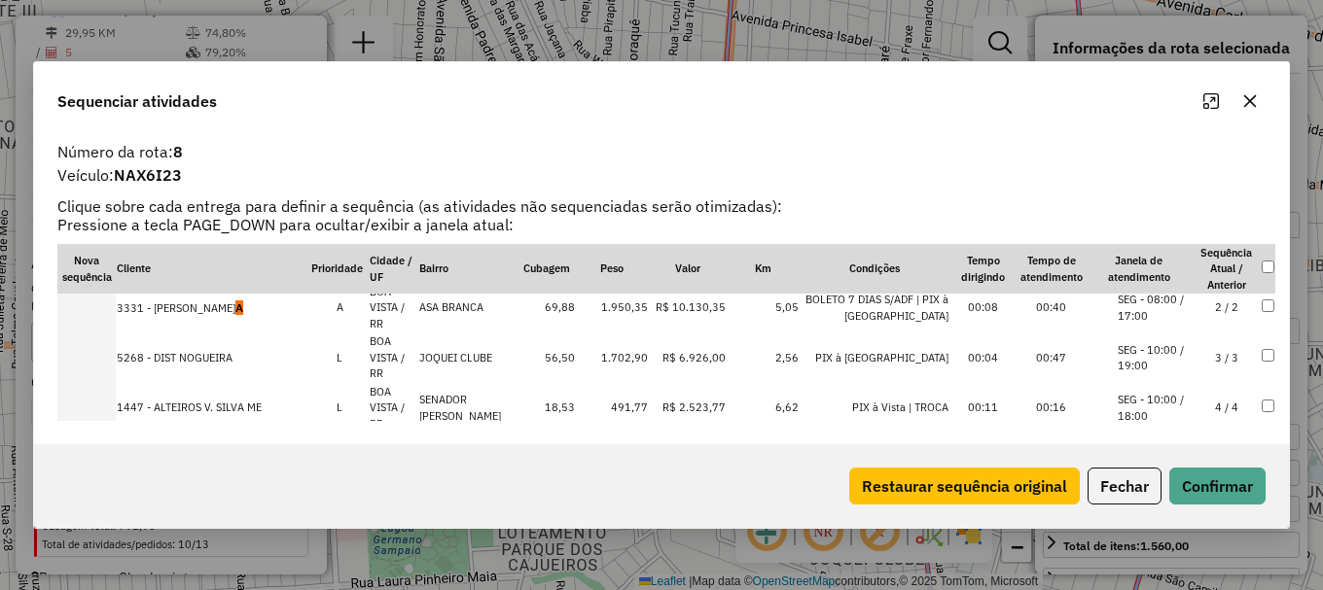
click at [99, 433] on td at bounding box center [86, 458] width 58 height 51
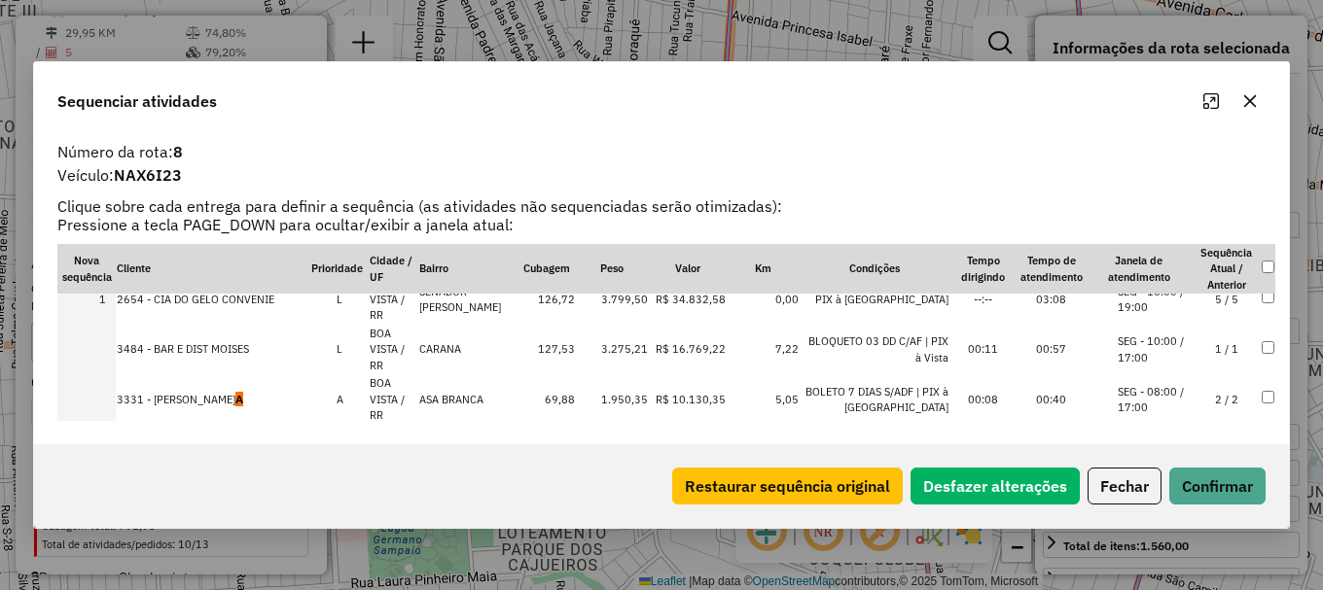
scroll to position [0, 0]
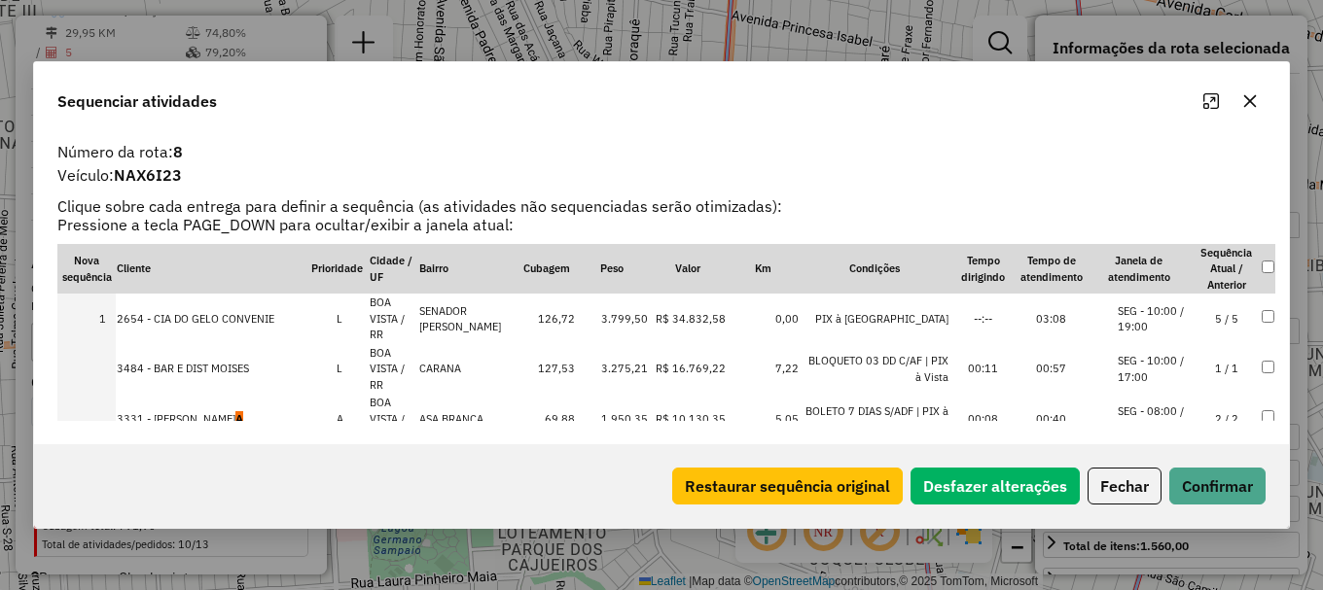
click at [105, 394] on td at bounding box center [86, 419] width 58 height 51
click at [100, 394] on td at bounding box center [86, 419] width 58 height 51
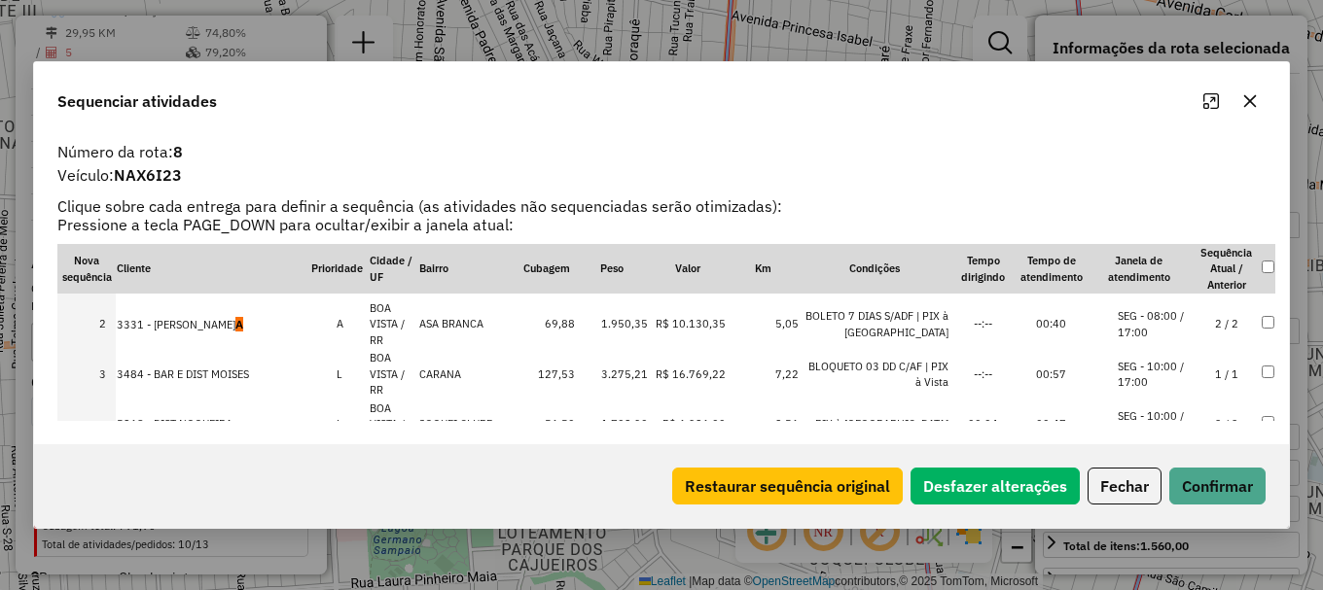
scroll to position [61, 0]
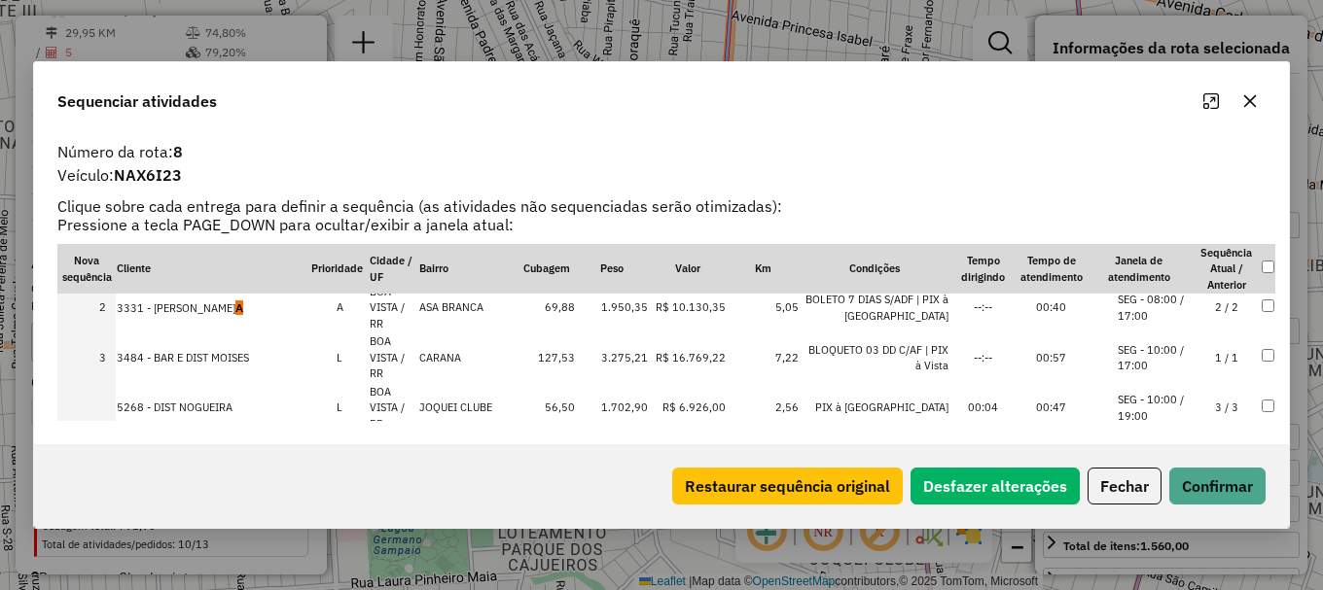
click at [131, 433] on td "1447 - ALTEIROS V. SILVA ME" at bounding box center [213, 458] width 195 height 51
click at [1201, 487] on button "Confirmar" at bounding box center [1217, 486] width 96 height 37
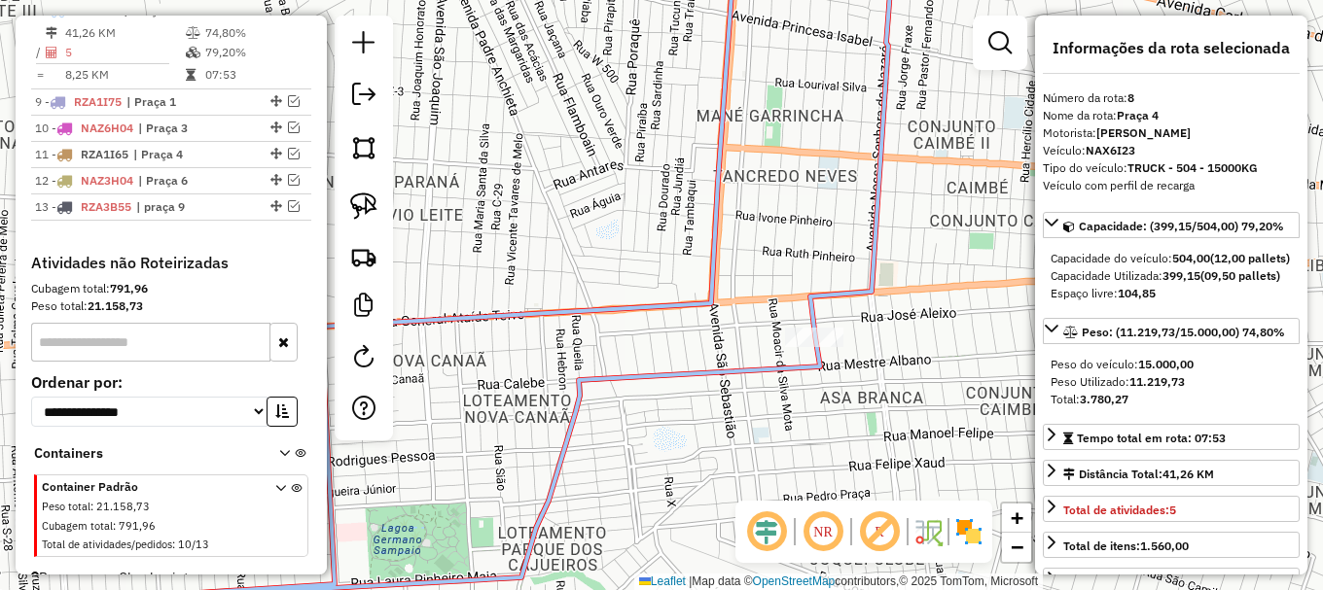
click at [687, 302] on icon at bounding box center [487, 295] width 848 height 708
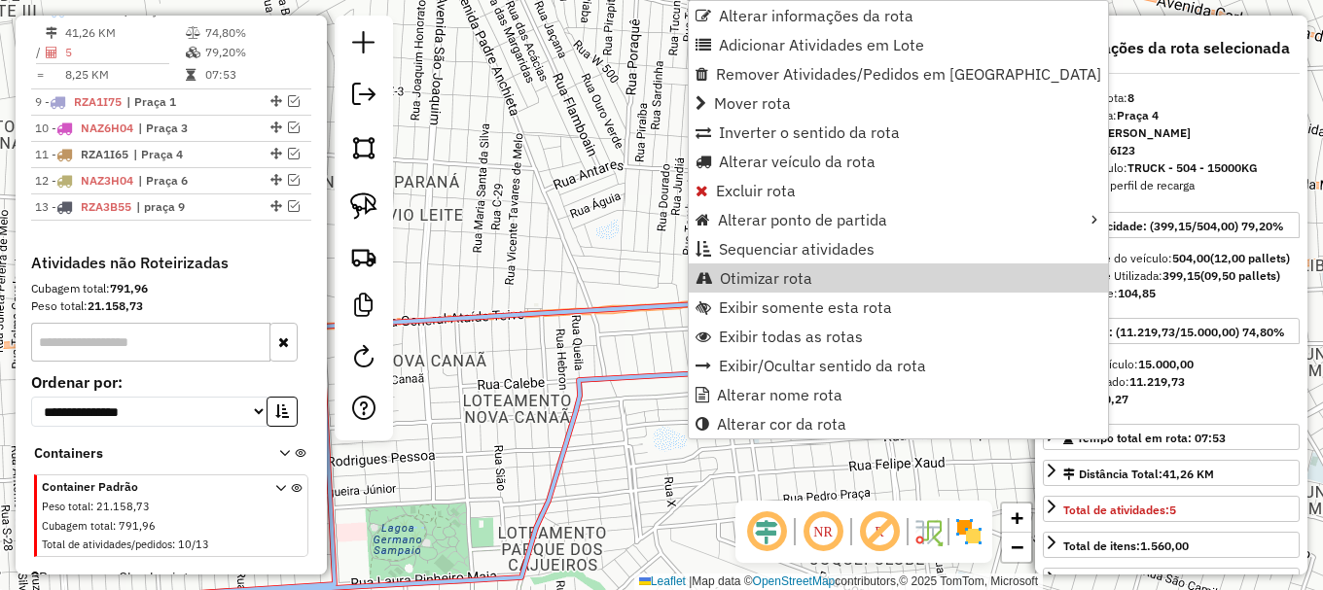
click at [623, 239] on div "Janela de atendimento Grade de atendimento Capacidade Transportadoras Veículos …" at bounding box center [661, 295] width 1323 height 590
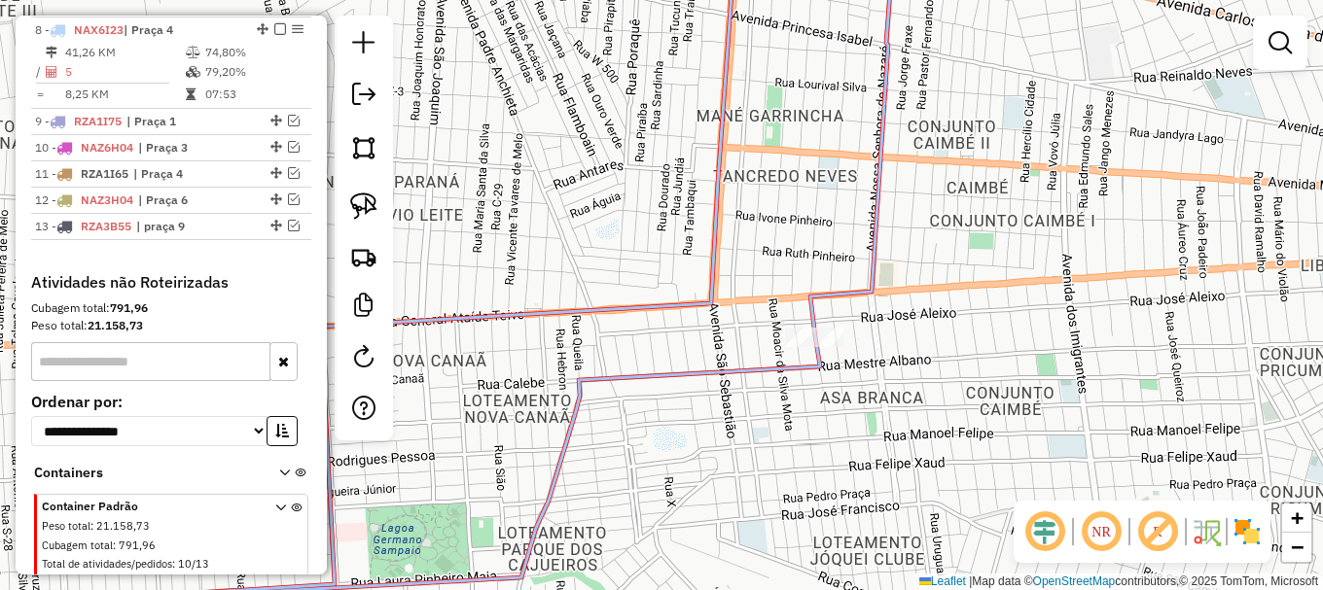
scroll to position [928, 0]
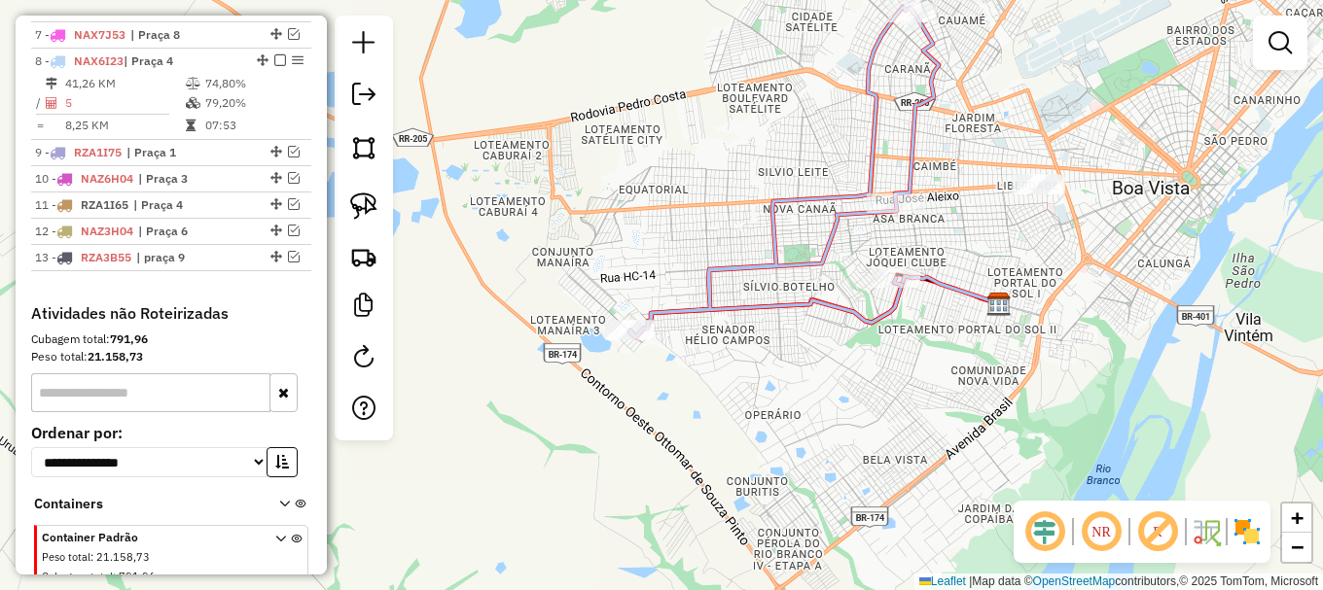
drag, startPoint x: 1171, startPoint y: 316, endPoint x: 983, endPoint y: 148, distance: 252.1
click at [983, 144] on div "Janela de atendimento Grade de atendimento Capacidade Transportadoras Veículos …" at bounding box center [661, 295] width 1323 height 590
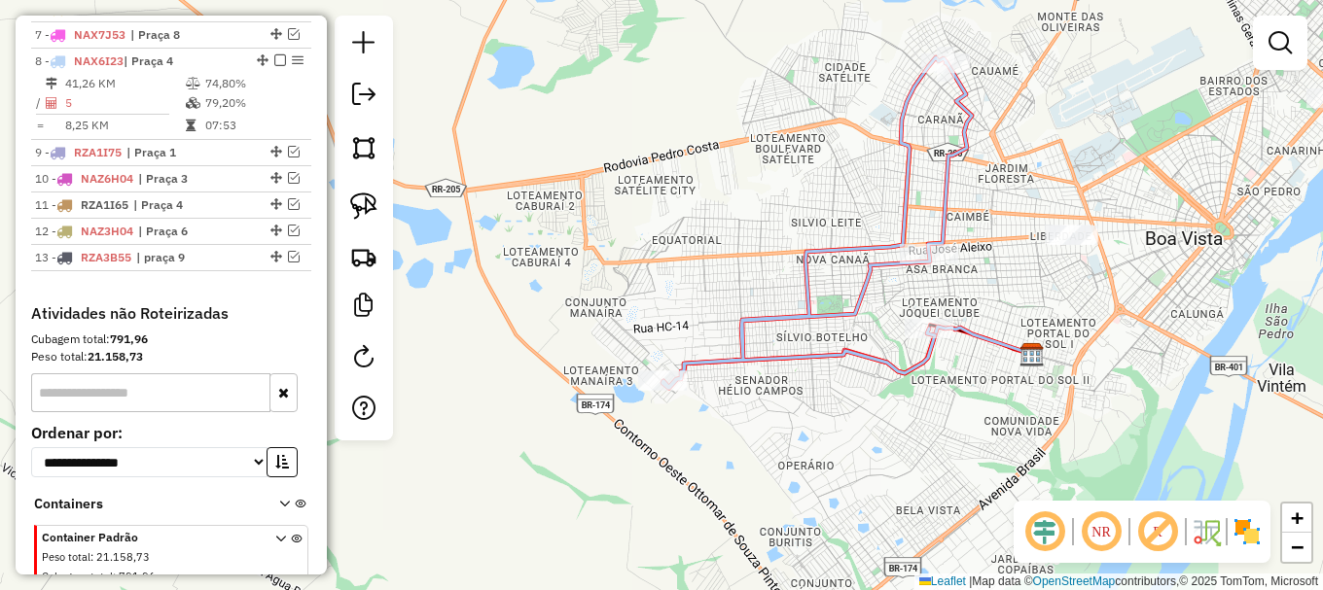
drag, startPoint x: 921, startPoint y: 374, endPoint x: 957, endPoint y: 429, distance: 66.1
click at [957, 429] on div "Janela de atendimento Grade de atendimento Capacidade Transportadoras Veículos …" at bounding box center [661, 295] width 1323 height 590
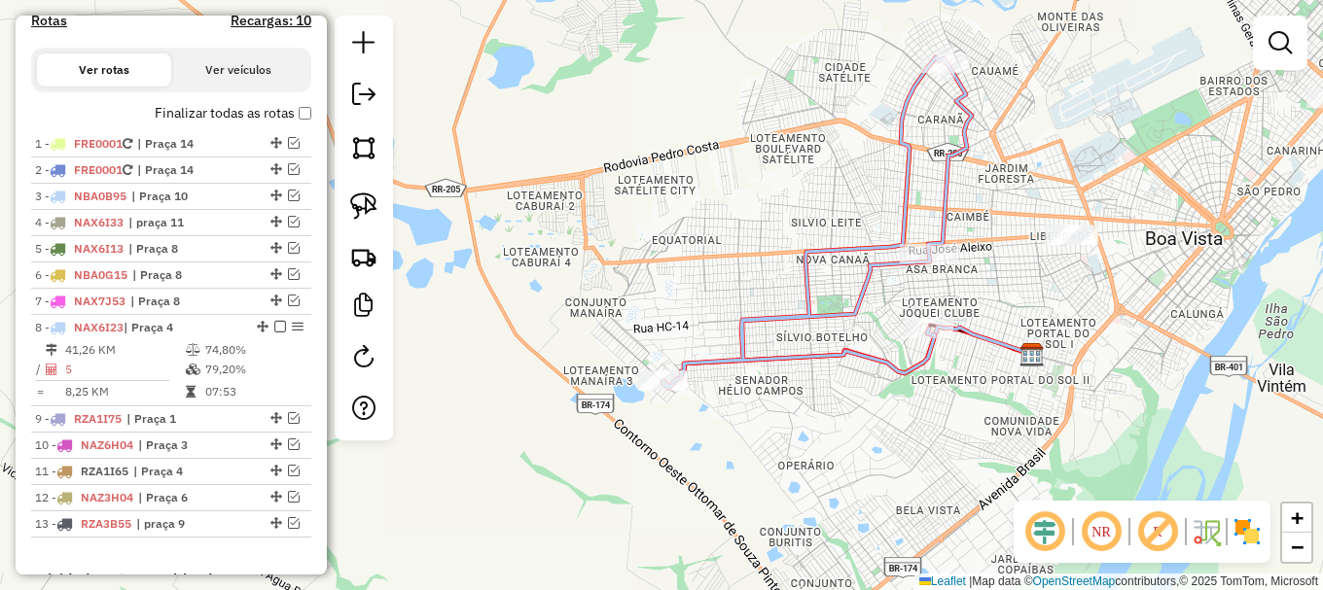
scroll to position [636, 0]
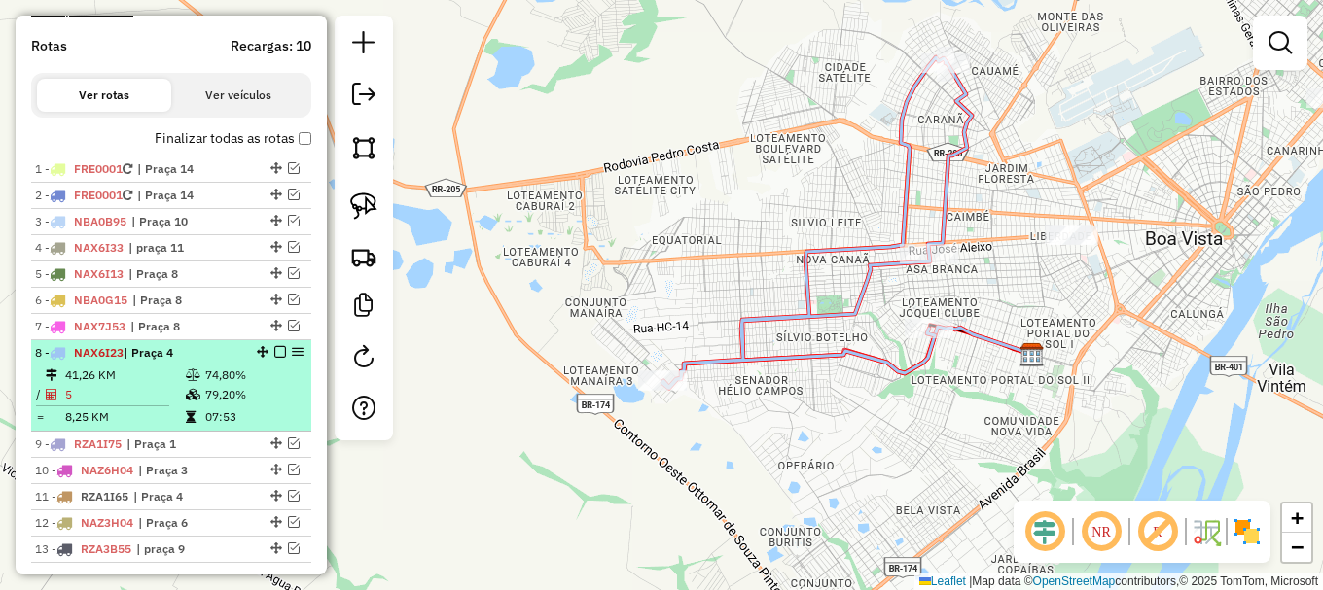
click at [274, 358] on em at bounding box center [280, 352] width 12 height 12
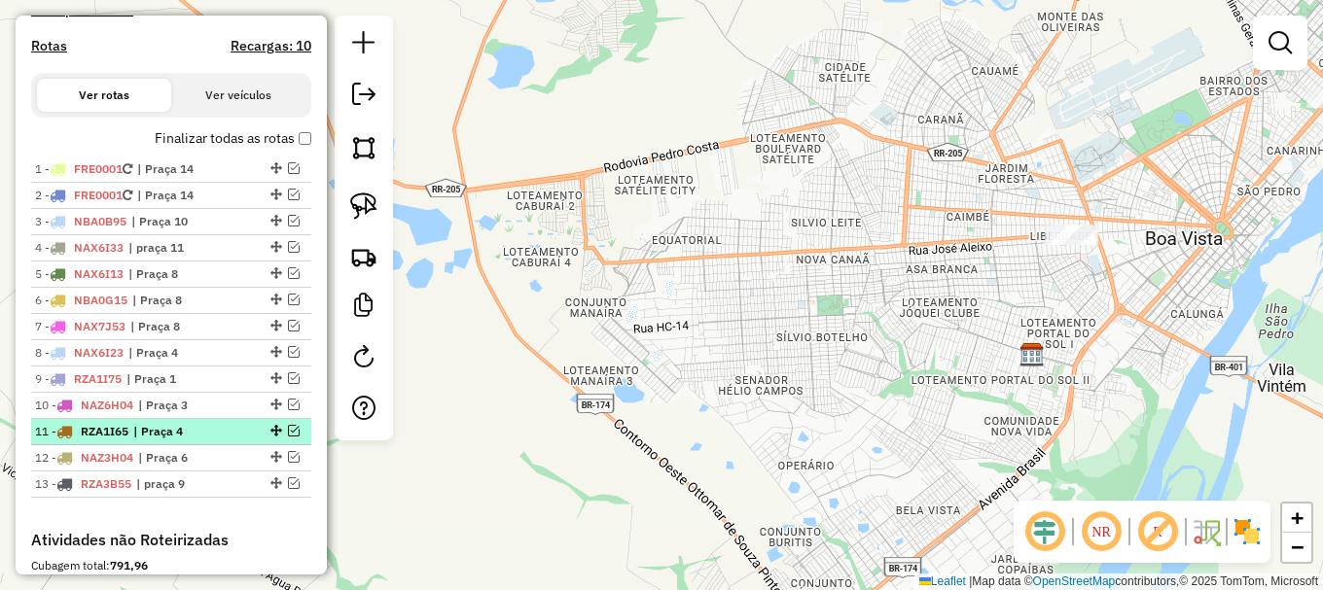
click at [156, 441] on span "| Praça 4" at bounding box center [177, 432] width 89 height 18
select select "**********"
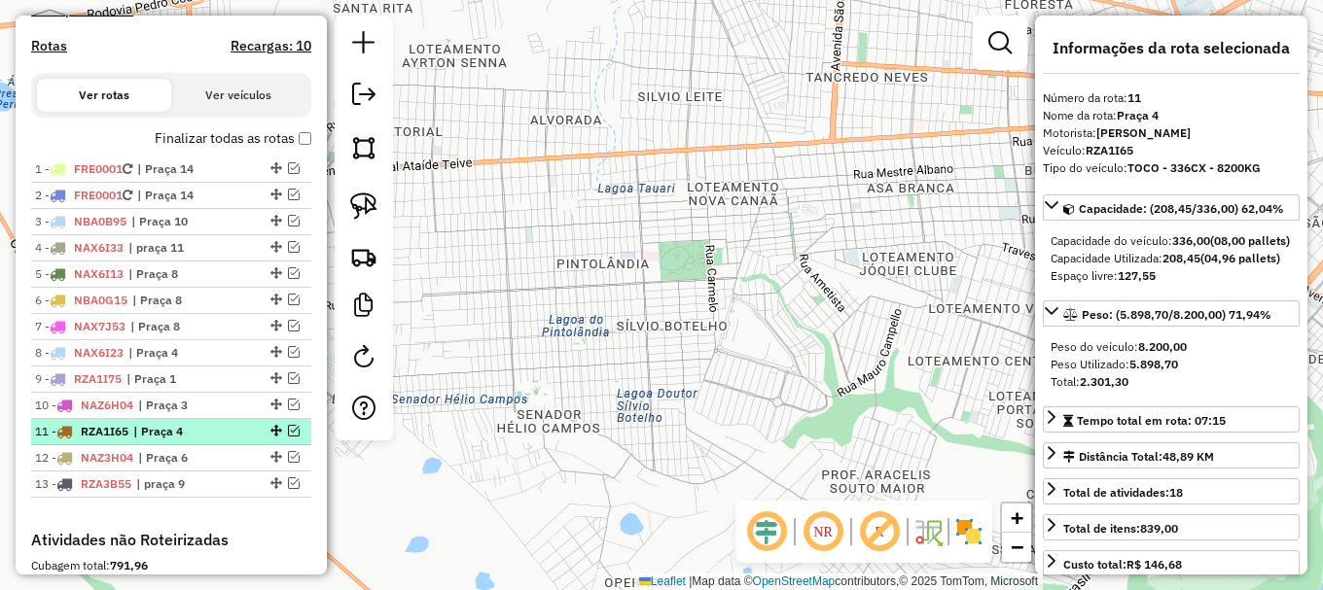
click at [159, 441] on span "| Praça 4" at bounding box center [177, 432] width 89 height 18
click at [288, 437] on em at bounding box center [294, 431] width 12 height 12
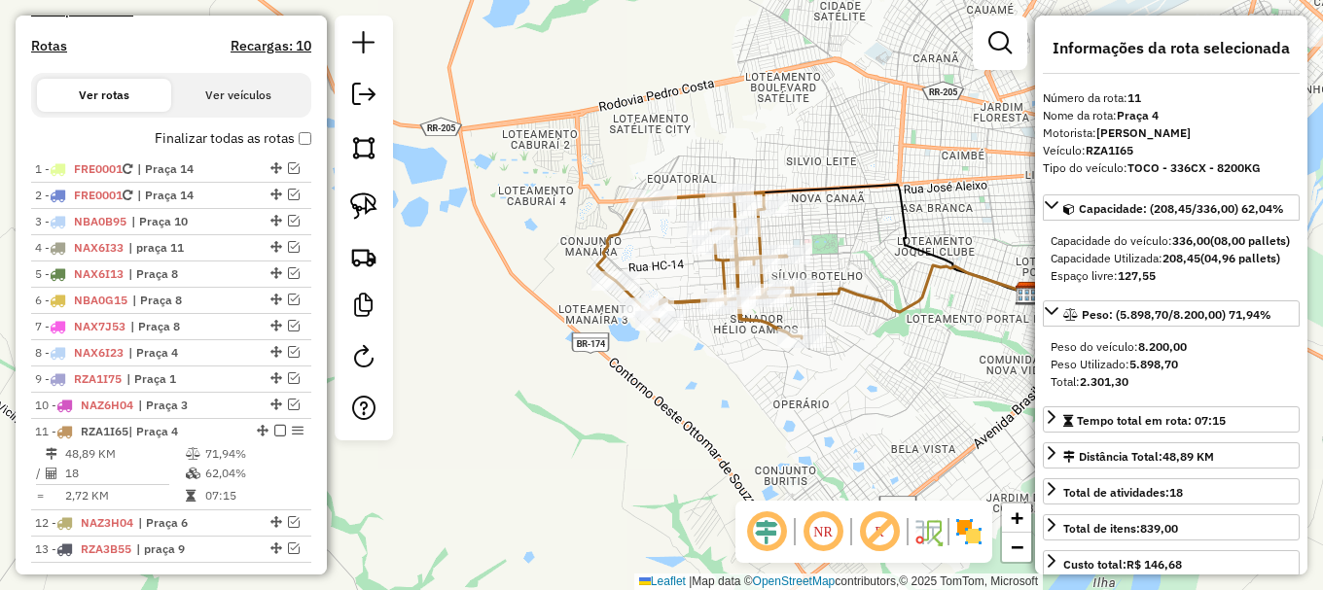
drag, startPoint x: 820, startPoint y: 376, endPoint x: 909, endPoint y: 328, distance: 101.8
click at [920, 312] on icon at bounding box center [835, 289] width 387 height 47
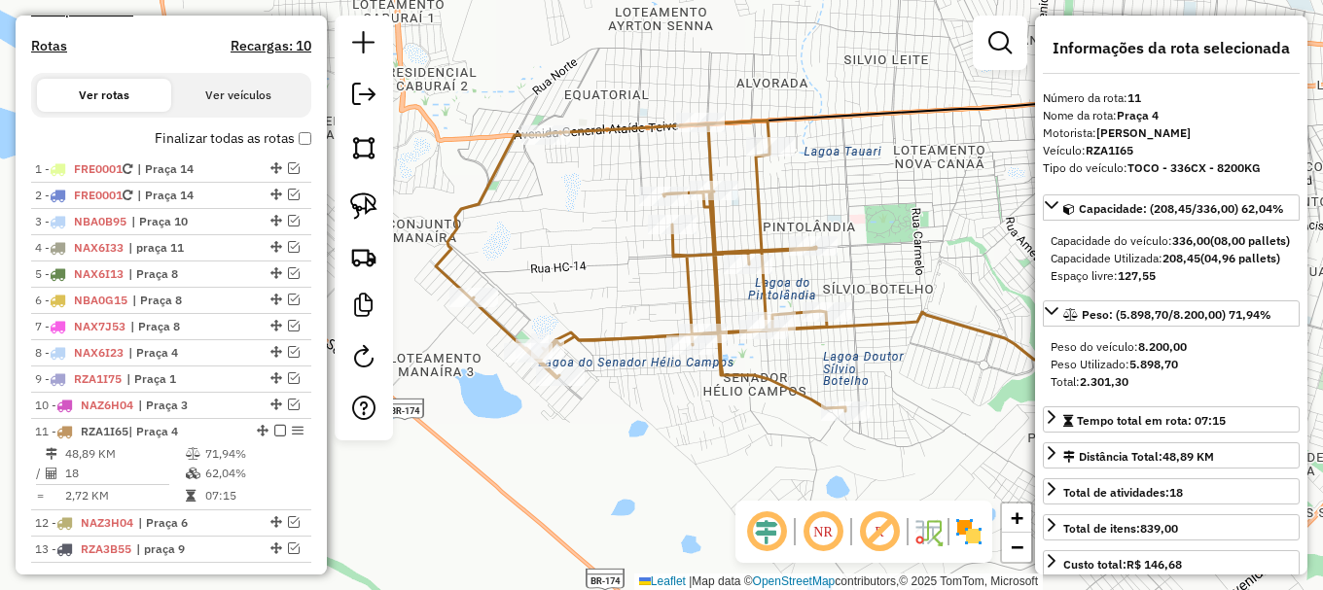
drag, startPoint x: 752, startPoint y: 356, endPoint x: 795, endPoint y: 480, distance: 130.7
click at [795, 480] on div "Janela de atendimento Grade de atendimento Capacidade Transportadoras Veículos …" at bounding box center [661, 295] width 1323 height 590
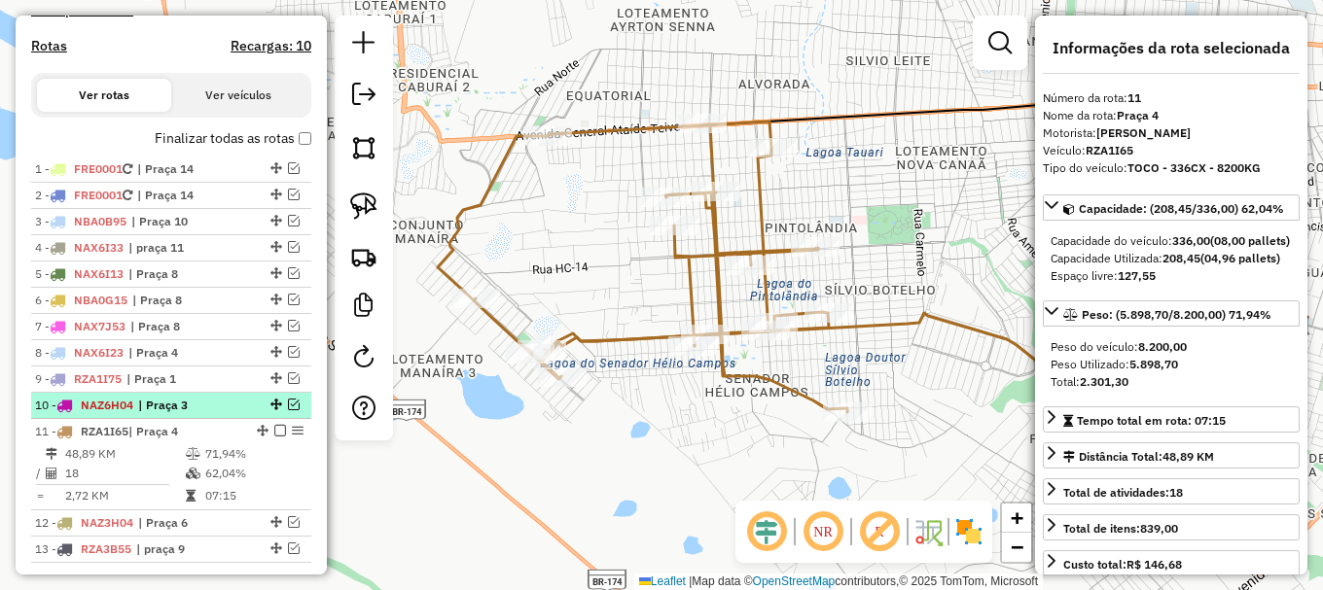
click at [288, 410] on em at bounding box center [294, 405] width 12 height 12
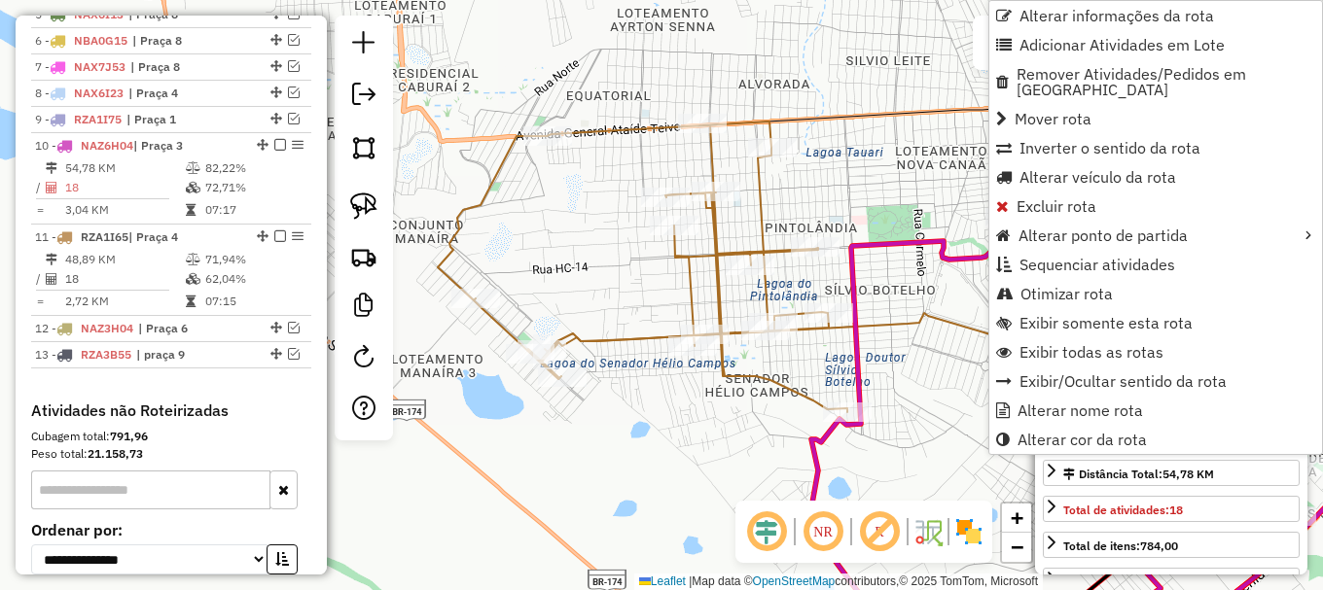
scroll to position [1031, 0]
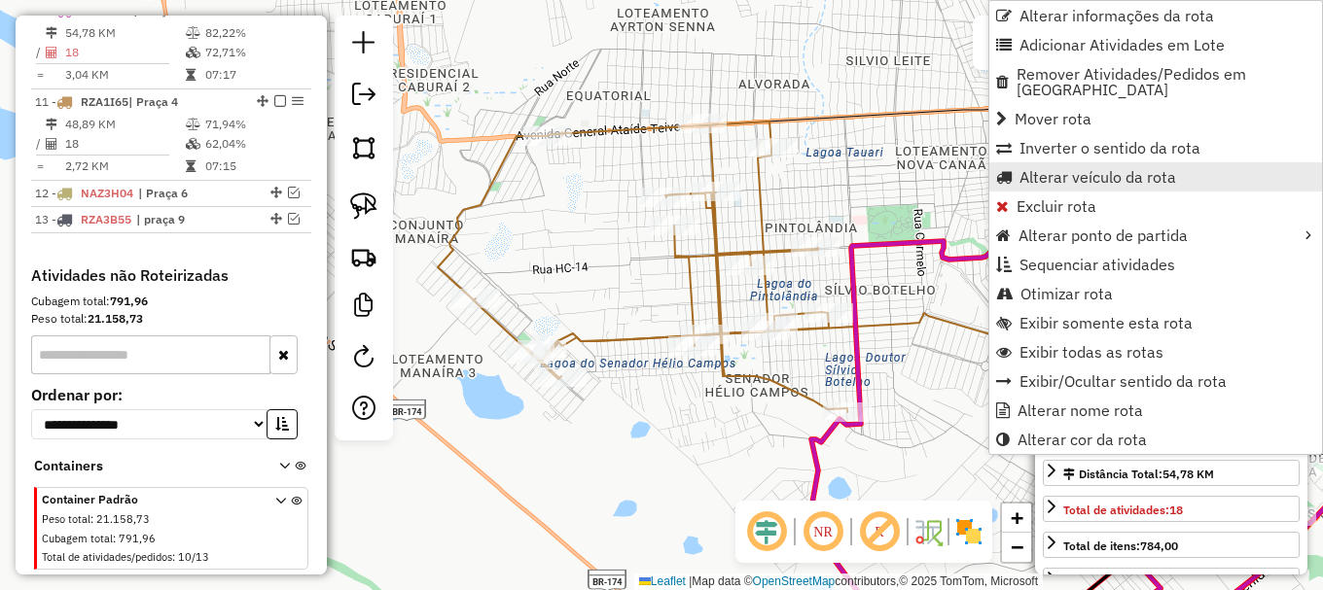
click at [1036, 169] on span "Alterar veículo da rota" at bounding box center [1097, 177] width 157 height 16
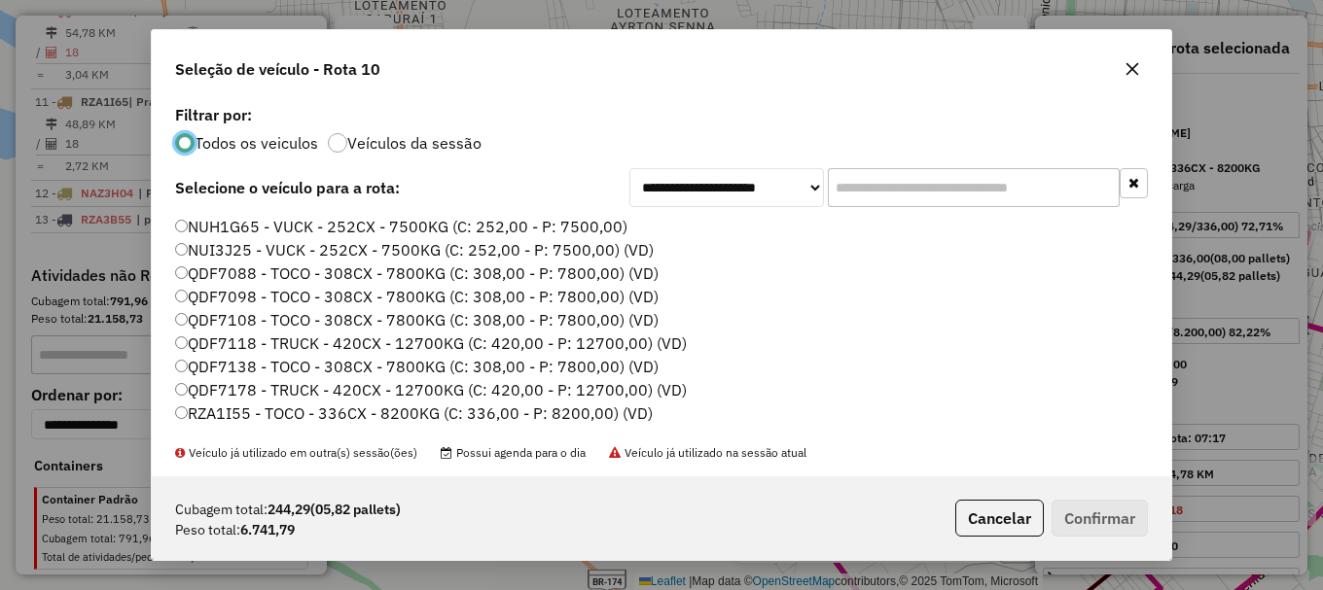
scroll to position [486, 0]
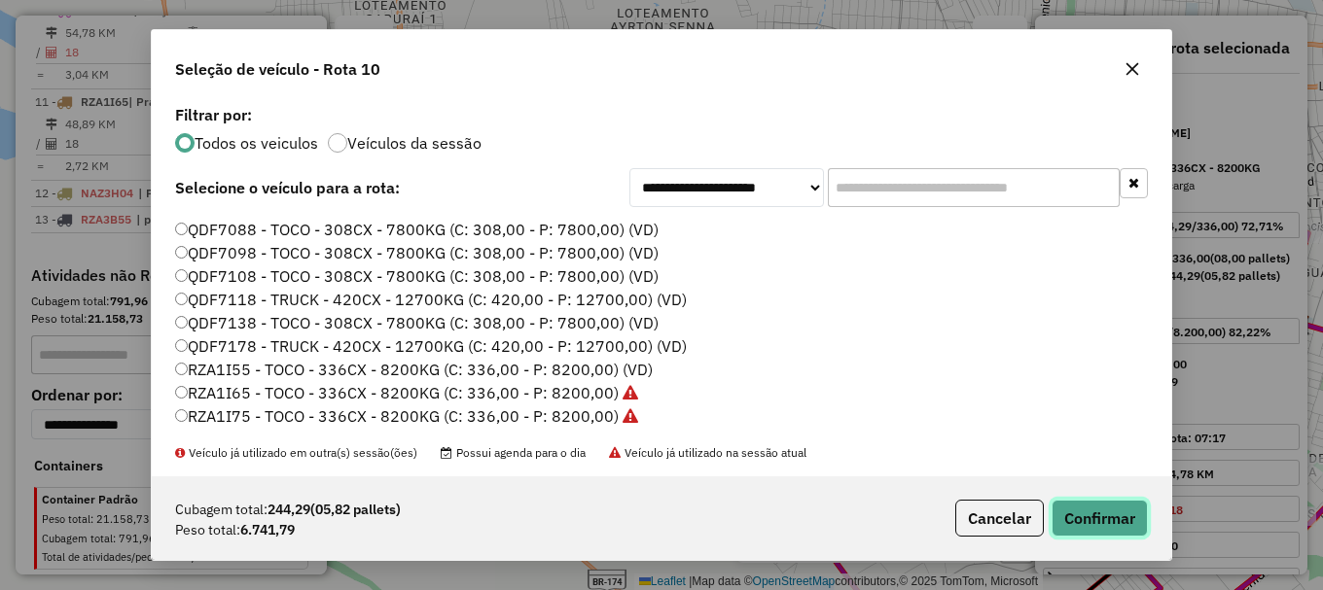
click at [1107, 514] on button "Confirmar" at bounding box center [1099, 518] width 96 height 37
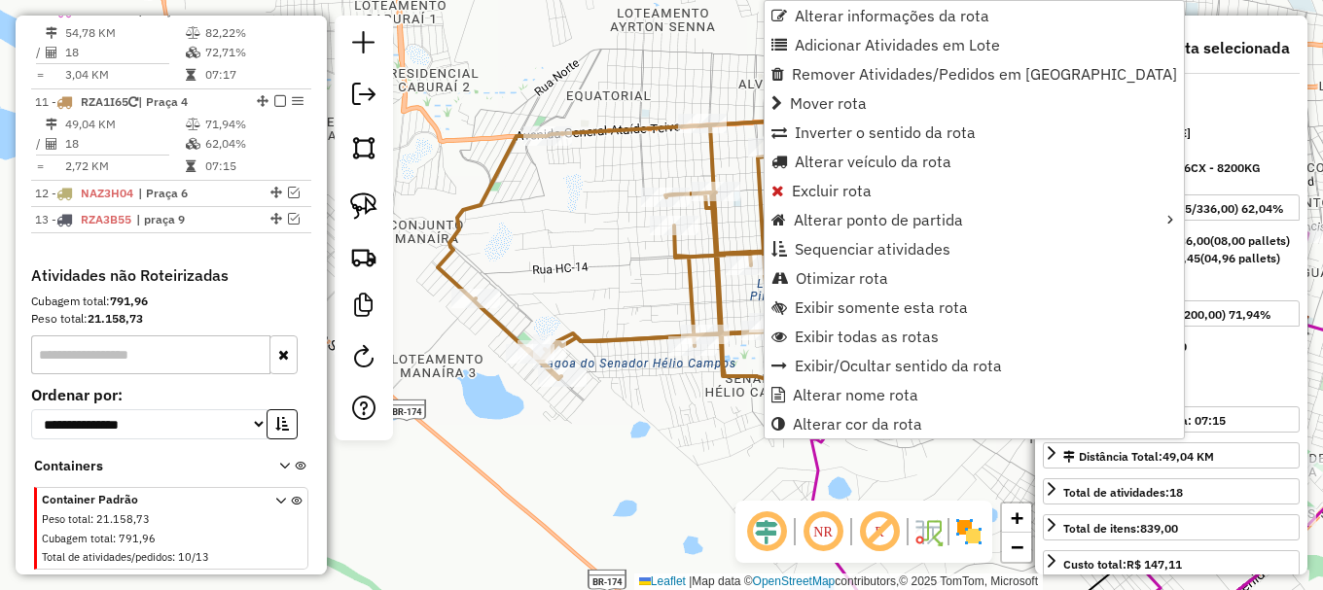
scroll to position [1090, 0]
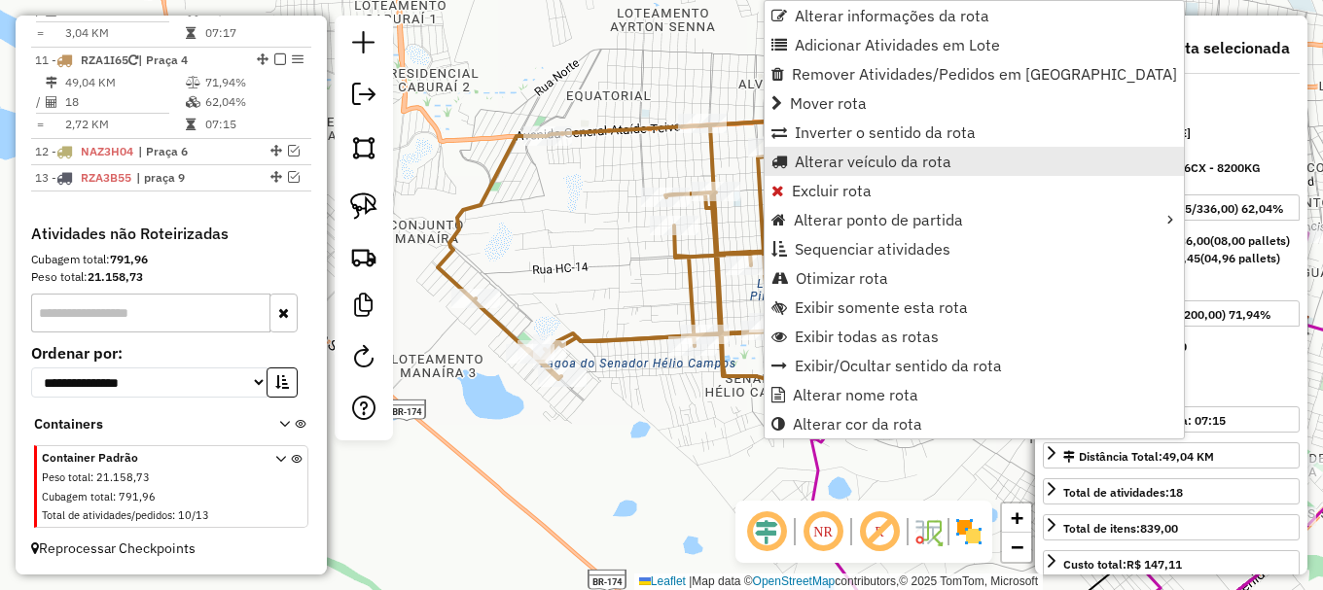
click at [825, 151] on link "Alterar veículo da rota" at bounding box center [974, 161] width 419 height 29
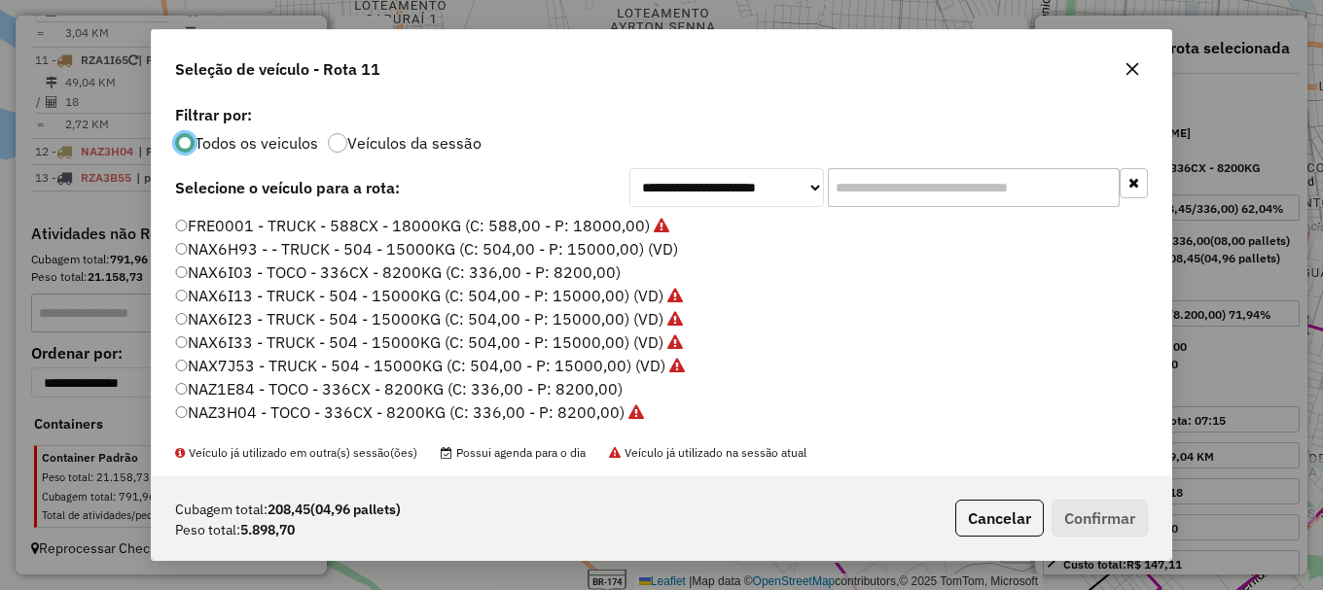
scroll to position [97, 0]
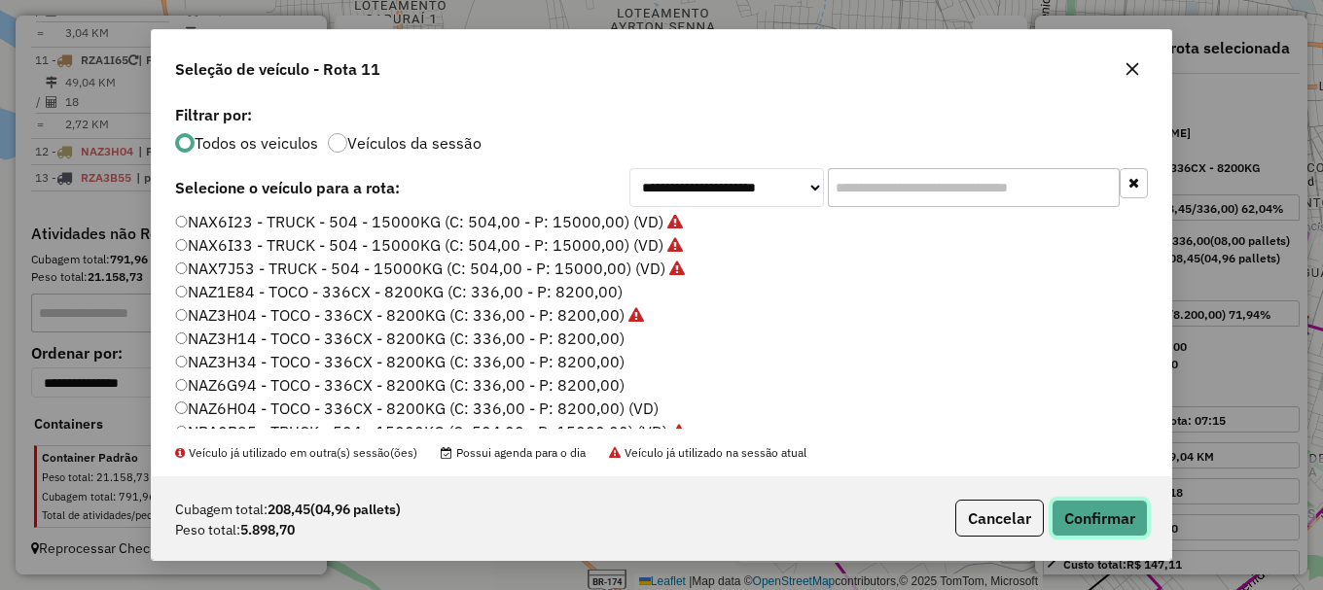
click at [1103, 529] on button "Confirmar" at bounding box center [1099, 518] width 96 height 37
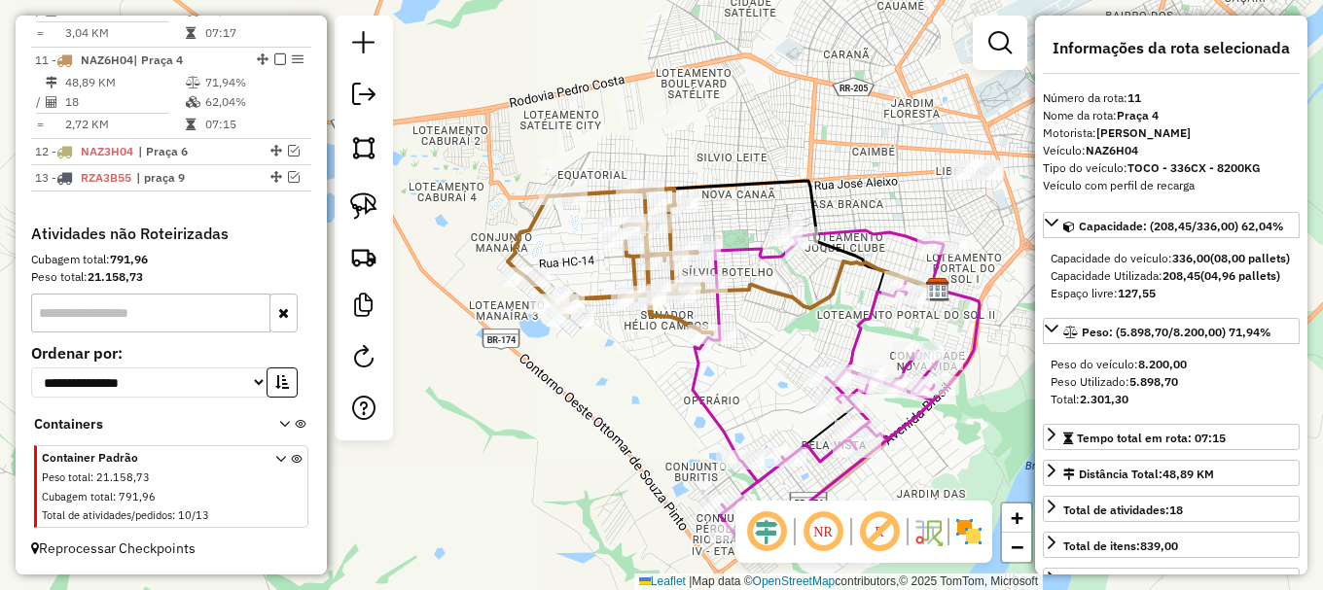
drag, startPoint x: 816, startPoint y: 406, endPoint x: 638, endPoint y: 393, distance: 178.4
click at [638, 393] on div "Janela de atendimento Grade de atendimento Capacidade Transportadoras Veículos …" at bounding box center [661, 295] width 1323 height 590
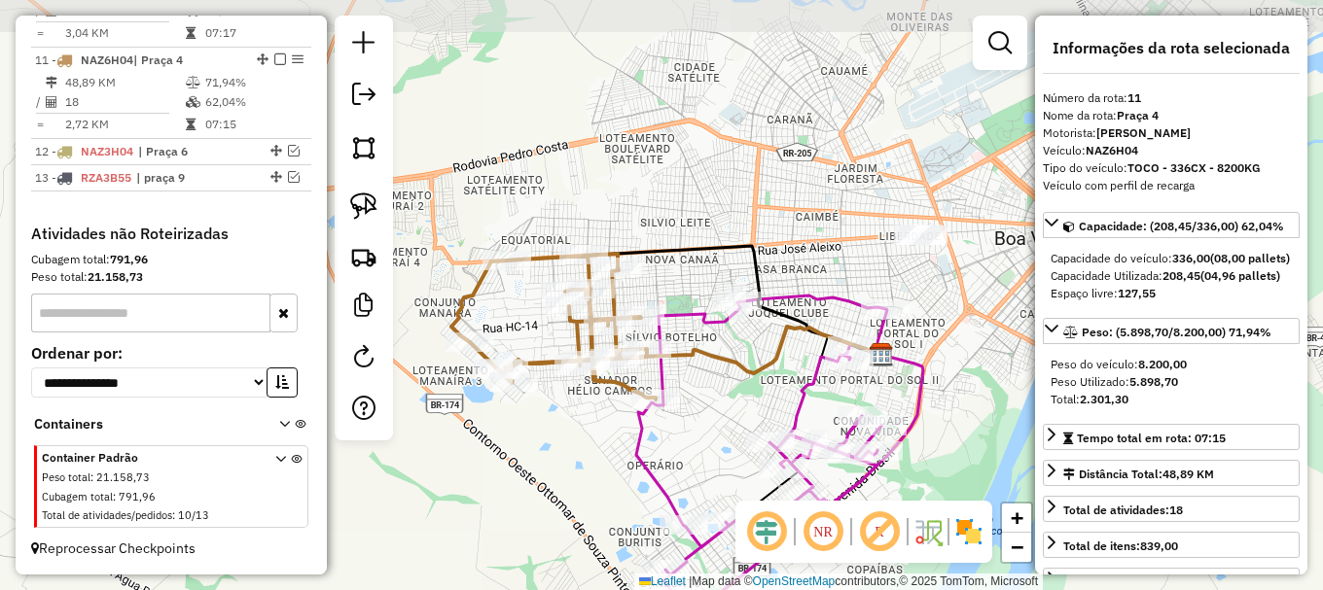
drag, startPoint x: 803, startPoint y: 305, endPoint x: 732, endPoint y: 335, distance: 76.8
click at [745, 363] on div "Janela de atendimento Grade de atendimento Capacidade Transportadoras Veículos …" at bounding box center [661, 295] width 1323 height 590
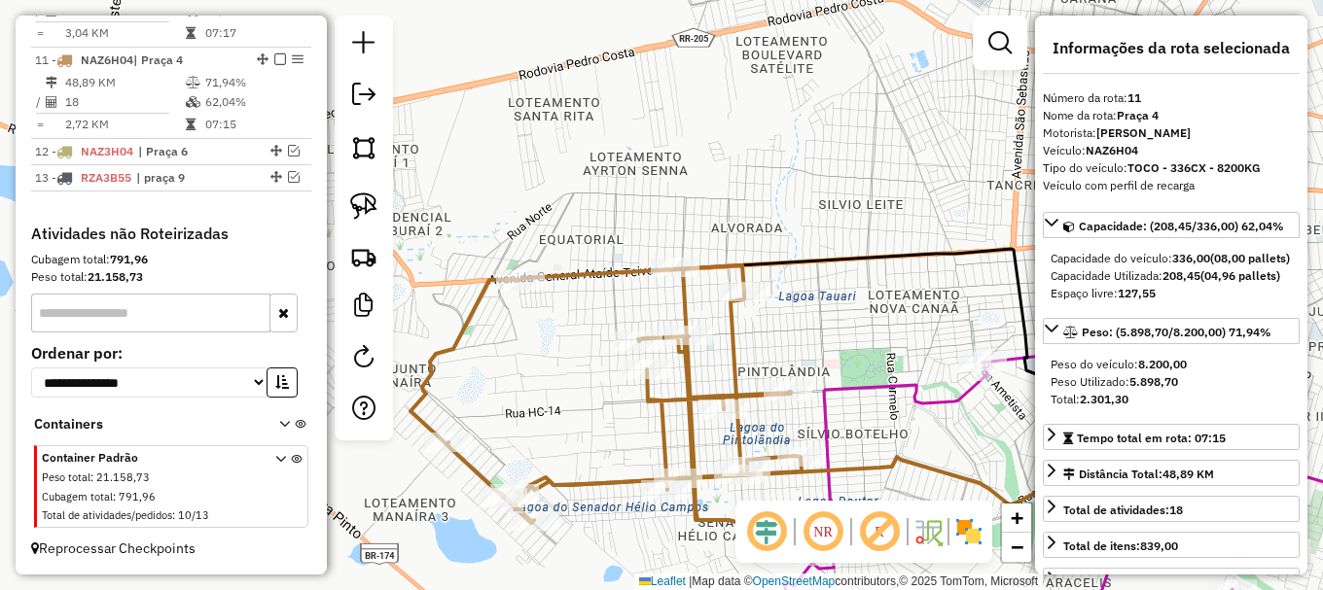
drag, startPoint x: 652, startPoint y: 282, endPoint x: 865, endPoint y: 302, distance: 214.0
click at [864, 302] on div "Janela de atendimento Grade de atendimento Capacidade Transportadoras Veículos …" at bounding box center [661, 295] width 1323 height 590
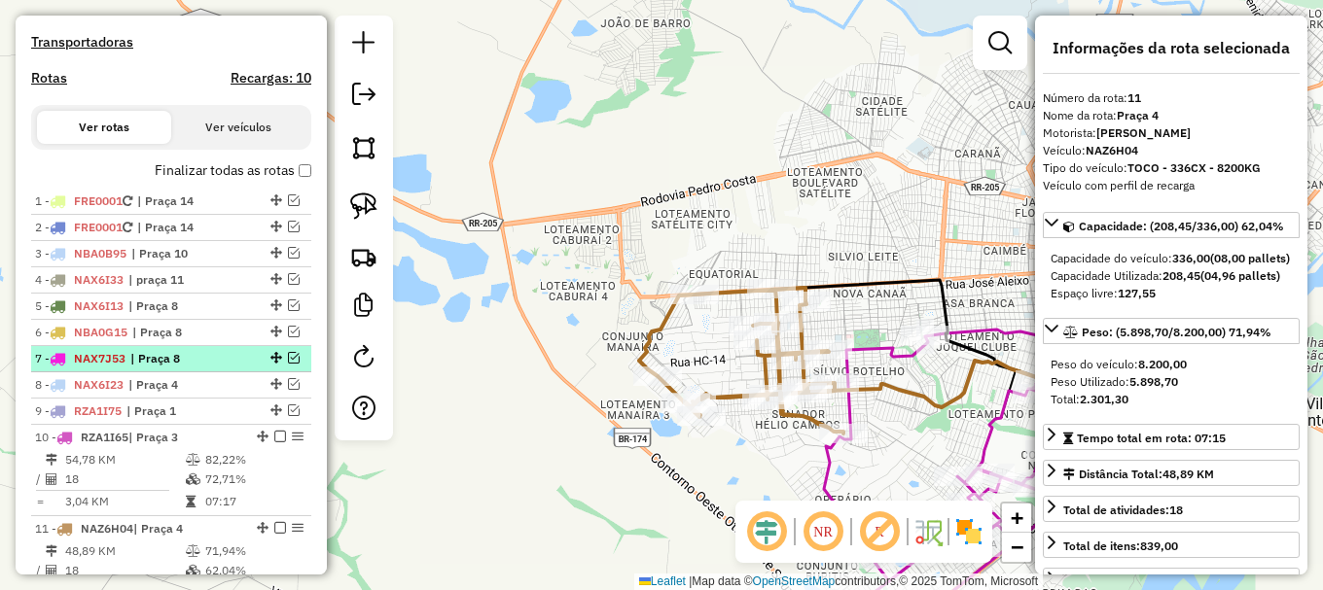
scroll to position [701, 0]
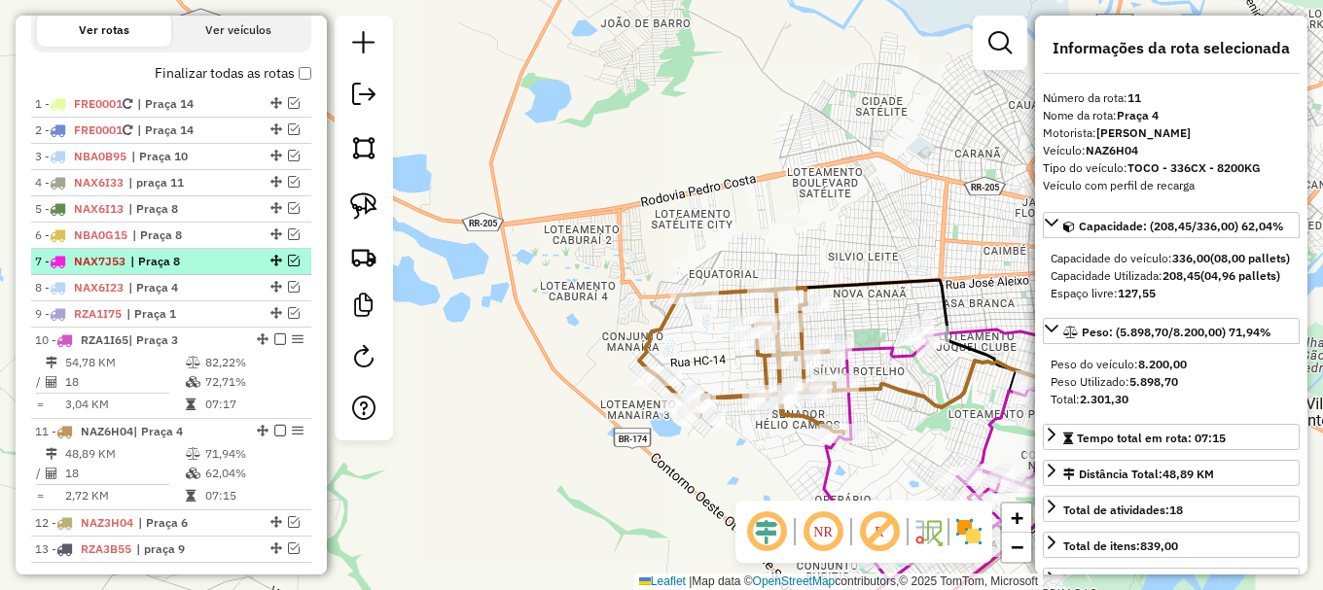
click at [180, 270] on span "| Praça 8" at bounding box center [174, 262] width 89 height 18
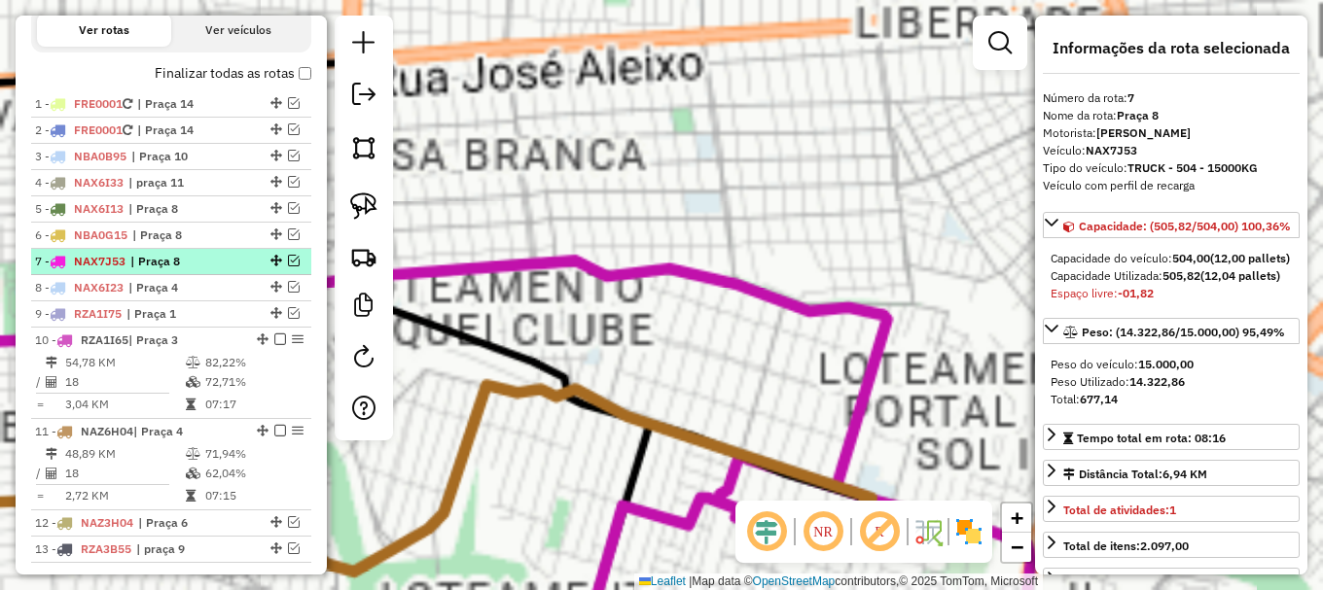
click at [180, 270] on span "| Praça 8" at bounding box center [174, 262] width 89 height 18
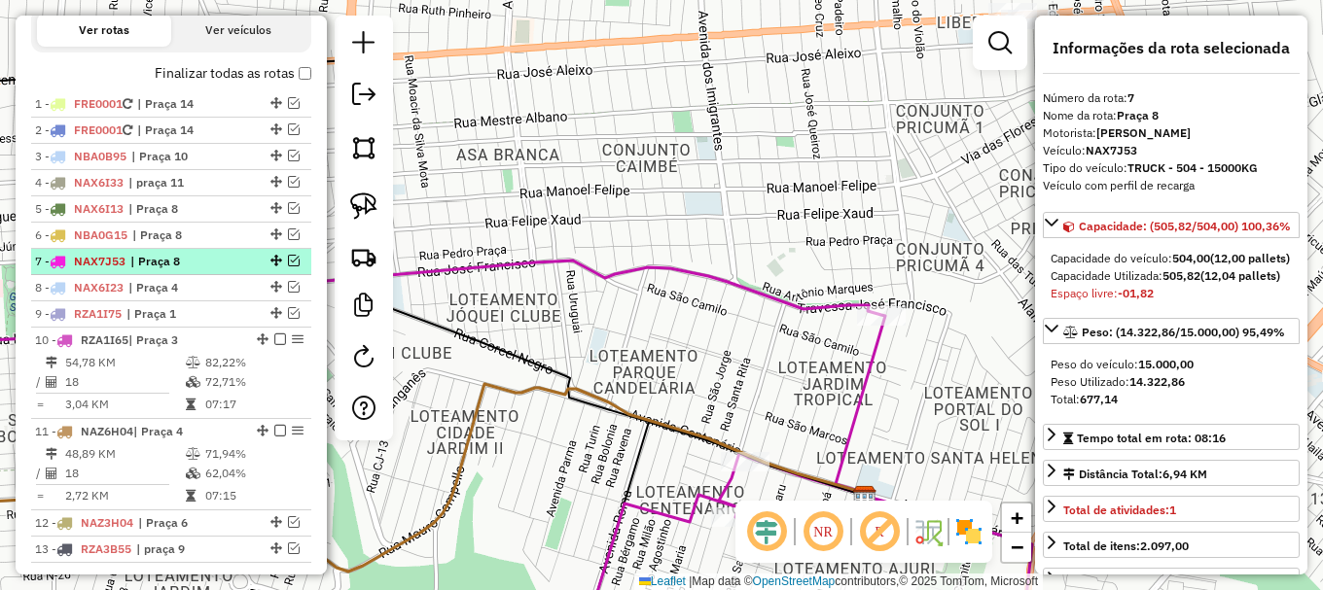
click at [180, 270] on span "| Praça 8" at bounding box center [174, 262] width 89 height 18
click at [281, 267] on div at bounding box center [274, 261] width 58 height 12
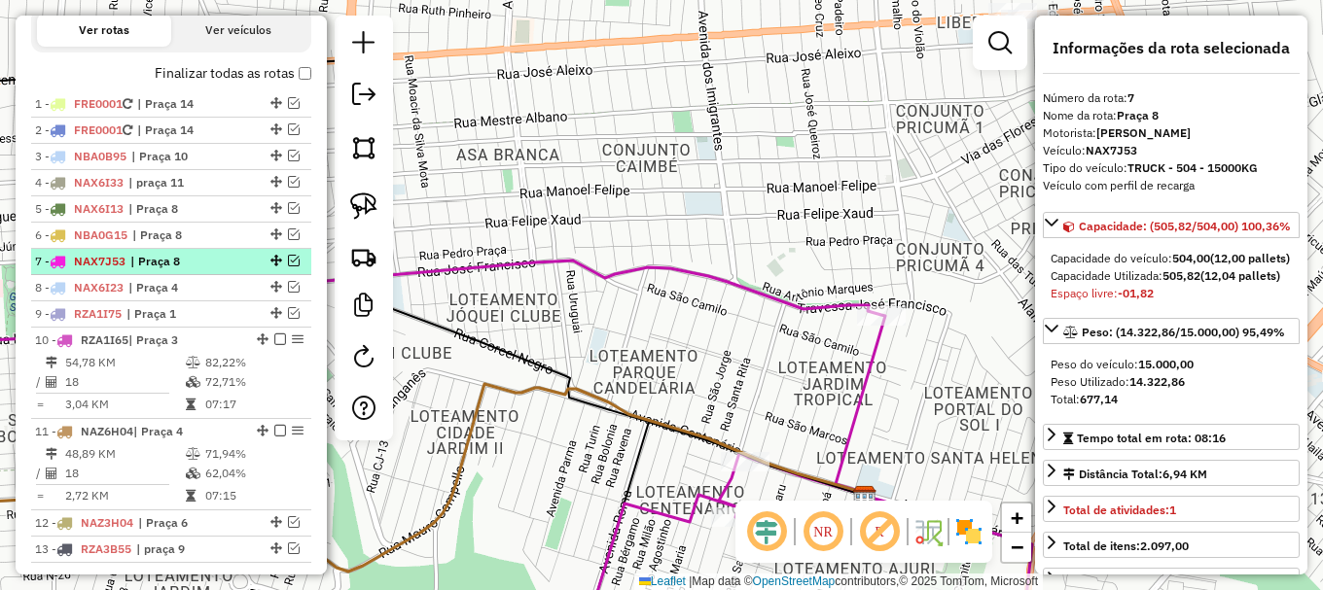
click at [290, 267] on em at bounding box center [294, 261] width 12 height 12
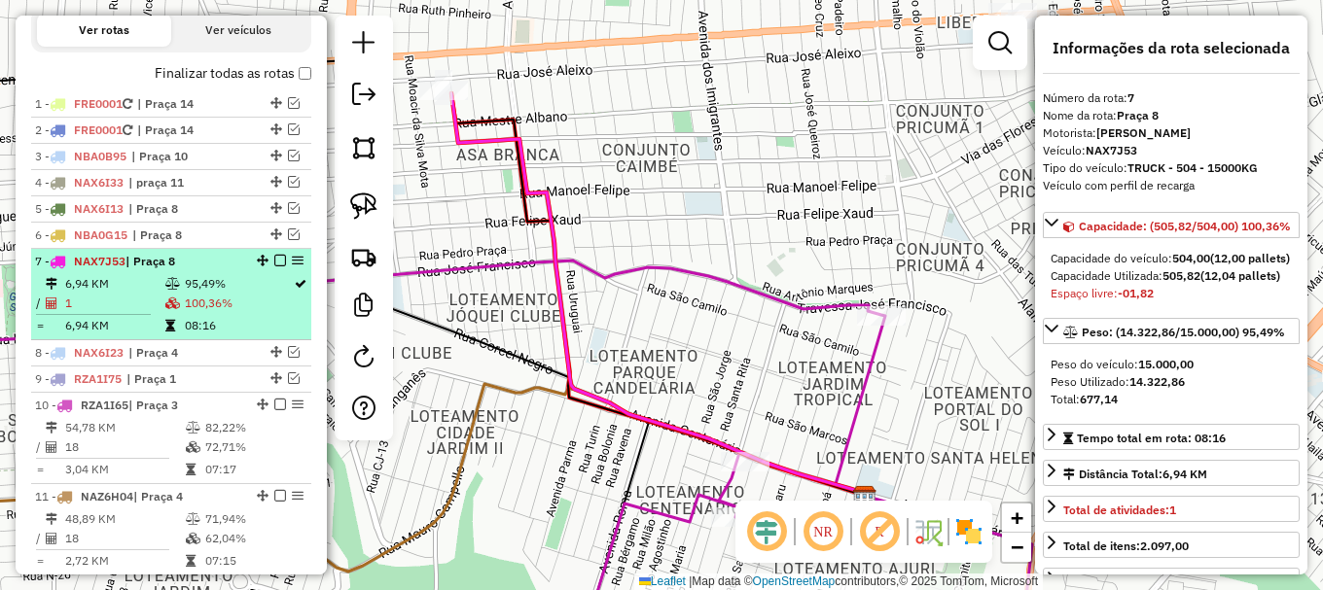
click at [278, 267] on em at bounding box center [280, 261] width 12 height 12
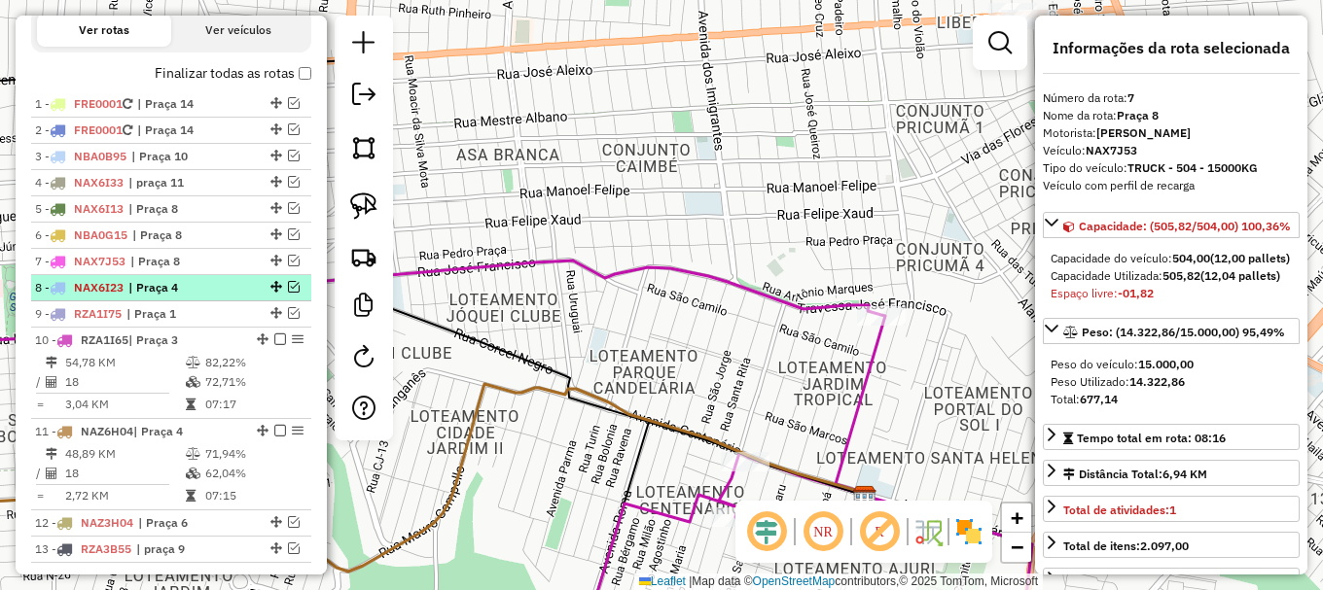
drag, startPoint x: 284, startPoint y: 304, endPoint x: 270, endPoint y: 315, distance: 17.3
click at [288, 293] on em at bounding box center [294, 287] width 12 height 12
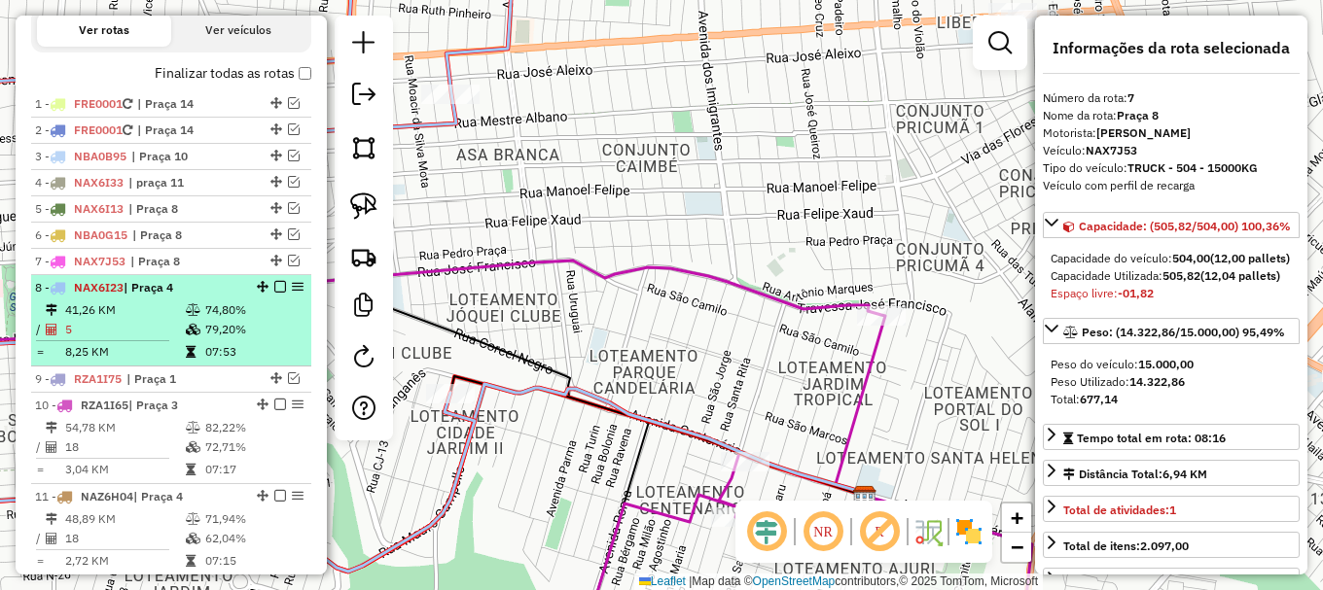
click at [274, 293] on em at bounding box center [280, 287] width 12 height 12
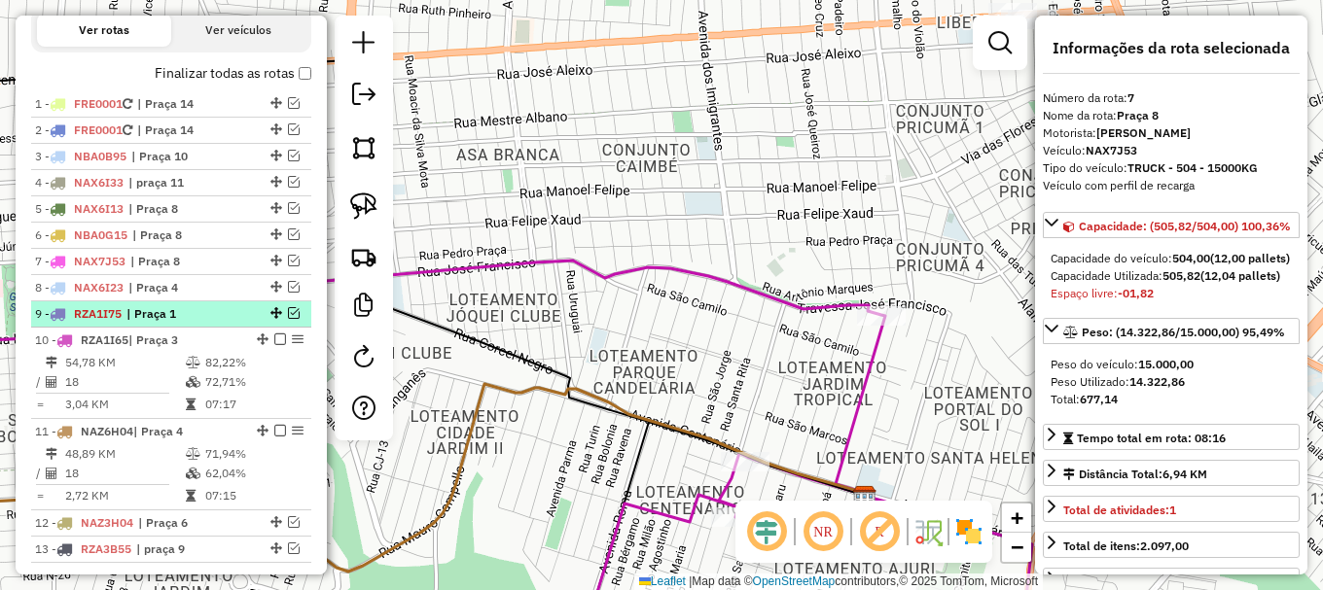
click at [290, 319] on em at bounding box center [294, 313] width 12 height 12
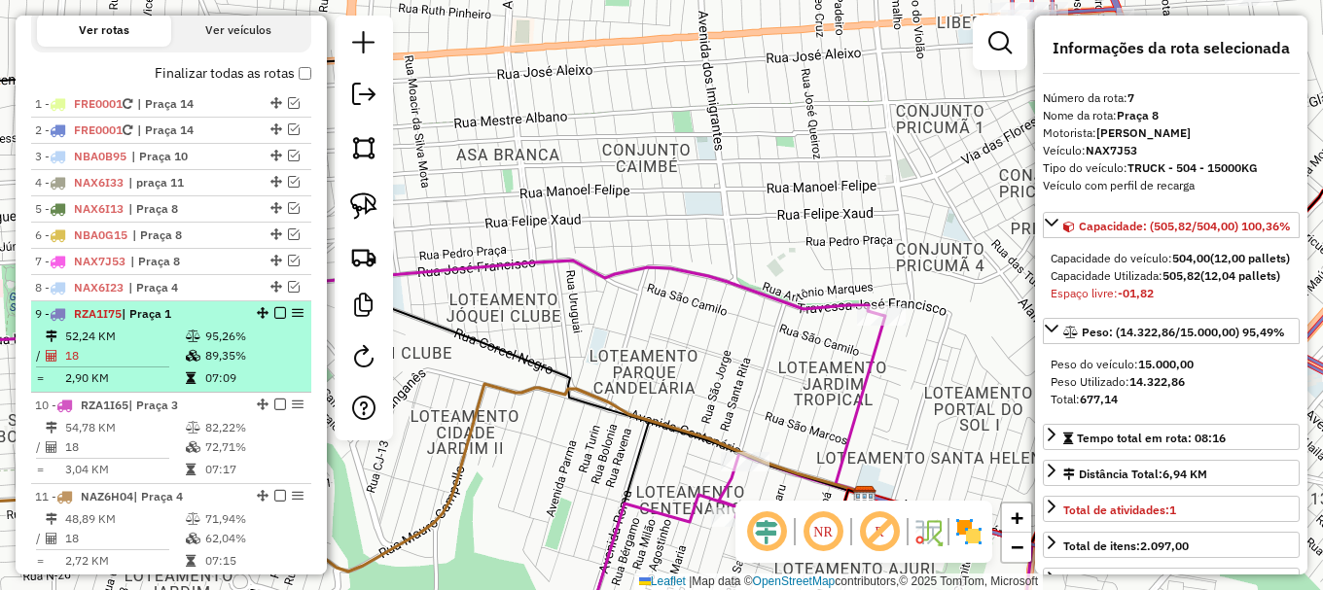
click at [116, 346] on td "52,24 KM" at bounding box center [124, 336] width 121 height 19
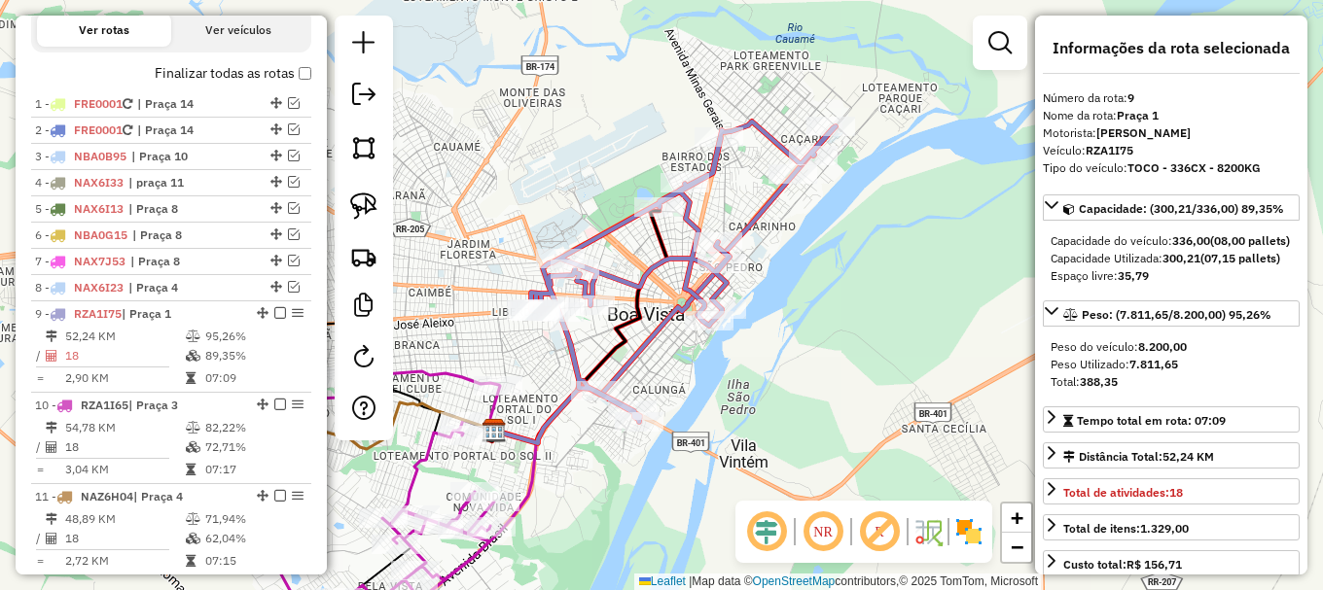
drag, startPoint x: 874, startPoint y: 371, endPoint x: 868, endPoint y: 311, distance: 59.7
click at [868, 369] on div "Janela de atendimento Grade de atendimento Capacidade Transportadoras Veículos …" at bounding box center [661, 295] width 1323 height 590
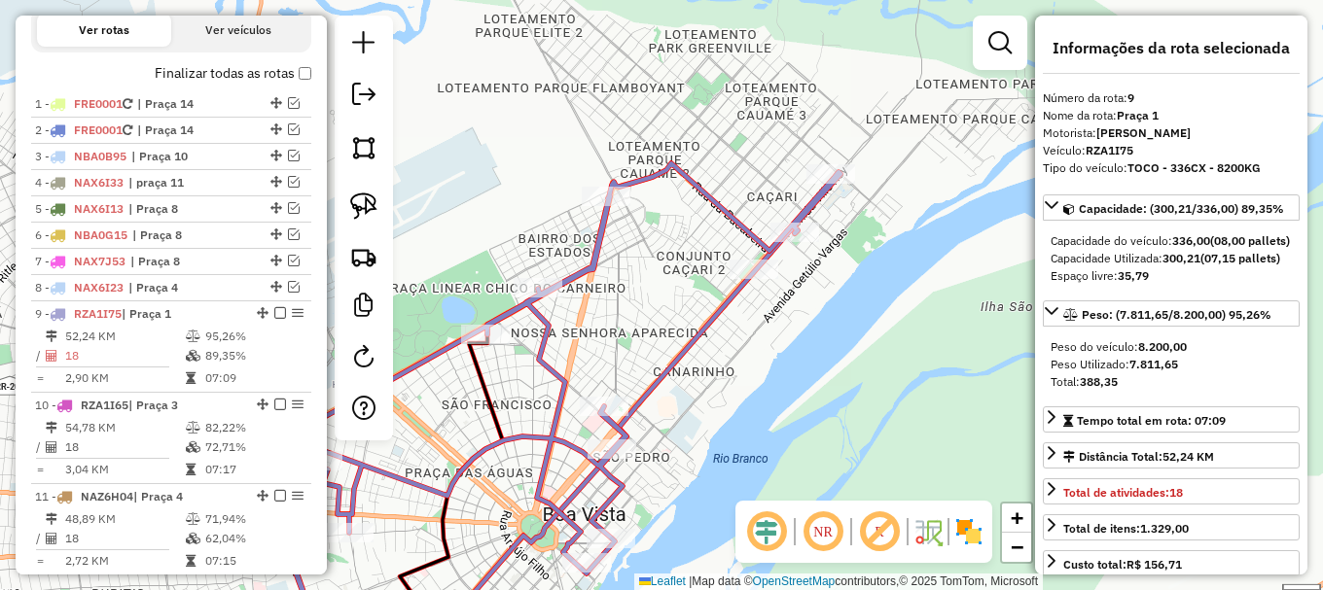
drag, startPoint x: 858, startPoint y: 217, endPoint x: 840, endPoint y: 293, distance: 77.9
click at [835, 291] on div "Janela de atendimento Grade de atendimento Capacidade Transportadoras Veículos …" at bounding box center [661, 295] width 1323 height 590
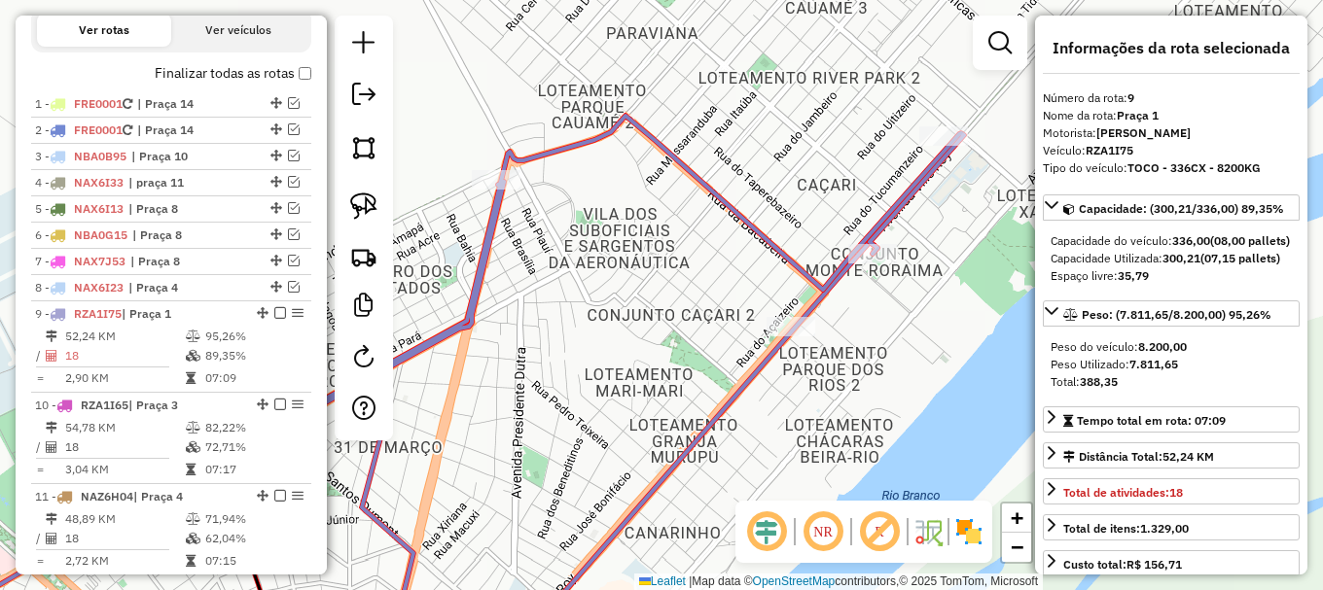
drag, startPoint x: 813, startPoint y: 272, endPoint x: 954, endPoint y: 325, distance: 150.5
click at [954, 325] on div "Janela de atendimento Grade de atendimento Capacidade Transportadoras Veículos …" at bounding box center [661, 295] width 1323 height 590
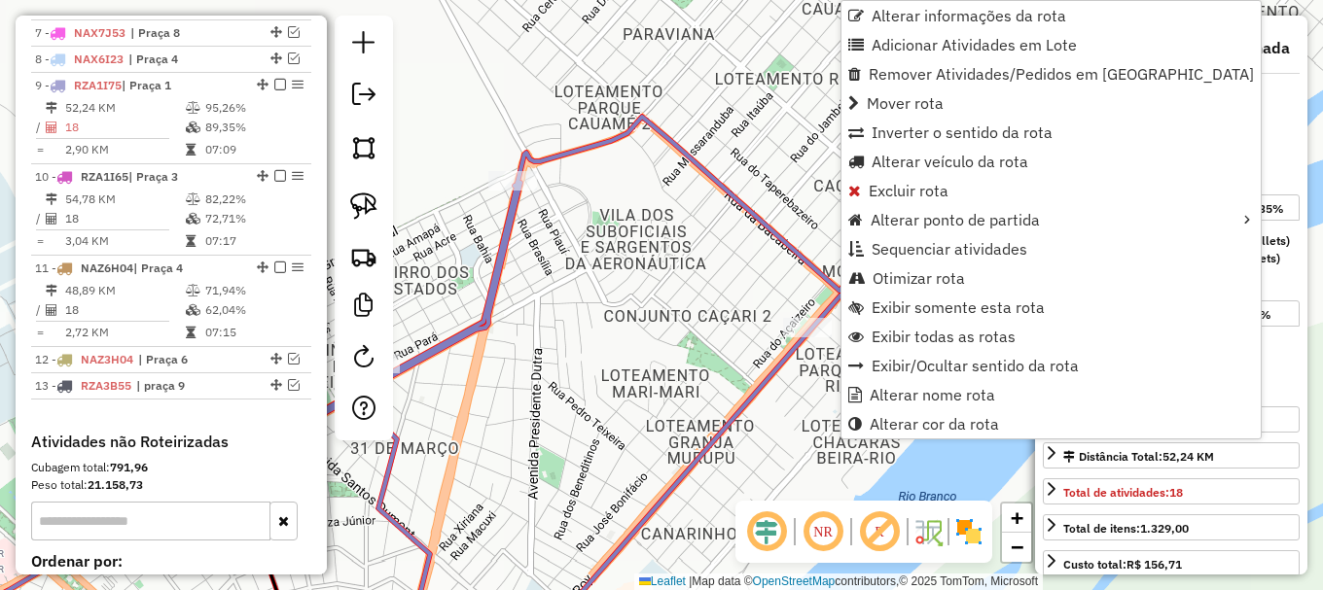
scroll to position [1005, 0]
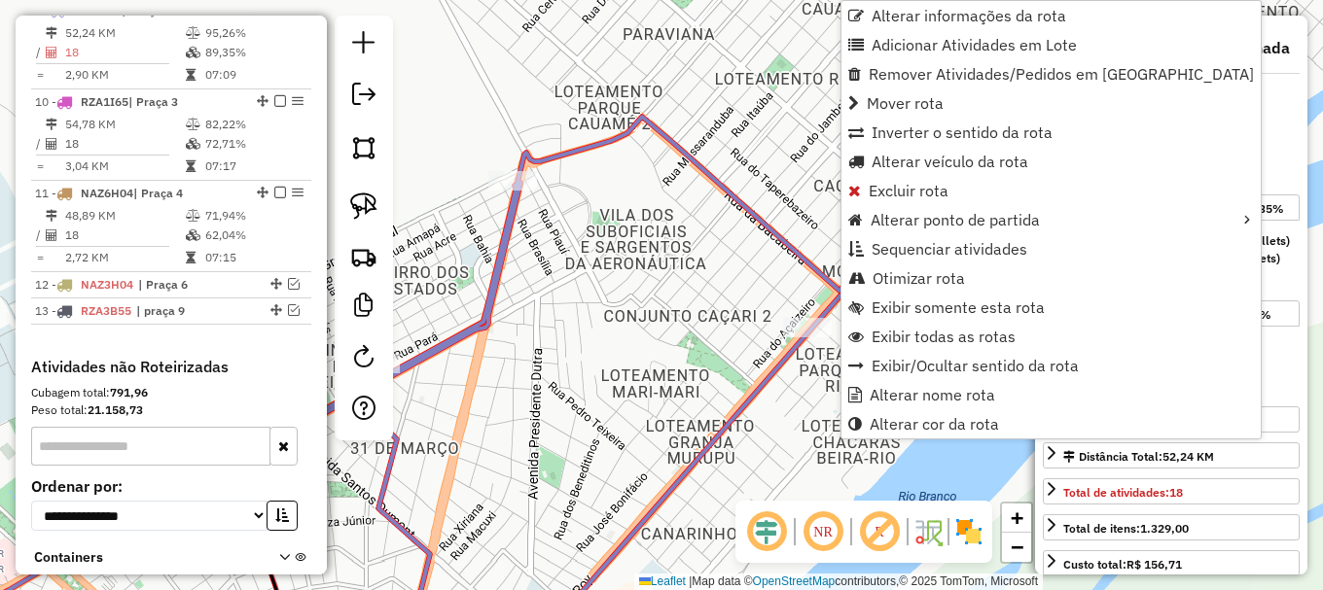
drag, startPoint x: 639, startPoint y: 231, endPoint x: 726, endPoint y: 267, distance: 93.7
click at [640, 232] on div "Janela de atendimento Grade de atendimento Capacidade Transportadoras Veículos …" at bounding box center [661, 295] width 1323 height 590
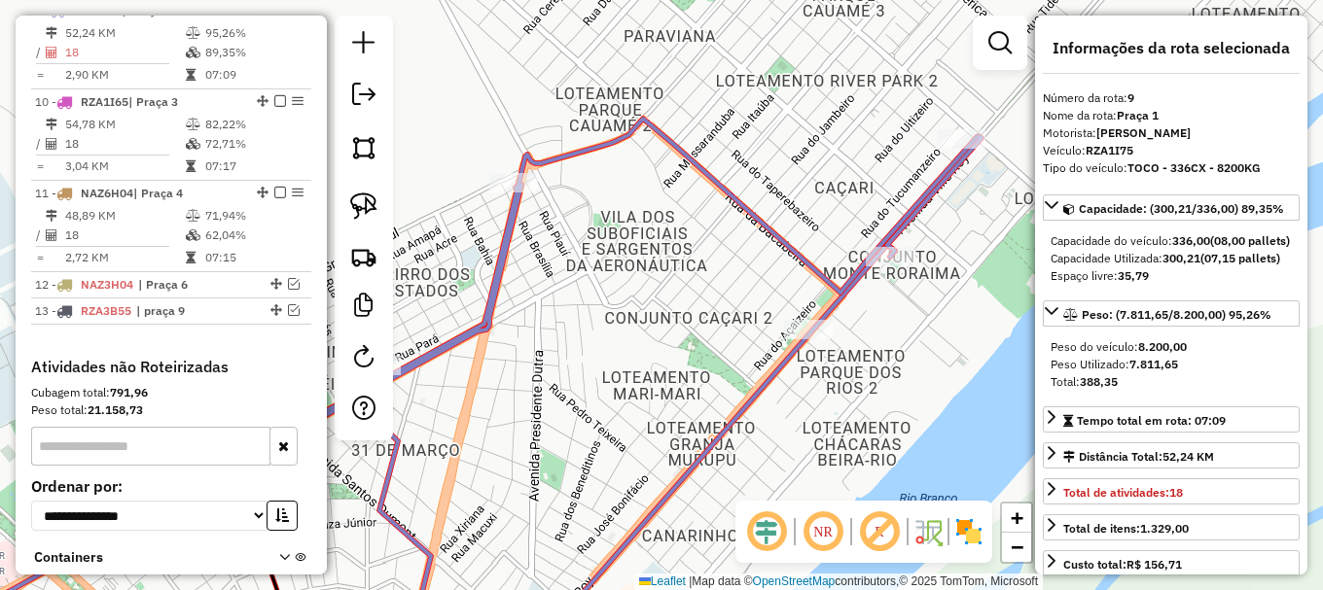
click at [836, 287] on icon at bounding box center [444, 384] width 1075 height 530
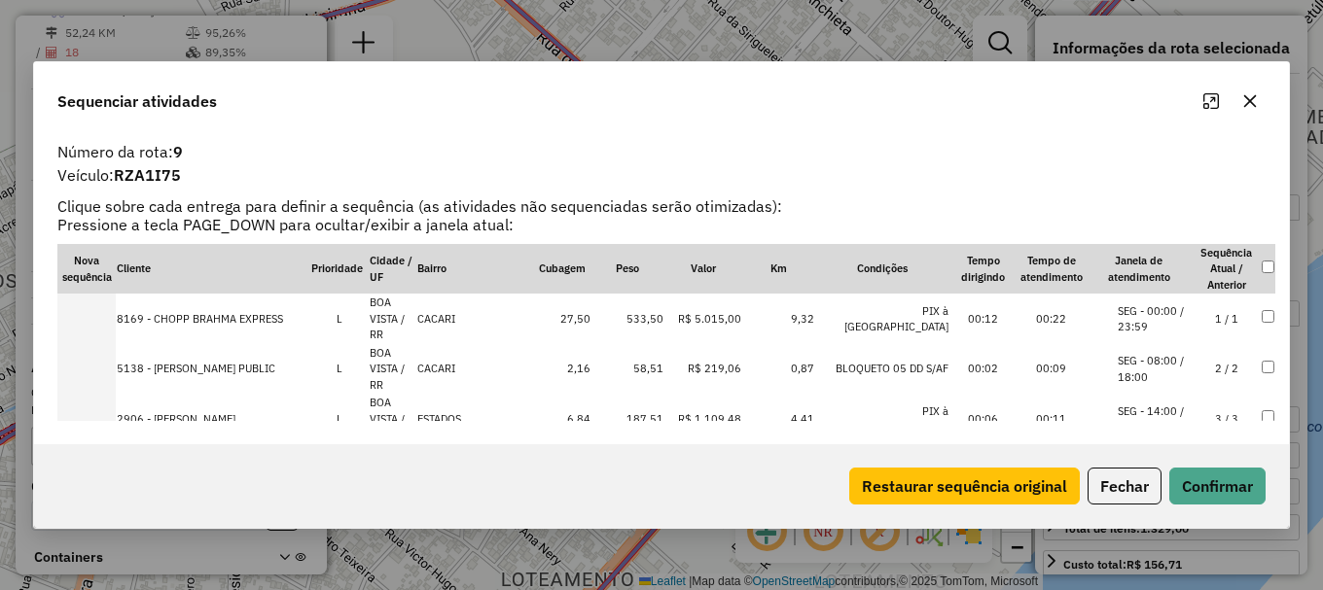
click at [1126, 353] on li "SEG - 08:00 / 18:00" at bounding box center [1155, 369] width 74 height 32
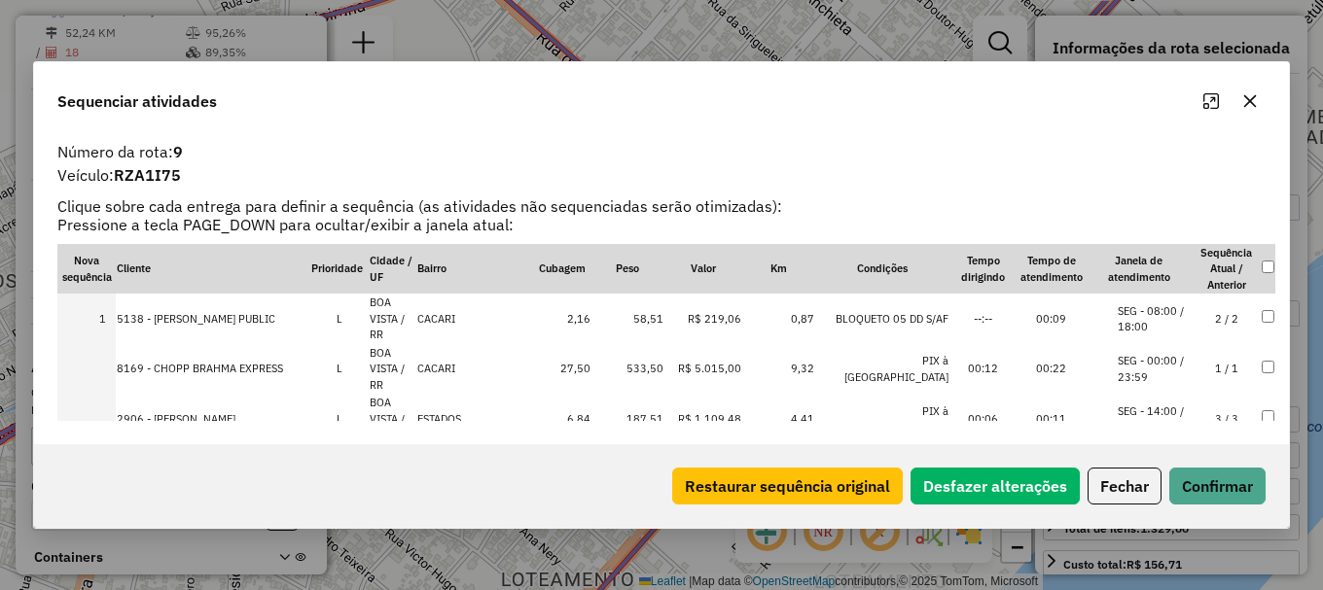
click at [1126, 353] on li "SEG - 00:00 / 23:59" at bounding box center [1155, 369] width 74 height 32
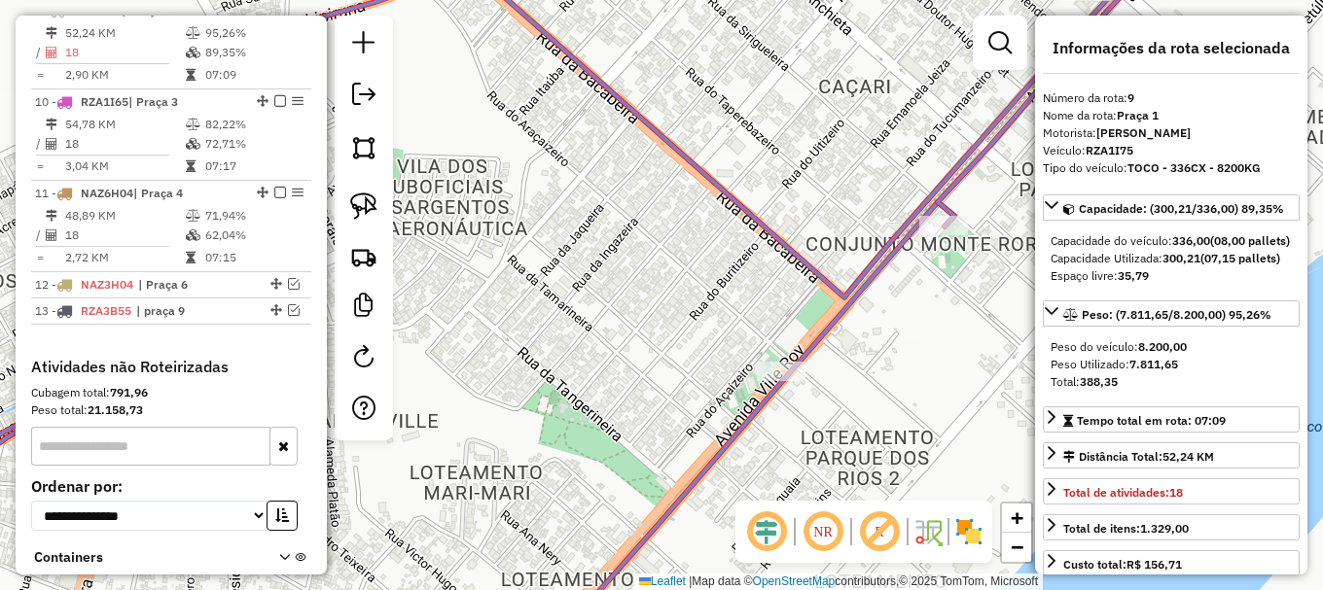
click at [881, 254] on icon at bounding box center [497, 298] width 1258 height 699
click at [881, 253] on icon at bounding box center [497, 298] width 1258 height 699
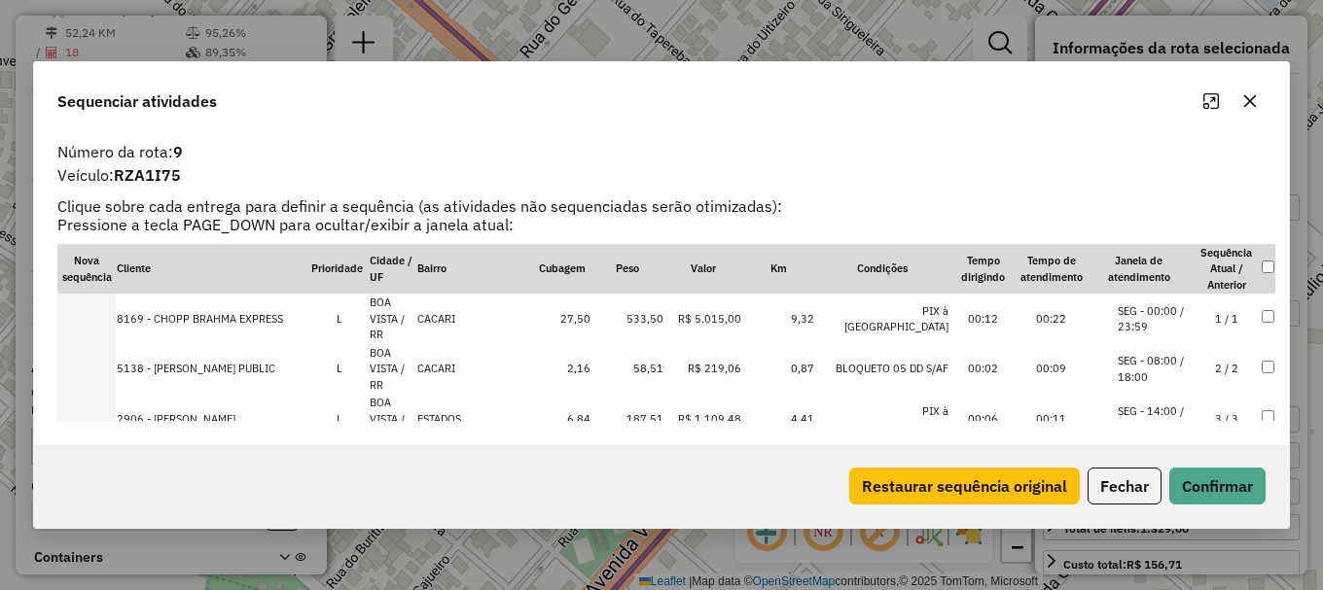
click at [1138, 353] on li "SEG - 08:00 / 18:00" at bounding box center [1155, 369] width 74 height 32
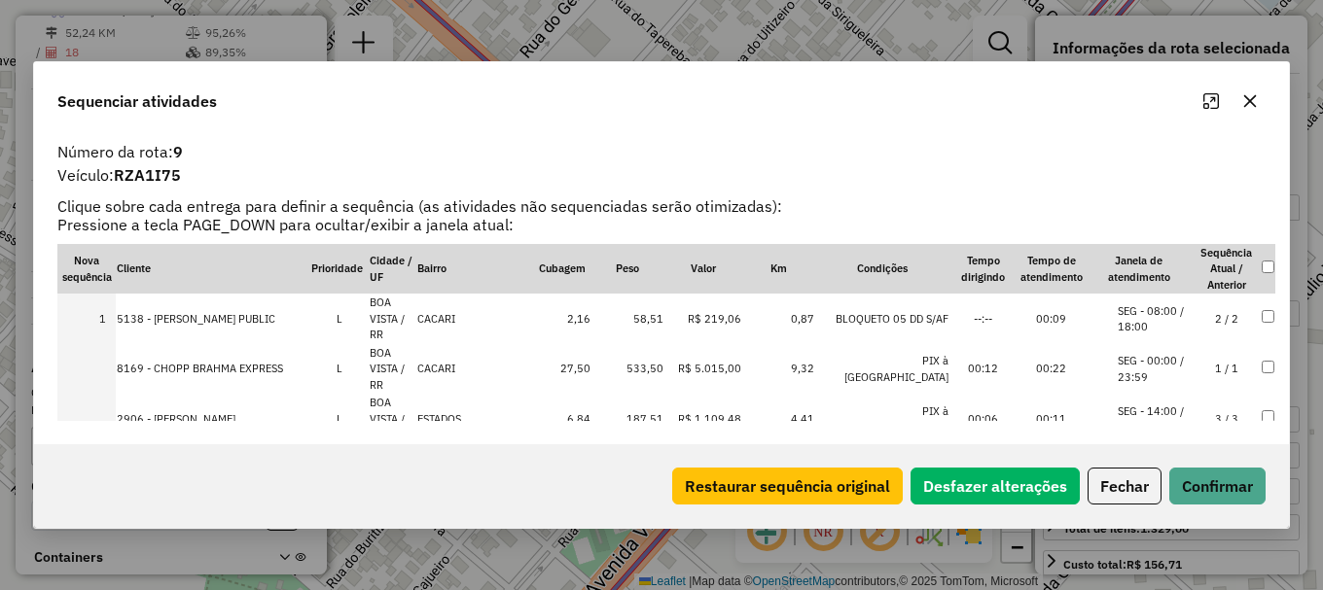
click at [1138, 353] on li "SEG - 00:00 / 23:59" at bounding box center [1155, 369] width 74 height 32
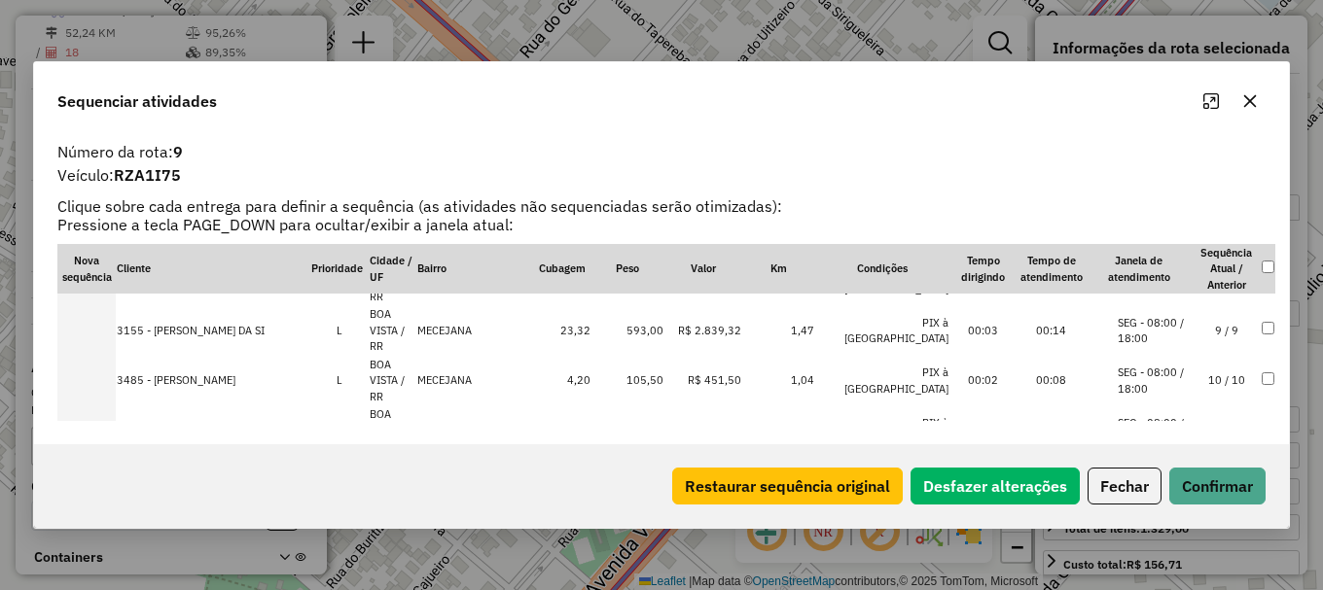
scroll to position [486, 0]
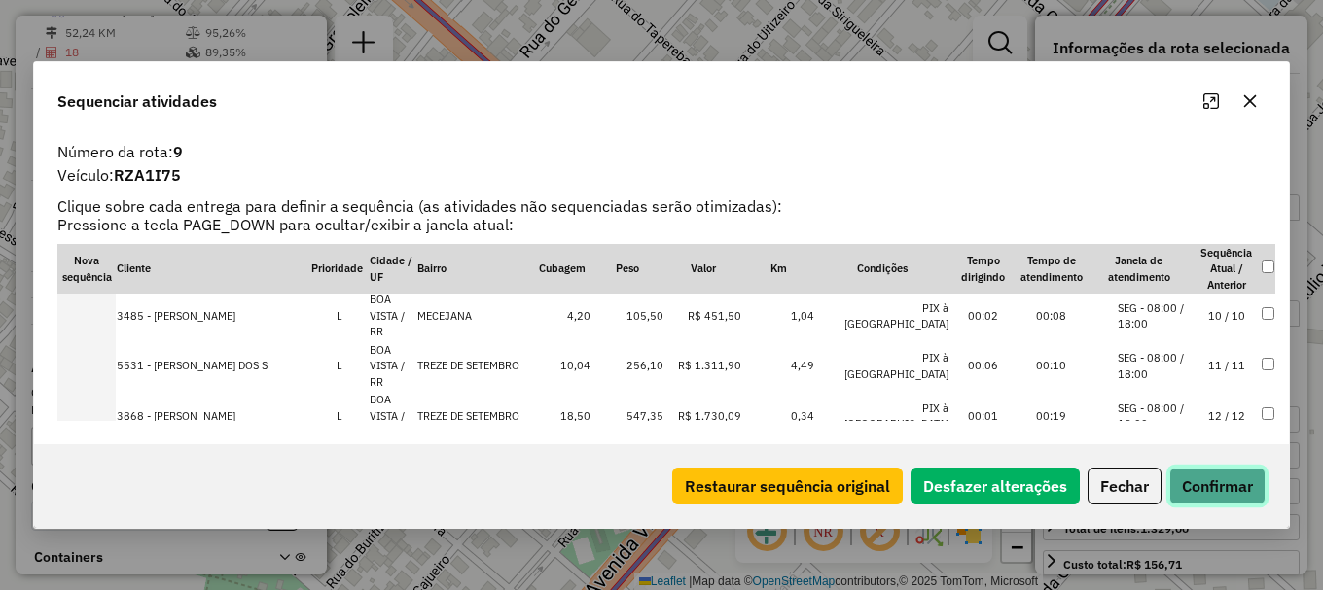
click at [1226, 485] on button "Confirmar" at bounding box center [1217, 486] width 96 height 37
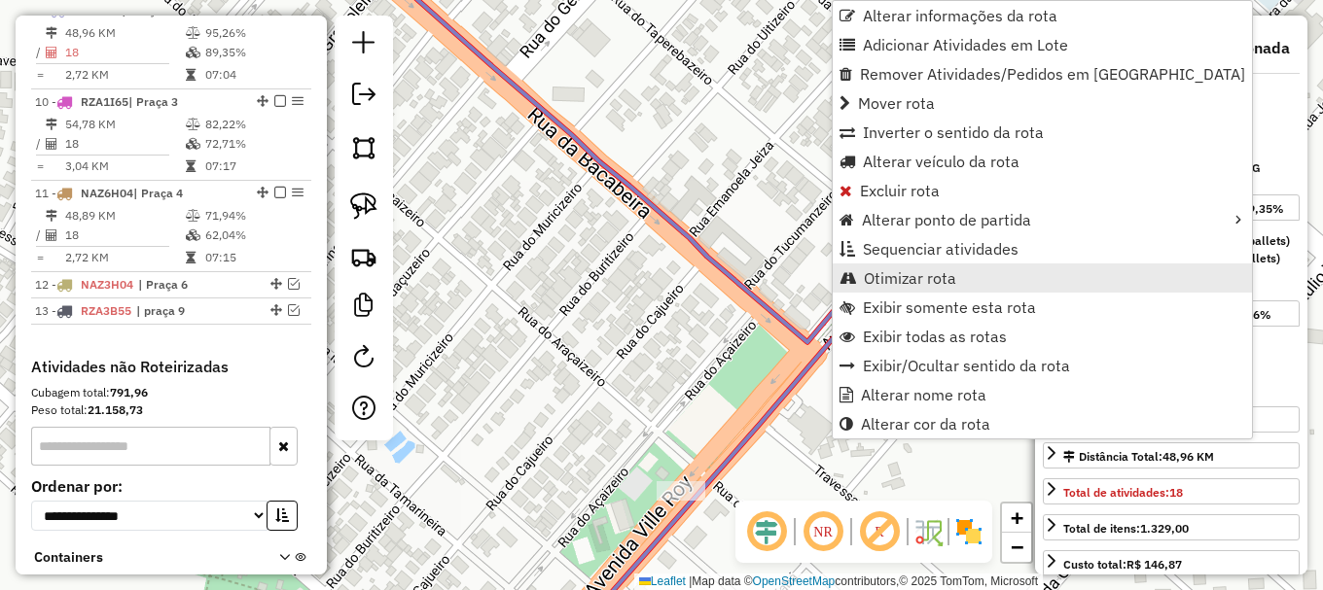
click at [887, 280] on span "Otimizar rota" at bounding box center [910, 278] width 92 height 16
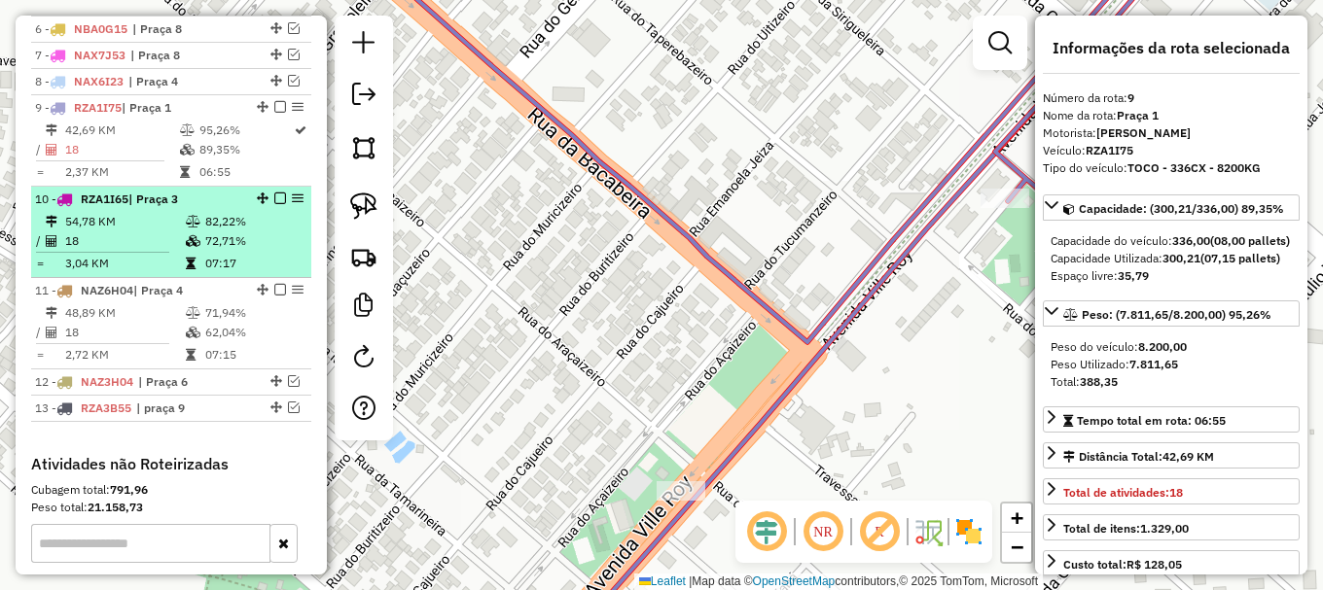
scroll to position [810, 0]
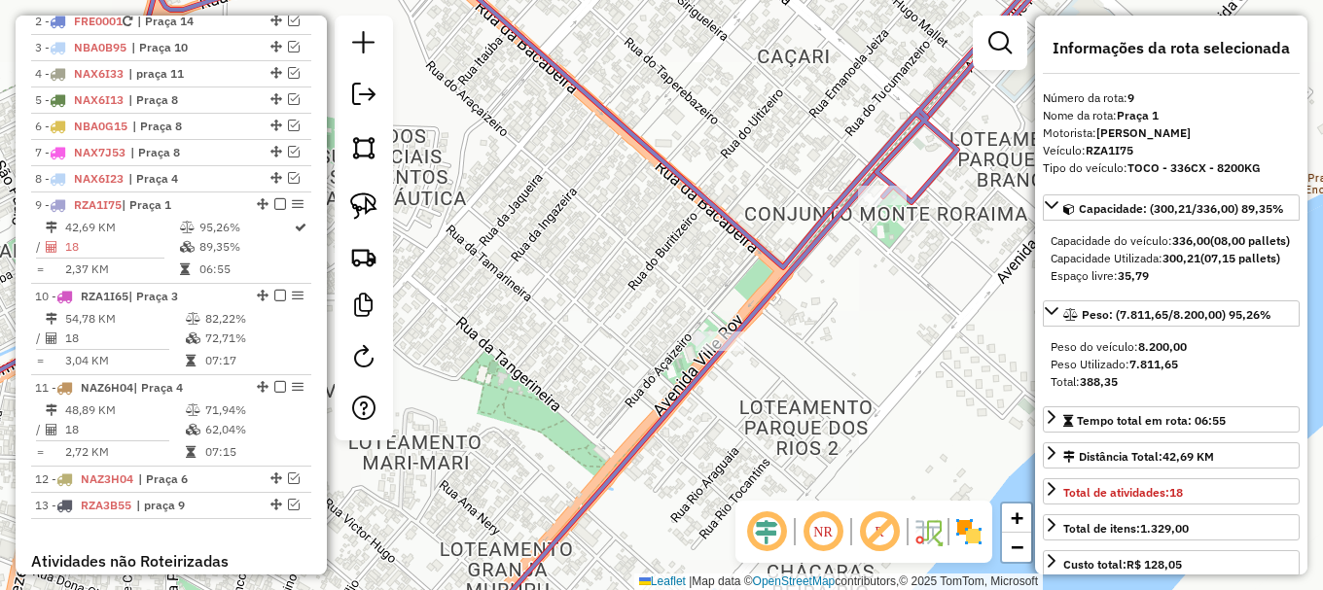
click at [790, 255] on icon at bounding box center [454, 295] width 1173 height 708
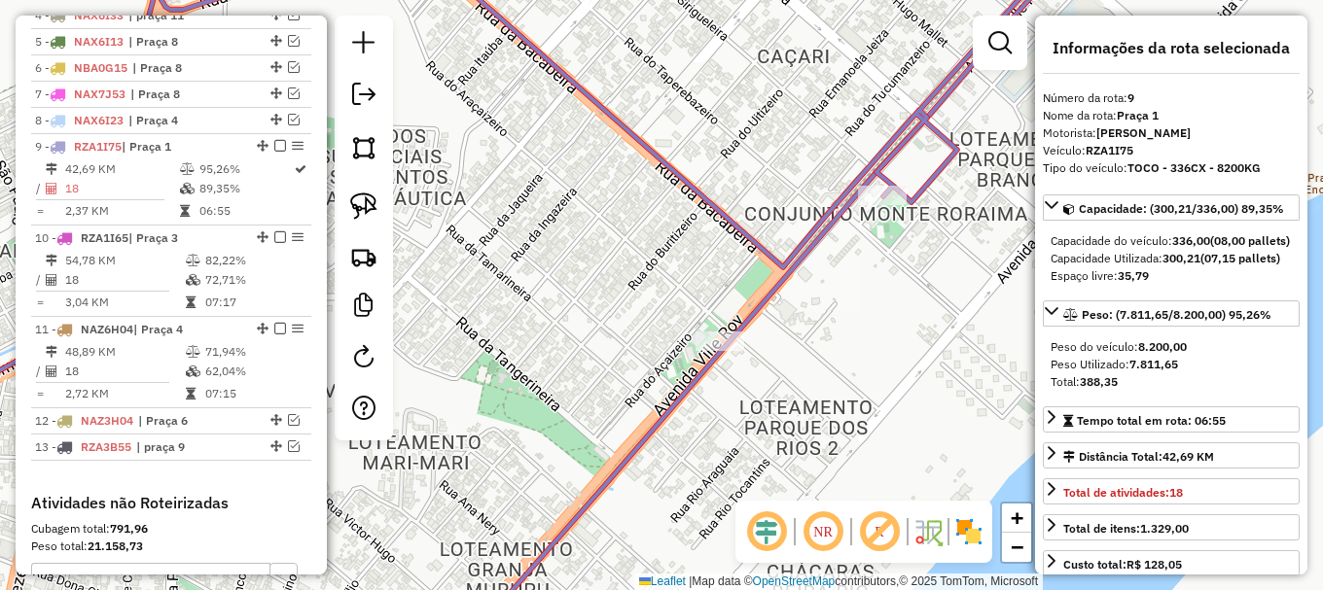
click at [790, 255] on icon at bounding box center [454, 295] width 1173 height 708
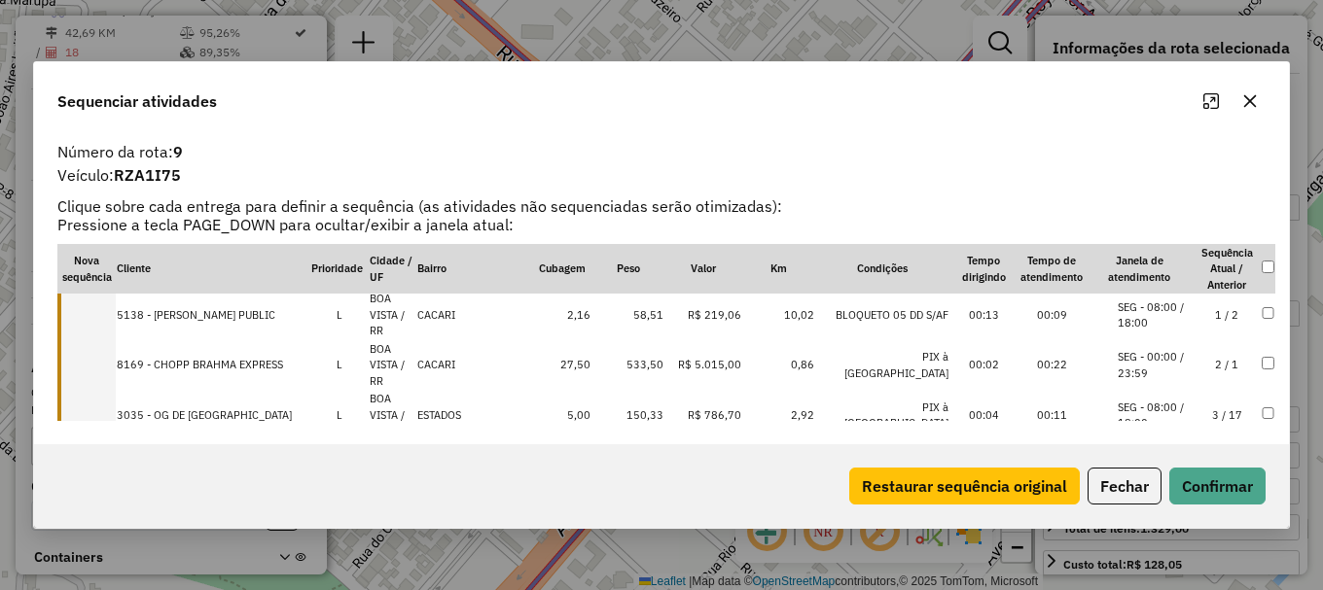
scroll to position [0, 0]
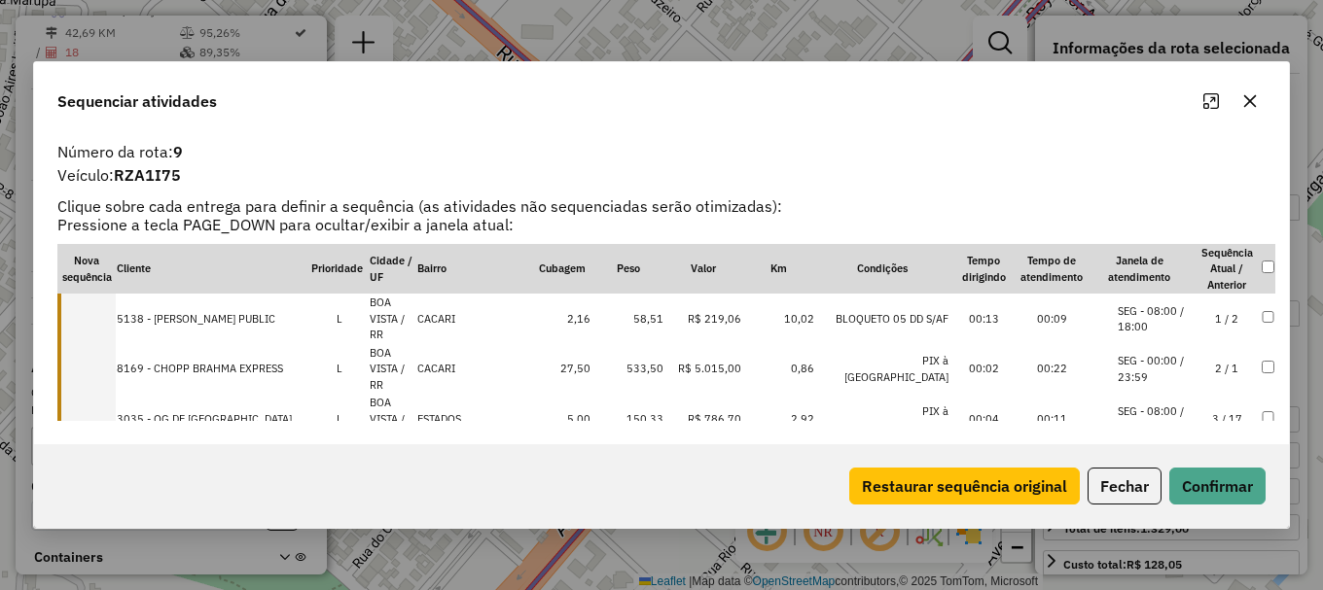
drag, startPoint x: 1246, startPoint y: 93, endPoint x: 1249, endPoint y: 103, distance: 10.2
click at [1247, 99] on icon "button" at bounding box center [1250, 101] width 16 height 16
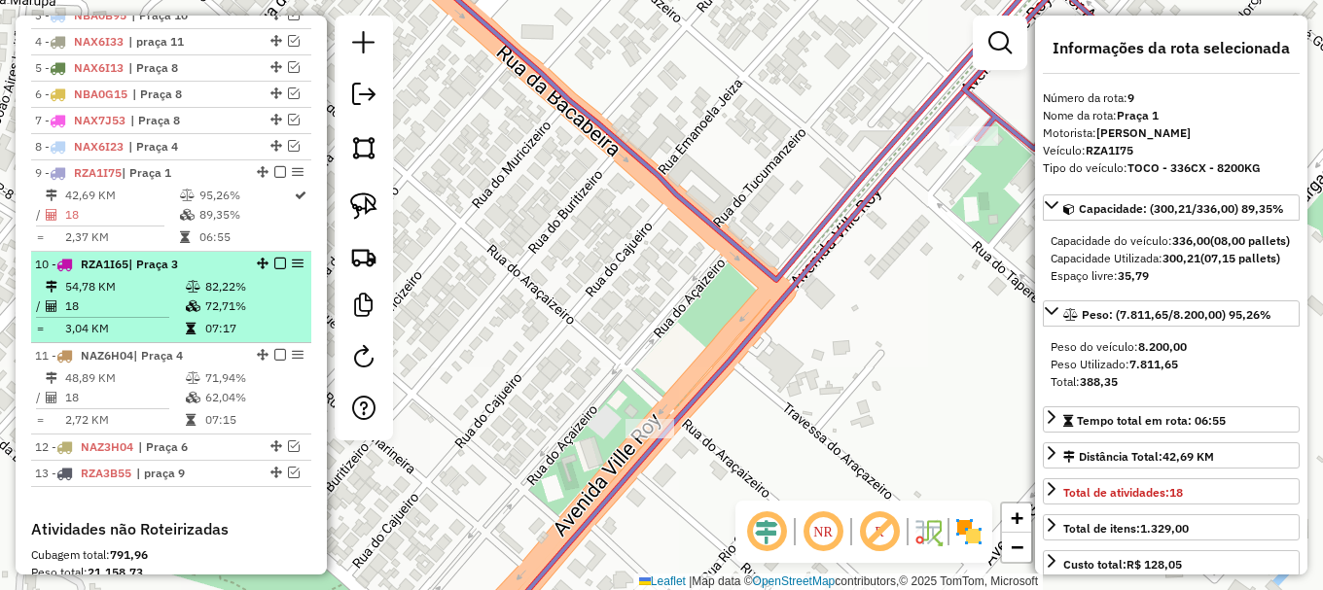
scroll to position [810, 0]
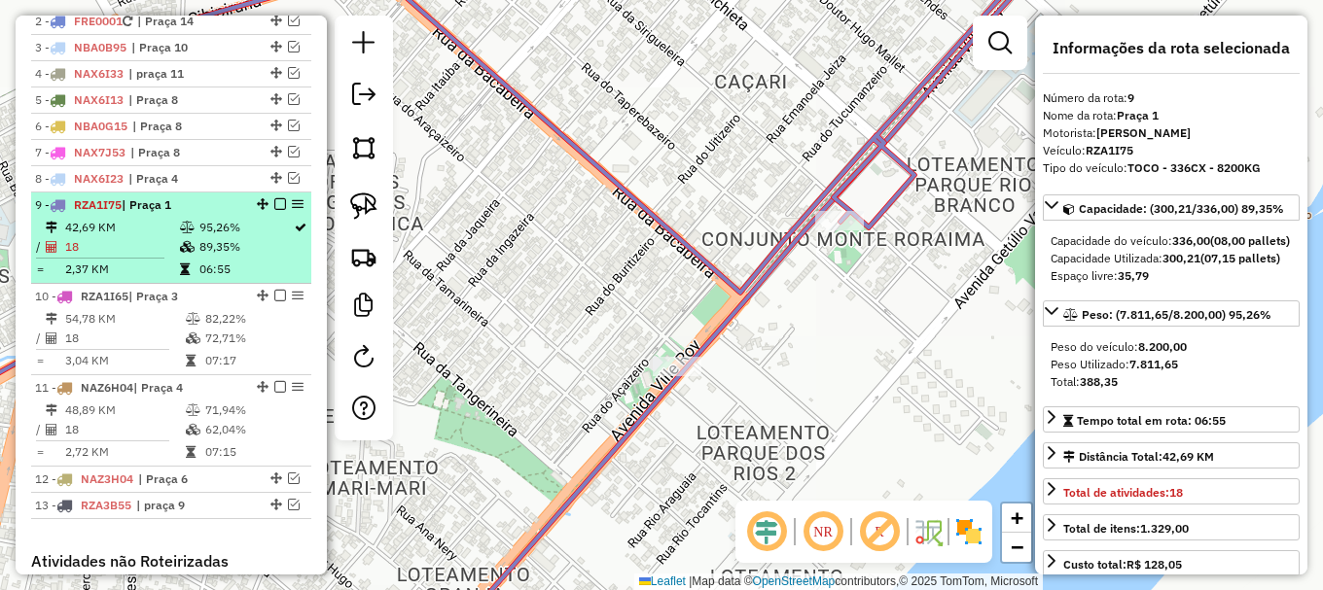
click at [274, 210] on em at bounding box center [280, 204] width 12 height 12
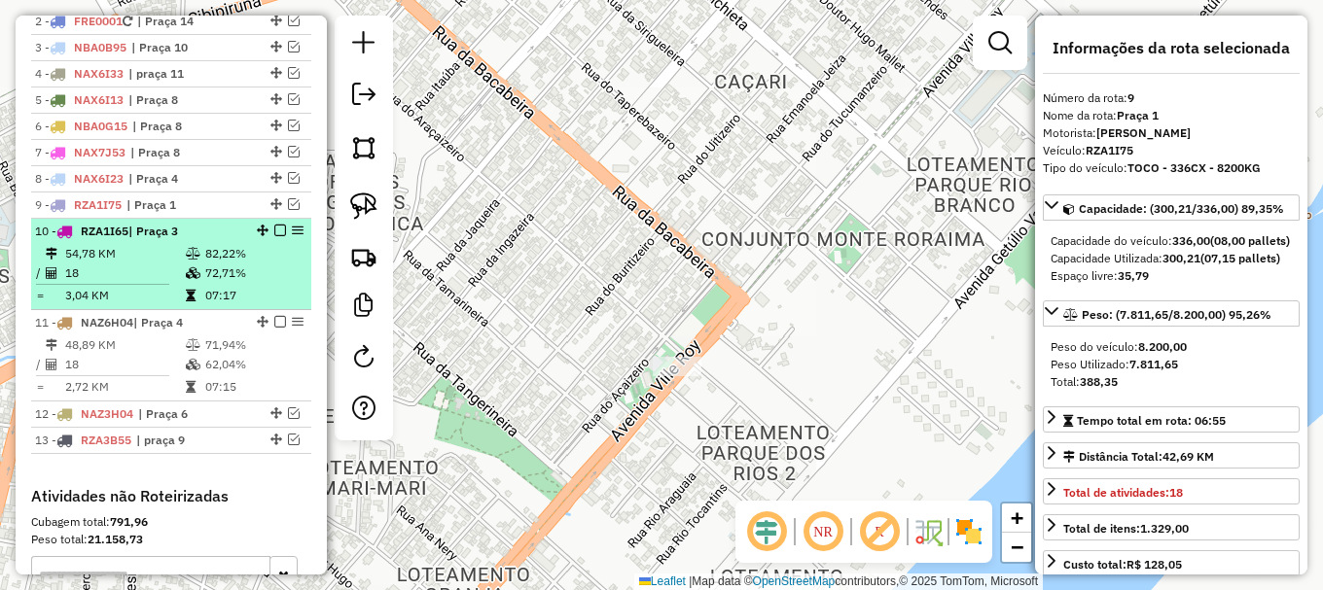
click at [135, 282] on td "18" at bounding box center [124, 273] width 121 height 19
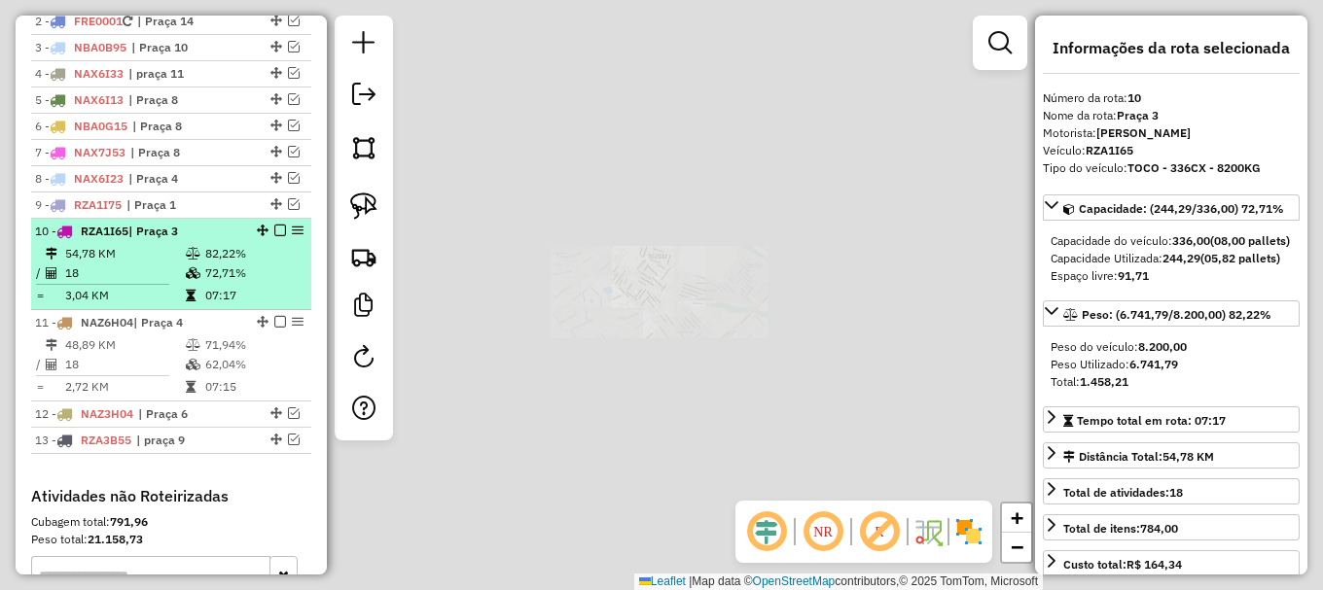
click at [135, 282] on td "18" at bounding box center [124, 273] width 121 height 19
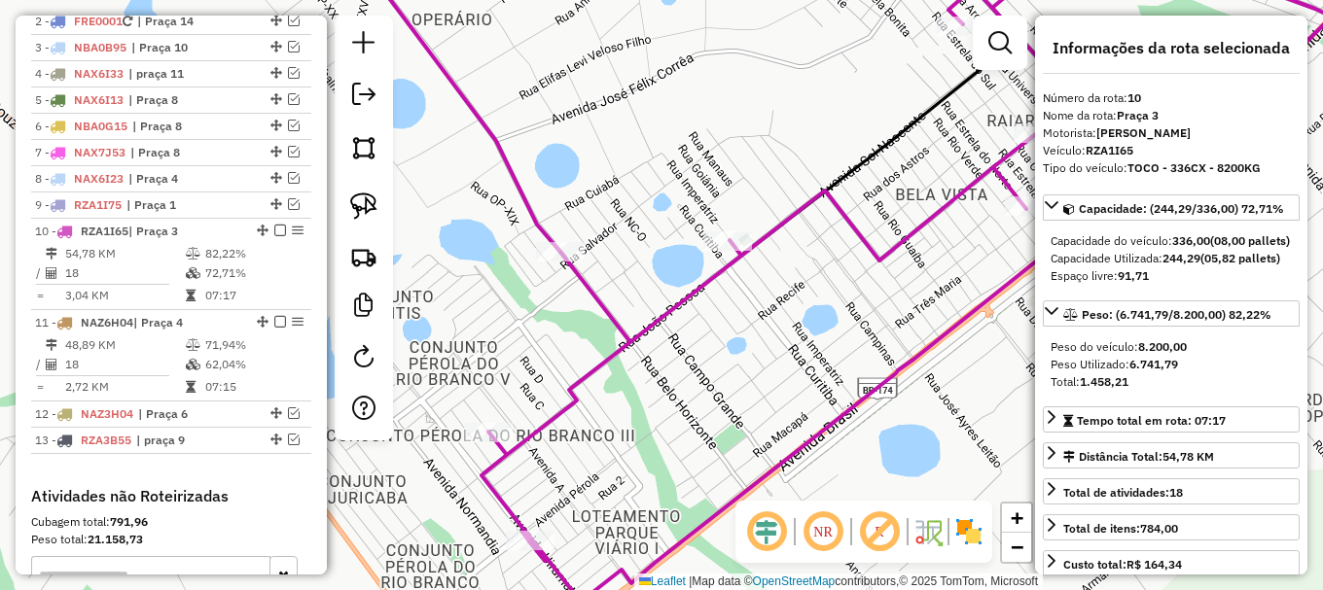
drag, startPoint x: 608, startPoint y: 415, endPoint x: 698, endPoint y: 442, distance: 94.2
click at [698, 442] on div "Janela de atendimento Grade de atendimento Capacidade Transportadoras Veículos …" at bounding box center [661, 295] width 1323 height 590
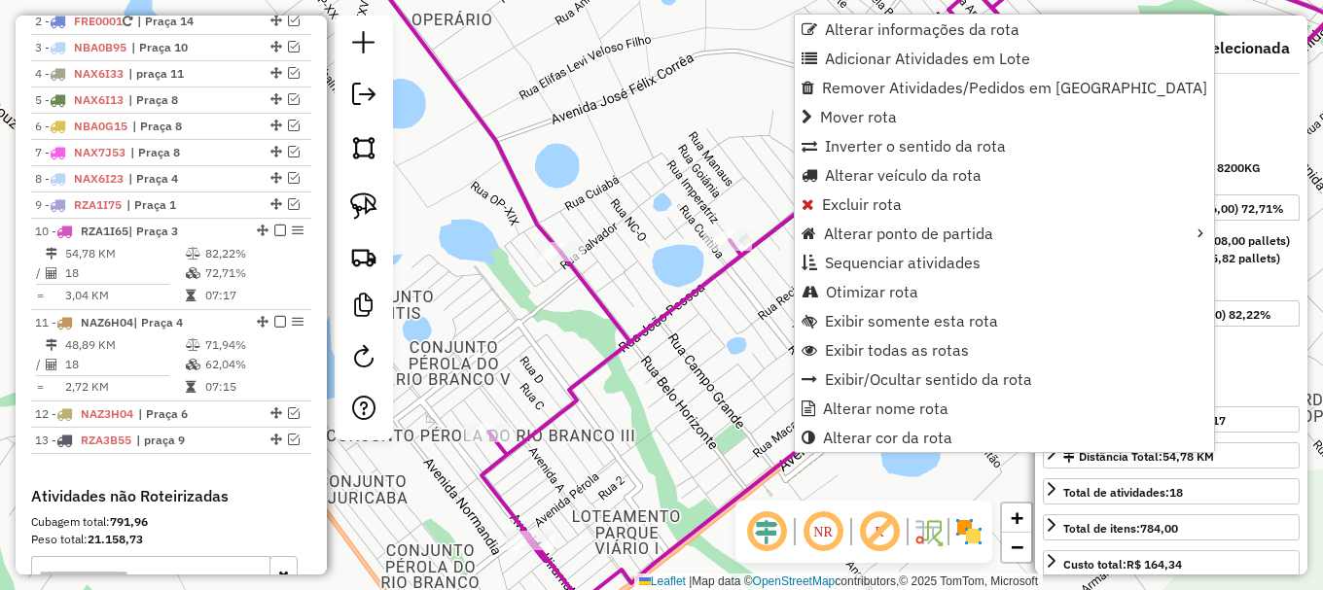
scroll to position [1031, 0]
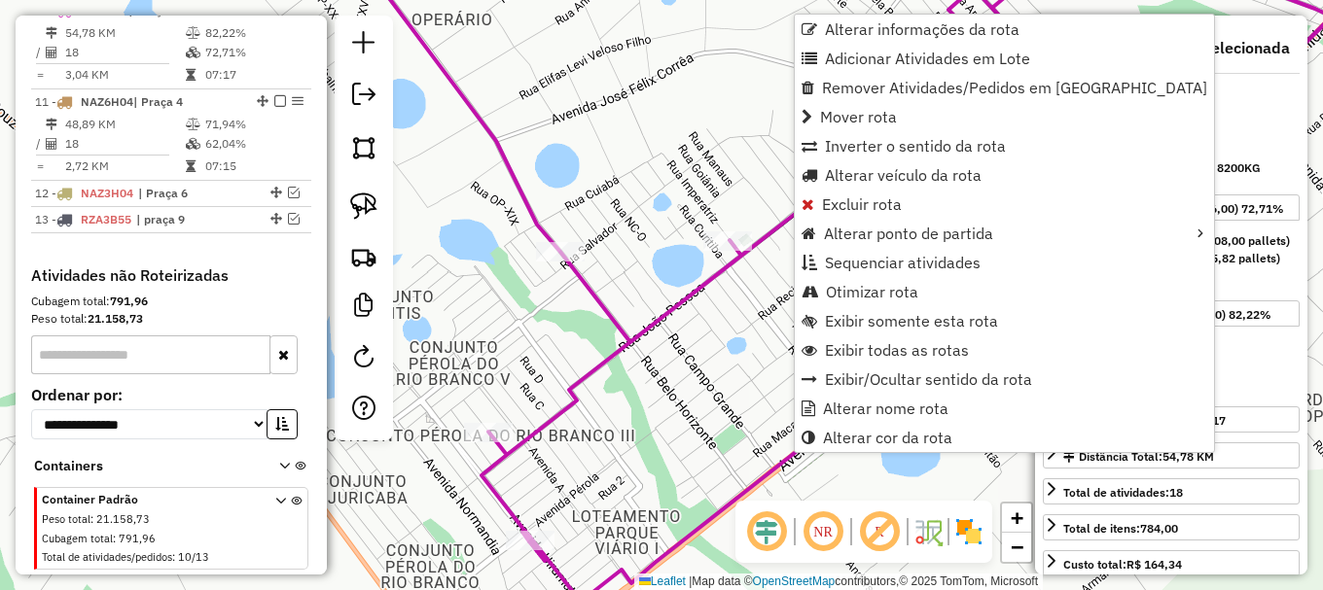
click at [784, 460] on icon at bounding box center [963, 271] width 883 height 661
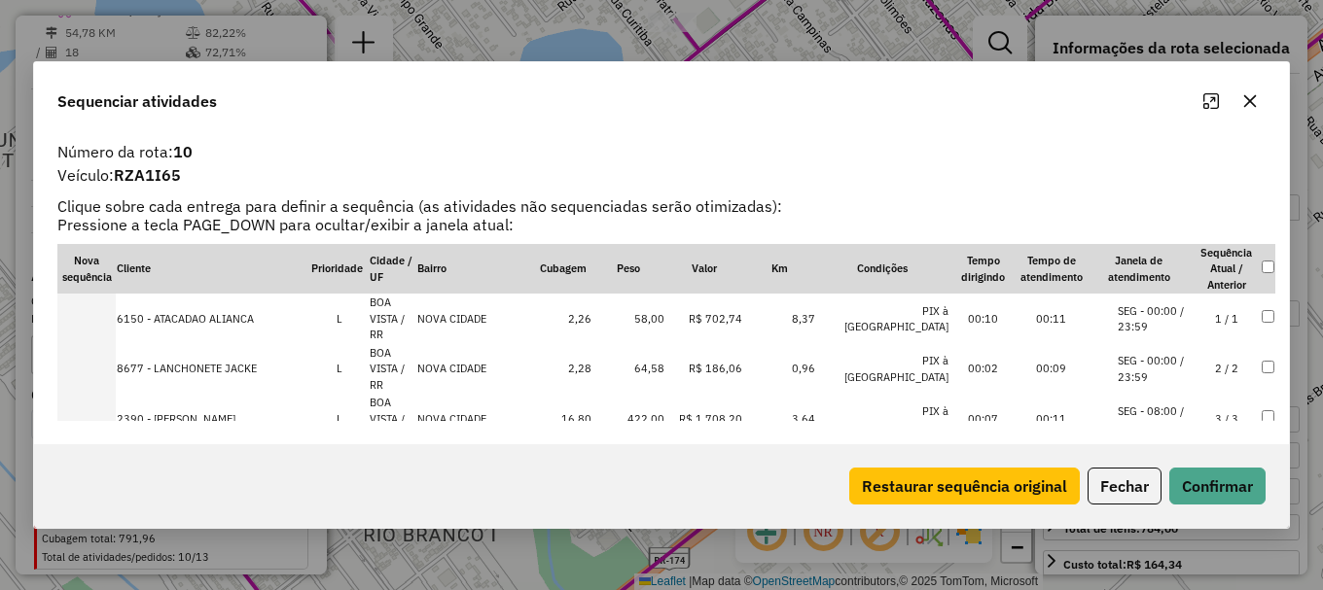
click at [1122, 305] on li "SEG - 00:00 / 23:59" at bounding box center [1155, 319] width 74 height 32
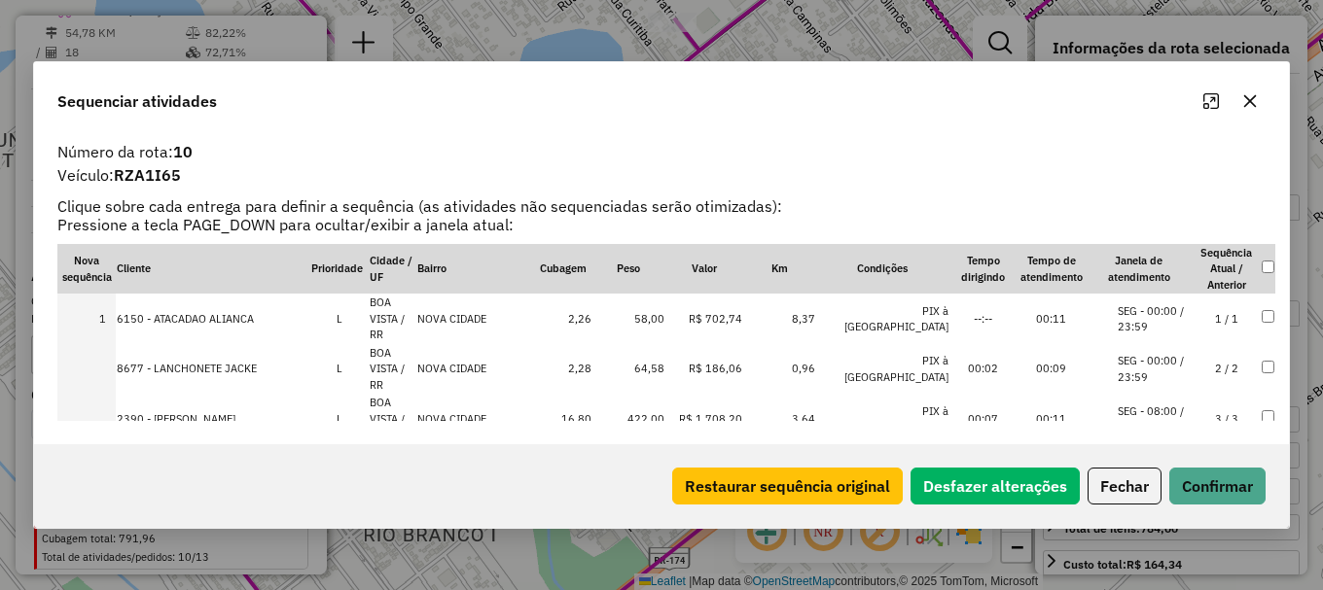
click at [1127, 353] on li "SEG - 00:00 / 23:59" at bounding box center [1155, 369] width 74 height 32
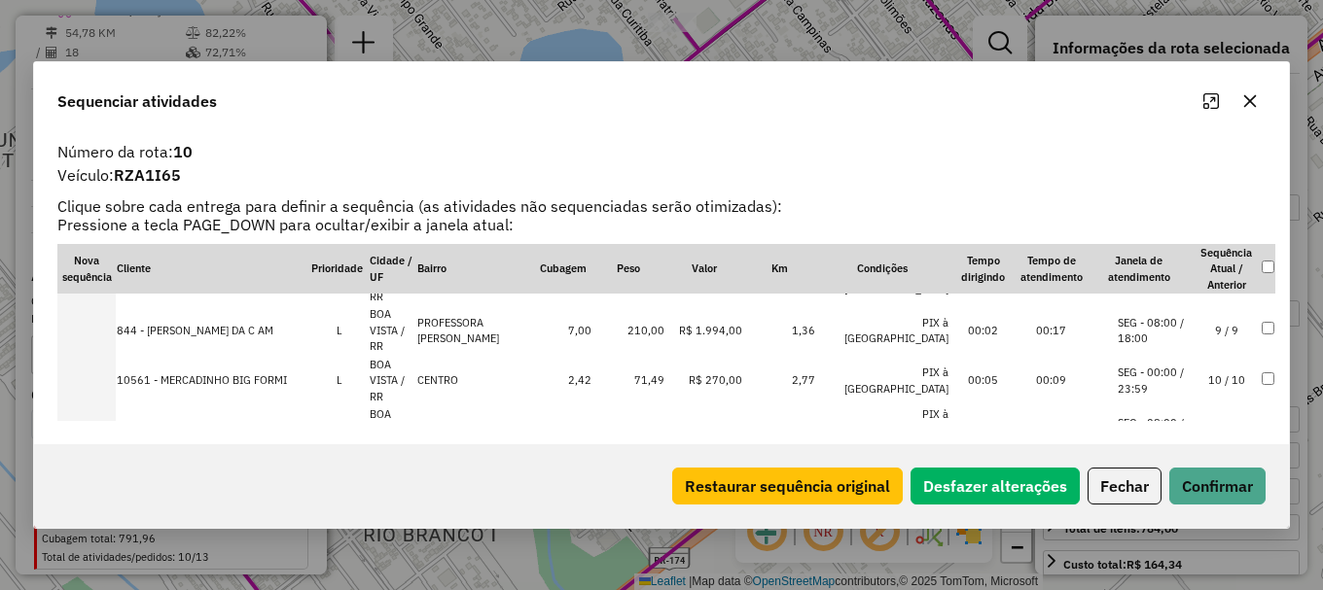
scroll to position [486, 0]
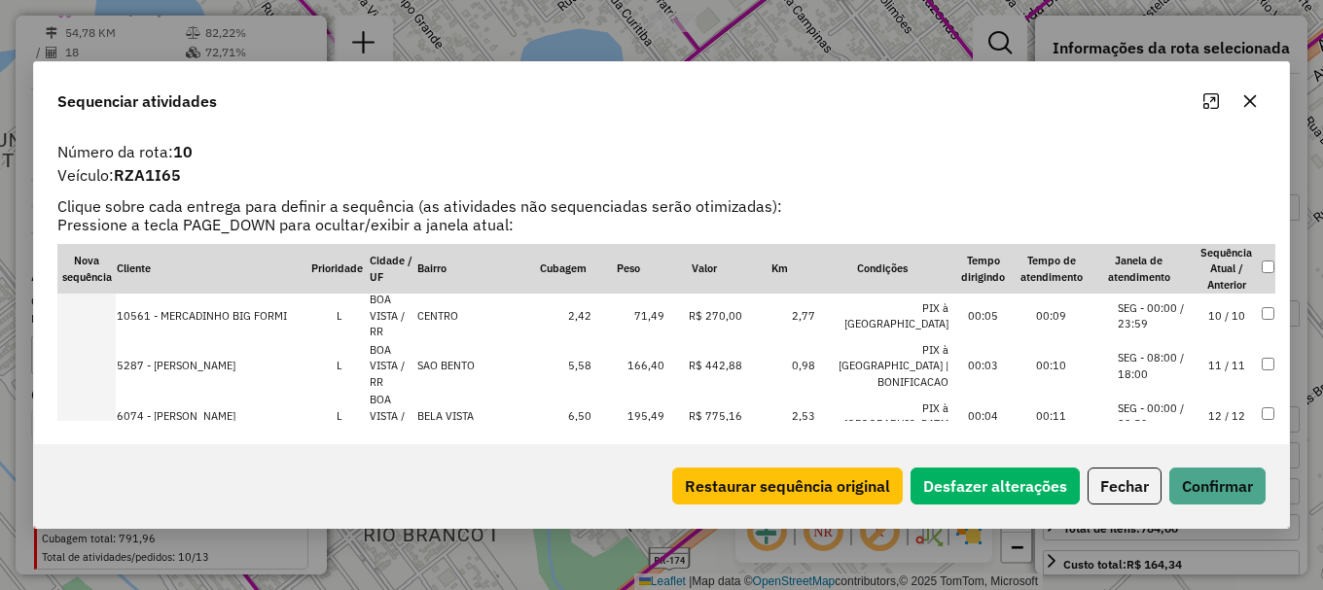
click at [1219, 490] on button "Confirmar" at bounding box center [1217, 486] width 96 height 37
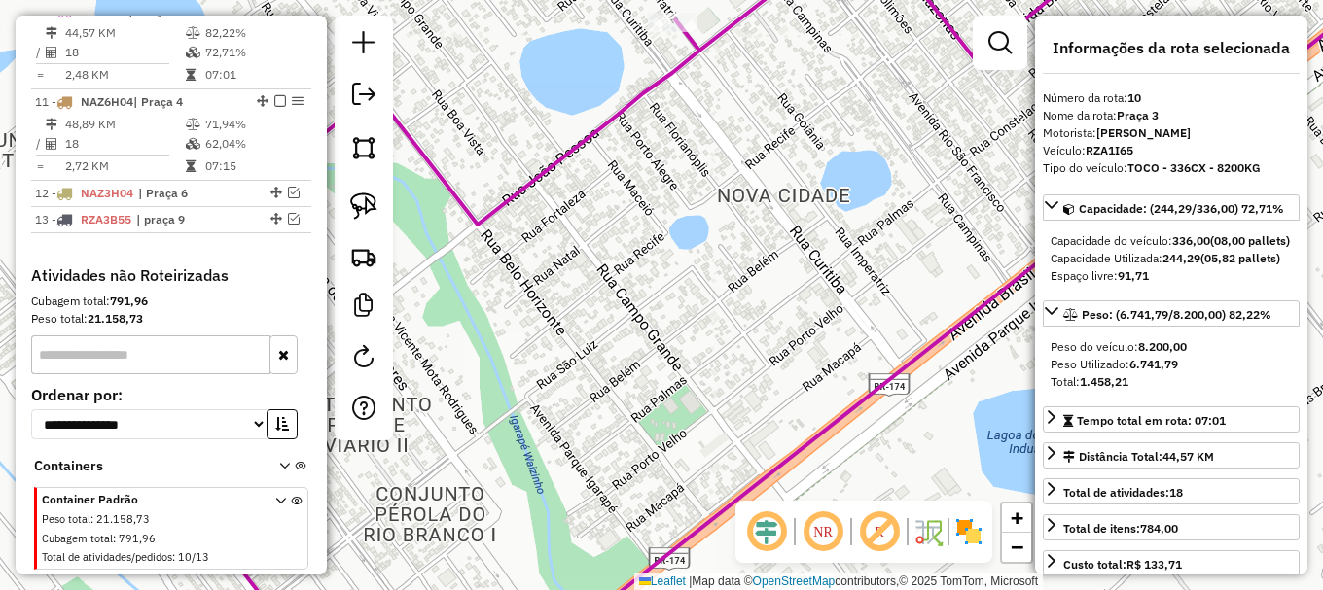
click at [837, 421] on icon at bounding box center [853, 295] width 1185 height 708
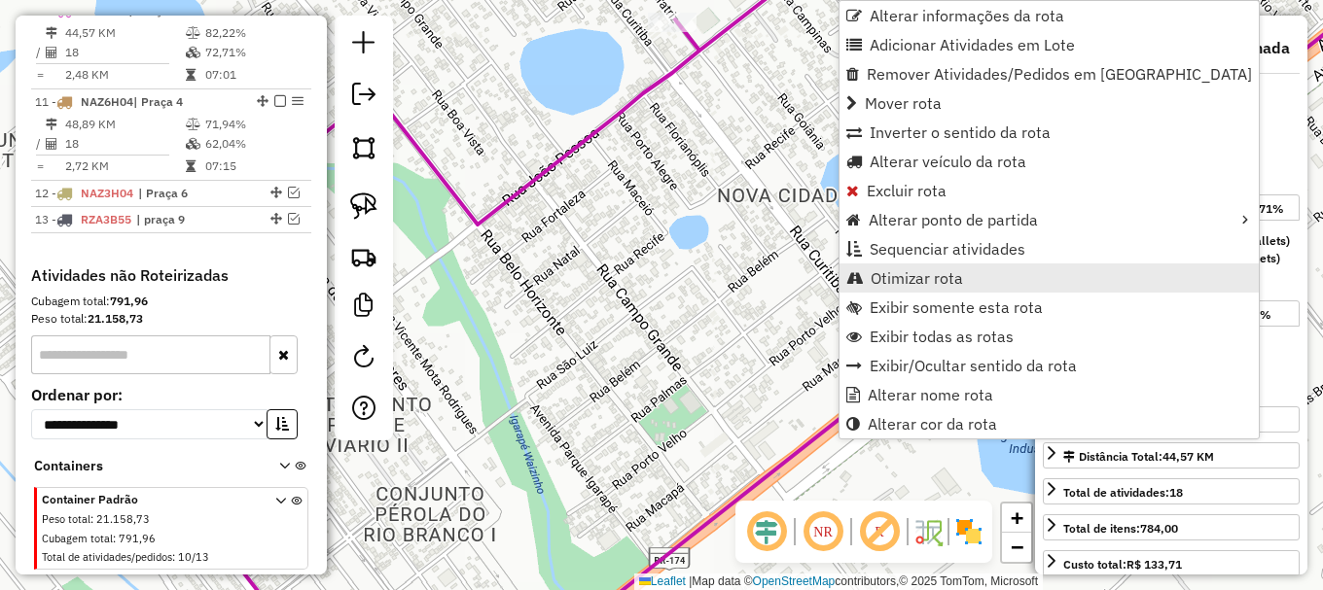
click at [929, 286] on span "Otimizar rota" at bounding box center [917, 278] width 92 height 16
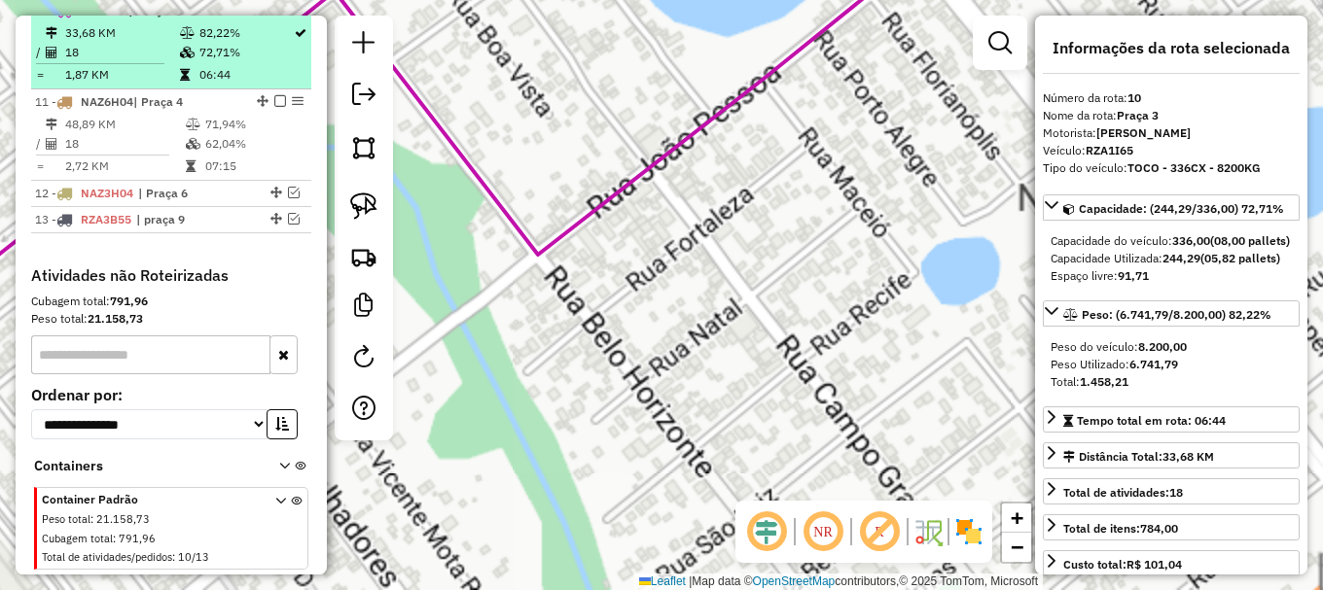
scroll to position [836, 0]
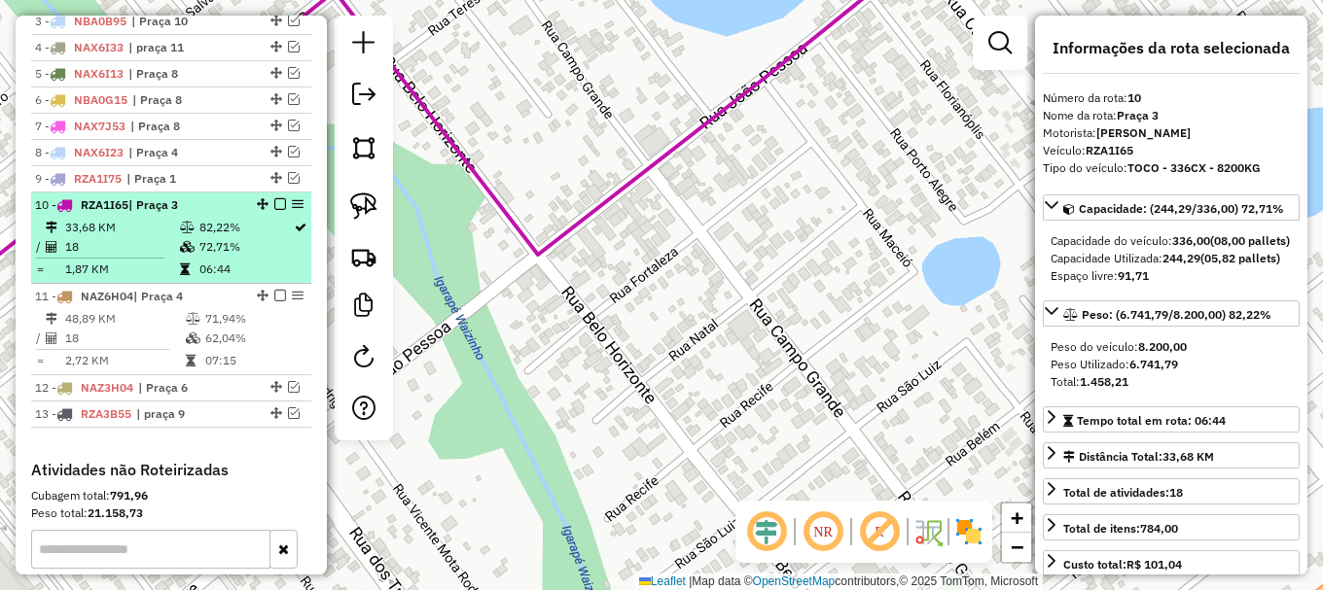
click at [274, 210] on em at bounding box center [280, 204] width 12 height 12
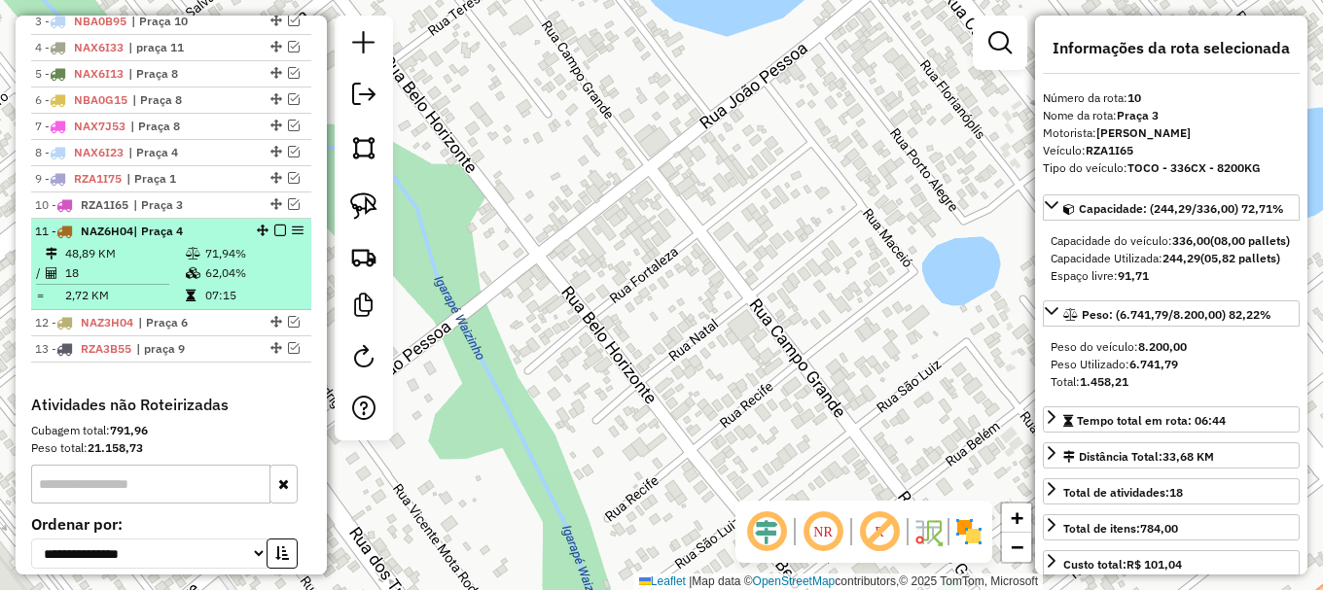
click at [138, 264] on td "48,89 KM" at bounding box center [124, 253] width 121 height 19
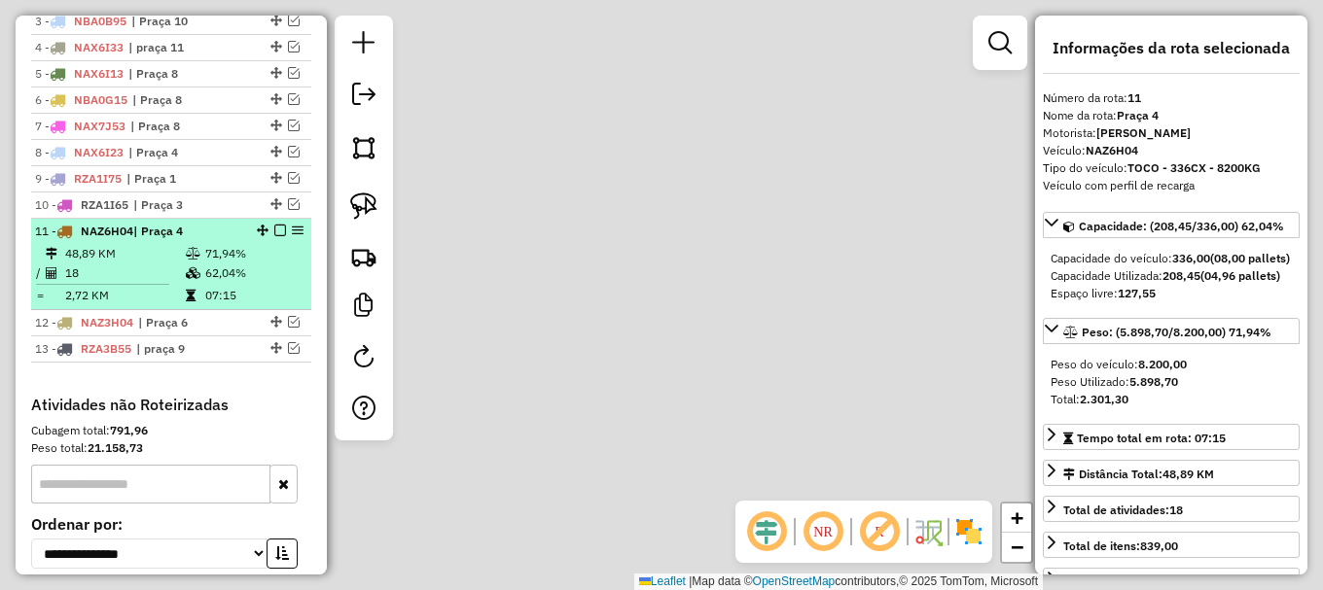
click at [138, 264] on td "48,89 KM" at bounding box center [124, 253] width 121 height 19
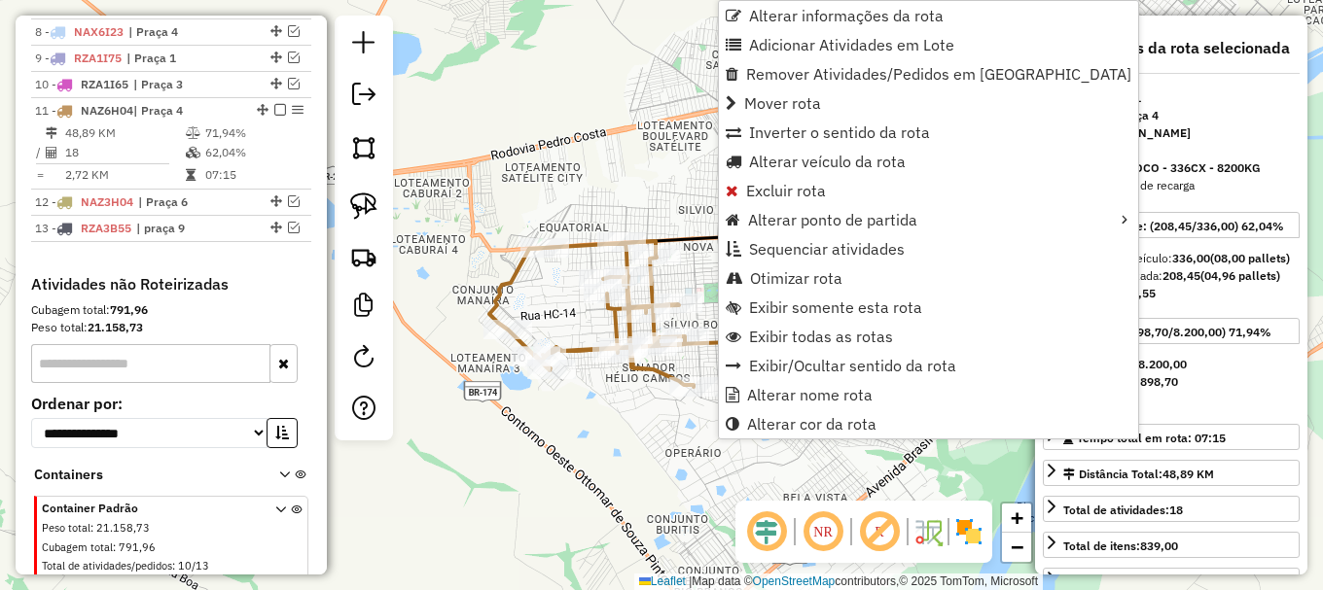
scroll to position [1025, 0]
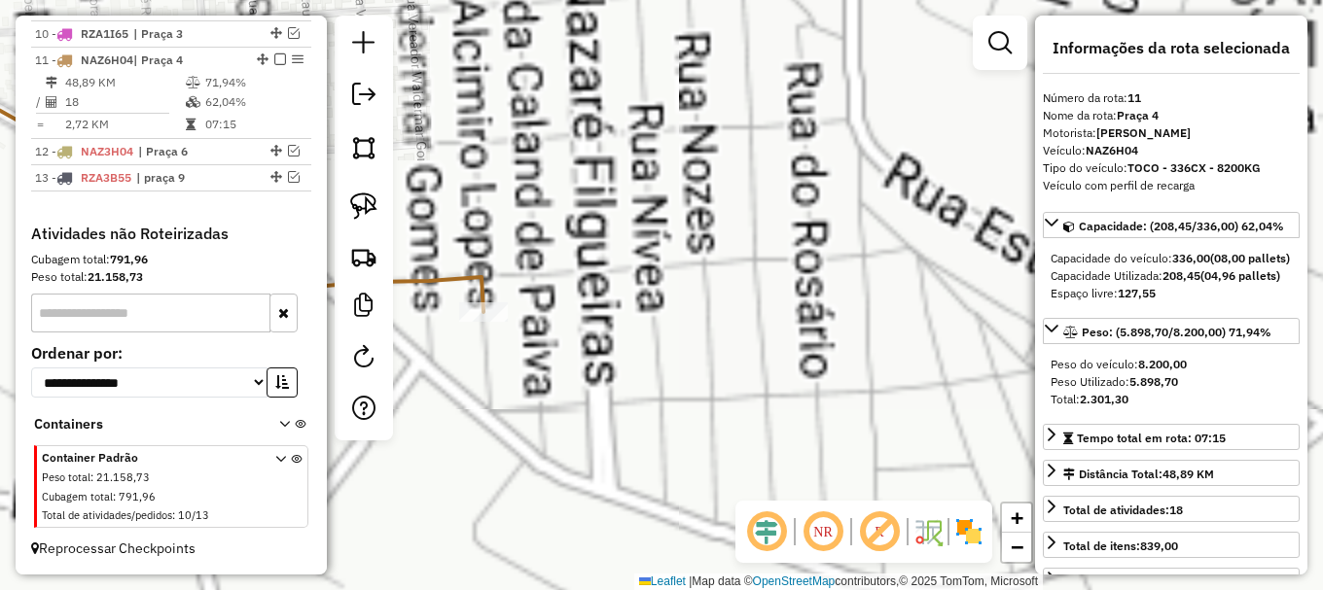
drag, startPoint x: 711, startPoint y: 317, endPoint x: 971, endPoint y: 427, distance: 282.0
click at [971, 427] on div "7781 - RECANTO 21 Endereço: PASTOR [PERSON_NAME] DOS SA 1561 Bairro: SENADOR [P…" at bounding box center [661, 295] width 1323 height 590
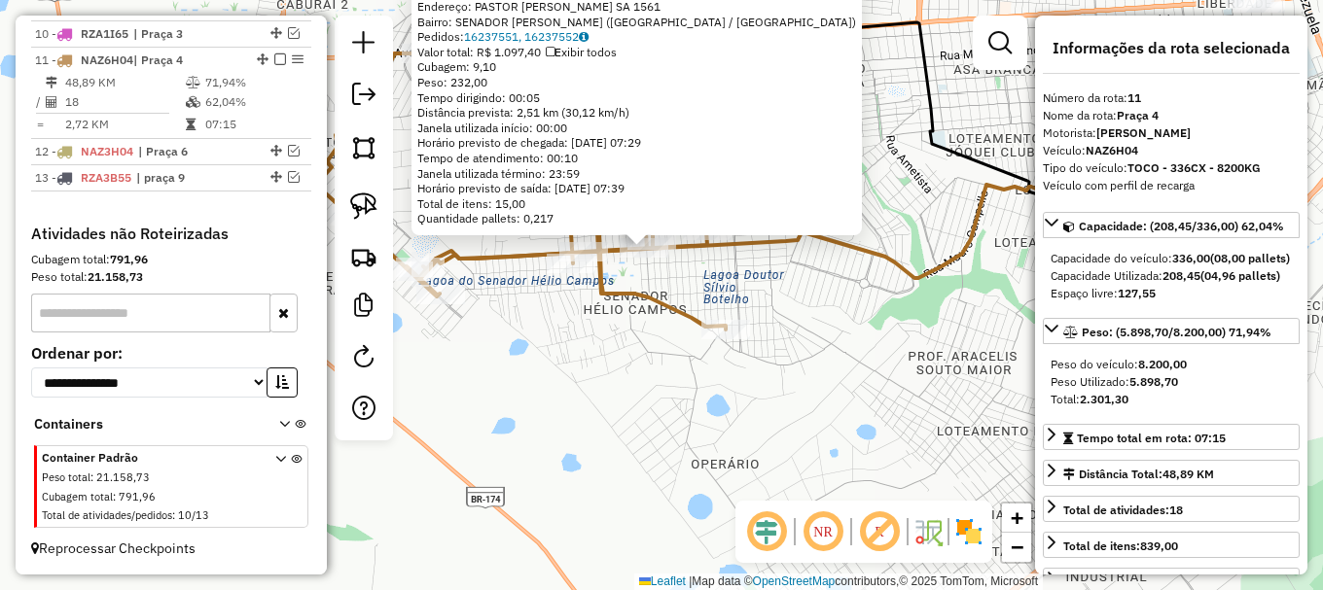
drag, startPoint x: 846, startPoint y: 412, endPoint x: 655, endPoint y: 347, distance: 202.4
click at [678, 424] on div "7781 - RECANTO 21 Endereço: PASTOR [PERSON_NAME] DOS SA 1561 Bairro: SENADOR [P…" at bounding box center [661, 295] width 1323 height 590
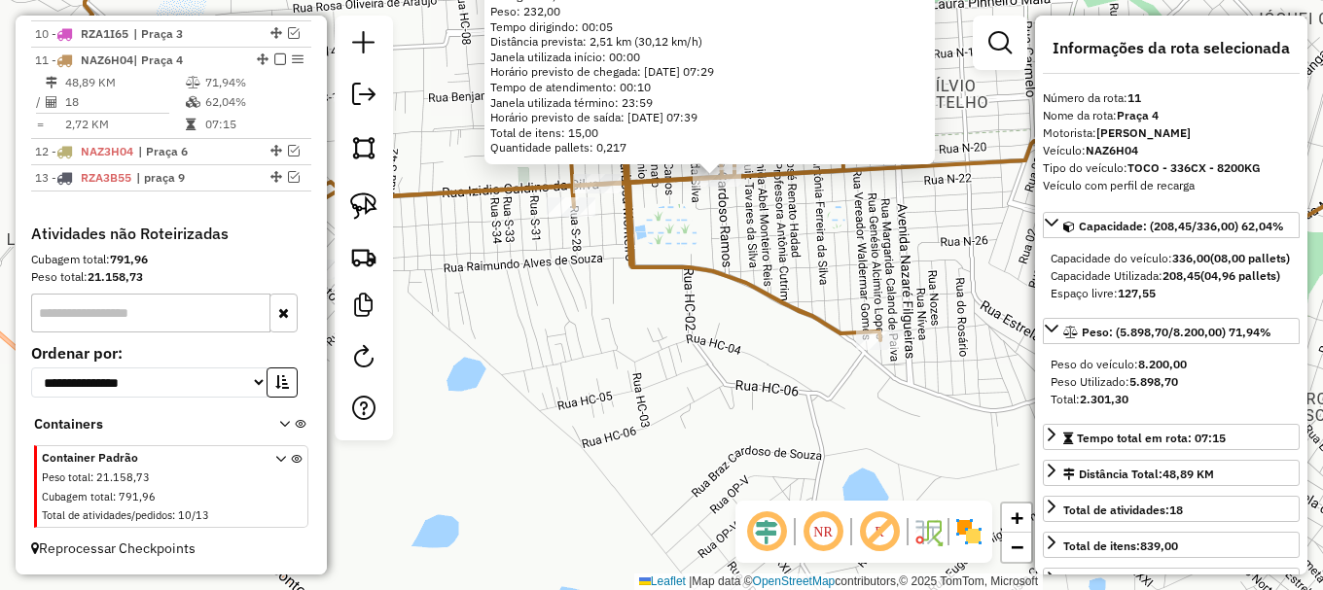
drag, startPoint x: 644, startPoint y: 311, endPoint x: 678, endPoint y: 435, distance: 128.1
click at [678, 435] on div "7781 - RECANTO 21 Endereço: PASTOR [PERSON_NAME] DOS SA 1561 Bairro: SENADOR [P…" at bounding box center [661, 295] width 1323 height 590
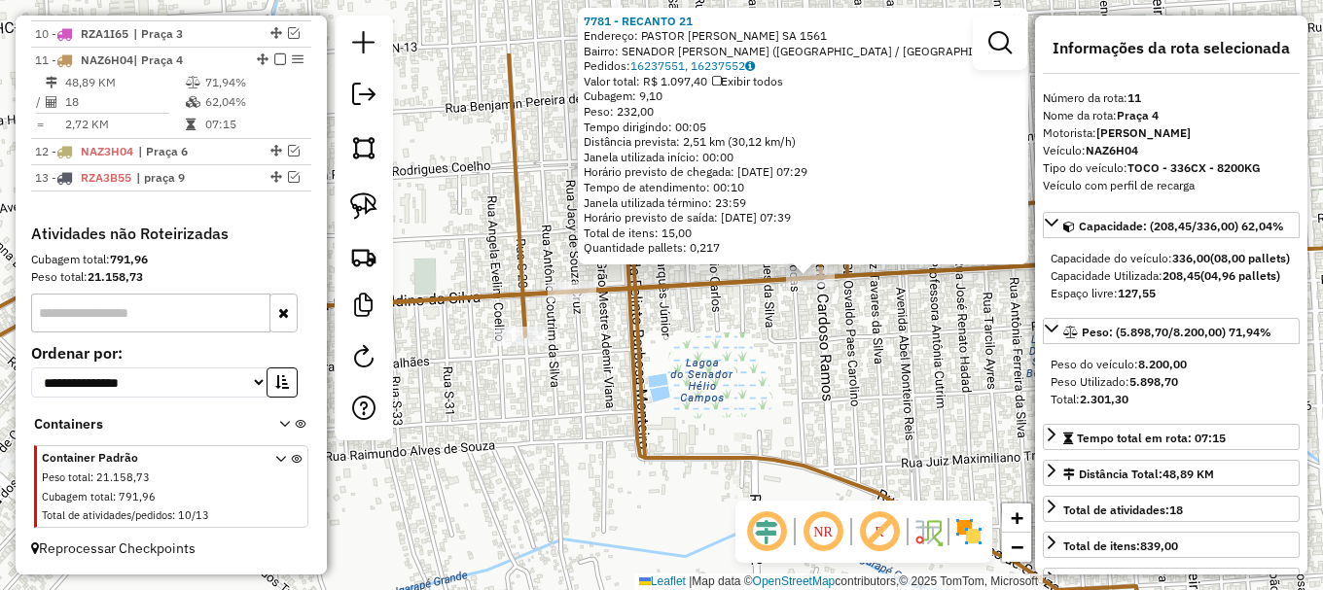
drag, startPoint x: 813, startPoint y: 322, endPoint x: 784, endPoint y: 427, distance: 109.0
click at [784, 427] on div "7781 - RECANTO 21 Endereço: PASTOR [PERSON_NAME] DOS SA 1561 Bairro: SENADOR [P…" at bounding box center [661, 295] width 1323 height 590
click at [781, 343] on div "7781 - RECANTO 21 Endereço: PASTOR [PERSON_NAME] DOS SA 1561 Bairro: SENADOR [P…" at bounding box center [661, 295] width 1323 height 590
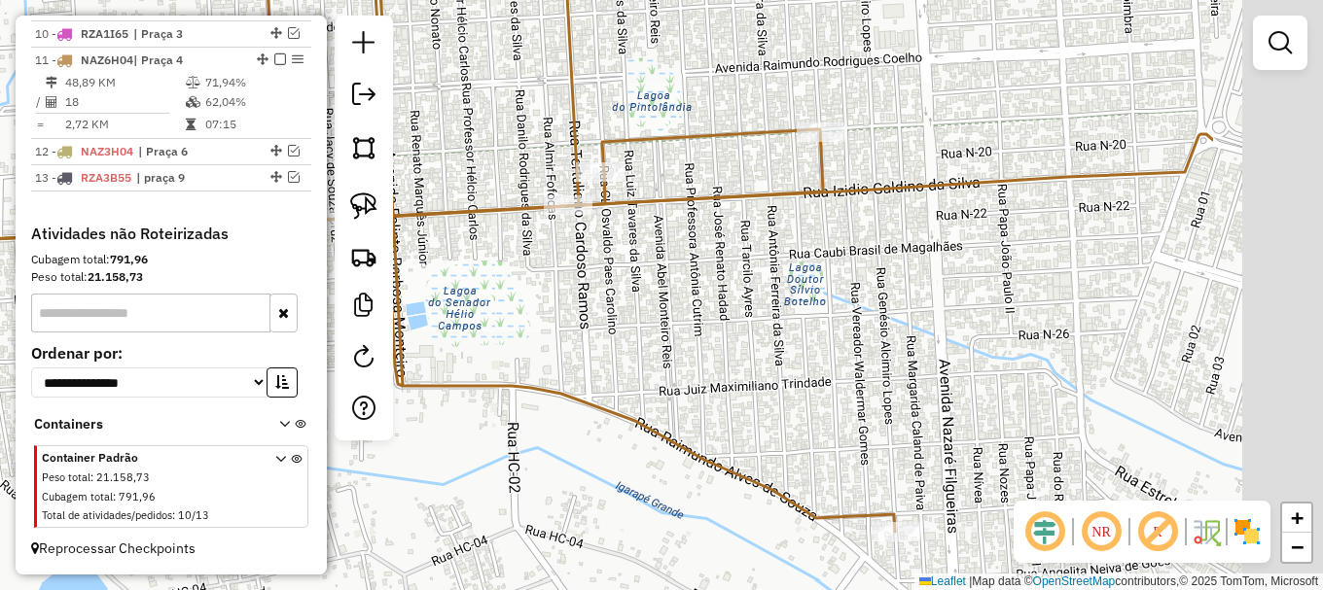
drag, startPoint x: 836, startPoint y: 362, endPoint x: 631, endPoint y: 287, distance: 217.6
click at [593, 292] on div "Janela de atendimento Grade de atendimento Capacidade Transportadoras Veículos …" at bounding box center [661, 295] width 1323 height 590
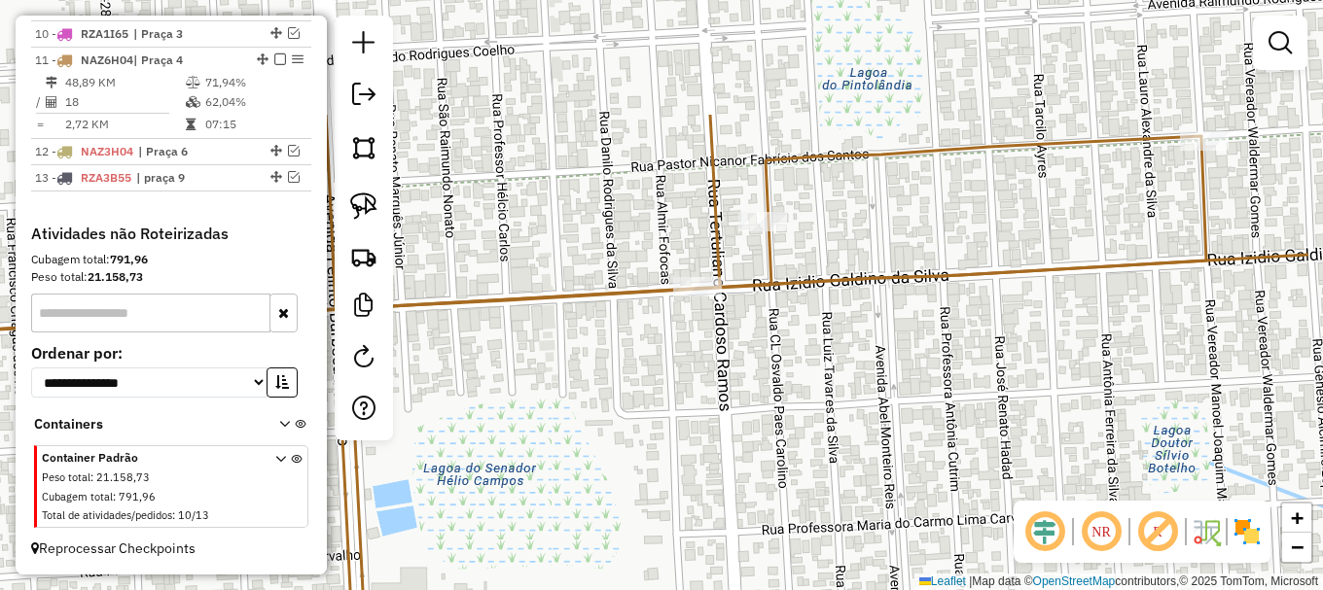
drag, startPoint x: 918, startPoint y: 304, endPoint x: 771, endPoint y: 475, distance: 224.8
click at [771, 475] on div "Janela de atendimento Grade de atendimento Capacidade Transportadoras Veículos …" at bounding box center [661, 295] width 1323 height 590
click at [806, 442] on div "Janela de atendimento Grade de atendimento Capacidade Transportadoras Veículos …" at bounding box center [661, 295] width 1323 height 590
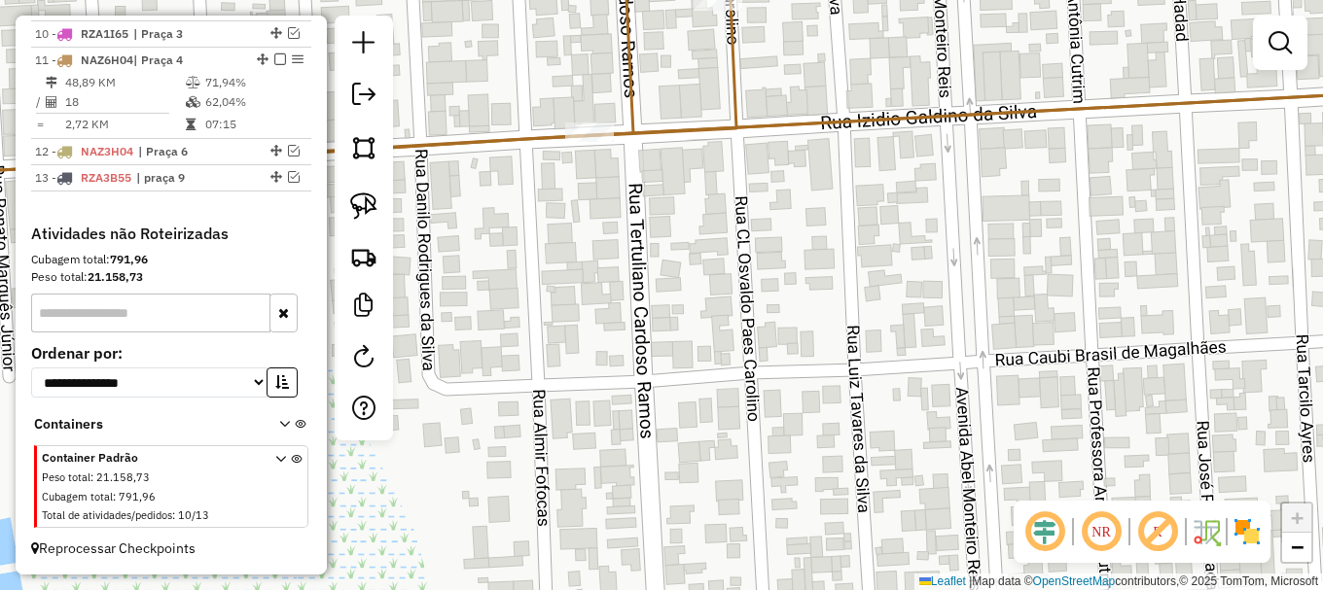
click at [795, 119] on icon at bounding box center [661, 295] width 1587 height 708
select select "**********"
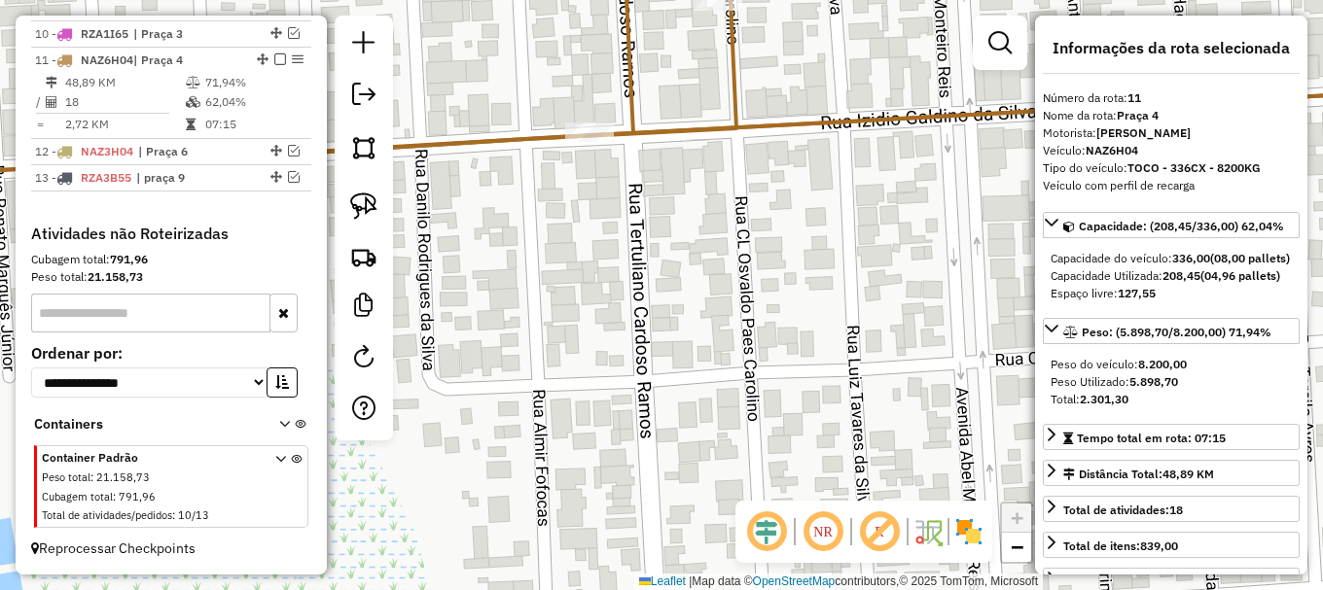
click at [795, 119] on icon at bounding box center [661, 295] width 1587 height 708
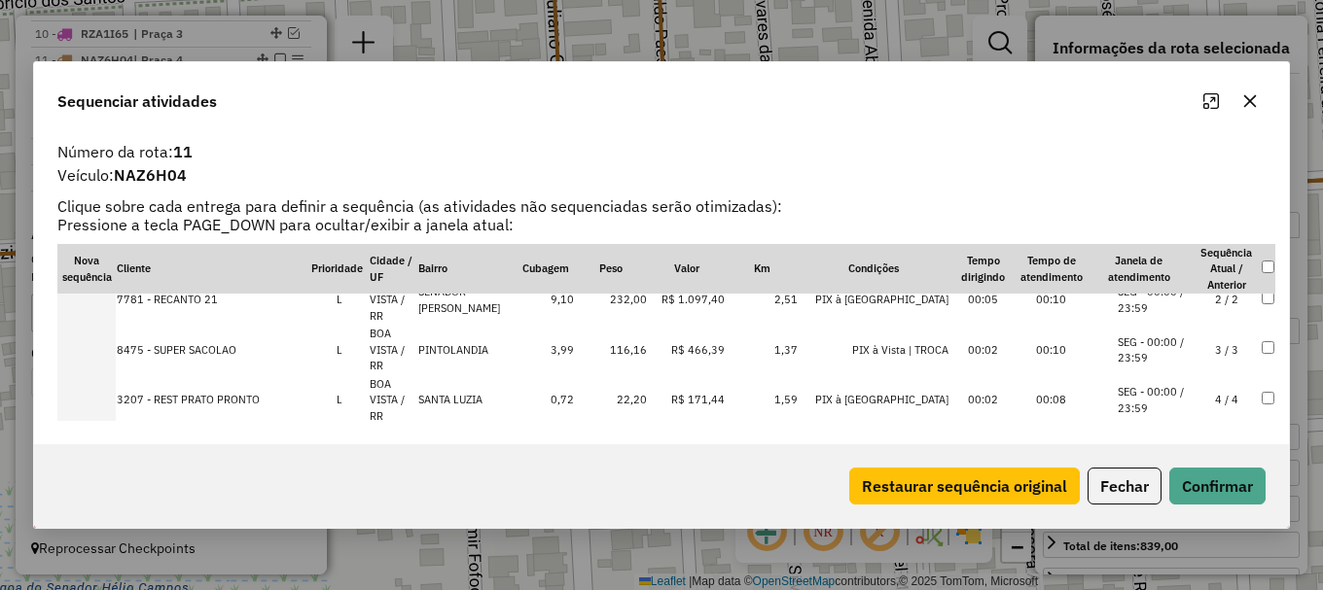
scroll to position [97, 0]
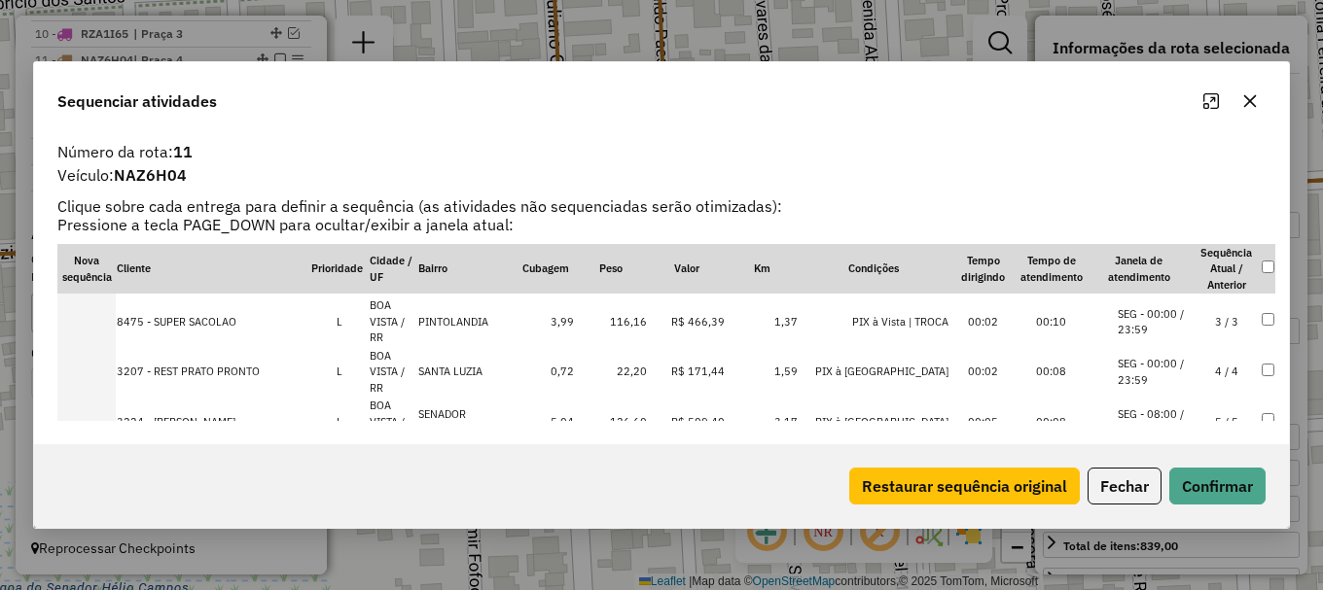
click at [1143, 407] on li "SEG - 08:00 / 18:00" at bounding box center [1155, 423] width 74 height 32
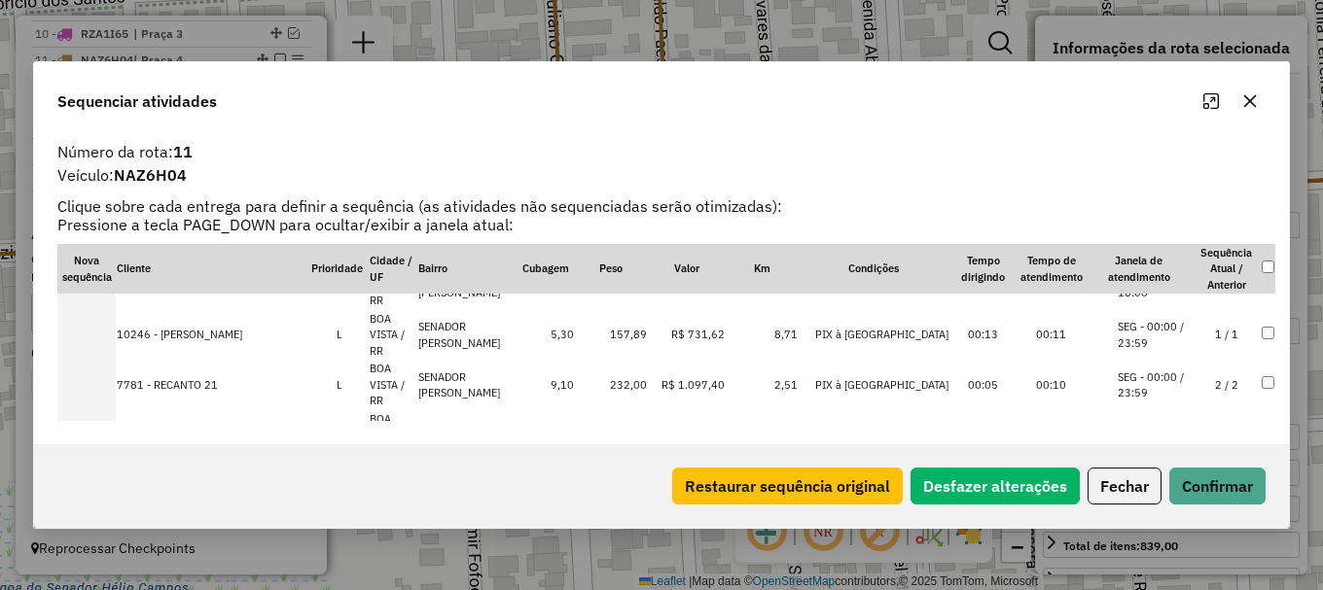
scroll to position [0, 0]
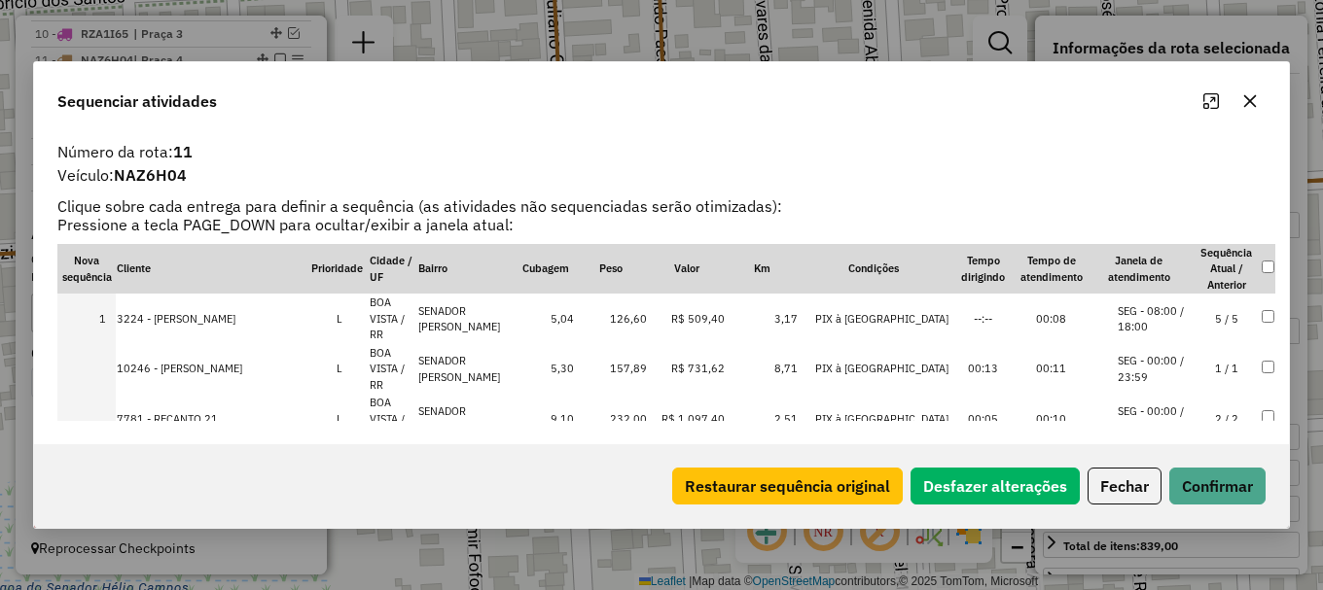
click at [1144, 404] on li "SEG - 00:00 / 23:59" at bounding box center [1155, 420] width 74 height 32
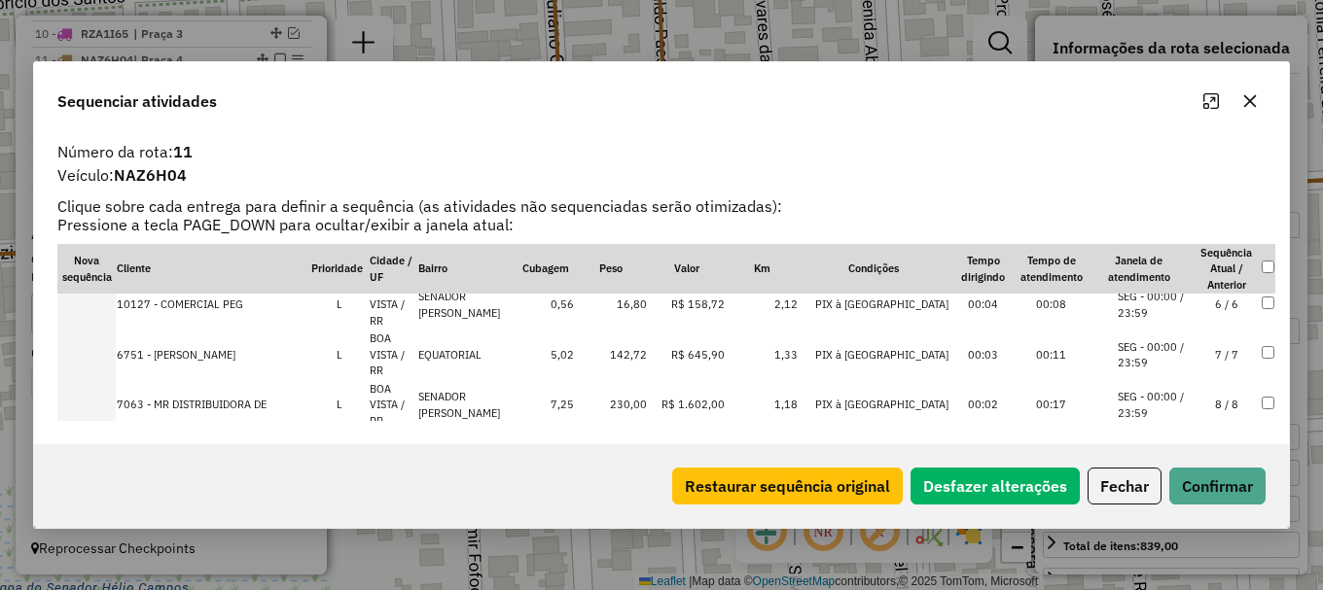
scroll to position [292, 0]
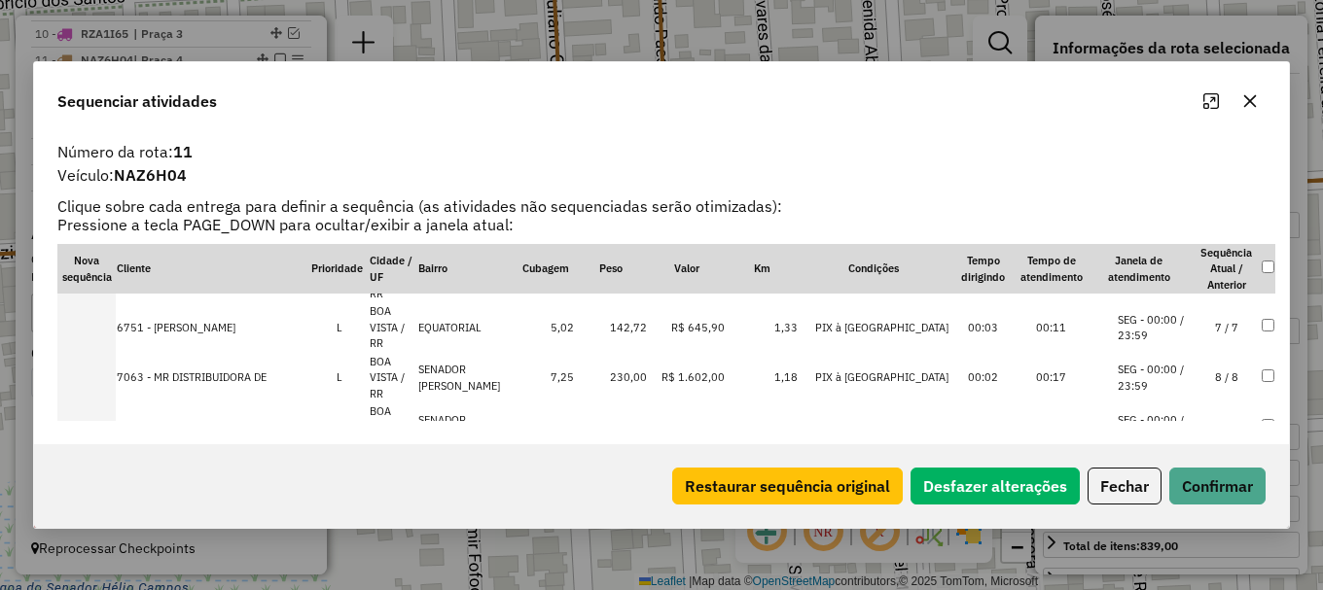
click at [1125, 462] on li "SEG - 00:00 / 23:59" at bounding box center [1155, 478] width 74 height 32
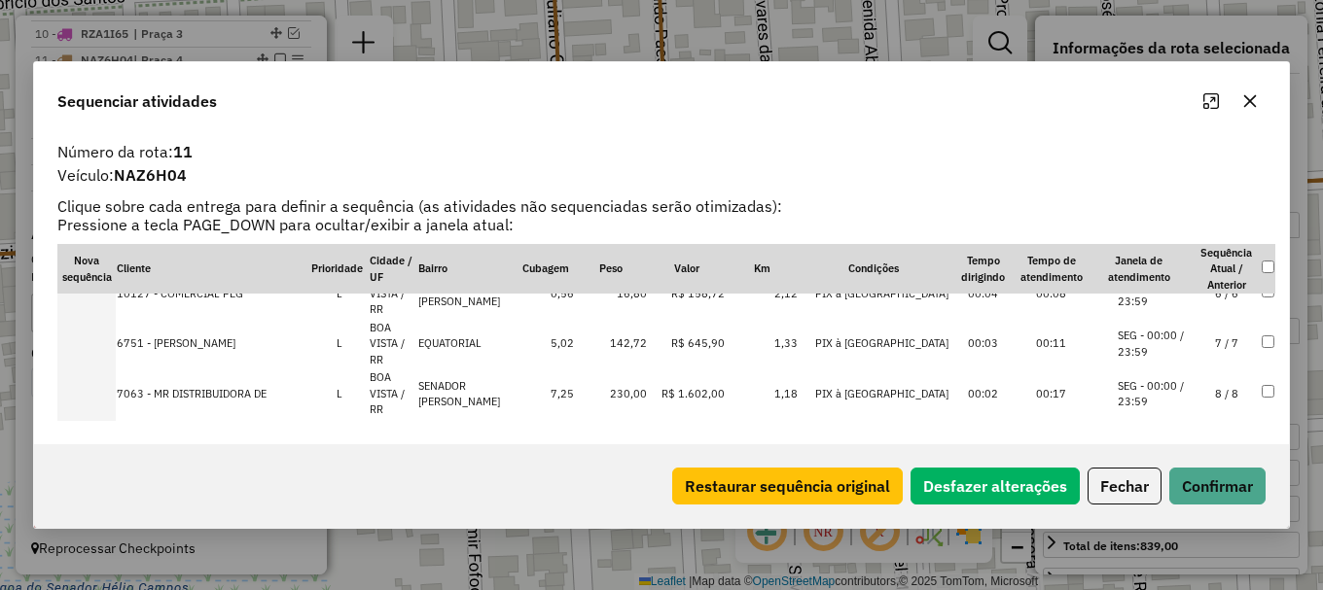
click at [1125, 479] on li "SEG - 00:00 / 23:59" at bounding box center [1155, 495] width 74 height 32
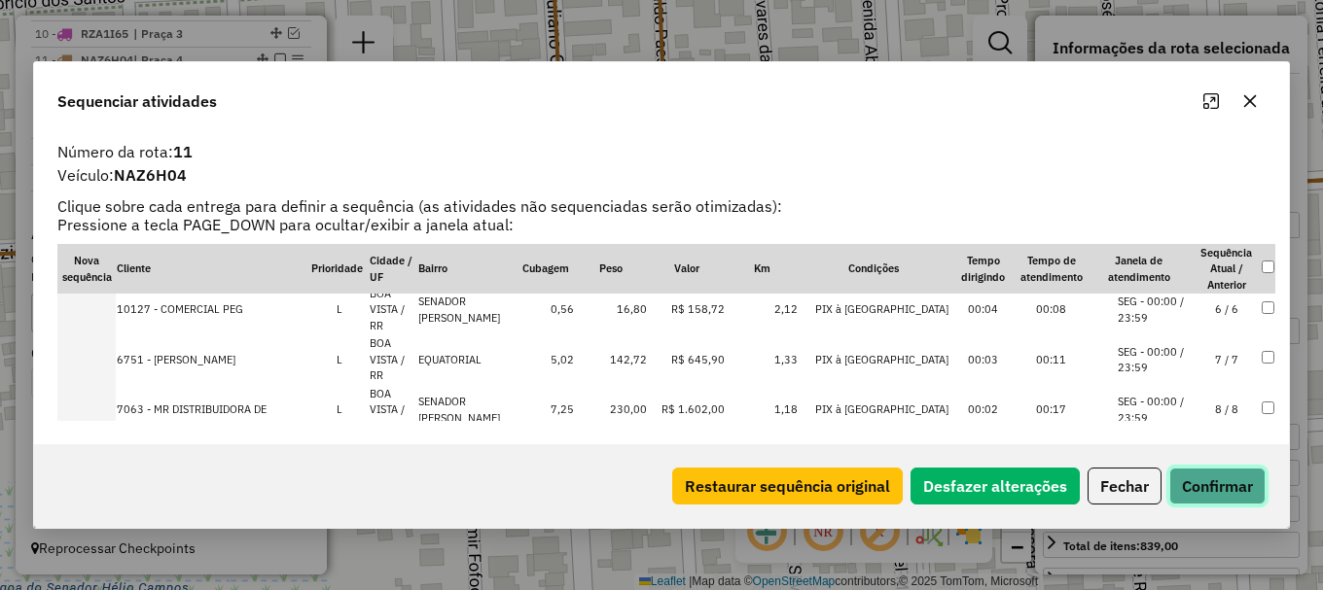
click at [1224, 486] on button "Confirmar" at bounding box center [1217, 486] width 96 height 37
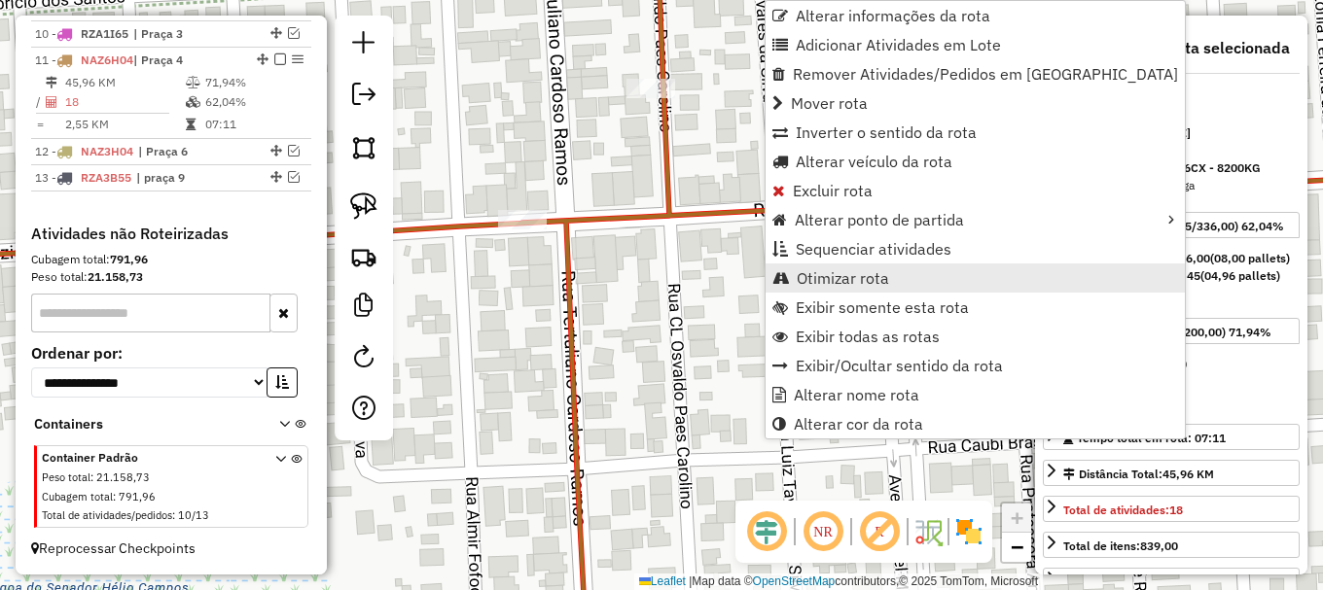
click at [824, 279] on span "Otimizar rota" at bounding box center [843, 278] width 92 height 16
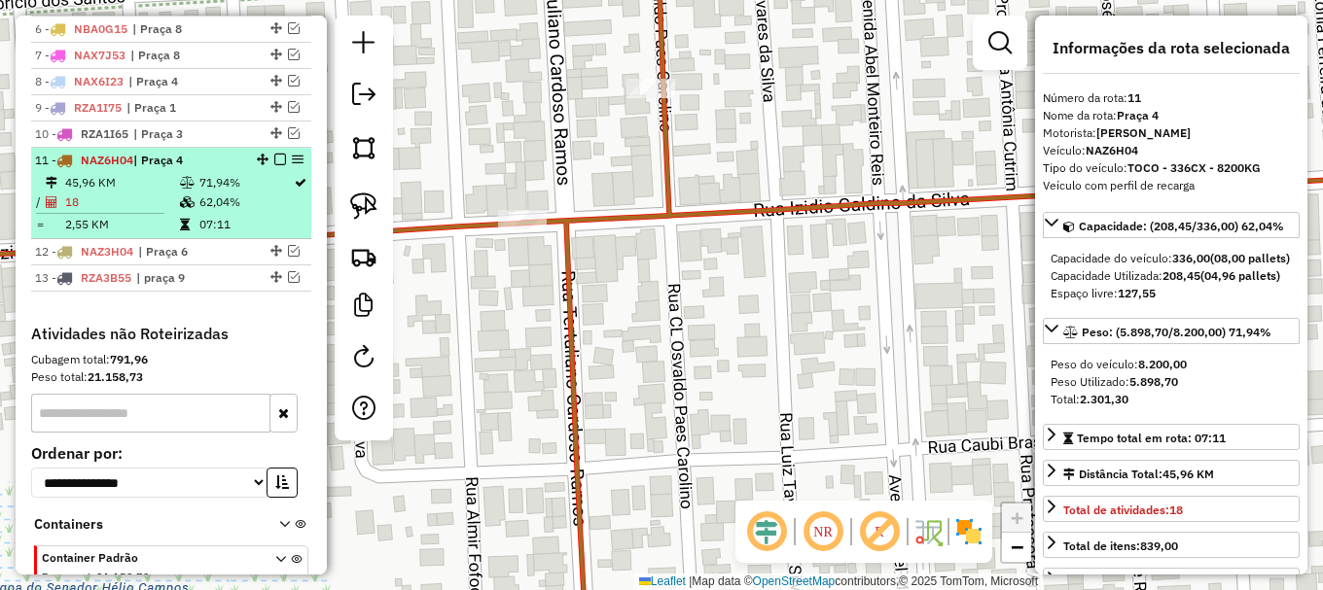
scroll to position [831, 0]
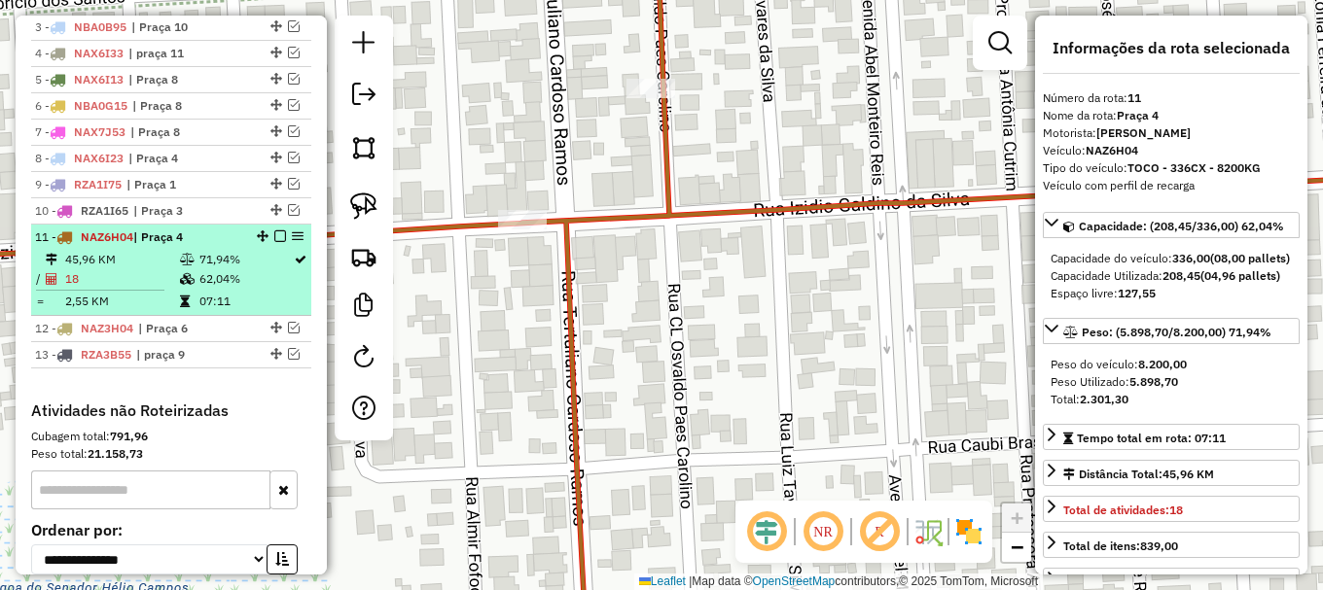
click at [274, 242] on em at bounding box center [280, 237] width 12 height 12
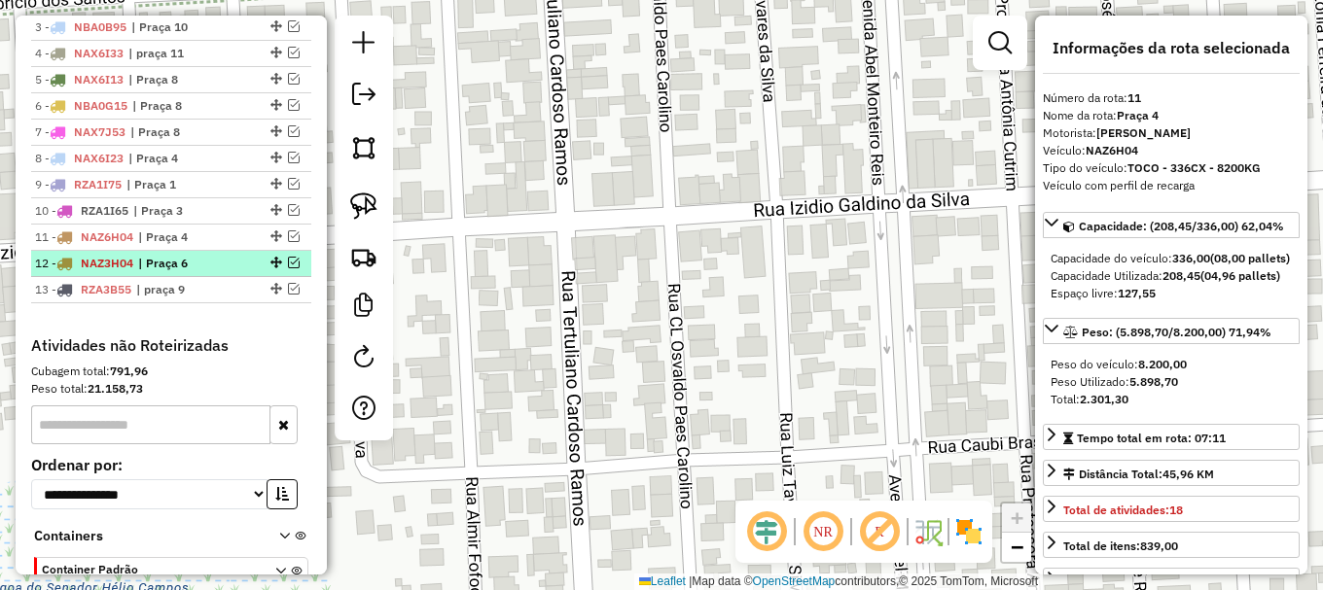
click at [206, 272] on span "| Praça 6" at bounding box center [182, 264] width 89 height 18
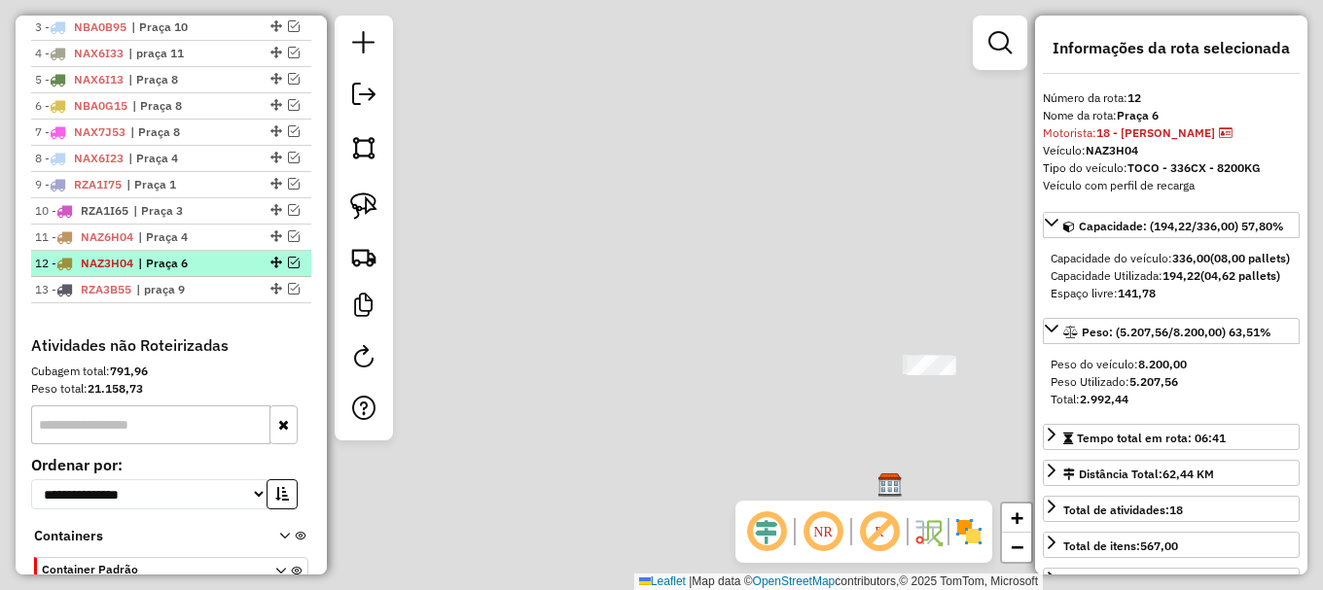
click at [206, 272] on span "| Praça 6" at bounding box center [182, 264] width 89 height 18
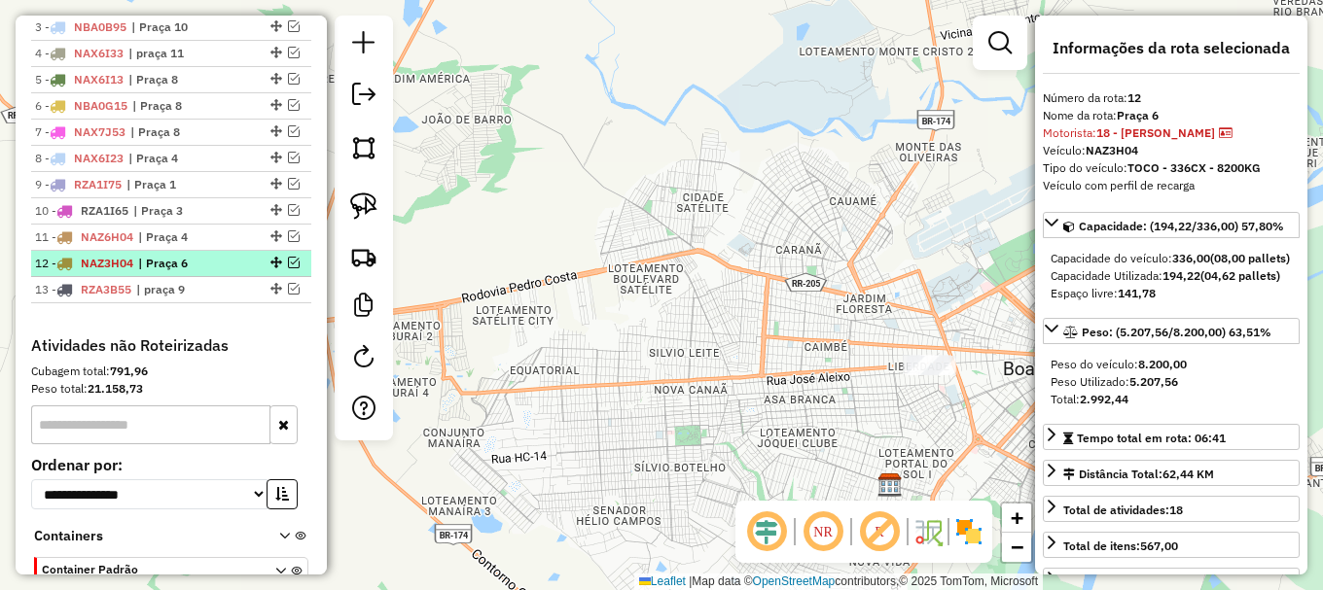
click at [288, 268] on em at bounding box center [294, 263] width 12 height 12
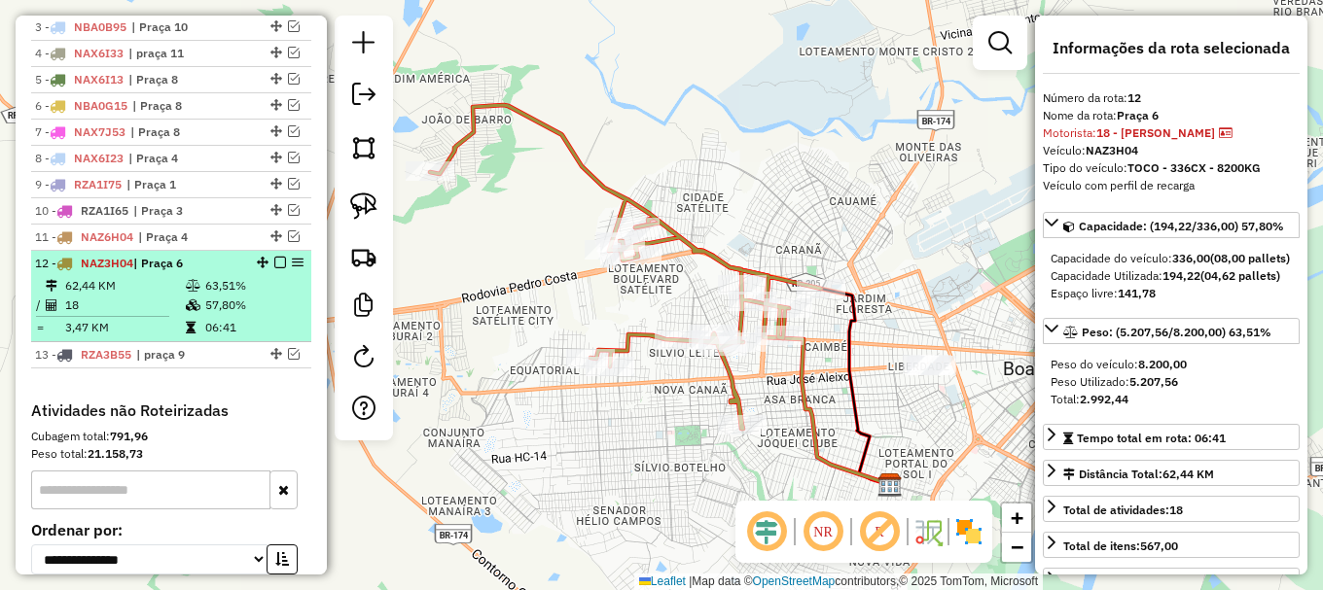
click at [168, 296] on td "62,44 KM" at bounding box center [124, 285] width 121 height 19
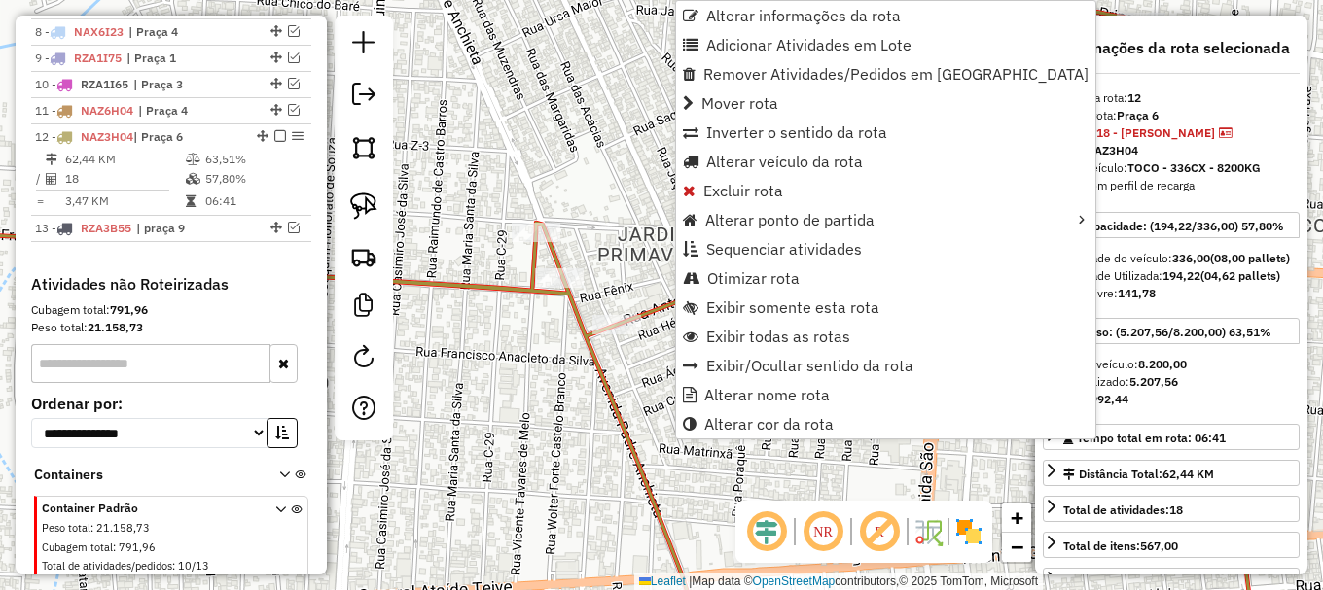
scroll to position [1025, 0]
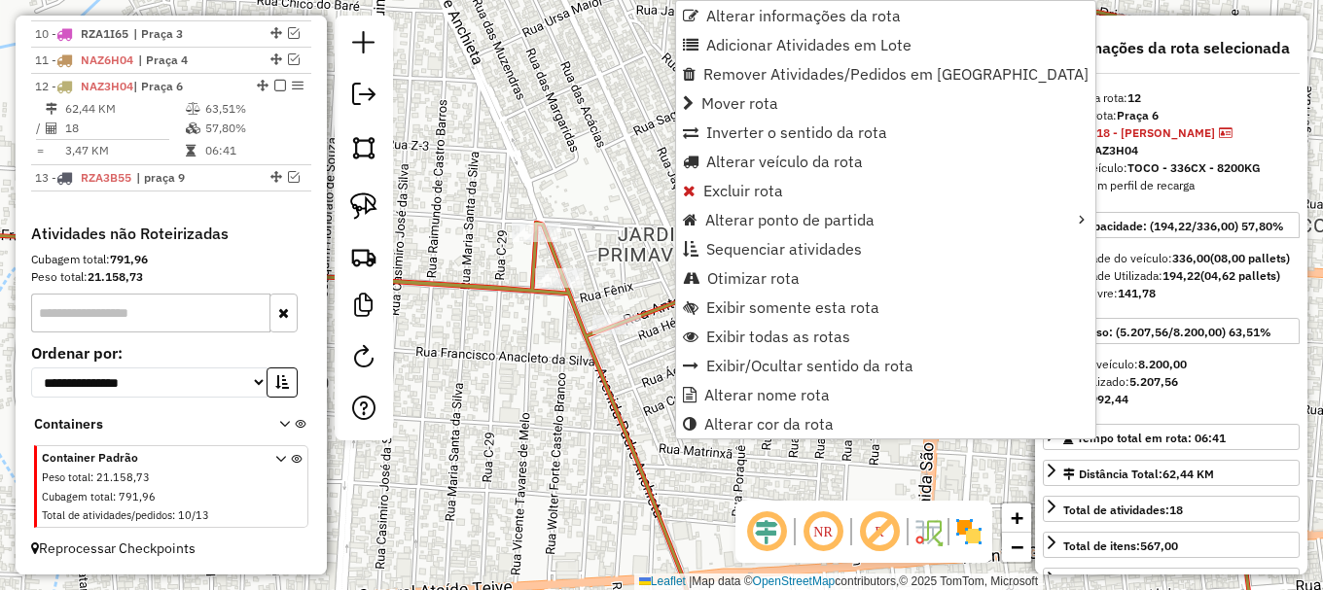
click at [623, 372] on div "Janela de atendimento Grade de atendimento Capacidade Transportadoras Veículos …" at bounding box center [661, 295] width 1323 height 590
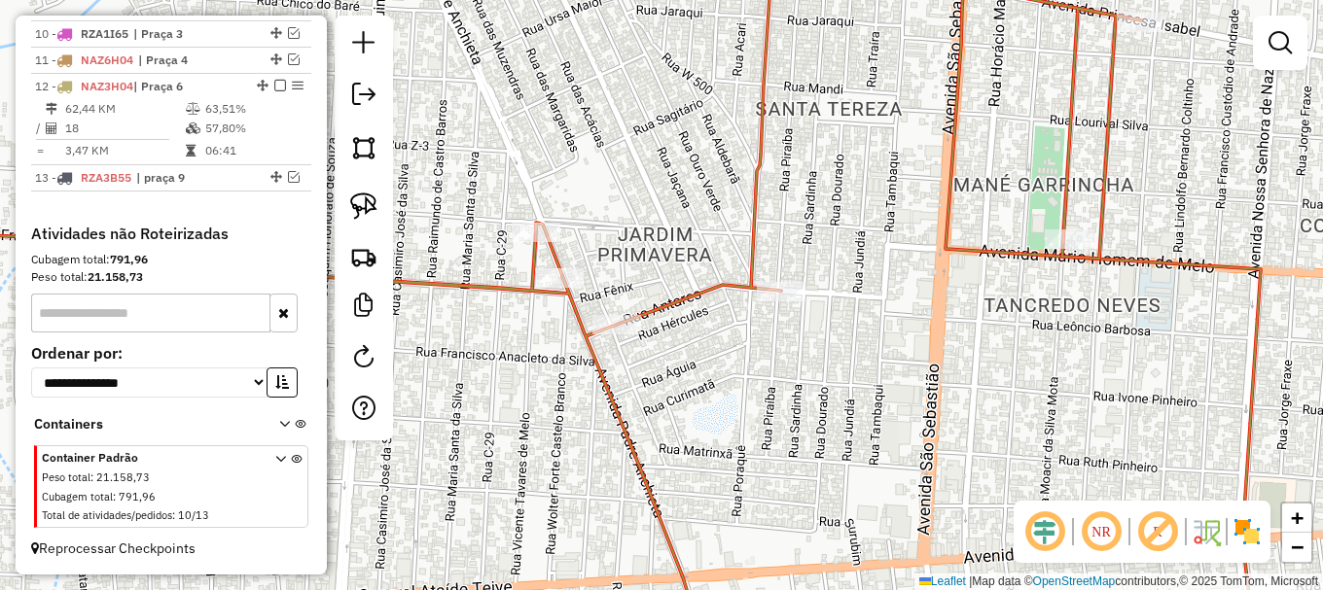
click at [668, 303] on icon at bounding box center [504, 295] width 1273 height 708
select select "**********"
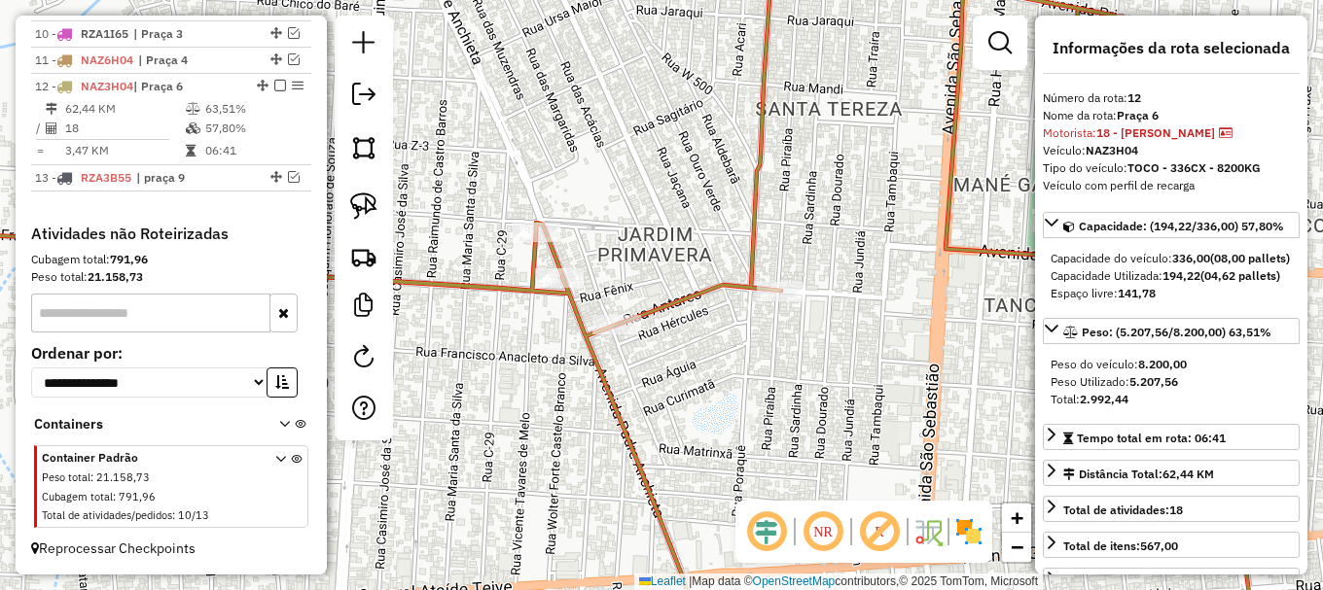
click at [668, 303] on icon at bounding box center [504, 295] width 1273 height 708
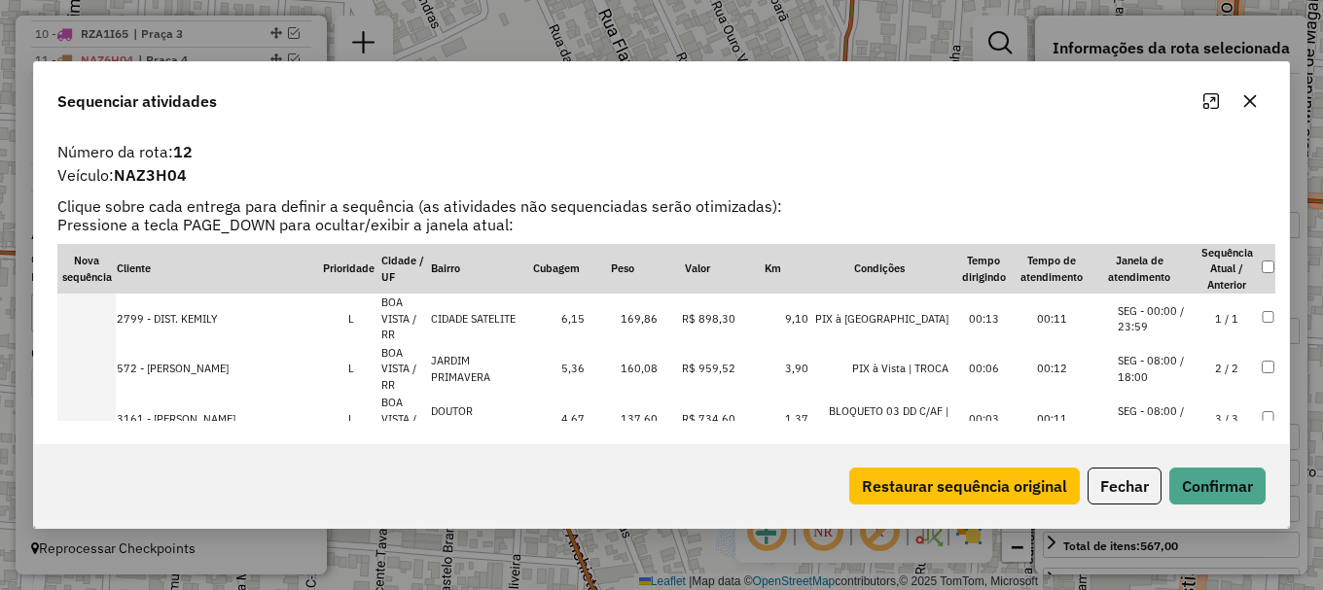
click at [1252, 110] on button "button" at bounding box center [1249, 101] width 31 height 31
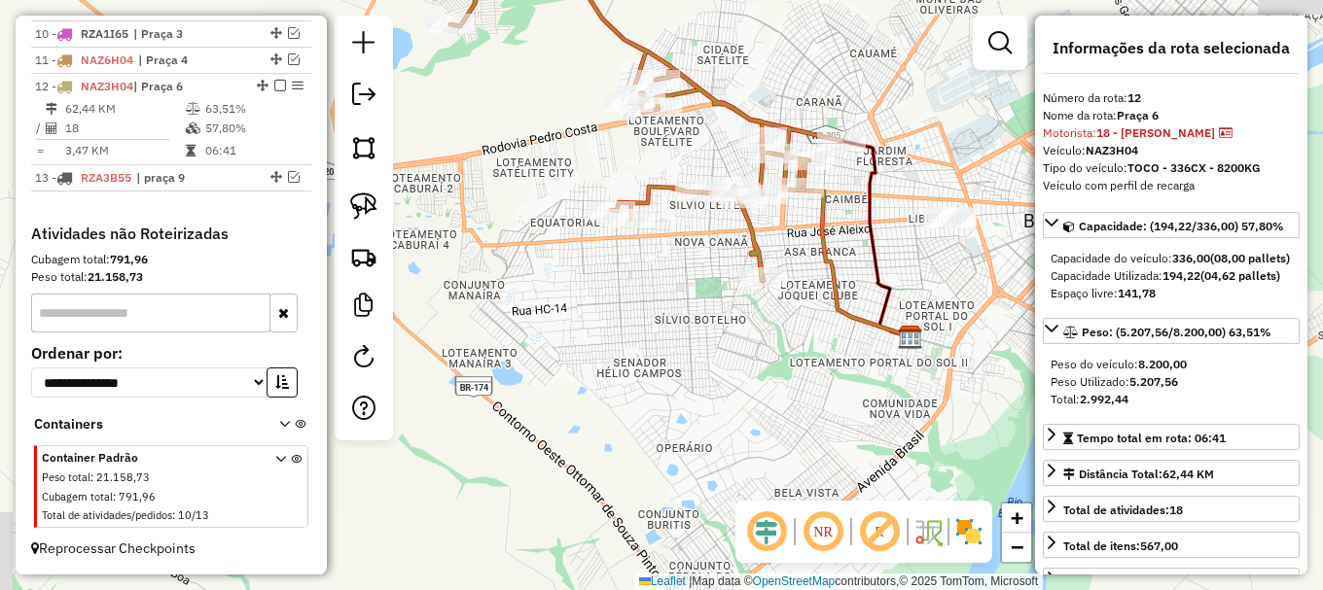
drag, startPoint x: 942, startPoint y: 325, endPoint x: 868, endPoint y: 280, distance: 86.4
click at [872, 277] on icon at bounding box center [875, 239] width 69 height 196
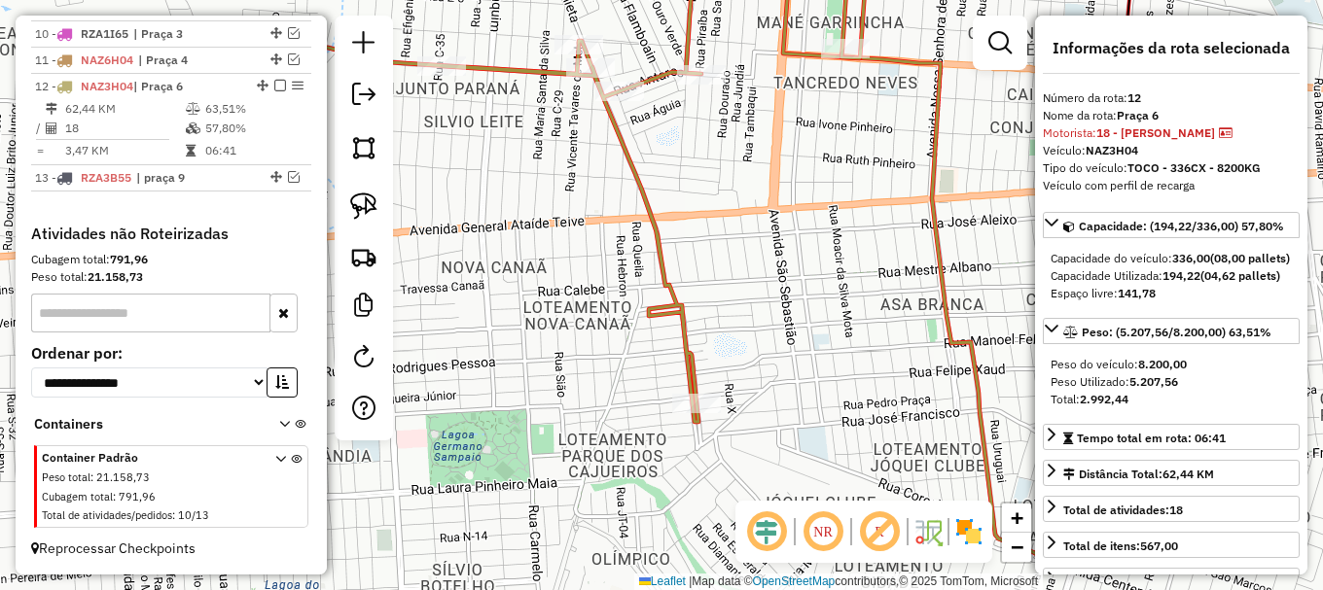
drag, startPoint x: 749, startPoint y: 251, endPoint x: 751, endPoint y: 174, distance: 76.9
click at [751, 172] on div "Janela de atendimento Grade de atendimento Capacidade Transportadoras Veículos …" at bounding box center [661, 295] width 1323 height 590
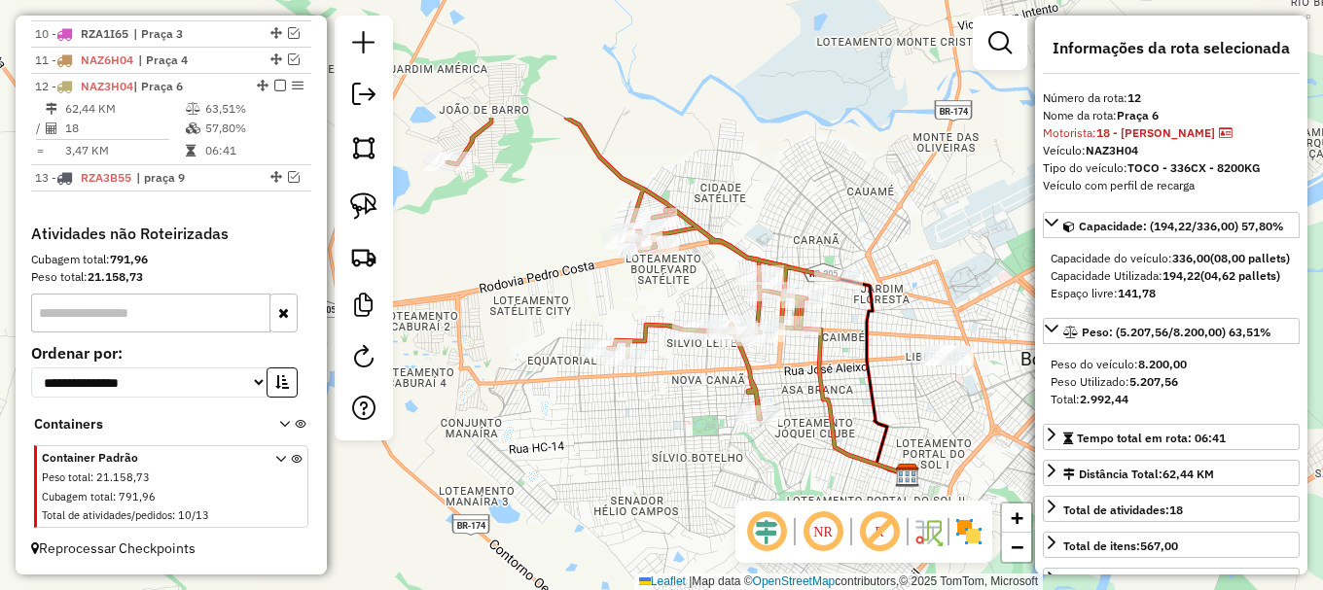
drag, startPoint x: 870, startPoint y: 215, endPoint x: 852, endPoint y: 383, distance: 169.2
click at [852, 383] on div "Janela de atendimento Grade de atendimento Capacidade Transportadoras Veículos …" at bounding box center [661, 295] width 1323 height 590
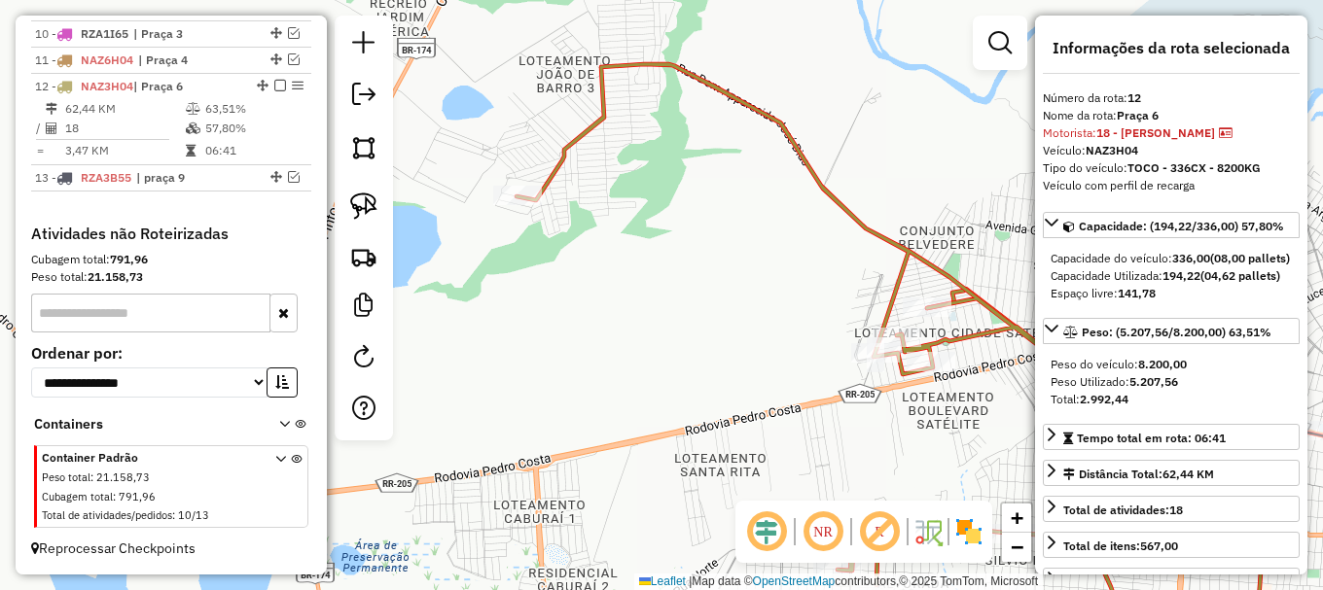
drag, startPoint x: 671, startPoint y: 160, endPoint x: 849, endPoint y: 164, distance: 178.0
click at [852, 162] on div "Janela de atendimento Grade de atendimento Capacidade Transportadoras Veículos …" at bounding box center [661, 295] width 1323 height 590
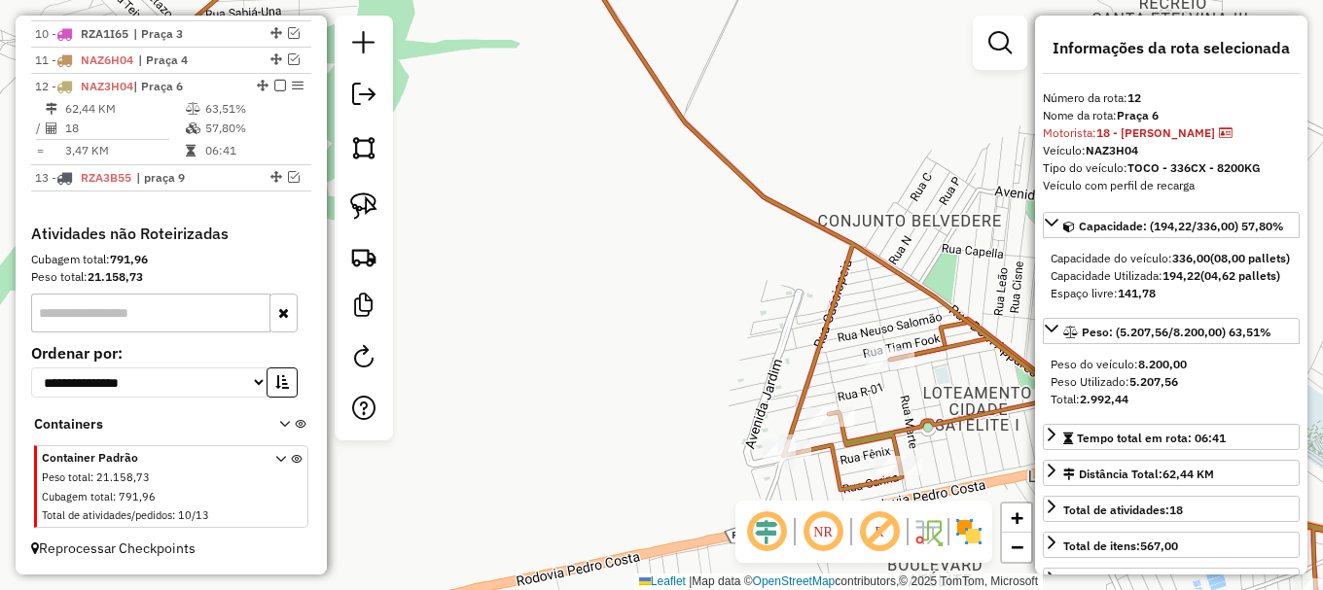
drag, startPoint x: 898, startPoint y: 231, endPoint x: 800, endPoint y: 141, distance: 132.2
click at [801, 142] on div "Janela de atendimento Grade de atendimento Capacidade Transportadoras Veículos …" at bounding box center [661, 295] width 1323 height 590
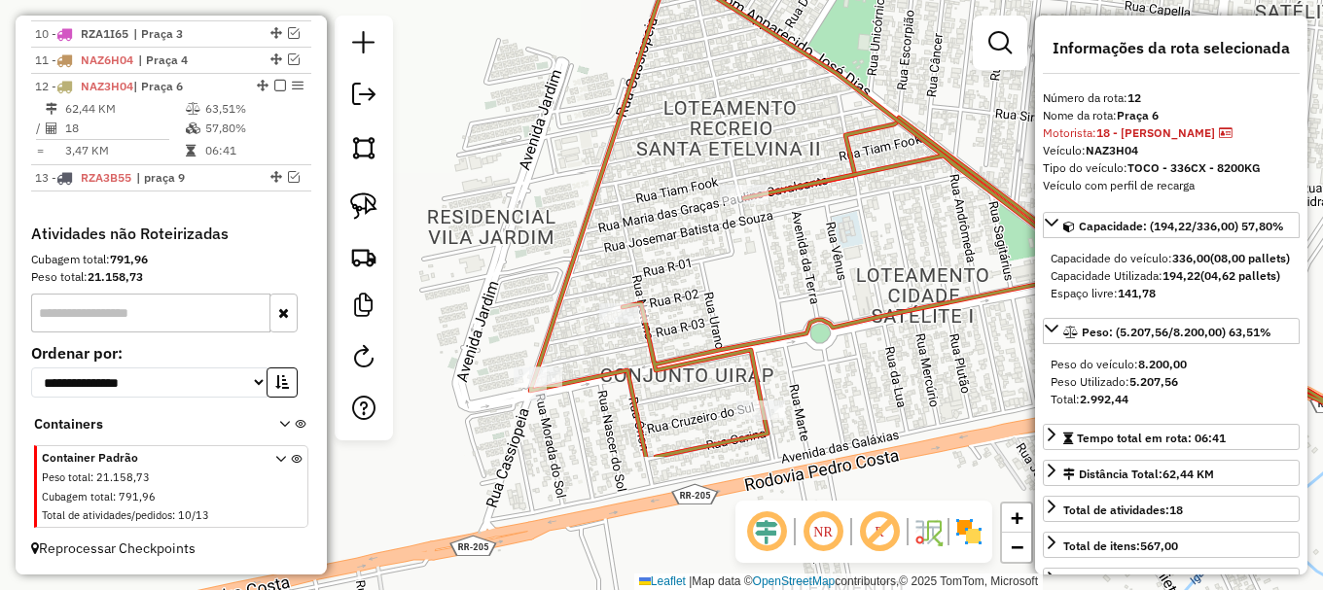
drag, startPoint x: 809, startPoint y: 318, endPoint x: 777, endPoint y: 127, distance: 193.3
click at [777, 127] on div "Janela de atendimento Grade de atendimento Capacidade Transportadoras Veículos …" at bounding box center [661, 295] width 1323 height 590
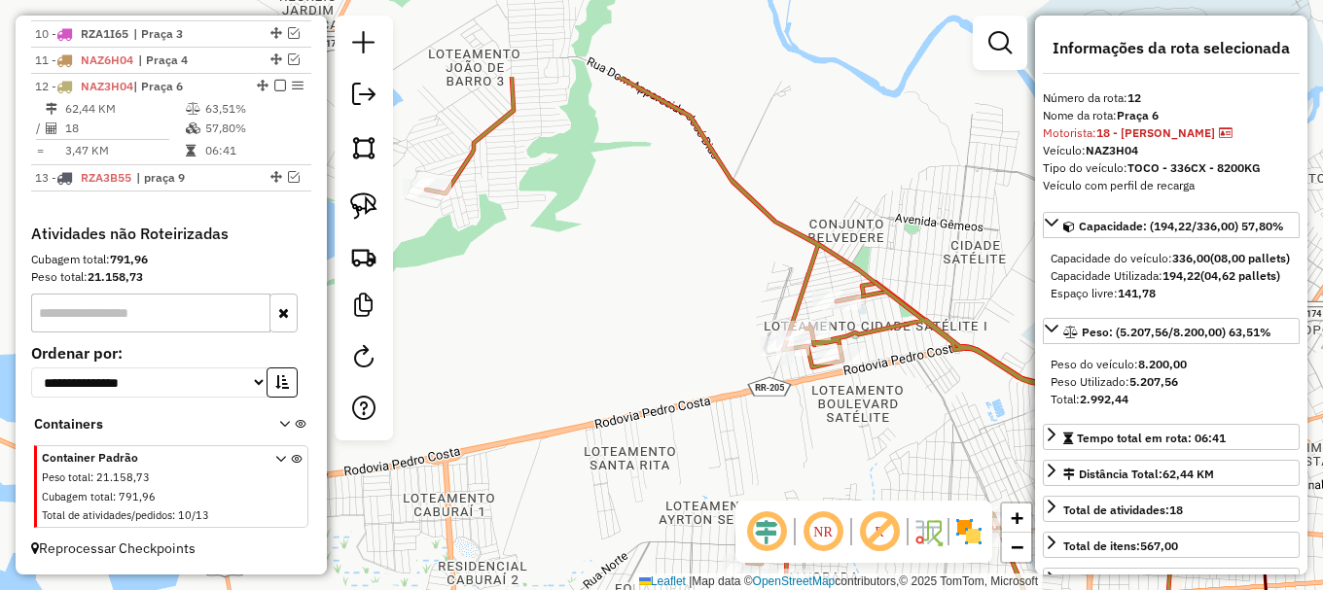
drag, startPoint x: 894, startPoint y: 217, endPoint x: 897, endPoint y: 318, distance: 101.2
click at [928, 349] on div "Janela de atendimento Grade de atendimento Capacidade Transportadoras Veículos …" at bounding box center [661, 295] width 1323 height 590
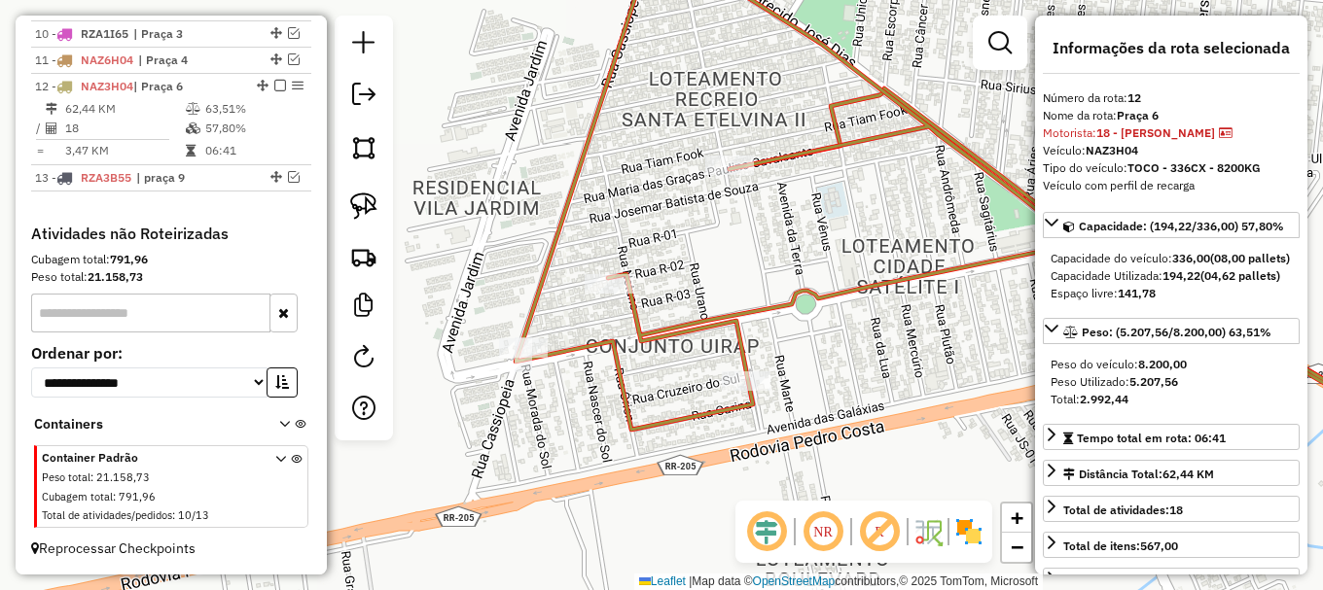
drag, startPoint x: 855, startPoint y: 346, endPoint x: 807, endPoint y: 168, distance: 184.3
click at [807, 168] on div "Janela de atendimento Grade de atendimento Capacidade Transportadoras Veículos …" at bounding box center [661, 295] width 1323 height 590
click at [730, 314] on icon at bounding box center [986, 205] width 940 height 529
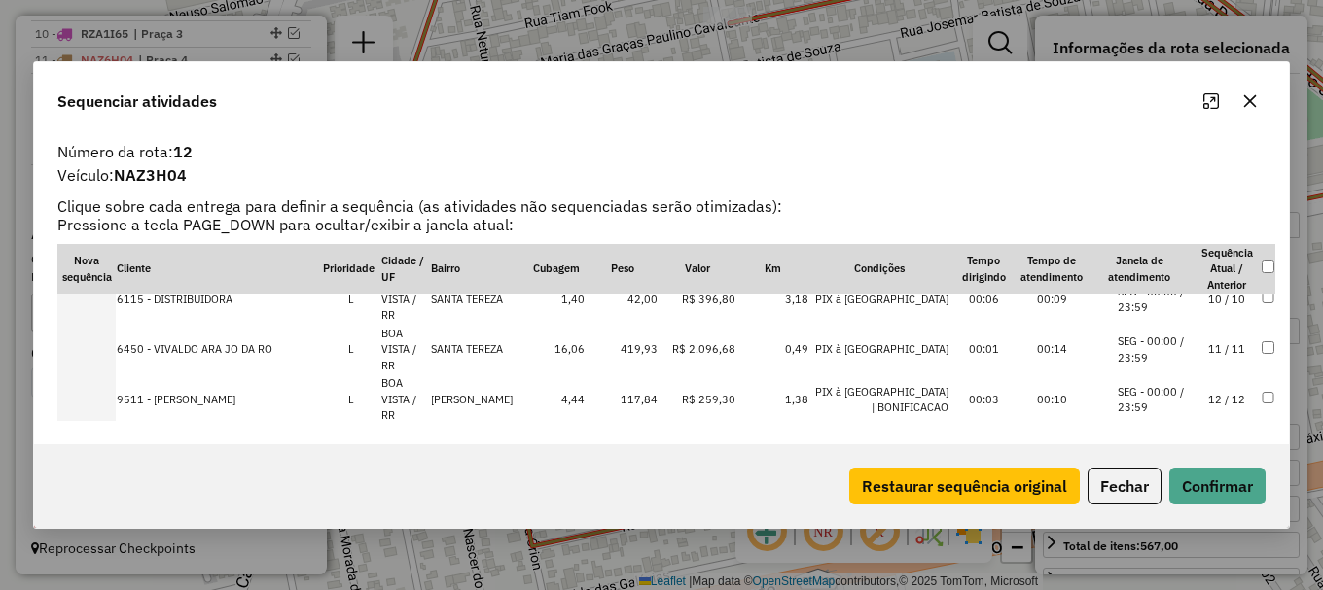
scroll to position [486, 0]
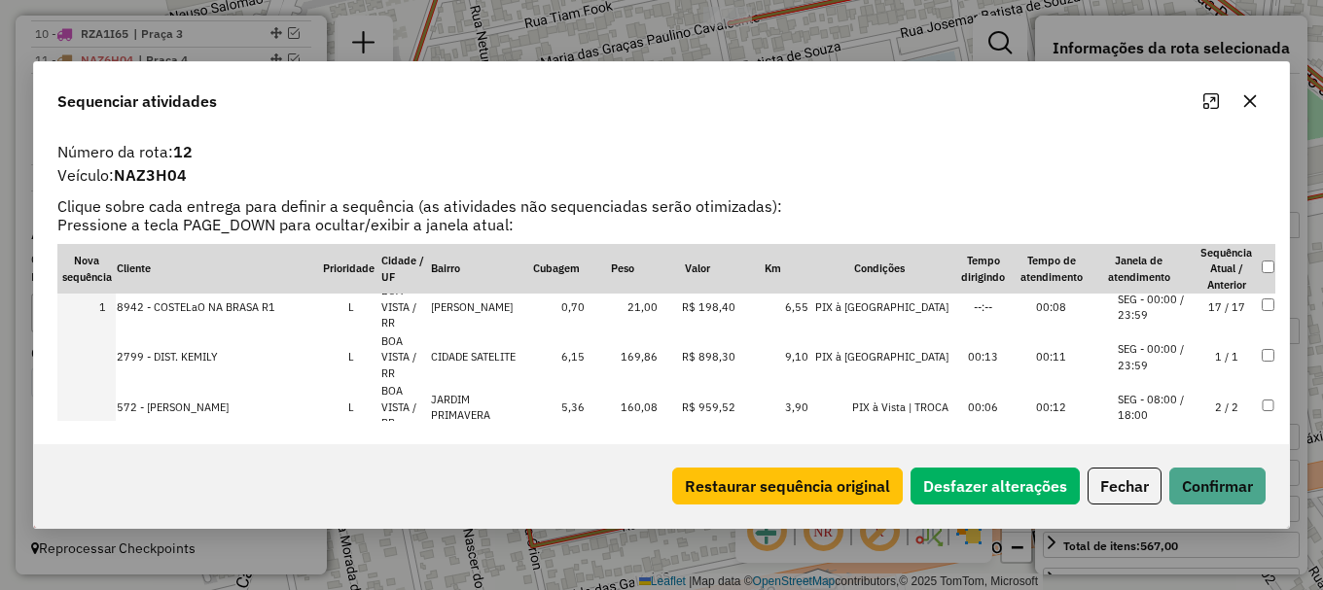
scroll to position [0, 0]
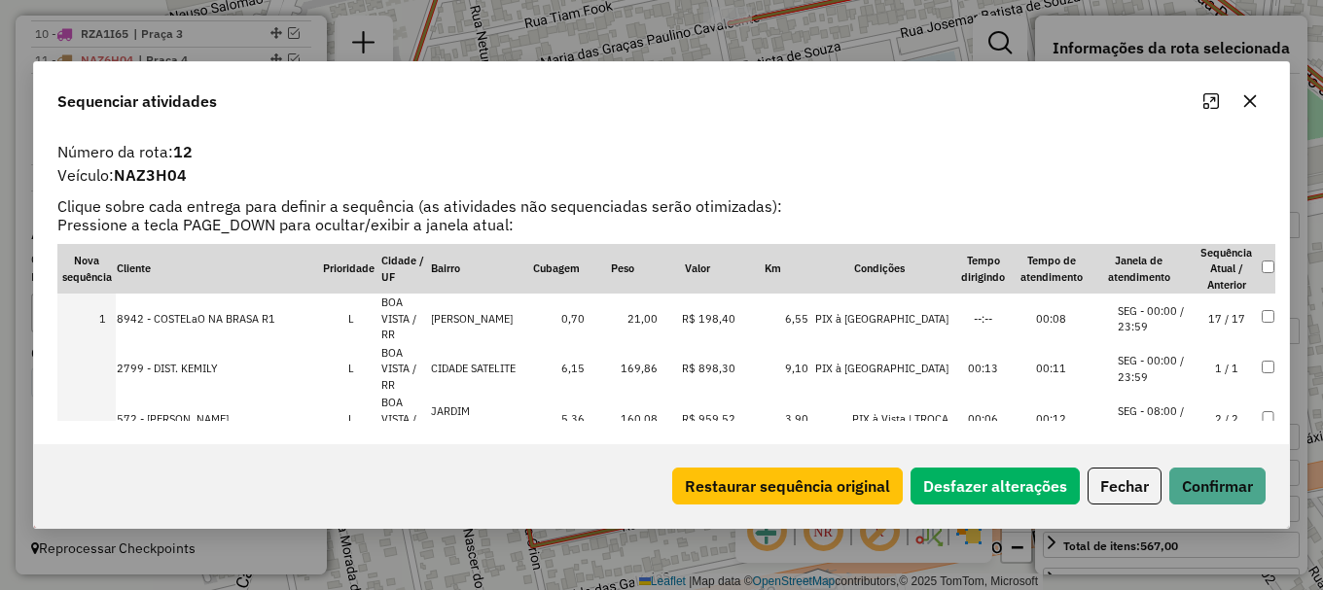
click at [1033, 348] on td "00:11" at bounding box center [1051, 369] width 68 height 51
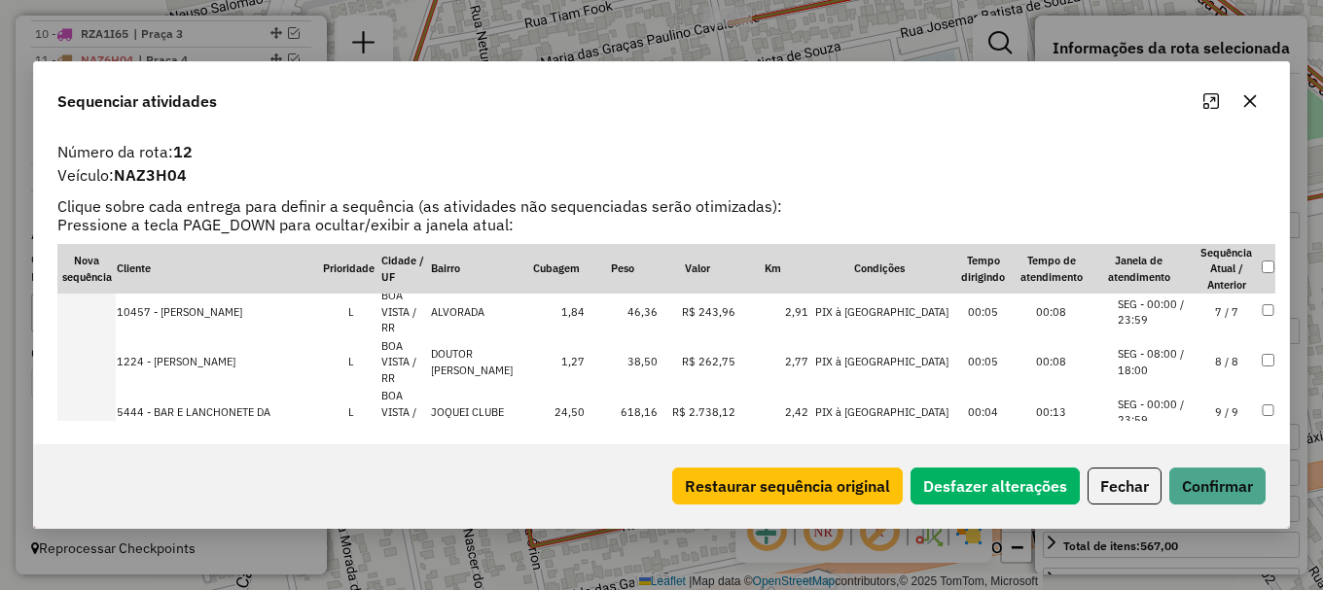
scroll to position [389, 0]
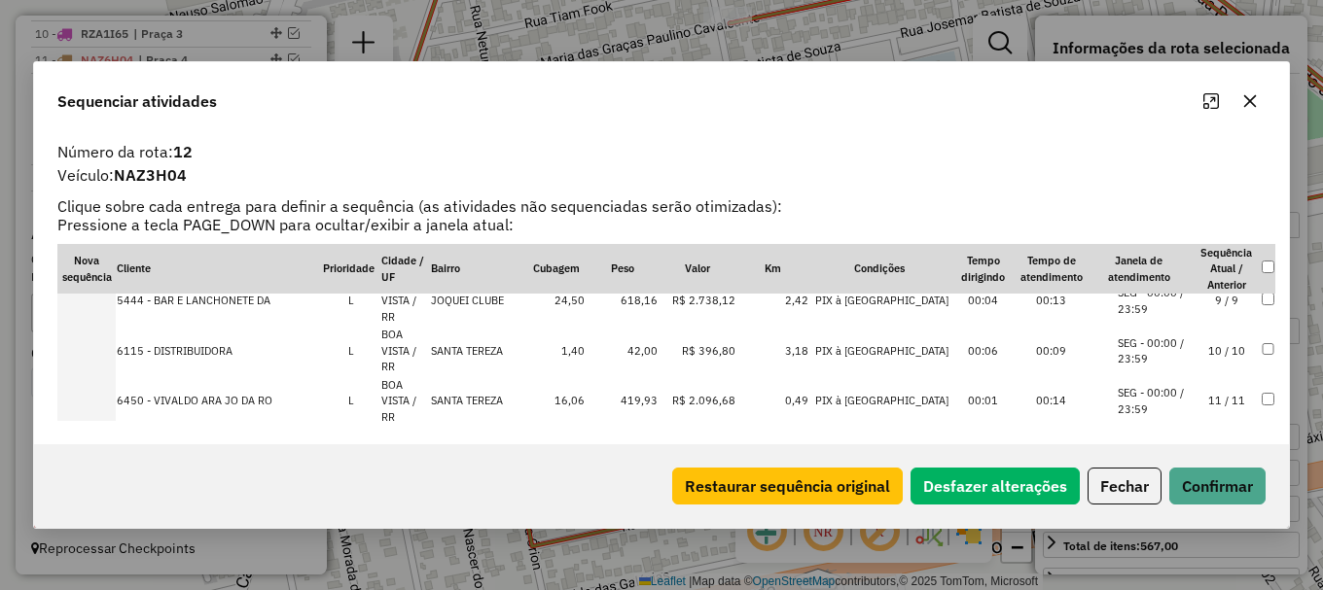
scroll to position [504, 0]
click at [1146, 535] on li "SEG - 08:00 / 18:00" at bounding box center [1155, 551] width 74 height 32
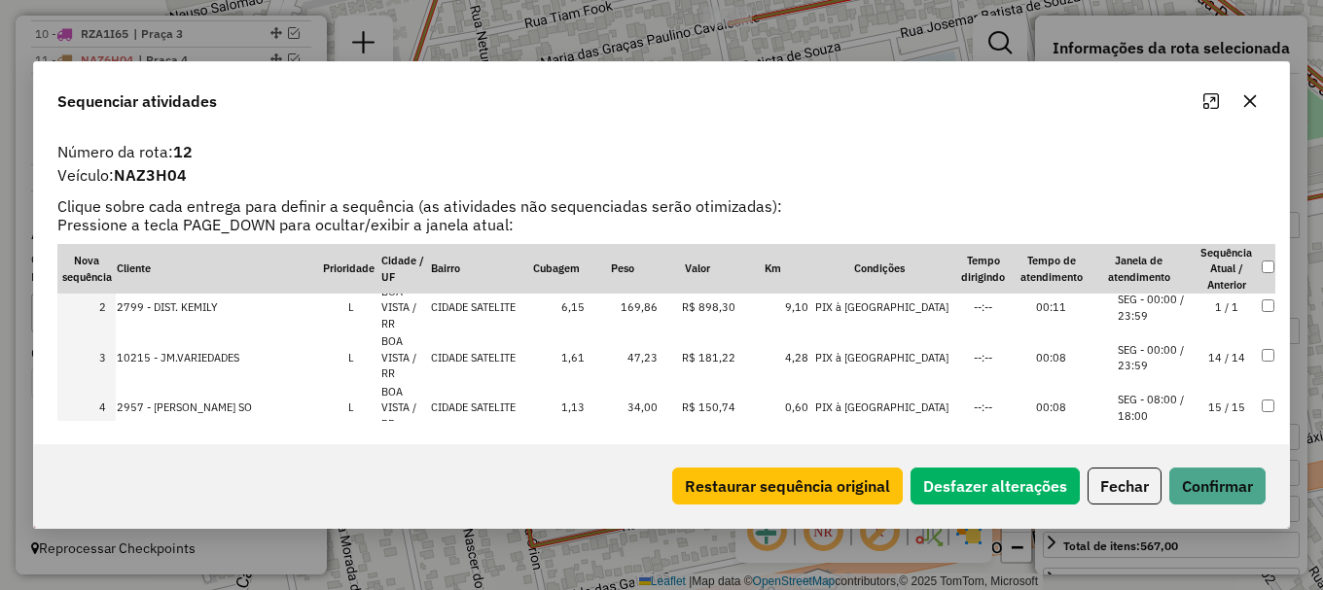
scroll to position [0, 0]
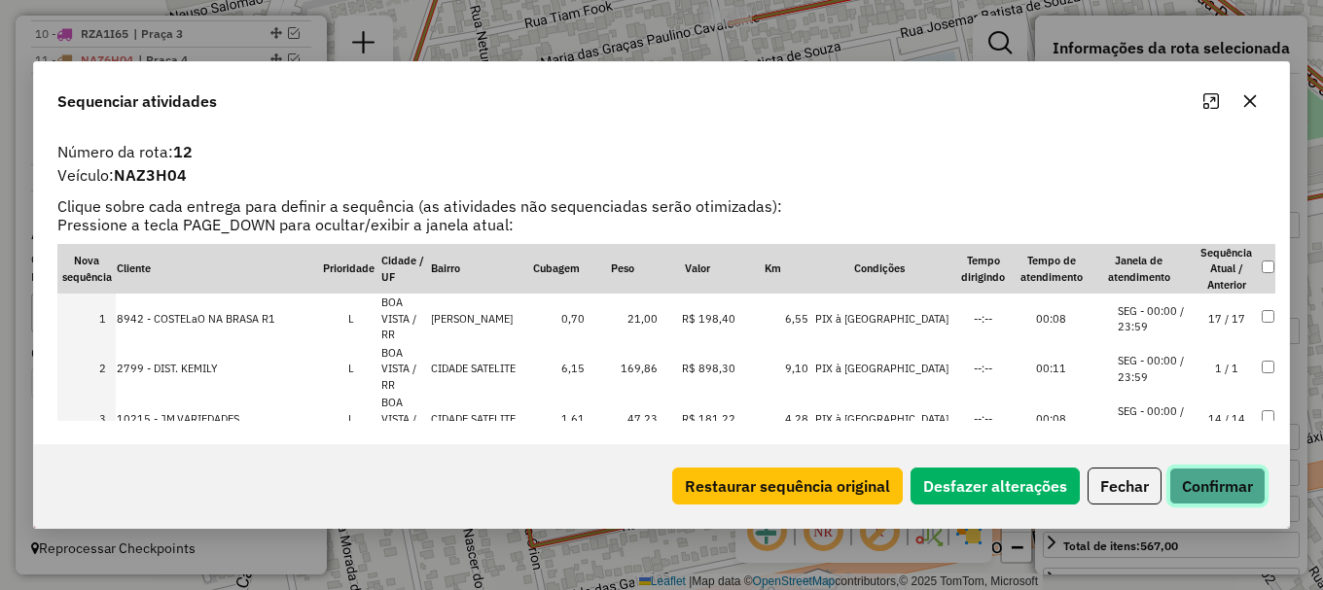
click at [1214, 487] on button "Confirmar" at bounding box center [1217, 486] width 96 height 37
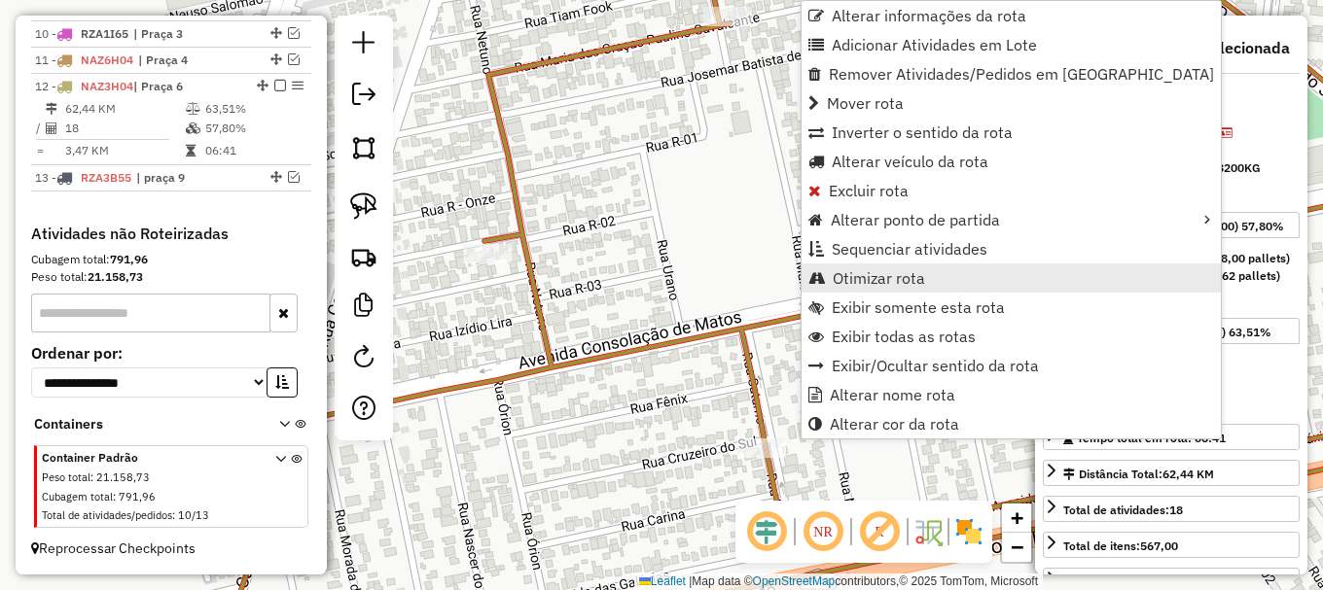
click at [910, 284] on span "Otimizar rota" at bounding box center [879, 278] width 92 height 16
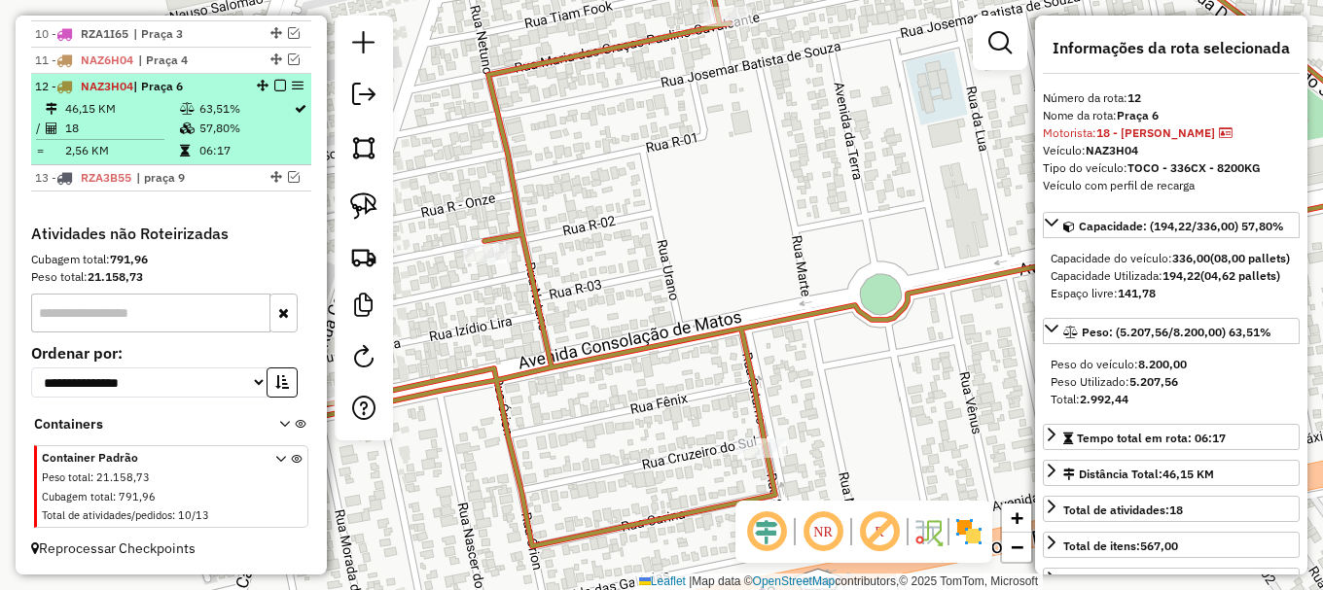
click at [276, 83] on em at bounding box center [280, 86] width 12 height 12
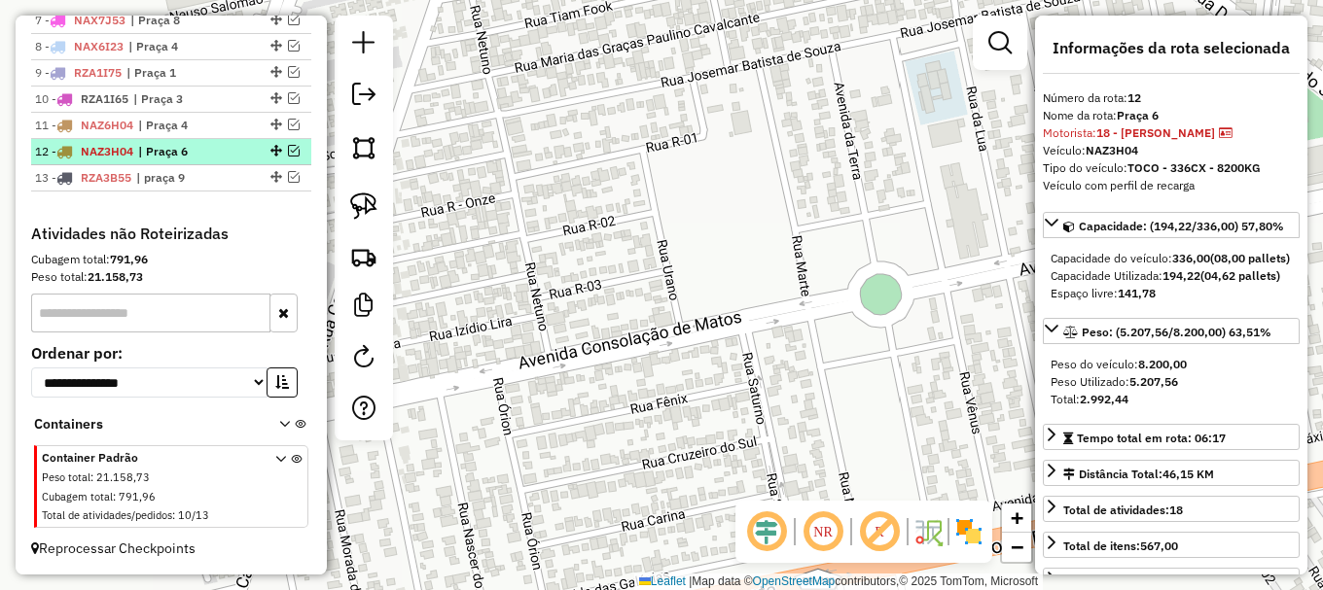
scroll to position [960, 0]
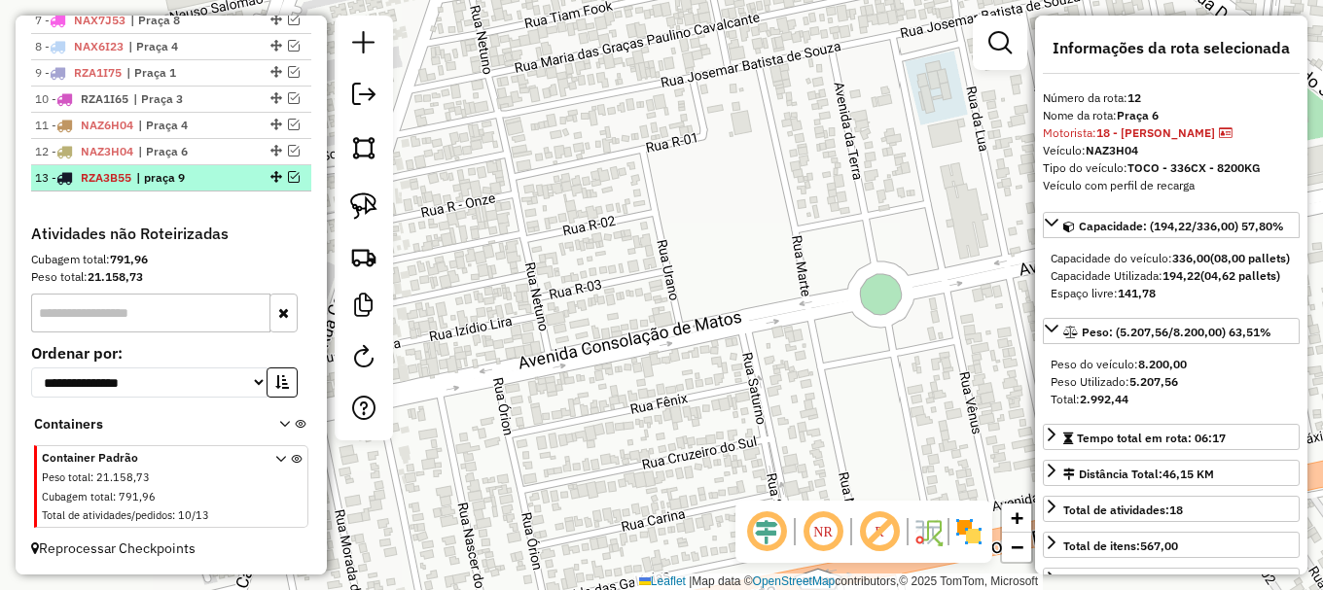
click at [125, 186] on div "13 - RZA3B55 | praça 9" at bounding box center [138, 178] width 206 height 18
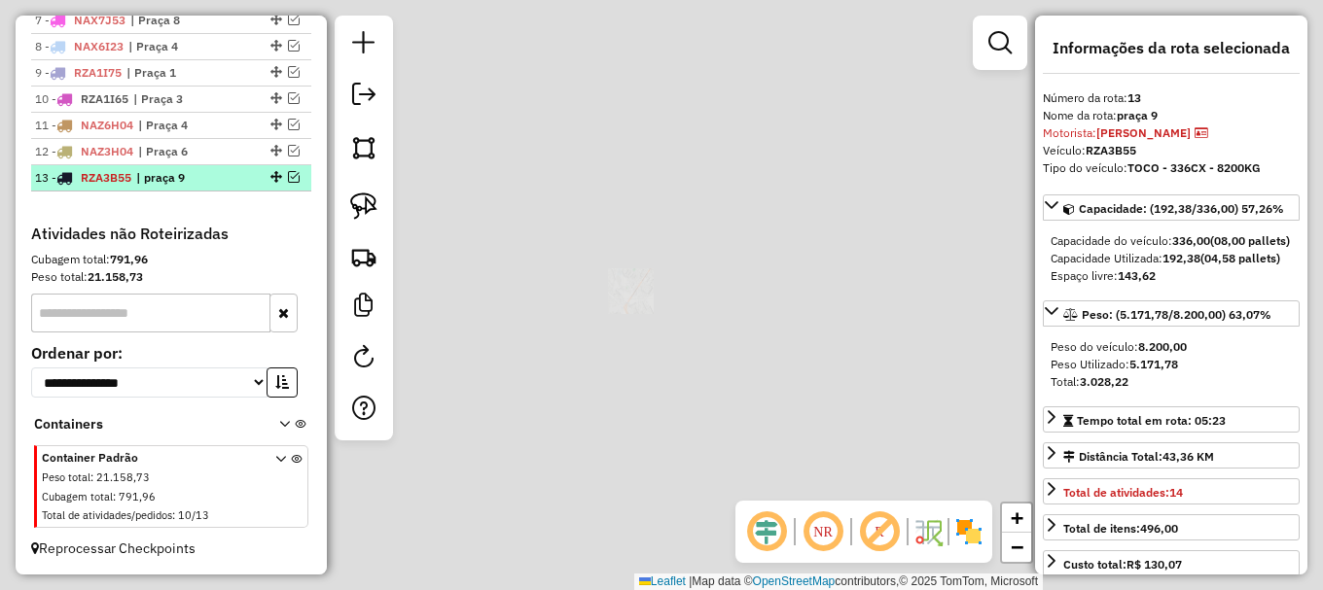
click at [125, 186] on div "13 - RZA3B55 | praça 9" at bounding box center [138, 178] width 206 height 18
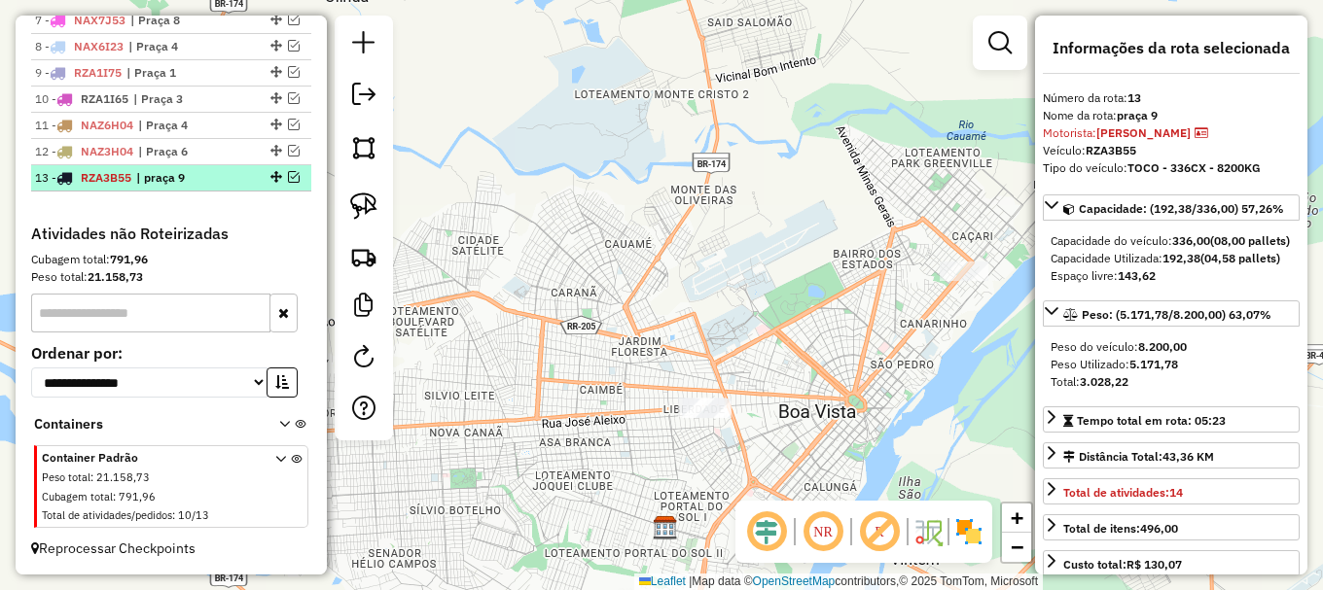
click at [288, 176] on em at bounding box center [294, 177] width 12 height 12
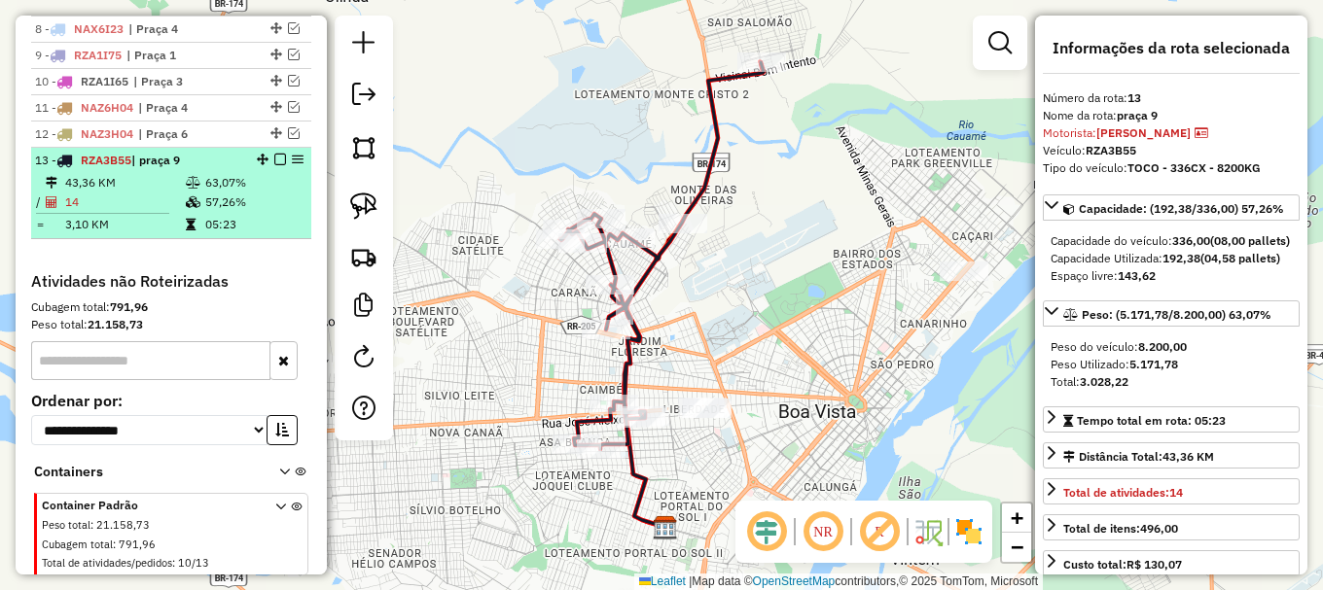
scroll to position [1025, 0]
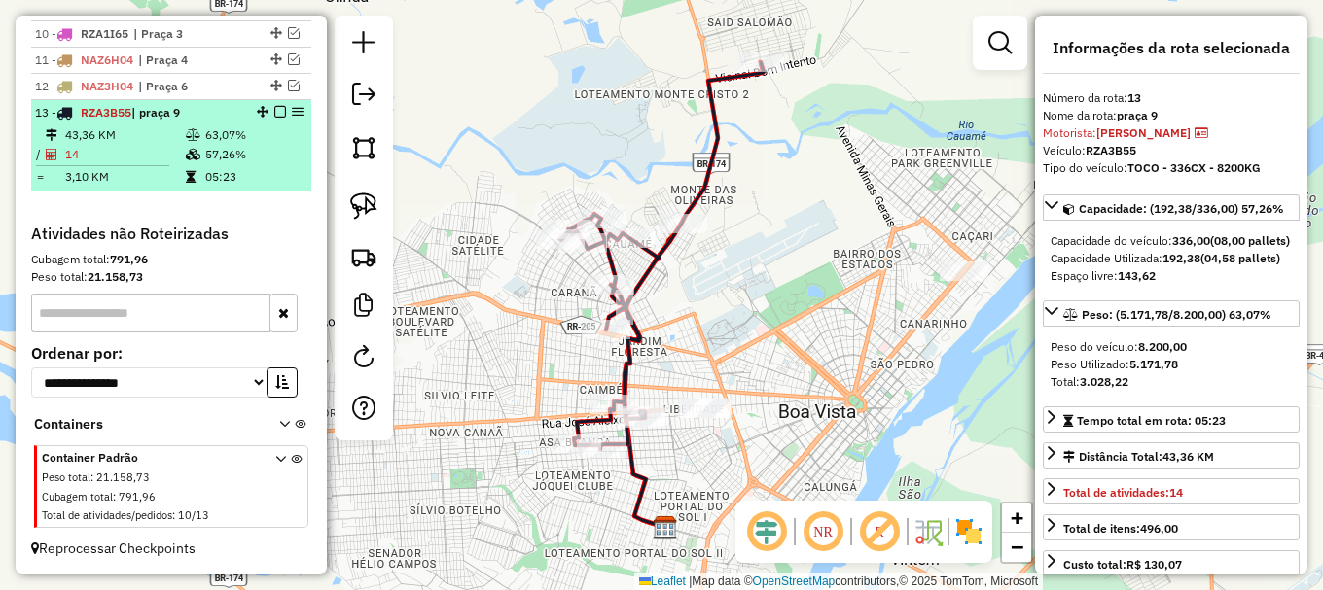
click at [226, 174] on td "05:23" at bounding box center [253, 176] width 98 height 19
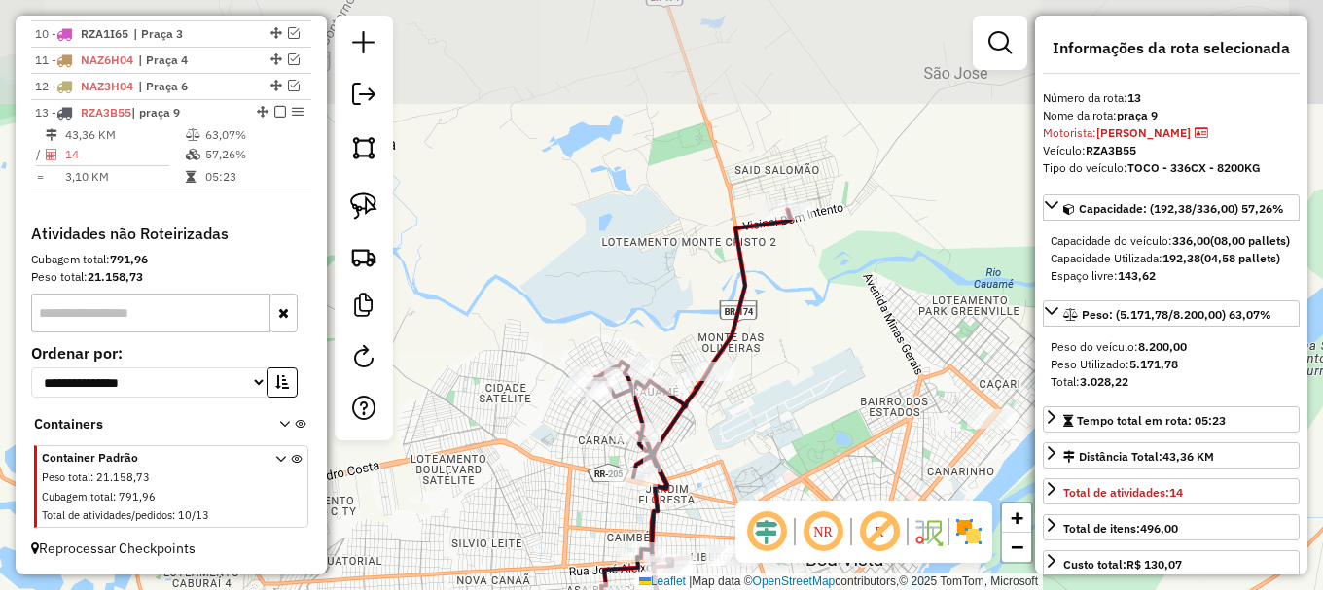
drag, startPoint x: 821, startPoint y: 312, endPoint x: 852, endPoint y: 436, distance: 127.4
click at [847, 457] on div "Janela de atendimento Grade de atendimento Capacidade Transportadoras Veículos …" at bounding box center [661, 295] width 1323 height 590
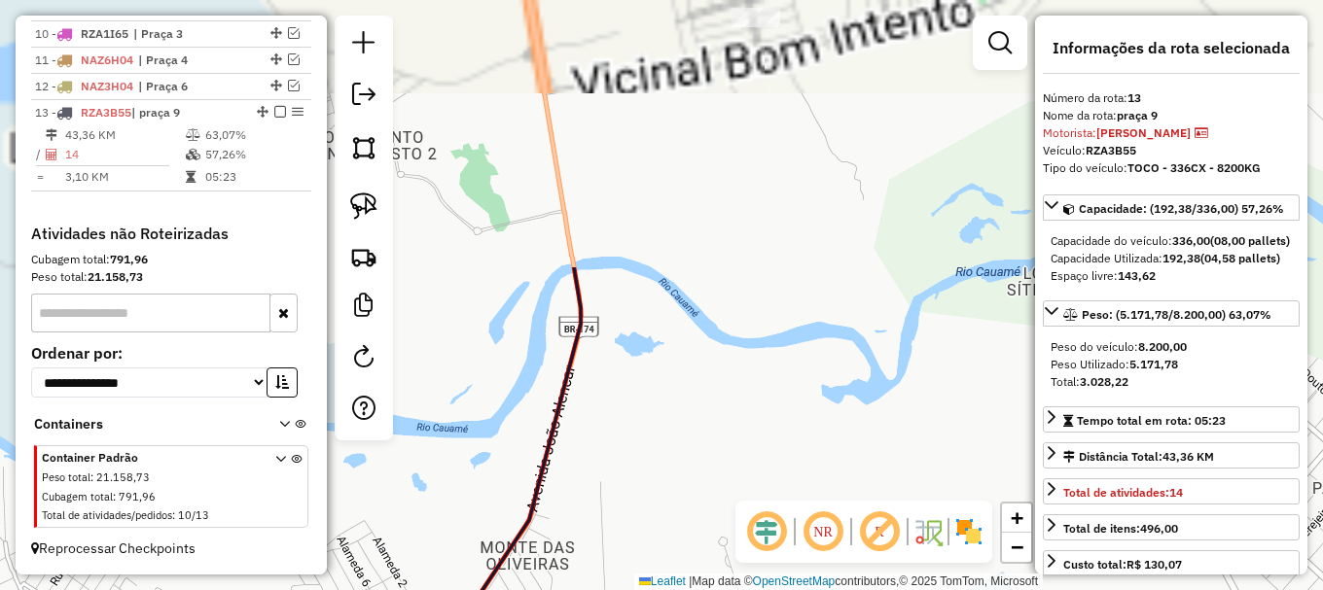
drag, startPoint x: 788, startPoint y: 199, endPoint x: 865, endPoint y: 374, distance: 190.3
click at [906, 523] on hb-router-mapa "Informações da Sessão 980741 - [DATE] Criação: [DATE] 15:23 Depósito: [GEOGRAPH…" at bounding box center [661, 295] width 1323 height 590
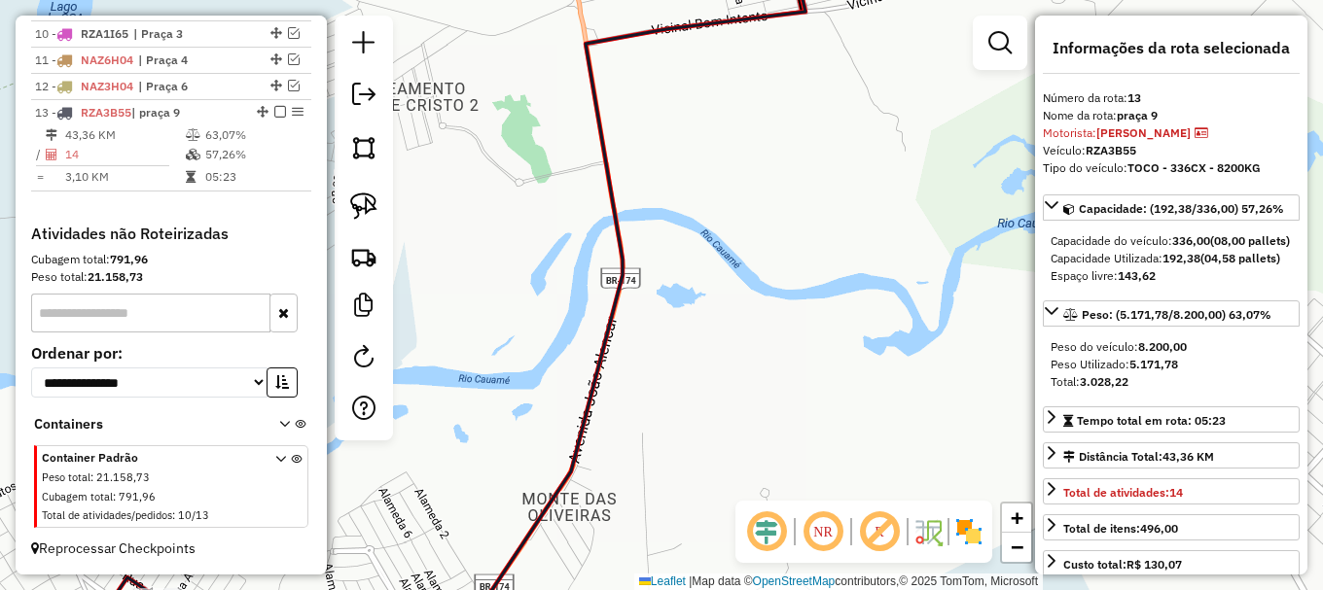
drag, startPoint x: 814, startPoint y: 263, endPoint x: 844, endPoint y: 95, distance: 170.0
click at [844, 95] on div "Janela de atendimento Grade de atendimento Capacidade Transportadoras Veículos …" at bounding box center [661, 295] width 1323 height 590
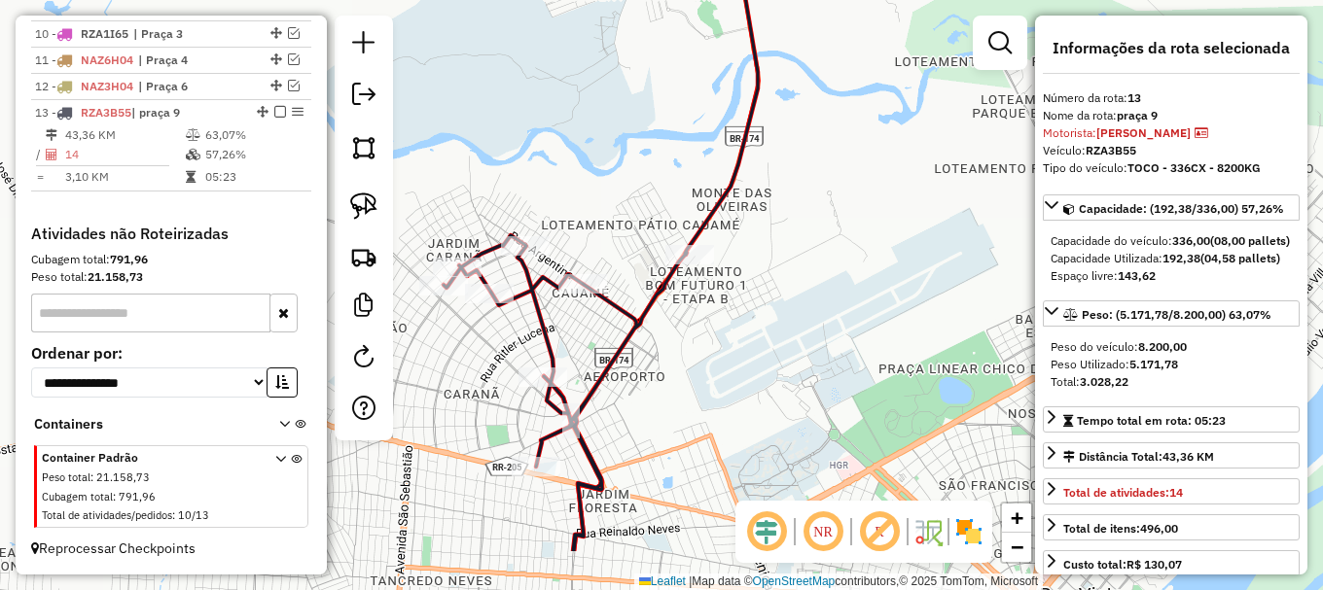
drag, startPoint x: 880, startPoint y: 286, endPoint x: 900, endPoint y: 193, distance: 95.4
click at [903, 189] on div "Janela de atendimento Grade de atendimento Capacidade Transportadoras Veículos …" at bounding box center [661, 295] width 1323 height 590
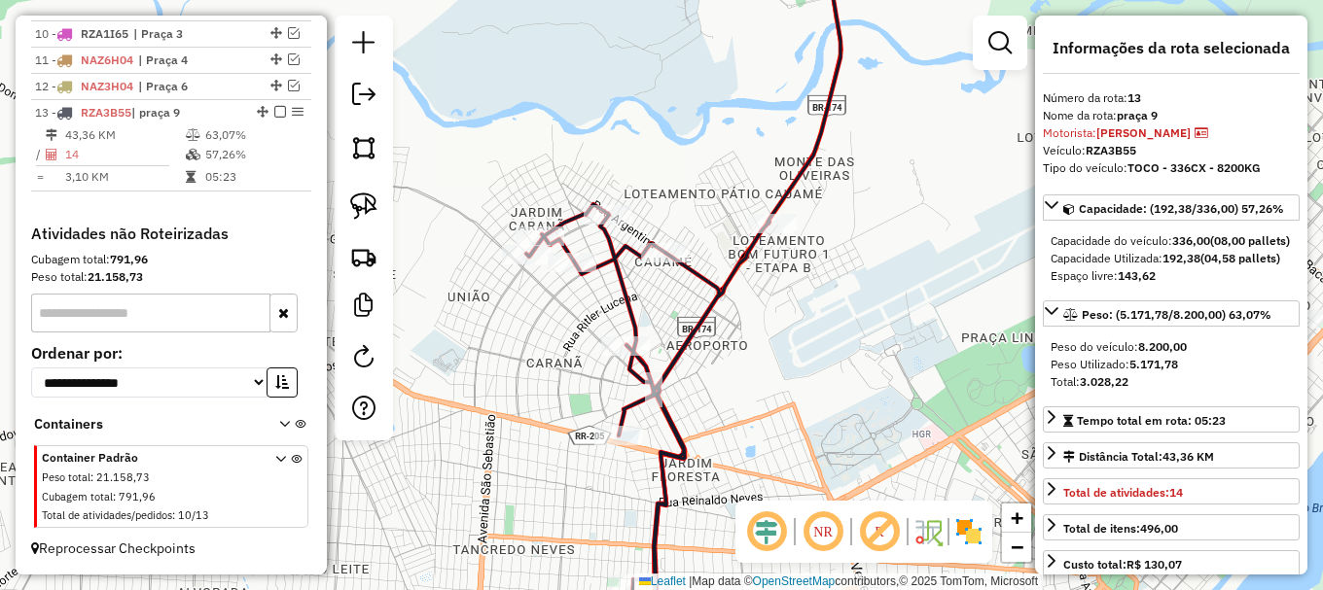
drag, startPoint x: 722, startPoint y: 334, endPoint x: 802, endPoint y: 302, distance: 86.9
click at [802, 302] on div "Janela de atendimento Grade de atendimento Capacidade Transportadoras Veículos …" at bounding box center [661, 295] width 1323 height 590
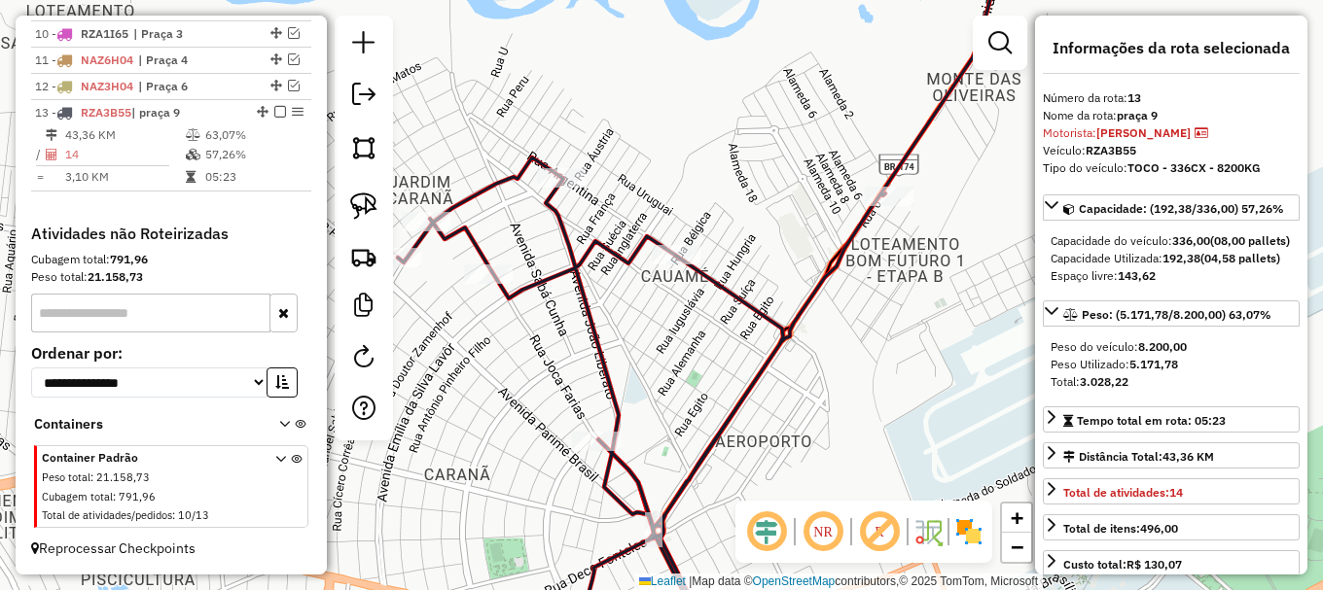
drag, startPoint x: 758, startPoint y: 312, endPoint x: 895, endPoint y: 349, distance: 142.0
click at [895, 349] on div "Janela de atendimento Grade de atendimento Capacidade Transportadoras Veículos …" at bounding box center [661, 295] width 1323 height 590
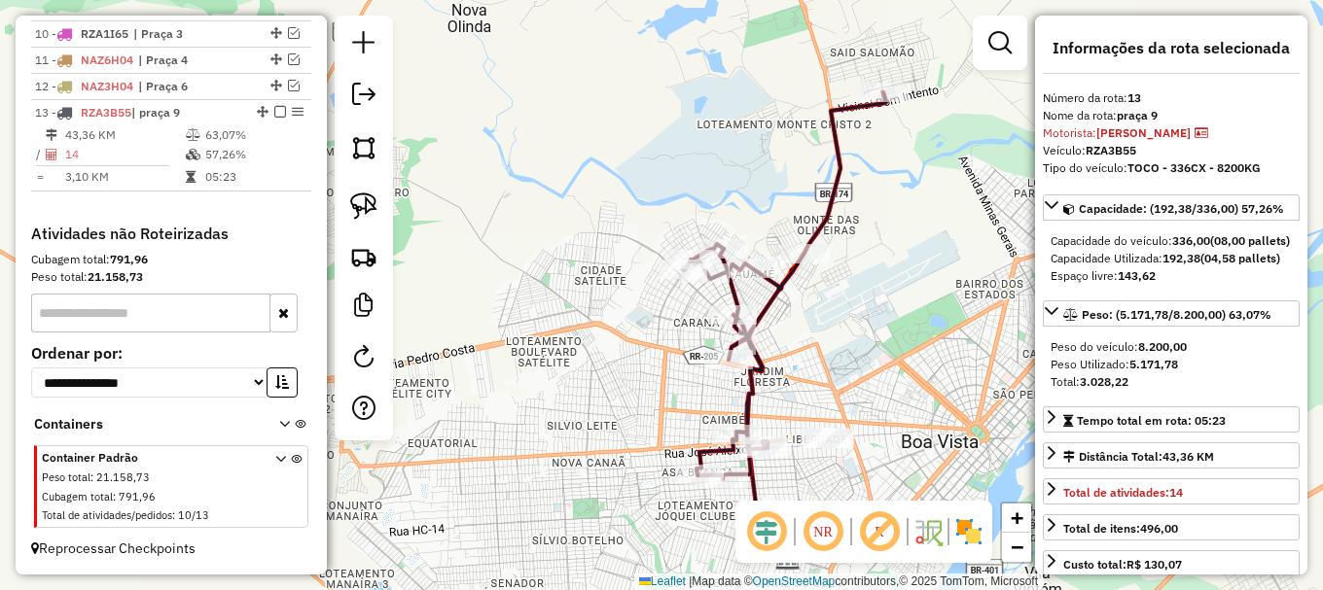
drag, startPoint x: 924, startPoint y: 341, endPoint x: 890, endPoint y: 293, distance: 59.4
click at [890, 293] on div "Janela de atendimento Grade de atendimento Capacidade Transportadoras Veículos …" at bounding box center [661, 295] width 1323 height 590
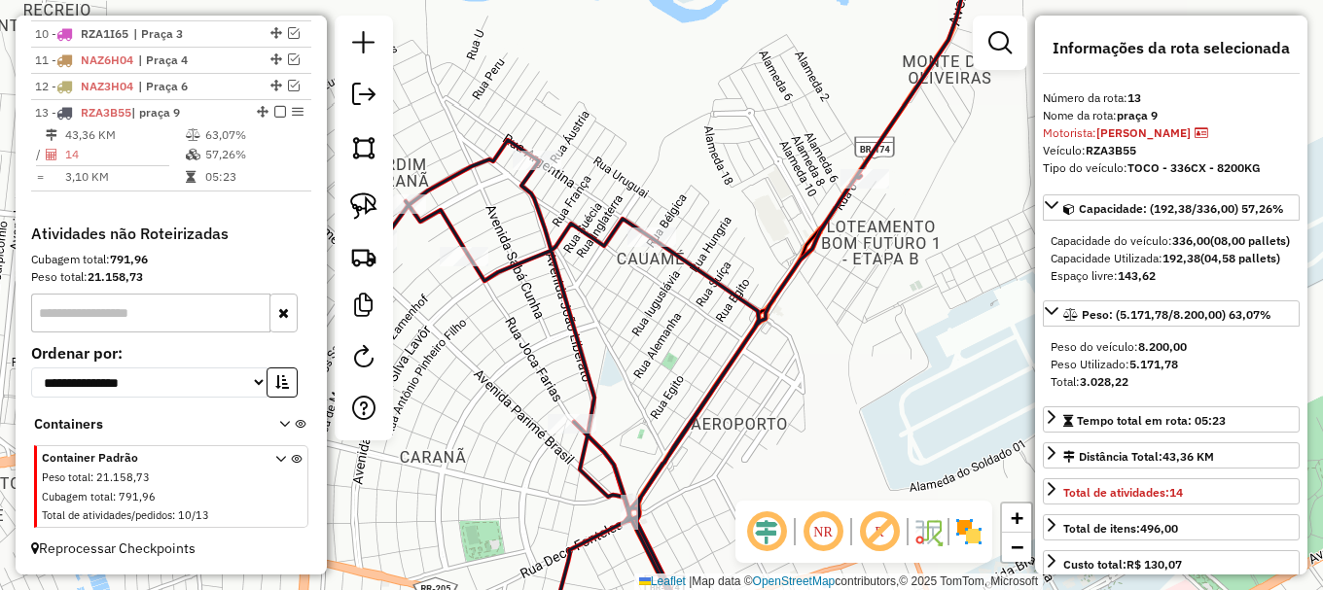
drag, startPoint x: 706, startPoint y: 238, endPoint x: 754, endPoint y: 280, distance: 63.4
click at [754, 279] on div "Janela de atendimento Grade de atendimento Capacidade Transportadoras Veículos …" at bounding box center [661, 295] width 1323 height 590
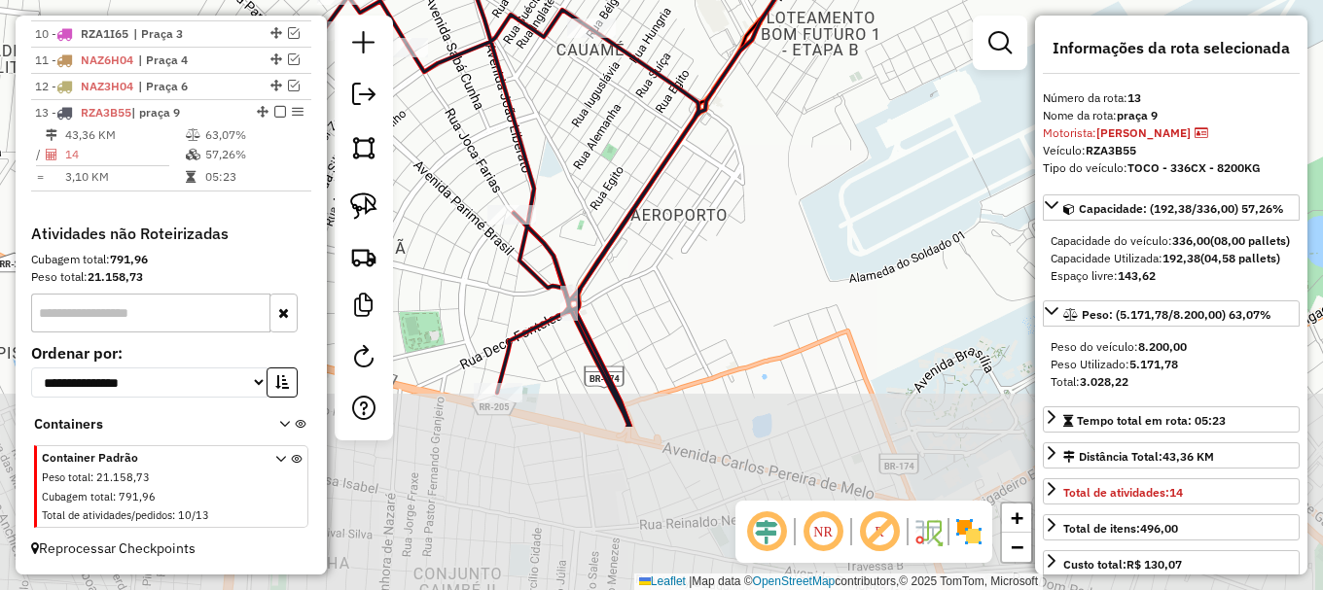
drag, startPoint x: 907, startPoint y: 358, endPoint x: 817, endPoint y: 136, distance: 239.5
click at [817, 136] on div "Janela de atendimento Grade de atendimento Capacidade Transportadoras Veículos …" at bounding box center [661, 295] width 1323 height 590
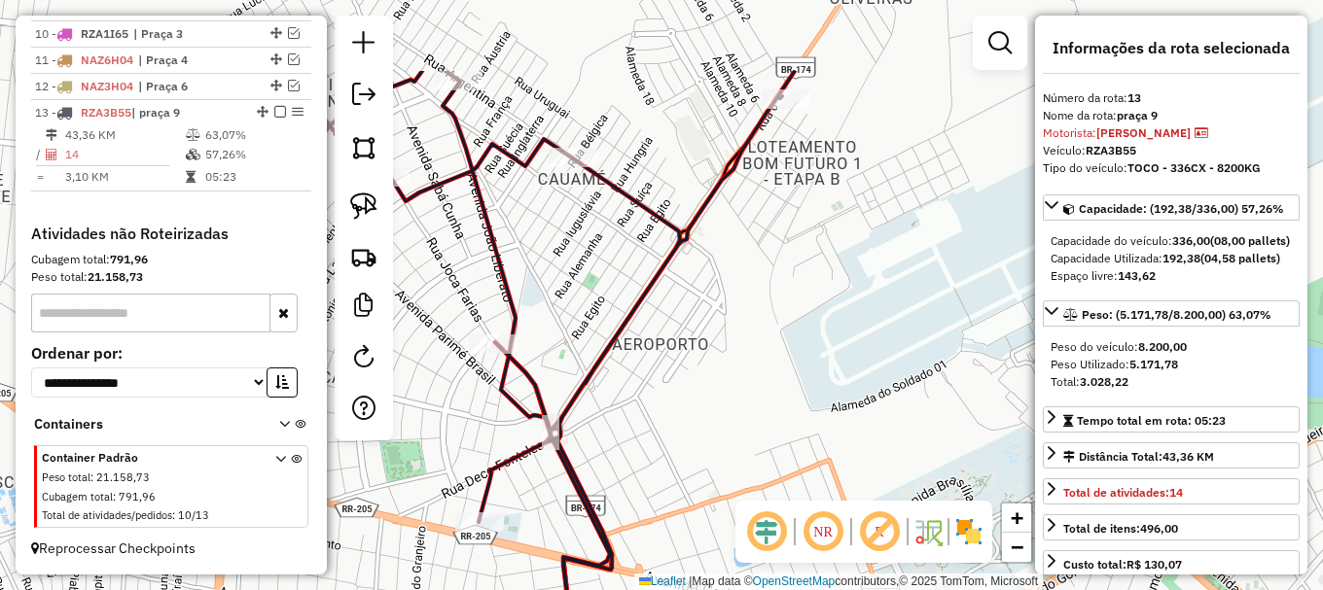
drag, startPoint x: 847, startPoint y: 164, endPoint x: 813, endPoint y: 403, distance: 240.7
click at [812, 403] on div "Janela de atendimento Grade de atendimento Capacidade Transportadoras Veículos …" at bounding box center [661, 295] width 1323 height 590
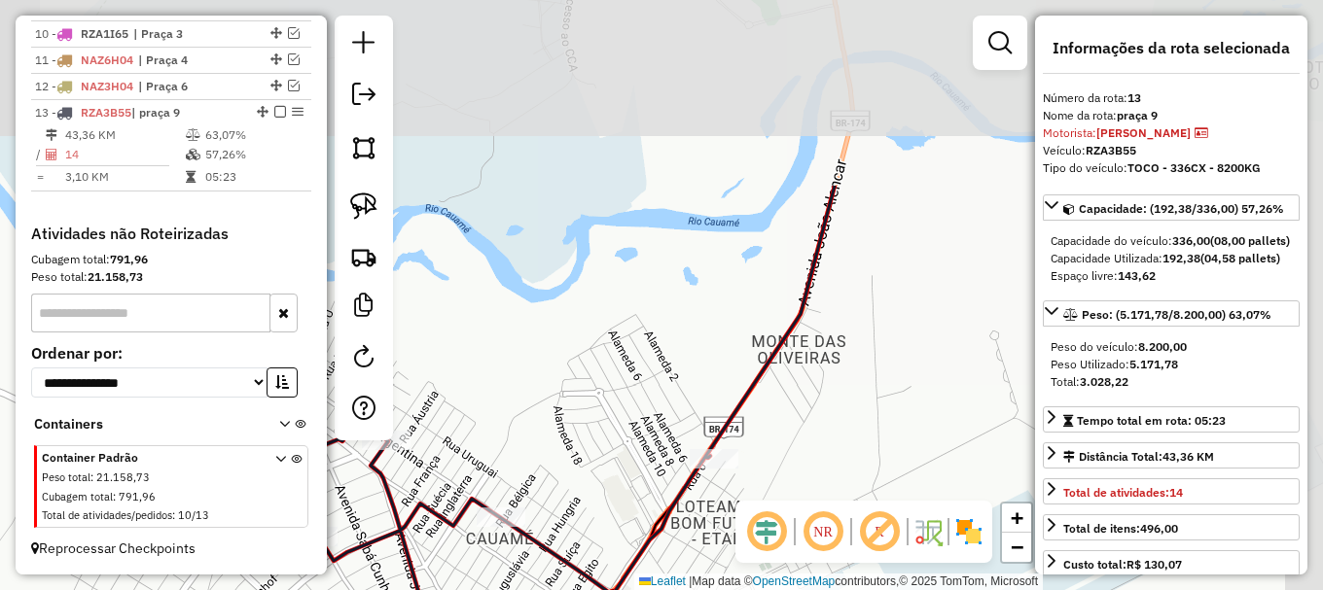
drag, startPoint x: 883, startPoint y: 162, endPoint x: 833, endPoint y: 339, distance: 184.1
click at [825, 426] on div "Janela de atendimento Grade de atendimento Capacidade Transportadoras Veículos …" at bounding box center [661, 295] width 1323 height 590
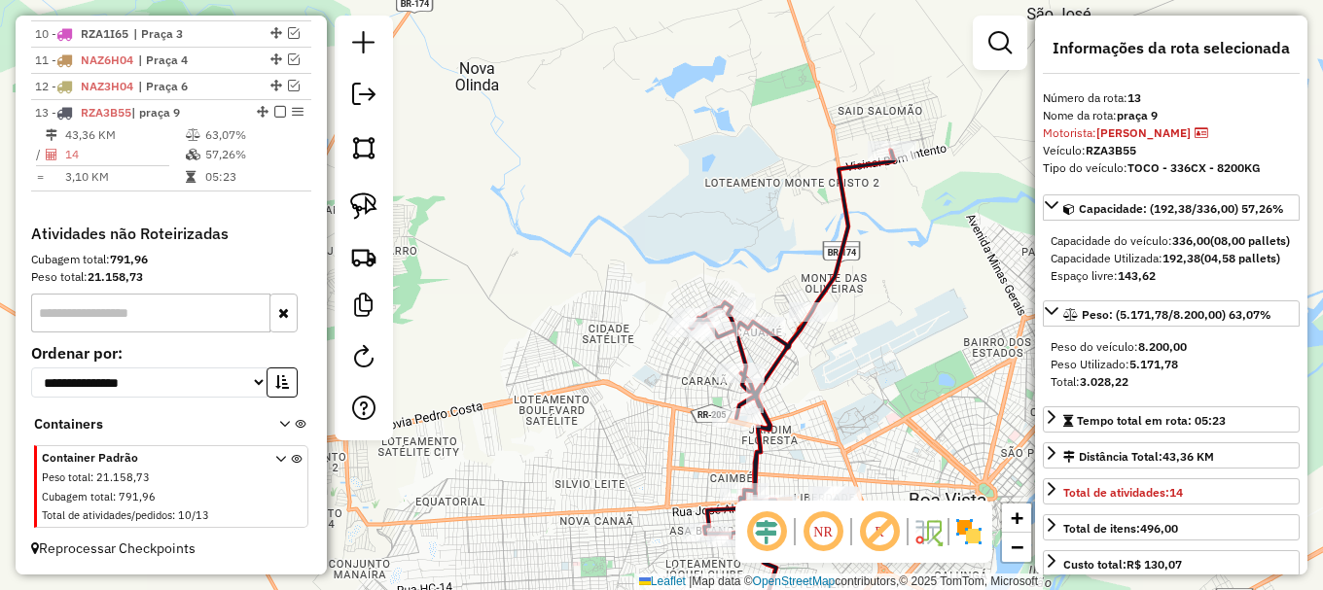
drag, startPoint x: 949, startPoint y: 148, endPoint x: 947, endPoint y: 117, distance: 31.2
click at [947, 117] on div "Janela de atendimento Grade de atendimento Capacidade Transportadoras Veículos …" at bounding box center [661, 295] width 1323 height 590
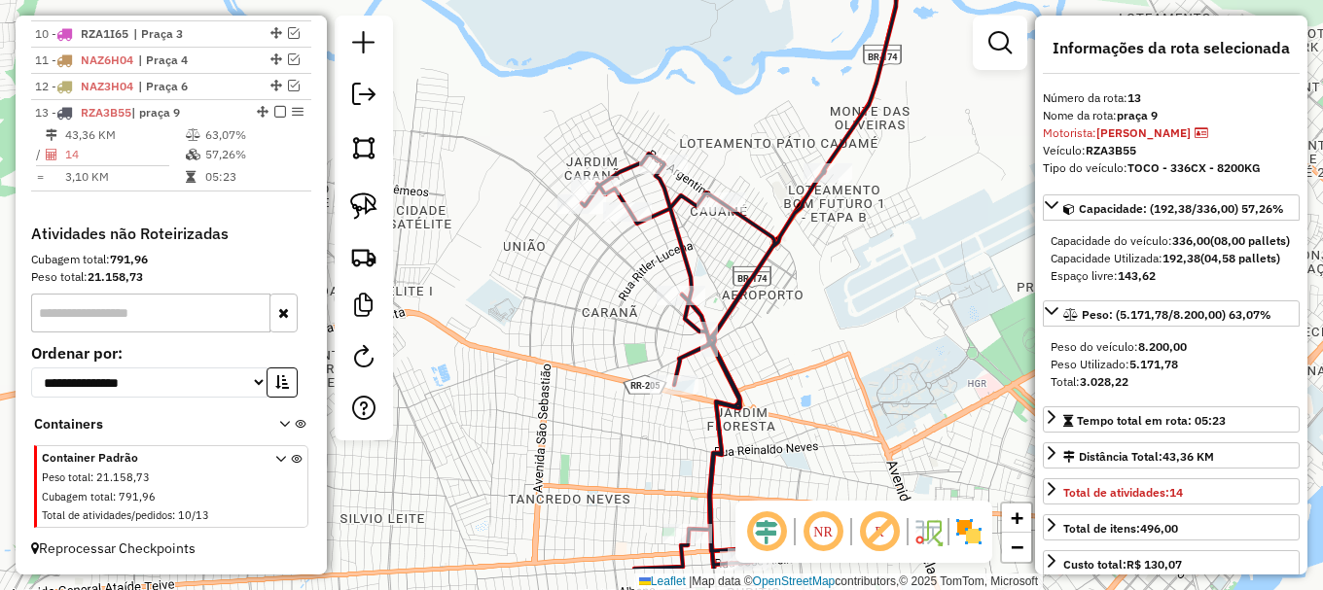
drag, startPoint x: 868, startPoint y: 361, endPoint x: 917, endPoint y: 156, distance: 211.1
click at [918, 139] on div "Janela de atendimento Grade de atendimento Capacidade Transportadoras Veículos …" at bounding box center [661, 295] width 1323 height 590
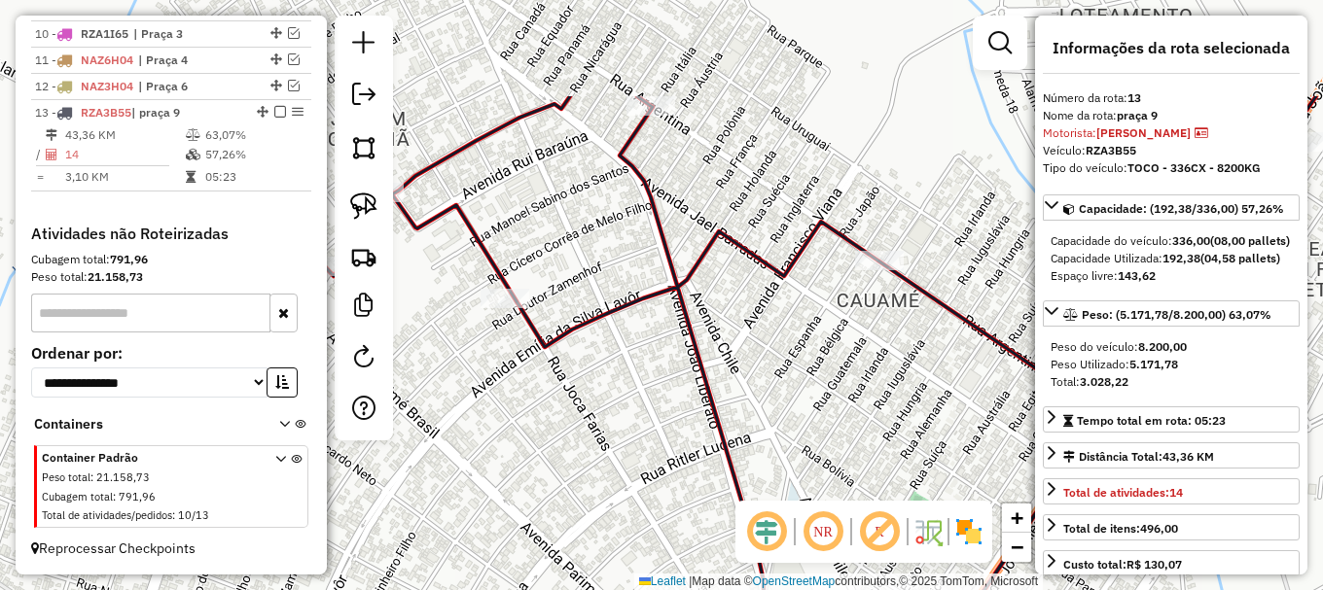
drag, startPoint x: 650, startPoint y: 194, endPoint x: 934, endPoint y: 349, distance: 323.9
click at [934, 349] on div "Janela de atendimento Grade de atendimento Capacidade Transportadoras Veículos …" at bounding box center [661, 295] width 1323 height 590
click at [785, 274] on icon at bounding box center [872, 295] width 1098 height 708
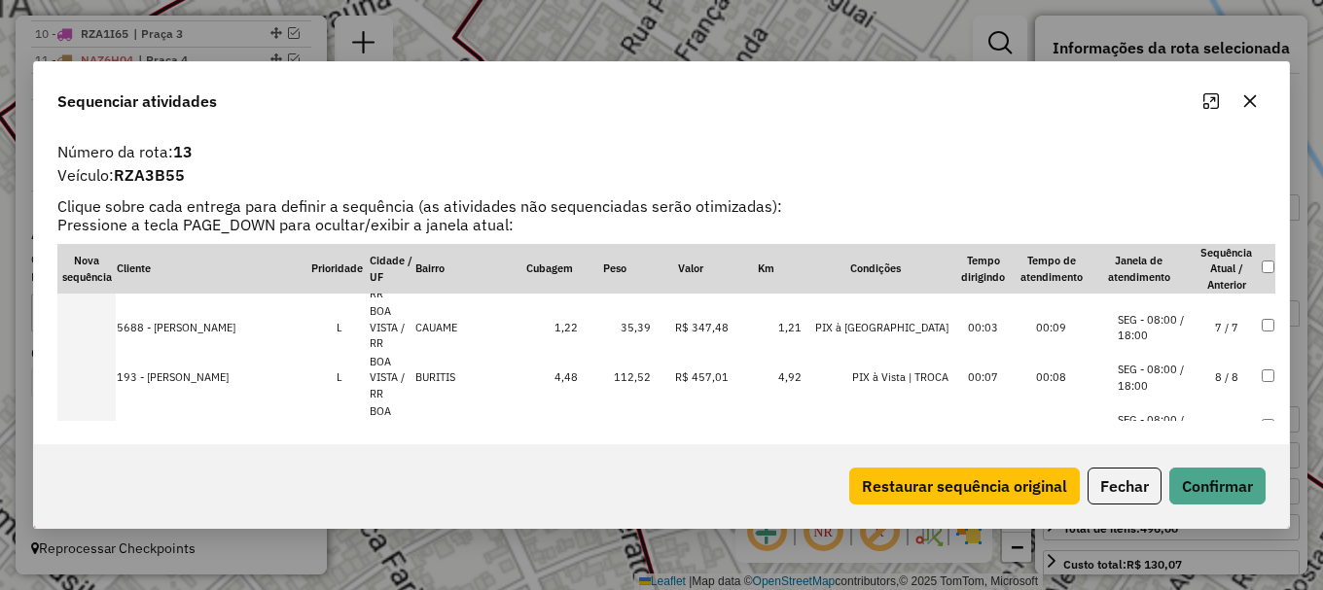
scroll to position [368, 0]
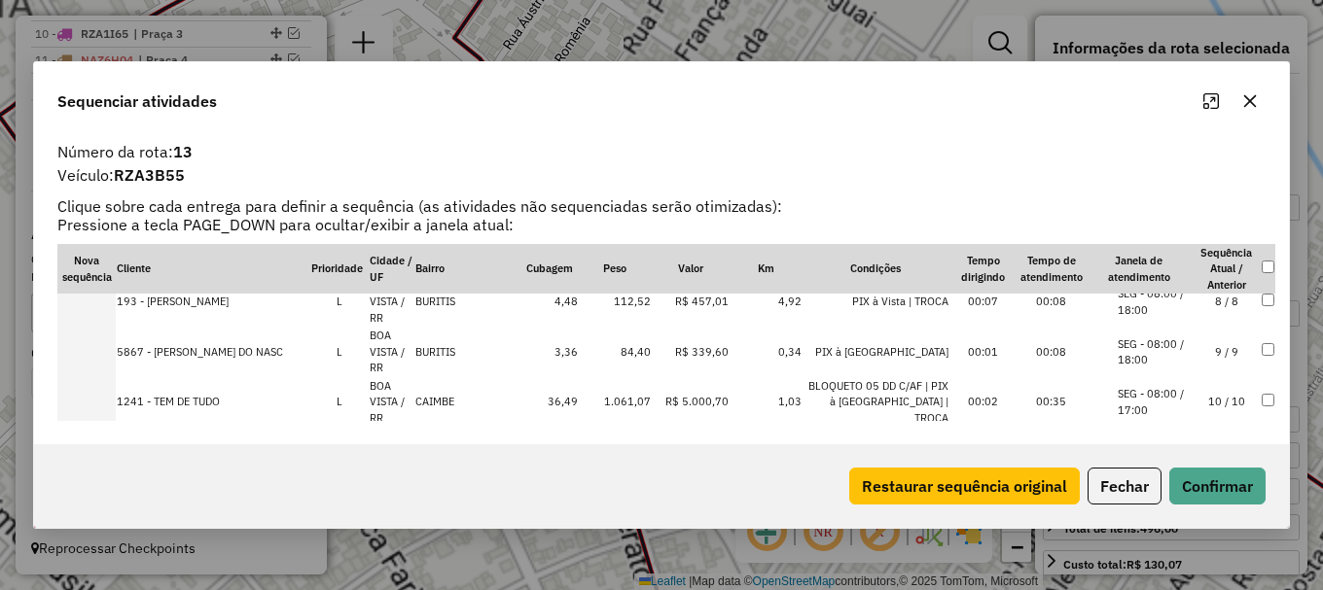
click at [1119, 537] on li "SEG - 14:00 / 18:00" at bounding box center [1155, 553] width 74 height 32
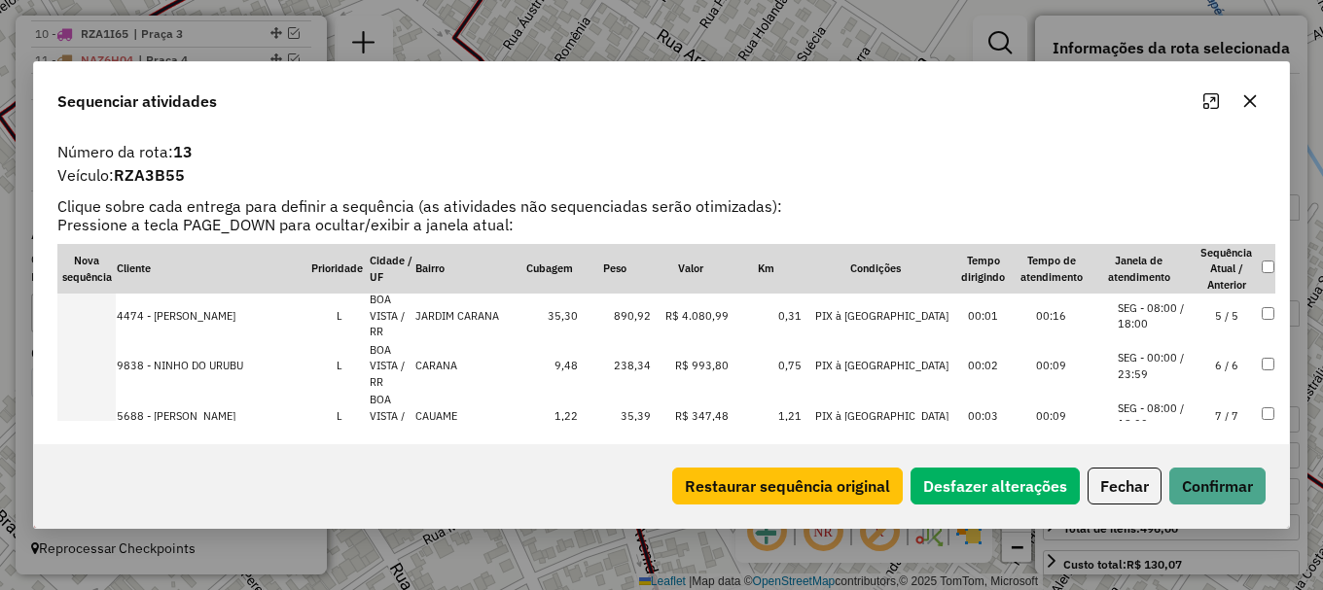
scroll to position [270, 0]
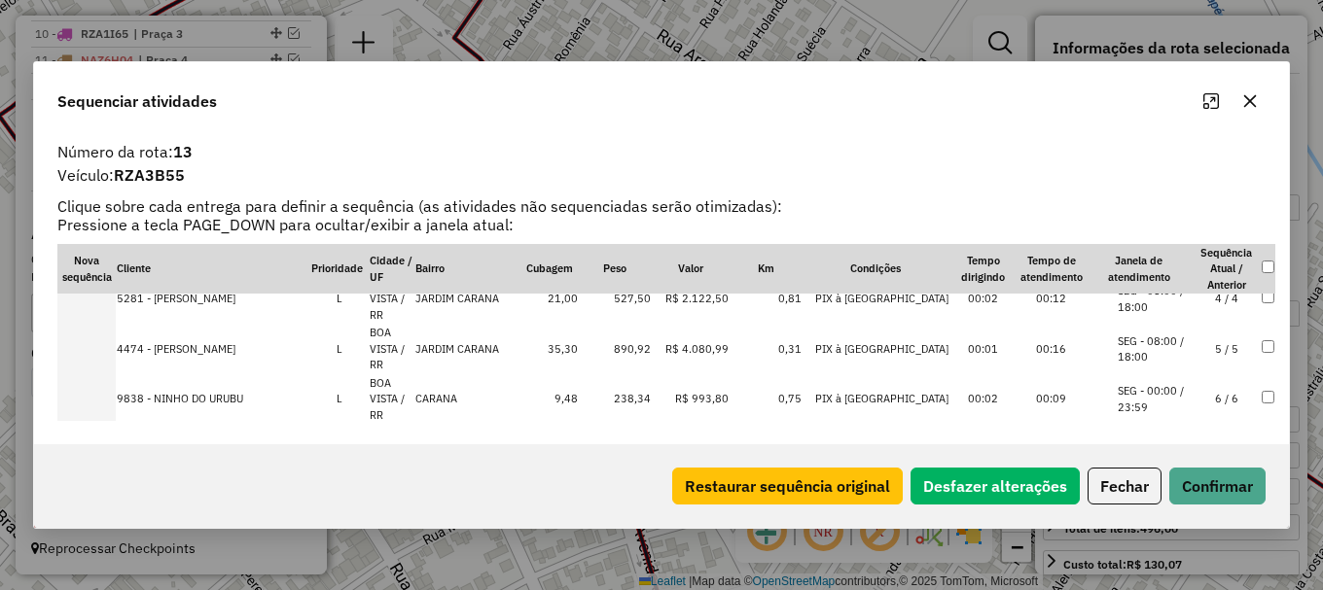
click at [1138, 434] on li "SEG - 08:00 / 18:00" at bounding box center [1155, 450] width 74 height 32
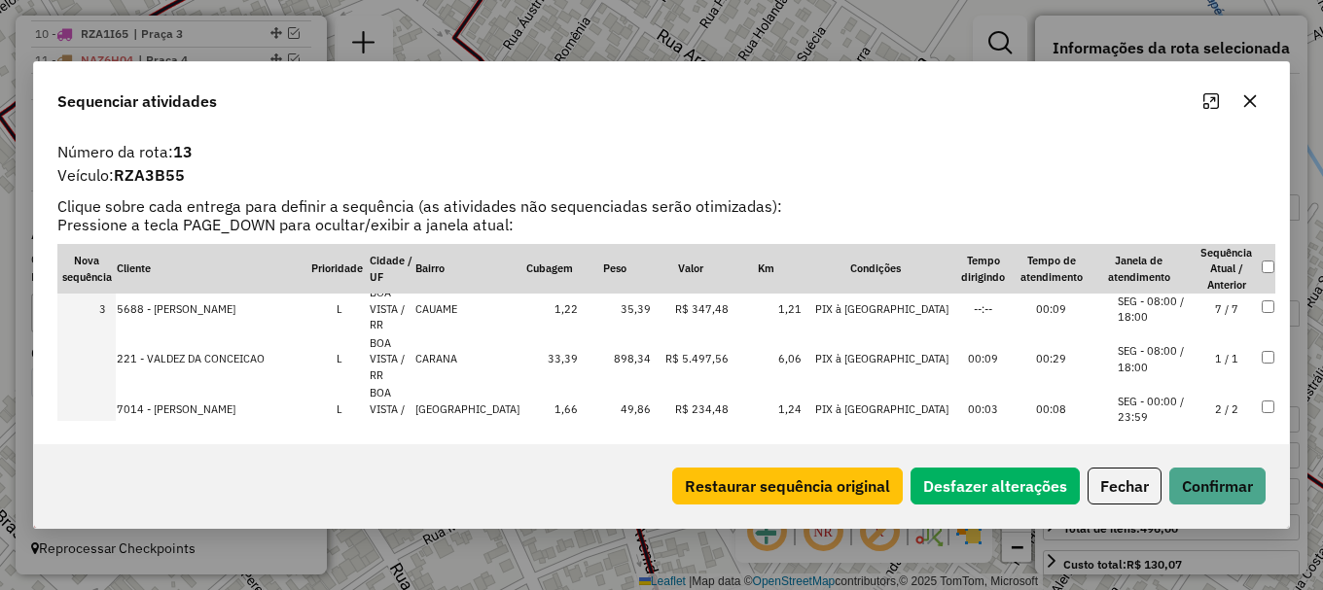
click at [1125, 444] on li "SEG - 00:00 / 23:59" at bounding box center [1155, 460] width 74 height 32
click at [1206, 490] on button "Confirmar" at bounding box center [1217, 486] width 96 height 37
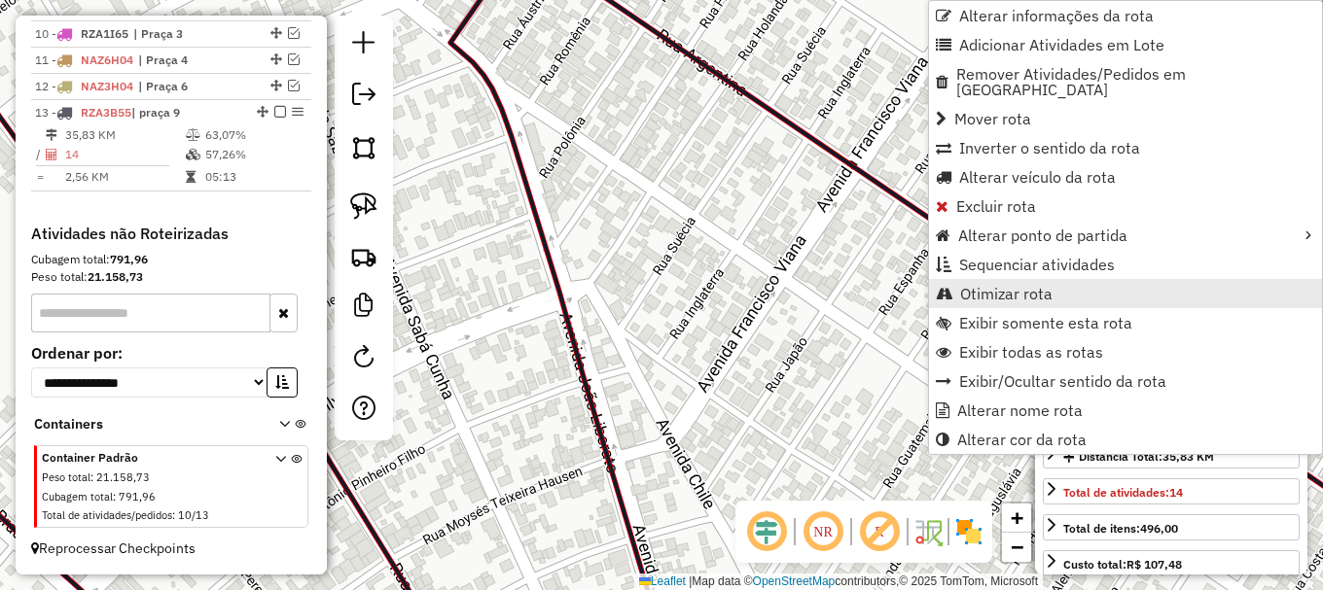
click at [1017, 287] on span "Otimizar rota" at bounding box center [1006, 294] width 92 height 16
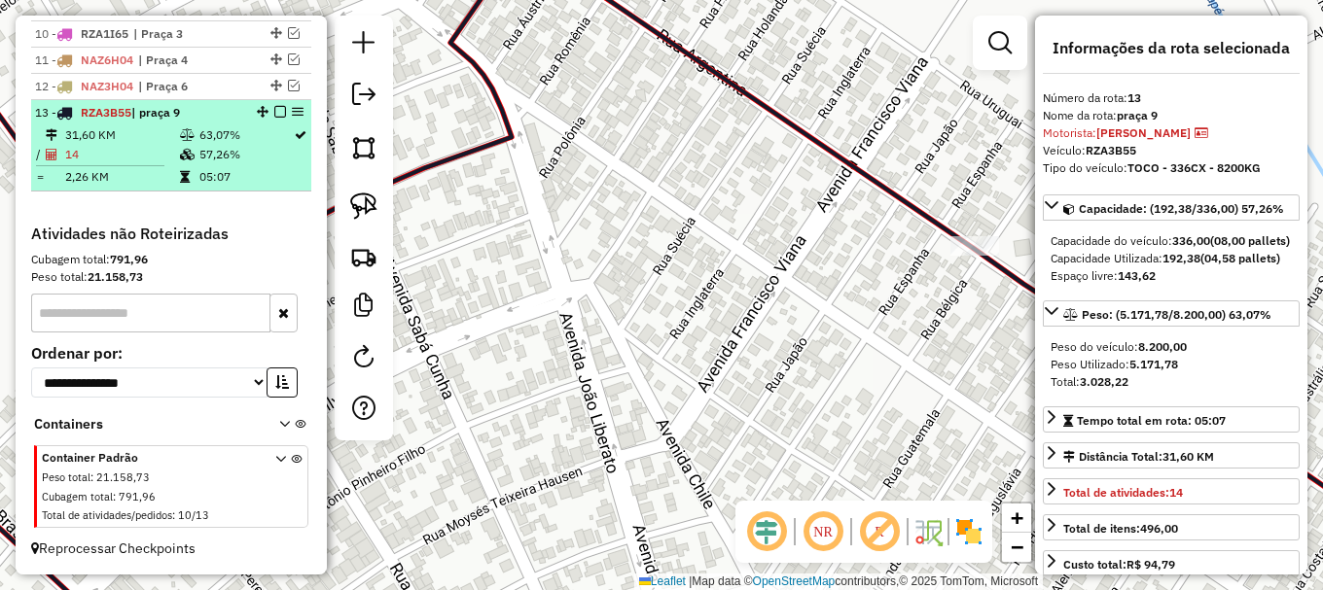
click at [274, 107] on em at bounding box center [280, 112] width 12 height 12
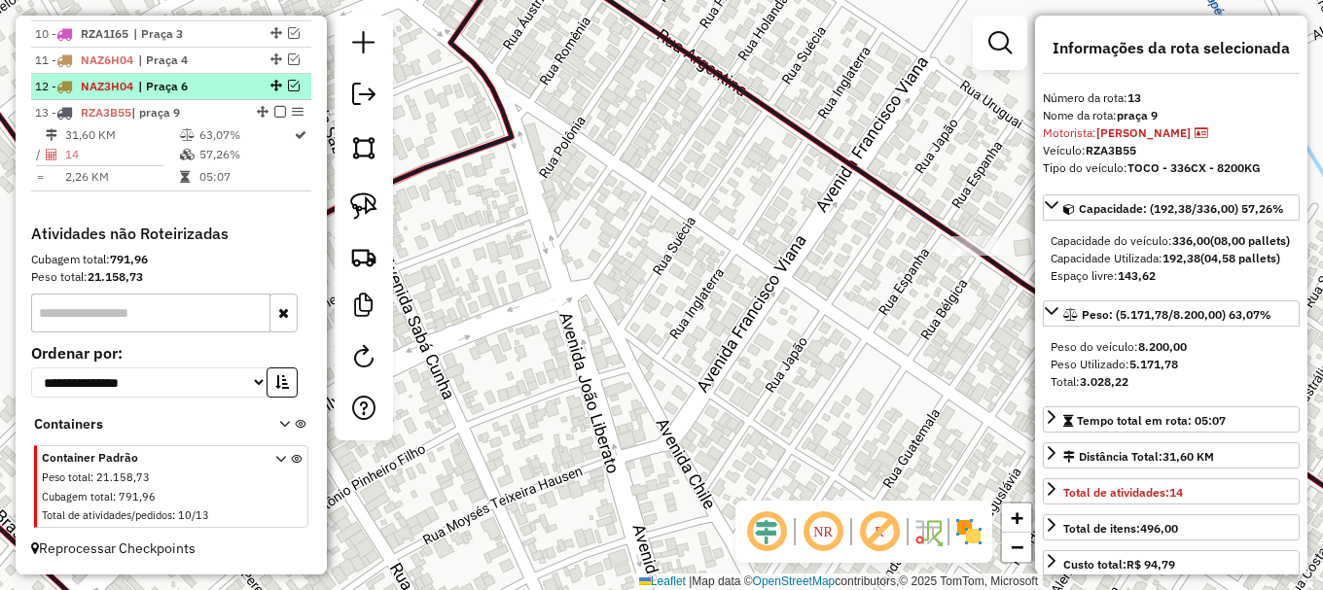
scroll to position [960, 0]
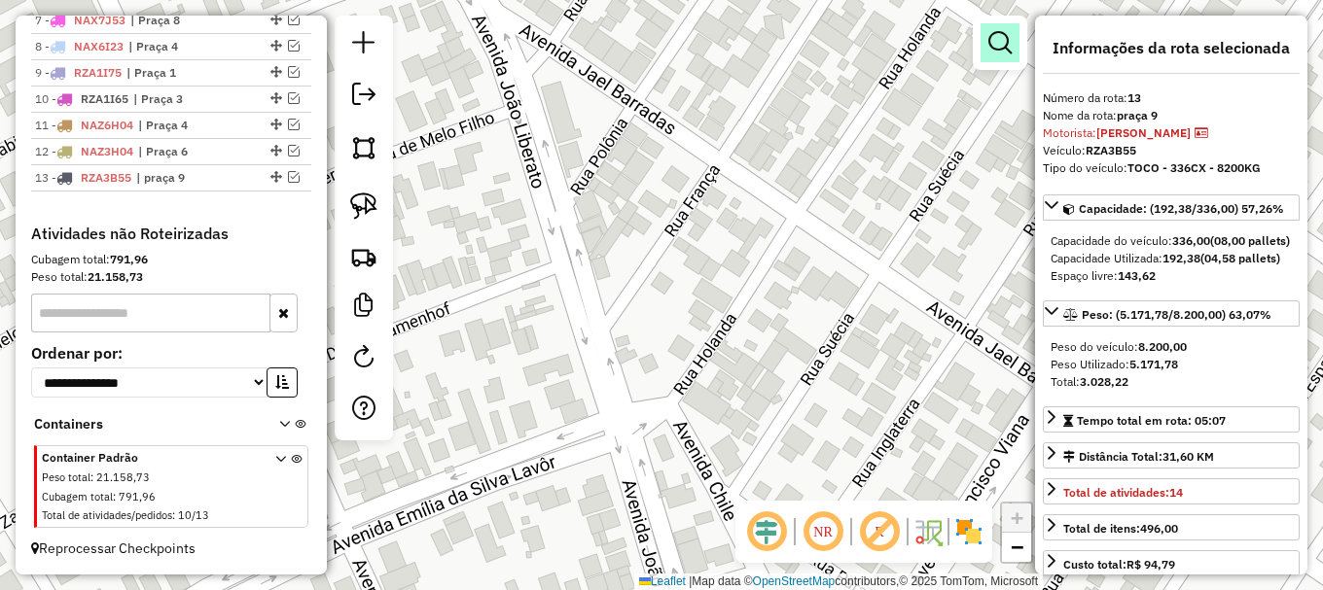
click at [1004, 35] on em at bounding box center [999, 42] width 23 height 23
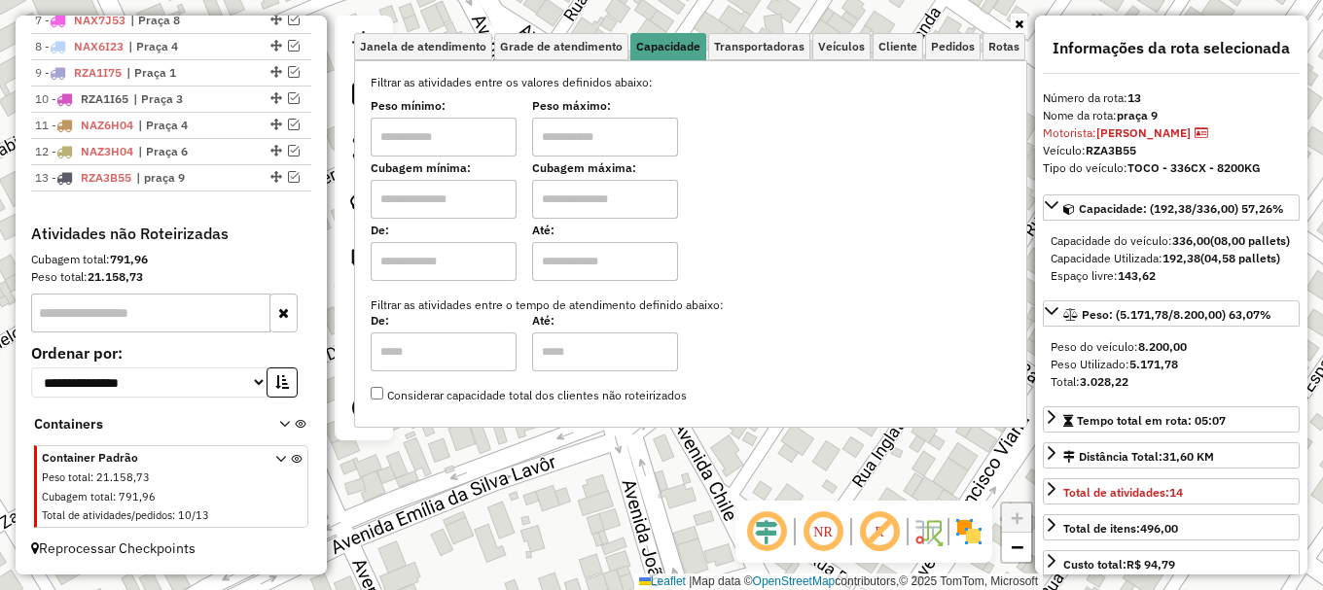
click at [657, 515] on div "Janela de atendimento Grade de atendimento Capacidade Transportadoras Veículos …" at bounding box center [661, 295] width 1323 height 590
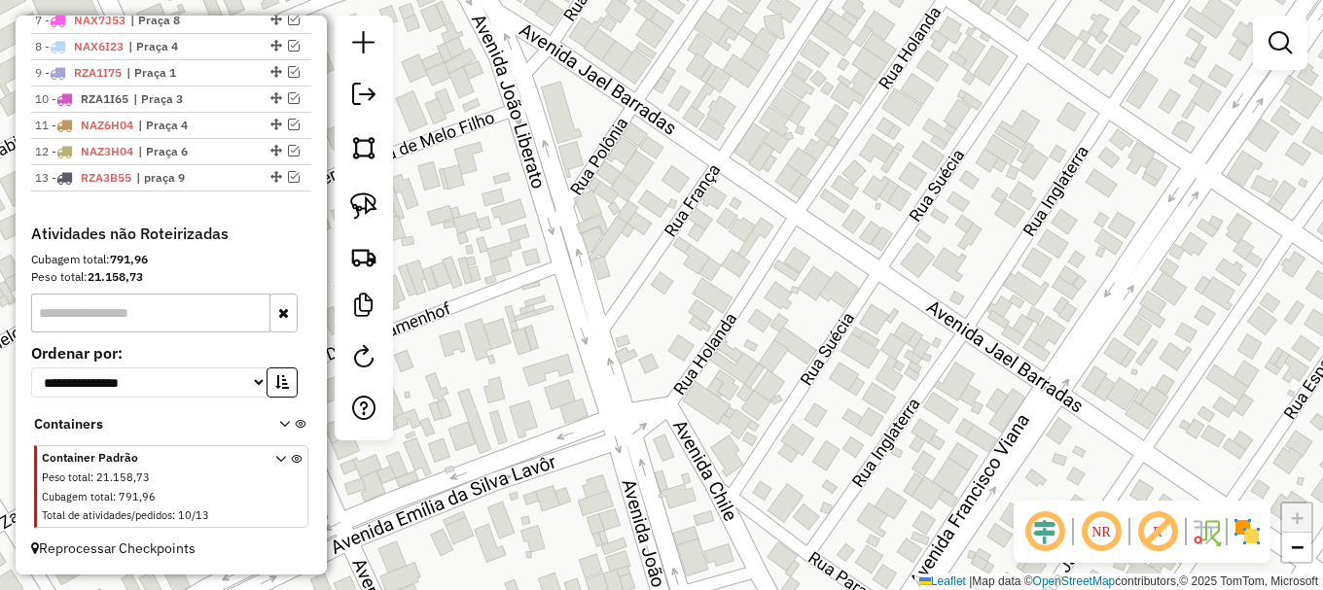
click at [657, 514] on div "Janela de atendimento Grade de atendimento Capacidade Transportadoras Veículos …" at bounding box center [661, 295] width 1323 height 590
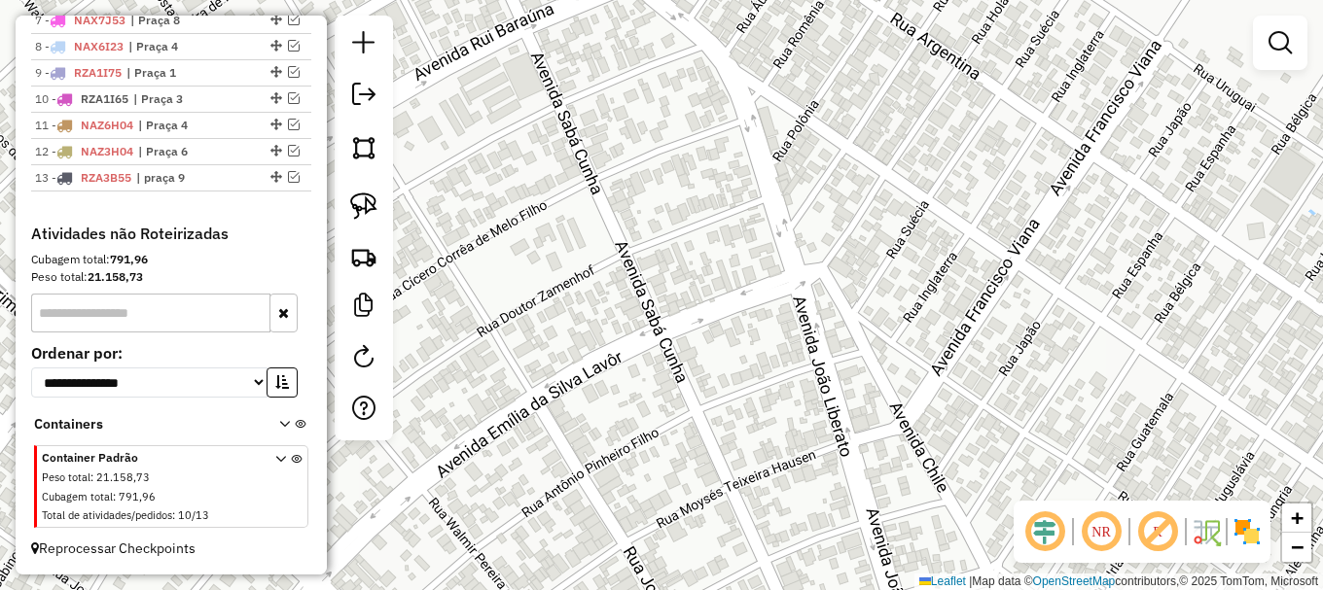
click at [513, 235] on div "Janela de atendimento Grade de atendimento Capacidade Transportadoras Veículos …" at bounding box center [661, 295] width 1323 height 590
click at [369, 89] on em at bounding box center [363, 94] width 23 height 23
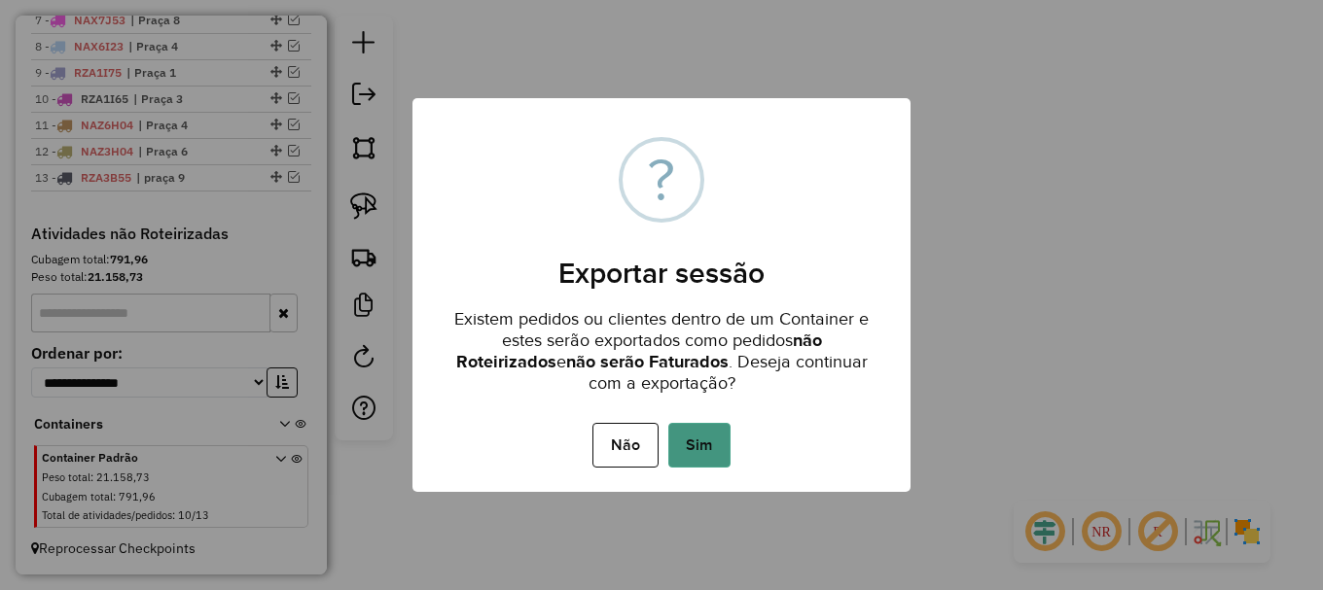
click at [706, 451] on button "Sim" at bounding box center [699, 445] width 62 height 45
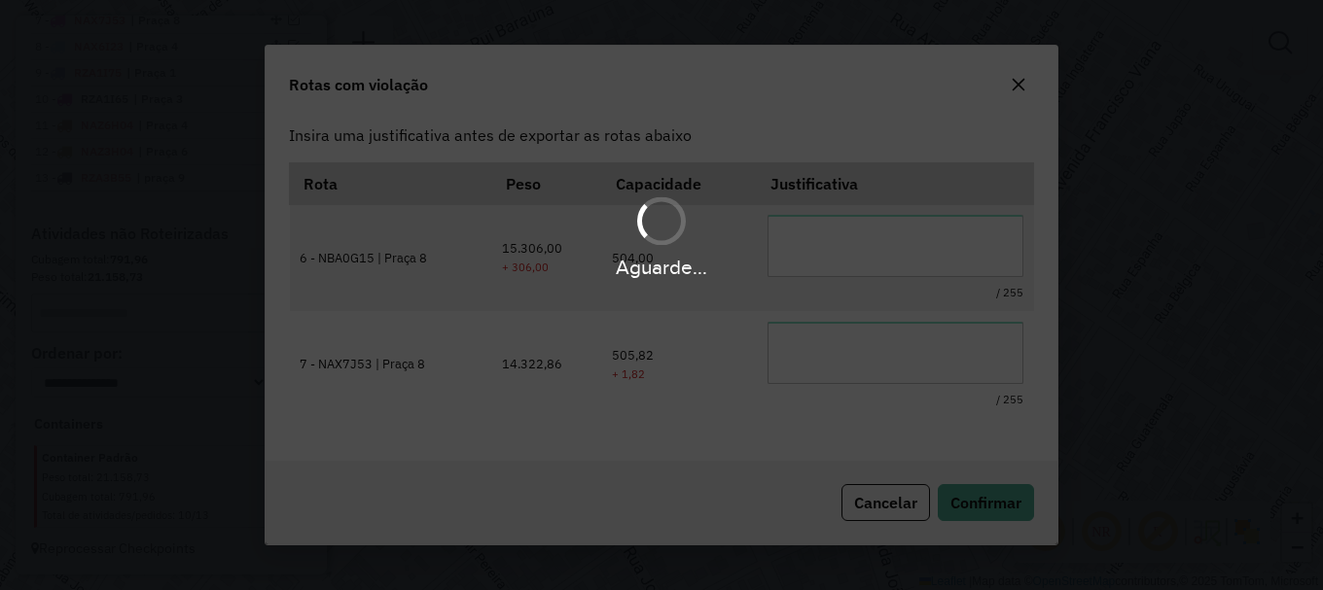
scroll to position [64, 0]
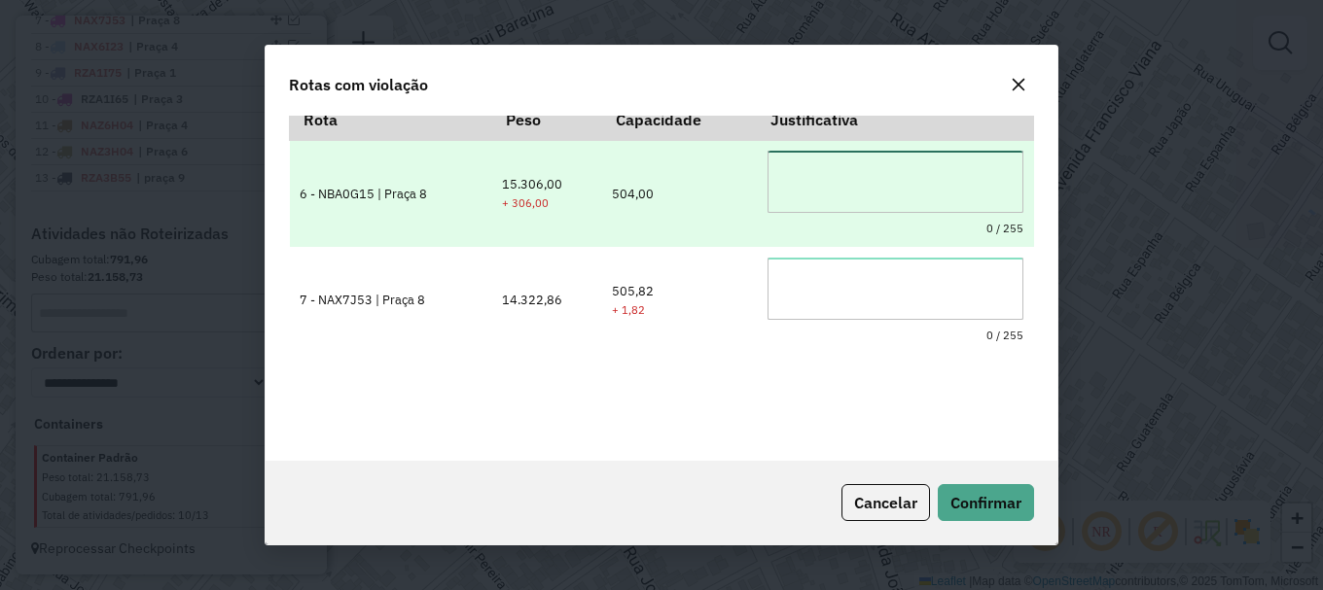
click at [837, 193] on textarea at bounding box center [895, 182] width 256 height 62
drag, startPoint x: 867, startPoint y: 169, endPoint x: 754, endPoint y: 144, distance: 115.6
click at [757, 144] on td "**********" at bounding box center [895, 193] width 276 height 107
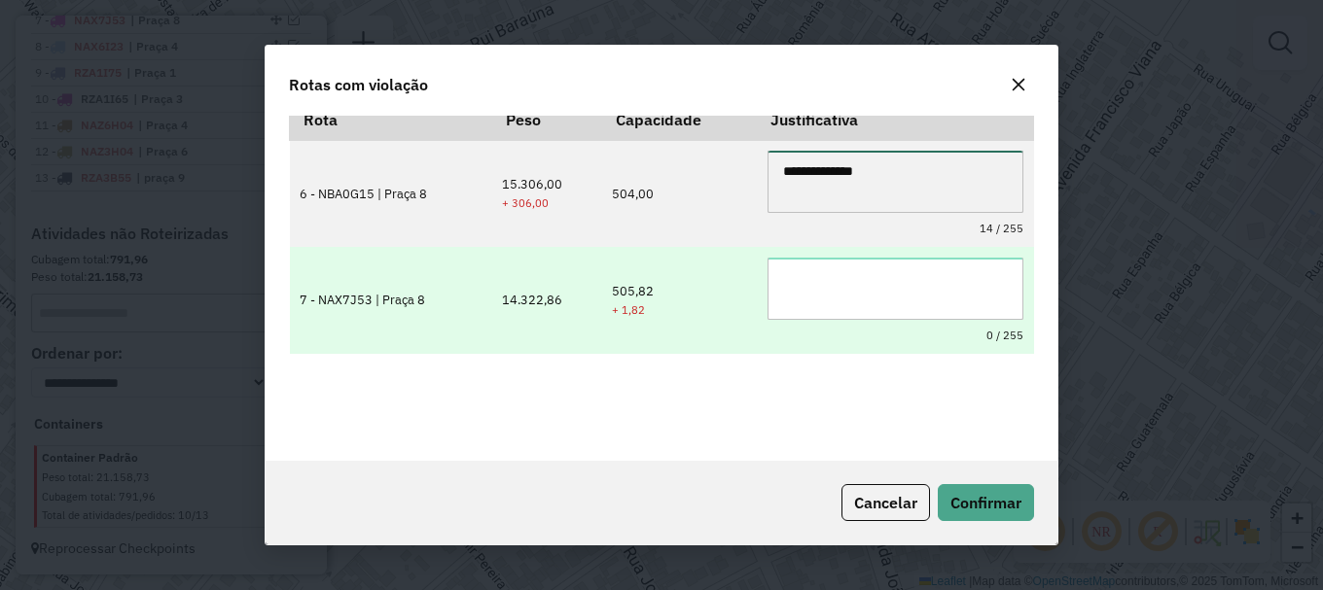
type textarea "**********"
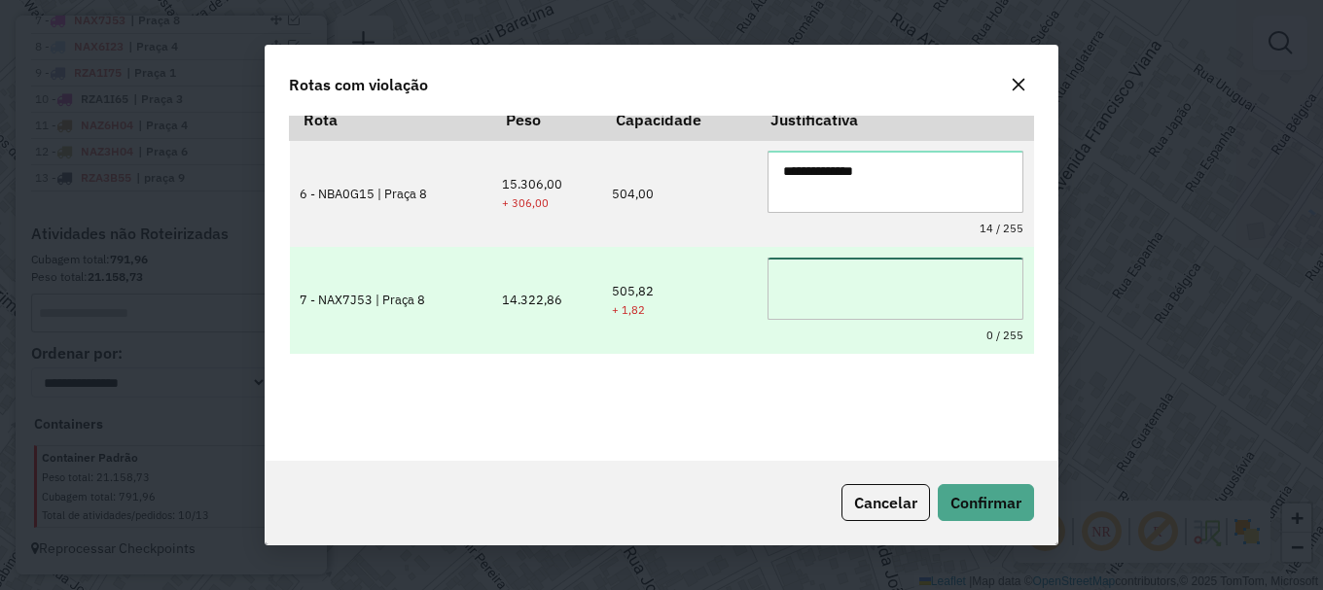
click at [813, 280] on textarea at bounding box center [895, 289] width 256 height 62
paste textarea "**********"
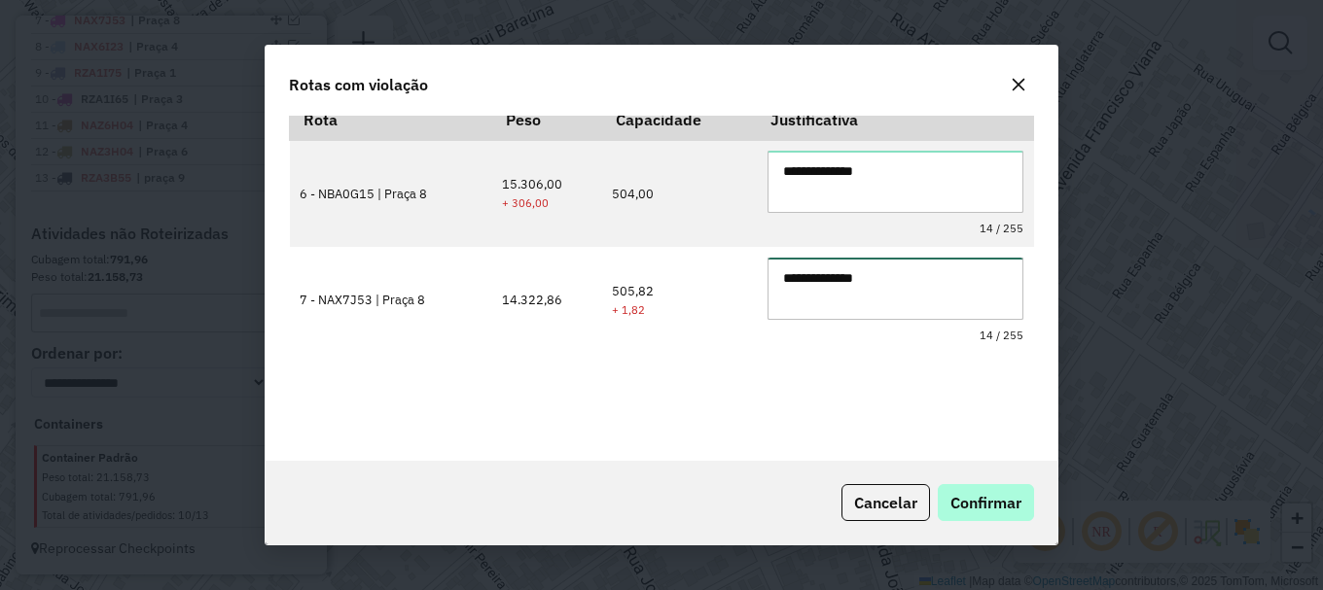
type textarea "**********"
click at [985, 510] on span "Confirmar" at bounding box center [985, 502] width 71 height 19
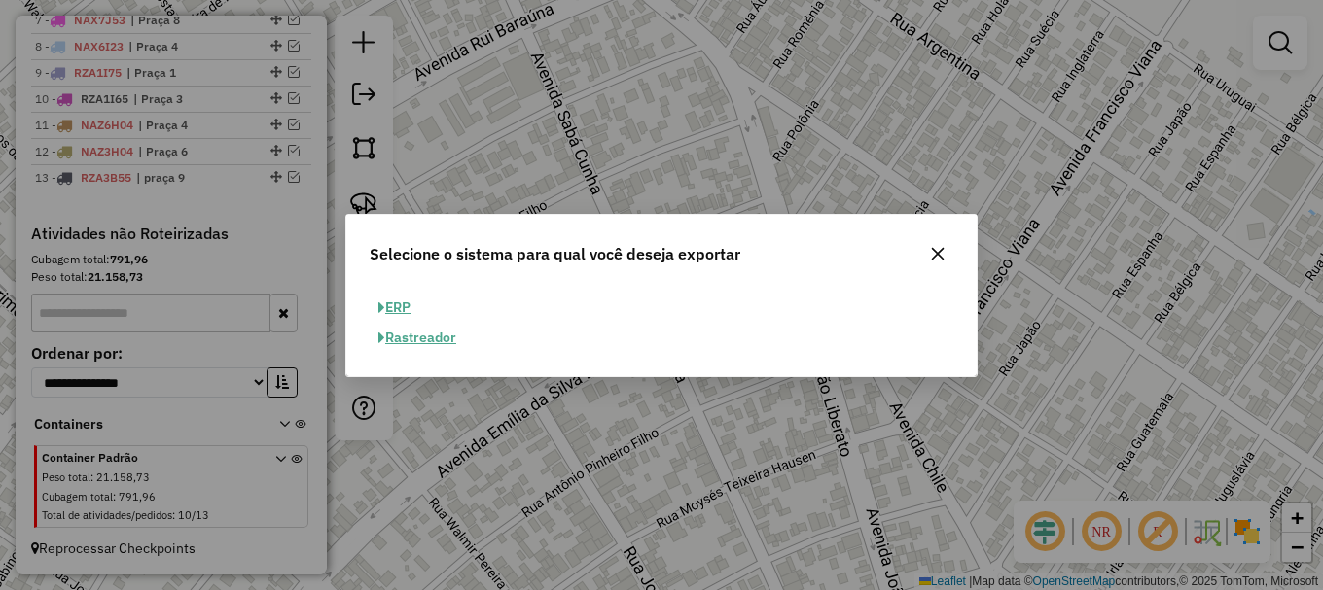
click at [402, 307] on button "ERP" at bounding box center [395, 308] width 50 height 30
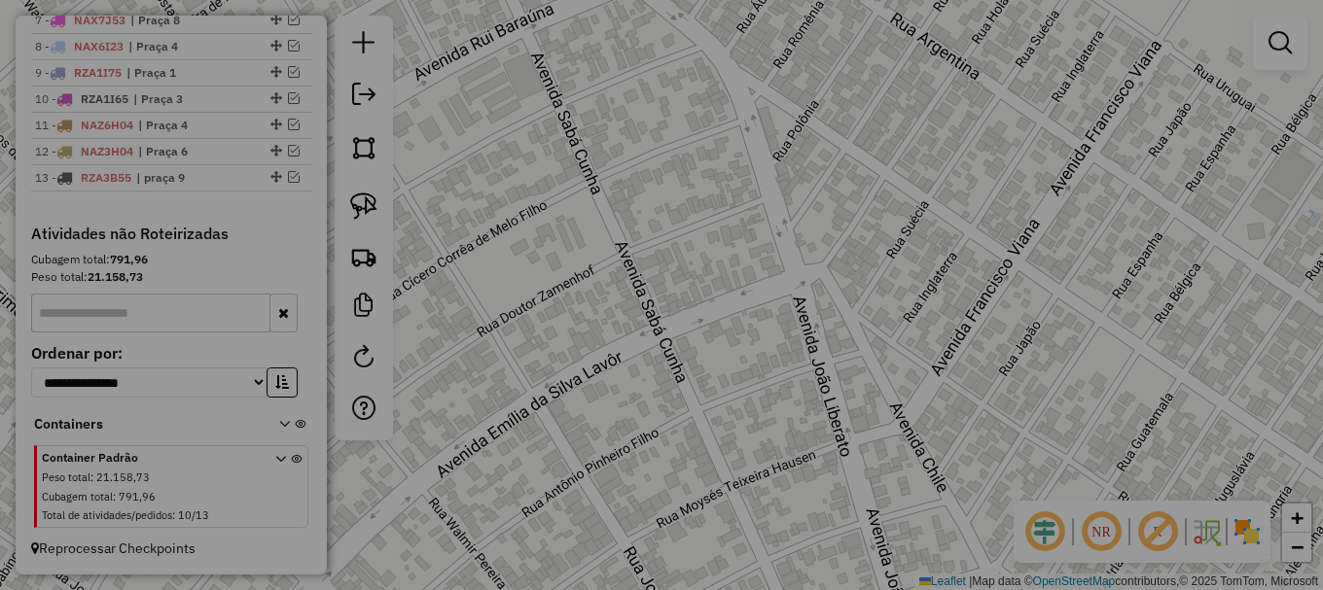
select select "**"
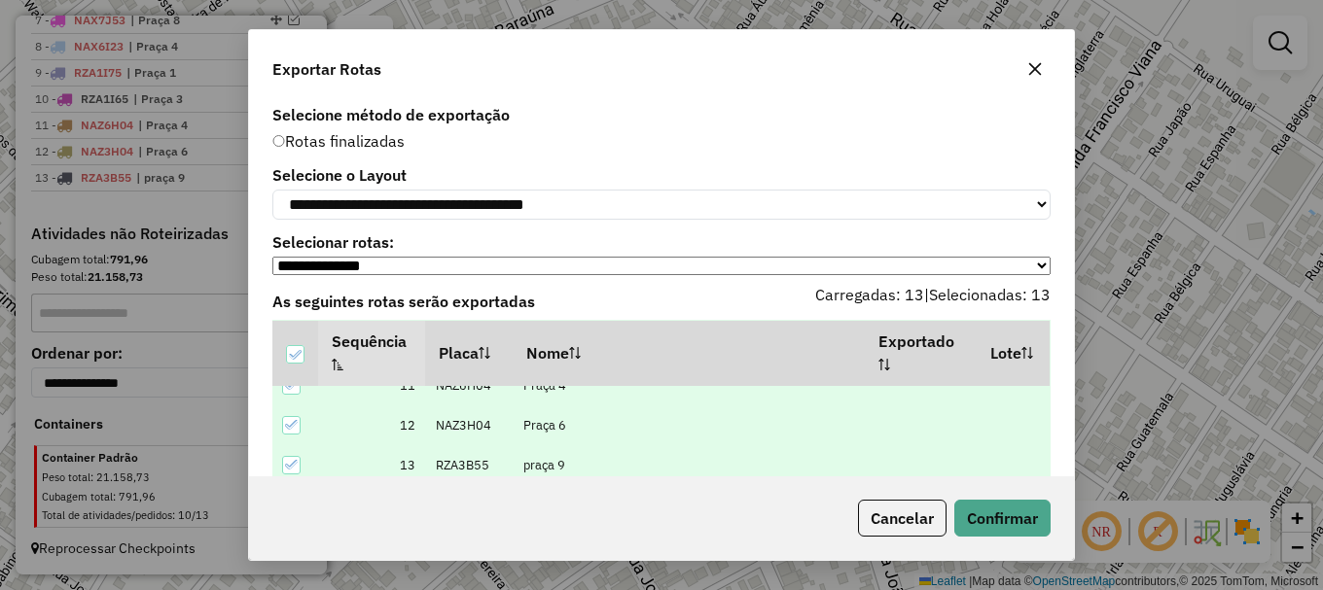
scroll to position [93, 0]
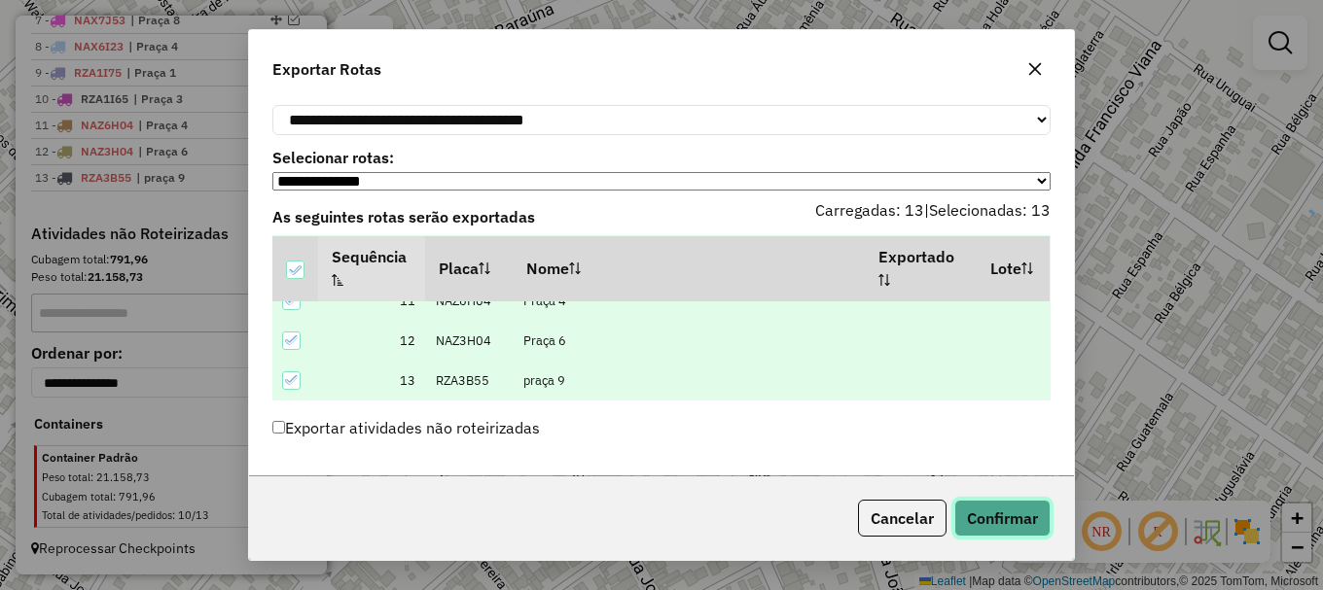
click at [1026, 523] on button "Confirmar" at bounding box center [1002, 518] width 96 height 37
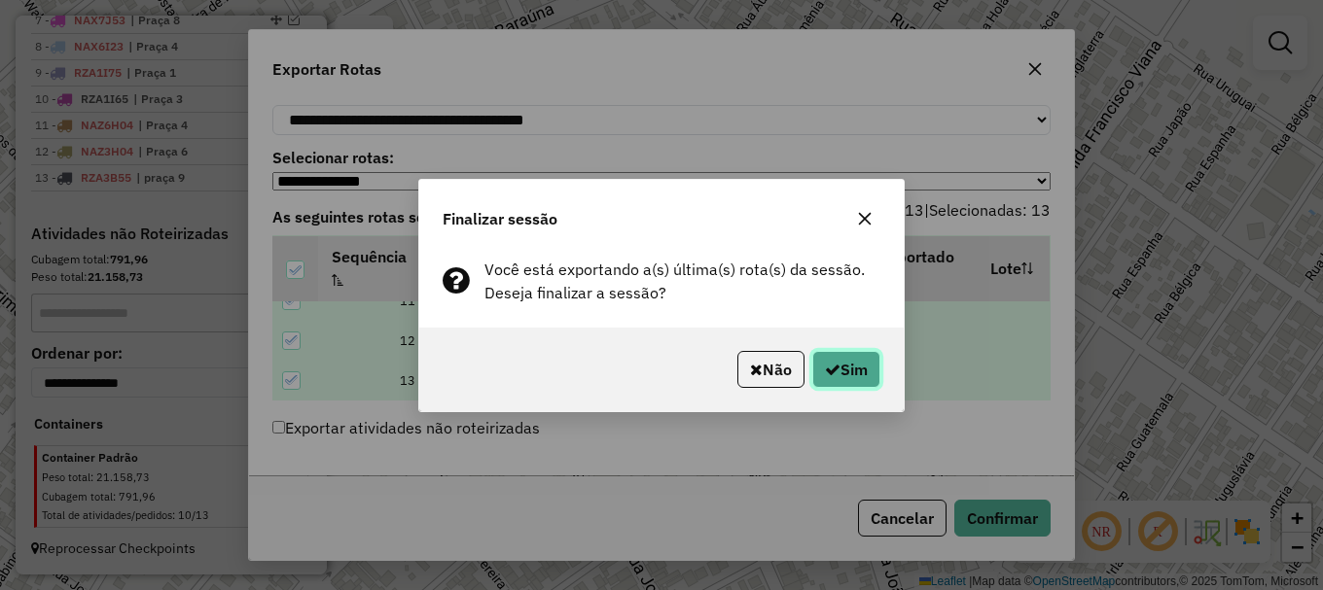
click at [831, 371] on icon "button" at bounding box center [833, 370] width 16 height 16
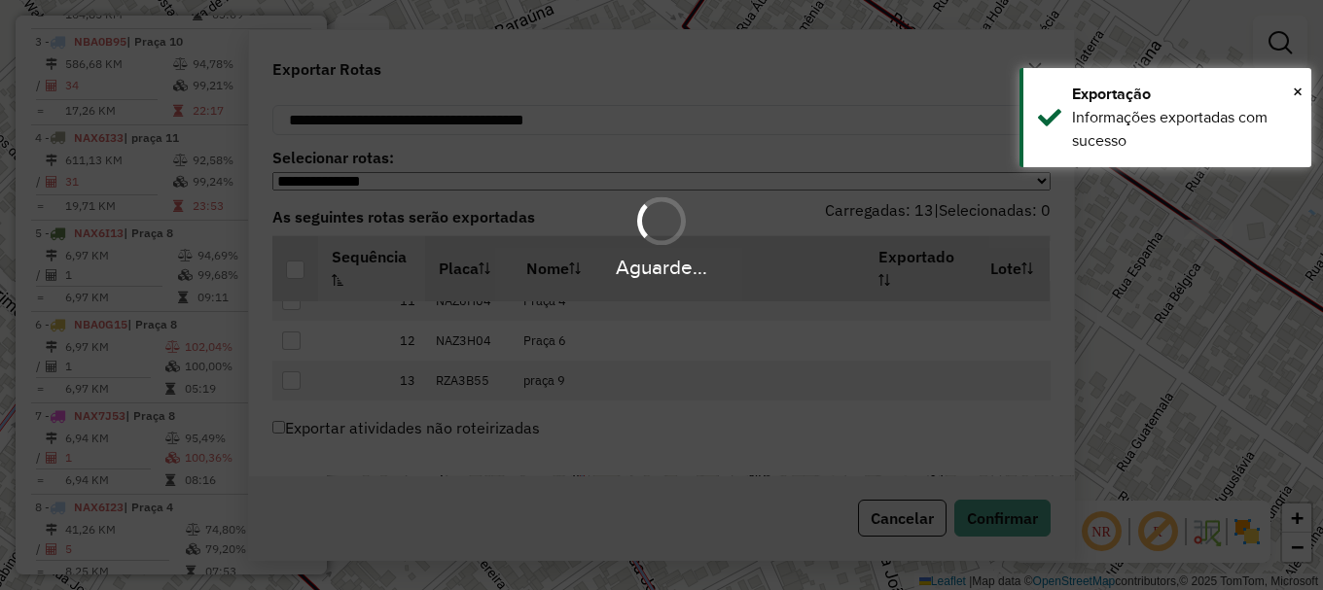
scroll to position [1373, 0]
